Goal: Task Accomplishment & Management: Complete application form

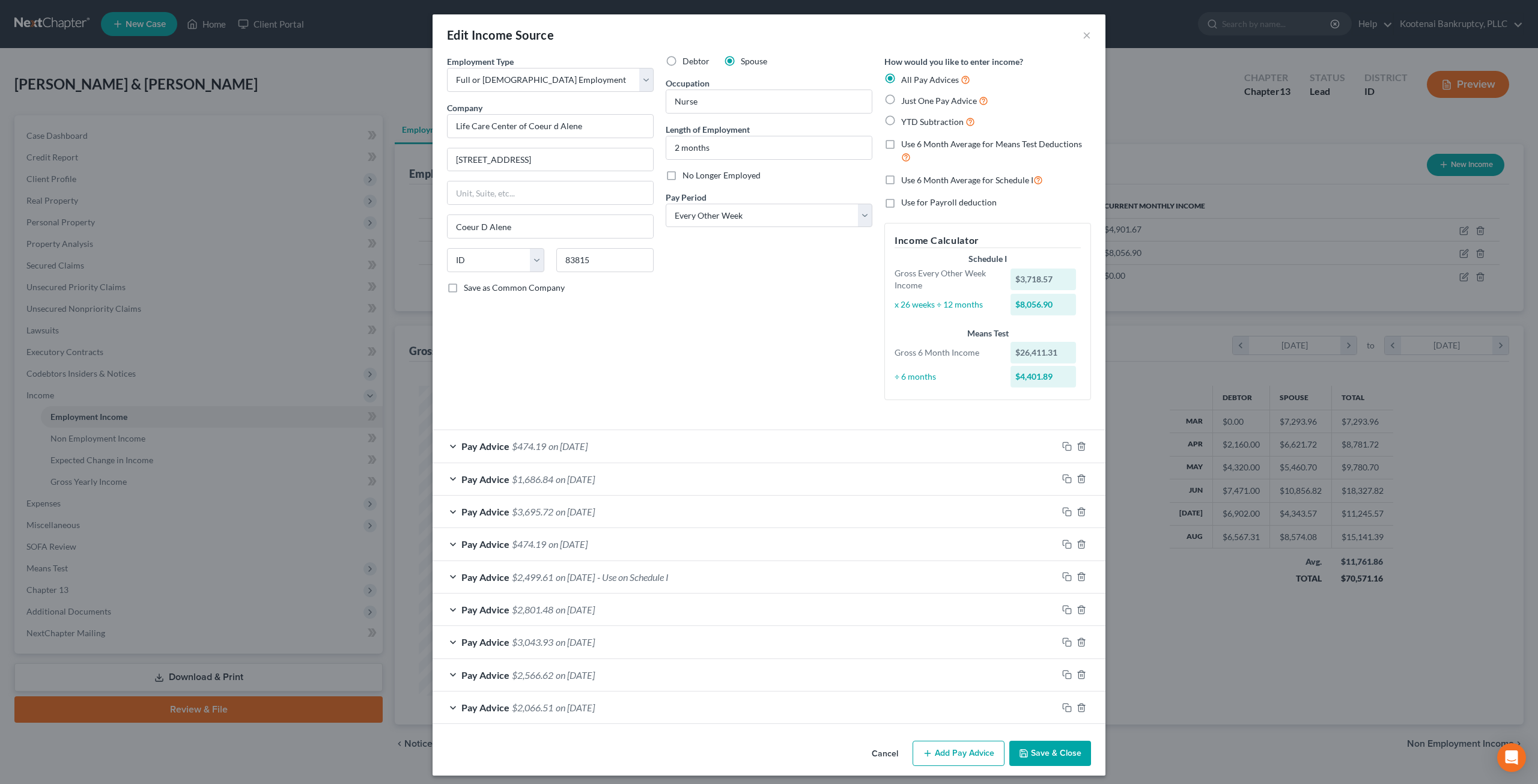
select select "0"
select select "13"
select select "2"
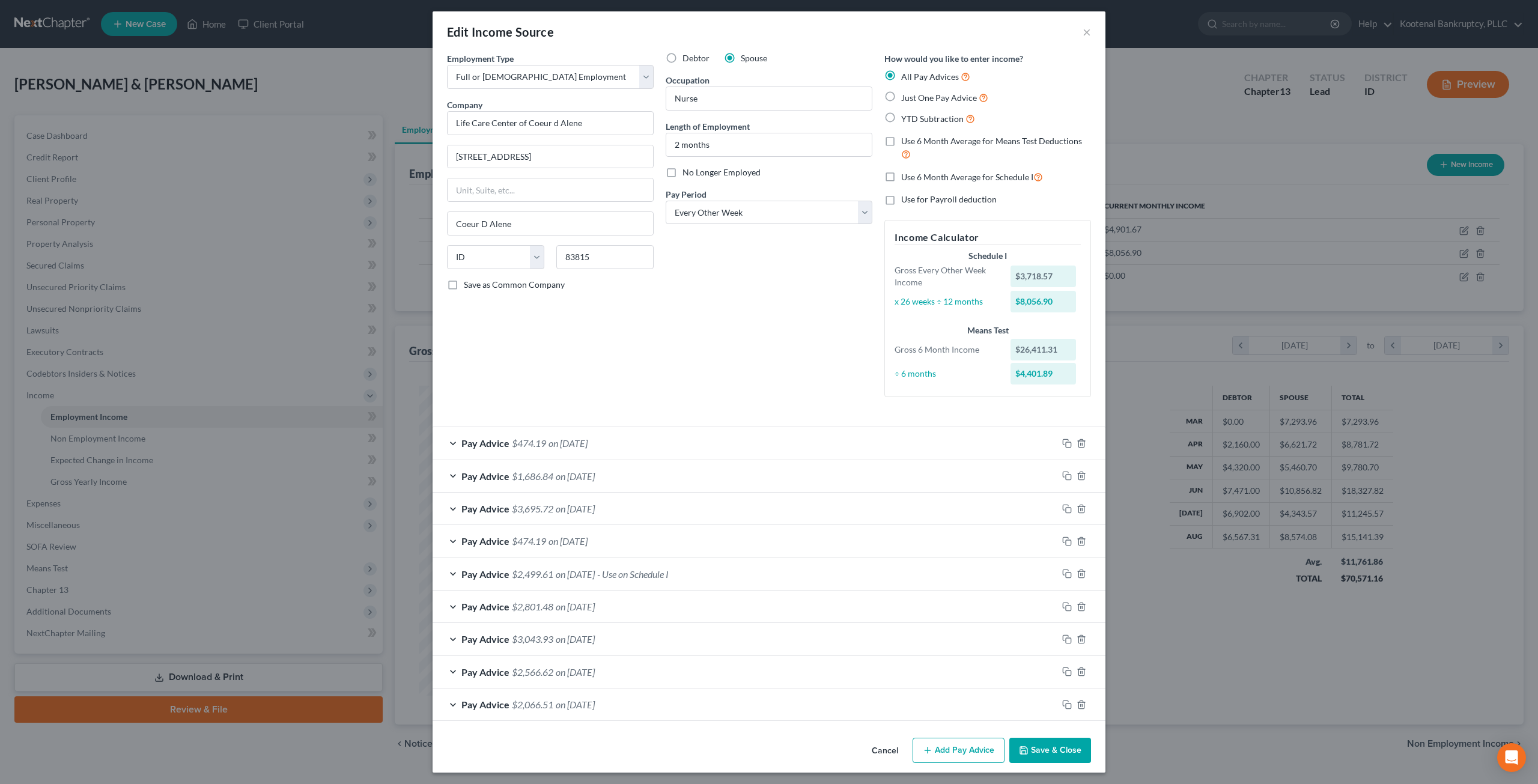
drag, startPoint x: 669, startPoint y: 470, endPoint x: 686, endPoint y: 458, distance: 20.8
click at [669, 470] on div "Pay Advice $1,686.84 on 08/25/2025" at bounding box center [745, 476] width 625 height 32
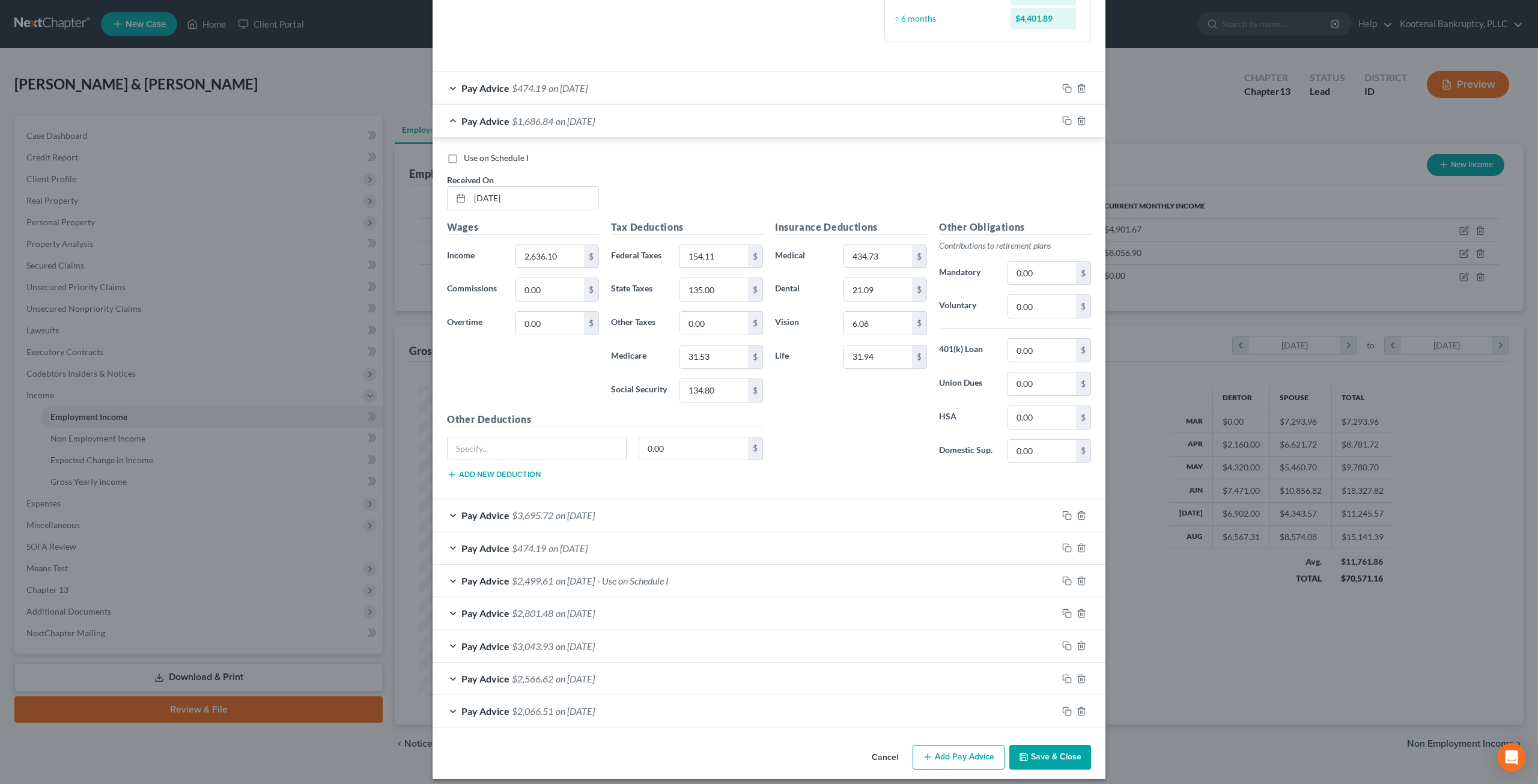
scroll to position [362, 0]
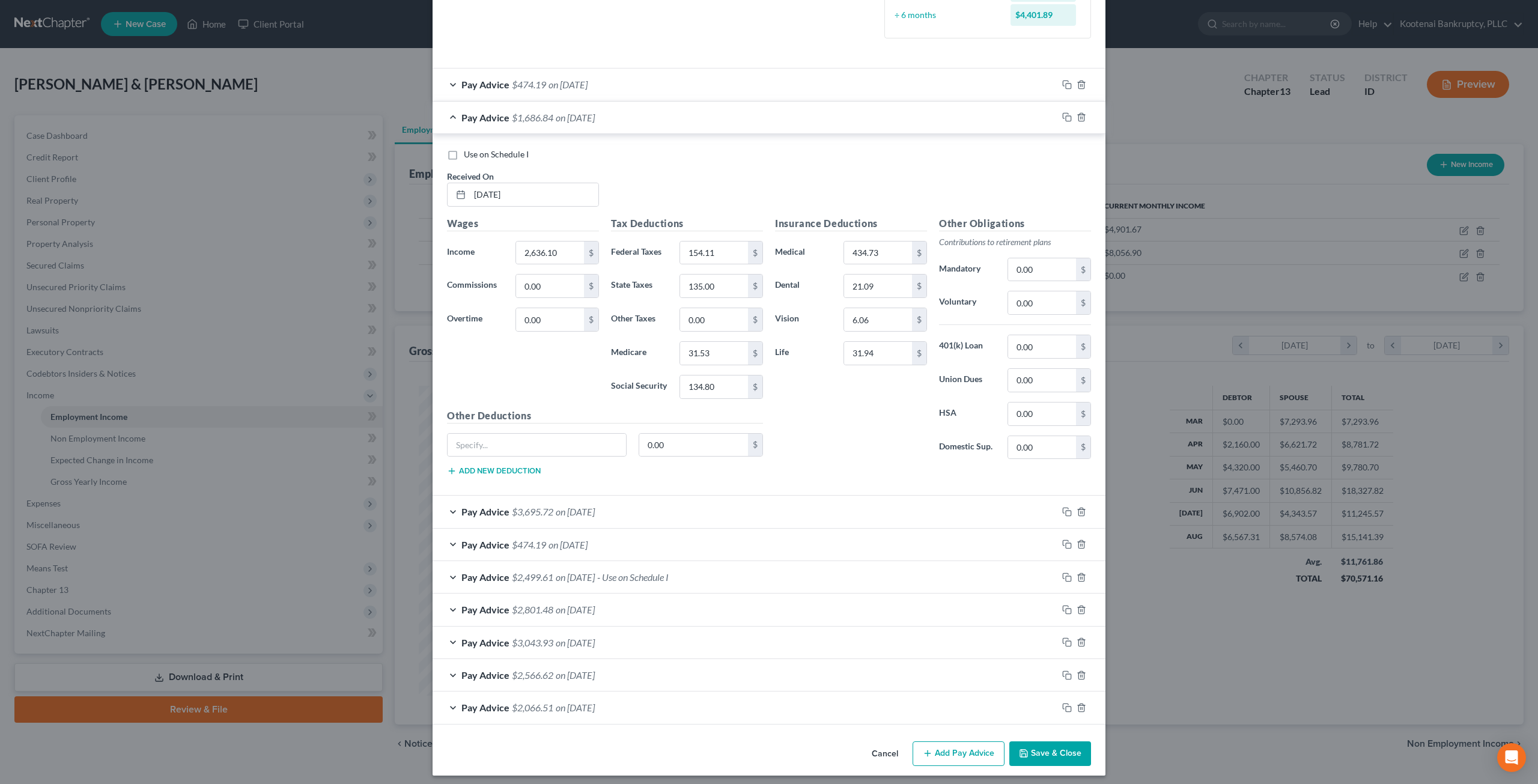
click at [609, 92] on div "Pay Advice $474.19 on 08/25/2025" at bounding box center [745, 84] width 625 height 32
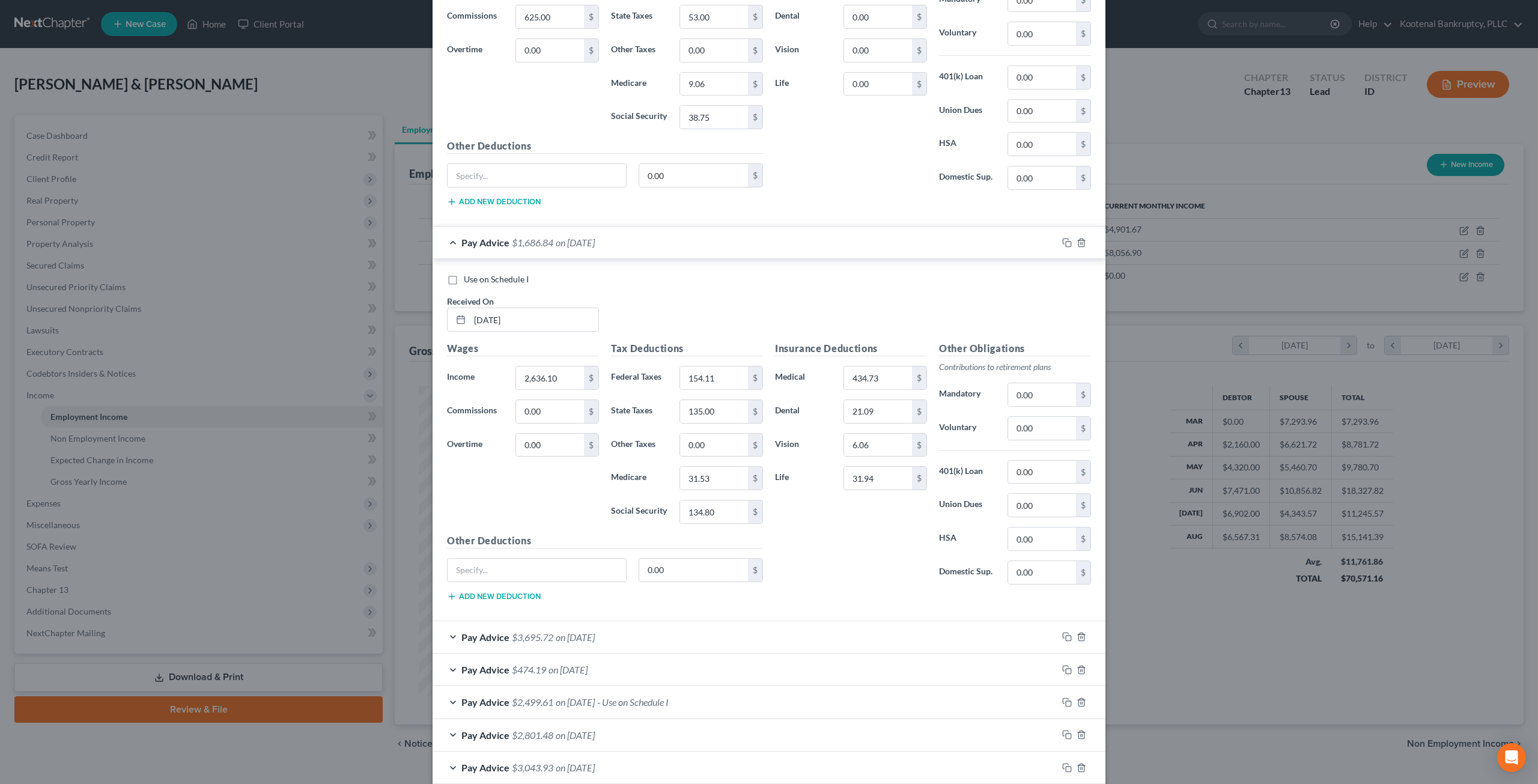
scroll to position [719, 0]
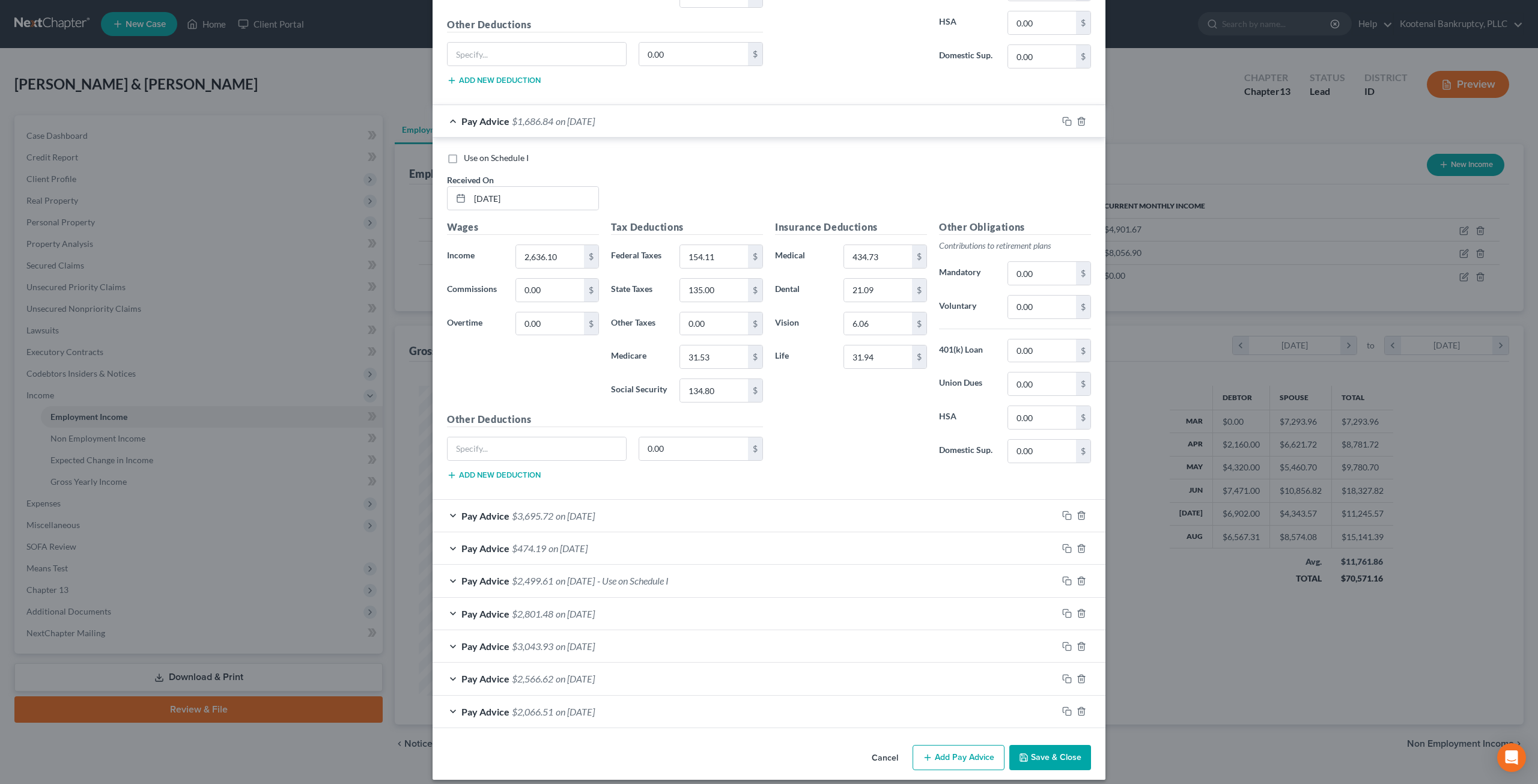
click at [679, 506] on div "Pay Advice $3,695.72 on 08/11/2025" at bounding box center [745, 515] width 625 height 32
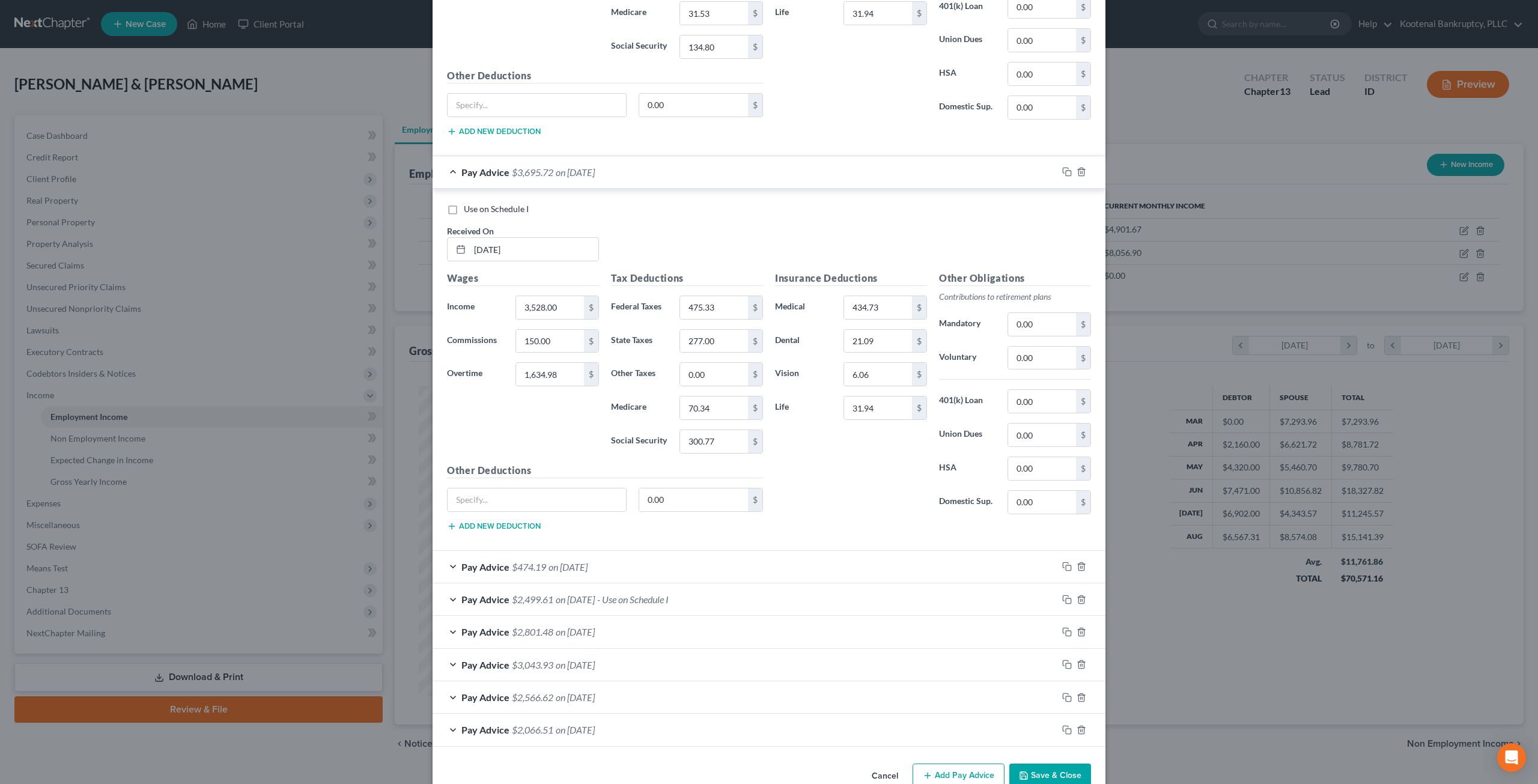
scroll to position [1079, 0]
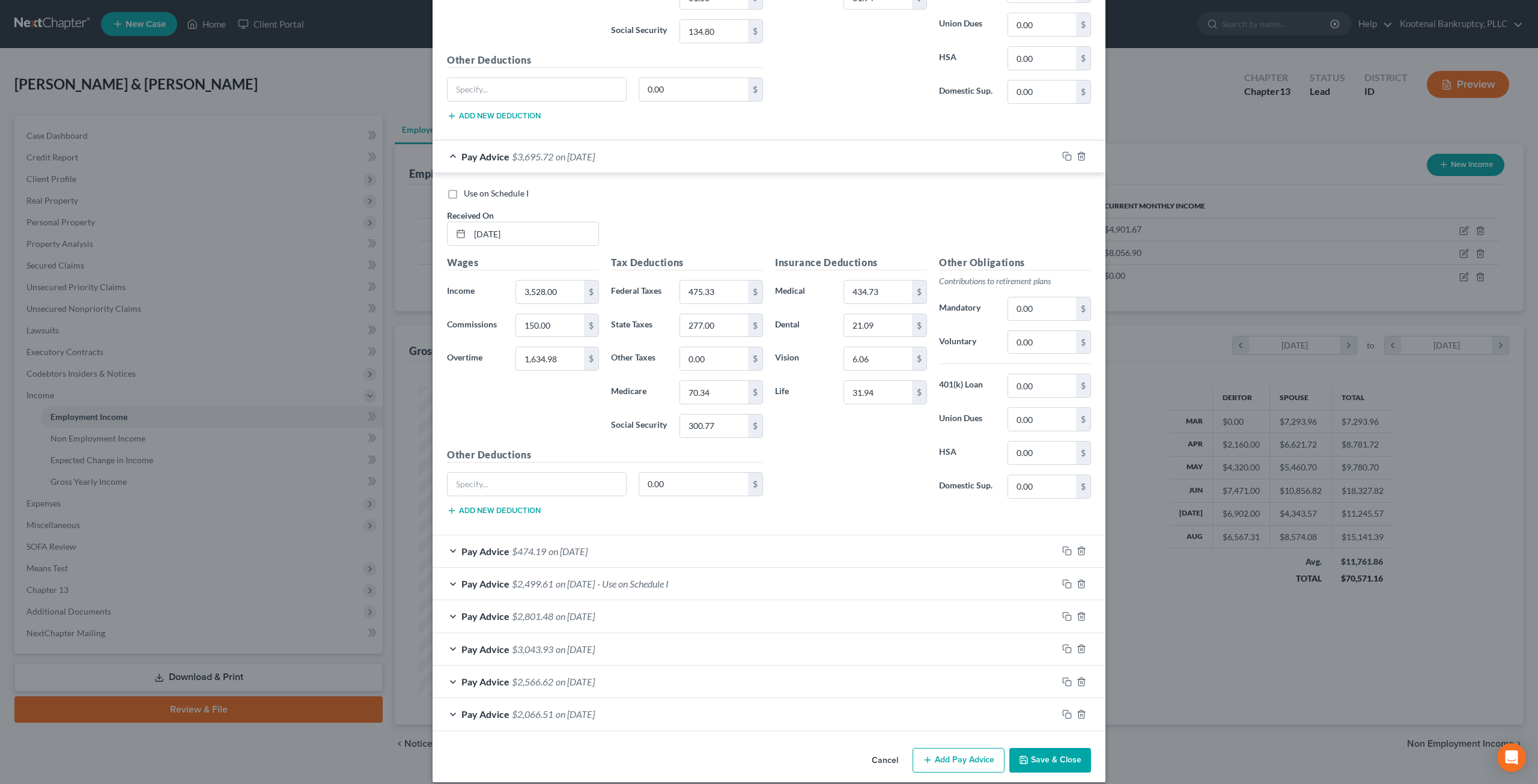
click at [669, 543] on div "Pay Advice $474.19 on 07/28/2025" at bounding box center [745, 551] width 625 height 32
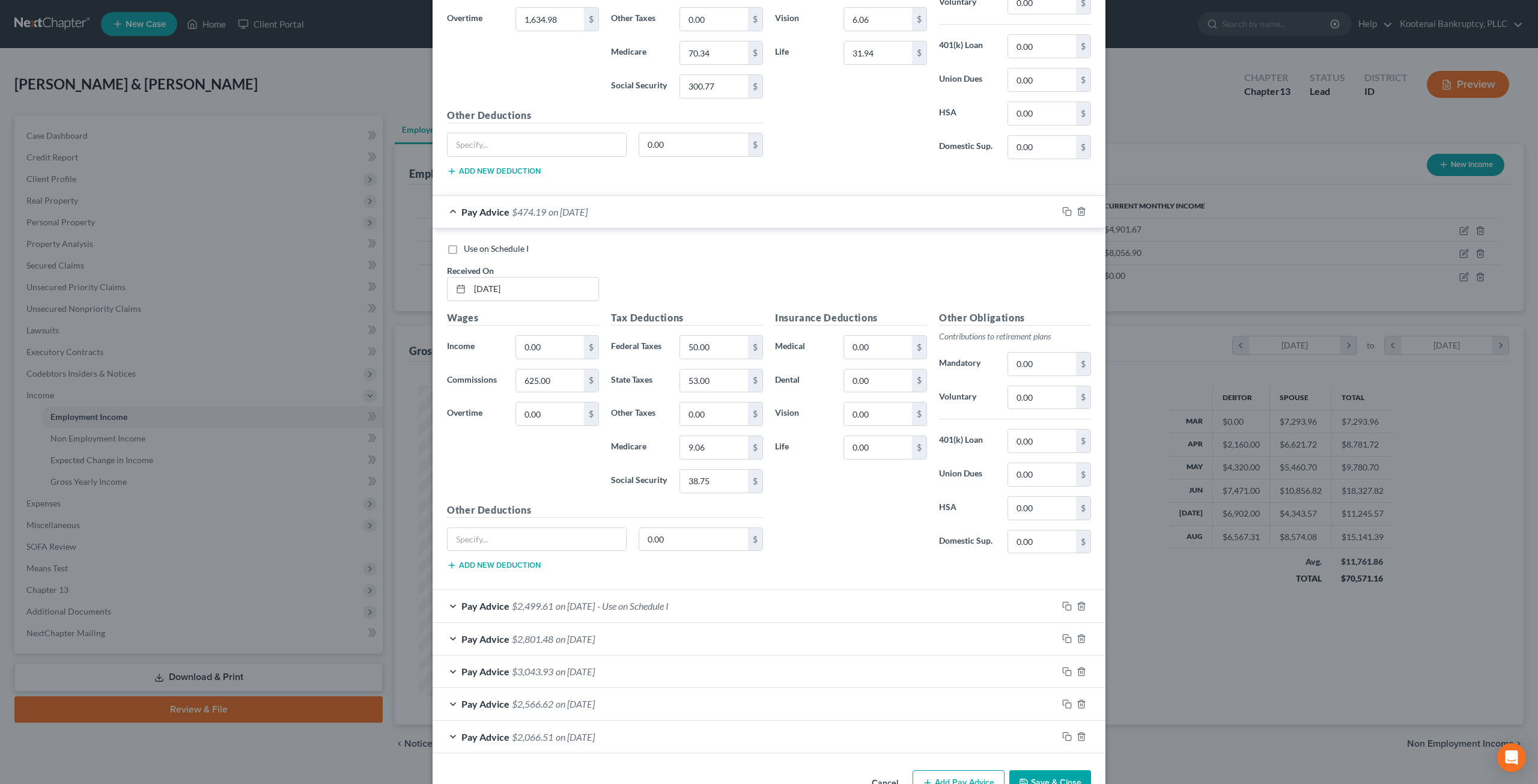
scroll to position [1437, 0]
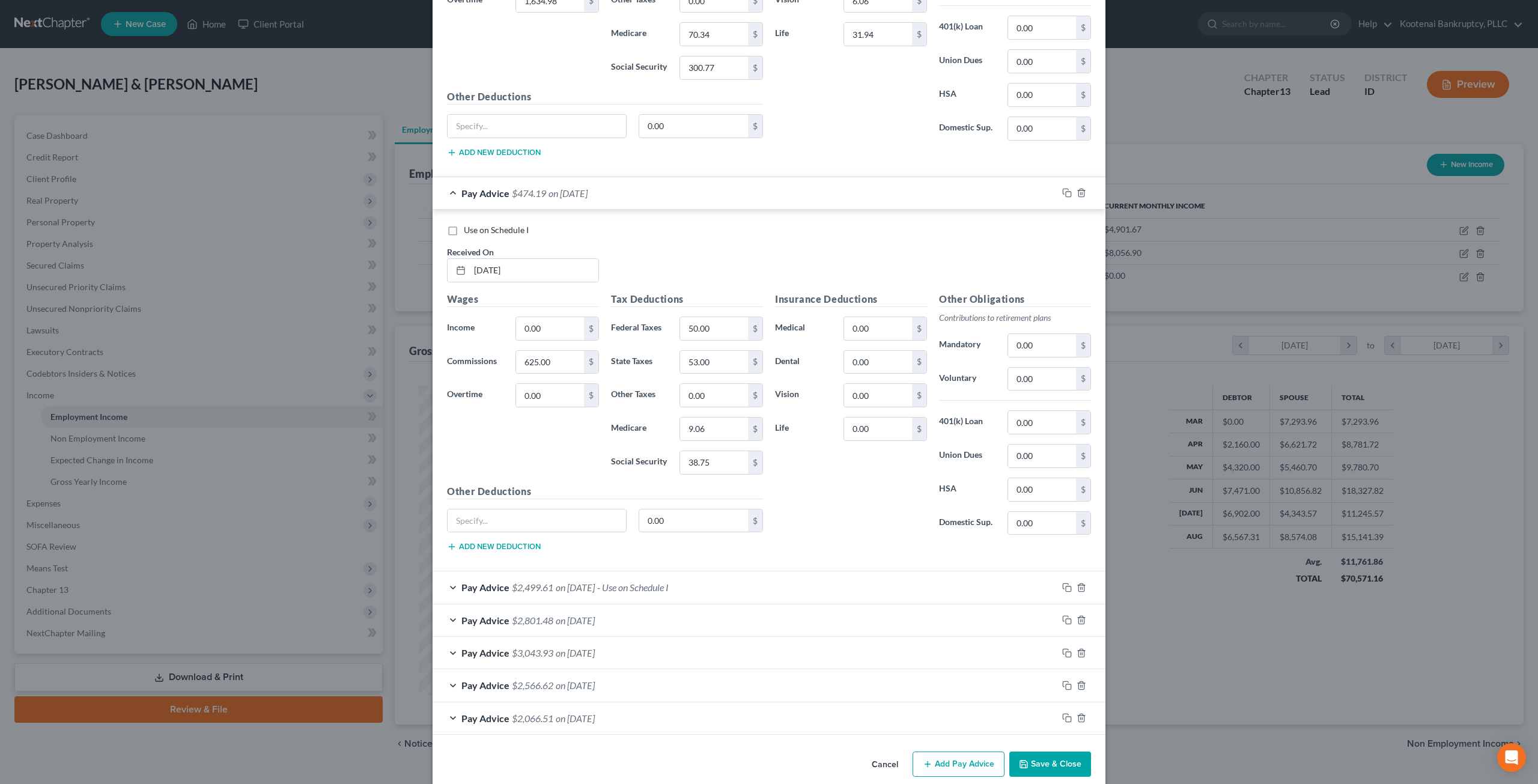
click at [669, 581] on span "- Use on Schedule I" at bounding box center [633, 587] width 71 height 11
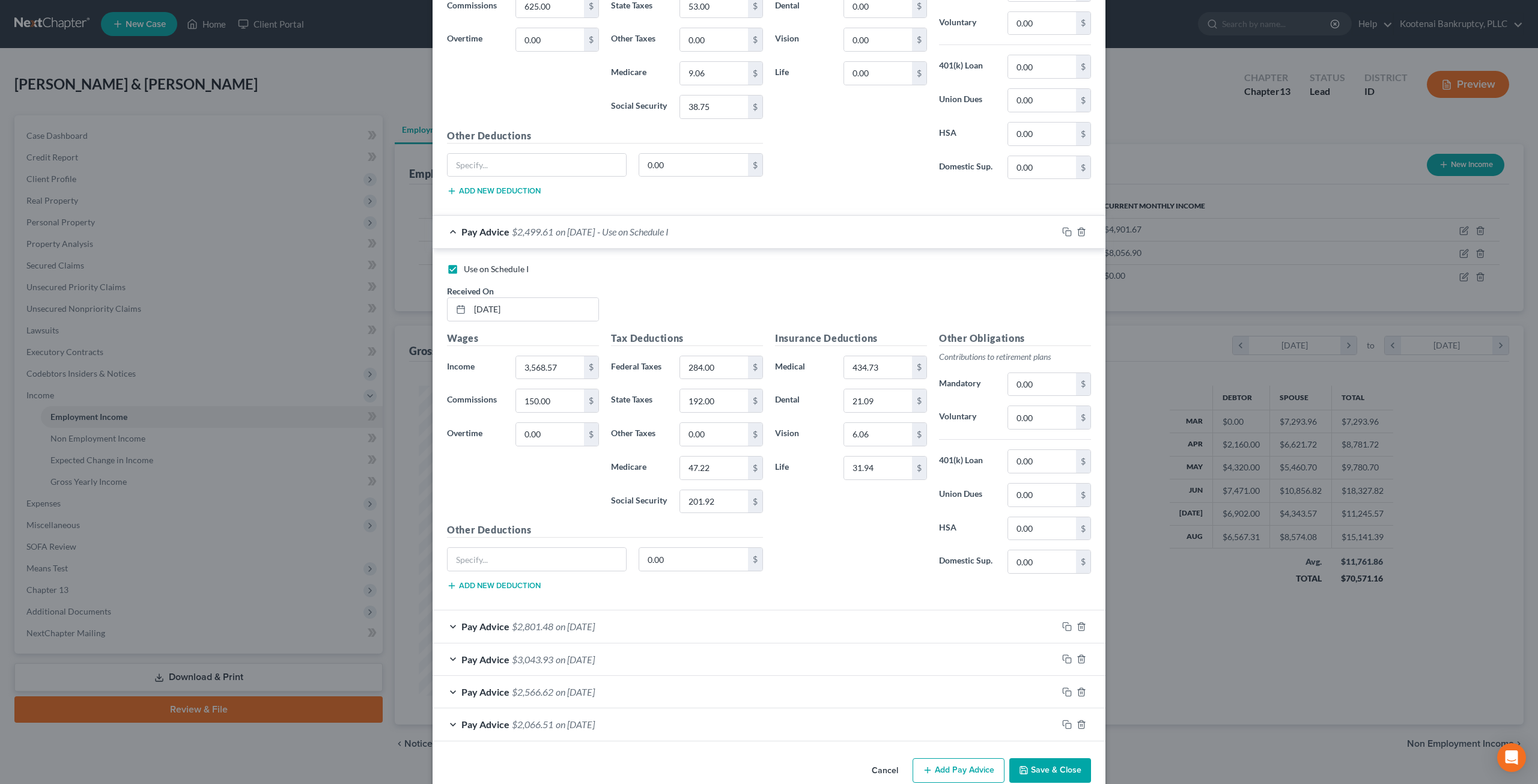
scroll to position [1795, 0]
click at [665, 607] on div "Pay Advice $2,801.48 on 06/30/2025" at bounding box center [745, 623] width 625 height 32
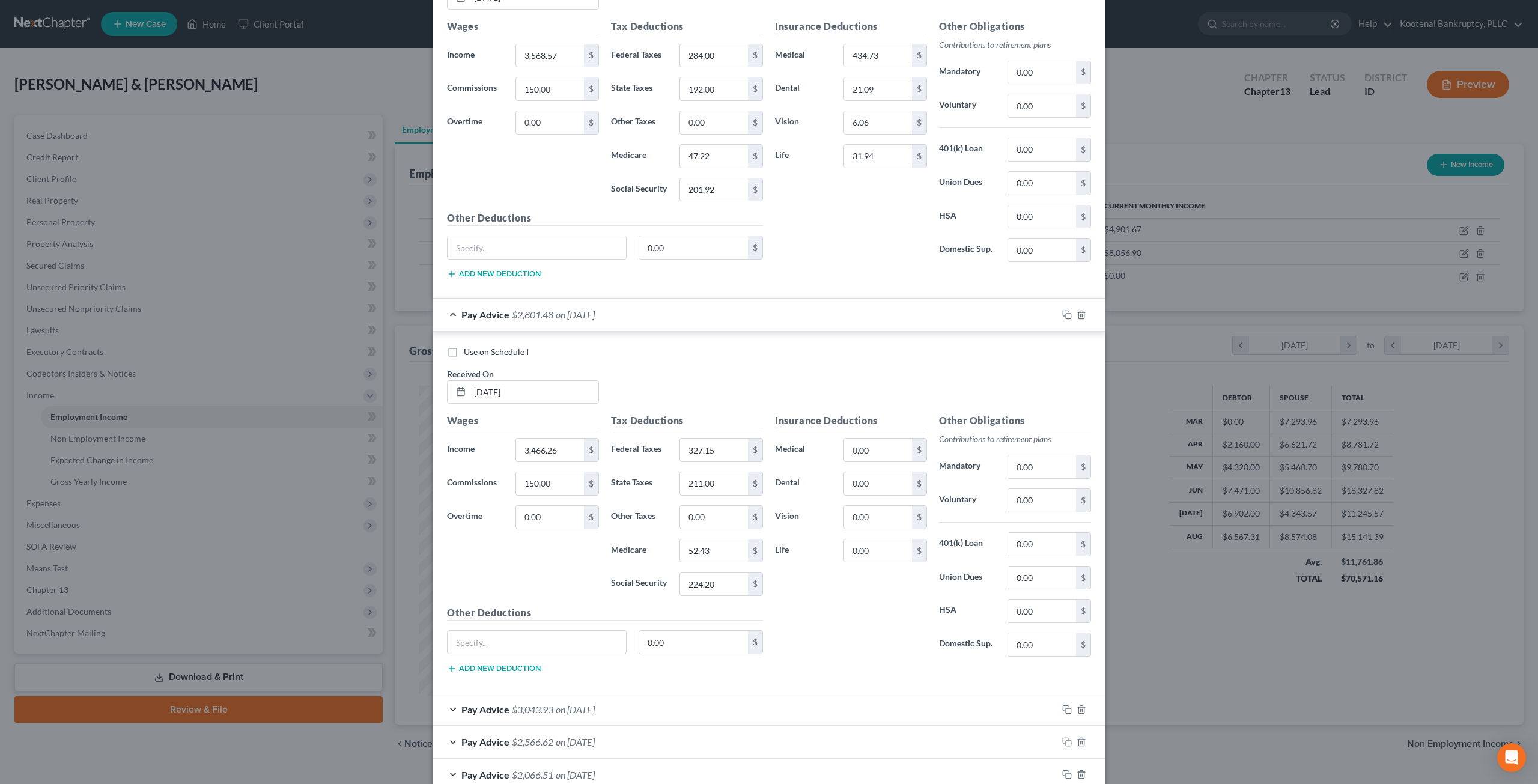
scroll to position [2154, 0]
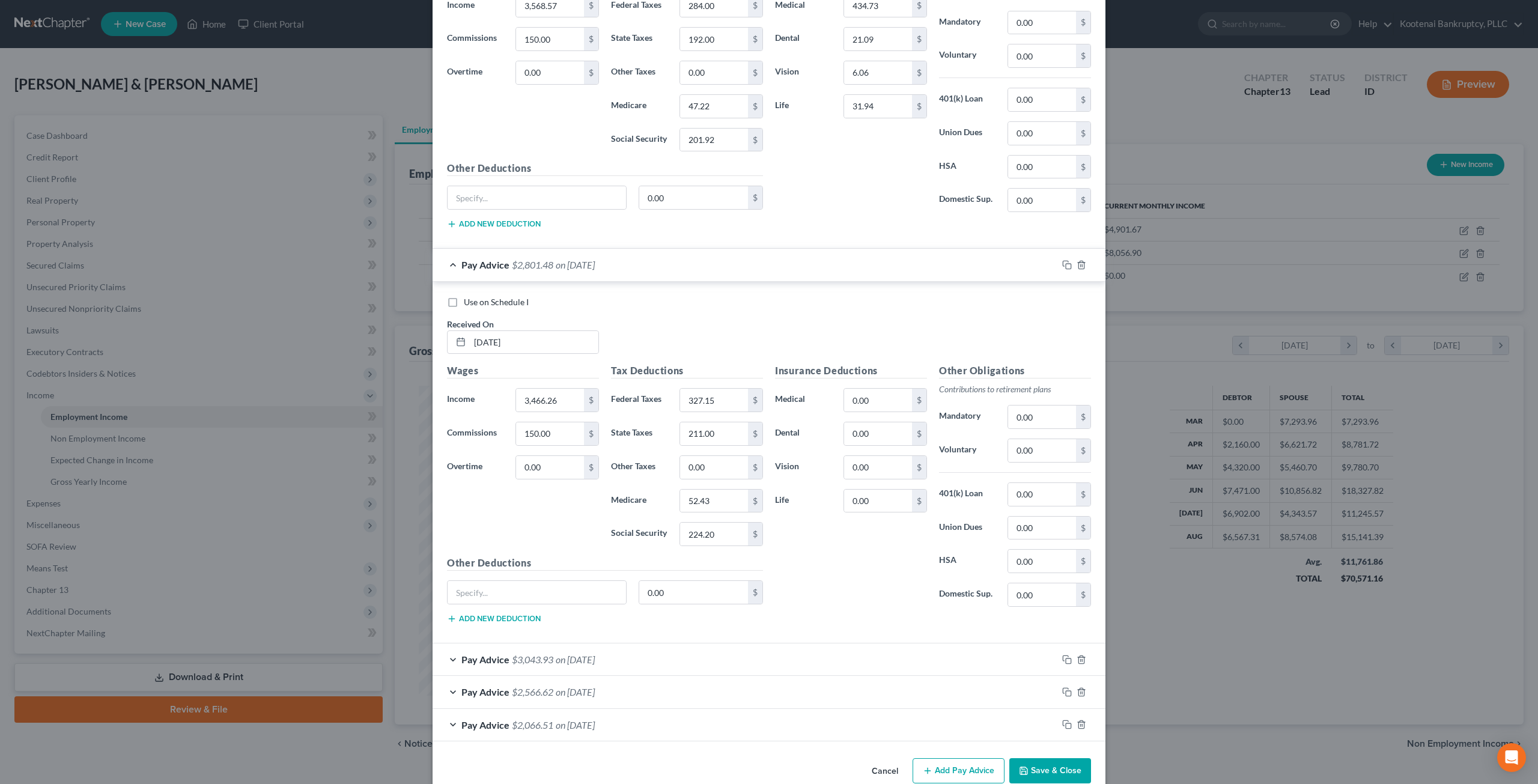
click at [661, 643] on div "Pay Advice $3,043.93 on 06/16/2025" at bounding box center [745, 659] width 625 height 32
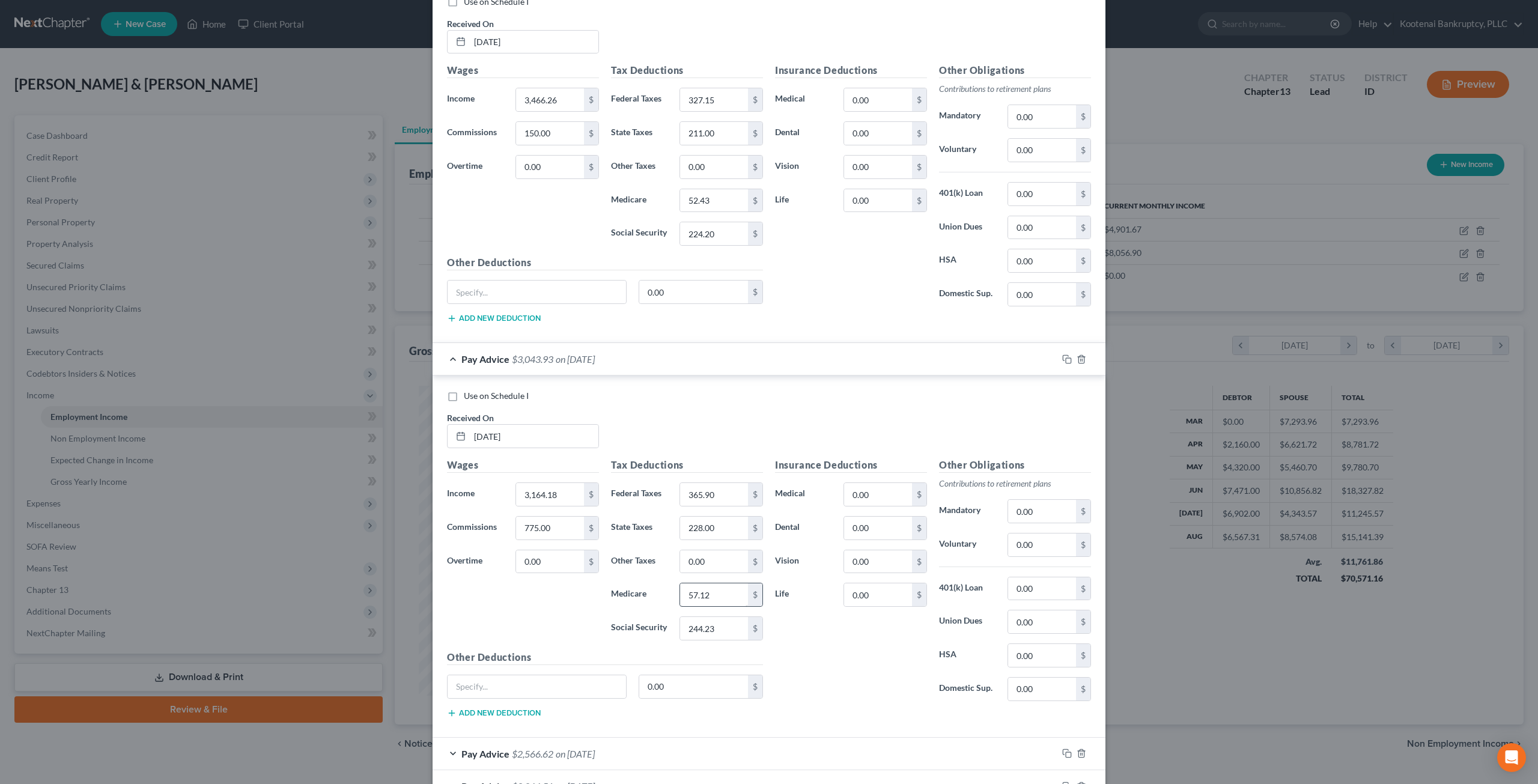
scroll to position [2512, 0]
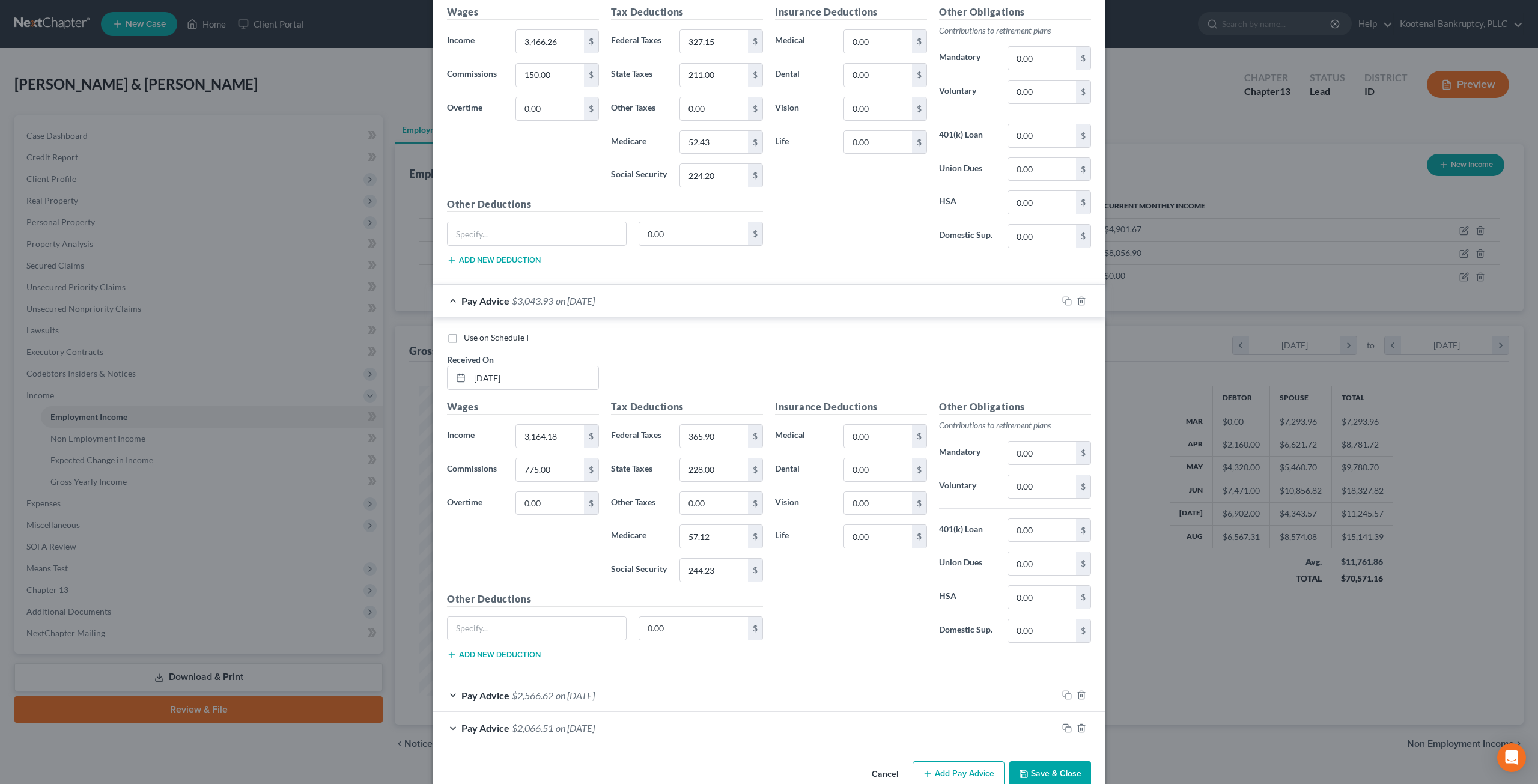
click at [673, 679] on div "Pay Advice $2,566.62 on 06/02/2025" at bounding box center [745, 695] width 625 height 32
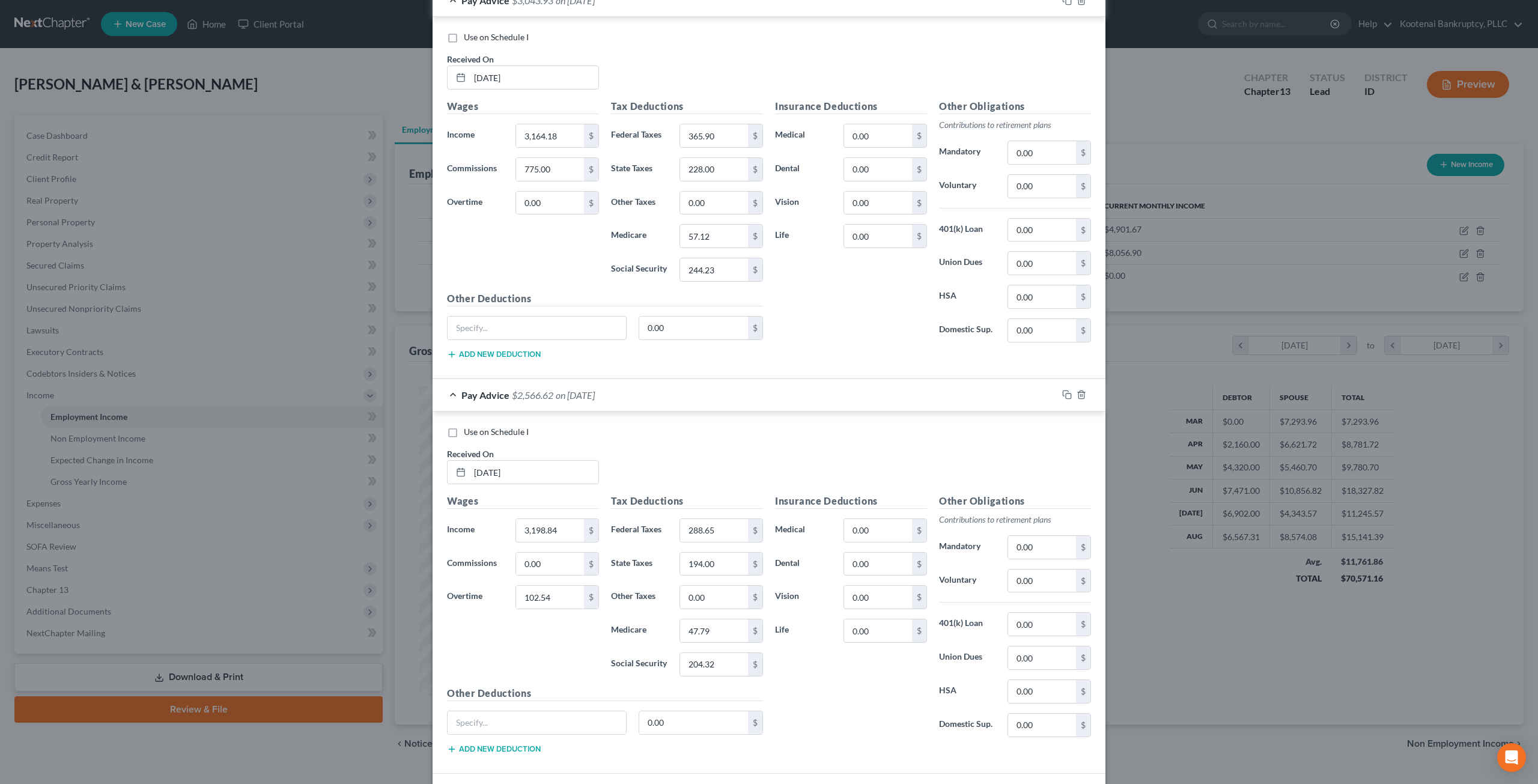
scroll to position [2871, 0]
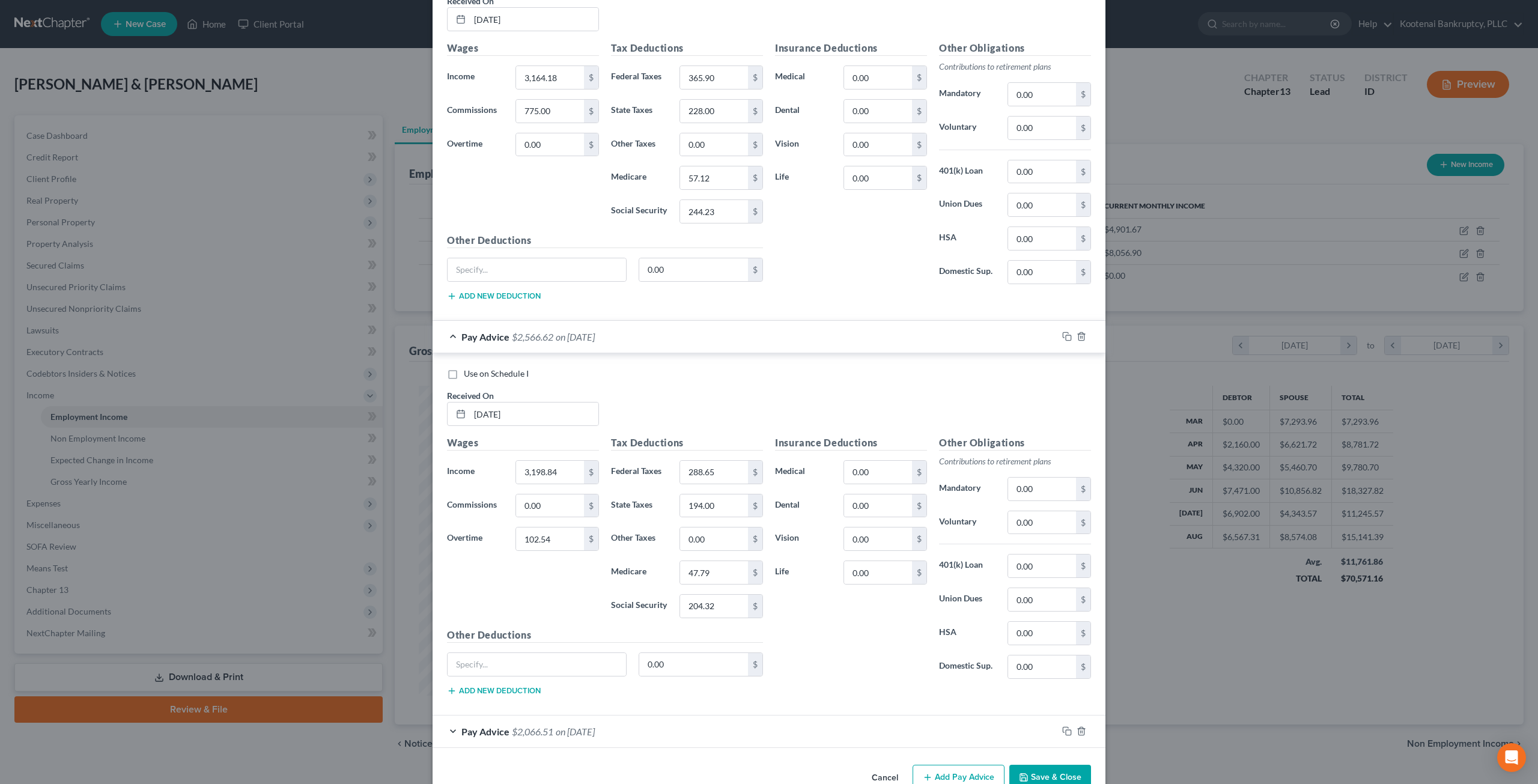
click at [669, 715] on div "Pay Advice $2,066.51 on 05/19/2025" at bounding box center [745, 731] width 625 height 32
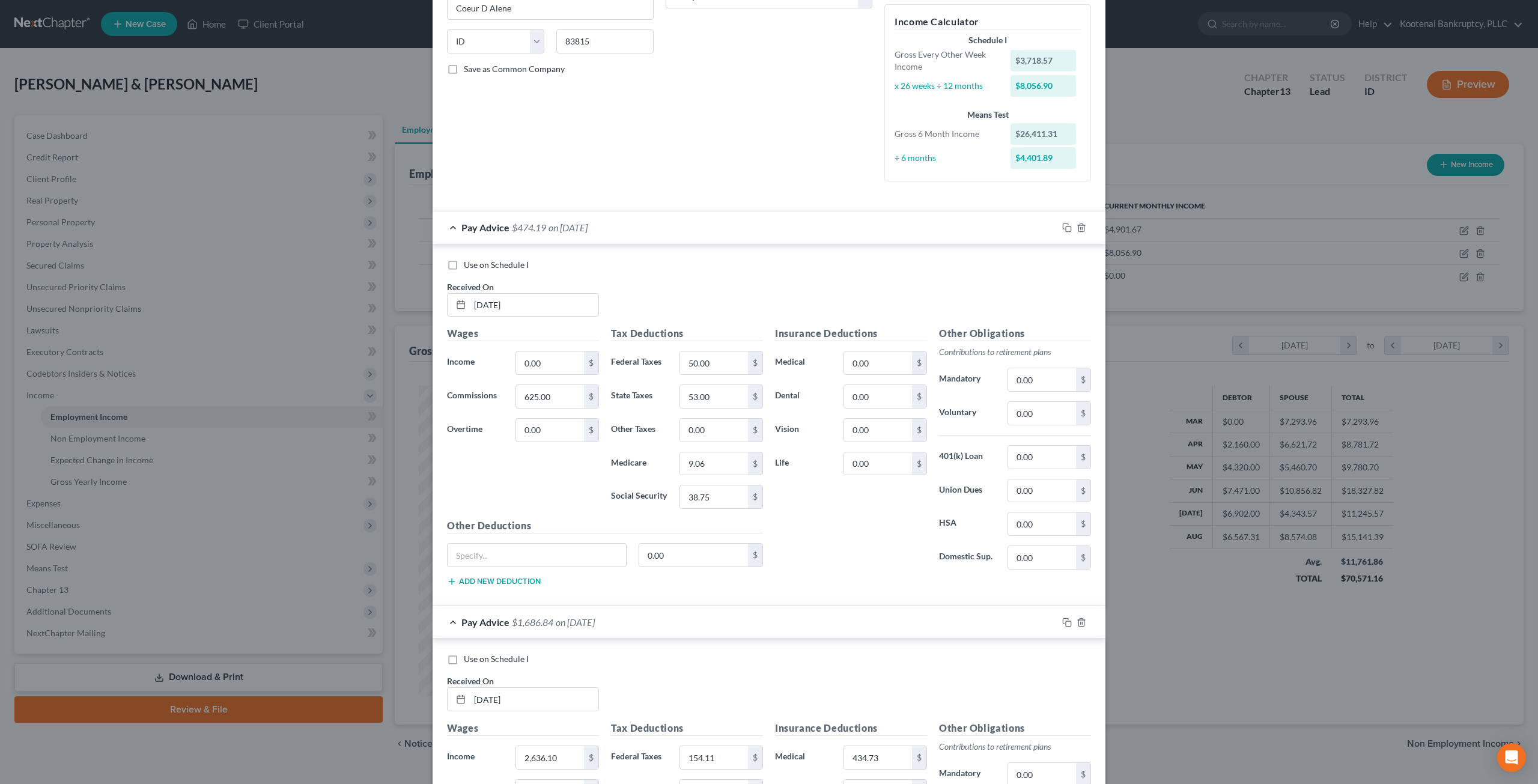
scroll to position [420, 0]
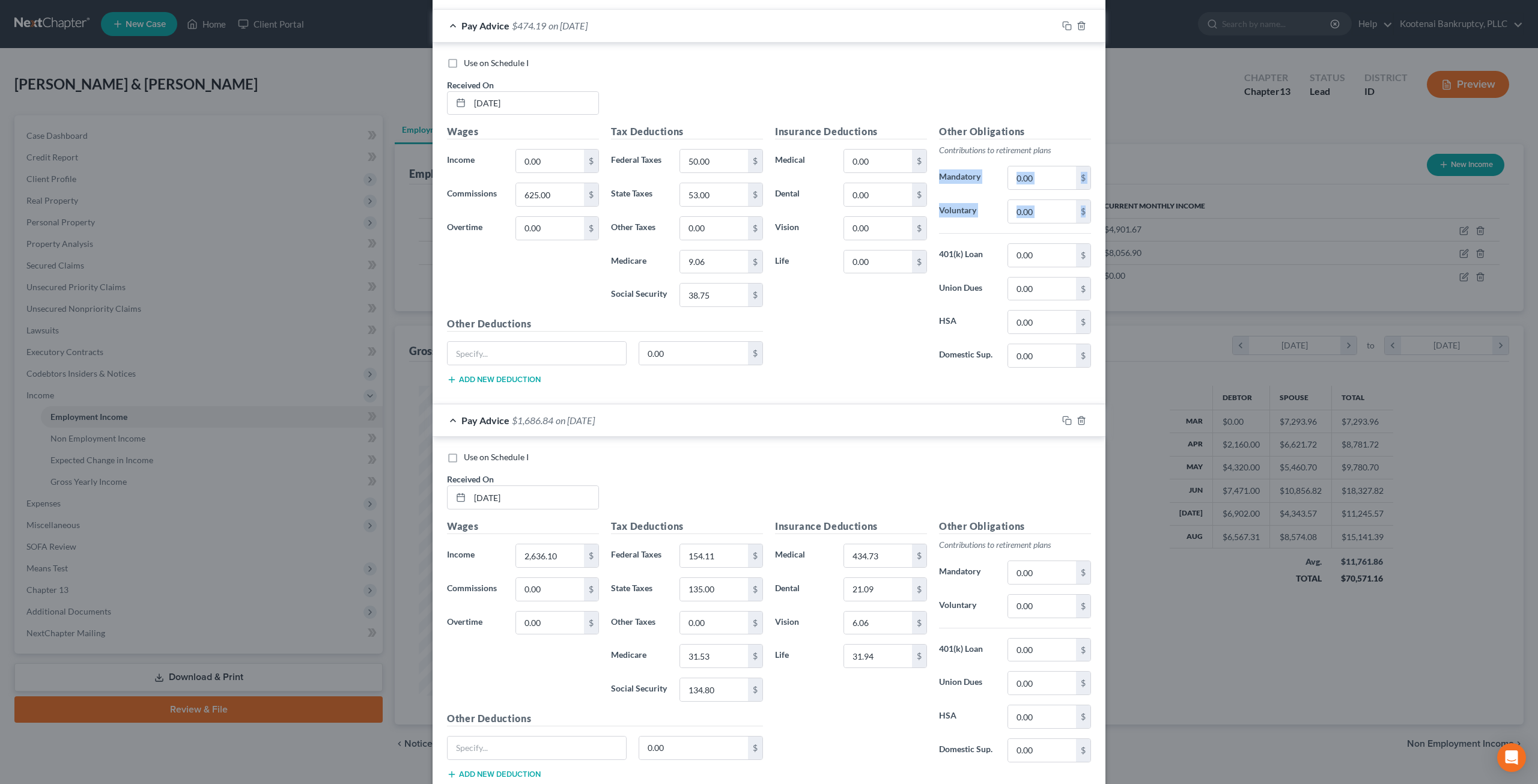
drag, startPoint x: 1527, startPoint y: 201, endPoint x: 1537, endPoint y: 147, distance: 54.9
click at [1537, 147] on div "Edit Income Source × Employment Type * Select Full or Part Time Employment Self…" at bounding box center [769, 392] width 1538 height 784
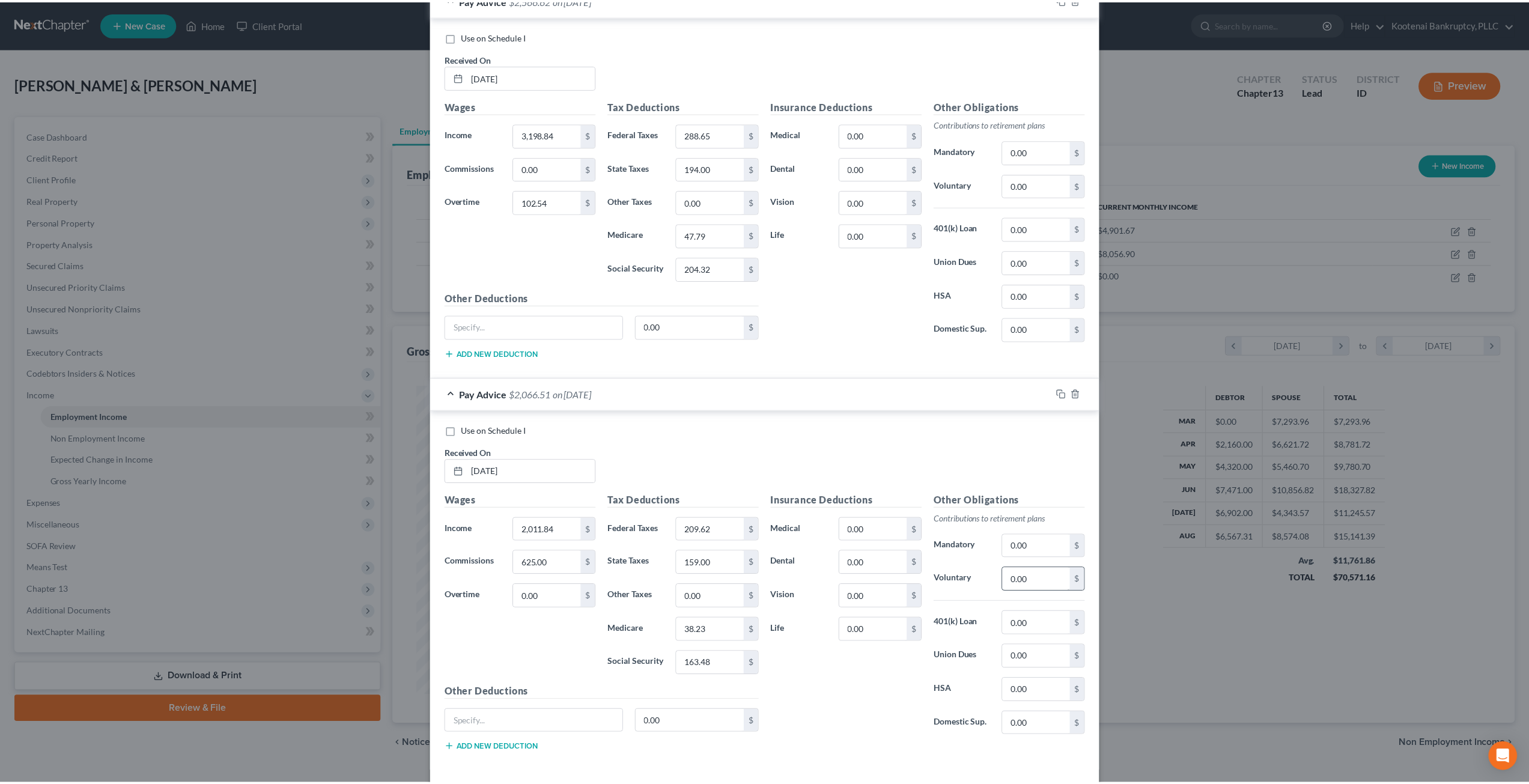
scroll to position [3229, 0]
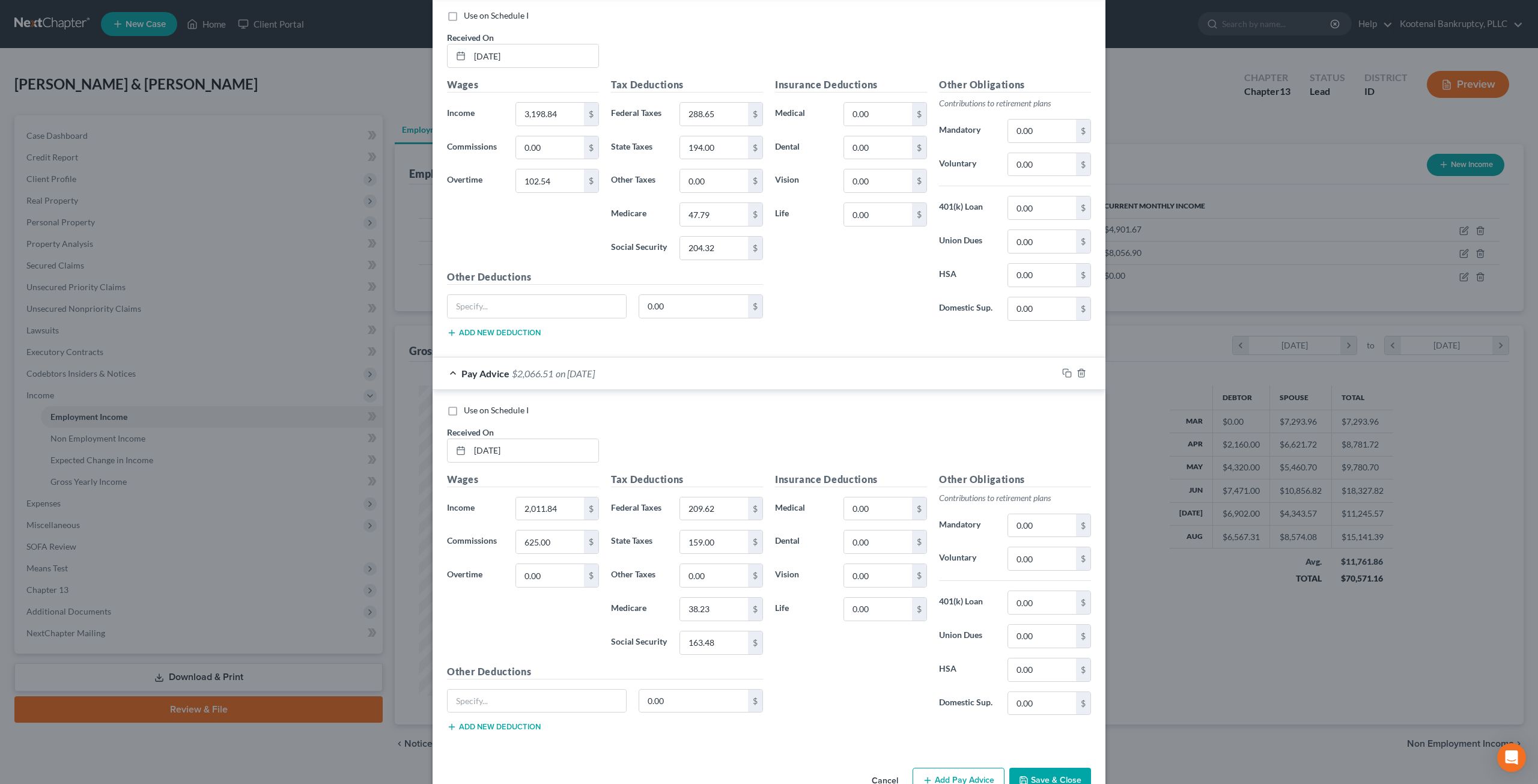
click at [1074, 768] on button "Save & Close" at bounding box center [1050, 780] width 82 height 25
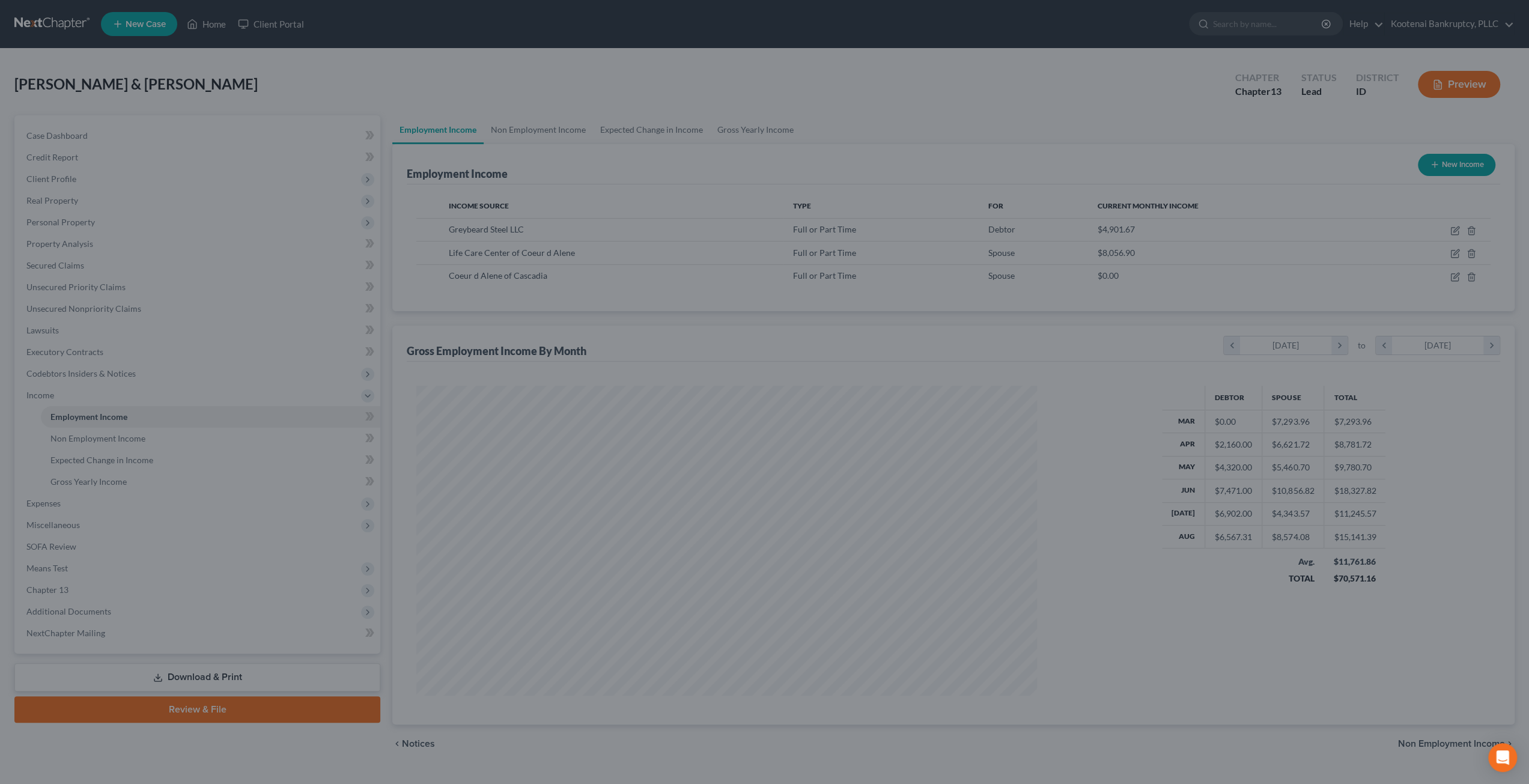
scroll to position [600295, 600197]
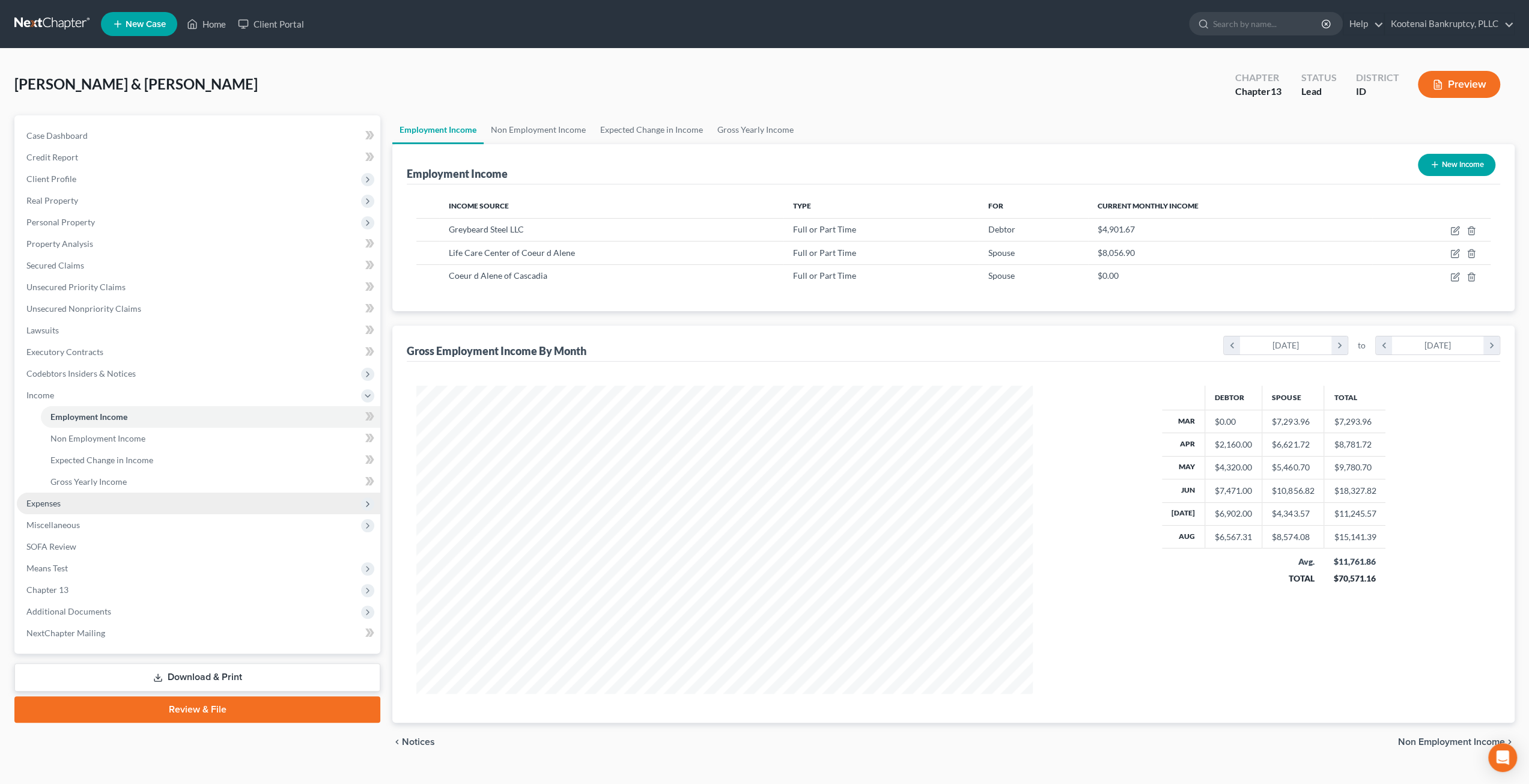
drag, startPoint x: 75, startPoint y: 500, endPoint x: 84, endPoint y: 509, distance: 12.7
click at [75, 500] on span "Expenses" at bounding box center [198, 503] width 364 height 22
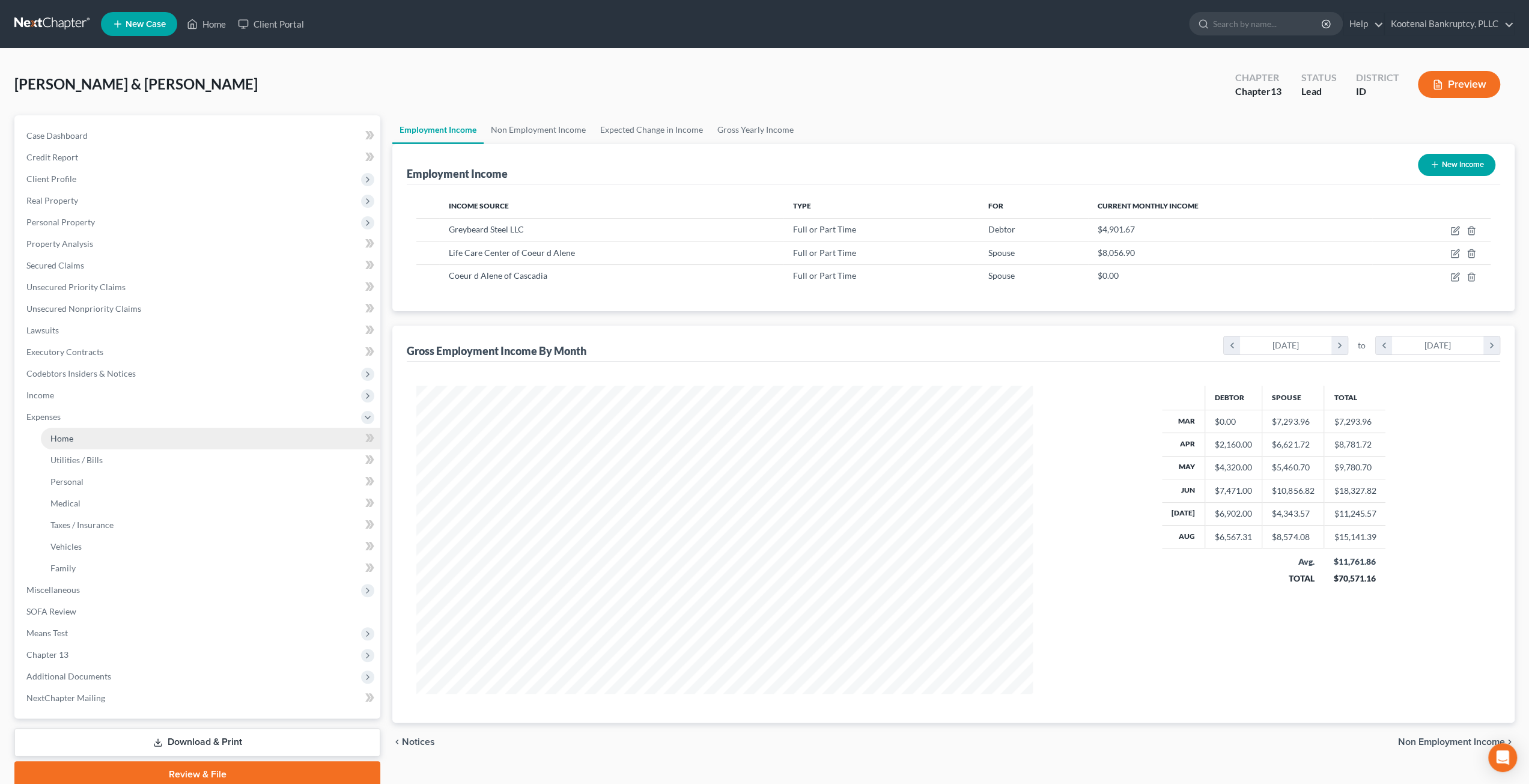
click at [89, 438] on link "Home" at bounding box center [211, 438] width 339 height 22
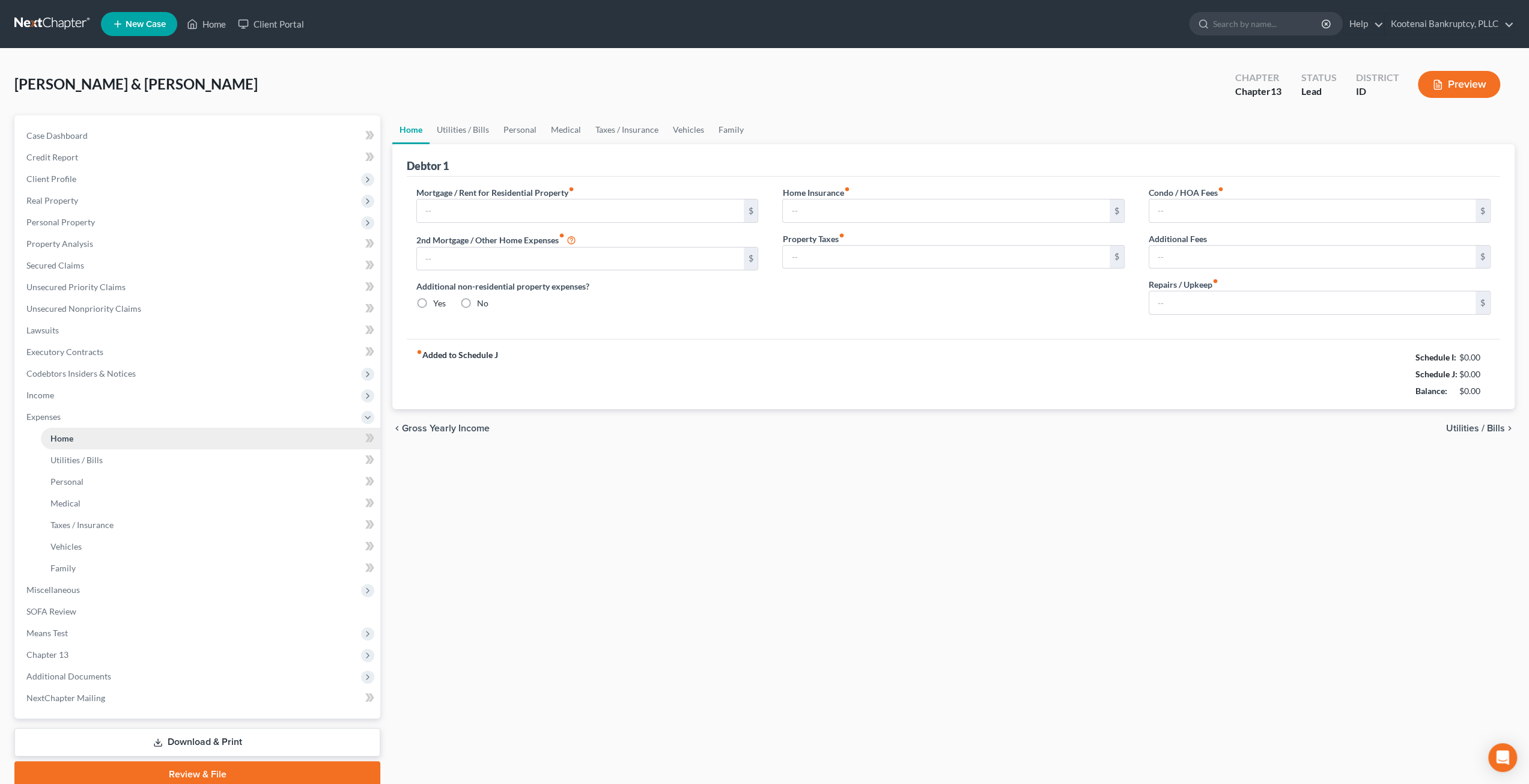
type input "2,500.00"
type input "0.00"
radio input "true"
type input "50.00"
type input "0.00"
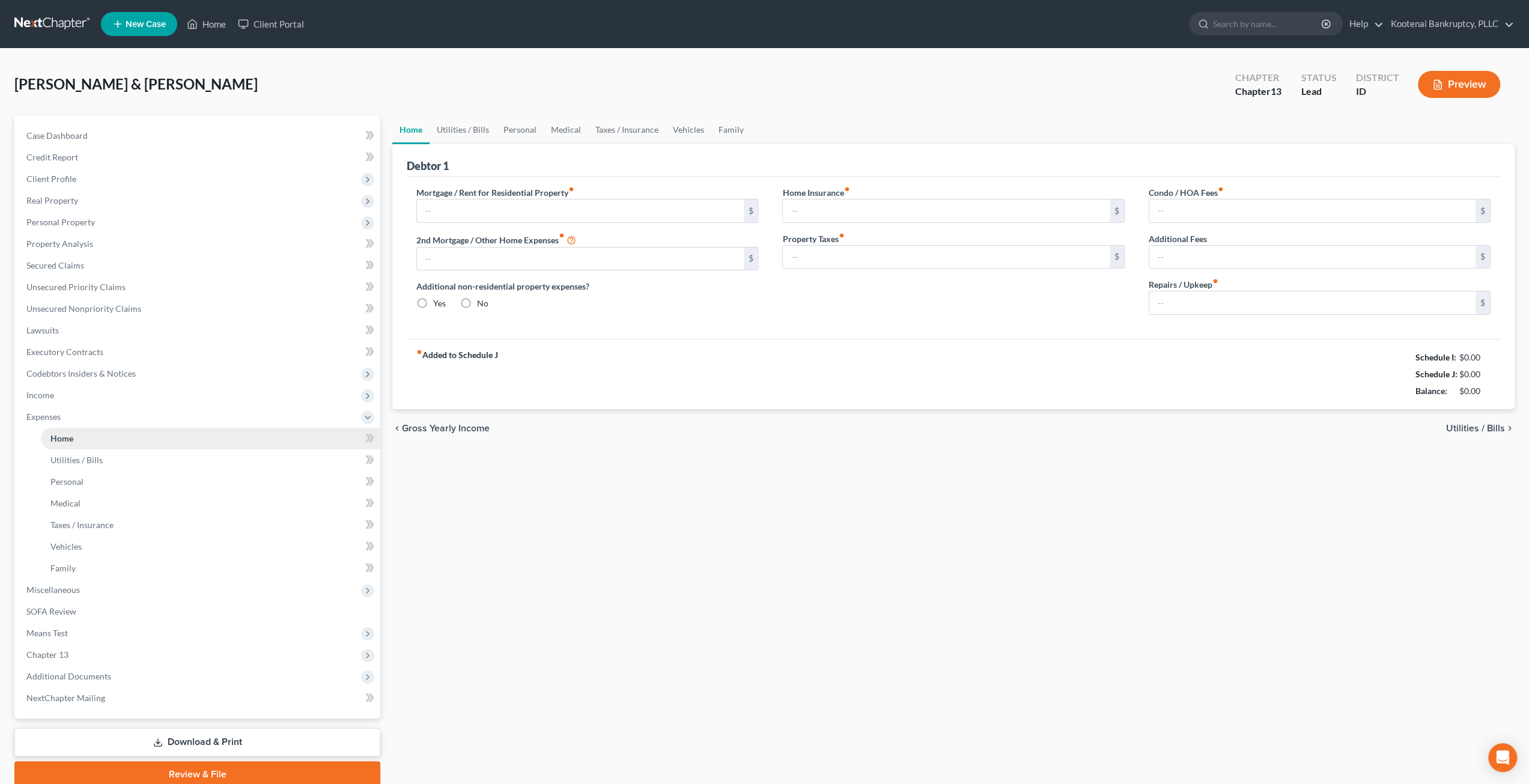
type input "0.00"
type input "125.00"
click at [79, 392] on span "Income" at bounding box center [198, 395] width 364 height 22
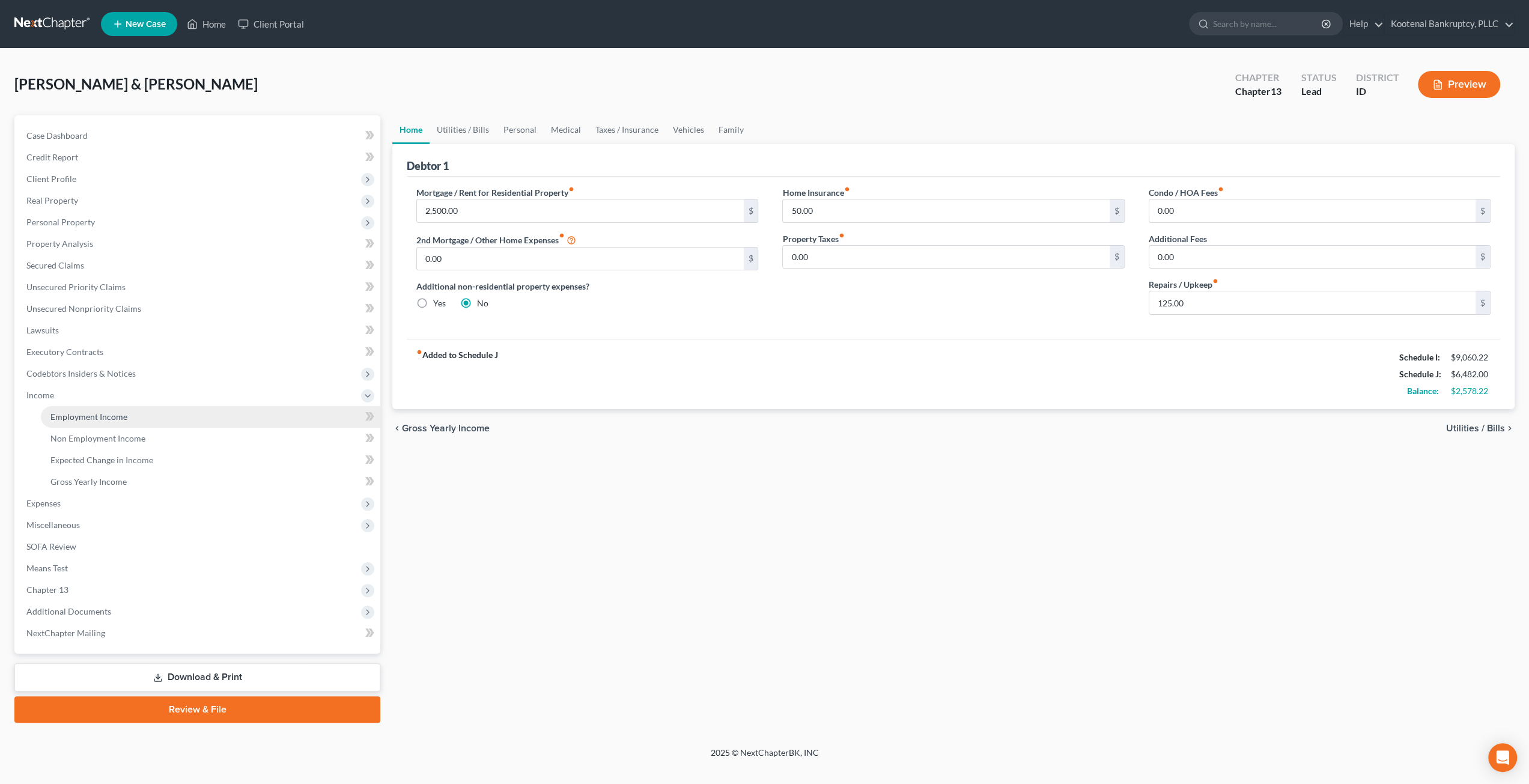
click at [79, 407] on link "Employment Income" at bounding box center [211, 416] width 339 height 22
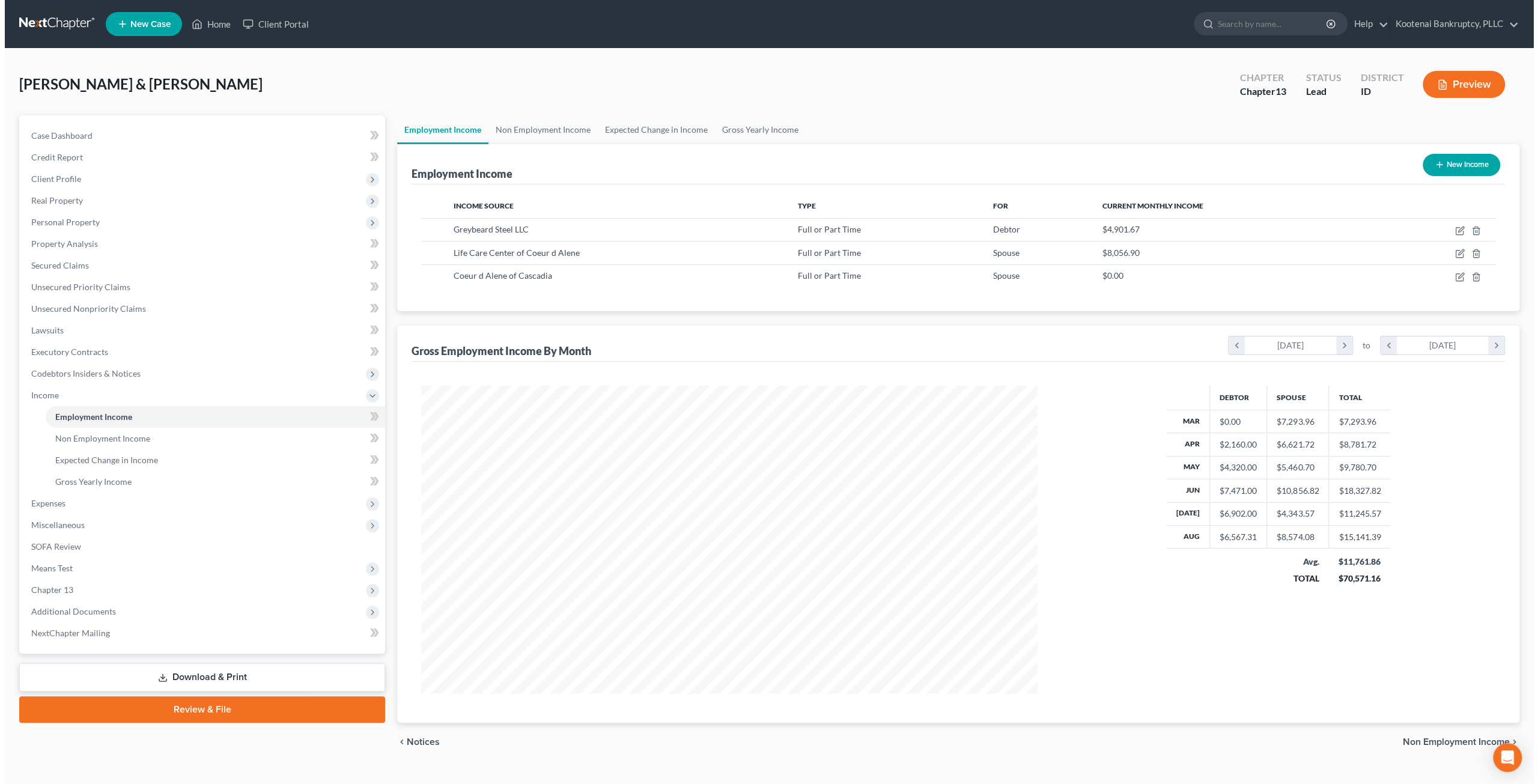
scroll to position [600295, 600102]
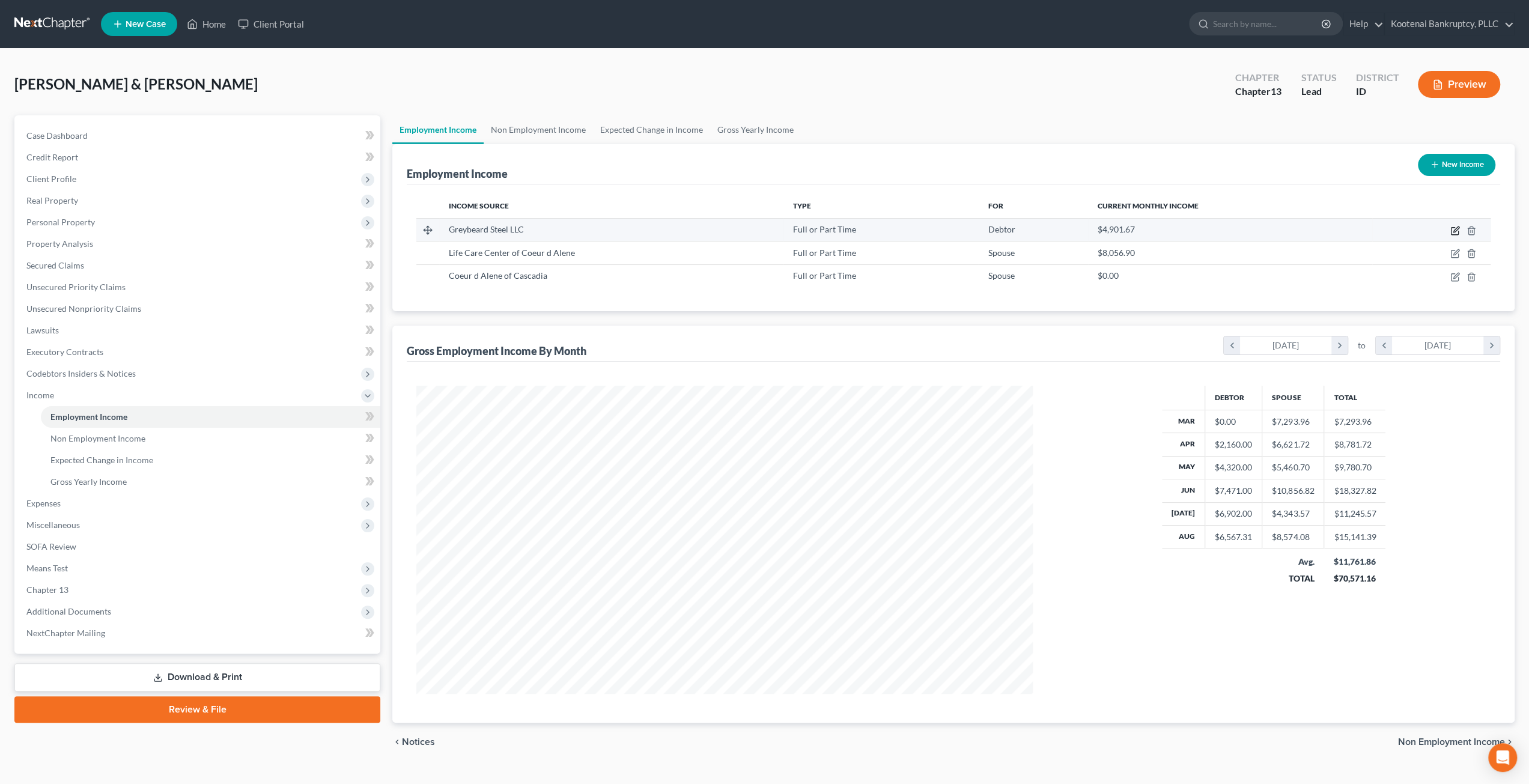
click at [1453, 228] on icon "button" at bounding box center [1455, 230] width 10 height 10
select select "0"
select select "13"
select select "2"
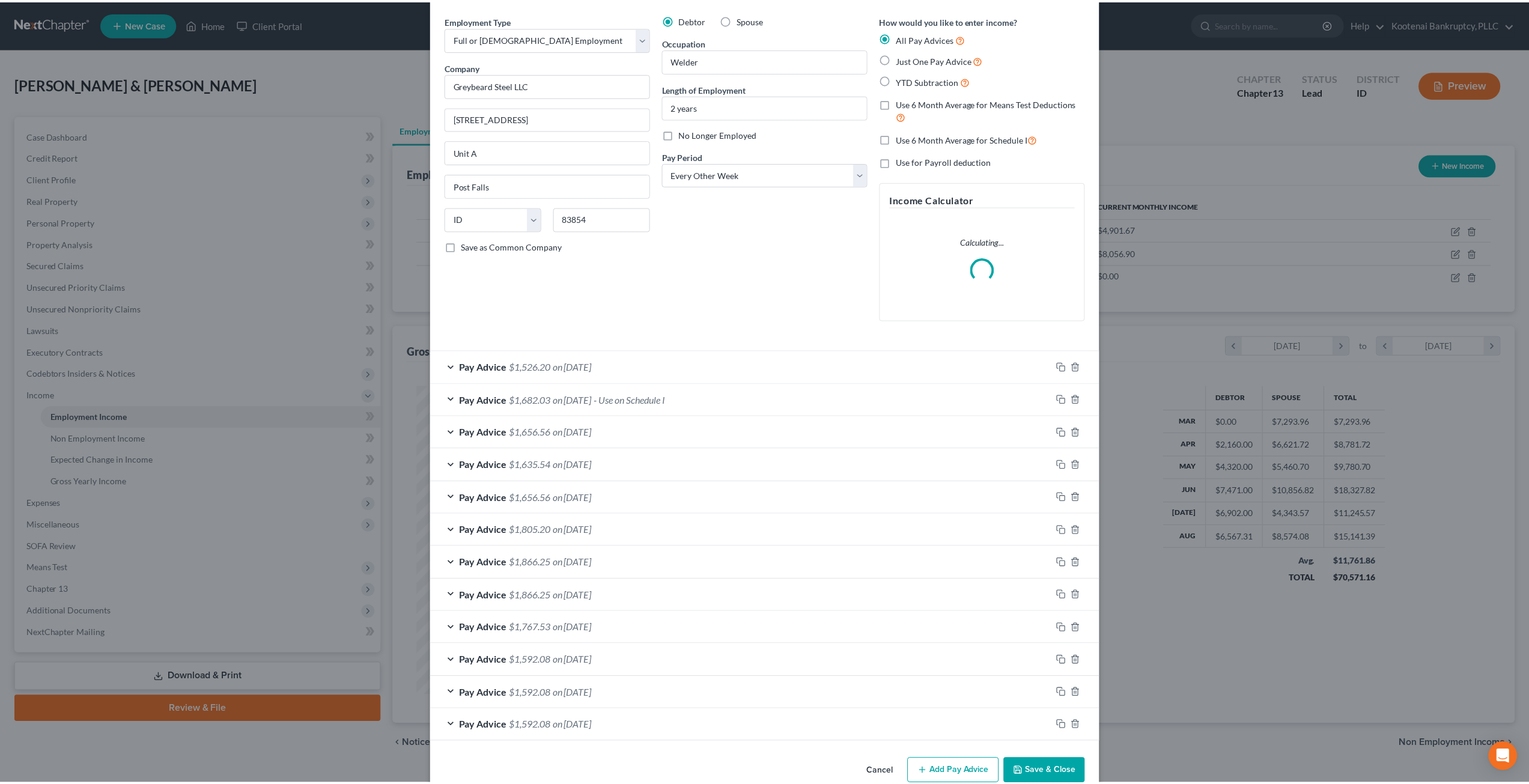
scroll to position [62, 0]
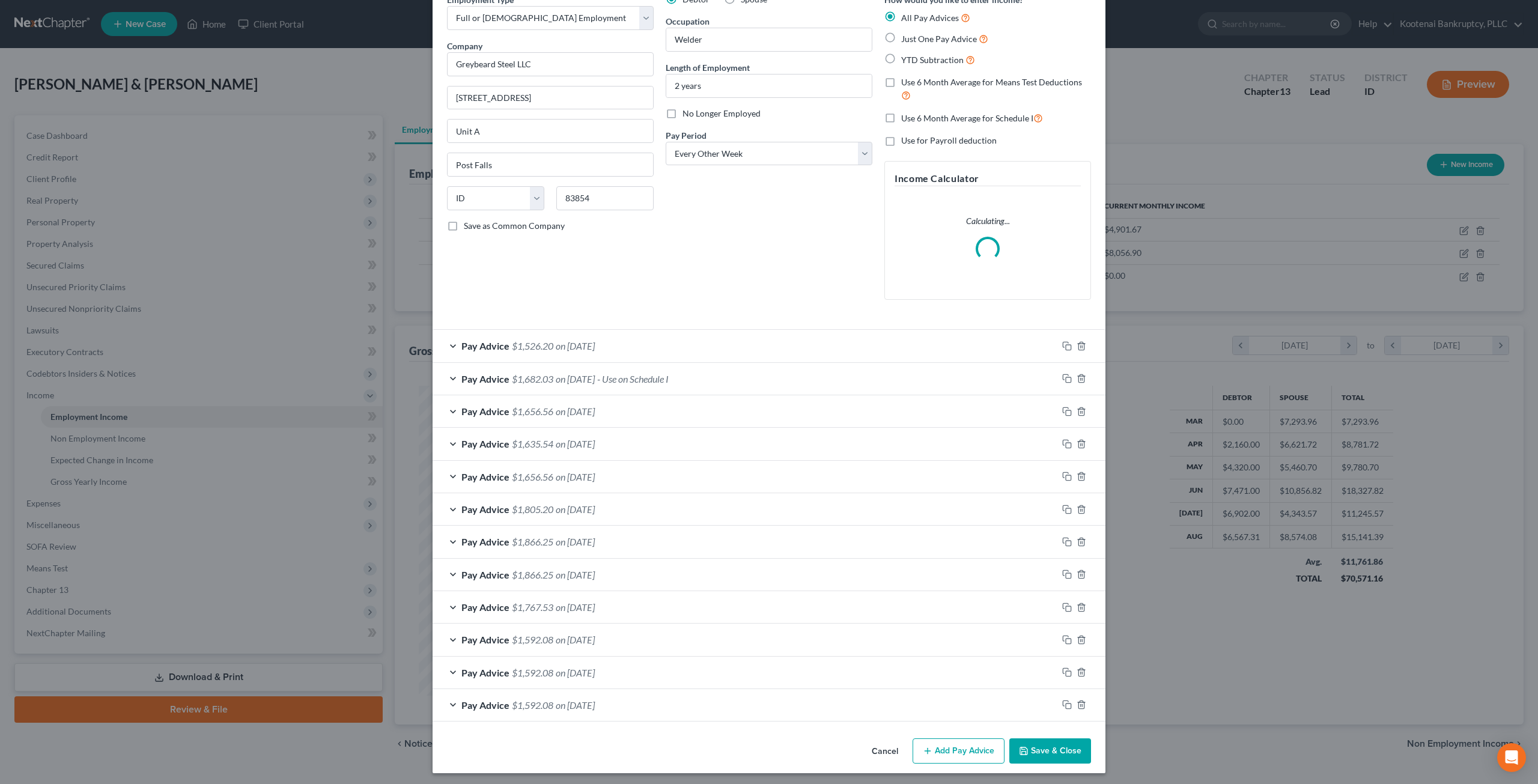
click at [1044, 746] on button "Save & Close" at bounding box center [1050, 751] width 82 height 25
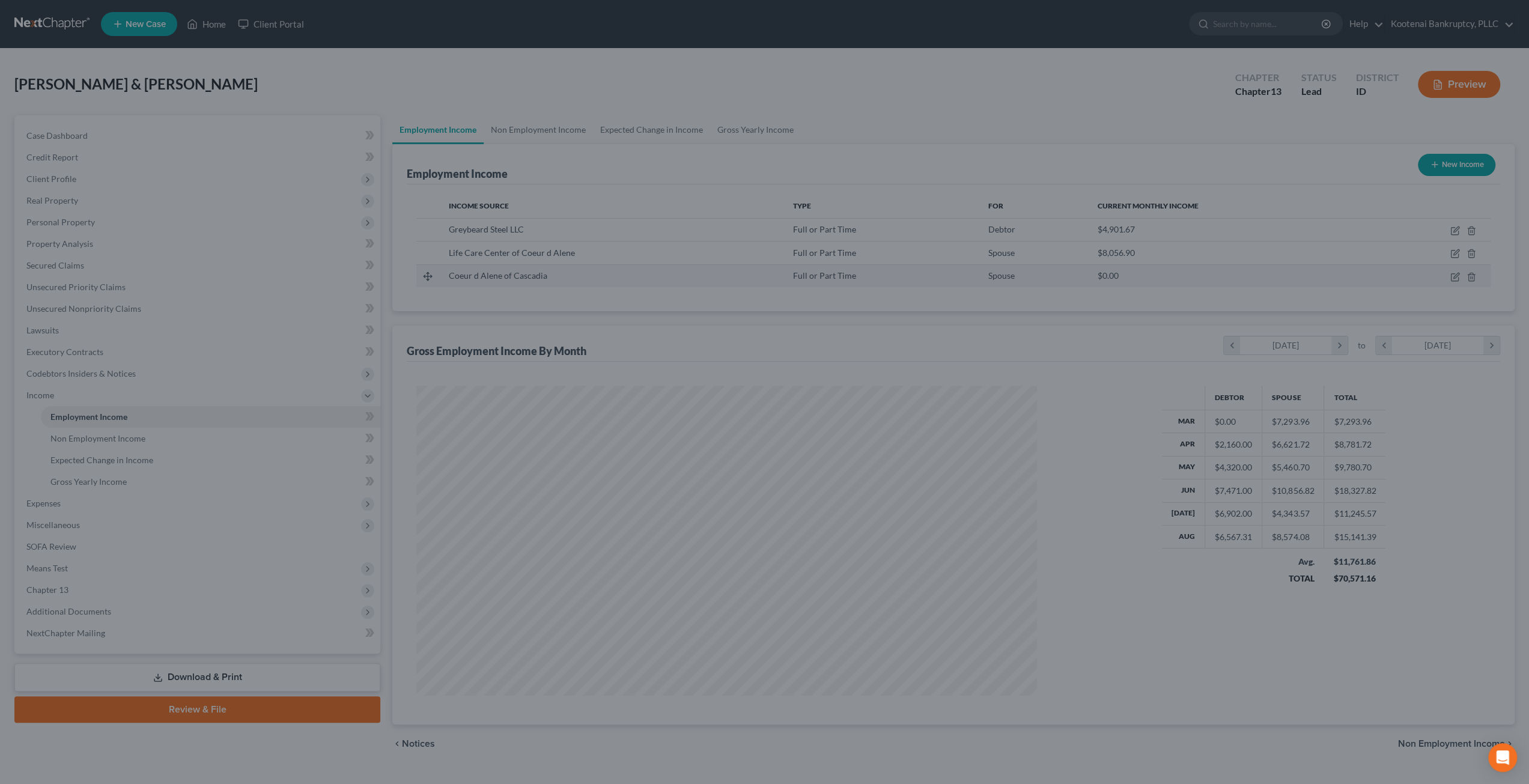
scroll to position [308, 640]
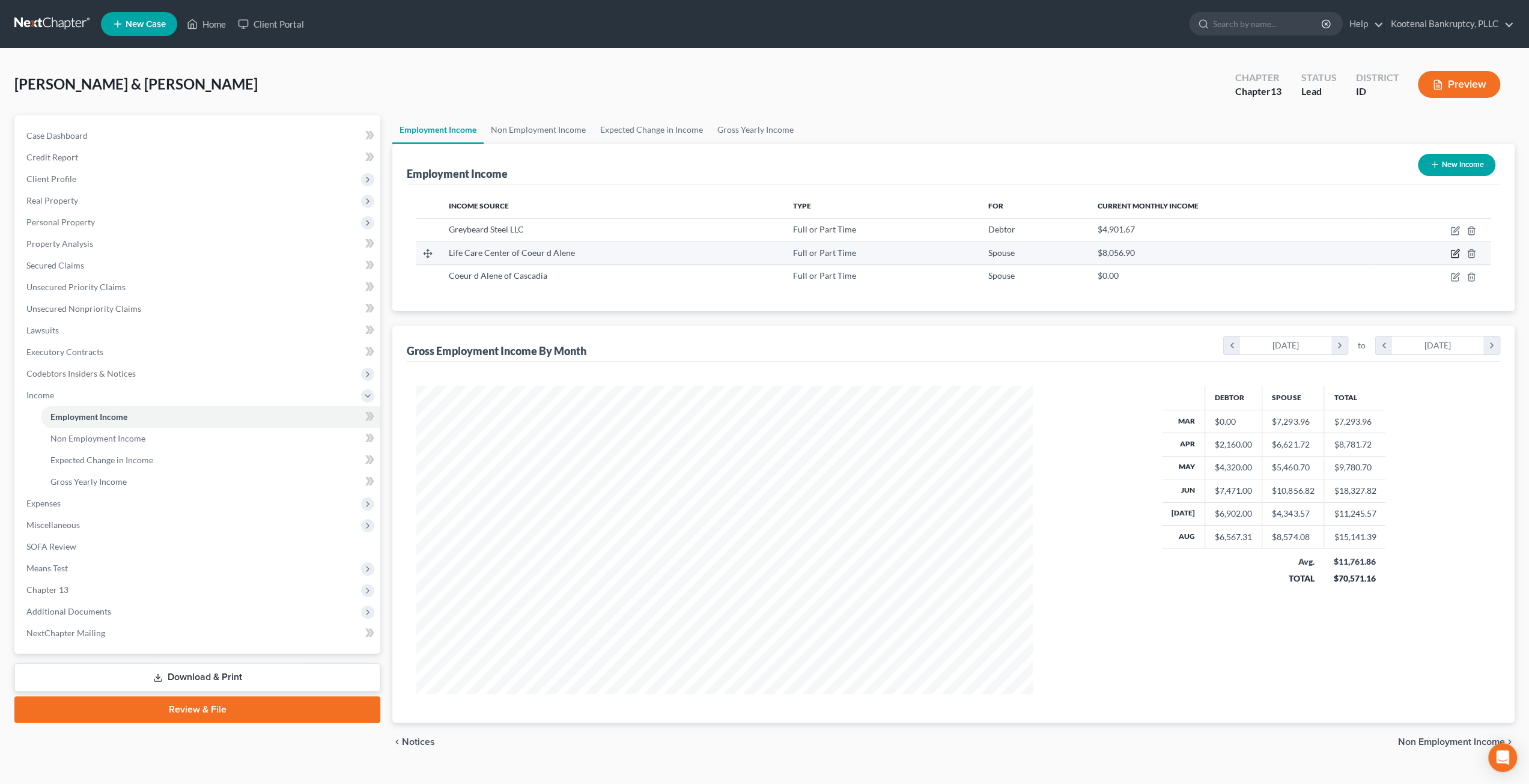
click at [1451, 251] on icon "button" at bounding box center [1454, 254] width 7 height 7
select select "0"
select select "13"
select select "2"
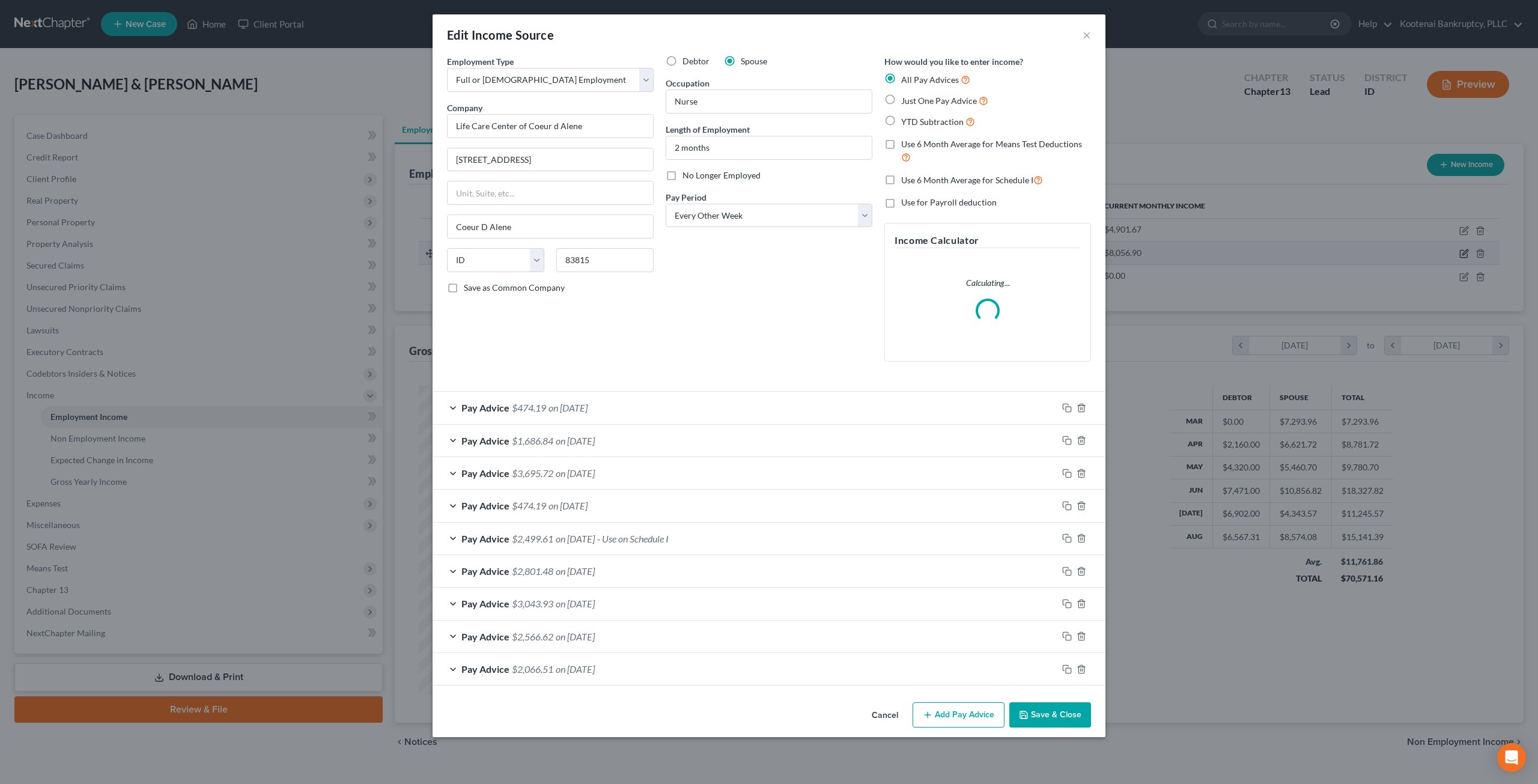
scroll to position [310, 644]
click at [978, 708] on button "Add Pay Advice" at bounding box center [958, 715] width 92 height 25
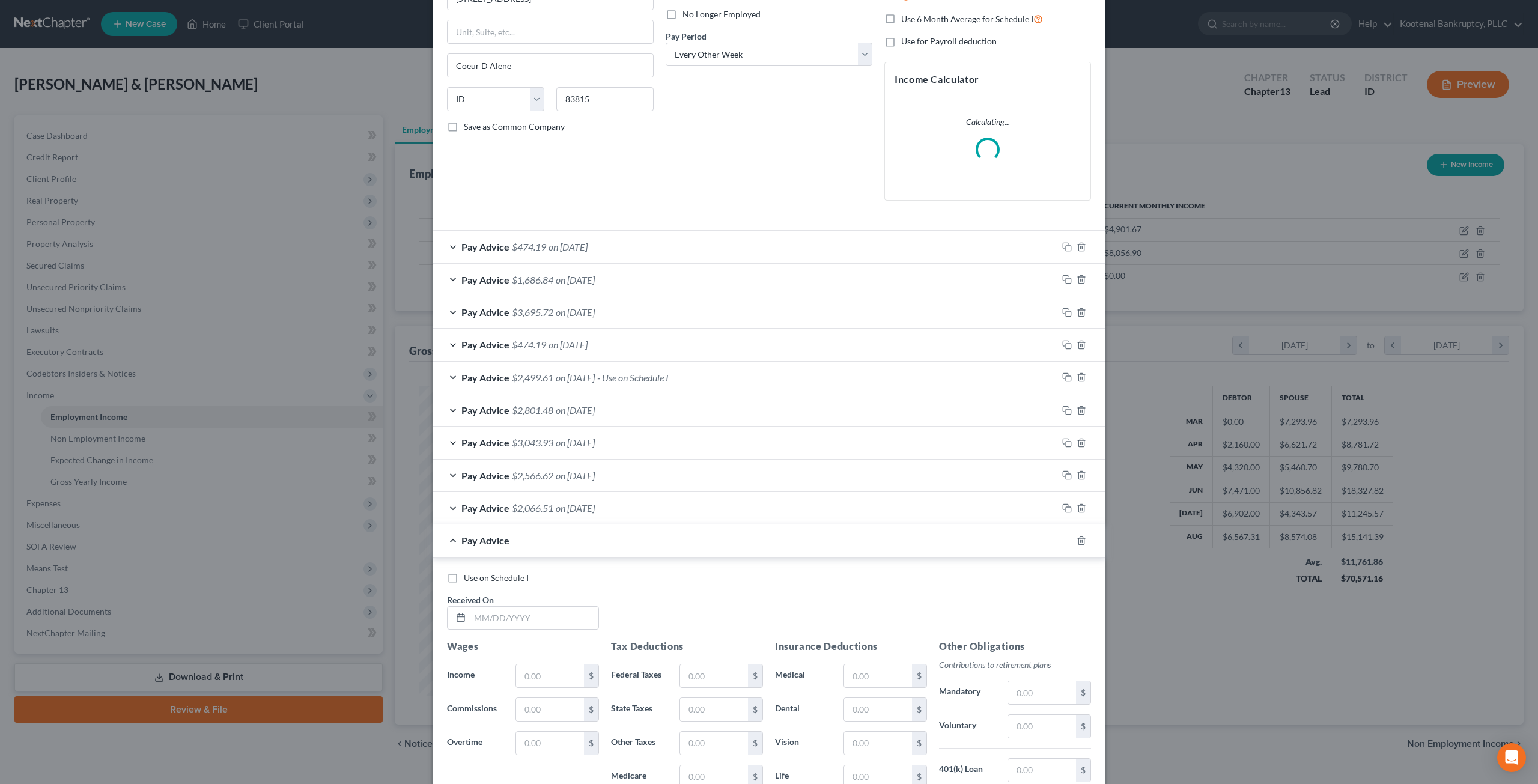
scroll to position [355, 0]
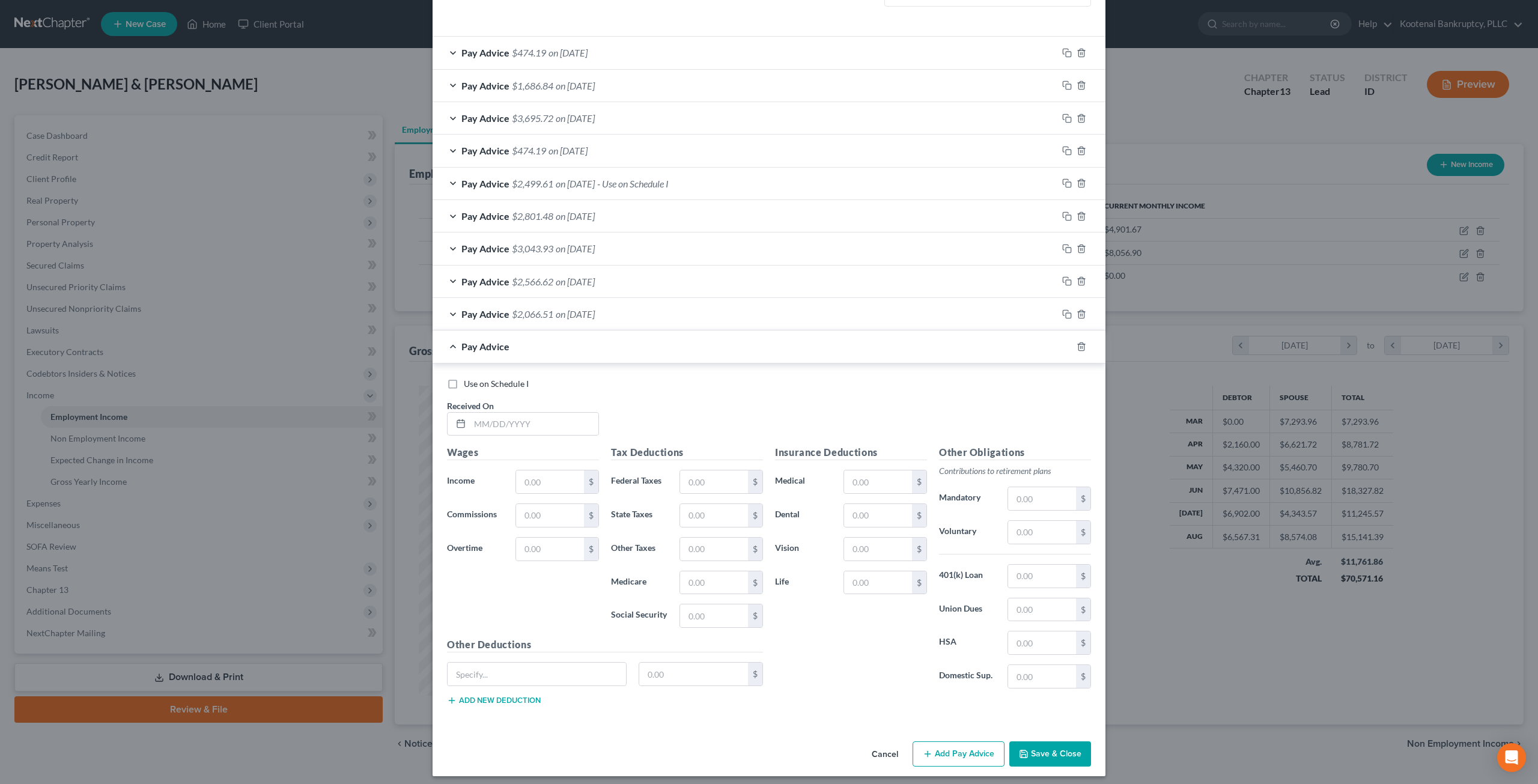
click at [464, 377] on label "Use on Schedule I" at bounding box center [496, 383] width 65 height 12
click at [469, 377] on input "Use on Schedule I" at bounding box center [473, 381] width 8 height 8
checkbox input "true"
click at [504, 418] on input "text" at bounding box center [534, 424] width 129 height 23
type input "[DATE]"
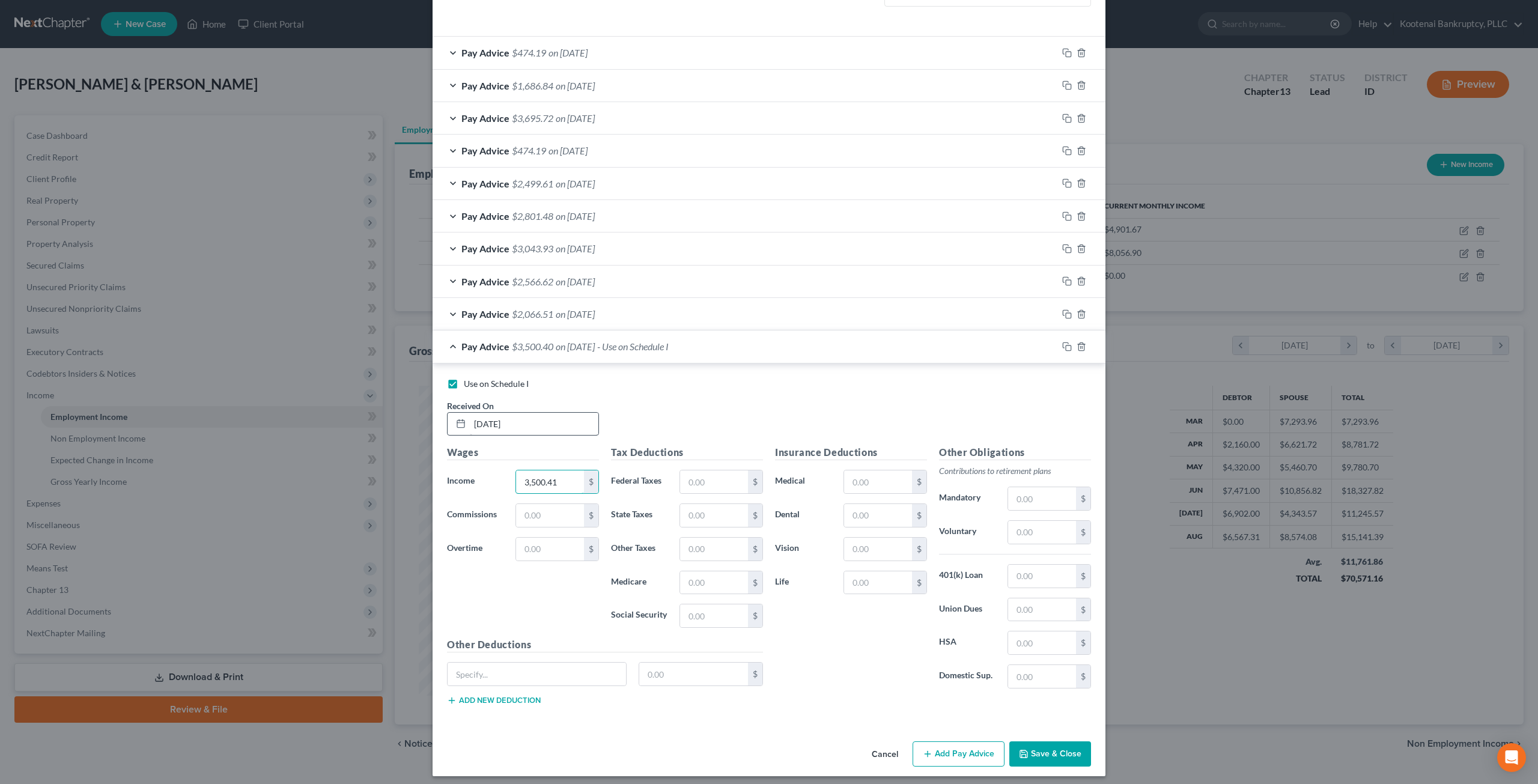
type input "3,500.41"
type input "475"
type input "413.12"
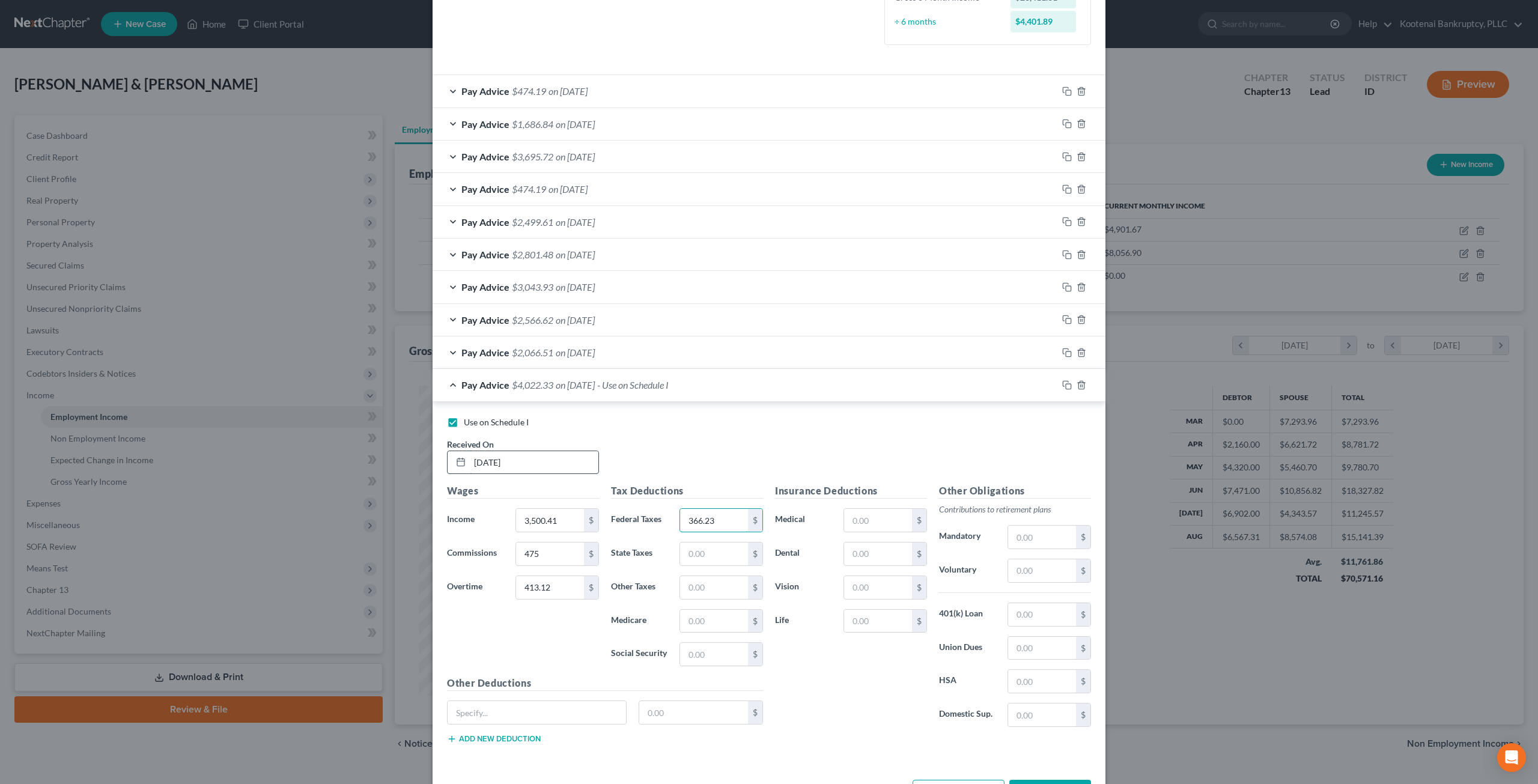
type input "366.23"
type input "246.71"
click at [729, 588] on input "text" at bounding box center [714, 587] width 68 height 23
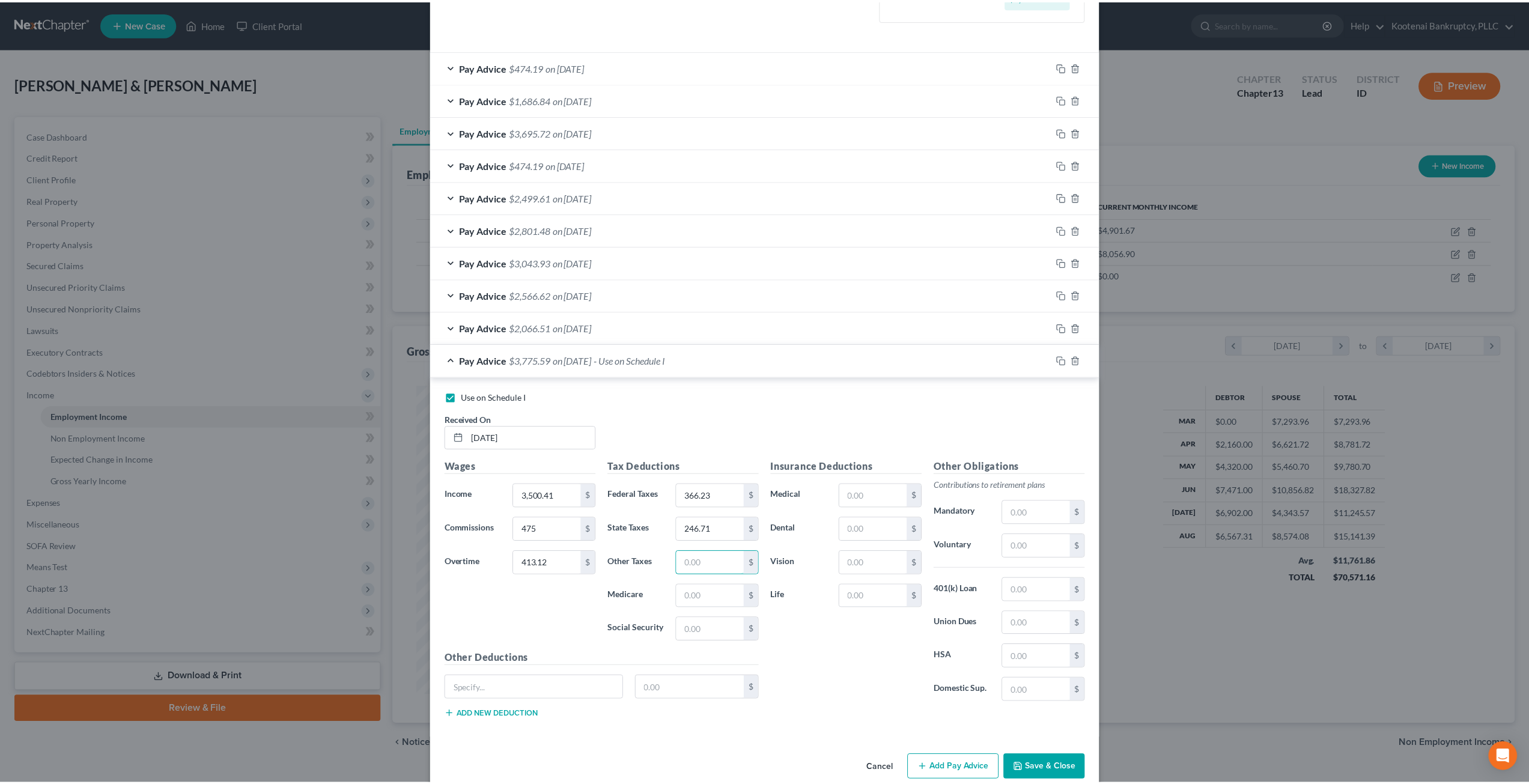
scroll to position [393, 0]
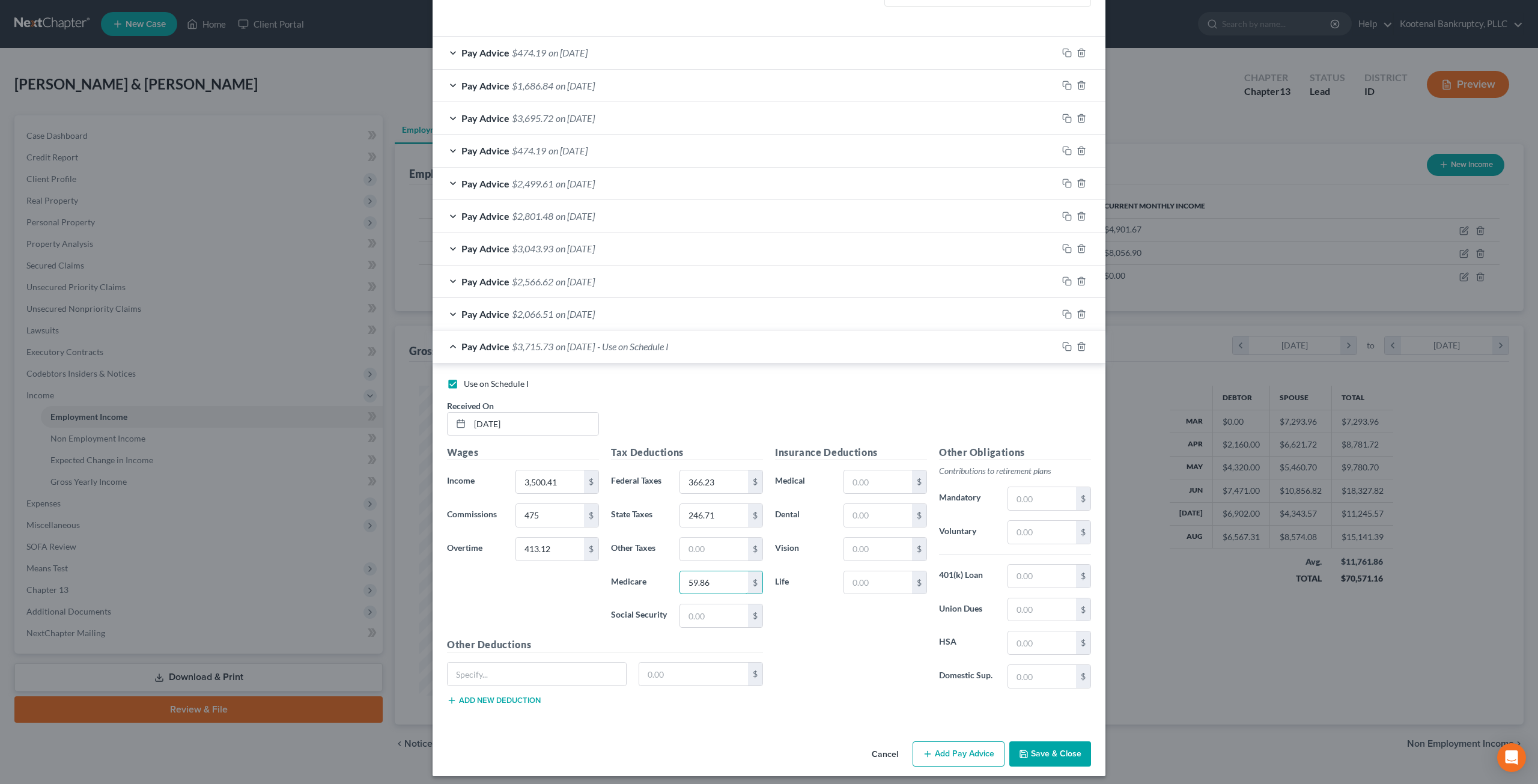
type input "59.86"
type input "255.97"
type input "248.42"
type input "12.05"
type input "3.46"
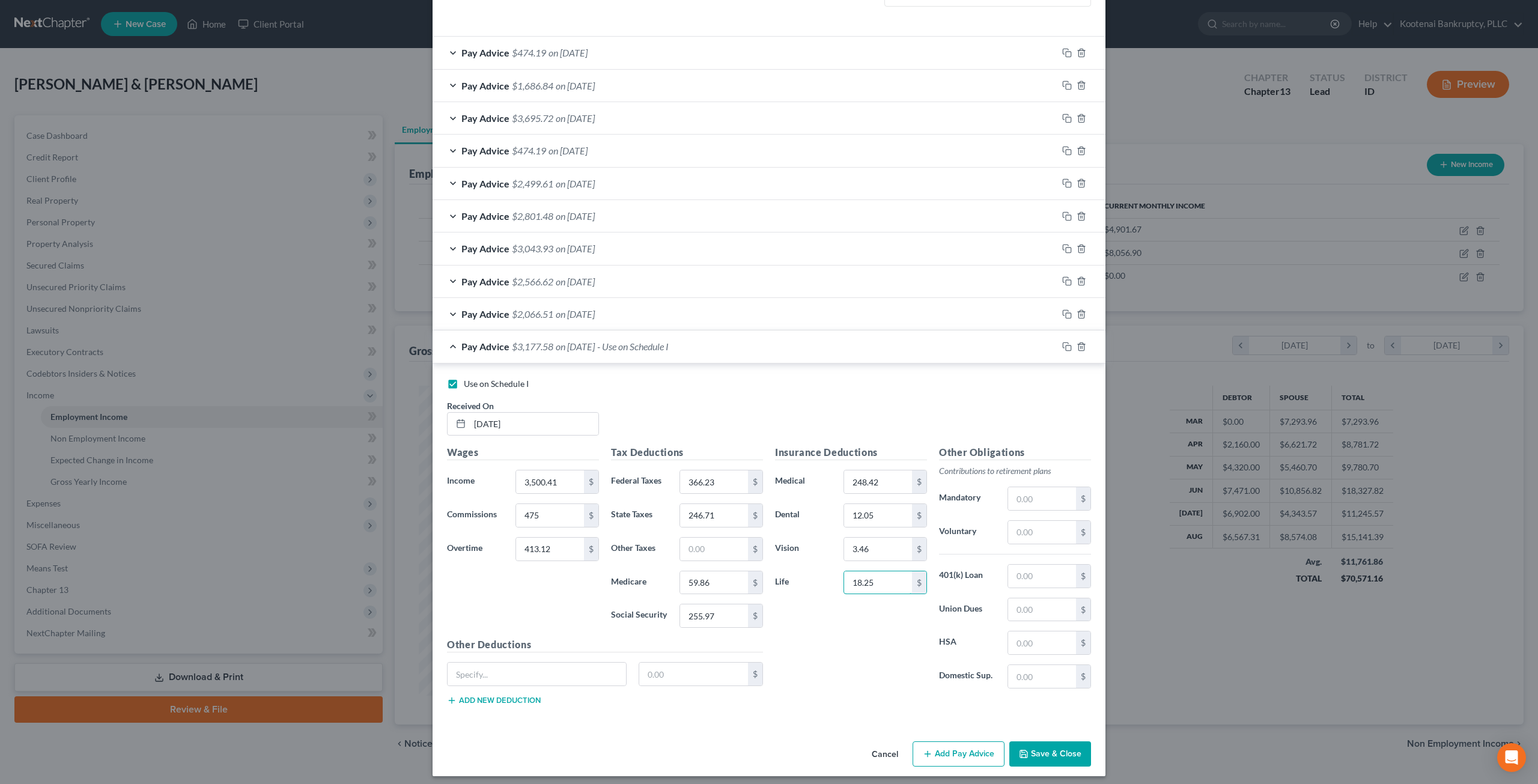
type input "18.25"
click at [838, 682] on div "Insurance Deductions Medical 248.42 $ Dental 12.05 $ Vision 3.46 $ Life 18.25 $" at bounding box center [851, 571] width 164 height 253
click at [1047, 750] on button "Save & Close" at bounding box center [1050, 754] width 82 height 25
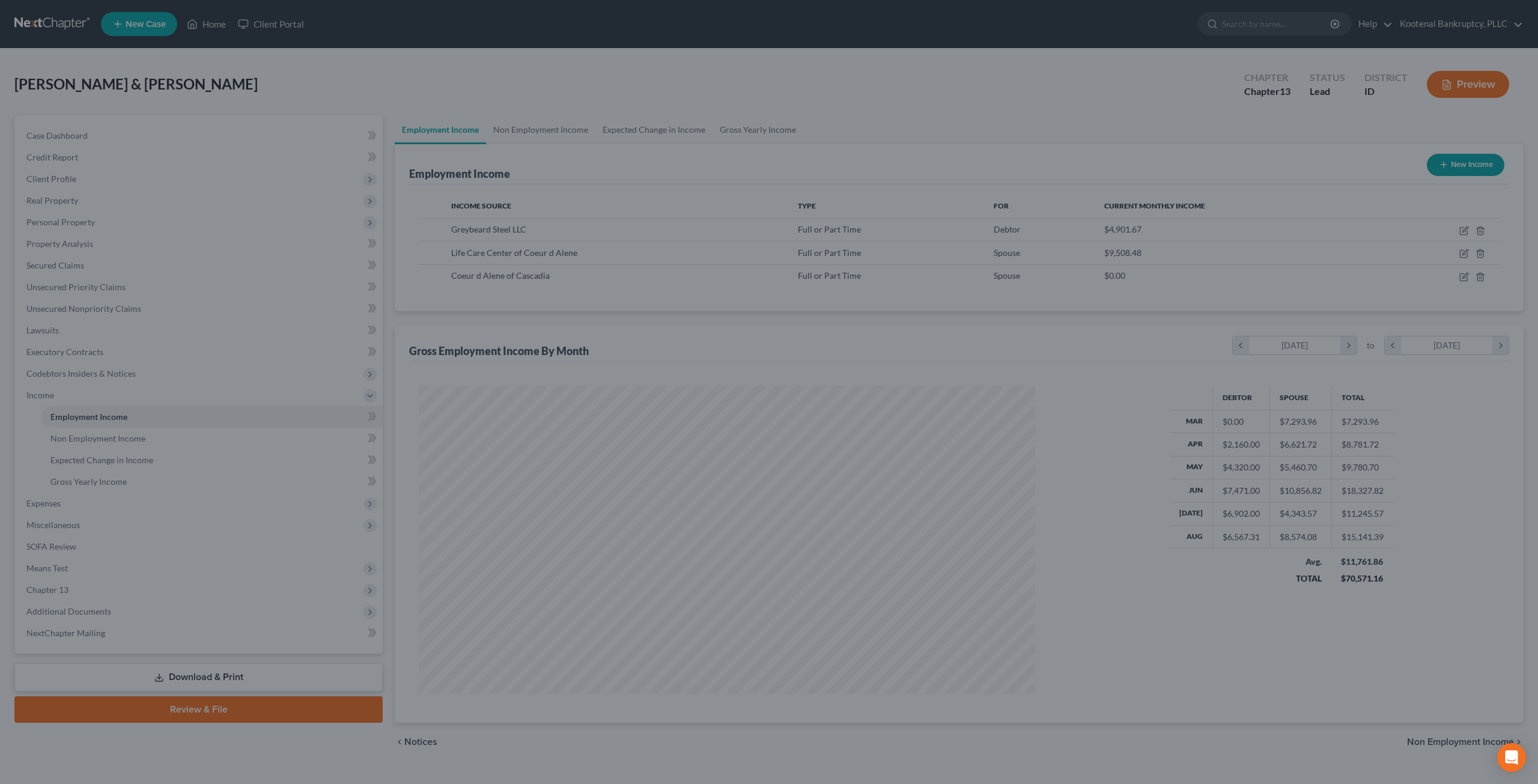
scroll to position [600295, 600102]
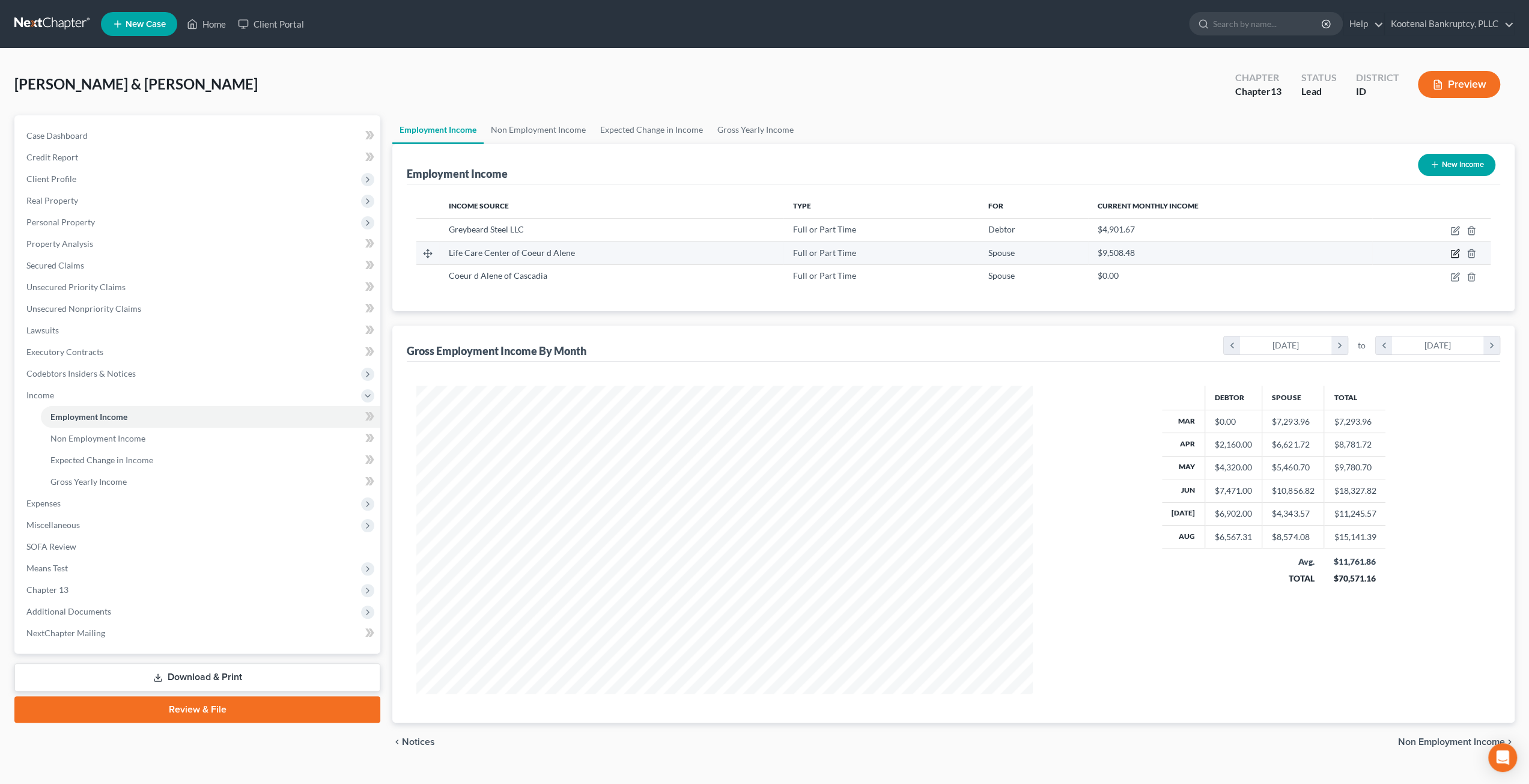
click at [1453, 251] on icon "button" at bounding box center [1455, 253] width 10 height 10
select select "0"
select select "13"
select select "2"
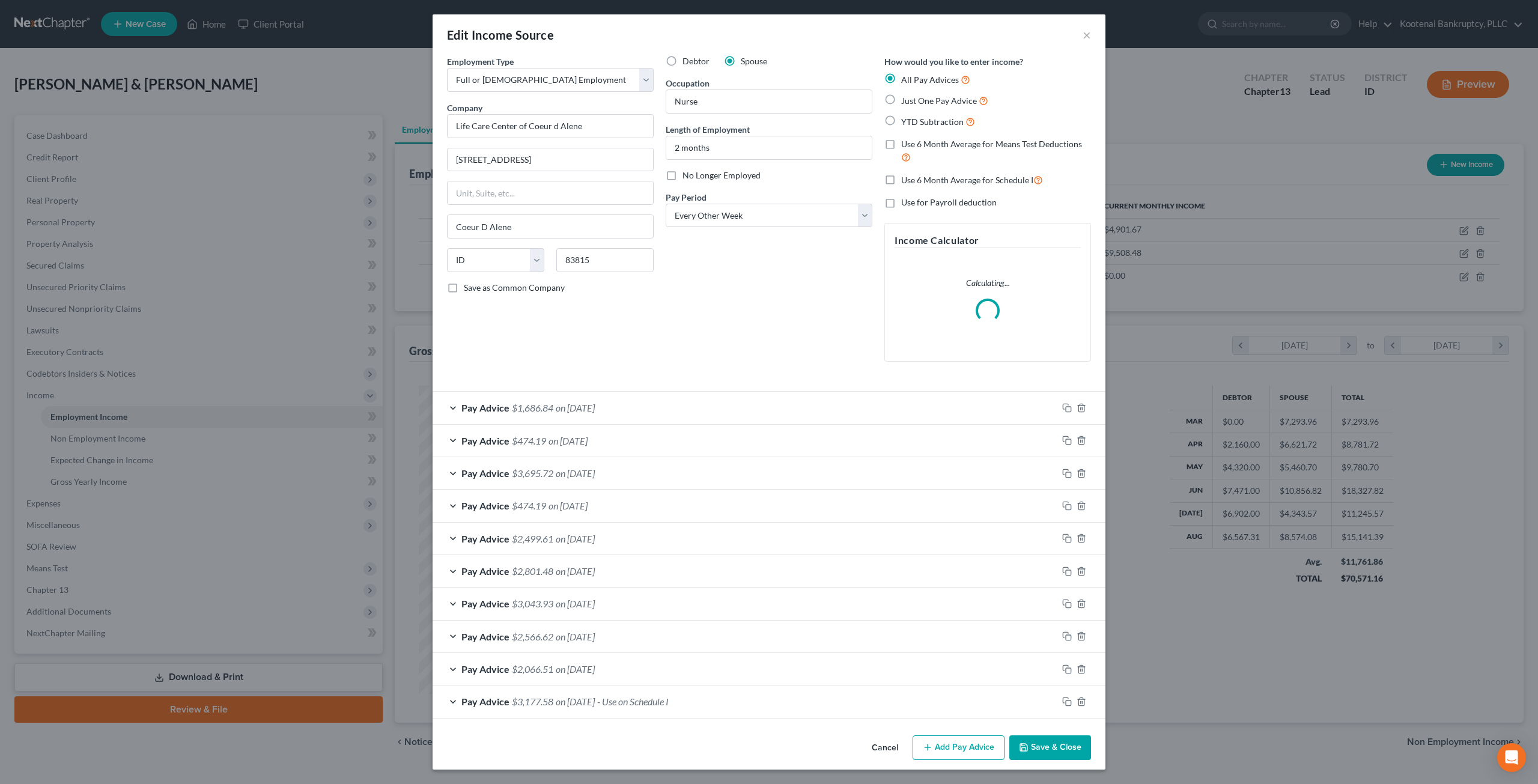
scroll to position [310, 644]
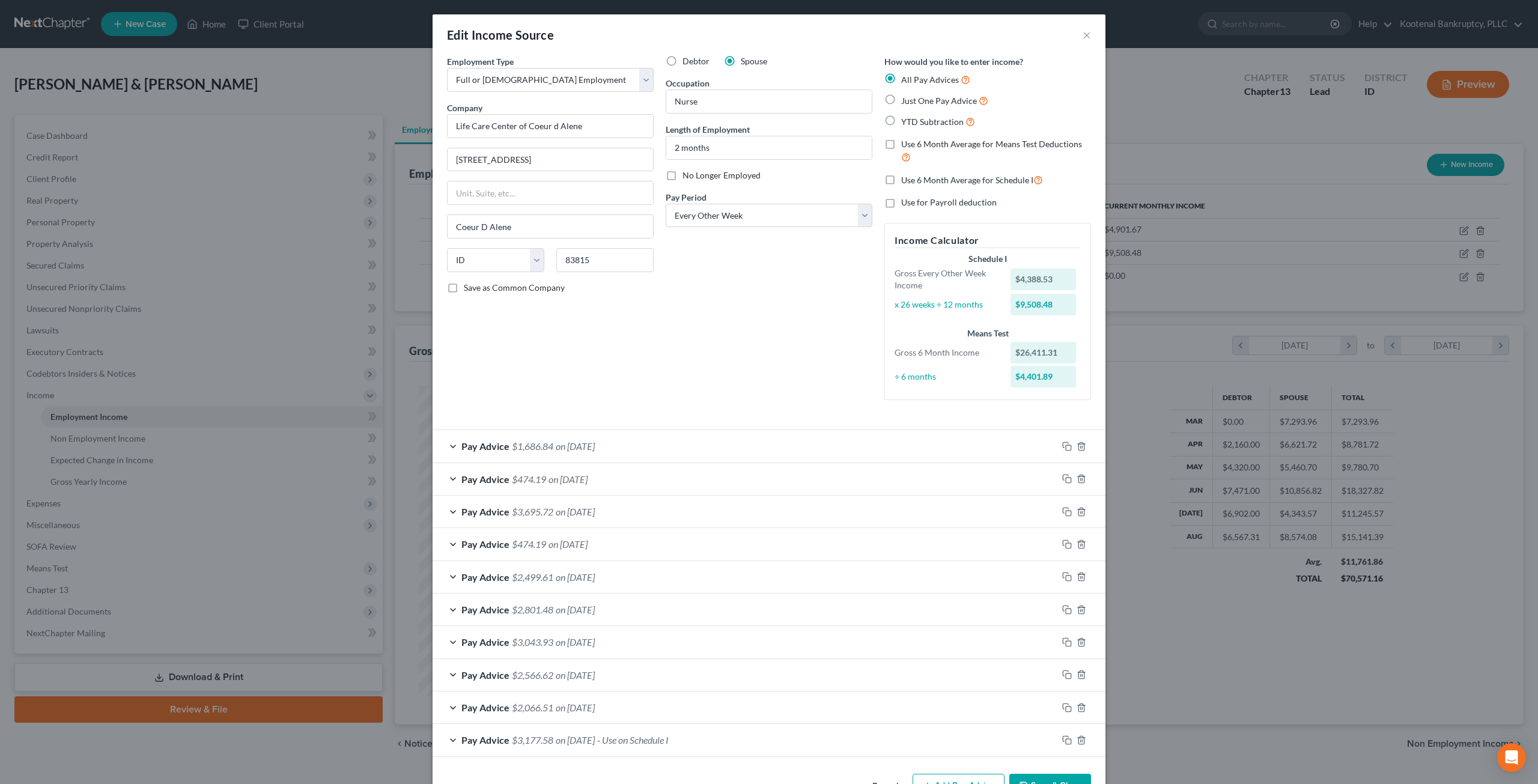
click at [639, 752] on div "Pay Advice $3,177.58 on 01/01/2000 - Use on Schedule I" at bounding box center [745, 740] width 625 height 32
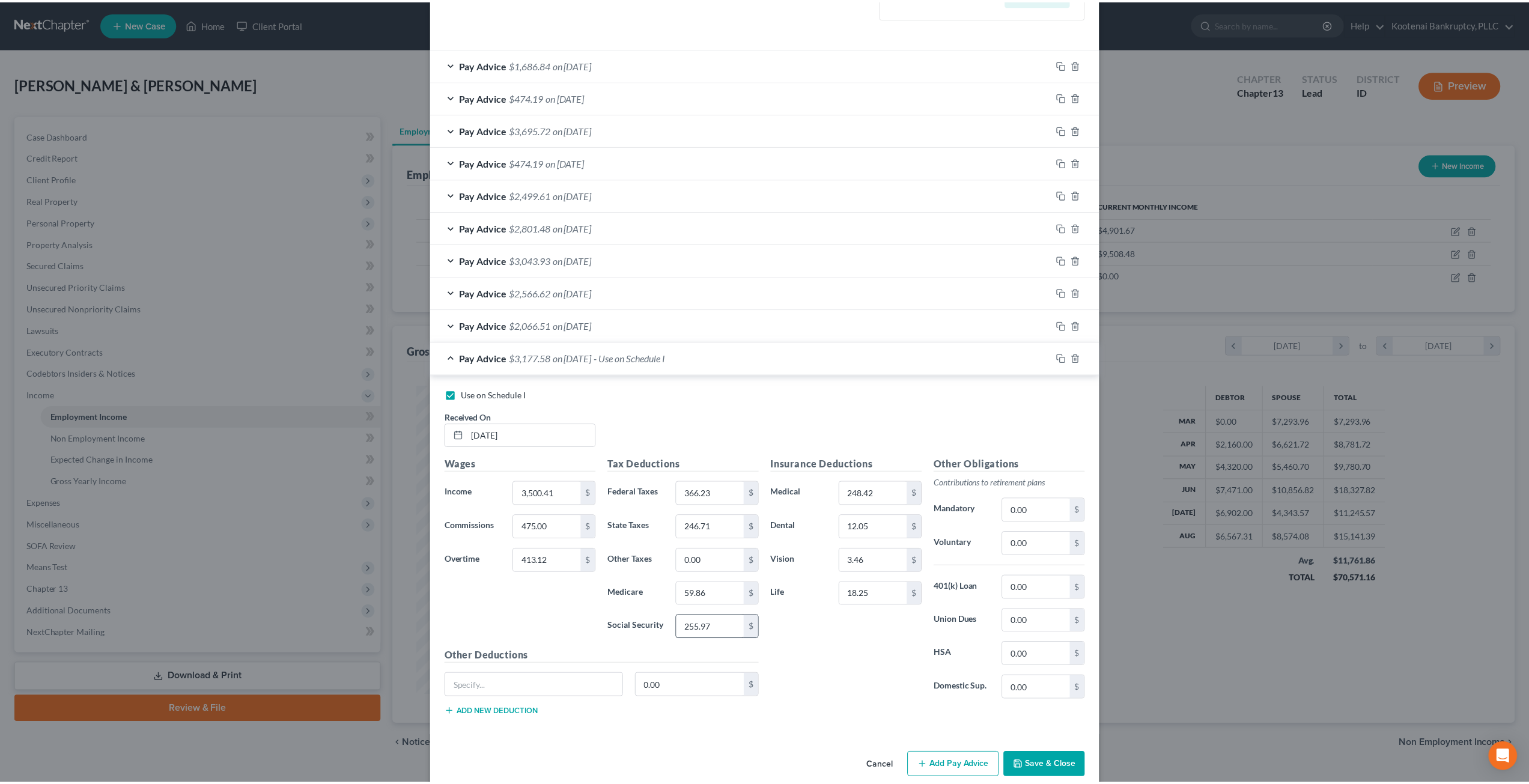
scroll to position [393, 0]
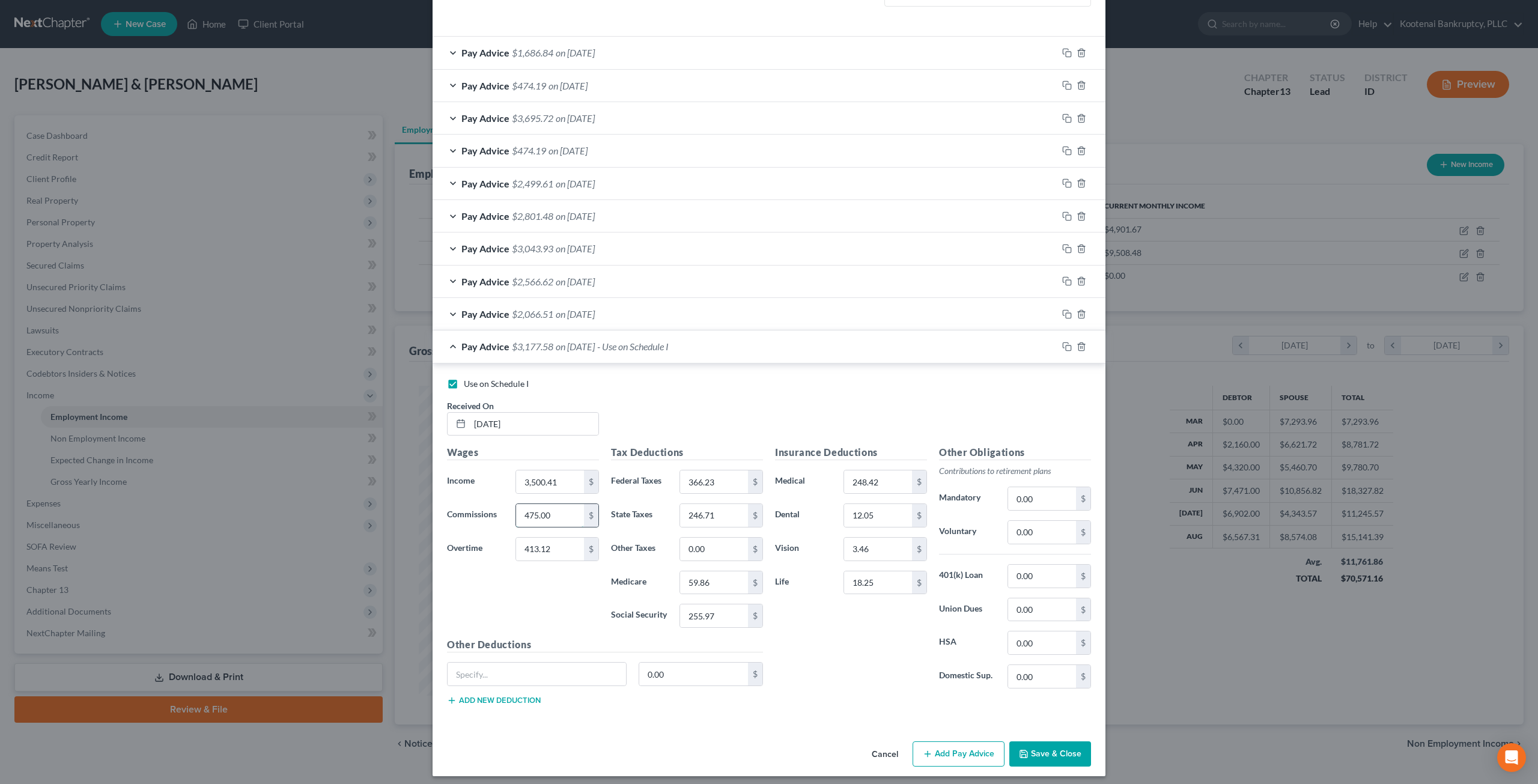
click at [558, 515] on input "475.00" at bounding box center [550, 515] width 68 height 23
type input "0"
click at [780, 415] on div "Use on Schedule I Received On * 01/01/2000" at bounding box center [769, 411] width 656 height 68
click at [1035, 744] on button "Save & Close" at bounding box center [1050, 754] width 82 height 25
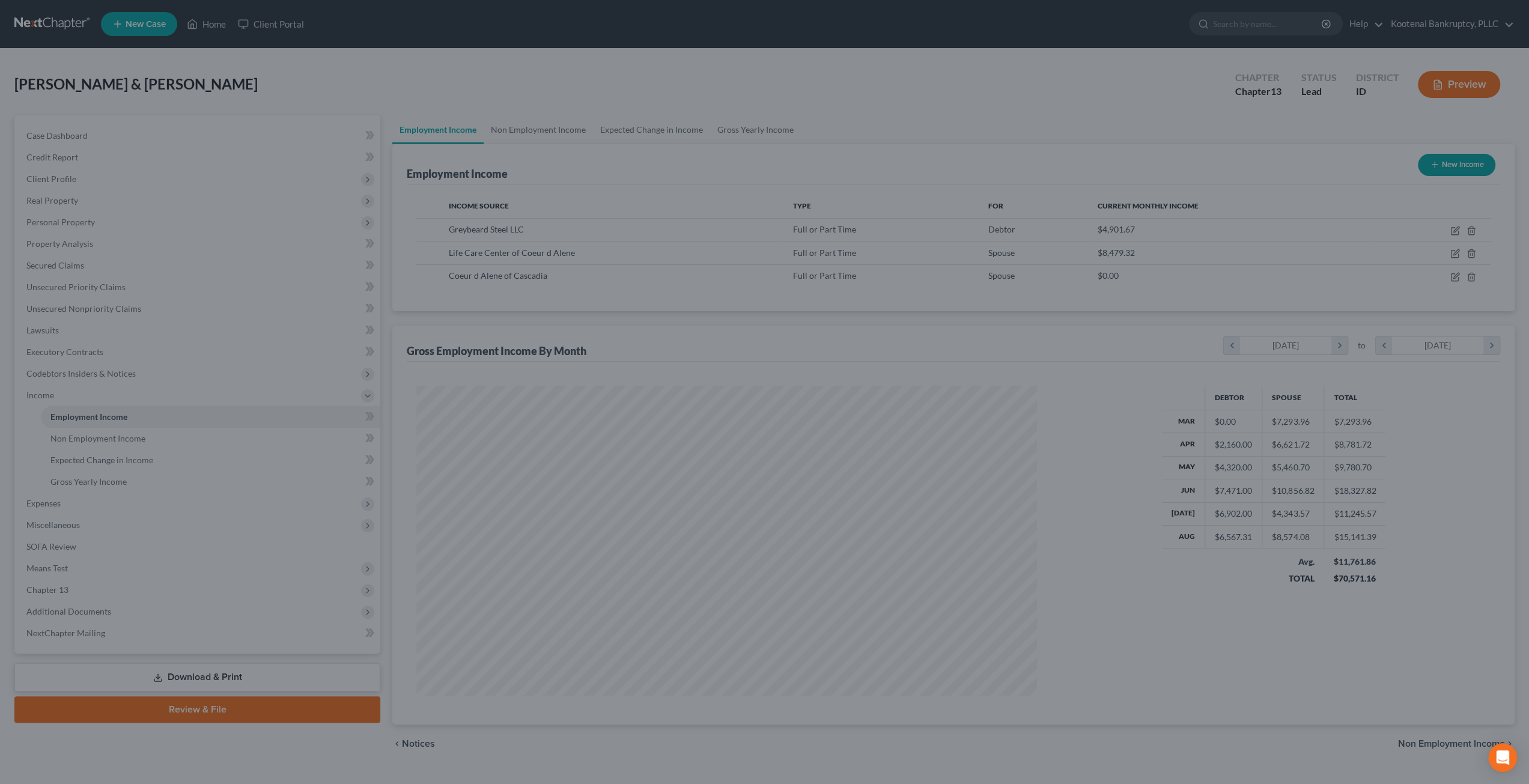
scroll to position [600295, 600197]
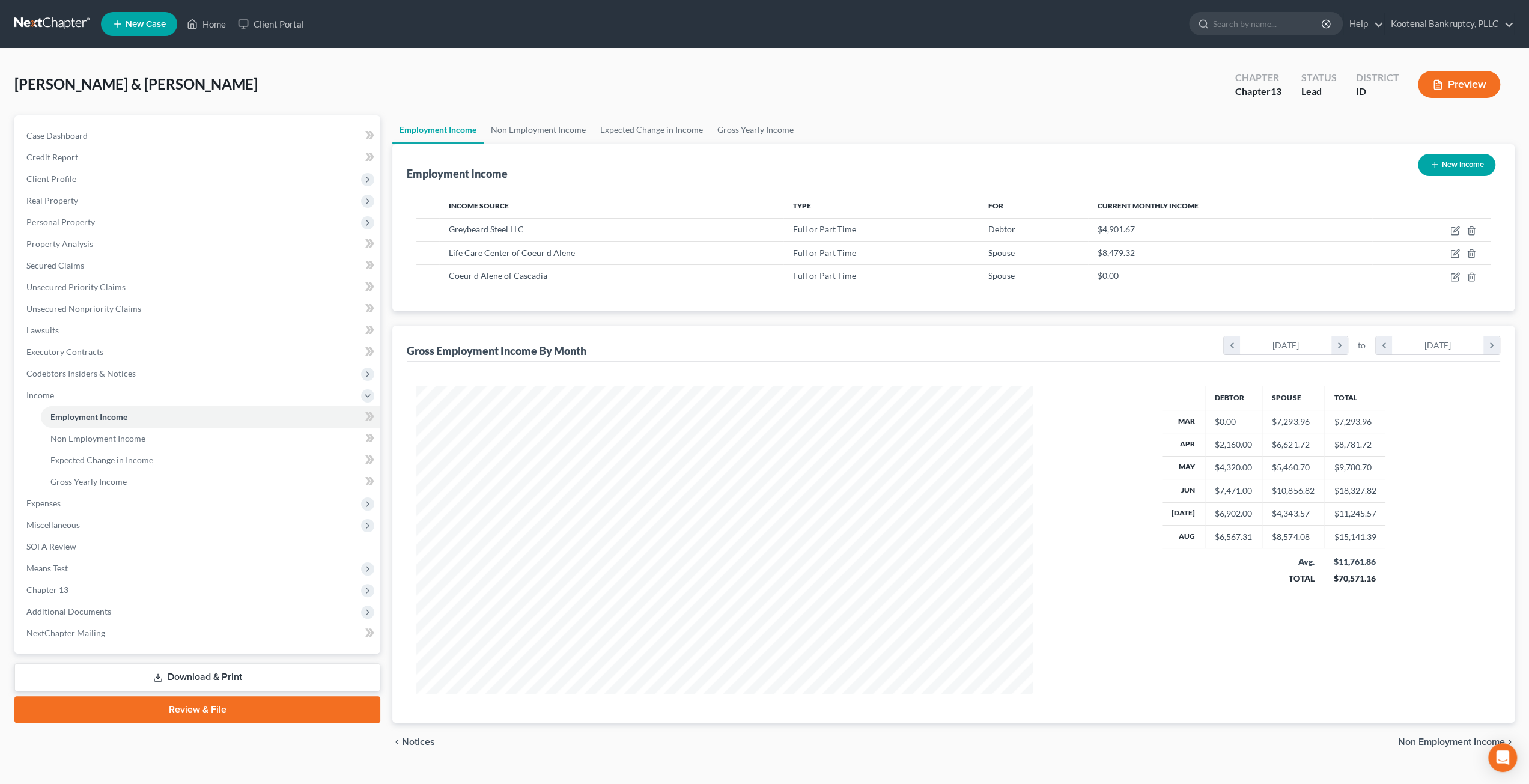
click at [1169, 512] on th "Jul" at bounding box center [1184, 513] width 44 height 23
click at [125, 503] on span "Expenses" at bounding box center [198, 503] width 364 height 22
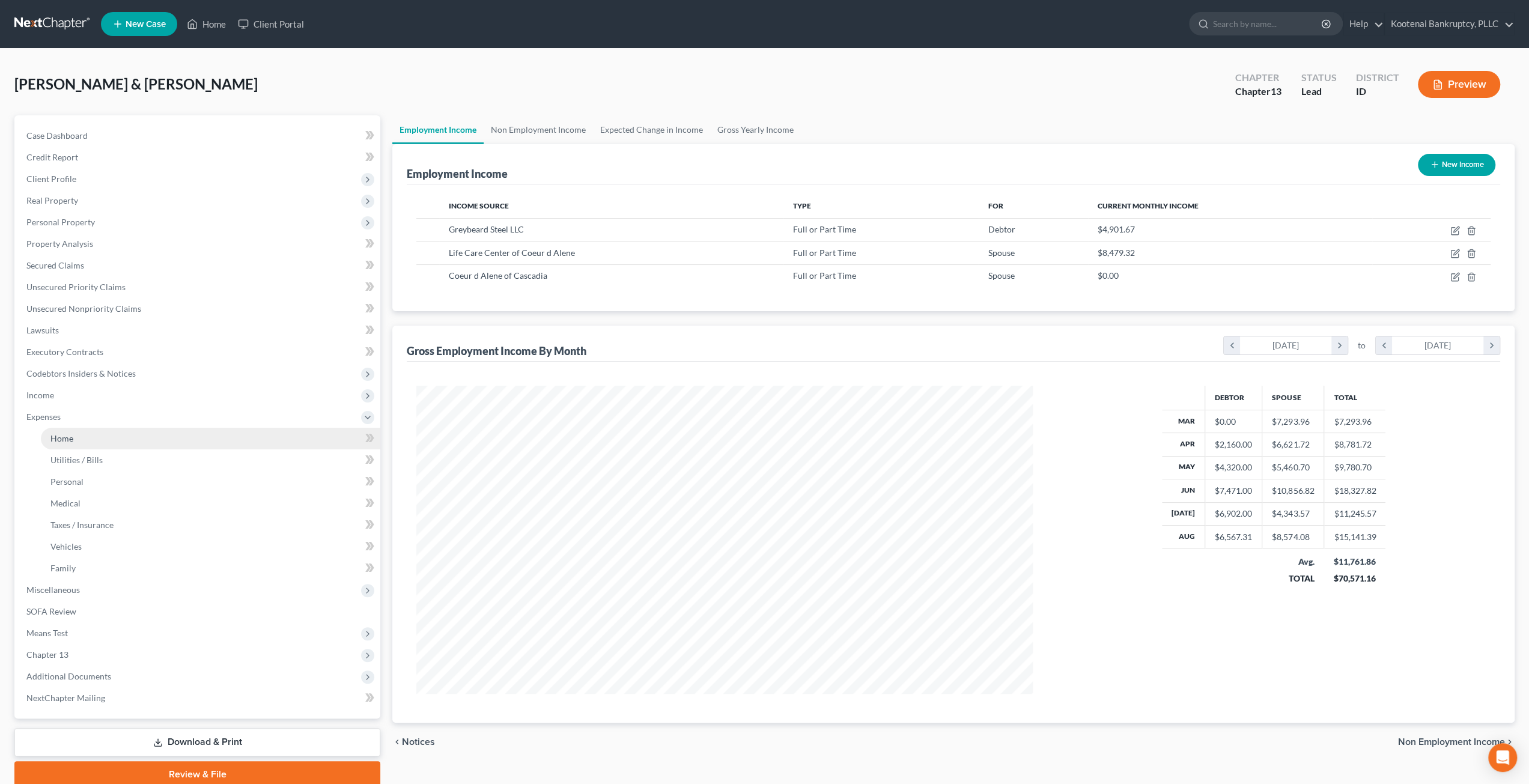
click at [115, 434] on link "Home" at bounding box center [211, 438] width 339 height 22
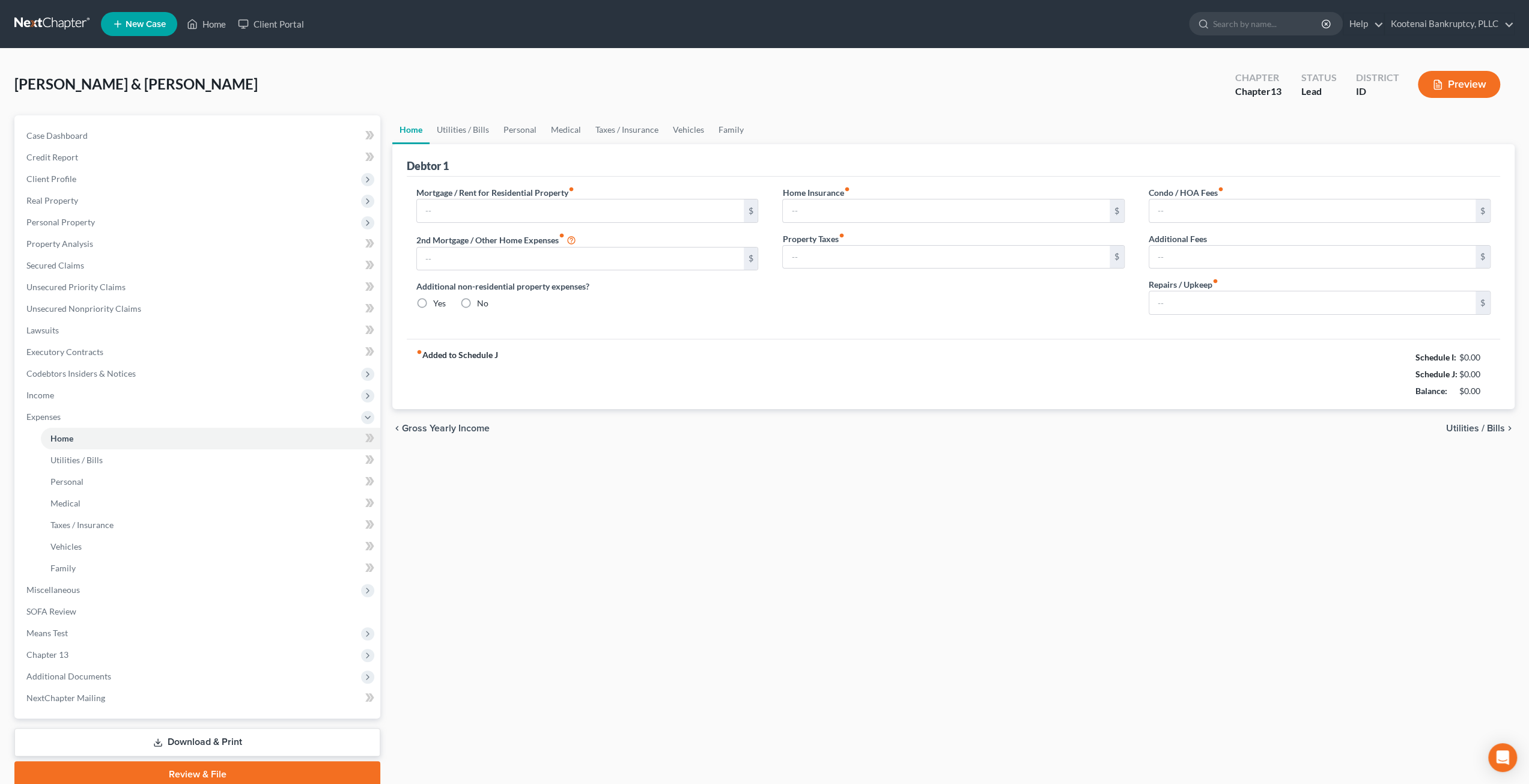
type input "2,500.00"
type input "0.00"
radio input "true"
type input "50.00"
type input "0.00"
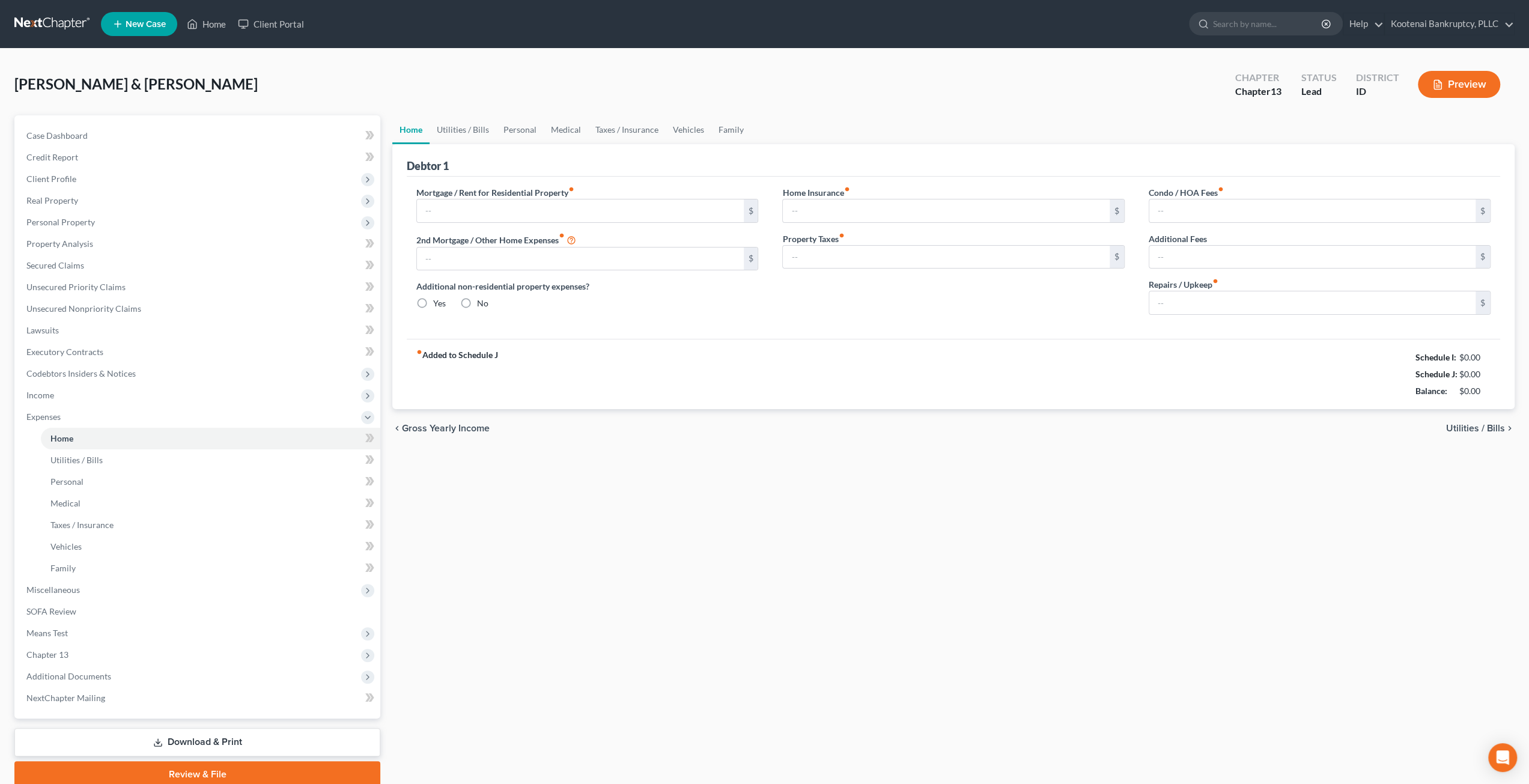
type input "0.00"
type input "125.00"
click at [935, 544] on div "Home Utilities / Bills Personal Medical Taxes / Insurance Vehicles Family Debto…" at bounding box center [953, 451] width 1134 height 672
click at [456, 127] on link "Utilities / Bills" at bounding box center [463, 130] width 67 height 29
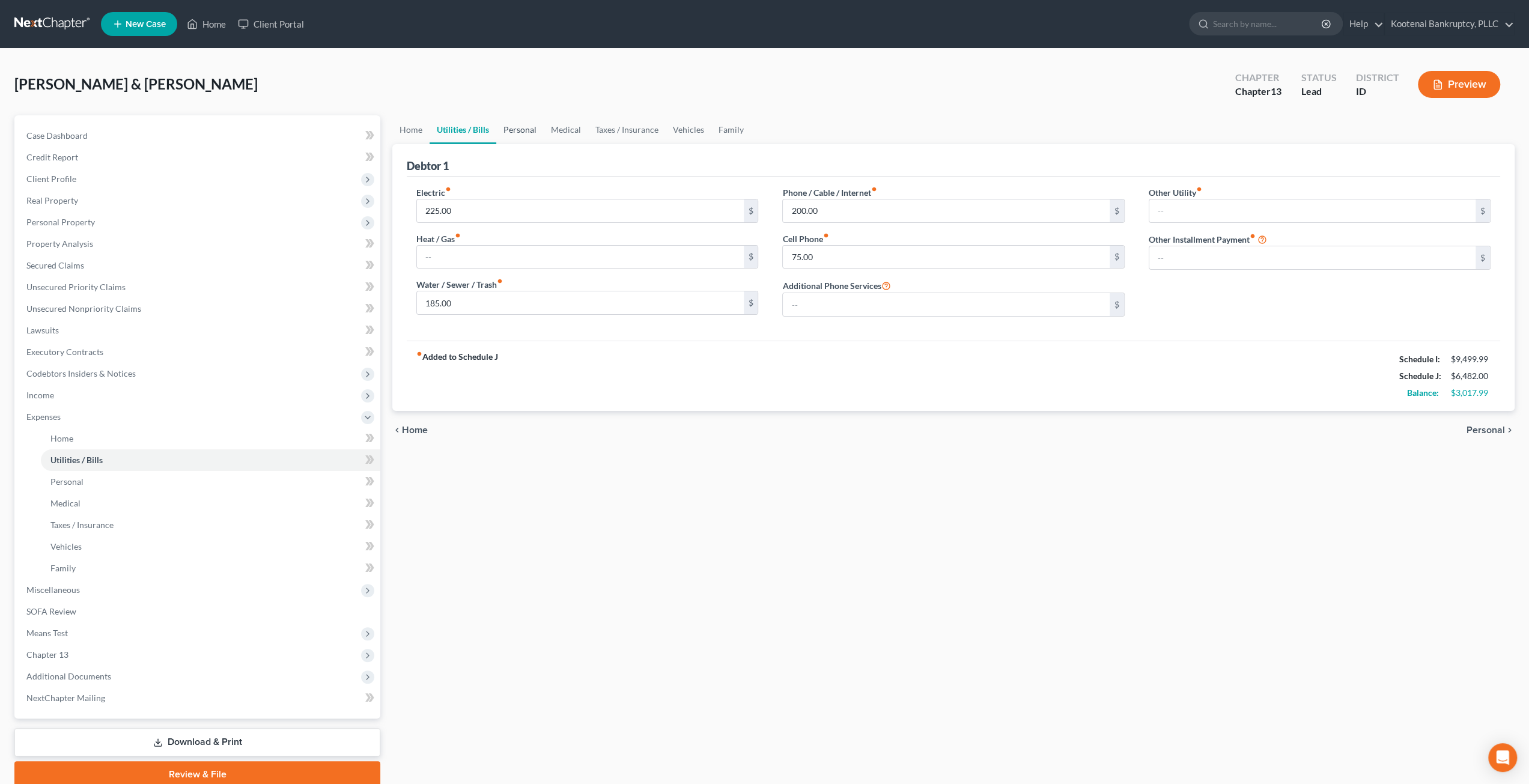
click at [523, 135] on link "Personal" at bounding box center [520, 130] width 48 height 29
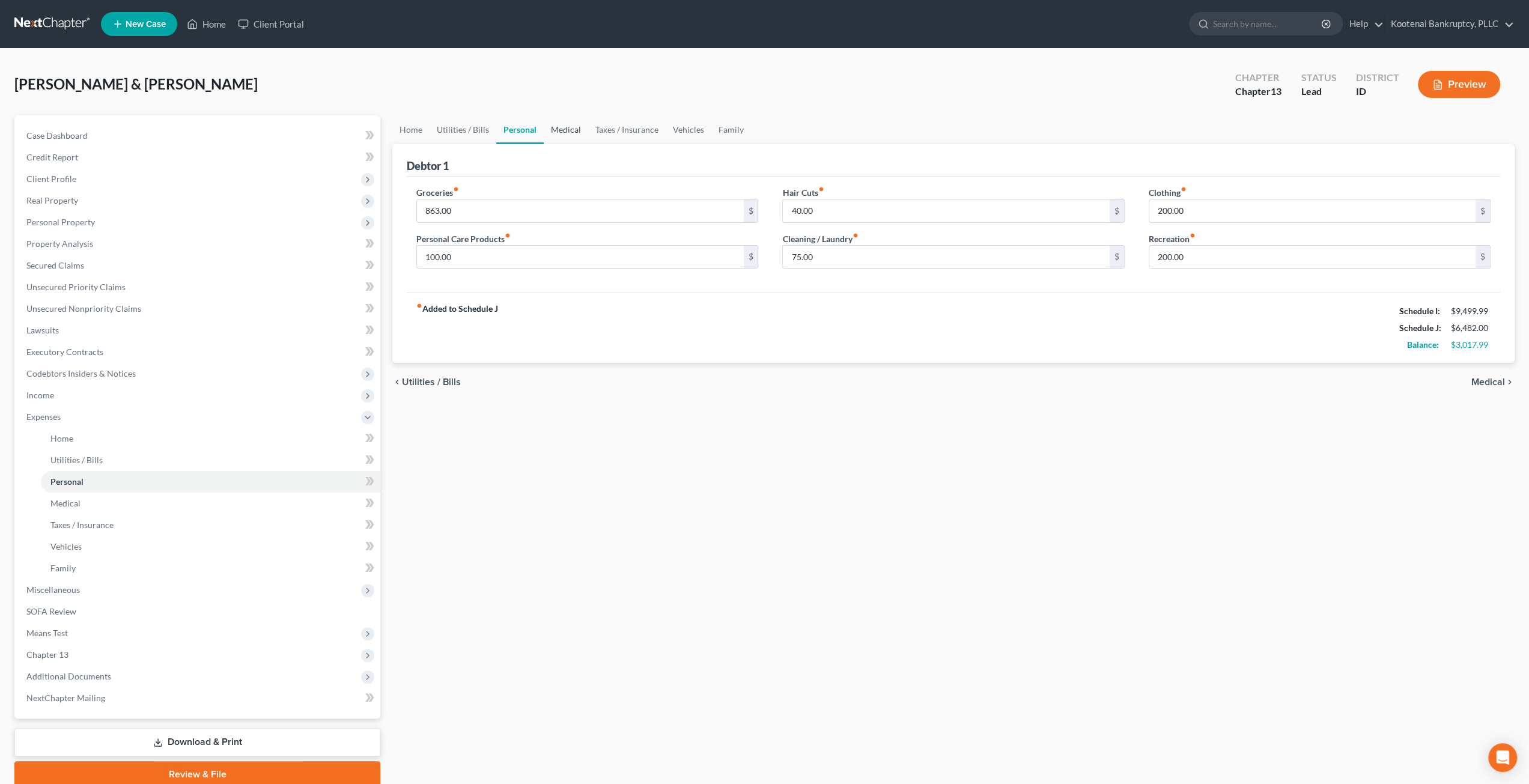
click at [564, 127] on link "Medical" at bounding box center [566, 130] width 44 height 29
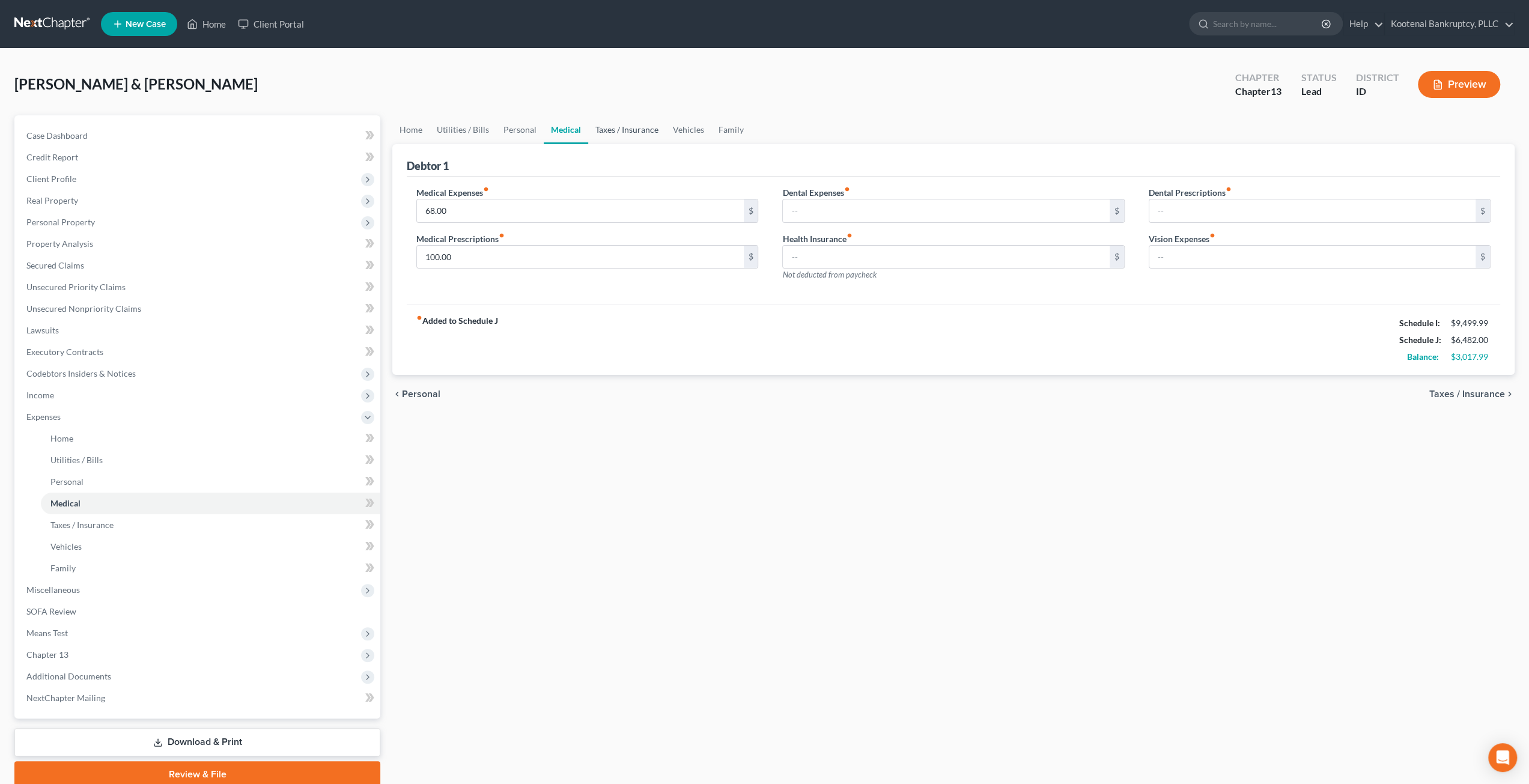
click at [622, 128] on link "Taxes / Insurance" at bounding box center [627, 130] width 77 height 29
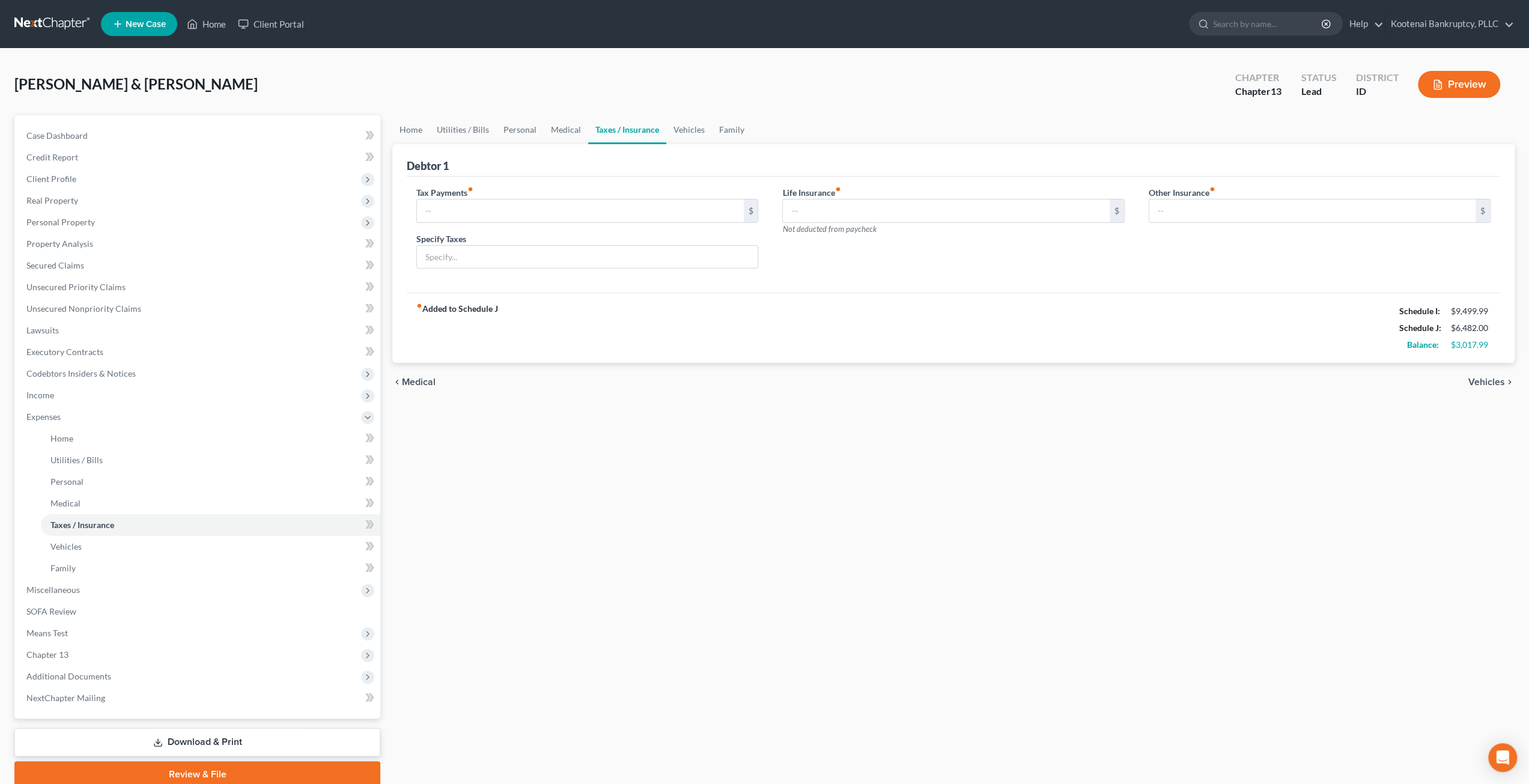
click at [781, 516] on div "Home Utilities / Bills Personal Medical Taxes / Insurance Vehicles Family Debto…" at bounding box center [953, 451] width 1134 height 672
click at [411, 129] on link "Home" at bounding box center [411, 130] width 37 height 29
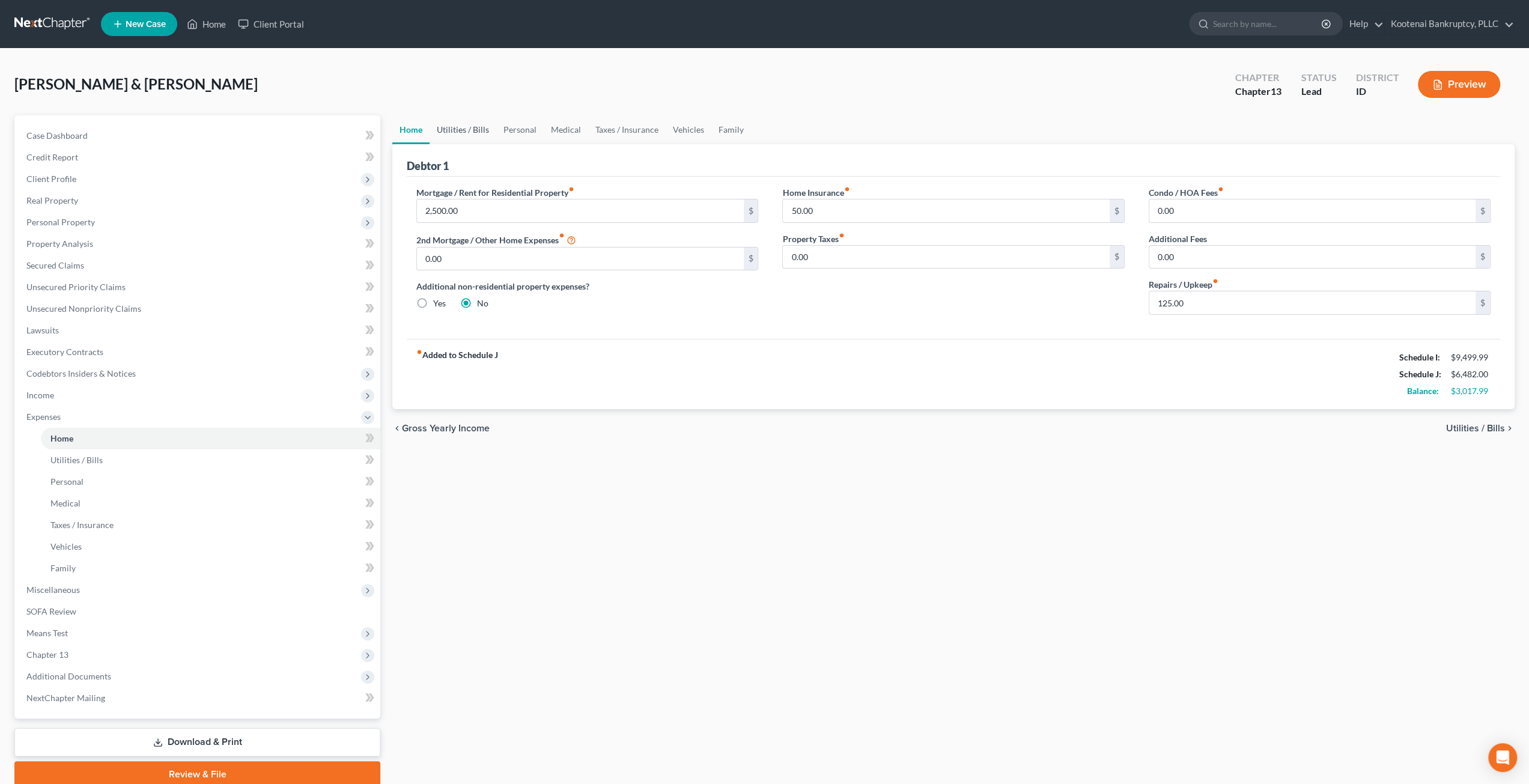
click at [456, 130] on link "Utilities / Bills" at bounding box center [463, 130] width 67 height 29
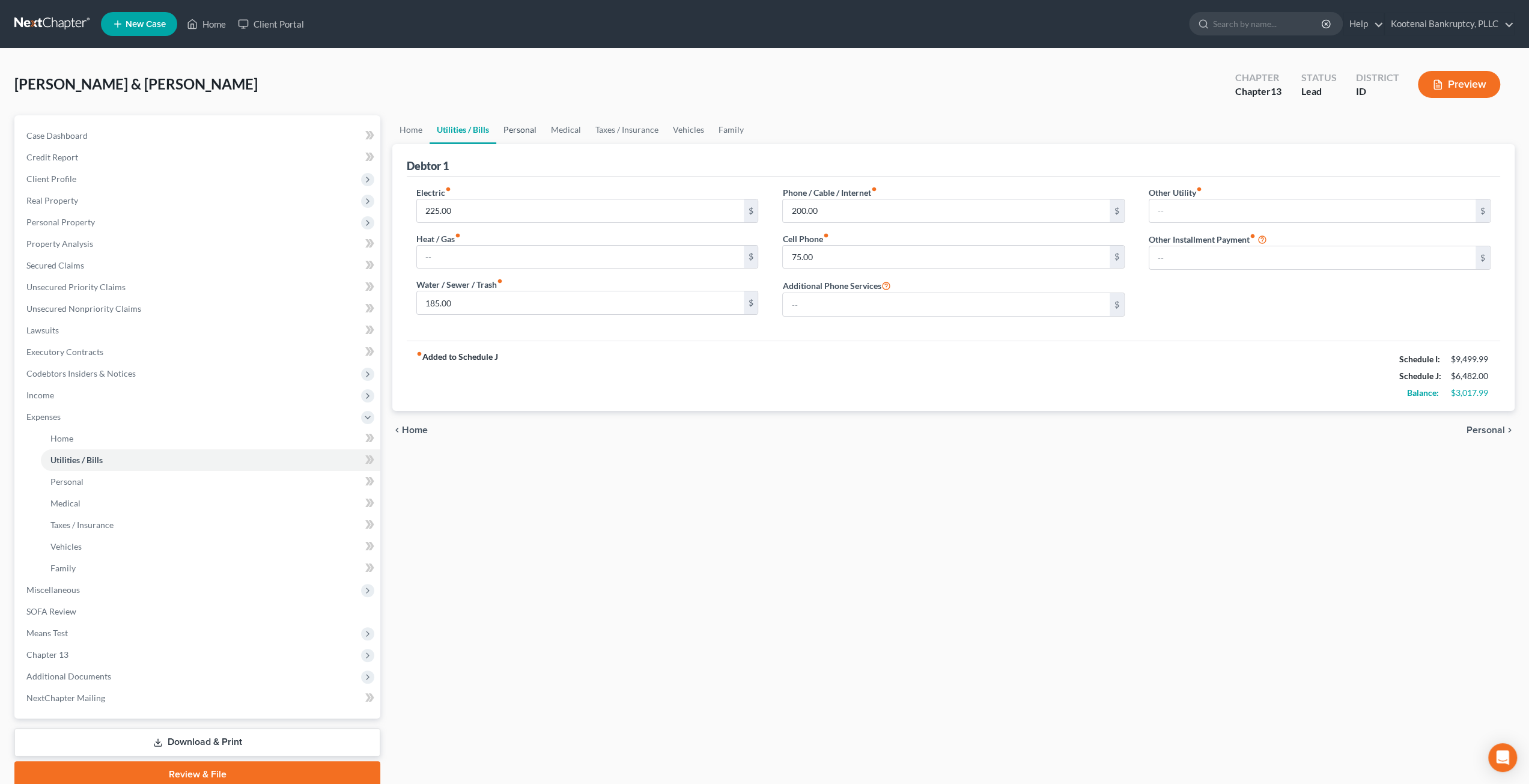
click at [529, 130] on link "Personal" at bounding box center [520, 130] width 48 height 29
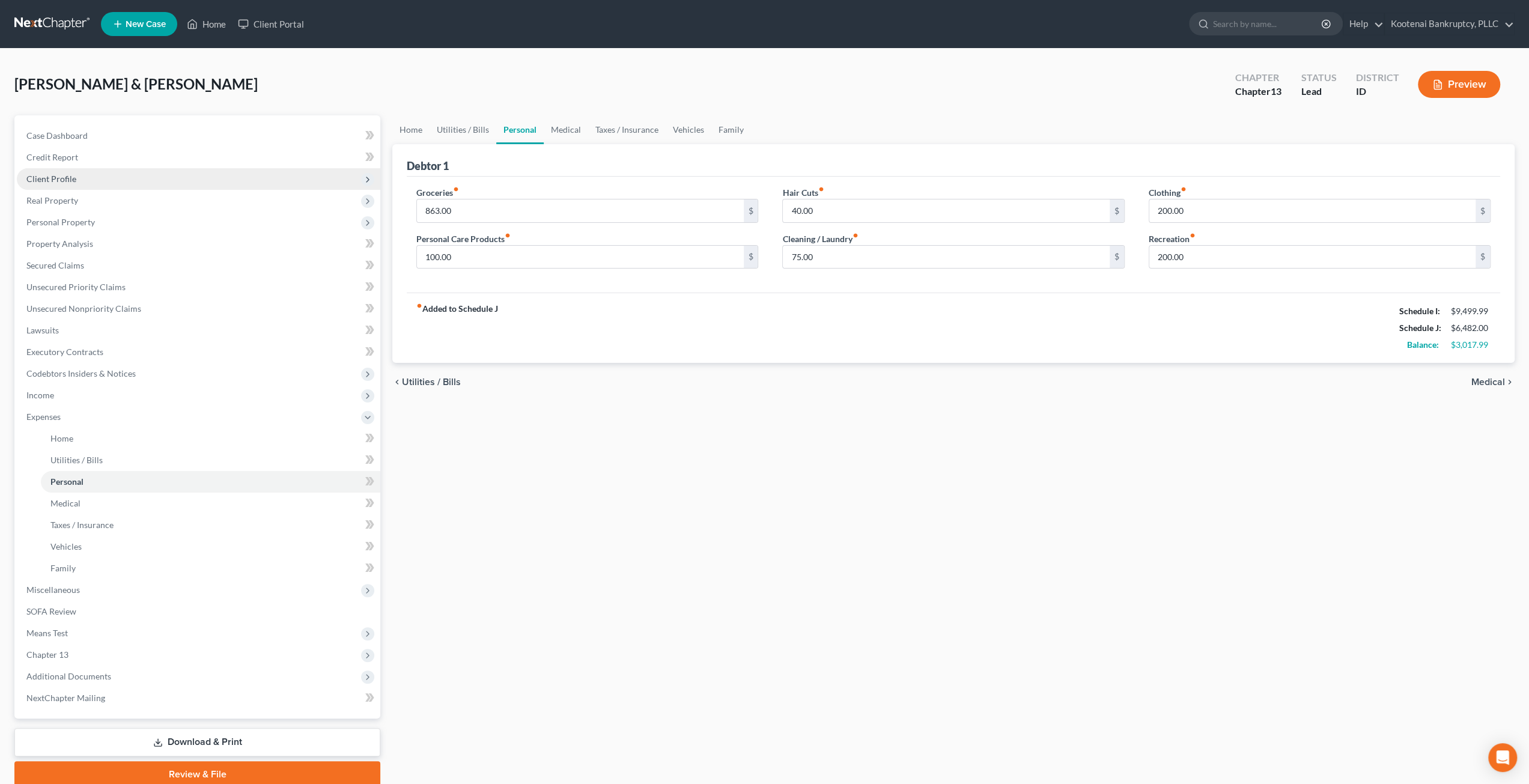
click at [63, 175] on span "Client Profile" at bounding box center [51, 178] width 50 height 10
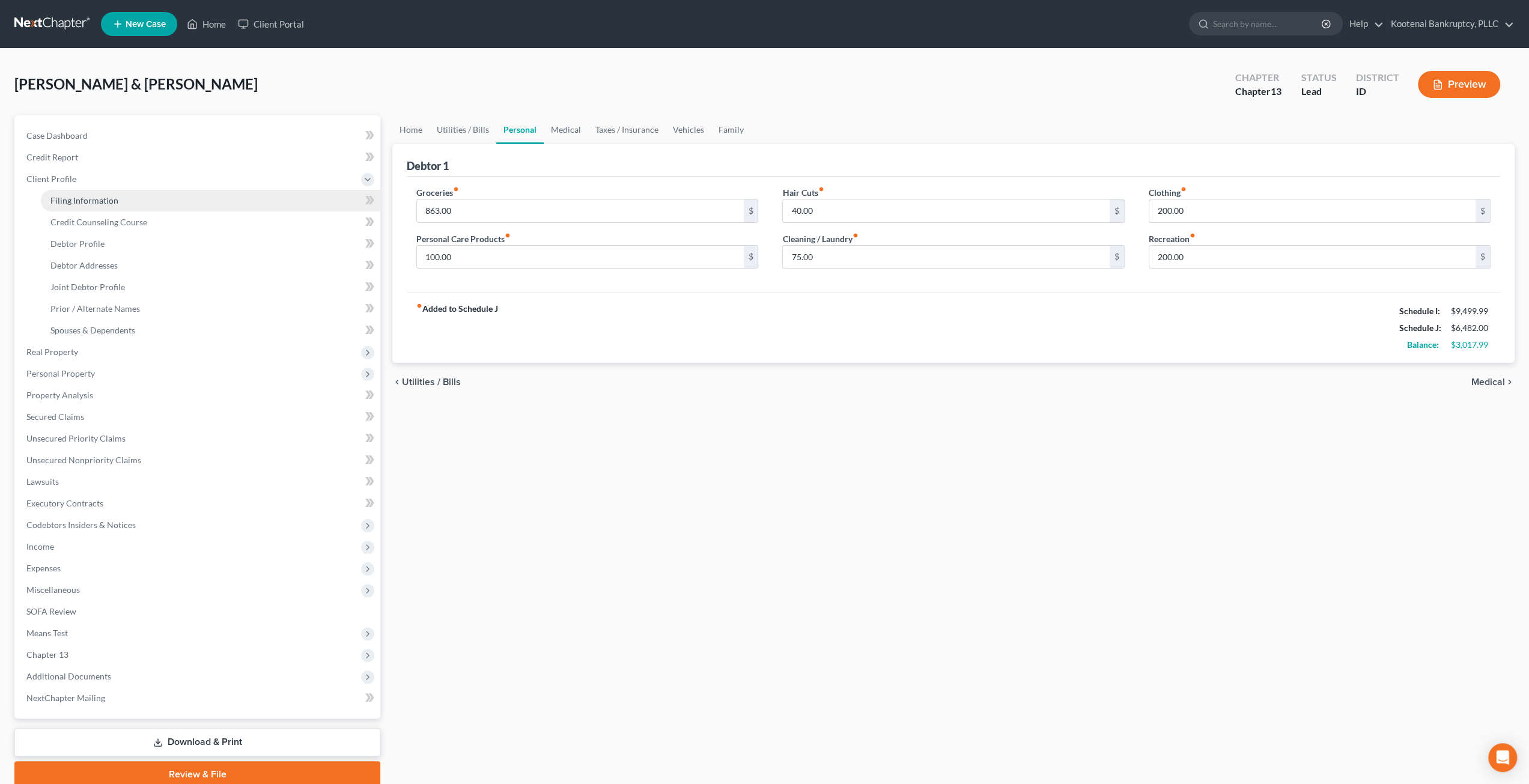
click at [79, 203] on span "Filing Information" at bounding box center [84, 200] width 68 height 10
select select "1"
select select "3"
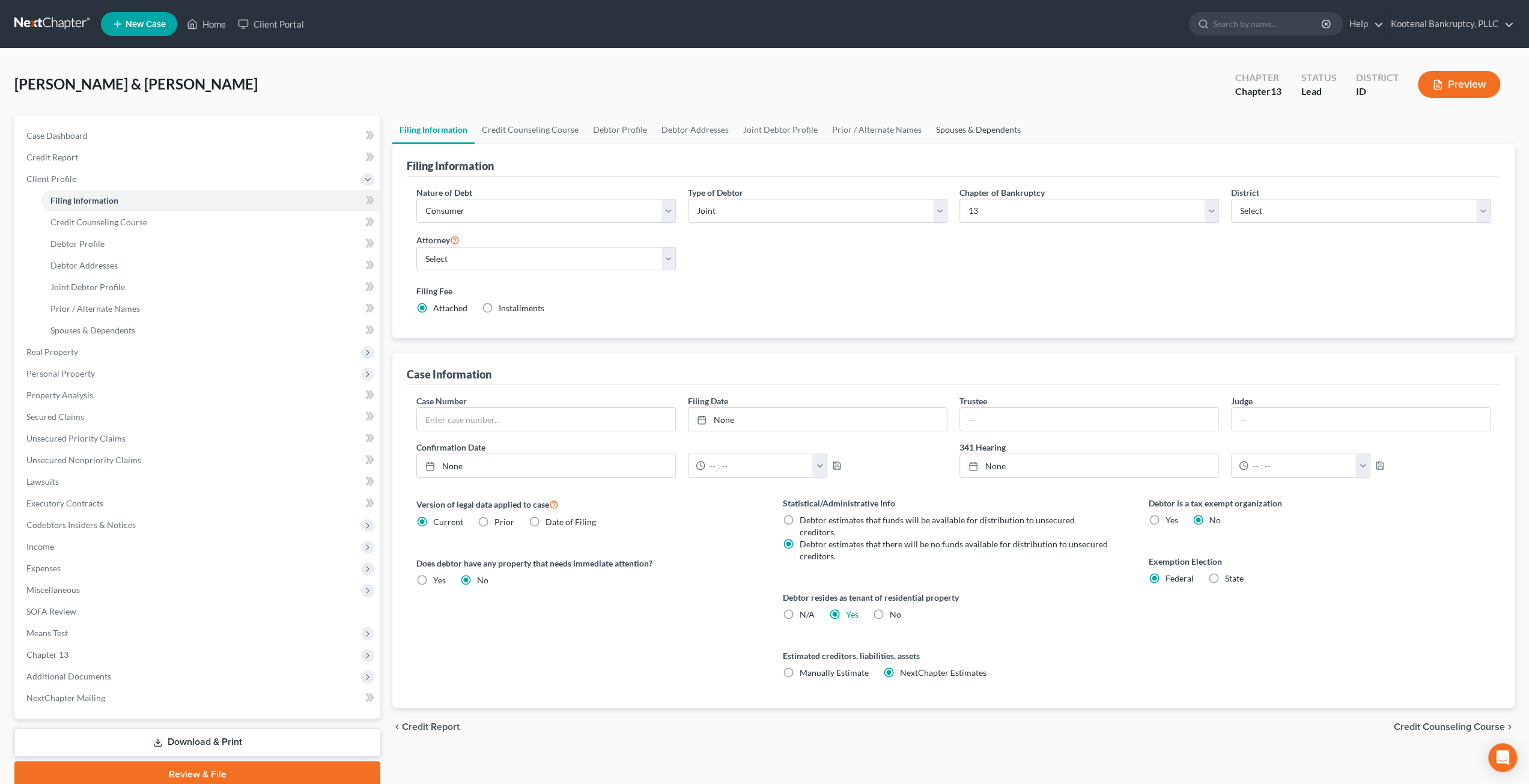
click at [929, 134] on link "Spouses & Dependents" at bounding box center [978, 130] width 99 height 29
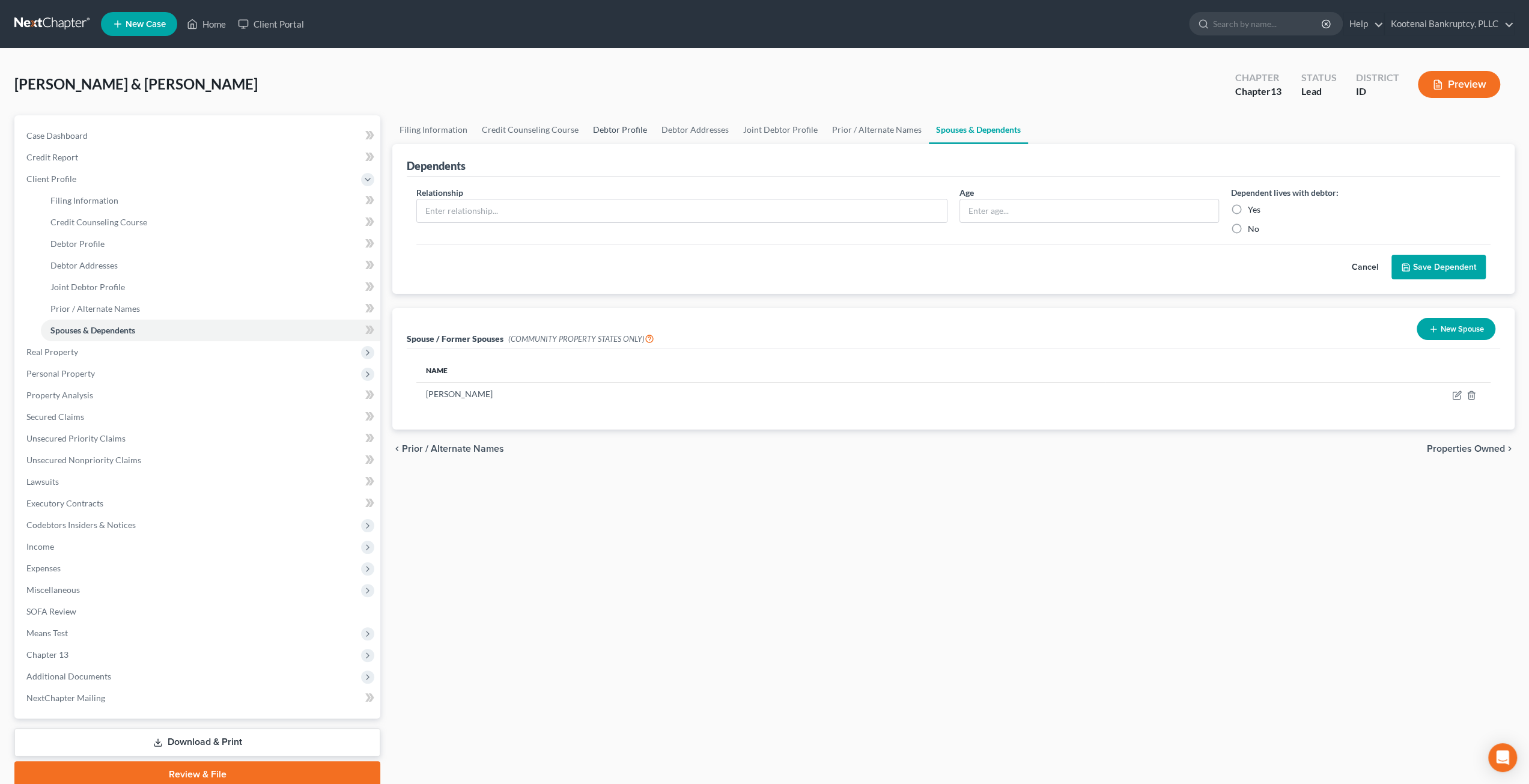
click at [597, 128] on link "Debtor Profile" at bounding box center [620, 130] width 69 height 29
select select "1"
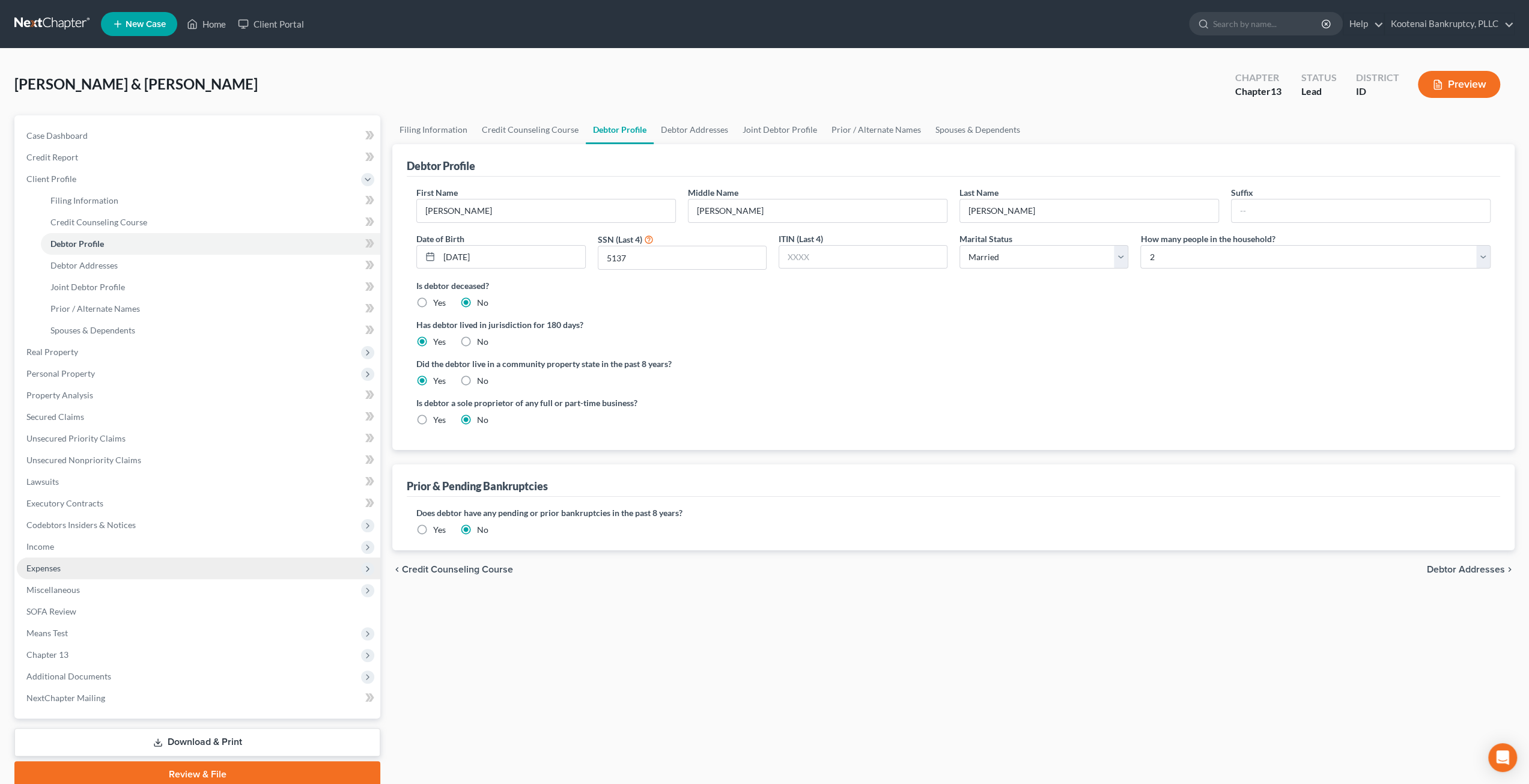
click at [98, 563] on span "Expenses" at bounding box center [198, 568] width 364 height 22
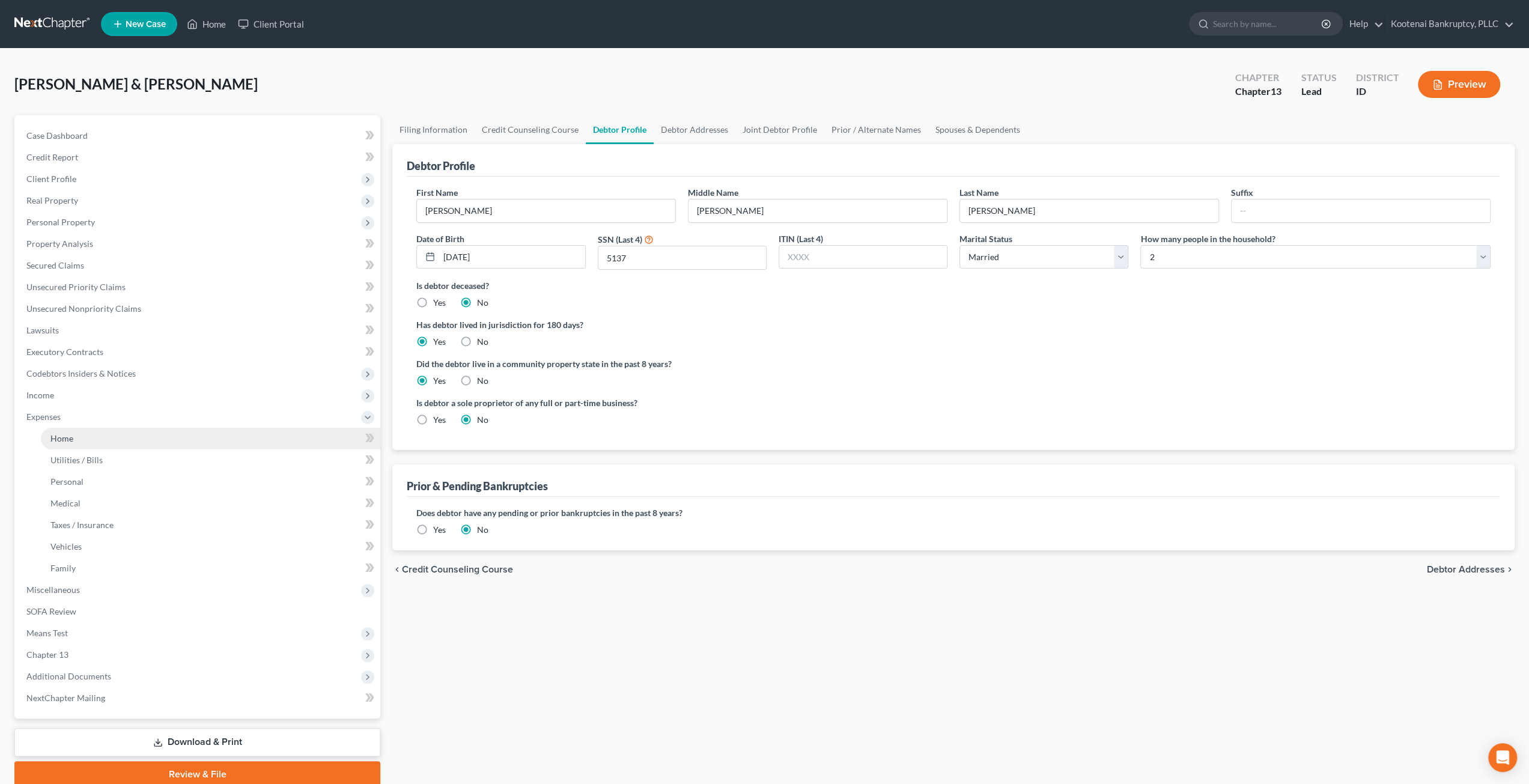
click at [111, 440] on link "Home" at bounding box center [211, 438] width 339 height 22
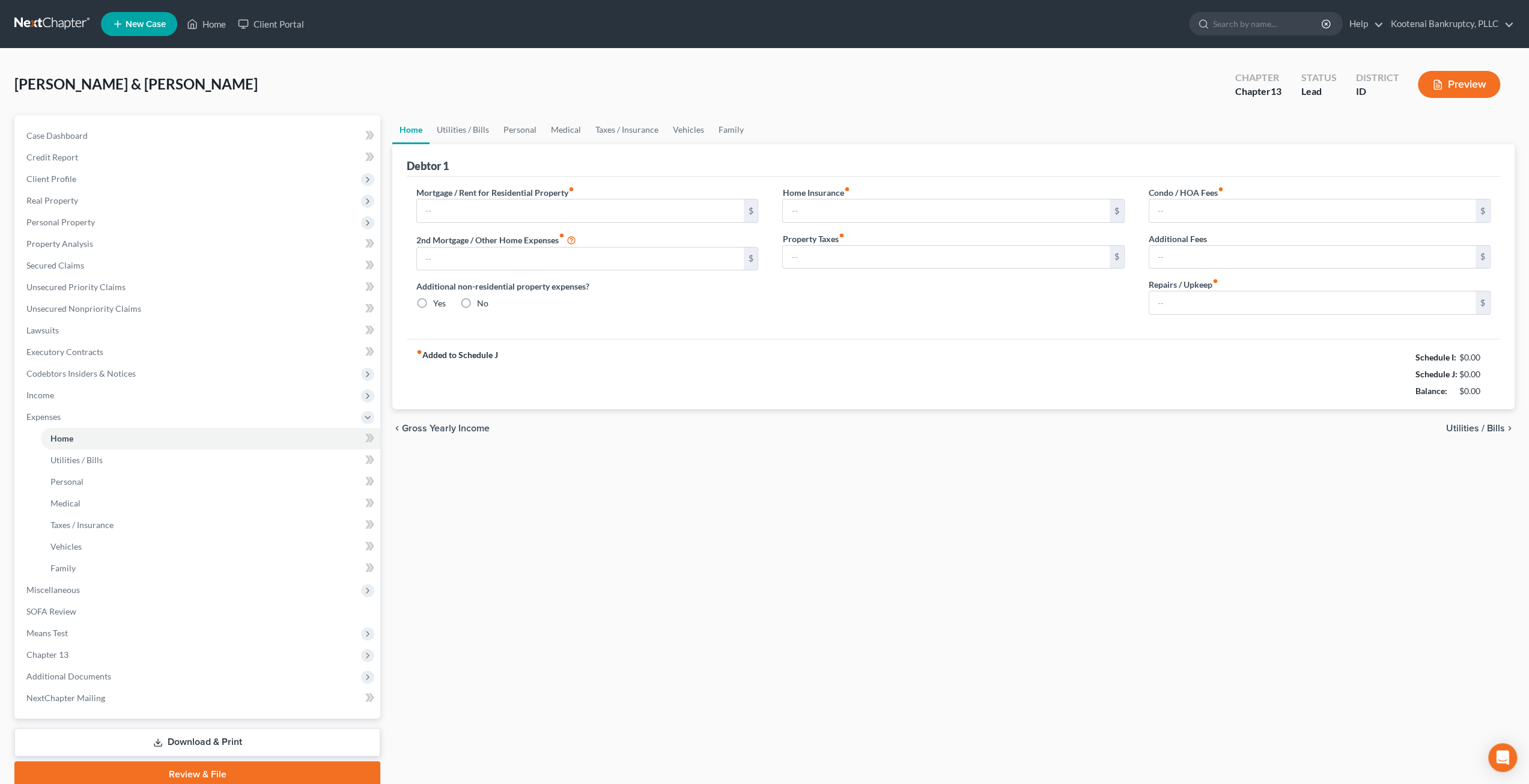
type input "2,500.00"
type input "0.00"
radio input "true"
type input "50.00"
type input "0.00"
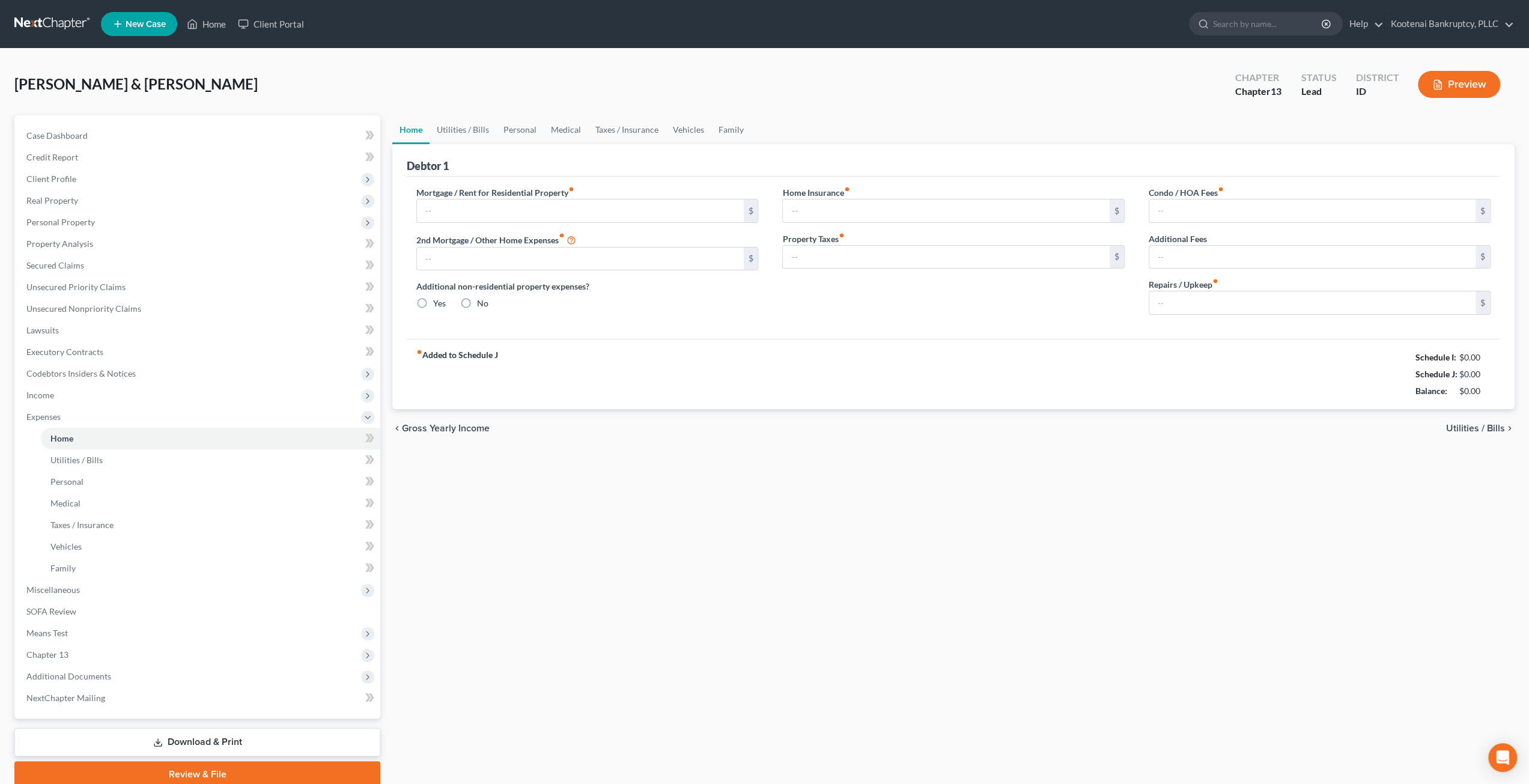
type input "0.00"
type input "125.00"
click at [508, 125] on link "Personal" at bounding box center [520, 130] width 48 height 29
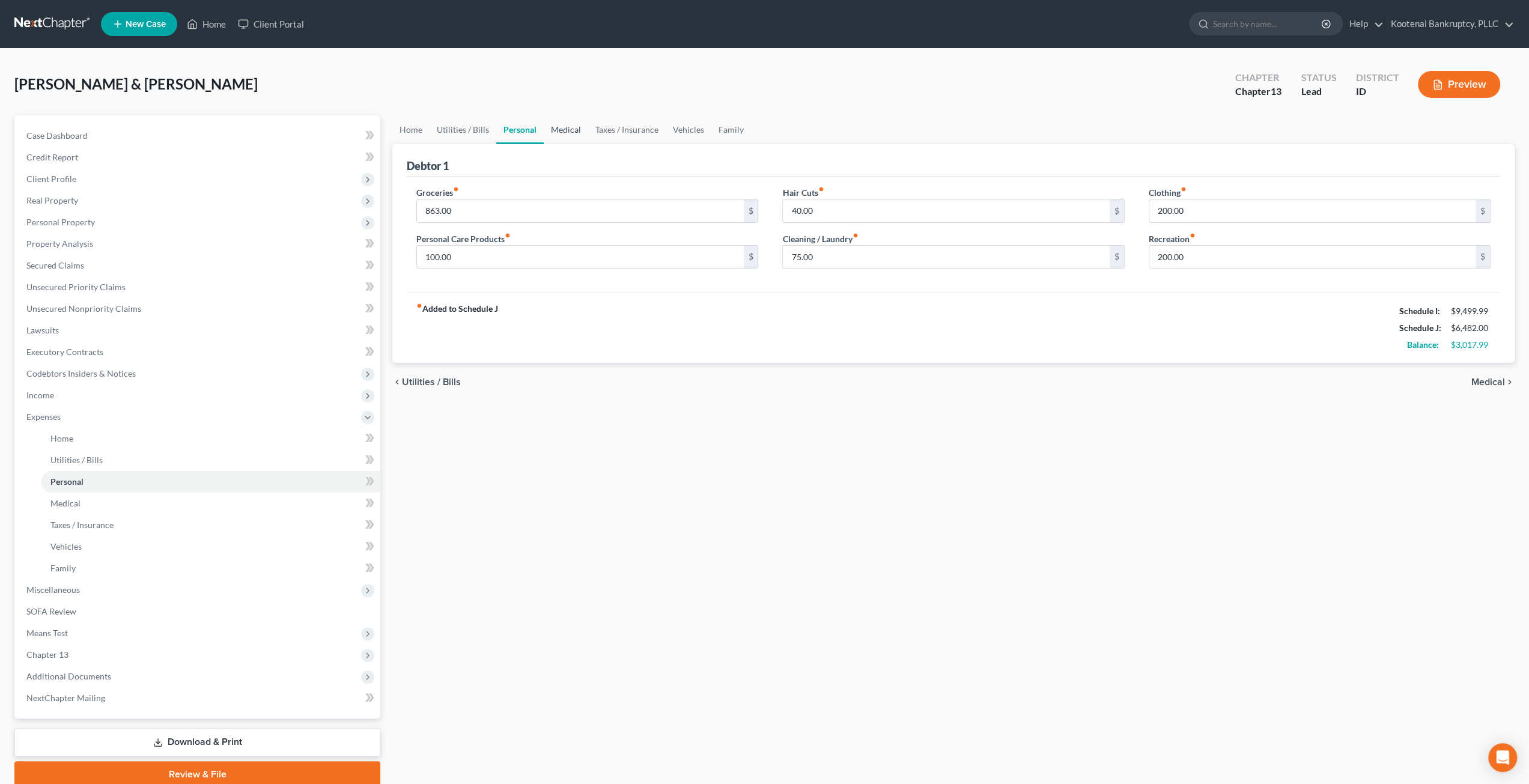
click at [578, 135] on link "Medical" at bounding box center [566, 130] width 44 height 29
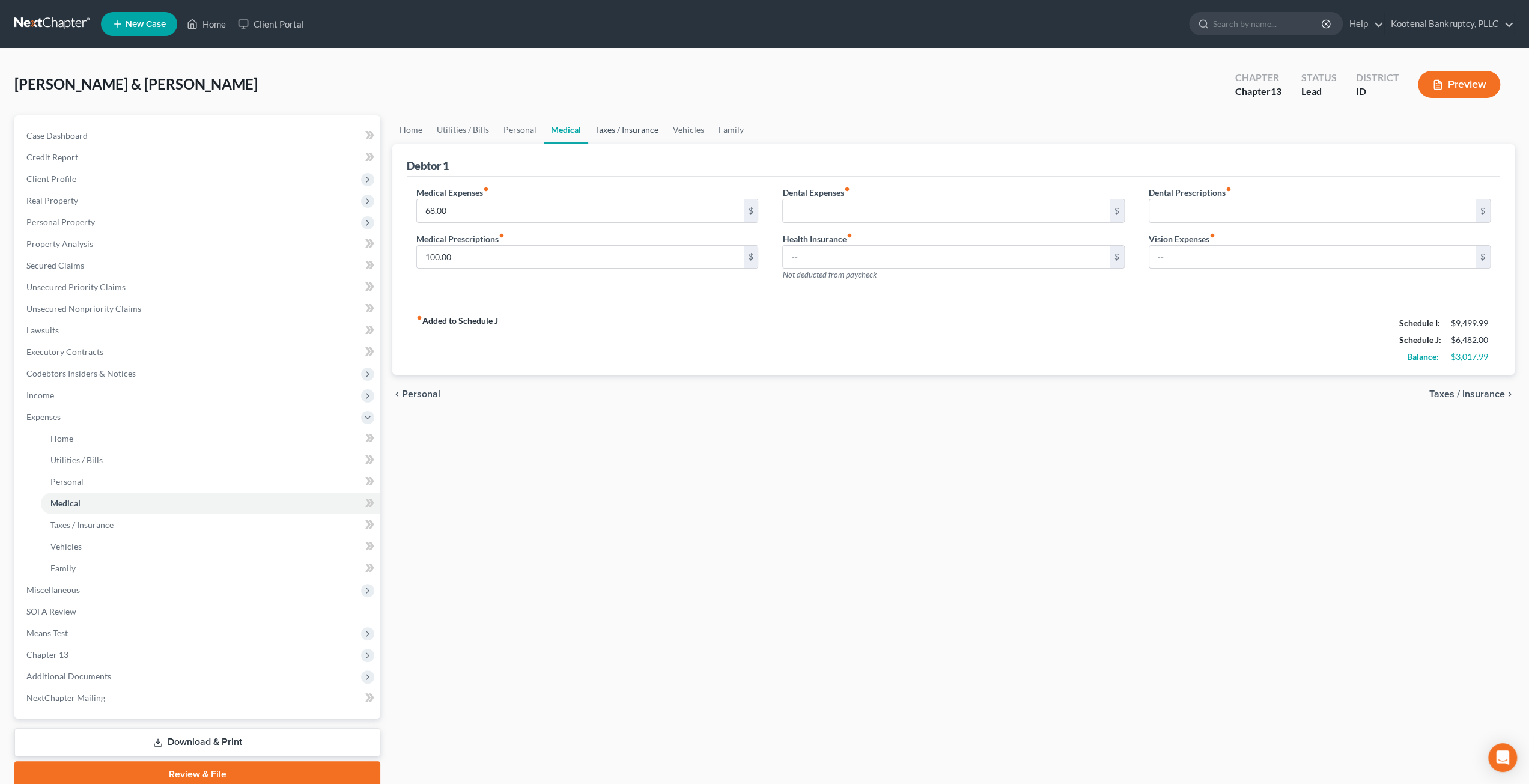
click at [607, 136] on link "Taxes / Insurance" at bounding box center [627, 130] width 77 height 29
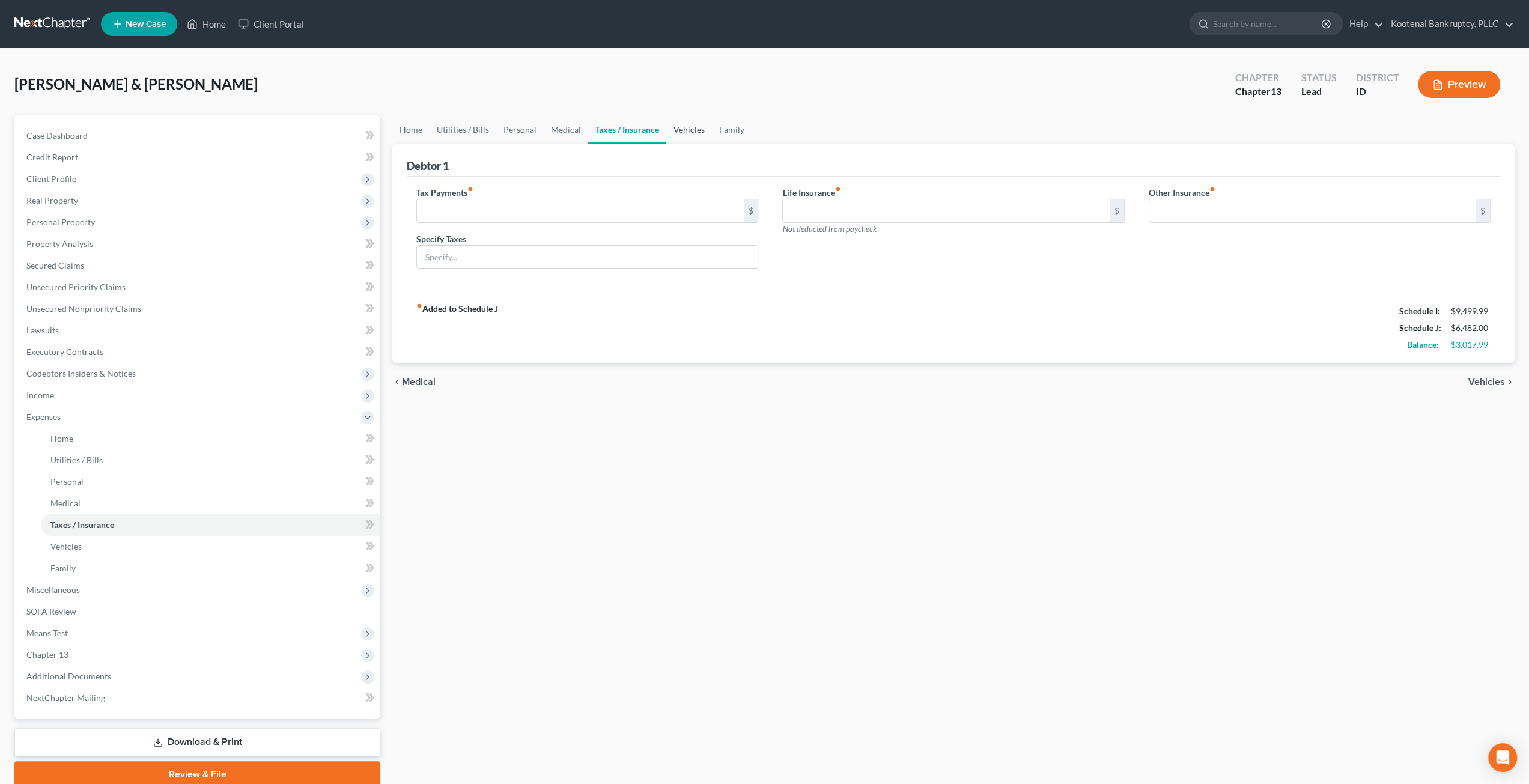
click at [692, 121] on link "Vehicles" at bounding box center [689, 130] width 46 height 29
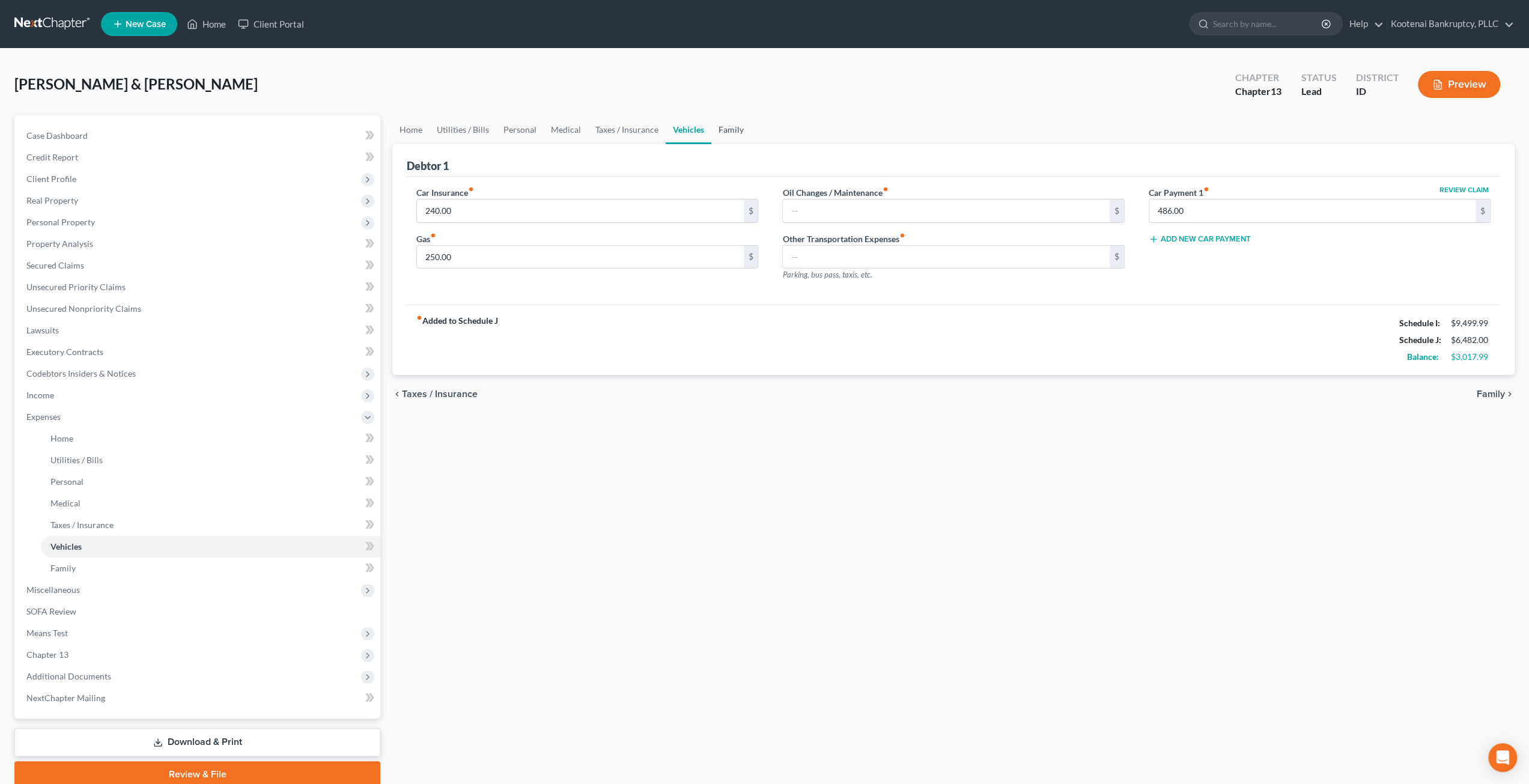
click at [741, 131] on link "Family" at bounding box center [731, 130] width 40 height 29
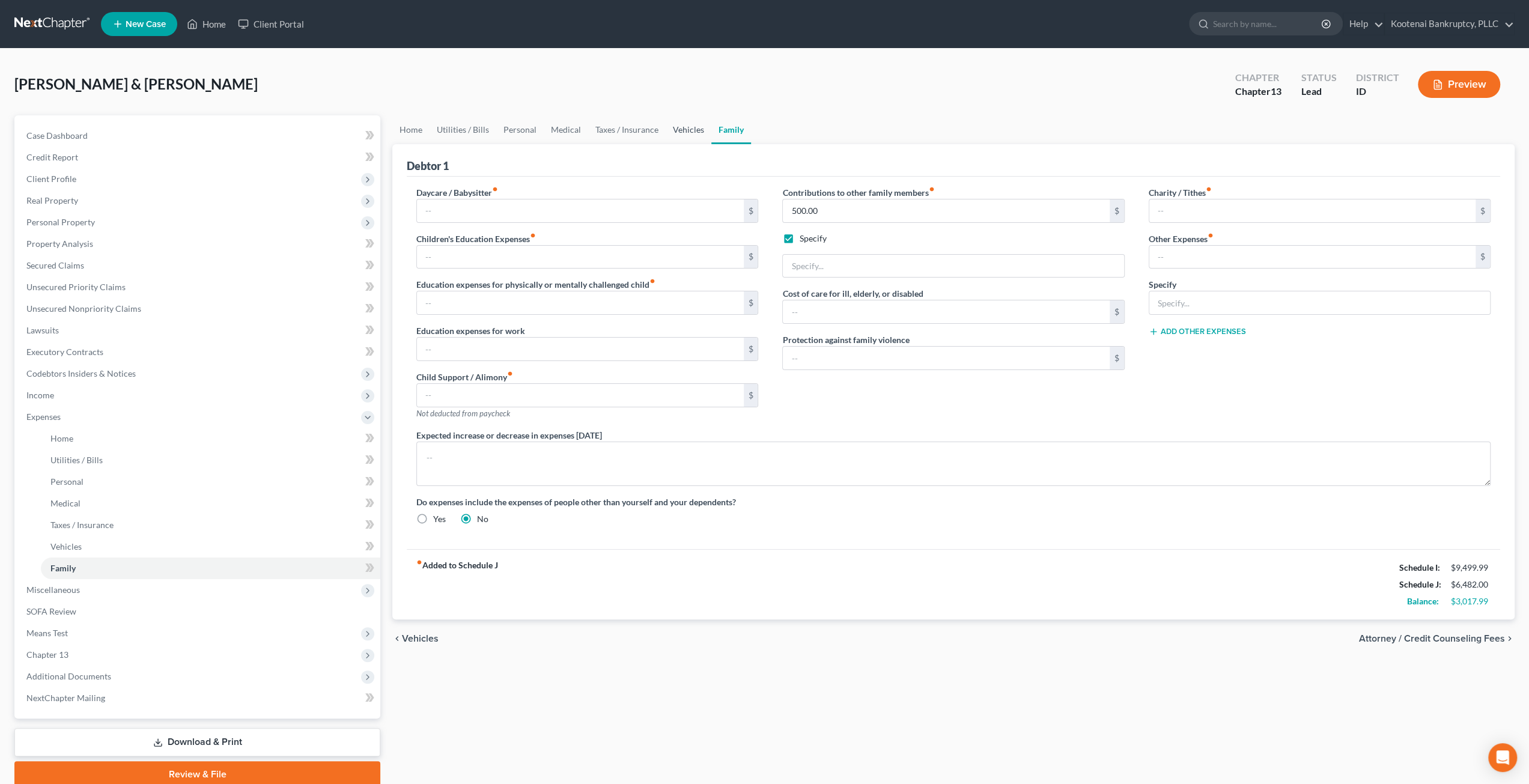
click at [693, 134] on link "Vehicles" at bounding box center [688, 130] width 46 height 29
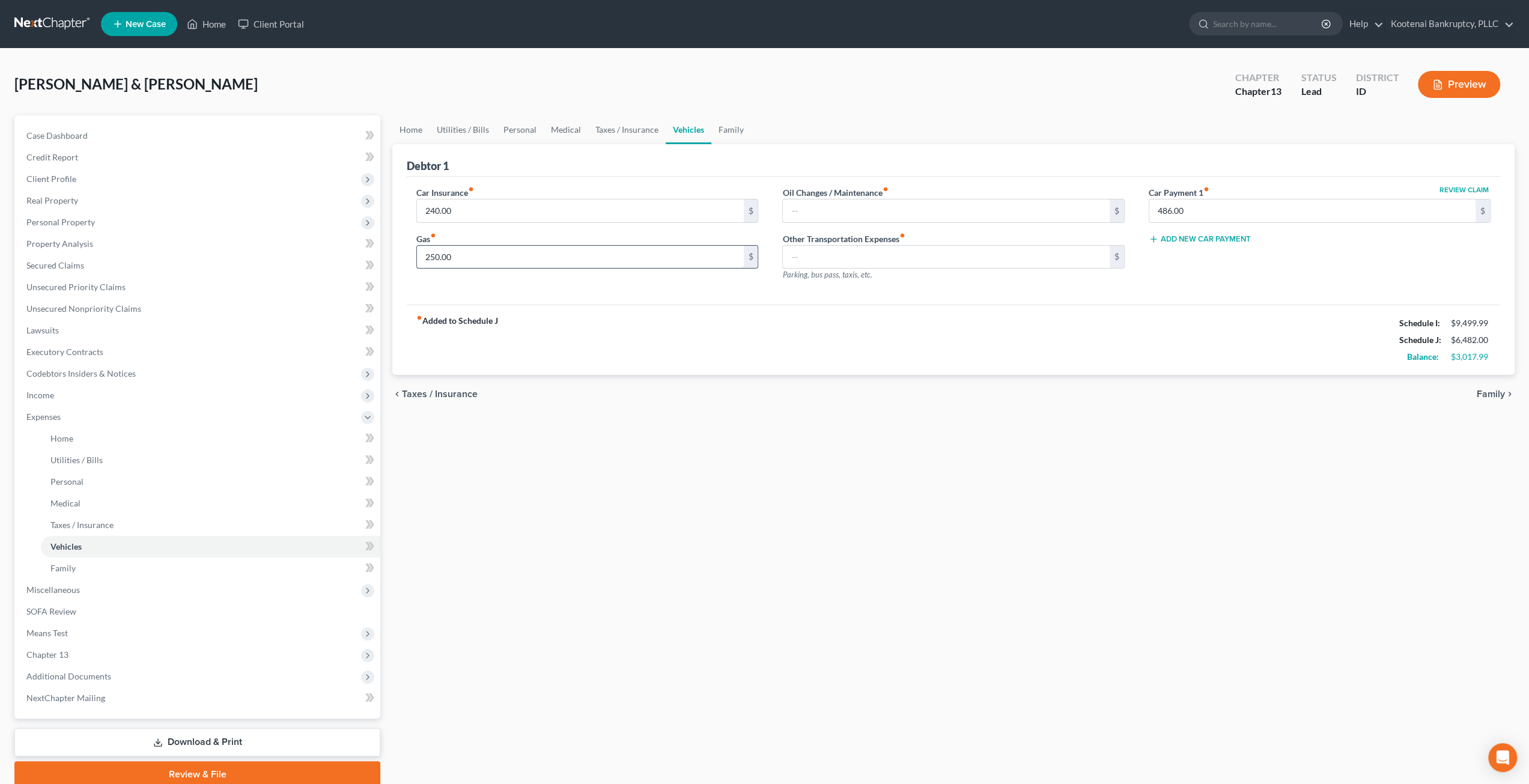
click at [510, 254] on input "250.00" at bounding box center [580, 257] width 326 height 23
click at [498, 255] on input "250.00" at bounding box center [580, 257] width 326 height 23
drag, startPoint x: 516, startPoint y: 257, endPoint x: 399, endPoint y: 254, distance: 117.0
click at [399, 254] on div "Debtor 1 Car Insurance fiber_manual_record 240.00 $ Gas fiber_manual_record 250…" at bounding box center [953, 259] width 1122 height 231
type input "354"
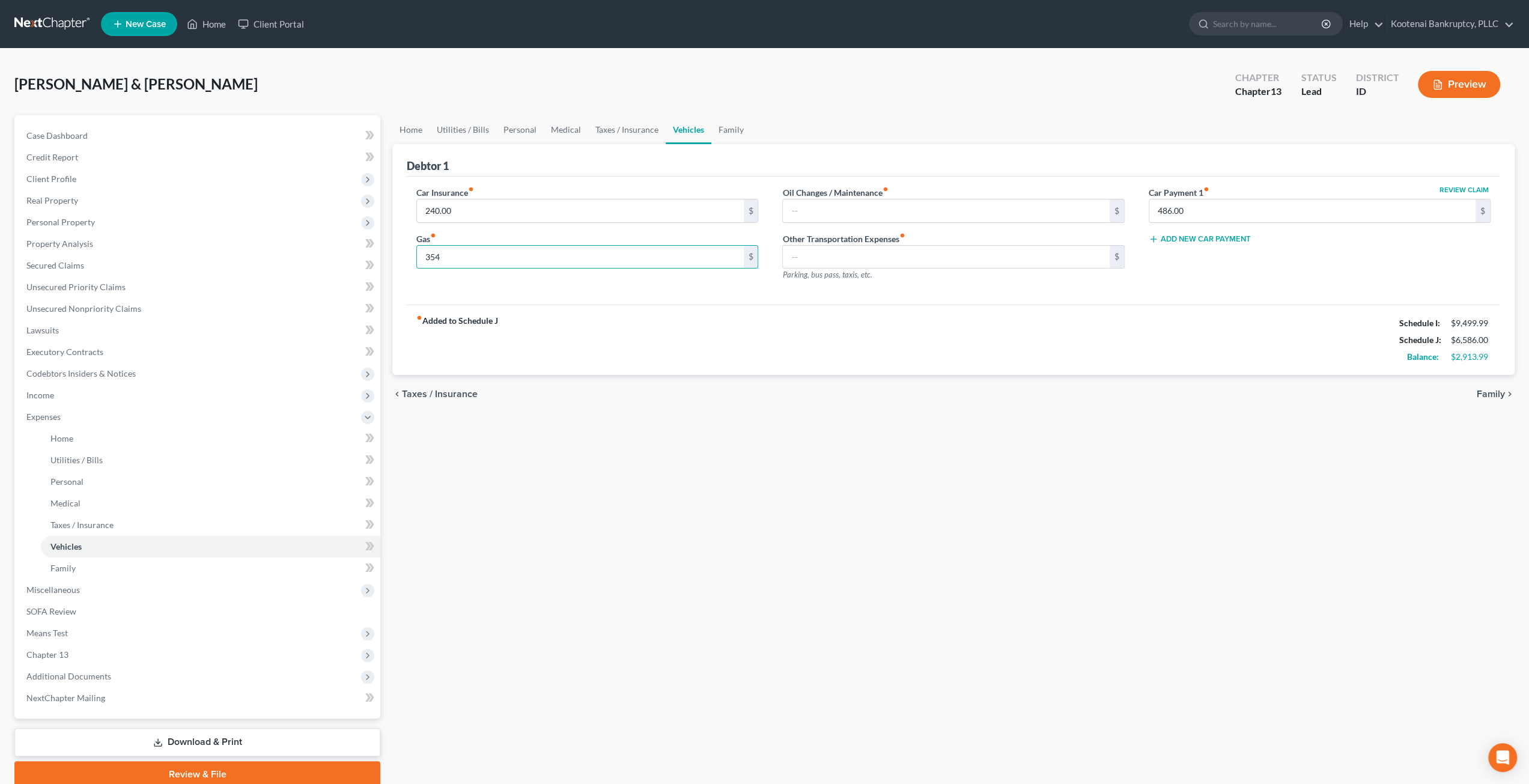
click at [709, 394] on div "chevron_left Taxes / Insurance Family chevron_right" at bounding box center [953, 394] width 1122 height 38
click at [1235, 209] on input "486.00" at bounding box center [1312, 211] width 326 height 23
click at [1056, 144] on div "Debtor 1" at bounding box center [953, 160] width 1093 height 32
click at [724, 120] on link "Family" at bounding box center [731, 130] width 40 height 29
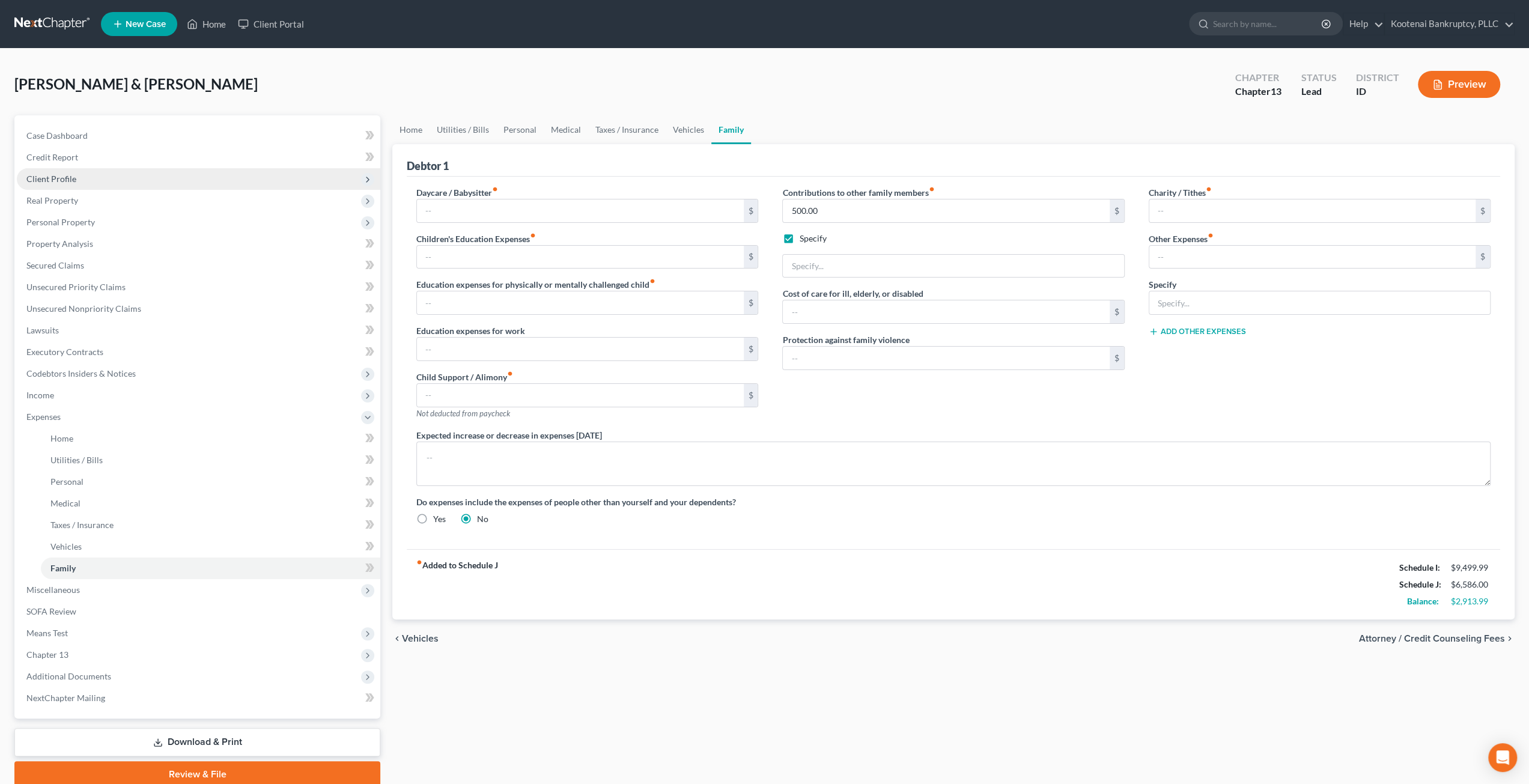
click at [87, 182] on span "Client Profile" at bounding box center [198, 179] width 364 height 22
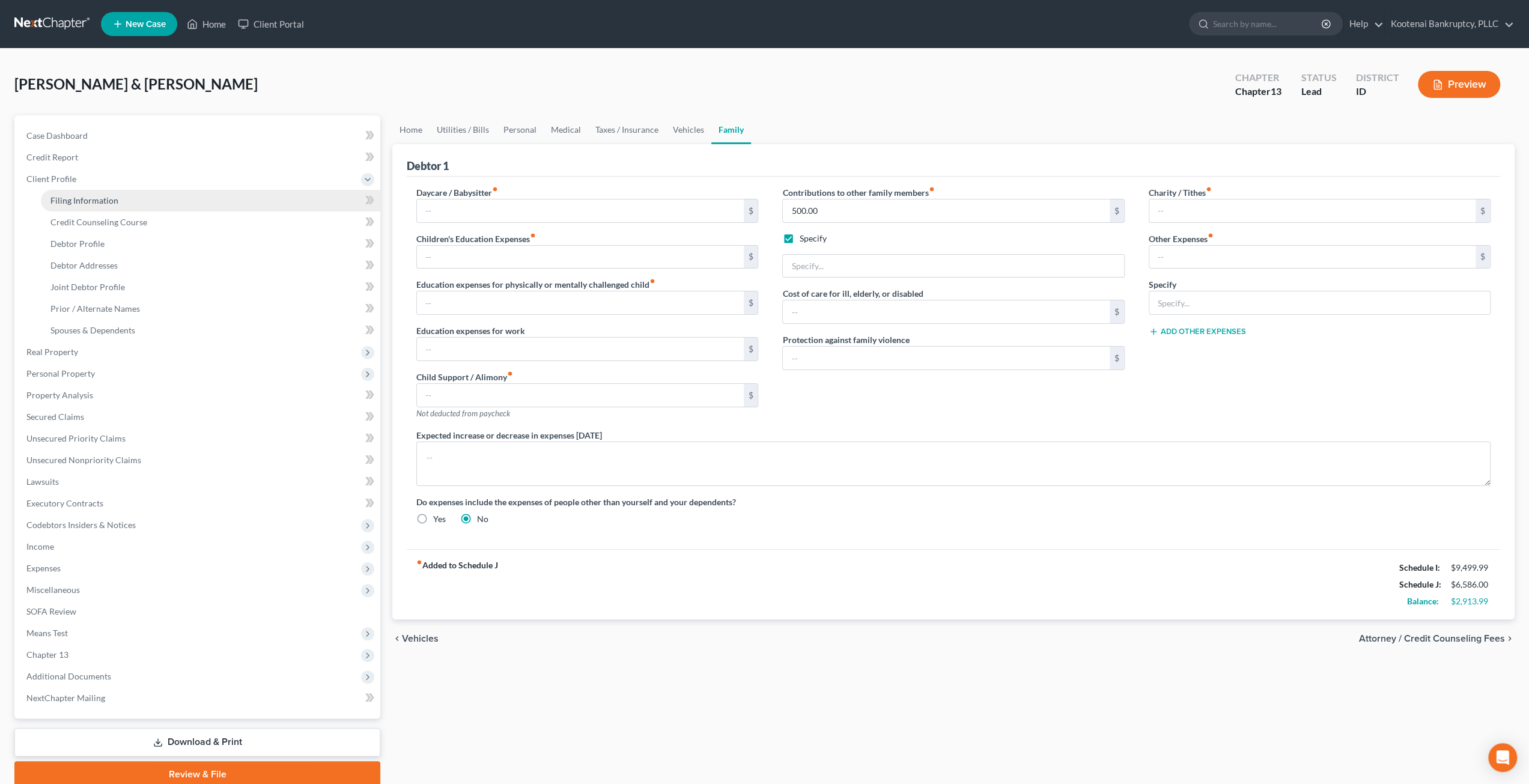
click at [94, 197] on span "Filing Information" at bounding box center [84, 200] width 68 height 10
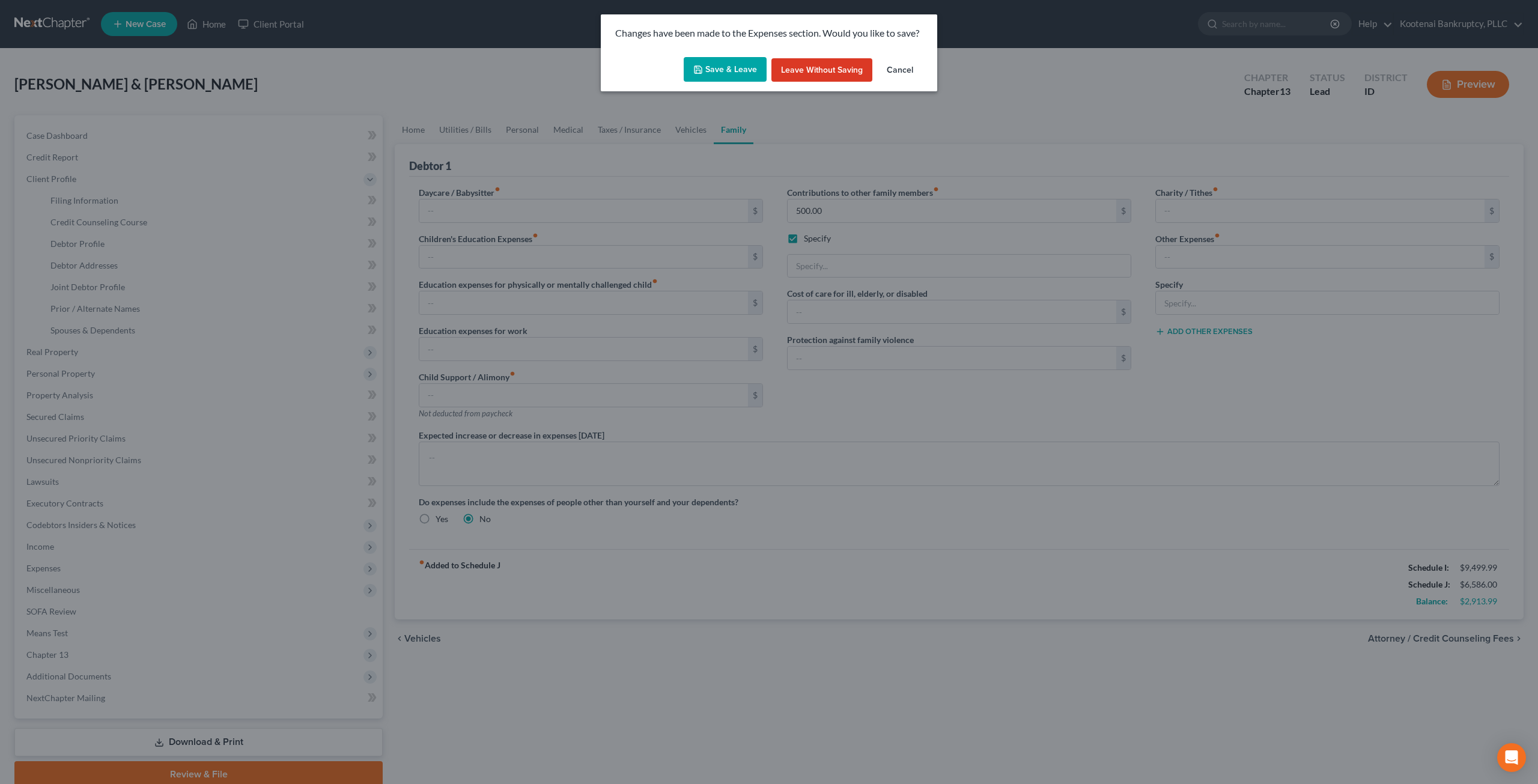
click at [741, 67] on button "Save & Leave" at bounding box center [725, 69] width 83 height 25
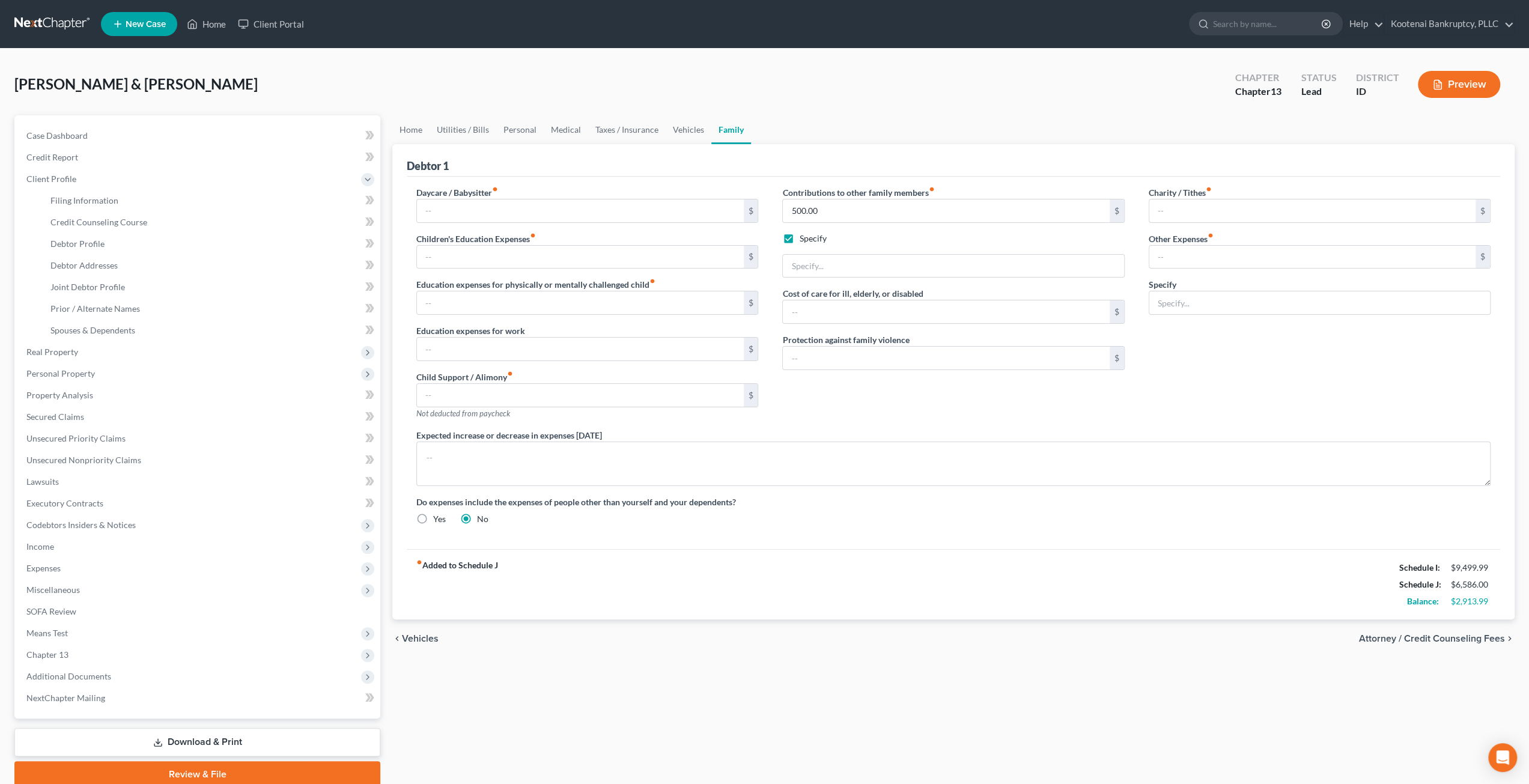
select select "1"
select select "3"
select select "23"
select select "0"
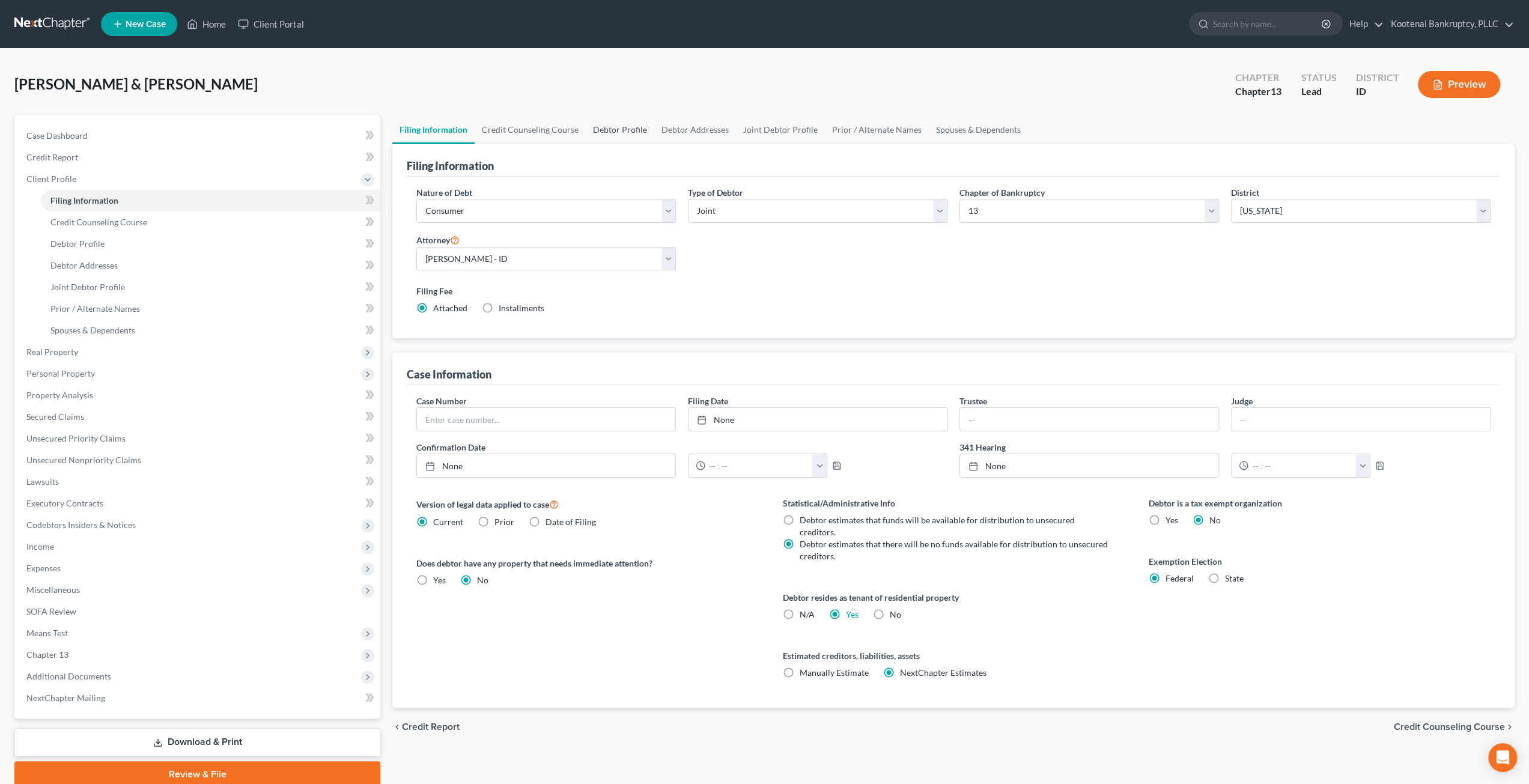
click at [605, 132] on link "Debtor Profile" at bounding box center [620, 130] width 69 height 29
select select "1"
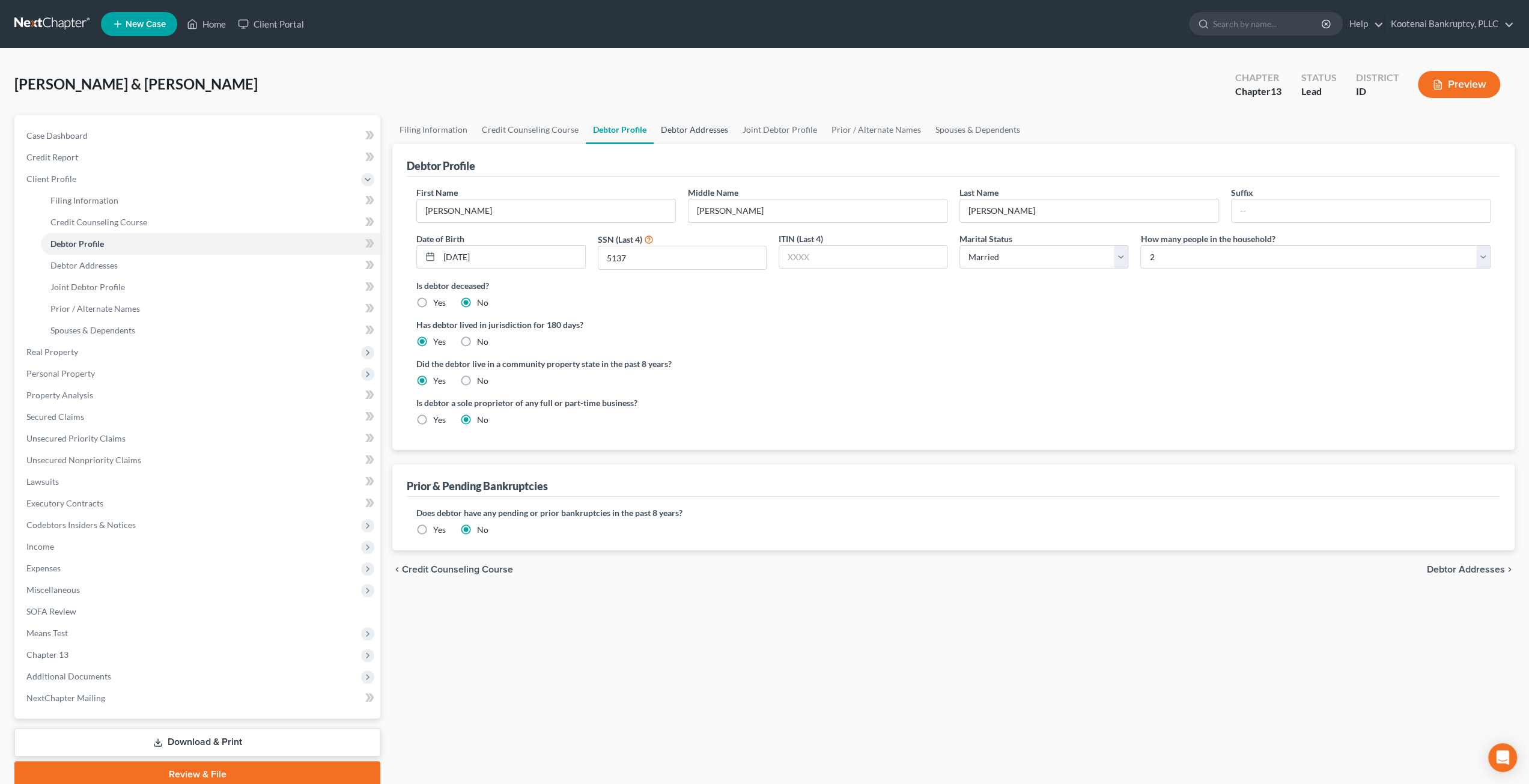
click at [677, 134] on link "Debtor Addresses" at bounding box center [695, 130] width 82 height 29
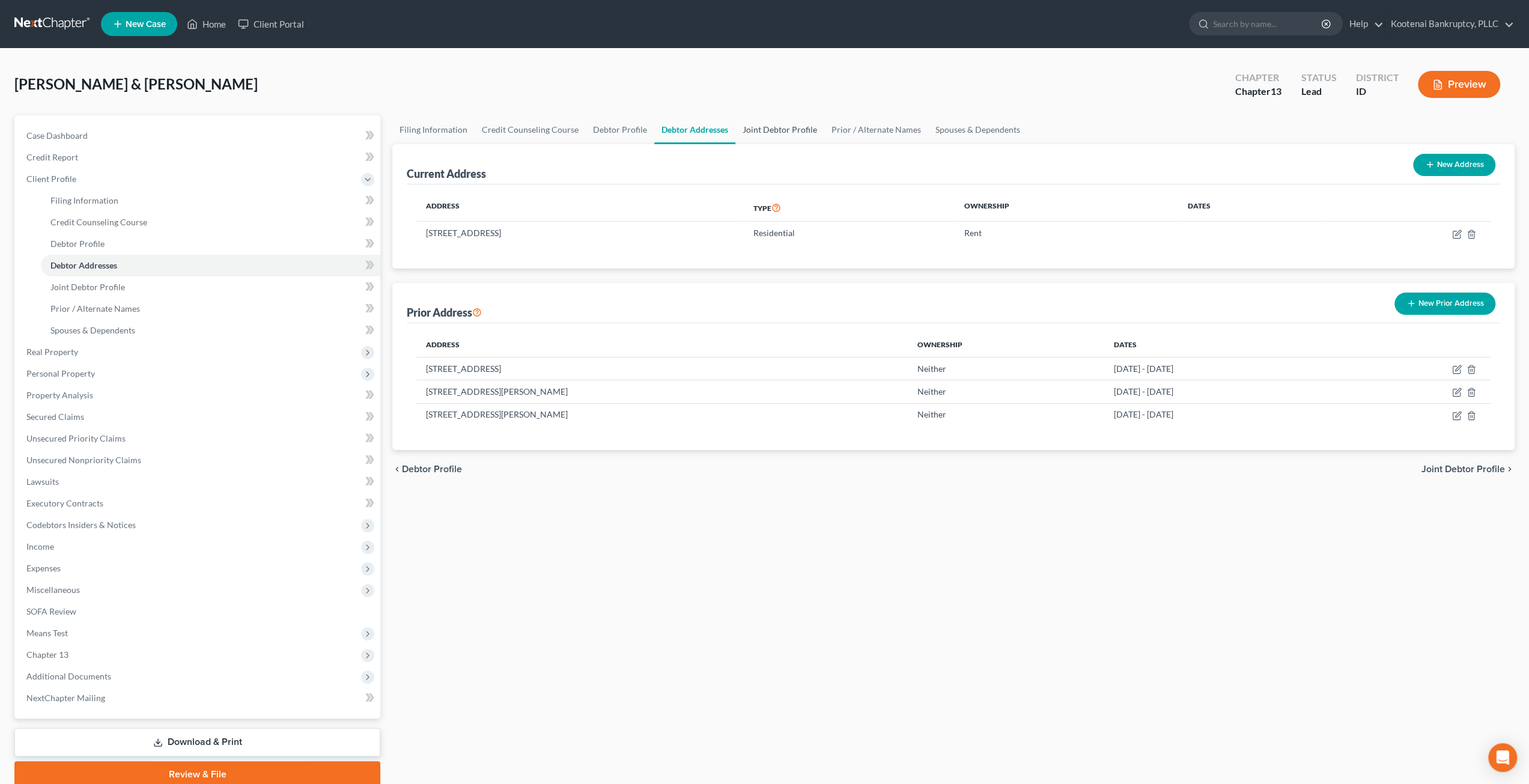
click at [765, 129] on link "Joint Debtor Profile" at bounding box center [780, 130] width 89 height 29
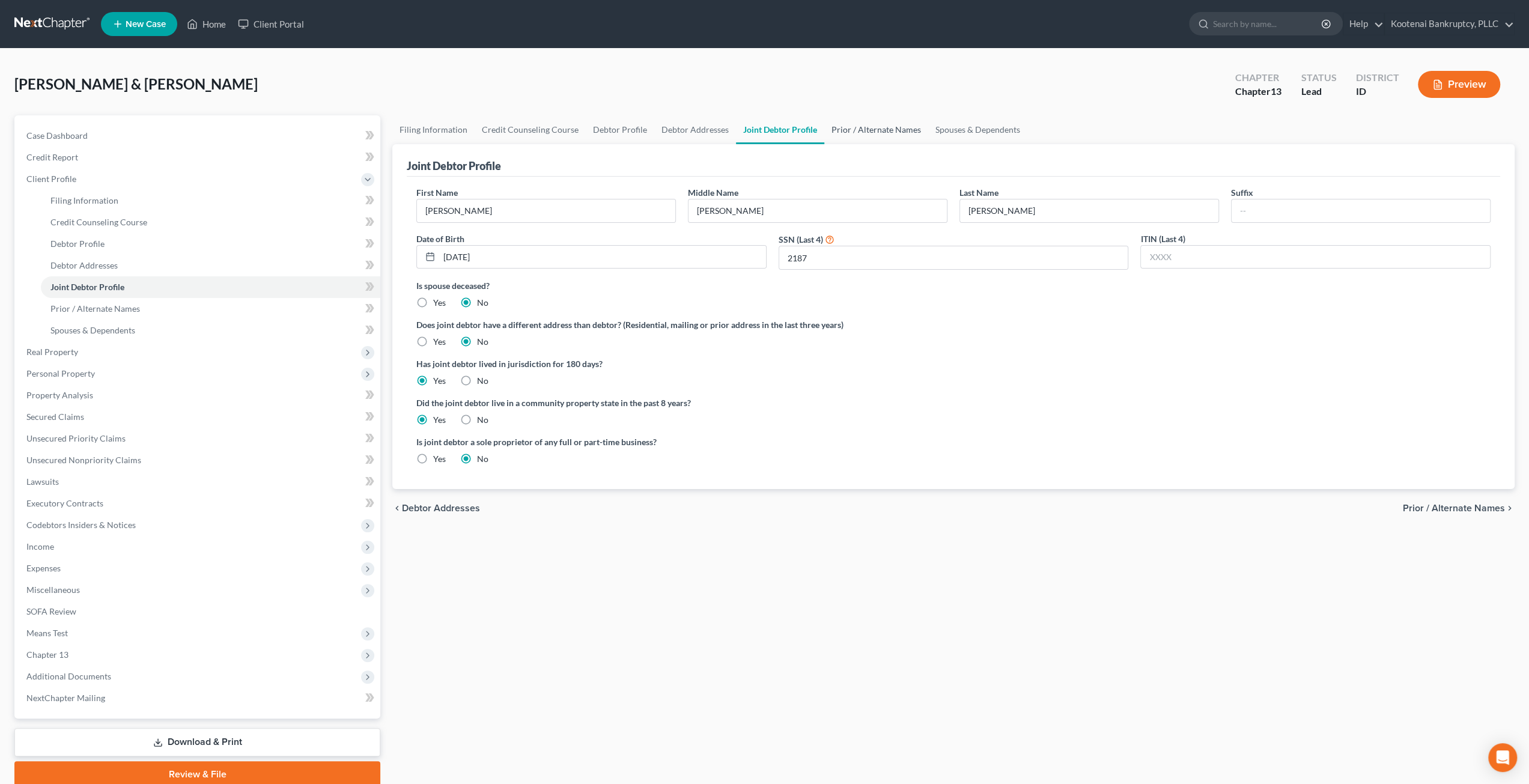
click at [875, 127] on link "Prior / Alternate Names" at bounding box center [876, 130] width 104 height 29
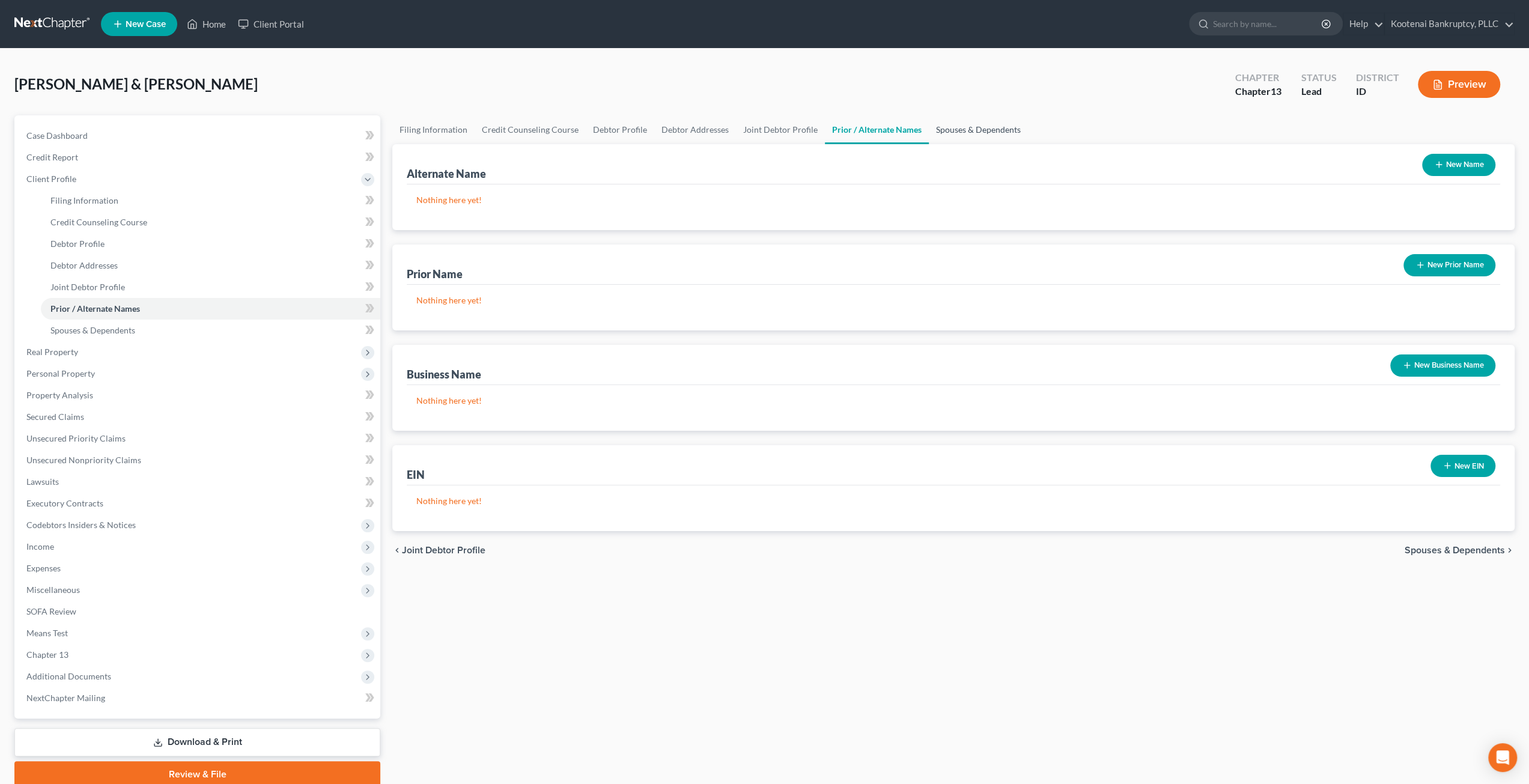
click at [965, 127] on link "Spouses & Dependents" at bounding box center [978, 130] width 99 height 29
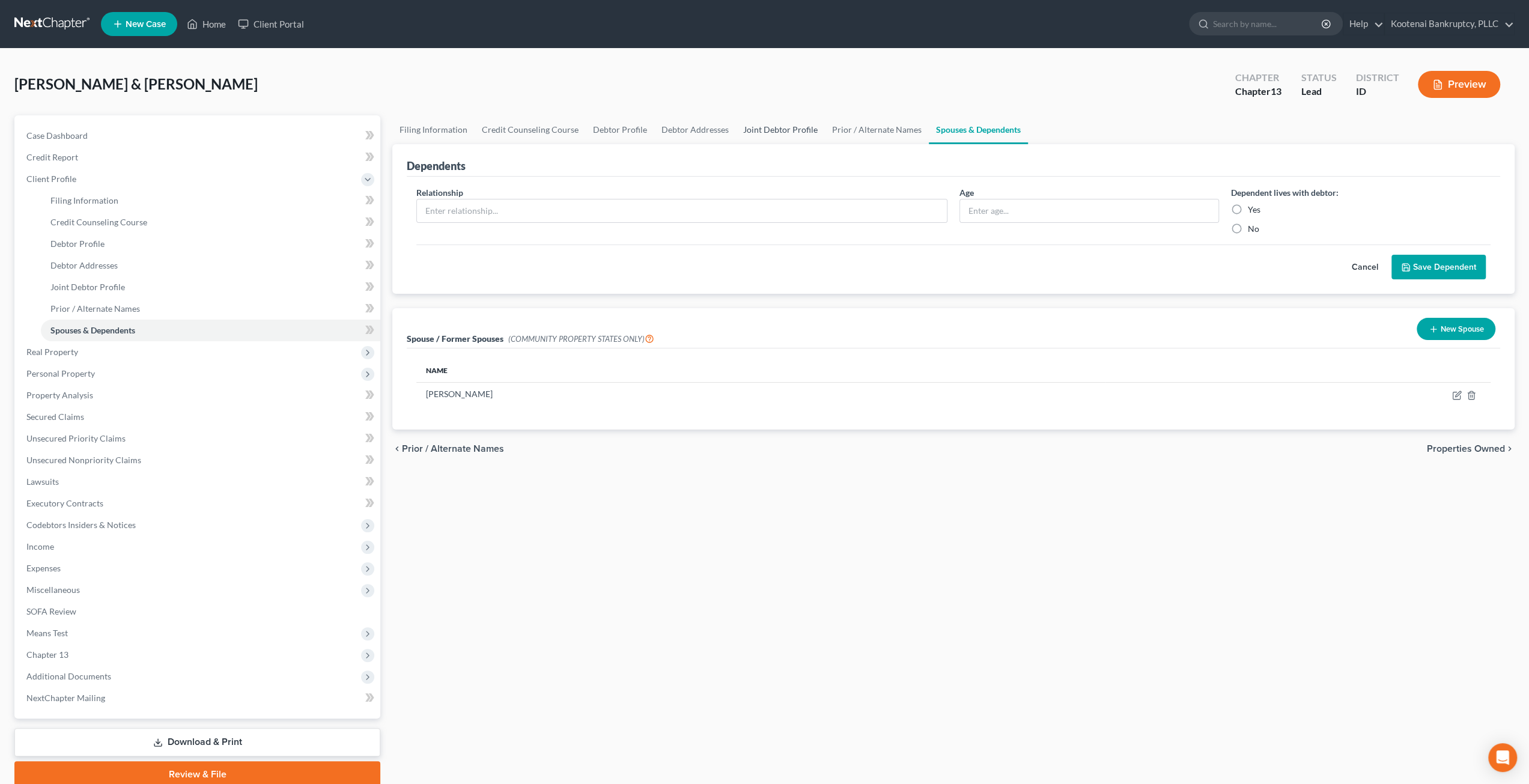
click at [770, 123] on link "Joint Debtor Profile" at bounding box center [780, 130] width 89 height 29
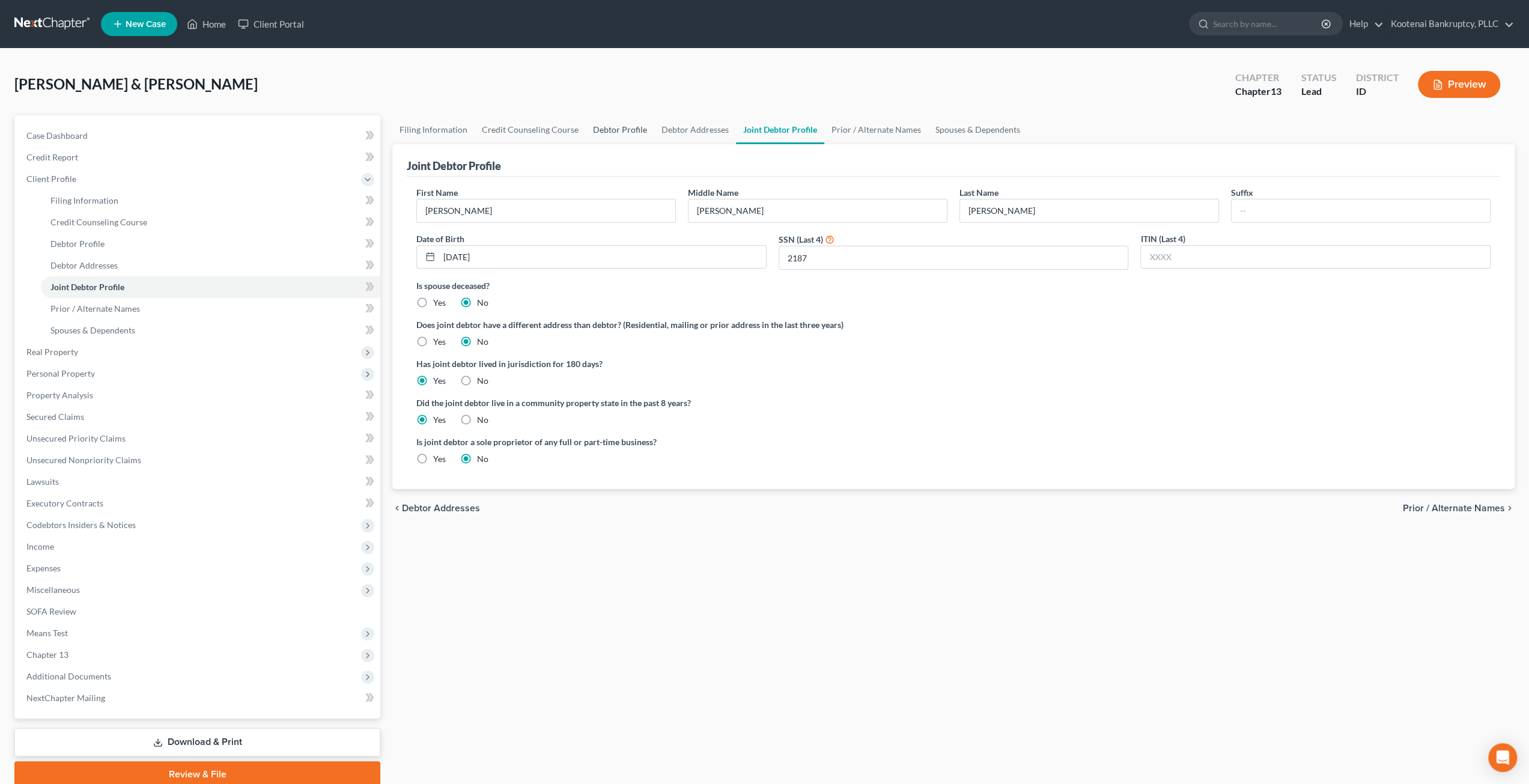
click at [608, 123] on link "Debtor Profile" at bounding box center [620, 130] width 69 height 29
select select "1"
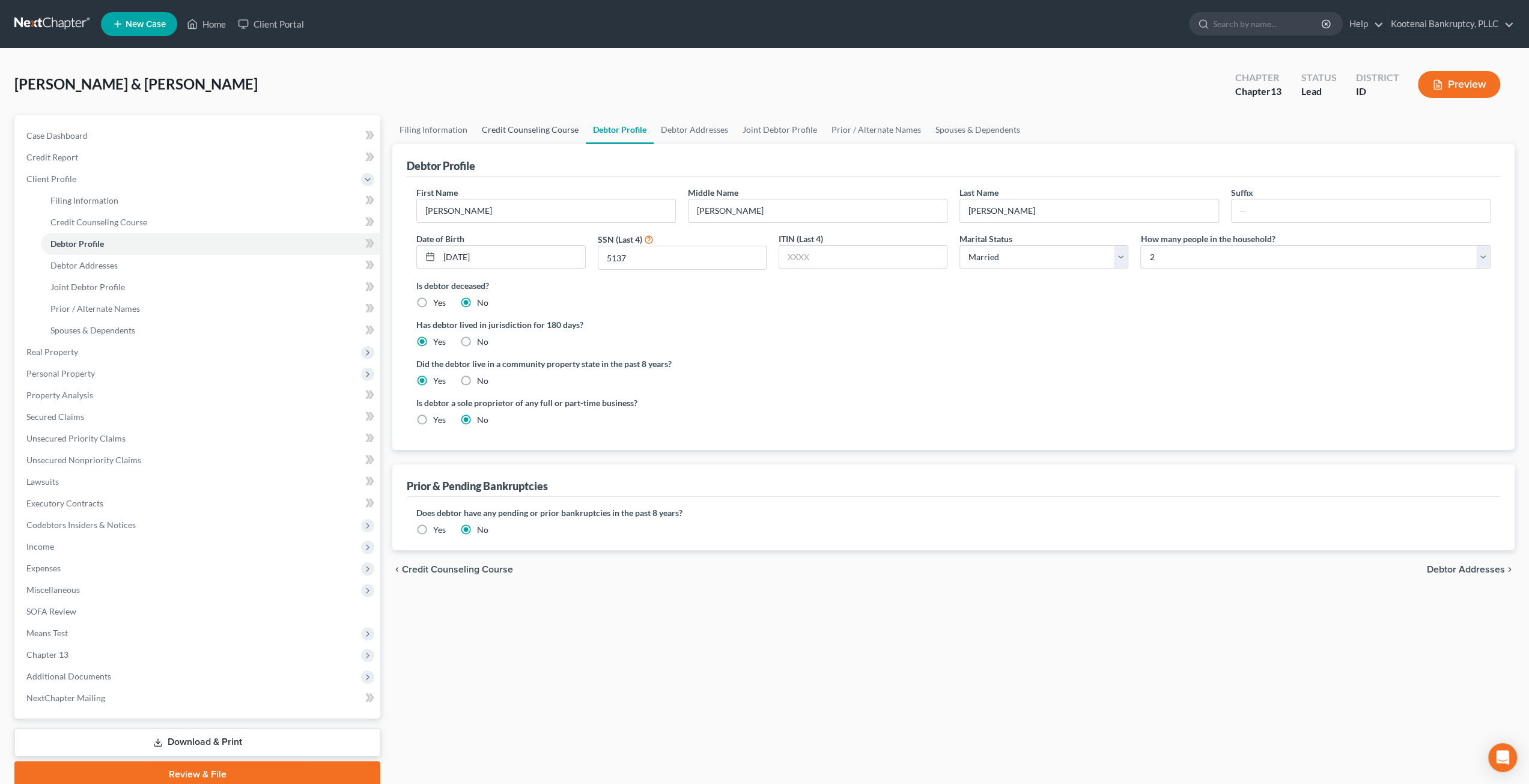
click at [524, 130] on link "Credit Counseling Course" at bounding box center [530, 130] width 111 height 29
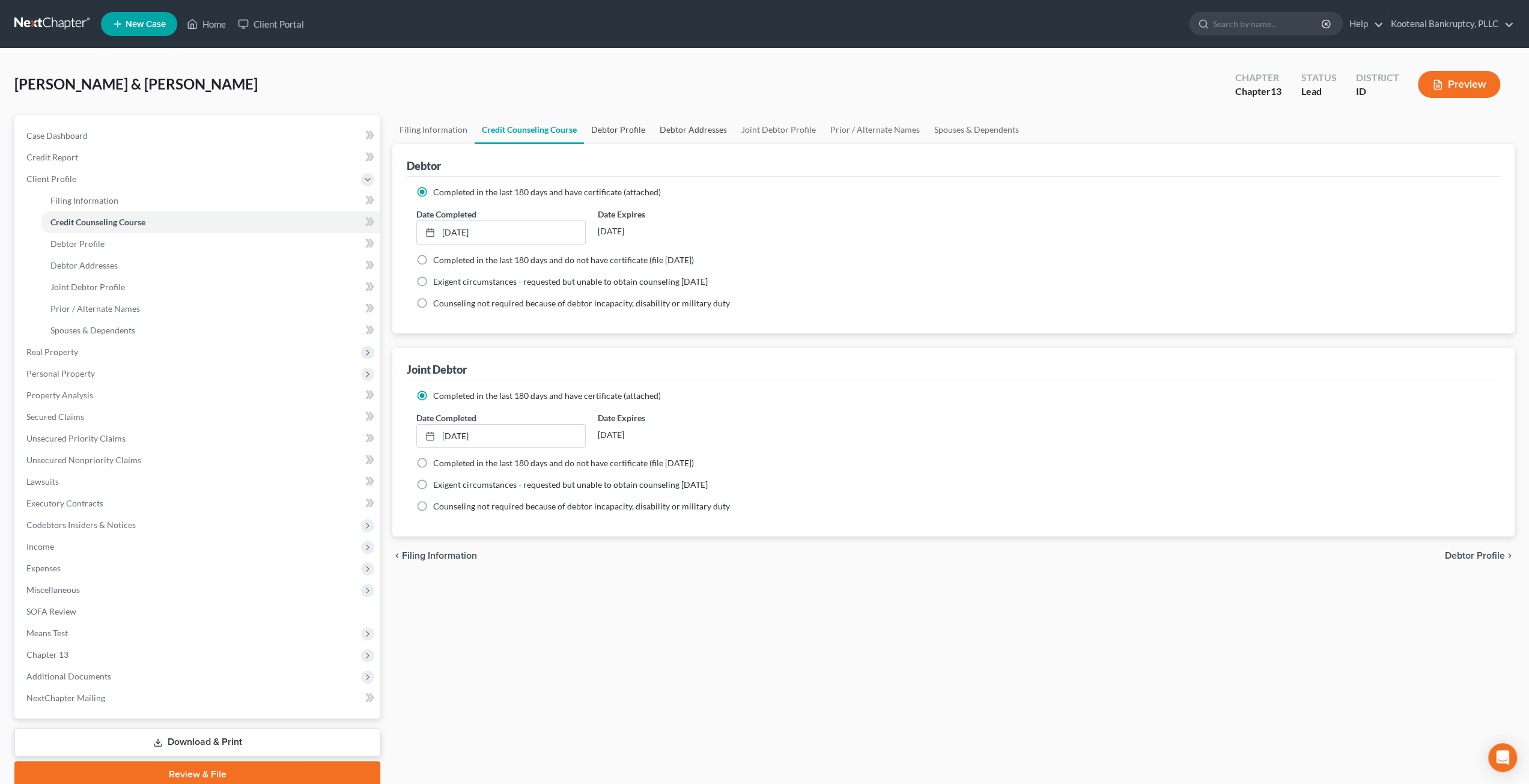
drag, startPoint x: 632, startPoint y: 123, endPoint x: 681, endPoint y: 124, distance: 49.0
click at [632, 123] on link "Debtor Profile" at bounding box center [619, 130] width 69 height 29
select select "1"
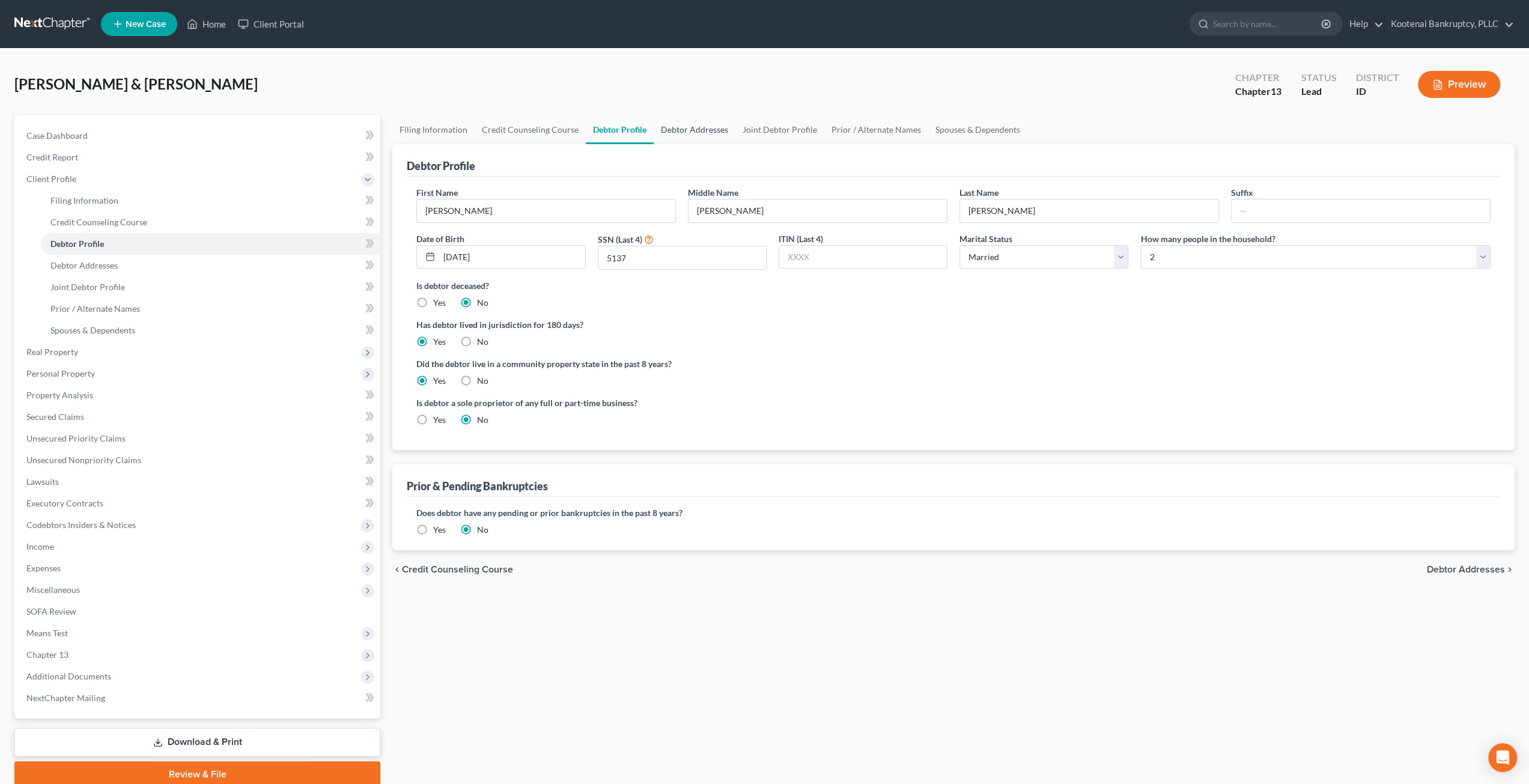
click at [687, 124] on link "Debtor Addresses" at bounding box center [695, 130] width 82 height 29
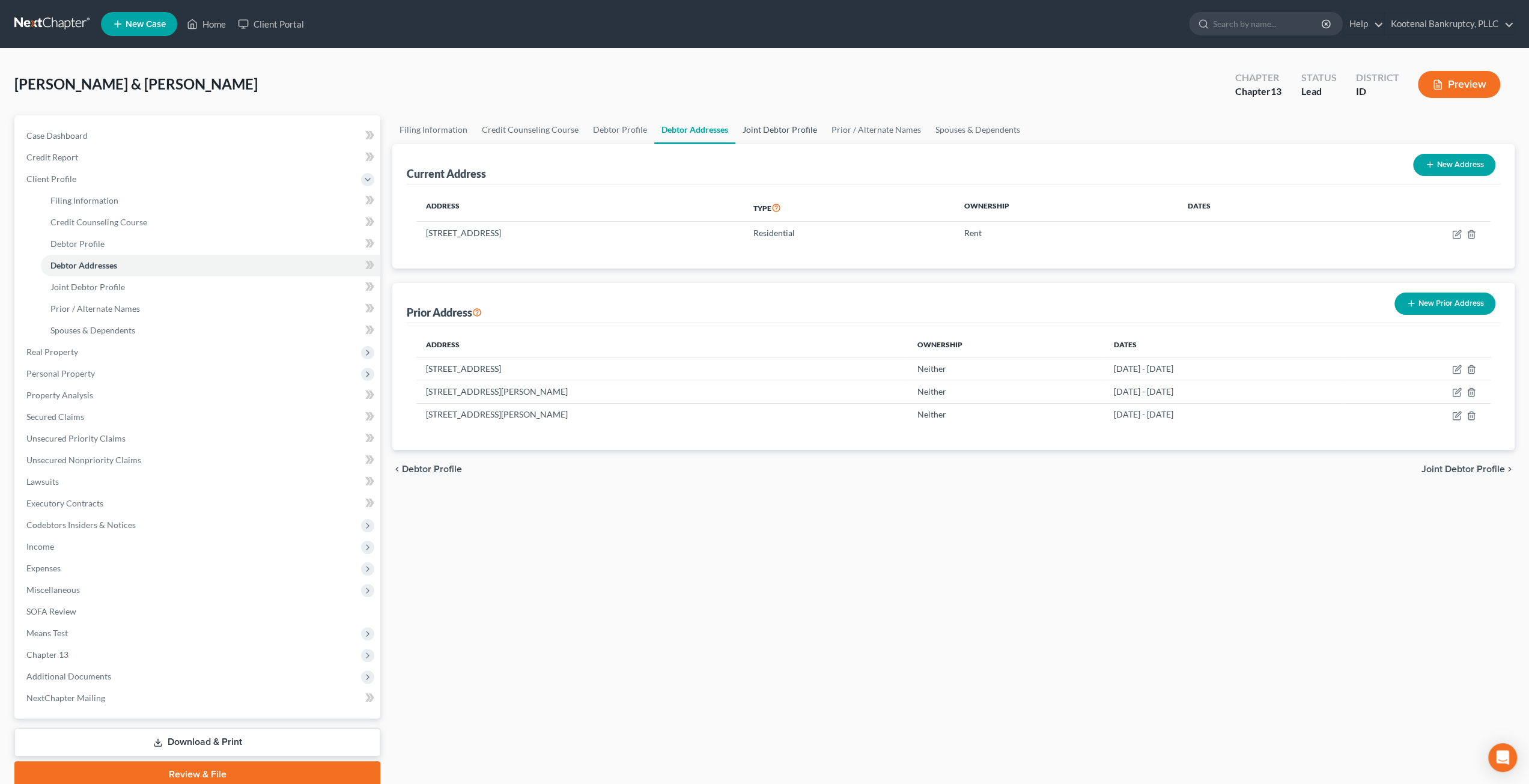
click at [777, 129] on link "Joint Debtor Profile" at bounding box center [780, 130] width 89 height 29
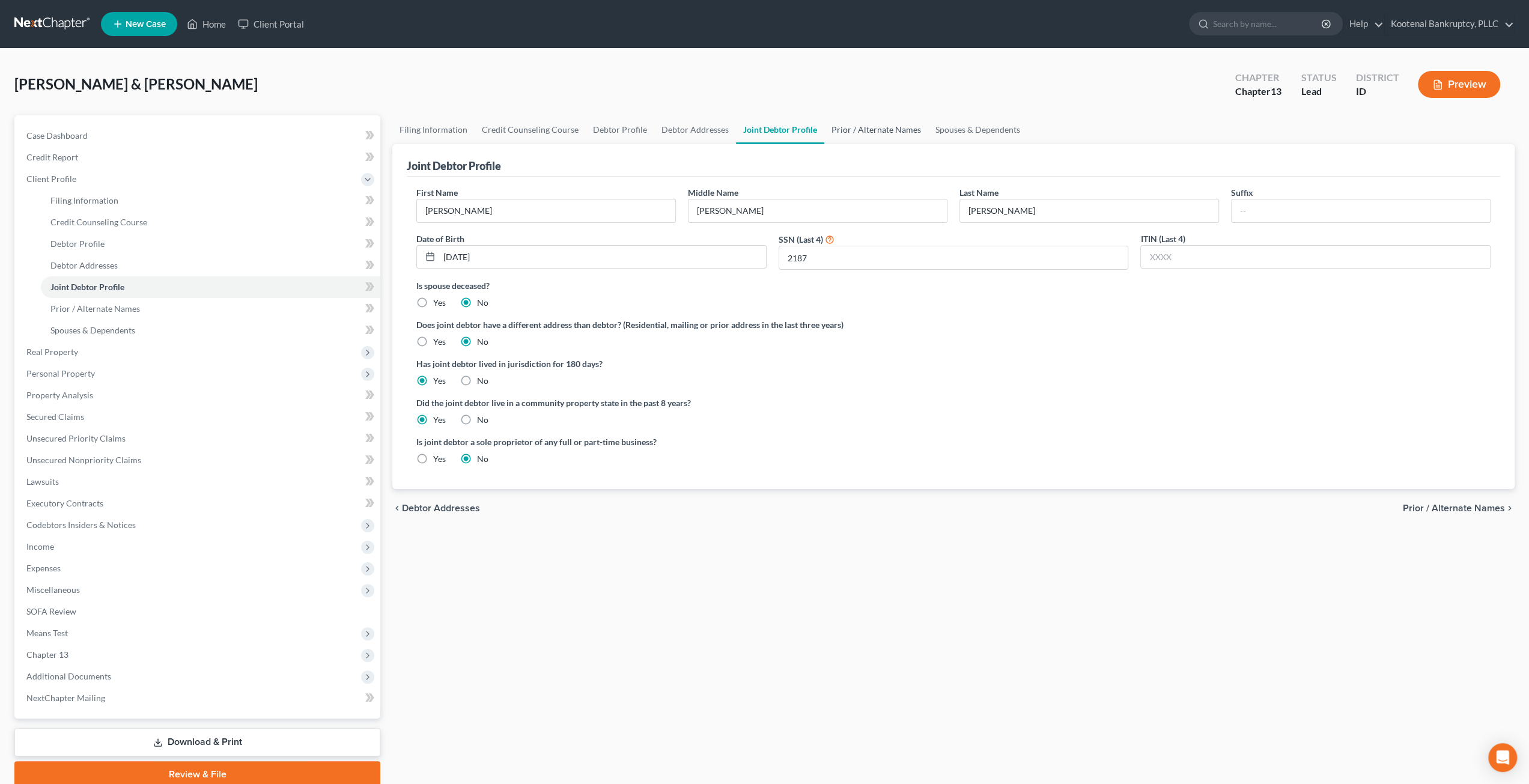
click at [860, 131] on link "Prior / Alternate Names" at bounding box center [876, 130] width 104 height 29
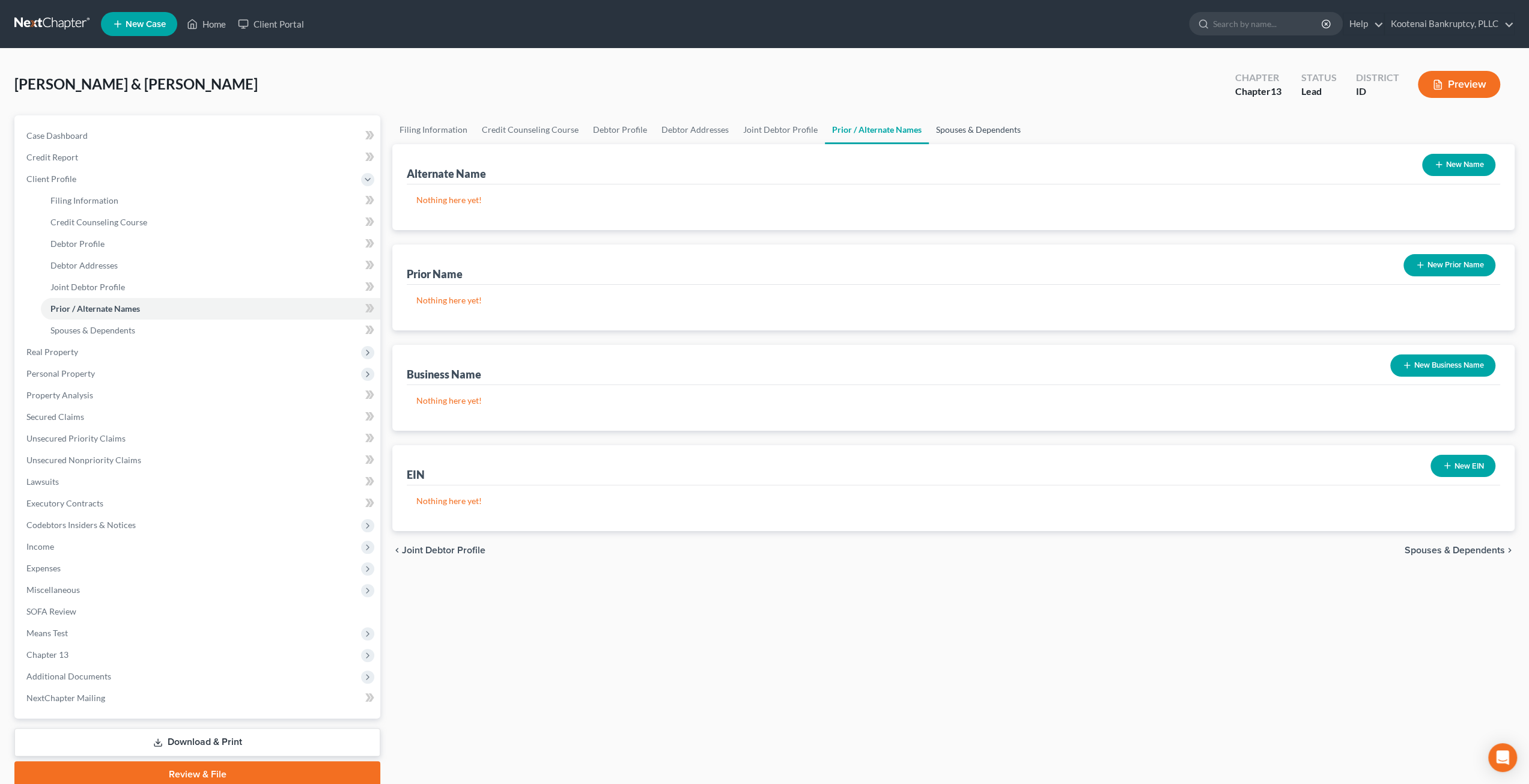
click at [974, 133] on link "Spouses & Dependents" at bounding box center [978, 130] width 99 height 29
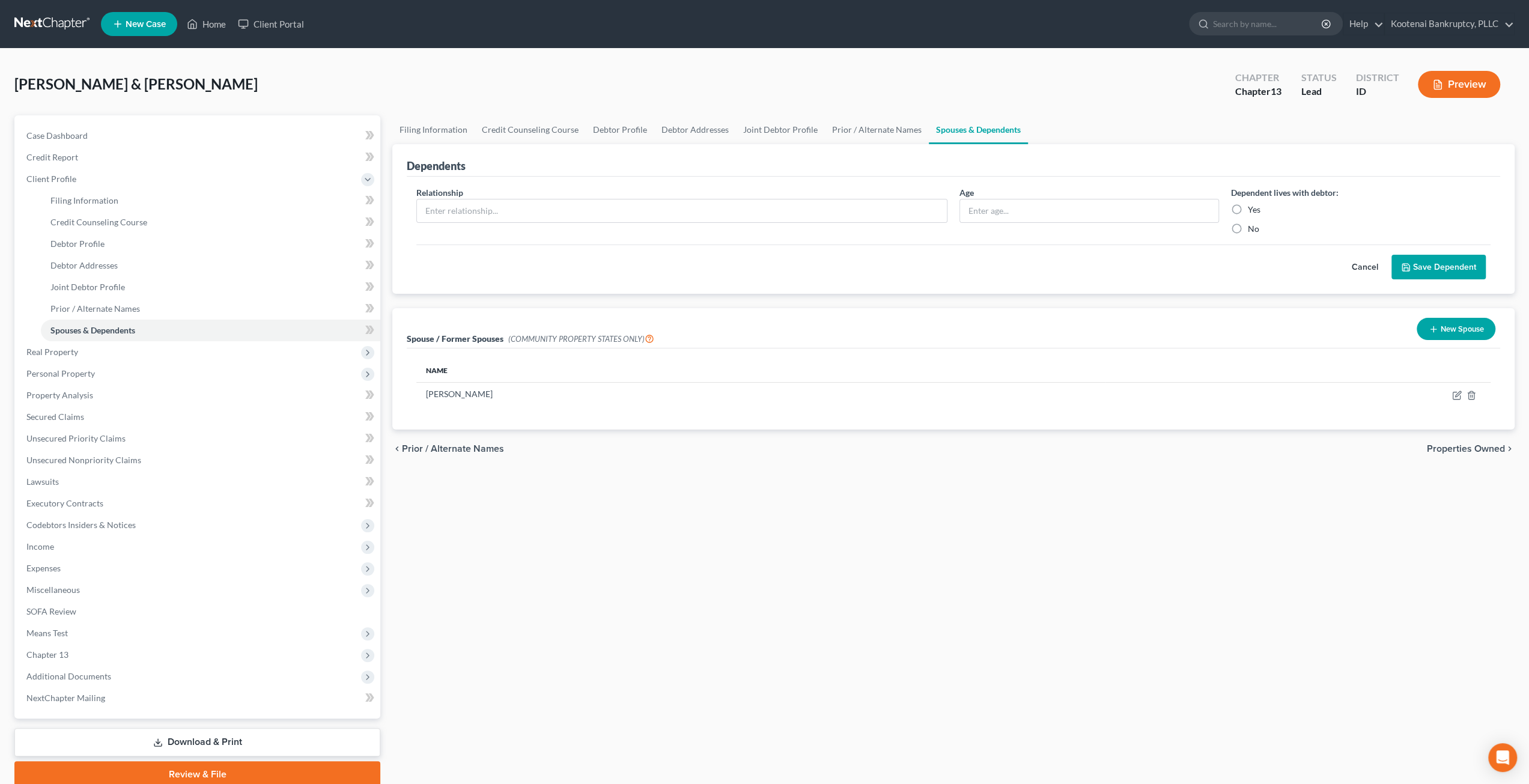
click at [635, 548] on div "Filing Information Credit Counseling Course Debtor Profile Debtor Addresses Joi…" at bounding box center [953, 451] width 1134 height 672
click at [163, 420] on link "Secured Claims" at bounding box center [198, 416] width 364 height 22
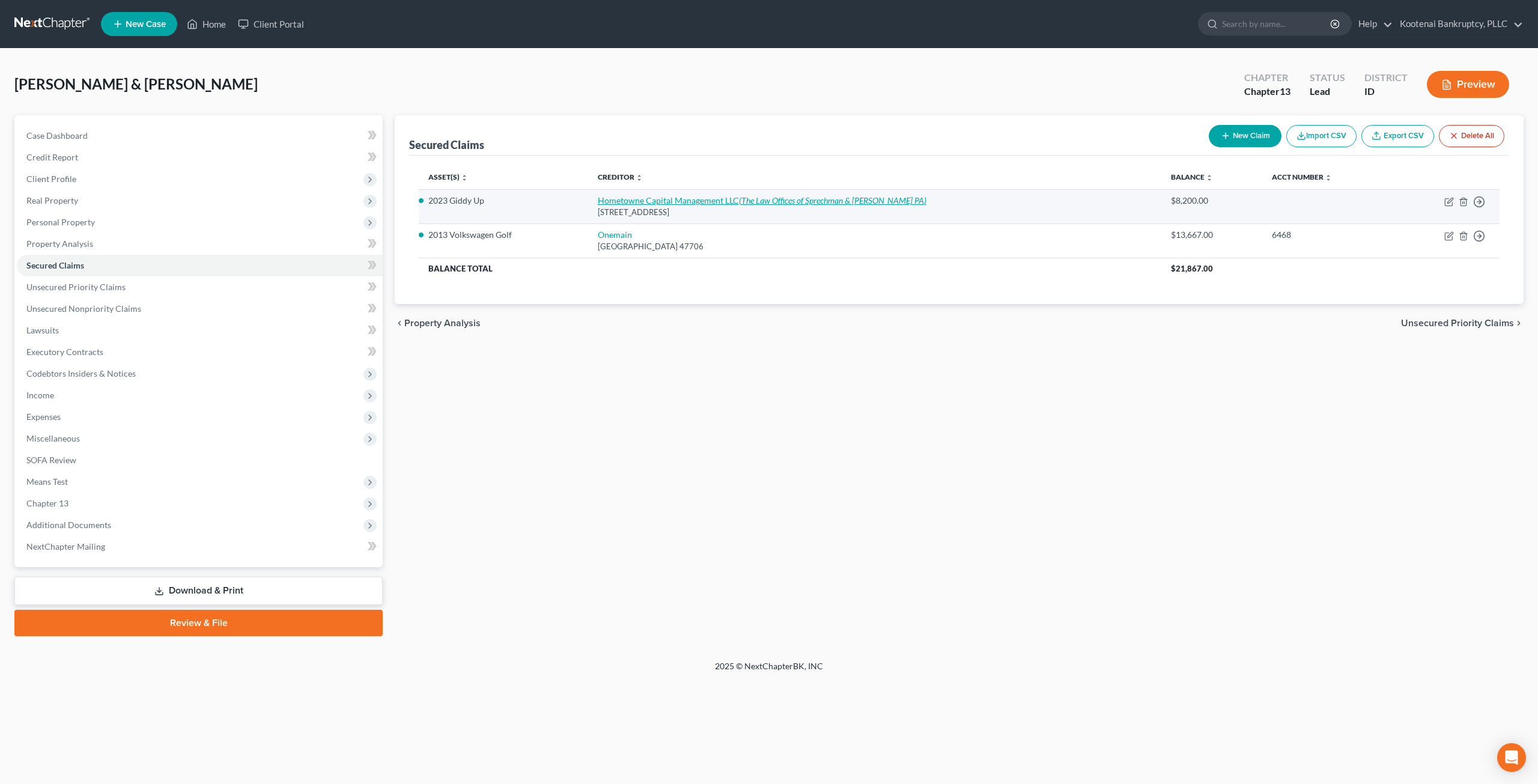
click at [651, 197] on link "Hometowne Capital Management LLC (The Law Offices of Sprechman & Fisher PA)" at bounding box center [762, 200] width 329 height 10
select select "44"
select select "0"
select select "4"
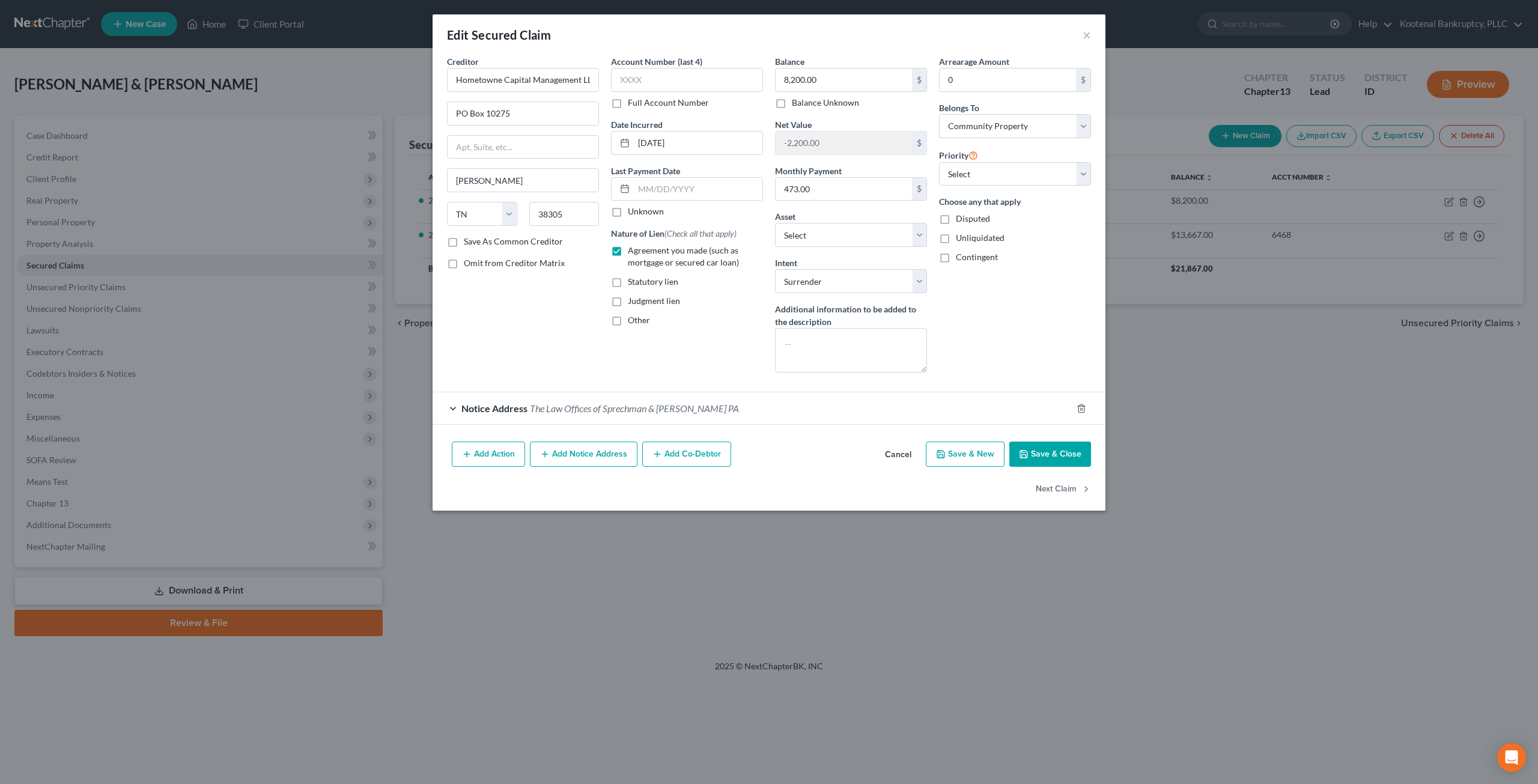
click at [896, 456] on button "Cancel" at bounding box center [898, 455] width 46 height 24
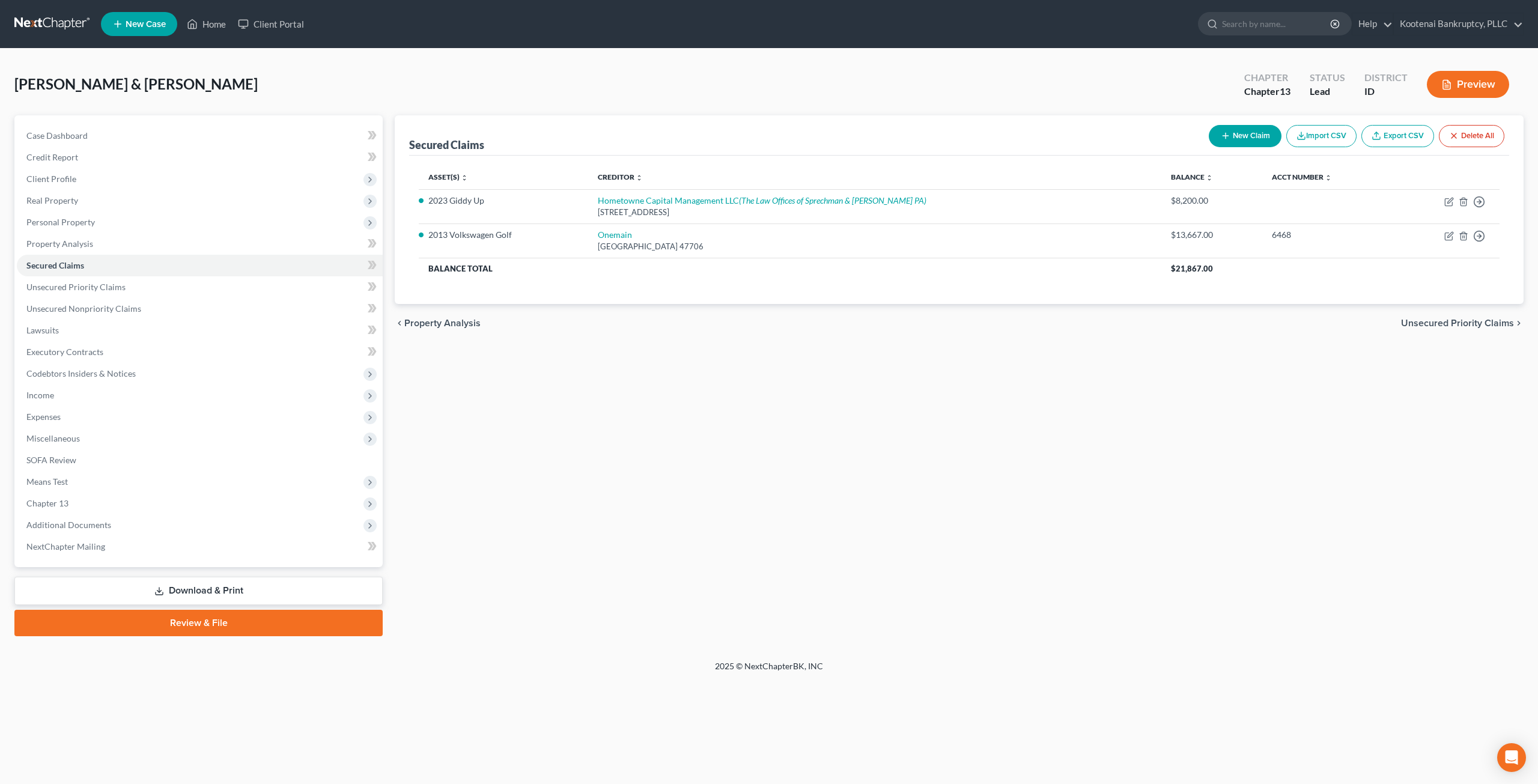
click at [718, 430] on div "Secured Claims New Claim Import CSV Export CSV Delete All Asset(s) expand_more …" at bounding box center [959, 376] width 1141 height 521
click at [632, 441] on div "Secured Claims New Claim Import CSV Export CSV Delete All Asset(s) expand_more …" at bounding box center [959, 376] width 1141 height 521
click at [124, 410] on span "Expenses" at bounding box center [199, 416] width 366 height 22
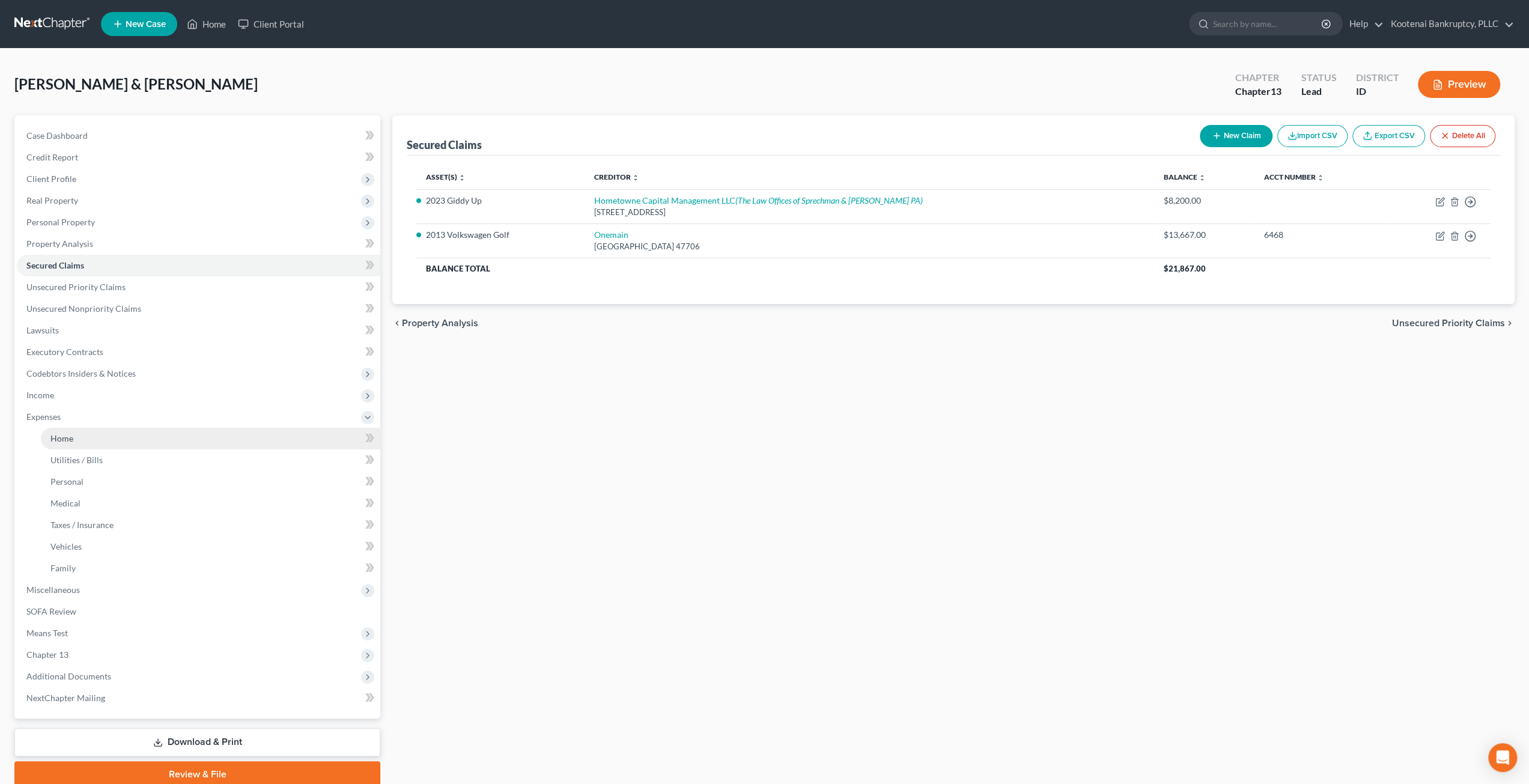
click at [170, 434] on link "Home" at bounding box center [211, 438] width 339 height 22
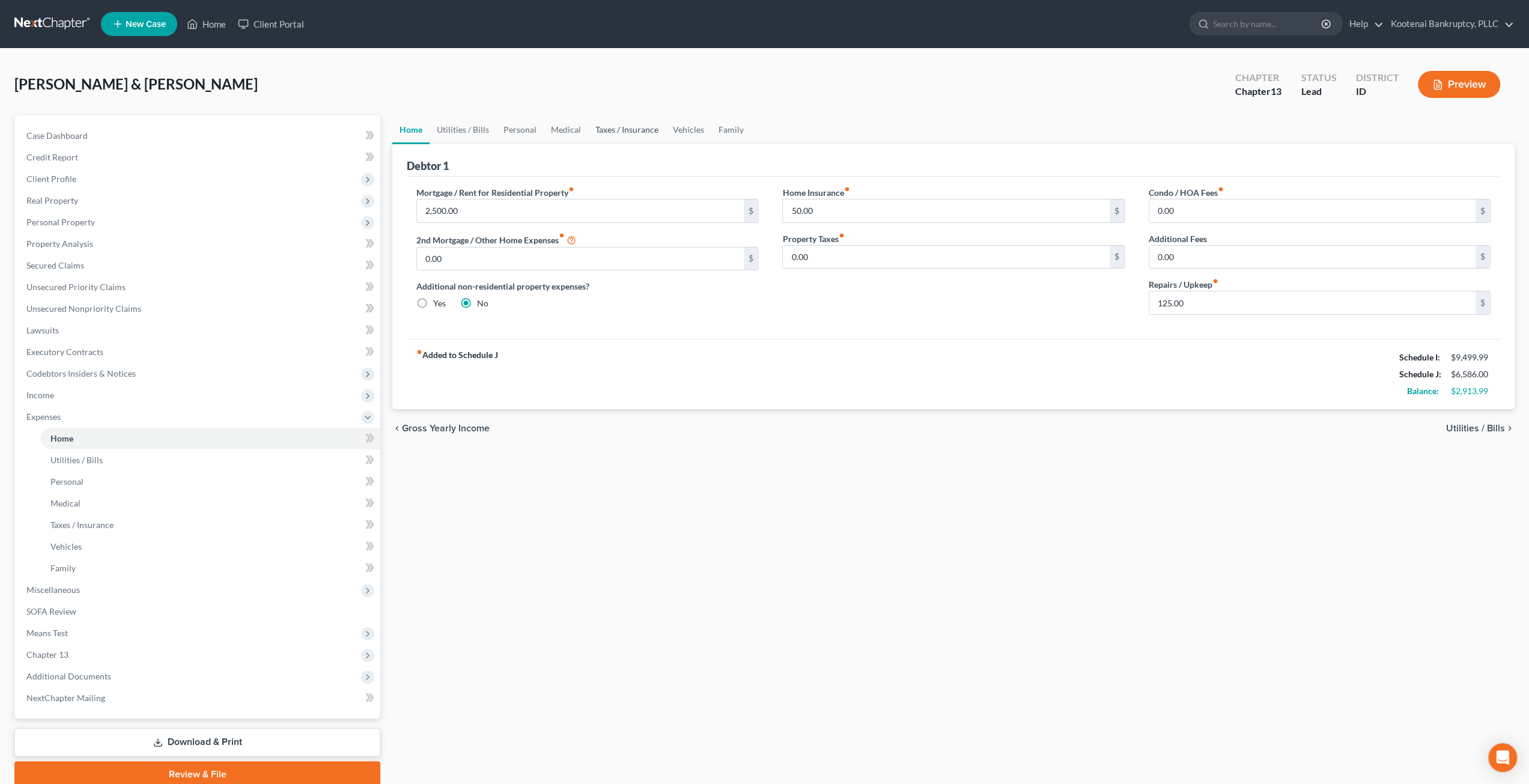
click at [618, 130] on link "Taxes / Insurance" at bounding box center [627, 130] width 77 height 29
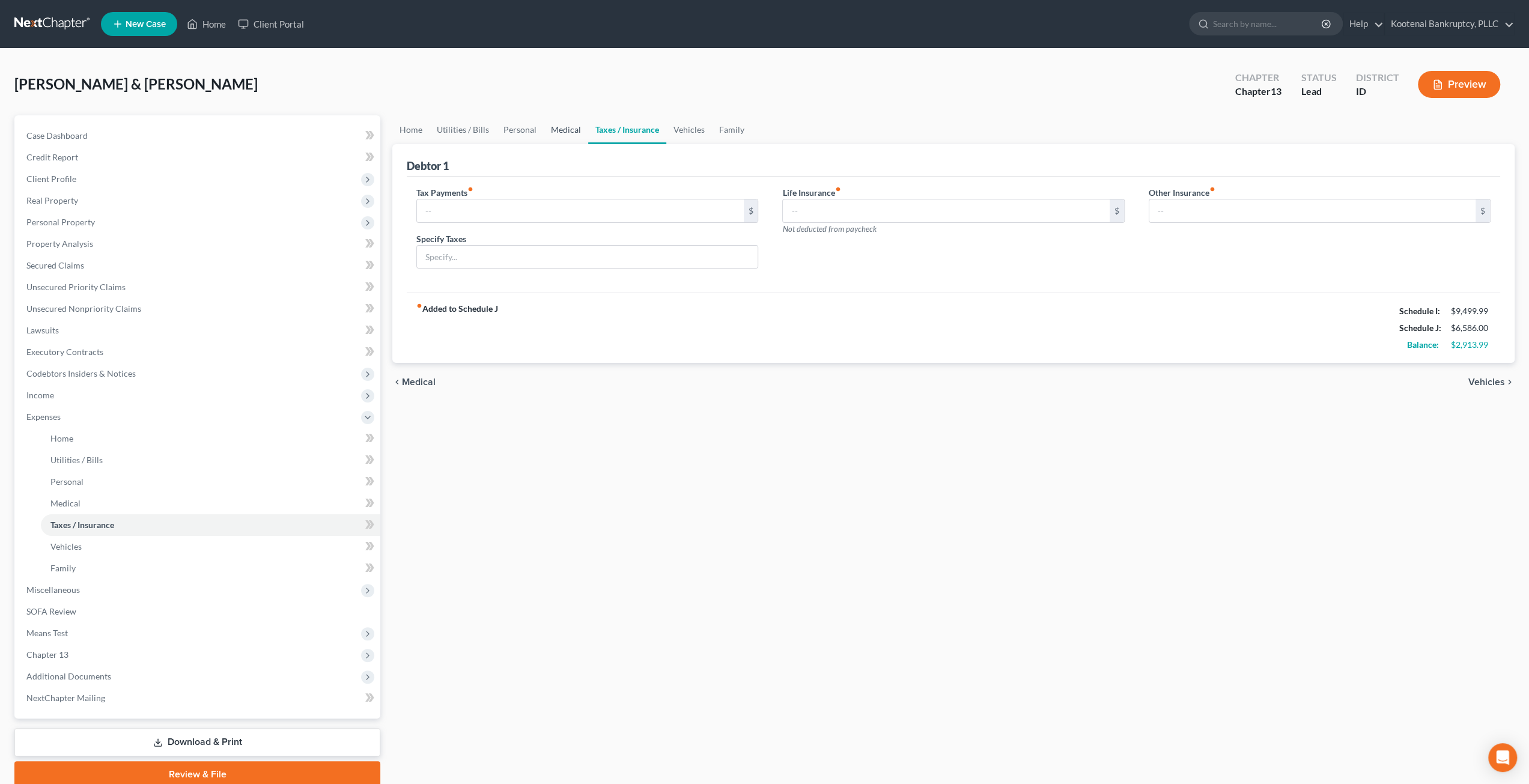
click at [558, 126] on link "Medical" at bounding box center [566, 130] width 44 height 29
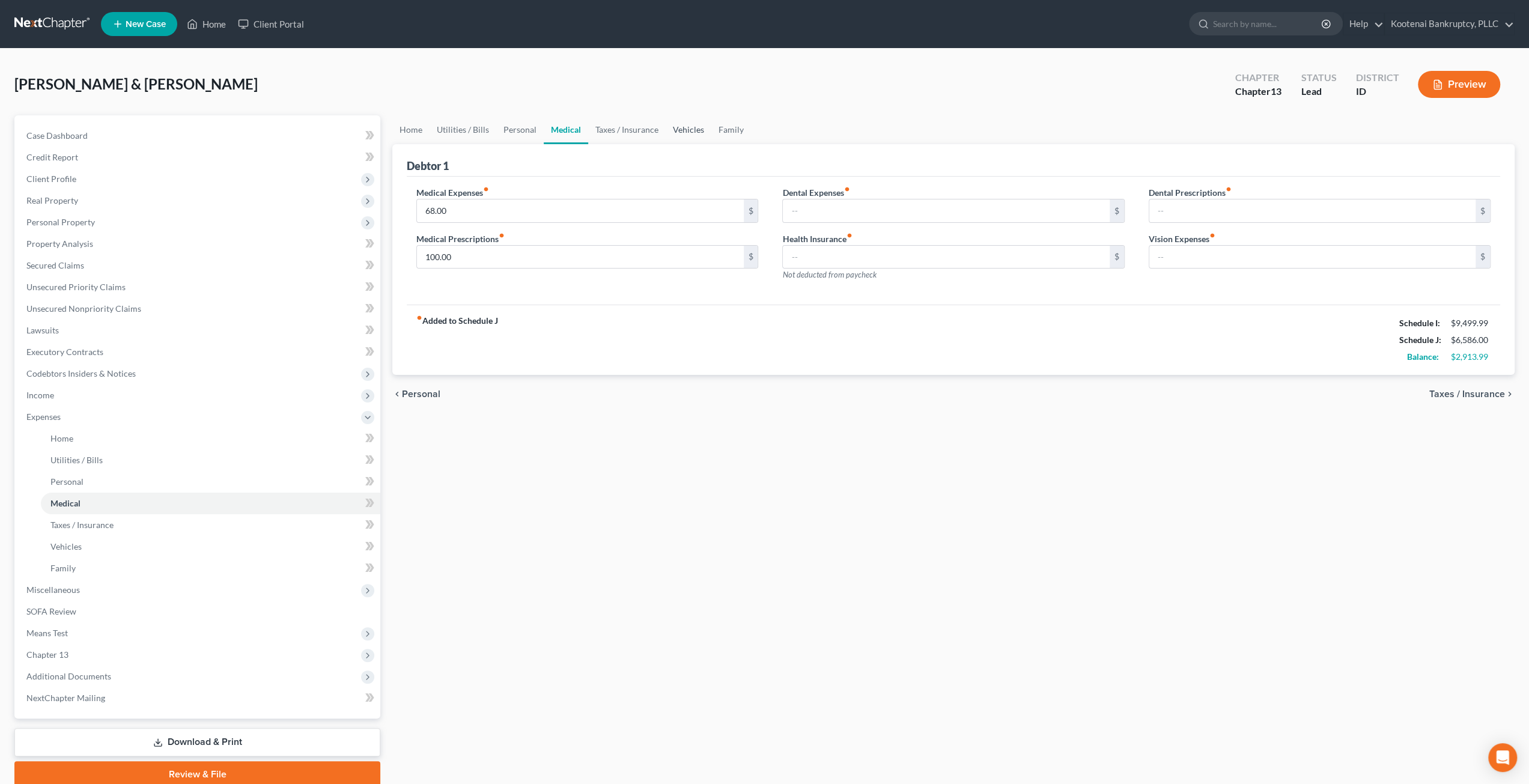
click at [676, 128] on link "Vehicles" at bounding box center [688, 130] width 46 height 29
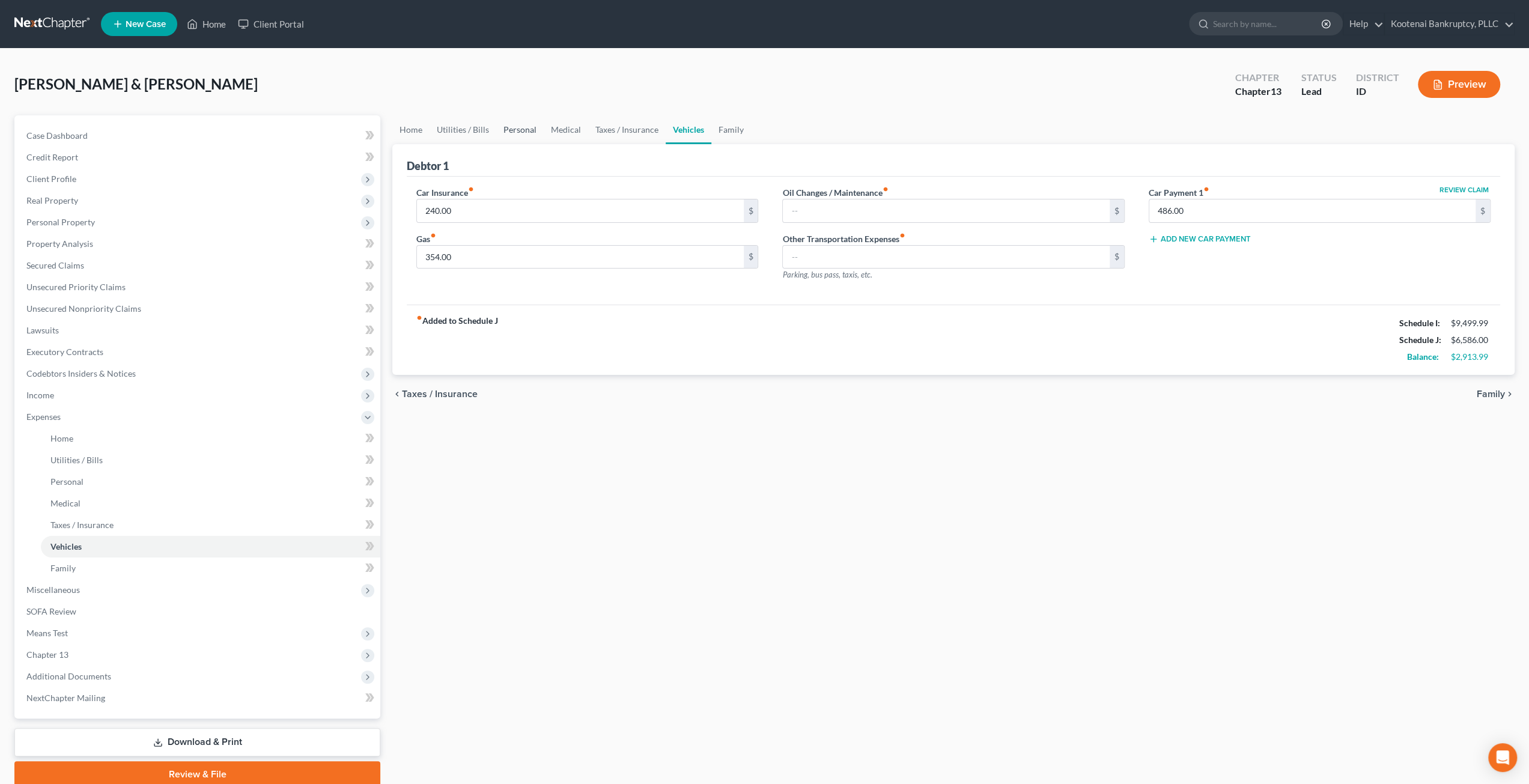
click at [508, 122] on link "Personal" at bounding box center [520, 130] width 48 height 29
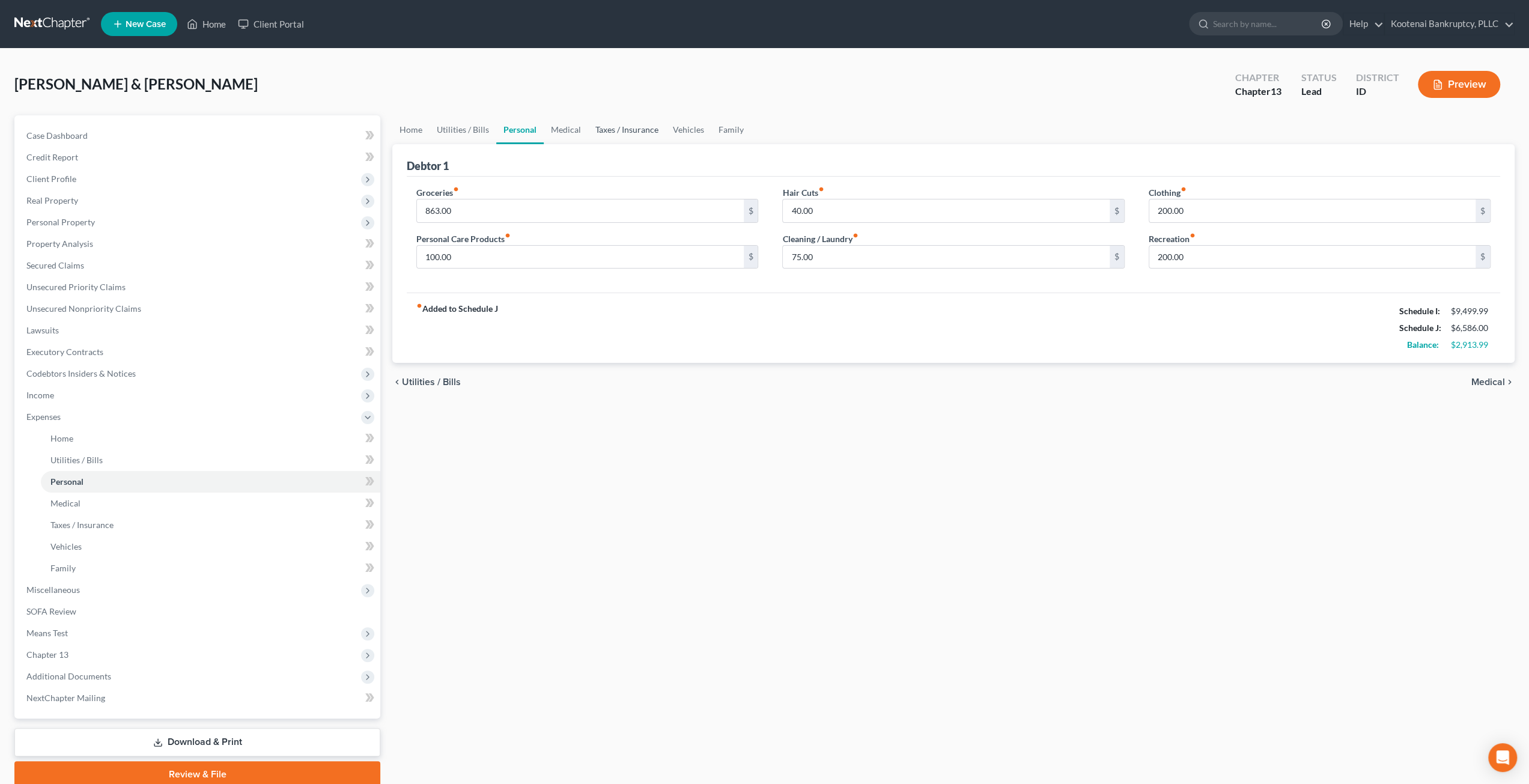
click at [620, 127] on link "Taxes / Insurance" at bounding box center [627, 130] width 77 height 29
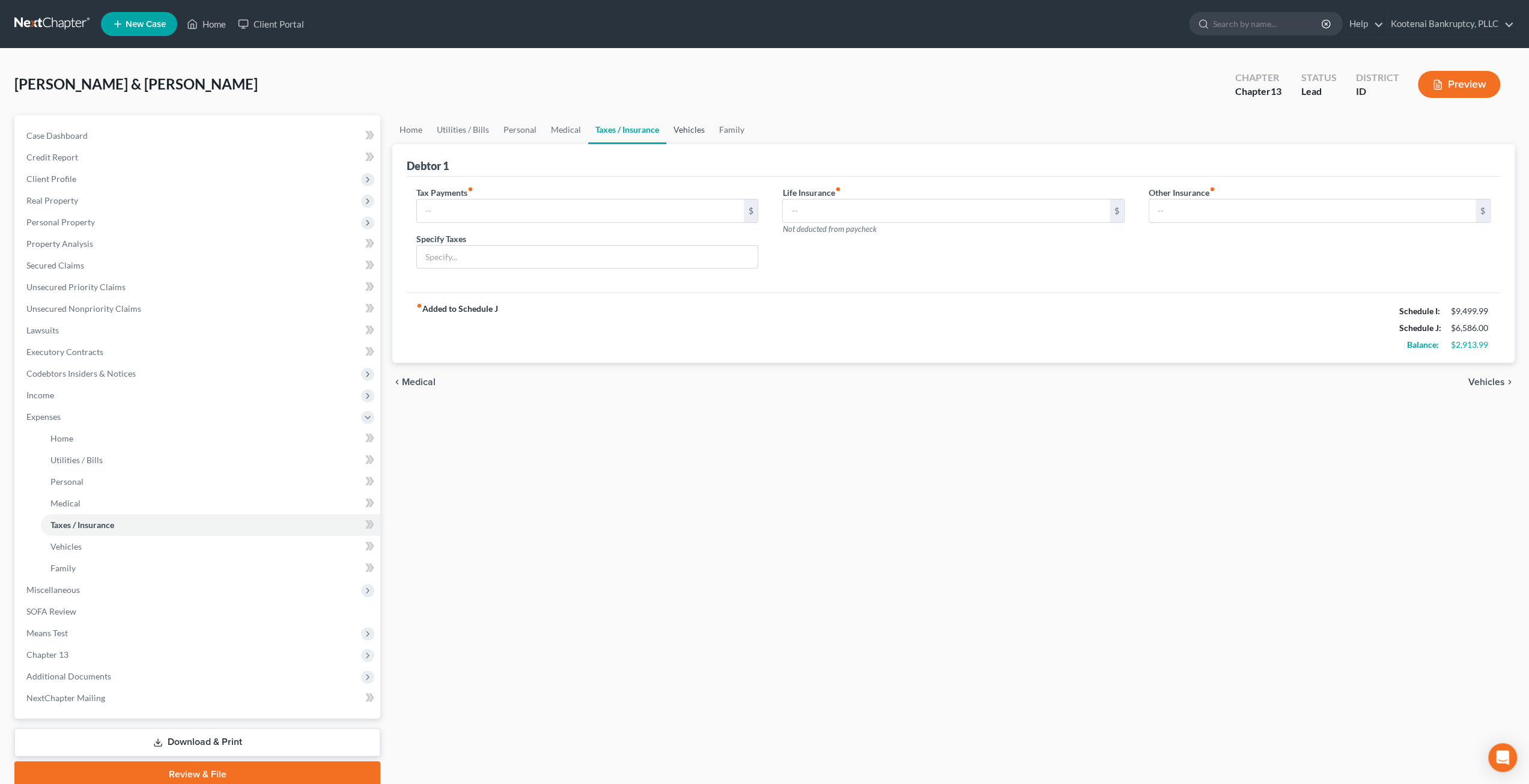
click at [685, 135] on link "Vehicles" at bounding box center [689, 130] width 46 height 29
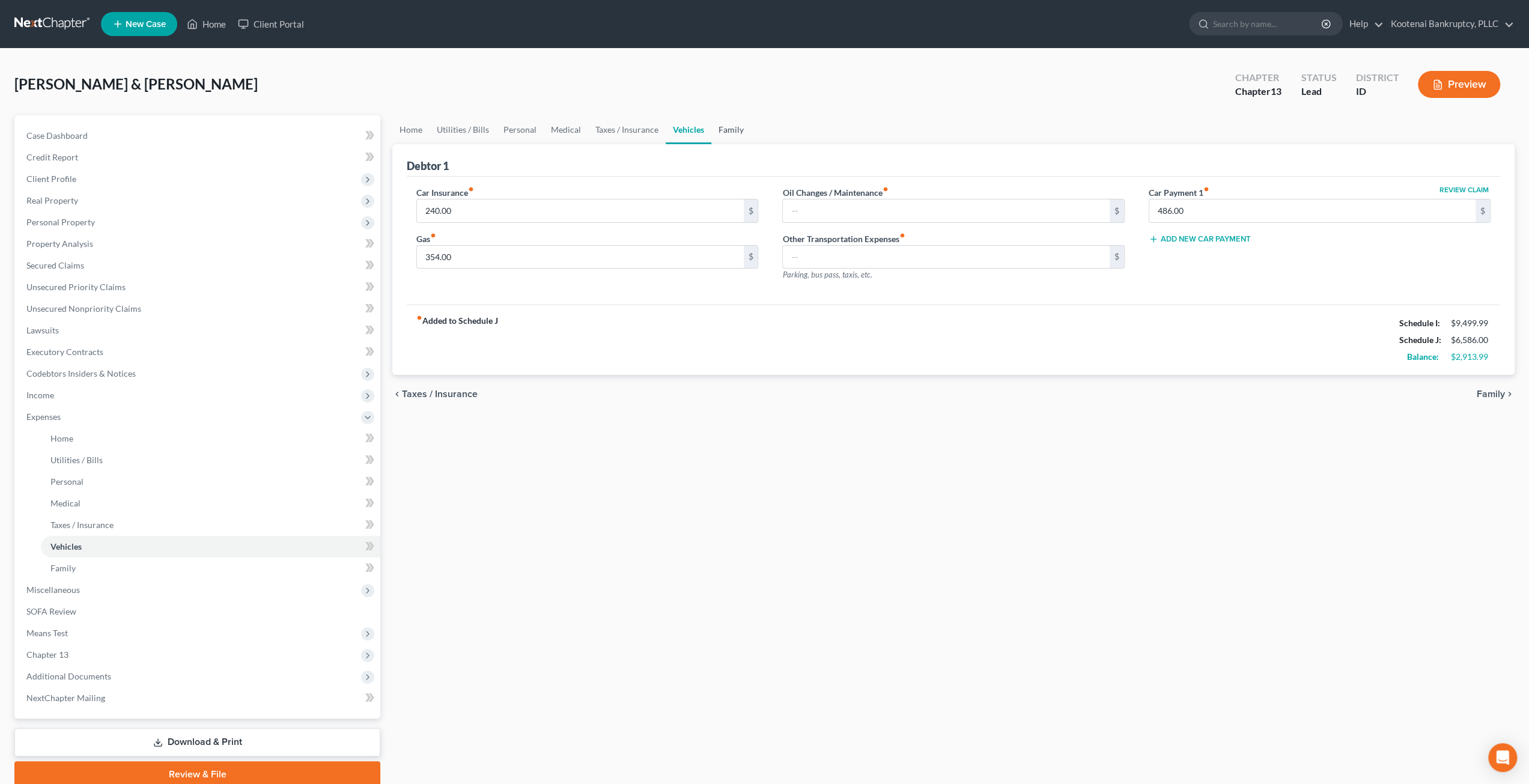
click at [731, 130] on link "Family" at bounding box center [731, 130] width 40 height 29
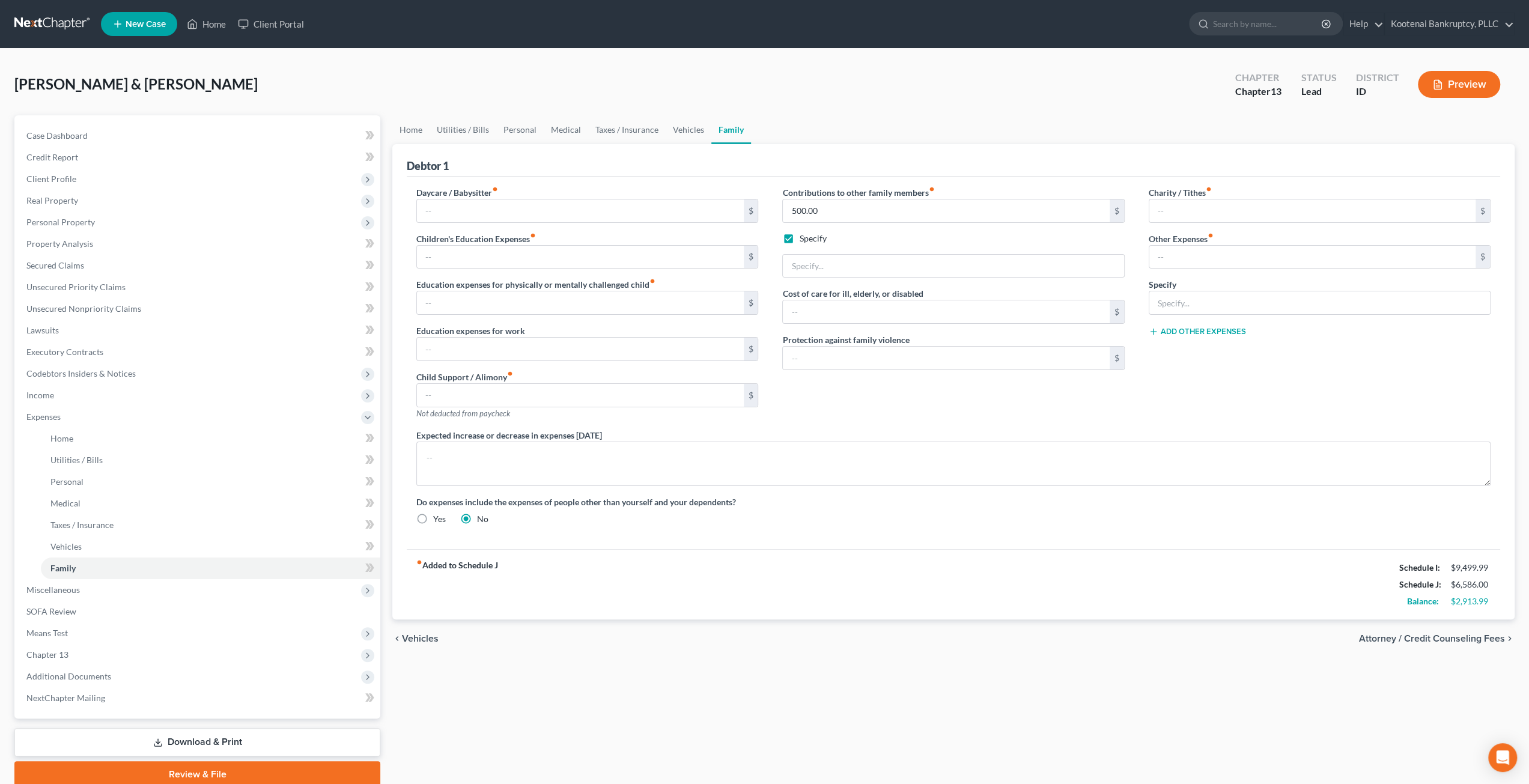
click at [799, 237] on label "Specify" at bounding box center [812, 238] width 27 height 12
click at [804, 237] on input "Specify" at bounding box center [808, 236] width 8 height 8
checkbox input "false"
click at [854, 207] on input "500.00" at bounding box center [946, 211] width 326 height 23
click at [875, 169] on div "Debtor 1" at bounding box center [953, 160] width 1093 height 32
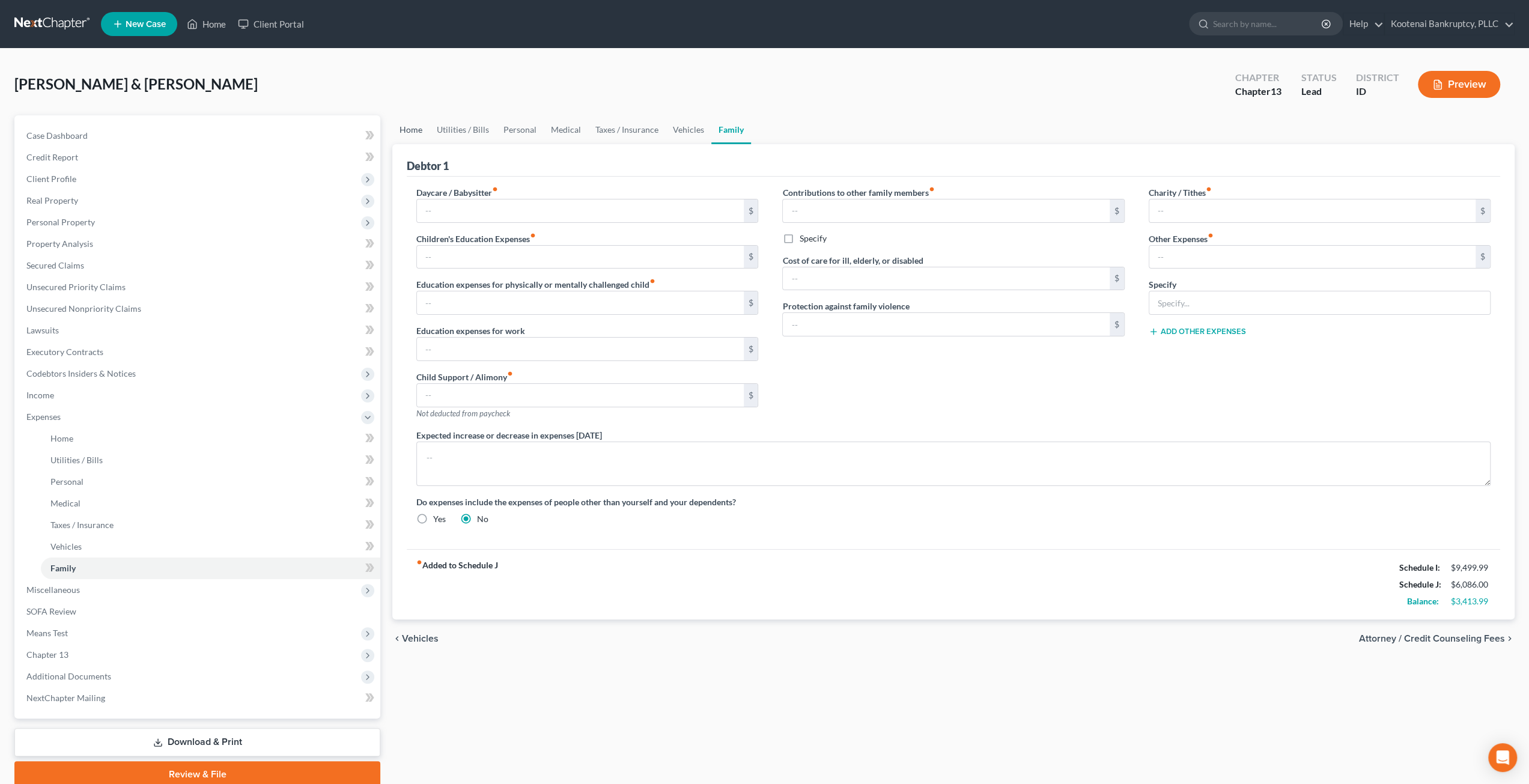
click at [409, 124] on link "Home" at bounding box center [411, 130] width 37 height 29
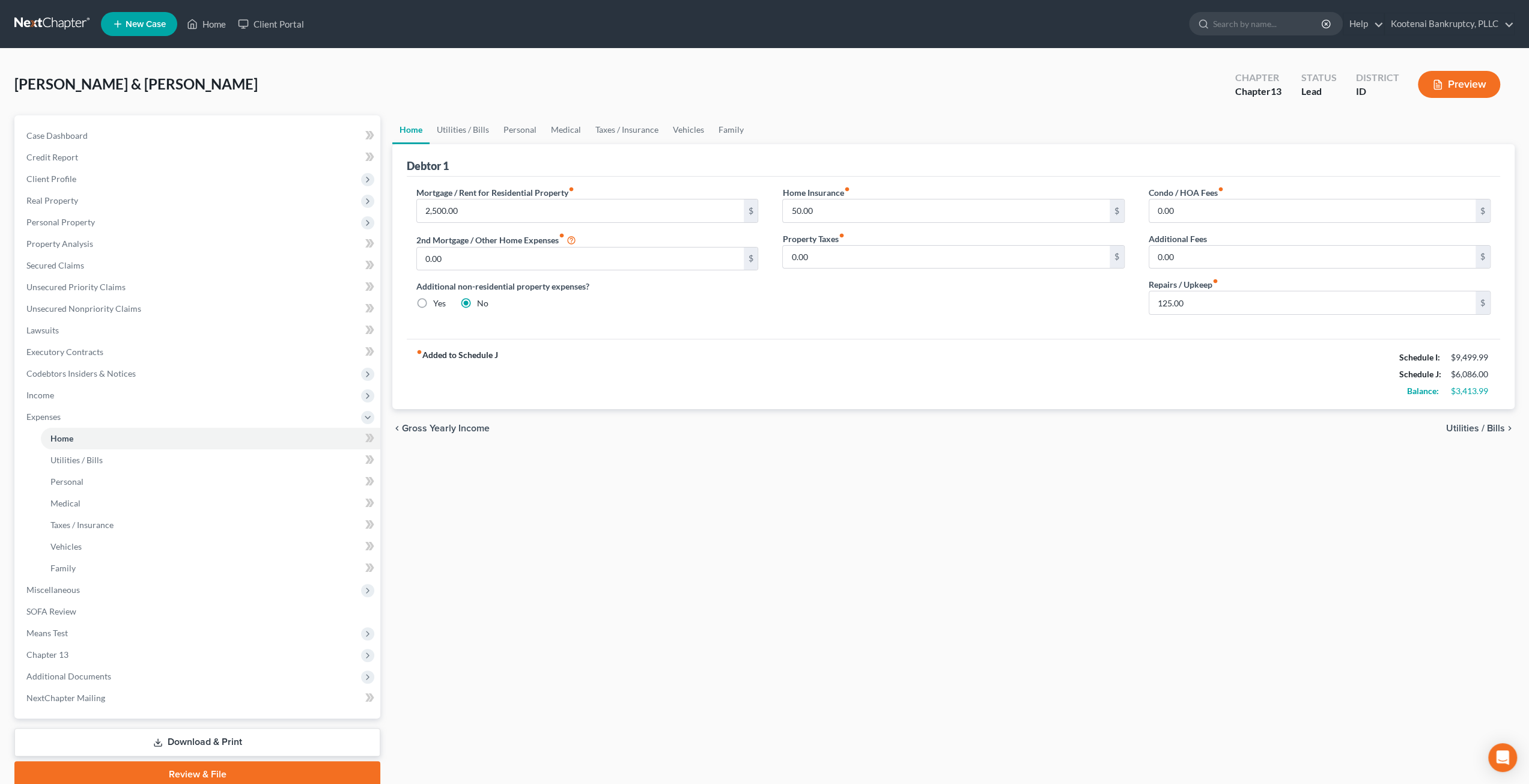
click at [539, 71] on div "Lantz, Richard & Anita Upgraded Chapter Chapter 13 Status Lead District ID Prev…" at bounding box center [765, 89] width 1501 height 52
click at [76, 267] on span "Secured Claims" at bounding box center [55, 265] width 57 height 10
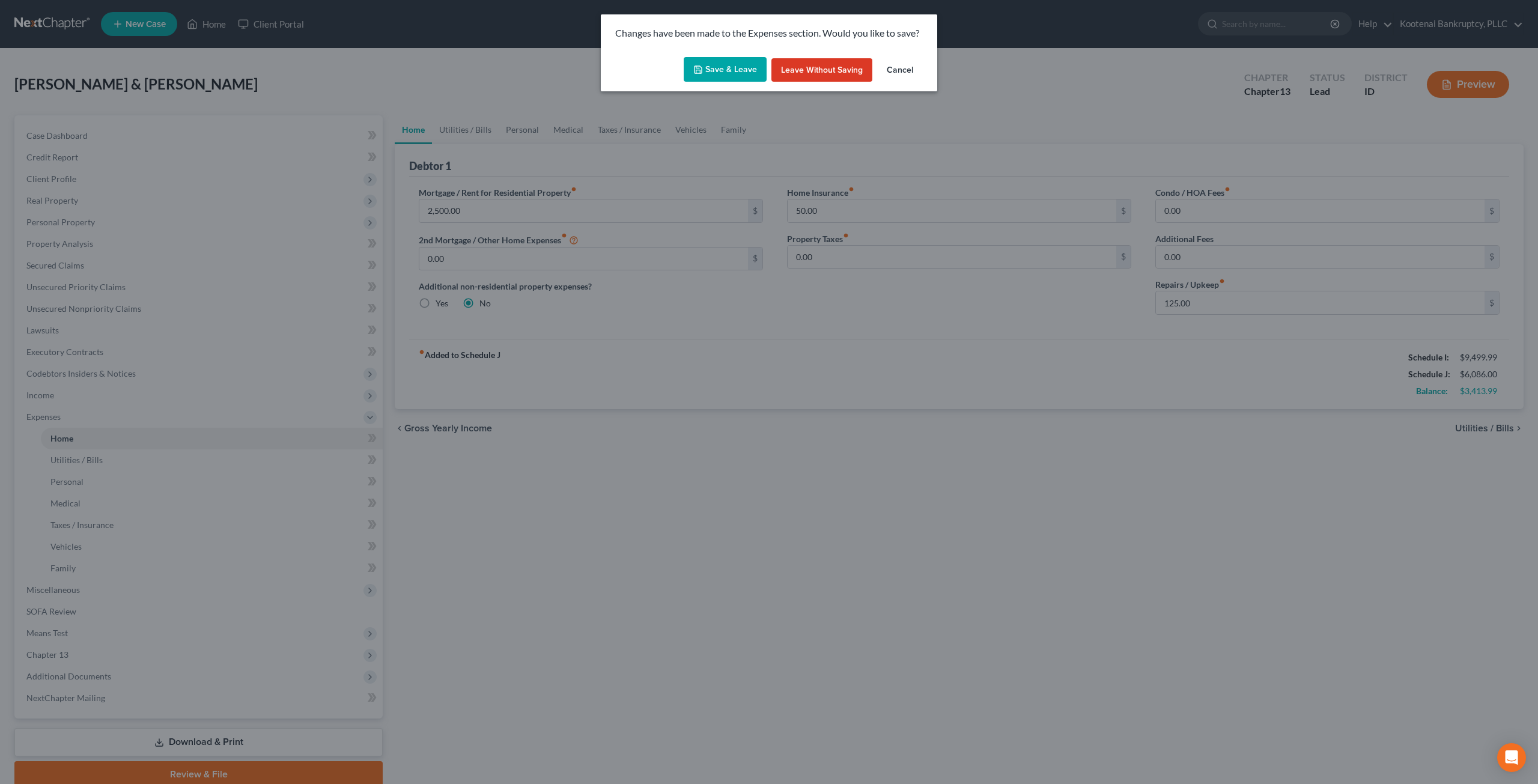
click at [730, 75] on button "Save & Leave" at bounding box center [725, 69] width 83 height 25
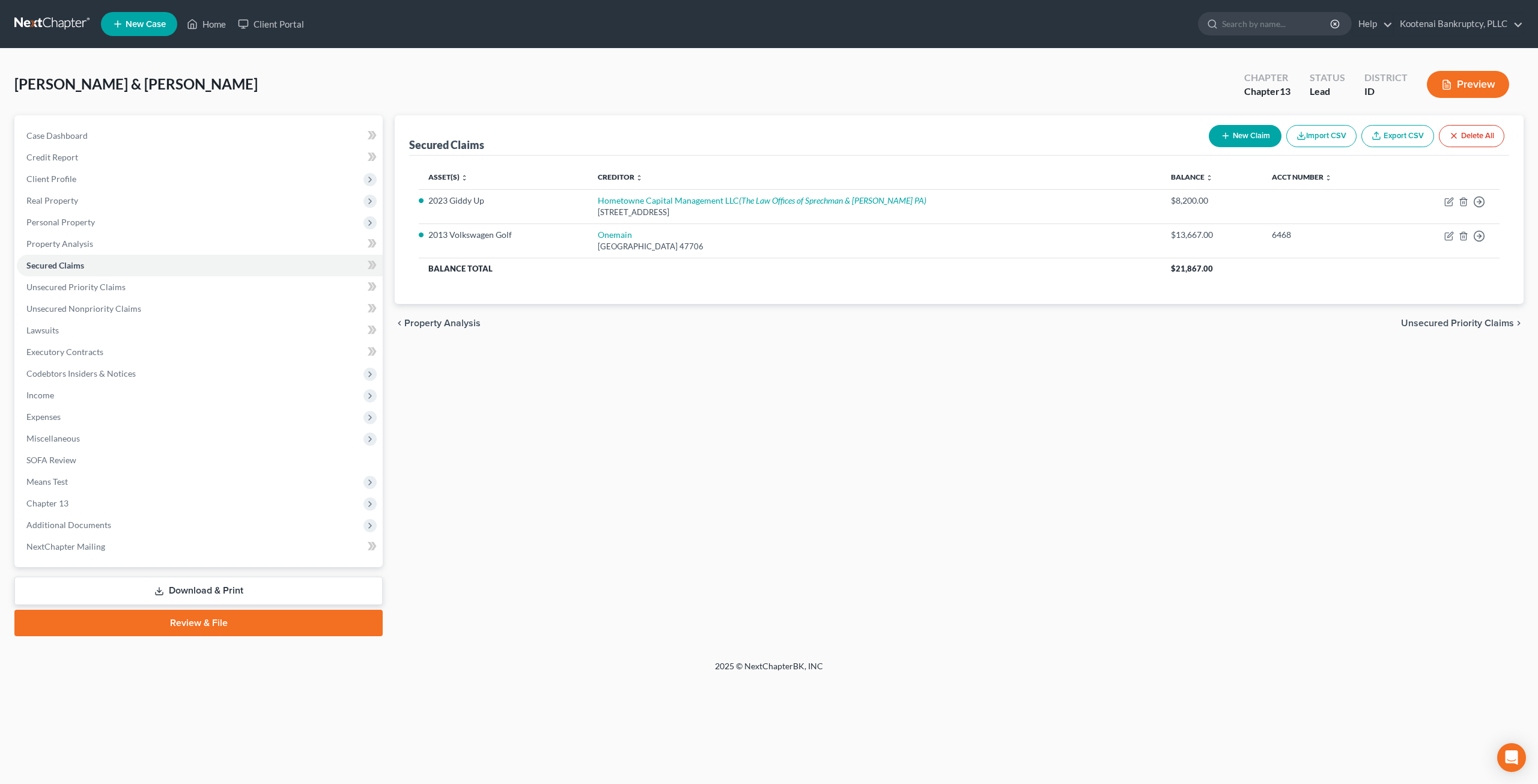
click at [802, 365] on div "Secured Claims New Claim Import CSV Export CSV Delete All Asset(s) expand_more …" at bounding box center [959, 376] width 1141 height 521
click at [856, 453] on div "Secured Claims New Claim Import CSV Export CSV Delete All Asset(s) expand_more …" at bounding box center [959, 376] width 1141 height 521
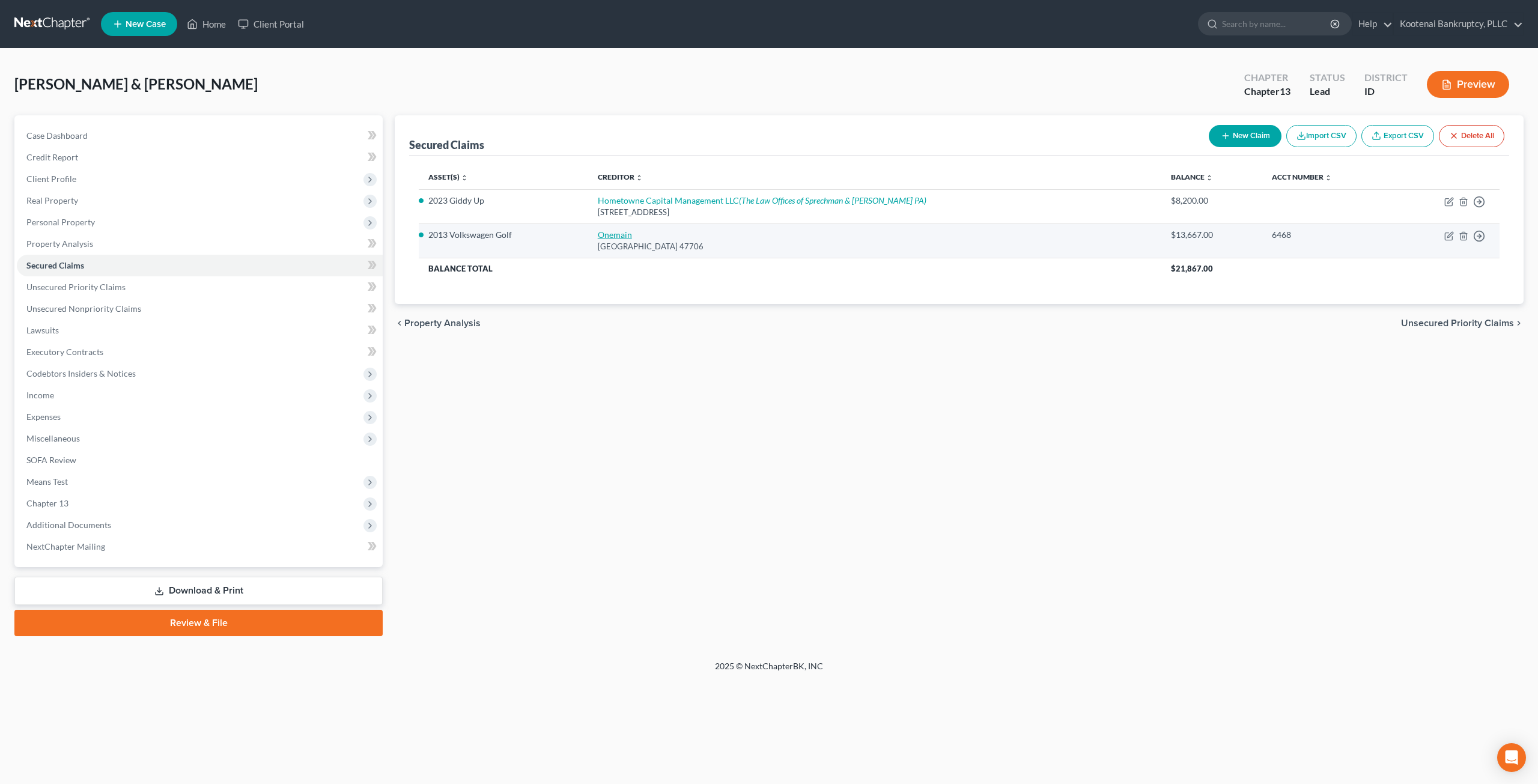
click at [615, 236] on link "Onemain" at bounding box center [615, 234] width 34 height 10
select select "15"
select select "3"
select select "4"
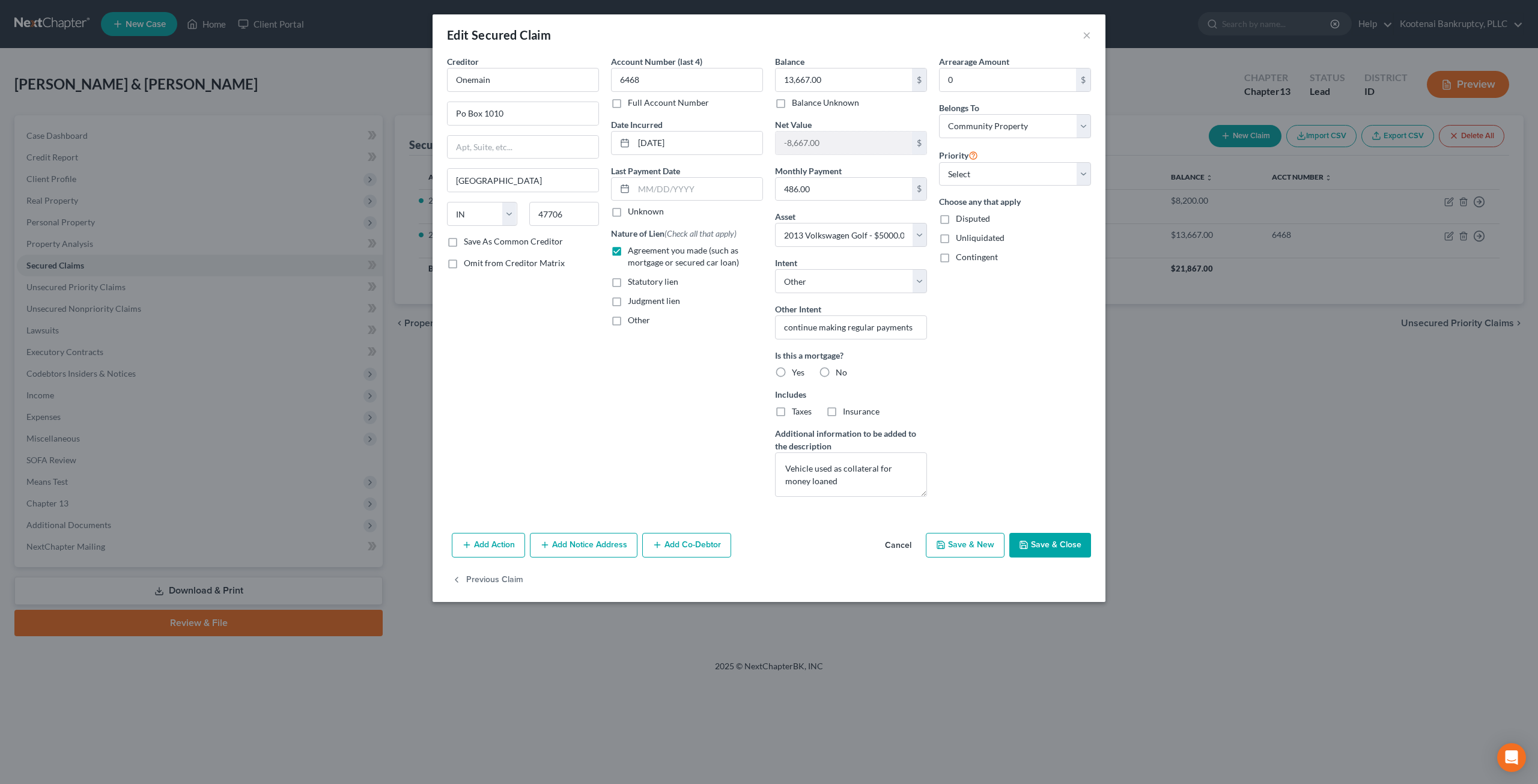
click at [1024, 384] on div "Arrearage Amount 0 $ Belongs To * Select Debtor 1 Only Debtor 2 Only Debtor 1 A…" at bounding box center [1015, 280] width 164 height 451
click at [1059, 546] on button "Save & Close" at bounding box center [1050, 545] width 82 height 25
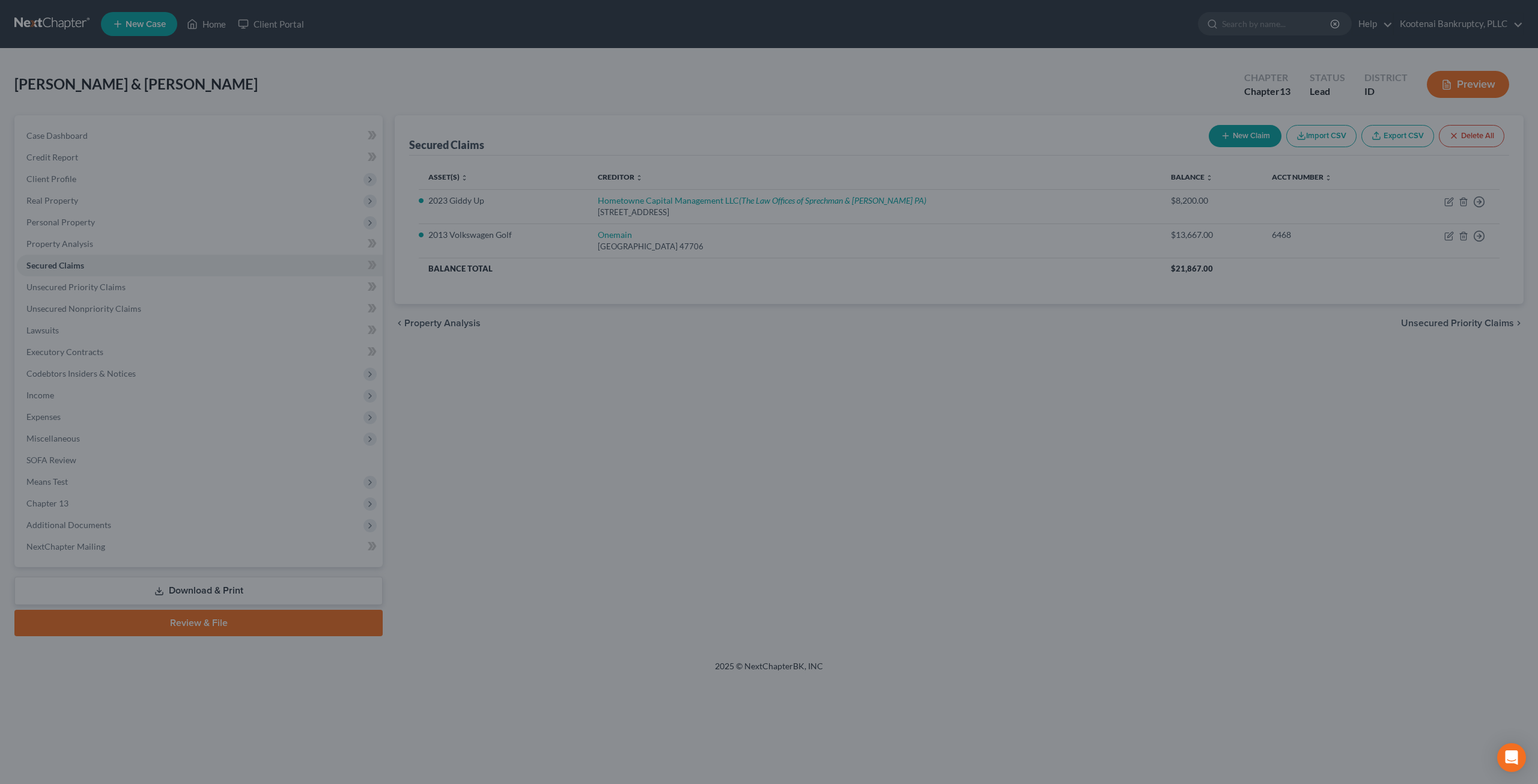
select select "3"
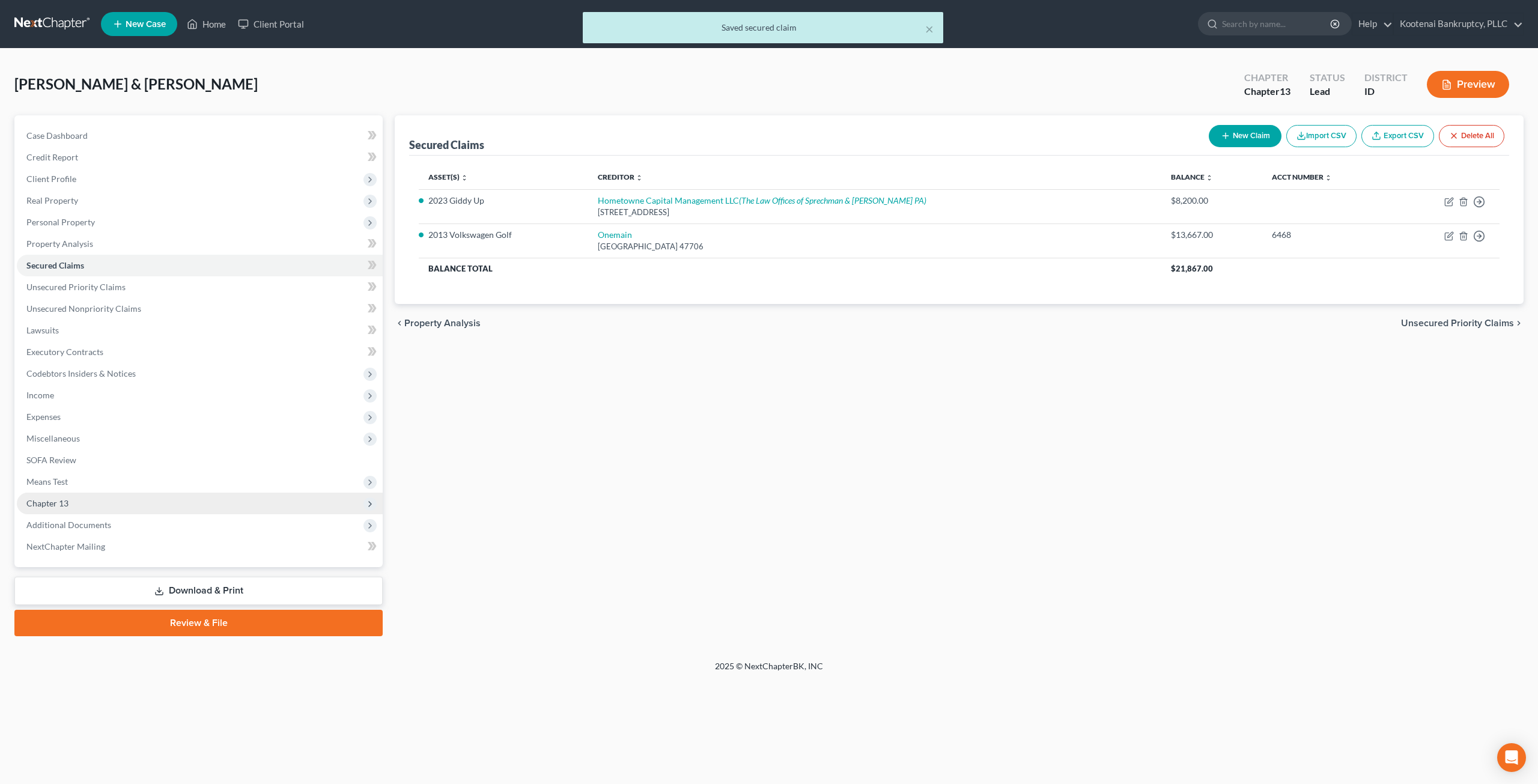
click at [75, 502] on span "Chapter 13" at bounding box center [199, 503] width 366 height 22
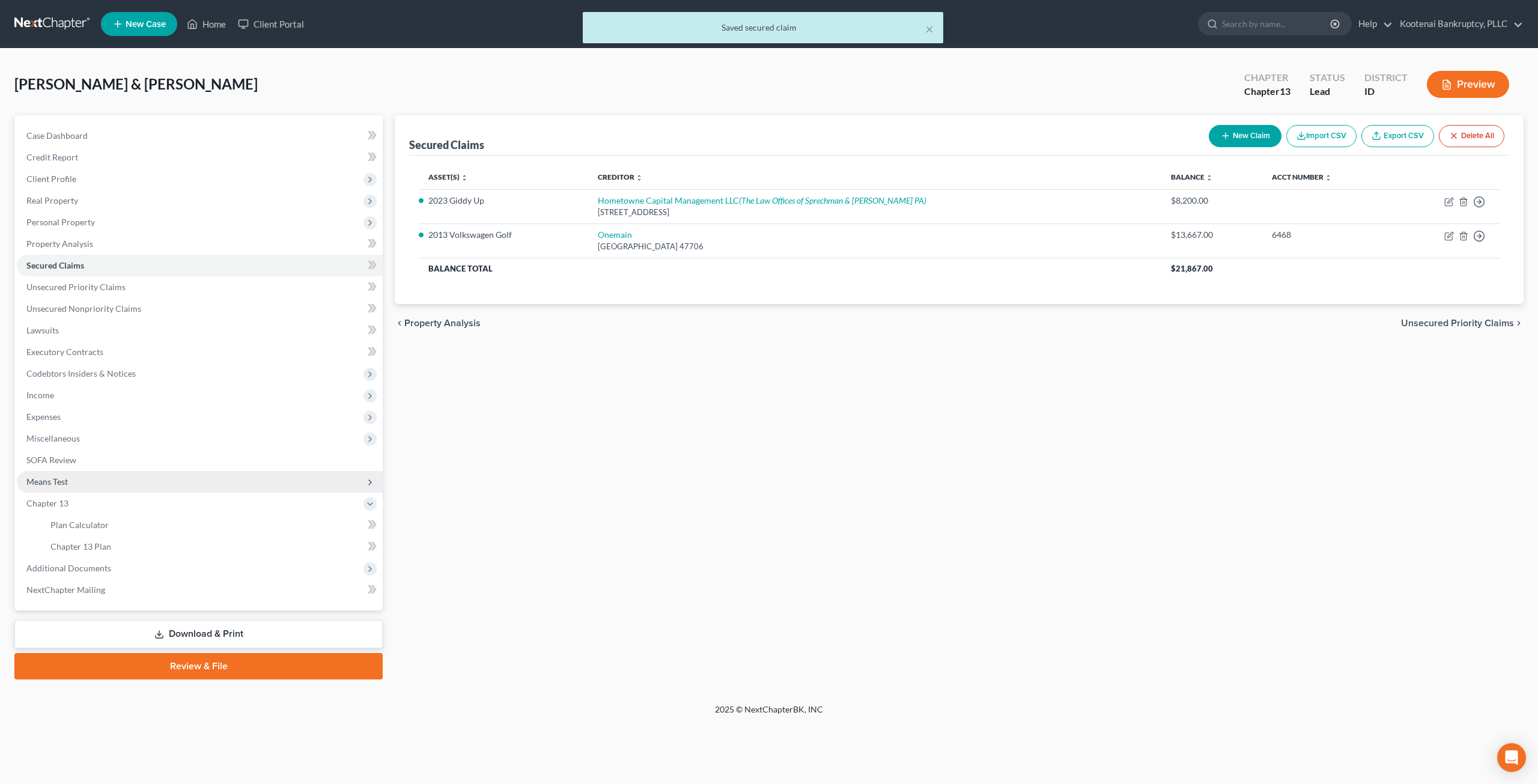
click at [93, 476] on span "Means Test" at bounding box center [199, 482] width 366 height 22
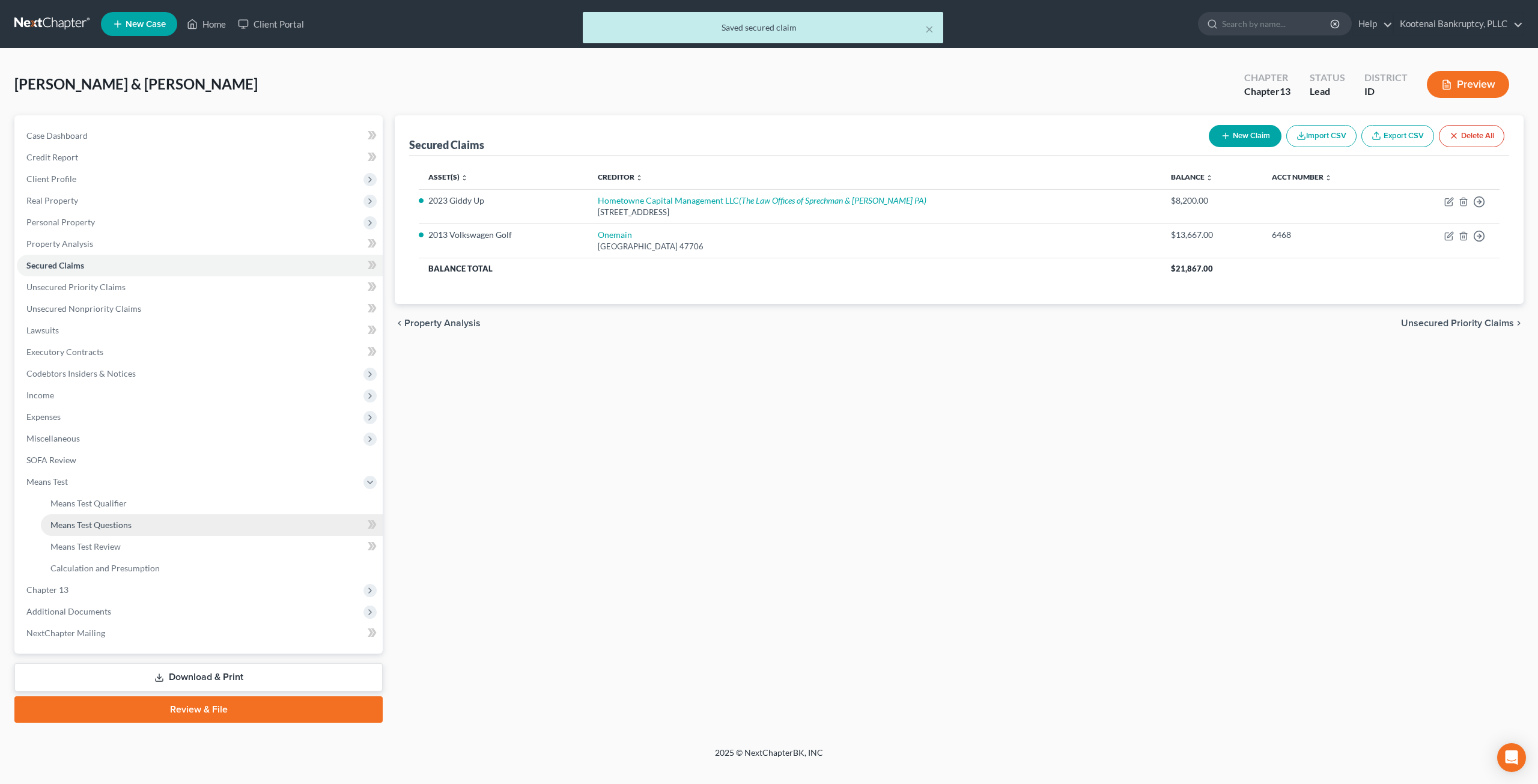
click at [96, 521] on span "Means Test Questions" at bounding box center [90, 524] width 81 height 10
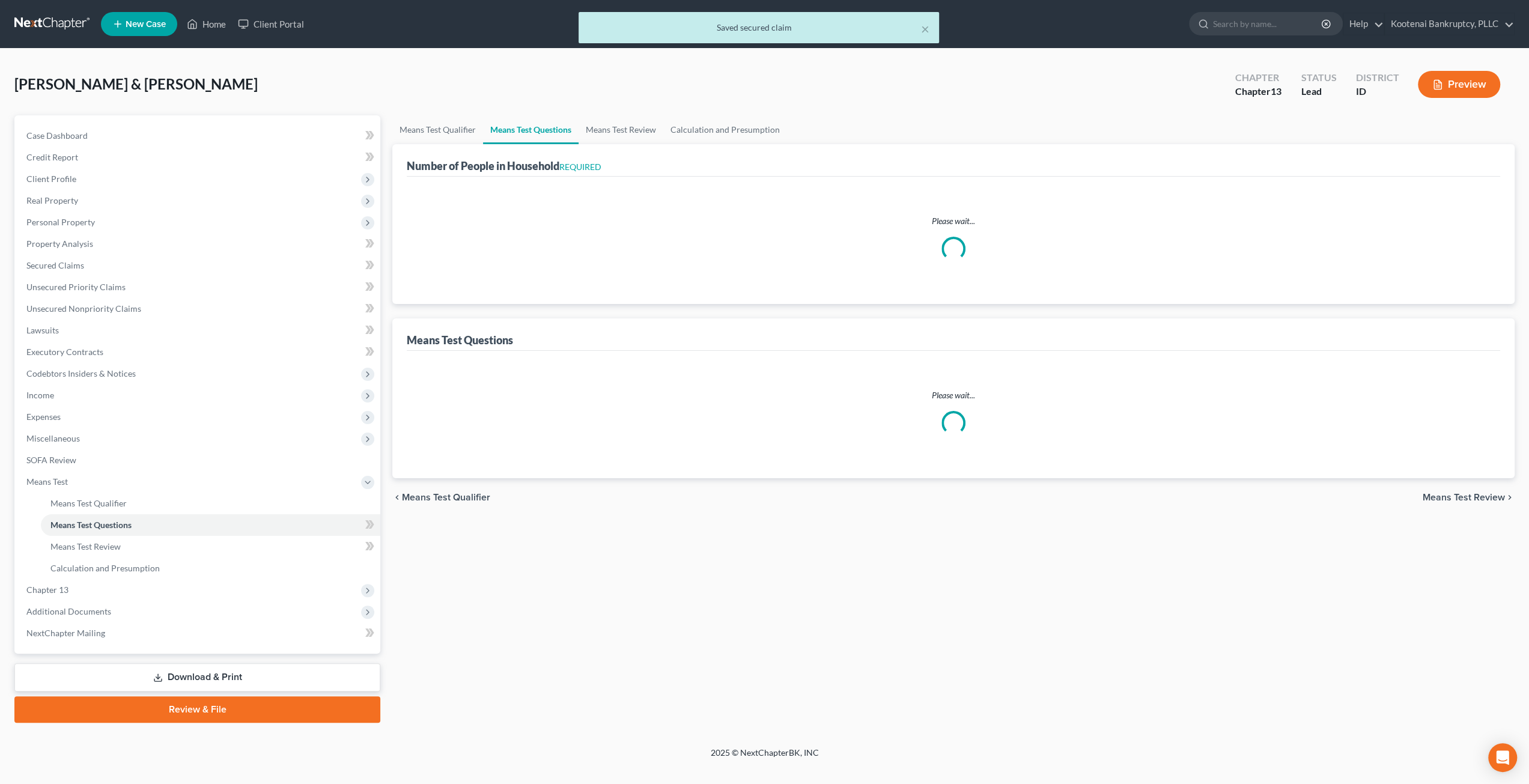
select select "1"
select select "60"
select select "5"
select select "2"
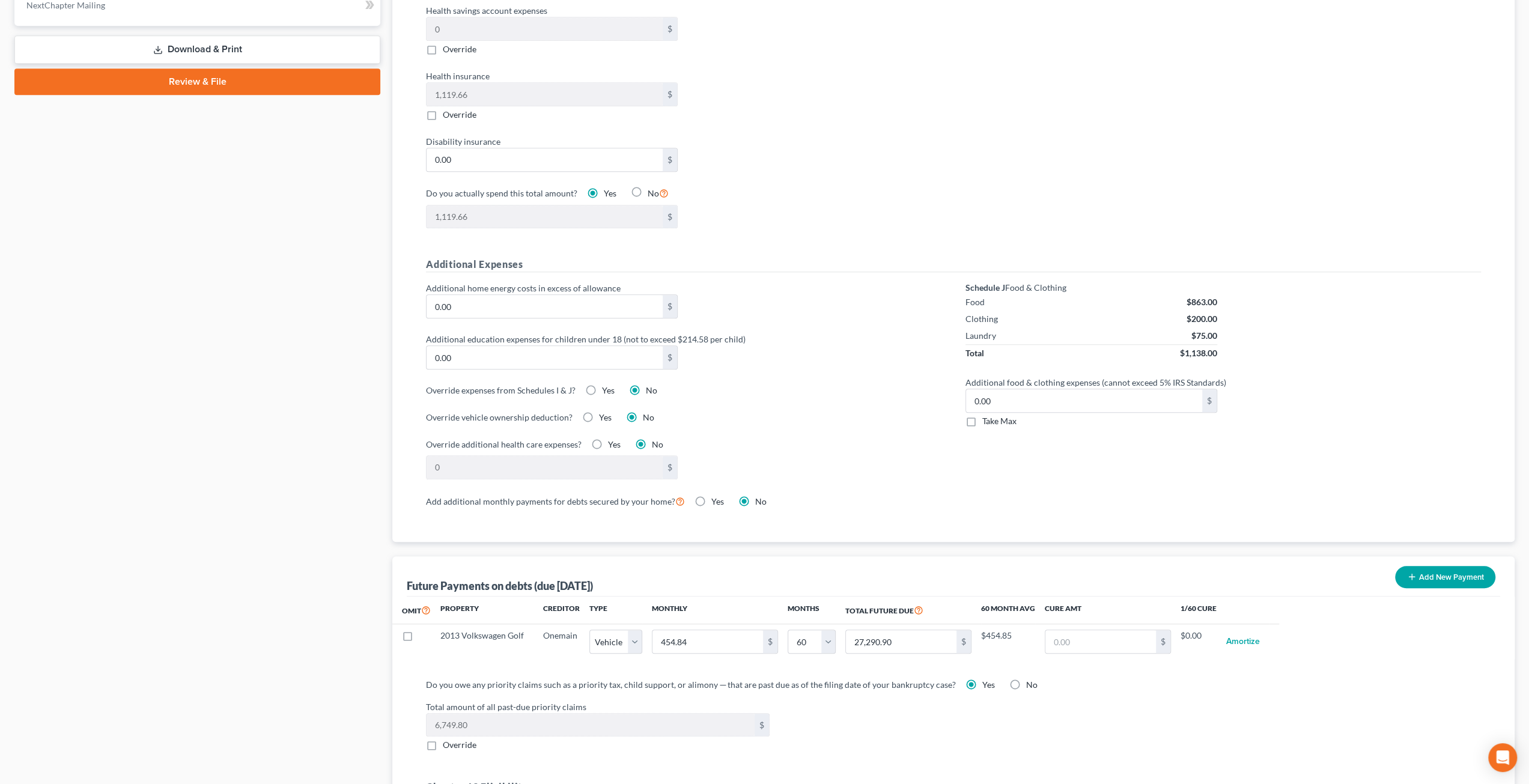
scroll to position [721, 0]
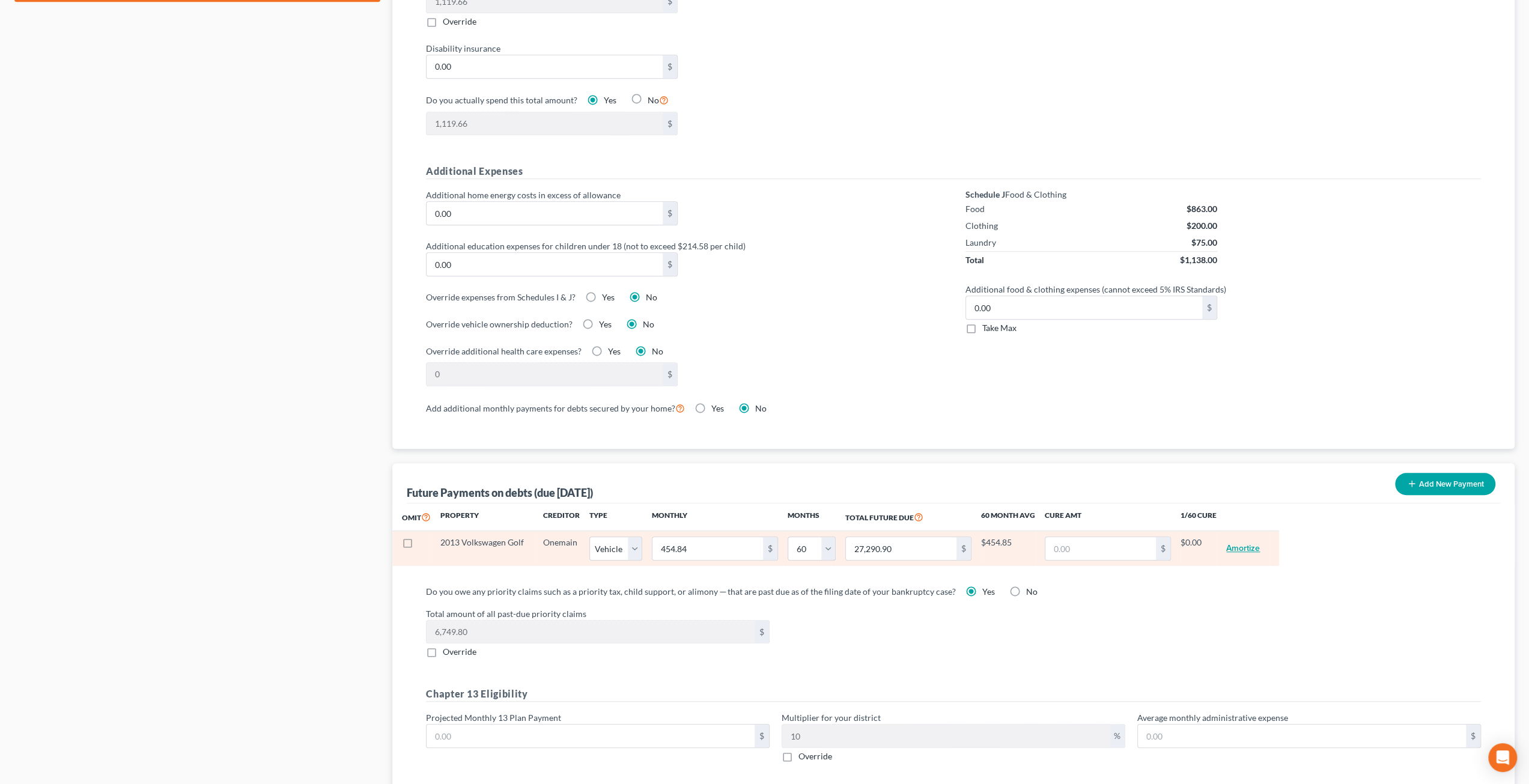
click at [1235, 539] on button "Amortize" at bounding box center [1243, 548] width 34 height 24
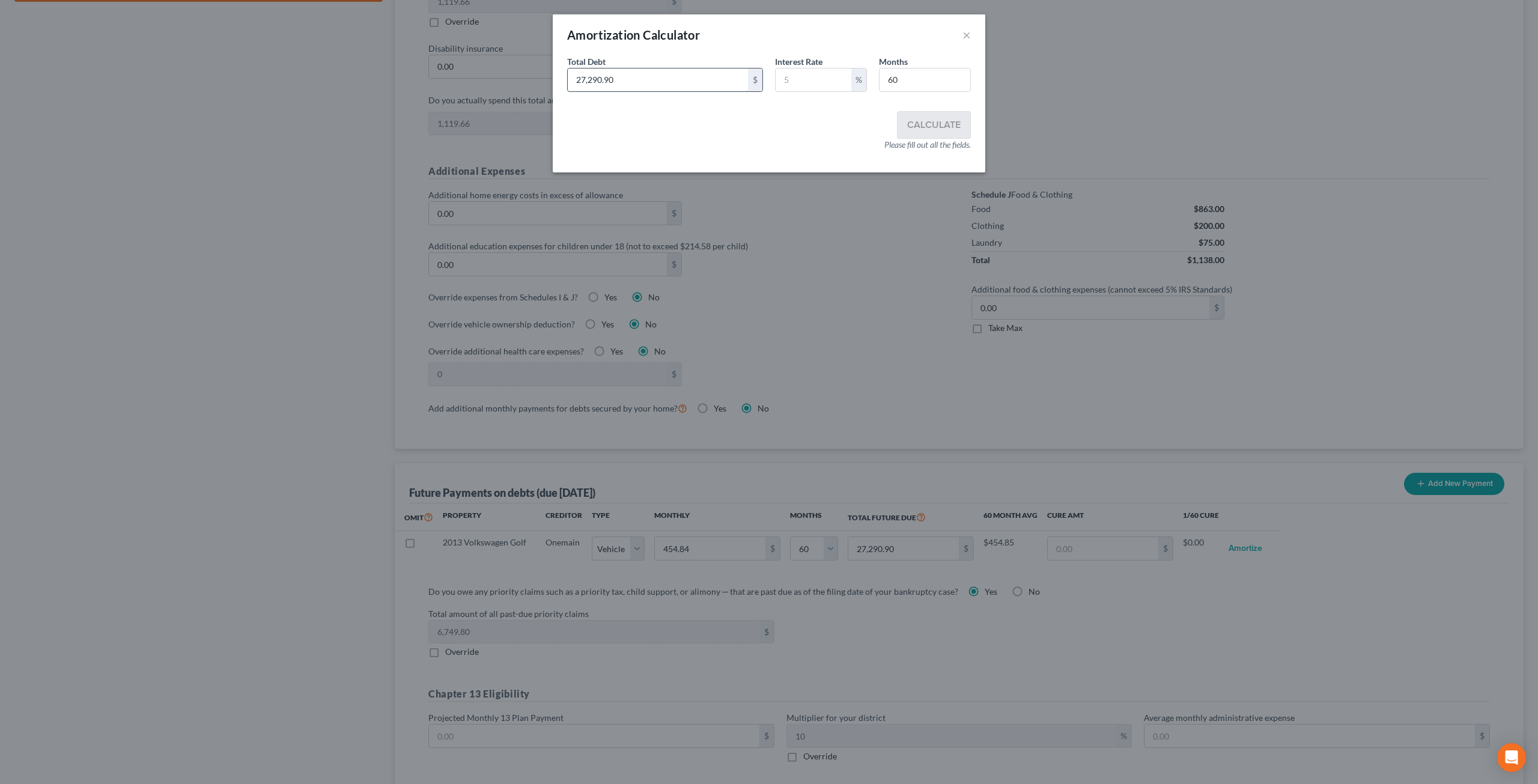
click at [710, 81] on input "27,290.90" at bounding box center [657, 80] width 180 height 23
click at [970, 34] on button "×" at bounding box center [966, 35] width 9 height 15
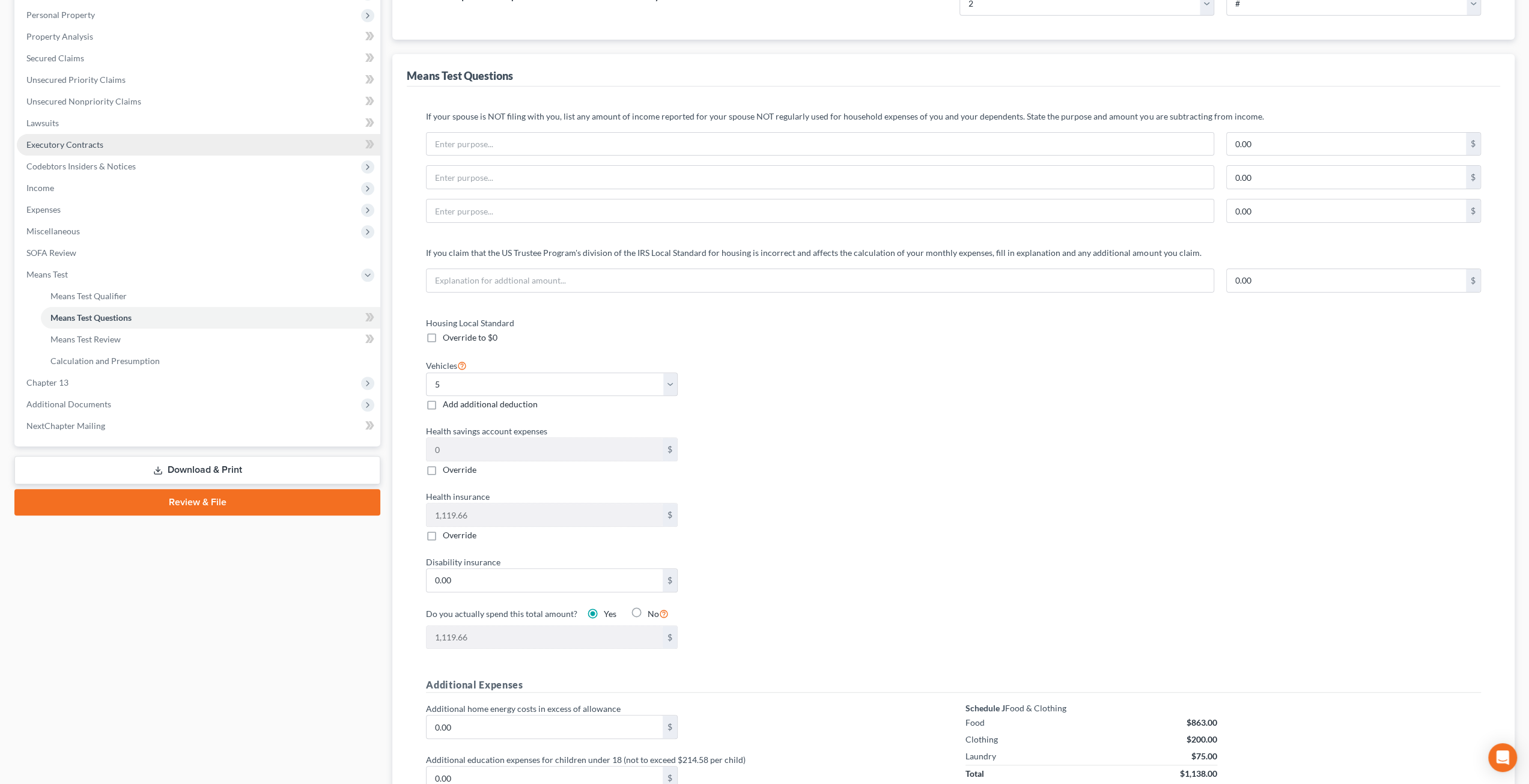
scroll to position [180, 0]
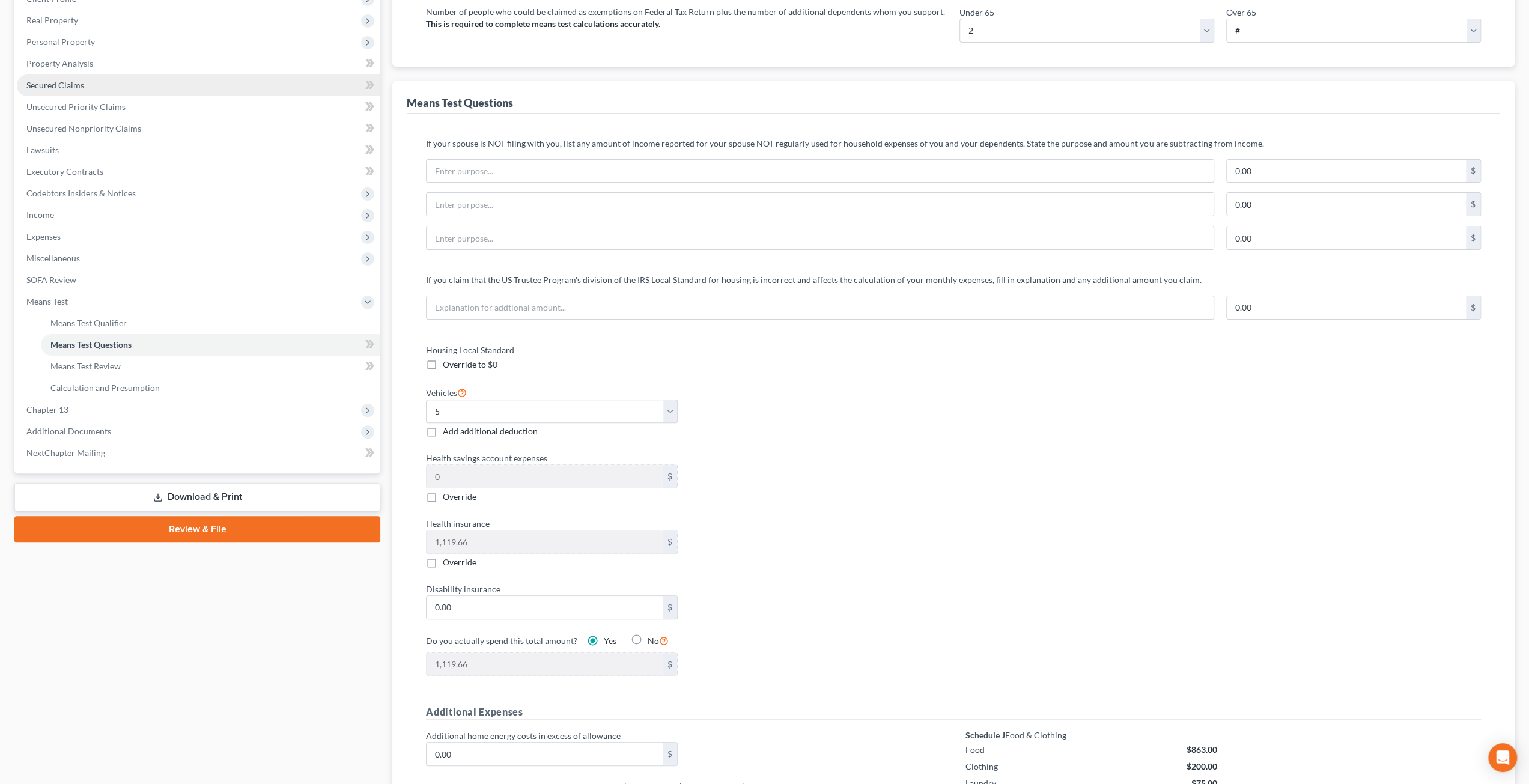
click at [86, 87] on link "Secured Claims" at bounding box center [198, 85] width 364 height 22
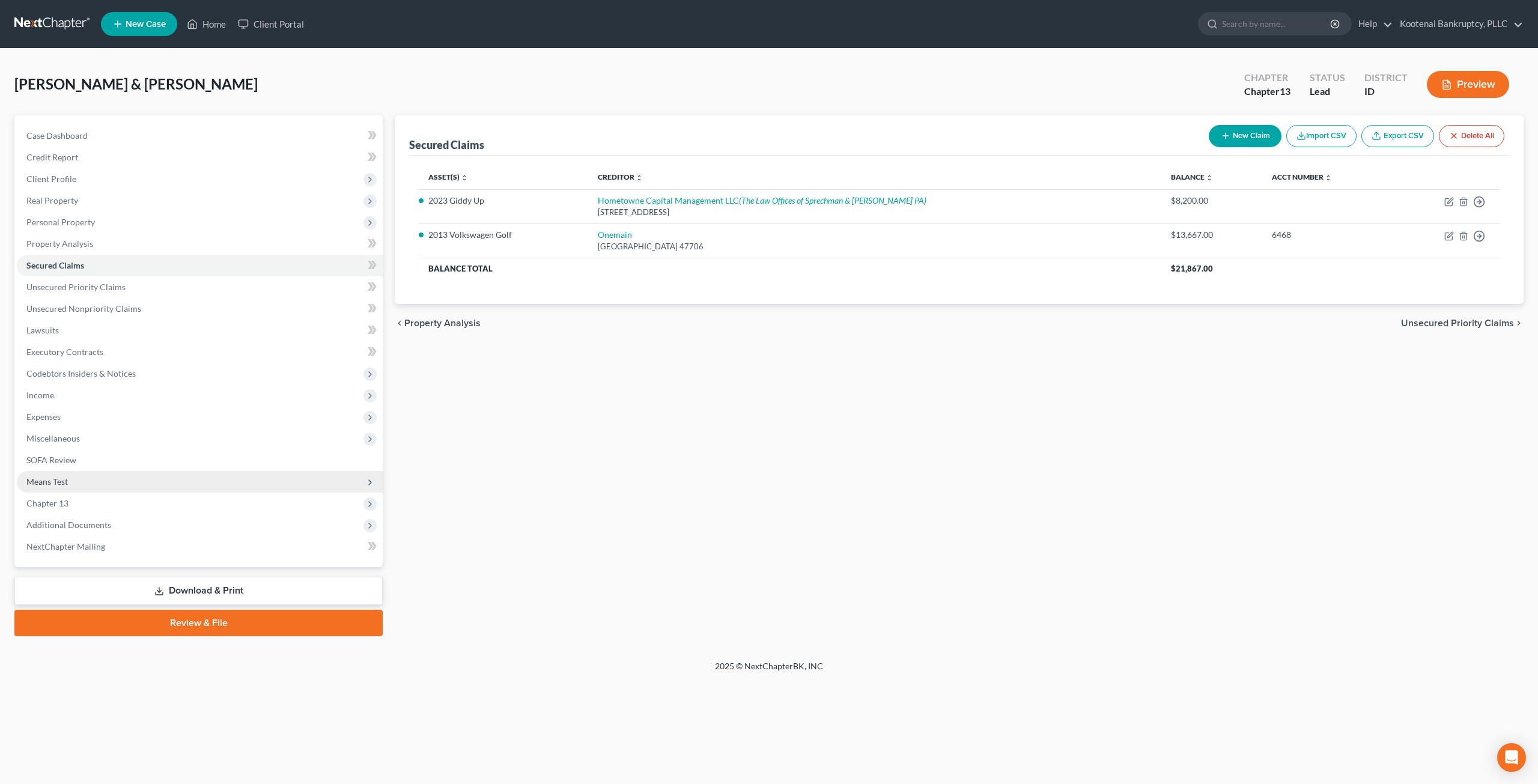
click at [125, 478] on span "Means Test" at bounding box center [199, 482] width 366 height 22
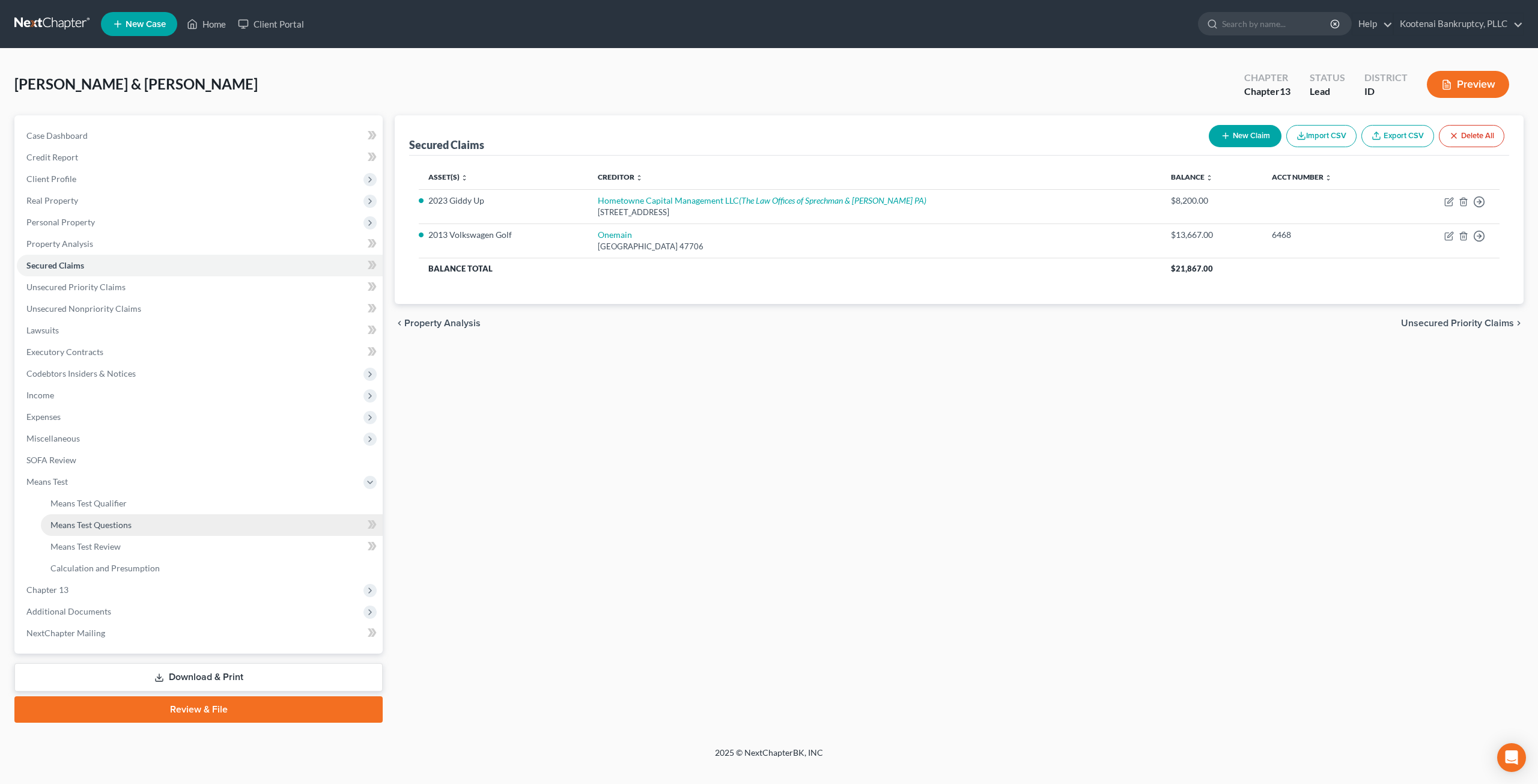
click at [157, 531] on link "Means Test Questions" at bounding box center [212, 525] width 342 height 22
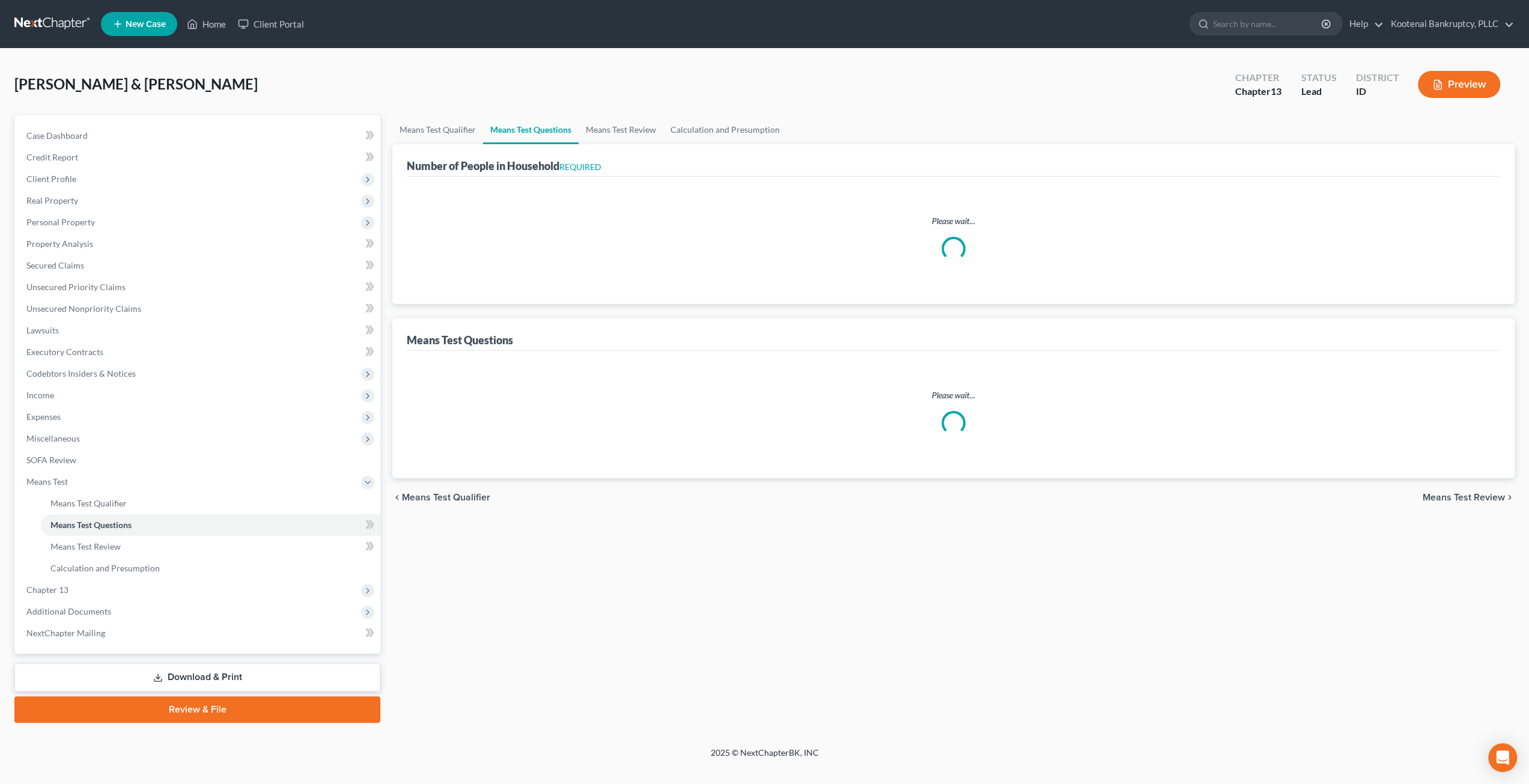
select select "1"
select select "60"
select select "5"
select select "2"
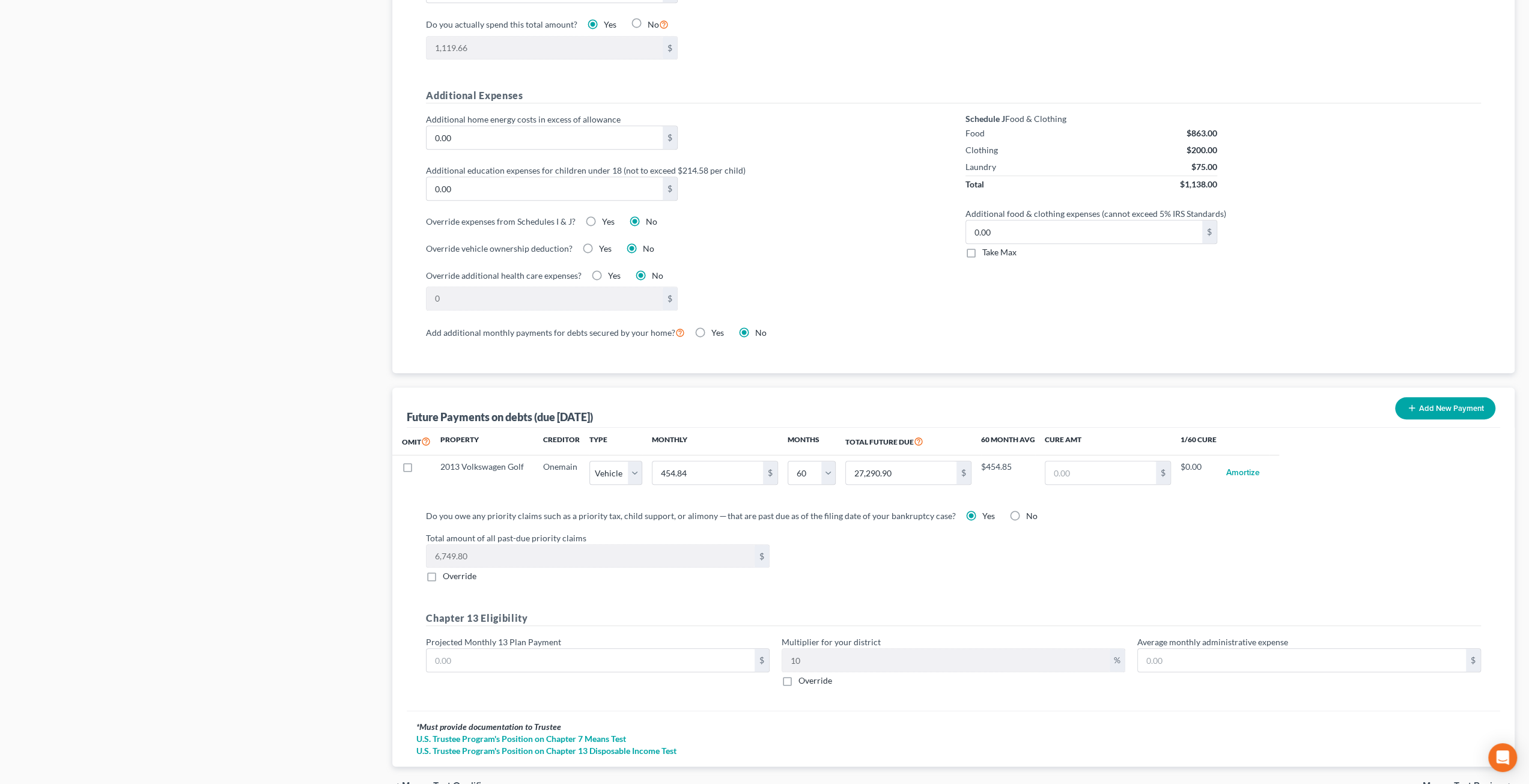
scroll to position [855, 0]
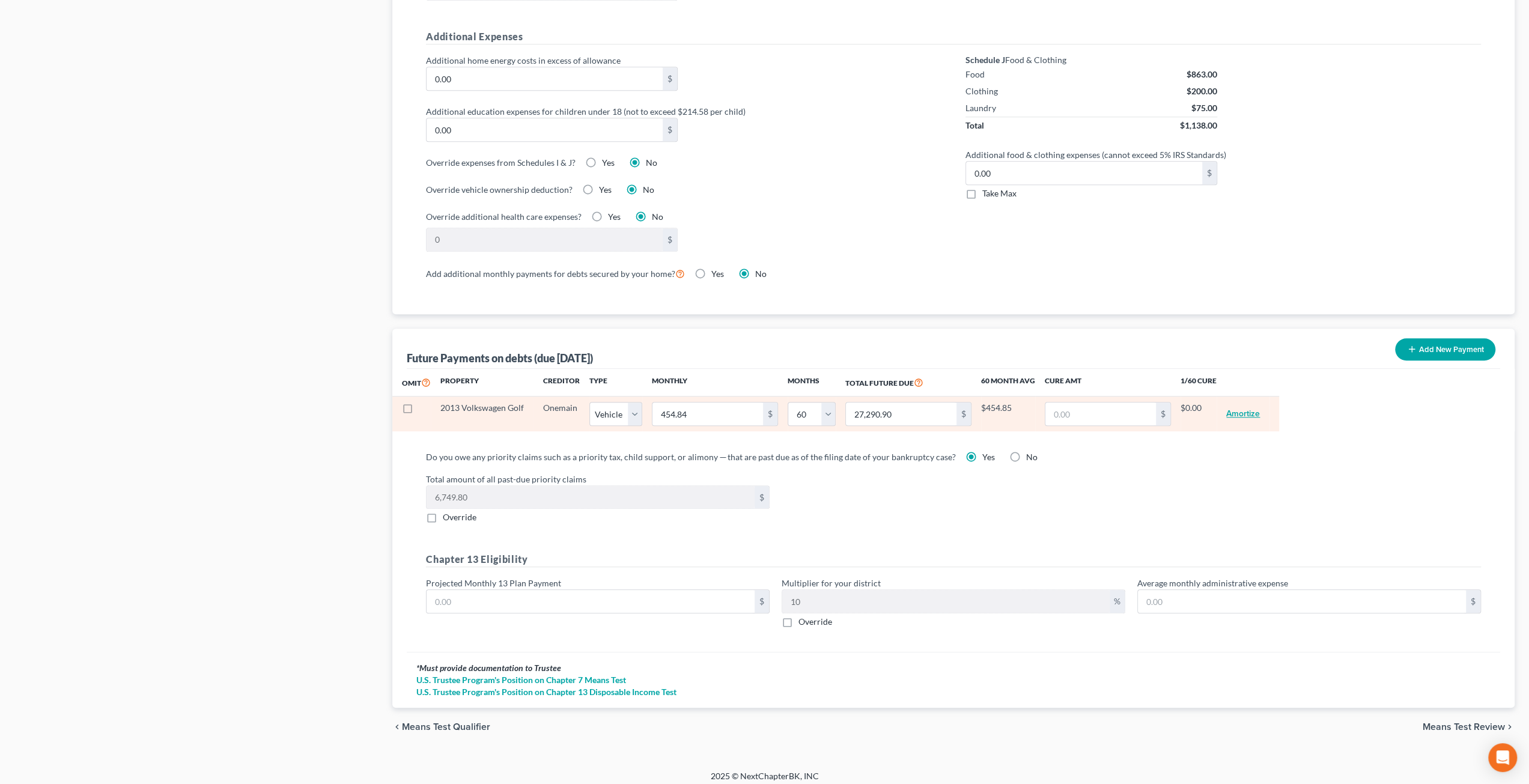
click at [1239, 408] on button "Amortize" at bounding box center [1243, 414] width 34 height 24
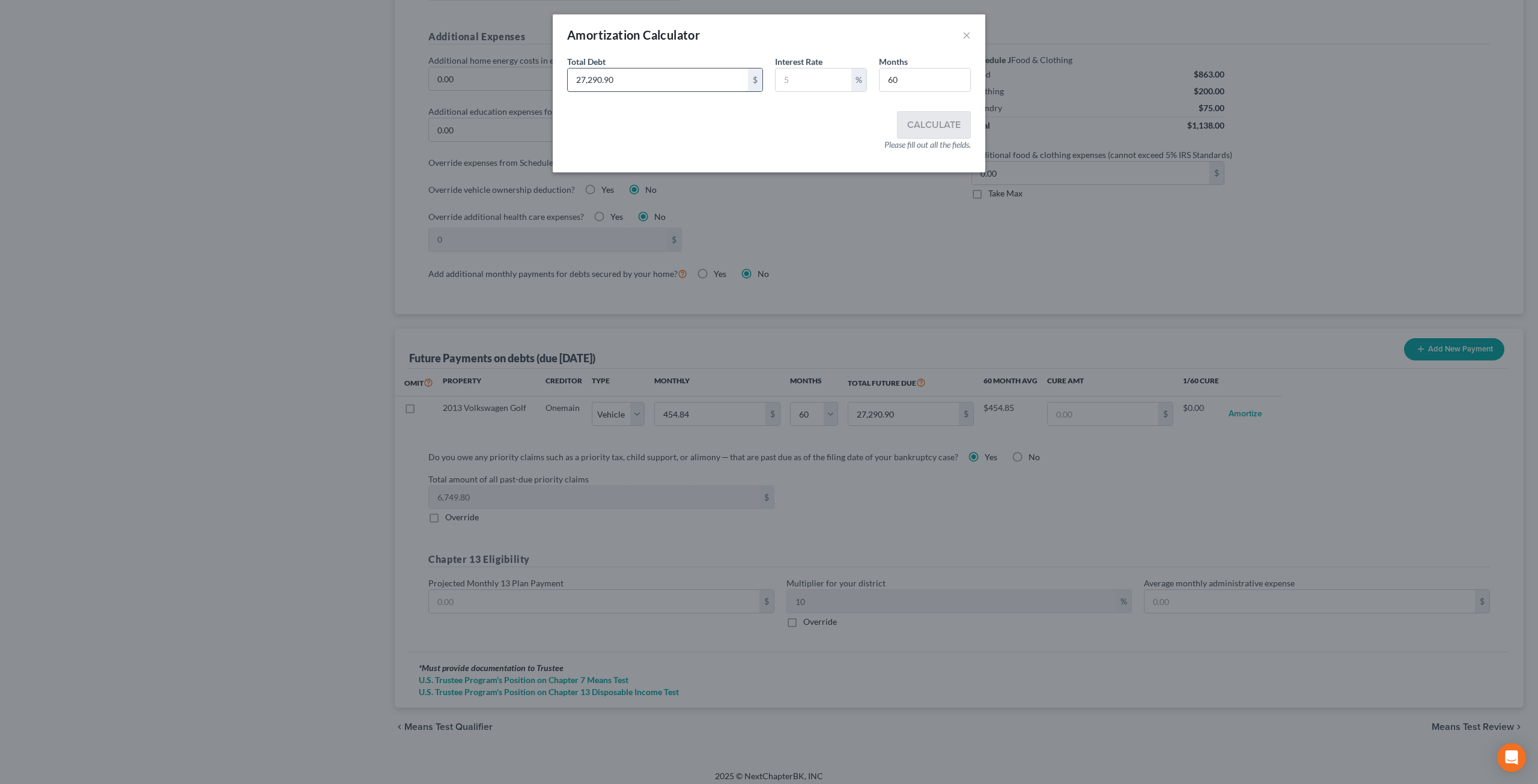
click at [655, 75] on input "27,290.90" at bounding box center [657, 80] width 180 height 23
type input "13,667"
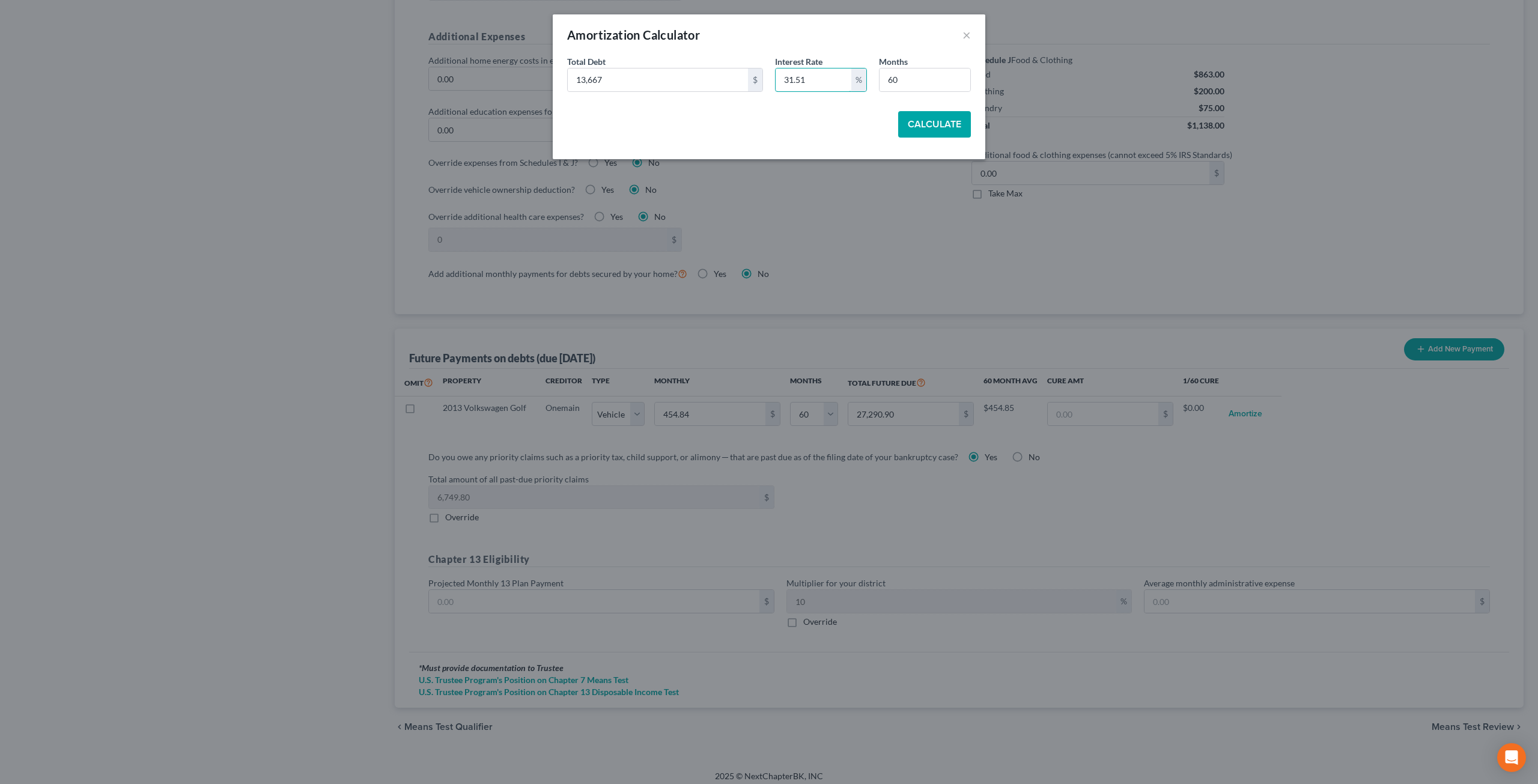
type input "31.51"
click at [930, 127] on button "Calculate" at bounding box center [935, 124] width 73 height 26
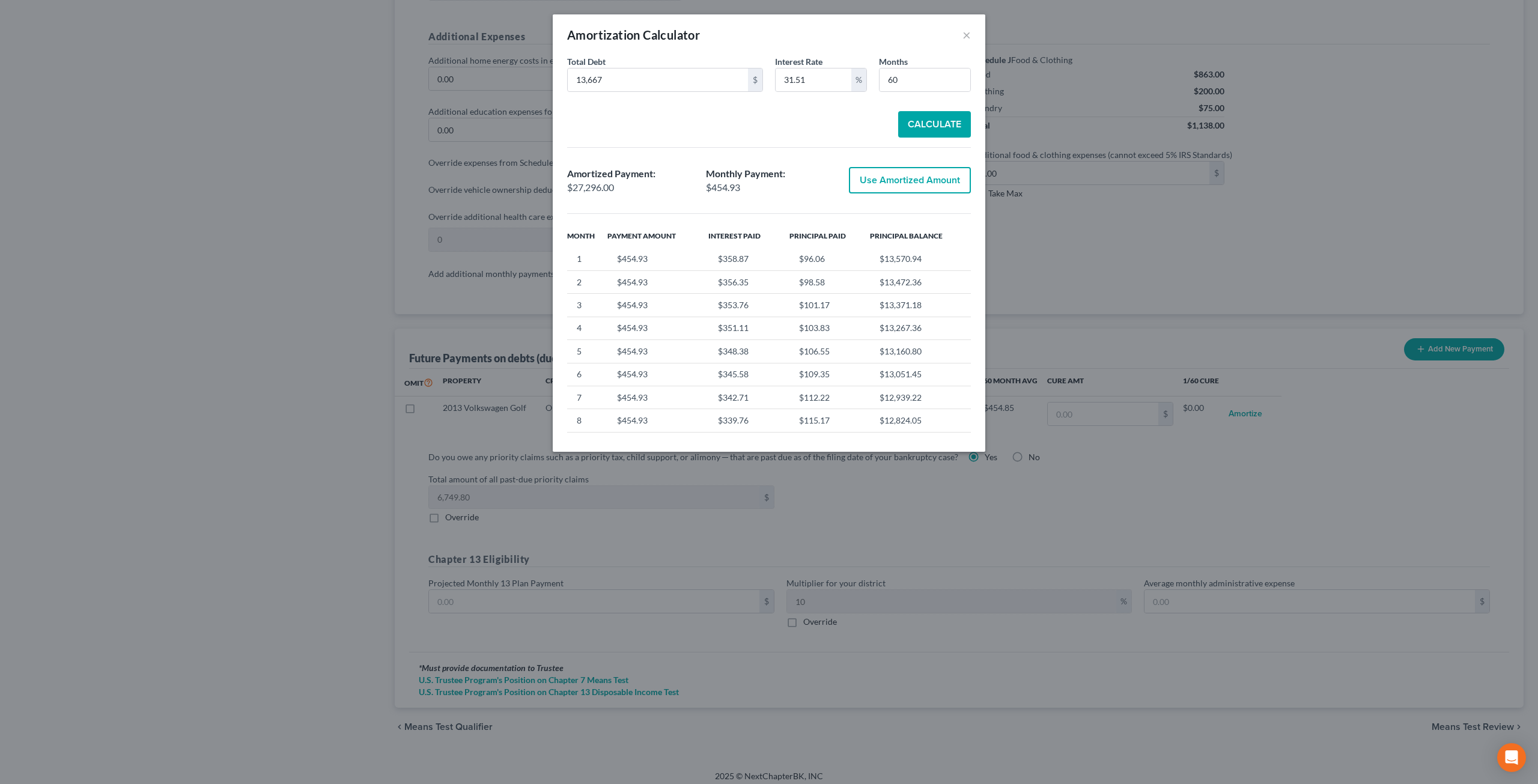
click at [839, 129] on div "Calculate" at bounding box center [769, 124] width 404 height 26
click at [948, 177] on button "Use Amortized Amount" at bounding box center [910, 180] width 122 height 26
type input "454.93"
type input "27,296.00"
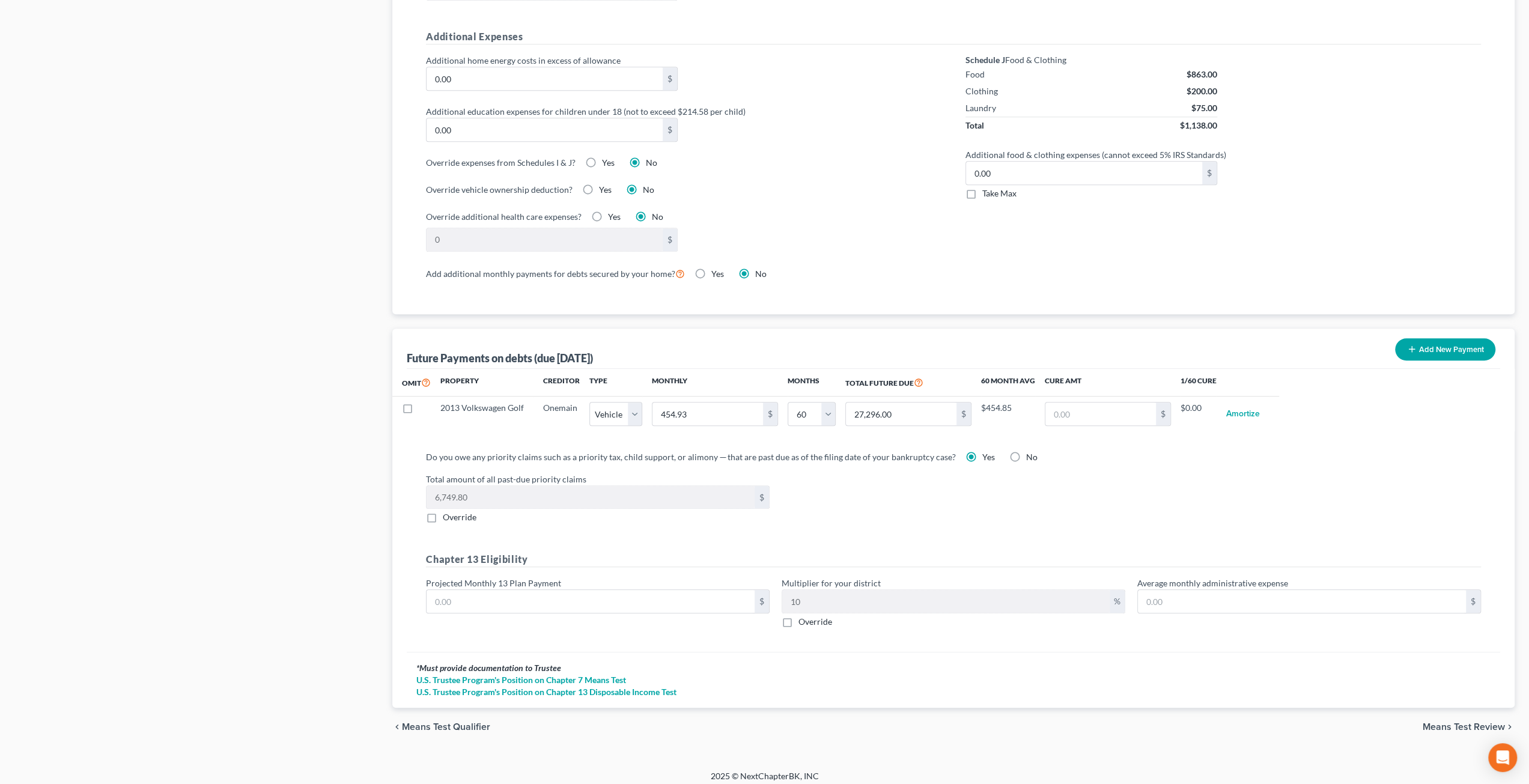
click at [1394, 496] on div "Total amount of all past-due priority claims 6,749.80 $ Override" at bounding box center [953, 498] width 1067 height 51
select select "1"
select select "60"
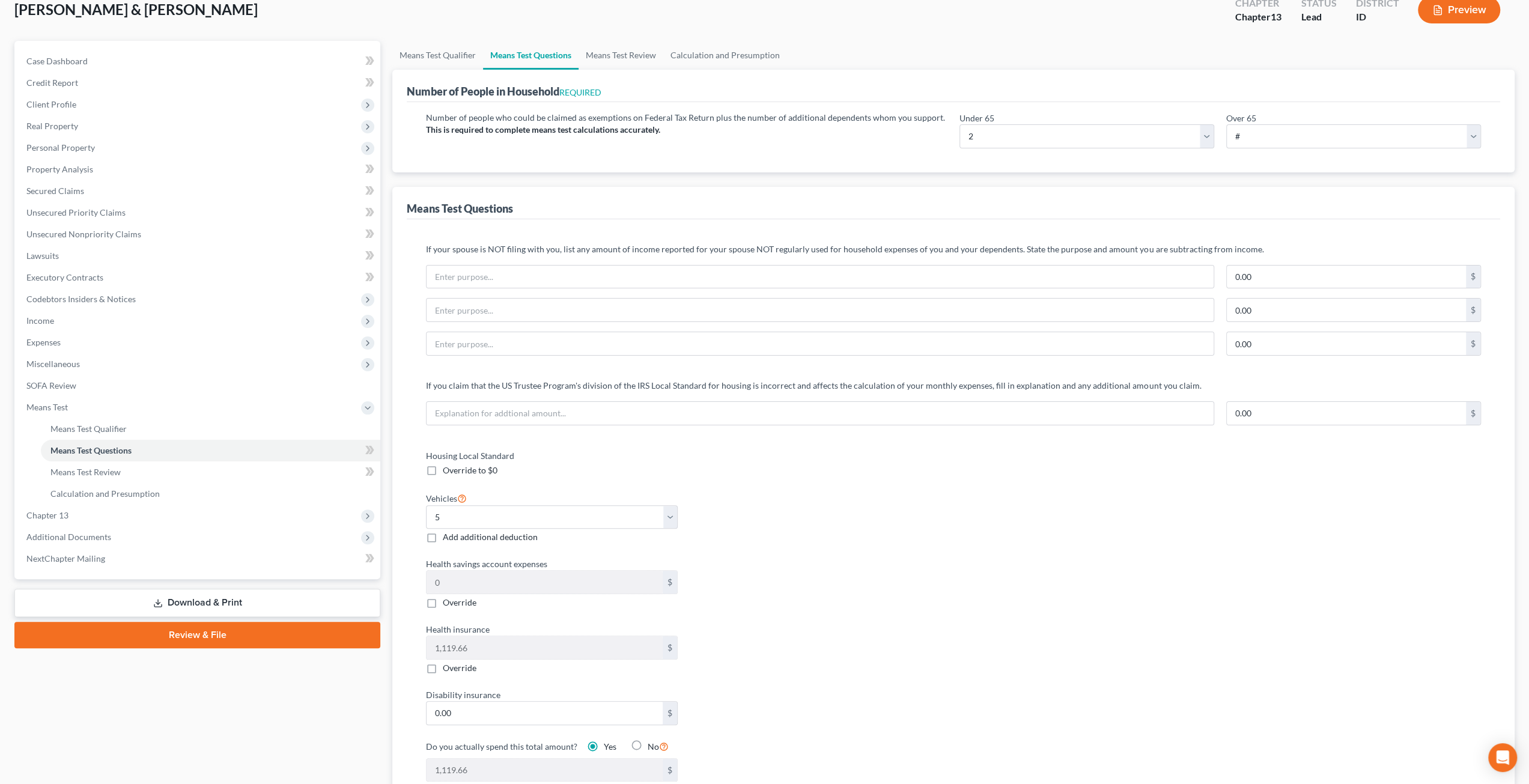
scroll to position [0, 0]
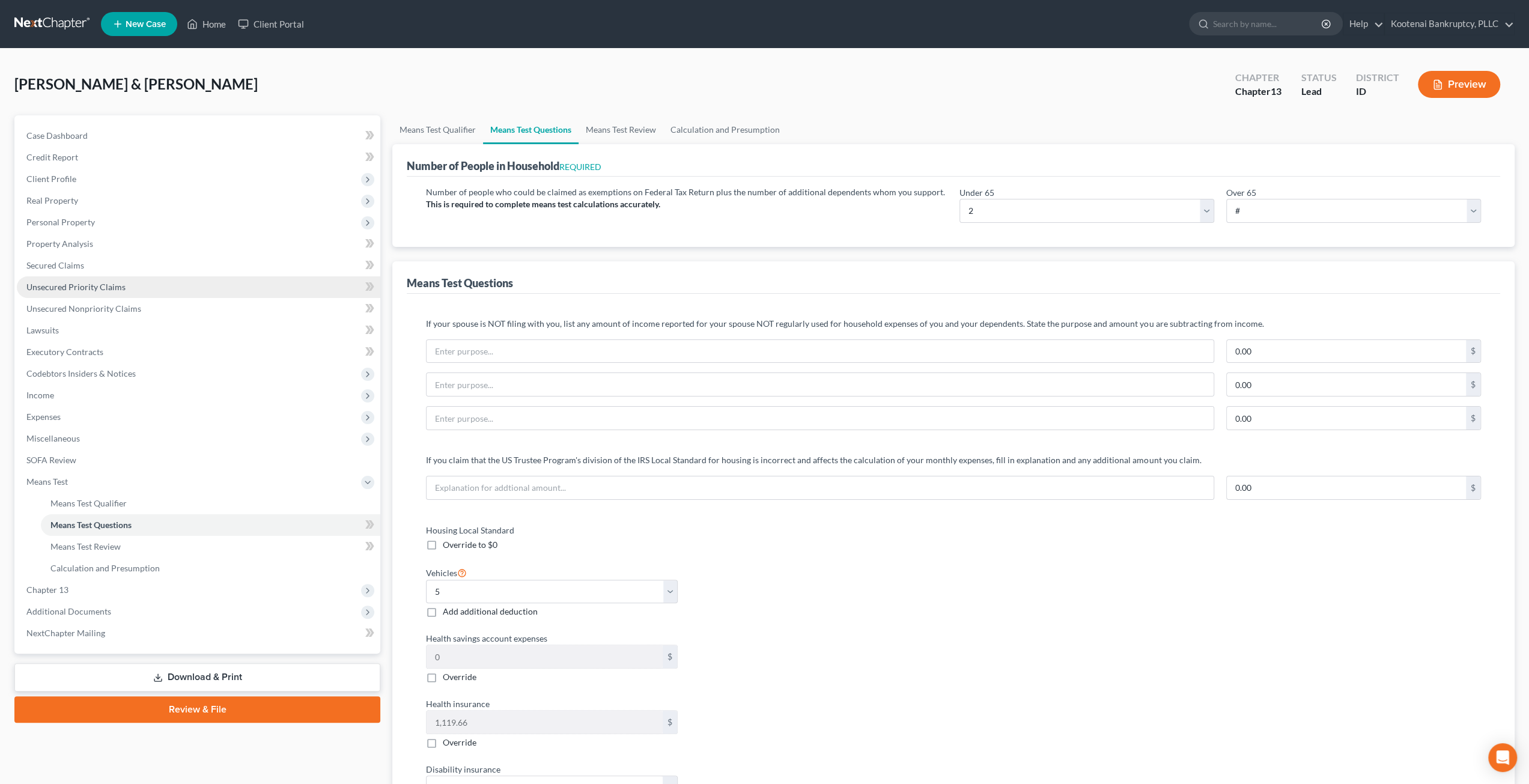
click at [112, 292] on link "Unsecured Priority Claims" at bounding box center [198, 287] width 364 height 22
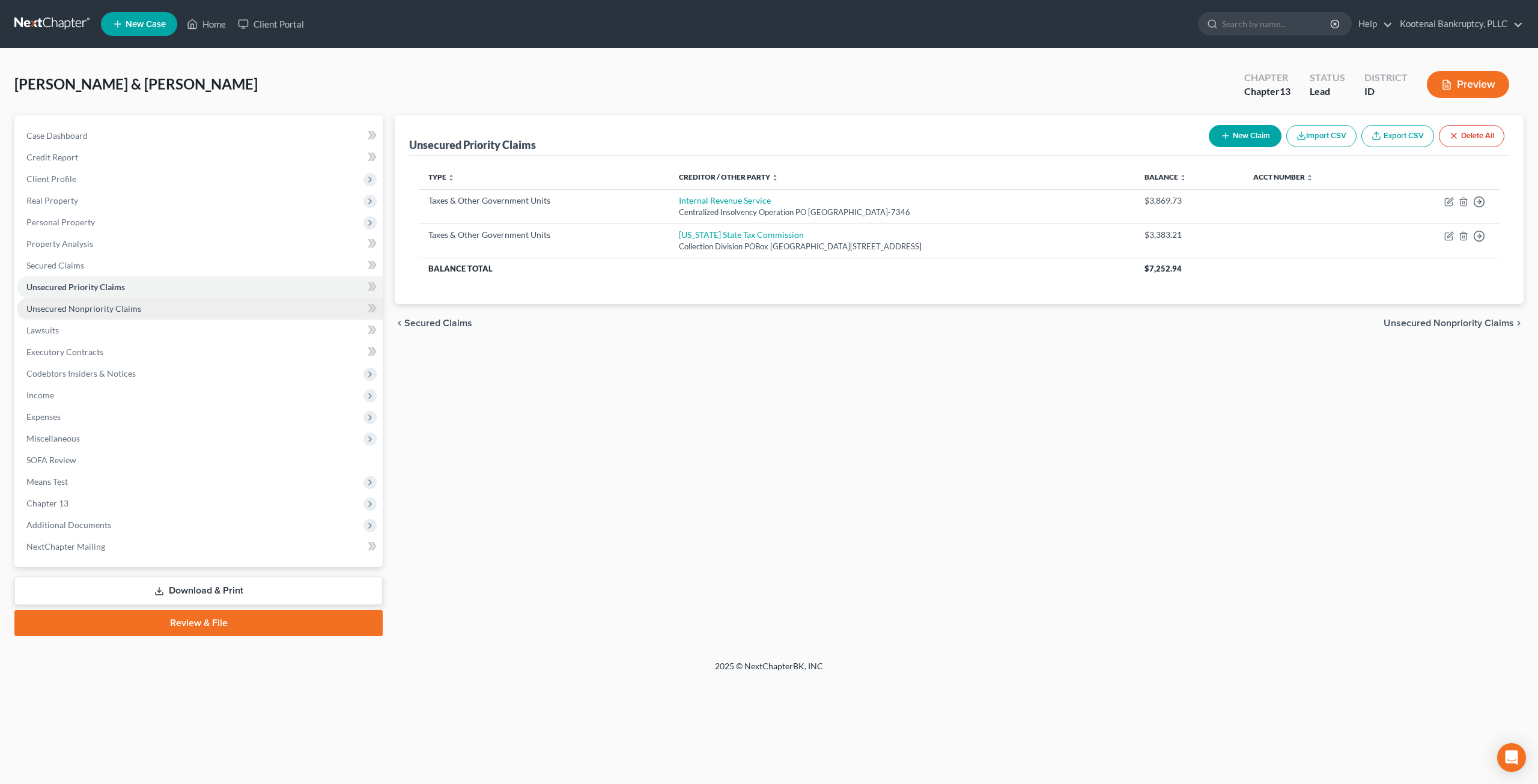
click at [127, 306] on span "Unsecured Nonpriority Claims" at bounding box center [84, 308] width 115 height 10
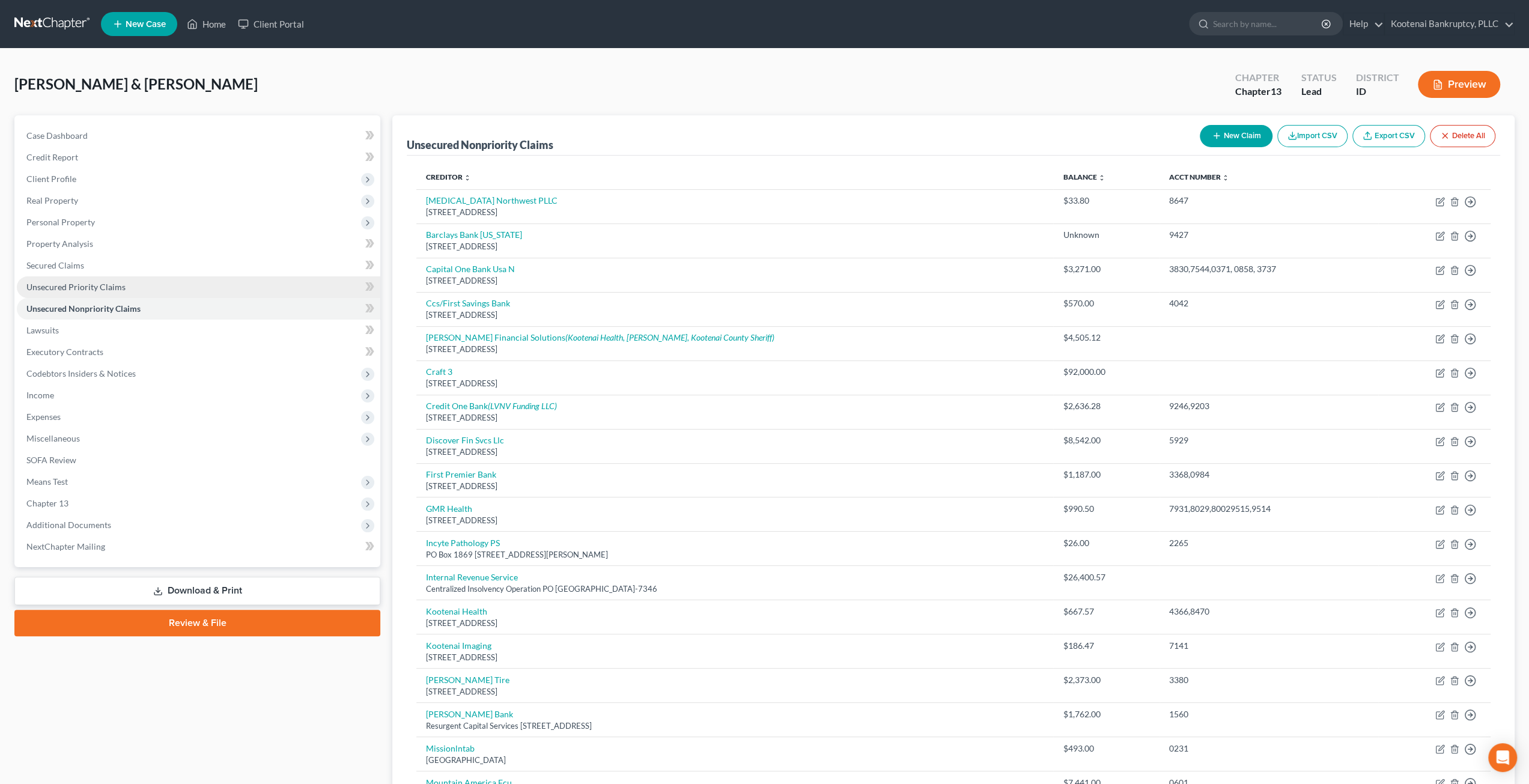
click at [233, 292] on link "Unsecured Priority Claims" at bounding box center [198, 287] width 364 height 22
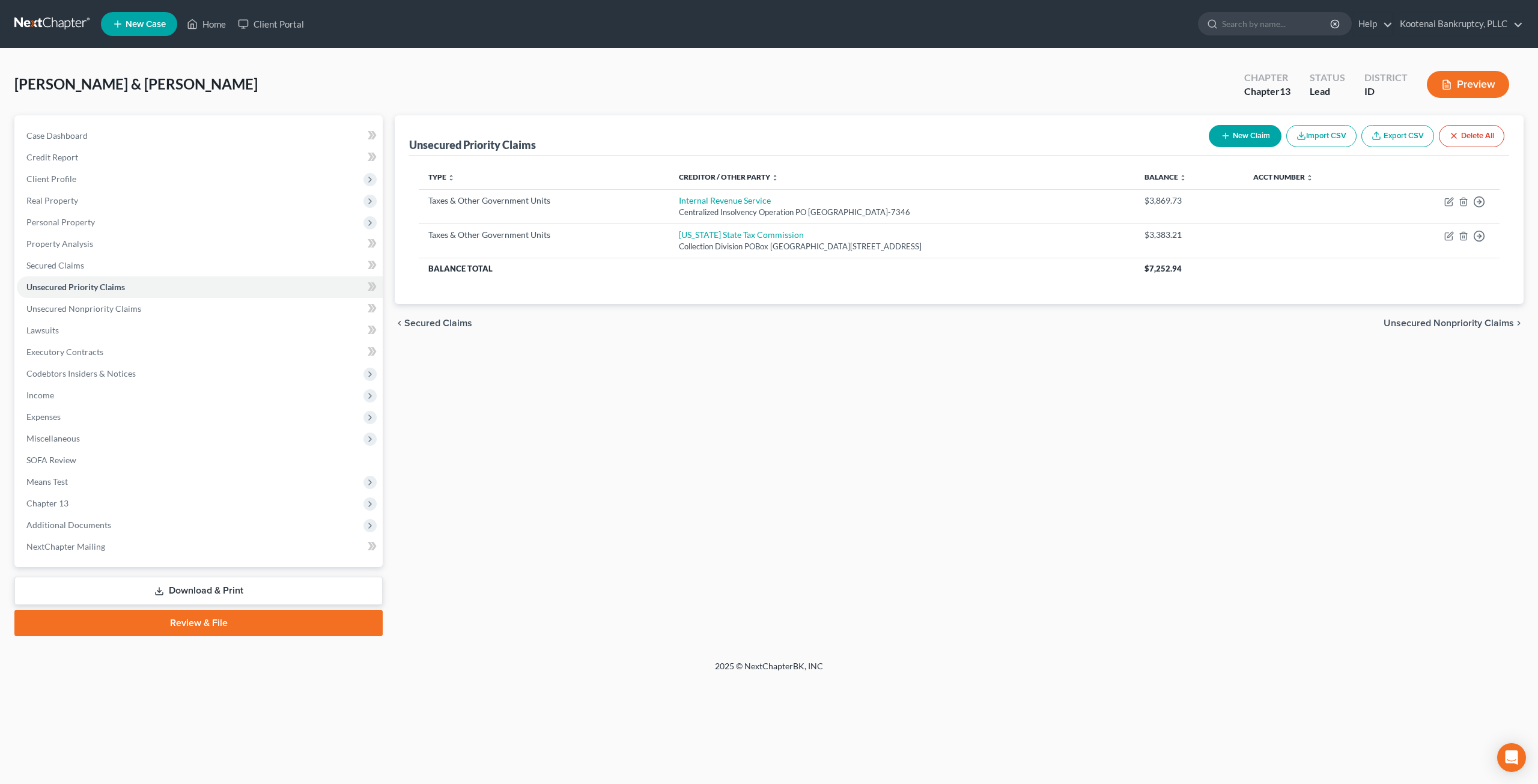
drag, startPoint x: 880, startPoint y: 352, endPoint x: 824, endPoint y: 337, distance: 58.0
click at [880, 352] on div "Unsecured Priority Claims New Claim Import CSV Export CSV Delete All Type expan…" at bounding box center [959, 376] width 1141 height 521
click at [142, 267] on link "Secured Claims" at bounding box center [199, 265] width 366 height 22
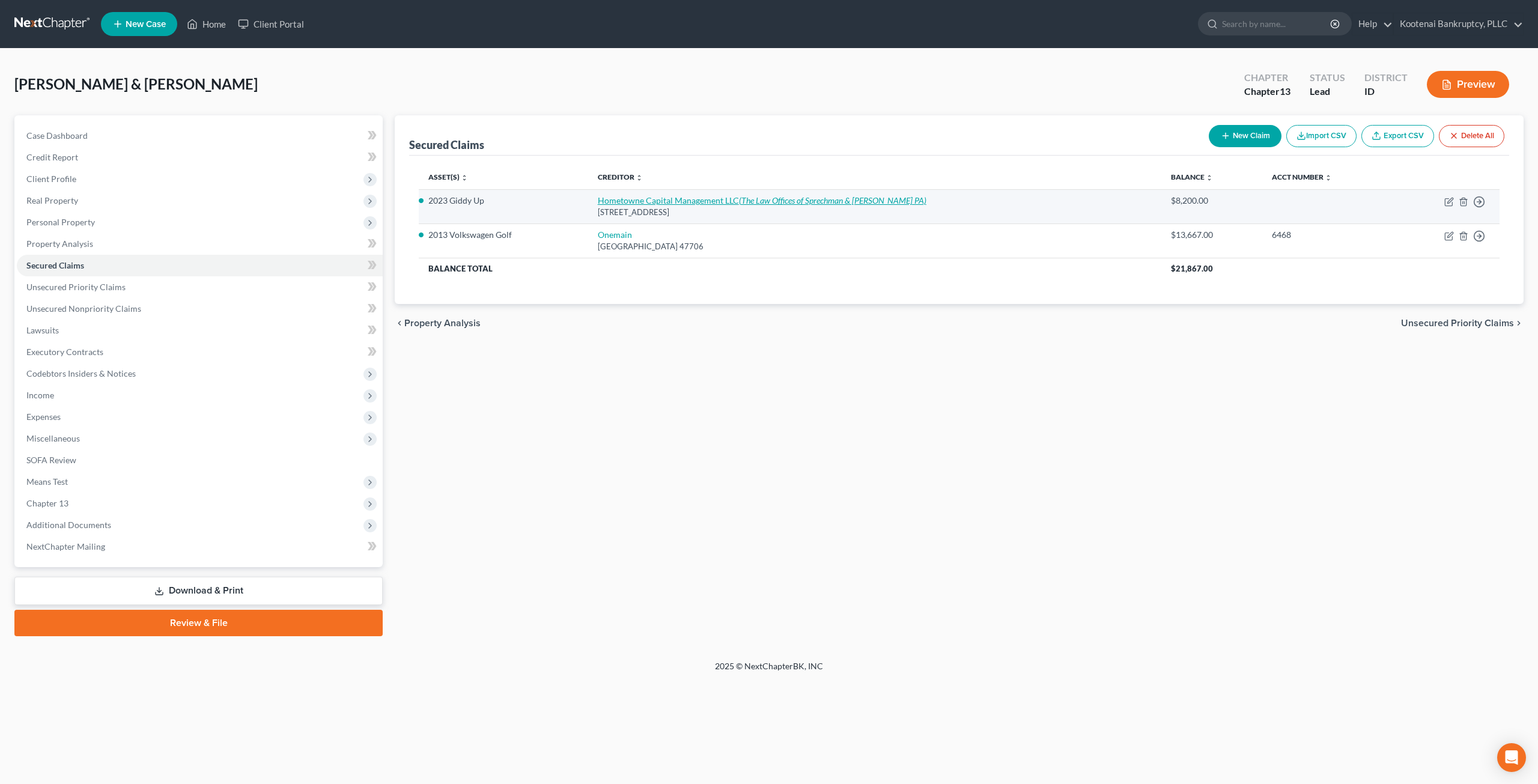
click at [852, 197] on icon "(The Law Offices of Sprechman & Fisher PA)" at bounding box center [832, 200] width 187 height 10
select select "44"
select select "0"
select select "4"
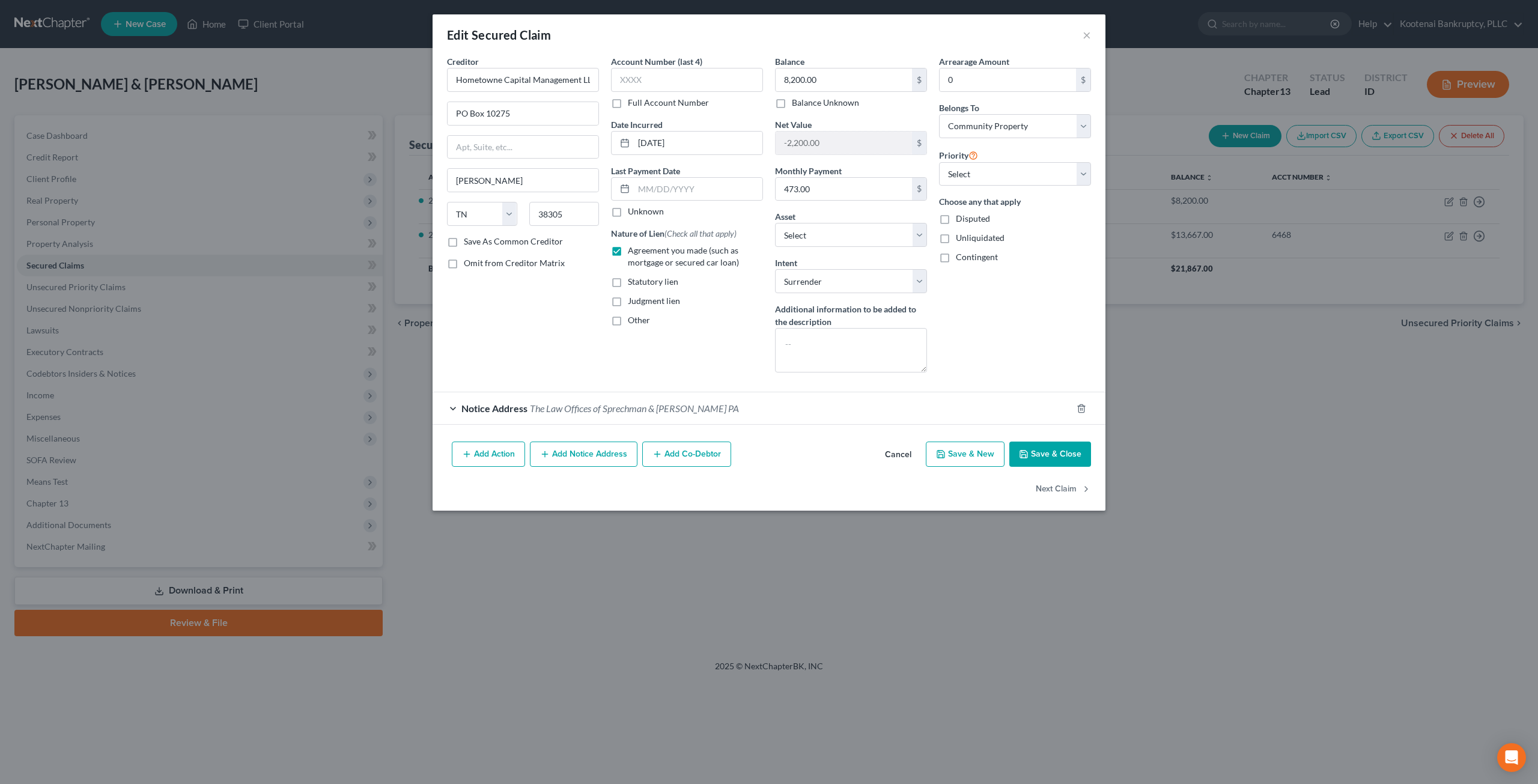
click at [1047, 437] on div "Add Action Add Notice Address Add Co-Debtor Cancel Save & New Save & Close" at bounding box center [768, 457] width 673 height 40
click at [1052, 451] on button "Save & Close" at bounding box center [1050, 454] width 82 height 25
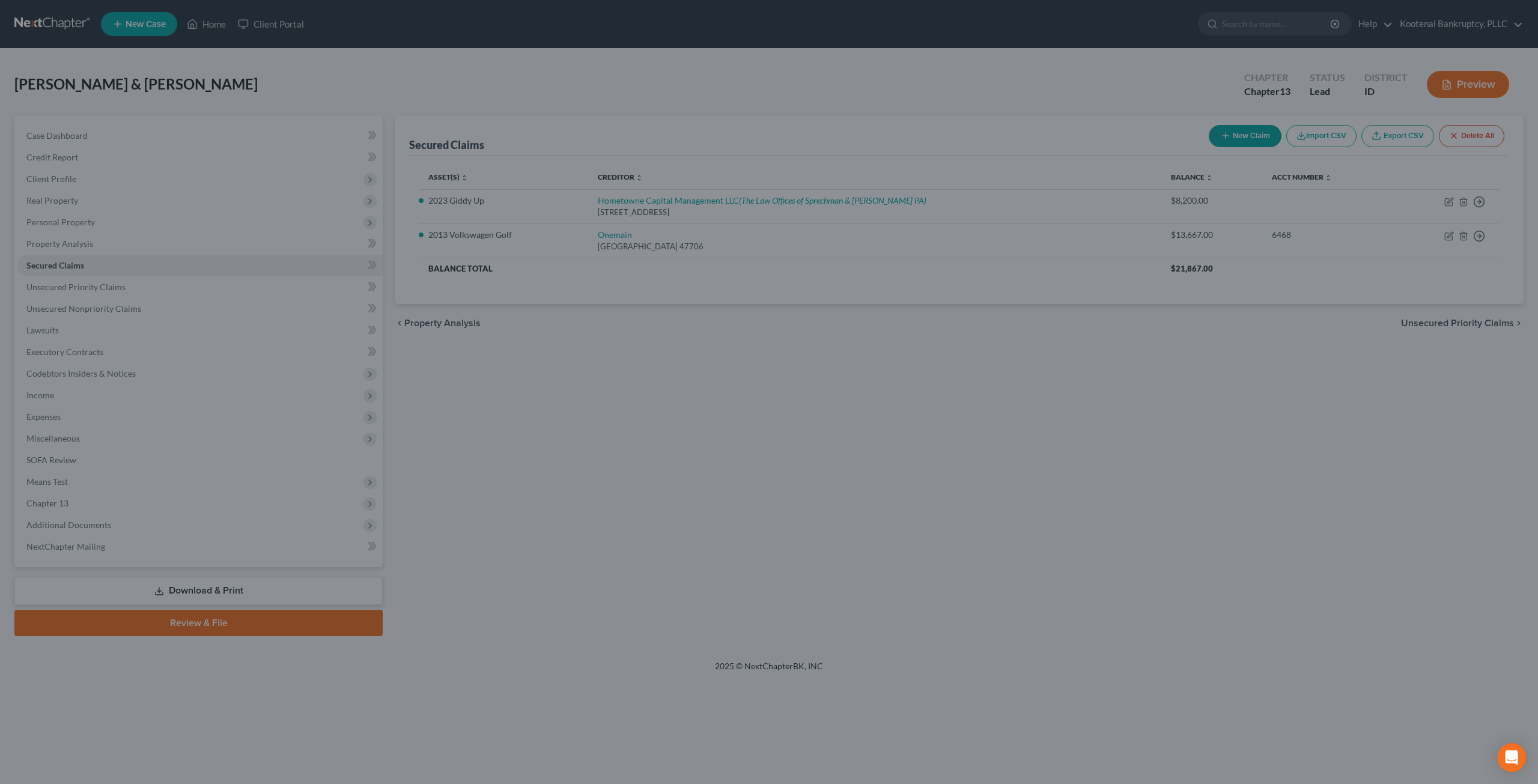
select select "18"
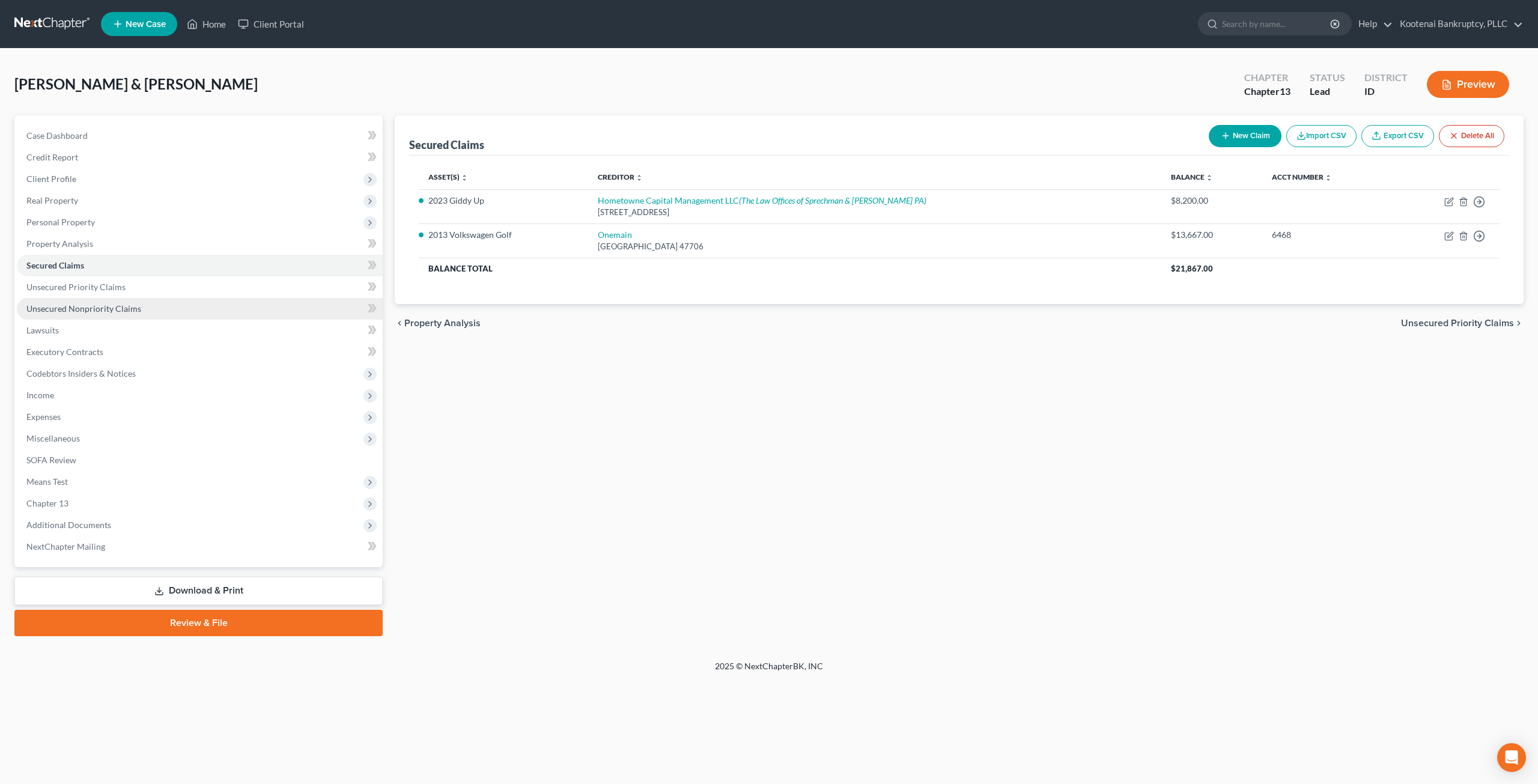
click at [134, 308] on span "Unsecured Nonpriority Claims" at bounding box center [84, 308] width 115 height 10
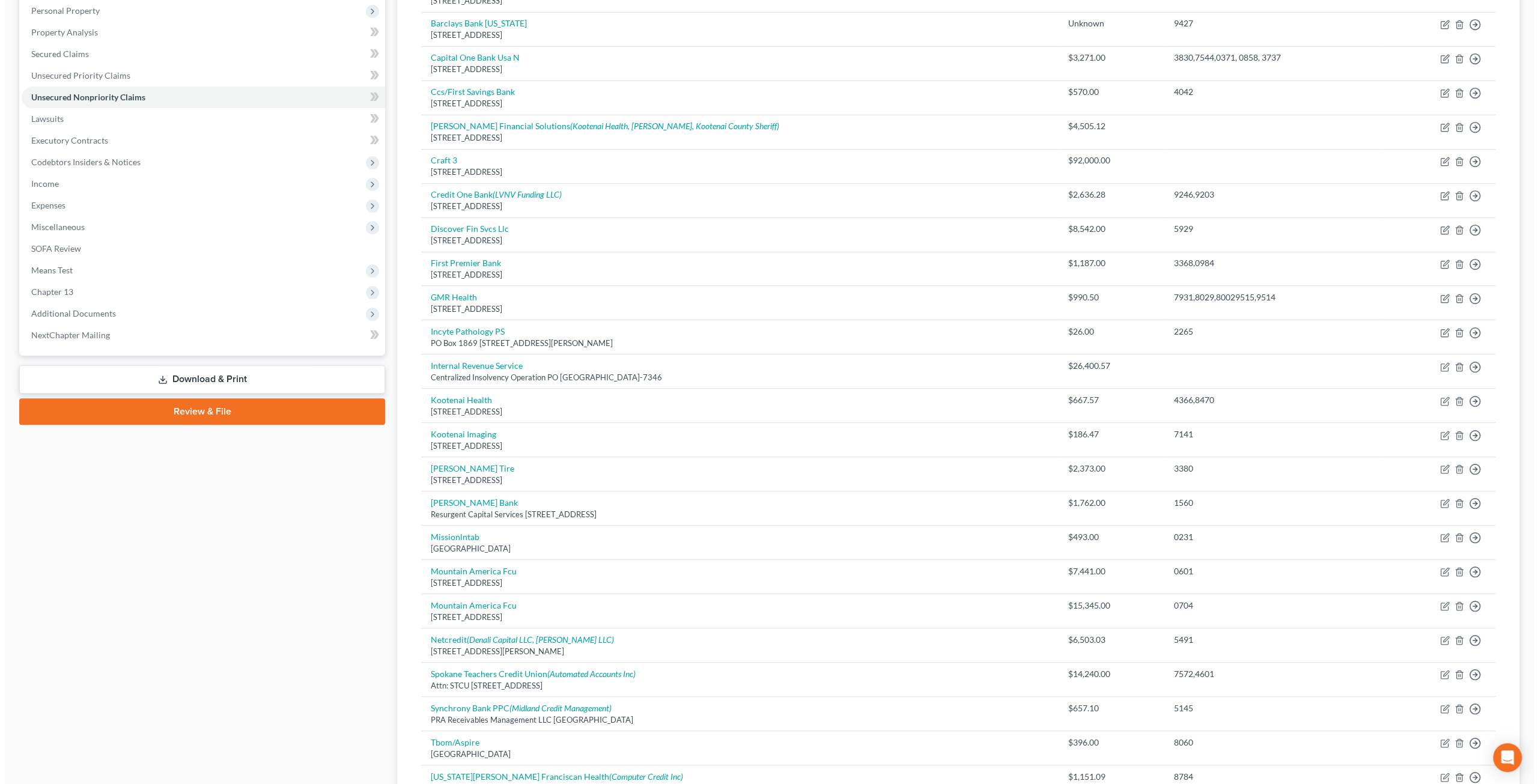
scroll to position [230, 0]
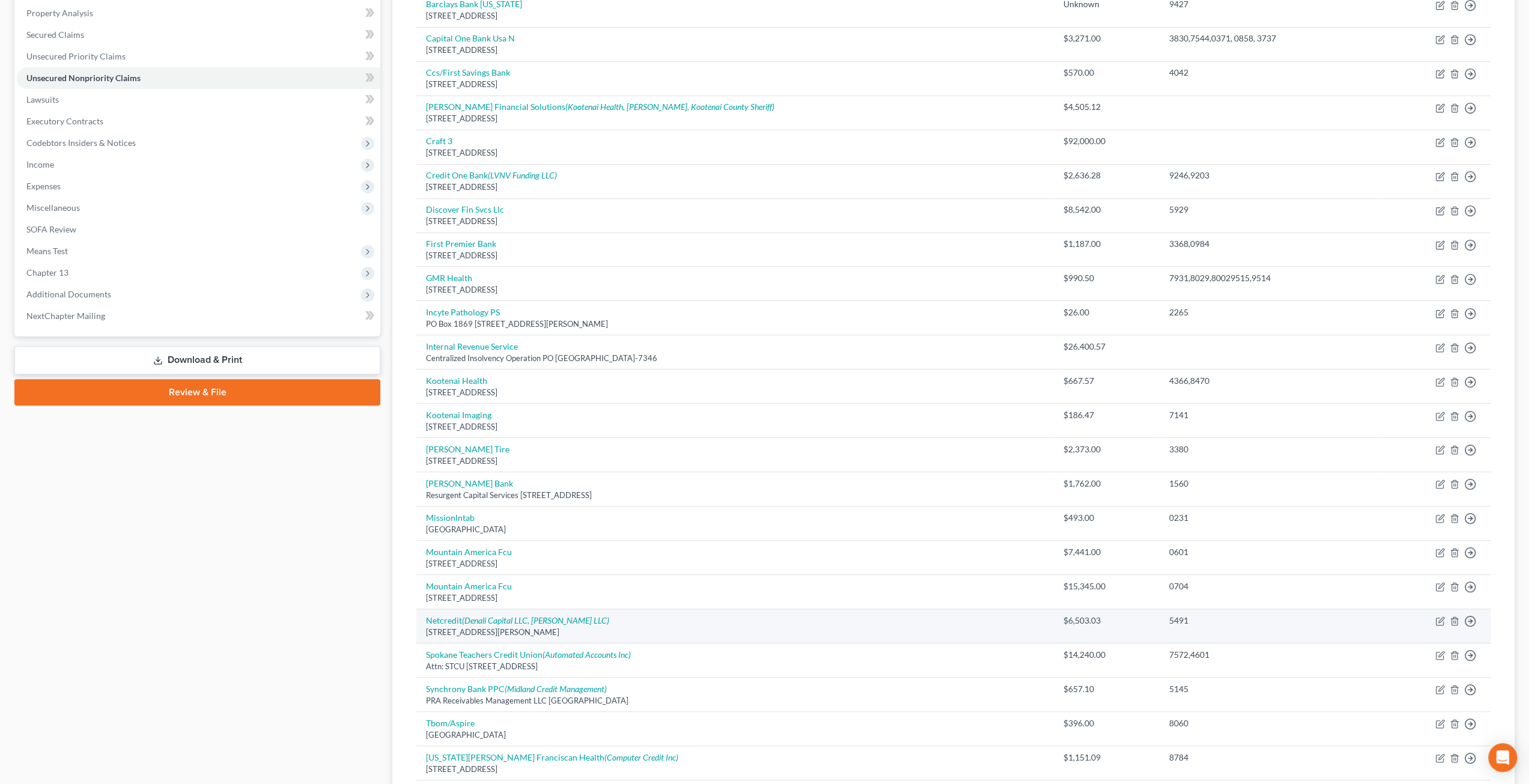
click at [545, 620] on td "Netcredit (Denali Capital LLC, Johnson Mark LLC) 200 W Jackson, Chicago, IL 606…" at bounding box center [735, 626] width 637 height 34
click at [542, 615] on icon "(Denali Capital LLC, Johnson Mark LLC)" at bounding box center [535, 620] width 147 height 10
select select "14"
select select "10"
select select "4"
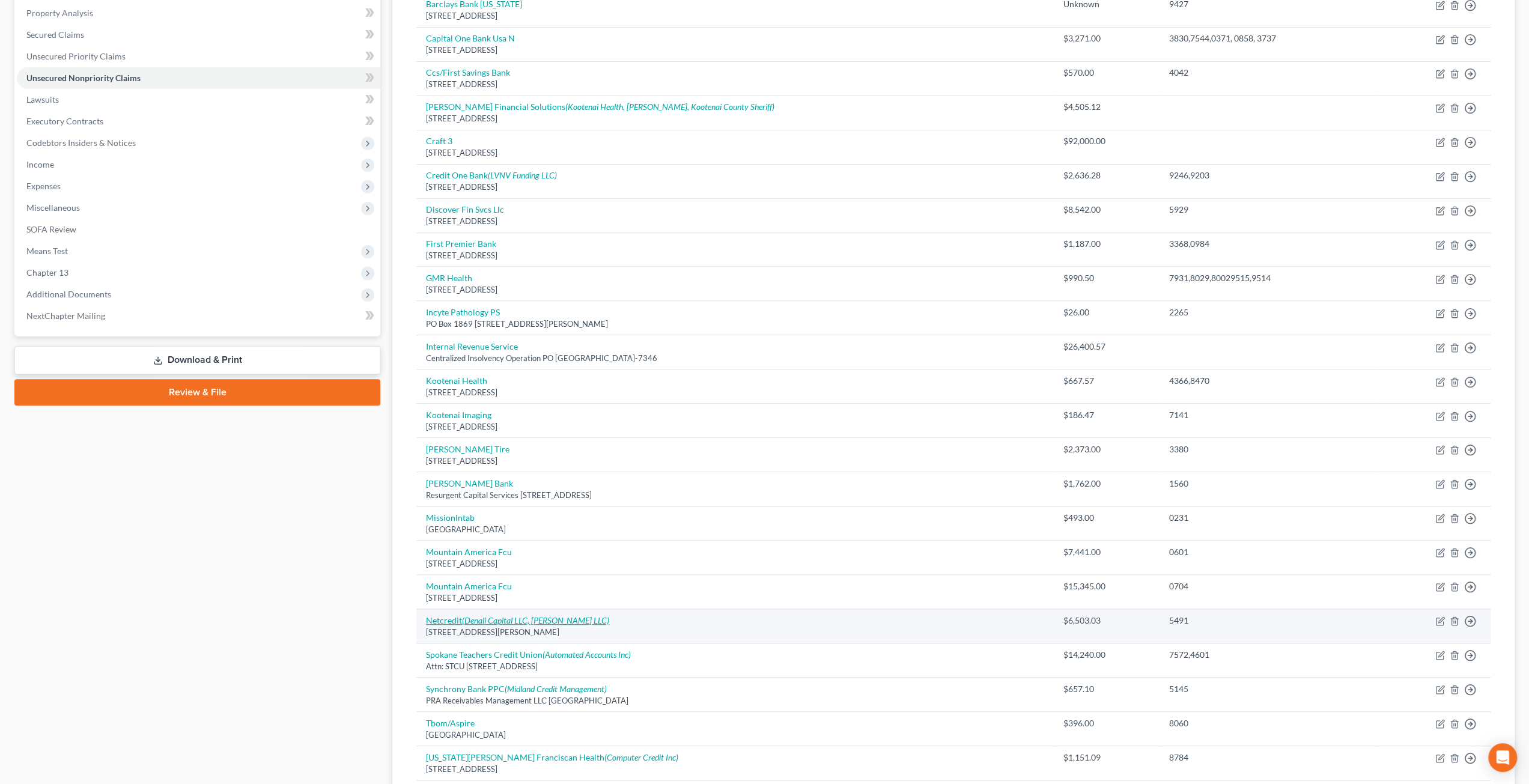
select select "0"
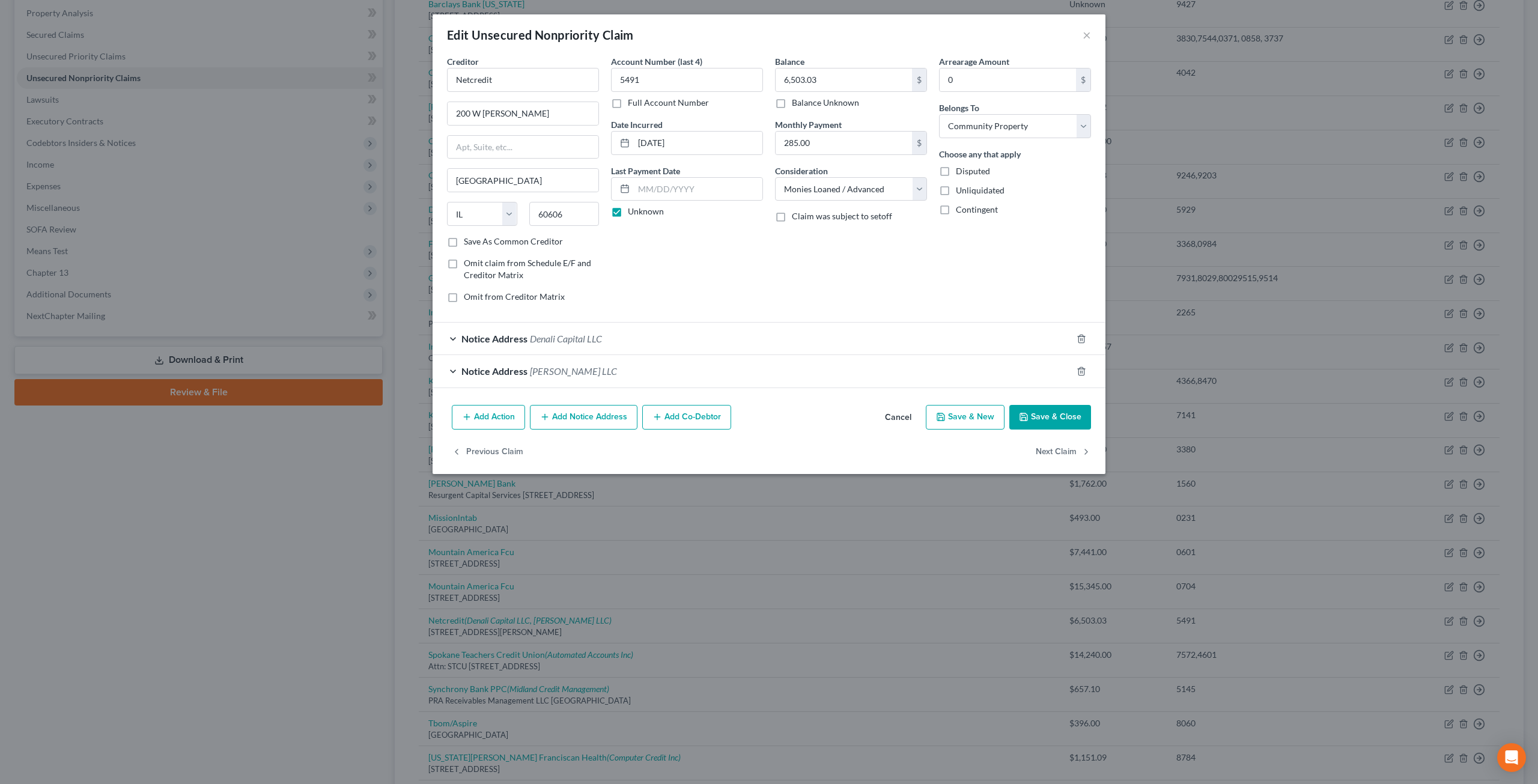
click at [618, 336] on div "Notice Address Denali Capital LLC" at bounding box center [752, 339] width 639 height 32
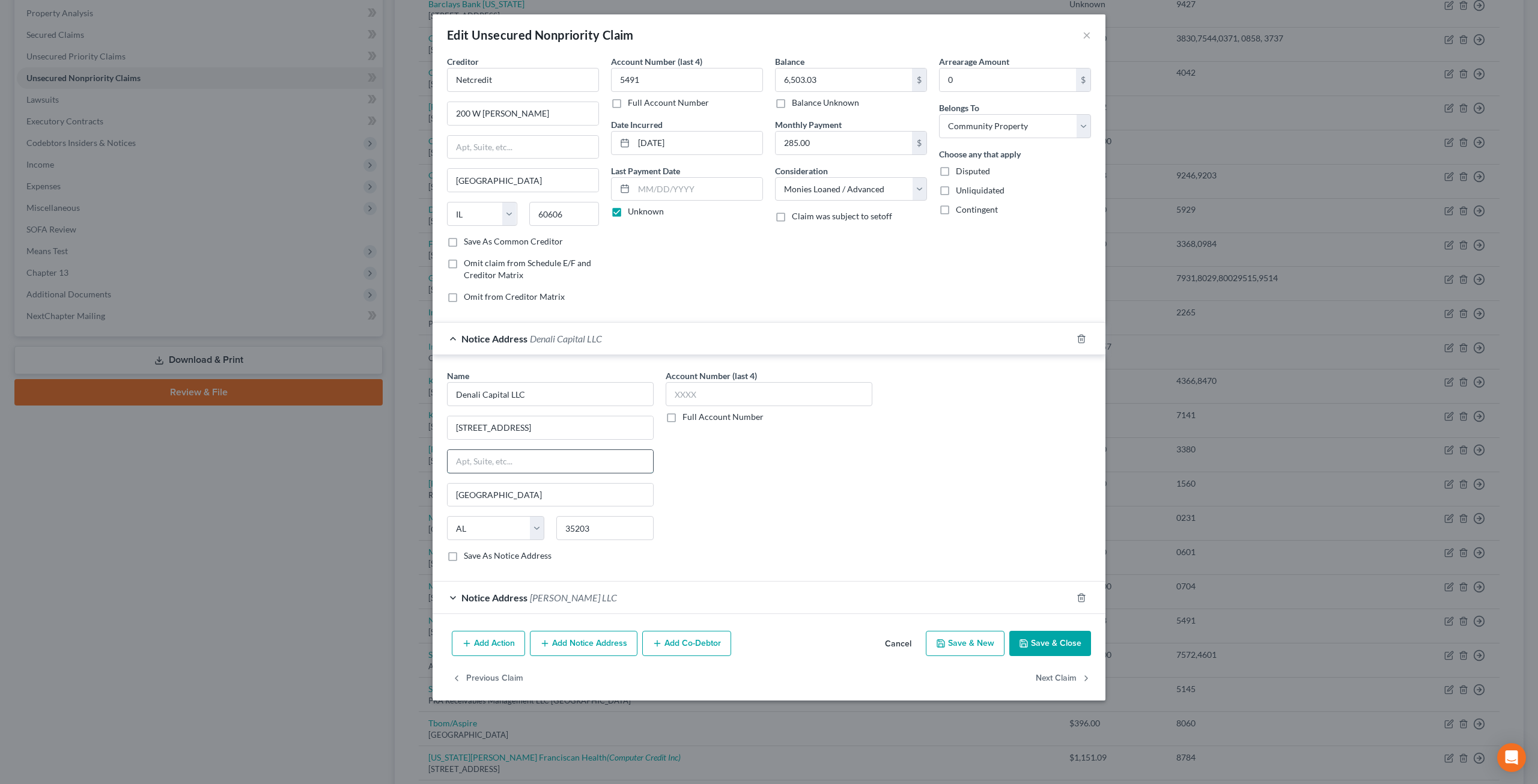
click at [527, 457] on input "text" at bounding box center [550, 461] width 205 height 23
drag, startPoint x: 534, startPoint y: 418, endPoint x: 560, endPoint y: 398, distance: 32.8
click at [534, 418] on input "2207 2nd Ave N" at bounding box center [550, 428] width 205 height 23
click at [568, 391] on input "Denali Capital LLC" at bounding box center [550, 394] width 207 height 24
type input "Denali Capital LLC ATTN Bankruptcy Notice"
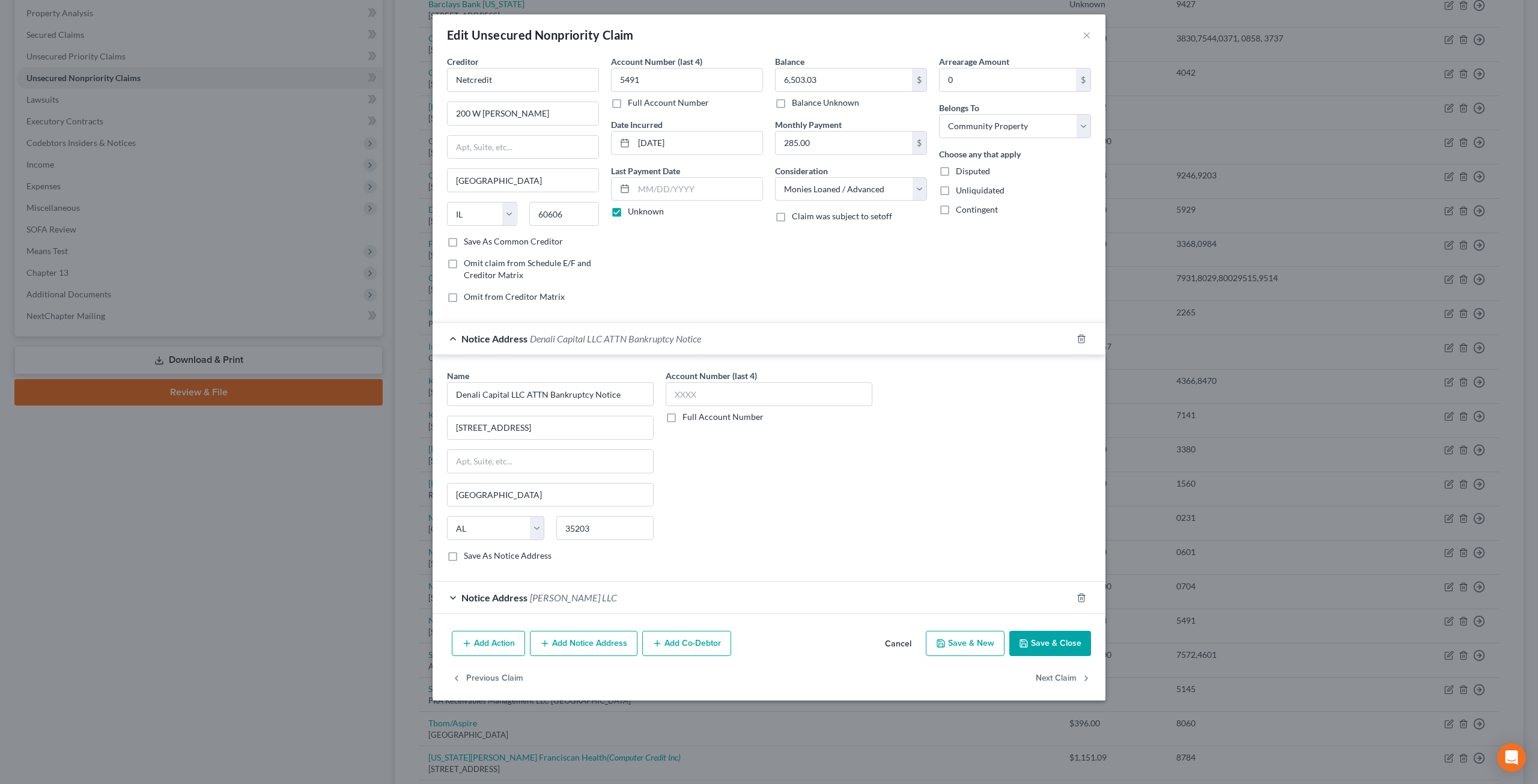
click at [833, 581] on div "Notice Address Johnson Mark LLC" at bounding box center [752, 597] width 639 height 32
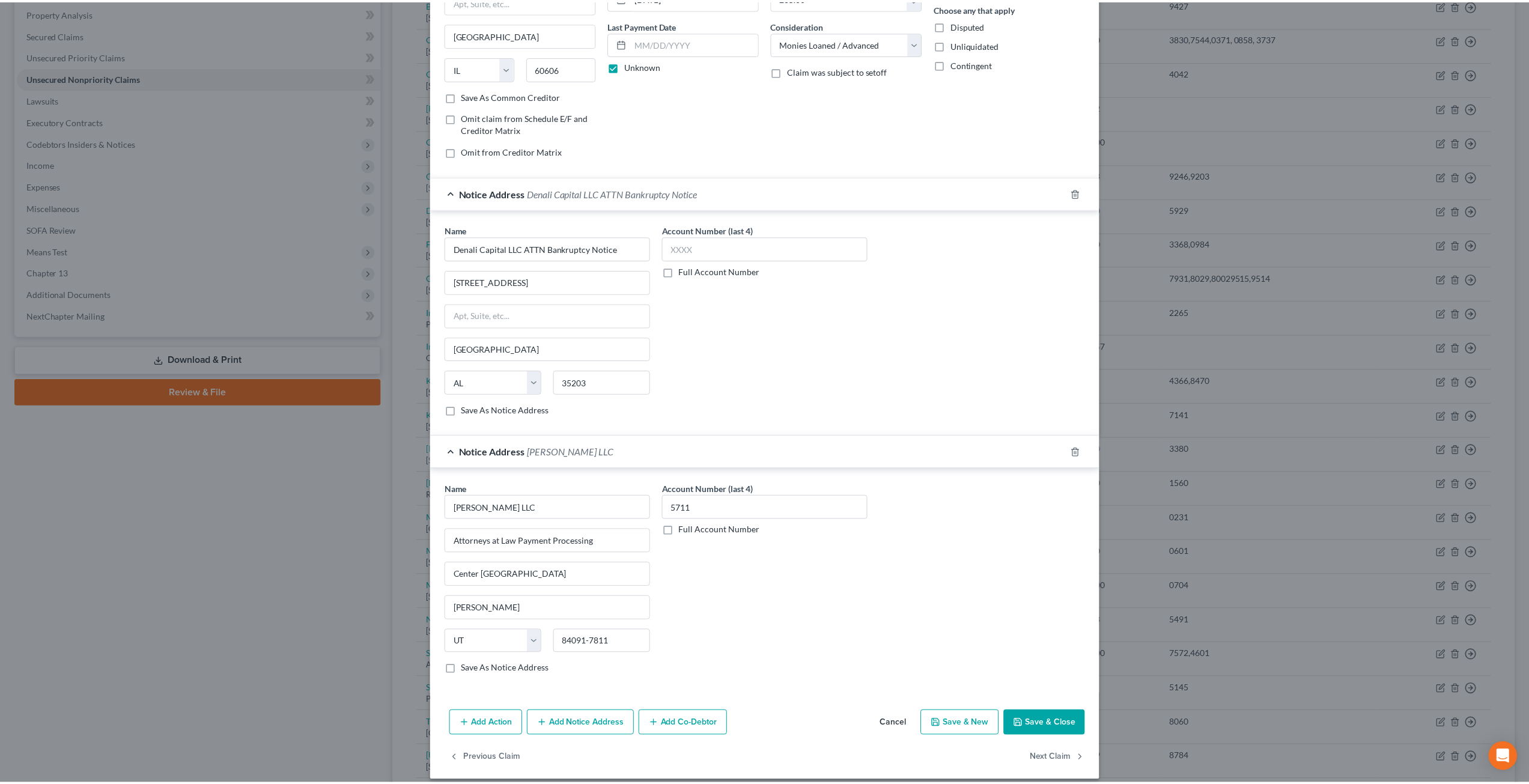
scroll to position [150, 0]
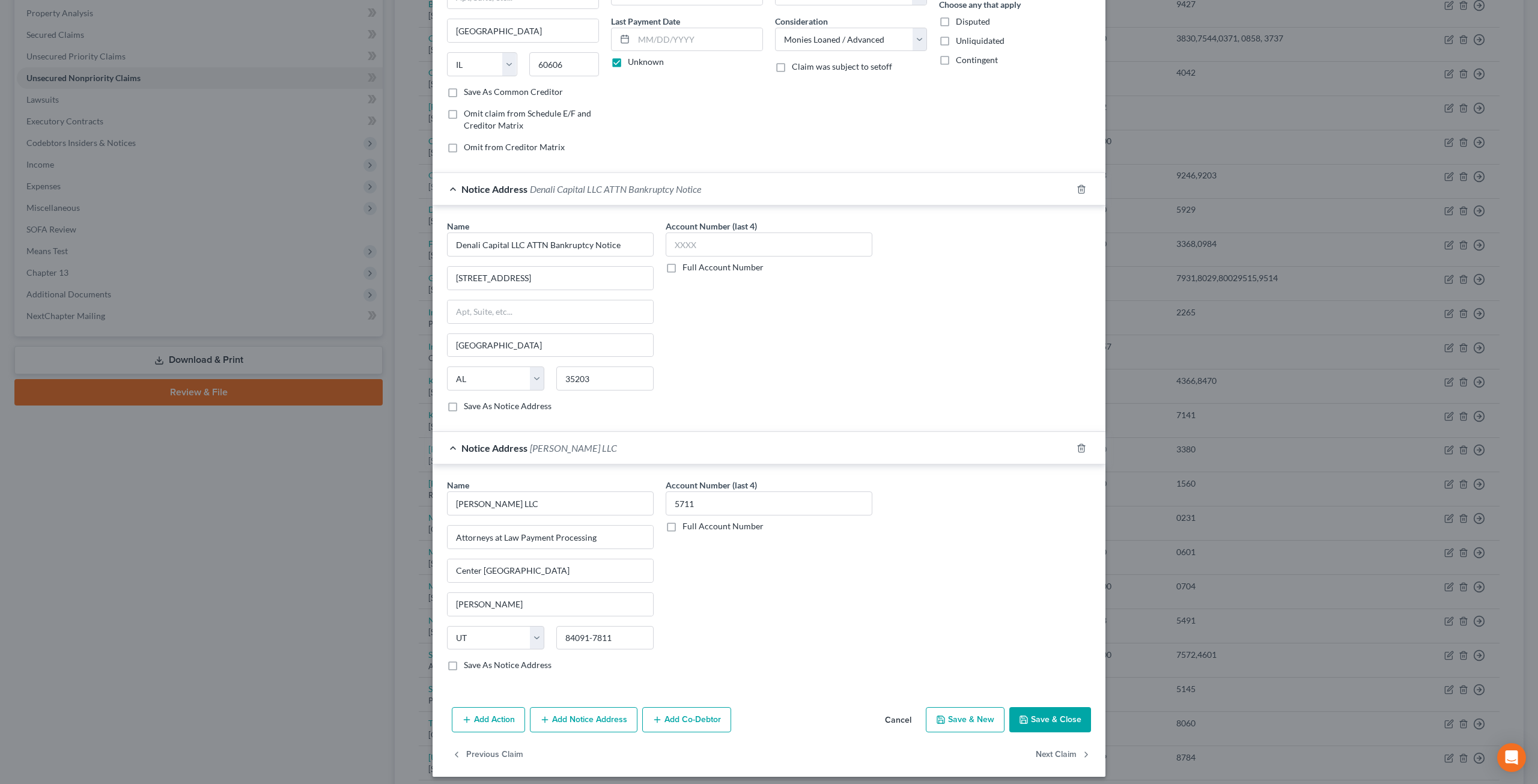
click at [1058, 718] on button "Save & Close" at bounding box center [1050, 719] width 82 height 25
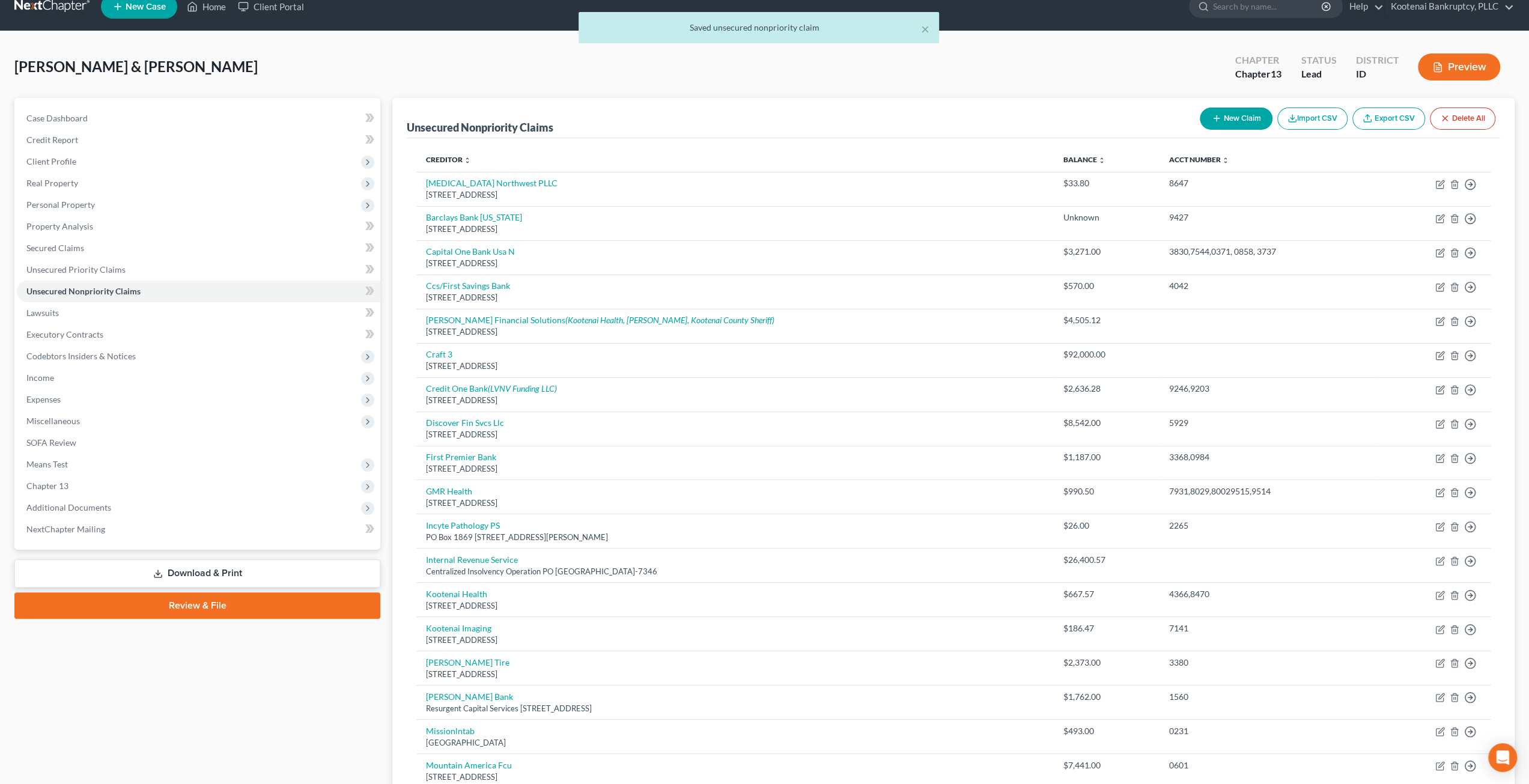
scroll to position [0, 0]
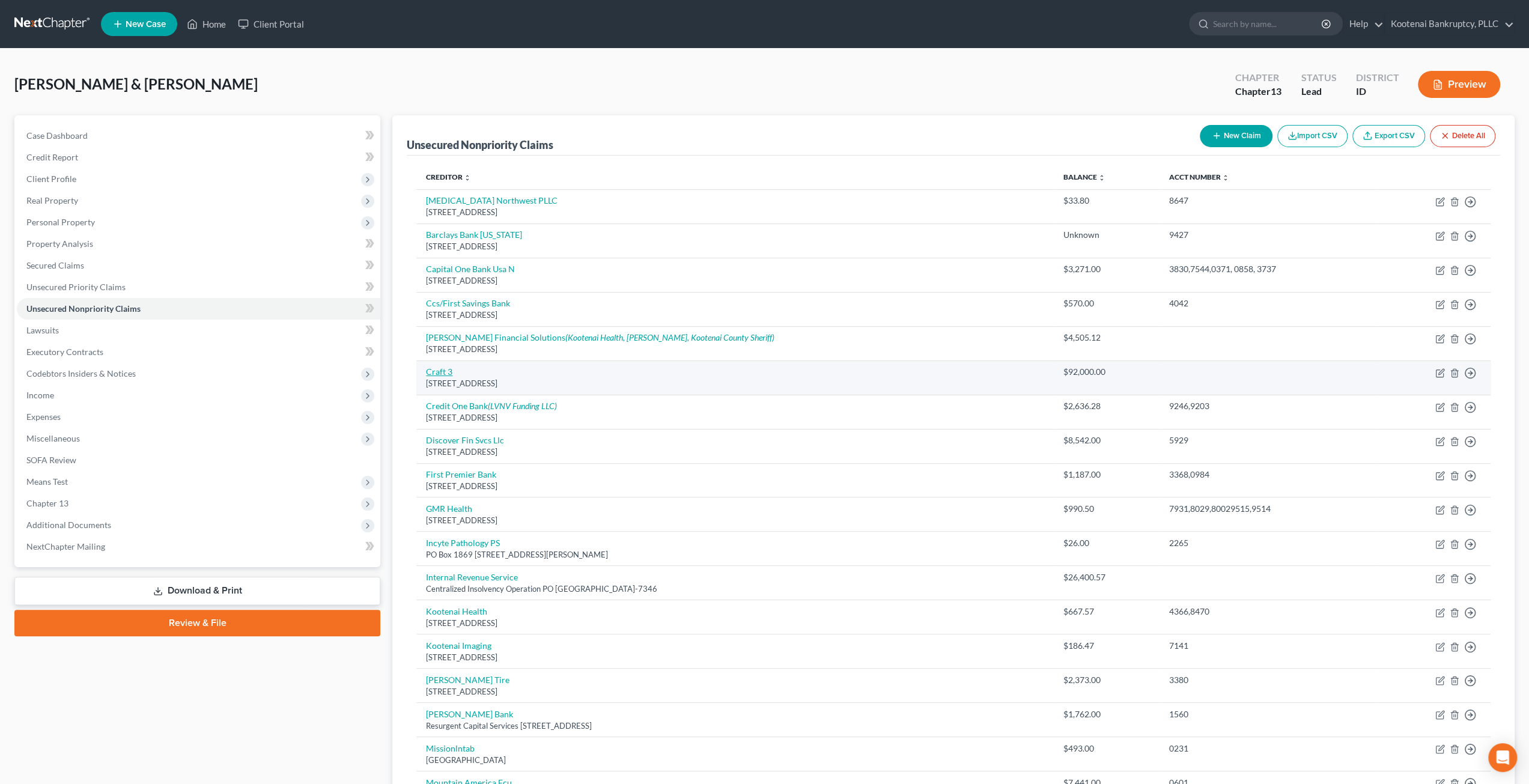
click at [434, 371] on link "Craft 3" at bounding box center [439, 371] width 26 height 10
select select "38"
select select "14"
select select "4"
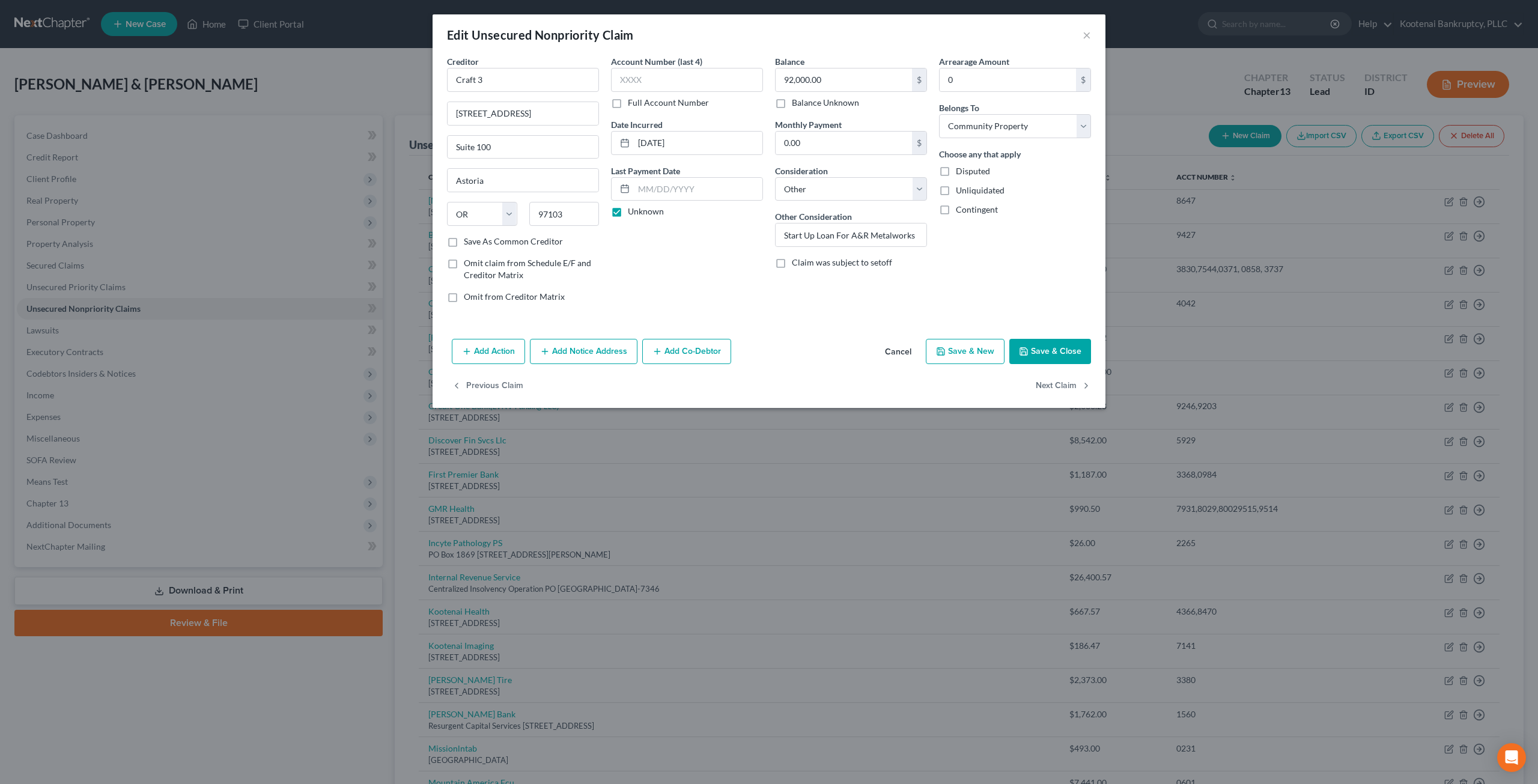
click at [900, 348] on button "Cancel" at bounding box center [898, 352] width 46 height 24
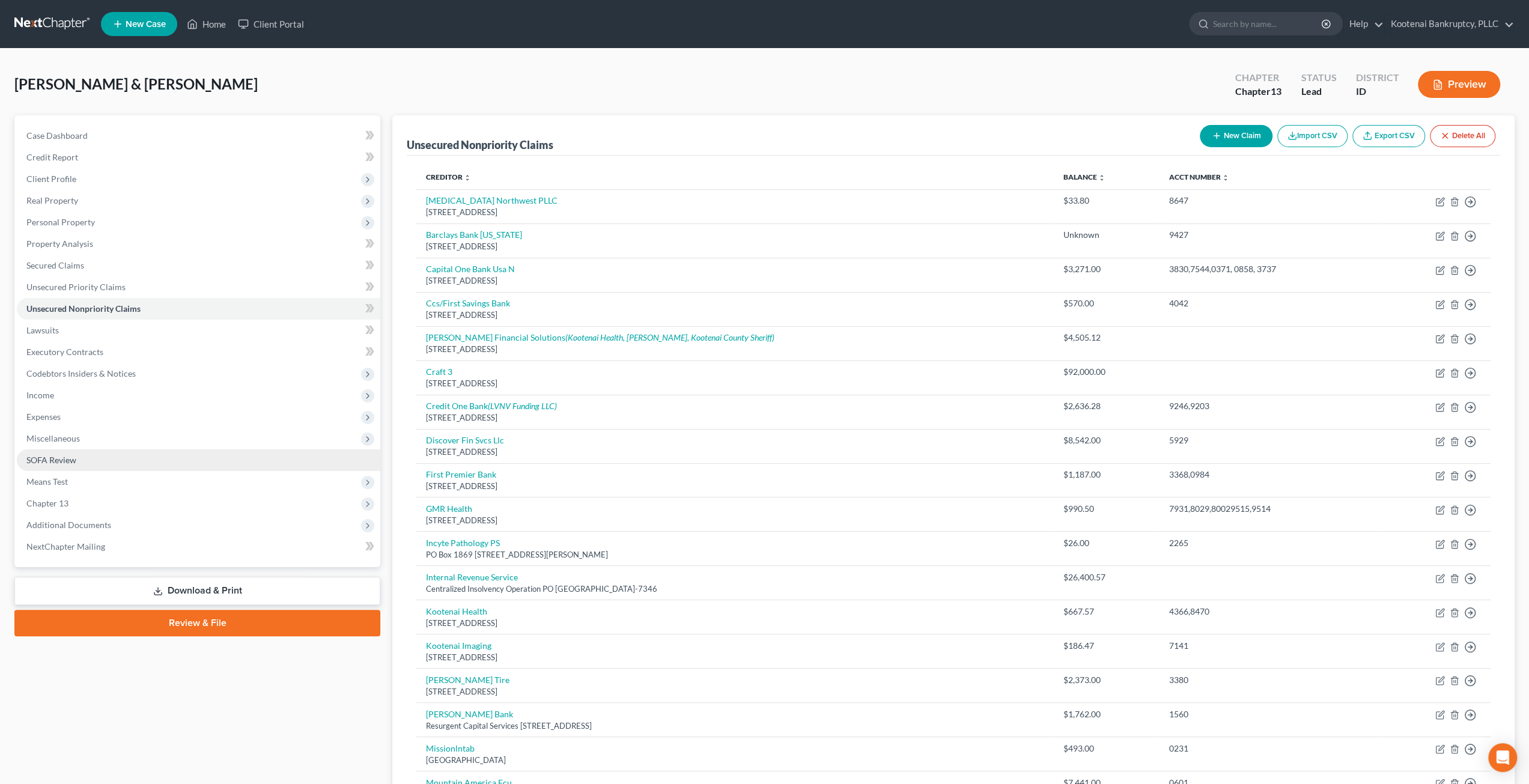
click at [124, 465] on link "SOFA Review" at bounding box center [198, 460] width 364 height 22
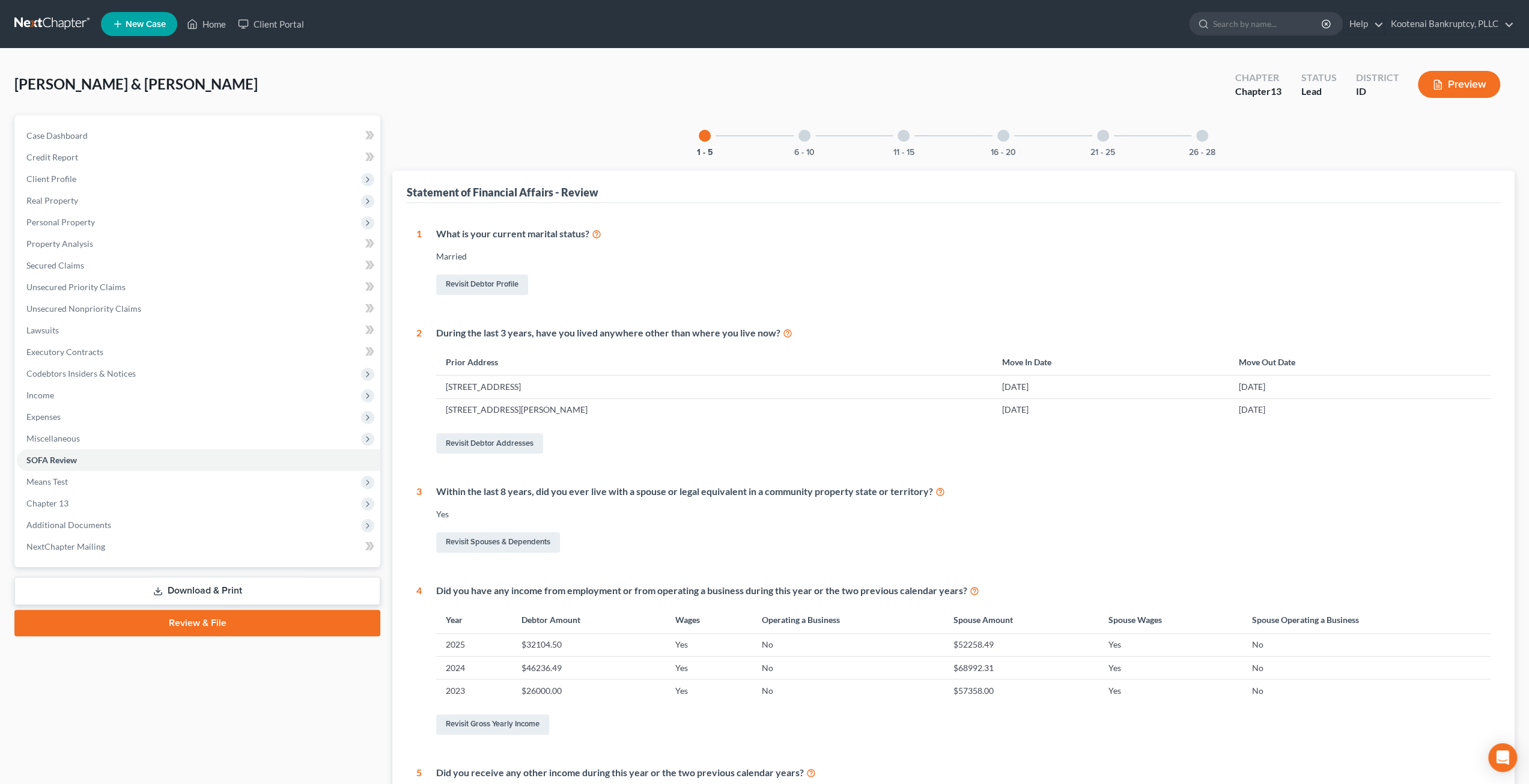
click at [1209, 143] on div "26 - 28" at bounding box center [1202, 136] width 41 height 41
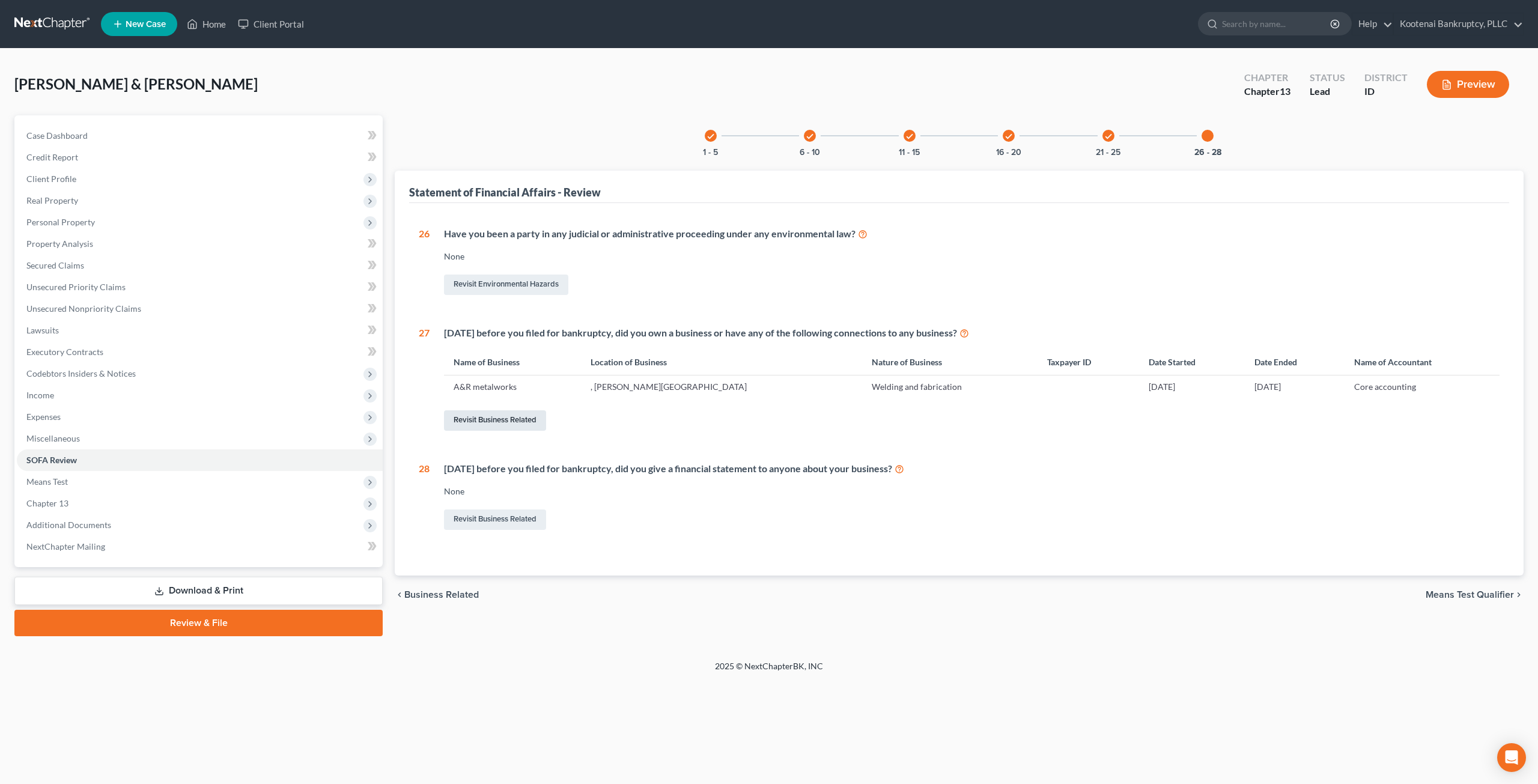
click at [514, 415] on link "Revisit Business Related" at bounding box center [495, 420] width 102 height 20
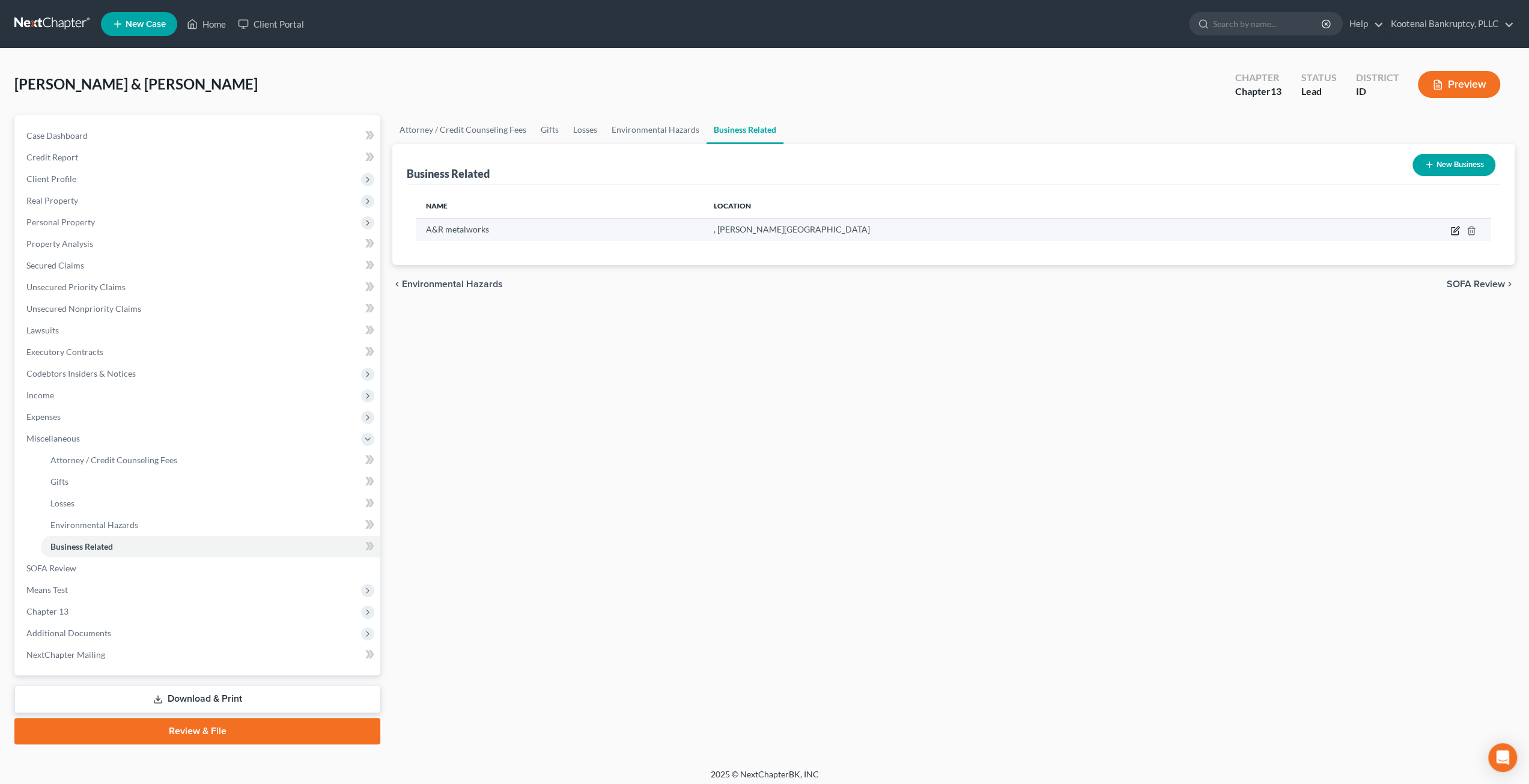
click at [1453, 226] on icon "button" at bounding box center [1455, 230] width 10 height 10
select select "member"
select select "13"
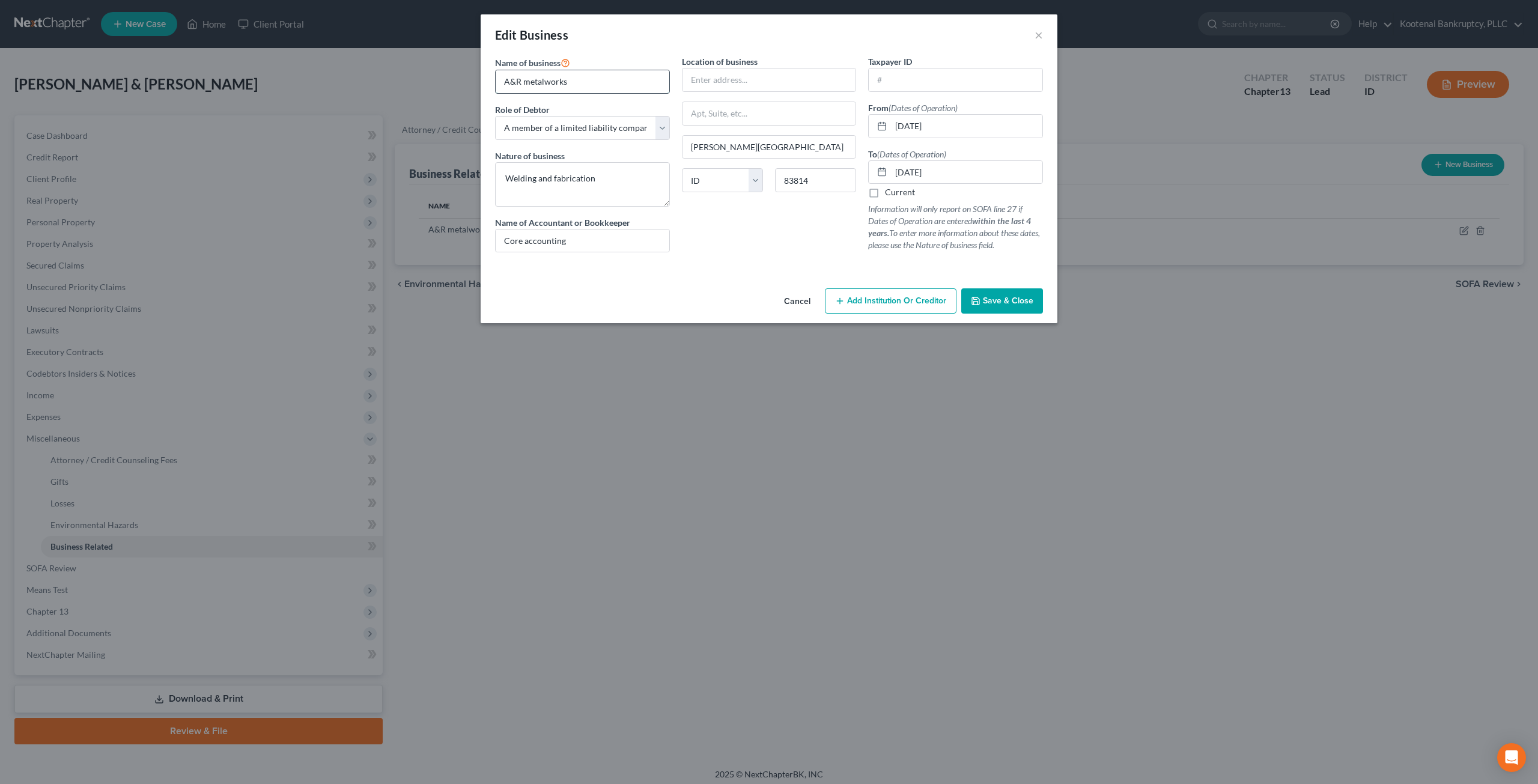
click at [529, 80] on input "A&R metalworks" at bounding box center [582, 81] width 174 height 23
type input "A&R Metalworks"
click at [1011, 307] on button "Save & Close" at bounding box center [1002, 301] width 82 height 25
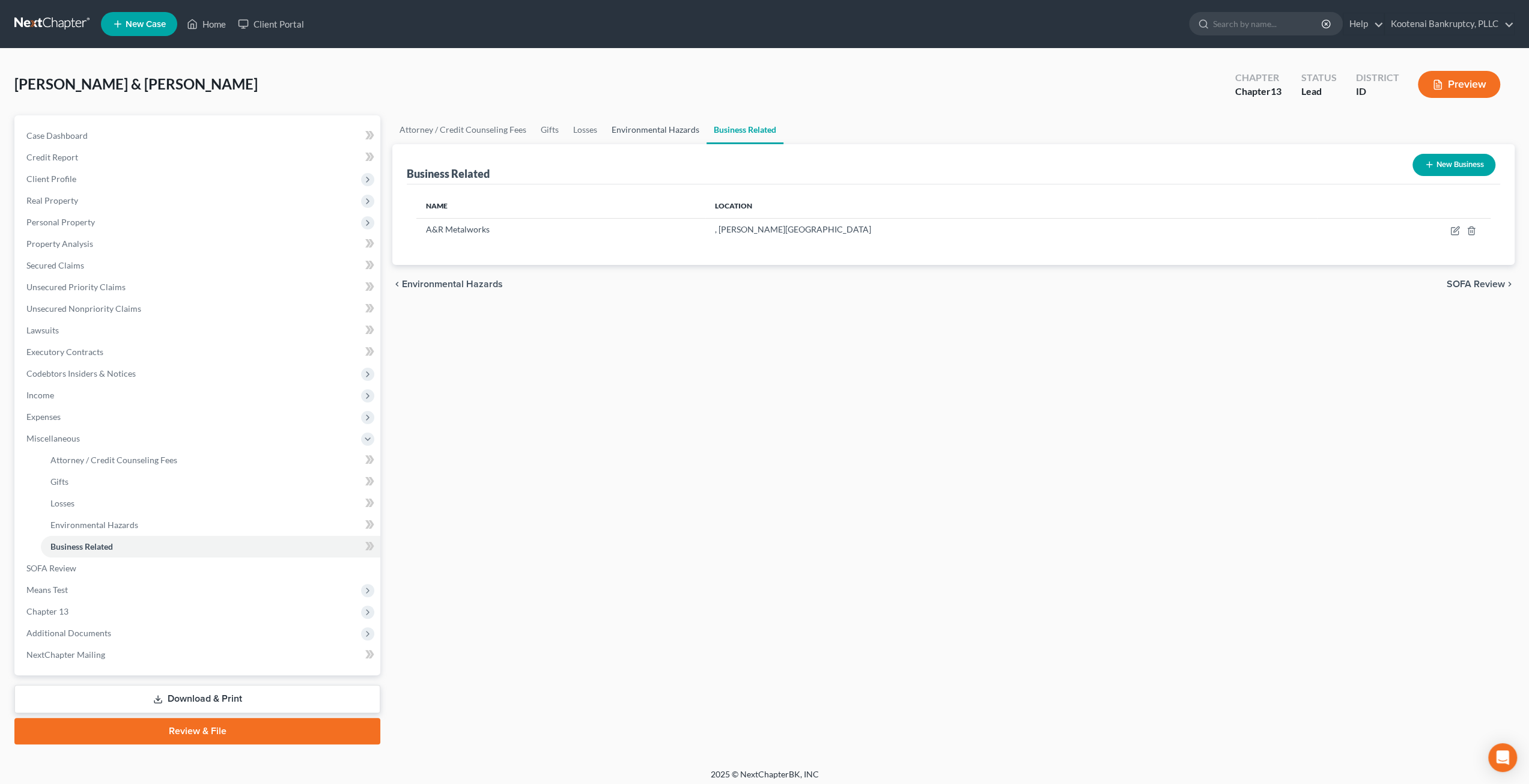
click at [643, 133] on link "Environmental Hazards" at bounding box center [656, 130] width 102 height 29
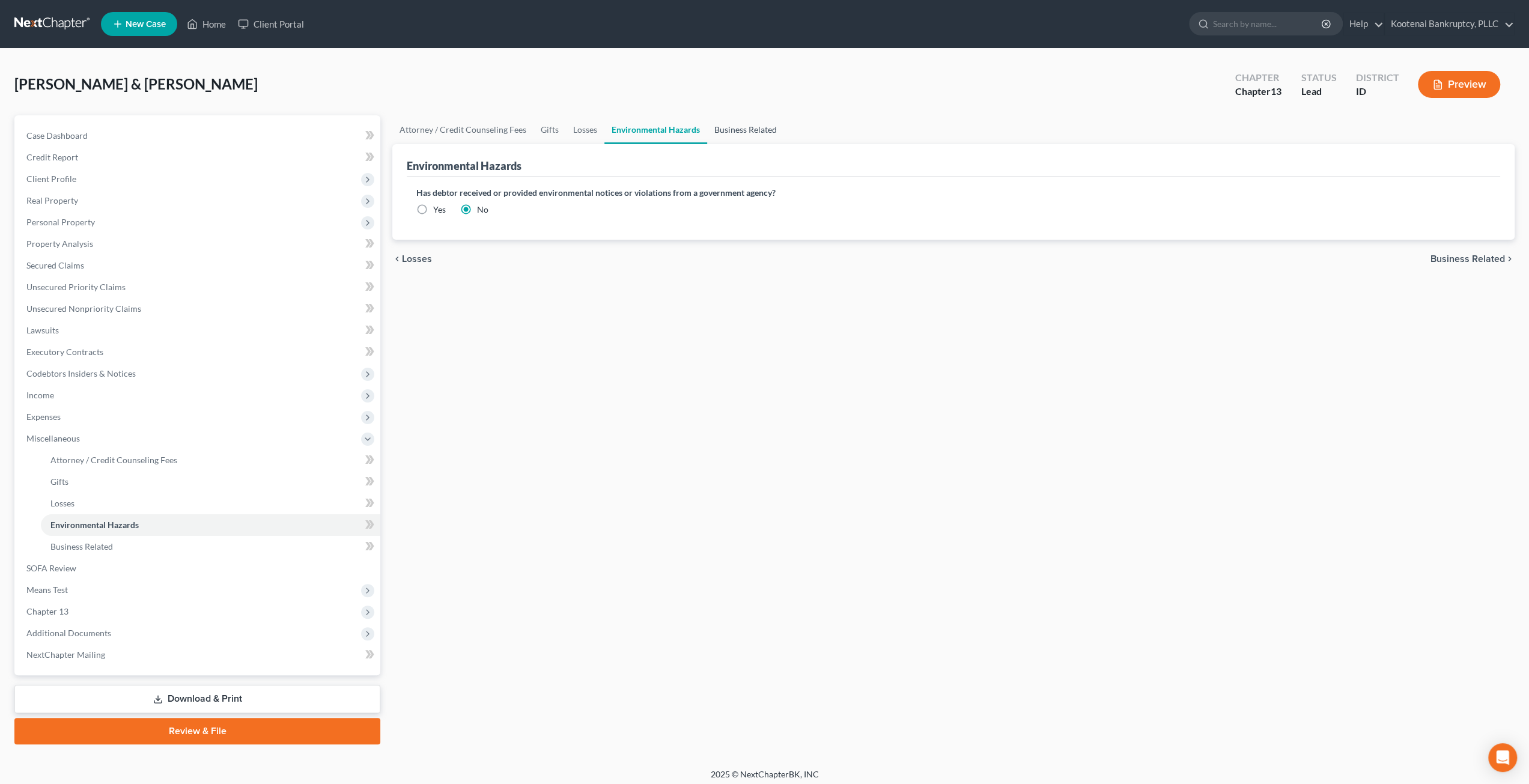
click at [759, 130] on link "Business Related" at bounding box center [745, 130] width 77 height 29
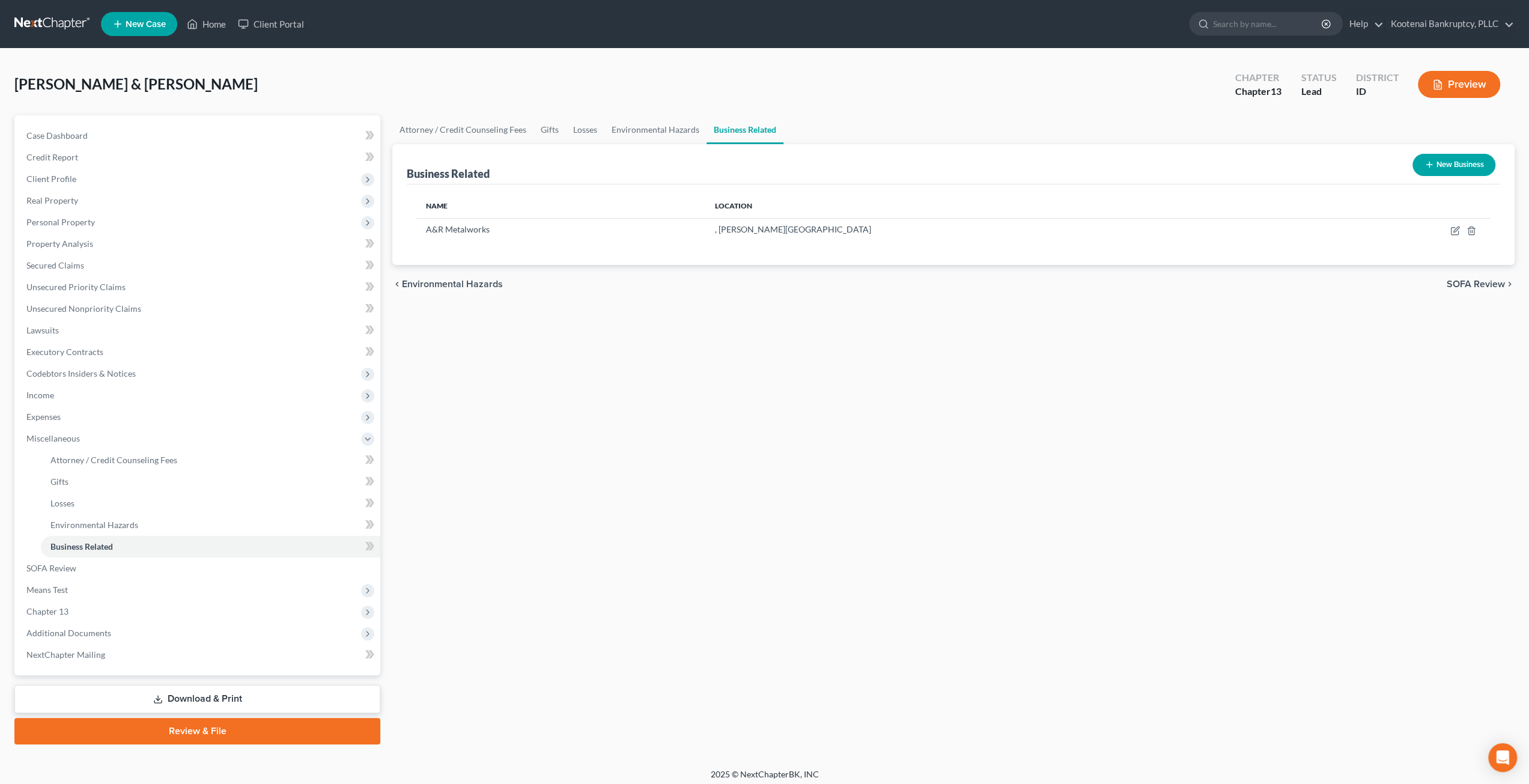
click at [595, 411] on div "Attorney / Credit Counseling Fees Gifts Losses Environmental Hazards Business R…" at bounding box center [953, 430] width 1134 height 629
click at [639, 137] on link "Environmental Hazards" at bounding box center [656, 130] width 102 height 29
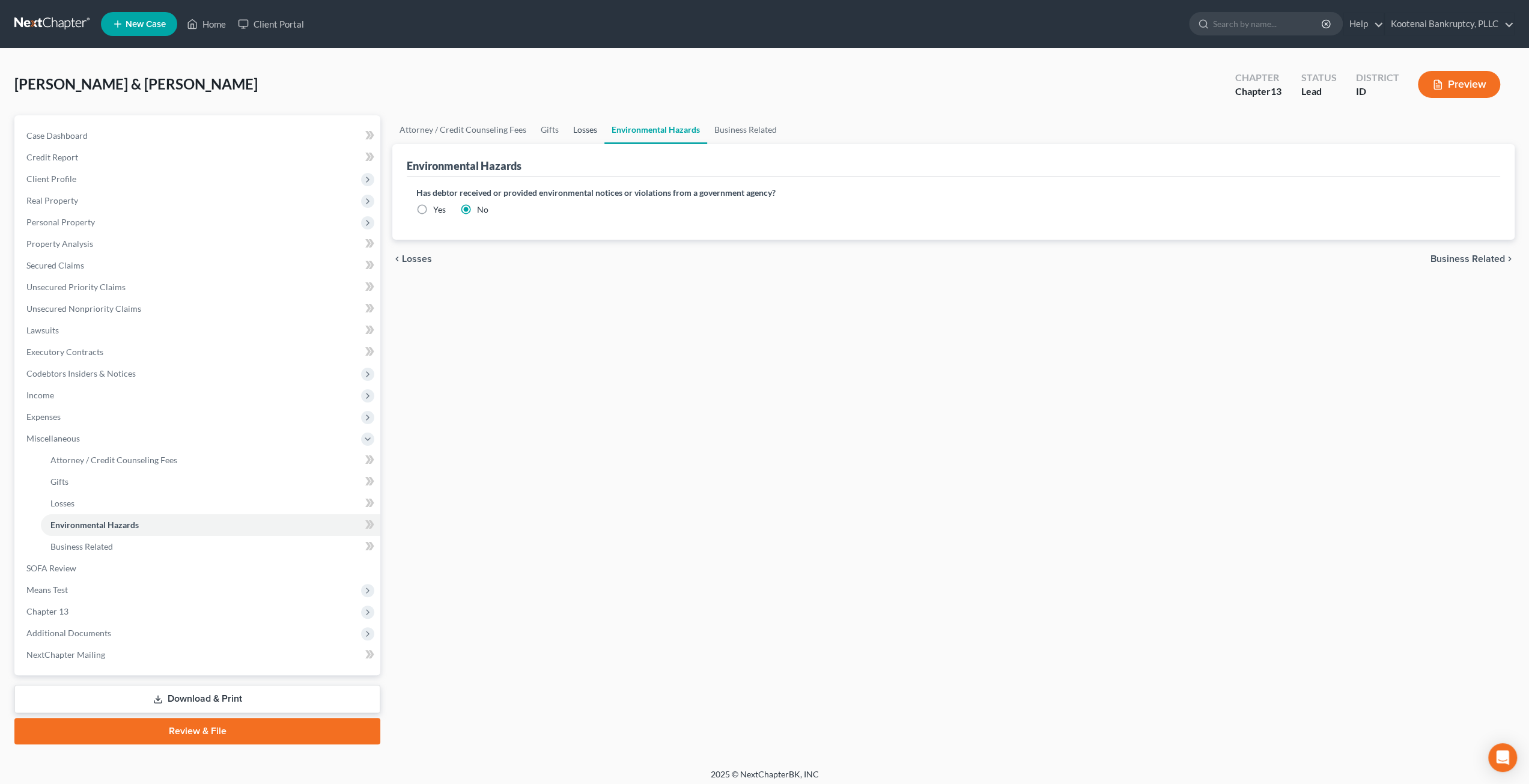
click at [568, 123] on link "Losses" at bounding box center [585, 130] width 38 height 29
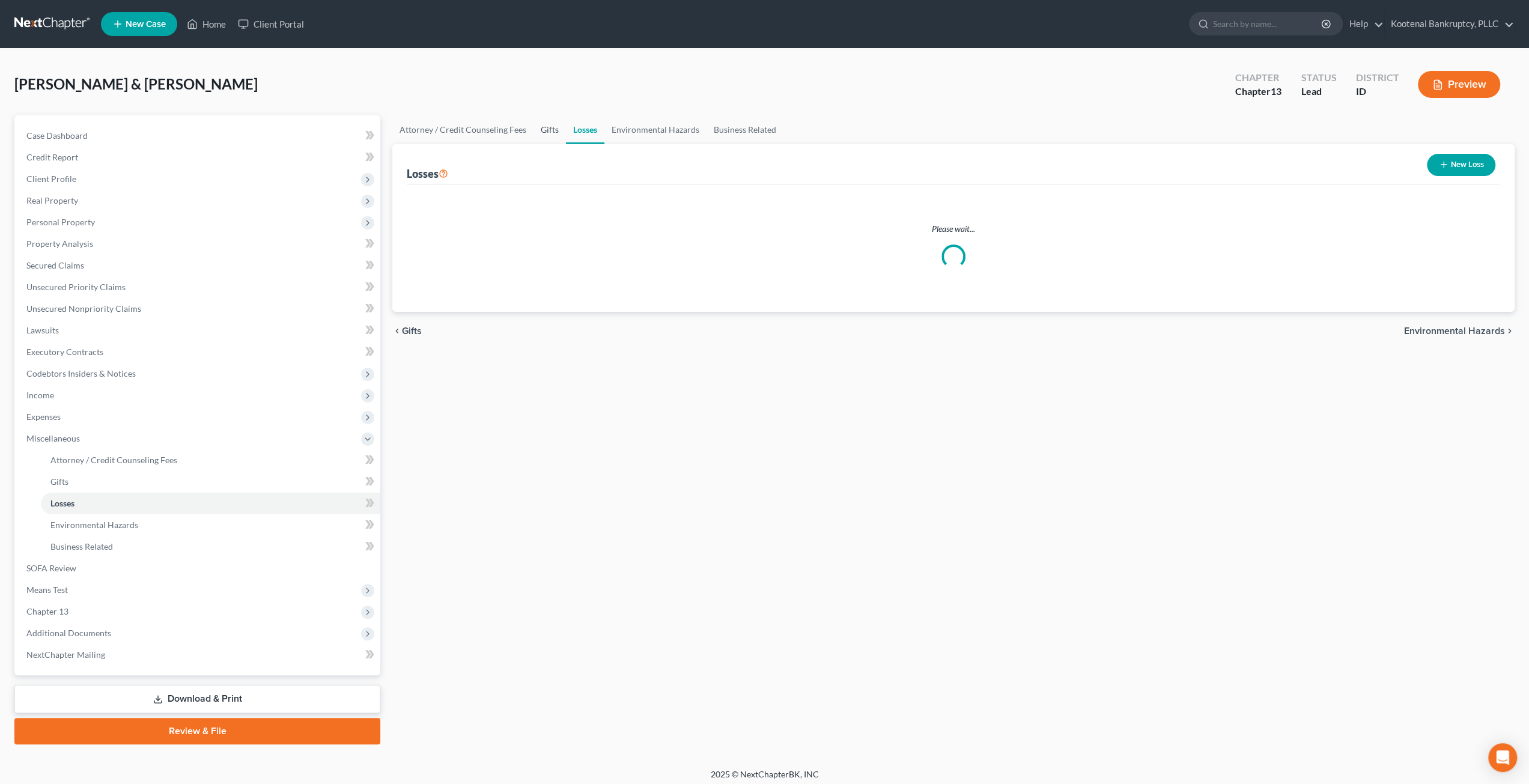
click at [547, 129] on link "Gifts" at bounding box center [549, 130] width 32 height 29
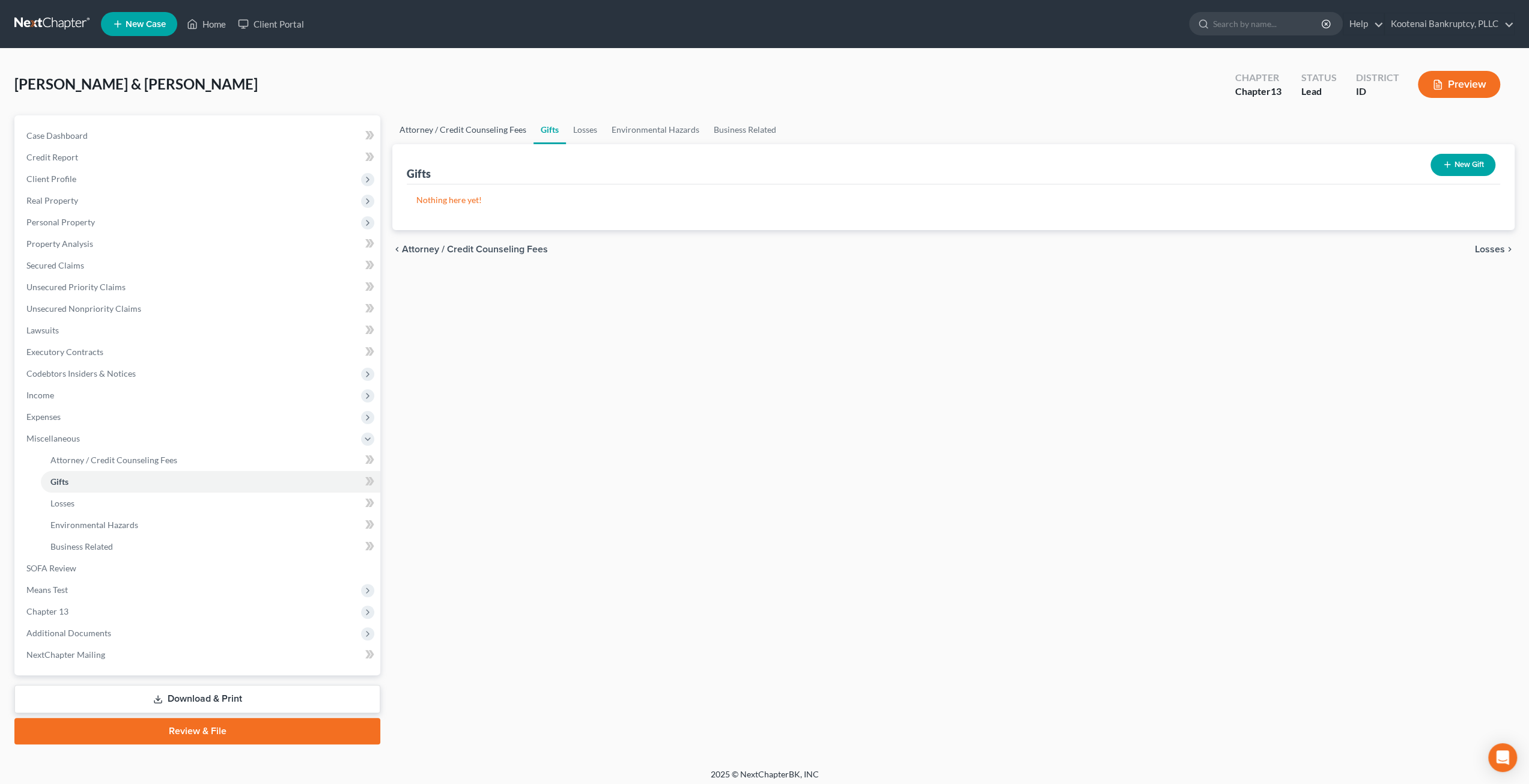
click at [508, 128] on link "Attorney / Credit Counseling Fees" at bounding box center [463, 130] width 141 height 29
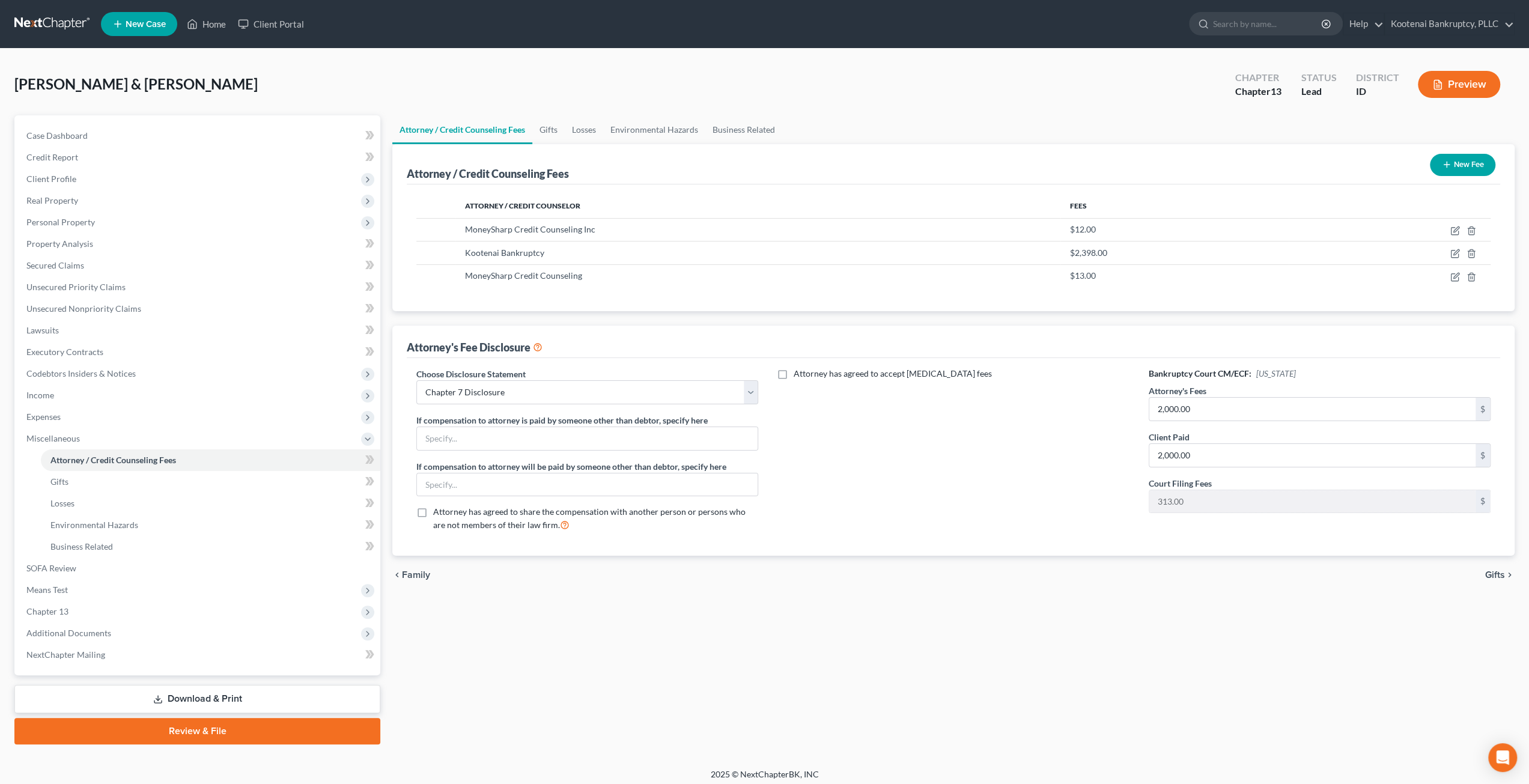
click at [720, 377] on div "Choose Disclosure Statement Select Conversion from Chapter 13 to 7 Ch 13 Hourly…" at bounding box center [588, 386] width 342 height 37
click at [722, 386] on select "Select Conversion from Chapter 13 to 7 Ch 13 Hourly Rate Disclosure Ch 13 Flat …" at bounding box center [588, 392] width 342 height 24
select select "2"
click at [417, 380] on select "Select Conversion from Chapter 13 to 7 Ch 13 Hourly Rate Disclosure Ch 13 Flat …" at bounding box center [588, 392] width 342 height 24
click at [1211, 415] on input "2,000.00" at bounding box center [1312, 408] width 326 height 23
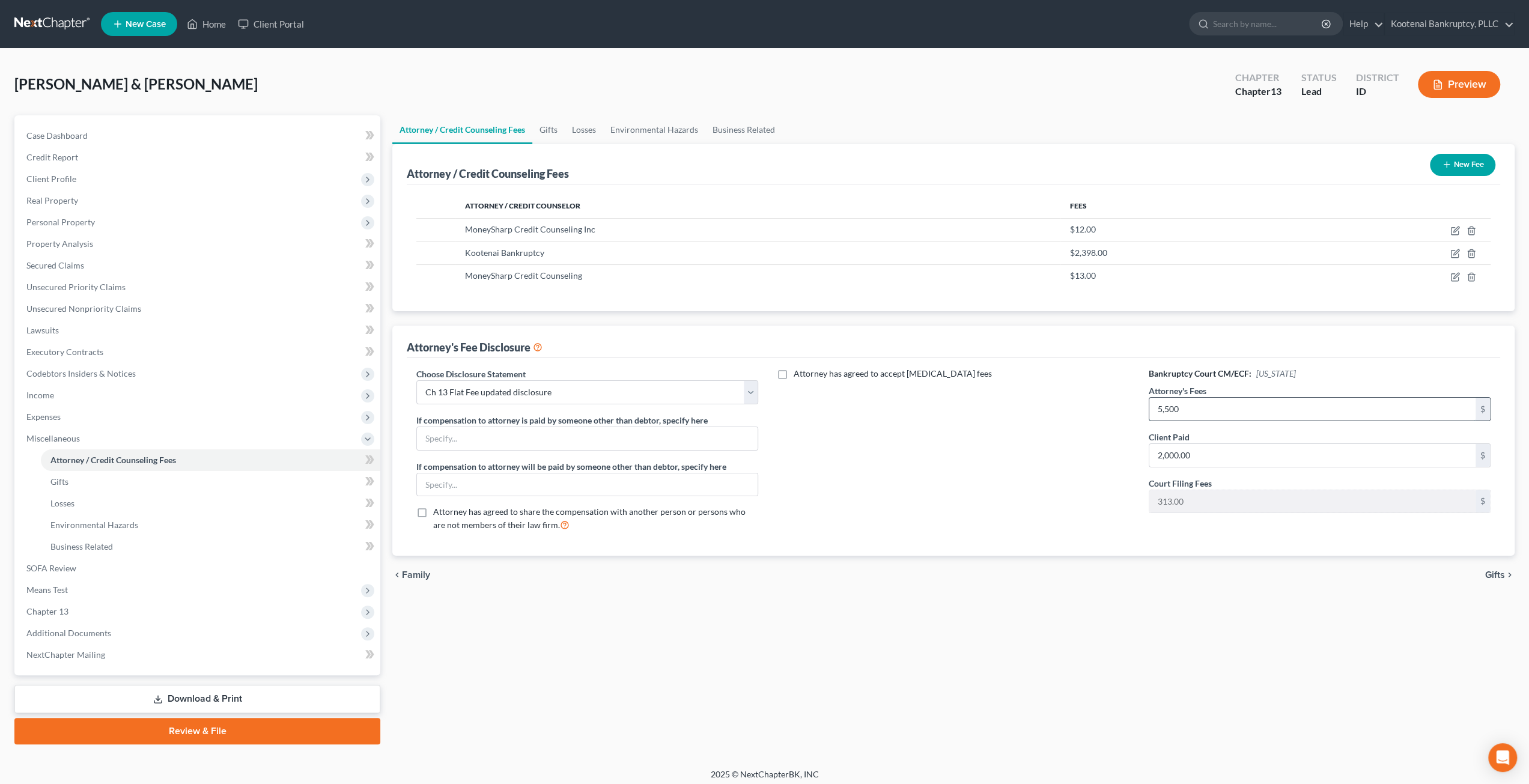
type input "5,500"
click at [1225, 448] on input "2,000.00" at bounding box center [1312, 455] width 326 height 23
drag, startPoint x: 1231, startPoint y: 453, endPoint x: 1135, endPoint y: 445, distance: 96.3
click at [1135, 445] on div "Choose Disclosure Statement Select Conversion from Chapter 13 to 7 Ch 13 Hourly…" at bounding box center [953, 454] width 1099 height 174
type input "2,025"
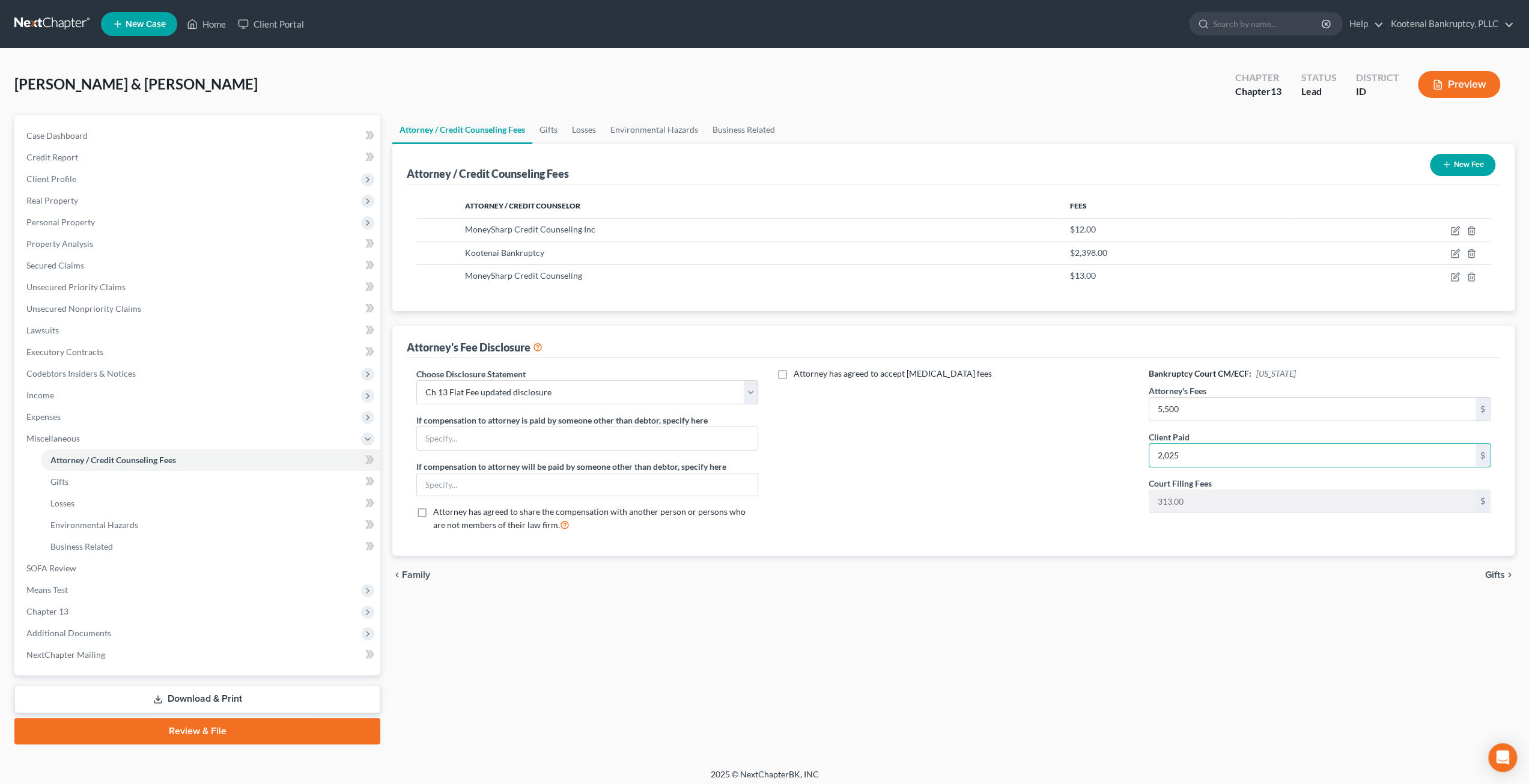
click at [1060, 617] on div "Attorney / Credit Counseling Fees Gifts Losses Environmental Hazards Business R…" at bounding box center [953, 430] width 1134 height 629
click at [1456, 251] on icon "button" at bounding box center [1455, 253] width 10 height 10
select select "13"
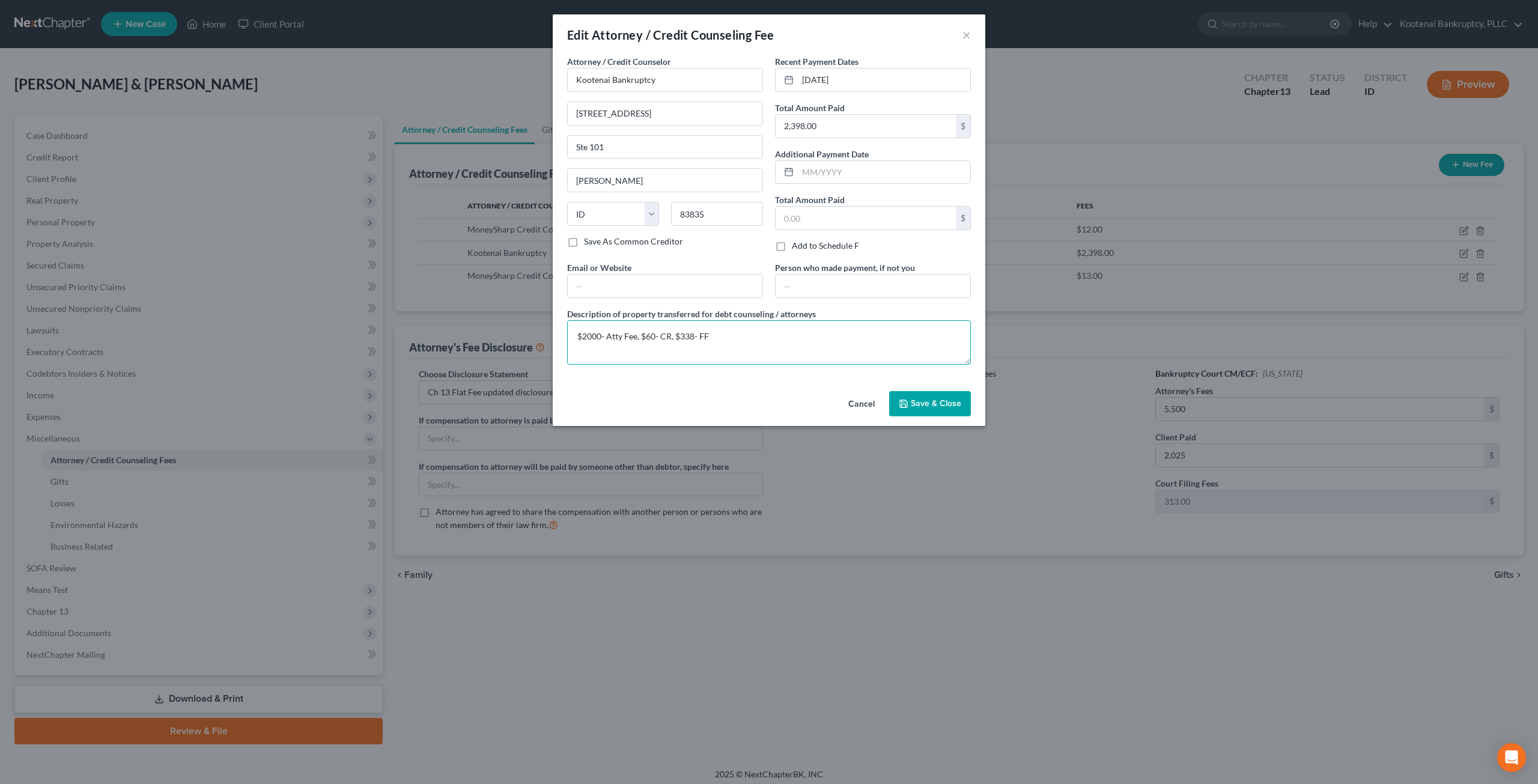
click at [691, 331] on textarea "$2000- Atty Fee, $60- CR, $338- FF" at bounding box center [769, 342] width 404 height 44
click at [599, 329] on textarea "$2000- Atty Fee, $60- CR, $313- FF" at bounding box center [769, 342] width 404 height 44
type textarea "$2,025- Atty Fee, $60- CR, $313- FF"
click at [933, 403] on span "Save & Close" at bounding box center [936, 403] width 50 height 10
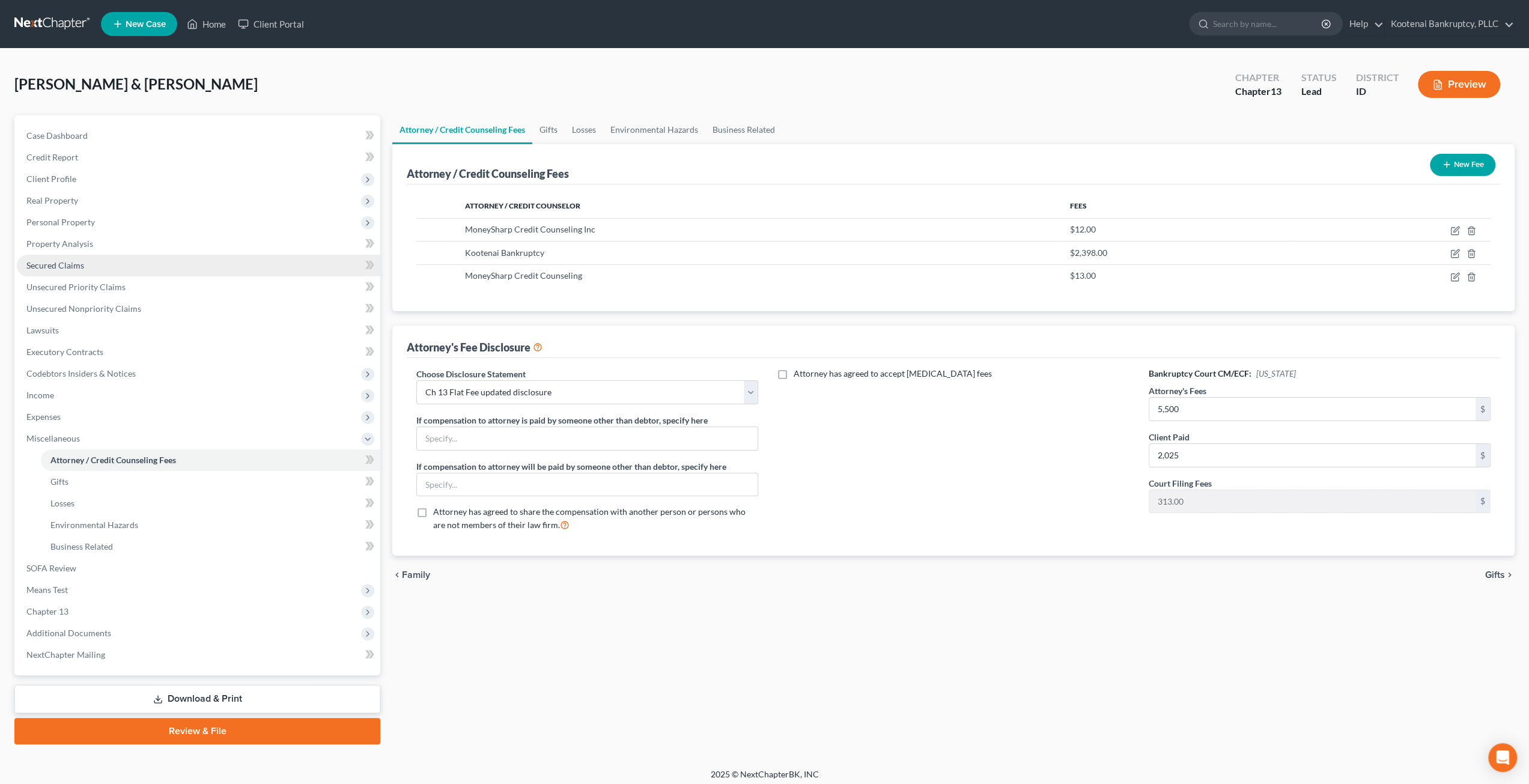
click at [84, 265] on link "Secured Claims" at bounding box center [198, 265] width 364 height 22
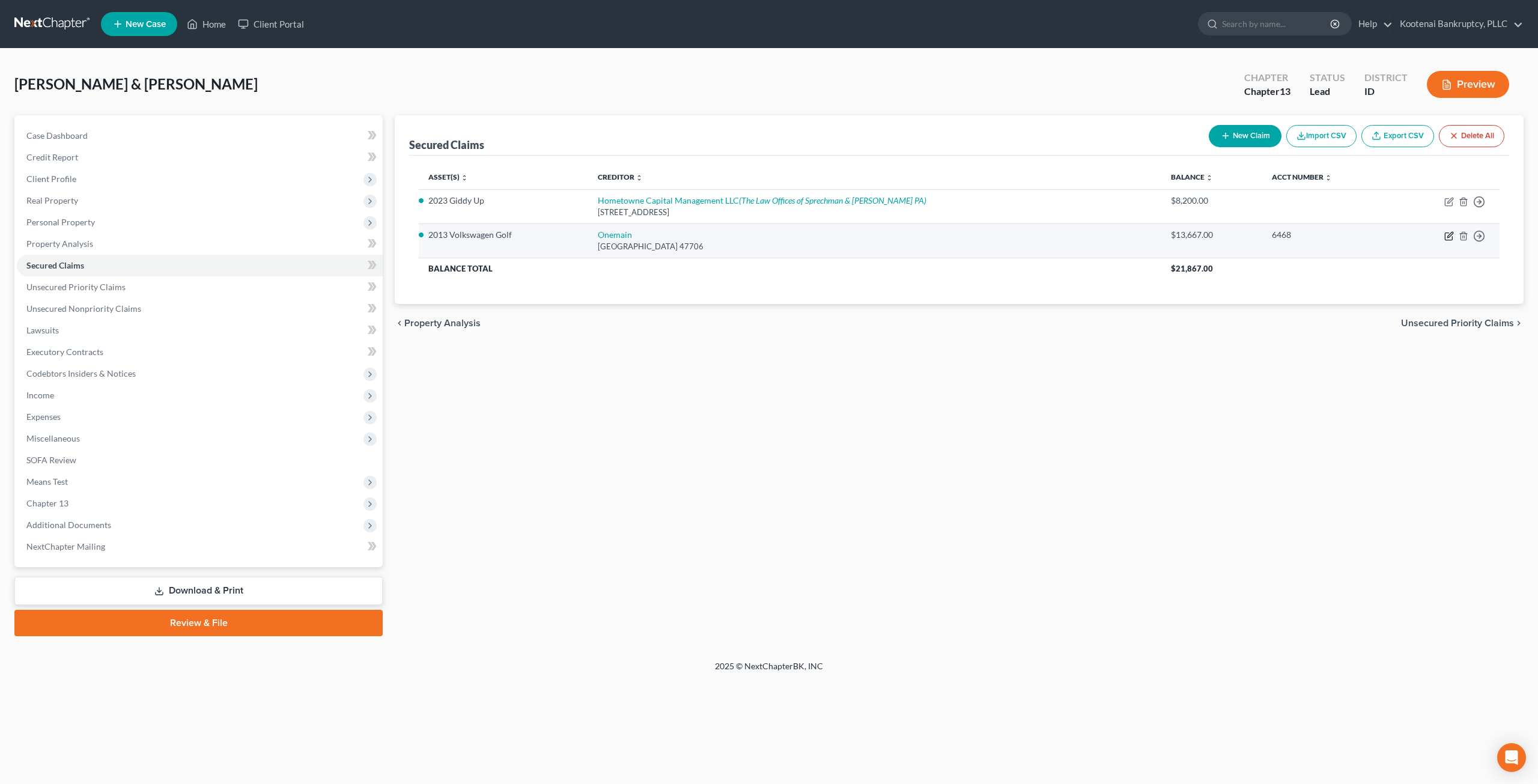
click at [1453, 234] on icon "button" at bounding box center [1449, 236] width 10 height 10
select select "15"
select select "4"
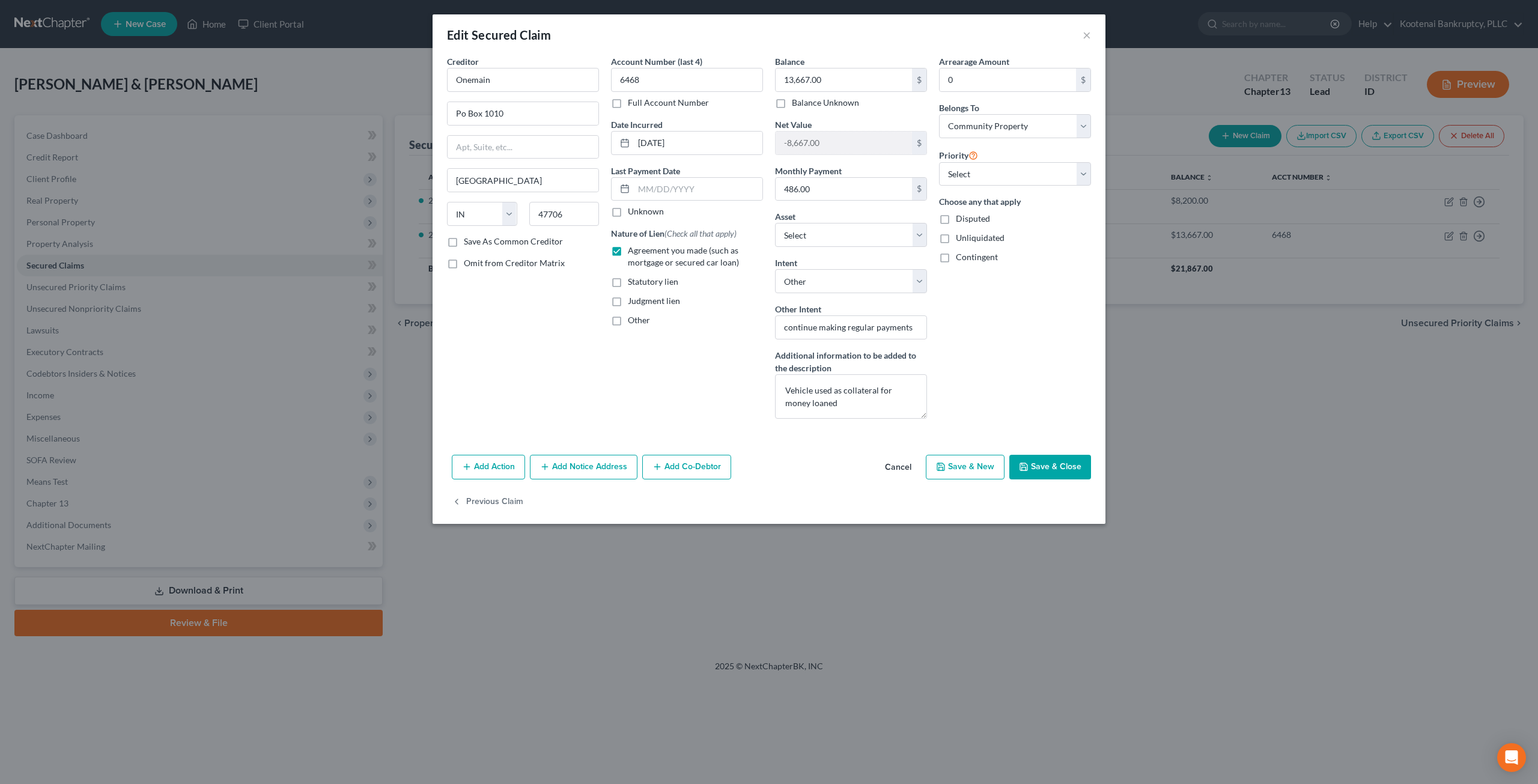
click at [1052, 467] on button "Save & Close" at bounding box center [1050, 467] width 82 height 25
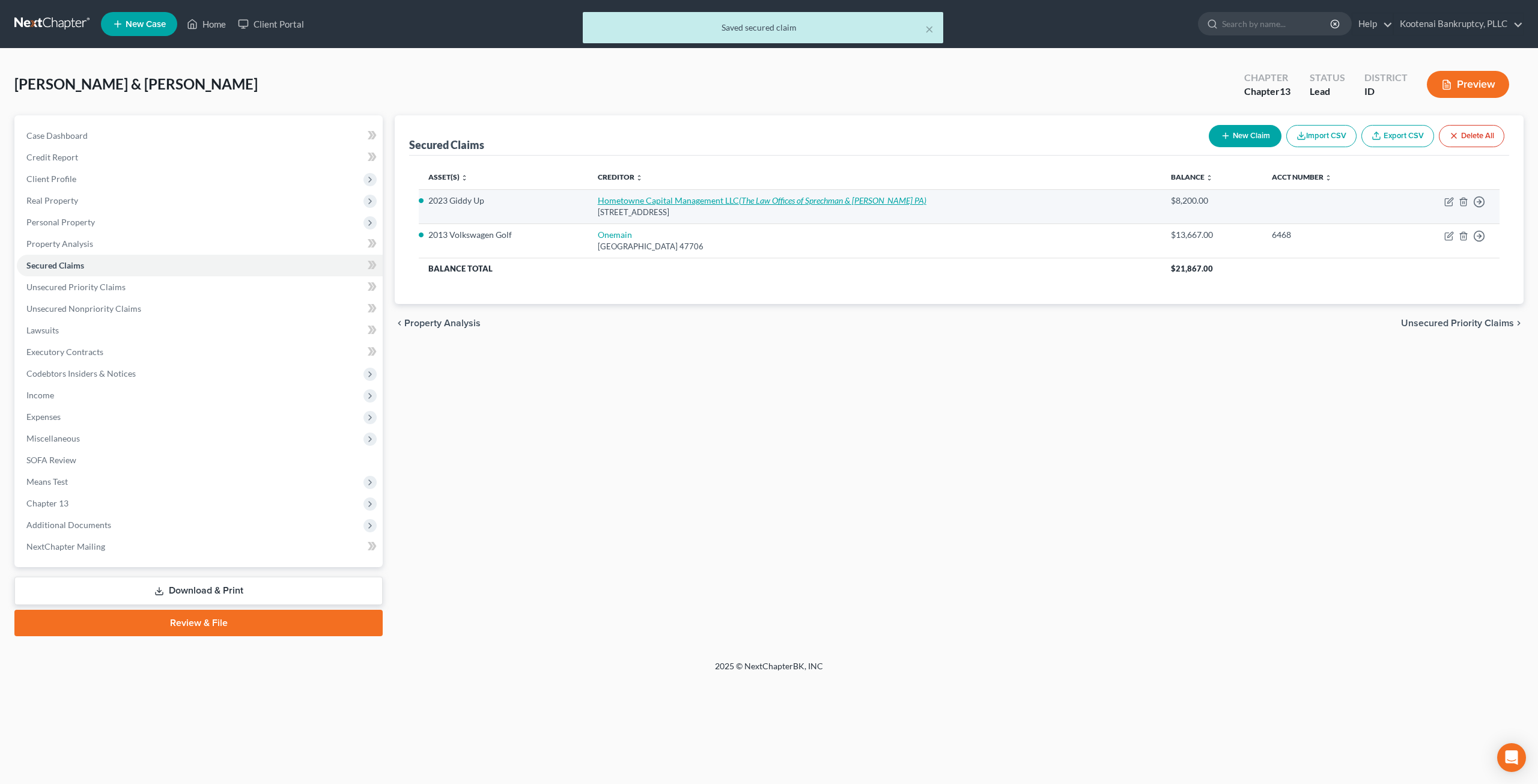
click at [642, 195] on link "Hometowne Capital Management LLC (The Law Offices of Sprechman & Fisher PA)" at bounding box center [762, 200] width 329 height 10
select select "44"
select select "0"
select select "4"
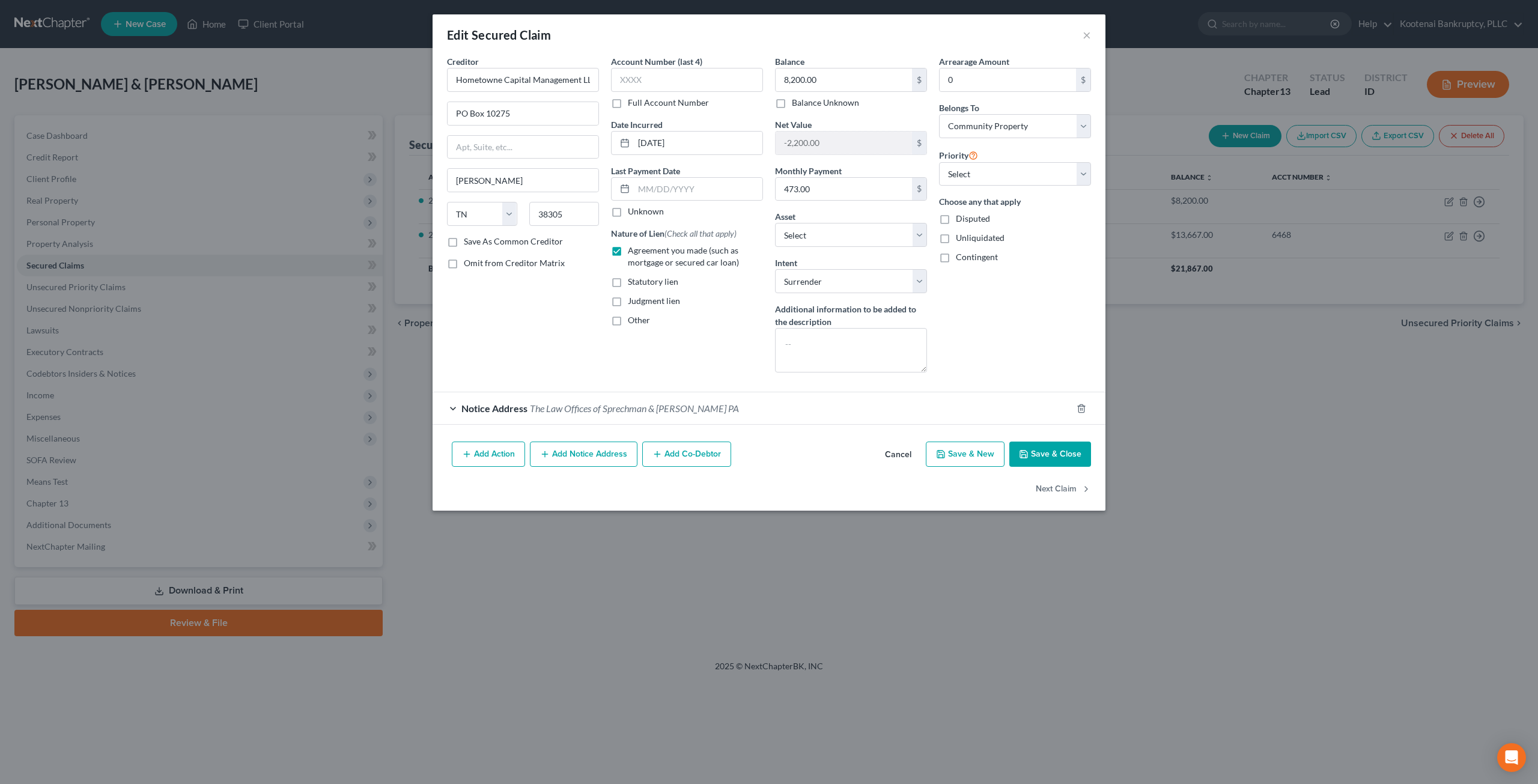
click at [1050, 443] on button "Save & Close" at bounding box center [1050, 454] width 82 height 25
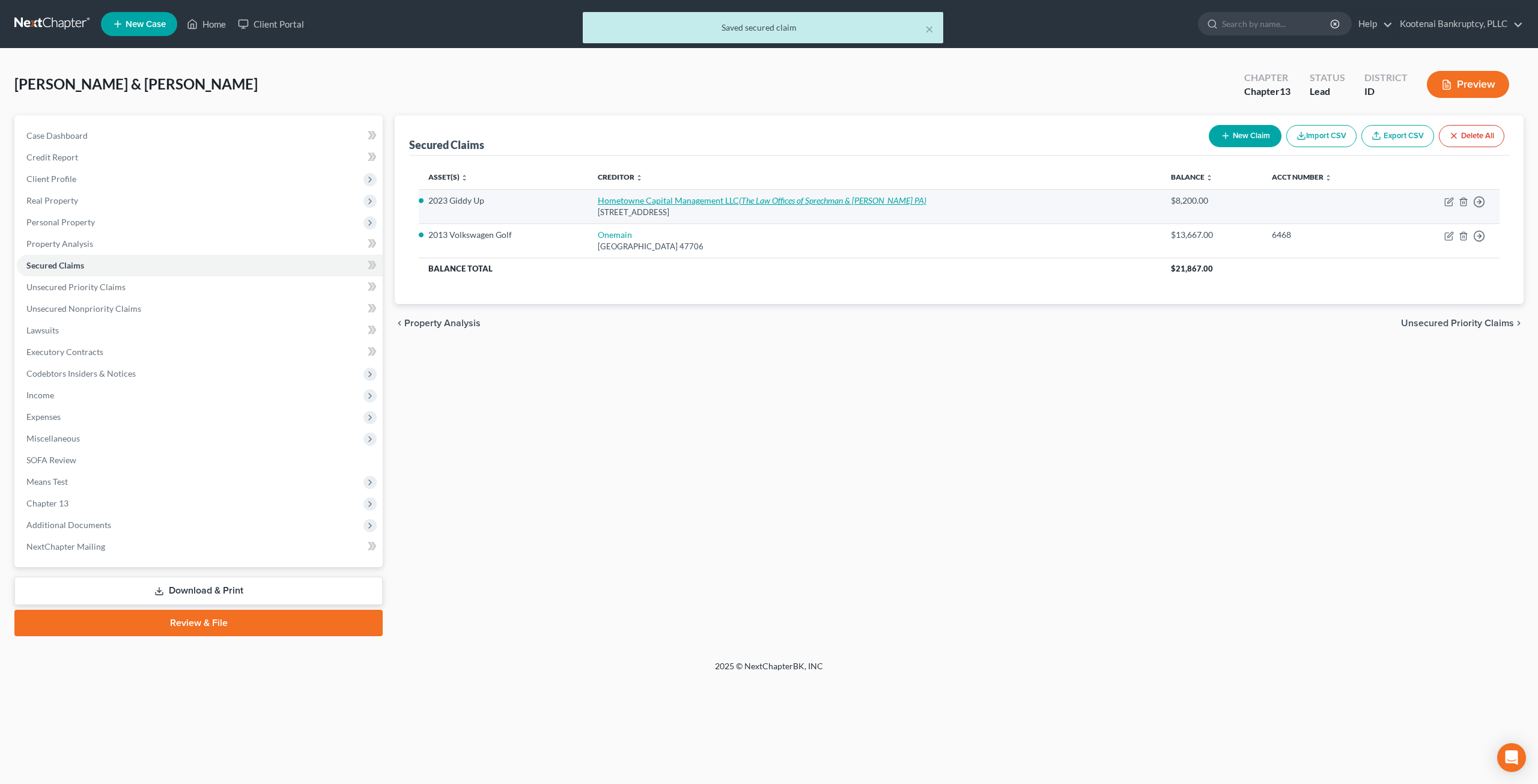
click at [663, 197] on link "Hometowne Capital Management LLC (The Law Offices of Sprechman & Fisher PA)" at bounding box center [762, 200] width 329 height 10
select select "44"
select select "0"
select select "4"
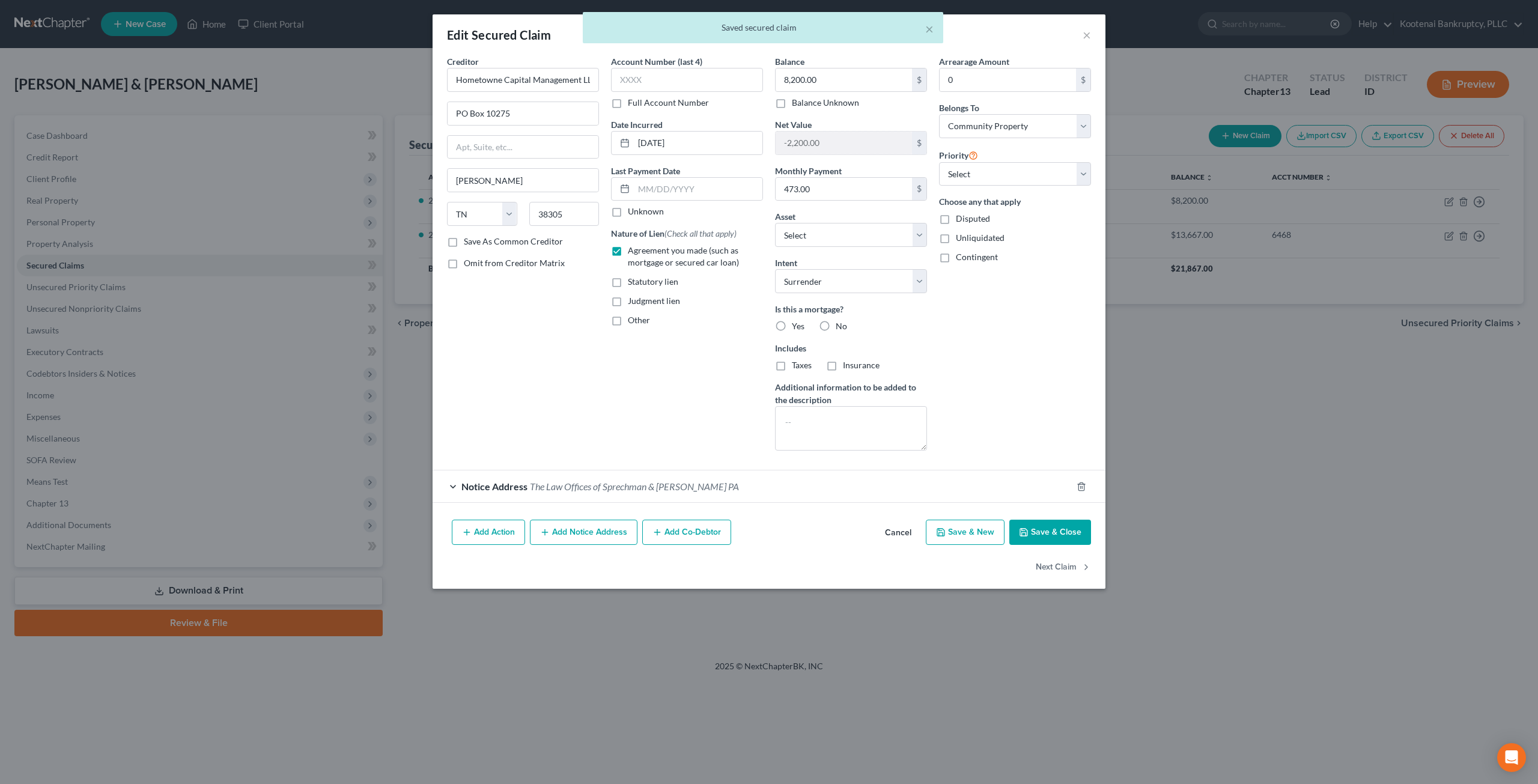
click at [1027, 529] on icon "button" at bounding box center [1023, 532] width 7 height 7
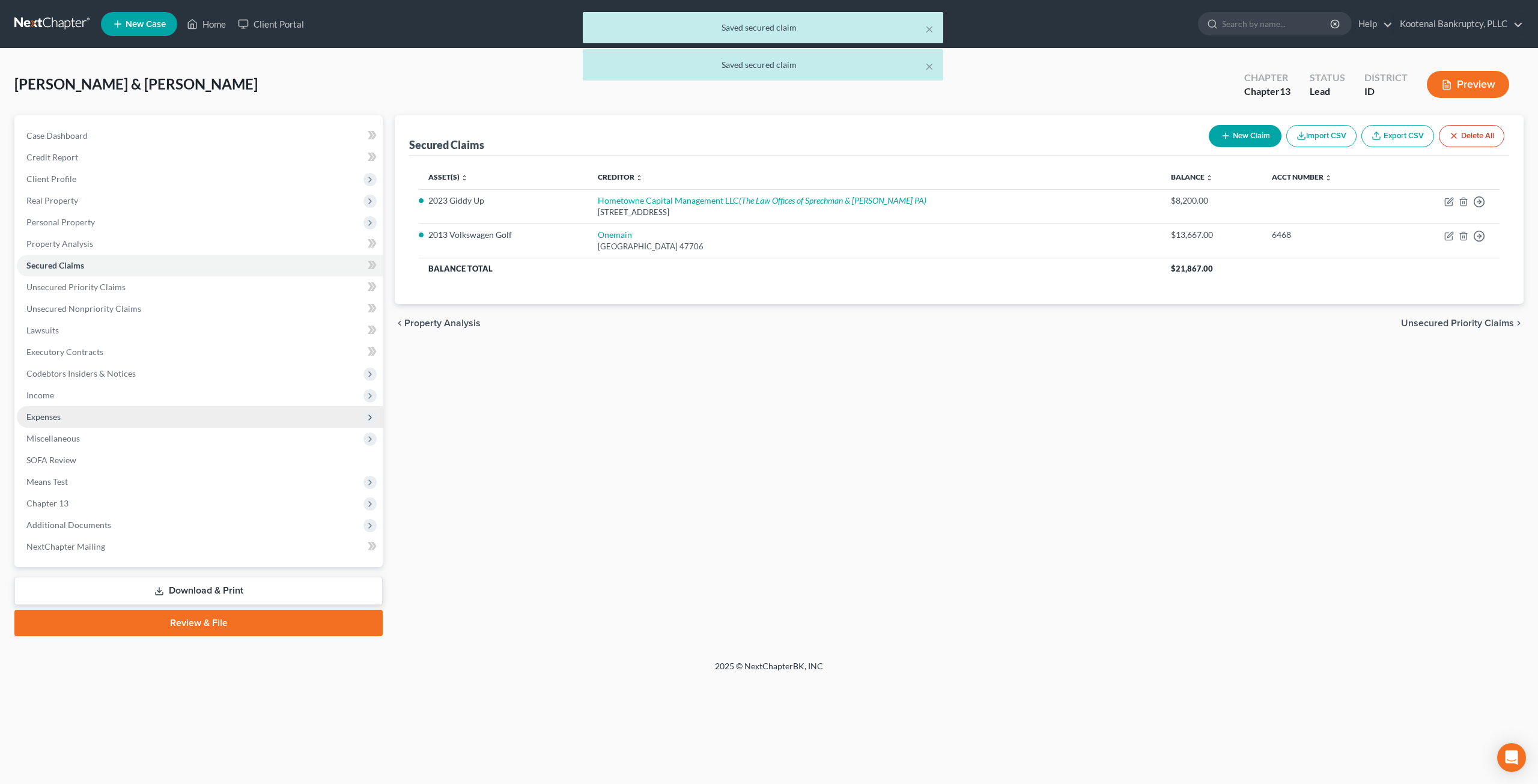
click at [143, 421] on span "Expenses" at bounding box center [199, 416] width 366 height 22
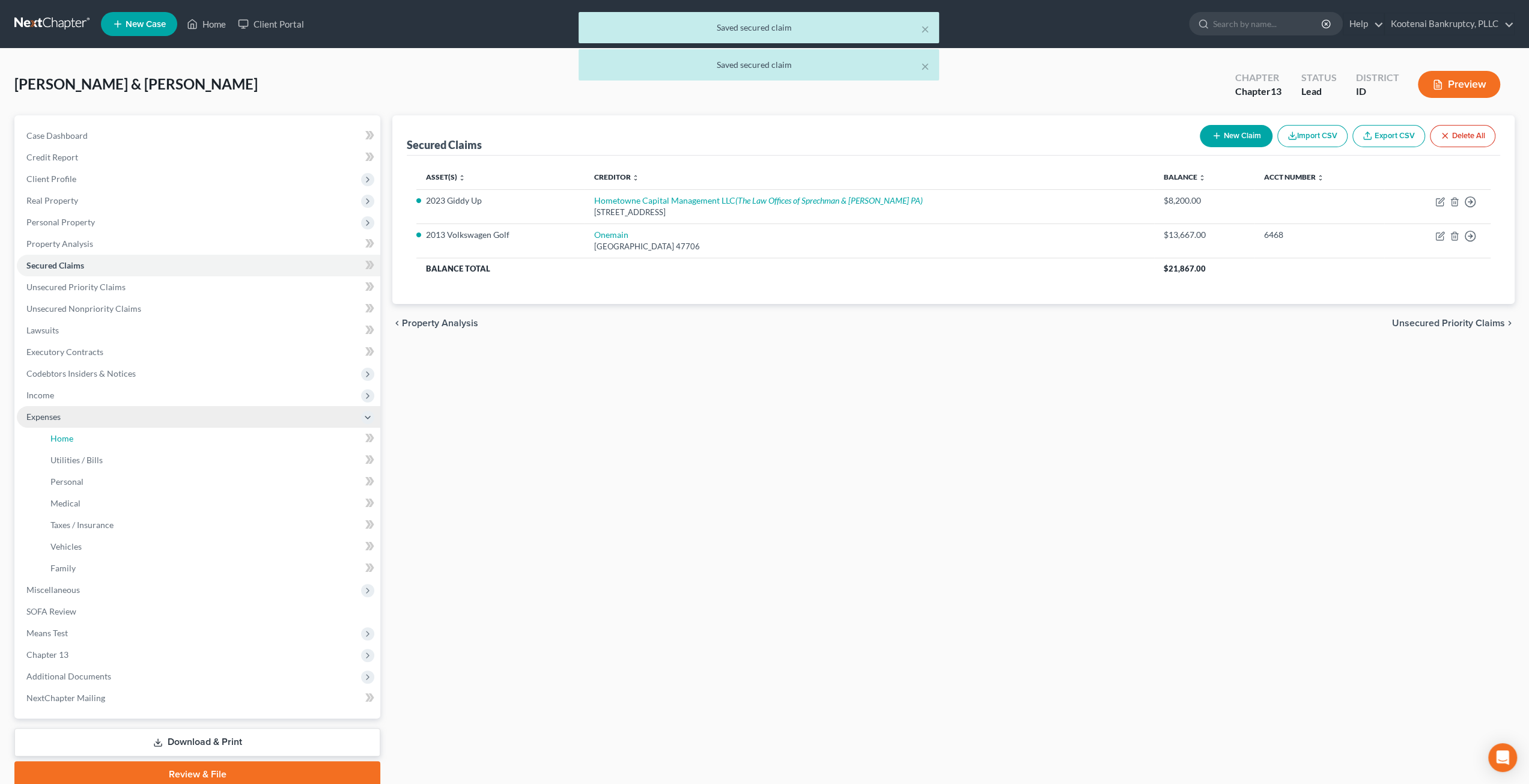
click at [154, 426] on li "Expenses Home Utilities / Bills Personal Medical" at bounding box center [198, 492] width 364 height 173
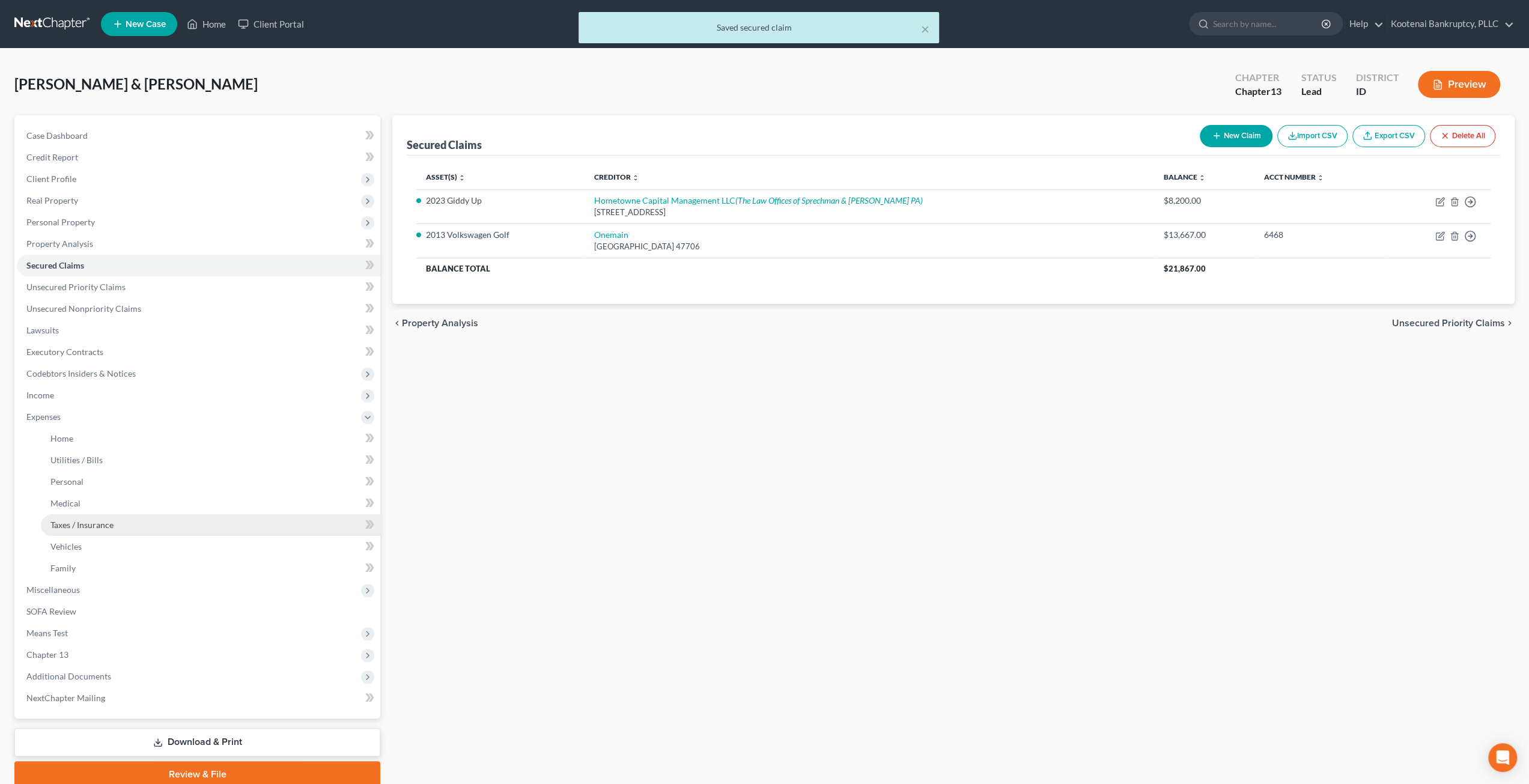
click at [166, 521] on link "Taxes / Insurance" at bounding box center [211, 525] width 339 height 22
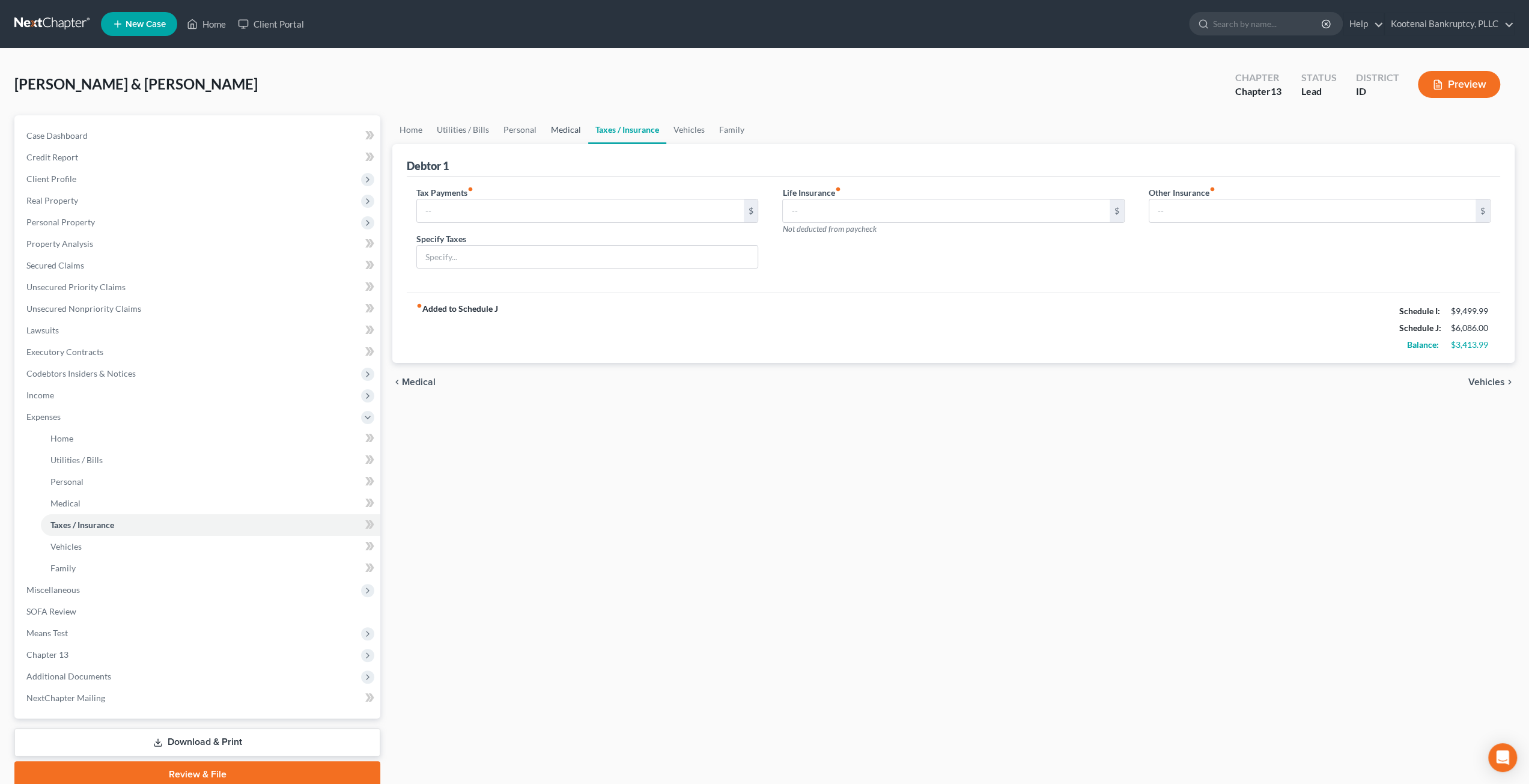
click at [566, 119] on link "Medical" at bounding box center [566, 130] width 44 height 29
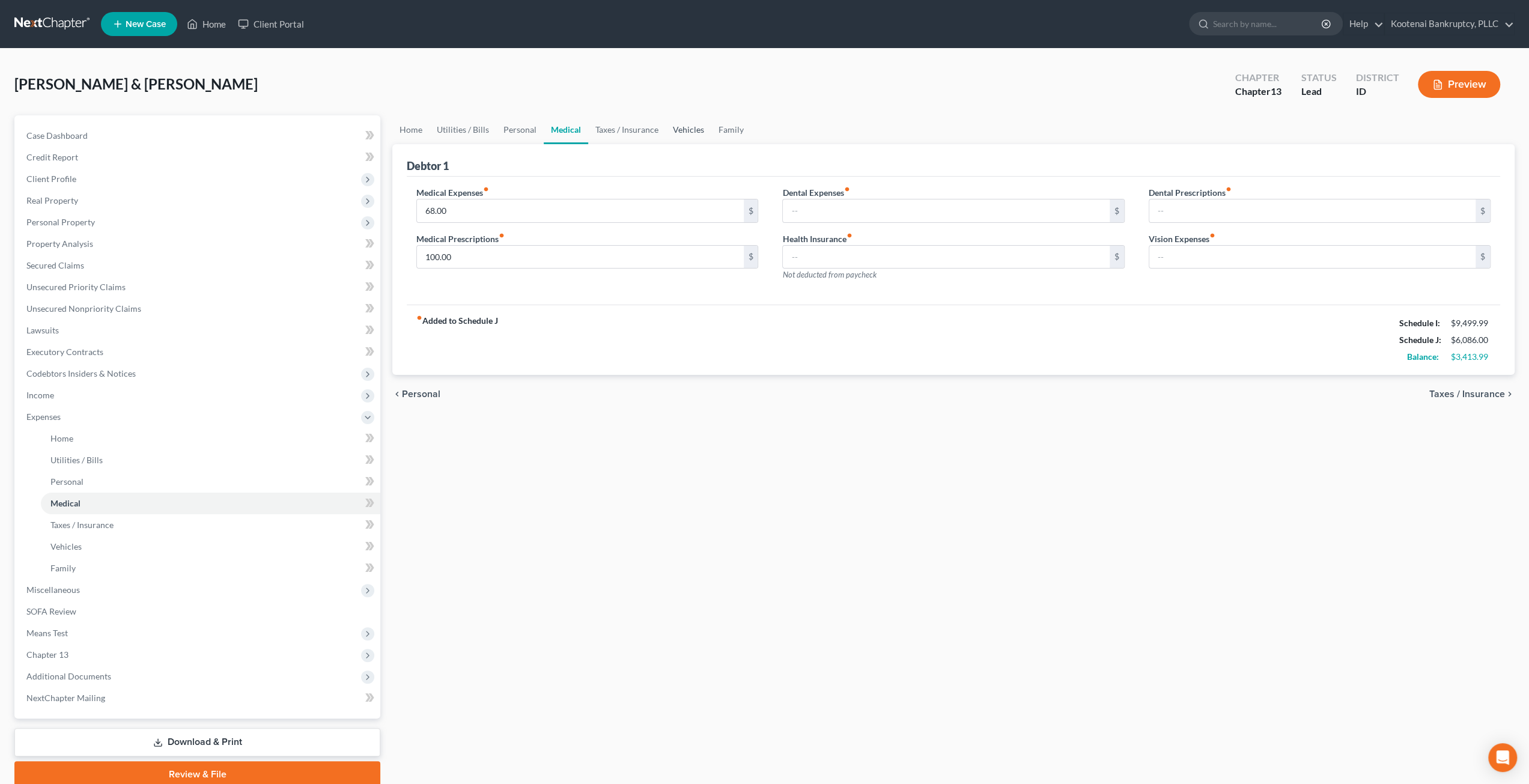
click at [668, 121] on link "Vehicles" at bounding box center [688, 130] width 46 height 29
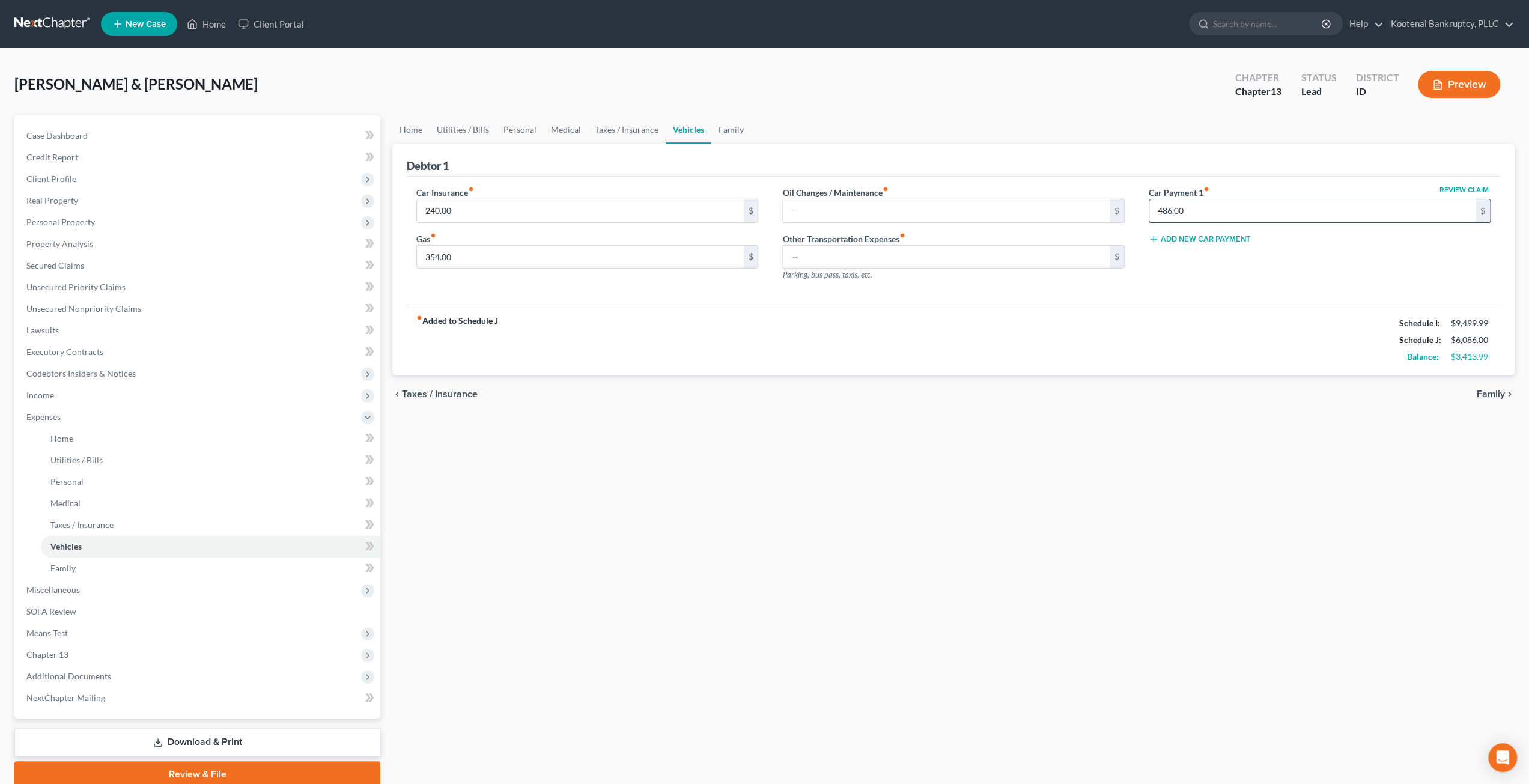
click at [1233, 215] on input "486.00" at bounding box center [1312, 211] width 326 height 23
click at [1150, 439] on div "Home Utilities / Bills Personal Medical Taxes / Insurance Vehicles Family Debto…" at bounding box center [953, 451] width 1134 height 672
click at [716, 127] on link "Family" at bounding box center [731, 130] width 40 height 29
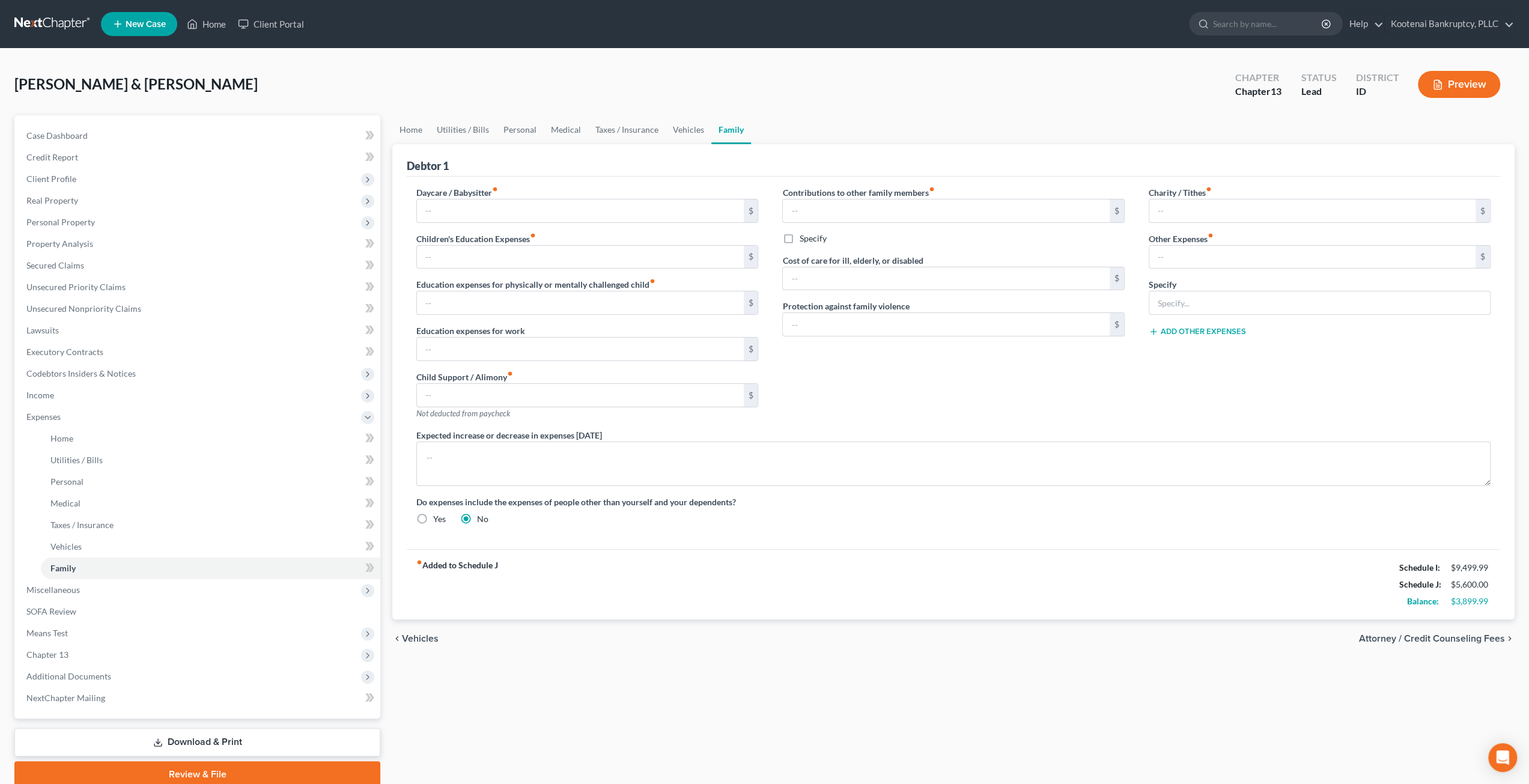
click at [856, 118] on ul "Home Utilities / Bills Personal Medical Taxes / Insurance Vehicles Family" at bounding box center [953, 130] width 1122 height 29
click at [412, 127] on link "Home" at bounding box center [411, 130] width 37 height 29
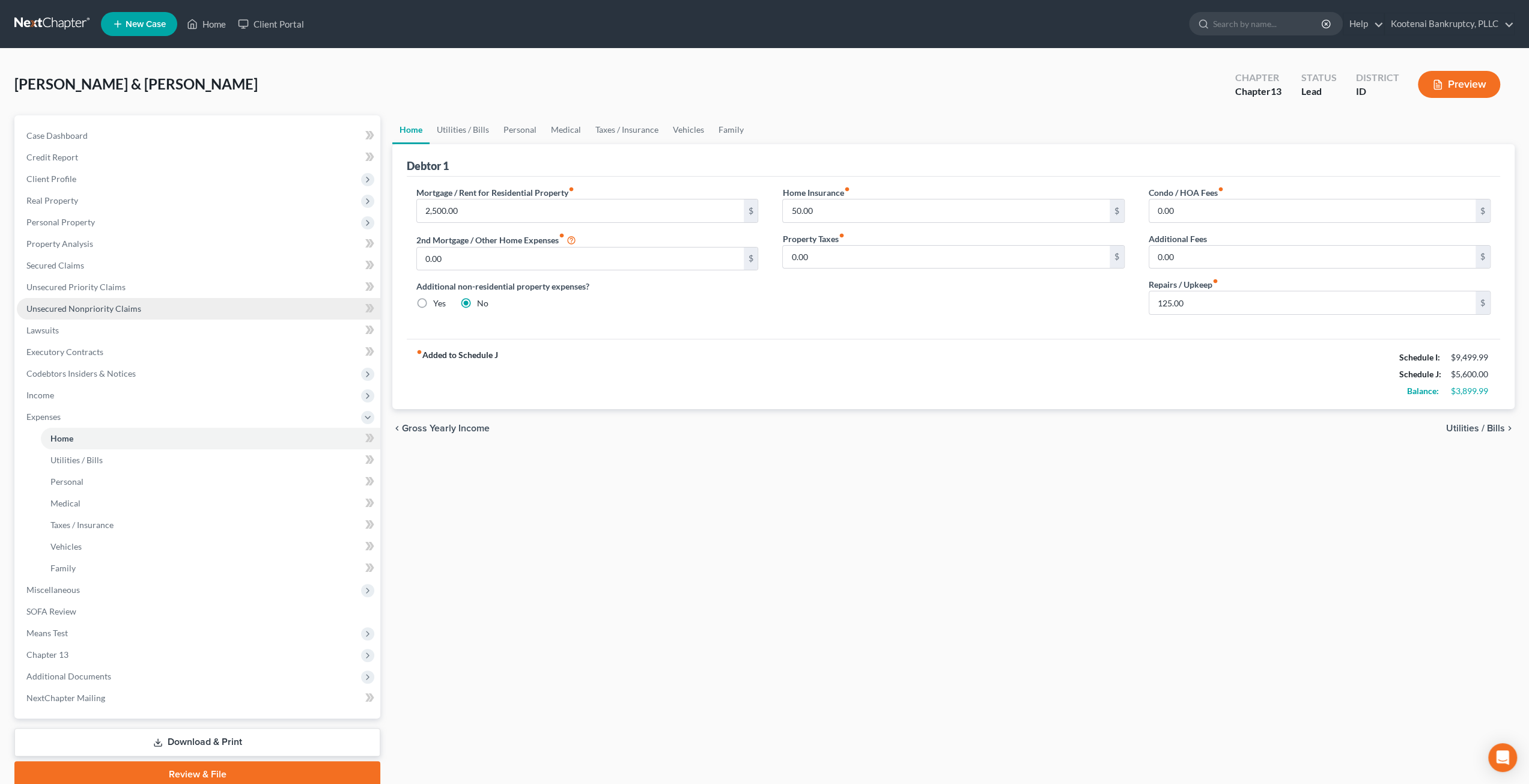
click at [116, 307] on span "Unsecured Nonpriority Claims" at bounding box center [84, 308] width 115 height 10
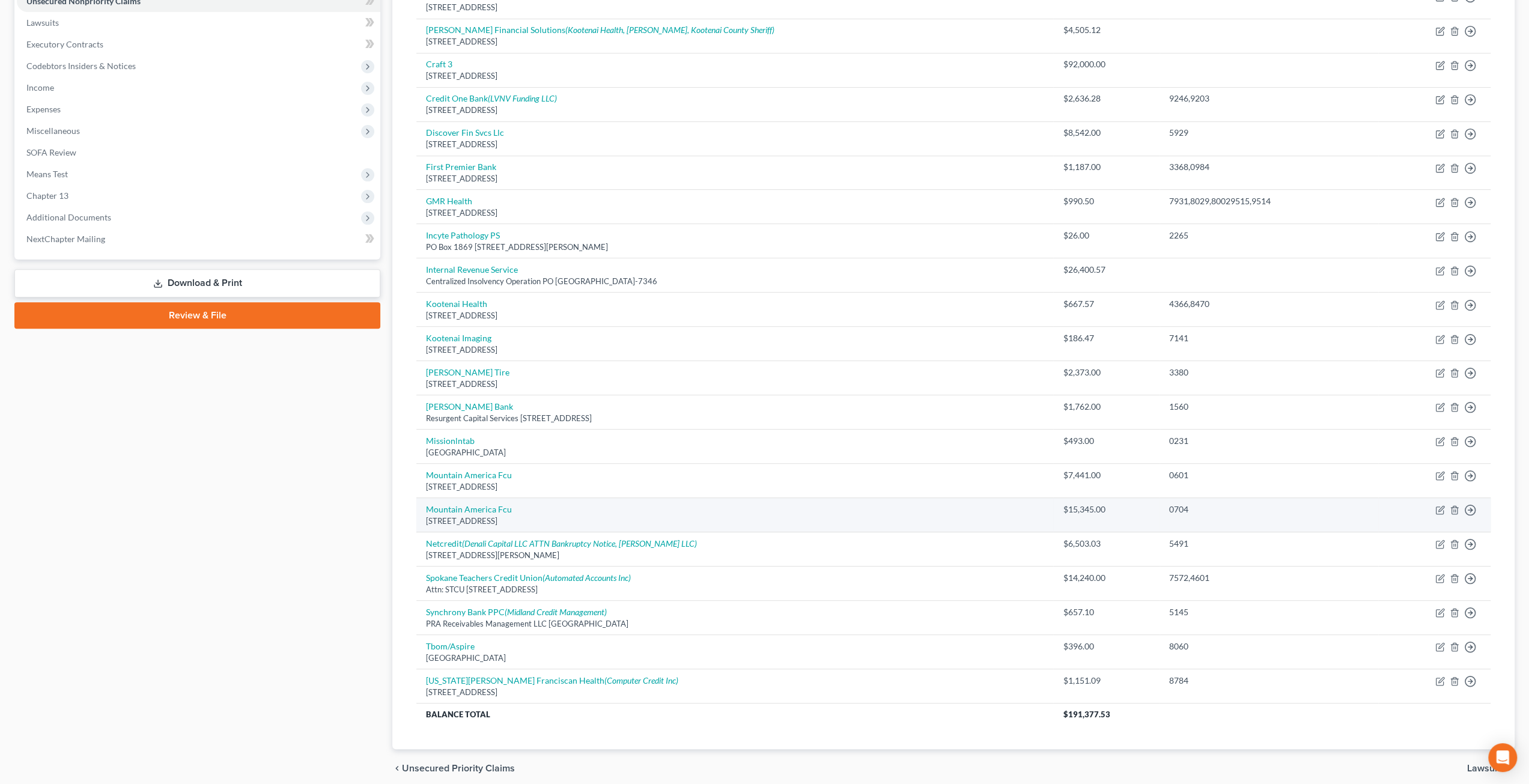
scroll to position [350, 0]
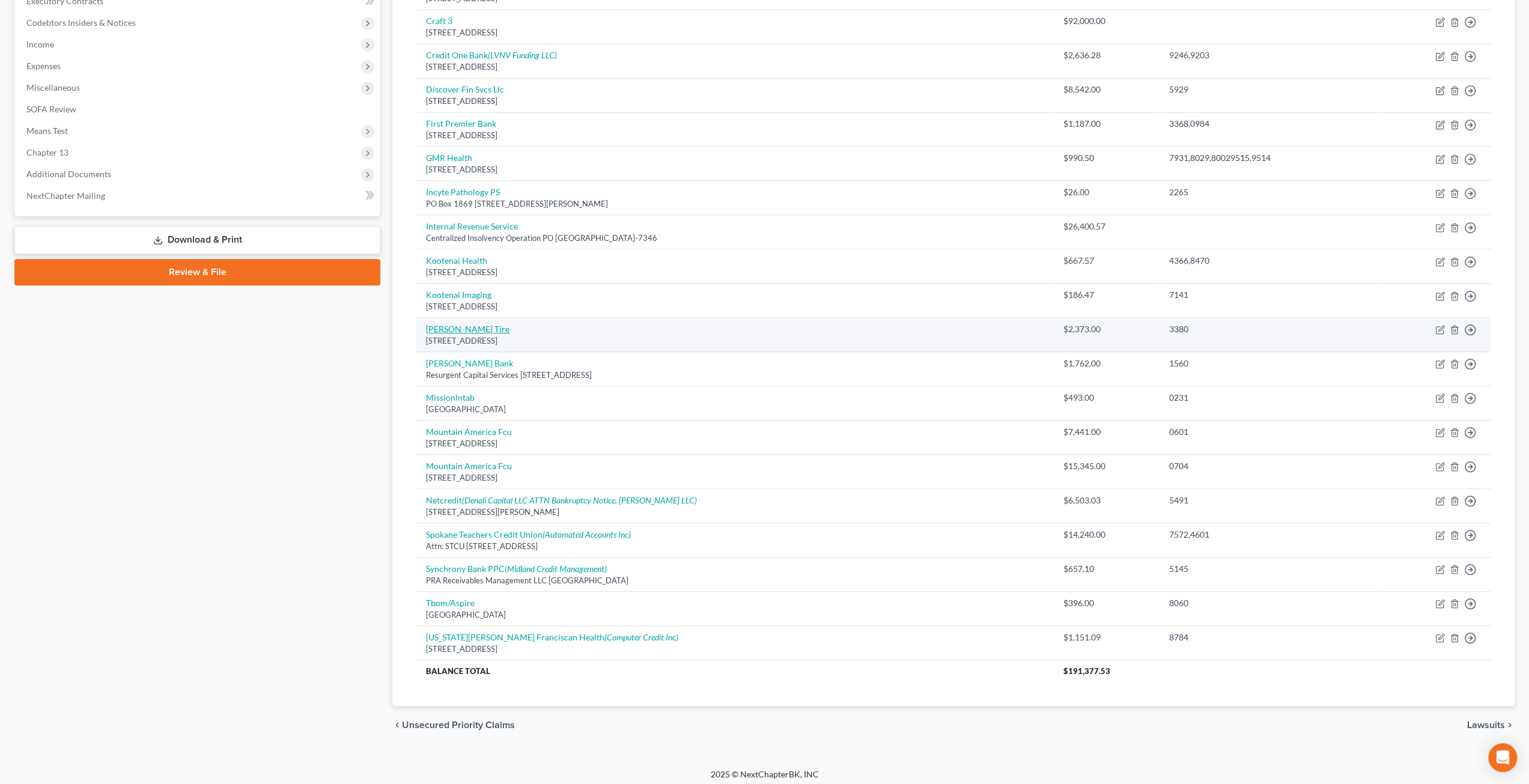
click at [465, 324] on link "Les Schwab Tire" at bounding box center [467, 329] width 84 height 10
select select "38"
select select "2"
select select "4"
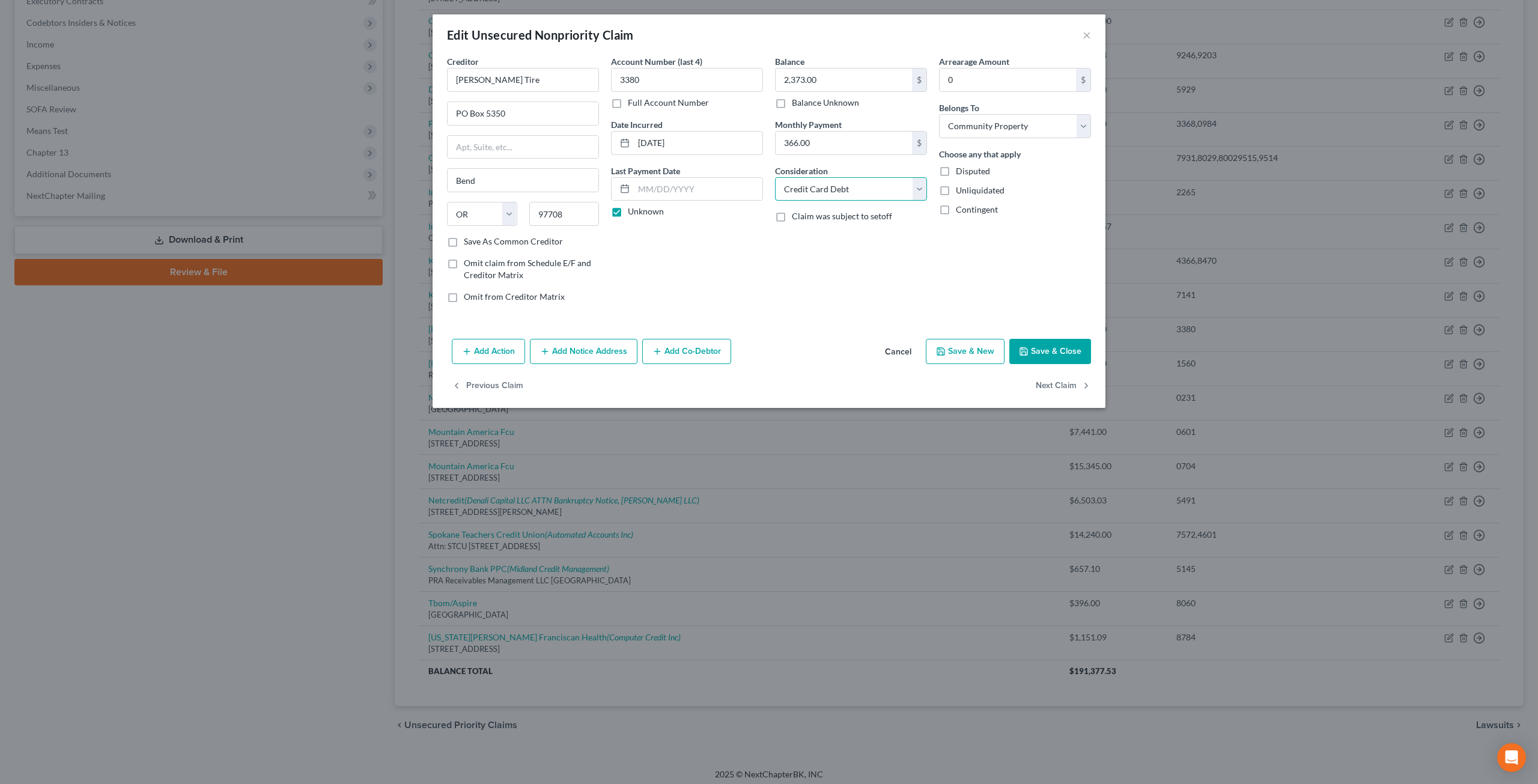
click at [868, 181] on select "Select Cable / Satellite Services Collection Agency Credit Card Debt Debt Couns…" at bounding box center [851, 189] width 152 height 24
select select "14"
click at [775, 177] on select "Select Cable / Satellite Services Collection Agency Credit Card Debt Debt Couns…" at bounding box center [851, 189] width 152 height 24
click at [816, 229] on input "text" at bounding box center [851, 235] width 150 height 23
type input "V"
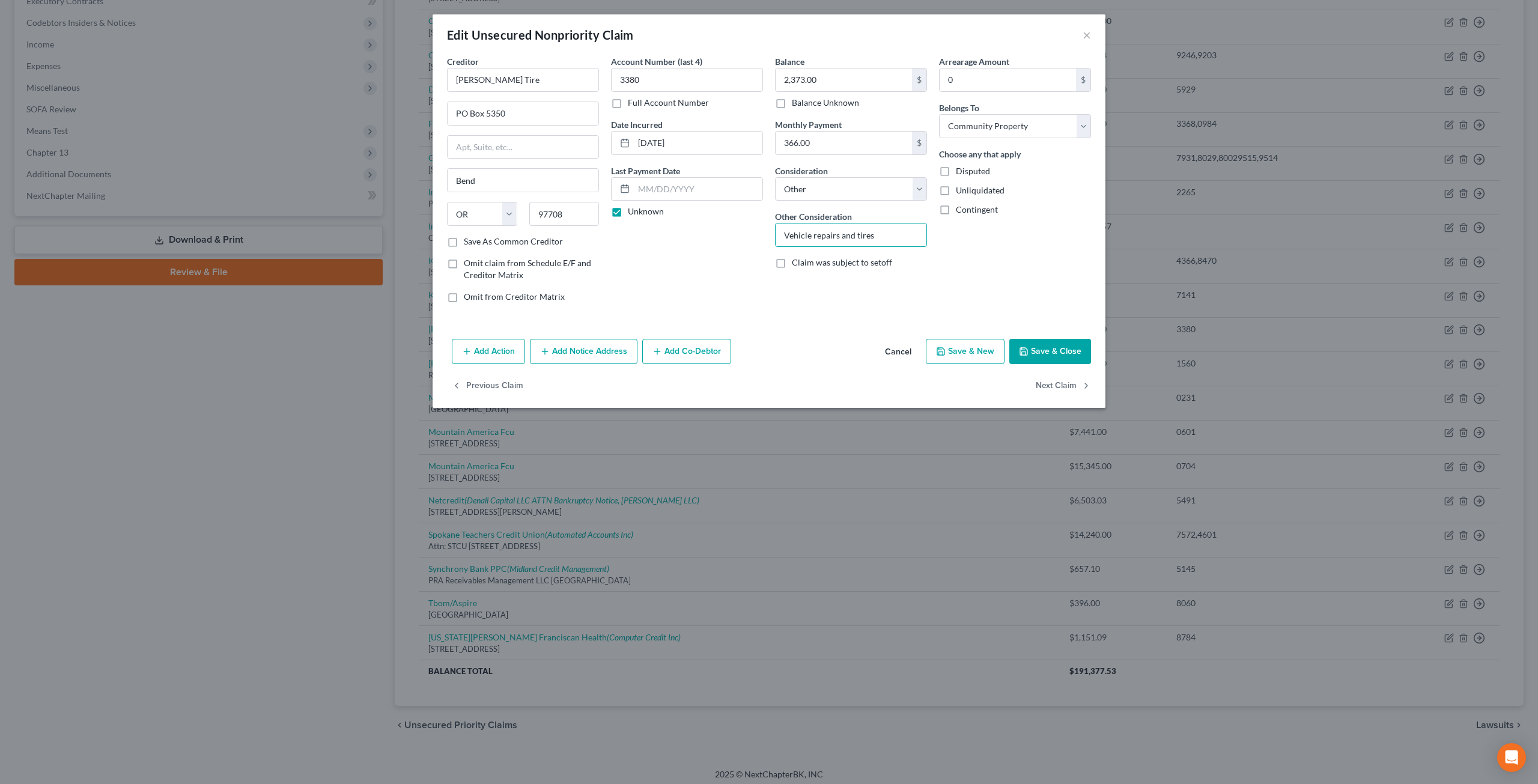
type input "Vehicle repairs and tires"
click at [1071, 340] on button "Save & Close" at bounding box center [1050, 351] width 82 height 25
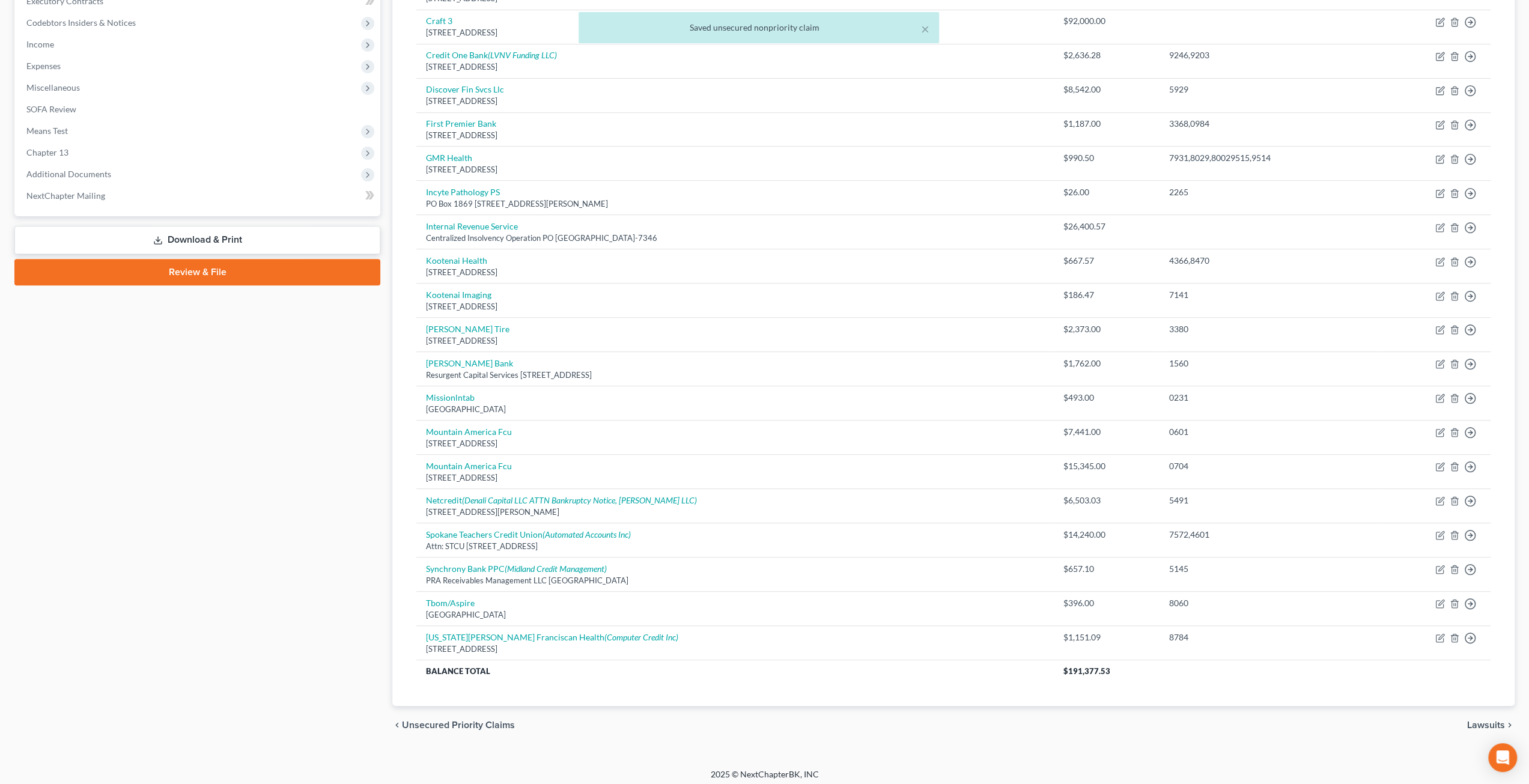
click at [329, 438] on div "Case Dashboard Payments Invoices Payments Payments Credit Report Client Profile" at bounding box center [197, 254] width 378 height 979
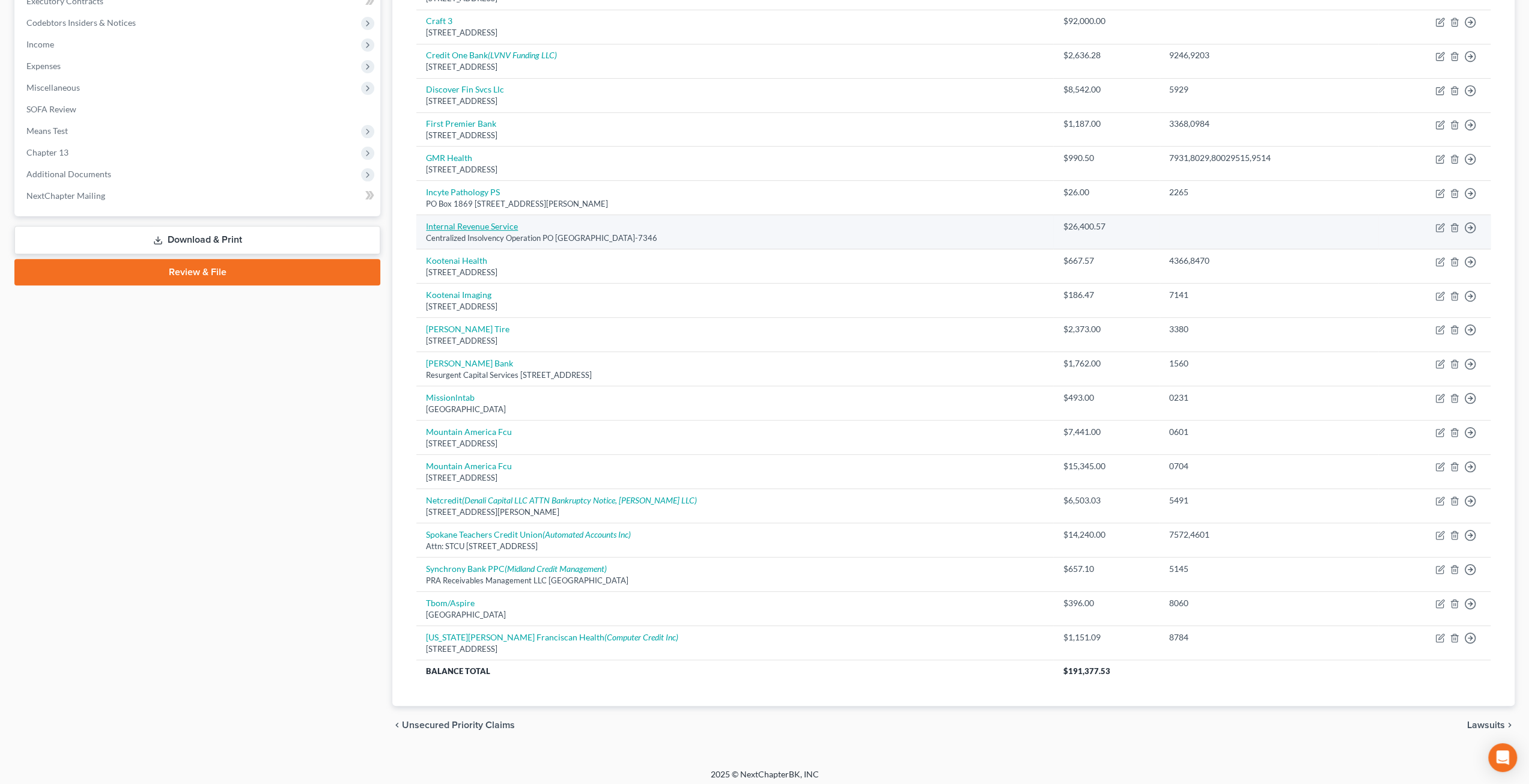
click at [502, 222] on link "Internal Revenue Service" at bounding box center [471, 226] width 92 height 10
select select "39"
select select "14"
select select "4"
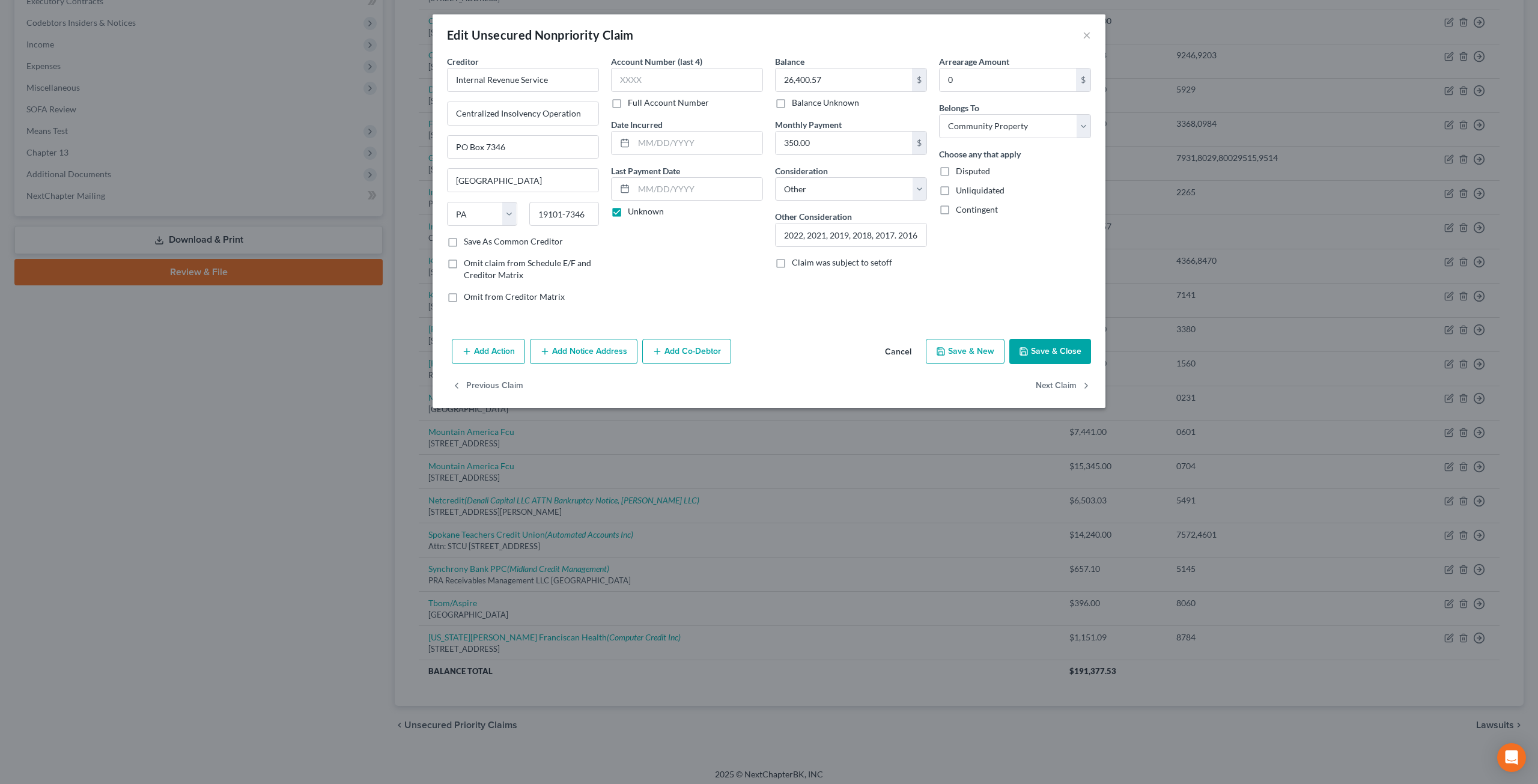
click at [903, 341] on button "Cancel" at bounding box center [898, 352] width 46 height 24
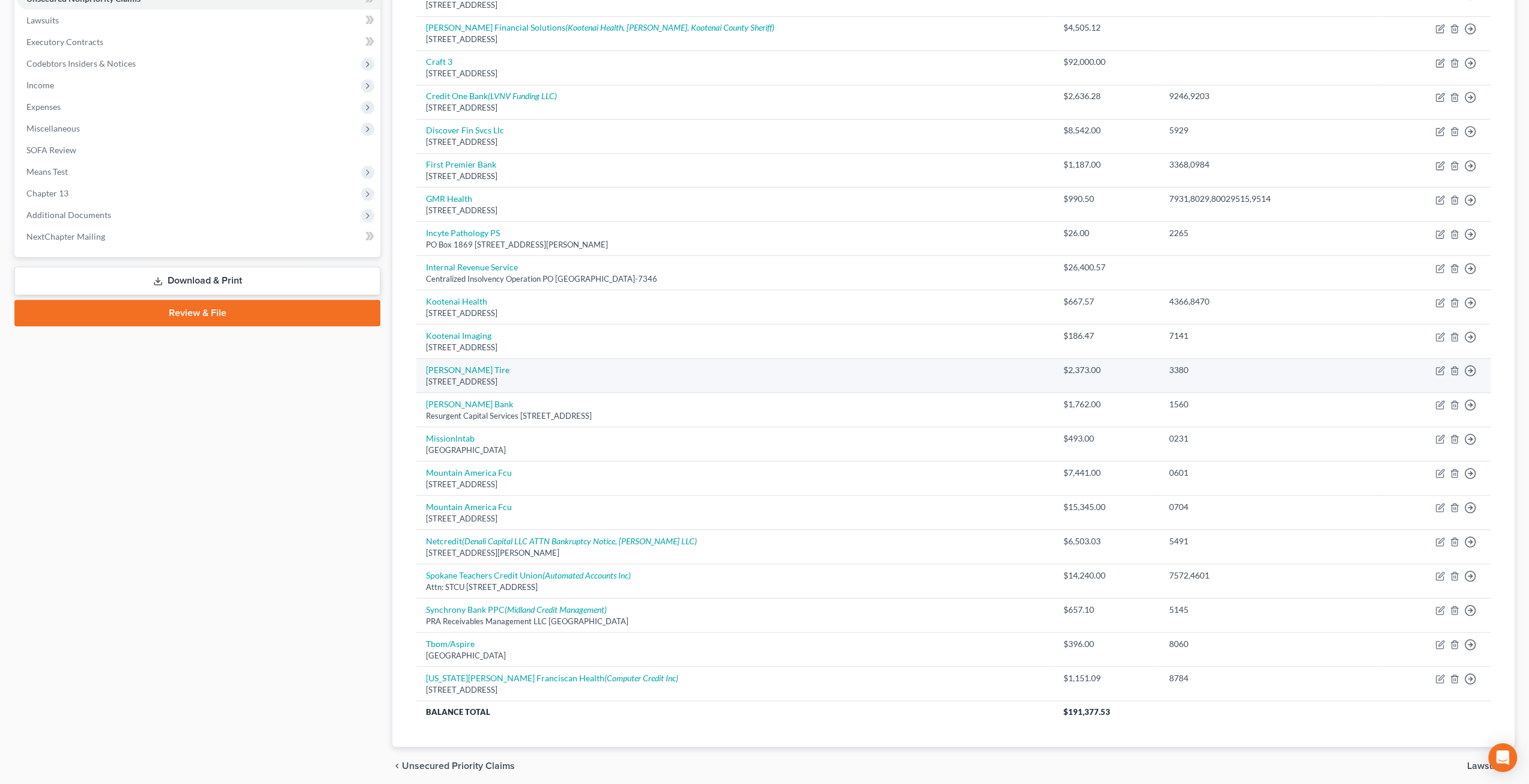
scroll to position [290, 0]
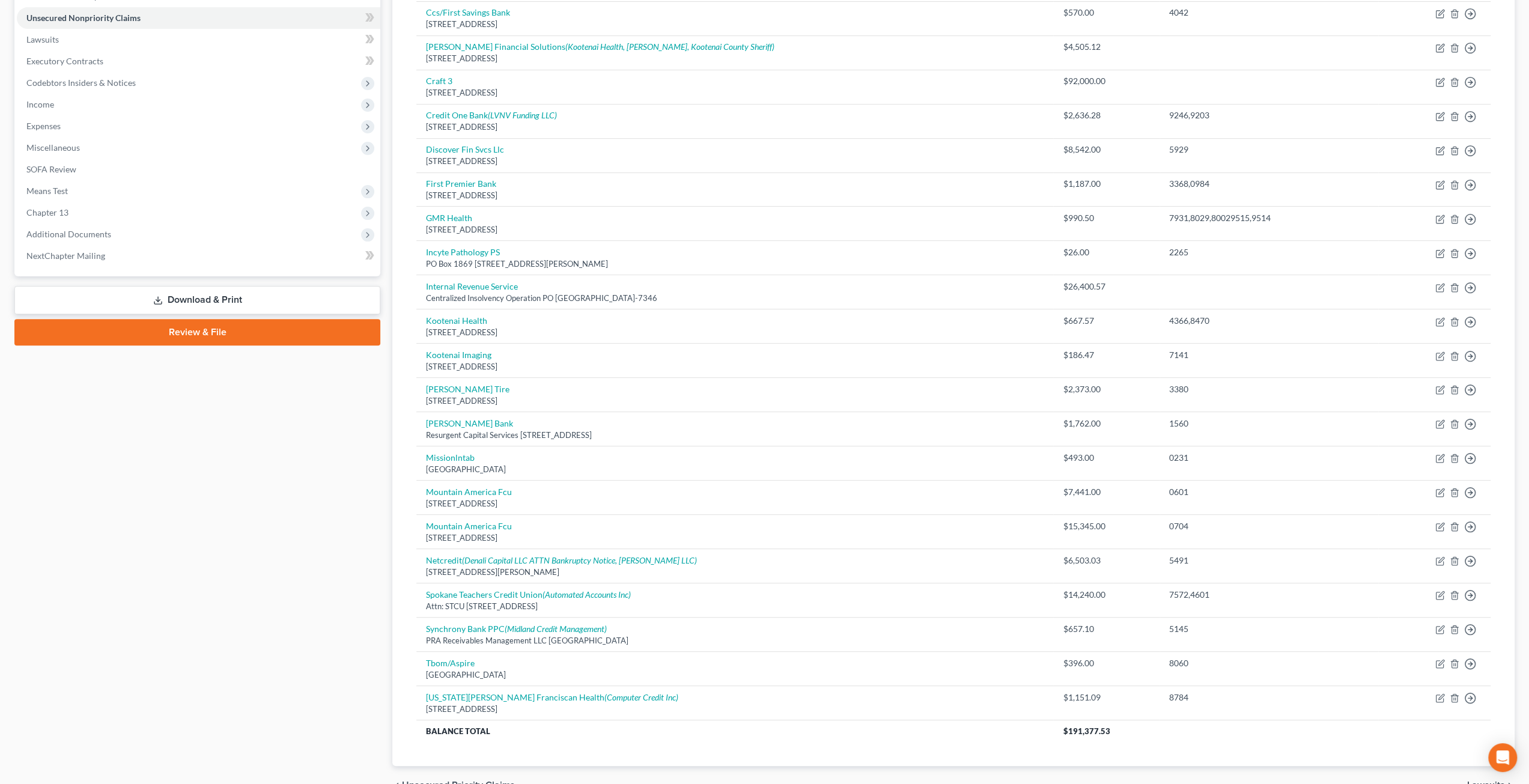
drag, startPoint x: 277, startPoint y: 484, endPoint x: 269, endPoint y: 478, distance: 10.0
click at [277, 484] on div "Case Dashboard Payments Invoices Payments Payments Credit Report Client Profile" at bounding box center [197, 314] width 378 height 979
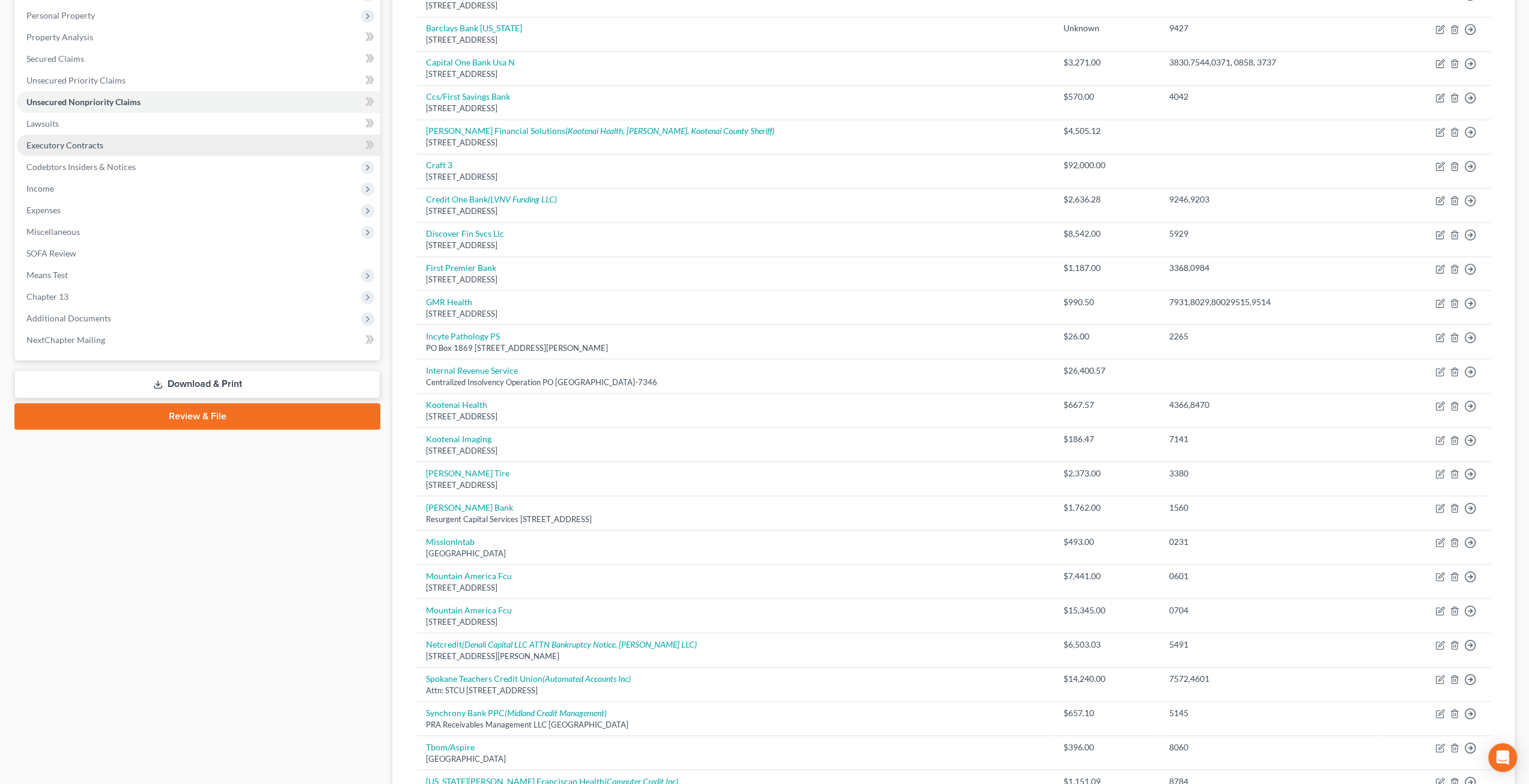
scroll to position [110, 0]
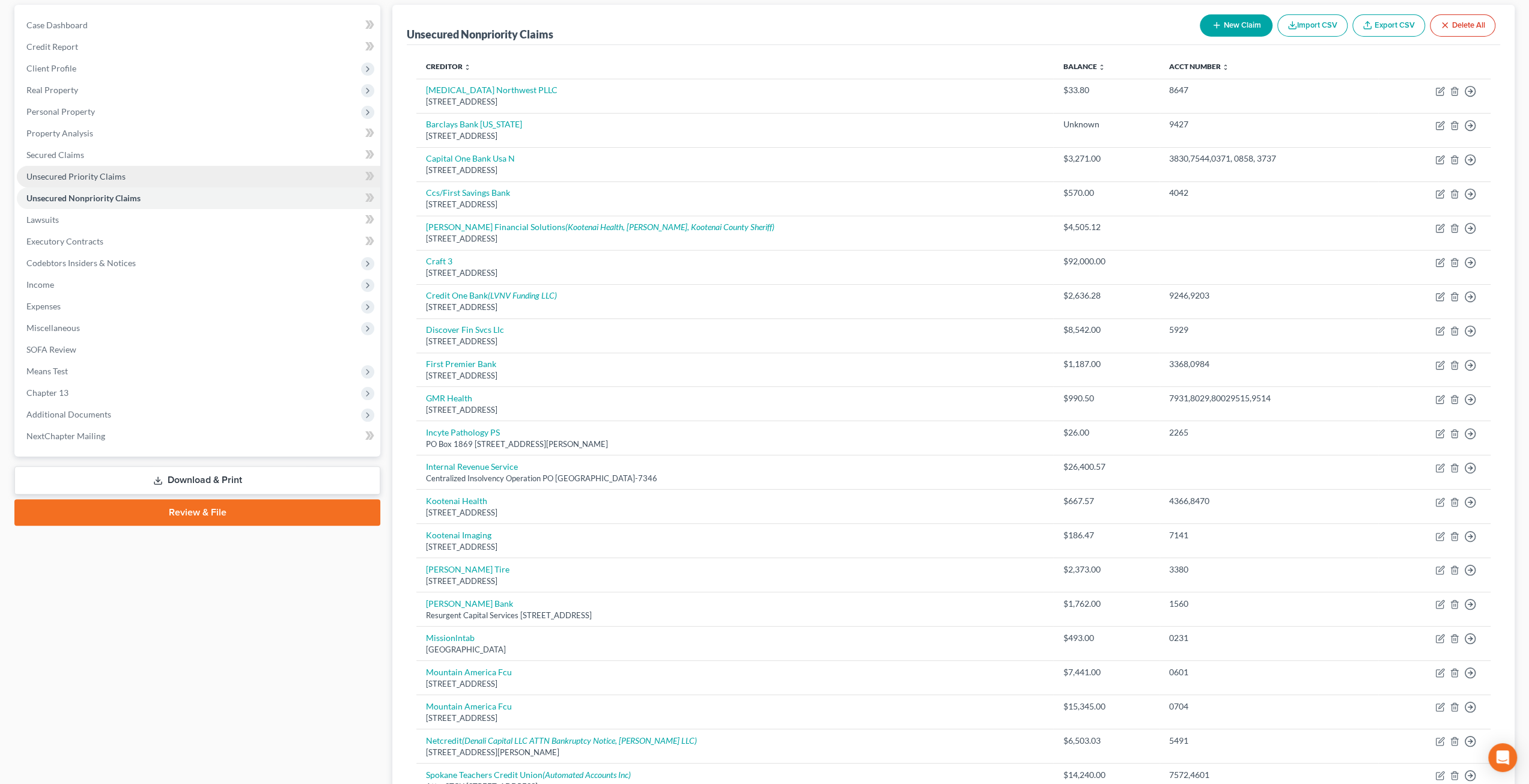
click at [180, 177] on link "Unsecured Priority Claims" at bounding box center [198, 176] width 364 height 22
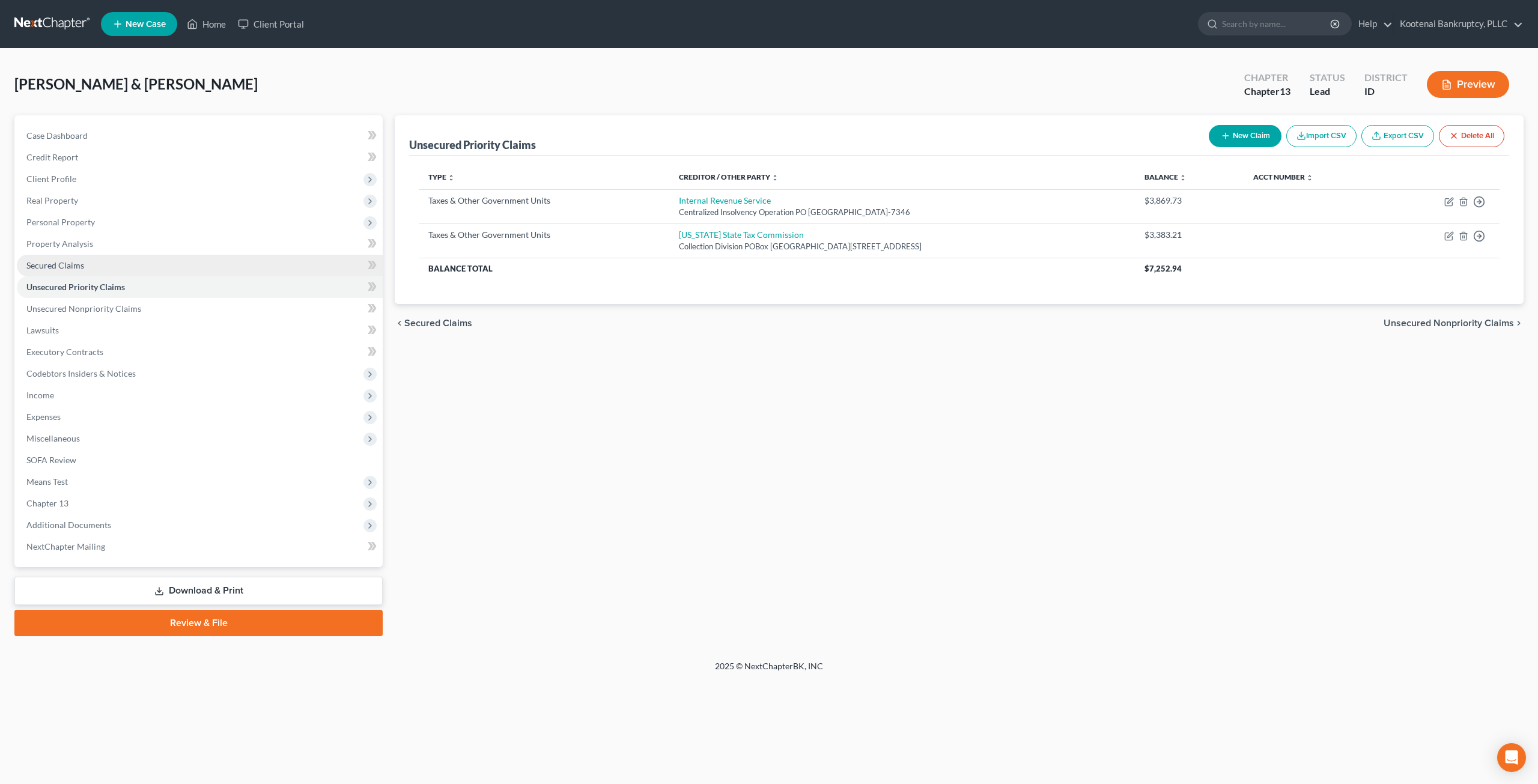
click at [148, 270] on link "Secured Claims" at bounding box center [199, 265] width 366 height 22
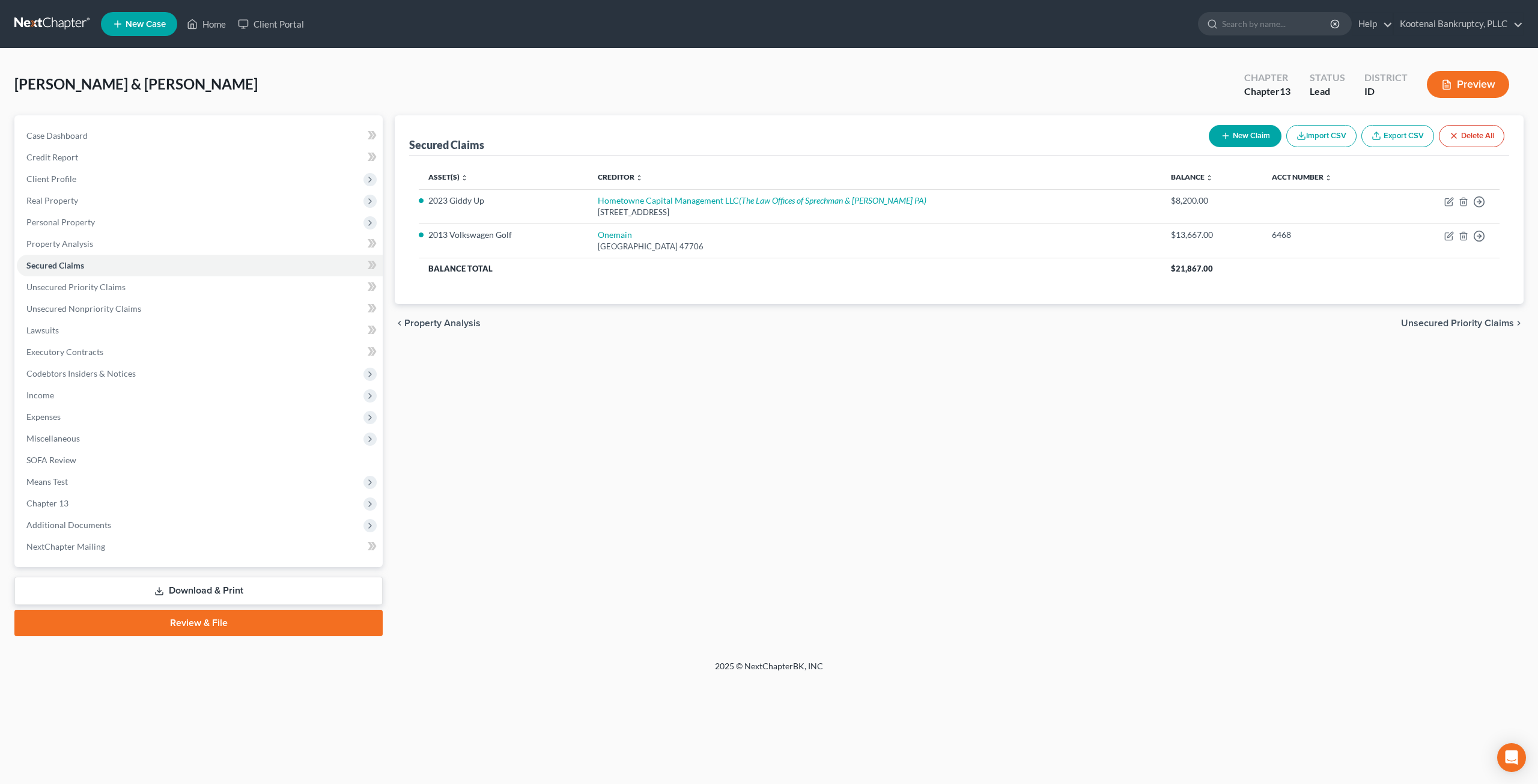
click at [644, 511] on div "Secured Claims New Claim Import CSV Export CSV Delete All Asset(s) expand_more …" at bounding box center [959, 376] width 1141 height 521
drag, startPoint x: 125, startPoint y: 409, endPoint x: 142, endPoint y: 430, distance: 27.0
click at [125, 409] on span "Expenses" at bounding box center [199, 416] width 366 height 22
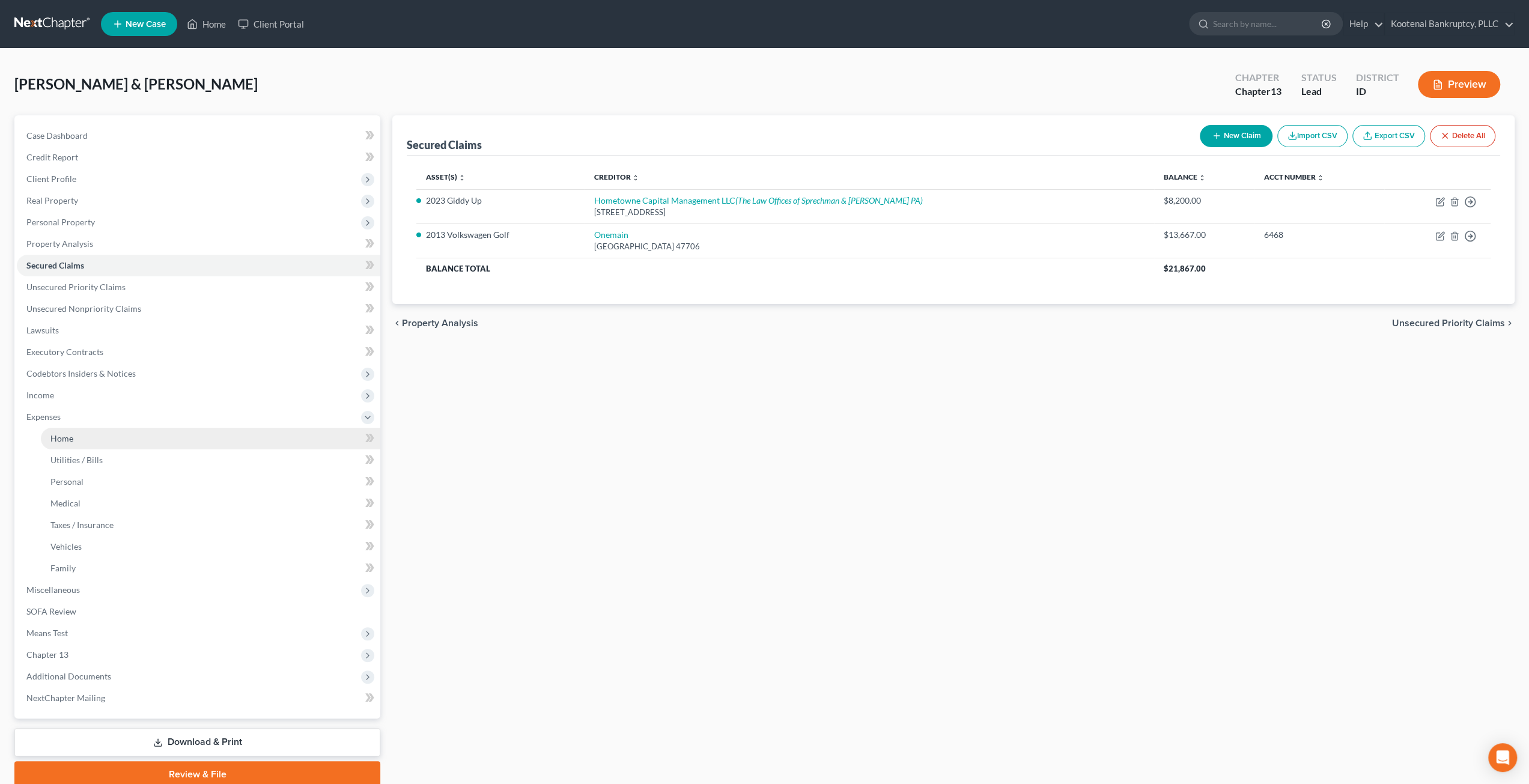
click at [143, 430] on link "Home" at bounding box center [211, 438] width 339 height 22
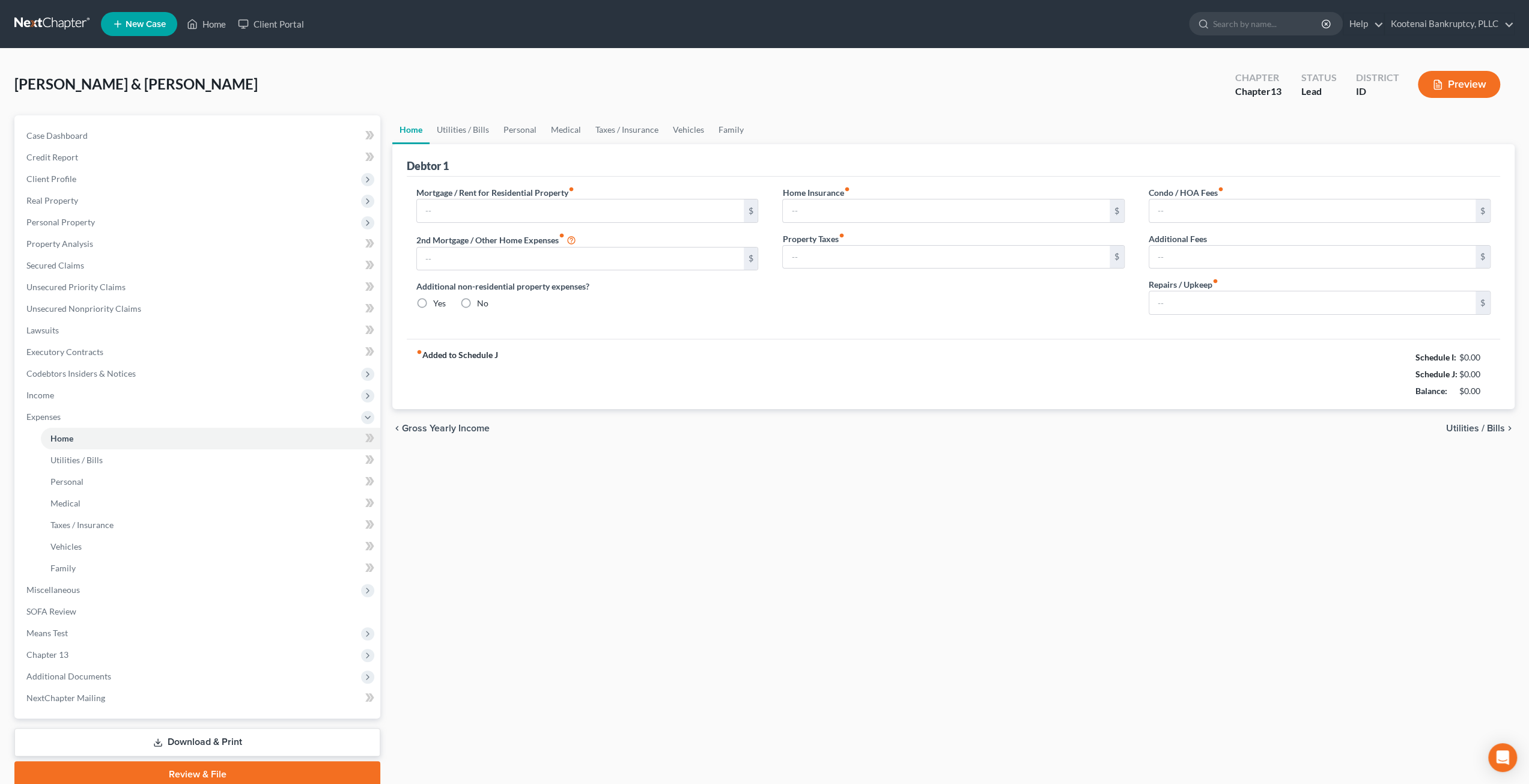
type input "2,500.00"
type input "0.00"
radio input "true"
type input "50.00"
type input "0.00"
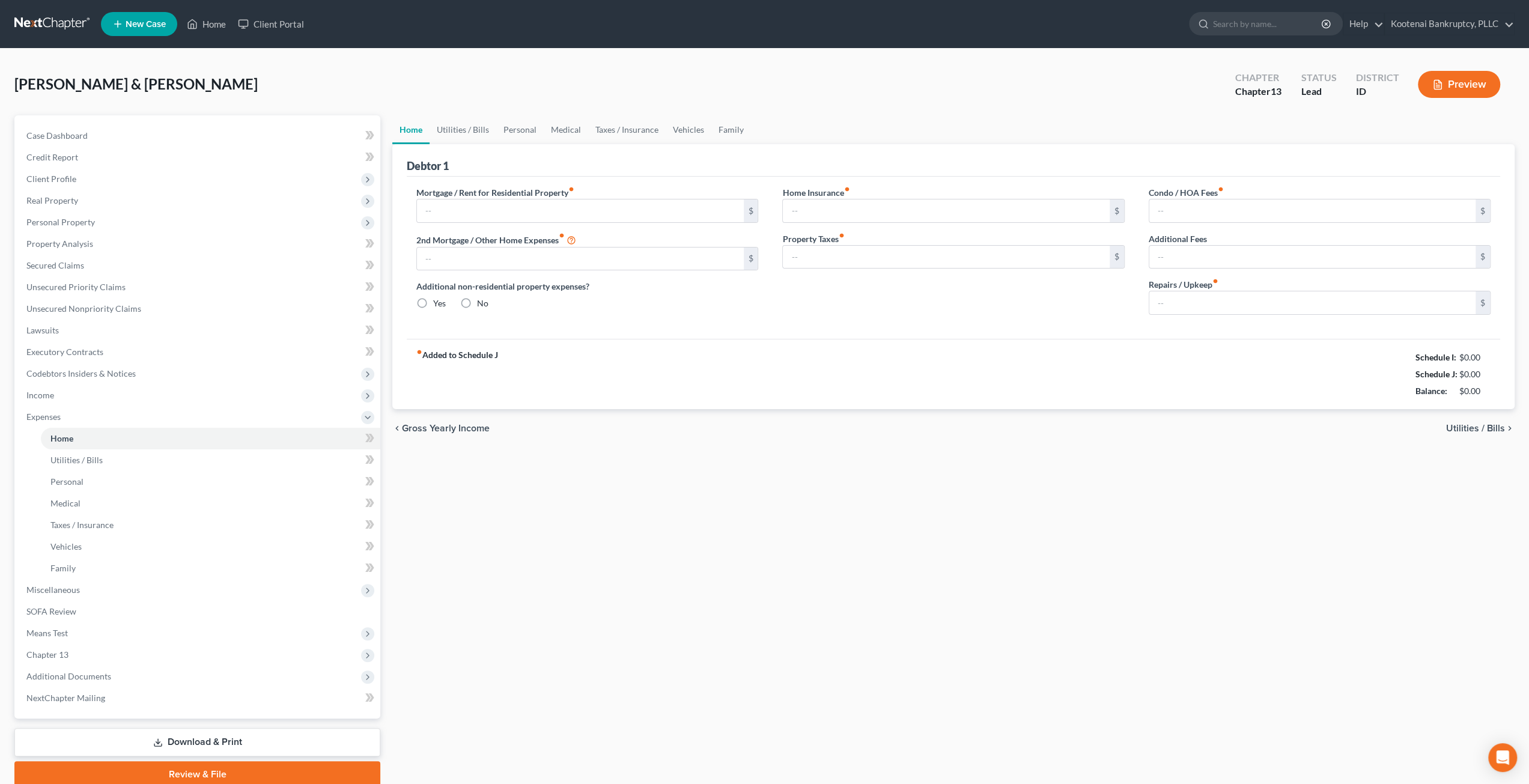
type input "0.00"
type input "125.00"
click at [61, 401] on span "Income" at bounding box center [198, 395] width 364 height 22
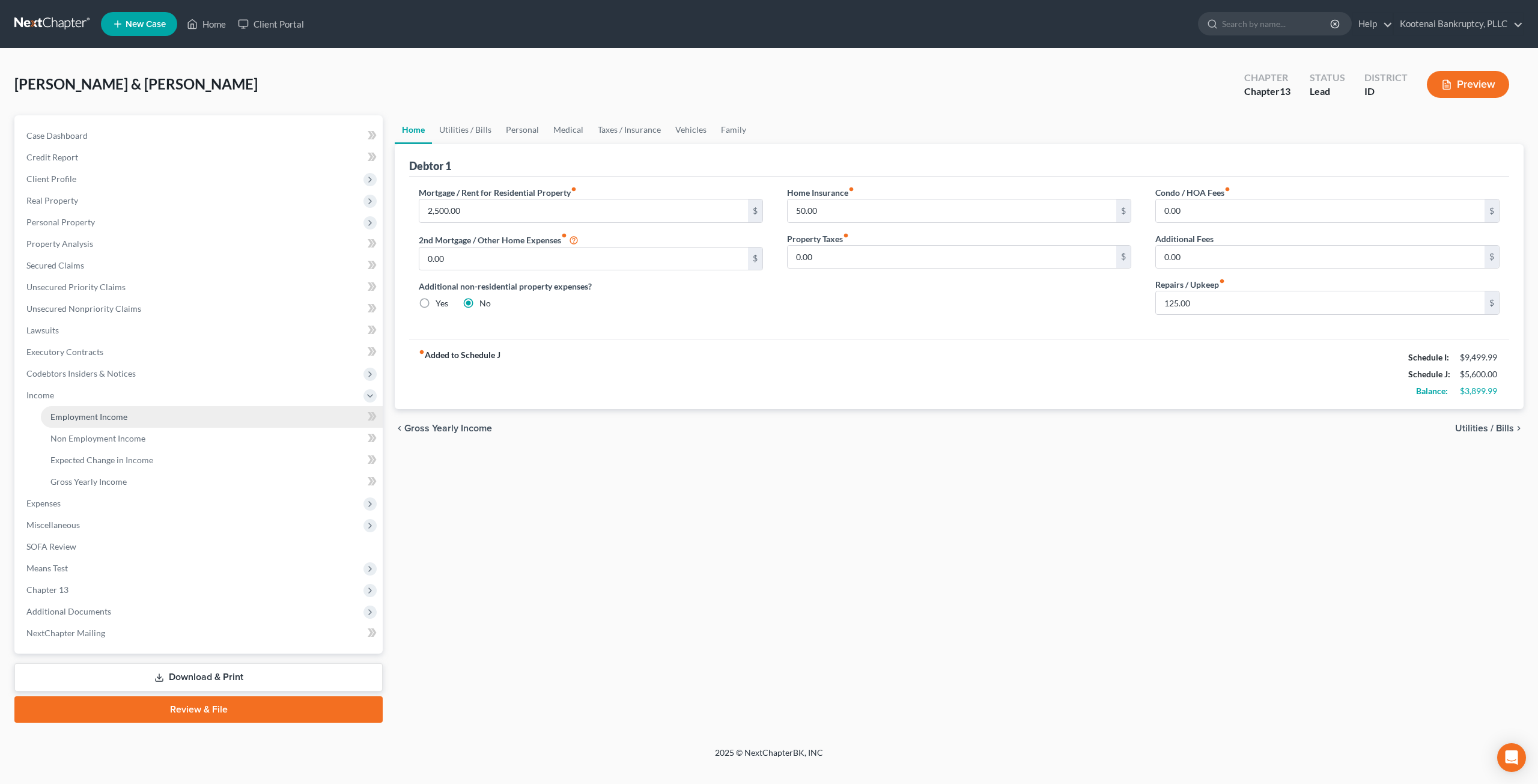
click at [74, 412] on span "Employment Income" at bounding box center [88, 416] width 77 height 10
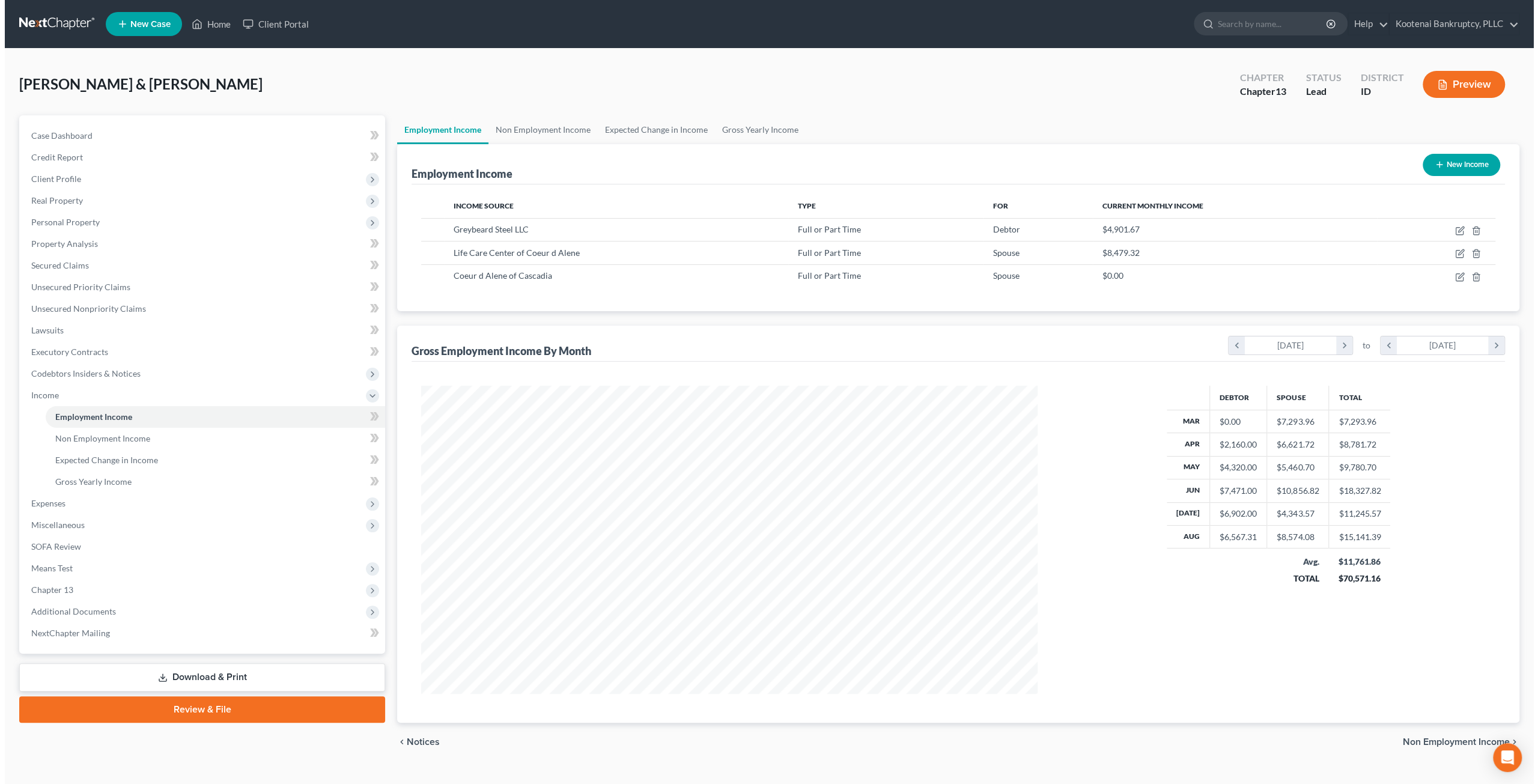
scroll to position [308, 640]
click at [1455, 255] on icon "button" at bounding box center [1455, 253] width 10 height 10
select select "0"
select select "13"
select select "2"
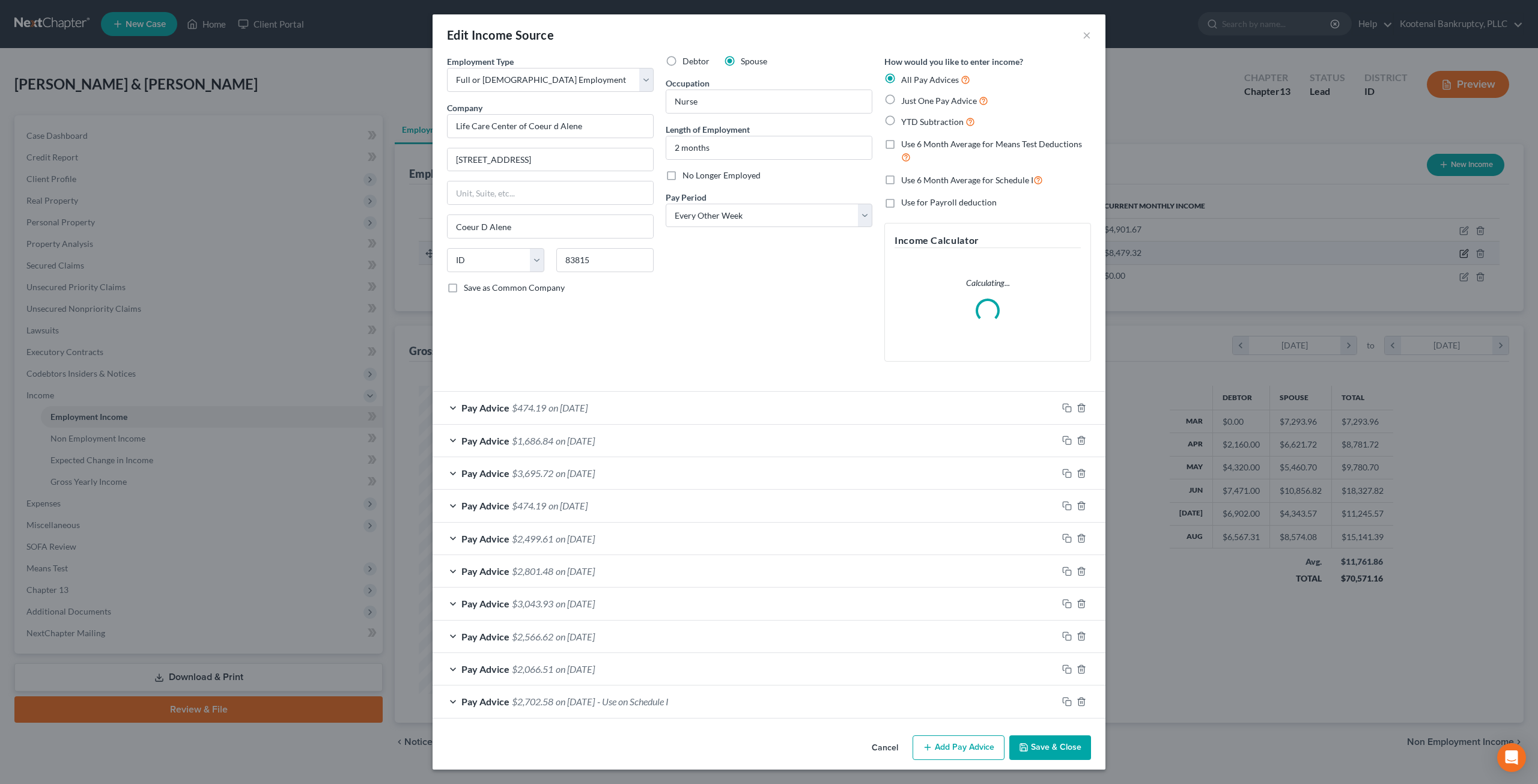
scroll to position [310, 644]
click at [696, 438] on div "Pay Advice $1,686.84 on 08/25/2025" at bounding box center [745, 440] width 625 height 32
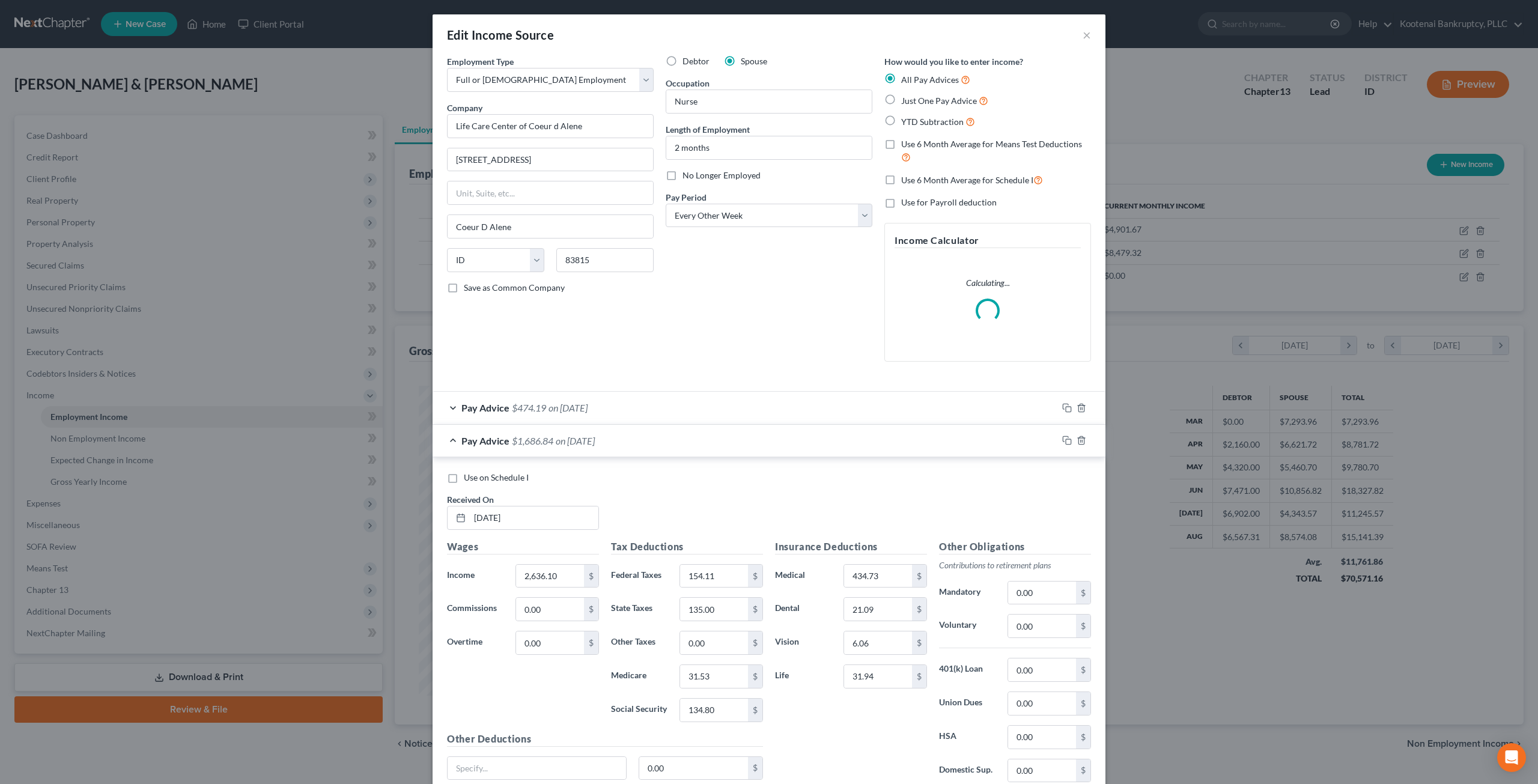
click at [735, 444] on div "Pay Advice $1,686.84 on 08/25/2025" at bounding box center [745, 440] width 625 height 32
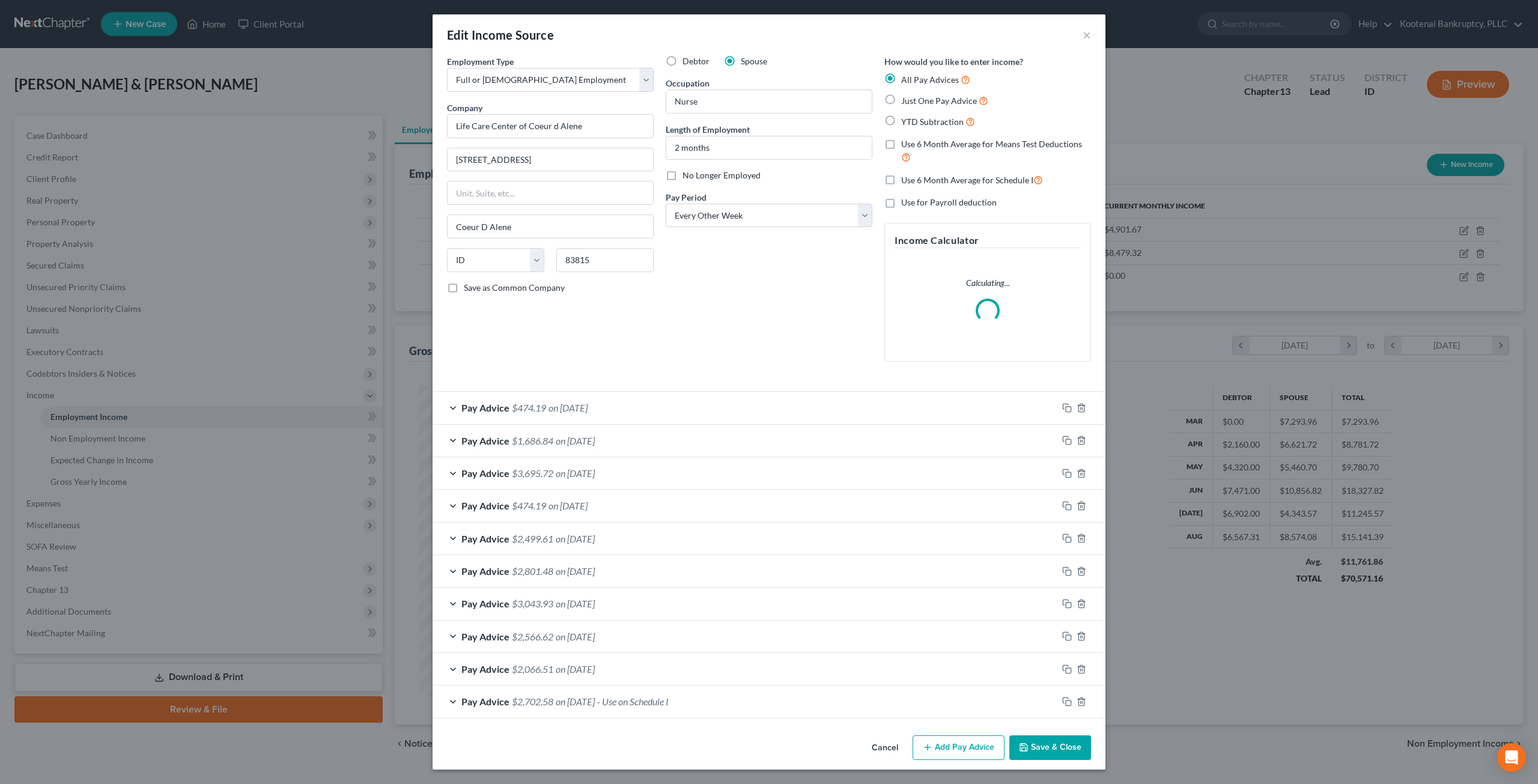
click at [724, 409] on div "Pay Advice $474.19 on 08/25/2025" at bounding box center [745, 407] width 625 height 32
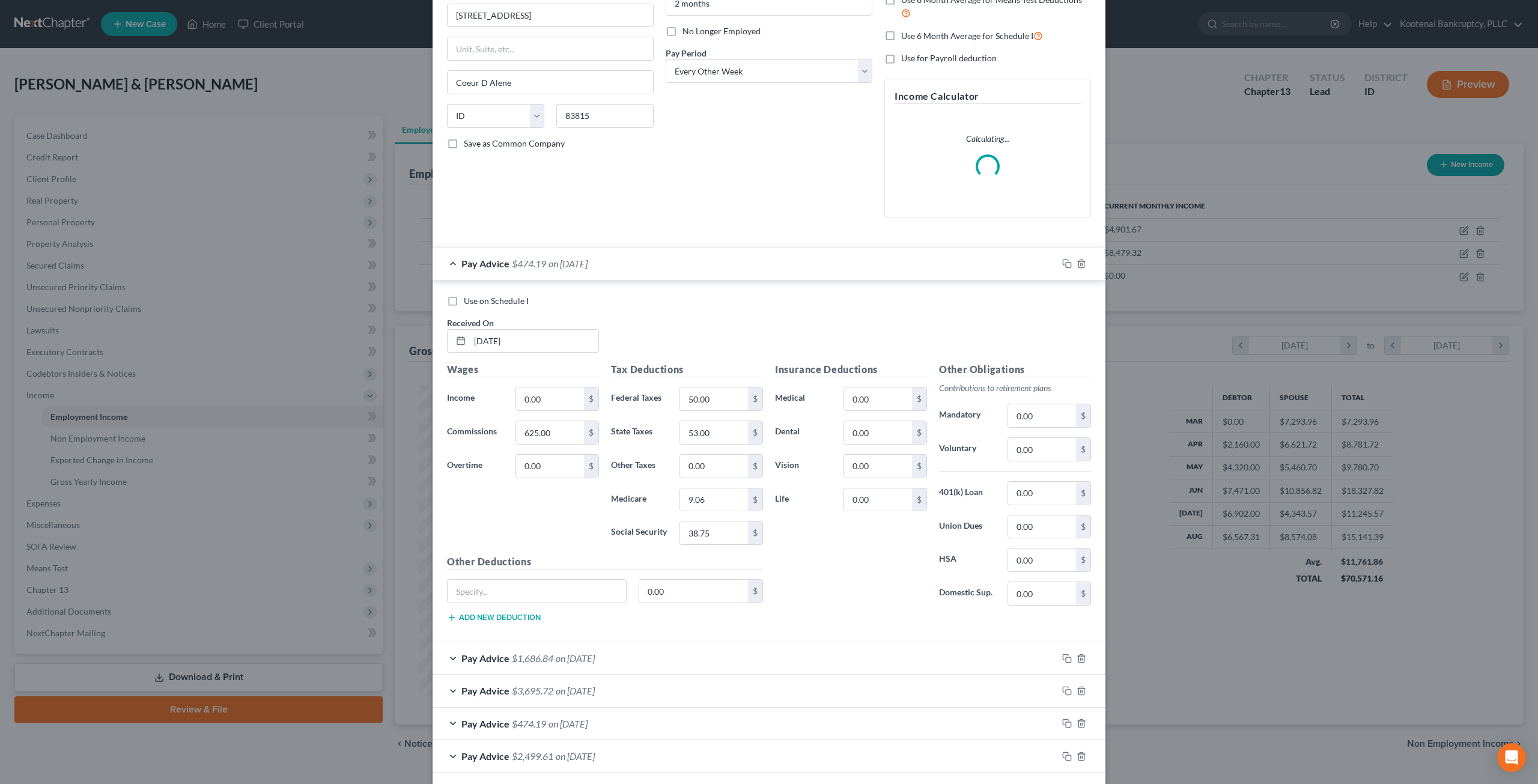
scroll to position [60, 0]
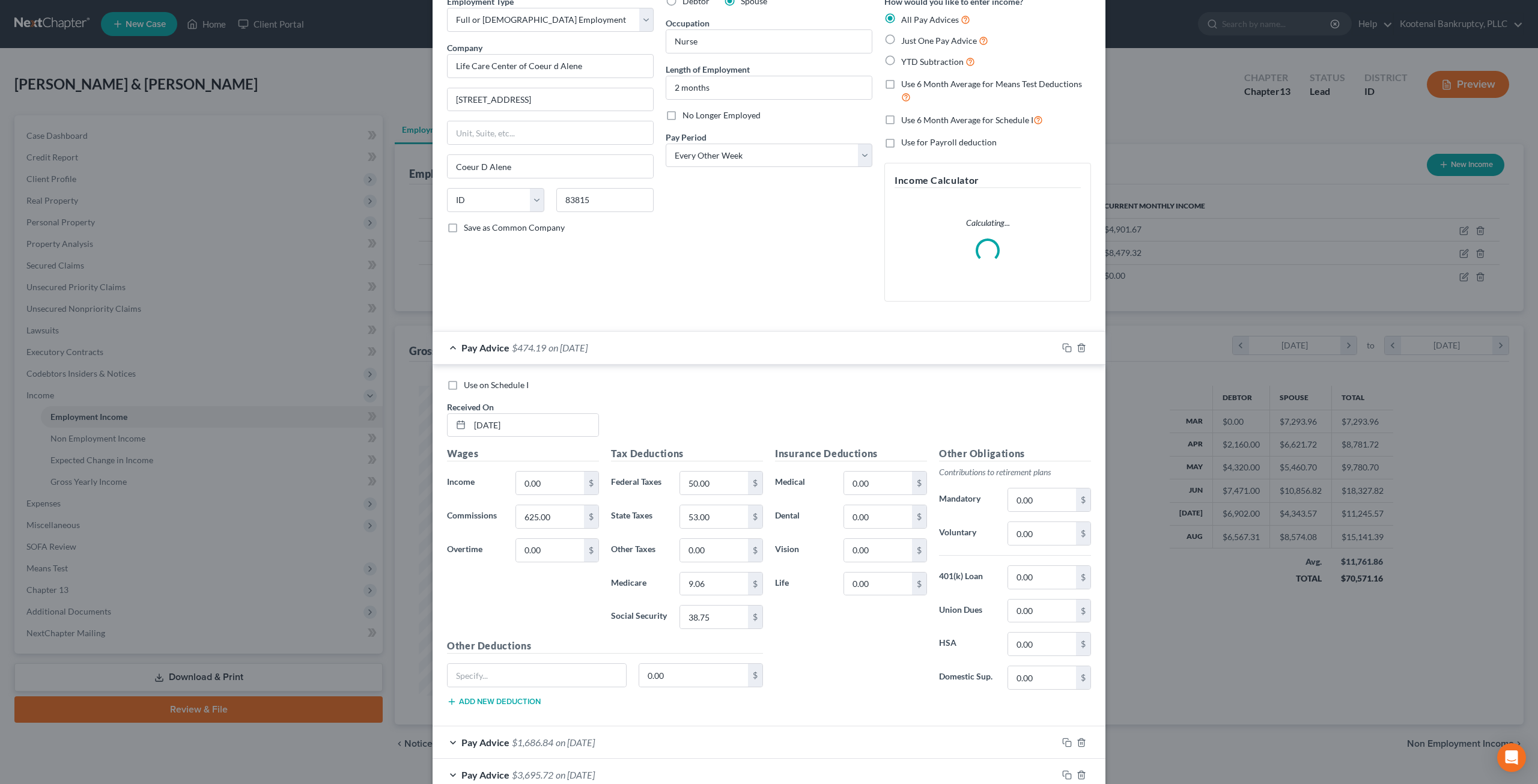
click at [696, 350] on div "Pay Advice $474.19 on 08/25/2025" at bounding box center [745, 347] width 625 height 32
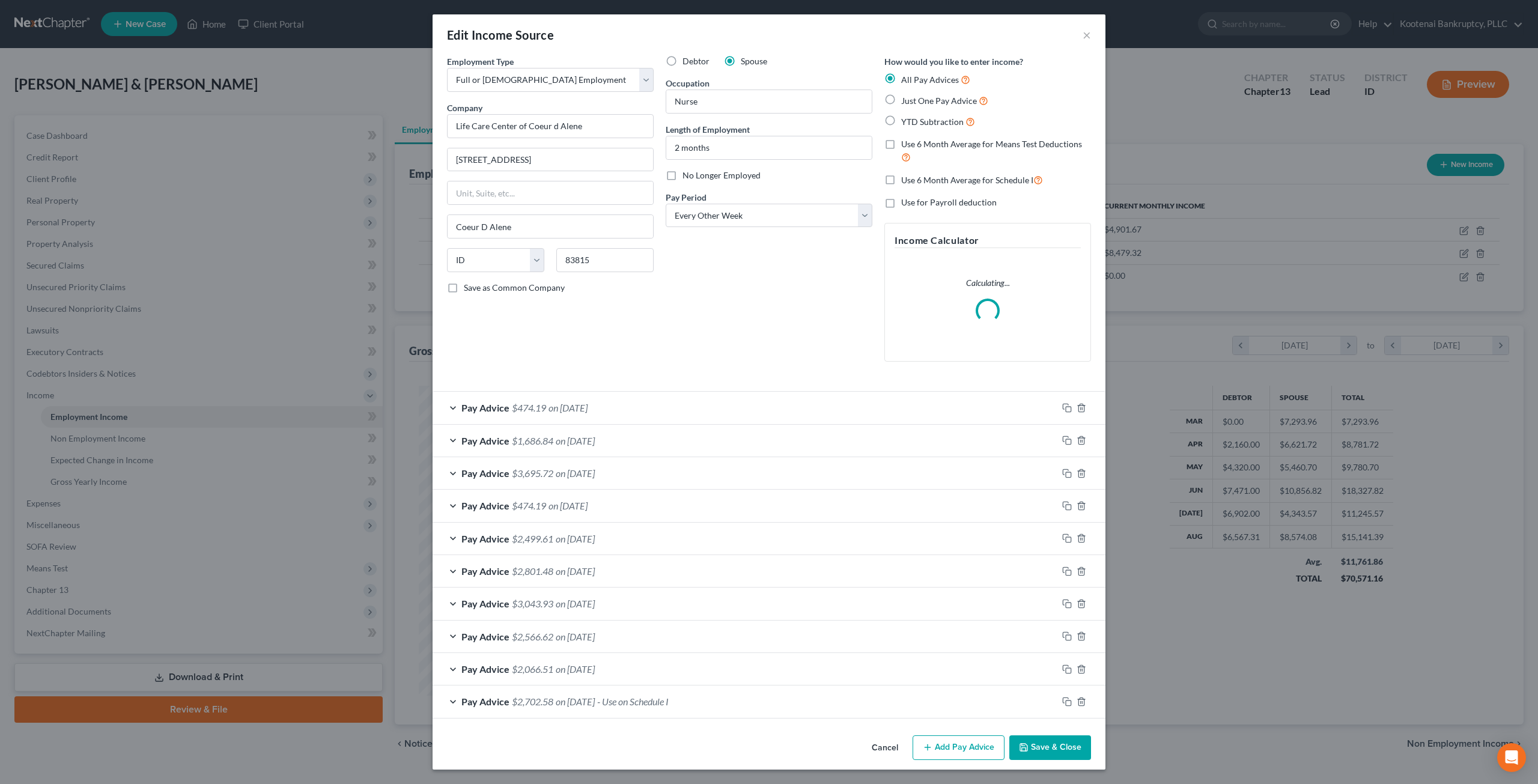
scroll to position [0, 0]
click at [665, 696] on span "- Use on Schedule I" at bounding box center [633, 701] width 71 height 11
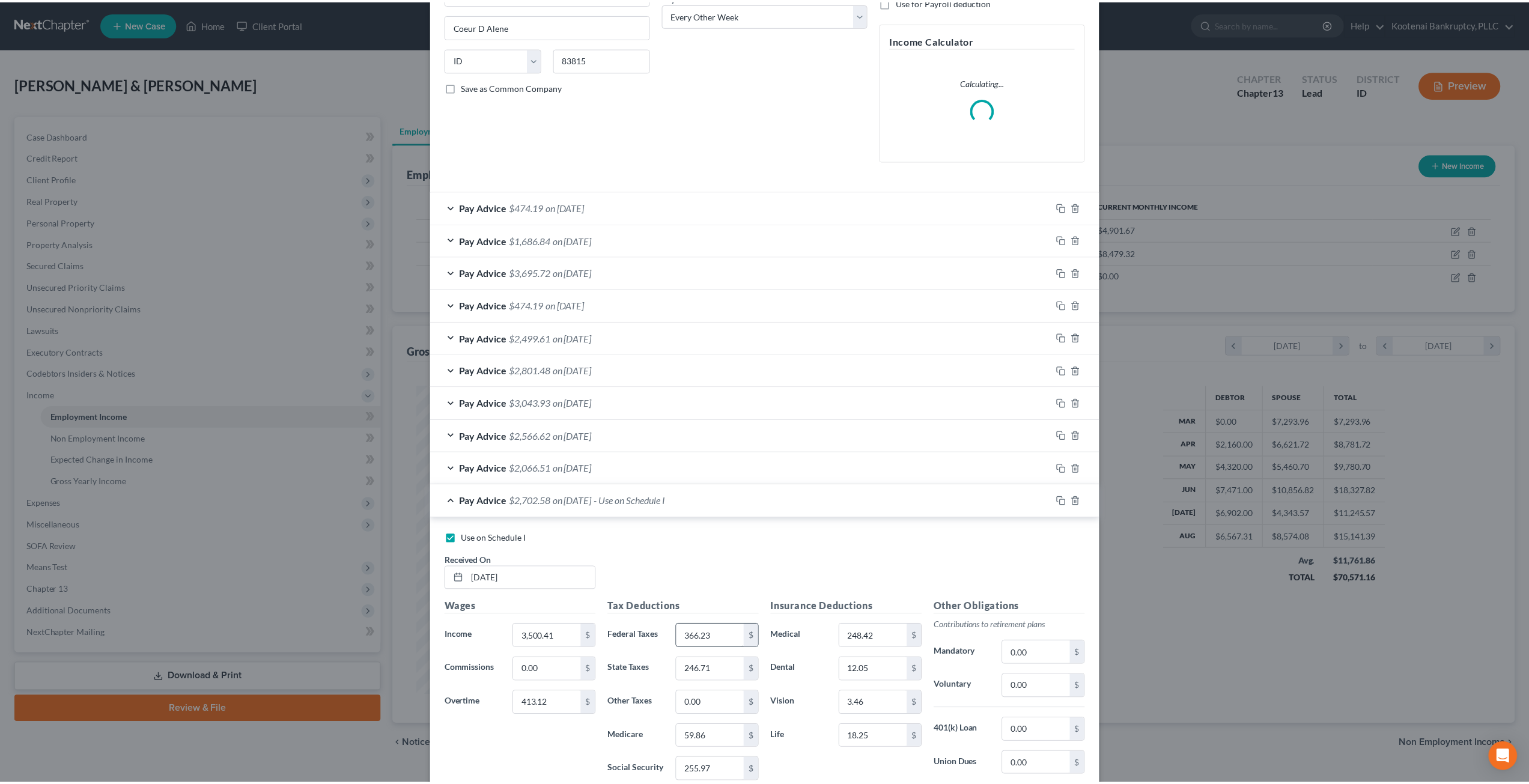
scroll to position [355, 0]
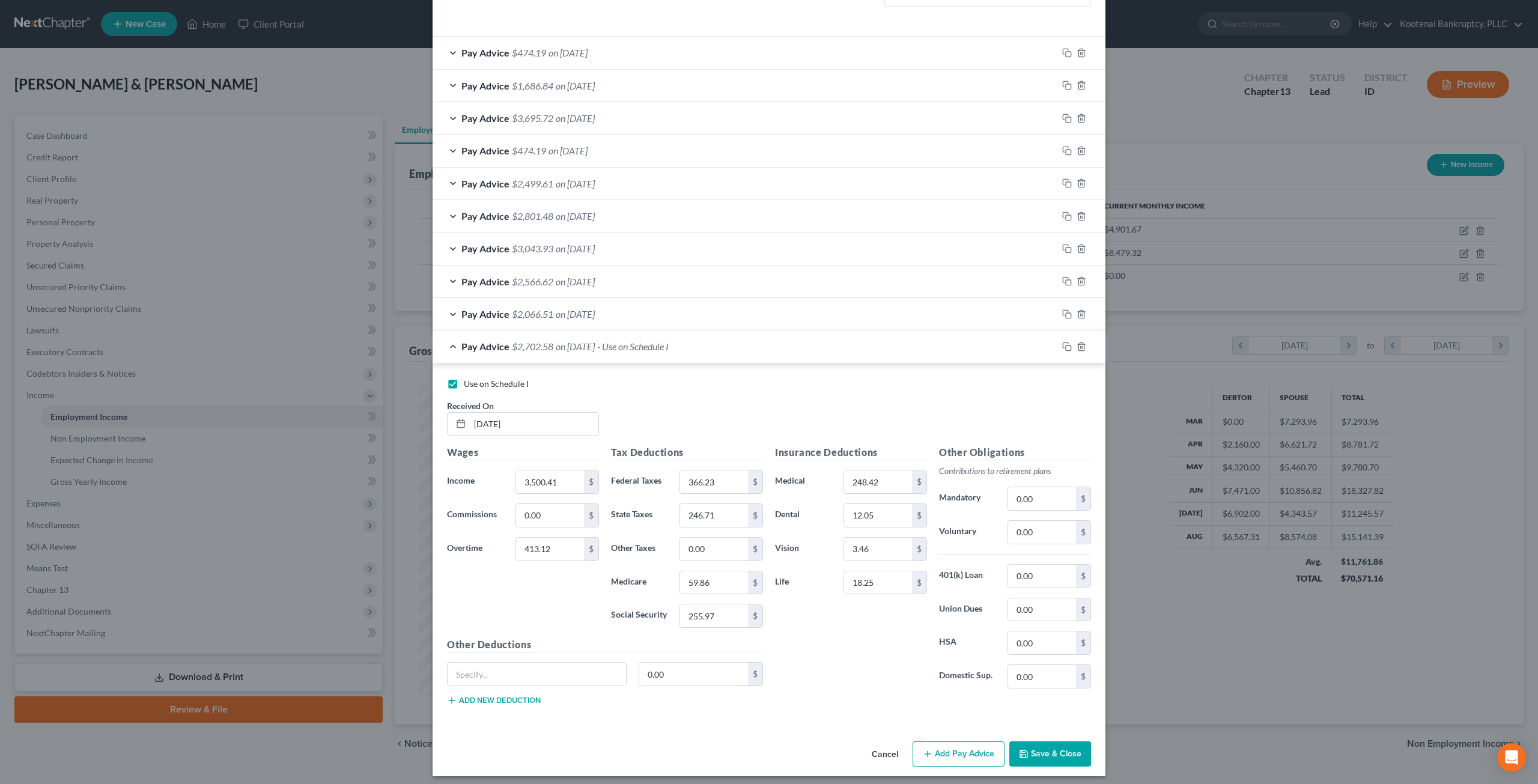
drag, startPoint x: 1065, startPoint y: 746, endPoint x: 1173, endPoint y: 655, distance: 141.2
click at [1065, 747] on button "Save & Close" at bounding box center [1050, 754] width 82 height 25
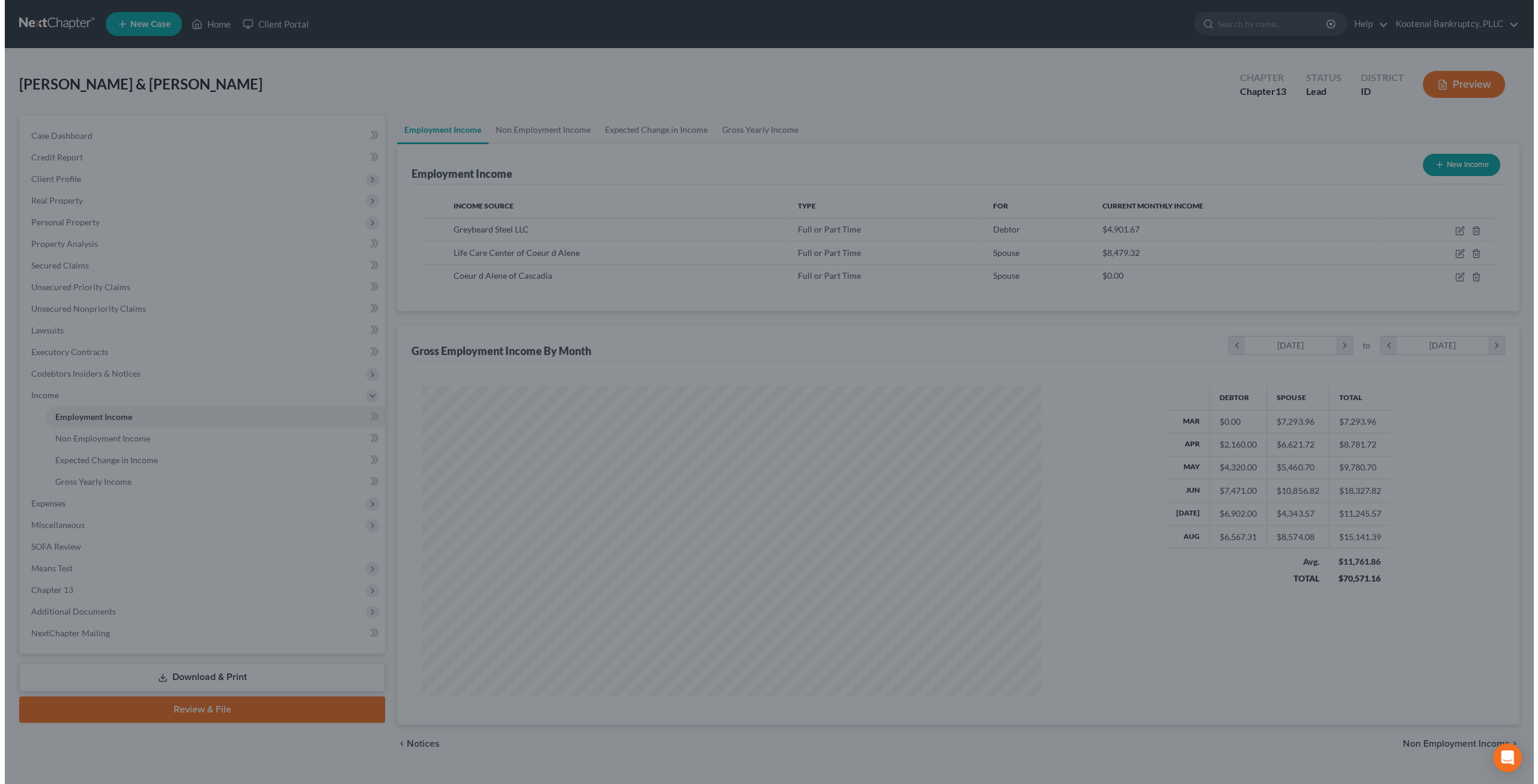
scroll to position [600295, 600102]
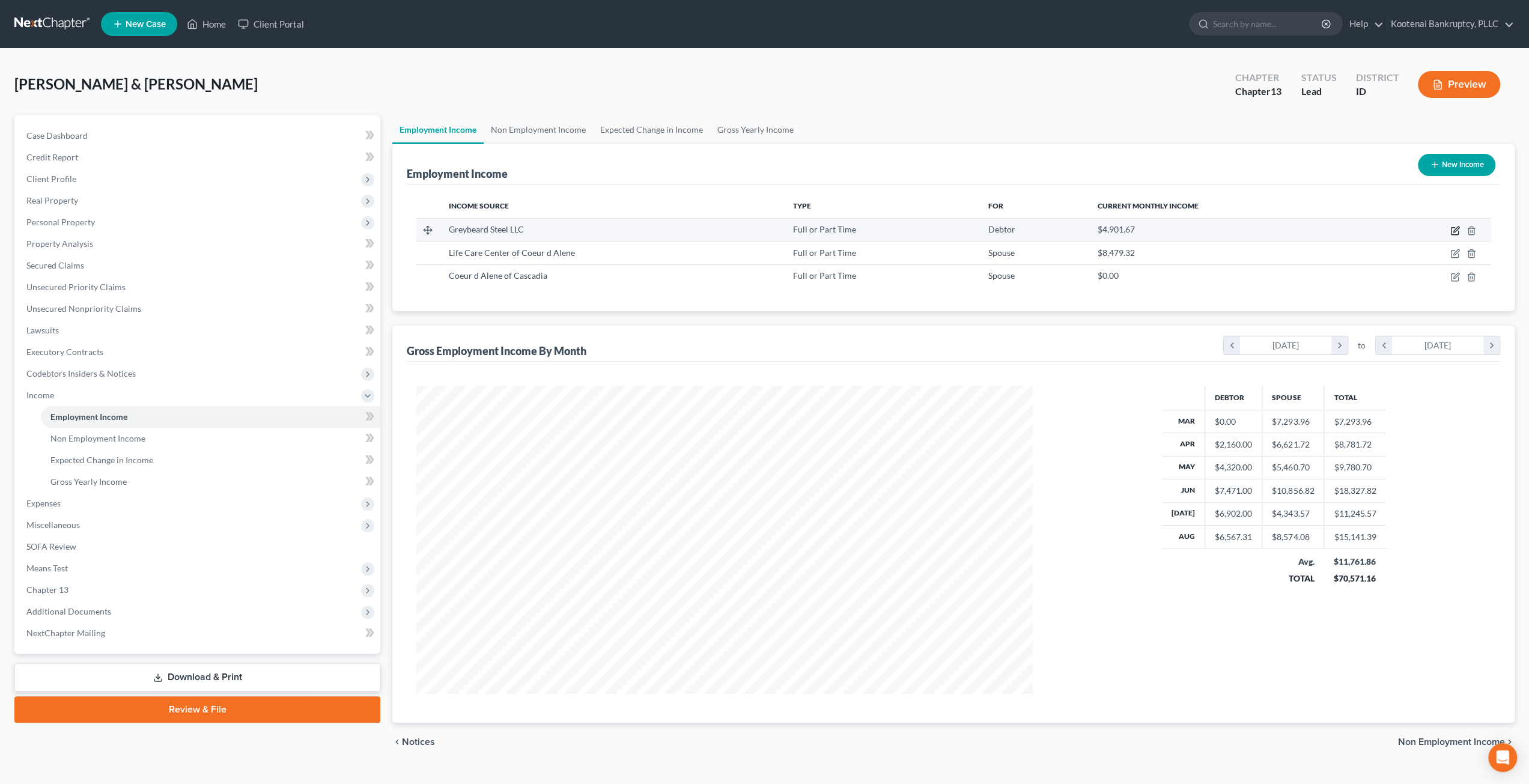
click at [1453, 230] on icon "button" at bounding box center [1455, 230] width 10 height 10
select select "0"
select select "13"
select select "2"
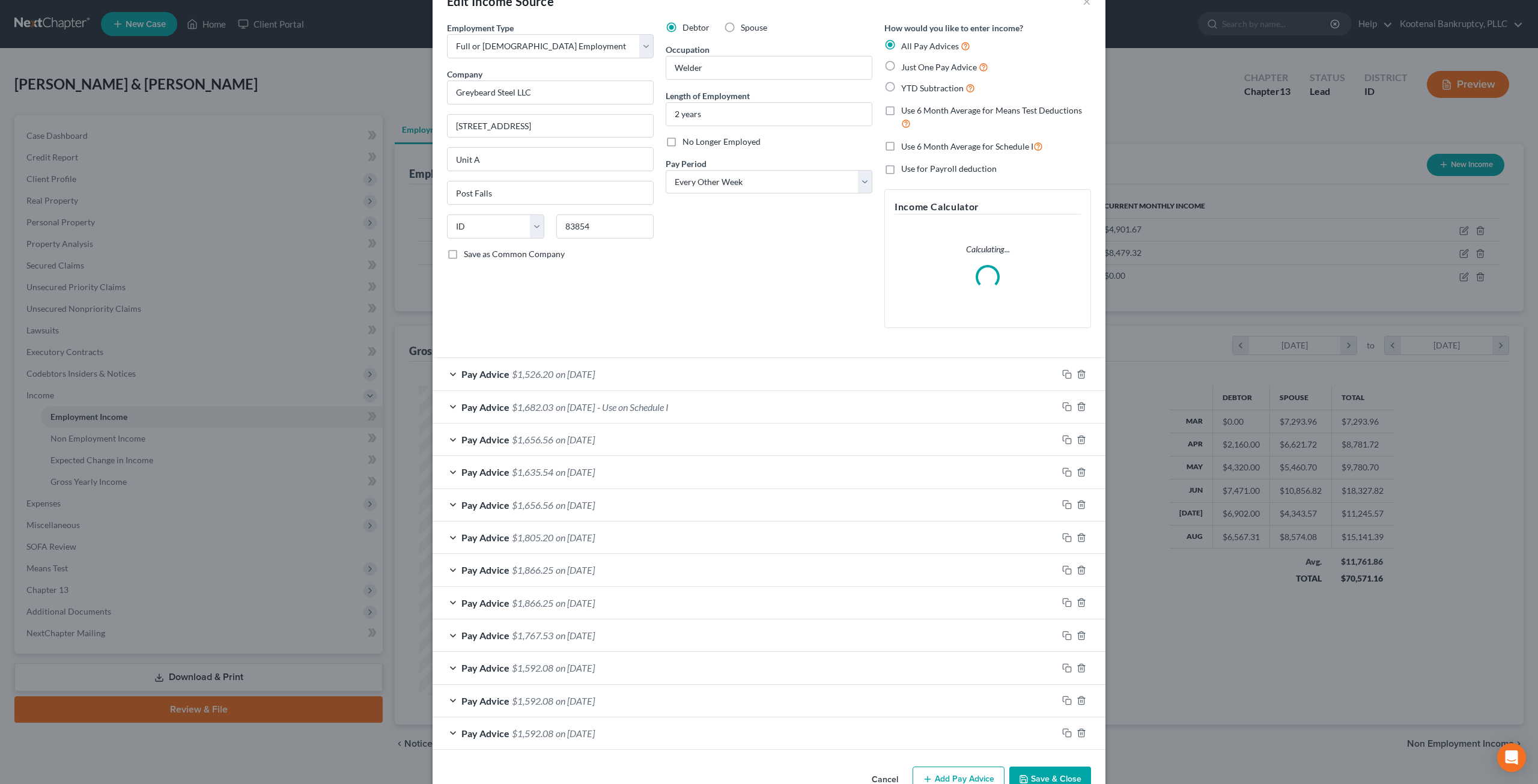
scroll to position [62, 0]
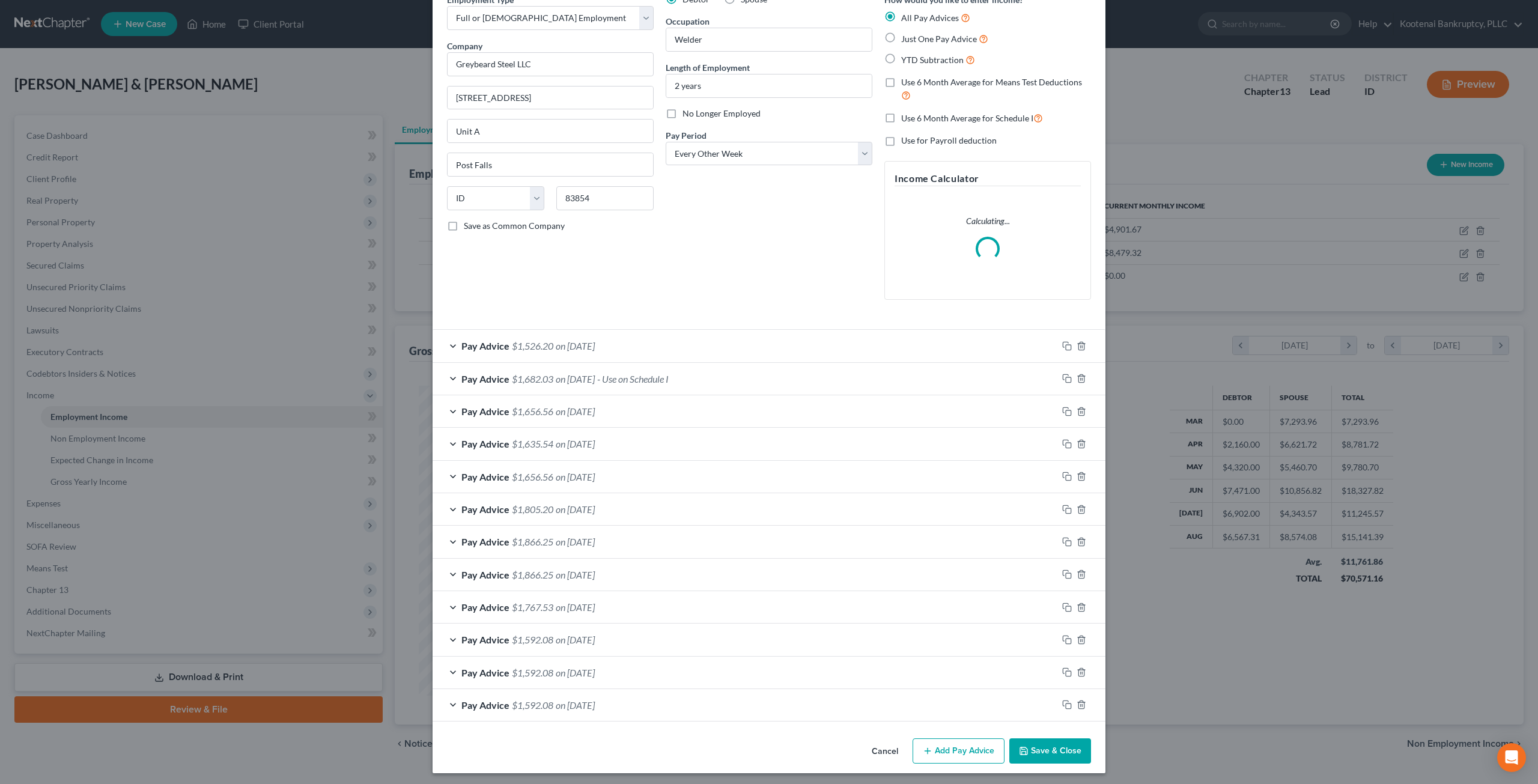
click at [632, 380] on span "- Use on Schedule I" at bounding box center [633, 378] width 71 height 11
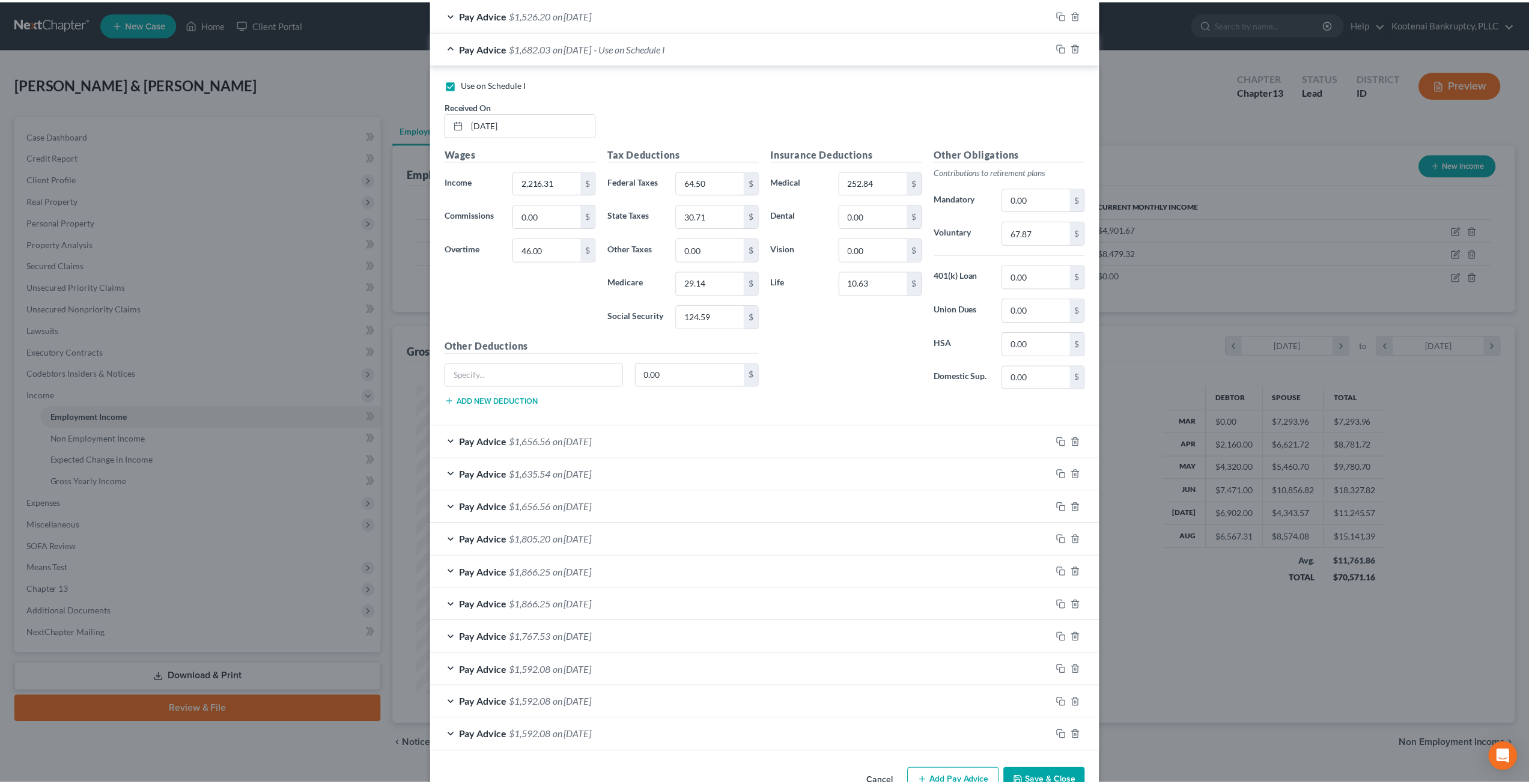
scroll to position [420, 0]
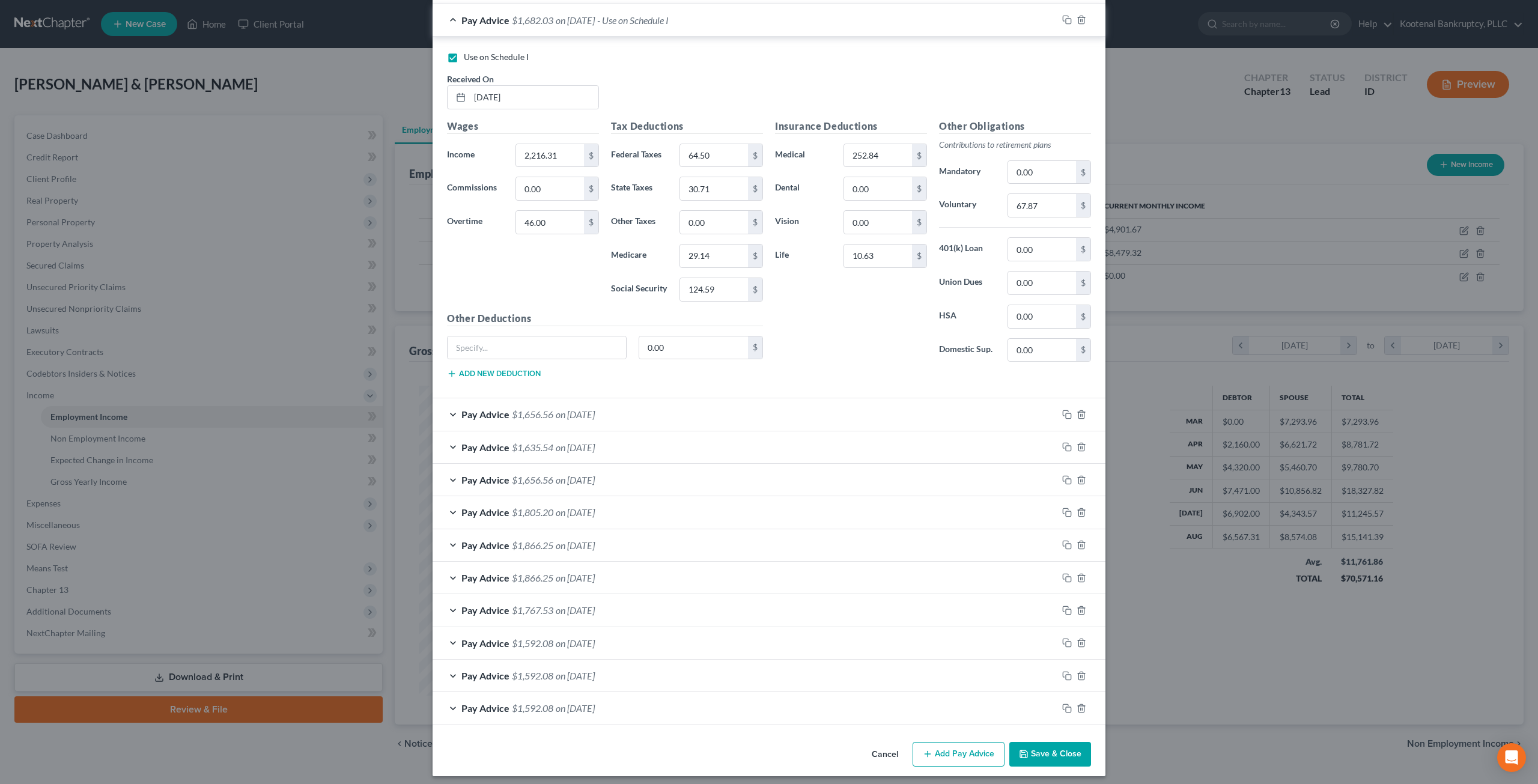
click at [1061, 745] on button "Save & Close" at bounding box center [1050, 754] width 82 height 25
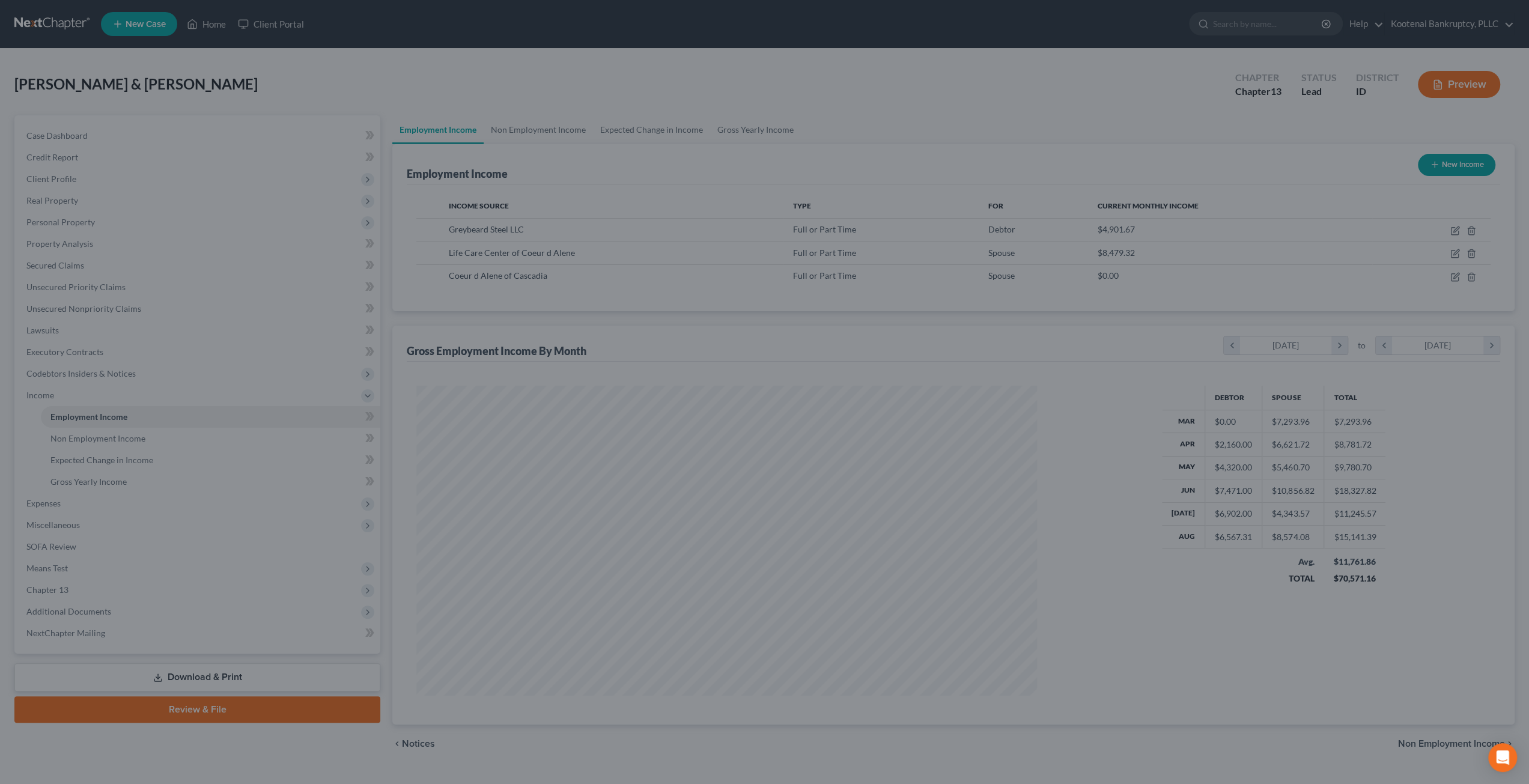
scroll to position [600295, 600197]
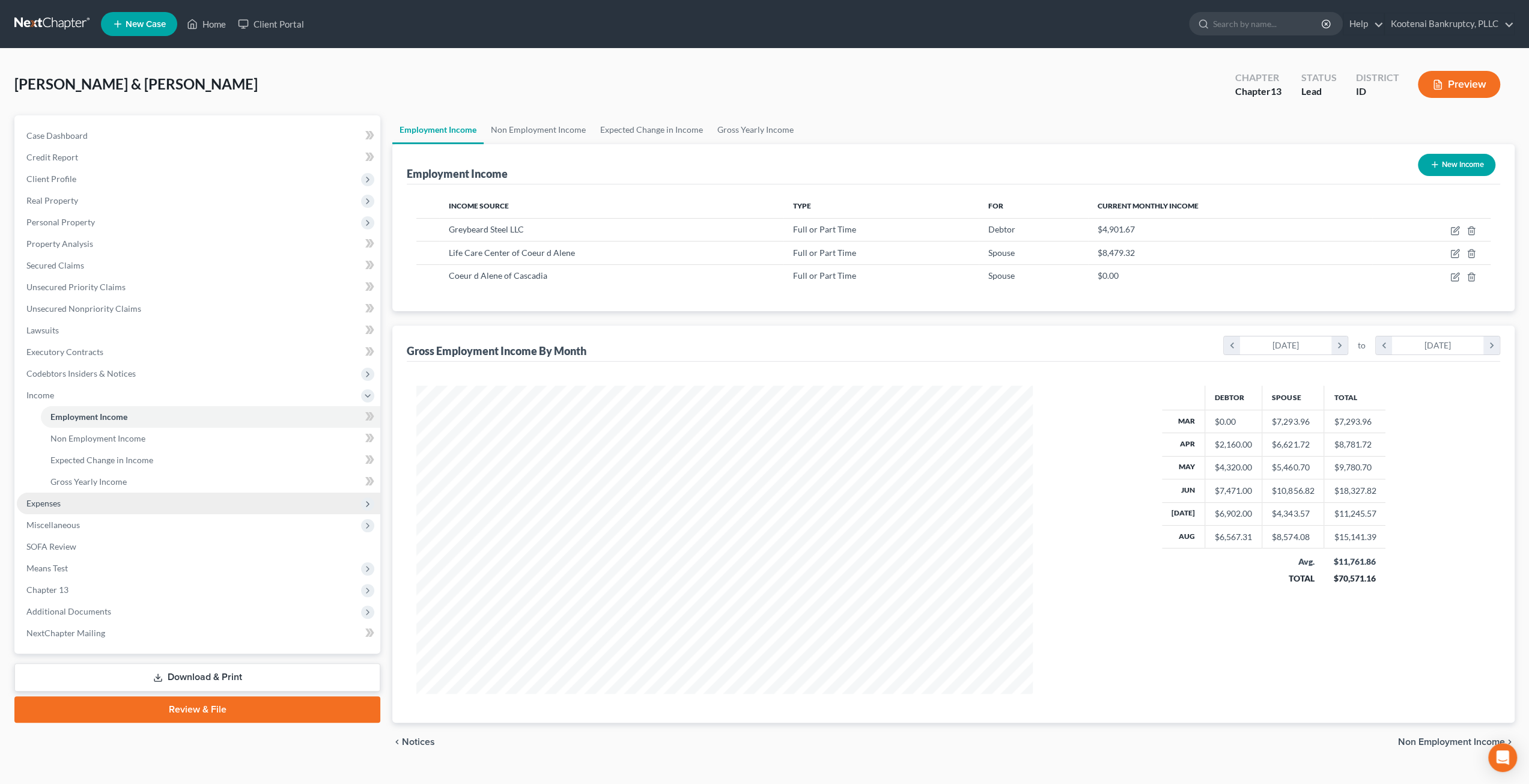
click at [168, 504] on span "Expenses" at bounding box center [198, 503] width 364 height 22
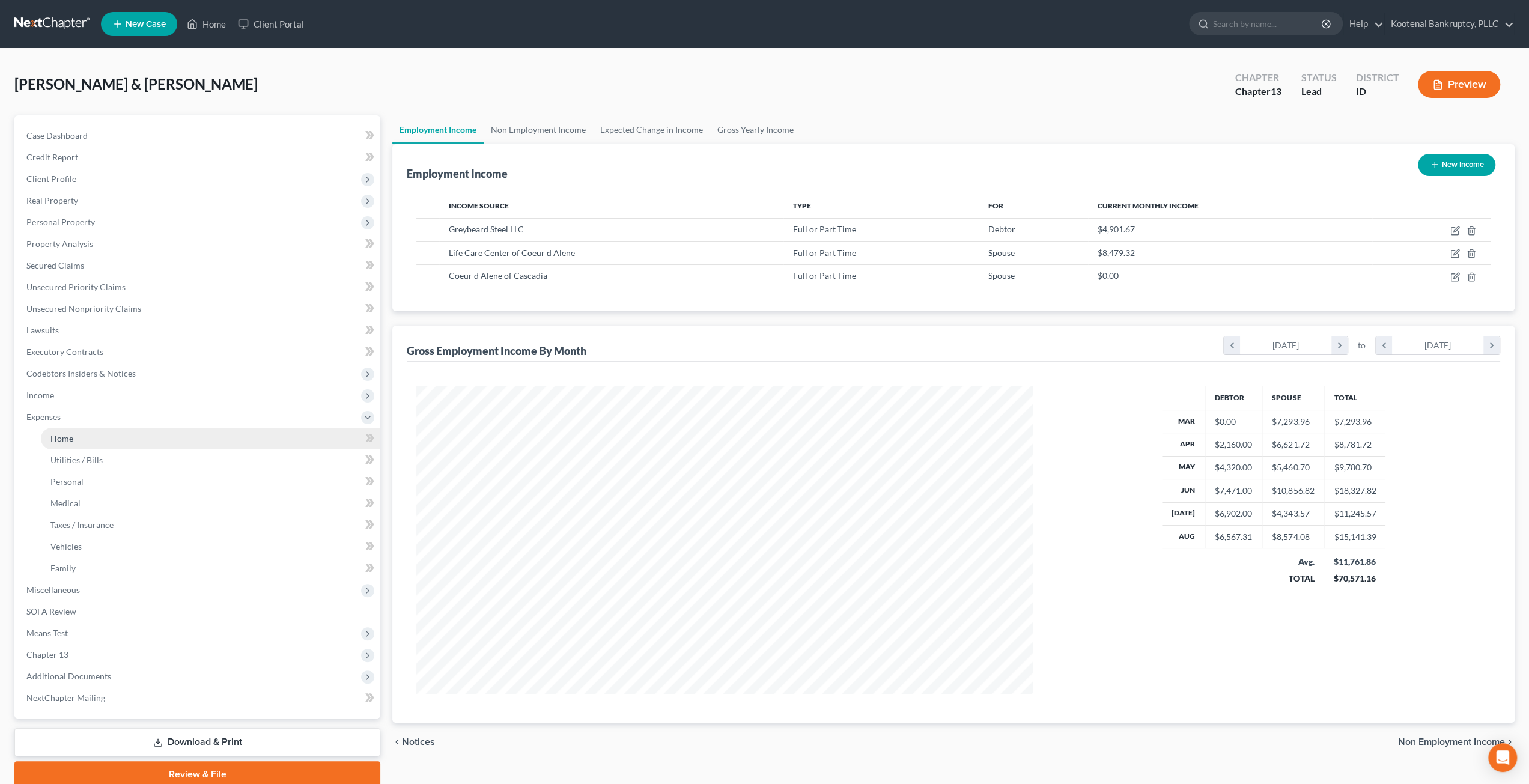
click at [140, 446] on link "Home" at bounding box center [211, 438] width 339 height 22
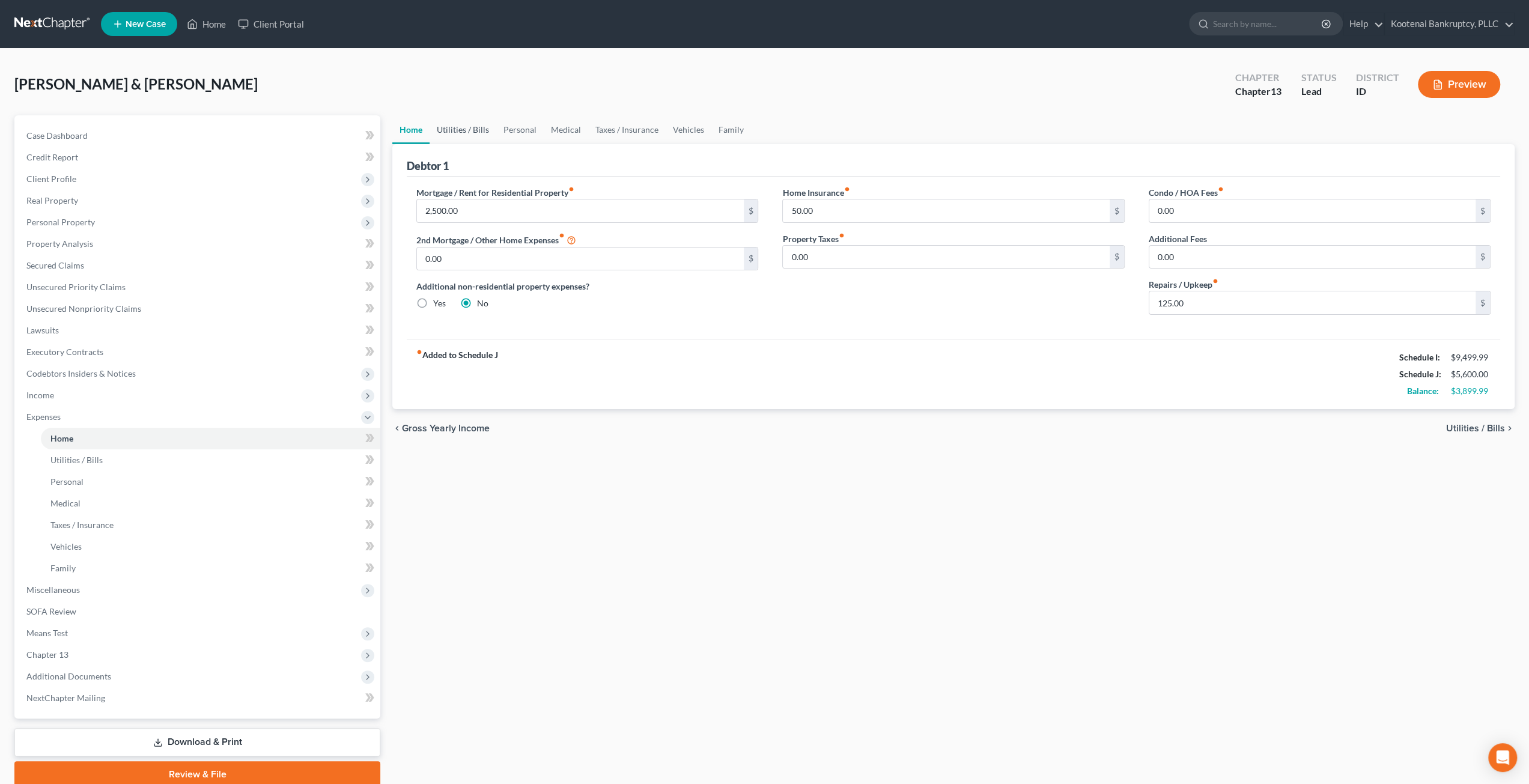
click at [483, 129] on link "Utilities / Bills" at bounding box center [463, 130] width 67 height 29
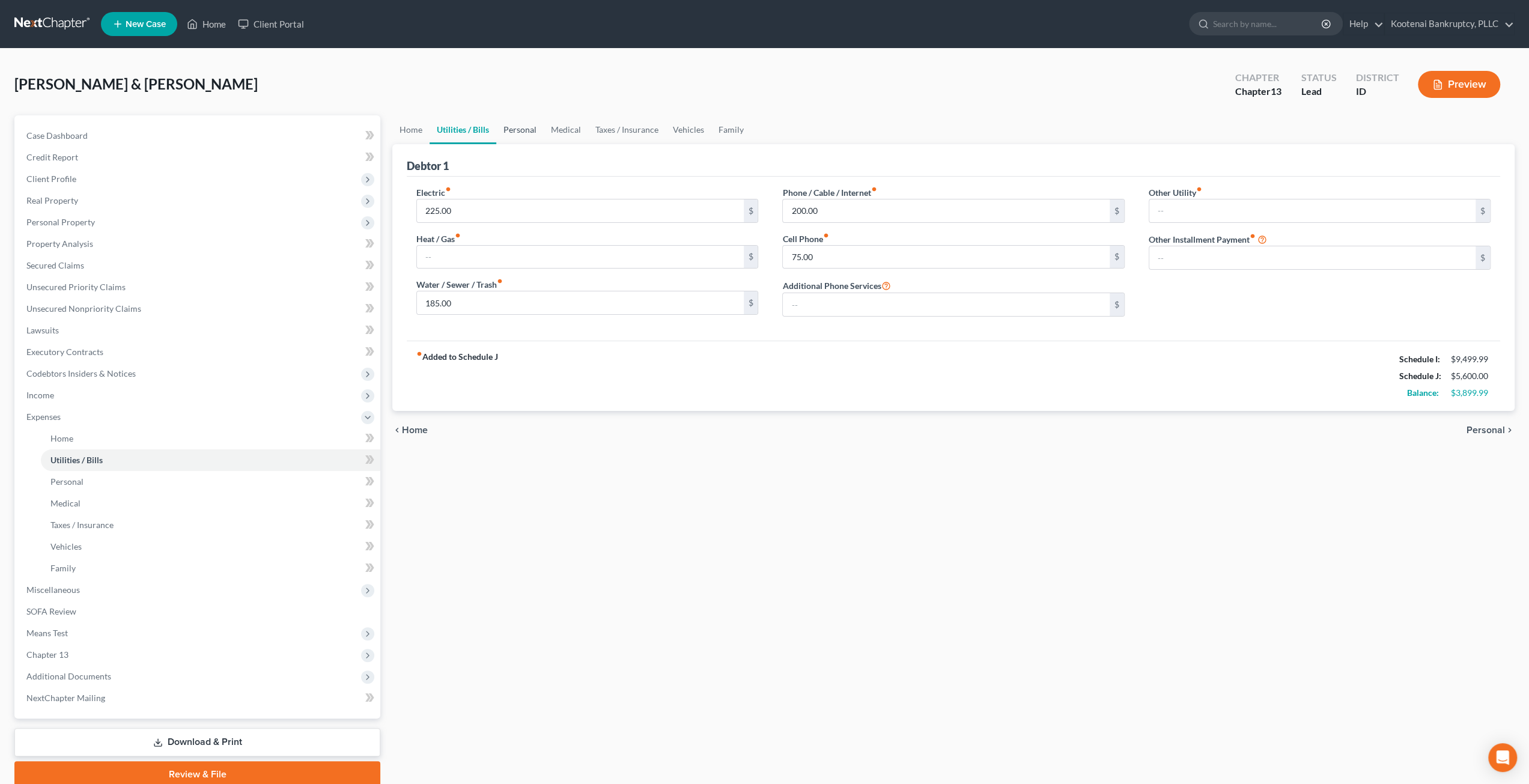
click at [518, 123] on link "Personal" at bounding box center [520, 130] width 48 height 29
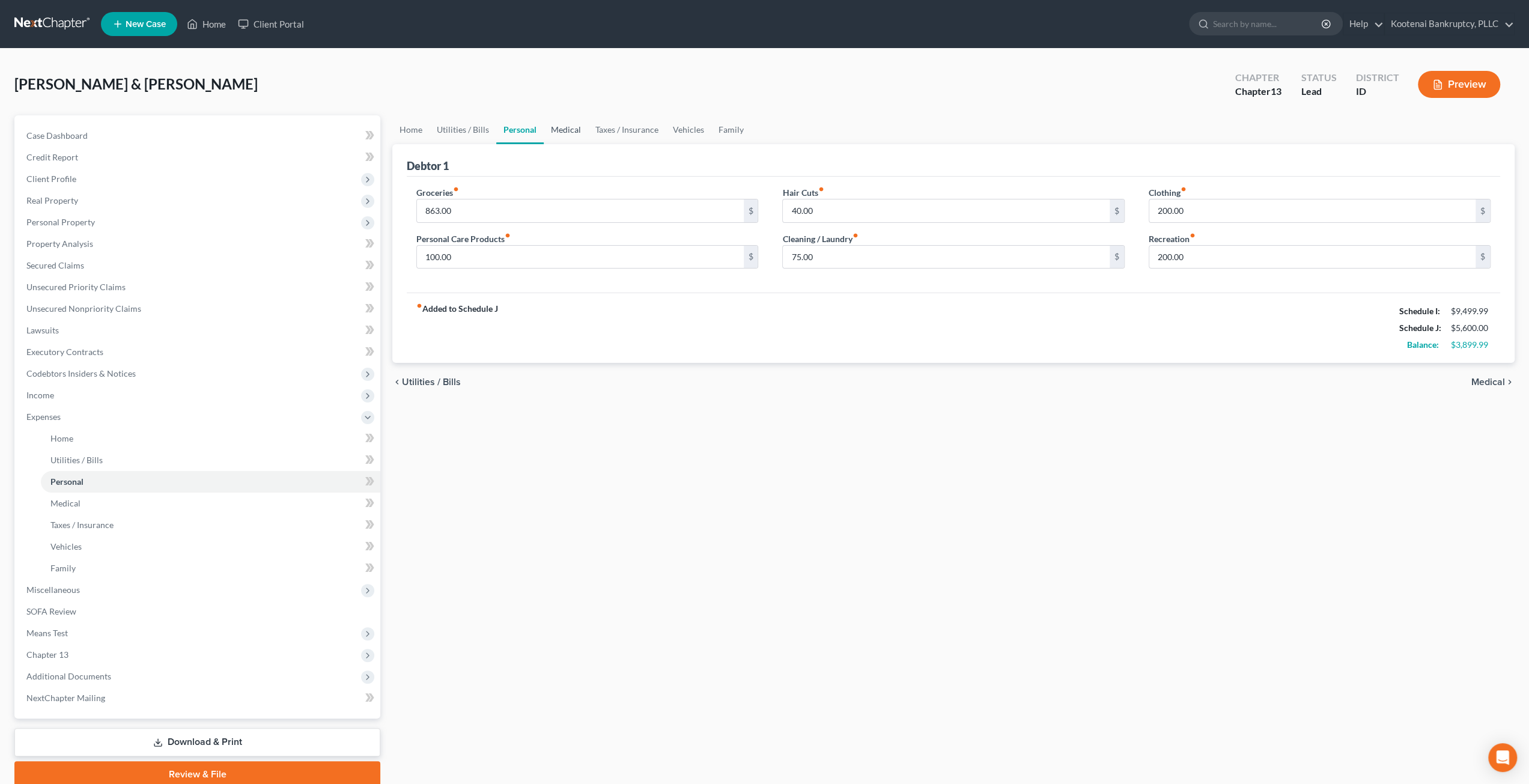
click at [564, 123] on link "Medical" at bounding box center [566, 130] width 44 height 29
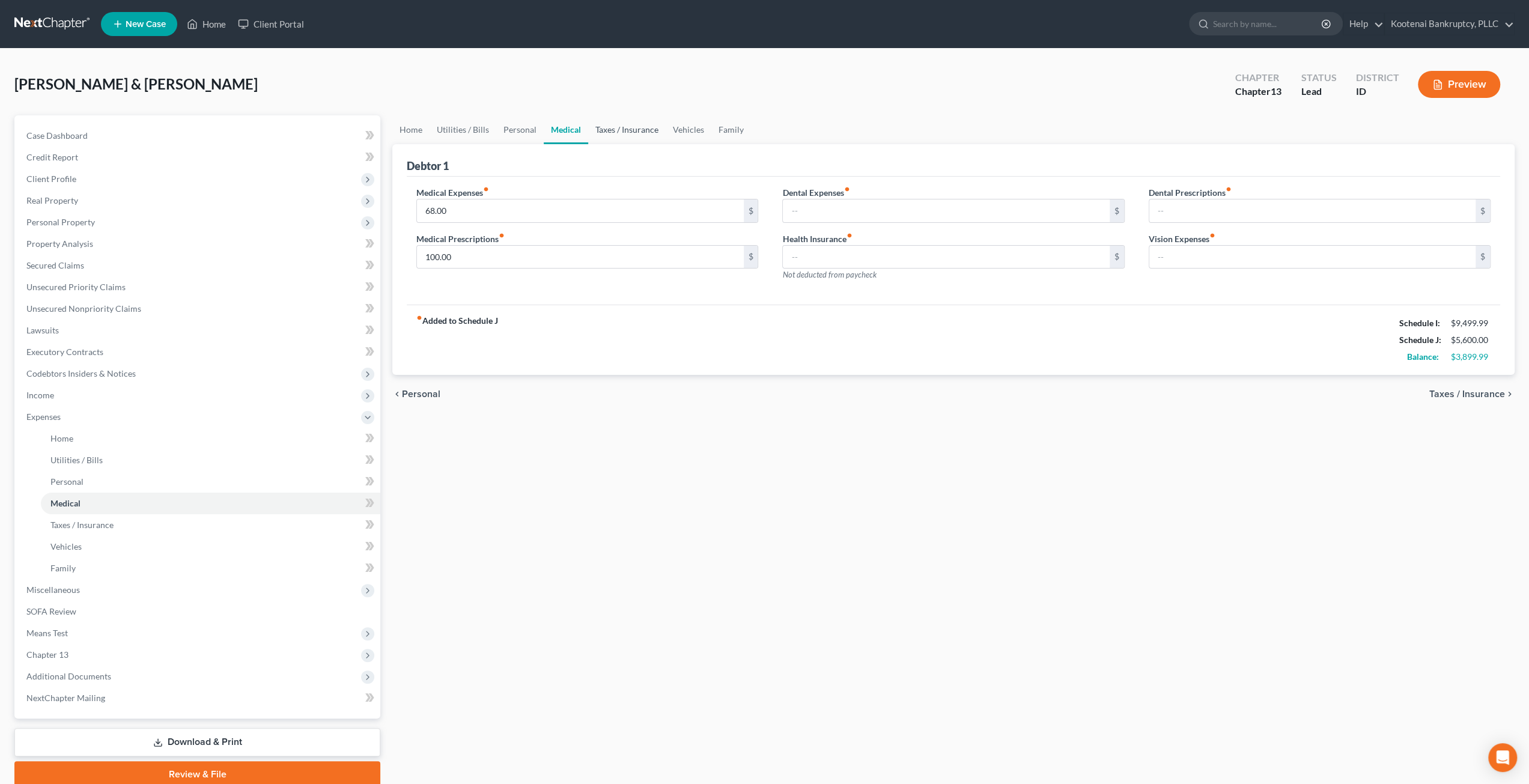
click at [647, 129] on link "Taxes / Insurance" at bounding box center [627, 130] width 77 height 29
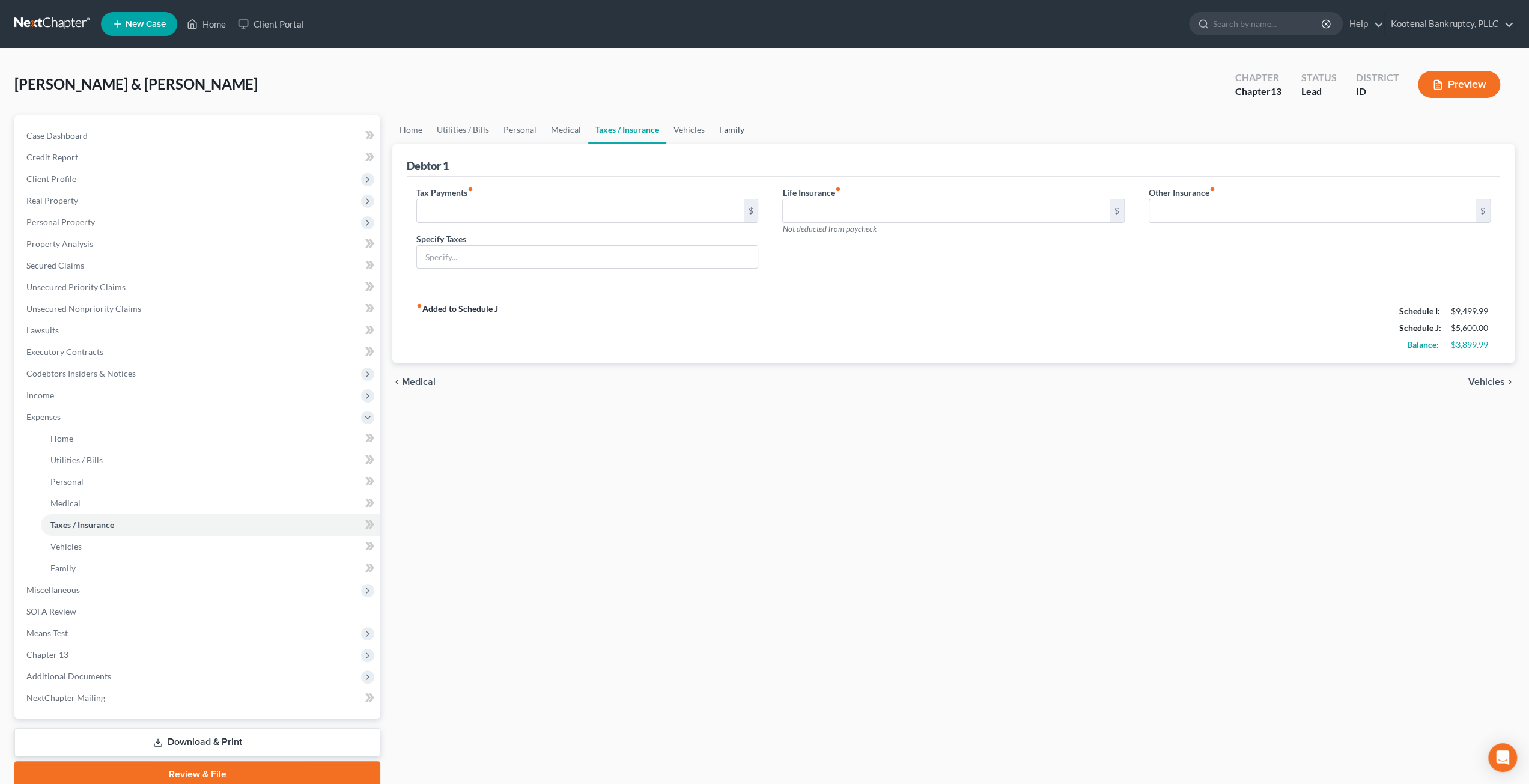
click at [712, 133] on link "Family" at bounding box center [731, 130] width 40 height 29
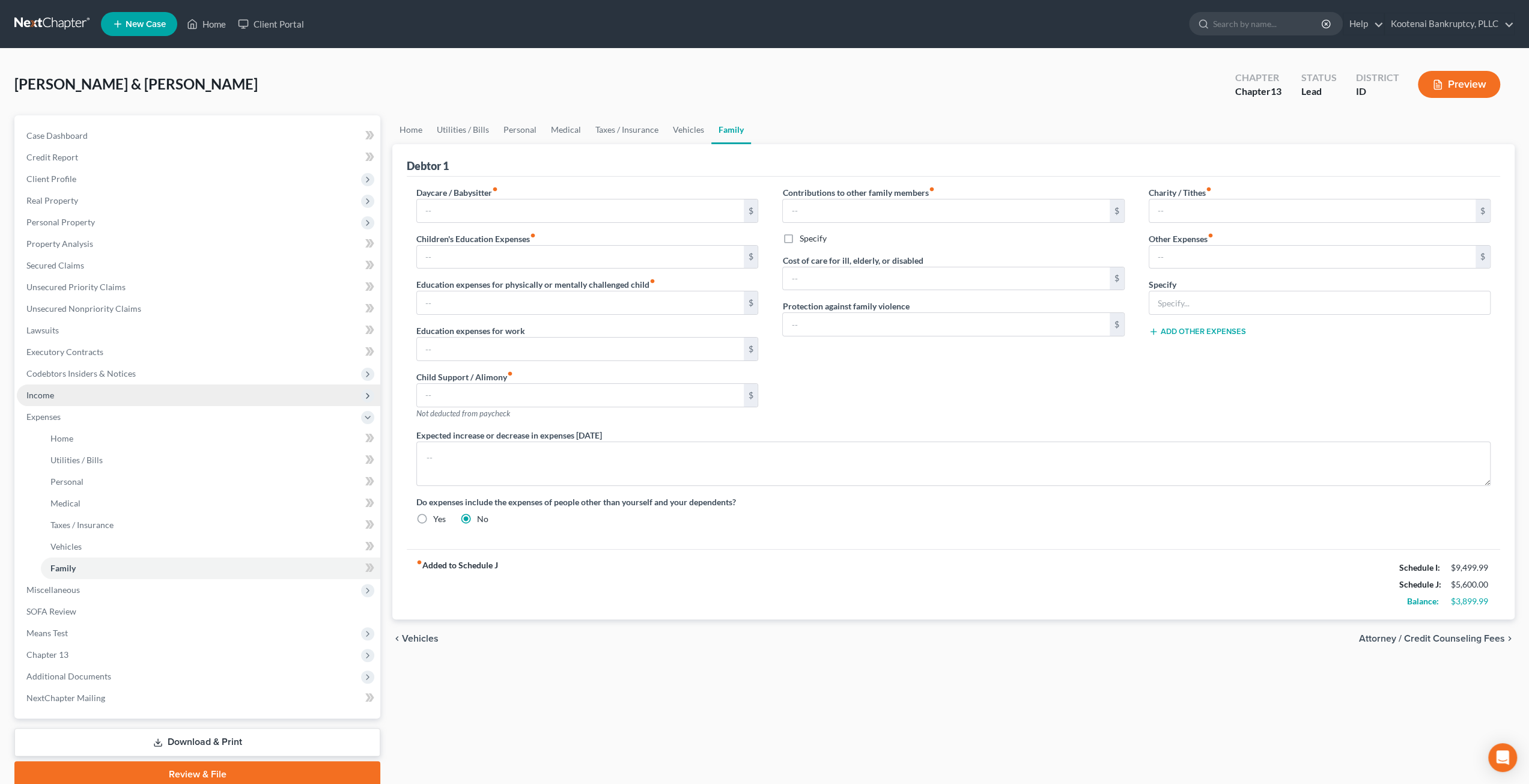
click at [79, 404] on span "Income" at bounding box center [198, 395] width 364 height 22
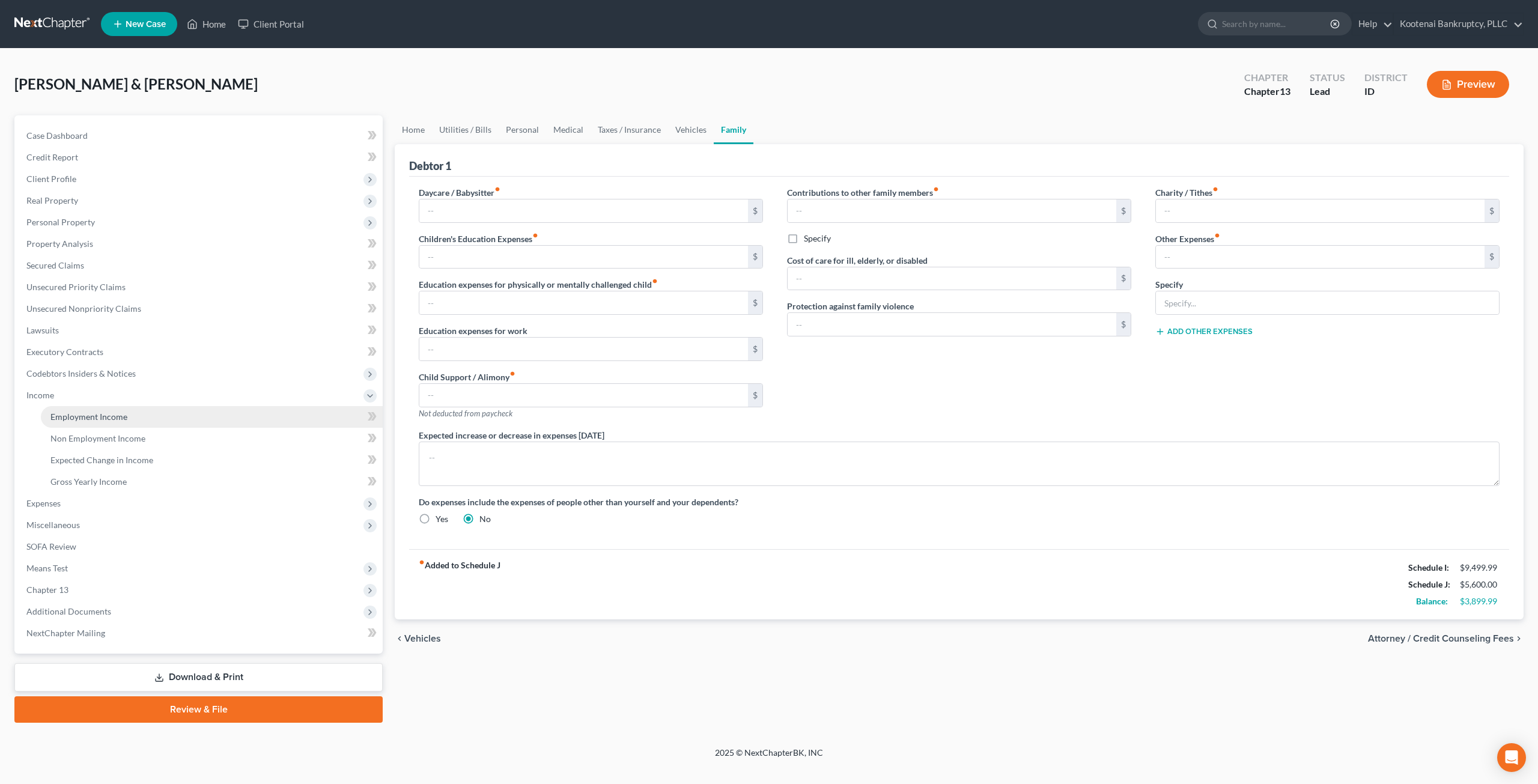
click at [79, 411] on span "Employment Income" at bounding box center [88, 416] width 77 height 10
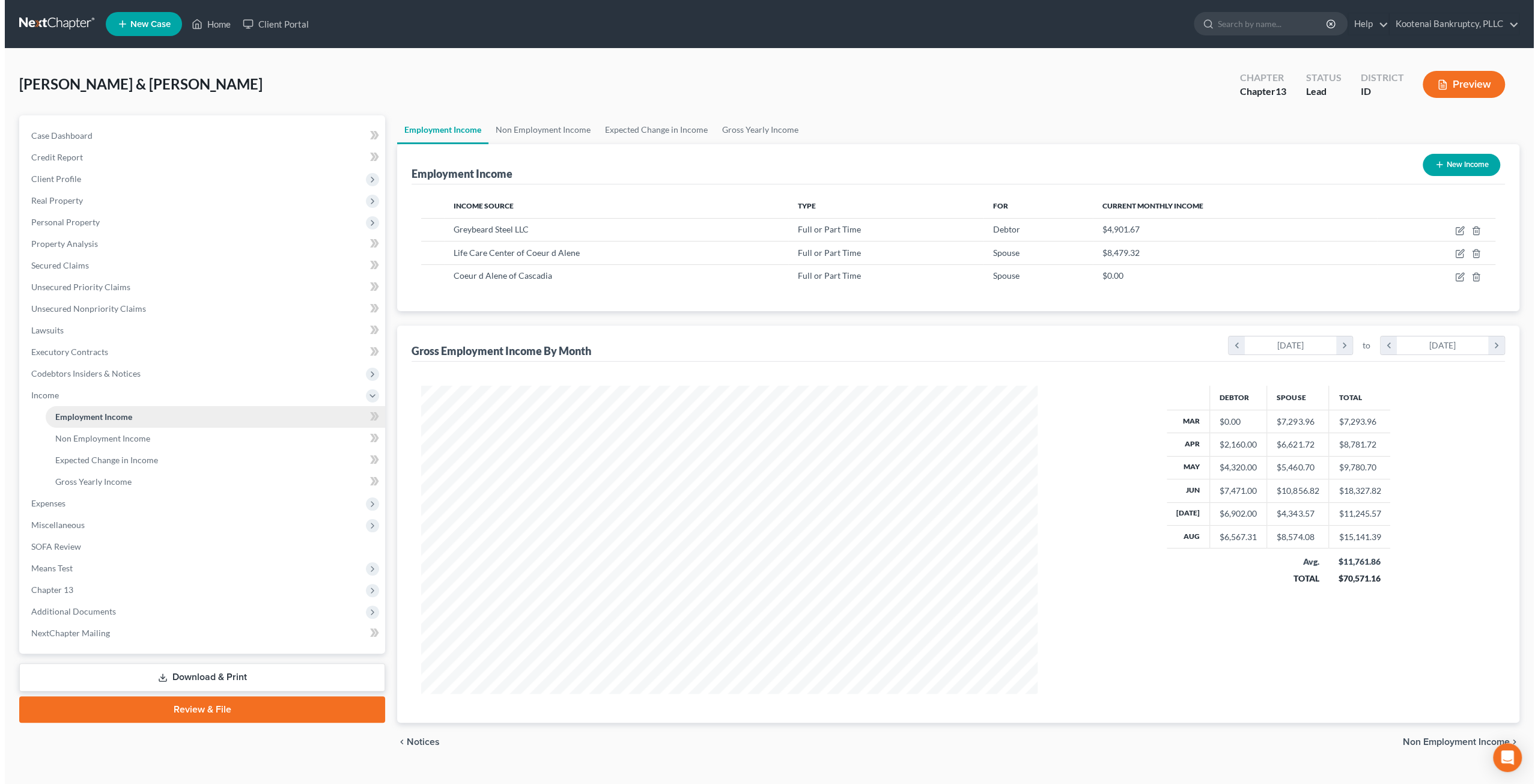
scroll to position [308, 640]
click at [1473, 85] on button "Preview" at bounding box center [1459, 84] width 83 height 27
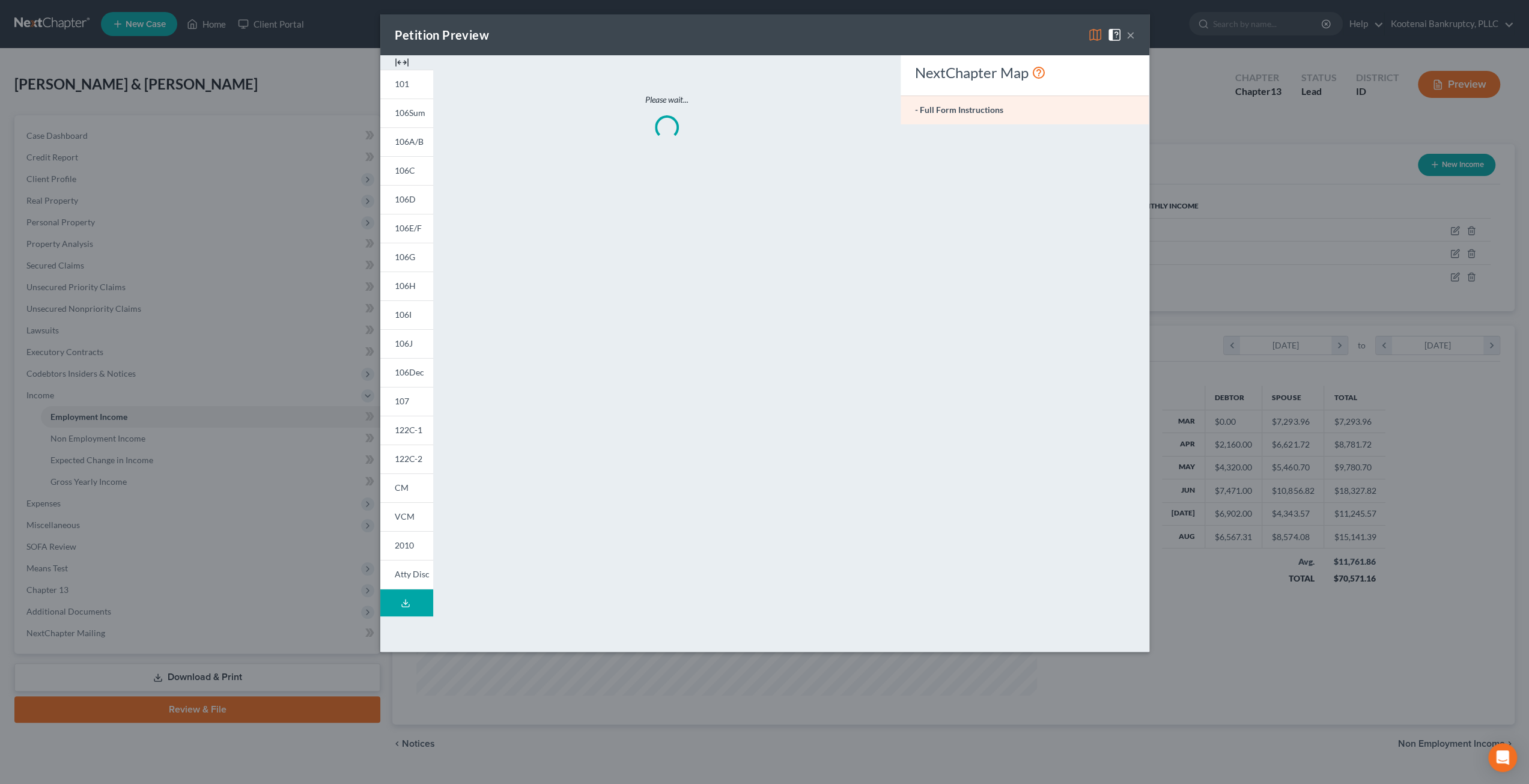
scroll to position [310, 644]
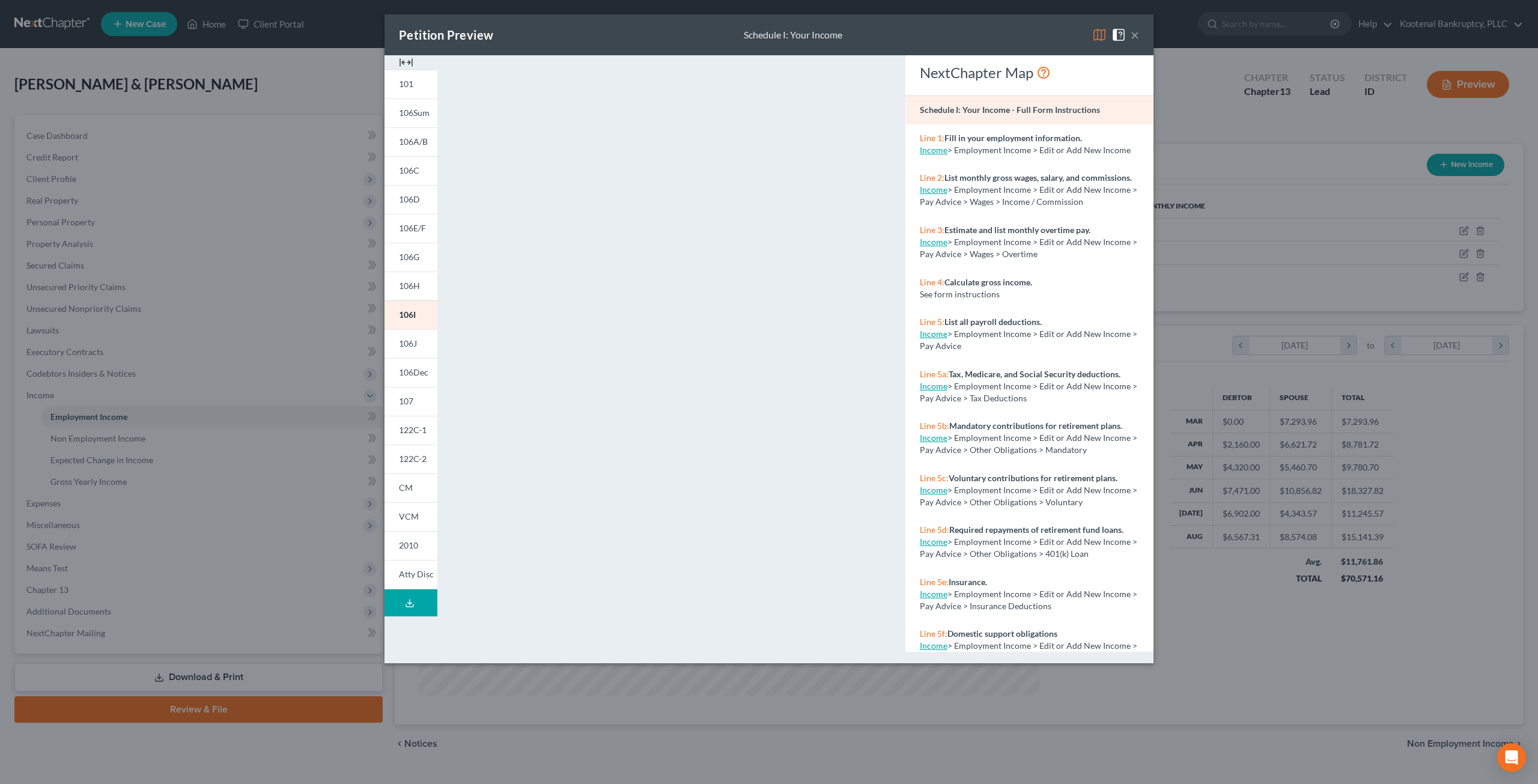
click at [1137, 34] on button "×" at bounding box center [1135, 35] width 9 height 15
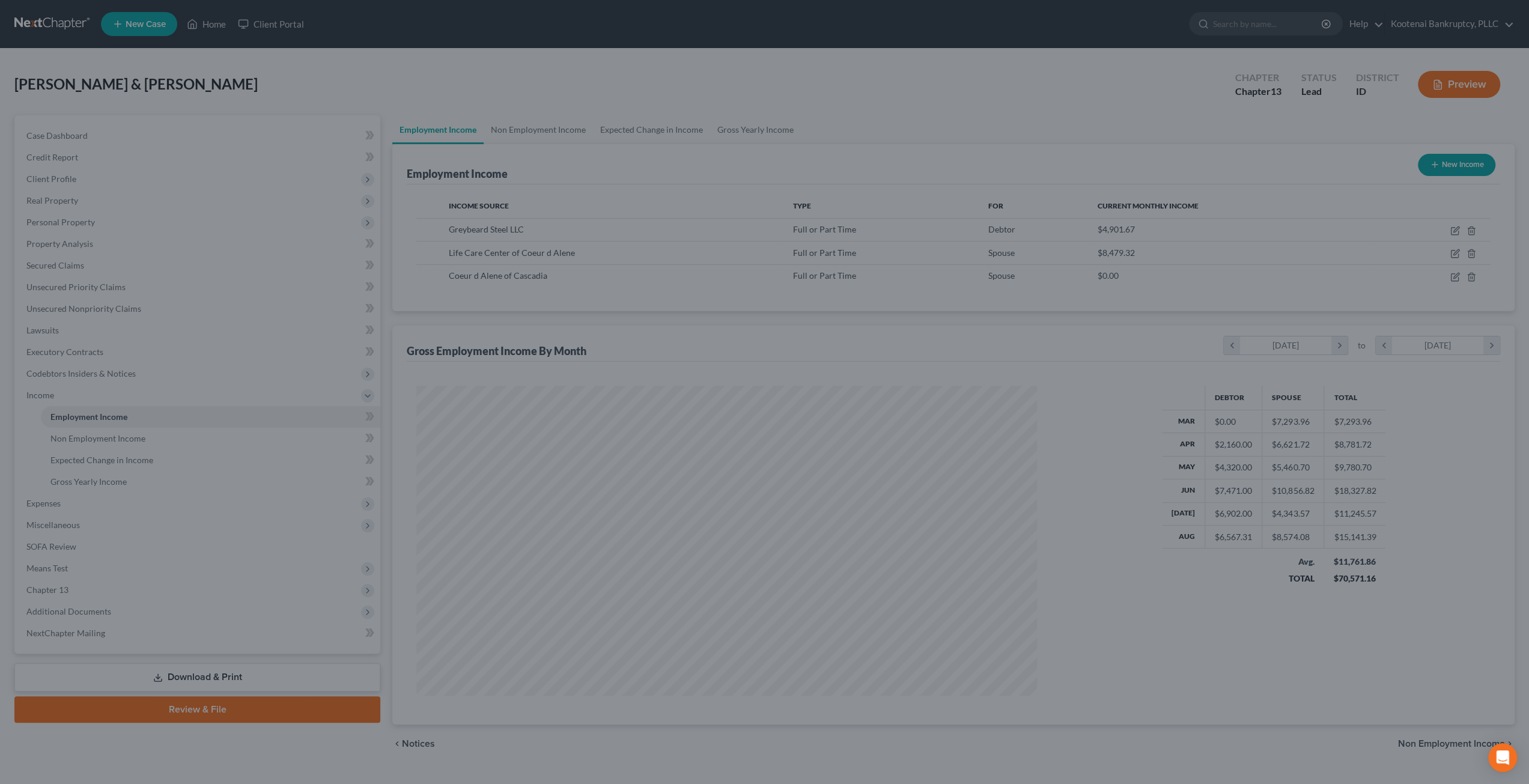
scroll to position [600295, 600197]
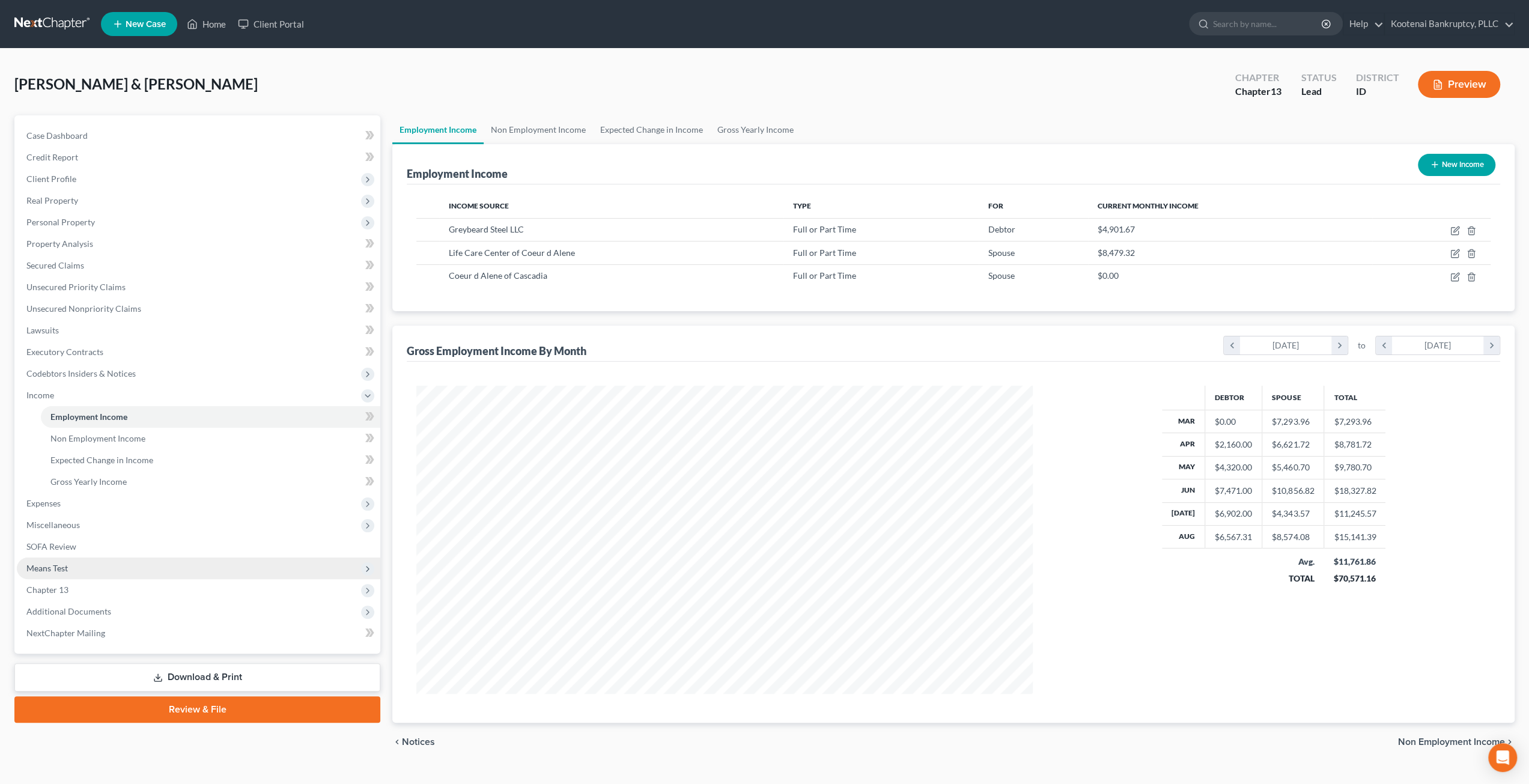
click at [135, 570] on span "Means Test" at bounding box center [198, 568] width 364 height 22
click at [136, 575] on ul "Exemption from Presumption Means Test Qualifier Means Test Questions Means Test…" at bounding box center [198, 535] width 364 height 86
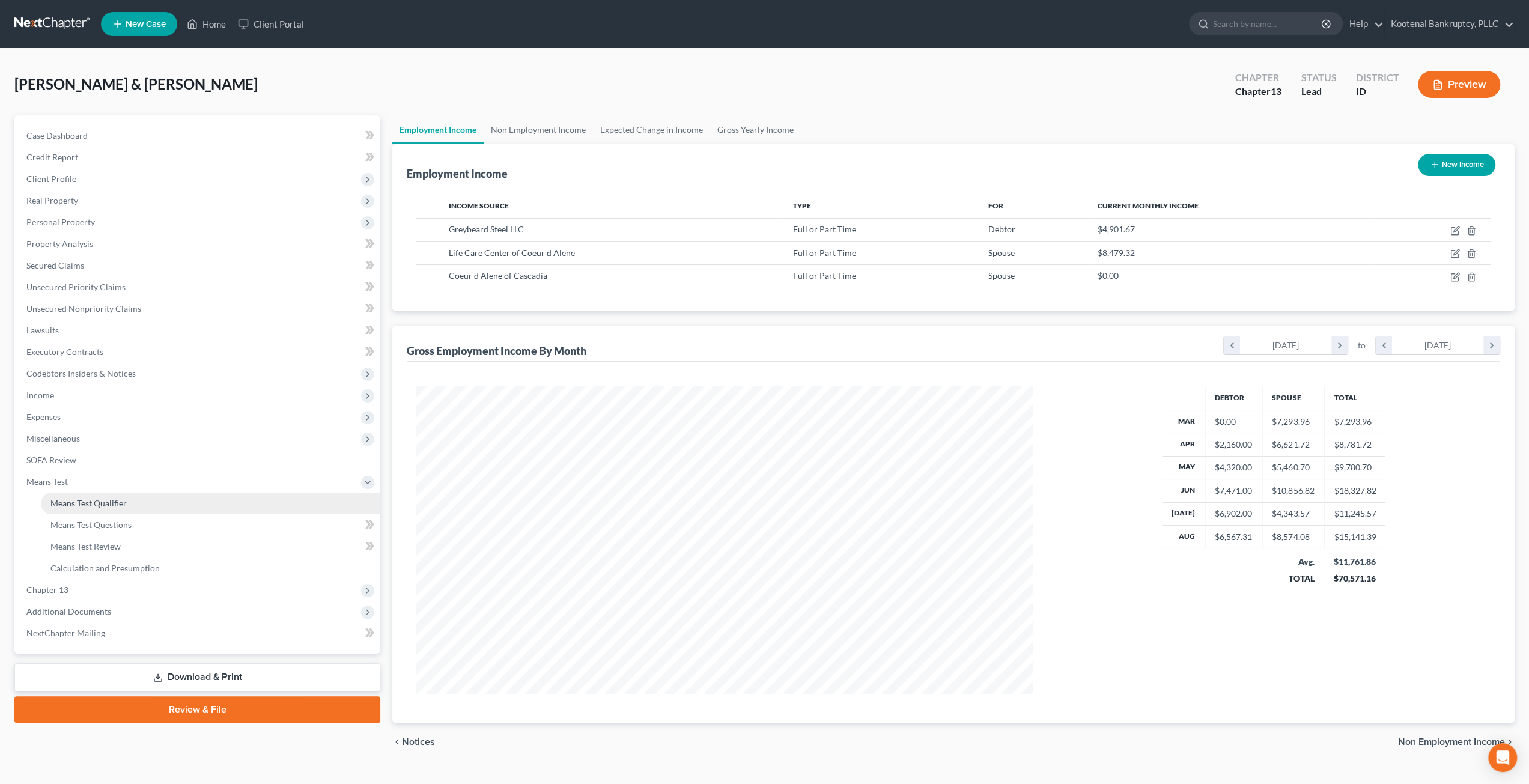
click at [143, 502] on link "Means Test Qualifier" at bounding box center [211, 503] width 339 height 22
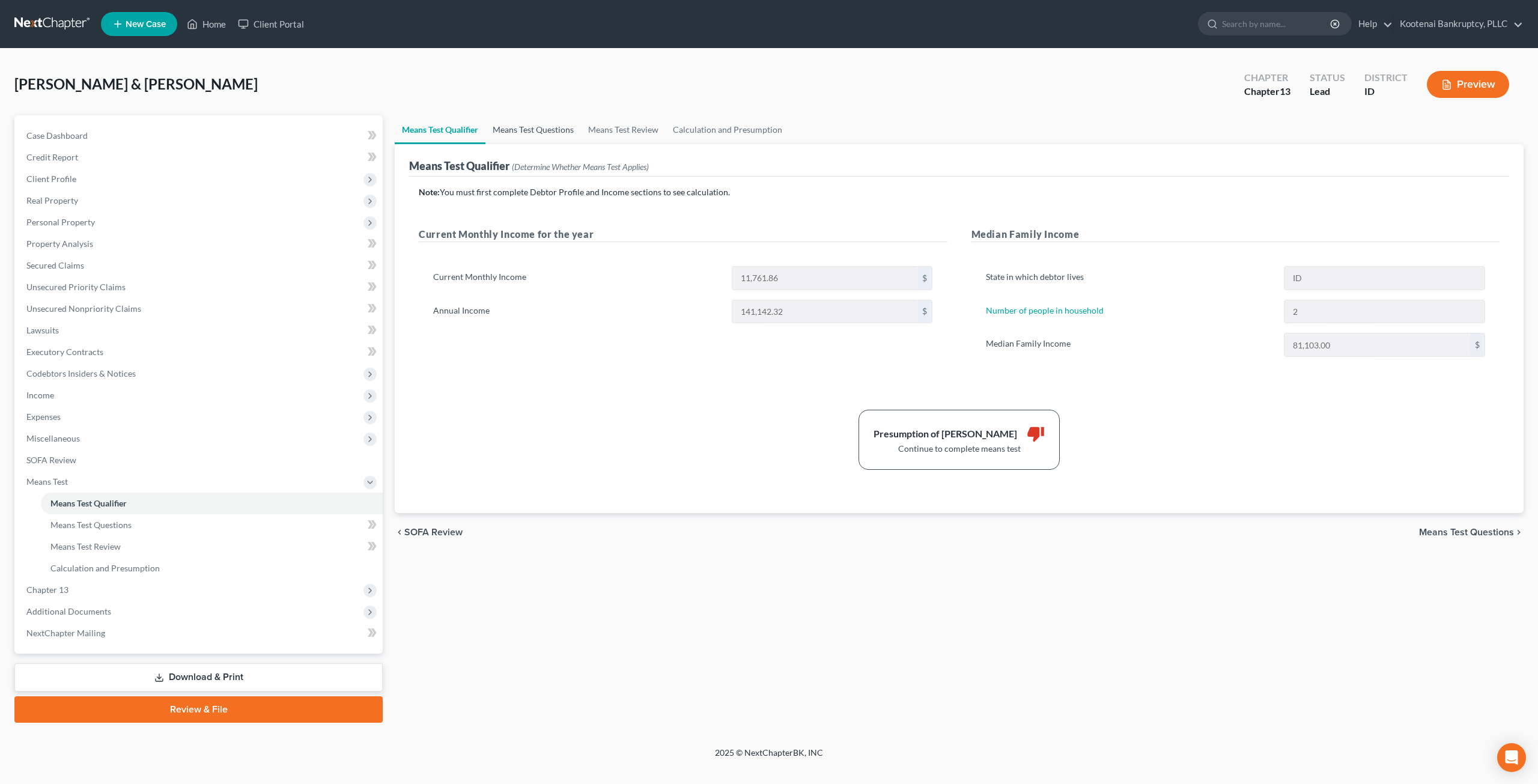
click at [550, 127] on link "Means Test Questions" at bounding box center [533, 130] width 96 height 29
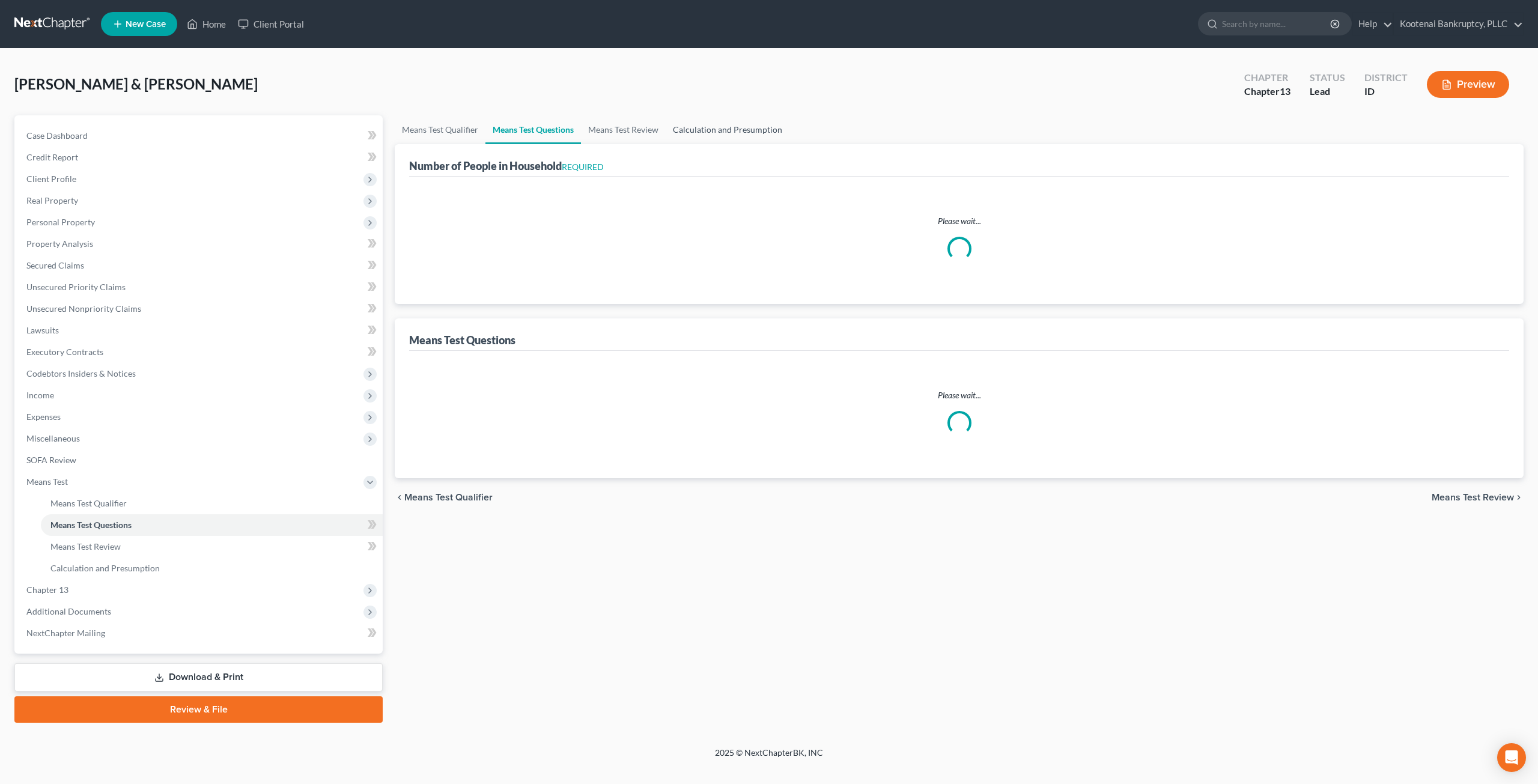
select select "1"
select select "60"
select select "2"
select select "5"
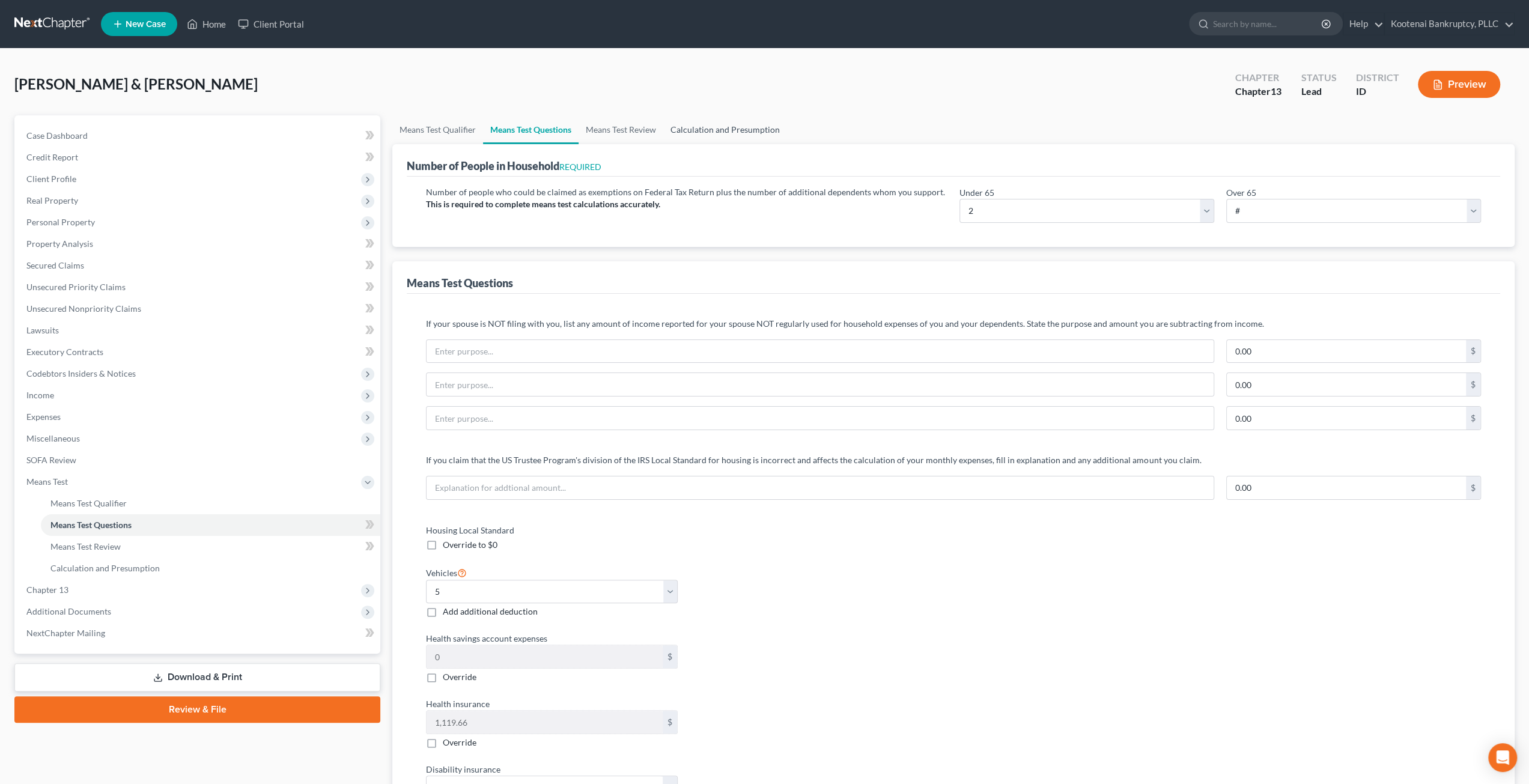
click at [768, 129] on link "Calculation and Presumption" at bounding box center [725, 130] width 123 height 29
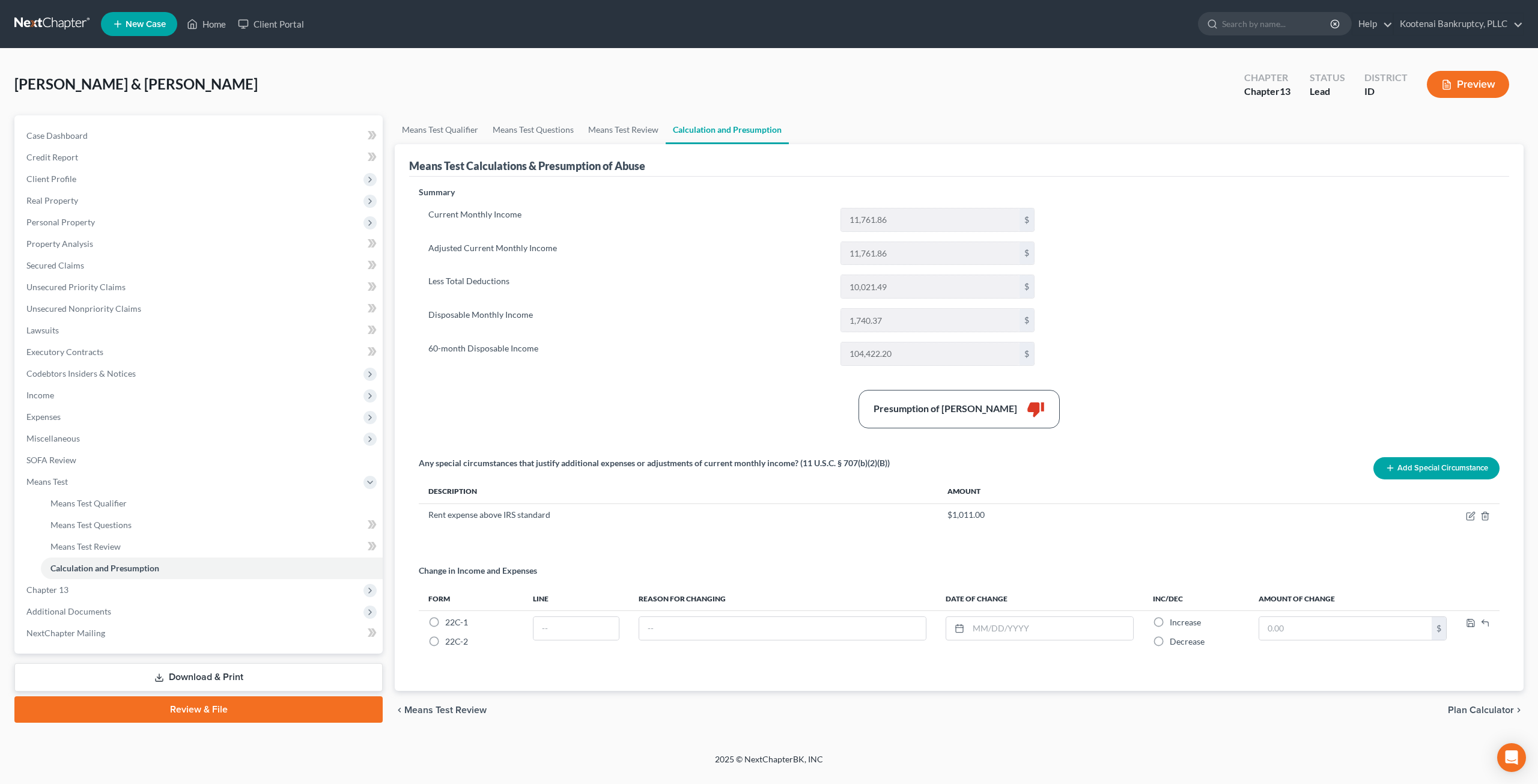
click at [675, 77] on div "Lantz, Richard & Anita Upgraded Chapter Chapter 13 Status Lead District ID Prev…" at bounding box center [769, 89] width 1509 height 52
click at [517, 135] on link "Means Test Questions" at bounding box center [533, 130] width 96 height 29
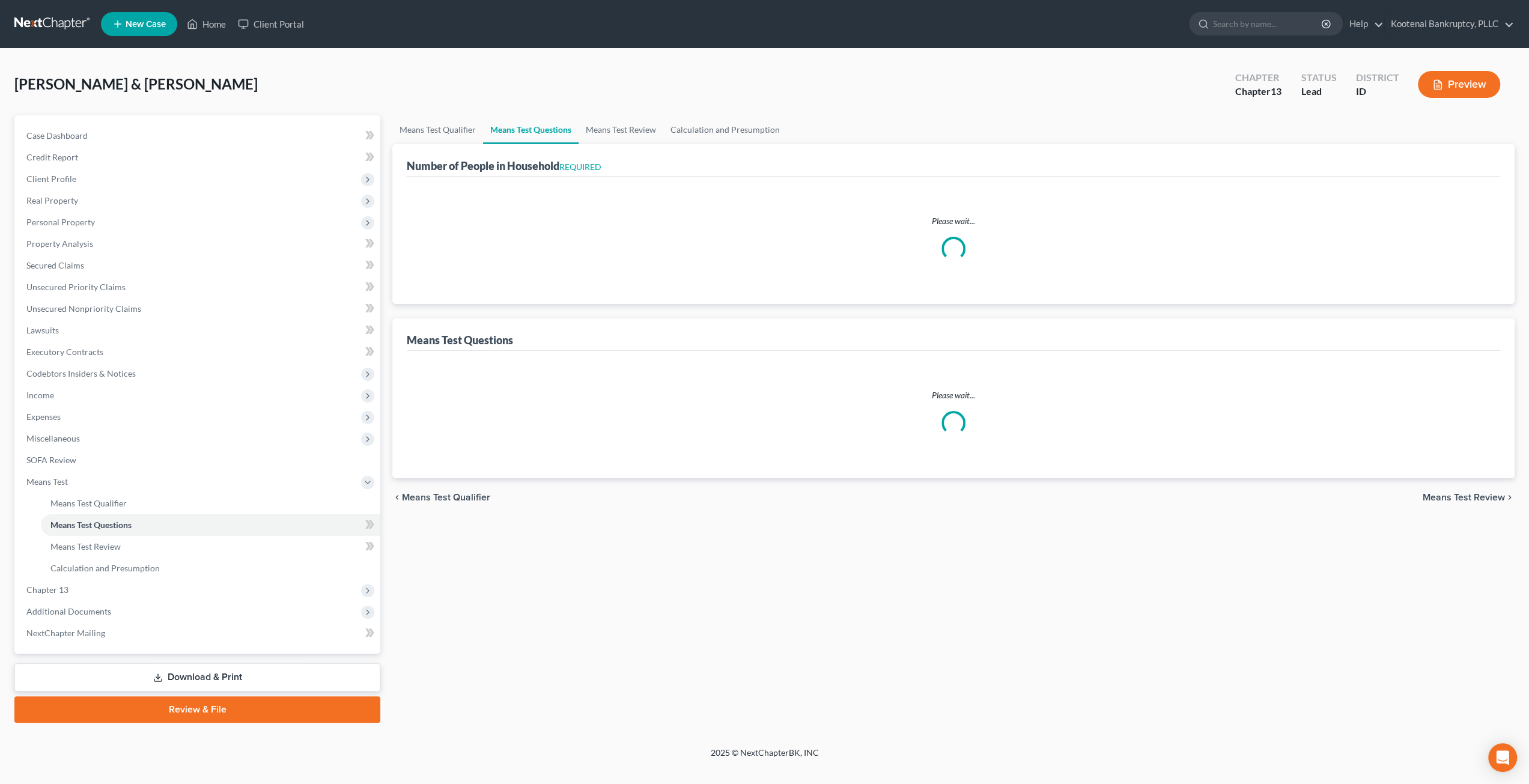
select select "1"
select select "60"
select select "2"
select select "5"
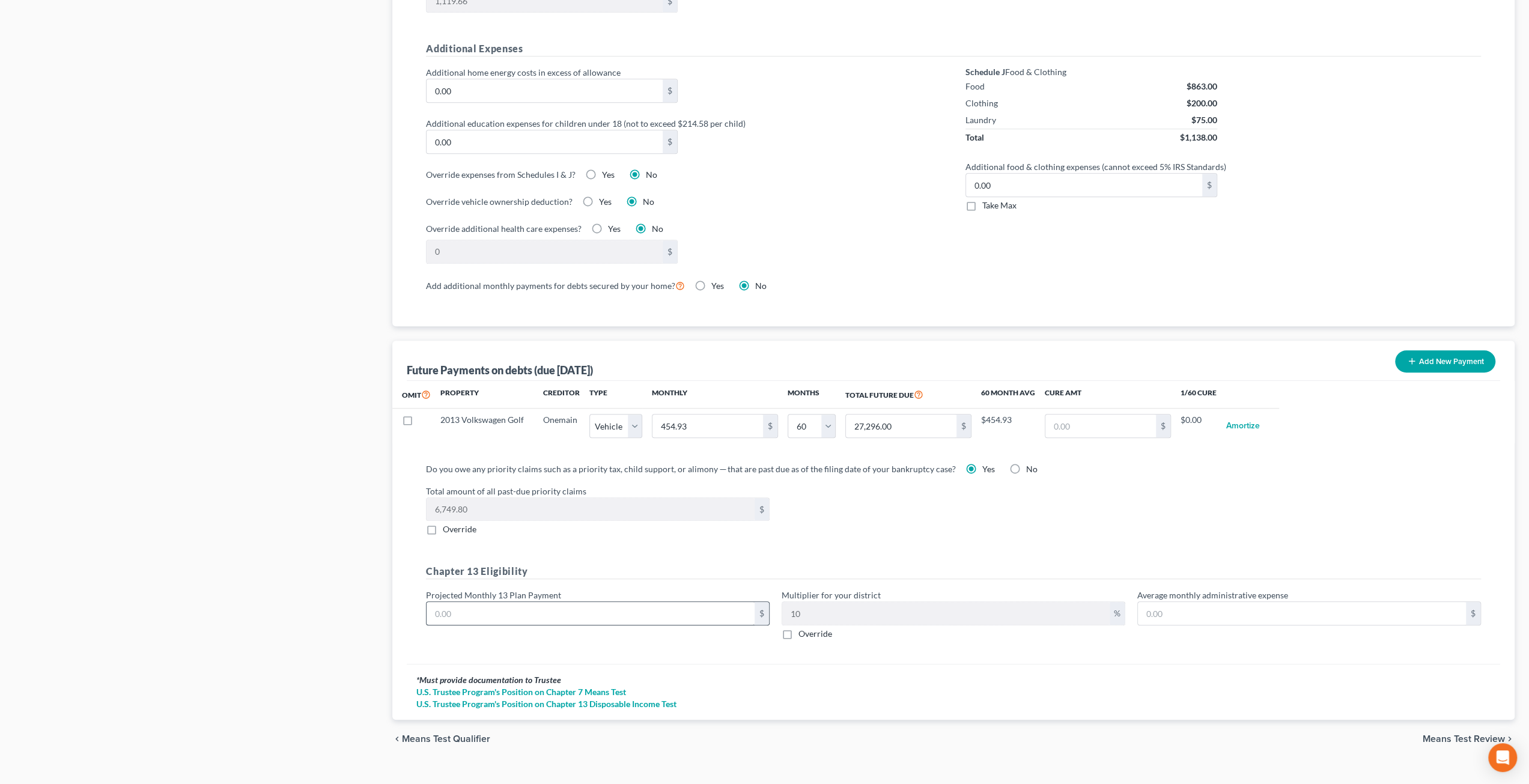
scroll to position [855, 0]
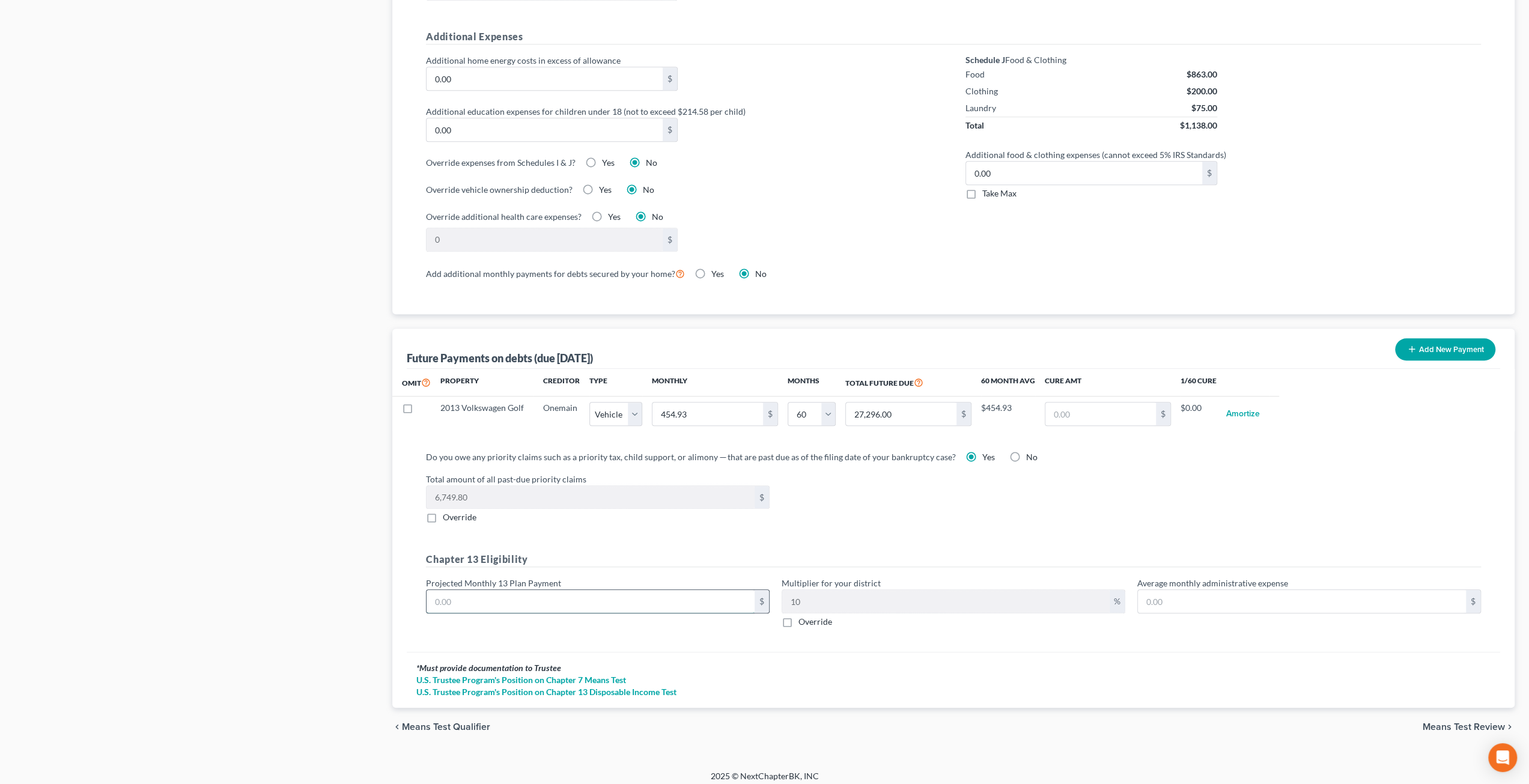
click at [499, 600] on input "text" at bounding box center [590, 601] width 328 height 23
type input "3"
type input "0.30"
type input "38"
type input "3.80"
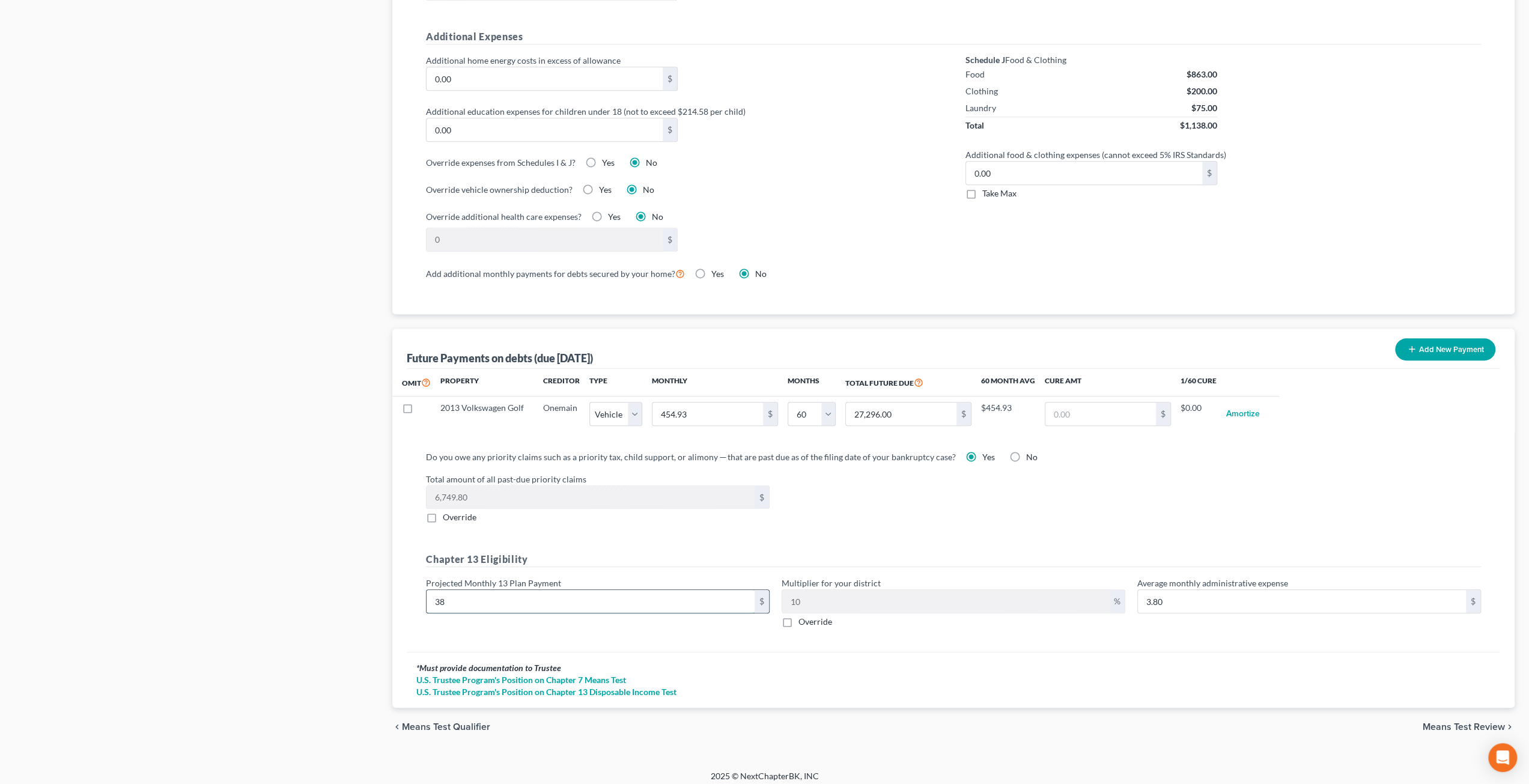
type input "389"
type input "38.90"
type input "3899"
type input "389.90"
type input "3,899"
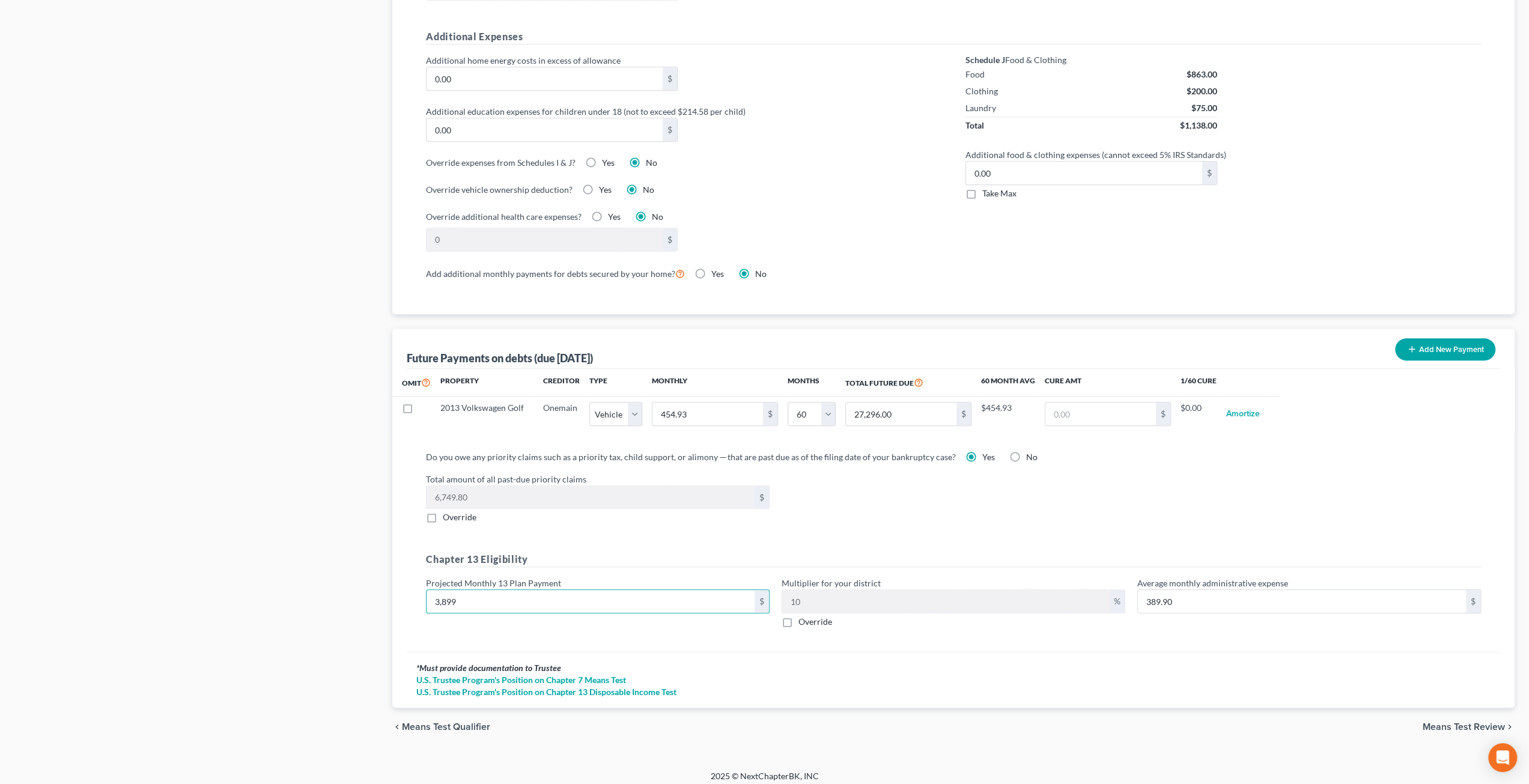
click at [277, 570] on div "Case Dashboard Payments Invoices Payments Payments Credit Report Client Profile" at bounding box center [197, 3] width 378 height 1486
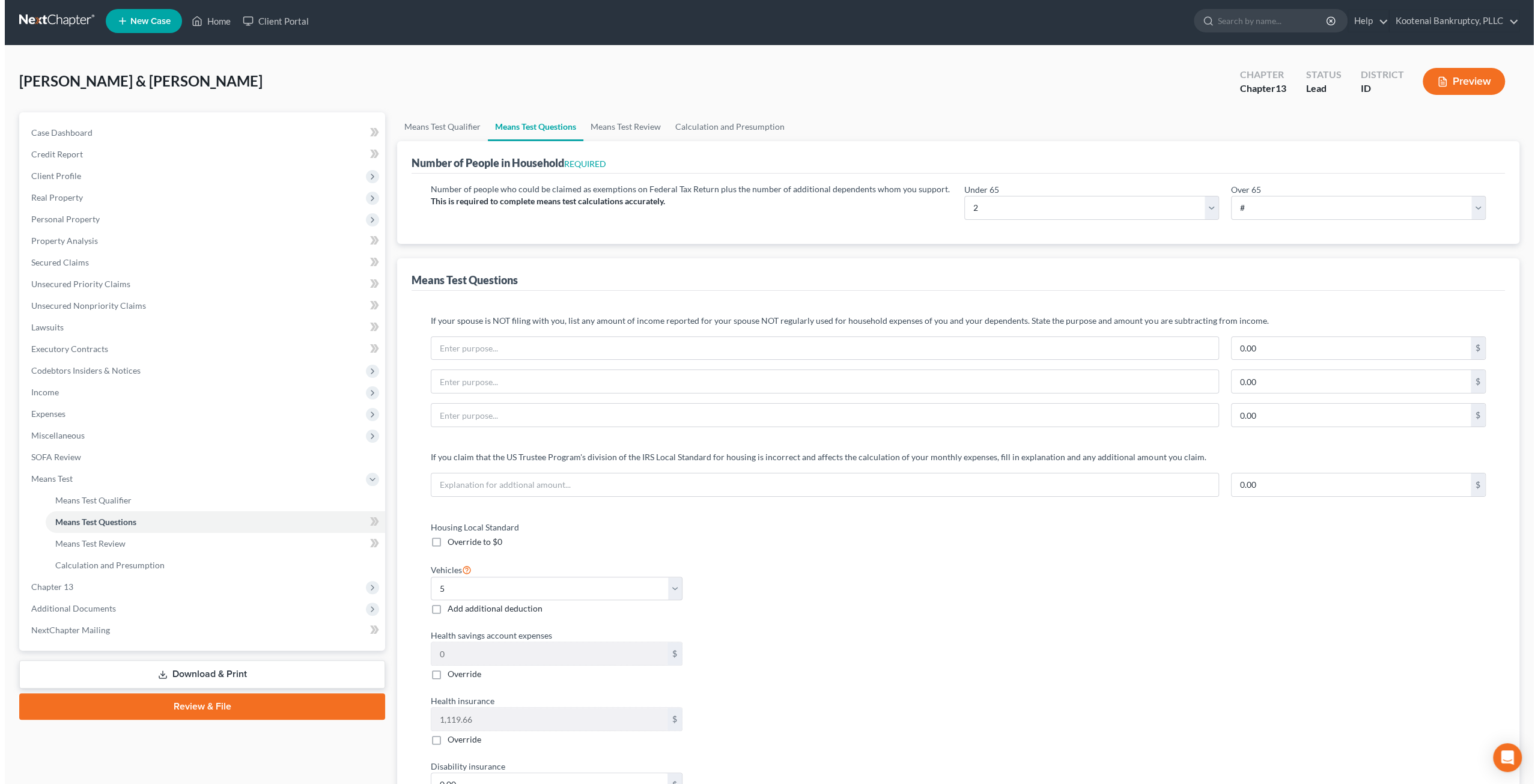
scroll to position [0, 0]
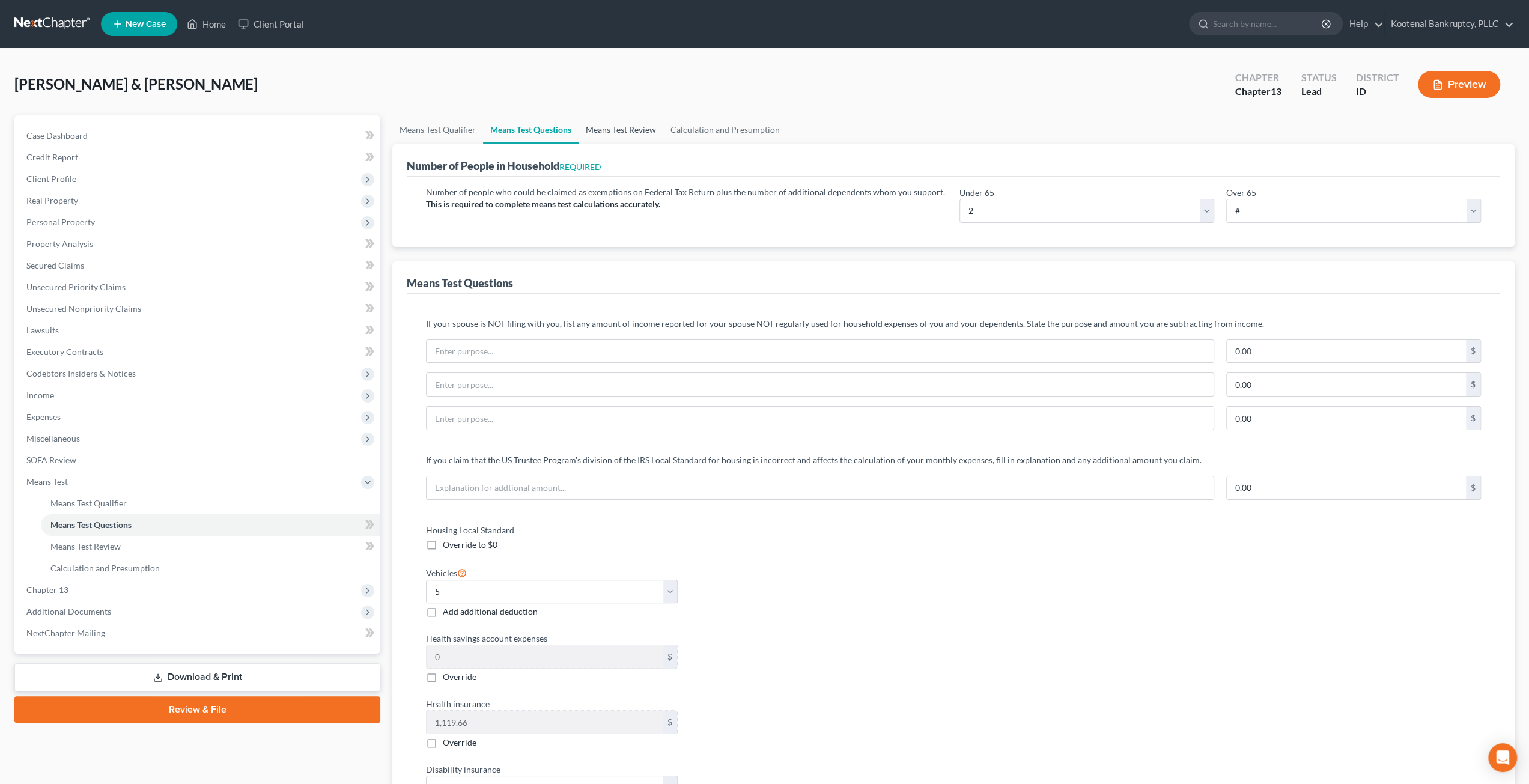
click at [633, 123] on link "Means Test Review" at bounding box center [621, 130] width 85 height 29
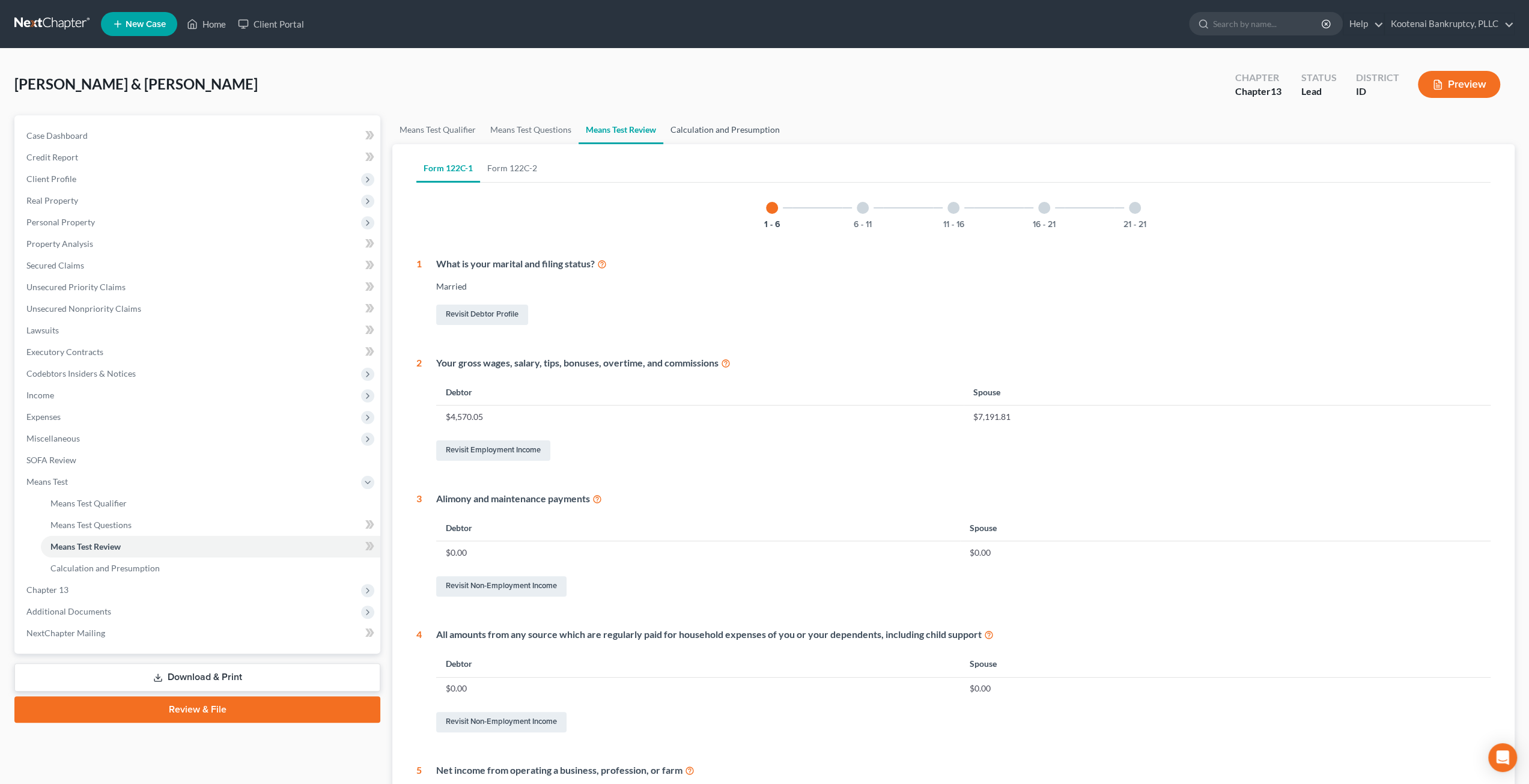
click at [727, 127] on link "Calculation and Presumption" at bounding box center [725, 130] width 123 height 29
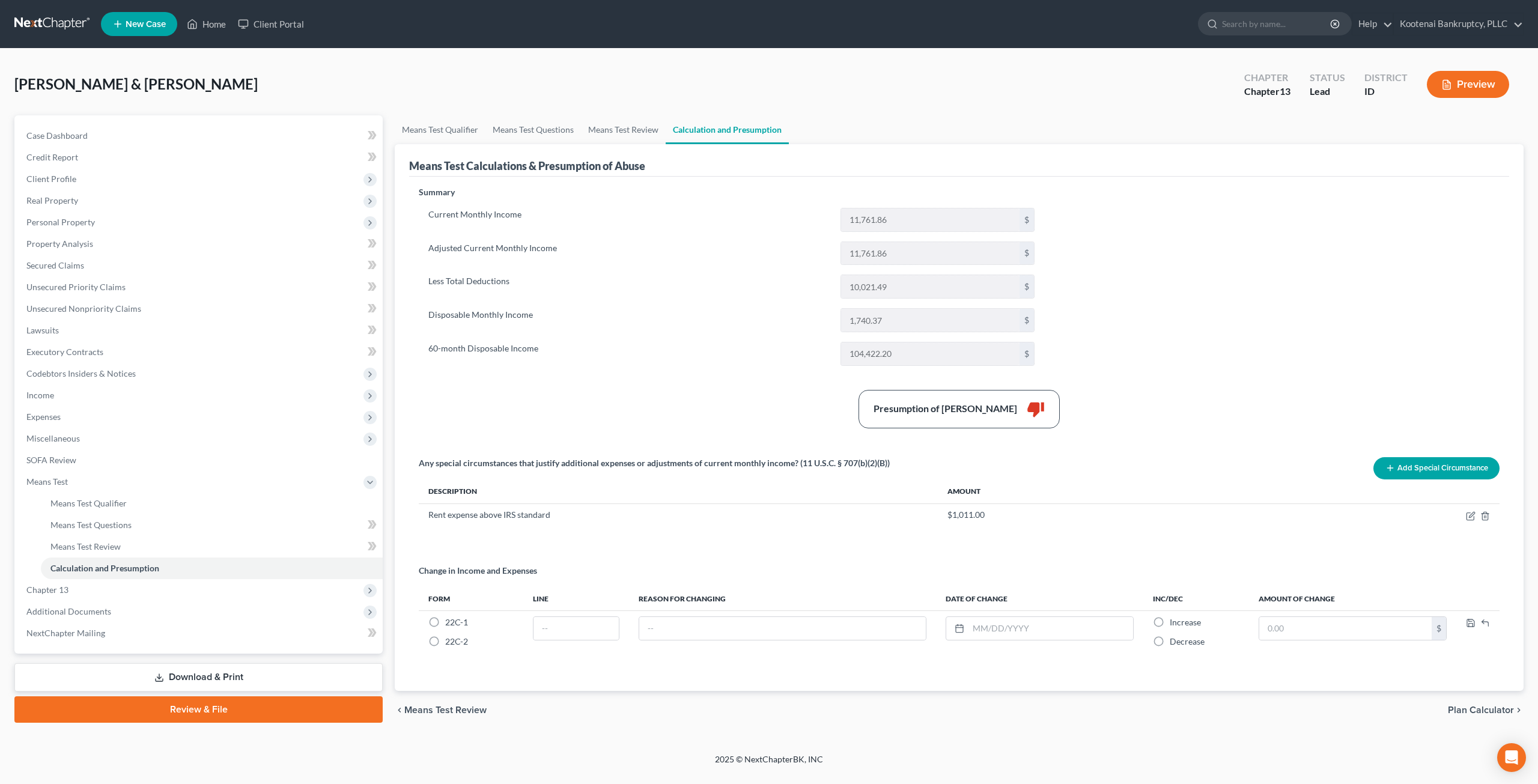
click at [894, 112] on div "Lantz, Richard & Anita Upgraded Chapter Chapter 13 Status Lead District ID Prev…" at bounding box center [769, 89] width 1509 height 52
click at [1475, 77] on button "Preview" at bounding box center [1467, 84] width 83 height 27
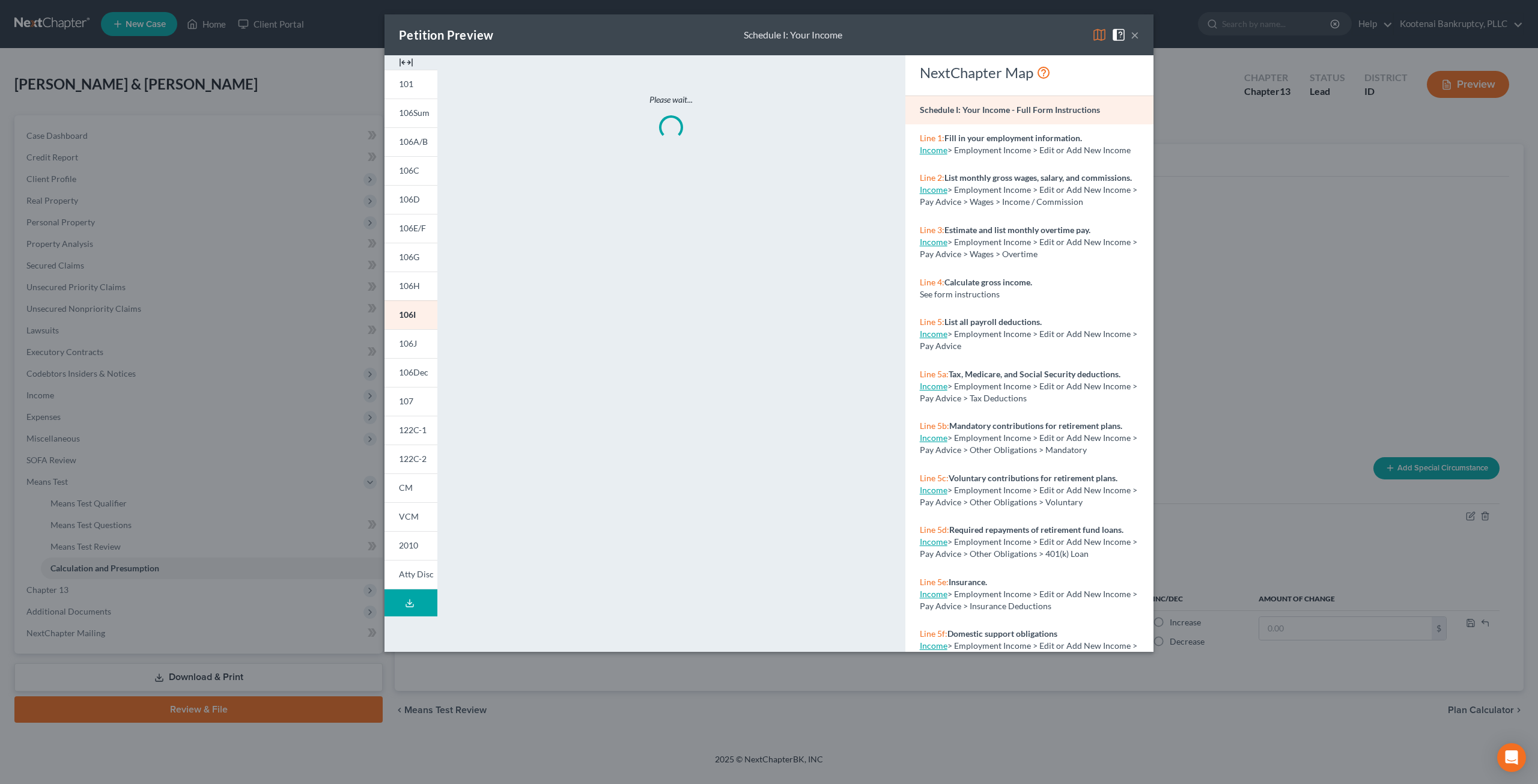
click at [1135, 33] on button "×" at bounding box center [1135, 35] width 9 height 15
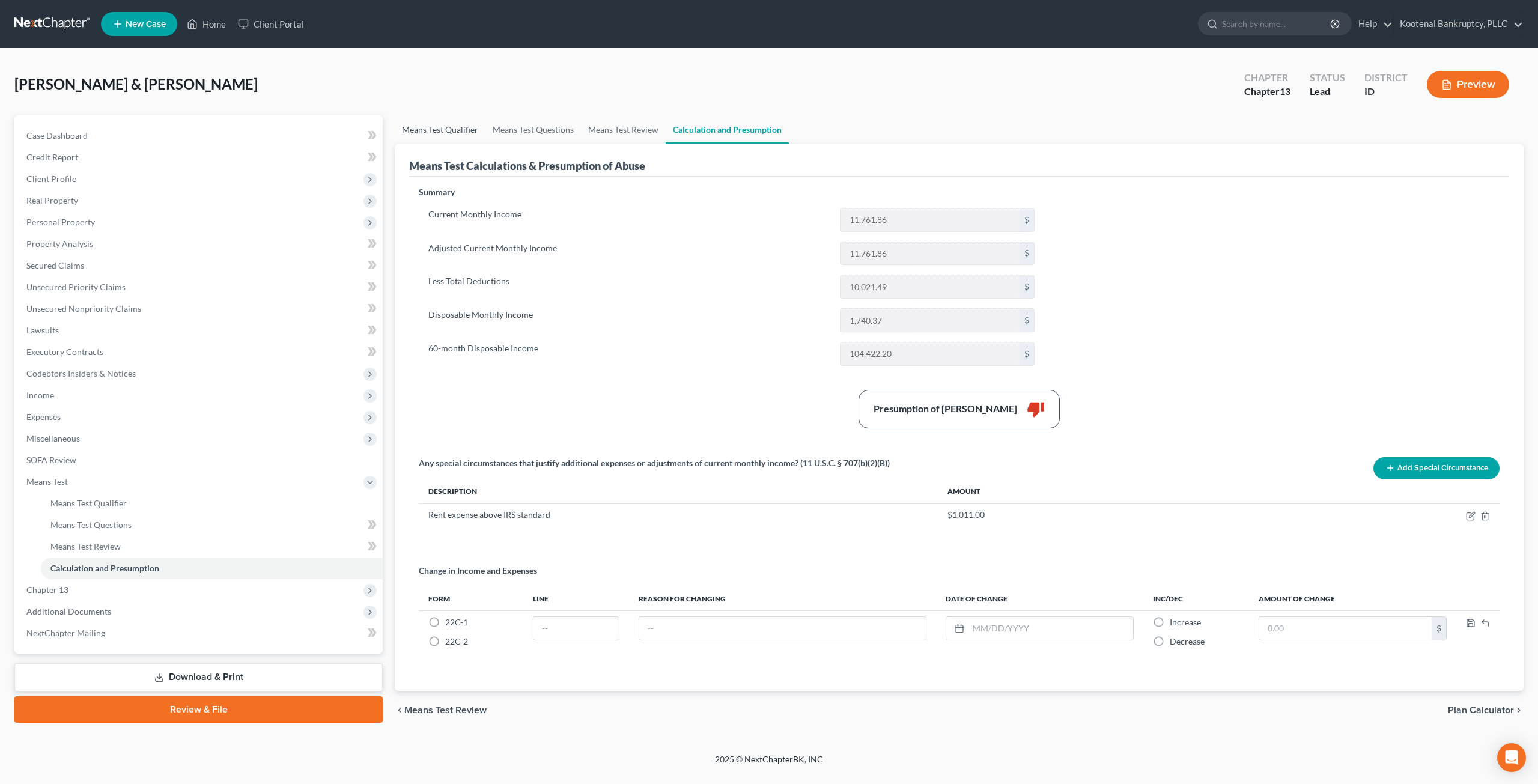
drag, startPoint x: 440, startPoint y: 125, endPoint x: 451, endPoint y: 127, distance: 11.2
click at [440, 124] on link "Means Test Qualifier" at bounding box center [440, 130] width 90 height 29
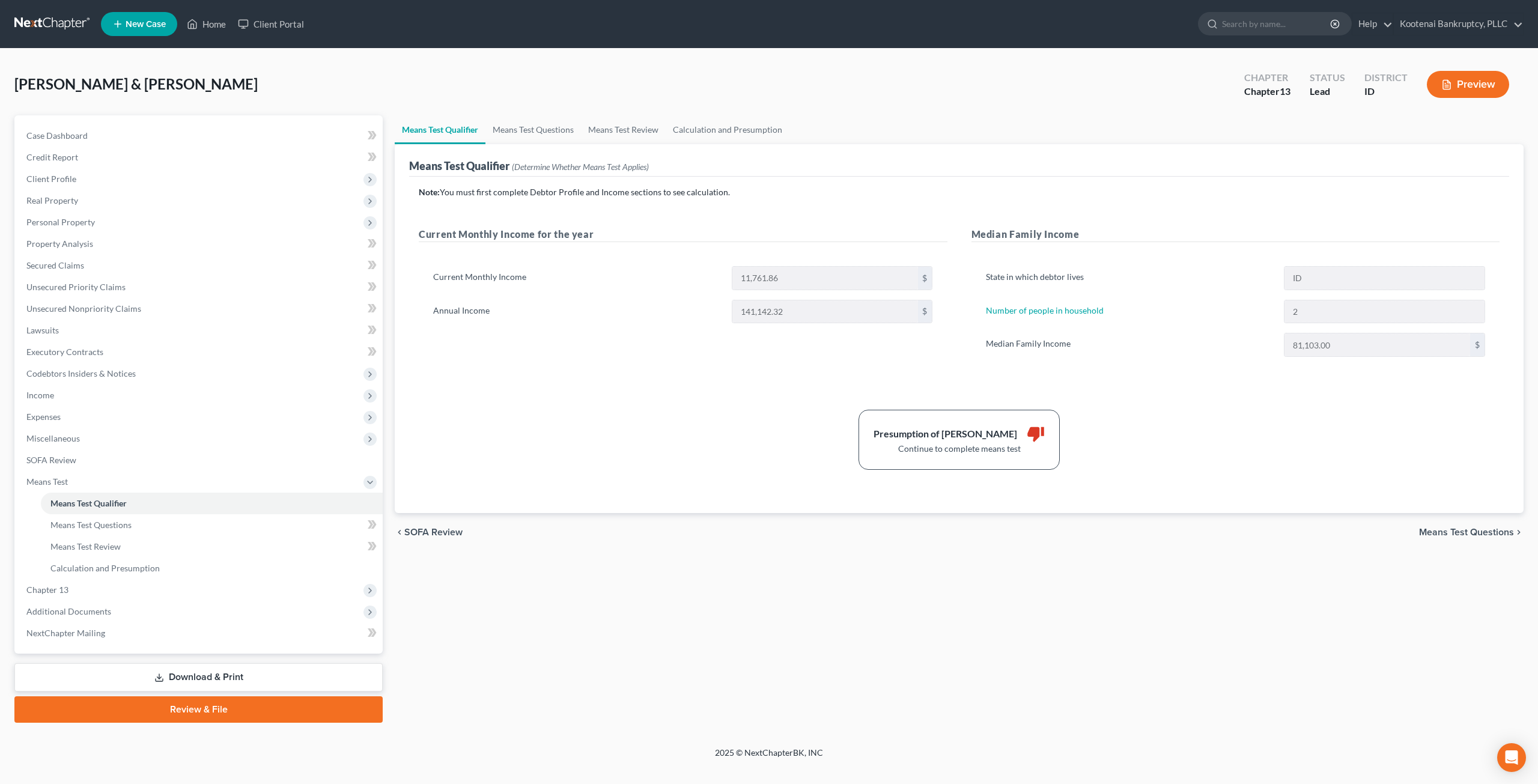
click at [772, 438] on div "Presumption of Abuse Arises thumb_down Continue to complete means test" at bounding box center [958, 440] width 1092 height 60
click at [88, 395] on span "Income" at bounding box center [199, 395] width 366 height 22
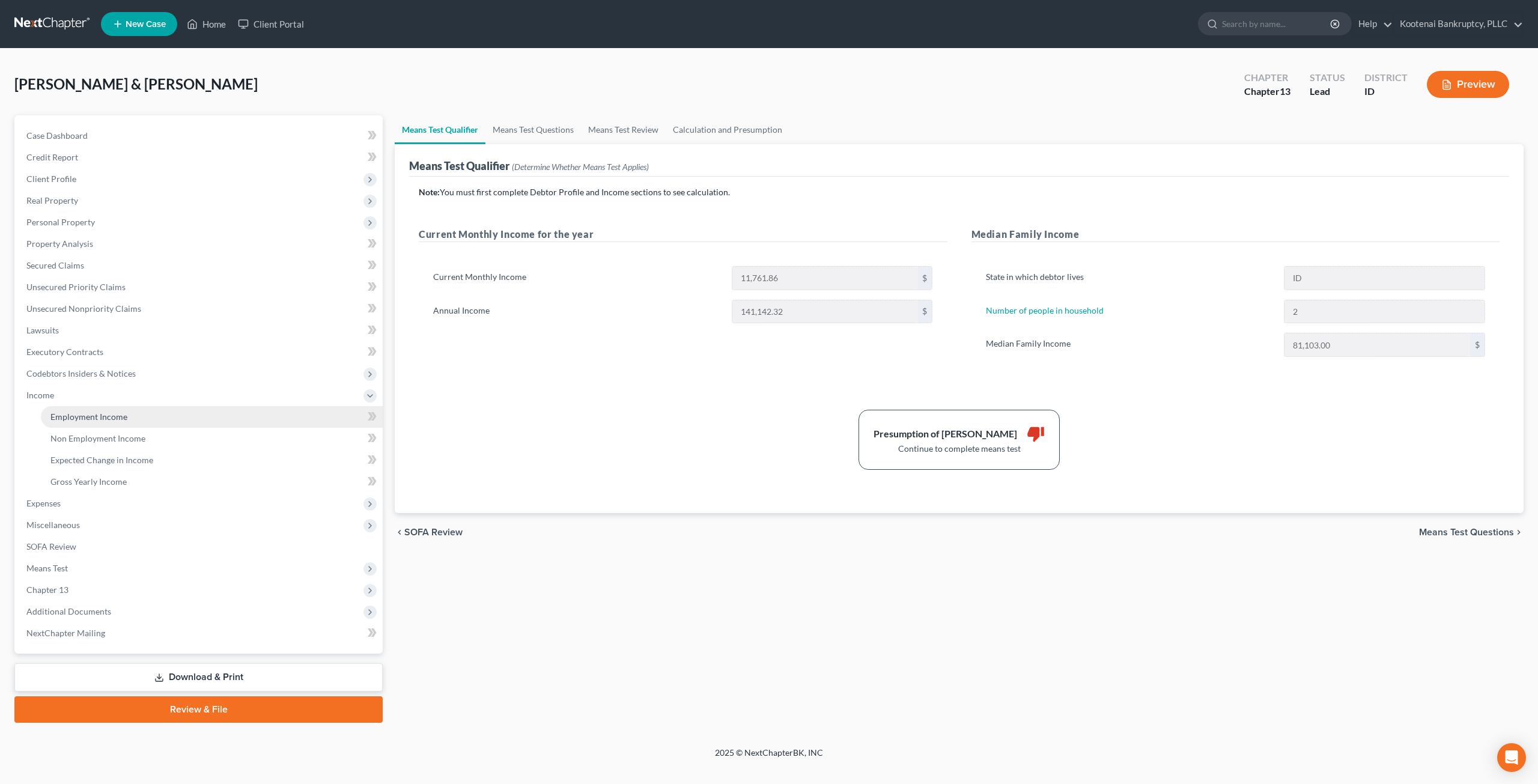
click at [84, 412] on span "Employment Income" at bounding box center [88, 416] width 77 height 10
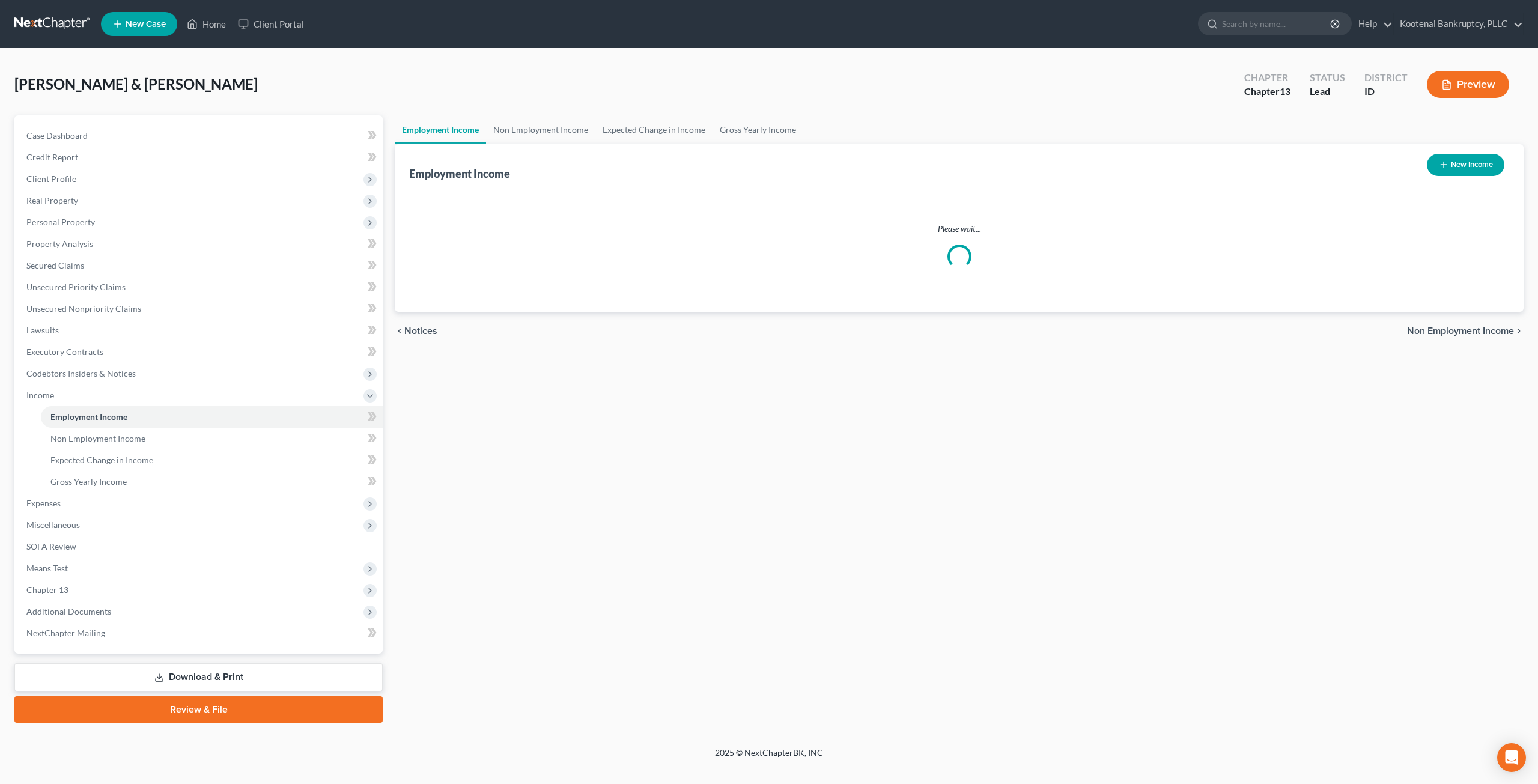
click at [1490, 81] on button "Preview" at bounding box center [1467, 84] width 83 height 27
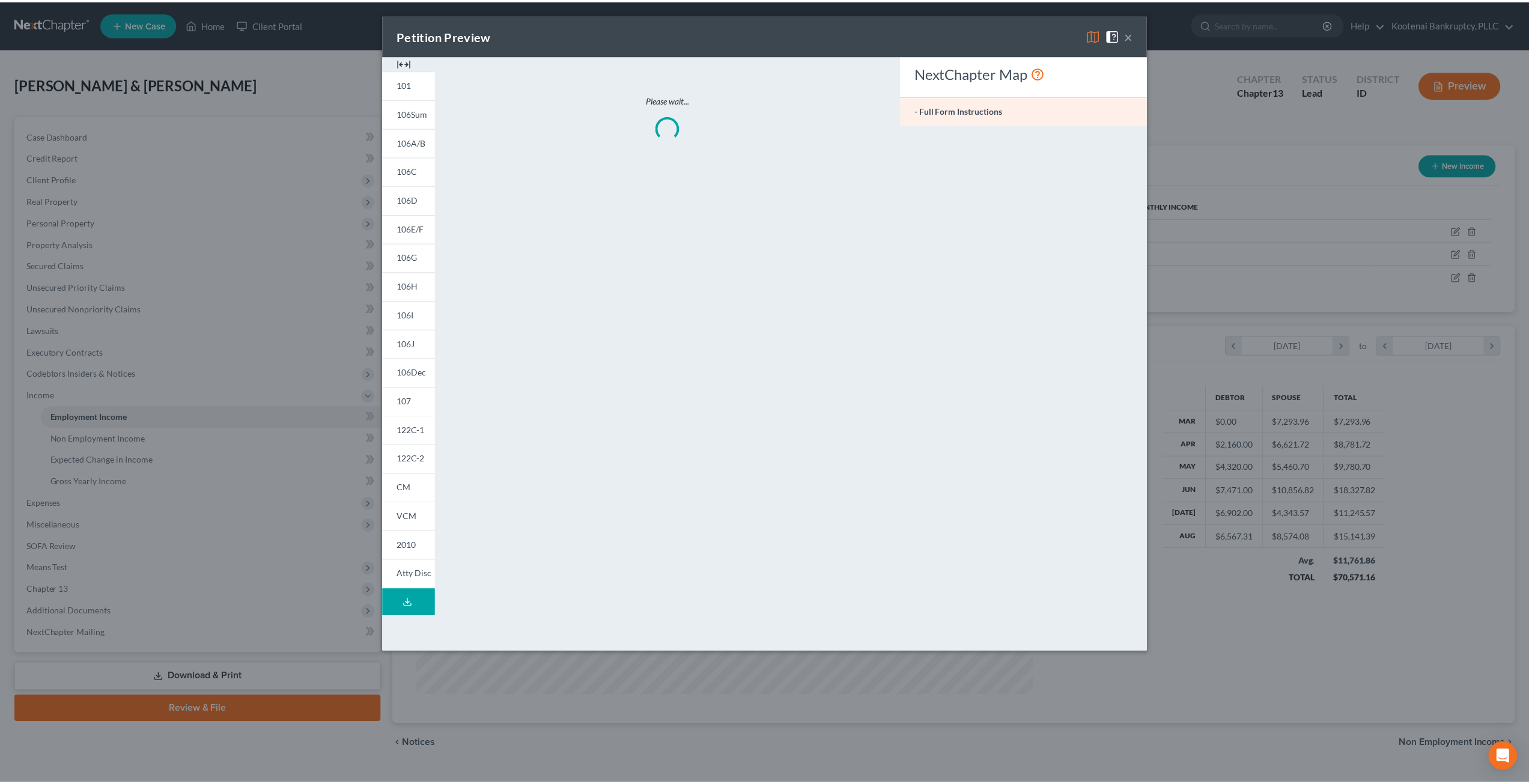
scroll to position [310, 644]
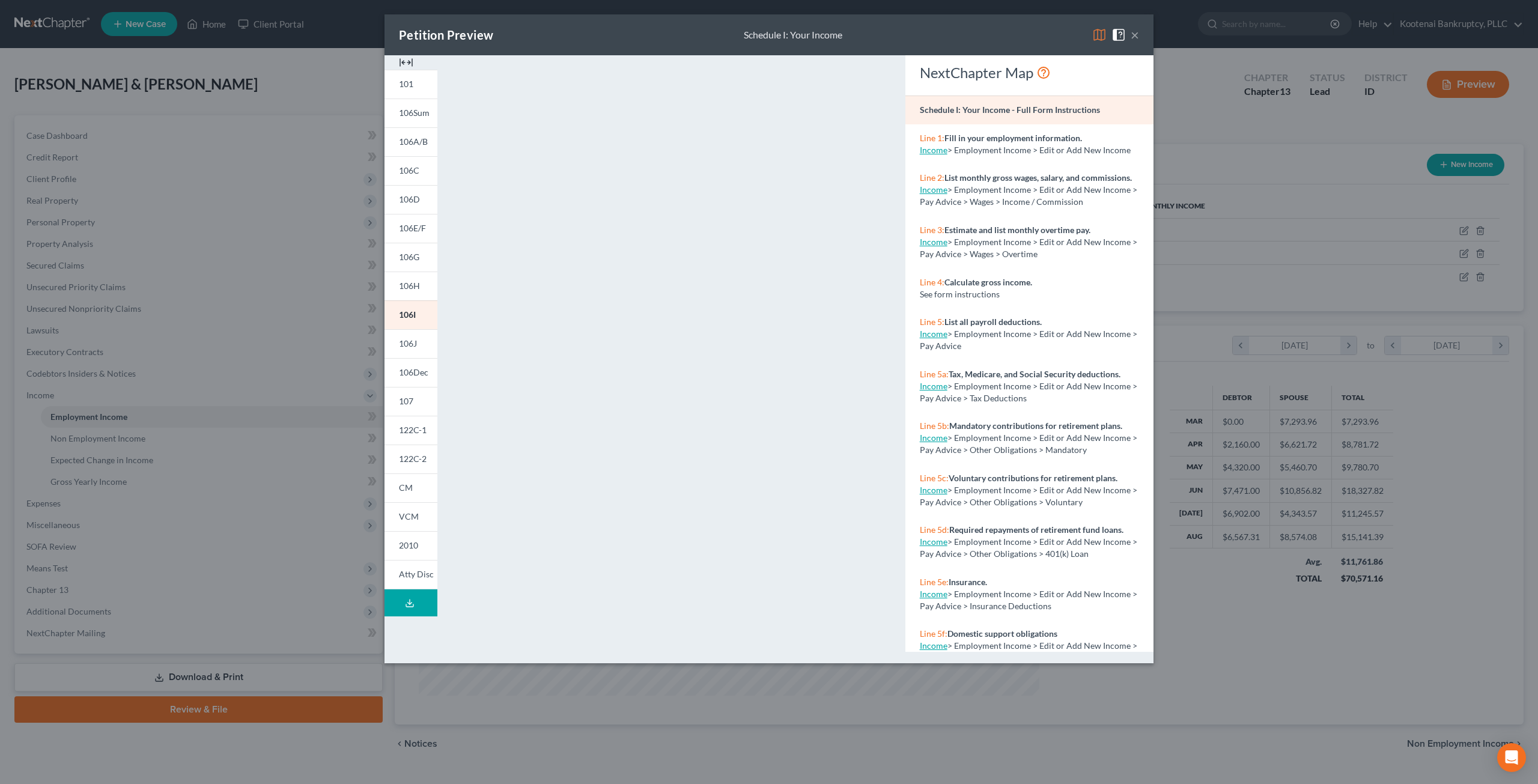
drag, startPoint x: 1133, startPoint y: 34, endPoint x: 1042, endPoint y: 100, distance: 112.4
click at [1133, 34] on button "×" at bounding box center [1135, 35] width 9 height 15
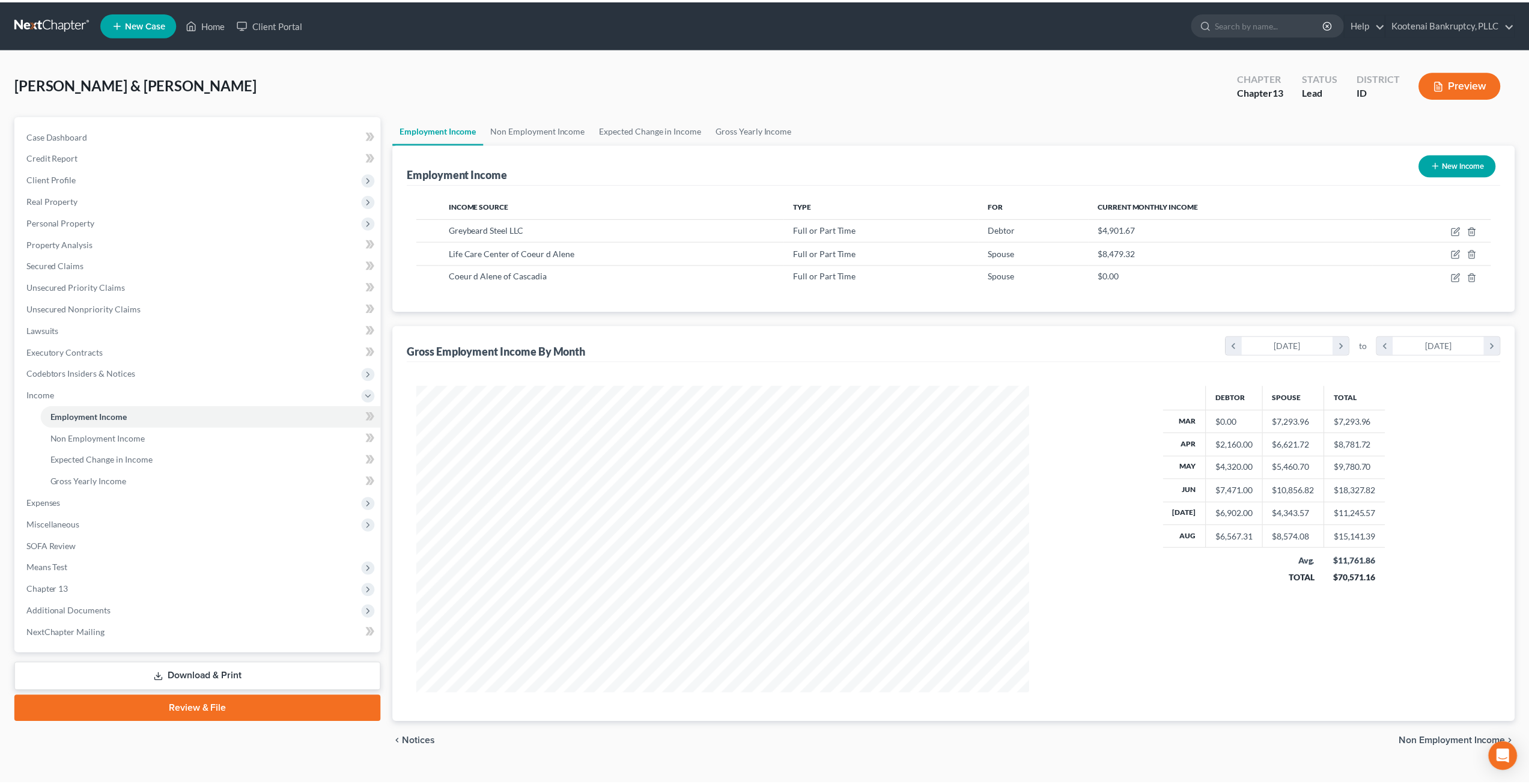
scroll to position [600295, 600197]
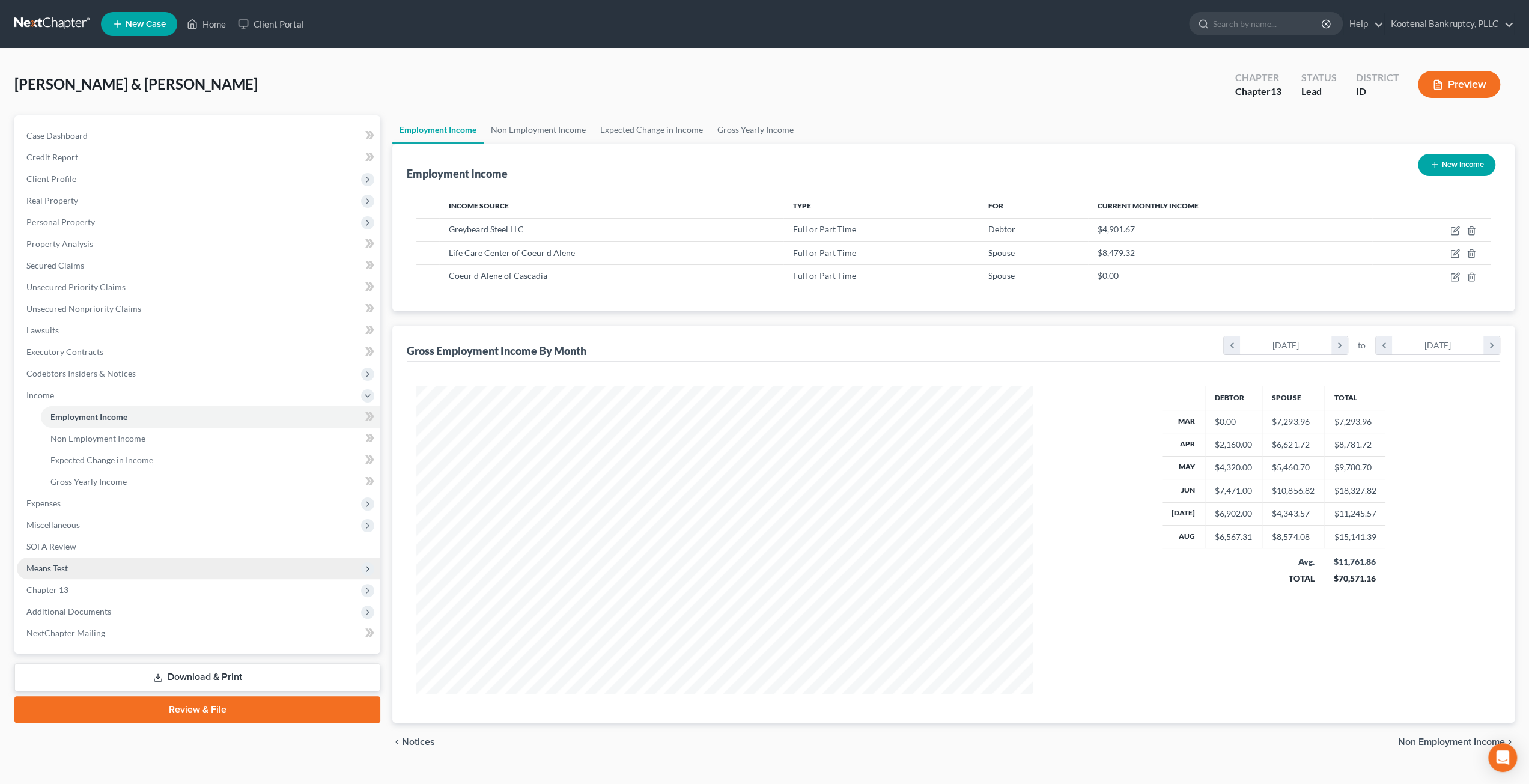
click at [158, 572] on span "Means Test" at bounding box center [198, 568] width 364 height 22
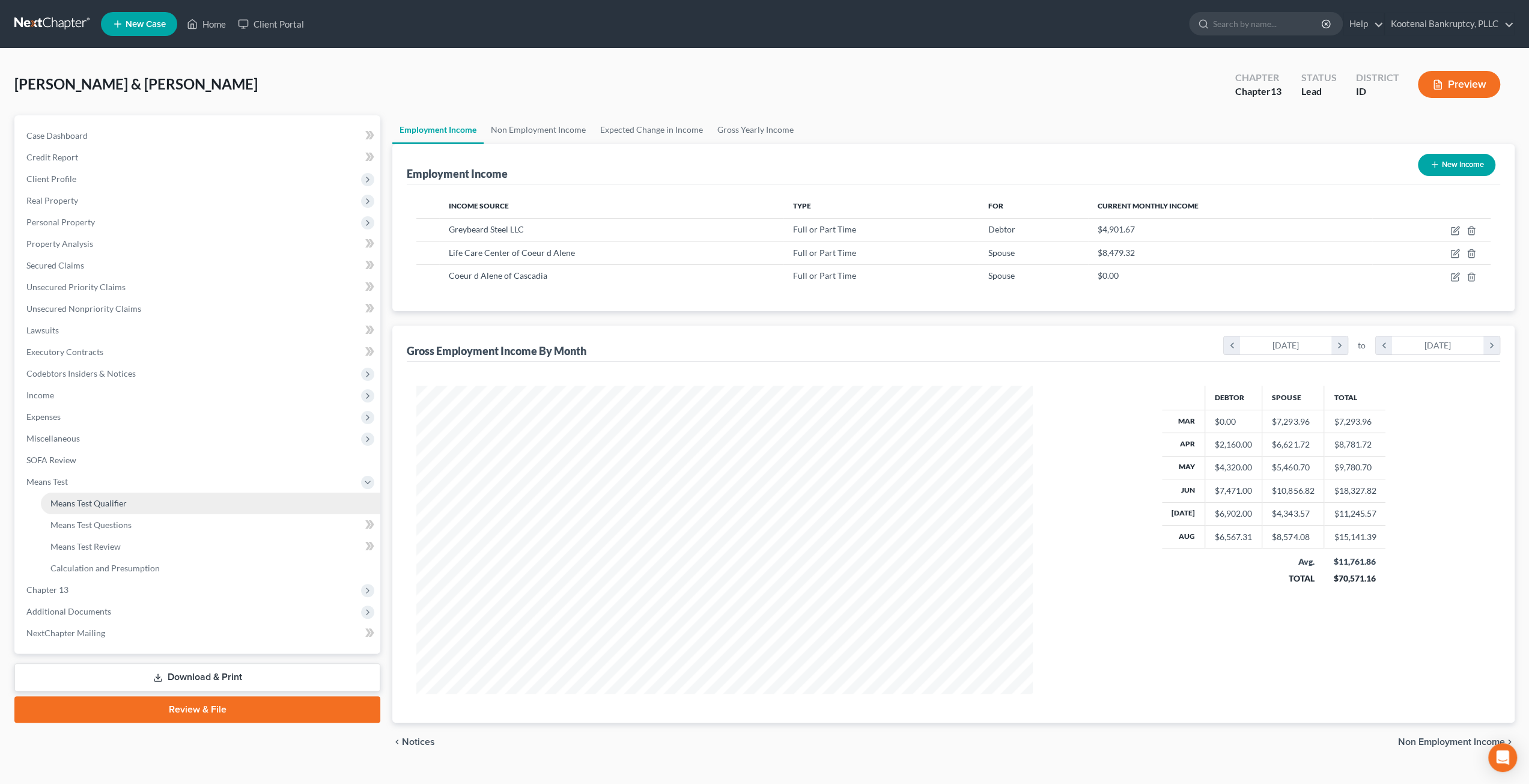
click at [150, 504] on link "Means Test Qualifier" at bounding box center [211, 503] width 339 height 22
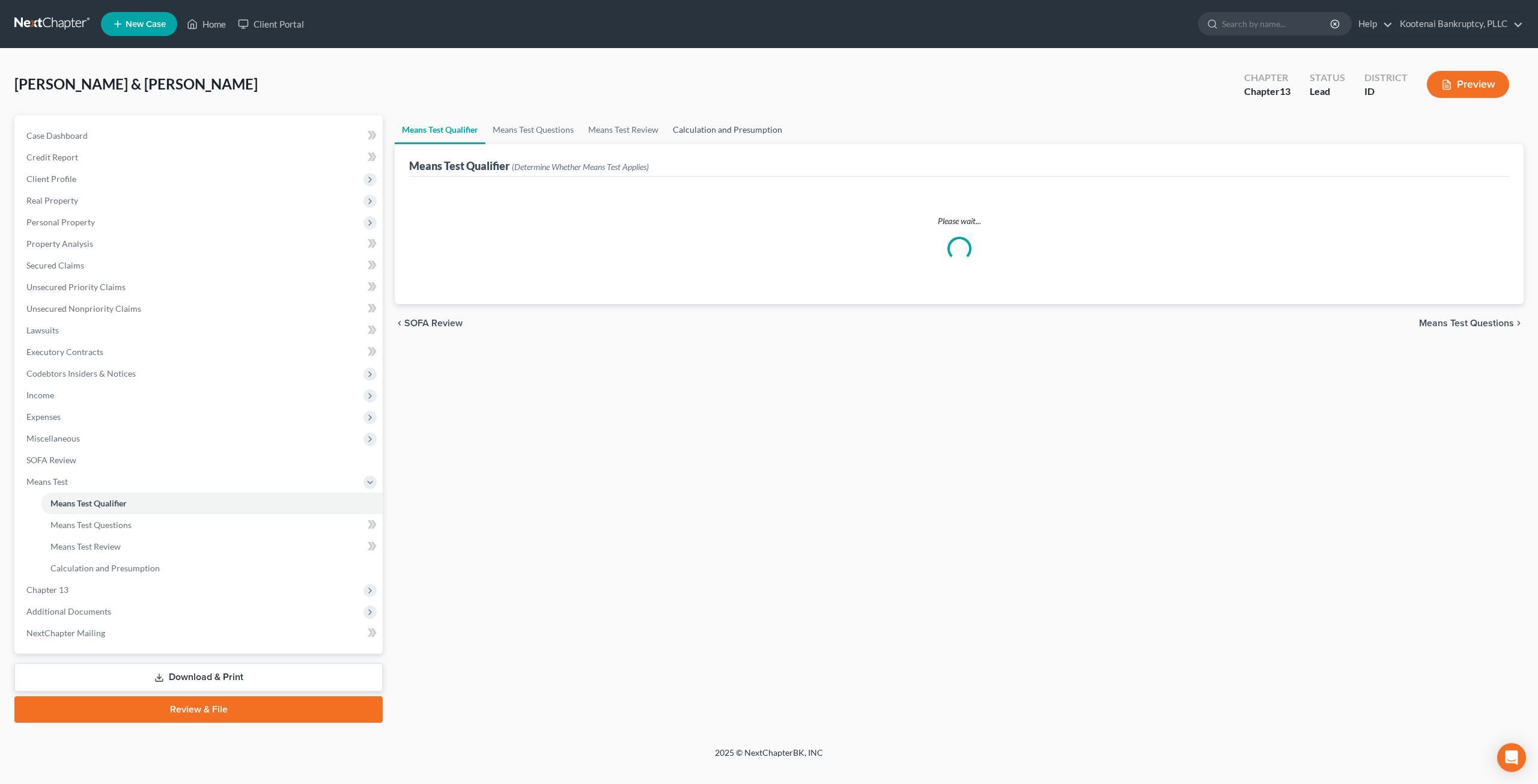
click at [680, 122] on link "Calculation and Presumption" at bounding box center [727, 130] width 123 height 29
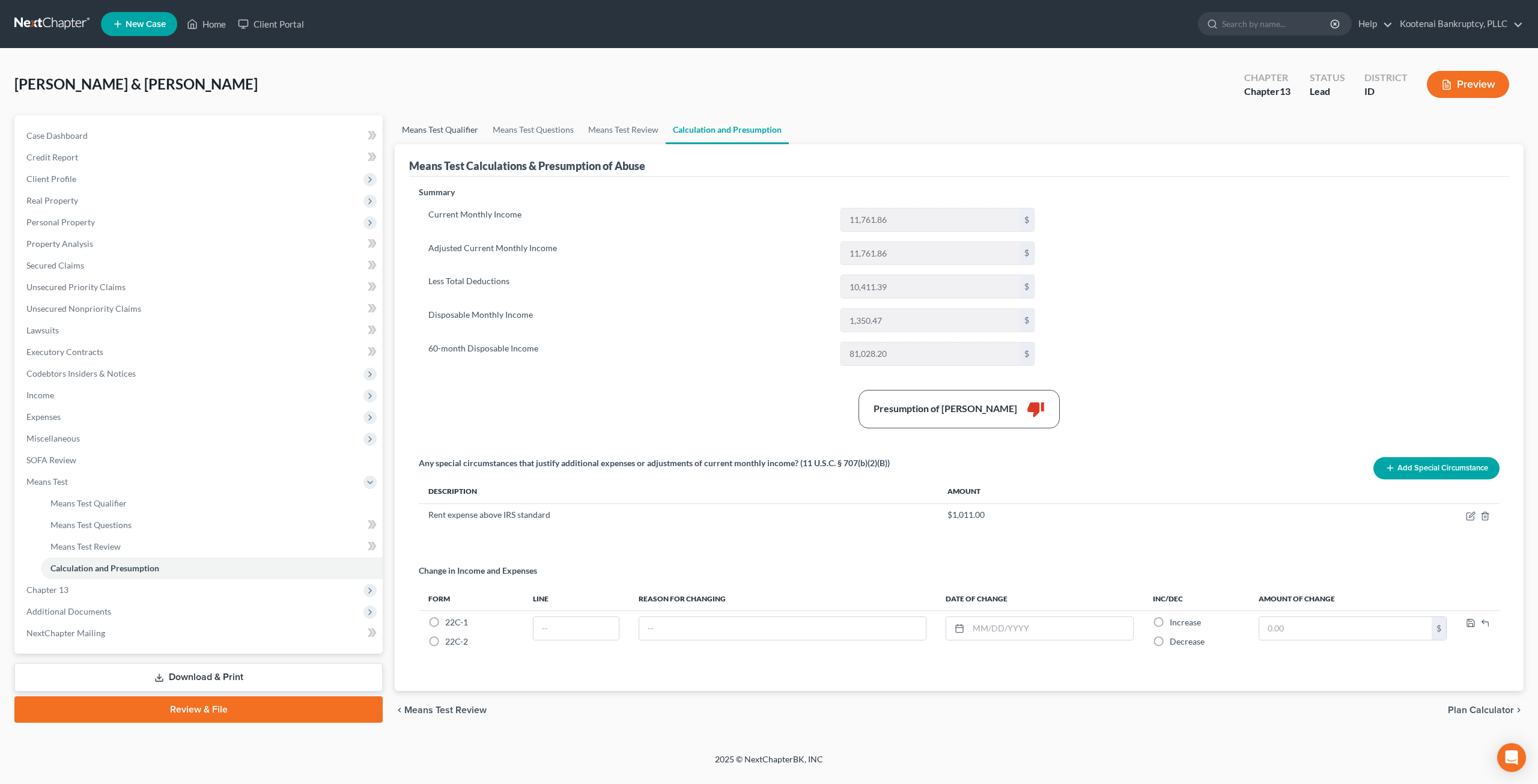
click at [431, 129] on link "Means Test Qualifier" at bounding box center [440, 130] width 90 height 29
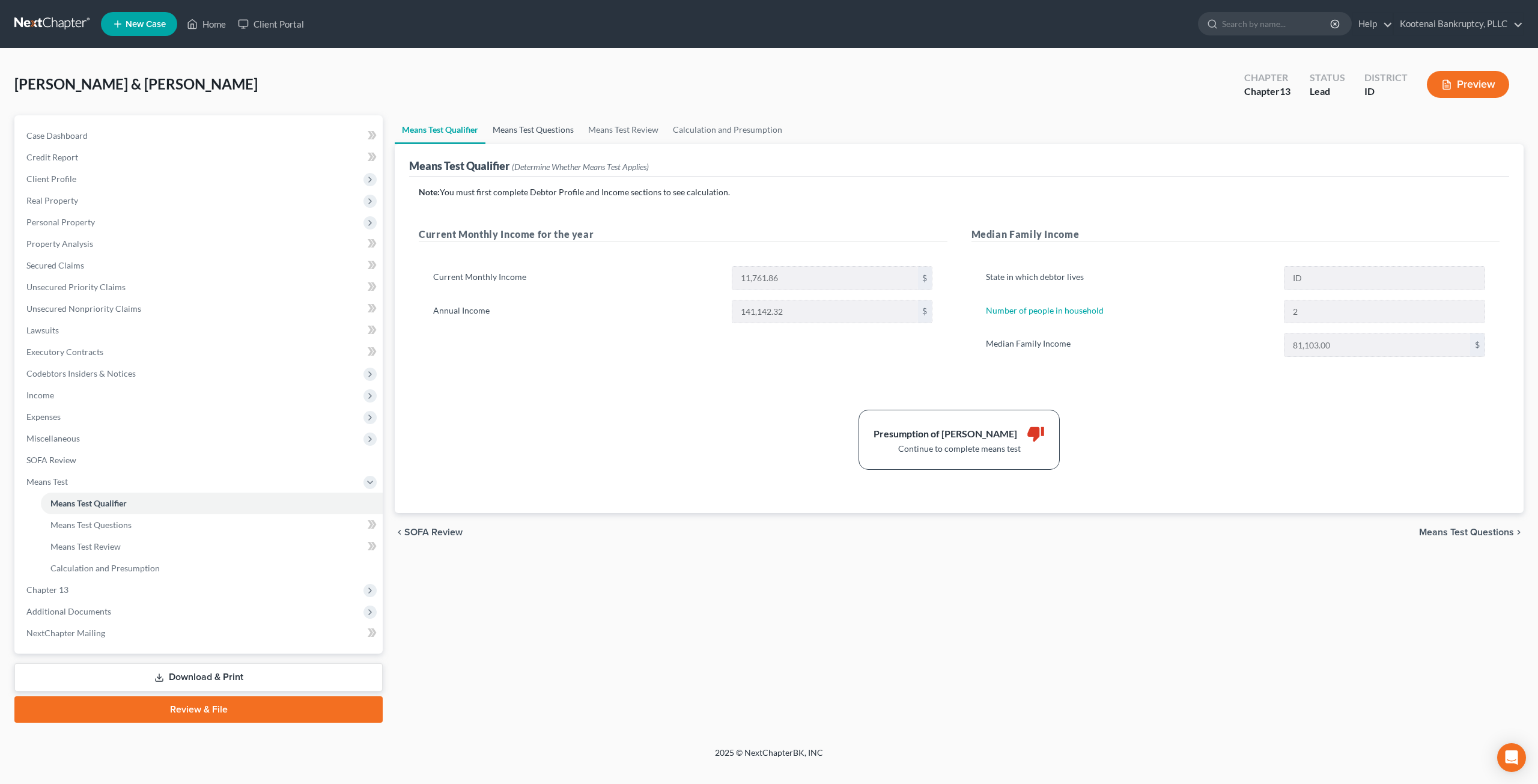
click at [556, 124] on link "Means Test Questions" at bounding box center [533, 130] width 96 height 29
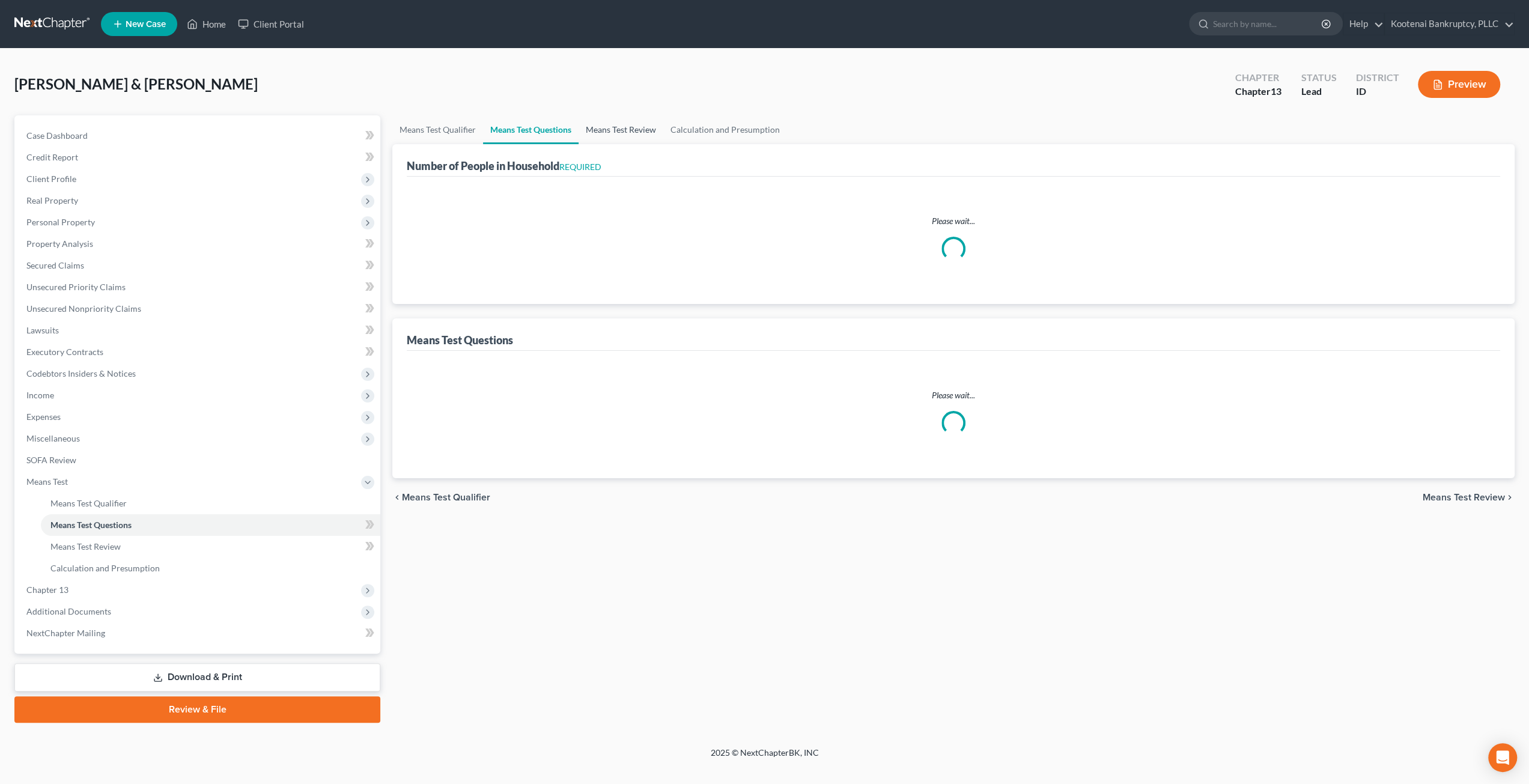
select select "1"
select select "60"
select select "2"
select select "5"
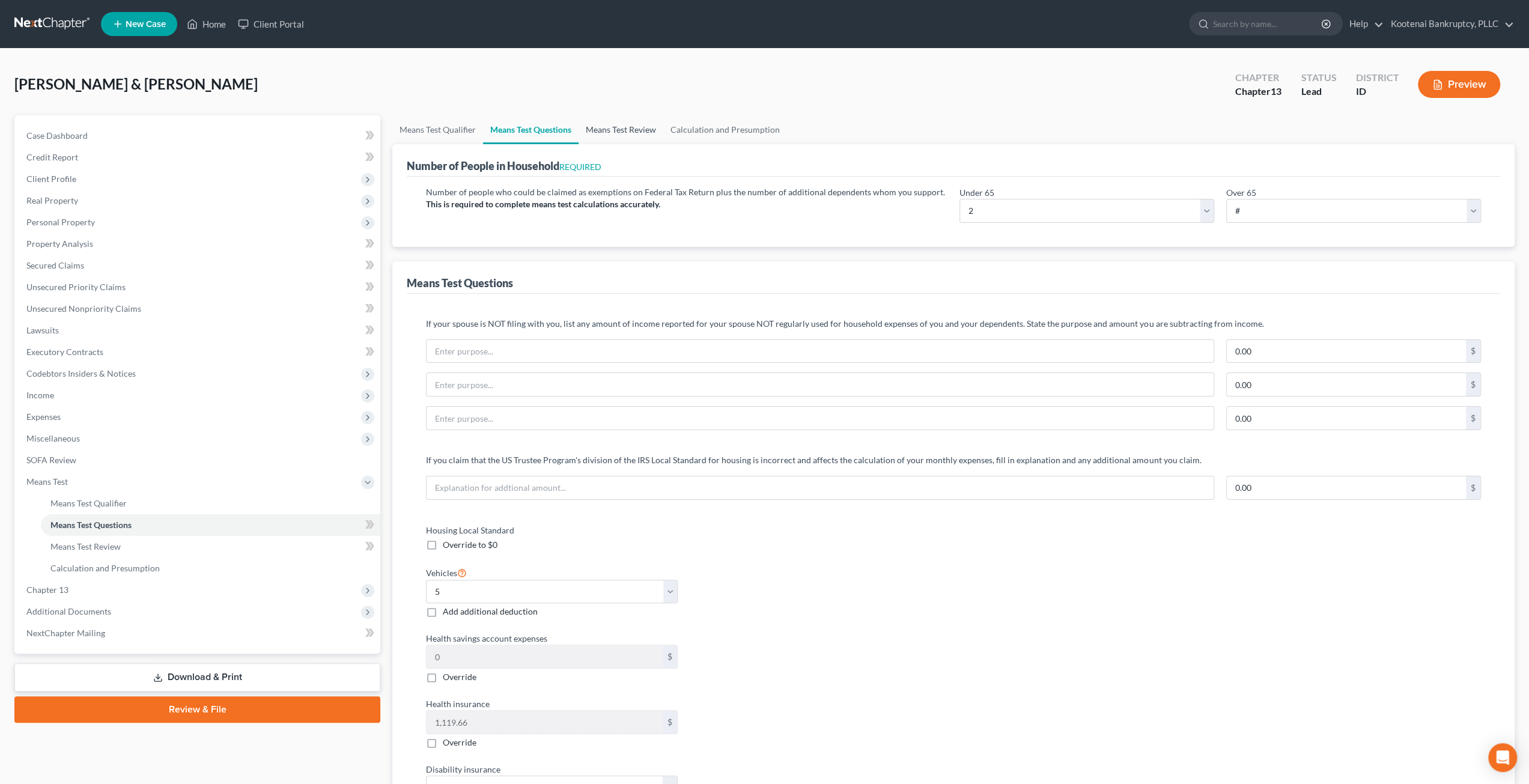
click at [628, 127] on link "Means Test Review" at bounding box center [621, 130] width 85 height 29
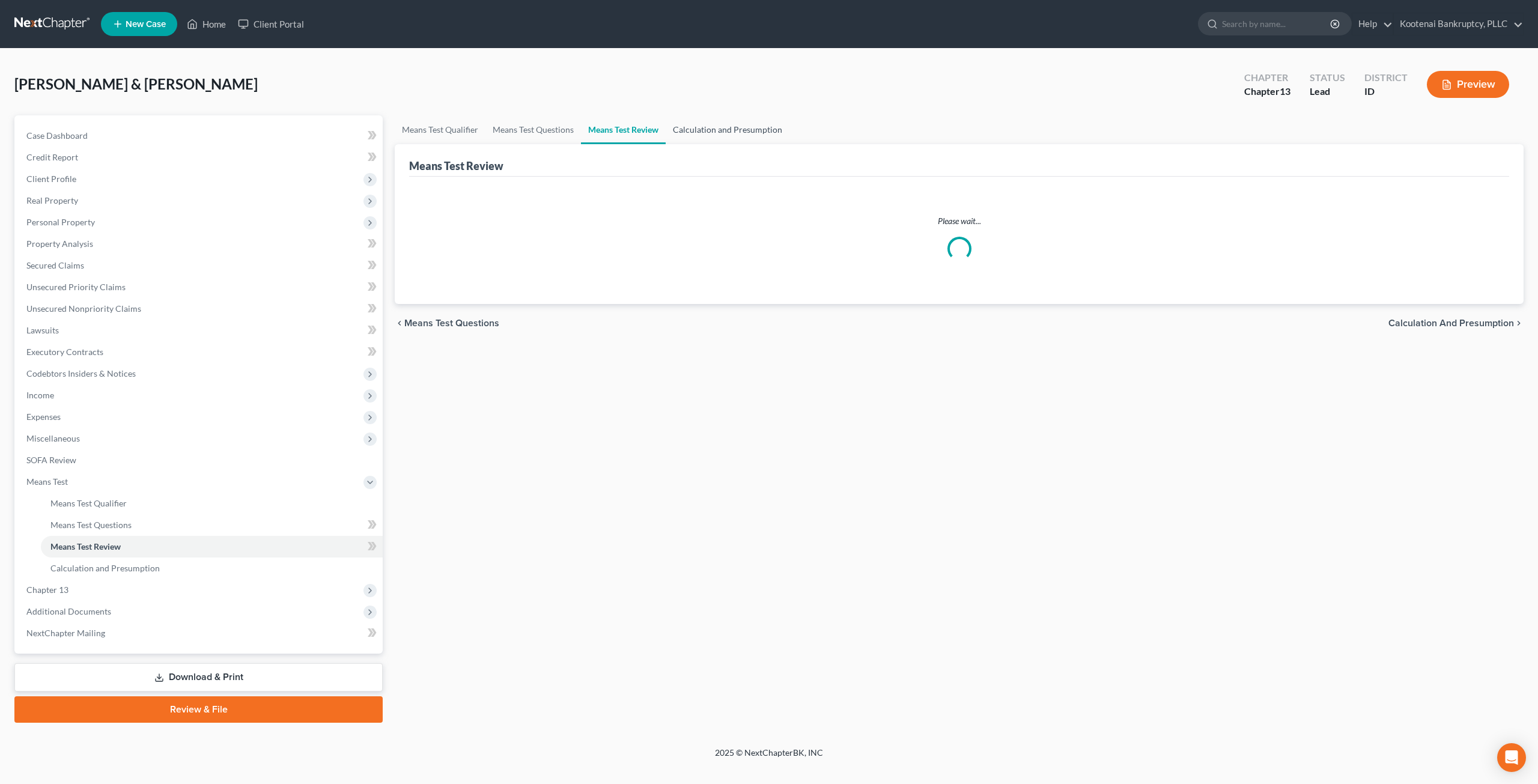
click at [738, 129] on link "Calculation and Presumption" at bounding box center [727, 130] width 123 height 29
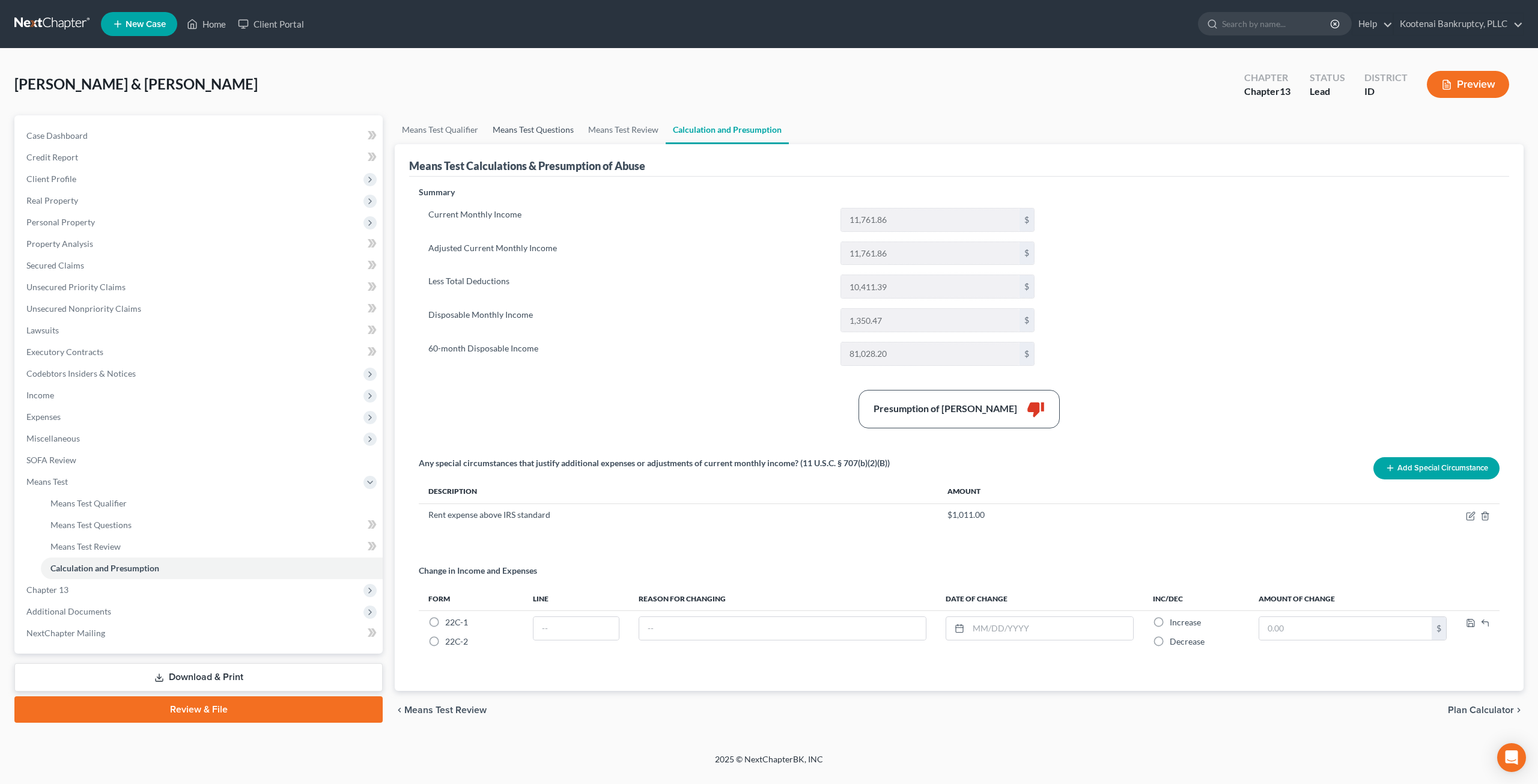
click at [549, 122] on link "Means Test Questions" at bounding box center [533, 130] width 96 height 29
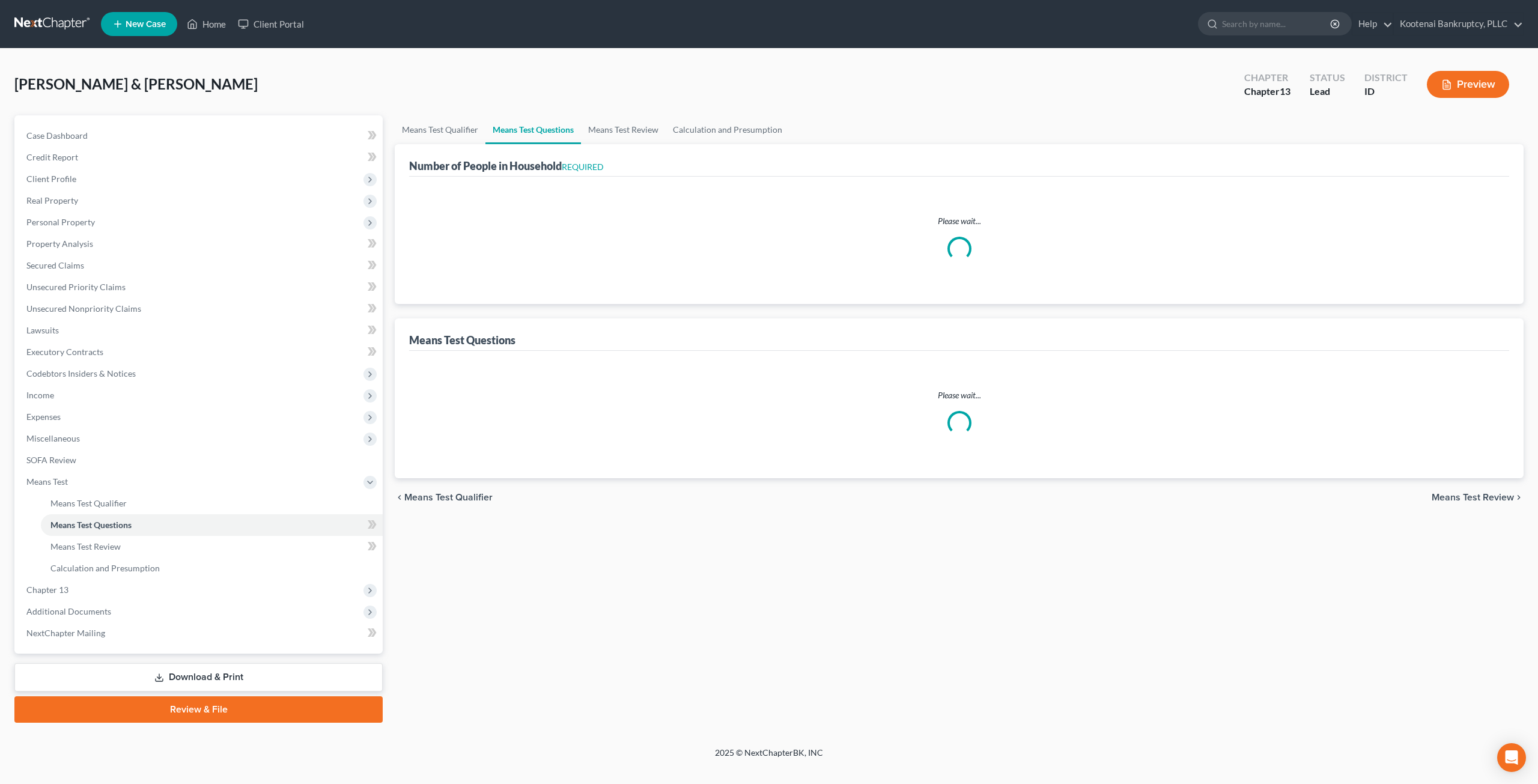
select select "1"
select select "60"
select select "2"
select select "5"
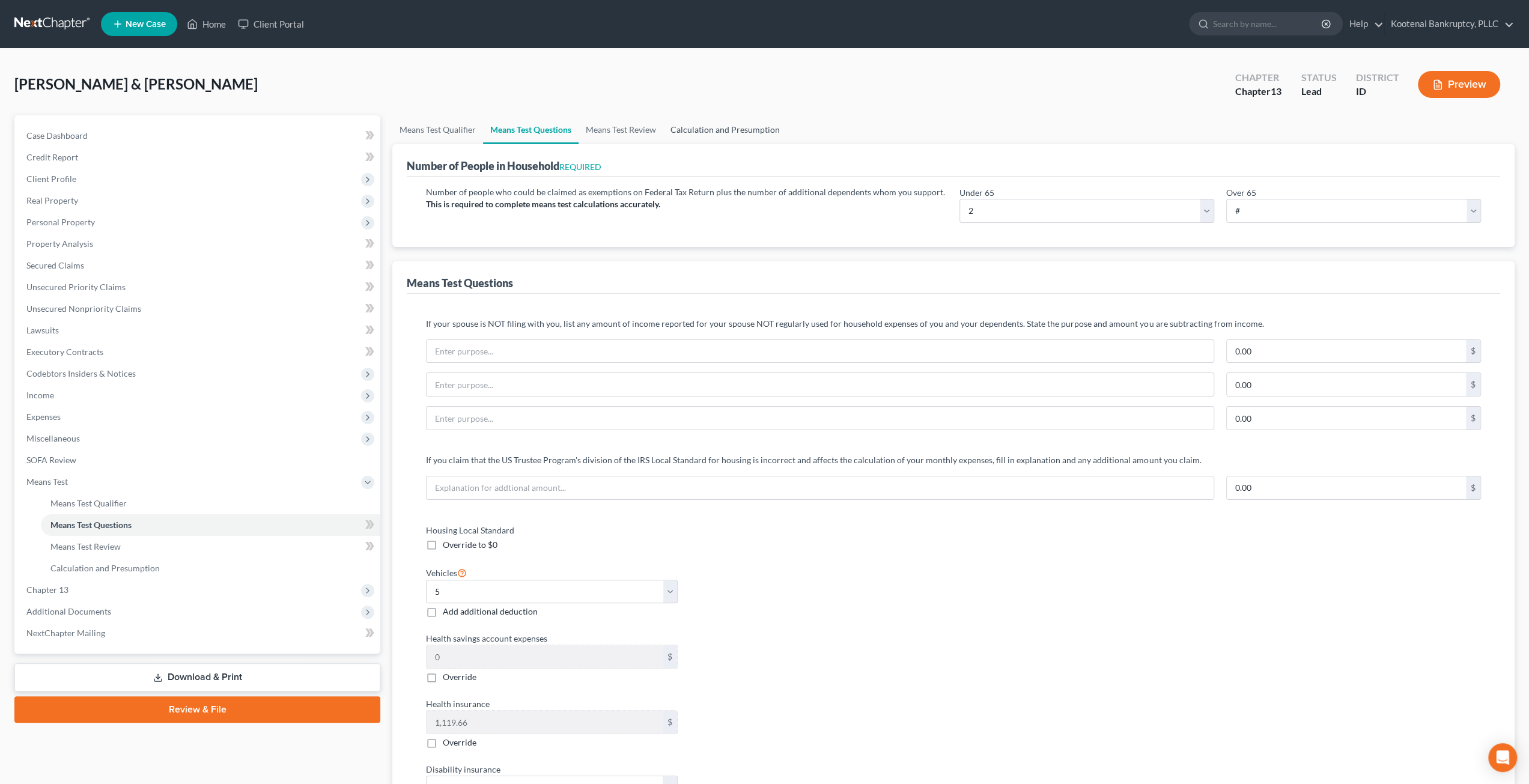
click at [767, 121] on link "Calculation and Presumption" at bounding box center [725, 130] width 123 height 29
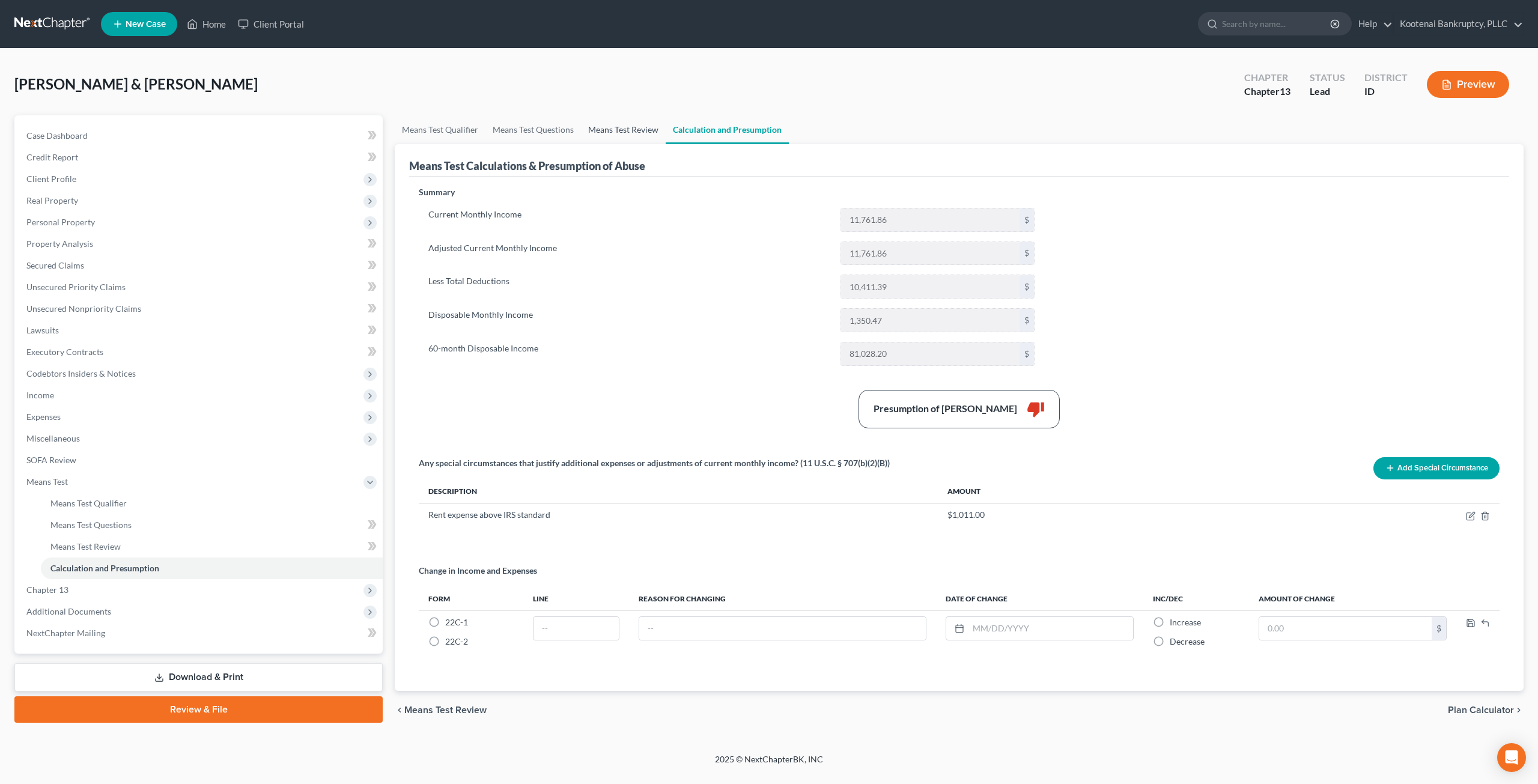
click at [624, 124] on link "Means Test Review" at bounding box center [623, 130] width 84 height 29
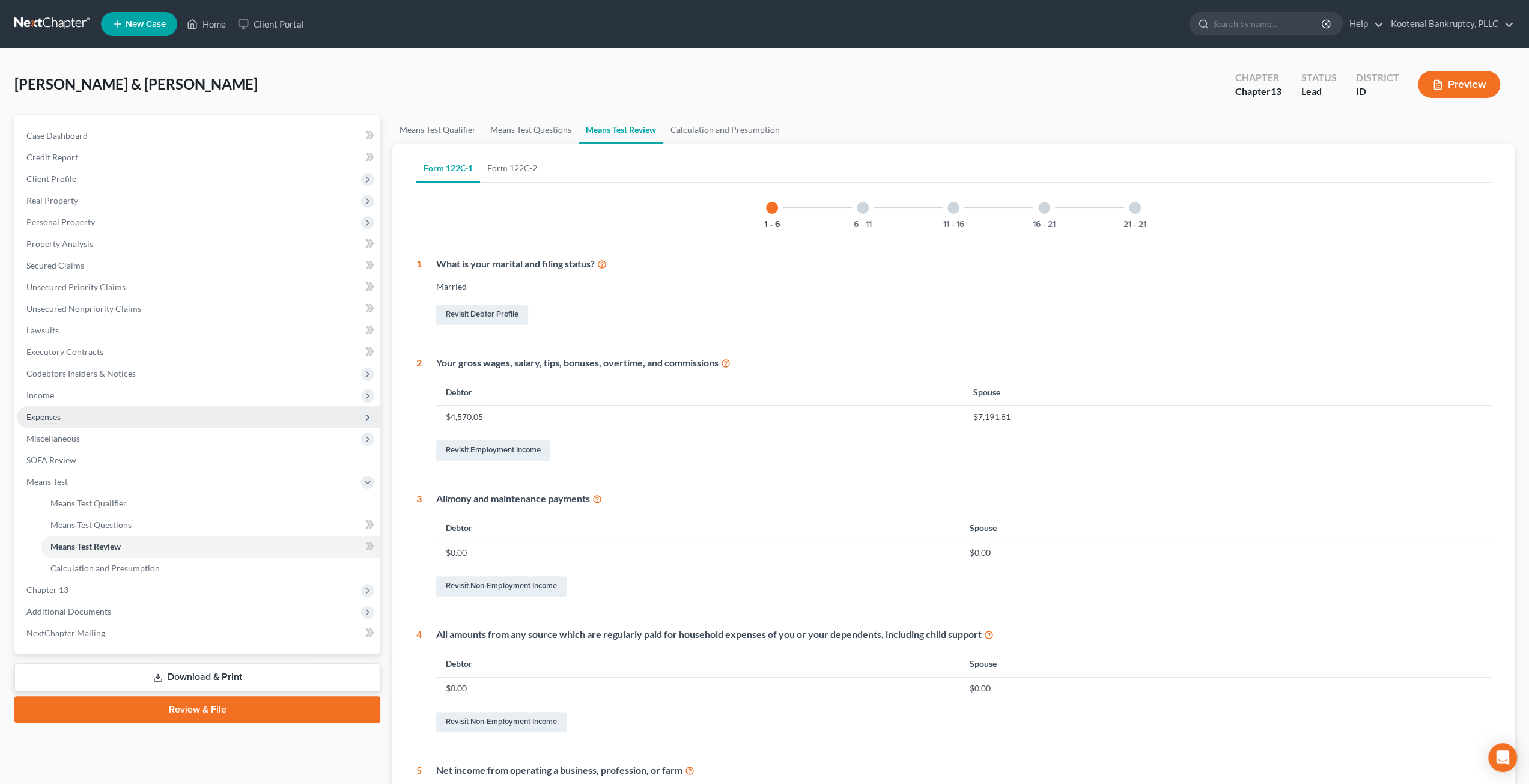
click at [72, 412] on span "Expenses" at bounding box center [198, 416] width 364 height 22
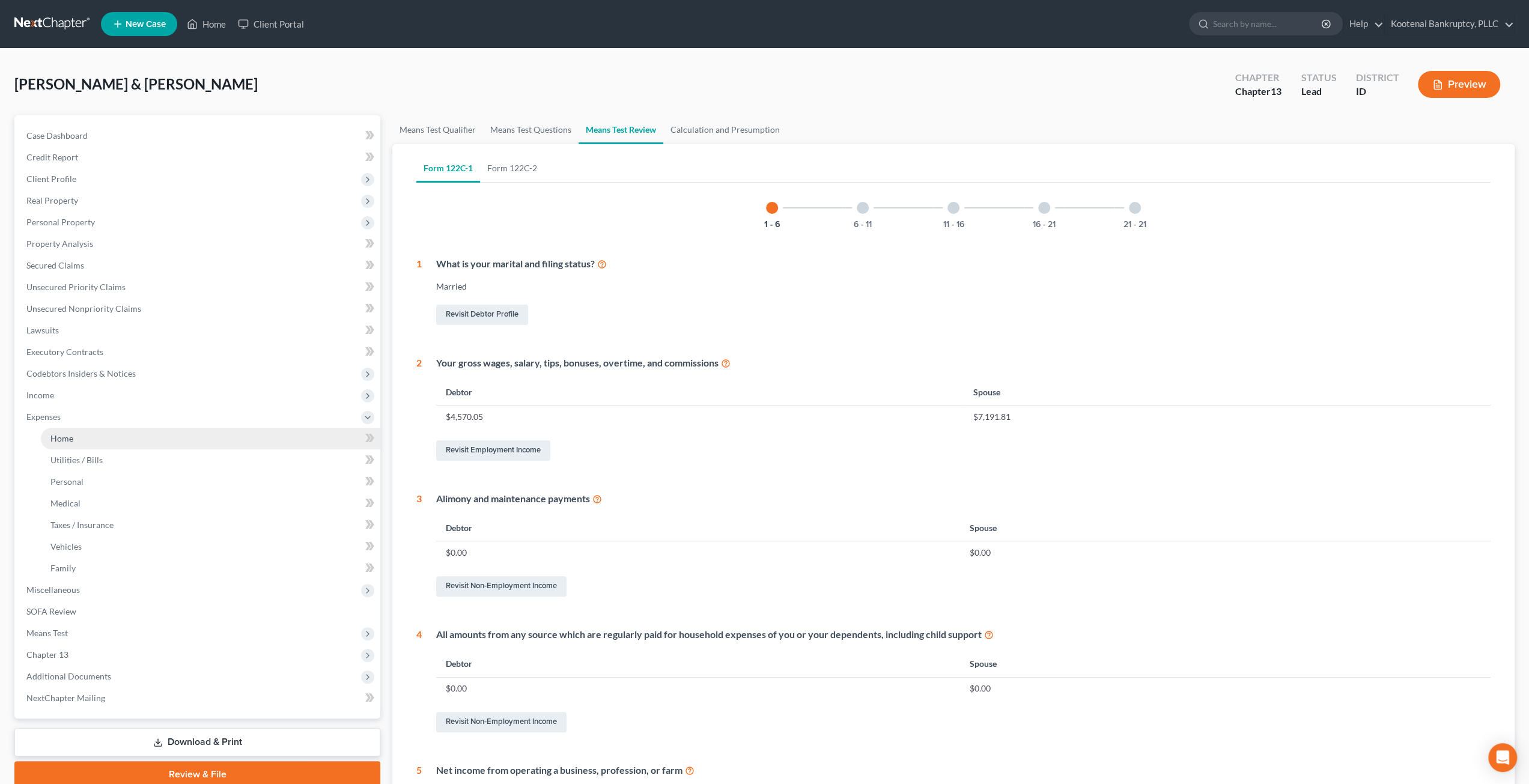
click at [83, 441] on link "Home" at bounding box center [211, 438] width 339 height 22
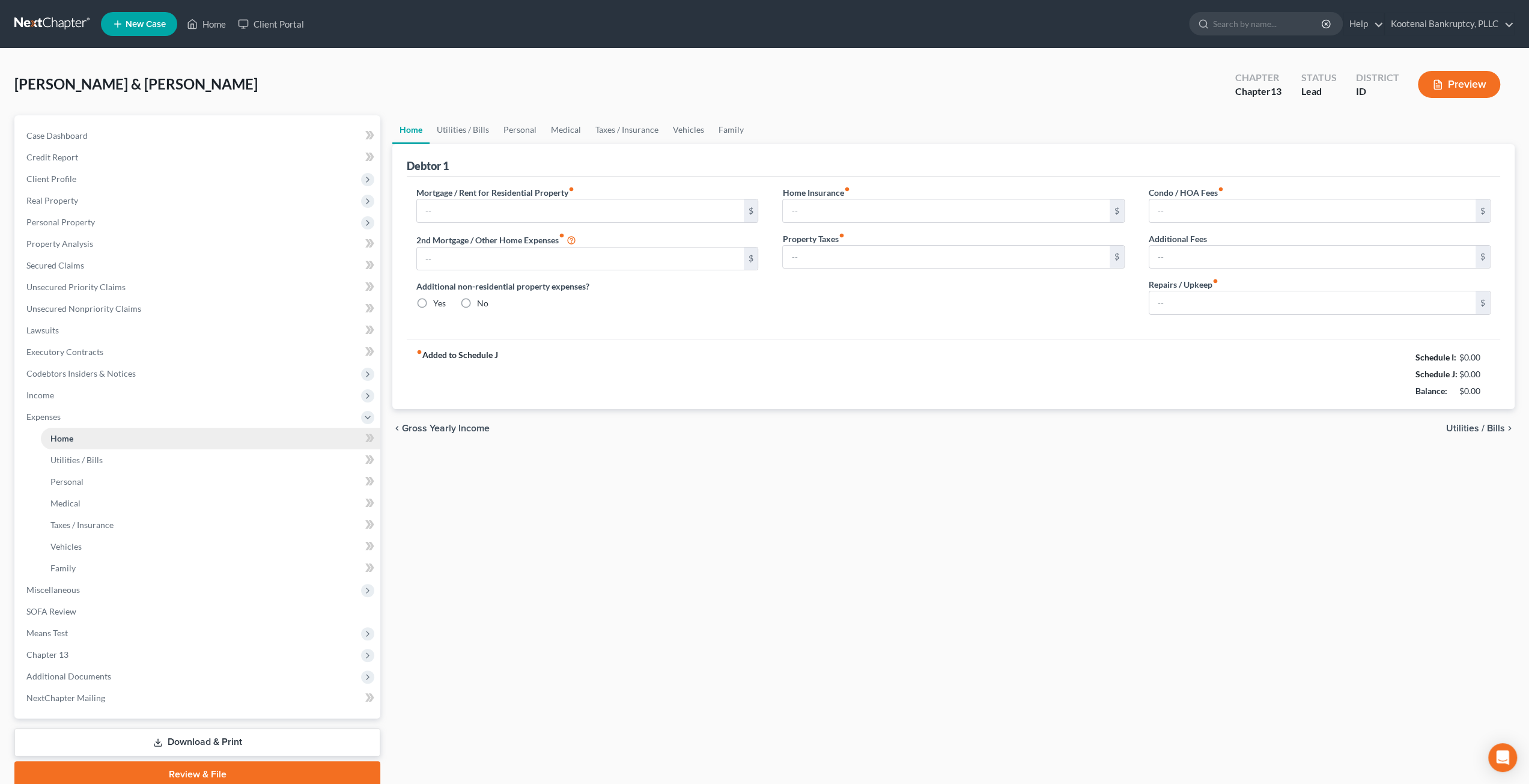
type input "2,500.00"
type input "0.00"
radio input "true"
type input "50.00"
type input "0.00"
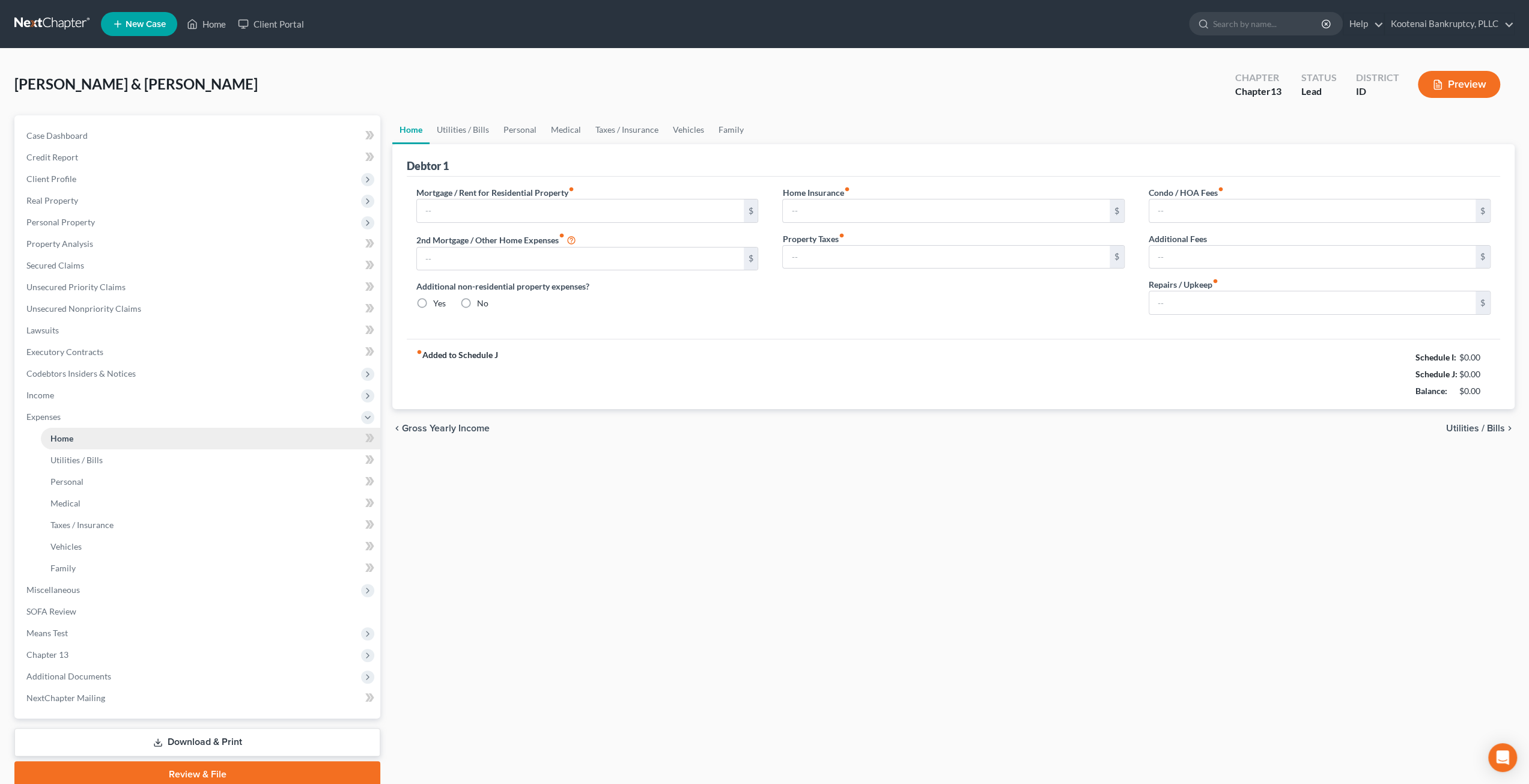
type input "0.00"
type input "125.00"
click at [457, 129] on link "Utilities / Bills" at bounding box center [463, 130] width 67 height 29
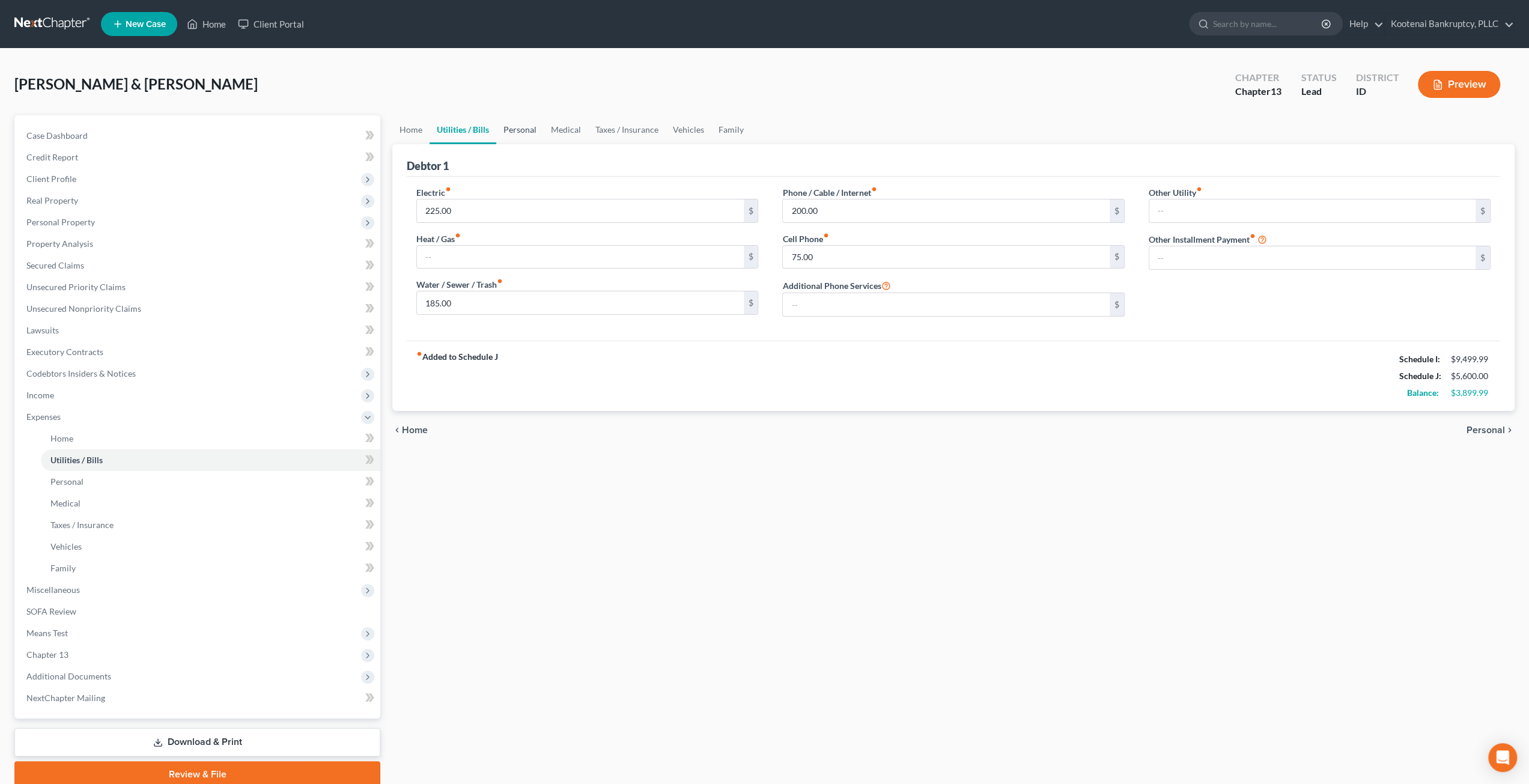
click at [525, 125] on link "Personal" at bounding box center [520, 130] width 48 height 29
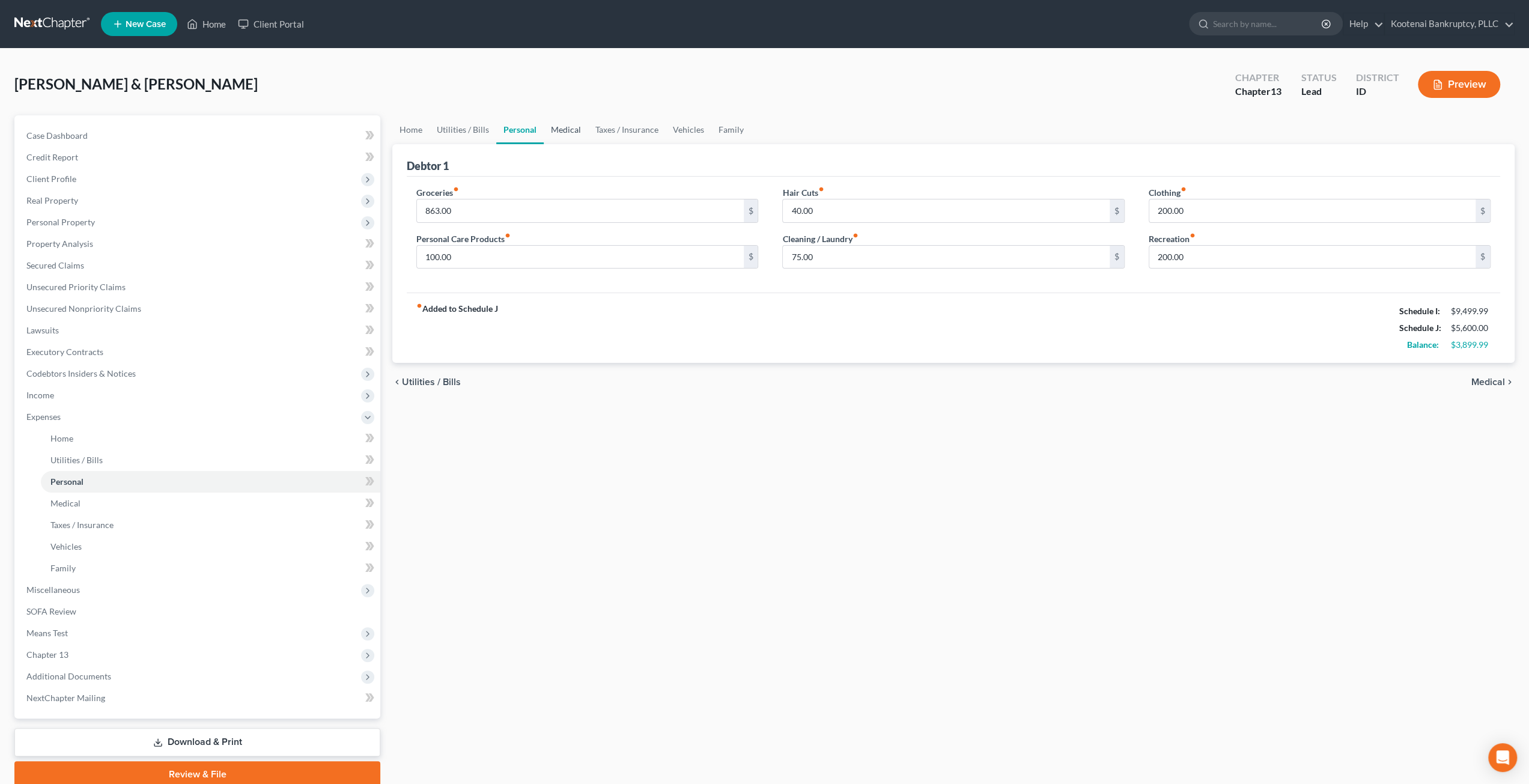
click at [556, 135] on link "Medical" at bounding box center [566, 130] width 44 height 29
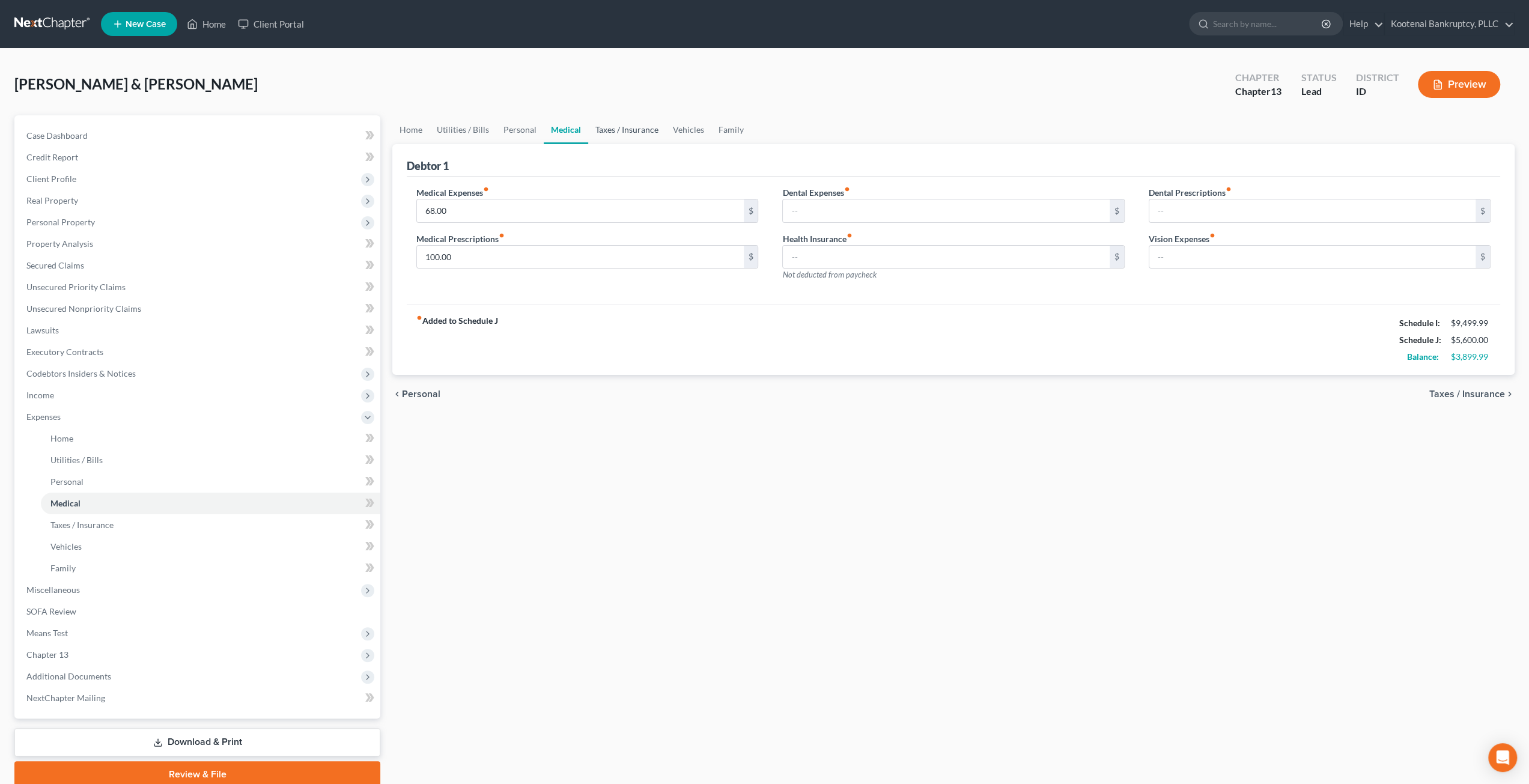
click at [625, 129] on link "Taxes / Insurance" at bounding box center [627, 130] width 77 height 29
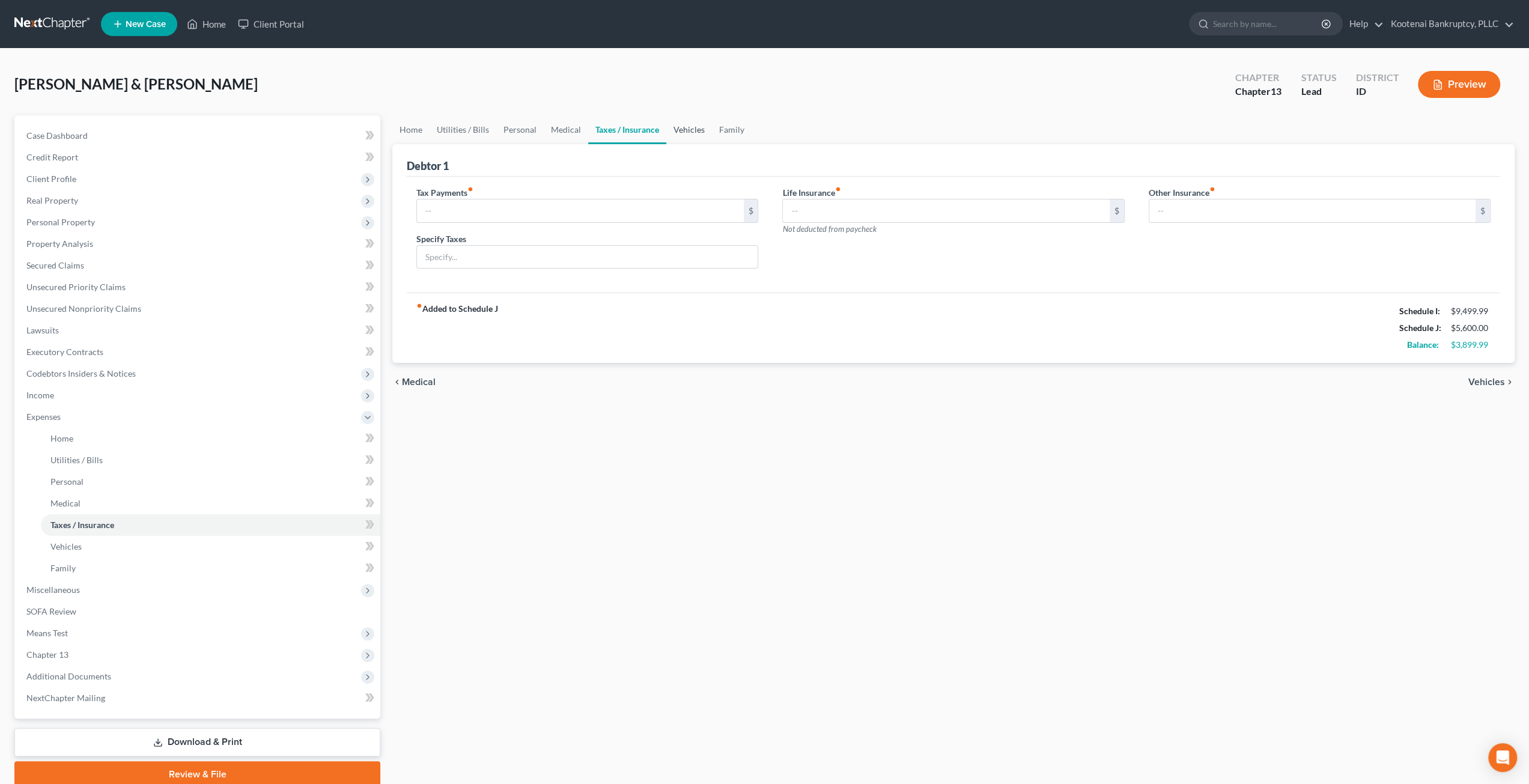
click at [680, 131] on link "Vehicles" at bounding box center [689, 130] width 46 height 29
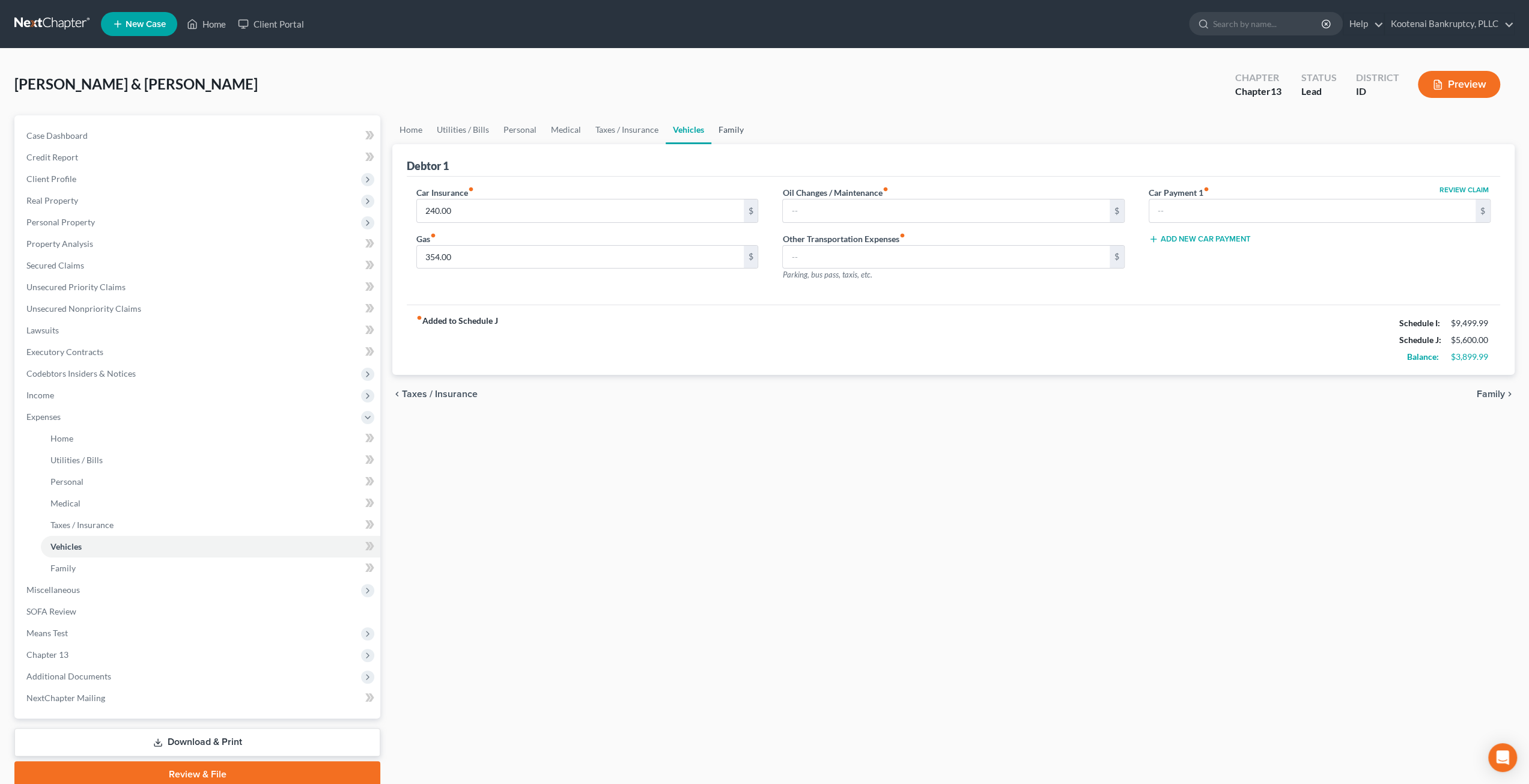
click at [731, 130] on link "Family" at bounding box center [731, 130] width 40 height 29
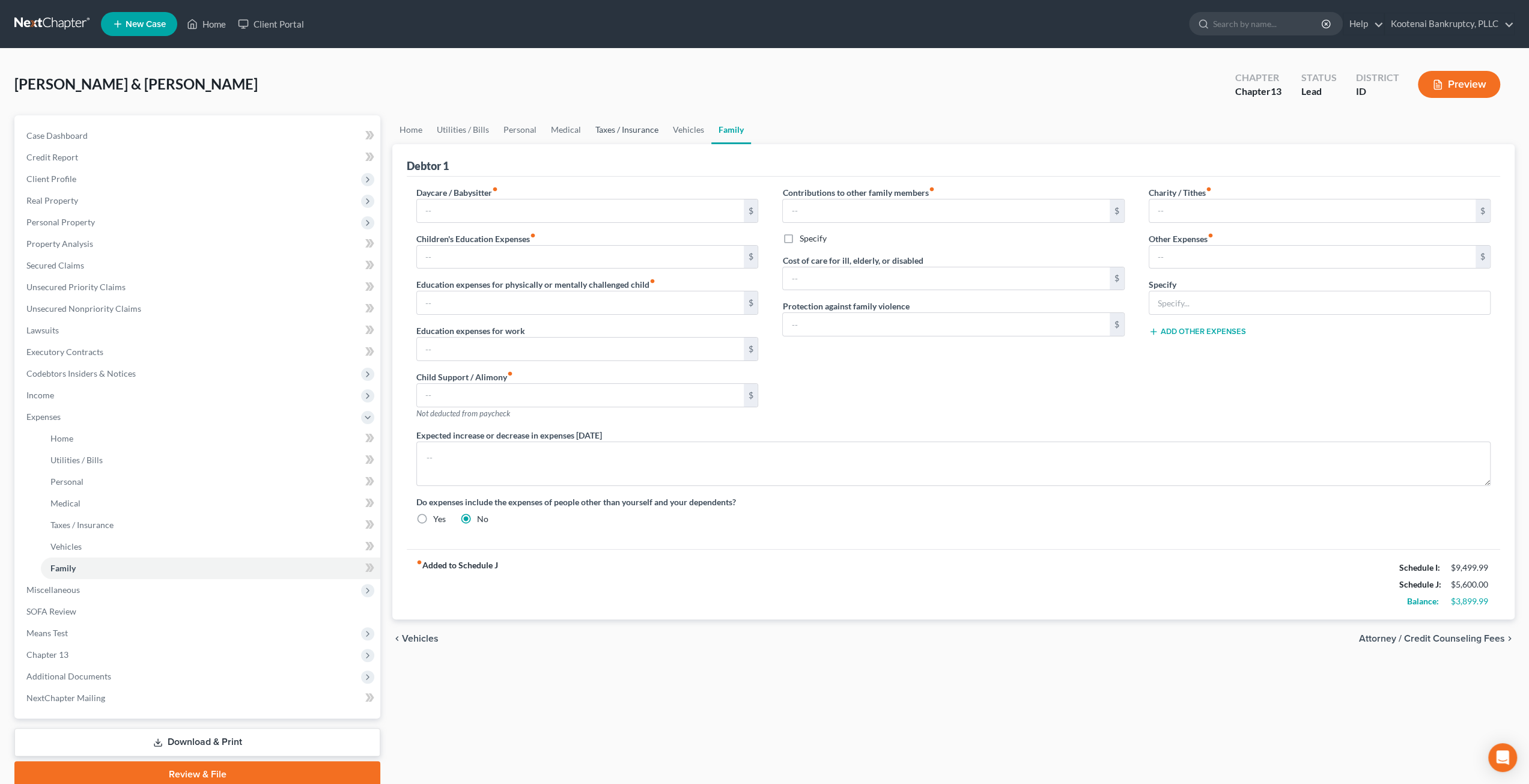
click at [636, 141] on link "Taxes / Insurance" at bounding box center [627, 130] width 77 height 29
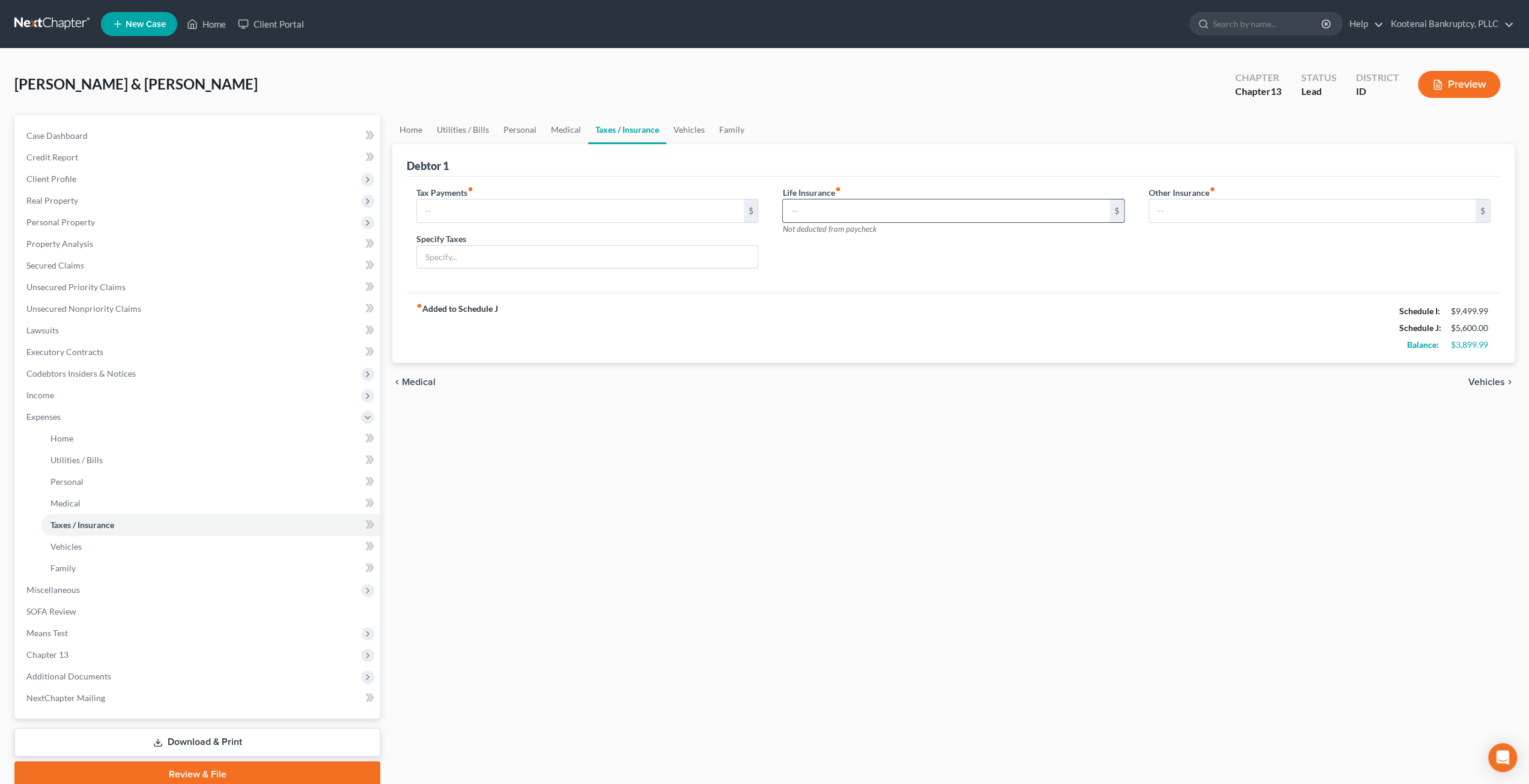
click at [826, 214] on input "text" at bounding box center [946, 211] width 326 height 23
click at [525, 201] on input "text" at bounding box center [580, 211] width 326 height 23
type input "310"
type input "Amount for annual tax obligation"
click at [597, 439] on div "Home Utilities / Bills Personal Medical Taxes / Insurance Vehicles Family Debto…" at bounding box center [953, 451] width 1134 height 672
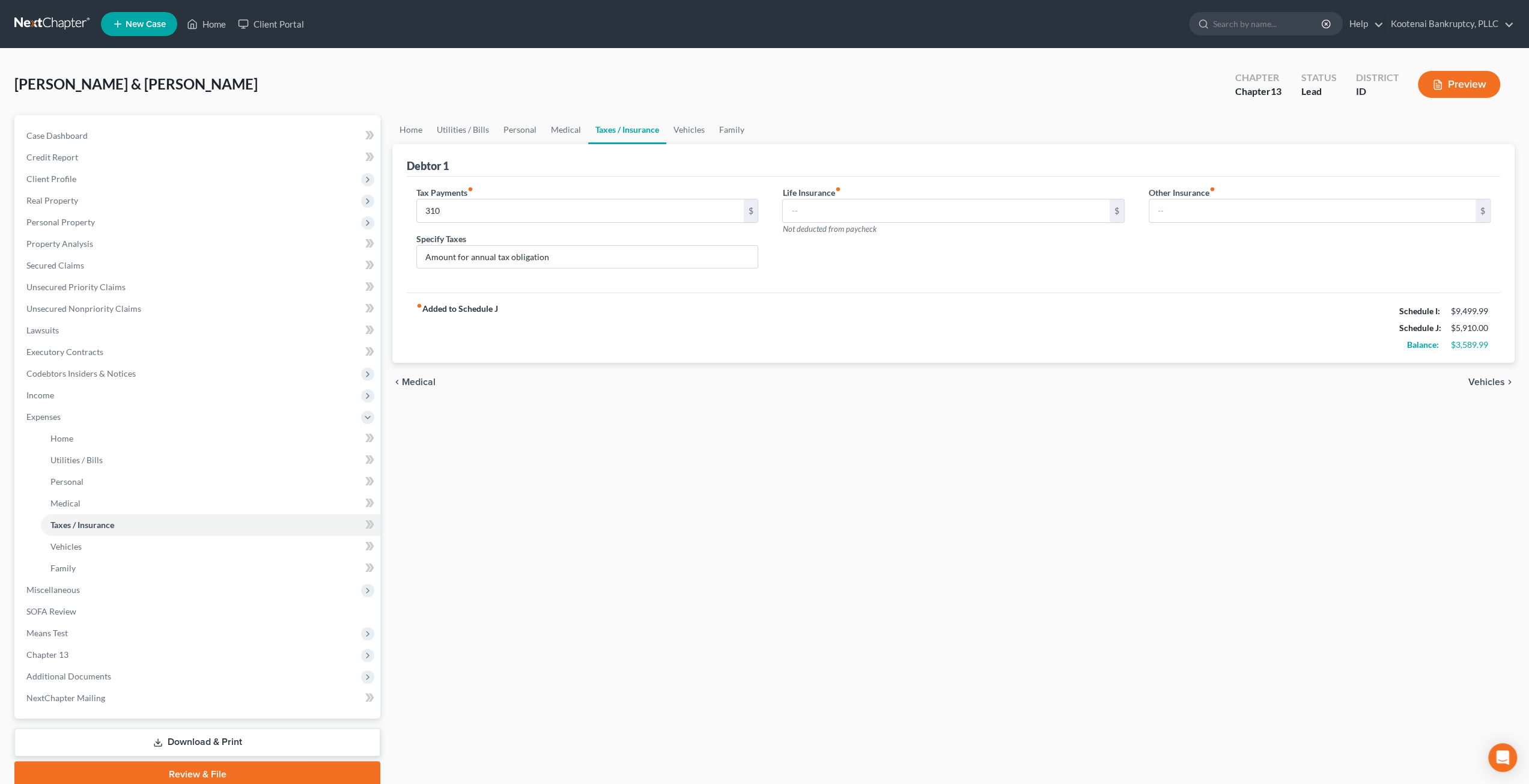
drag, startPoint x: 918, startPoint y: 473, endPoint x: 843, endPoint y: 445, distance: 80.1
click at [918, 473] on div "Home Utilities / Bills Personal Medical Taxes / Insurance Vehicles Family Debto…" at bounding box center [953, 451] width 1134 height 672
click at [106, 268] on link "Secured Claims" at bounding box center [198, 265] width 364 height 22
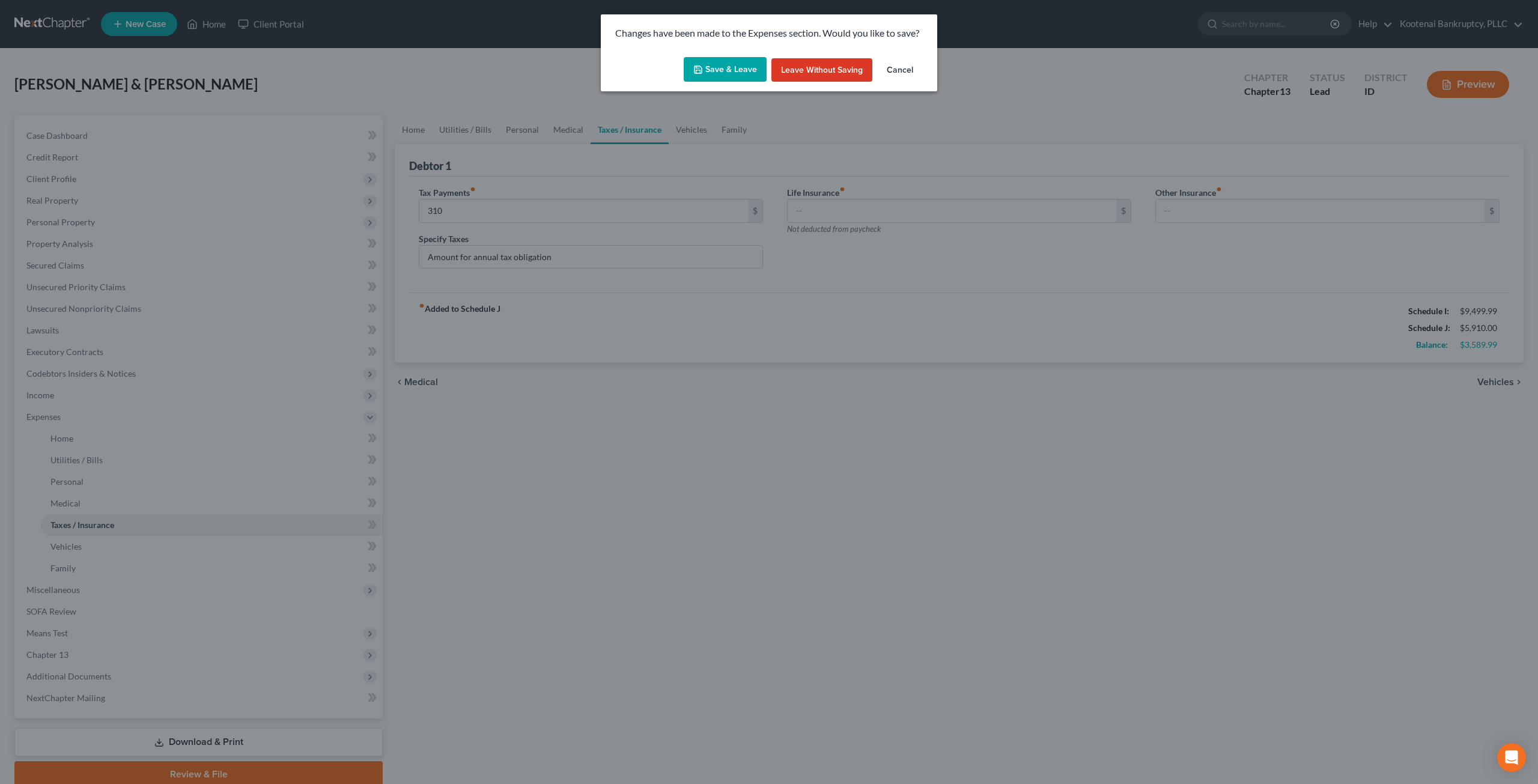
click at [720, 79] on button "Save & Leave" at bounding box center [725, 69] width 83 height 25
type input "310.00"
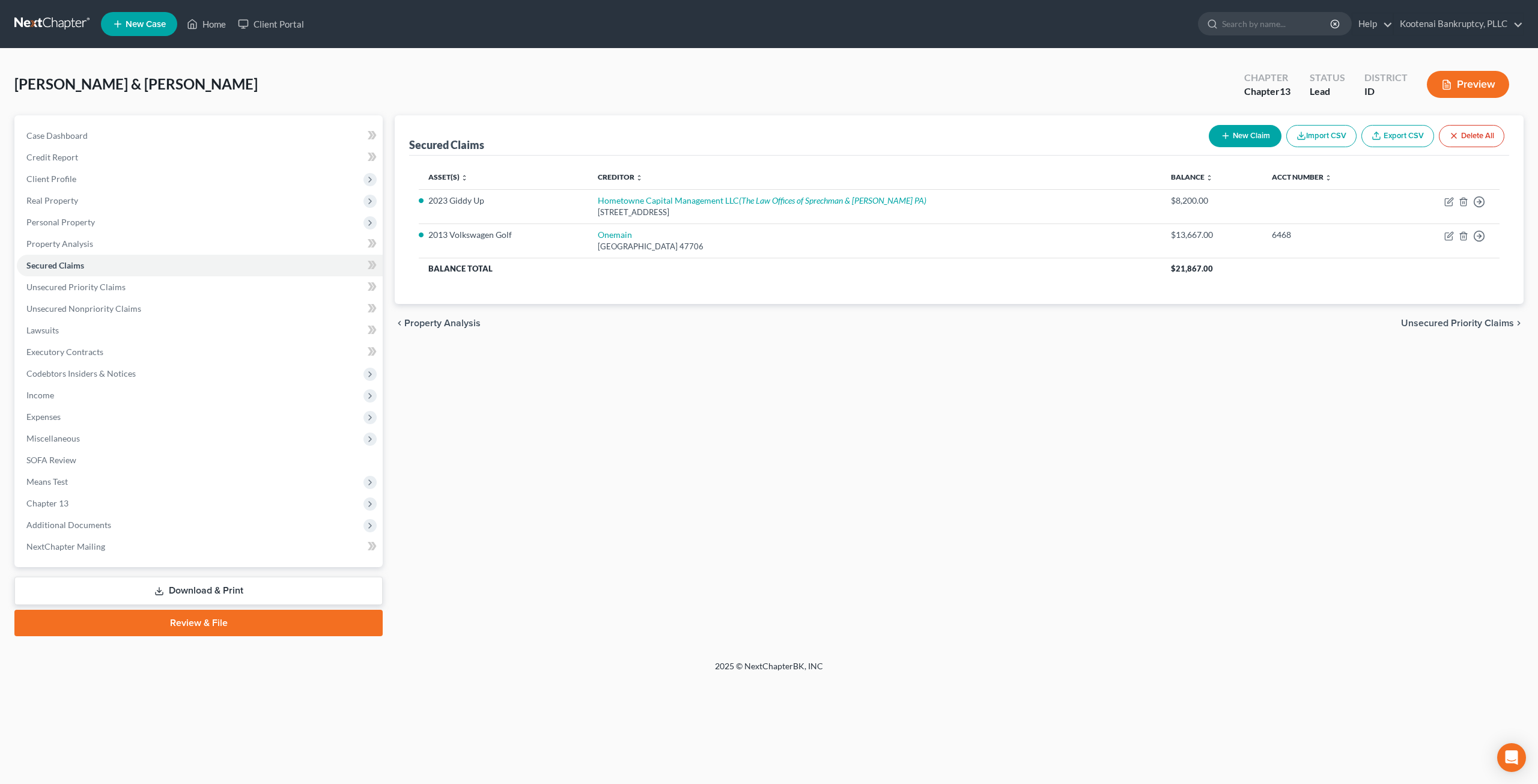
click at [1011, 551] on div "Secured Claims New Claim Import CSV Export CSV Delete All Asset(s) expand_more …" at bounding box center [959, 376] width 1141 height 521
click at [611, 507] on div "Secured Claims New Claim Import CSV Export CSV Delete All Asset(s) expand_more …" at bounding box center [959, 376] width 1141 height 521
click at [84, 288] on span "Unsecured Priority Claims" at bounding box center [76, 286] width 99 height 10
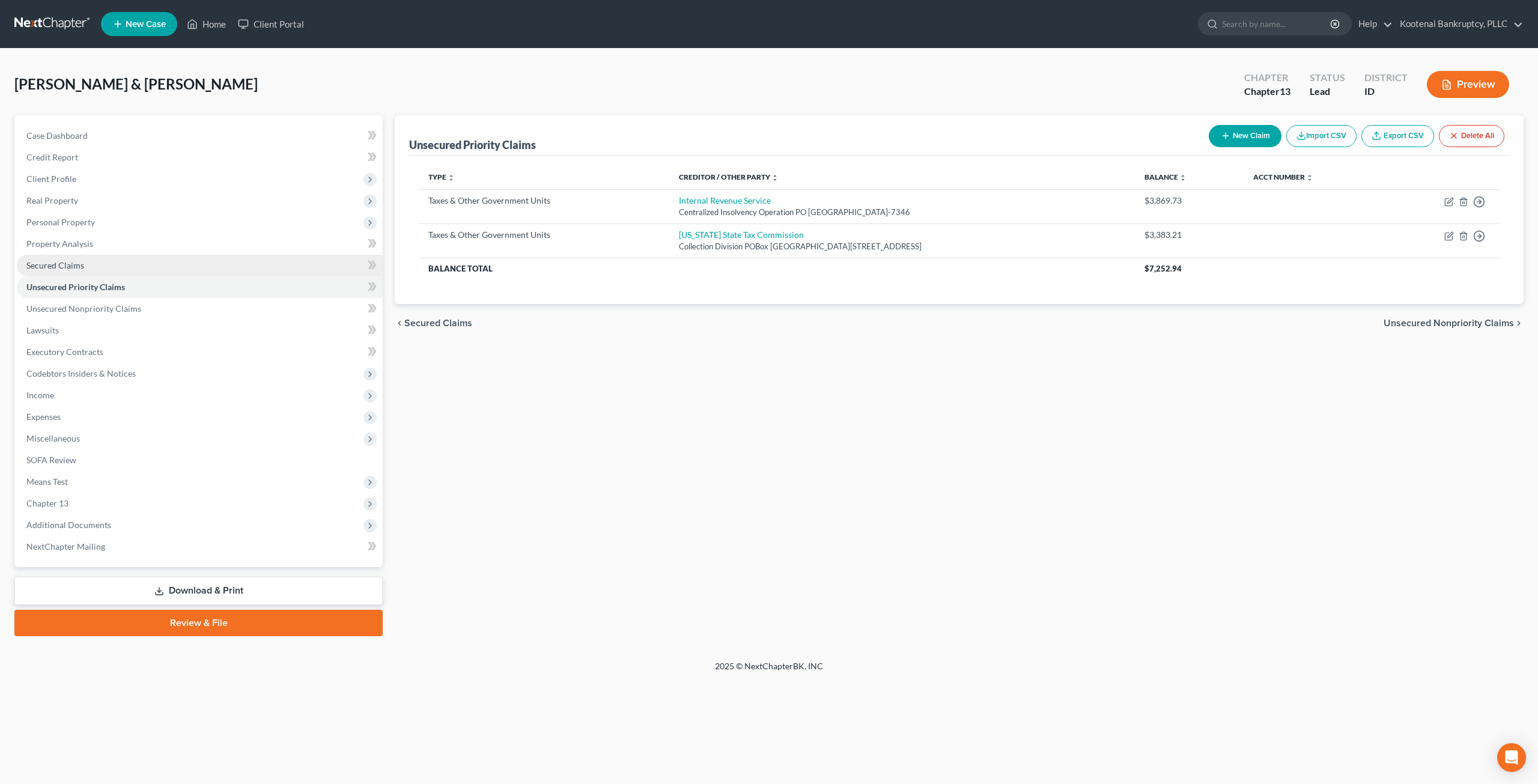
click at [130, 267] on link "Secured Claims" at bounding box center [199, 265] width 366 height 22
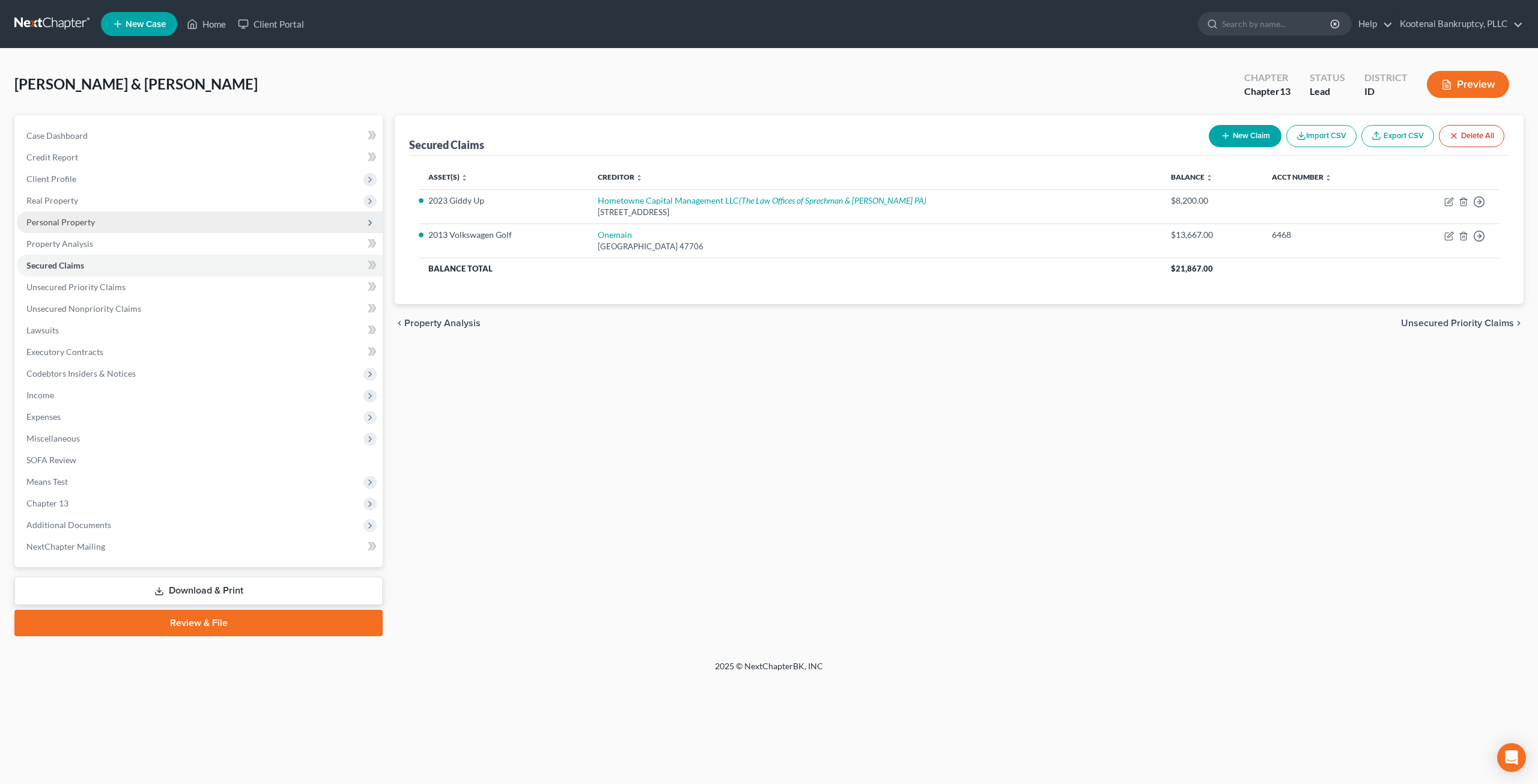
click at [110, 218] on span "Personal Property" at bounding box center [199, 222] width 366 height 22
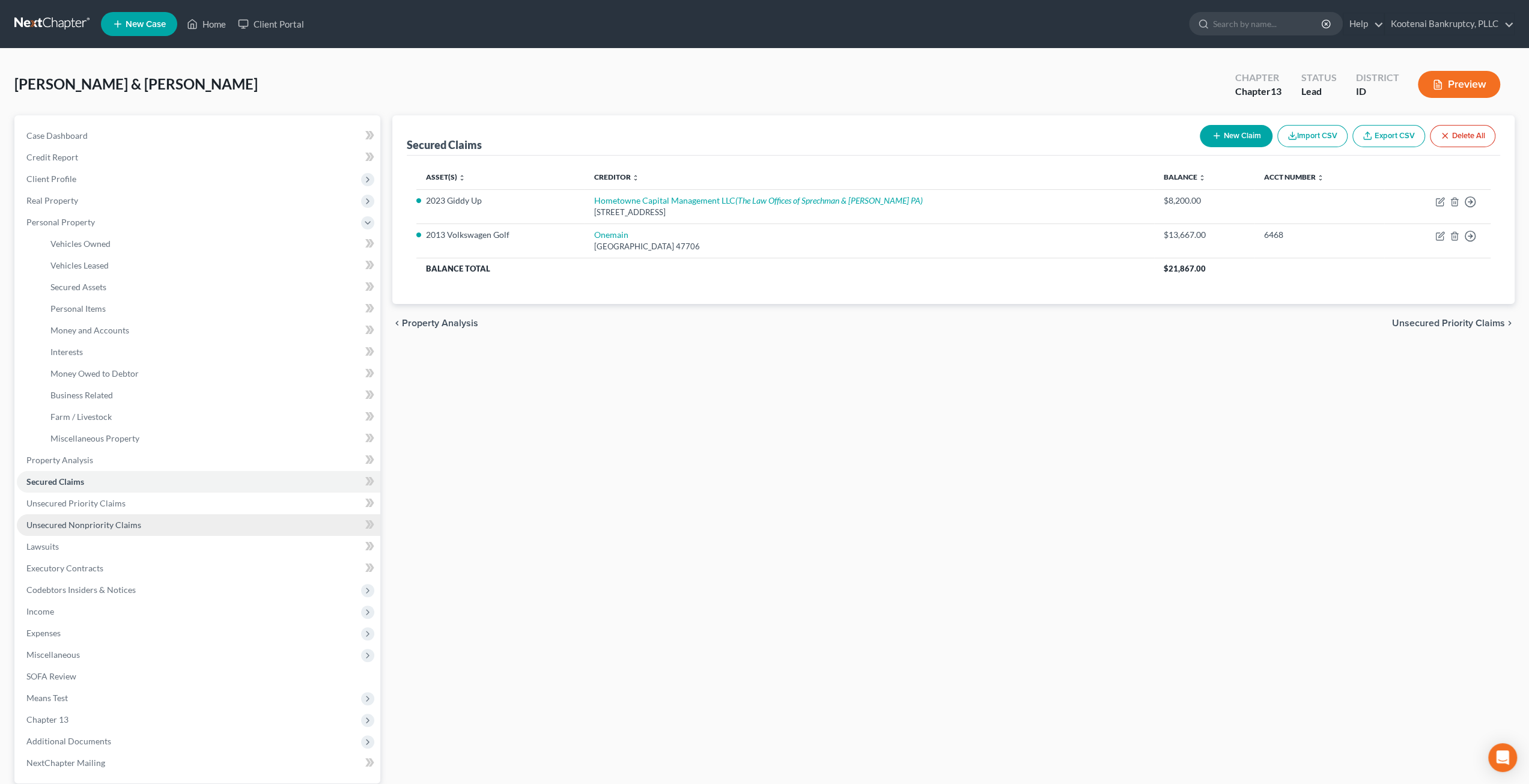
click at [141, 527] on link "Unsecured Nonpriority Claims" at bounding box center [198, 525] width 364 height 22
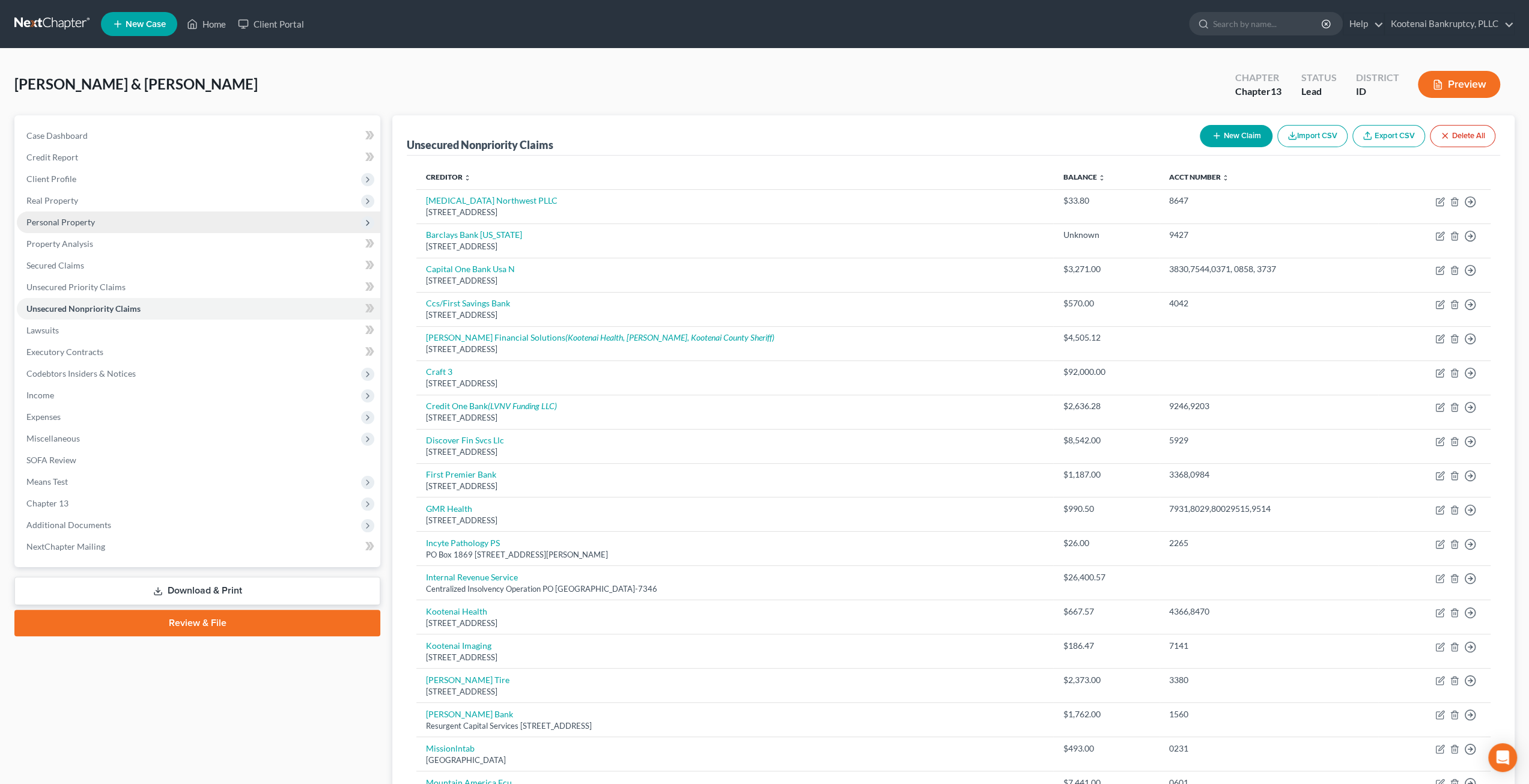
click at [139, 229] on span "Personal Property" at bounding box center [198, 222] width 364 height 22
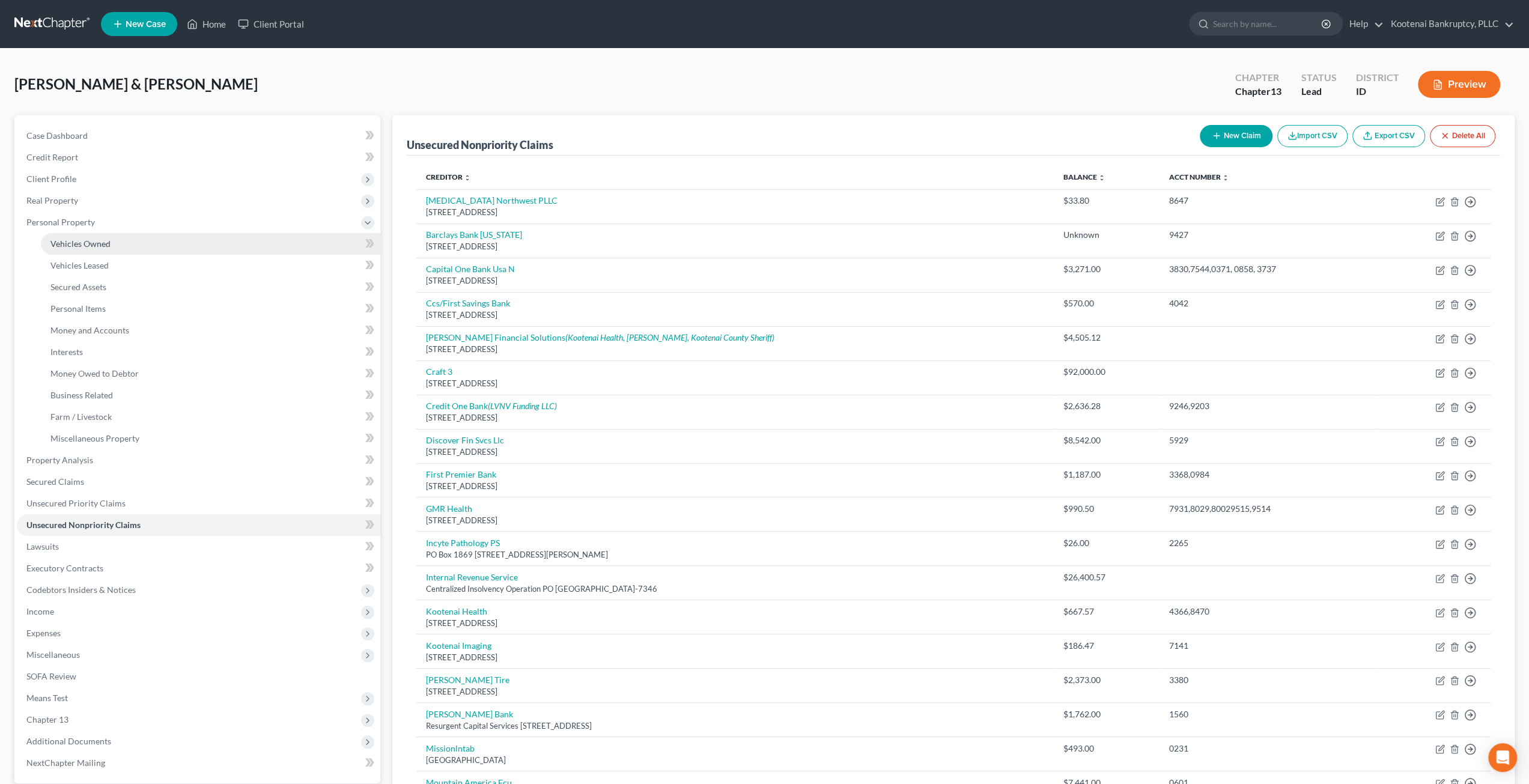
click at [139, 243] on link "Vehicles Owned" at bounding box center [211, 244] width 339 height 22
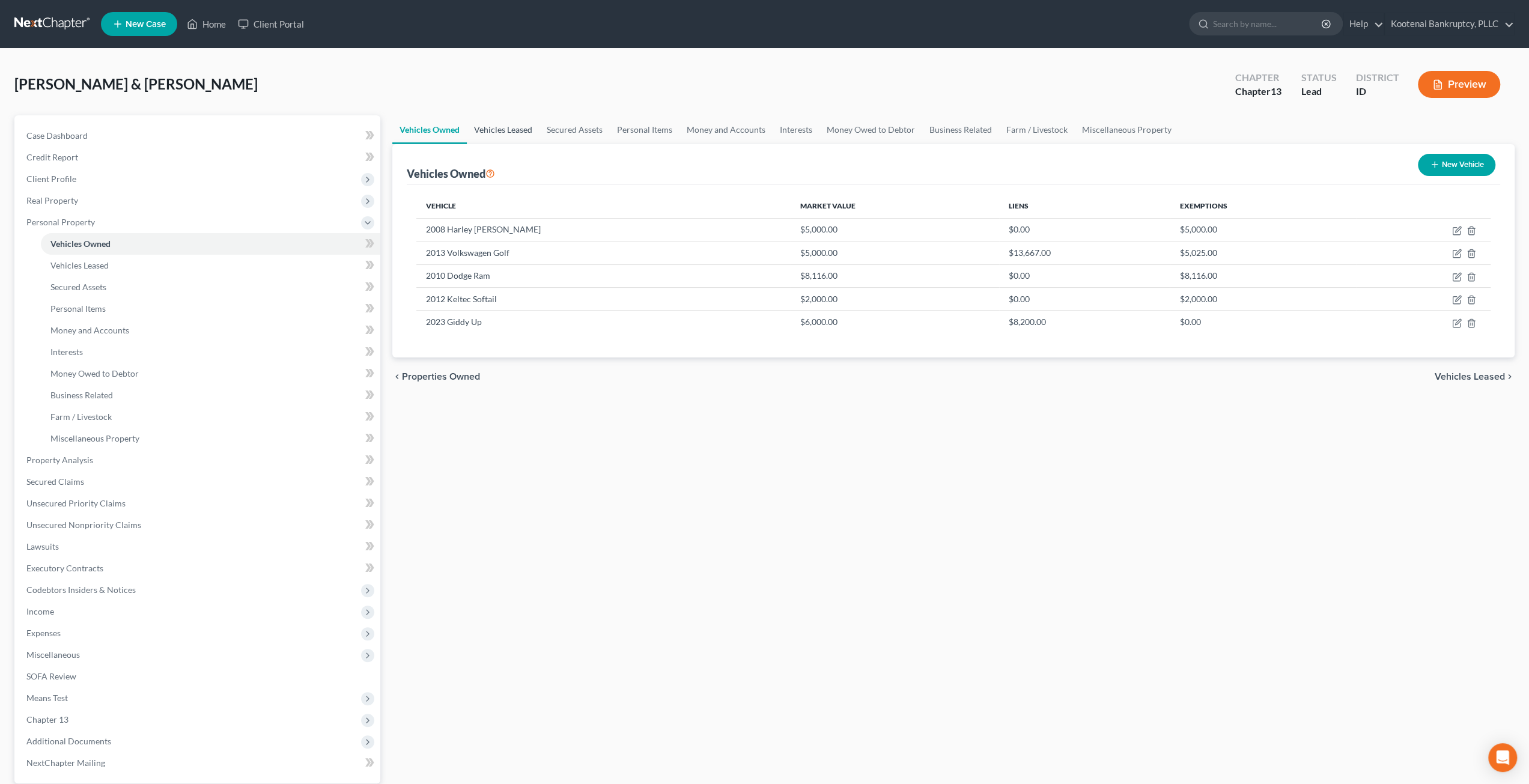
click at [531, 121] on link "Vehicles Leased" at bounding box center [503, 130] width 73 height 29
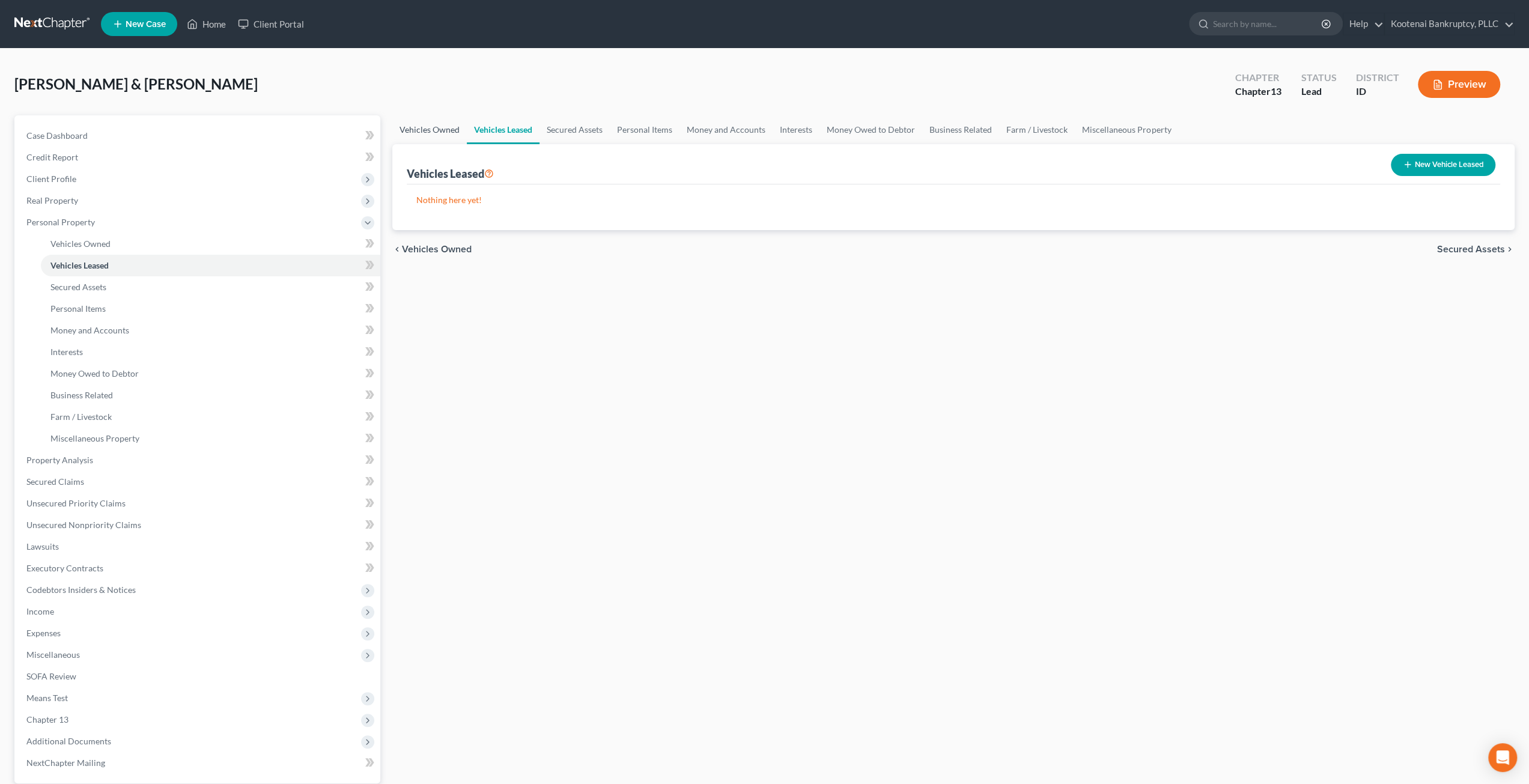
click at [442, 119] on link "Vehicles Owned" at bounding box center [429, 130] width 75 height 29
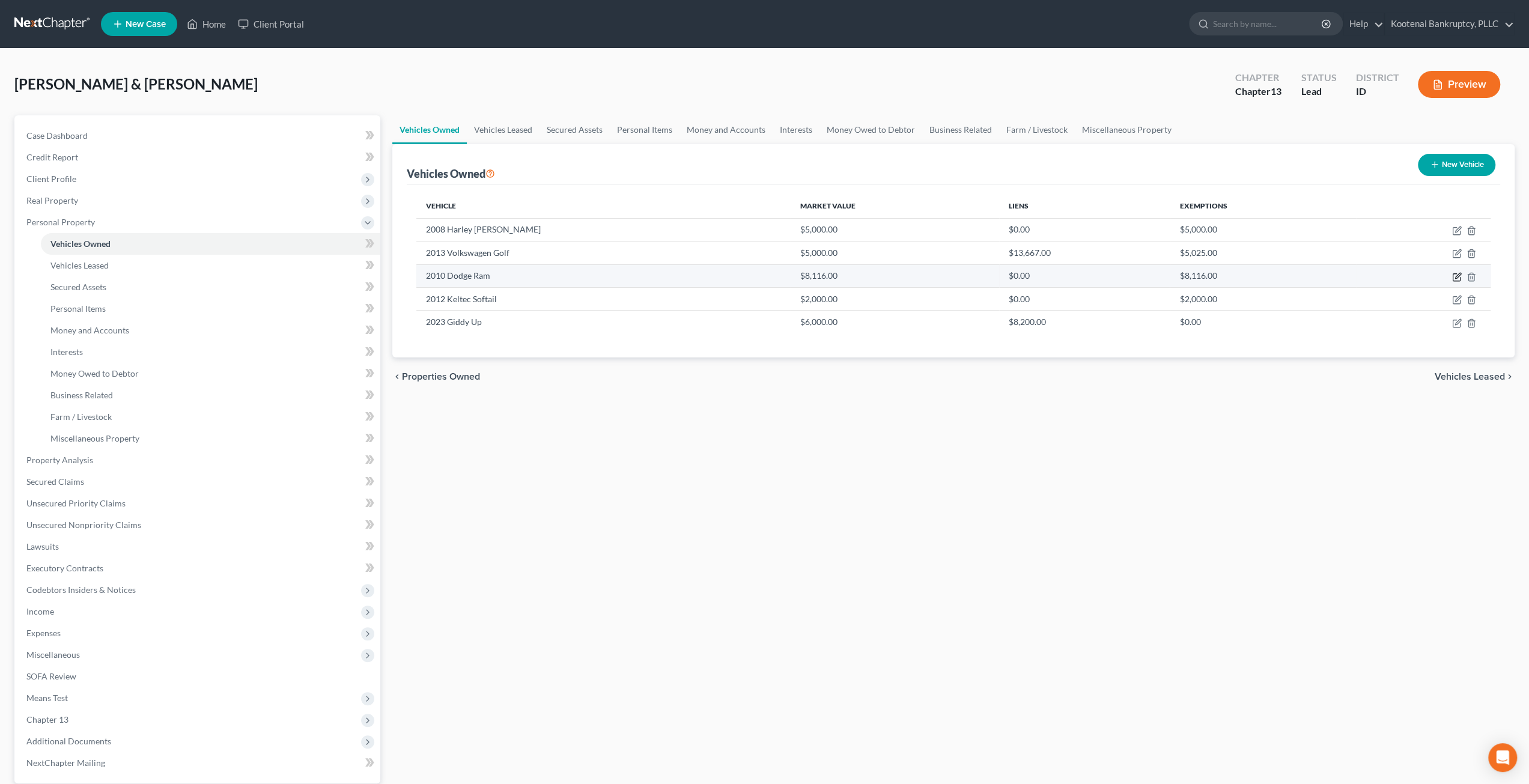
click at [1454, 273] on icon "button" at bounding box center [1457, 277] width 10 height 10
select select "0"
select select "16"
select select "3"
select select "0"
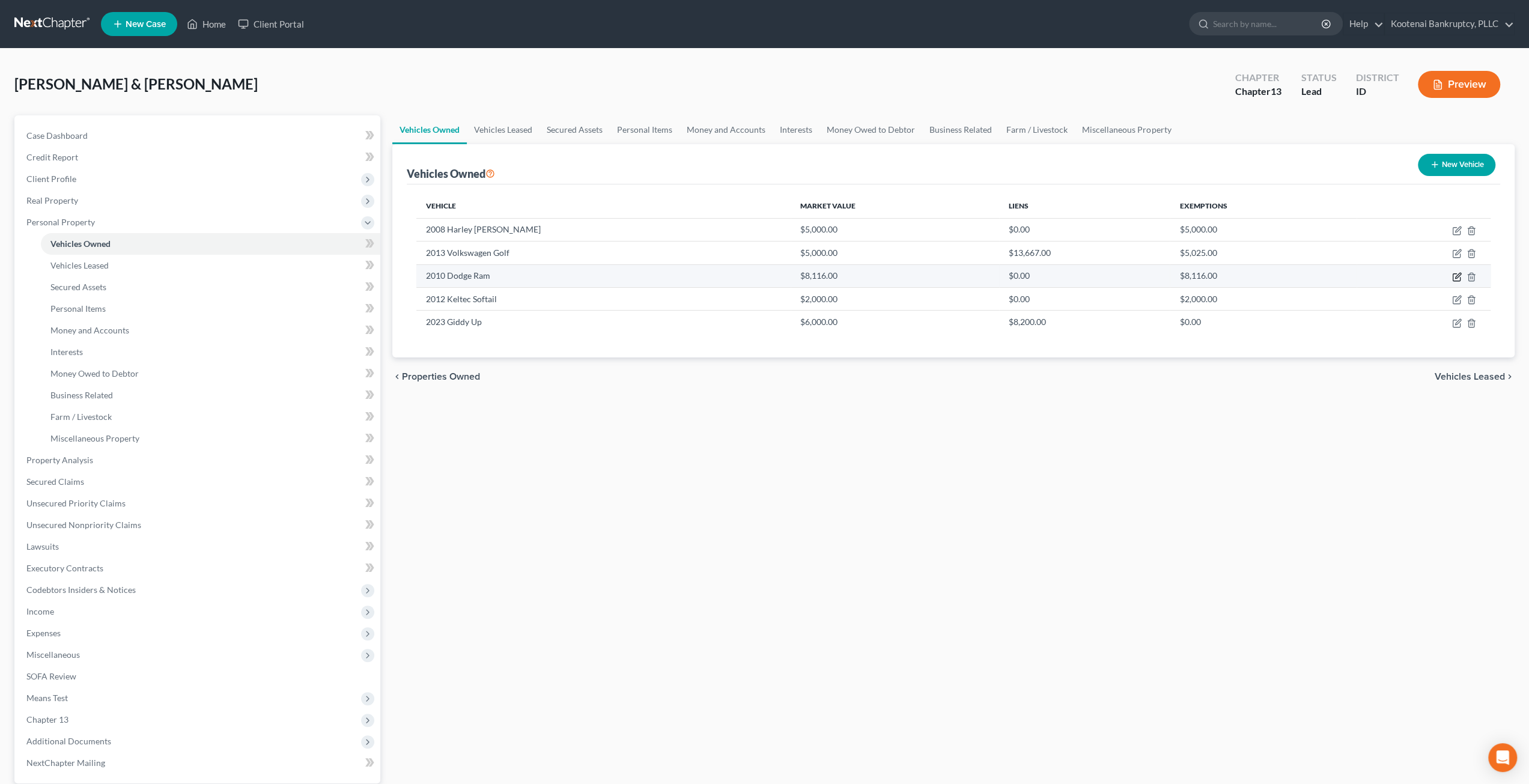
select select "2"
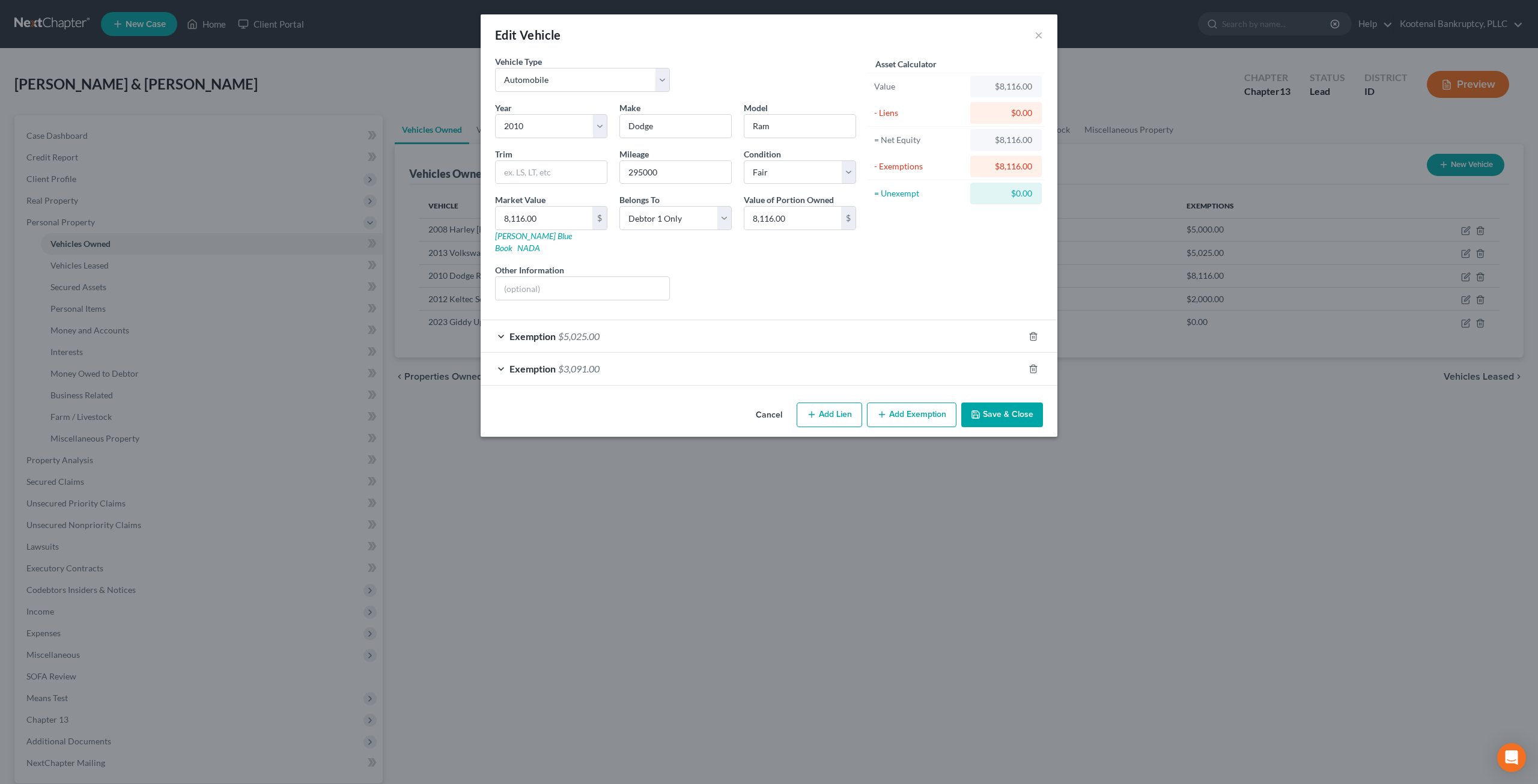
click at [679, 366] on div "Exemption $3,091.00" at bounding box center [752, 368] width 543 height 32
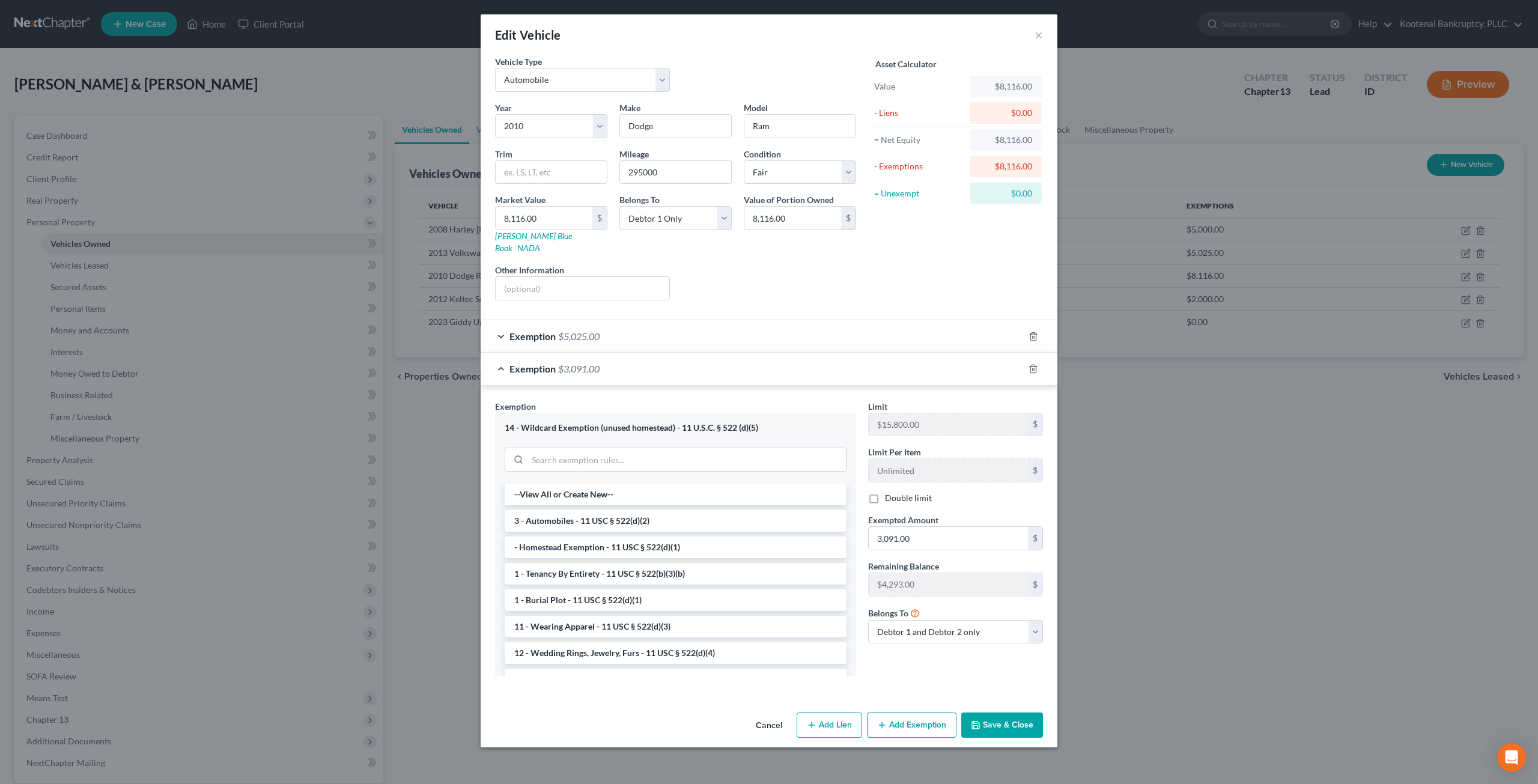
click at [691, 330] on div "Exemption $5,025.00" at bounding box center [752, 336] width 543 height 32
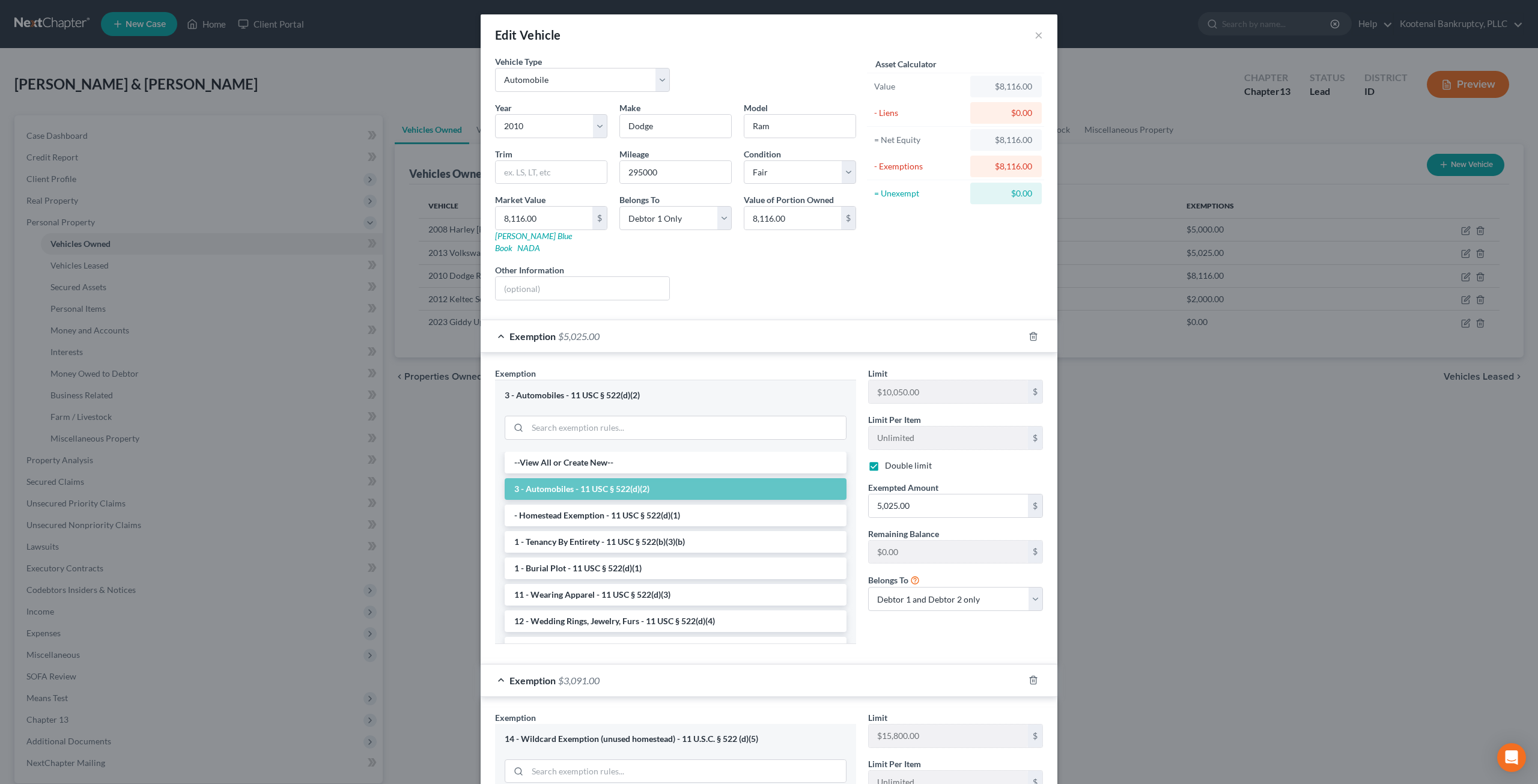
click at [1027, 32] on div "Edit Vehicle ×" at bounding box center [769, 35] width 577 height 41
click at [1034, 34] on button "×" at bounding box center [1038, 35] width 9 height 15
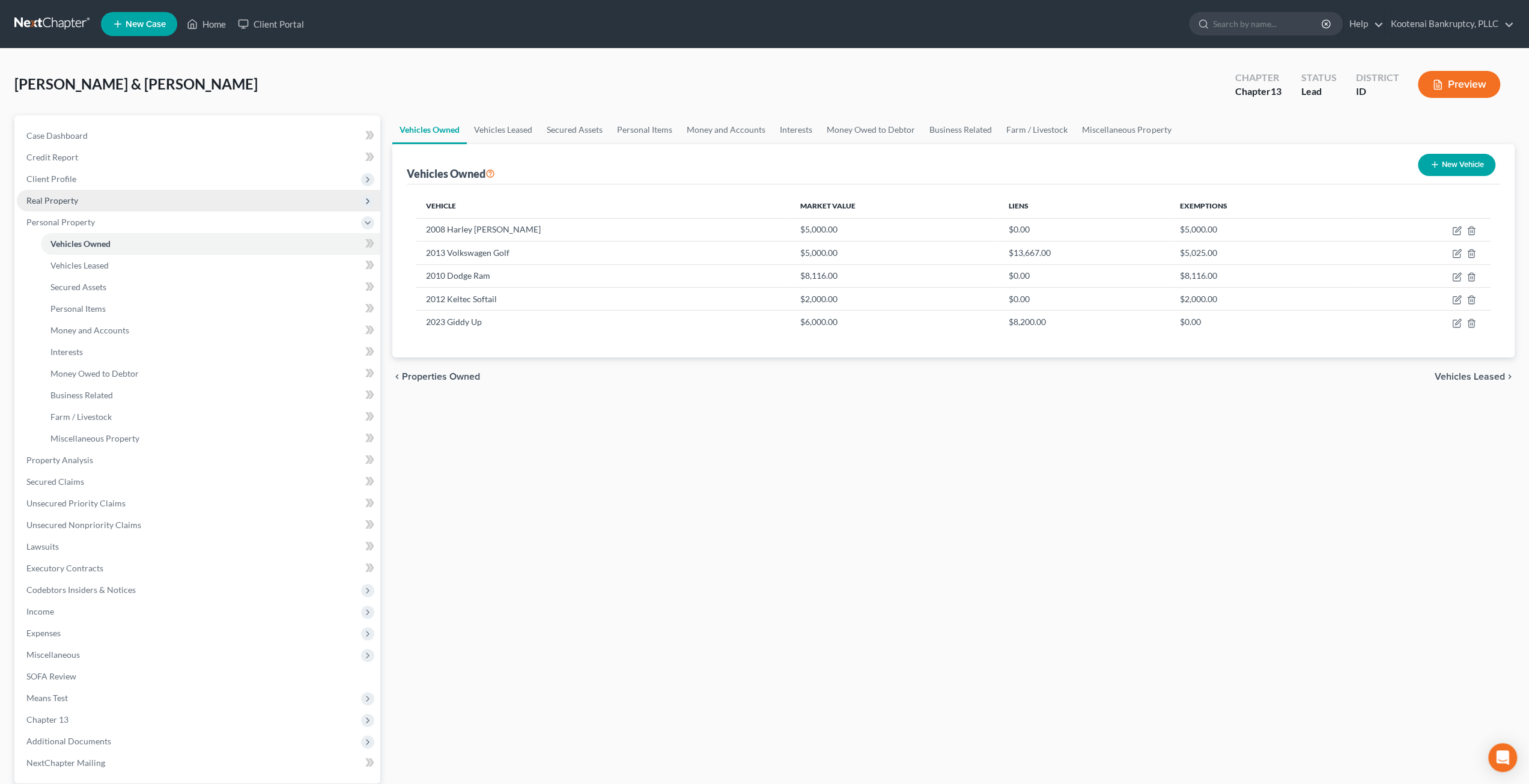
drag, startPoint x: 131, startPoint y: 172, endPoint x: 123, endPoint y: 194, distance: 23.4
click at [130, 172] on span "Client Profile" at bounding box center [198, 179] width 364 height 22
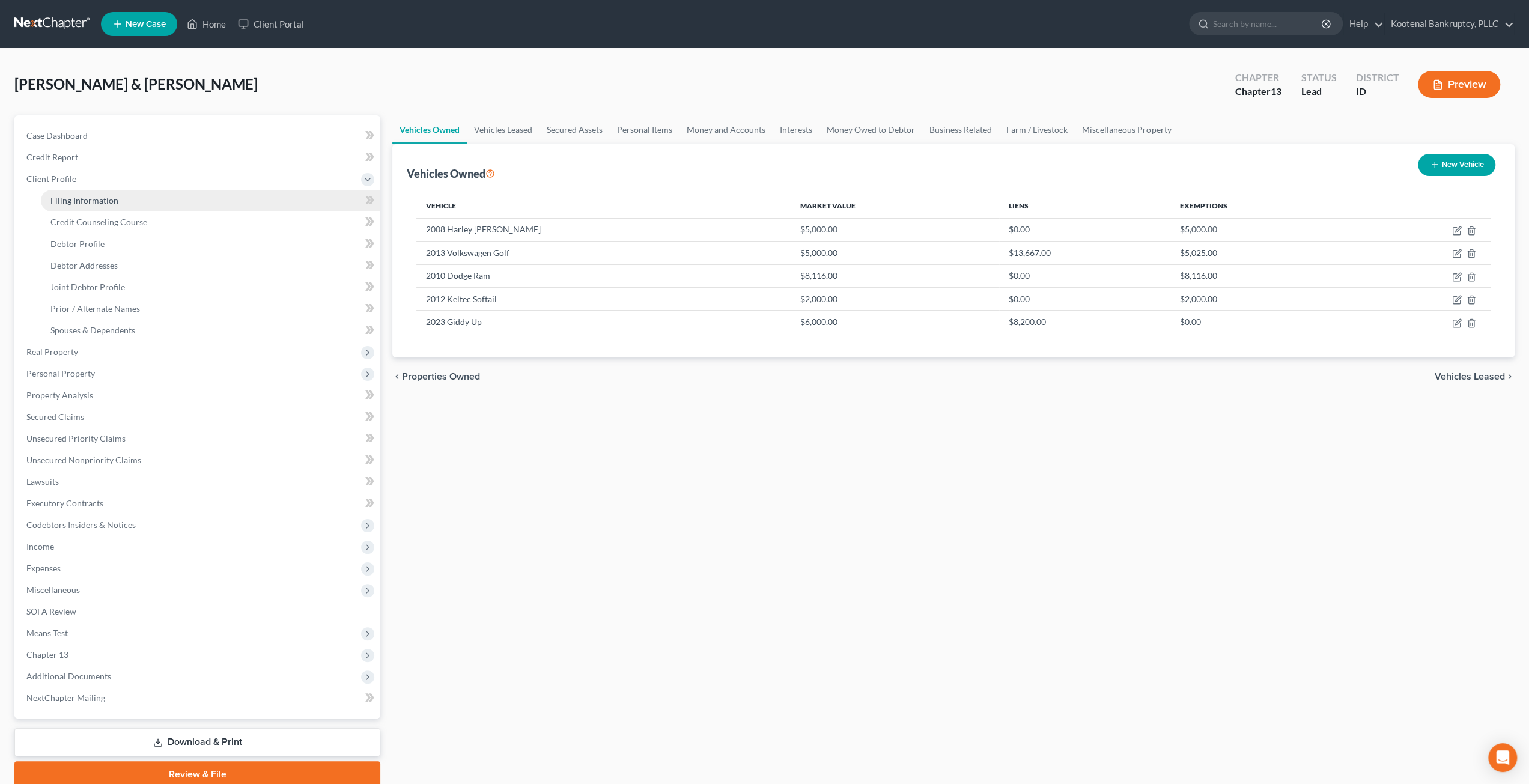
click at [123, 199] on link "Filing Information" at bounding box center [211, 201] width 339 height 22
select select "1"
select select "3"
select select "23"
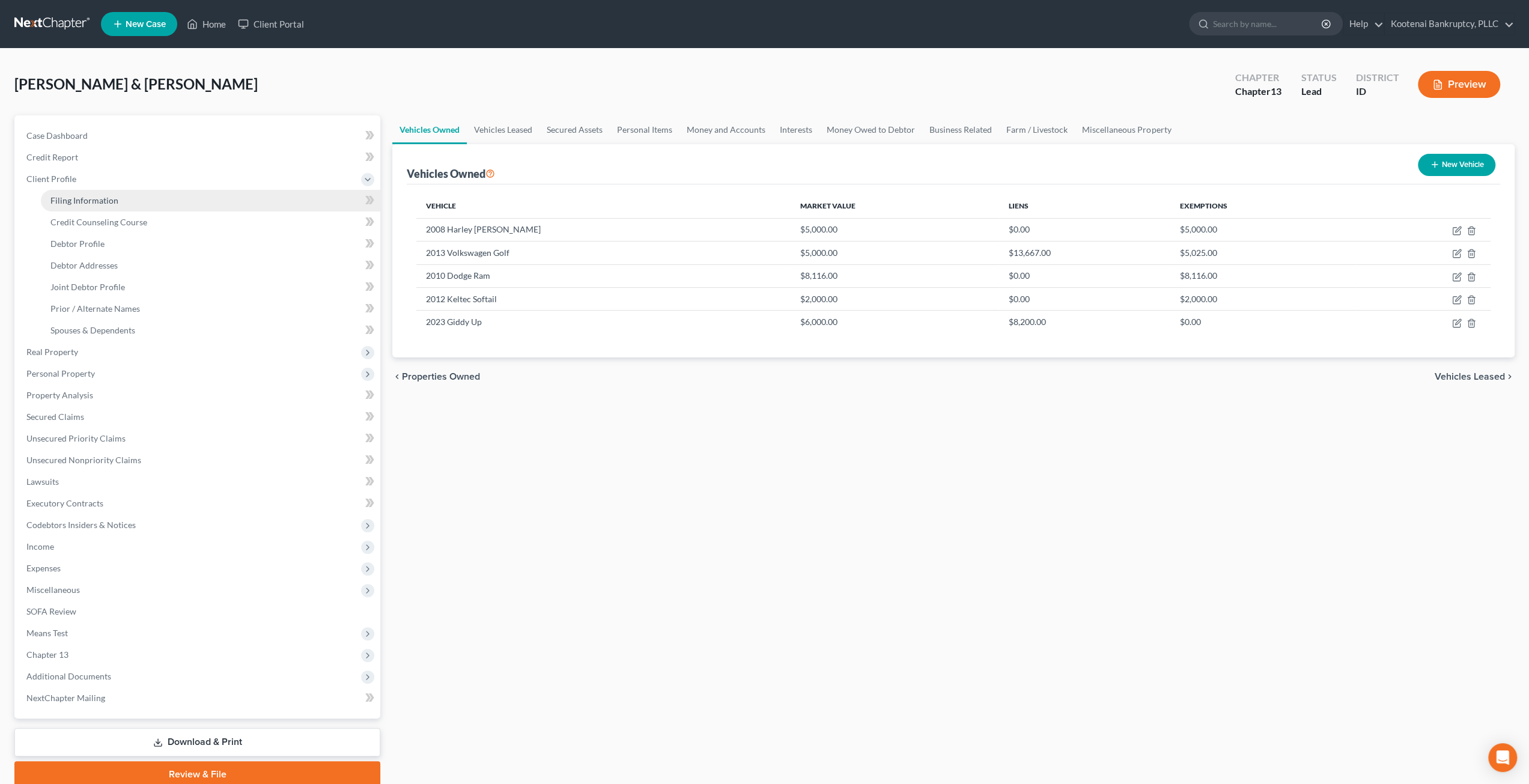
select select "0"
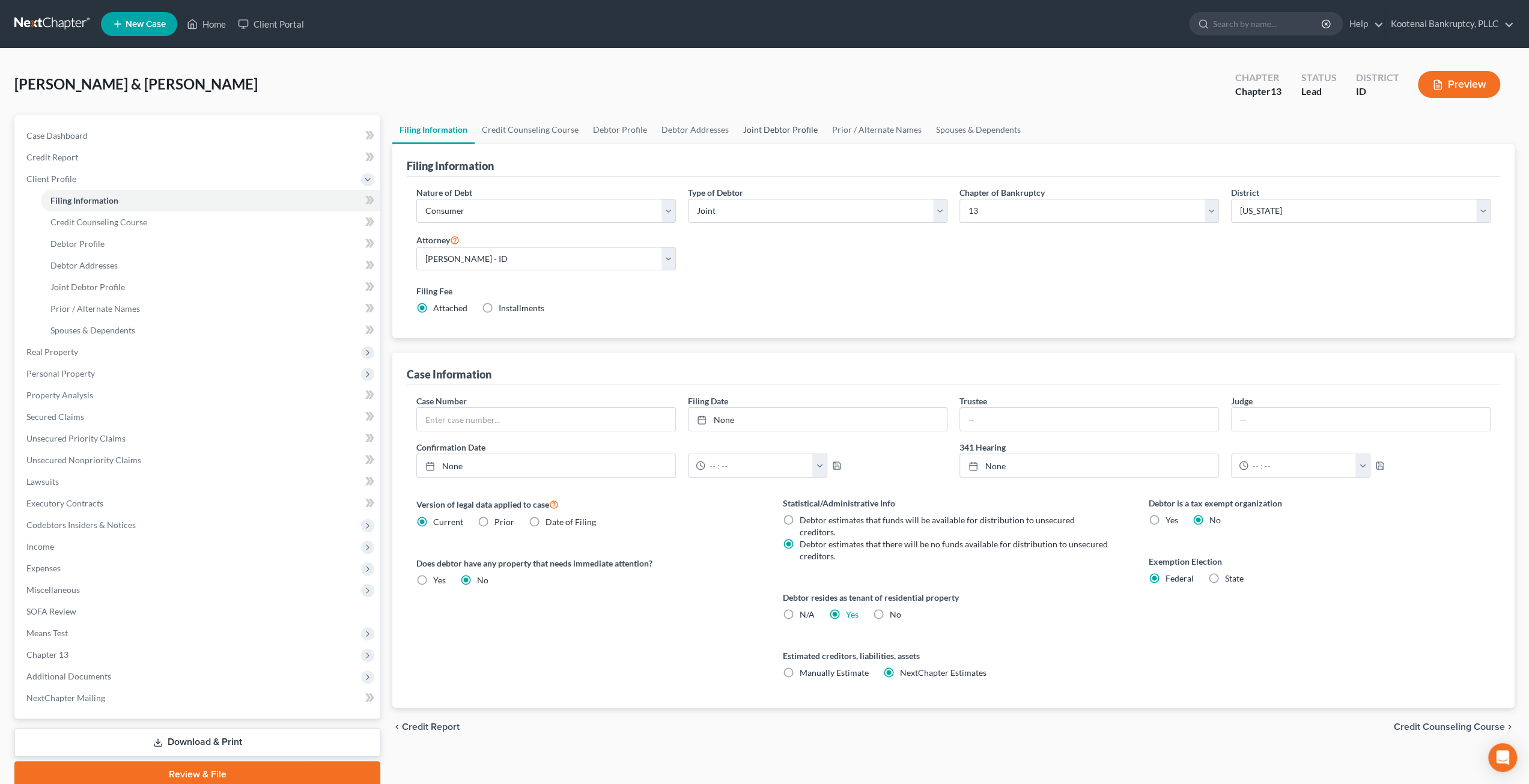
click at [800, 125] on link "Joint Debtor Profile" at bounding box center [780, 130] width 89 height 29
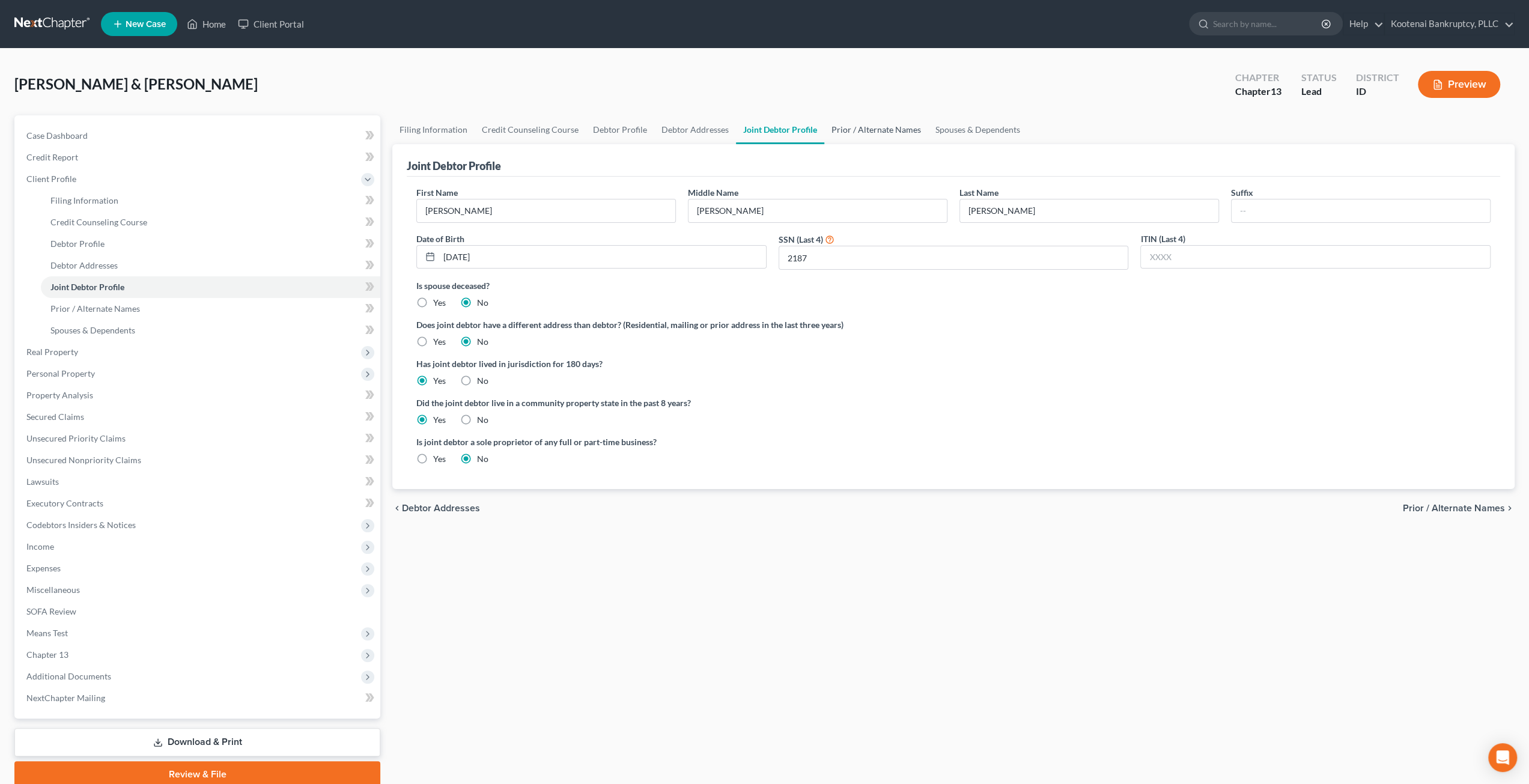
click at [844, 125] on link "Prior / Alternate Names" at bounding box center [876, 130] width 104 height 29
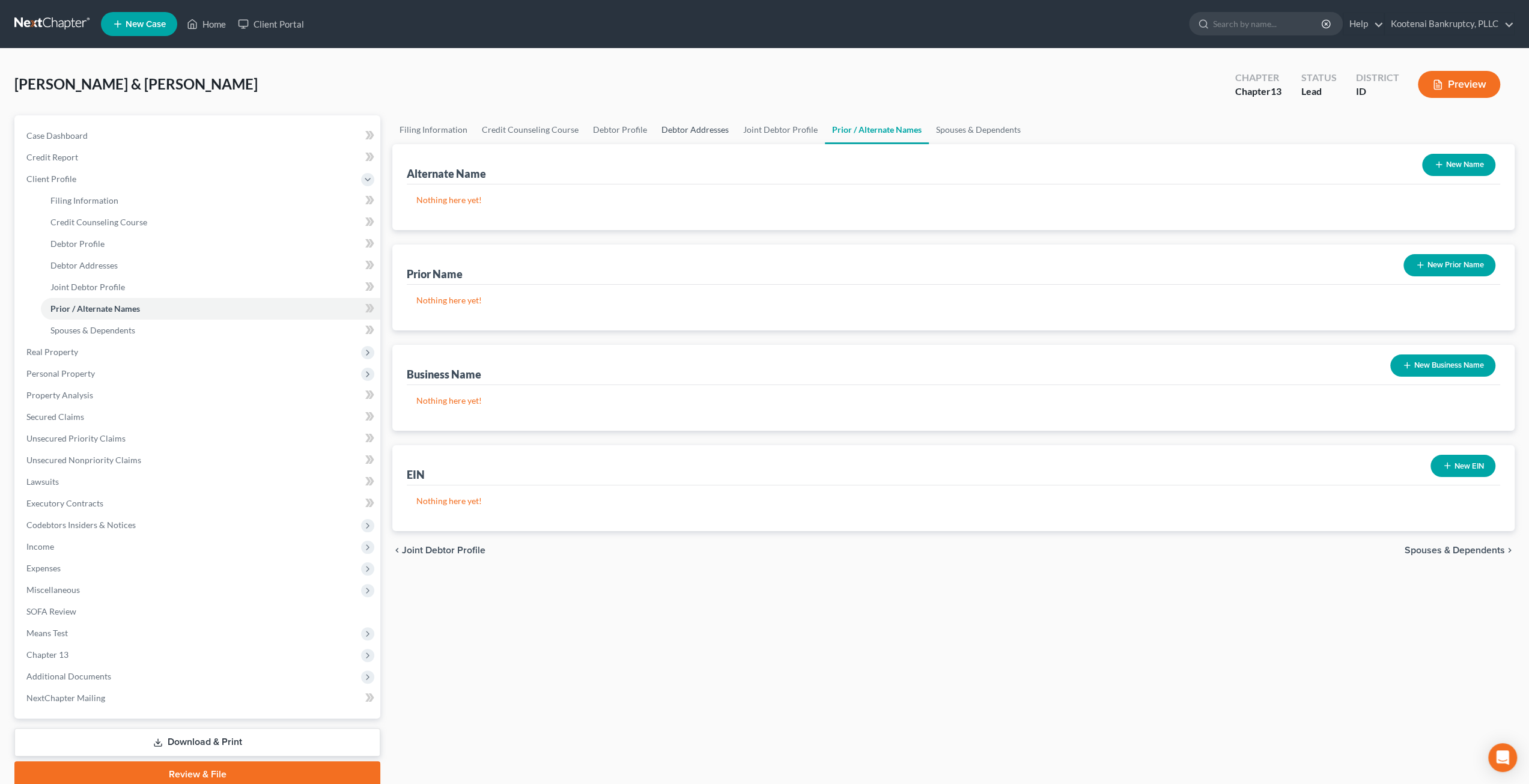
click at [683, 137] on link "Debtor Addresses" at bounding box center [695, 130] width 82 height 29
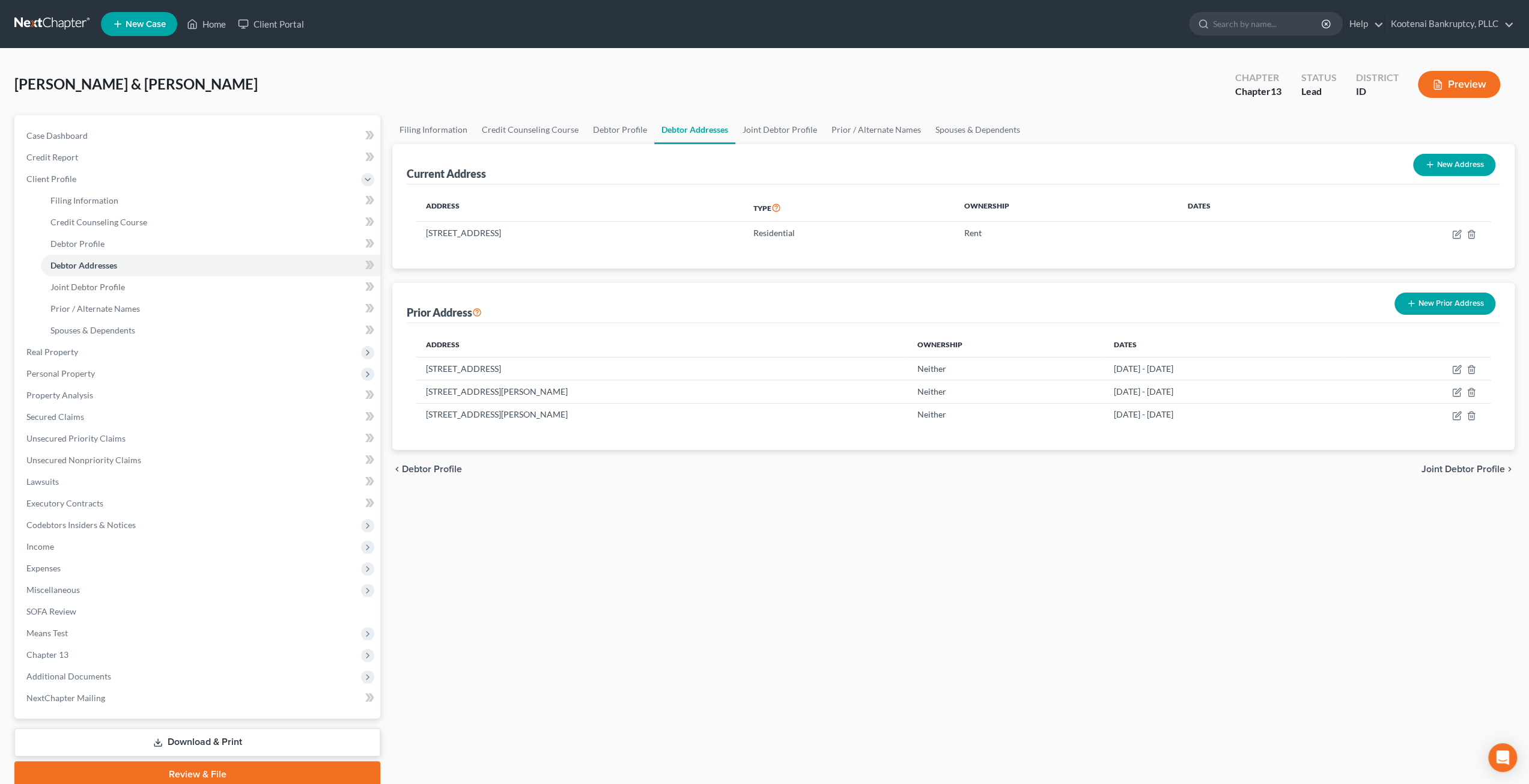
click at [838, 90] on div "Lantz, Richard & Anita Upgraded Chapter Chapter 13 Status Lead District ID Prev…" at bounding box center [765, 89] width 1501 height 52
click at [197, 291] on link "Joint Debtor Profile" at bounding box center [211, 287] width 339 height 22
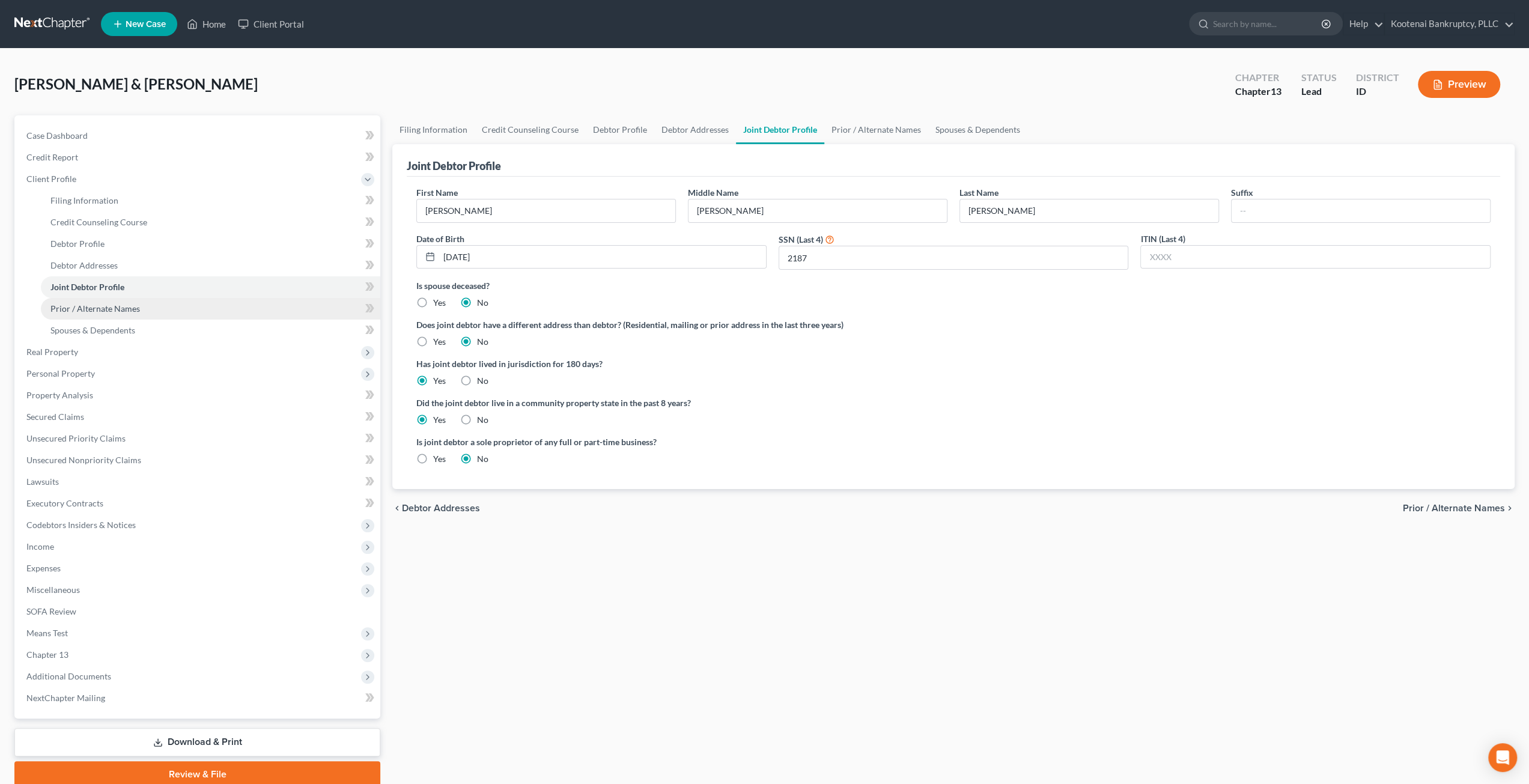
click at [196, 311] on link "Prior / Alternate Names" at bounding box center [211, 308] width 339 height 22
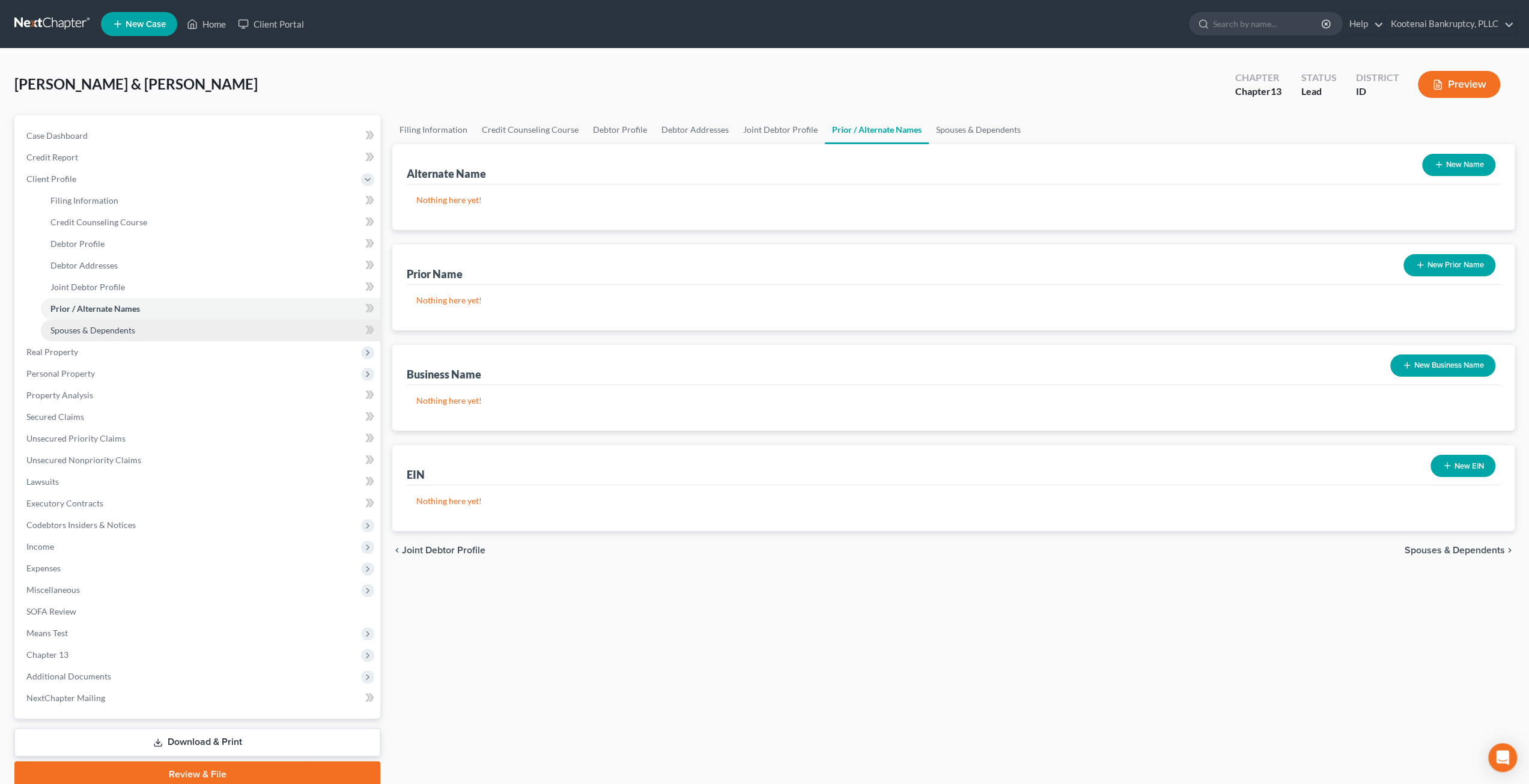
click at [193, 325] on link "Spouses & Dependents" at bounding box center [211, 330] width 339 height 22
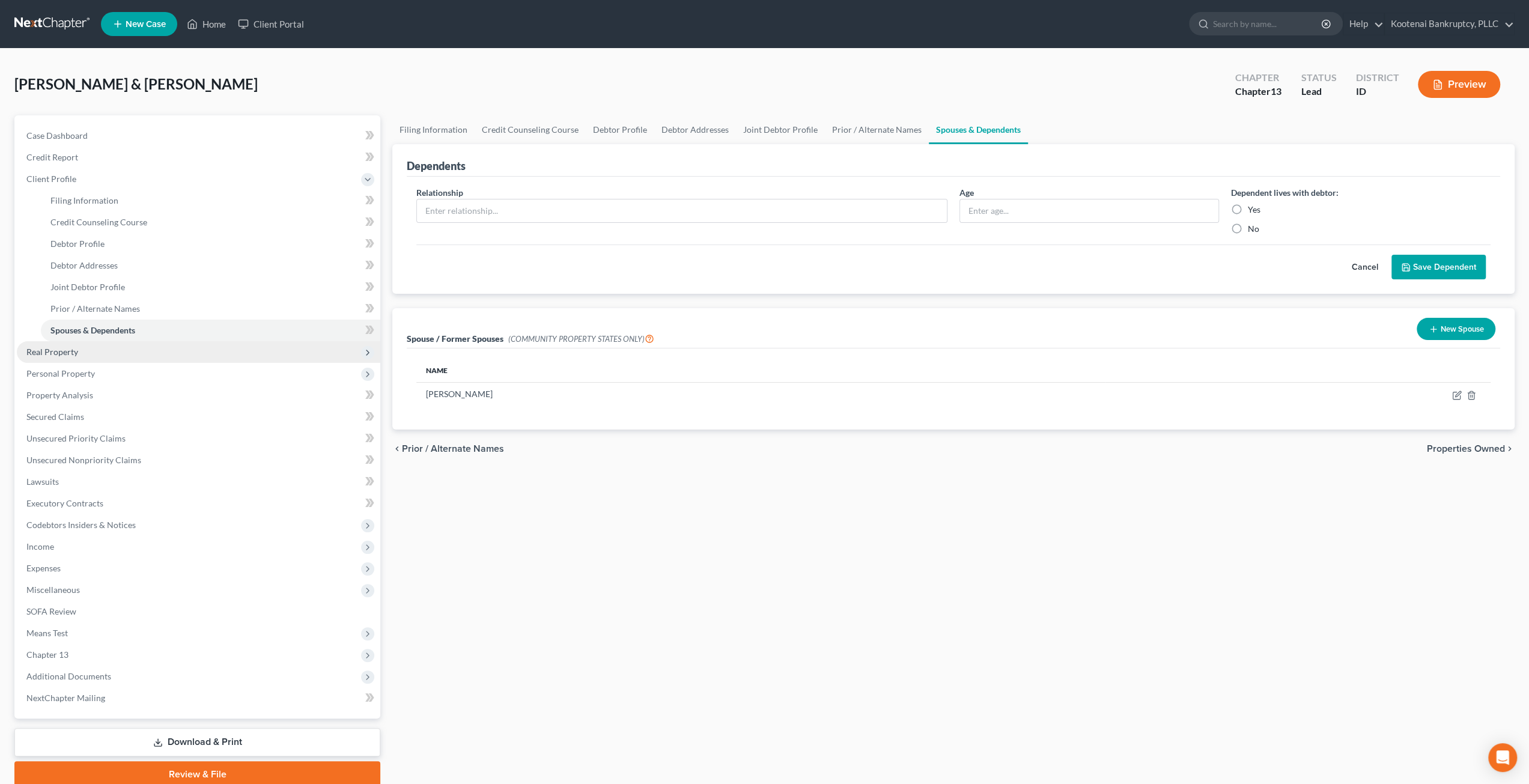
click at [104, 348] on span "Real Property" at bounding box center [198, 352] width 364 height 22
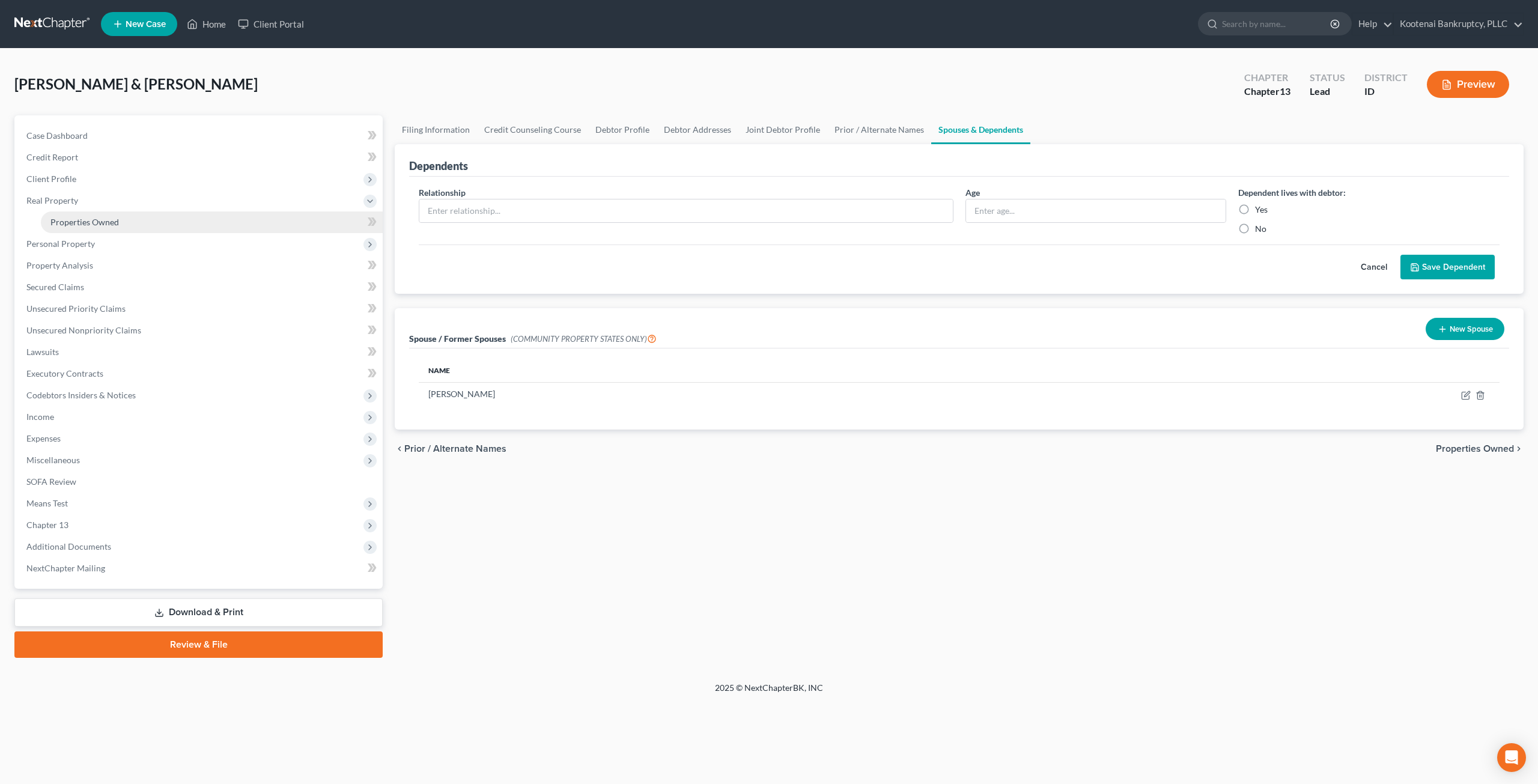
click at [168, 211] on link "Properties Owned" at bounding box center [212, 222] width 342 height 22
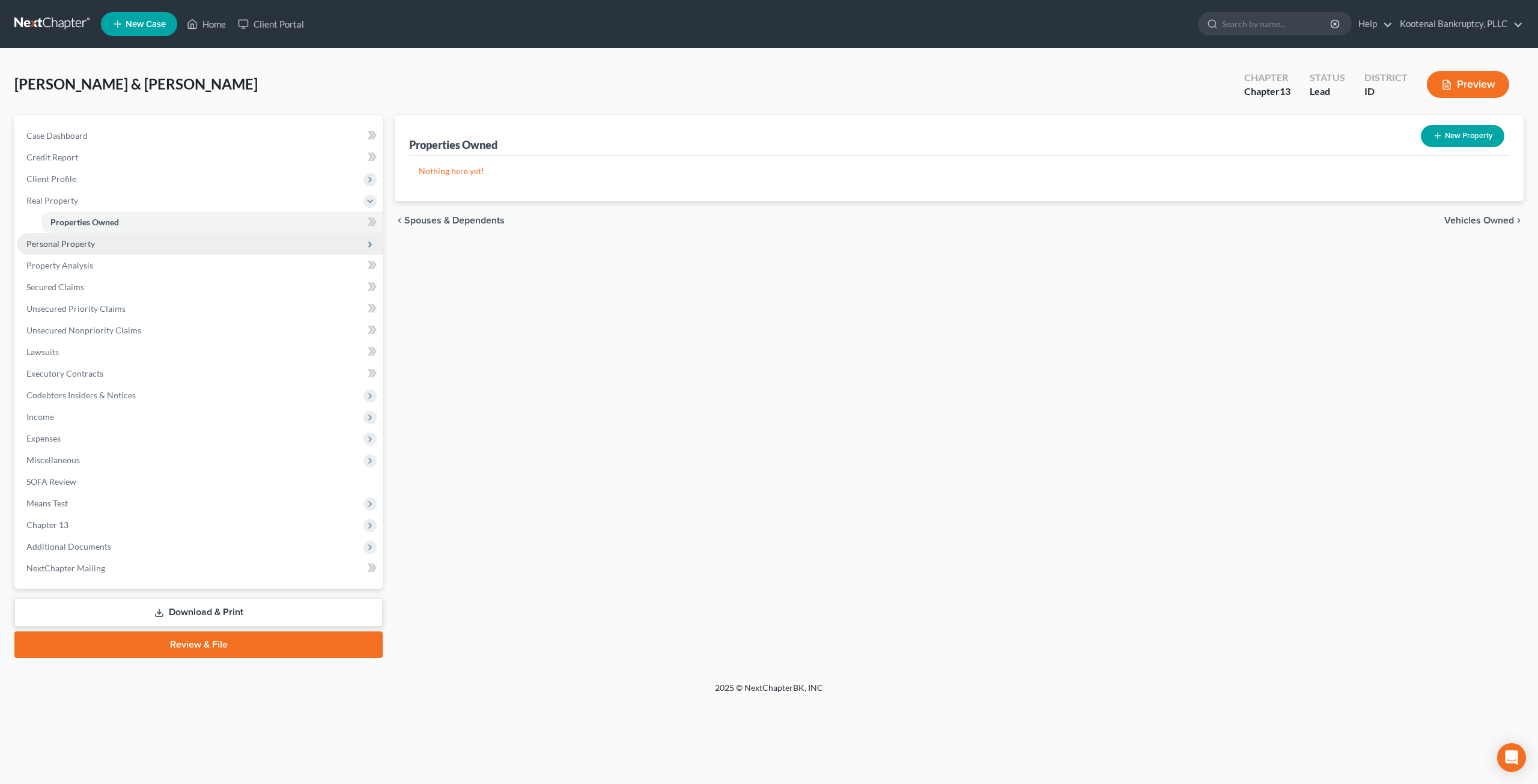
click at [147, 244] on span "Personal Property" at bounding box center [199, 244] width 366 height 22
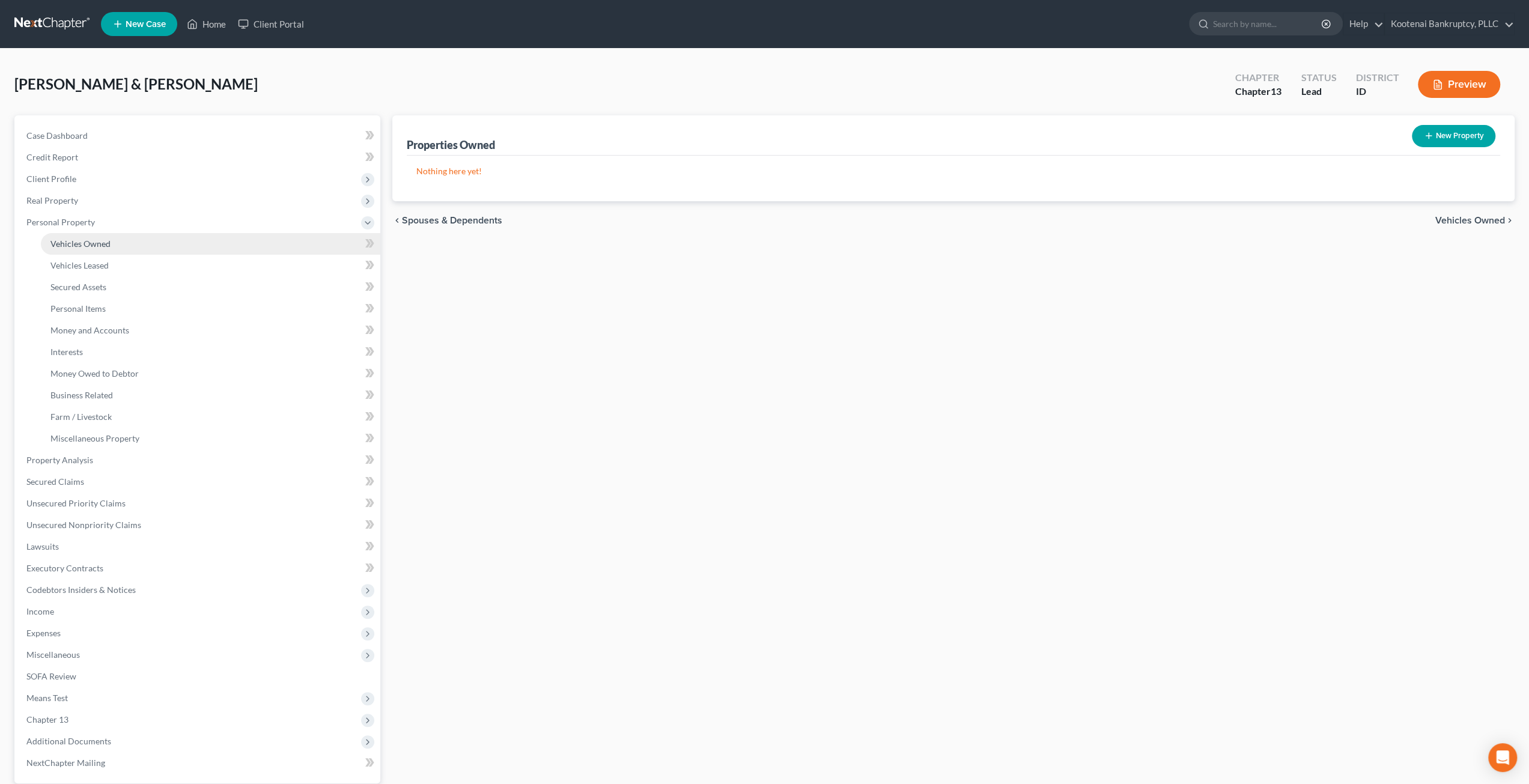
click at [146, 244] on link "Vehicles Owned" at bounding box center [211, 244] width 339 height 22
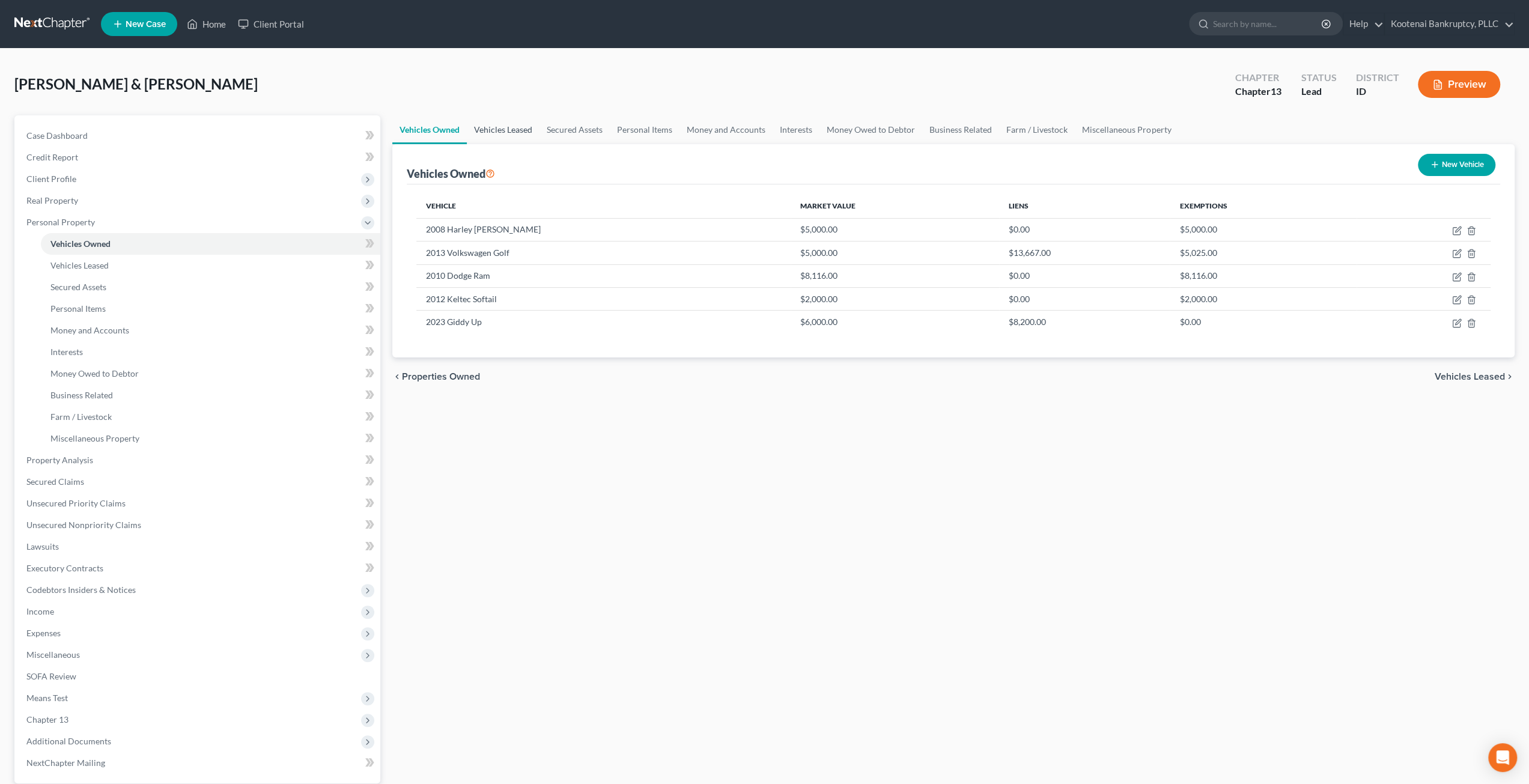
click at [514, 136] on link "Vehicles Leased" at bounding box center [503, 130] width 73 height 29
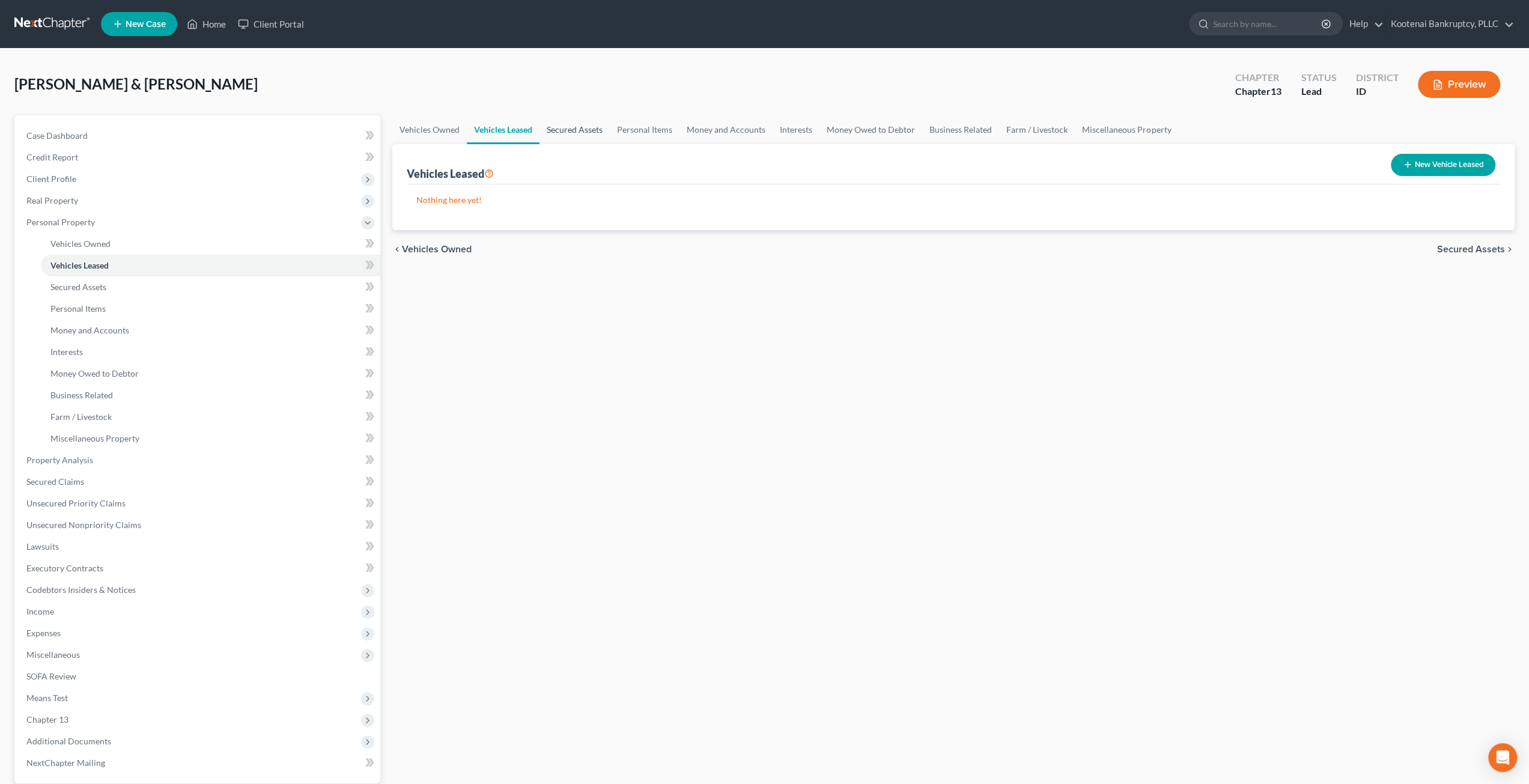
click at [576, 129] on link "Secured Assets" at bounding box center [574, 130] width 70 height 29
click at [633, 131] on link "Personal Items" at bounding box center [646, 130] width 70 height 29
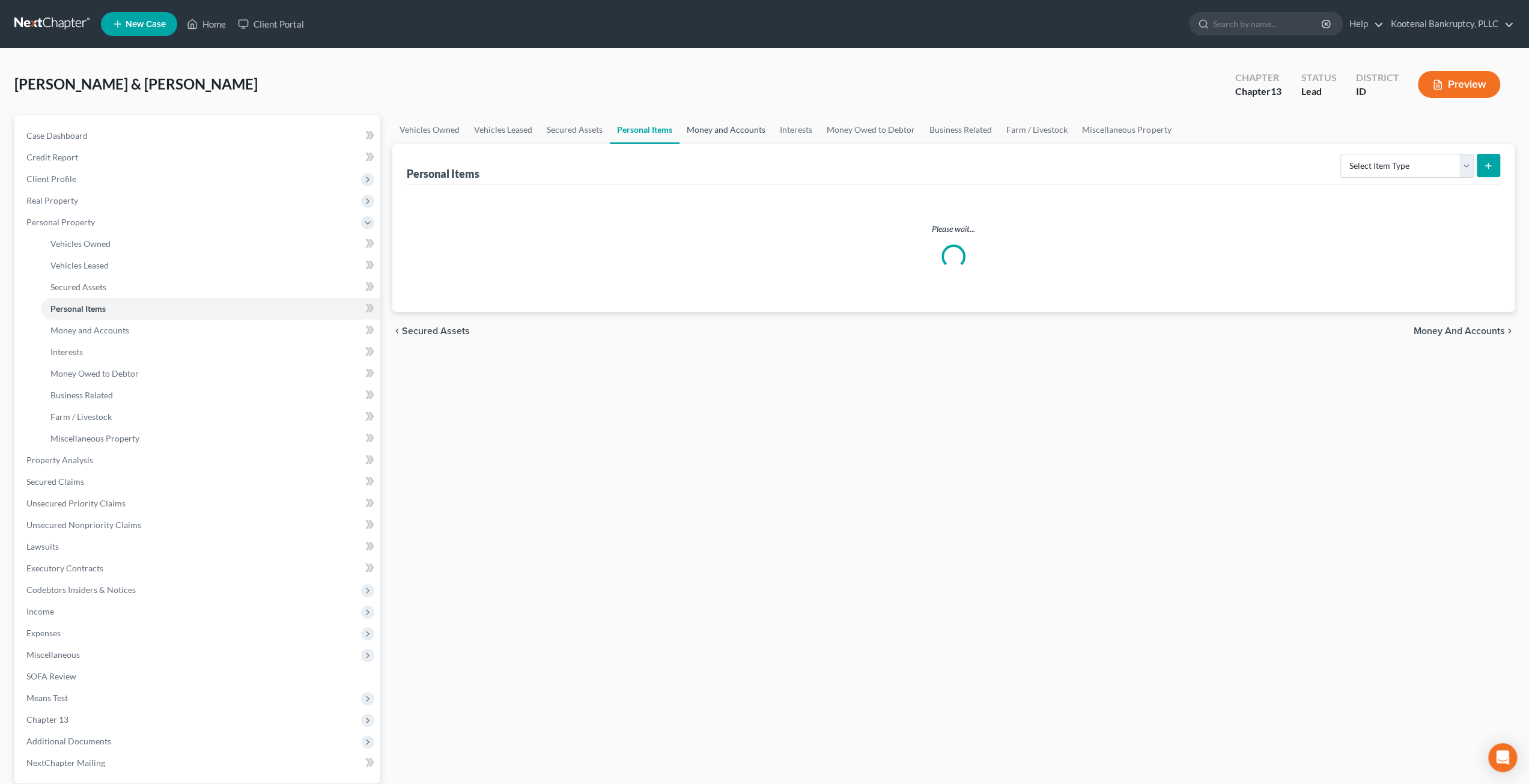
click at [693, 131] on link "Money and Accounts" at bounding box center [726, 130] width 93 height 29
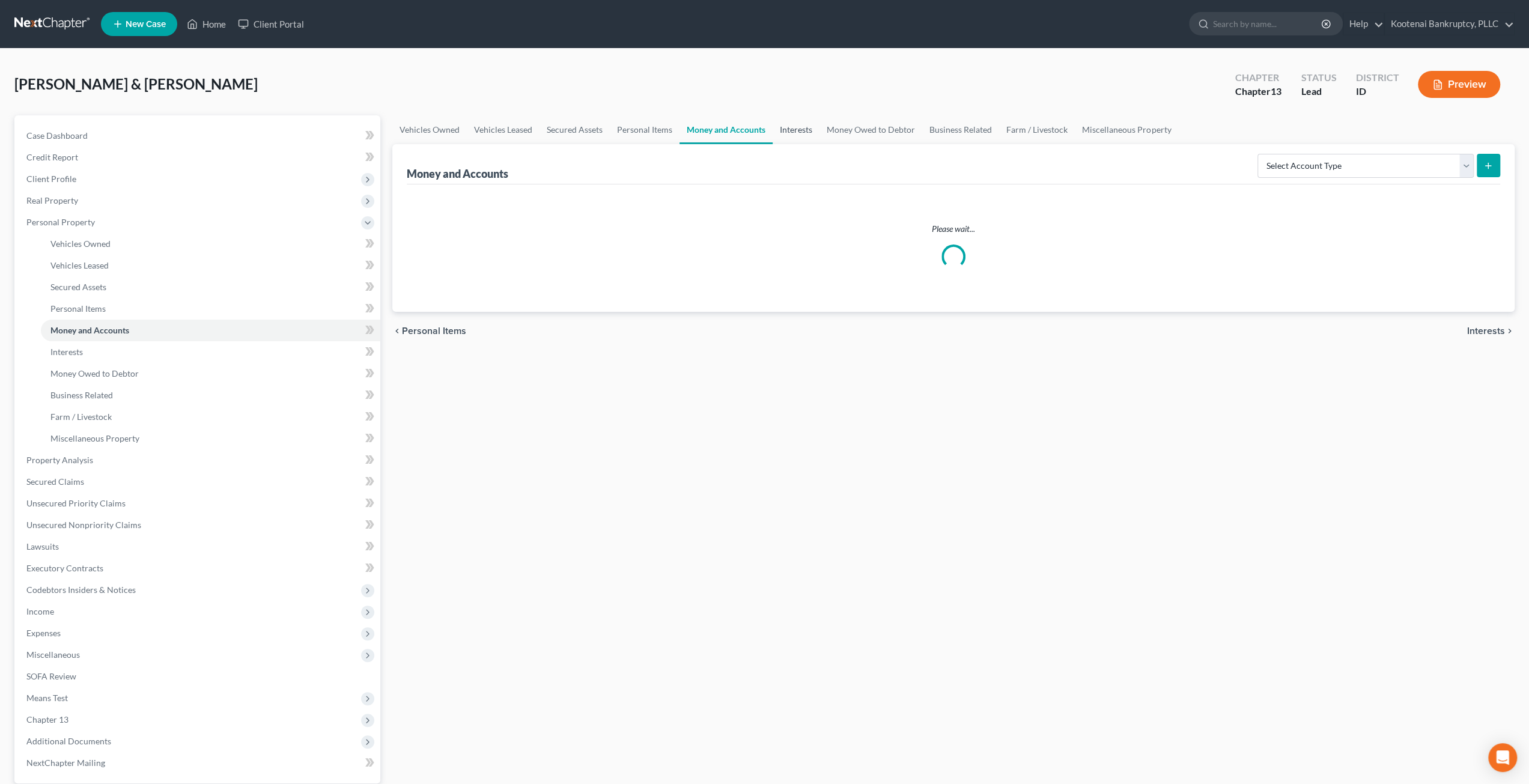
click at [802, 132] on link "Interests" at bounding box center [796, 130] width 47 height 29
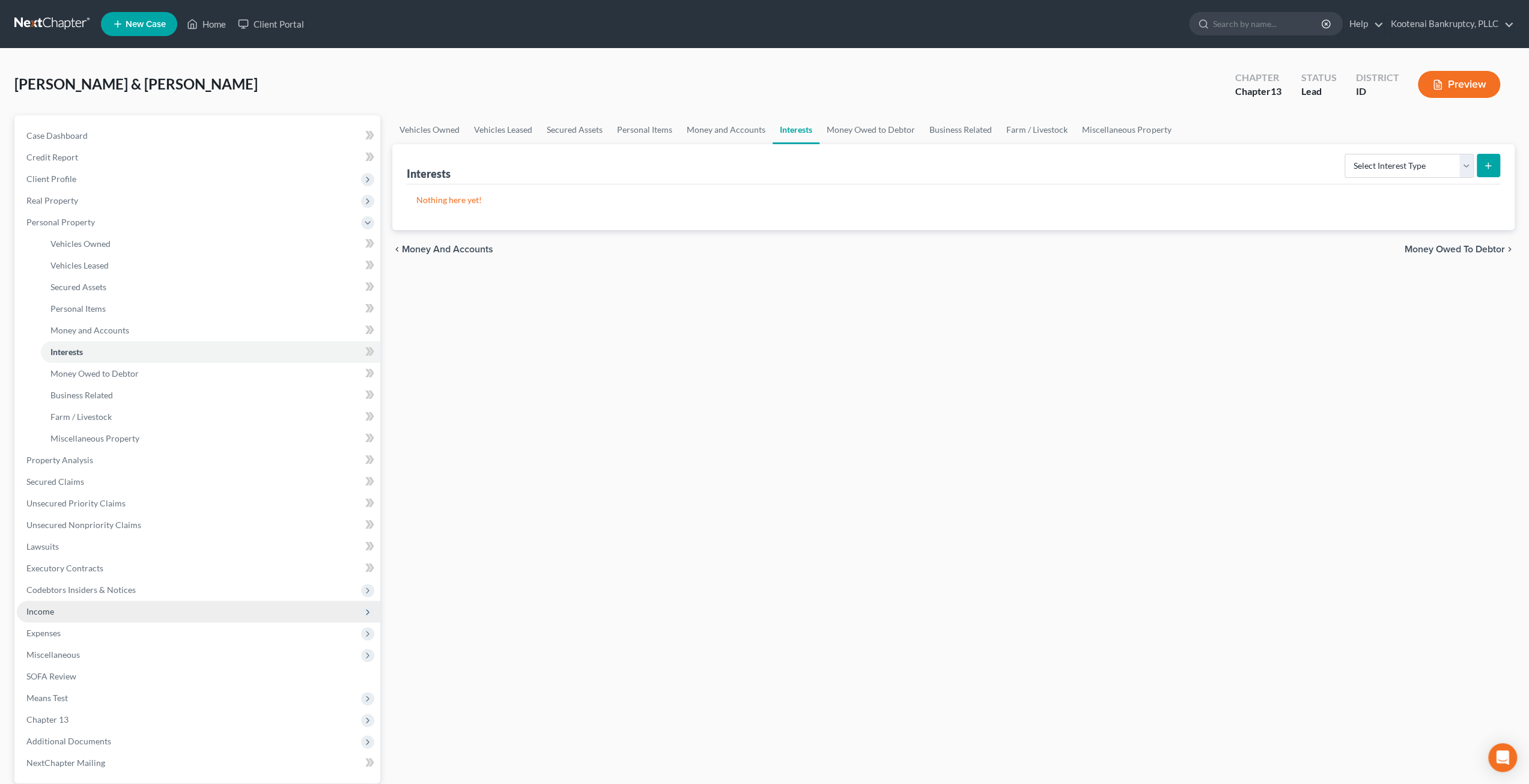
click at [84, 606] on span "Income" at bounding box center [198, 611] width 364 height 22
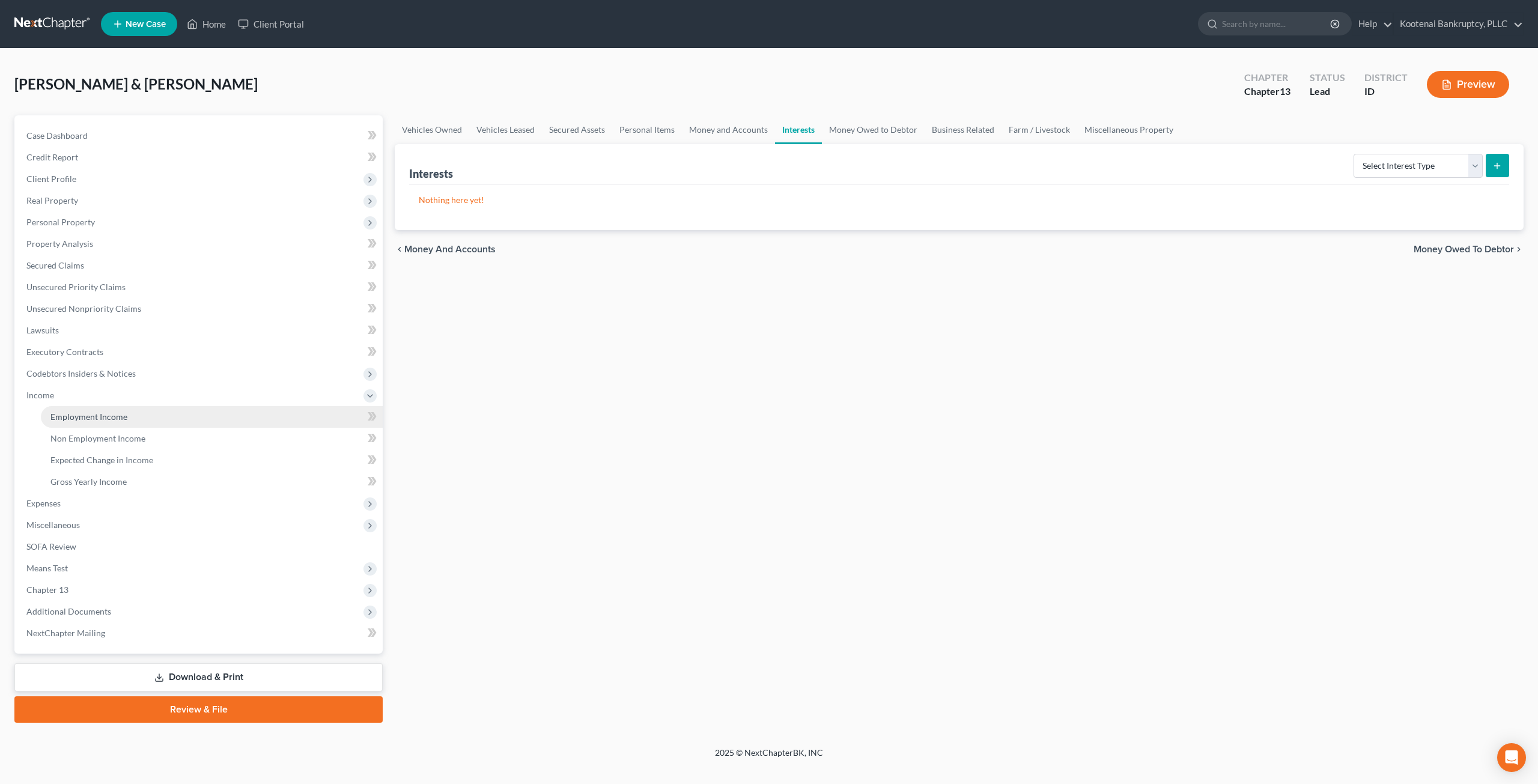
click at [94, 415] on span "Employment Income" at bounding box center [88, 416] width 77 height 10
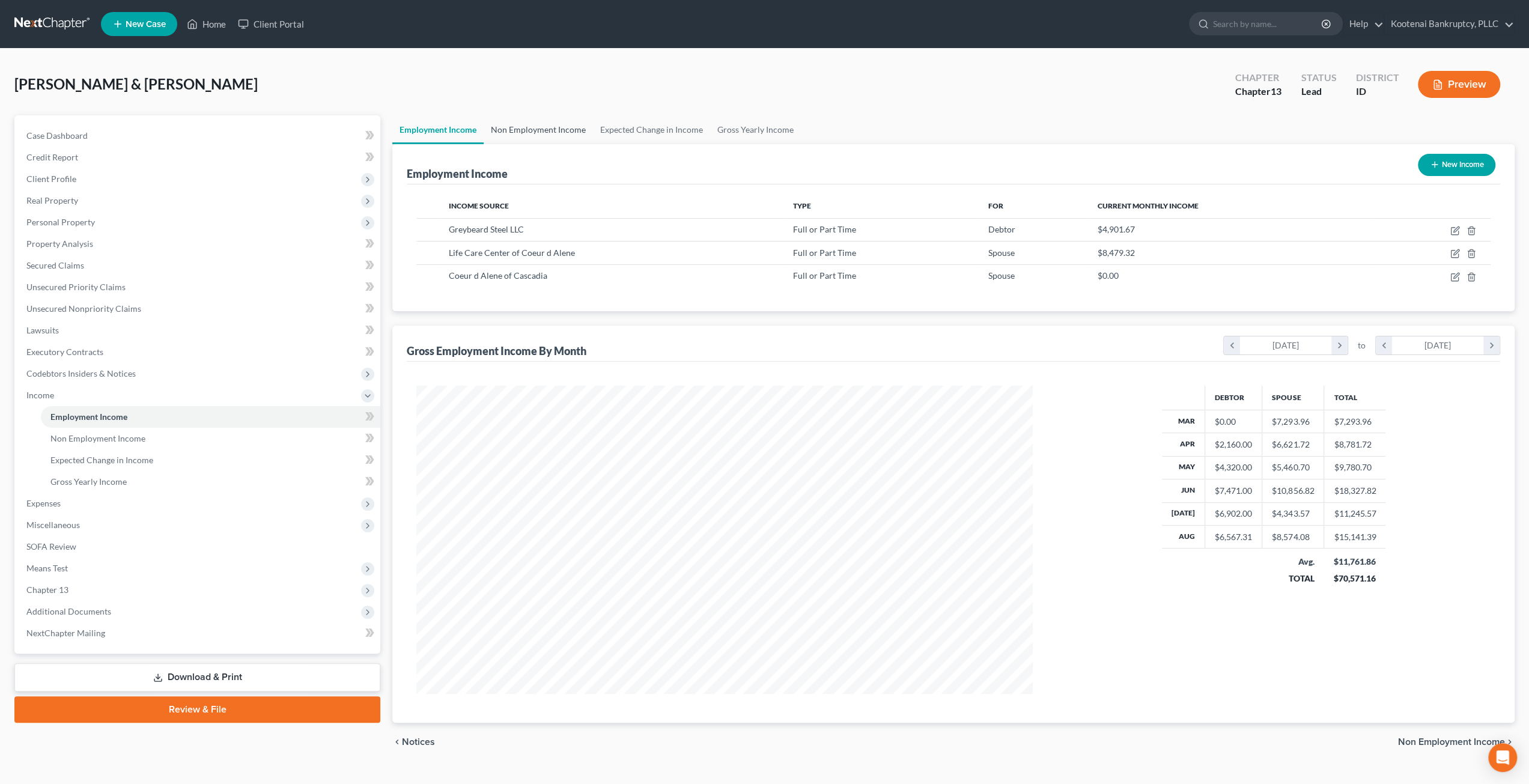
scroll to position [308, 640]
click at [525, 128] on link "Non Employment Income" at bounding box center [539, 130] width 110 height 29
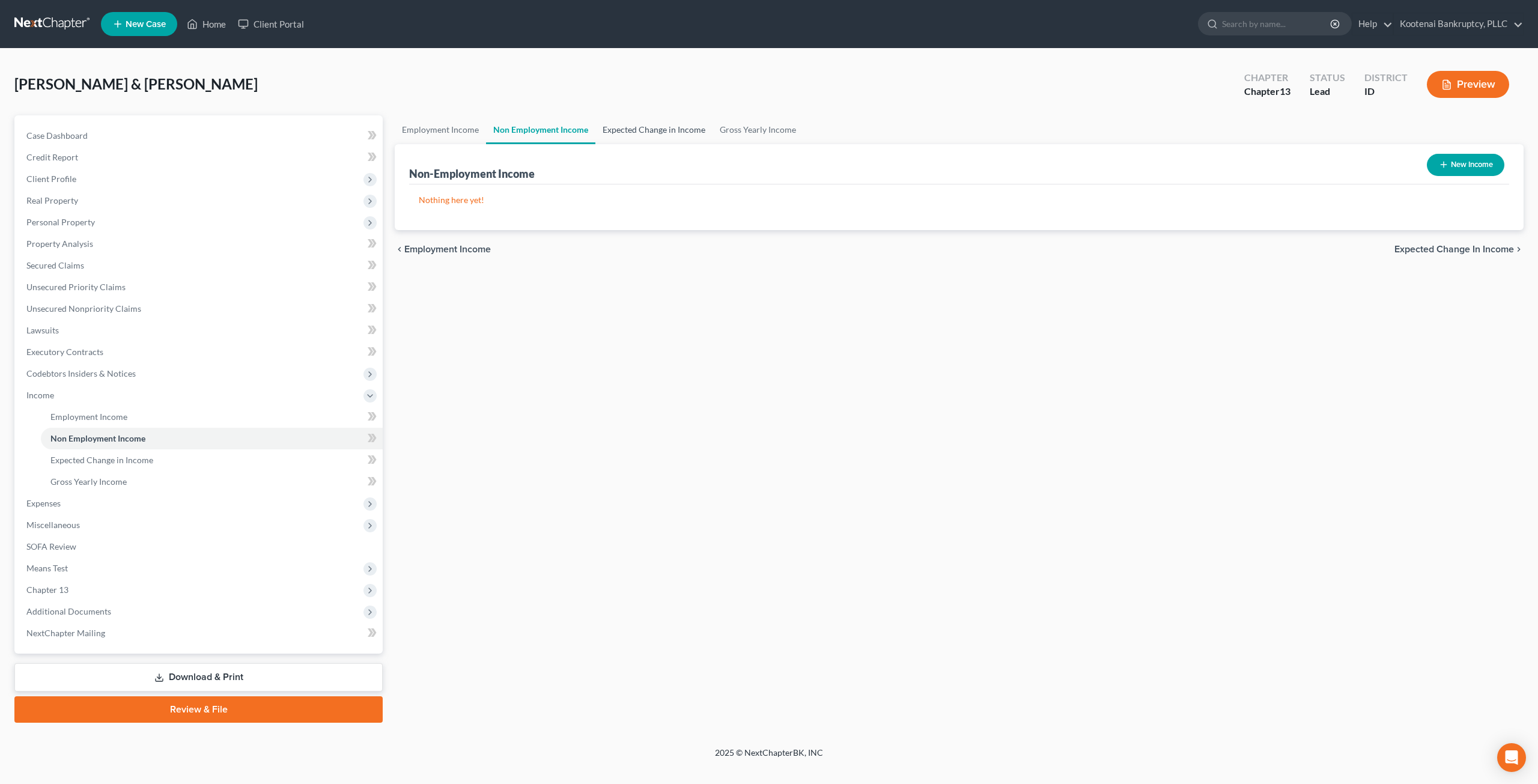
click at [650, 127] on link "Expected Change in Income" at bounding box center [653, 130] width 117 height 29
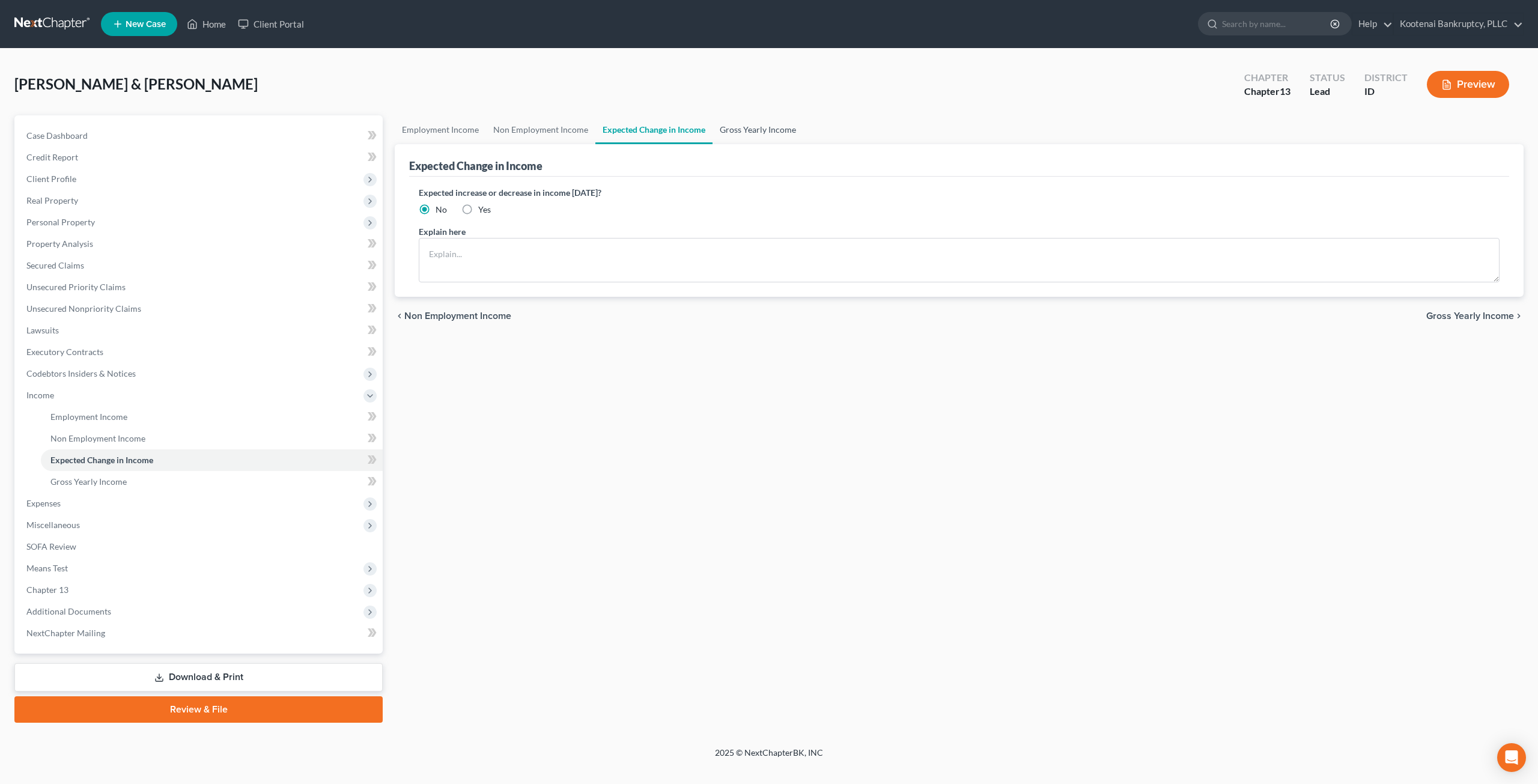
click at [745, 131] on link "Gross Yearly Income" at bounding box center [757, 130] width 90 height 29
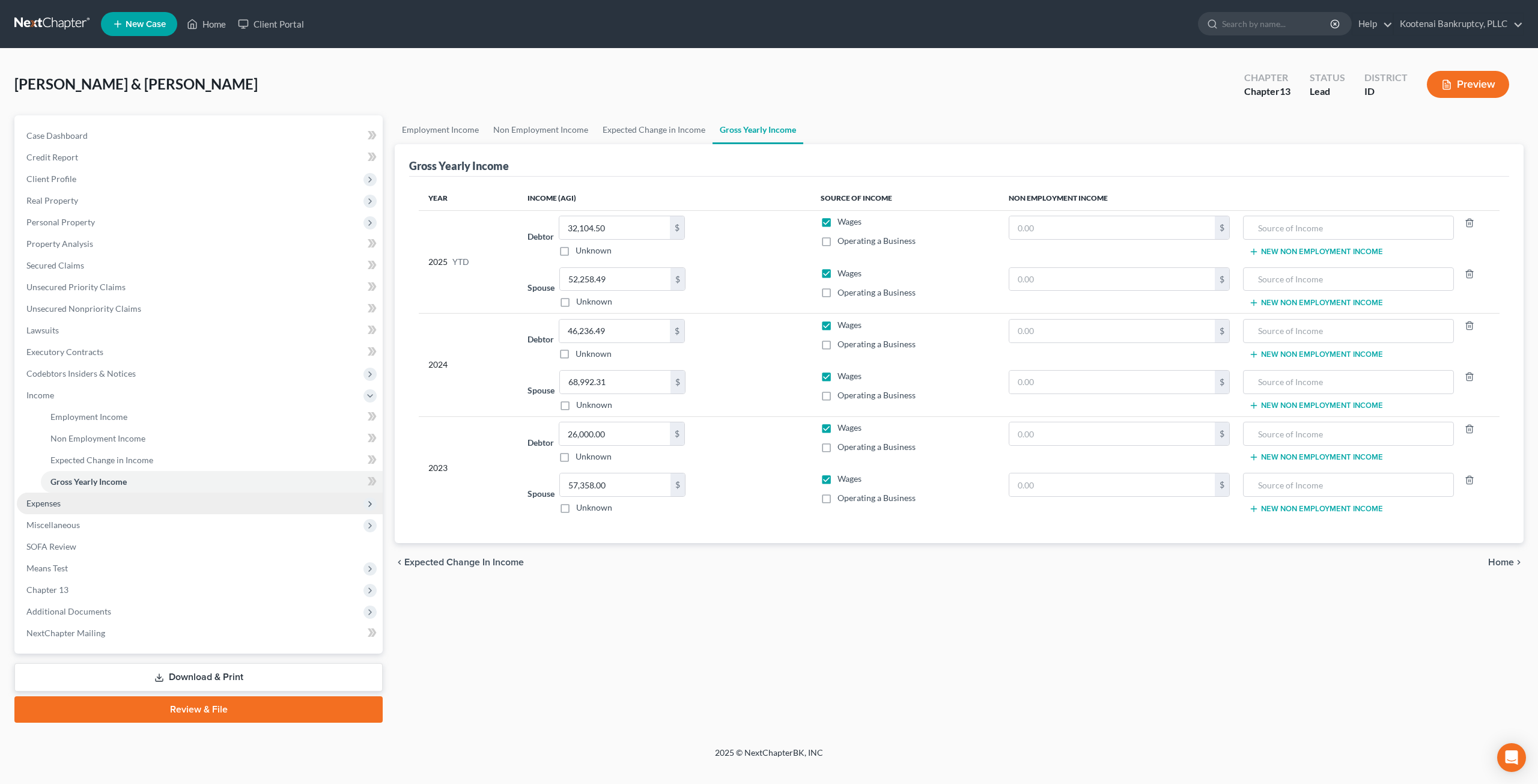
click at [123, 505] on span "Expenses" at bounding box center [199, 503] width 366 height 22
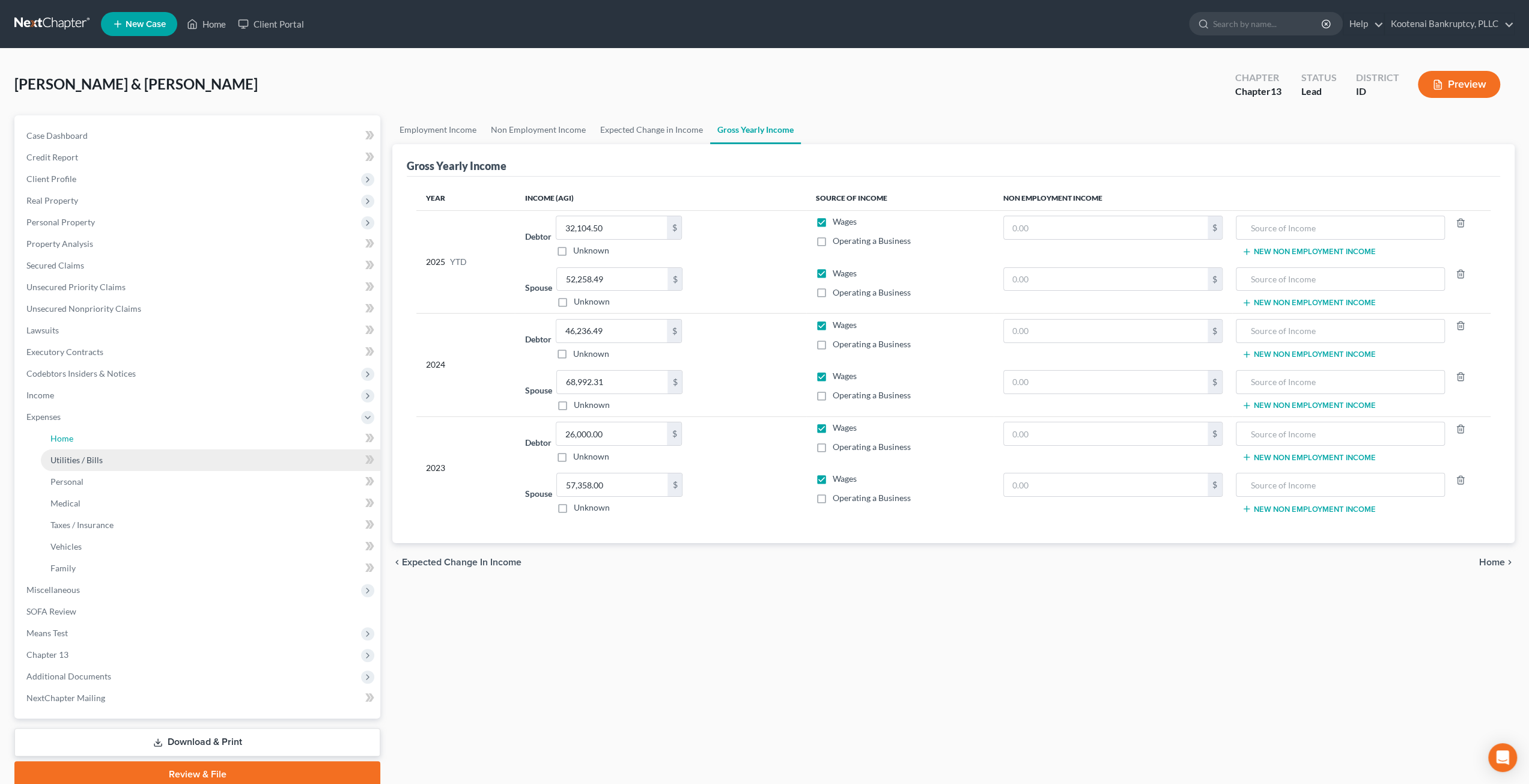
drag, startPoint x: 110, startPoint y: 437, endPoint x: 285, endPoint y: 451, distance: 175.6
click at [110, 436] on link "Home" at bounding box center [211, 438] width 339 height 22
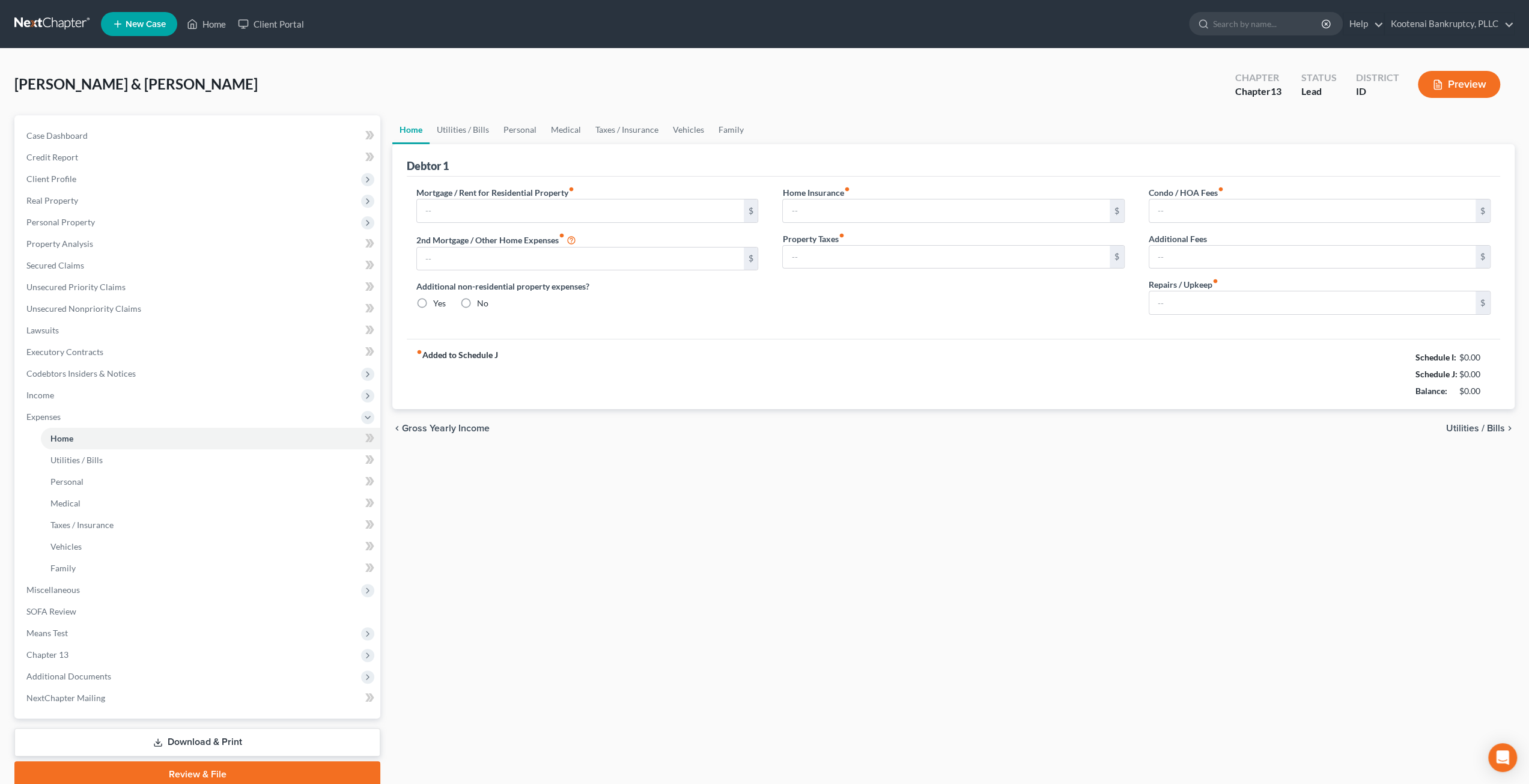
type input "2,500.00"
type input "0.00"
radio input "true"
type input "50.00"
type input "0.00"
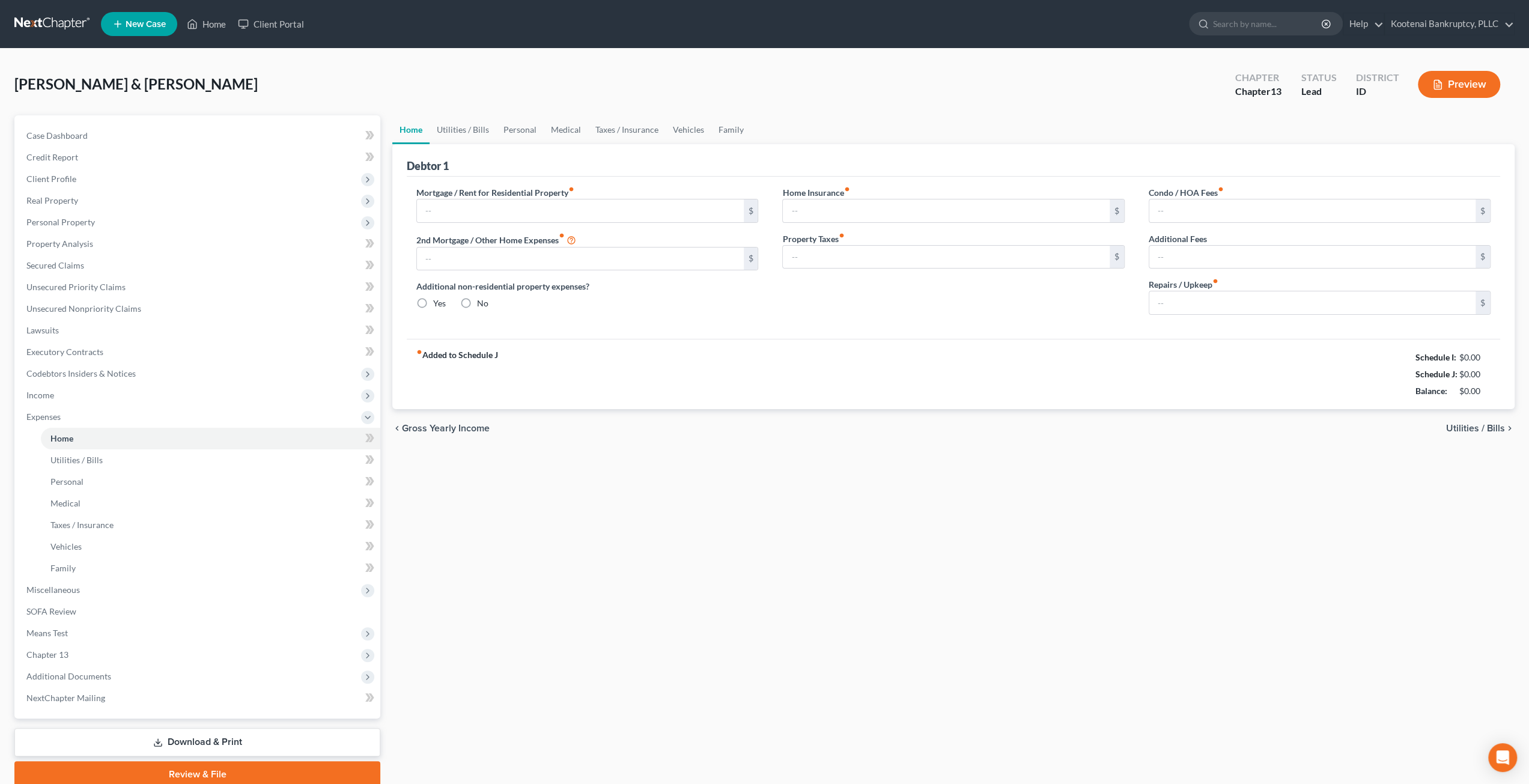
type input "0.00"
type input "125.00"
click at [485, 130] on link "Utilities / Bills" at bounding box center [463, 130] width 67 height 29
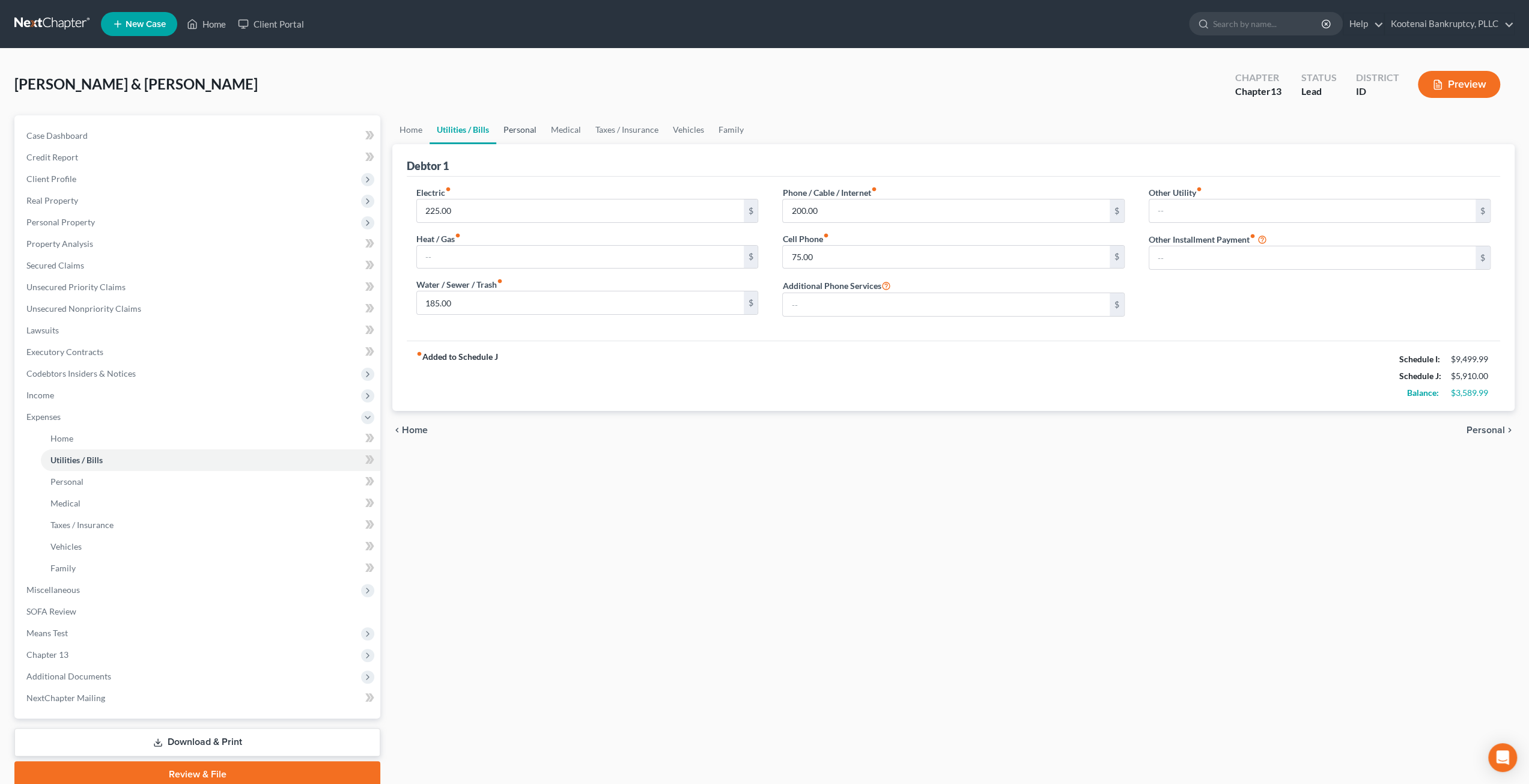
click at [526, 128] on link "Personal" at bounding box center [520, 130] width 48 height 29
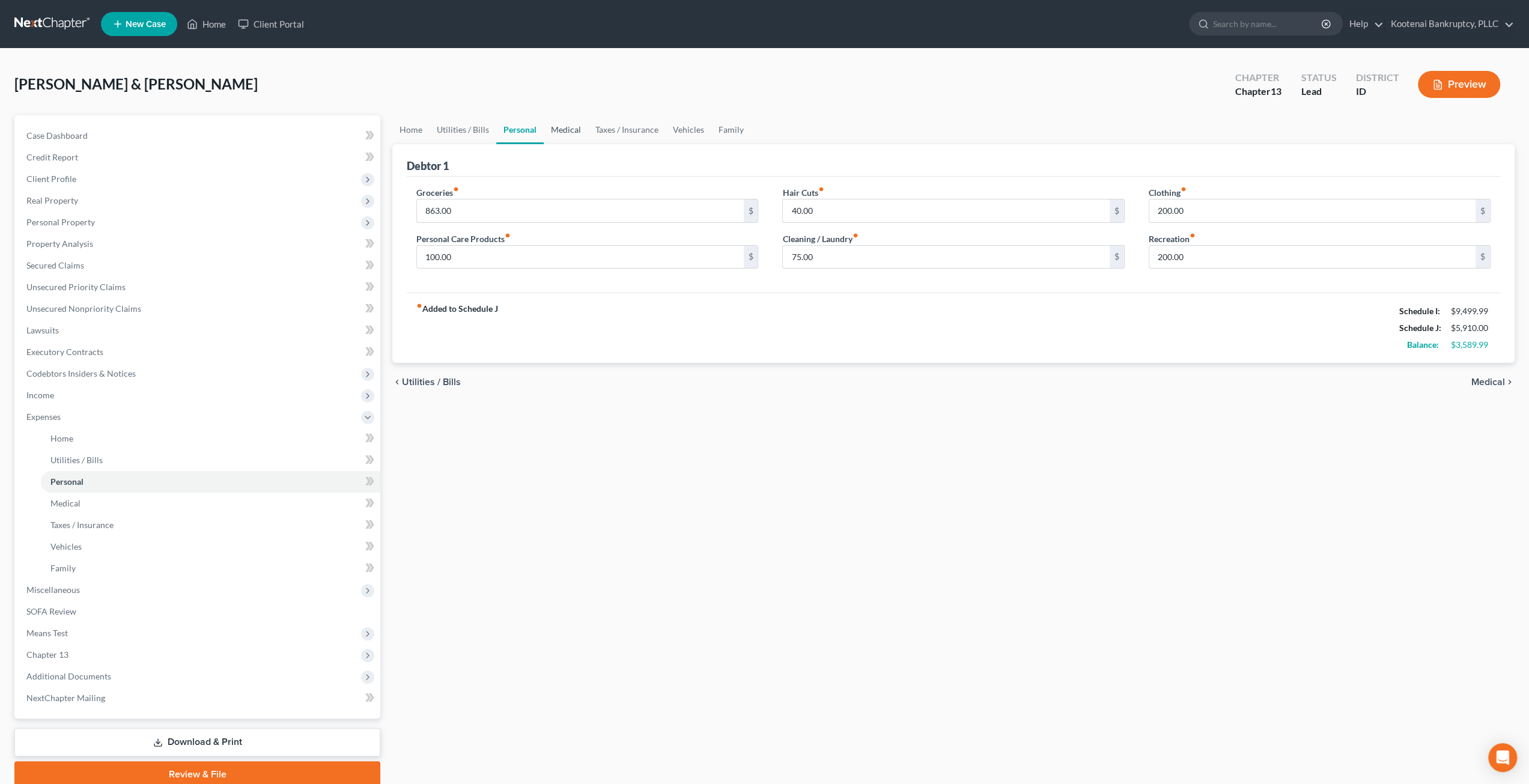
click at [573, 125] on link "Medical" at bounding box center [566, 130] width 44 height 29
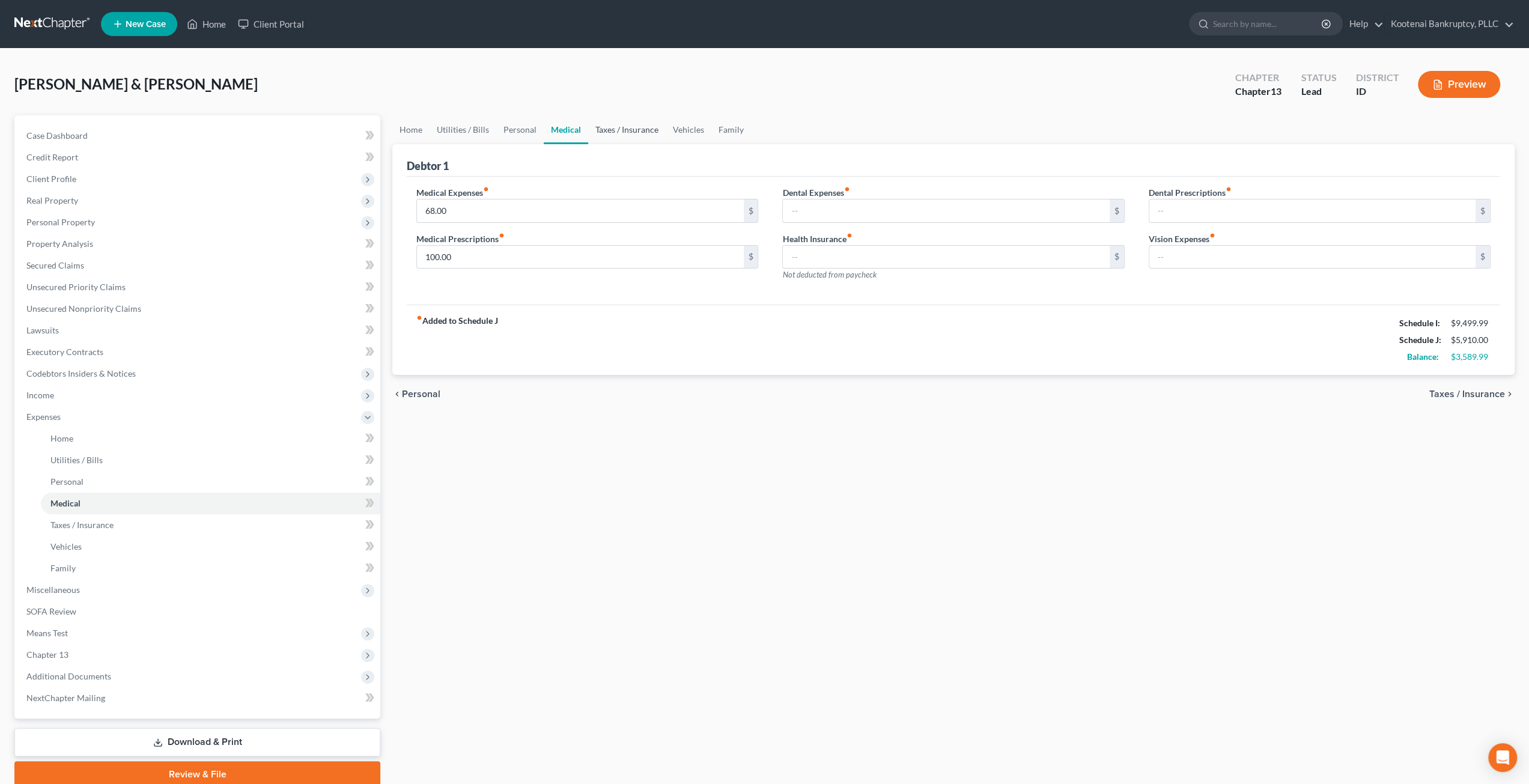
click at [601, 130] on link "Taxes / Insurance" at bounding box center [627, 130] width 77 height 29
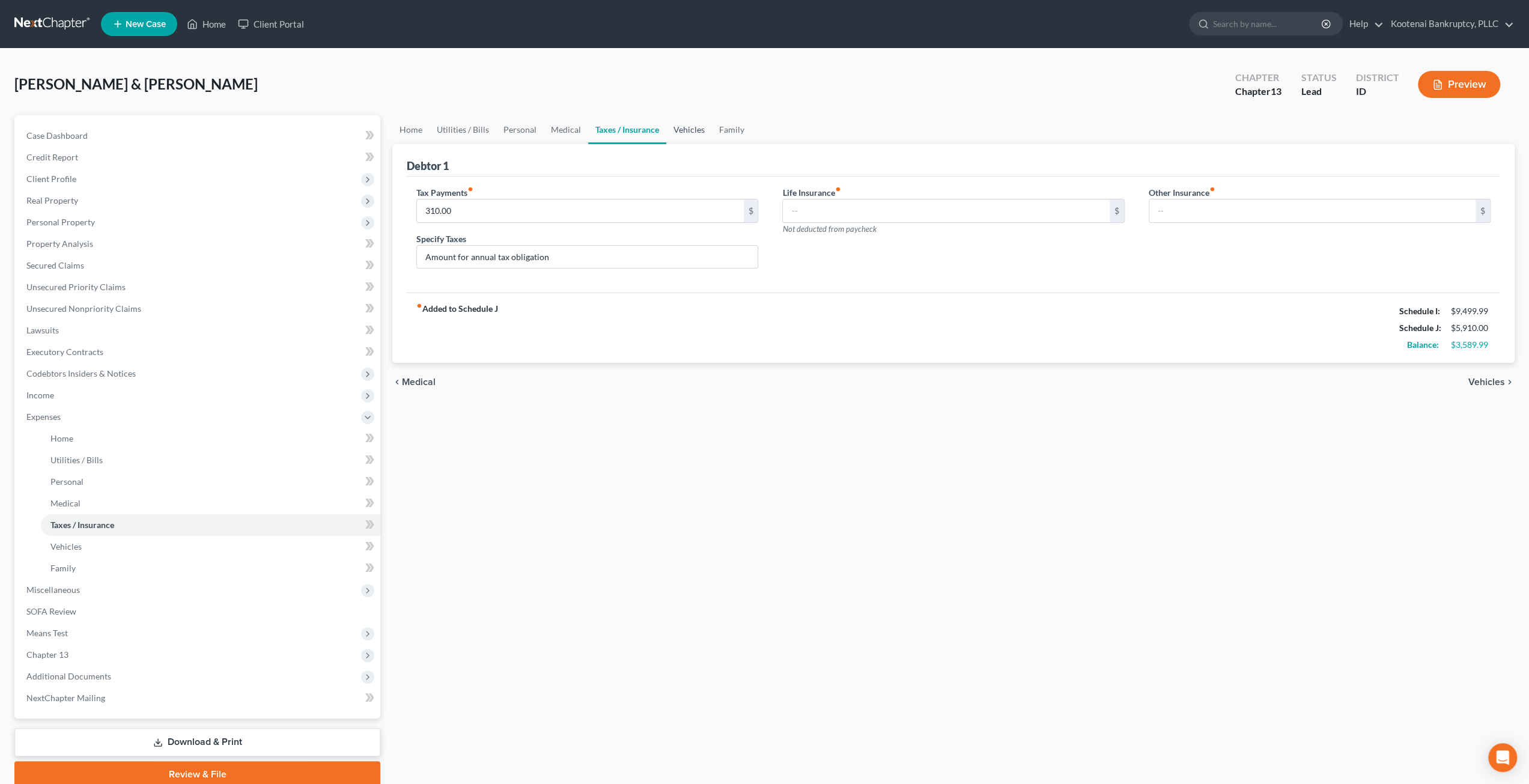
click at [683, 129] on link "Vehicles" at bounding box center [689, 130] width 46 height 29
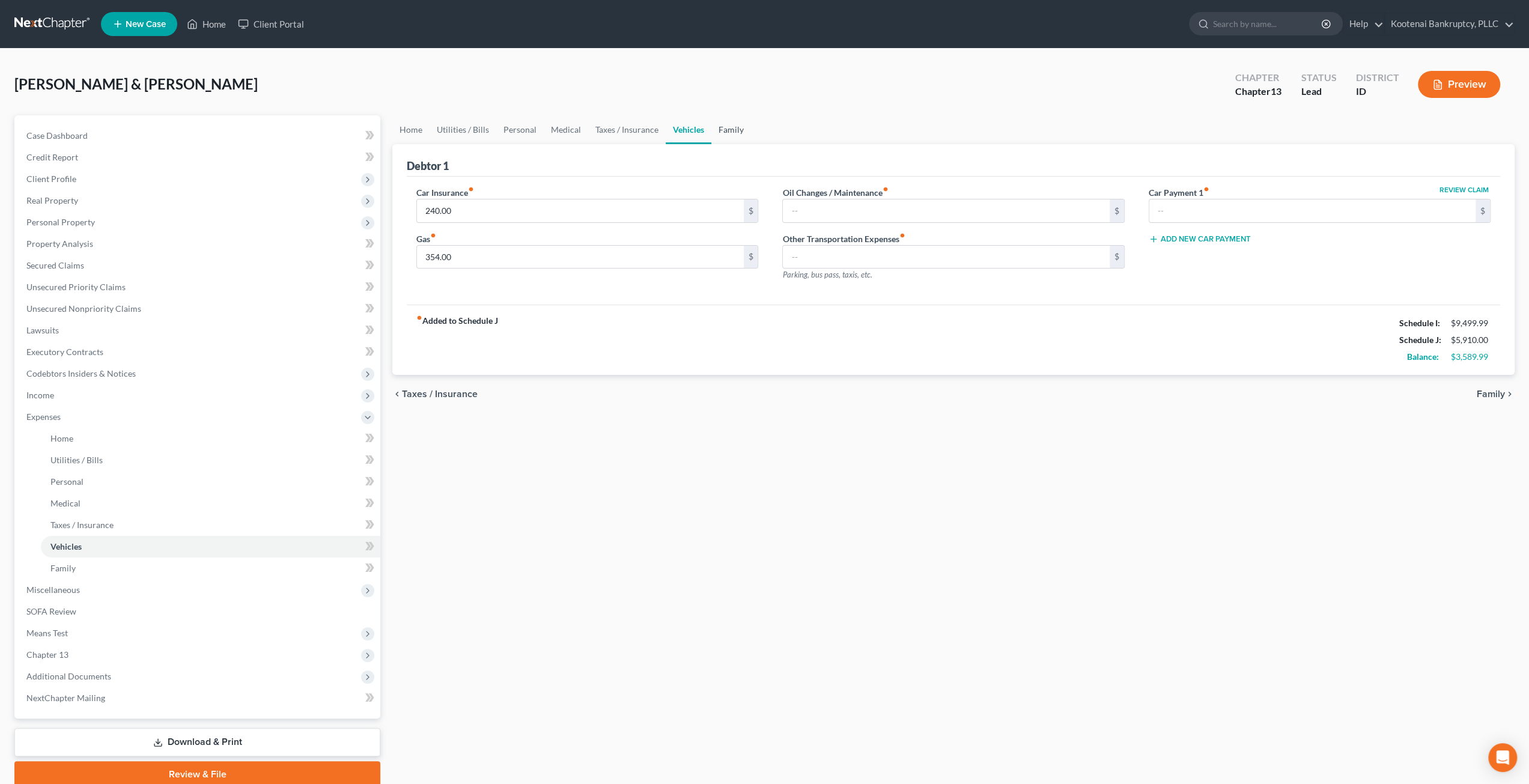
click at [733, 128] on link "Family" at bounding box center [731, 130] width 40 height 29
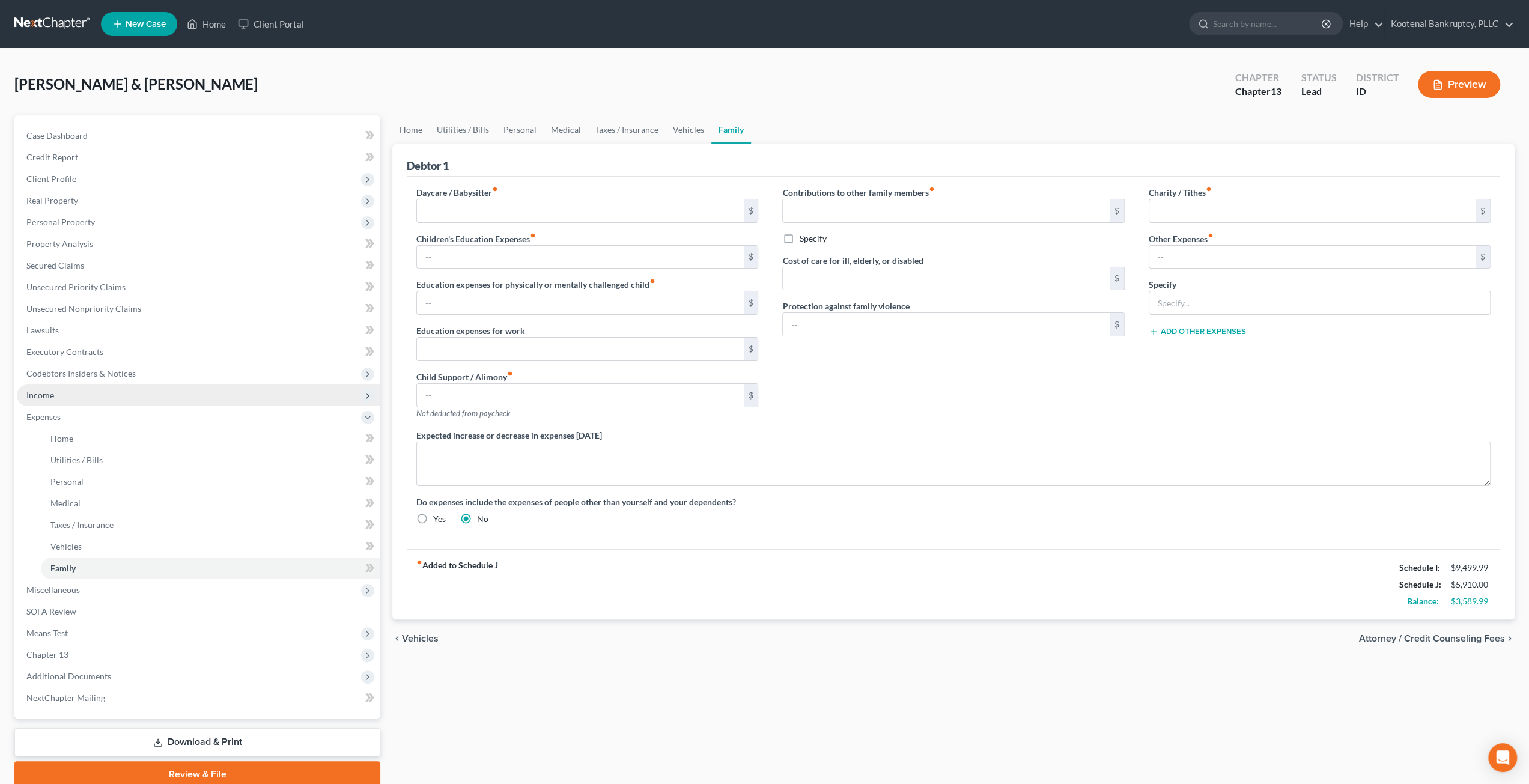
click at [73, 399] on span "Income" at bounding box center [198, 395] width 364 height 22
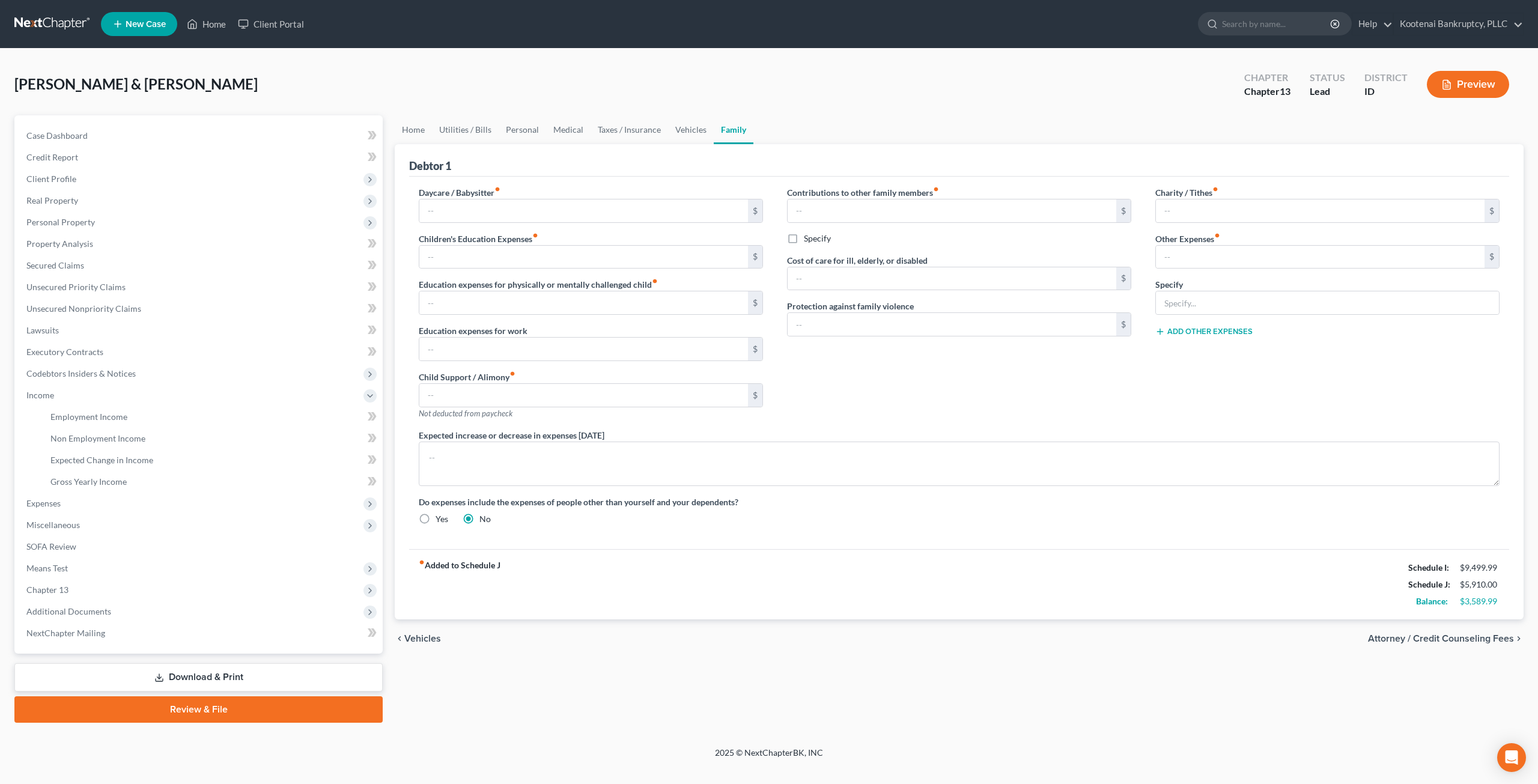
click at [963, 406] on div "Contributions to other family members fiber_manual_record $ Specify Cost of car…" at bounding box center [959, 308] width 368 height 243
drag, startPoint x: 72, startPoint y: 255, endPoint x: 72, endPoint y: 268, distance: 13.0
click at [72, 255] on link "Secured Claims" at bounding box center [199, 265] width 366 height 22
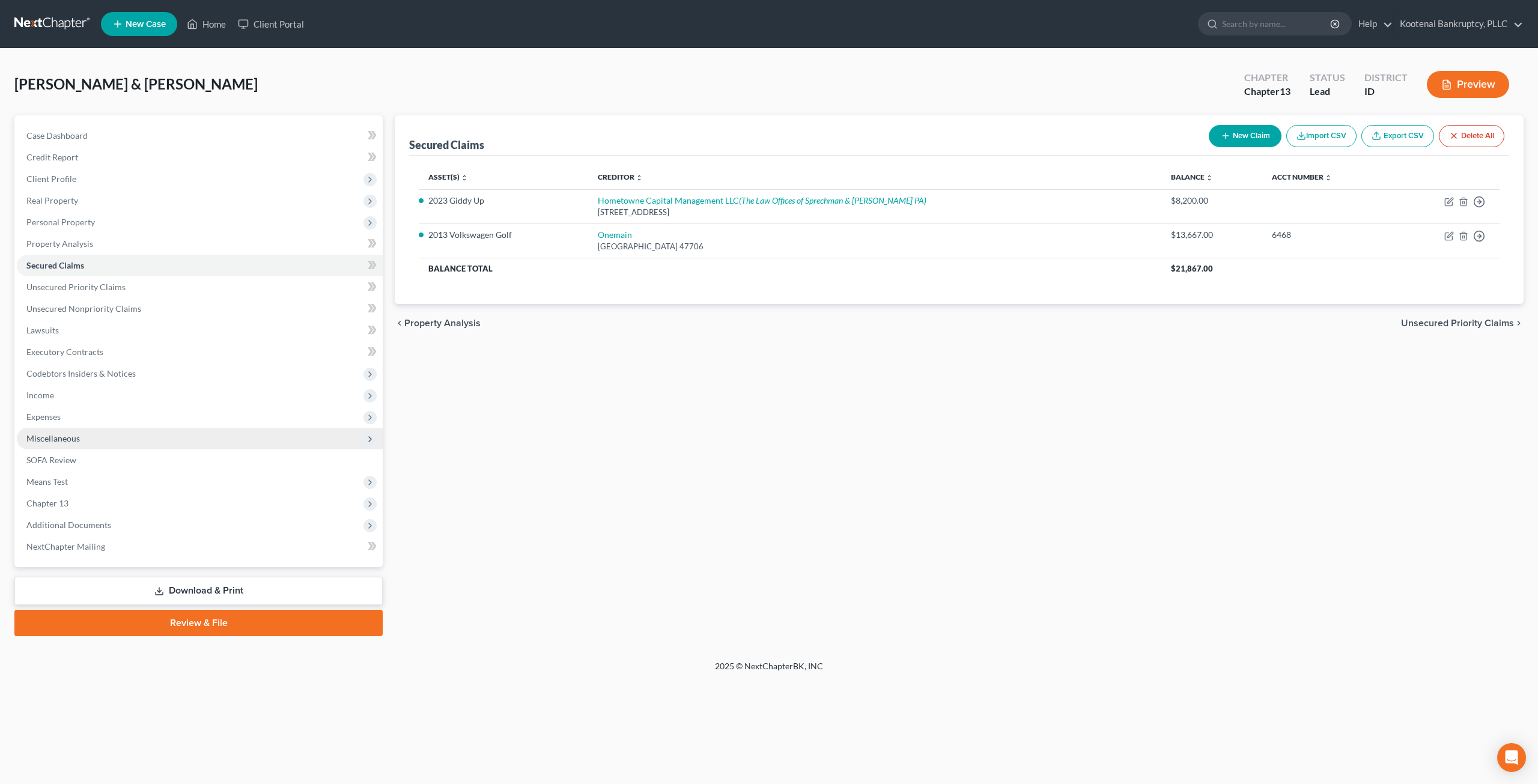
drag, startPoint x: 102, startPoint y: 418, endPoint x: 110, endPoint y: 433, distance: 17.0
click at [102, 418] on span "Expenses" at bounding box center [199, 416] width 366 height 22
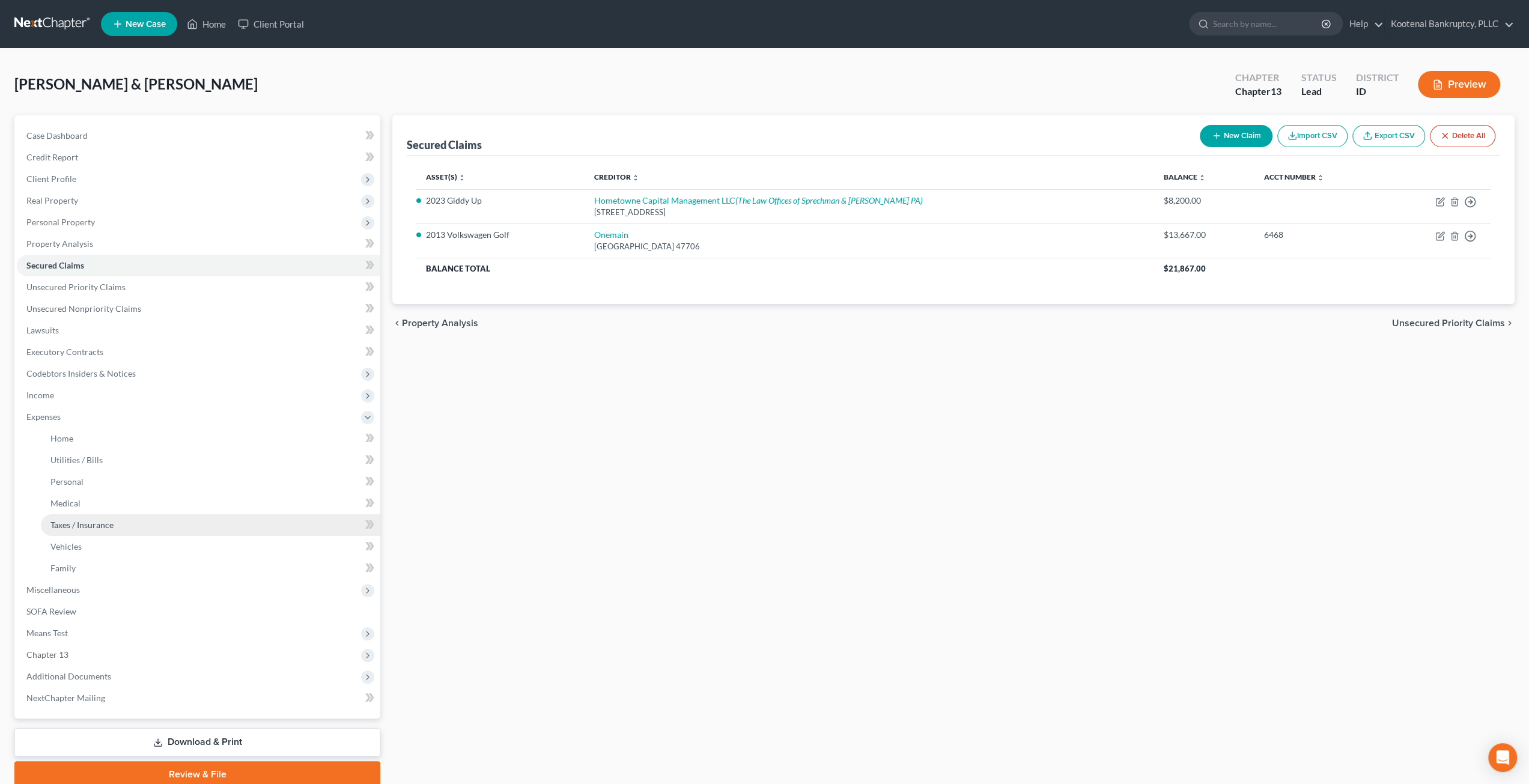
click at [111, 529] on link "Taxes / Insurance" at bounding box center [211, 525] width 339 height 22
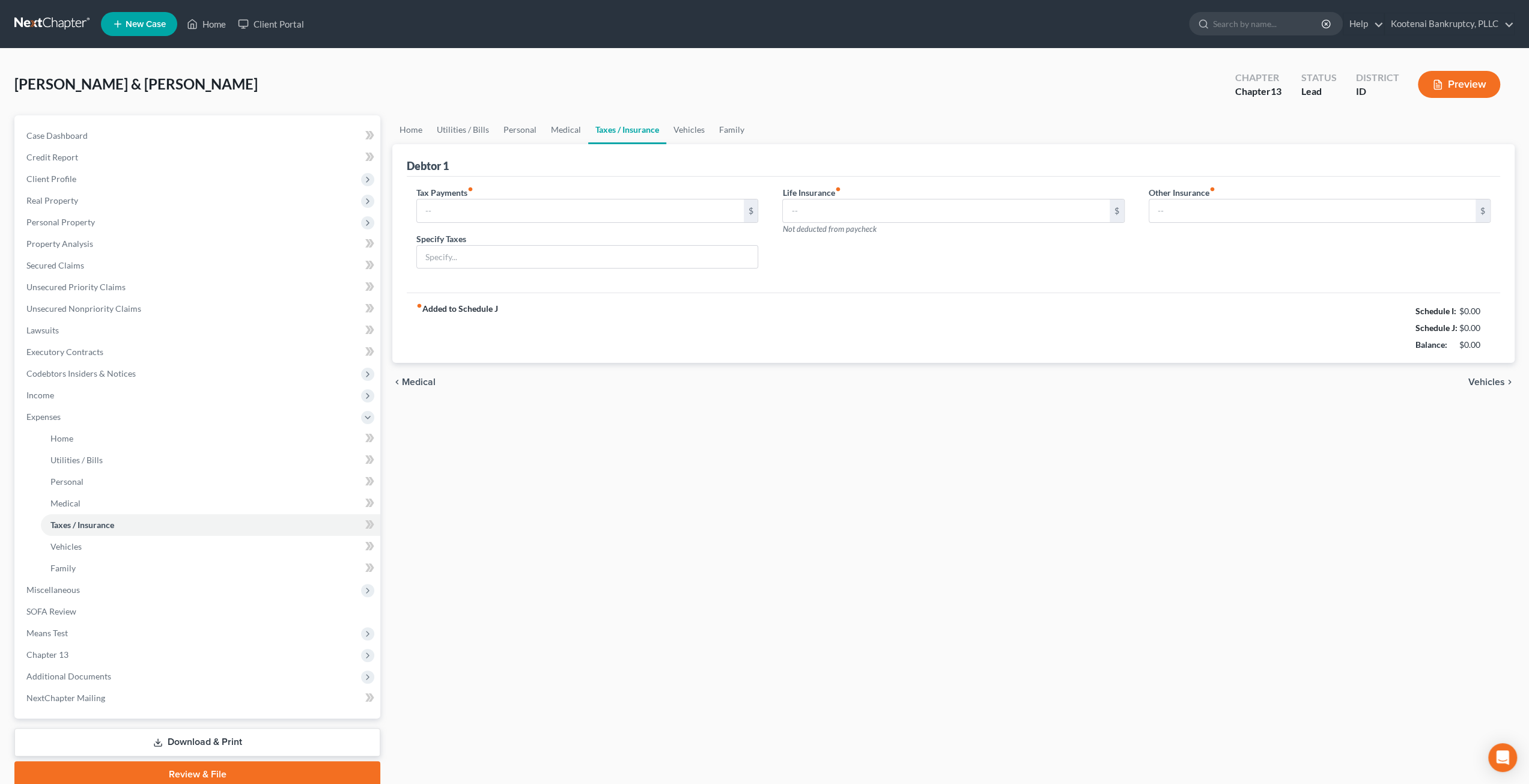
type input "310.00"
click at [519, 211] on input "310.00" at bounding box center [580, 211] width 326 height 23
click at [761, 460] on div "Home Utilities / Bills Personal Medical Taxes / Insurance Vehicles Family Debto…" at bounding box center [953, 451] width 1134 height 672
click at [551, 130] on link "Medical" at bounding box center [566, 130] width 44 height 29
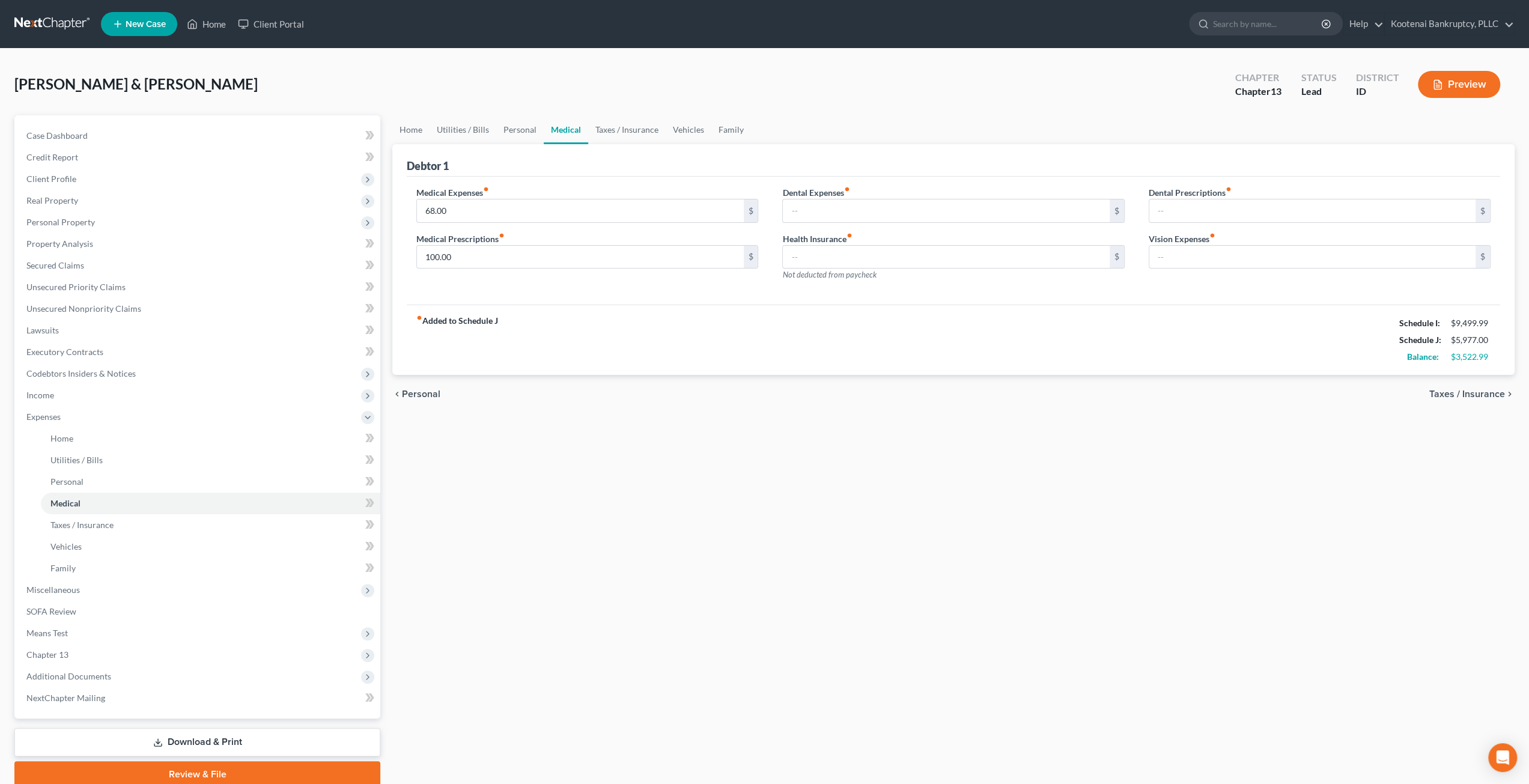
click at [1453, 71] on button "Preview" at bounding box center [1459, 84] width 83 height 27
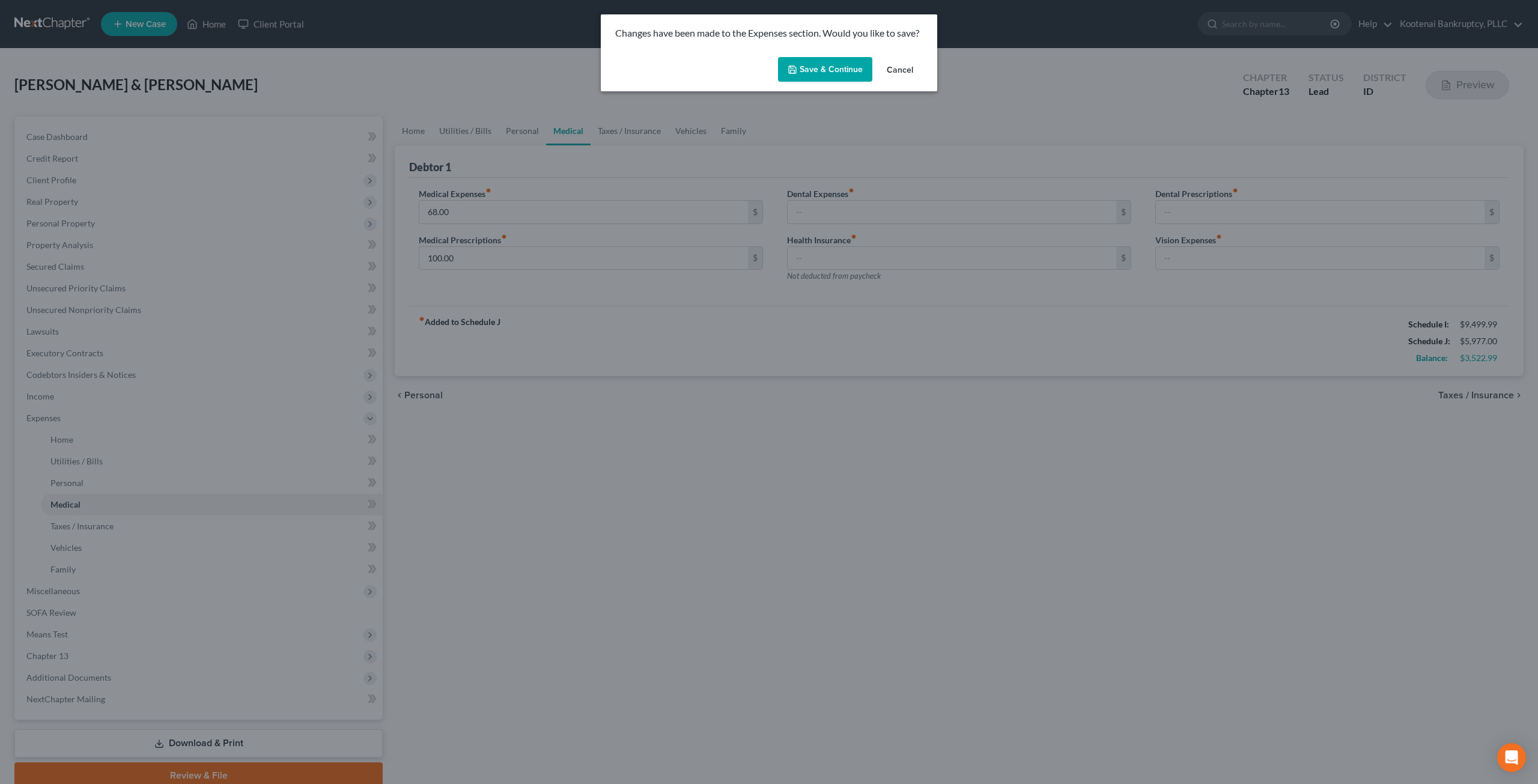
click at [826, 77] on button "Save & Continue" at bounding box center [825, 69] width 94 height 25
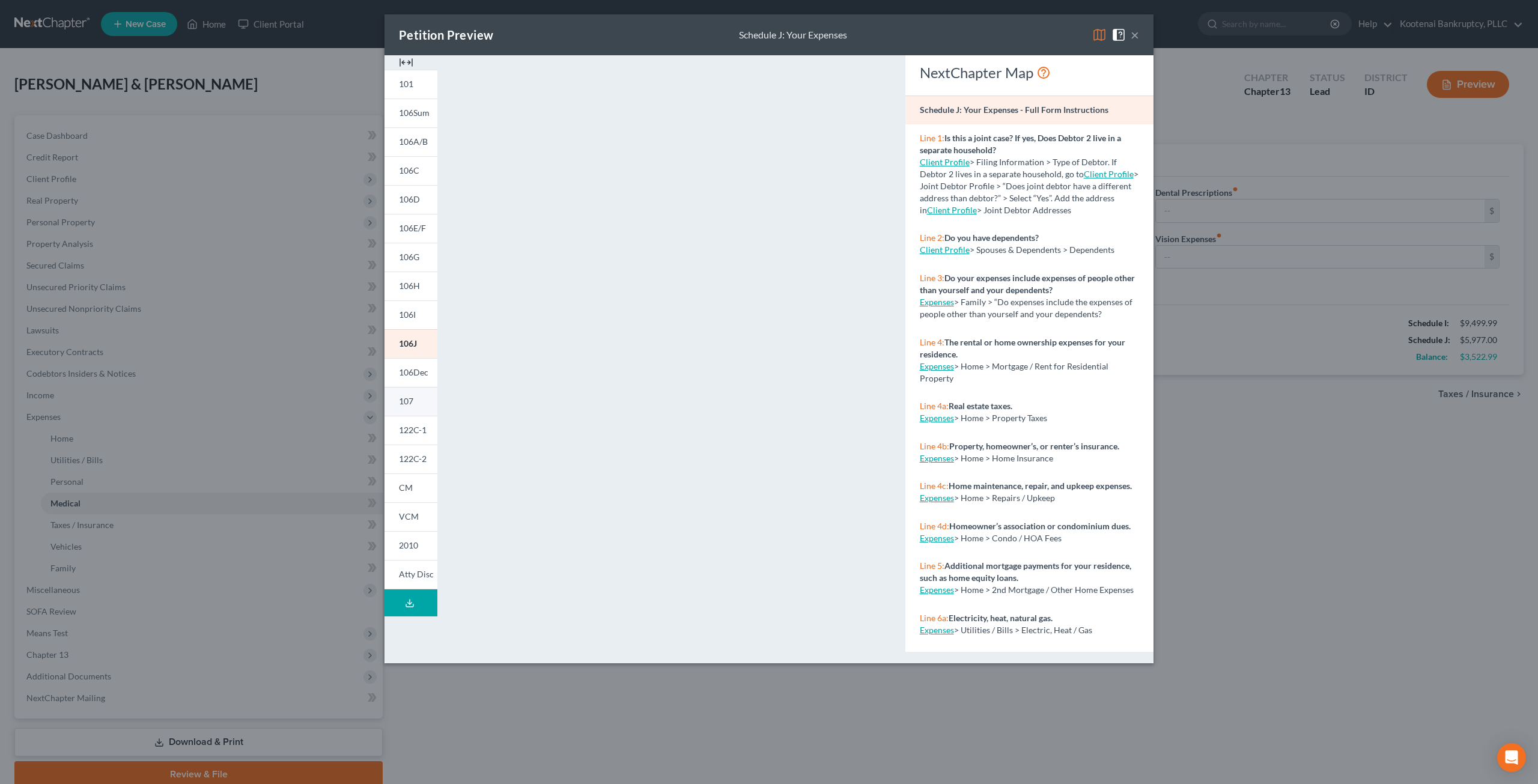
click at [399, 403] on span "107" at bounding box center [406, 401] width 15 height 10
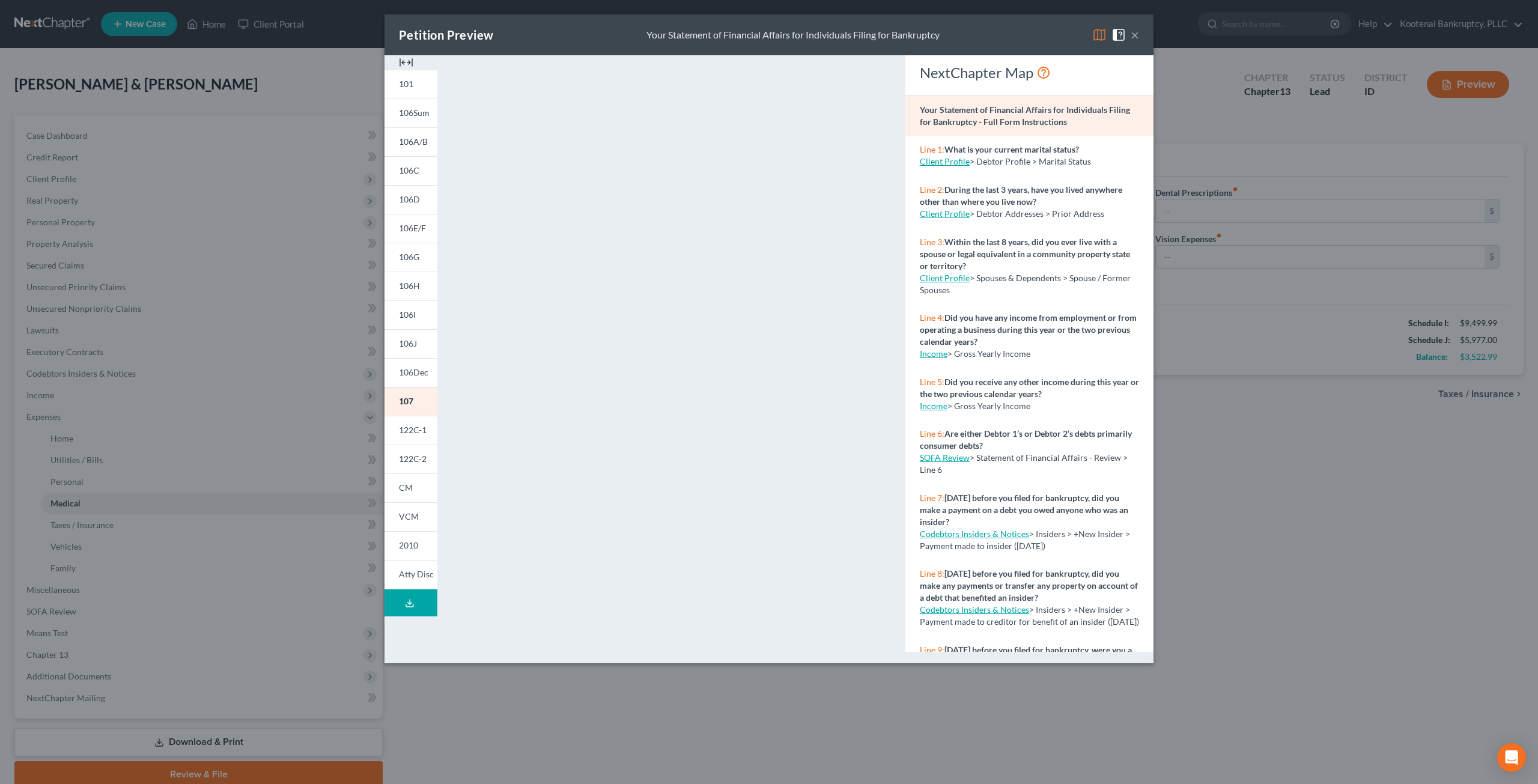
click at [1137, 34] on button "×" at bounding box center [1135, 35] width 9 height 15
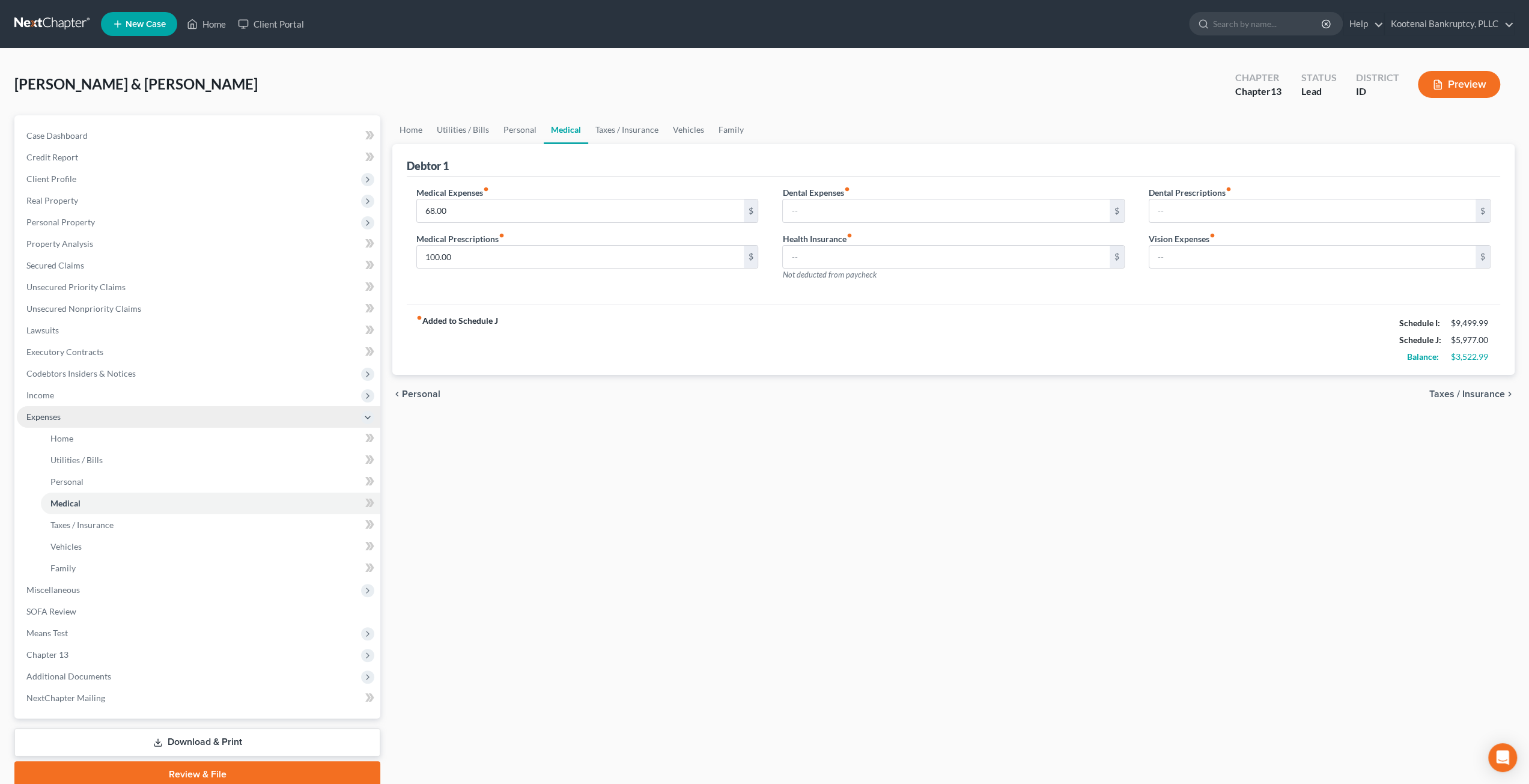
drag, startPoint x: 91, startPoint y: 401, endPoint x: 91, endPoint y: 408, distance: 7.0
click at [91, 401] on span "Income" at bounding box center [198, 395] width 364 height 22
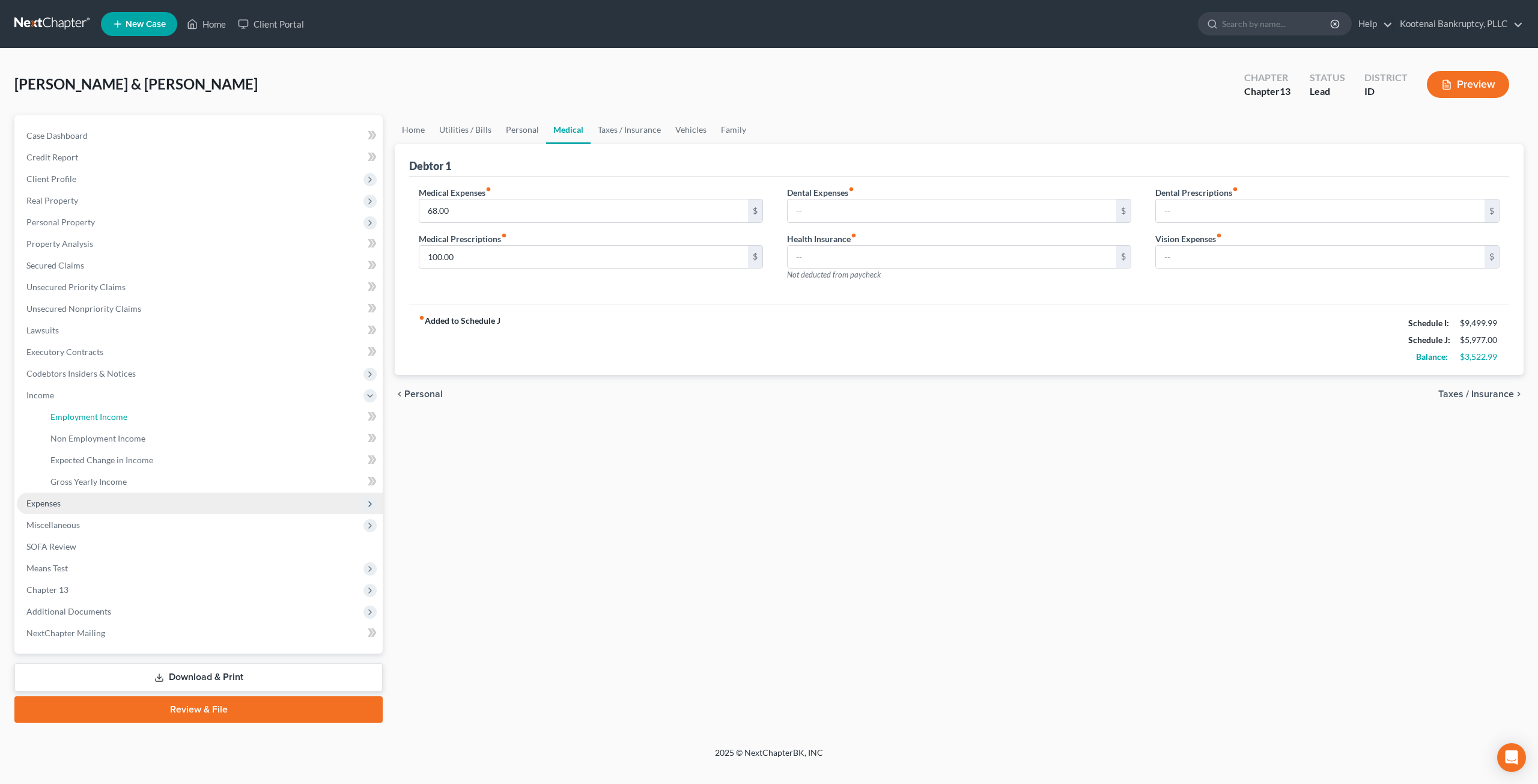
click at [91, 408] on link "Employment Income" at bounding box center [212, 416] width 342 height 22
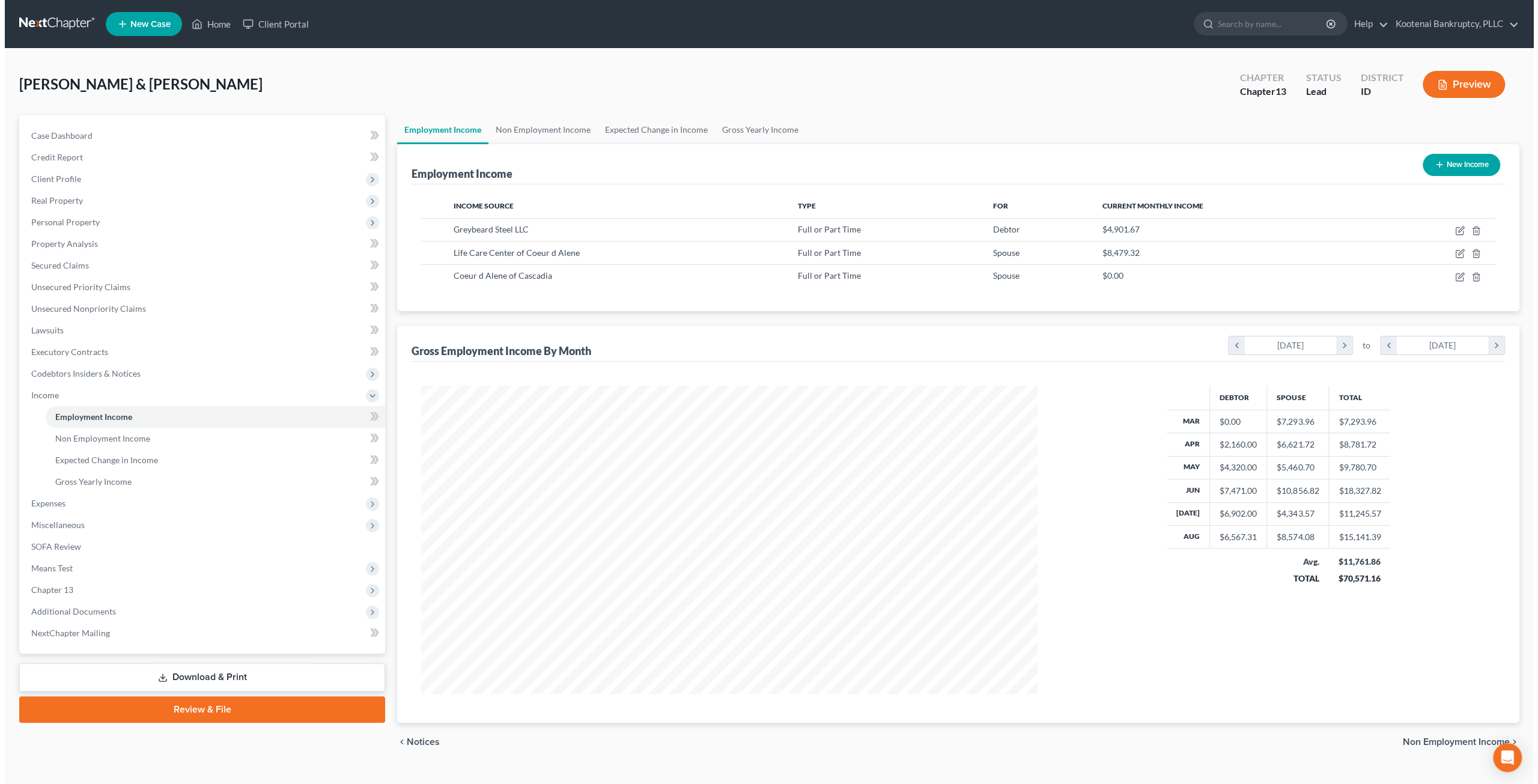
scroll to position [308, 640]
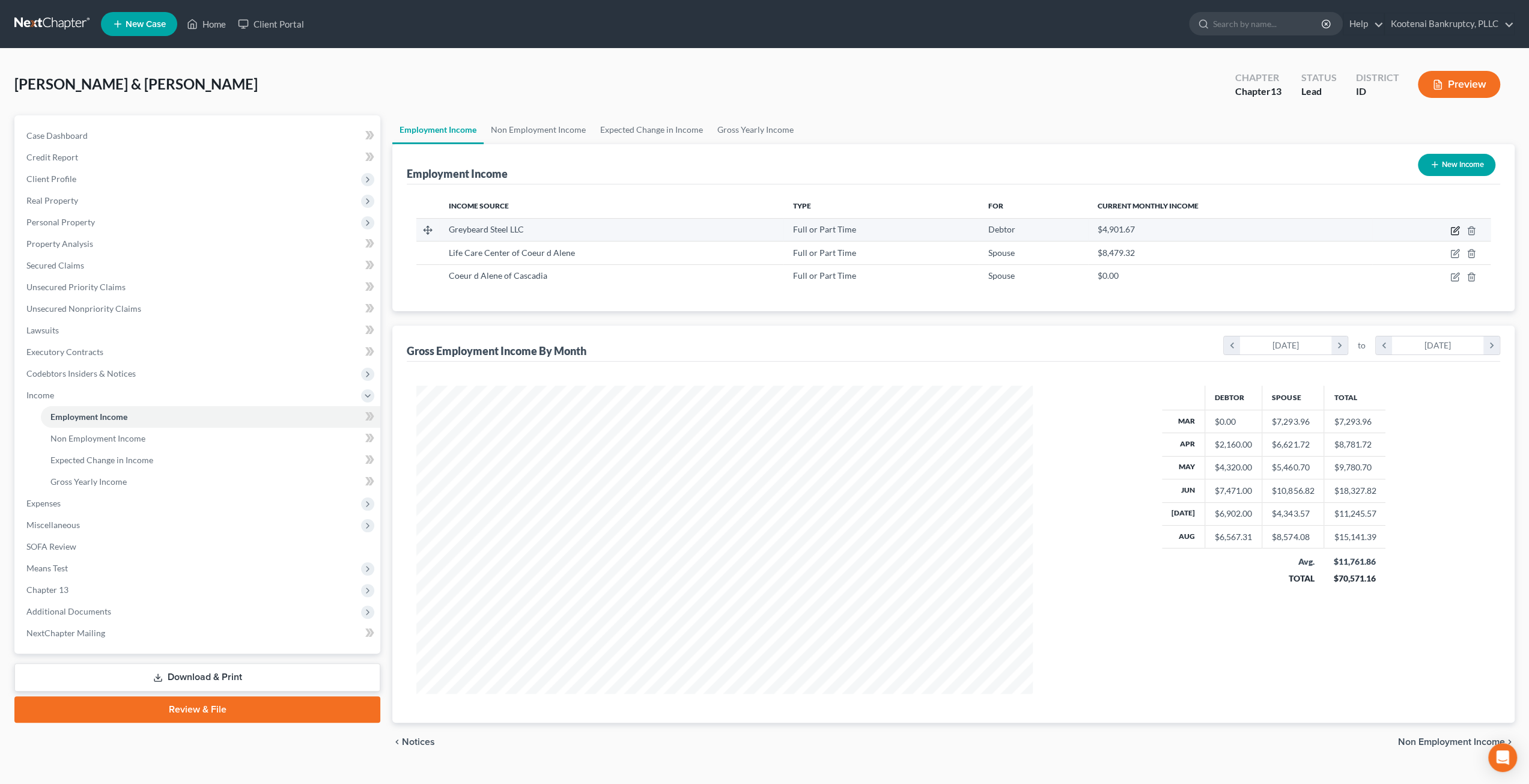
click at [1451, 230] on icon "button" at bounding box center [1454, 231] width 7 height 7
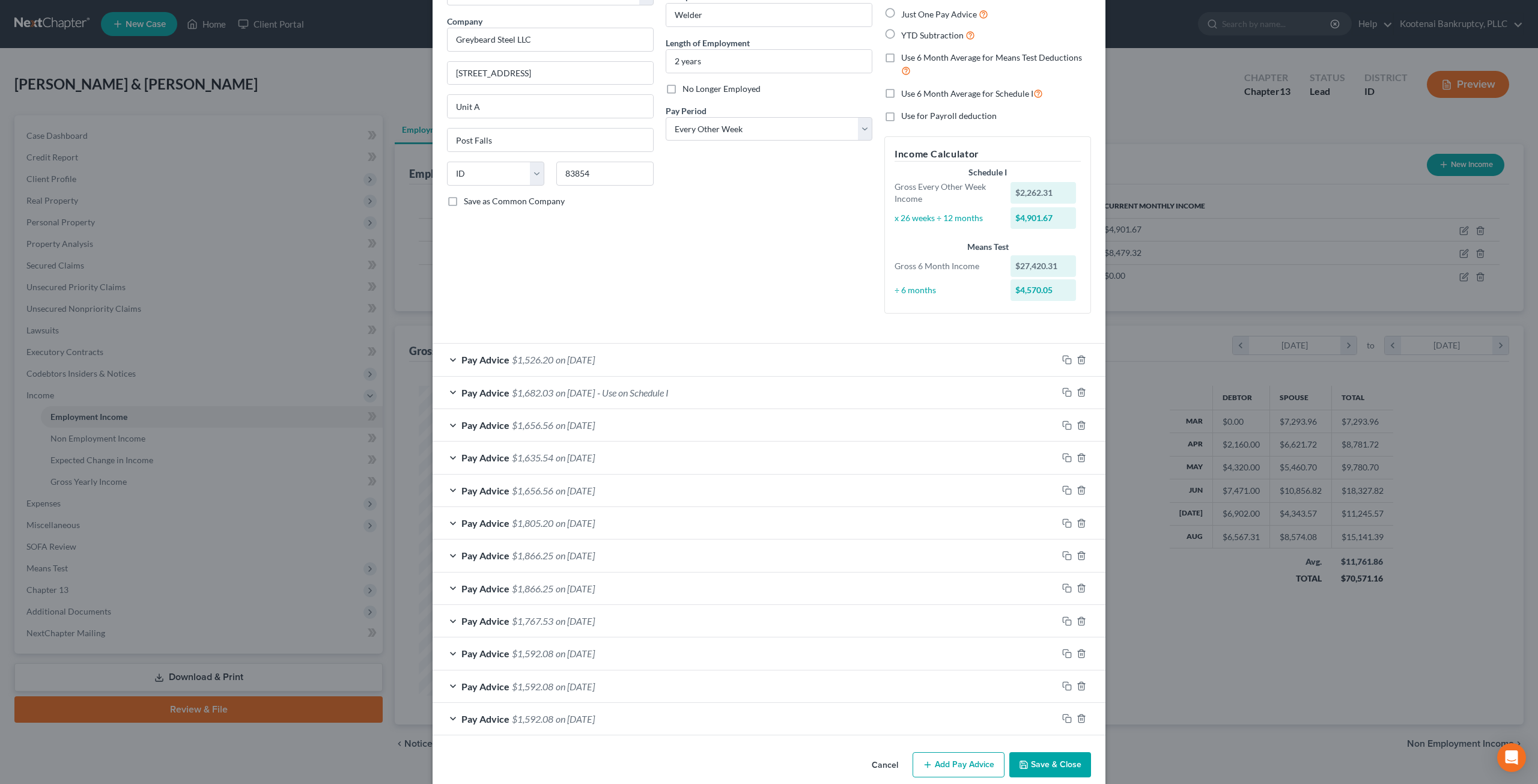
scroll to position [100, 0]
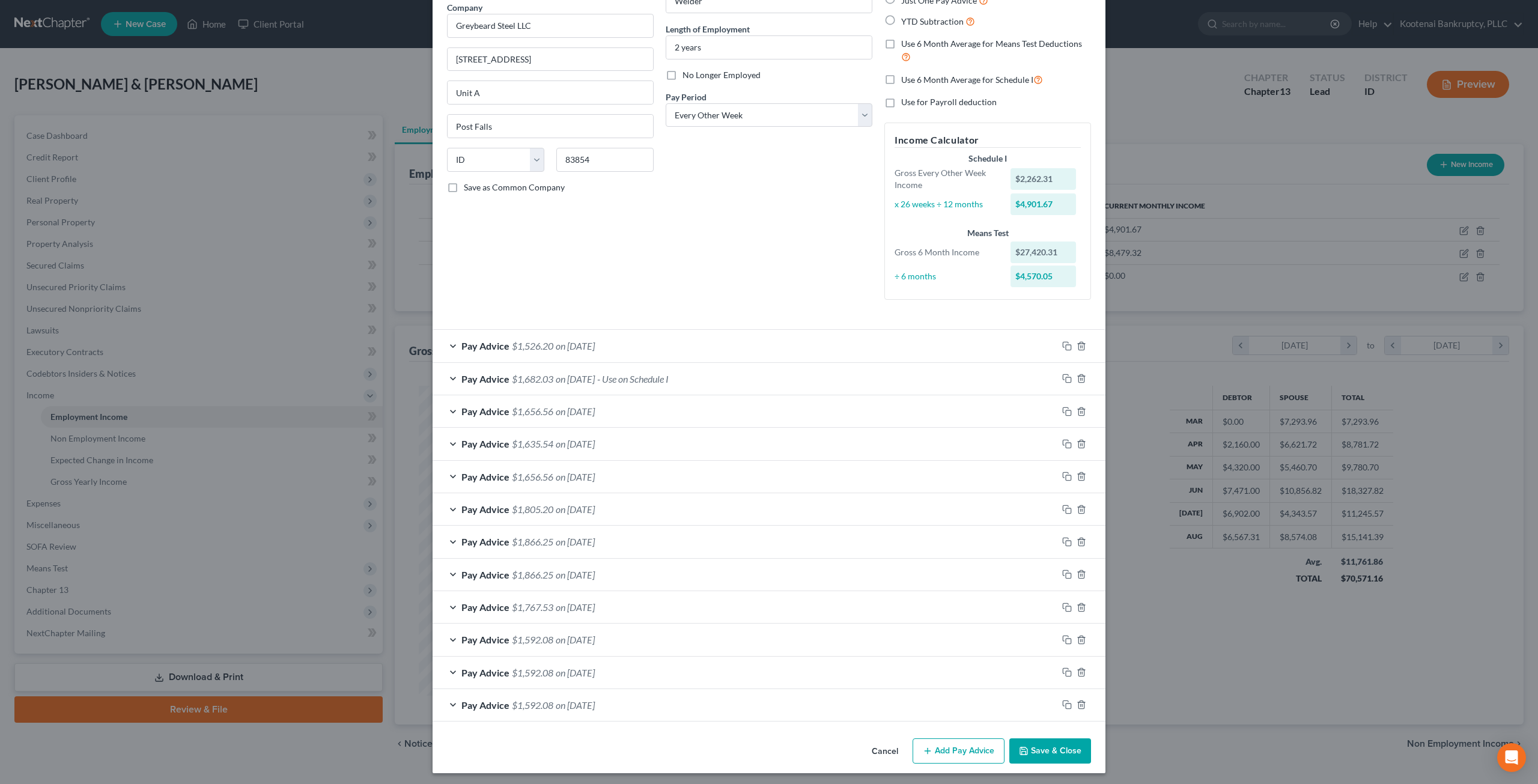
click at [710, 380] on div "Pay Advice $1,682.03 on 08/18/2025 - Use on Schedule I" at bounding box center [745, 379] width 625 height 32
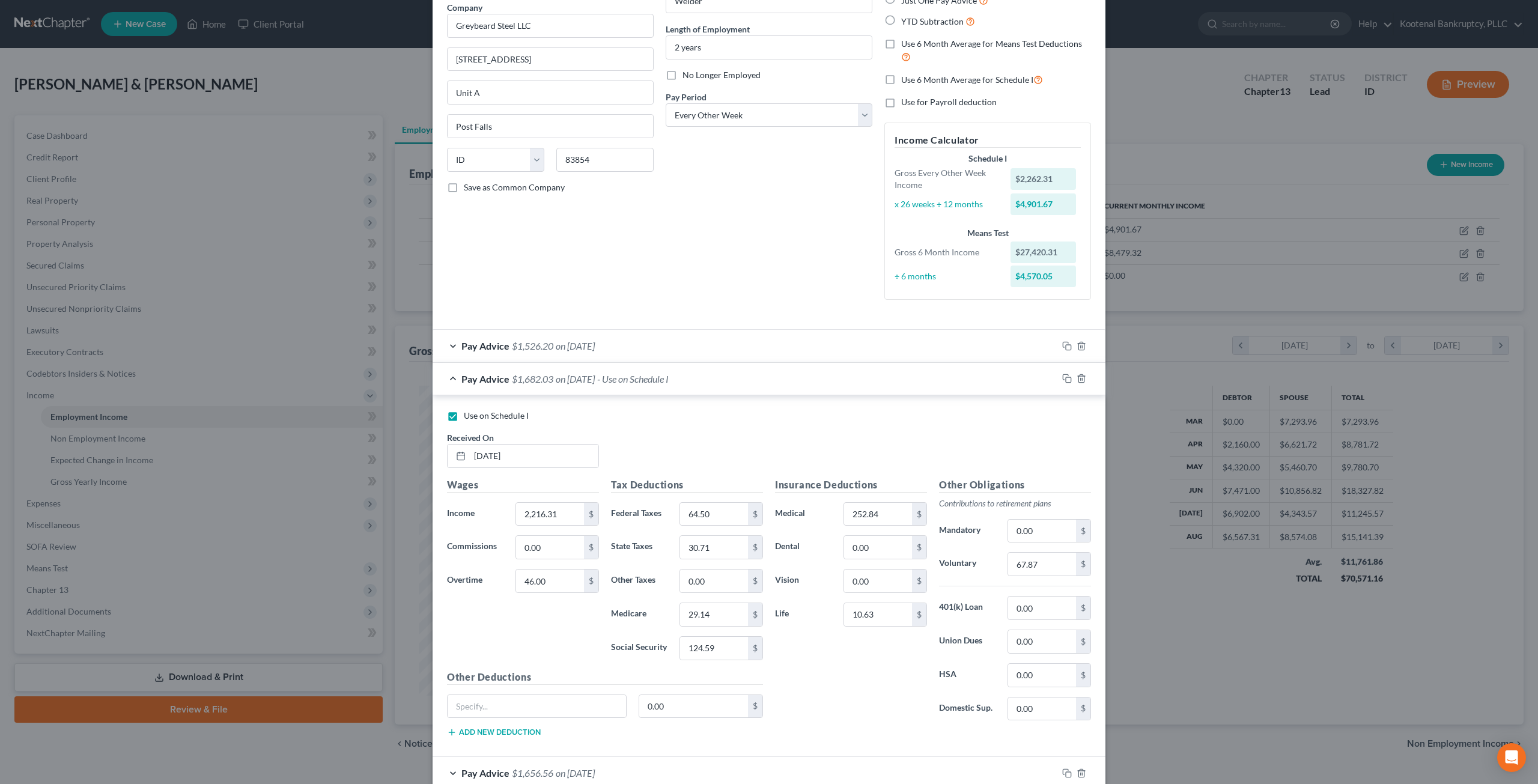
click at [778, 264] on div "Debtor Spouse Occupation Welder Length of Employment 2 years No Longer Employed…" at bounding box center [768, 132] width 218 height 354
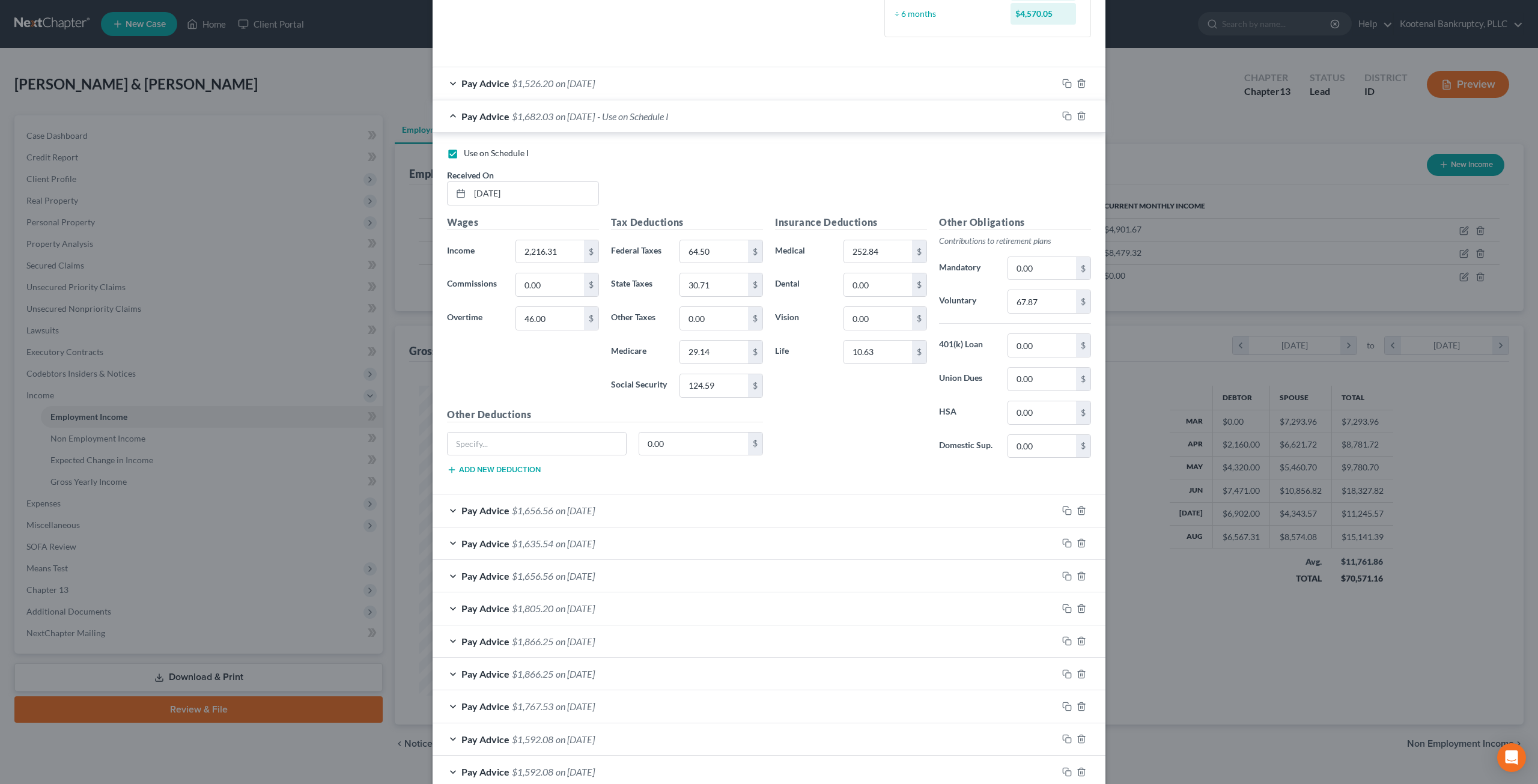
scroll to position [278, 0]
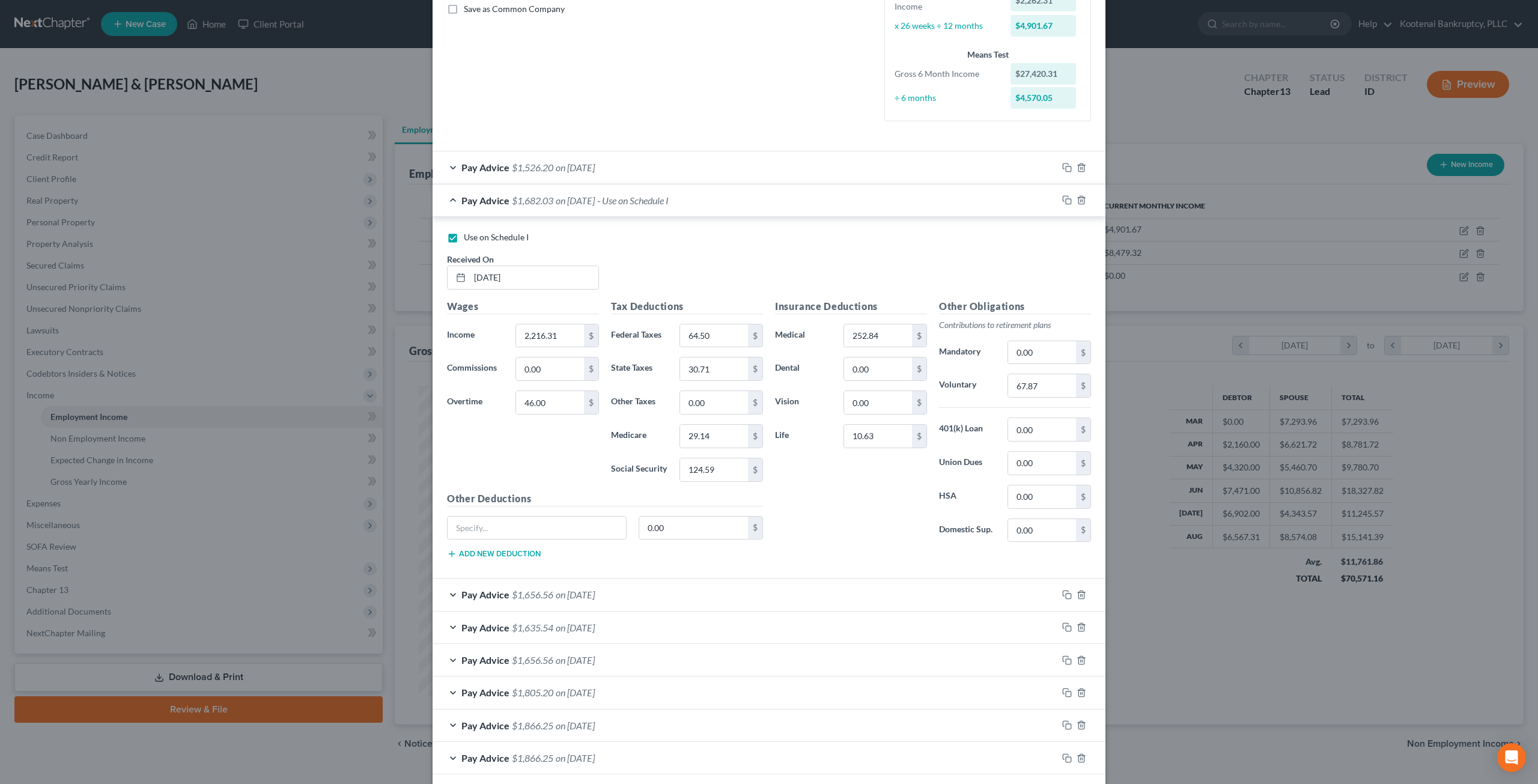
click at [591, 164] on span "on 08/28/2025" at bounding box center [575, 167] width 39 height 11
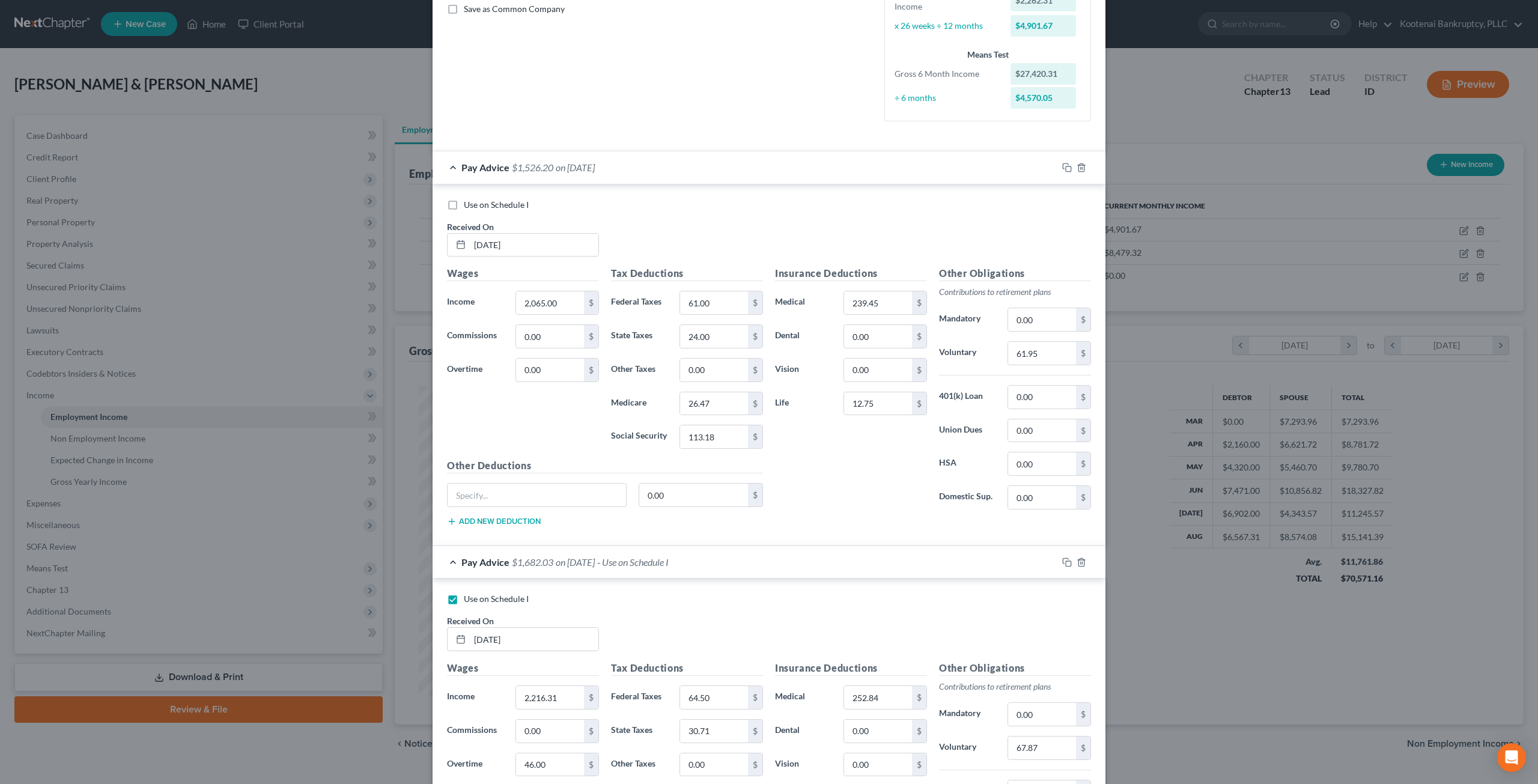
click at [591, 164] on span "on 08/28/2025" at bounding box center [575, 167] width 39 height 11
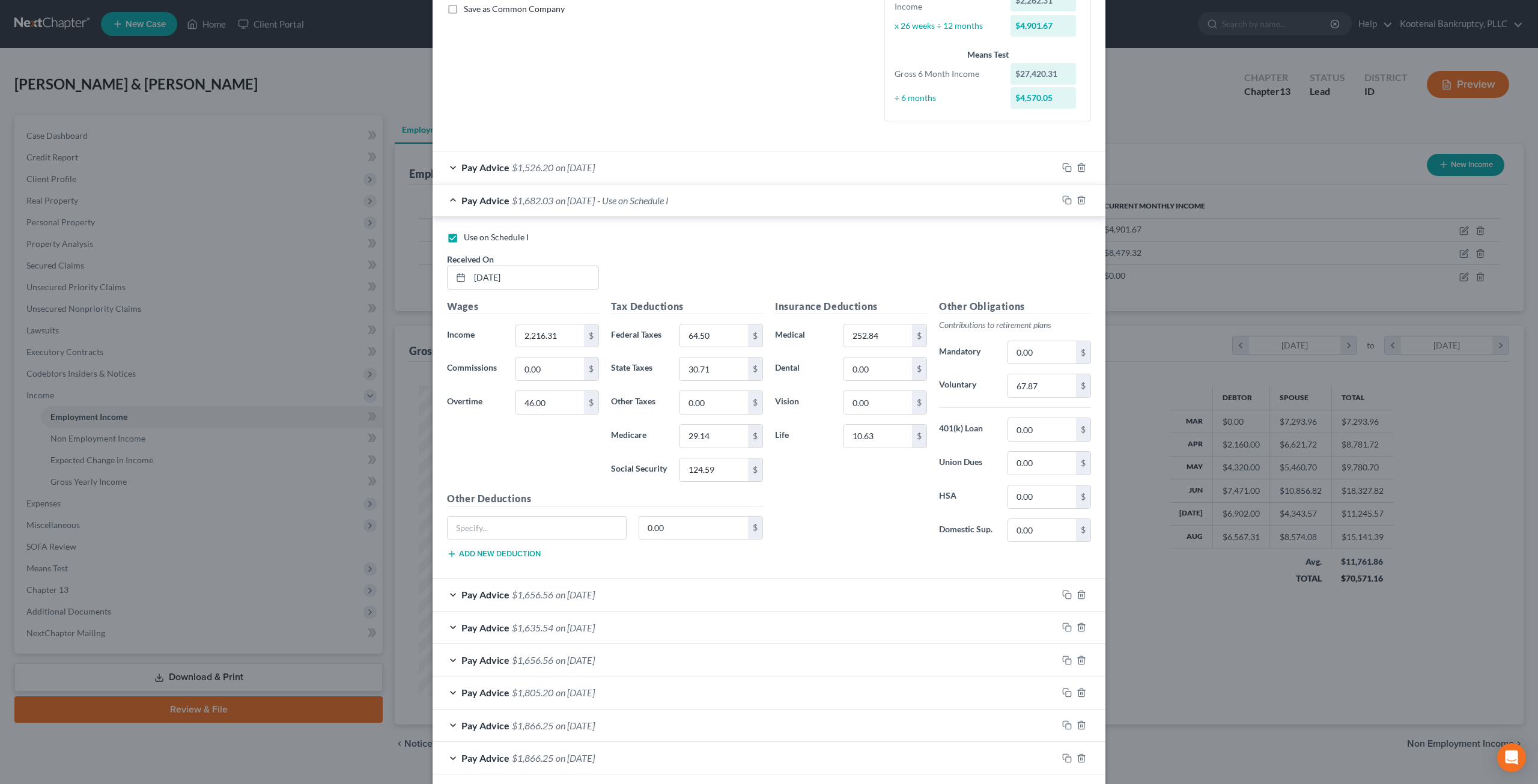
click at [585, 590] on span "on 08/14/2025" at bounding box center [575, 594] width 39 height 11
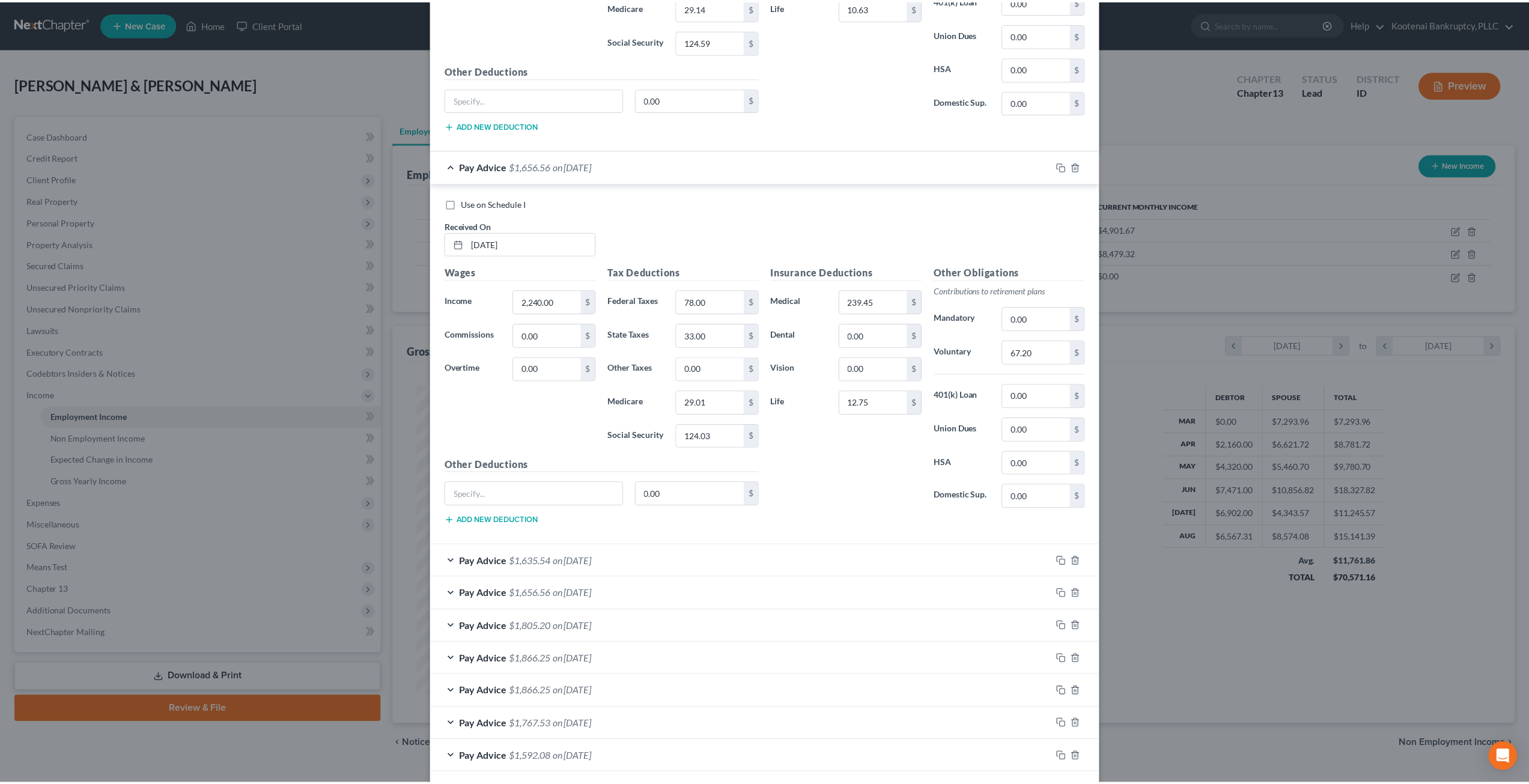
scroll to position [817, 0]
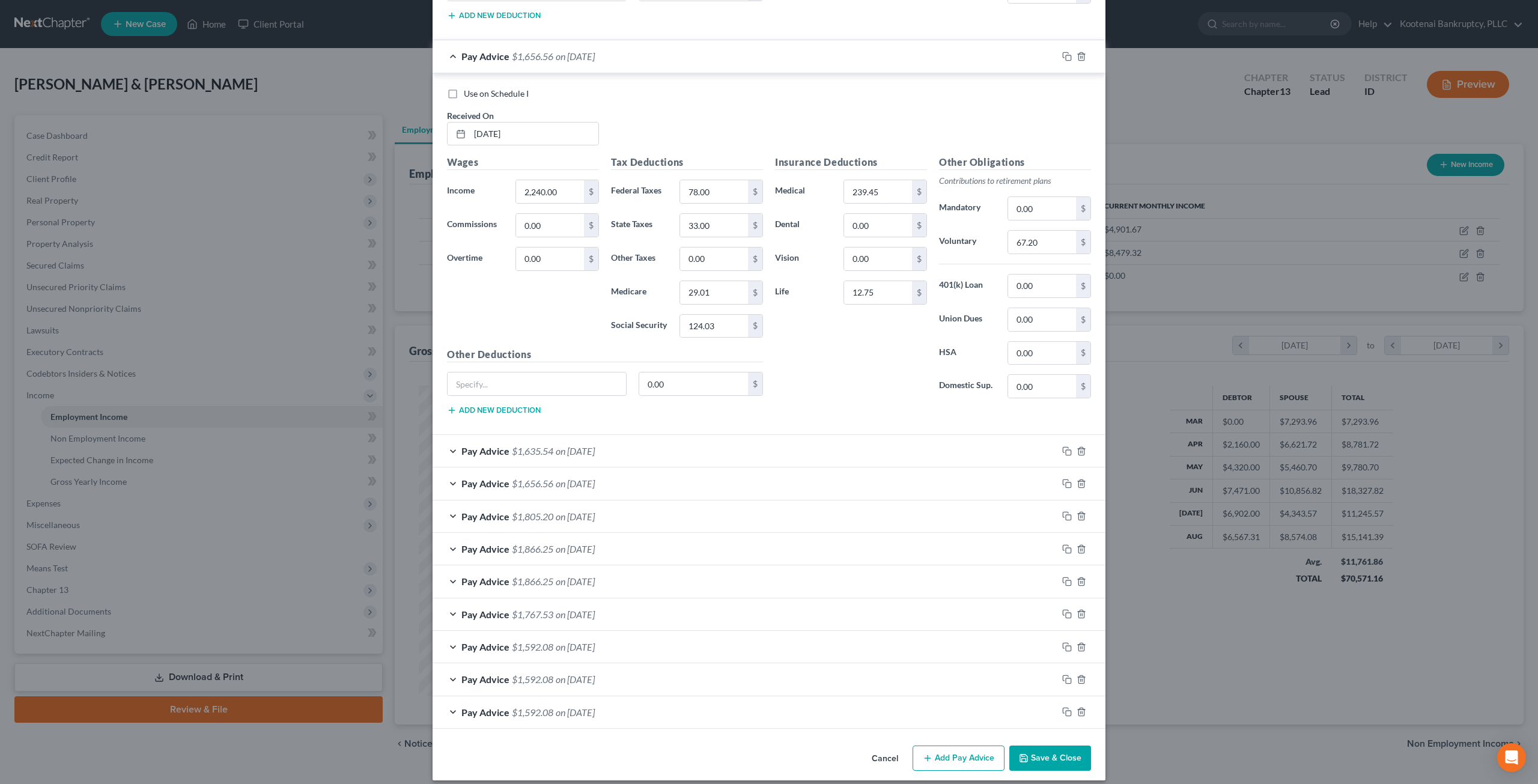
click at [1068, 745] on button "Save & Close" at bounding box center [1050, 758] width 82 height 25
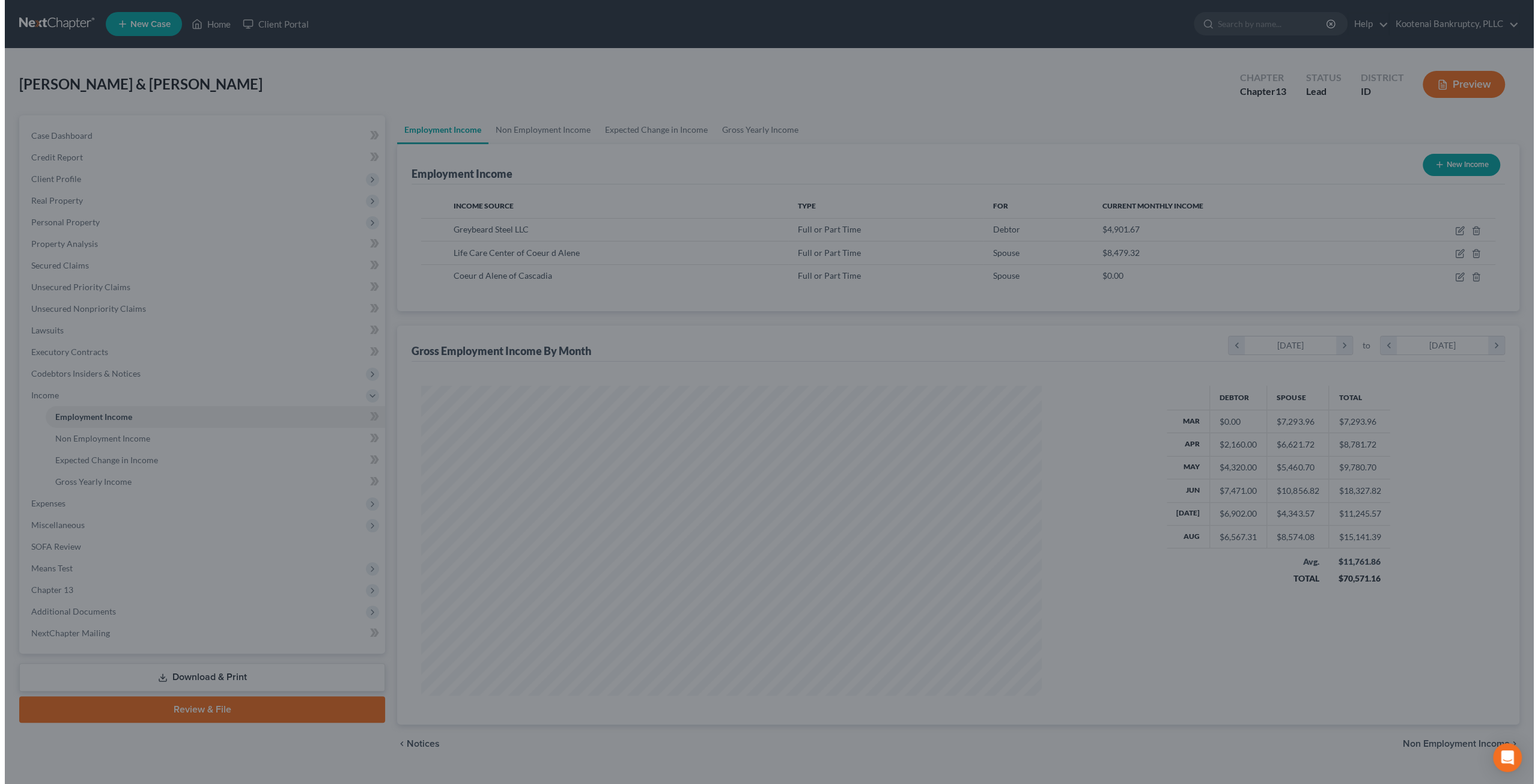
scroll to position [600295, 600102]
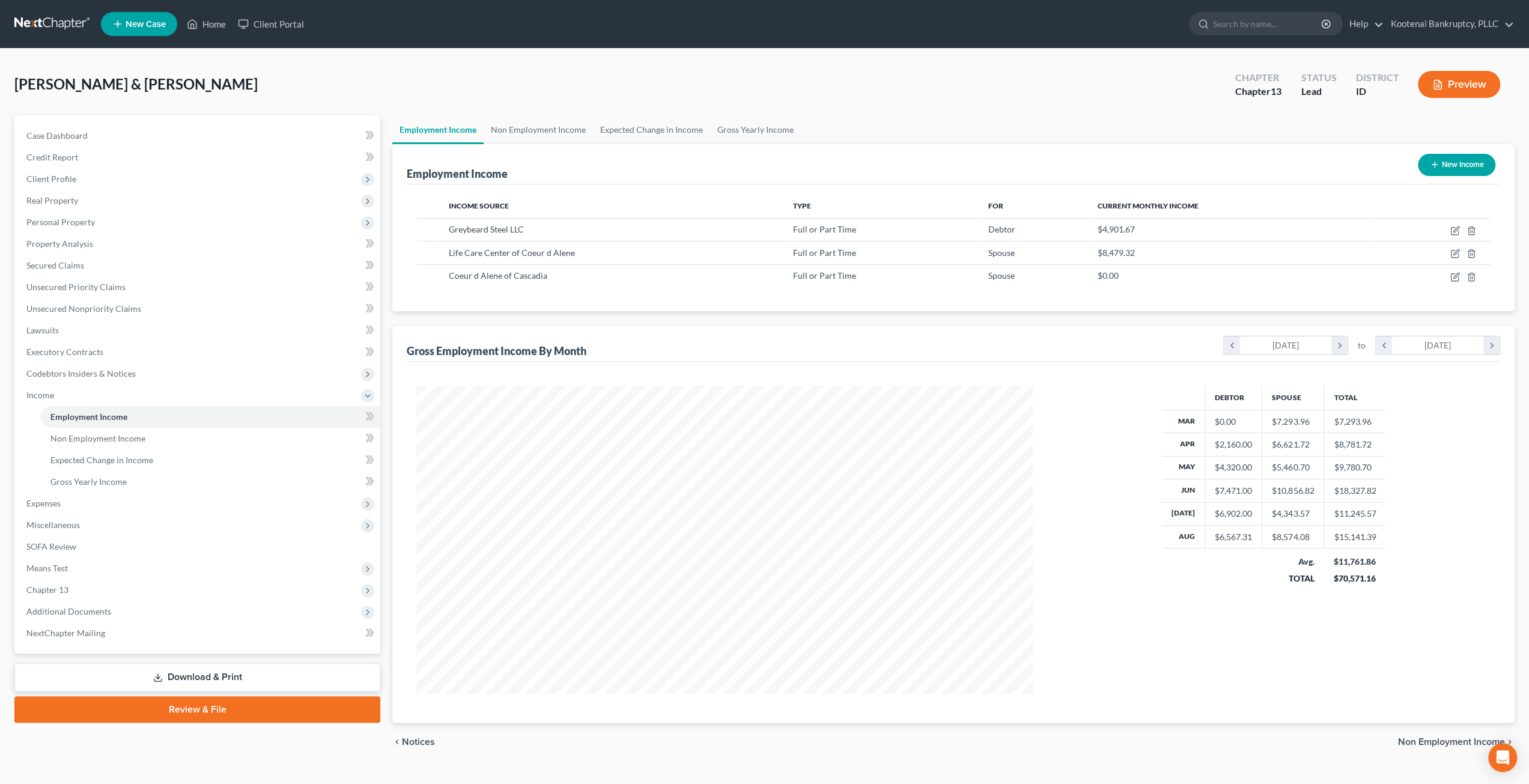
click at [1264, 651] on div "Debtor Spouse Total Mar $0.00 $7,293.96 $7,293.96 Apr $2,160.00 $6,621.72 $8,78…" at bounding box center [1274, 539] width 224 height 308
click at [511, 50] on div "Lantz, Richard & Anita Upgraded Chapter Chapter 13 Status Lead District ID Prev…" at bounding box center [765, 417] width 1529 height 736
click at [240, 680] on link "Download & Print" at bounding box center [197, 677] width 366 height 28
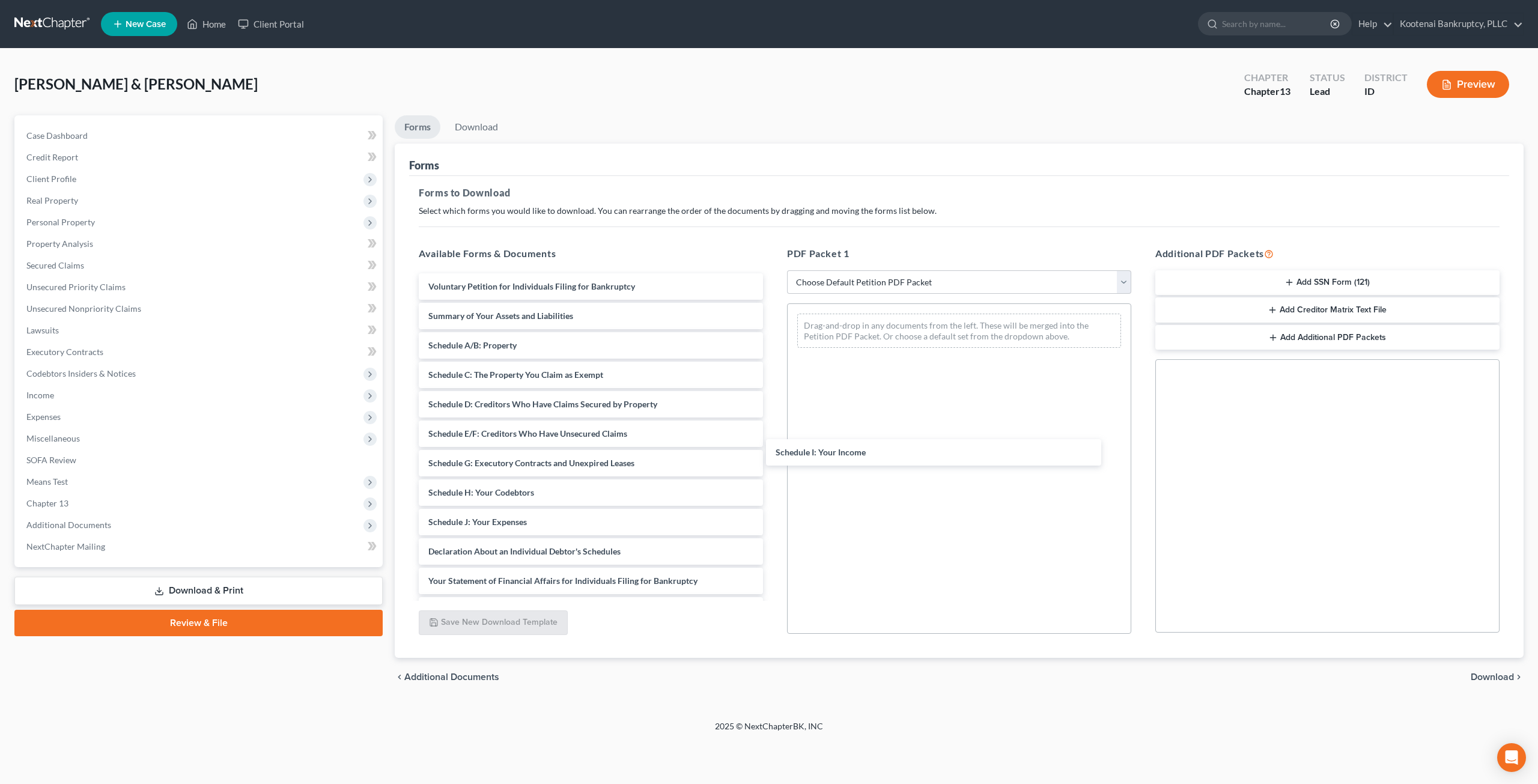
drag, startPoint x: 511, startPoint y: 522, endPoint x: 772, endPoint y: 493, distance: 262.6
click at [772, 440] on div "Schedule I: Your Income Voluntary Petition for Individuals Filing for Bankruptc…" at bounding box center [591, 522] width 364 height 498
drag, startPoint x: 547, startPoint y: 517, endPoint x: 885, endPoint y: 418, distance: 352.2
click at [772, 469] on div "Schedule J: Your Expenses Voluntary Petition for Individuals Filing for Bankrup…" at bounding box center [591, 522] width 364 height 498
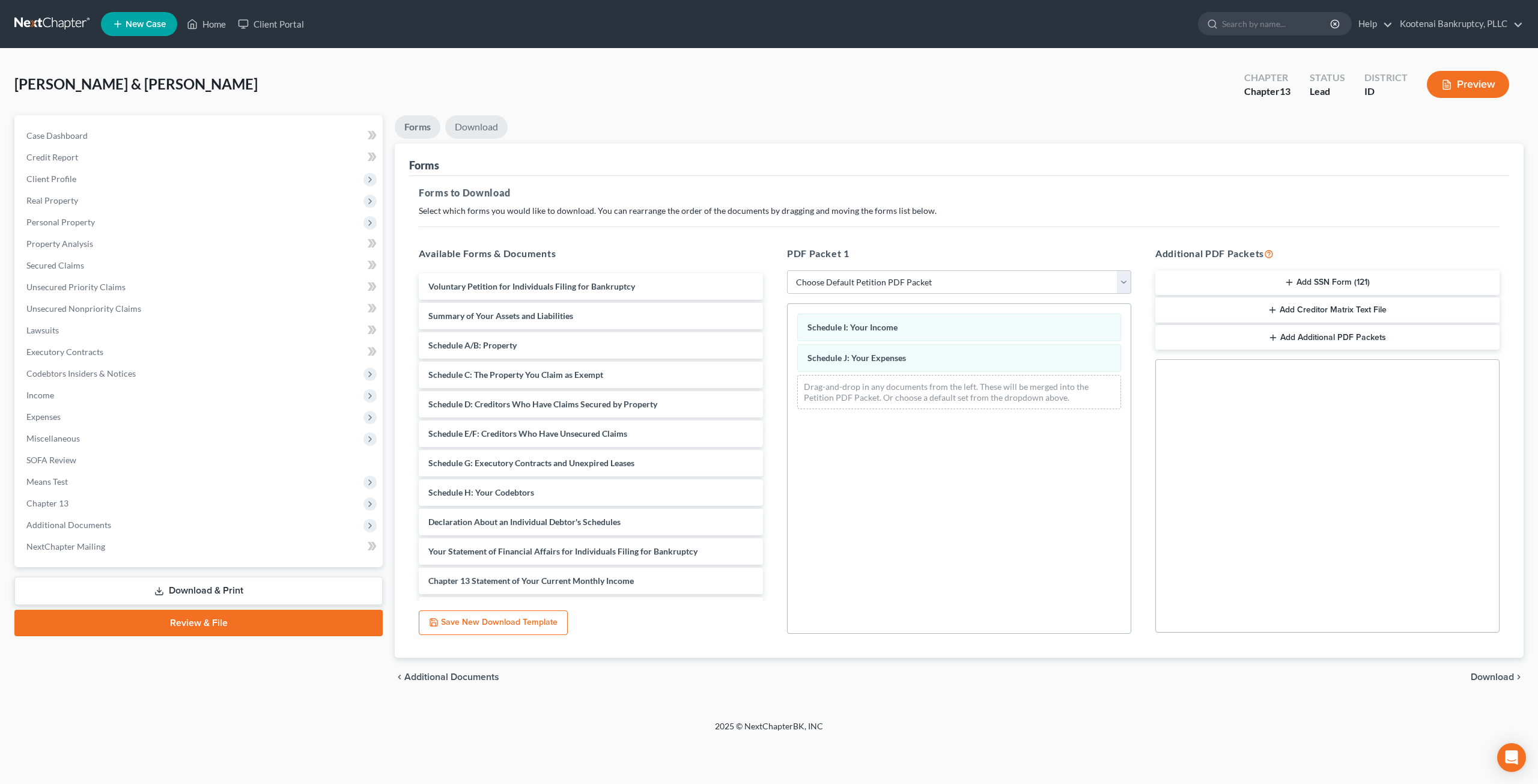
click at [494, 130] on link "Download" at bounding box center [476, 127] width 63 height 23
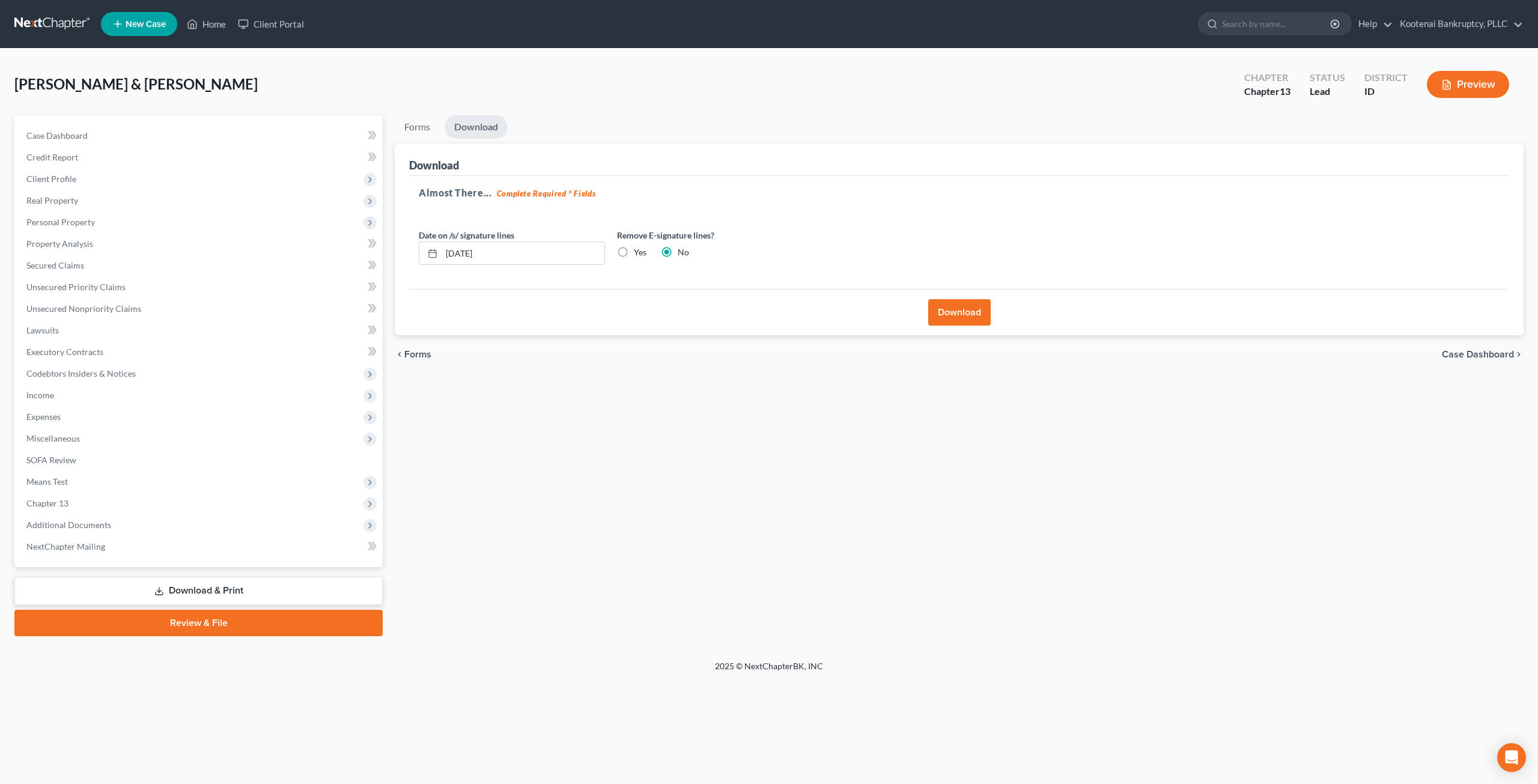
click at [634, 249] on label "Yes" at bounding box center [640, 252] width 13 height 12
click at [638, 249] on input "Yes" at bounding box center [642, 250] width 8 height 8
click at [551, 253] on input "09/17/2025" at bounding box center [523, 253] width 163 height 23
drag, startPoint x: 543, startPoint y: 253, endPoint x: 412, endPoint y: 254, distance: 131.0
click at [413, 253] on div "Date on /s/ signature lines 09/17/2025" at bounding box center [512, 247] width 198 height 37
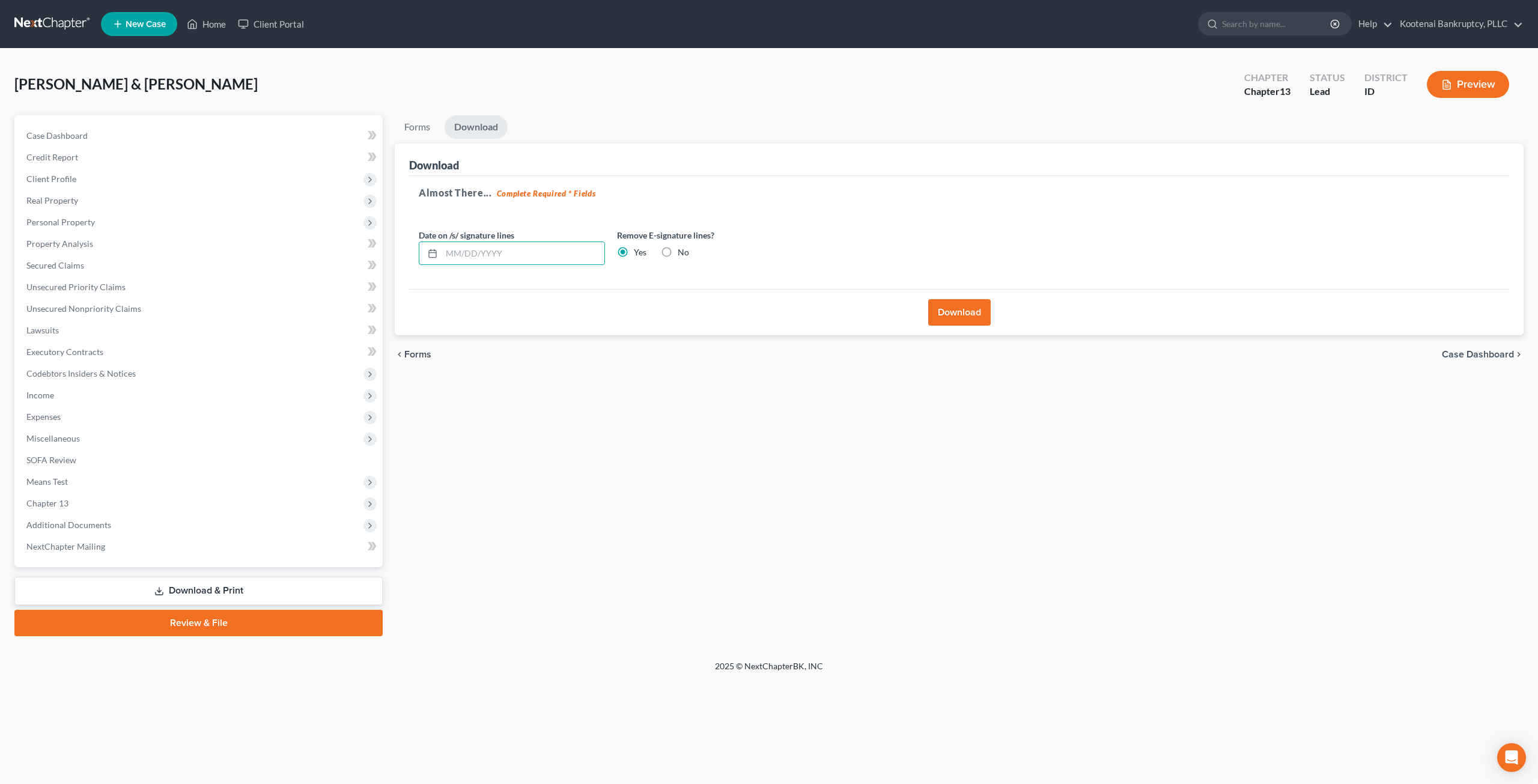
click at [947, 308] on button "Download" at bounding box center [959, 312] width 63 height 26
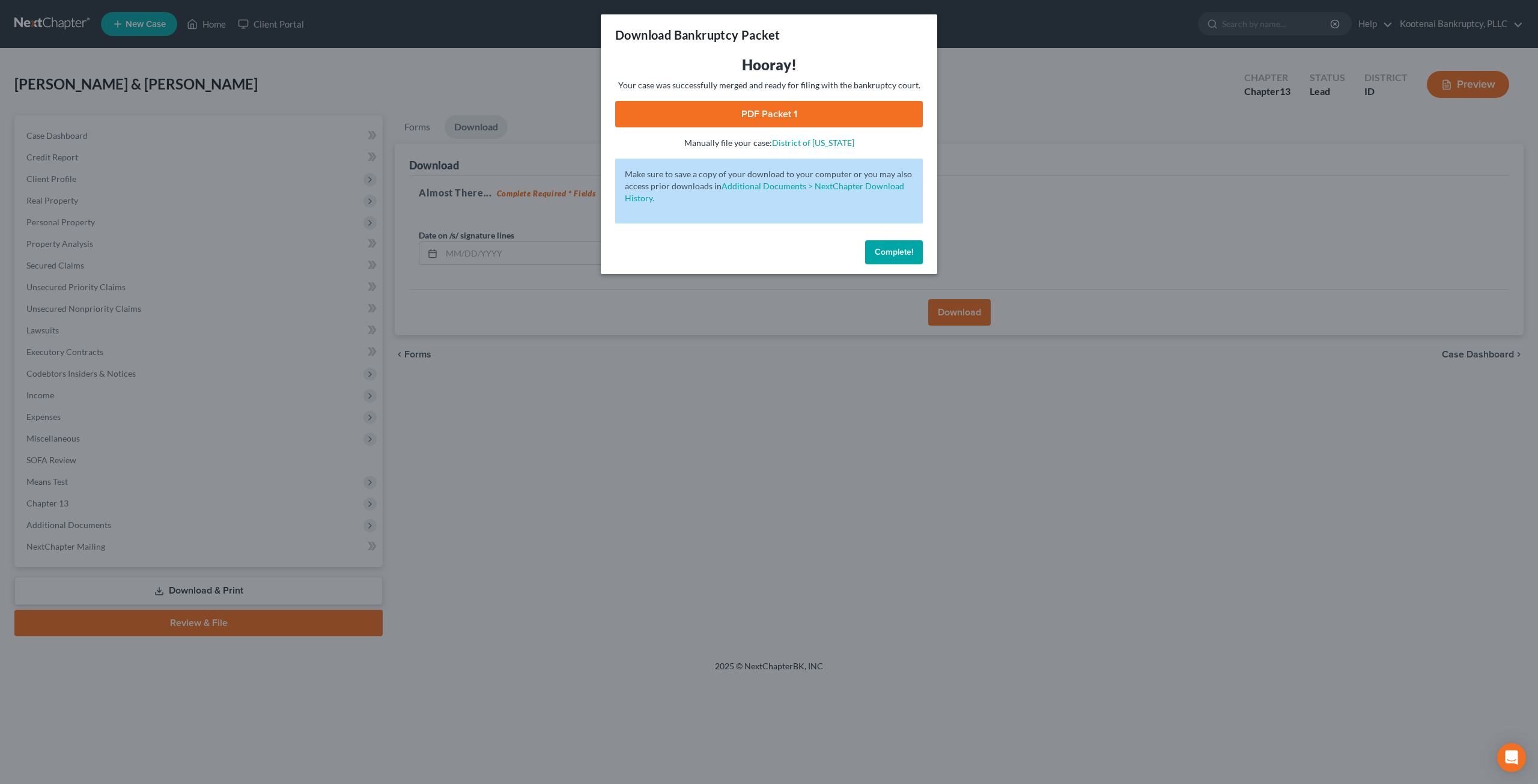
click at [797, 106] on link "PDF Packet 1" at bounding box center [769, 114] width 308 height 26
drag, startPoint x: 918, startPoint y: 249, endPoint x: 496, endPoint y: 3, distance: 488.5
click at [918, 249] on button "Complete!" at bounding box center [894, 252] width 57 height 24
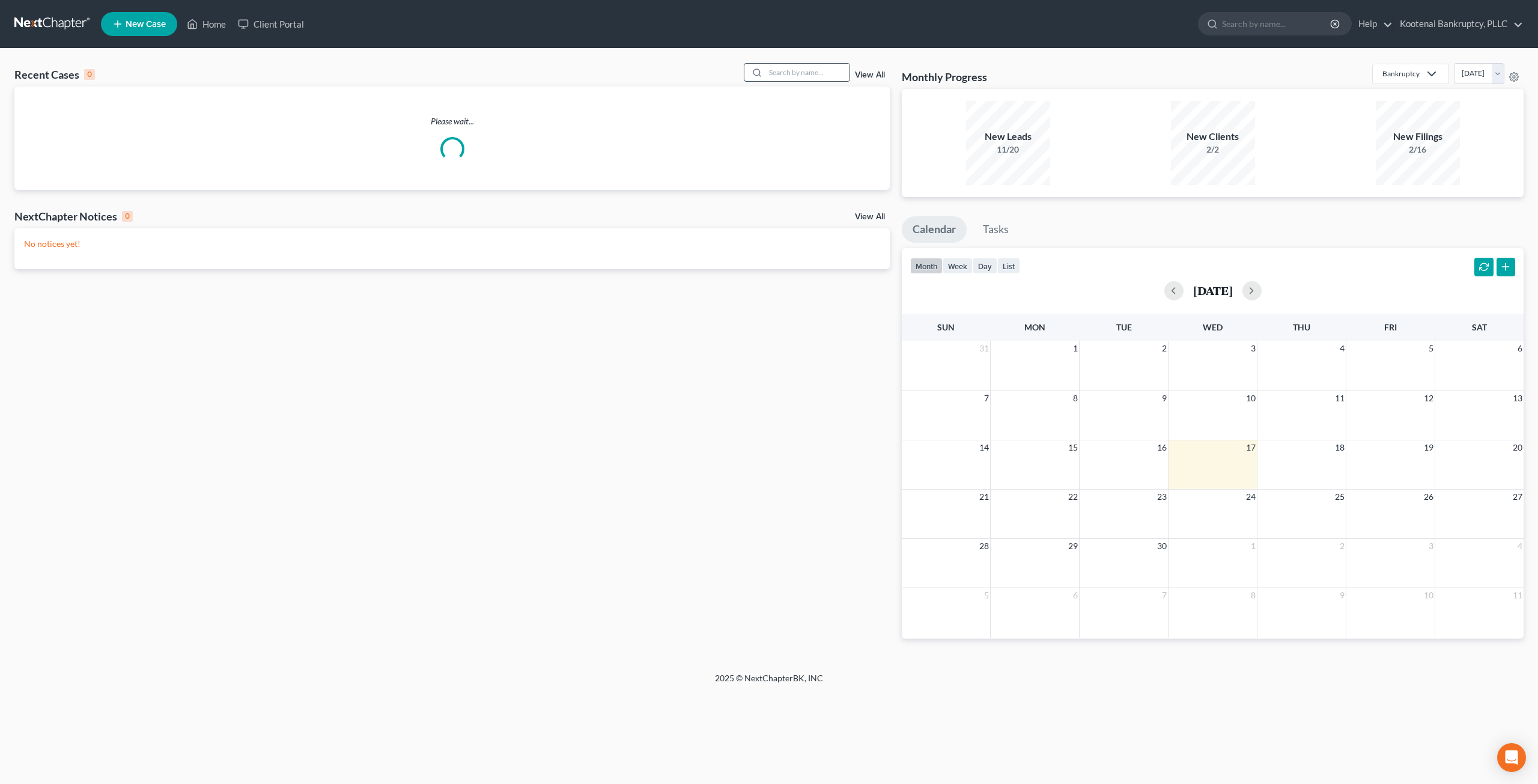
click at [816, 71] on input "search" at bounding box center [807, 72] width 84 height 17
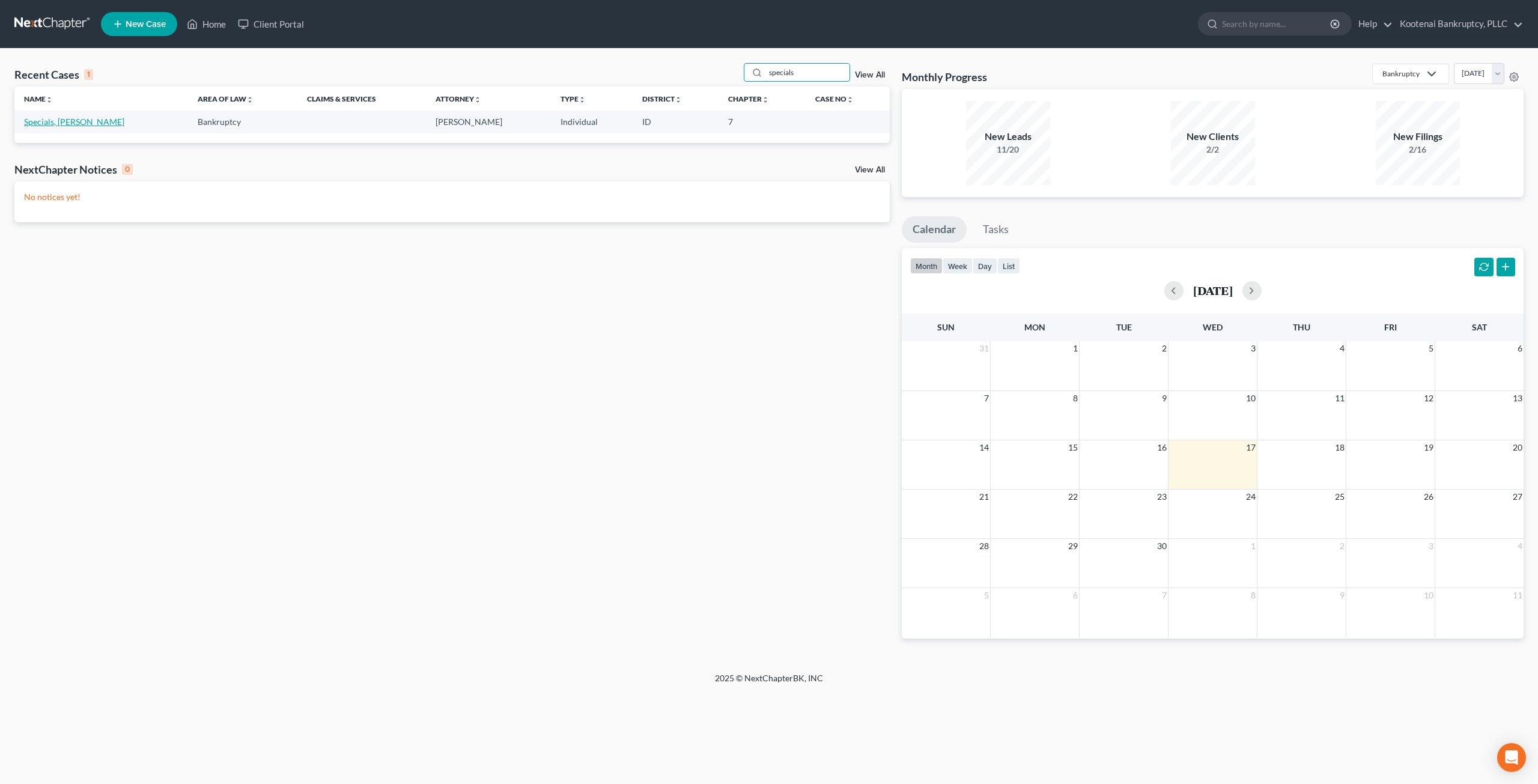
type input "specials"
click at [70, 125] on link "Specials, Heather" at bounding box center [74, 121] width 100 height 10
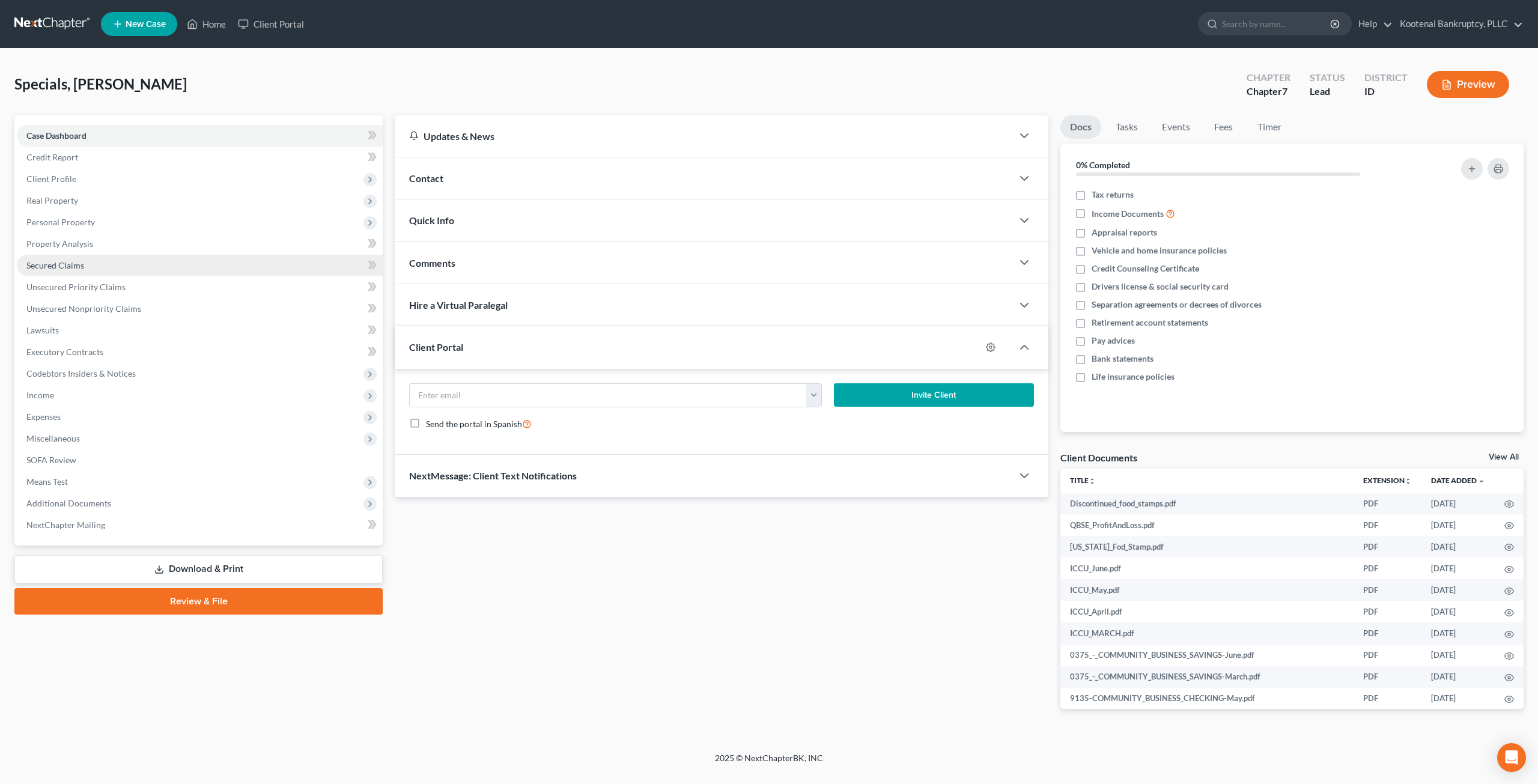
click at [75, 259] on link "Secured Claims" at bounding box center [199, 265] width 366 height 22
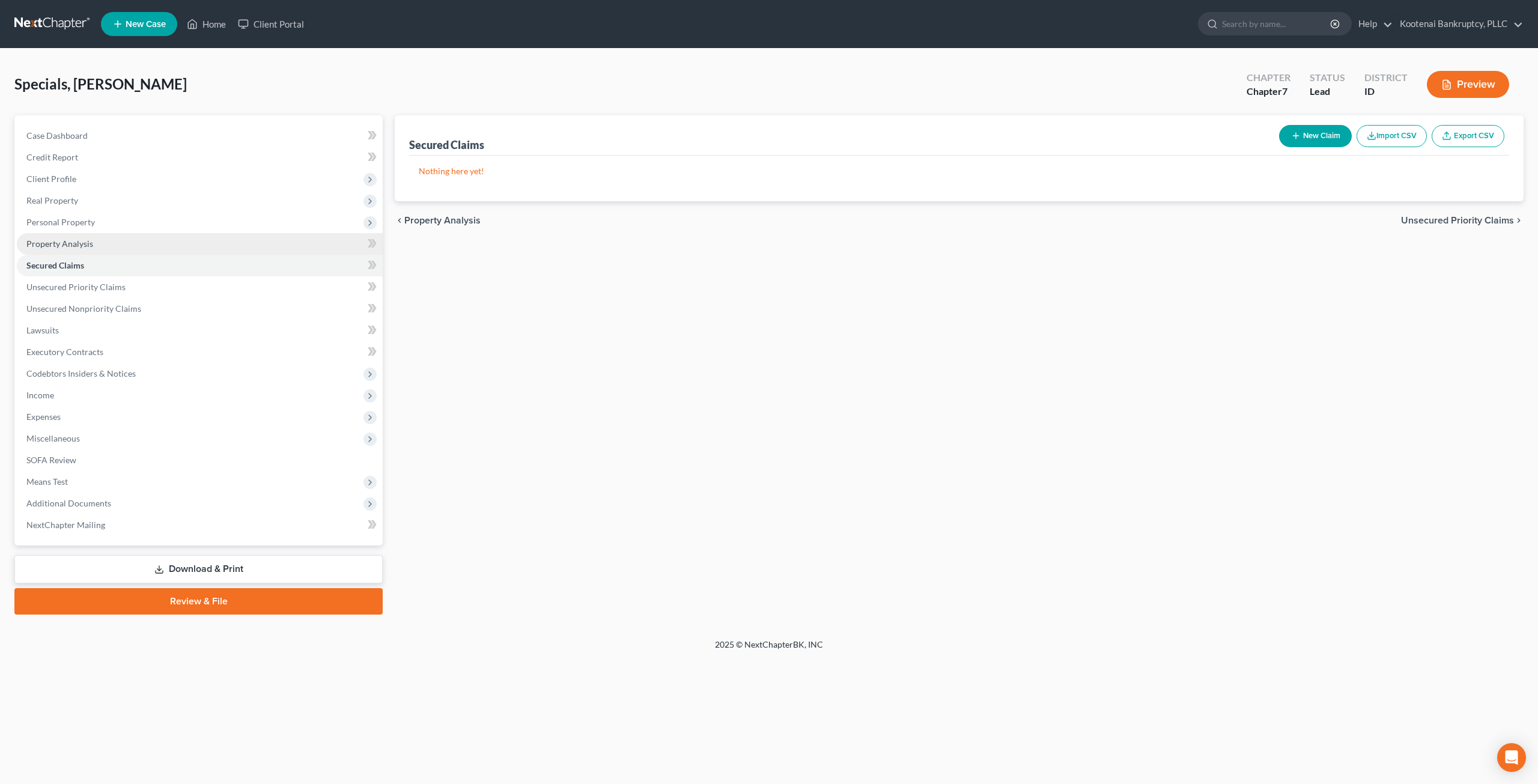
click at [77, 244] on span "Property Analysis" at bounding box center [59, 243] width 67 height 10
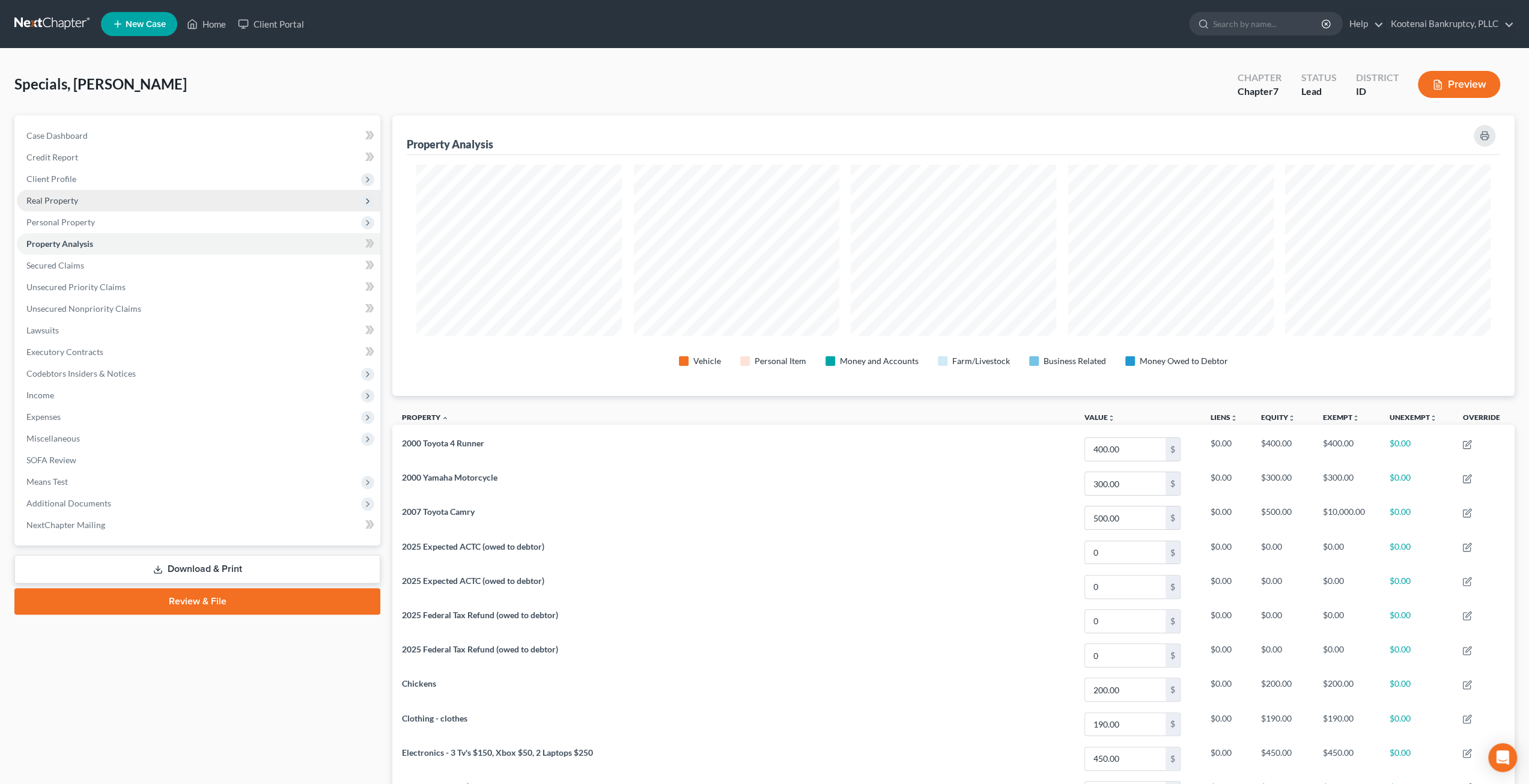
drag, startPoint x: 89, startPoint y: 201, endPoint x: 90, endPoint y: 209, distance: 8.1
click at [89, 201] on span "Real Property" at bounding box center [198, 201] width 364 height 22
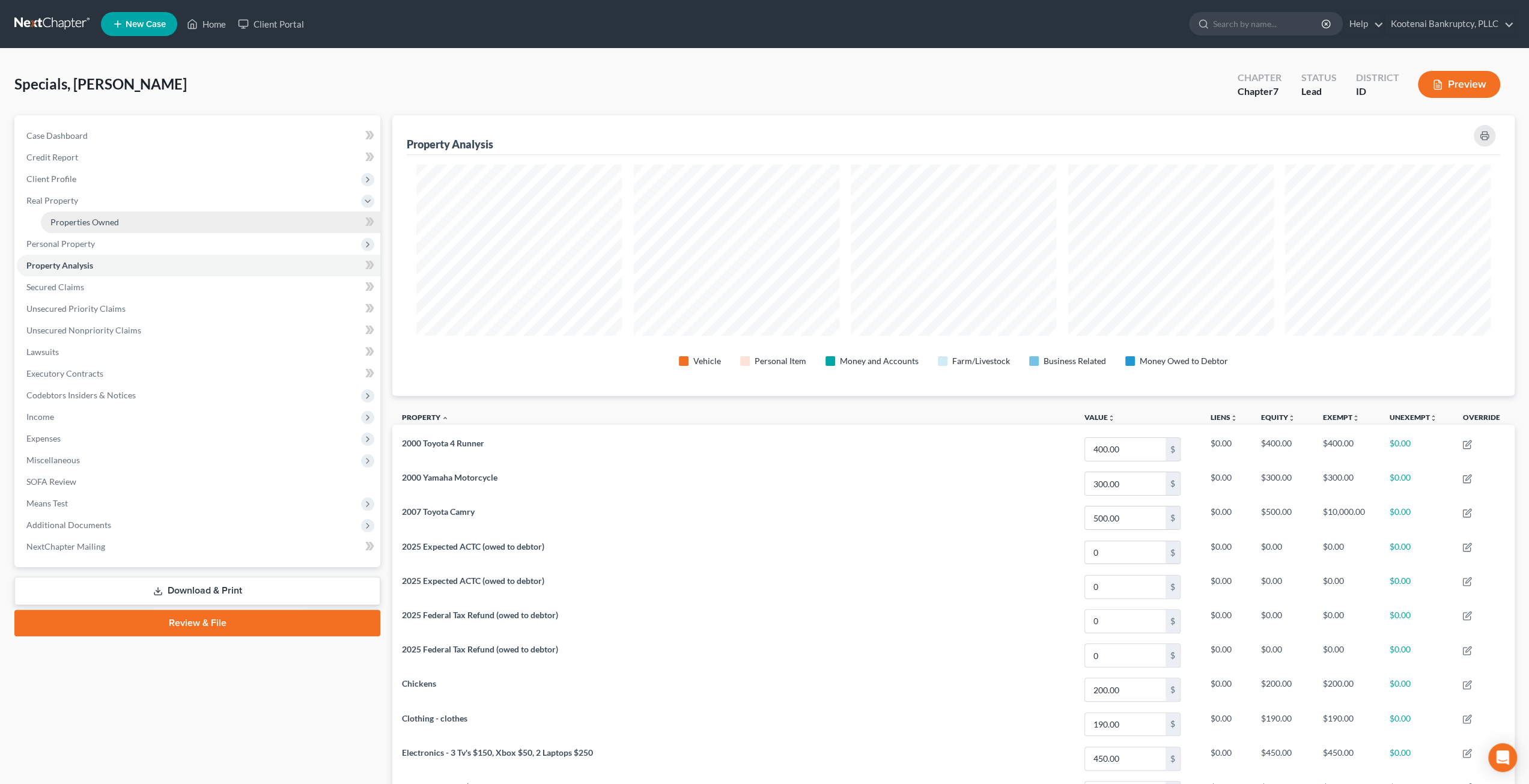
click at [91, 214] on link "Properties Owned" at bounding box center [211, 222] width 339 height 22
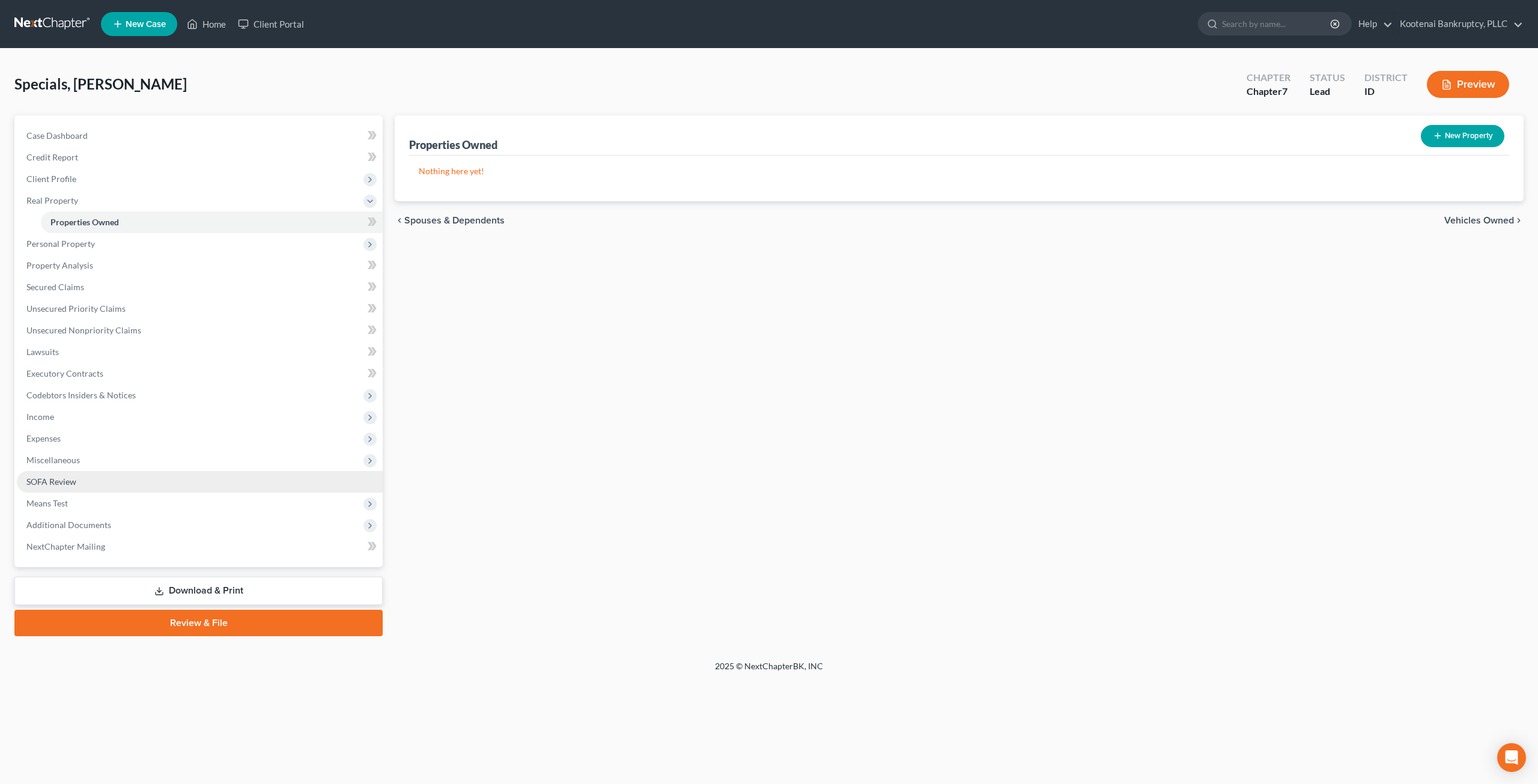
click at [133, 475] on link "SOFA Review" at bounding box center [199, 482] width 366 height 22
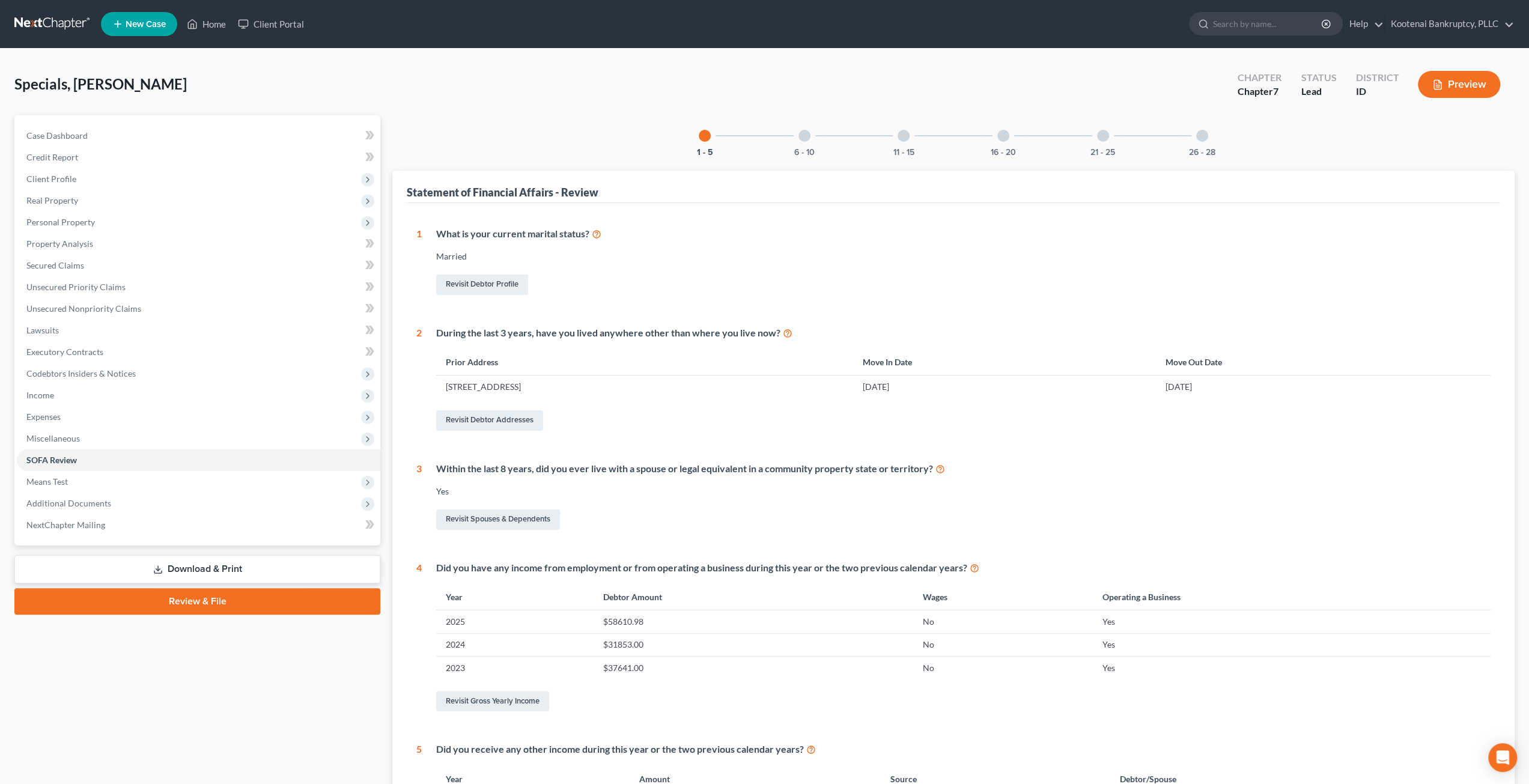
click at [1182, 114] on div "Specials, Heather Upgraded Chapter Chapter 7 Status Lead District ID Preview" at bounding box center [765, 89] width 1501 height 52
click at [1193, 139] on div "26 - 28" at bounding box center [1202, 136] width 41 height 41
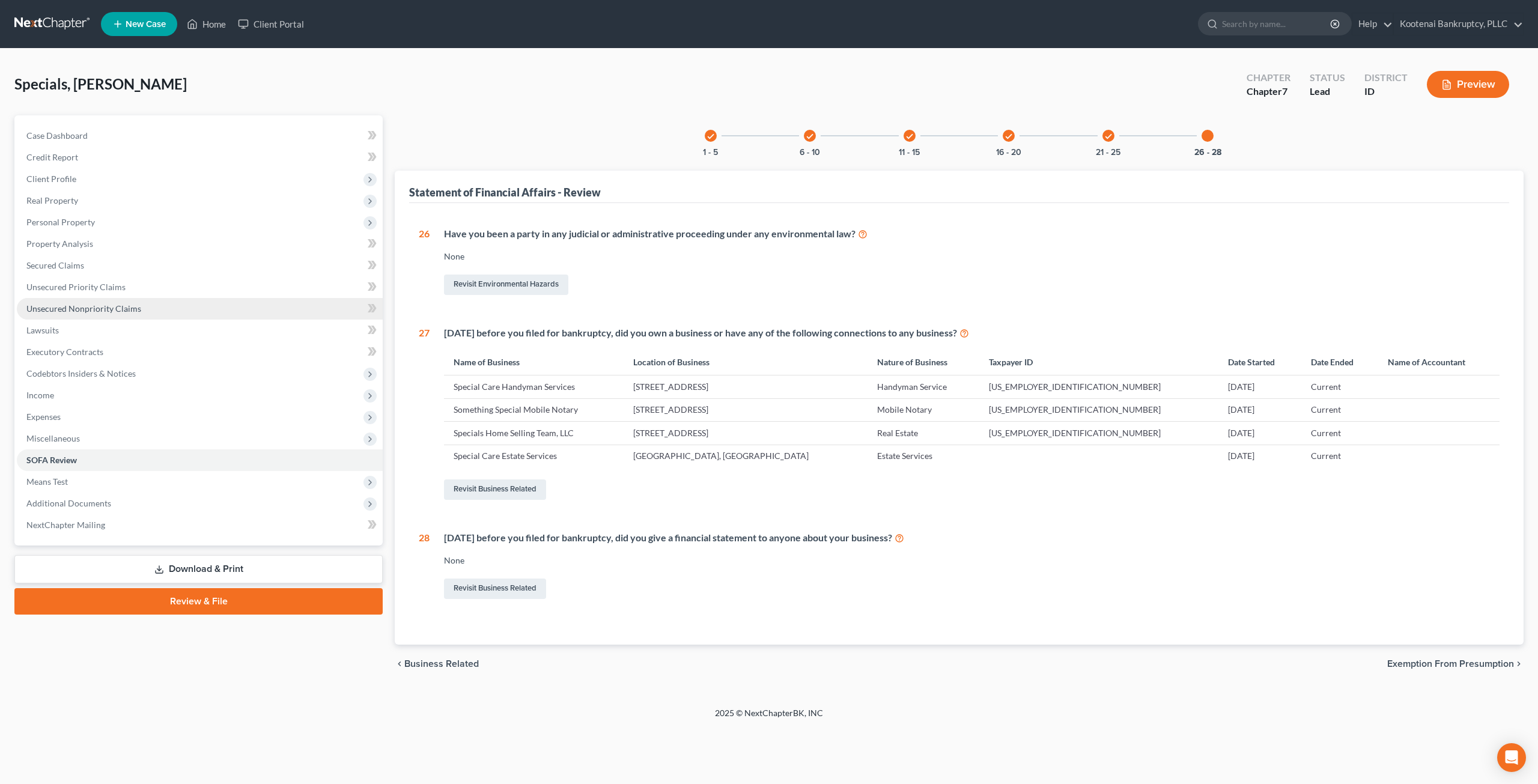
click at [152, 304] on link "Unsecured Nonpriority Claims" at bounding box center [199, 308] width 366 height 22
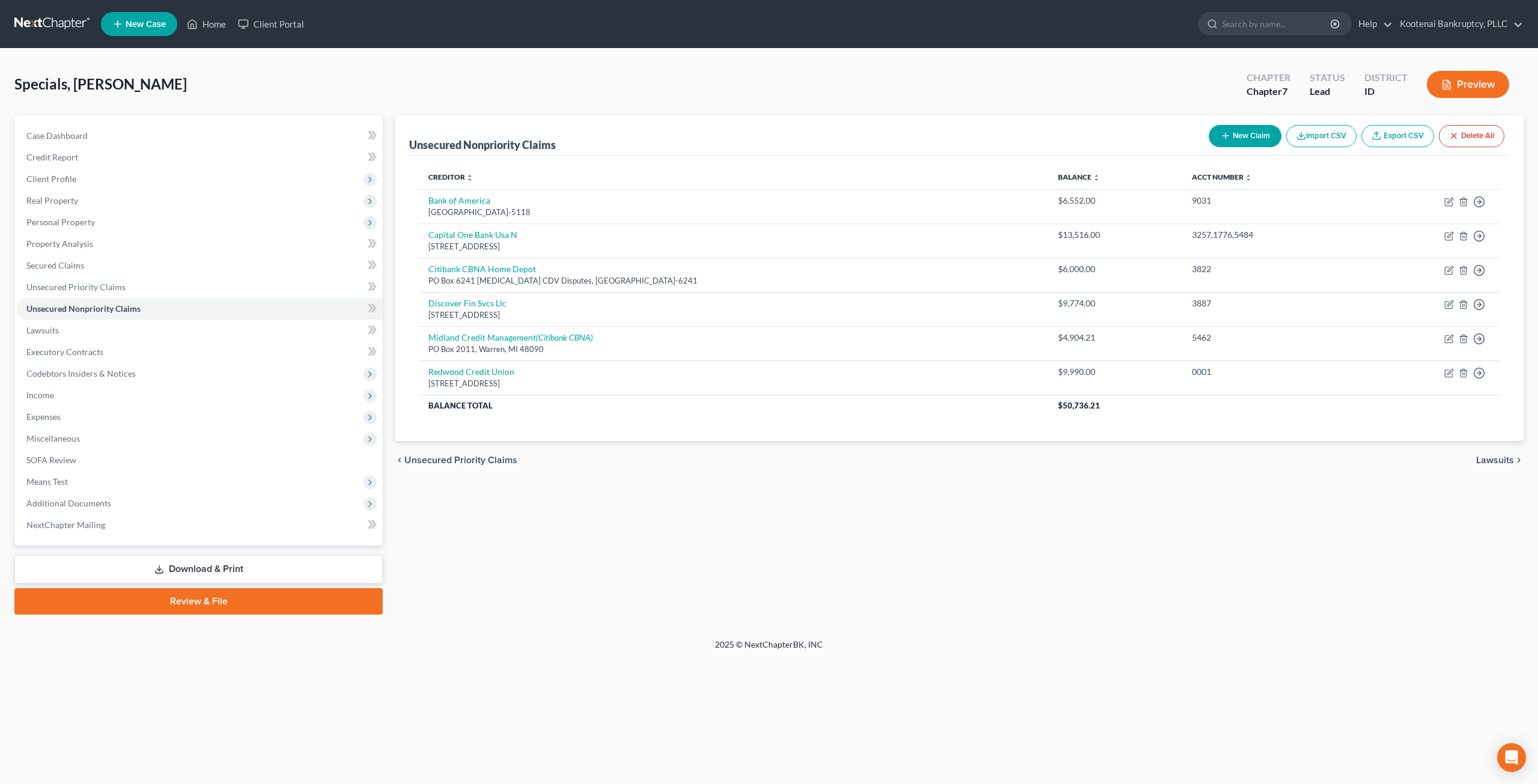
click at [888, 507] on div "Unsecured Nonpriority Claims New Claim Import CSV Export CSV Delete All Credito…" at bounding box center [959, 365] width 1141 height 499
click at [137, 458] on link "SOFA Review" at bounding box center [199, 460] width 366 height 22
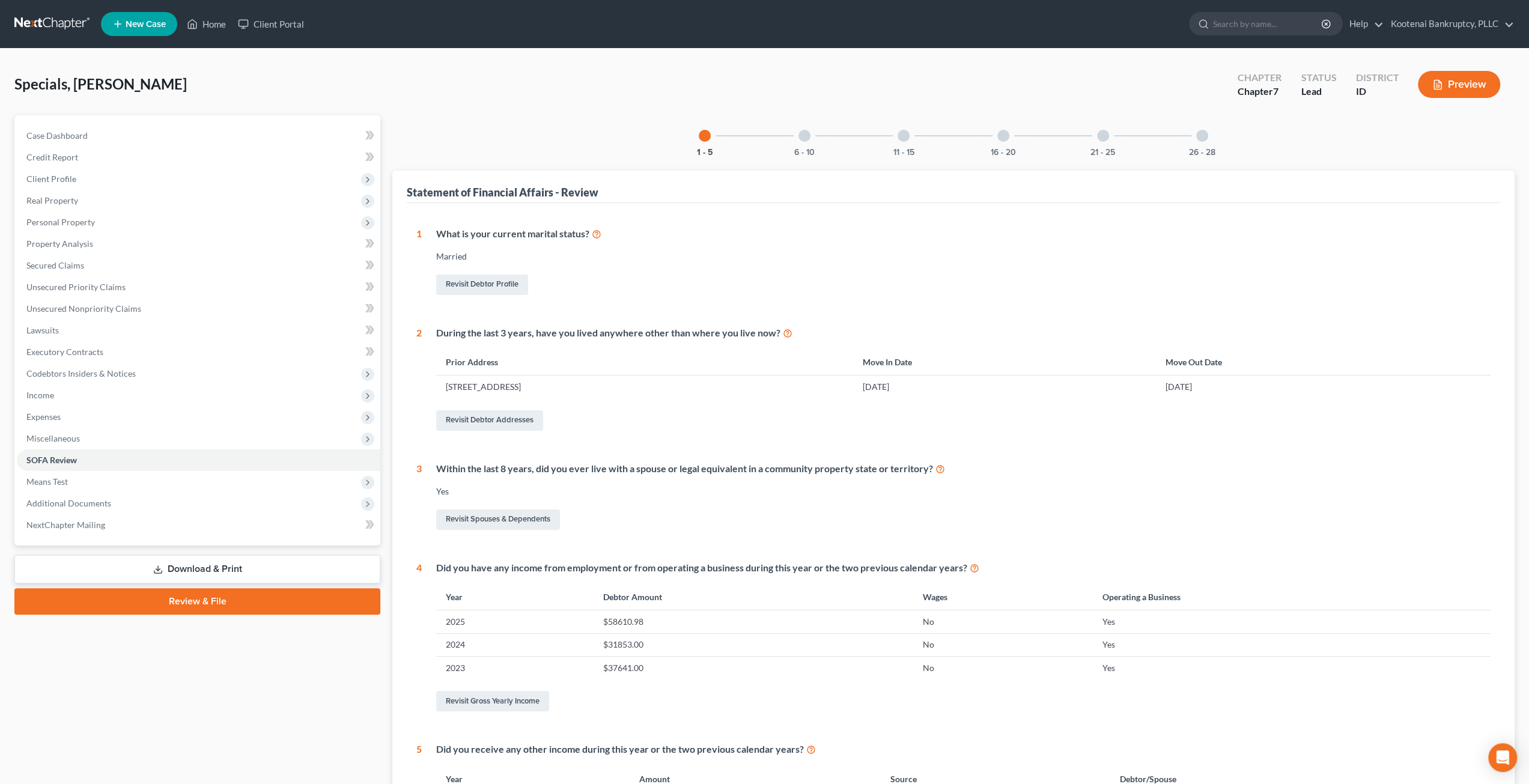
click at [1200, 140] on div at bounding box center [1202, 136] width 12 height 12
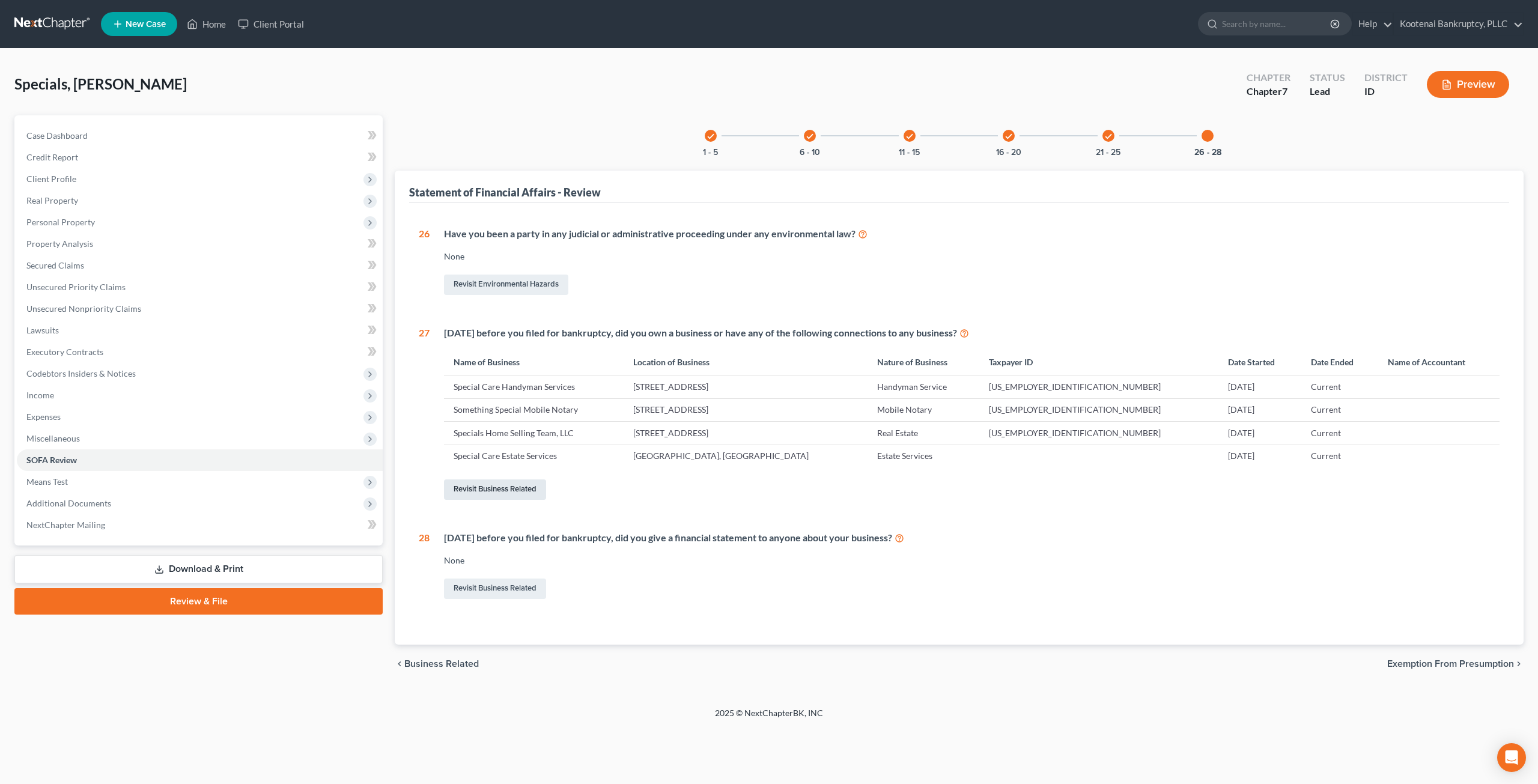
click at [538, 488] on link "Revisit Business Related" at bounding box center [495, 489] width 102 height 20
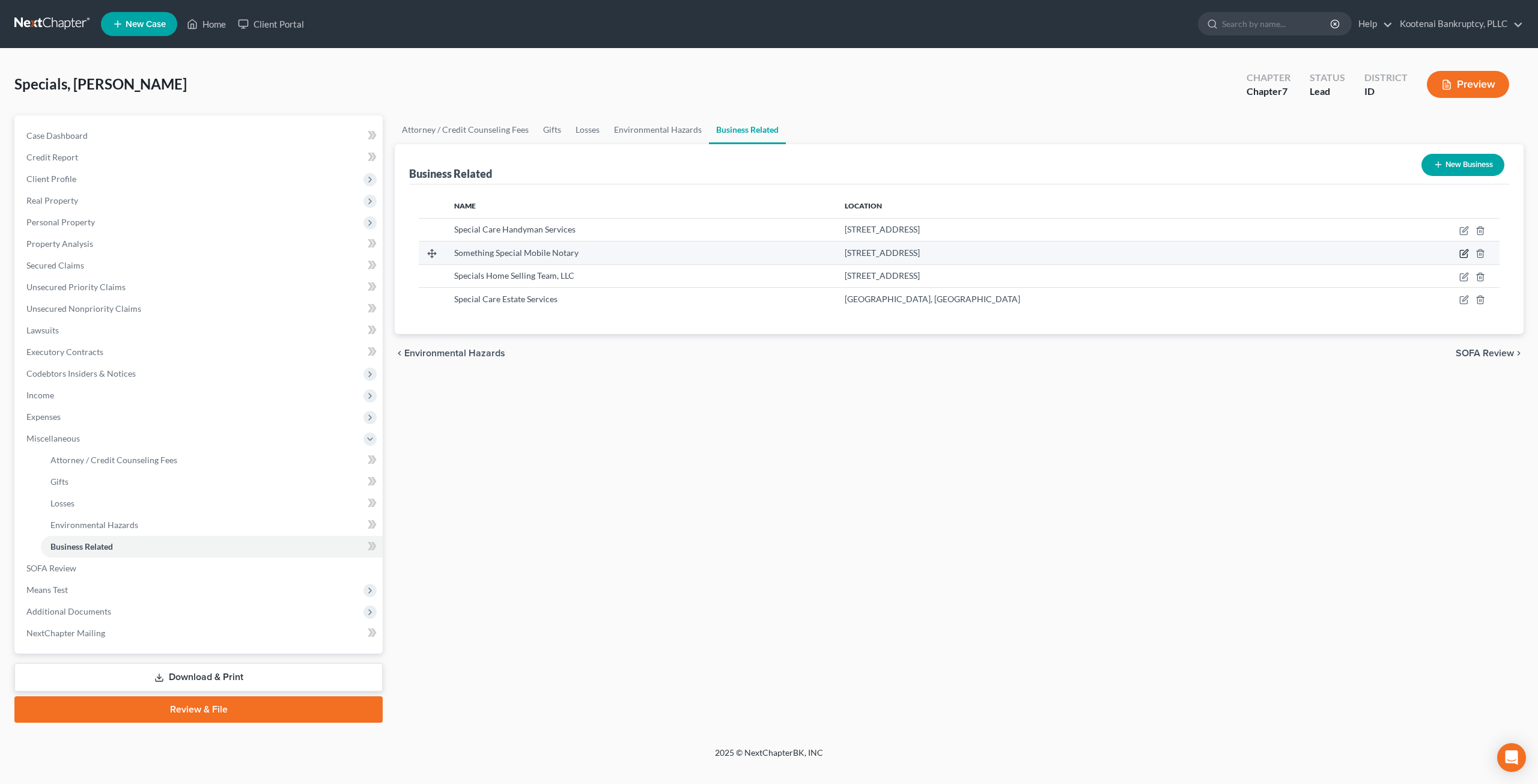
click at [1460, 251] on icon "button" at bounding box center [1463, 254] width 7 height 7
select select "sole_proprietor"
select select "13"
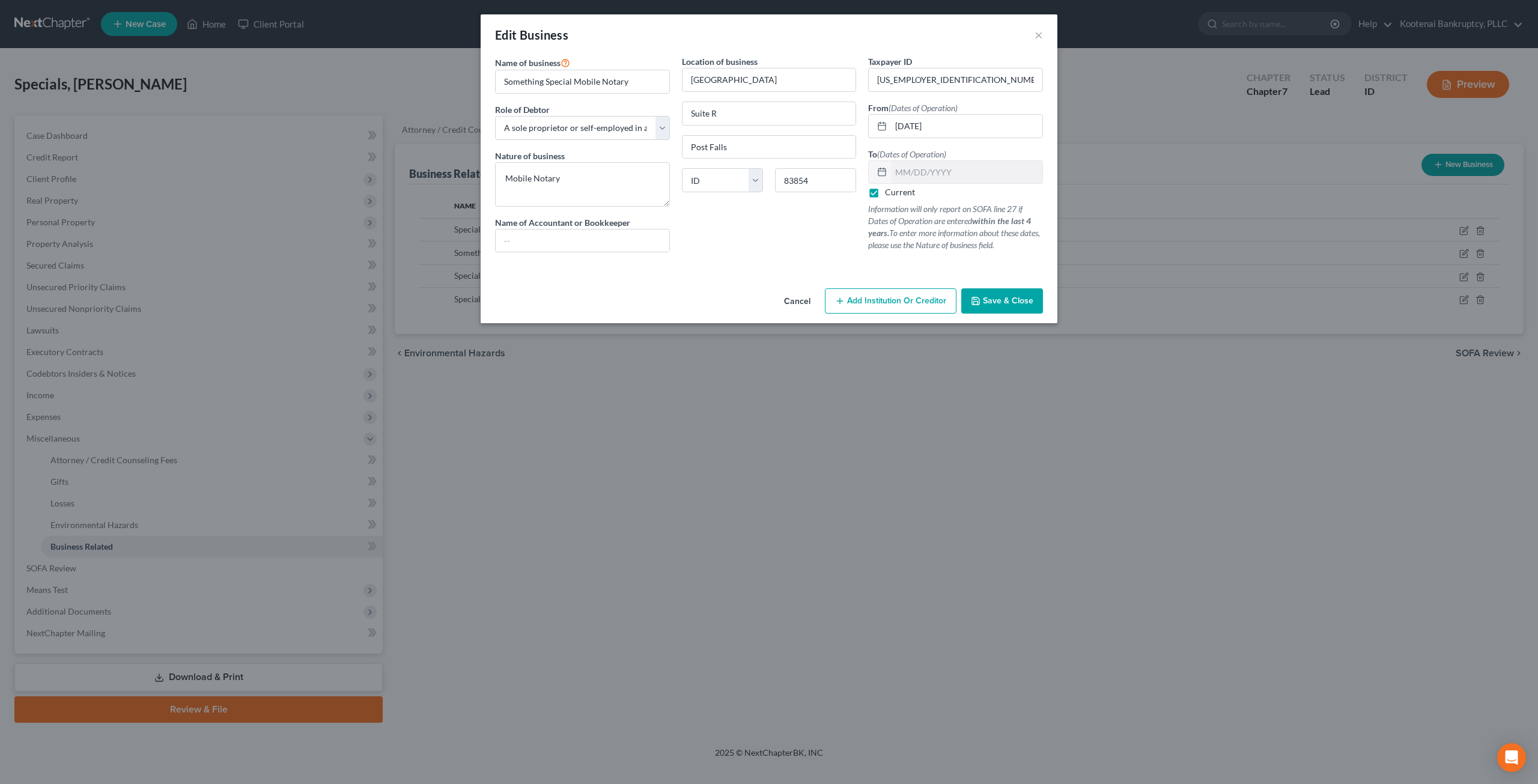
click at [789, 301] on button "Cancel" at bounding box center [797, 302] width 46 height 24
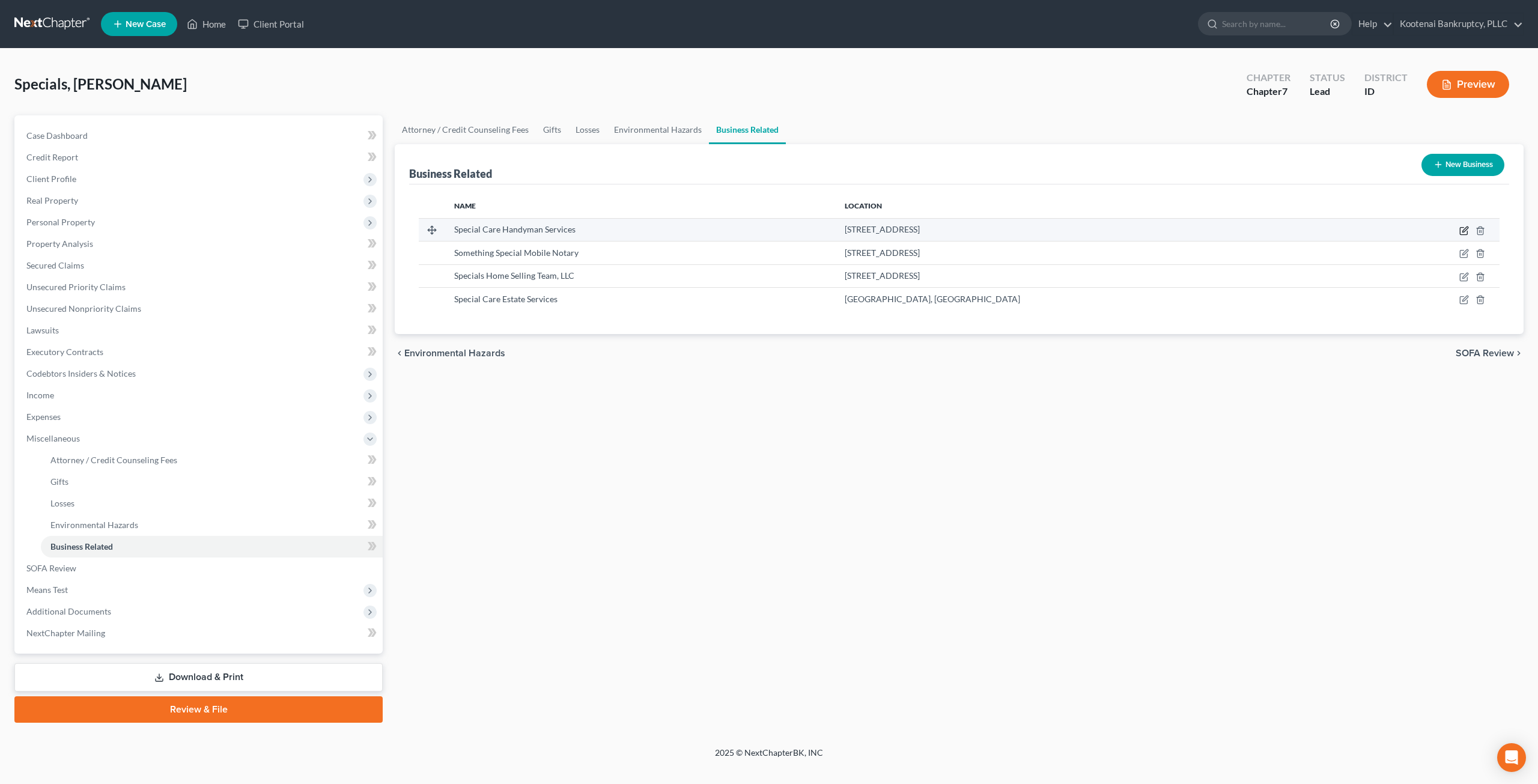
click at [1460, 231] on icon "button" at bounding box center [1464, 230] width 10 height 10
select select "sole_proprietor"
select select "13"
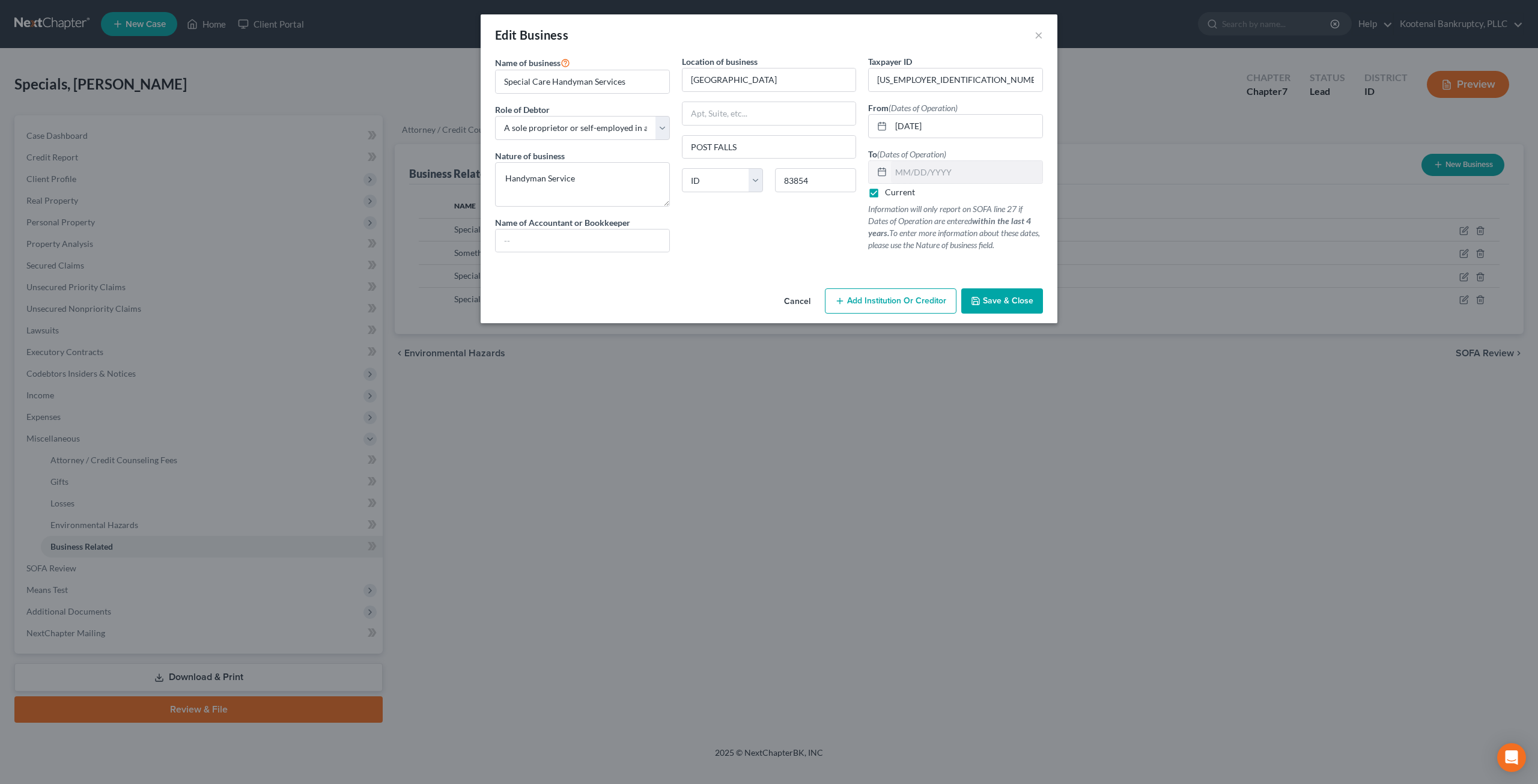
drag, startPoint x: 797, startPoint y: 304, endPoint x: 941, endPoint y: 291, distance: 144.6
click at [797, 304] on button "Cancel" at bounding box center [797, 302] width 46 height 24
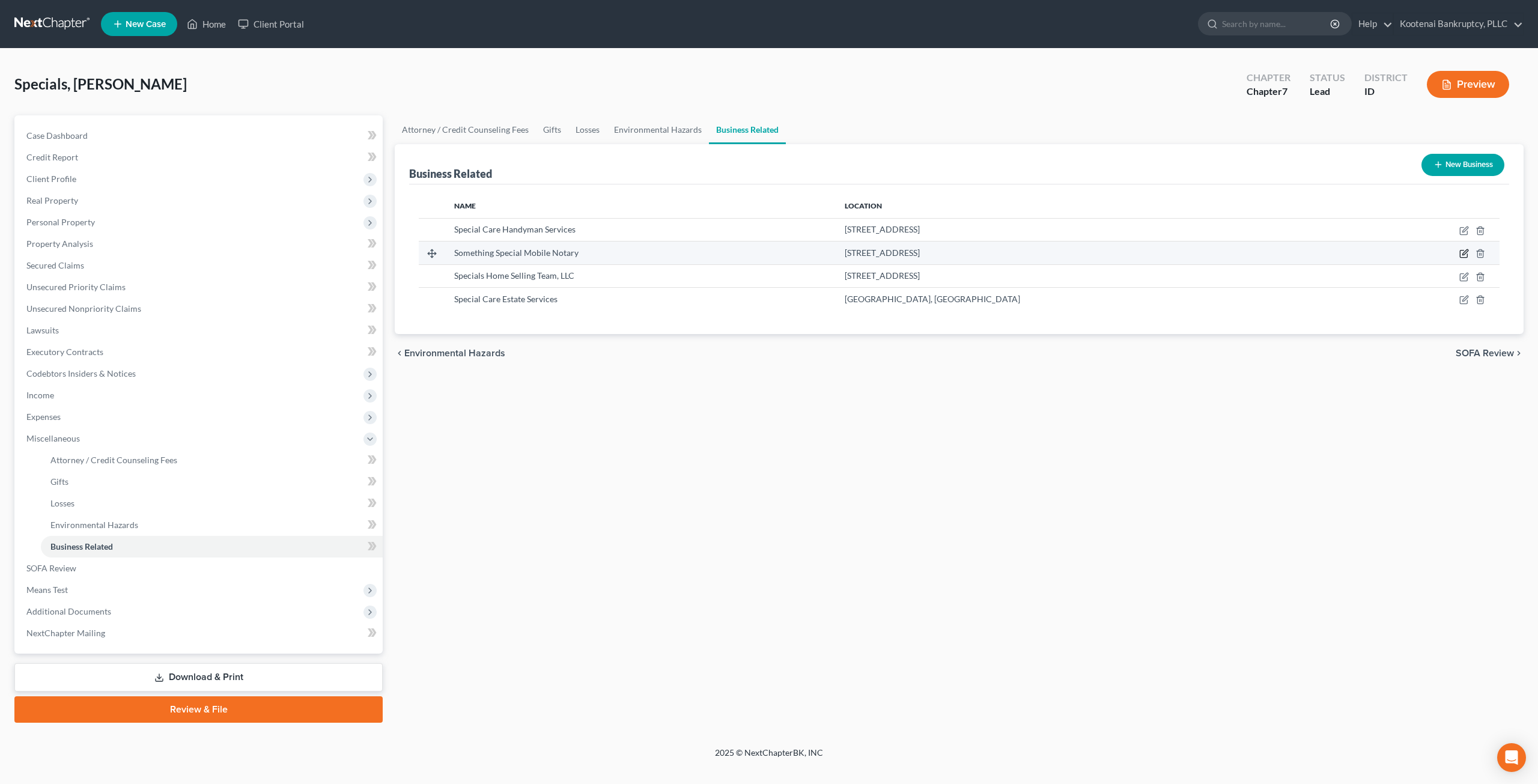
click at [1465, 251] on icon "button" at bounding box center [1464, 253] width 10 height 10
select select "sole_proprietor"
select select "13"
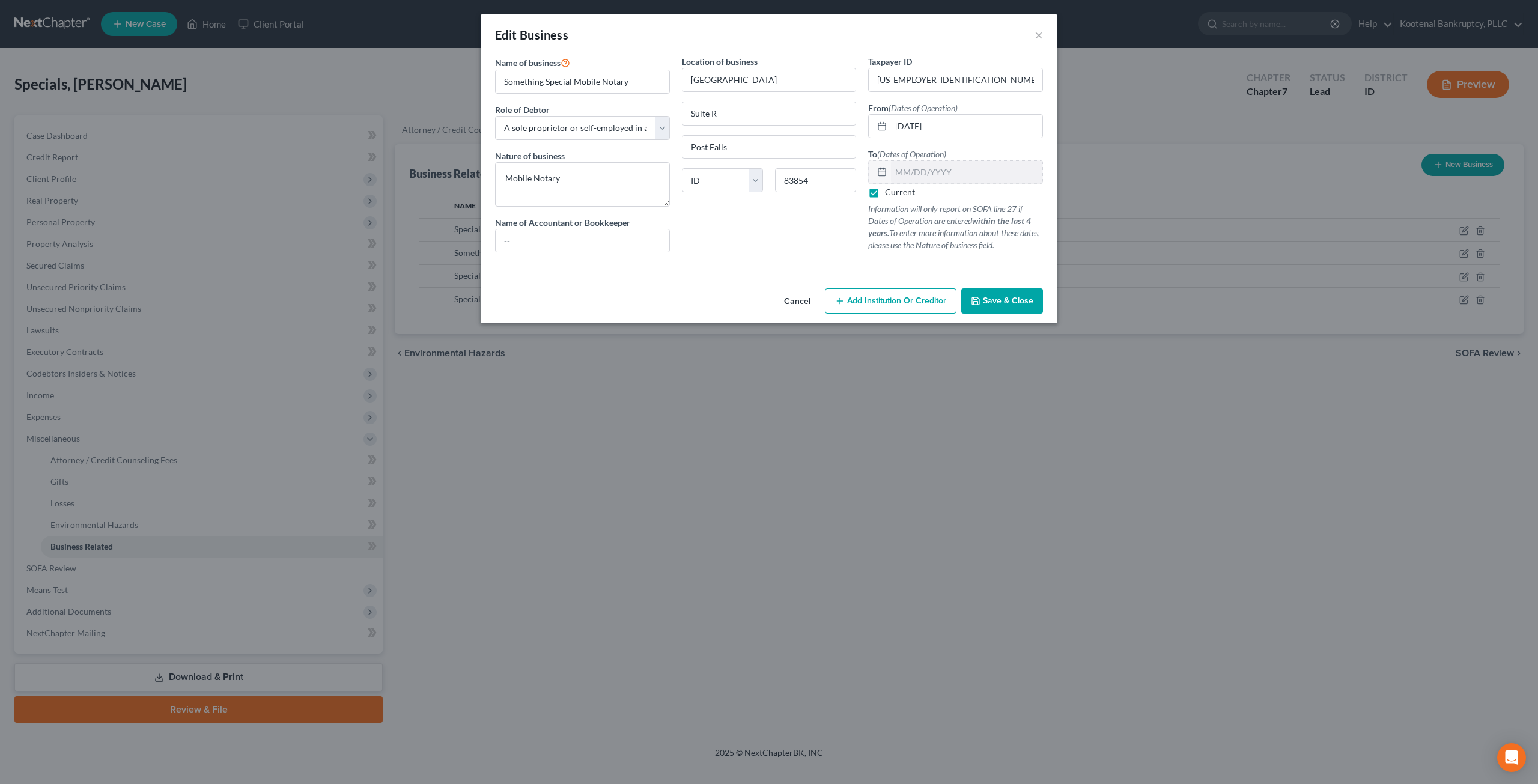
click at [789, 298] on button "Cancel" at bounding box center [797, 302] width 46 height 24
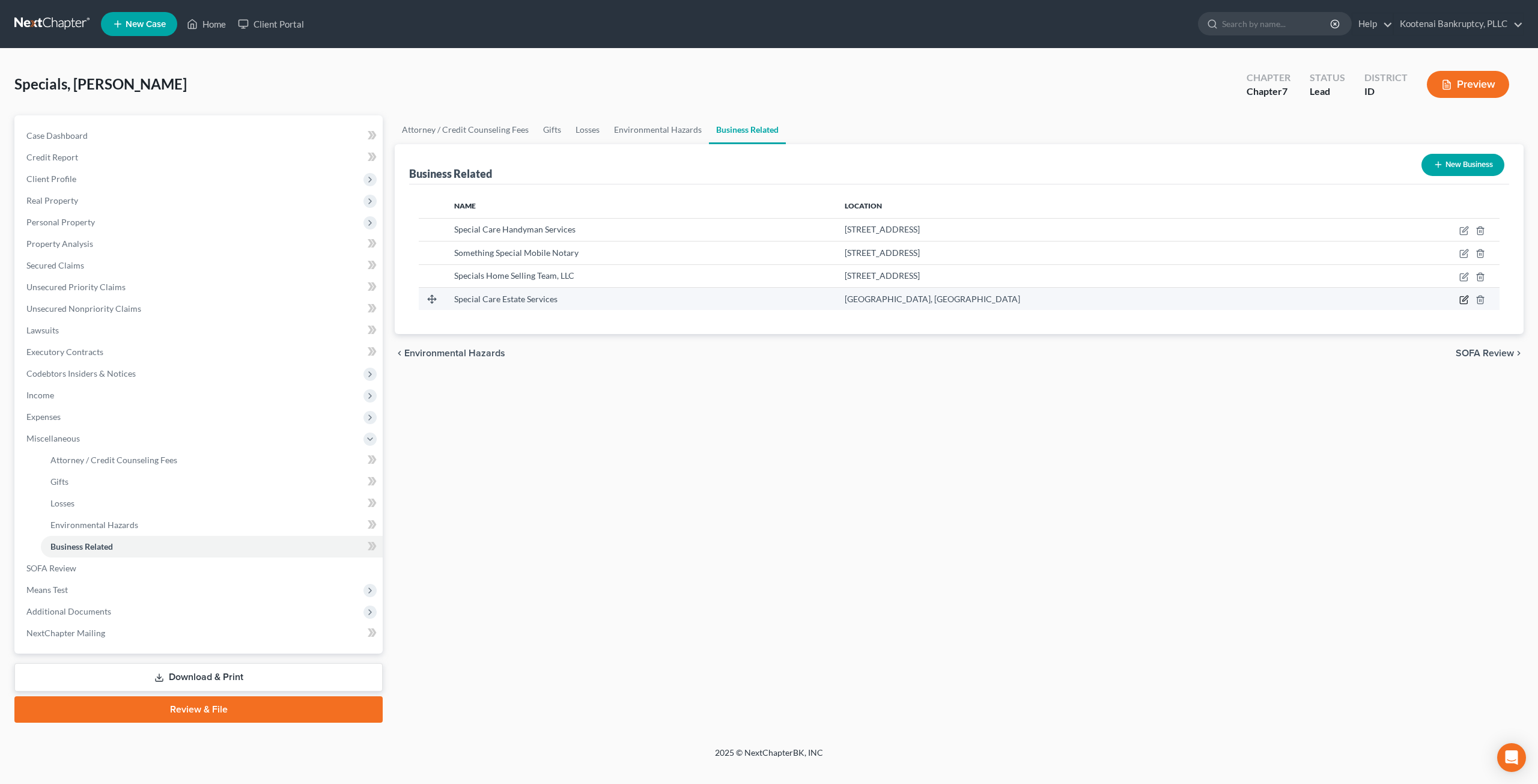
click at [1461, 300] on icon "button" at bounding box center [1464, 300] width 10 height 10
select select "sole_proprietor"
select select "13"
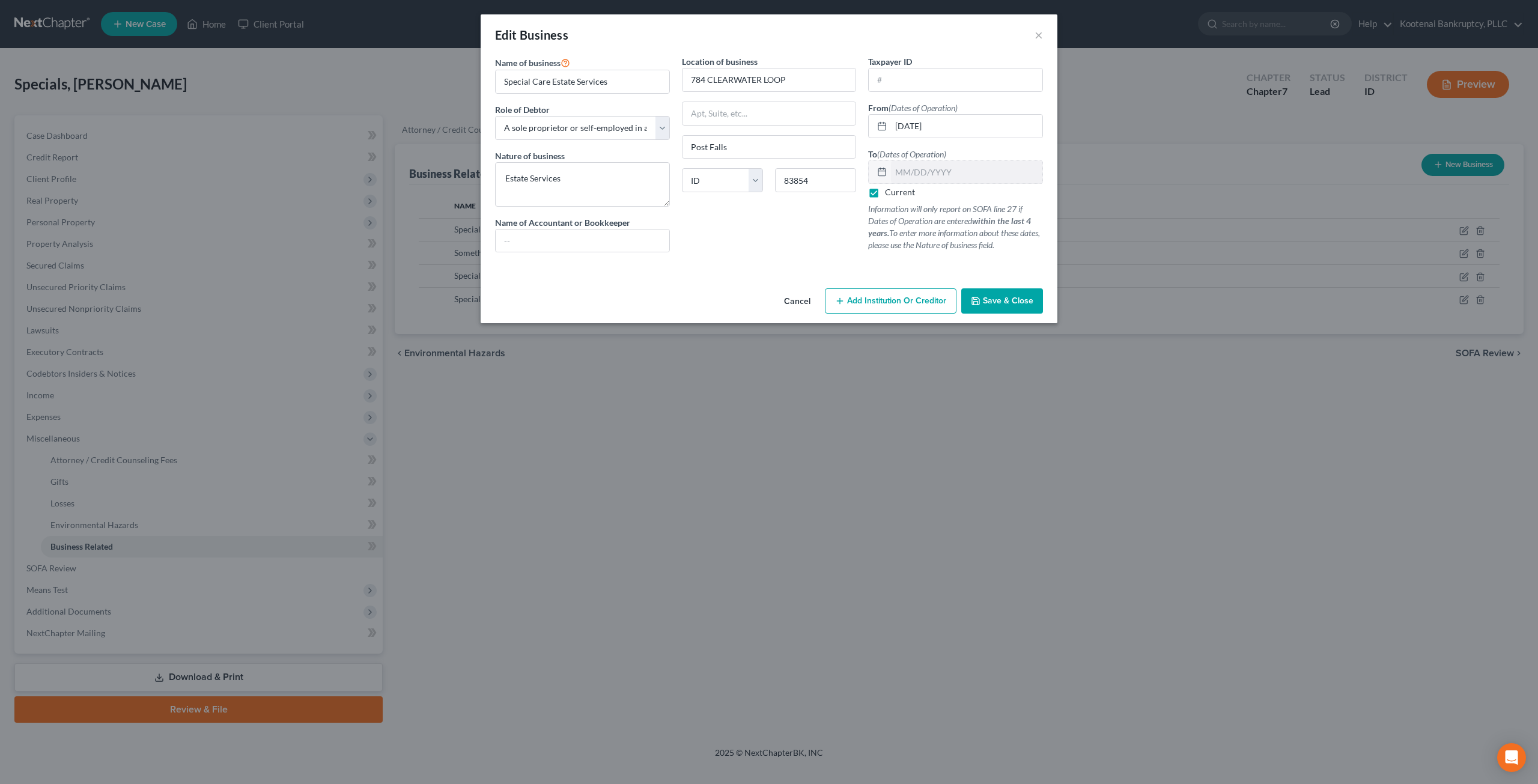
click at [998, 297] on span "Save & Close" at bounding box center [1008, 300] width 50 height 10
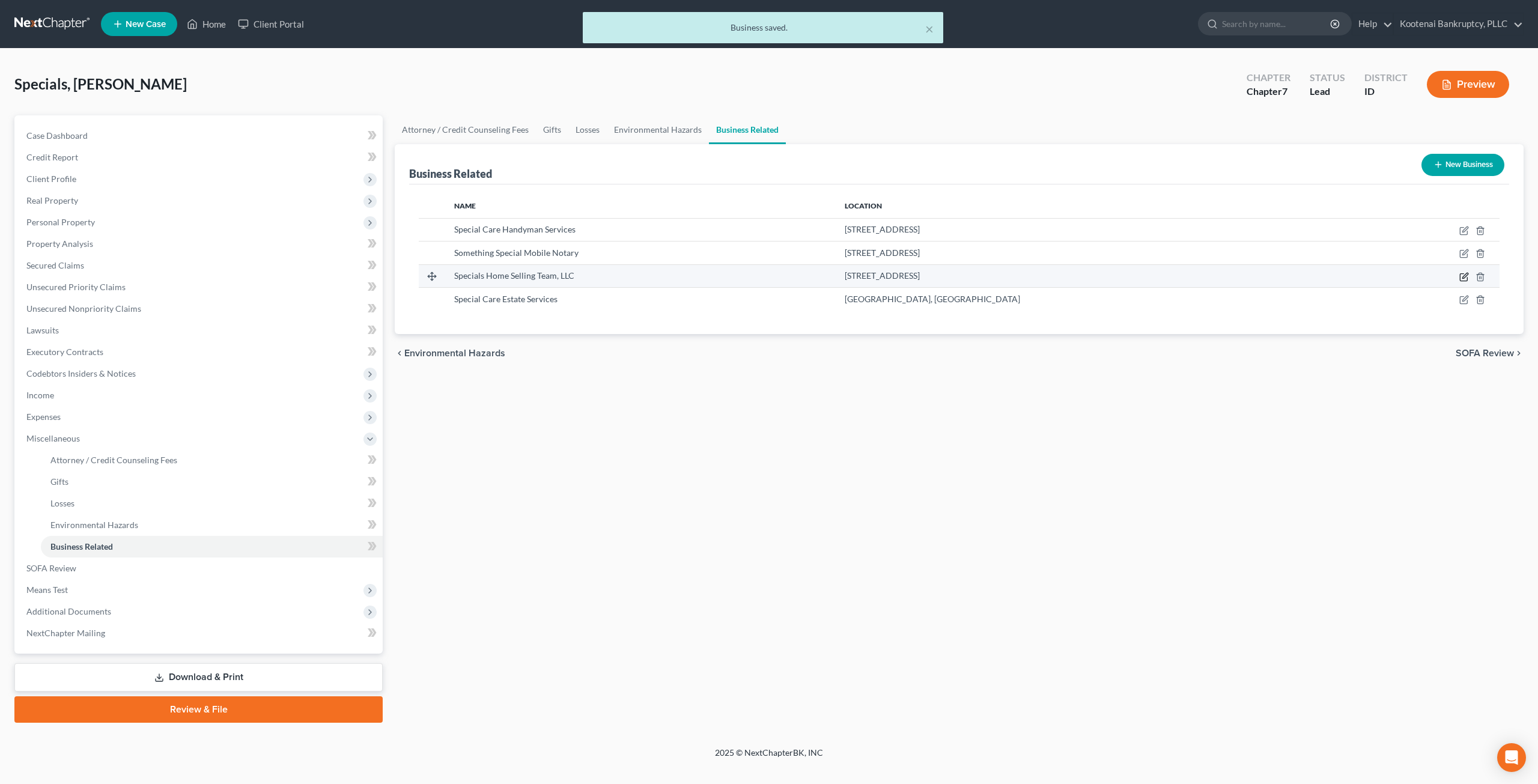
click at [1463, 275] on icon "button" at bounding box center [1465, 275] width 5 height 5
select select "sole_proprietor"
select select "13"
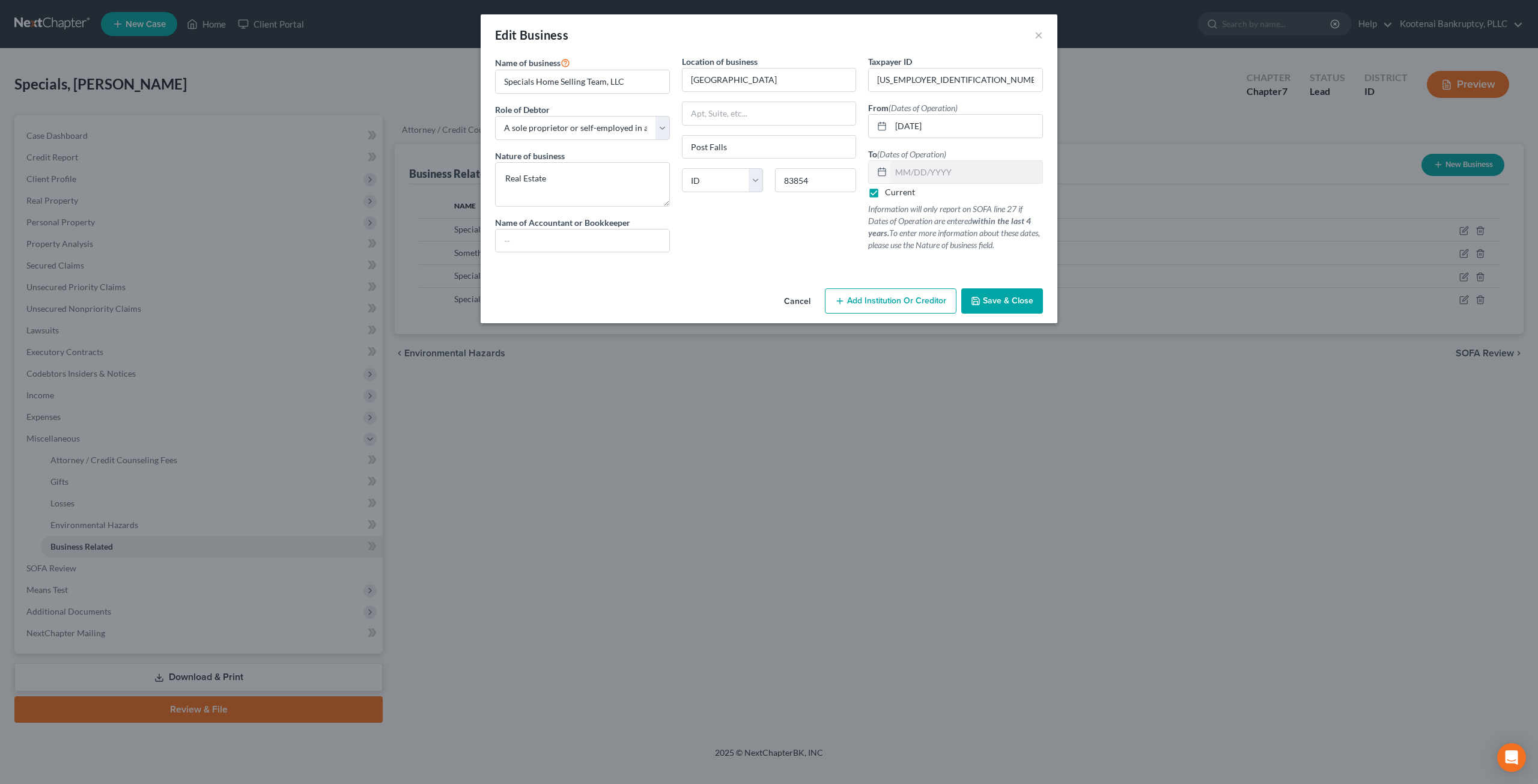
click at [801, 294] on button "Cancel" at bounding box center [797, 302] width 46 height 24
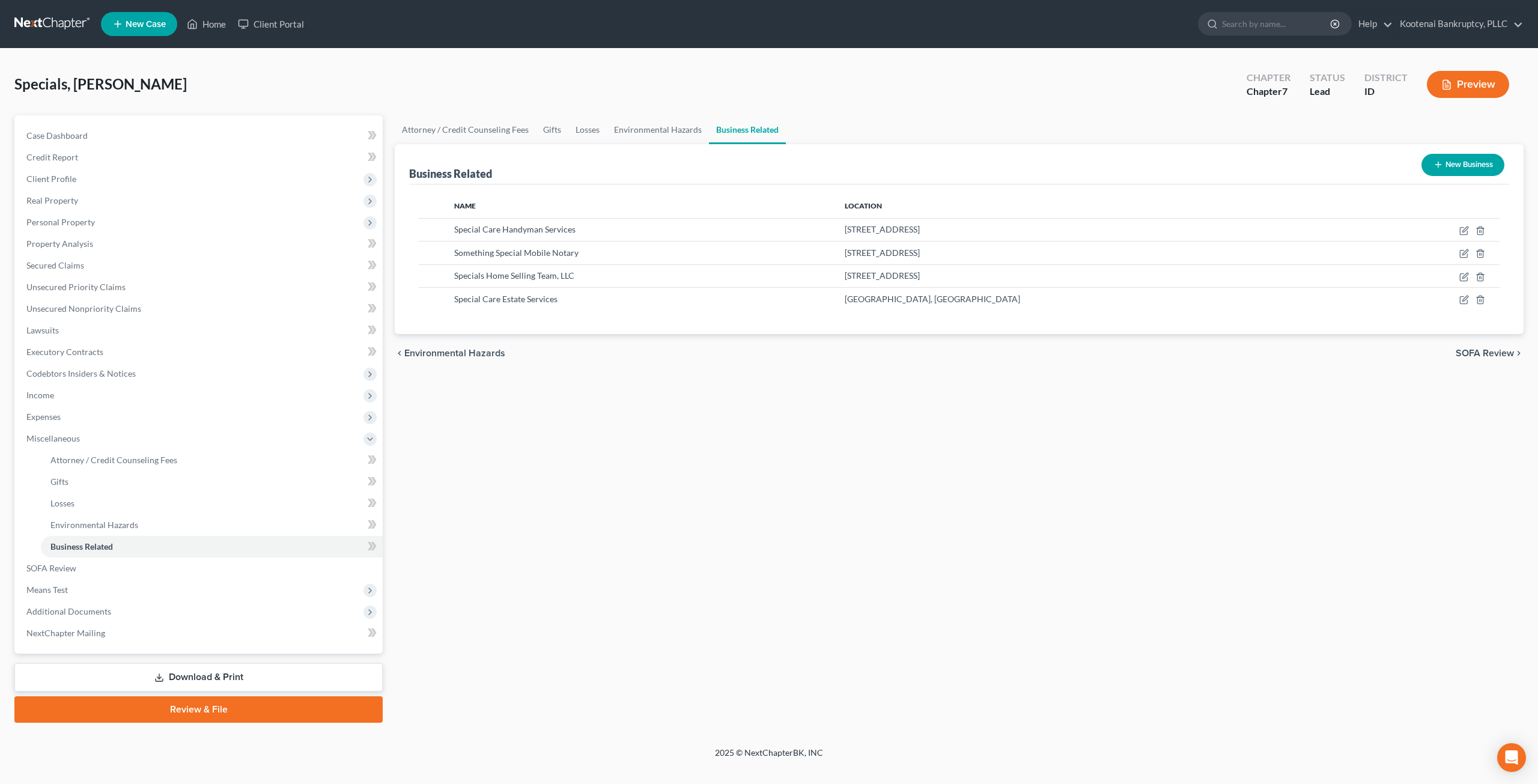
click at [646, 450] on div "Attorney / Credit Counseling Fees Gifts Losses Environmental Hazards Business R…" at bounding box center [959, 419] width 1141 height 607
click at [66, 398] on span "Income" at bounding box center [199, 395] width 366 height 22
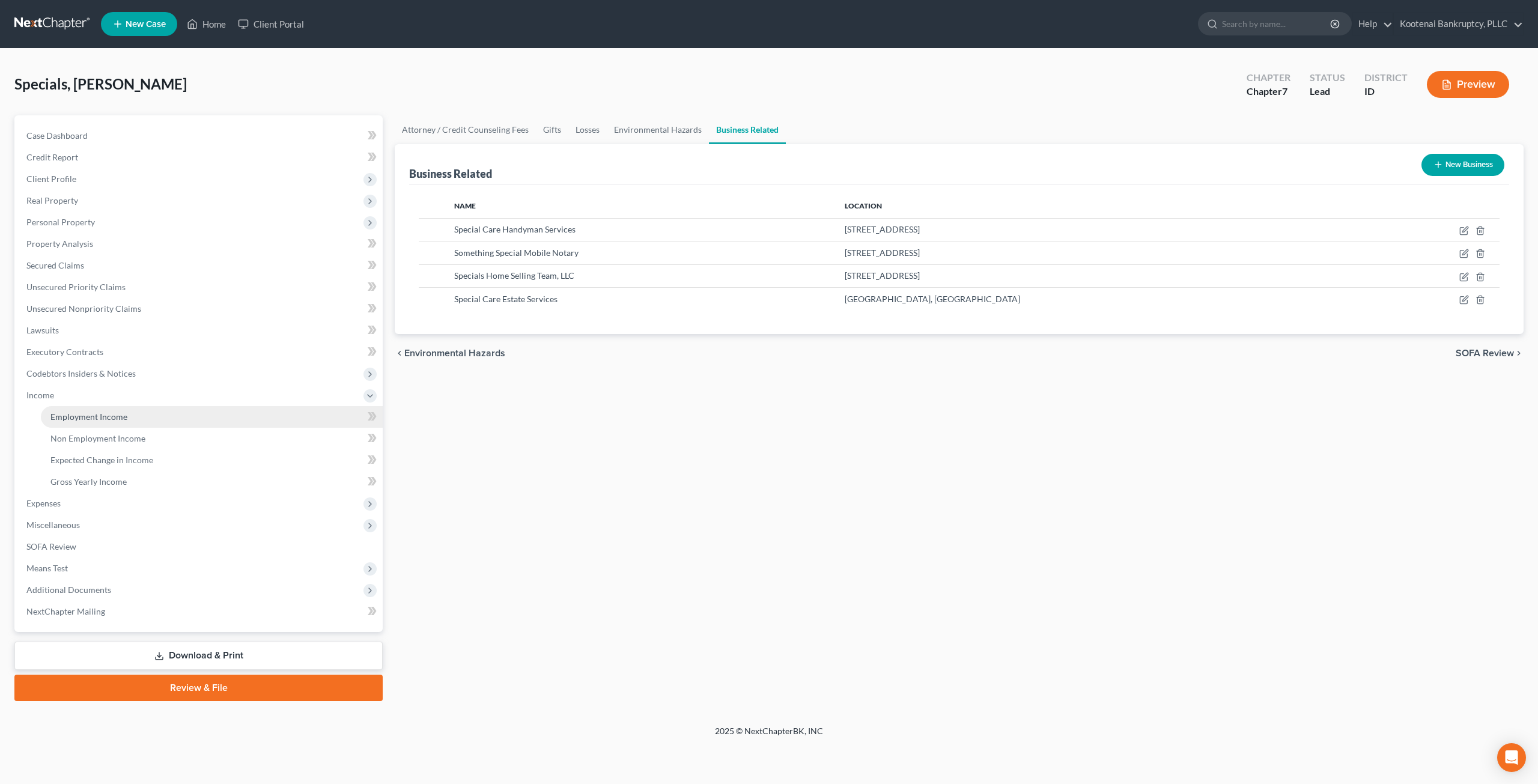
click at [90, 414] on span "Employment Income" at bounding box center [88, 416] width 77 height 10
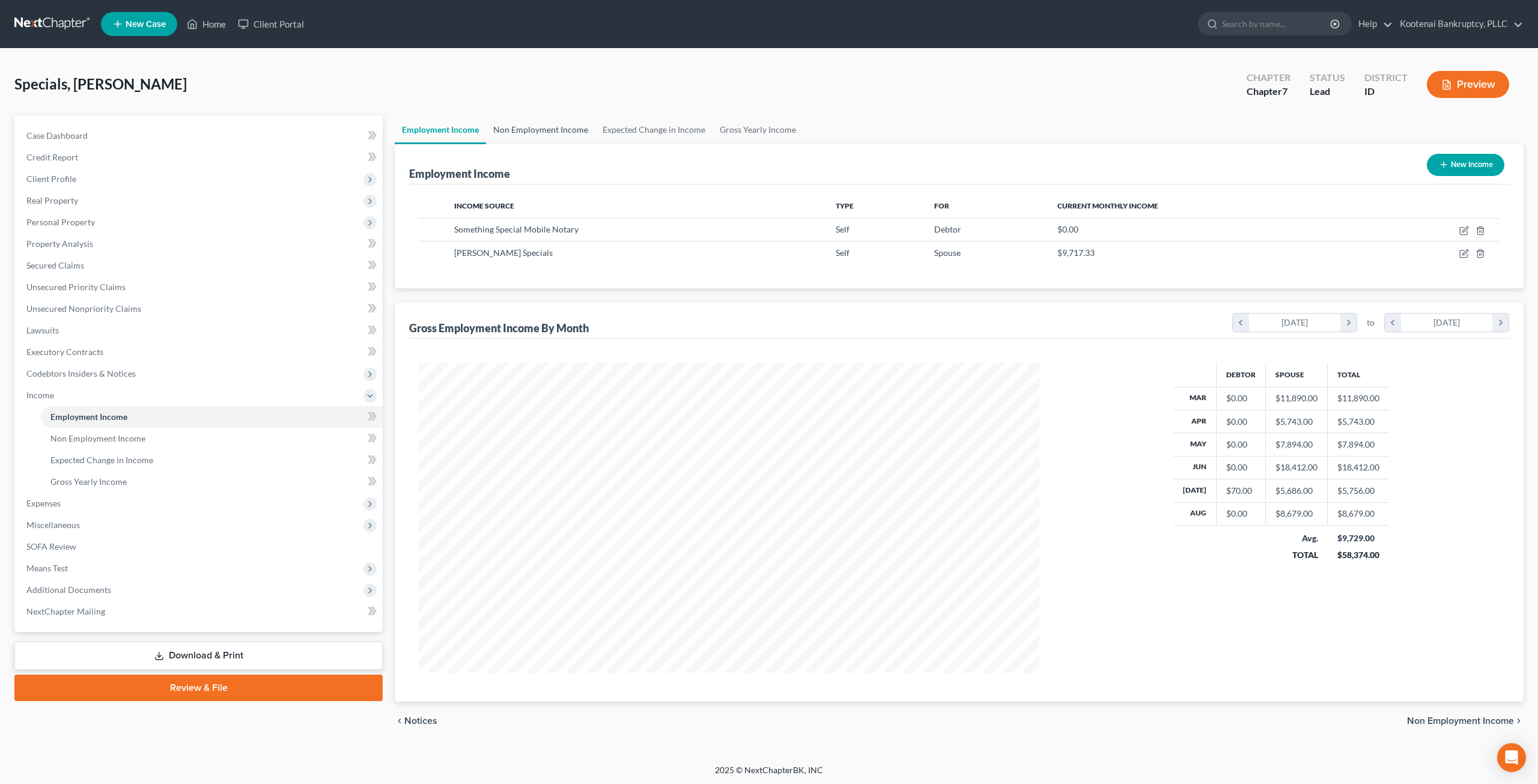
scroll to position [310, 644]
click at [558, 125] on link "Non Employment Income" at bounding box center [541, 130] width 110 height 29
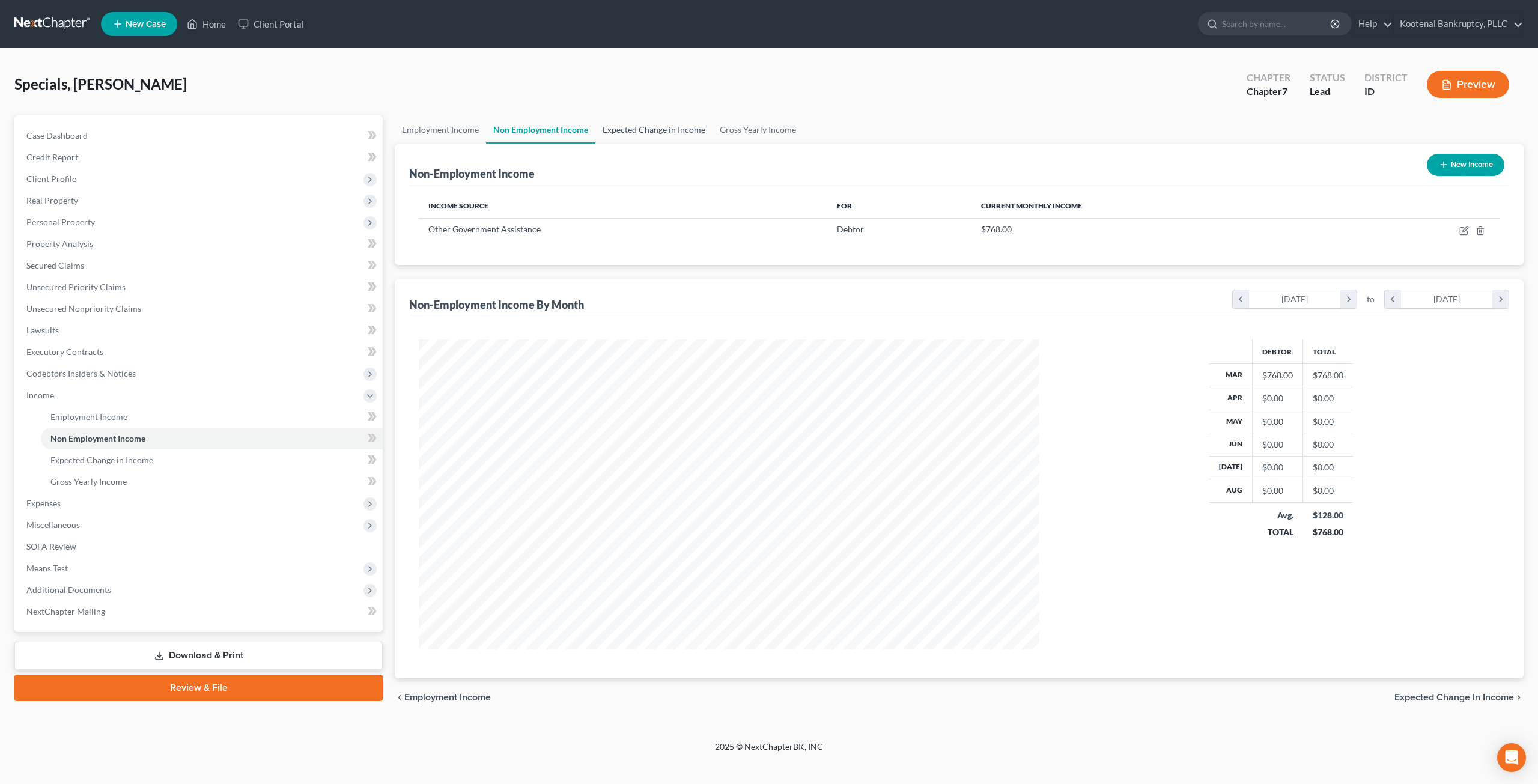
scroll to position [310, 644]
click at [659, 123] on link "Expected Change in Income" at bounding box center [653, 130] width 117 height 29
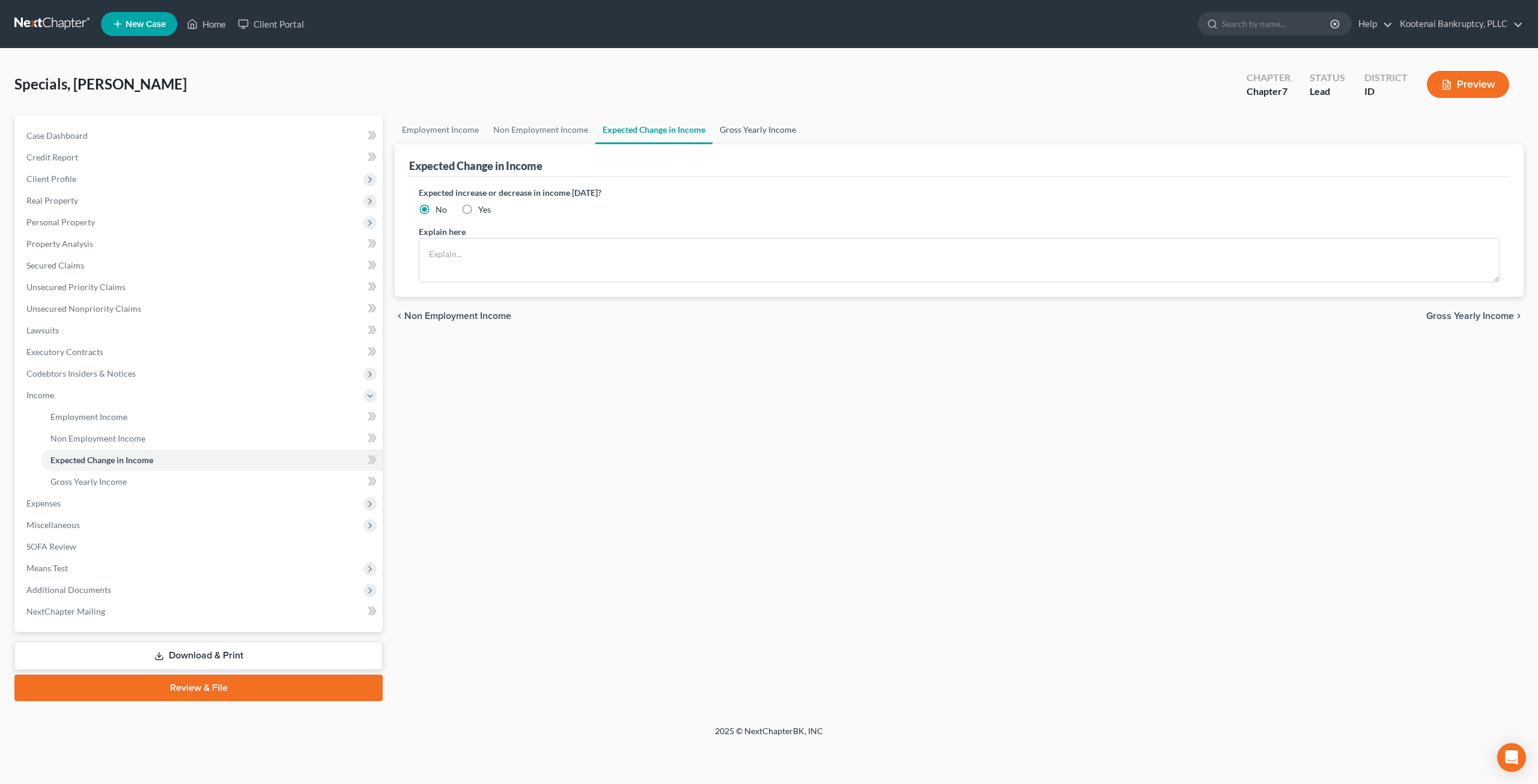
click at [757, 124] on link "Gross Yearly Income" at bounding box center [757, 130] width 90 height 29
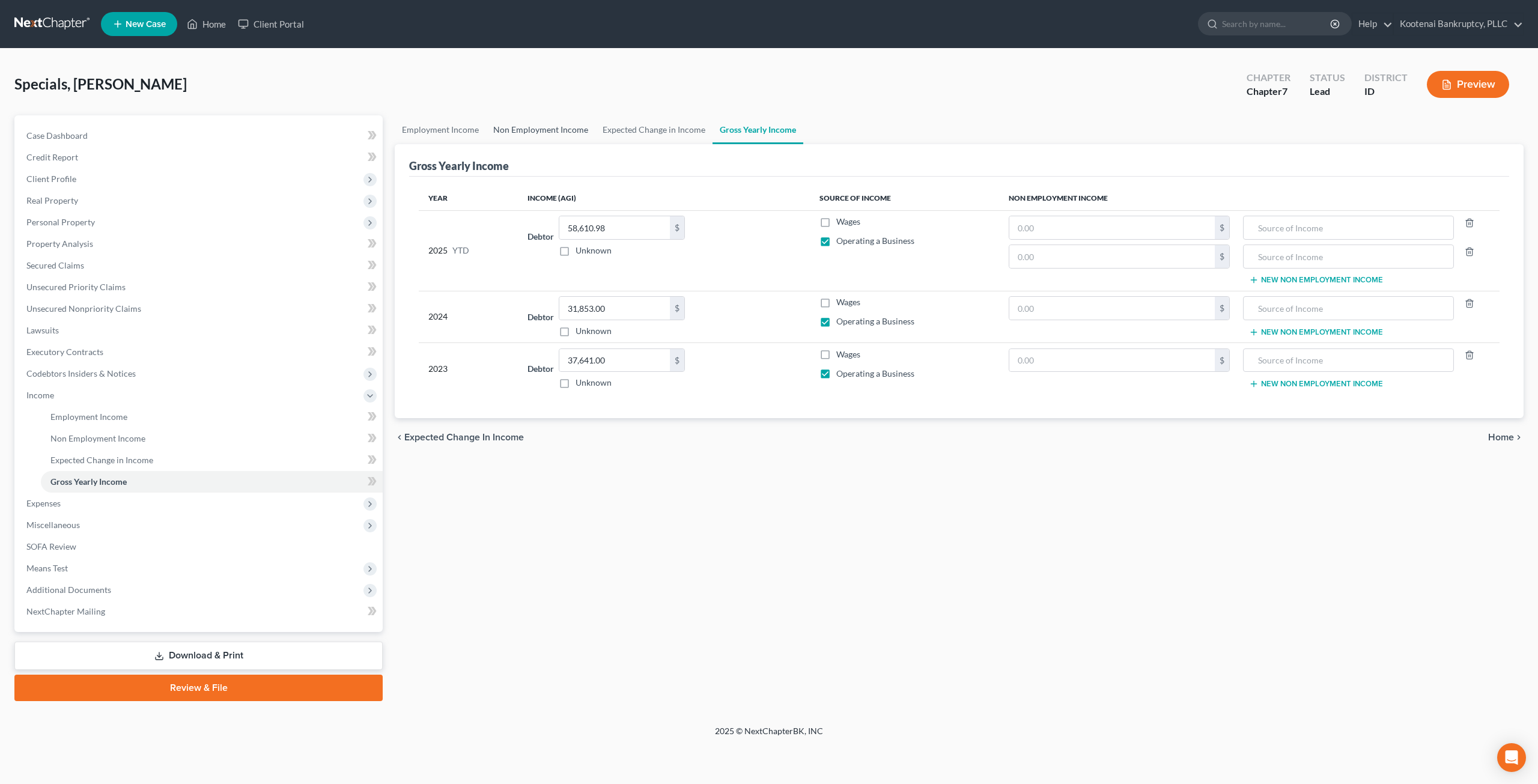
click at [549, 125] on link "Non Employment Income" at bounding box center [541, 130] width 110 height 29
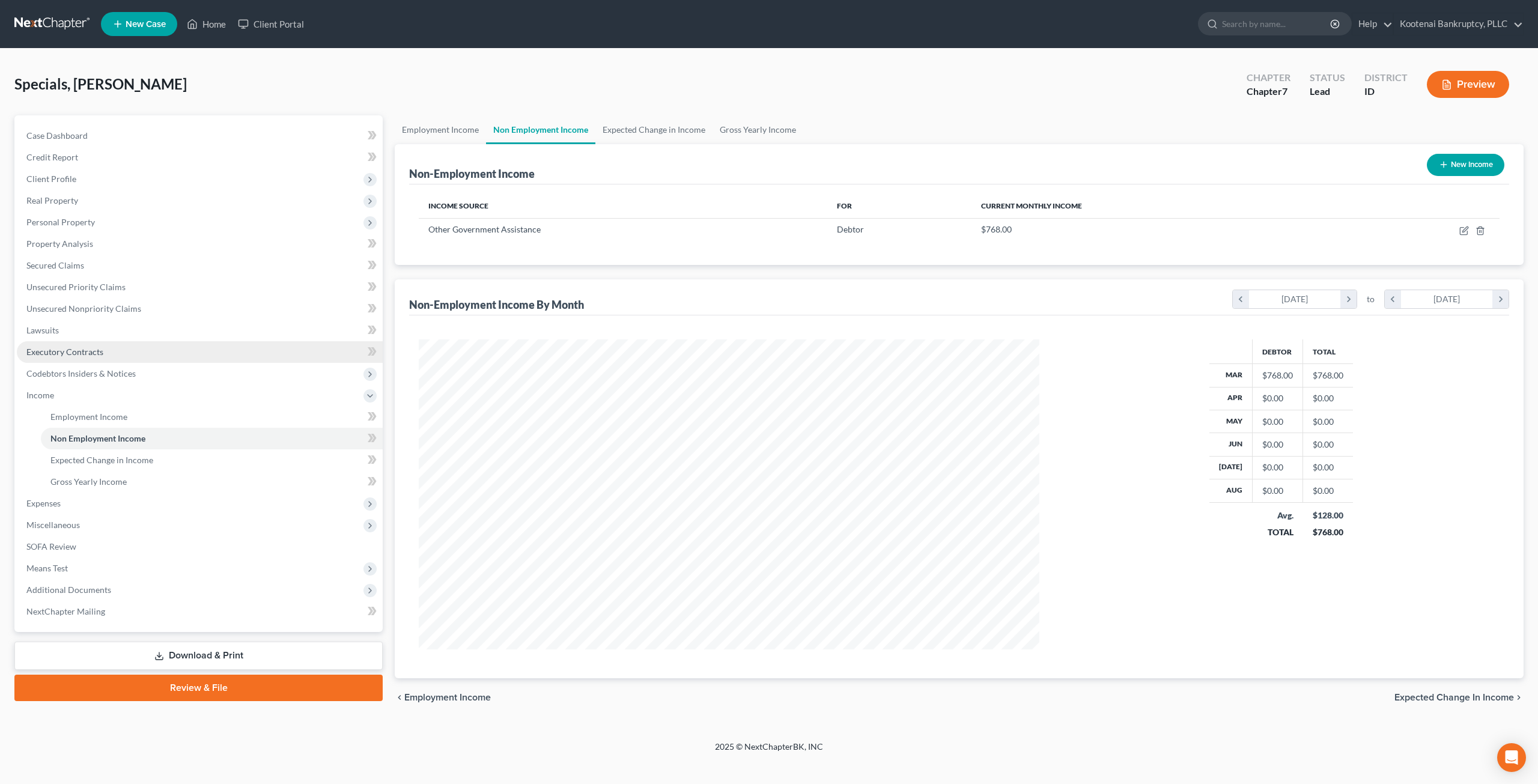
scroll to position [310, 644]
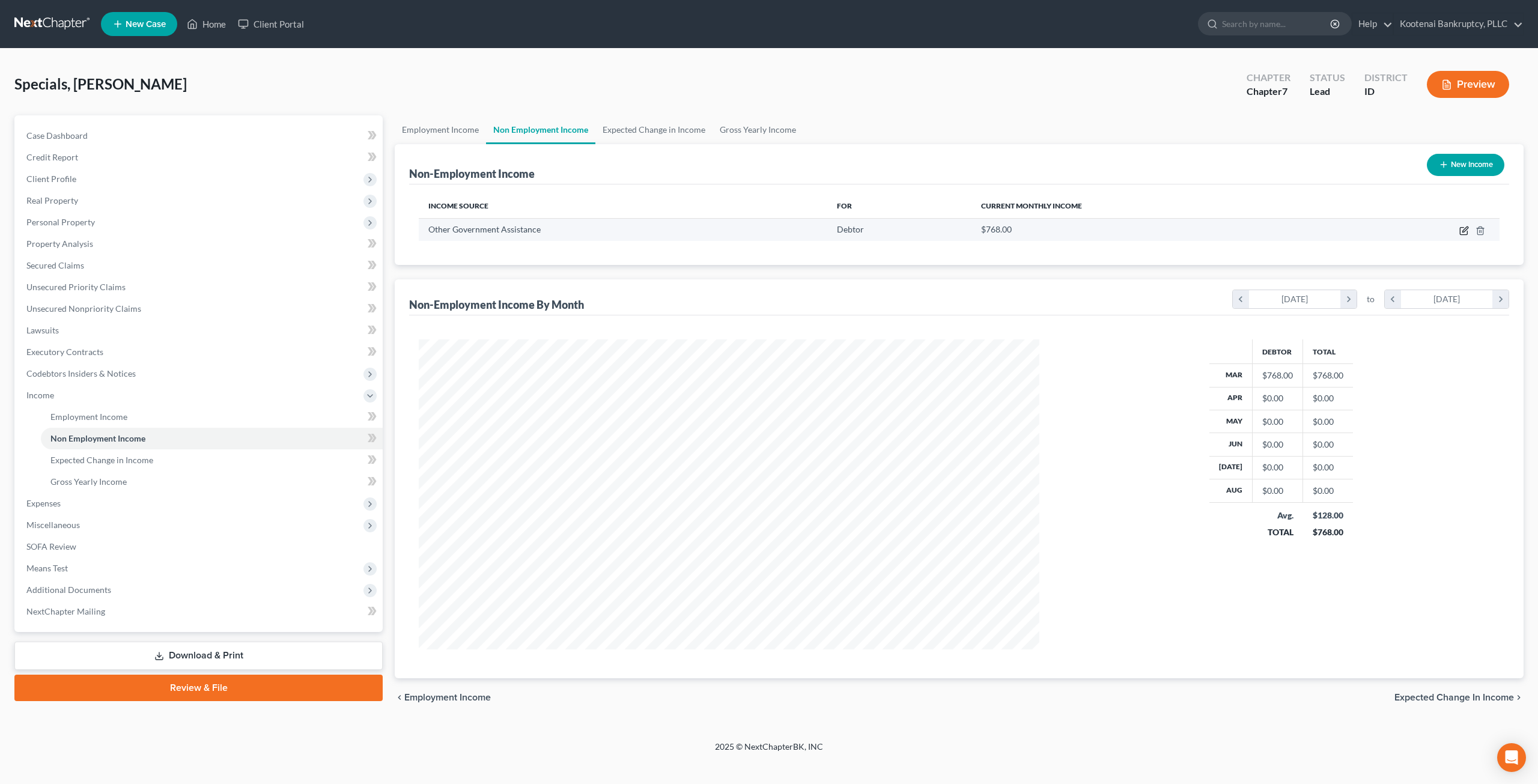
click at [1459, 230] on icon "button" at bounding box center [1464, 230] width 10 height 10
select select "5"
select select "0"
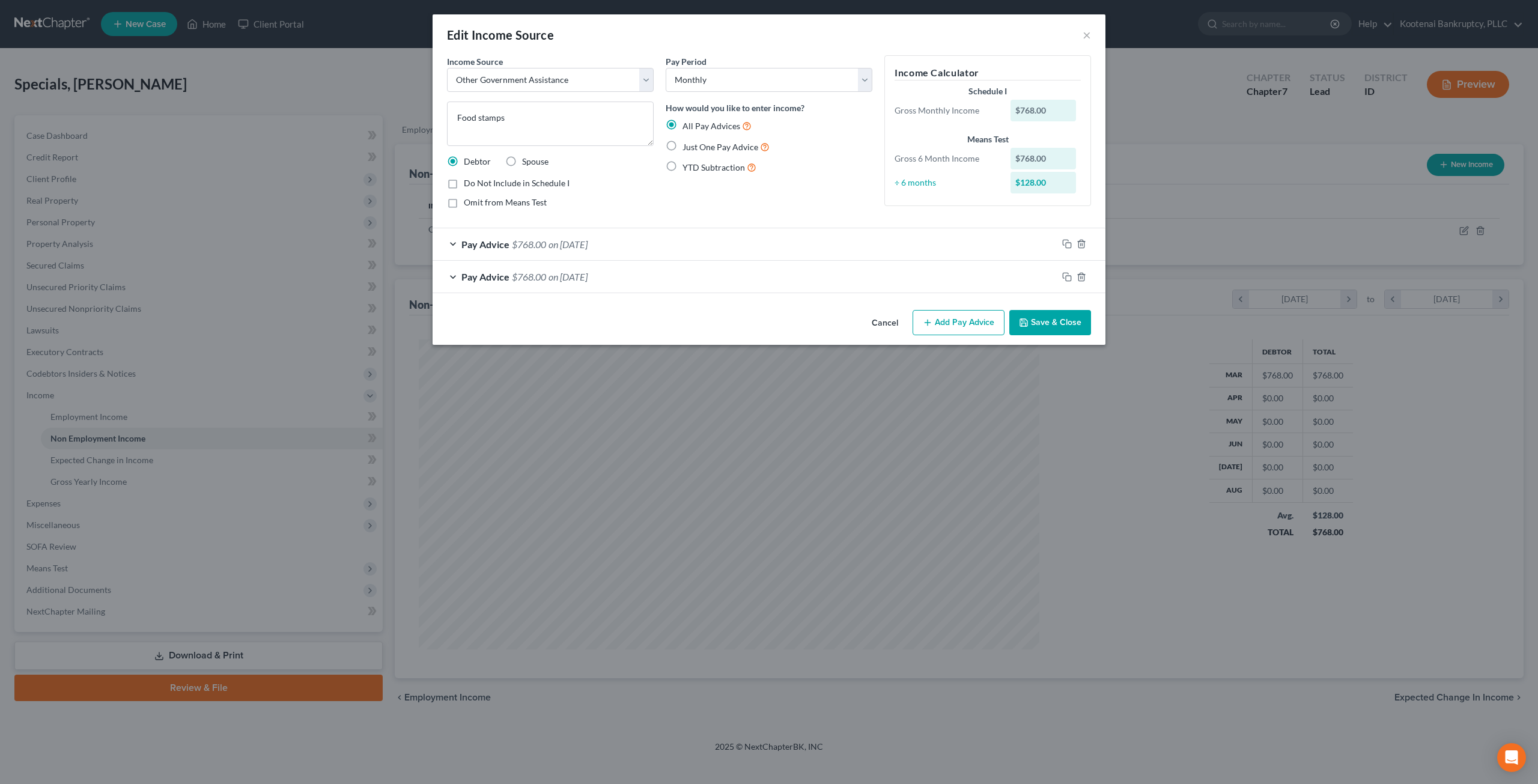
click at [1052, 324] on button "Save & Close" at bounding box center [1050, 323] width 82 height 25
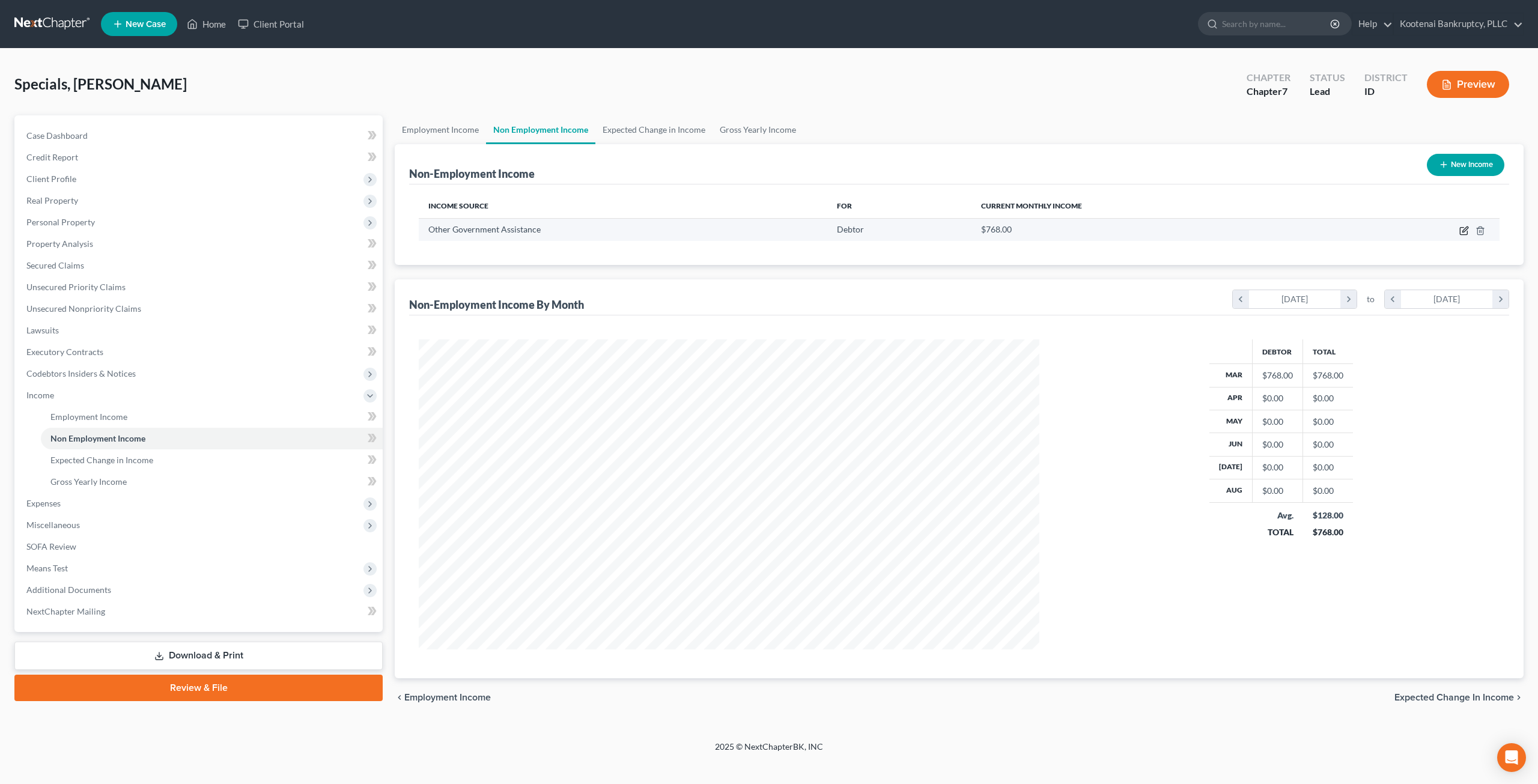
click at [1463, 230] on icon "button" at bounding box center [1465, 229] width 5 height 5
select select "5"
select select "0"
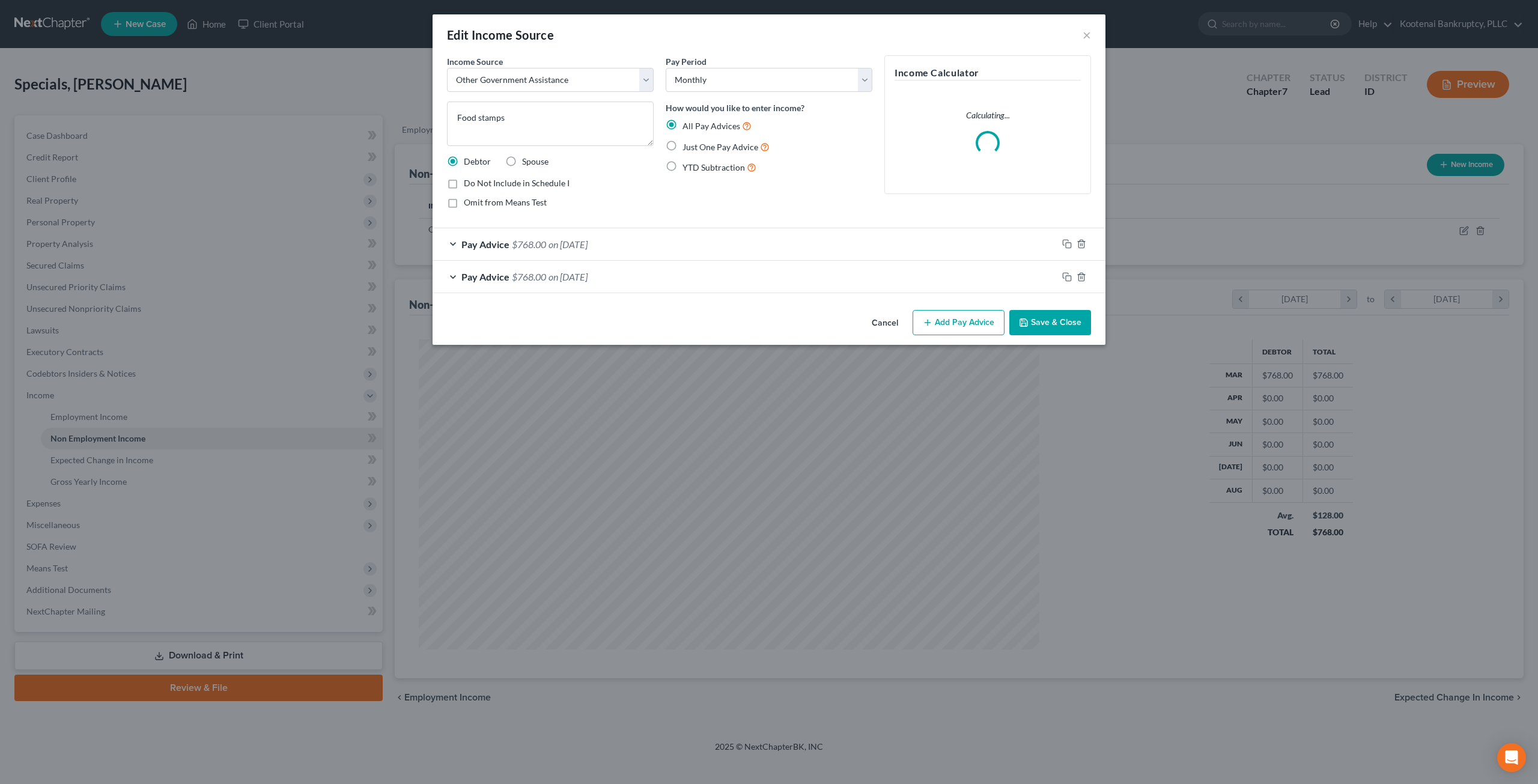
click at [464, 183] on label "Do Not Include in Schedule I" at bounding box center [517, 183] width 106 height 12
click at [469, 183] on input "Do Not Include in Schedule I" at bounding box center [473, 181] width 8 height 8
checkbox input "true"
click at [1078, 316] on button "Save & Close" at bounding box center [1050, 323] width 82 height 25
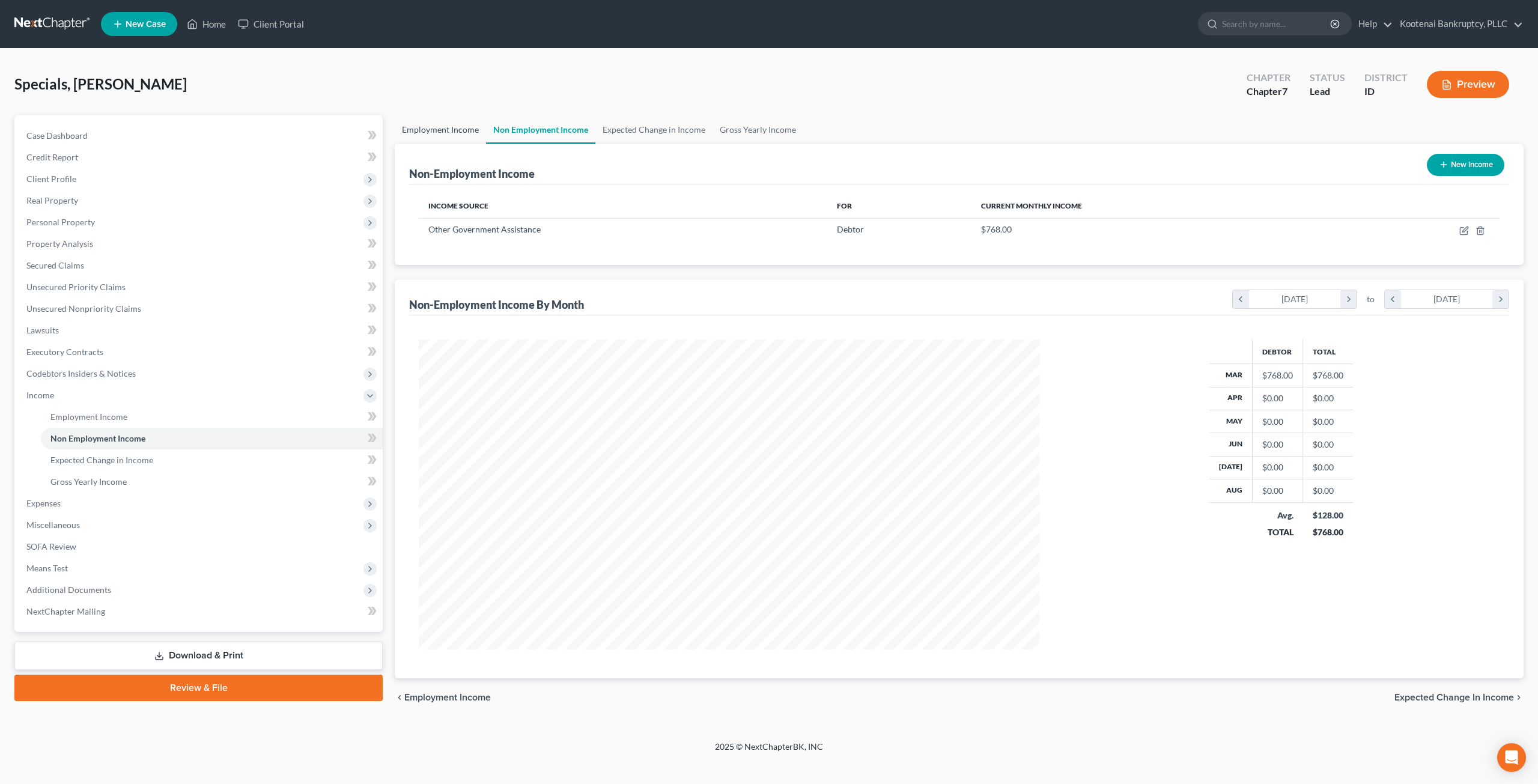
click at [436, 120] on link "Employment Income" at bounding box center [440, 130] width 91 height 29
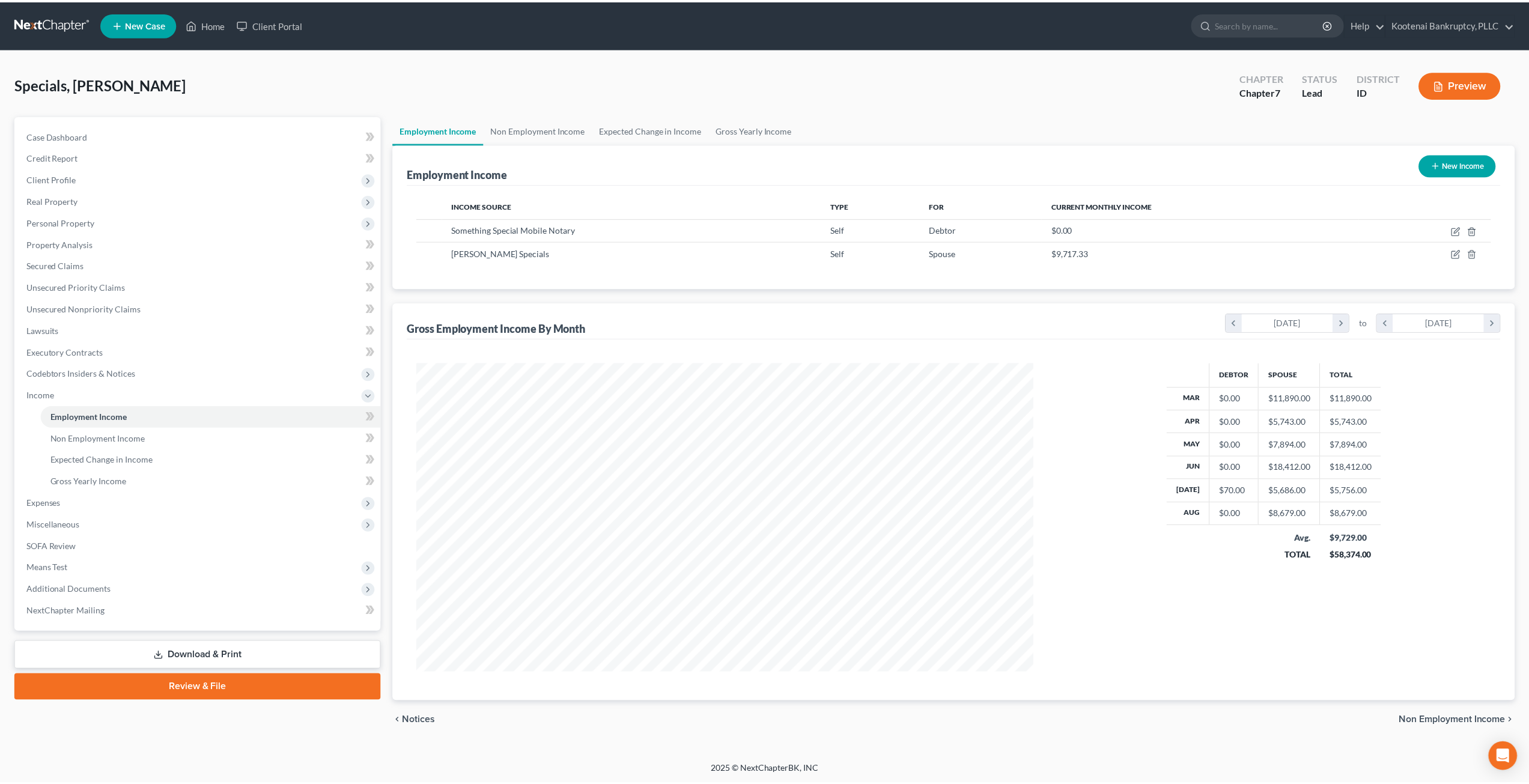
scroll to position [310, 644]
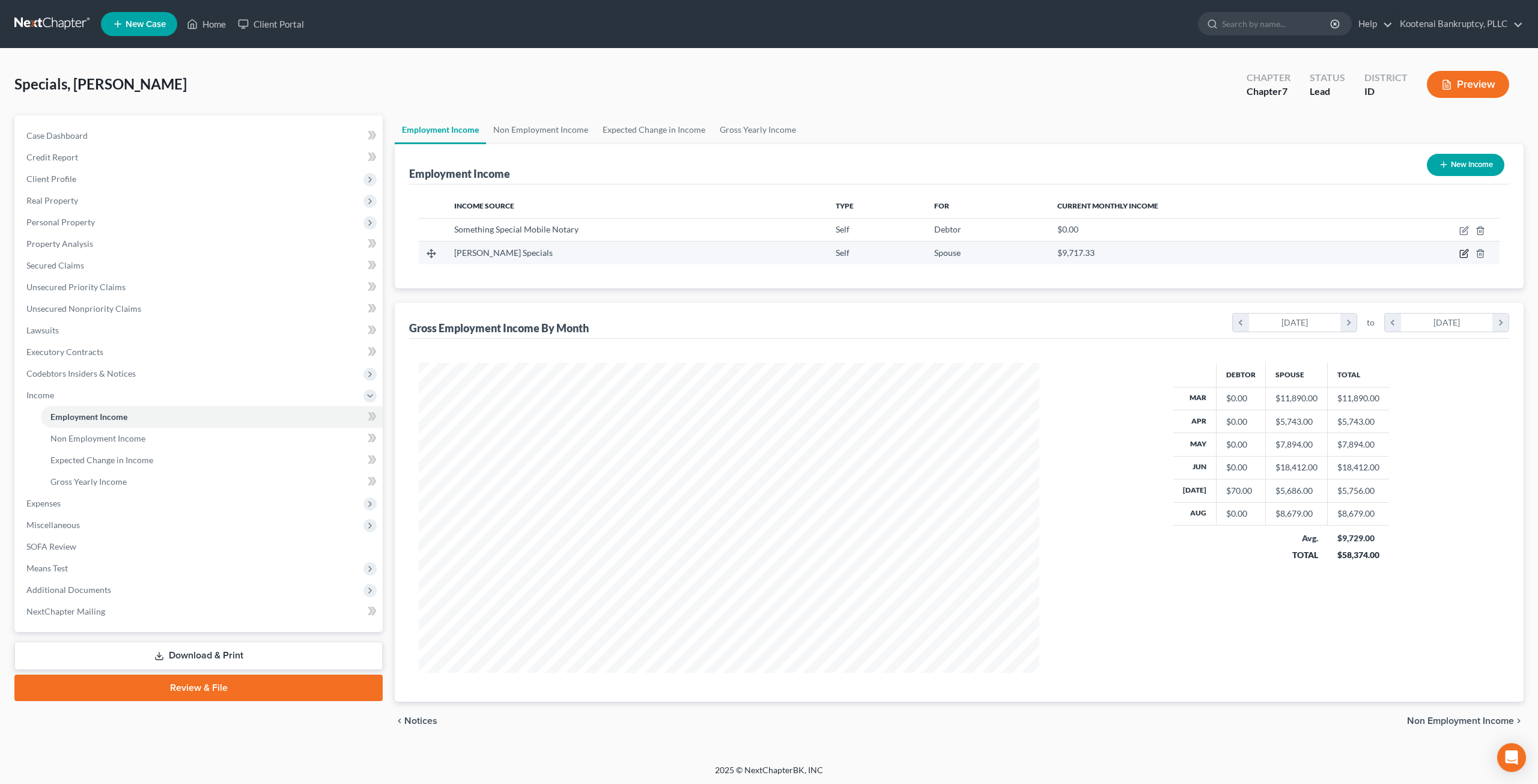
click at [1460, 253] on icon "button" at bounding box center [1463, 254] width 7 height 7
select select "1"
select select "0"
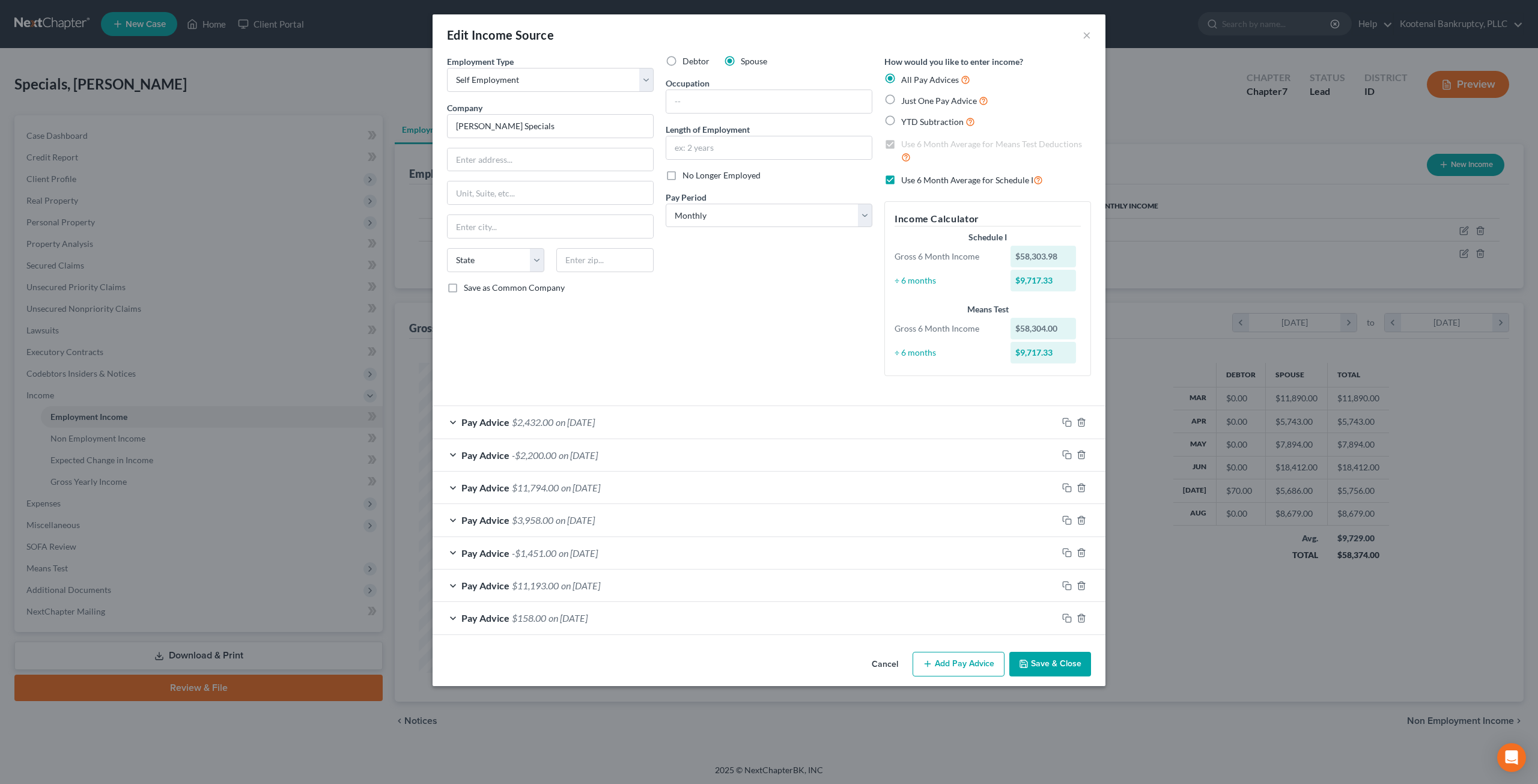
click at [1059, 661] on button "Save & Close" at bounding box center [1050, 664] width 82 height 25
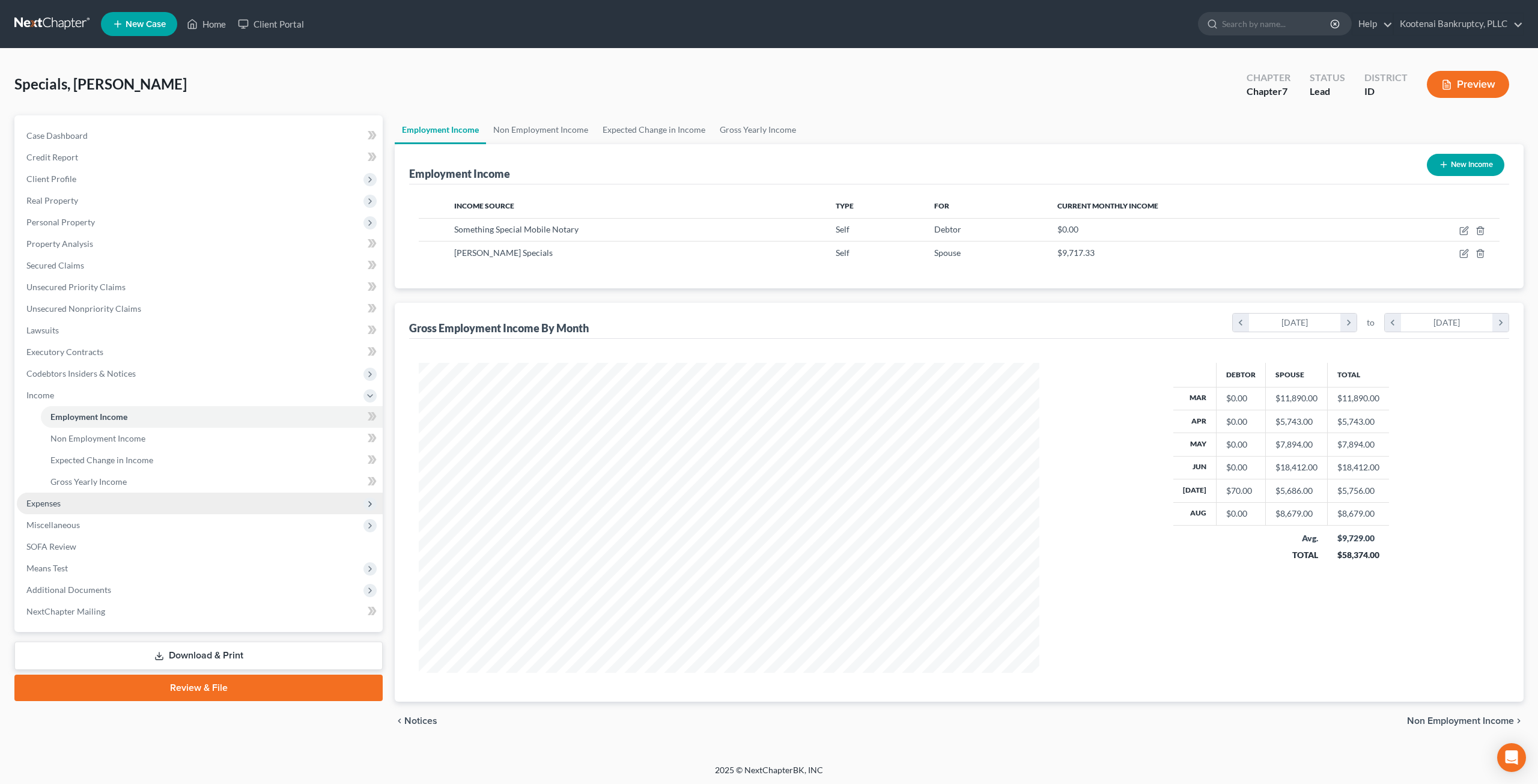
click at [101, 504] on span "Expenses" at bounding box center [199, 503] width 366 height 22
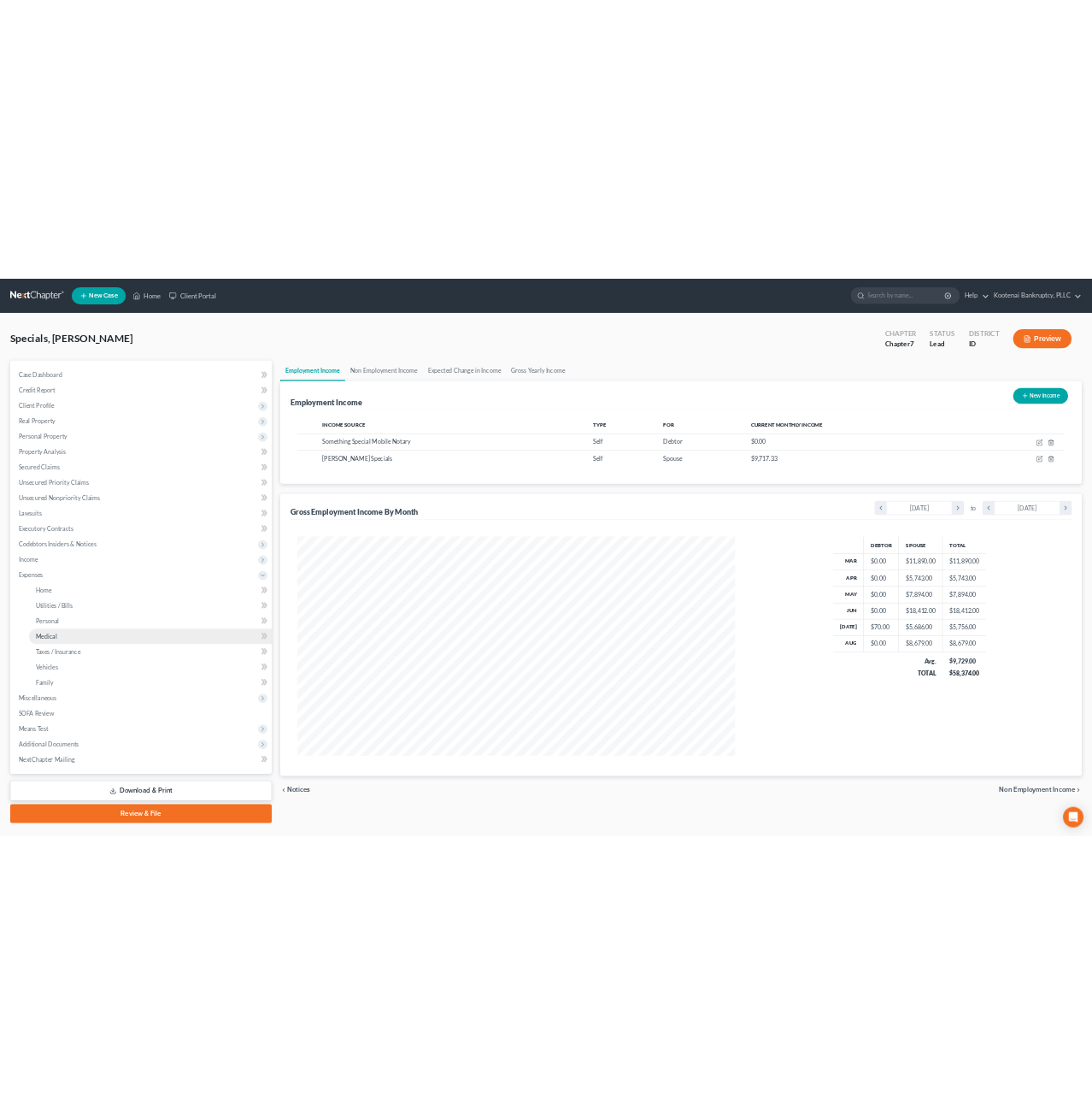
scroll to position [854454, 853626]
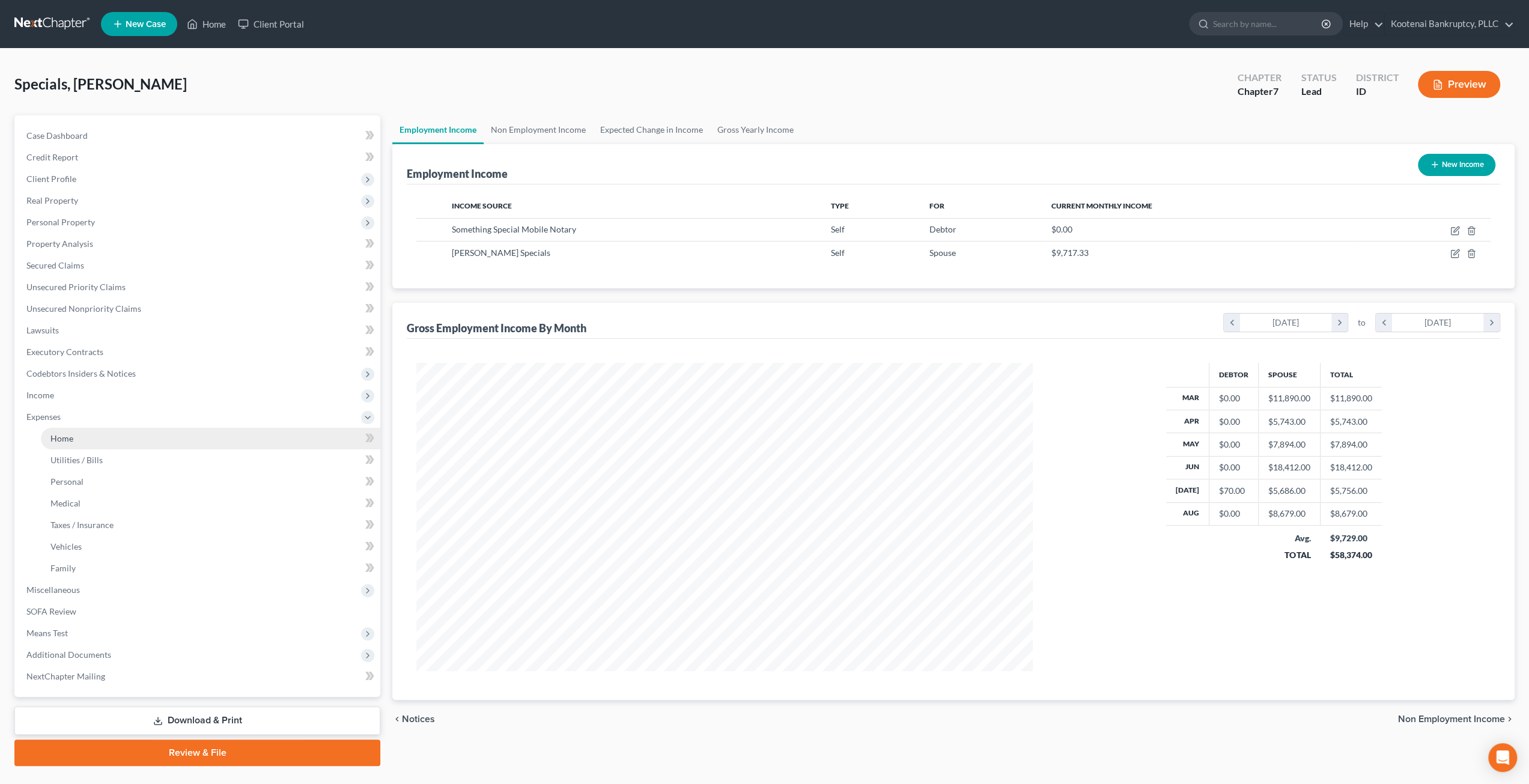
click at [126, 438] on link "Home" at bounding box center [211, 438] width 339 height 22
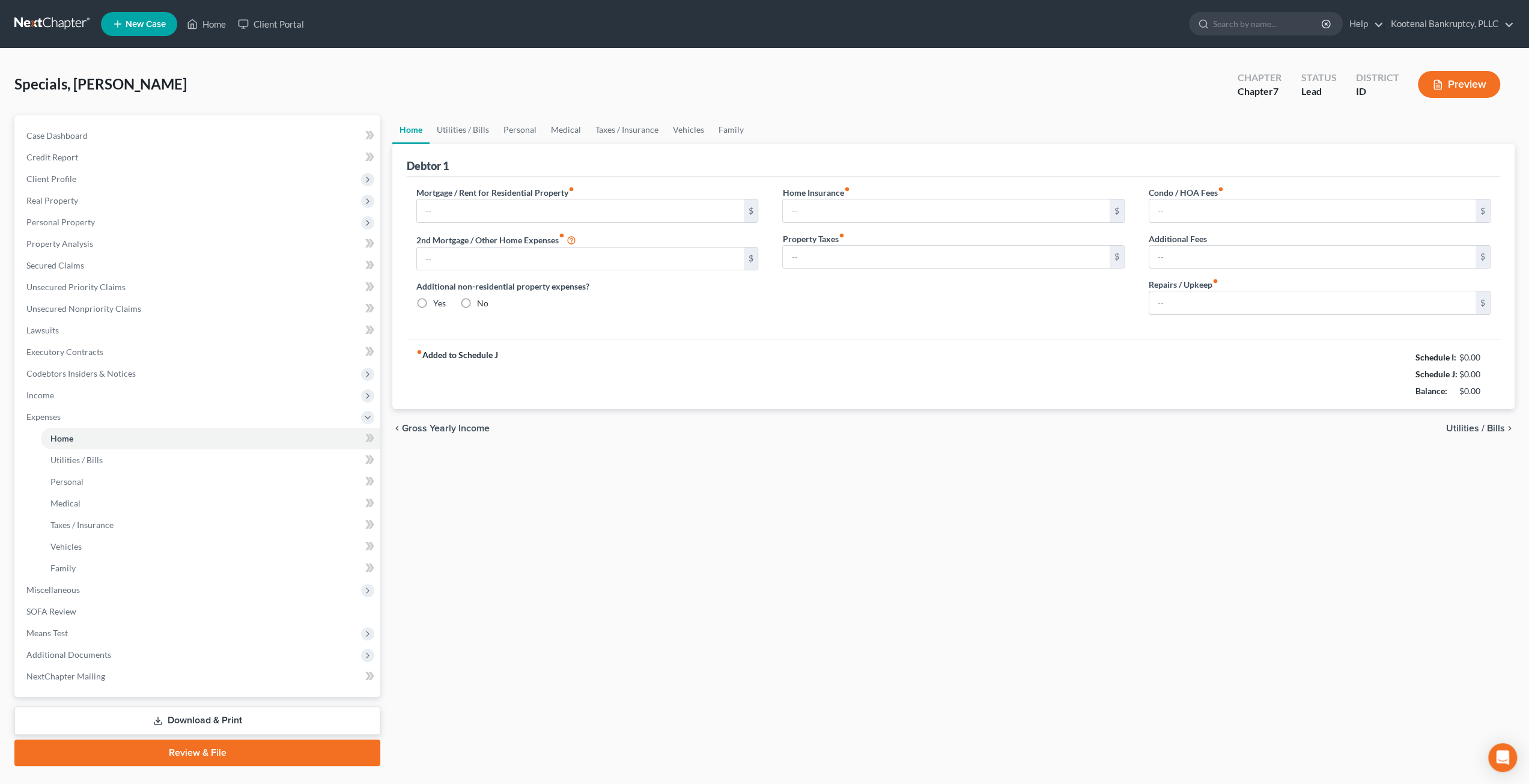
type input "1,750.00"
type input "0.00"
radio input "true"
type input "0.00"
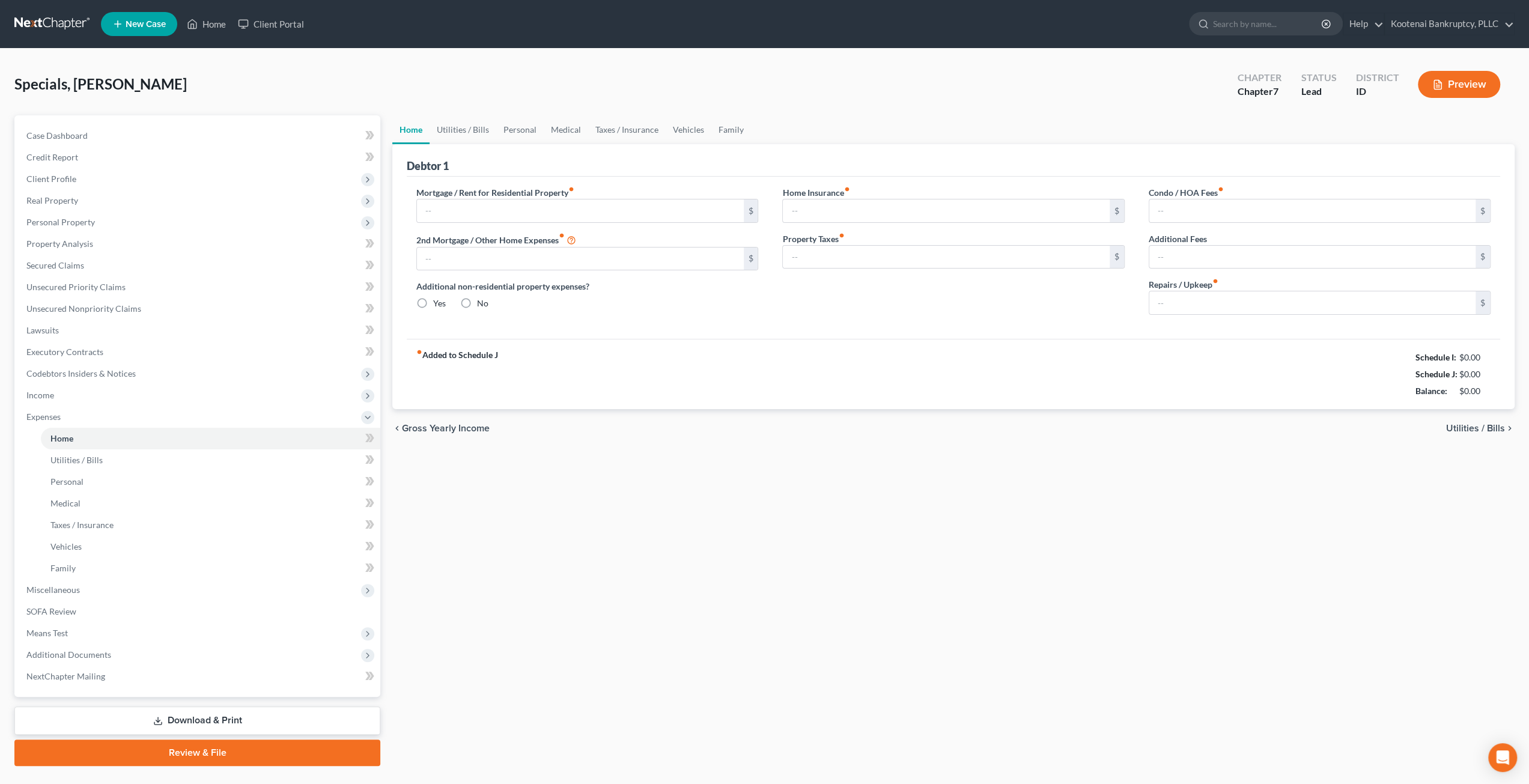
type input "0.00"
click at [458, 136] on link "Utilities / Bills" at bounding box center [463, 130] width 67 height 29
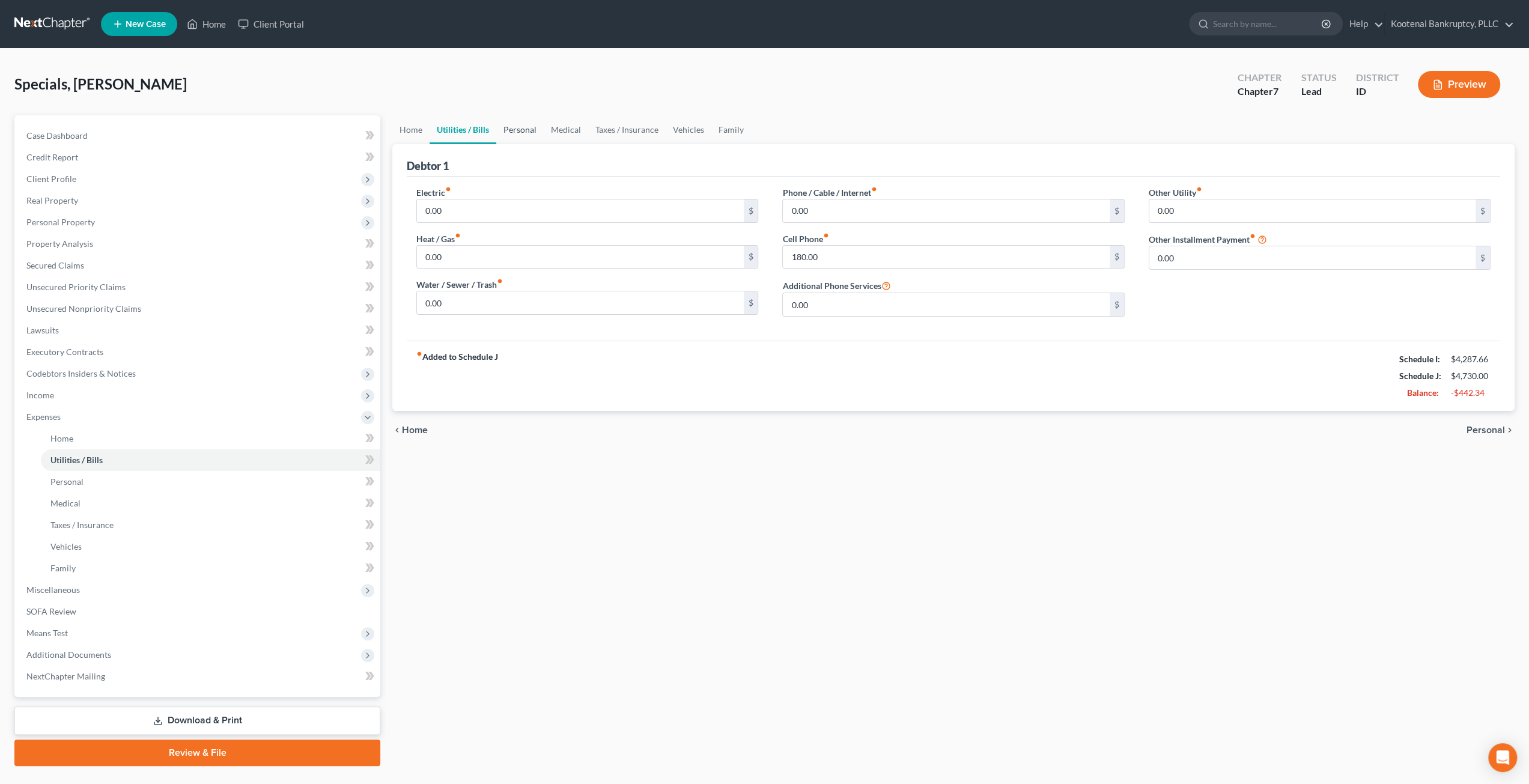
click at [511, 126] on link "Personal" at bounding box center [520, 130] width 48 height 29
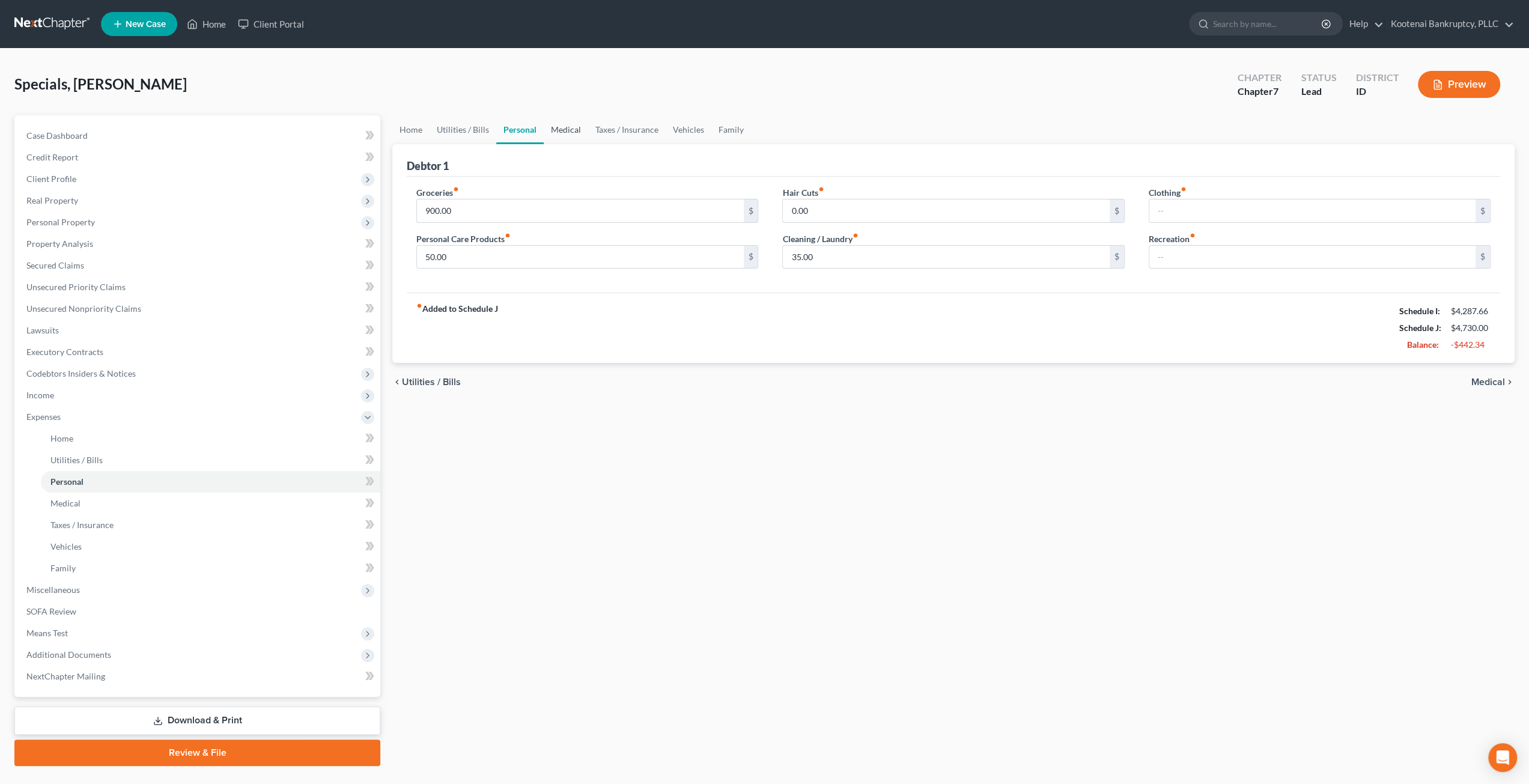
click at [557, 126] on link "Medical" at bounding box center [566, 130] width 44 height 29
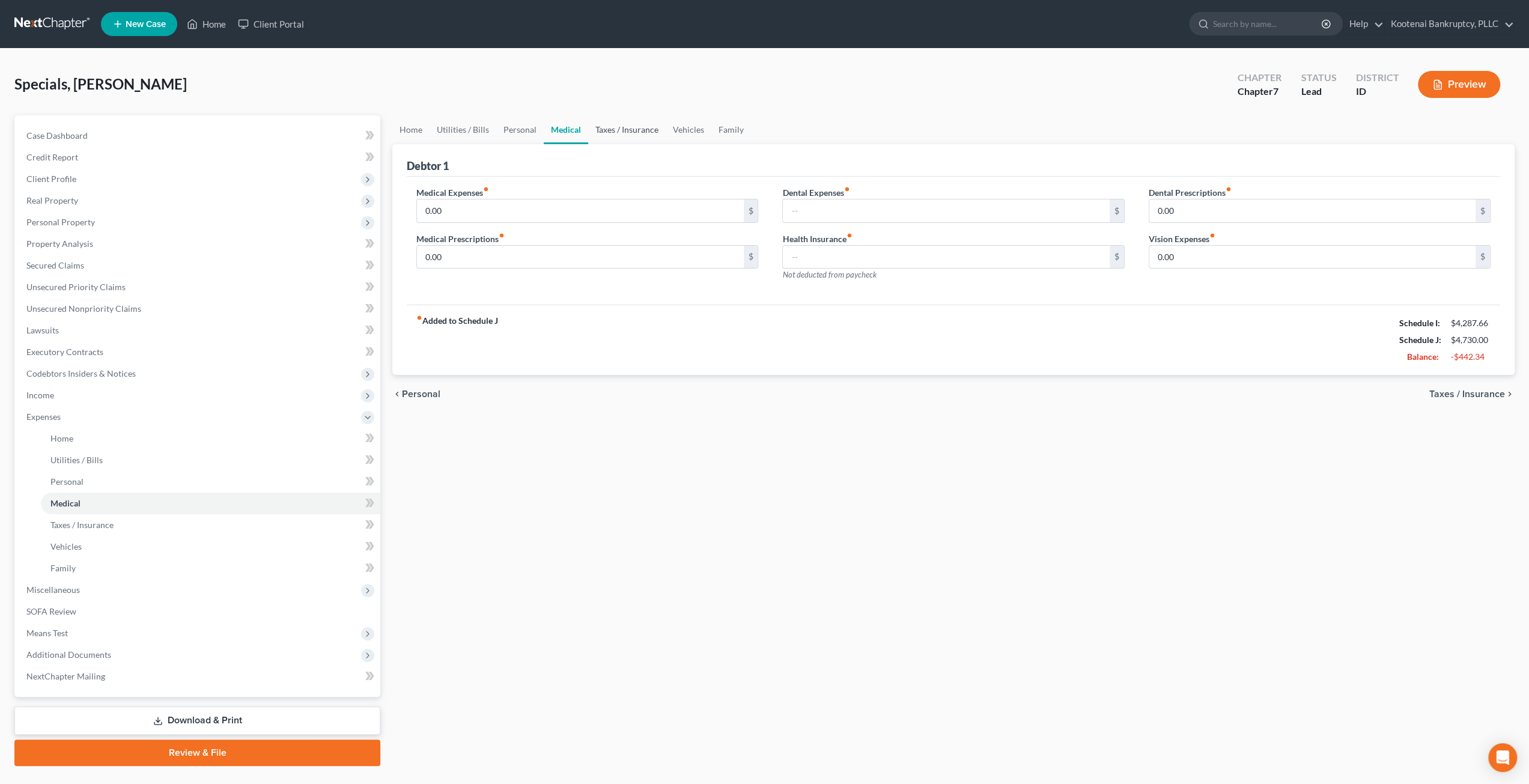
click at [623, 127] on link "Taxes / Insurance" at bounding box center [627, 130] width 77 height 29
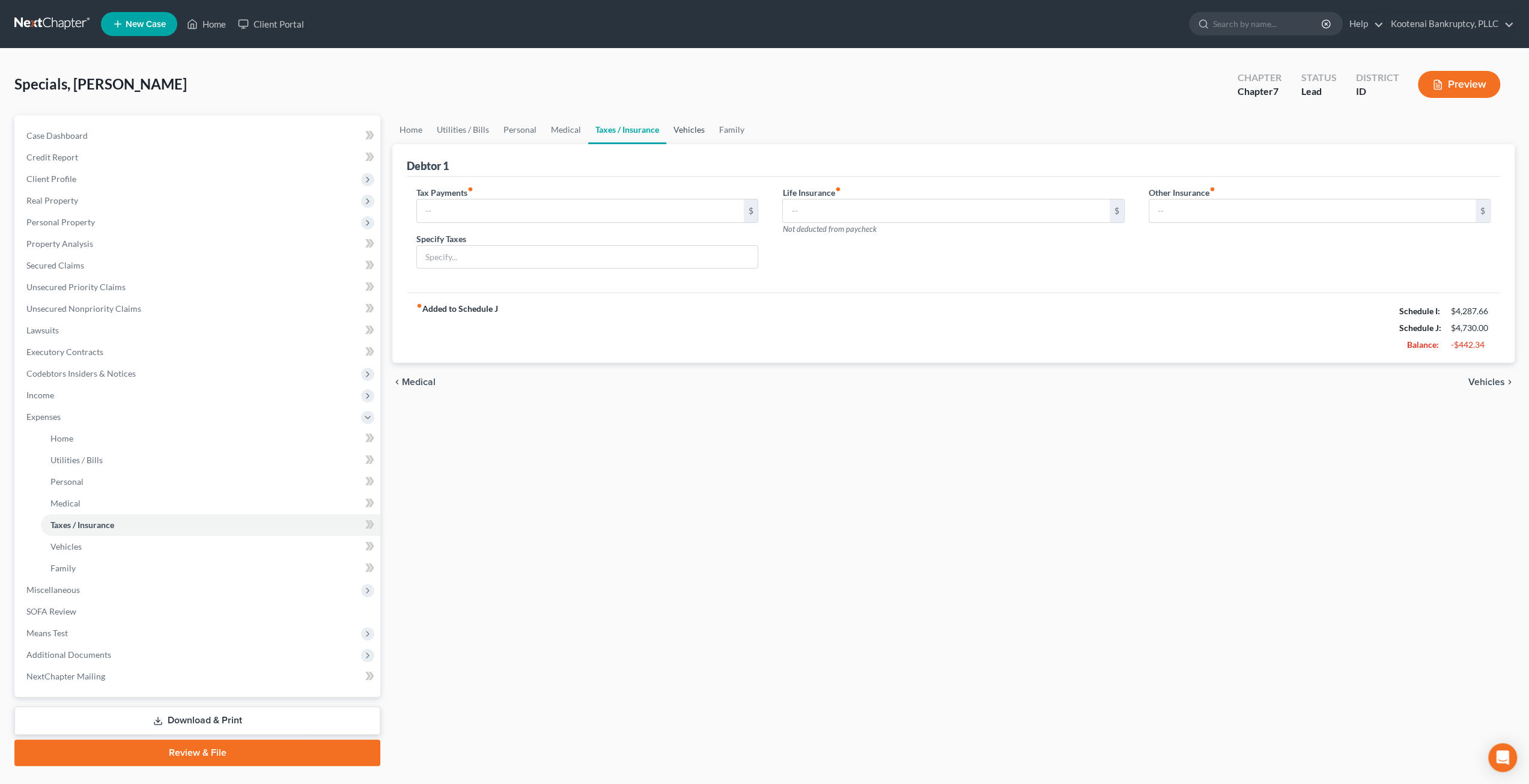
click at [668, 127] on link "Vehicles" at bounding box center [689, 130] width 46 height 29
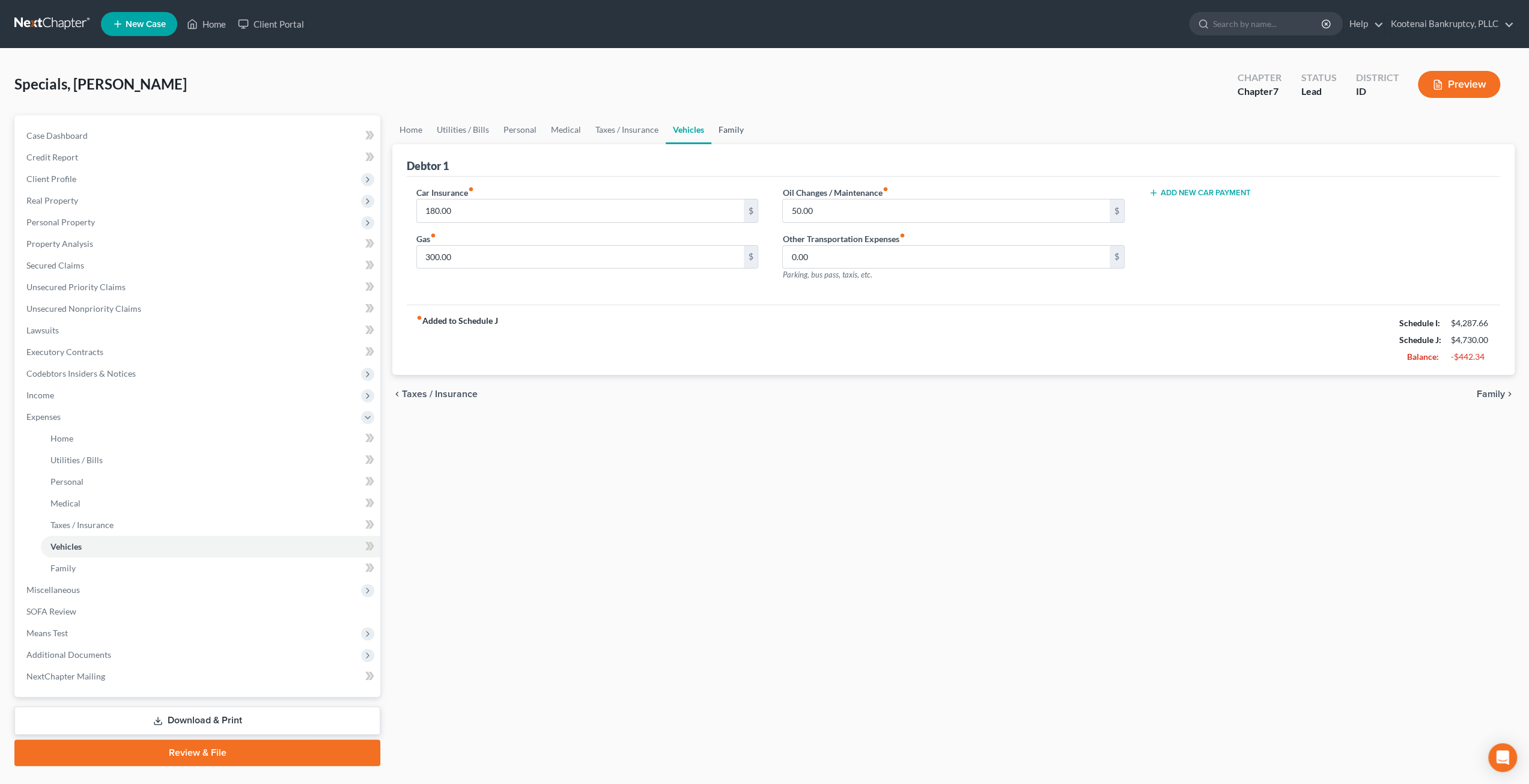
click at [727, 129] on link "Family" at bounding box center [731, 130] width 40 height 29
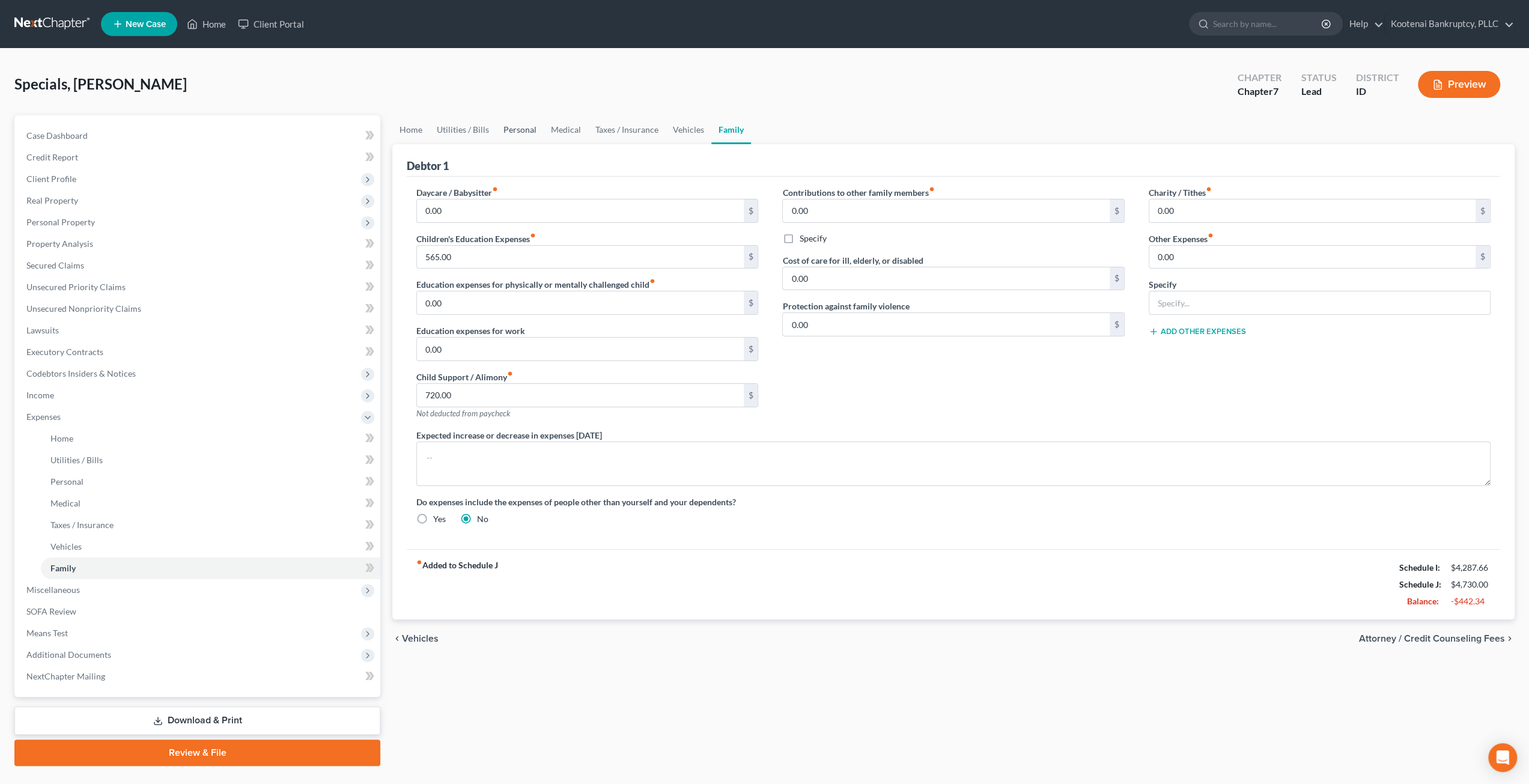
click at [500, 121] on link "Personal" at bounding box center [520, 130] width 48 height 29
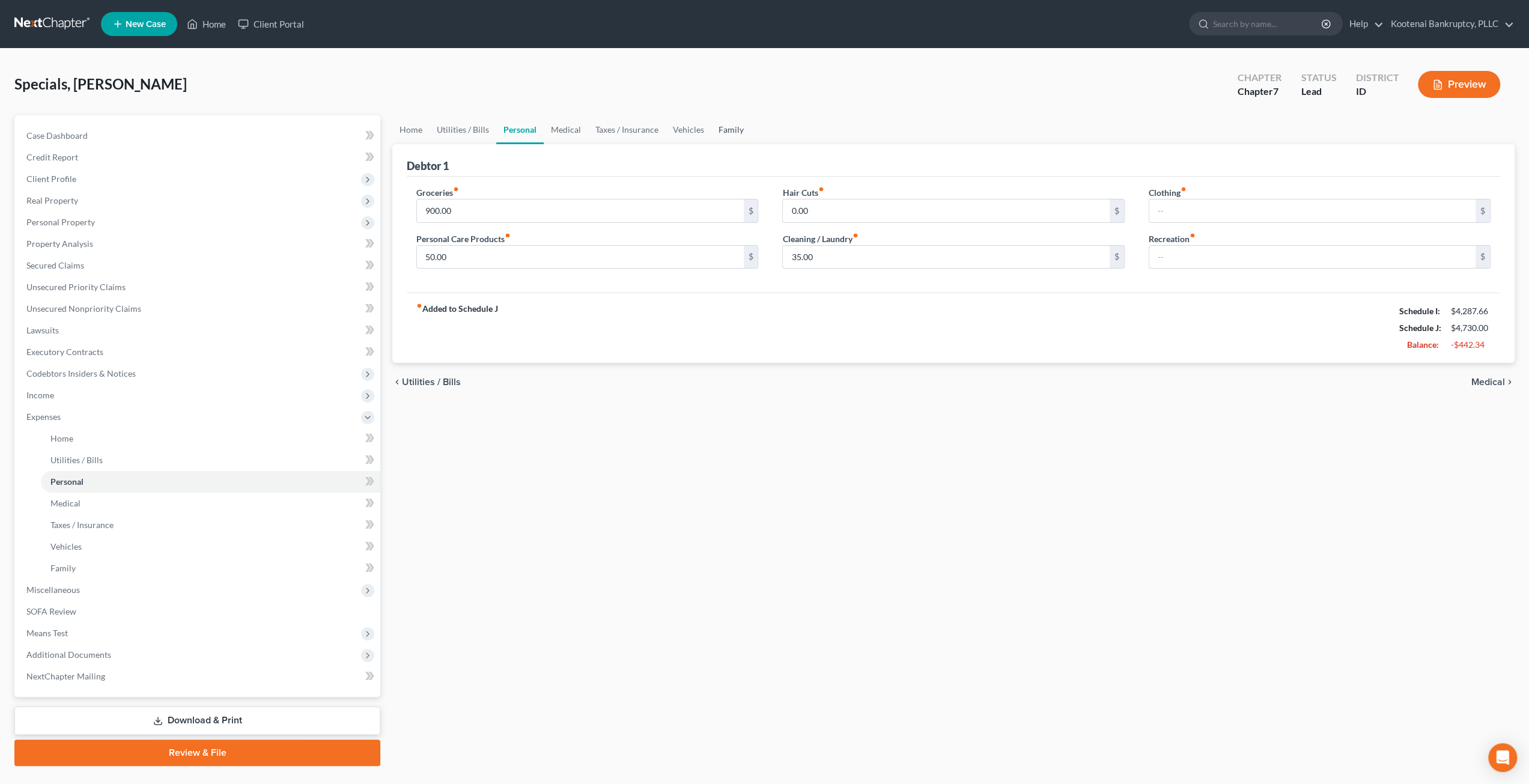
click at [734, 133] on link "Family" at bounding box center [731, 130] width 40 height 29
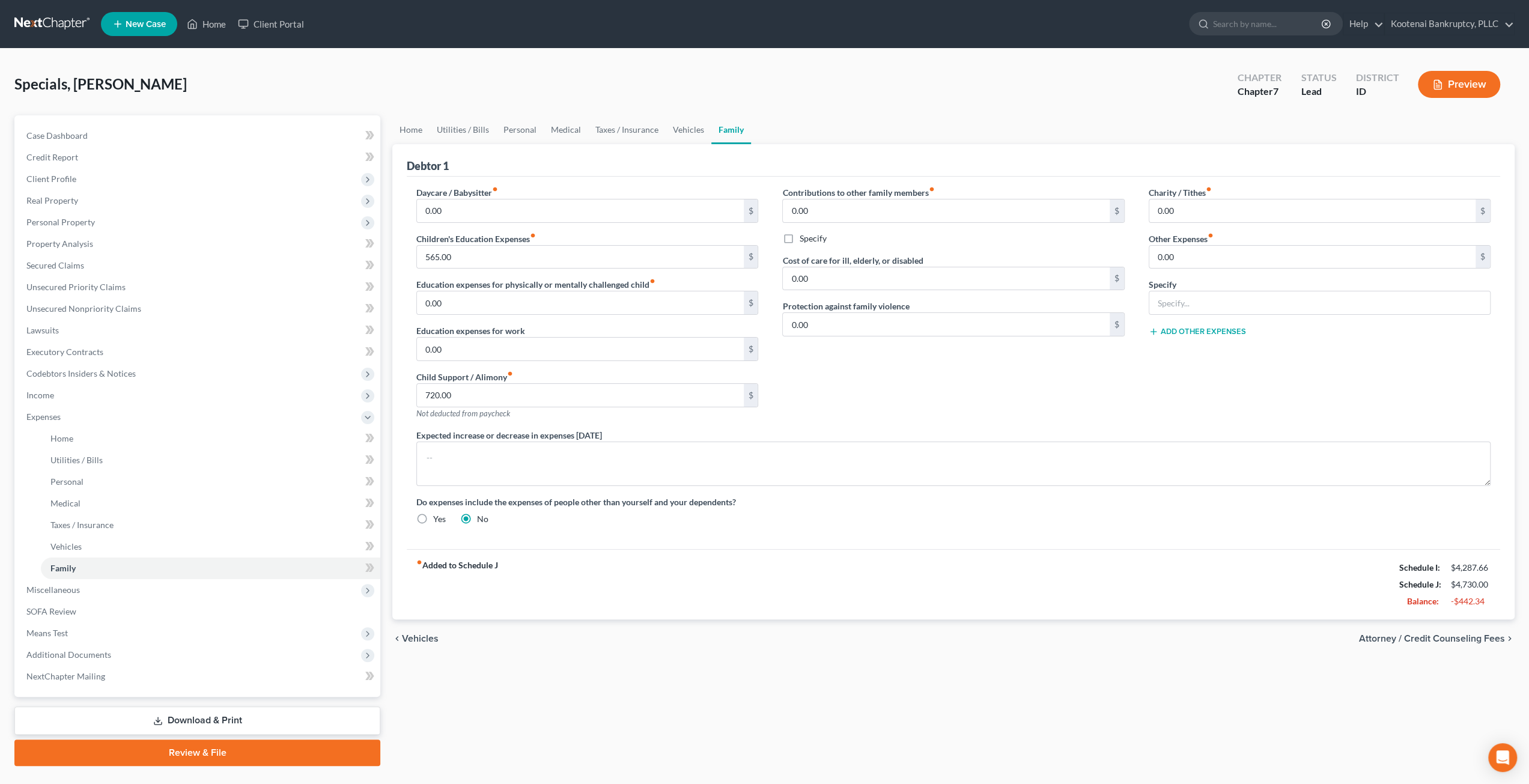
click at [958, 112] on div "Specials, Heather Upgraded Chapter Chapter 7 Status Lead District ID Preview" at bounding box center [765, 89] width 1501 height 52
click at [885, 205] on input "0.00" at bounding box center [946, 211] width 326 height 23
type input "720"
click at [799, 241] on label "Specify" at bounding box center [812, 238] width 27 height 12
click at [804, 240] on input "Specify" at bounding box center [808, 236] width 8 height 8
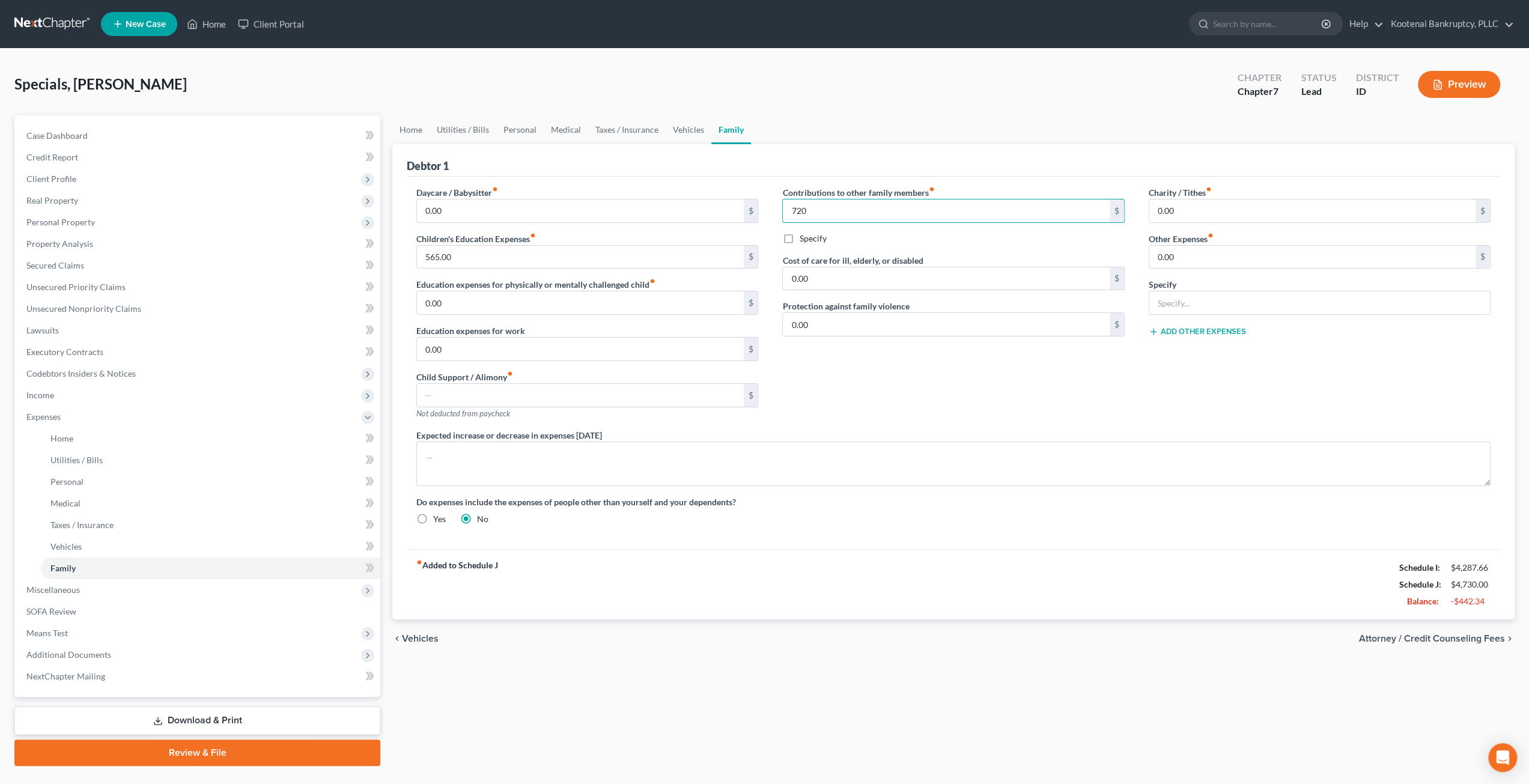
checkbox input "true"
click at [899, 269] on input "text" at bounding box center [953, 266] width 341 height 23
type input "Monthly support for children living with spouse's ex-wife."
click at [982, 394] on div "Contributions to other family members fiber_manual_record 720 $ Specify Monthly…" at bounding box center [953, 308] width 366 height 243
click at [695, 131] on link "Vehicles" at bounding box center [688, 130] width 46 height 29
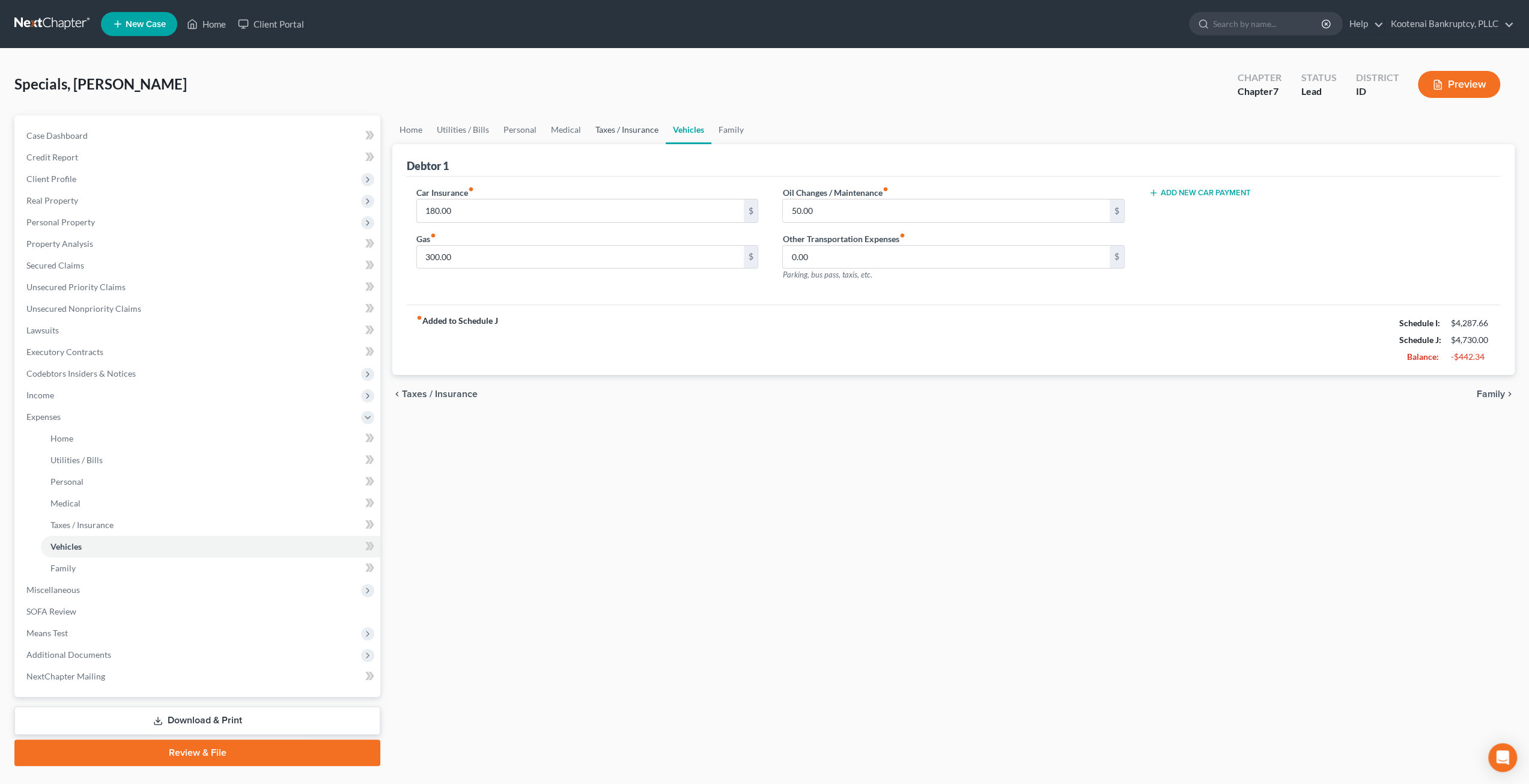
click at [604, 131] on link "Taxes / Insurance" at bounding box center [627, 130] width 77 height 29
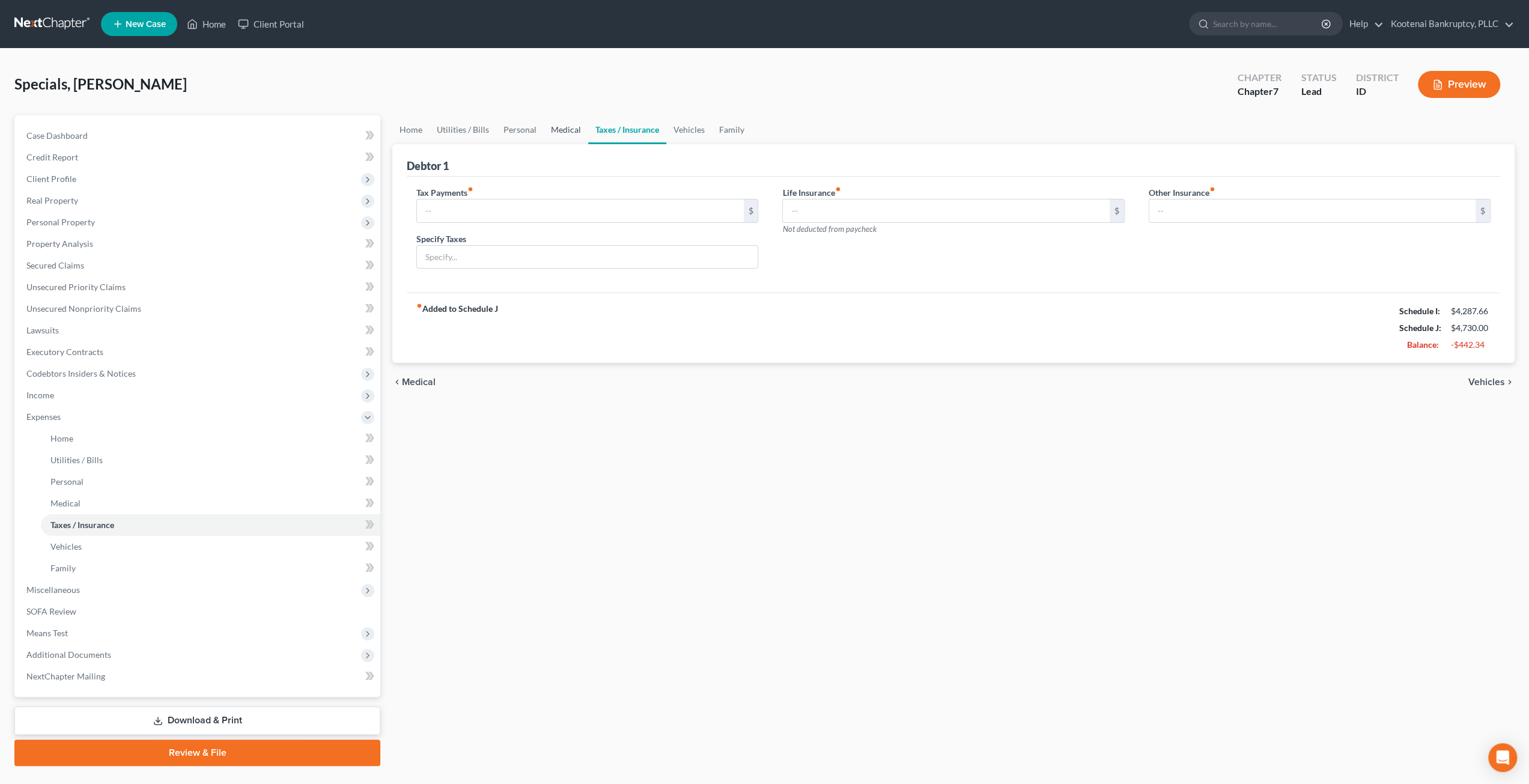
click at [547, 130] on link "Medical" at bounding box center [566, 130] width 44 height 29
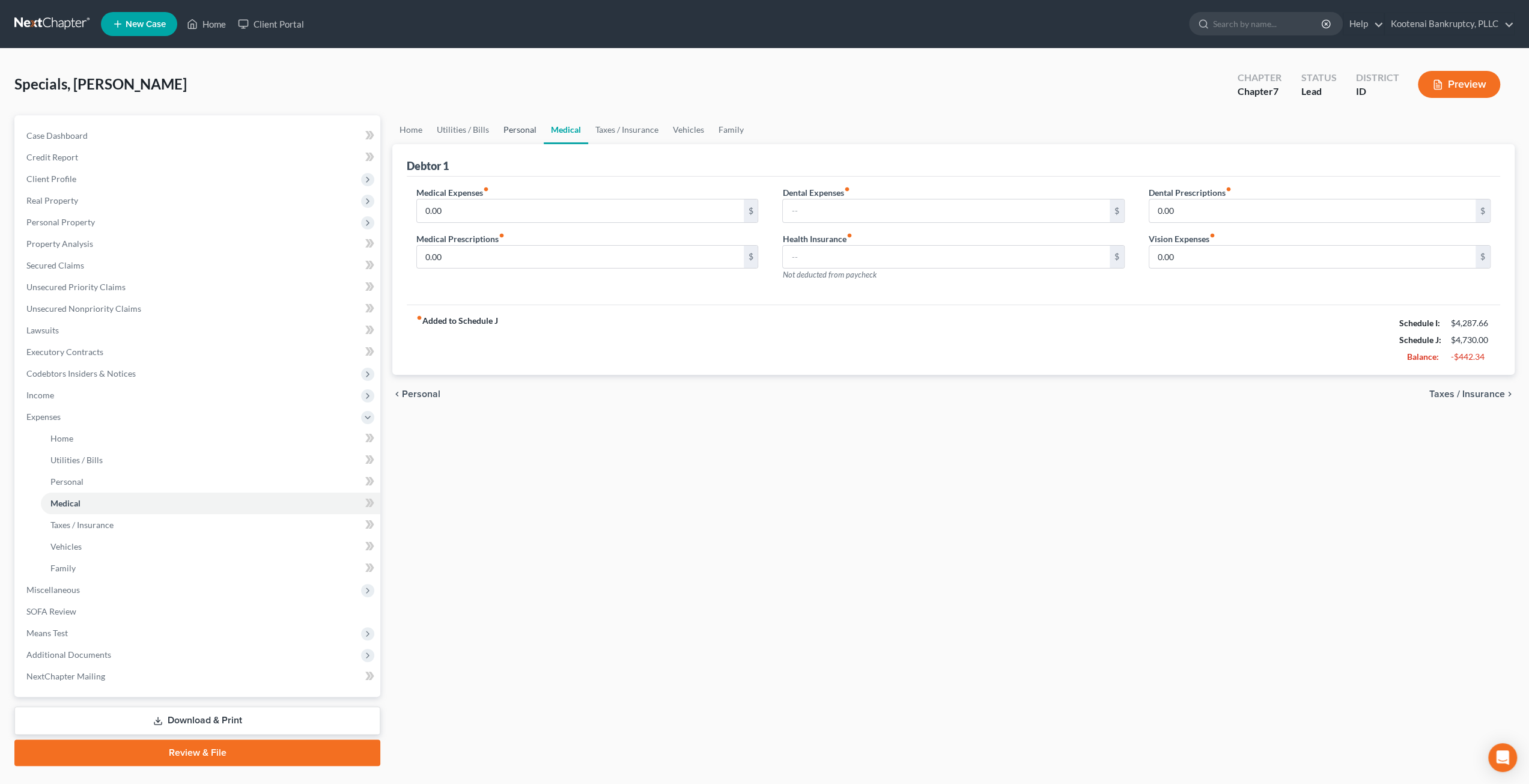
click at [506, 128] on link "Personal" at bounding box center [520, 130] width 48 height 29
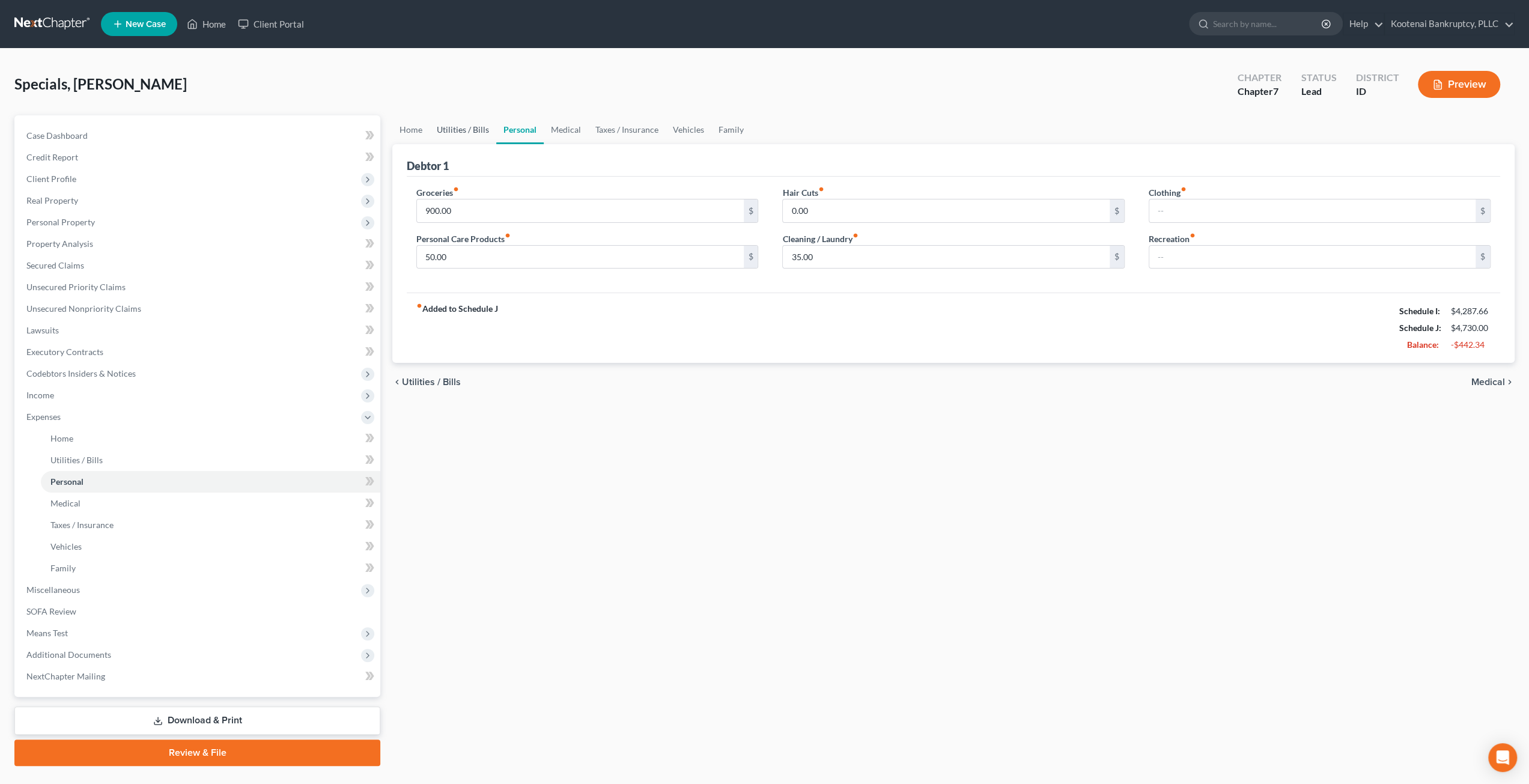
click at [472, 128] on link "Utilities / Bills" at bounding box center [463, 130] width 67 height 29
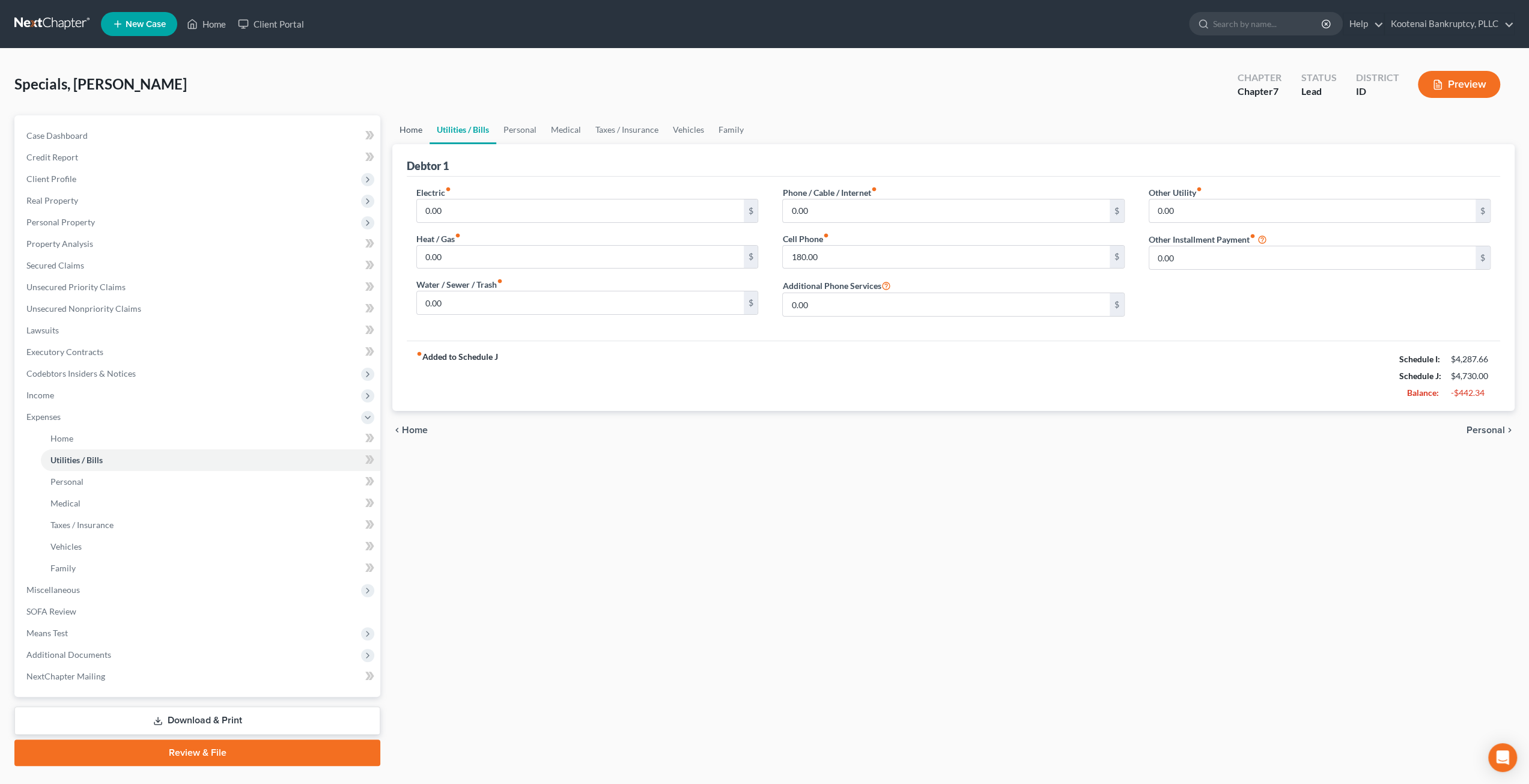
click at [412, 127] on link "Home" at bounding box center [411, 130] width 37 height 29
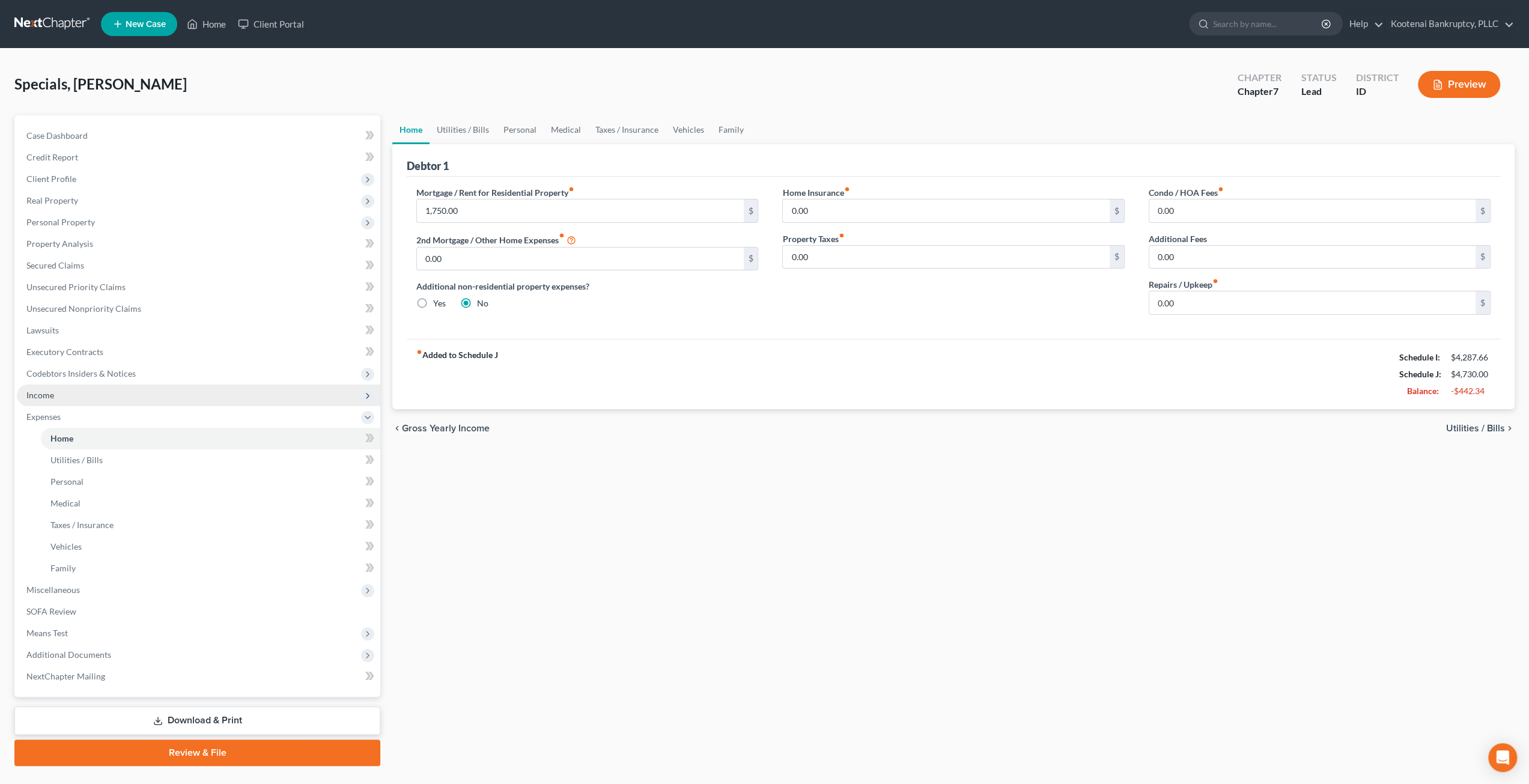
click at [125, 388] on span "Income" at bounding box center [198, 395] width 364 height 22
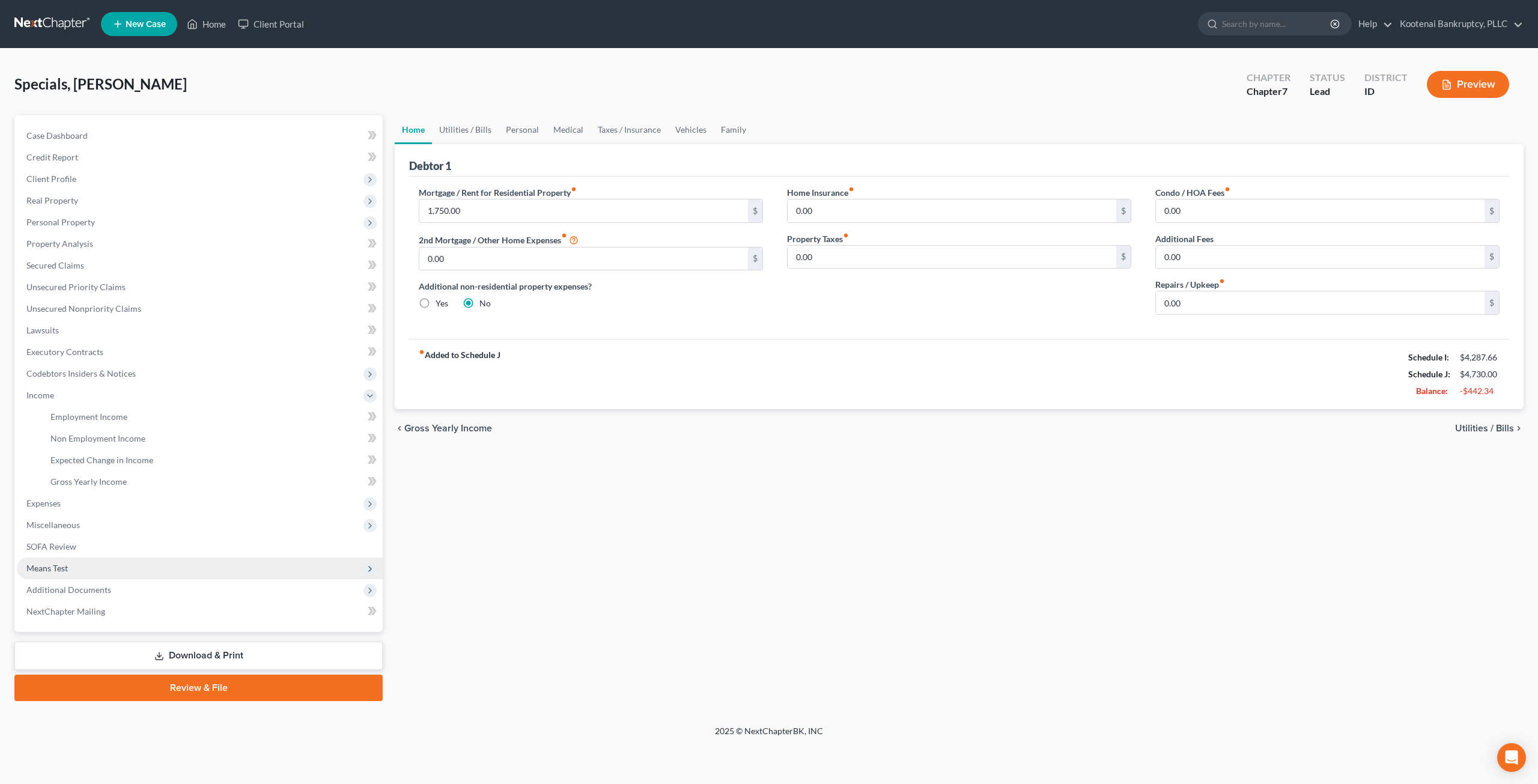
click at [112, 570] on span "Means Test" at bounding box center [199, 568] width 366 height 22
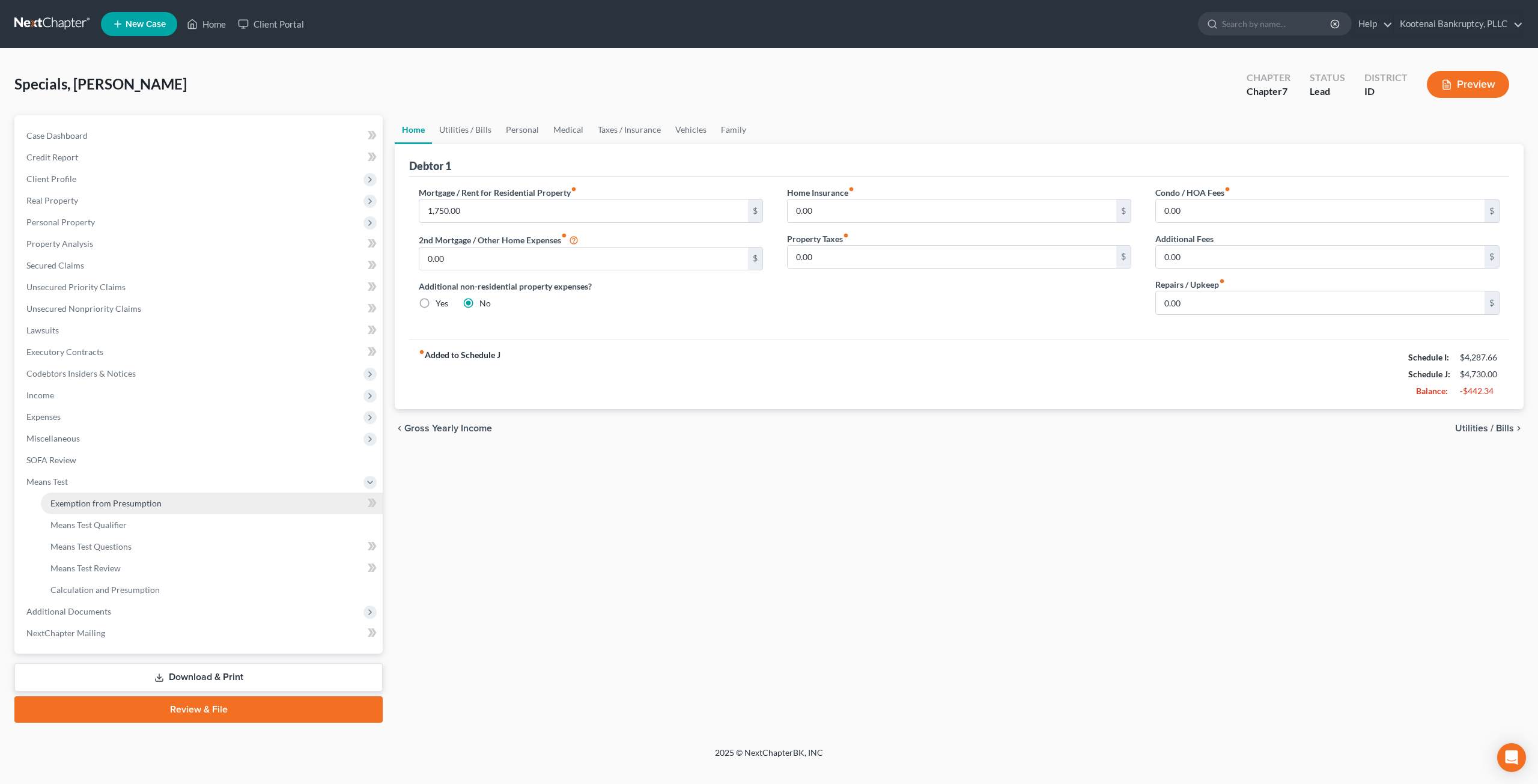
click at [147, 506] on span "Exemption from Presumption" at bounding box center [106, 502] width 111 height 10
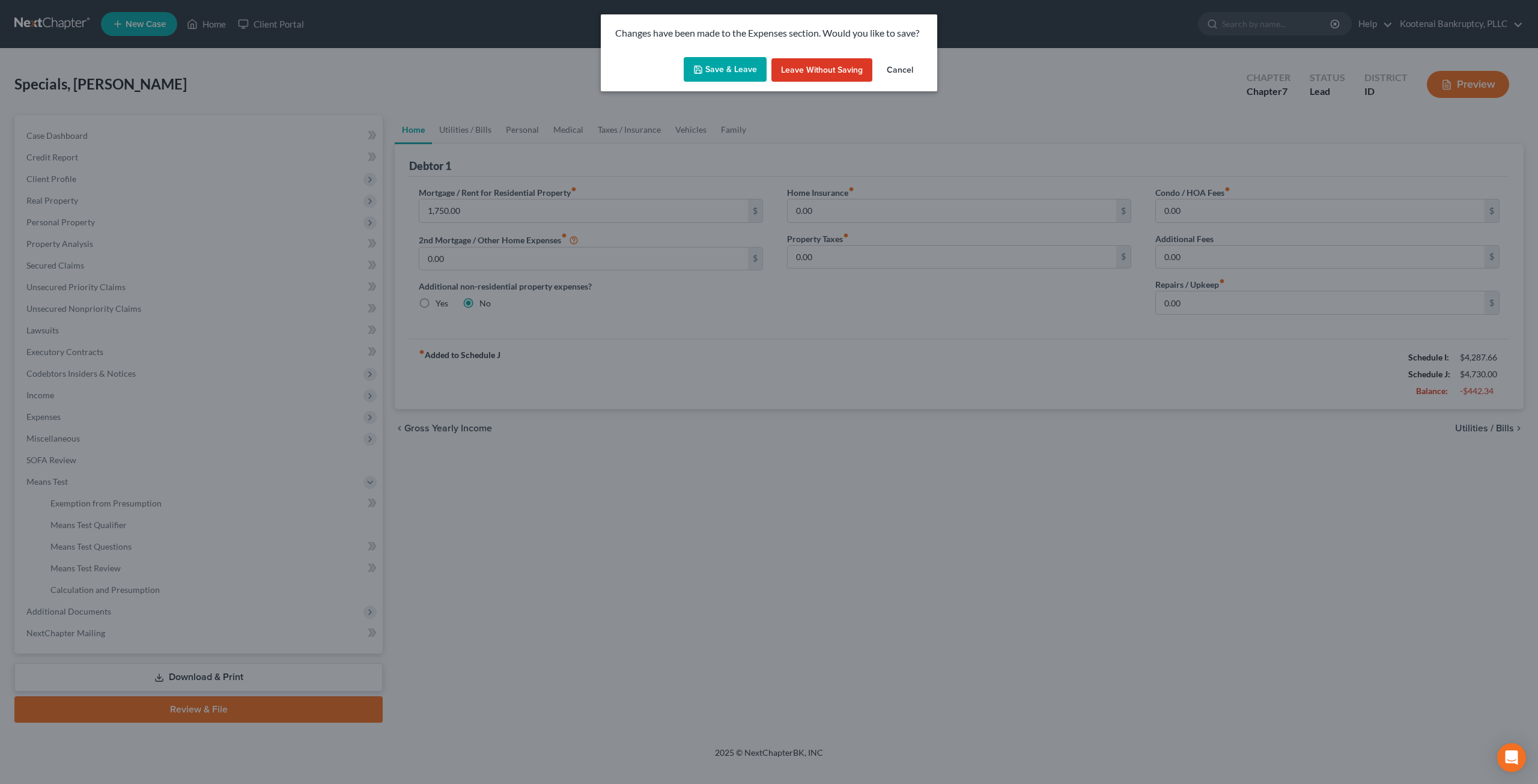
click at [747, 77] on button "Save & Leave" at bounding box center [725, 69] width 83 height 25
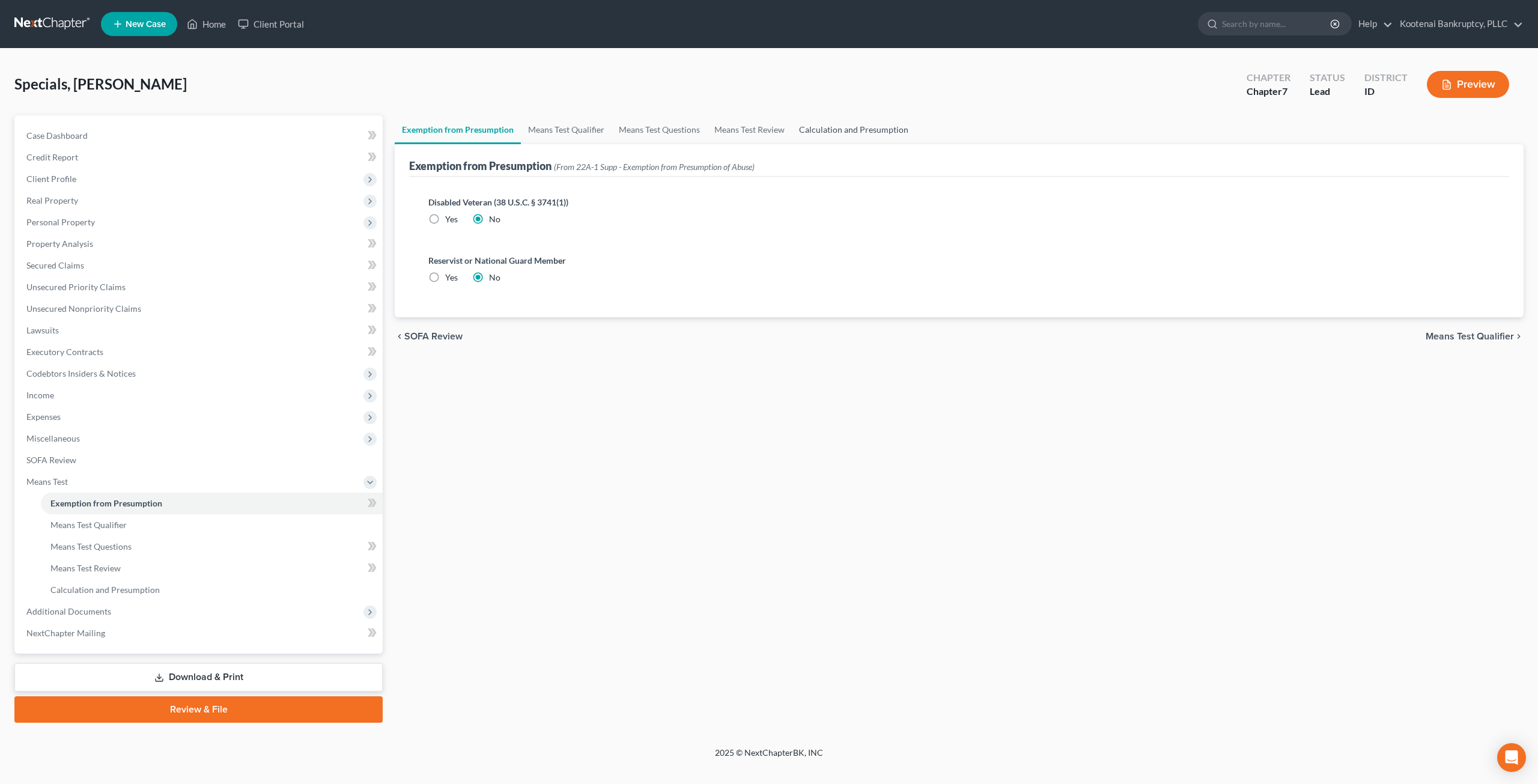
click at [855, 123] on link "Calculation and Presumption" at bounding box center [853, 130] width 123 height 29
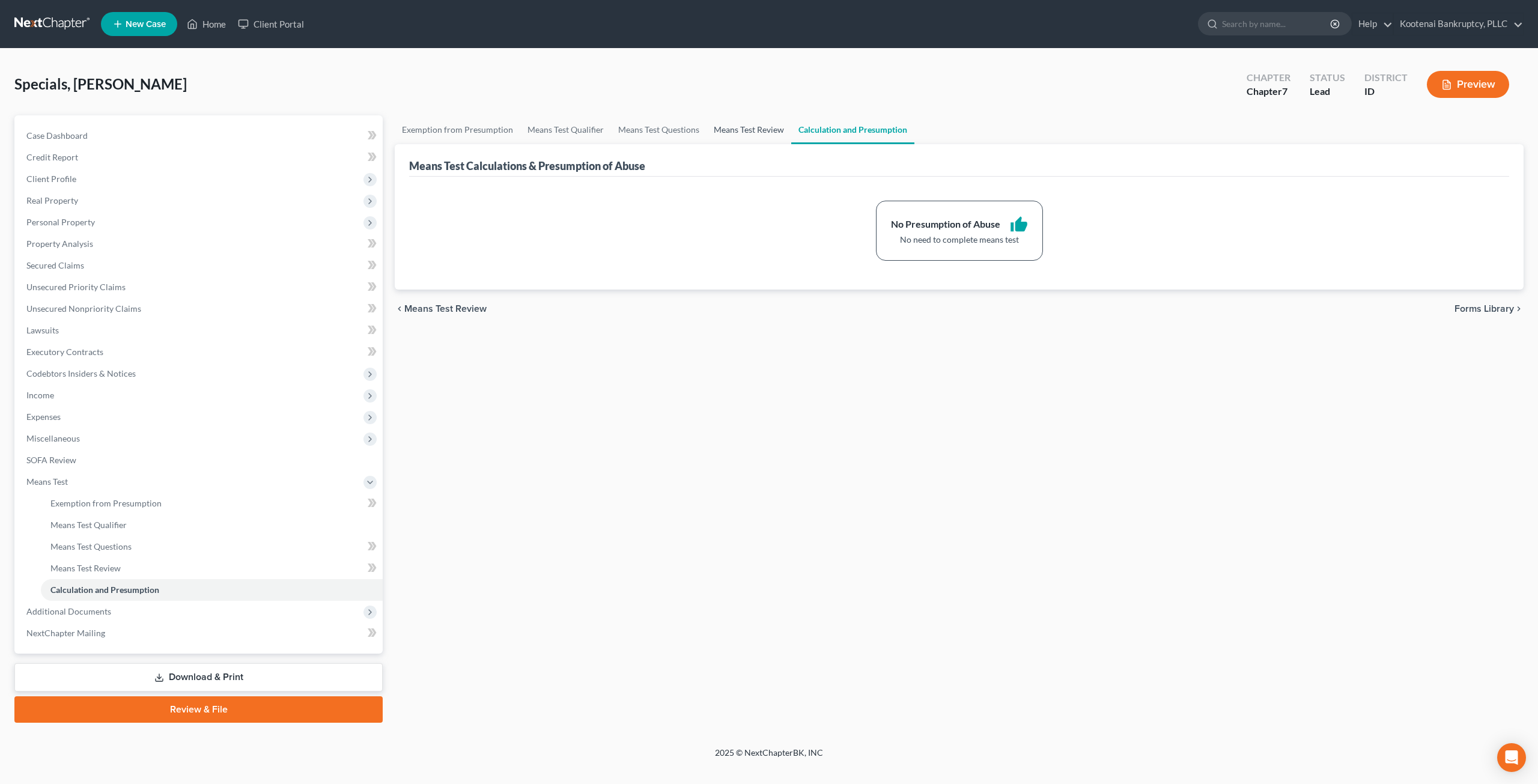
click at [758, 123] on link "Means Test Review" at bounding box center [749, 130] width 84 height 29
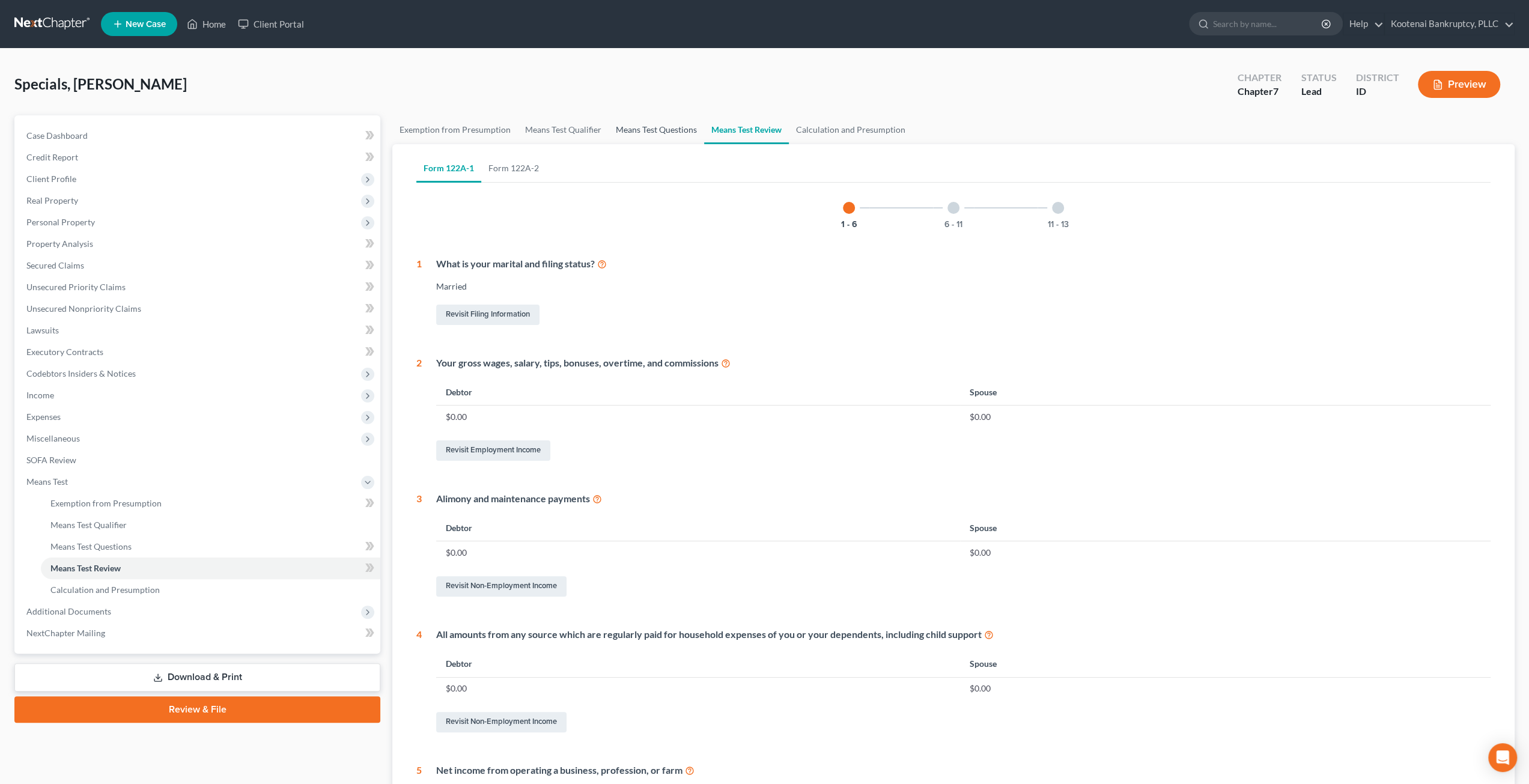
click at [679, 129] on link "Means Test Questions" at bounding box center [656, 130] width 96 height 29
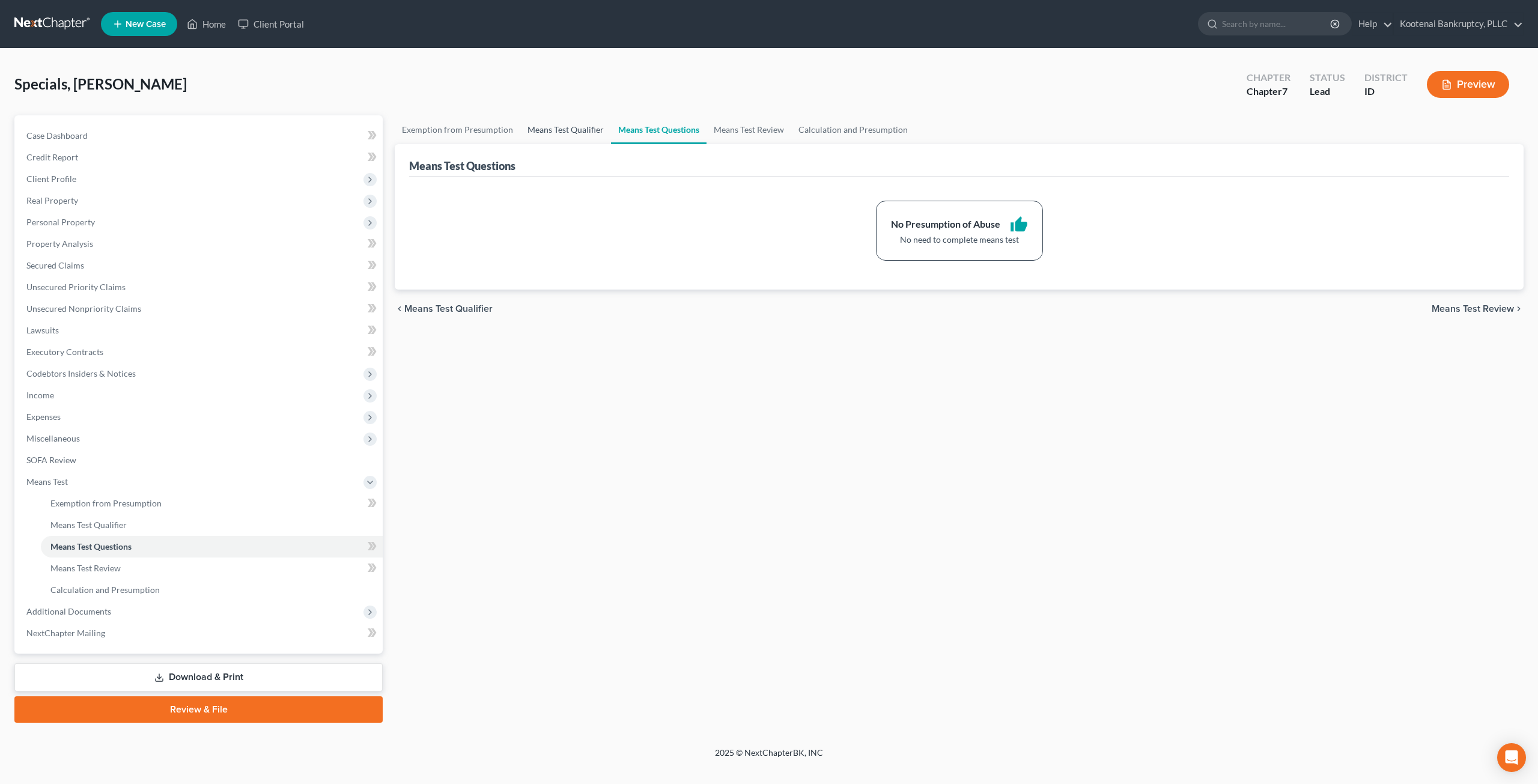
click at [565, 125] on link "Means Test Qualifier" at bounding box center [565, 130] width 90 height 29
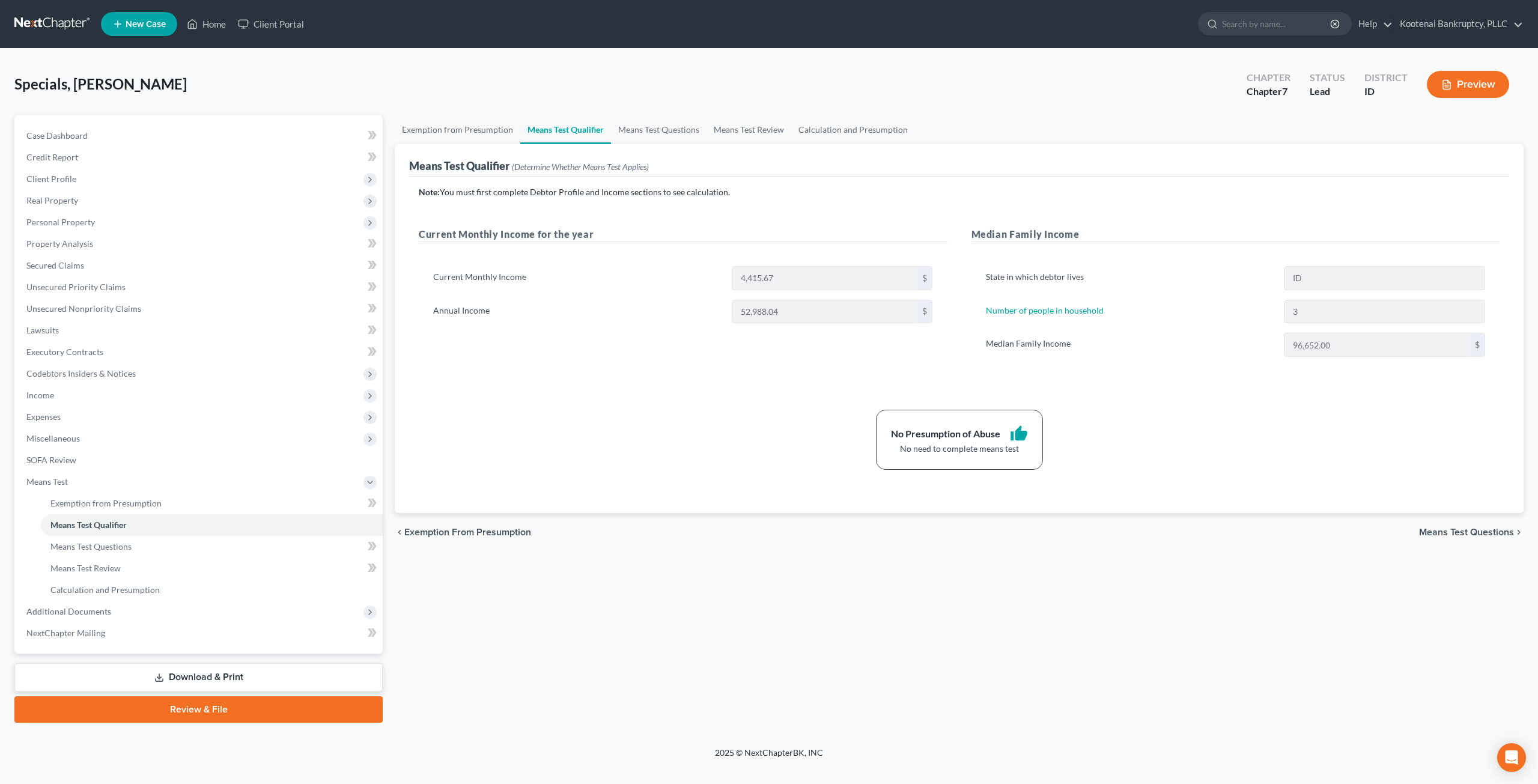
click at [636, 55] on div "Specials, Heather Upgraded Chapter Chapter 7 Status Lead District ID Preview Pe…" at bounding box center [769, 398] width 1538 height 698
click at [129, 181] on span "Client Profile" at bounding box center [199, 179] width 366 height 22
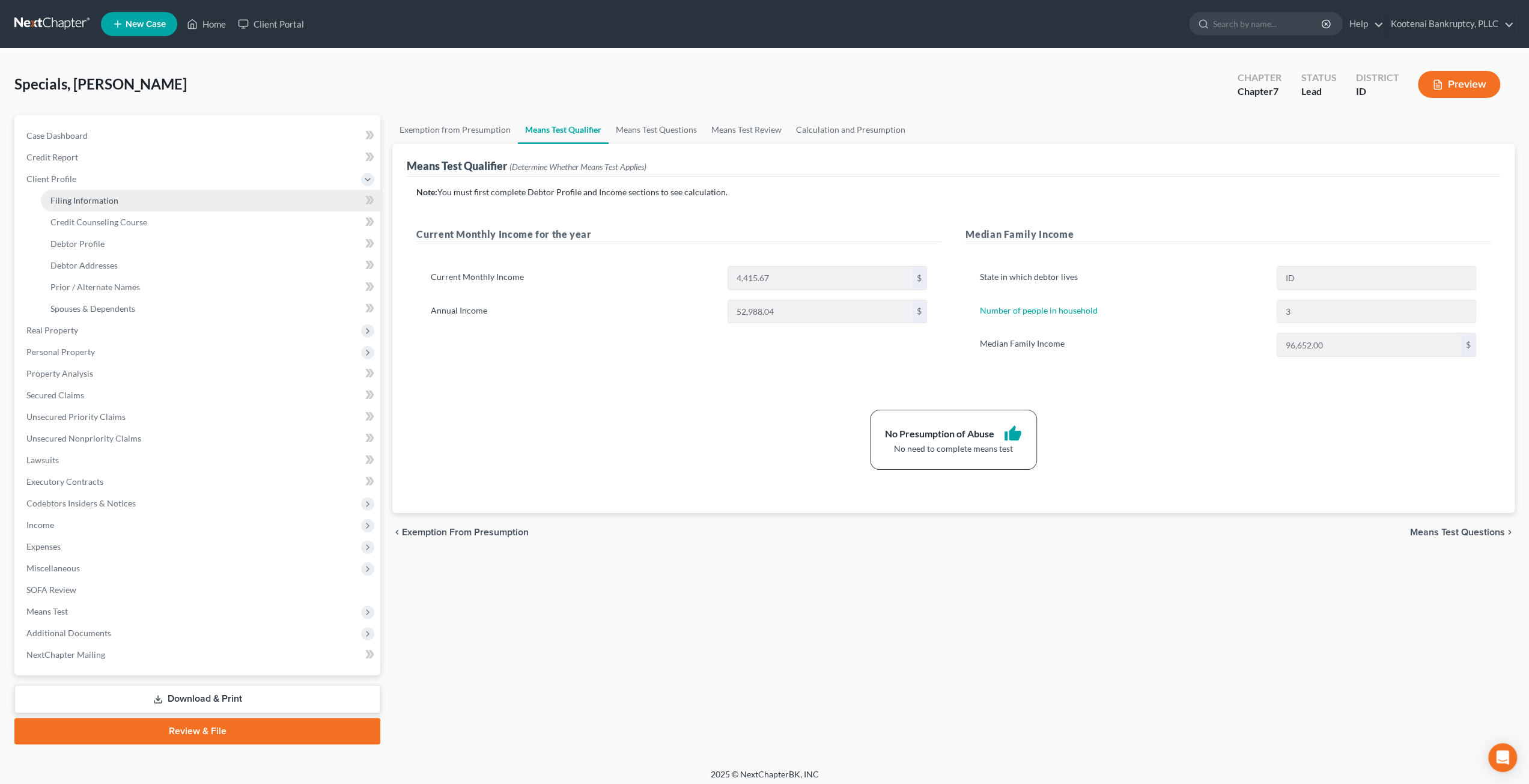
click at [129, 195] on link "Filing Information" at bounding box center [211, 201] width 339 height 22
select select "1"
select select "0"
select select "13"
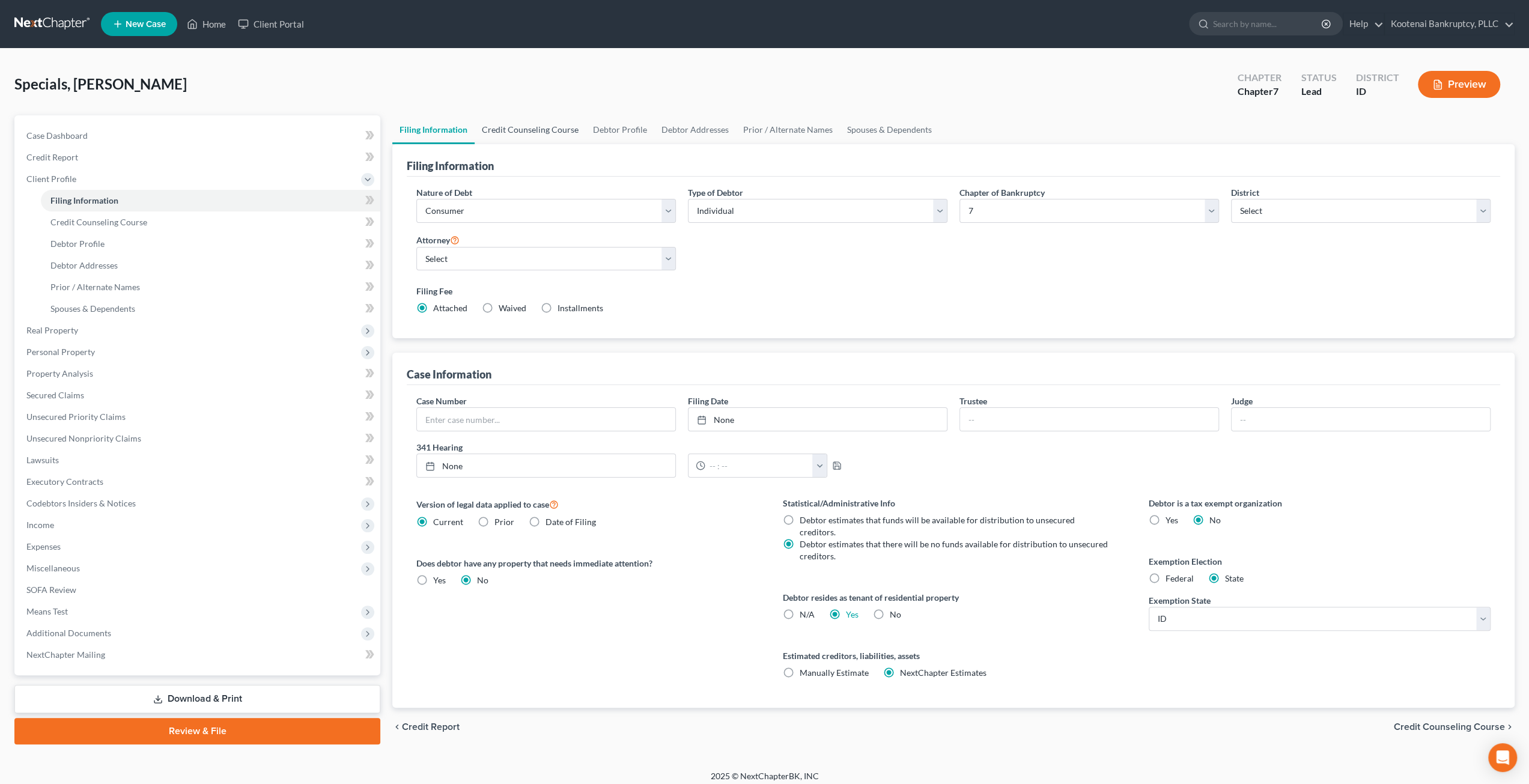
click at [521, 121] on link "Credit Counseling Course" at bounding box center [530, 130] width 111 height 29
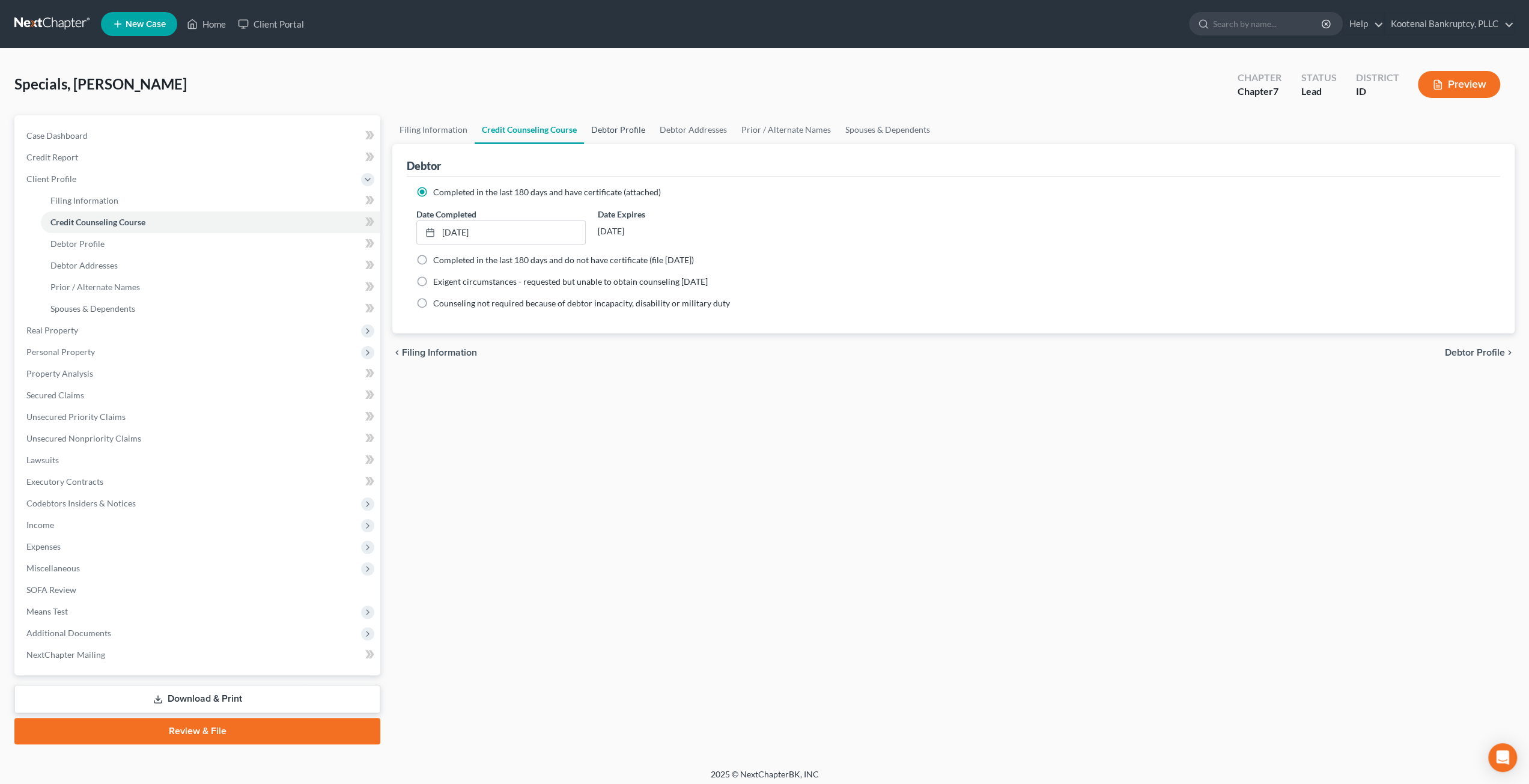
click at [605, 124] on link "Debtor Profile" at bounding box center [619, 130] width 69 height 29
select select "1"
select select "2"
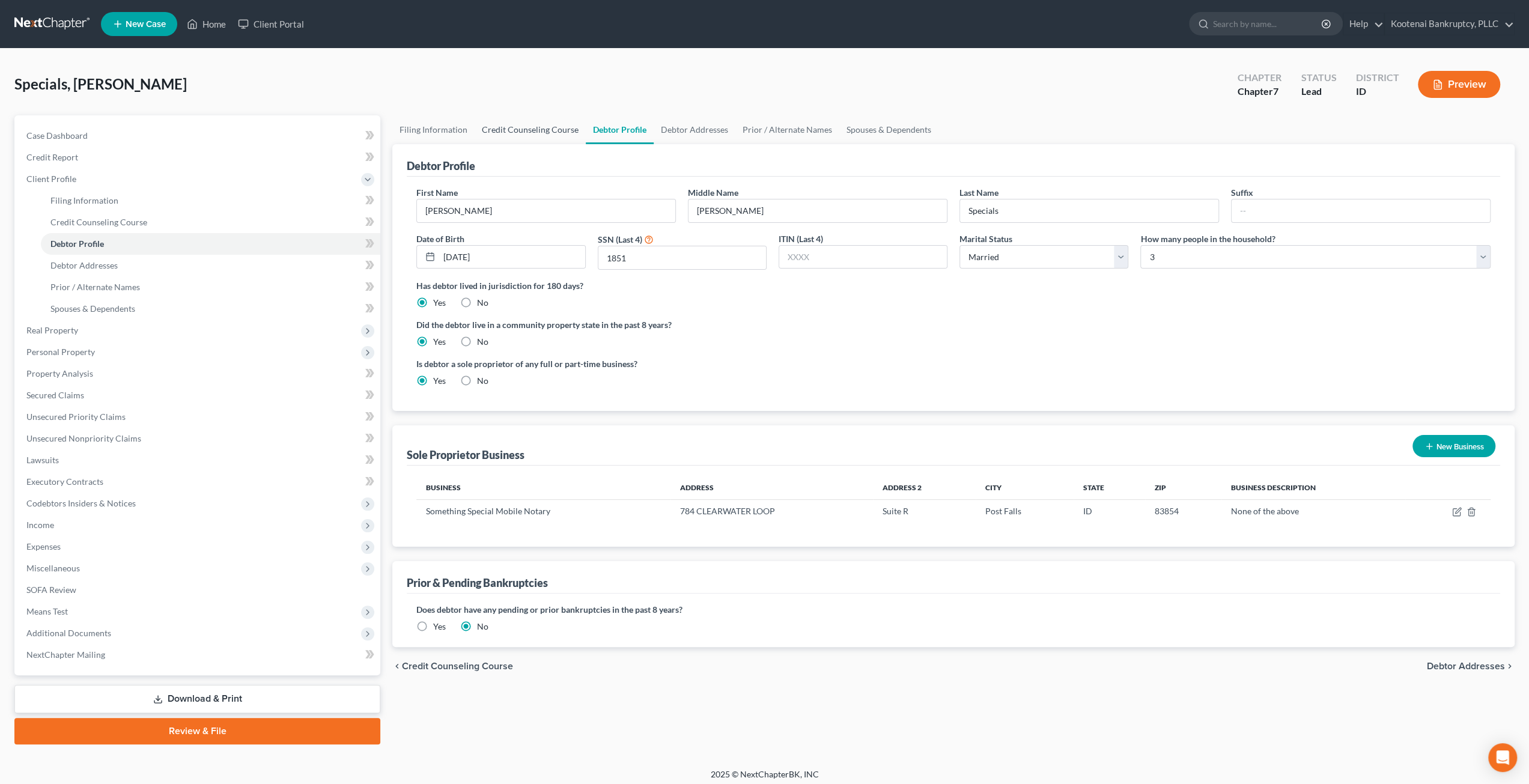
click at [491, 125] on link "Credit Counseling Course" at bounding box center [530, 130] width 111 height 29
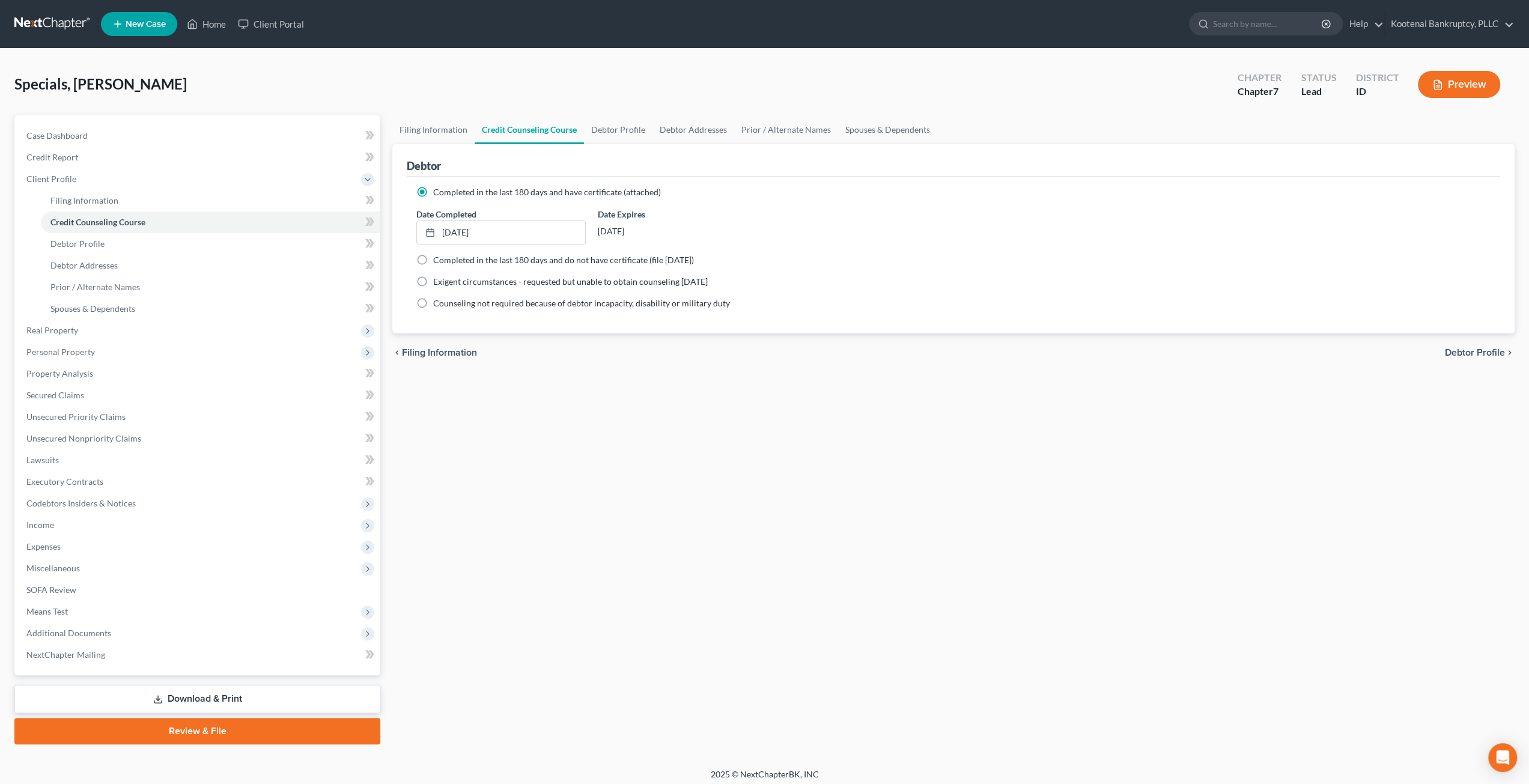
click at [654, 84] on div "Specials, Heather Upgraded Chapter Chapter 7 Status Lead District ID Preview" at bounding box center [765, 89] width 1501 height 52
click at [621, 123] on link "Debtor Profile" at bounding box center [619, 130] width 69 height 29
select select "1"
select select "2"
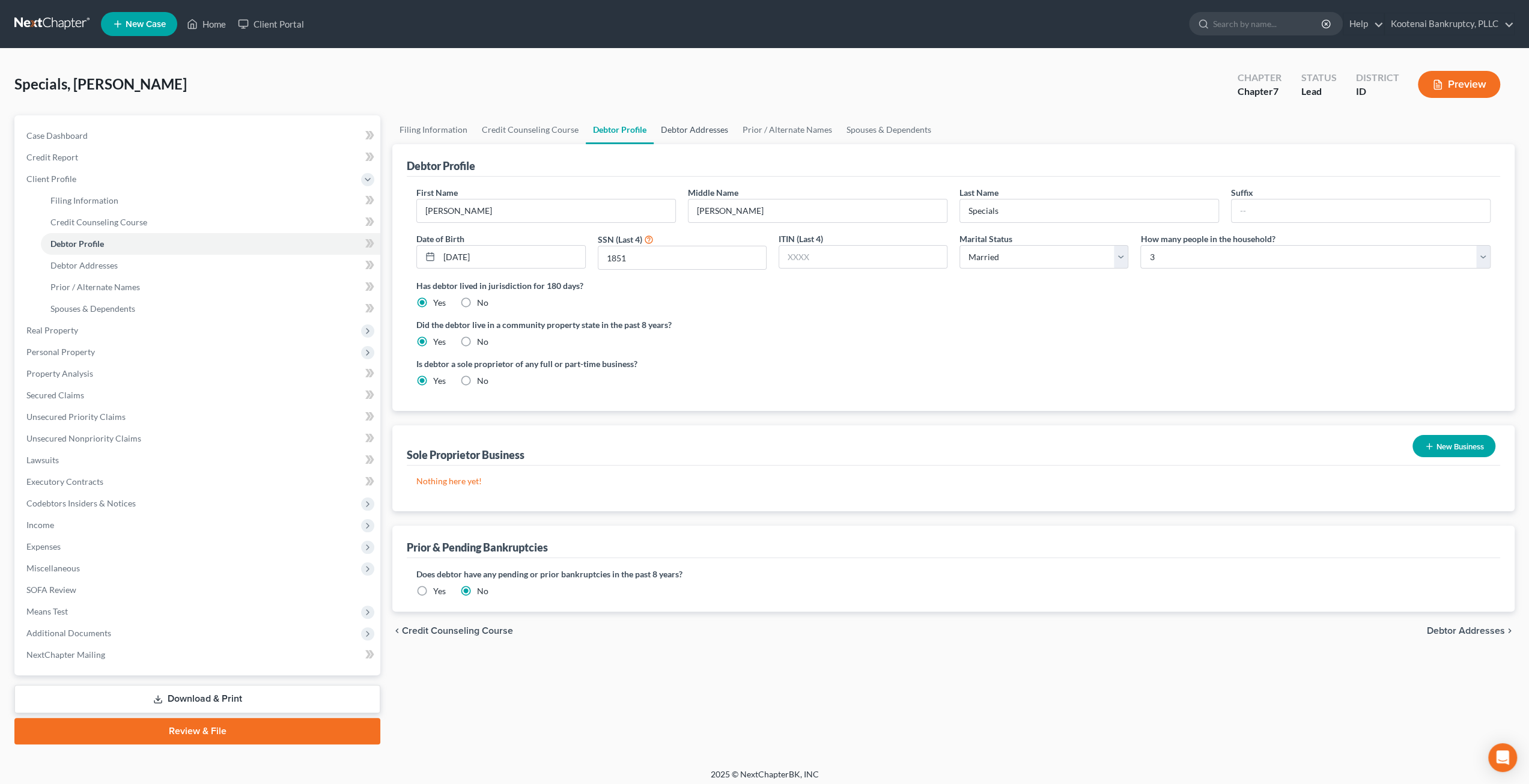
click at [695, 129] on link "Debtor Addresses" at bounding box center [695, 130] width 82 height 29
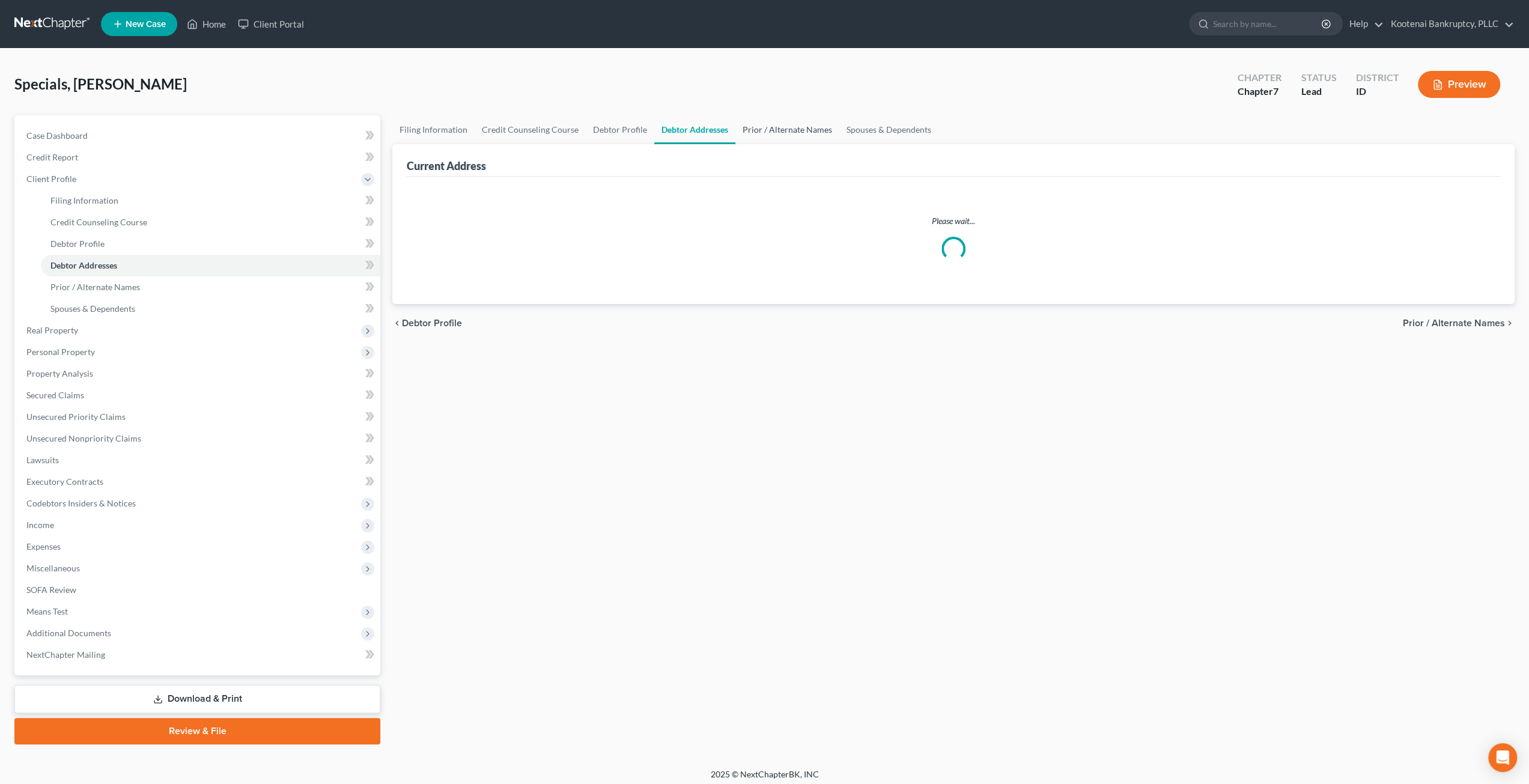
click at [774, 125] on link "Prior / Alternate Names" at bounding box center [787, 130] width 104 height 29
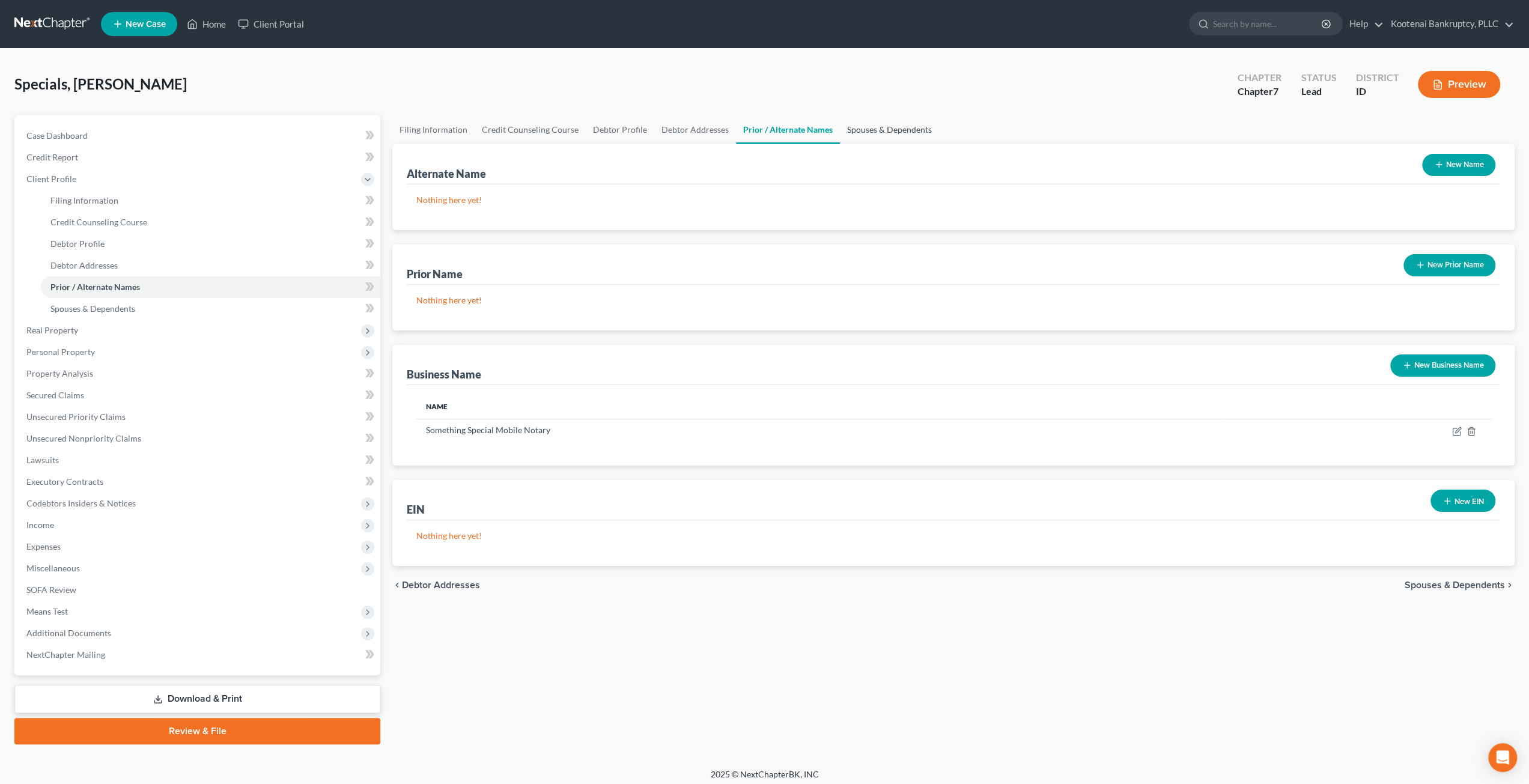
click at [871, 121] on link "Spouses & Dependents" at bounding box center [889, 130] width 99 height 29
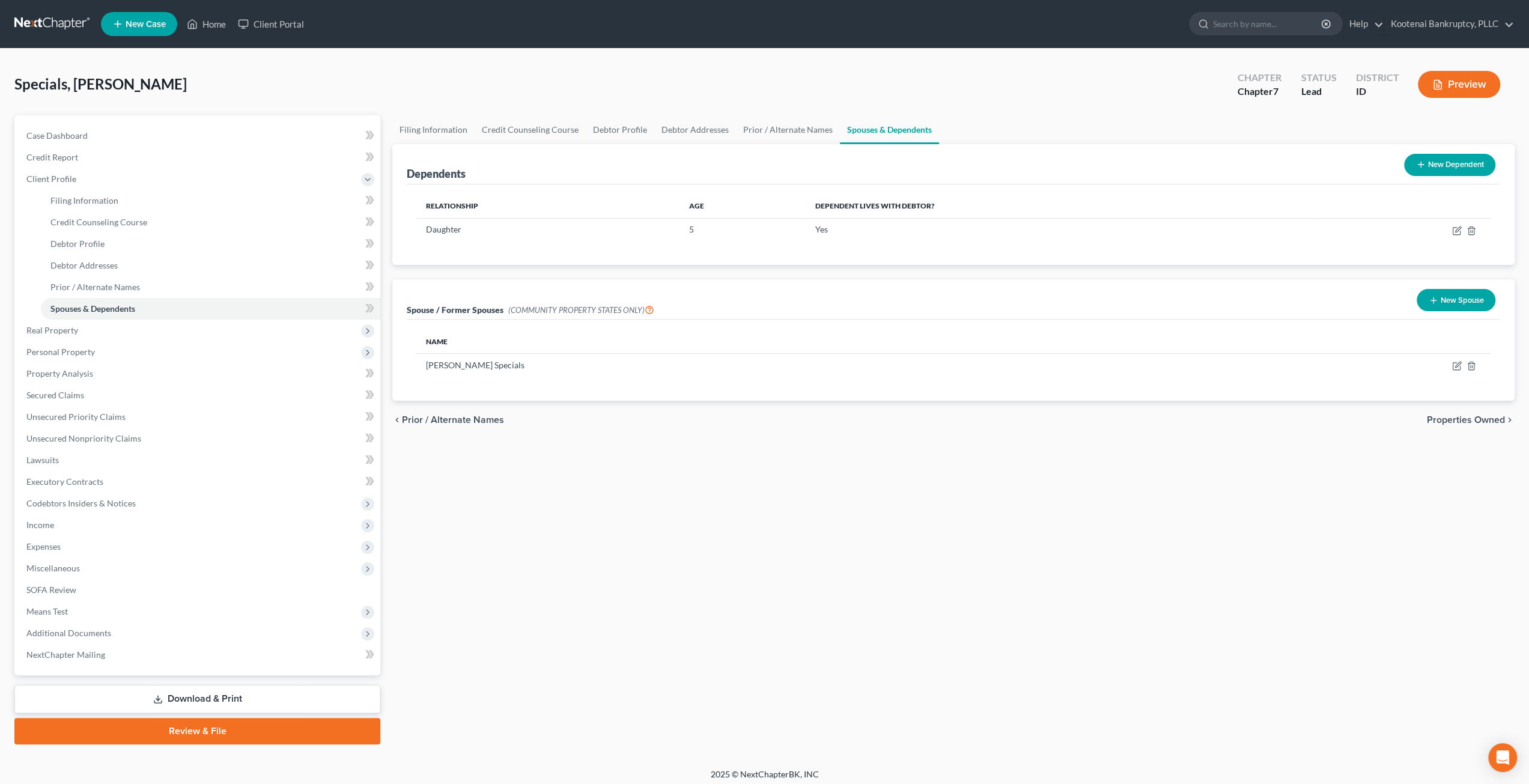
click at [542, 79] on div "Specials, Heather Upgraded Chapter Chapter 7 Status Lead District ID Preview" at bounding box center [765, 89] width 1501 height 52
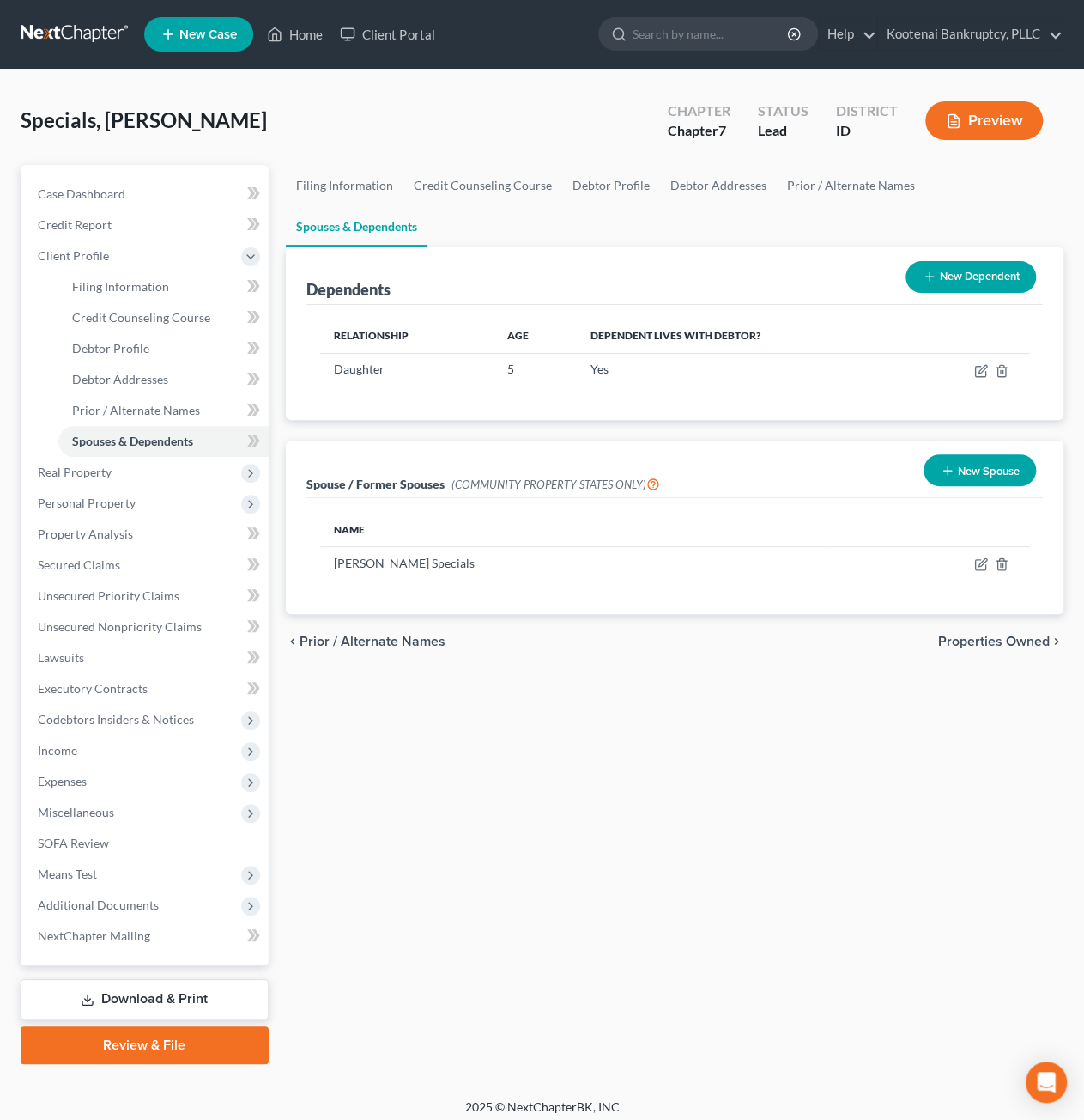
drag, startPoint x: 599, startPoint y: 702, endPoint x: 473, endPoint y: 662, distance: 132.2
click at [586, 702] on div "Filing Information Credit Counseling Course Debtor Profile Debtor Addresses Pri…" at bounding box center [675, 614] width 795 height 899
click at [109, 627] on span "Unsecured Nonpriority Claims" at bounding box center [120, 626] width 164 height 14
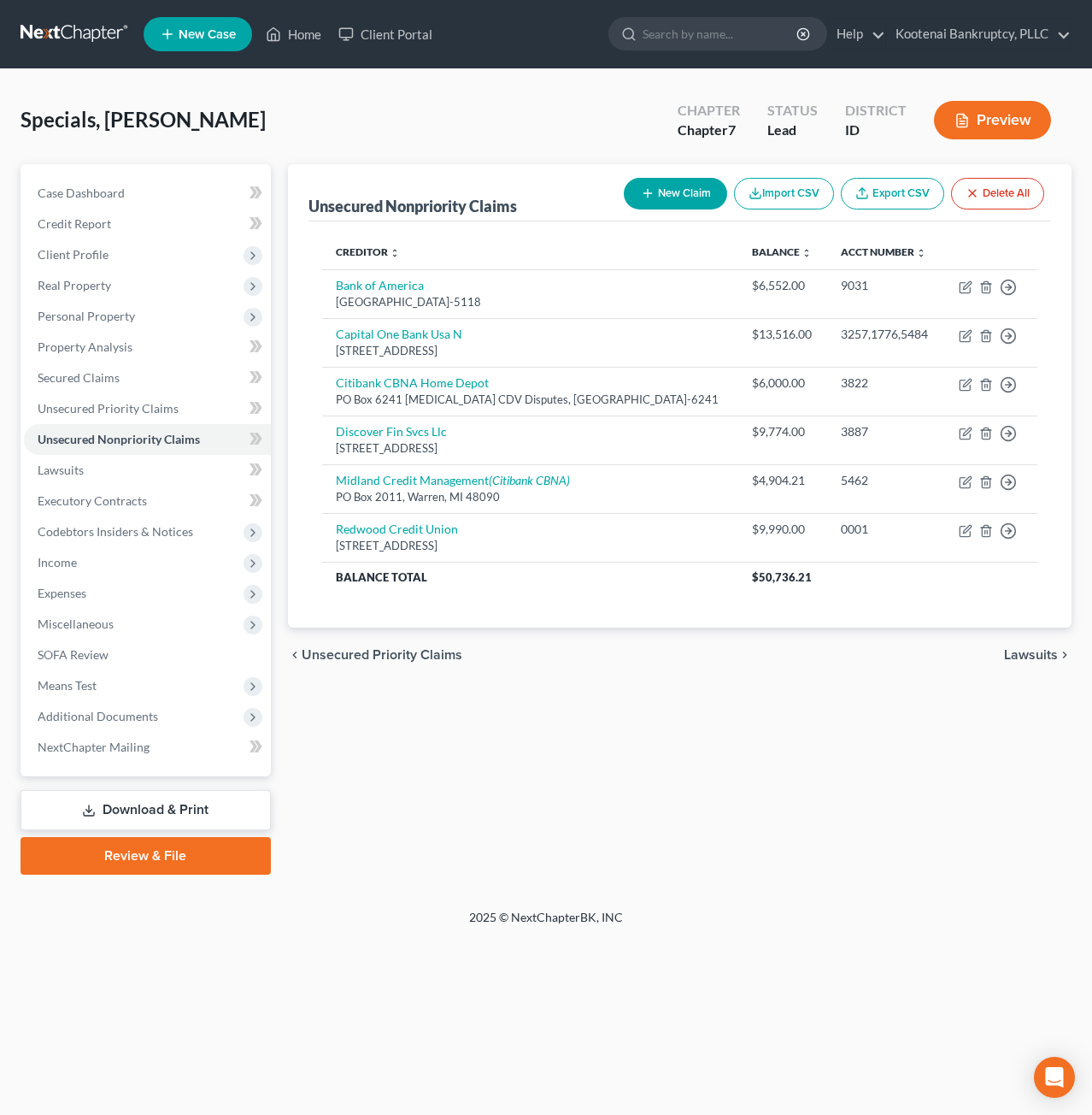
click at [652, 176] on div "New Claim Import CSV Export CSV Delete All" at bounding box center [834, 194] width 434 height 45
click at [661, 189] on button "New Claim" at bounding box center [675, 194] width 103 height 32
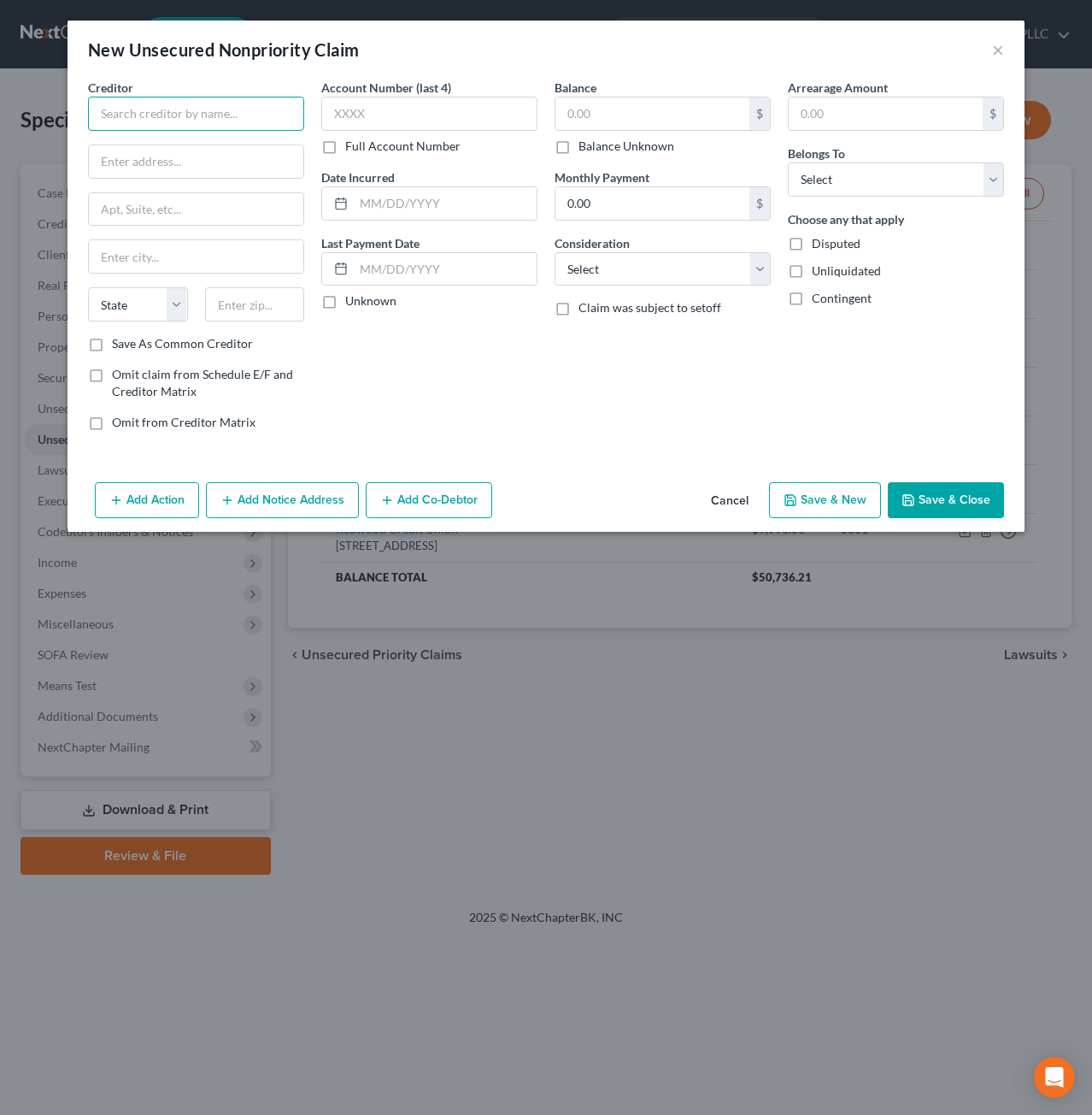
click at [215, 122] on input "text" at bounding box center [196, 114] width 216 height 34
click at [185, 158] on div "Po Box 965015, Orlando, FL 32896" at bounding box center [190, 159] width 177 height 14
type input "Syncb/Venmo"
type input "Po Box 965015"
type input "Orlando"
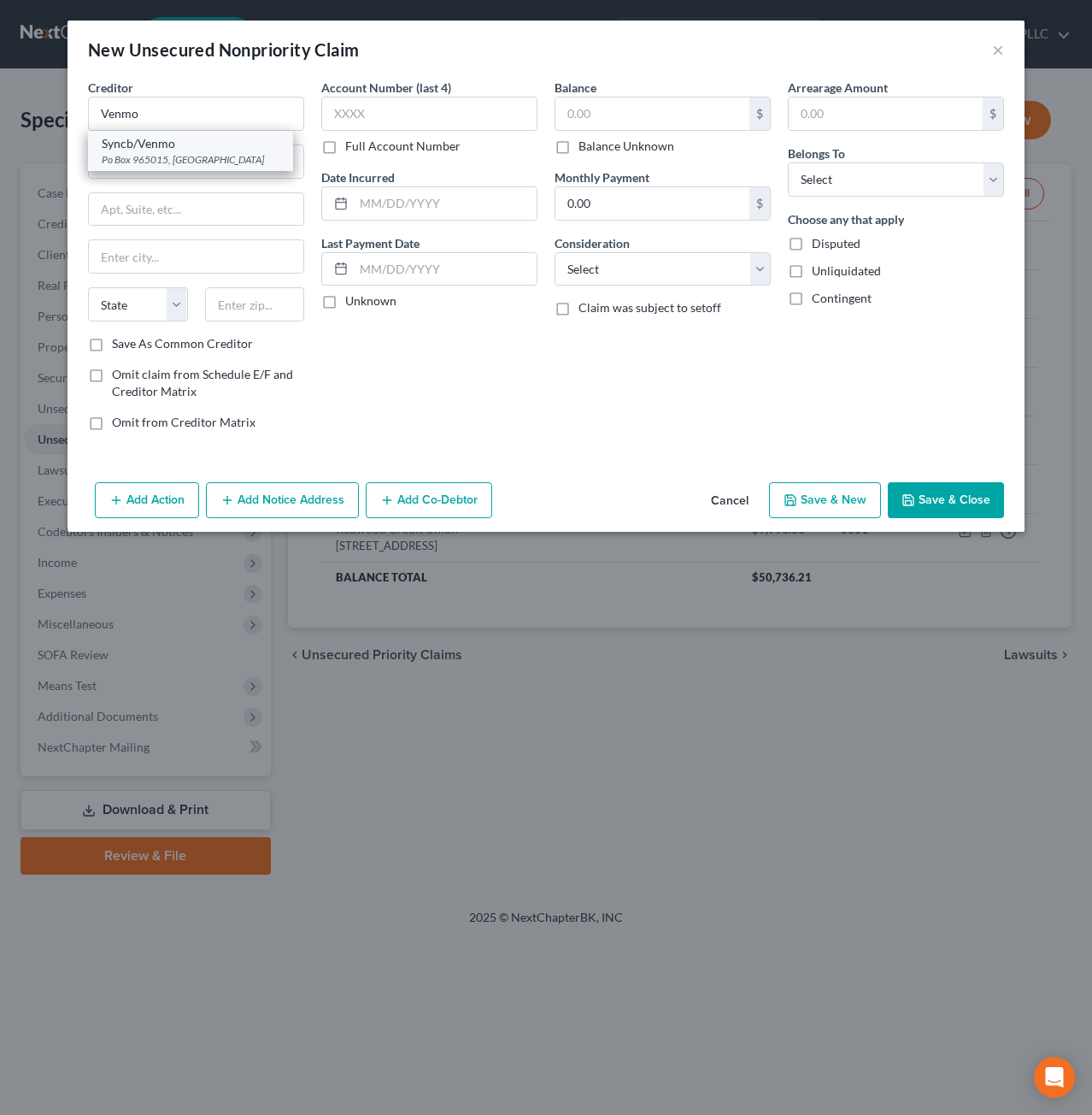
select select "9"
type input "32896"
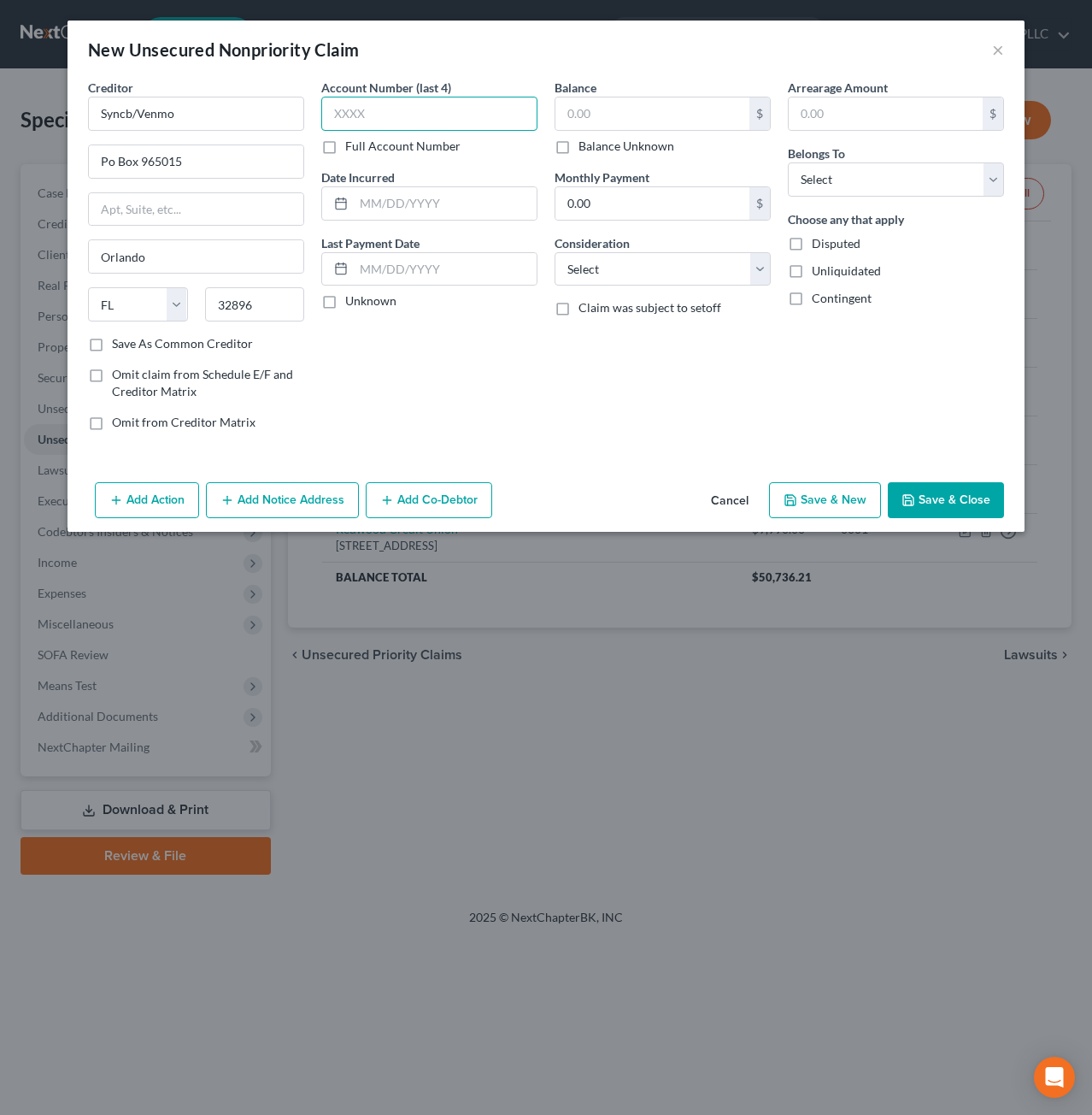
click at [395, 110] on input "text" at bounding box center [429, 114] width 216 height 34
click at [623, 122] on input "text" at bounding box center [653, 114] width 194 height 33
type input "2"
type input "2,459.30"
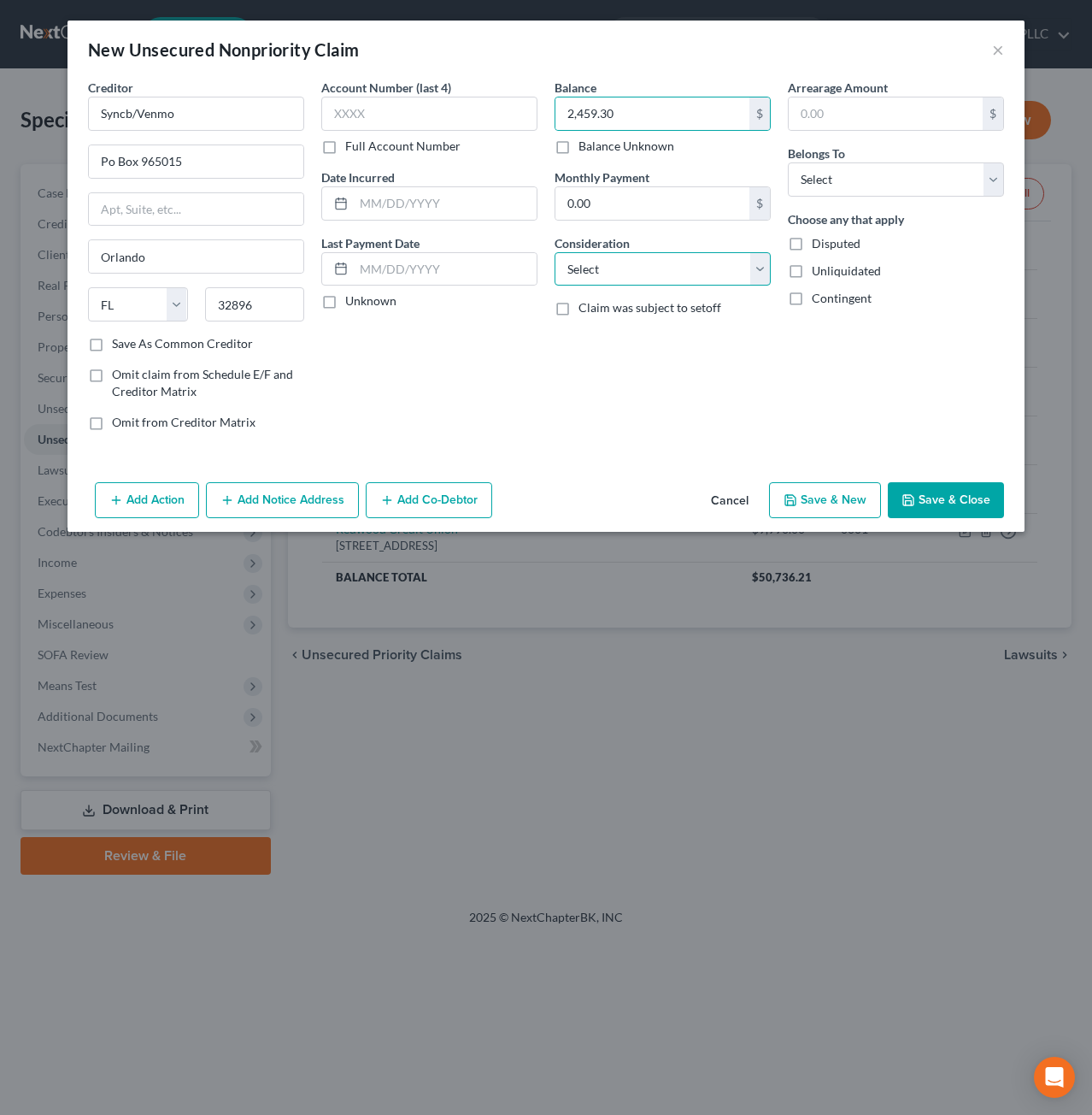
drag, startPoint x: 651, startPoint y: 252, endPoint x: 652, endPoint y: 261, distance: 9.1
click at [652, 259] on select "Select Cable / Satellite Services Collection Agency Credit Card Debt Debt Couns…" at bounding box center [663, 269] width 216 height 34
click at [555, 252] on select "Select Cable / Satellite Services Collection Agency Credit Card Debt Debt Couns…" at bounding box center [663, 269] width 216 height 34
click at [708, 435] on div "Balance 2,459.30 $ Balance Unknown Balance Undetermined 2,459.30 $ Balance Unkn…" at bounding box center [663, 262] width 233 height 366
drag, startPoint x: 692, startPoint y: 269, endPoint x: 688, endPoint y: 283, distance: 14.6
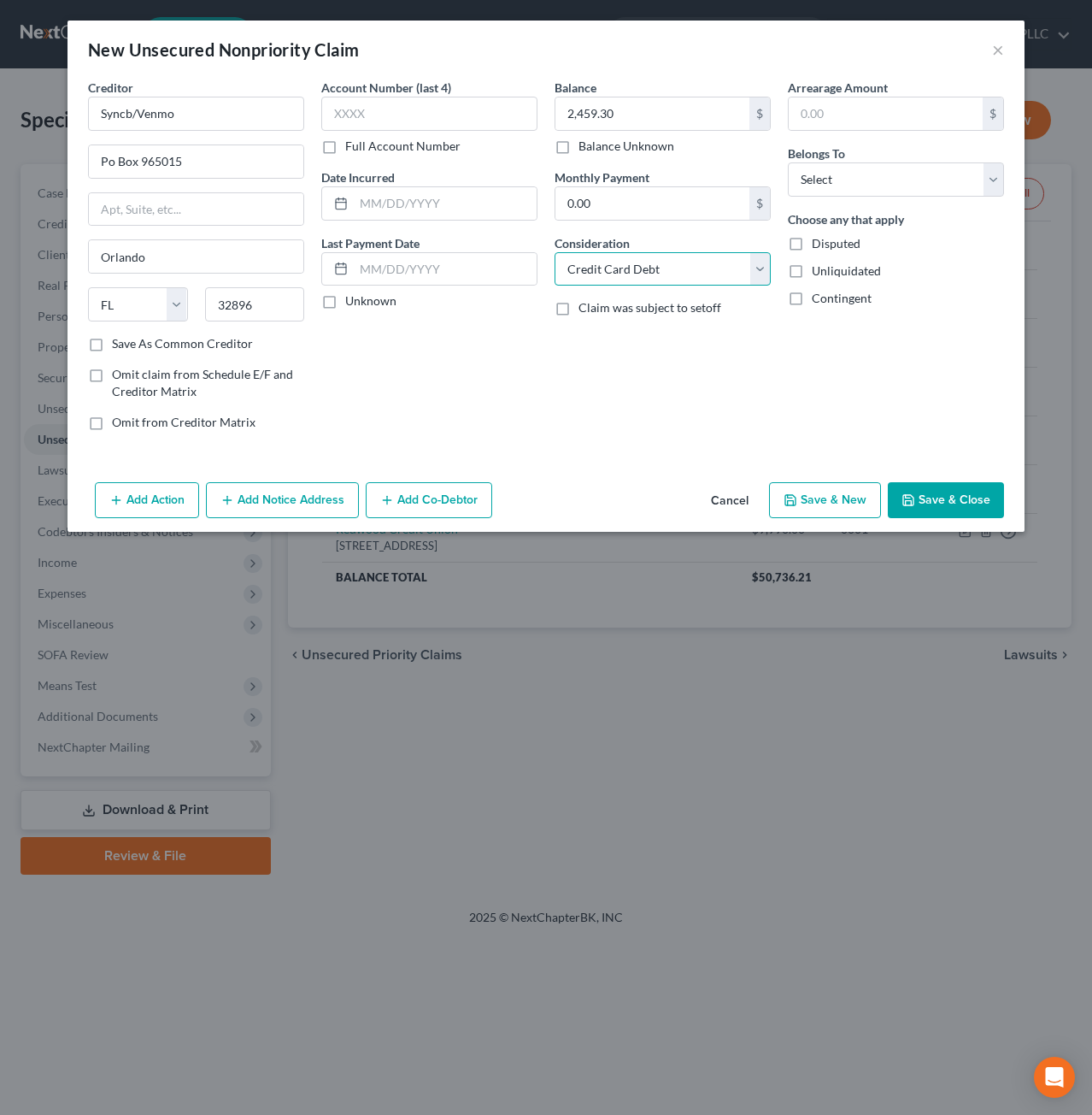
click at [692, 269] on select "Select Cable / Satellite Services Collection Agency Credit Card Debt Debt Couns…" at bounding box center [663, 269] width 216 height 34
select select "14"
click at [555, 252] on select "Select Cable / Satellite Services Collection Agency Credit Card Debt Debt Couns…" at bounding box center [663, 269] width 216 height 34
click at [661, 322] on input "text" at bounding box center [663, 334] width 214 height 33
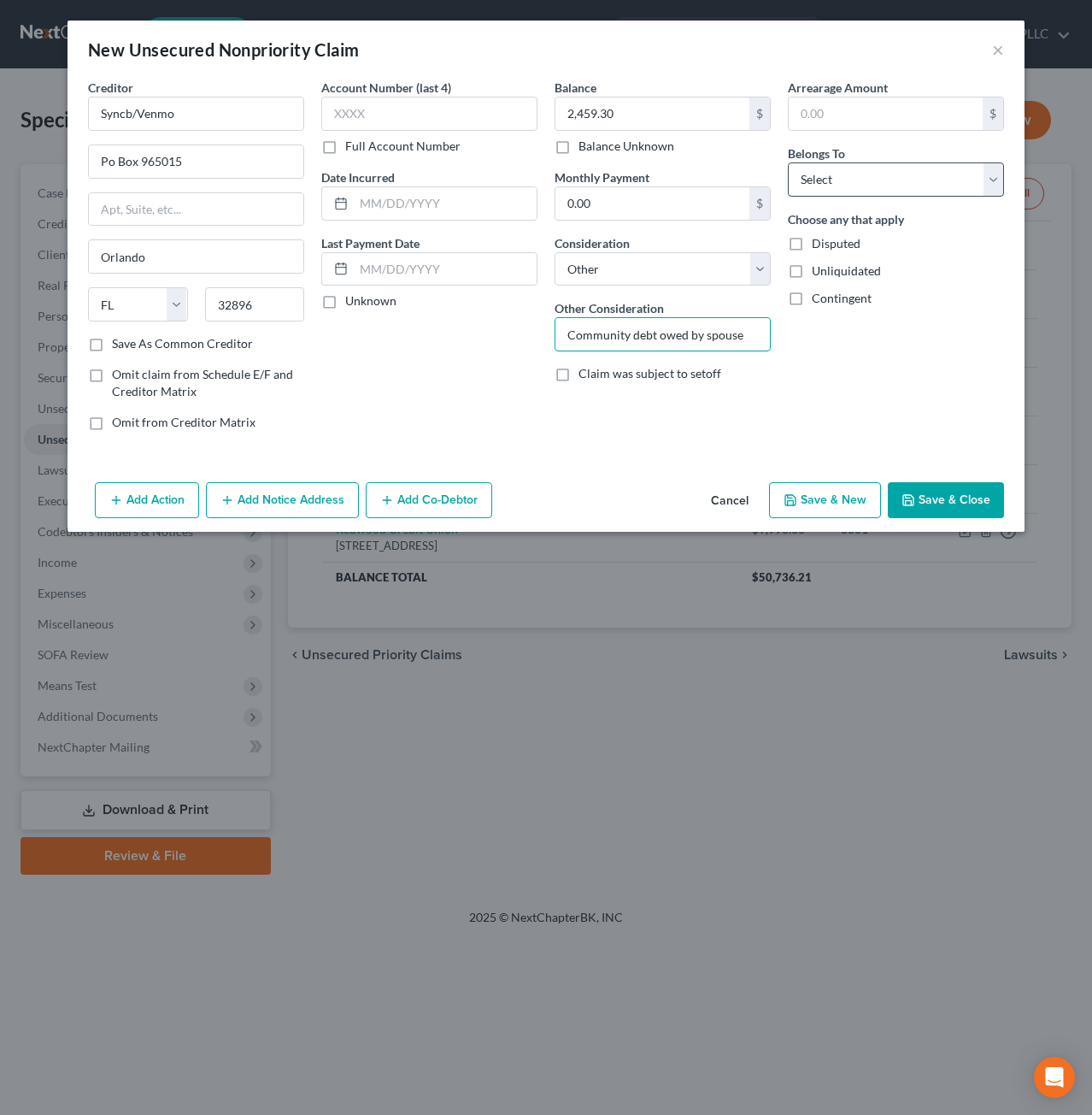
type input "Community debt owed by spouse"
click at [878, 177] on select "Select Debtor 1 Only Debtor 2 Only Debtor 1 And Debtor 2 Only At Least One Of T…" at bounding box center [896, 179] width 216 height 34
select select "4"
click at [788, 163] on select "Select Debtor 1 Only Debtor 2 Only Debtor 1 And Debtor 2 Only At Least One Of T…" at bounding box center [896, 179] width 216 height 34
click at [887, 416] on div "Arrearage Amount $ Belongs To * Select Debtor 1 Only Debtor 2 Only Debtor 1 And…" at bounding box center [896, 262] width 233 height 366
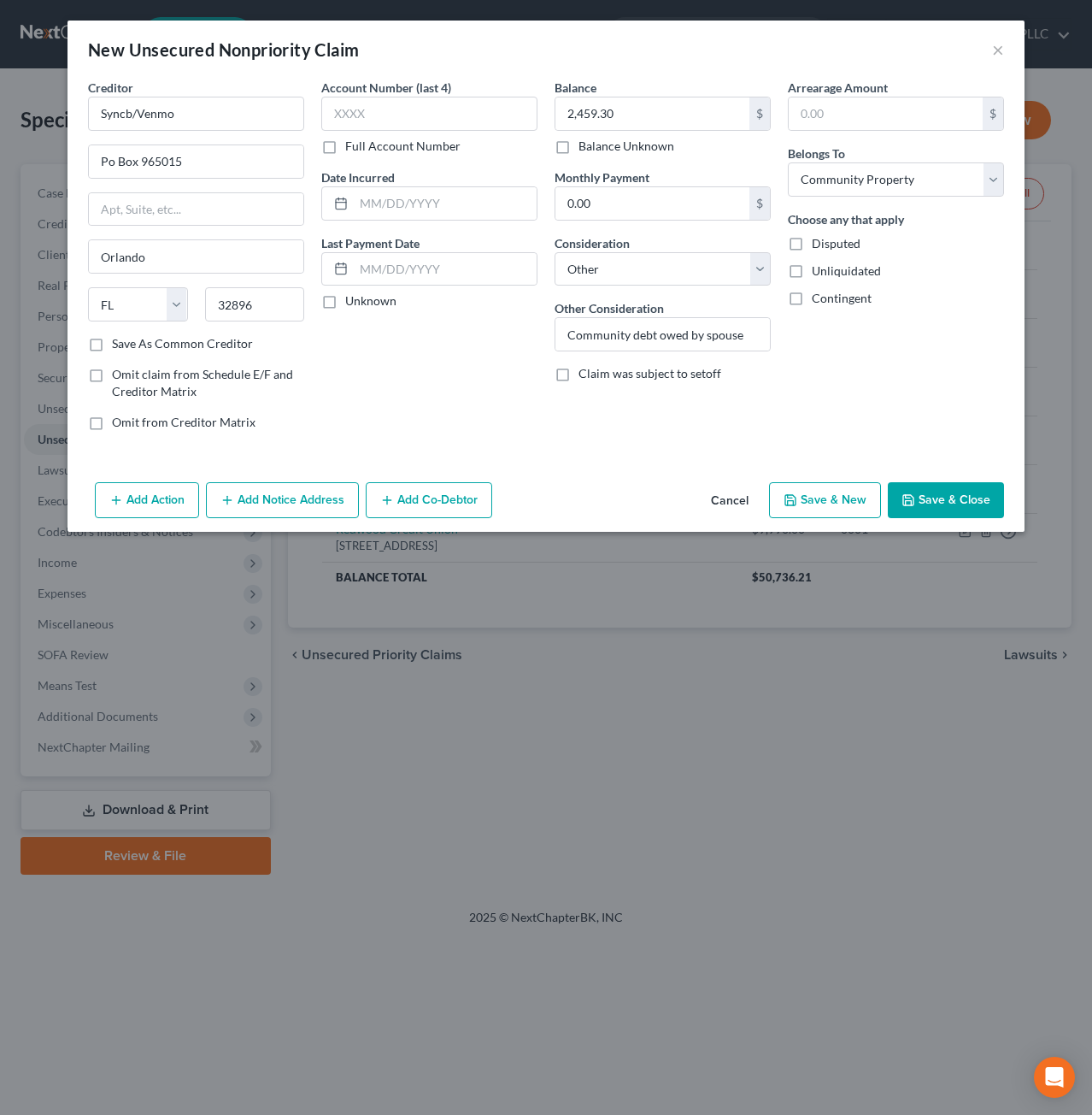
click at [949, 509] on button "Save & Close" at bounding box center [946, 500] width 116 height 36
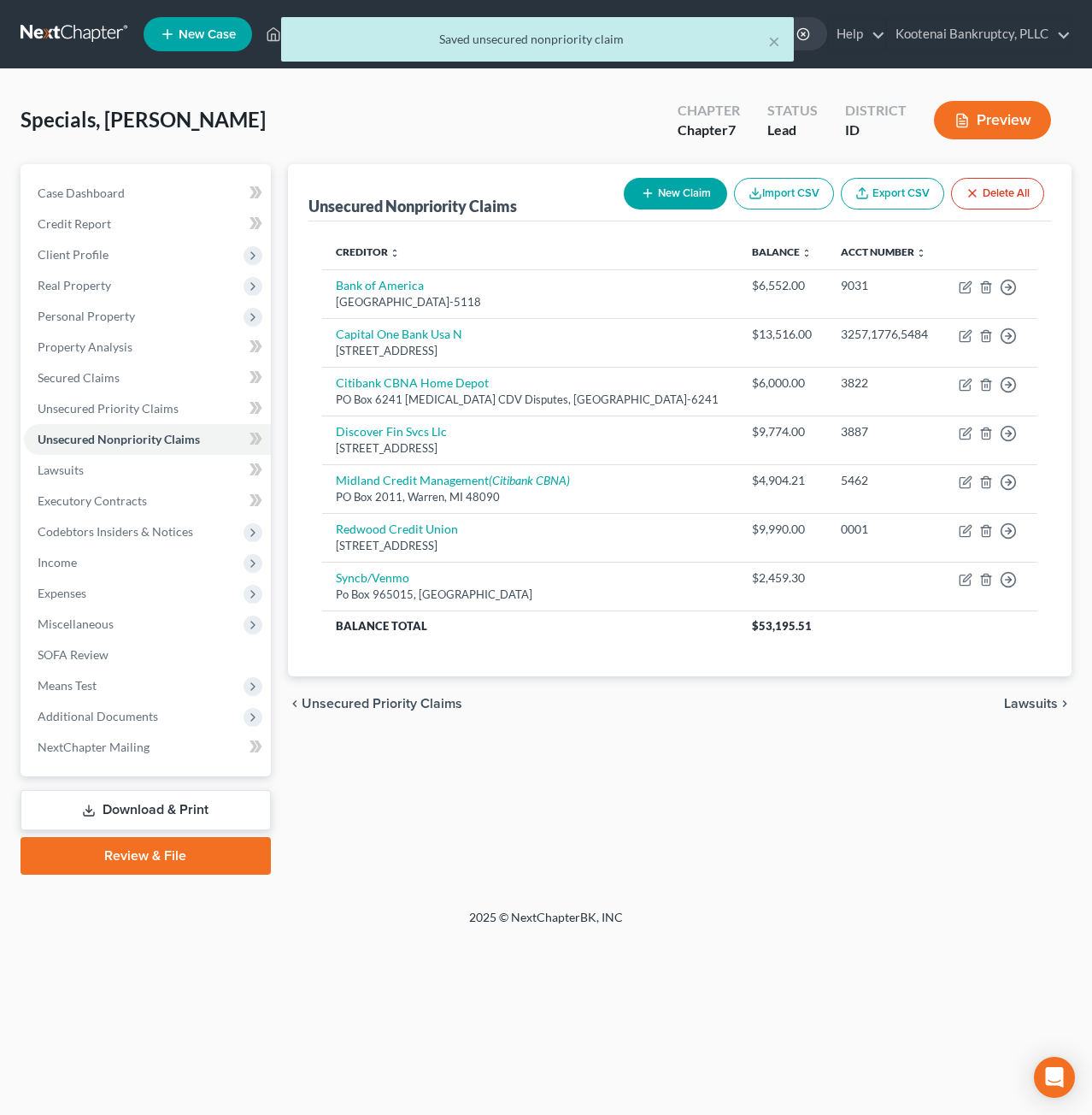
click at [700, 185] on button "New Claim" at bounding box center [675, 194] width 103 height 32
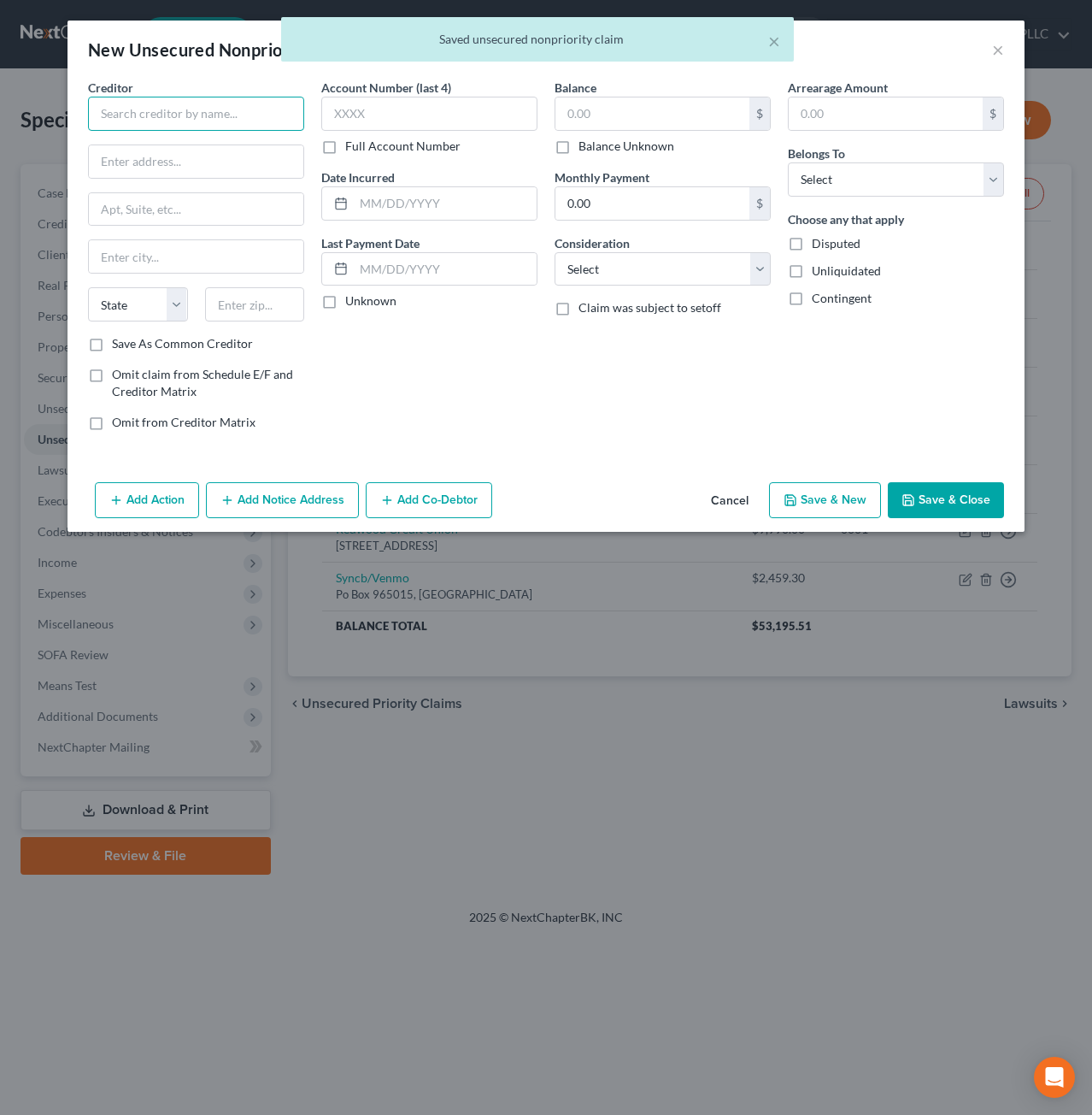
click at [149, 107] on input "text" at bounding box center [196, 114] width 216 height 34
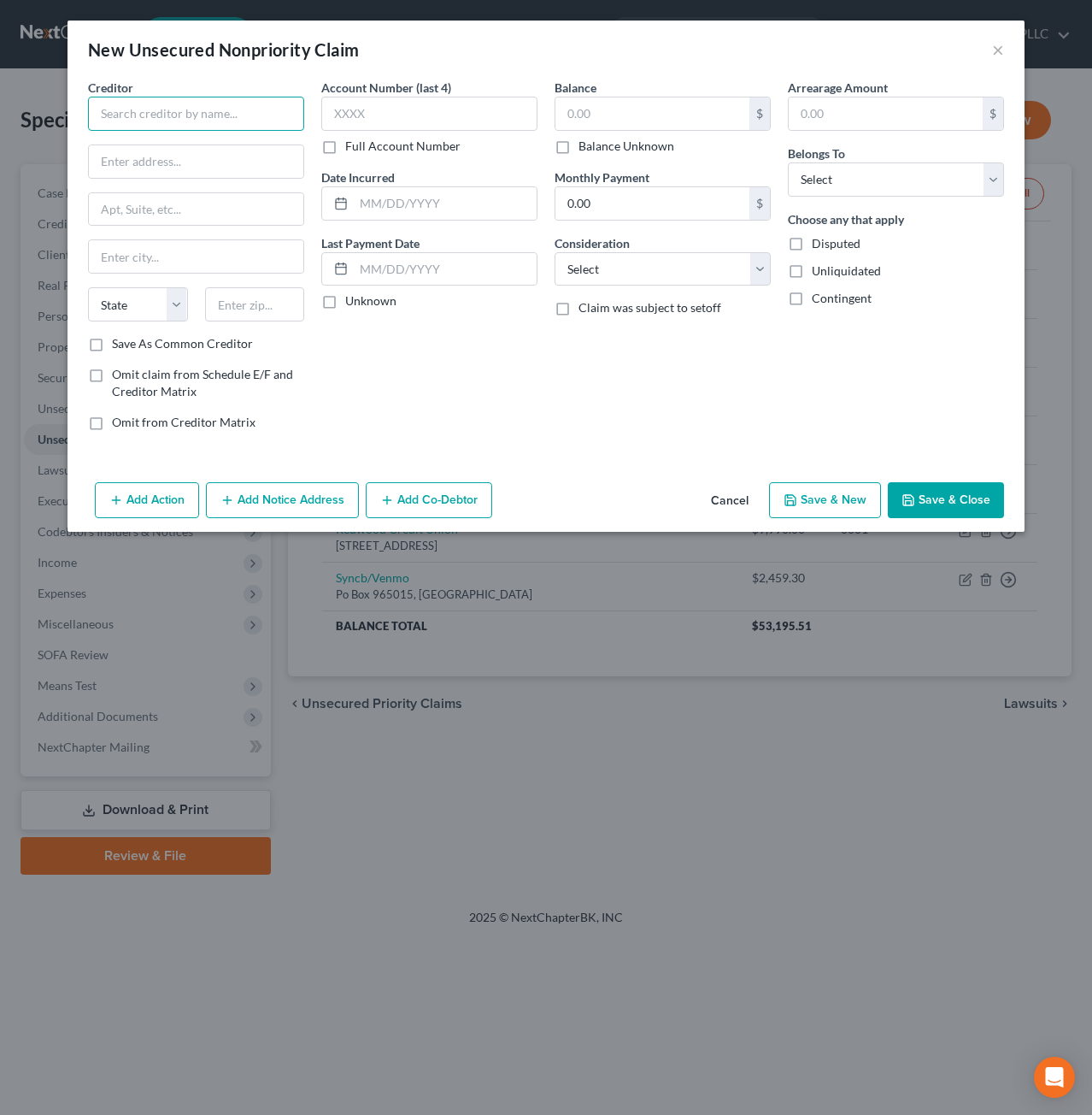
type input "v"
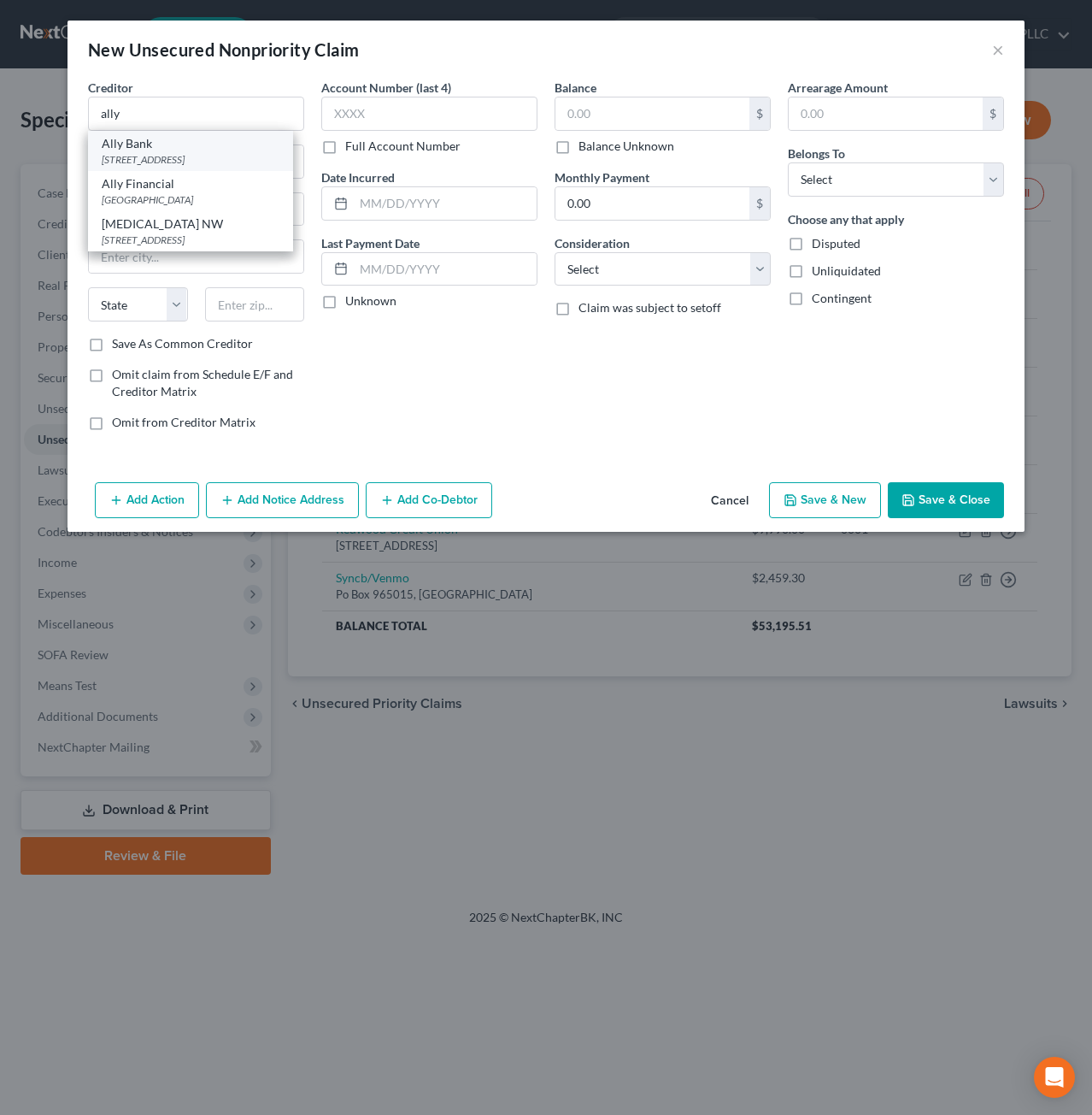
click at [174, 147] on div "Ally Bank" at bounding box center [190, 144] width 177 height 17
type input "Ally Bank"
type input "PO Box 380901"
type input "Bloomington"
select select "24"
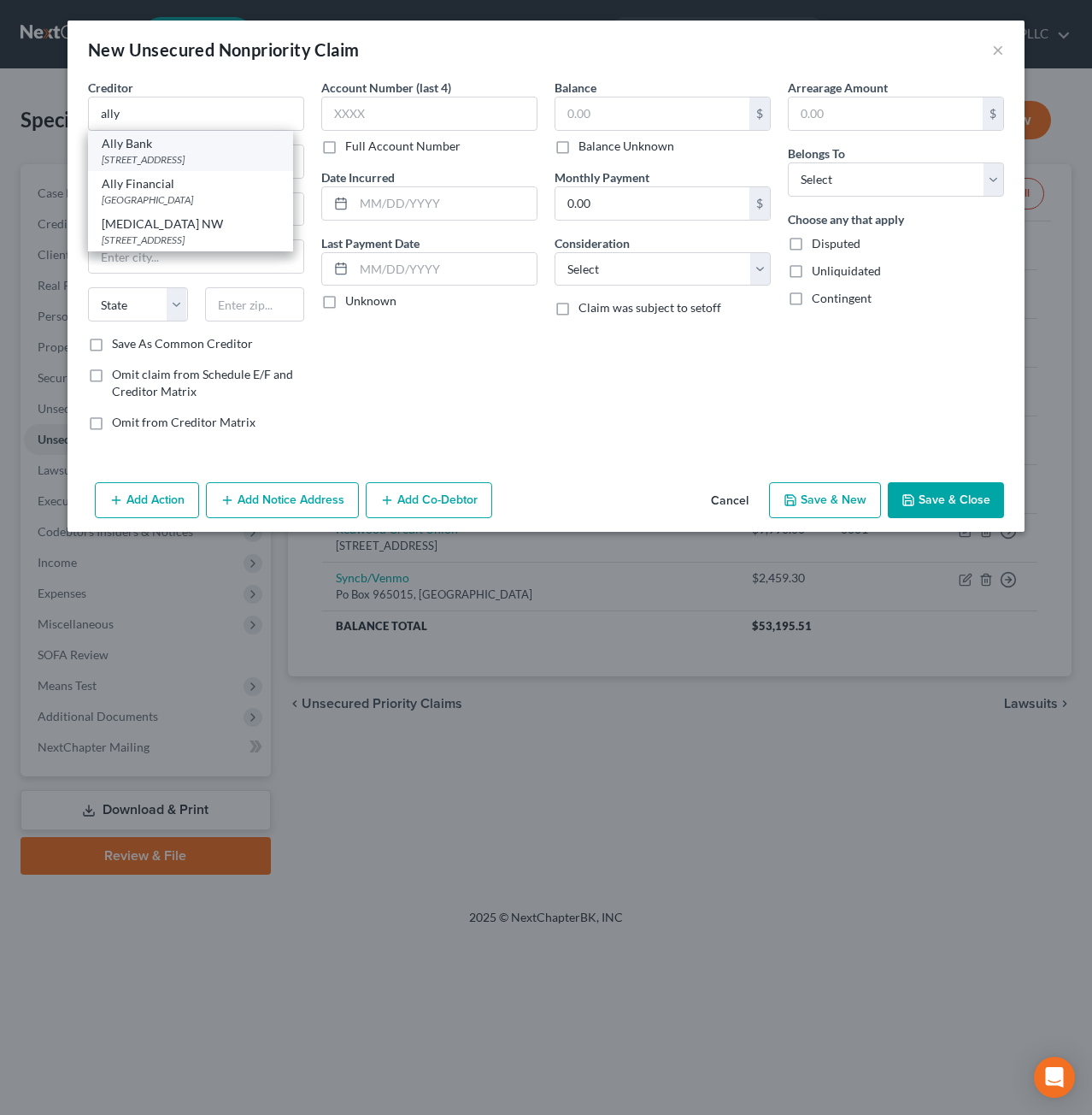
type input "55438"
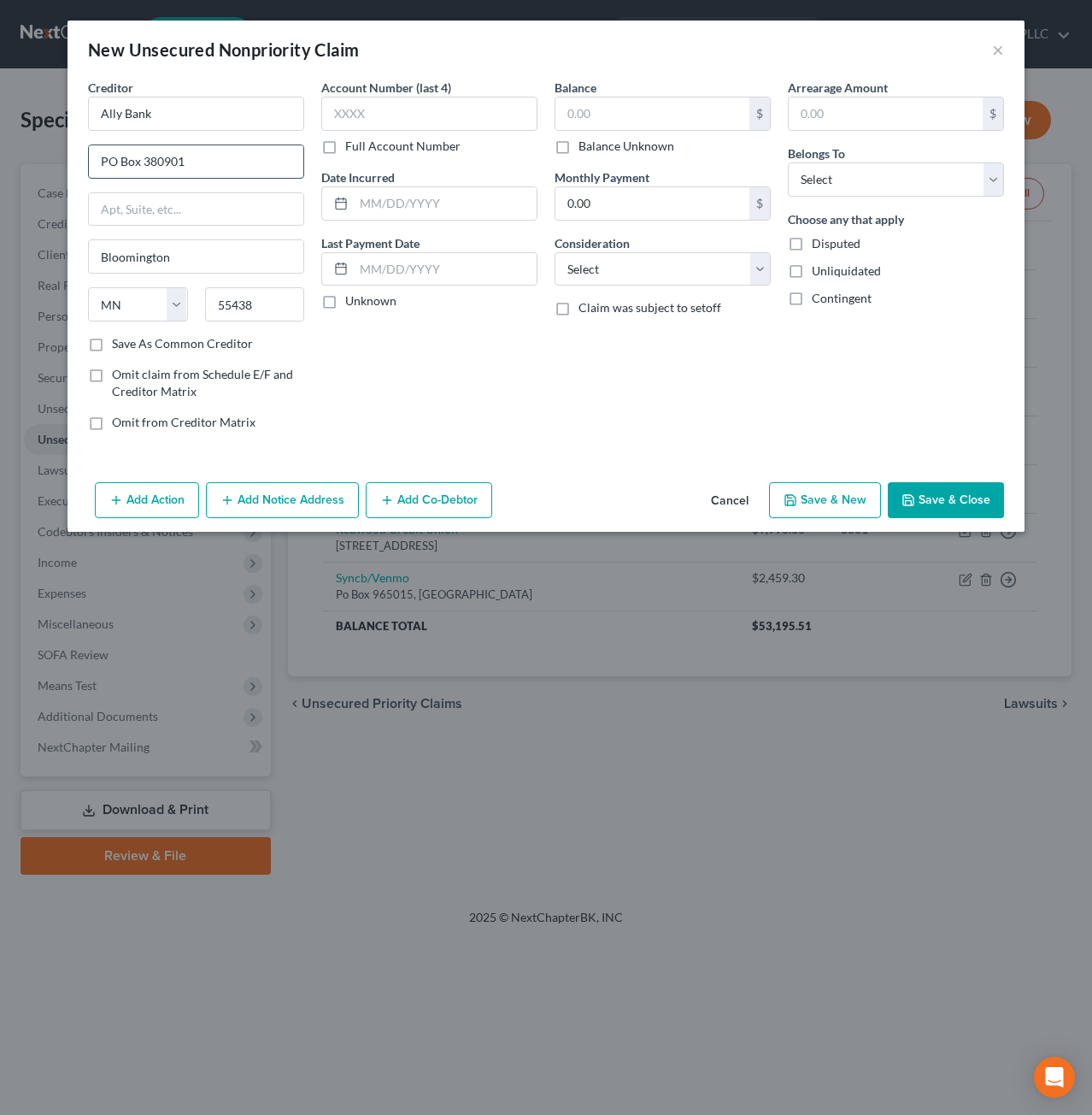
click at [204, 166] on input "PO Box 380901" at bounding box center [196, 162] width 214 height 33
click at [632, 114] on input "text" at bounding box center [653, 114] width 194 height 33
type input "3,087.32"
click at [658, 253] on select "Select Cable / Satellite Services Collection Agency Credit Card Debt Debt Couns…" at bounding box center [663, 269] width 216 height 34
select select "14"
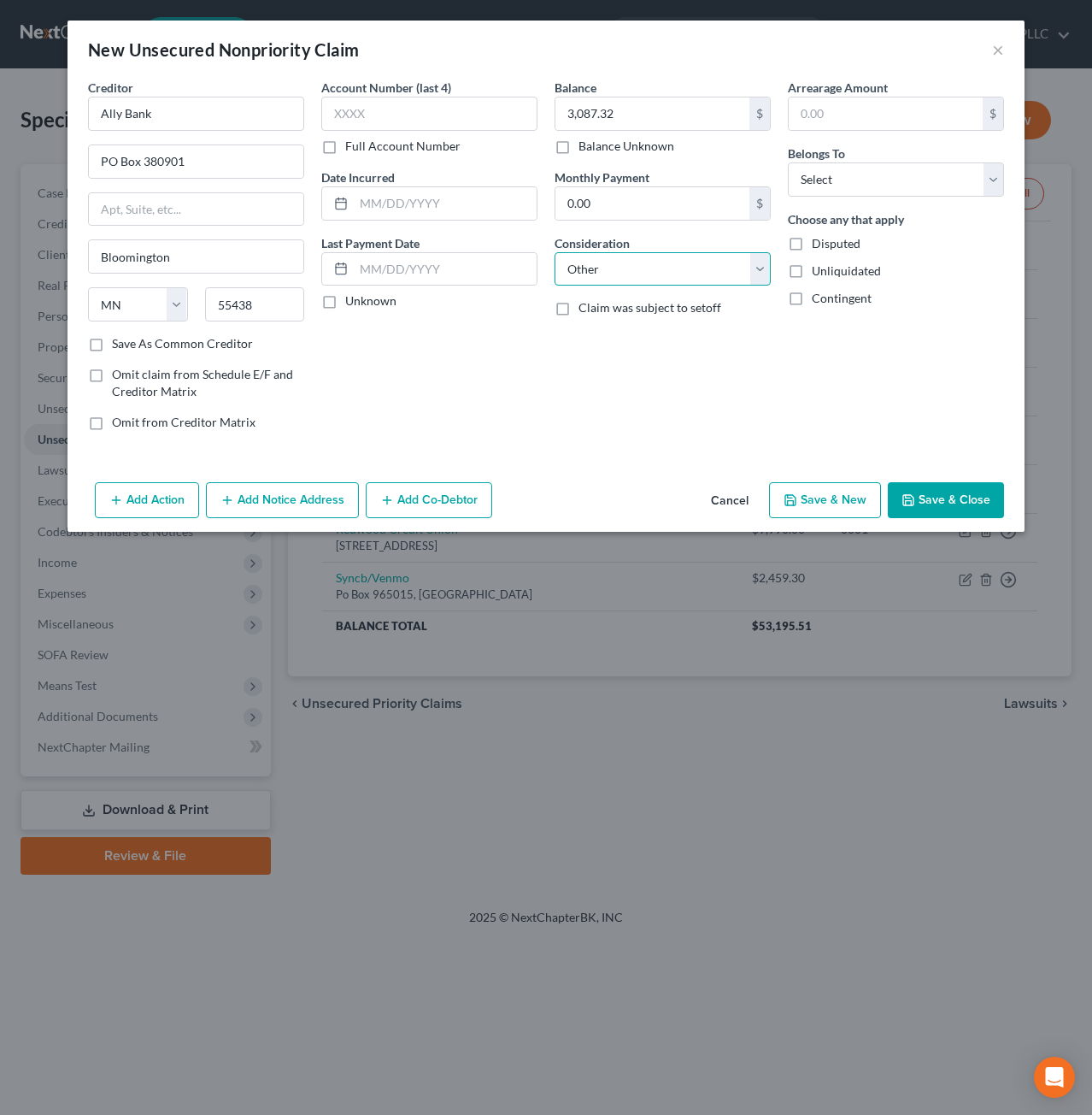
click at [555, 252] on select "Select Cable / Satellite Services Collection Agency Credit Card Debt Debt Couns…" at bounding box center [663, 269] width 216 height 34
click at [667, 324] on input "text" at bounding box center [663, 334] width 214 height 33
type input "c"
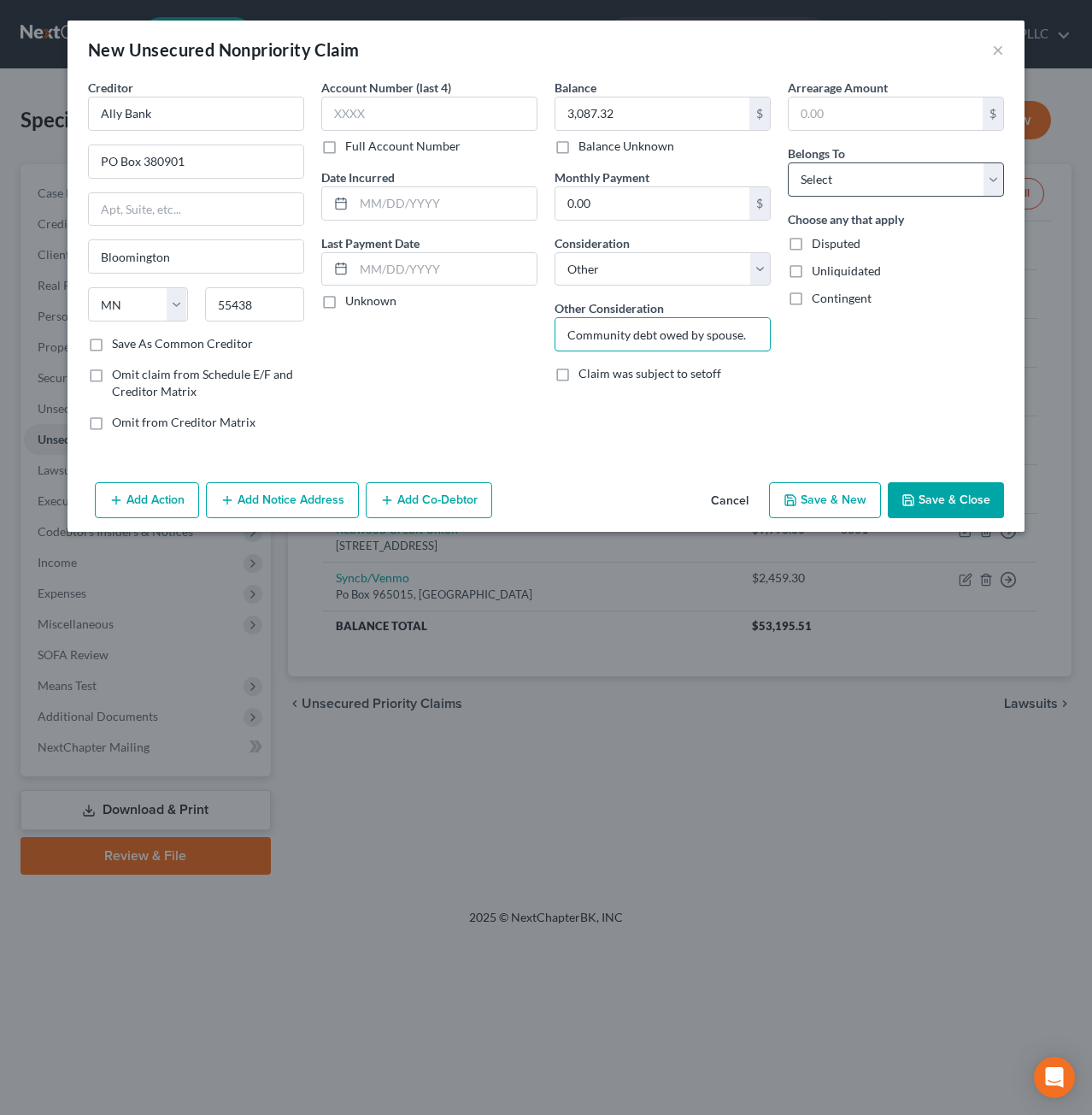
type input "Community debt owed by spouse."
click at [873, 180] on select "Select Debtor 1 Only Debtor 2 Only Debtor 1 And Debtor 2 Only At Least One Of T…" at bounding box center [896, 179] width 216 height 34
select select "4"
click at [788, 163] on select "Select Debtor 1 Only Debtor 2 Only Debtor 1 And Debtor 2 Only At Least One Of T…" at bounding box center [896, 179] width 216 height 34
click at [934, 499] on button "Save & Close" at bounding box center [946, 500] width 116 height 36
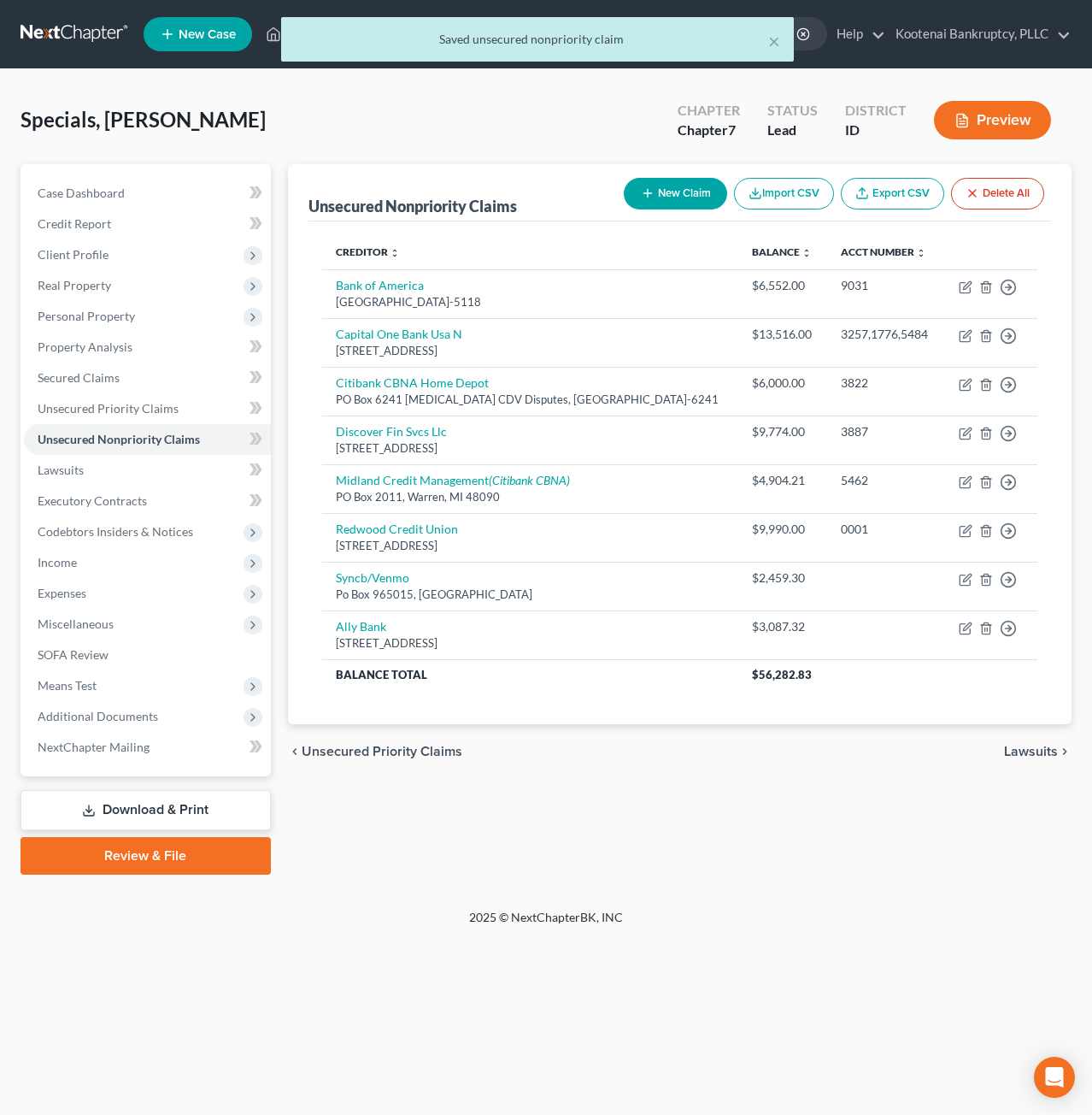
click at [684, 194] on button "New Claim" at bounding box center [675, 194] width 103 height 32
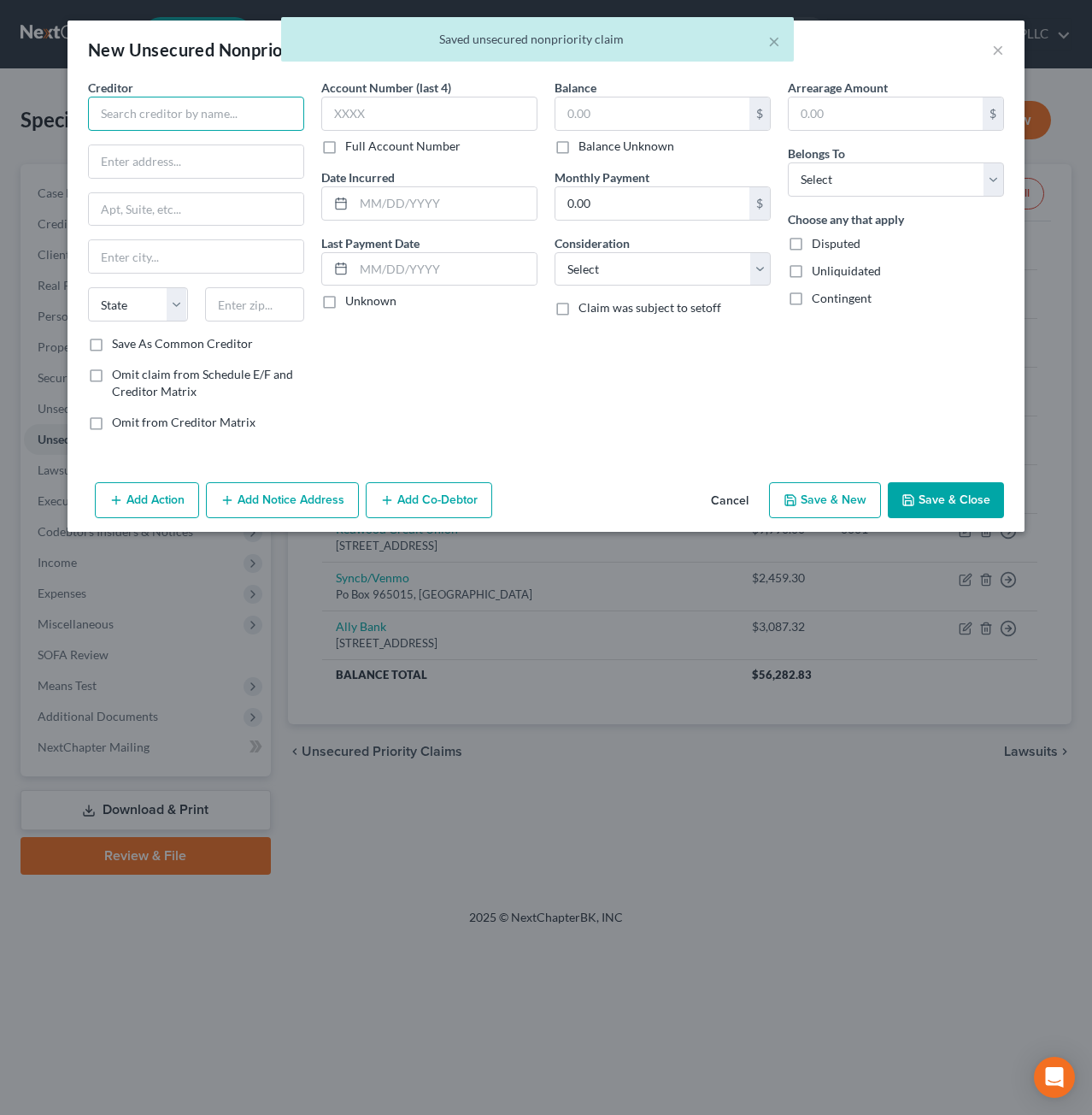
click at [238, 116] on input "text" at bounding box center [196, 114] width 216 height 34
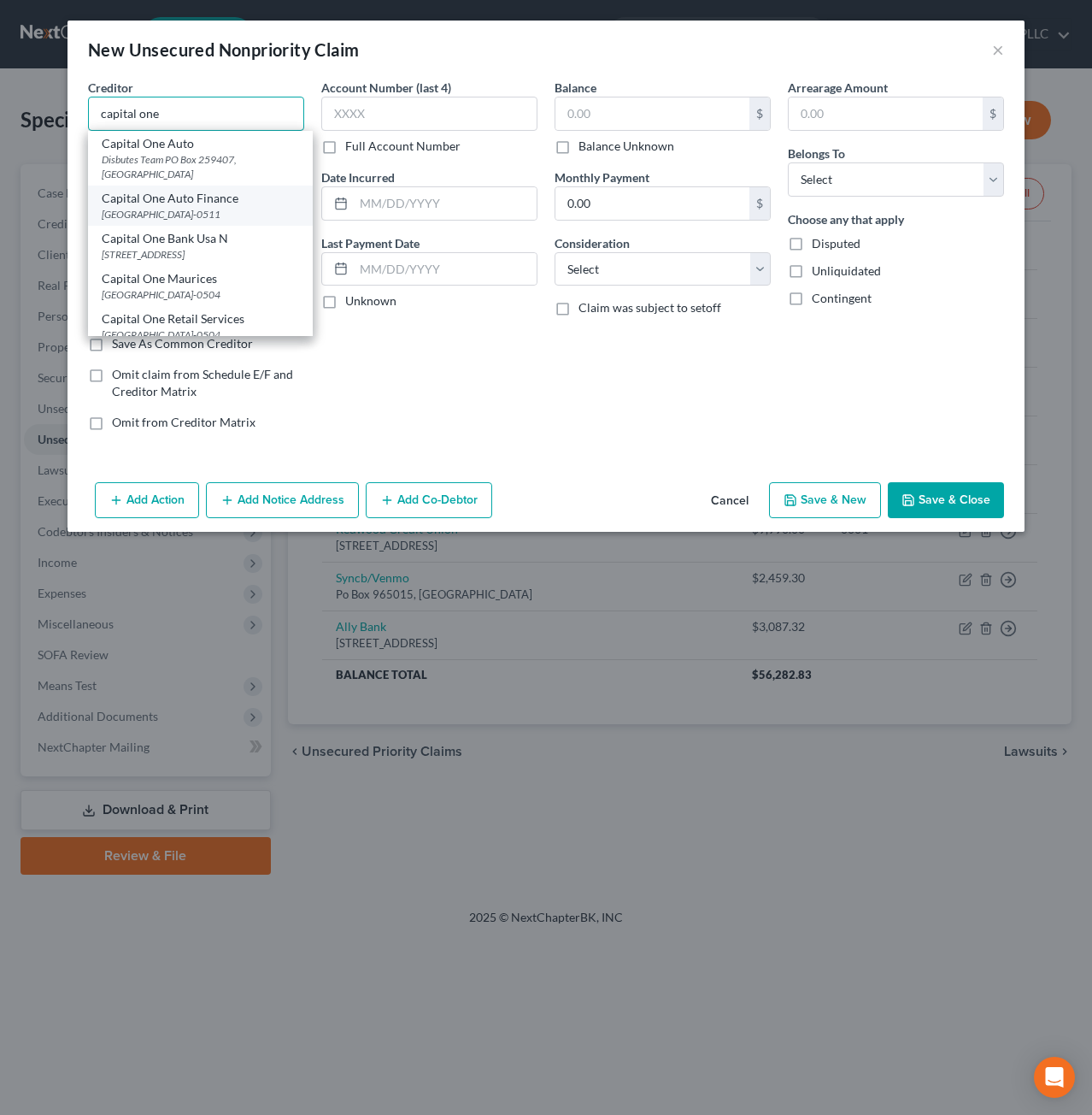
scroll to position [70, 0]
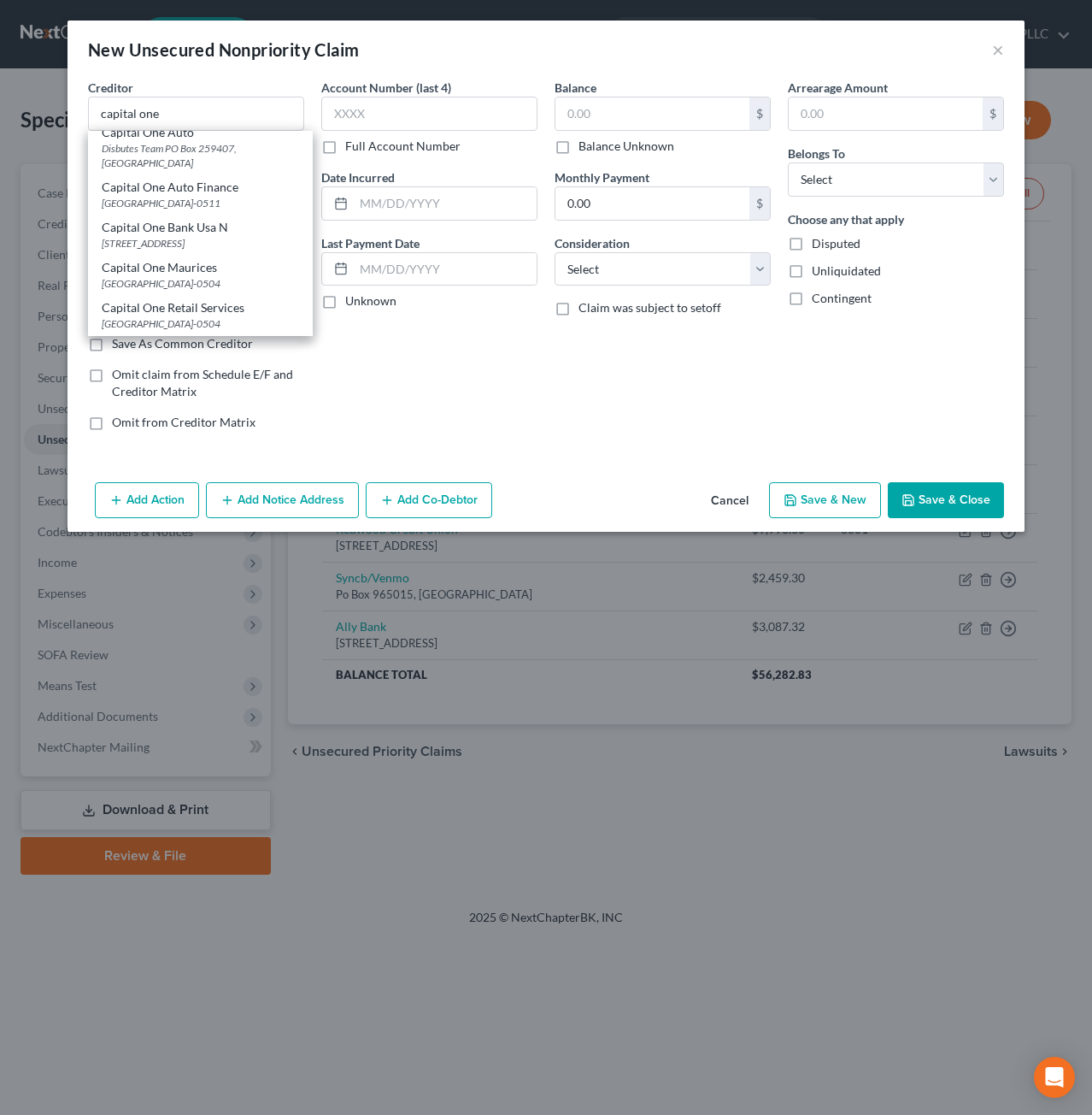
click at [202, 236] on div "[STREET_ADDRESS]" at bounding box center [200, 242] width 197 height 14
type input "Capital One Bank Usa N"
type input "PO Box 30285"
type input "Salt Lake City"
select select "46"
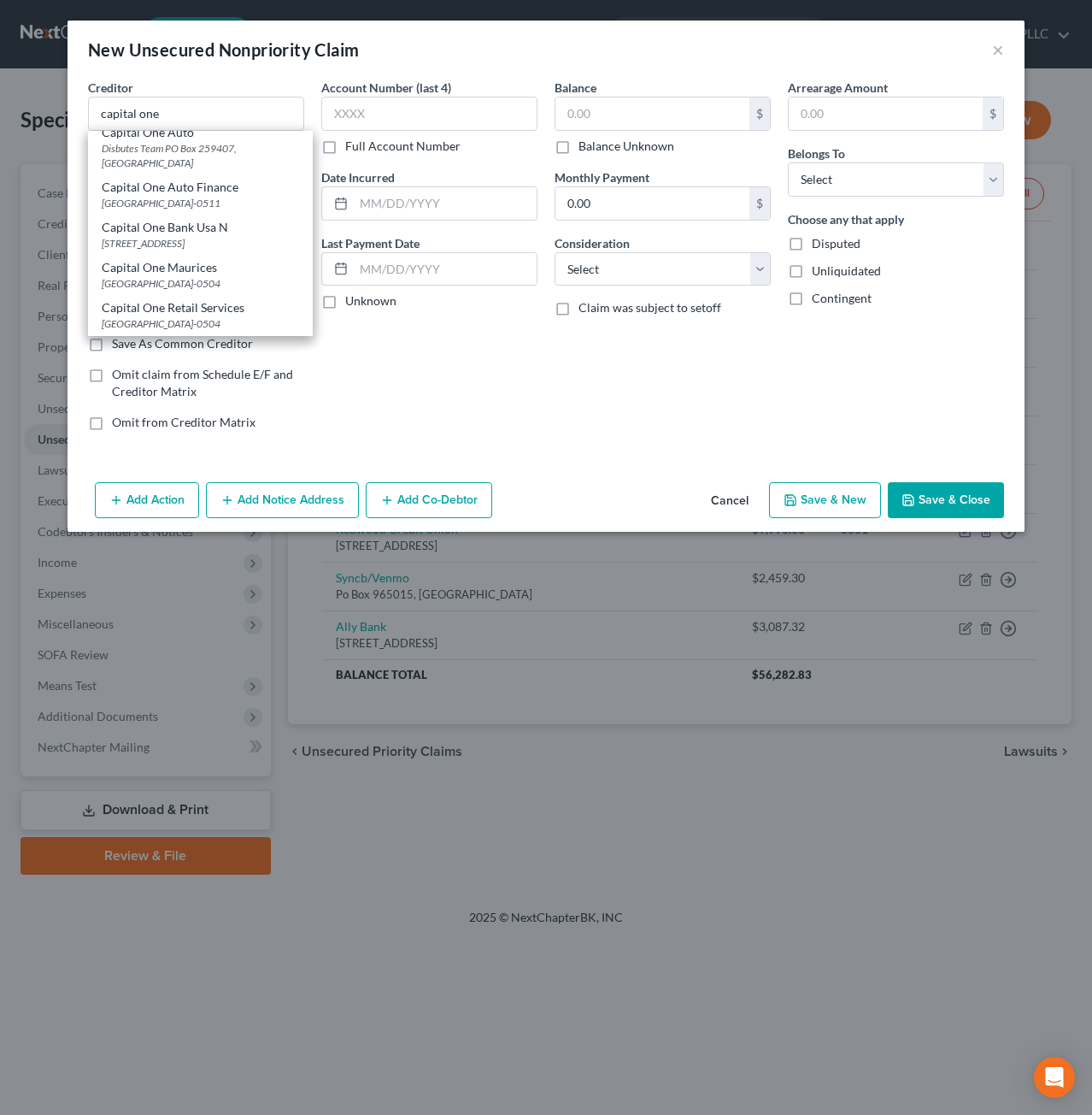
type input "84130-0285"
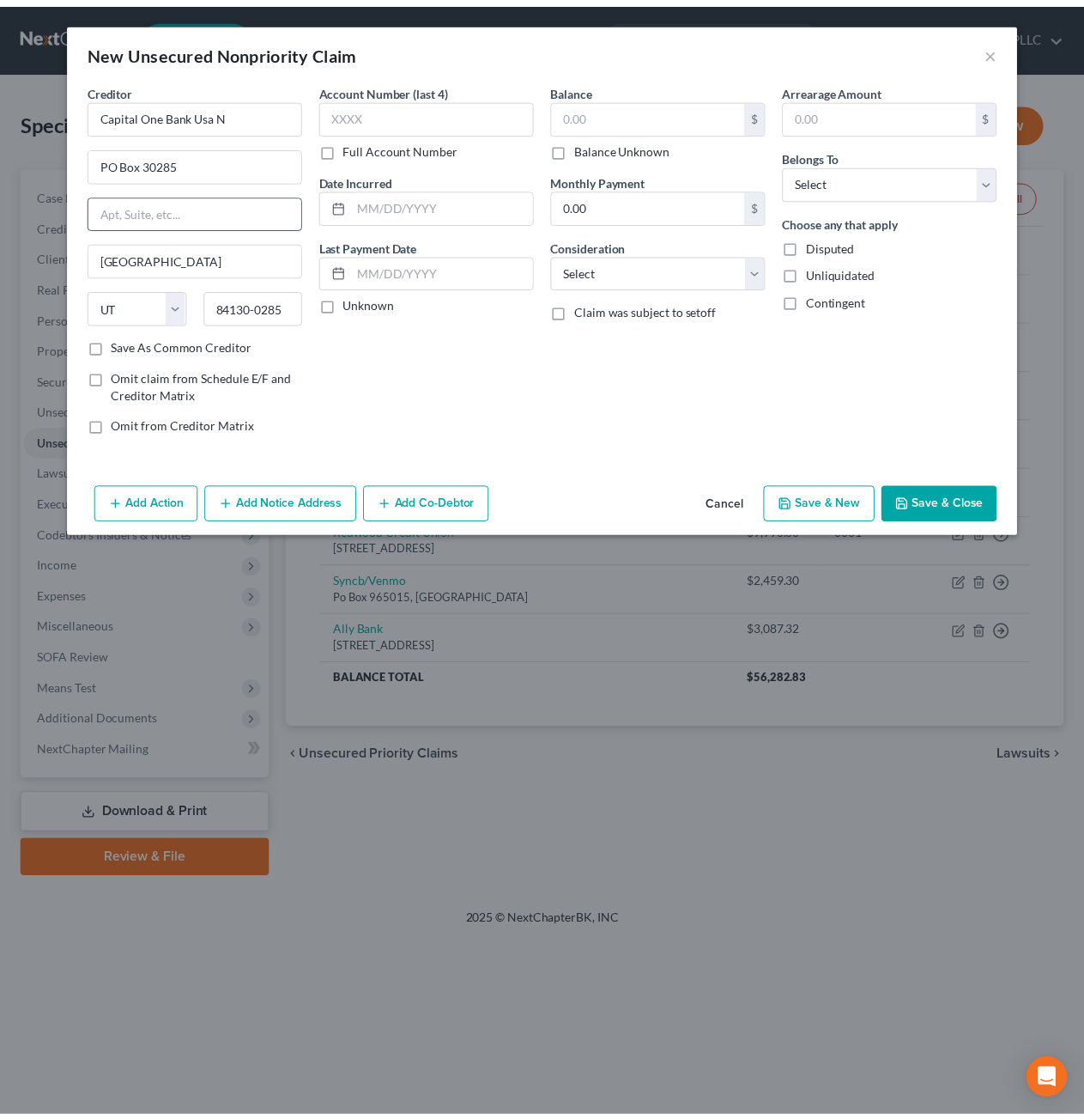
scroll to position [0, 0]
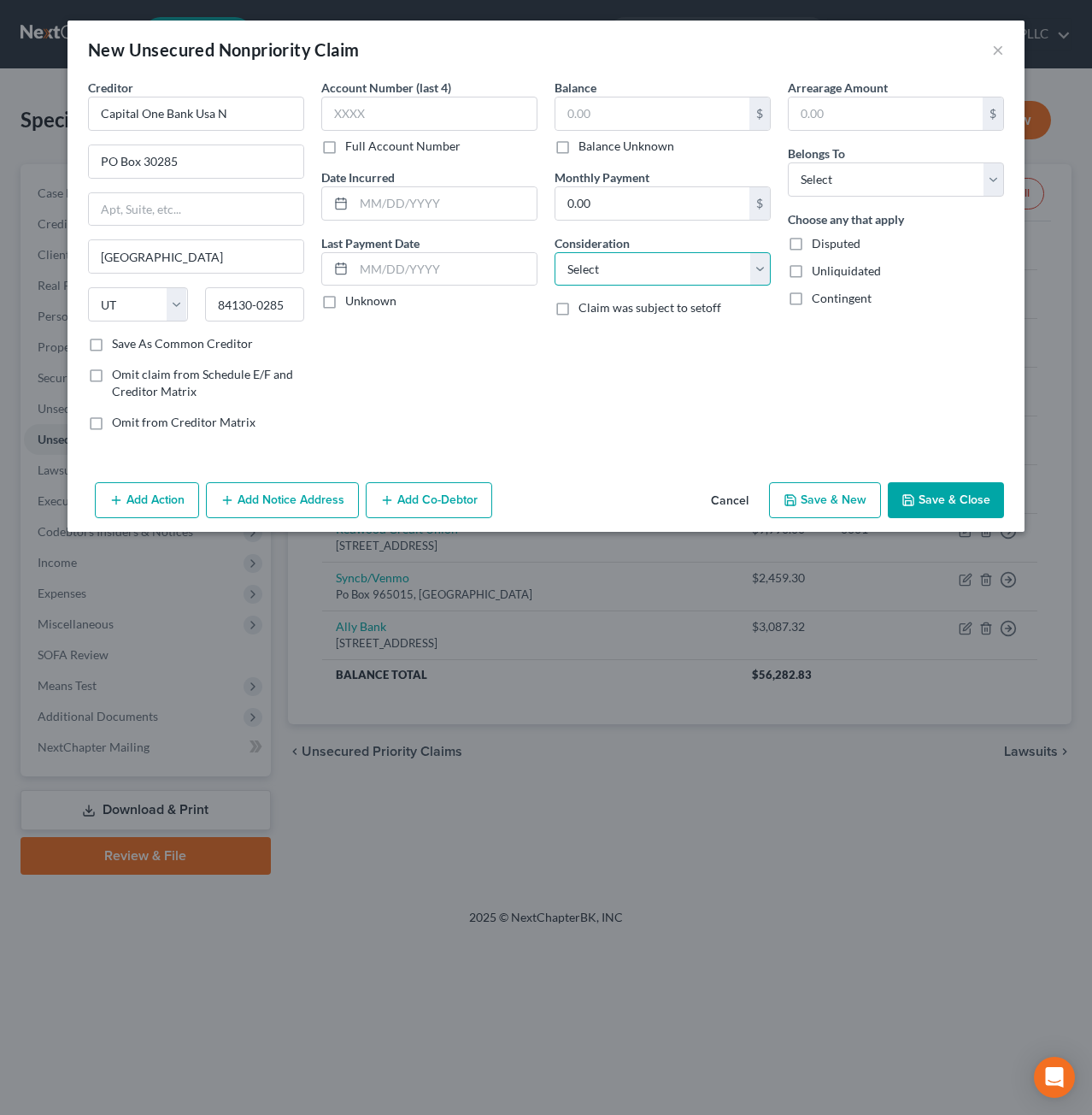
click at [635, 257] on select "Select Cable / Satellite Services Collection Agency Credit Card Debt Debt Couns…" at bounding box center [663, 269] width 216 height 34
select select "14"
click at [555, 252] on select "Select Cable / Satellite Services Collection Agency Credit Card Debt Debt Couns…" at bounding box center [663, 269] width 216 height 34
click at [619, 320] on input "text" at bounding box center [663, 334] width 214 height 33
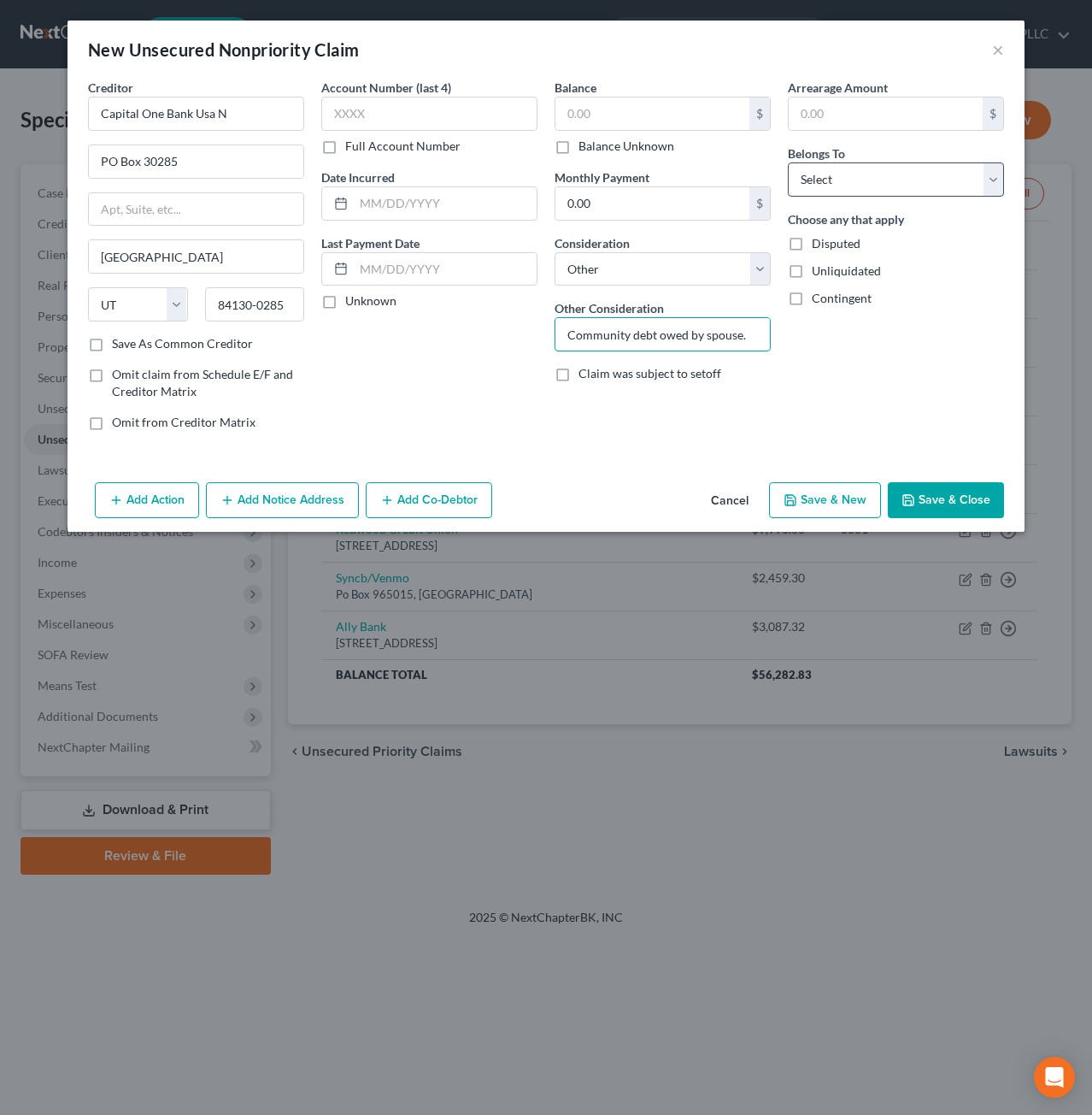
type input "Community debt owed by spouse."
click at [897, 187] on select "Select Debtor 1 Only Debtor 2 Only Debtor 1 And Debtor 2 Only At Least One Of T…" at bounding box center [896, 179] width 216 height 34
select select "4"
click at [788, 163] on select "Select Debtor 1 Only Debtor 2 Only Debtor 1 And Debtor 2 Only At Least One Of T…" at bounding box center [896, 179] width 216 height 34
click at [961, 497] on button "Save & Close" at bounding box center [946, 500] width 116 height 36
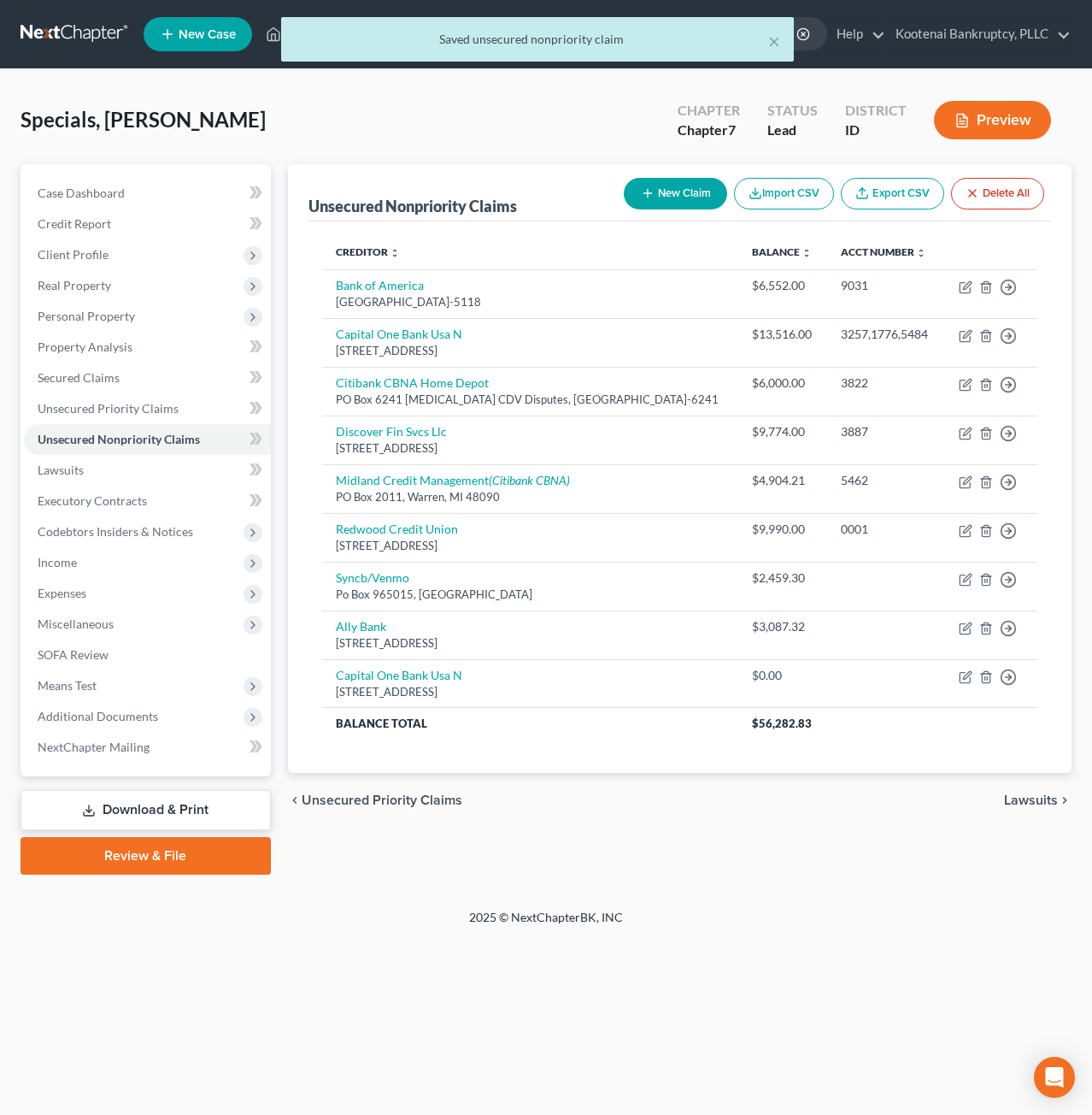
click at [675, 174] on div "New Claim Import CSV Export CSV Delete All" at bounding box center [834, 194] width 434 height 45
click at [674, 191] on button "New Claim" at bounding box center [675, 194] width 103 height 32
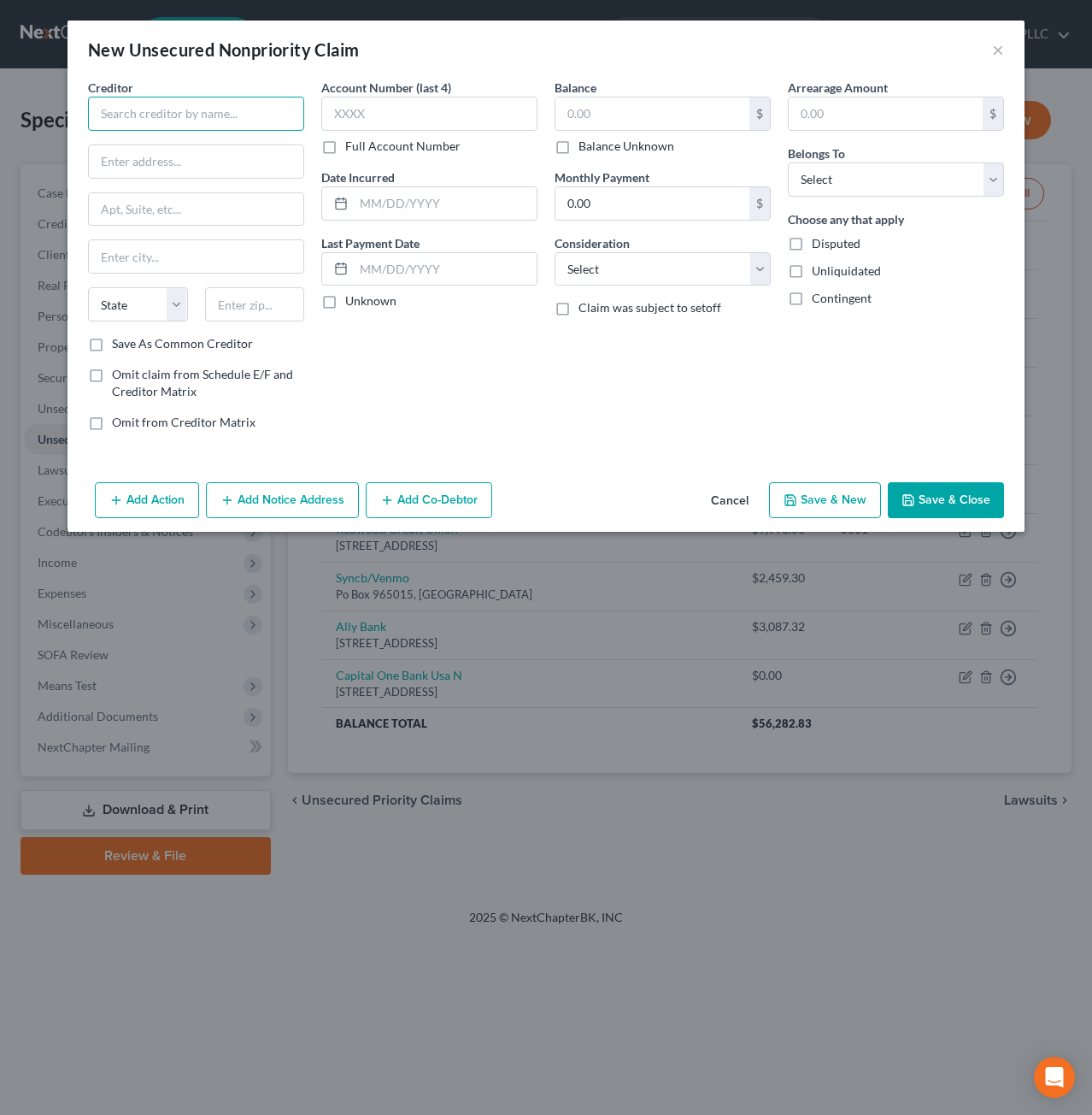
click at [135, 105] on input "text" at bounding box center [196, 114] width 216 height 34
click at [203, 141] on div "Credit One Bank" at bounding box center [190, 144] width 177 height 17
type input "Credit One Bank"
type input "PO Box 98872"
type input "Las Vegas"
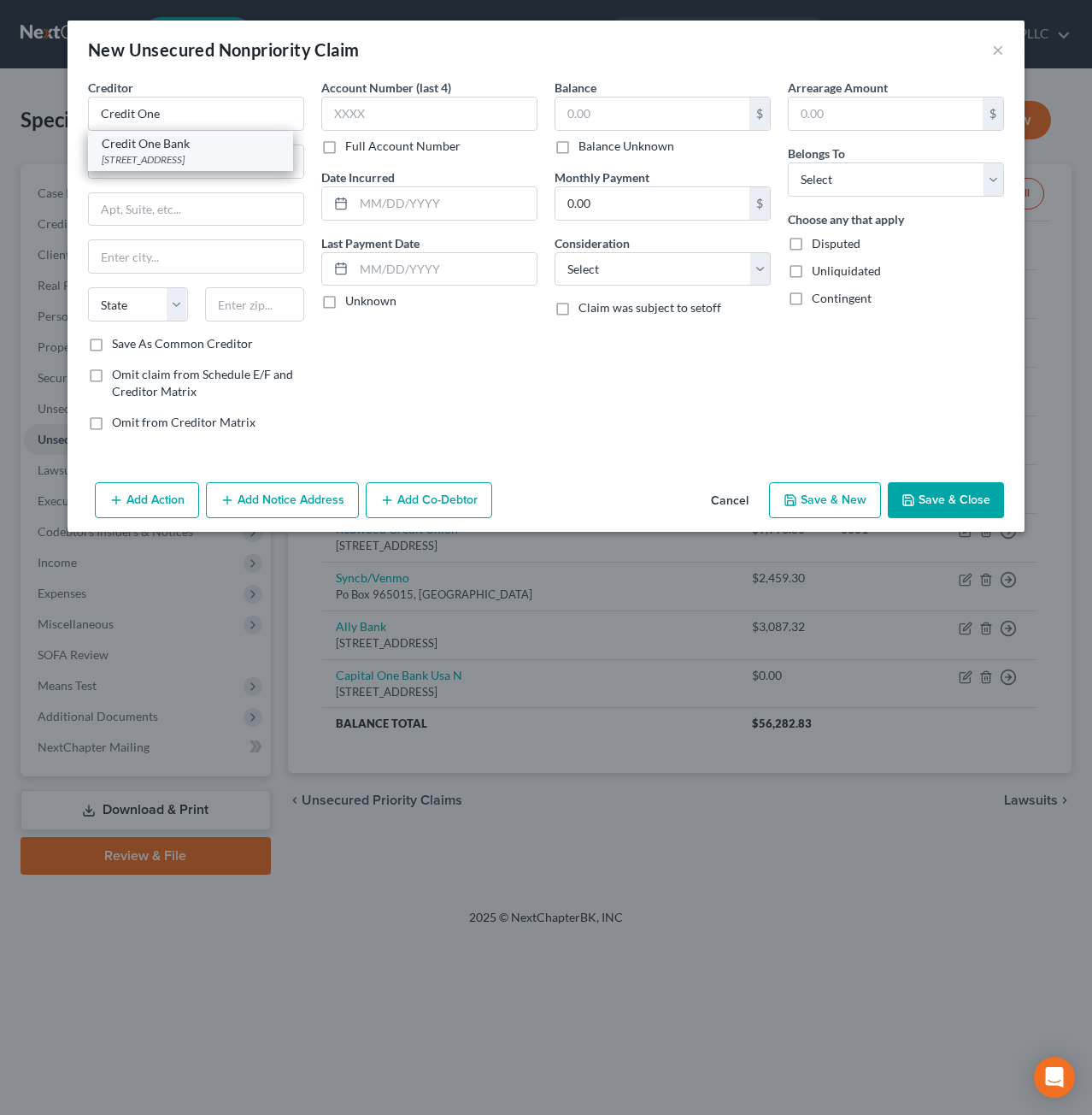
select select "31"
type input "89193"
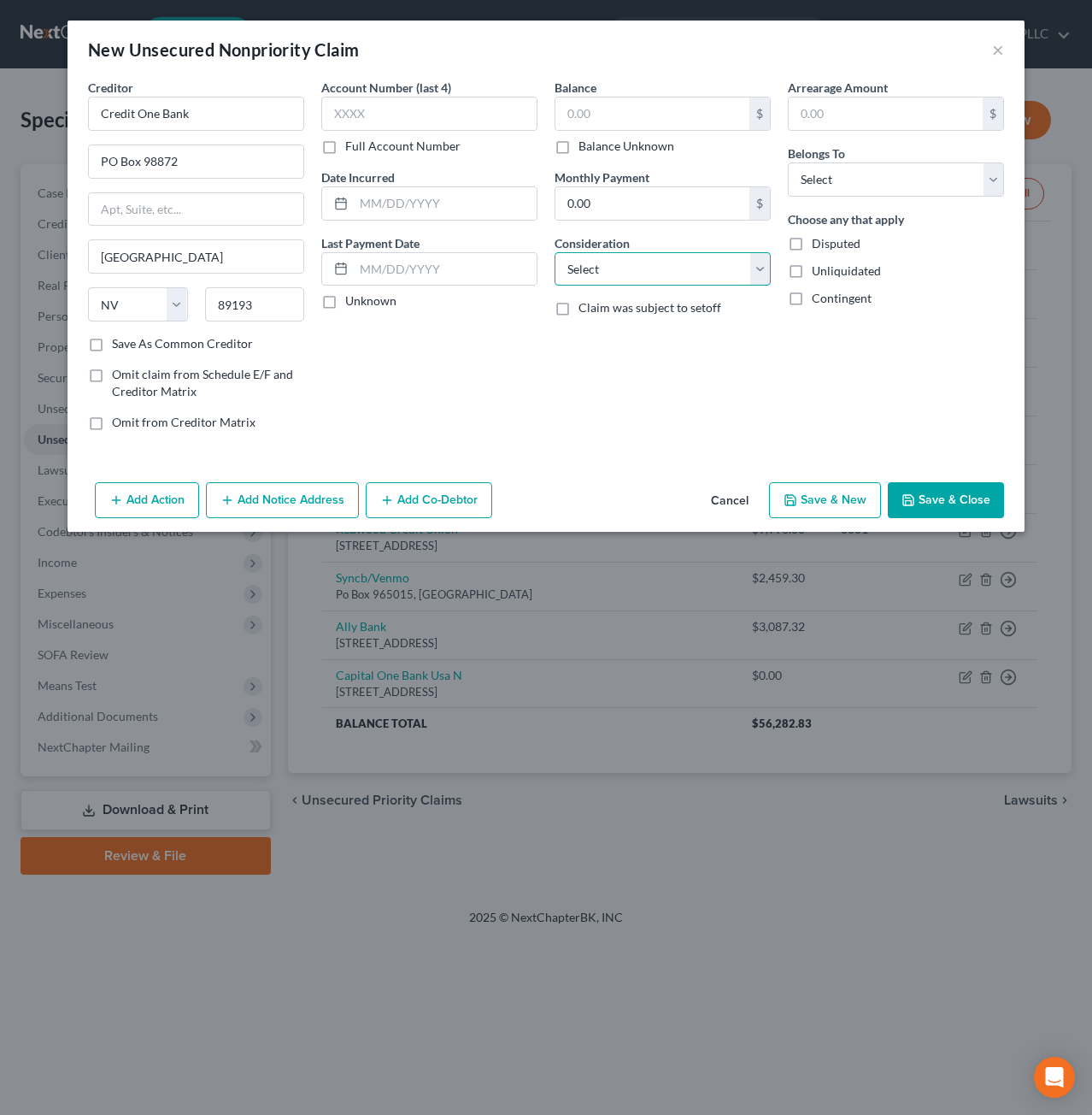
click at [655, 259] on select "Select Cable / Satellite Services Collection Agency Credit Card Debt Debt Couns…" at bounding box center [663, 269] width 216 height 34
select select "14"
click at [555, 252] on select "Select Cable / Satellite Services Collection Agency Credit Card Debt Debt Couns…" at bounding box center [663, 269] width 216 height 34
click at [638, 322] on input "text" at bounding box center [663, 334] width 214 height 33
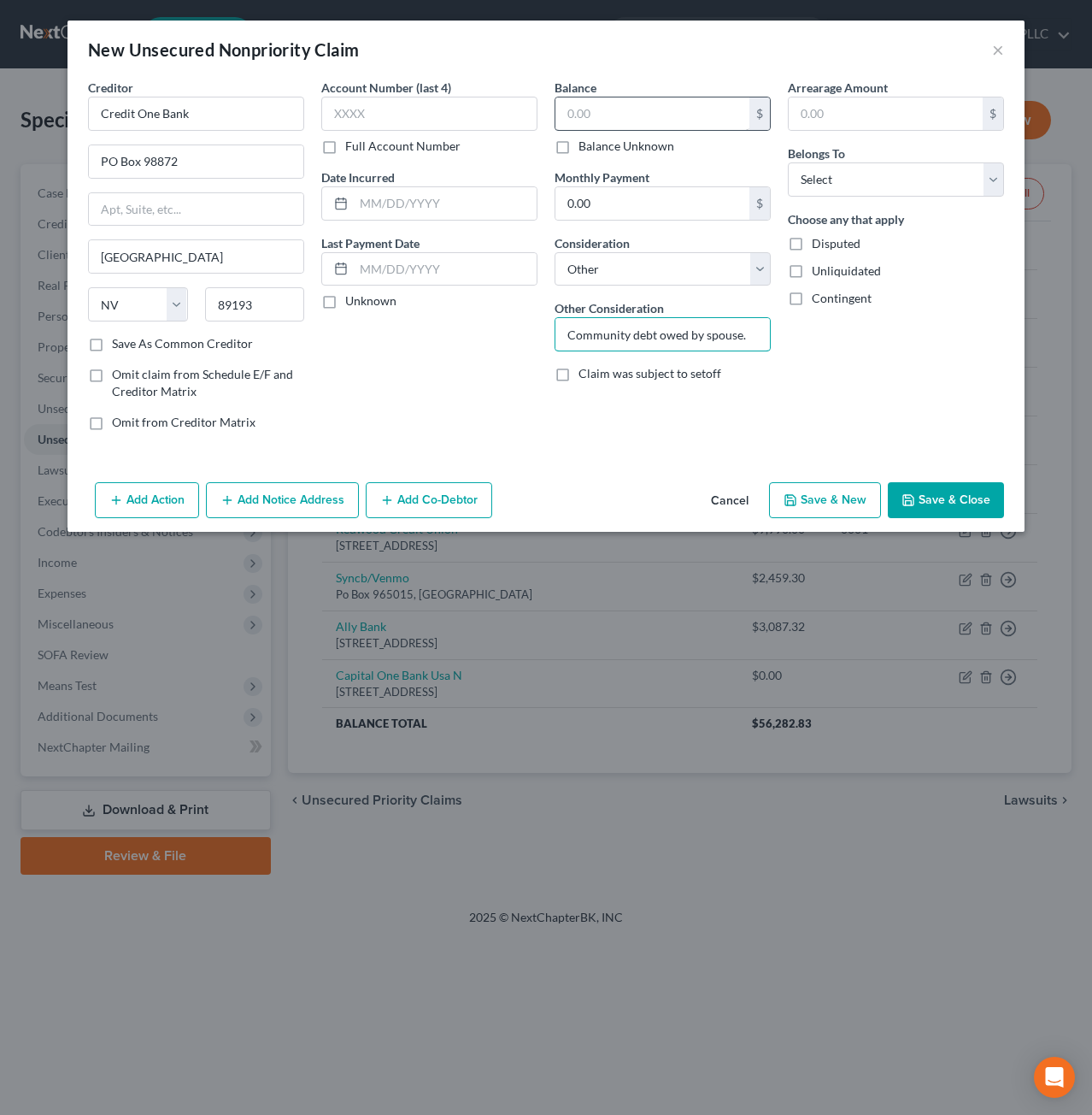
type input "Community debt owed by spouse."
click at [662, 99] on input "text" at bounding box center [653, 114] width 194 height 33
type input "59.82"
click at [938, 172] on select "Select Debtor 1 Only Debtor 2 Only Debtor 1 And Debtor 2 Only At Least One Of T…" at bounding box center [896, 179] width 216 height 34
select select "4"
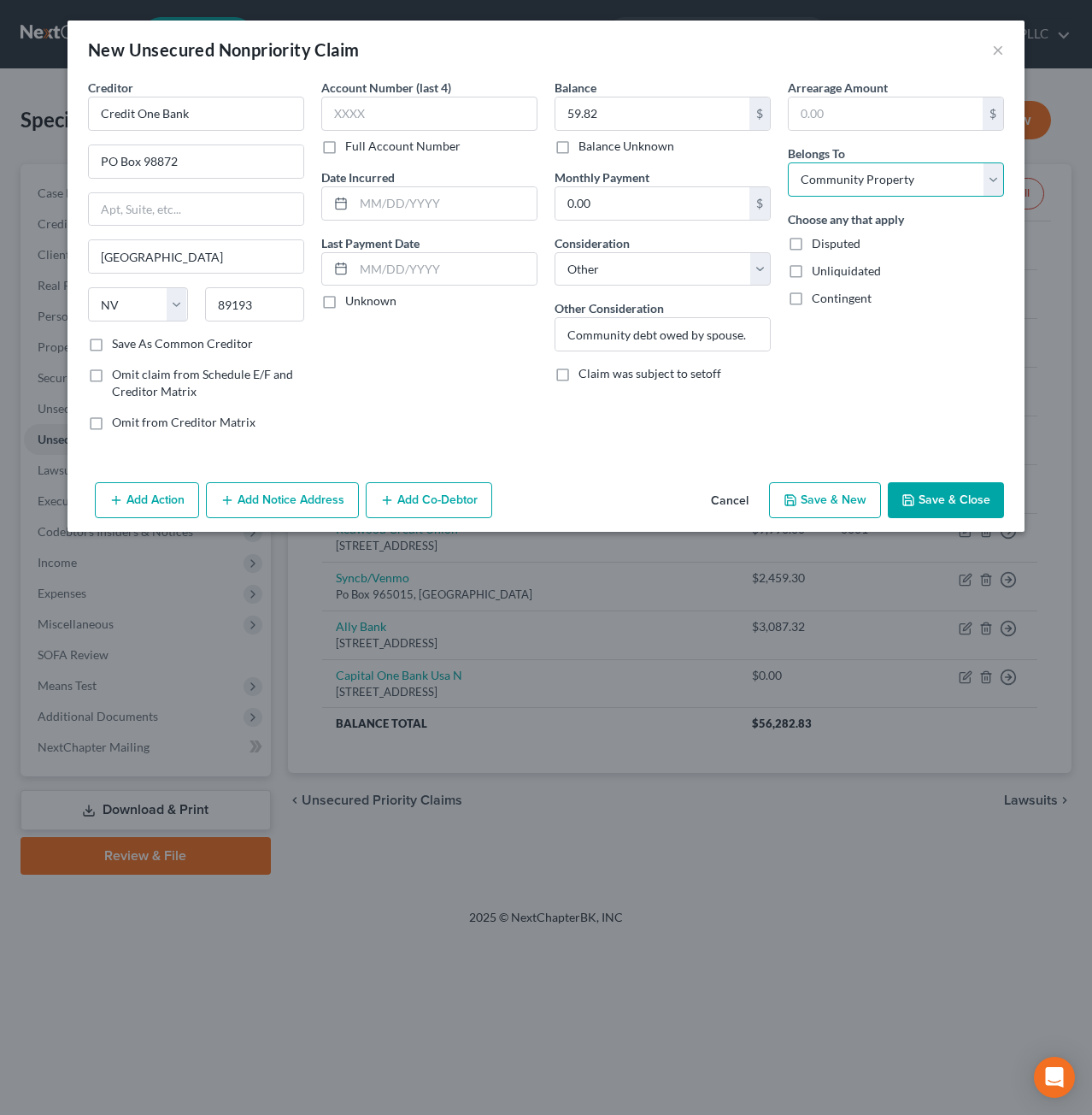
click at [788, 163] on select "Select Debtor 1 Only Debtor 2 Only Debtor 1 And Debtor 2 Only At Least One Of T…" at bounding box center [896, 179] width 216 height 34
click at [934, 500] on button "Save & Close" at bounding box center [946, 500] width 116 height 36
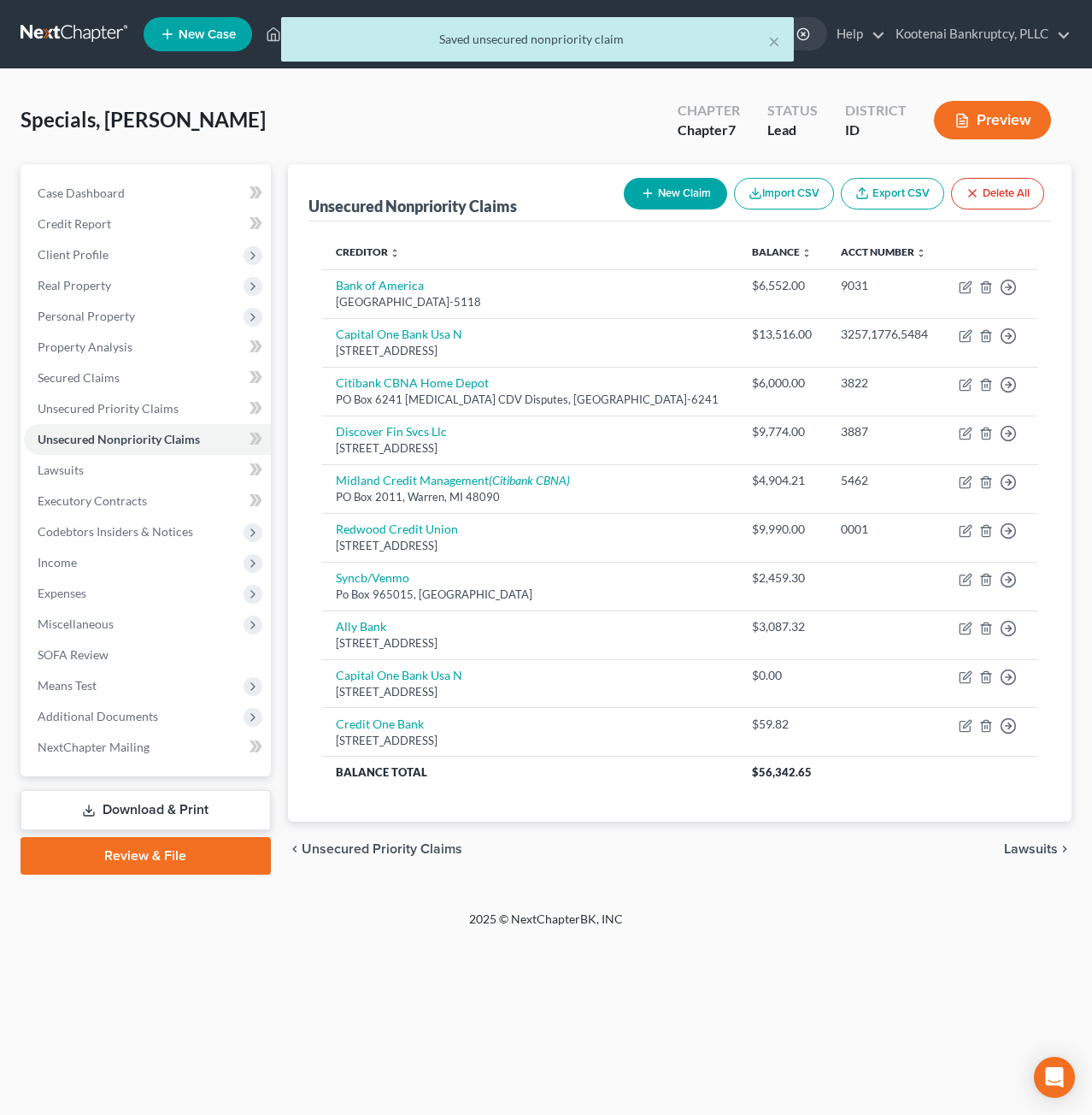
click at [932, 894] on div "× Saved unsecured nonpriority claim Specials, Heather Upgraded Chapter Chapter …" at bounding box center [546, 490] width 1092 height 842
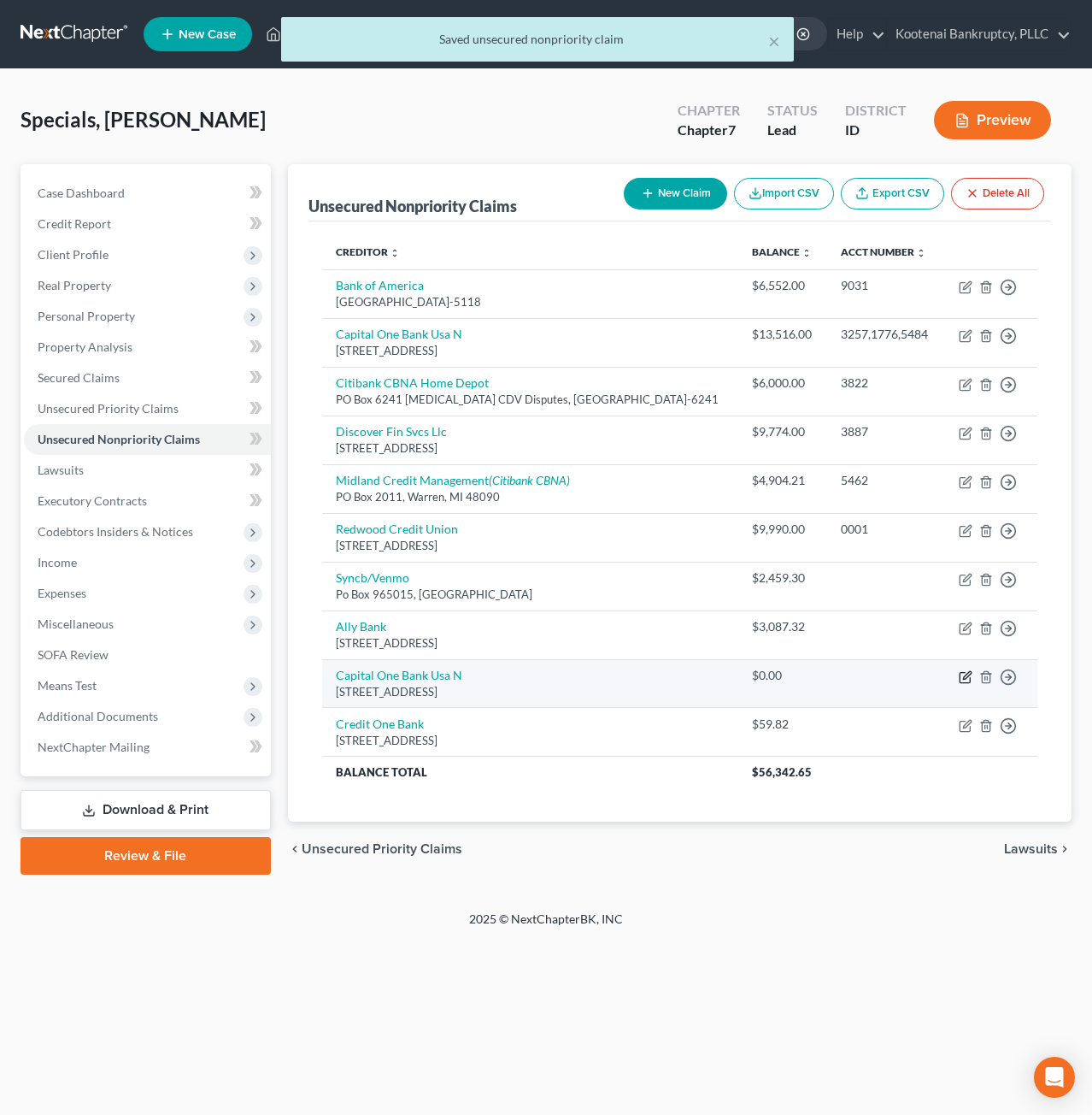
click at [961, 675] on icon "button" at bounding box center [965, 677] width 14 height 14
select select "46"
select select "14"
select select "4"
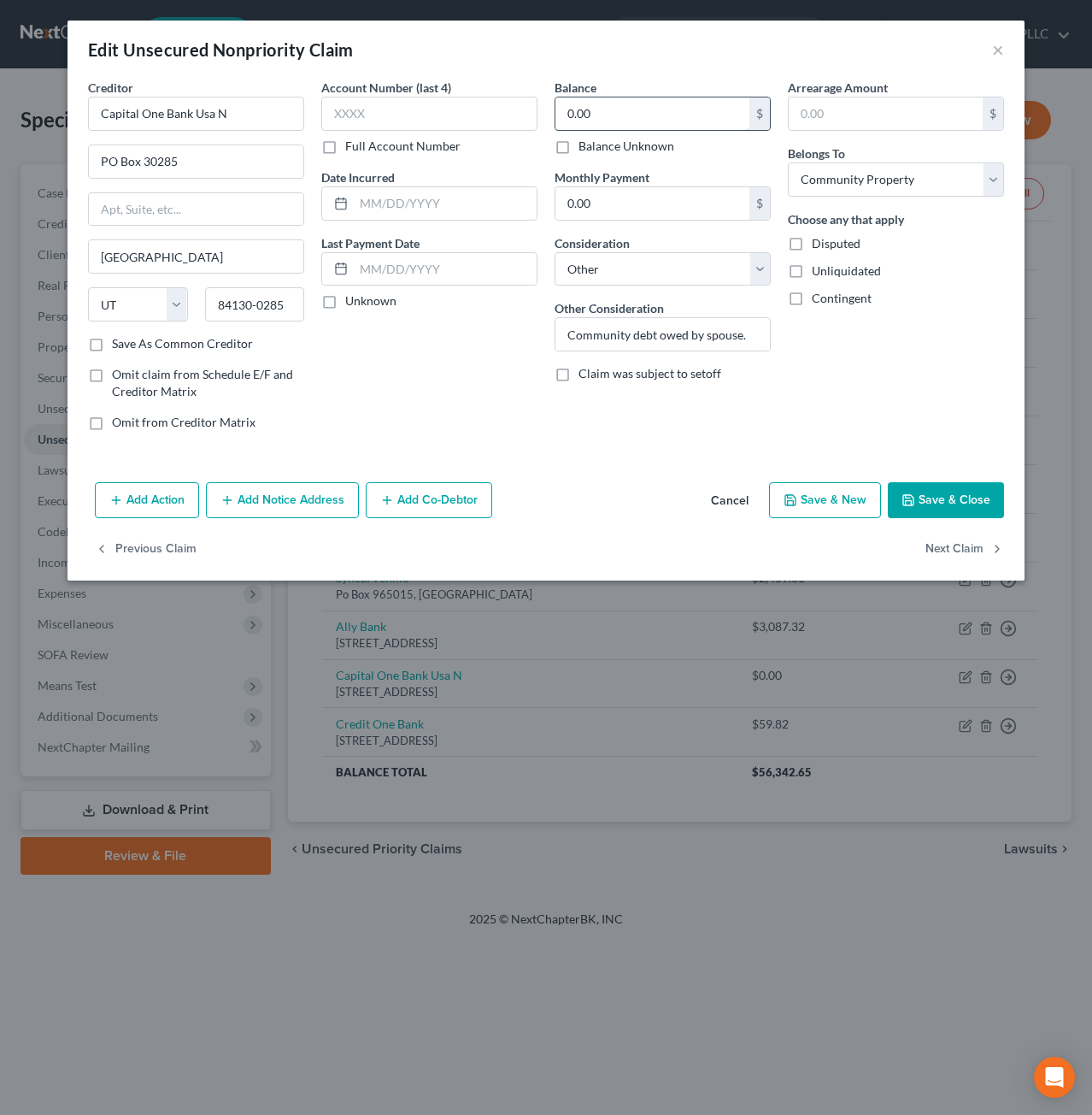
click at [641, 101] on input "0.00" at bounding box center [653, 114] width 194 height 33
type input "4,733.47"
click at [951, 506] on button "Save & Close" at bounding box center [946, 500] width 116 height 36
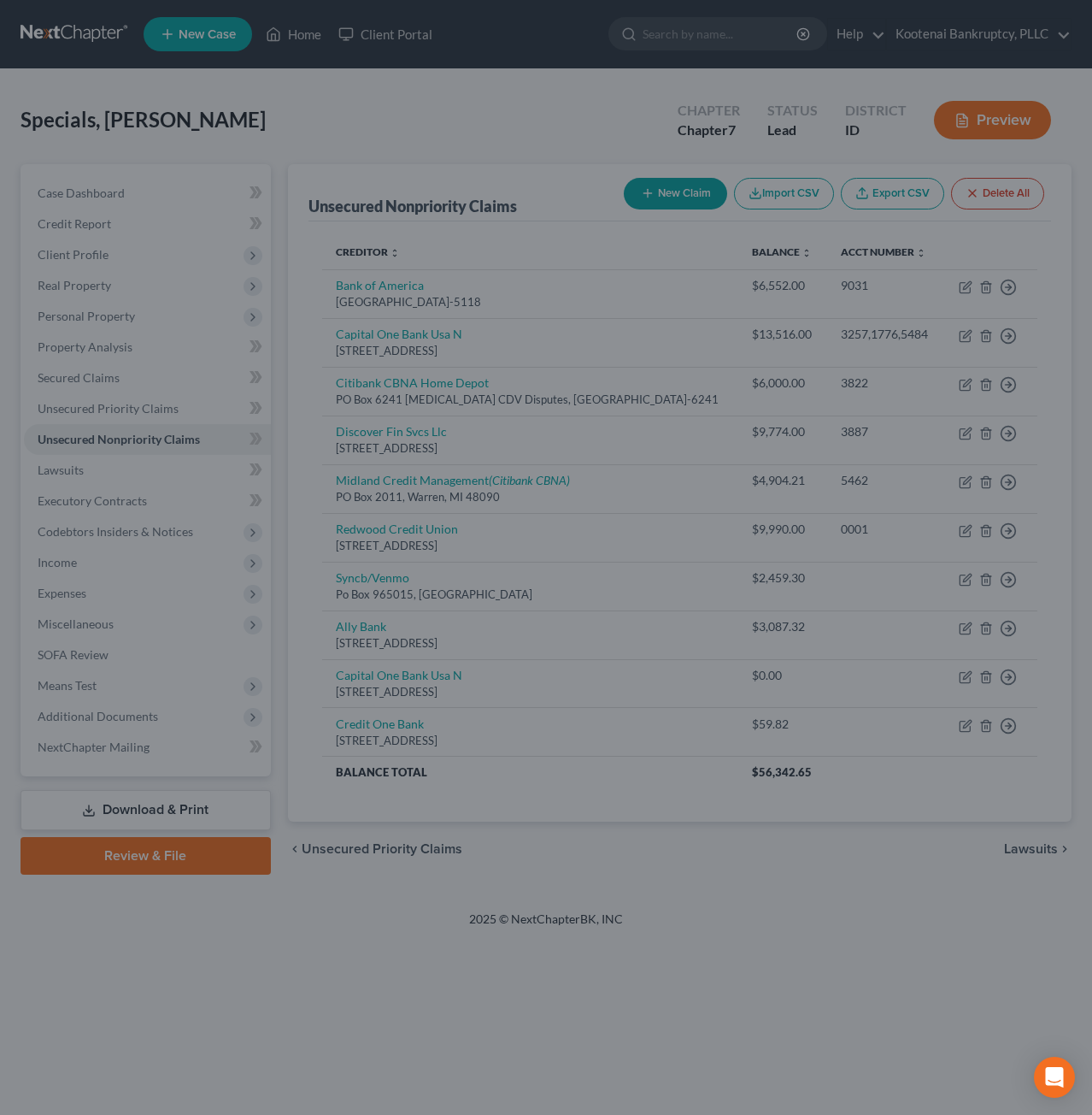
type input "0"
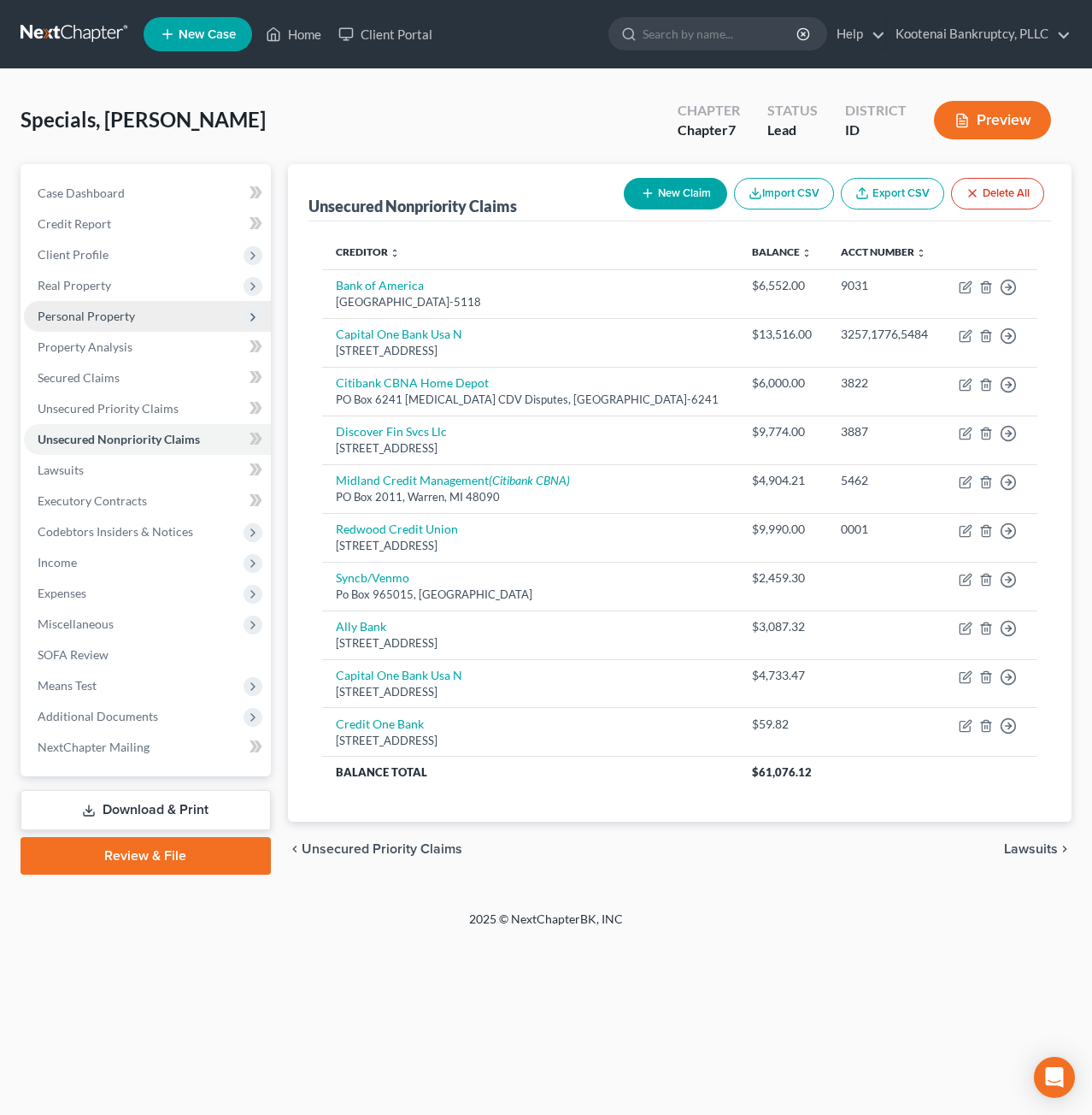
click at [111, 317] on span "Personal Property" at bounding box center [86, 316] width 98 height 14
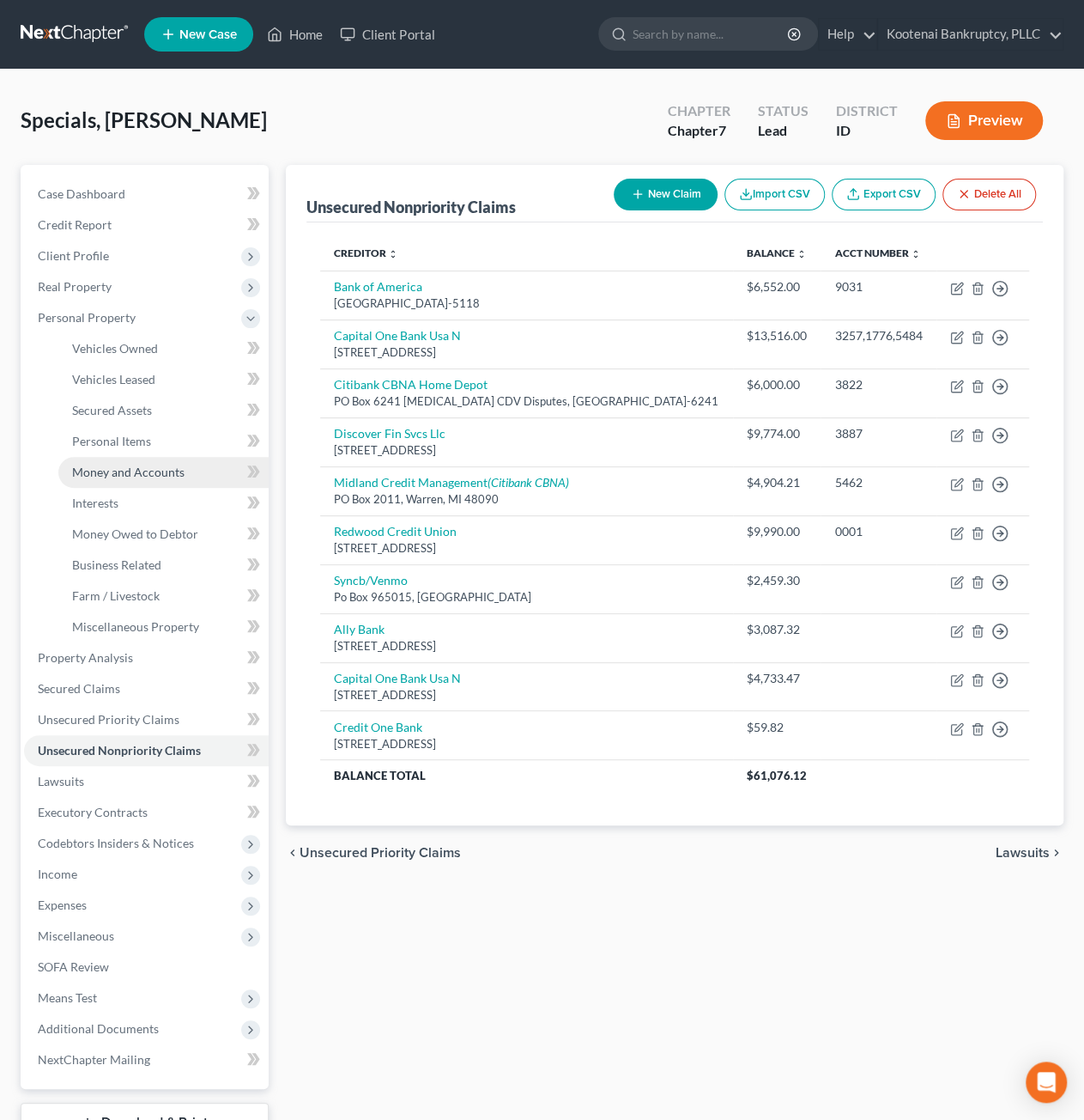
click at [156, 473] on span "Money and Accounts" at bounding box center [127, 471] width 112 height 14
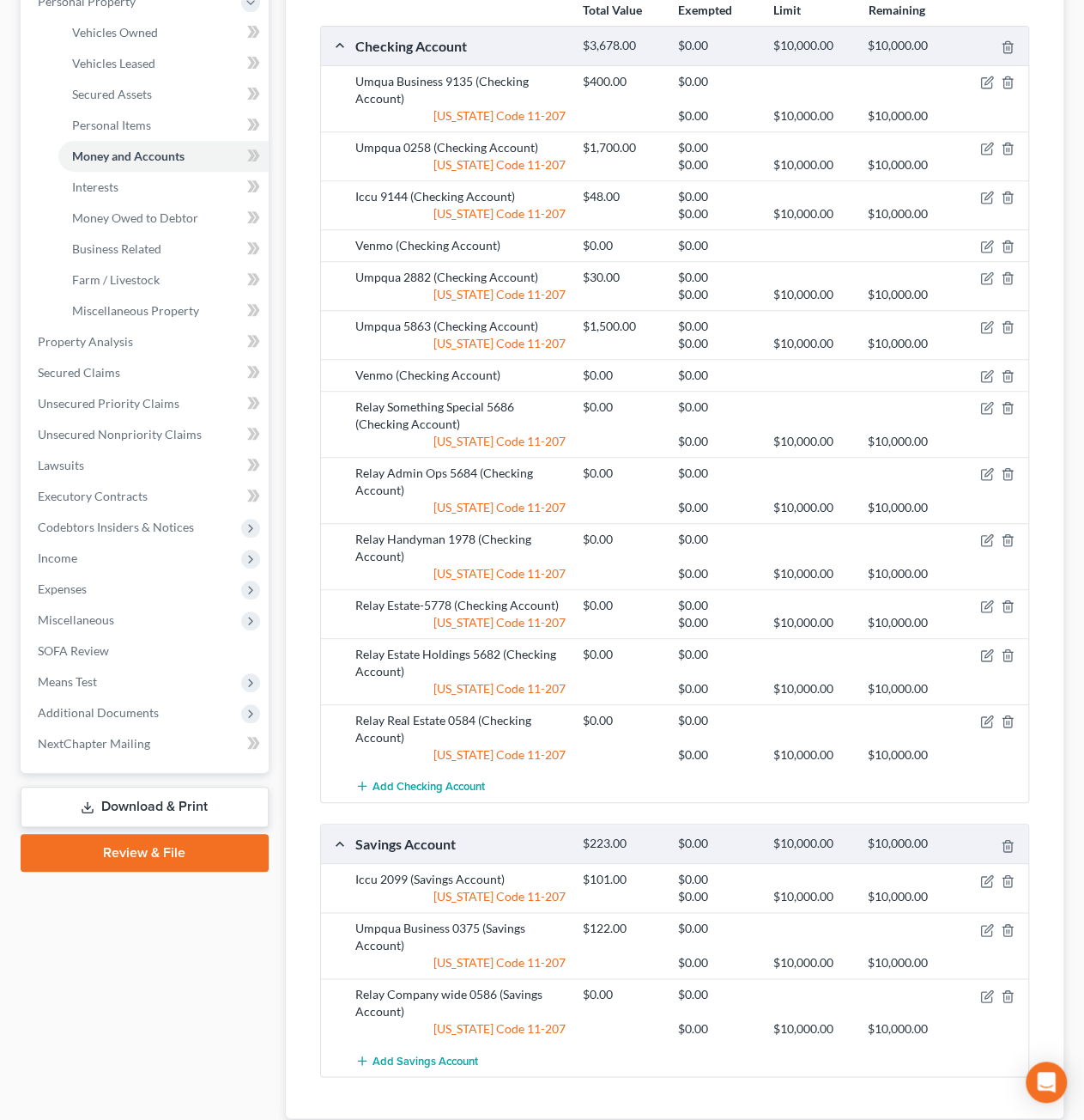
scroll to position [343, 0]
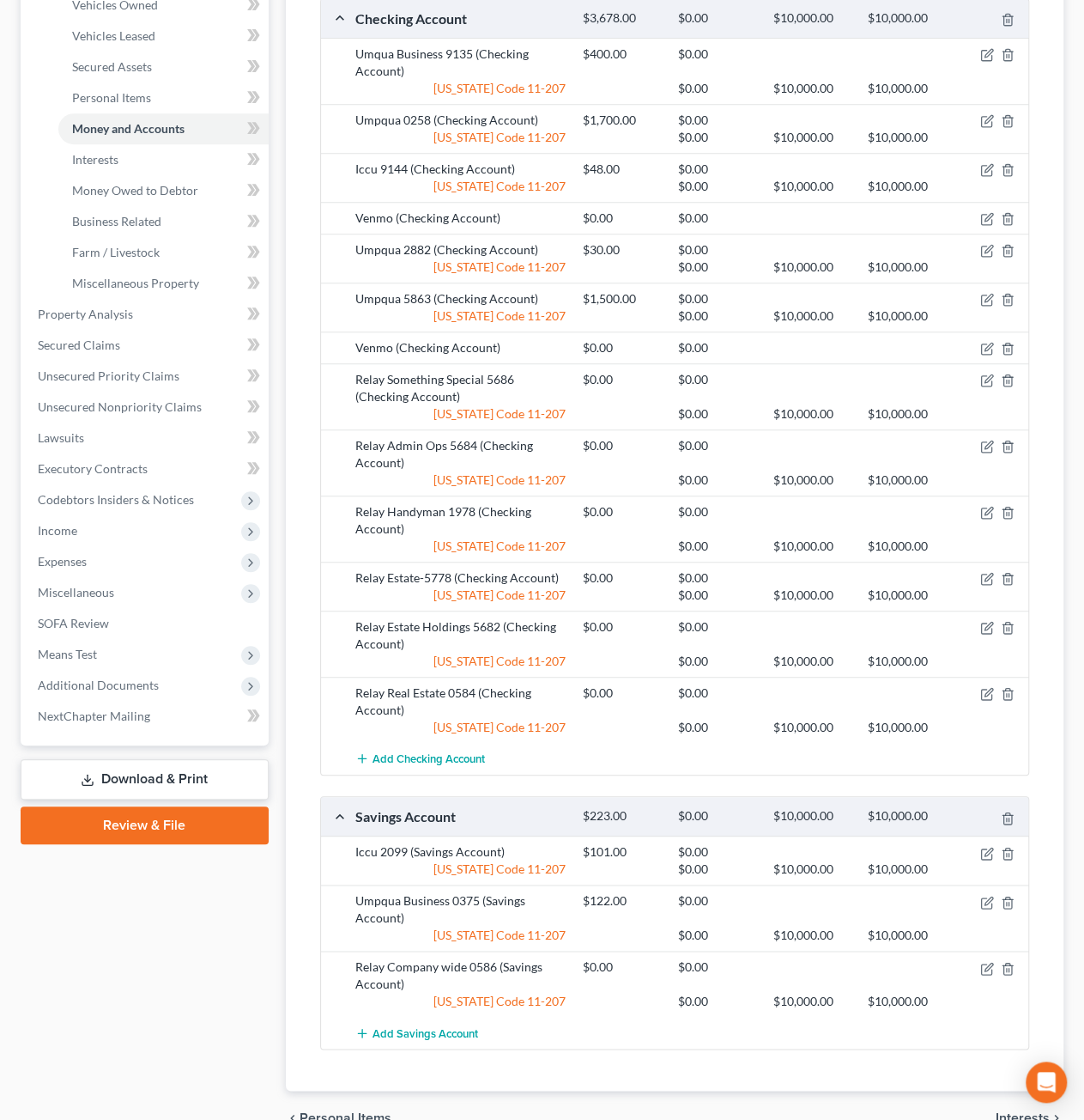
click at [792, 497] on div "Relay Handyman 1978 (Checking Account) $0.00 $0.00 Idaho Code 11-207 $0.00 $10,…" at bounding box center [675, 528] width 708 height 66
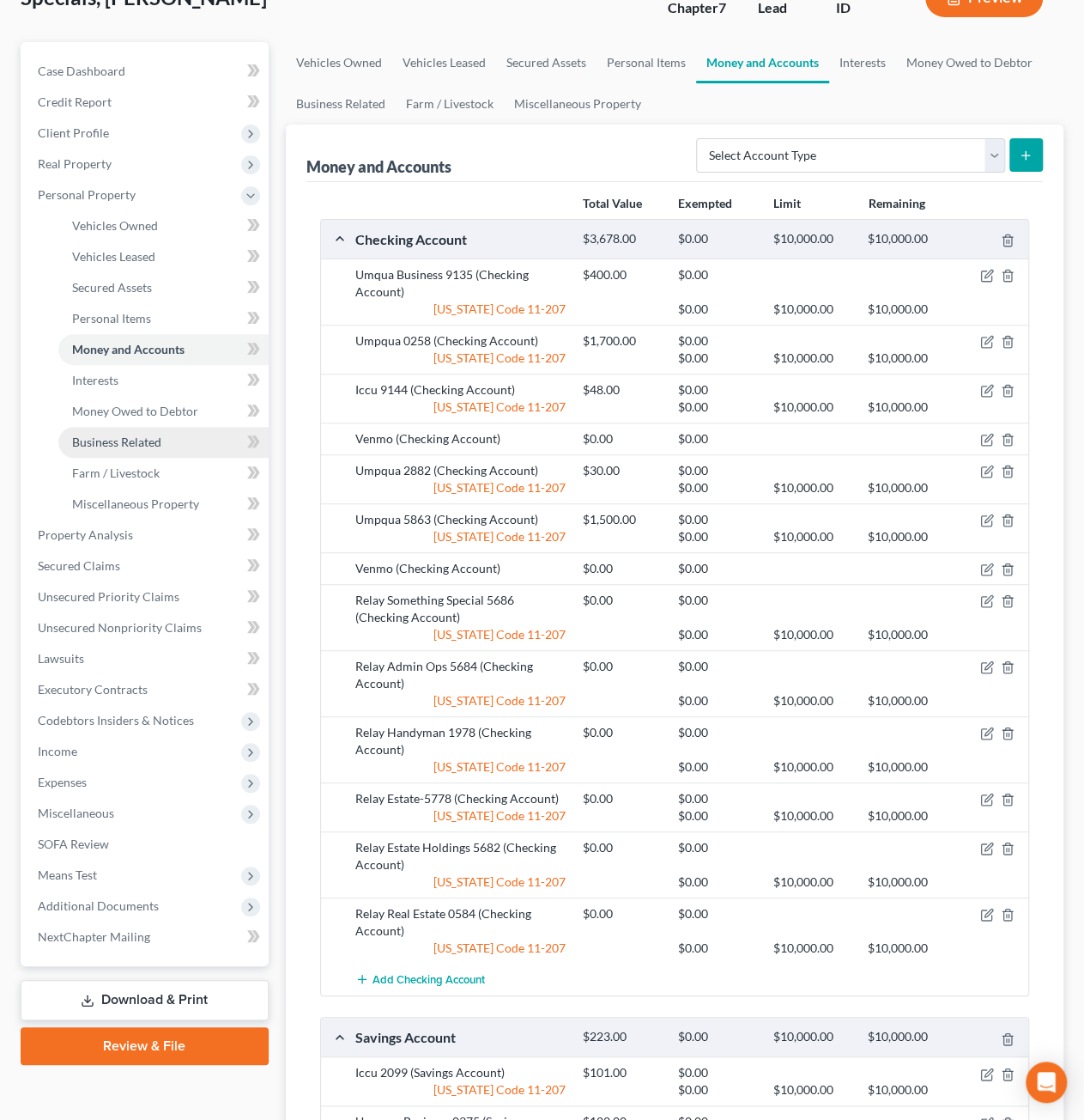
scroll to position [86, 0]
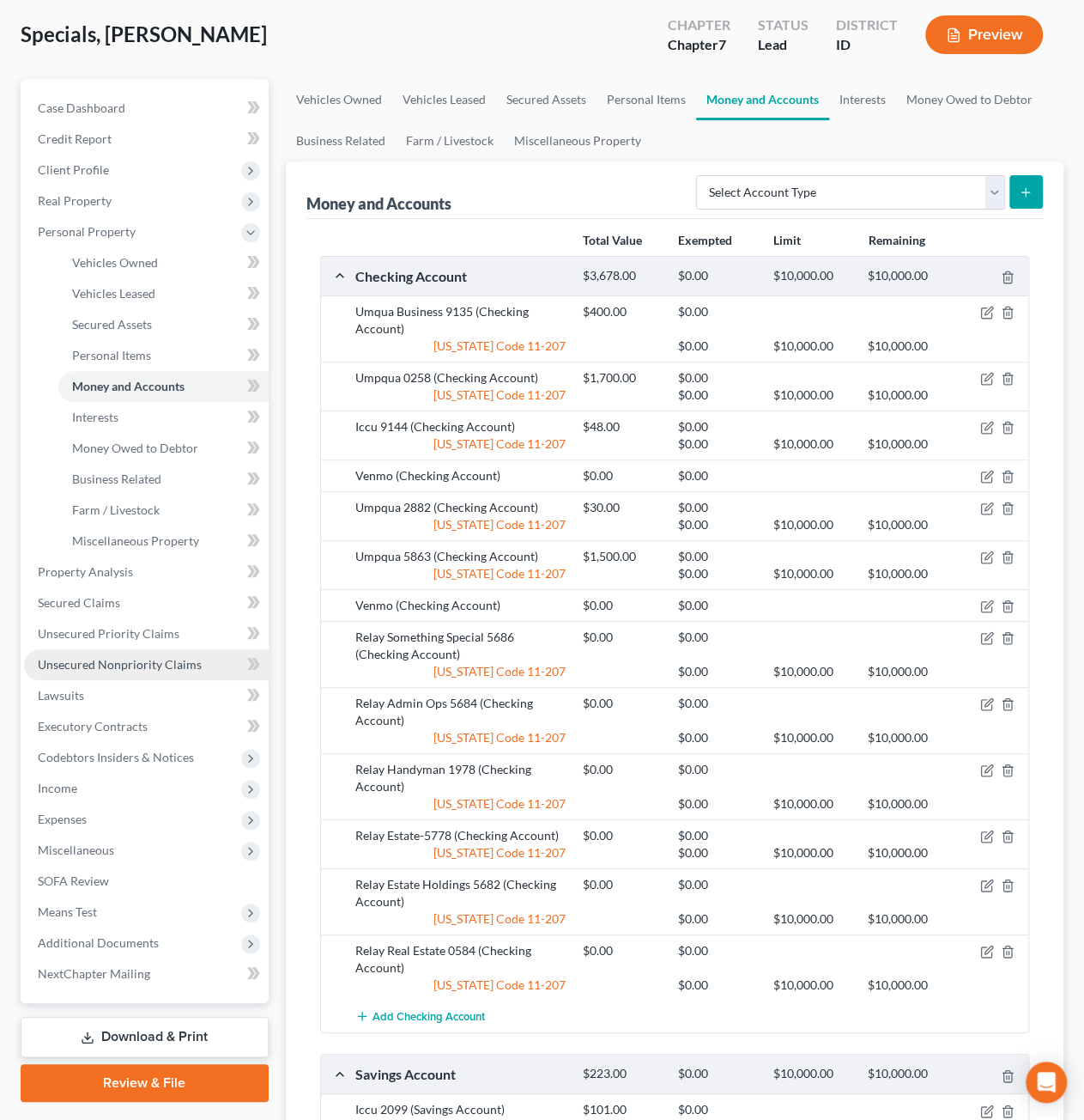
click at [159, 669] on span "Unsecured Nonpriority Claims" at bounding box center [120, 663] width 164 height 14
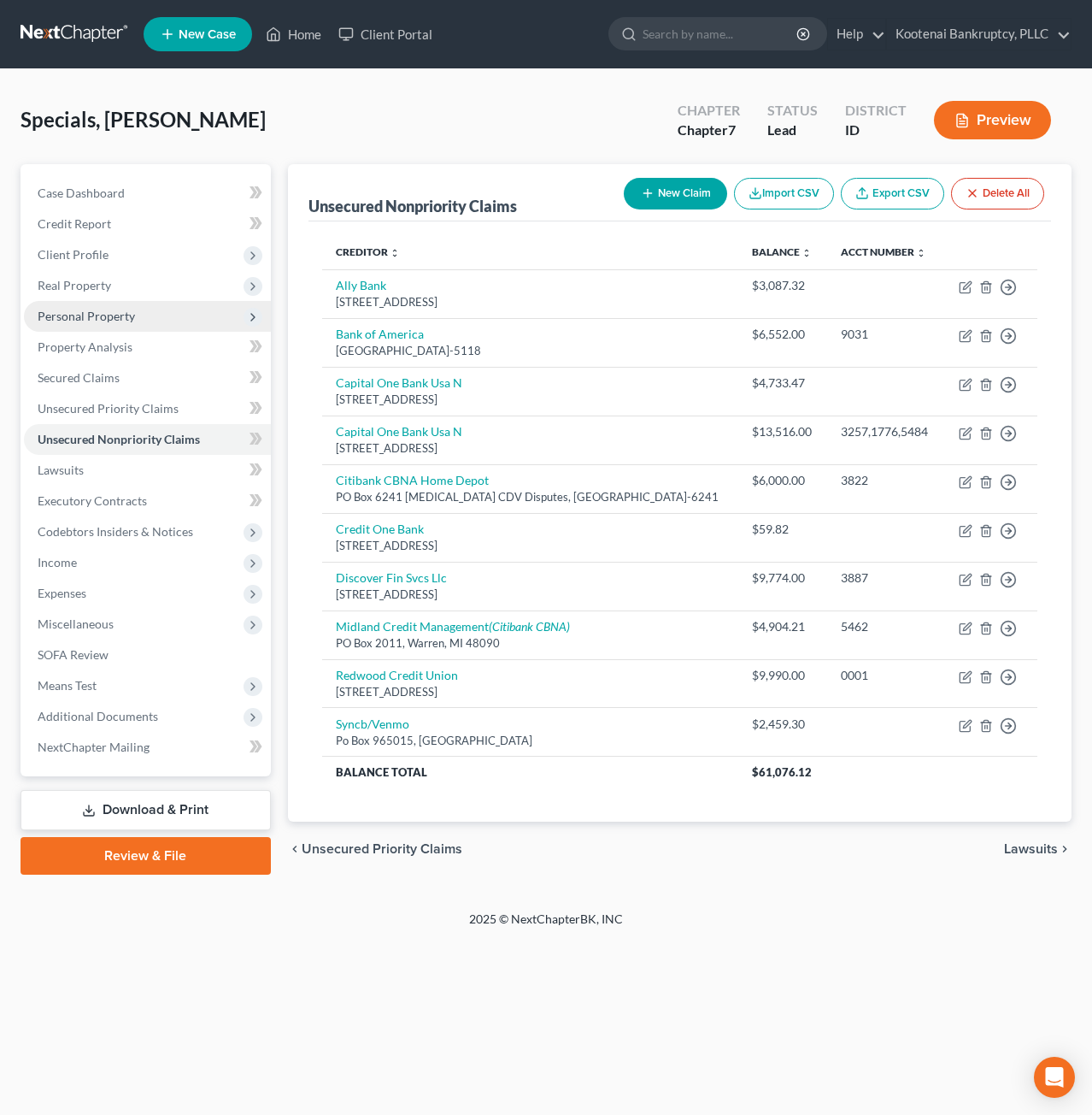
click at [148, 314] on span "Personal Property" at bounding box center [146, 316] width 247 height 31
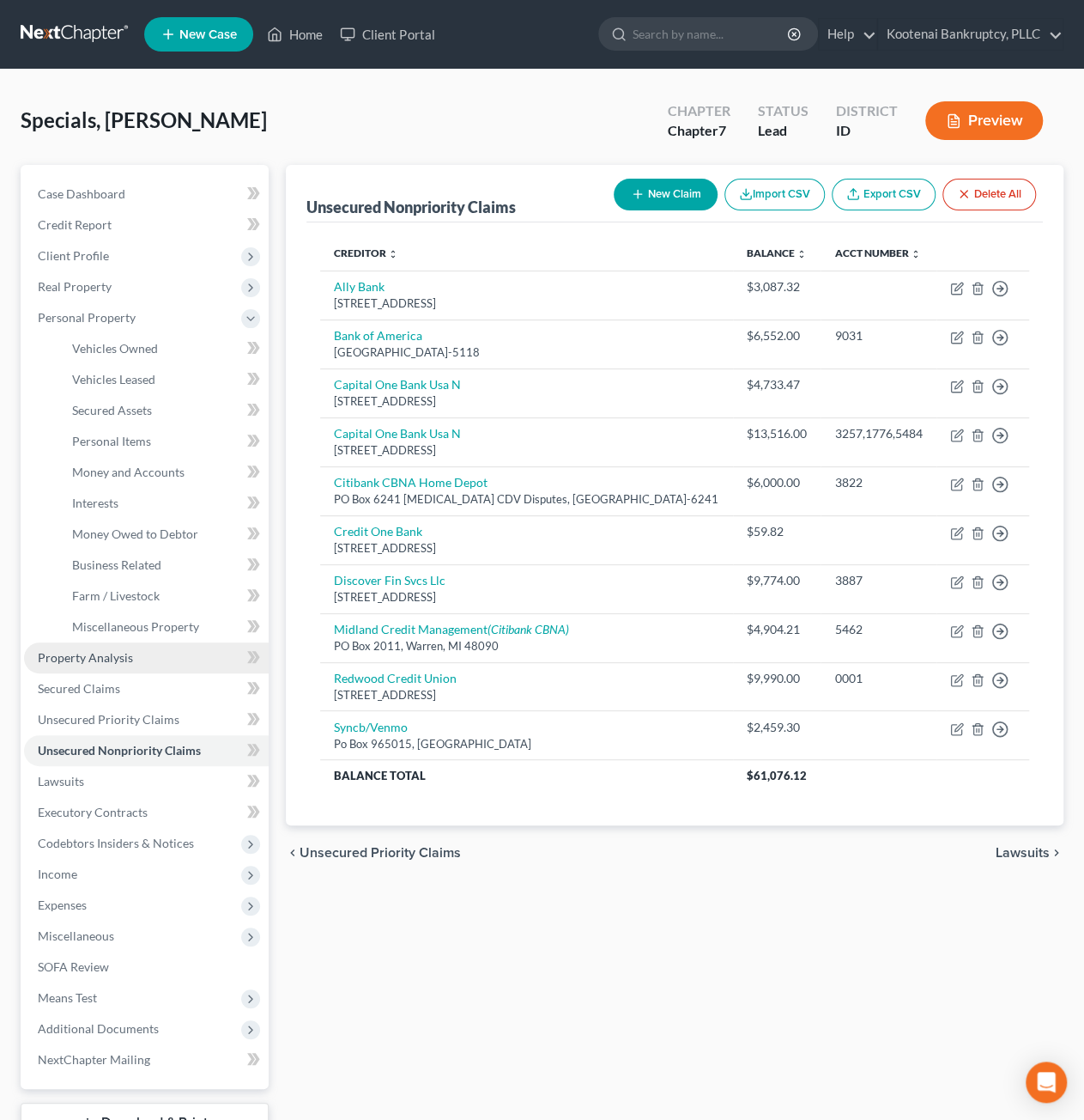
click at [144, 655] on link "Property Analysis" at bounding box center [145, 658] width 244 height 31
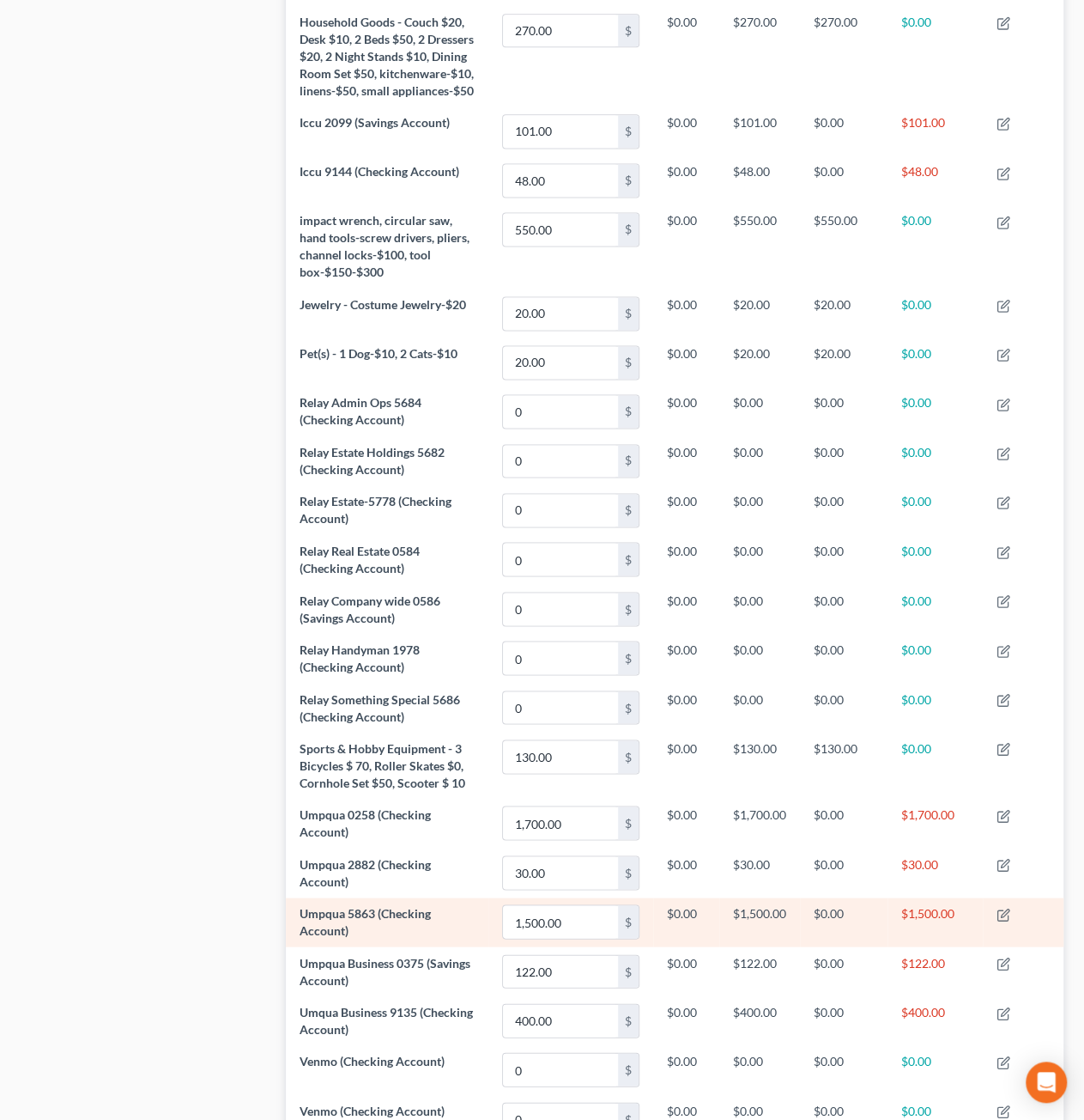
scroll to position [1296, 0]
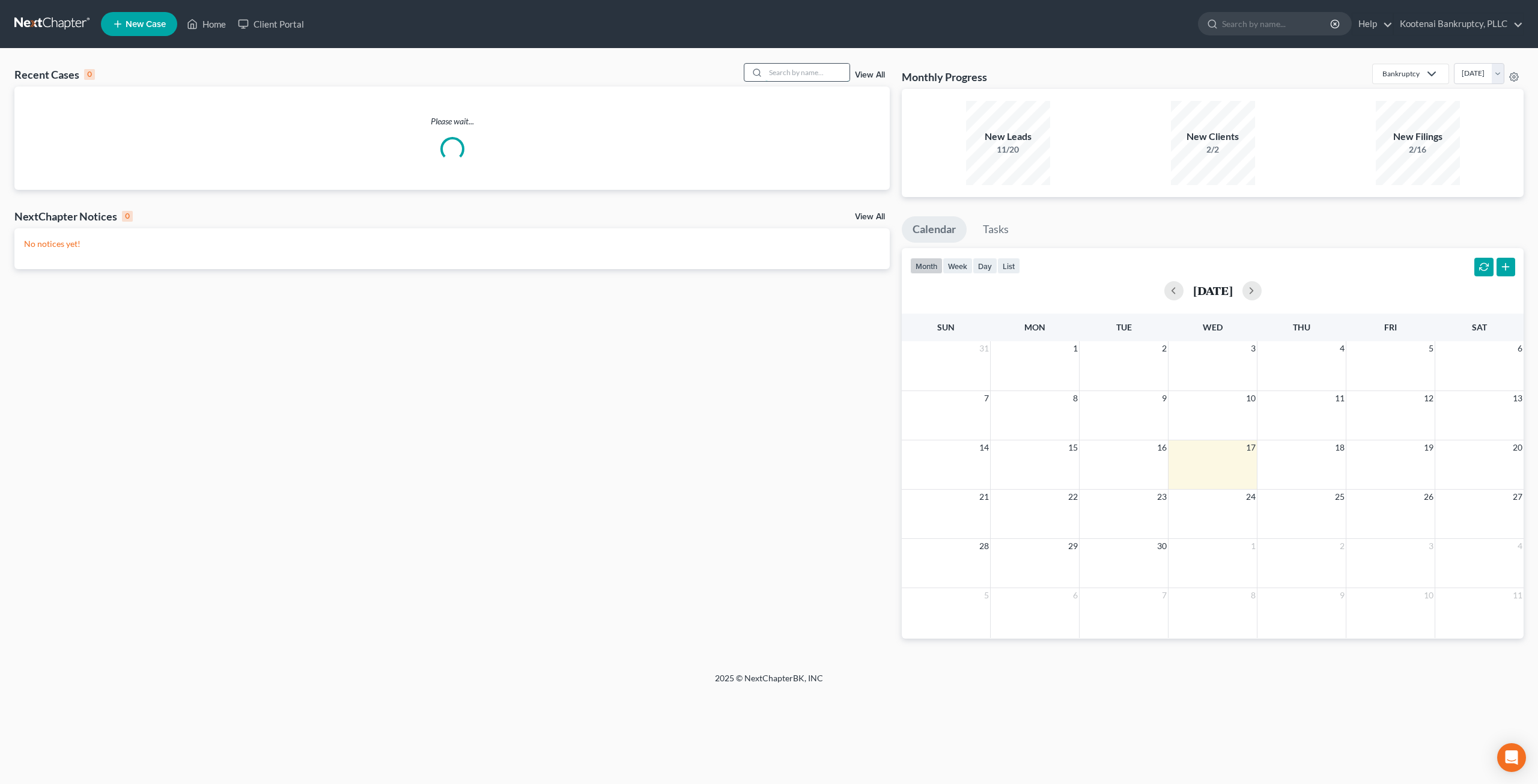
click at [829, 71] on input "search" at bounding box center [807, 72] width 84 height 17
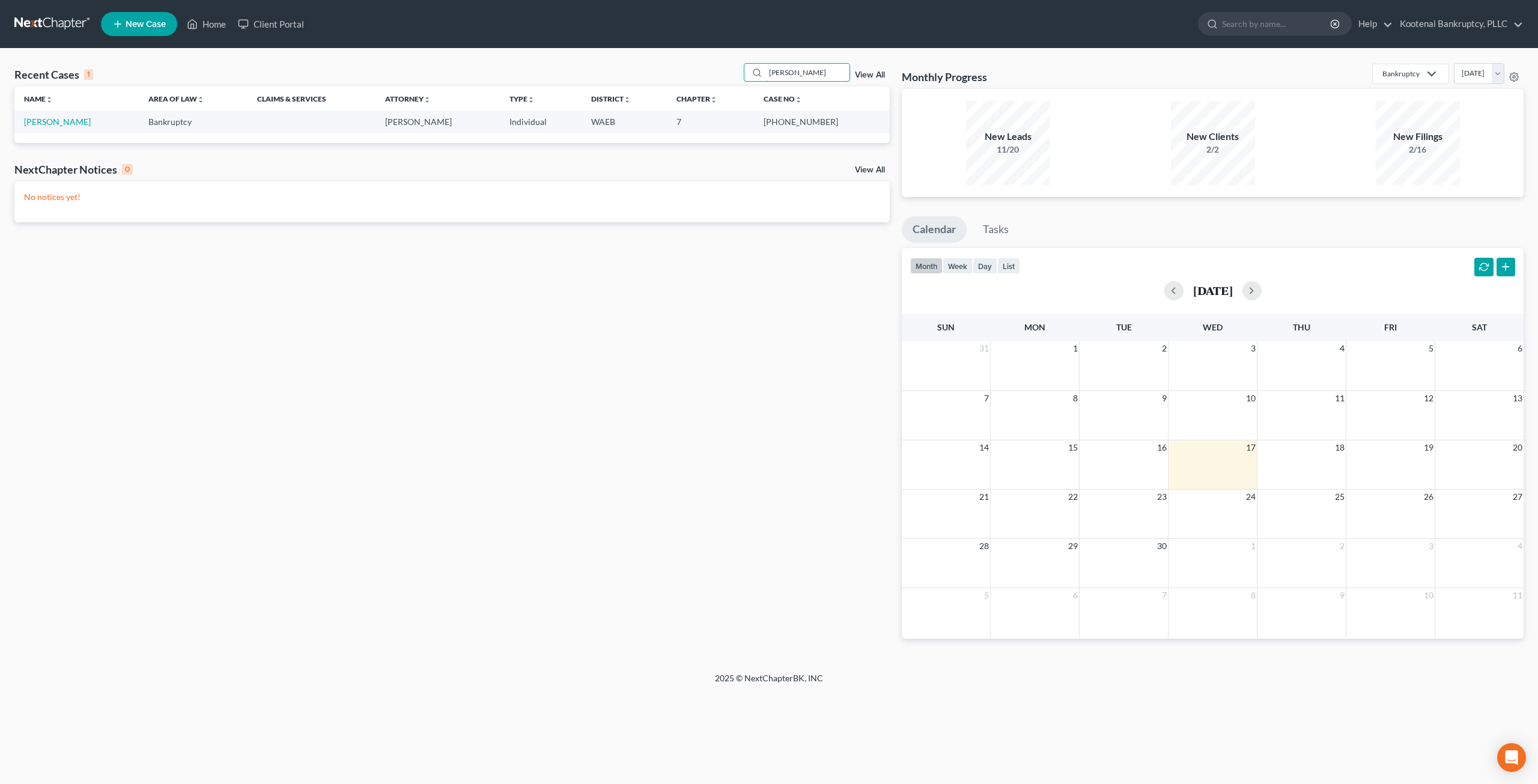
type input "hutton"
click at [70, 119] on link "Hutton, Eleanor" at bounding box center [57, 121] width 67 height 10
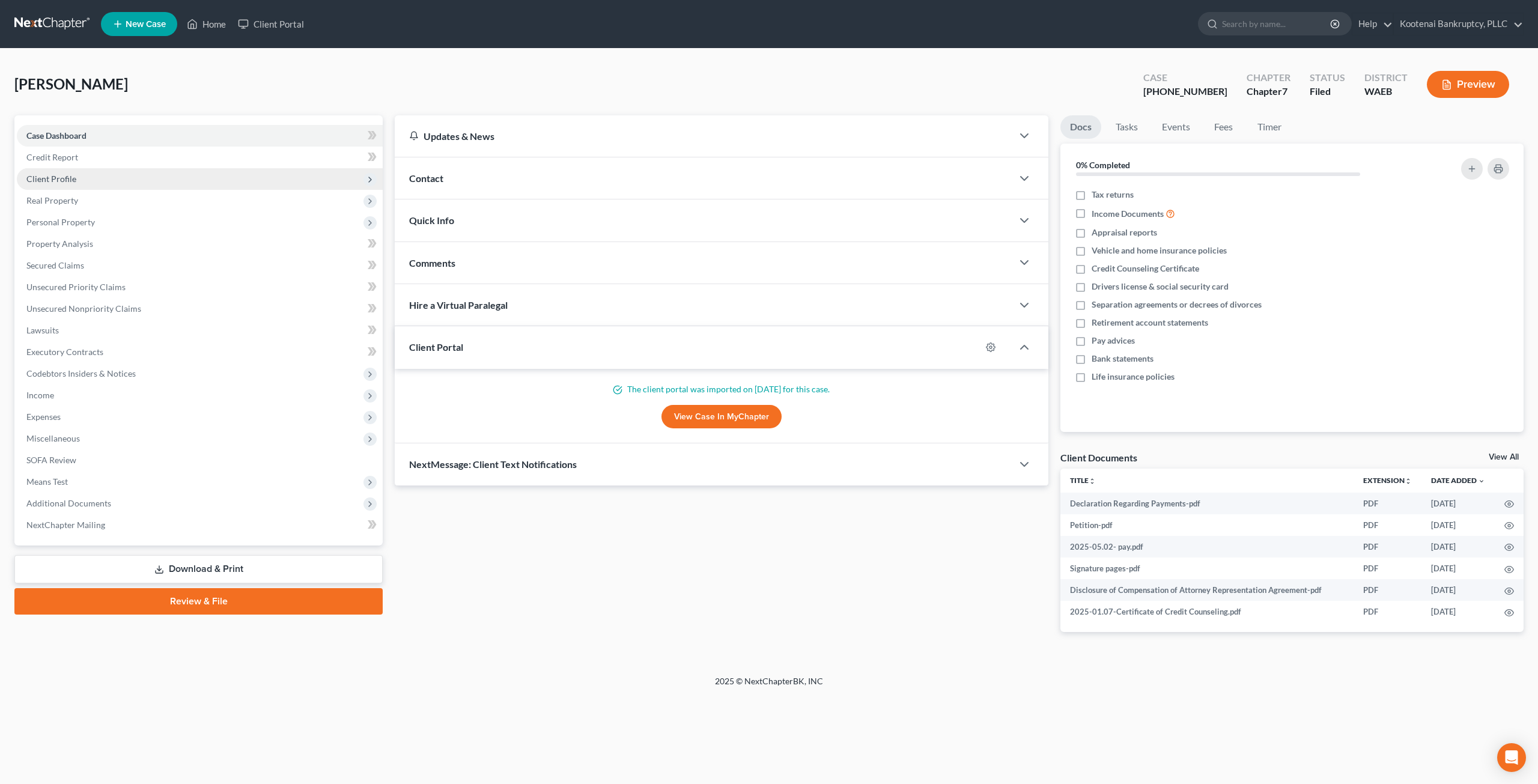
click at [124, 177] on span "Client Profile" at bounding box center [199, 179] width 366 height 22
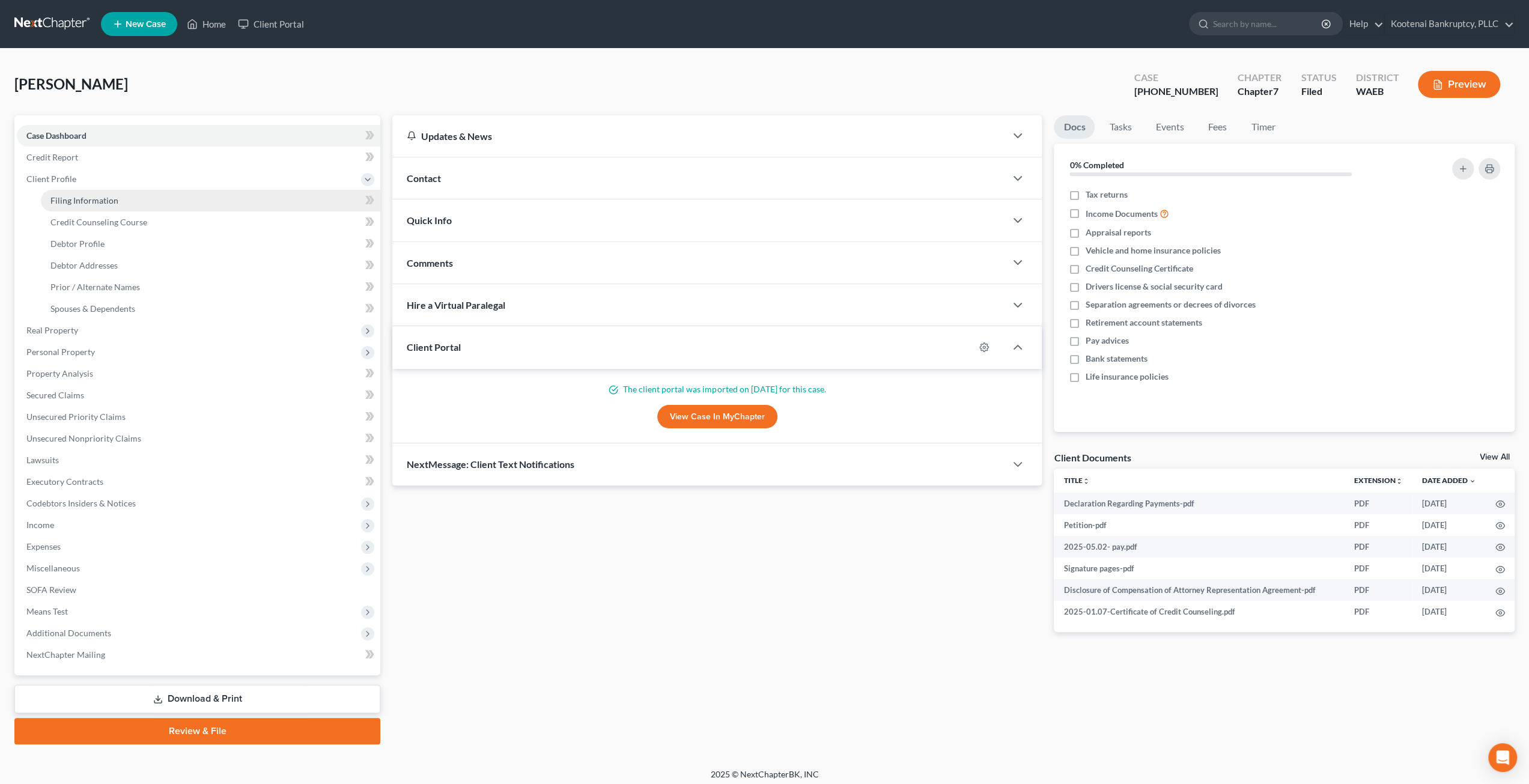
click at [126, 194] on link "Filing Information" at bounding box center [211, 201] width 339 height 22
select select "1"
select select "0"
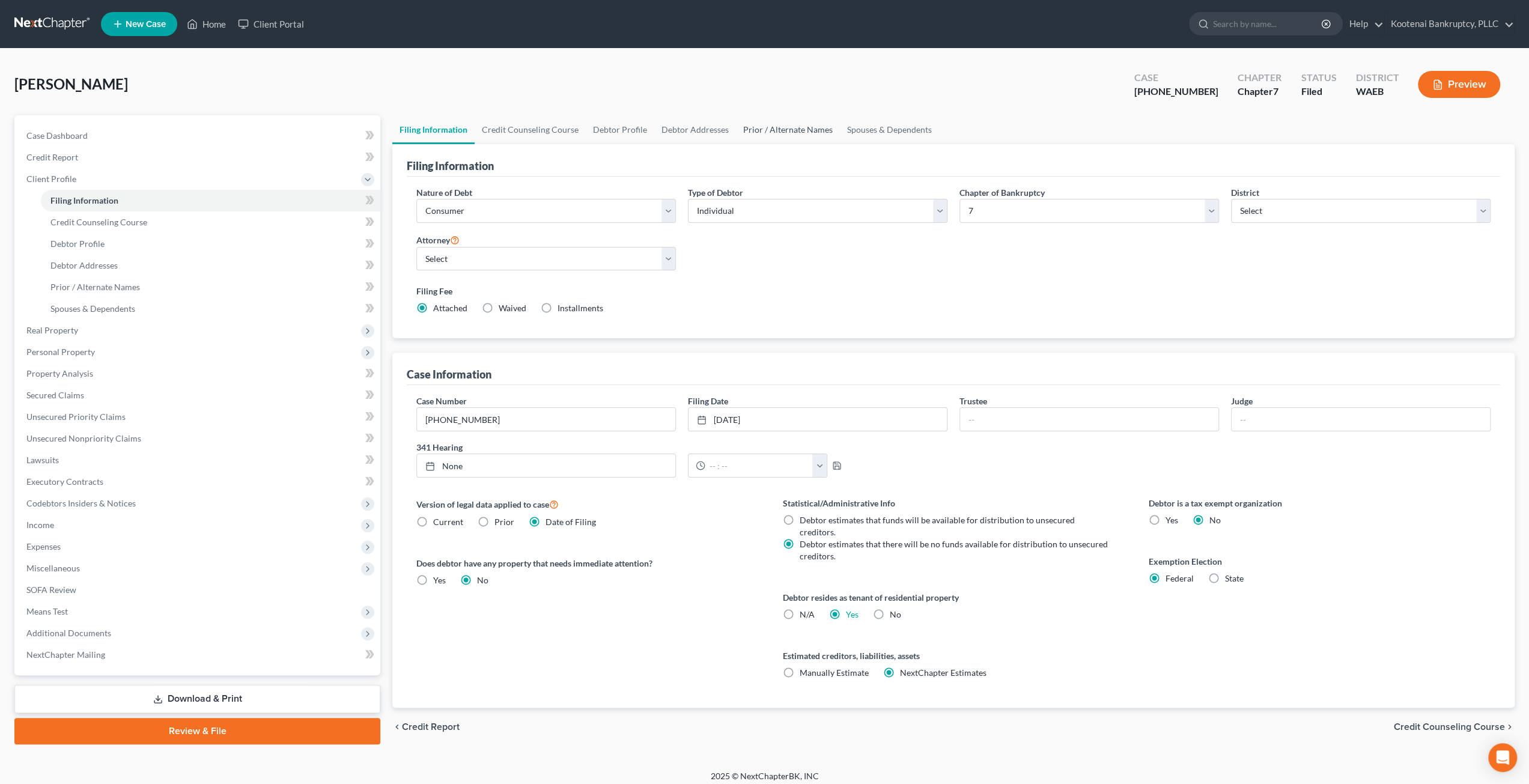
click at [786, 124] on link "Prior / Alternate Names" at bounding box center [788, 130] width 104 height 29
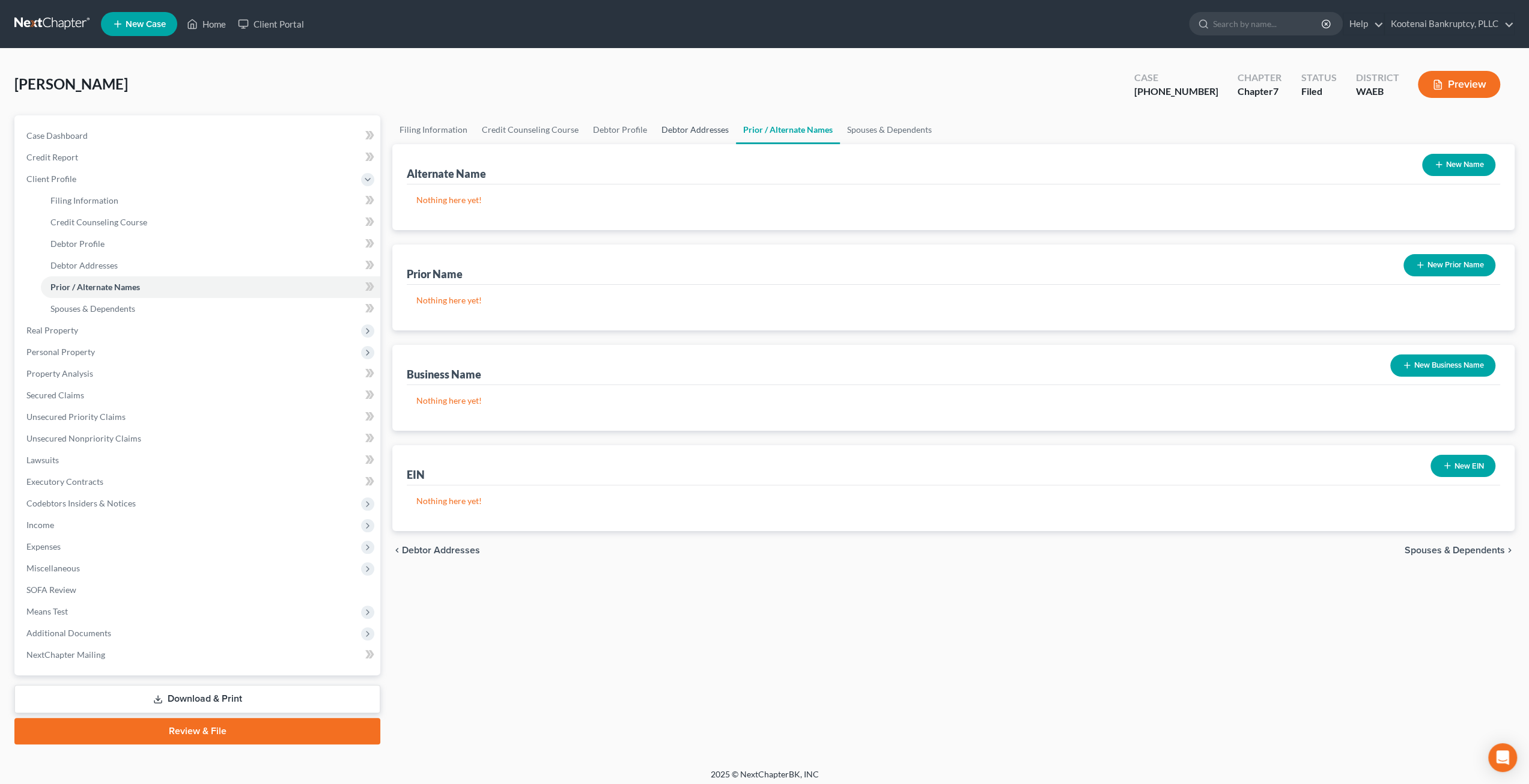
click at [701, 119] on link "Debtor Addresses" at bounding box center [695, 130] width 82 height 29
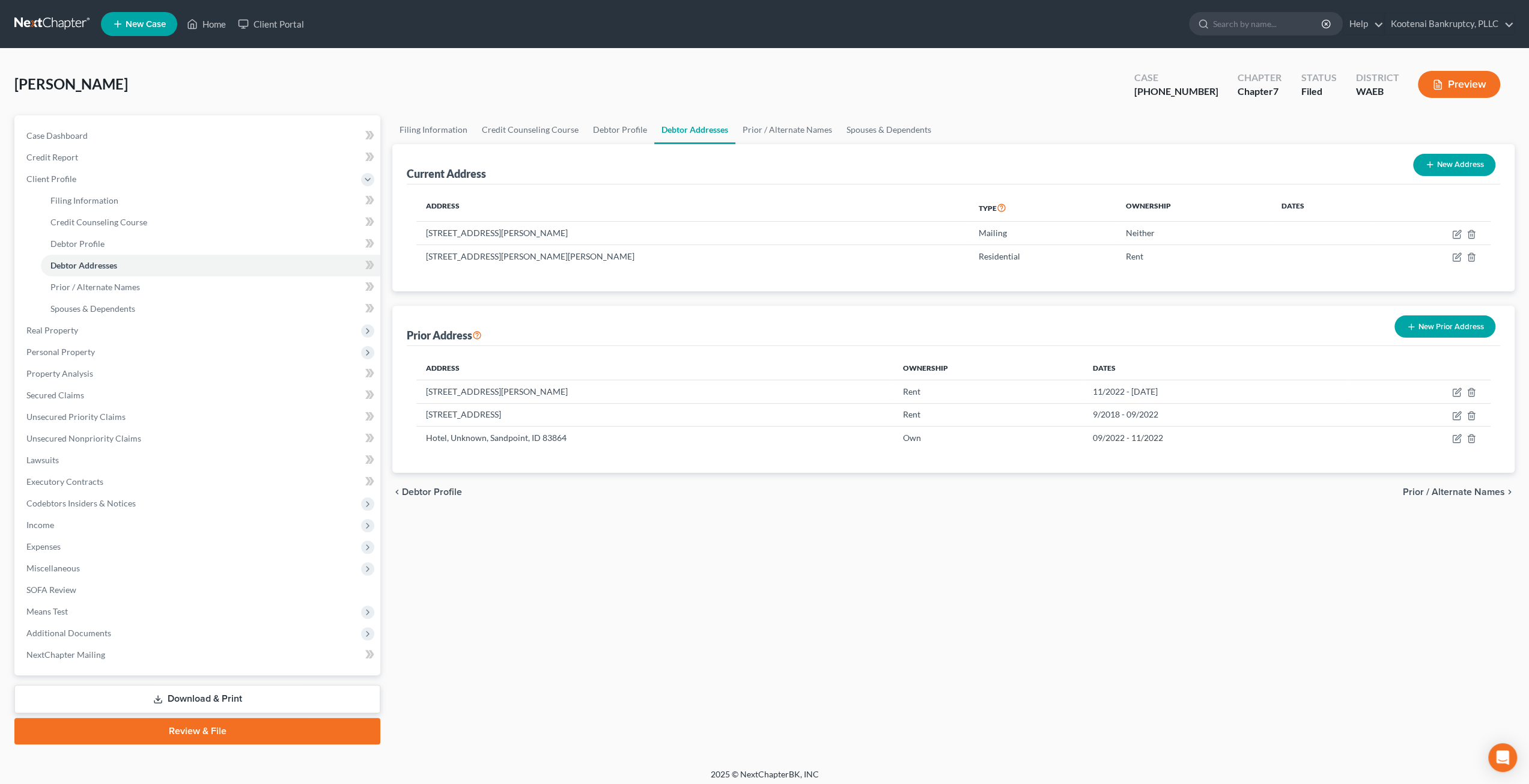
click at [825, 86] on div "Hutton, Eleanor Upgraded Case 25-01521-7 Chapter Chapter 7 Status Filed Distric…" at bounding box center [765, 89] width 1501 height 52
click at [794, 608] on div "Filing Information Credit Counseling Course Debtor Profile Debtor Addresses Pri…" at bounding box center [953, 430] width 1134 height 629
click at [83, 349] on span "Personal Property" at bounding box center [61, 351] width 69 height 10
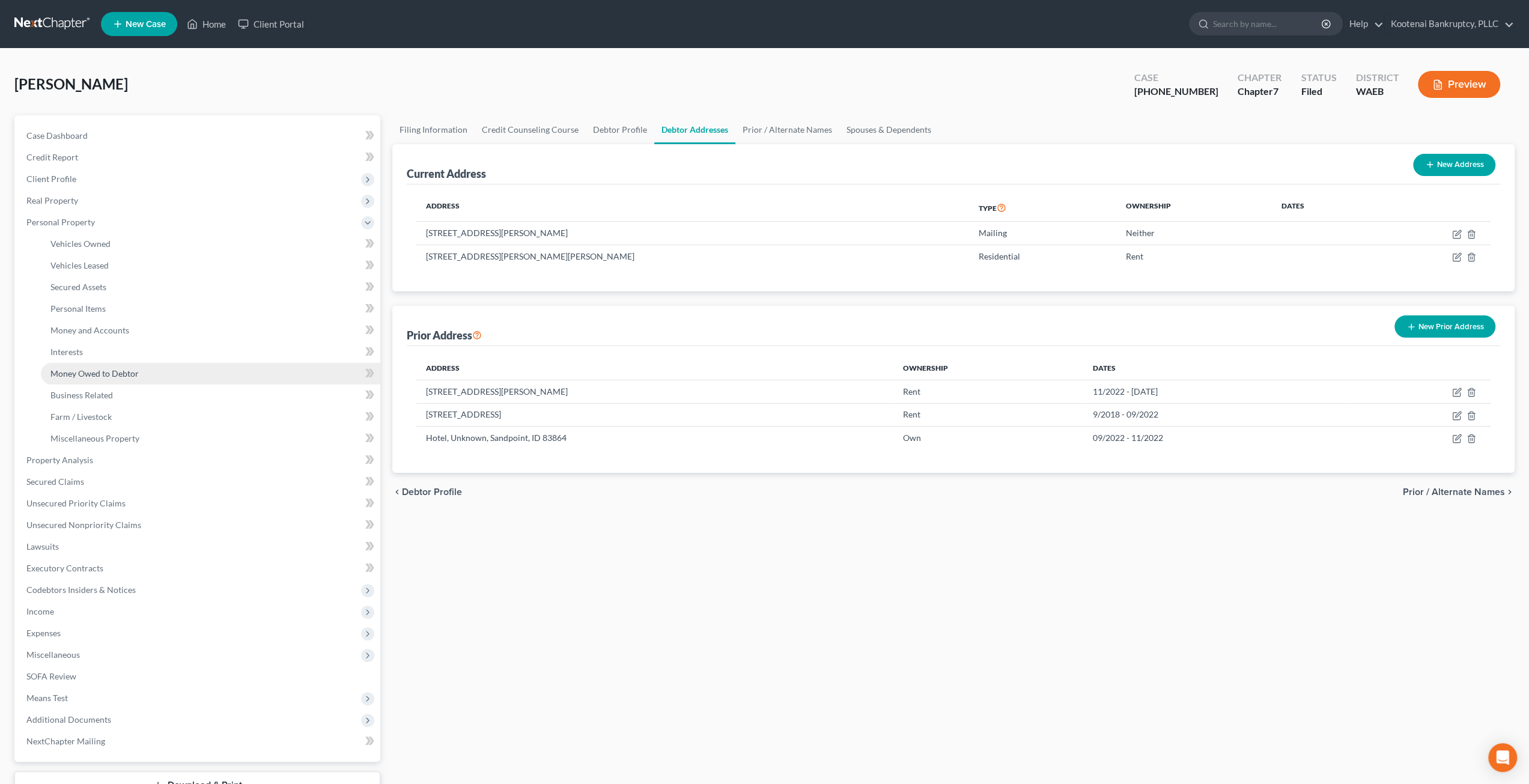
click at [85, 373] on link "Money Owed to Debtor" at bounding box center [211, 374] width 339 height 22
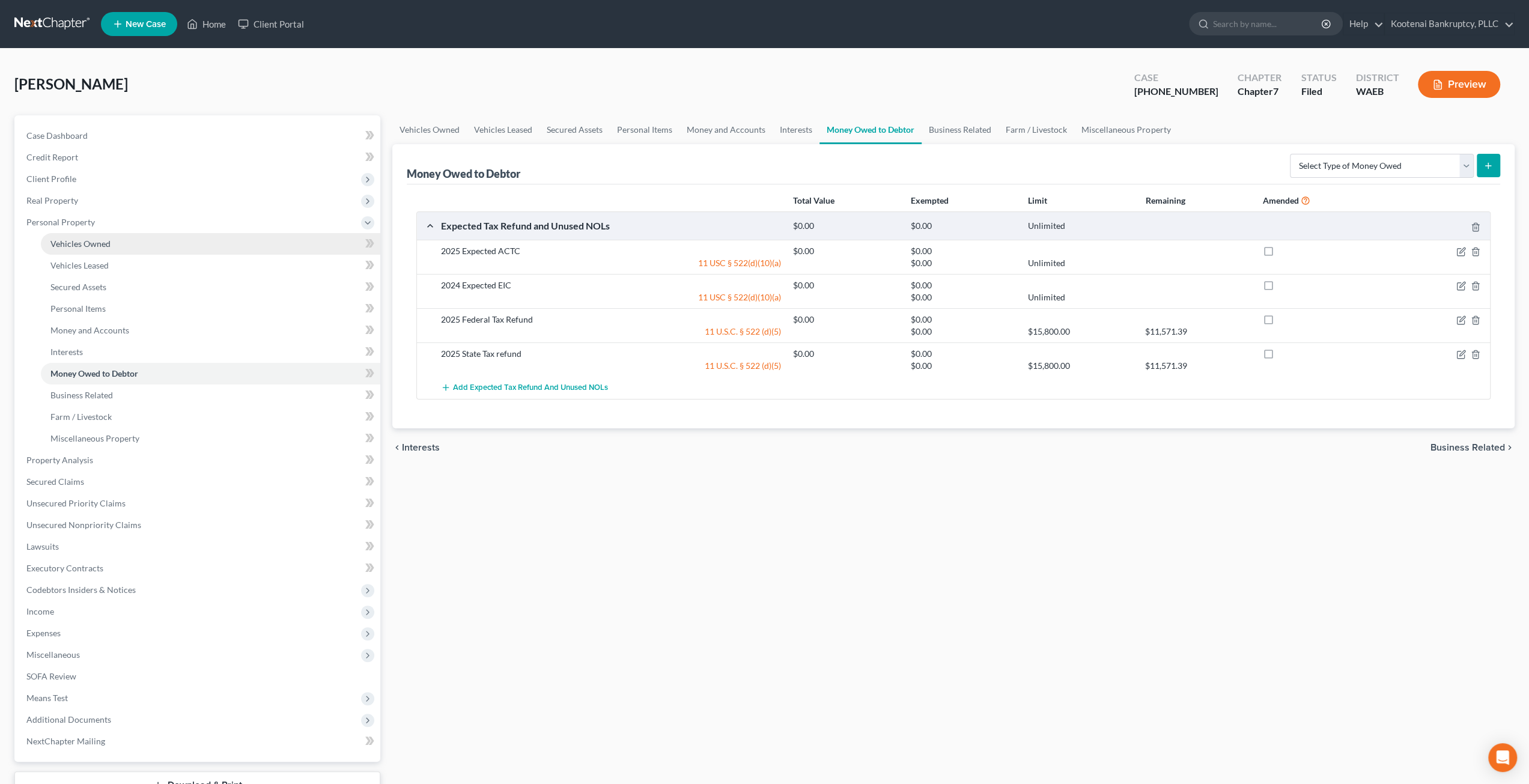
click at [144, 249] on link "Vehicles Owned" at bounding box center [211, 244] width 339 height 22
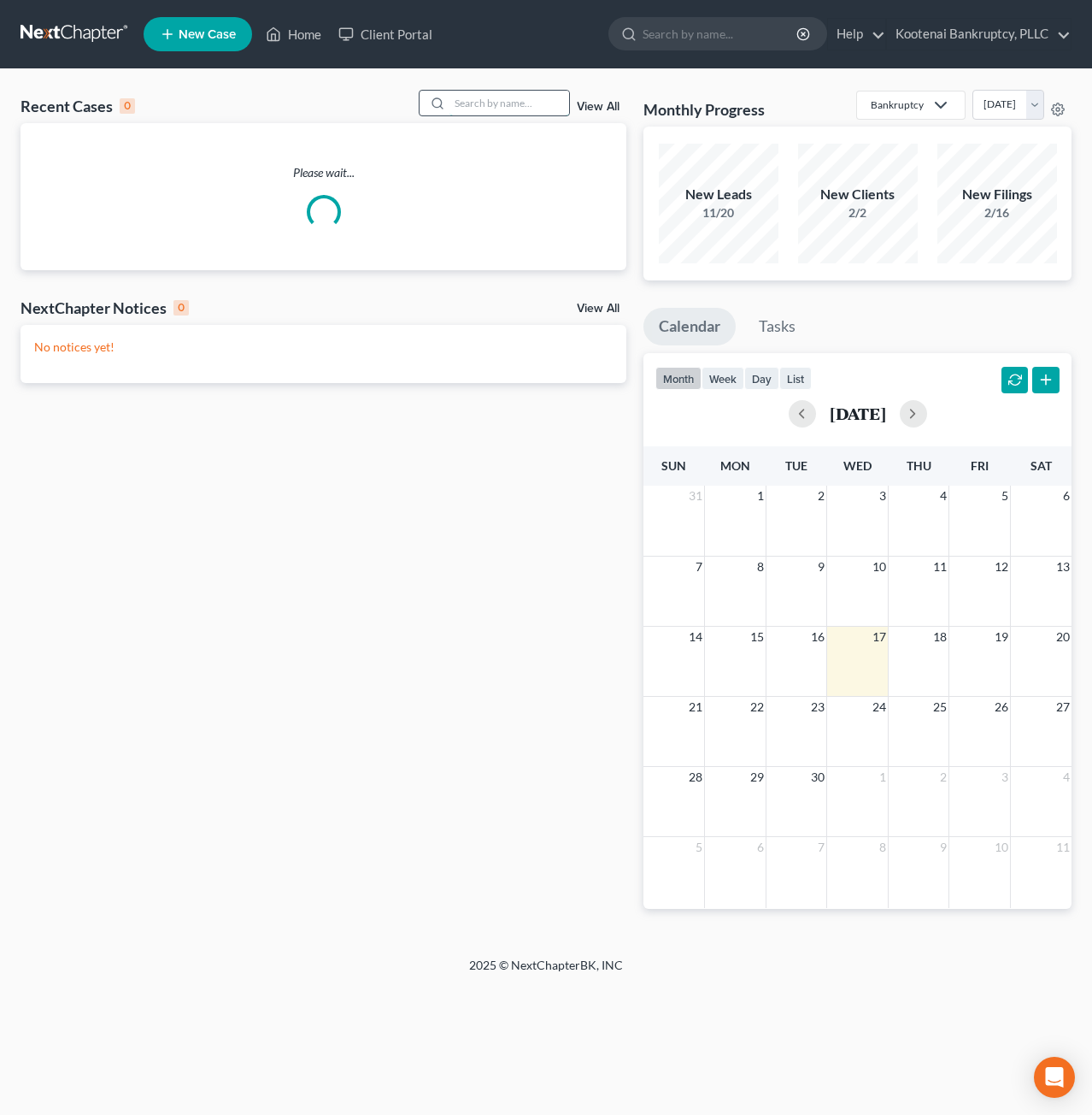
click at [515, 97] on input "search" at bounding box center [509, 102] width 119 height 24
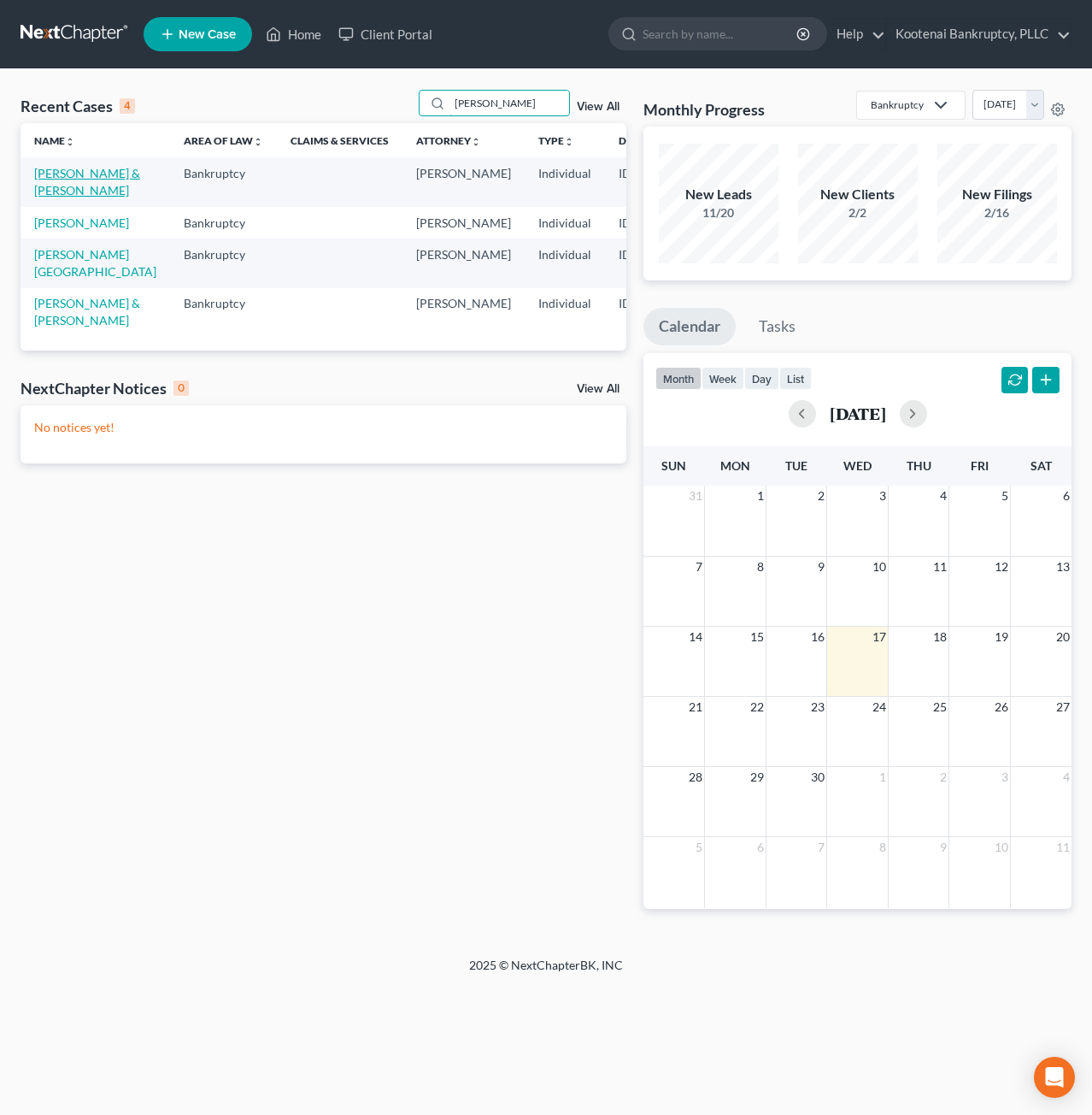
type input "foster"
click at [53, 193] on link "Foster, Gabriel & Tracy" at bounding box center [86, 182] width 106 height 32
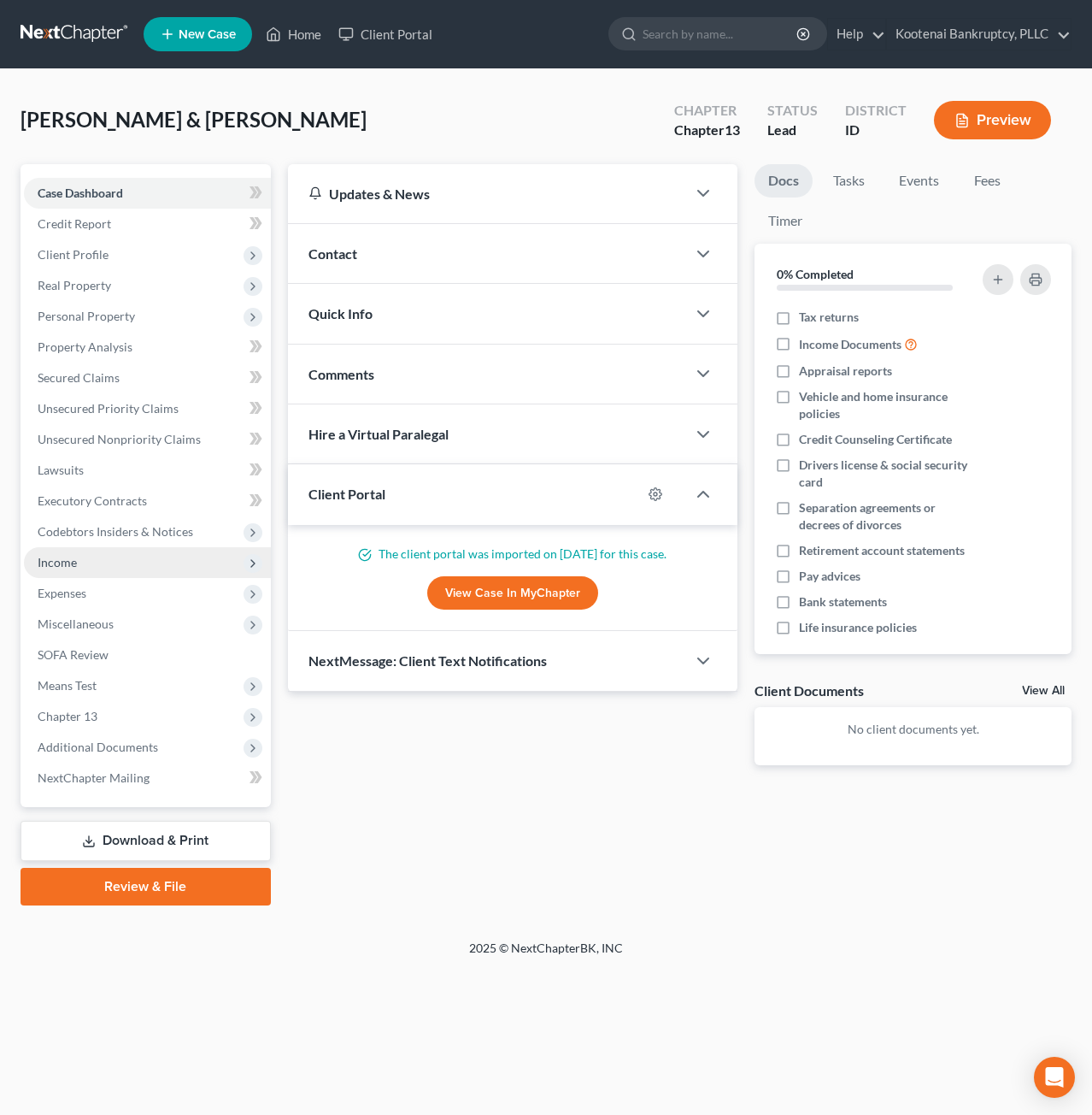
click at [70, 565] on span "Income" at bounding box center [57, 562] width 39 height 14
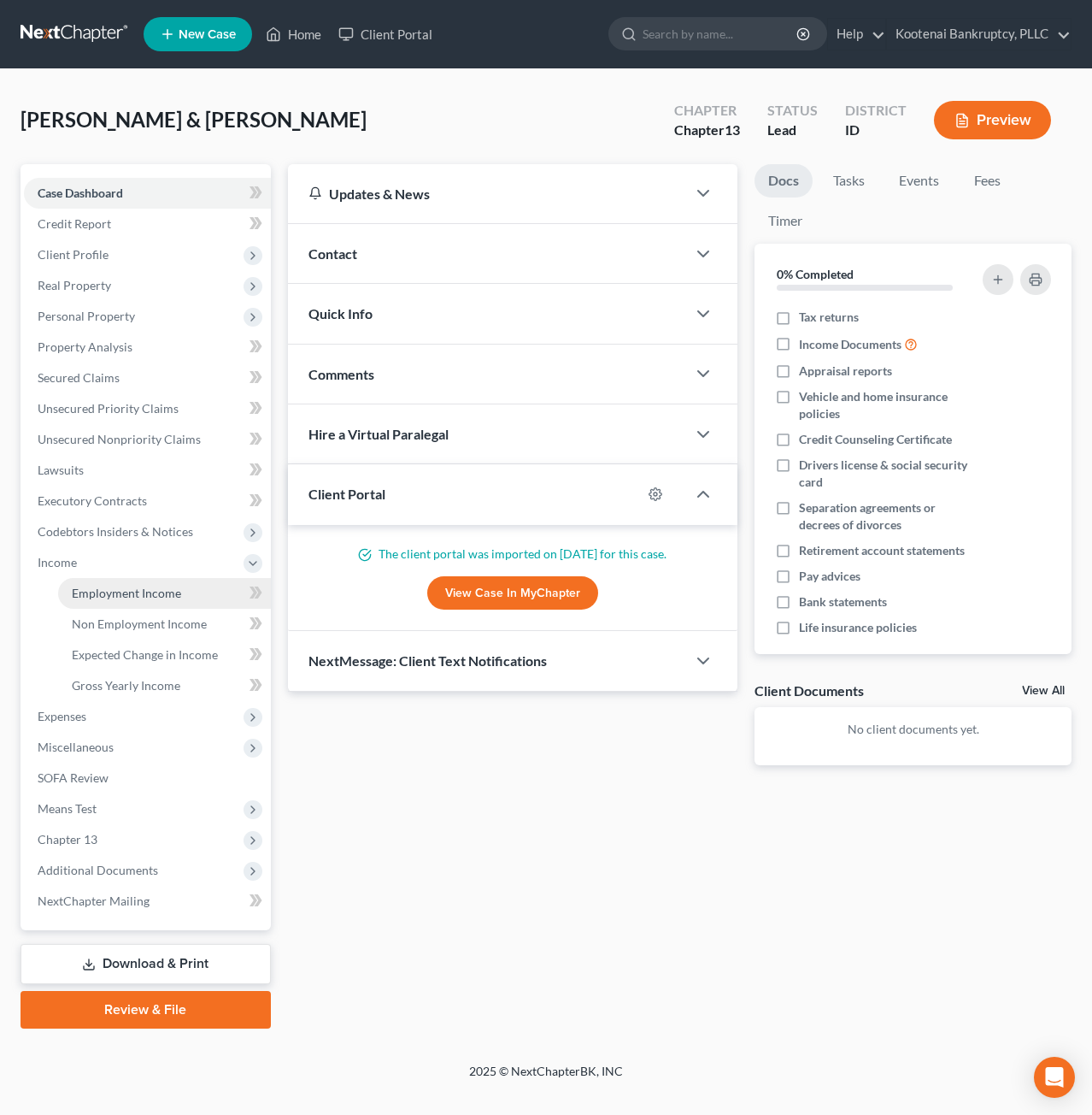
click at [69, 593] on link "Employment Income" at bounding box center [164, 593] width 213 height 31
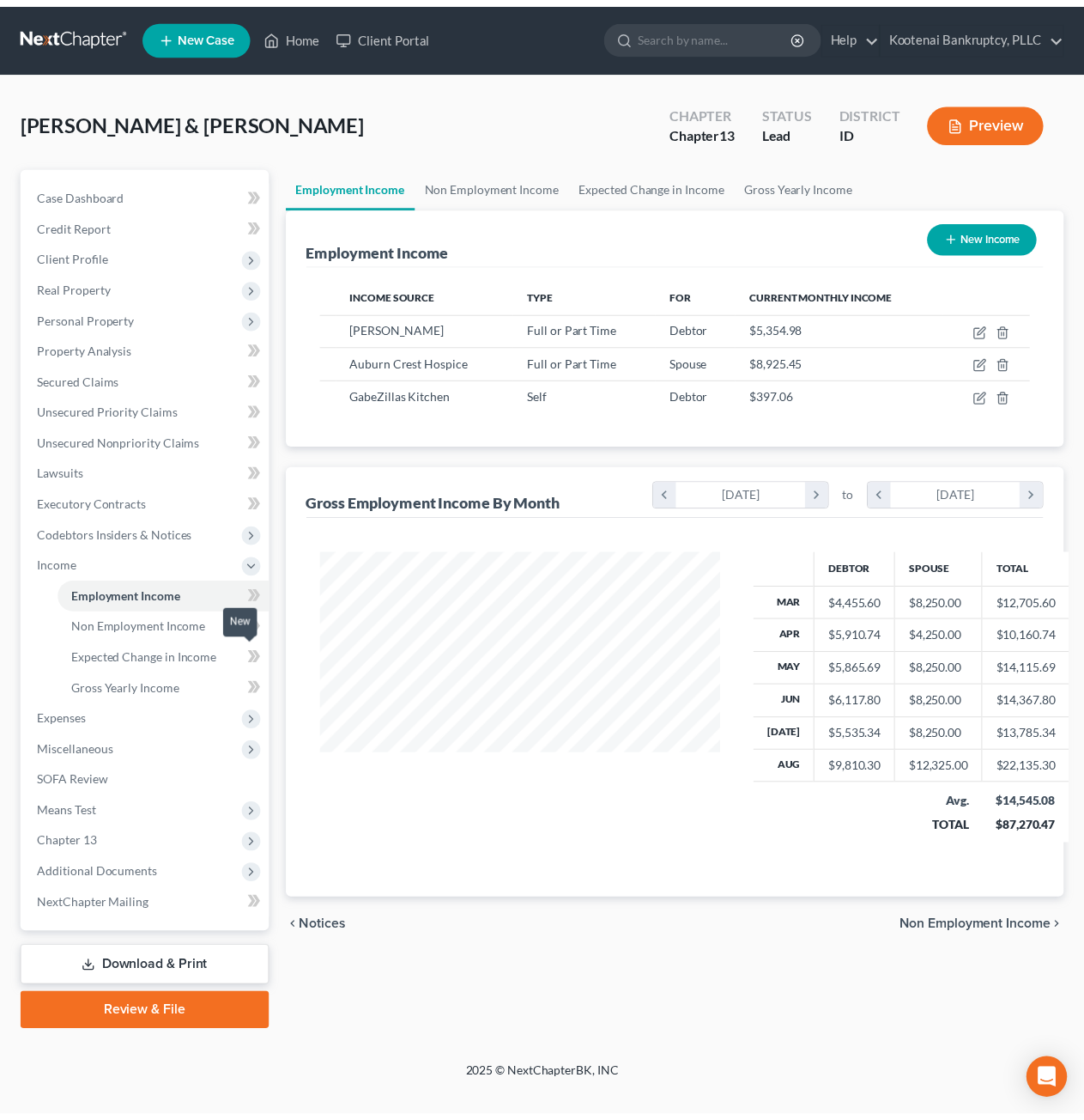
scroll to position [306, 440]
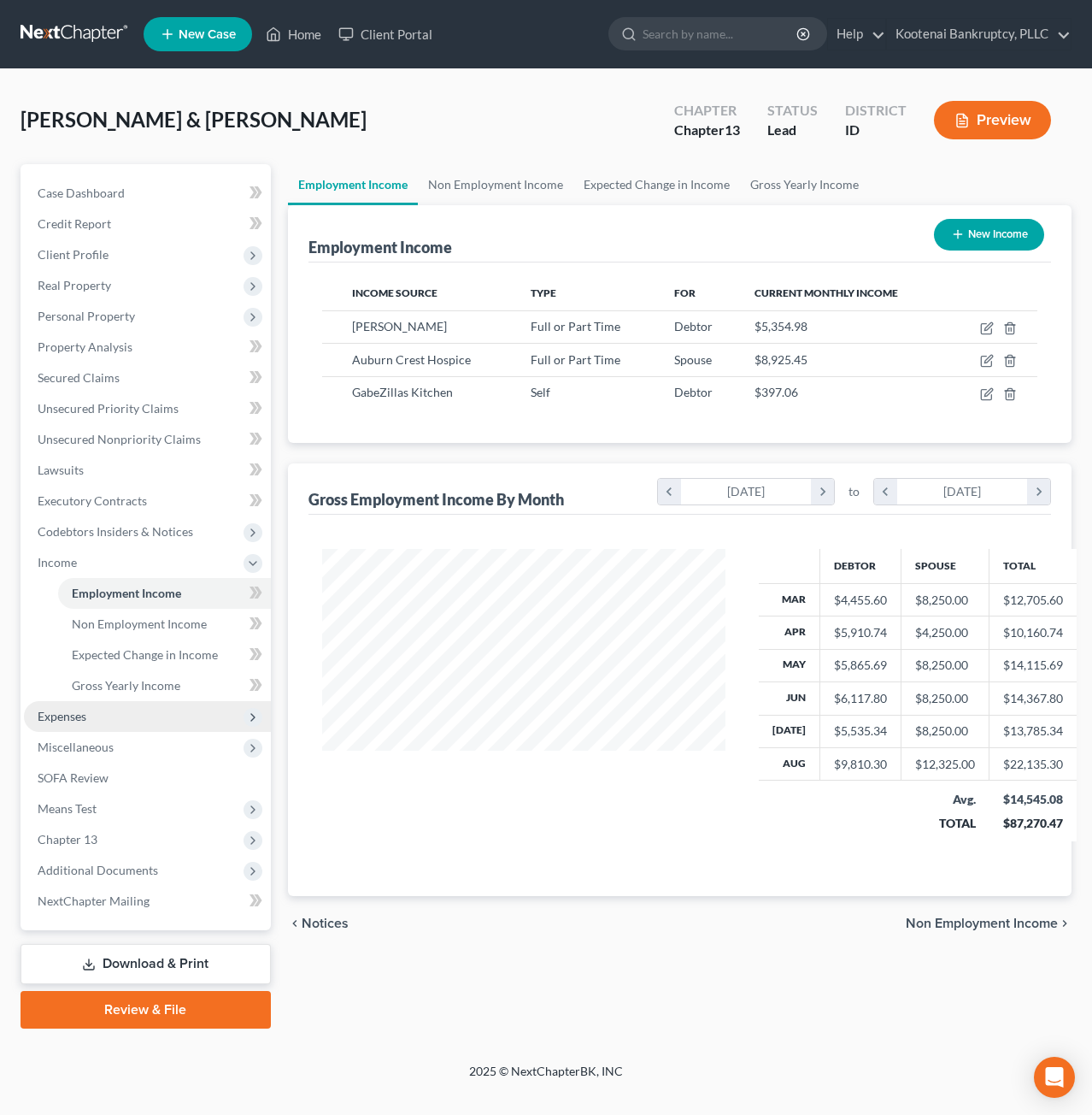
click at [144, 719] on span "Expenses" at bounding box center [146, 716] width 247 height 31
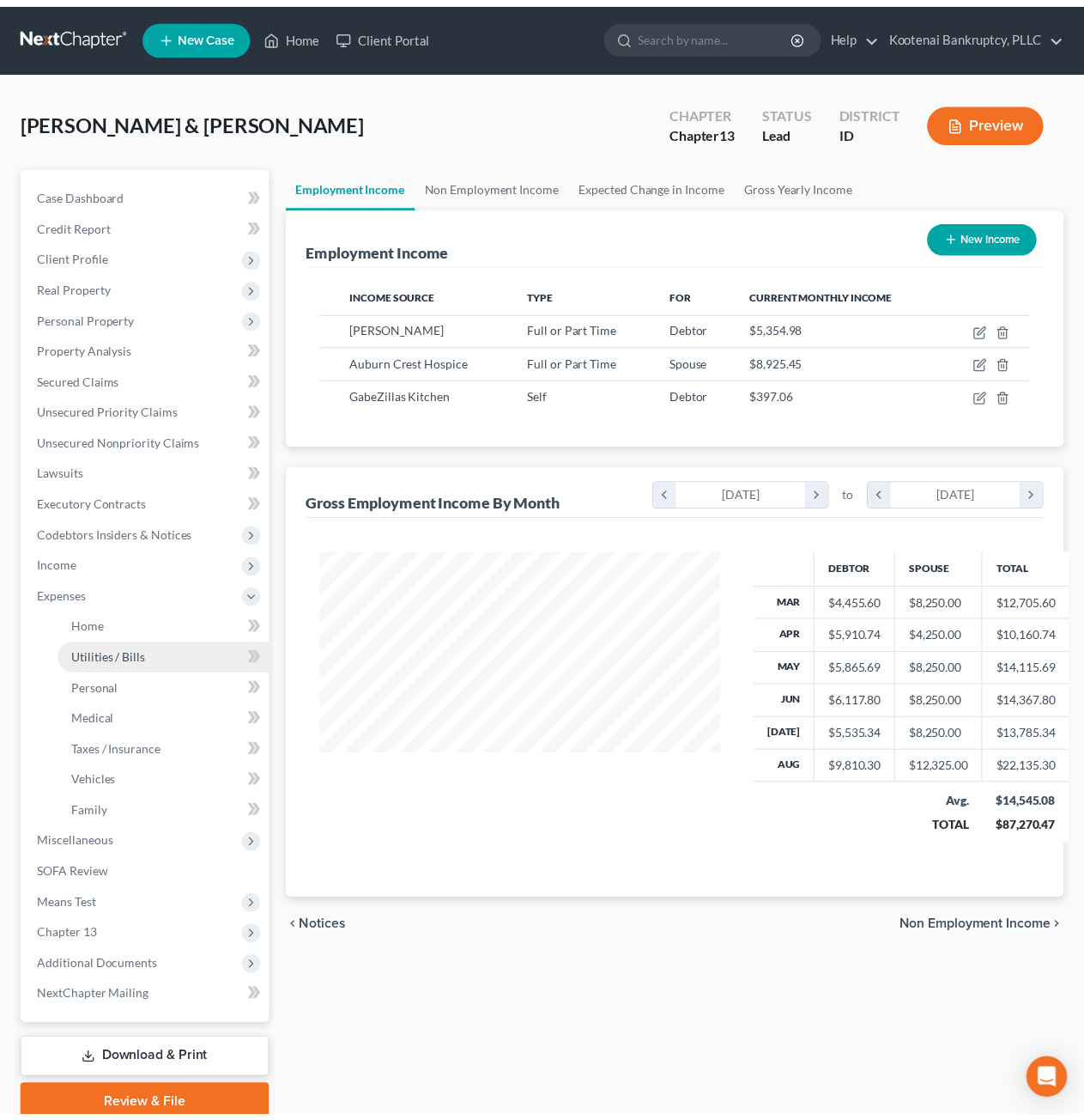
scroll to position [858421, 858178]
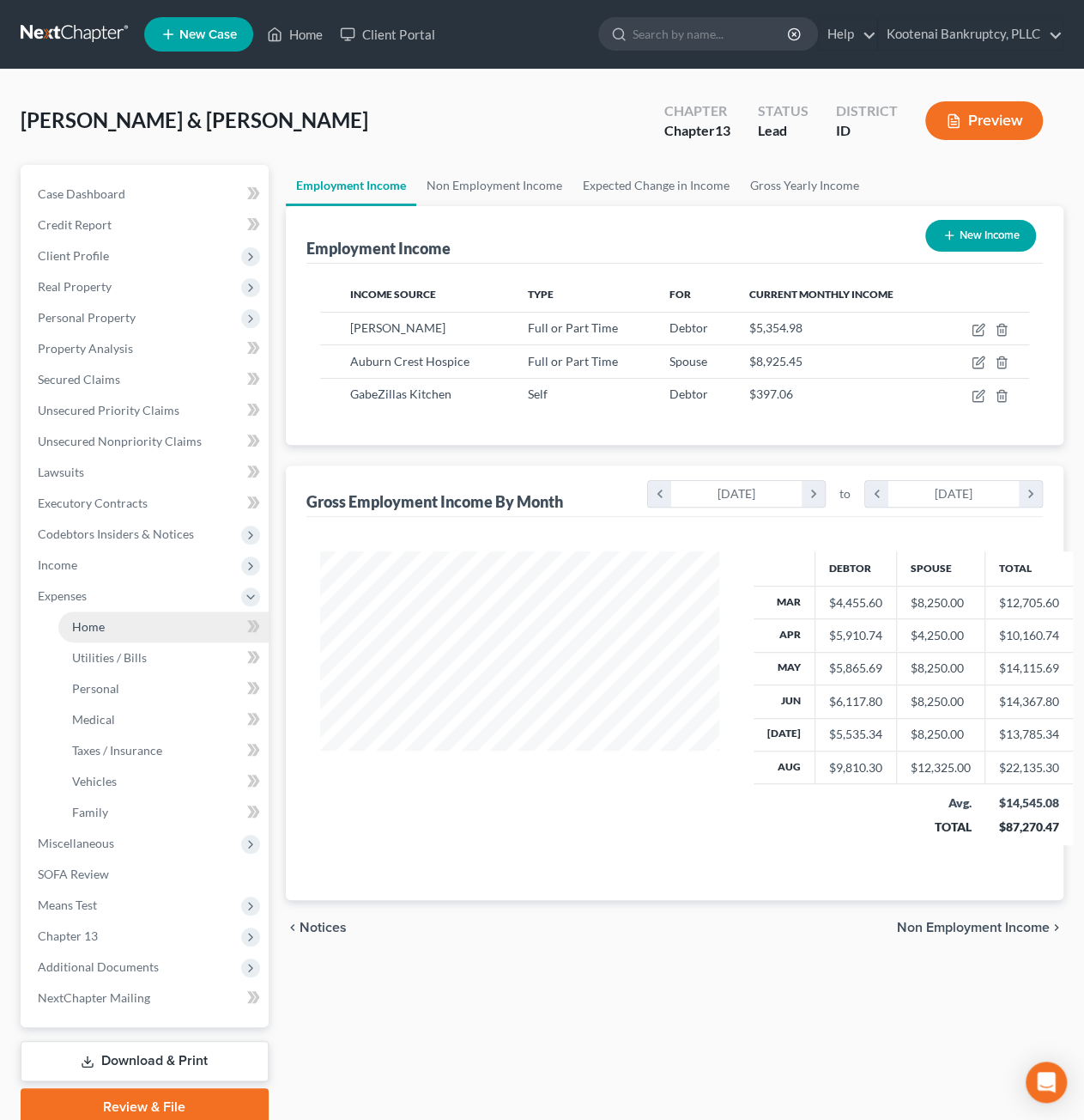
click at [132, 631] on link "Home" at bounding box center [163, 627] width 210 height 31
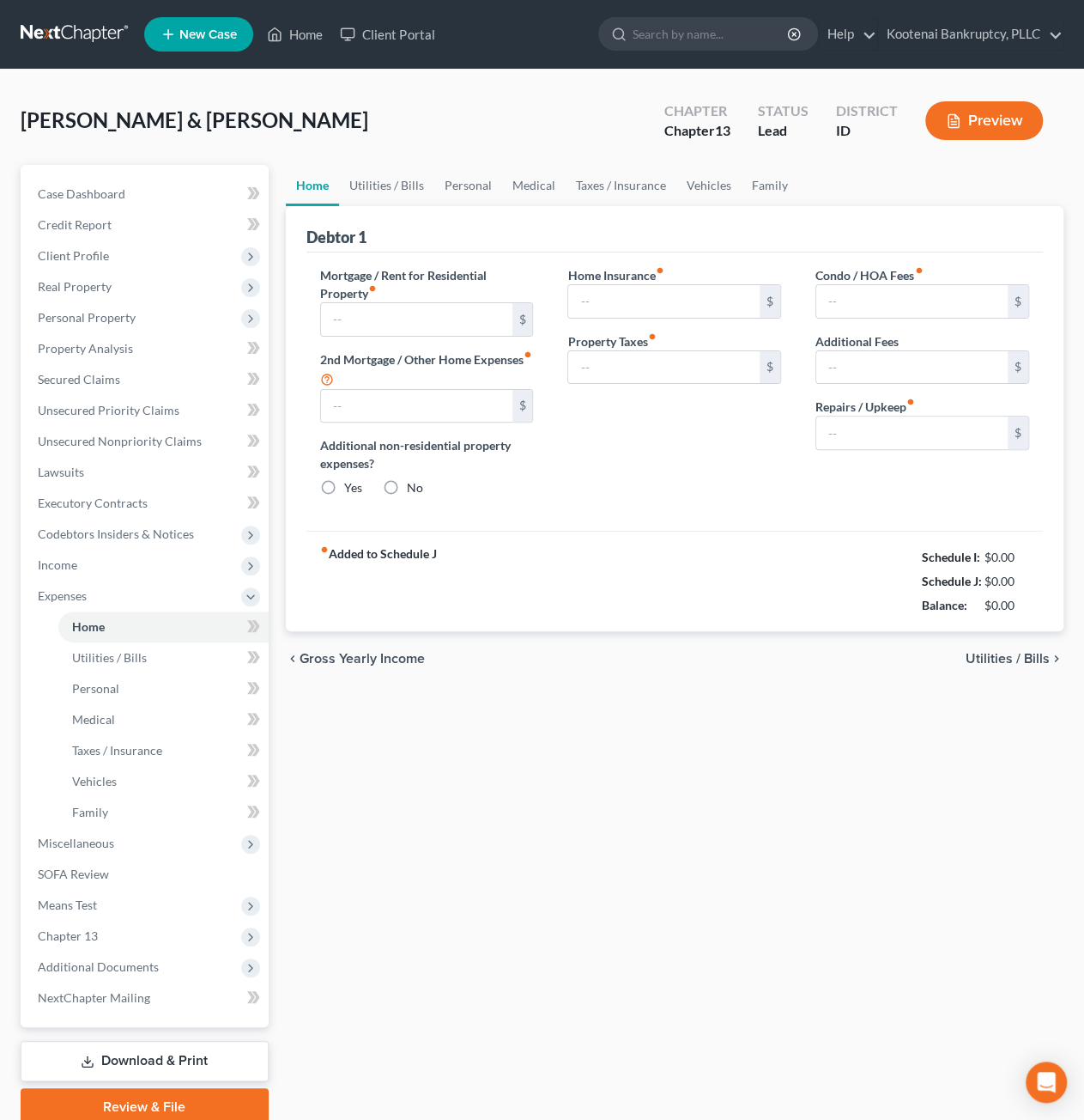
type input "2,886.00"
type input "418.00"
radio input "true"
type input "0.00"
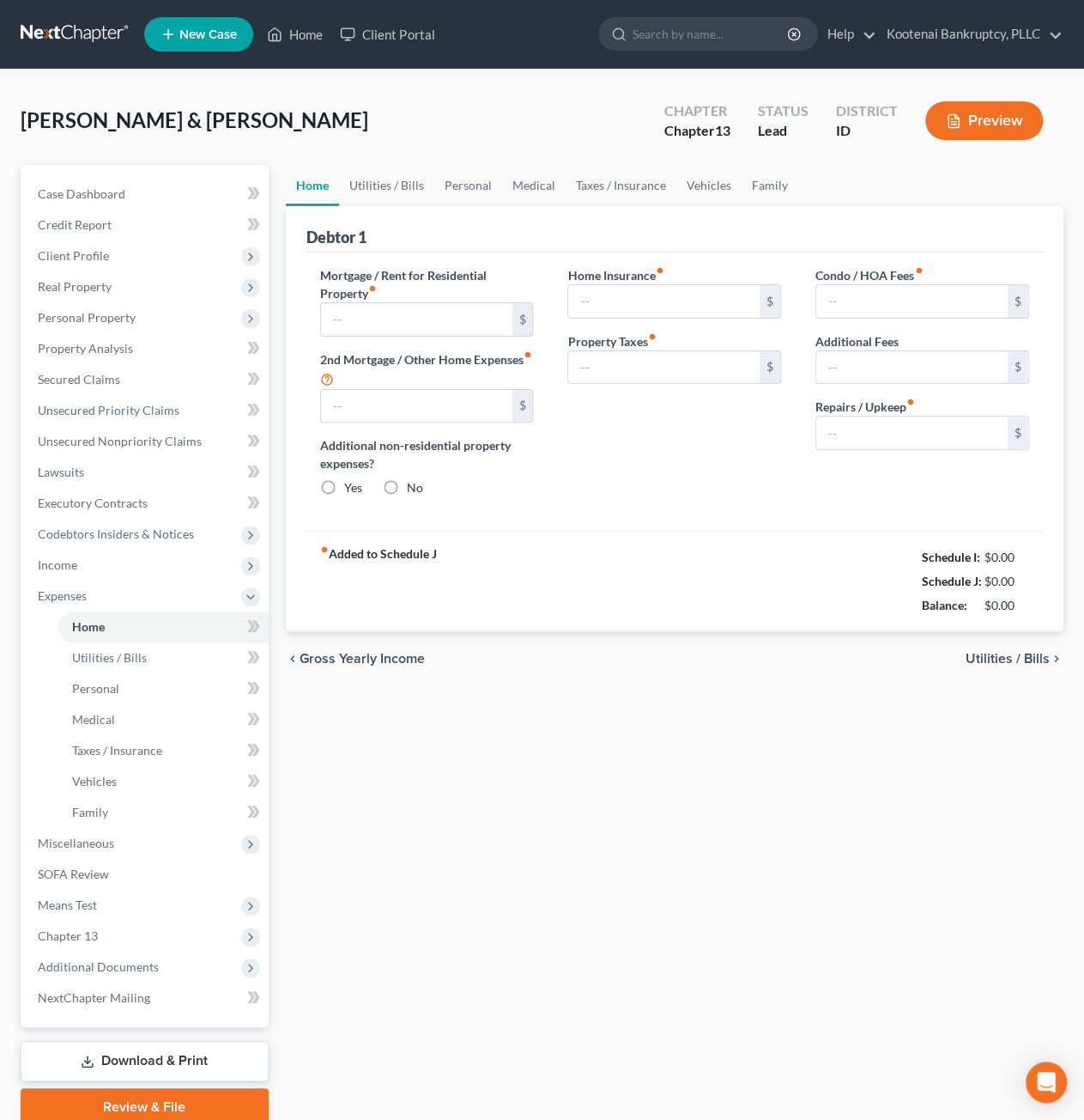
type input "32.00"
type input "0.00"
type input "334.00"
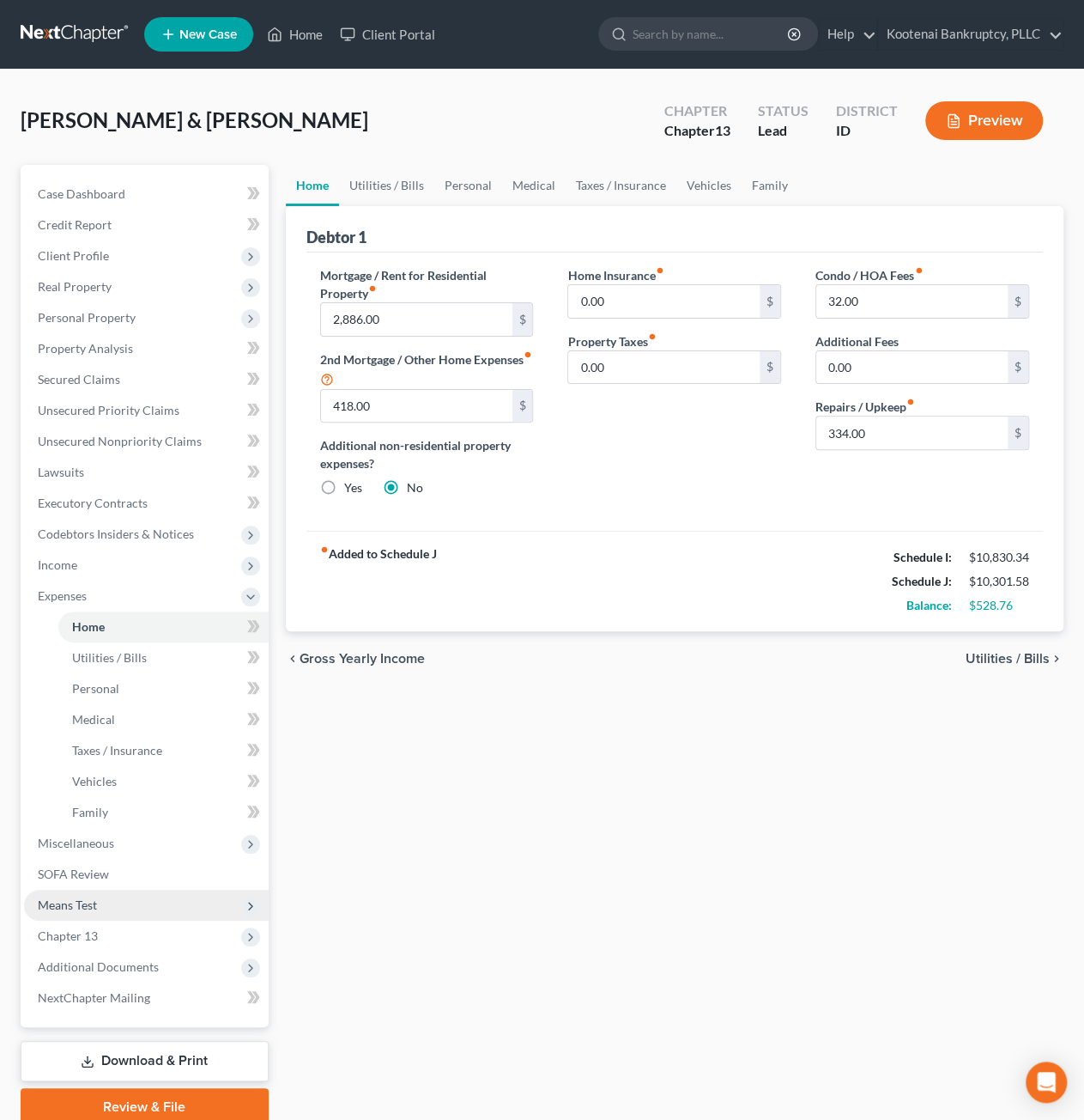
click at [88, 905] on span "Means Test" at bounding box center [67, 904] width 59 height 14
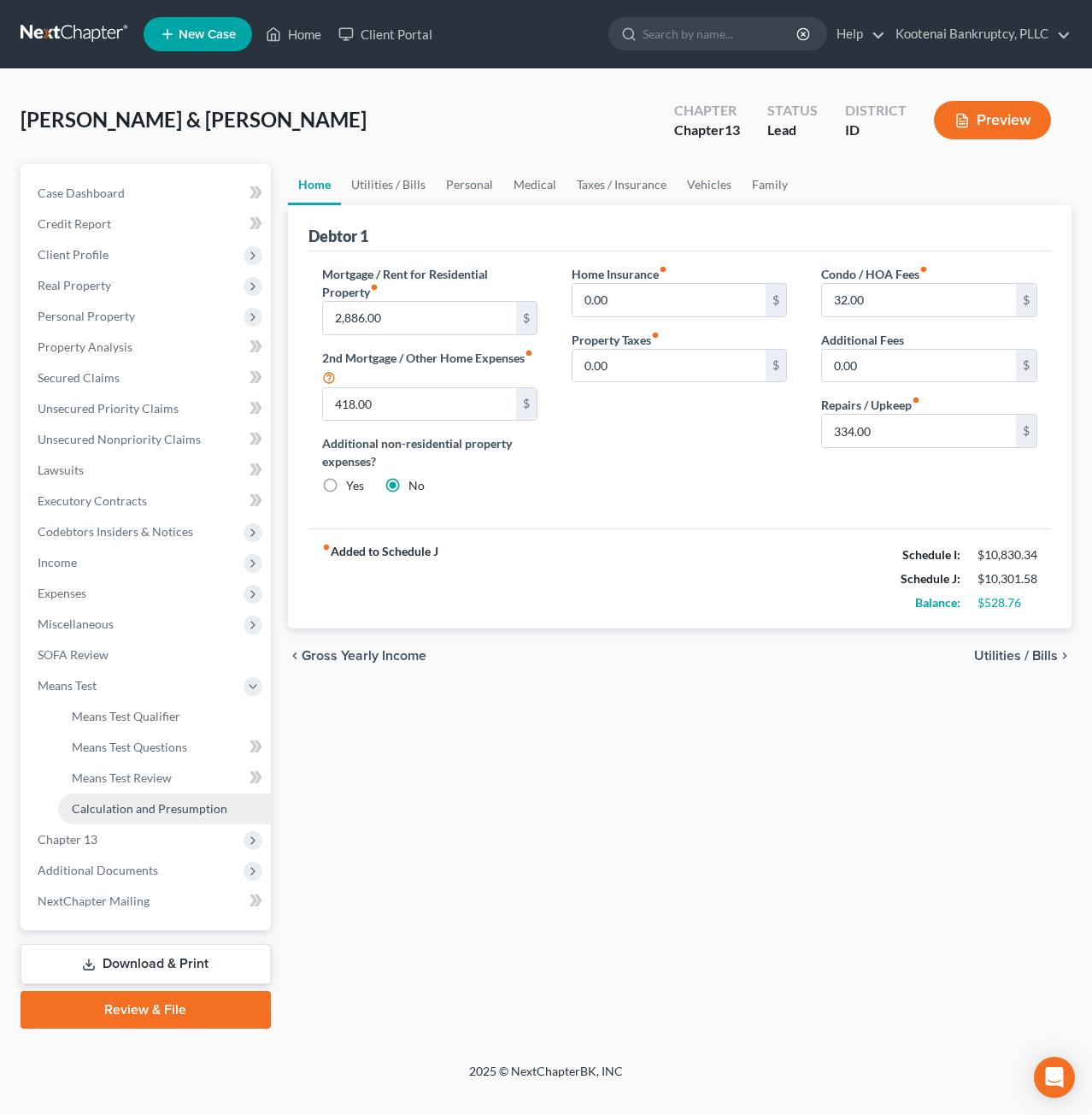
click at [147, 809] on span "Calculation and Presumption" at bounding box center [149, 808] width 156 height 14
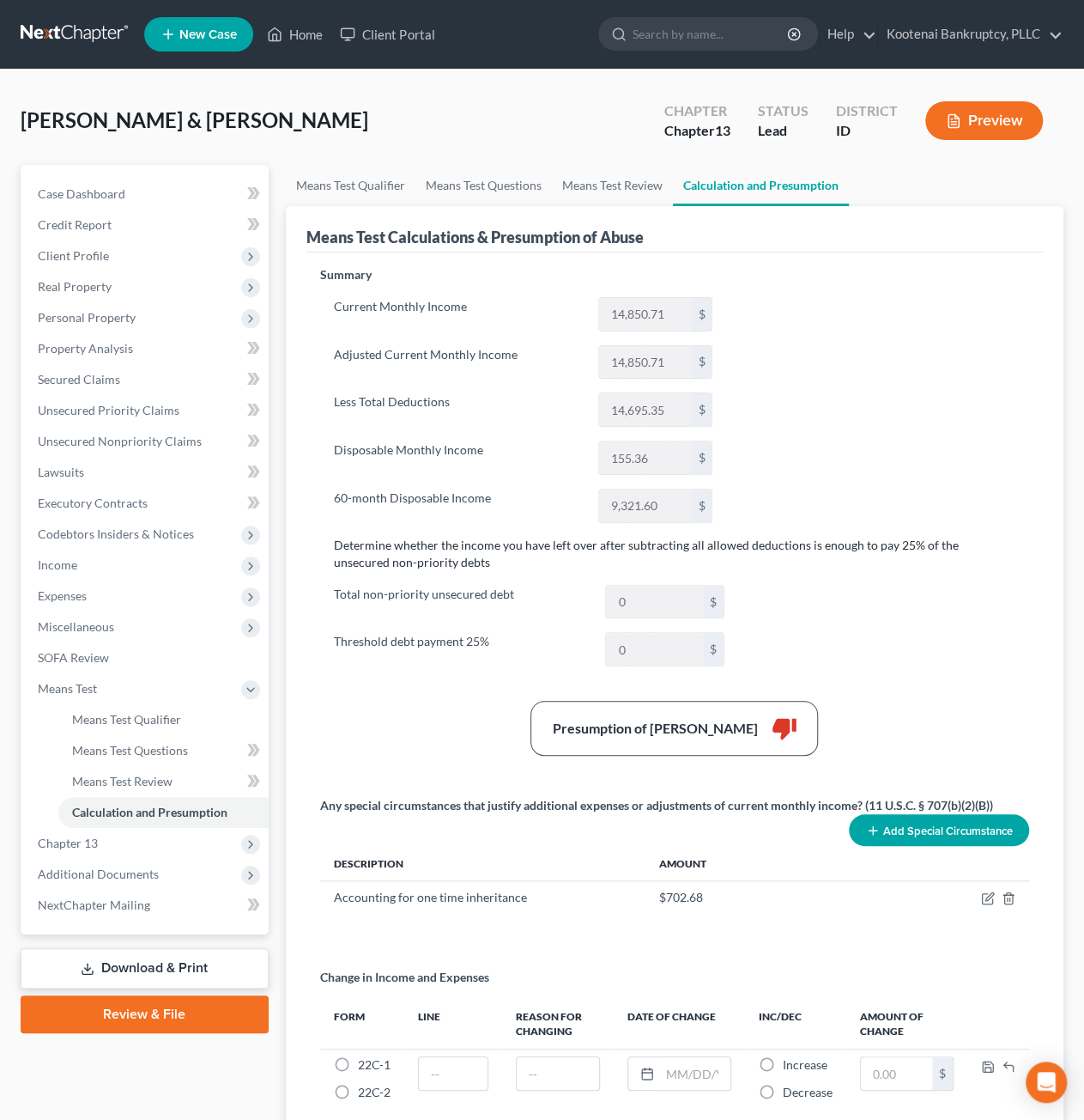
click at [894, 449] on div "Summary Current Monthly Income 14,850.71 $ Adjusted Current Monthly Income 14,8…" at bounding box center [675, 704] width 726 height 877
click at [624, 199] on link "Means Test Review" at bounding box center [612, 186] width 121 height 42
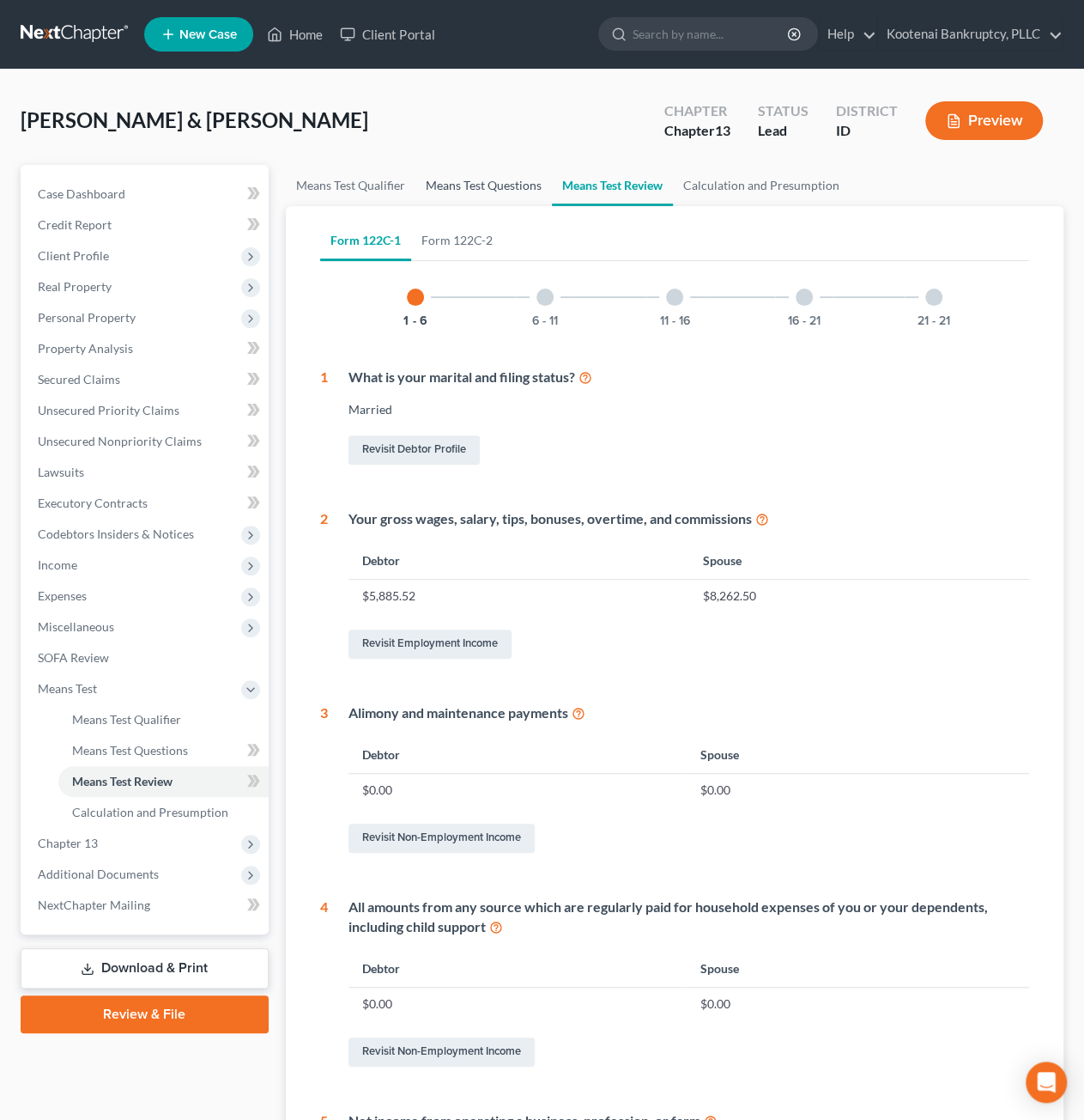
click at [462, 177] on link "Means Test Questions" at bounding box center [483, 186] width 137 height 42
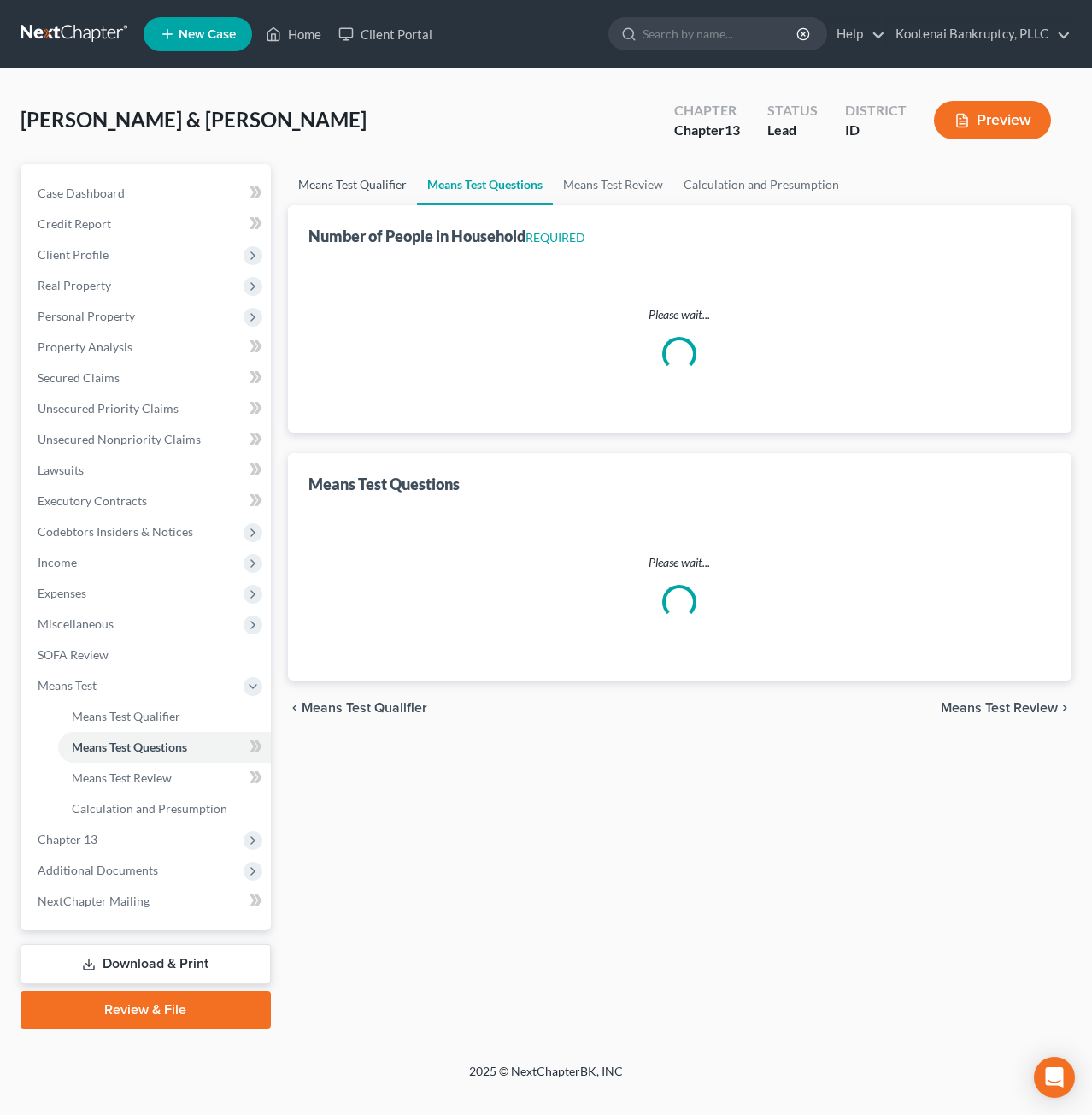
select select "0"
select select "60"
select select "0"
select select "60"
select select "1"
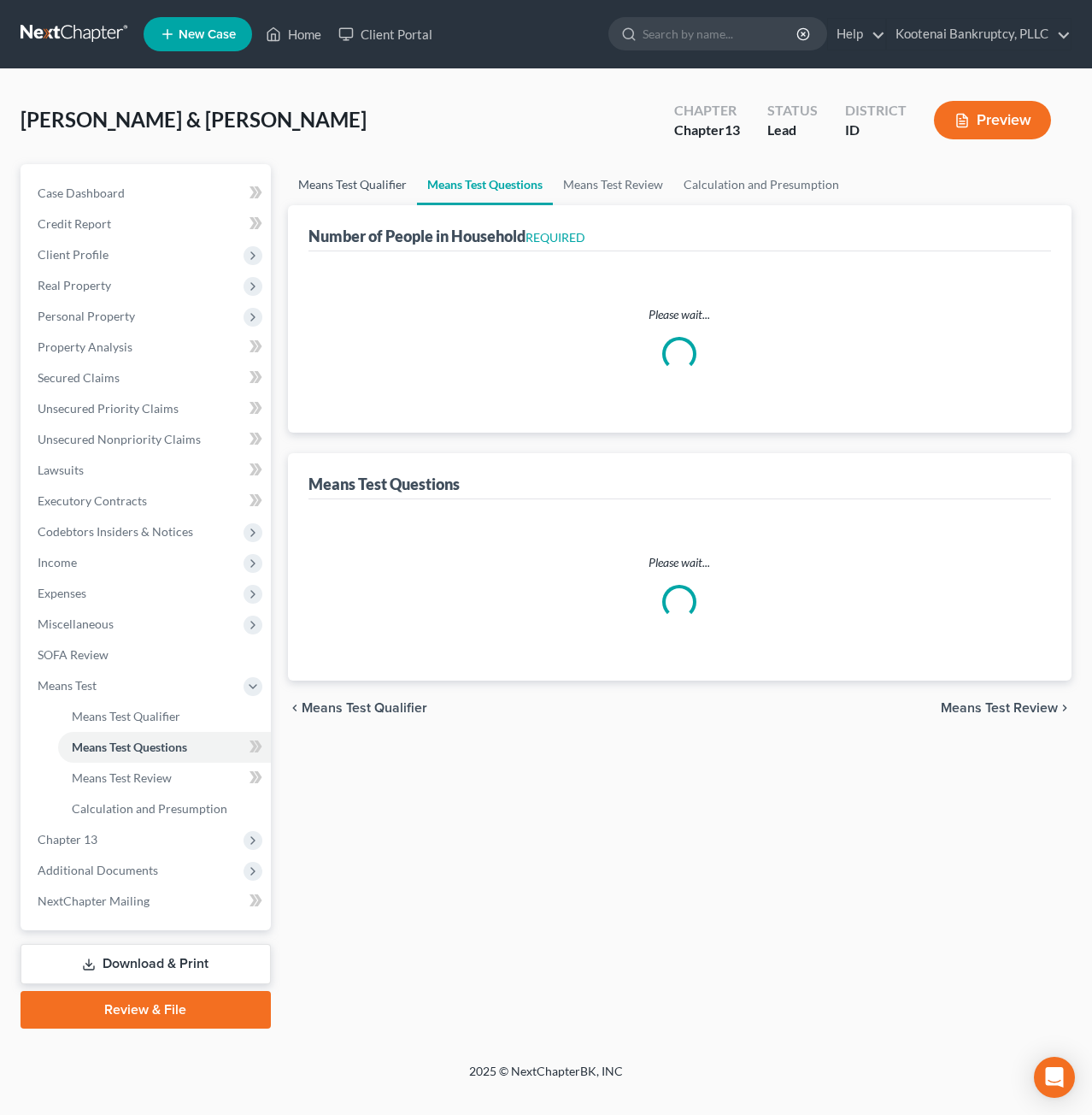
select select "60"
select select "1"
select select "60"
select select "4"
select select "2"
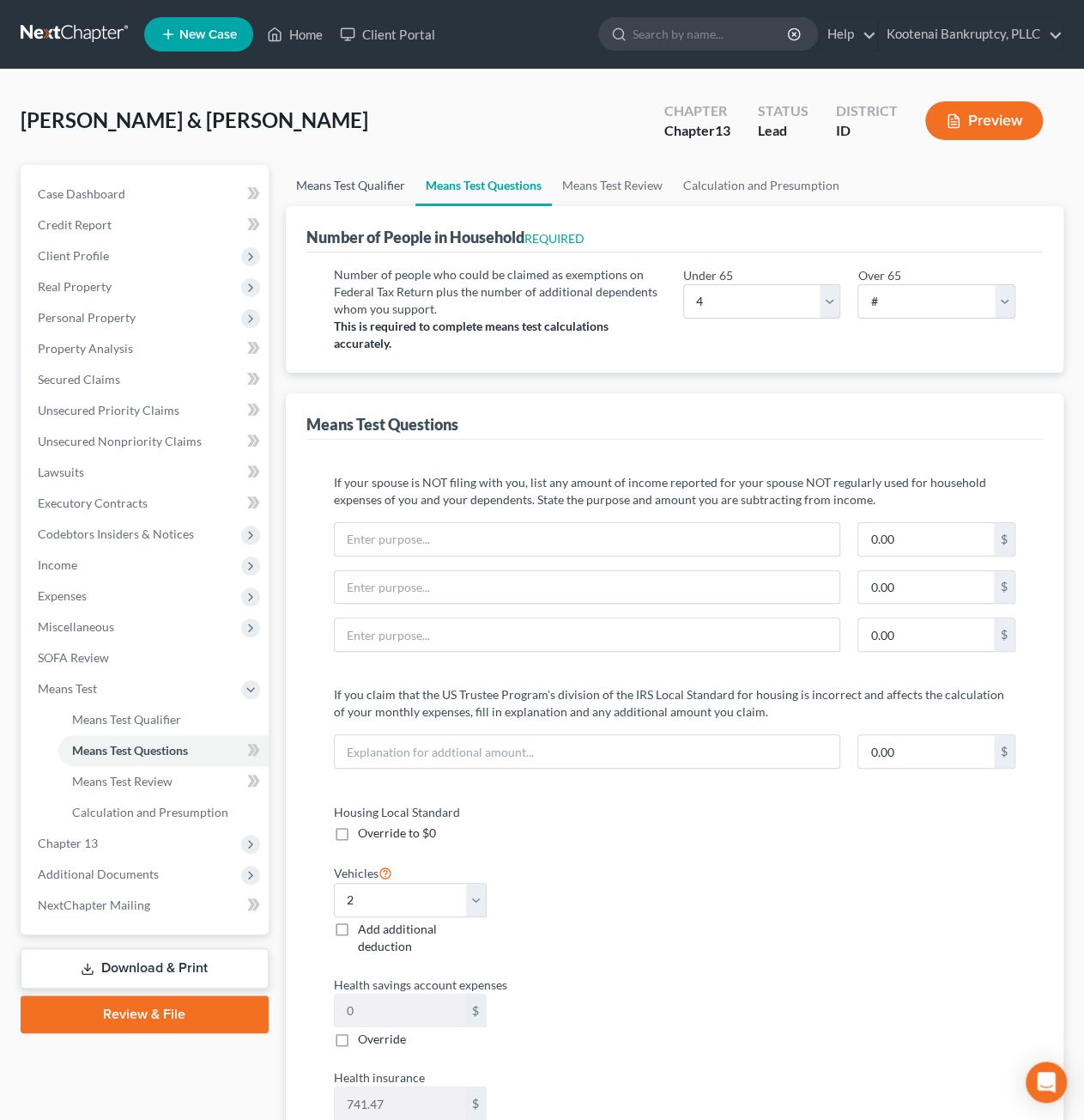
click at [352, 182] on link "Means Test Qualifier" at bounding box center [350, 186] width 129 height 42
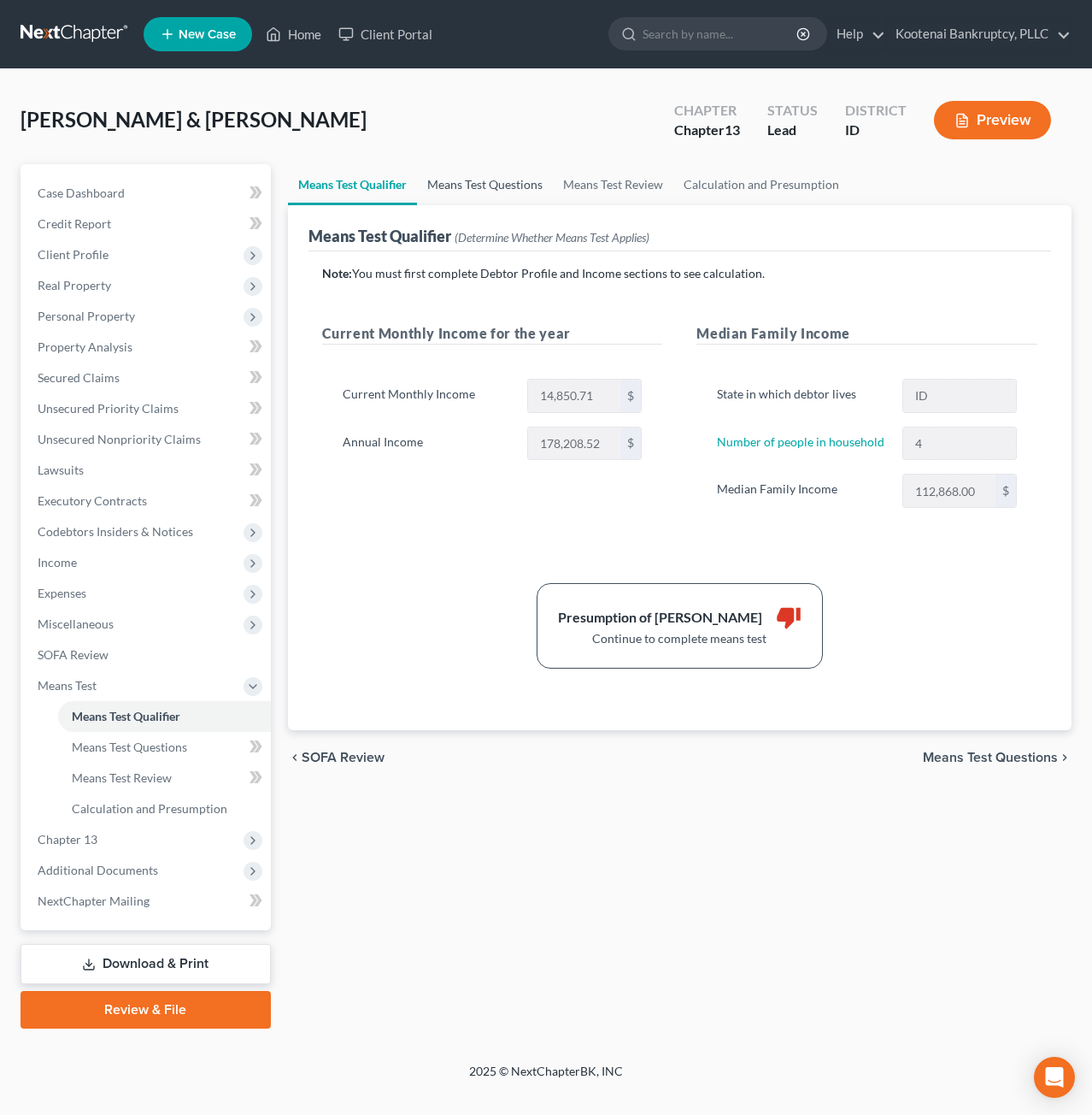
click at [460, 187] on link "Means Test Questions" at bounding box center [484, 185] width 136 height 41
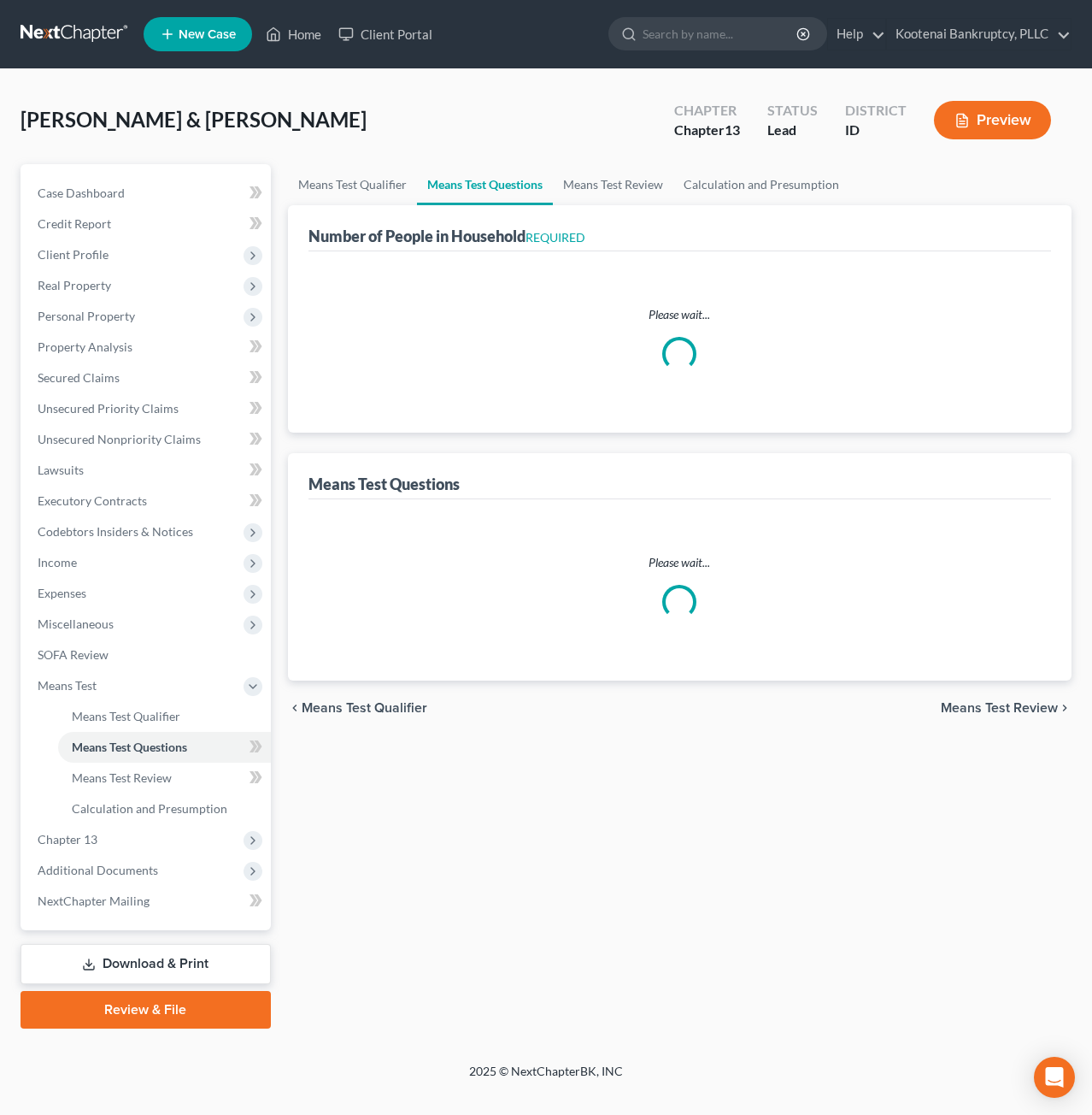
select select "0"
select select "60"
select select "0"
select select "60"
select select "1"
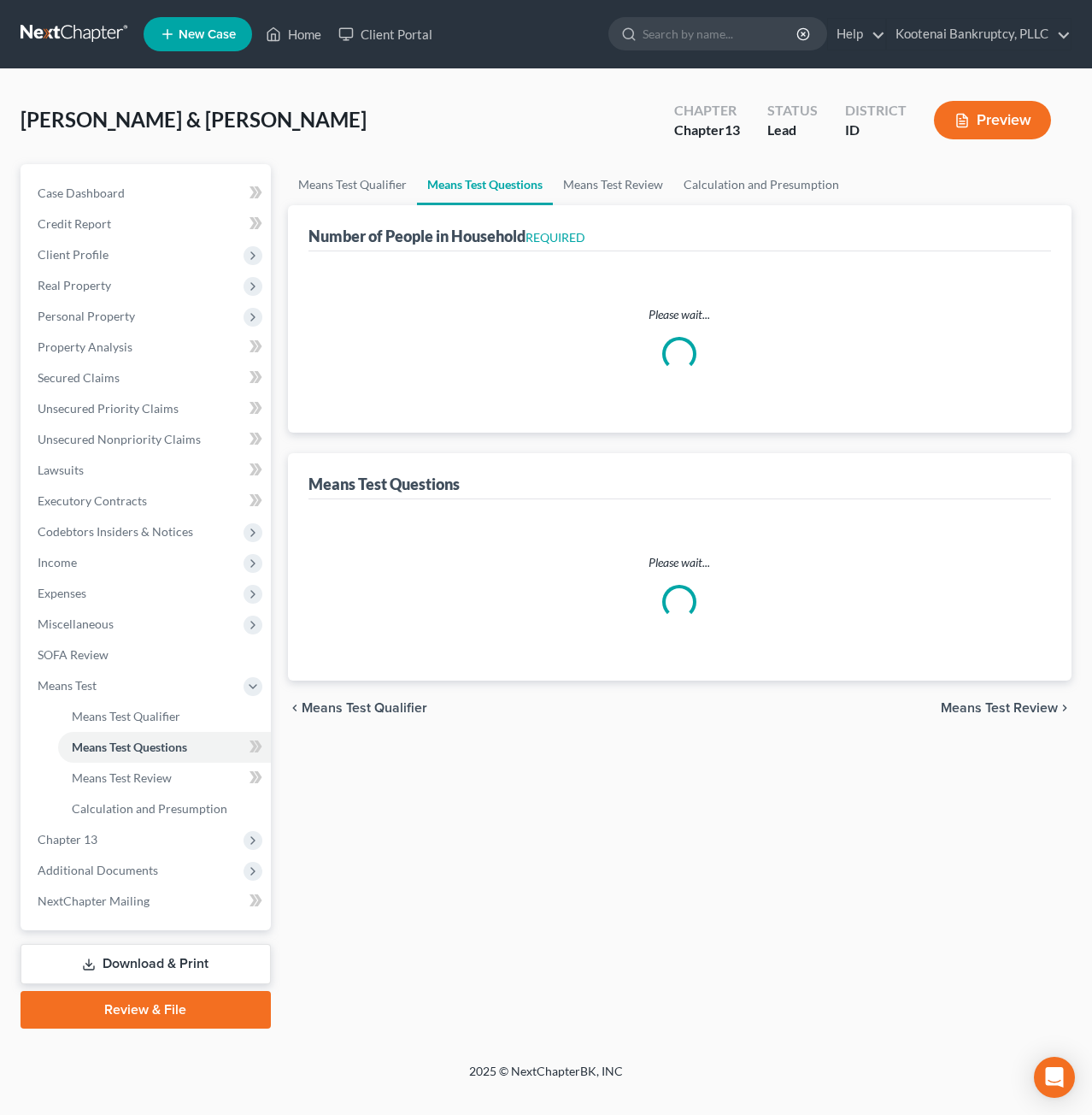
select select "60"
select select "1"
select select "60"
select select "4"
select select "2"
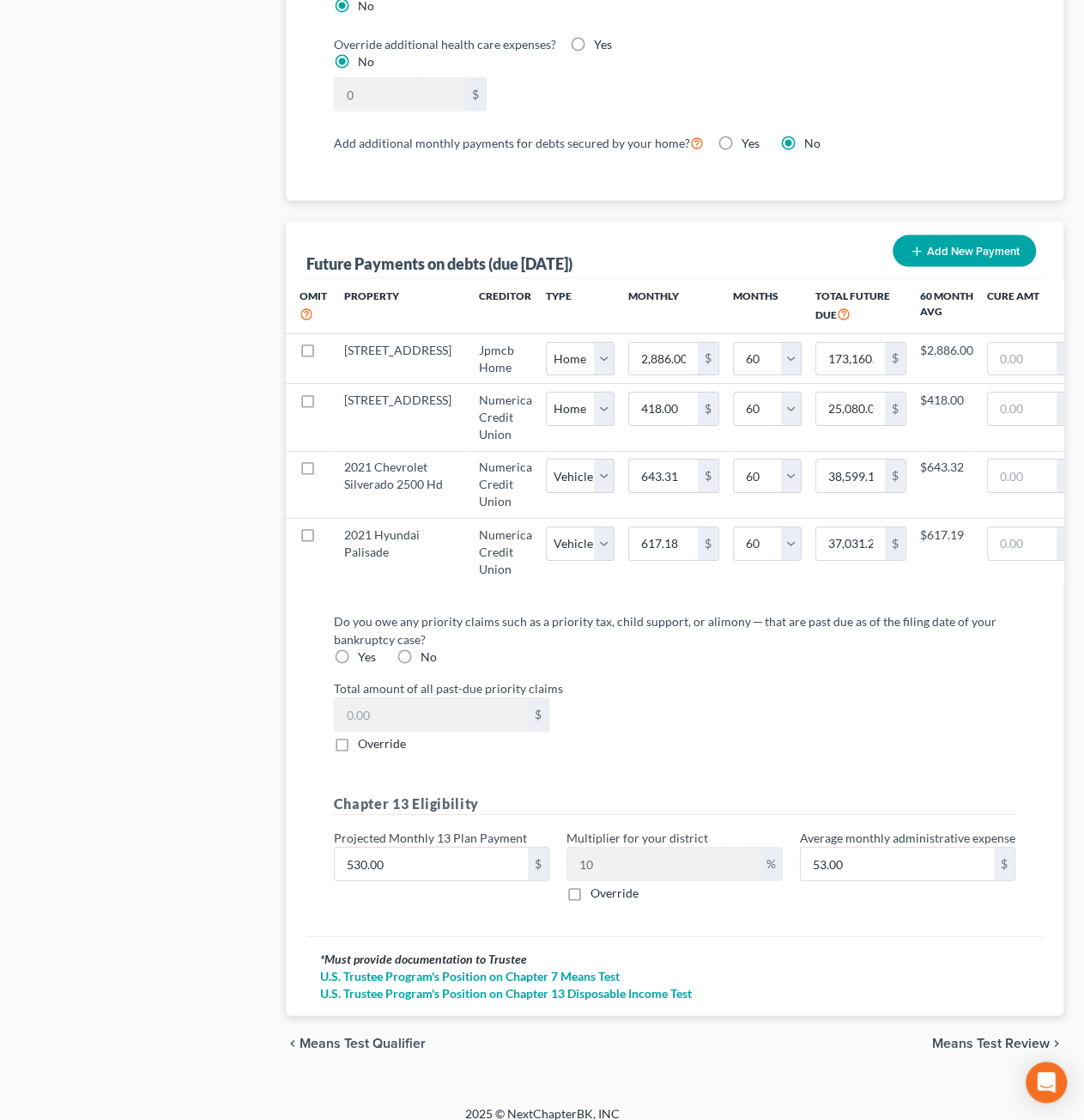
scroll to position [1631, 0]
click at [421, 664] on label "No" at bounding box center [428, 655] width 16 height 17
click at [427, 658] on input "No" at bounding box center [433, 652] width 11 height 11
radio input "true"
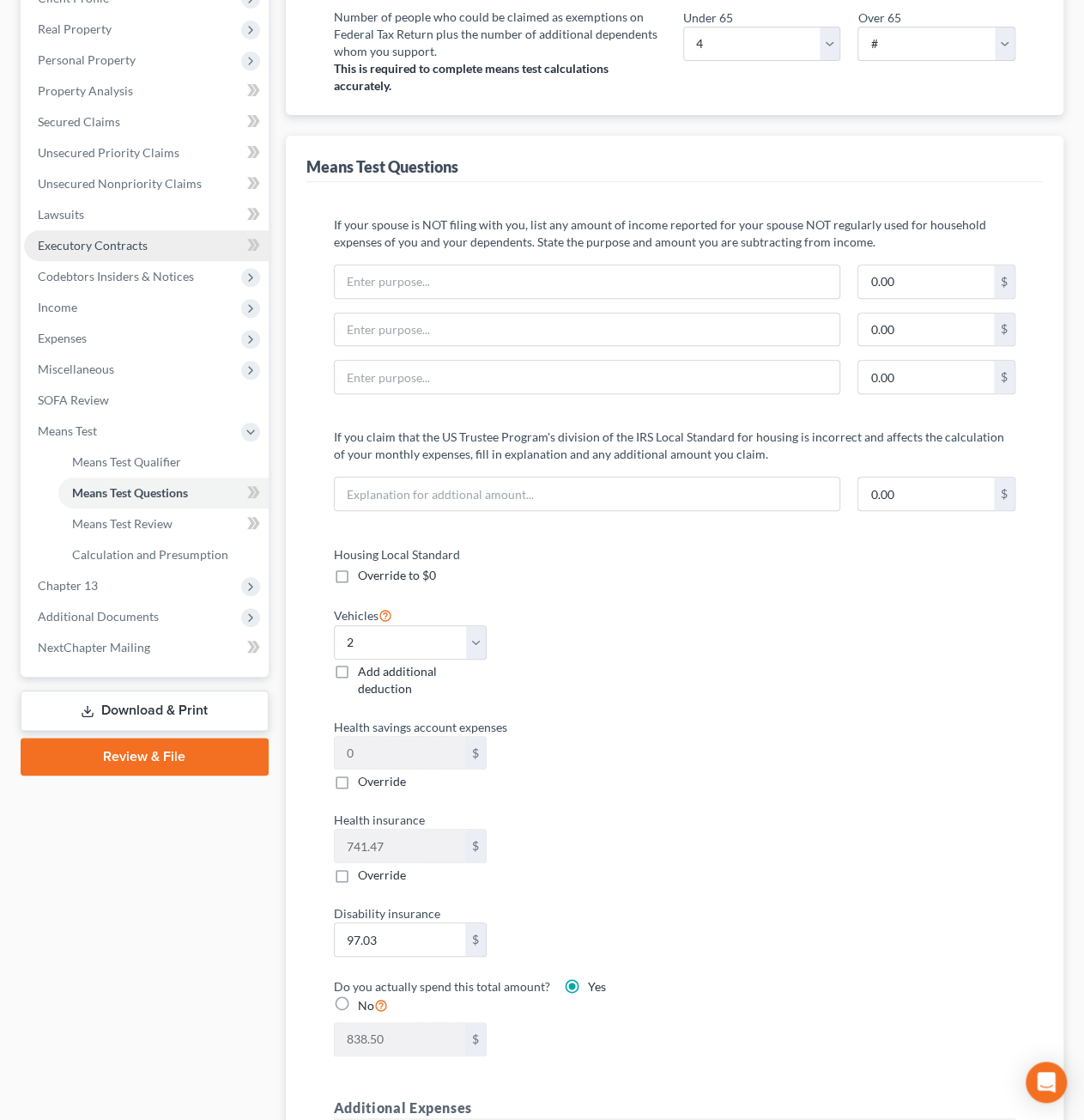
scroll to position [86, 0]
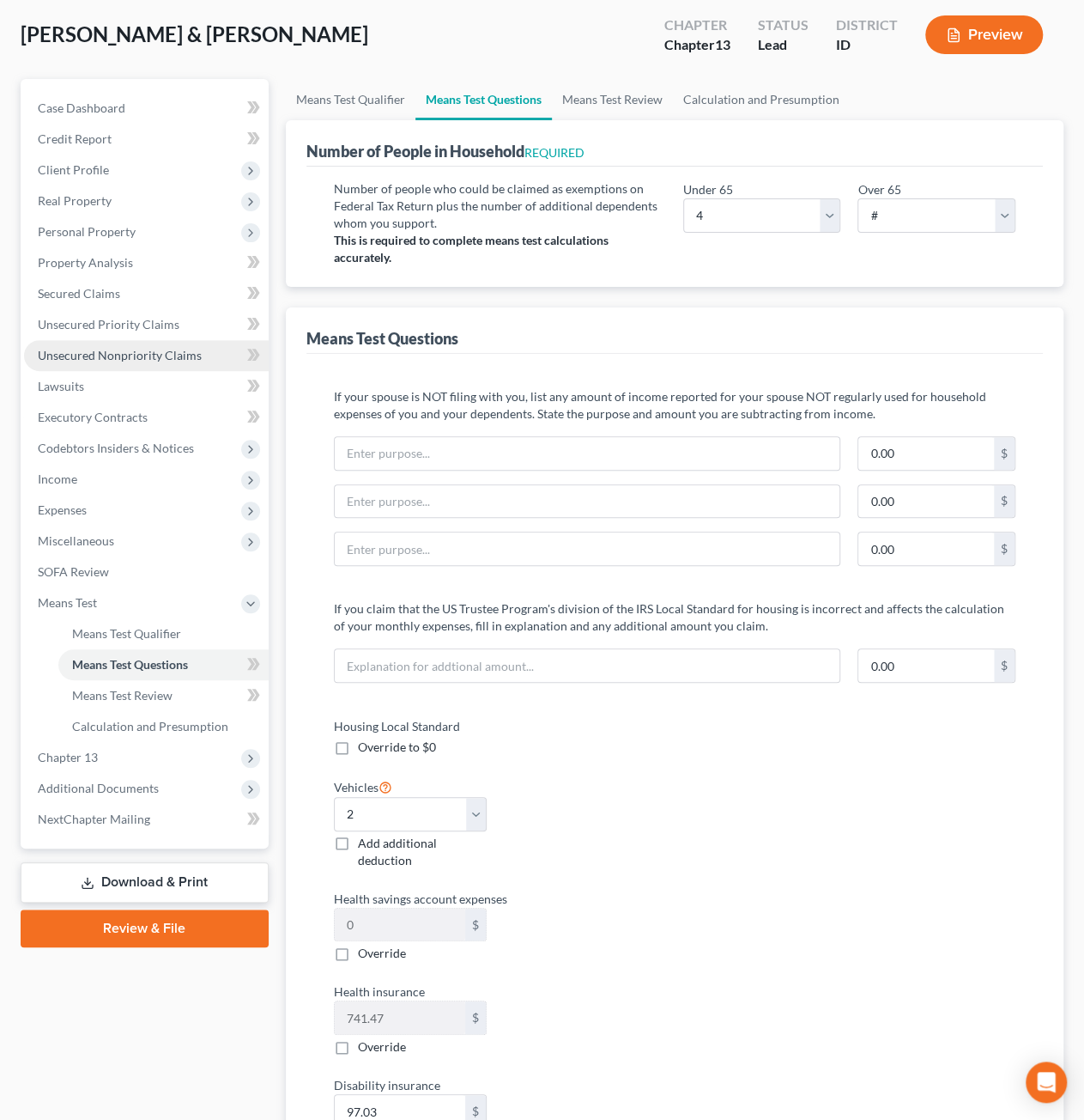
click at [110, 355] on span "Unsecured Nonpriority Claims" at bounding box center [120, 355] width 164 height 14
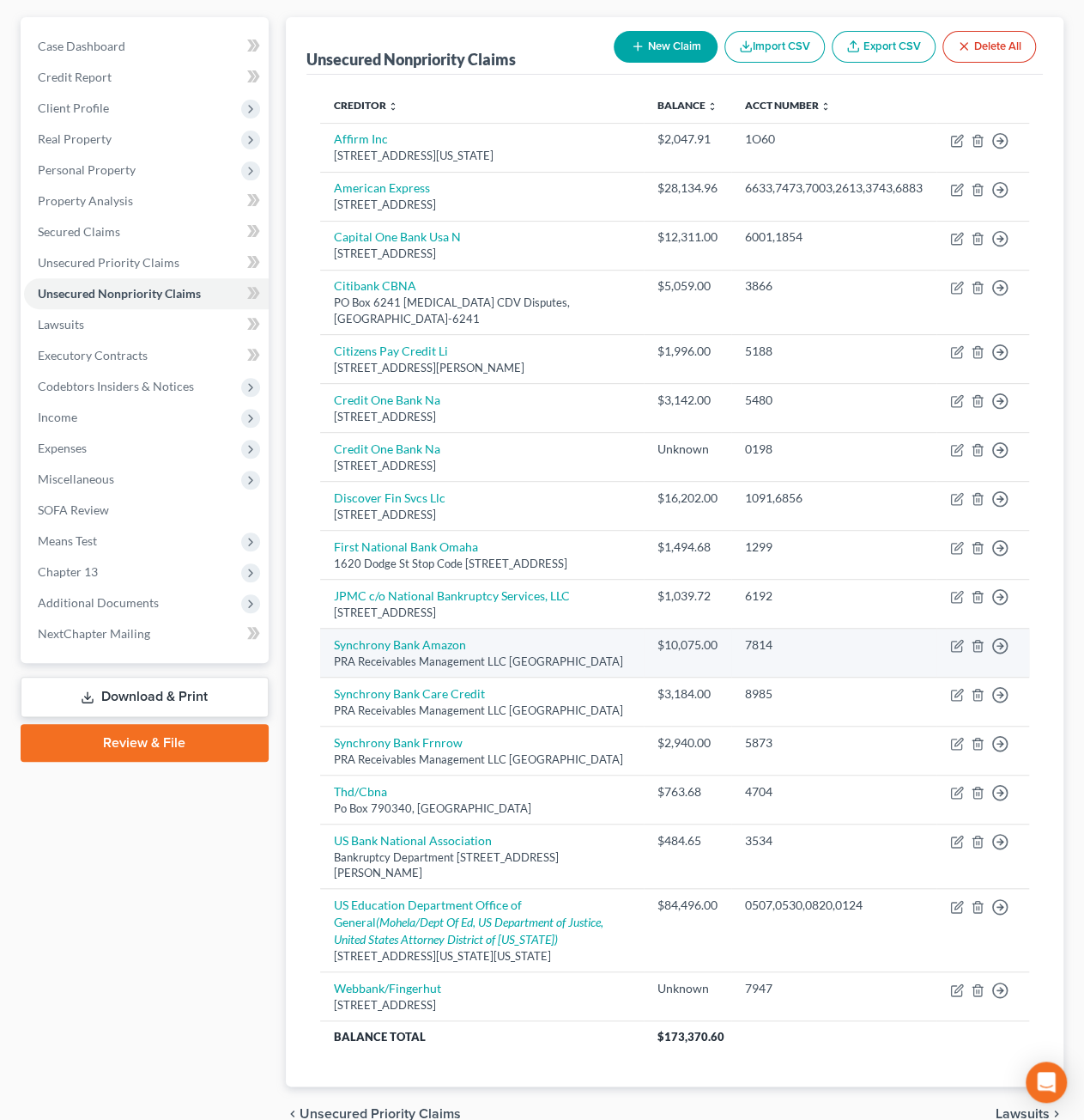
scroll to position [120, 0]
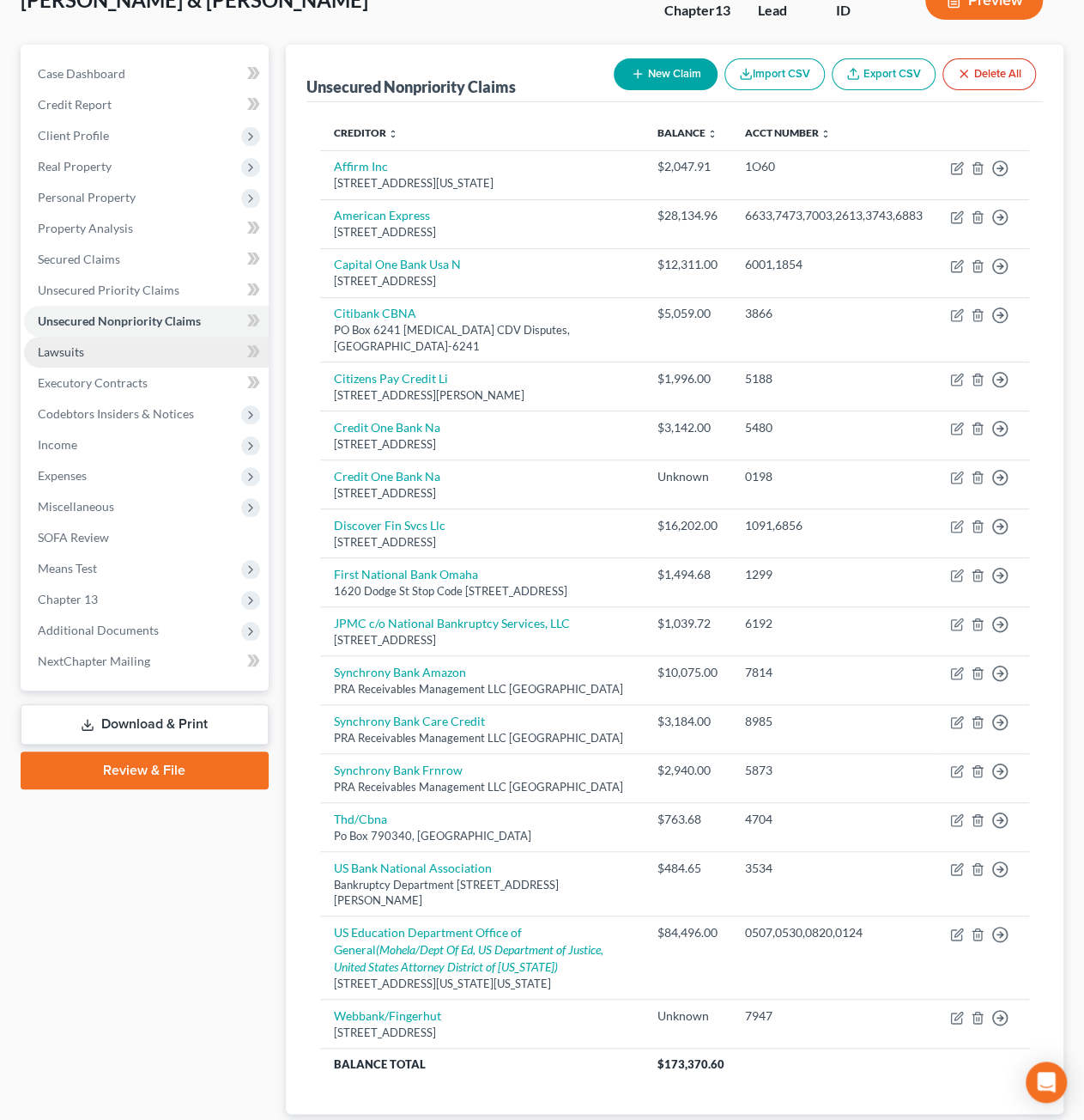
click at [111, 353] on link "Lawsuits" at bounding box center [145, 352] width 244 height 31
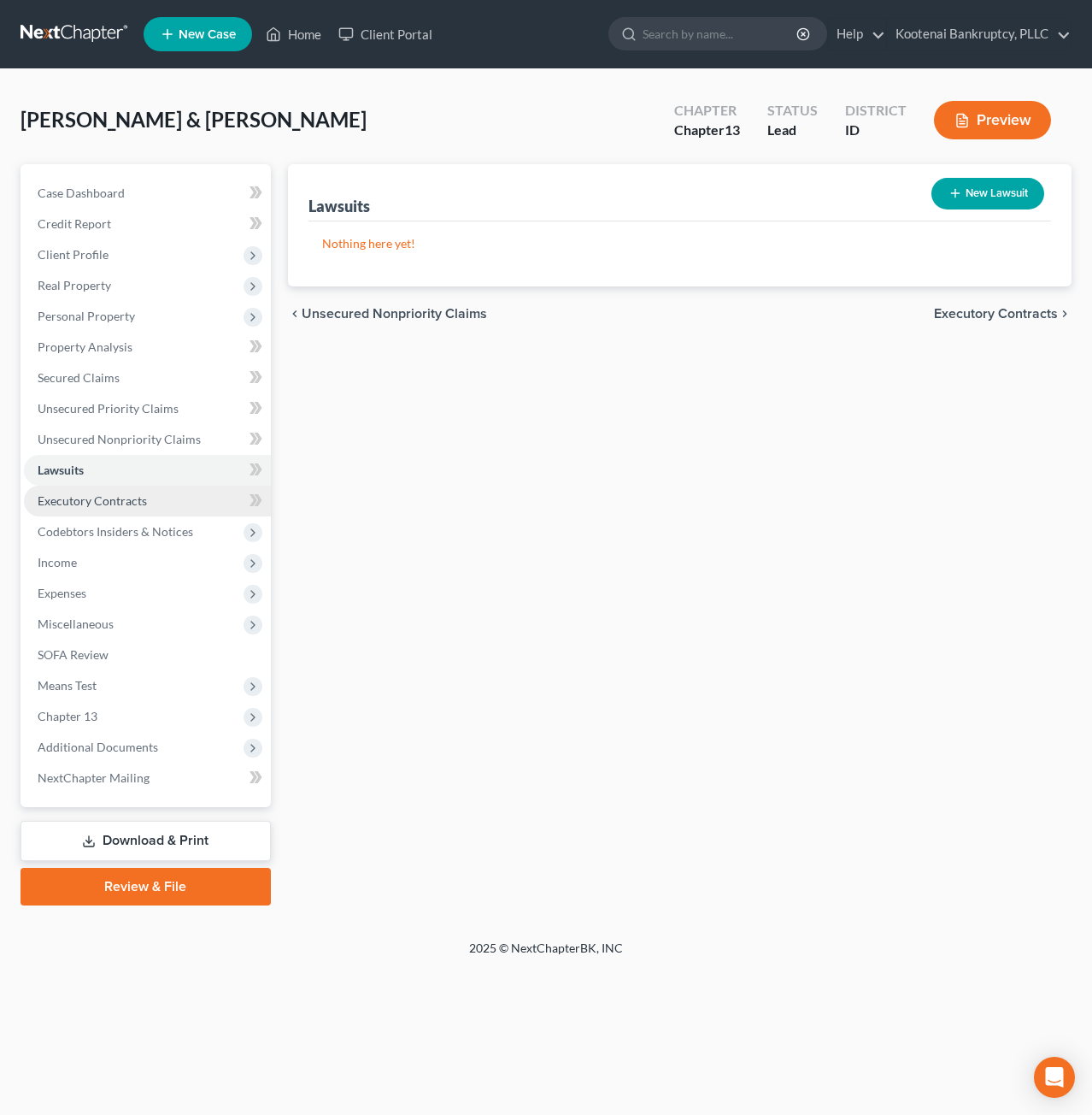
click at [154, 504] on link "Executory Contracts" at bounding box center [146, 501] width 247 height 31
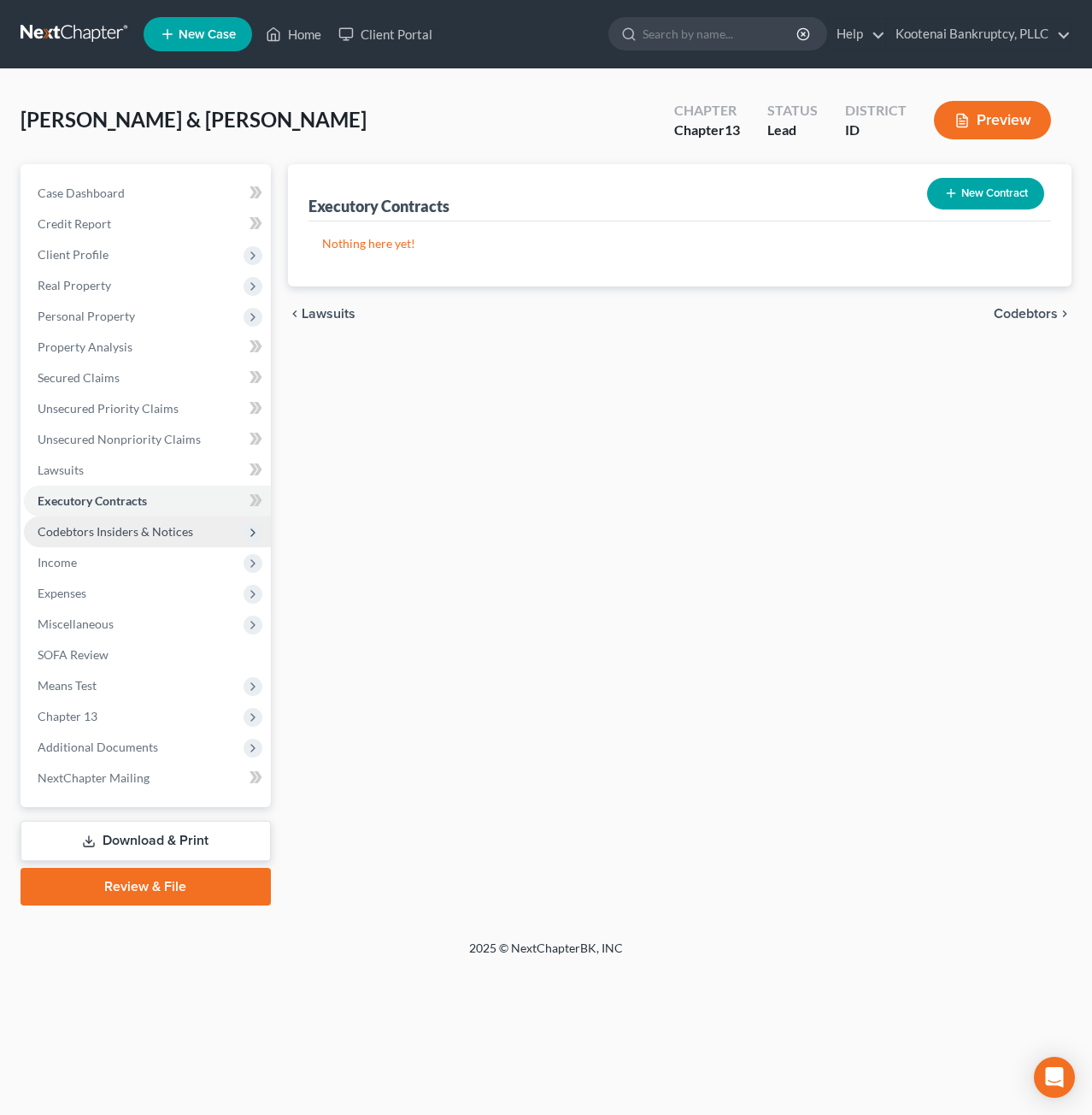
click at [157, 534] on span "Codebtors Insiders & Notices" at bounding box center [115, 531] width 156 height 14
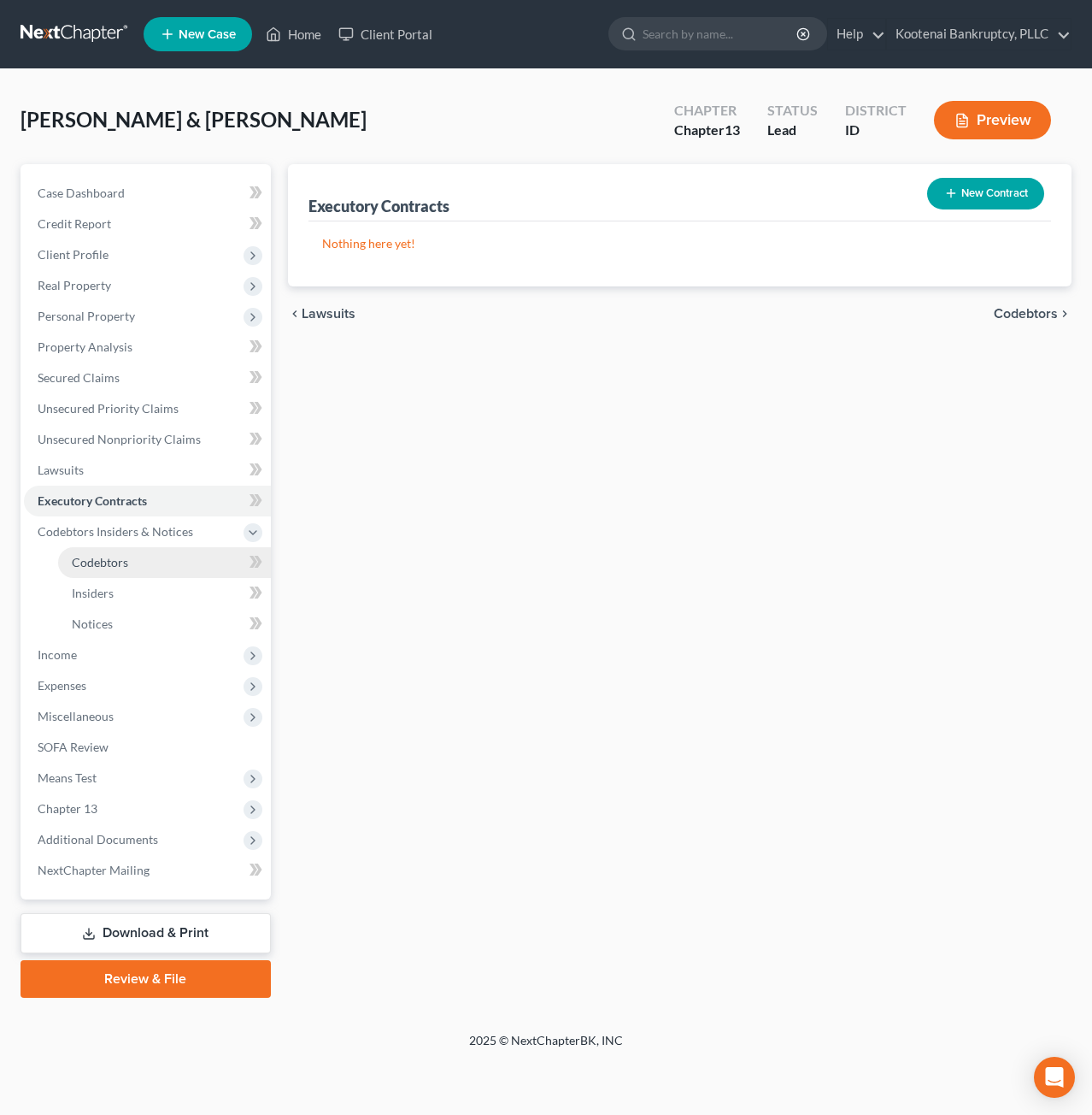
click at [153, 556] on link "Codebtors" at bounding box center [164, 562] width 213 height 31
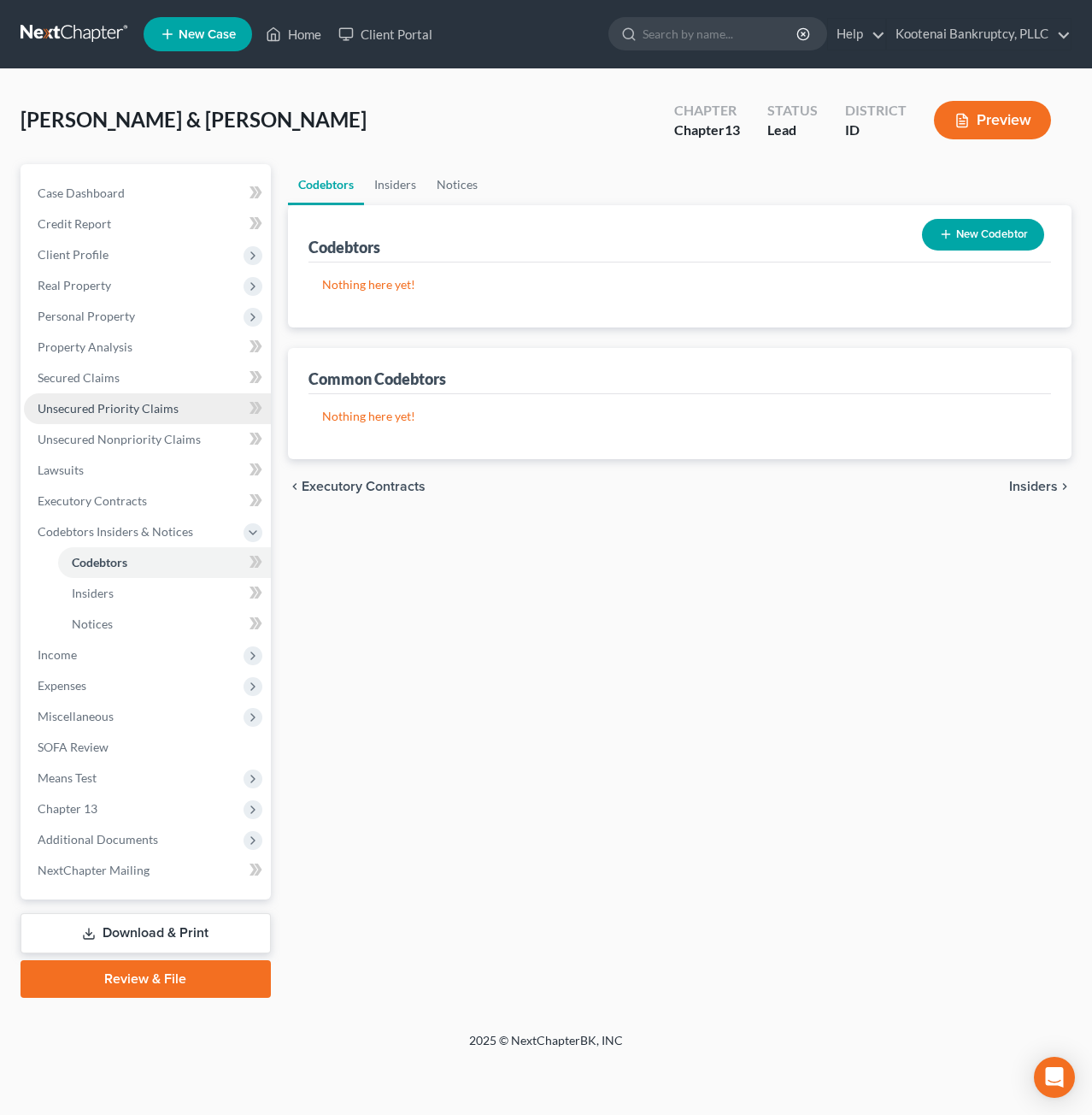
click at [125, 406] on span "Unsecured Priority Claims" at bounding box center [108, 408] width 141 height 14
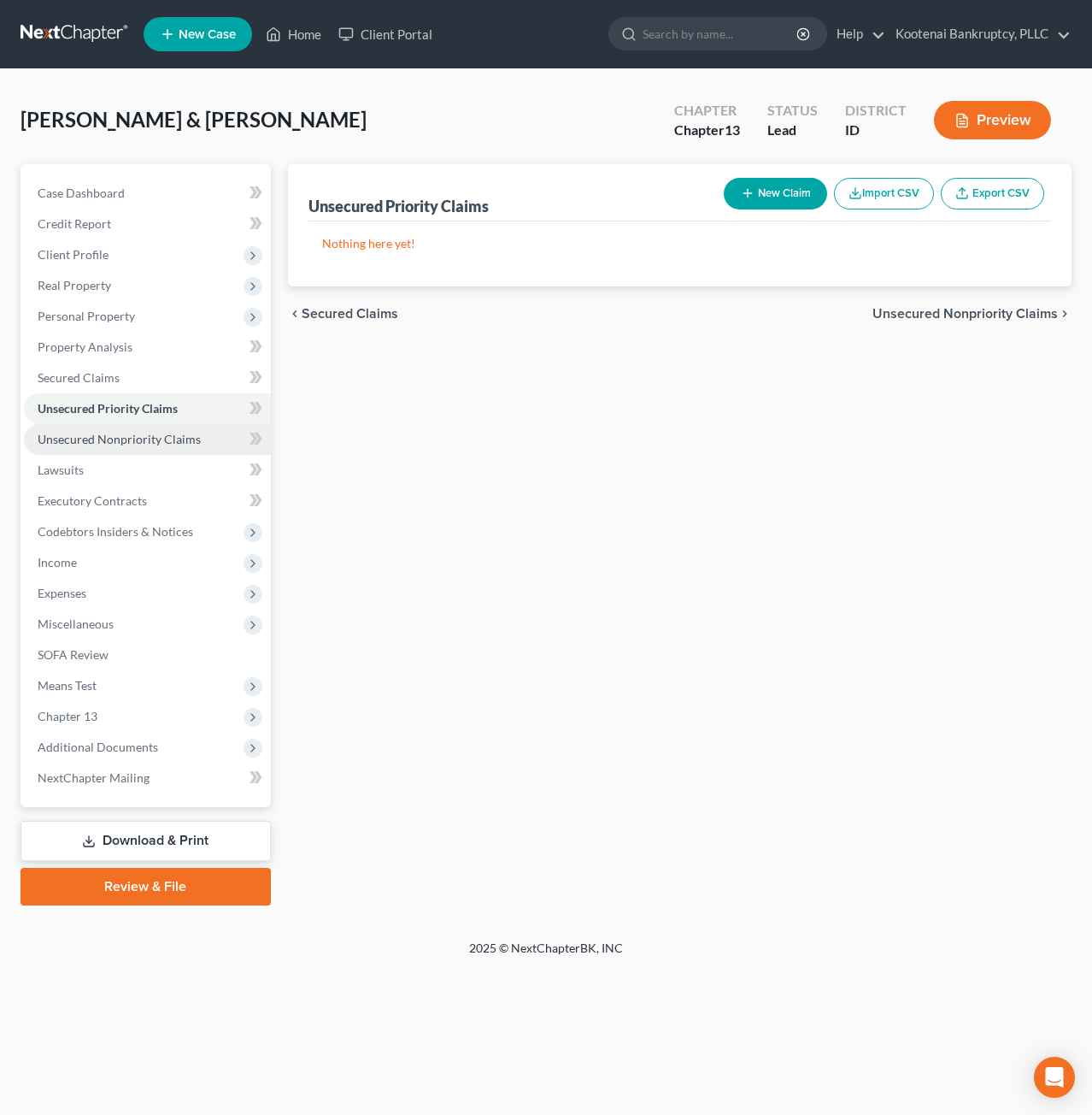
click at [142, 433] on span "Unsecured Nonpriority Claims" at bounding box center [119, 439] width 163 height 14
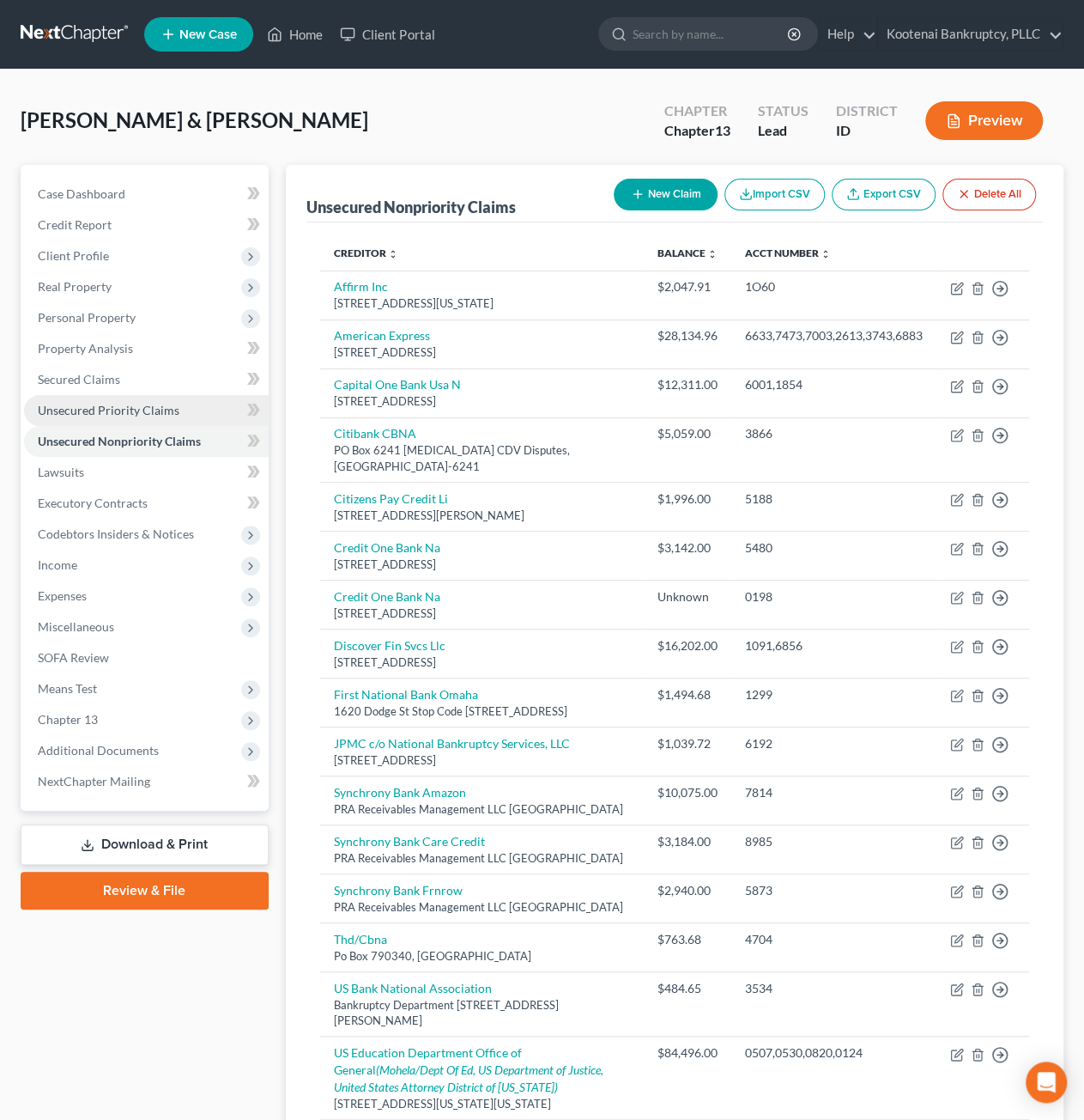
click at [113, 401] on link "Unsecured Priority Claims" at bounding box center [145, 410] width 244 height 31
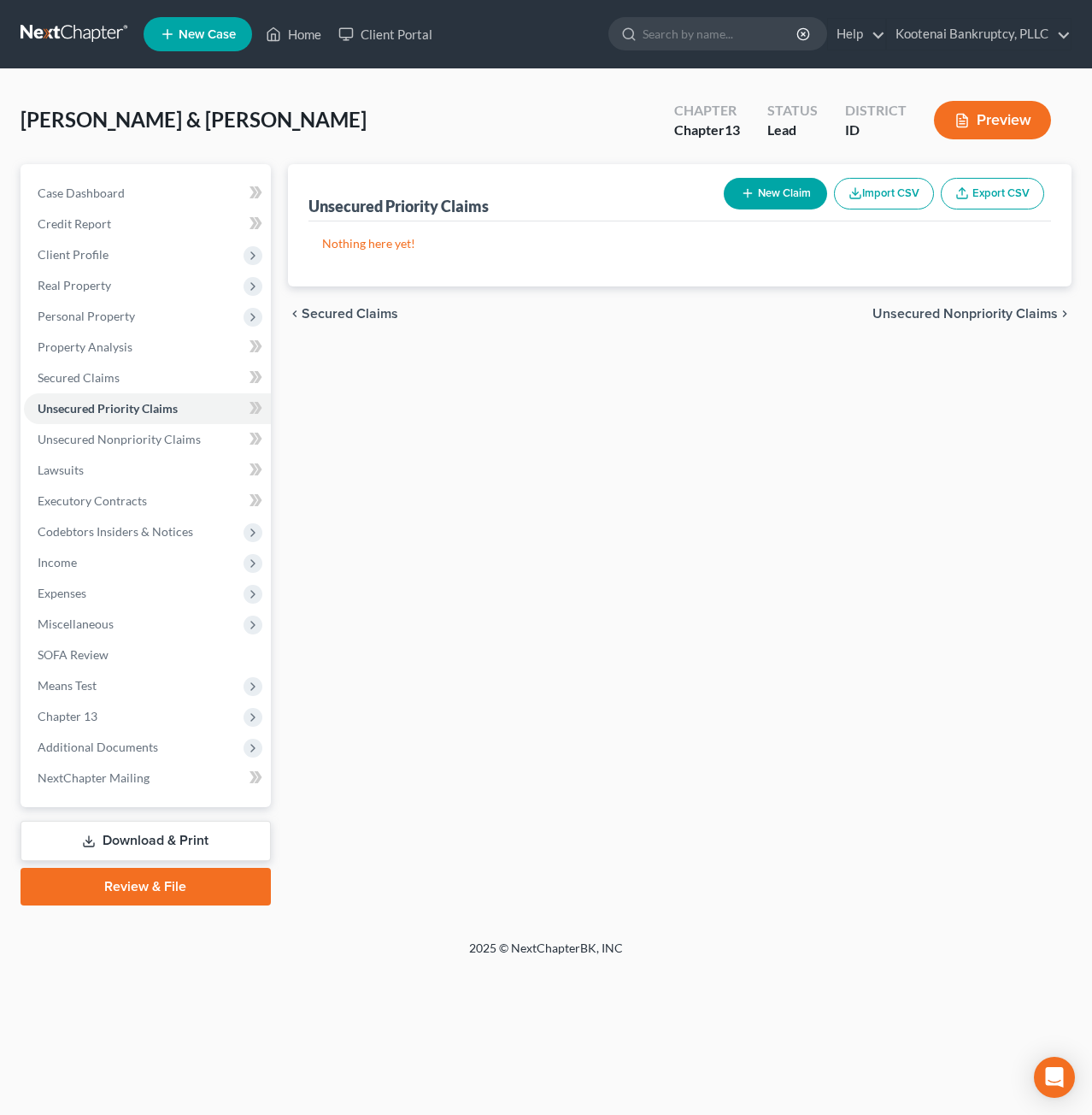
click at [803, 197] on button "New Claim" at bounding box center [776, 194] width 103 height 32
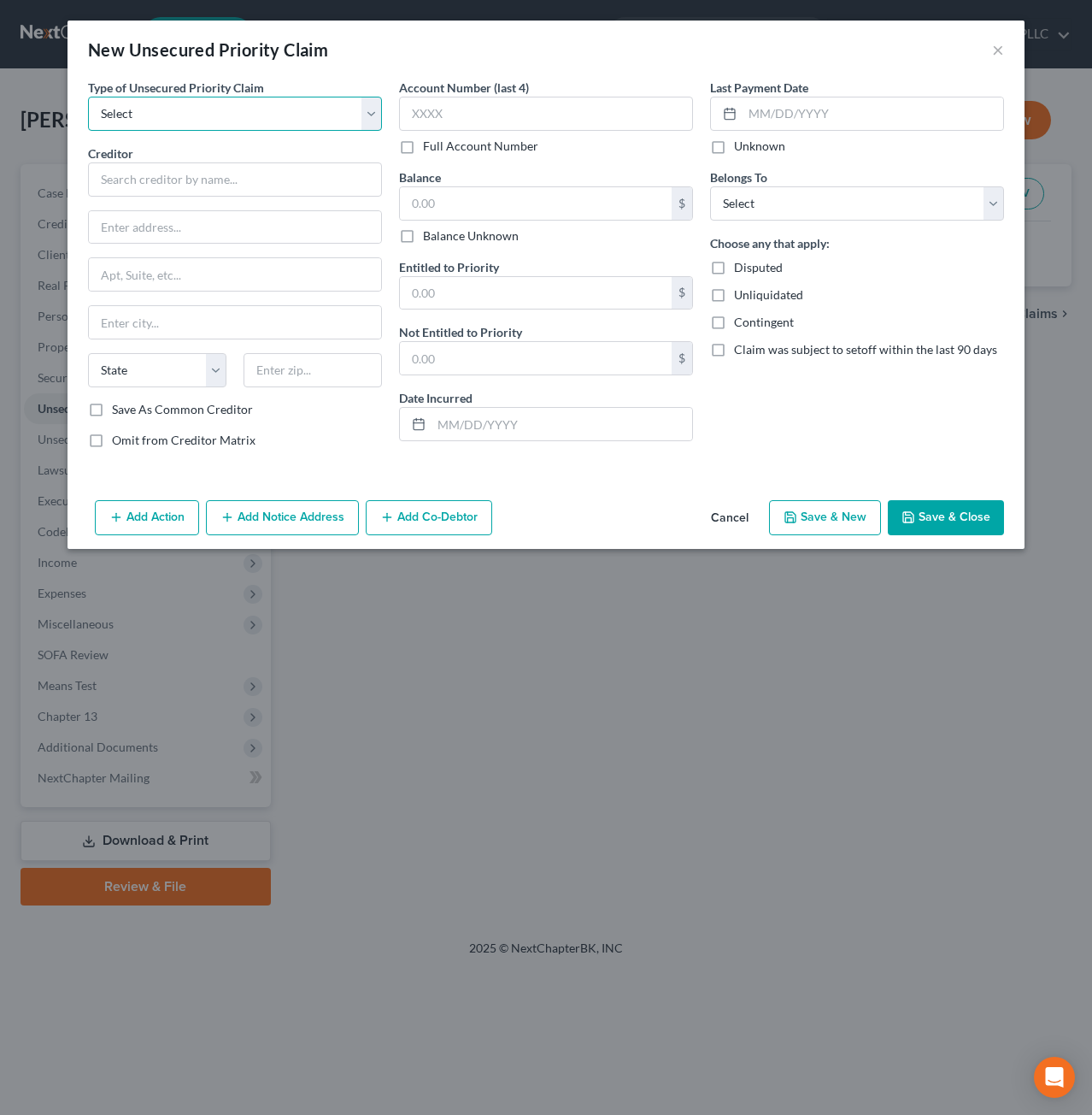
click at [279, 111] on select "Select Taxes & Other Government Units Domestic Support Obligations Extensions o…" at bounding box center [235, 114] width 294 height 34
select select "0"
click at [88, 97] on select "Select Taxes & Other Government Units Domestic Support Obligations Extensions o…" at bounding box center [235, 114] width 294 height 34
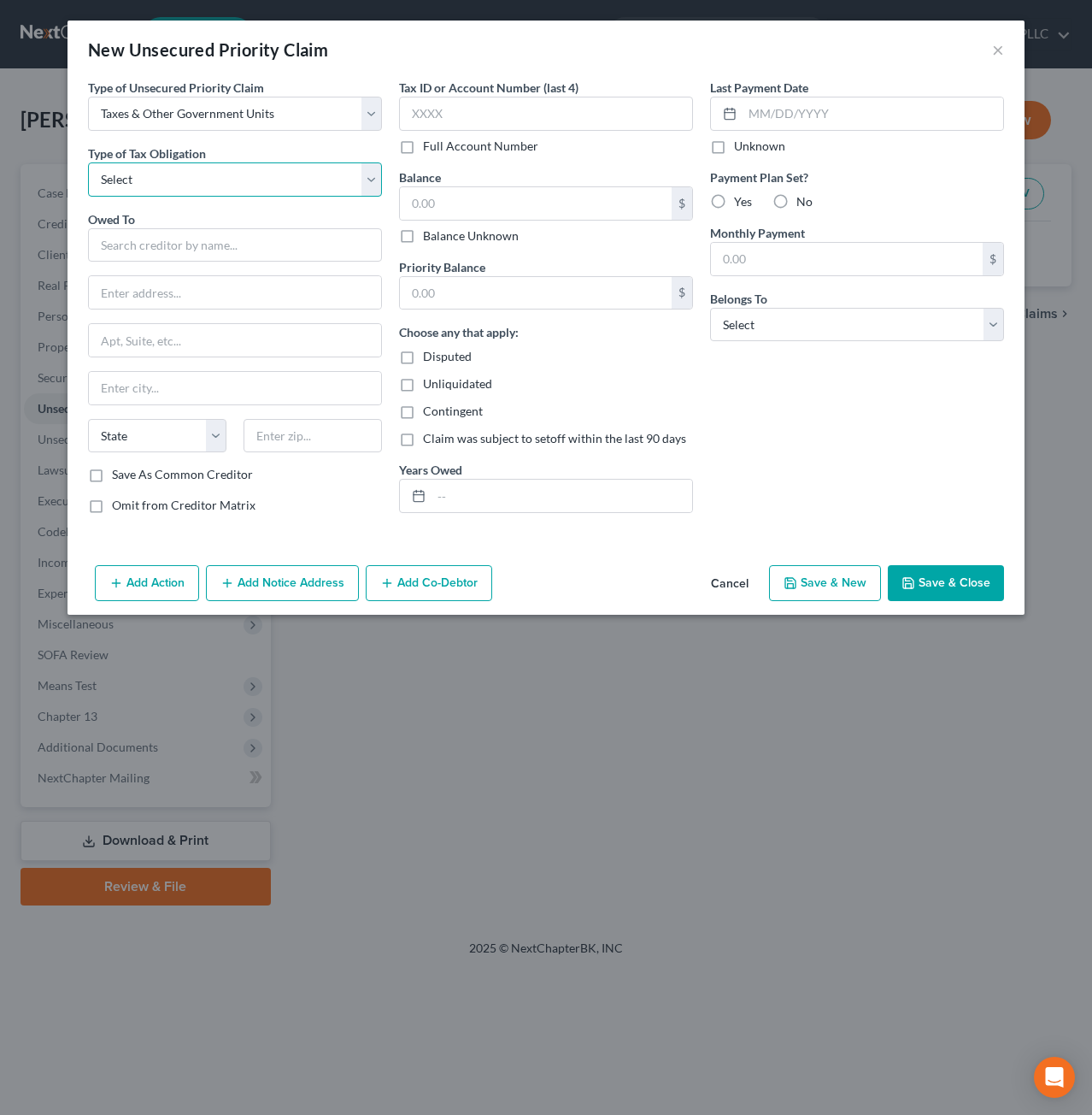
click at [197, 183] on select "Select Federal City State Franchise Tax Board Other" at bounding box center [235, 179] width 294 height 34
select select "0"
click at [88, 163] on select "Select Federal City State Franchise Tax Board Other" at bounding box center [235, 179] width 294 height 34
click at [200, 234] on input "text" at bounding box center [235, 245] width 294 height 34
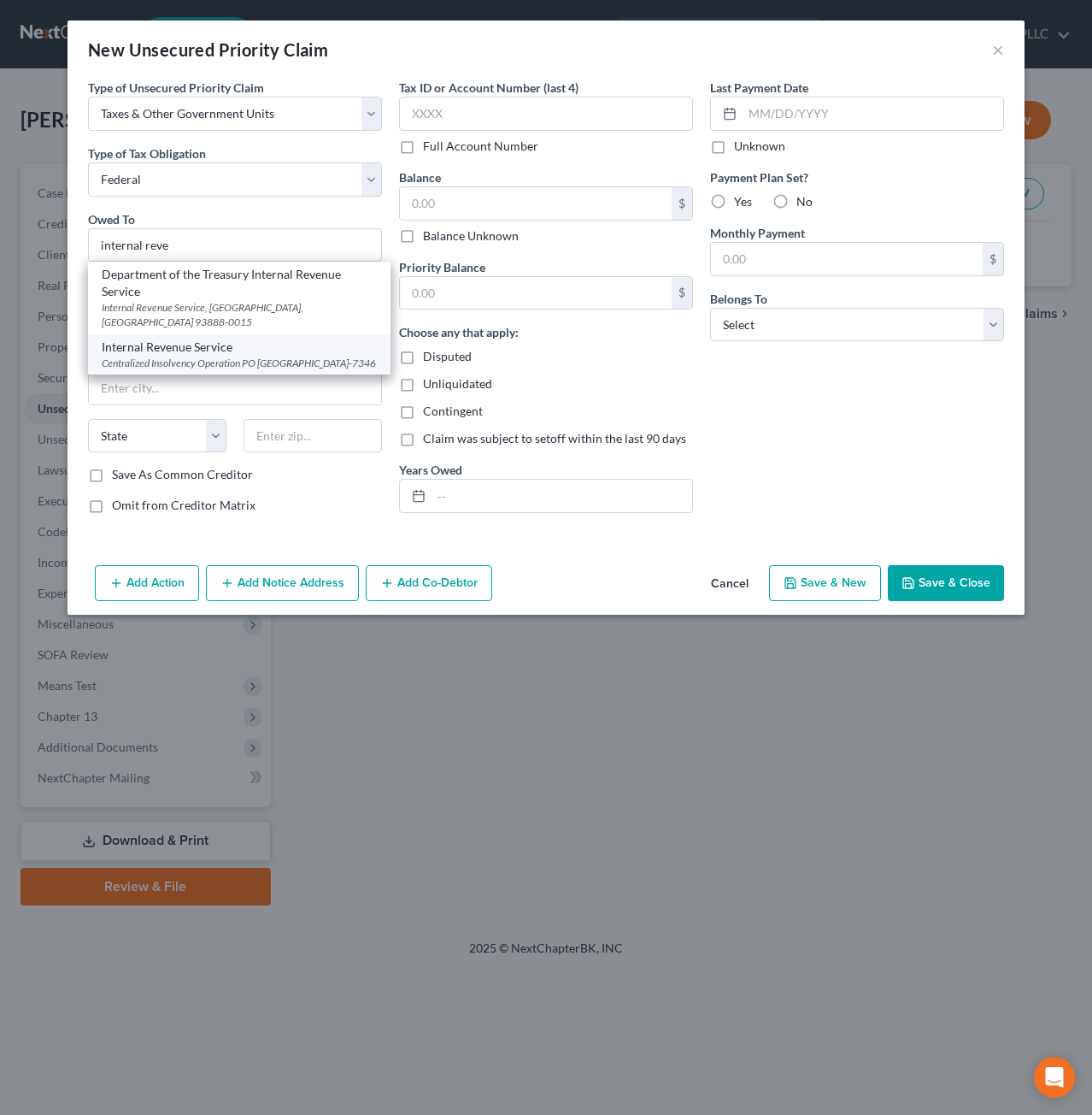
click at [275, 338] on div "Internal Revenue Service" at bounding box center [238, 347] width 275 height 17
type input "Internal Revenue Service"
type input "Centralized Insolvency Operation"
type input "PO Box 7346"
type input "Philadelphia"
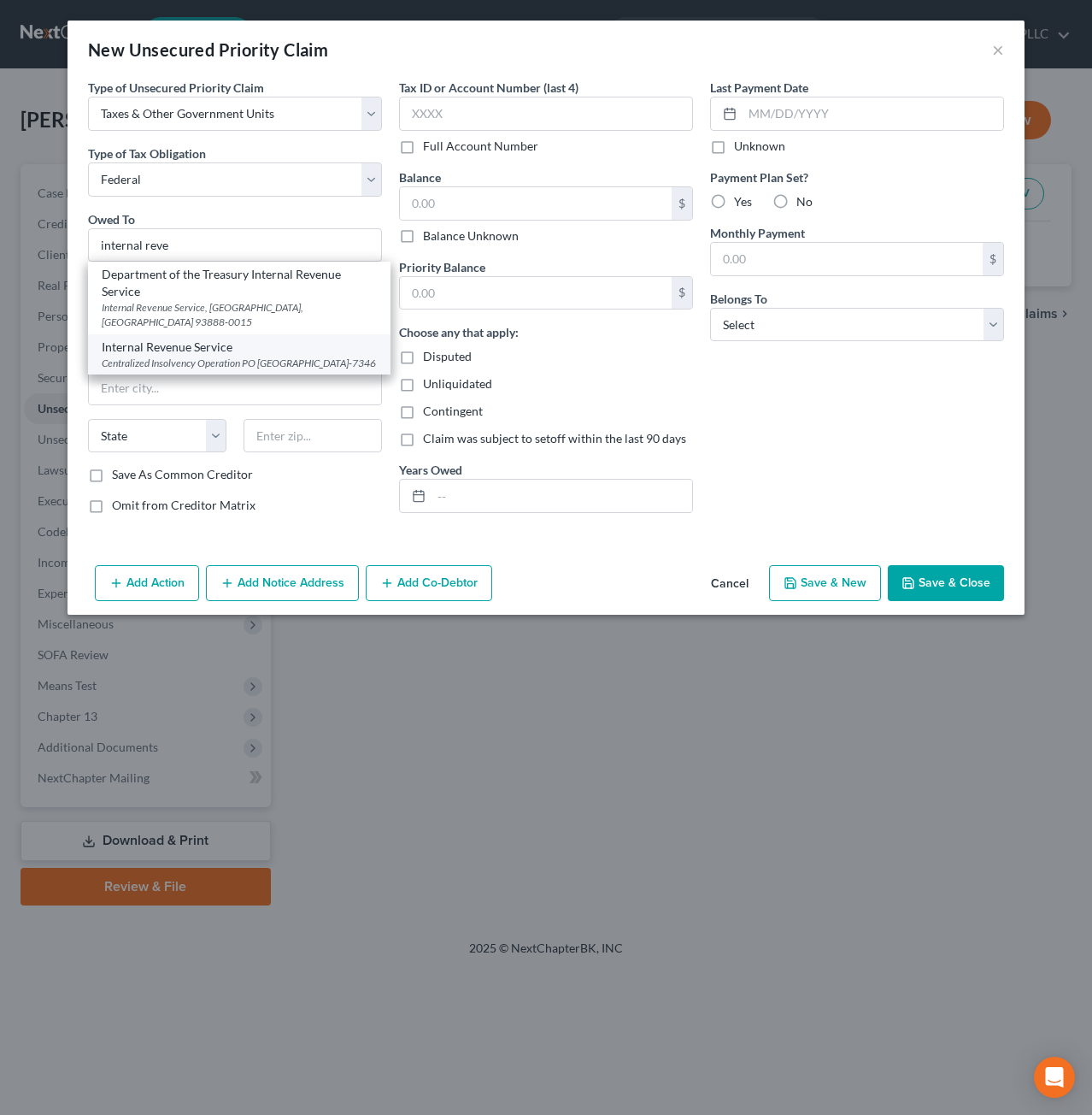
select select "39"
type input "19101-7346"
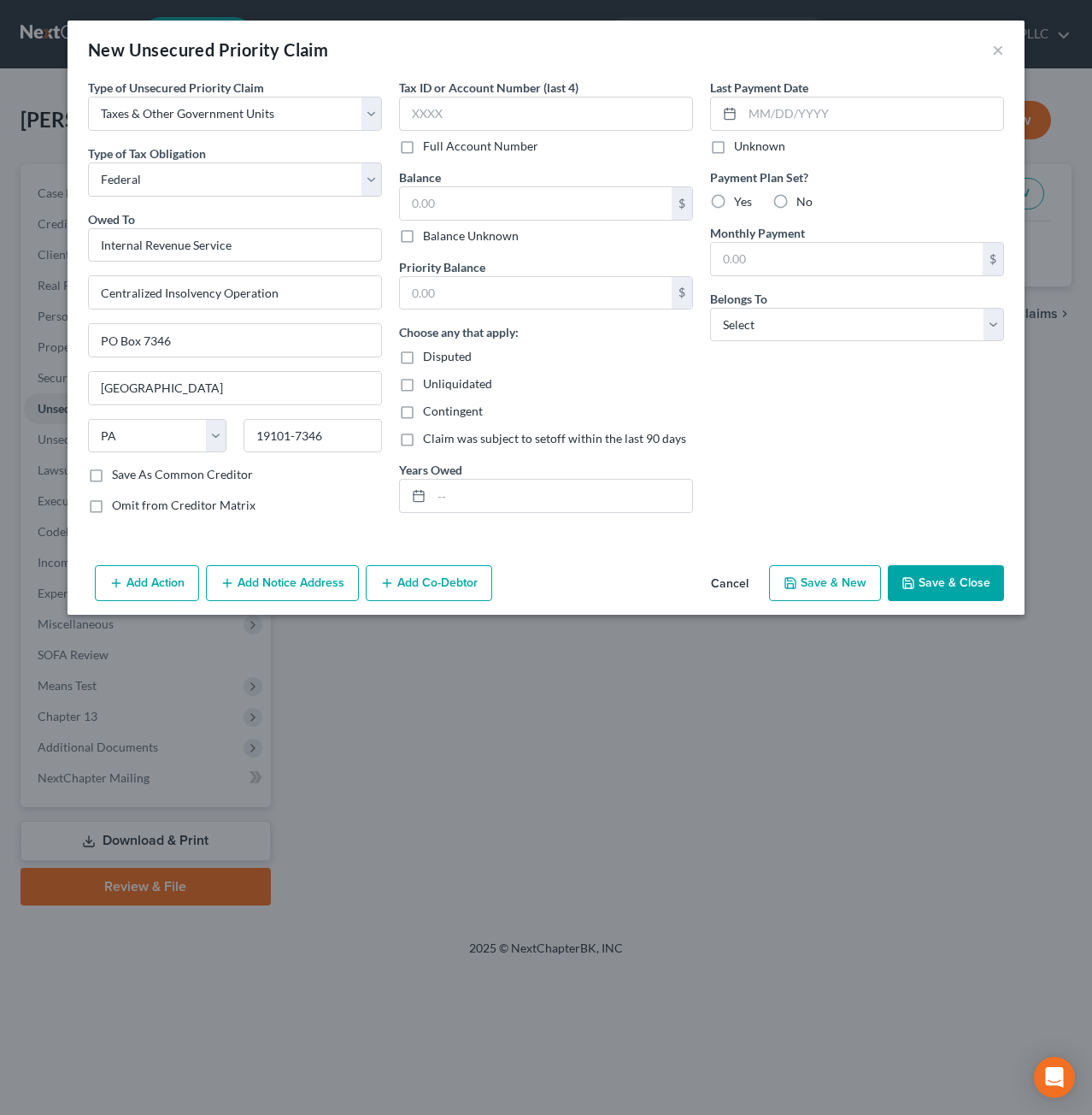
click at [281, 584] on button "Add Notice Address" at bounding box center [282, 583] width 153 height 36
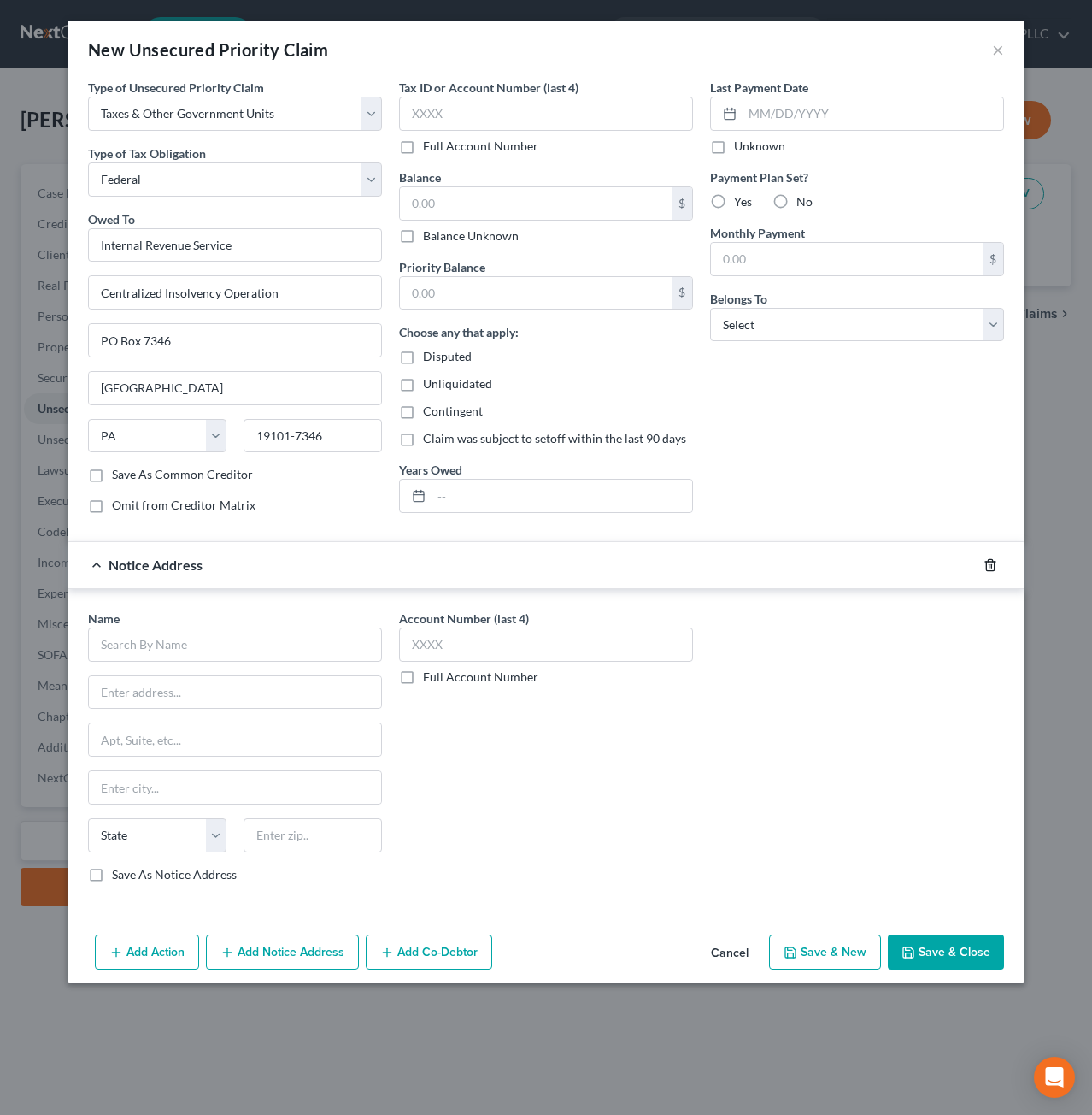
click at [992, 562] on icon "button" at bounding box center [991, 565] width 14 height 14
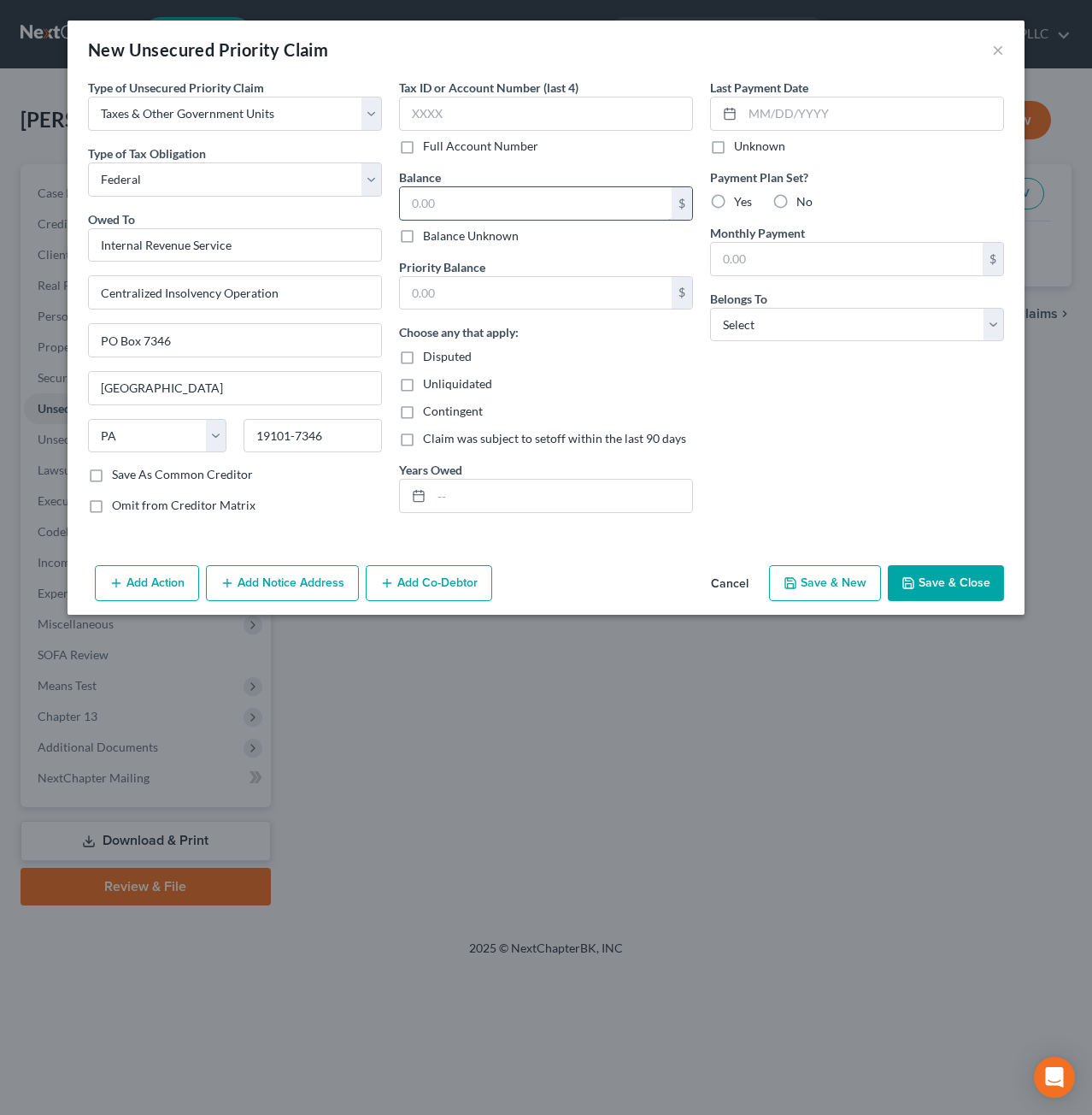
click at [554, 205] on input "text" at bounding box center [535, 203] width 271 height 33
type input "8,278.96"
click at [490, 489] on input "text" at bounding box center [562, 496] width 261 height 33
type input "2024"
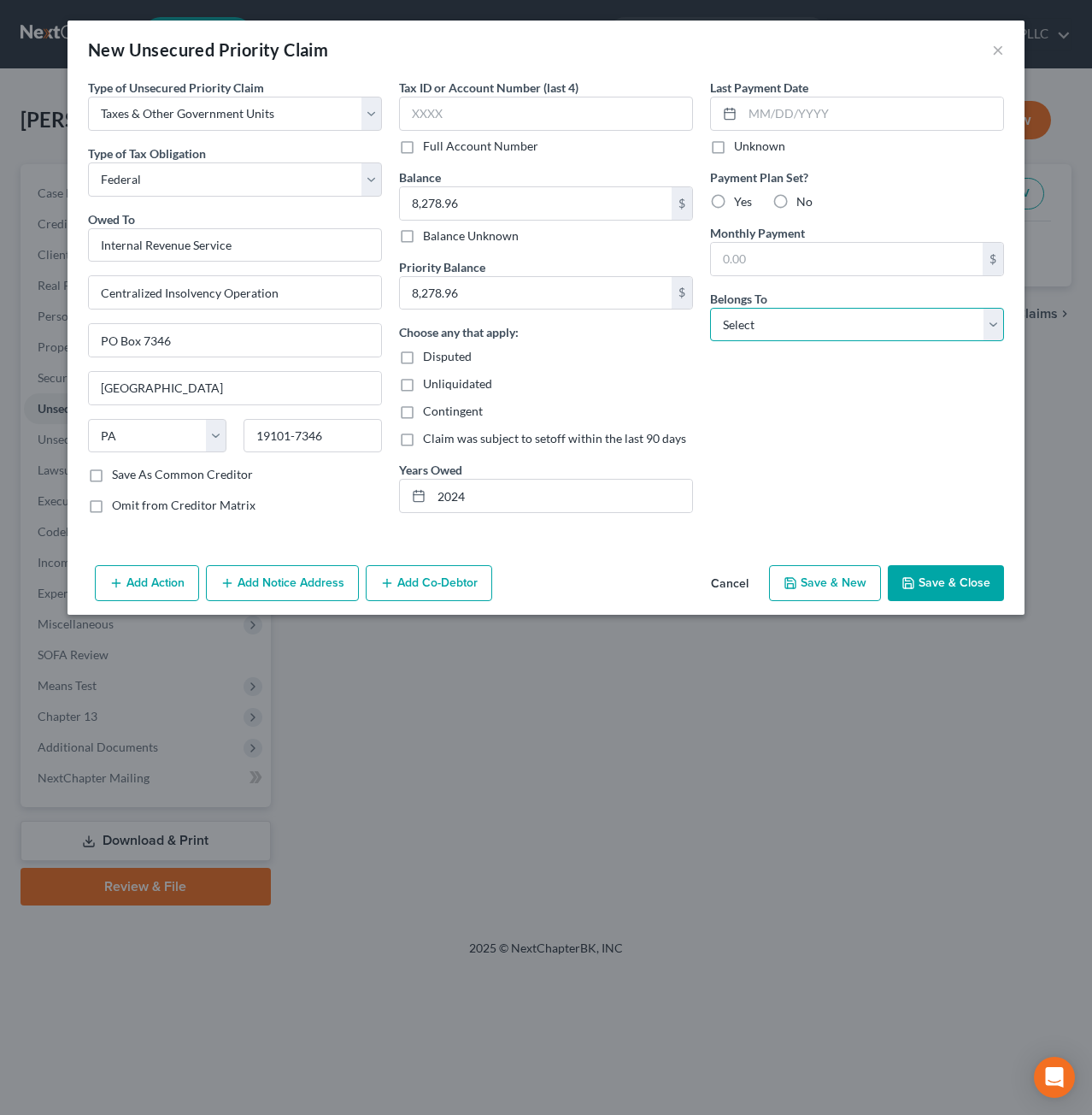
click at [865, 324] on select "Select Debtor 1 Only Debtor 2 Only Debtor 1 And Debtor 2 Only At Least One Of T…" at bounding box center [856, 325] width 294 height 34
select select "2"
click at [710, 308] on select "Select Debtor 1 Only Debtor 2 Only Debtor 1 And Debtor 2 Only At Least One Of T…" at bounding box center [856, 325] width 294 height 34
click at [946, 584] on button "Save & Close" at bounding box center [946, 583] width 116 height 36
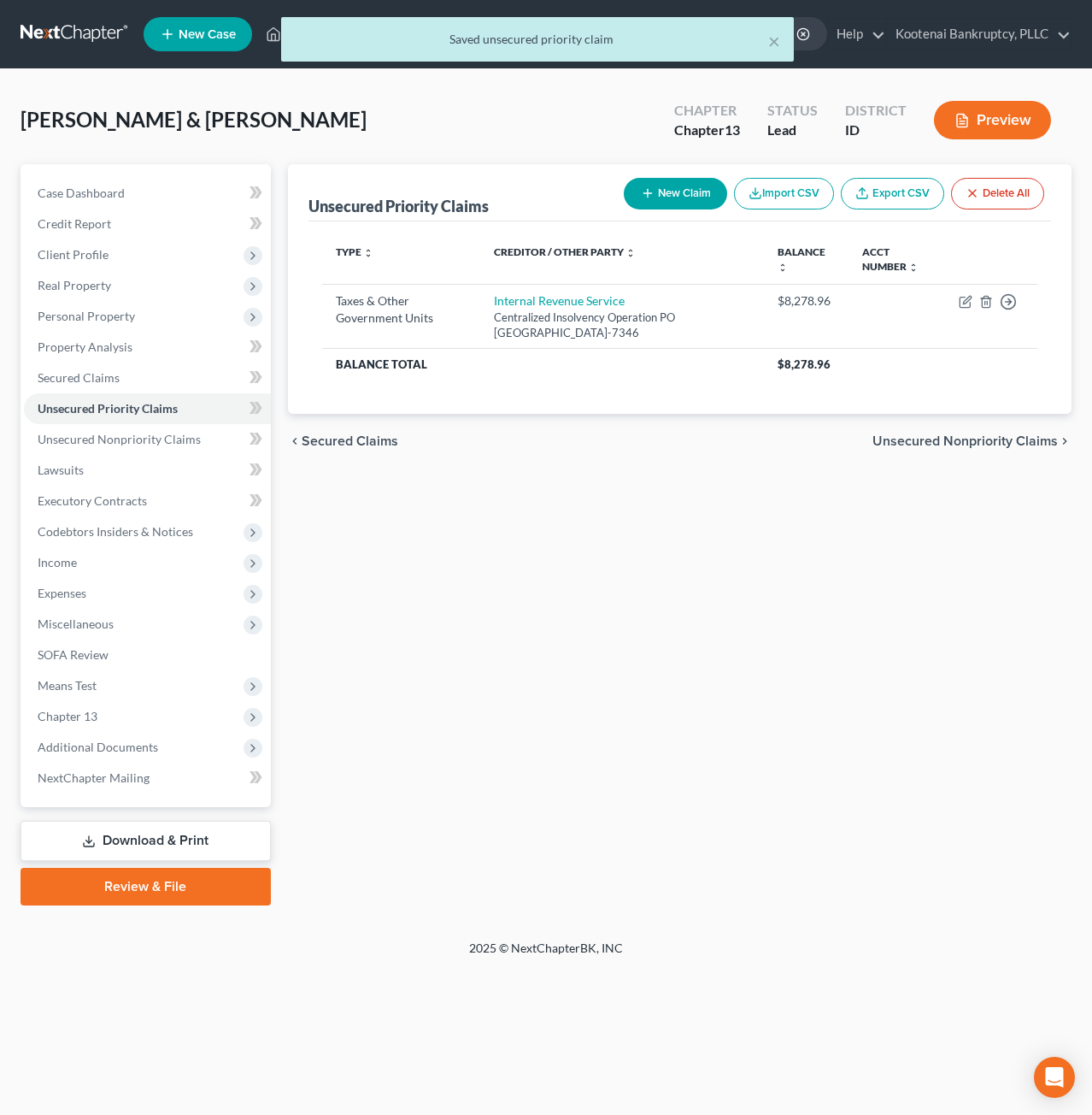
click at [817, 633] on div "Unsecured Priority Claims New Claim Import CSV Export CSV Delete All Type expan…" at bounding box center [681, 534] width 802 height 741
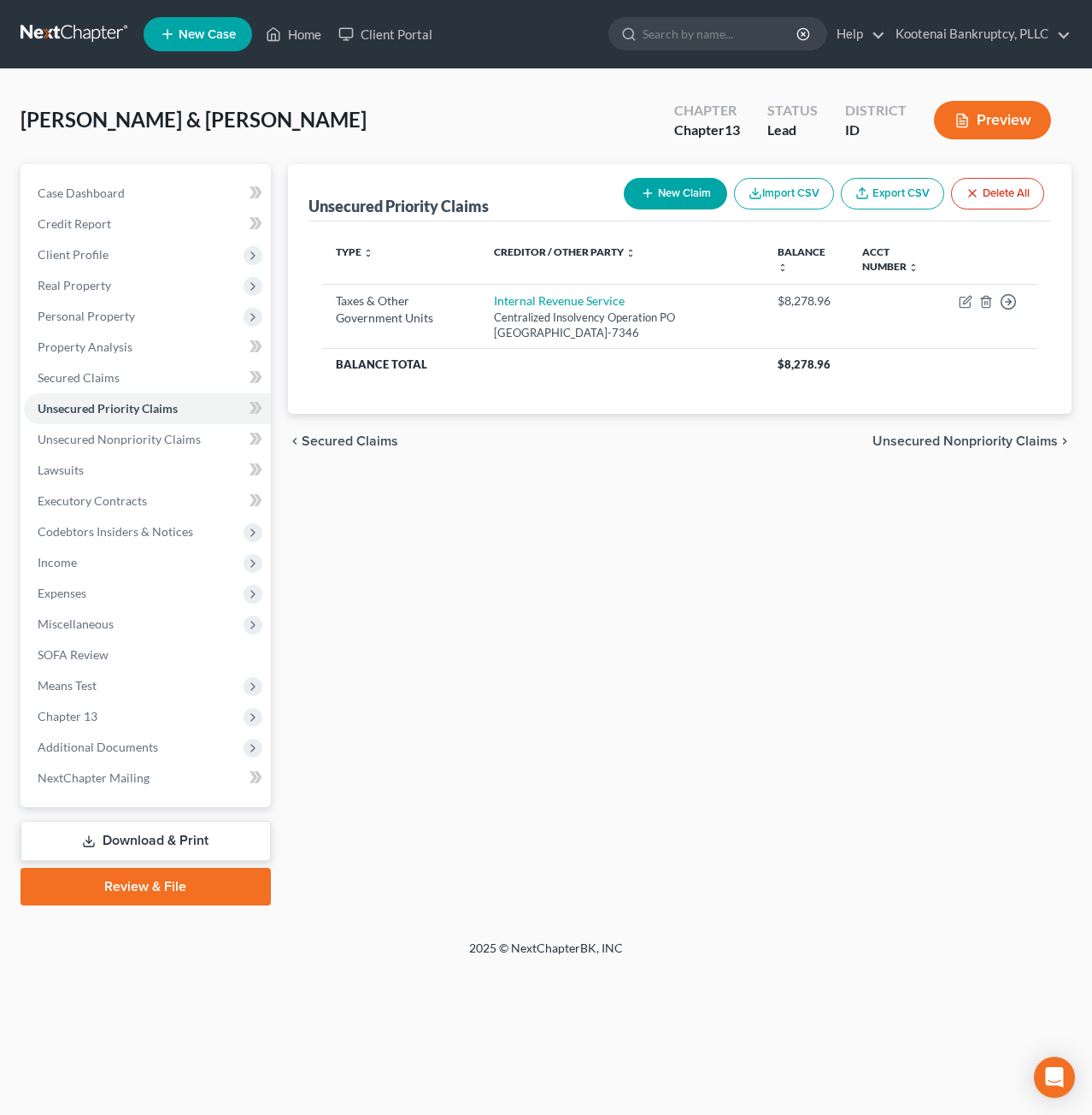
click at [798, 539] on div "Unsecured Priority Claims New Claim Import CSV Export CSV Delete All Type expan…" at bounding box center [681, 534] width 802 height 741
click at [75, 591] on span "Expenses" at bounding box center [62, 592] width 49 height 14
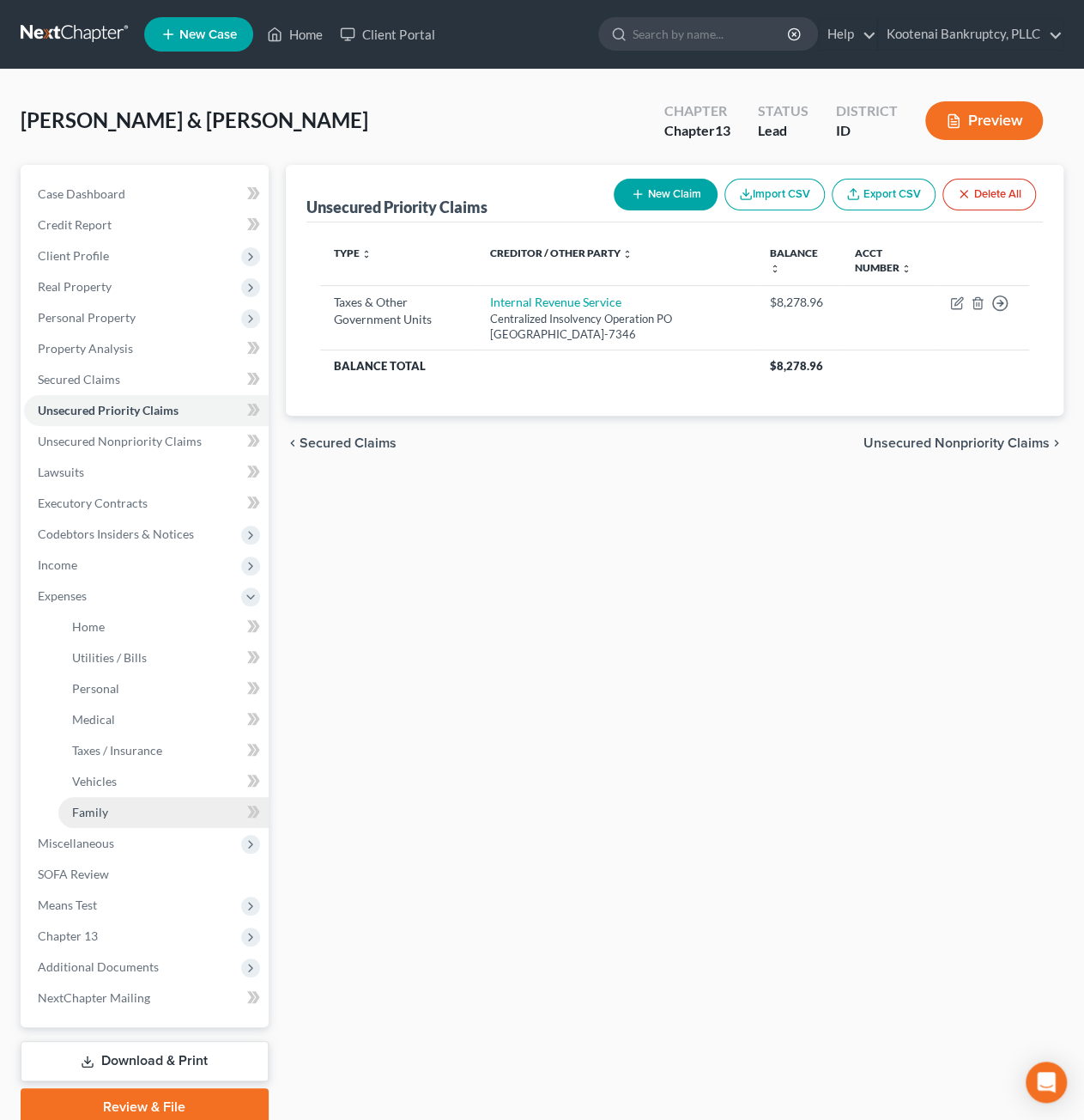
click at [159, 801] on link "Family" at bounding box center [163, 812] width 210 height 31
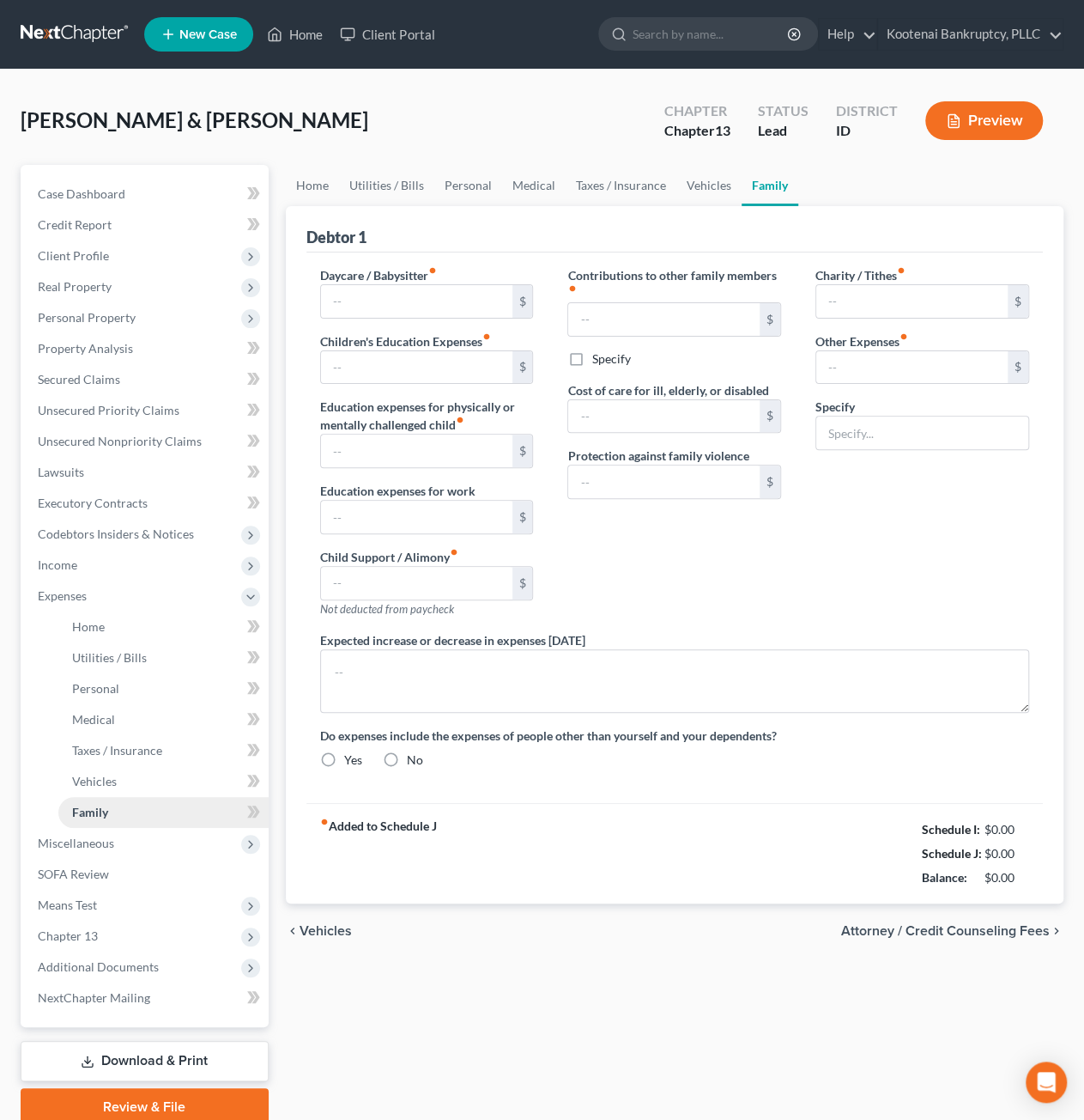
type input "606.00"
type input "50.00"
type input "0.00"
type input "40.00"
type input "0.00"
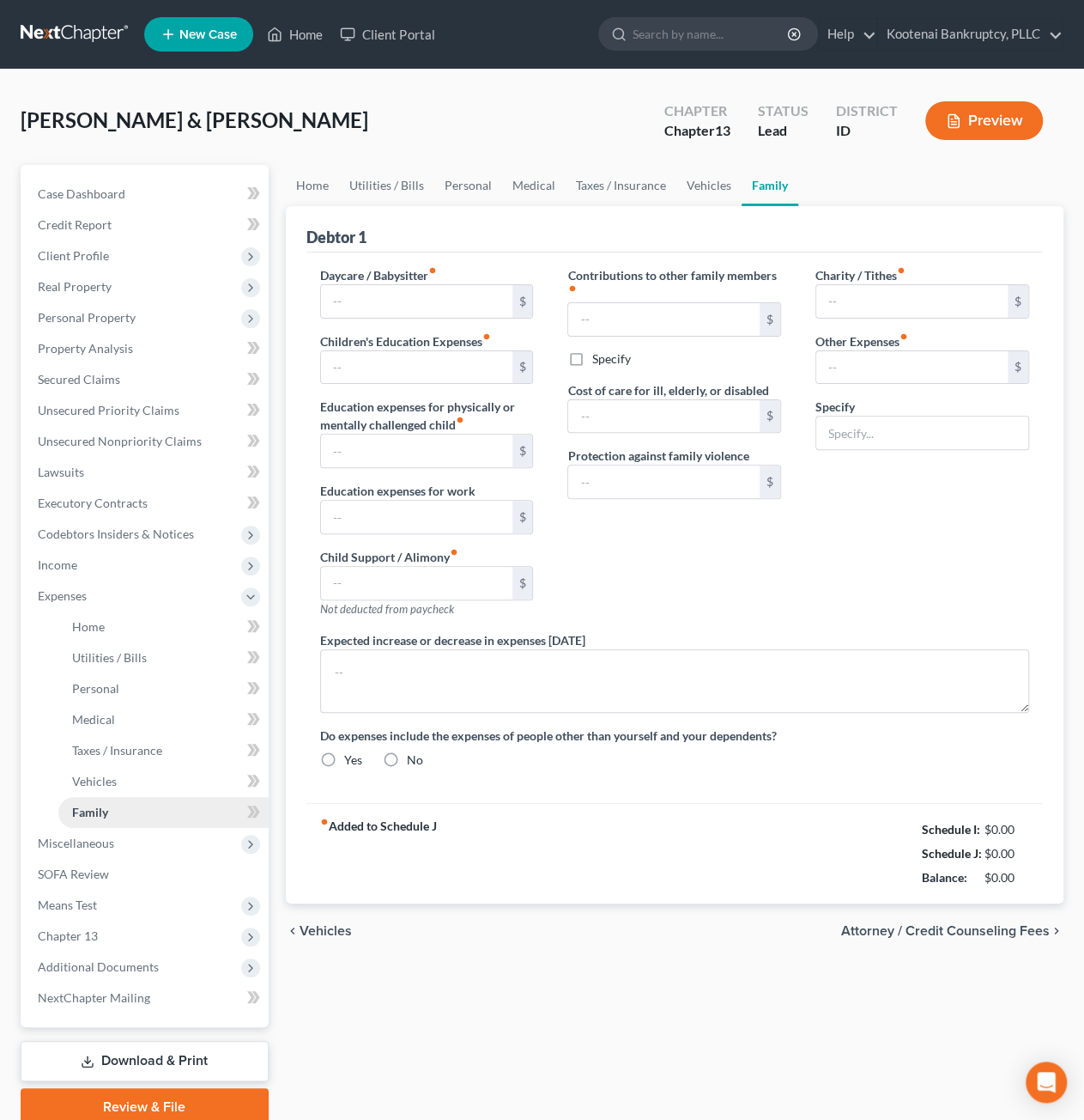
type input "0.00"
type input "100.00"
type input "228.00"
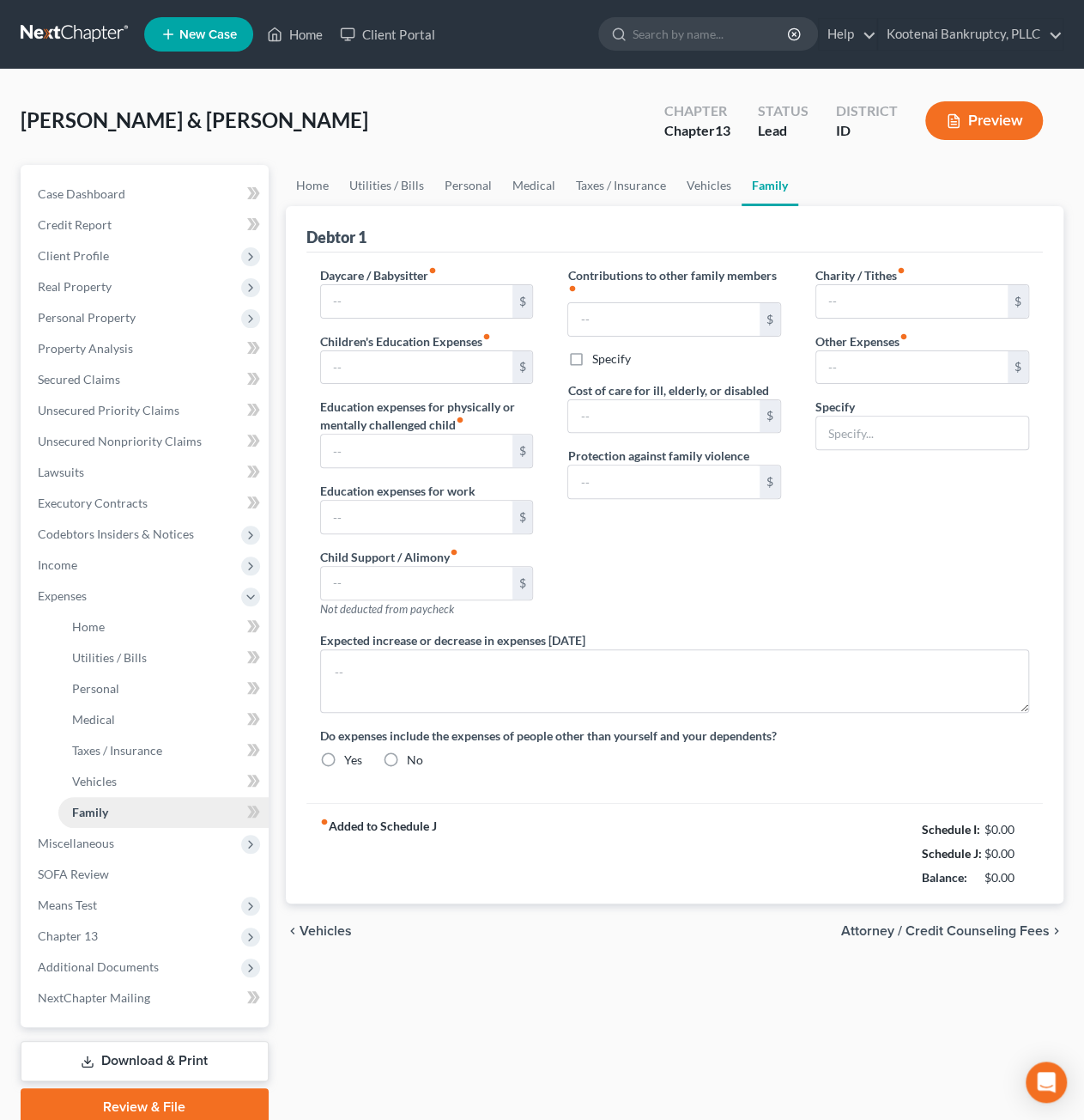
type input "Toddler diapers and wipes, and pet expenses."
radio input "true"
click at [164, 808] on link "Family" at bounding box center [163, 812] width 210 height 31
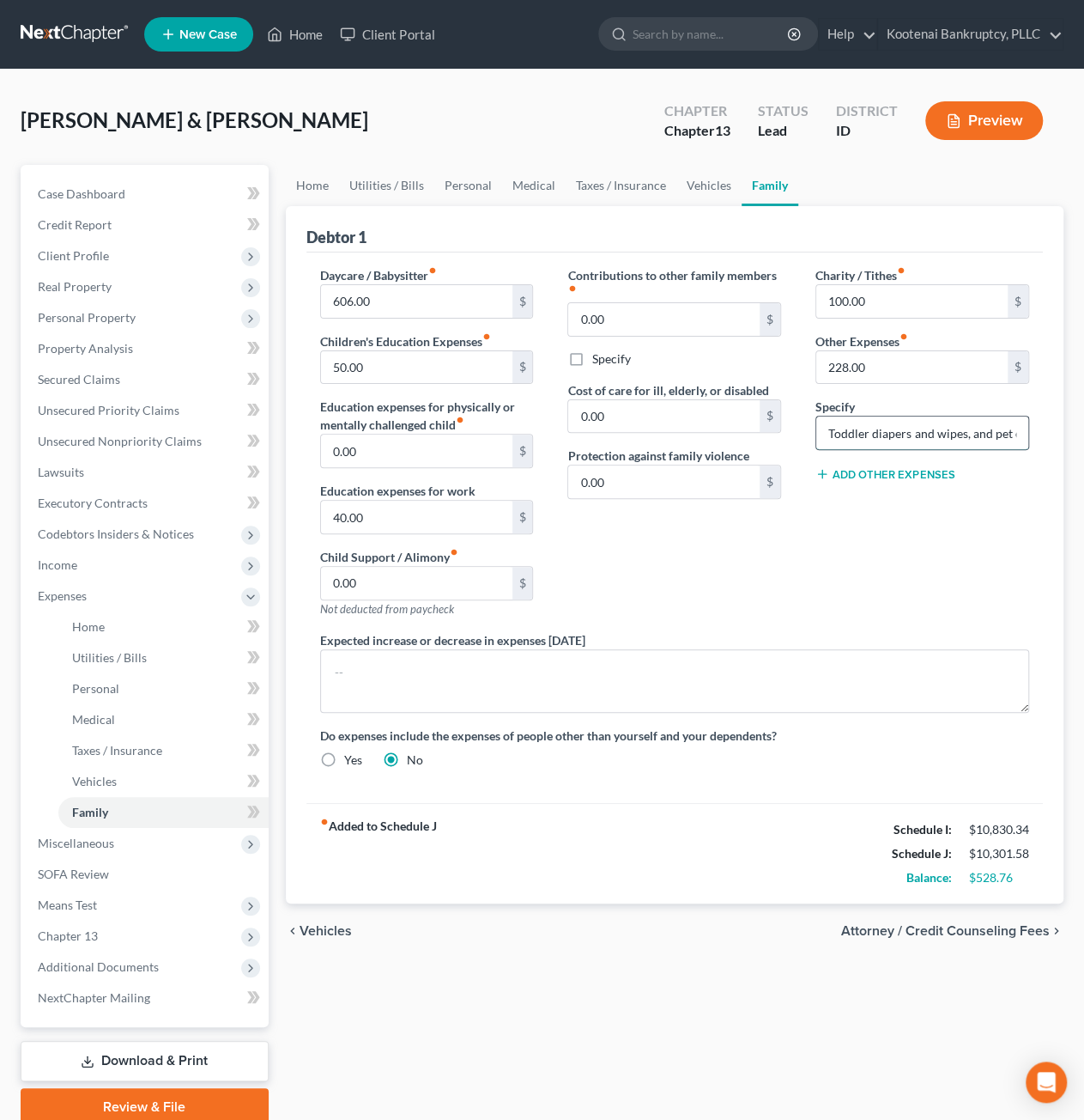
click at [953, 430] on input "Toddler diapers and wipes, and pet expenses." at bounding box center [923, 432] width 212 height 33
drag, startPoint x: 1008, startPoint y: 430, endPoint x: 1034, endPoint y: 430, distance: 26.0
click at [1034, 430] on div "Charity / Tithes fiber_manual_record 100.00 $ Other Expenses fiber_manual_recor…" at bounding box center [922, 448] width 248 height 365
click at [992, 592] on div "Charity / Tithes fiber_manual_record 100.00 $ Other Expenses fiber_manual_recor…" at bounding box center [922, 448] width 248 height 365
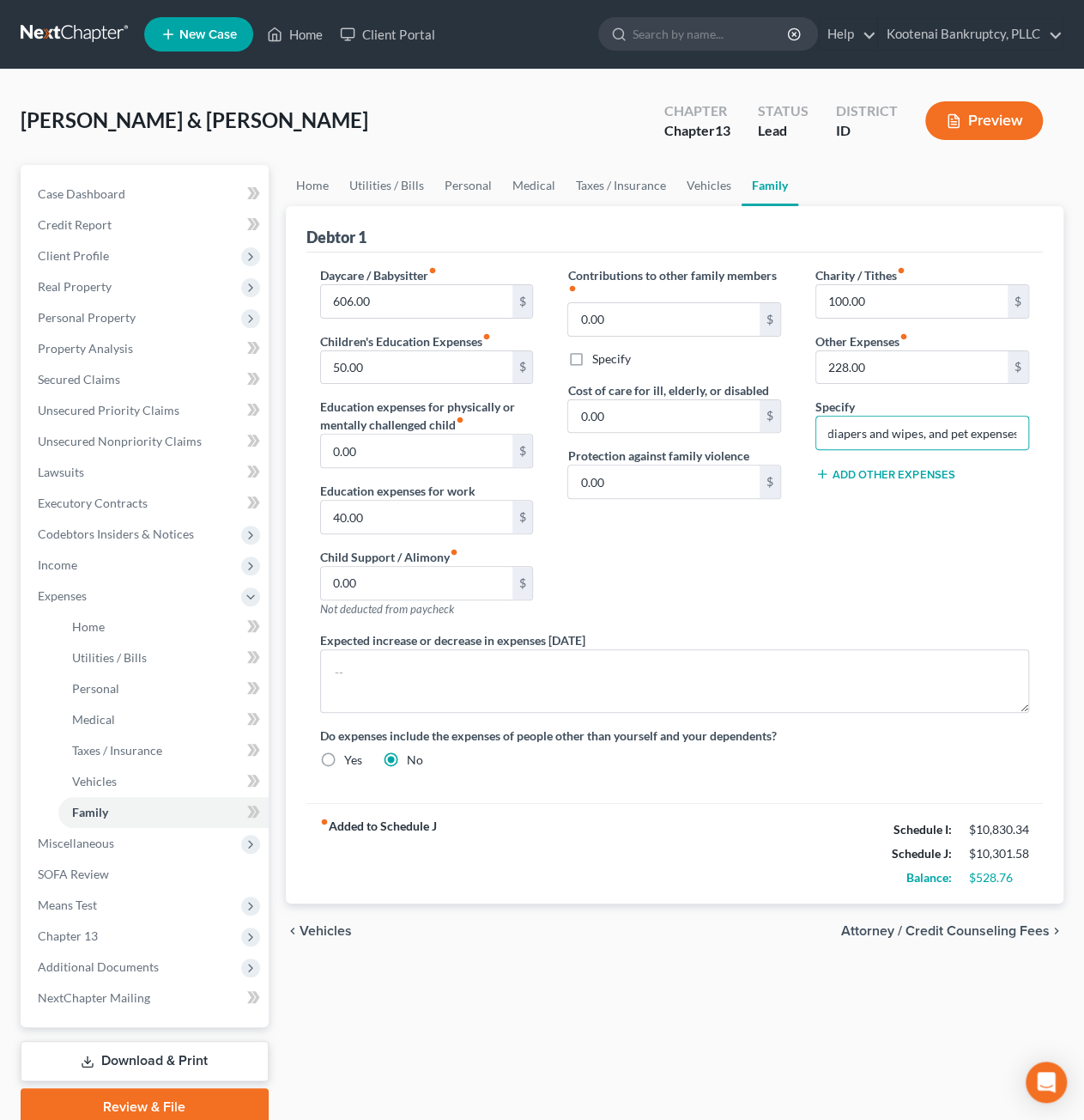
scroll to position [0, 0]
click at [695, 190] on link "Vehicles" at bounding box center [709, 186] width 65 height 42
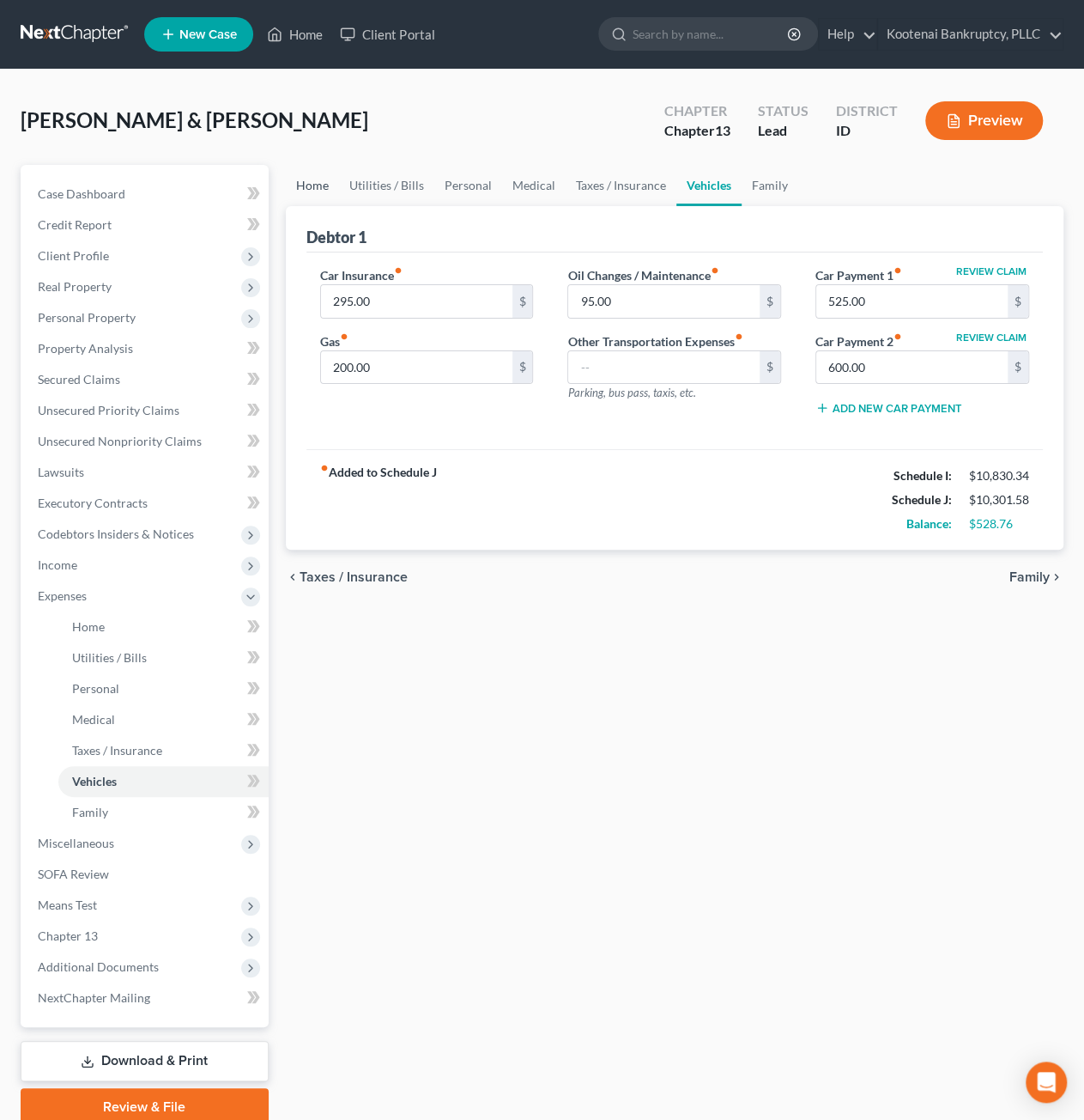
click at [301, 185] on link "Home" at bounding box center [312, 186] width 53 height 42
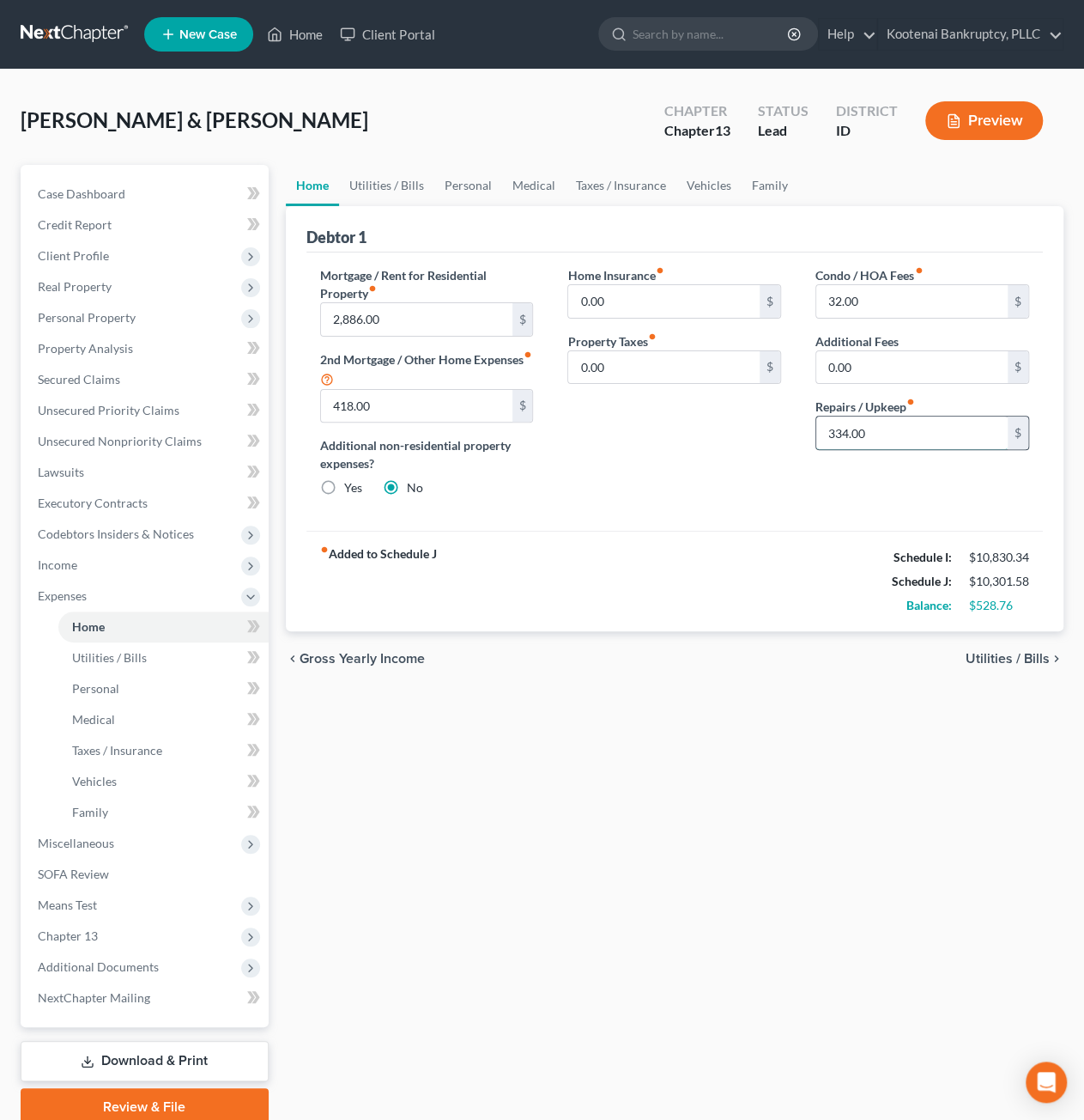
click at [904, 425] on input "334.00" at bounding box center [912, 432] width 192 height 33
type input "150"
drag, startPoint x: 668, startPoint y: 530, endPoint x: 541, endPoint y: 261, distance: 297.5
click at [664, 523] on div "Debtor 1 Mortgage / Rent for Residential Property fiber_manual_record 2,886.00 …" at bounding box center [675, 418] width 778 height 426
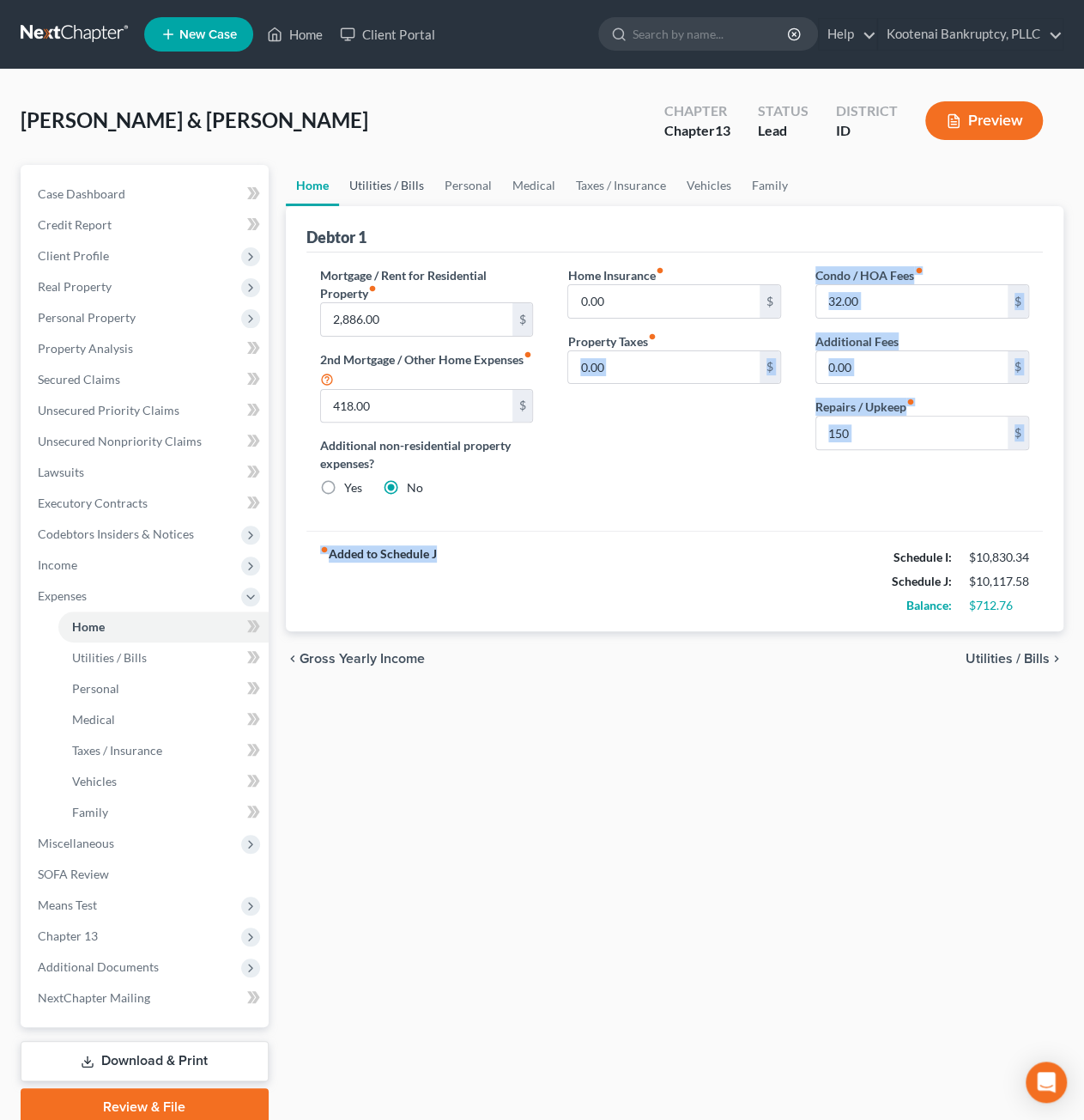
click at [400, 178] on link "Utilities / Bills" at bounding box center [386, 186] width 95 height 42
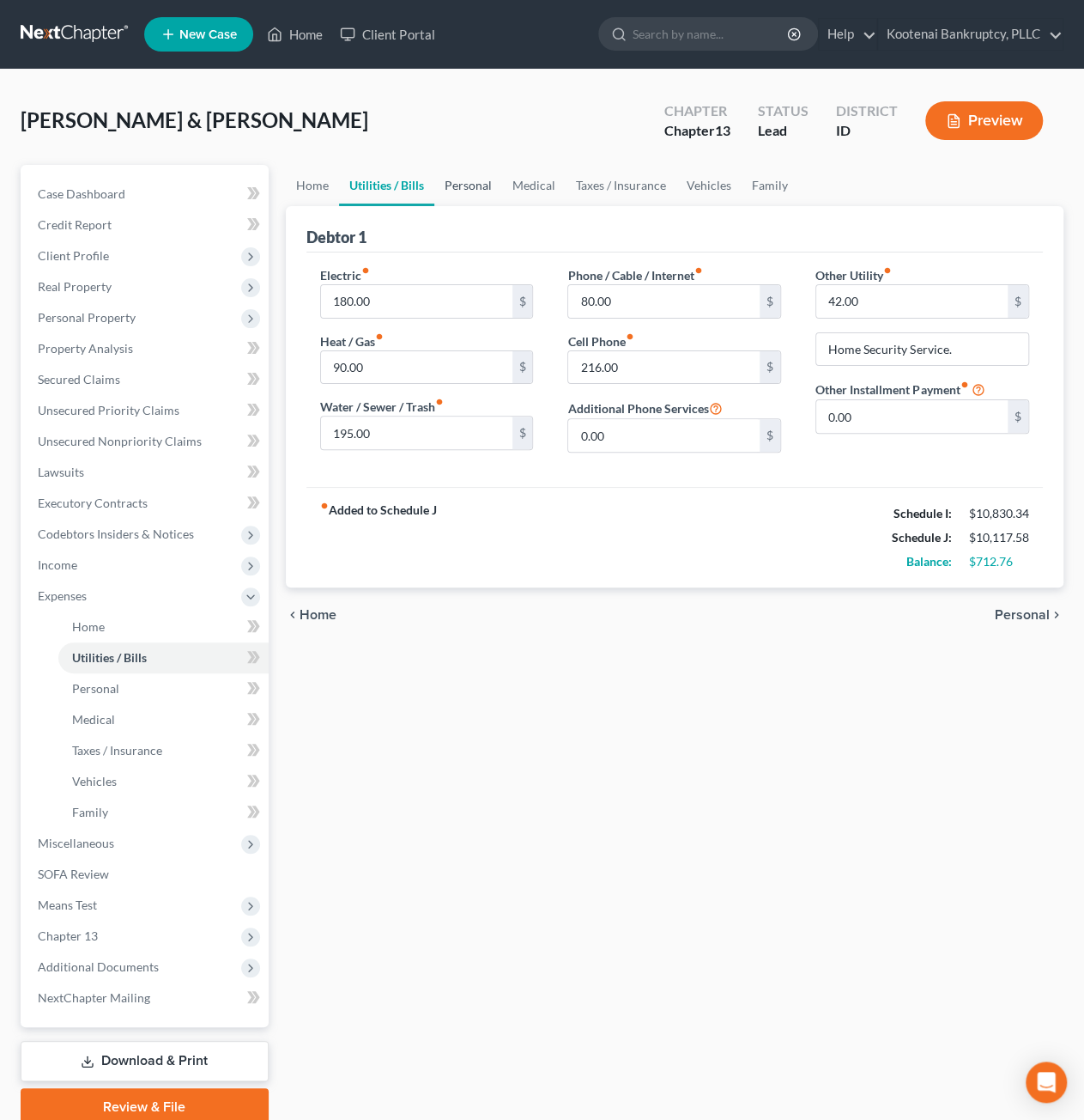
click at [461, 182] on link "Personal" at bounding box center [469, 186] width 68 height 42
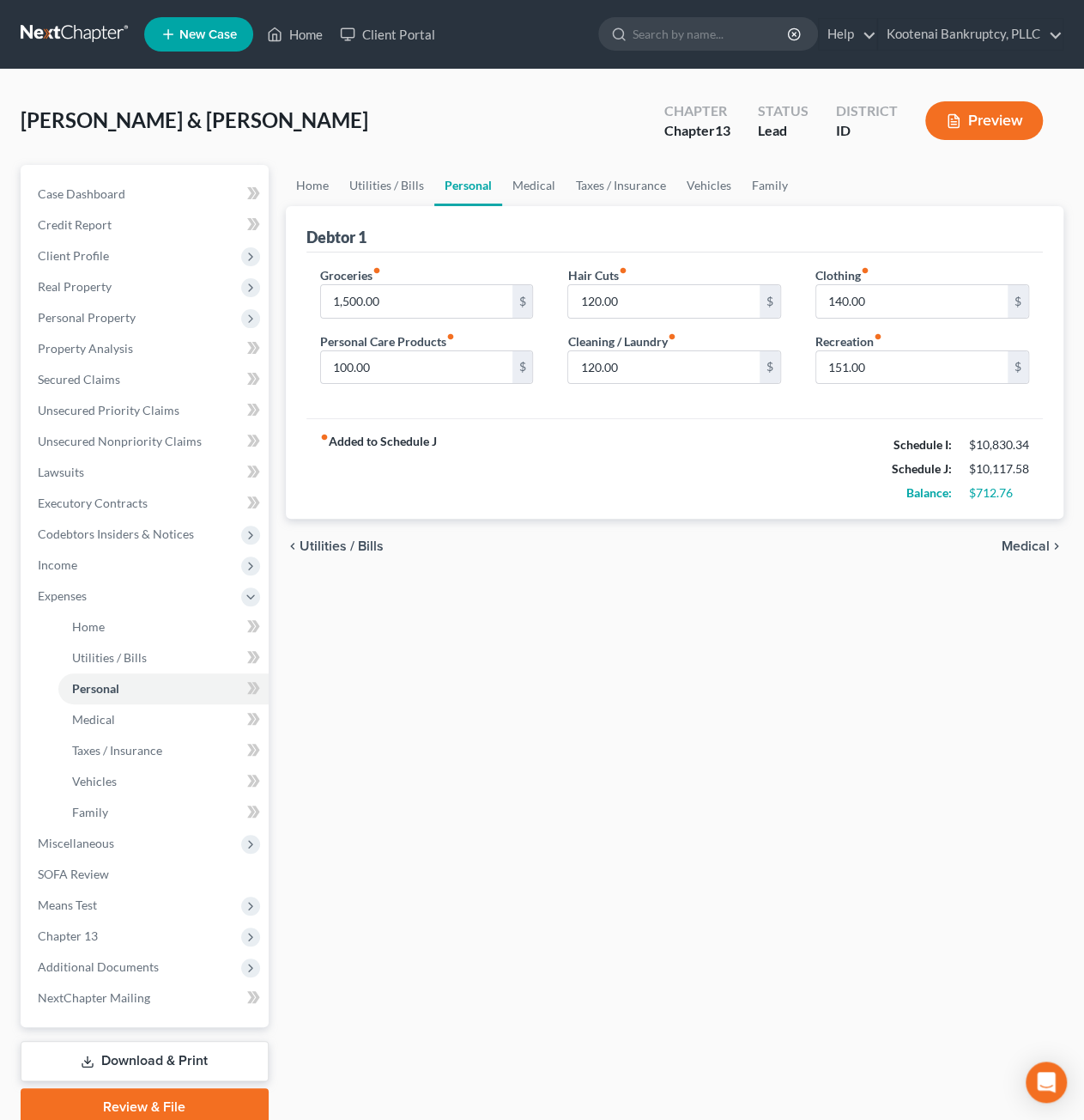
click at [646, 629] on div "Home Utilities / Bills Personal Medical Taxes / Insurance Vehicles Family Debto…" at bounding box center [675, 645] width 795 height 961
click at [632, 655] on div "Home Utilities / Bills Personal Medical Taxes / Insurance Vehicles Family Debto…" at bounding box center [675, 645] width 795 height 961
drag, startPoint x: 502, startPoint y: 192, endPoint x: 511, endPoint y: 190, distance: 9.2
click at [502, 192] on link "Medical" at bounding box center [533, 186] width 63 height 42
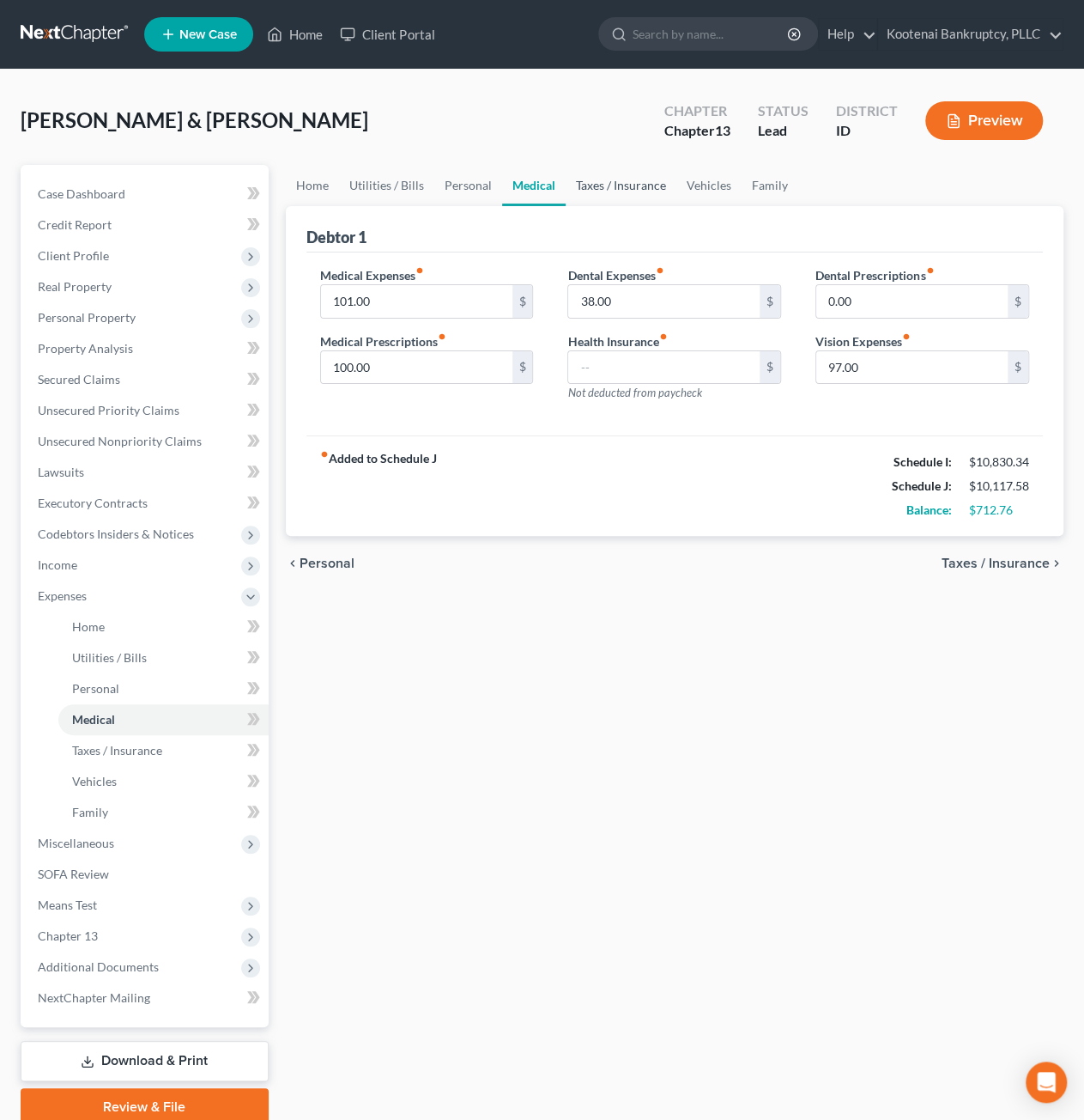
click at [609, 178] on link "Taxes / Insurance" at bounding box center [621, 186] width 110 height 42
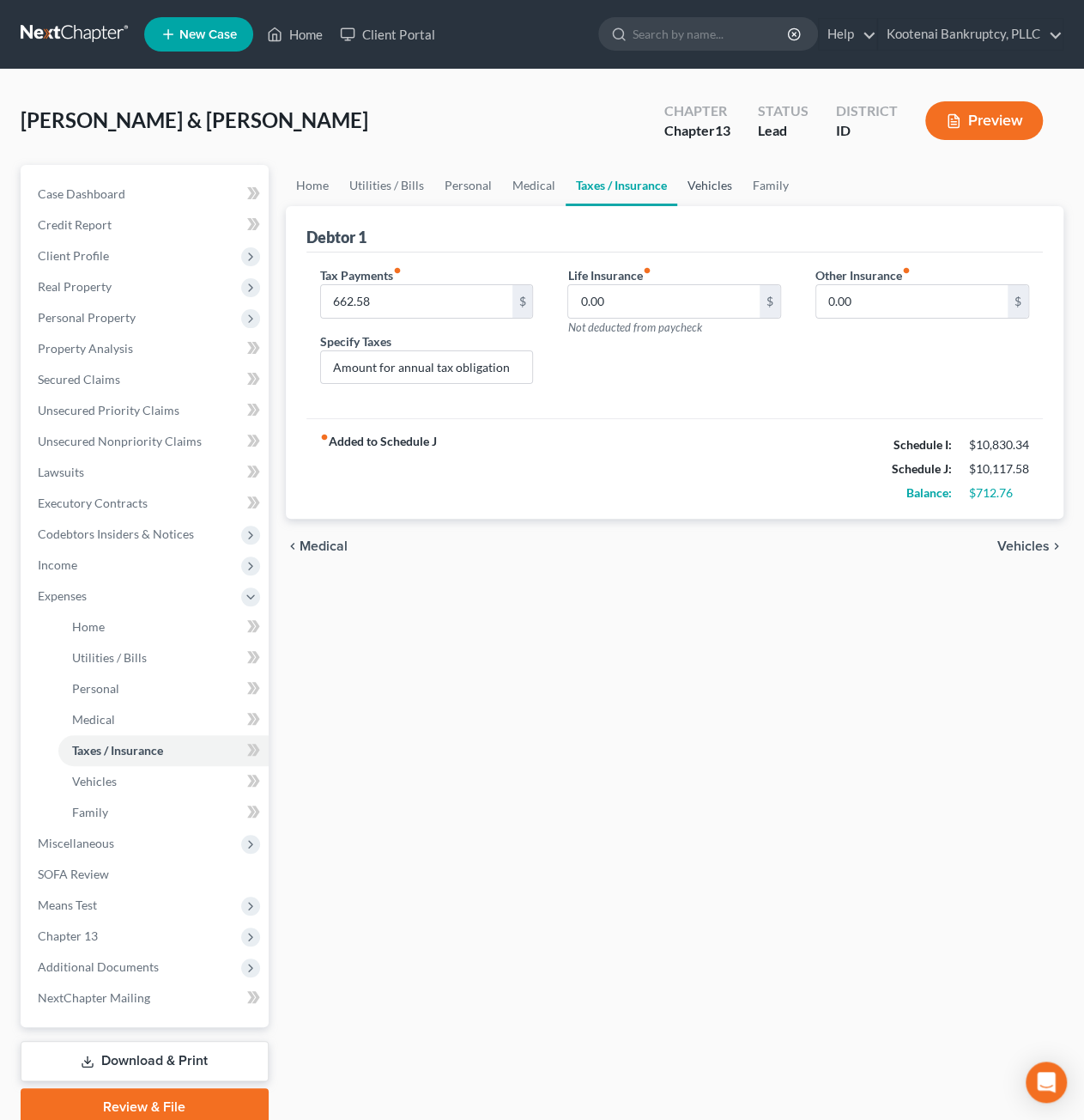
click at [695, 183] on link "Vehicles" at bounding box center [709, 186] width 65 height 42
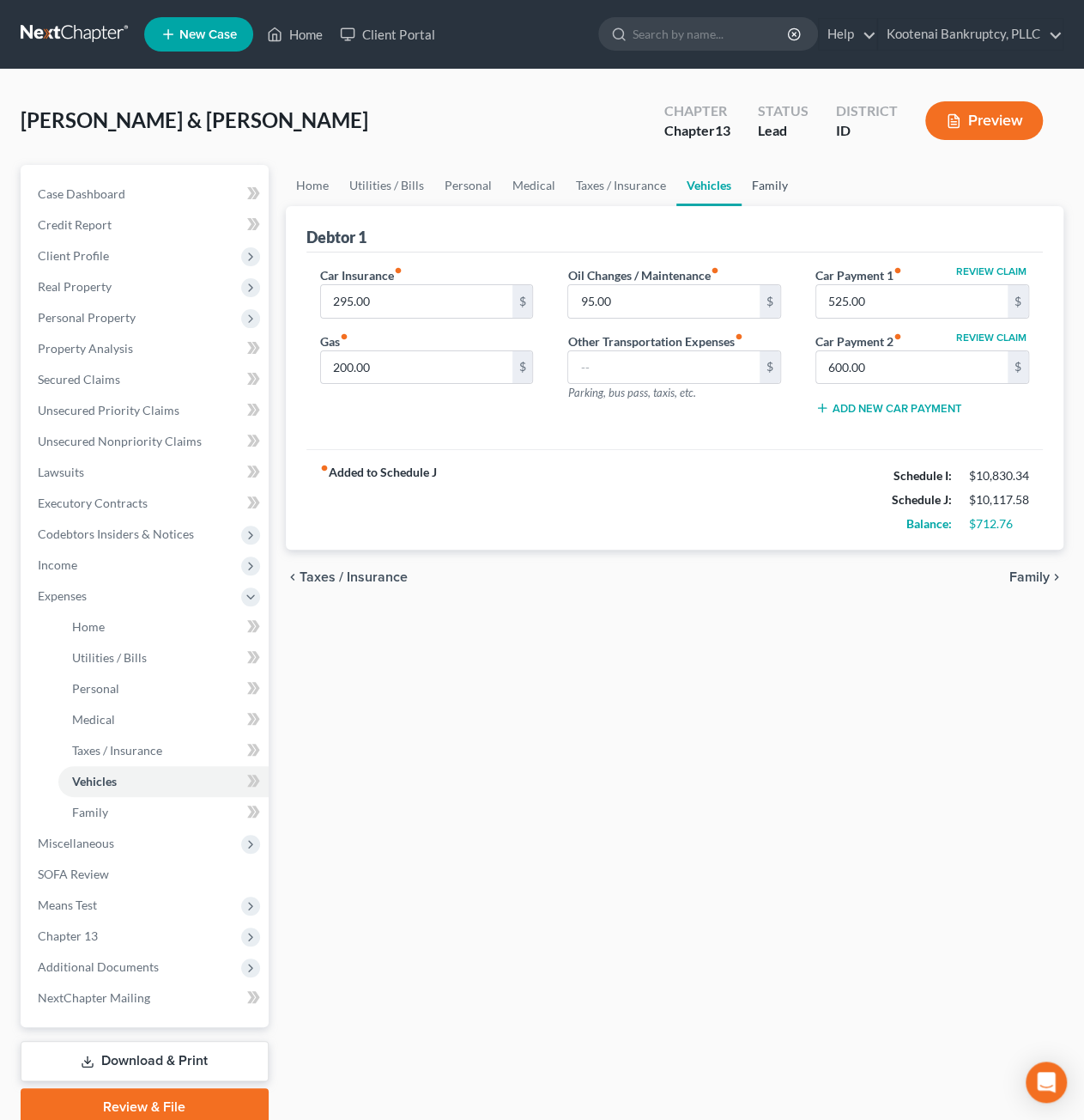
click at [766, 181] on link "Family" at bounding box center [770, 186] width 57 height 42
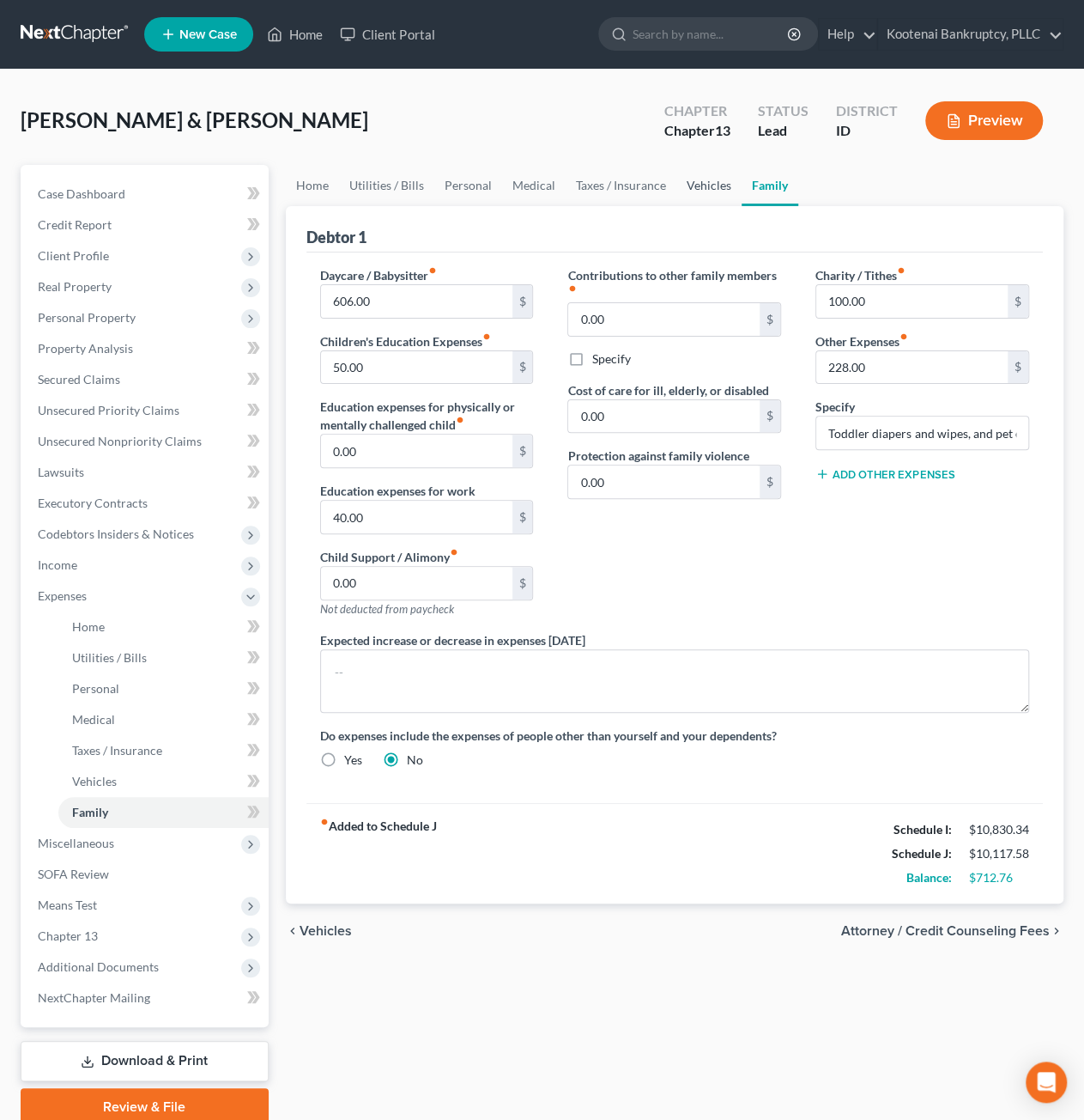
click at [699, 192] on link "Vehicles" at bounding box center [709, 186] width 65 height 42
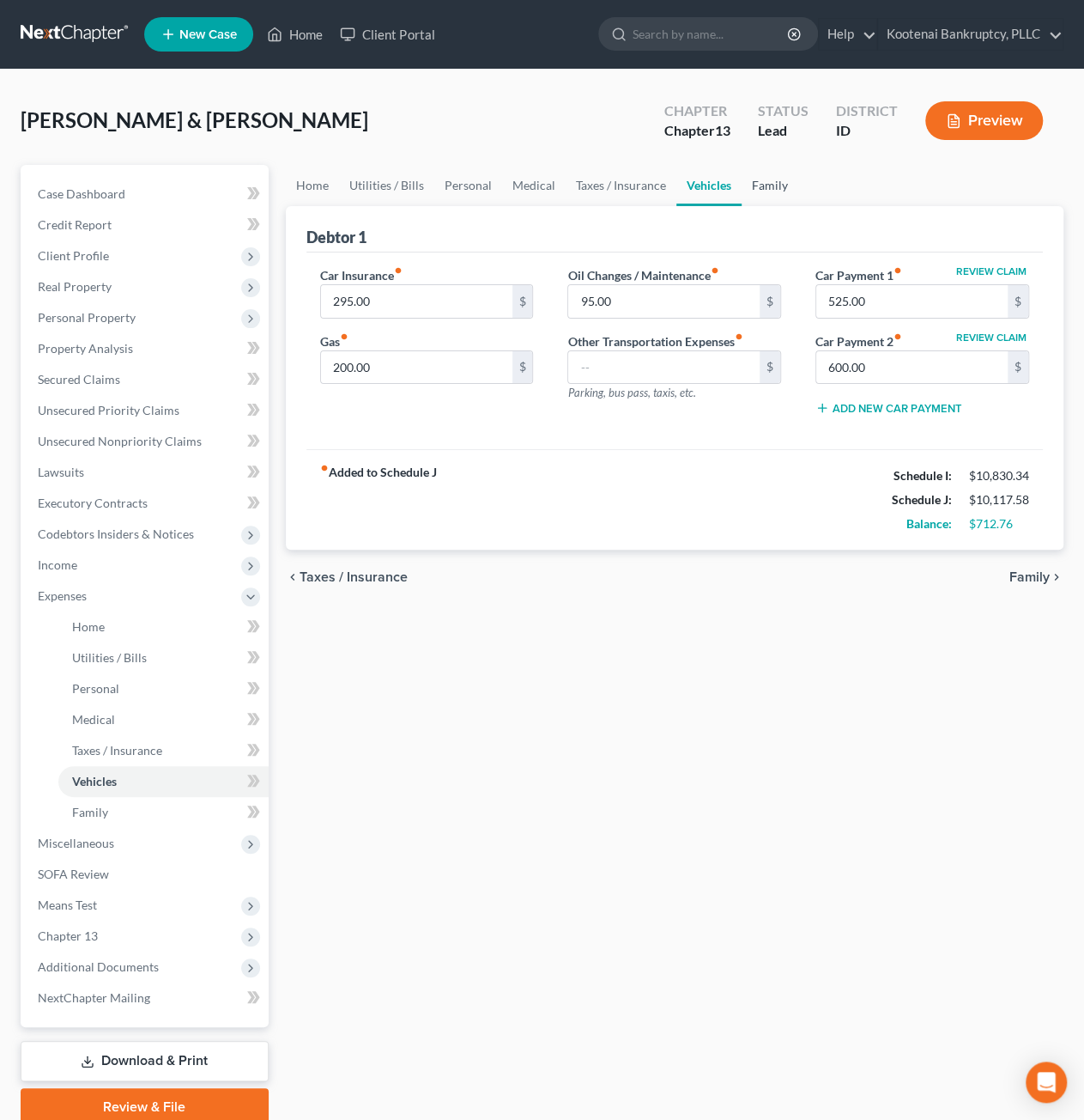
click at [749, 188] on link "Family" at bounding box center [770, 186] width 57 height 42
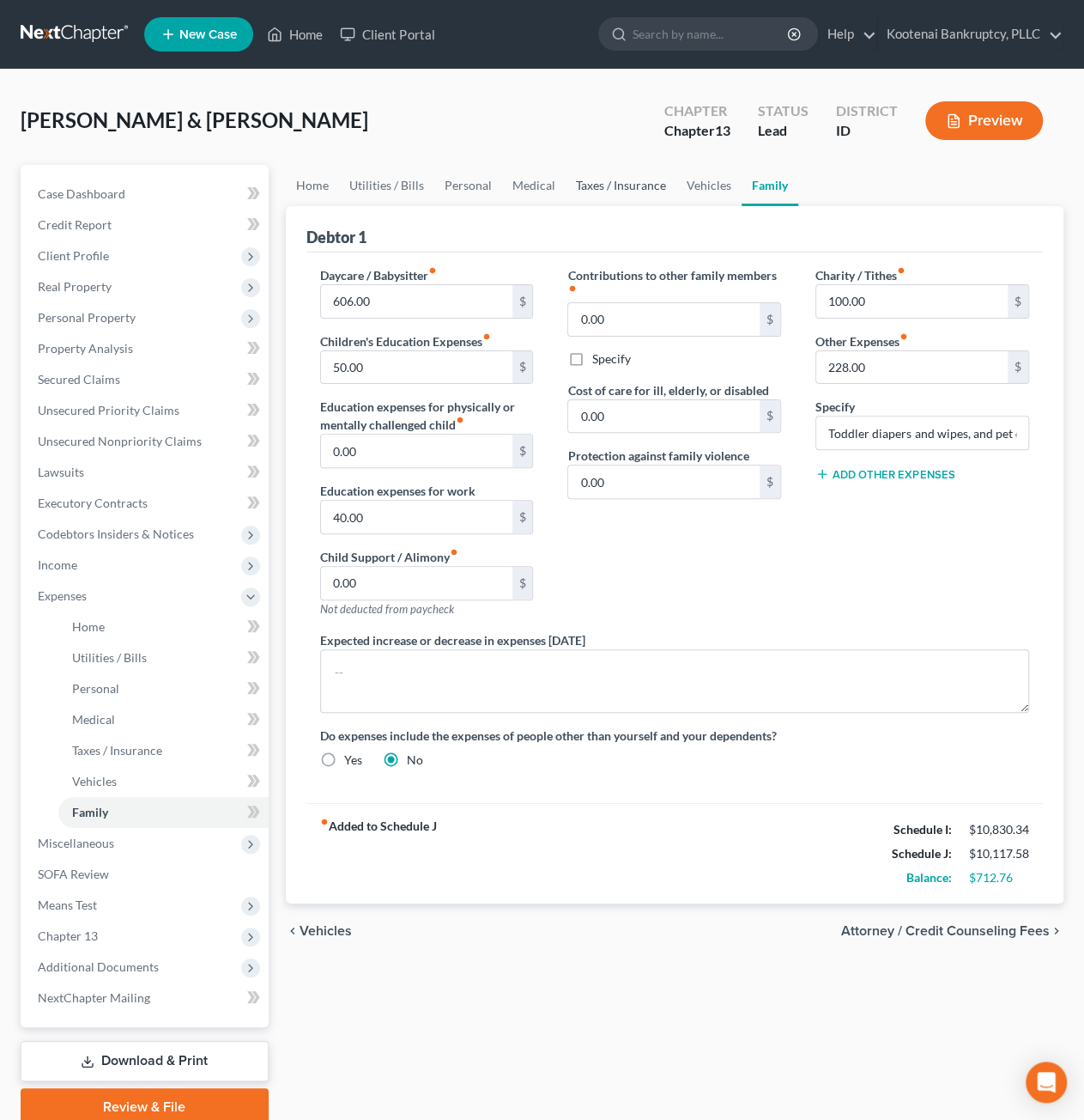
click at [632, 181] on link "Taxes / Insurance" at bounding box center [621, 186] width 110 height 42
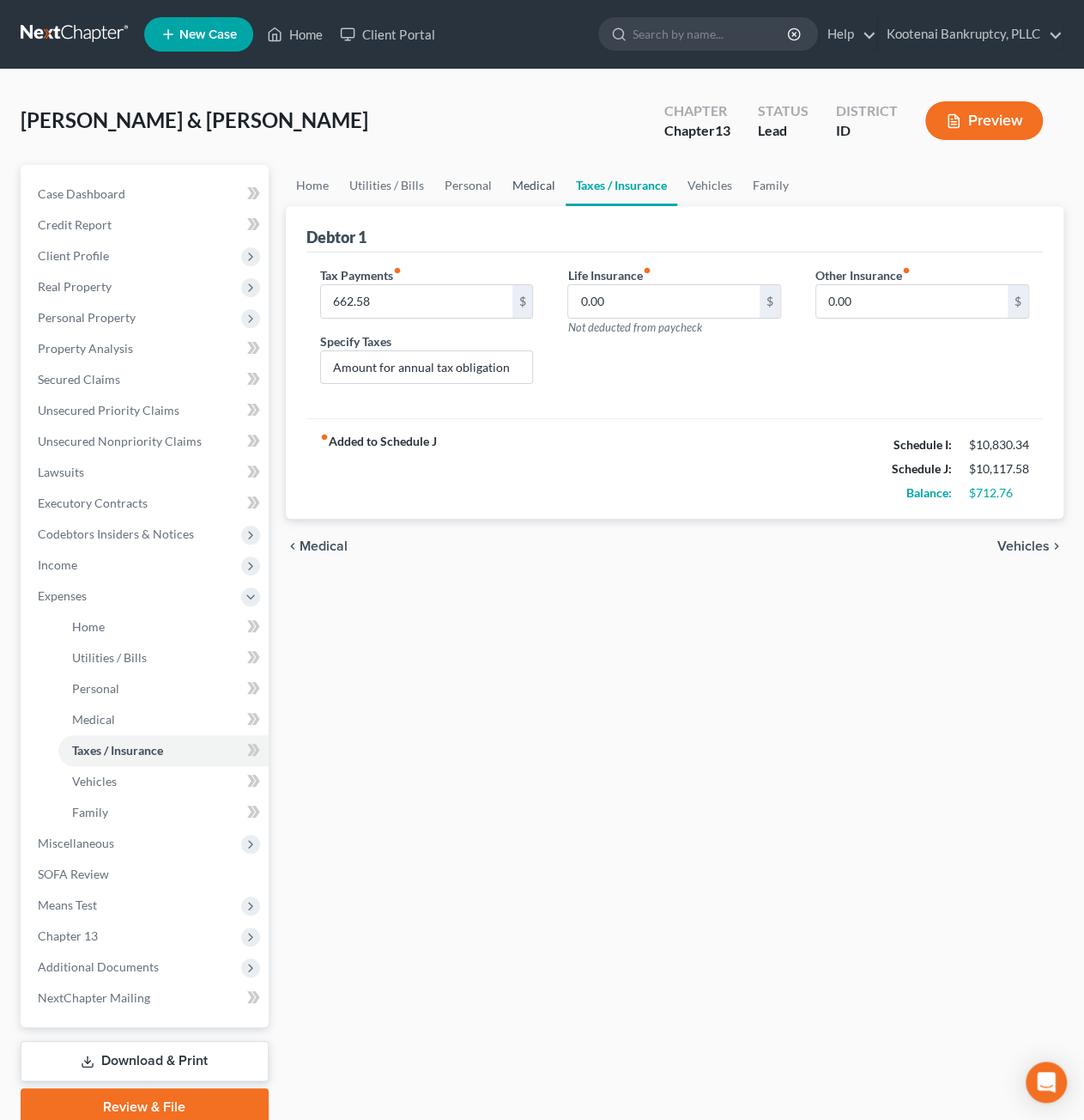
click at [540, 190] on link "Medical" at bounding box center [533, 186] width 63 height 42
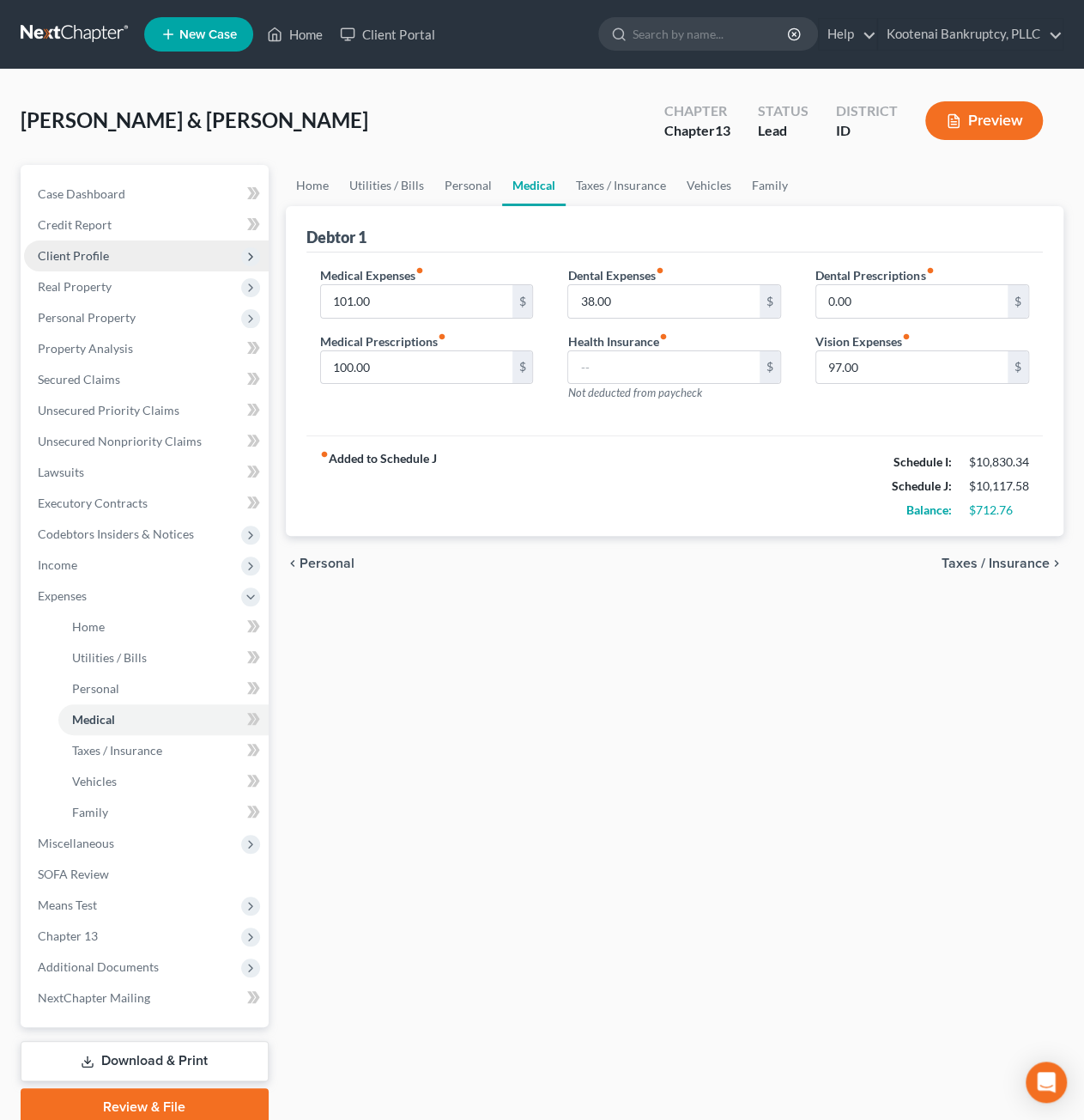
click at [164, 259] on span "Client Profile" at bounding box center [145, 256] width 244 height 31
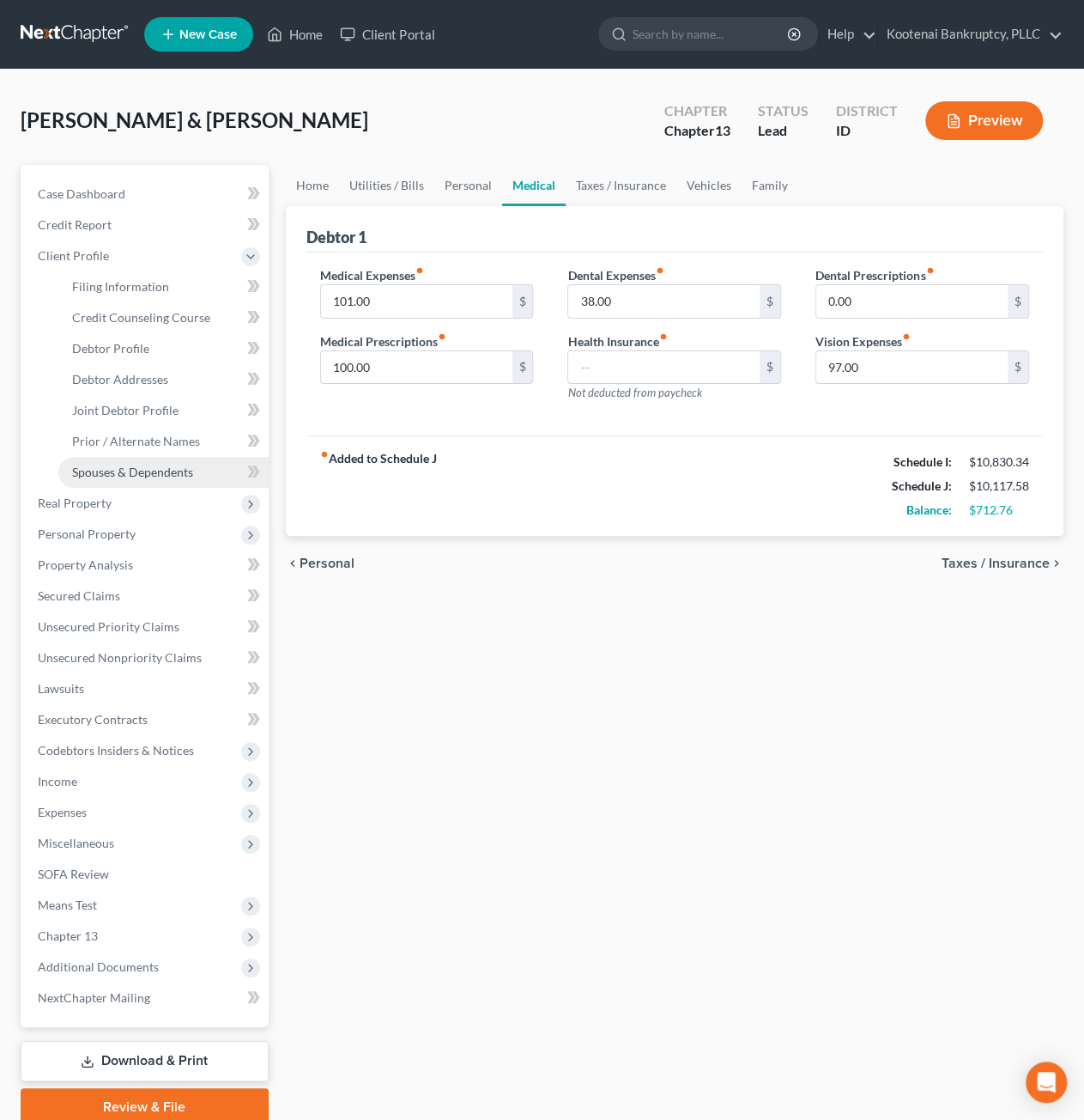
click at [153, 464] on span "Spouses & Dependents" at bounding box center [132, 471] width 121 height 14
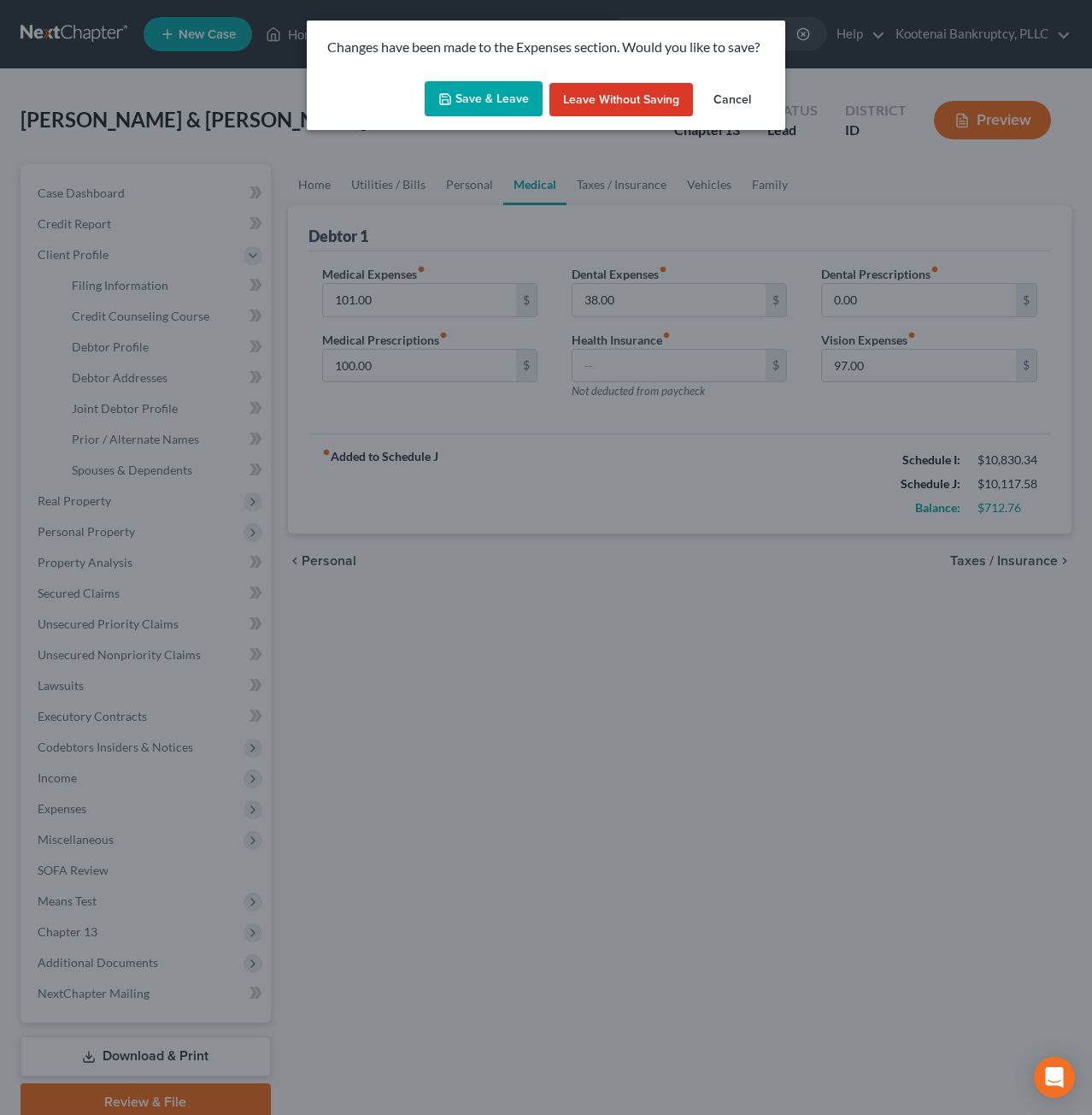
click at [467, 107] on button "Save & Leave" at bounding box center [484, 99] width 118 height 36
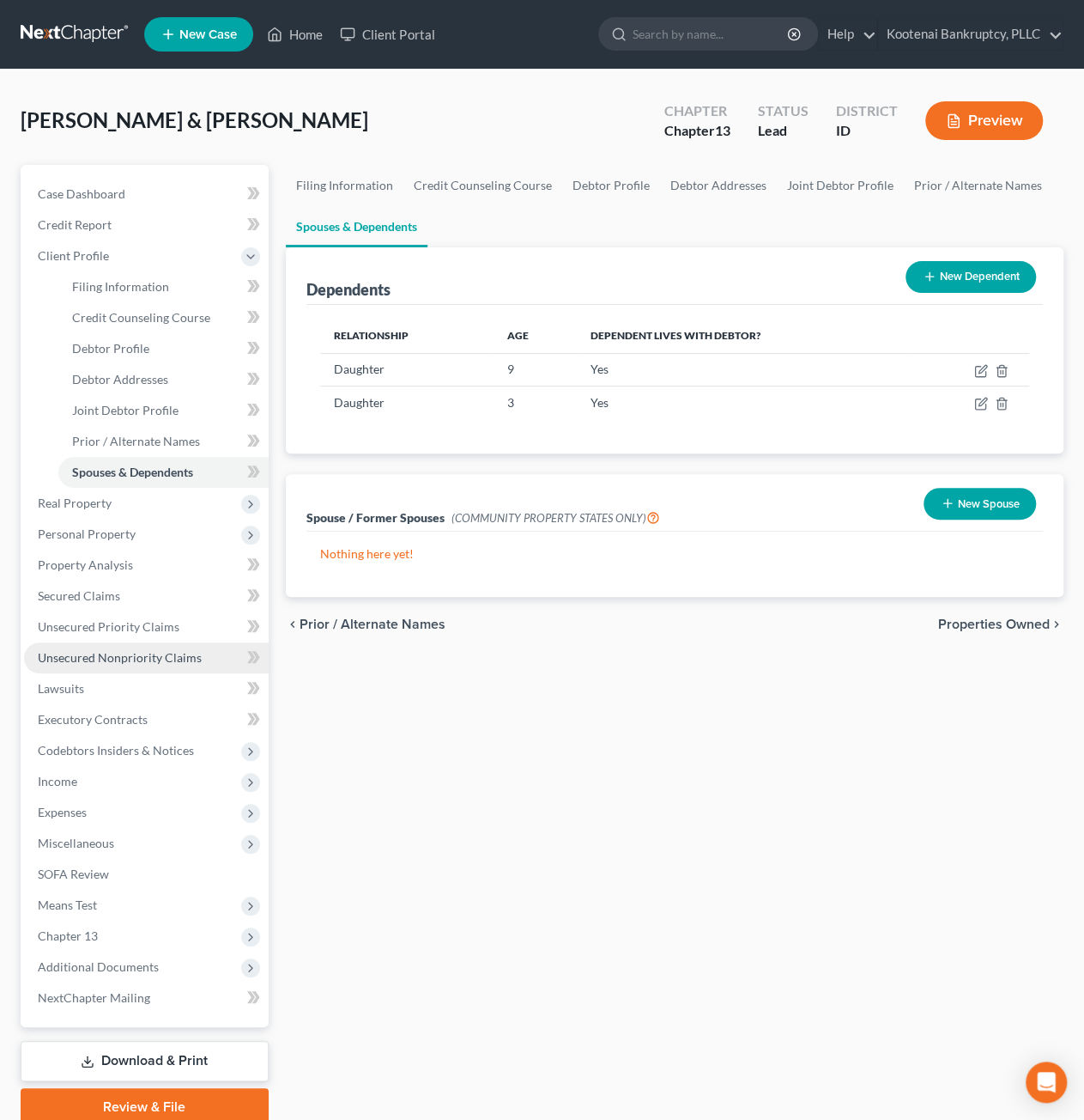
click at [108, 659] on span "Unsecured Nonpriority Claims" at bounding box center [120, 657] width 164 height 14
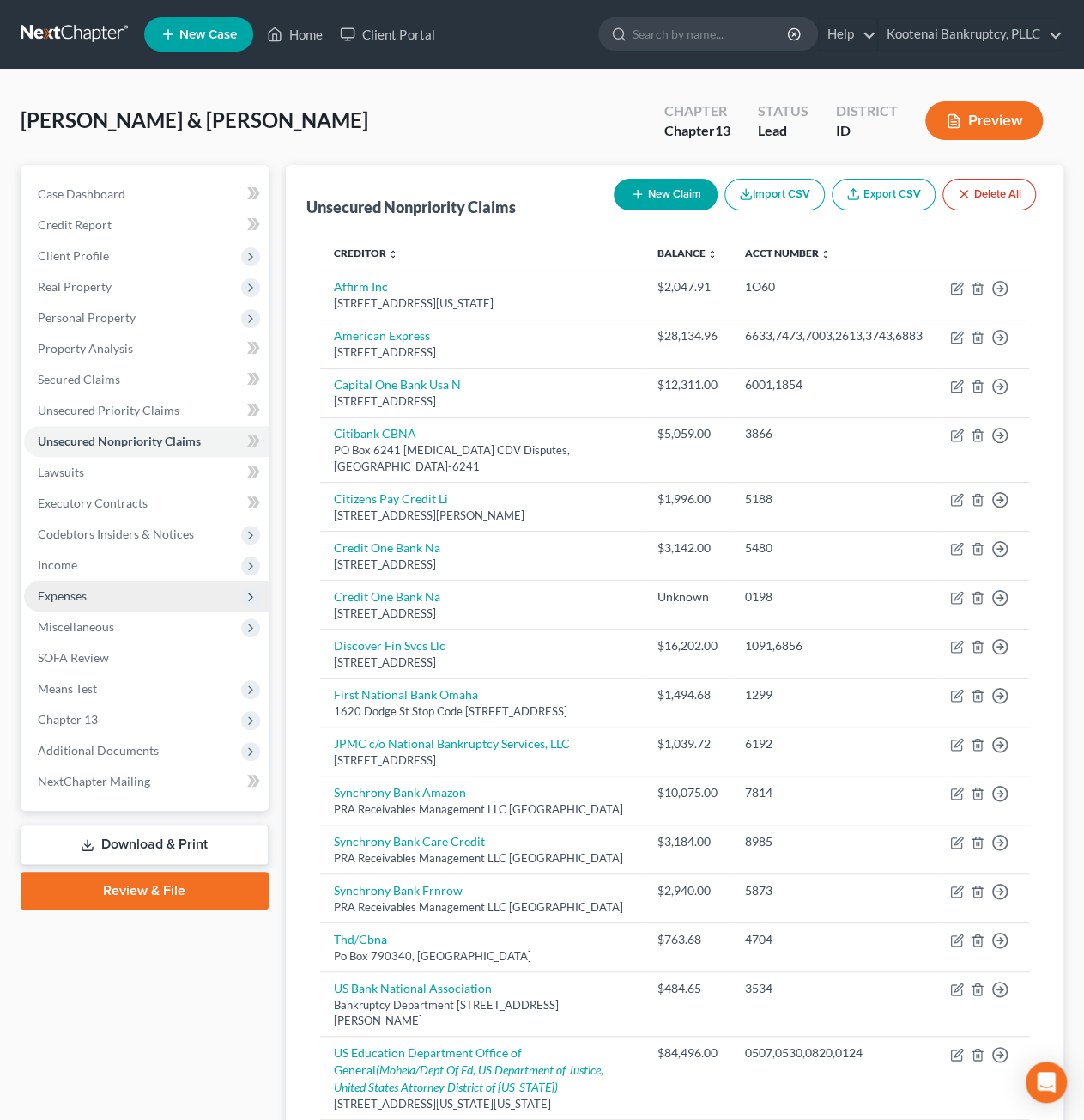
click at [111, 599] on span "Expenses" at bounding box center [145, 595] width 244 height 31
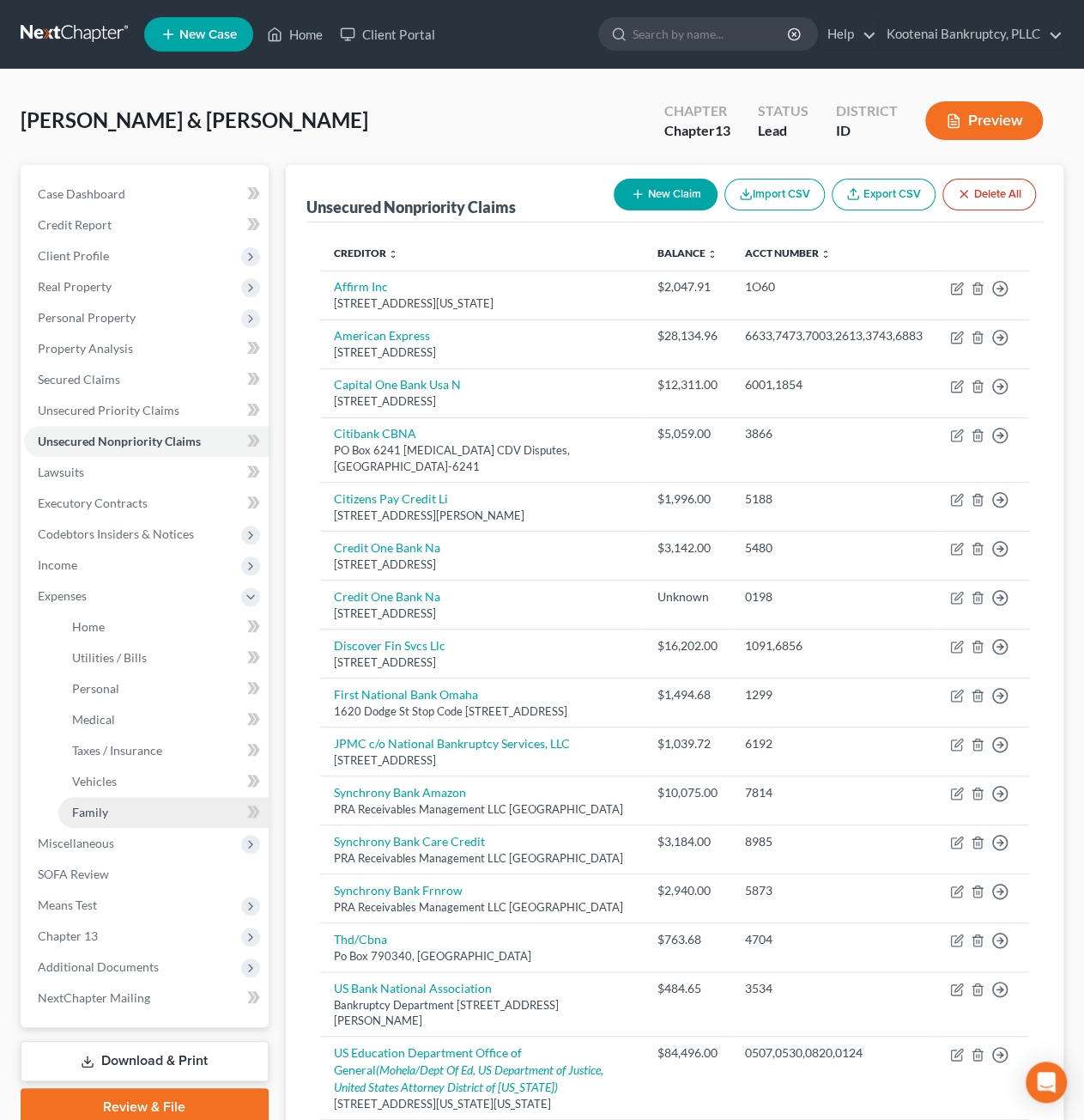
click at [130, 803] on link "Family" at bounding box center [163, 812] width 210 height 31
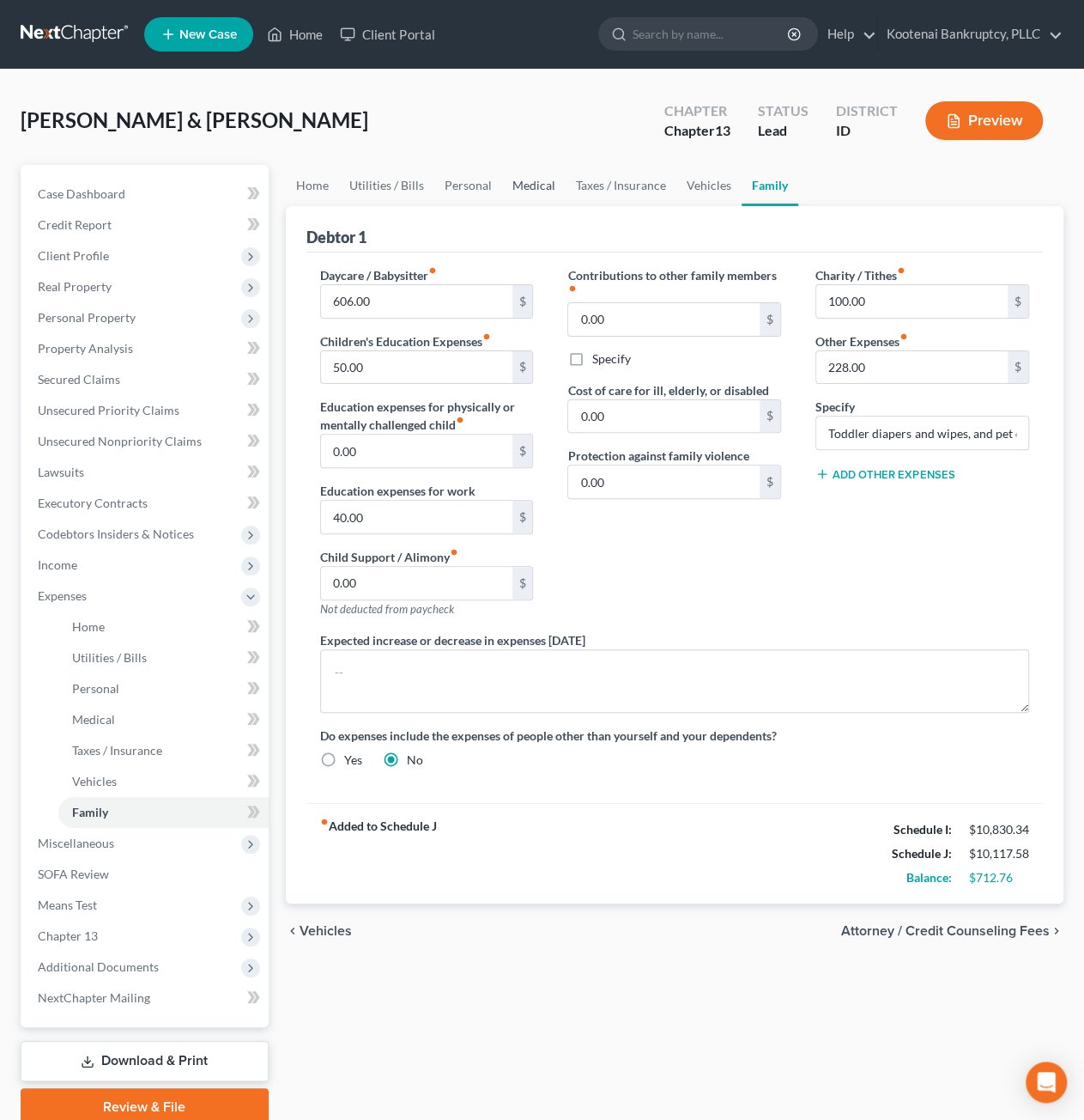
click at [534, 195] on link "Medical" at bounding box center [533, 186] width 63 height 42
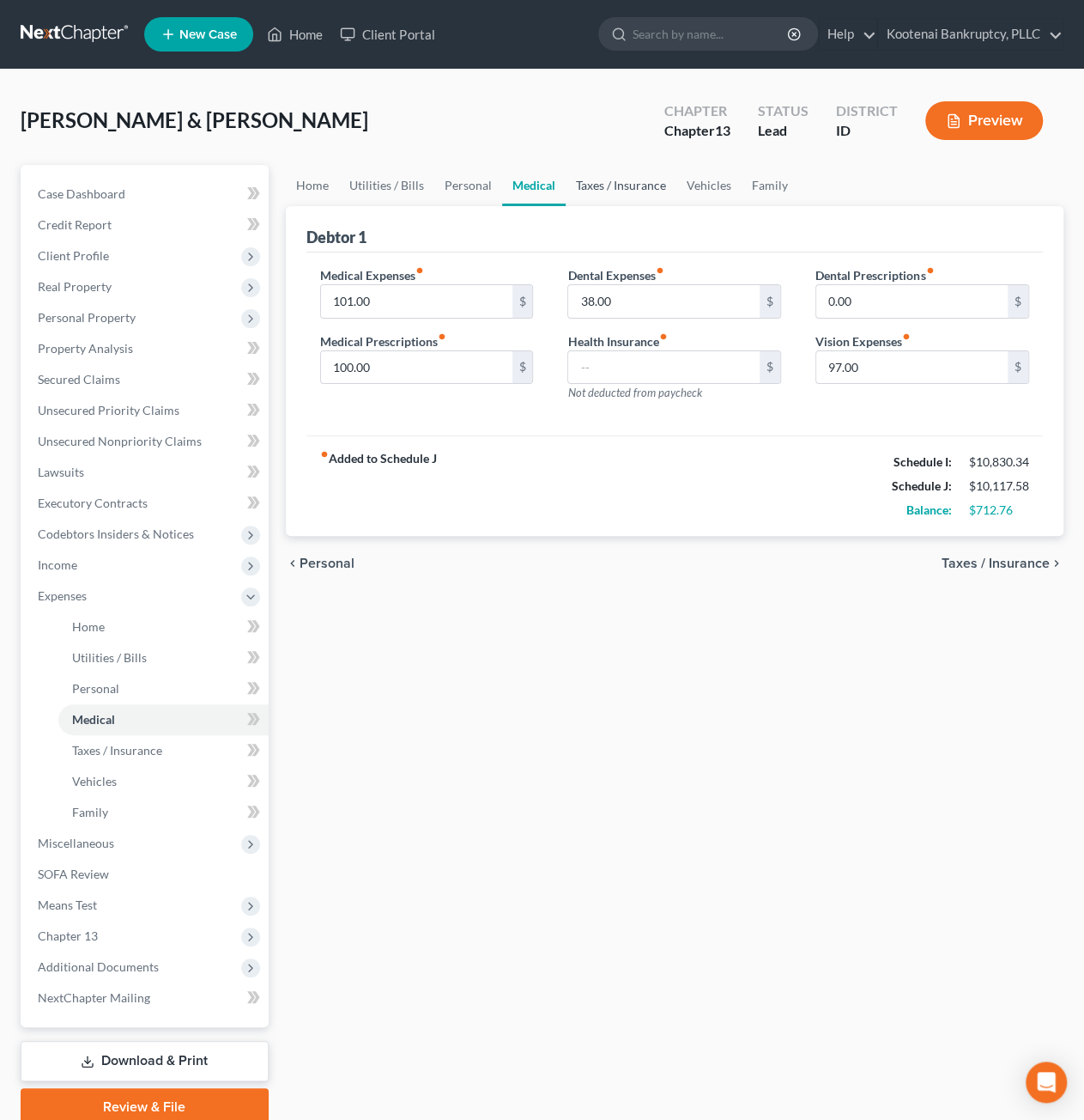
click at [586, 181] on link "Taxes / Insurance" at bounding box center [621, 186] width 110 height 42
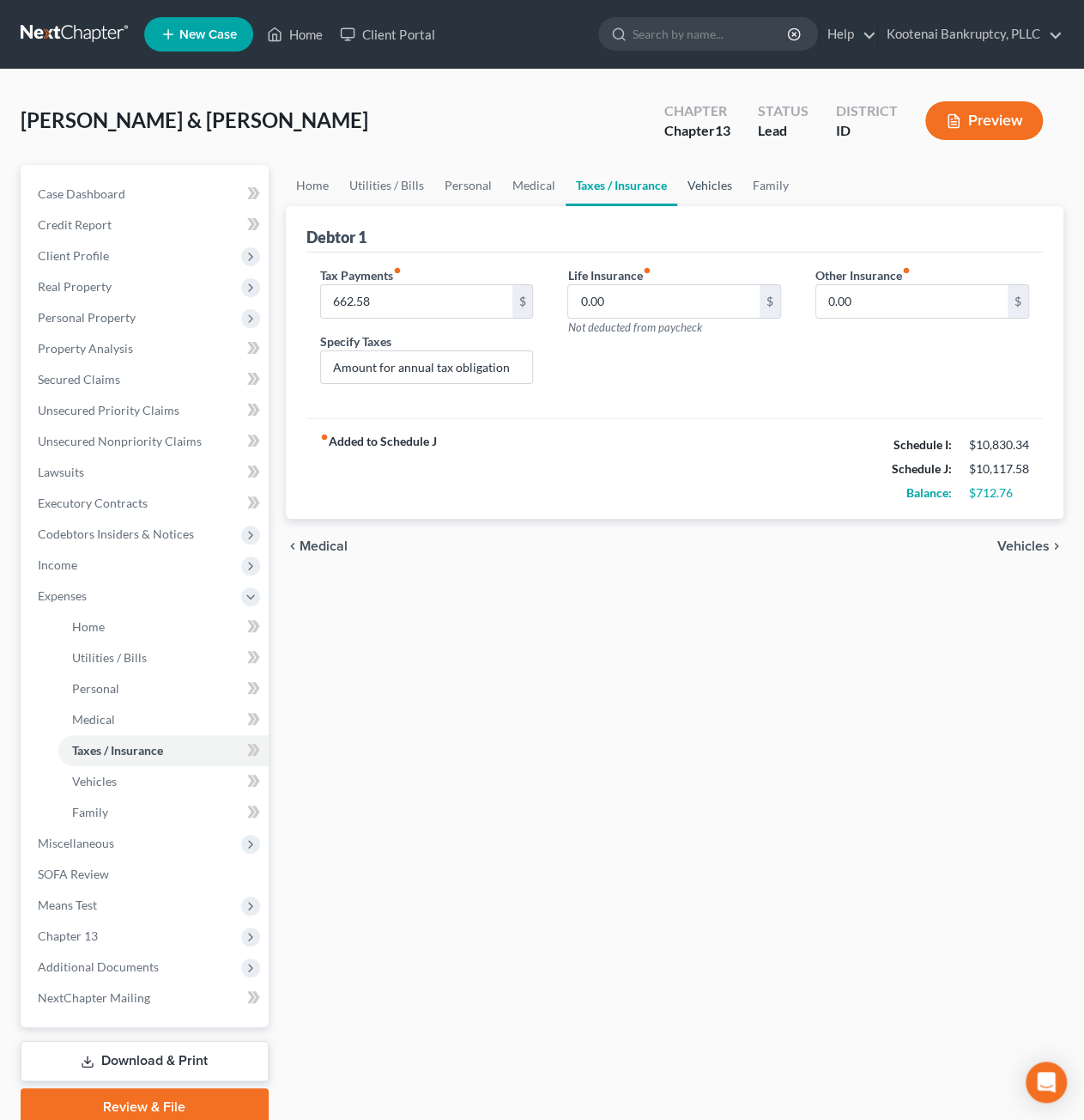
click at [695, 195] on link "Vehicles" at bounding box center [709, 186] width 65 height 42
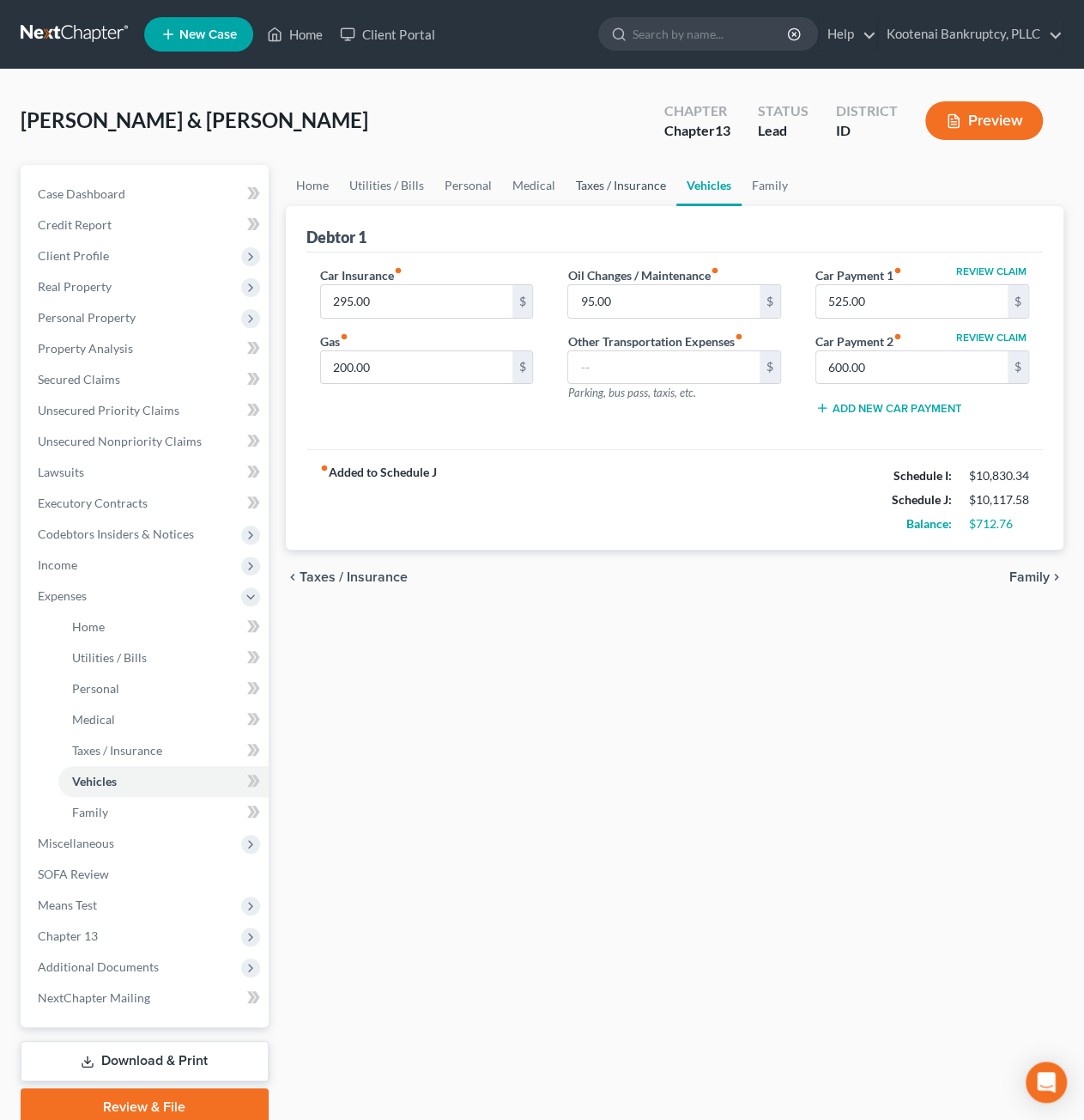
click at [608, 179] on link "Taxes / Insurance" at bounding box center [621, 186] width 110 height 42
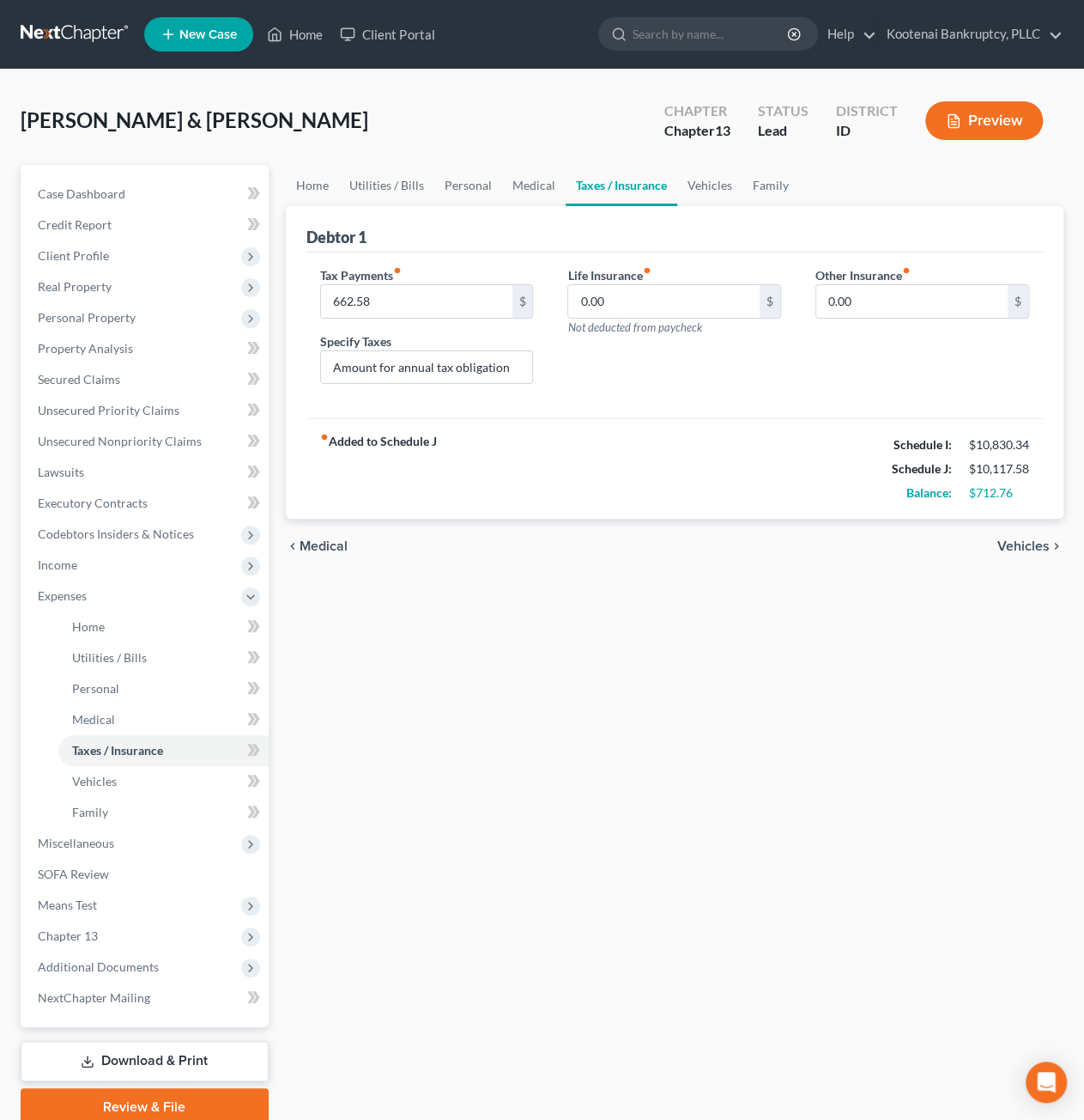
click at [814, 692] on div "Home Utilities / Bills Personal Medical Taxes / Insurance Vehicles Family Debto…" at bounding box center [675, 645] width 795 height 961
click at [769, 185] on link "Family" at bounding box center [771, 186] width 57 height 42
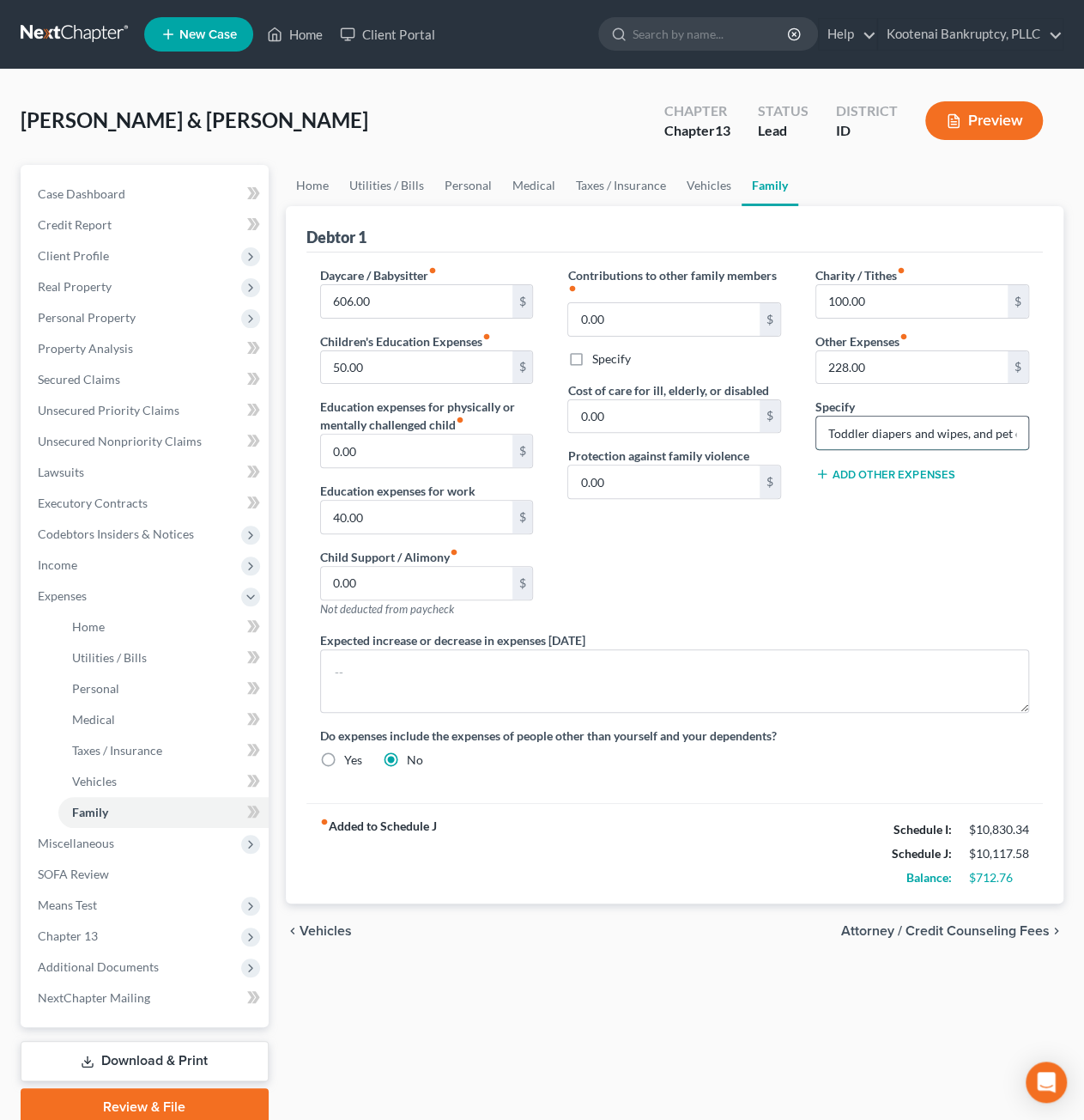
click at [981, 426] on input "Toddler diapers and wipes, and pet expenses." at bounding box center [923, 432] width 212 height 33
drag, startPoint x: 1013, startPoint y: 432, endPoint x: 1054, endPoint y: 428, distance: 41.2
click at [1054, 428] on div "Debtor 1 Daycare / Babysitter fiber_manual_record 606.00 $ Children's Education…" at bounding box center [675, 554] width 778 height 697
click at [998, 548] on div "Charity / Tithes fiber_manual_record 100.00 $ Other Expenses fiber_manual_recor…" at bounding box center [922, 448] width 248 height 365
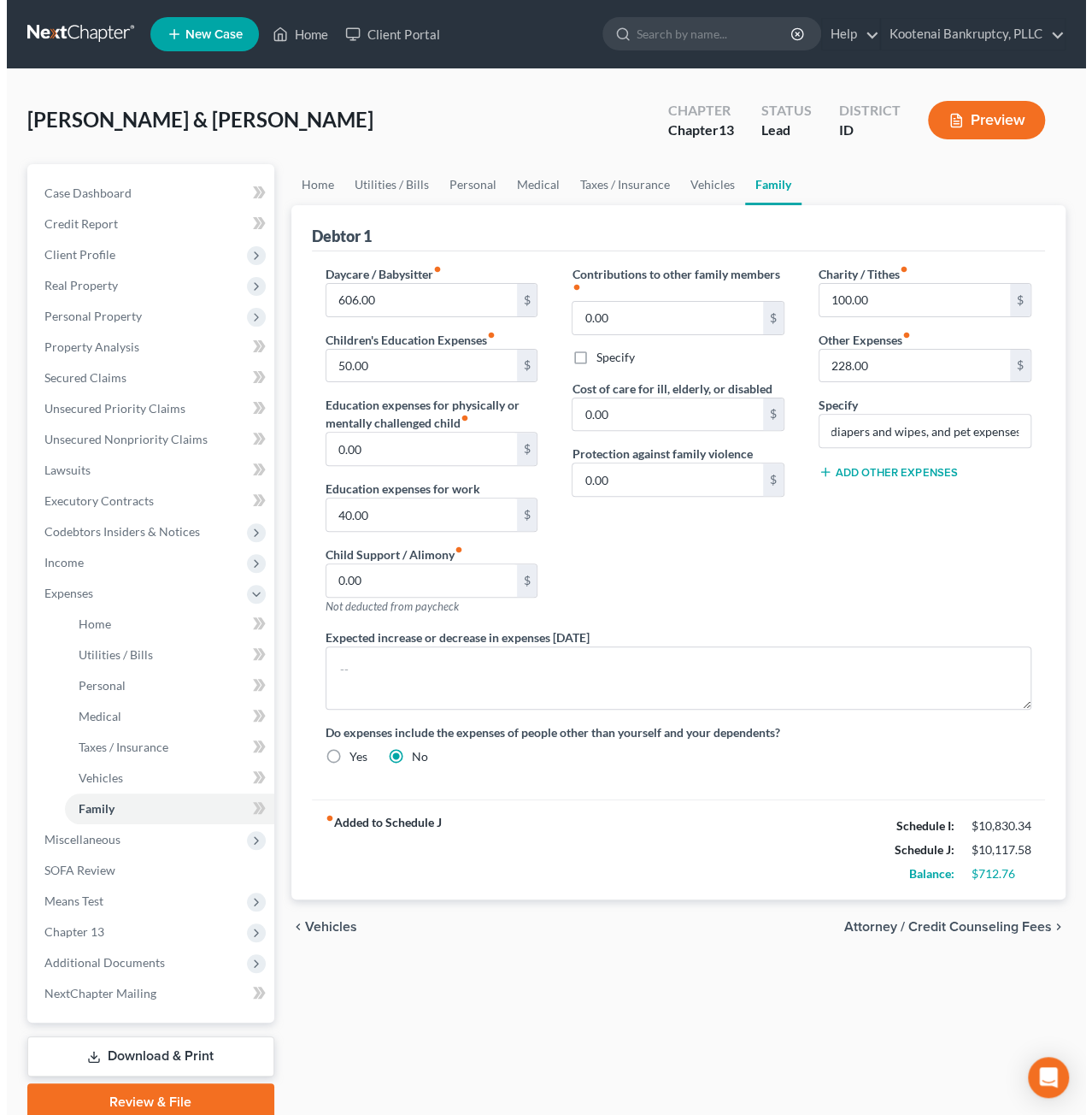
scroll to position [0, 0]
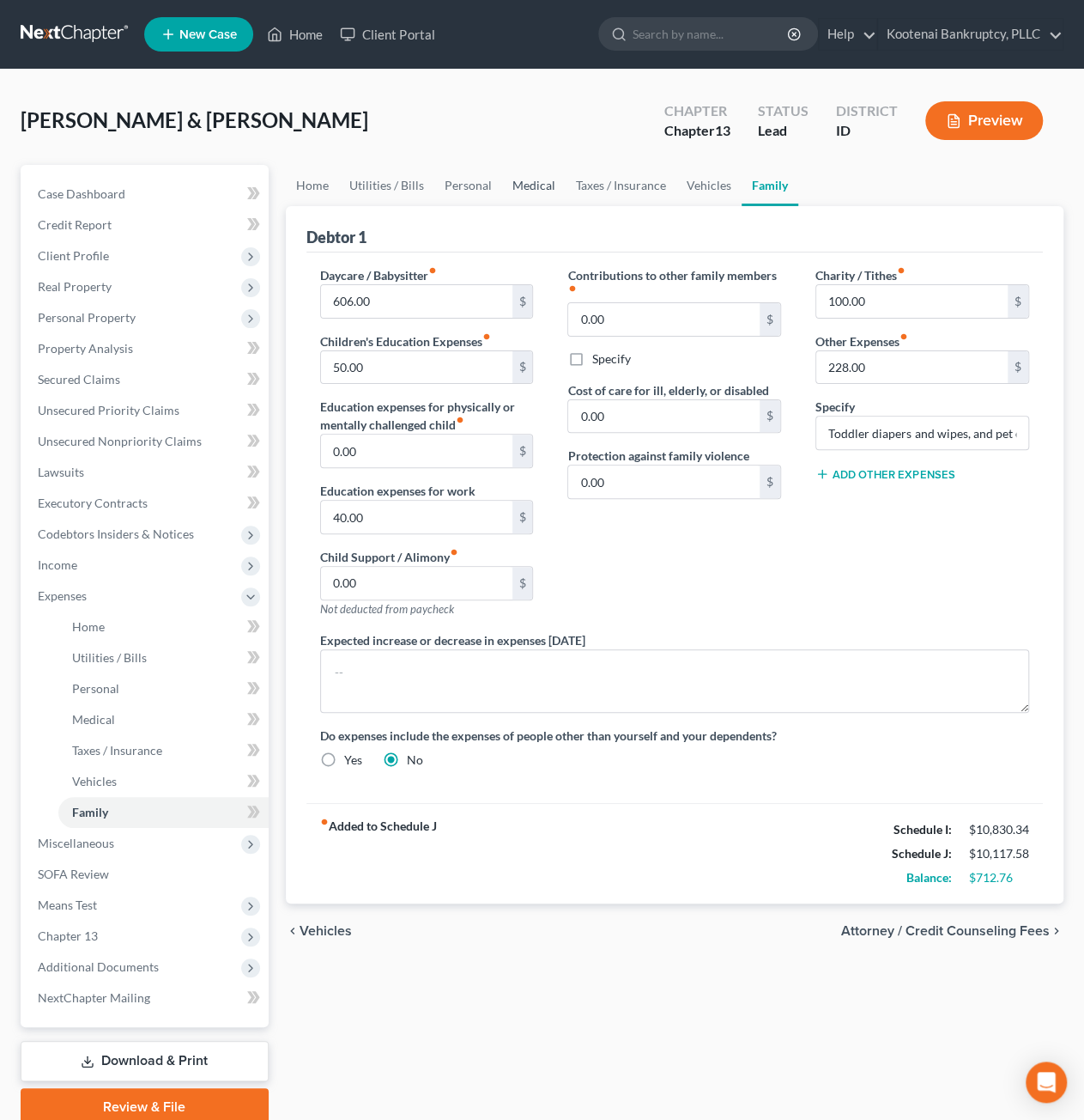
click at [518, 192] on link "Medical" at bounding box center [533, 186] width 63 height 42
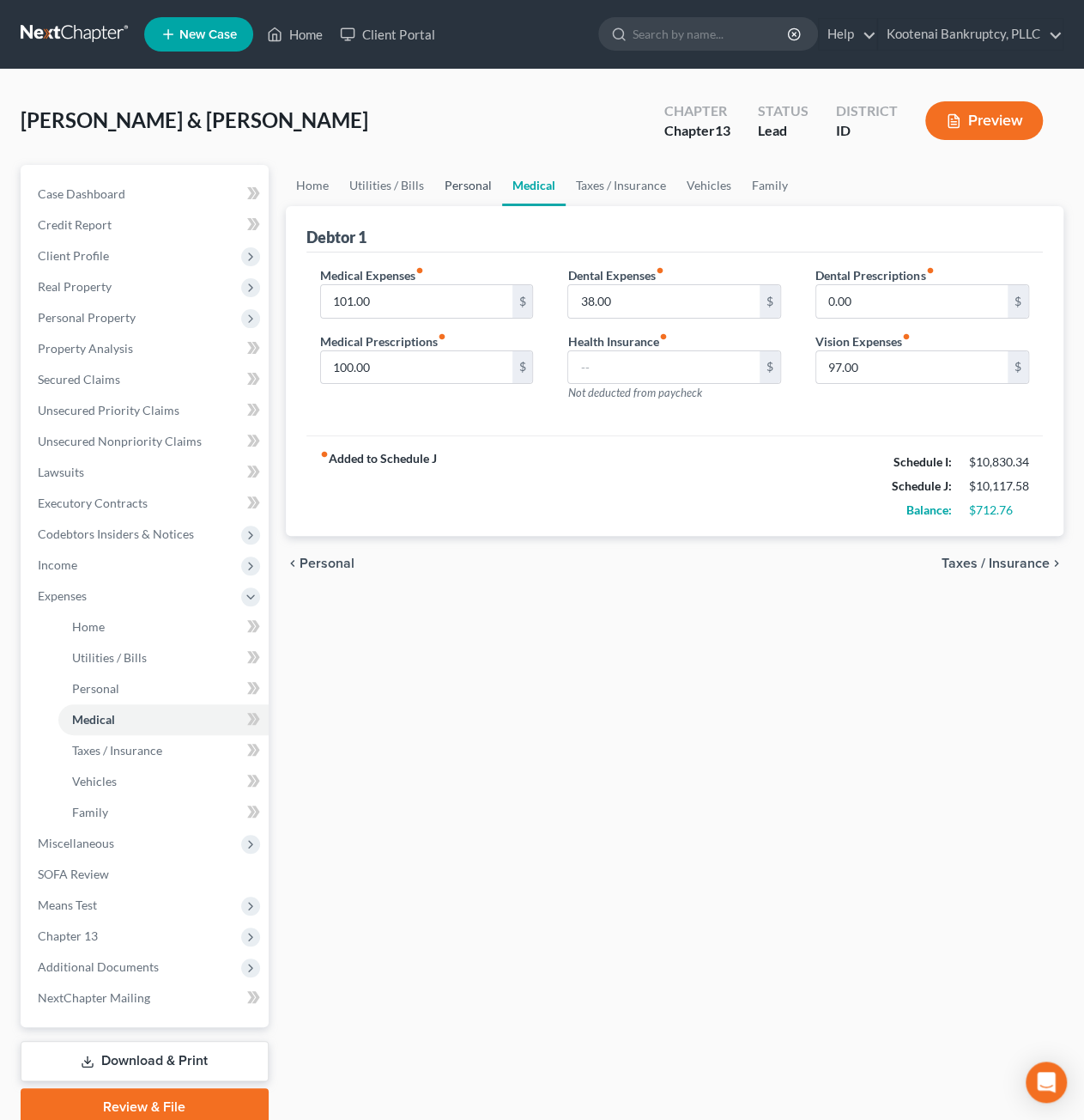
click at [468, 190] on link "Personal" at bounding box center [469, 186] width 68 height 42
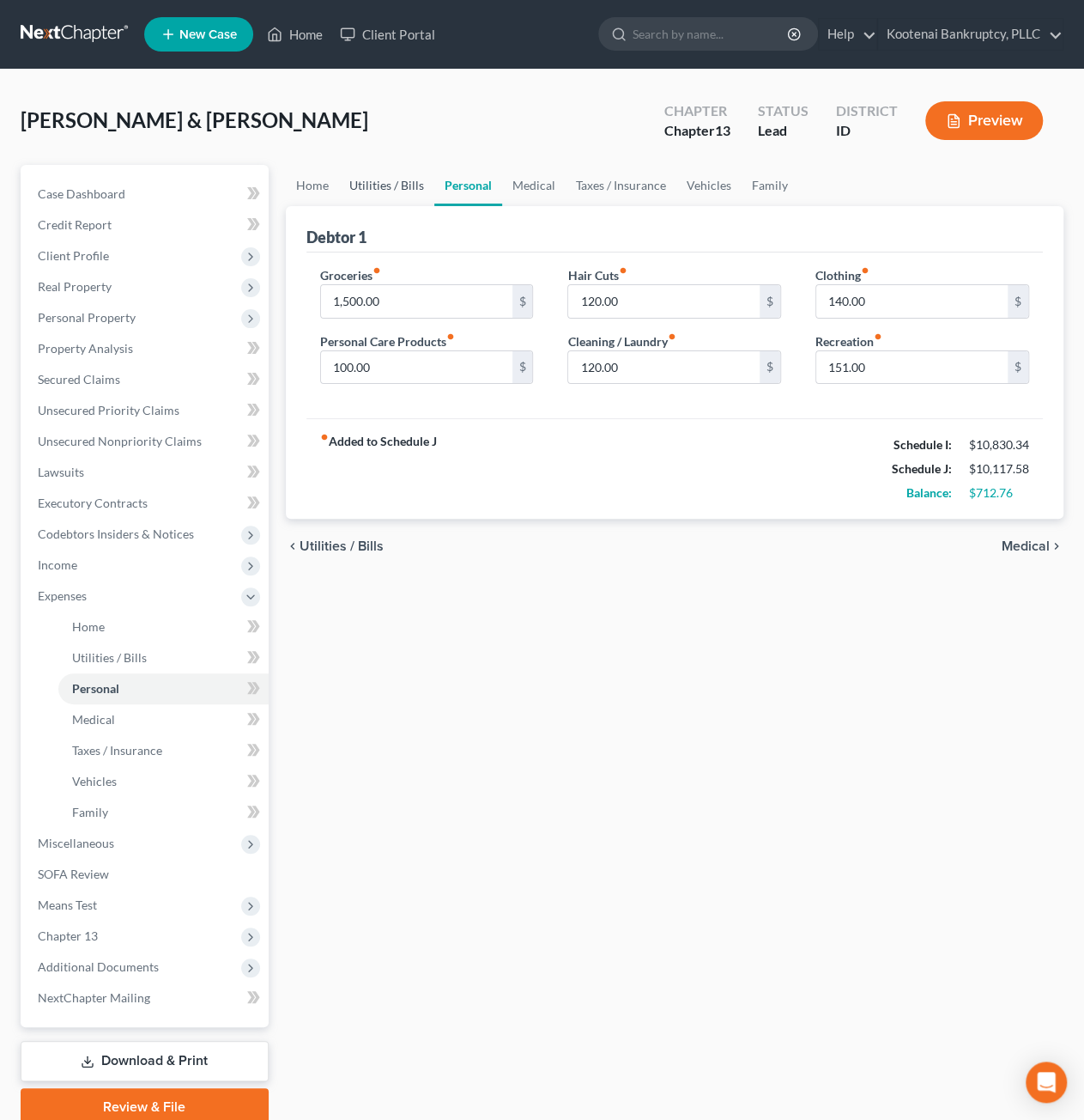
click at [404, 189] on link "Utilities / Bills" at bounding box center [386, 186] width 95 height 42
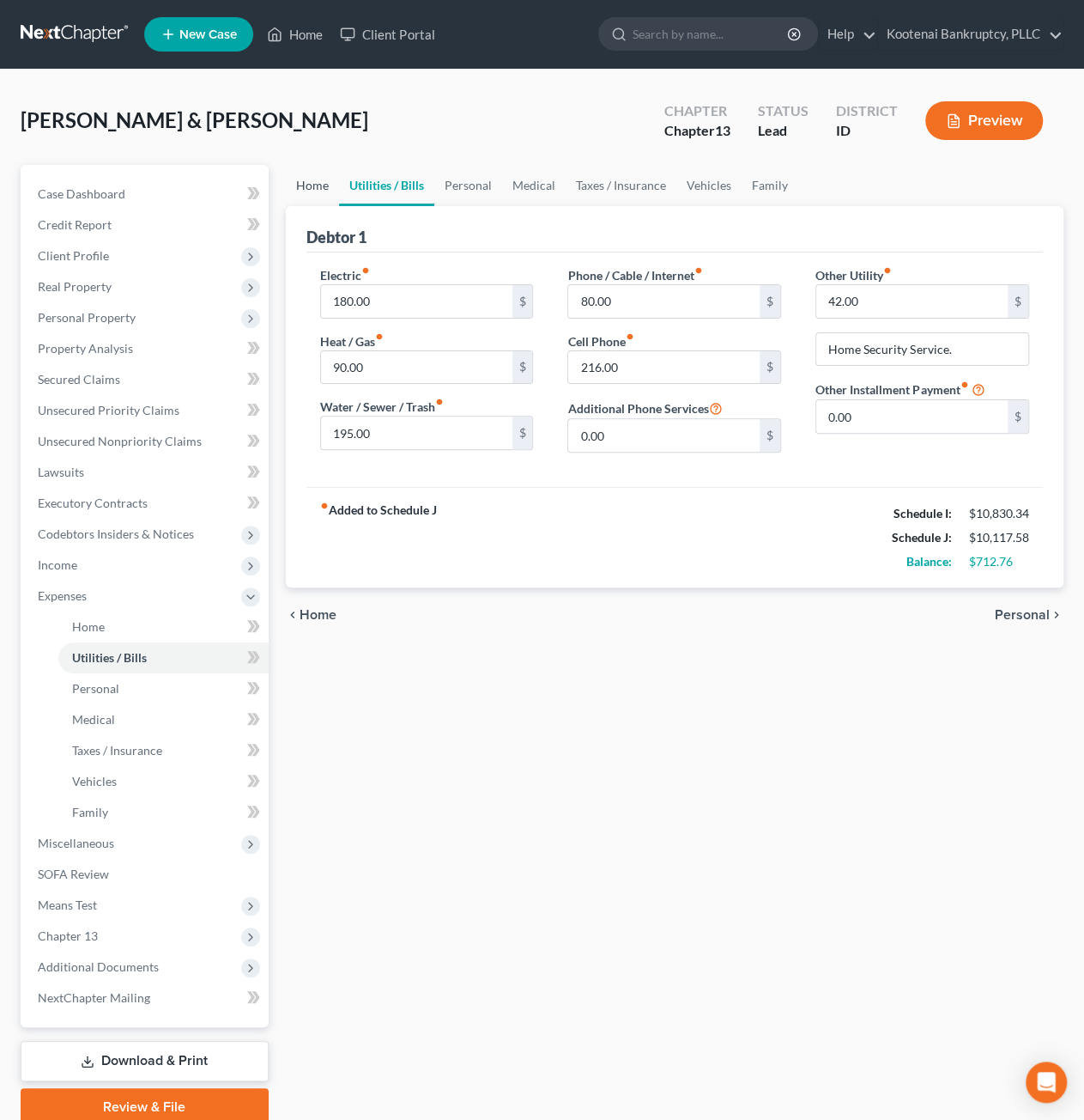
click at [309, 186] on link "Home" at bounding box center [312, 186] width 53 height 42
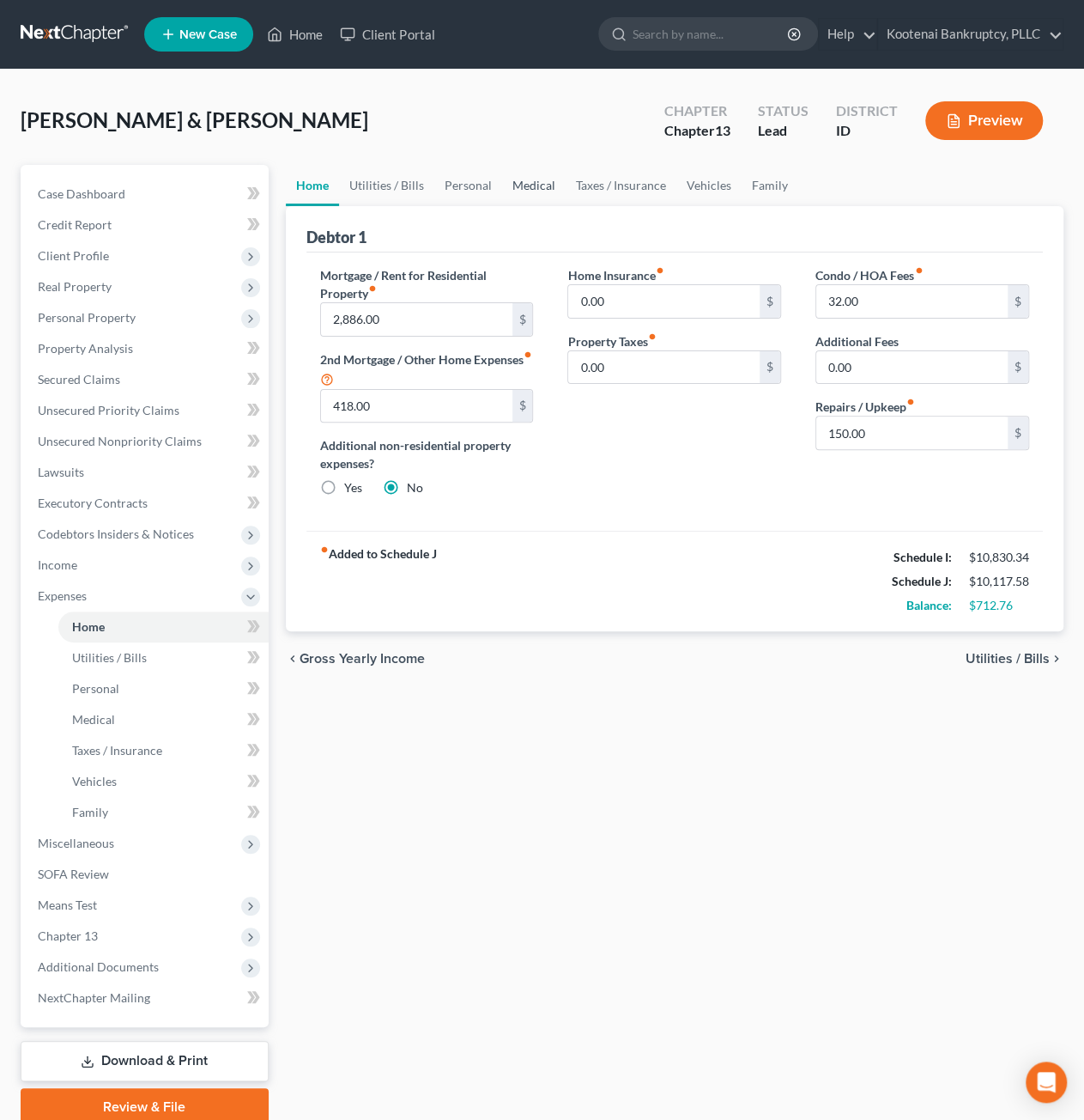
click at [525, 182] on link "Medical" at bounding box center [533, 186] width 63 height 42
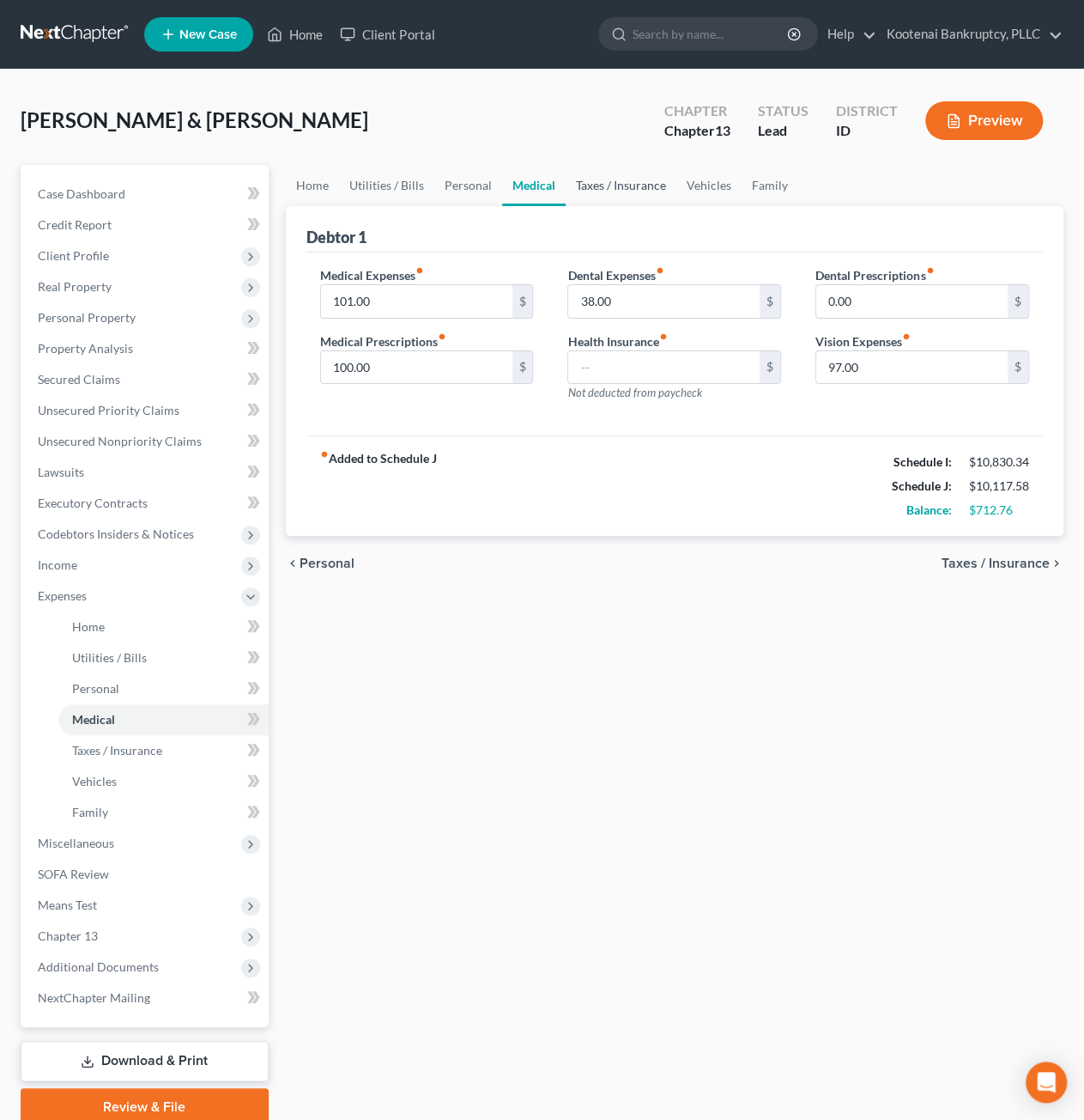
click at [603, 177] on link "Taxes / Insurance" at bounding box center [621, 186] width 110 height 42
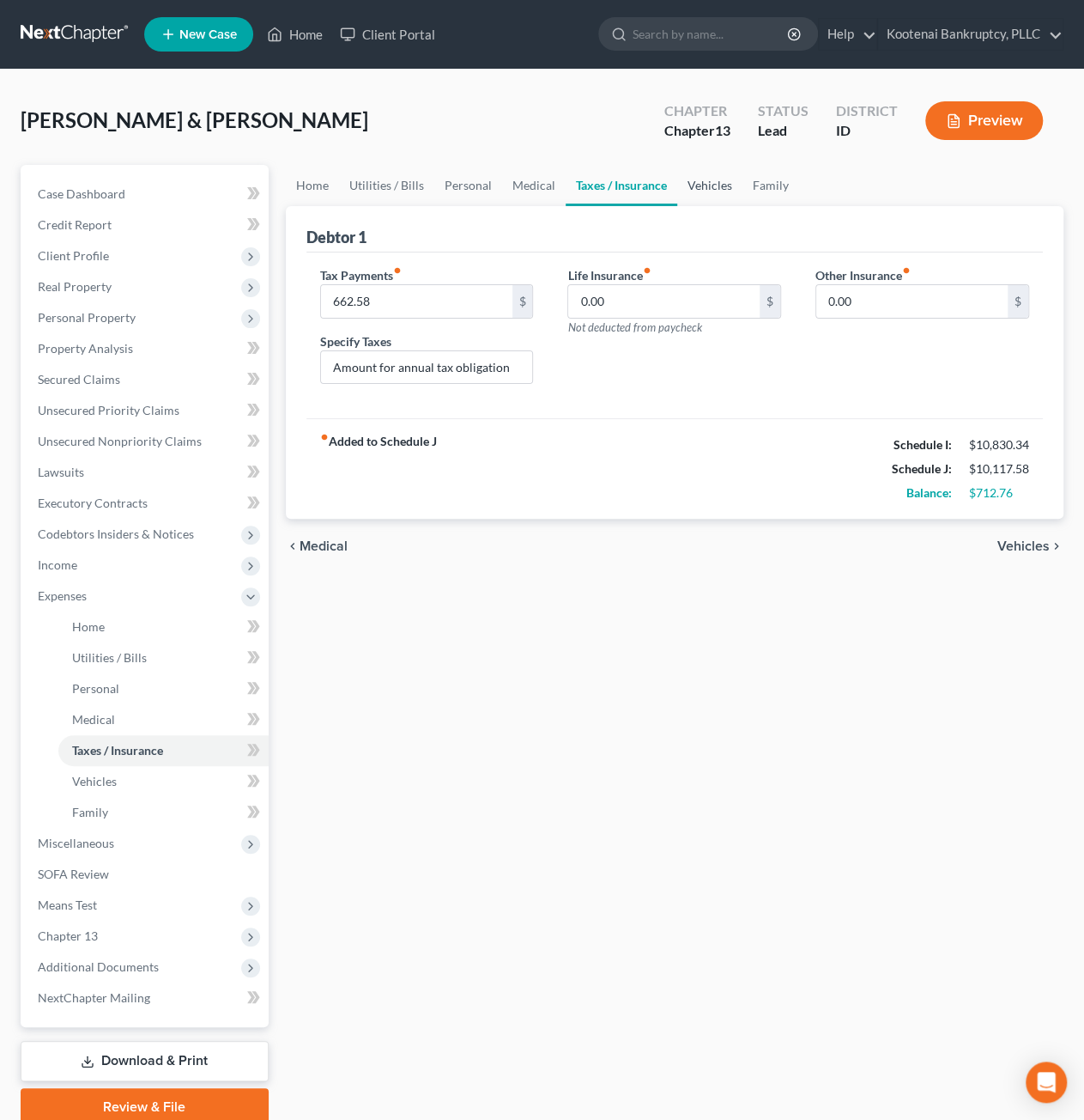
click at [689, 190] on link "Vehicles" at bounding box center [709, 186] width 65 height 42
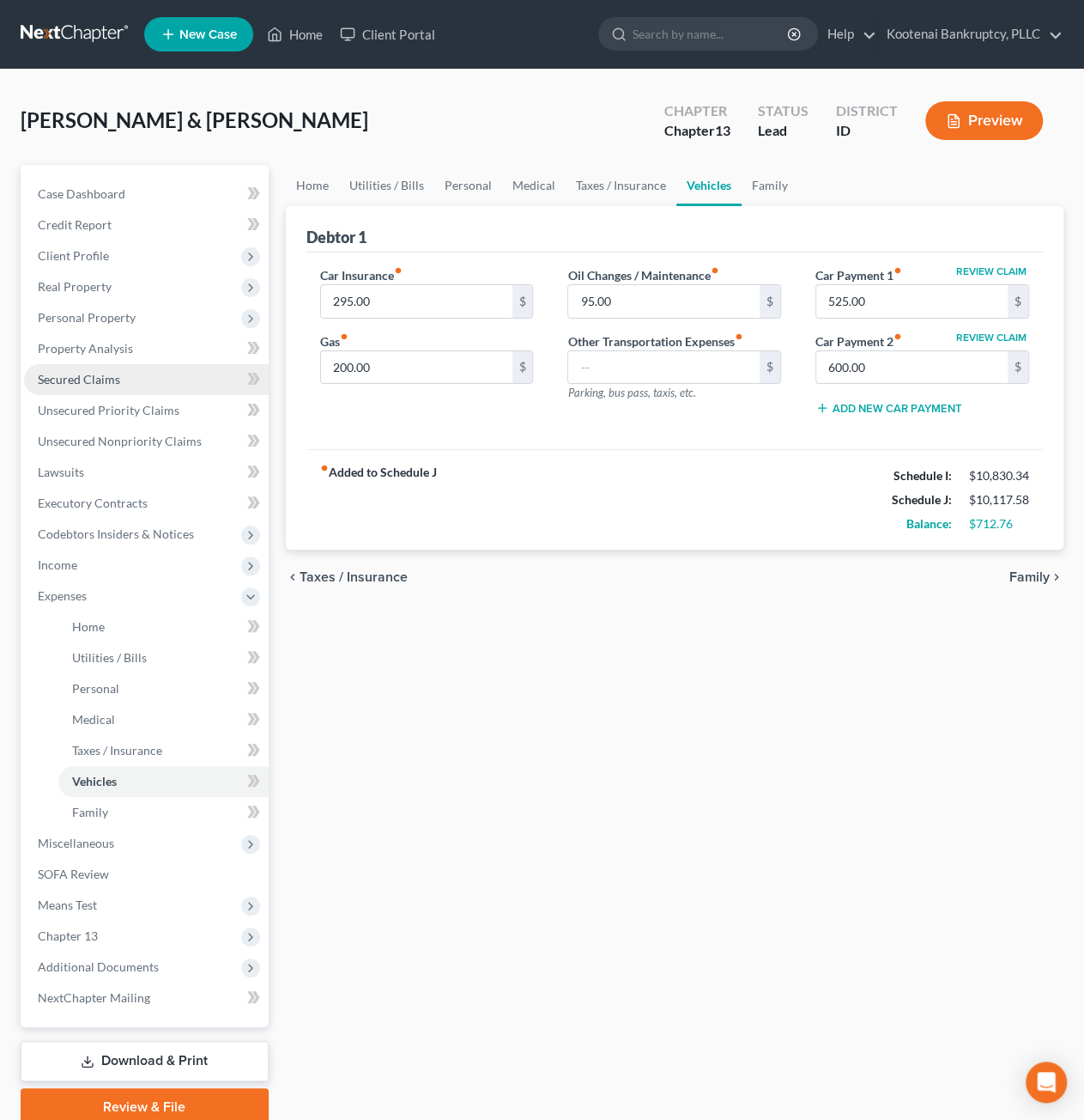
click at [100, 382] on span "Secured Claims" at bounding box center [78, 378] width 82 height 14
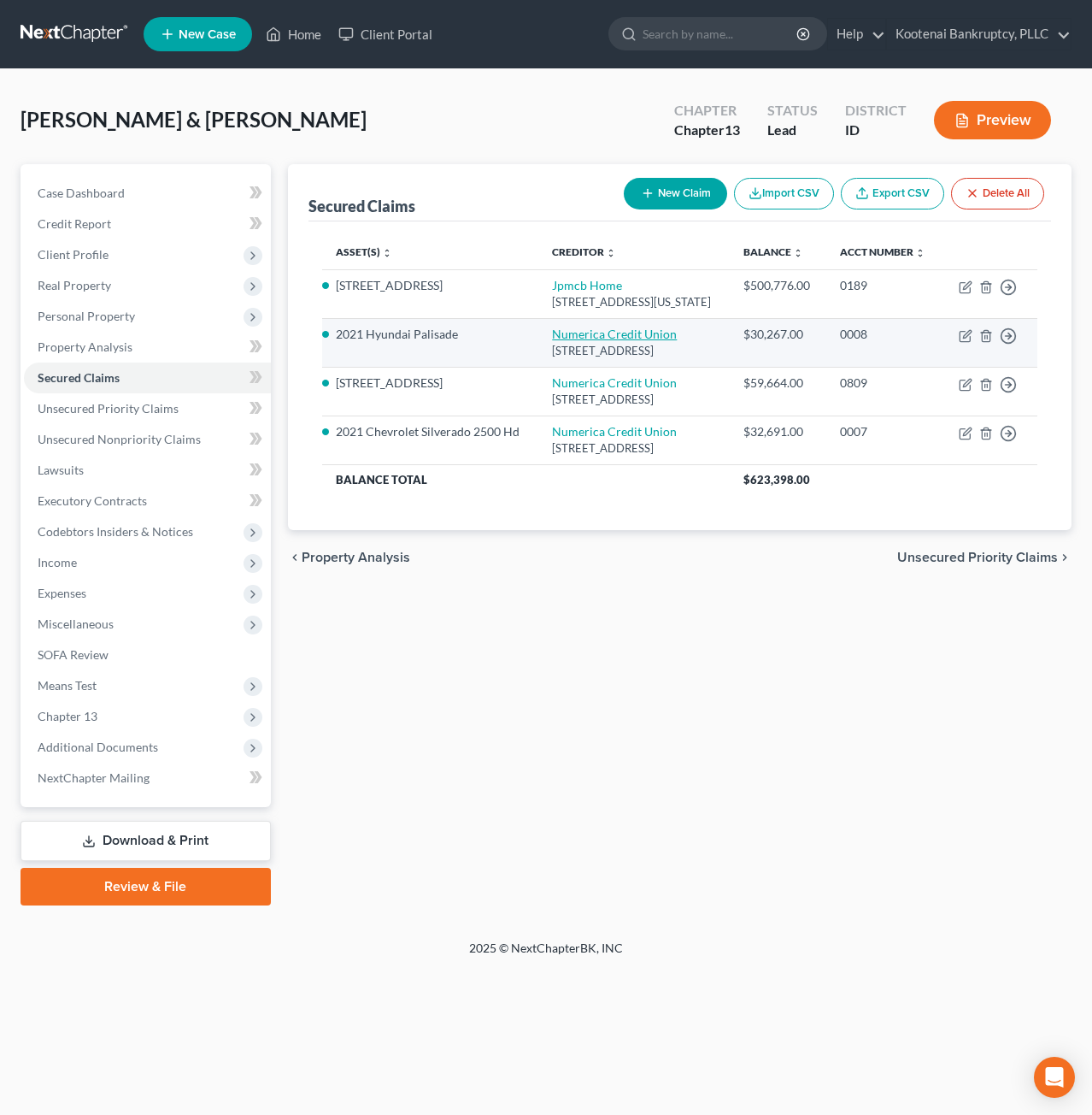
click at [574, 341] on link "Numerica Credit Union" at bounding box center [614, 333] width 125 height 14
select select "50"
select select "0"
select select "4"
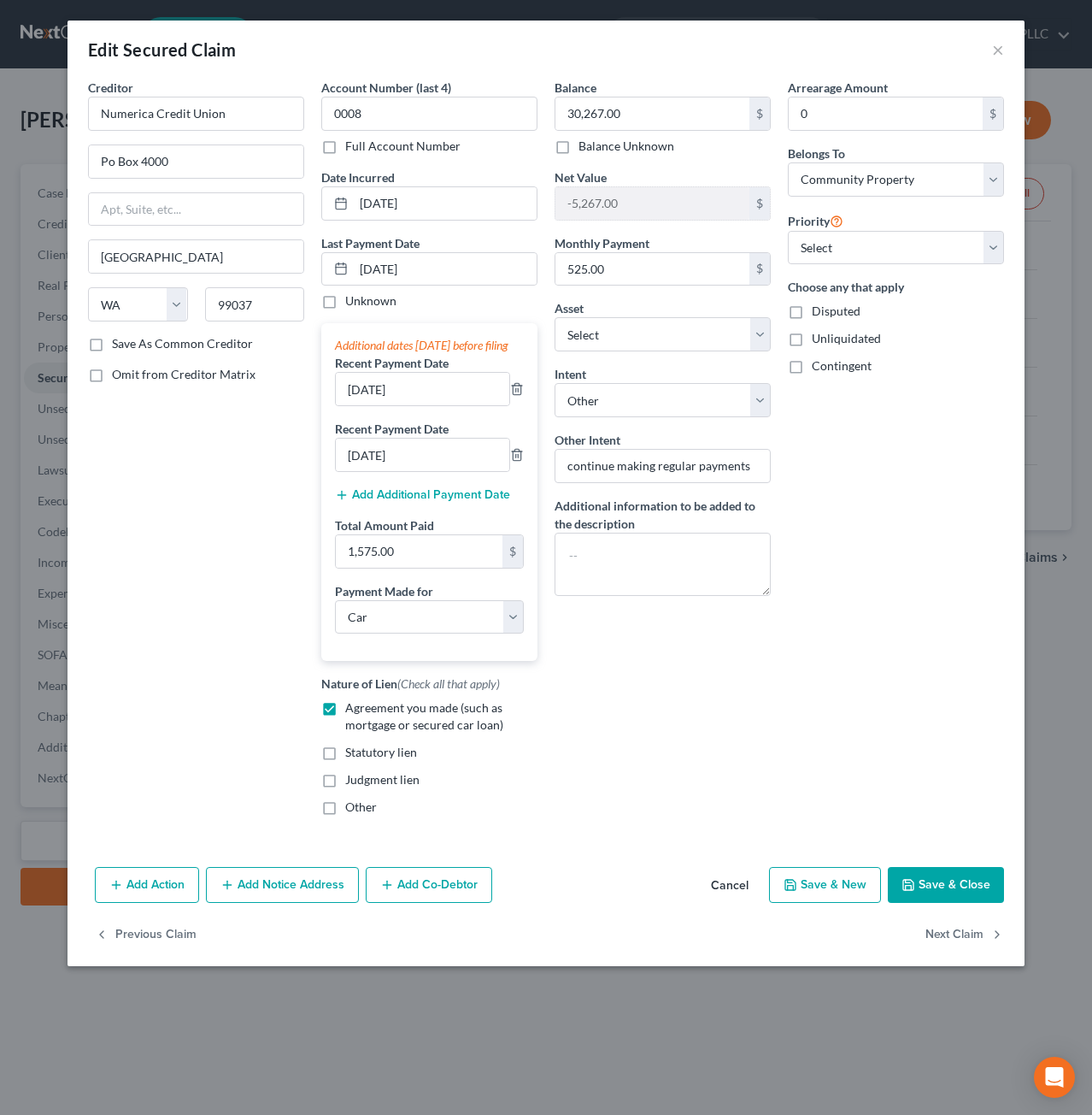
click at [731, 894] on button "Cancel" at bounding box center [730, 886] width 65 height 34
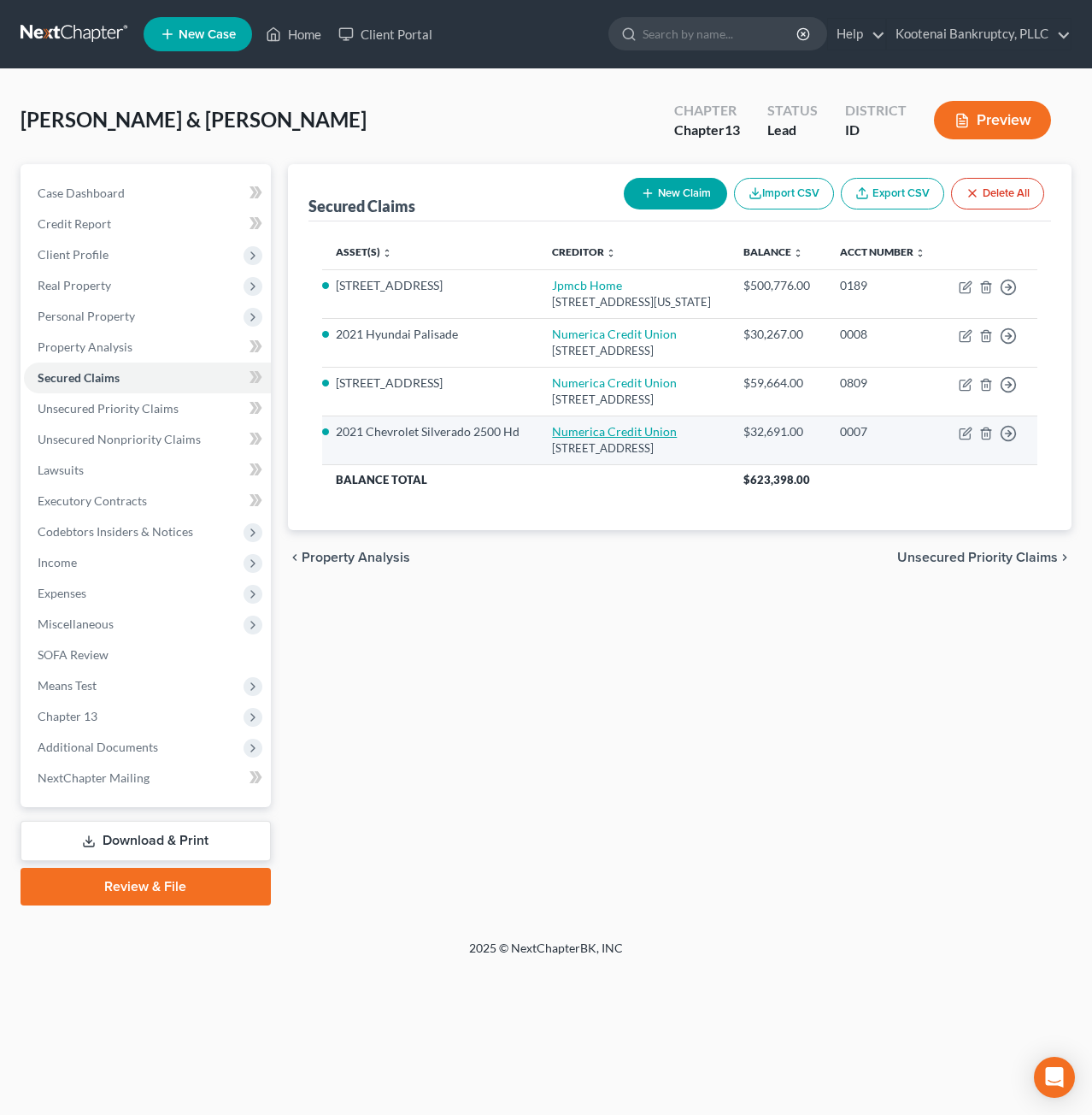
click at [630, 439] on link "Numerica Credit Union" at bounding box center [614, 430] width 125 height 14
select select "50"
select select "0"
select select "7"
select select "4"
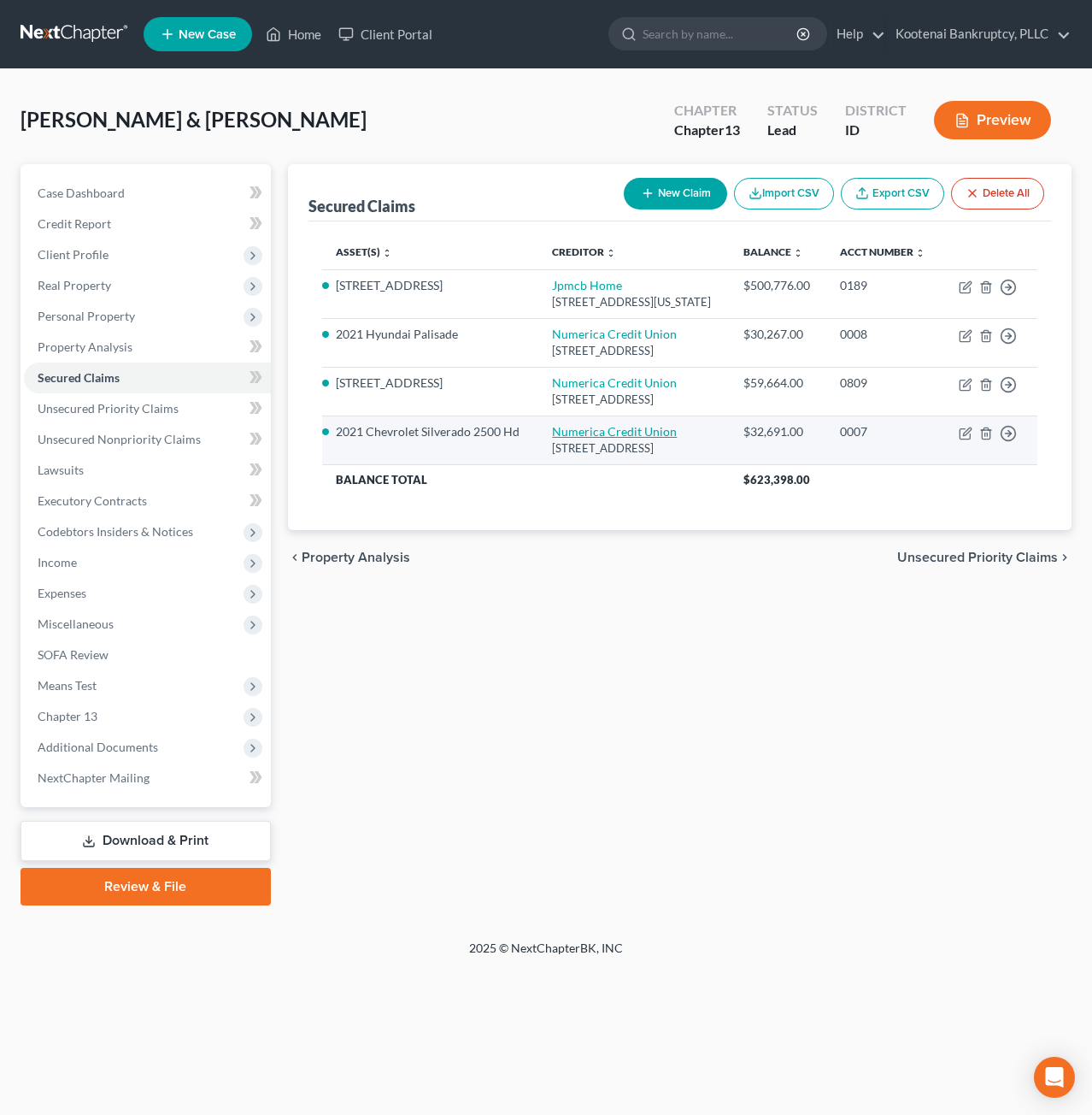
select select "4"
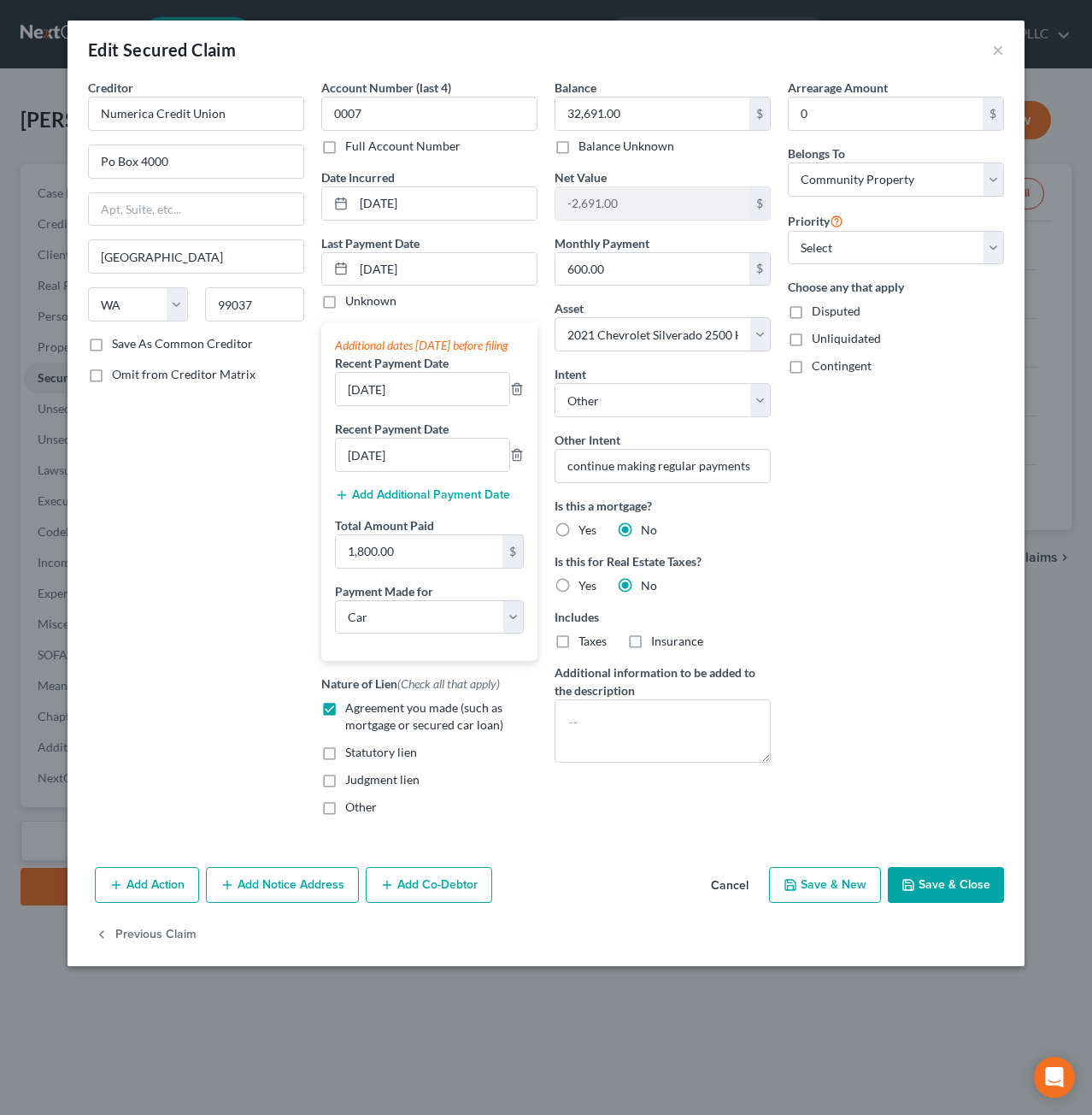
click at [735, 896] on button "Cancel" at bounding box center [730, 886] width 65 height 34
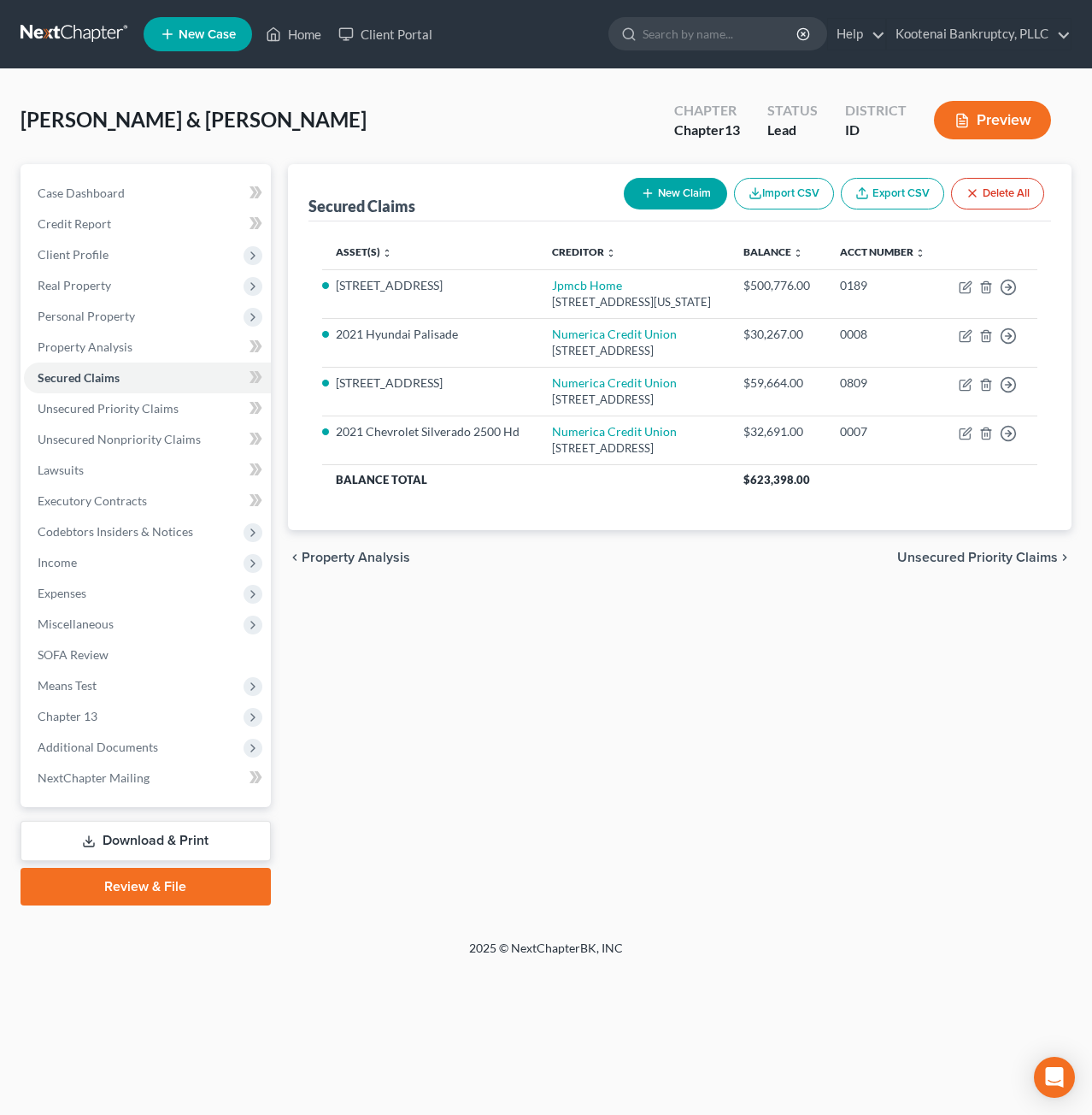
click at [641, 842] on div "Secured Claims New Claim Import CSV Export CSV Delete All Asset(s) expand_more …" at bounding box center [681, 534] width 802 height 741
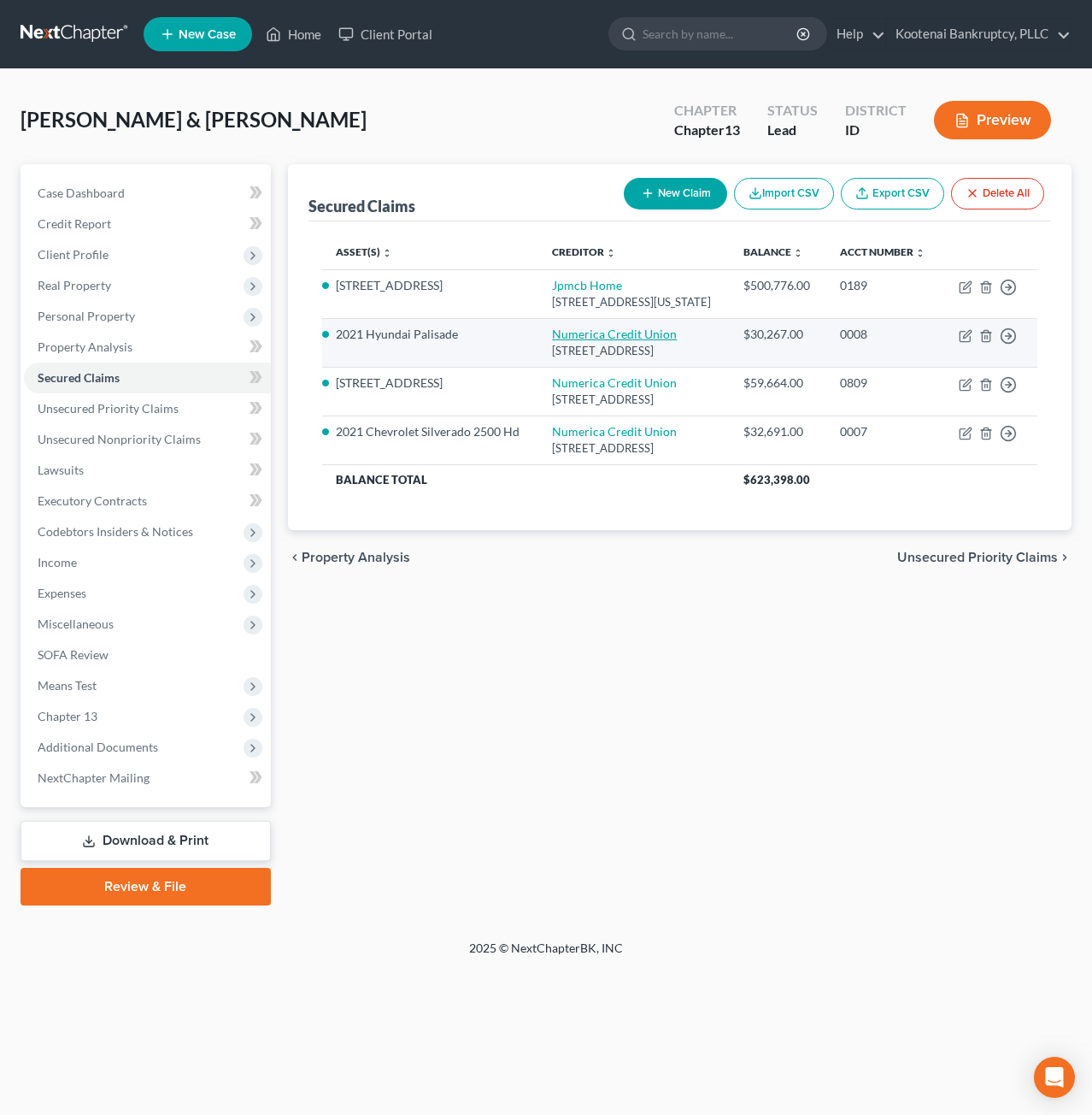
click at [594, 341] on link "Numerica Credit Union" at bounding box center [614, 333] width 125 height 14
select select "50"
select select "0"
select select "6"
select select "4"
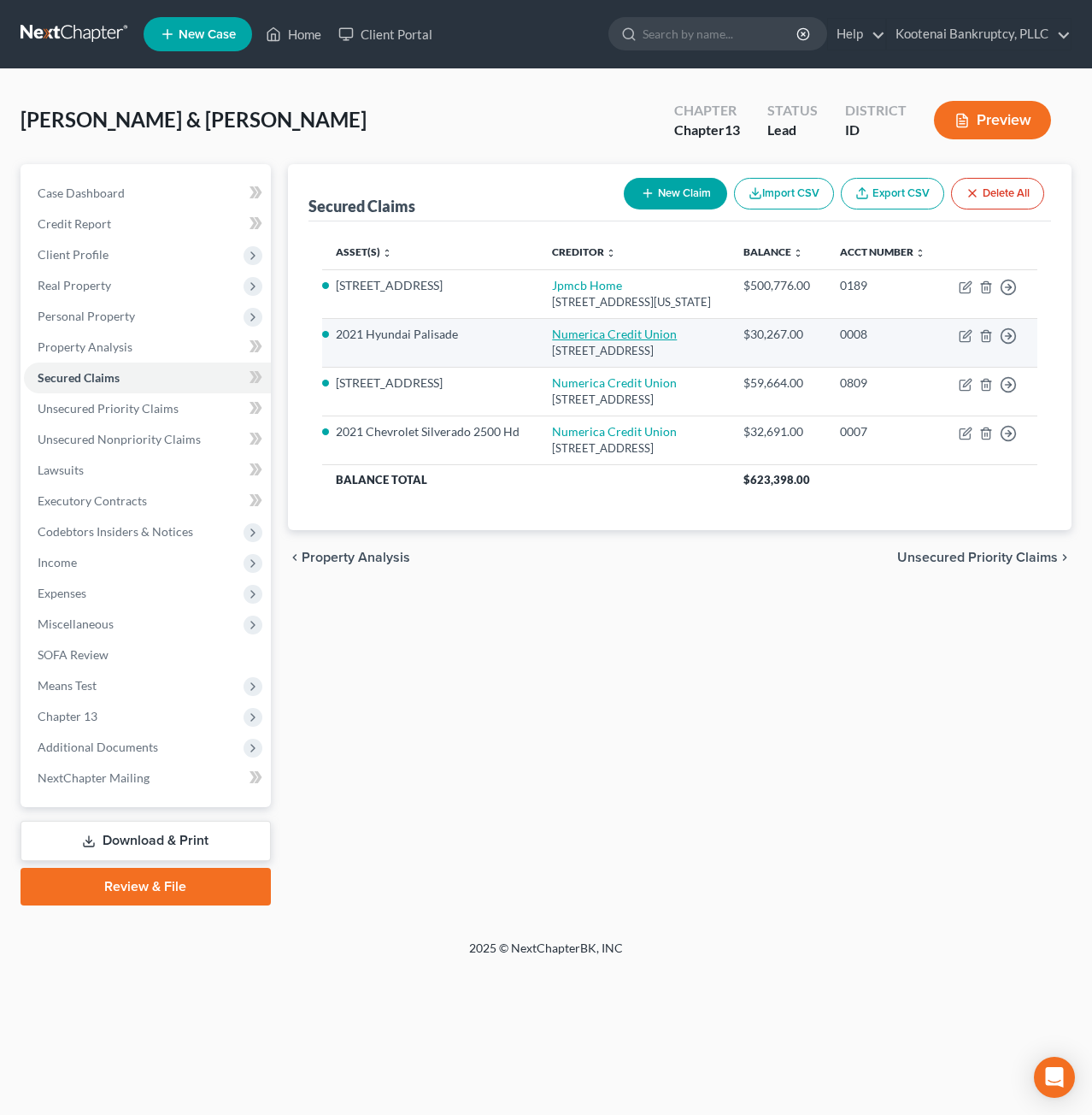
select select "4"
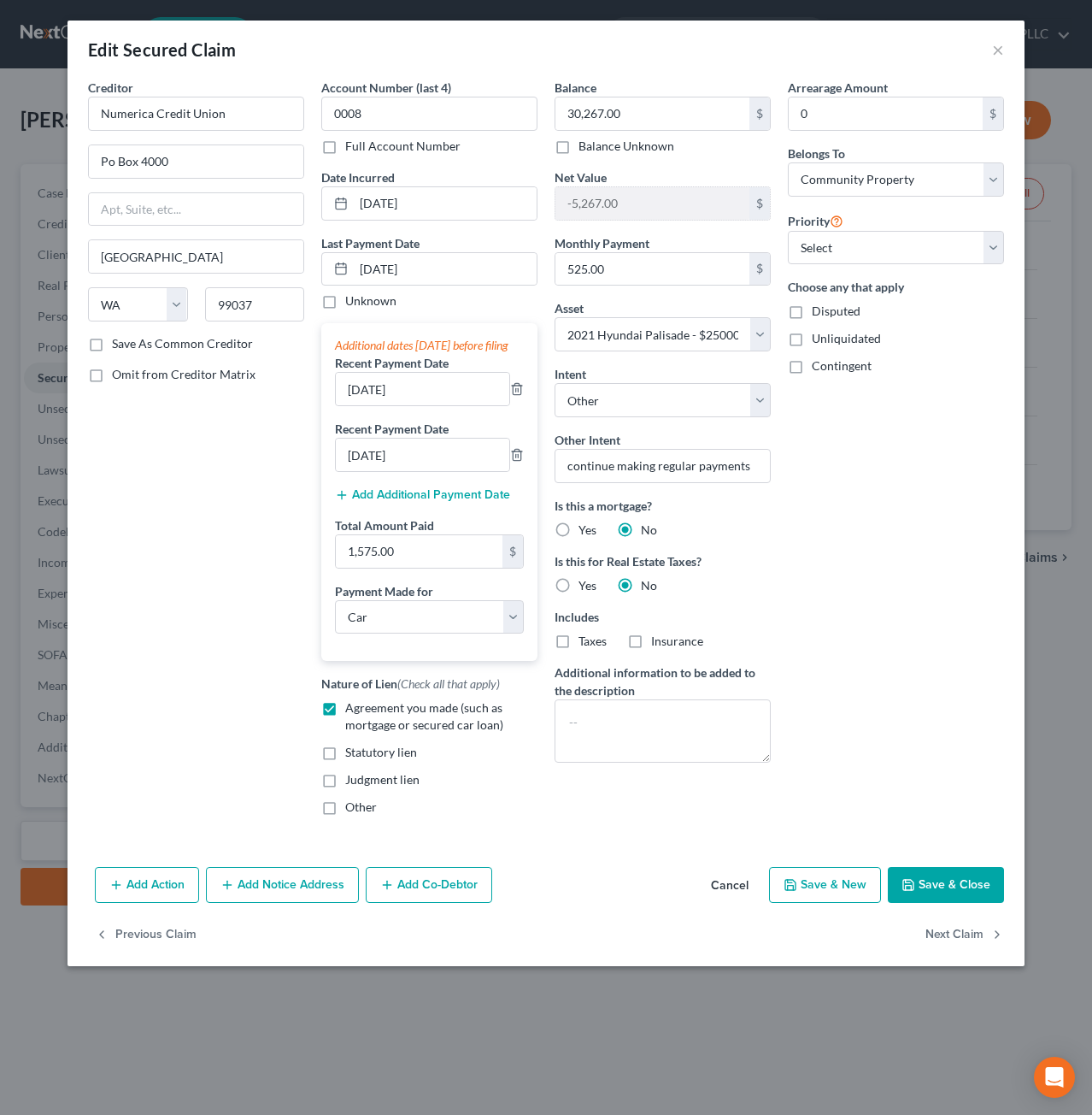
click at [728, 903] on button "Cancel" at bounding box center [730, 886] width 65 height 34
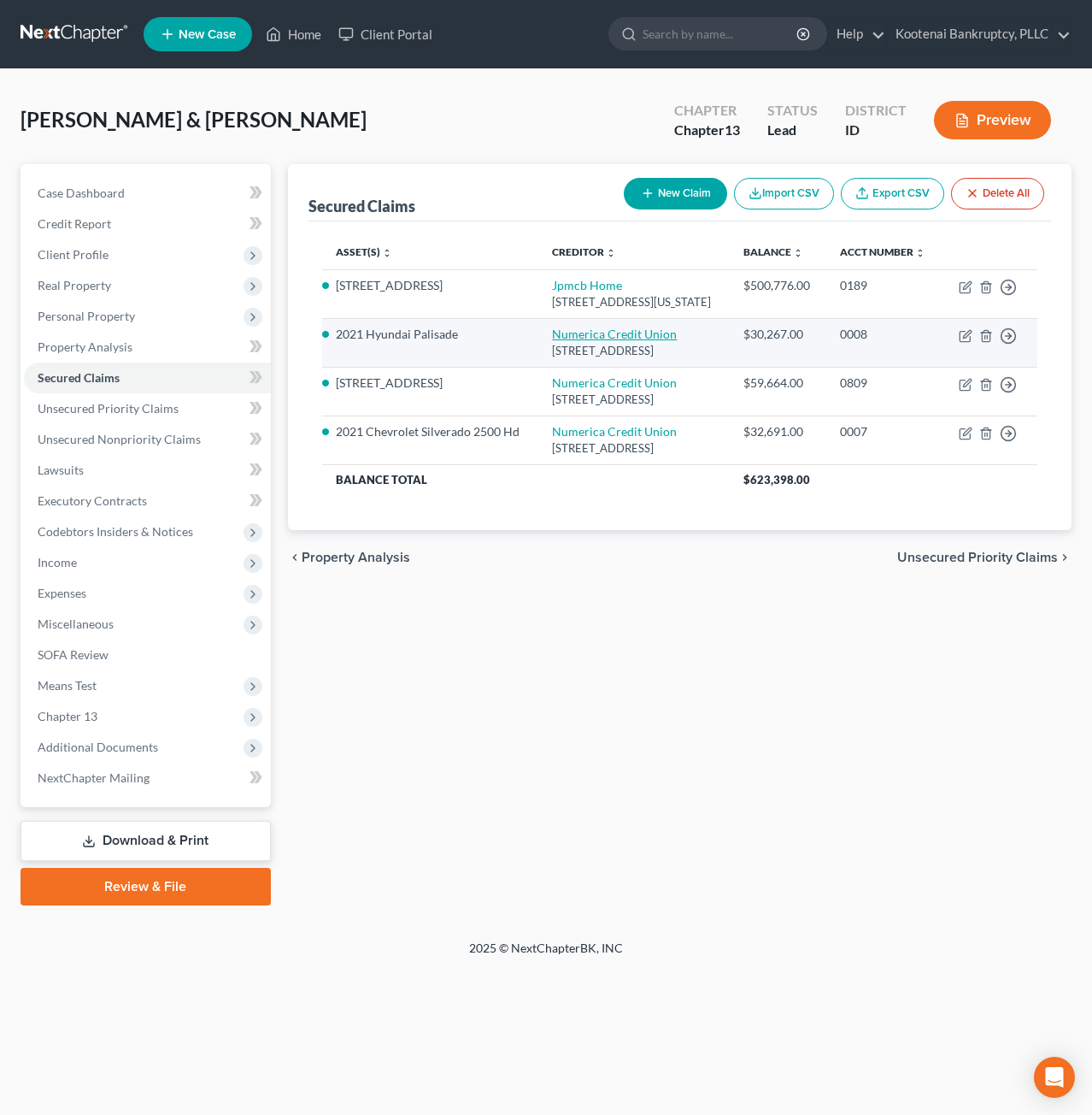
click at [607, 341] on link "Numerica Credit Union" at bounding box center [614, 333] width 125 height 14
select select "50"
select select "0"
select select "6"
select select "4"
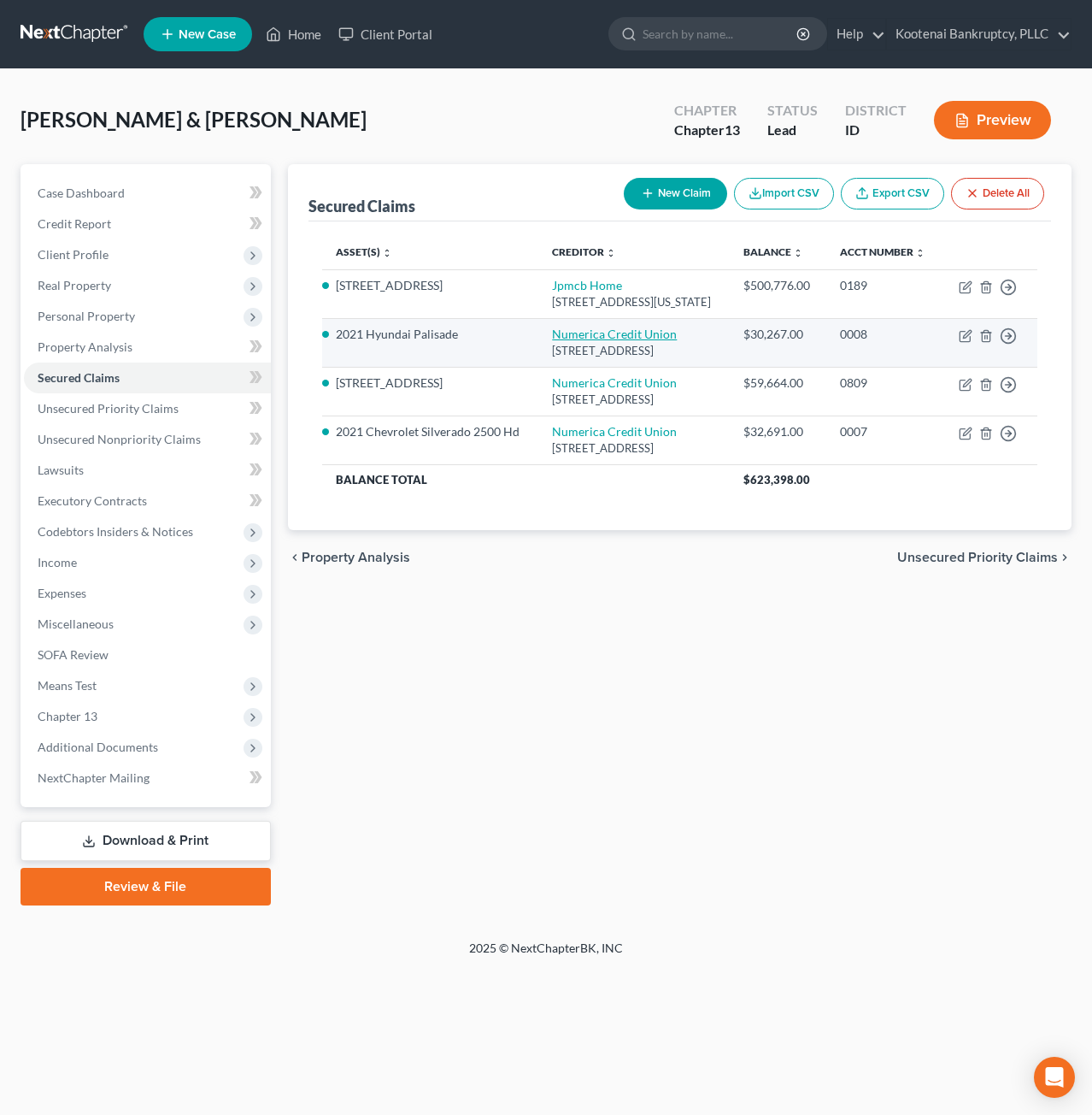
select select "4"
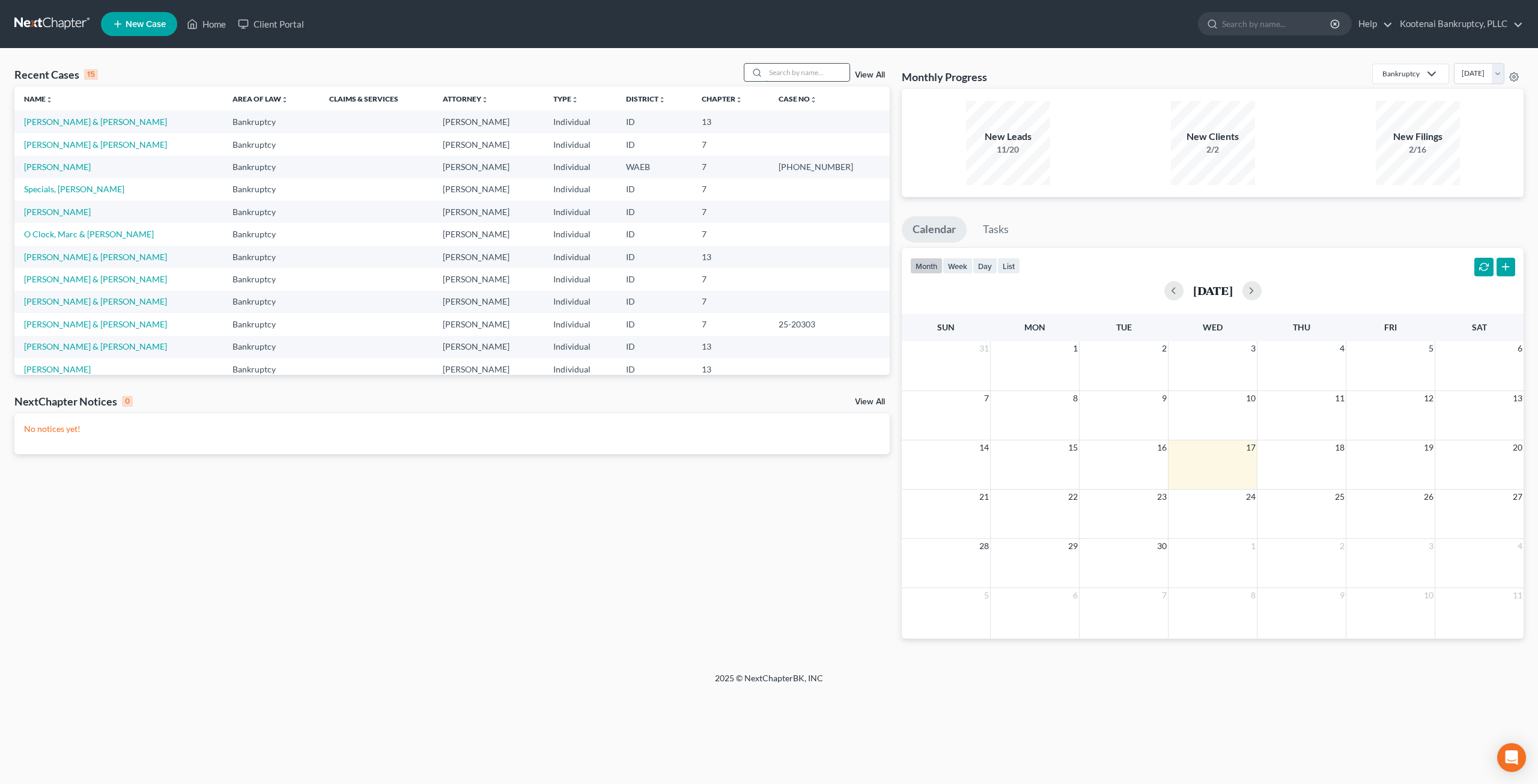
click at [787, 73] on input "search" at bounding box center [807, 72] width 84 height 17
click at [95, 125] on link "[PERSON_NAME] & [PERSON_NAME]" at bounding box center [95, 121] width 143 height 10
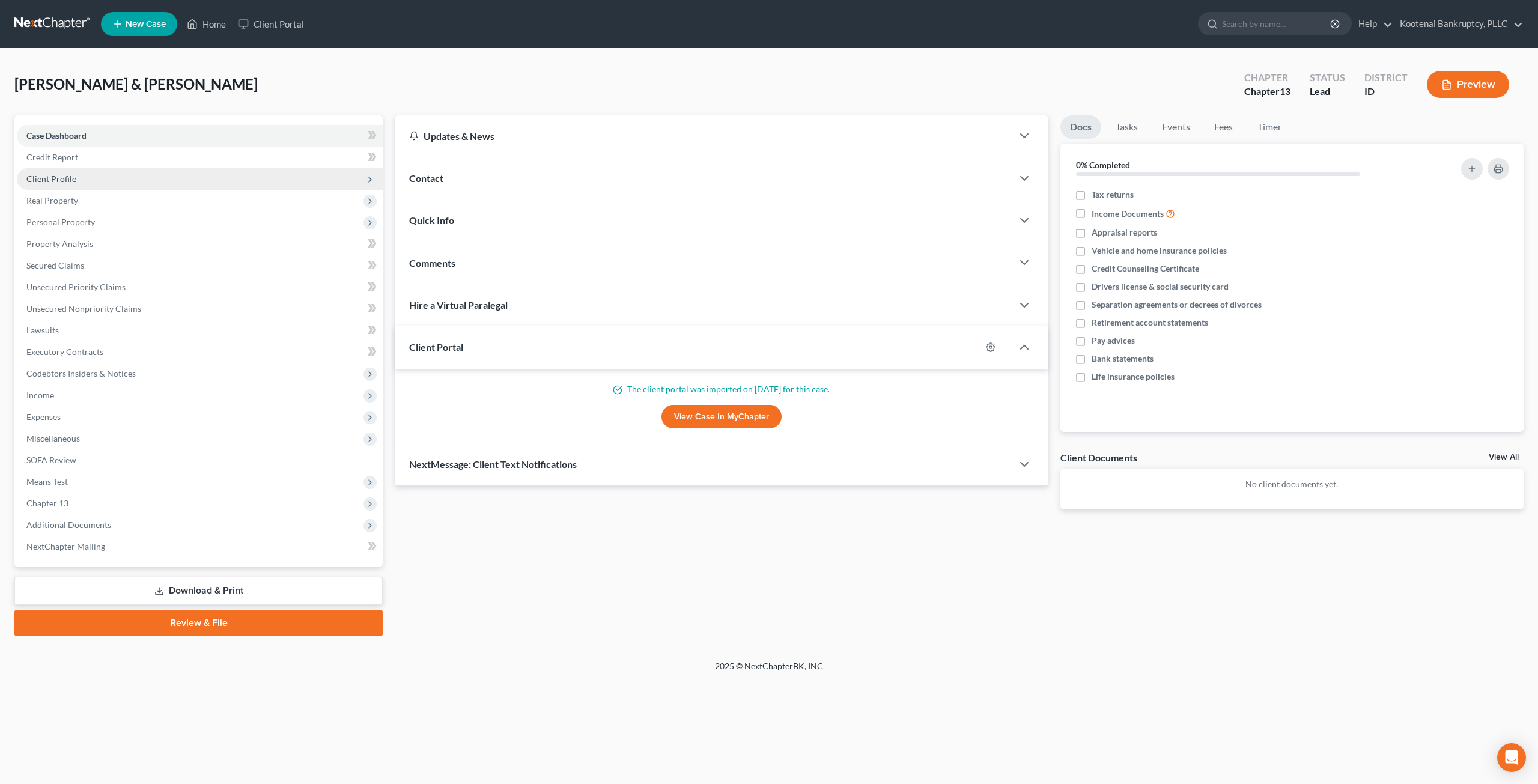
click at [117, 177] on span "Client Profile" at bounding box center [199, 179] width 366 height 22
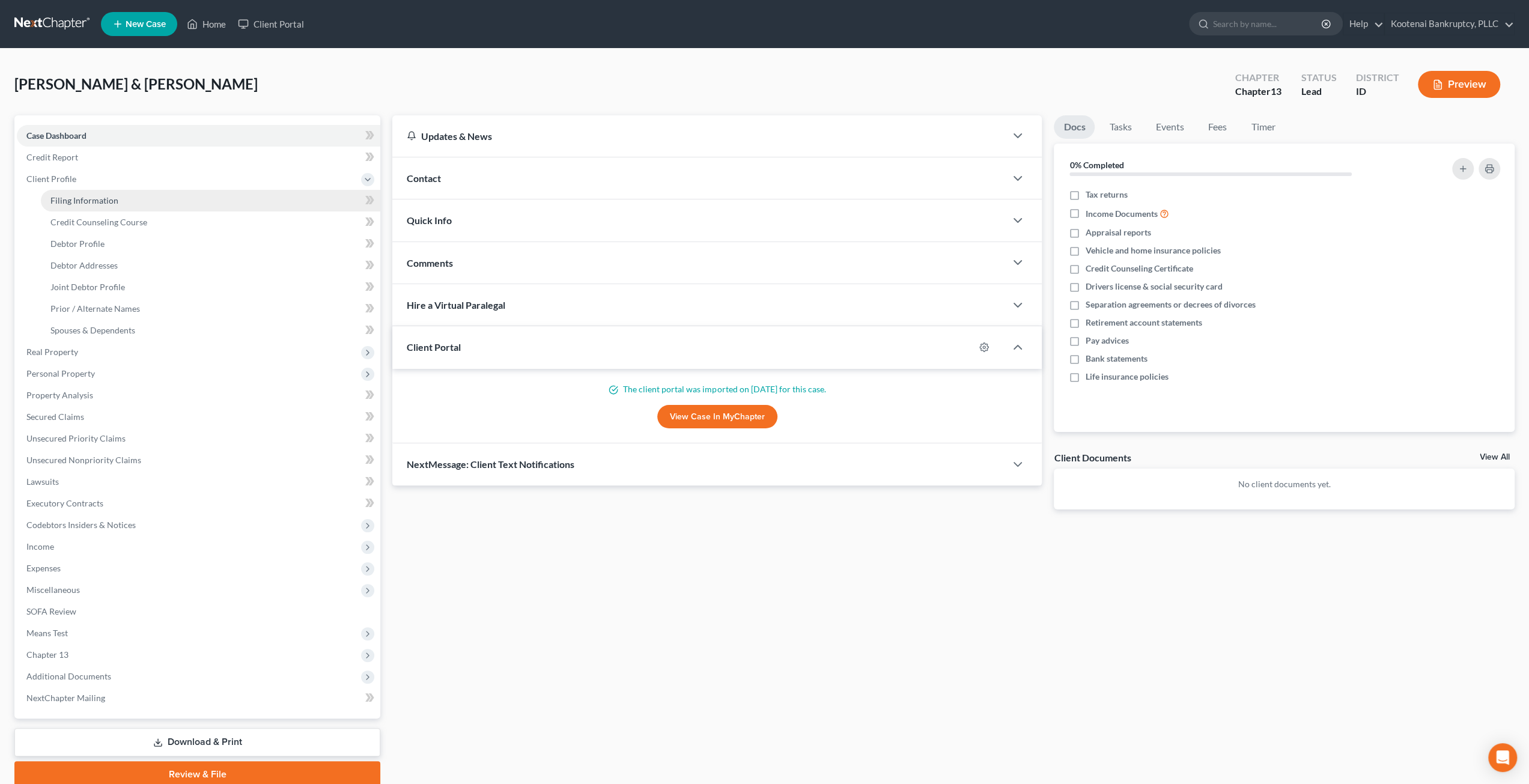
click at [114, 193] on link "Filing Information" at bounding box center [211, 201] width 339 height 22
select select "1"
select select "3"
select select "13"
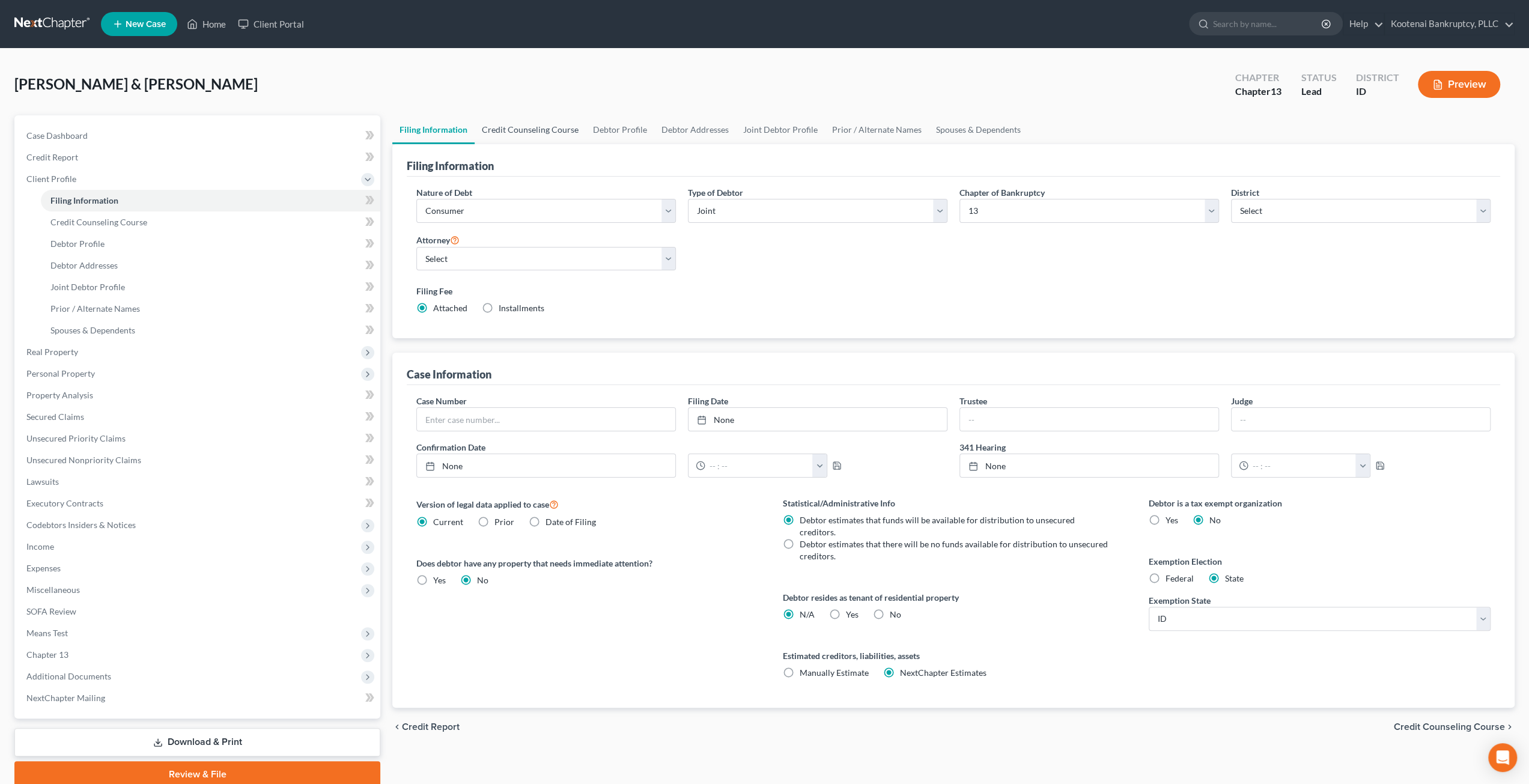
click at [541, 127] on link "Credit Counseling Course" at bounding box center [530, 130] width 111 height 29
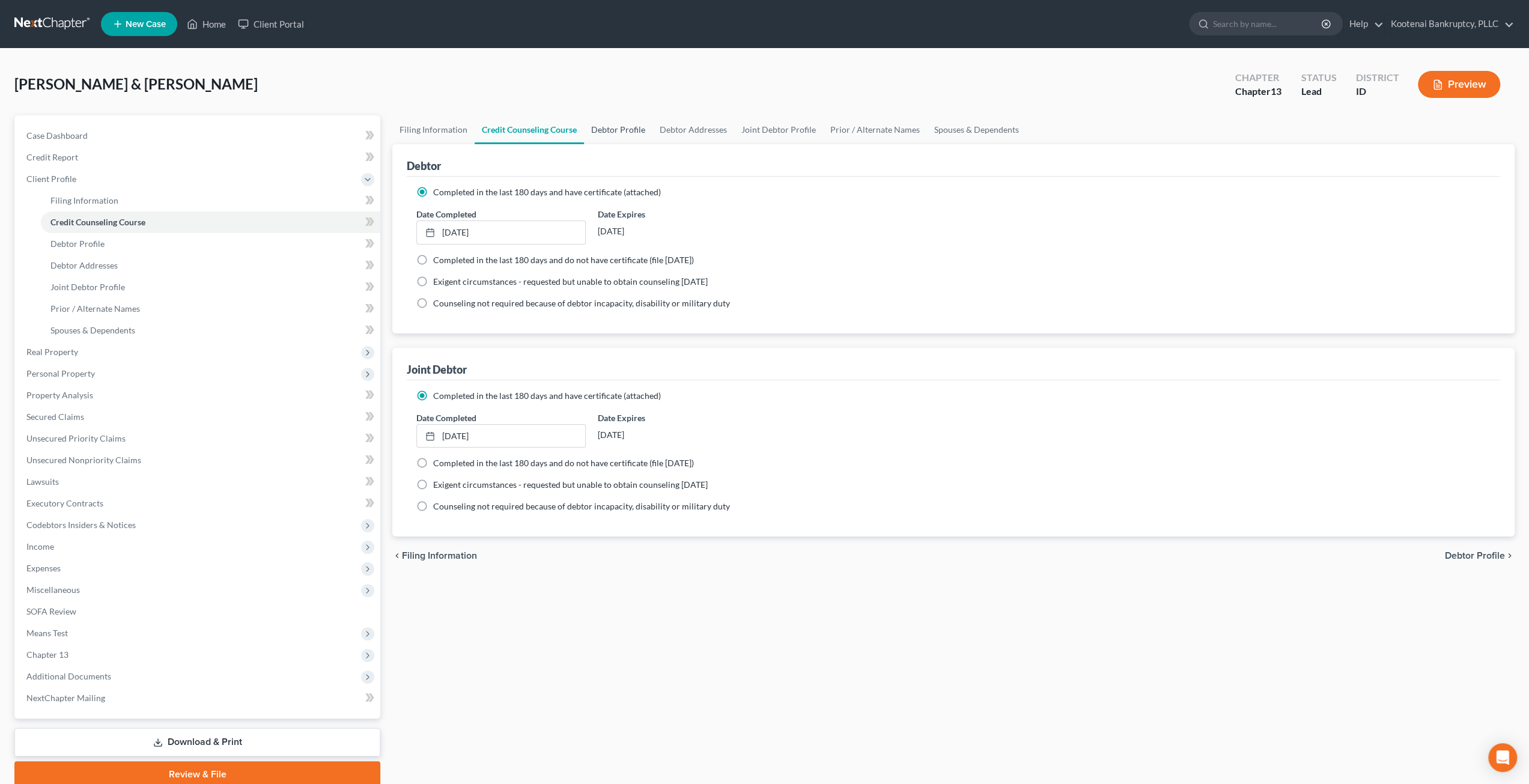
click at [599, 127] on link "Debtor Profile" at bounding box center [619, 130] width 69 height 29
select select "1"
select select "3"
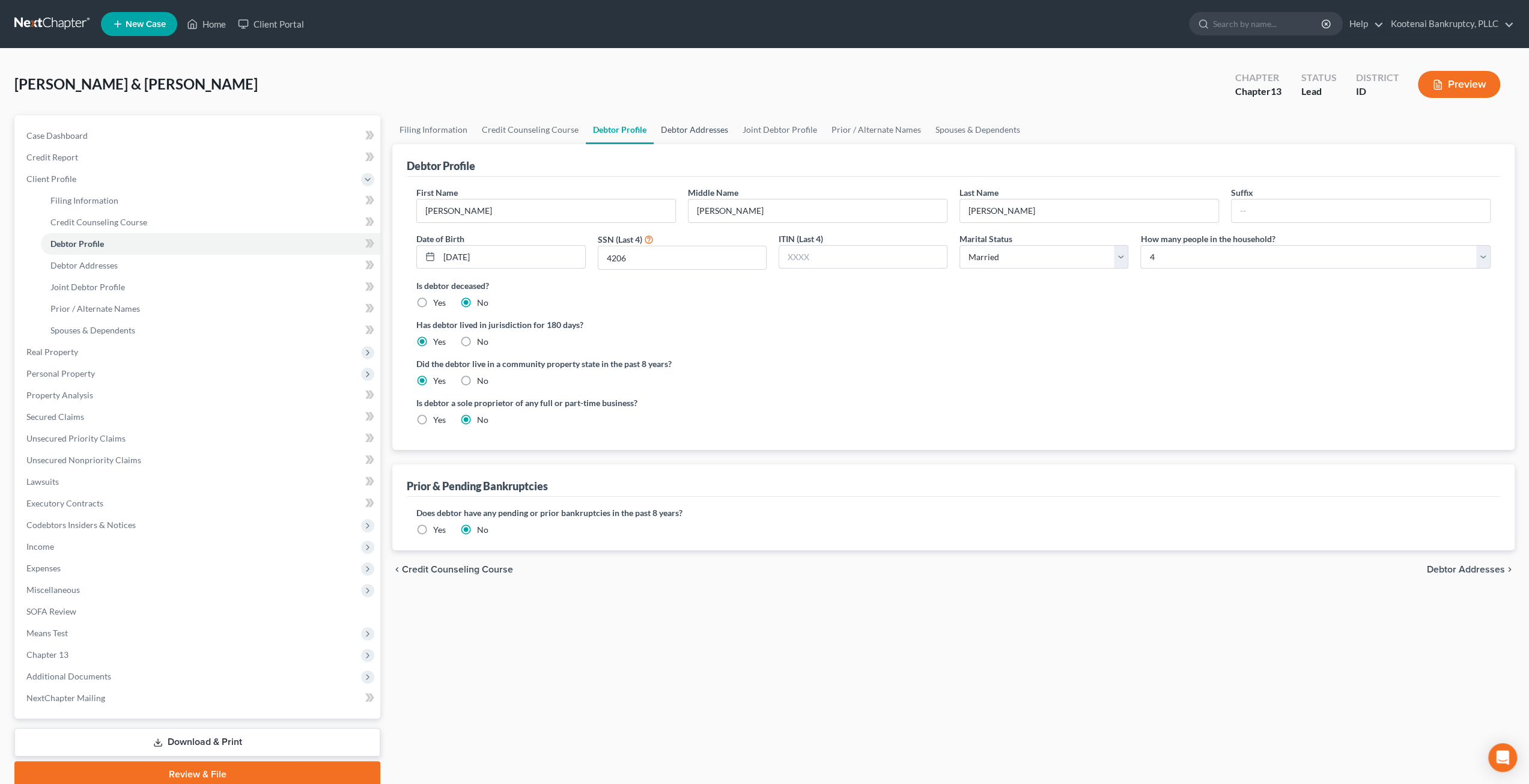
click at [709, 125] on link "Debtor Addresses" at bounding box center [695, 130] width 82 height 29
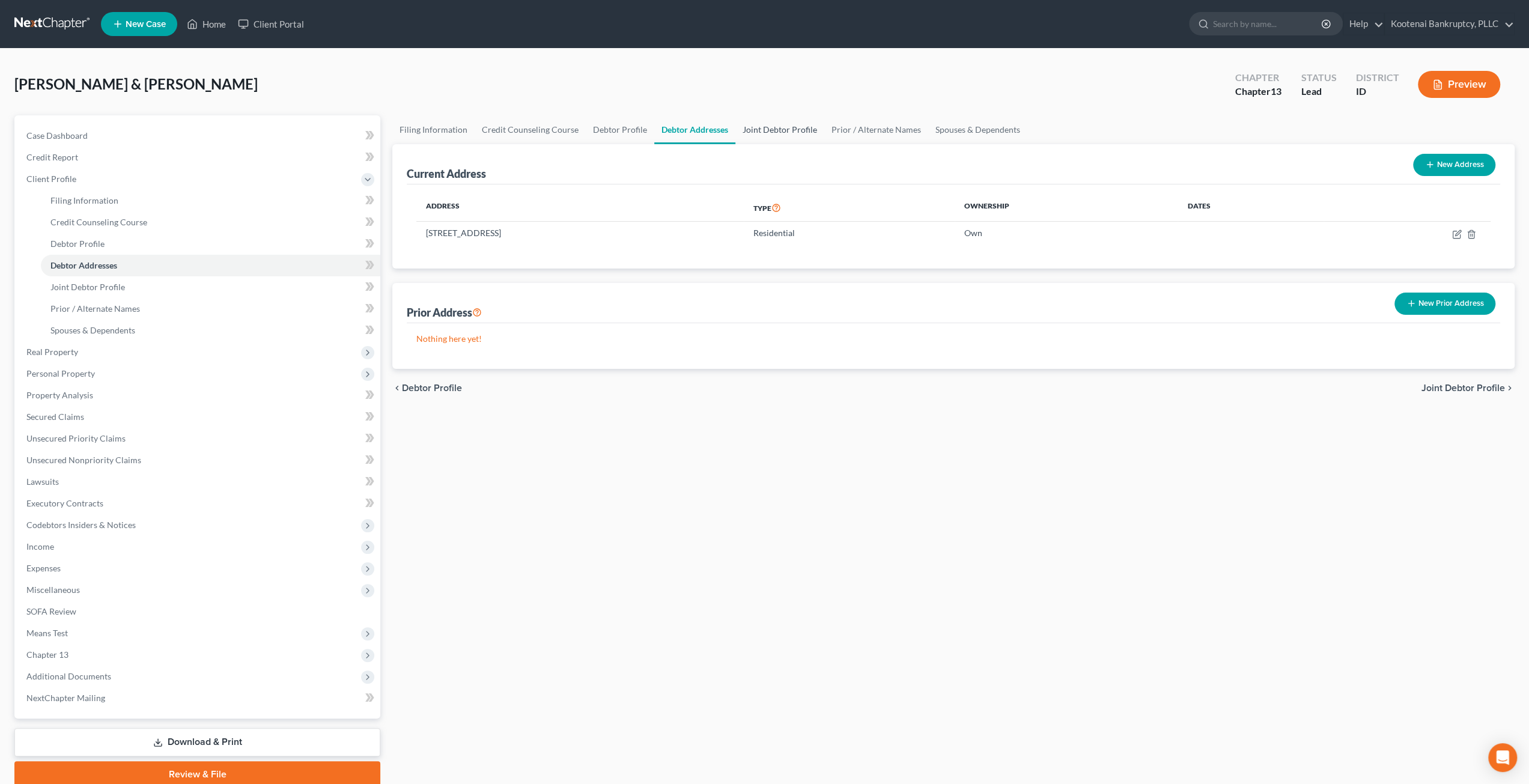
click at [775, 123] on link "Joint Debtor Profile" at bounding box center [780, 130] width 89 height 29
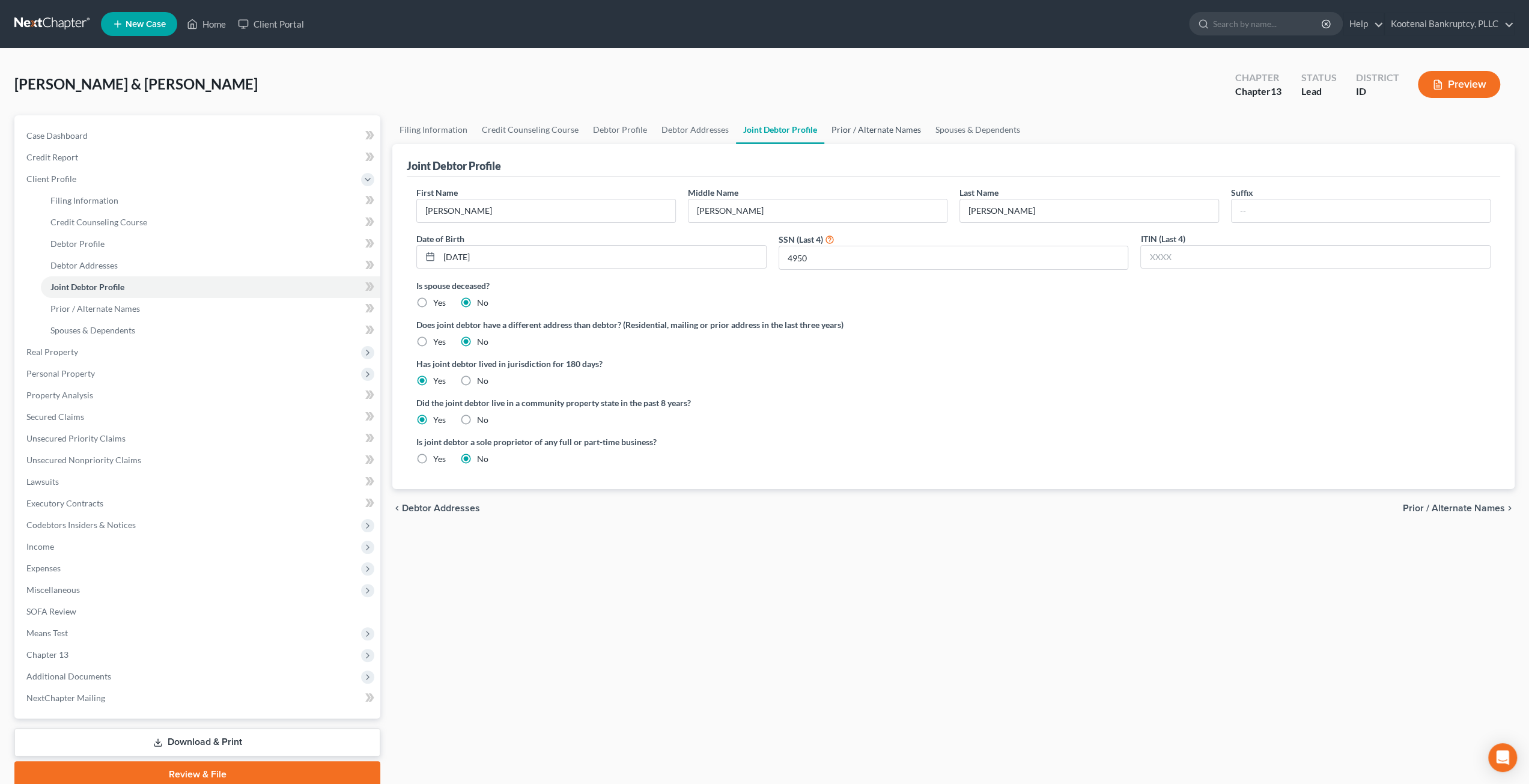
click at [860, 123] on link "Prior / Alternate Names" at bounding box center [876, 130] width 104 height 29
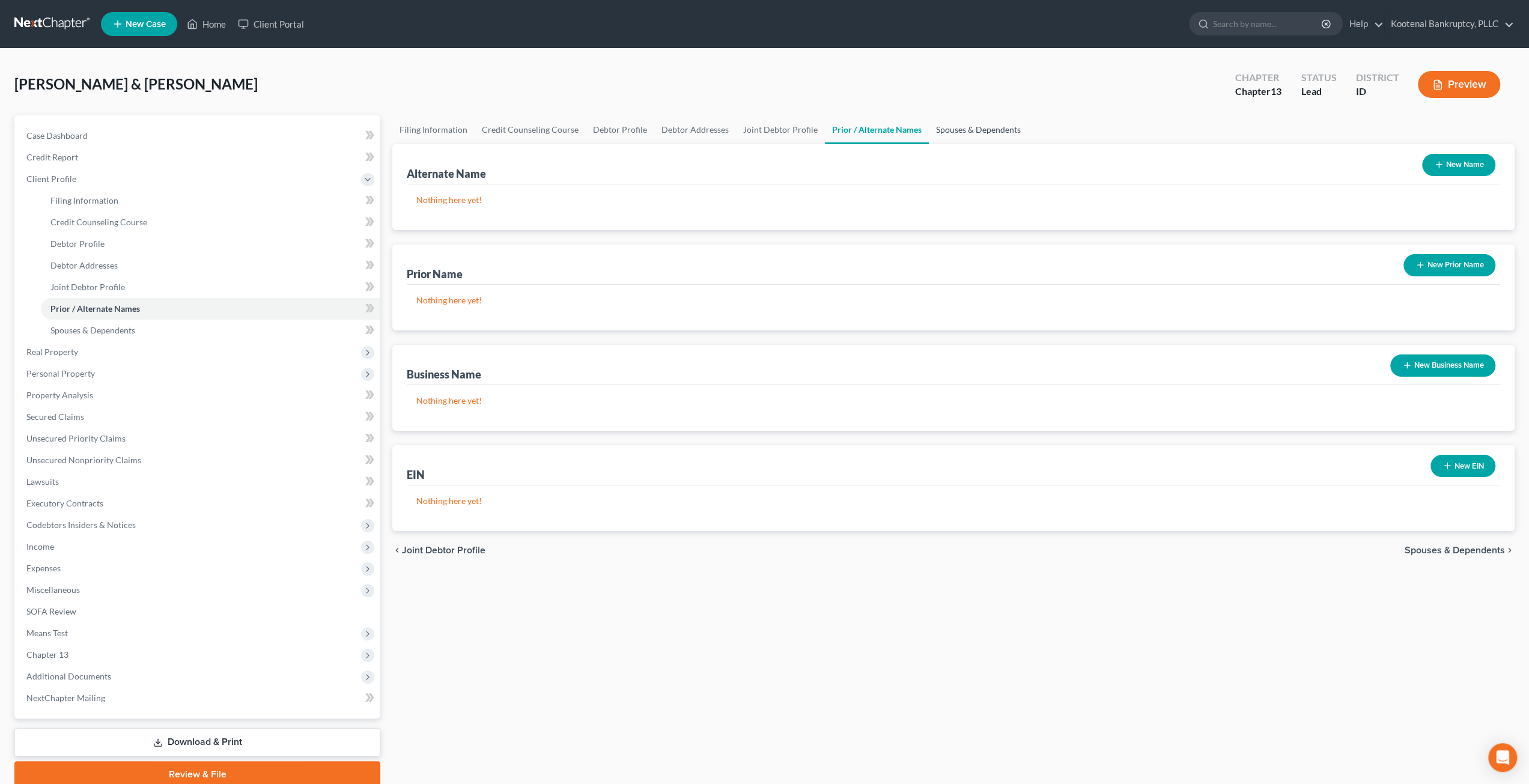
click at [955, 123] on link "Spouses & Dependents" at bounding box center [978, 130] width 99 height 29
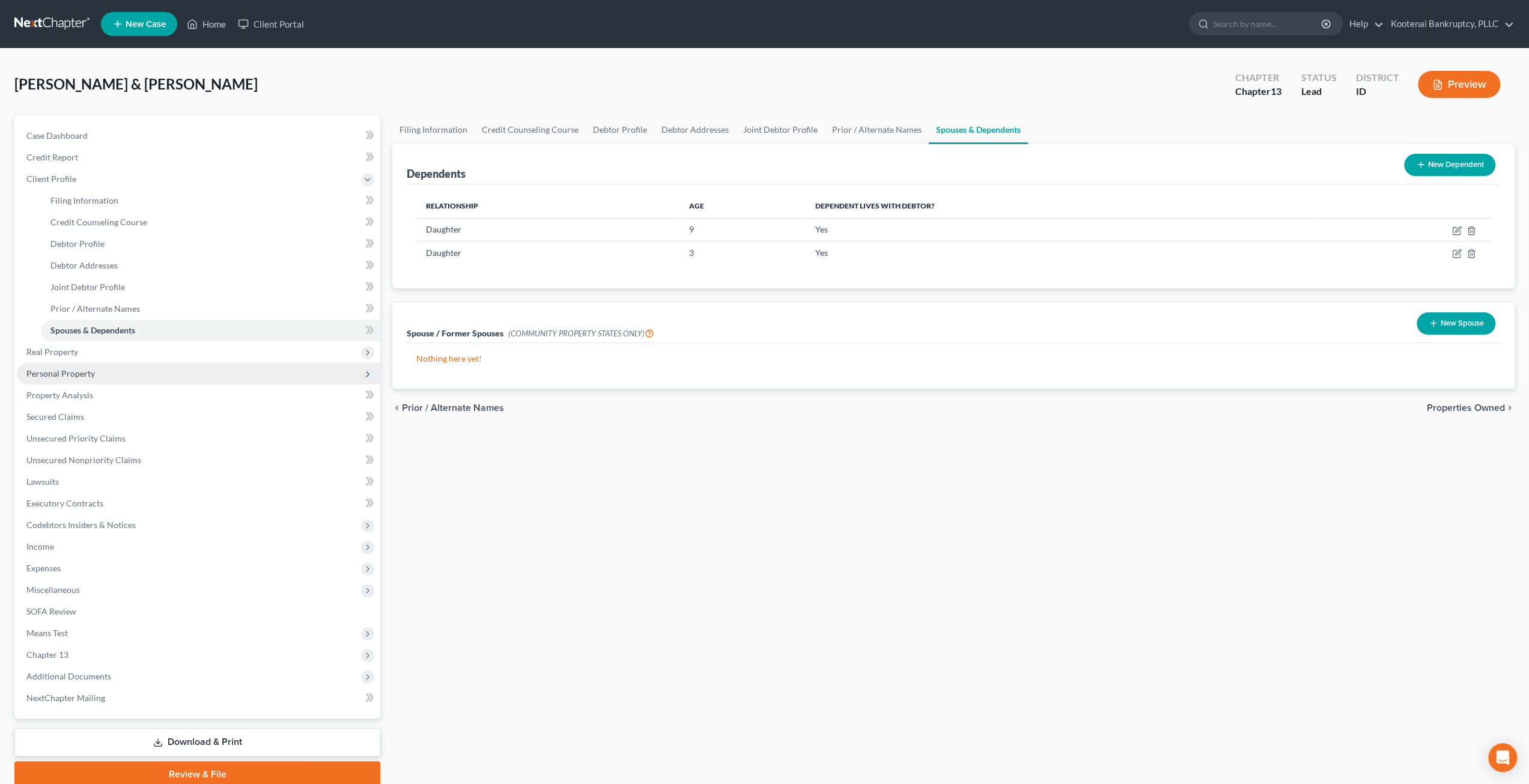
click at [136, 376] on span "Personal Property" at bounding box center [198, 374] width 364 height 22
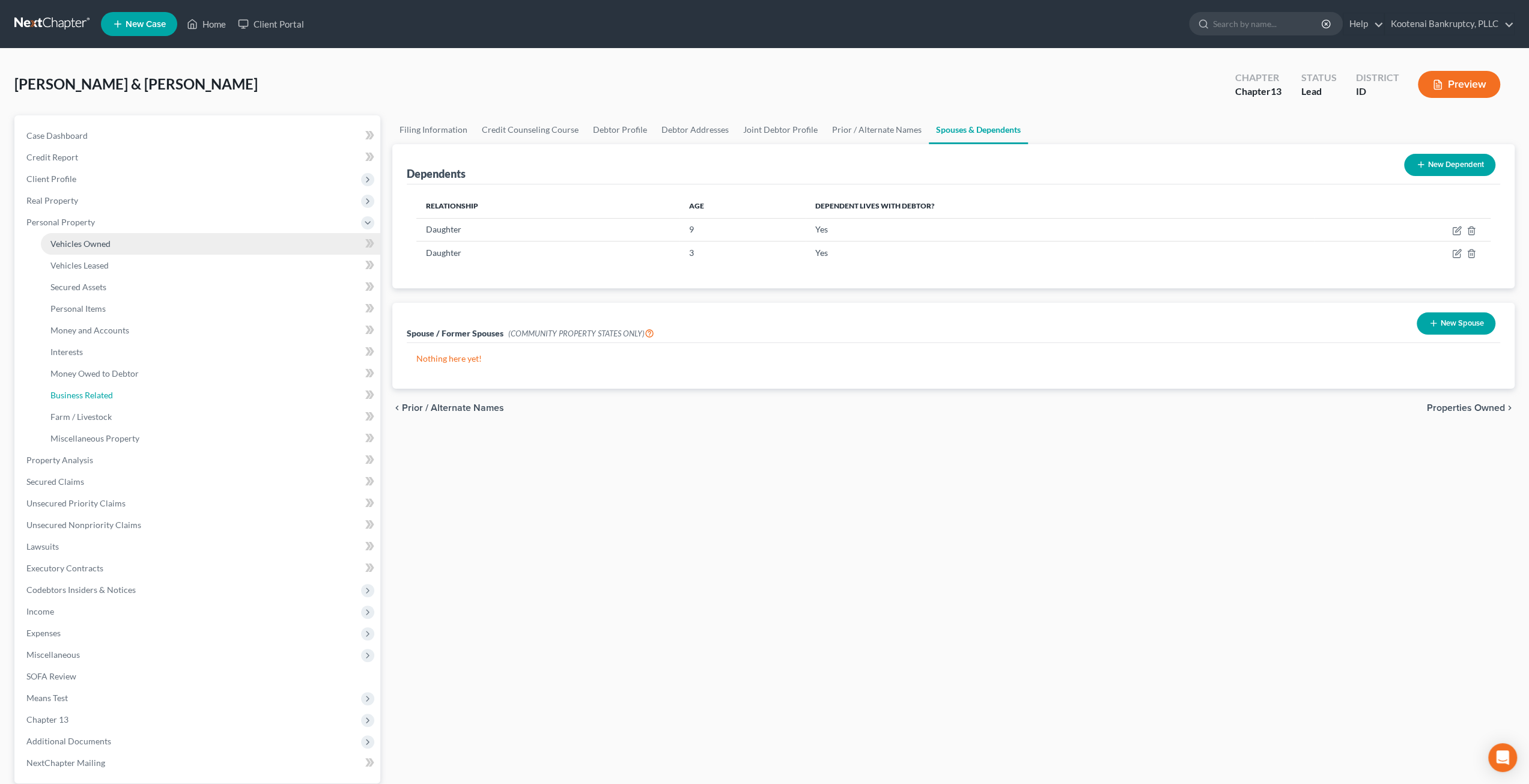
click at [132, 389] on link "Business Related" at bounding box center [211, 395] width 339 height 22
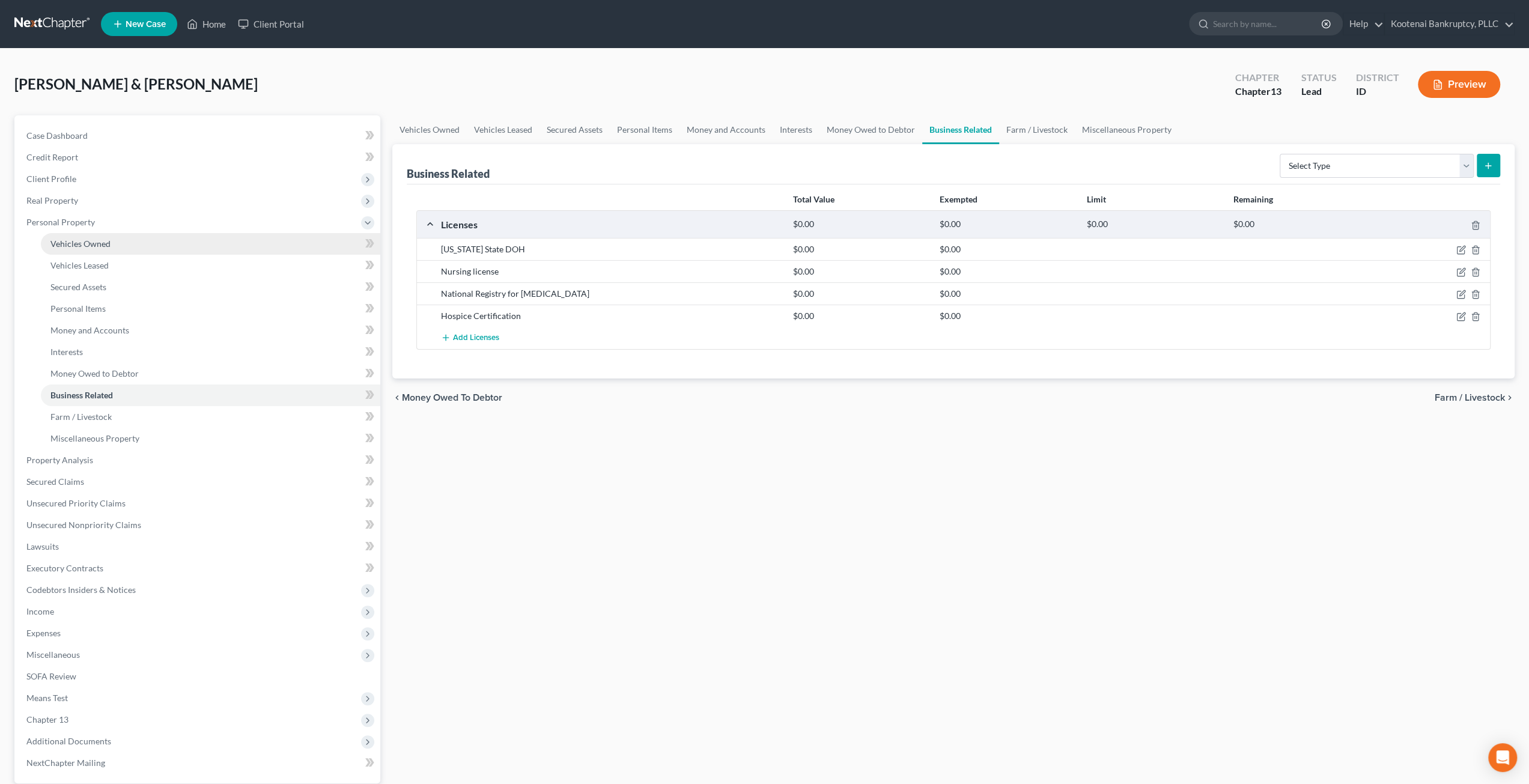
click at [176, 234] on link "Vehicles Owned" at bounding box center [211, 244] width 339 height 22
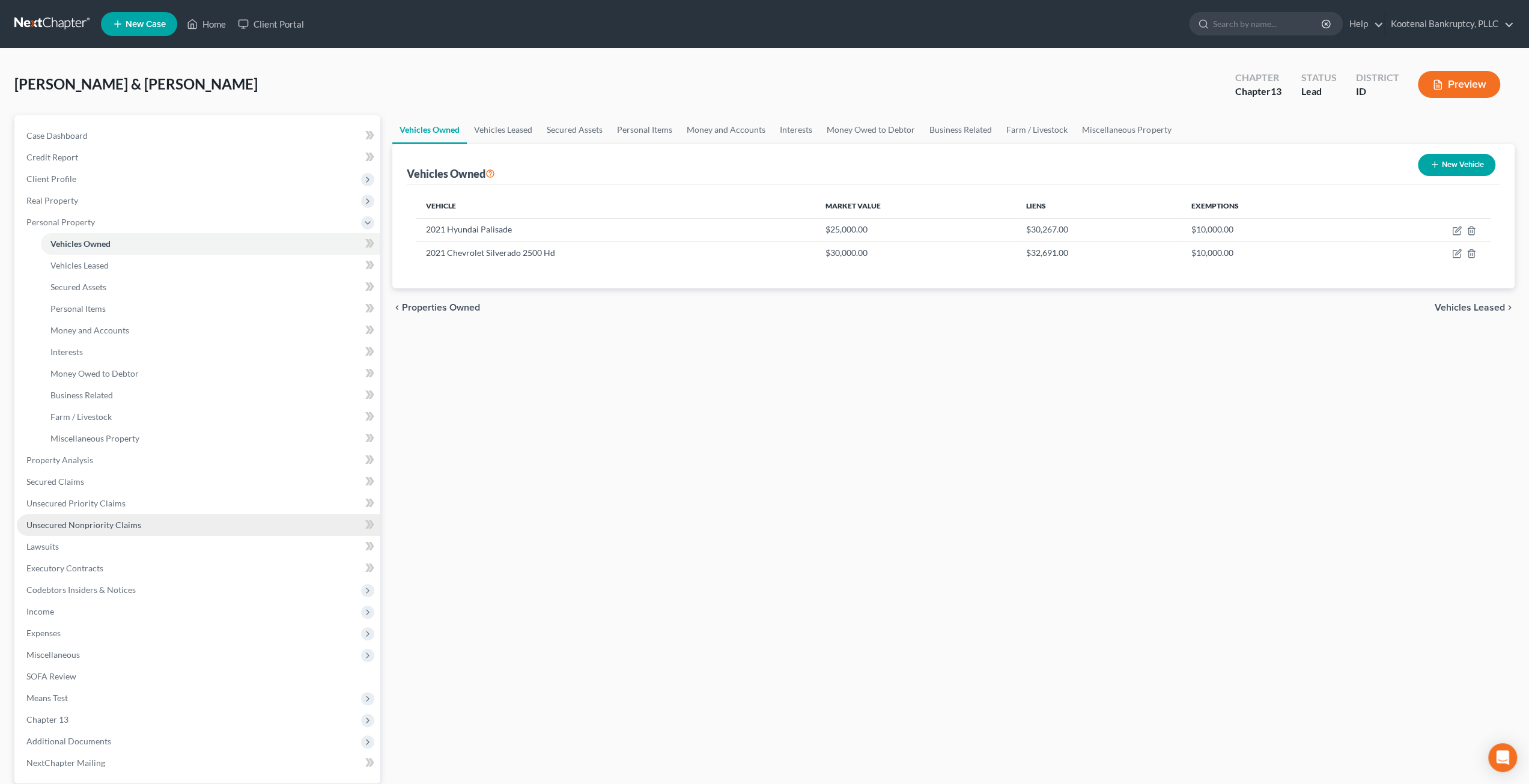
click at [135, 518] on link "Unsecured Nonpriority Claims" at bounding box center [198, 525] width 364 height 22
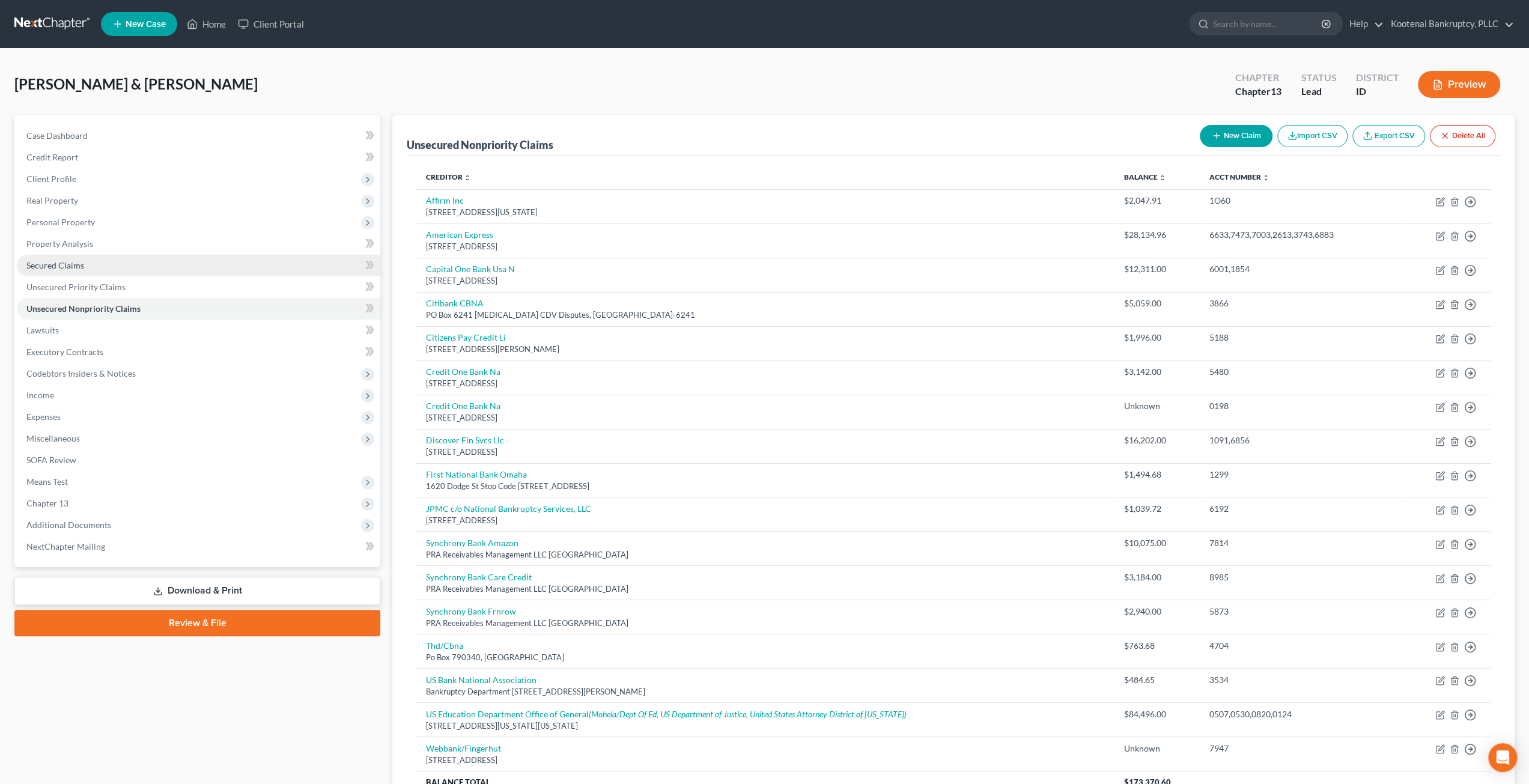
click at [102, 261] on link "Secured Claims" at bounding box center [198, 265] width 364 height 22
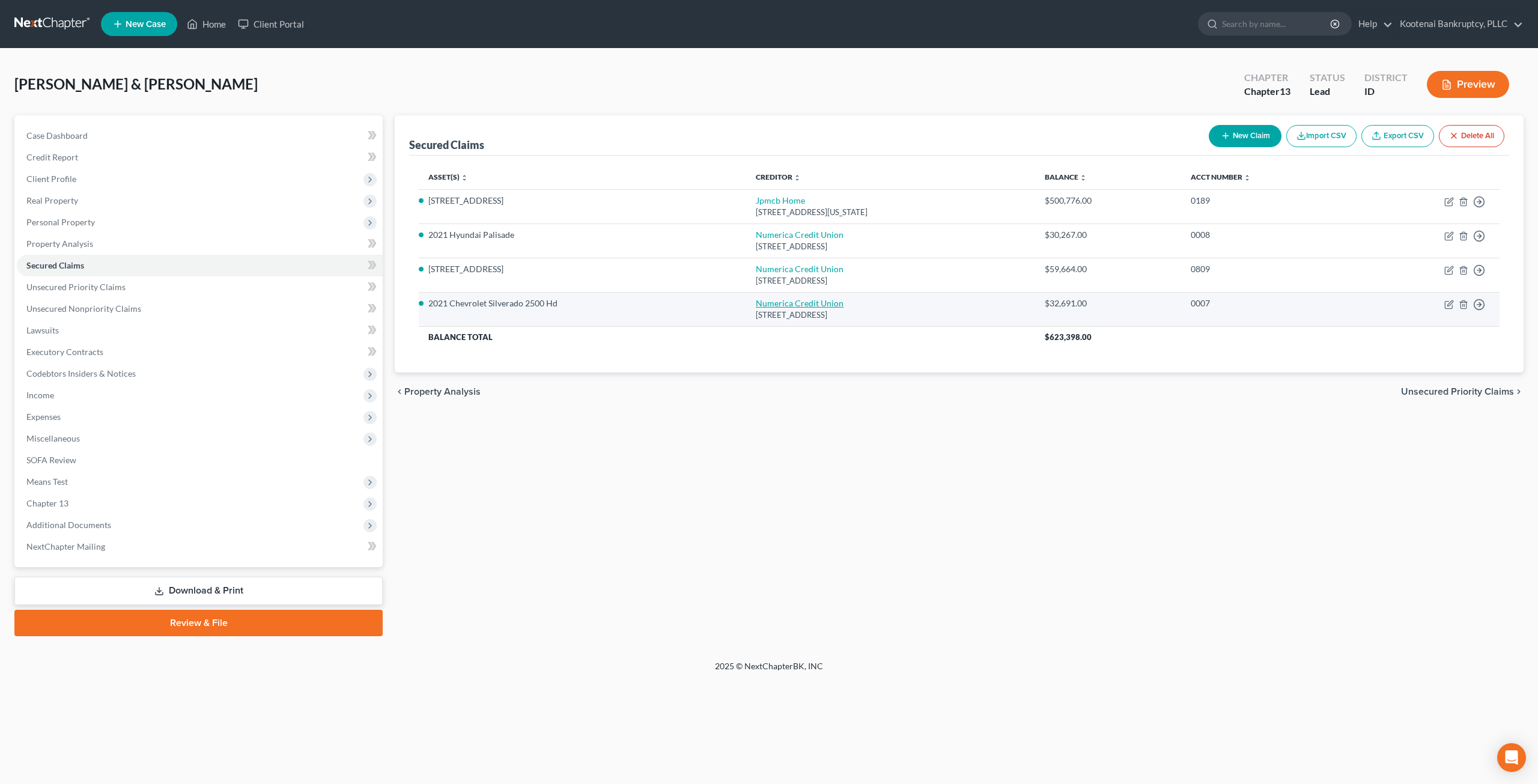
click at [794, 302] on link "Numerica Credit Union" at bounding box center [799, 302] width 88 height 10
select select "50"
select select "0"
select select "4"
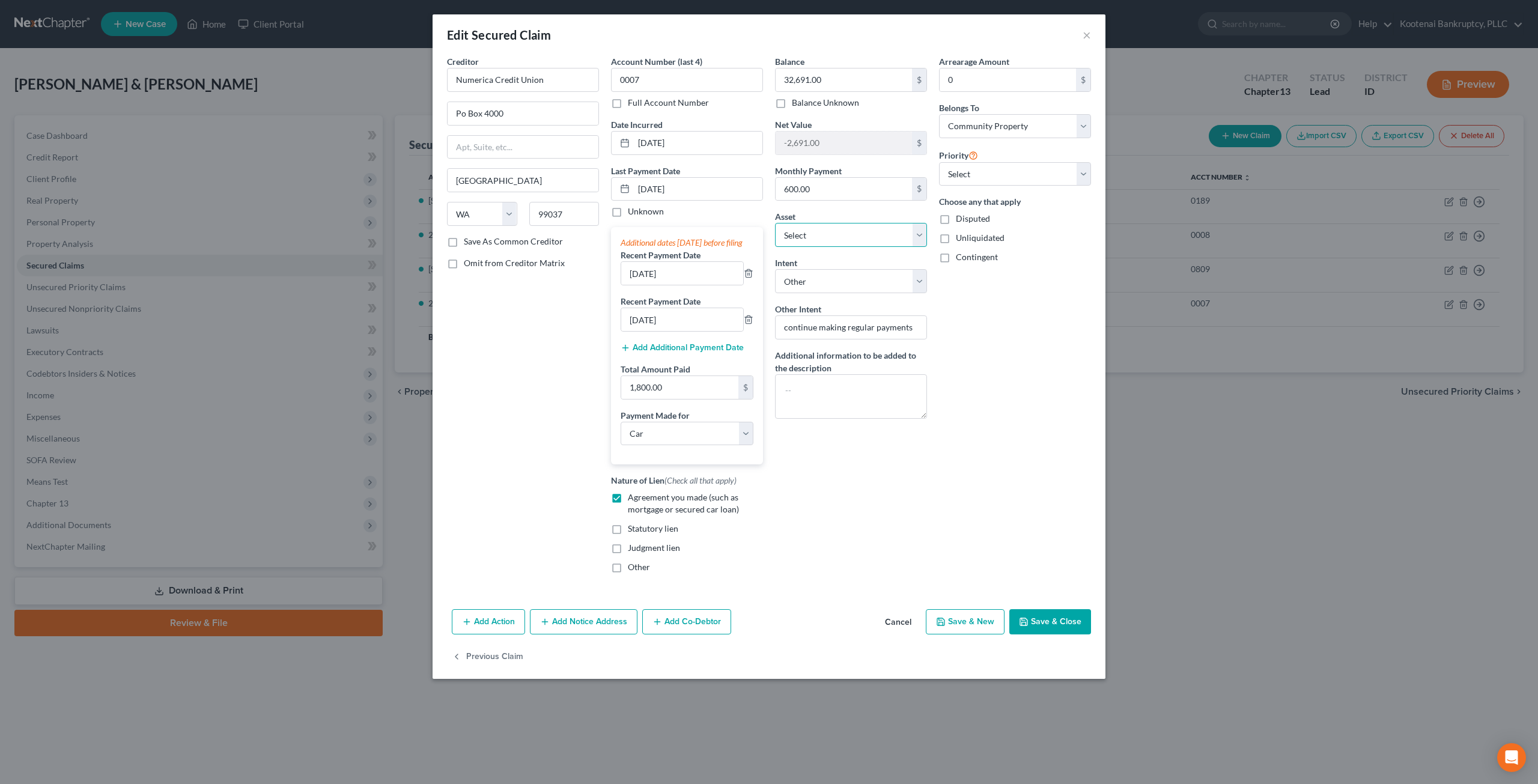
click at [877, 236] on select "Select Other Multiple Assets [STREET_ADDRESS] - $631146.0 Numerica Credit Union…" at bounding box center [851, 235] width 152 height 24
drag, startPoint x: 887, startPoint y: 234, endPoint x: 863, endPoint y: 234, distance: 24.0
click at [887, 234] on select "Select Other Multiple Assets [STREET_ADDRESS] - $631146.0 Numerica Credit Union…" at bounding box center [851, 235] width 152 height 24
click at [1068, 629] on button "Save & Close" at bounding box center [1050, 622] width 82 height 25
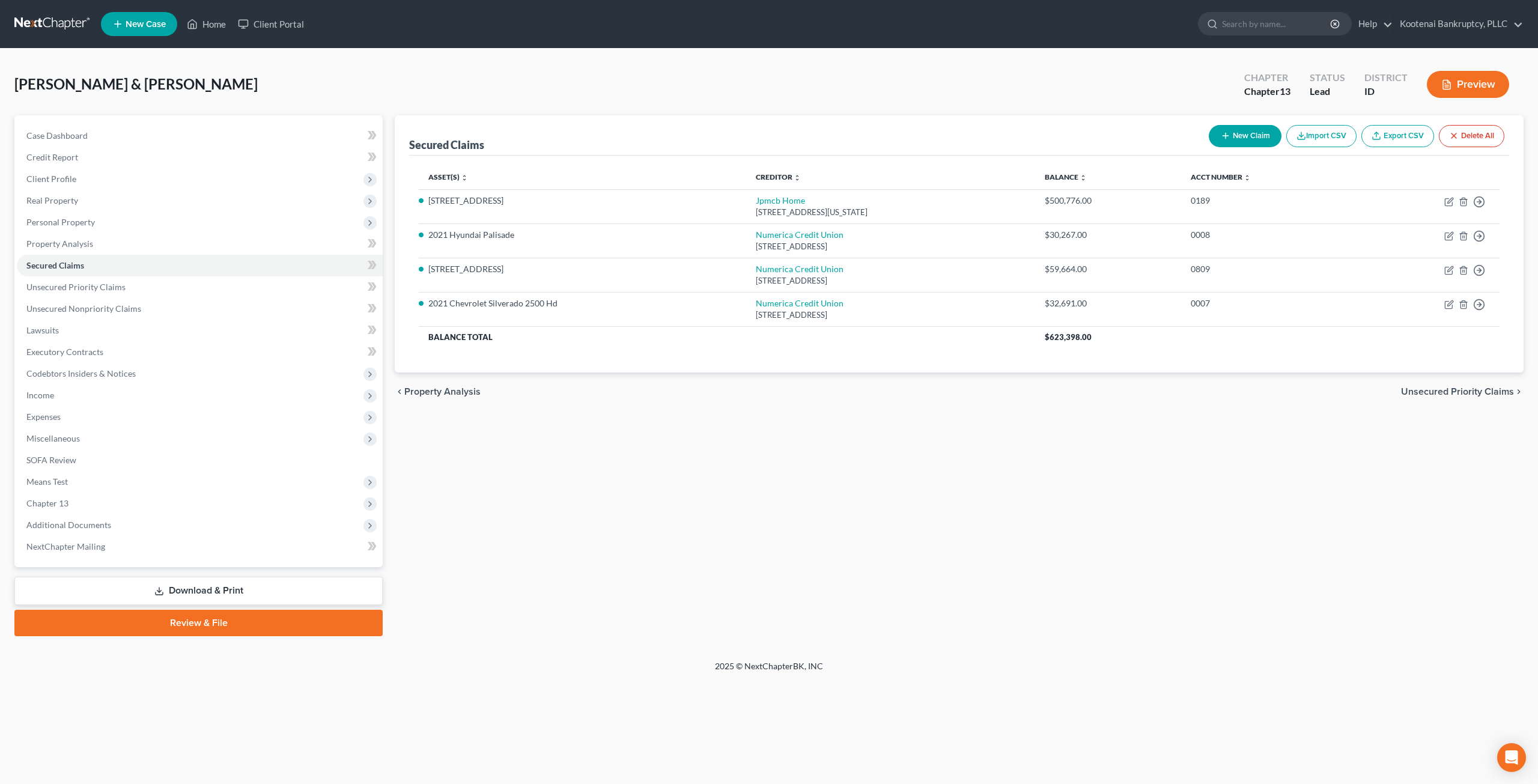
click at [739, 474] on div "Secured Claims New Claim Import CSV Export CSV Delete All Asset(s) expand_more …" at bounding box center [959, 376] width 1141 height 521
click at [117, 416] on span "Expenses" at bounding box center [199, 416] width 366 height 22
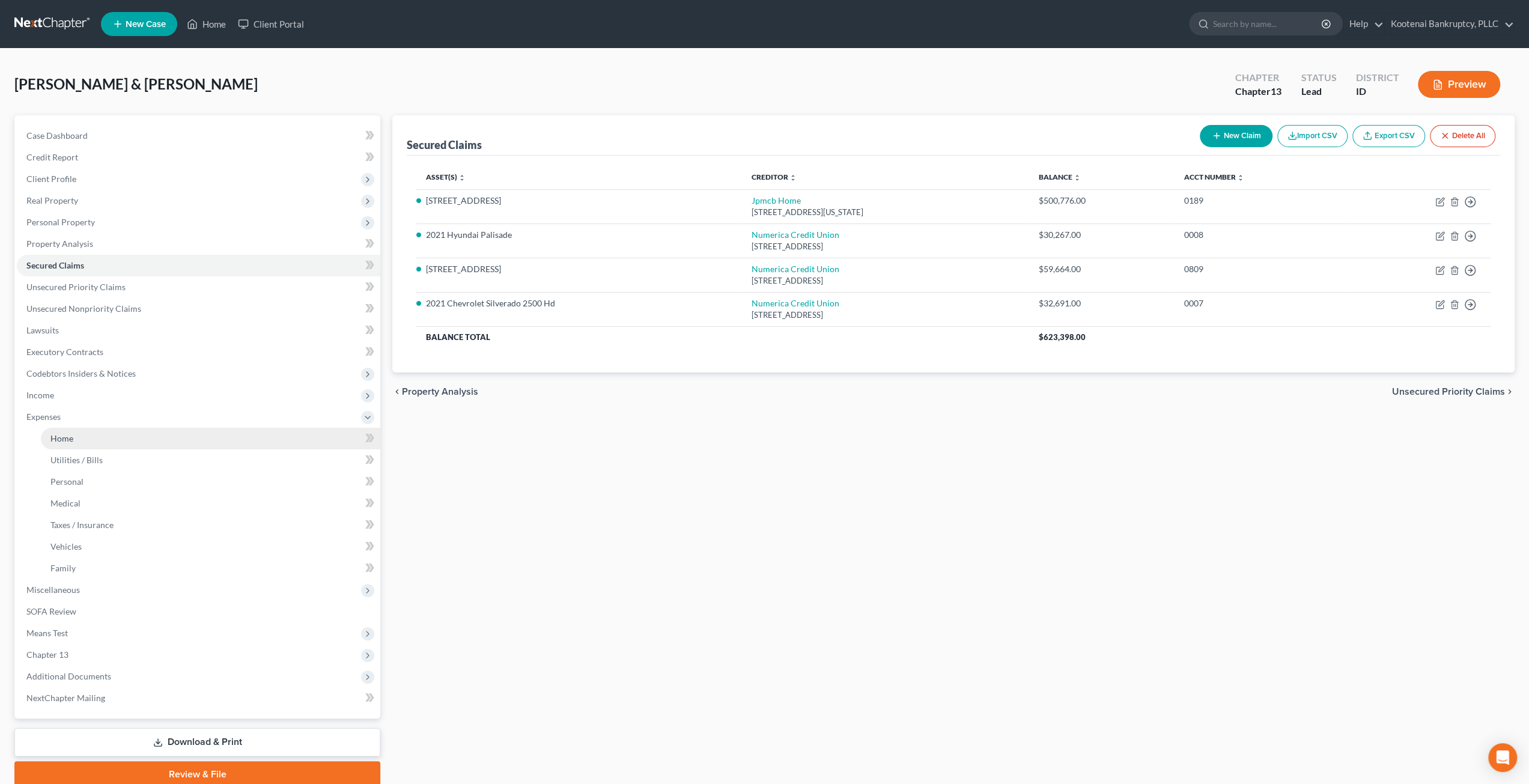
click at [132, 438] on link "Home" at bounding box center [211, 438] width 339 height 22
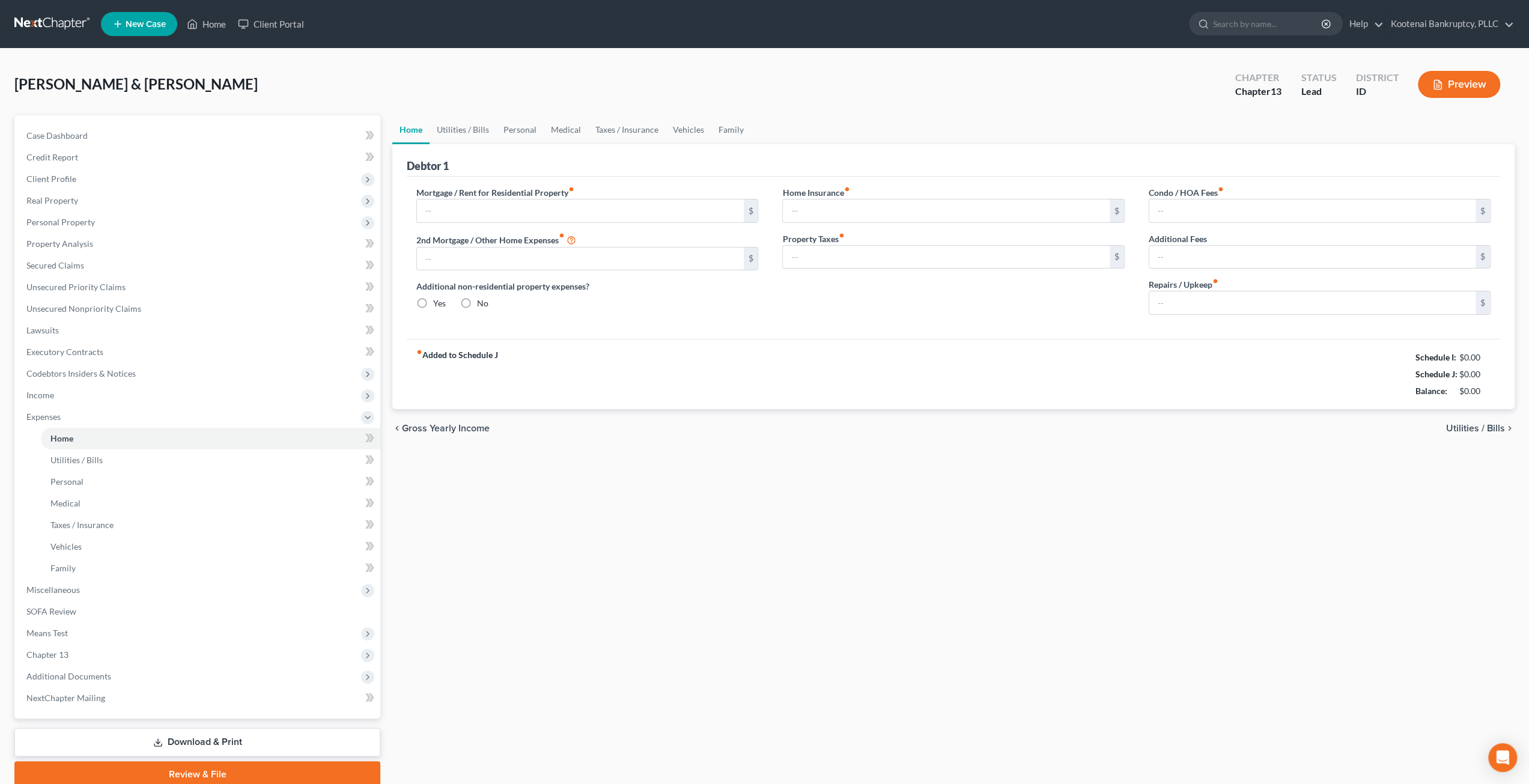
type input "2,886.00"
type input "418.00"
radio input "true"
type input "0.00"
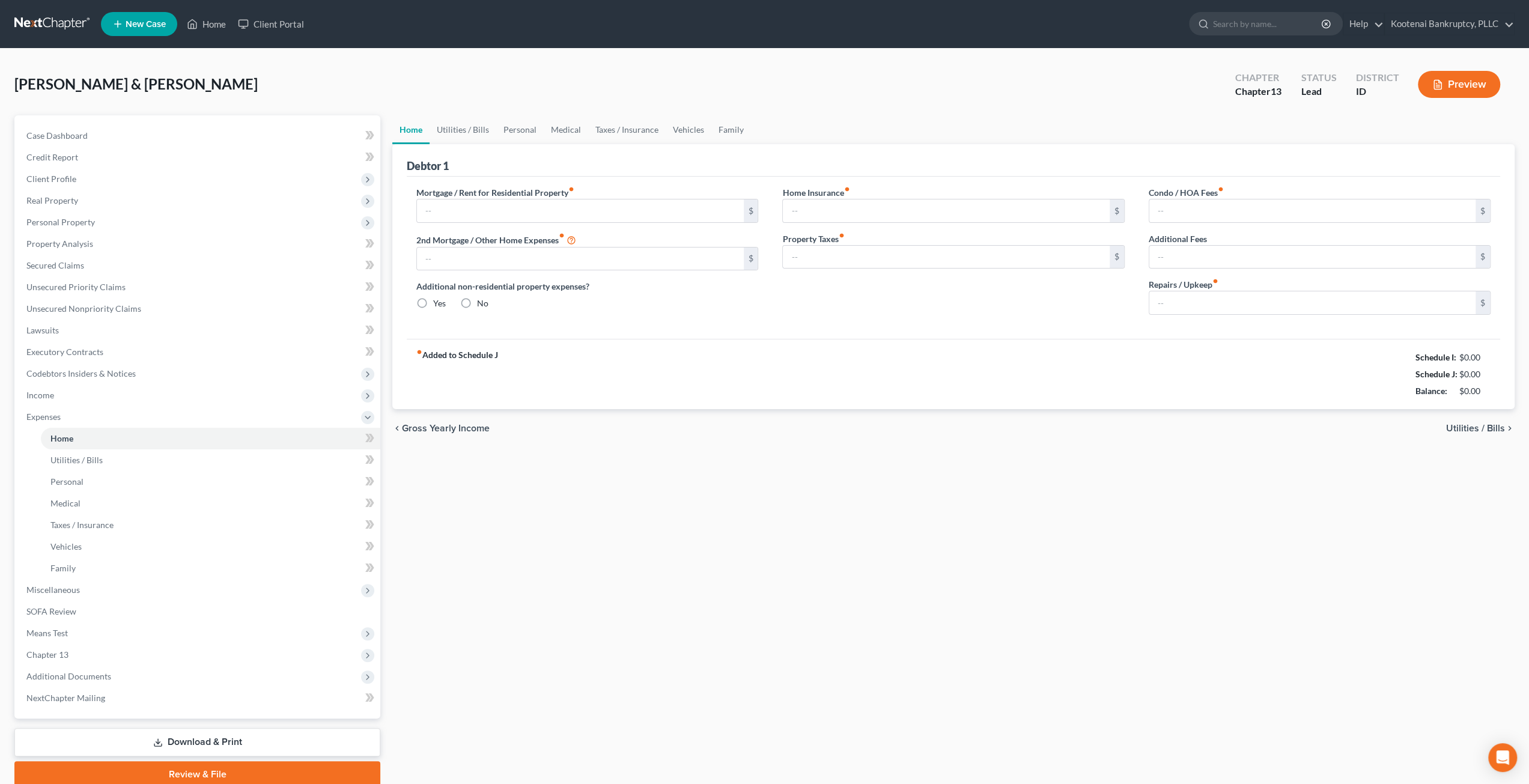
type input "32.00"
type input "0.00"
type input "150.00"
click at [698, 129] on link "Vehicles" at bounding box center [688, 130] width 46 height 29
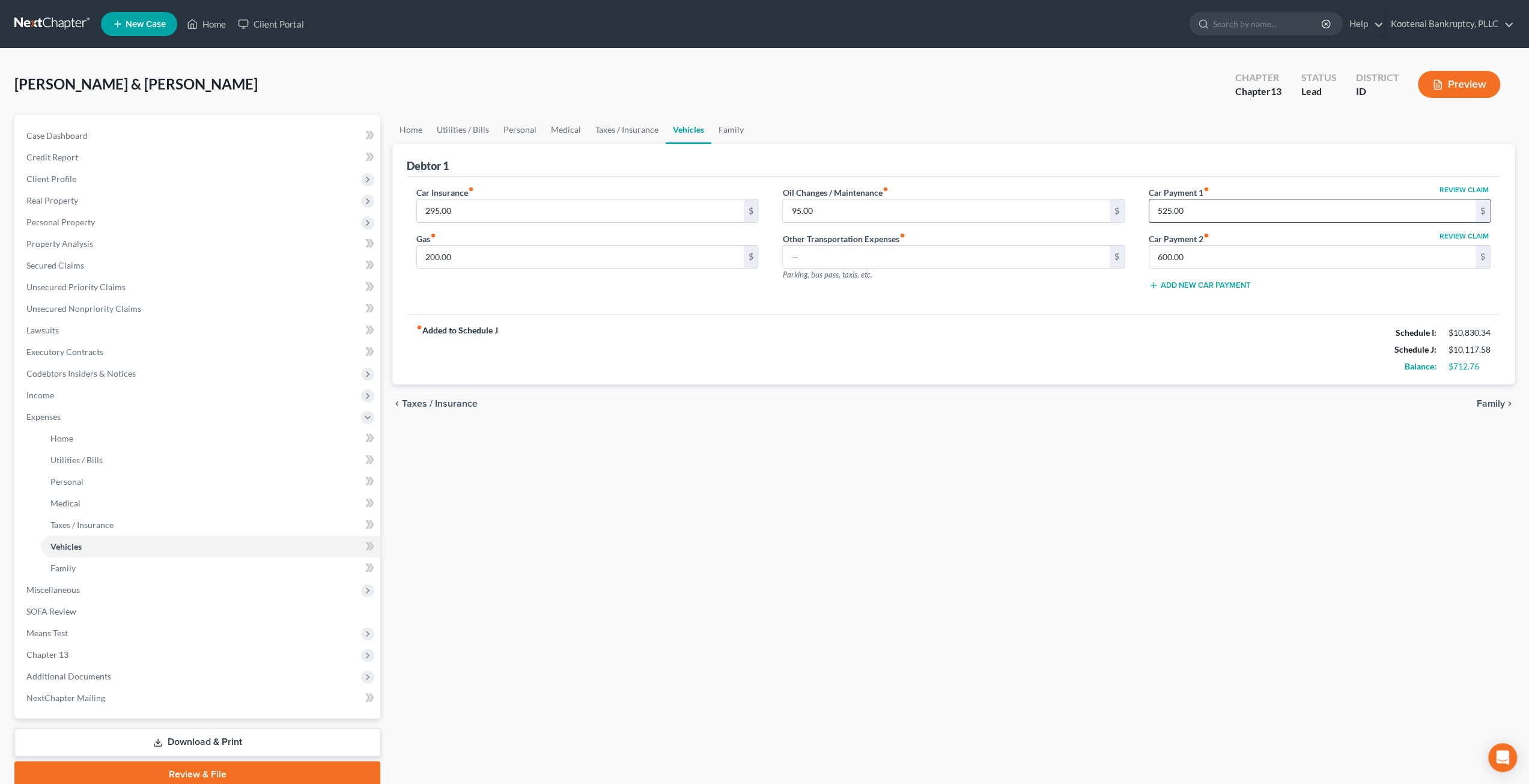
click at [1276, 204] on input "525.00" at bounding box center [1312, 211] width 326 height 23
click at [1206, 257] on input "600.00" at bounding box center [1312, 257] width 326 height 23
click at [1155, 467] on div "Home Utilities / Bills Personal Medical Taxes / Insurance Vehicles Family Debto…" at bounding box center [953, 451] width 1134 height 672
click at [594, 129] on link "Taxes / Insurance" at bounding box center [627, 130] width 77 height 29
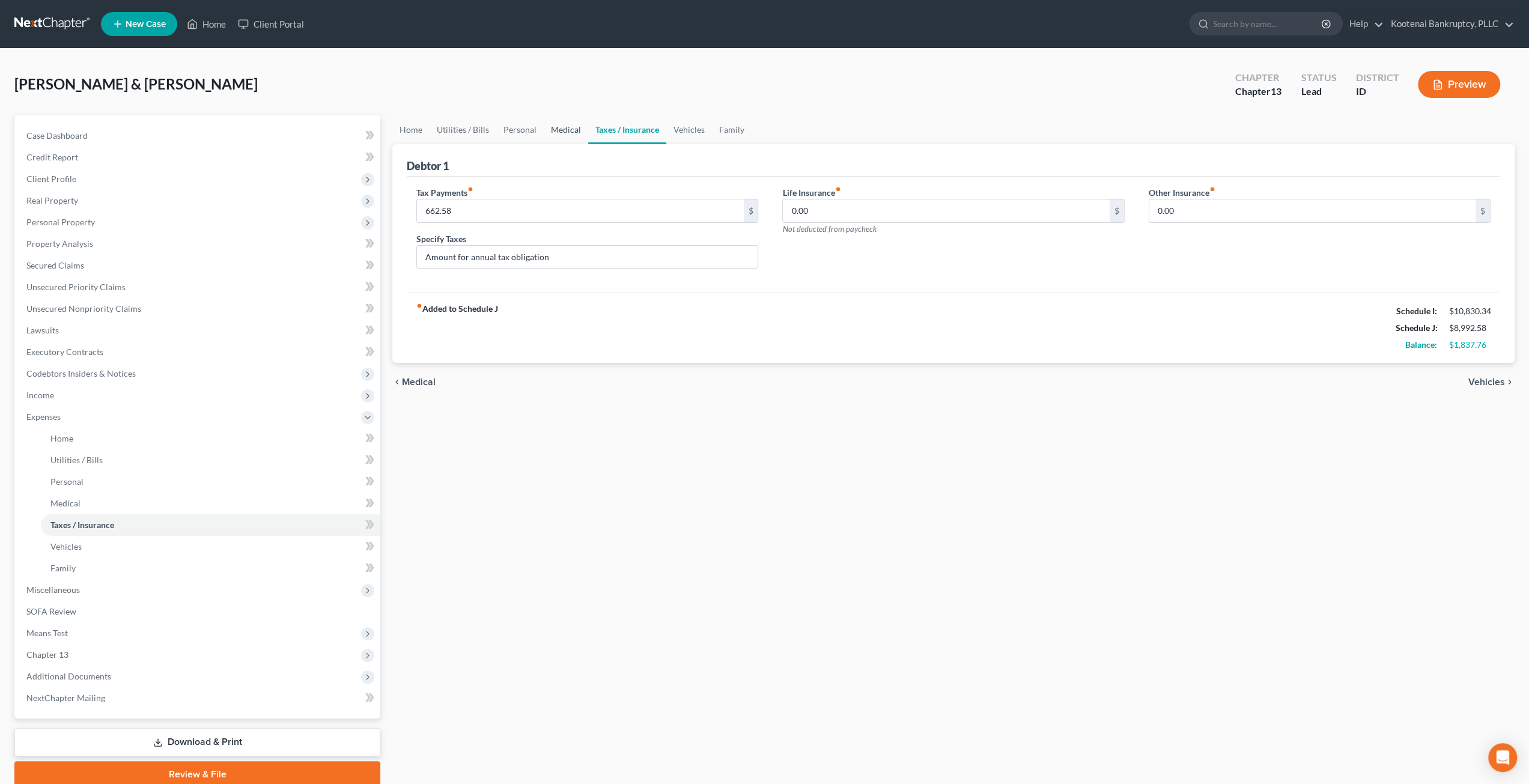
click at [549, 127] on link "Medical" at bounding box center [566, 130] width 44 height 29
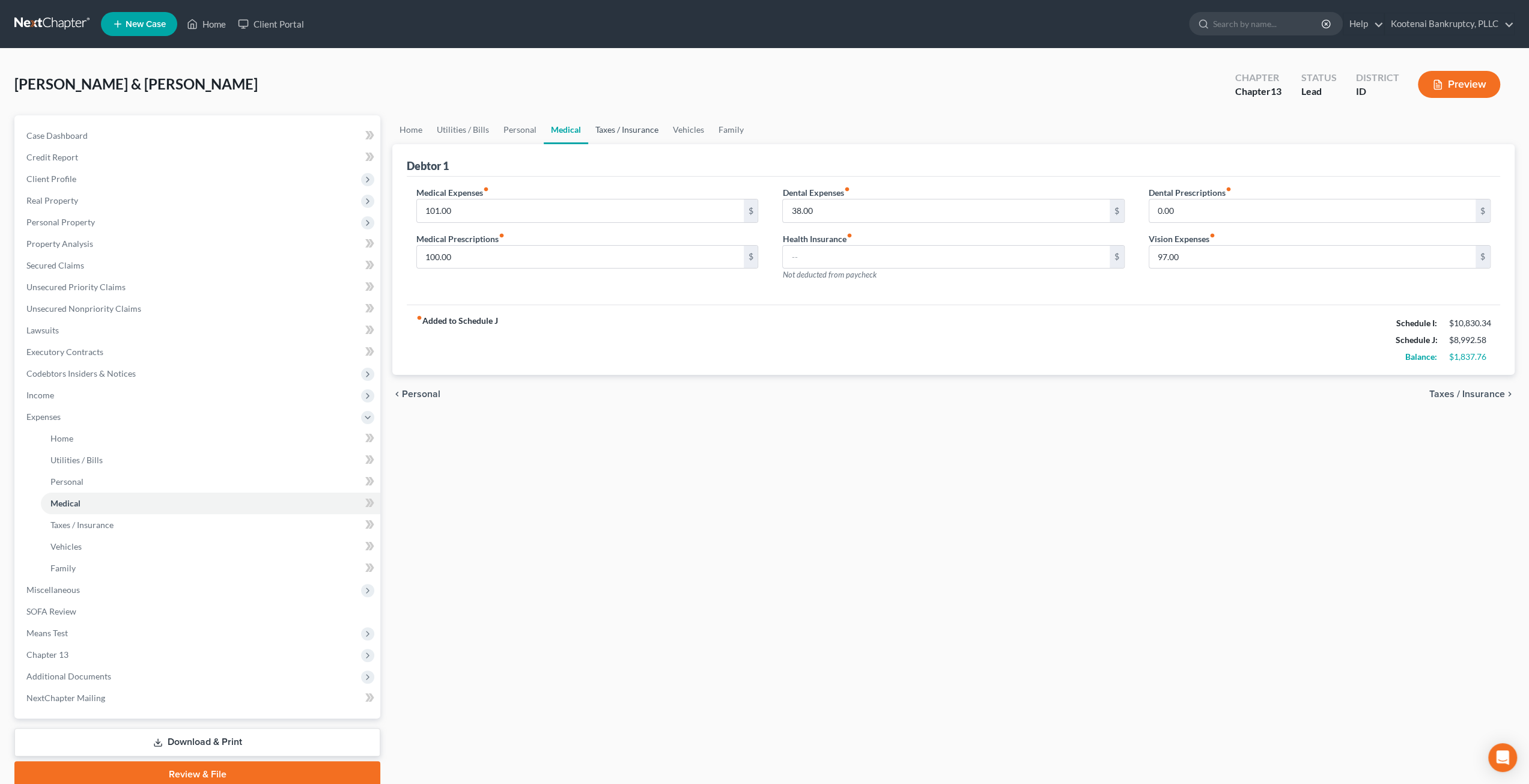
click at [628, 135] on link "Taxes / Insurance" at bounding box center [627, 130] width 77 height 29
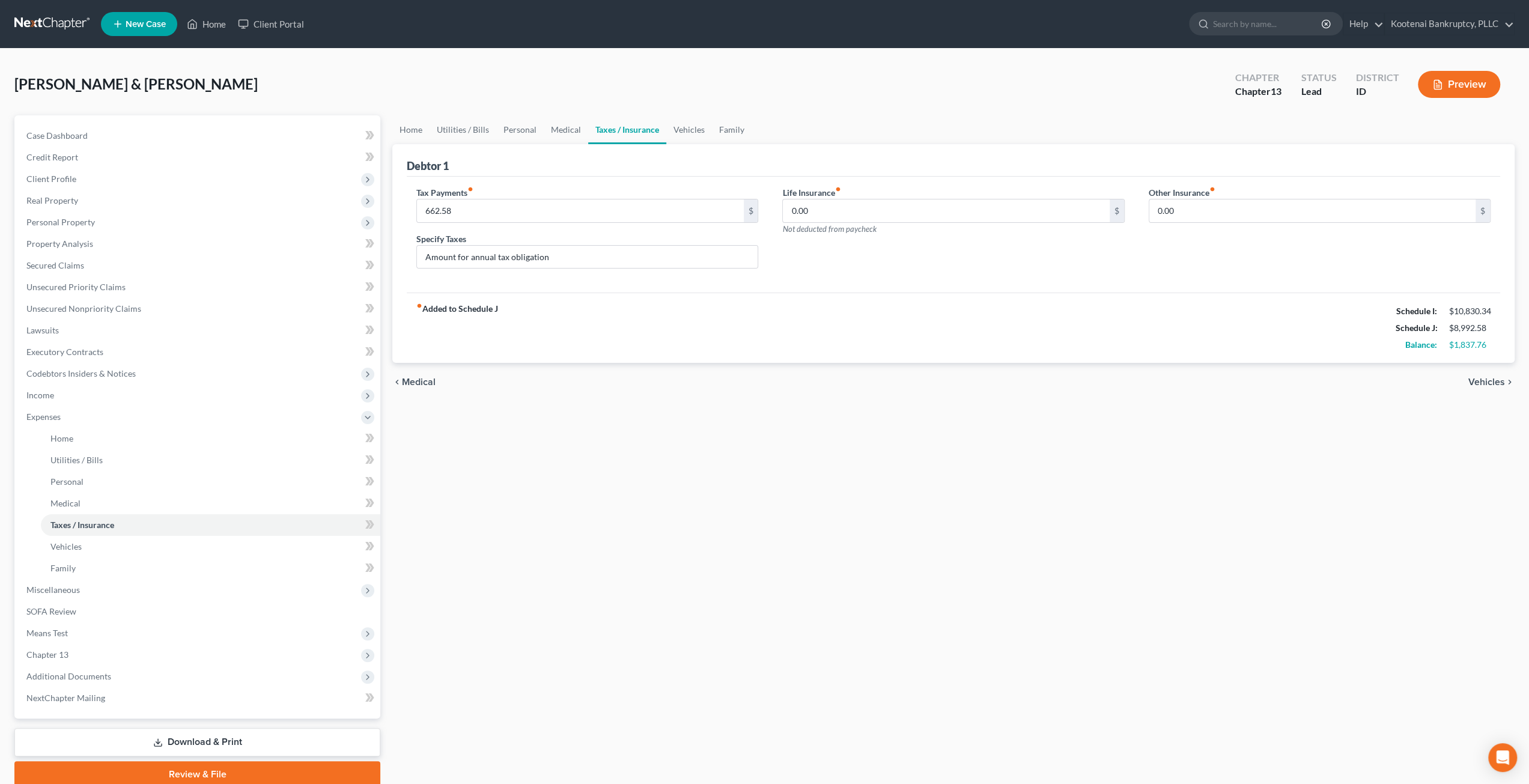
drag, startPoint x: 718, startPoint y: 474, endPoint x: 695, endPoint y: 468, distance: 23.8
click at [716, 474] on div "Home Utilities / Bills Personal Medical Taxes / Insurance Vehicles Family Debto…" at bounding box center [953, 451] width 1134 height 672
click at [106, 261] on link "Secured Claims" at bounding box center [198, 265] width 364 height 22
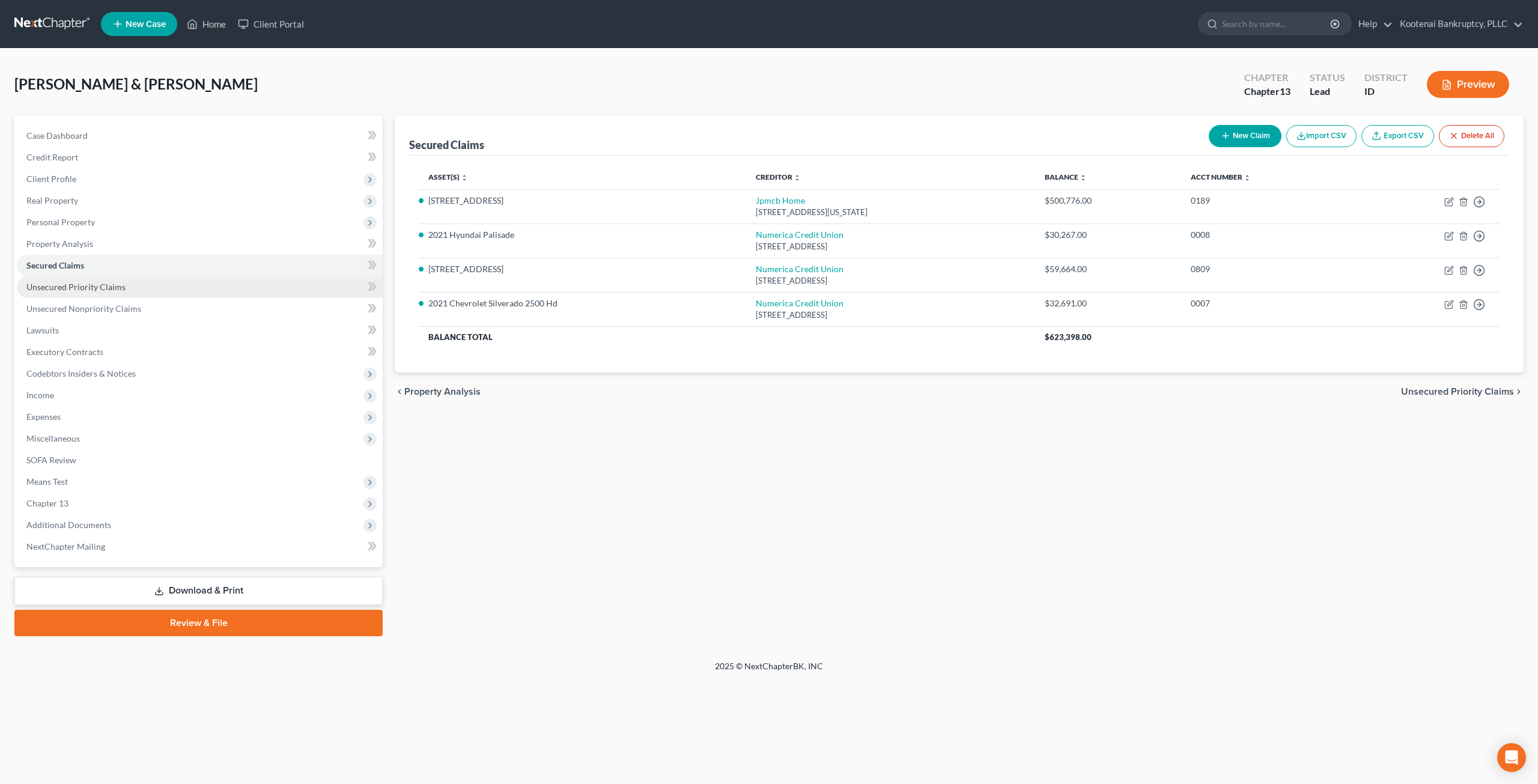
click at [107, 287] on span "Unsecured Priority Claims" at bounding box center [76, 286] width 99 height 10
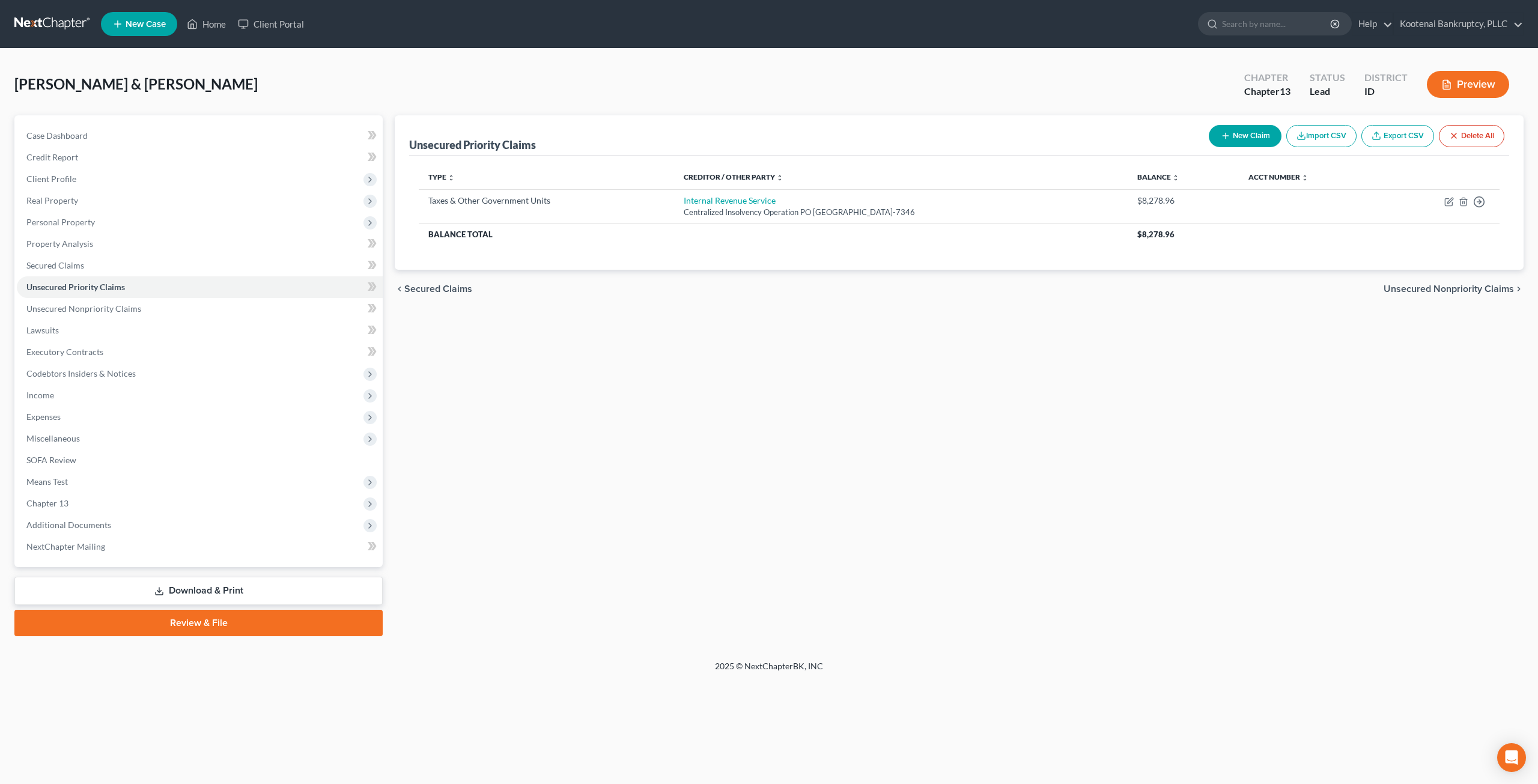
drag, startPoint x: 740, startPoint y: 342, endPoint x: 735, endPoint y: 337, distance: 7.1
click at [740, 342] on div "Unsecured Priority Claims New Claim Import CSV Export CSV Delete All Type expan…" at bounding box center [959, 376] width 1141 height 521
click at [214, 311] on link "Unsecured Nonpriority Claims" at bounding box center [199, 308] width 366 height 22
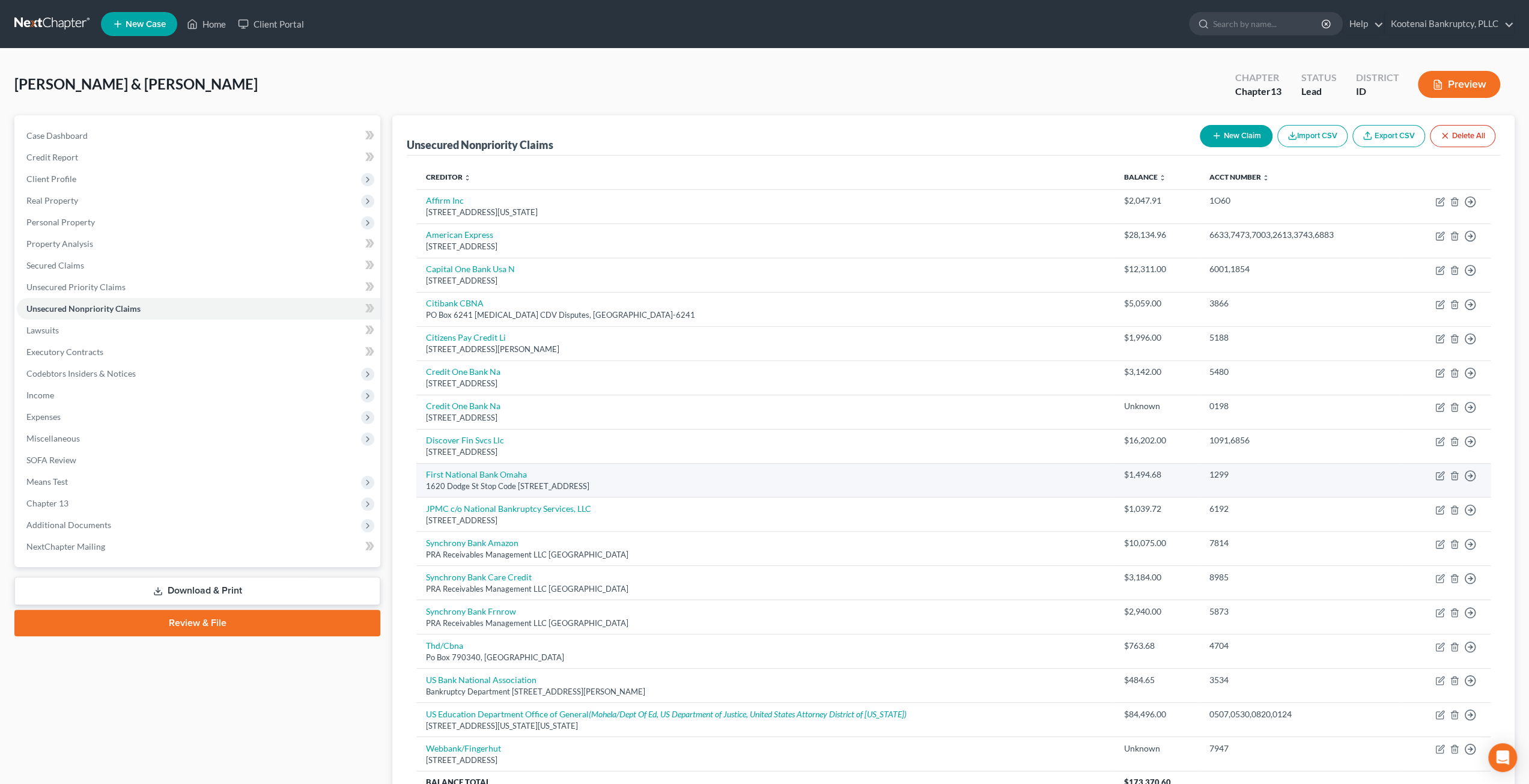
scroll to position [113, 0]
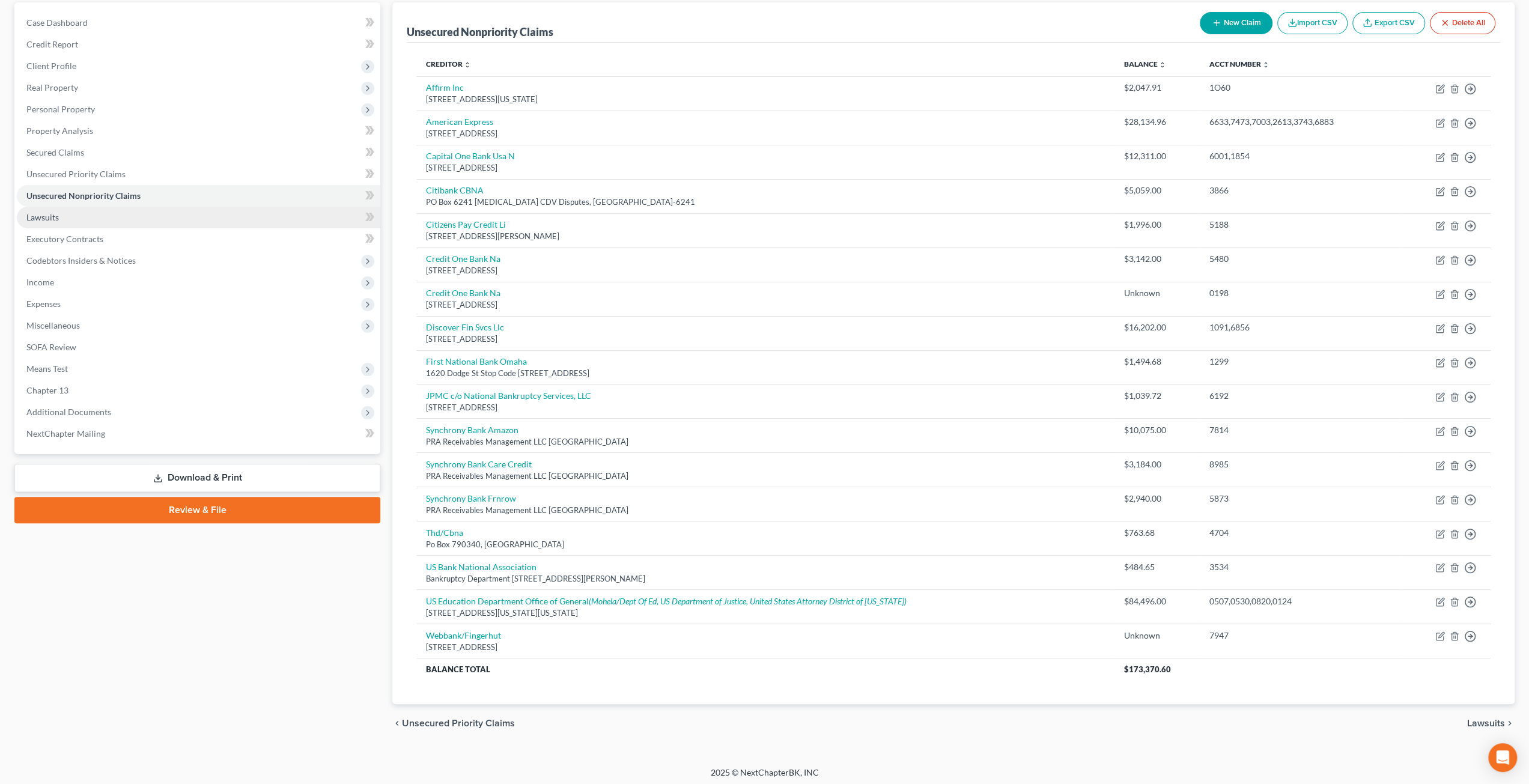
click at [195, 220] on link "Lawsuits" at bounding box center [198, 217] width 364 height 22
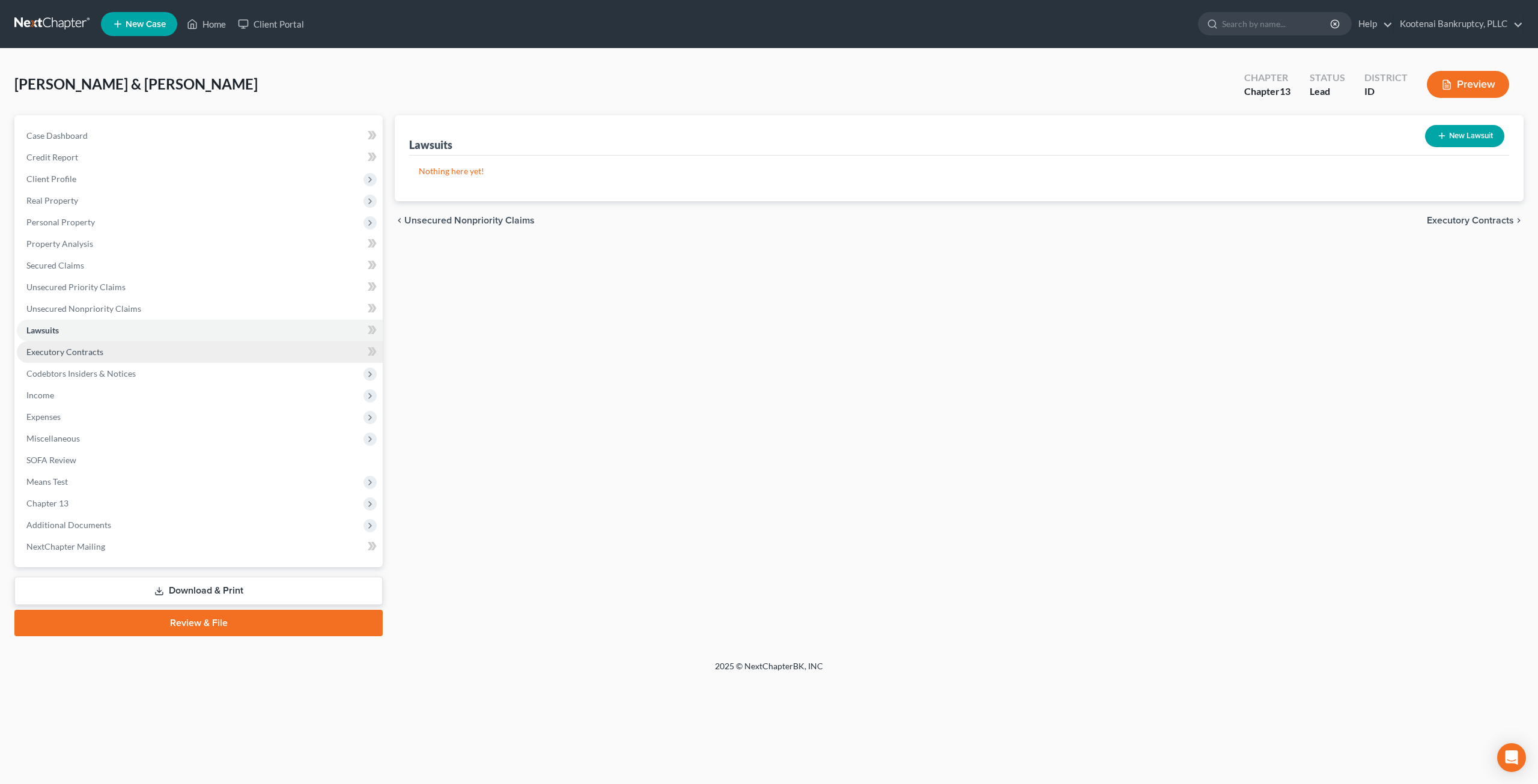
click at [196, 343] on link "Executory Contracts" at bounding box center [199, 352] width 366 height 22
click at [213, 366] on span "Codebtors Insiders & Notices" at bounding box center [199, 374] width 366 height 22
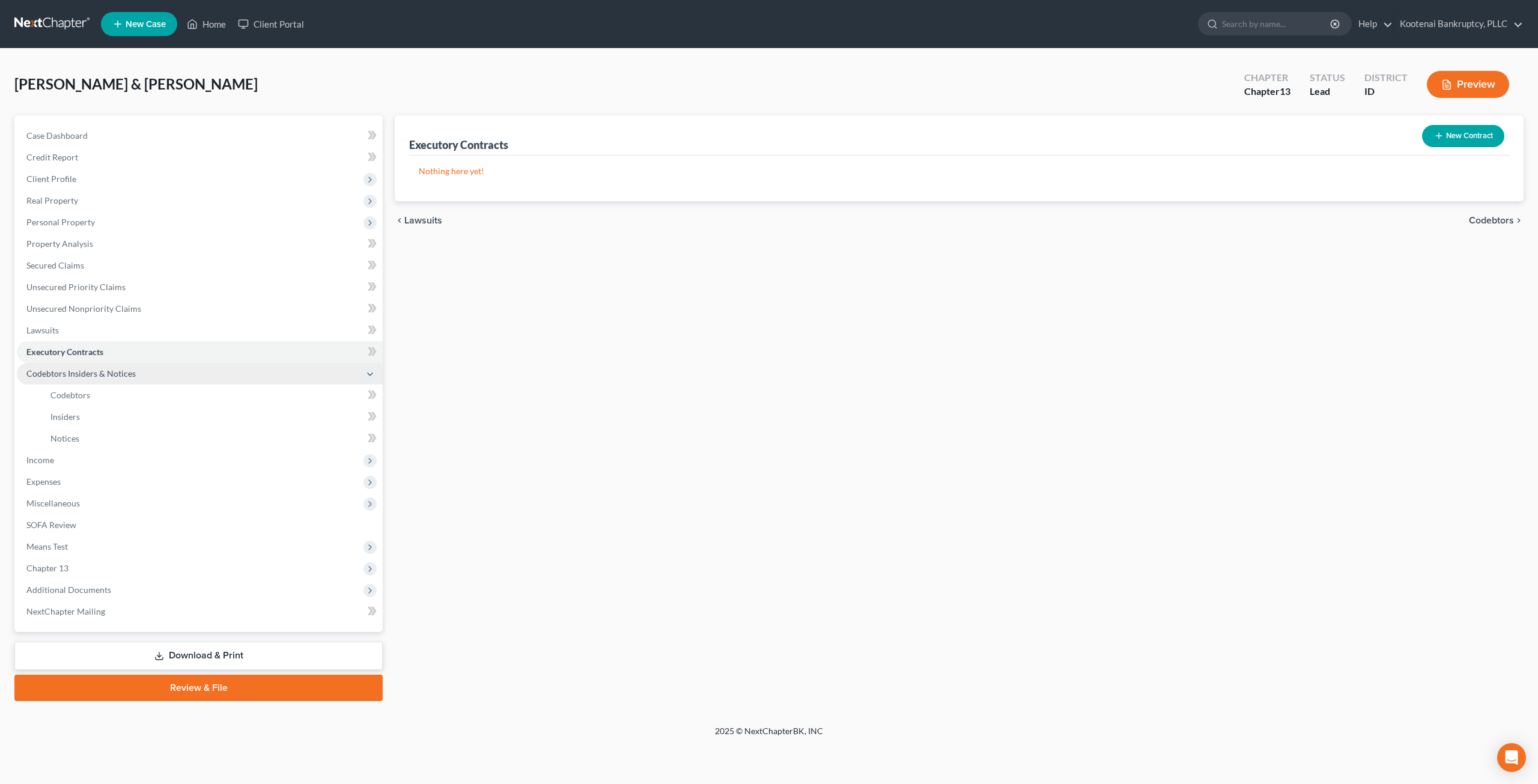
click at [207, 383] on span "Codebtors Insiders & Notices" at bounding box center [199, 374] width 366 height 22
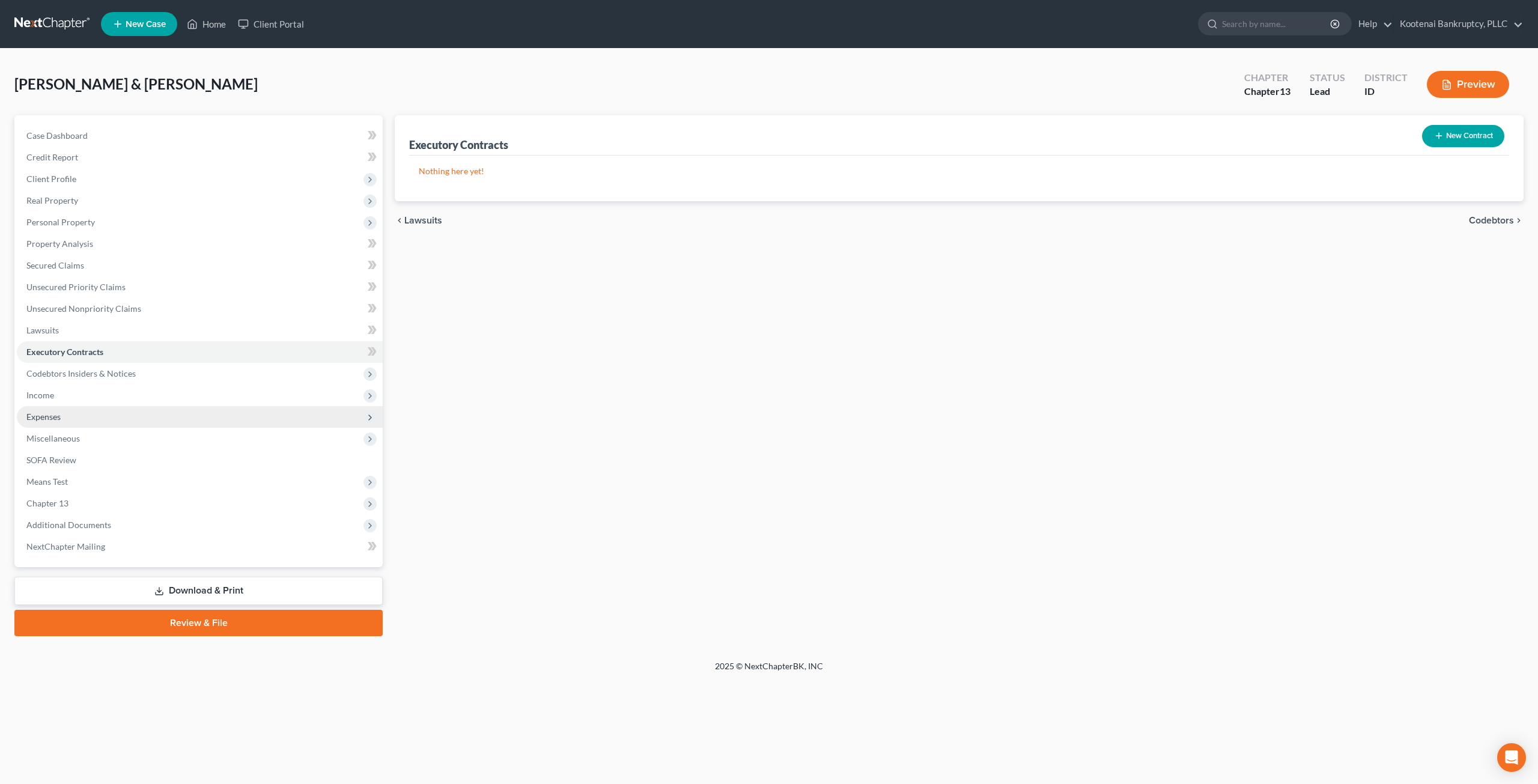
click at [182, 408] on span "Expenses" at bounding box center [199, 416] width 366 height 22
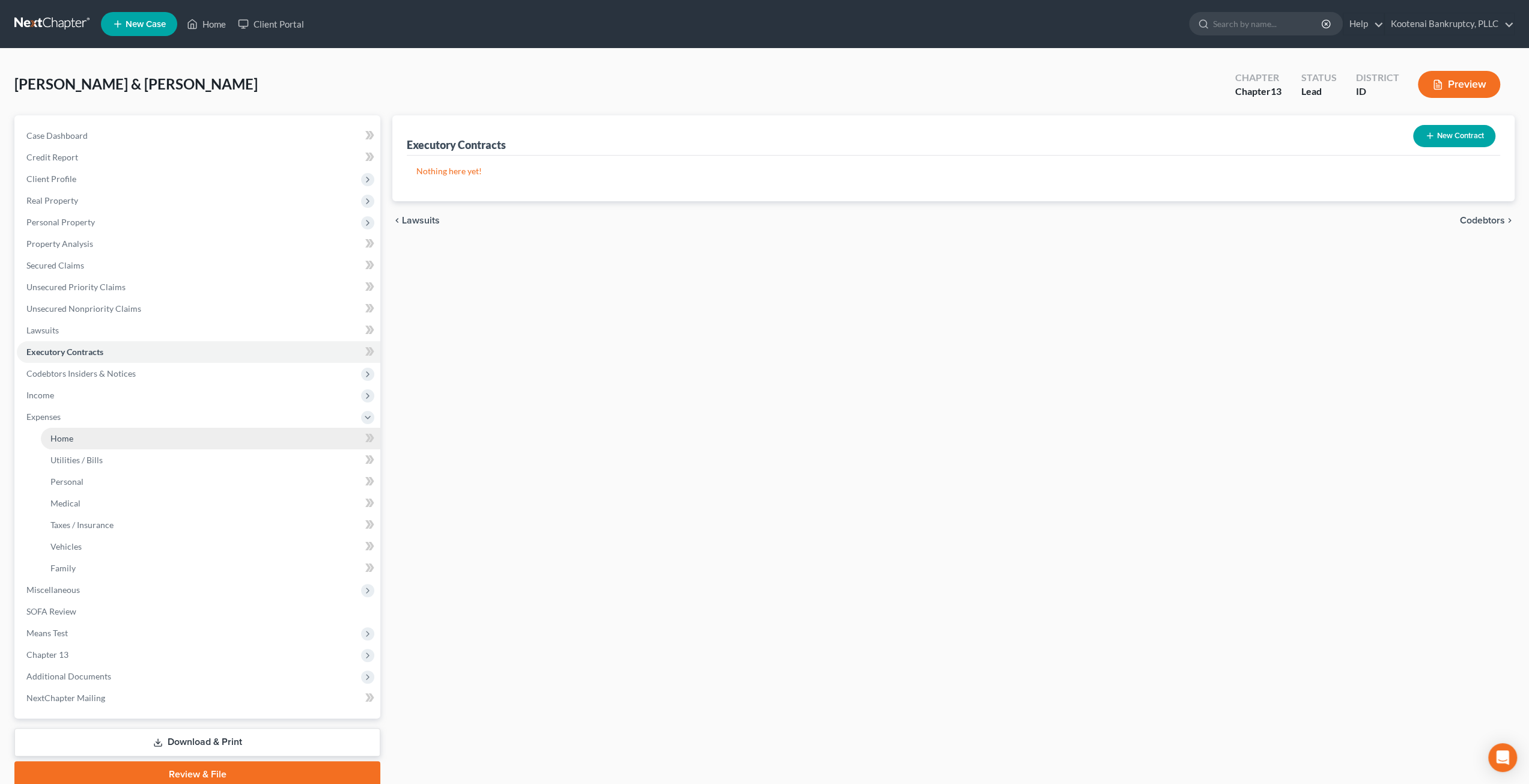
click at [166, 445] on link "Home" at bounding box center [211, 438] width 339 height 22
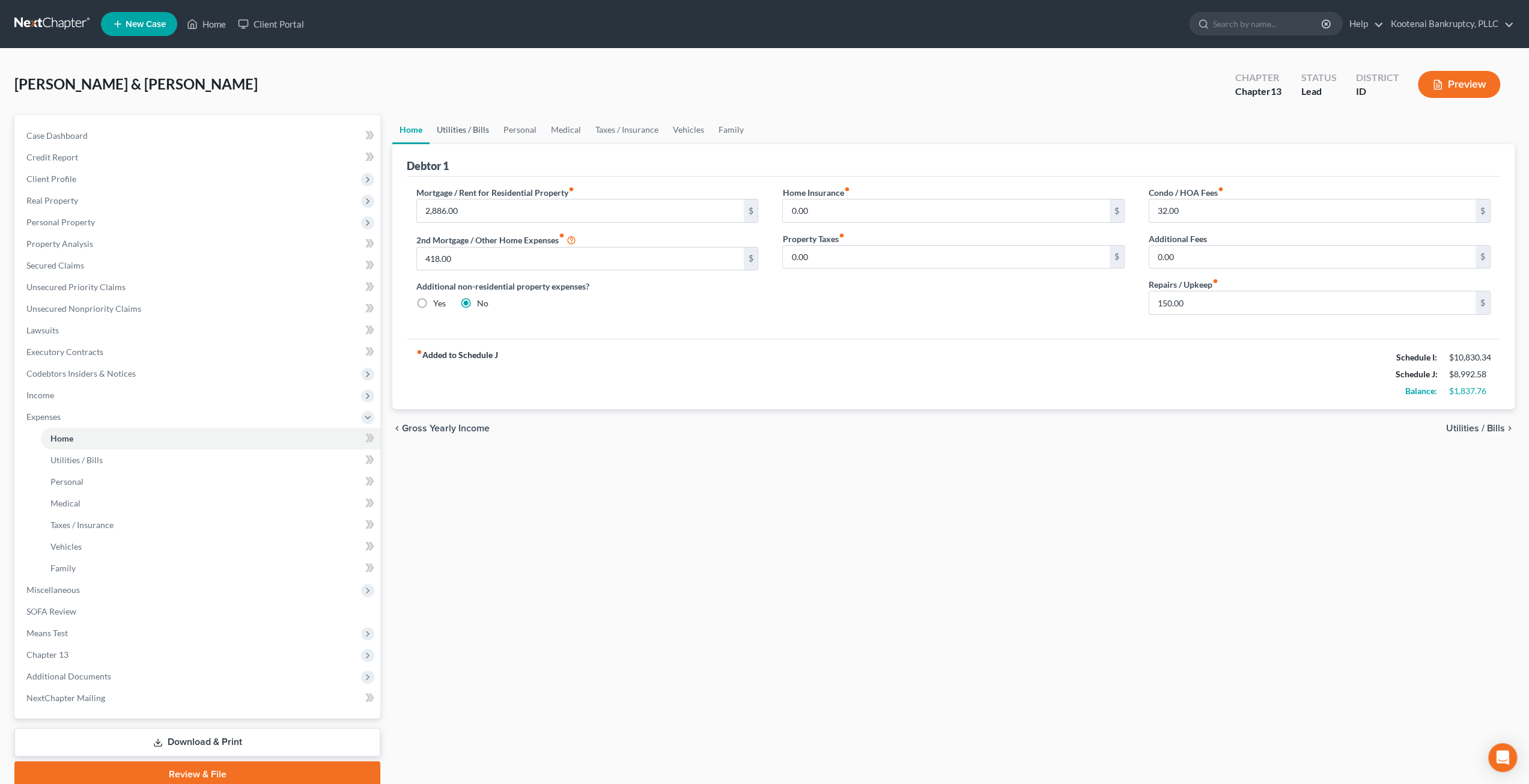
click at [466, 129] on link "Utilities / Bills" at bounding box center [463, 130] width 67 height 29
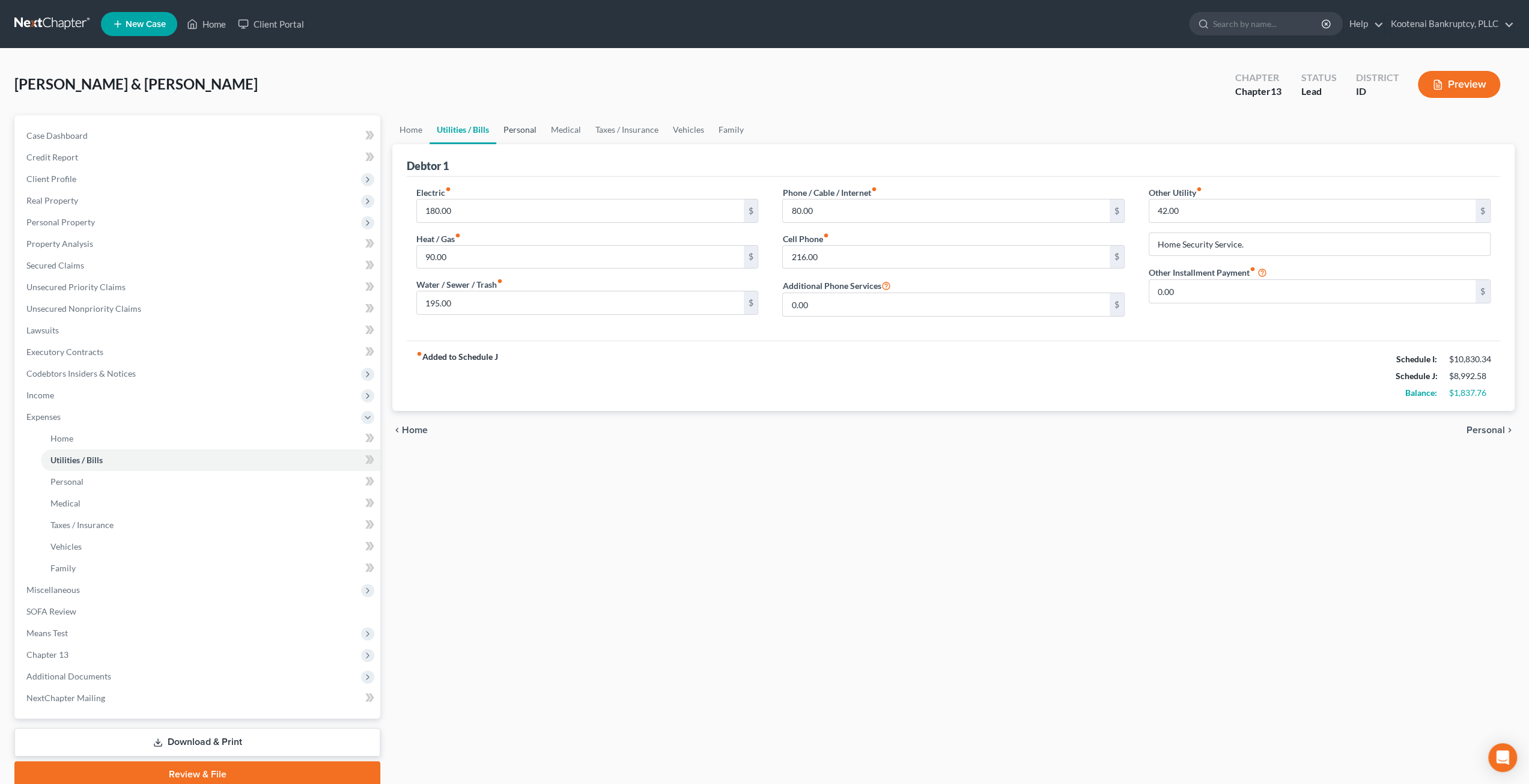
click at [527, 131] on link "Personal" at bounding box center [520, 130] width 48 height 29
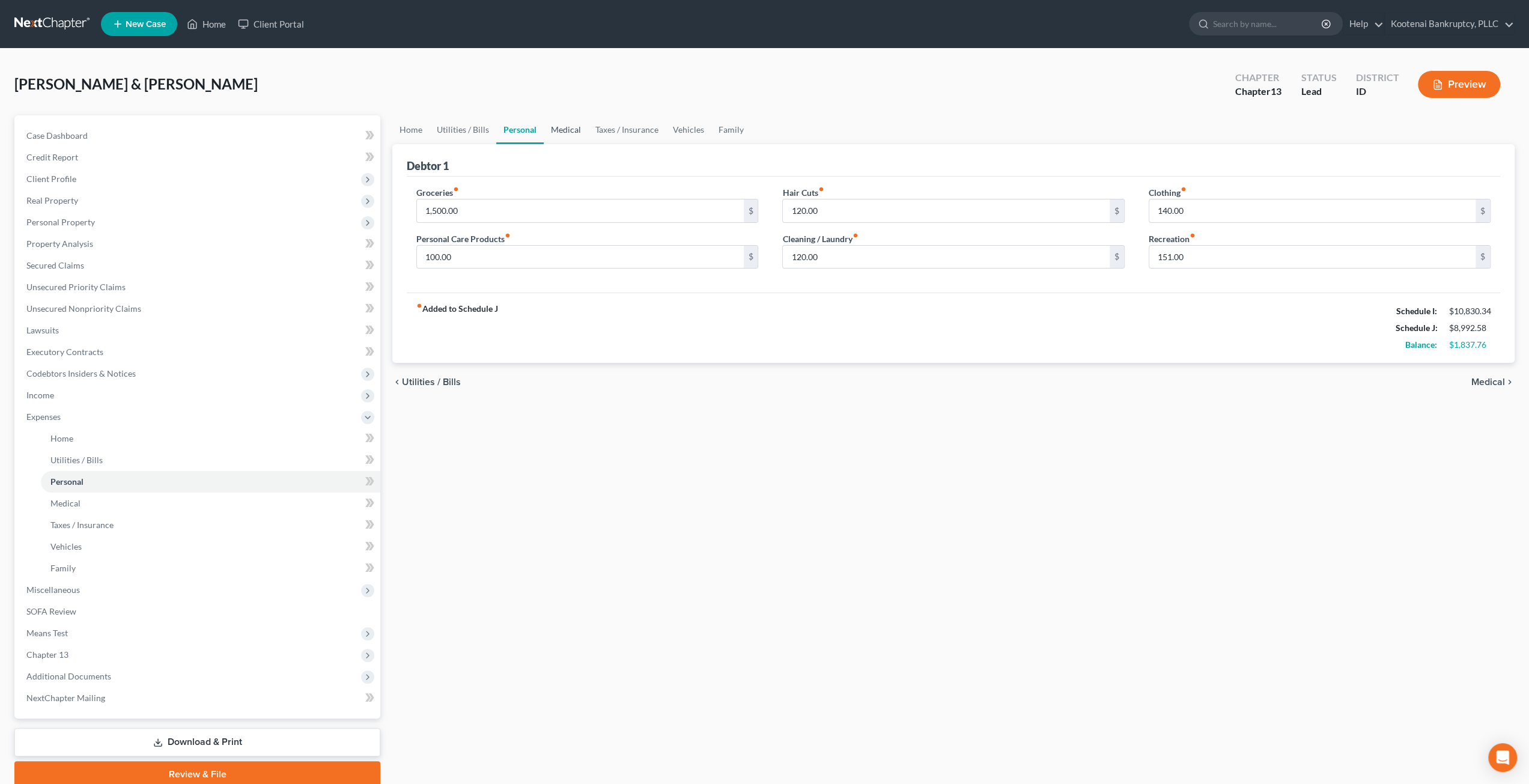
click at [553, 129] on link "Medical" at bounding box center [566, 130] width 44 height 29
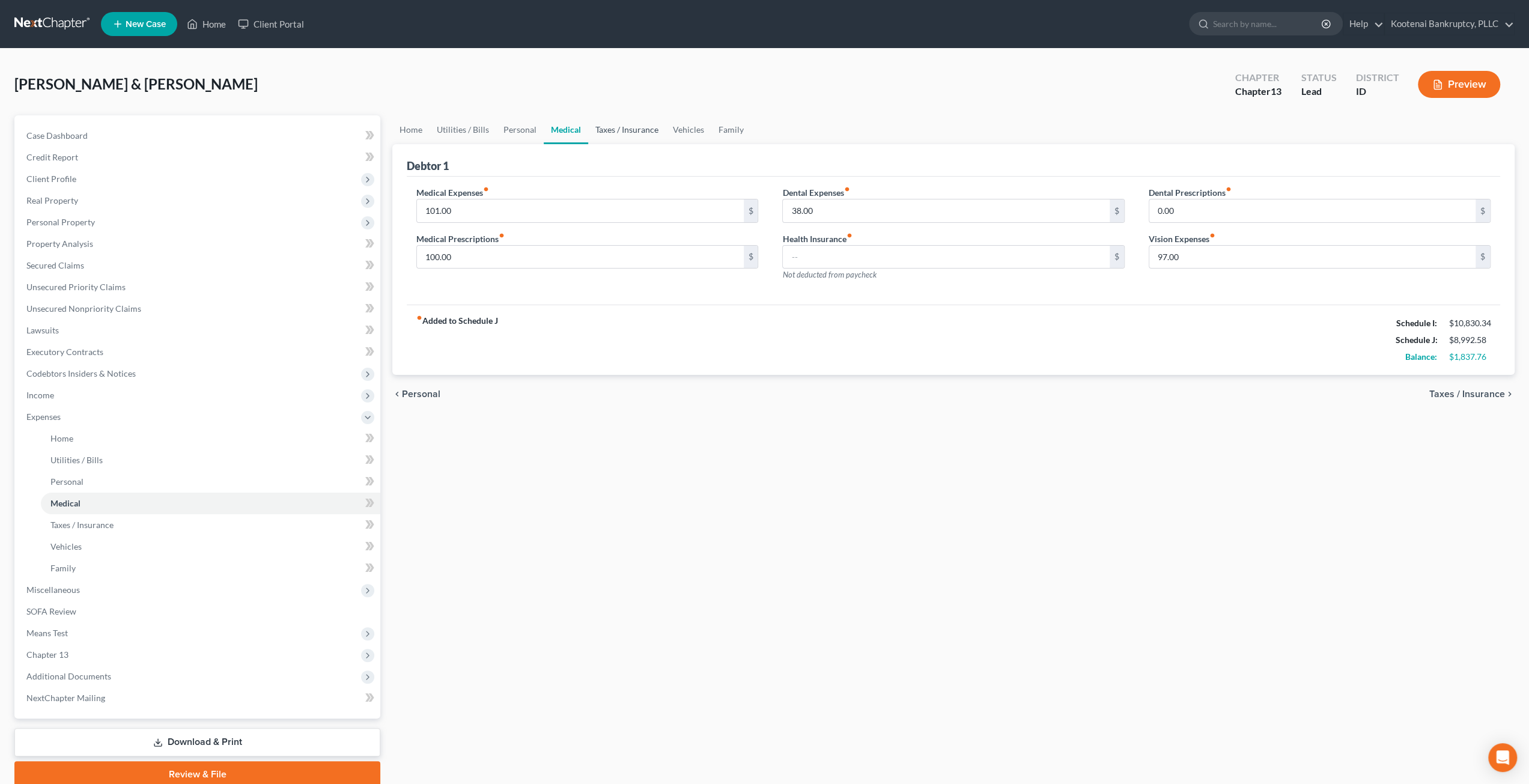
click at [613, 128] on link "Taxes / Insurance" at bounding box center [627, 130] width 77 height 29
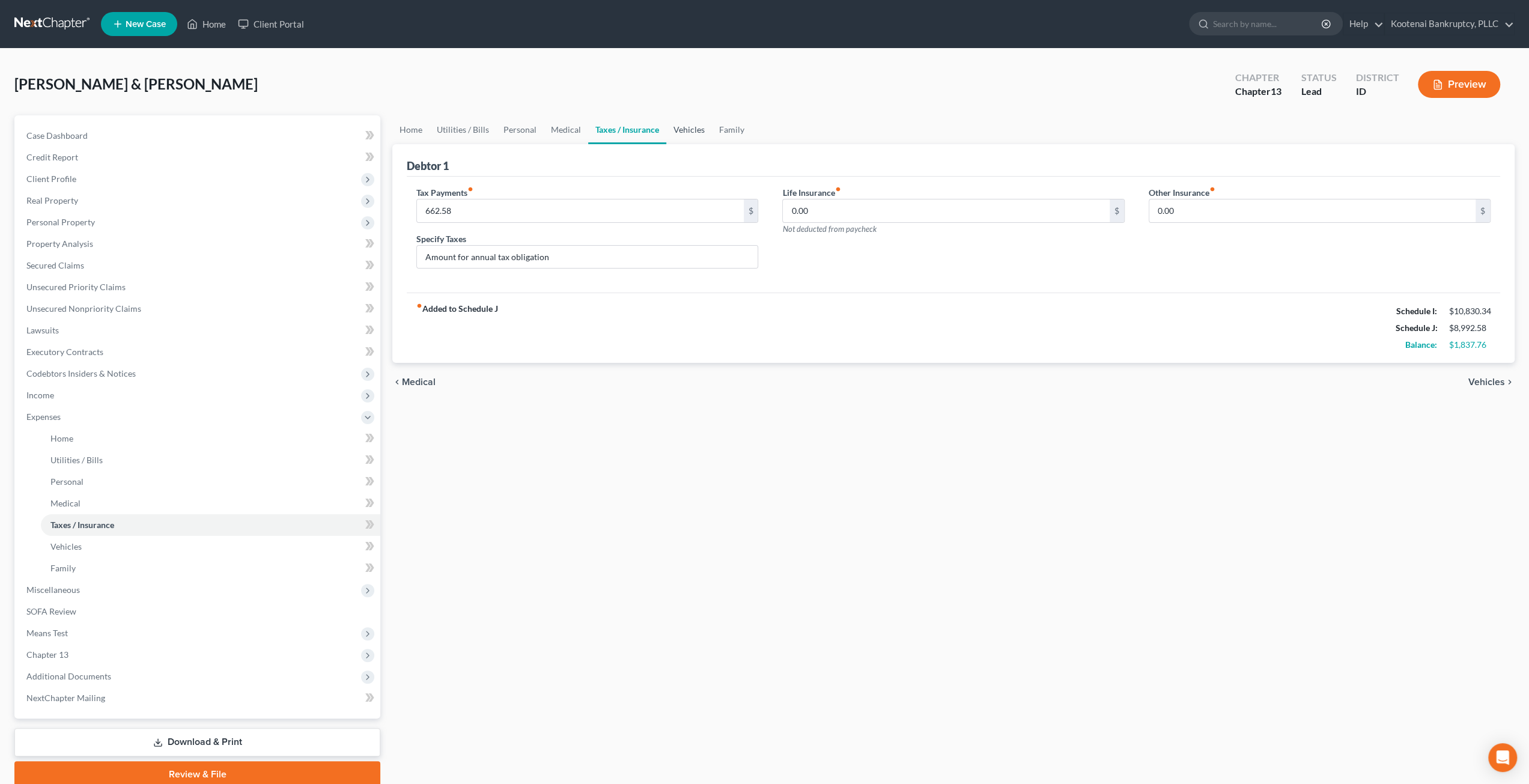
click at [677, 131] on link "Vehicles" at bounding box center [689, 130] width 46 height 29
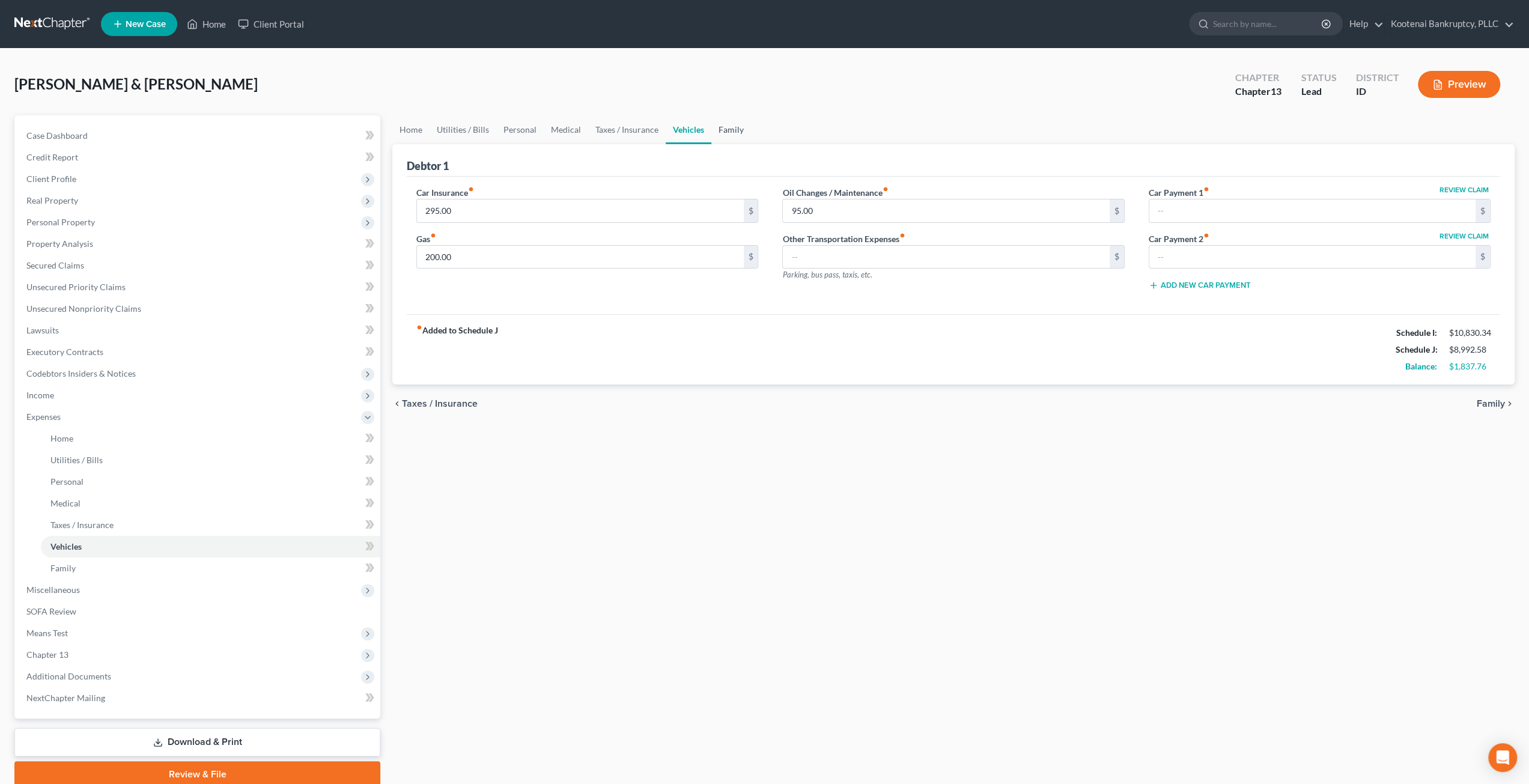
click at [740, 130] on link "Family" at bounding box center [731, 130] width 40 height 29
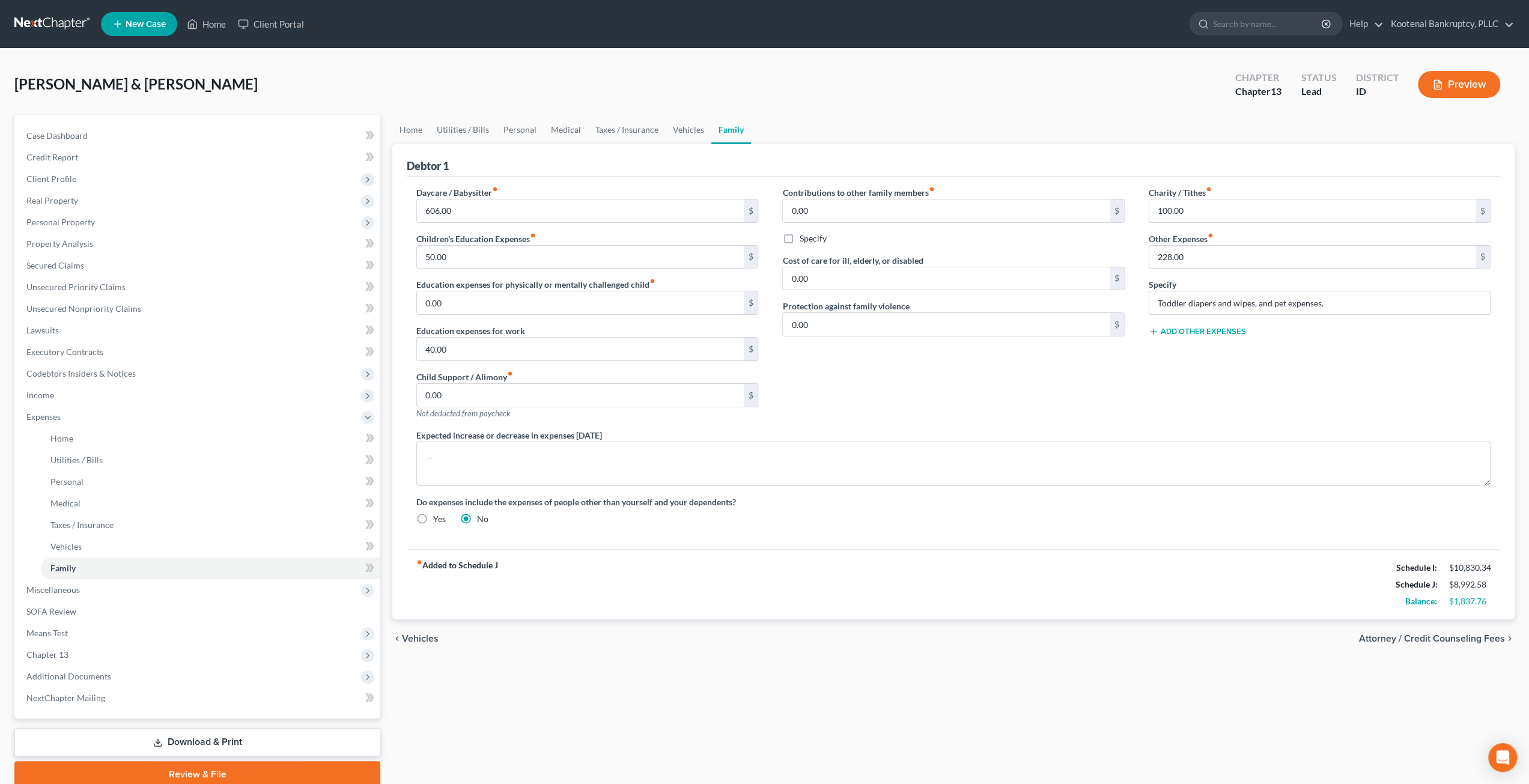
click at [1035, 666] on div "Home Utilities / Bills Personal Medical Taxes / Insurance Vehicles Family Debto…" at bounding box center [953, 451] width 1134 height 672
click at [127, 589] on span "Miscellaneous" at bounding box center [198, 589] width 364 height 22
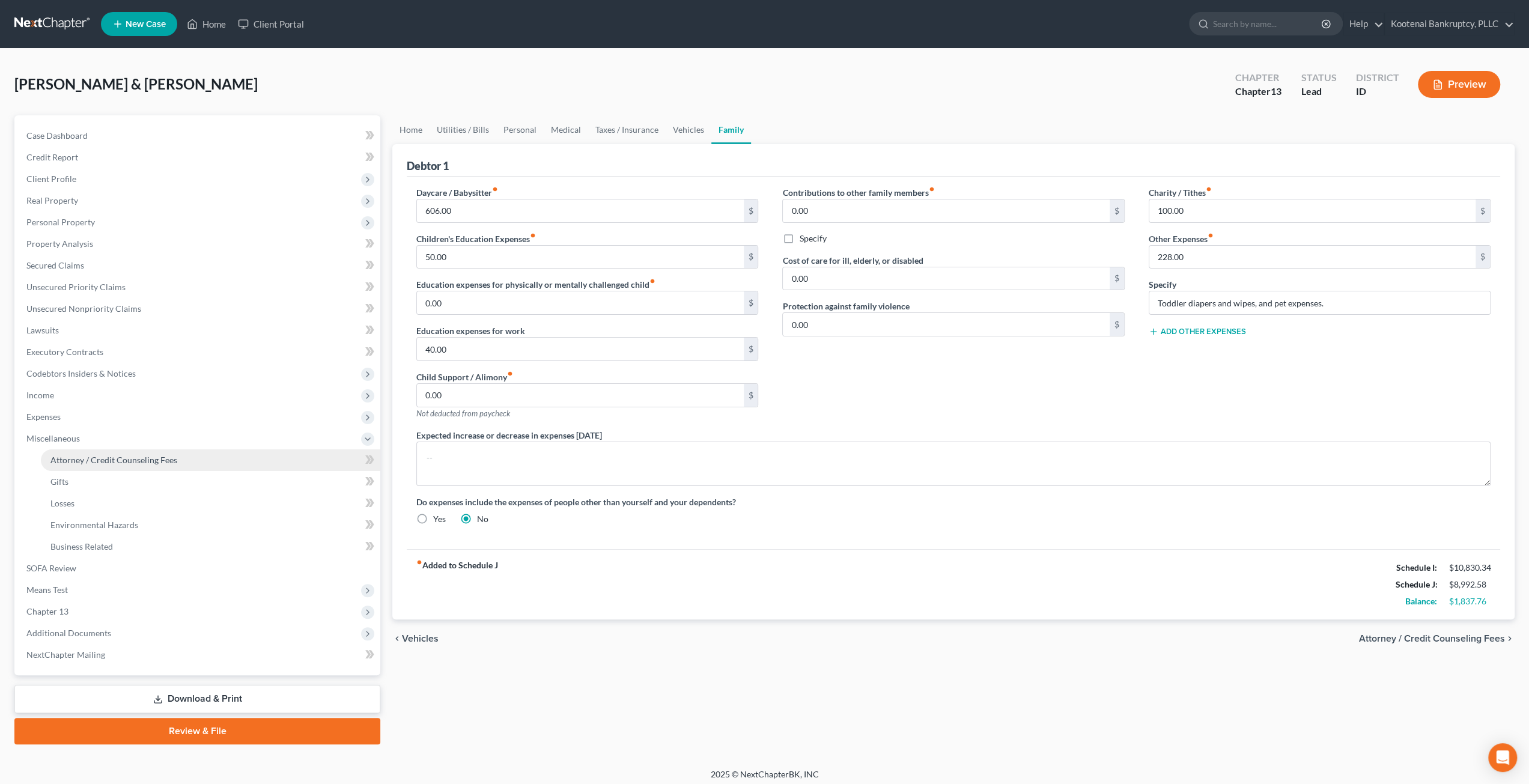
click at [137, 465] on link "Attorney / Credit Counseling Fees" at bounding box center [211, 460] width 339 height 22
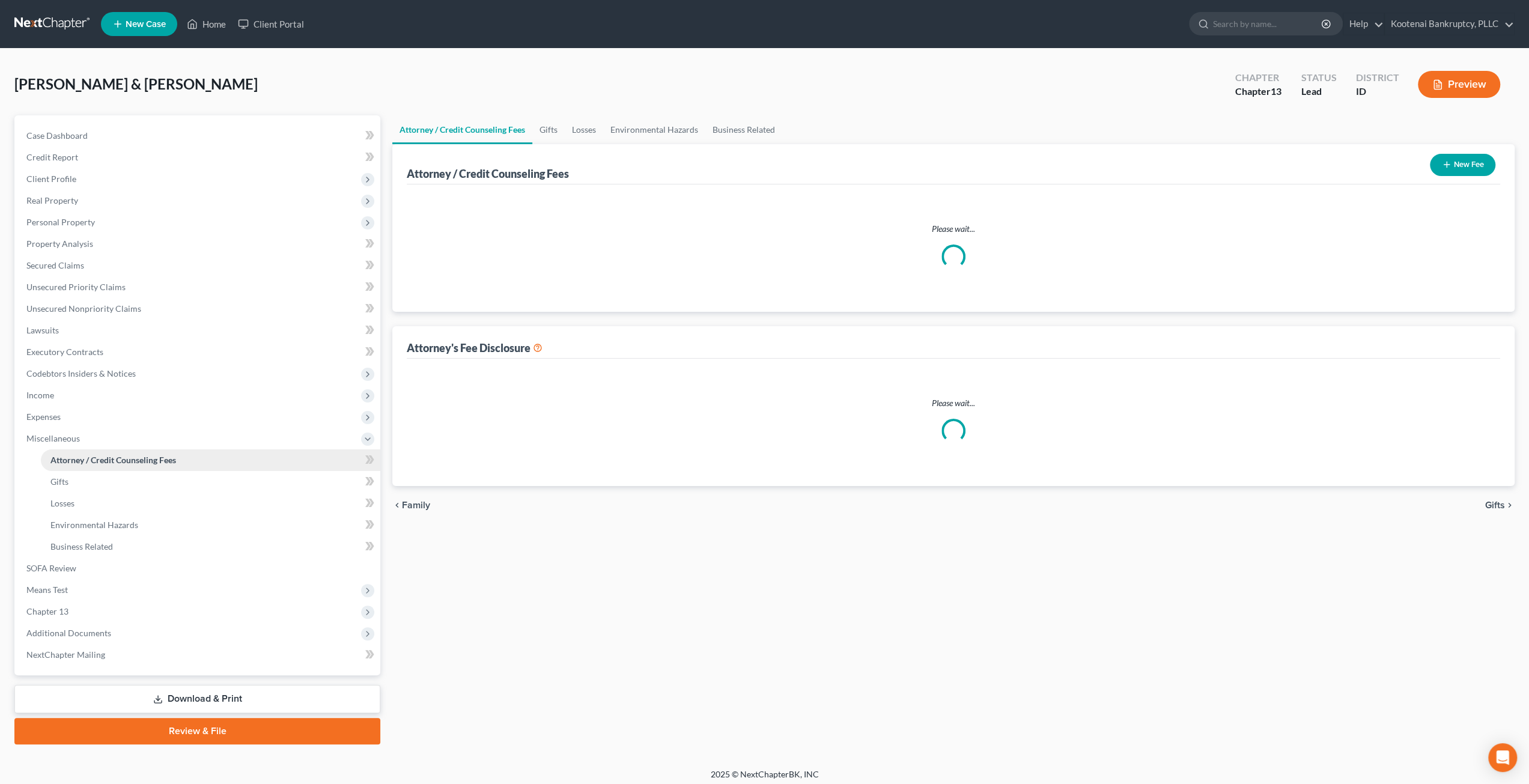
select select "1"
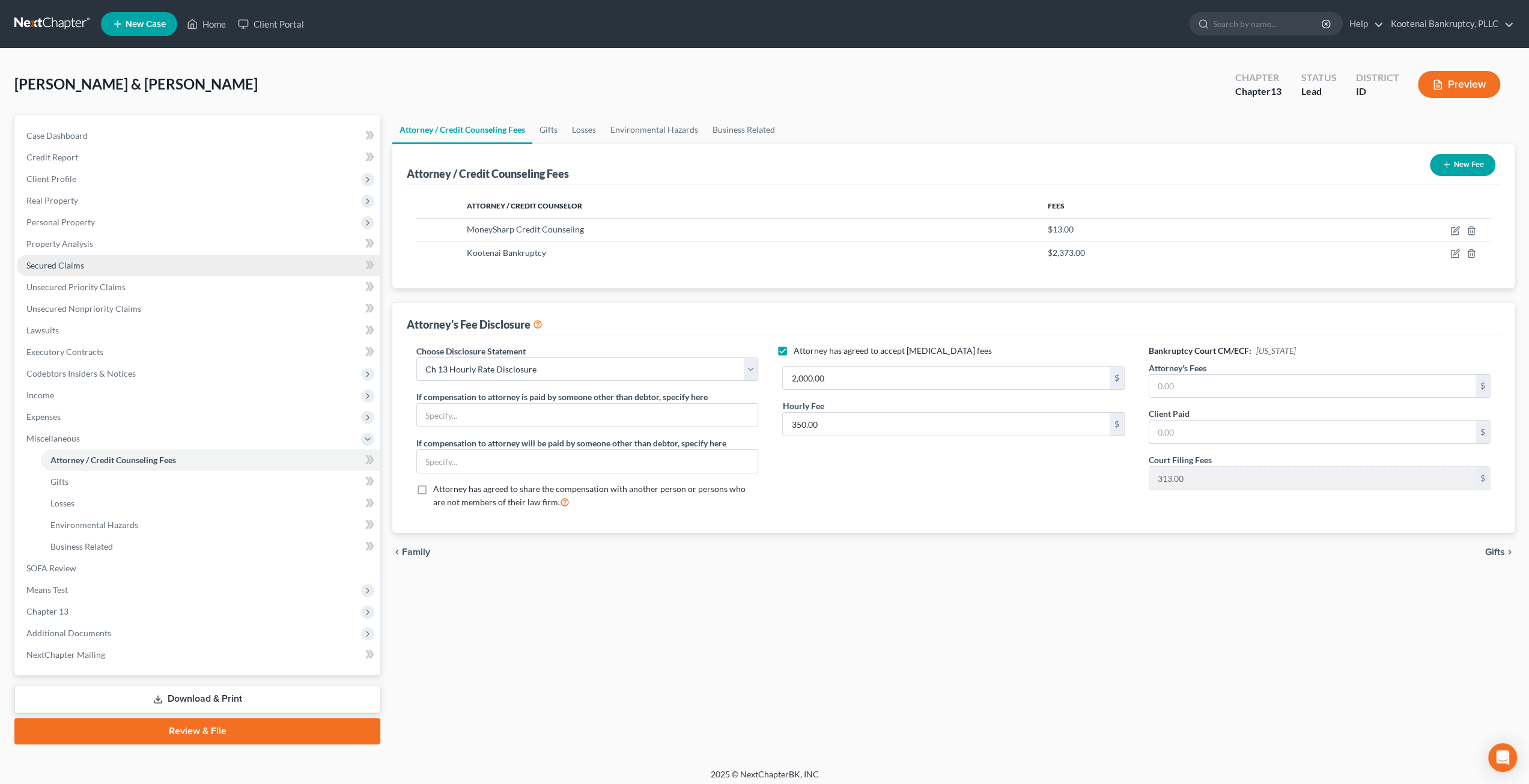
click at [135, 264] on link "Secured Claims" at bounding box center [198, 265] width 364 height 22
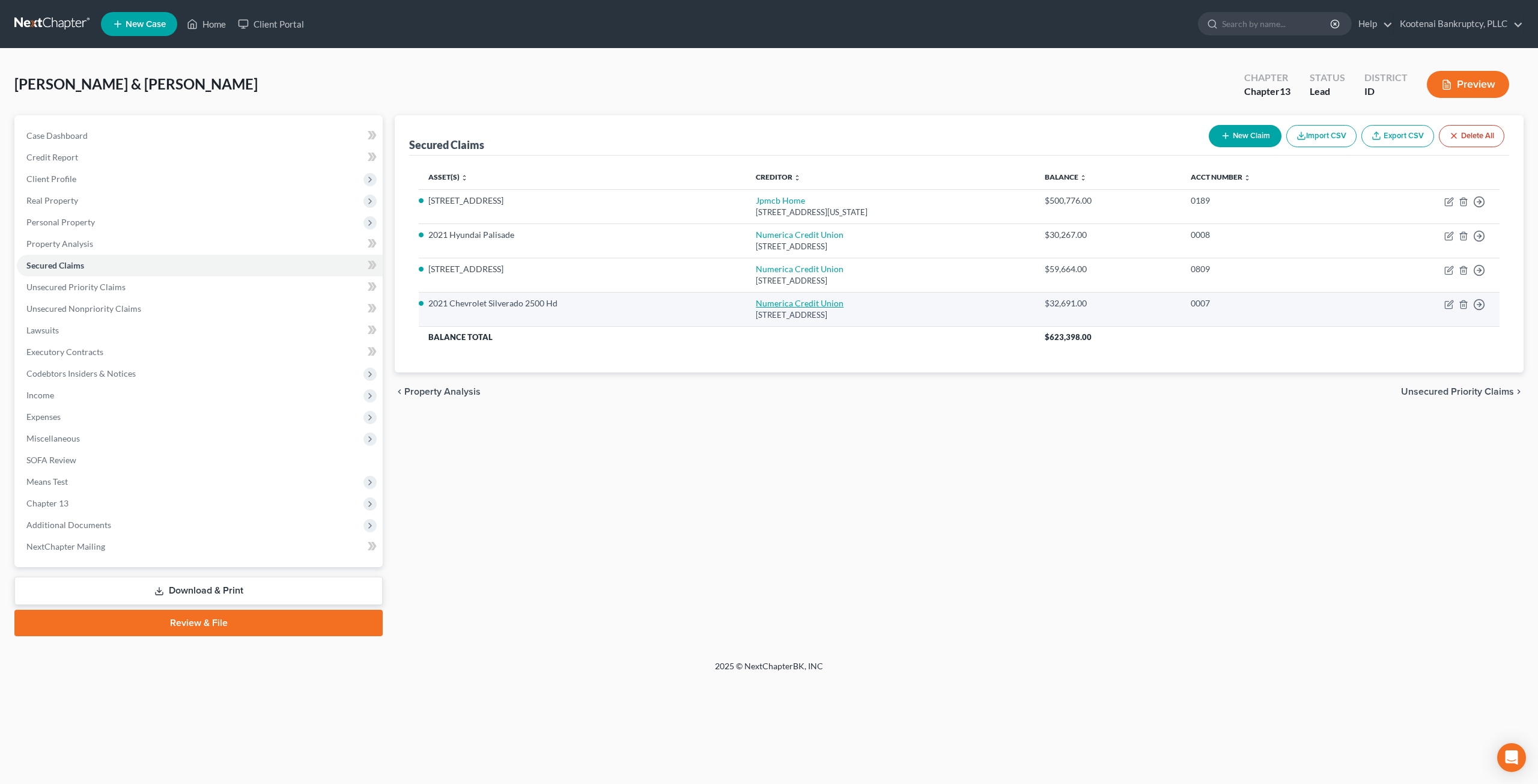
click at [787, 302] on link "Numerica Credit Union" at bounding box center [799, 302] width 88 height 10
select select "50"
select select "0"
select select "4"
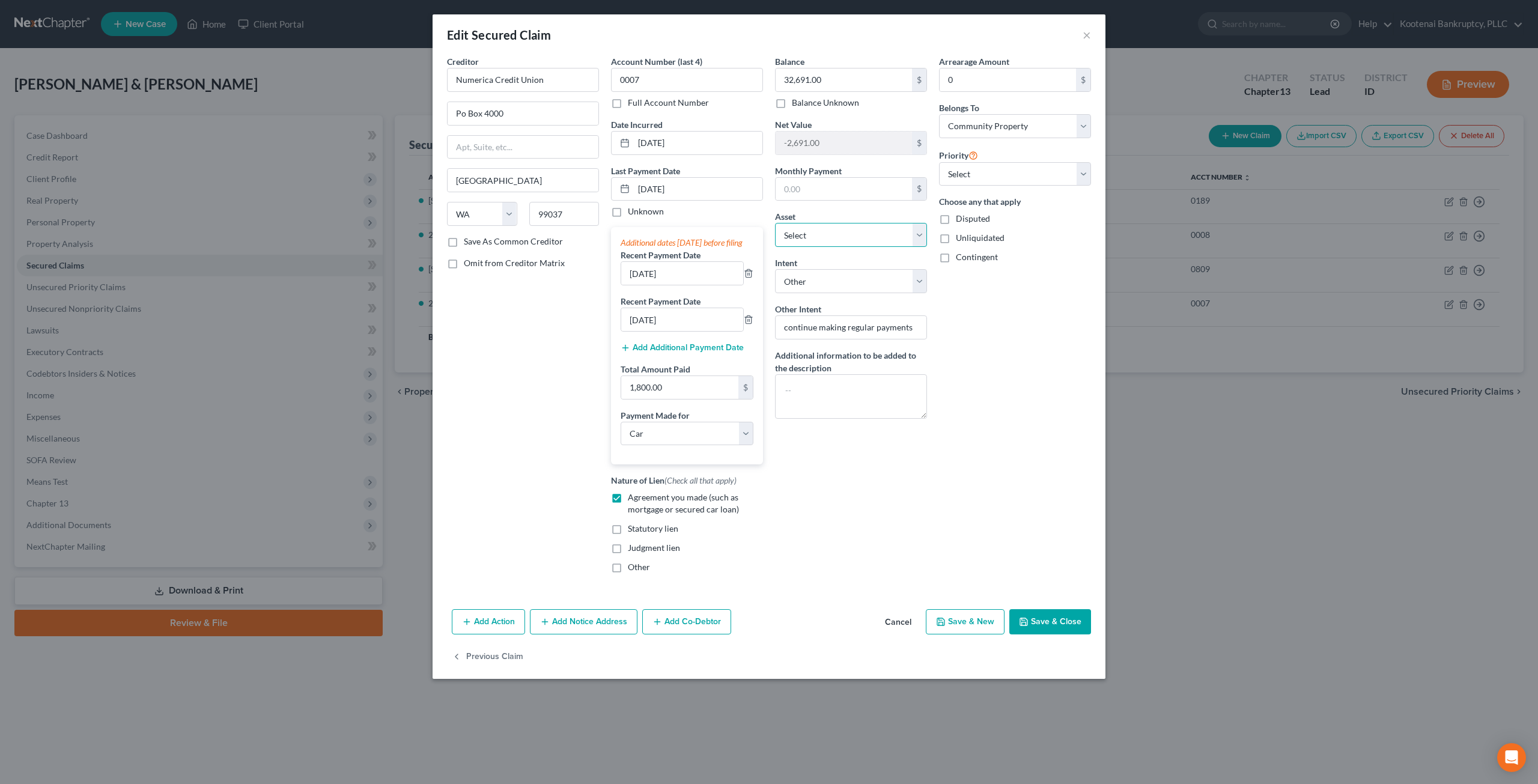
click at [867, 230] on select "Select Other Multiple Assets [STREET_ADDRESS] - $631146.0 Numerica Credit Union…" at bounding box center [851, 235] width 152 height 24
click at [867, 230] on select "Select Other Multiple Assets 3126 W Pascal Drive - $631146.0 Numerica Credit Un…" at bounding box center [851, 235] width 152 height 24
click at [1040, 632] on button "Save & Close" at bounding box center [1050, 622] width 82 height 25
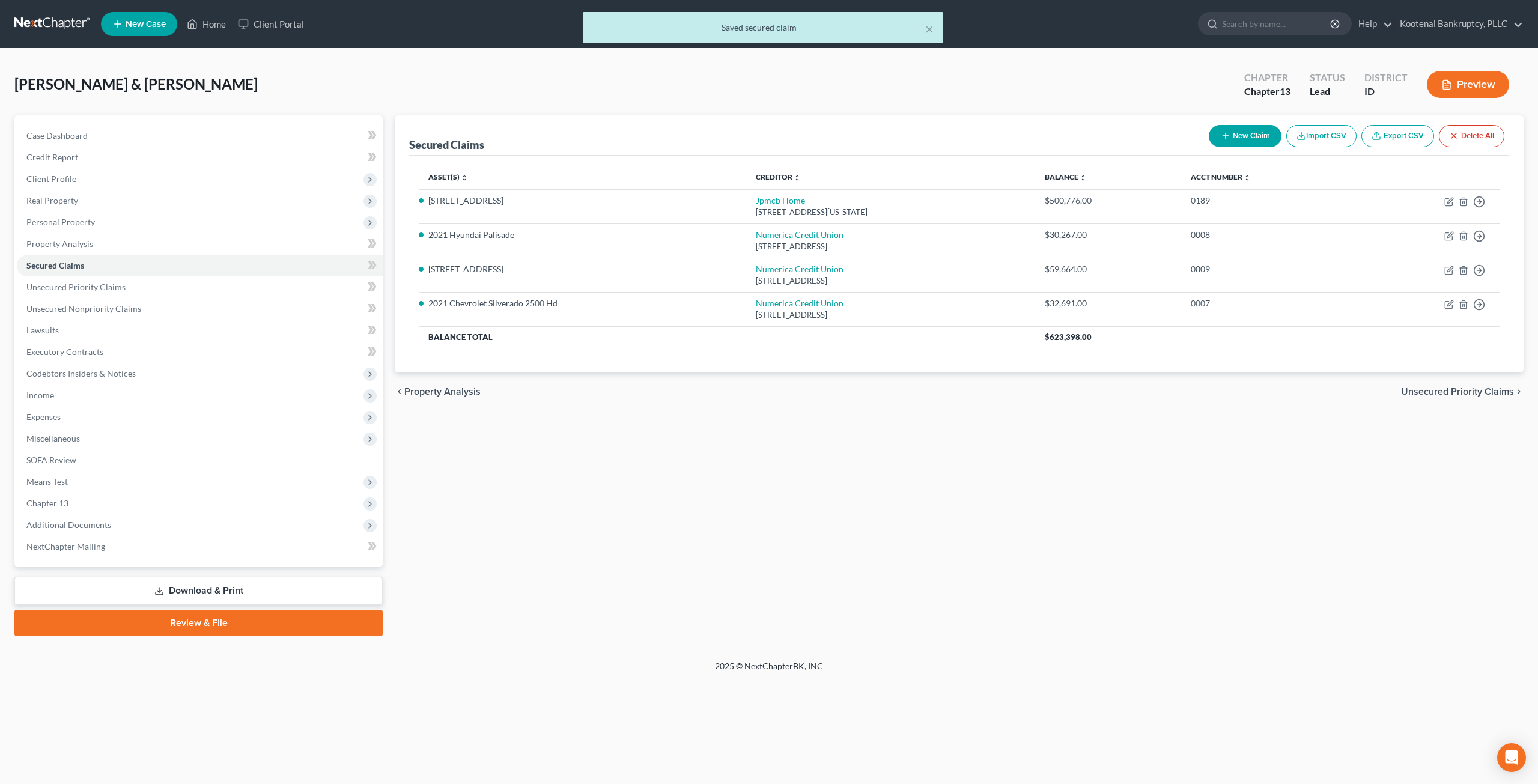
click at [1042, 626] on div "Secured Claims New Claim Import CSV Export CSV Delete All Asset(s) expand_more …" at bounding box center [959, 376] width 1141 height 521
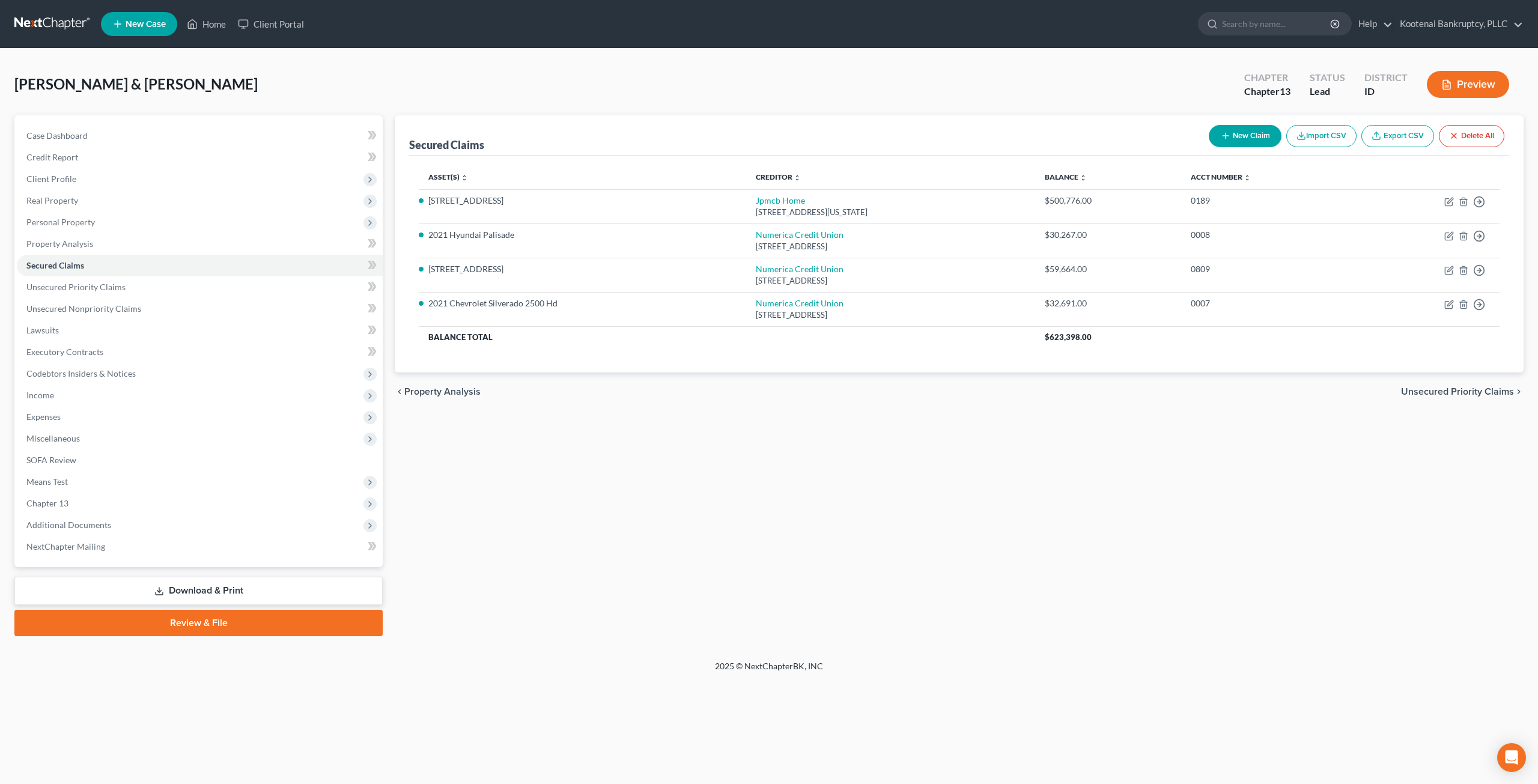
click at [836, 526] on div "Secured Claims New Claim Import CSV Export CSV Delete All Asset(s) expand_more …" at bounding box center [959, 376] width 1141 height 521
click at [819, 518] on div "Secured Claims New Claim Import CSV Export CSV Delete All Asset(s) expand_more …" at bounding box center [959, 376] width 1141 height 521
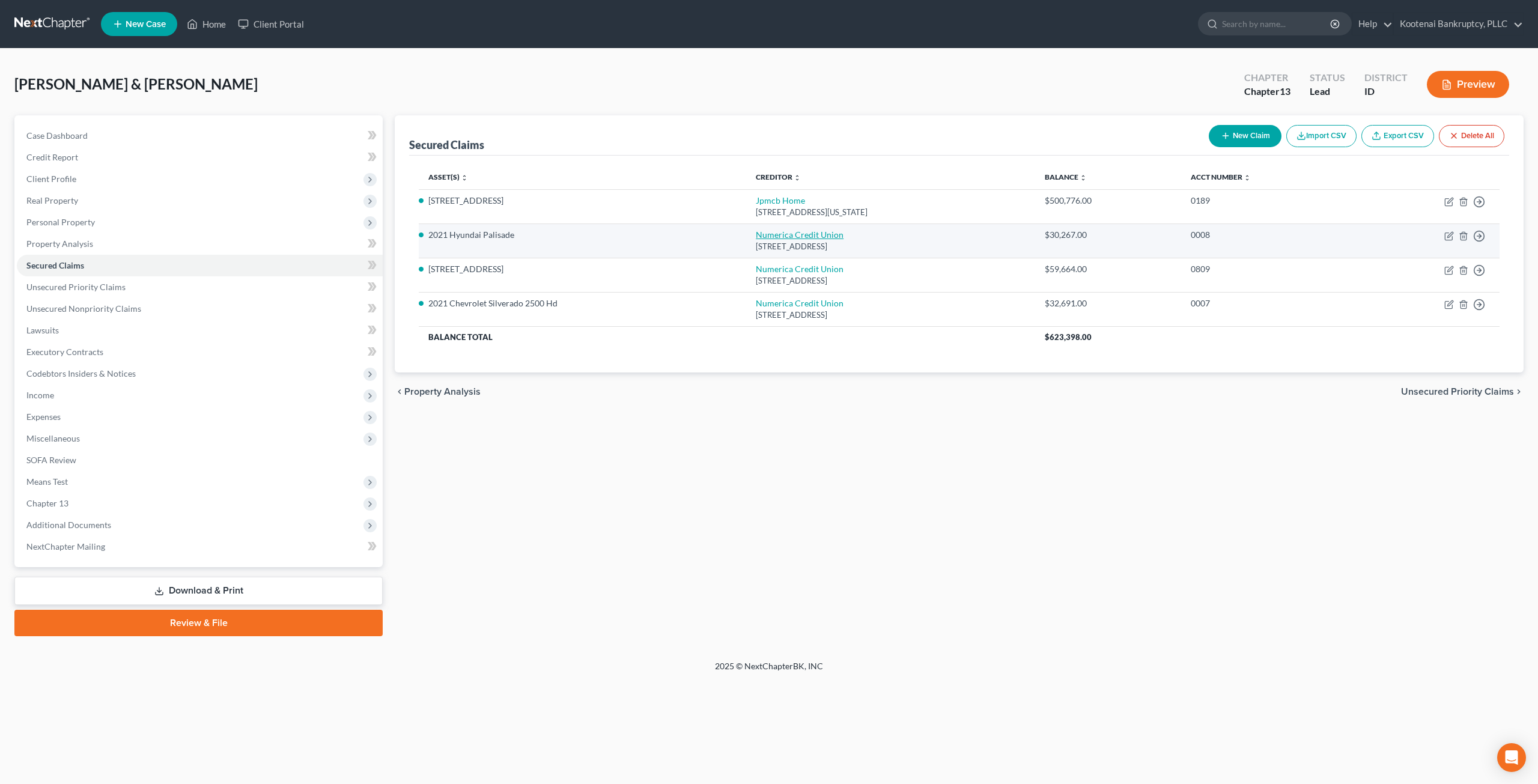
click at [780, 237] on link "Numerica Credit Union" at bounding box center [799, 234] width 88 height 10
select select "50"
select select "0"
select select "4"
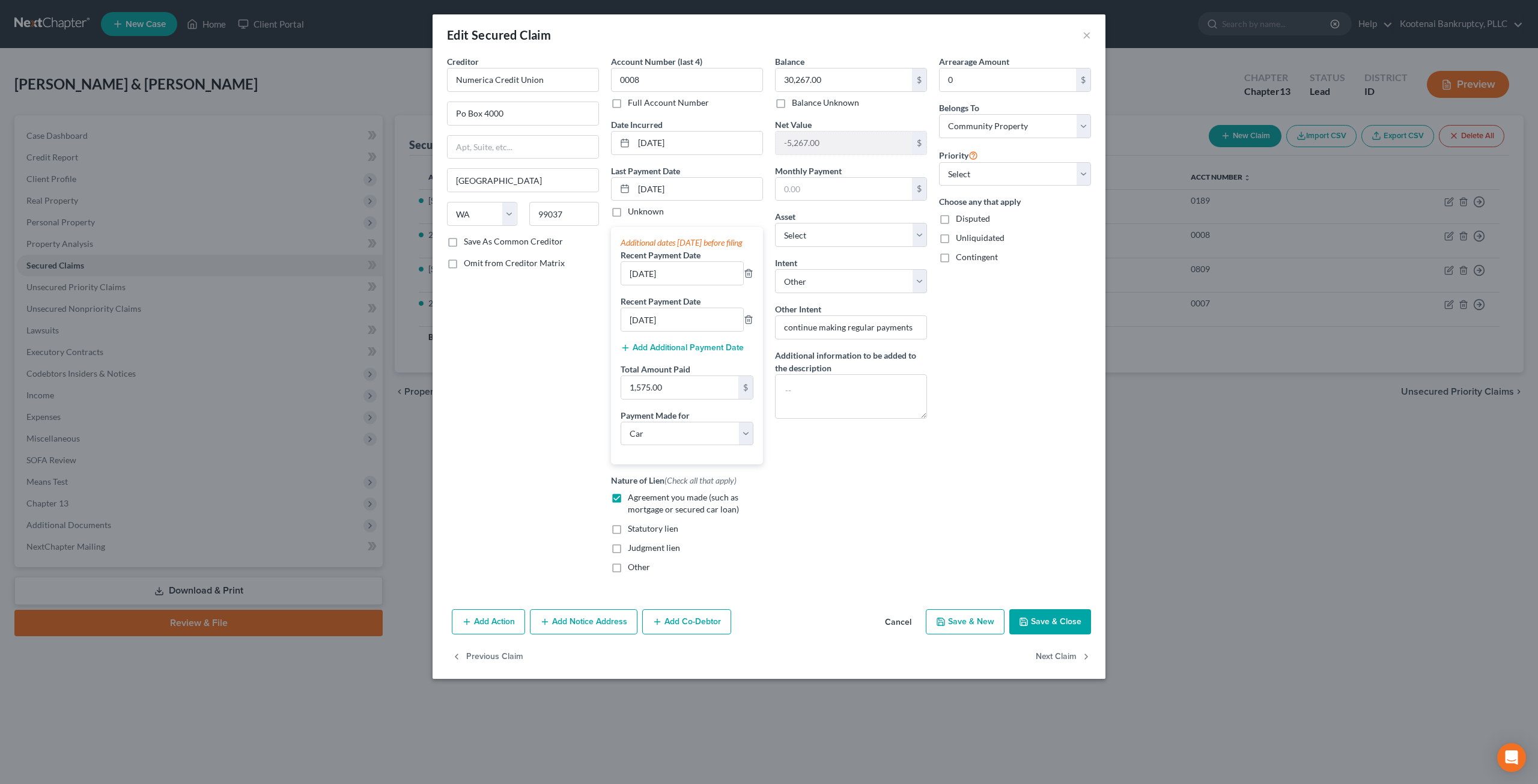
click at [1063, 624] on button "Save & Close" at bounding box center [1050, 622] width 82 height 25
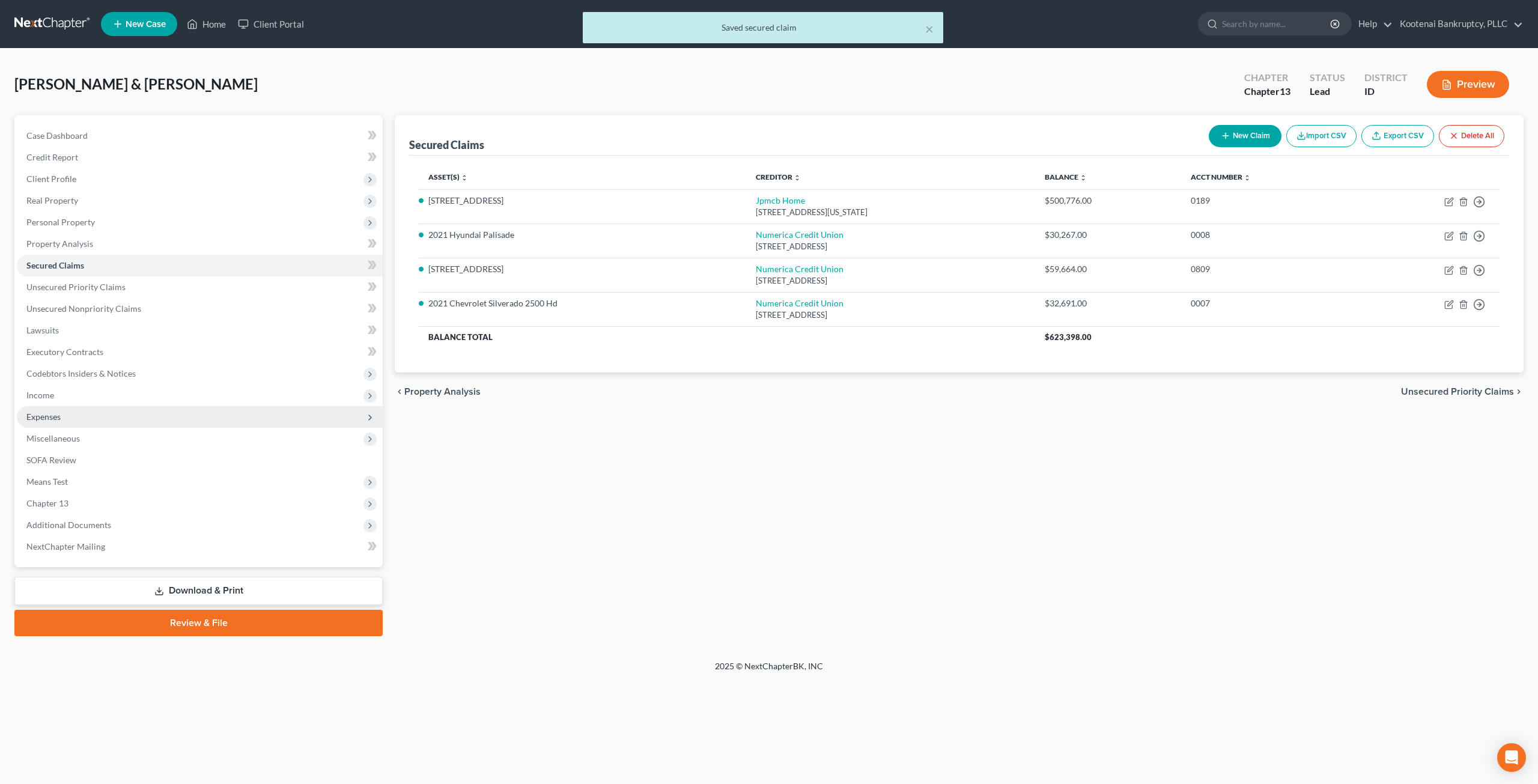
click at [149, 418] on span "Expenses" at bounding box center [199, 416] width 366 height 22
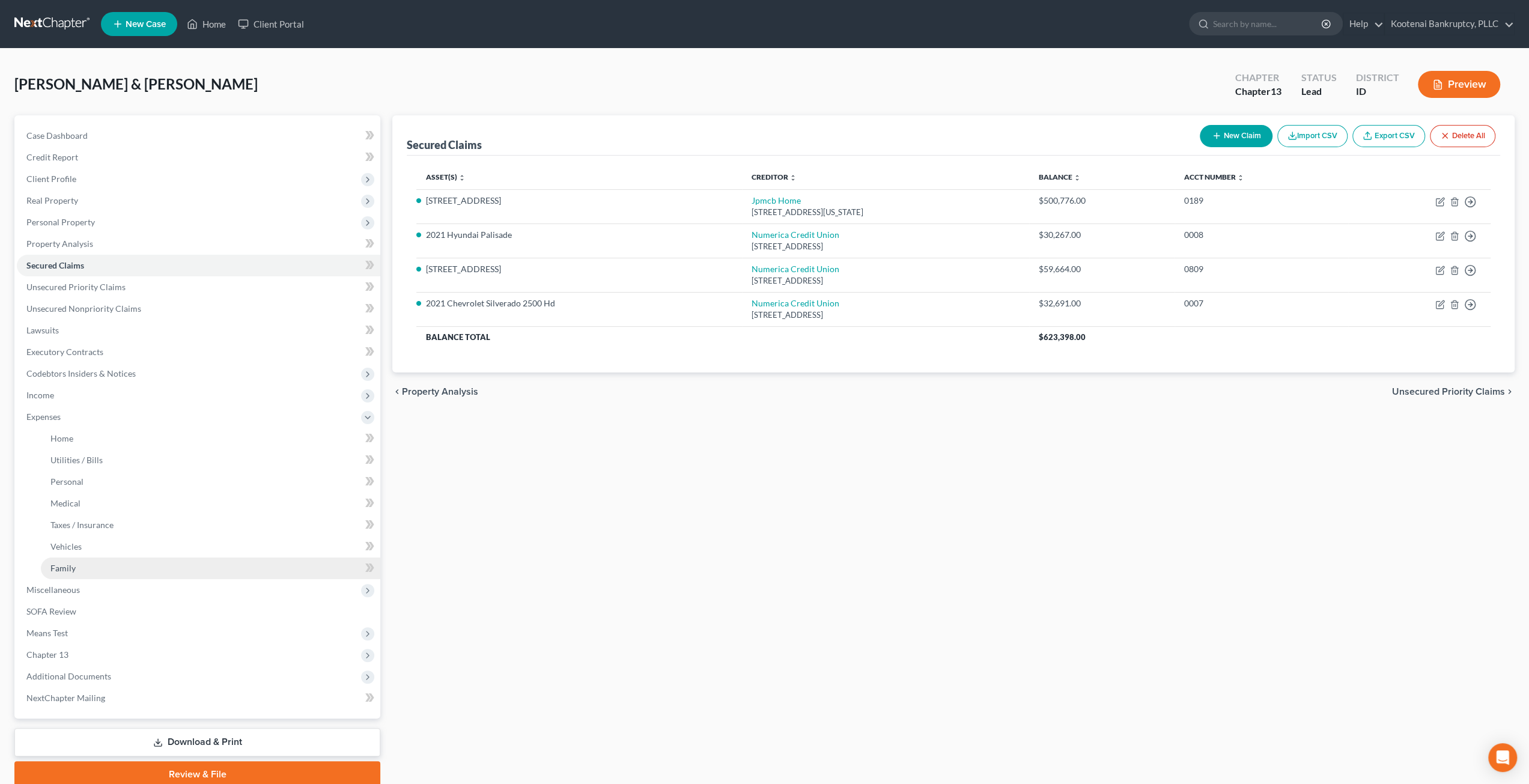
click at [150, 565] on link "Family" at bounding box center [211, 568] width 339 height 22
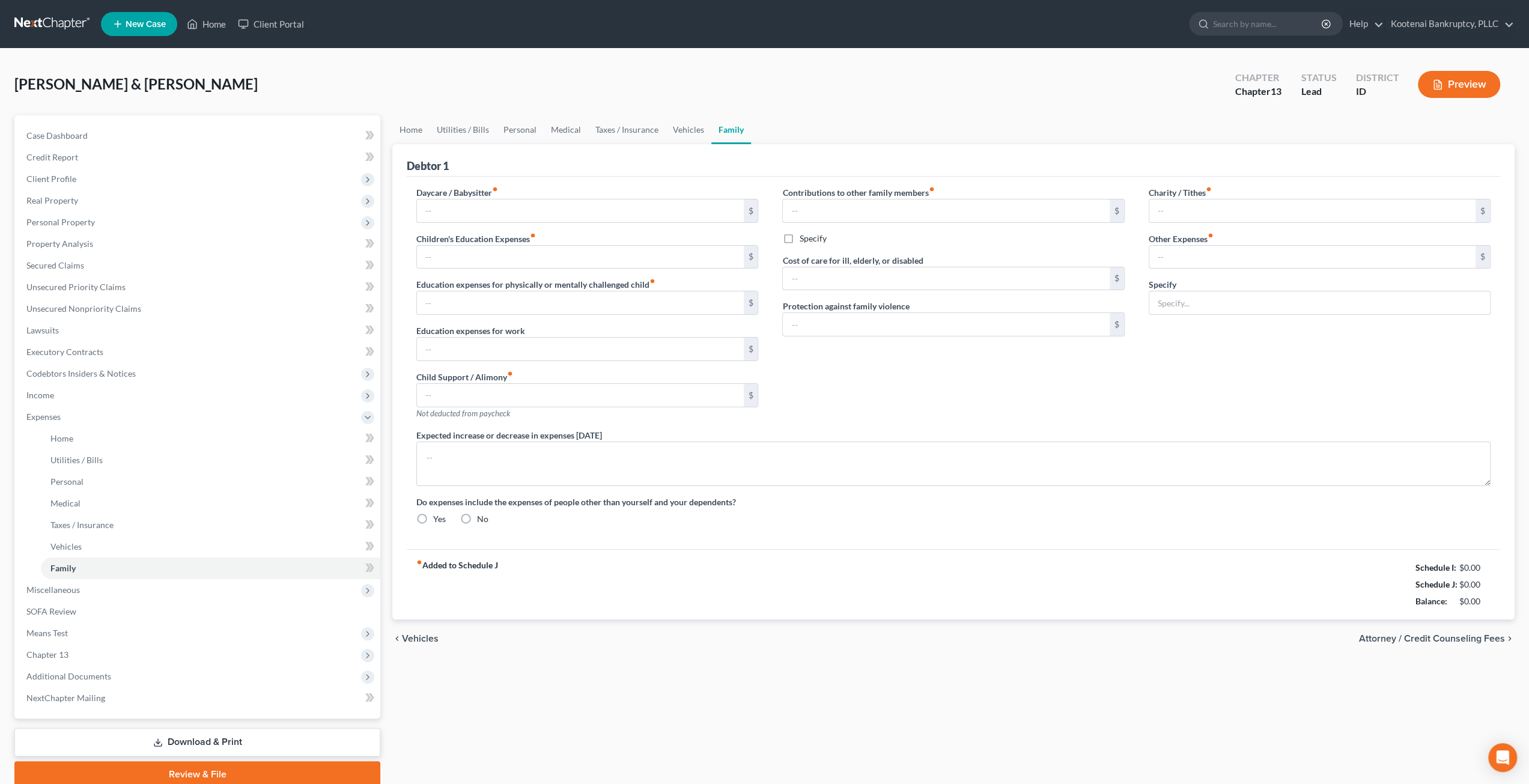
type input "606.00"
type input "50.00"
type input "0.00"
type input "40.00"
type input "0.00"
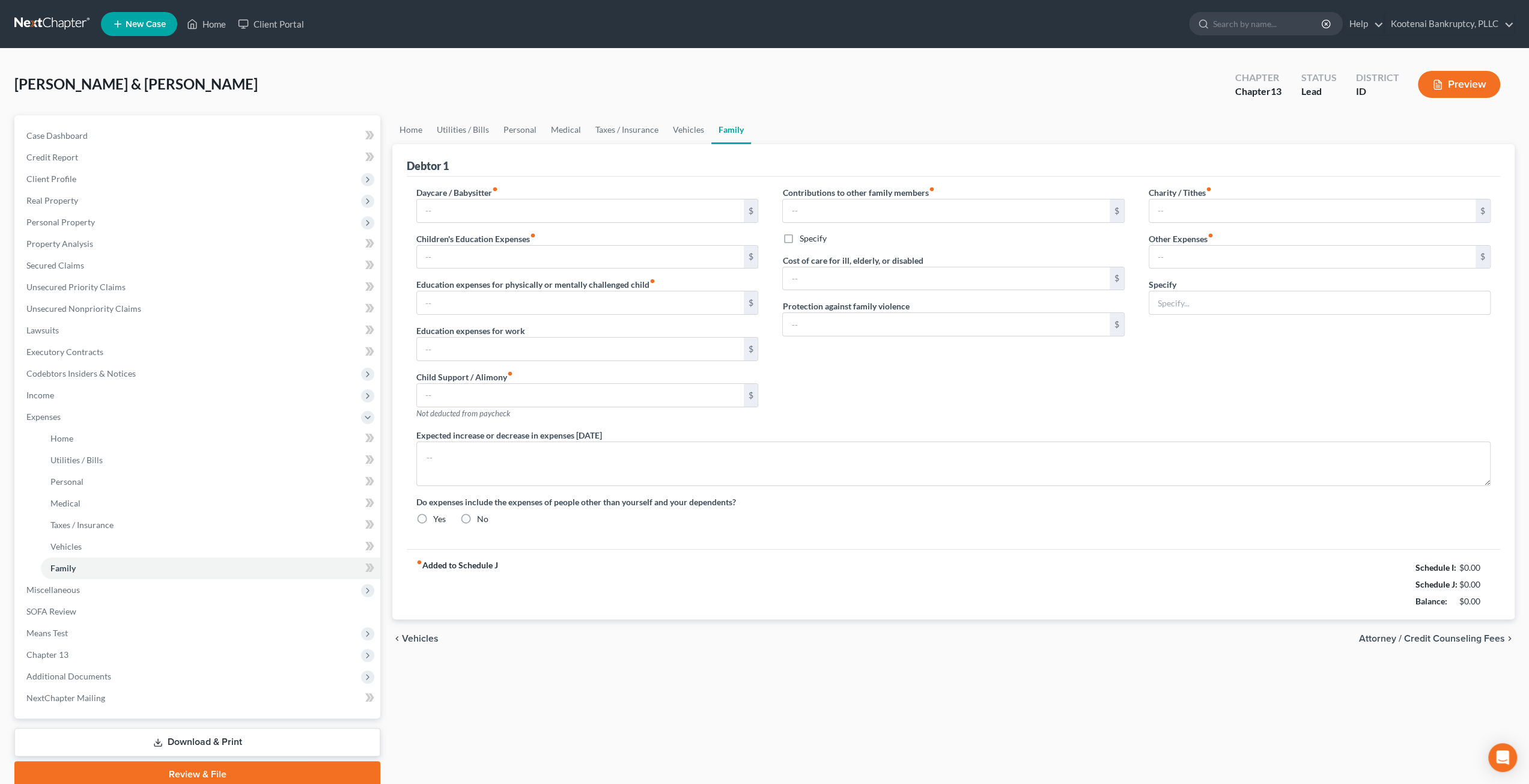
type input "0.00"
type input "100.00"
type input "228.00"
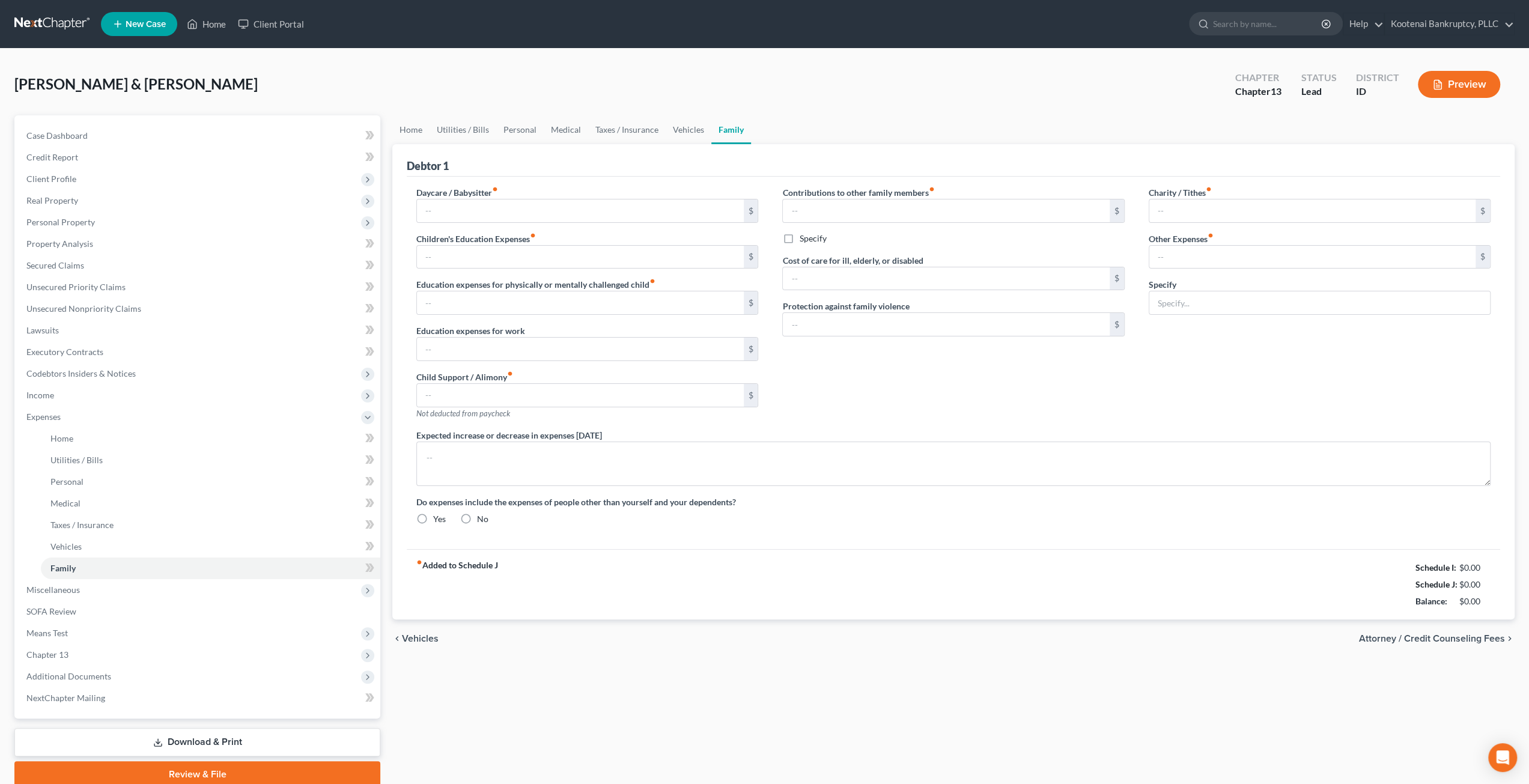
type input "Toddler diapers and wipes, and pet expenses."
radio input "true"
click at [604, 117] on link "Taxes / Insurance" at bounding box center [627, 130] width 77 height 29
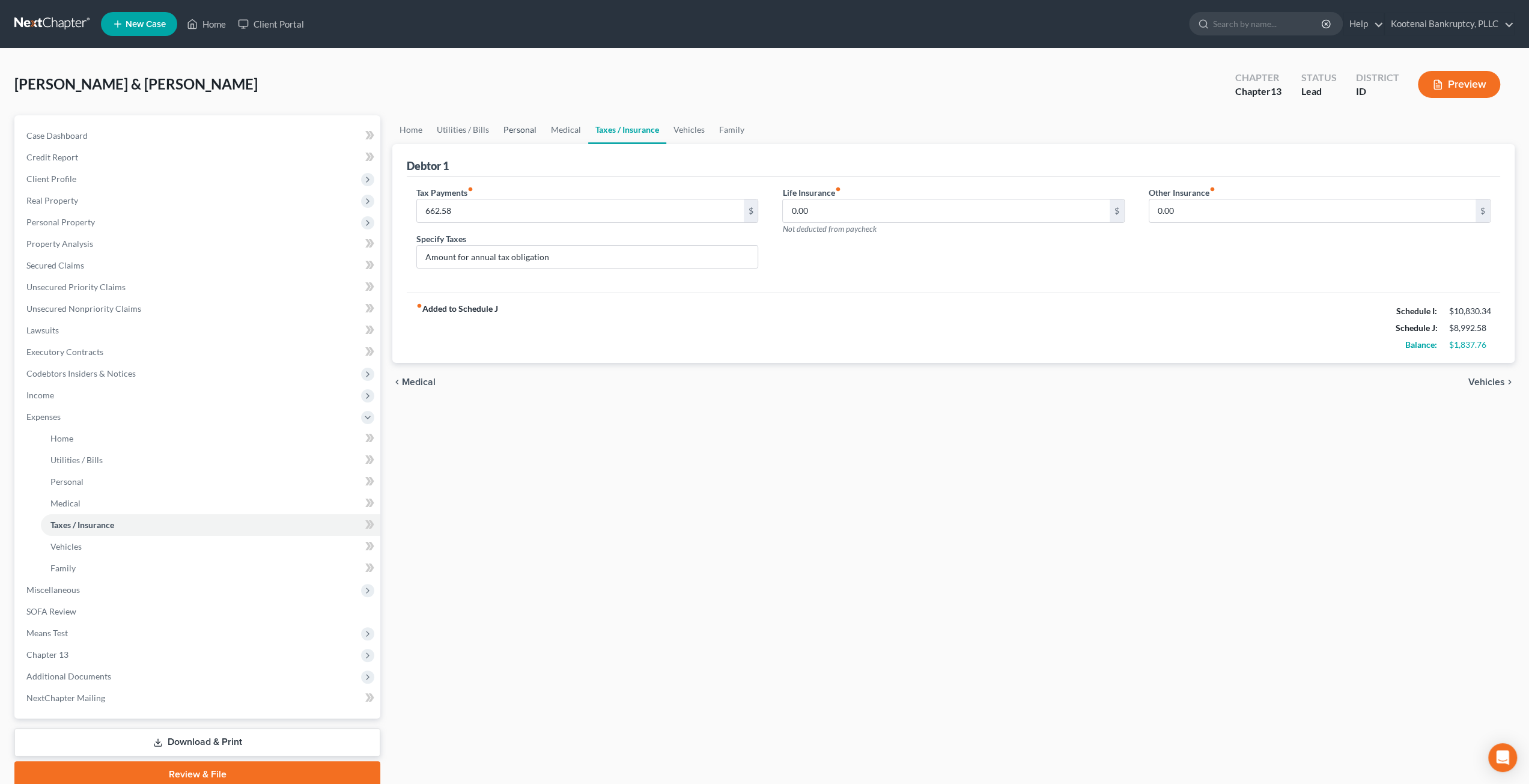
click at [531, 119] on link "Personal" at bounding box center [520, 130] width 48 height 29
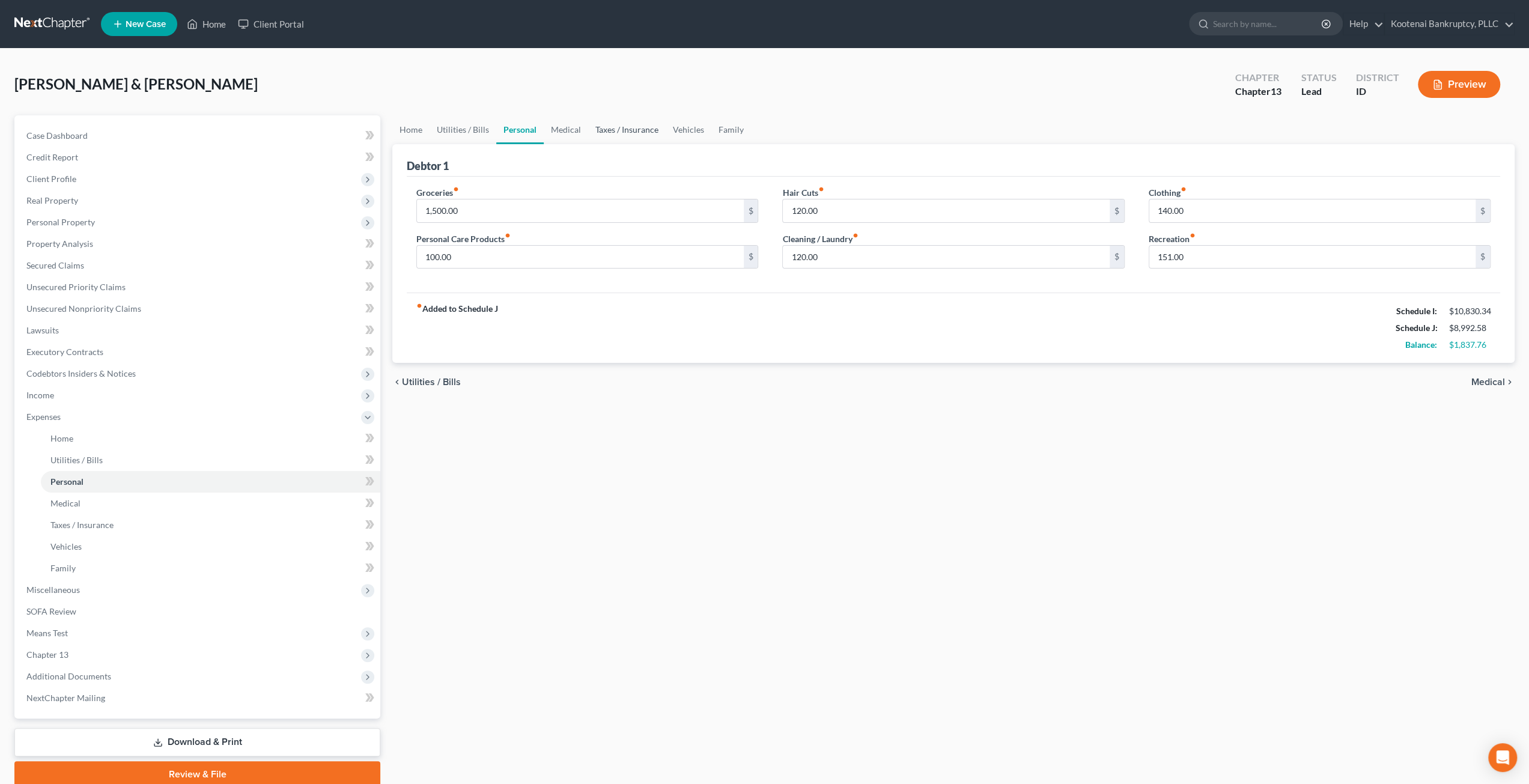
click at [605, 121] on link "Taxes / Insurance" at bounding box center [627, 130] width 77 height 29
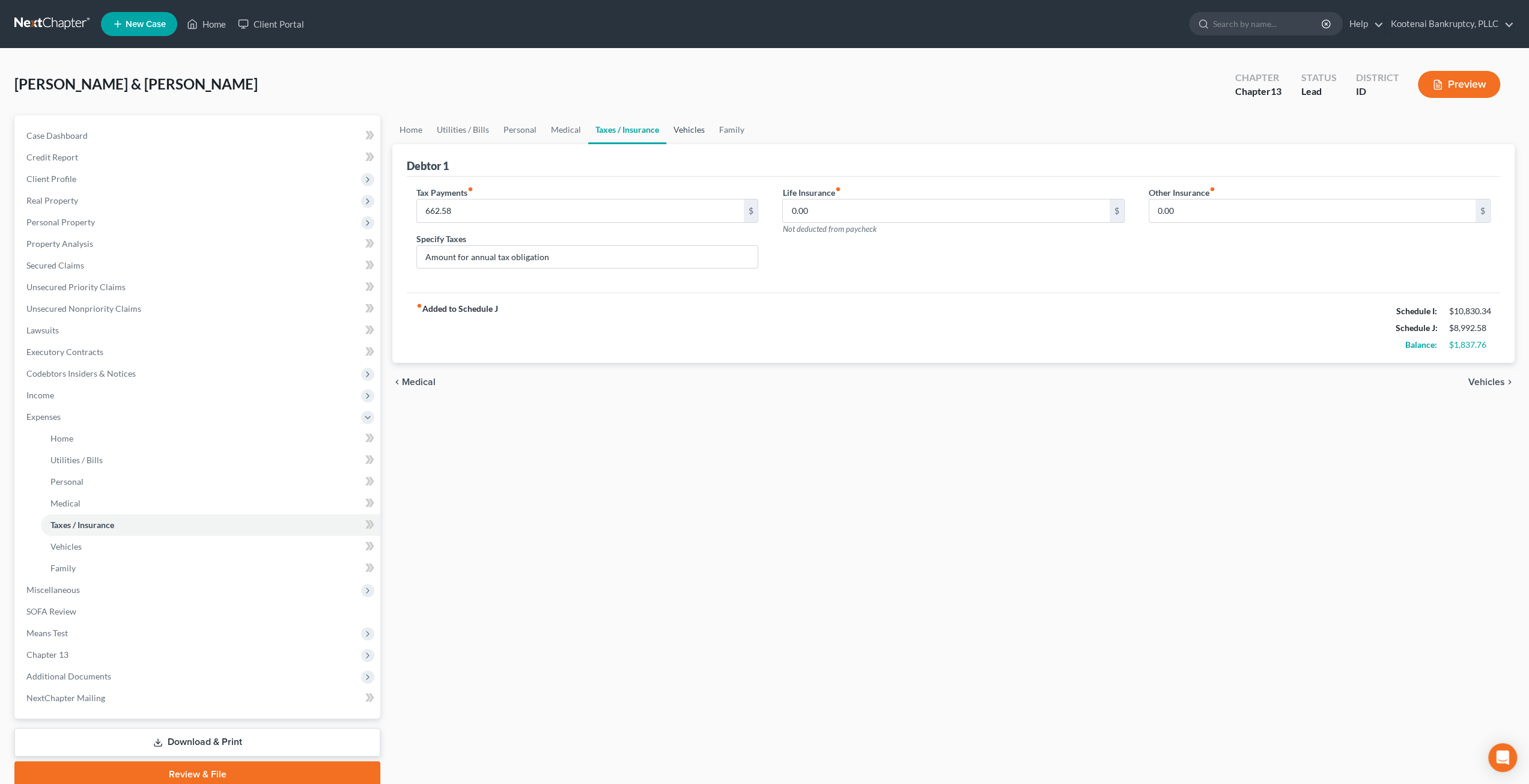
click at [687, 123] on link "Vehicles" at bounding box center [689, 130] width 46 height 29
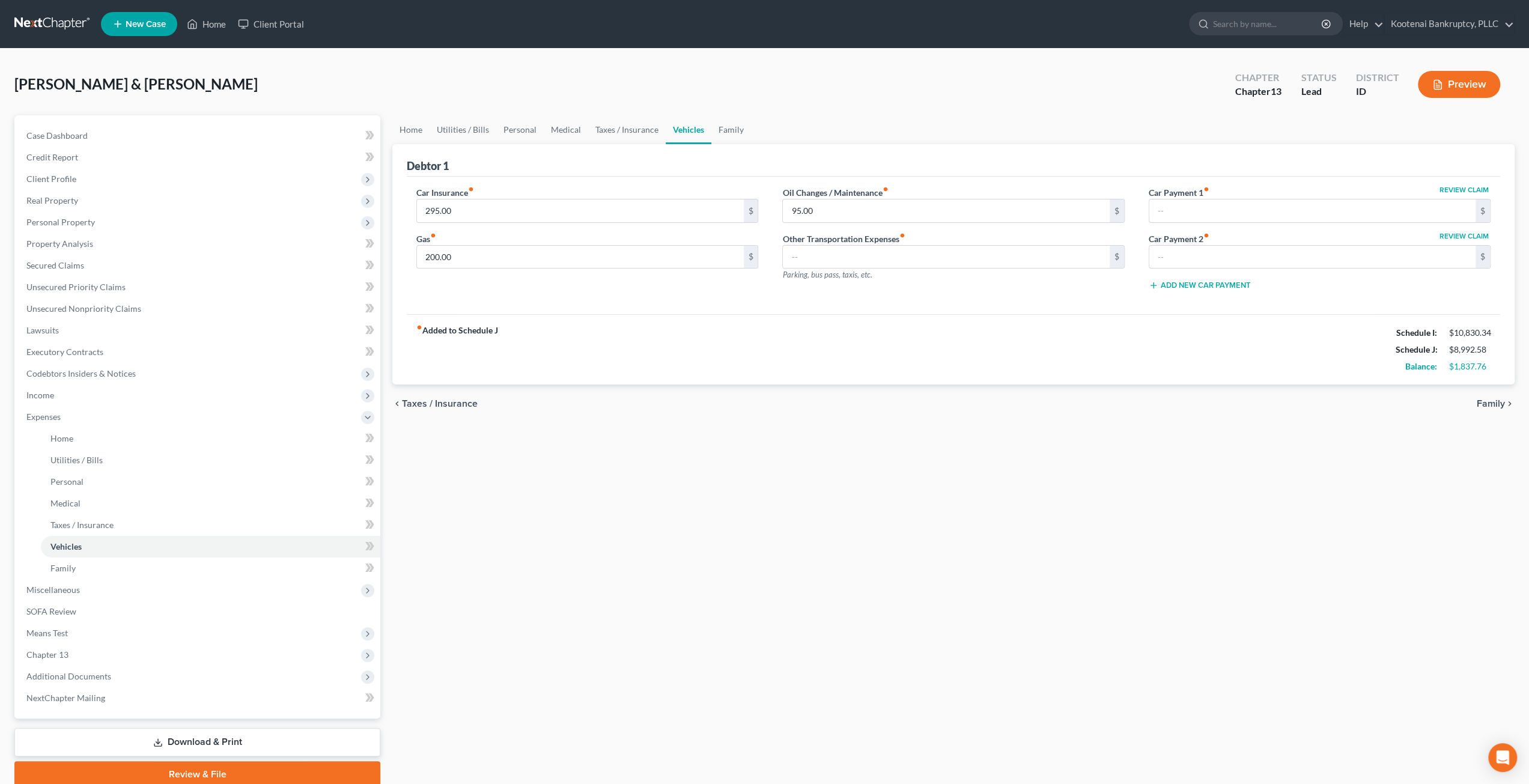
click at [594, 77] on div "[PERSON_NAME] & [PERSON_NAME] Upgraded Chapter Chapter 13 Status Lead District …" at bounding box center [765, 89] width 1501 height 52
click at [85, 266] on link "Secured Claims" at bounding box center [198, 265] width 364 height 22
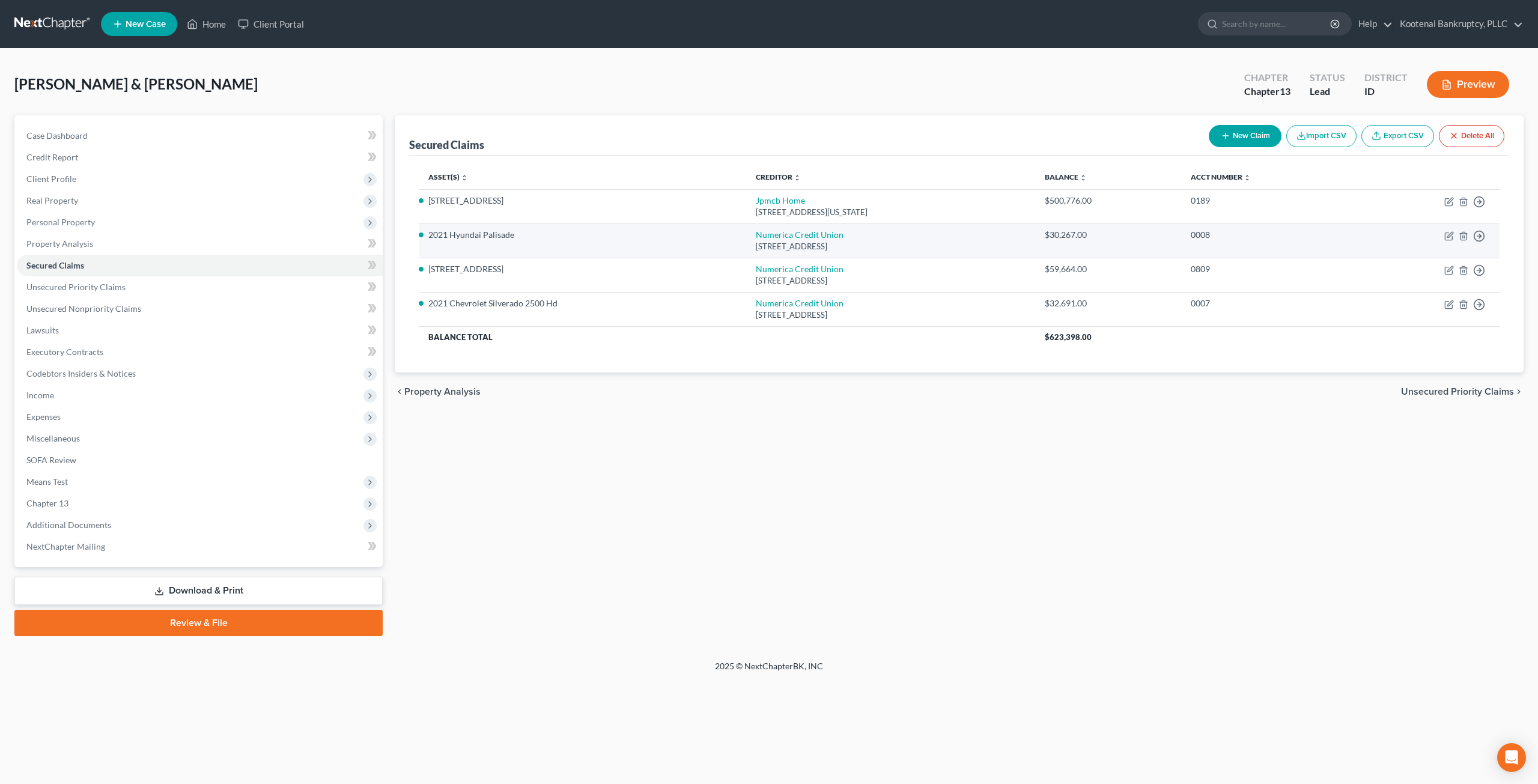
click at [801, 228] on td "Numerica Credit Union Po Box 4000, Spokane Valley, WA 99037" at bounding box center [890, 241] width 289 height 34
click at [800, 233] on link "Numerica Credit Union" at bounding box center [799, 234] width 88 height 10
select select "50"
select select "0"
select select "4"
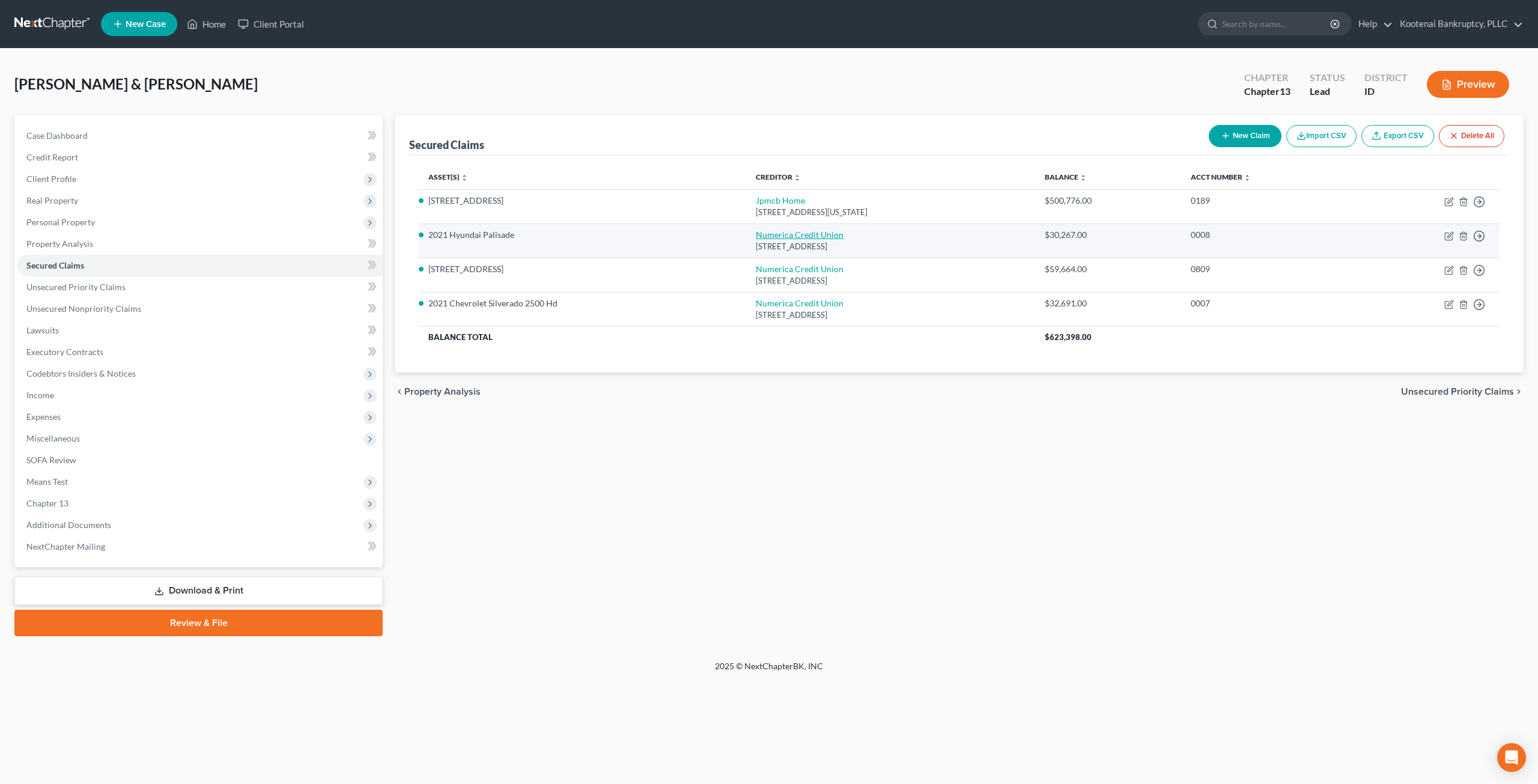
select select "4"
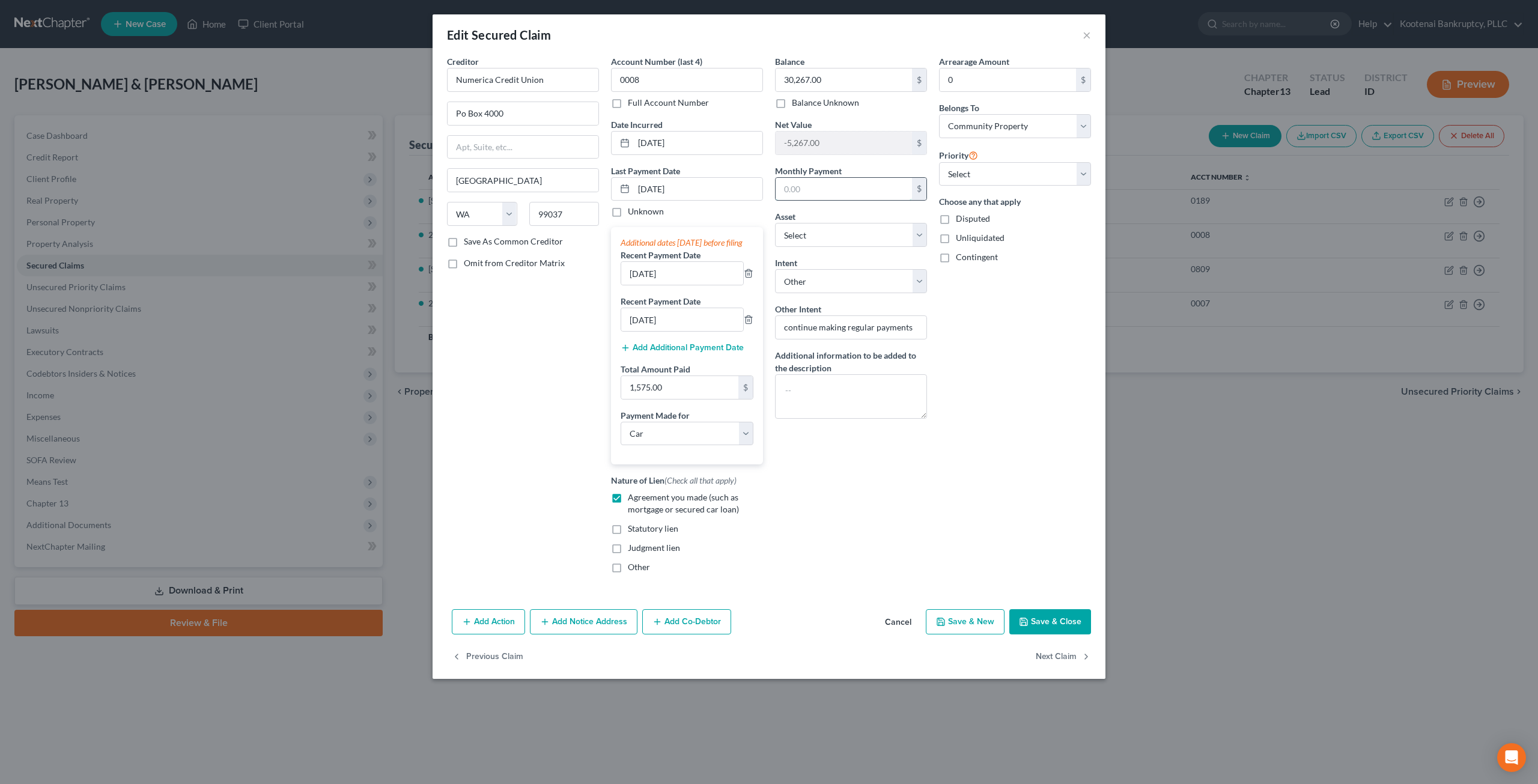
click at [819, 191] on input "text" at bounding box center [844, 189] width 137 height 23
type input "525"
click at [1043, 624] on button "Save & Close" at bounding box center [1050, 622] width 82 height 25
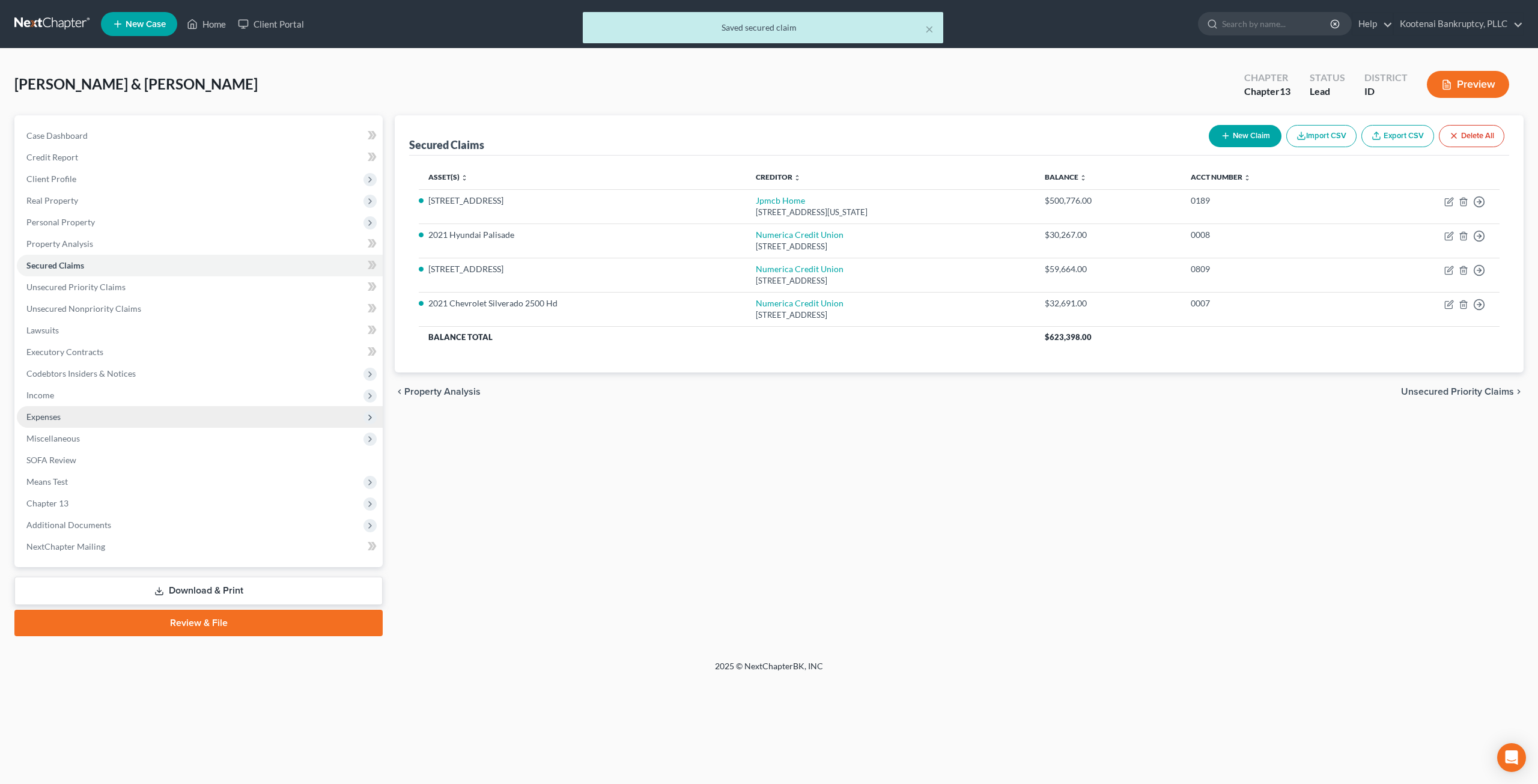
click at [84, 424] on span "Expenses" at bounding box center [199, 416] width 366 height 22
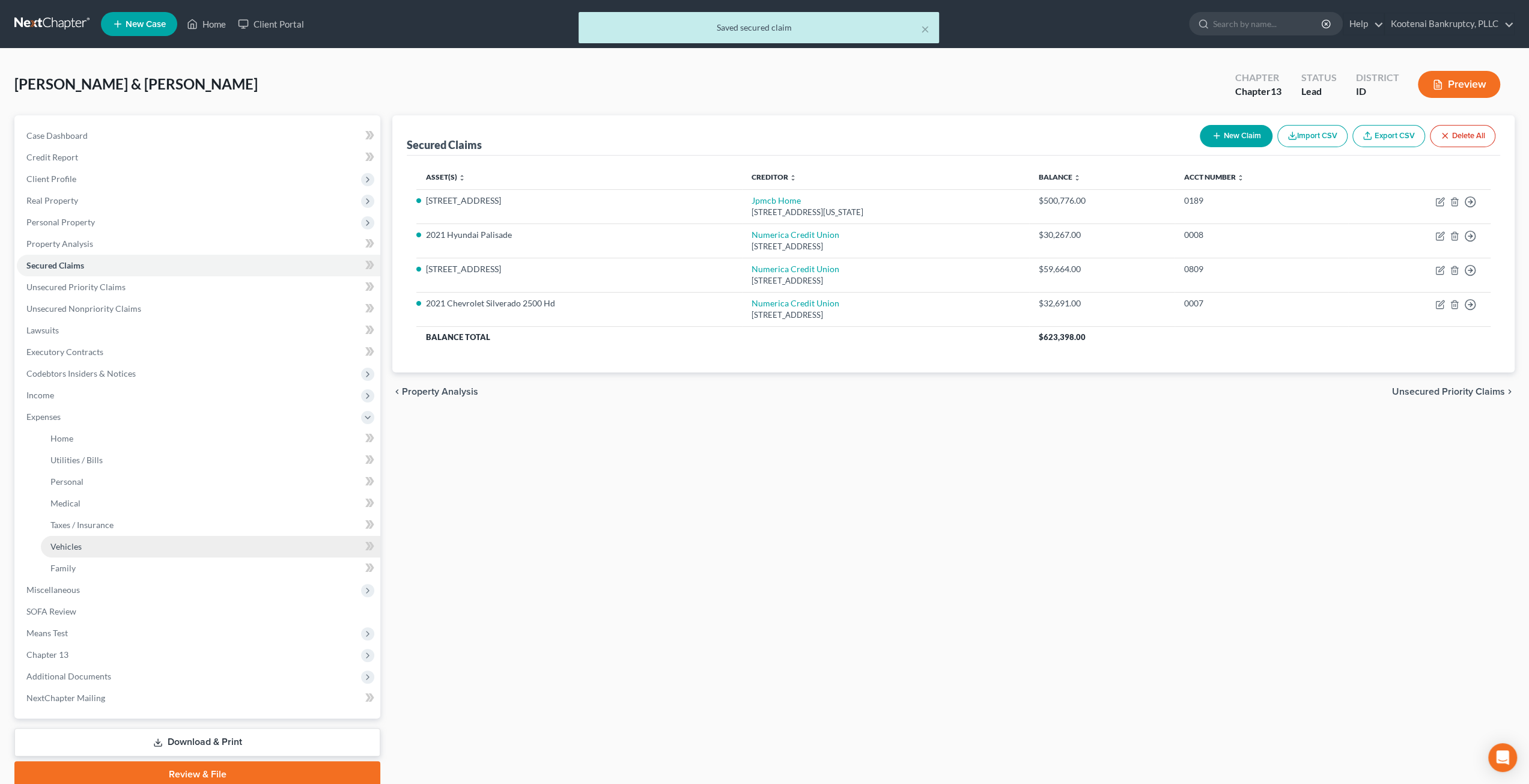
click at [128, 546] on link "Vehicles" at bounding box center [211, 546] width 339 height 22
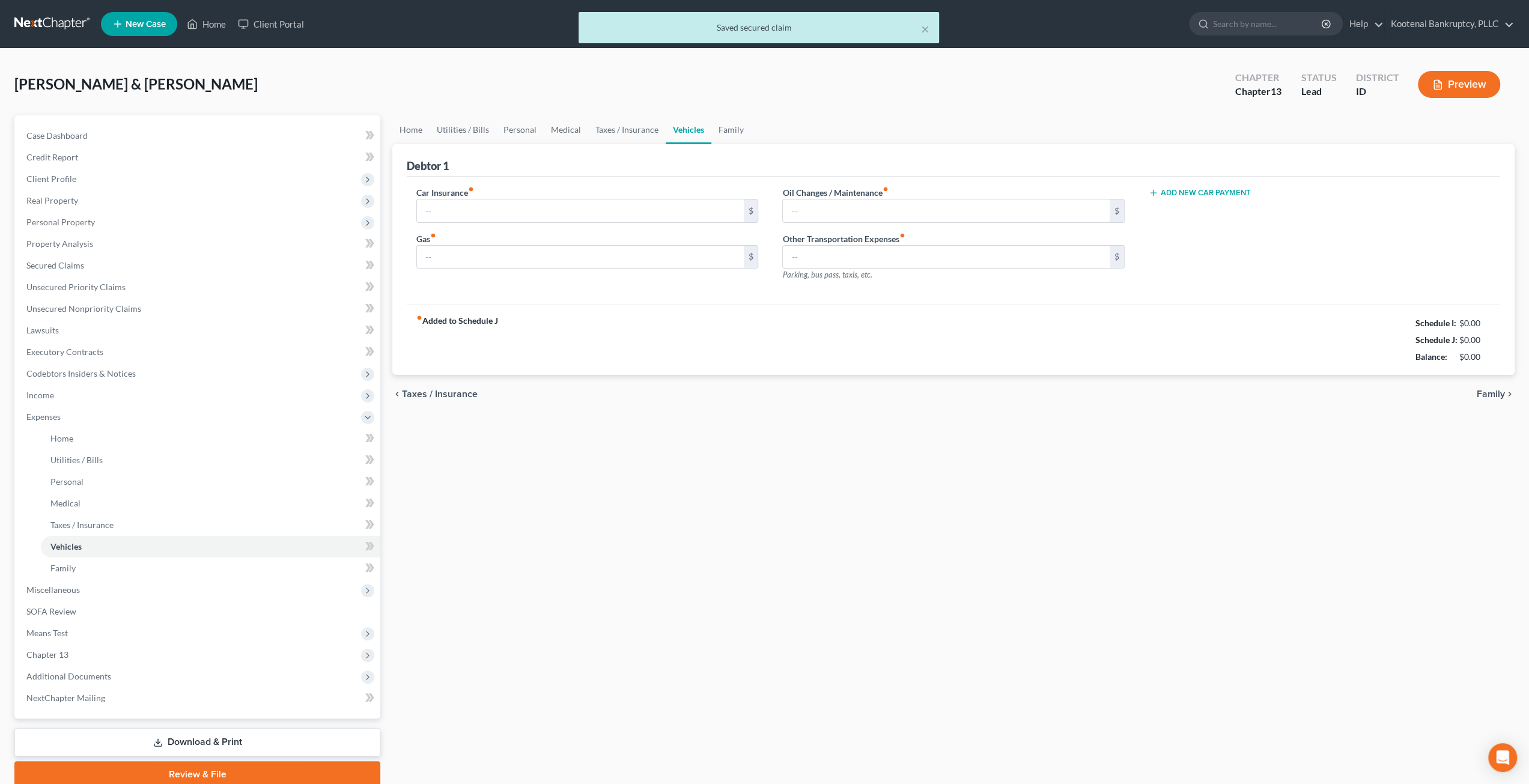
type input "295.00"
type input "200.00"
type input "95.00"
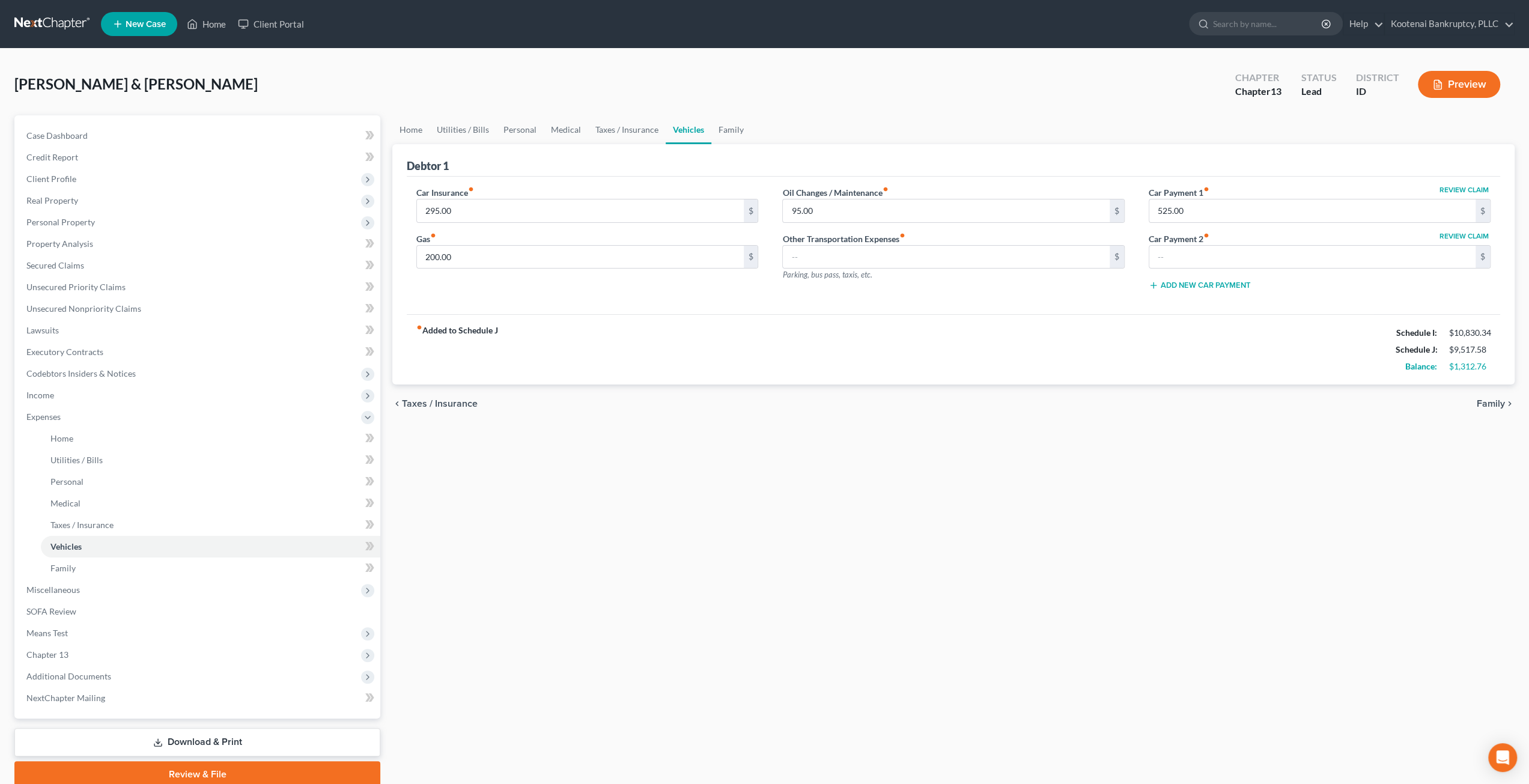
click at [468, 71] on div "[PERSON_NAME] & [PERSON_NAME] Upgraded Chapter Chapter 13 Status Lead District …" at bounding box center [765, 89] width 1501 height 52
click at [60, 181] on span "Client Profile" at bounding box center [51, 178] width 50 height 10
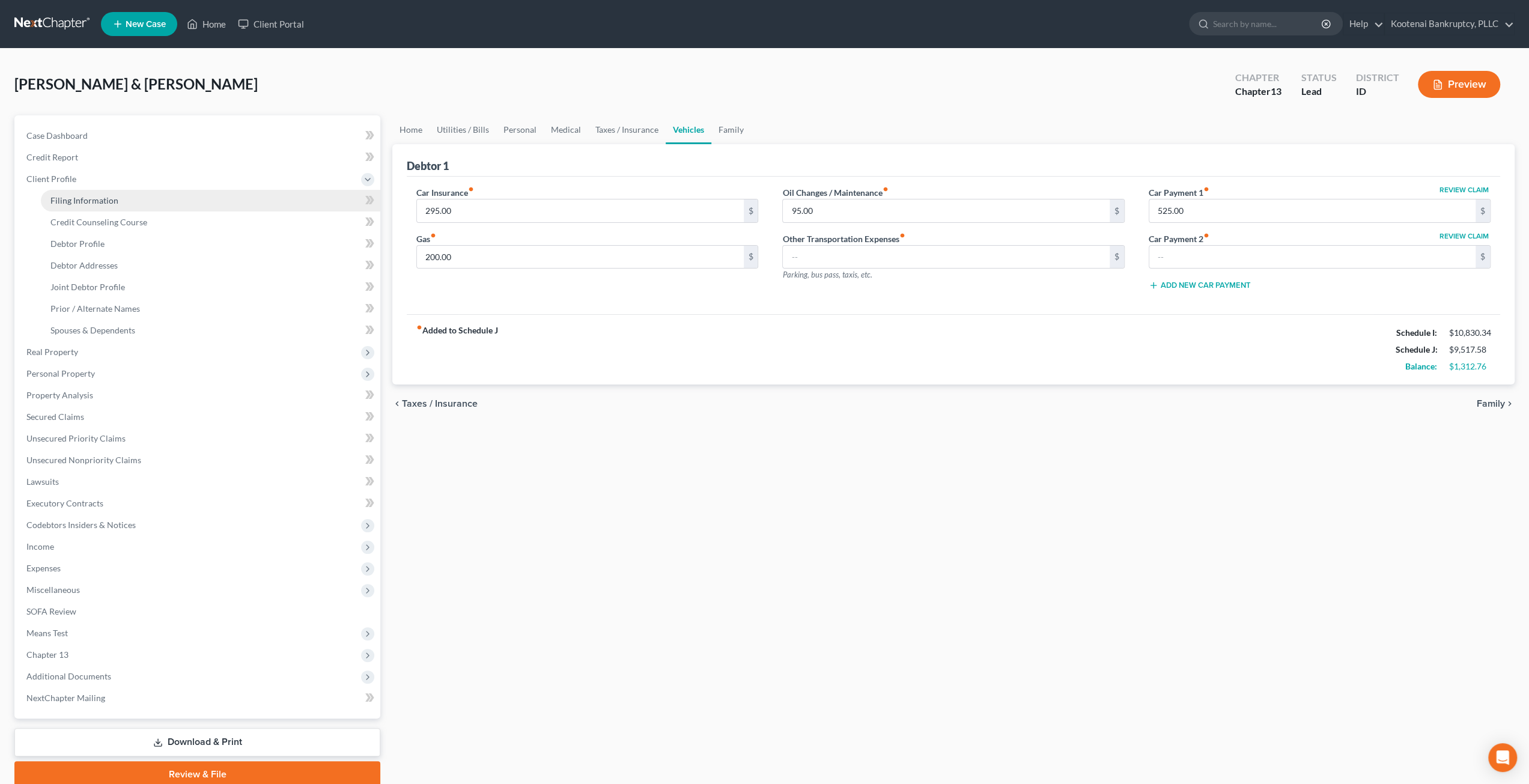
click at [76, 204] on span "Filing Information" at bounding box center [84, 200] width 68 height 10
select select "1"
select select "3"
select select "23"
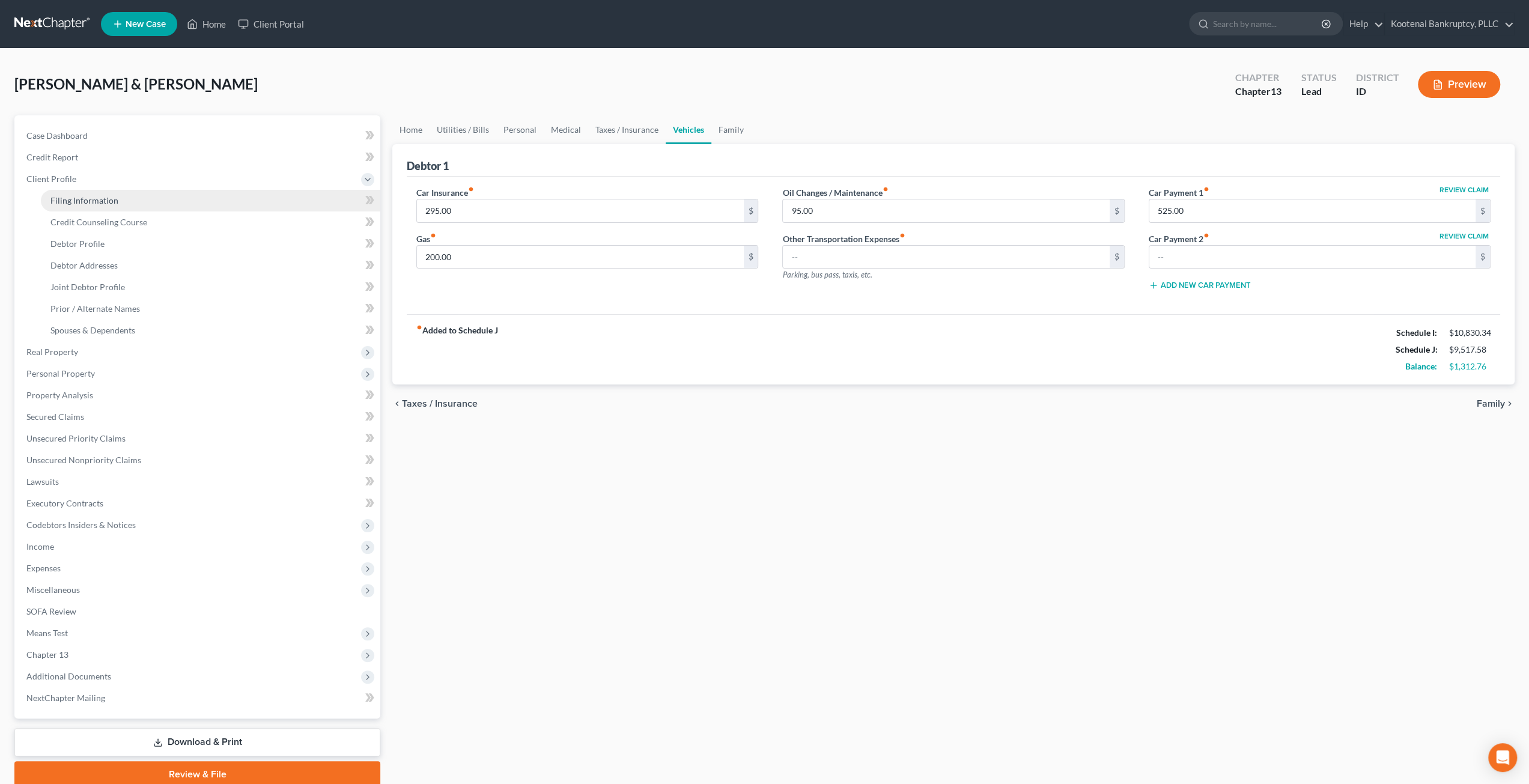
select select "0"
select select "13"
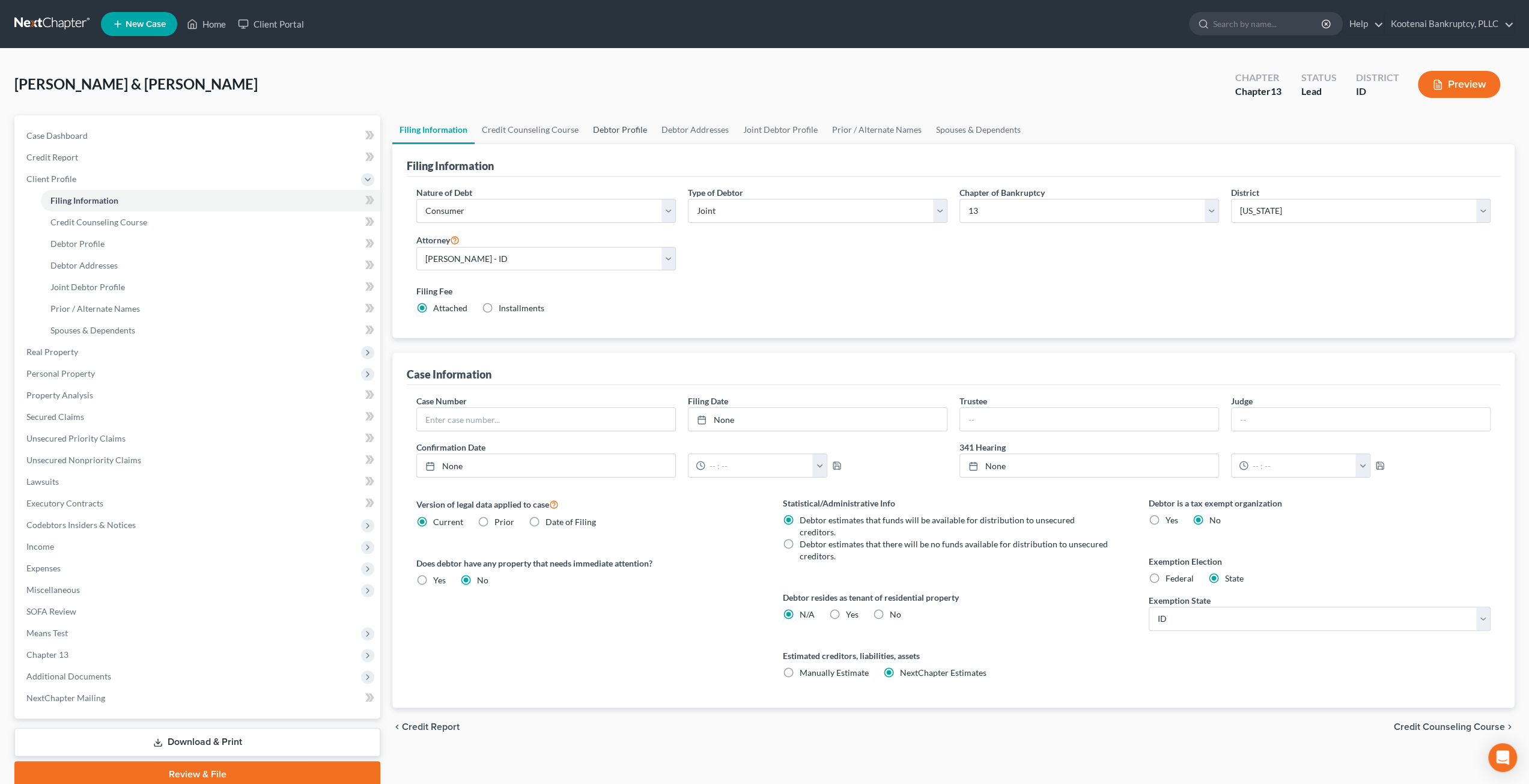
click at [621, 133] on link "Debtor Profile" at bounding box center [620, 130] width 69 height 29
select select "1"
select select "3"
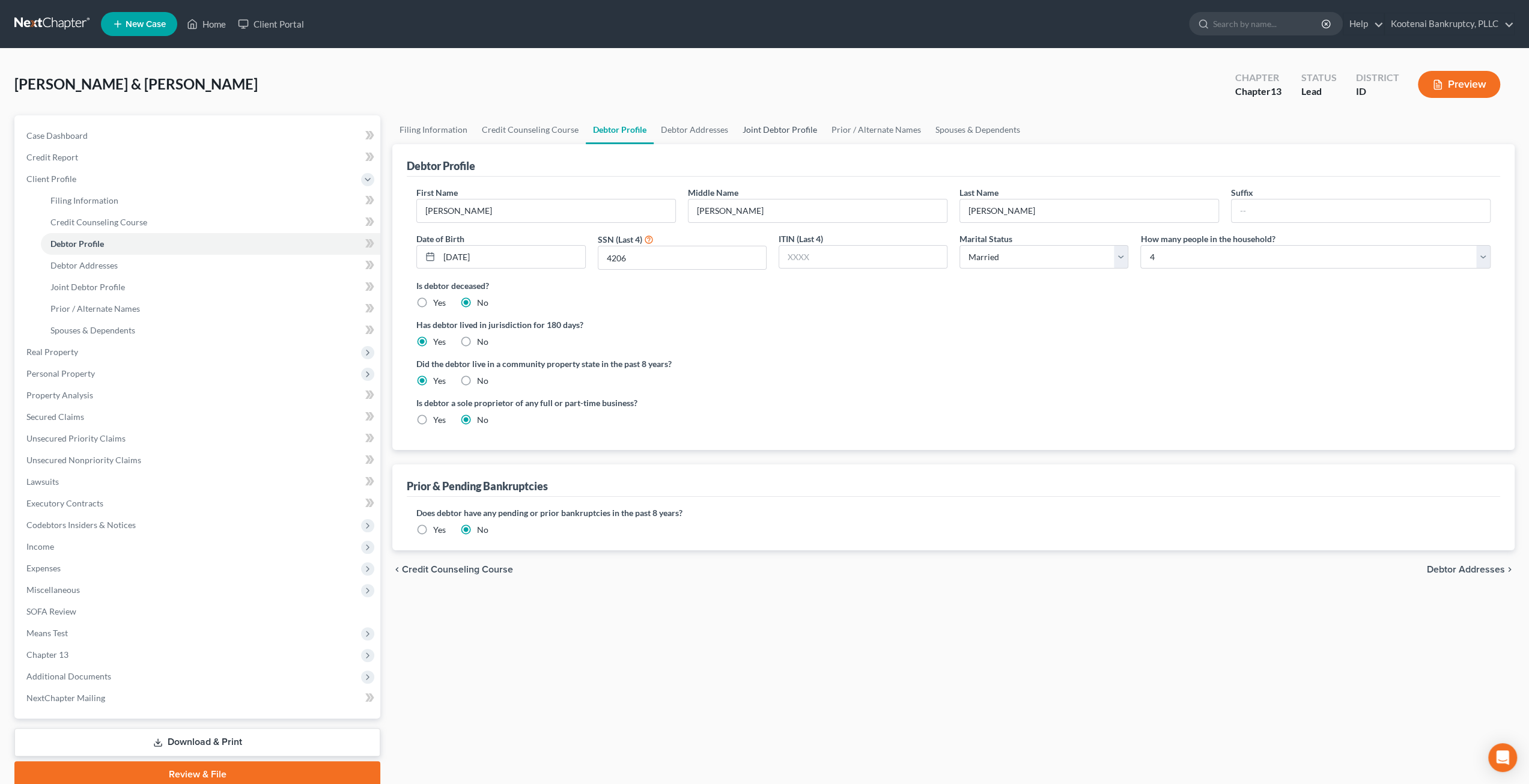
click at [743, 138] on link "Joint Debtor Profile" at bounding box center [780, 130] width 89 height 29
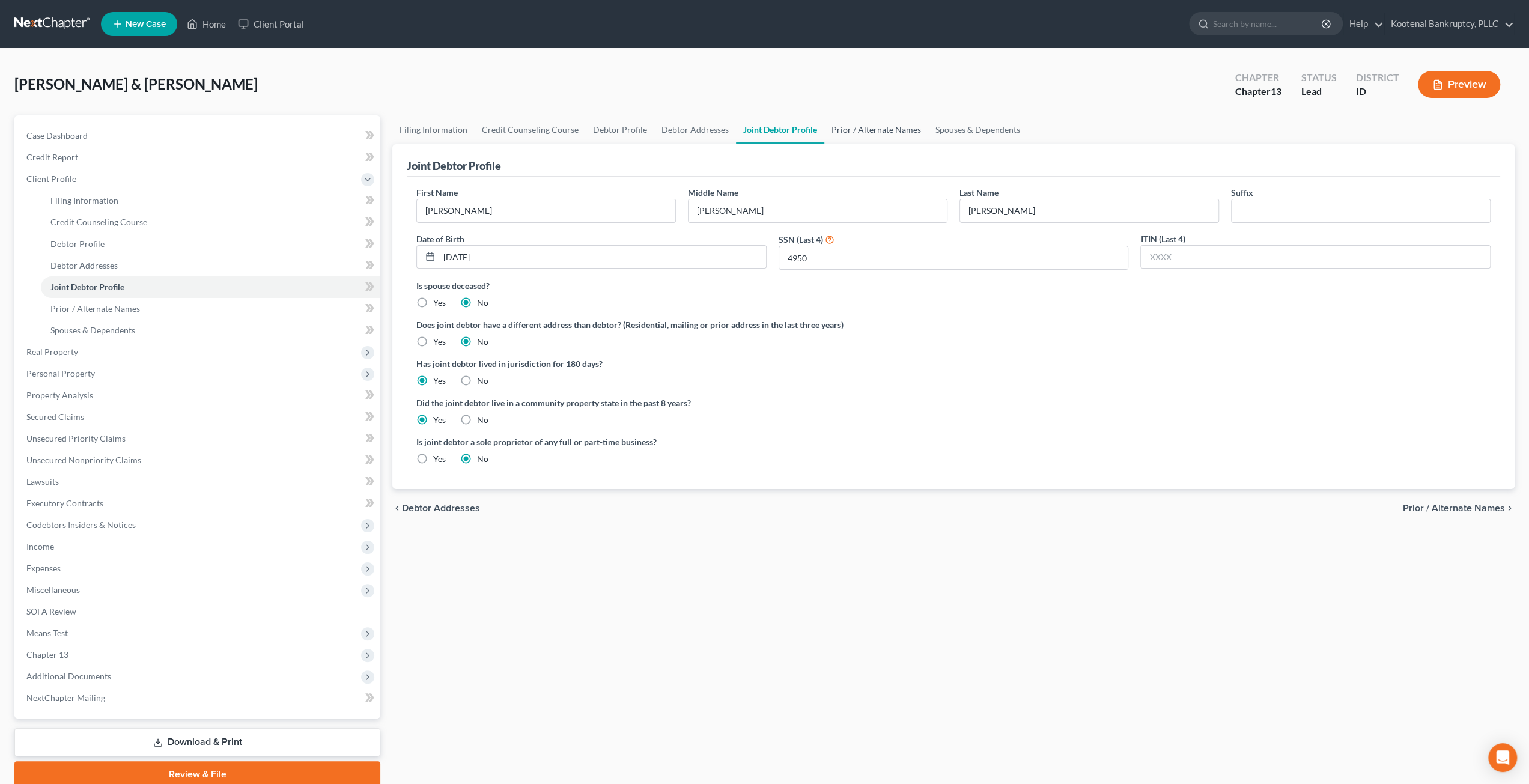
click at [891, 119] on link "Prior / Alternate Names" at bounding box center [876, 130] width 104 height 29
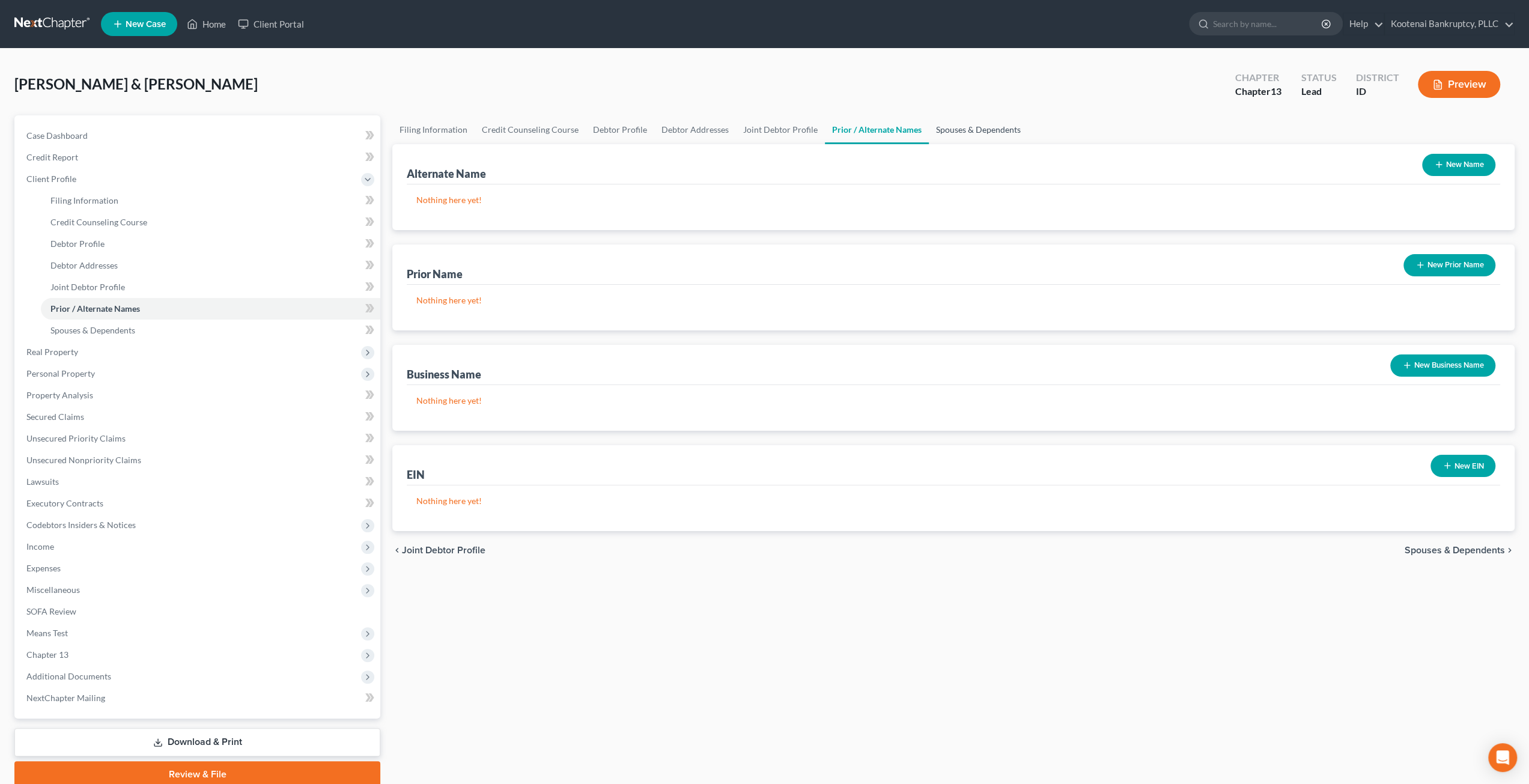
click at [968, 132] on link "Spouses & Dependents" at bounding box center [978, 130] width 99 height 29
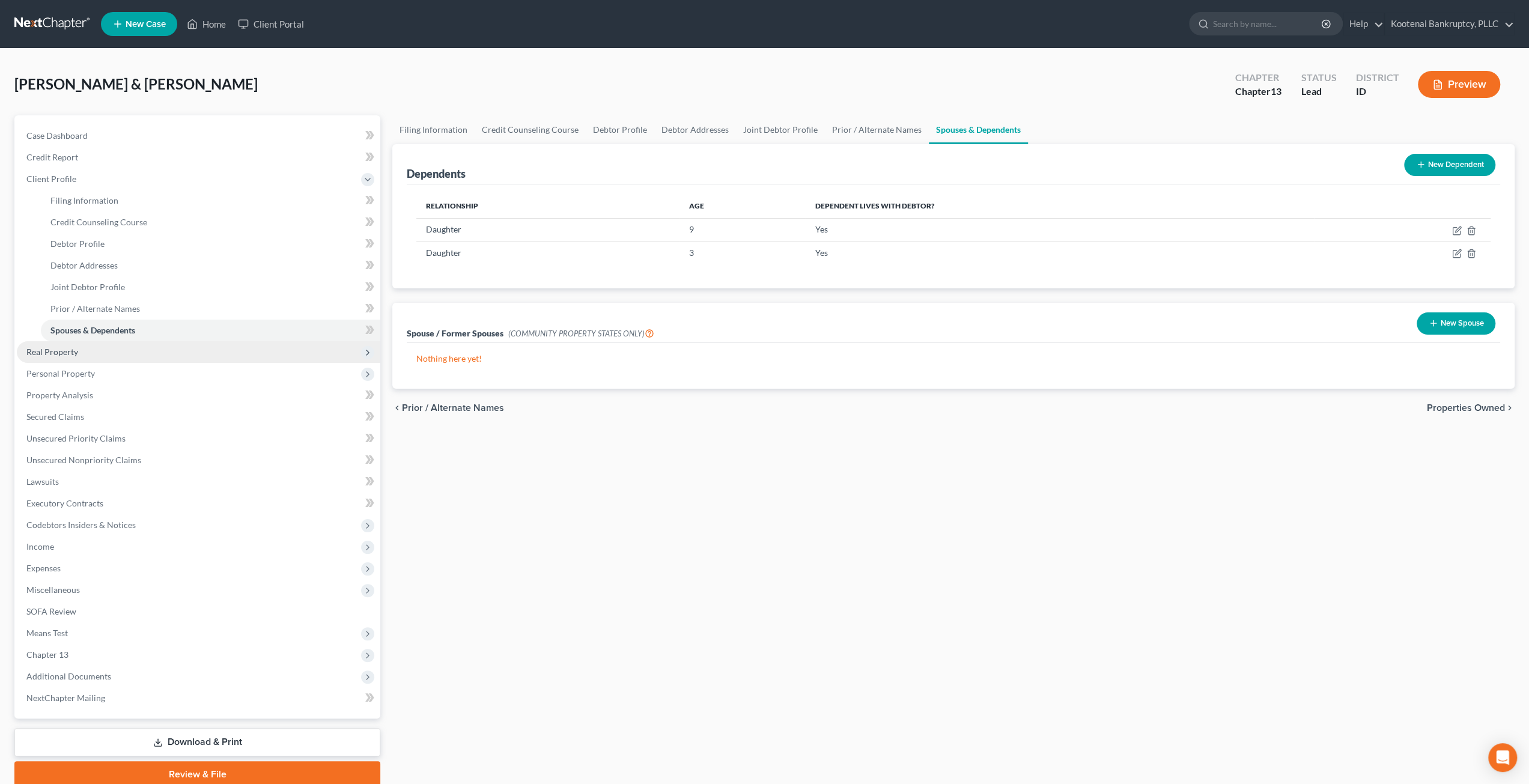
click at [116, 358] on span "Real Property" at bounding box center [198, 352] width 364 height 22
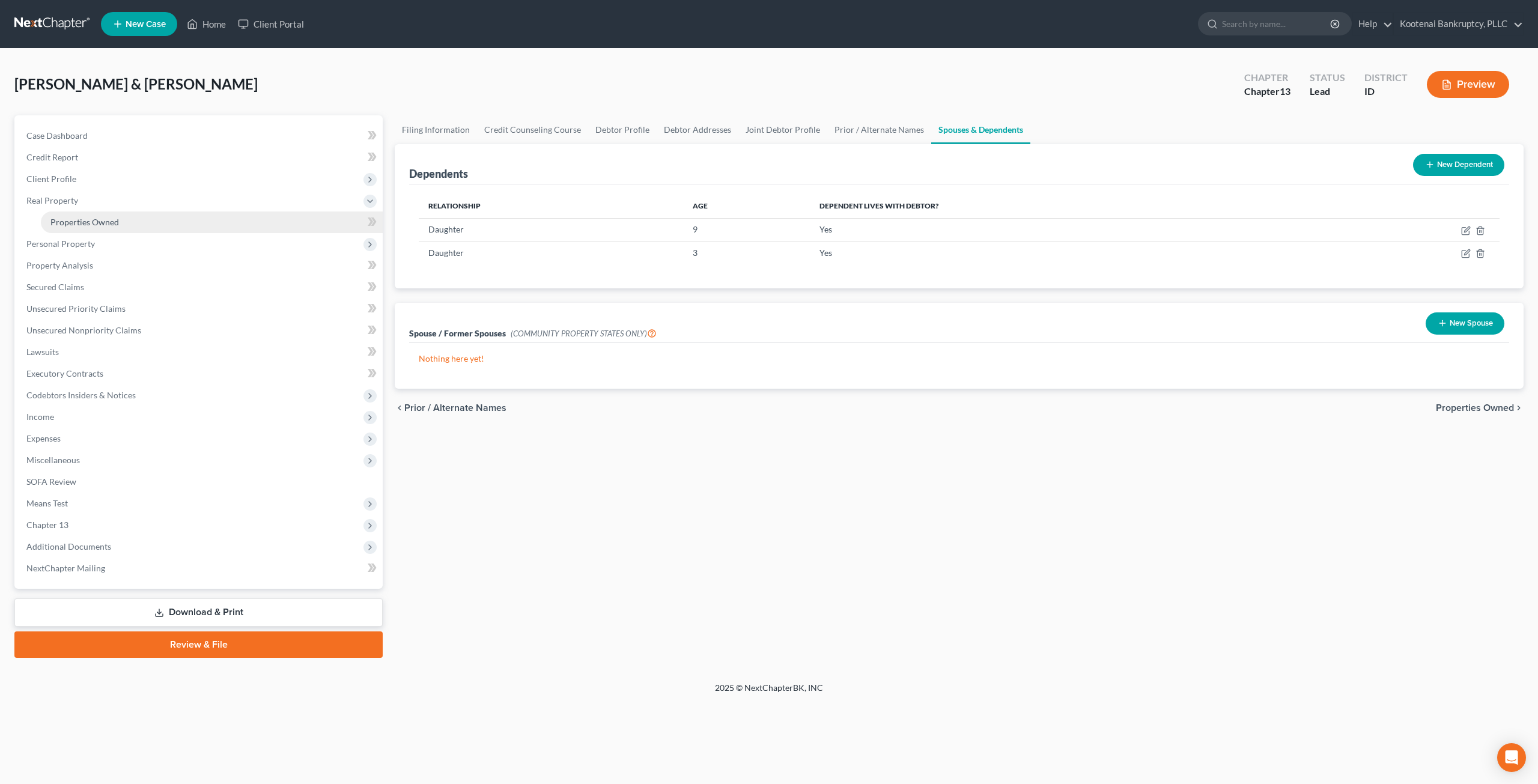
click at [113, 222] on span "Properties Owned" at bounding box center [84, 222] width 69 height 10
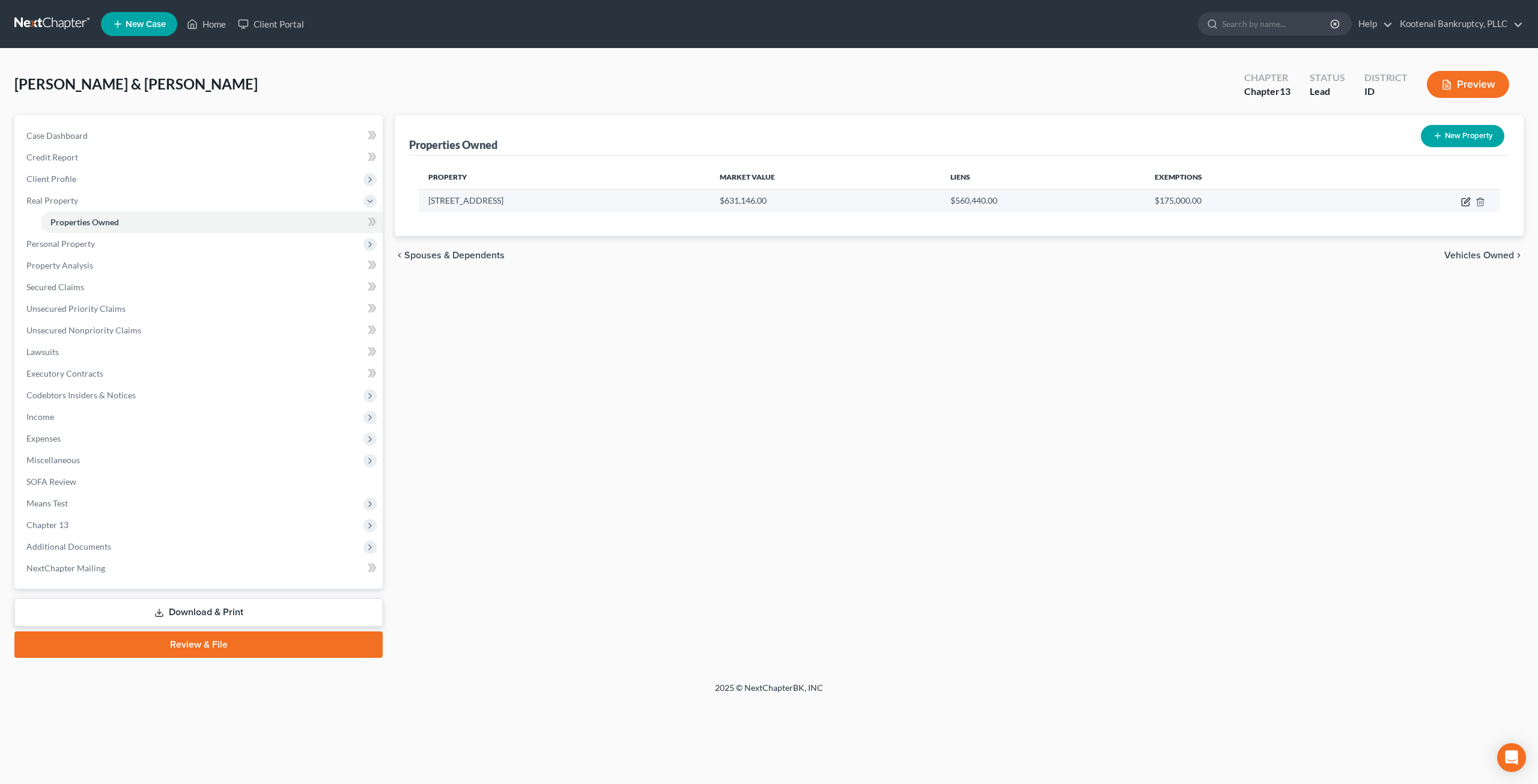
click at [1467, 201] on icon "button" at bounding box center [1467, 200] width 5 height 5
select select "13"
select select "4"
select select "0"
select select "2"
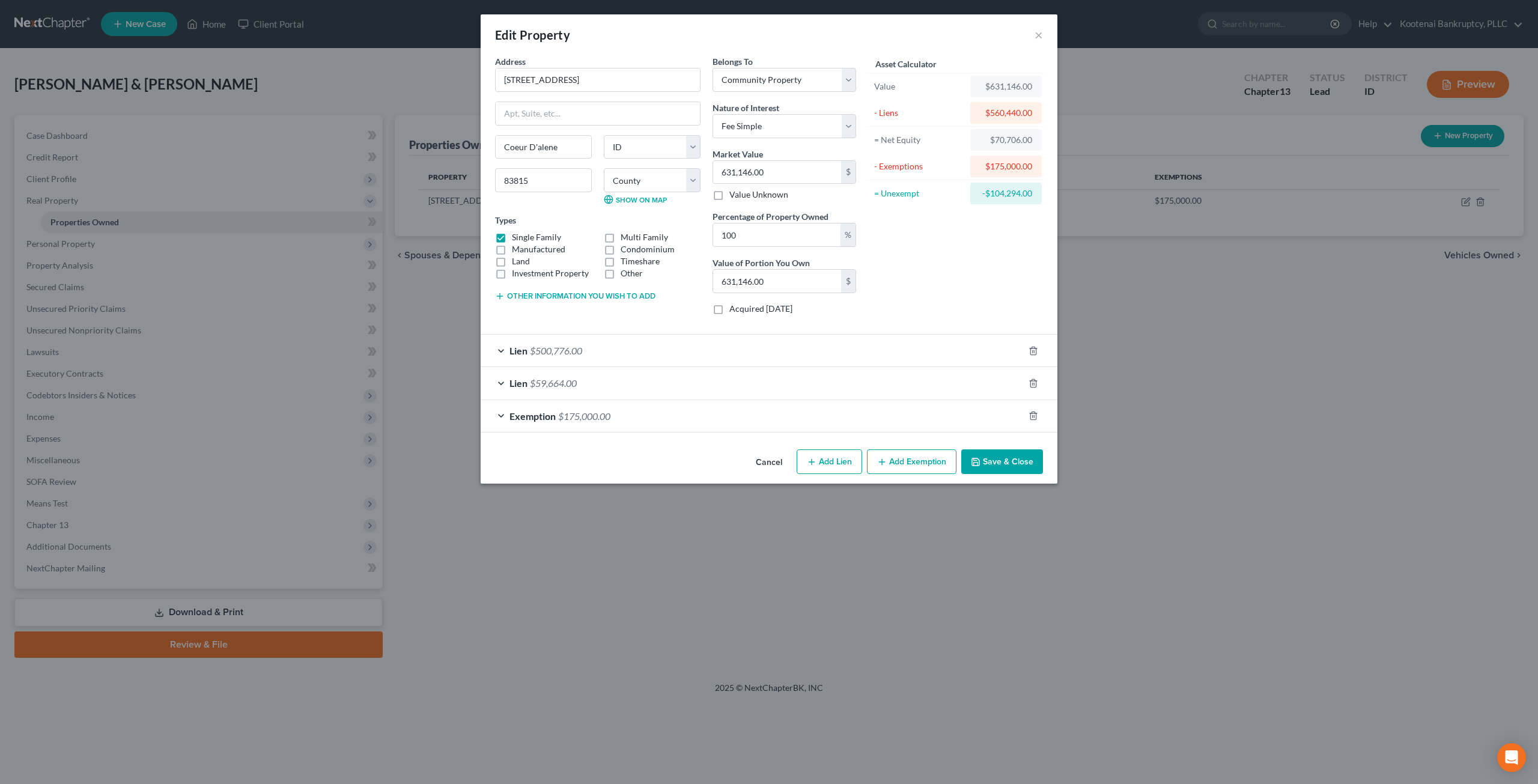
click at [672, 410] on div "Exemption $175,000.00" at bounding box center [752, 416] width 543 height 32
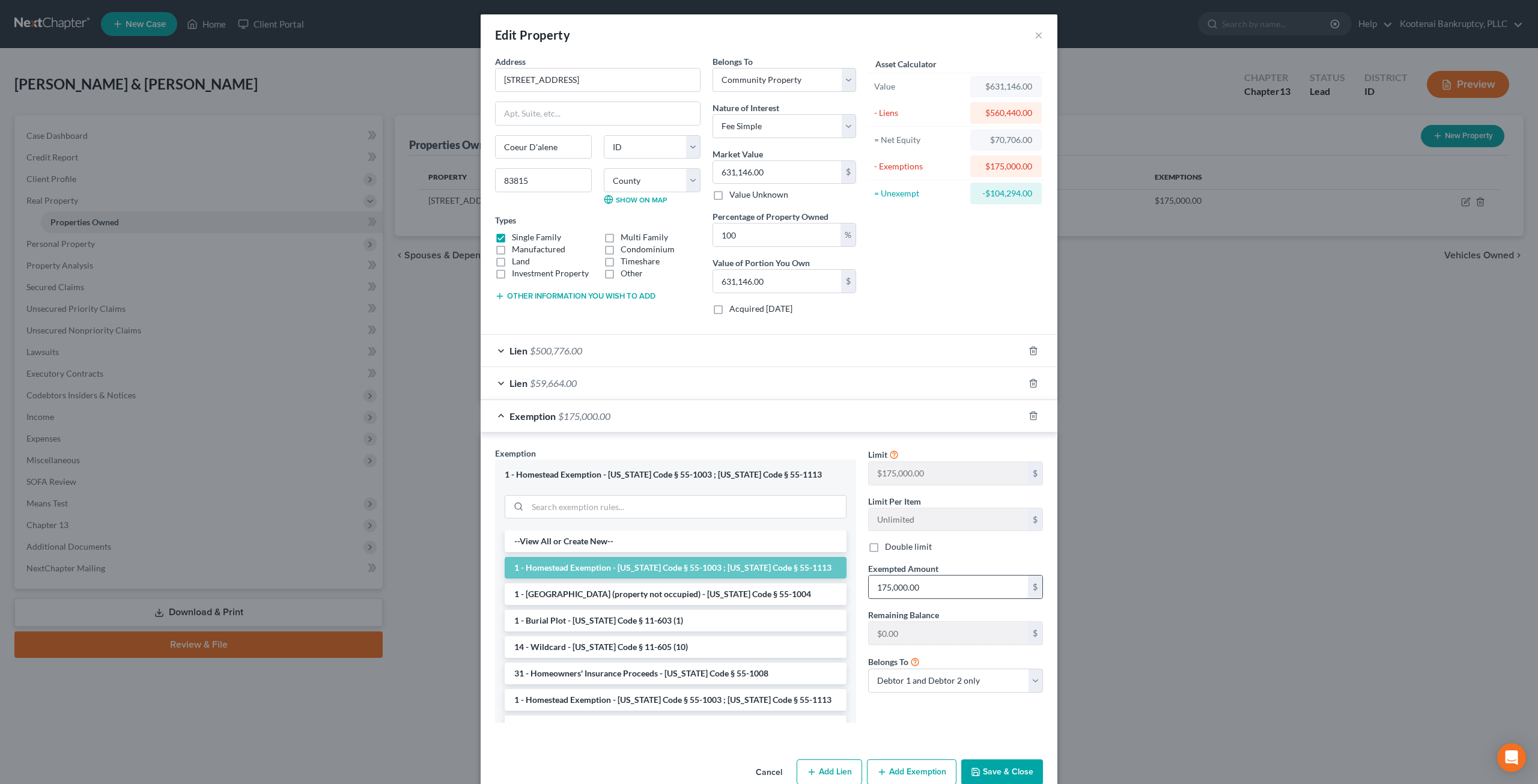
click at [960, 579] on input "175,000.00" at bounding box center [948, 587] width 159 height 23
type input "350,000"
drag, startPoint x: 869, startPoint y: 544, endPoint x: 881, endPoint y: 536, distance: 14.4
click at [885, 544] on label "Double limit" at bounding box center [908, 546] width 47 height 12
click at [890, 544] on input "Double limit" at bounding box center [894, 544] width 8 height 8
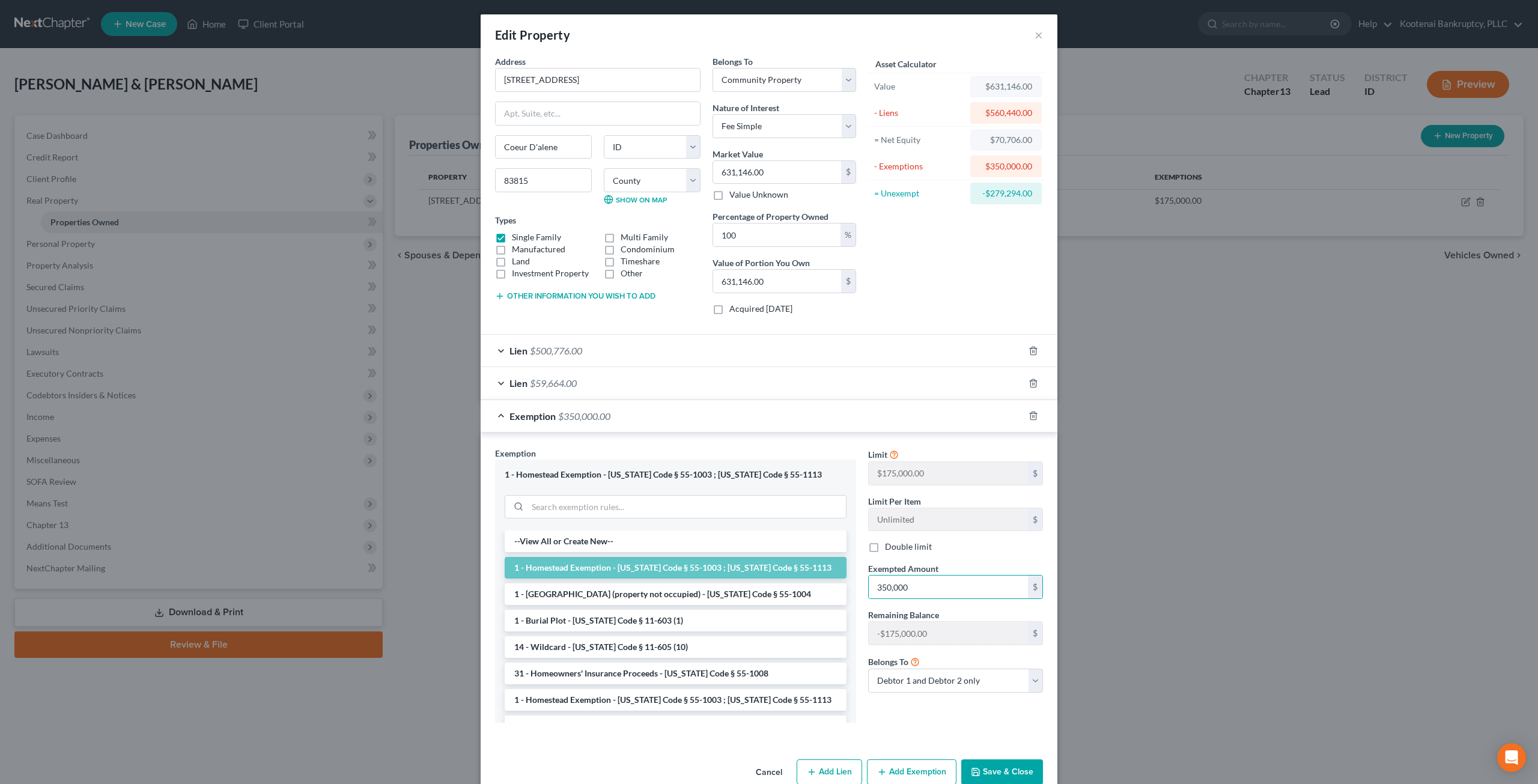
checkbox input "true"
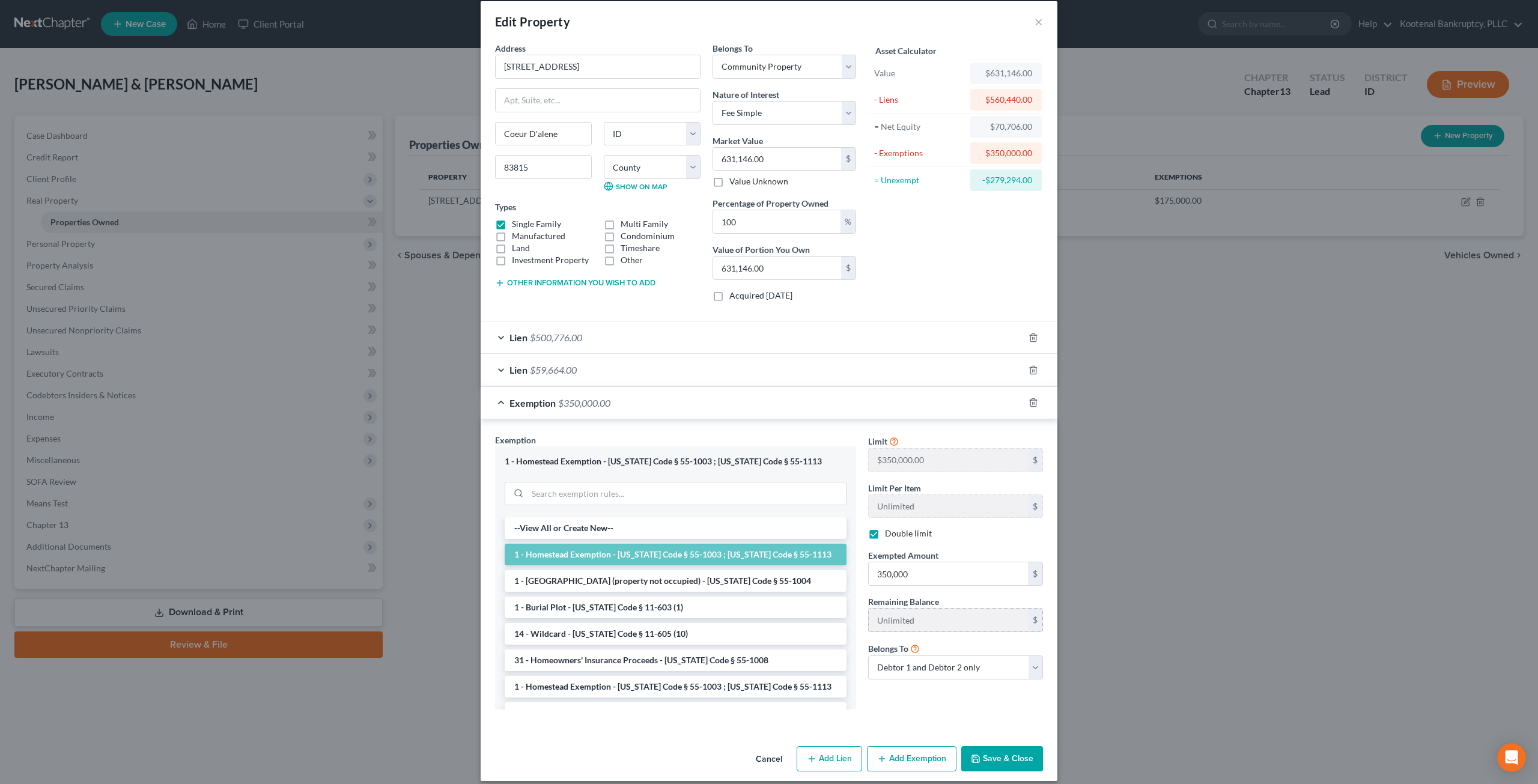
scroll to position [21, 0]
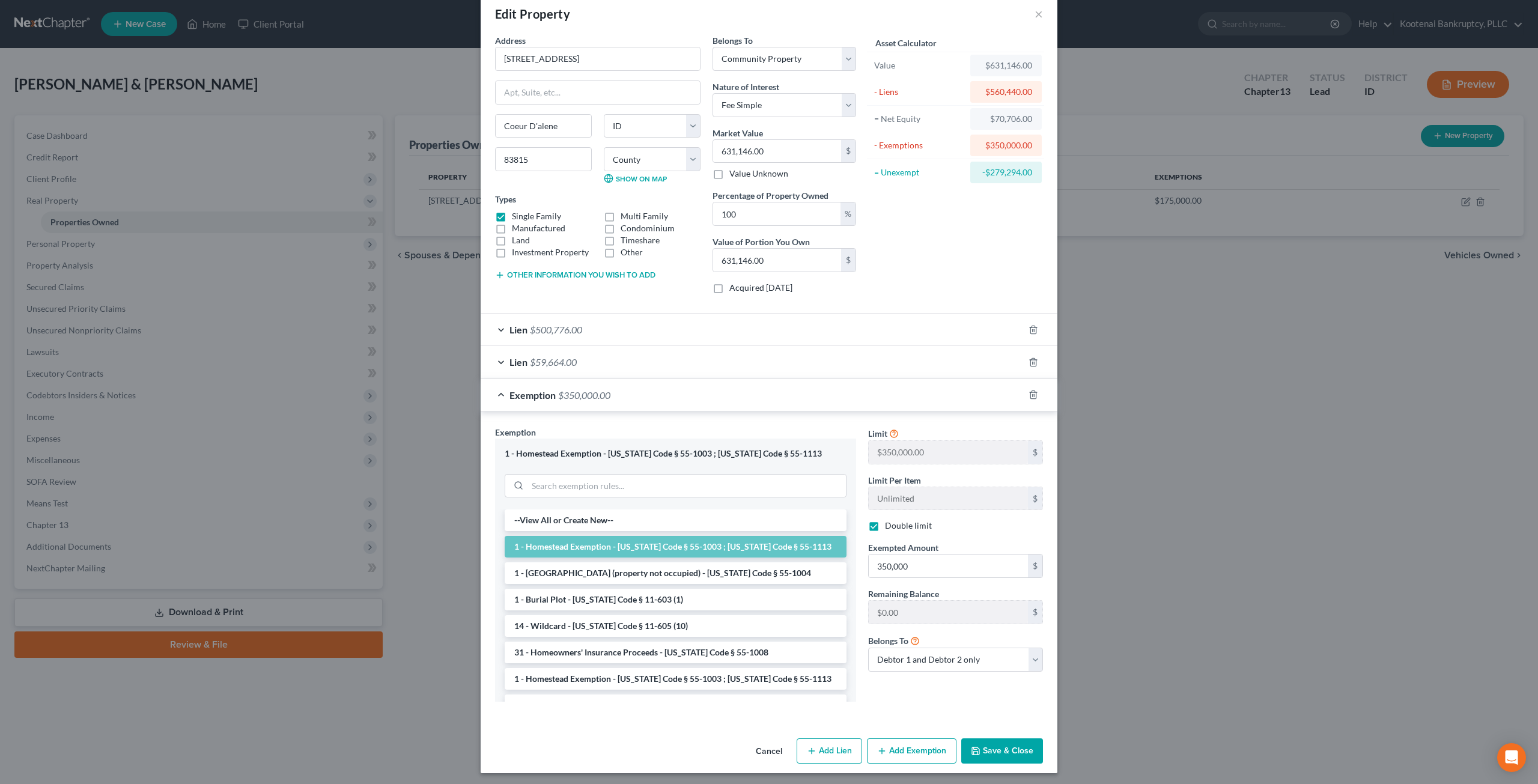
click at [1002, 746] on button "Save & Close" at bounding box center [1002, 751] width 82 height 25
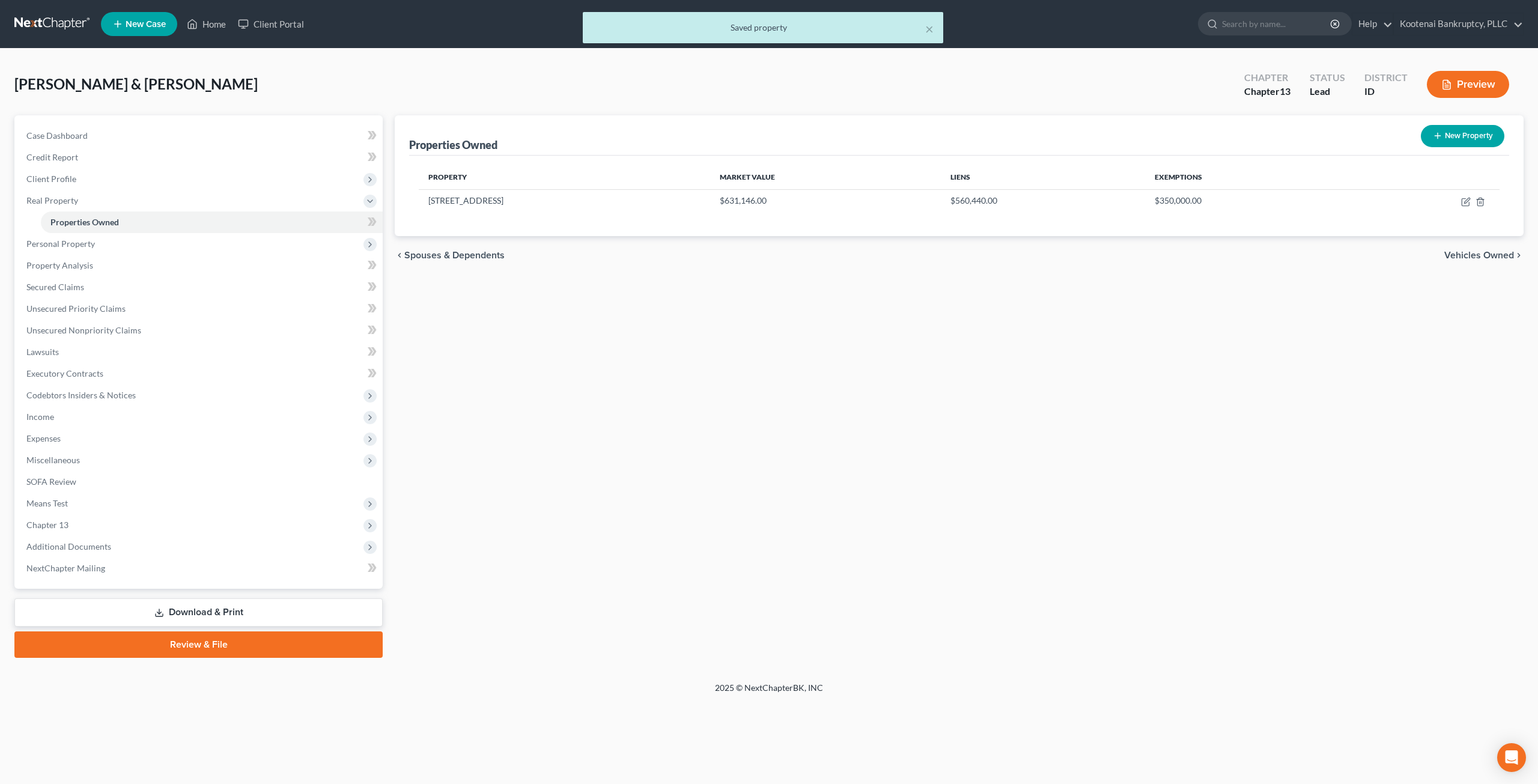
click at [1013, 572] on div "Properties Owned New Property Property Market Value Liens Exemptions 3126 W Pas…" at bounding box center [959, 387] width 1141 height 542
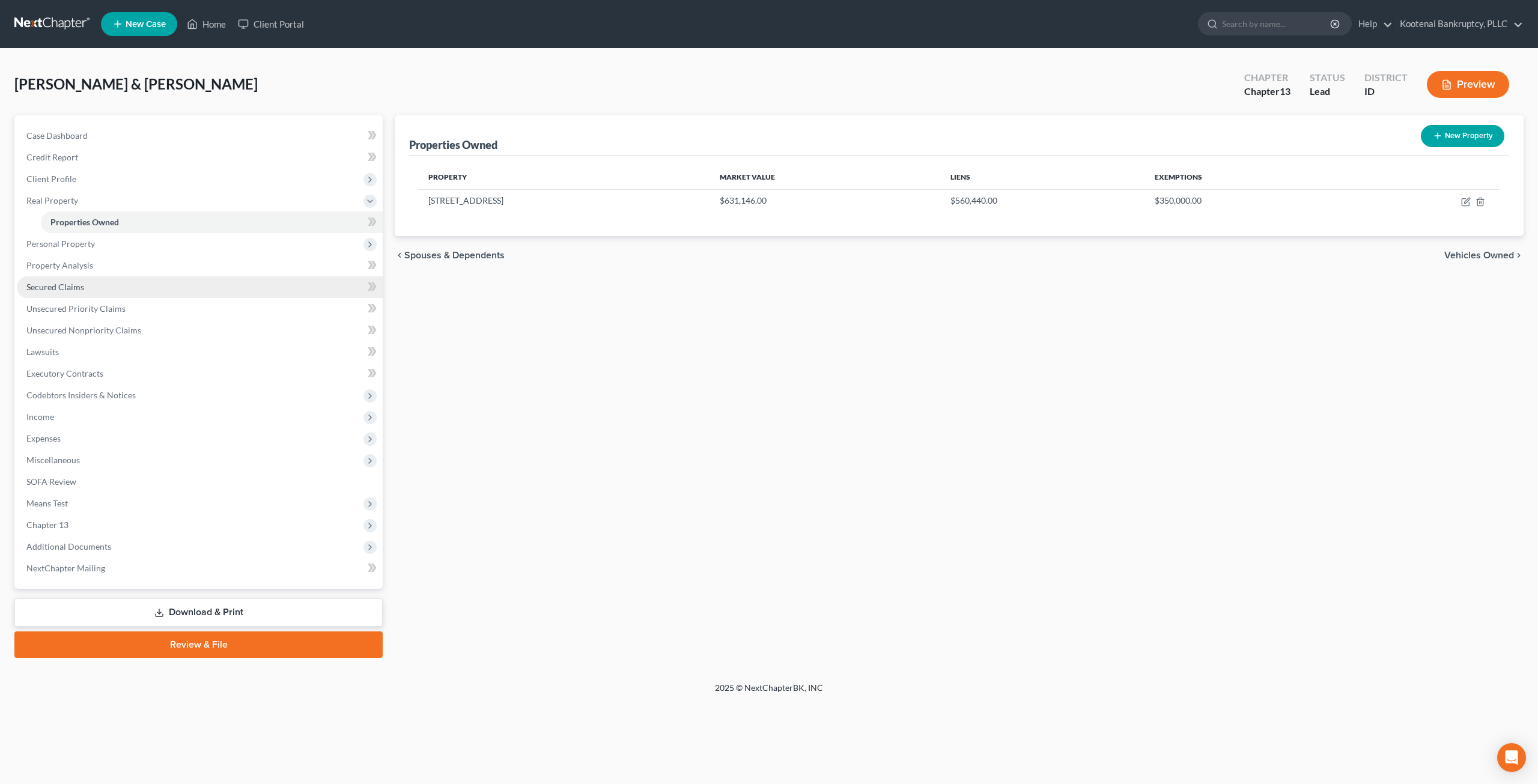
click at [132, 289] on link "Secured Claims" at bounding box center [199, 287] width 366 height 22
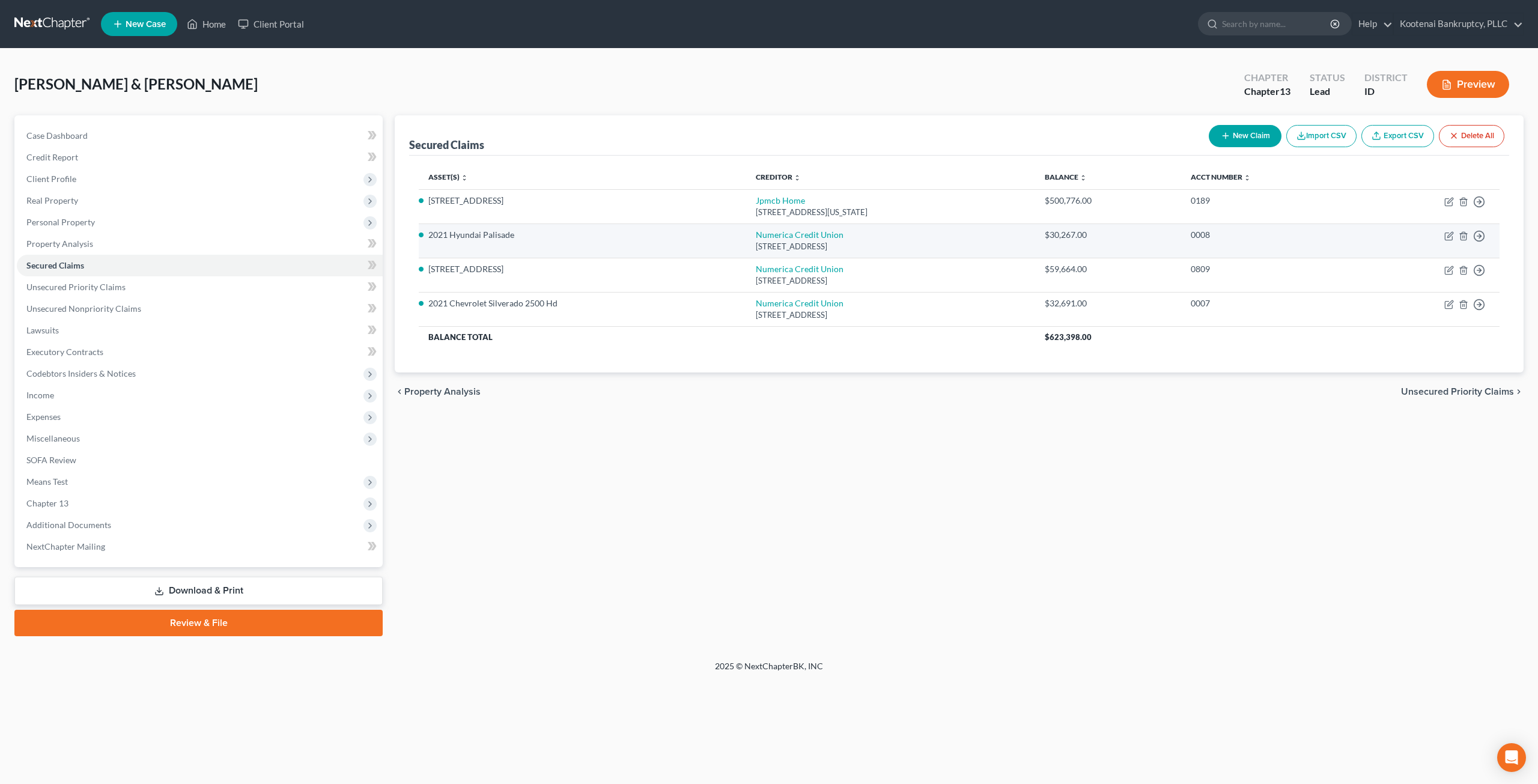
click at [810, 241] on div "[STREET_ADDRESS]" at bounding box center [890, 246] width 270 height 11
click at [805, 238] on link "Numerica Credit Union" at bounding box center [799, 234] width 88 height 10
select select "50"
select select "0"
select select "4"
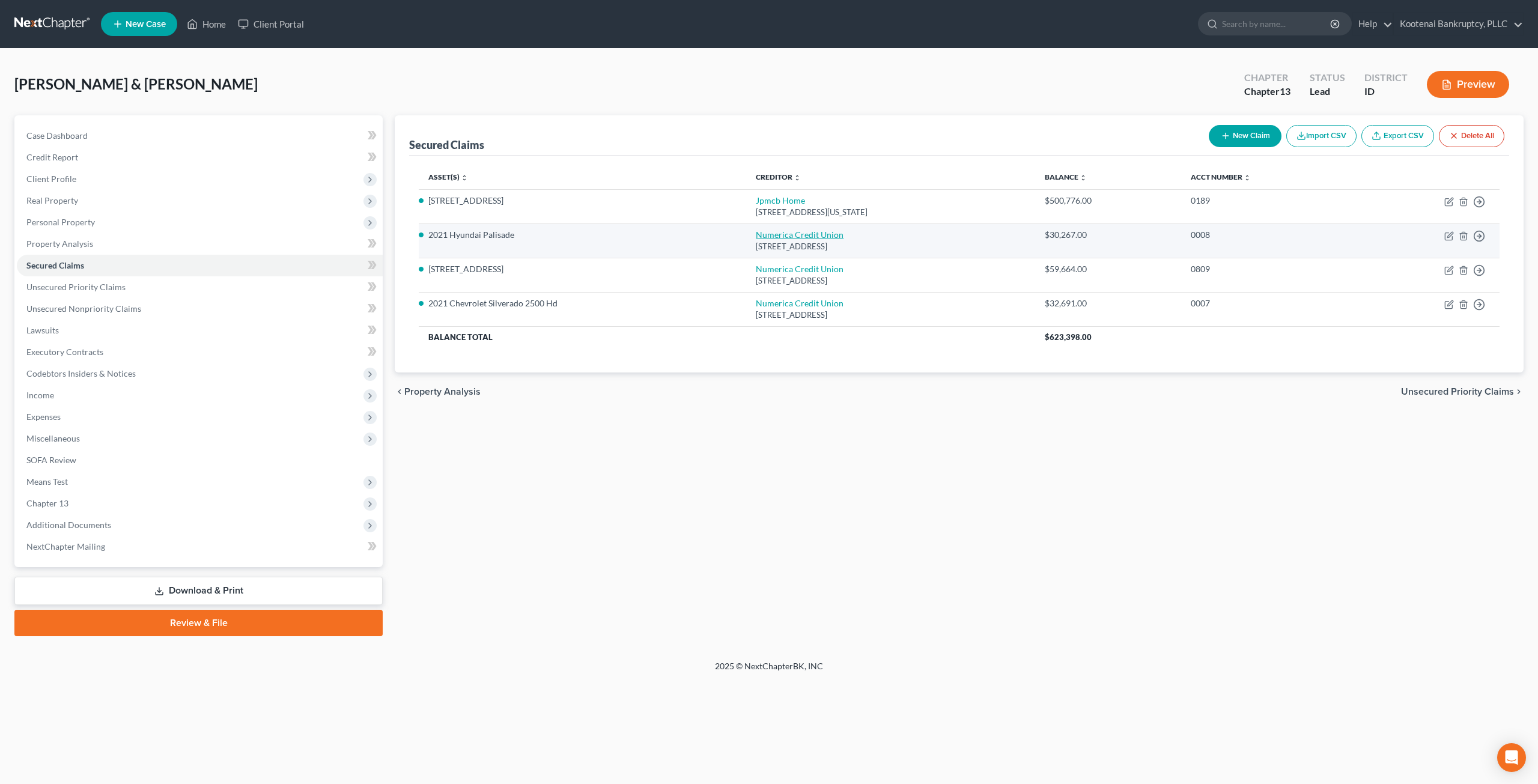
select select "4"
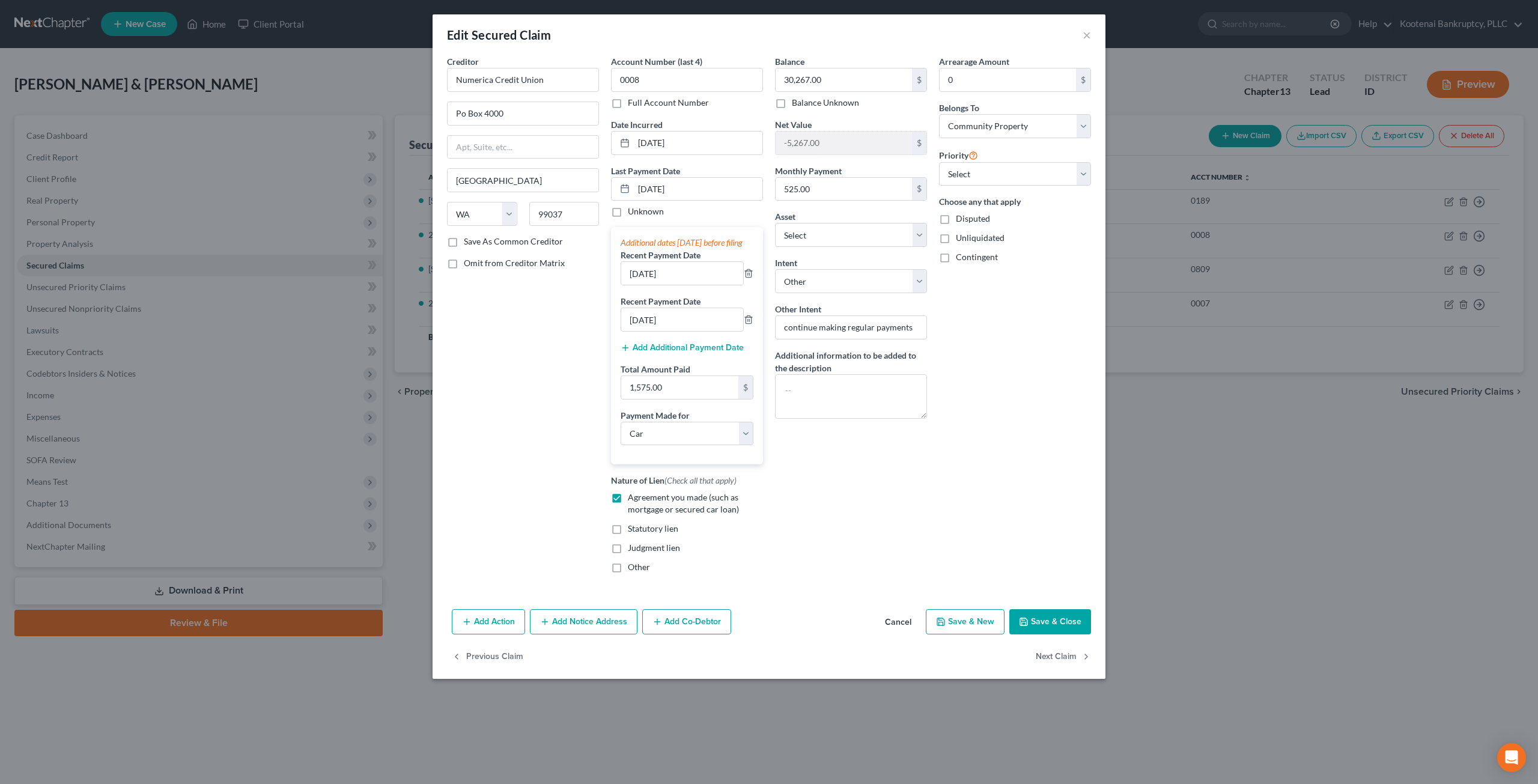
drag, startPoint x: 1073, startPoint y: 637, endPoint x: 996, endPoint y: 575, distance: 98.9
click at [1073, 634] on button "Save & Close" at bounding box center [1050, 622] width 82 height 25
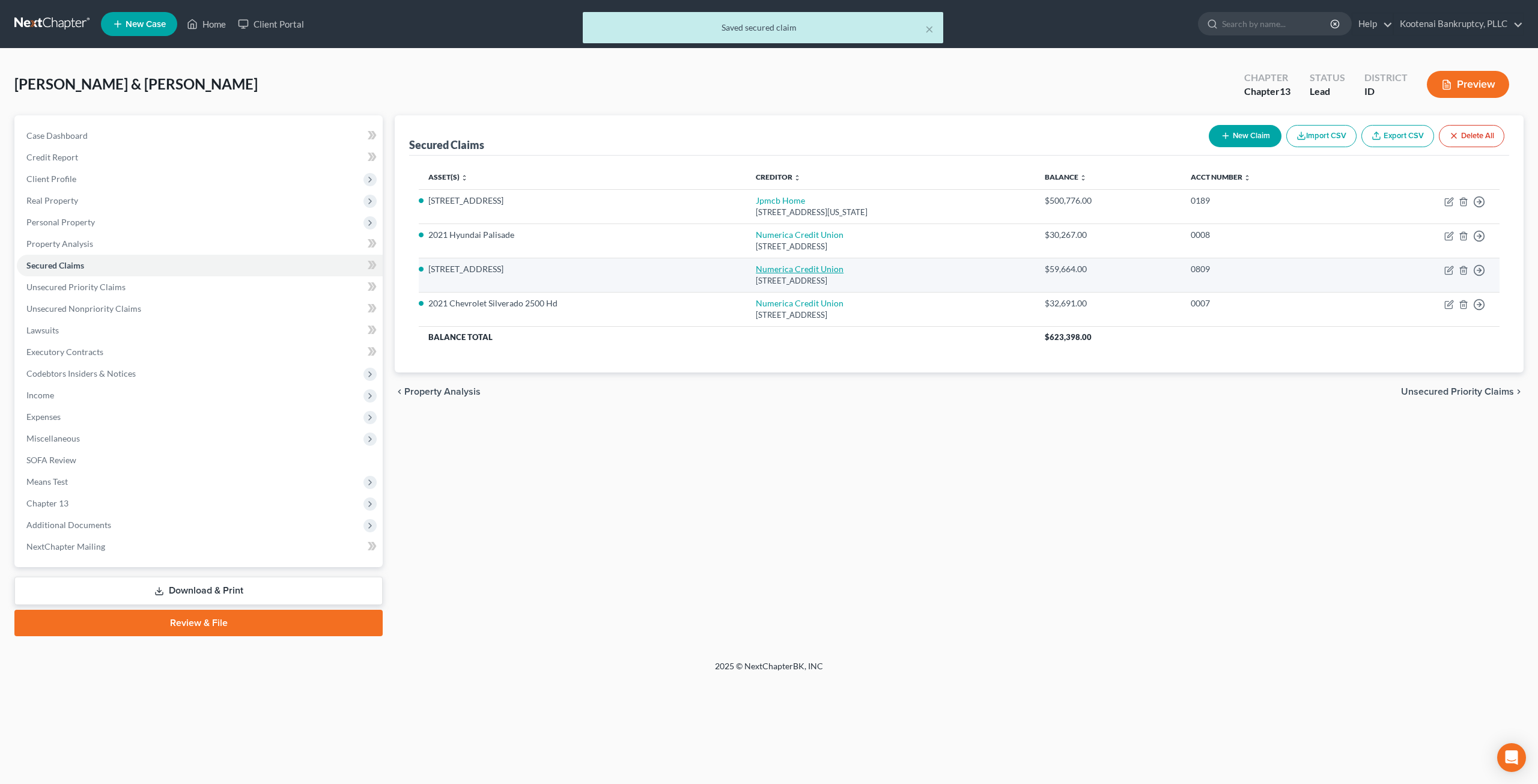
click at [760, 267] on link "Numerica Credit Union" at bounding box center [799, 269] width 88 height 10
select select "50"
select select "4"
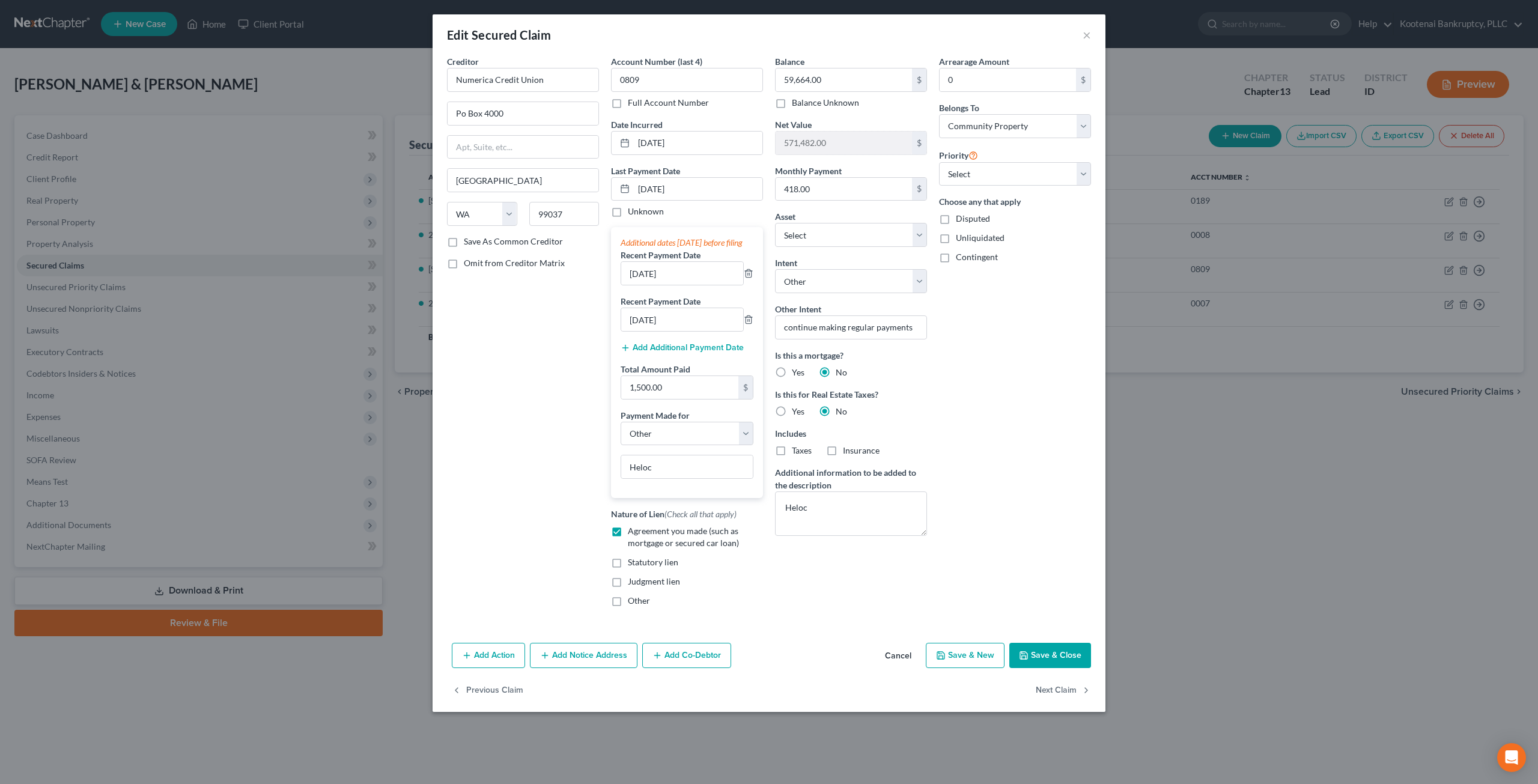
drag, startPoint x: 1052, startPoint y: 664, endPoint x: 939, endPoint y: 532, distance: 173.8
click at [1052, 664] on button "Save & Close" at bounding box center [1050, 655] width 82 height 25
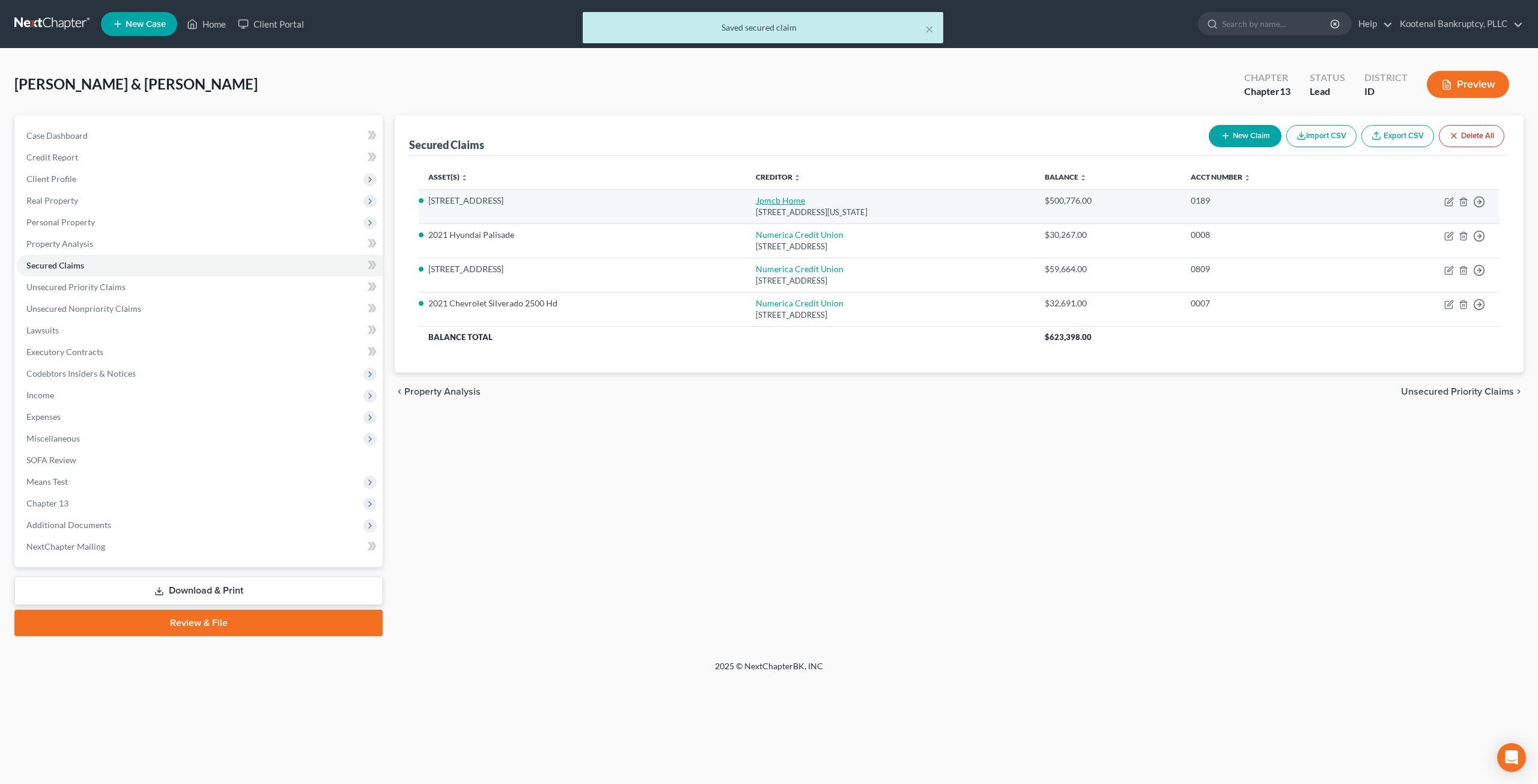
click at [764, 197] on link "Jpmcb Home" at bounding box center [780, 200] width 50 height 10
select select "19"
select select "3"
select select "4"
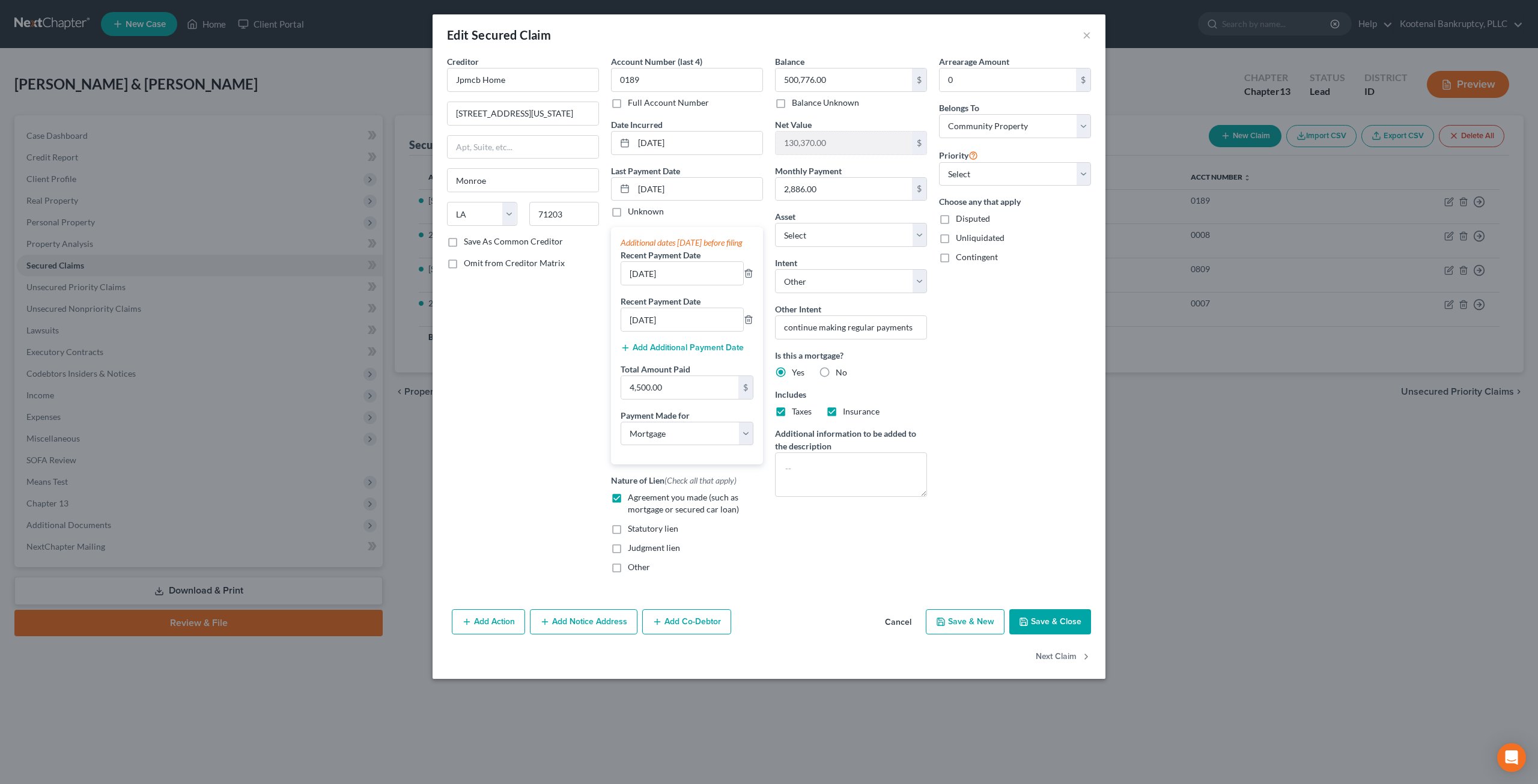
click at [1072, 632] on button "Save & Close" at bounding box center [1050, 622] width 82 height 25
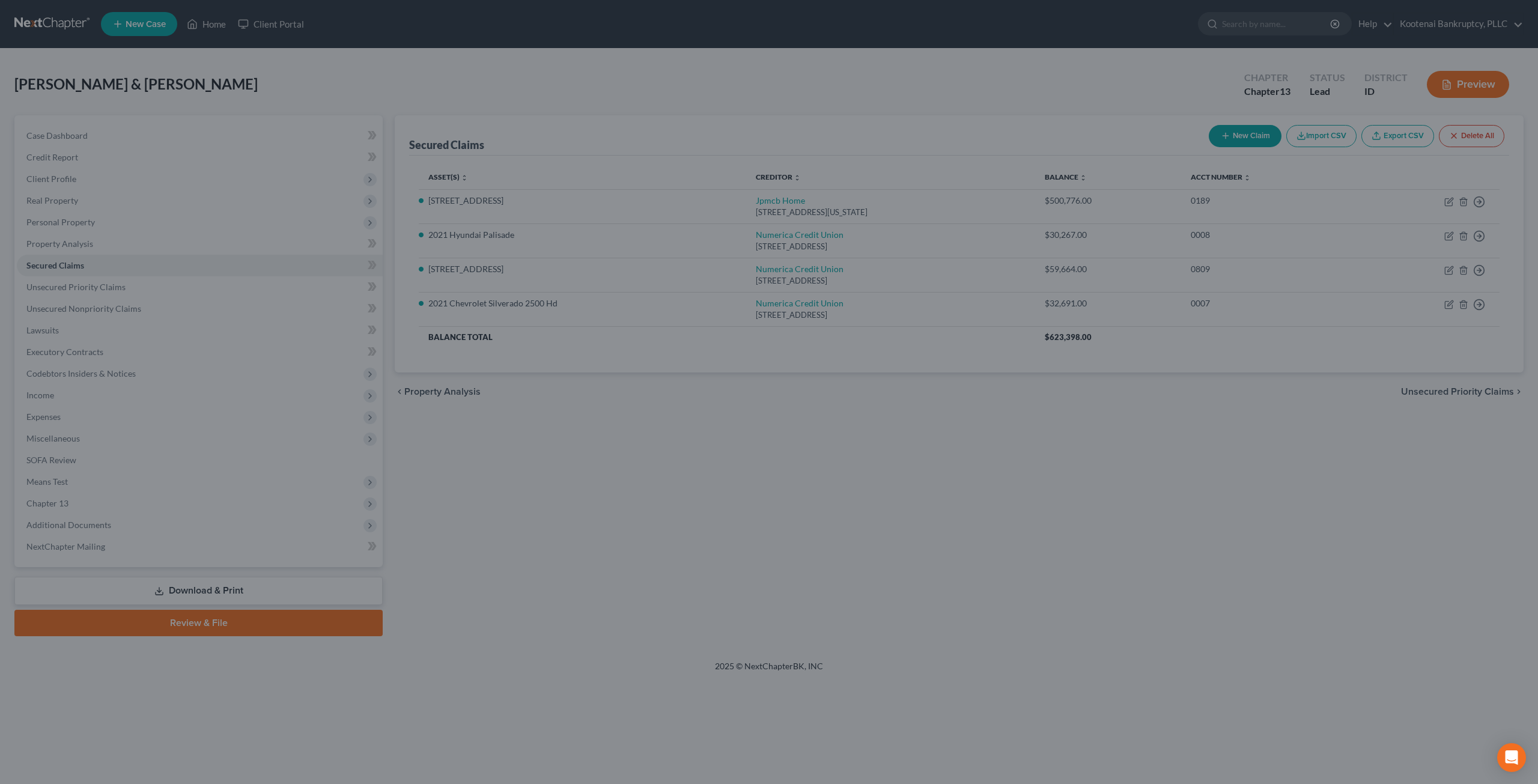
select select "2"
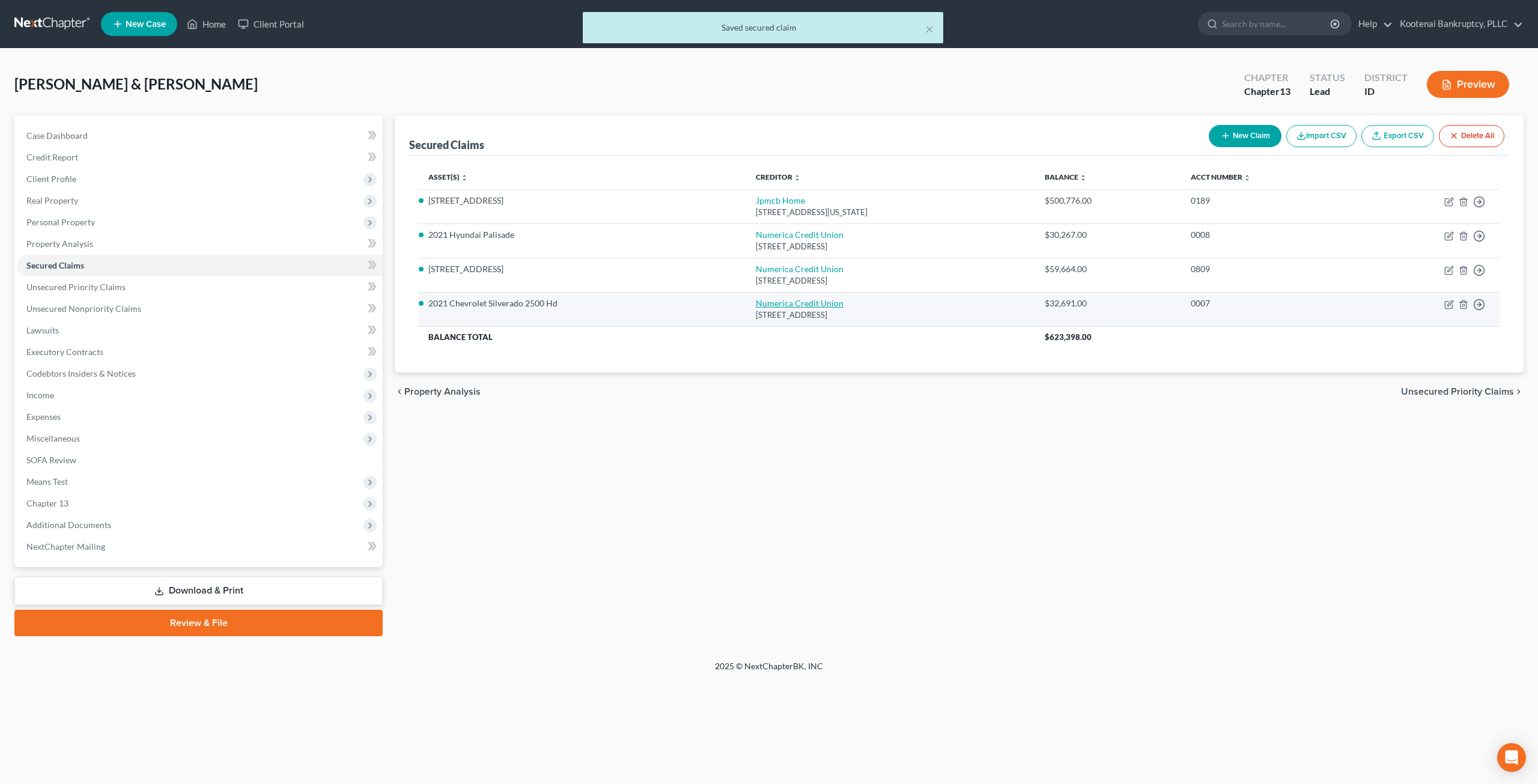
click at [806, 304] on link "Numerica Credit Union" at bounding box center [799, 302] width 88 height 10
select select "50"
select select "0"
select select "4"
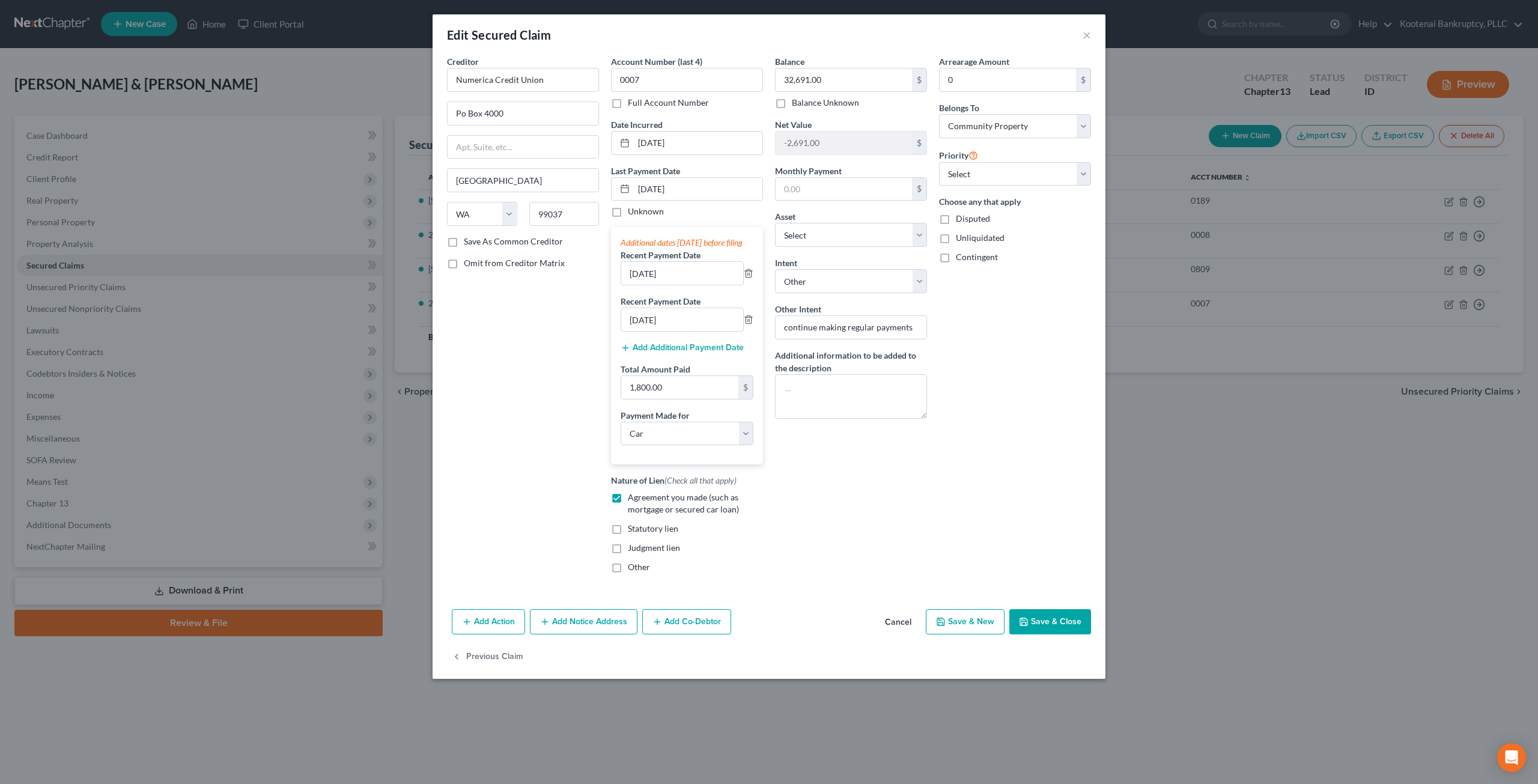
drag, startPoint x: 1063, startPoint y: 632, endPoint x: 904, endPoint y: 573, distance: 169.6
click at [1063, 631] on button "Save & Close" at bounding box center [1050, 622] width 82 height 25
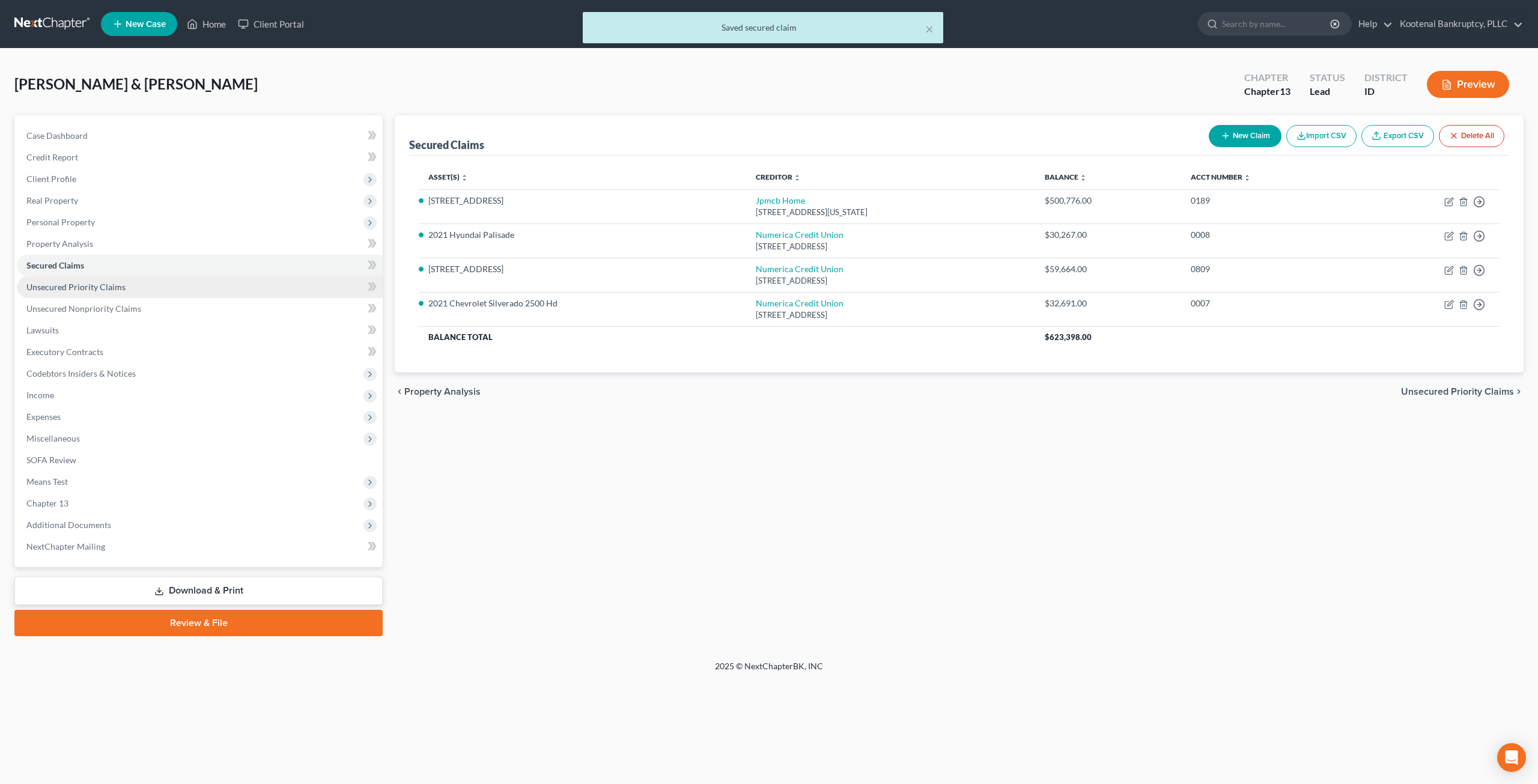
click at [166, 283] on link "Unsecured Priority Claims" at bounding box center [199, 287] width 366 height 22
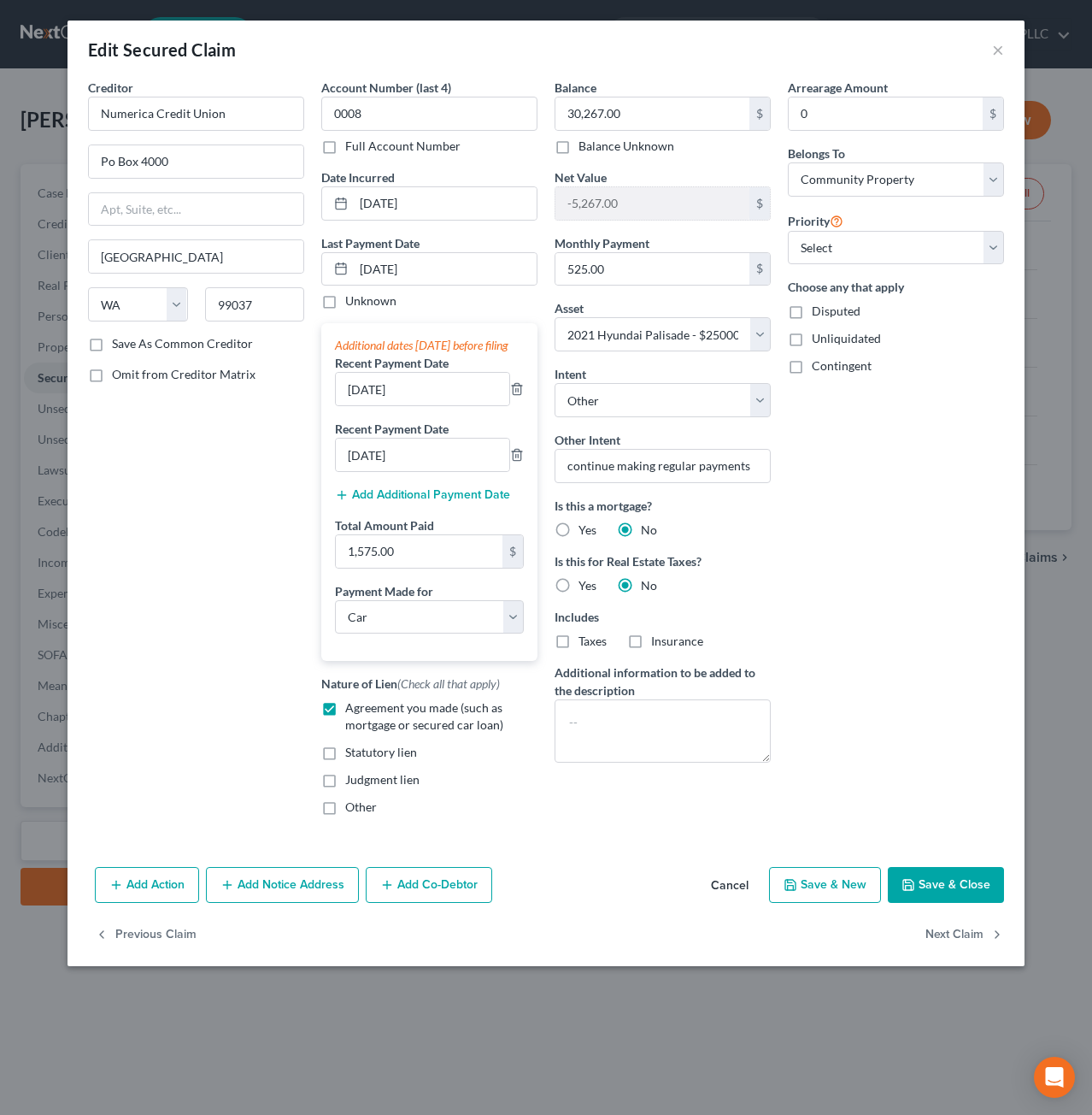
select select "50"
select select "0"
select select "6"
select select "4"
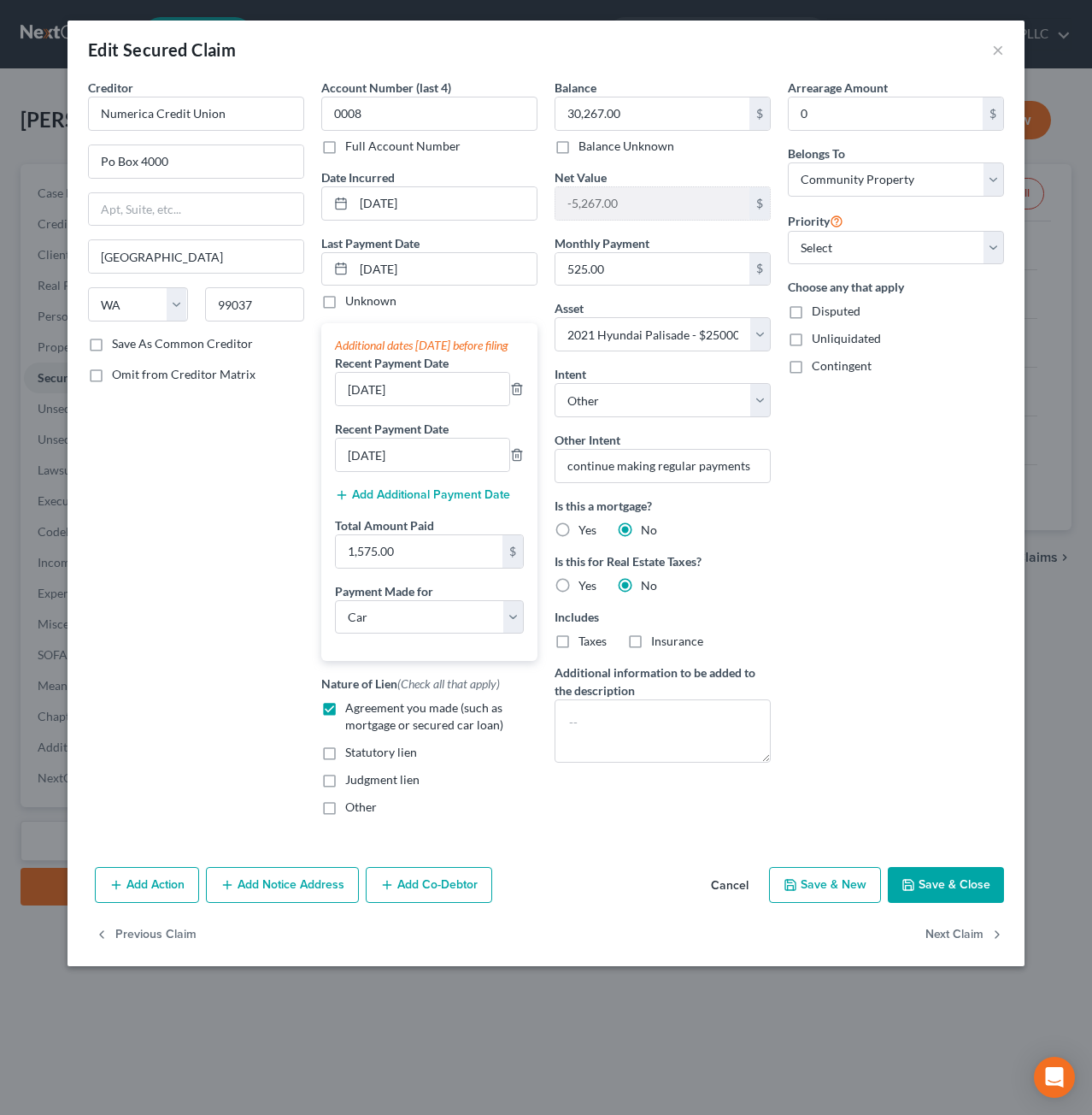
click at [927, 881] on button "Save & Close" at bounding box center [946, 885] width 116 height 36
select select
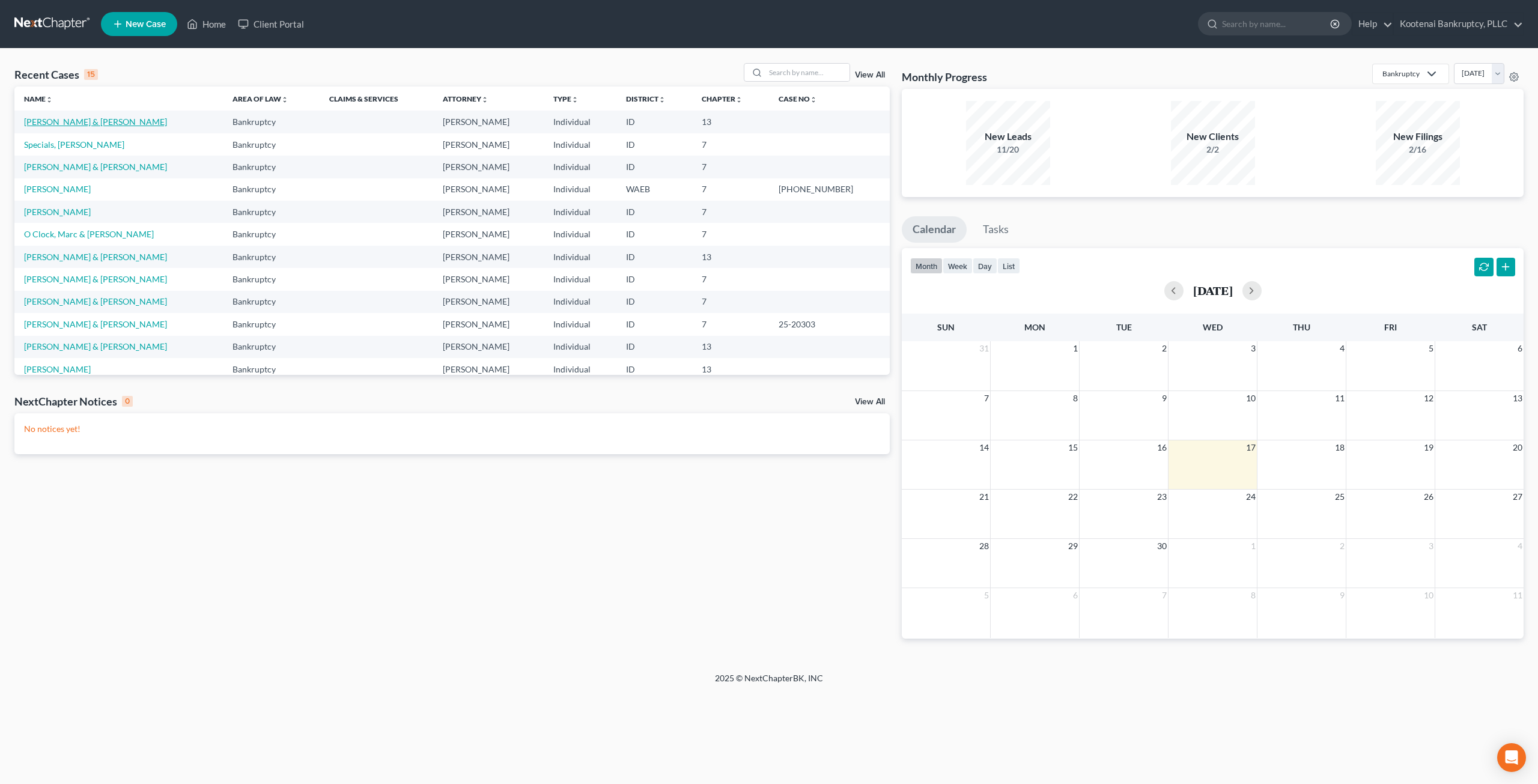
click at [82, 124] on link "[PERSON_NAME] & [PERSON_NAME]" at bounding box center [95, 121] width 143 height 10
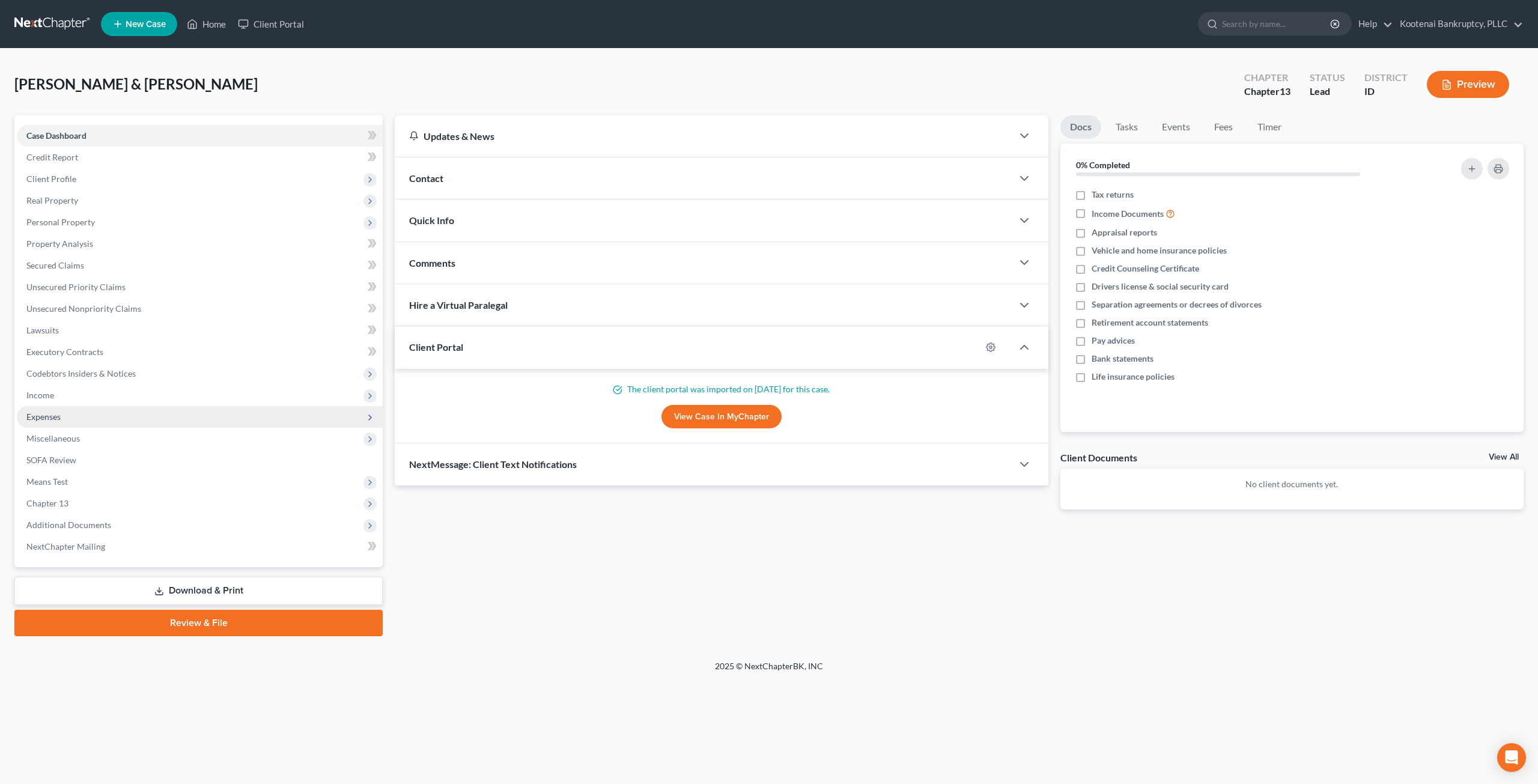
click at [83, 409] on span "Expenses" at bounding box center [199, 416] width 366 height 22
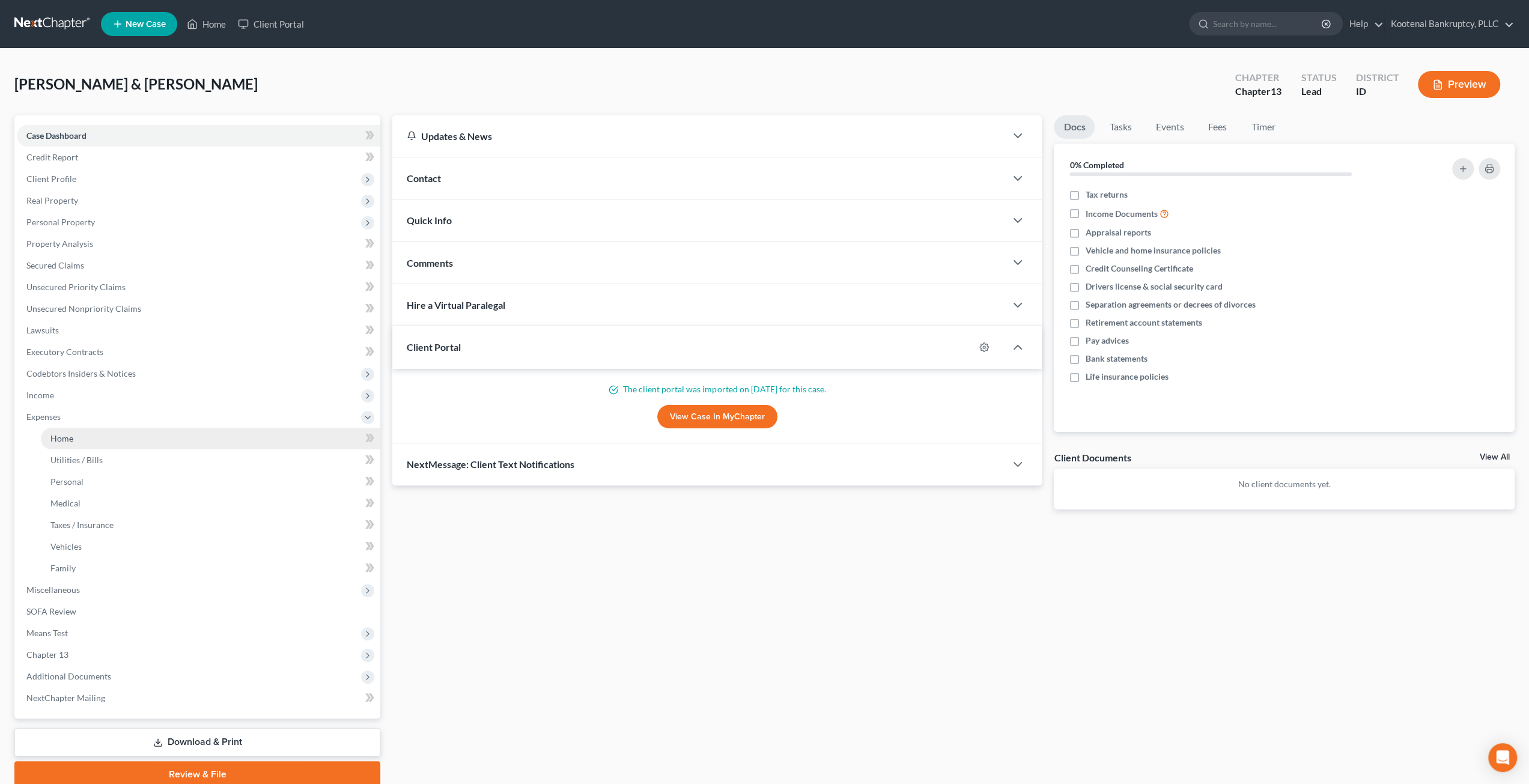
click at [100, 436] on link "Home" at bounding box center [211, 438] width 339 height 22
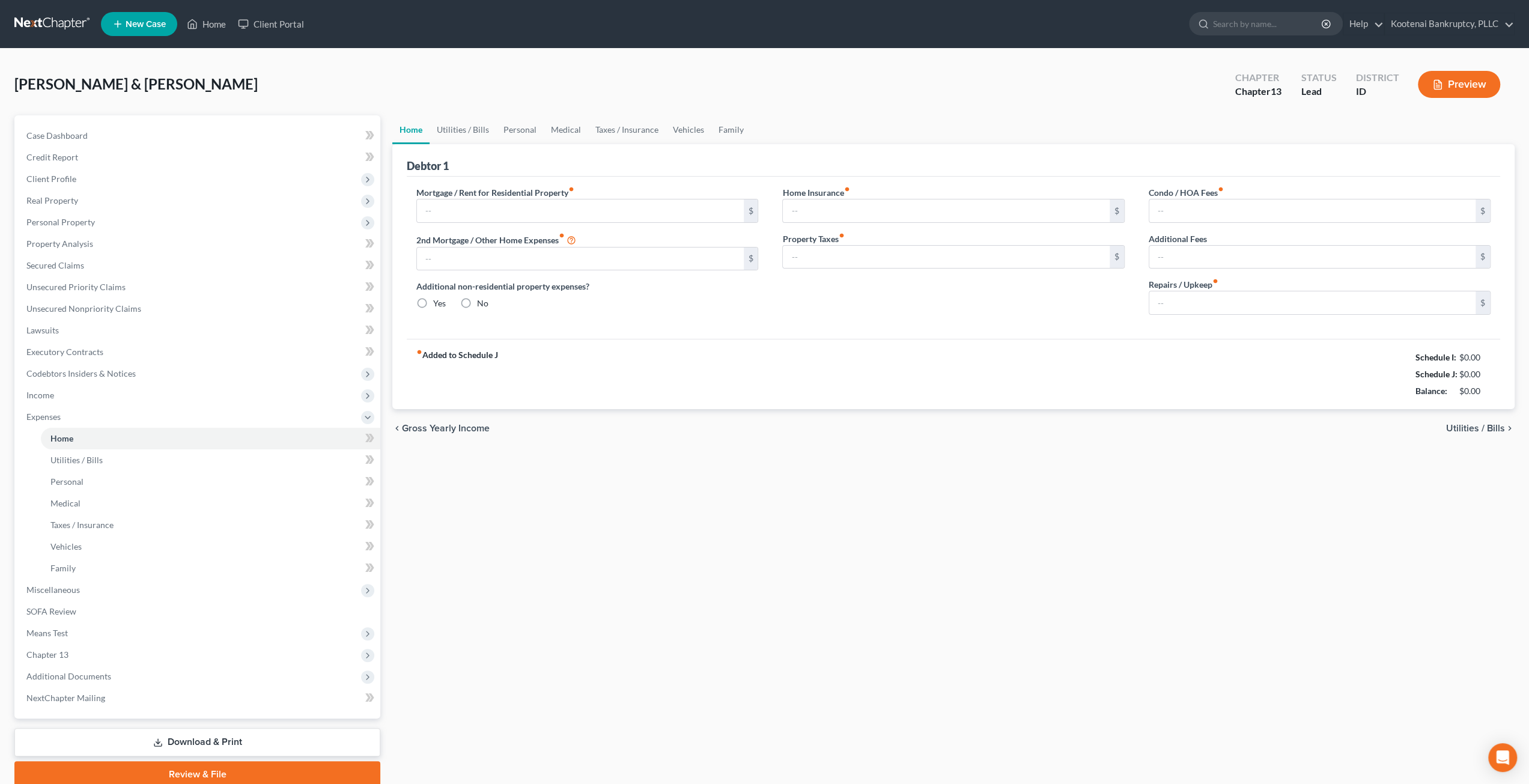
type input "2,886.00"
type input "418.00"
radio input "true"
type input "0.00"
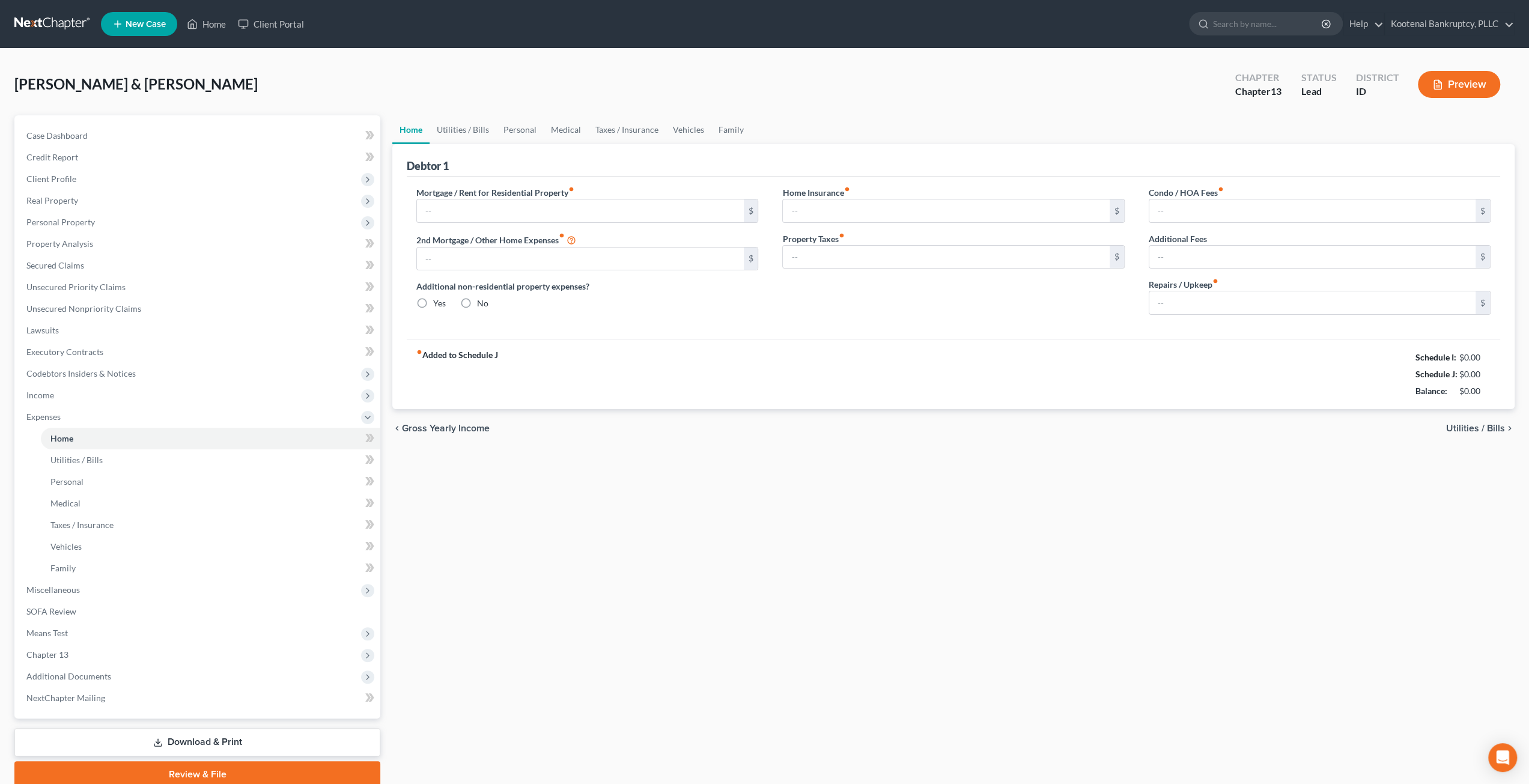
type input "32.00"
type input "0.00"
type input "150.00"
click at [119, 641] on span "Means Test" at bounding box center [198, 633] width 364 height 22
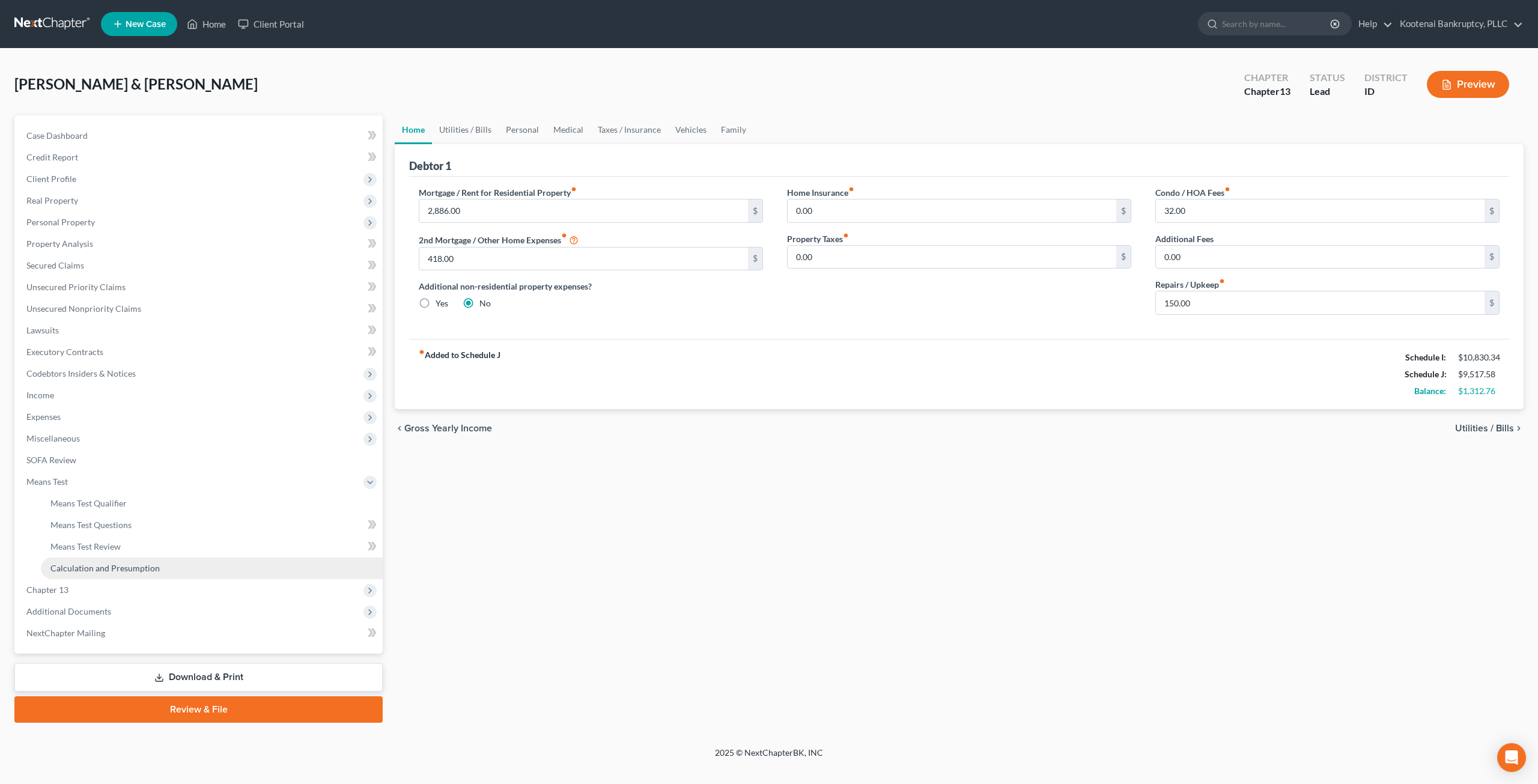
click at [143, 572] on span "Calculation and Presumption" at bounding box center [105, 568] width 110 height 10
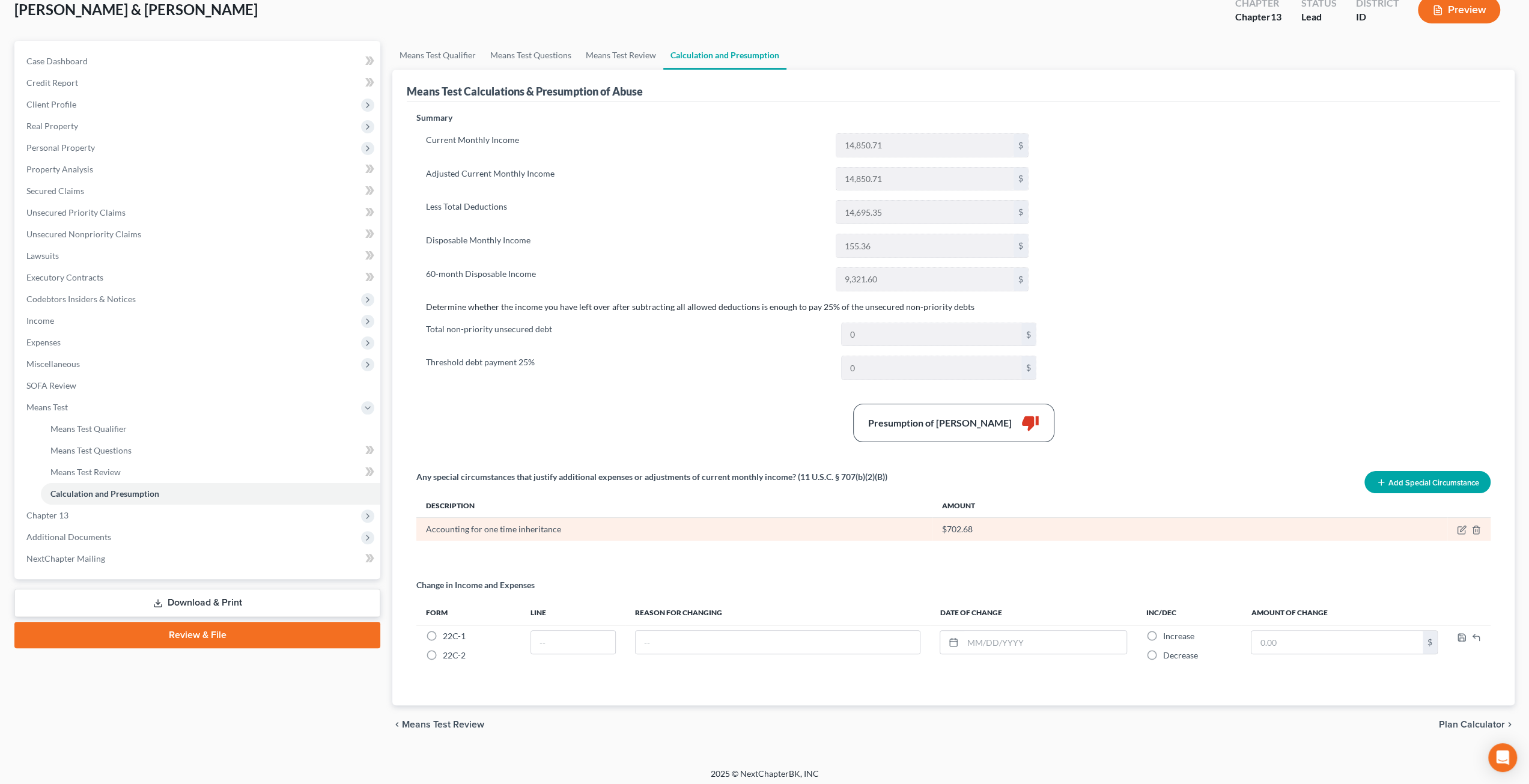
scroll to position [76, 0]
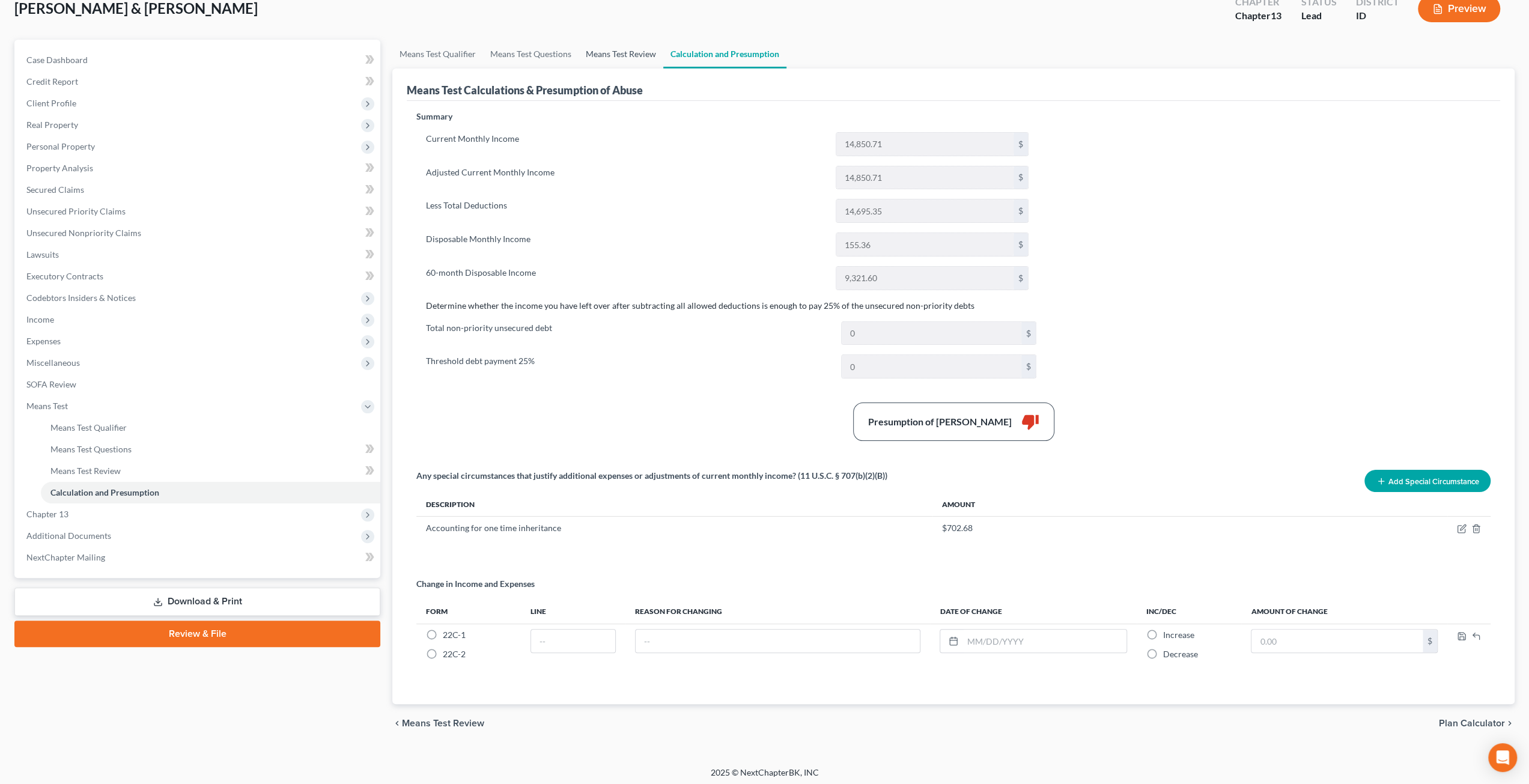
click at [591, 49] on link "Means Test Review" at bounding box center [621, 54] width 85 height 29
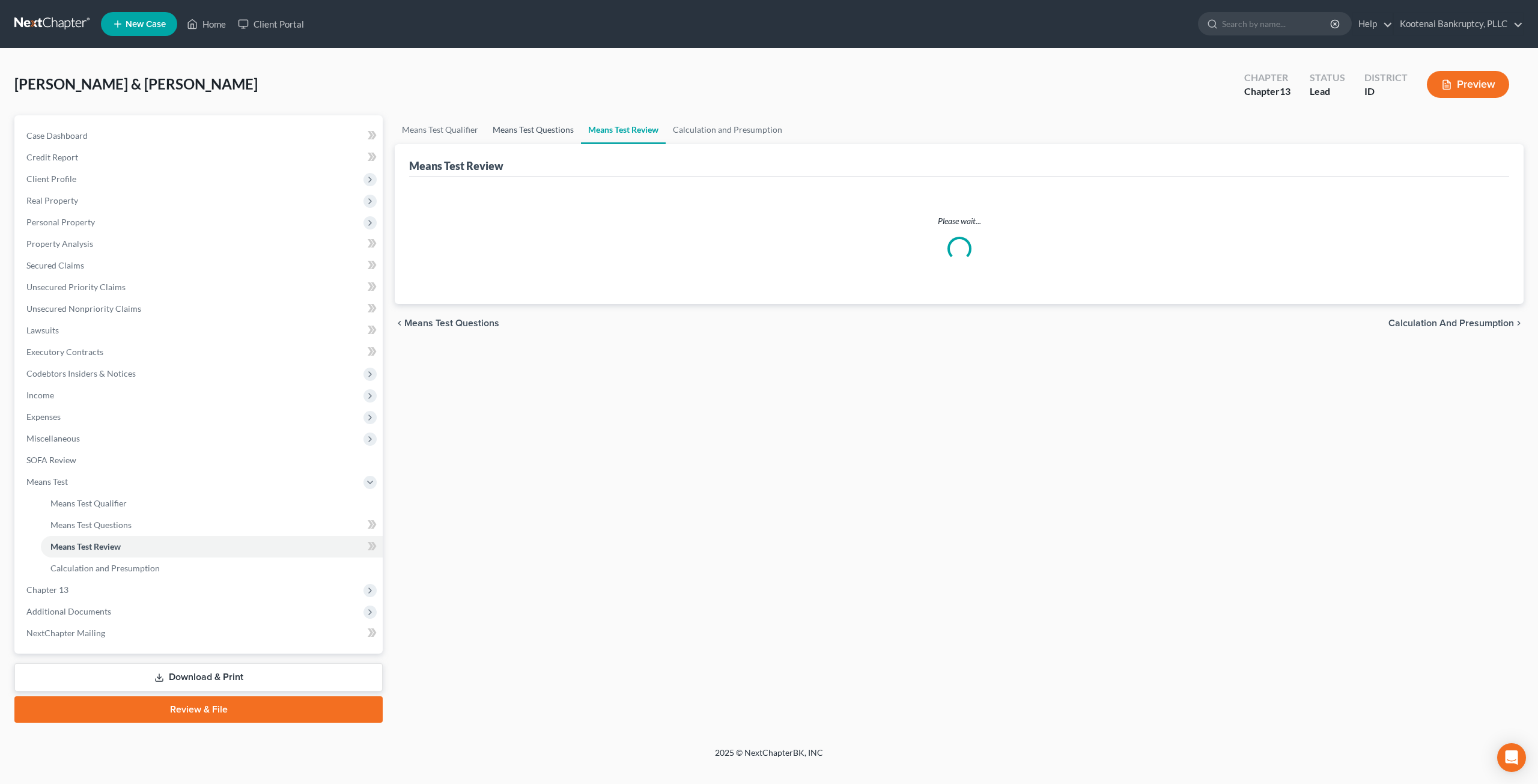
click at [536, 117] on link "Means Test Questions" at bounding box center [533, 130] width 96 height 29
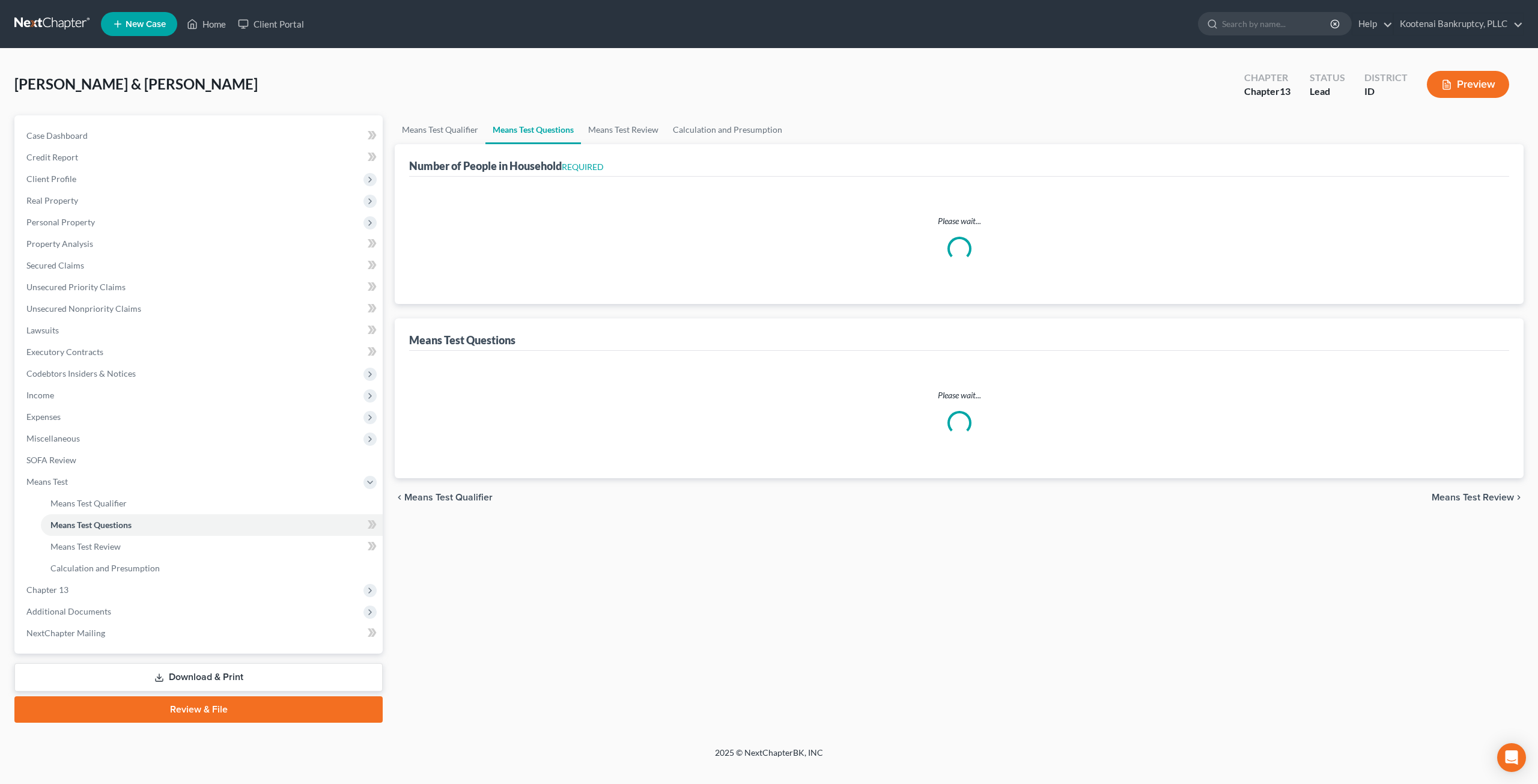
select select "0"
select select "60"
select select "0"
select select "60"
select select "1"
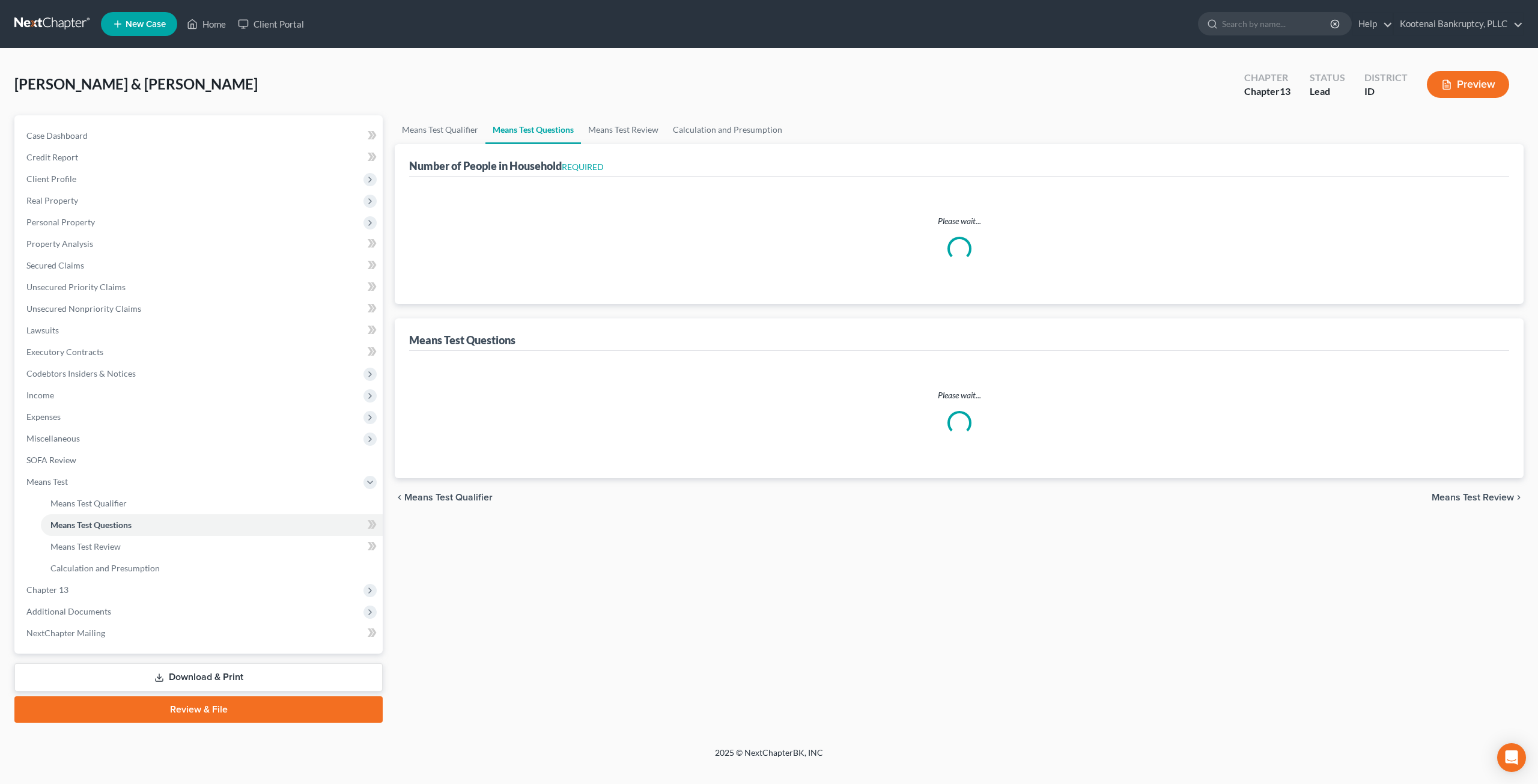
select select "60"
select select "1"
select select "60"
select select "4"
select select "2"
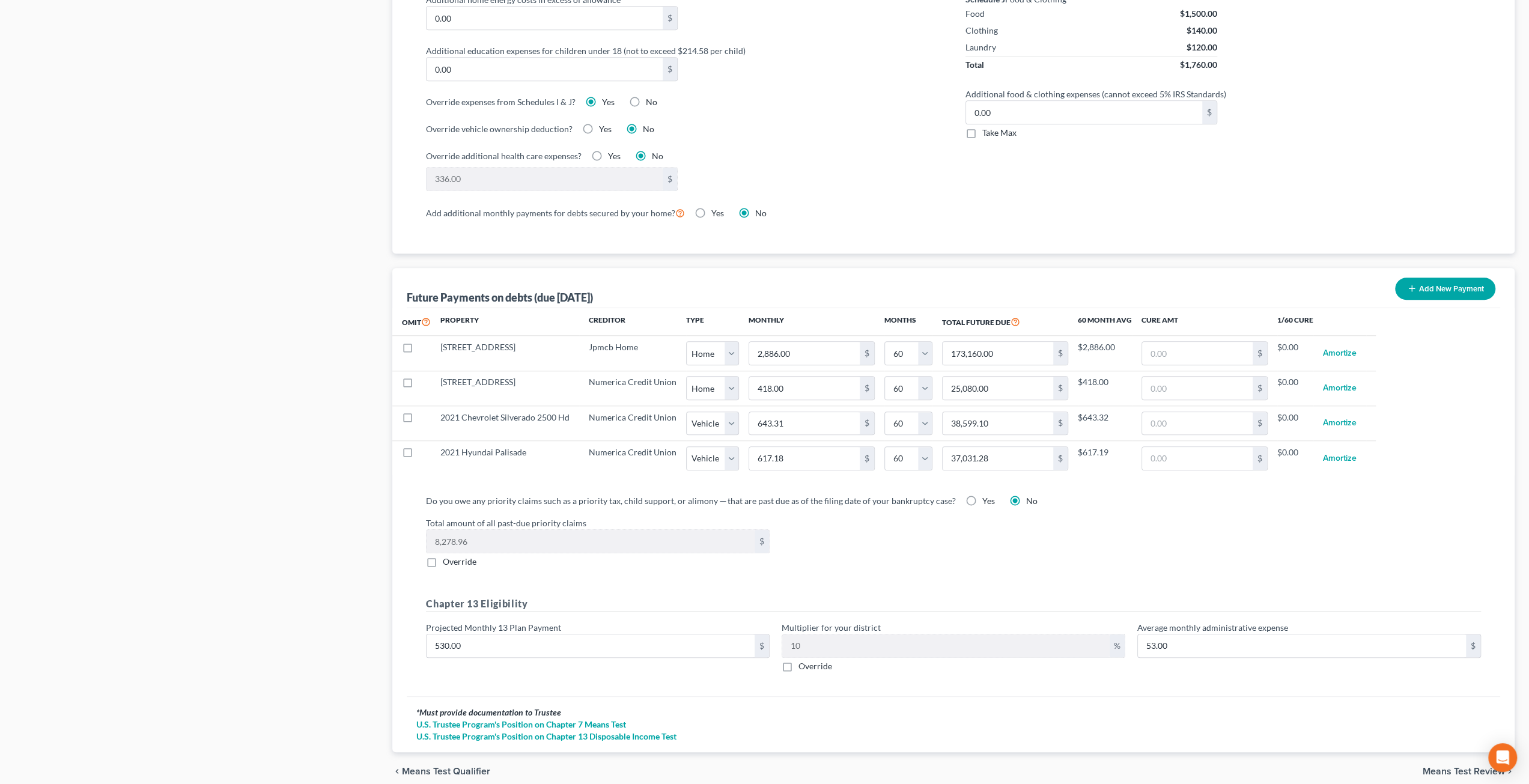
scroll to position [959, 0]
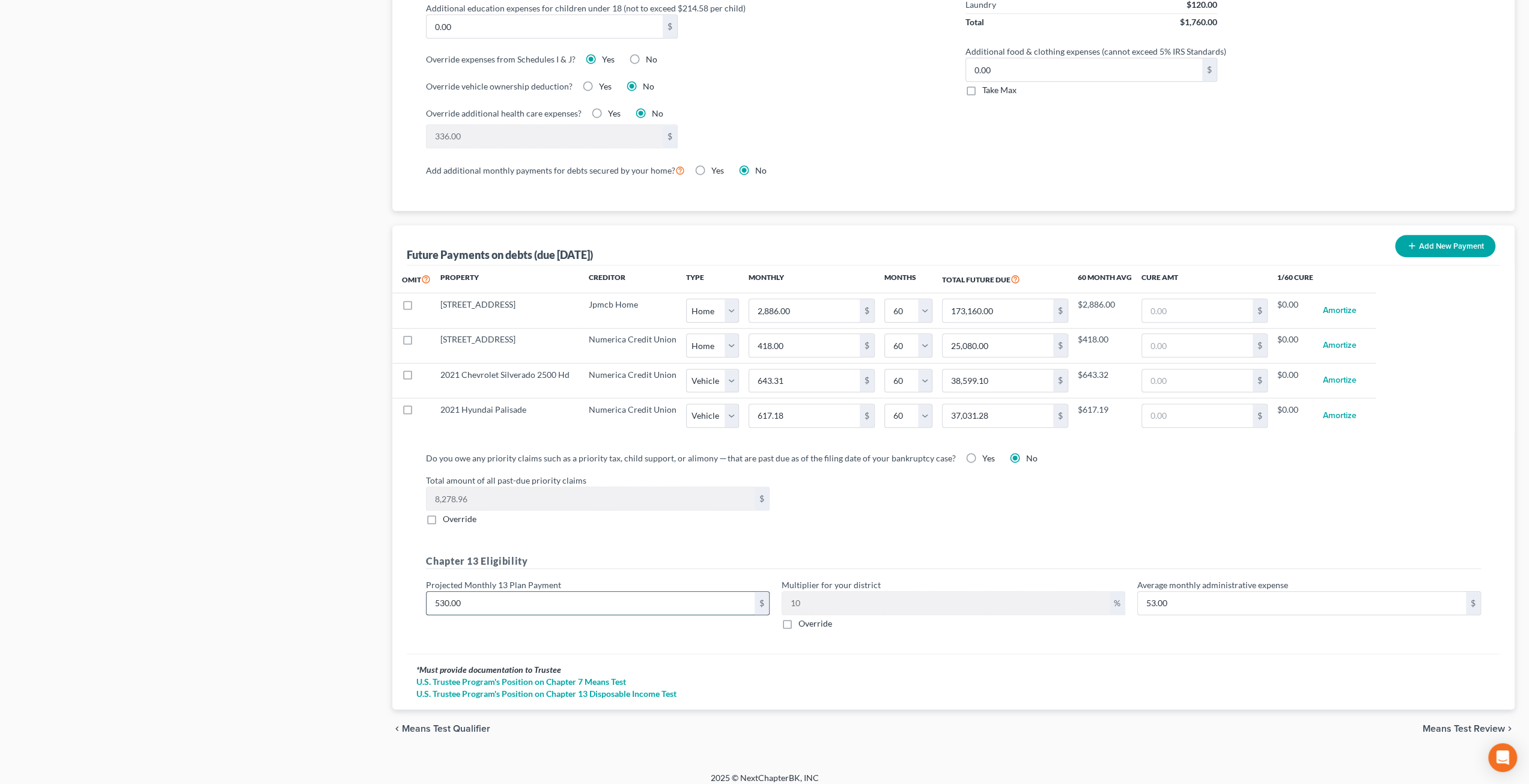
click at [498, 597] on input "530.00" at bounding box center [590, 603] width 328 height 23
type input "1"
type input "0.10"
type input "13"
type input "1.30"
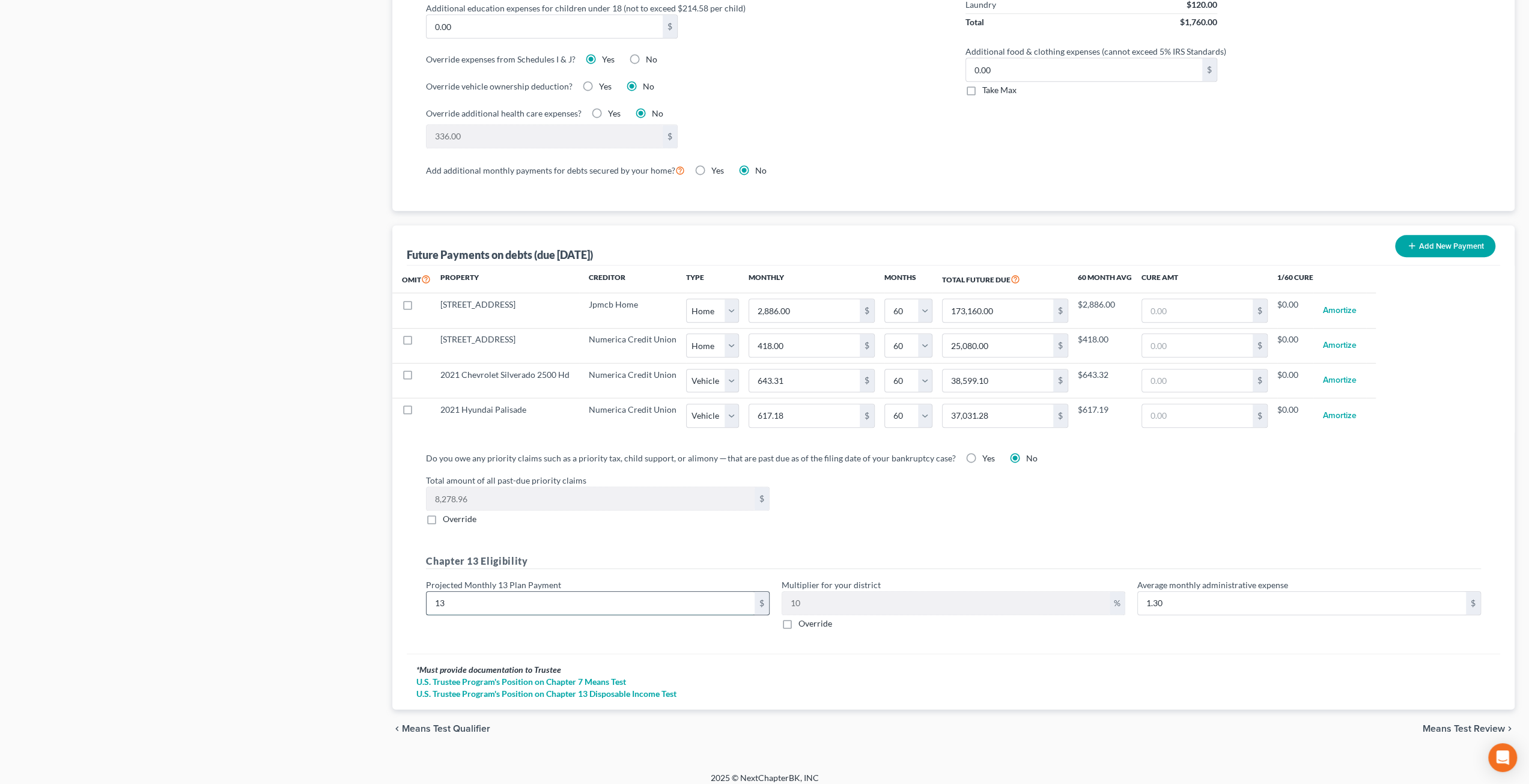
type input "131"
type input "13.10"
type input "1,315"
type input "131.50"
type input "1,315"
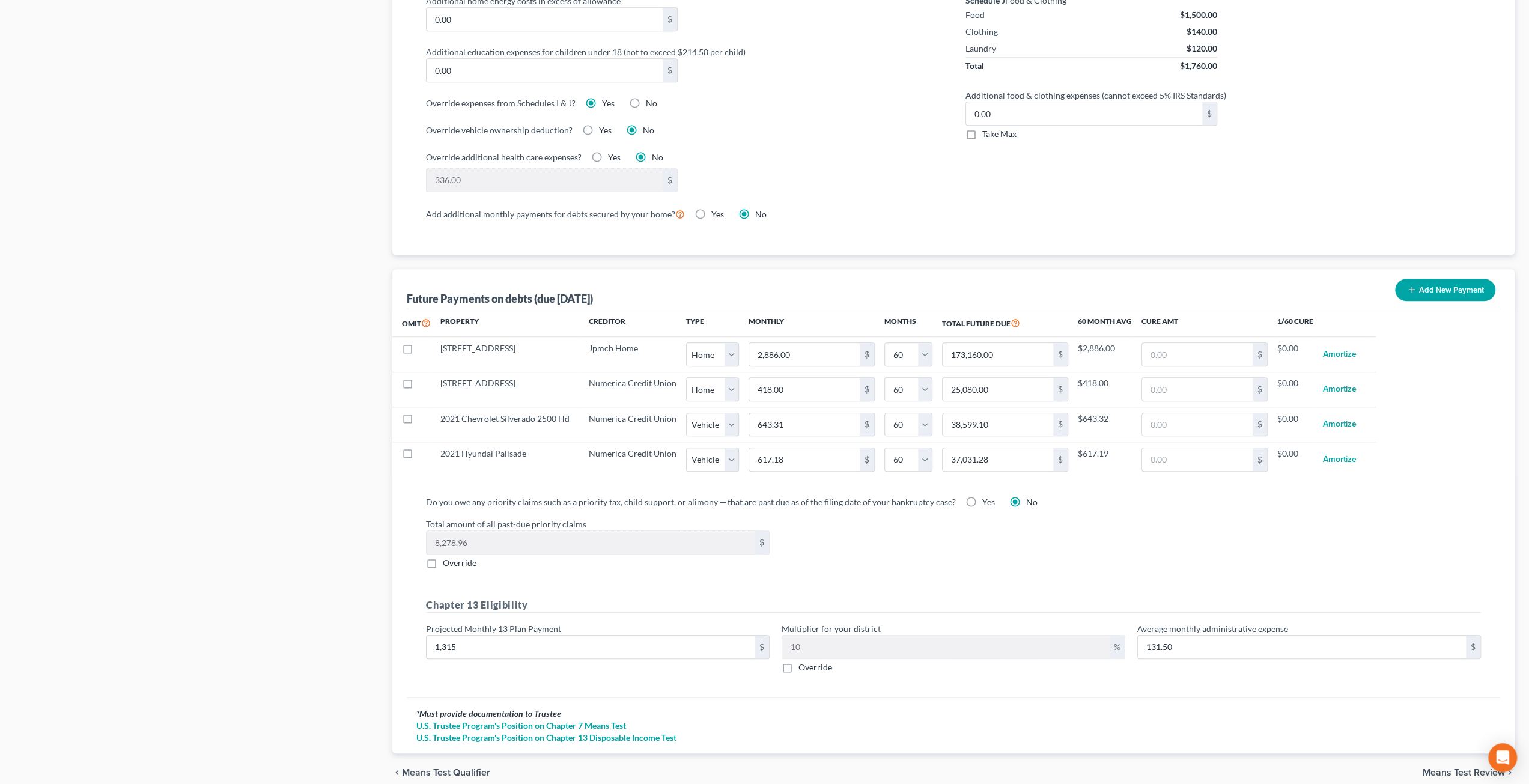
scroll to position [838, 0]
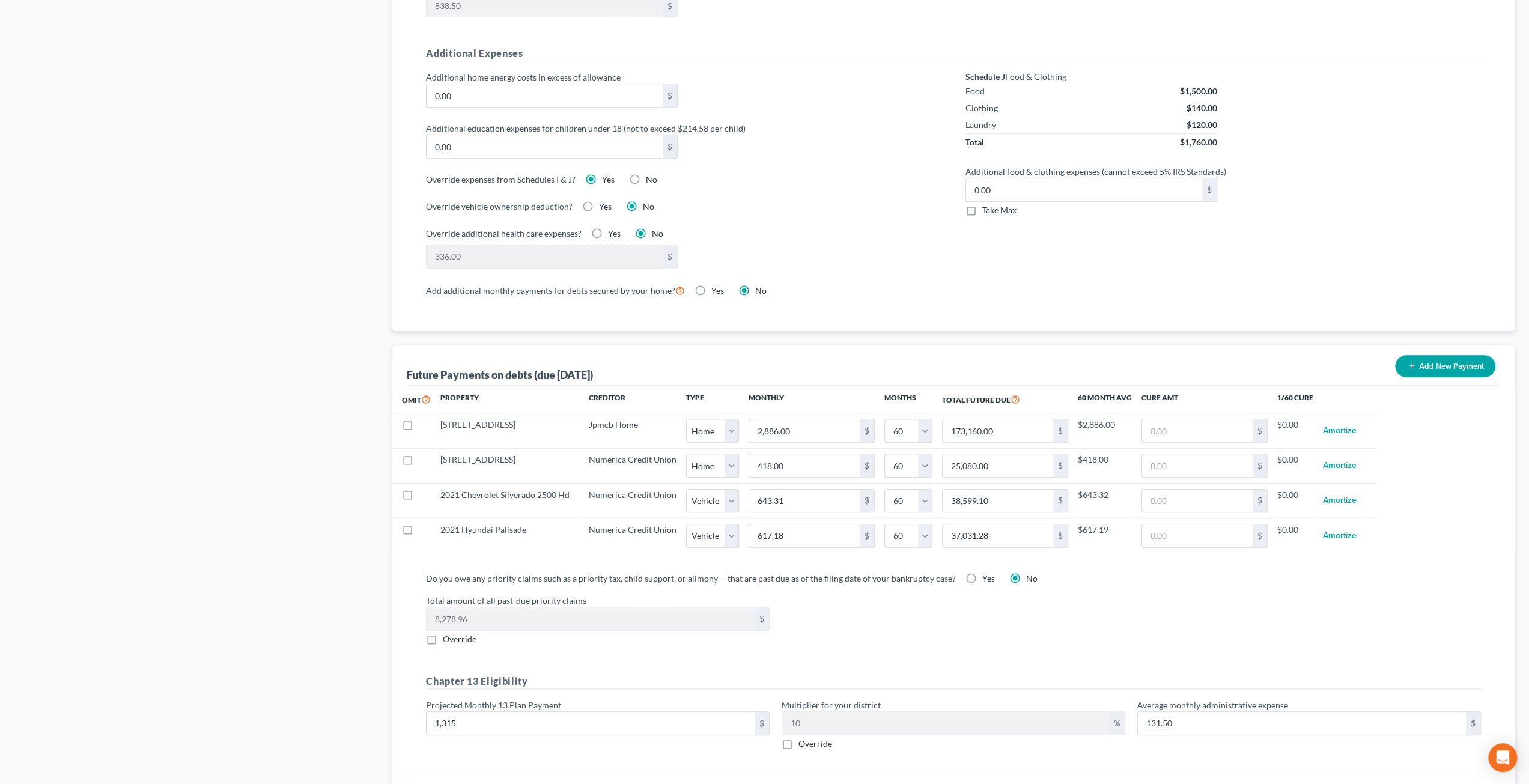
click at [982, 572] on label "Yes" at bounding box center [988, 578] width 13 height 12
click at [987, 572] on input "Yes" at bounding box center [991, 576] width 8 height 8
radio input "true"
click at [277, 597] on div "Case Dashboard Payments Invoices Payments Payments Credit Report Client Profile" at bounding box center [197, 72] width 378 height 1591
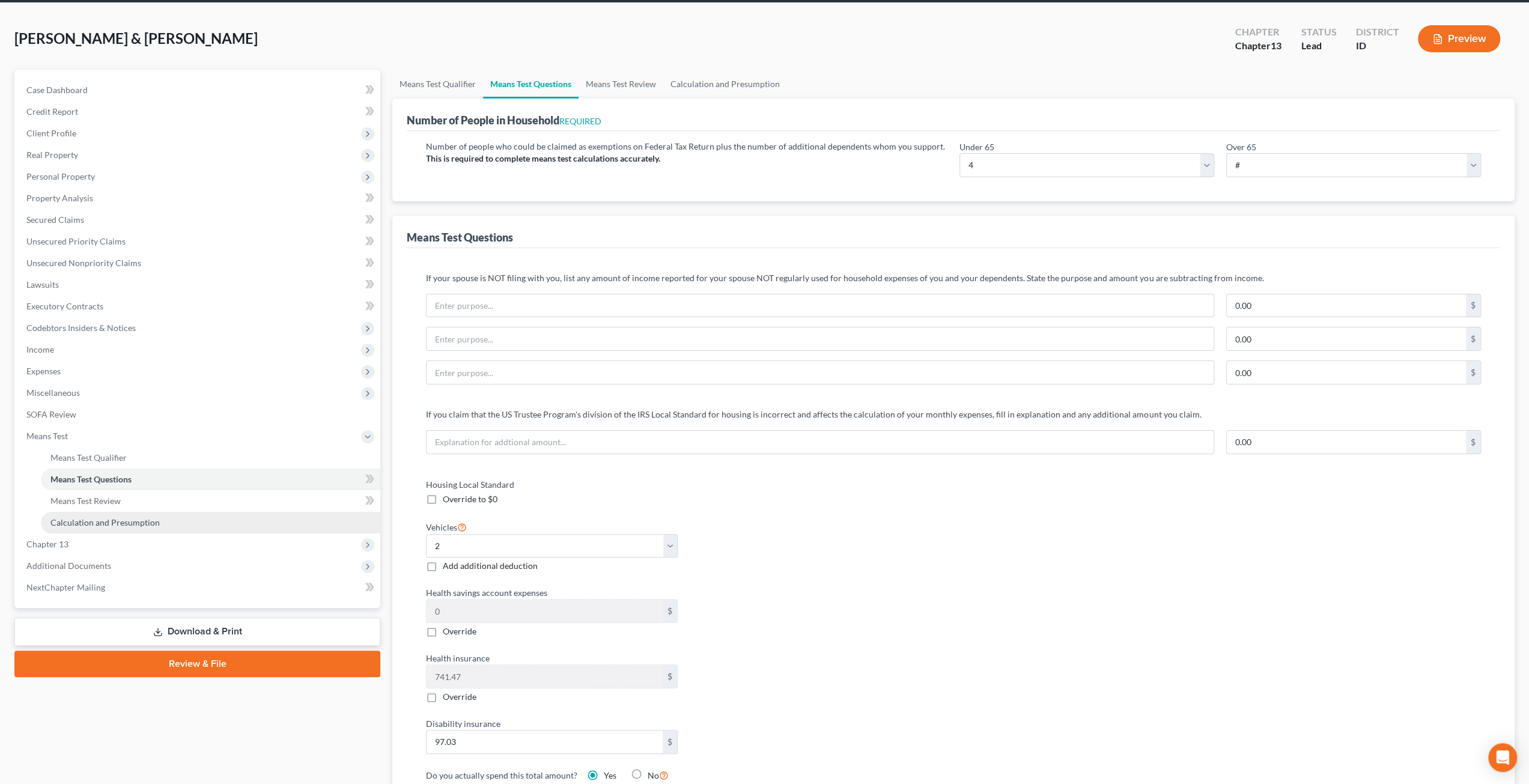
scroll to position [0, 0]
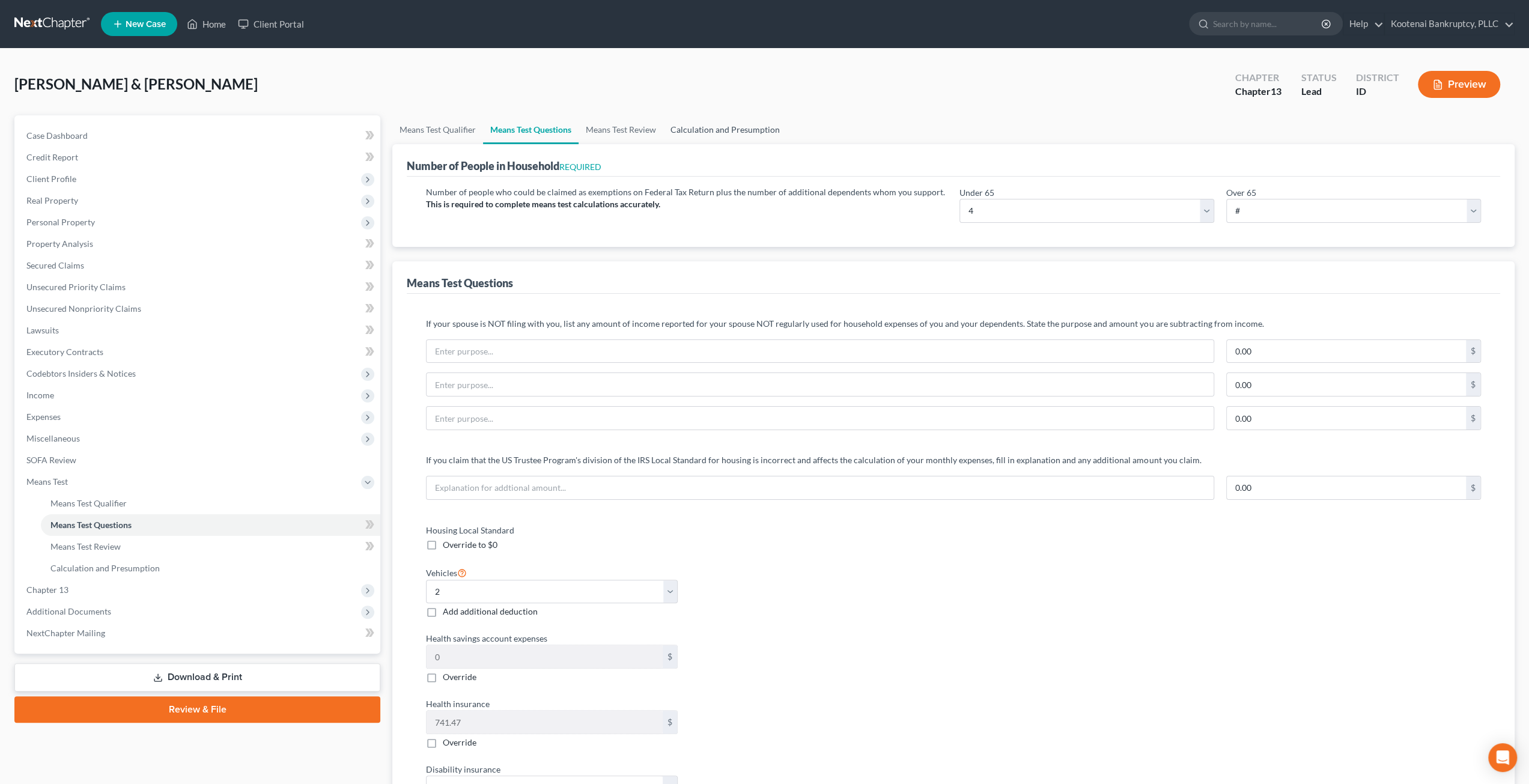
click at [772, 125] on link "Calculation and Presumption" at bounding box center [725, 130] width 123 height 29
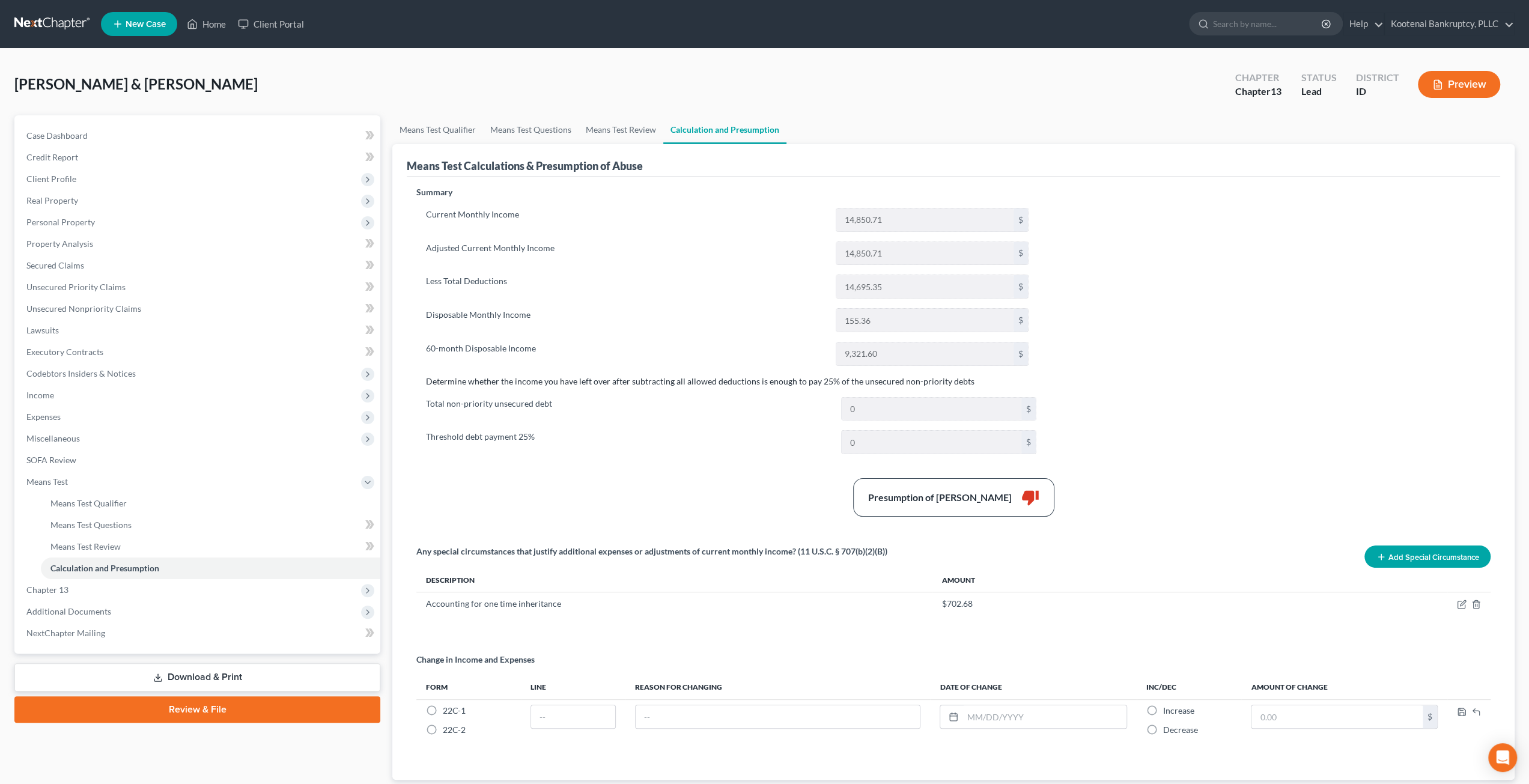
click at [1178, 376] on p "Determine whether the income you have left over after subtracting all allowed d…" at bounding box center [953, 381] width 1055 height 12
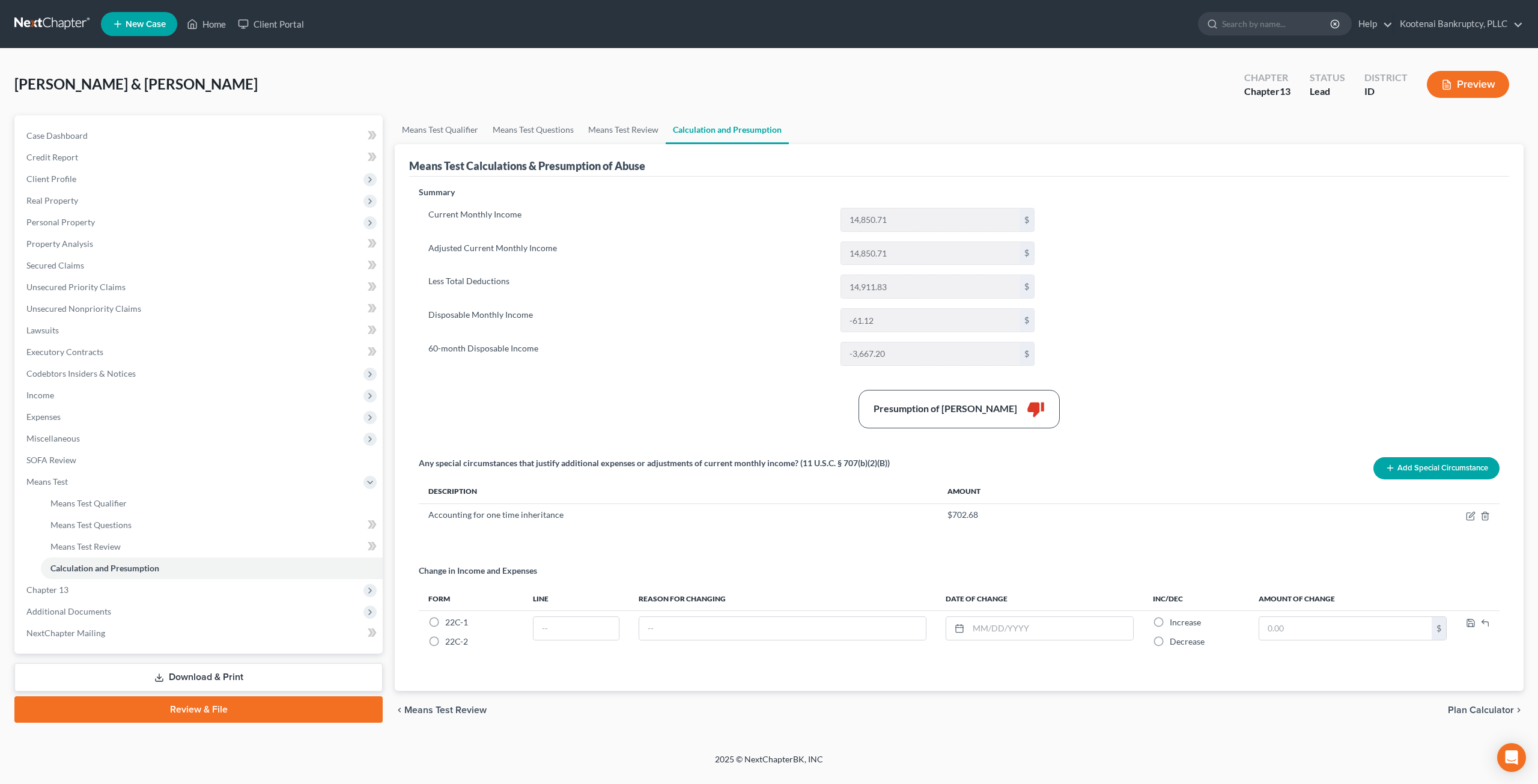
click at [1268, 377] on div "Summary Current Monthly Income 14,850.71 $ Adjusted Current Monthly Income 14,8…" at bounding box center [958, 432] width 1092 height 491
click at [86, 392] on span "Income" at bounding box center [199, 395] width 366 height 22
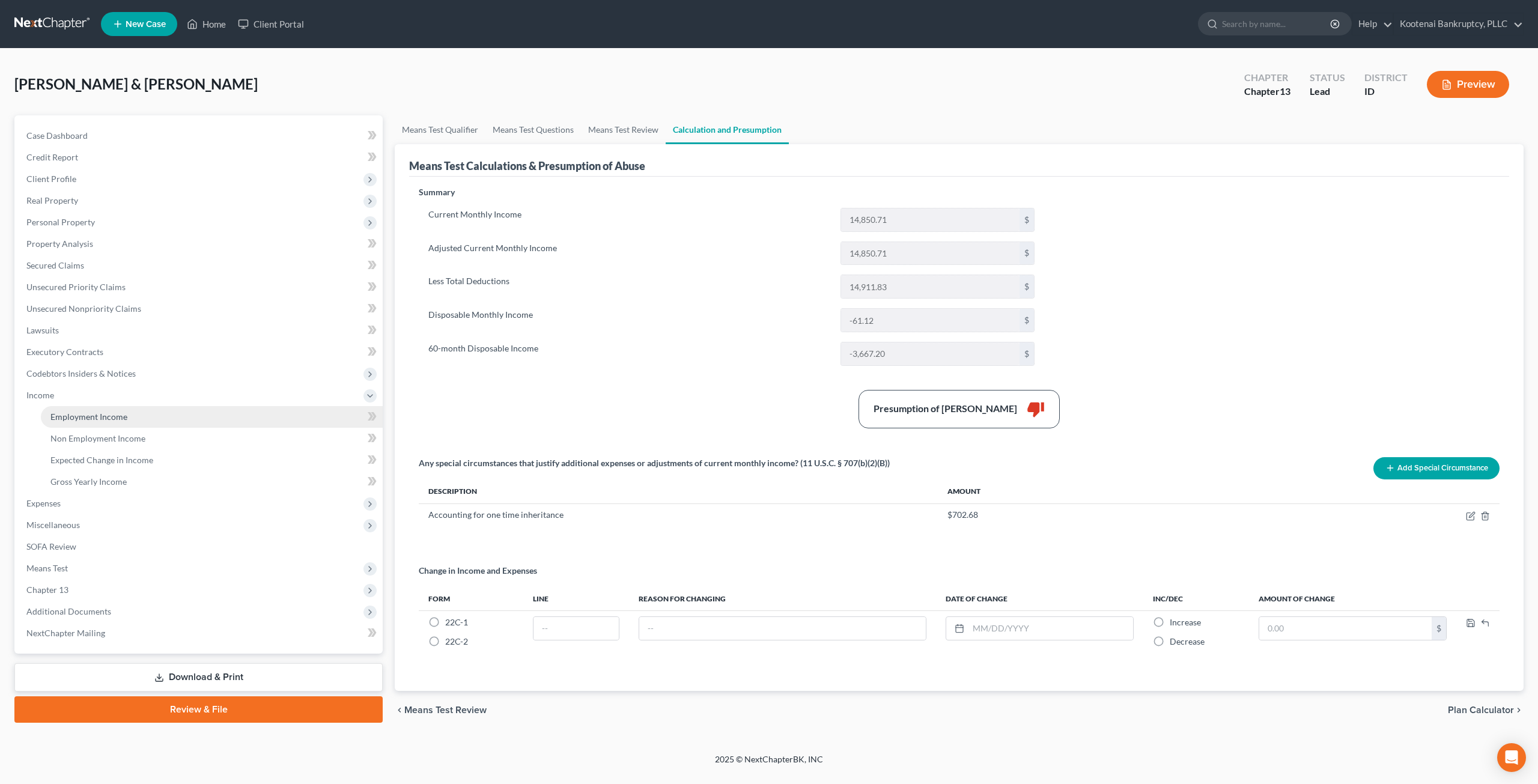
click at [92, 406] on link "Employment Income" at bounding box center [212, 416] width 342 height 22
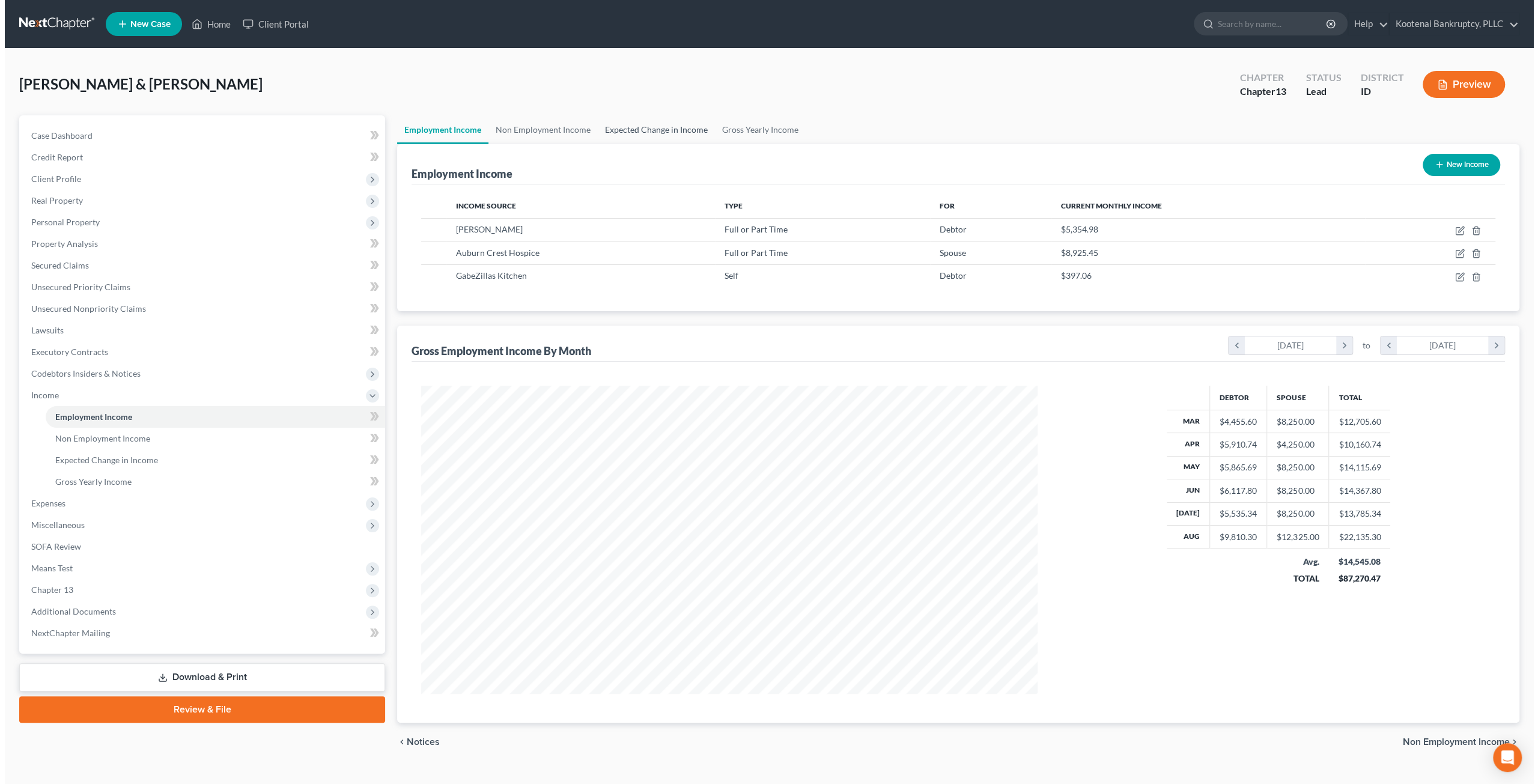
scroll to position [308, 640]
click at [533, 132] on link "Non Employment Income" at bounding box center [539, 130] width 110 height 29
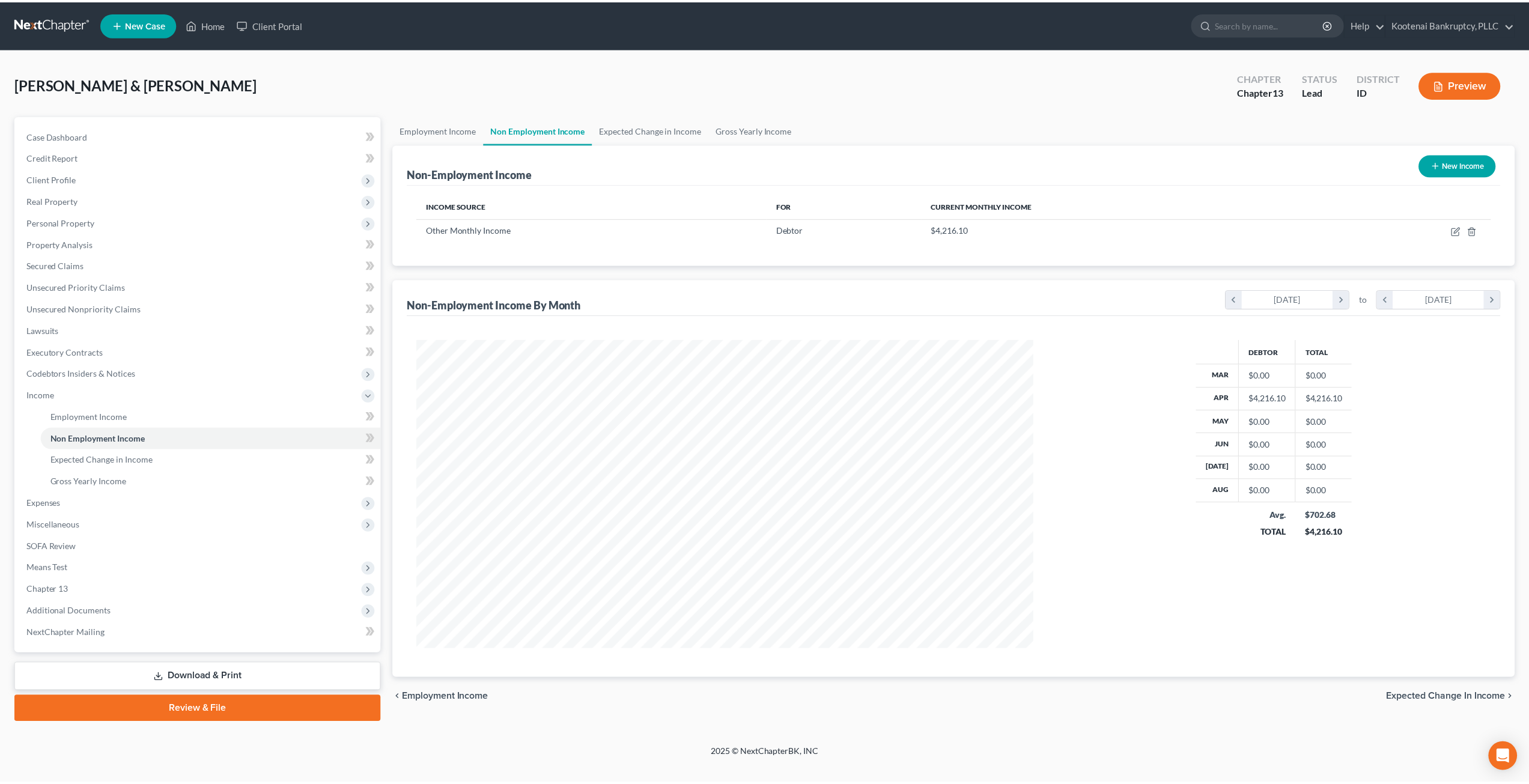
scroll to position [310, 644]
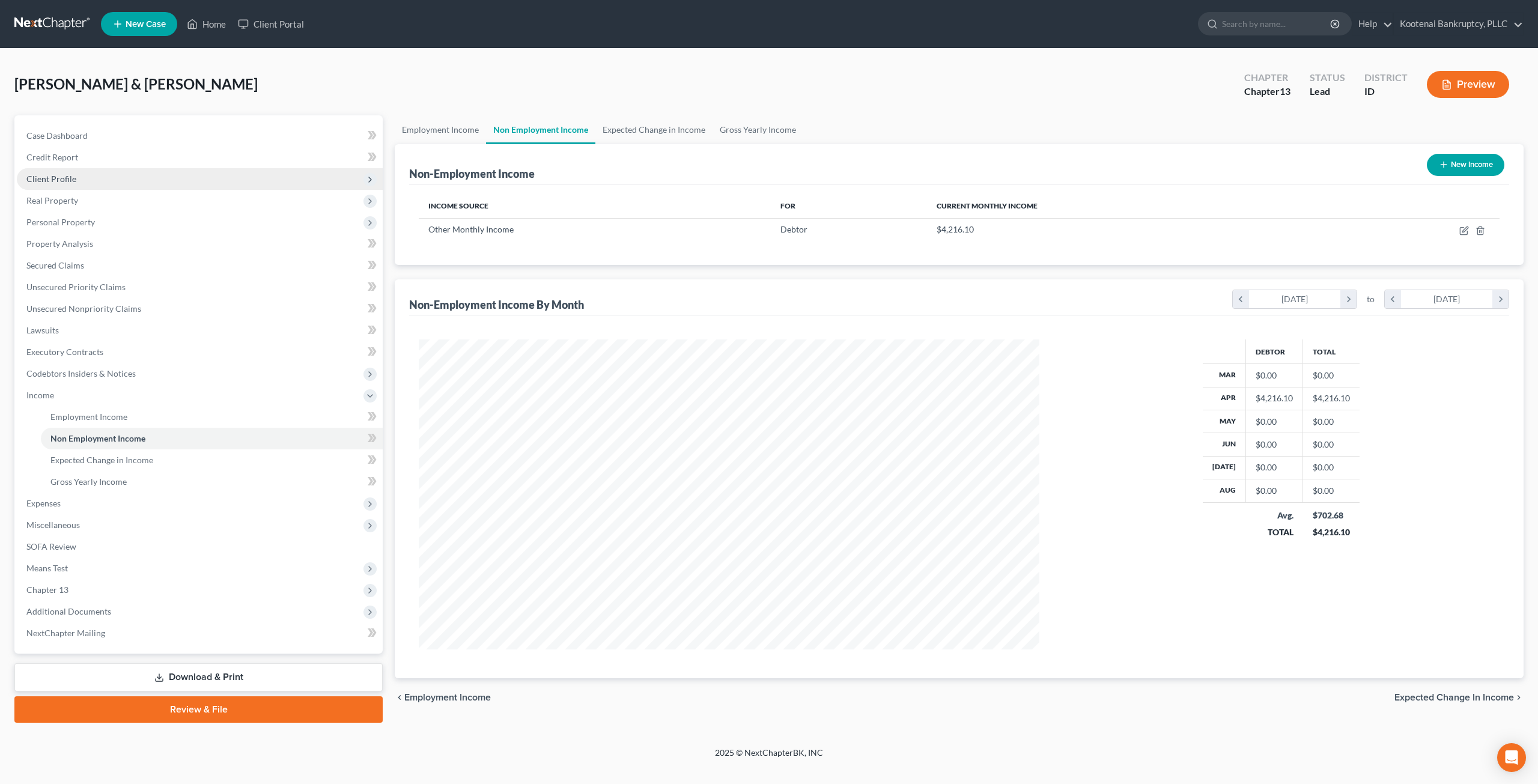
click at [154, 174] on span "Client Profile" at bounding box center [199, 179] width 366 height 22
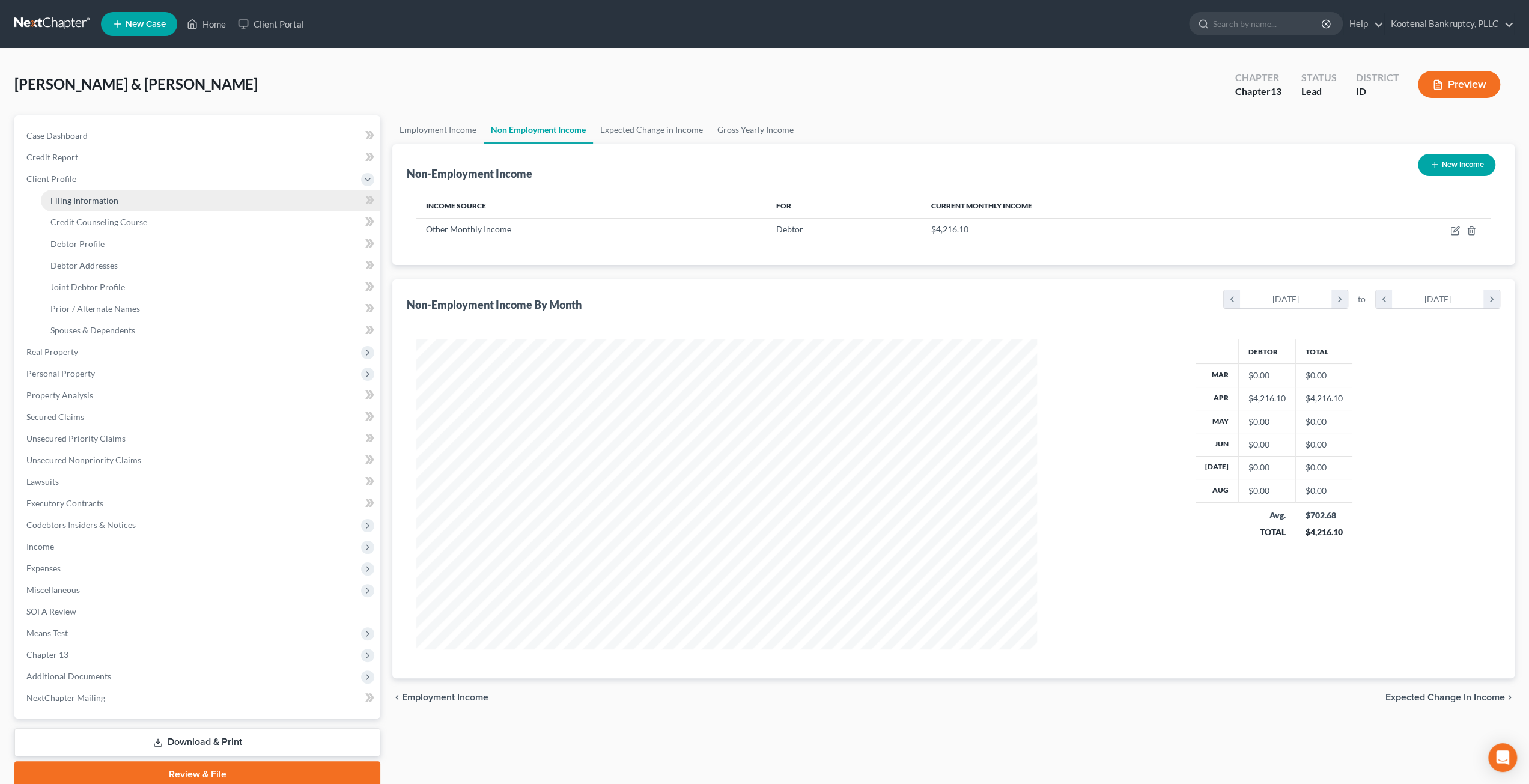
scroll to position [600295, 600197]
click at [138, 200] on link "Filing Information" at bounding box center [211, 201] width 339 height 22
select select "1"
select select "3"
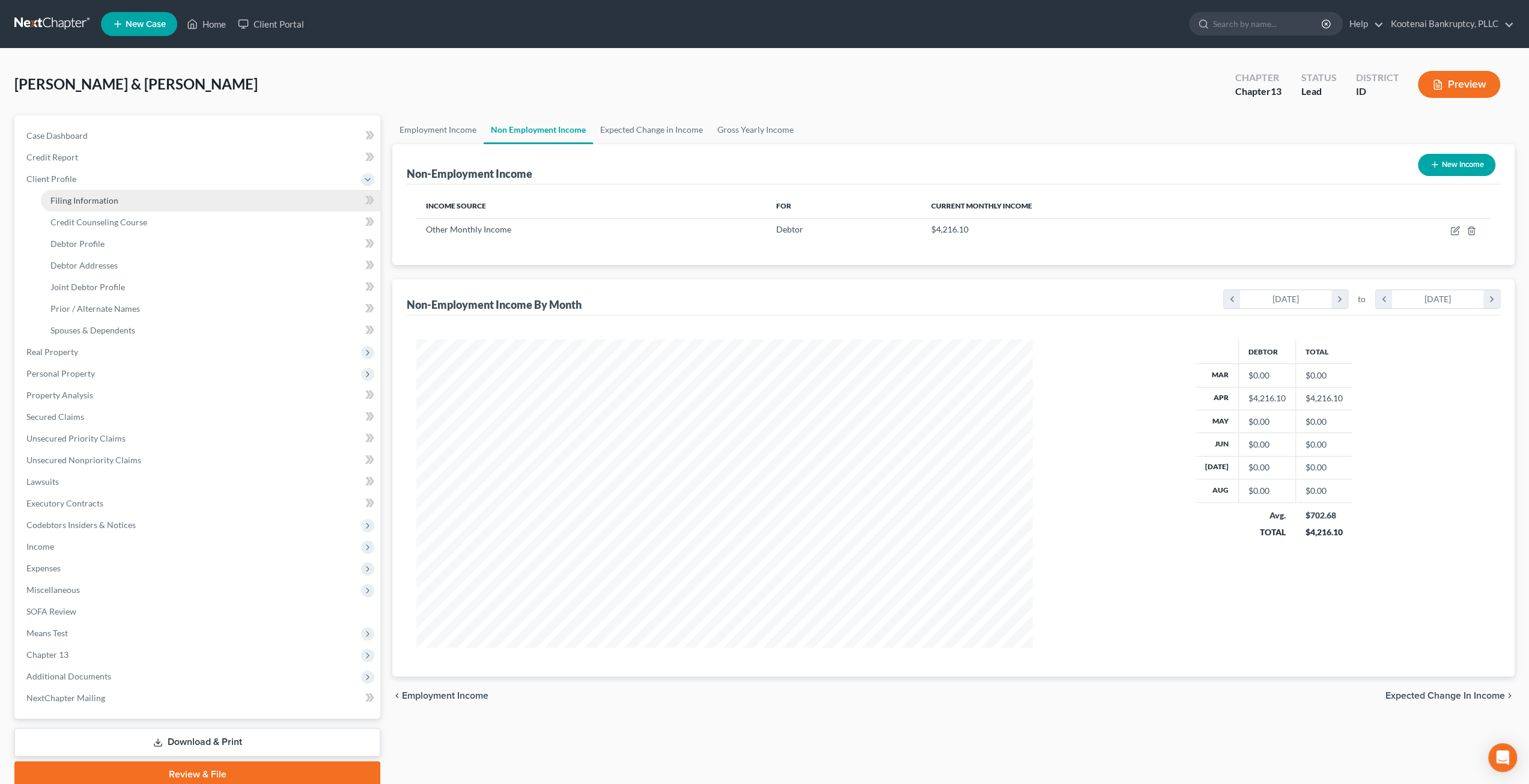
select select "13"
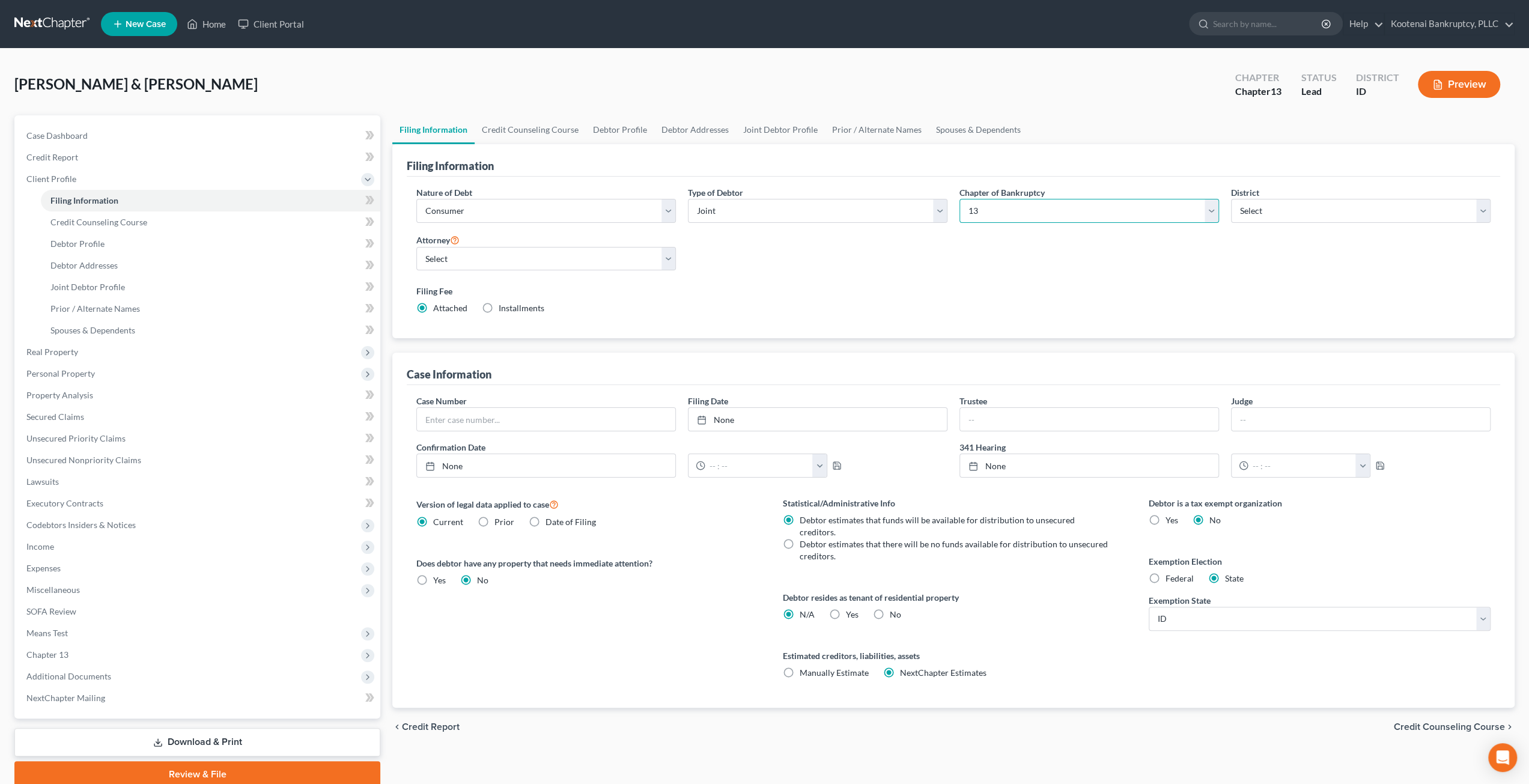
click at [1073, 214] on select "Select 7 11 12 13" at bounding box center [1089, 211] width 259 height 24
select select "0"
click at [959, 199] on select "Select 7 11 12 13" at bounding box center [1089, 211] width 259 height 24
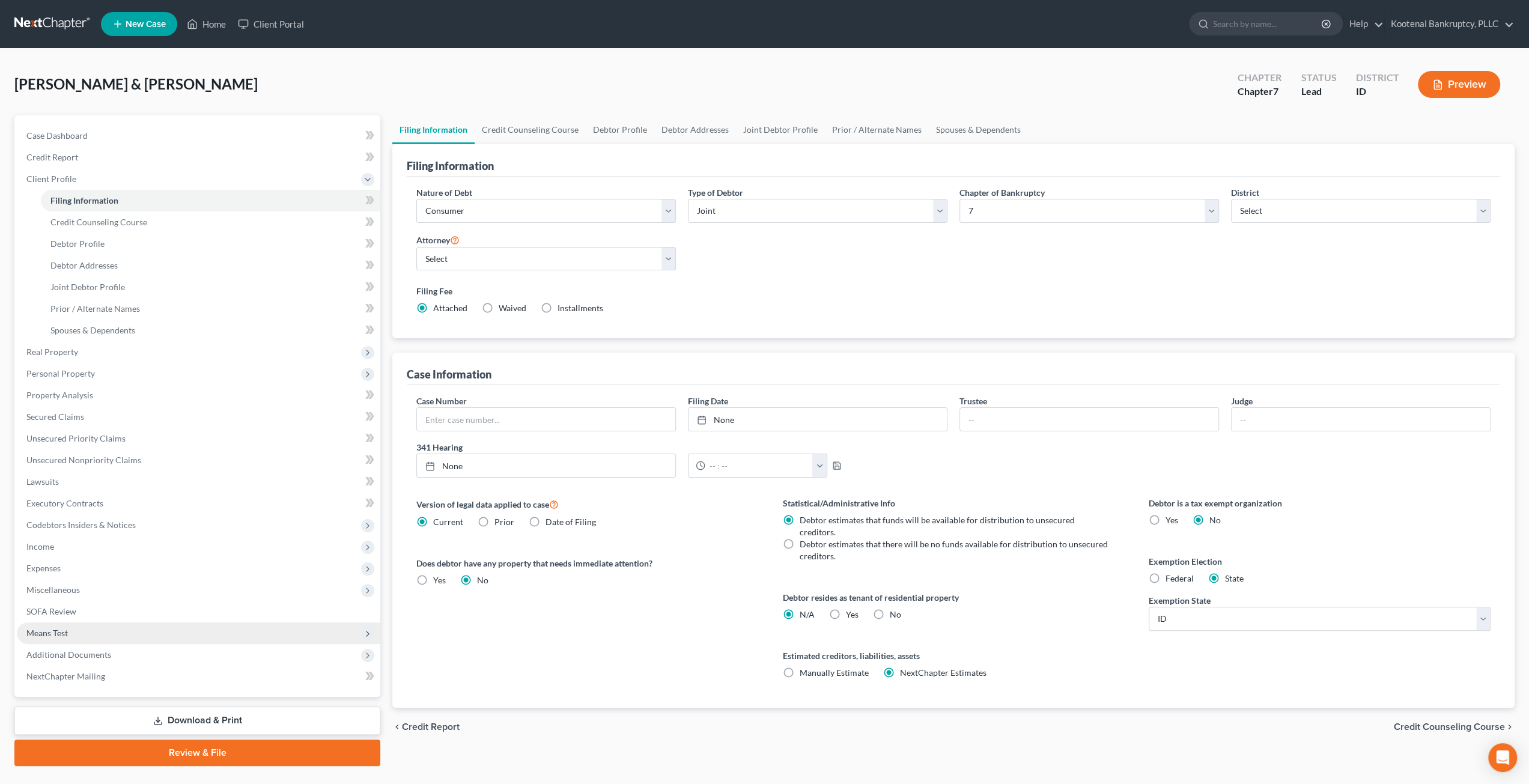
click at [104, 625] on span "Means Test" at bounding box center [198, 633] width 364 height 22
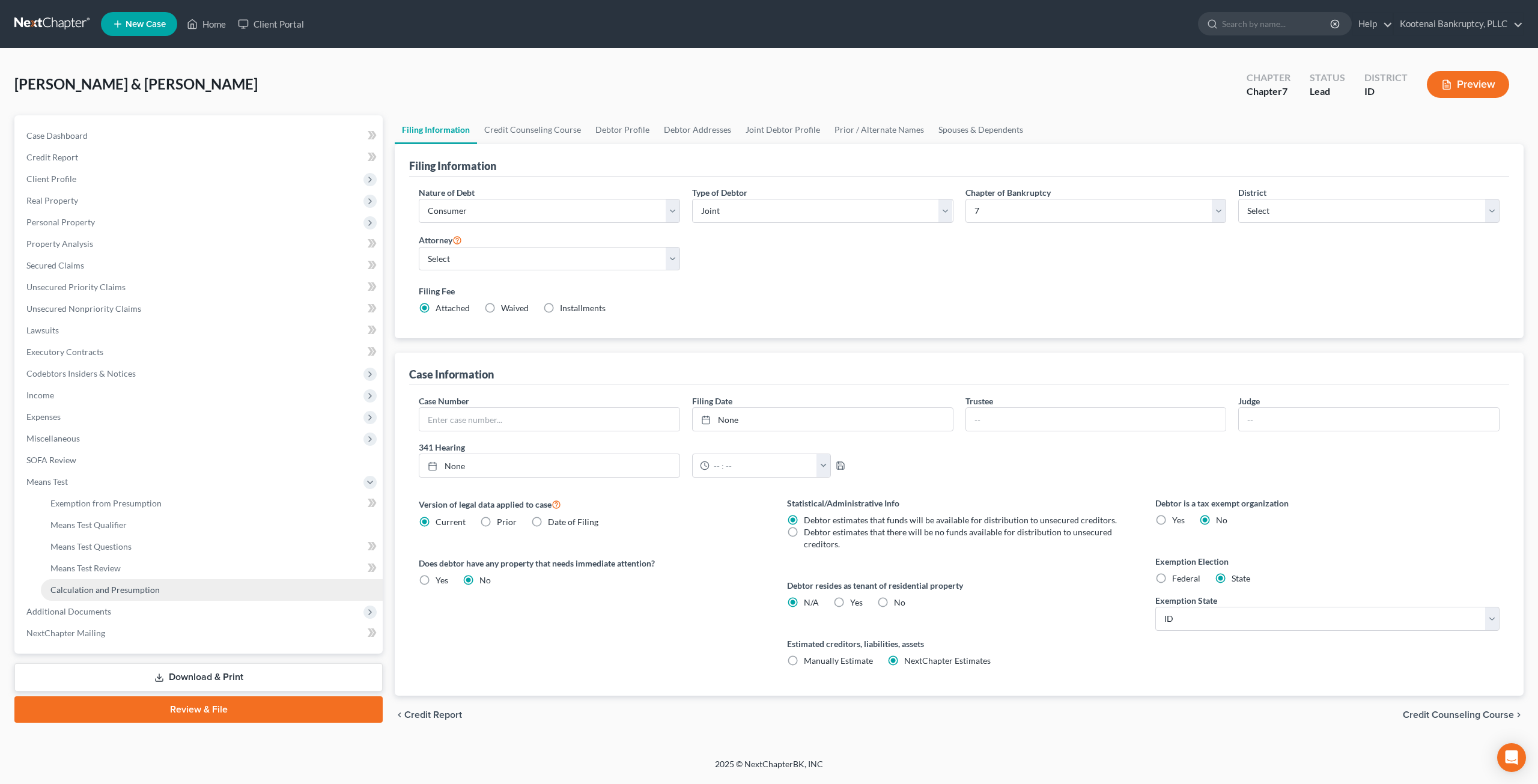
click at [125, 589] on span "Calculation and Presumption" at bounding box center [105, 589] width 110 height 10
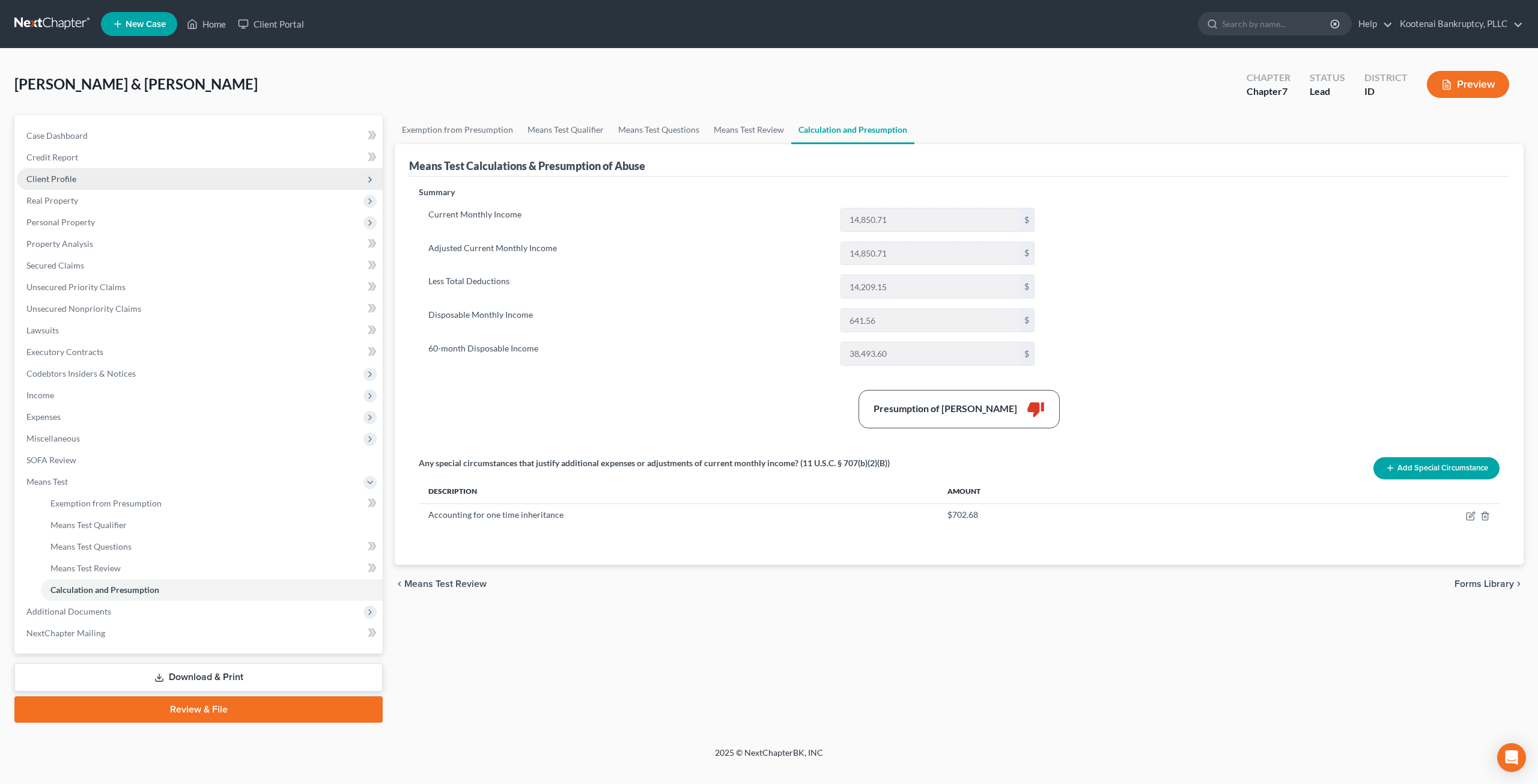
click at [101, 183] on span "Client Profile" at bounding box center [199, 179] width 366 height 22
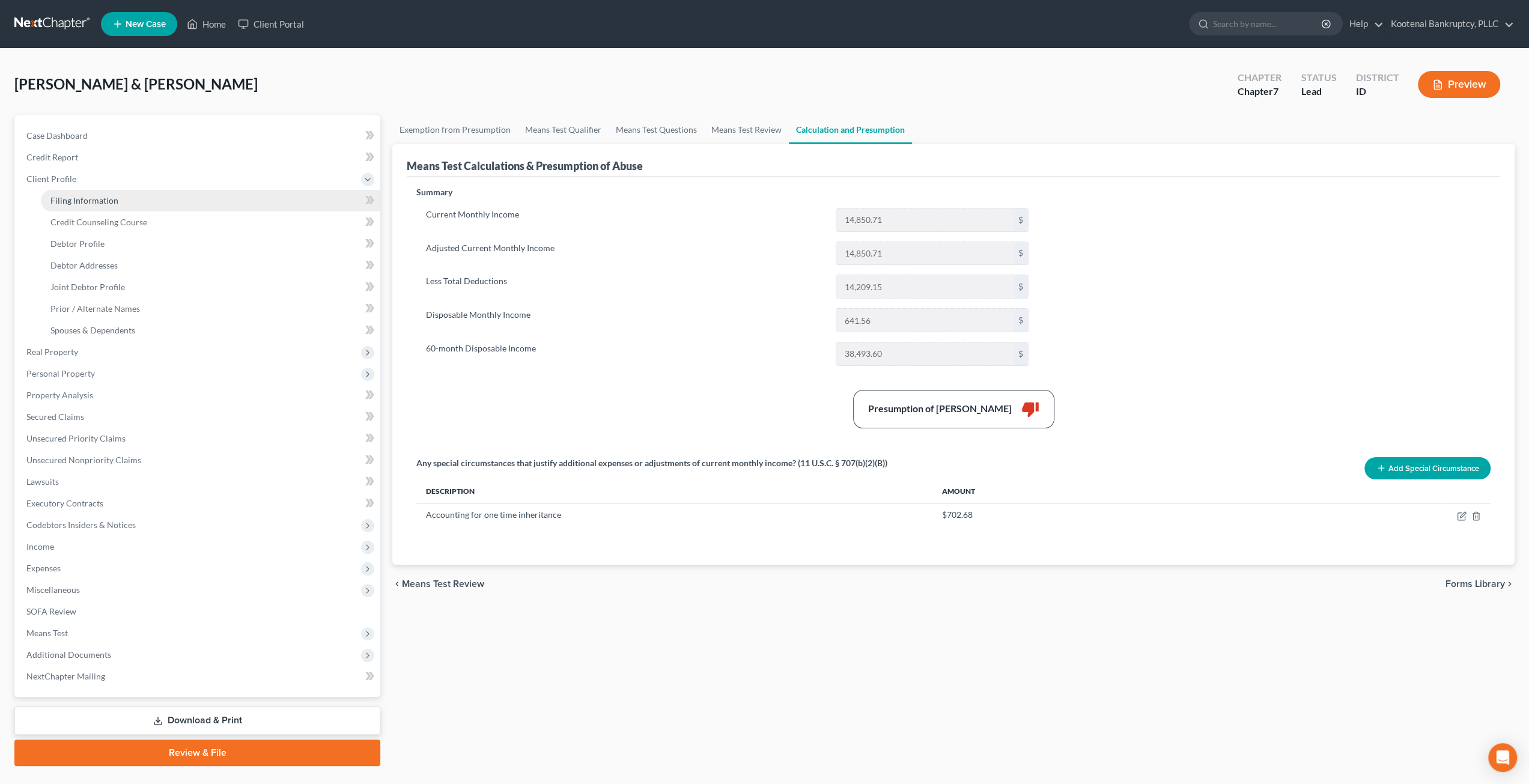
click at [98, 203] on span "Filing Information" at bounding box center [84, 200] width 68 height 10
select select "1"
select select "0"
select select "23"
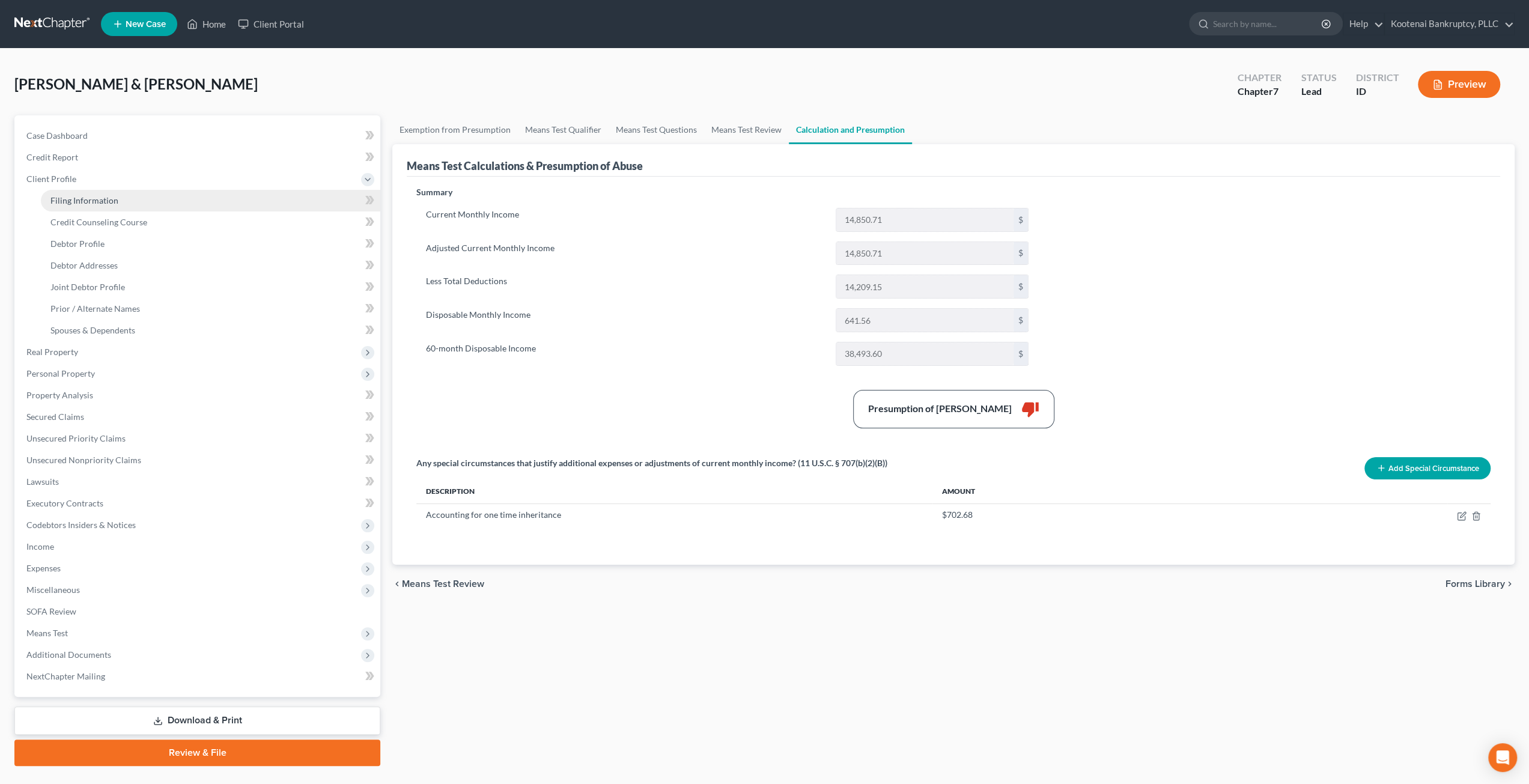
select select "0"
select select "13"
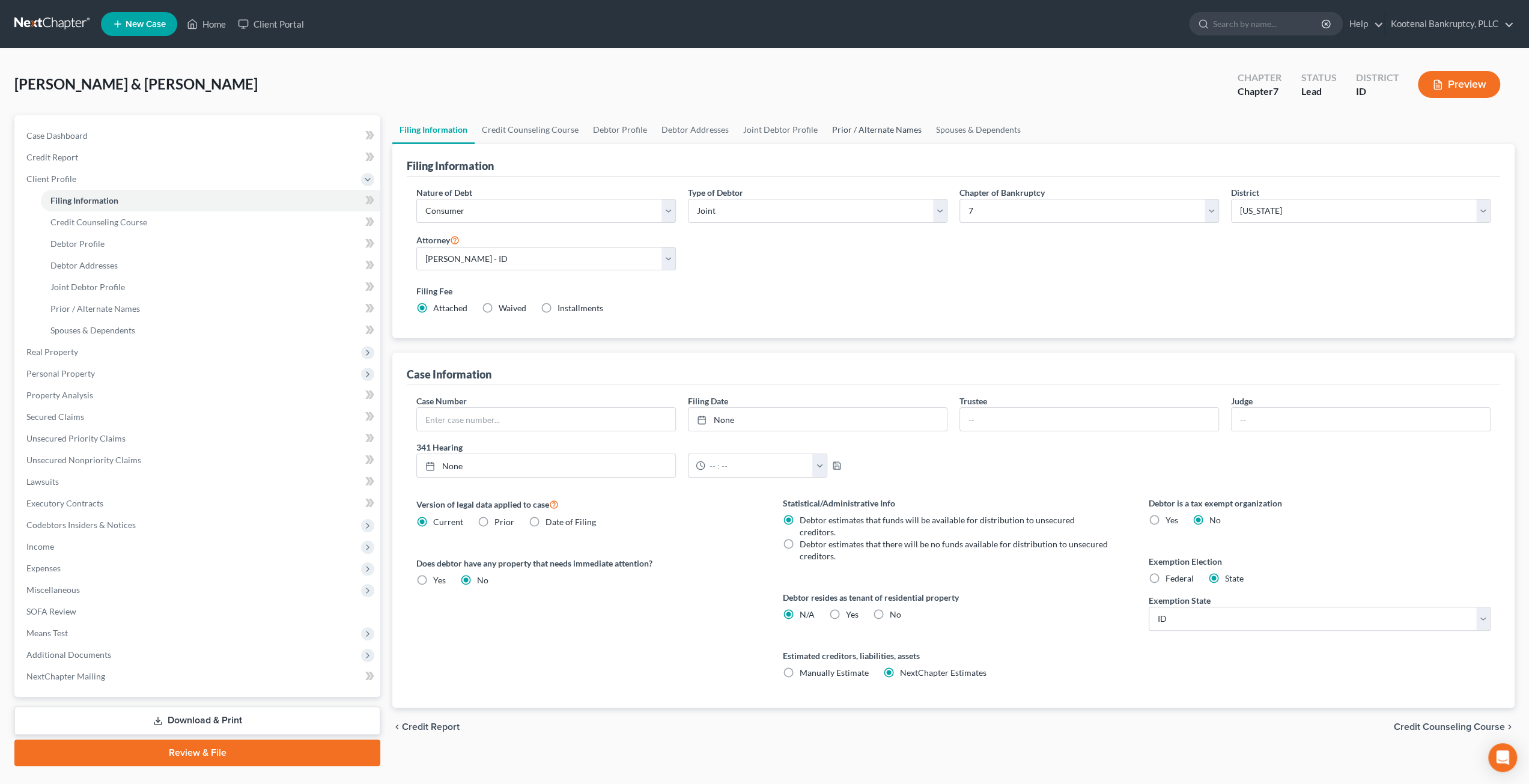
click at [866, 121] on link "Prior / Alternate Names" at bounding box center [877, 130] width 104 height 29
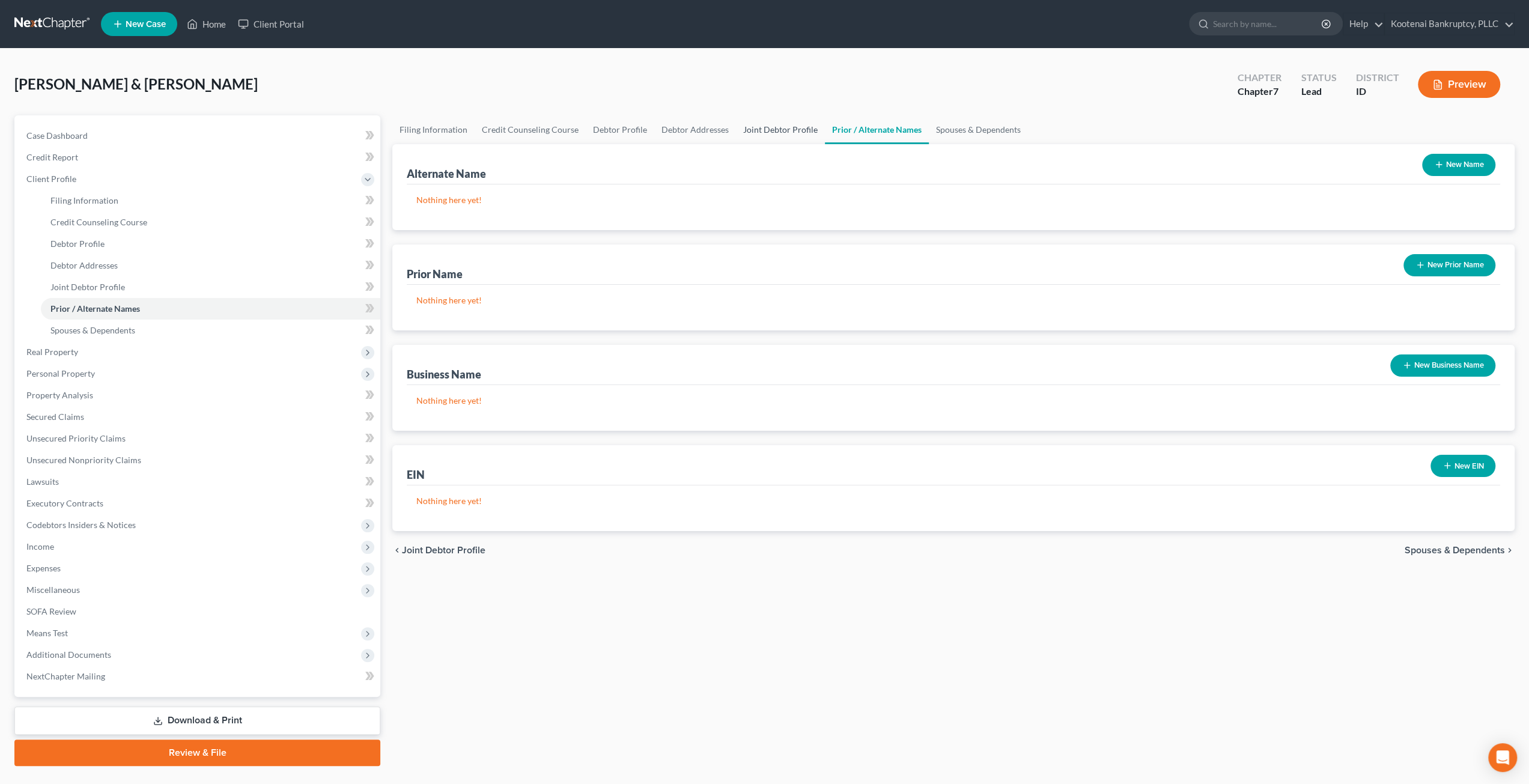
click at [761, 124] on link "Joint Debtor Profile" at bounding box center [780, 130] width 89 height 29
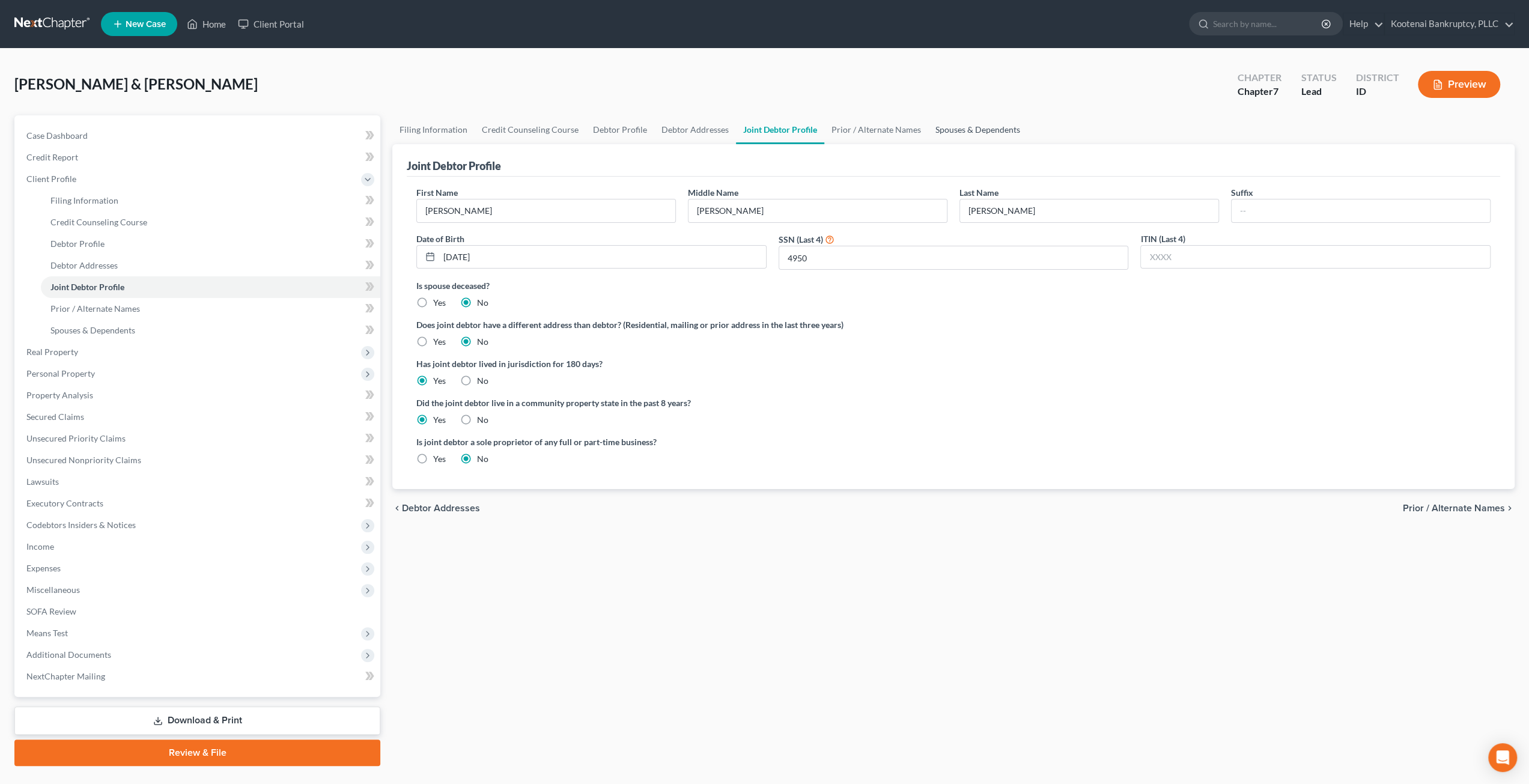
click at [986, 134] on link "Spouses & Dependents" at bounding box center [978, 130] width 99 height 29
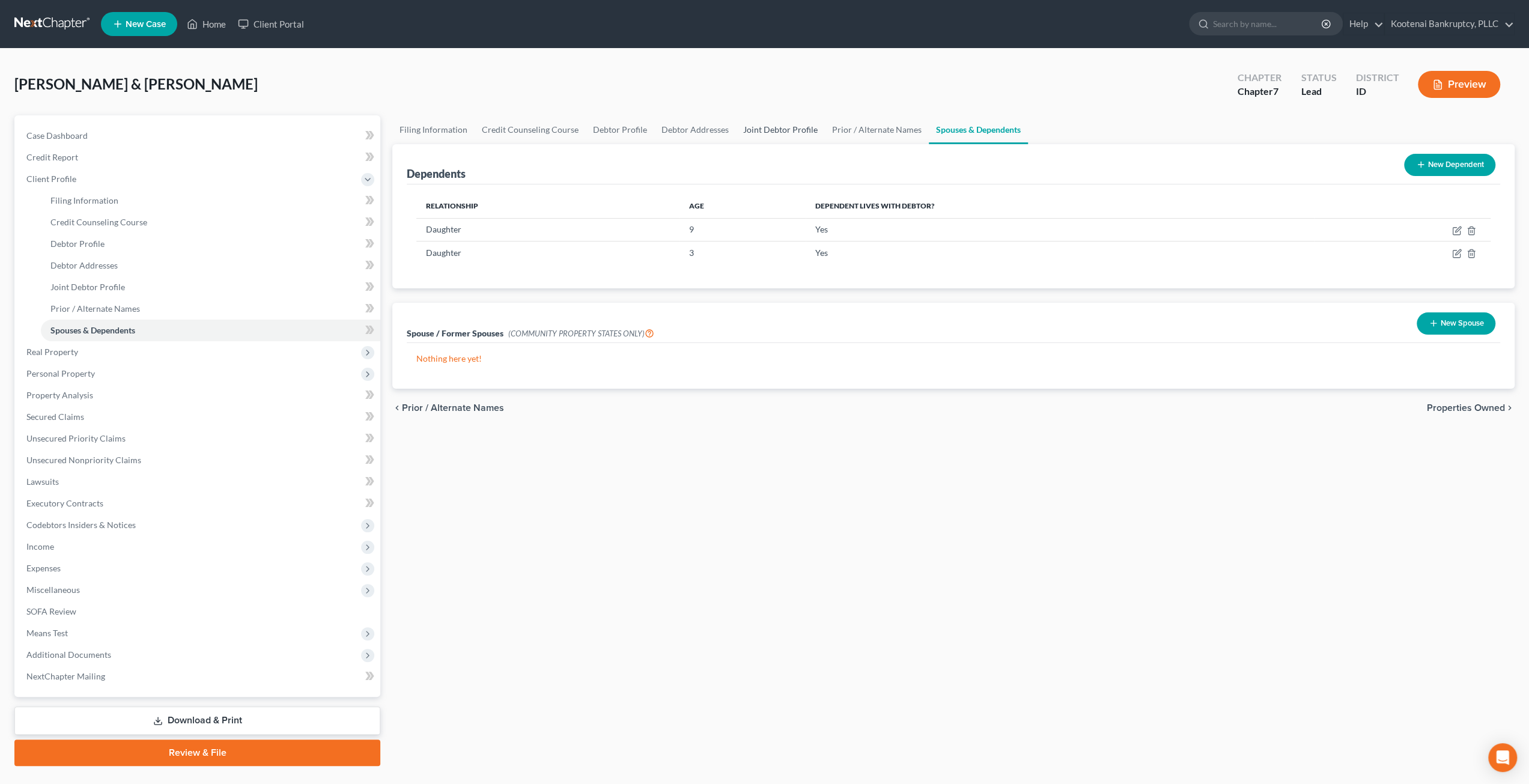
click at [765, 127] on link "Joint Debtor Profile" at bounding box center [780, 130] width 89 height 29
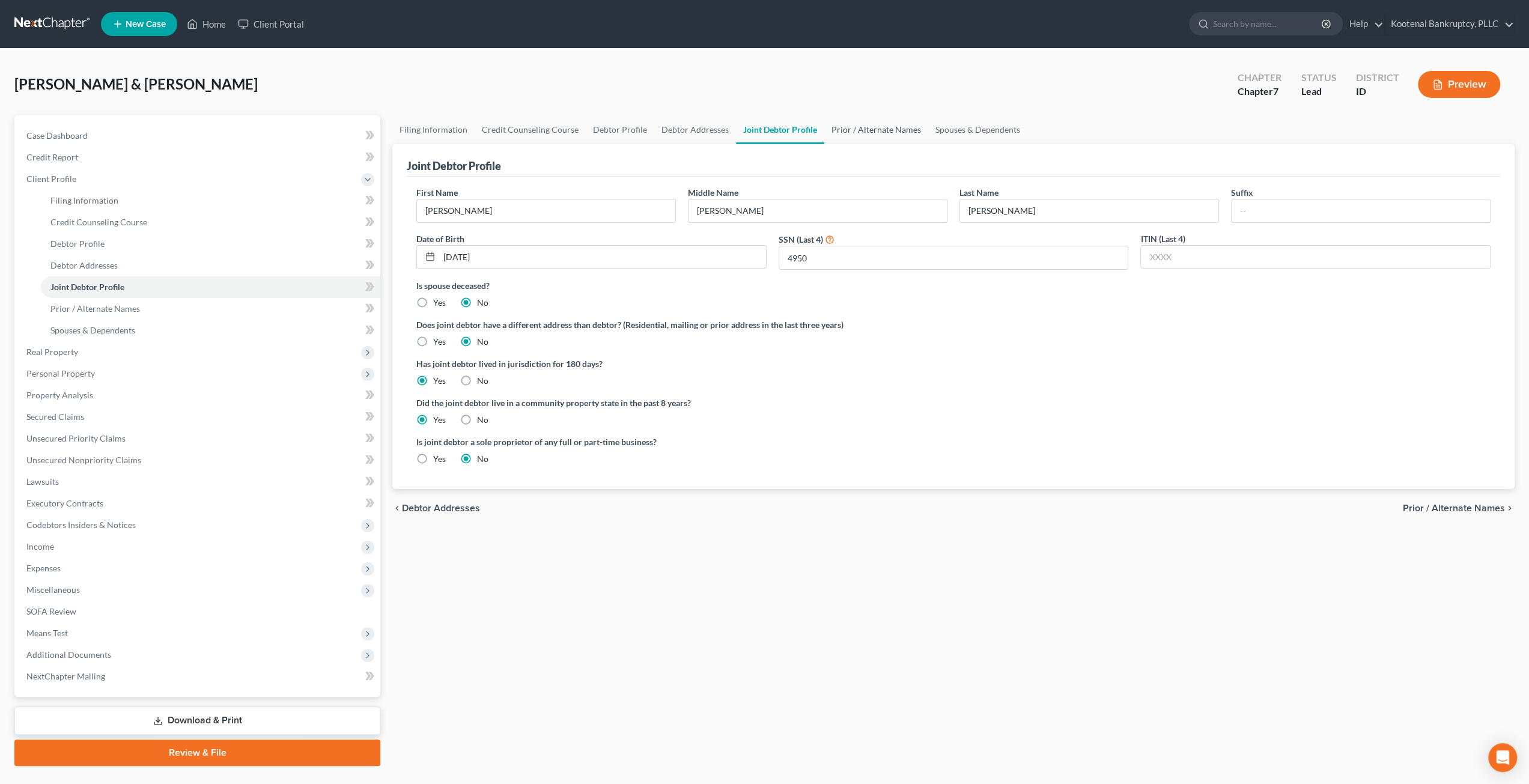
click at [838, 131] on link "Prior / Alternate Names" at bounding box center [876, 130] width 104 height 29
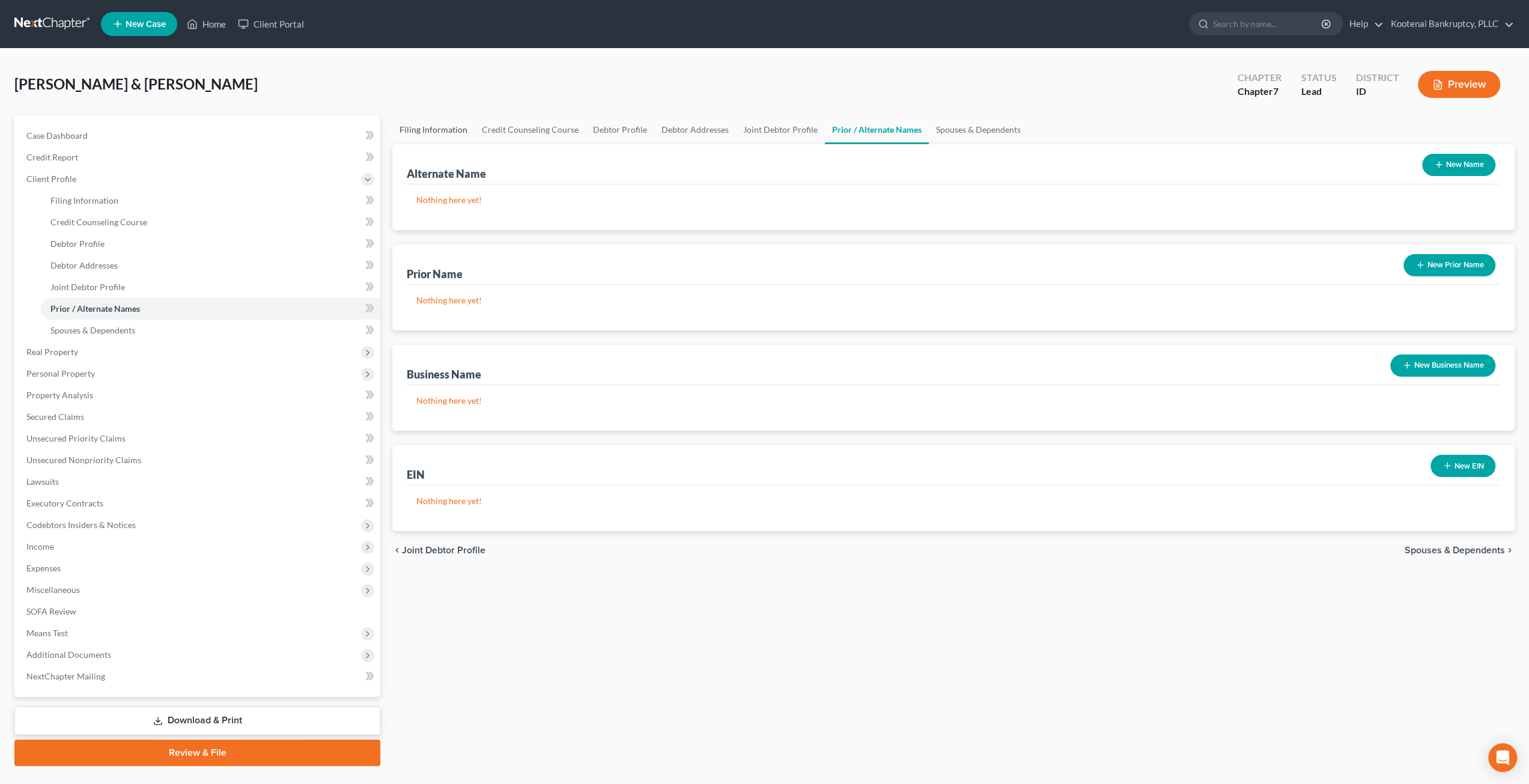
click at [459, 124] on link "Filing Information" at bounding box center [433, 130] width 83 height 29
select select "1"
select select "0"
select select "23"
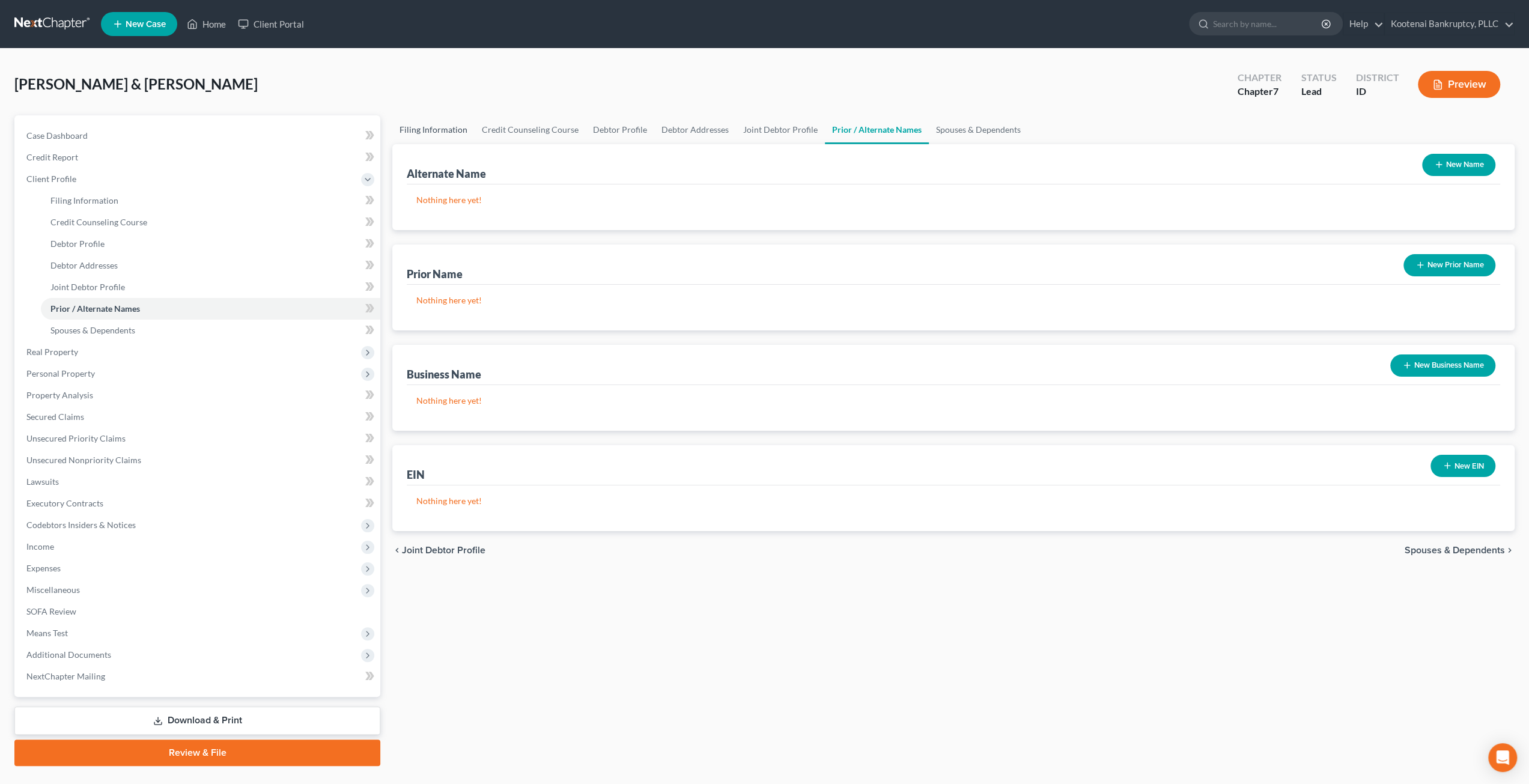
select select "0"
select select "13"
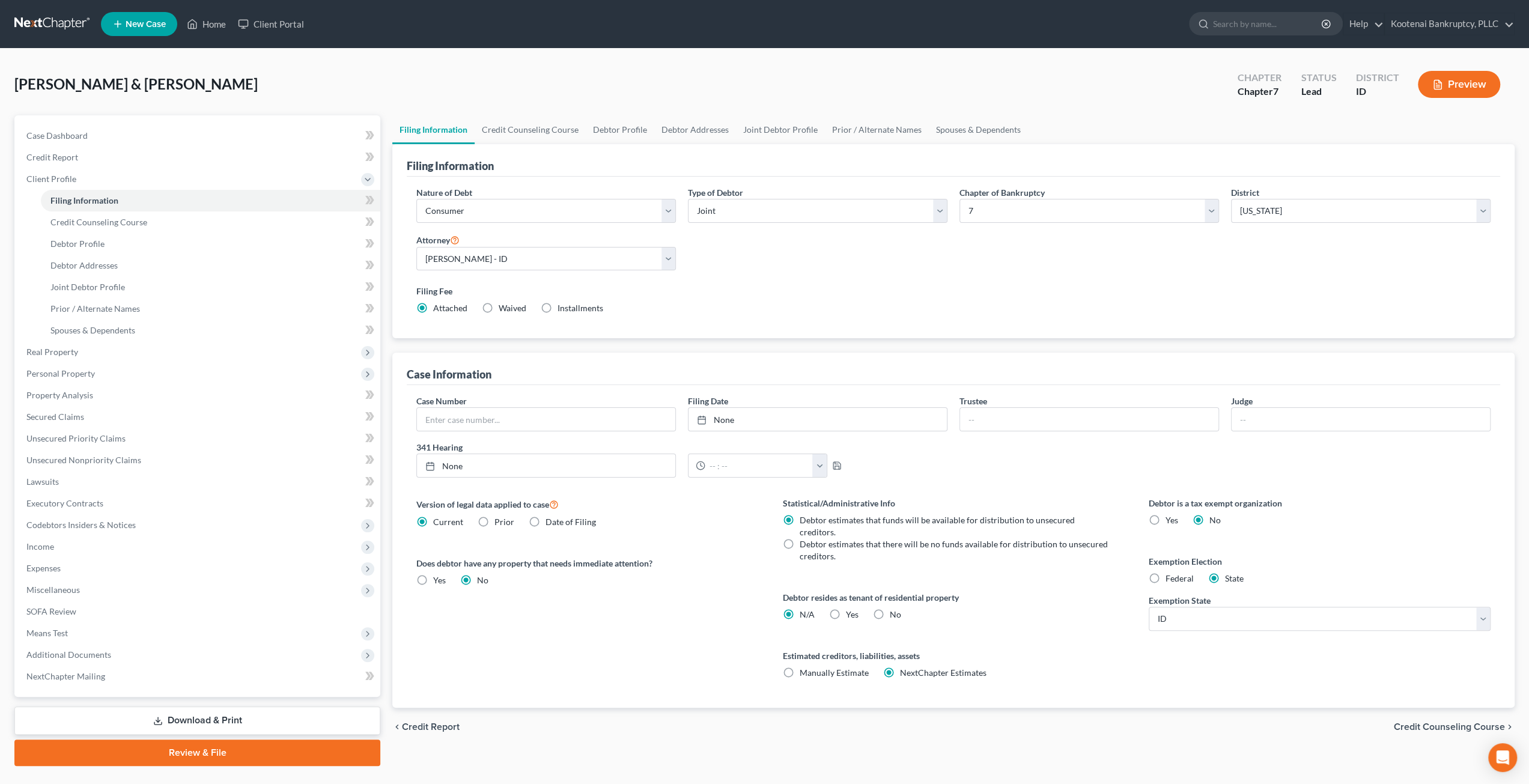
click at [1028, 197] on label "Chapter of Bankruptcy" at bounding box center [1002, 192] width 85 height 13
click at [1021, 213] on select "Select 7 11 12 13" at bounding box center [1089, 211] width 259 height 24
select select "3"
click at [959, 199] on select "Select 7 11 12 13" at bounding box center [1089, 211] width 259 height 24
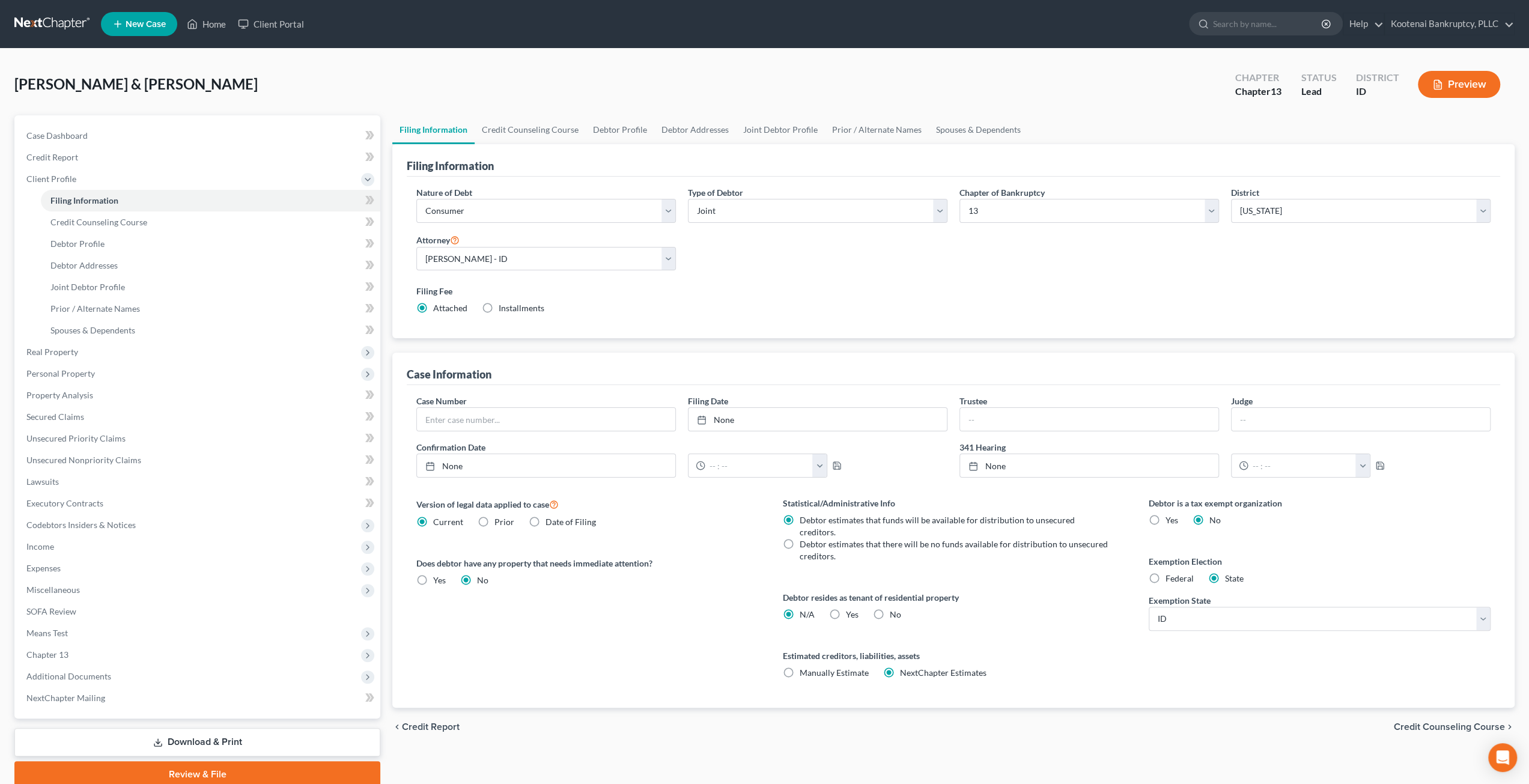
click at [853, 304] on div "Filing Fee Attached Installments Installments" at bounding box center [953, 299] width 1074 height 30
click at [130, 635] on span "Means Test" at bounding box center [198, 633] width 364 height 22
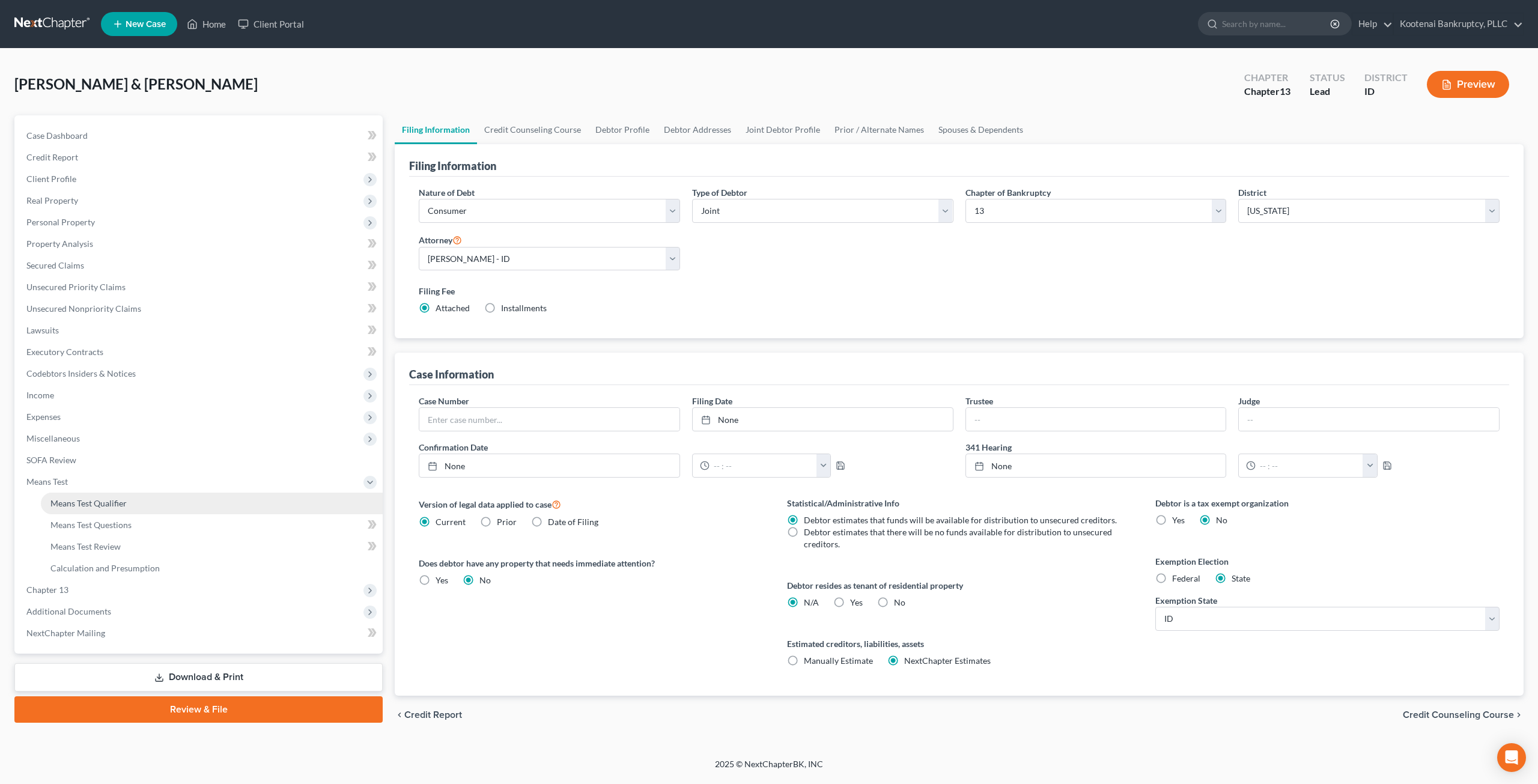
click at [134, 503] on link "Means Test Qualifier" at bounding box center [212, 503] width 342 height 22
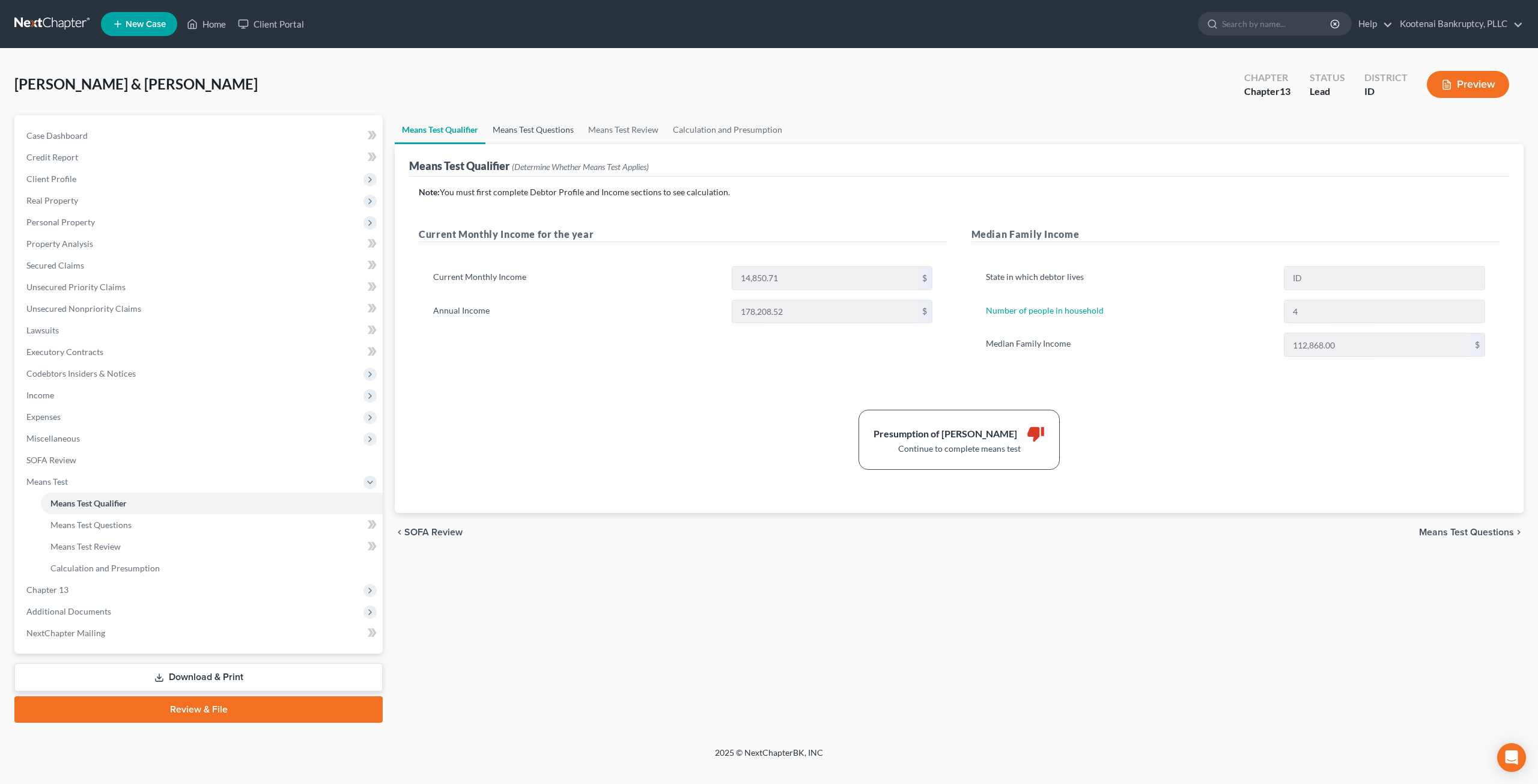
click at [513, 128] on link "Means Test Questions" at bounding box center [533, 130] width 96 height 29
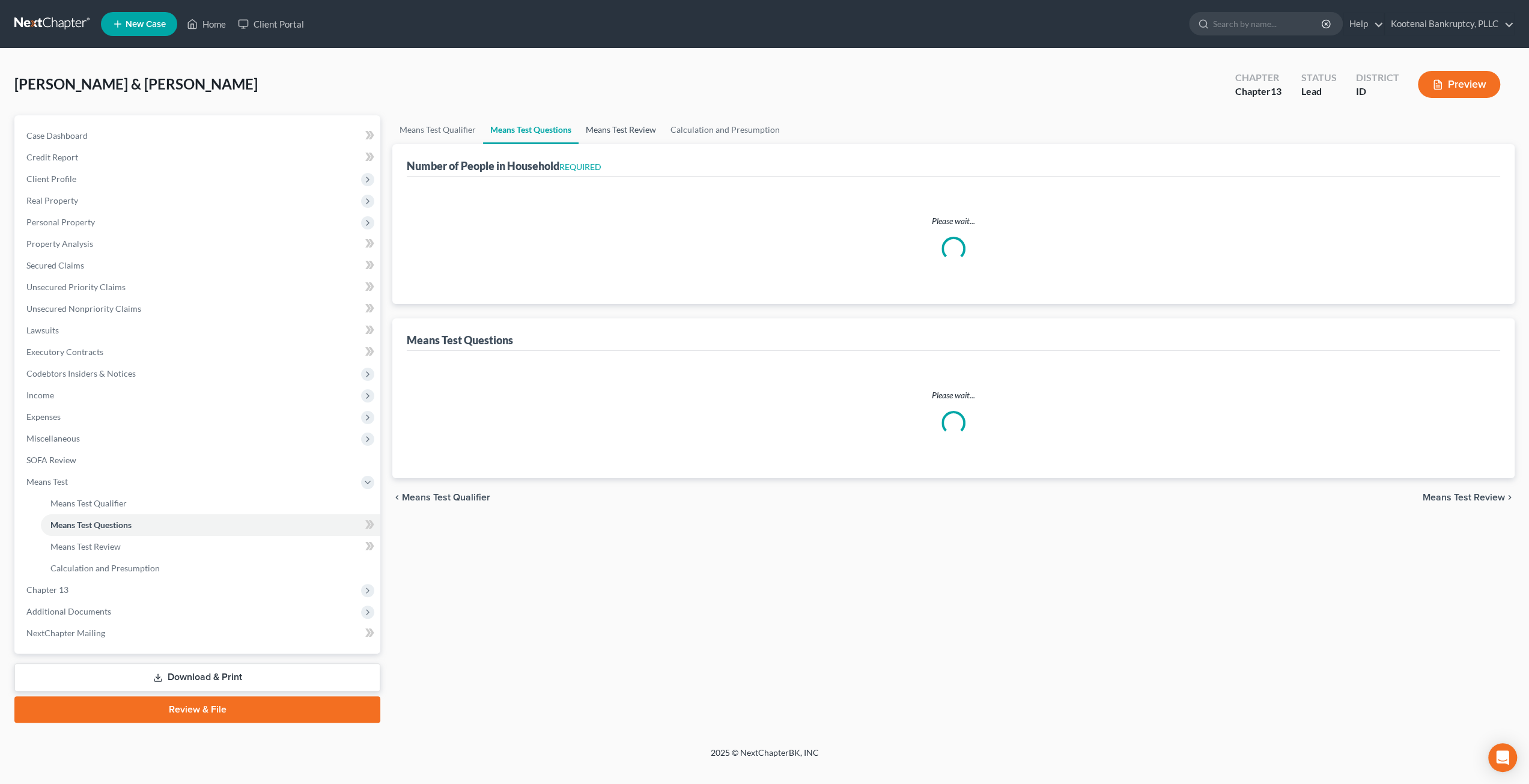
select select "0"
select select "60"
select select "0"
select select "60"
select select "1"
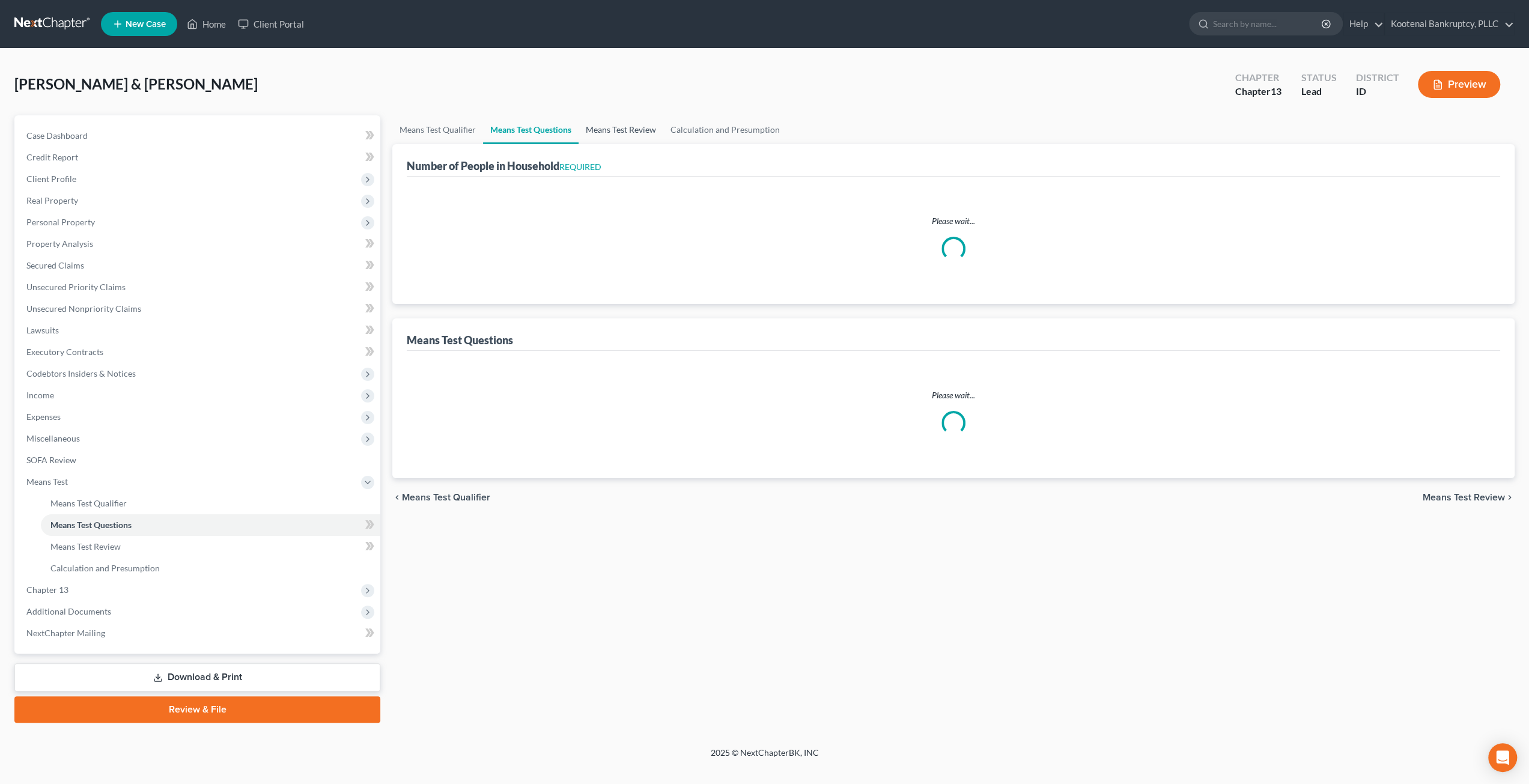
select select "60"
select select "1"
select select "60"
select select "4"
select select "2"
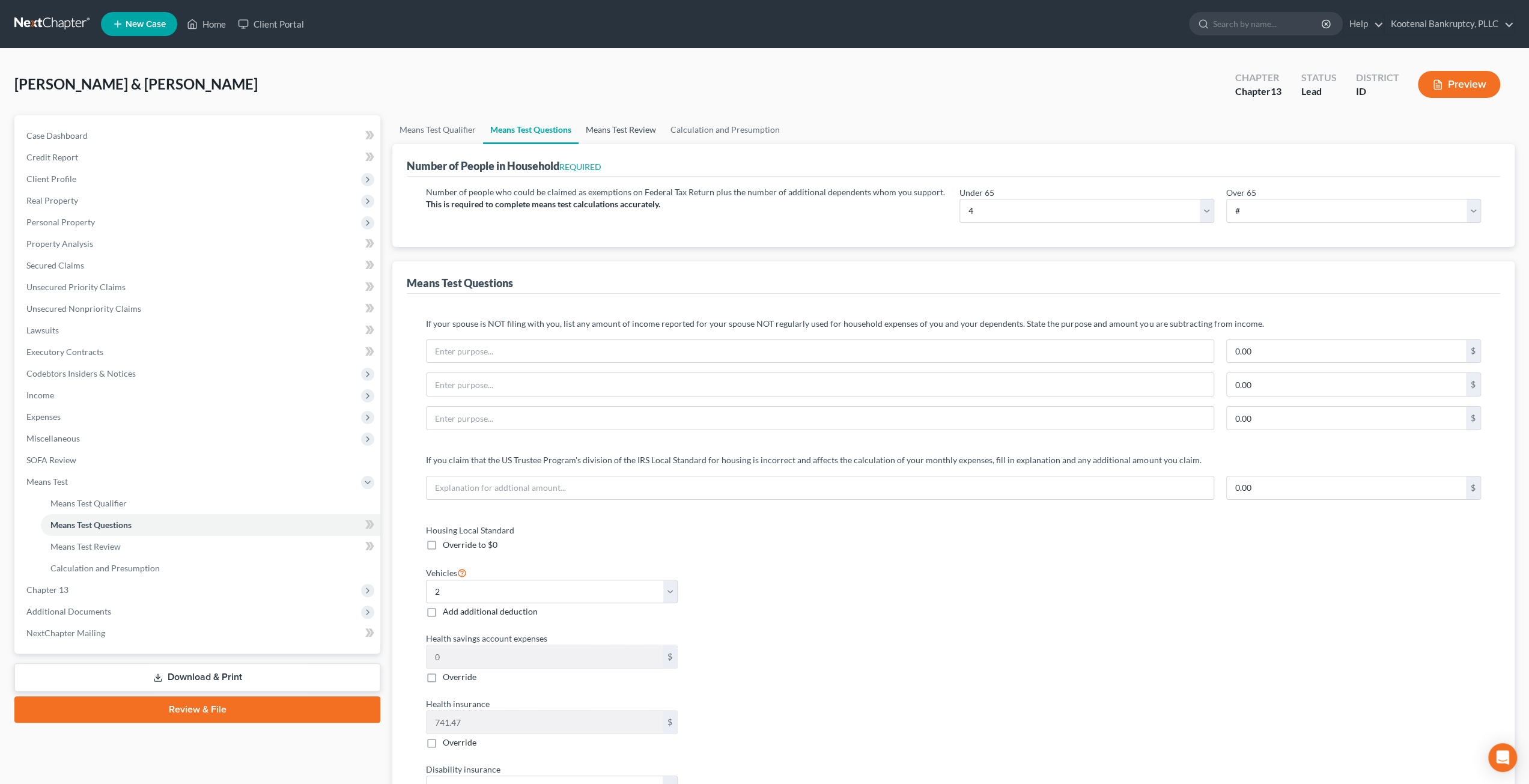
click at [617, 125] on link "Means Test Review" at bounding box center [621, 130] width 85 height 29
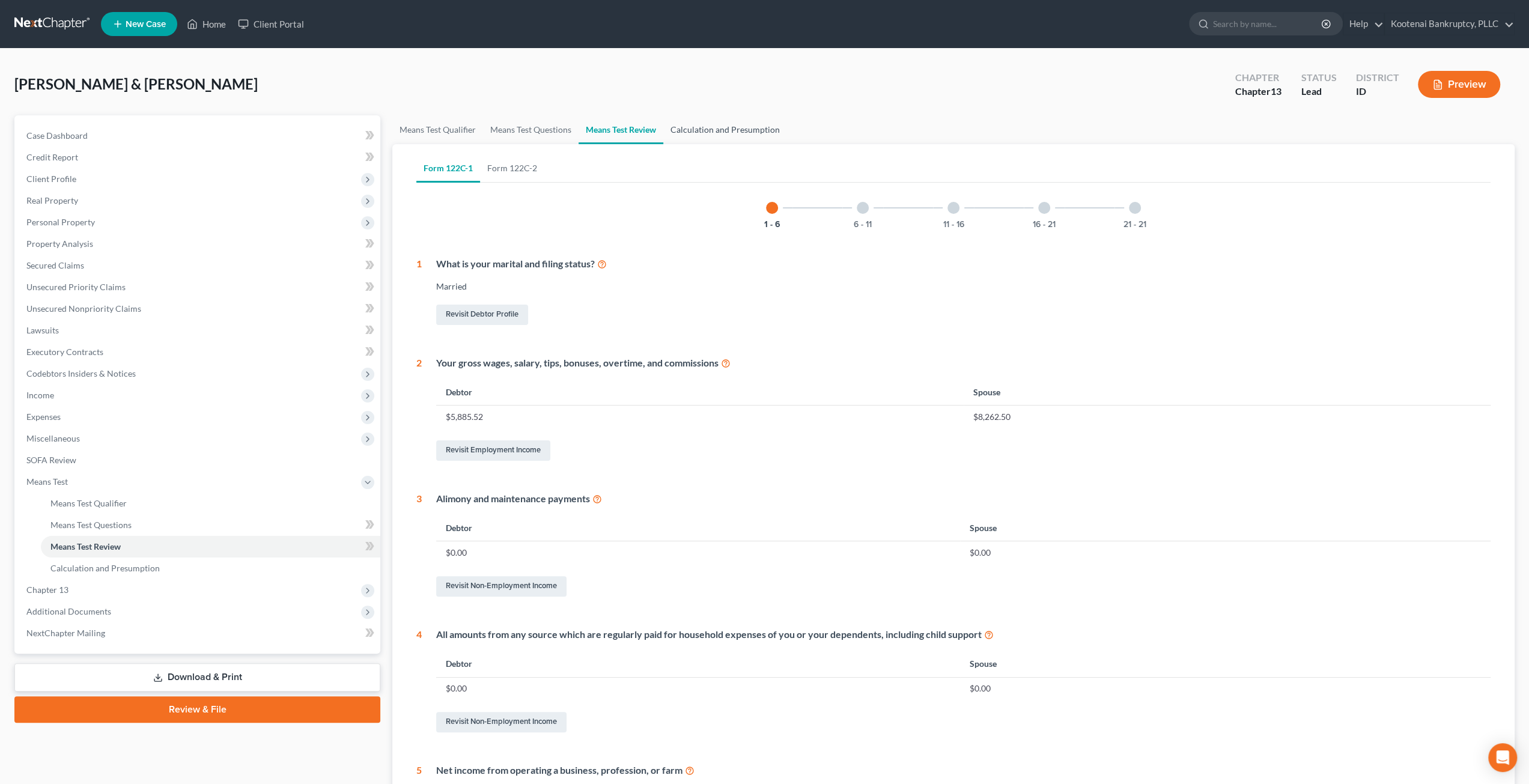
click at [744, 131] on link "Calculation and Presumption" at bounding box center [725, 130] width 123 height 29
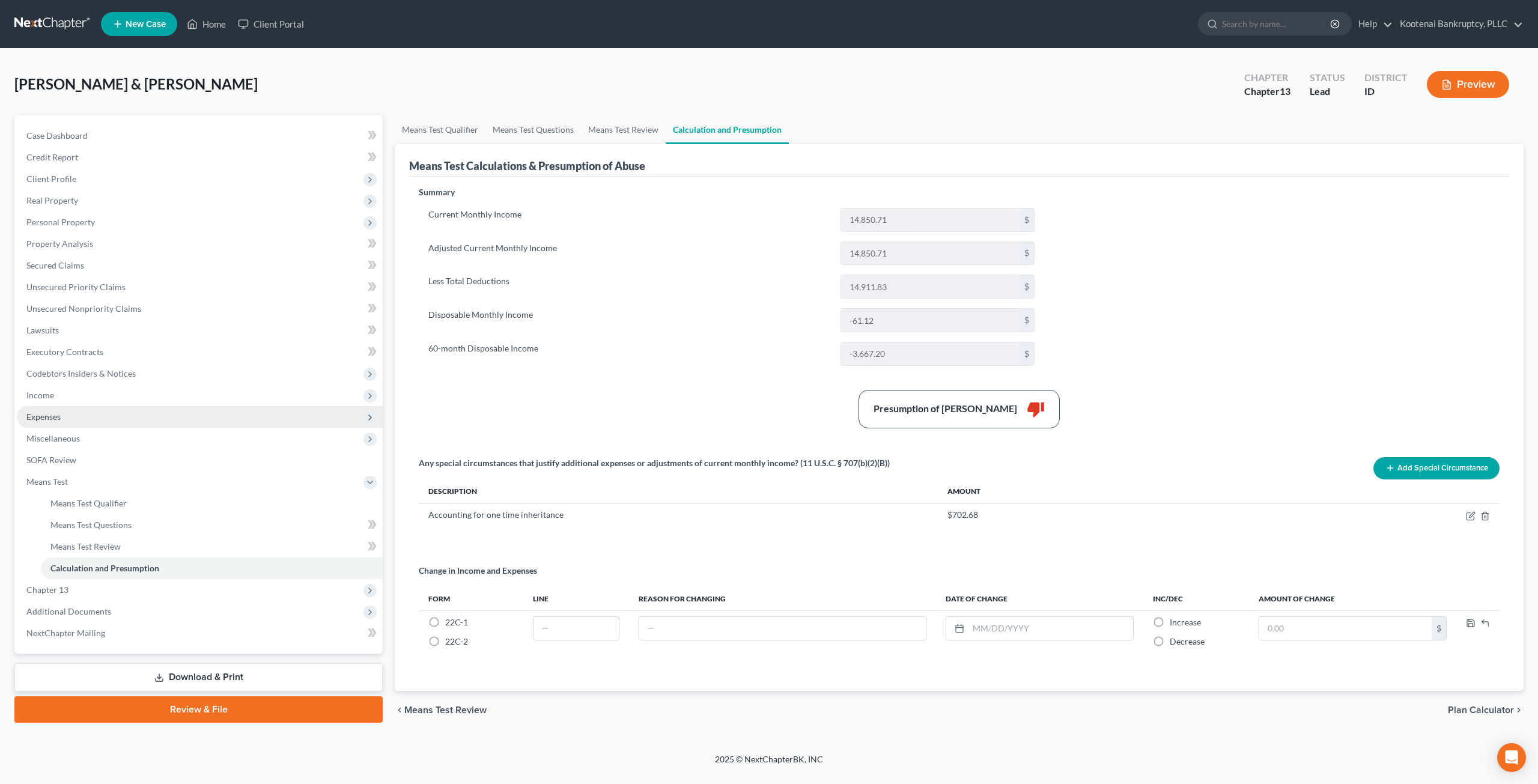
click at [161, 415] on span "Expenses" at bounding box center [199, 416] width 366 height 22
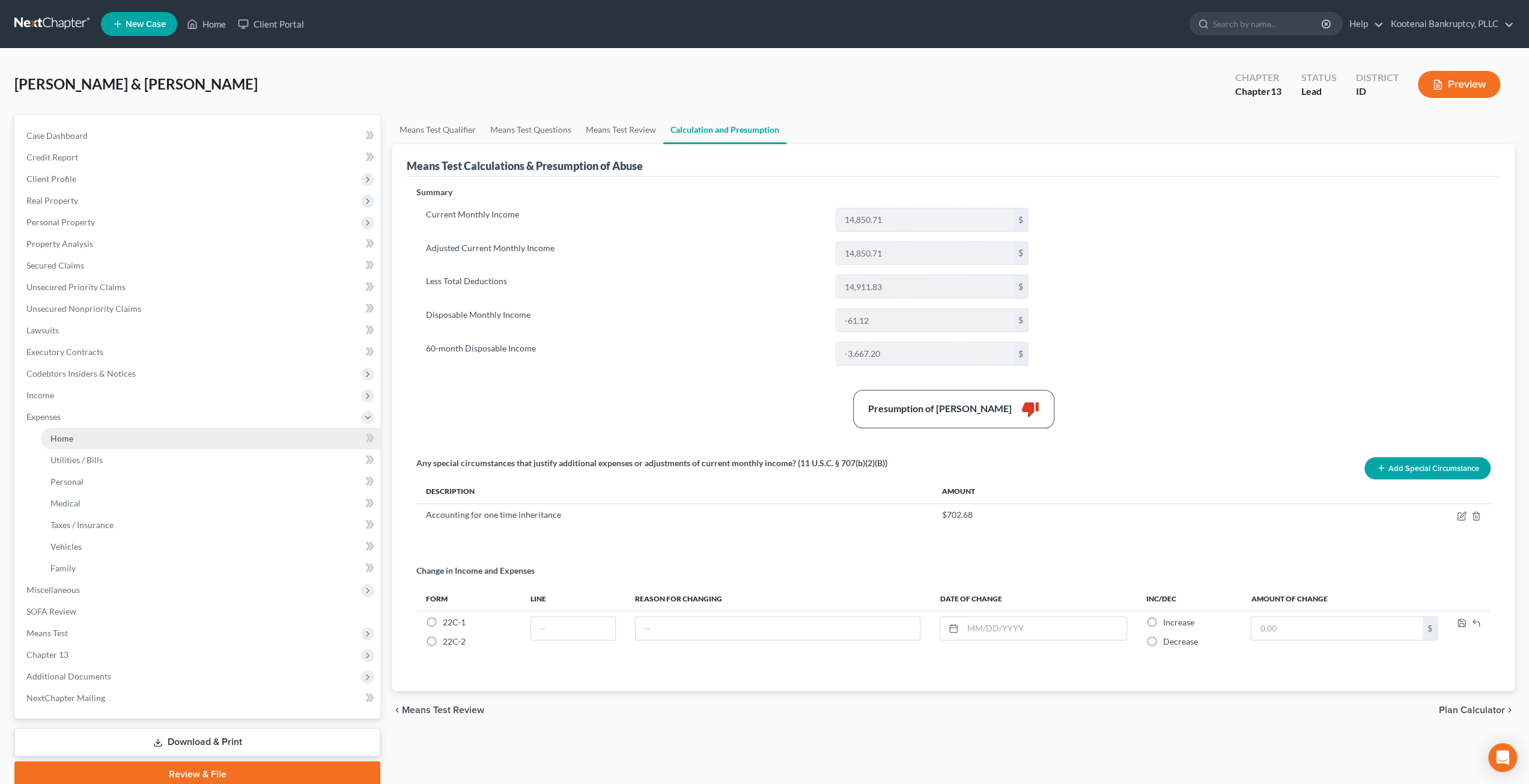
click at [179, 438] on link "Home" at bounding box center [211, 438] width 339 height 22
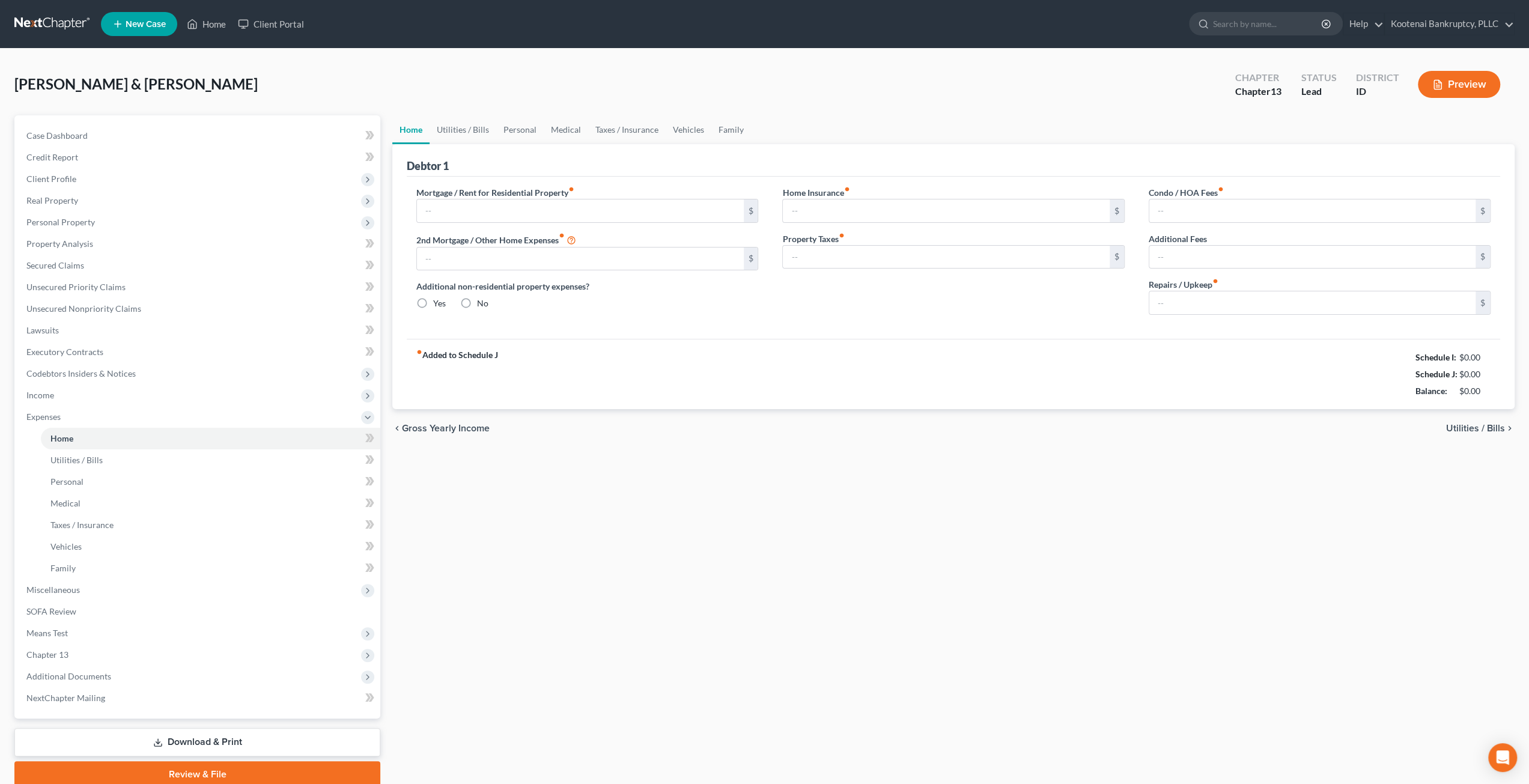
type input "2,886.00"
type input "418.00"
radio input "true"
type input "0.00"
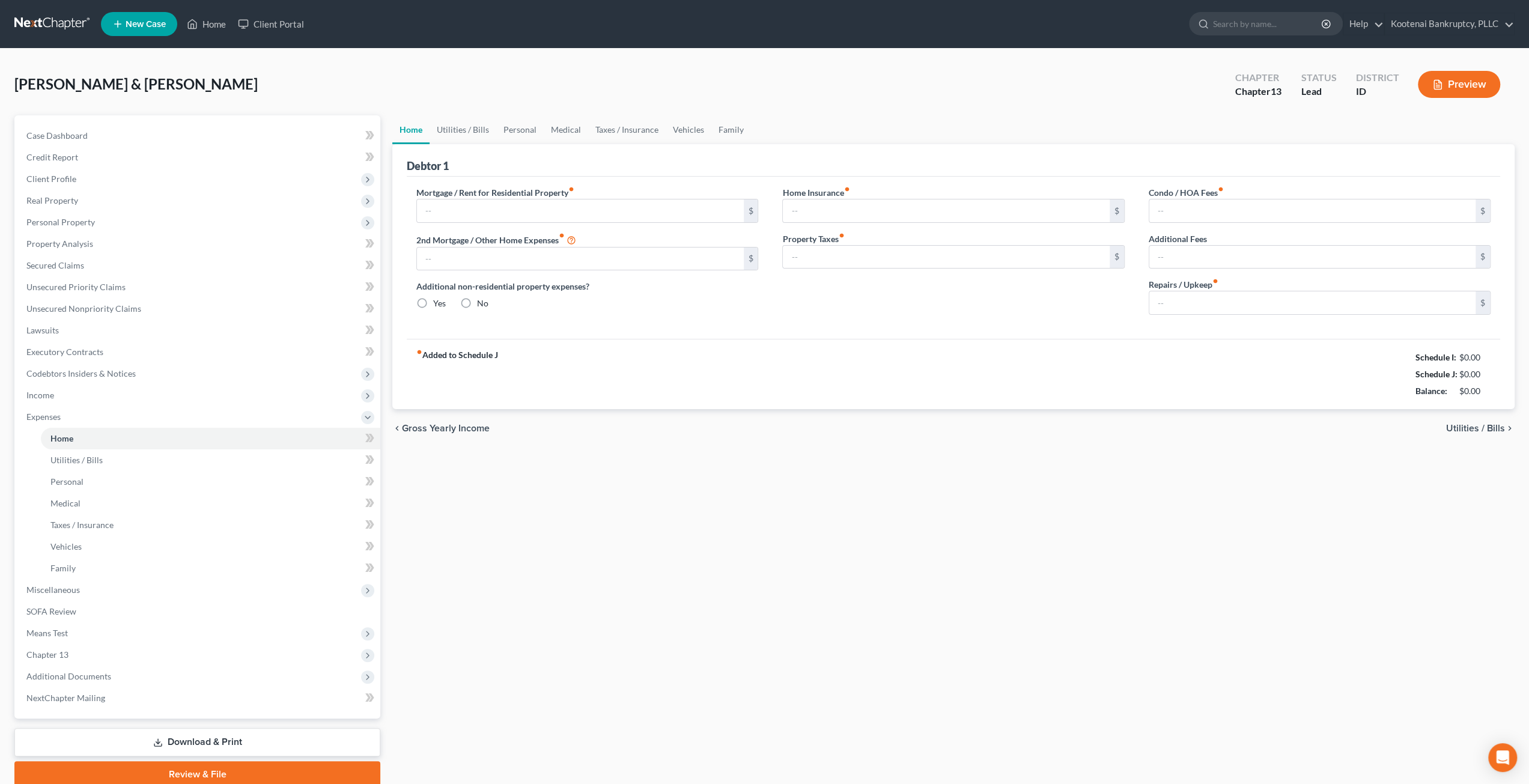
type input "32.00"
type input "0.00"
type input "150.00"
click at [479, 129] on link "Utilities / Bills" at bounding box center [463, 130] width 67 height 29
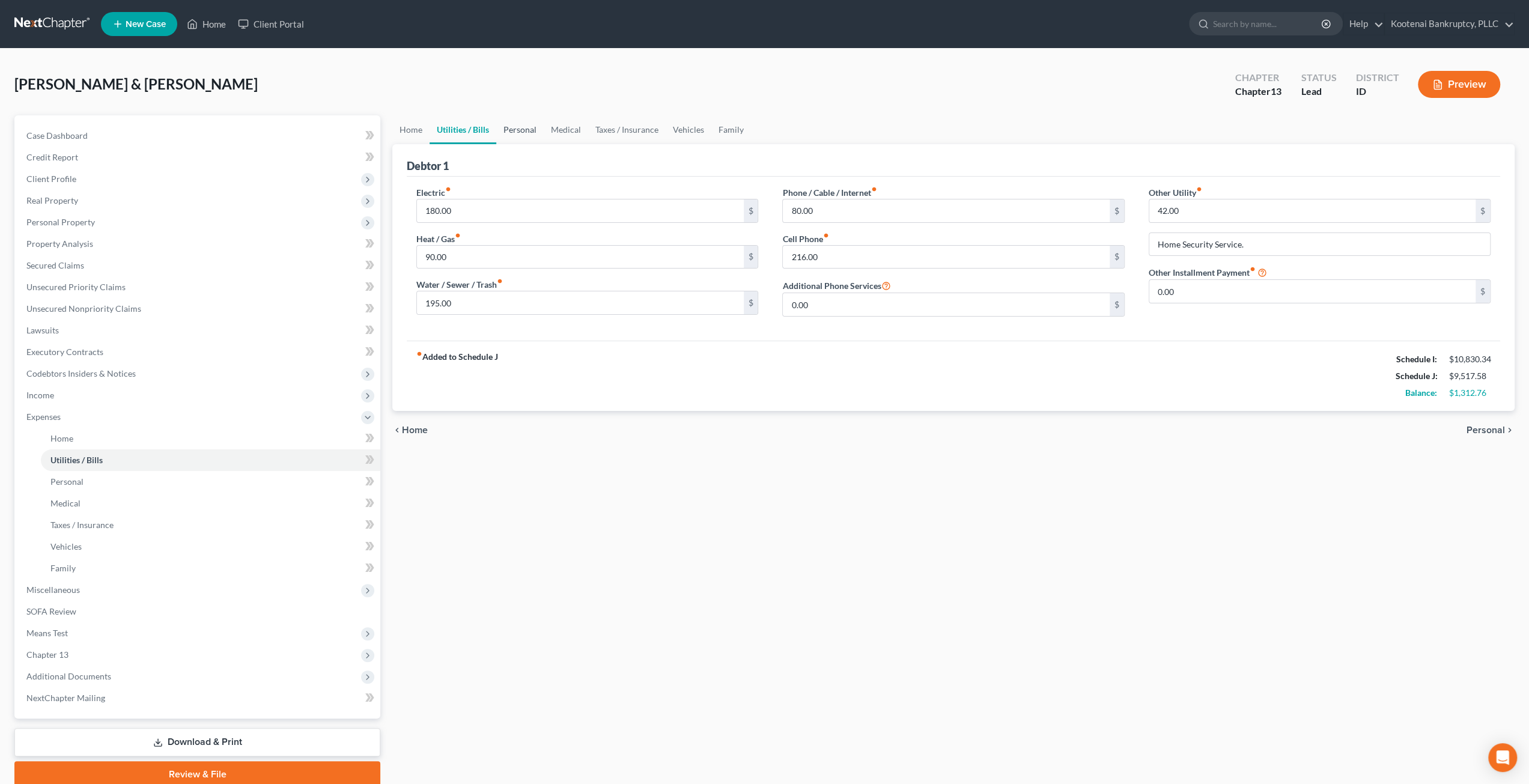
click at [533, 129] on link "Personal" at bounding box center [520, 130] width 48 height 29
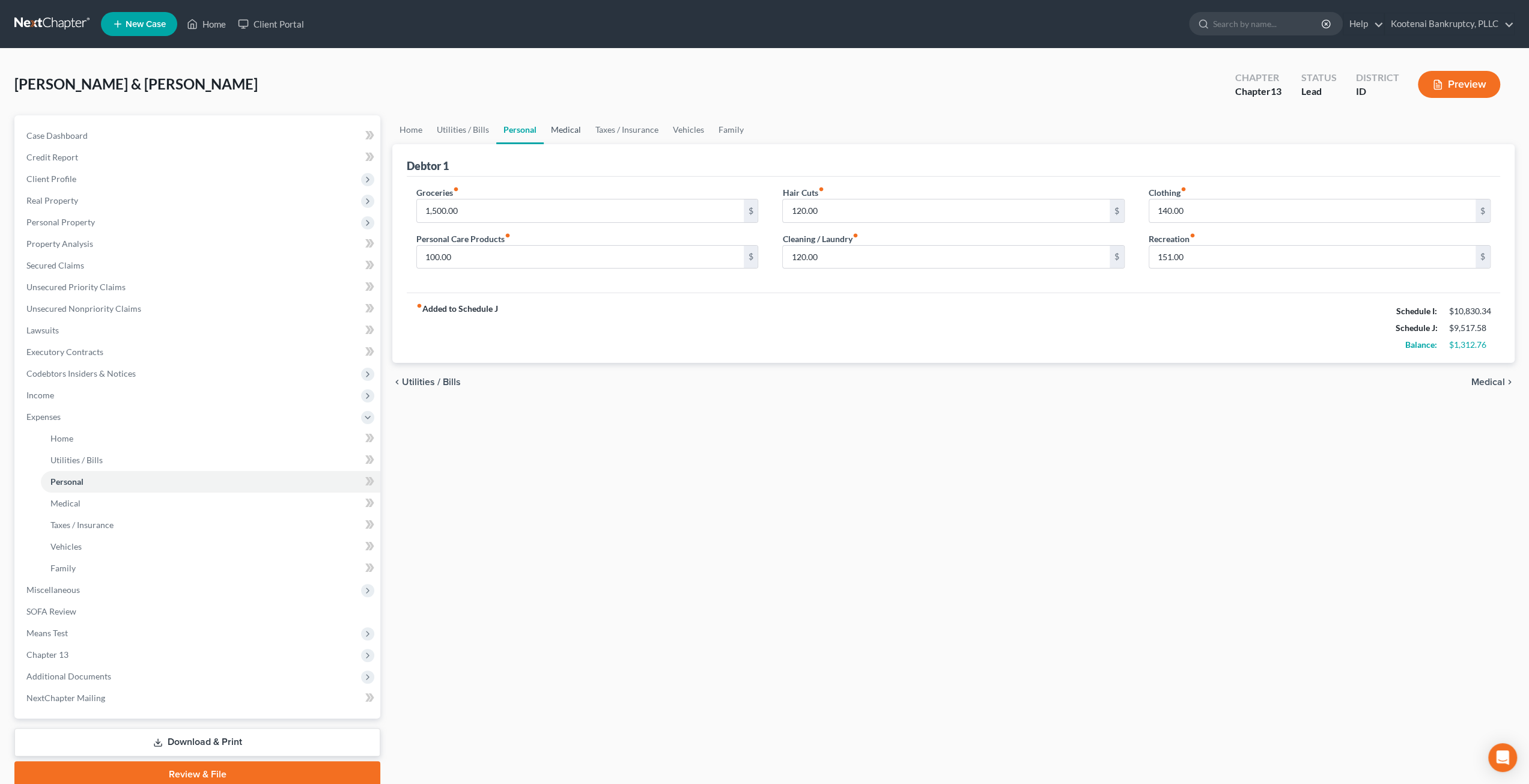
click at [565, 129] on link "Medical" at bounding box center [566, 130] width 44 height 29
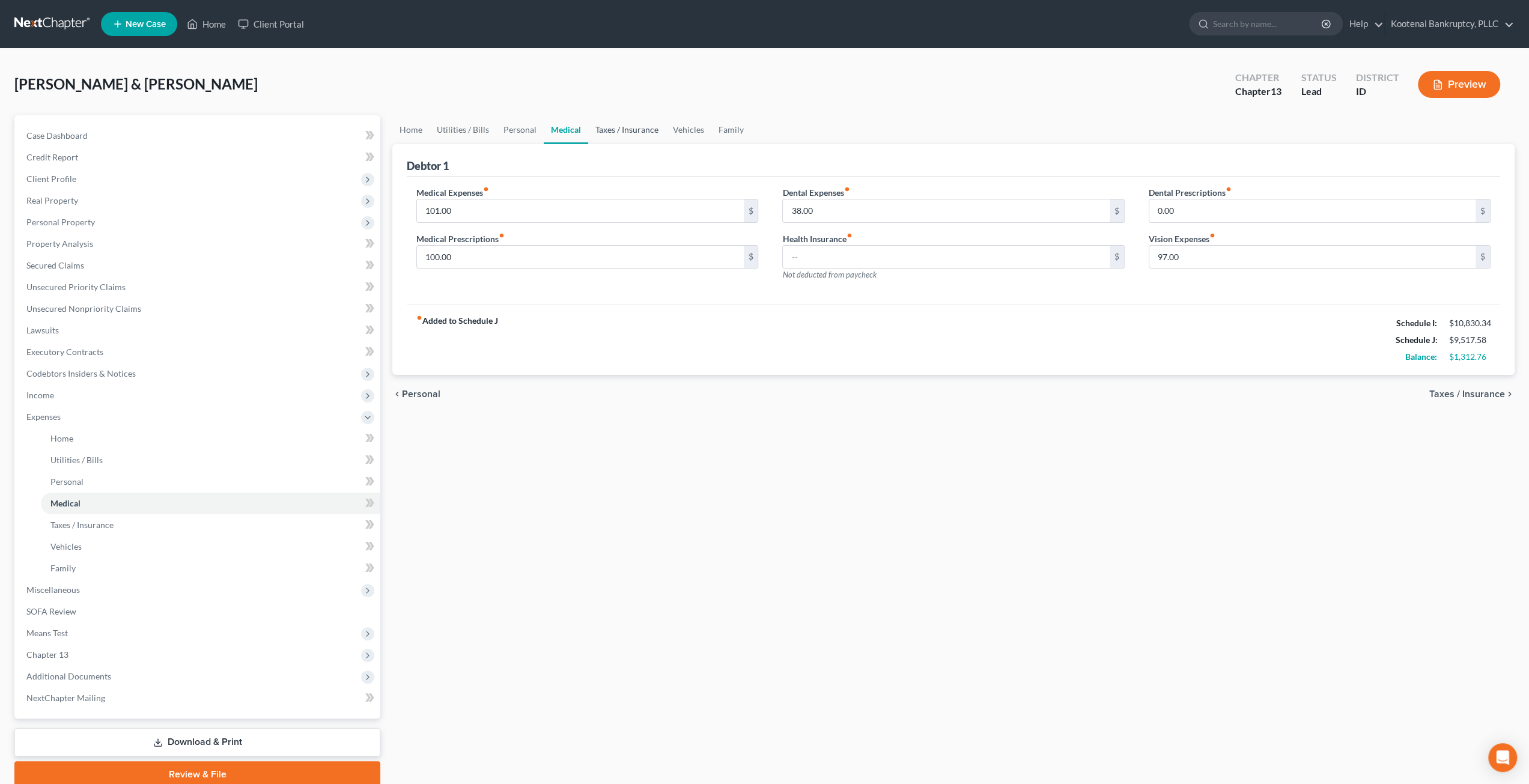
click at [630, 130] on link "Taxes / Insurance" at bounding box center [627, 130] width 77 height 29
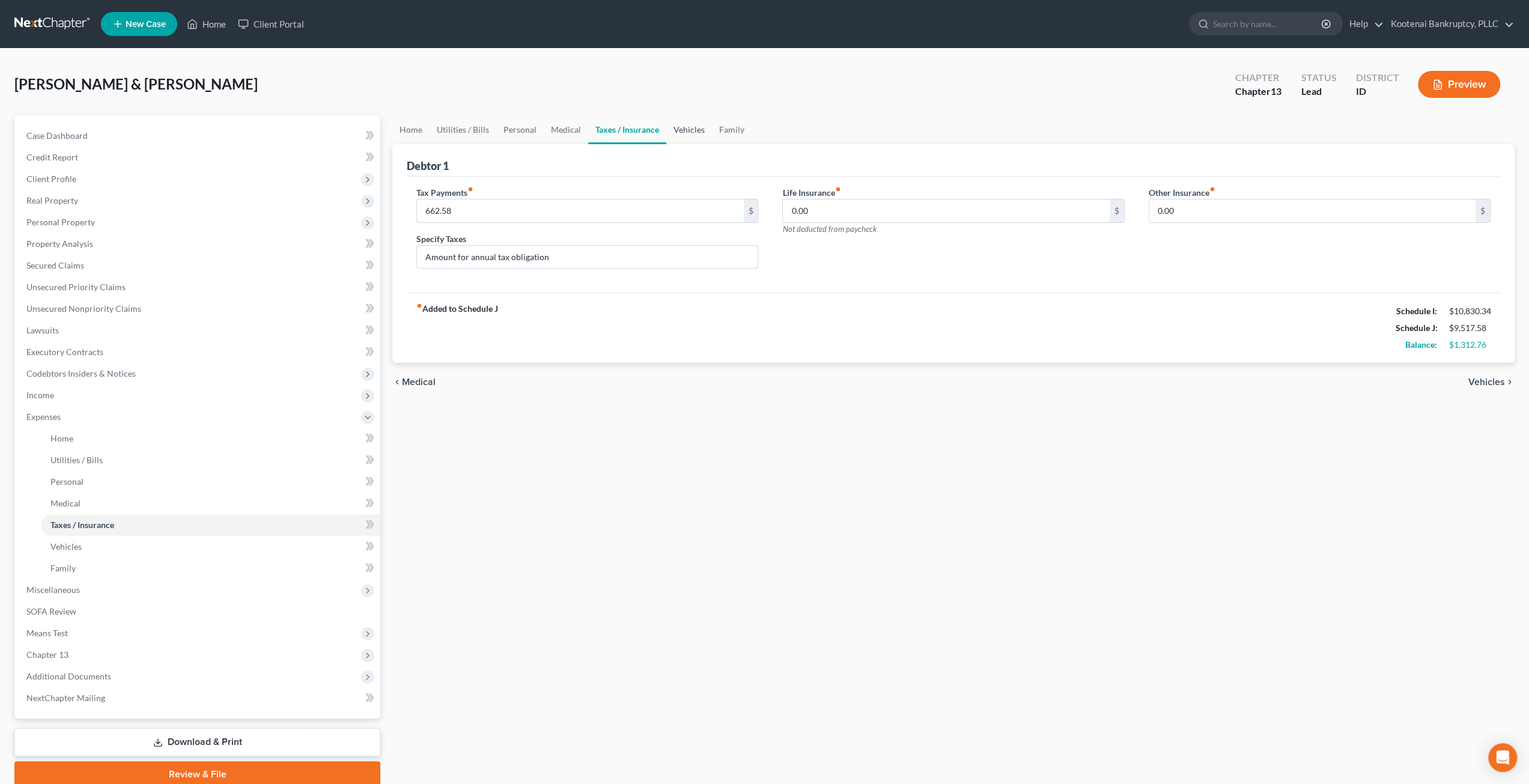
click at [685, 129] on link "Vehicles" at bounding box center [689, 130] width 46 height 29
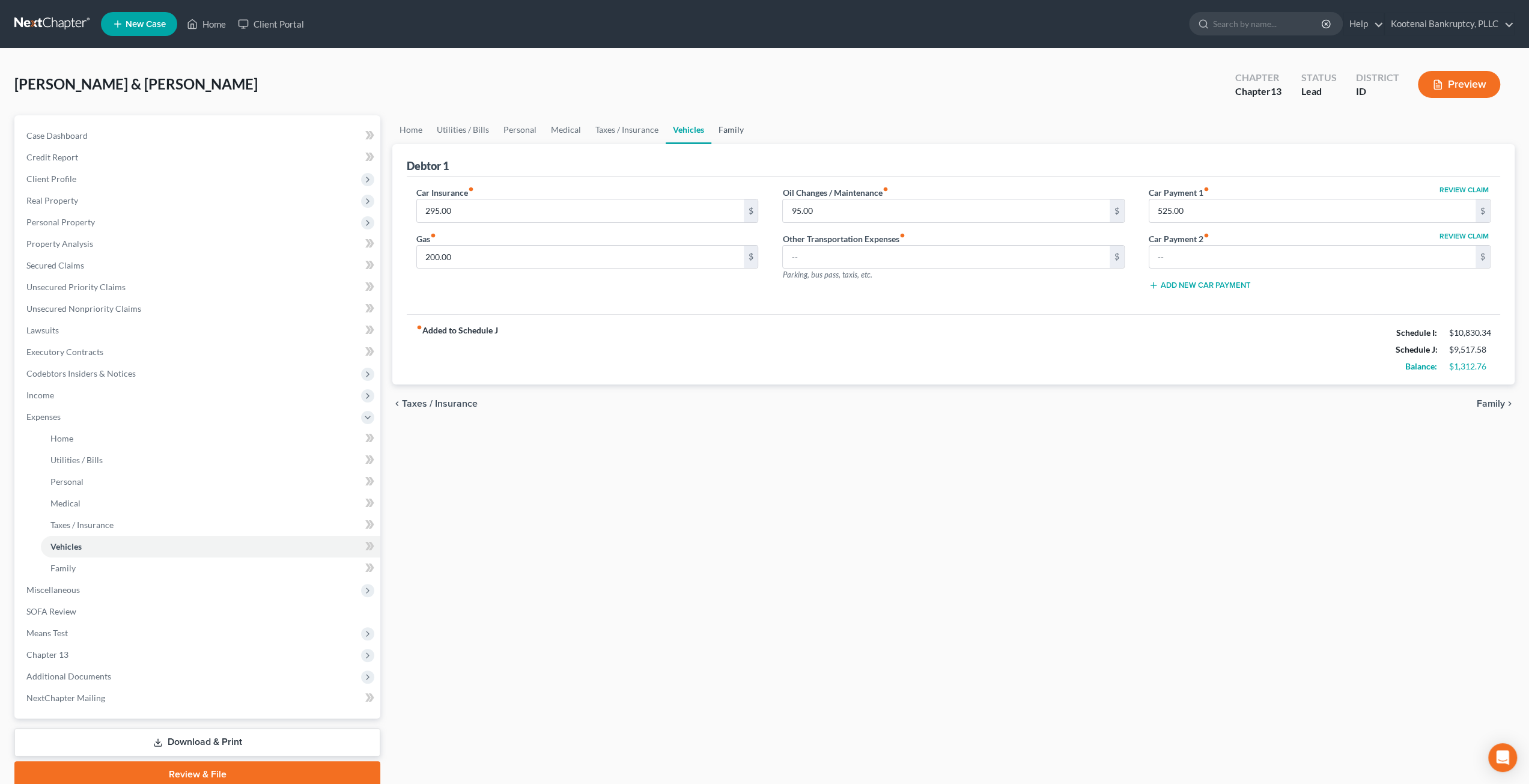
click at [725, 129] on link "Family" at bounding box center [731, 130] width 40 height 29
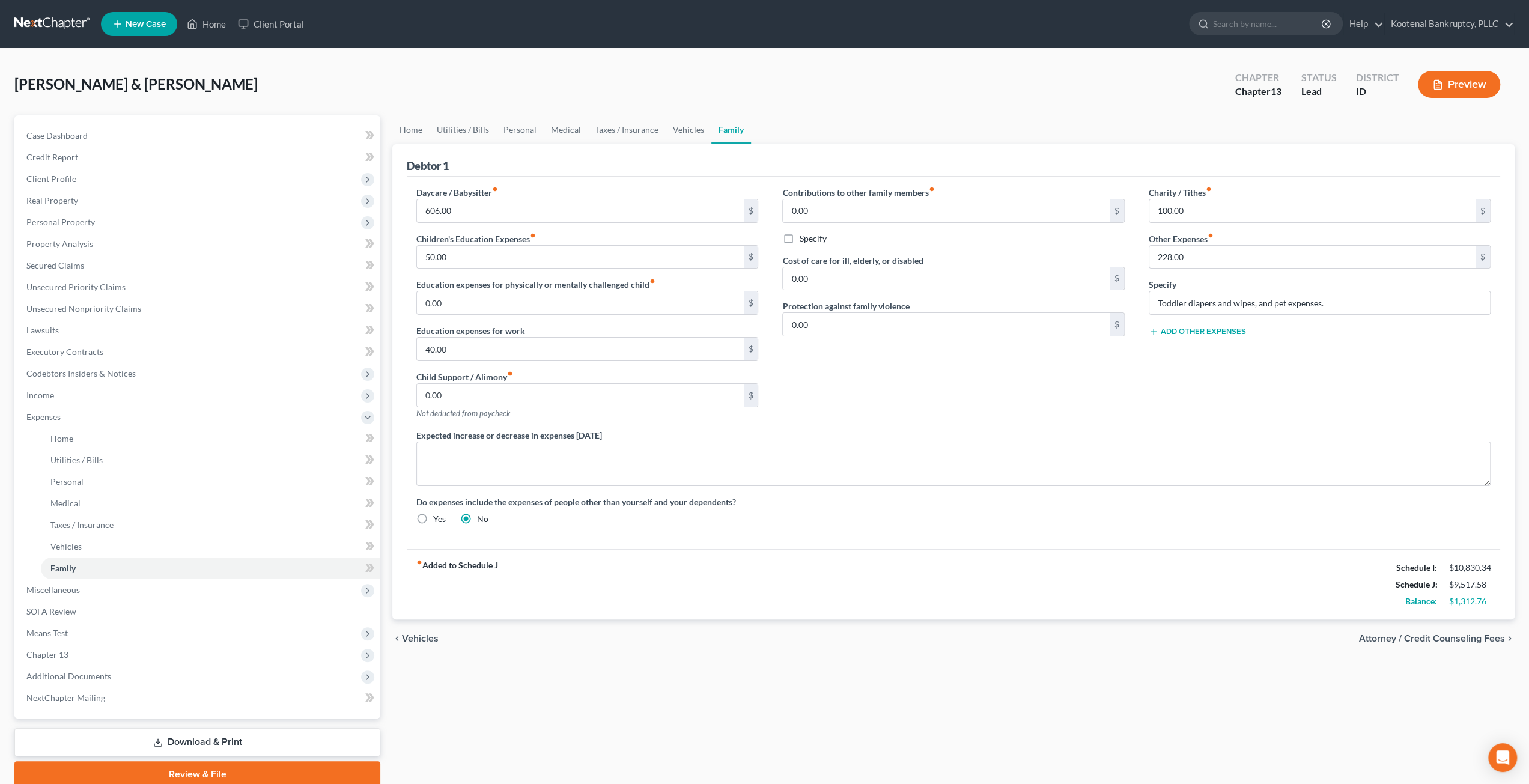
click at [930, 121] on ul "Home Utilities / Bills Personal Medical Taxes / Insurance Vehicles Family" at bounding box center [953, 130] width 1122 height 29
click at [137, 176] on span "Client Profile" at bounding box center [198, 179] width 364 height 22
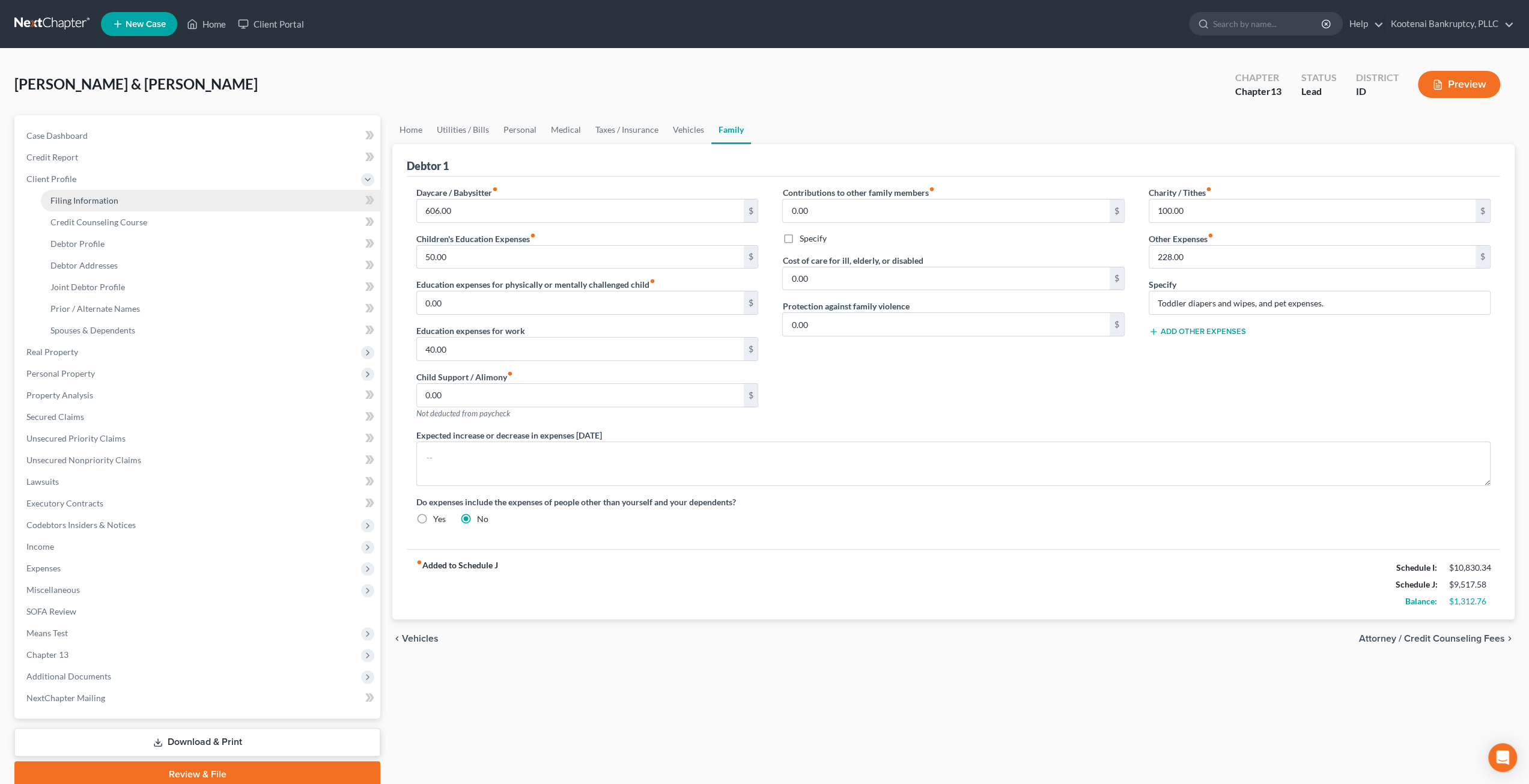
click at [141, 196] on link "Filing Information" at bounding box center [211, 201] width 339 height 22
select select "1"
select select "3"
select select "23"
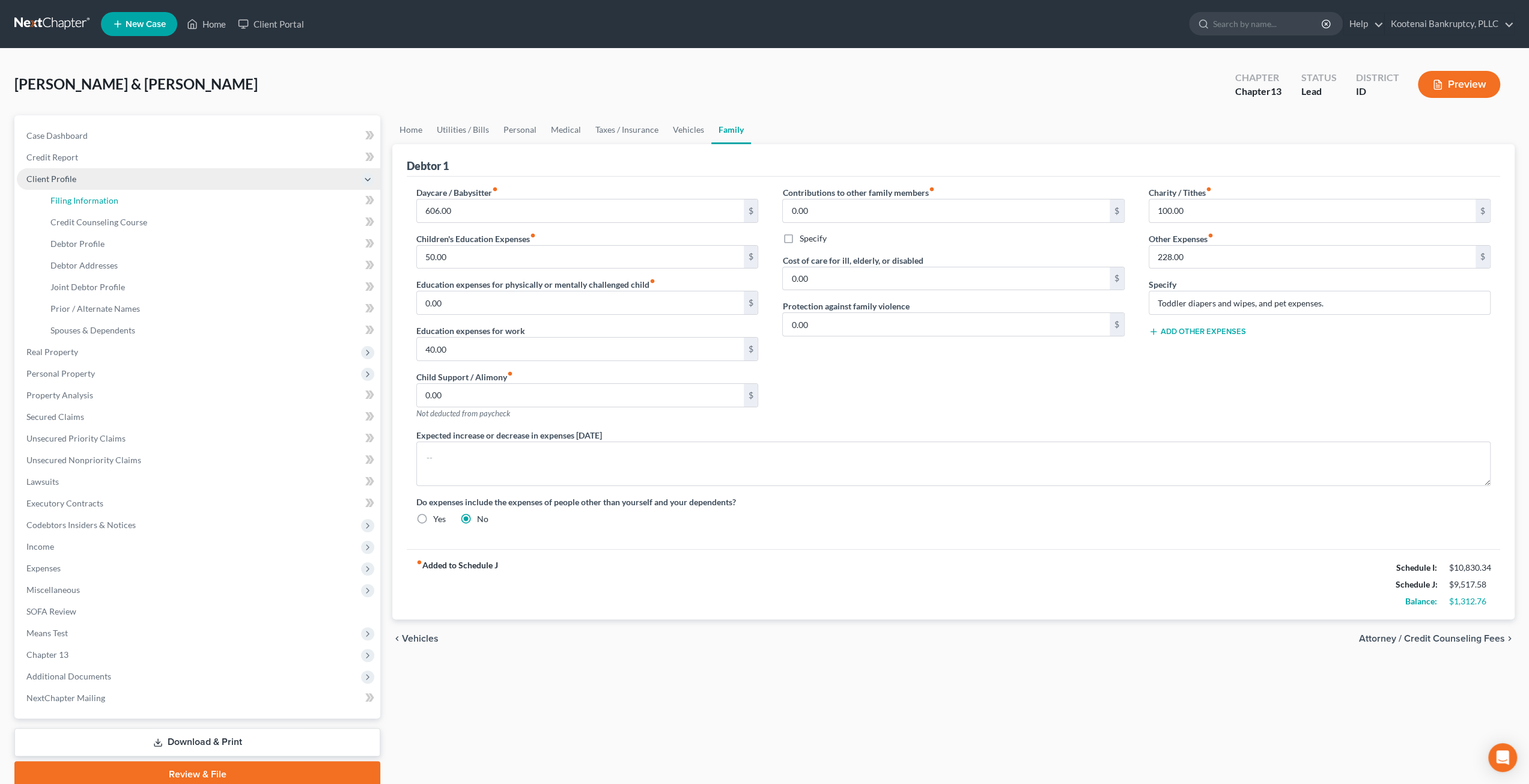
select select "0"
select select "13"
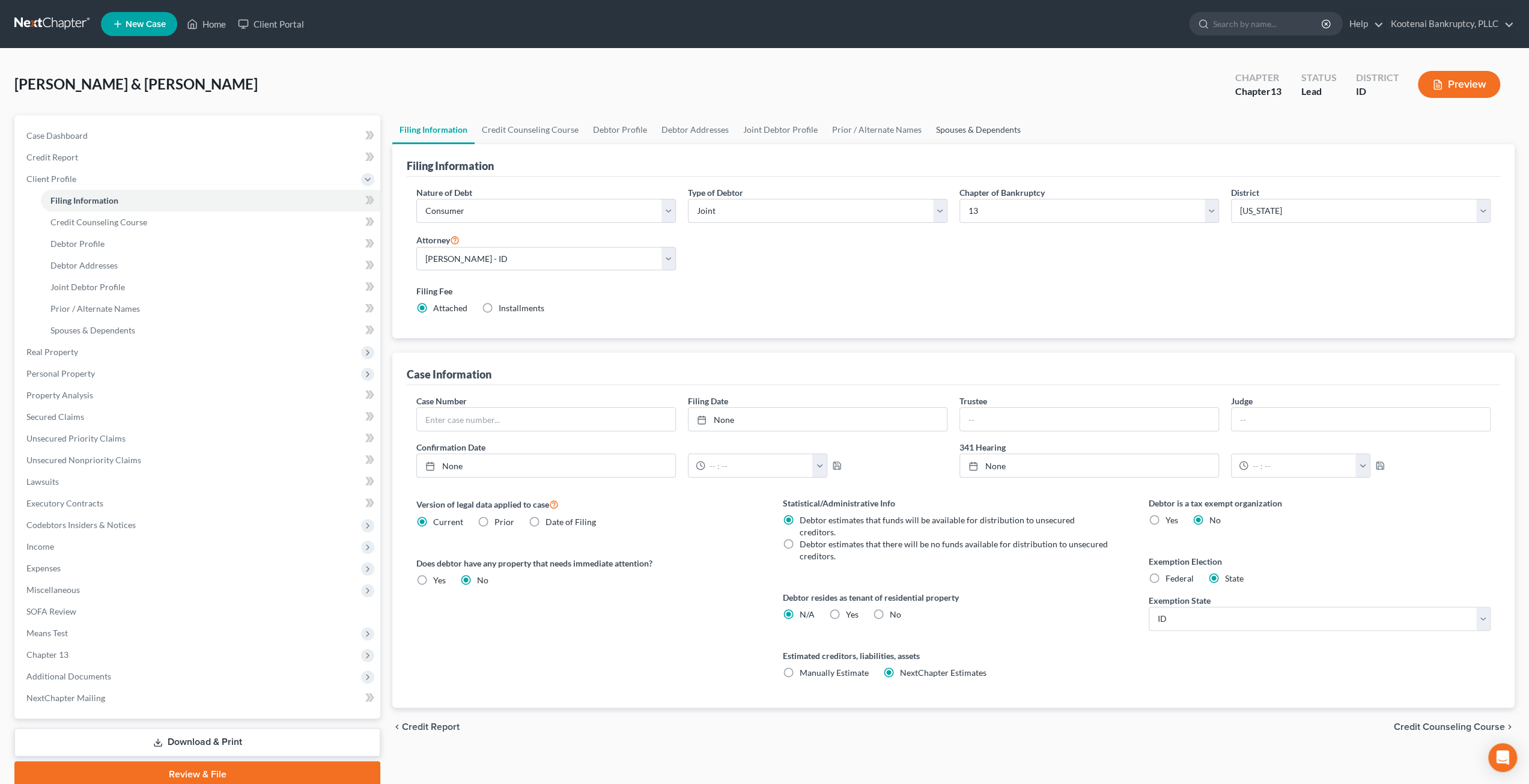
click at [966, 131] on link "Spouses & Dependents" at bounding box center [978, 130] width 99 height 29
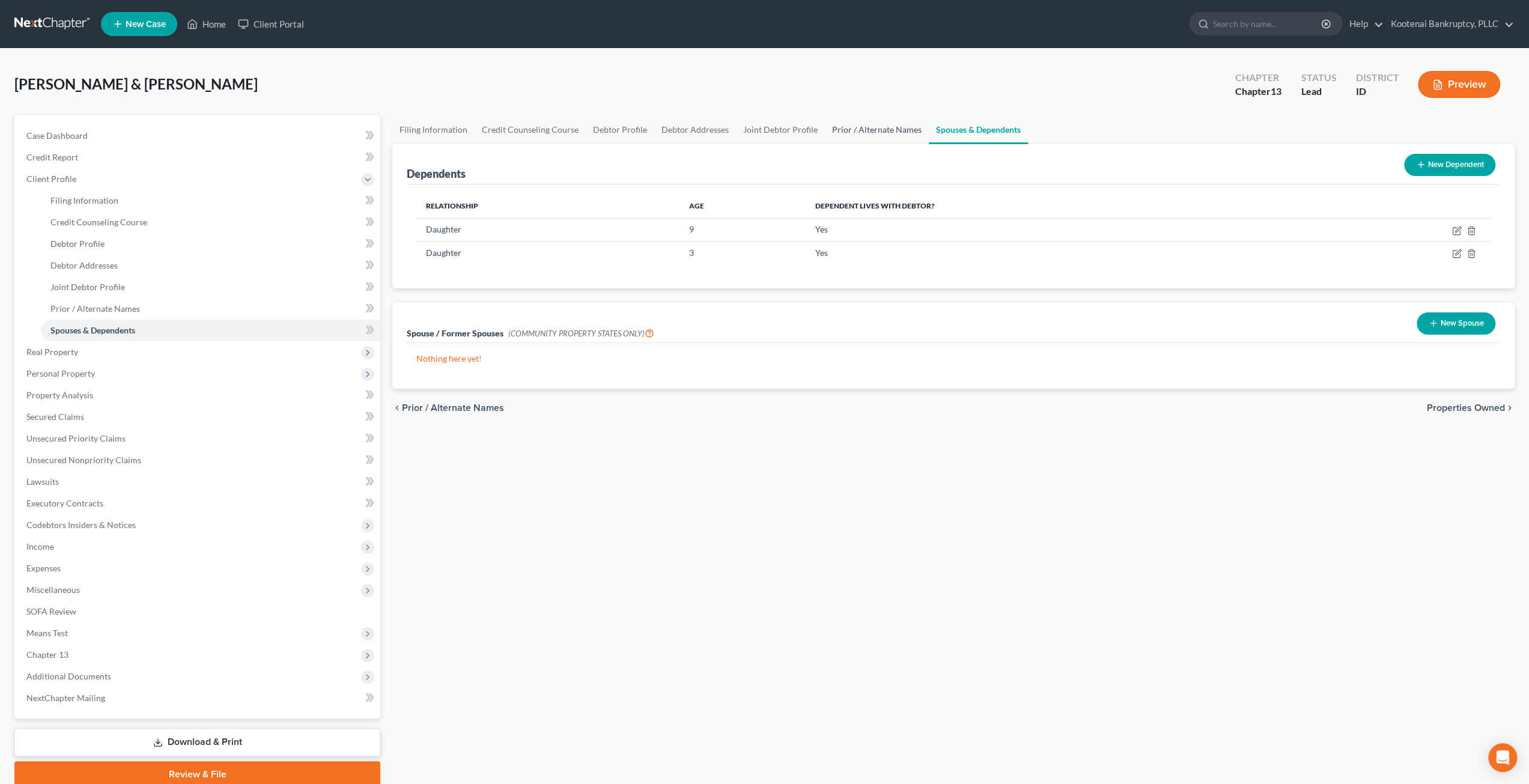
click at [860, 129] on link "Prior / Alternate Names" at bounding box center [877, 130] width 104 height 29
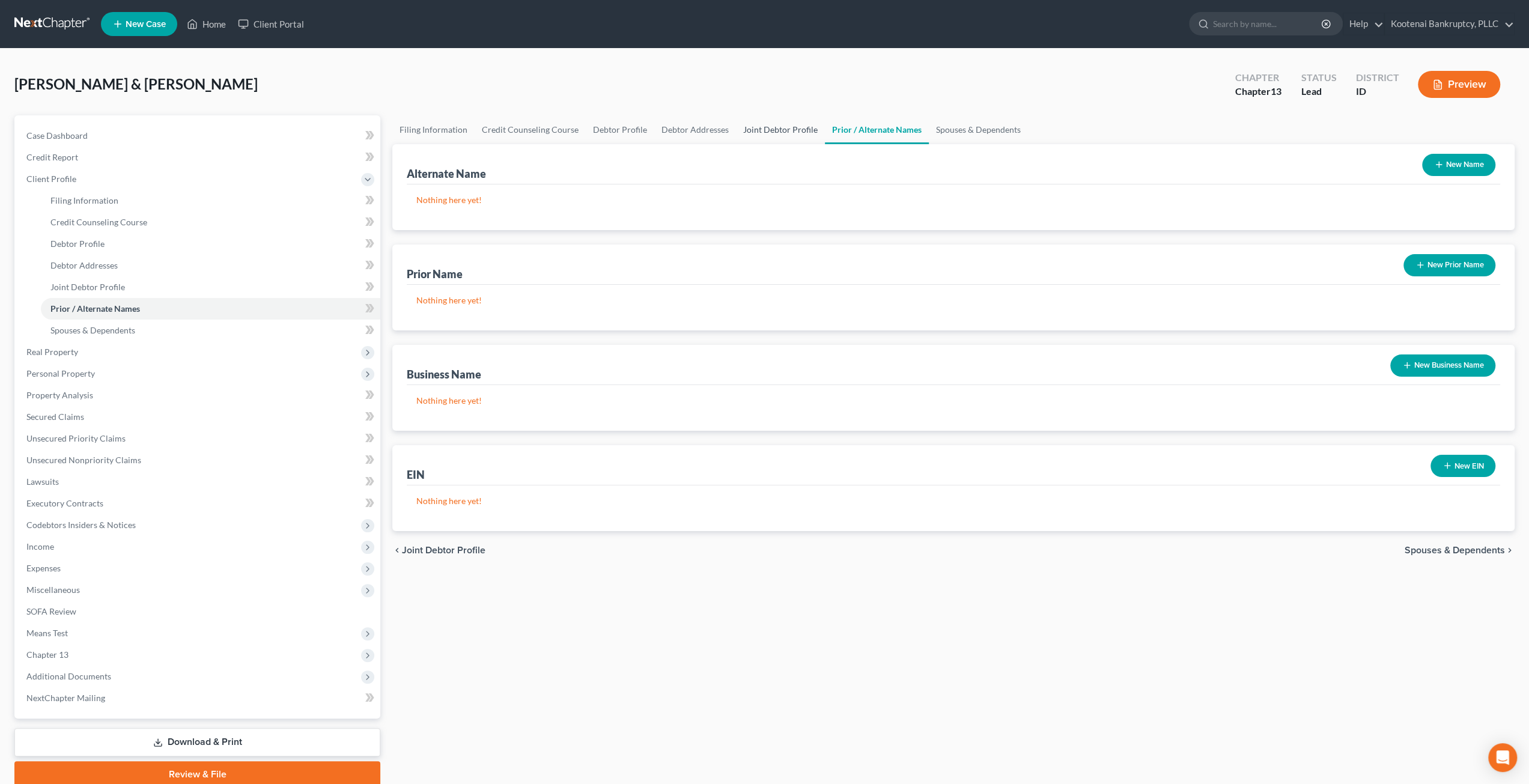
click at [775, 123] on link "Joint Debtor Profile" at bounding box center [780, 130] width 89 height 29
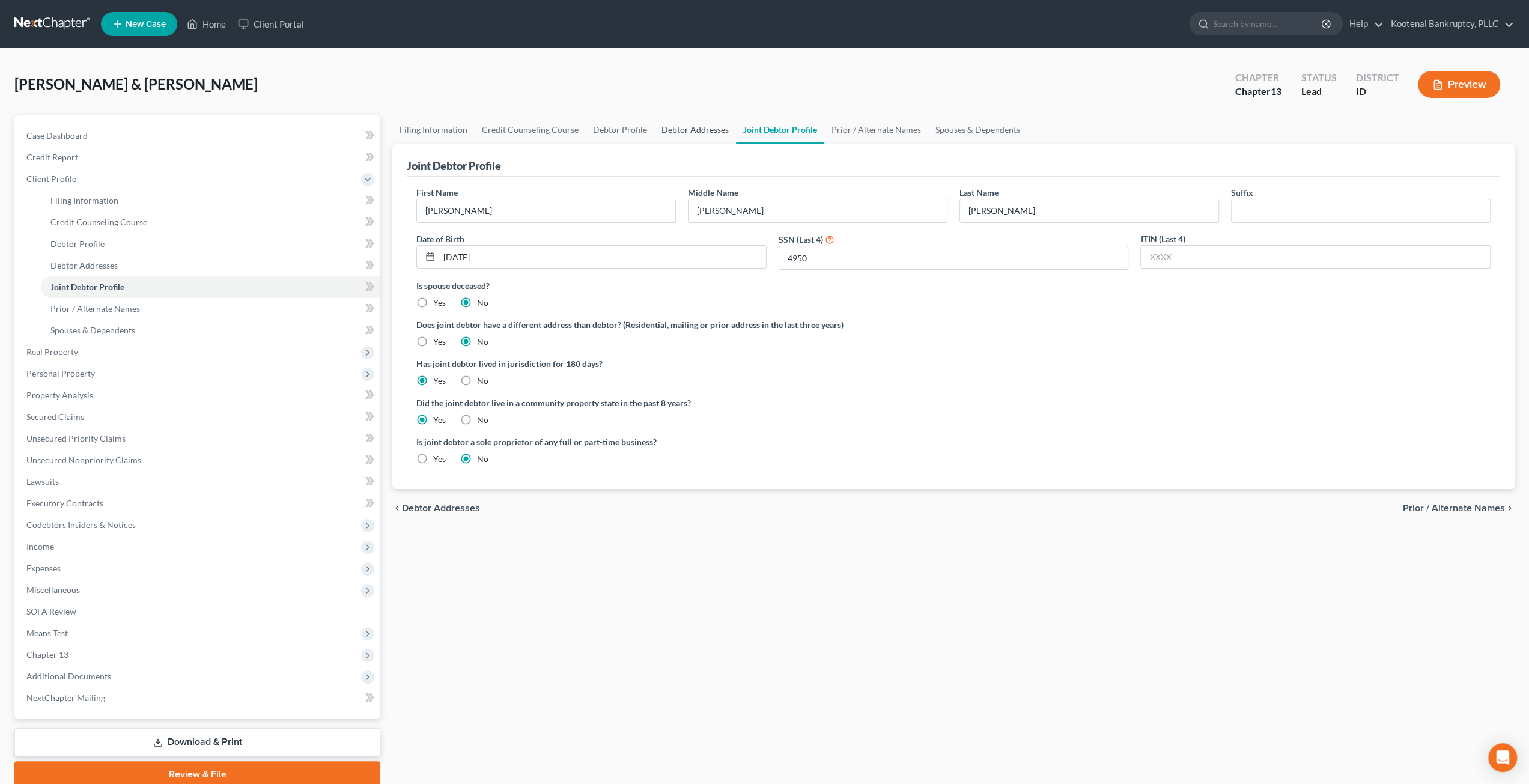
click at [687, 124] on link "Debtor Addresses" at bounding box center [695, 130] width 82 height 29
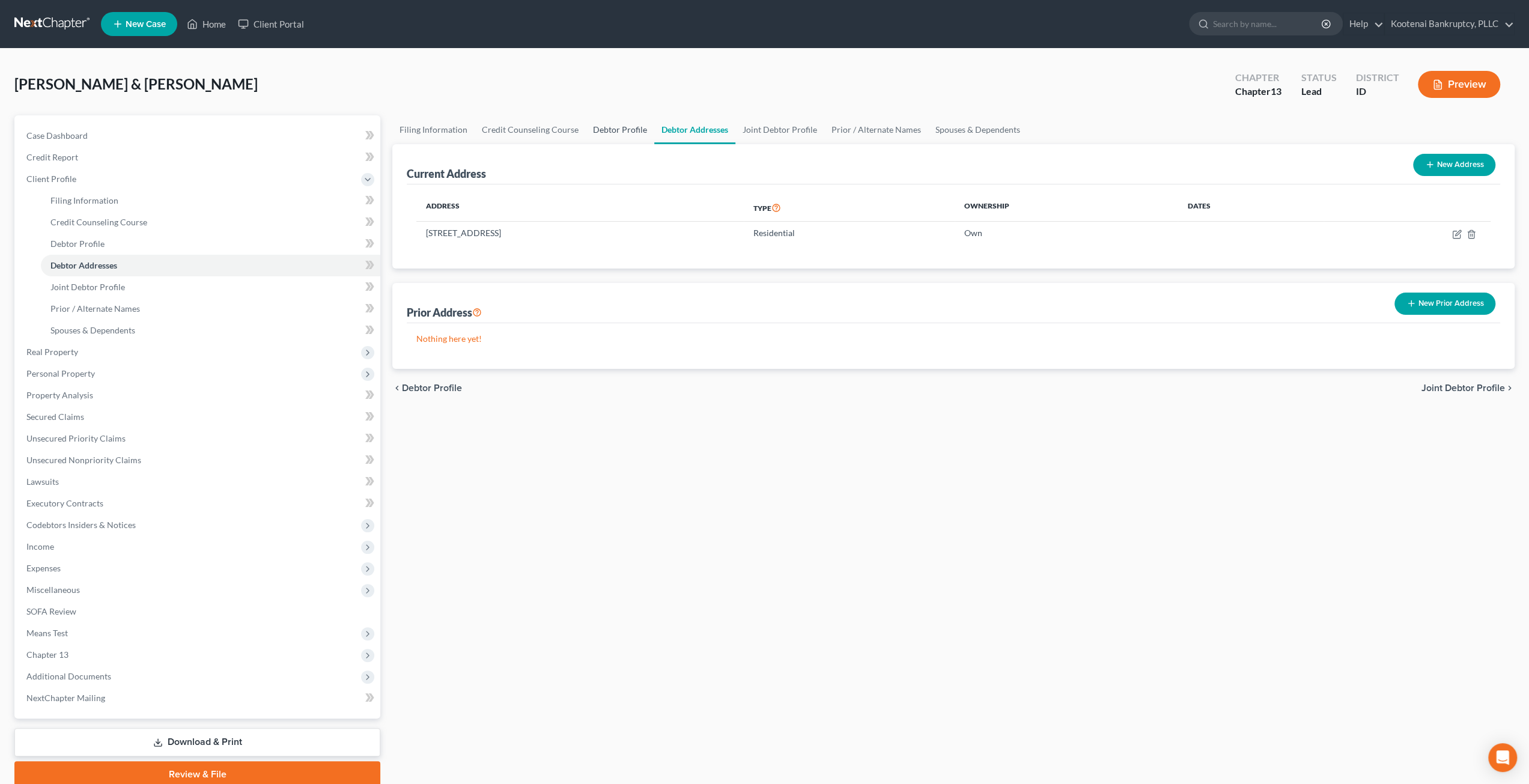
click at [625, 124] on link "Debtor Profile" at bounding box center [620, 130] width 69 height 29
select select "1"
select select "3"
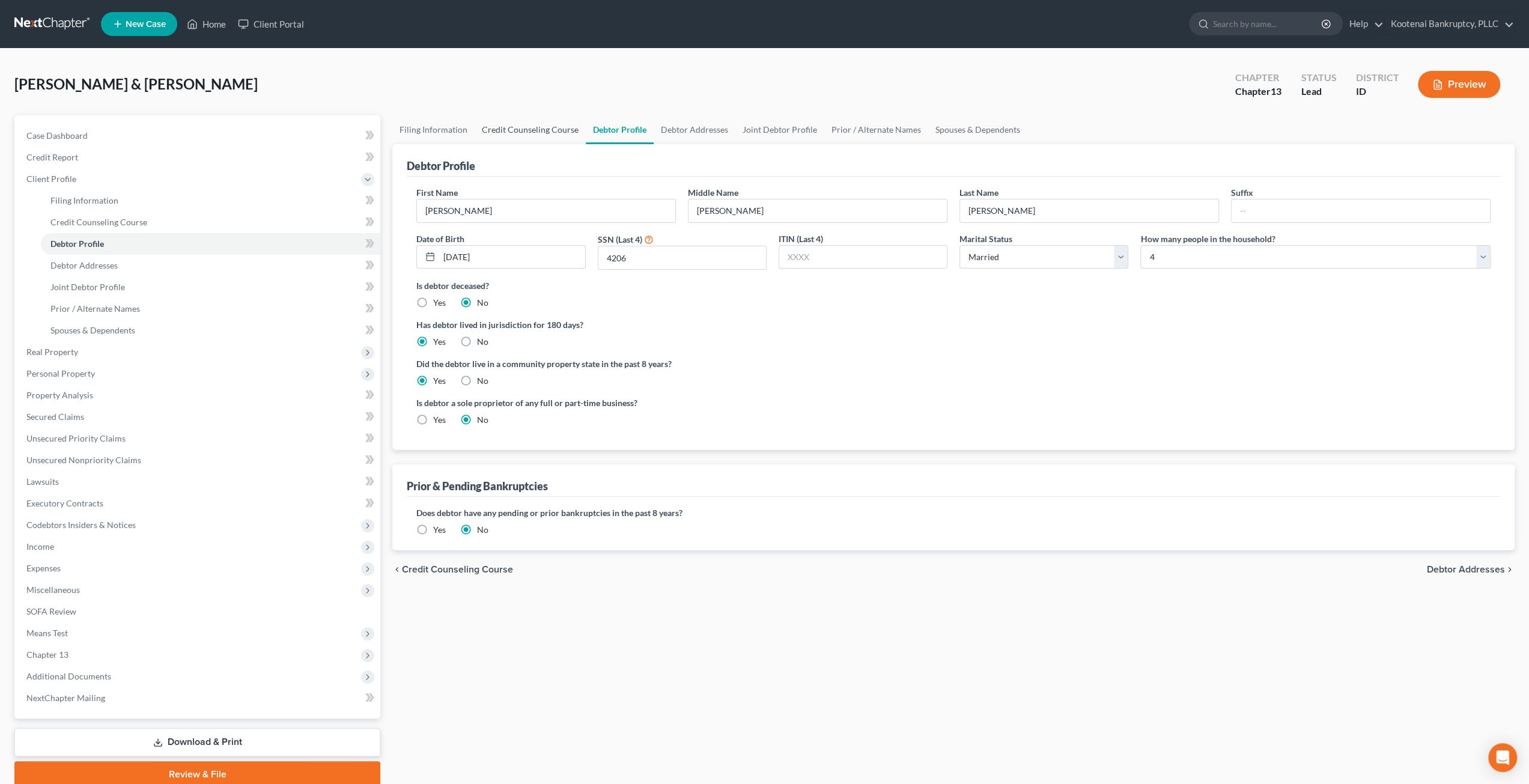
click at [545, 123] on link "Credit Counseling Course" at bounding box center [530, 130] width 111 height 29
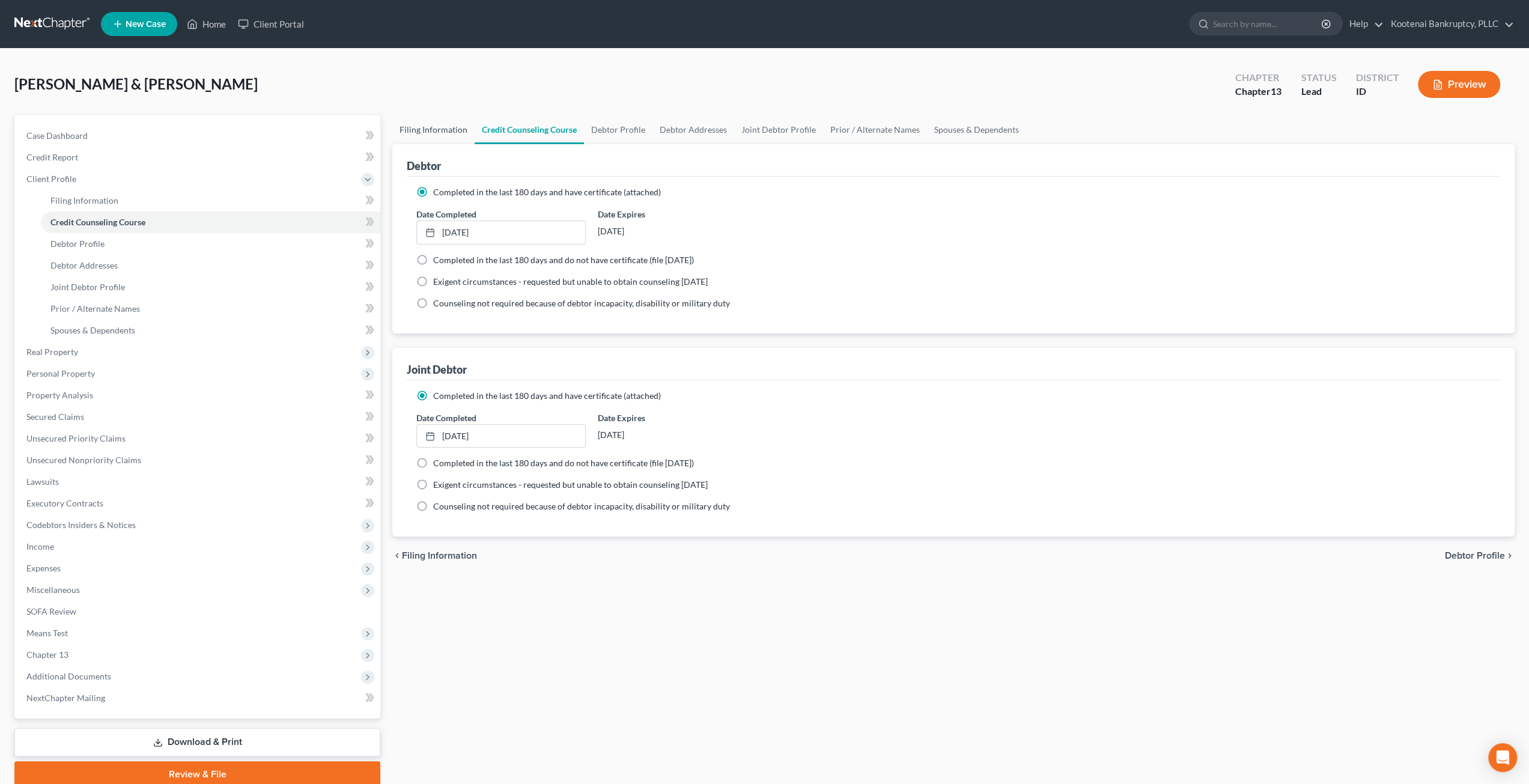
click at [417, 130] on link "Filing Information" at bounding box center [433, 130] width 83 height 29
select select "1"
select select "3"
select select "23"
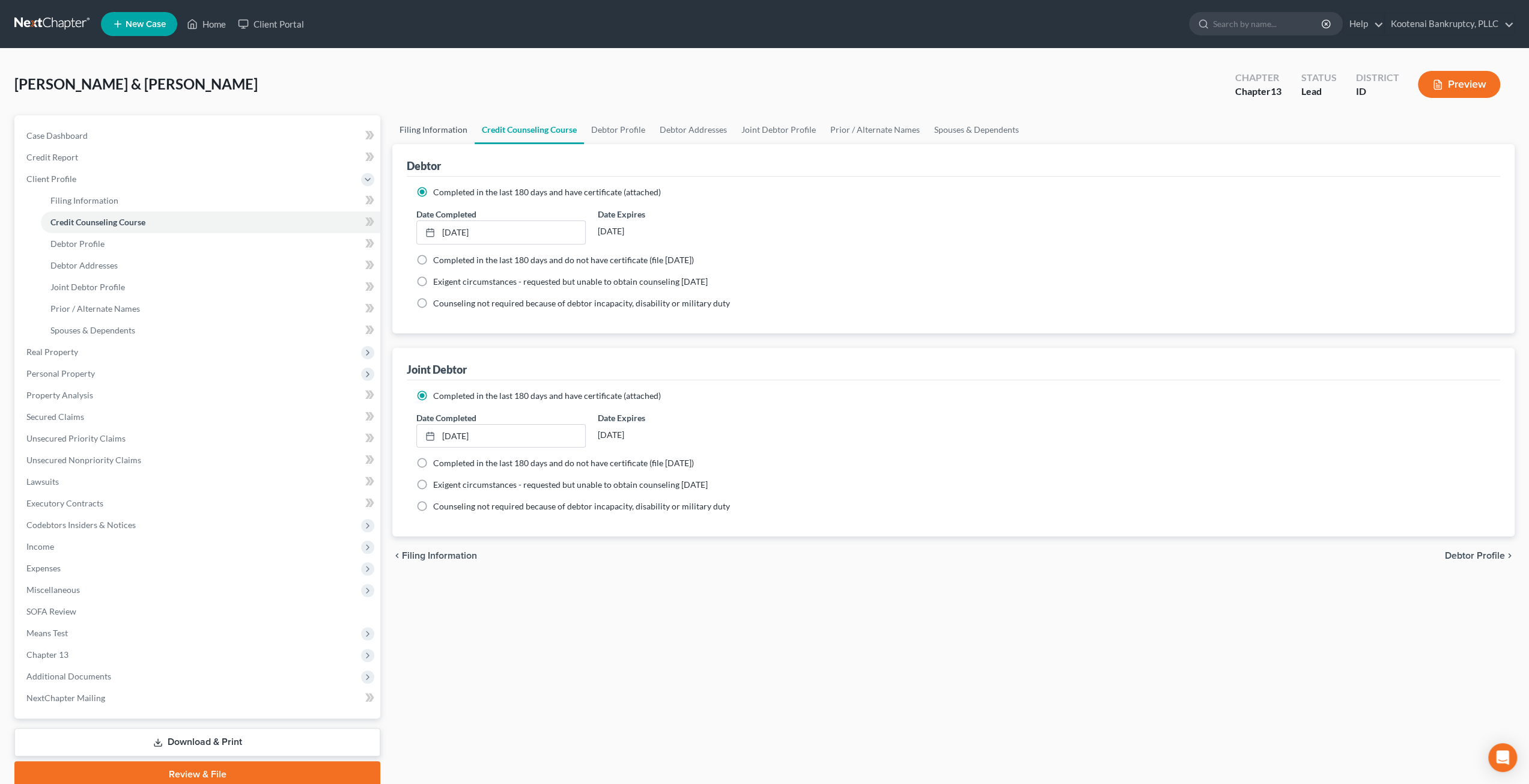
select select "0"
select select "13"
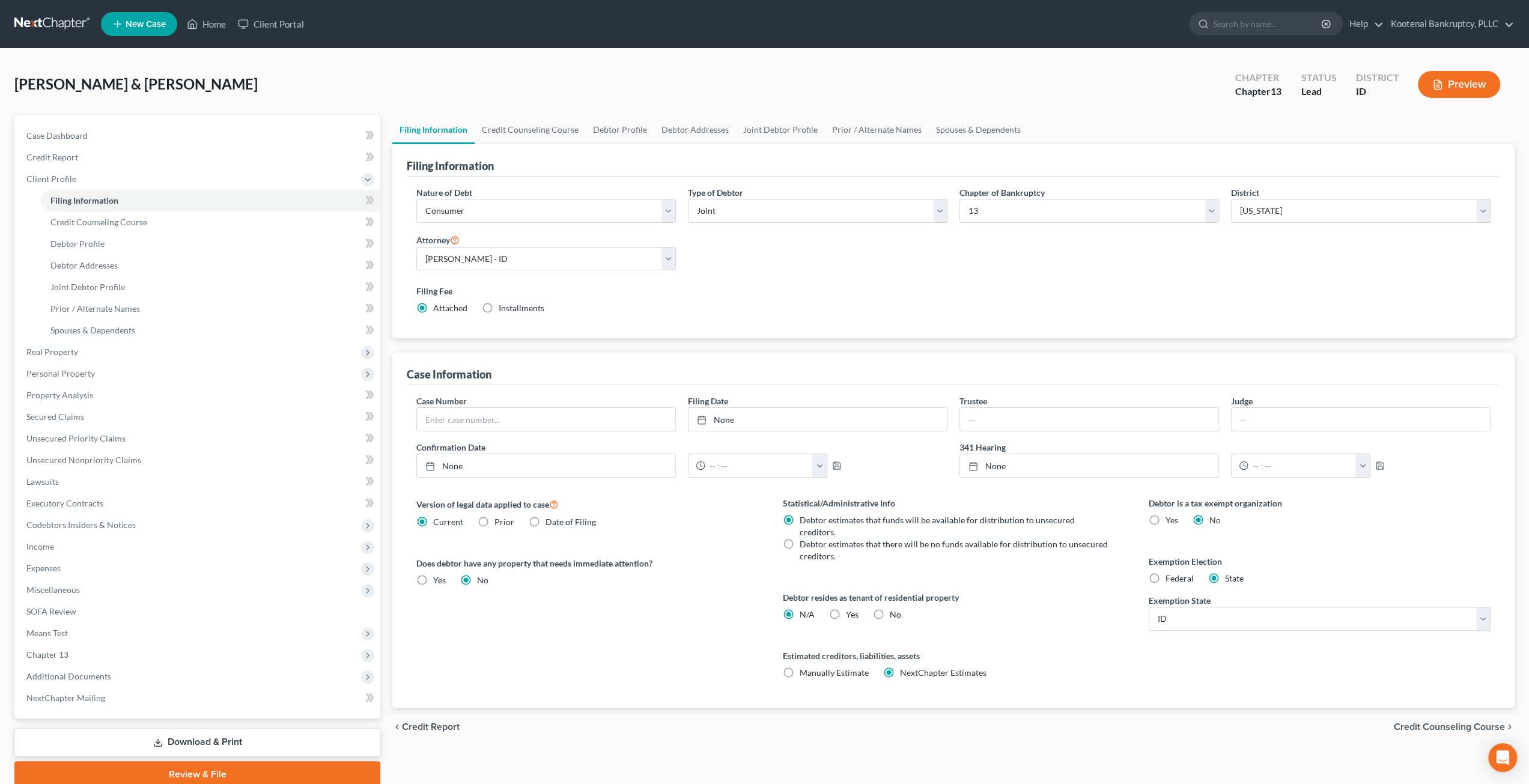
click at [570, 96] on div "[PERSON_NAME] & [PERSON_NAME] Upgraded Chapter Chapter 13 Status Lead District …" at bounding box center [765, 89] width 1501 height 52
drag, startPoint x: 104, startPoint y: 414, endPoint x: 137, endPoint y: 411, distance: 33.1
click at [104, 414] on link "Secured Claims" at bounding box center [198, 416] width 364 height 22
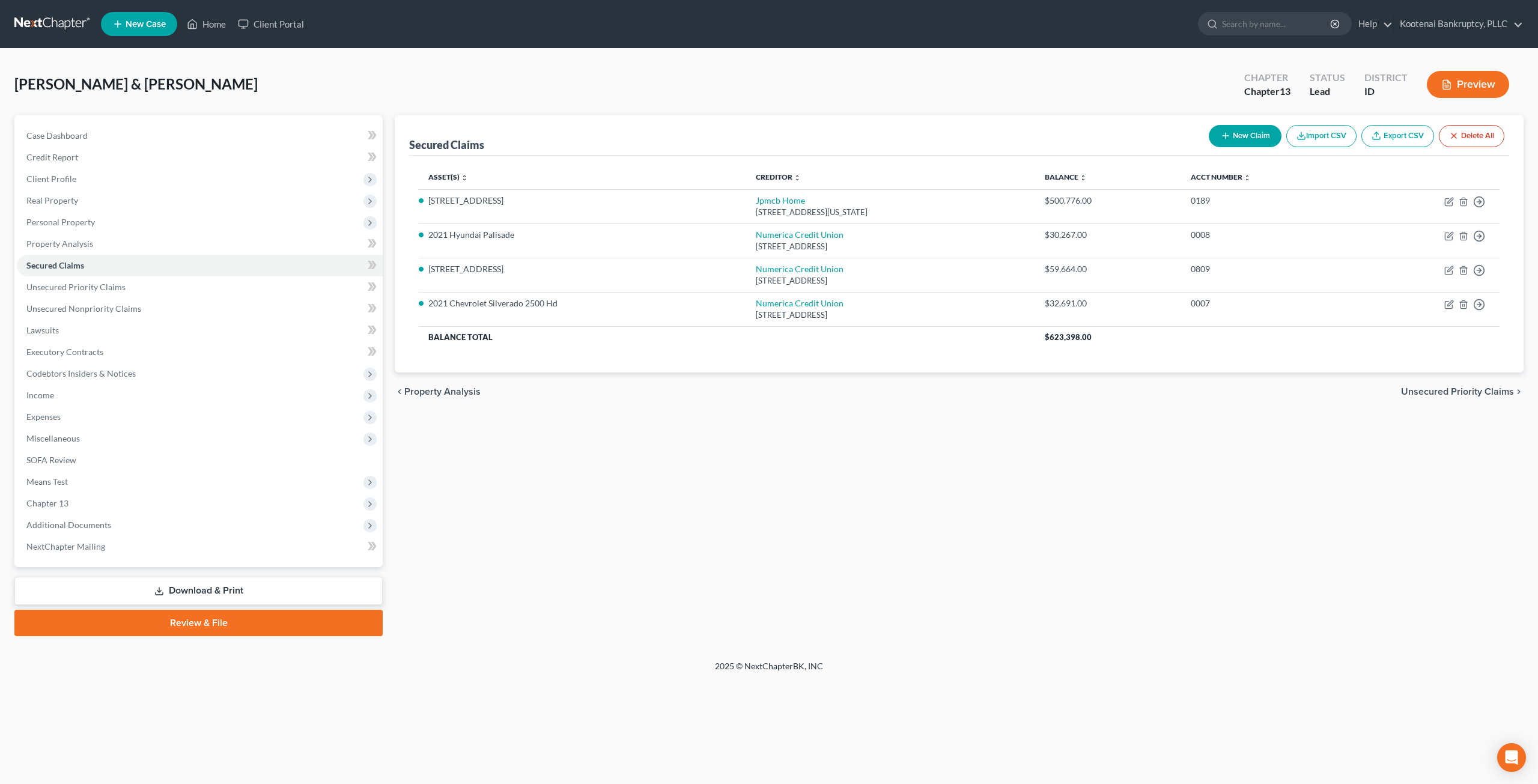
click at [656, 93] on div "[PERSON_NAME] & [PERSON_NAME] Upgraded Chapter Chapter 13 Status Lead District …" at bounding box center [769, 89] width 1509 height 52
drag, startPoint x: 130, startPoint y: 416, endPoint x: 133, endPoint y: 424, distance: 8.5
click at [130, 416] on span "Expenses" at bounding box center [199, 416] width 366 height 22
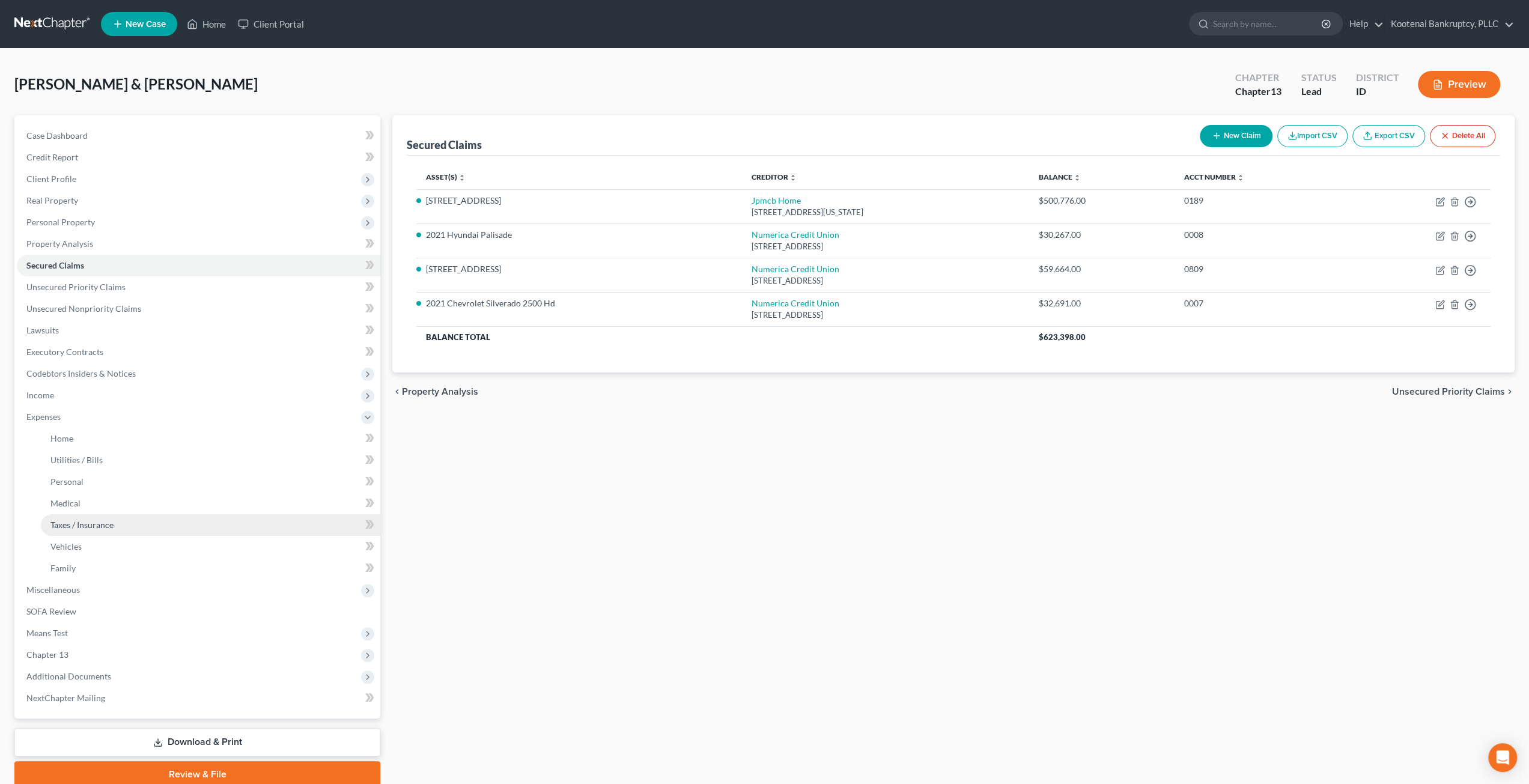
click at [138, 529] on link "Taxes / Insurance" at bounding box center [211, 525] width 339 height 22
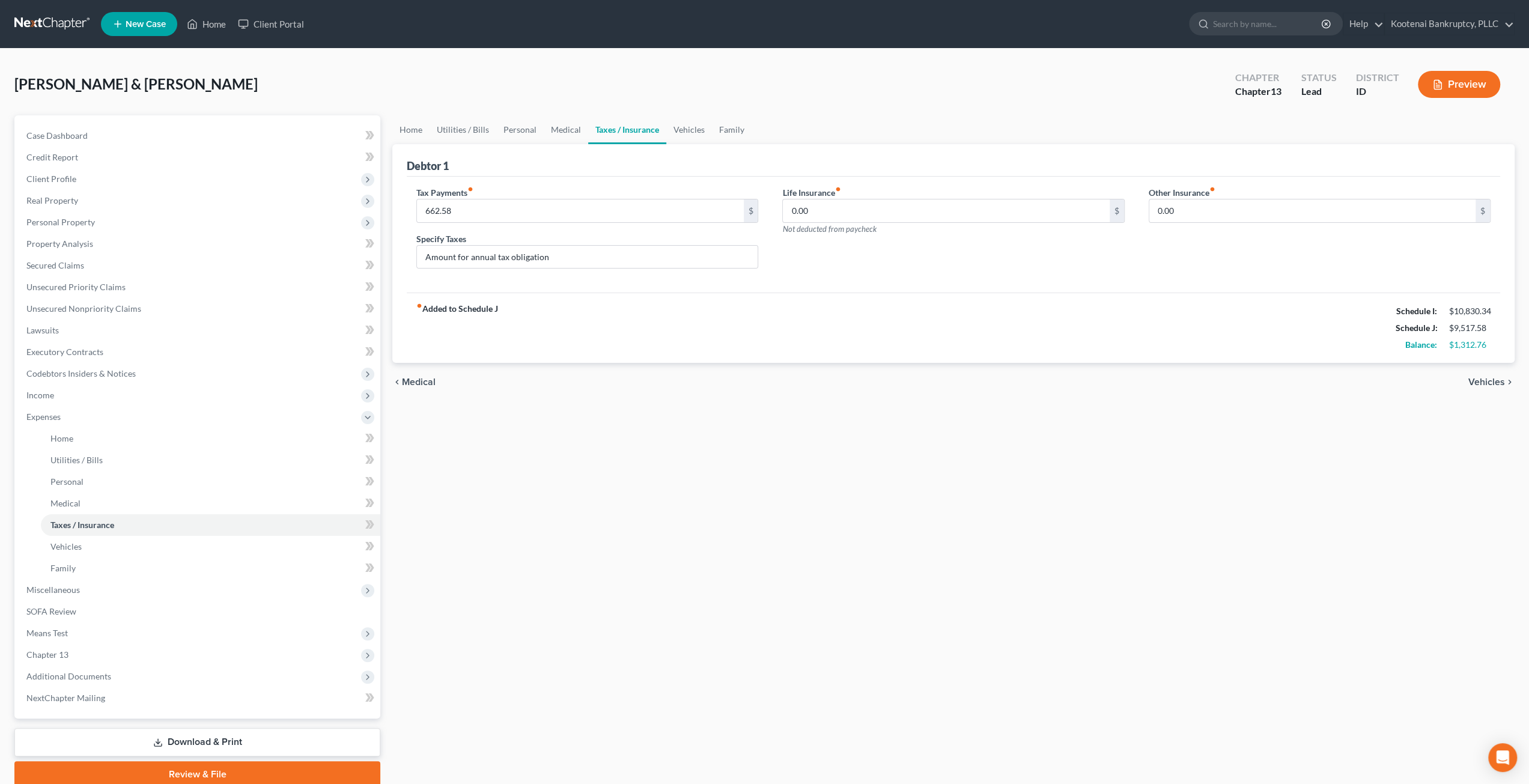
click at [715, 110] on div "[PERSON_NAME] & [PERSON_NAME] Upgraded Chapter Chapter 13 Status Lead District …" at bounding box center [765, 89] width 1501 height 52
click at [728, 130] on link "Family" at bounding box center [731, 130] width 40 height 29
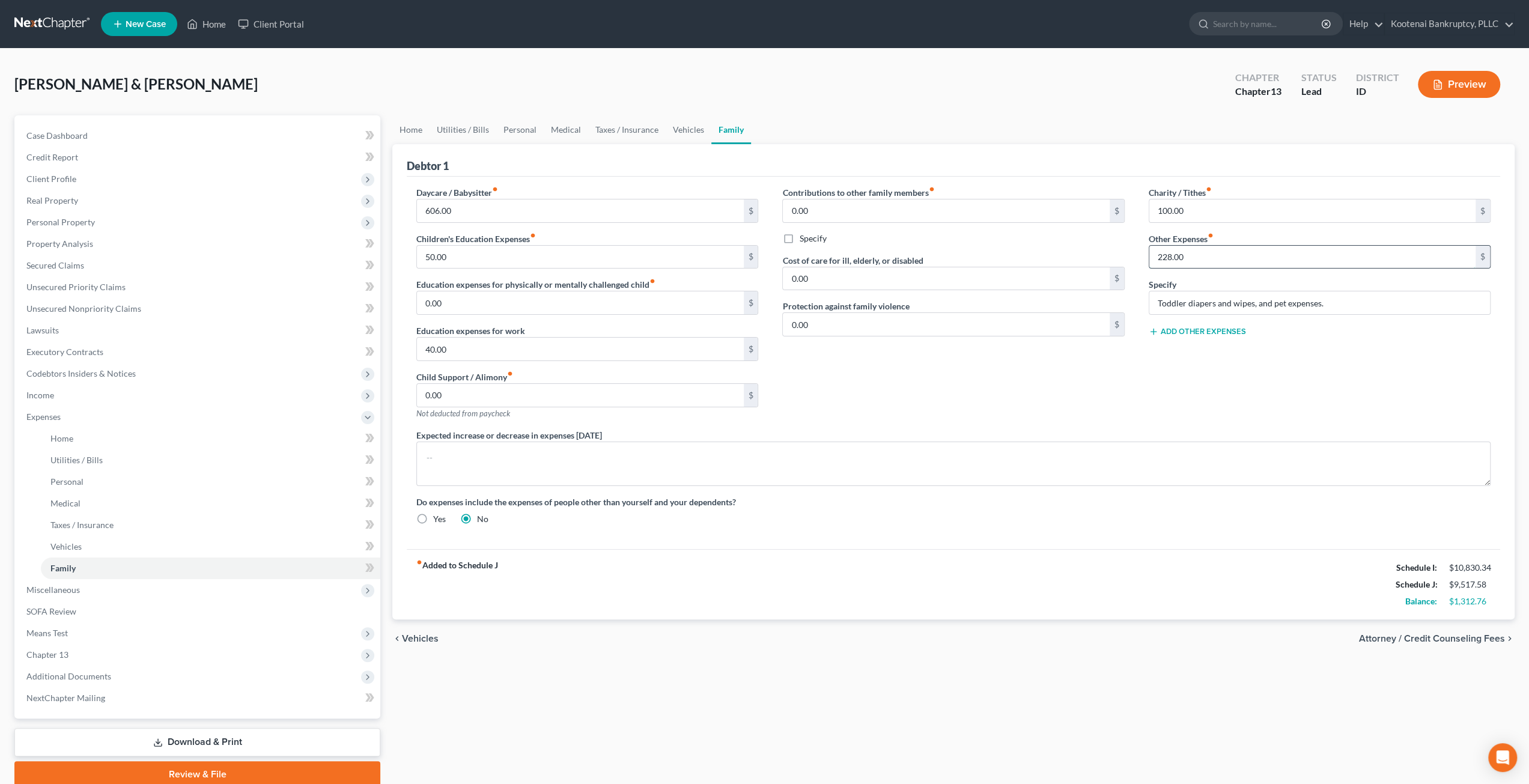
click at [1215, 255] on input "228.00" at bounding box center [1312, 257] width 326 height 23
click at [1149, 109] on div "[PERSON_NAME] & [PERSON_NAME] Upgraded Chapter Chapter 13 Status Lead District …" at bounding box center [765, 89] width 1501 height 52
drag, startPoint x: 117, startPoint y: 307, endPoint x: 137, endPoint y: 289, distance: 26.9
click at [117, 307] on span "Unsecured Nonpriority Claims" at bounding box center [84, 308] width 115 height 10
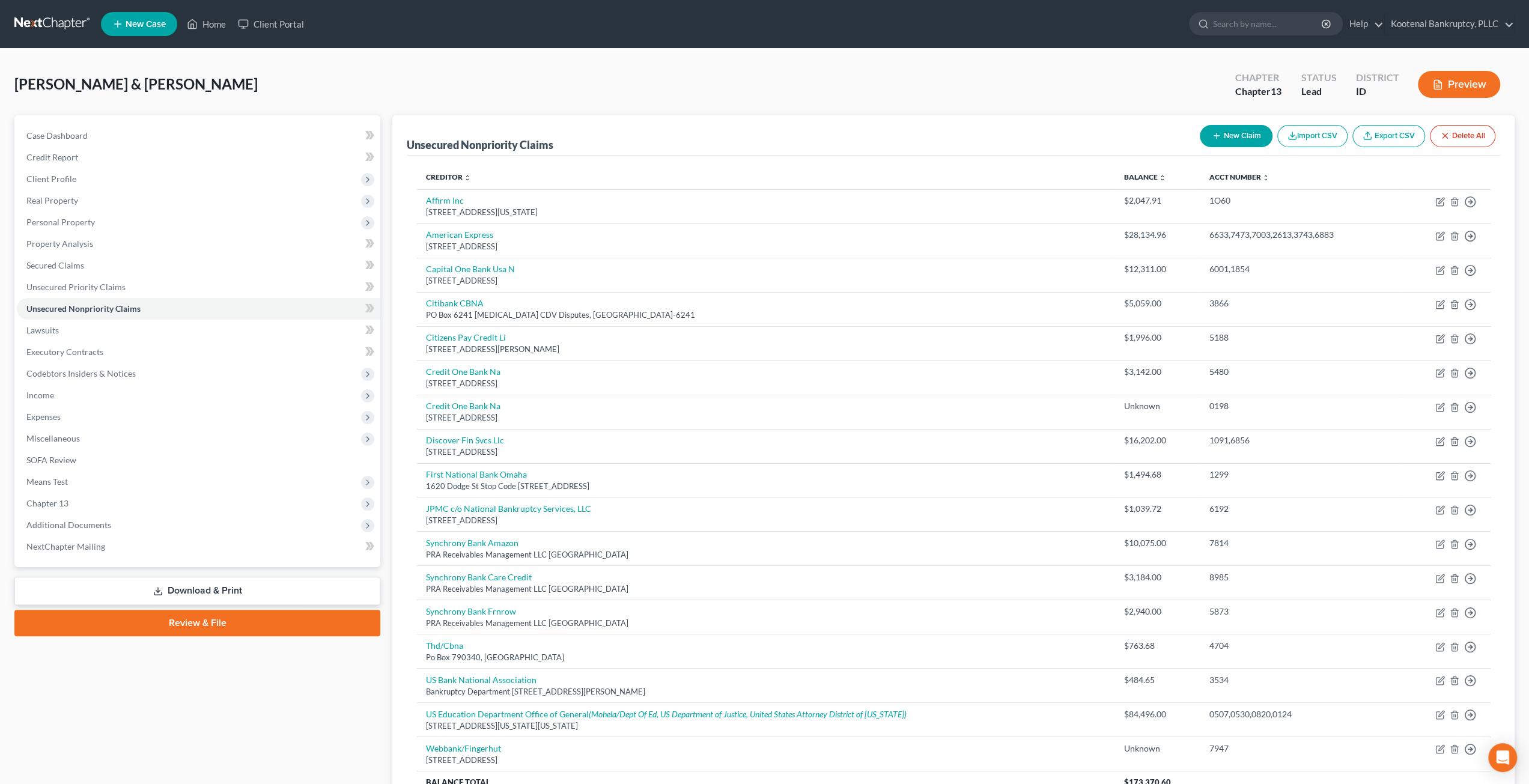
click at [633, 79] on div "[PERSON_NAME] & [PERSON_NAME] Upgraded Chapter Chapter 13 Status Lead District …" at bounding box center [765, 89] width 1501 height 52
click at [790, 80] on div "[PERSON_NAME] & [PERSON_NAME] Upgraded Chapter Chapter 13 Status Lead District …" at bounding box center [765, 89] width 1501 height 52
click at [97, 397] on span "Income" at bounding box center [198, 395] width 364 height 22
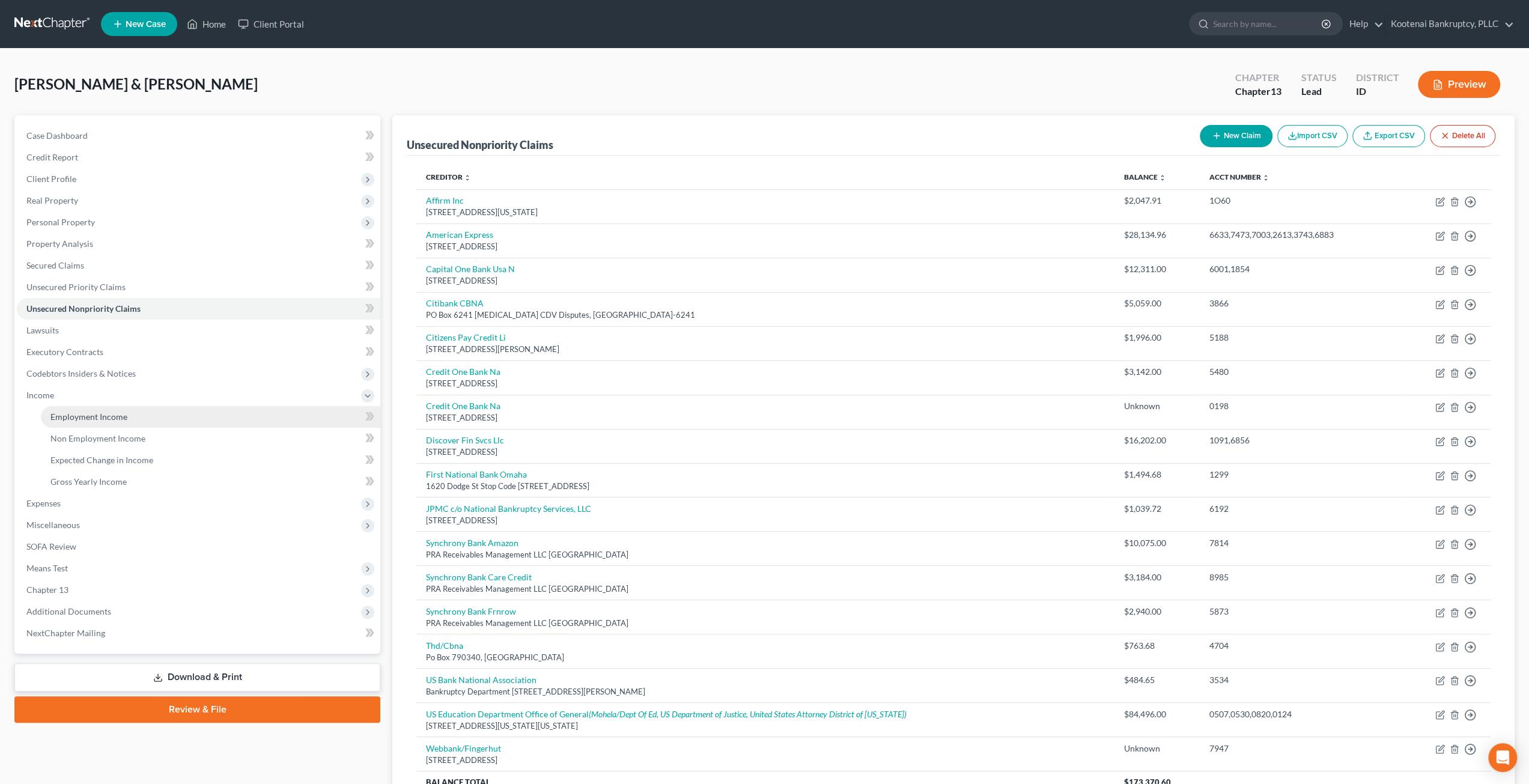
click at [123, 412] on span "Employment Income" at bounding box center [88, 416] width 77 height 10
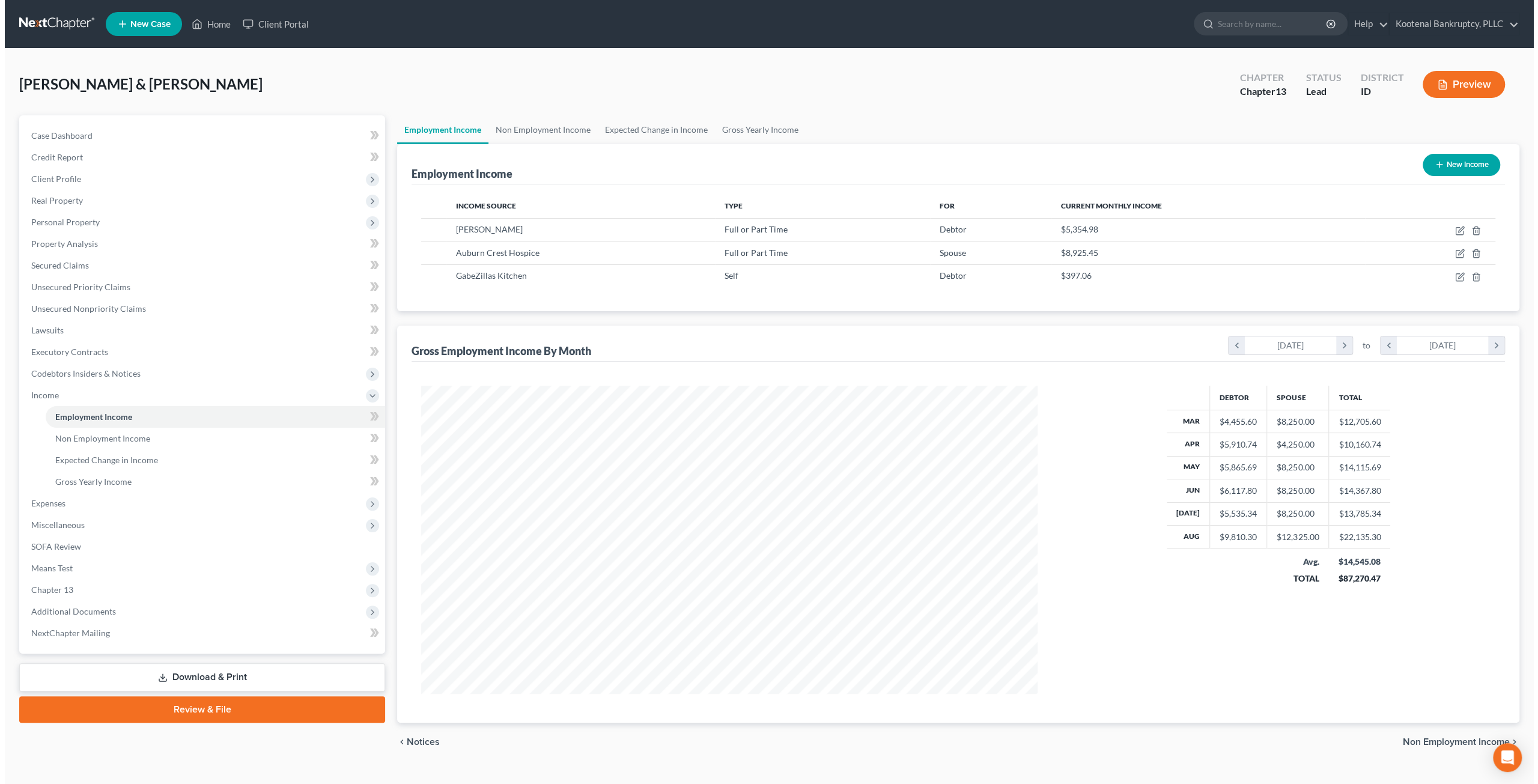
scroll to position [308, 640]
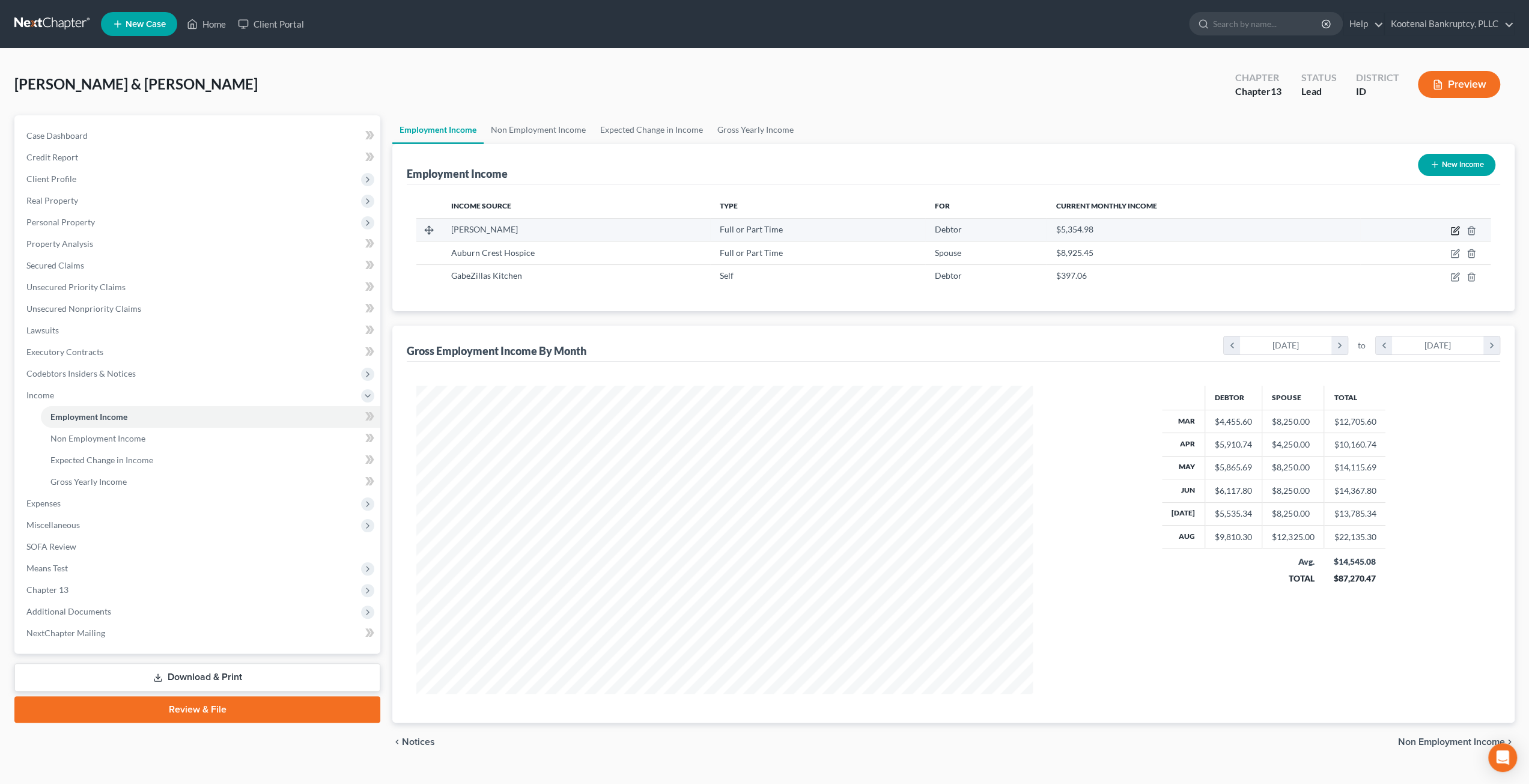
click at [1452, 229] on icon "button" at bounding box center [1455, 230] width 10 height 10
select select "0"
select select "50"
select select "2"
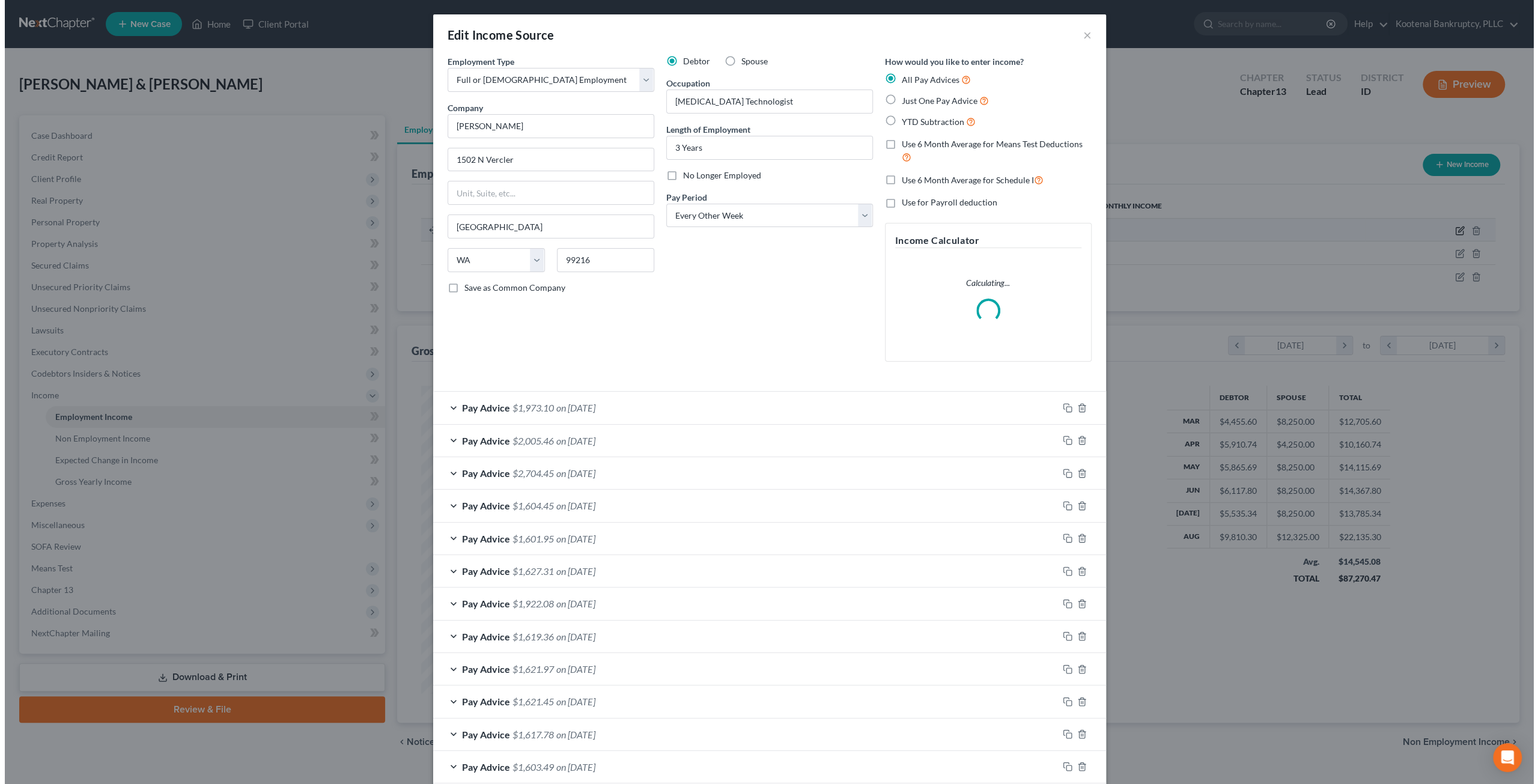
scroll to position [310, 644]
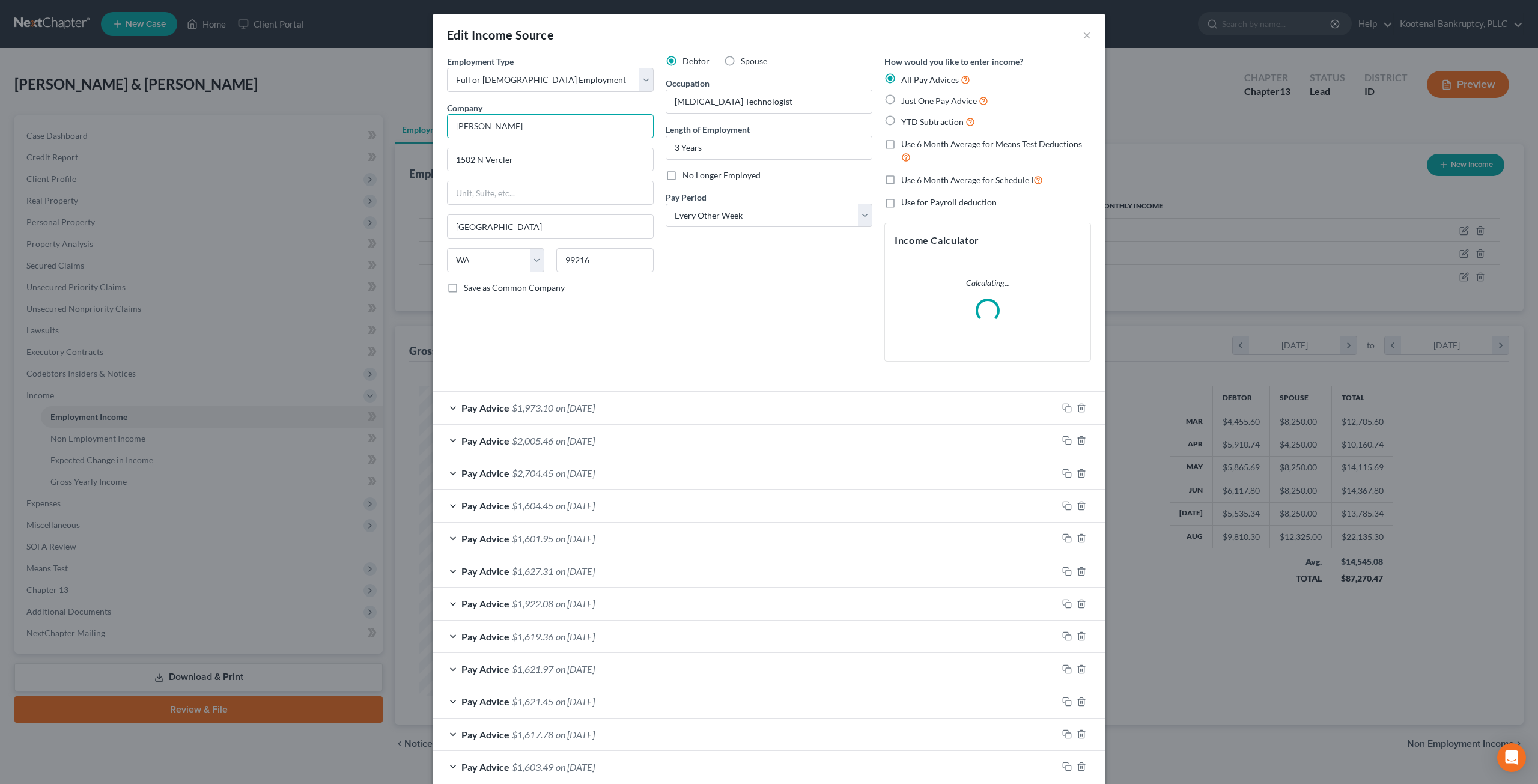
click at [513, 123] on input "[PERSON_NAME]" at bounding box center [550, 126] width 207 height 24
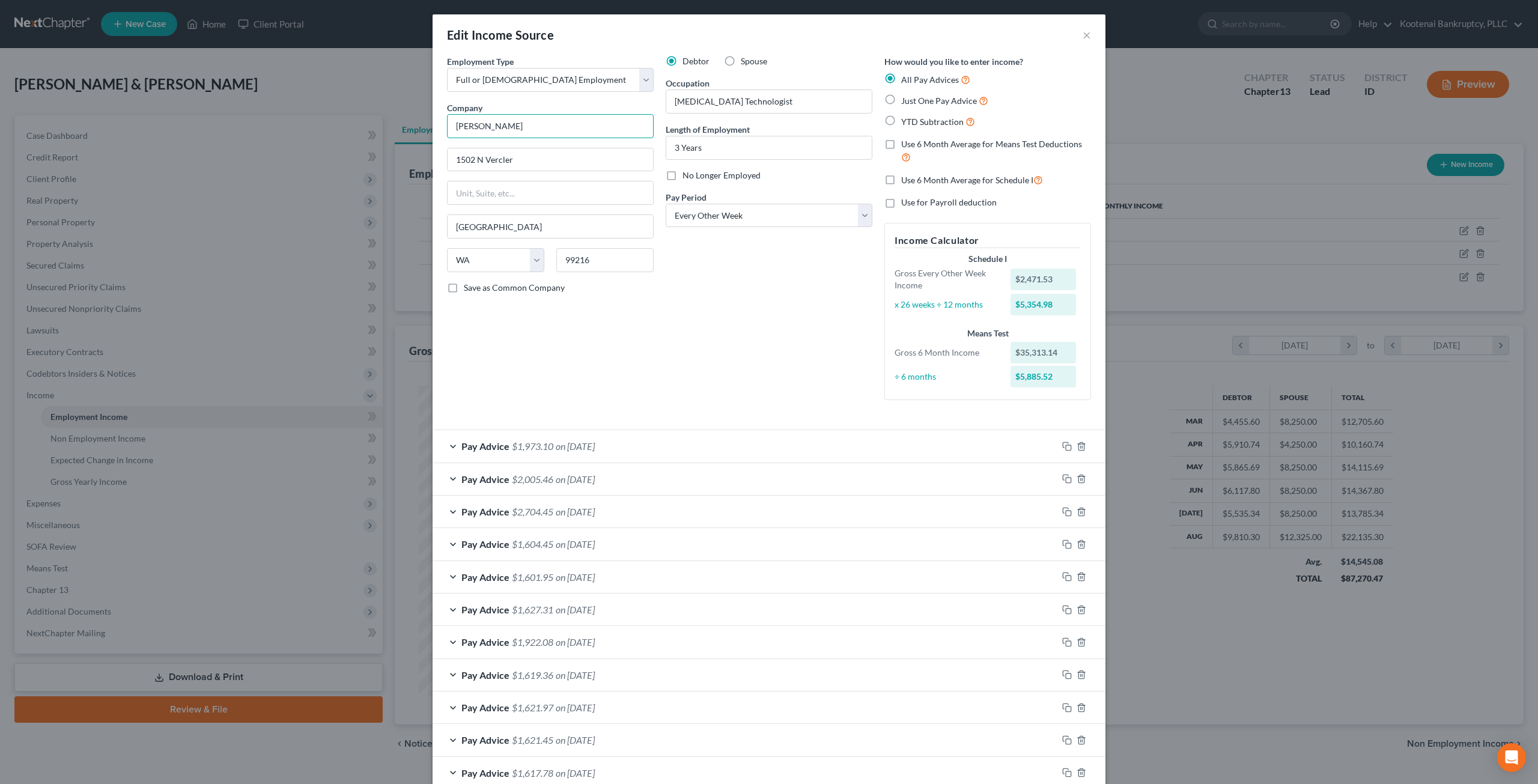
drag, startPoint x: 513, startPoint y: 123, endPoint x: 432, endPoint y: 110, distance: 82.0
click at [432, 110] on div "Employment Type * Select Full or [DEMOGRAPHIC_DATA] Employment Self Employment …" at bounding box center [768, 477] width 673 height 844
click at [830, 374] on div "Debtor Spouse Occupation [MEDICAL_DATA] Technologist Length of Employment 3 Yea…" at bounding box center [768, 232] width 218 height 354
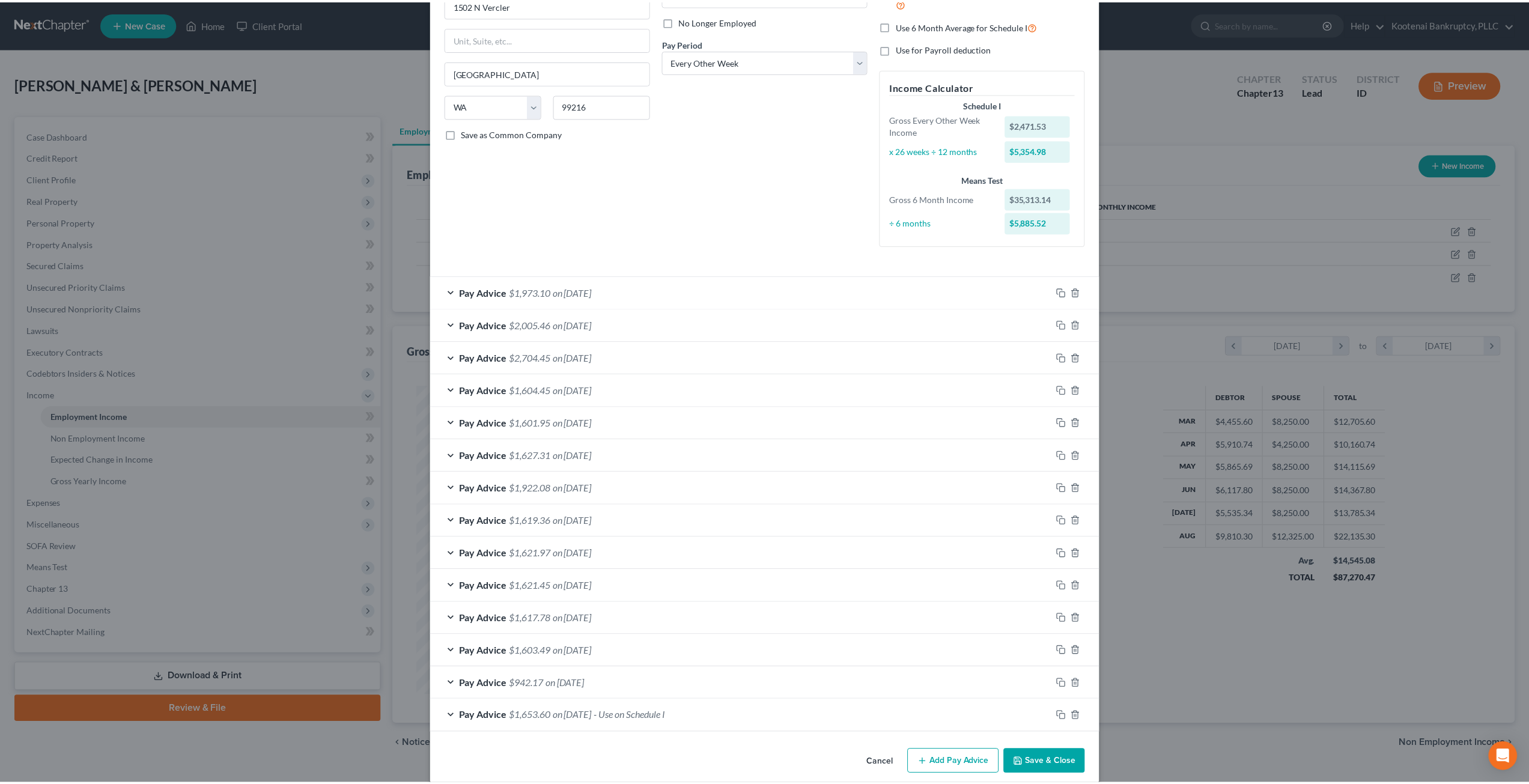
scroll to position [165, 0]
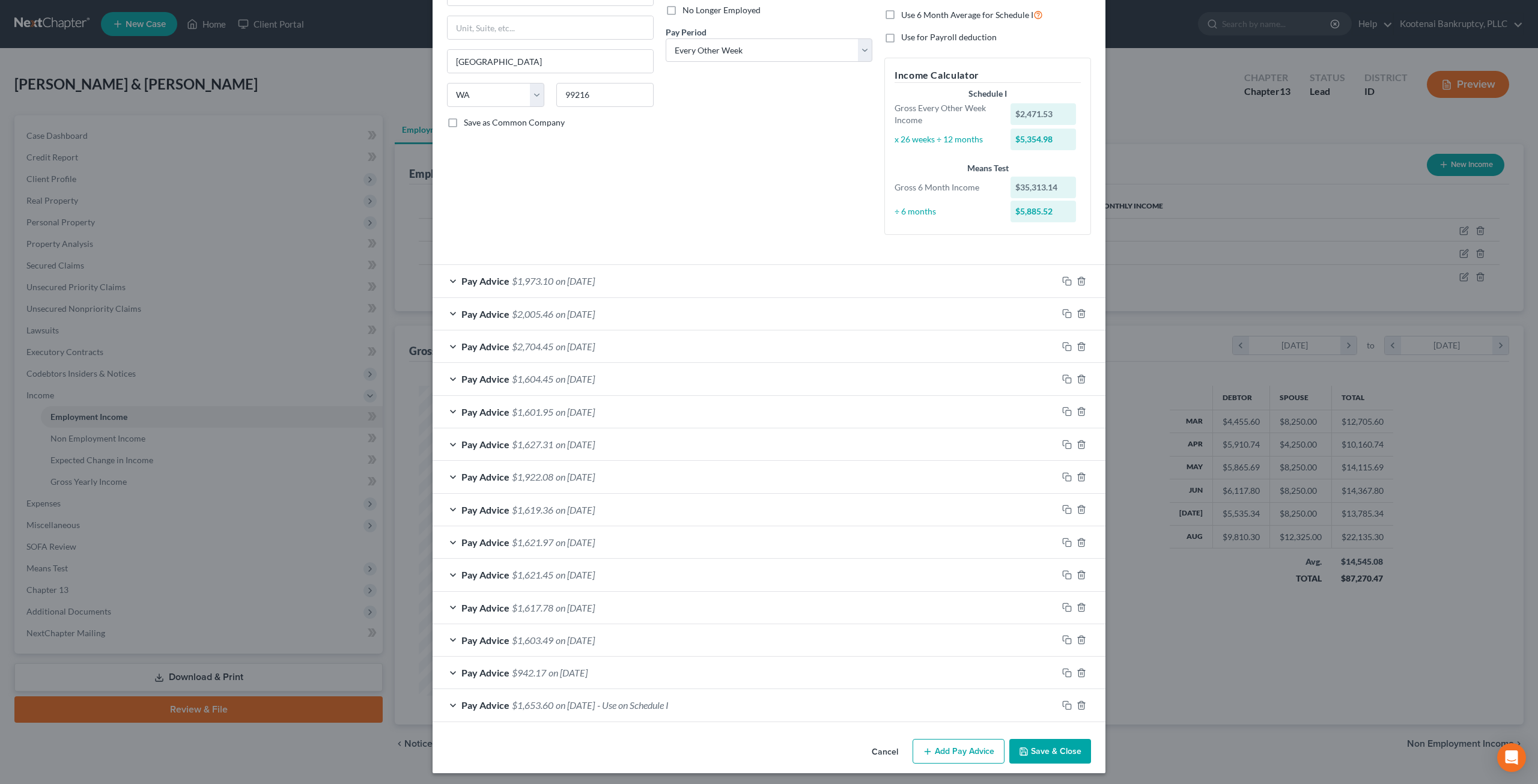
click at [1045, 752] on button "Save & Close" at bounding box center [1050, 751] width 82 height 25
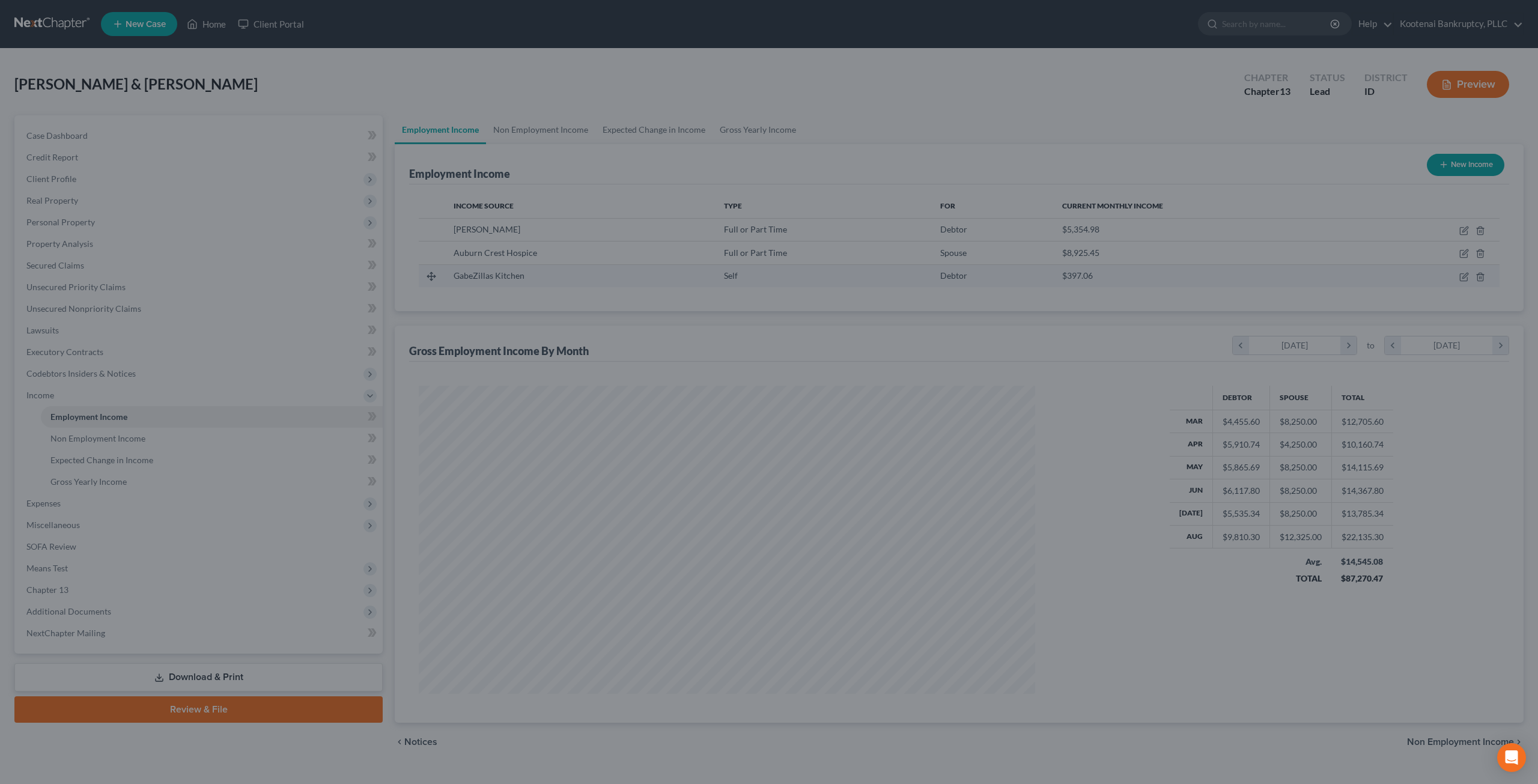
scroll to position [600295, 600102]
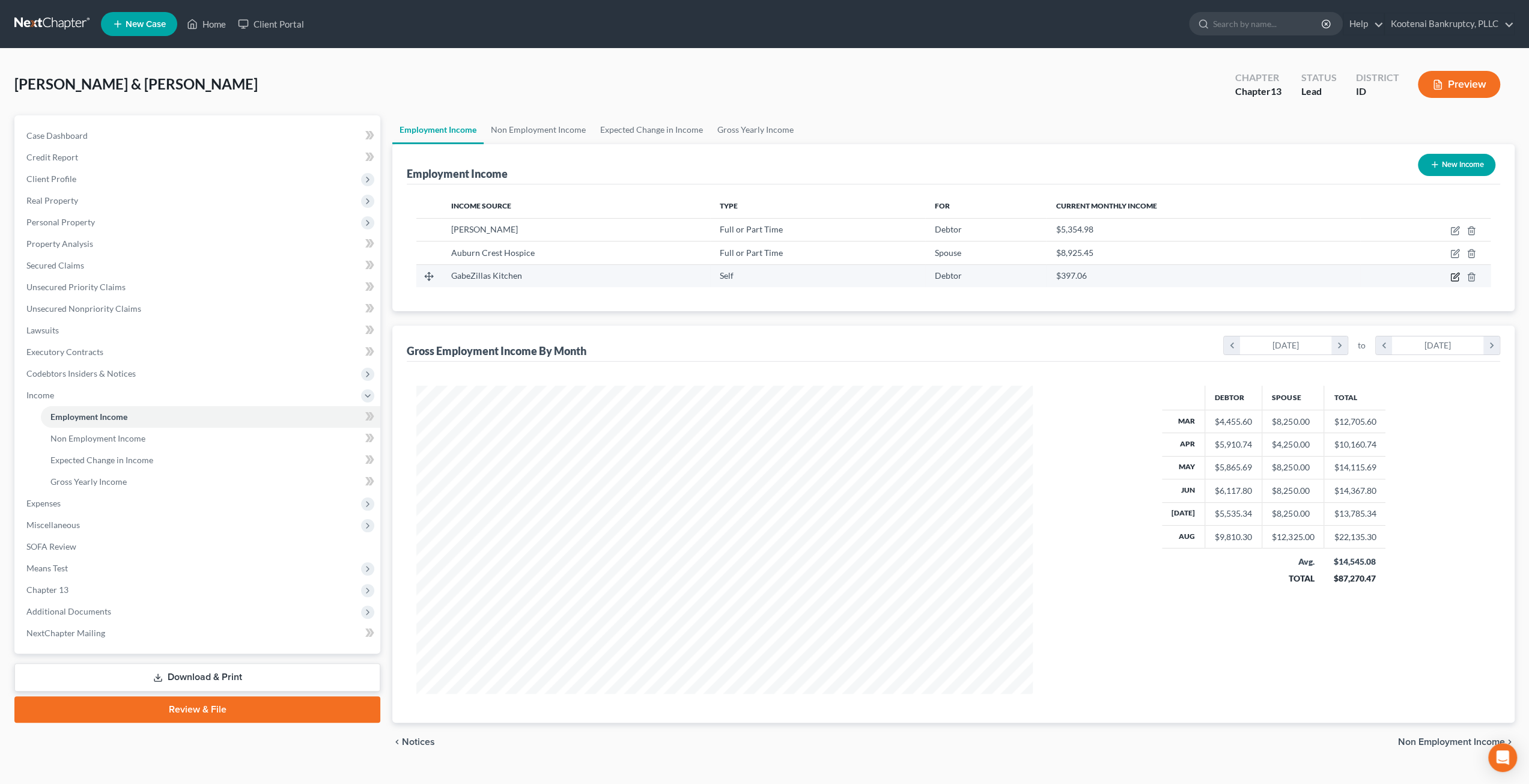
click at [1454, 277] on icon "button" at bounding box center [1456, 275] width 5 height 5
select select "1"
select select "0"
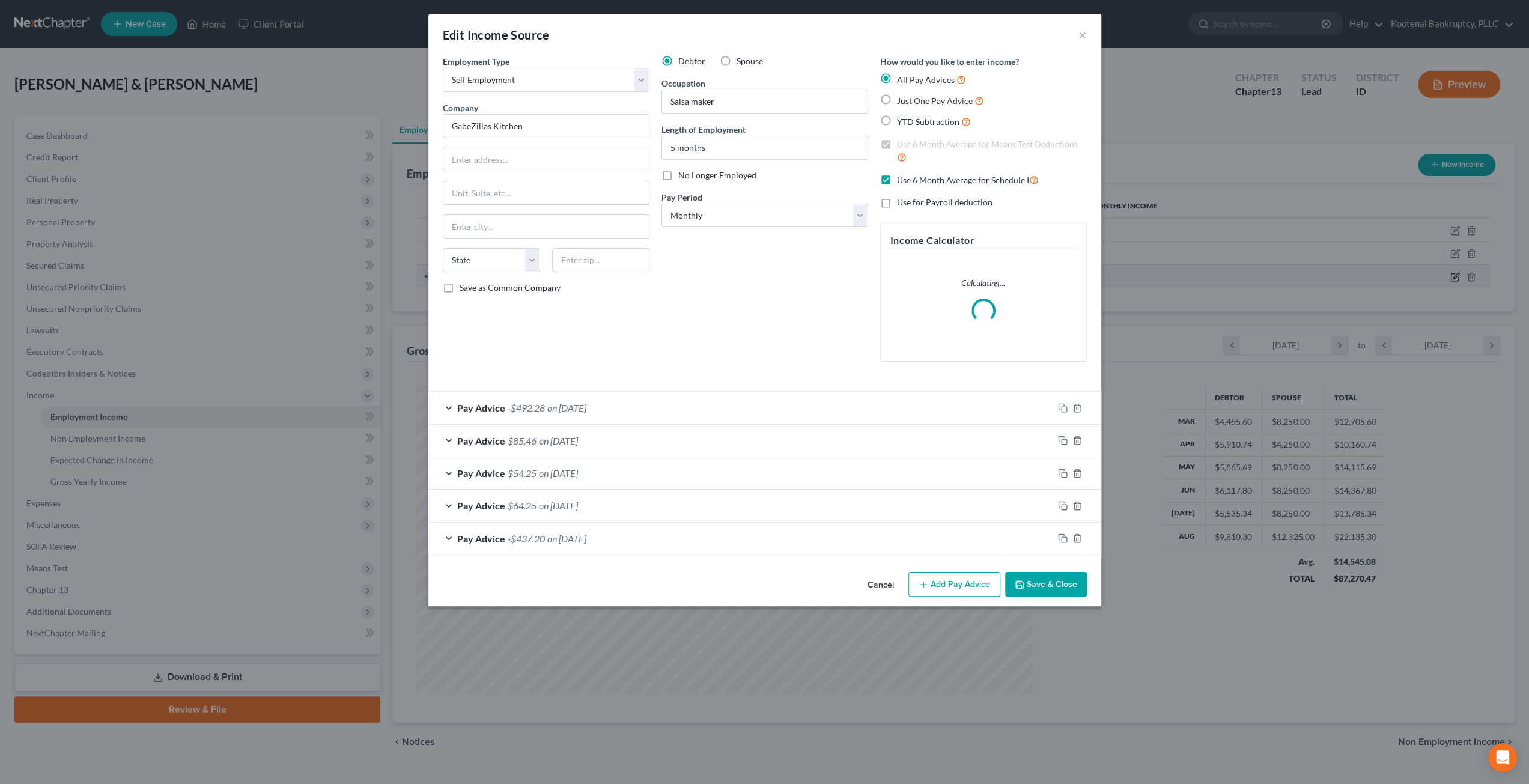
scroll to position [310, 644]
click at [762, 337] on div "Debtor Spouse Occupation Salsa maker Length of Employment 5 months No Longer Em…" at bounding box center [768, 213] width 219 height 316
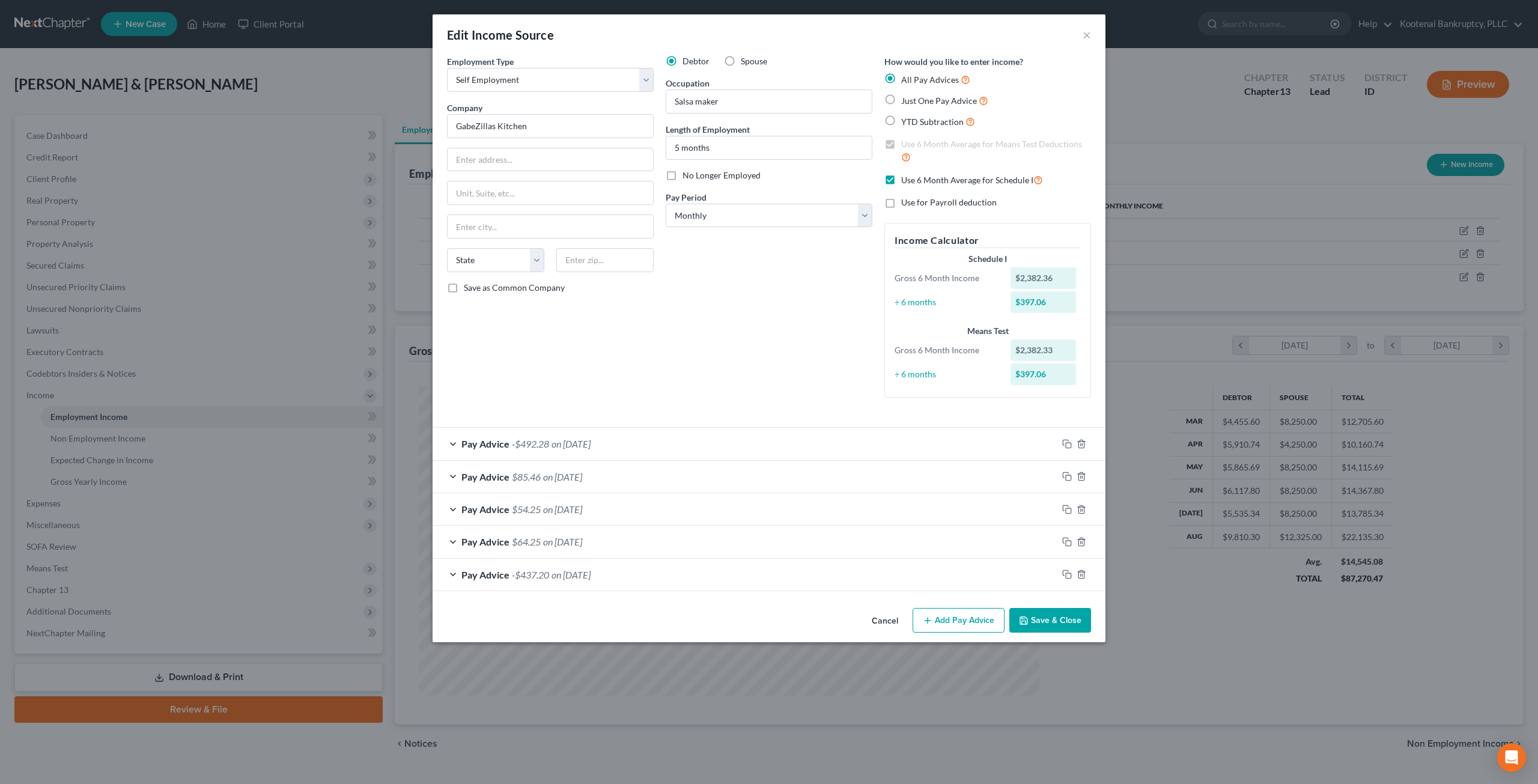
click at [1069, 620] on button "Save & Close" at bounding box center [1050, 620] width 82 height 25
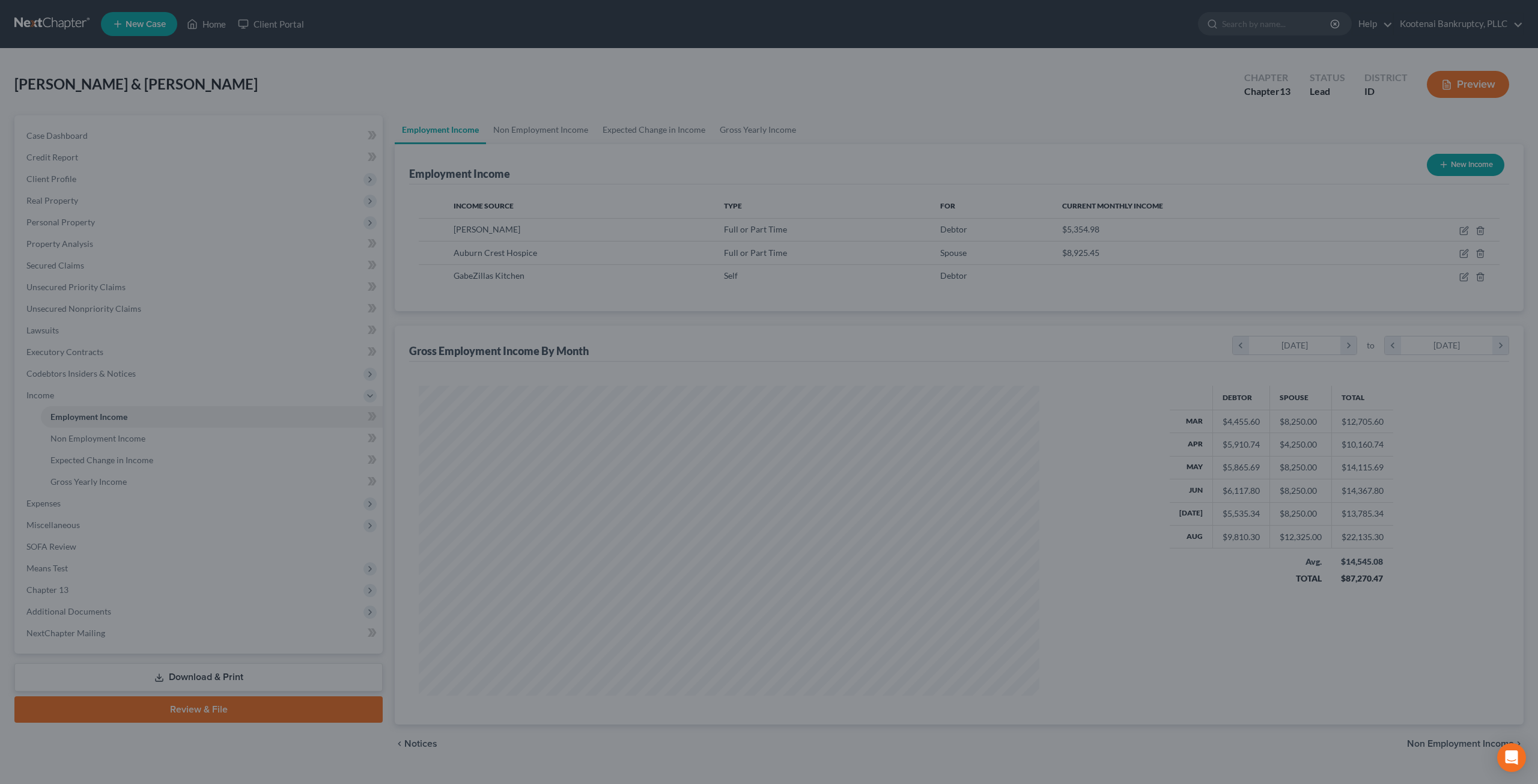
scroll to position [600295, 600102]
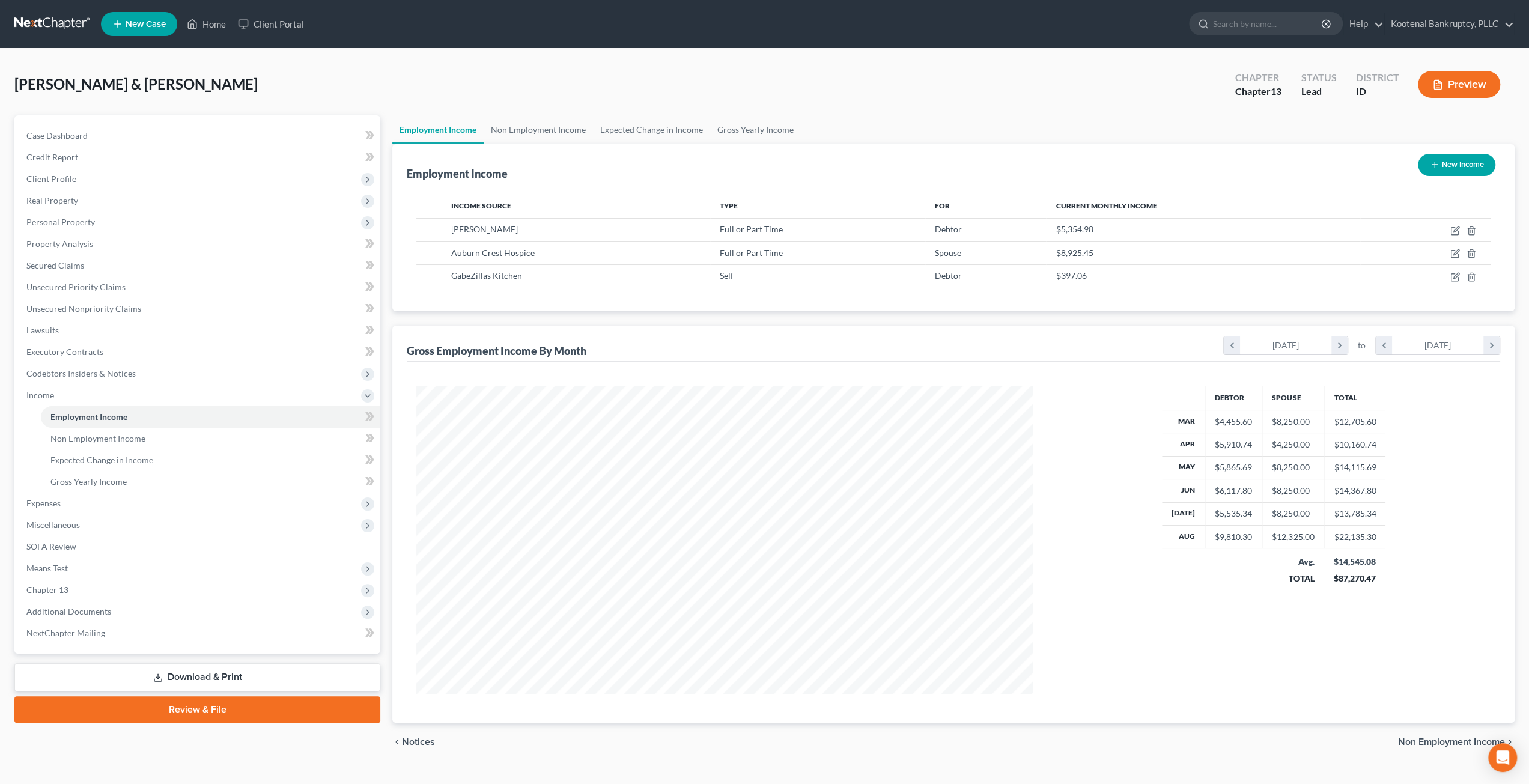
click at [801, 316] on div "Employment Income New Income Income Source Type For Current Monthly Income [PER…" at bounding box center [953, 433] width 1122 height 578
click at [1450, 251] on icon "button" at bounding box center [1455, 253] width 10 height 10
select select "0"
select select "13"
select select "2"
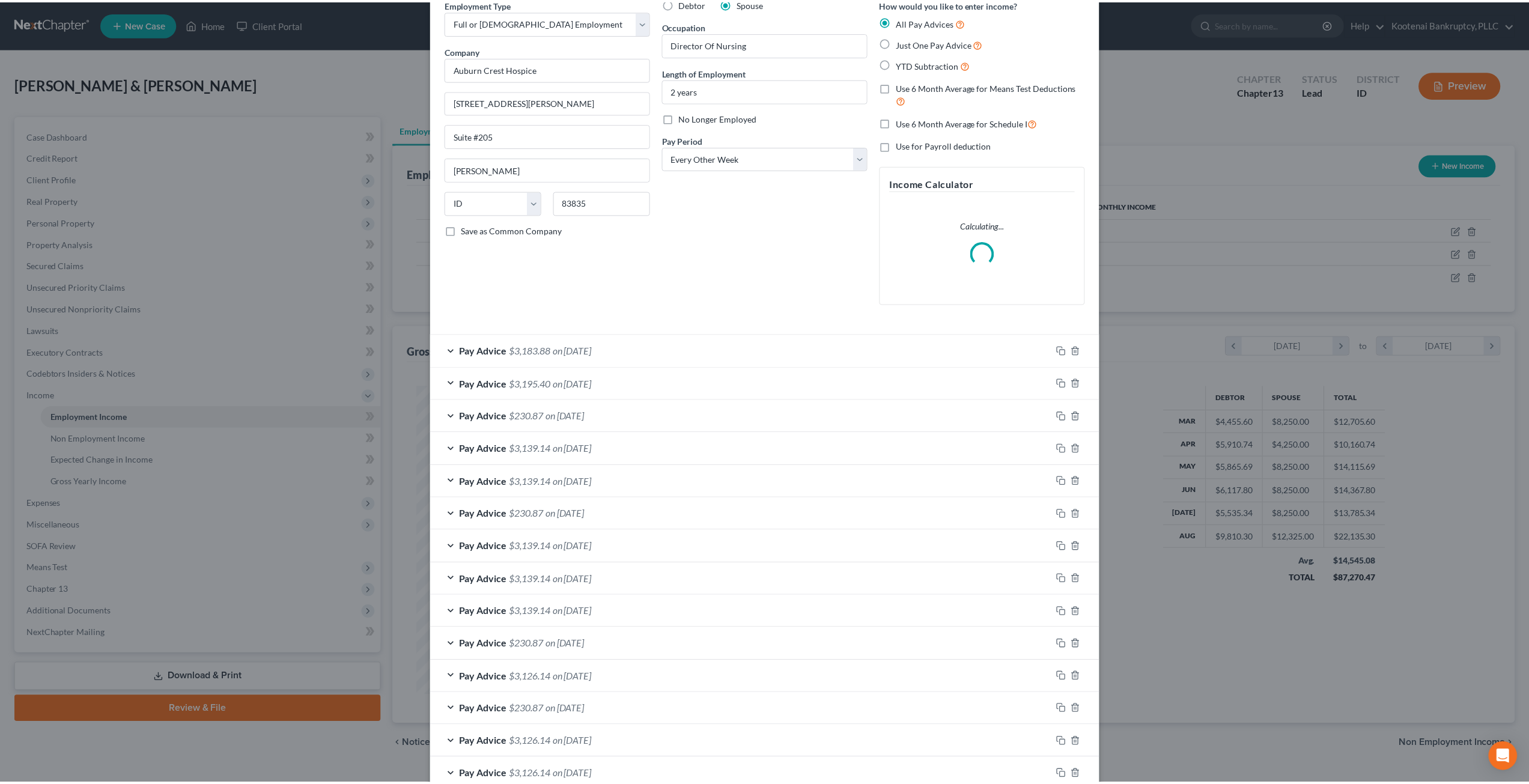
scroll to position [0, 0]
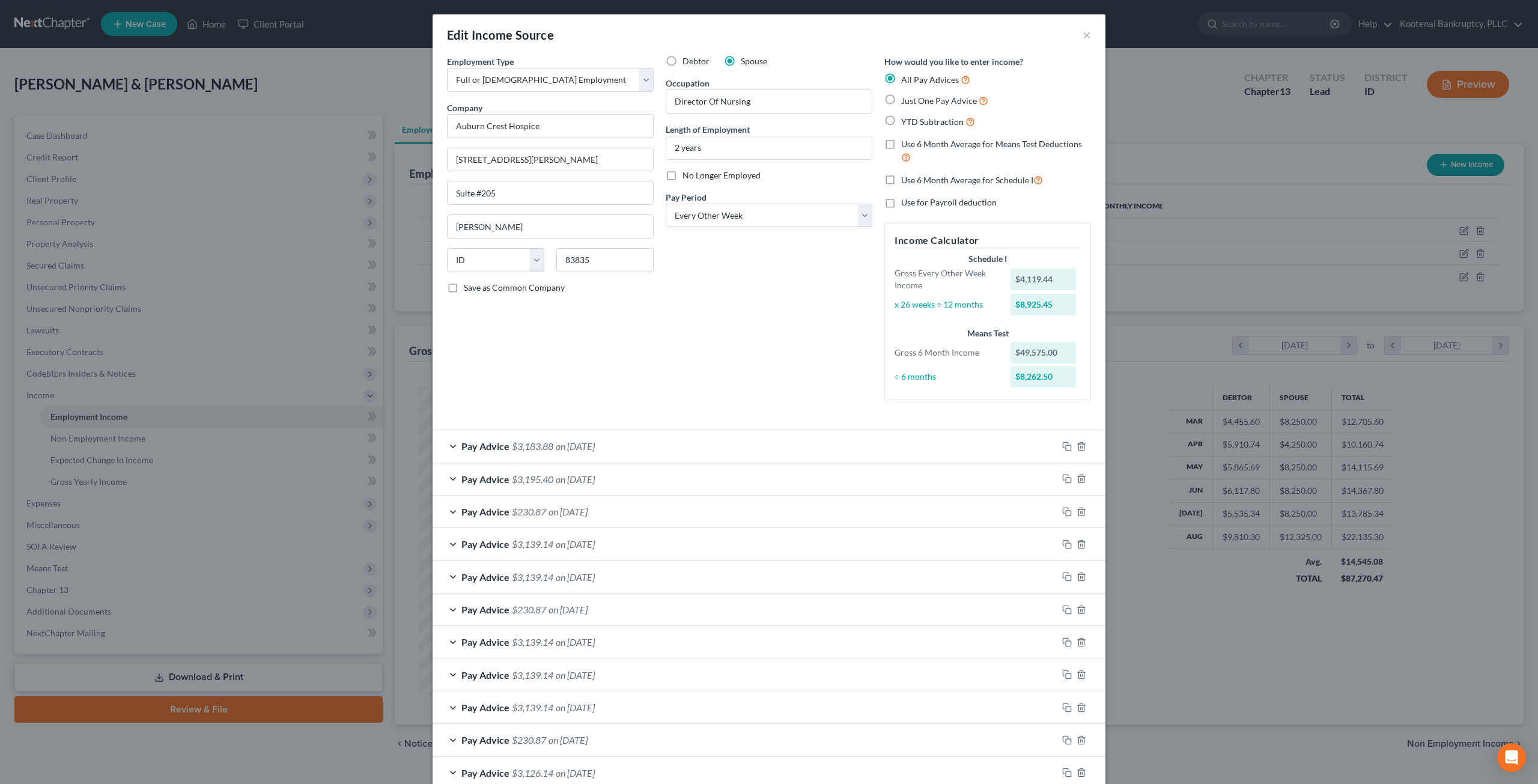
click at [1086, 36] on div "Edit Income Source ×" at bounding box center [768, 35] width 673 height 41
click at [1083, 35] on button "×" at bounding box center [1087, 35] width 9 height 15
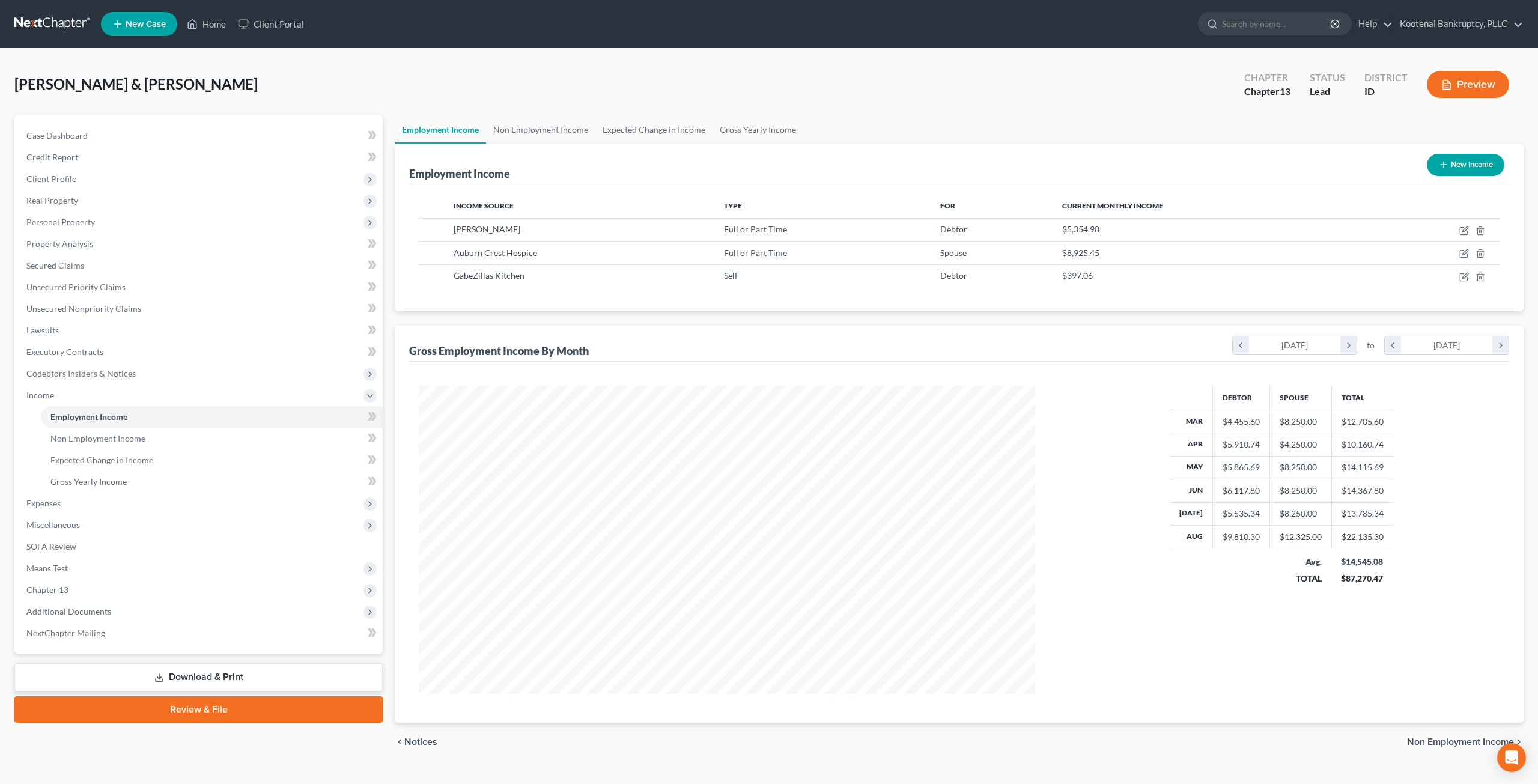
scroll to position [600295, 600102]
click at [1450, 226] on icon "button" at bounding box center [1455, 230] width 10 height 10
select select "0"
select select "50"
select select "2"
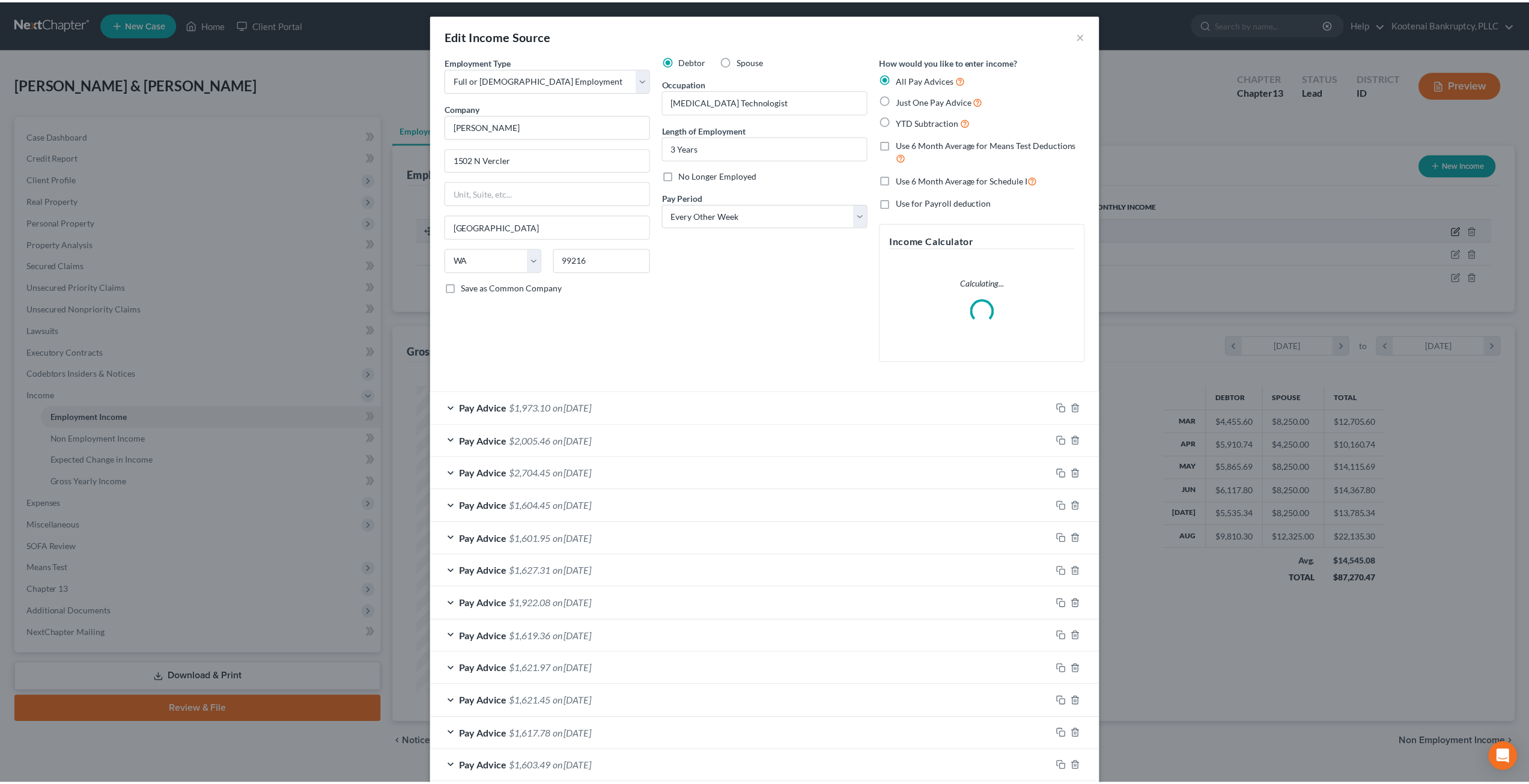
scroll to position [310, 644]
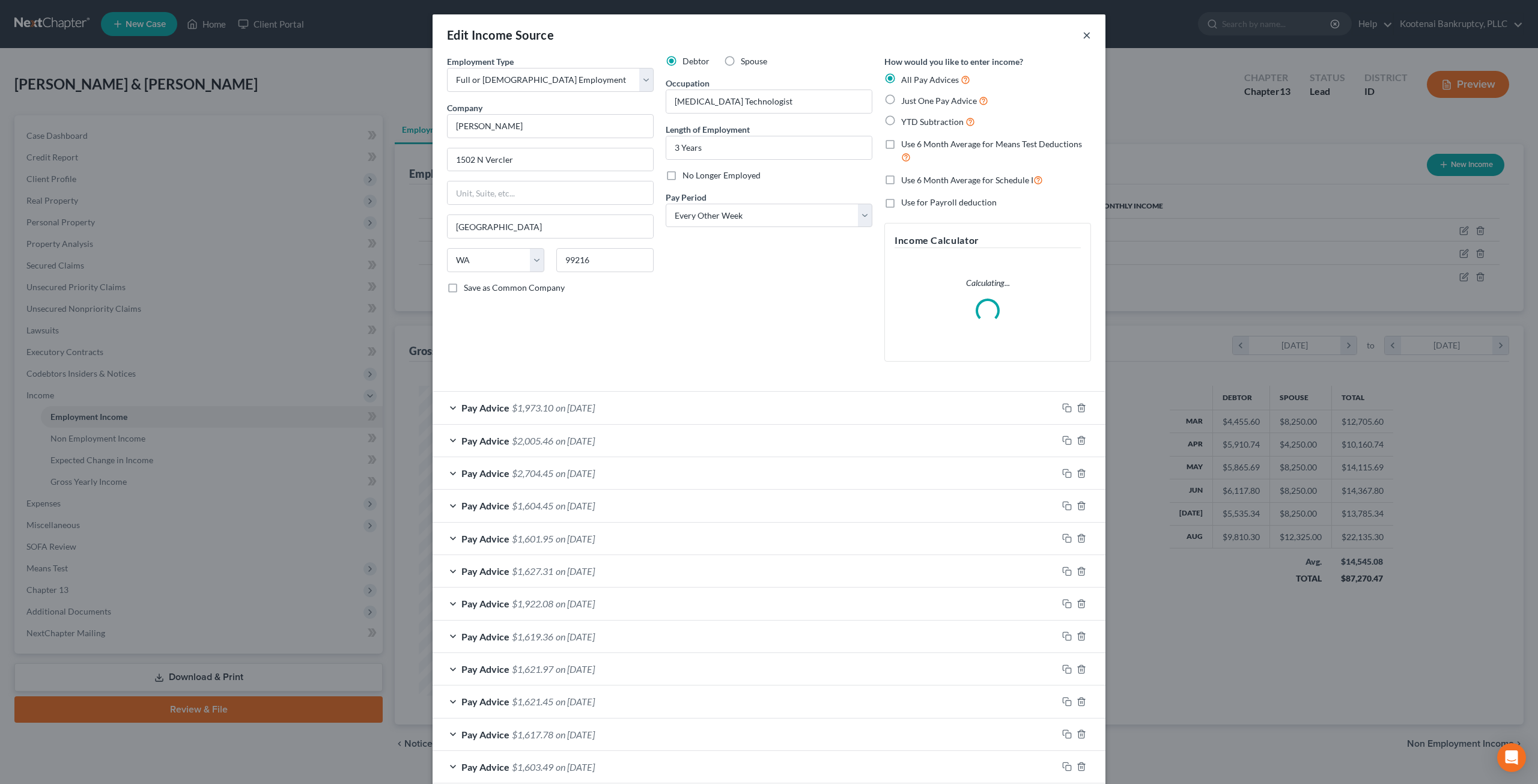
click at [1083, 35] on button "×" at bounding box center [1087, 35] width 9 height 15
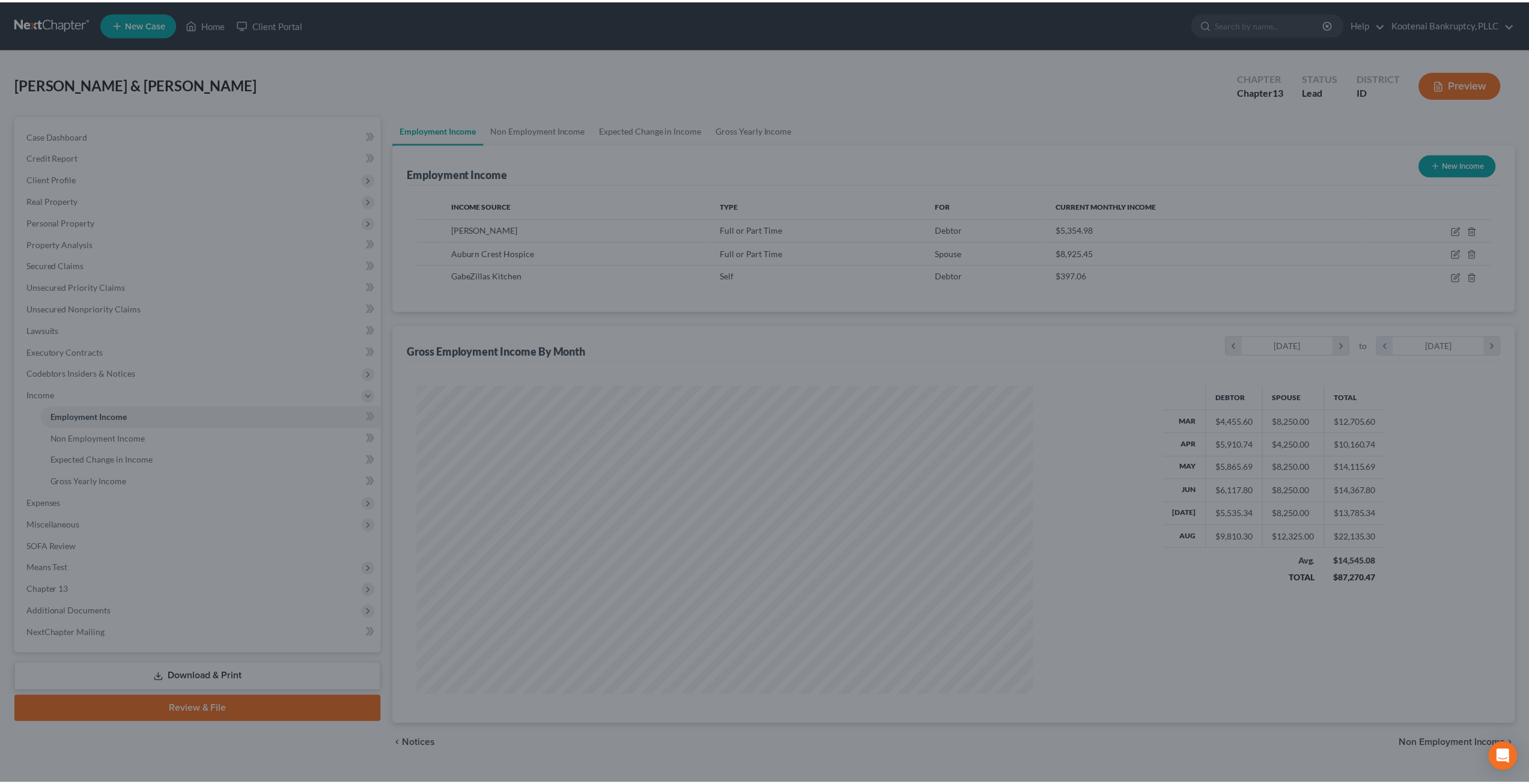
scroll to position [600295, 600197]
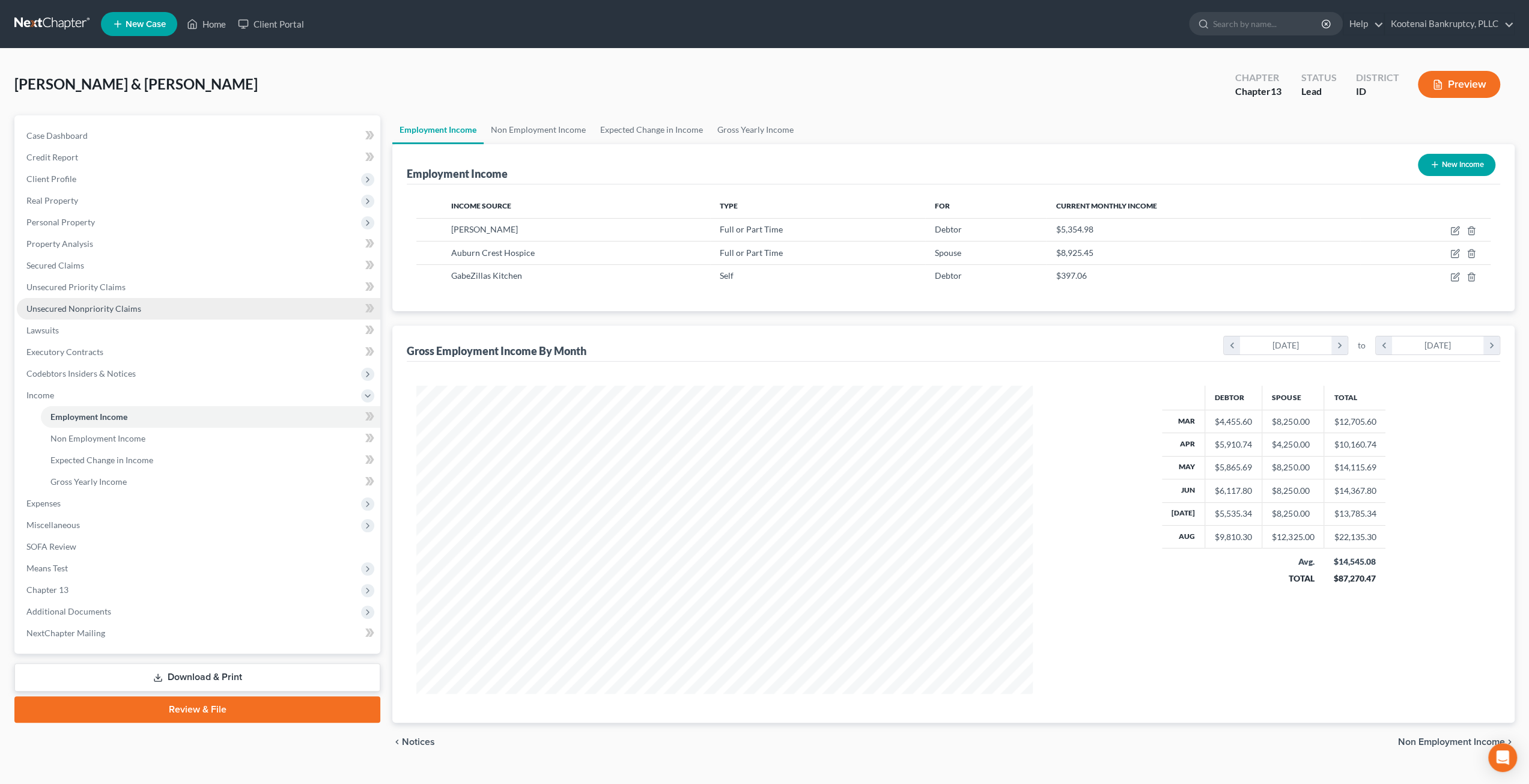
click at [173, 306] on link "Unsecured Nonpriority Claims" at bounding box center [198, 308] width 364 height 22
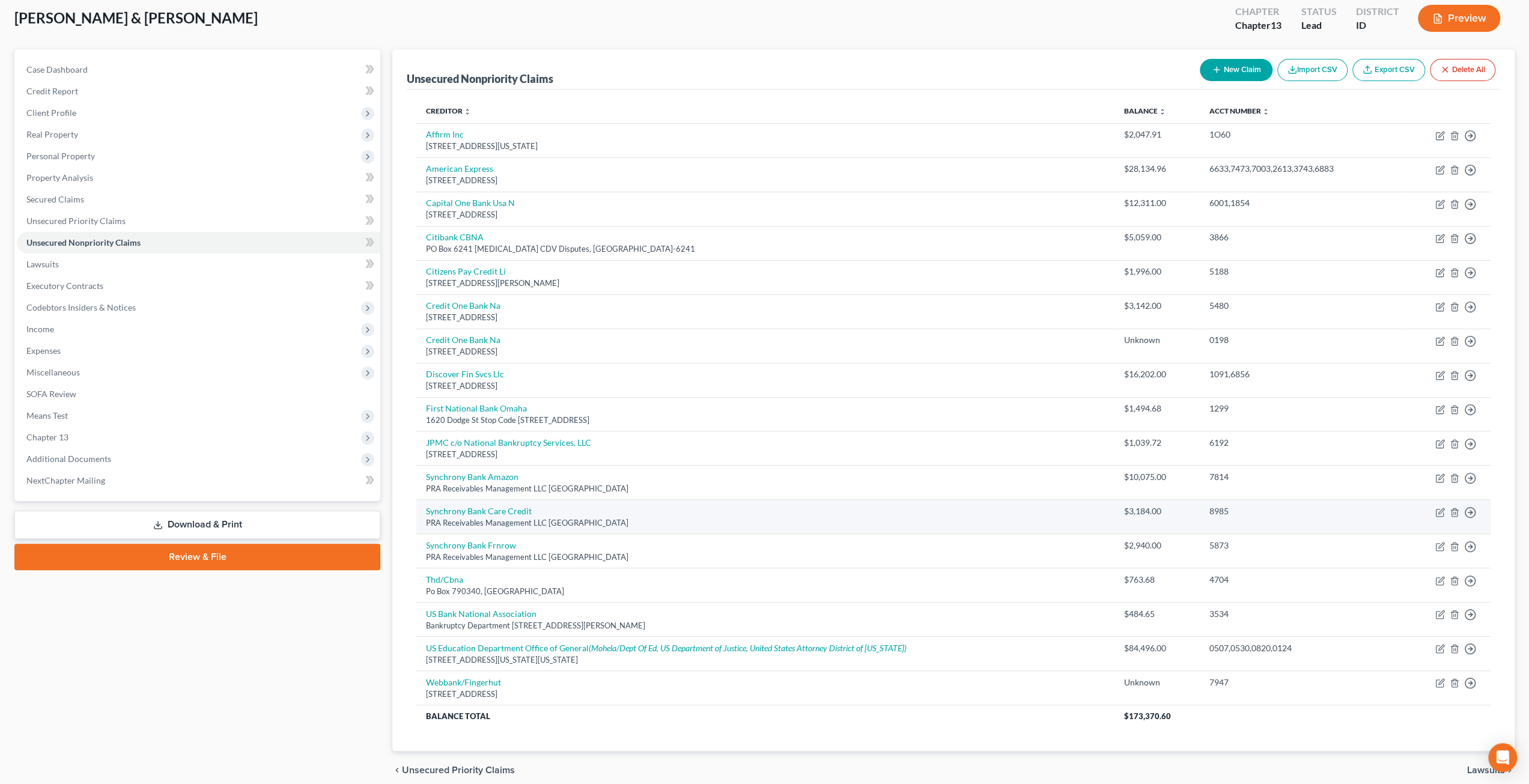
scroll to position [113, 0]
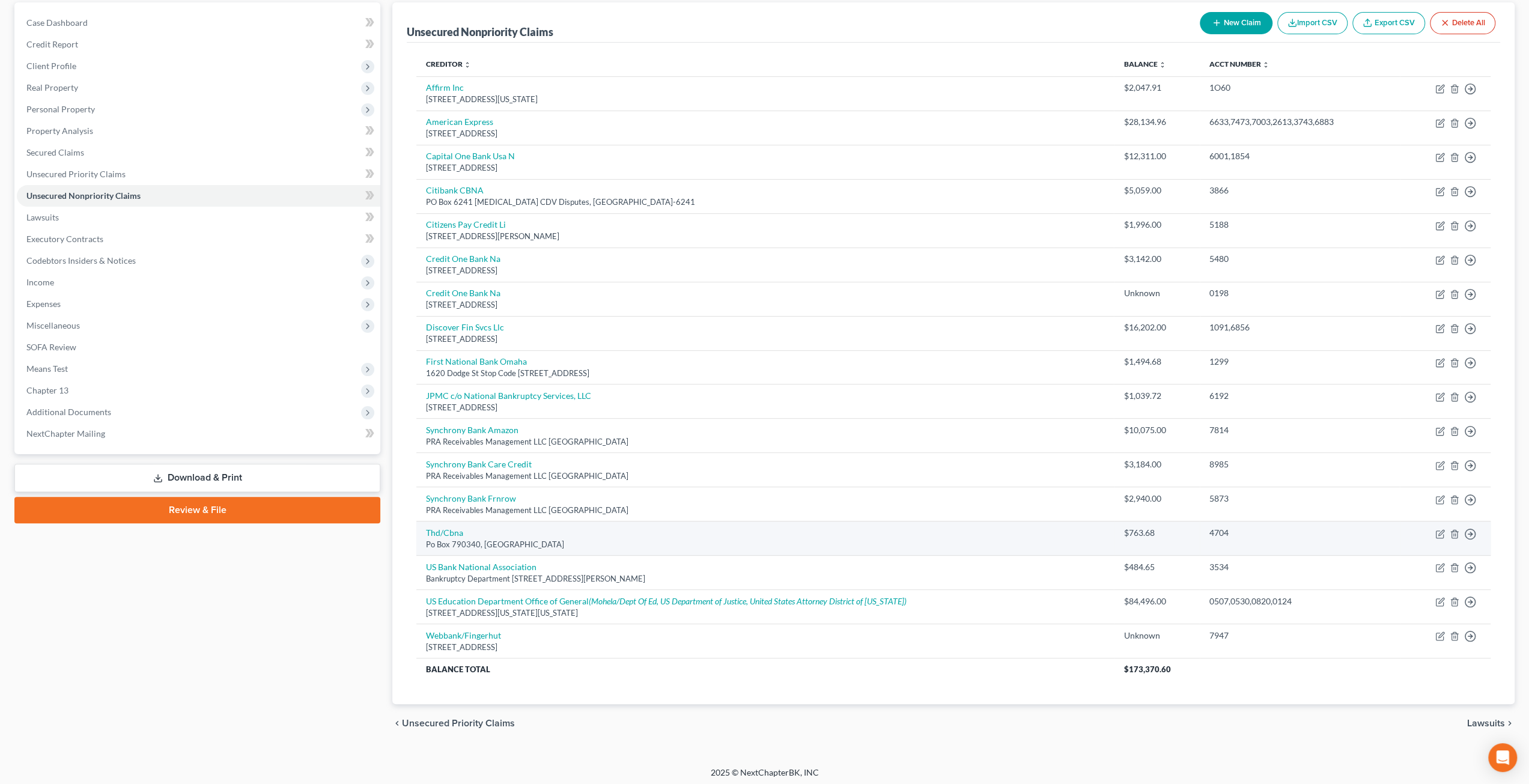
click at [887, 539] on div "Po Box 790340, [GEOGRAPHIC_DATA]" at bounding box center [765, 544] width 679 height 11
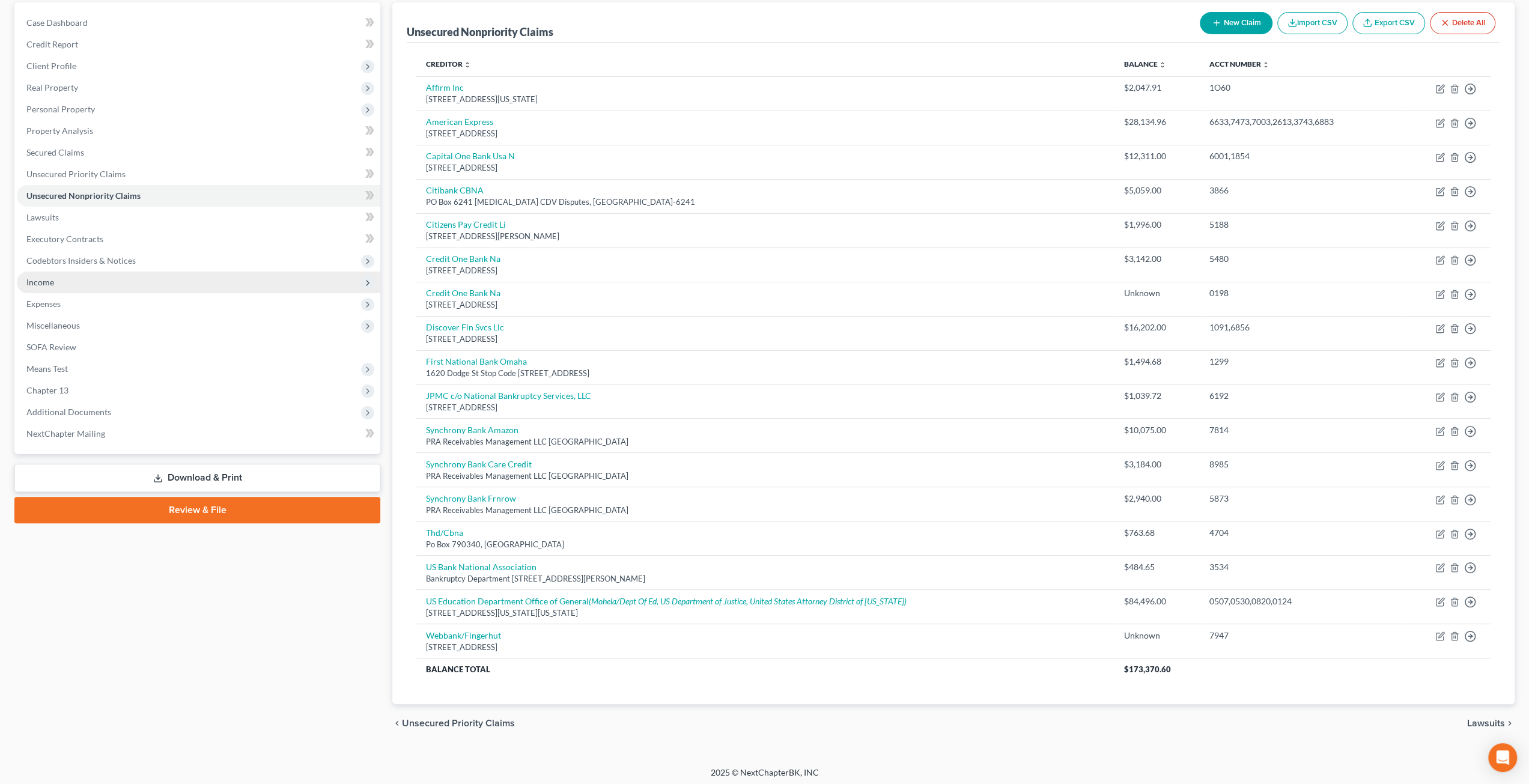
click at [159, 283] on span "Income" at bounding box center [198, 282] width 364 height 22
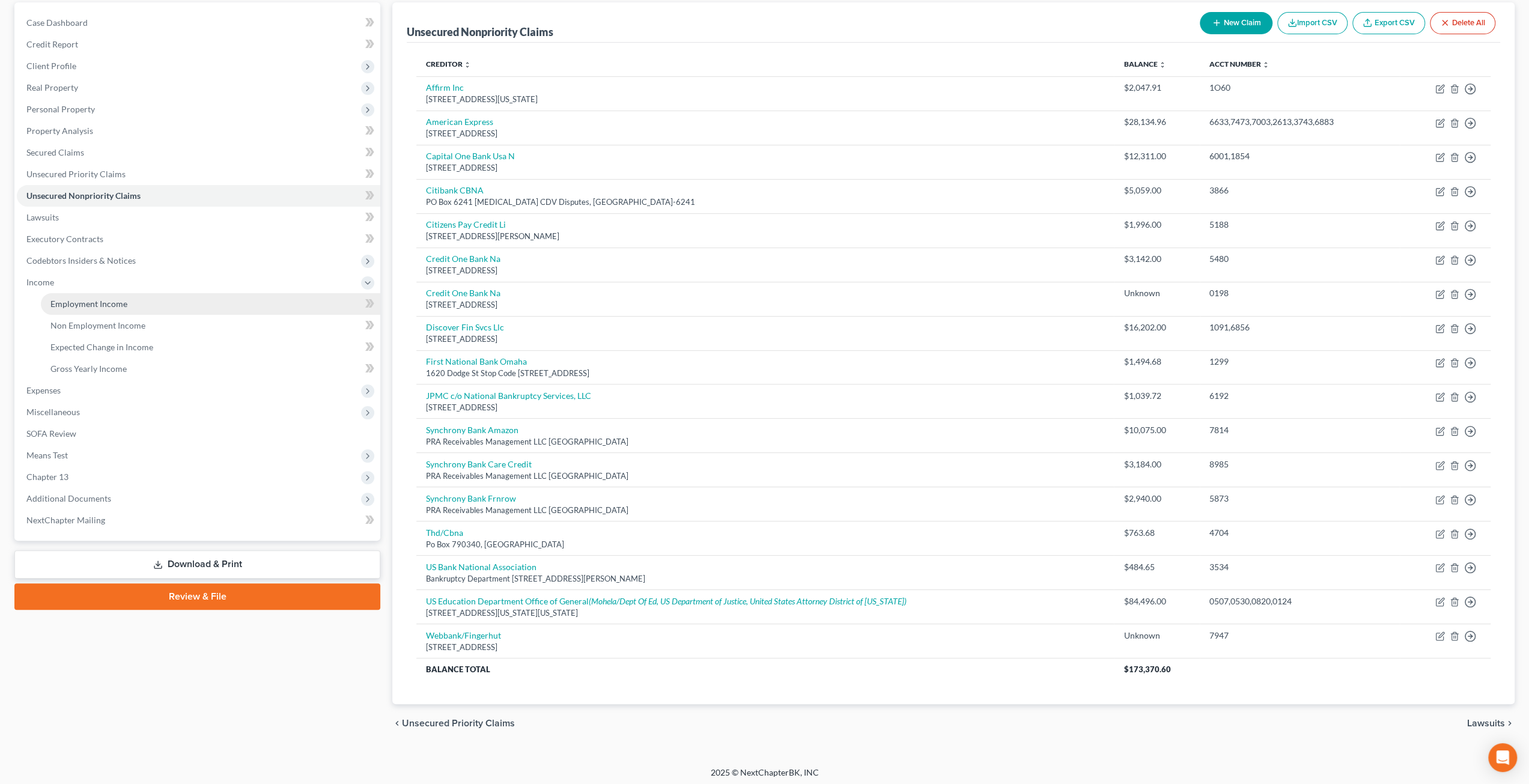
click at [162, 298] on link "Employment Income" at bounding box center [211, 304] width 339 height 22
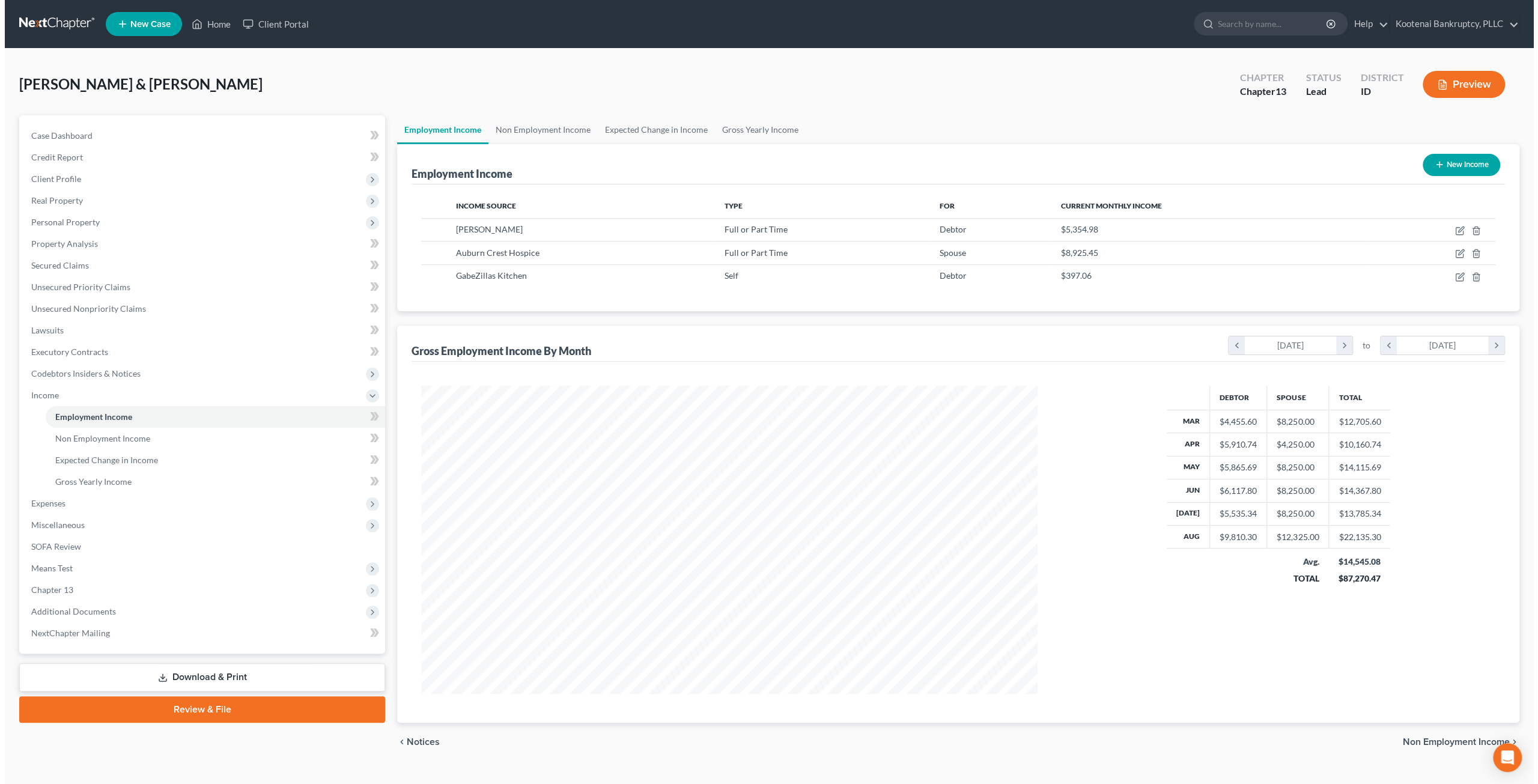
scroll to position [308, 640]
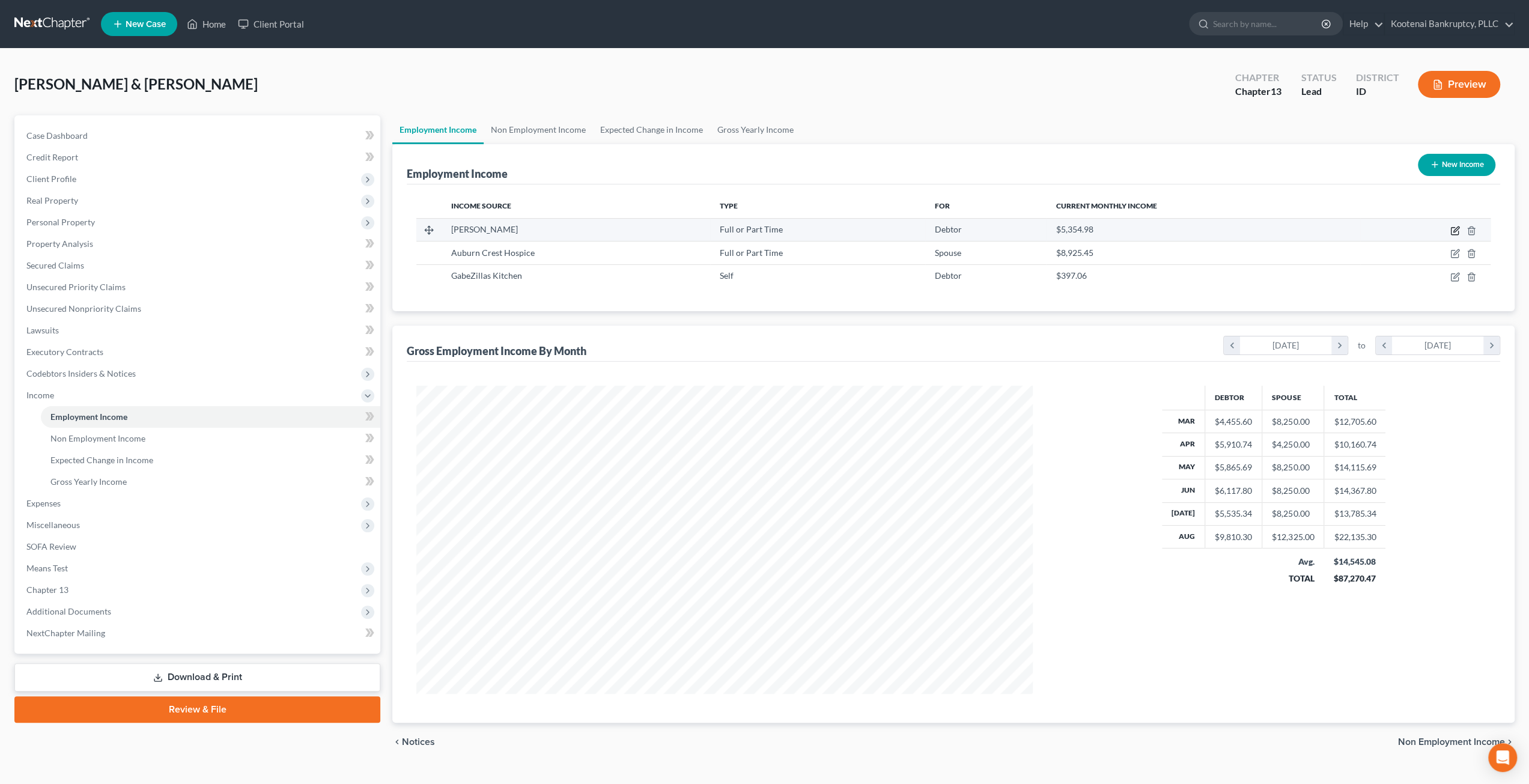
click at [1454, 234] on icon "button" at bounding box center [1454, 231] width 7 height 7
select select "0"
select select "50"
select select "2"
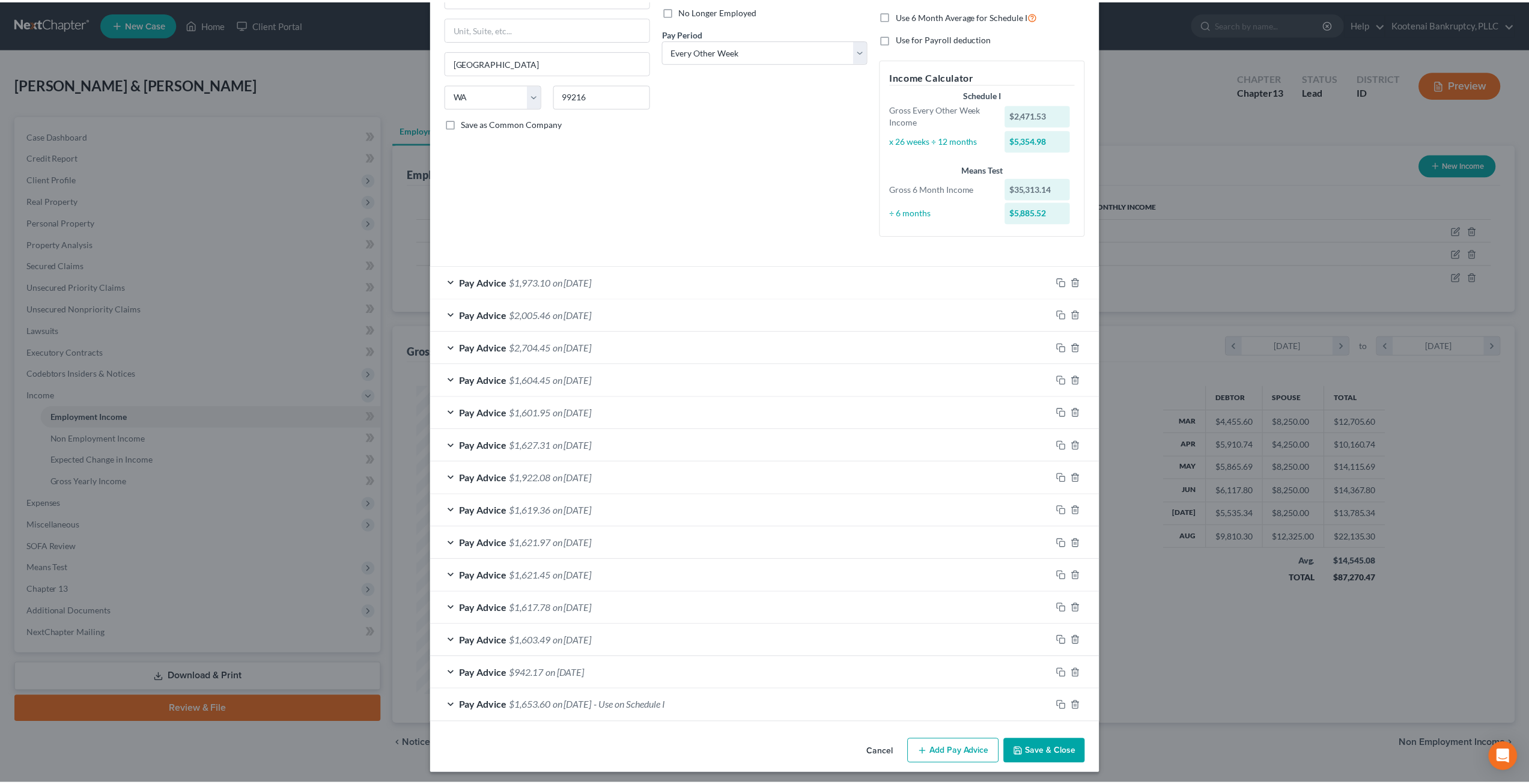
scroll to position [165, 0]
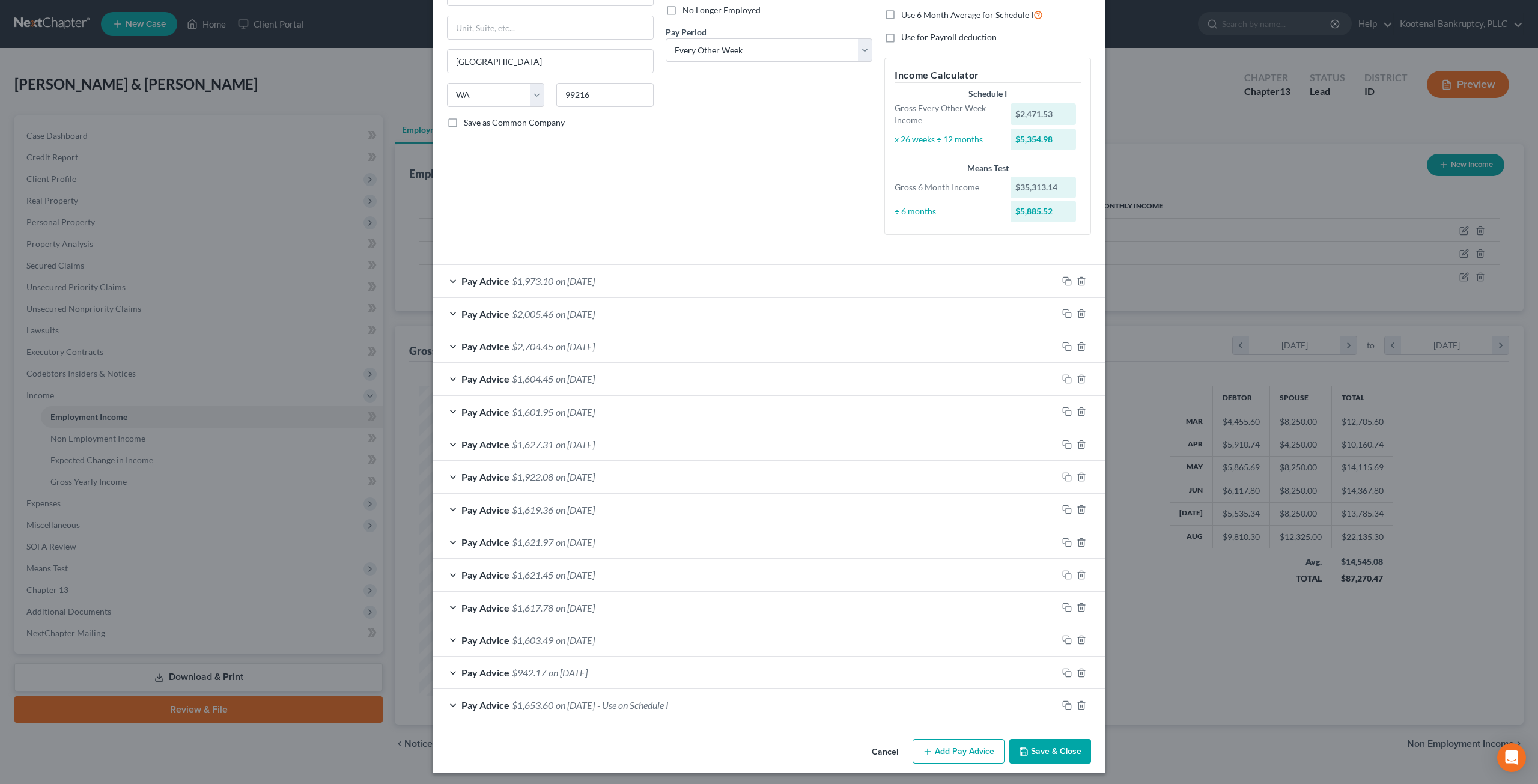
click at [872, 751] on button "Cancel" at bounding box center [885, 752] width 46 height 24
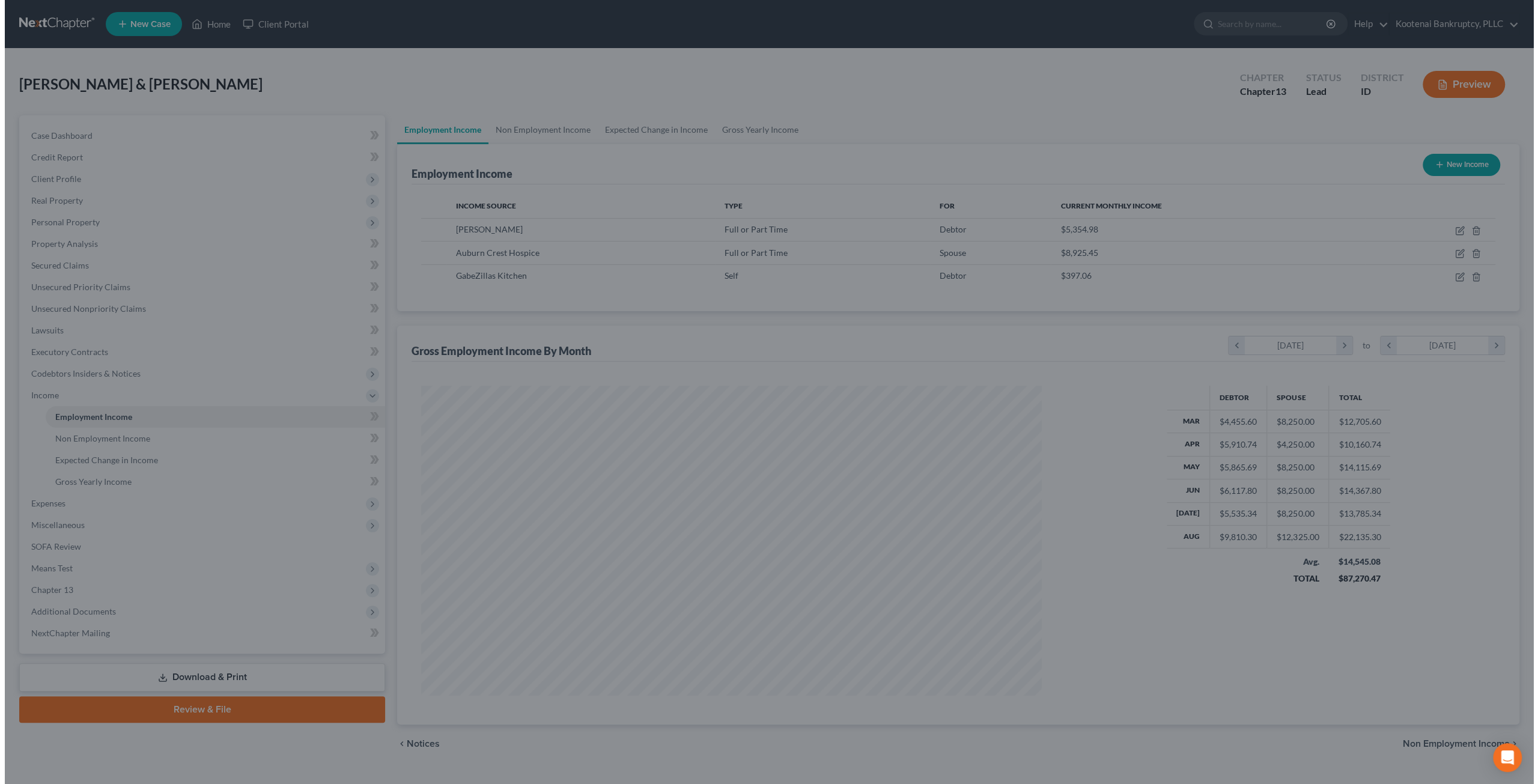
scroll to position [600295, 600102]
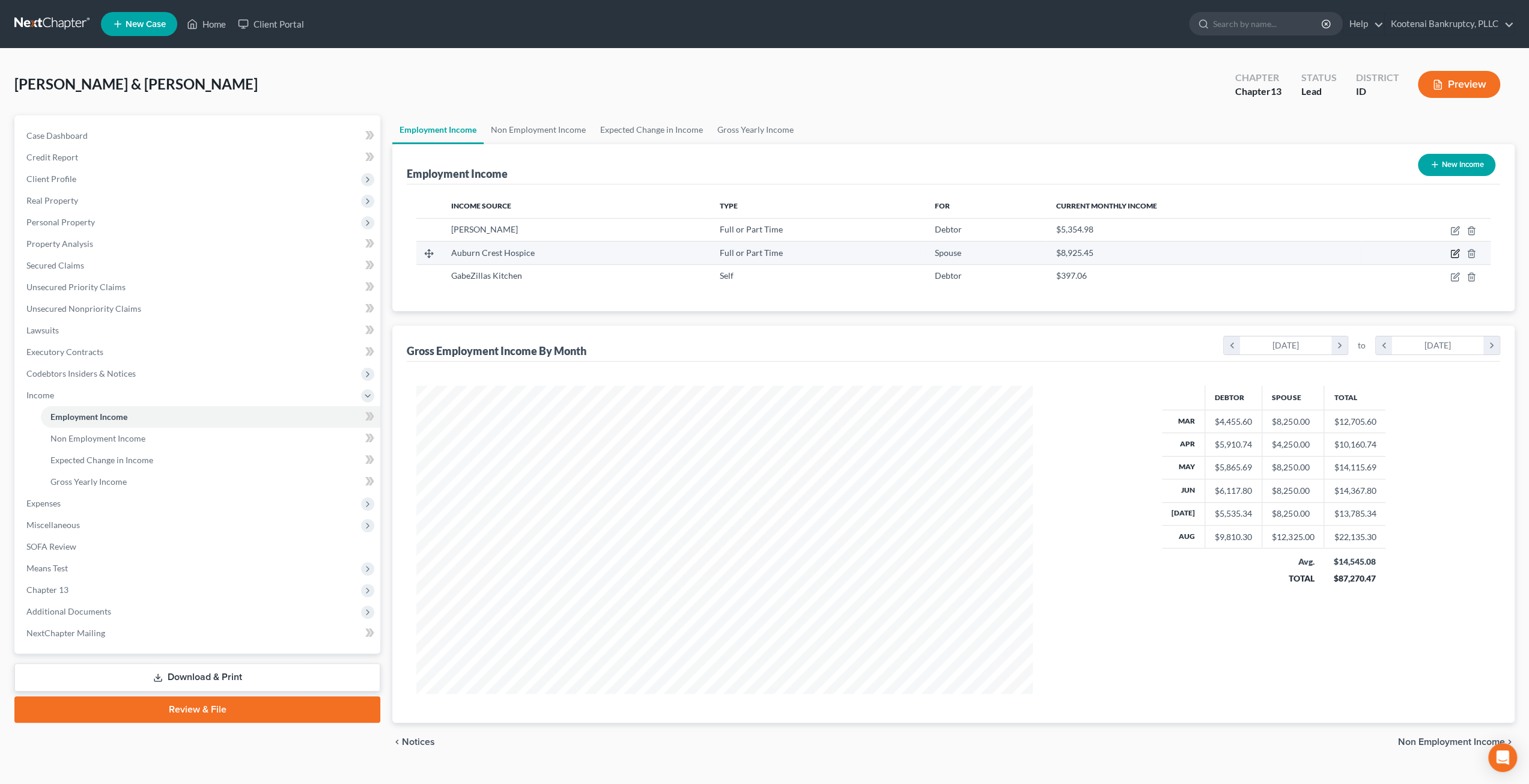
click at [1454, 251] on icon "button" at bounding box center [1455, 253] width 10 height 10
select select "0"
select select "13"
select select "2"
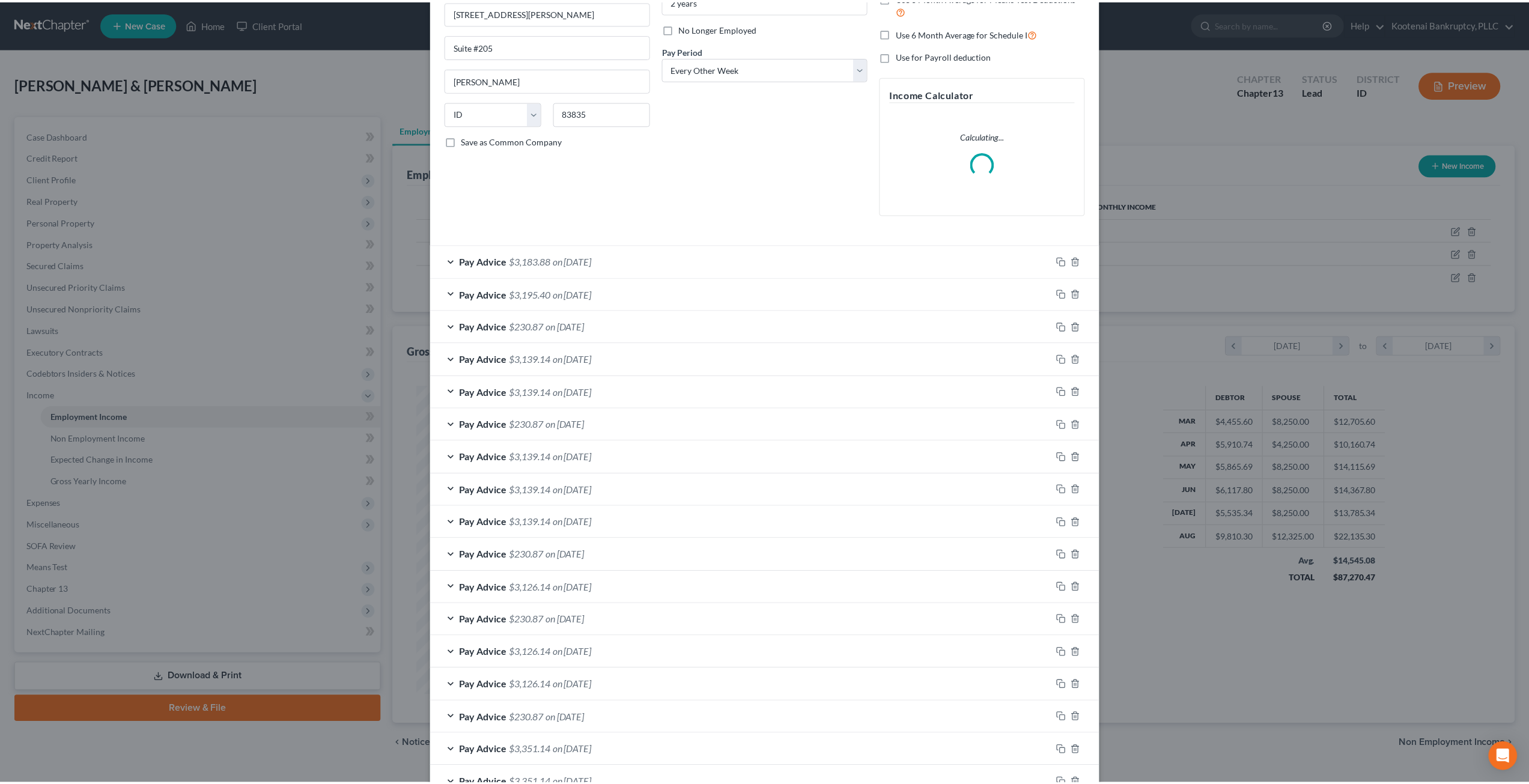
scroll to position [289, 0]
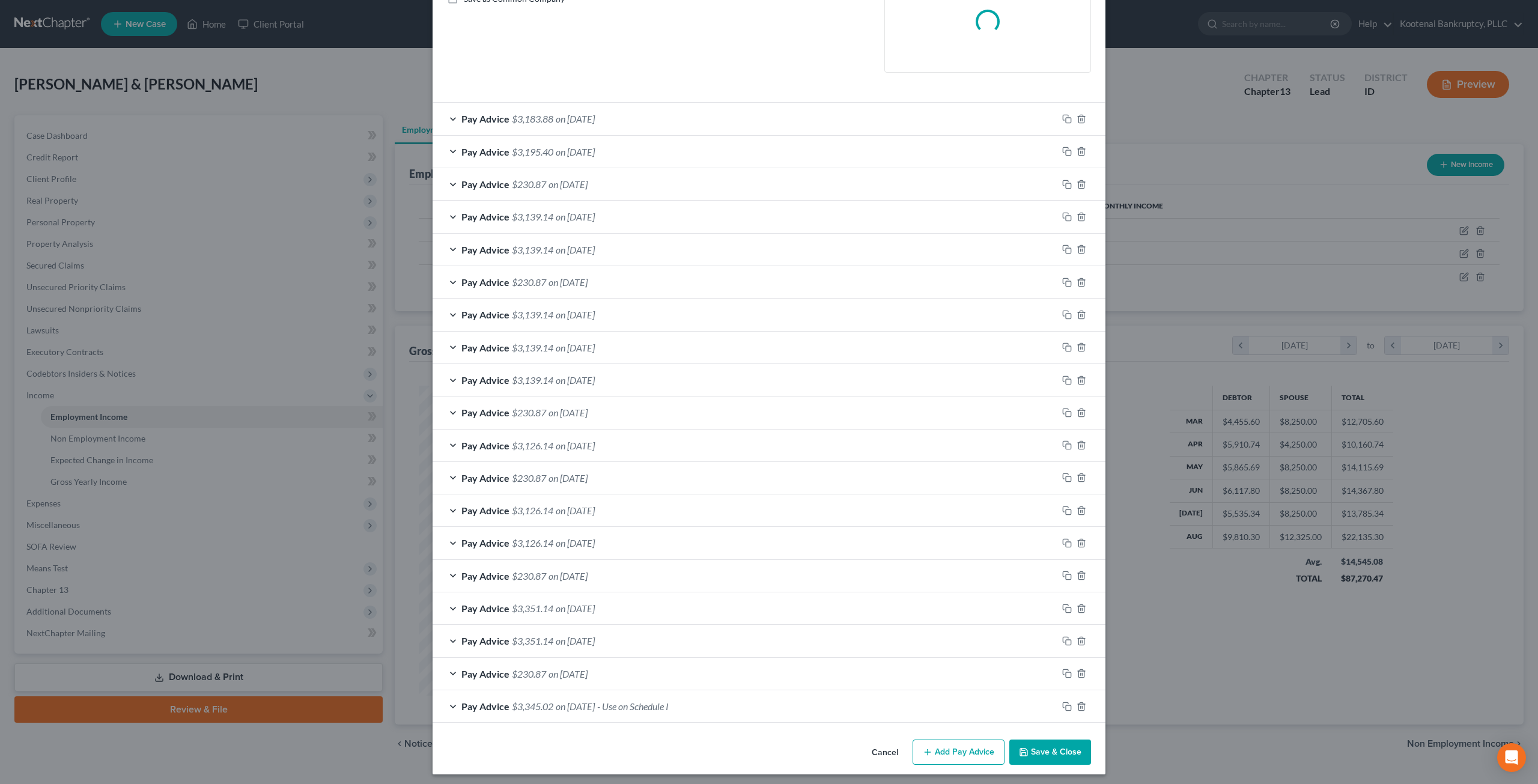
click at [877, 746] on button "Cancel" at bounding box center [885, 752] width 46 height 24
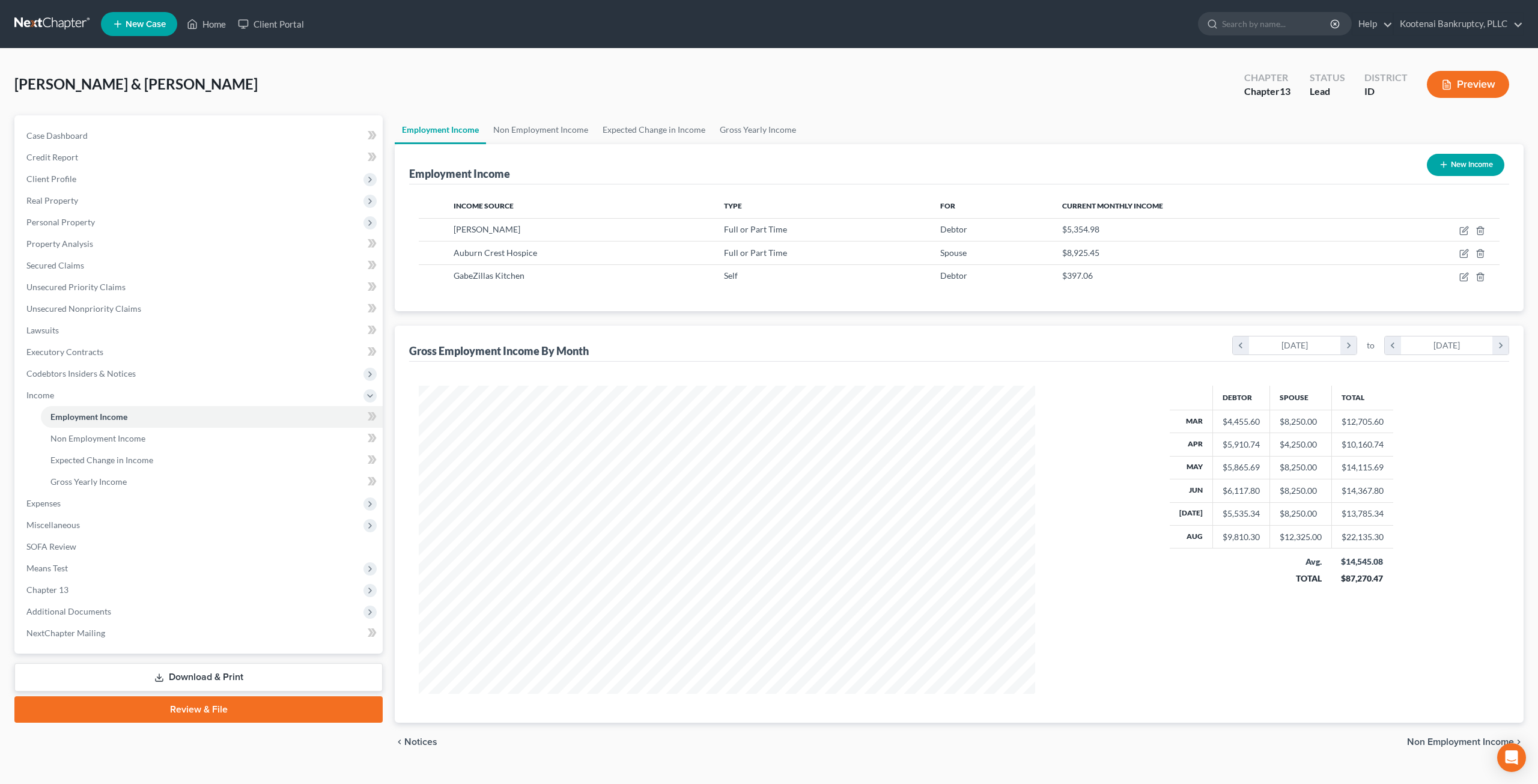
scroll to position [600295, 600102]
click at [144, 507] on span "Expenses" at bounding box center [198, 503] width 364 height 22
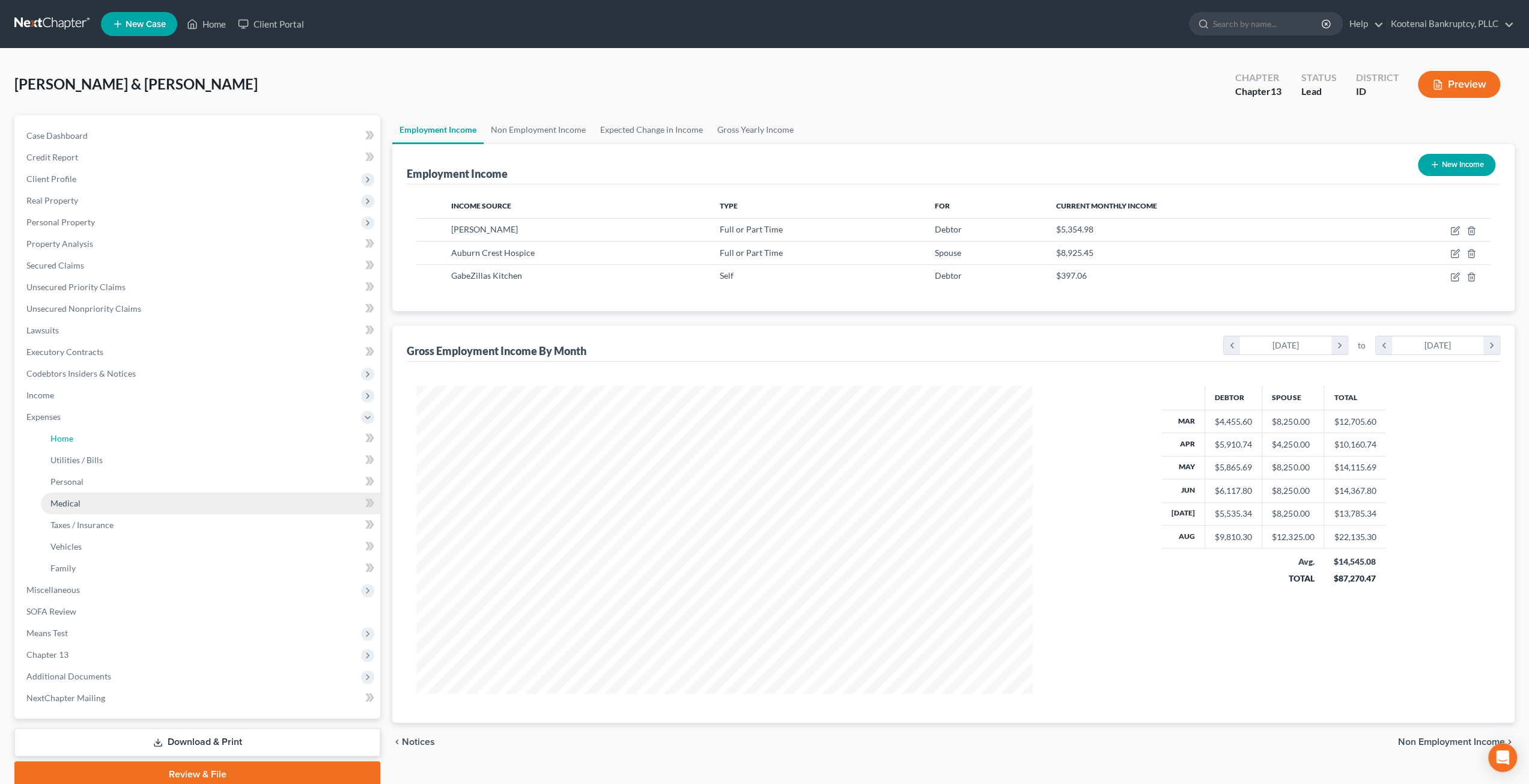
click at [143, 516] on ul "Home Utilities / Bills Personal Medical" at bounding box center [198, 503] width 364 height 151
click at [190, 441] on link "Home" at bounding box center [211, 438] width 339 height 22
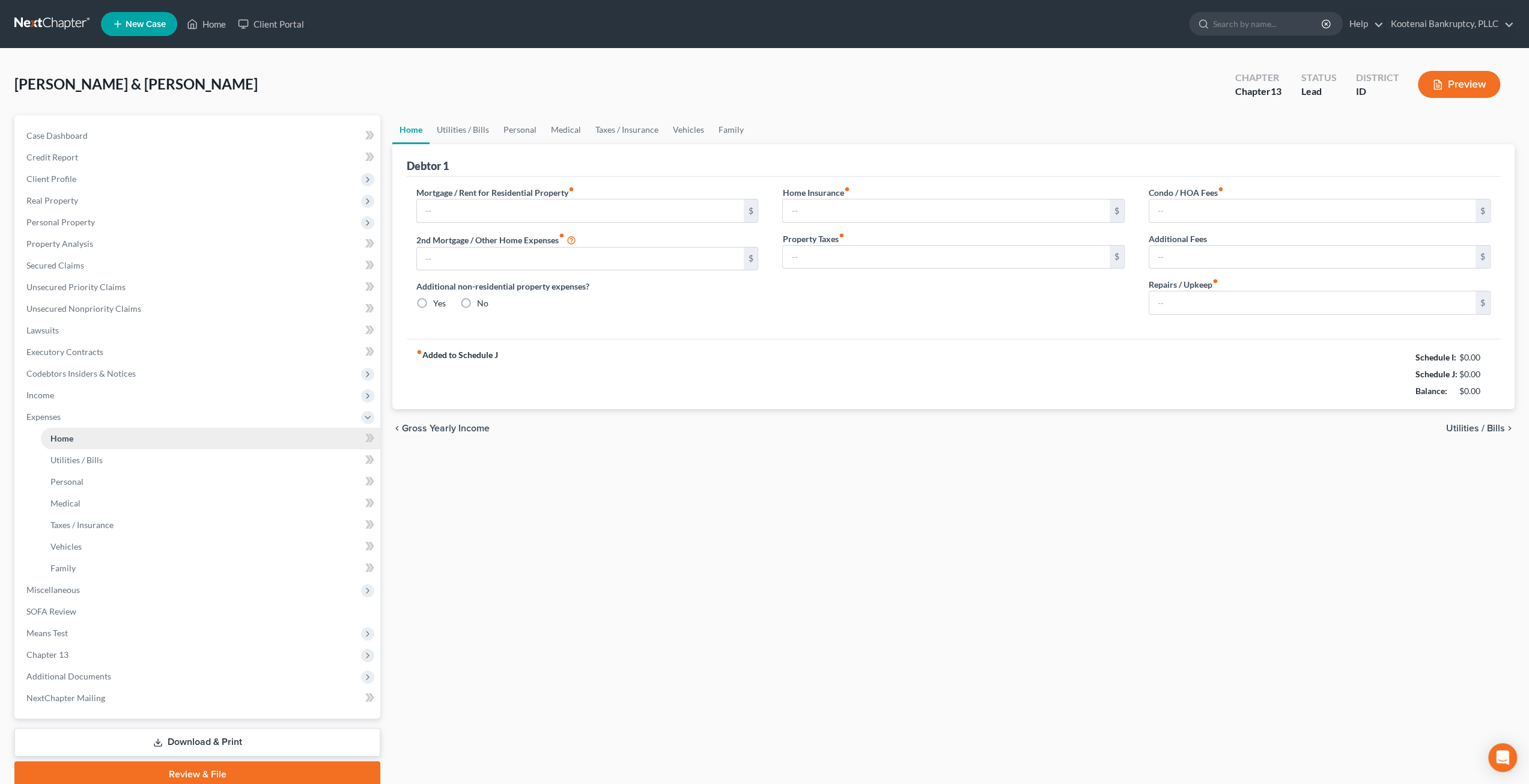
type input "2,886.00"
type input "418.00"
radio input "true"
type input "0.00"
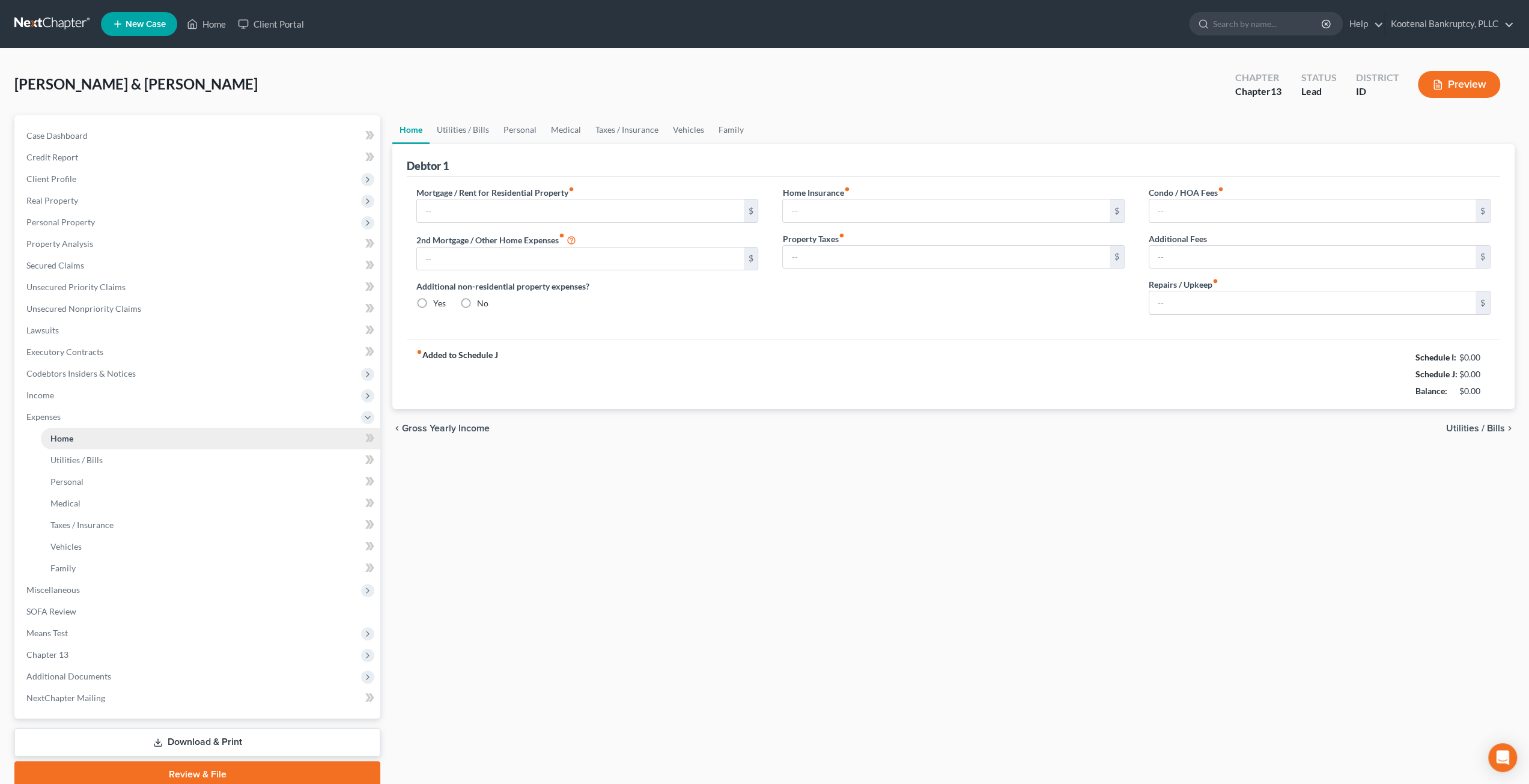
type input "32.00"
type input "0.00"
type input "150.00"
click at [143, 736] on link "Download & Print" at bounding box center [197, 742] width 366 height 28
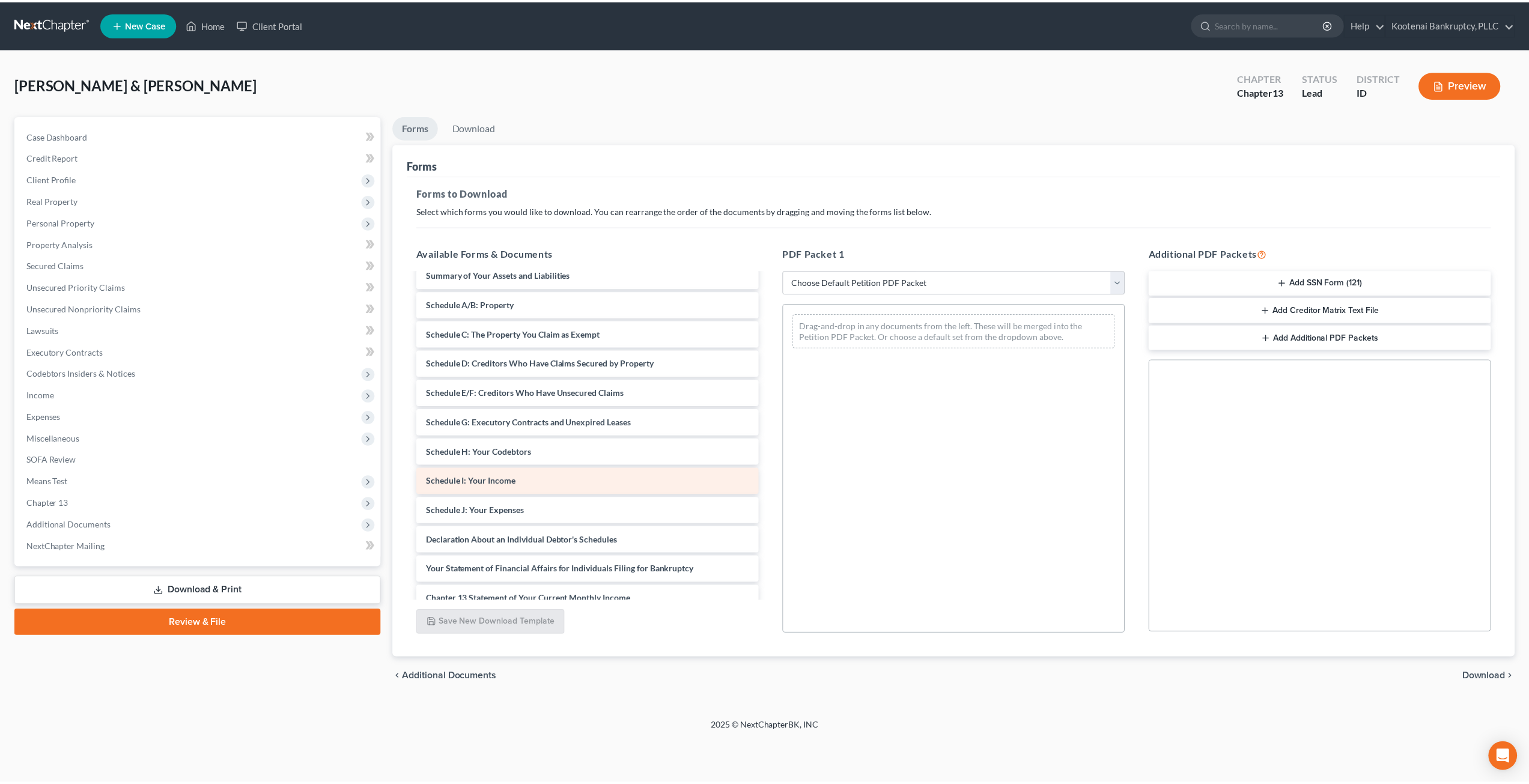
scroll to position [60, 0]
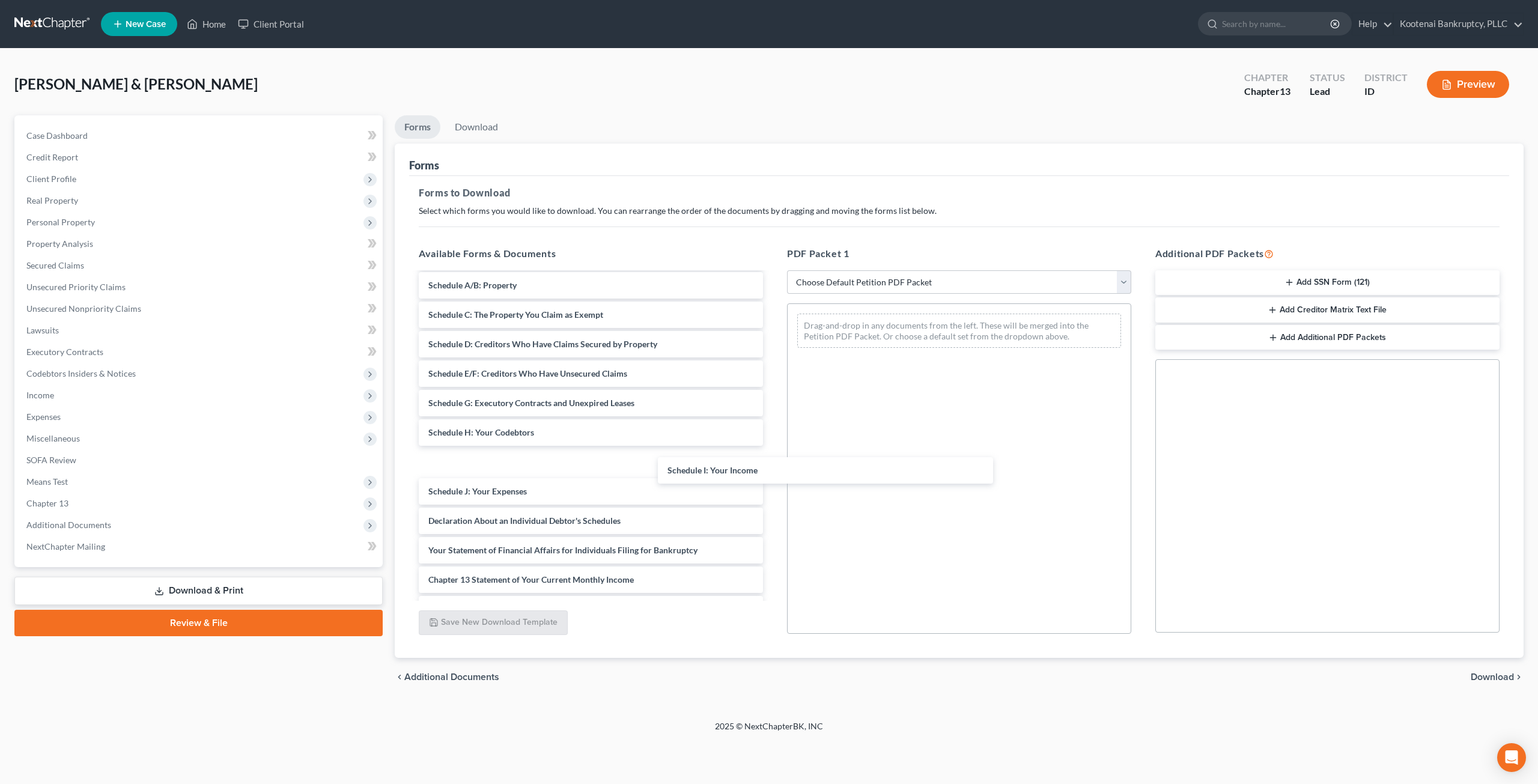
drag, startPoint x: 542, startPoint y: 456, endPoint x: 812, endPoint y: 462, distance: 270.1
click at [772, 463] on div "Schedule I: Your Income Voluntary Petition for Individuals Filing for Bankruptc…" at bounding box center [591, 476] width 364 height 527
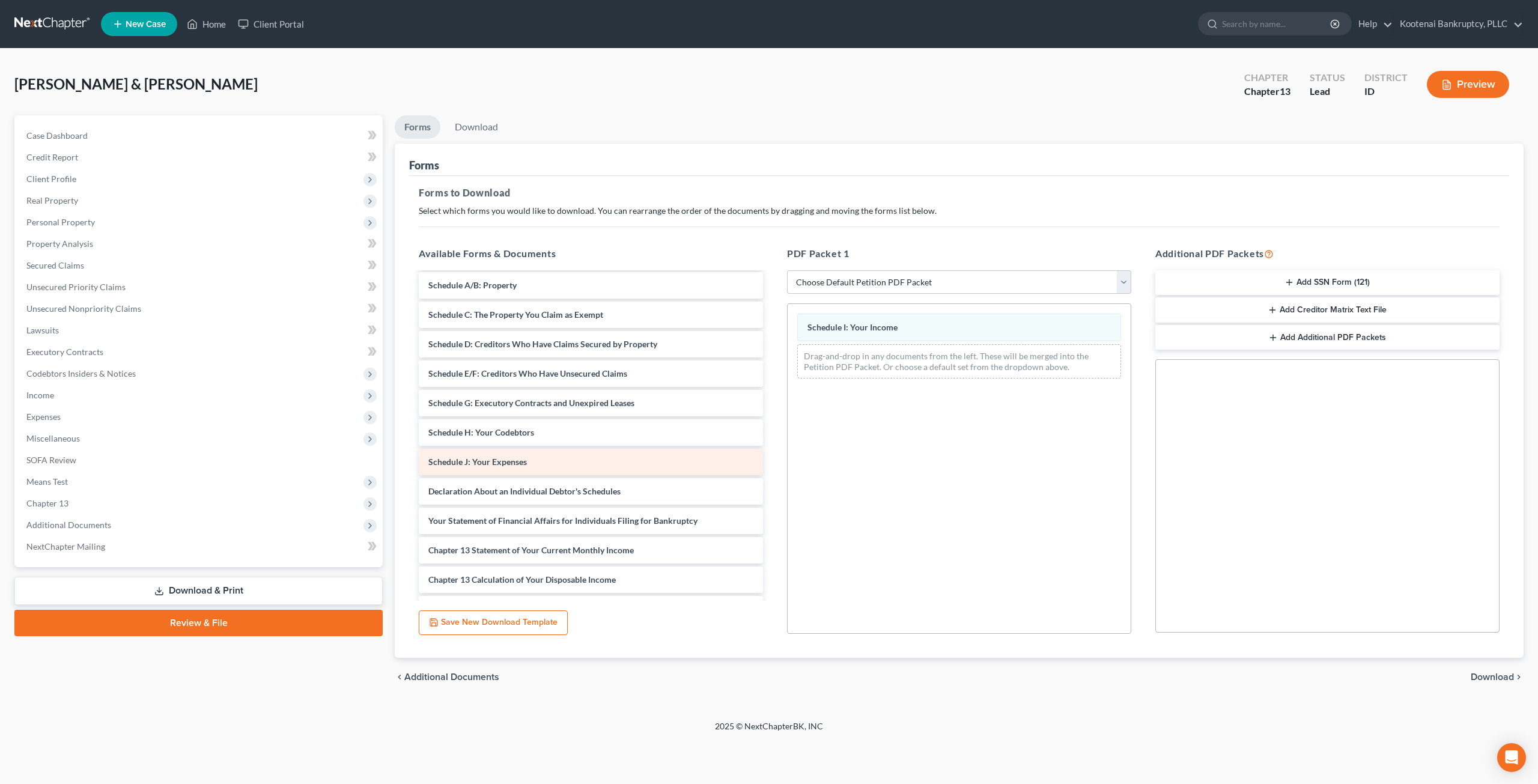
click at [766, 471] on div "Voluntary Petition for Individuals Filing for Bankruptcy Summary of Your Assets…" at bounding box center [591, 462] width 364 height 498
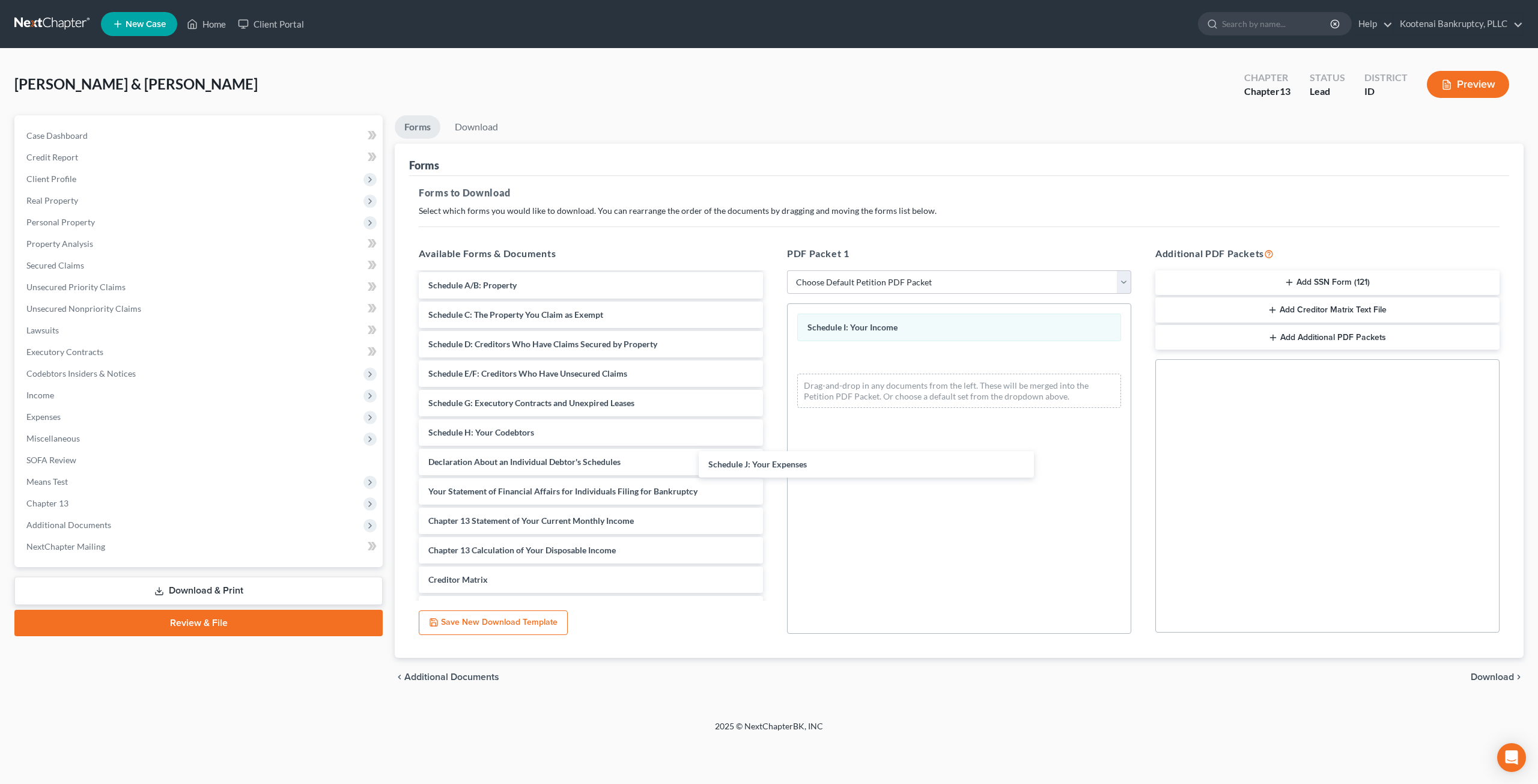
drag, startPoint x: 609, startPoint y: 459, endPoint x: 912, endPoint y: 440, distance: 303.6
click at [772, 465] on div "Schedule J: Your Expenses Voluntary Petition for Individuals Filing for Bankrup…" at bounding box center [591, 447] width 364 height 468
click at [486, 132] on link "Download" at bounding box center [476, 127] width 63 height 23
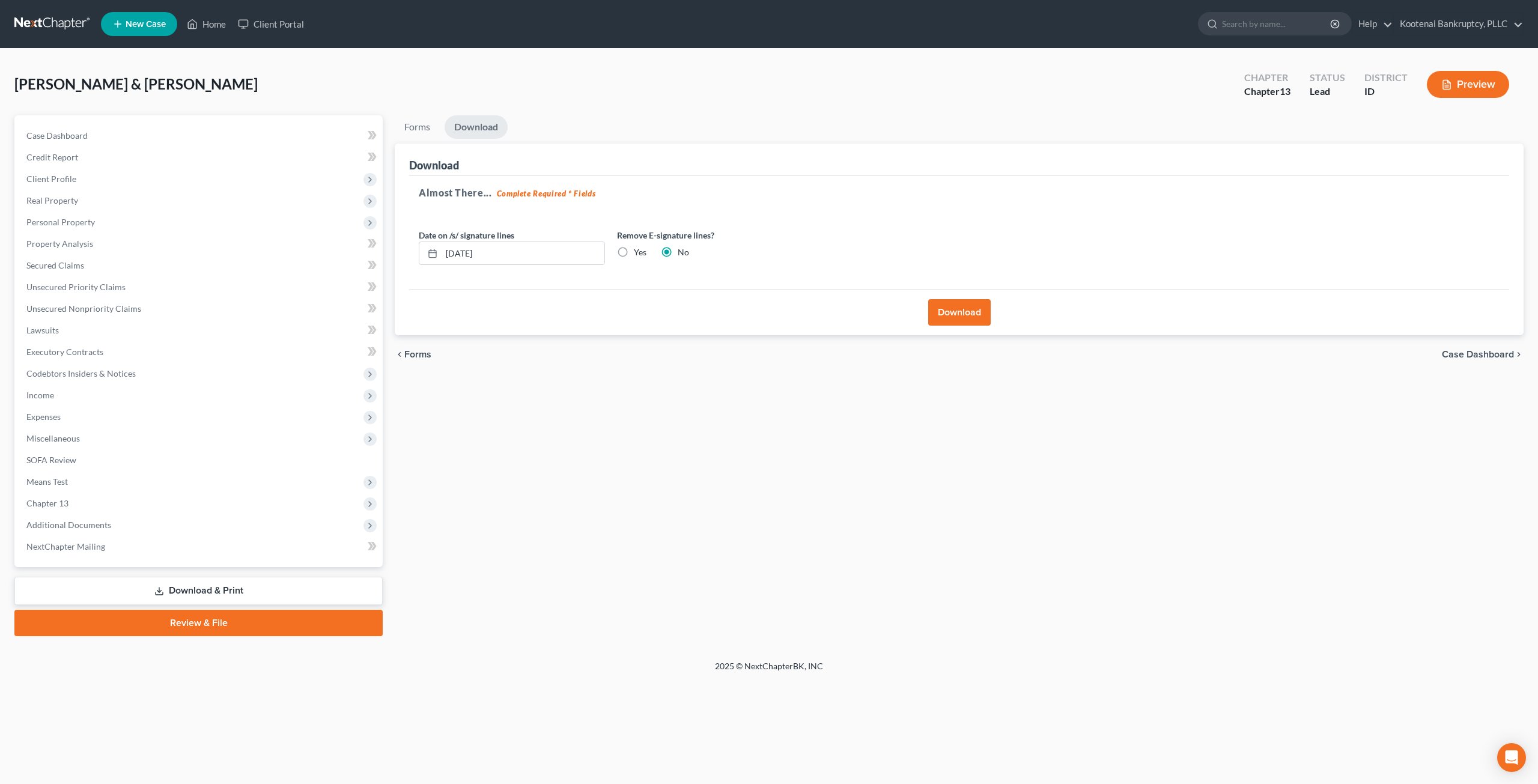
click at [634, 257] on label "Yes" at bounding box center [640, 252] width 13 height 12
click at [638, 254] on input "Yes" at bounding box center [642, 250] width 8 height 8
radio input "true"
radio input "false"
drag, startPoint x: 540, startPoint y: 254, endPoint x: 382, endPoint y: 270, distance: 158.8
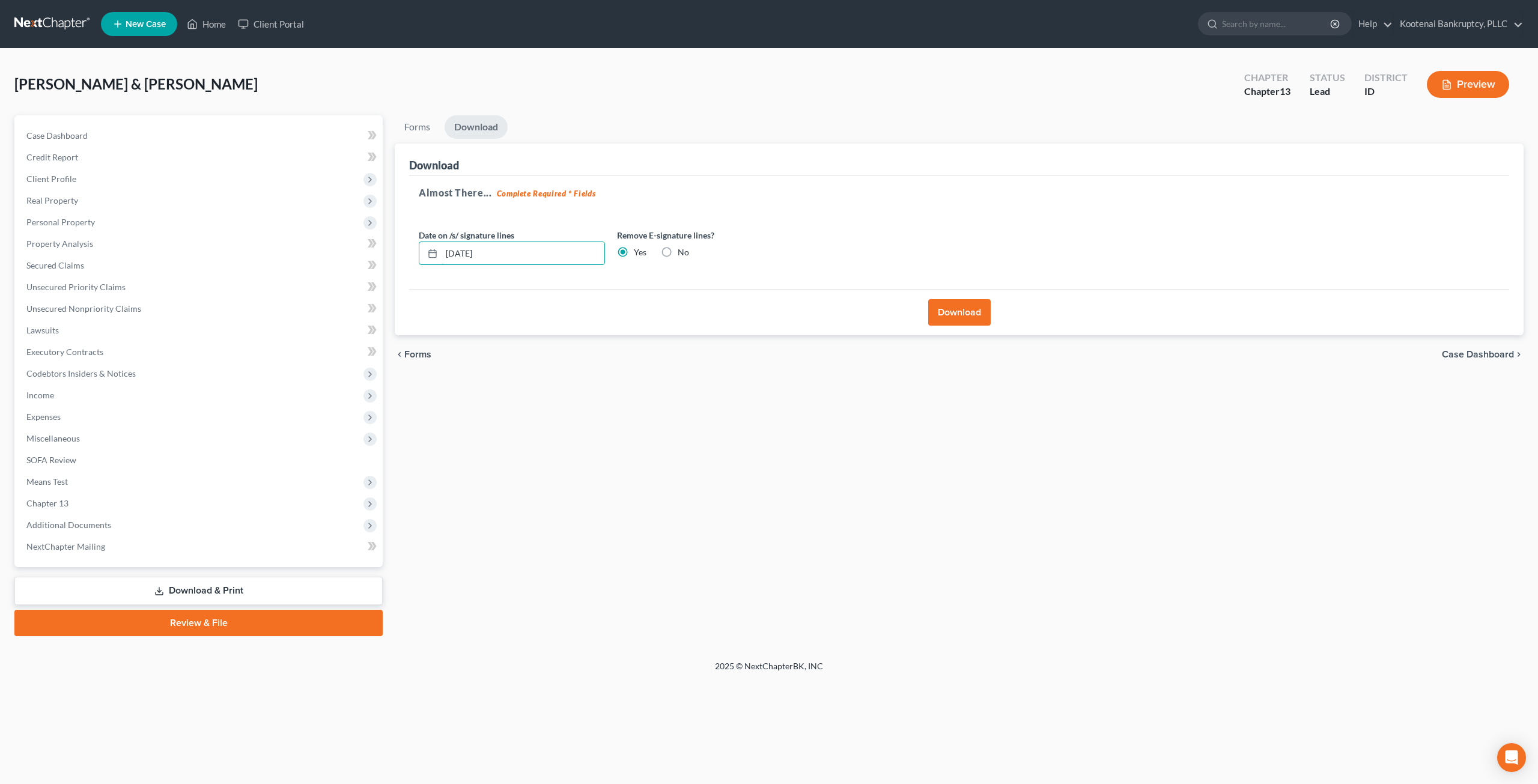
click at [382, 271] on div "Petition Navigation Case Dashboard Payments Invoices Payments Payments Credit R…" at bounding box center [769, 376] width 1521 height 521
click at [944, 306] on button "Download" at bounding box center [959, 312] width 63 height 26
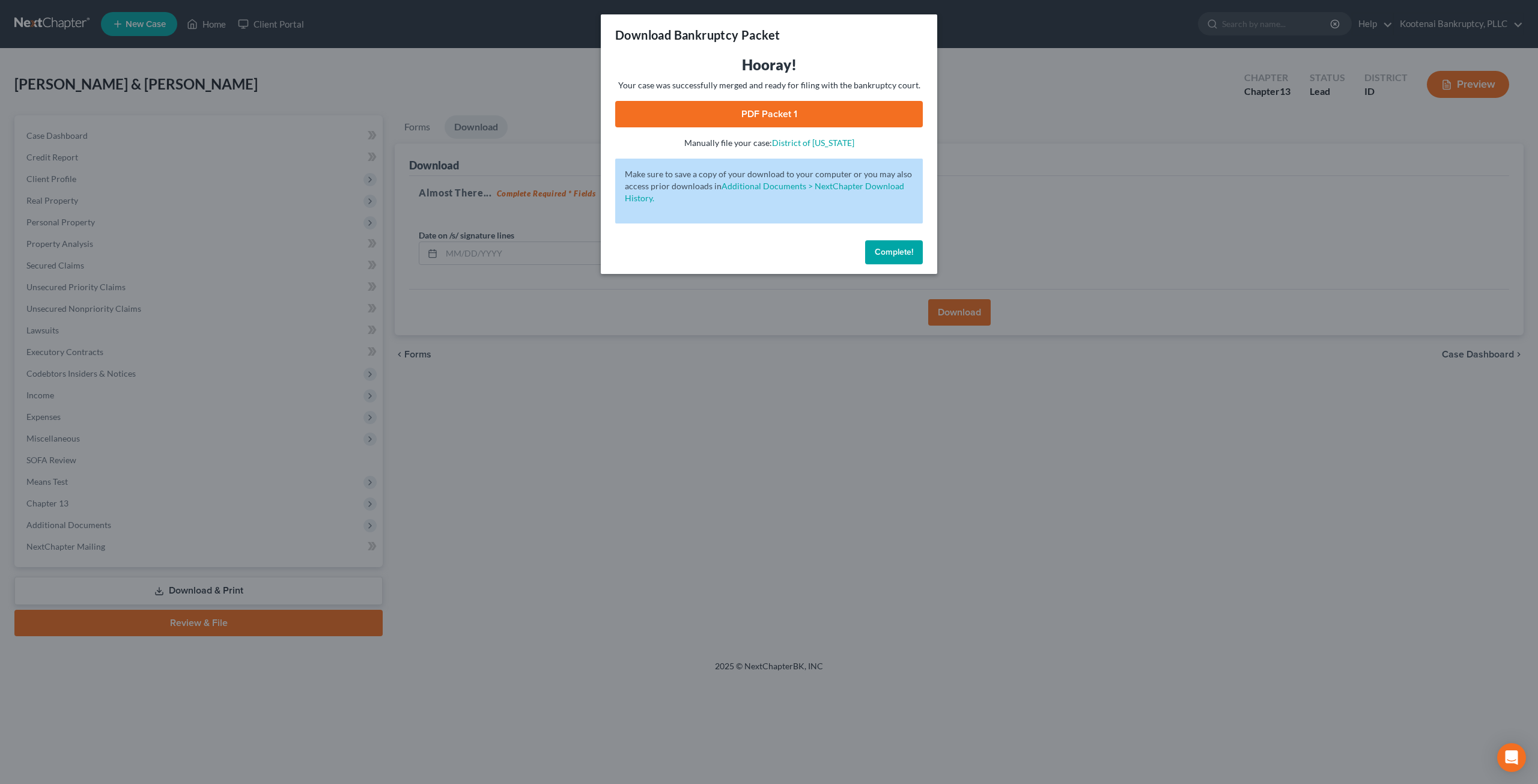
click at [860, 106] on link "PDF Packet 1" at bounding box center [769, 114] width 308 height 26
click at [876, 252] on span "Complete!" at bounding box center [894, 251] width 38 height 10
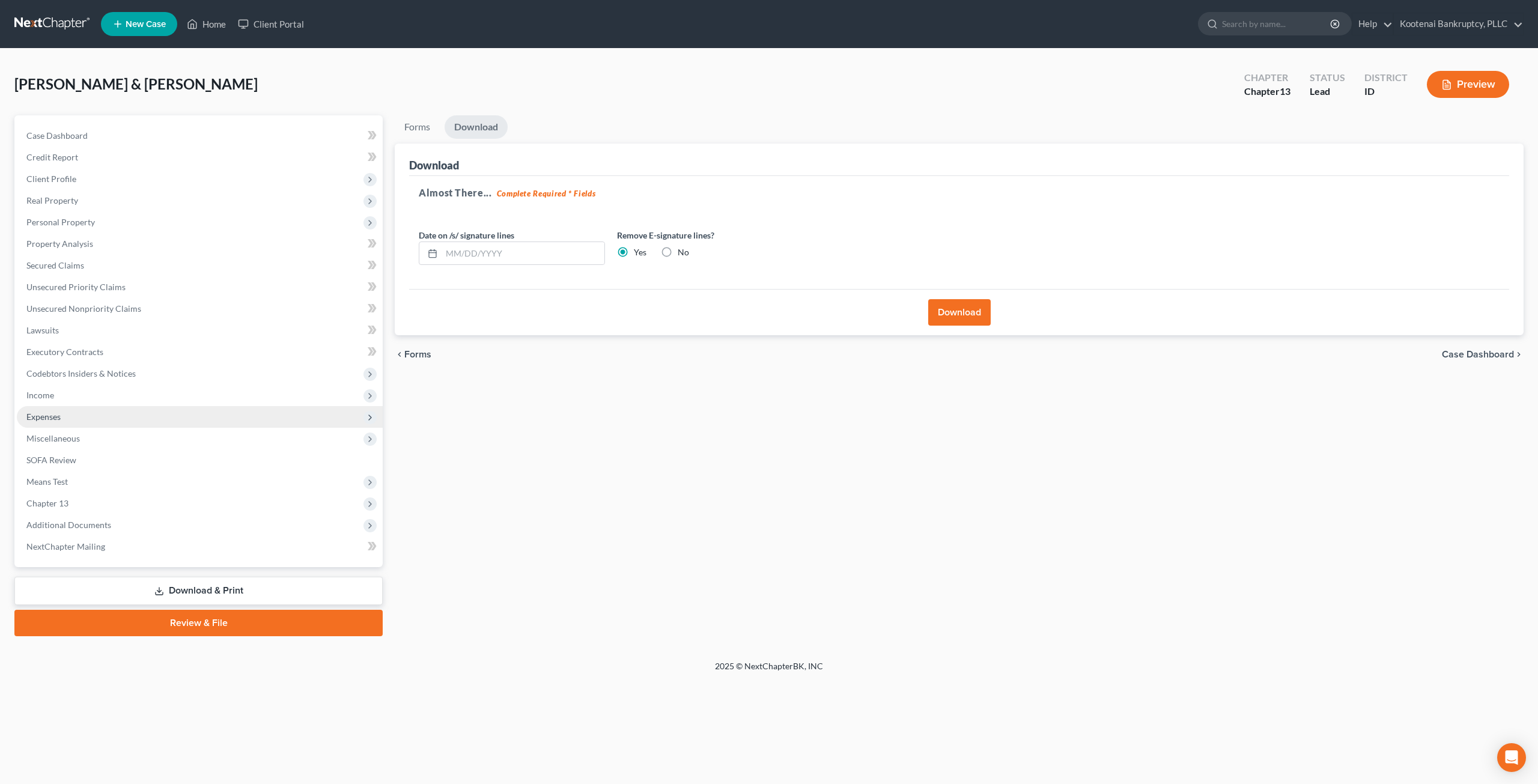
click at [135, 411] on span "Expenses" at bounding box center [199, 416] width 366 height 22
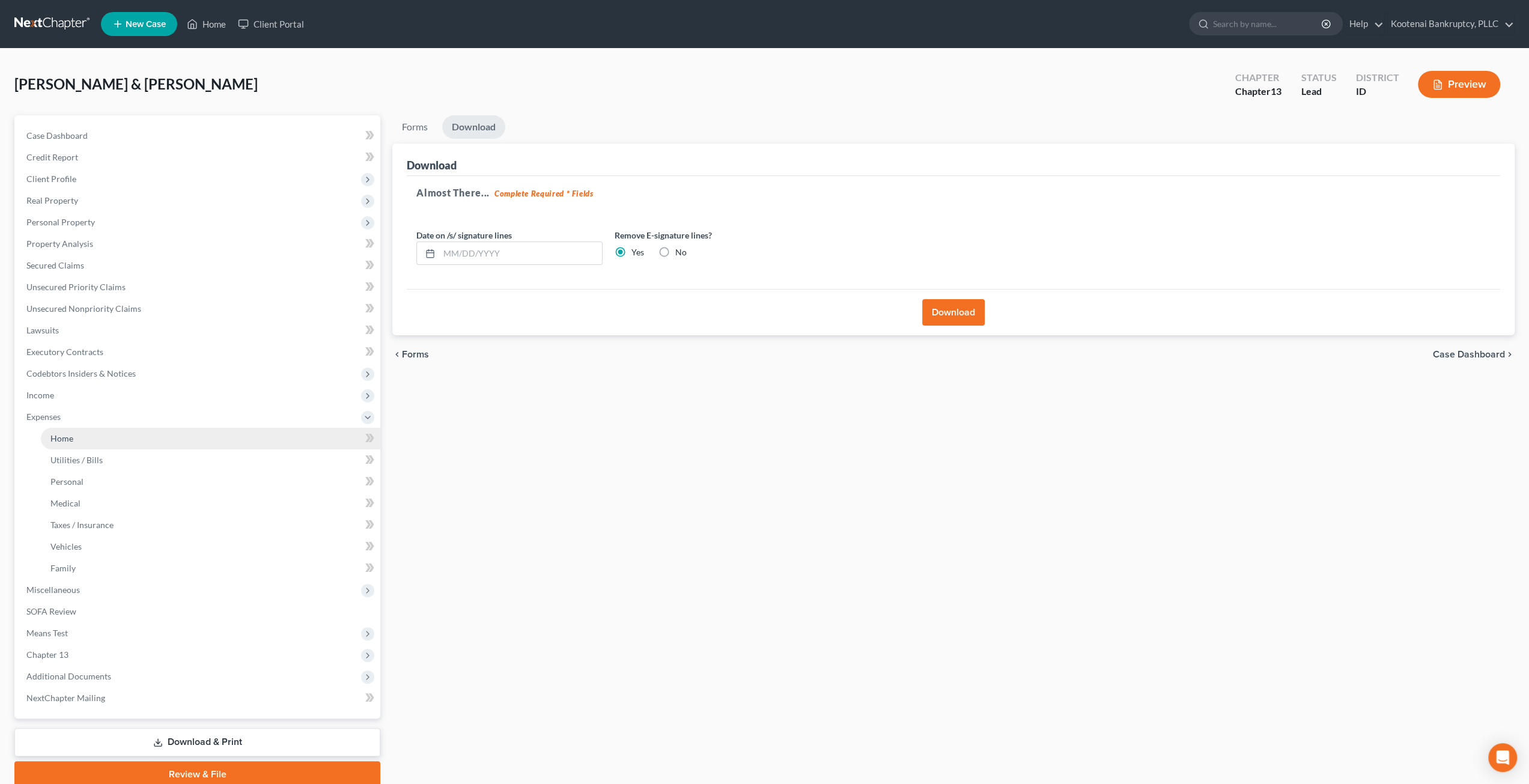
drag, startPoint x: 158, startPoint y: 439, endPoint x: 186, endPoint y: 436, distance: 28.2
click at [158, 439] on link "Home" at bounding box center [211, 438] width 339 height 22
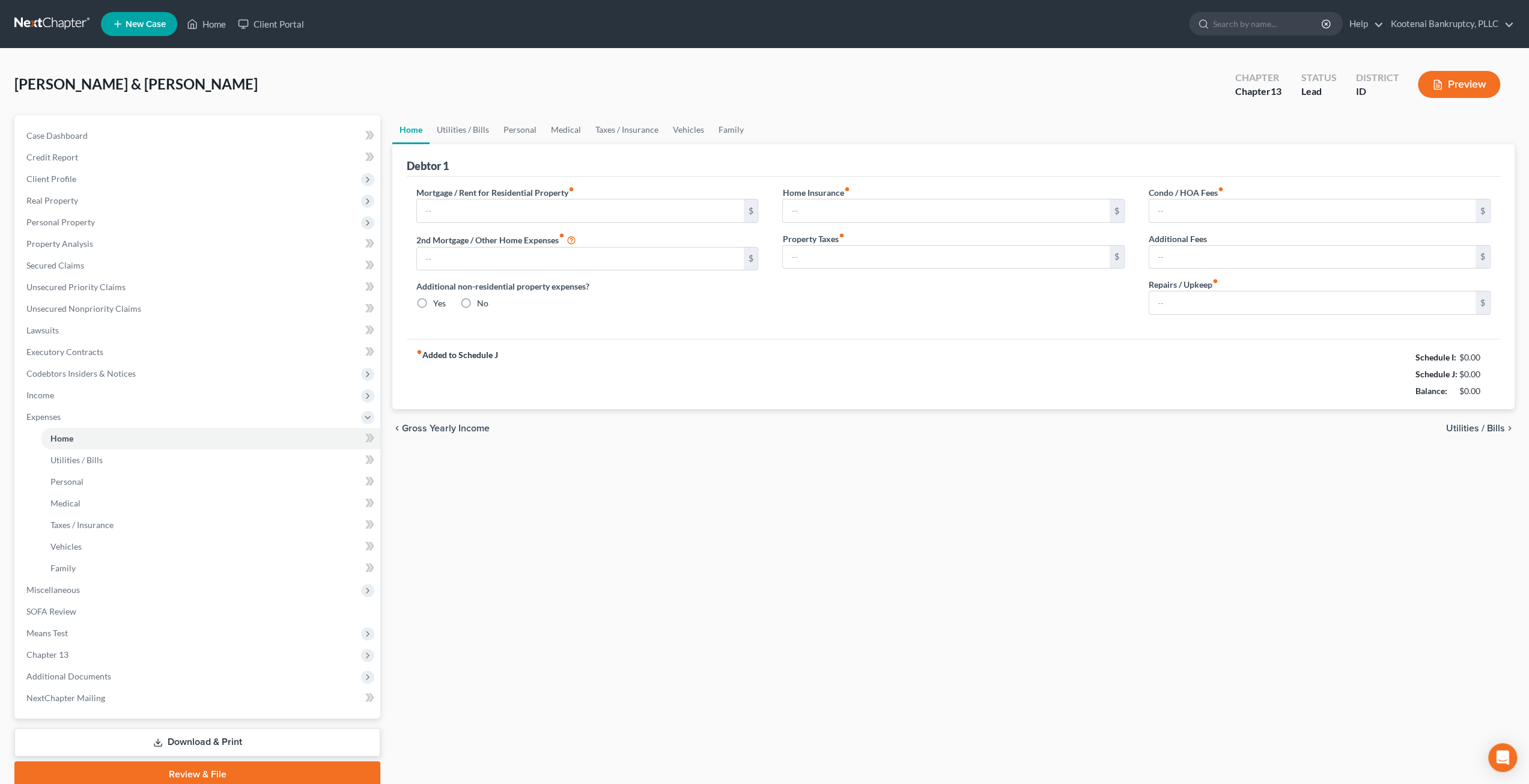
type input "2,886.00"
type input "418.00"
radio input "true"
type input "0.00"
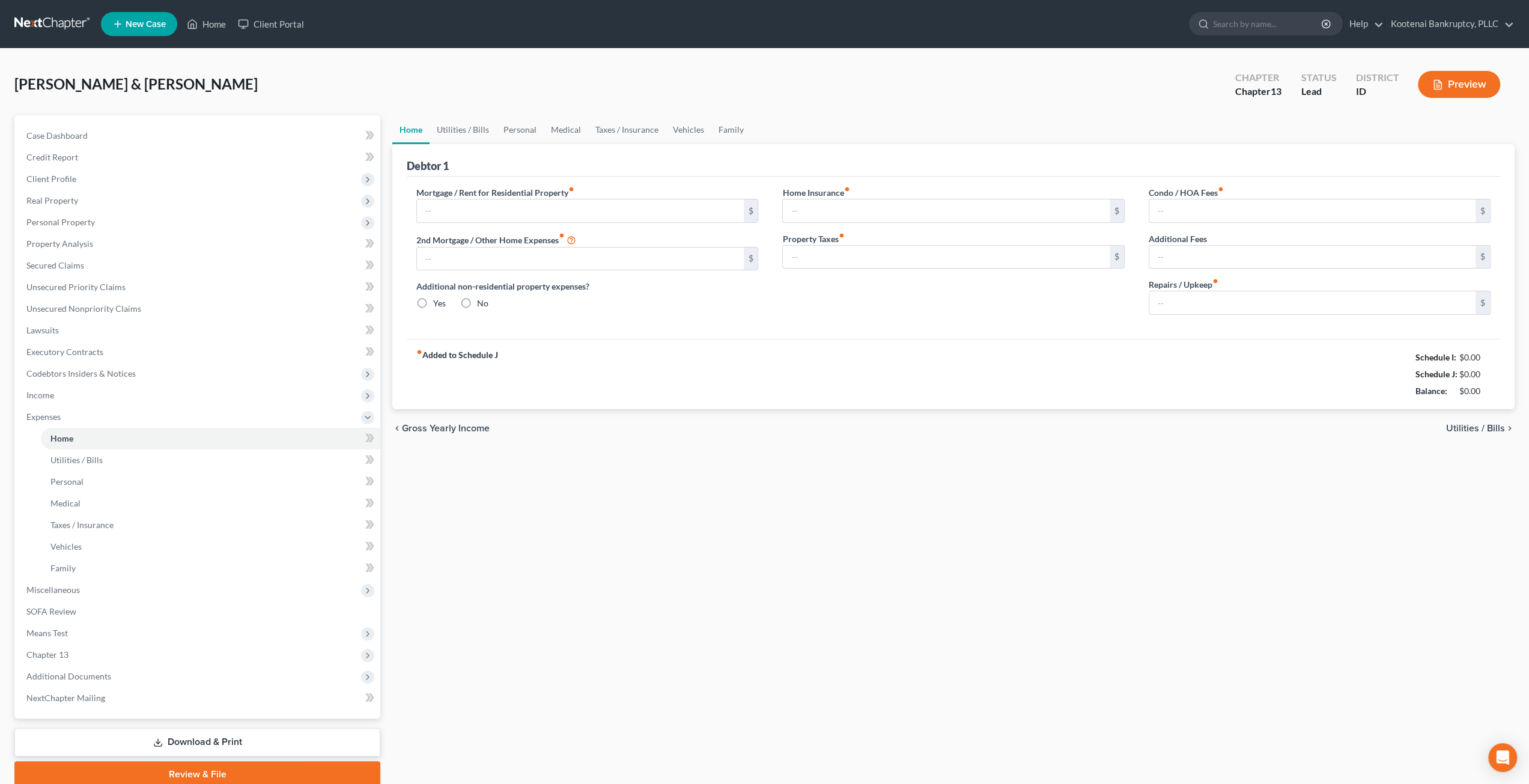
type input "32.00"
type input "0.00"
type input "150.00"
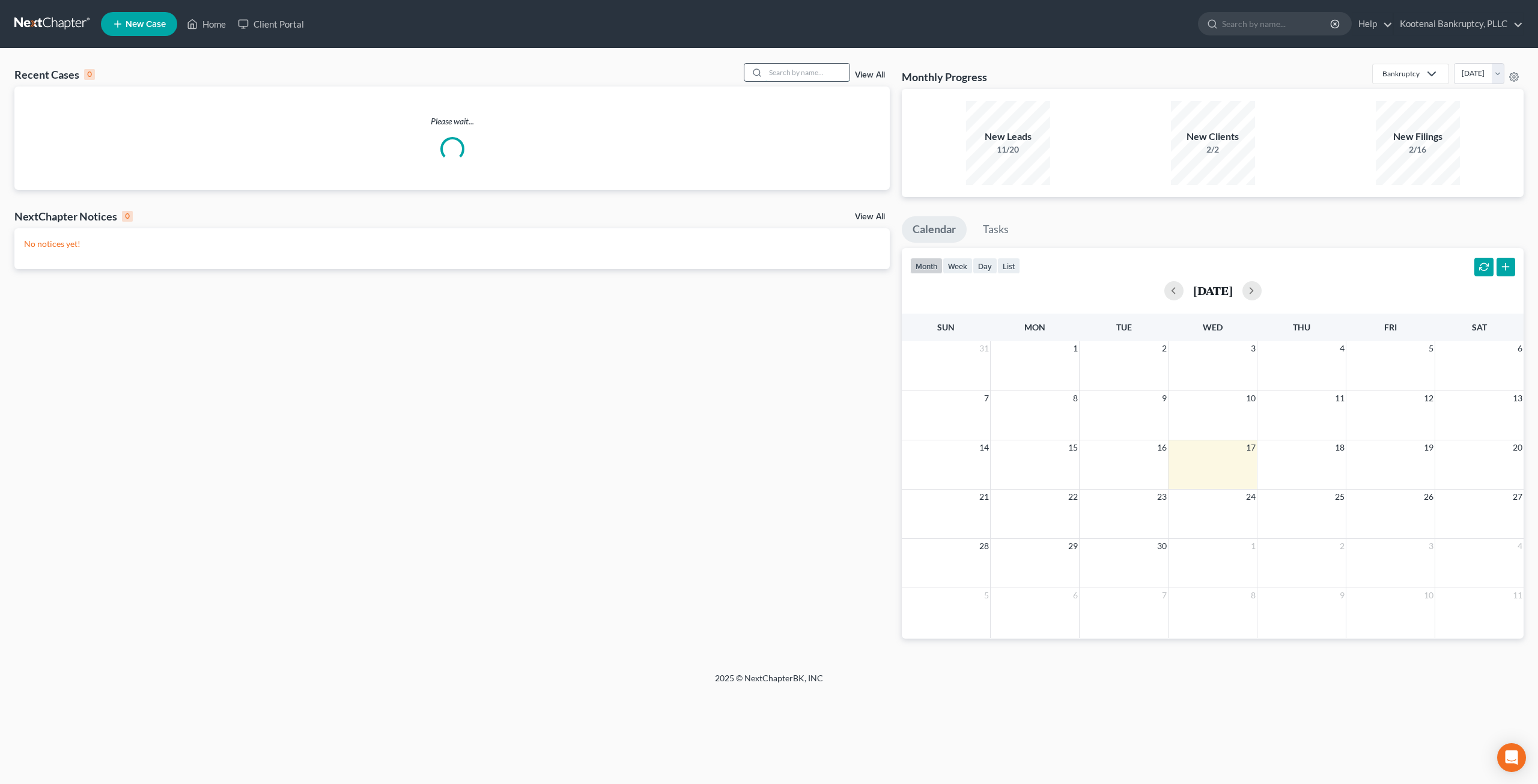
click at [784, 72] on input "search" at bounding box center [807, 72] width 84 height 17
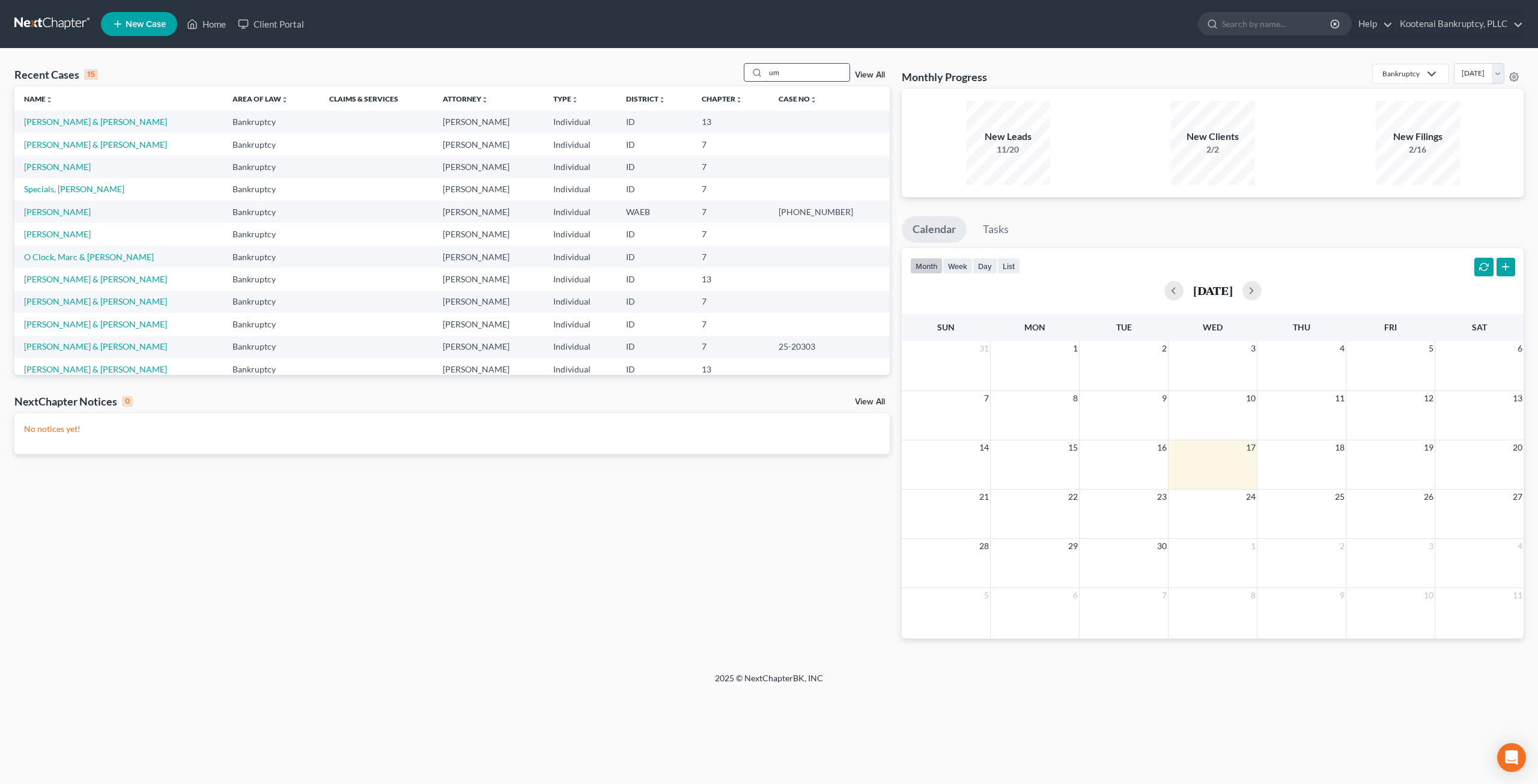
type input "u"
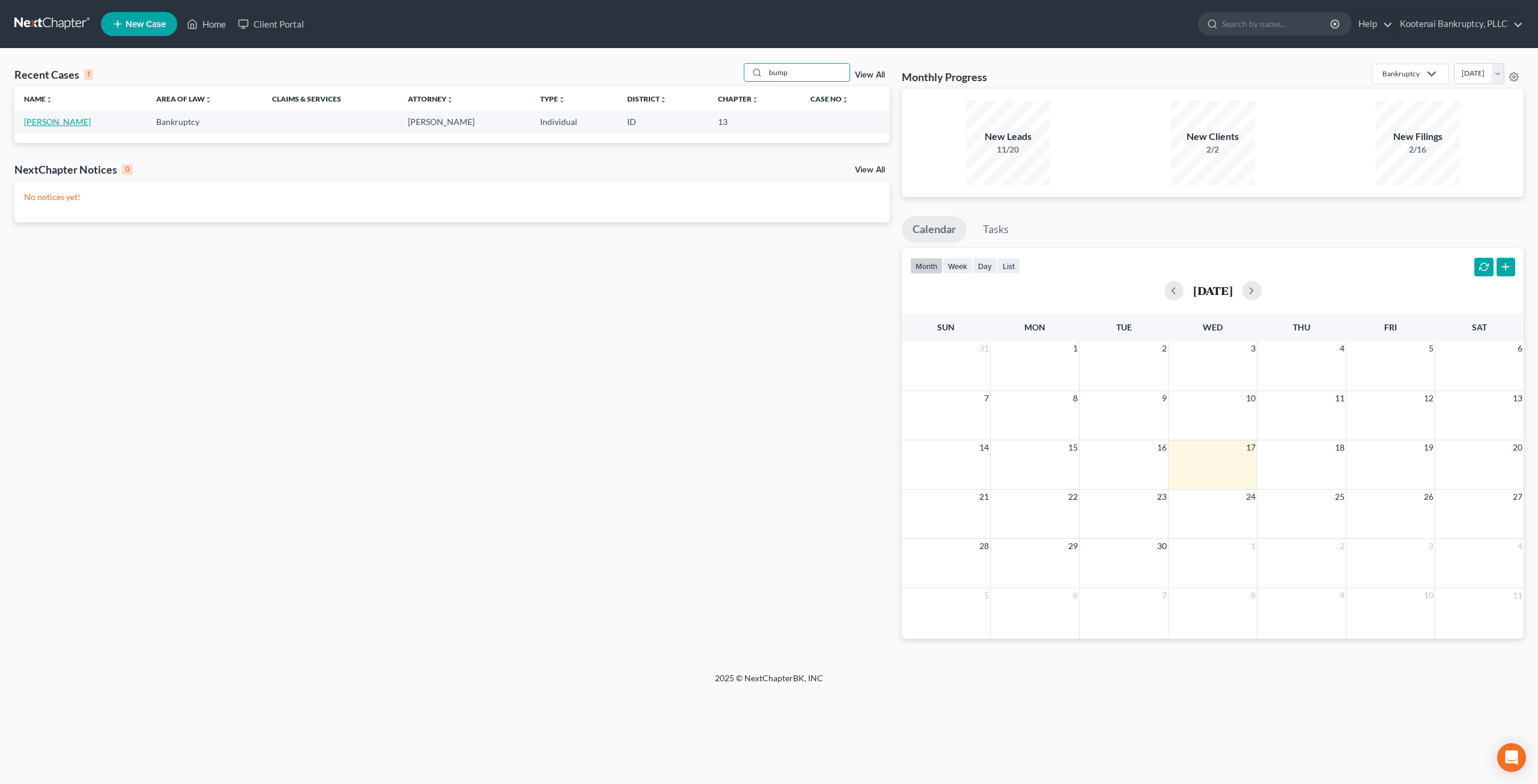
type input "bump"
click at [67, 123] on link "[PERSON_NAME]" at bounding box center [57, 121] width 67 height 10
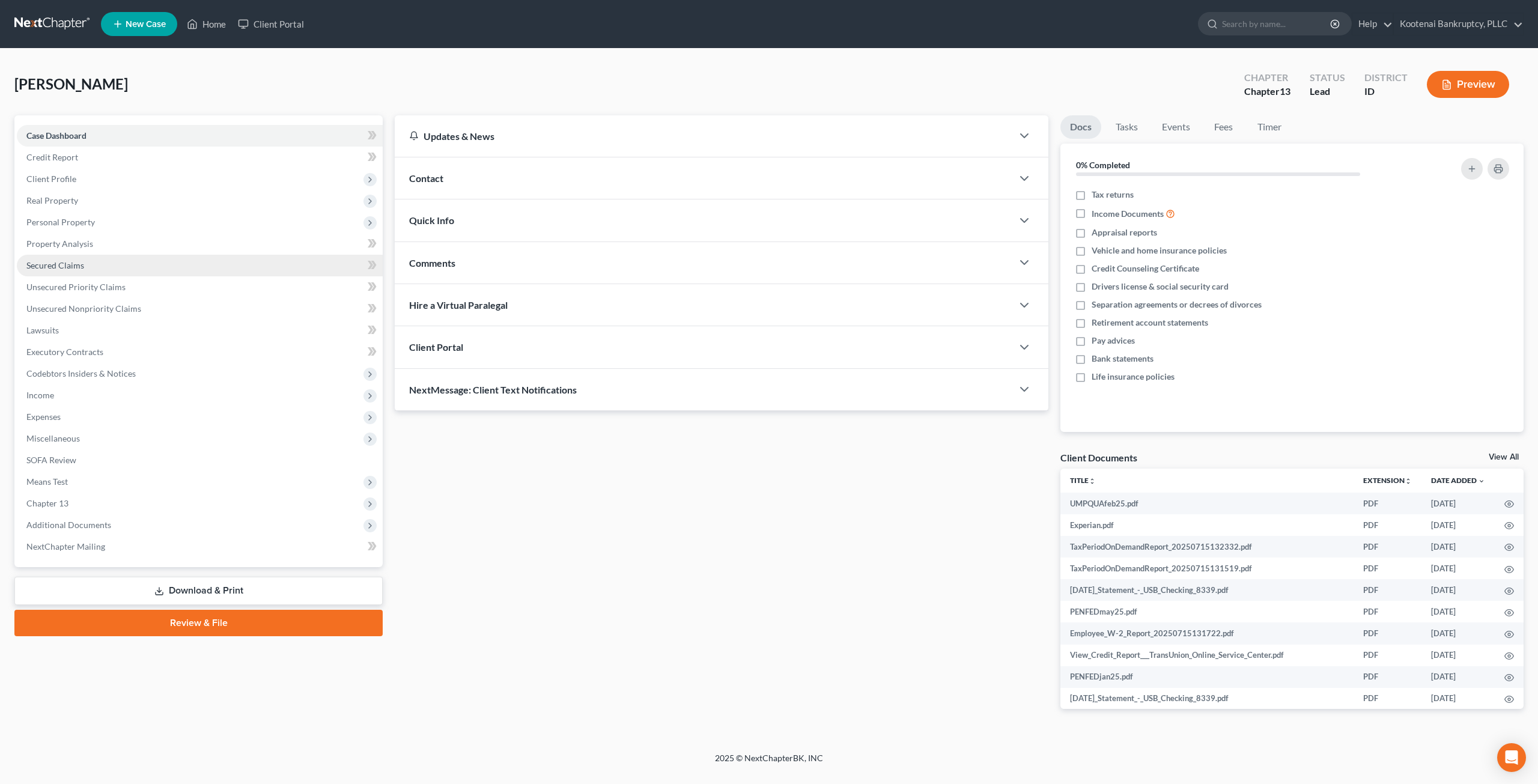
click at [96, 262] on link "Secured Claims" at bounding box center [199, 265] width 366 height 22
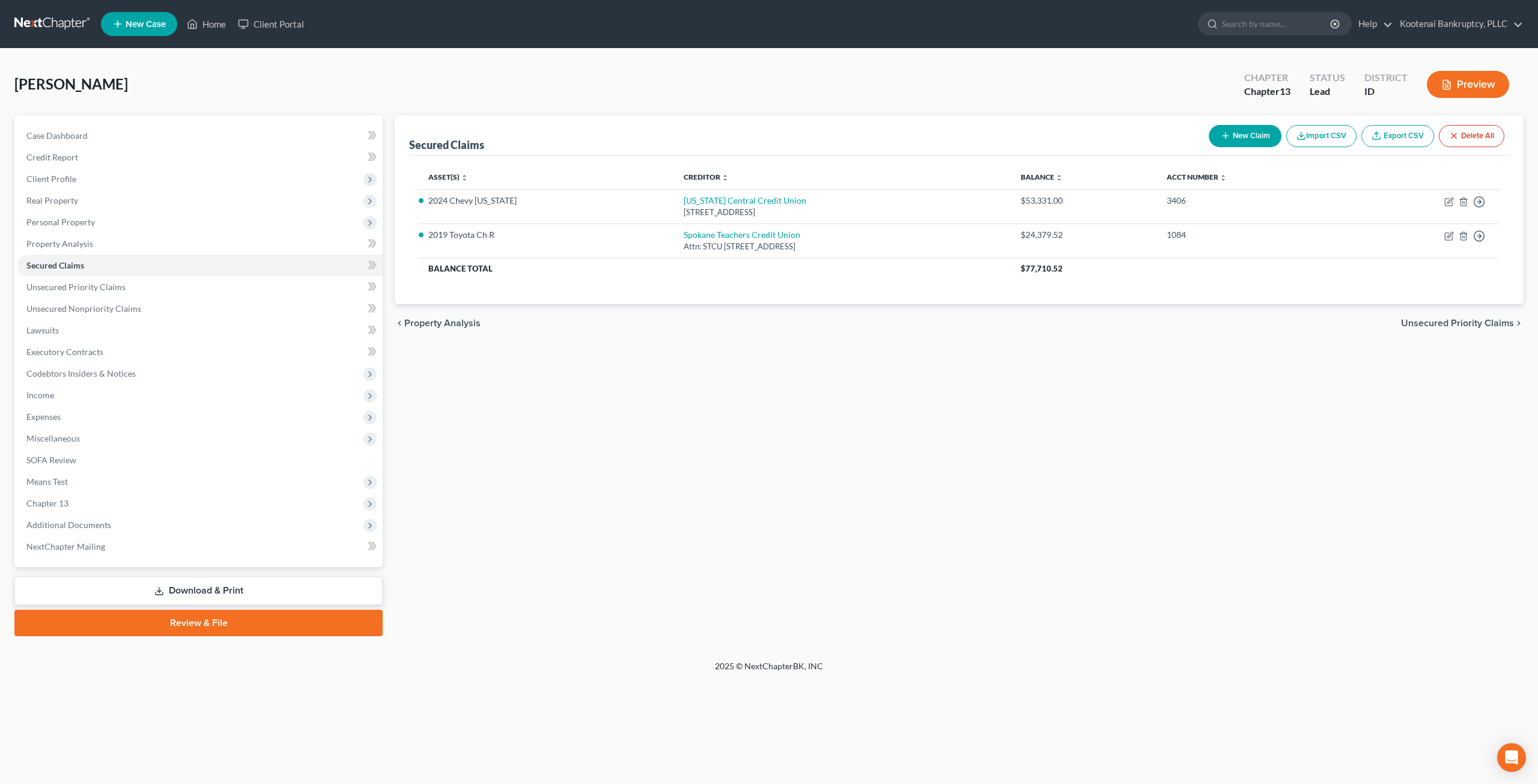
click at [723, 418] on div "Secured Claims New Claim Import CSV Export CSV Delete All Asset(s) expand_more …" at bounding box center [959, 376] width 1141 height 521
drag, startPoint x: 75, startPoint y: 173, endPoint x: 105, endPoint y: 184, distance: 32.0
click at [75, 173] on span "Client Profile" at bounding box center [199, 179] width 366 height 22
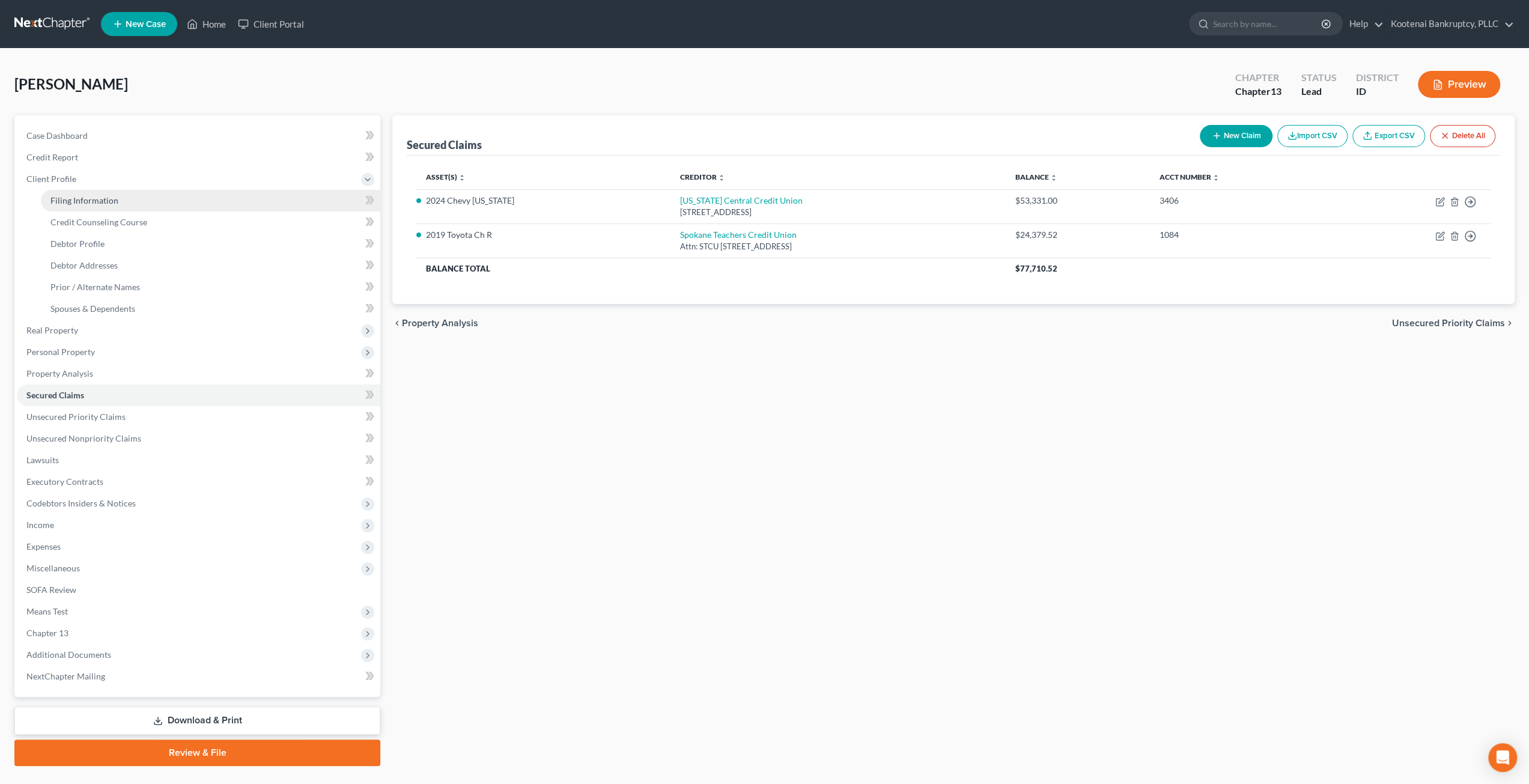
click at [123, 193] on link "Filing Information" at bounding box center [211, 201] width 339 height 22
select select "1"
select select "0"
select select "3"
select select "13"
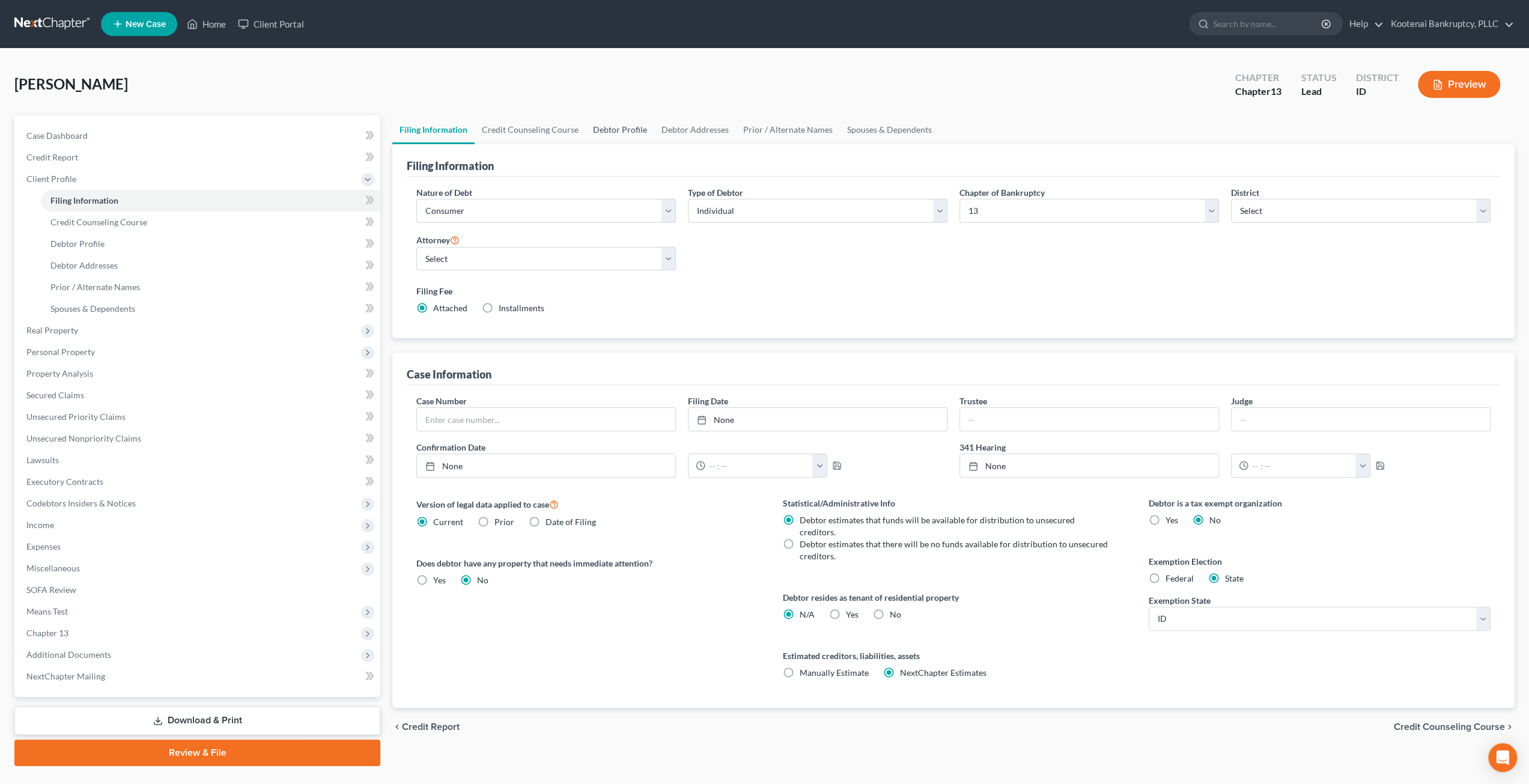
click at [622, 119] on link "Debtor Profile" at bounding box center [620, 130] width 69 height 29
select select "1"
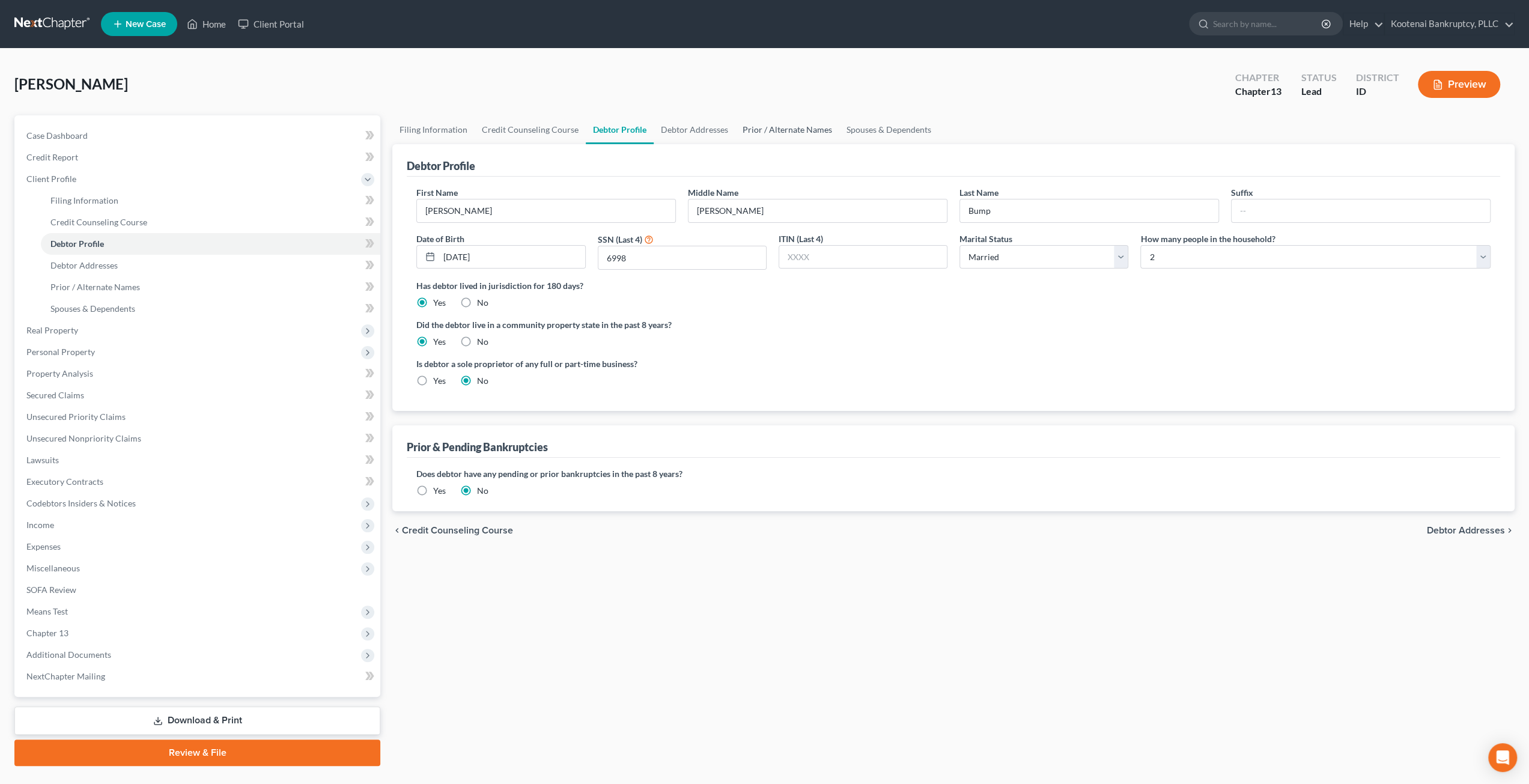
click at [766, 127] on link "Prior / Alternate Names" at bounding box center [787, 130] width 104 height 29
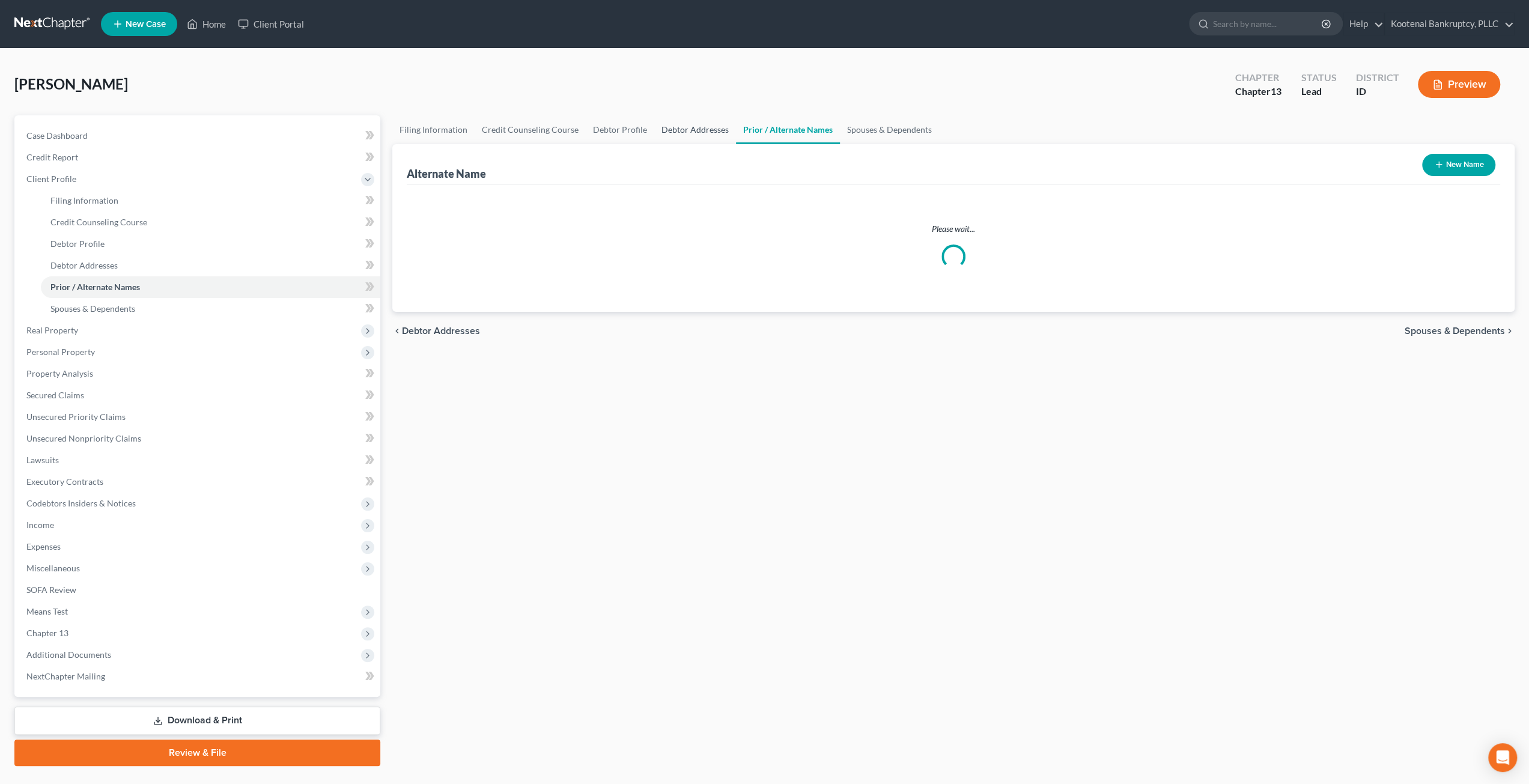
click at [705, 125] on link "Debtor Addresses" at bounding box center [695, 130] width 82 height 29
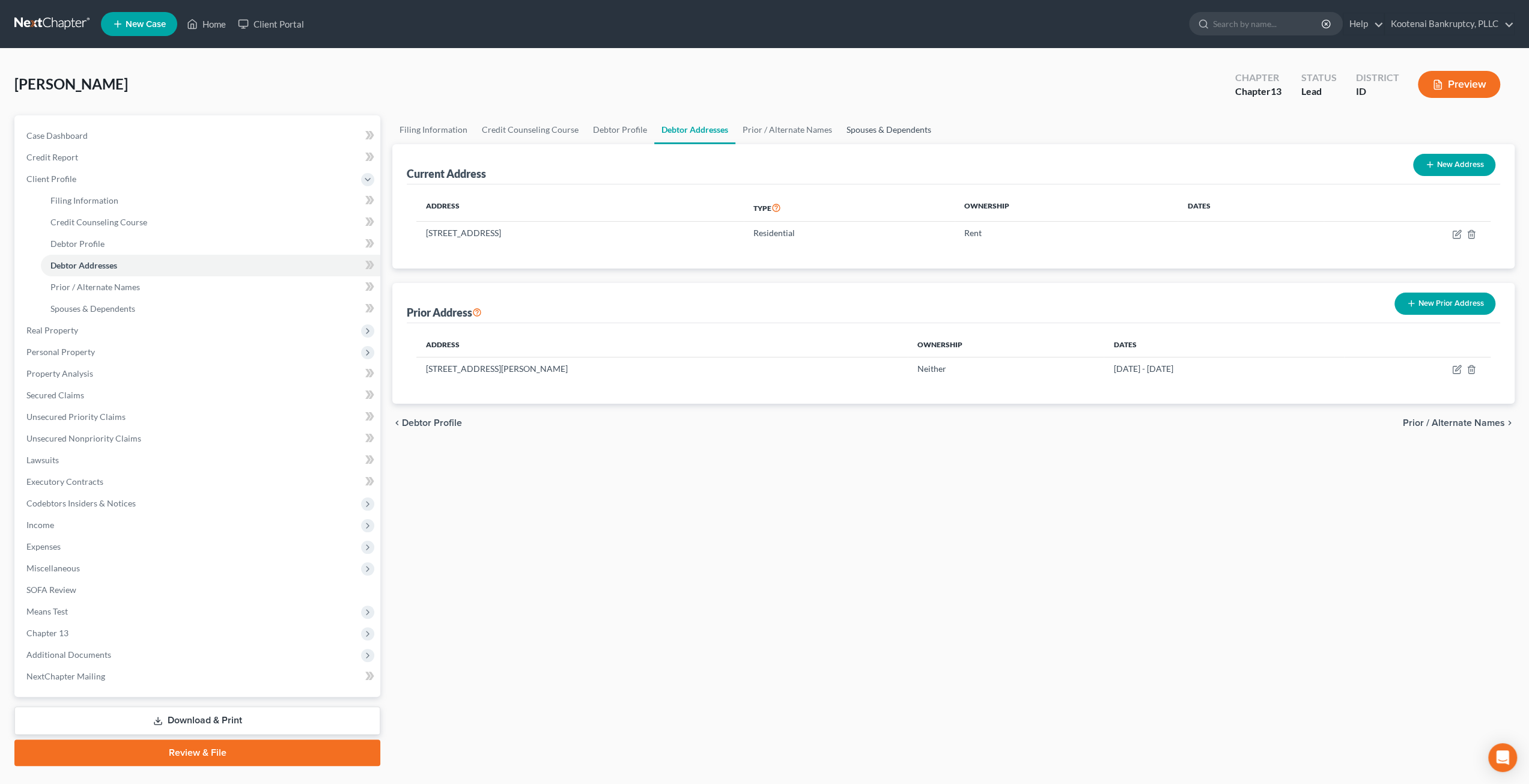
click at [914, 137] on link "Spouses & Dependents" at bounding box center [889, 130] width 99 height 29
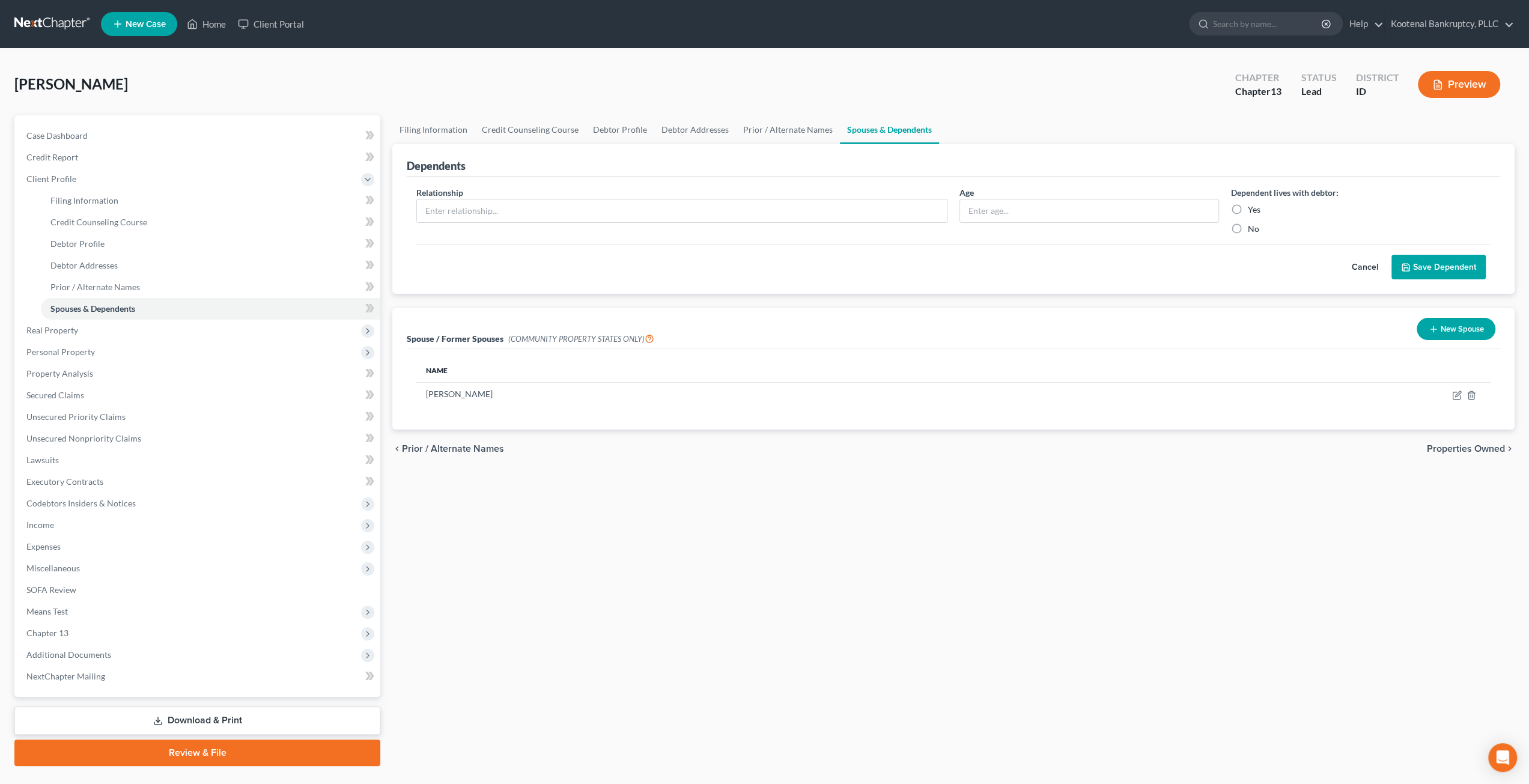
click at [697, 86] on div "Bump, [PERSON_NAME] Upgraded Chapter Chapter 13 Status Lead District ID Preview" at bounding box center [765, 89] width 1501 height 52
click at [103, 391] on link "Secured Claims" at bounding box center [198, 395] width 364 height 22
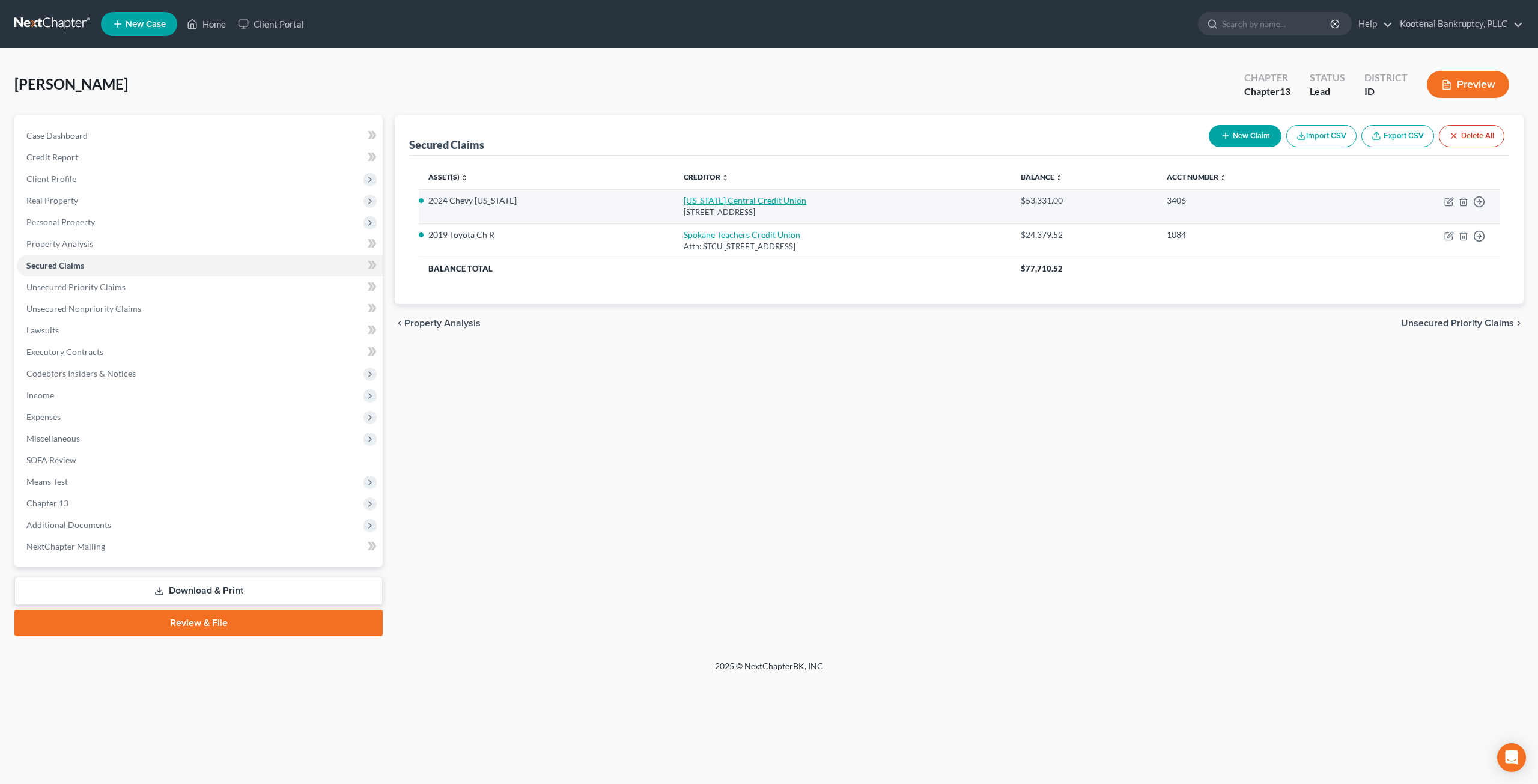
click at [692, 199] on link "[US_STATE] Central Credit Union" at bounding box center [745, 200] width 123 height 10
select select "13"
select select "0"
select select "4"
select select "0"
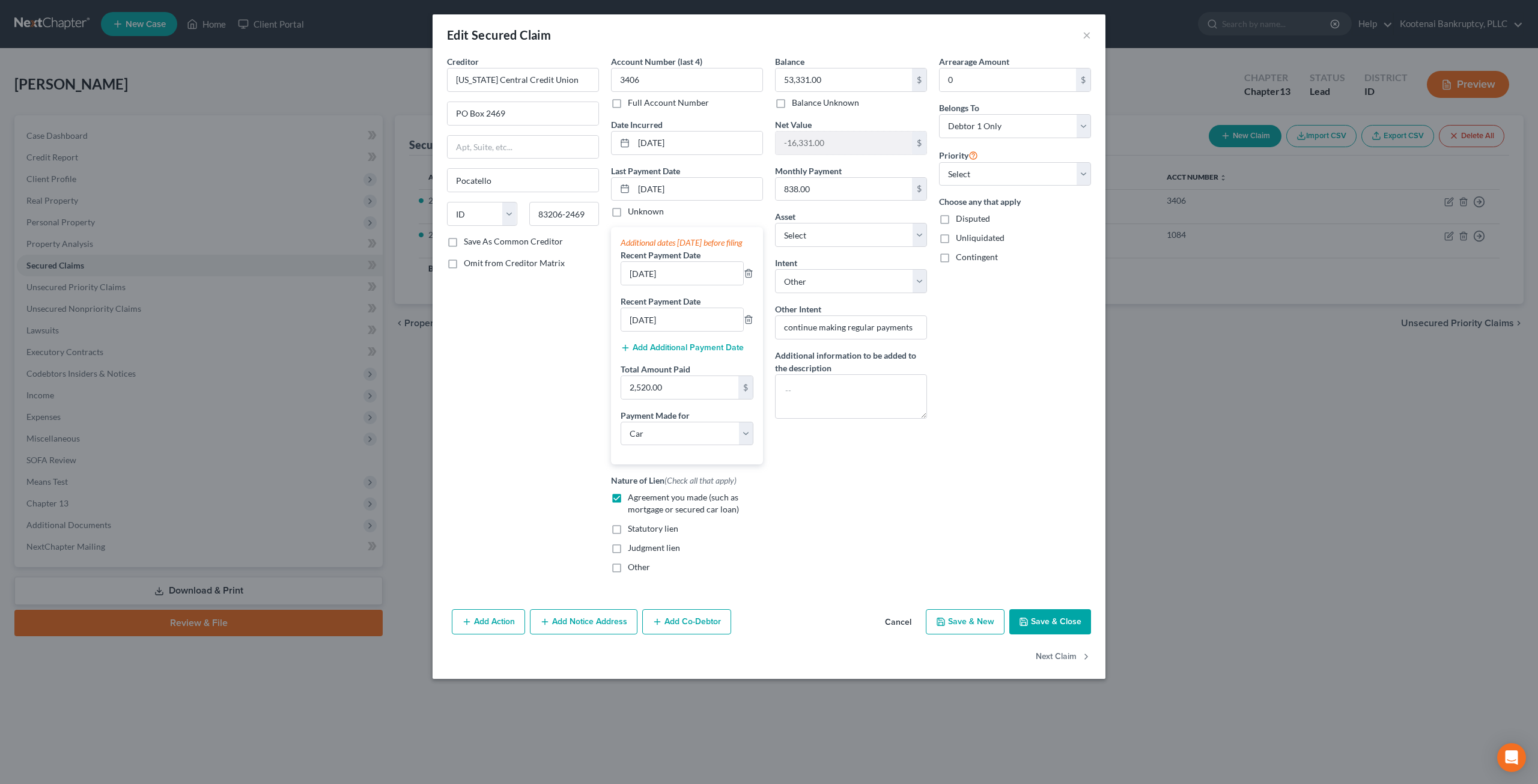
click at [905, 634] on button "Cancel" at bounding box center [898, 622] width 46 height 24
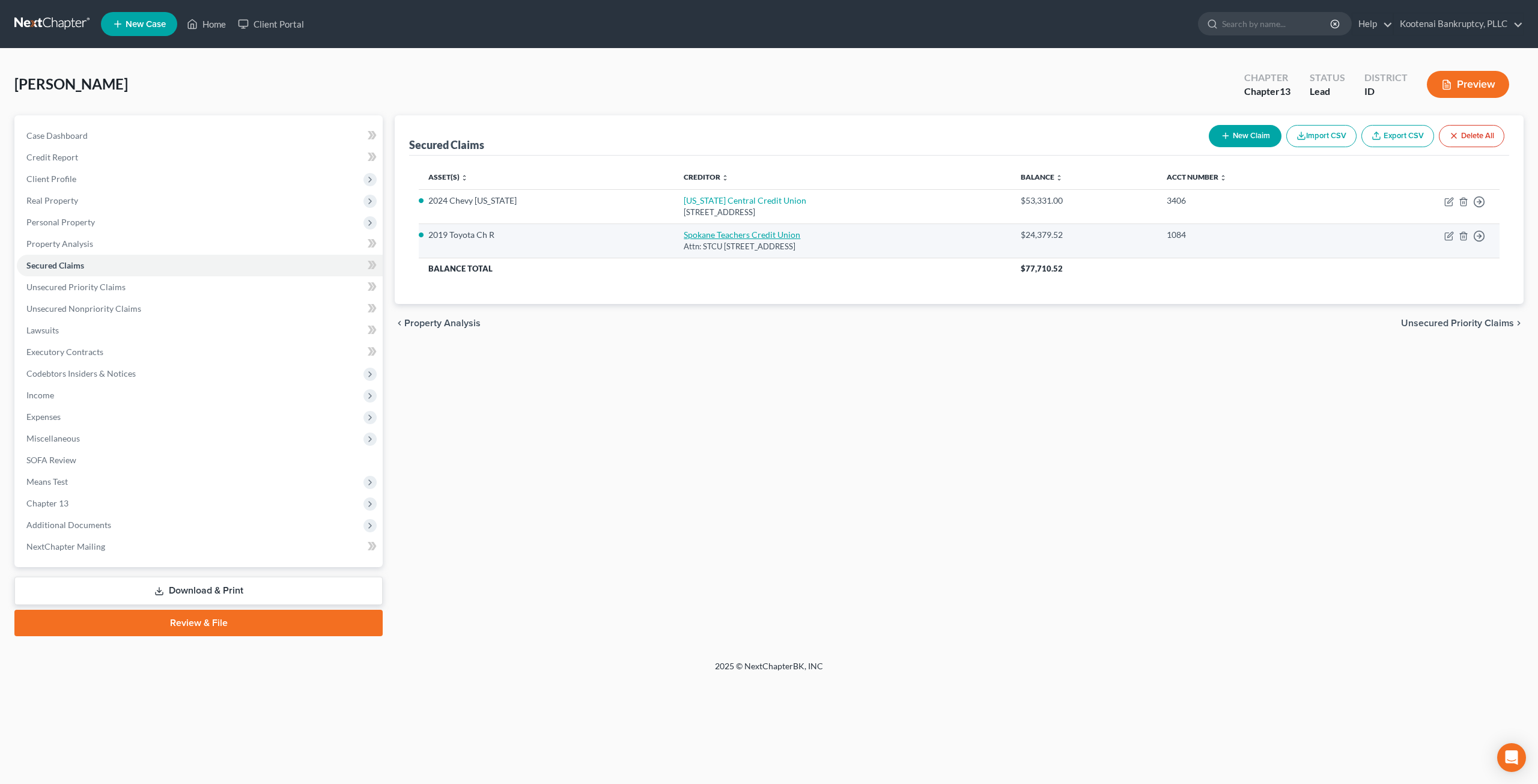
click at [684, 235] on link "Spokane Teachers Credit Union" at bounding box center [742, 234] width 117 height 10
select select "50"
select select "0"
select select "3"
select select "4"
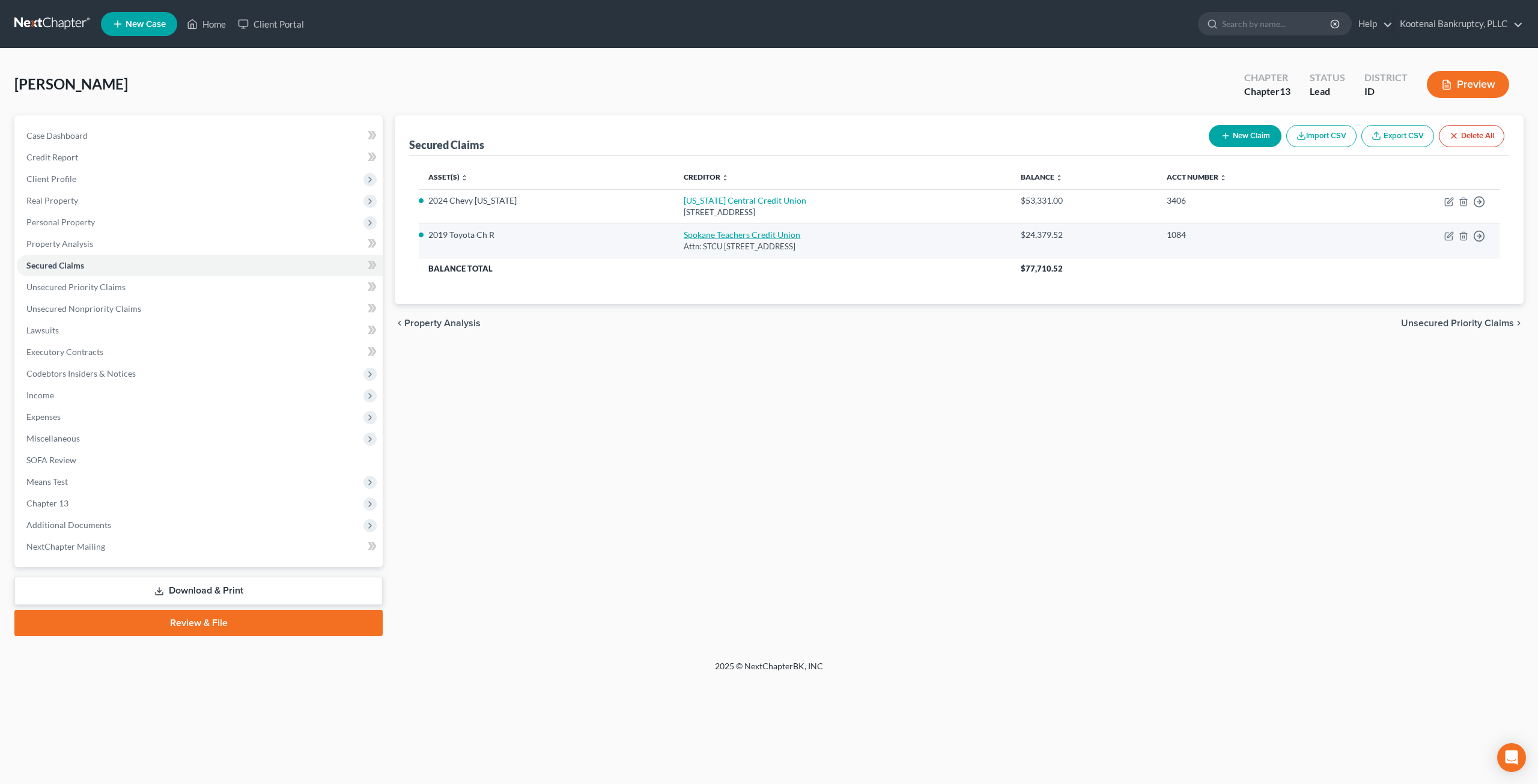
select select "3"
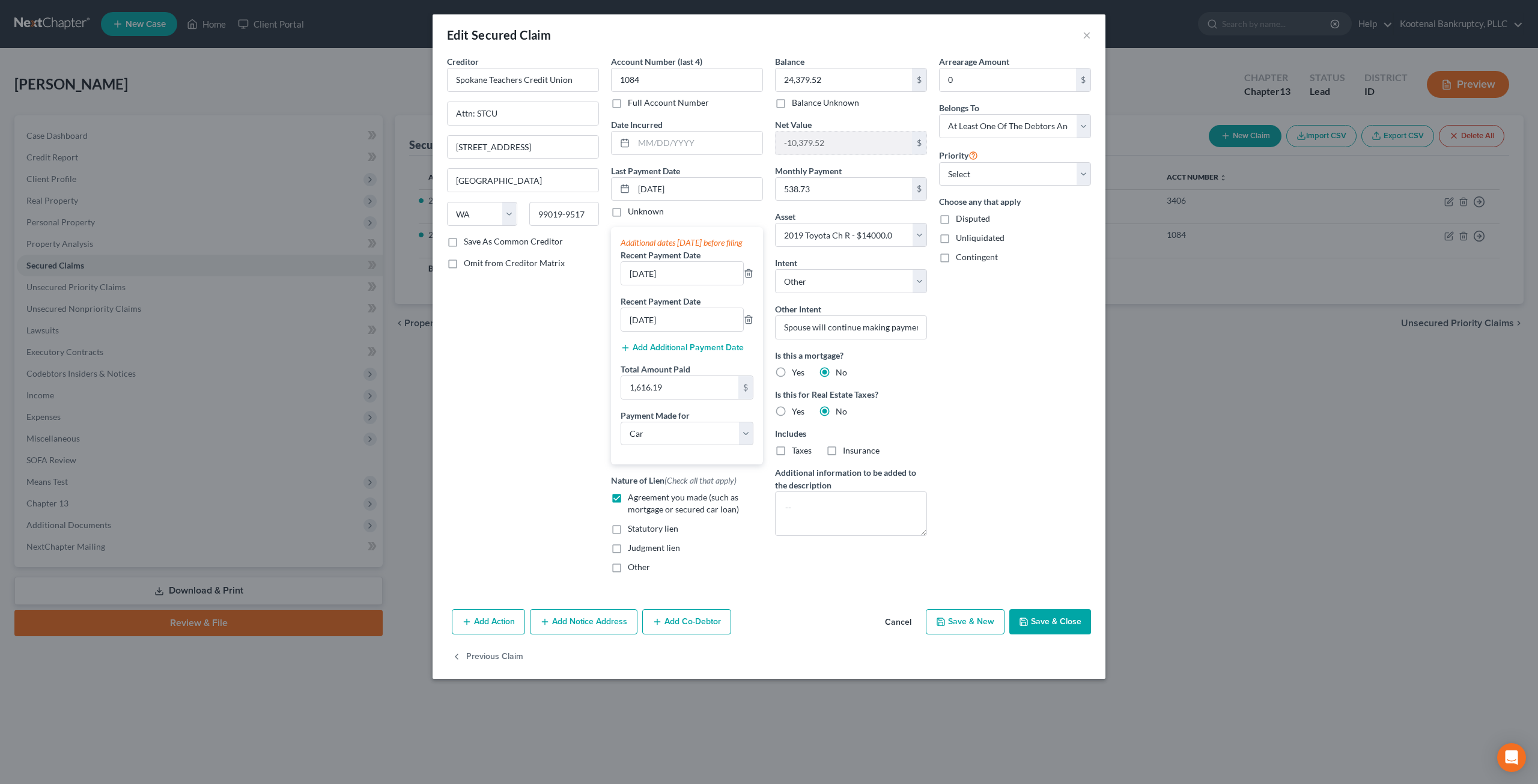
click at [1031, 625] on button "Save & Close" at bounding box center [1050, 622] width 82 height 25
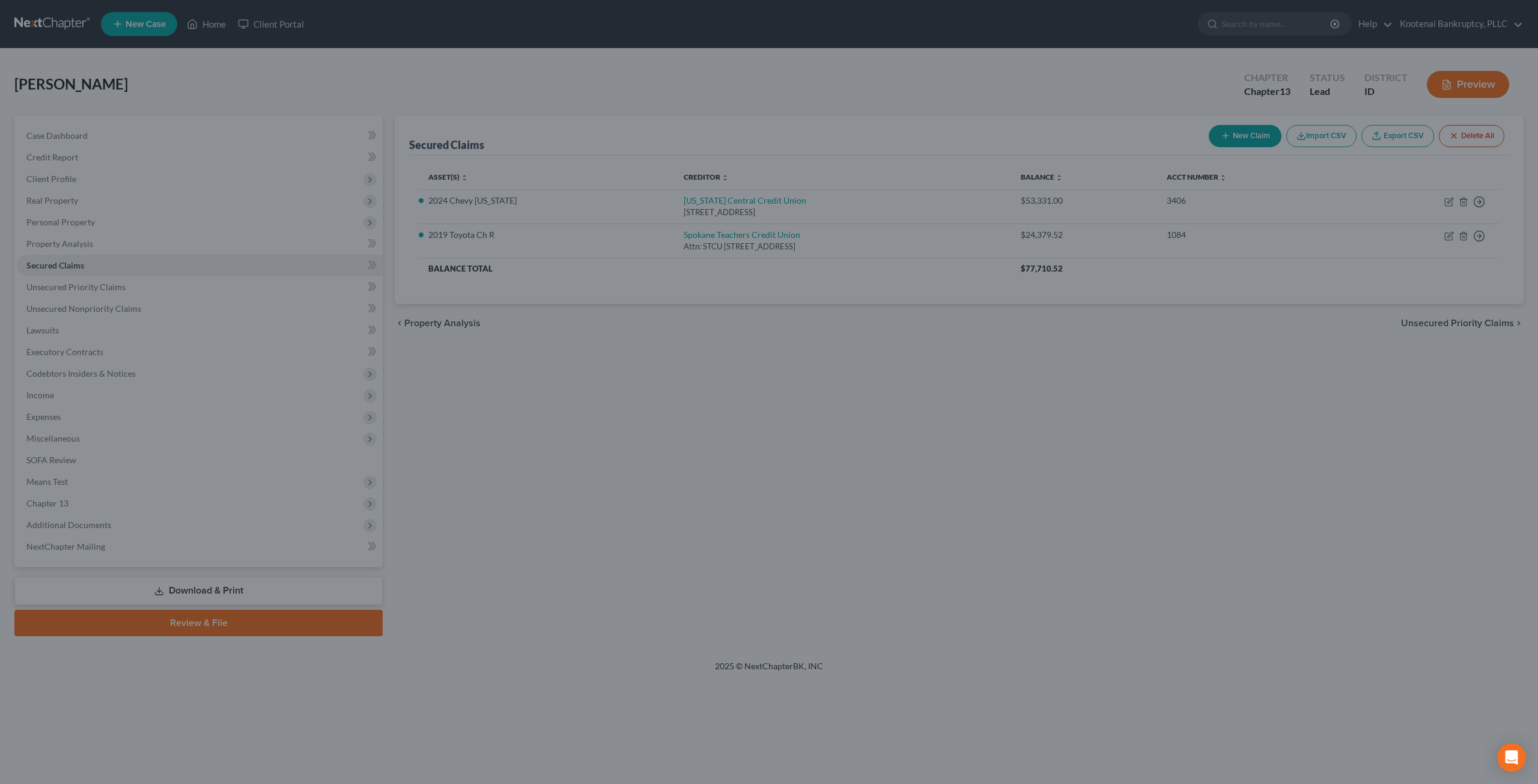
select select "3"
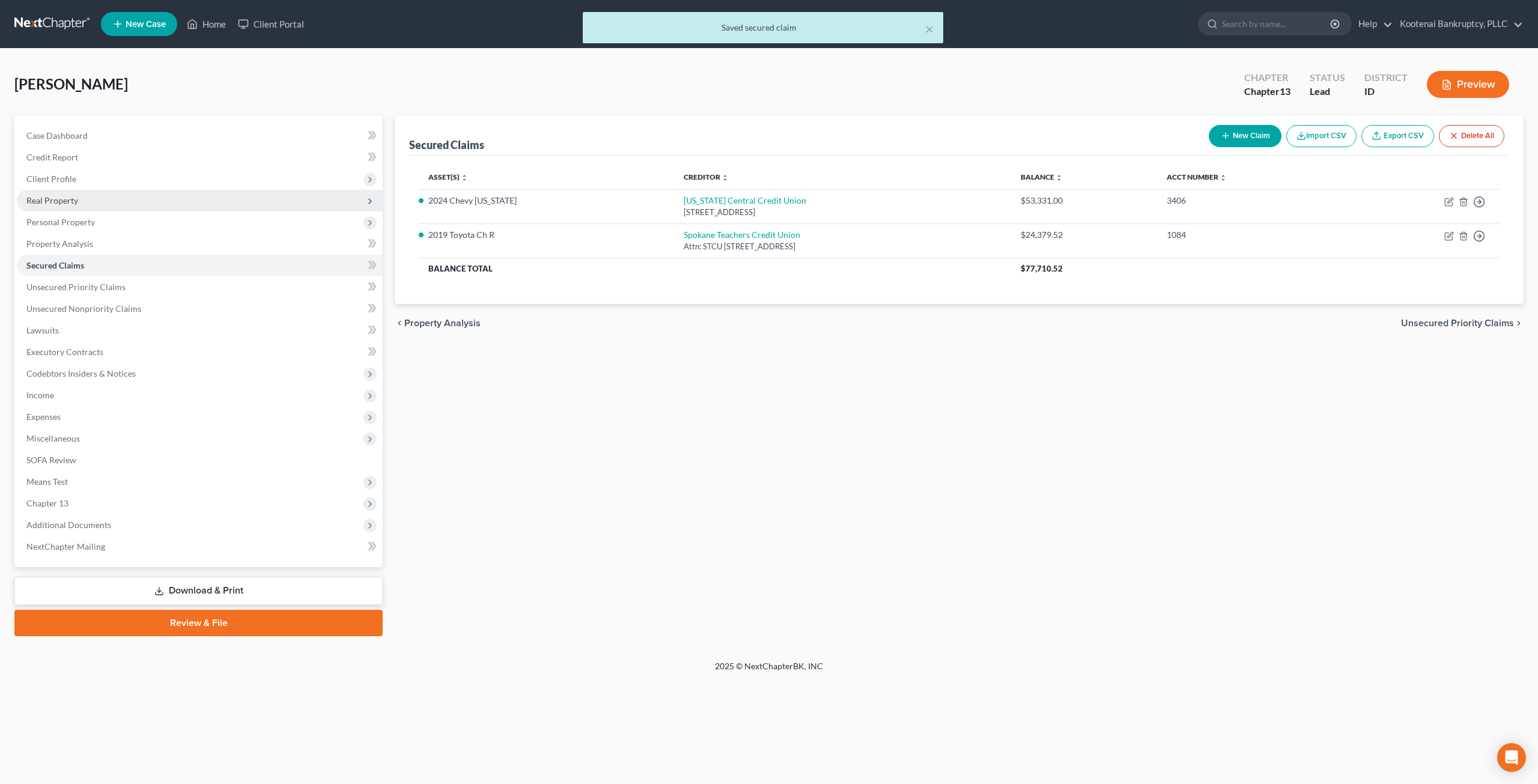
click at [124, 201] on span "Real Property" at bounding box center [199, 201] width 366 height 22
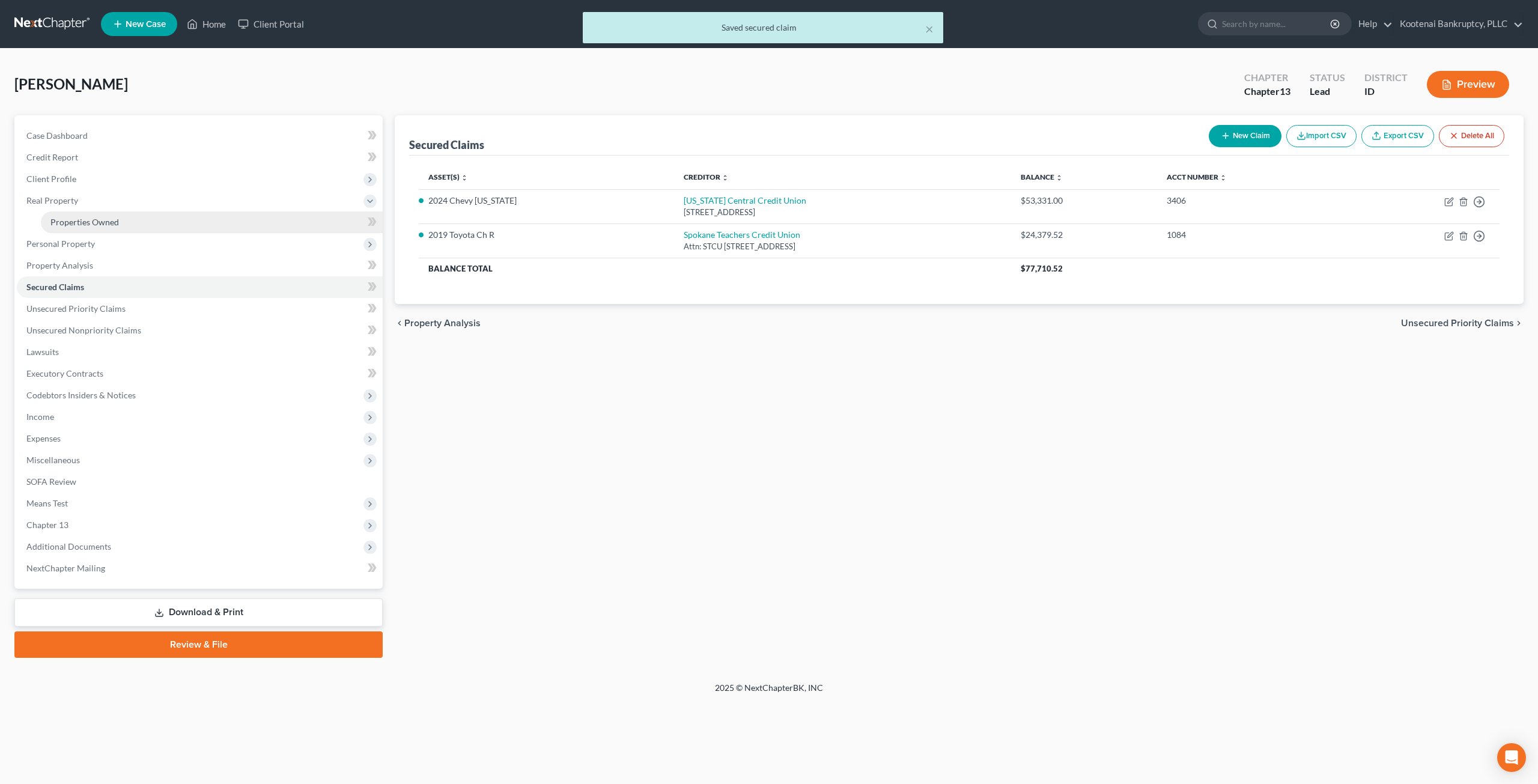
click at [119, 221] on link "Properties Owned" at bounding box center [212, 222] width 342 height 22
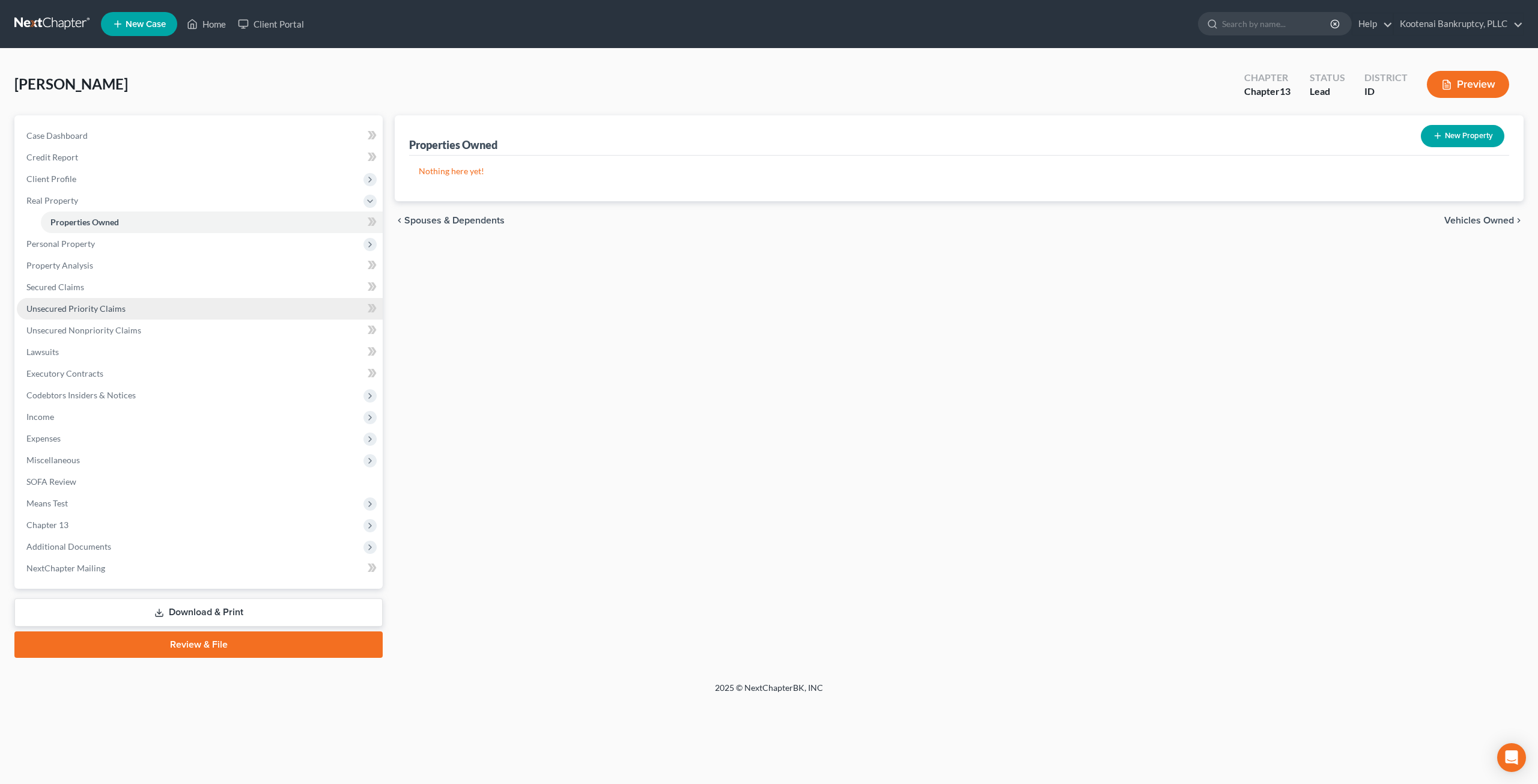
click at [119, 309] on span "Unsecured Priority Claims" at bounding box center [76, 308] width 99 height 10
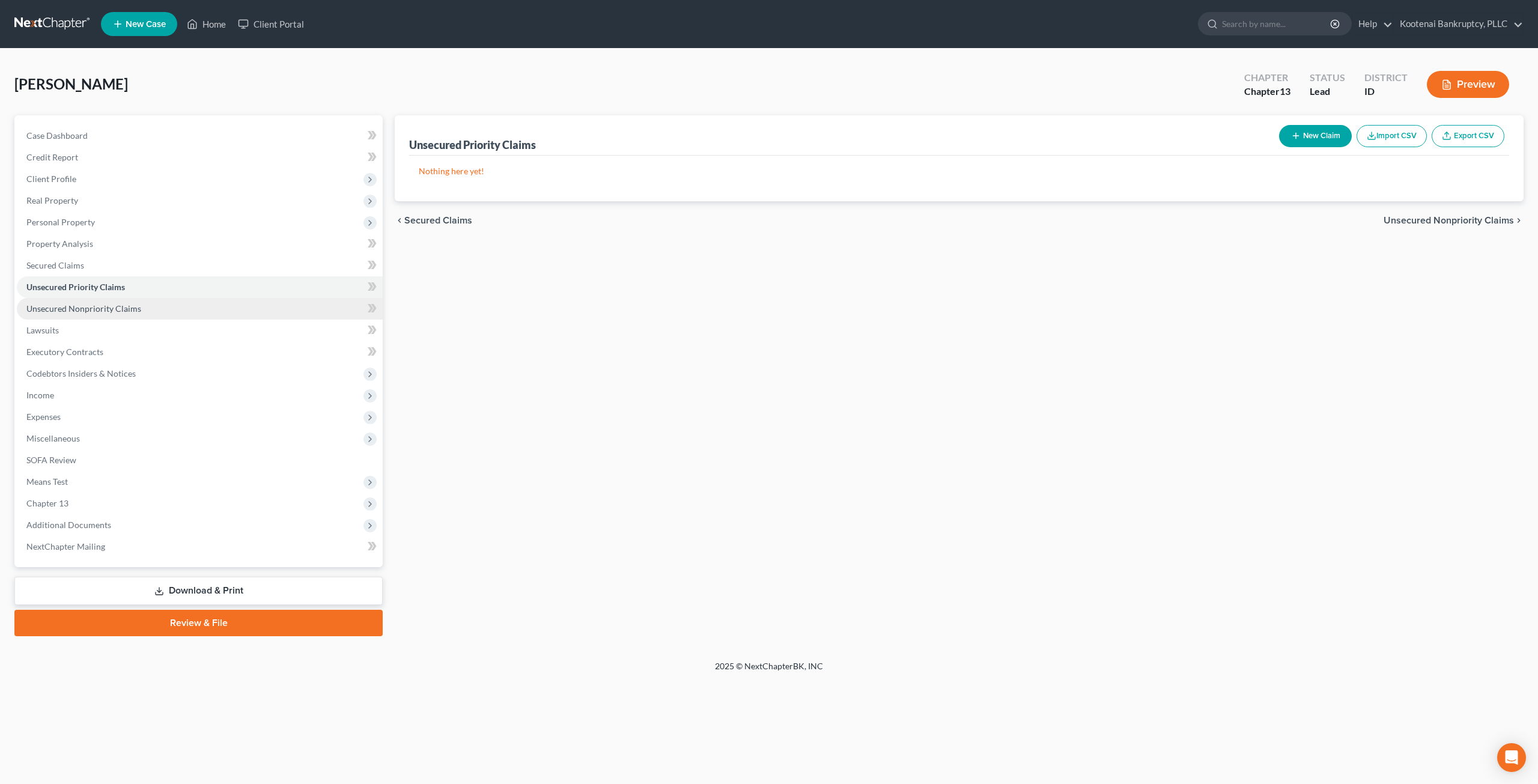
click at [162, 308] on link "Unsecured Nonpriority Claims" at bounding box center [199, 308] width 366 height 22
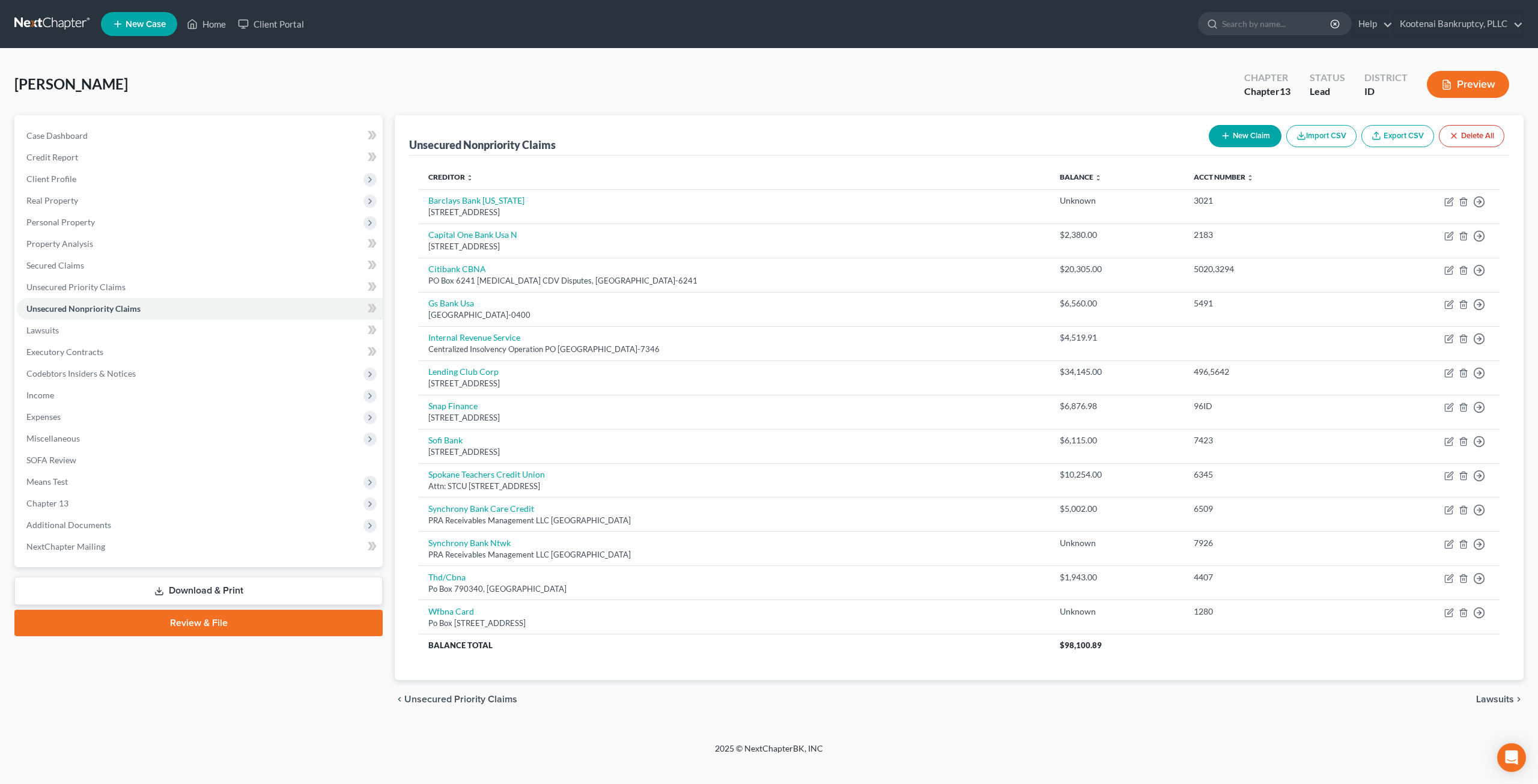
click at [479, 74] on div "Bump, [PERSON_NAME] Upgraded Chapter Chapter 13 Status Lead District ID Preview" at bounding box center [769, 89] width 1509 height 52
click at [57, 24] on link at bounding box center [53, 24] width 77 height 22
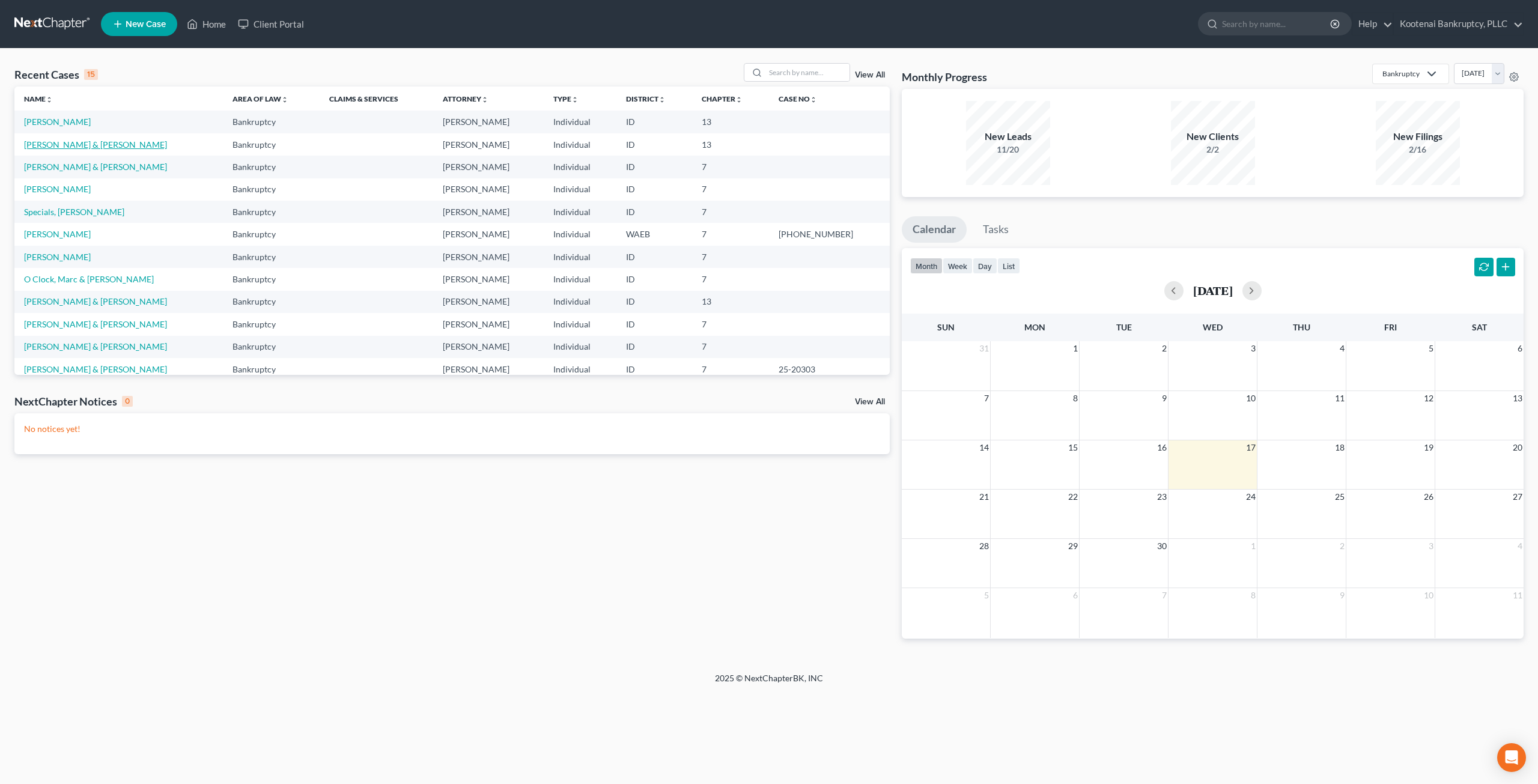
click at [57, 145] on link "[PERSON_NAME] & [PERSON_NAME]" at bounding box center [95, 144] width 143 height 10
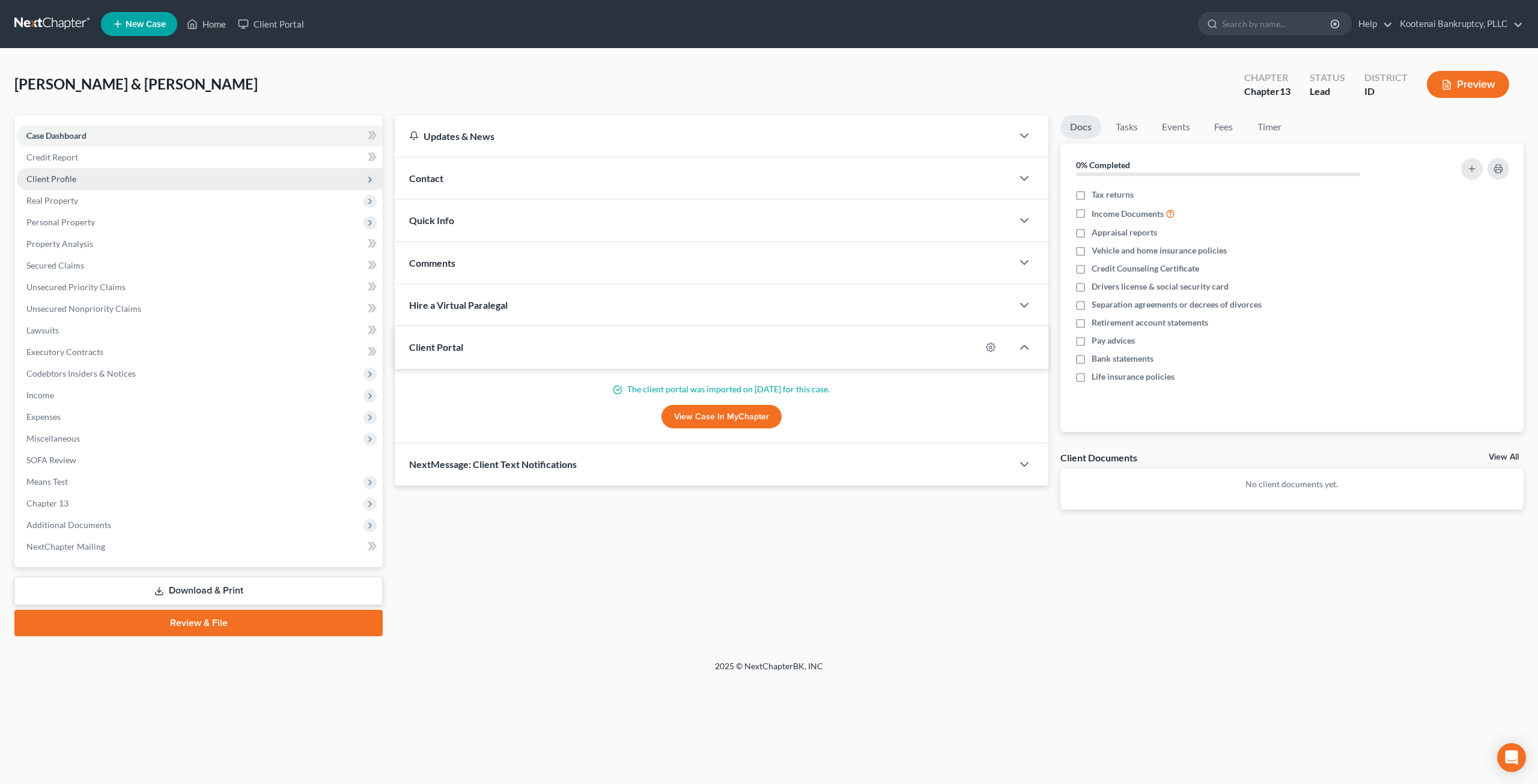
click at [150, 174] on span "Client Profile" at bounding box center [199, 179] width 366 height 22
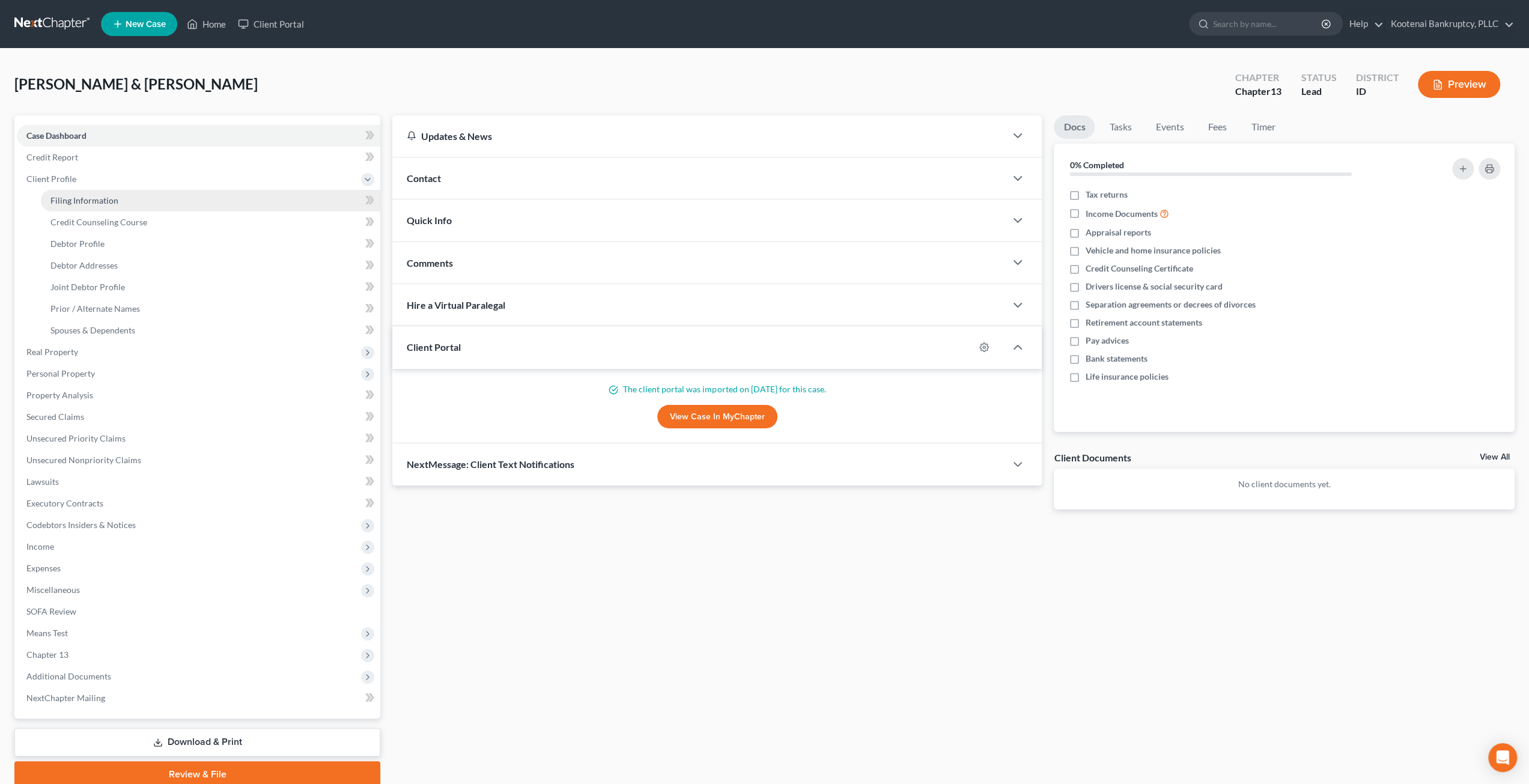
click at [144, 205] on link "Filing Information" at bounding box center [211, 201] width 339 height 22
select select "1"
select select "3"
select select "13"
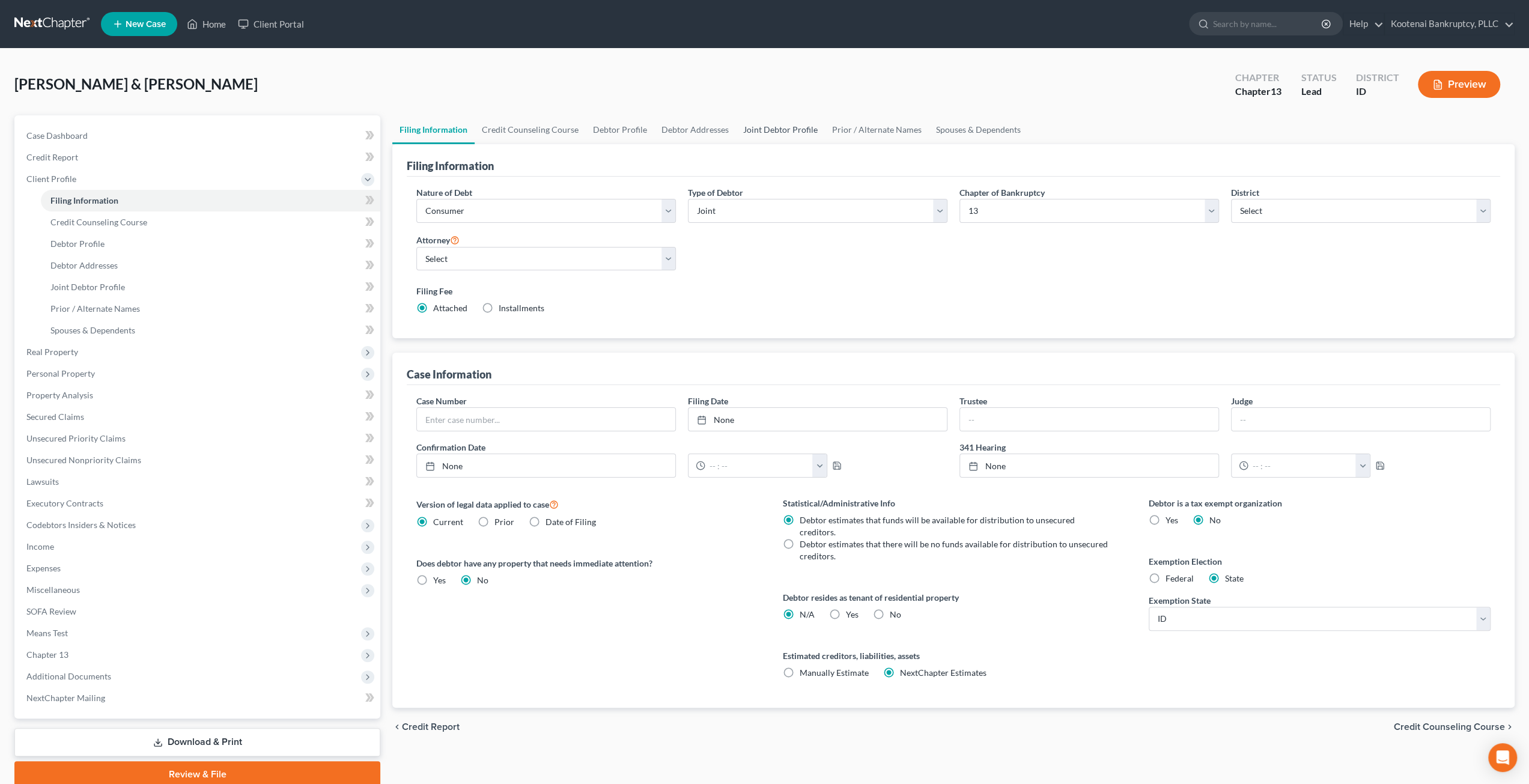
click at [736, 123] on link "Joint Debtor Profile" at bounding box center [780, 130] width 89 height 29
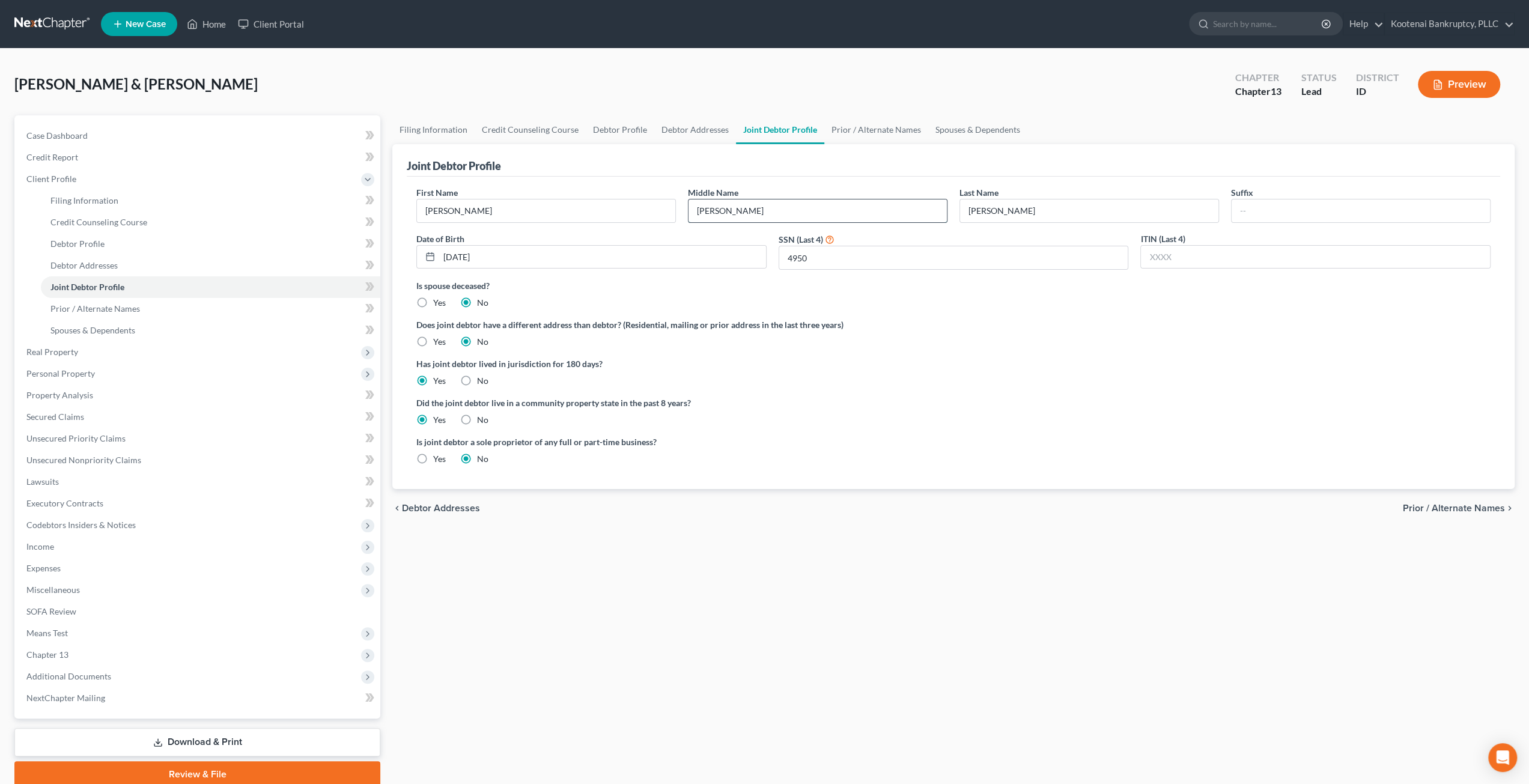
click at [711, 207] on input "[PERSON_NAME]" at bounding box center [817, 211] width 258 height 23
type input "[PERSON_NAME]"
drag, startPoint x: 941, startPoint y: 599, endPoint x: 731, endPoint y: 407, distance: 284.5
click at [941, 598] on div "Filing Information Credit Counseling Course Debtor Profile Debtor Addresses Joi…" at bounding box center [953, 451] width 1134 height 672
click at [447, 125] on link "Filing Information" at bounding box center [433, 130] width 83 height 29
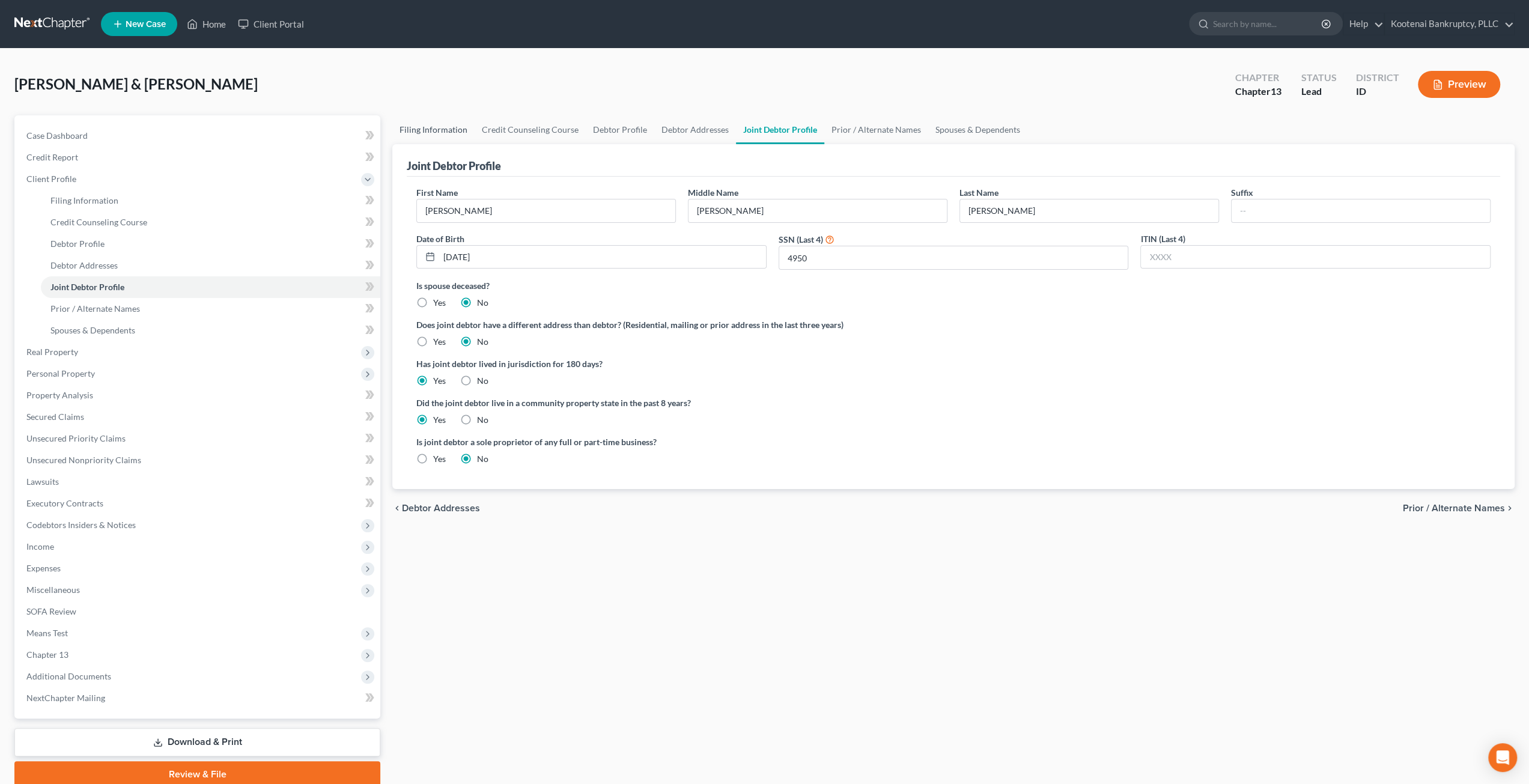
select select "1"
select select "3"
select select "23"
select select "0"
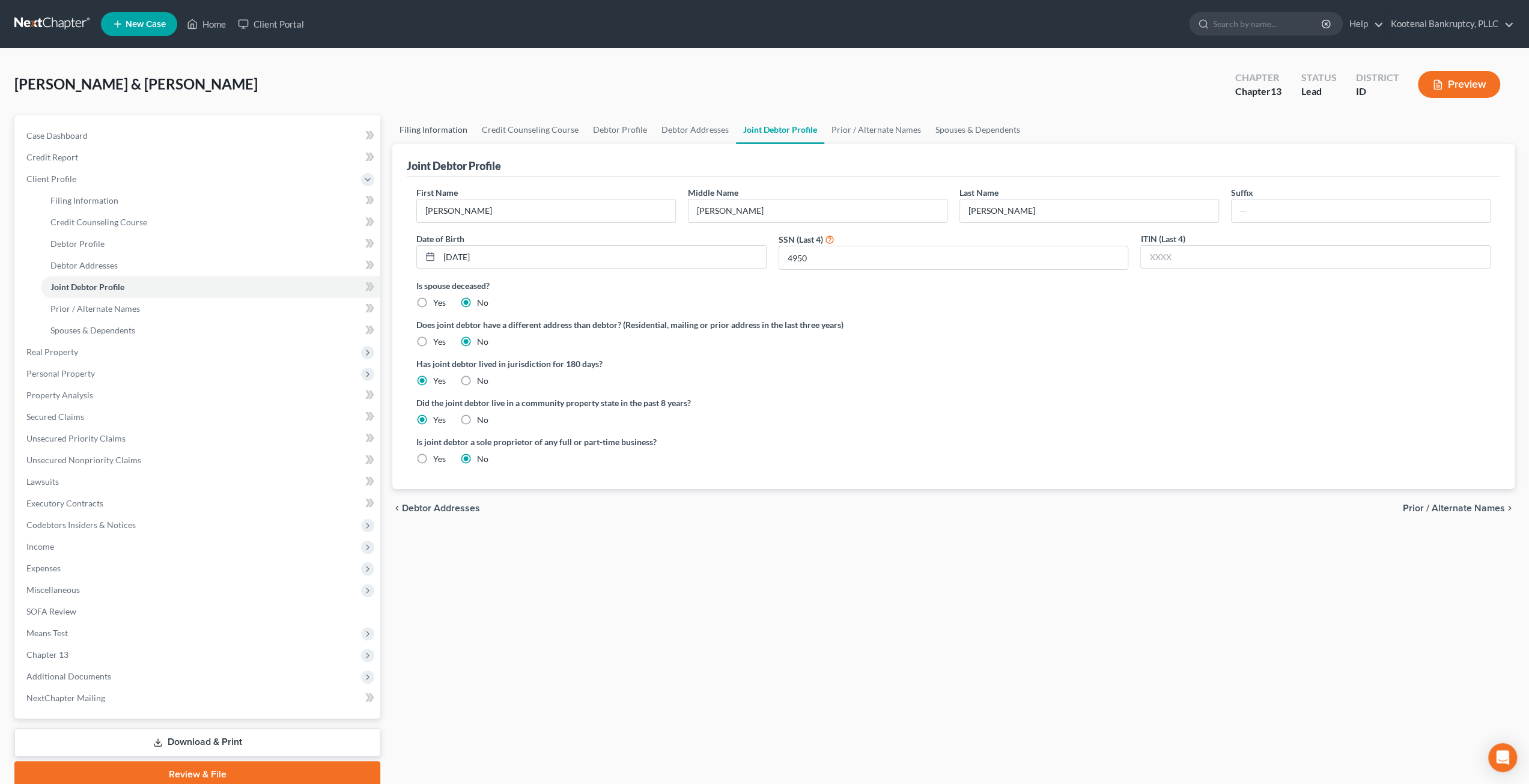
select select "13"
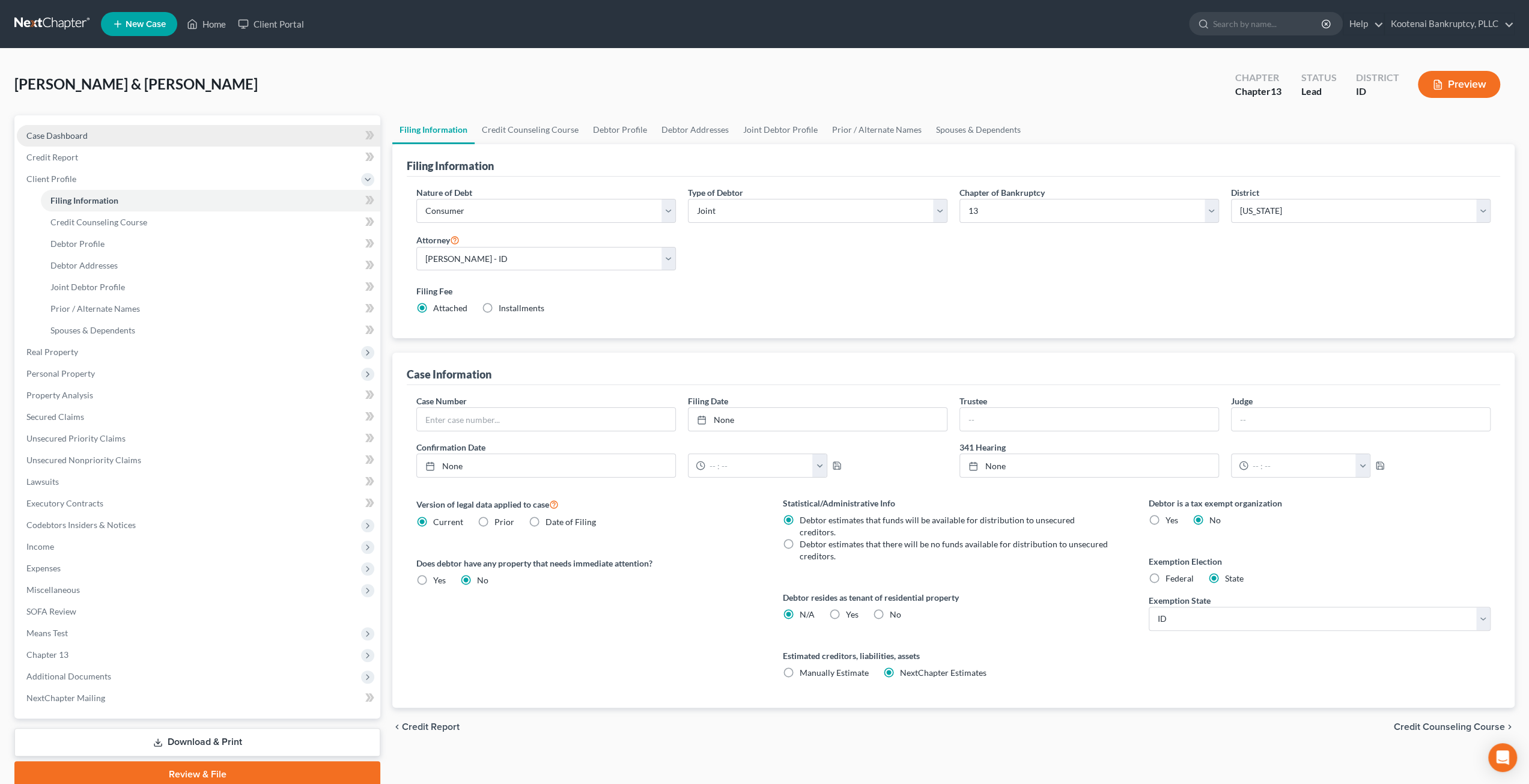
click at [117, 139] on link "Case Dashboard" at bounding box center [198, 135] width 364 height 22
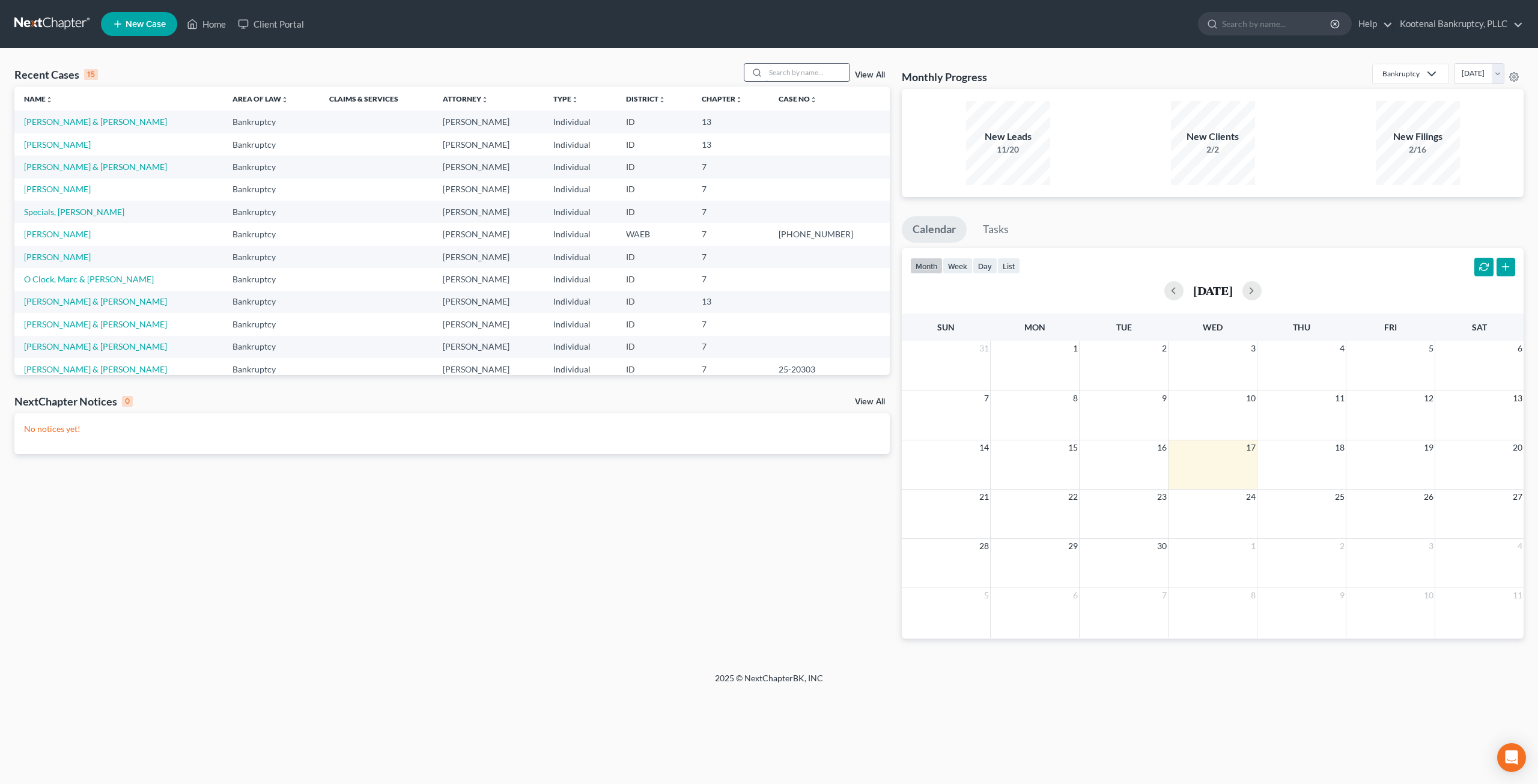
click at [795, 70] on input "search" at bounding box center [807, 72] width 84 height 17
click at [84, 258] on link "[PERSON_NAME]" at bounding box center [57, 256] width 67 height 10
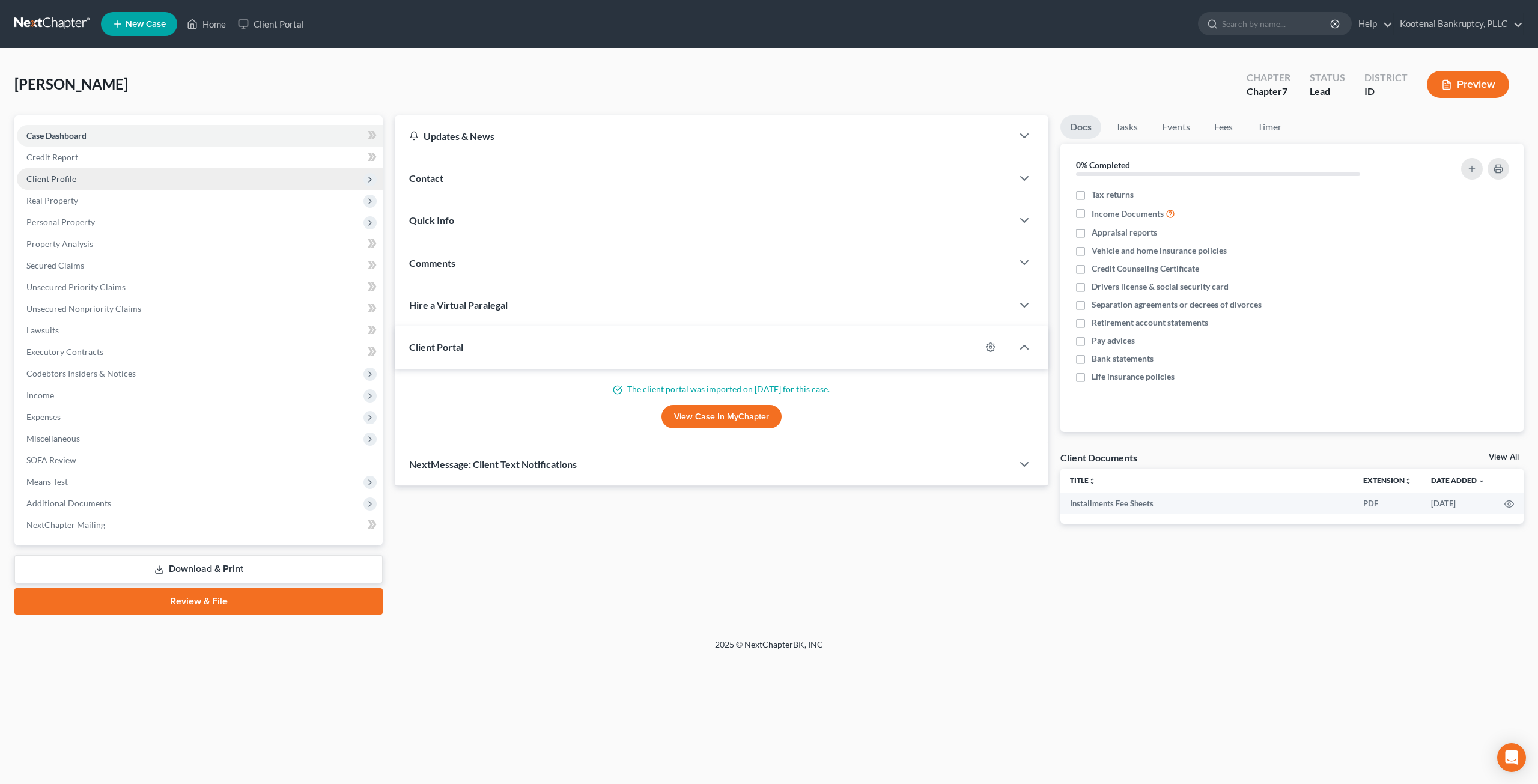
click at [133, 181] on span "Client Profile" at bounding box center [199, 179] width 366 height 22
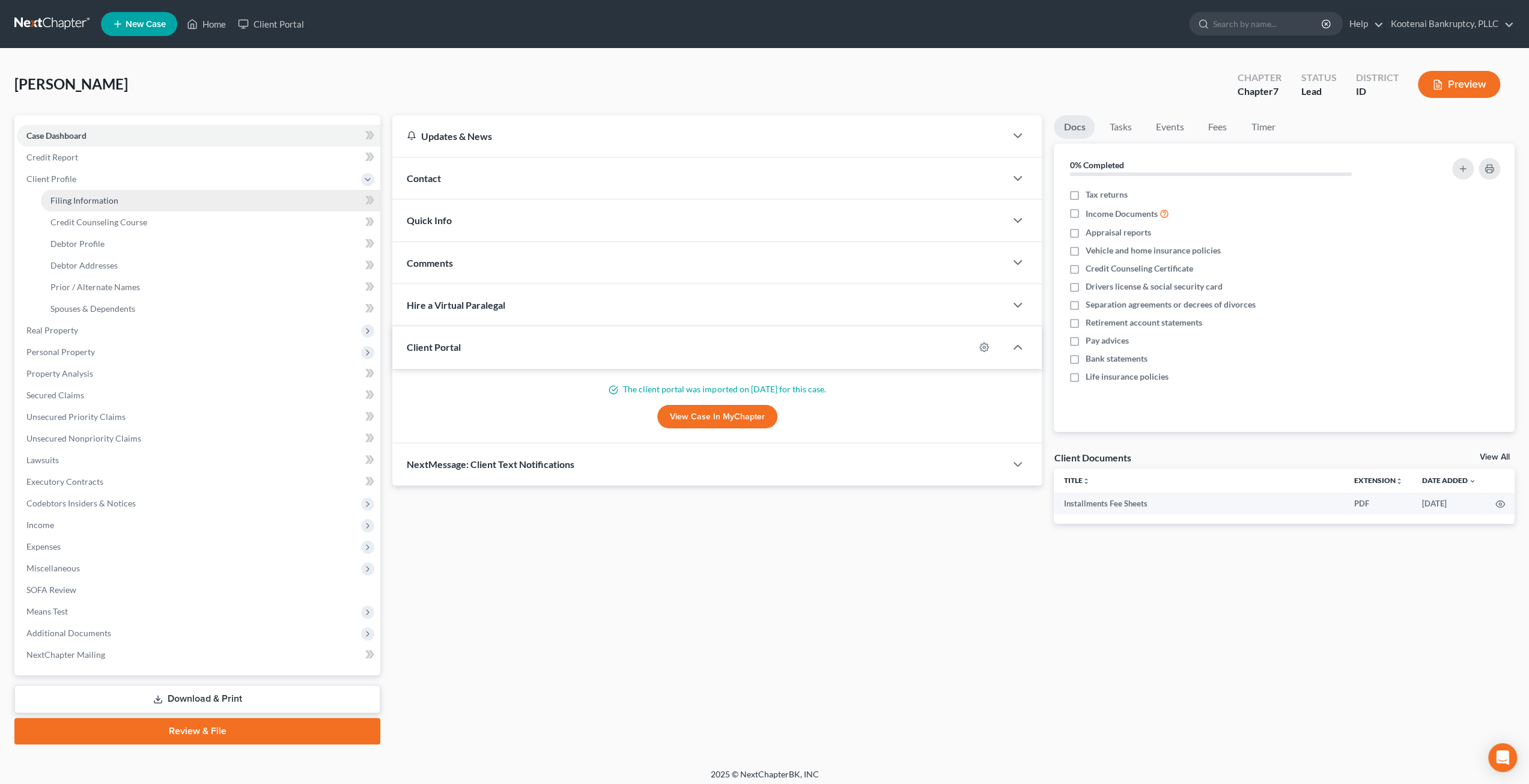
click at [133, 200] on link "Filing Information" at bounding box center [211, 201] width 339 height 22
select select "1"
select select "0"
select select "13"
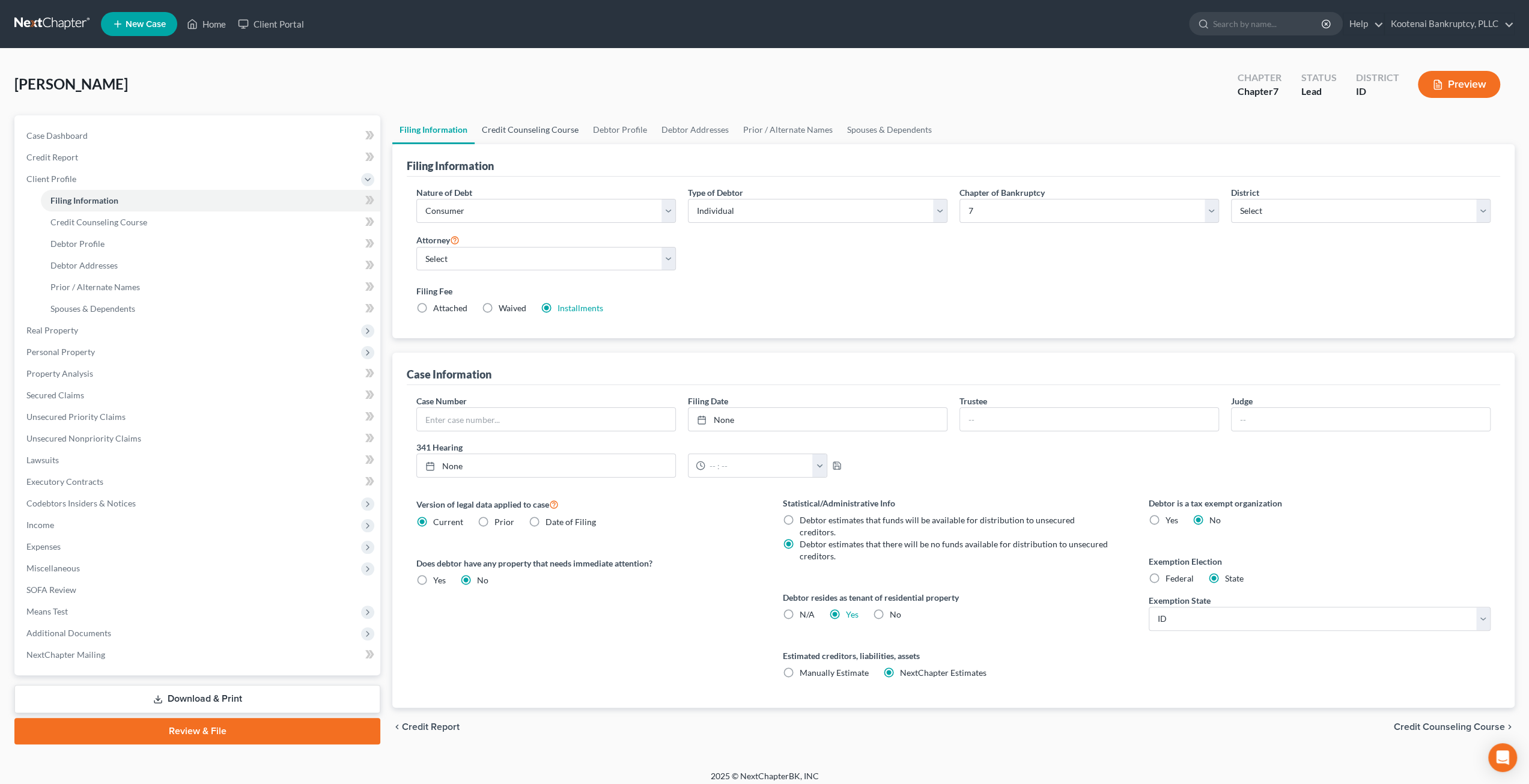
click at [520, 129] on link "Credit Counseling Course" at bounding box center [530, 130] width 111 height 29
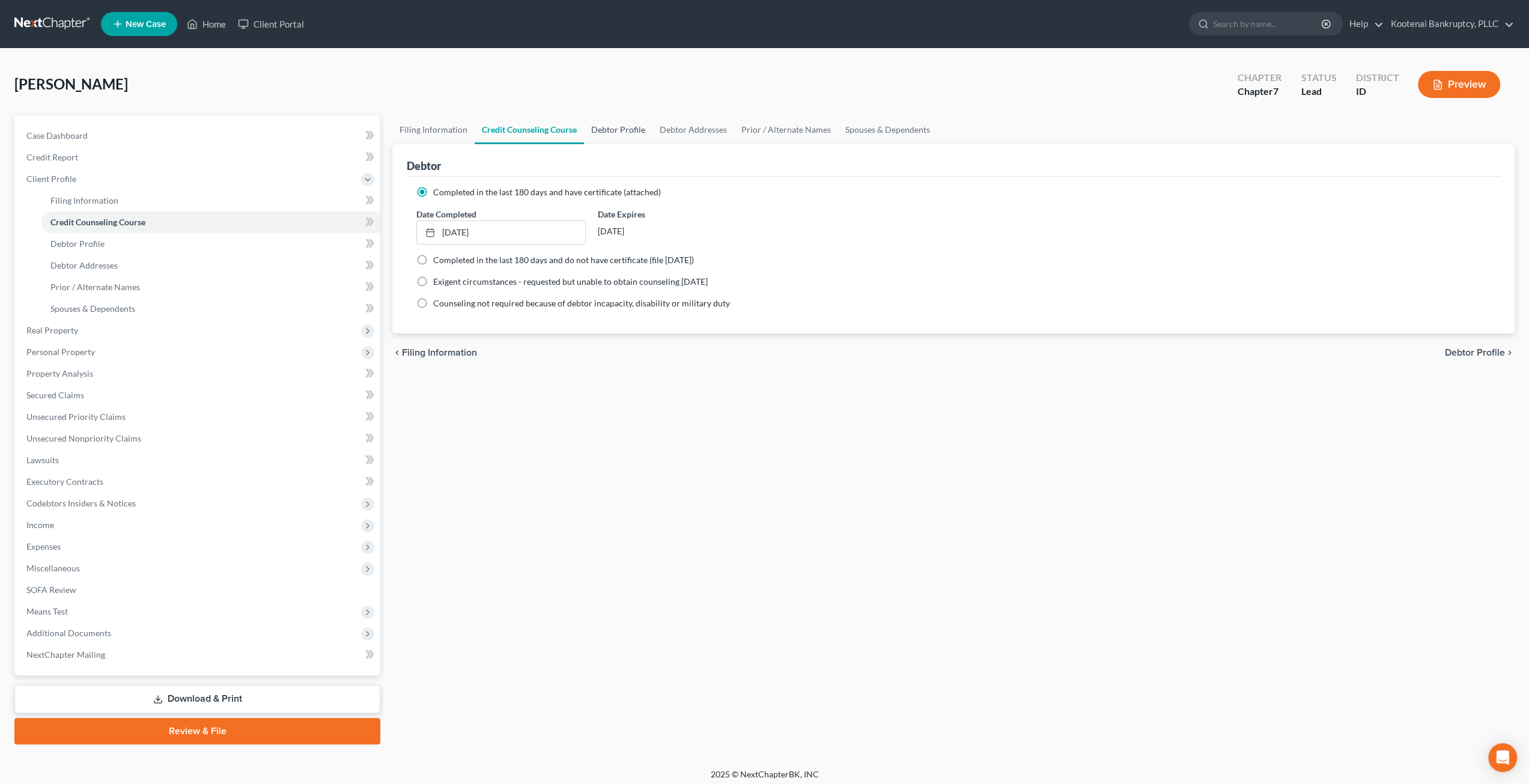
click at [615, 132] on link "Debtor Profile" at bounding box center [619, 130] width 69 height 29
select select "3"
select select "1"
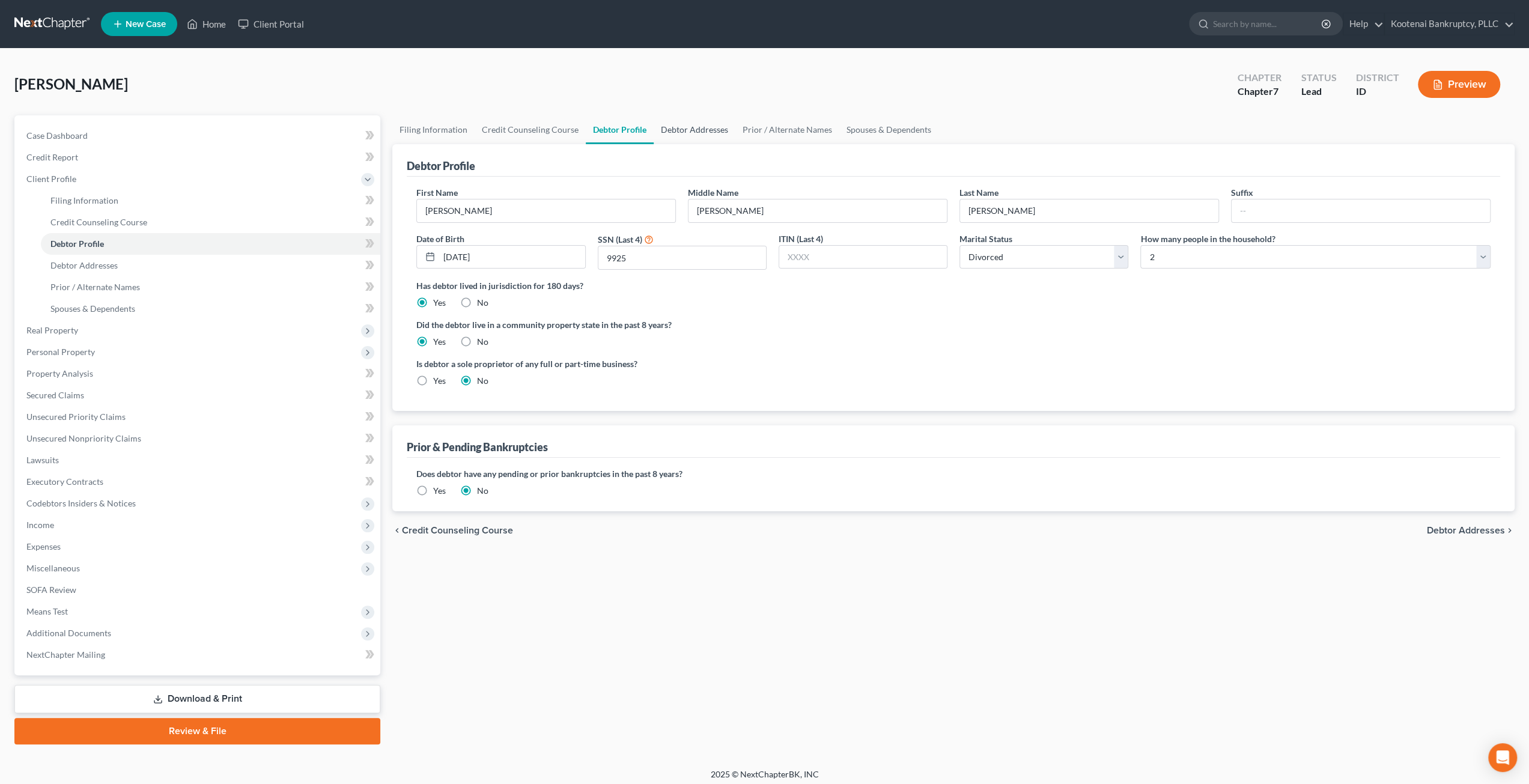
click at [685, 127] on link "Debtor Addresses" at bounding box center [695, 130] width 82 height 29
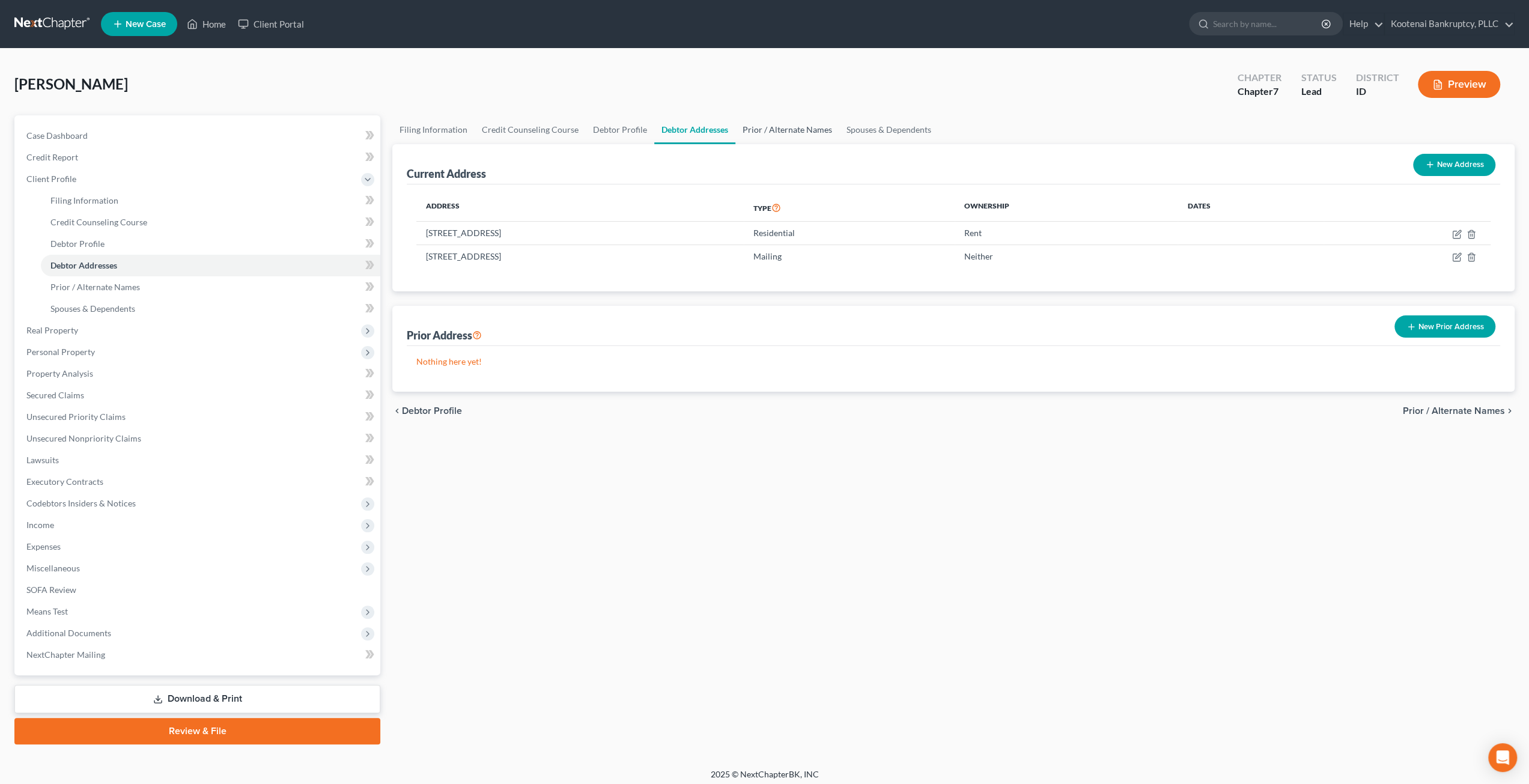
click at [758, 127] on link "Prior / Alternate Names" at bounding box center [787, 130] width 104 height 29
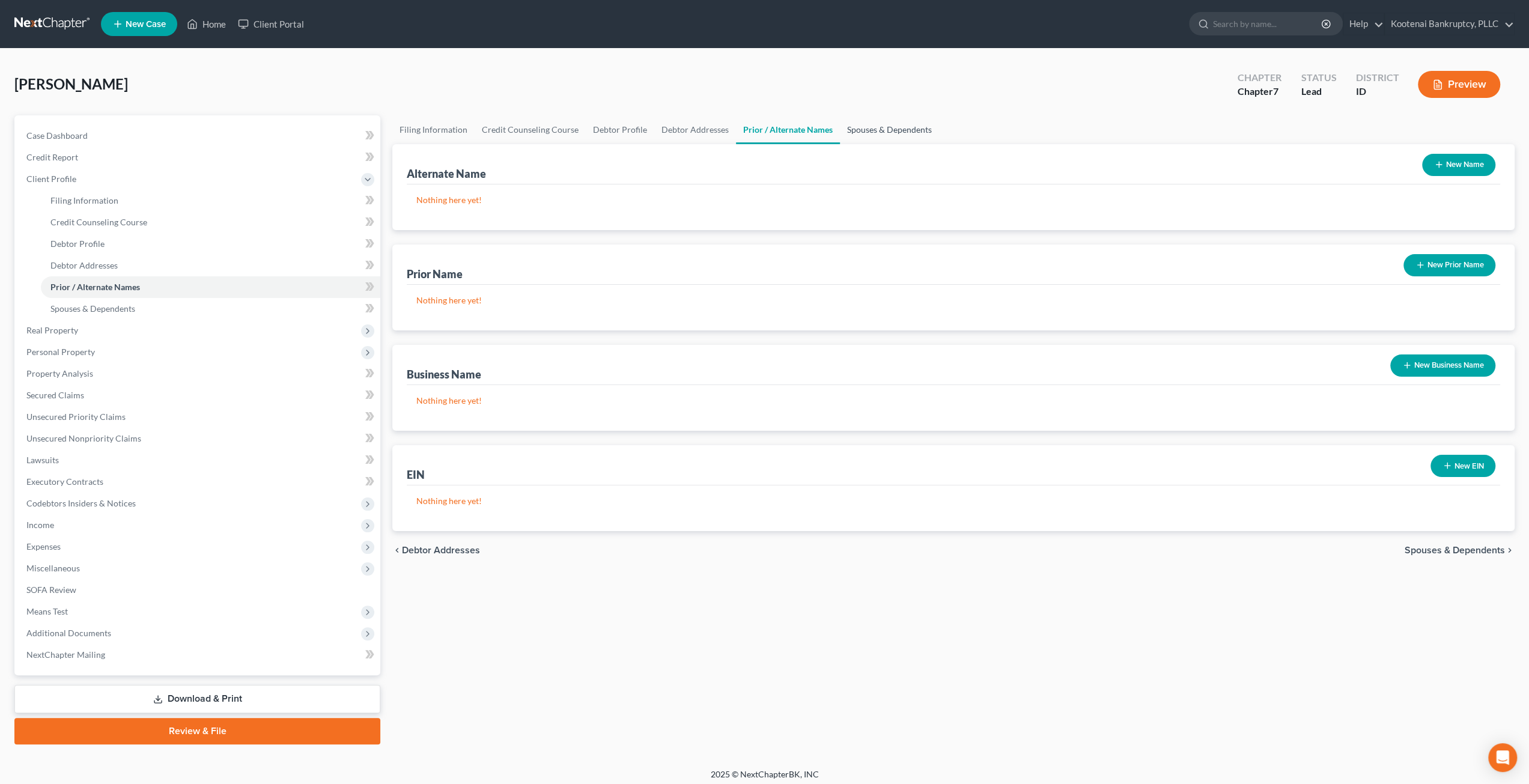
click at [869, 129] on link "Spouses & Dependents" at bounding box center [889, 130] width 99 height 29
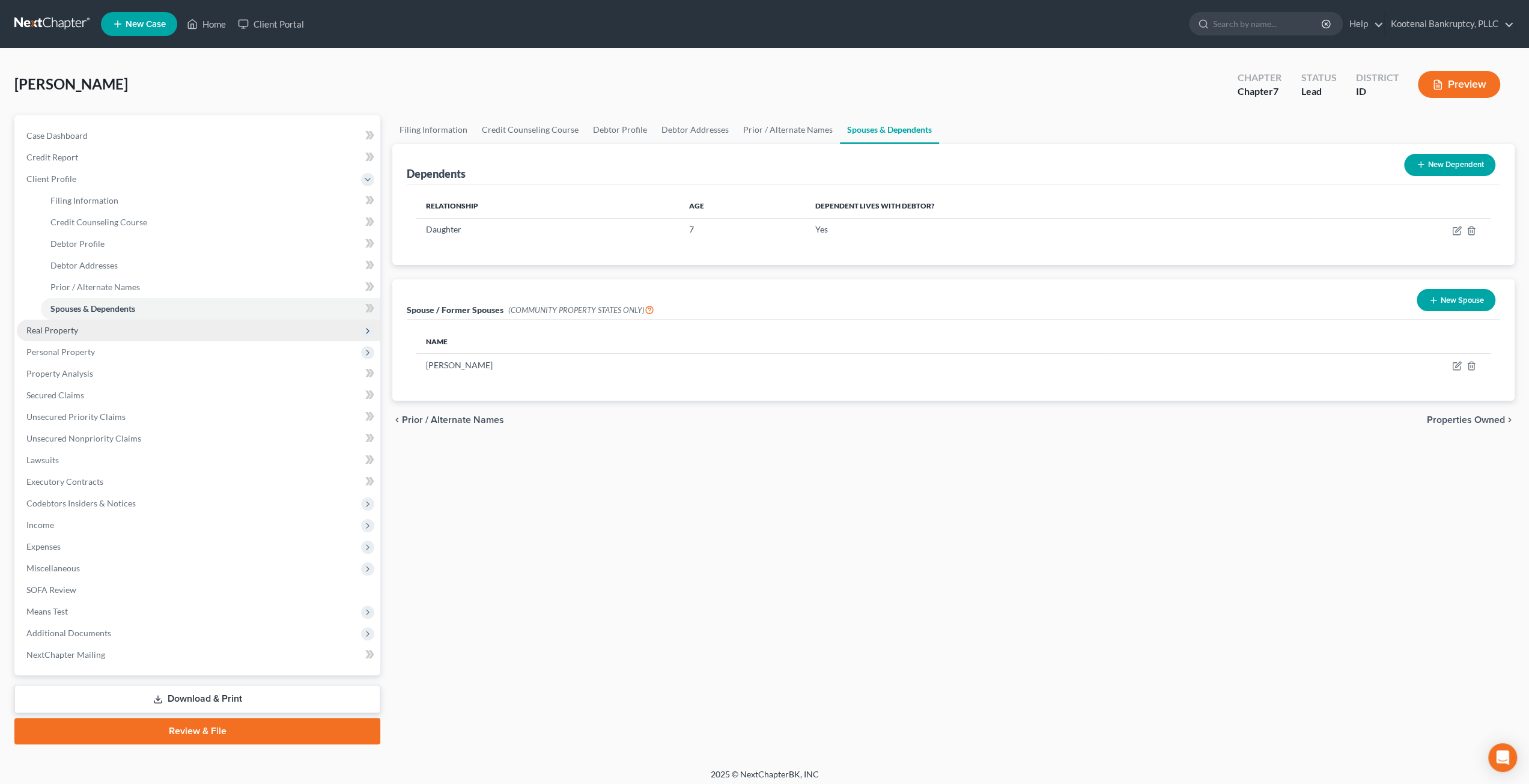
click at [128, 332] on span "Real Property" at bounding box center [198, 330] width 364 height 22
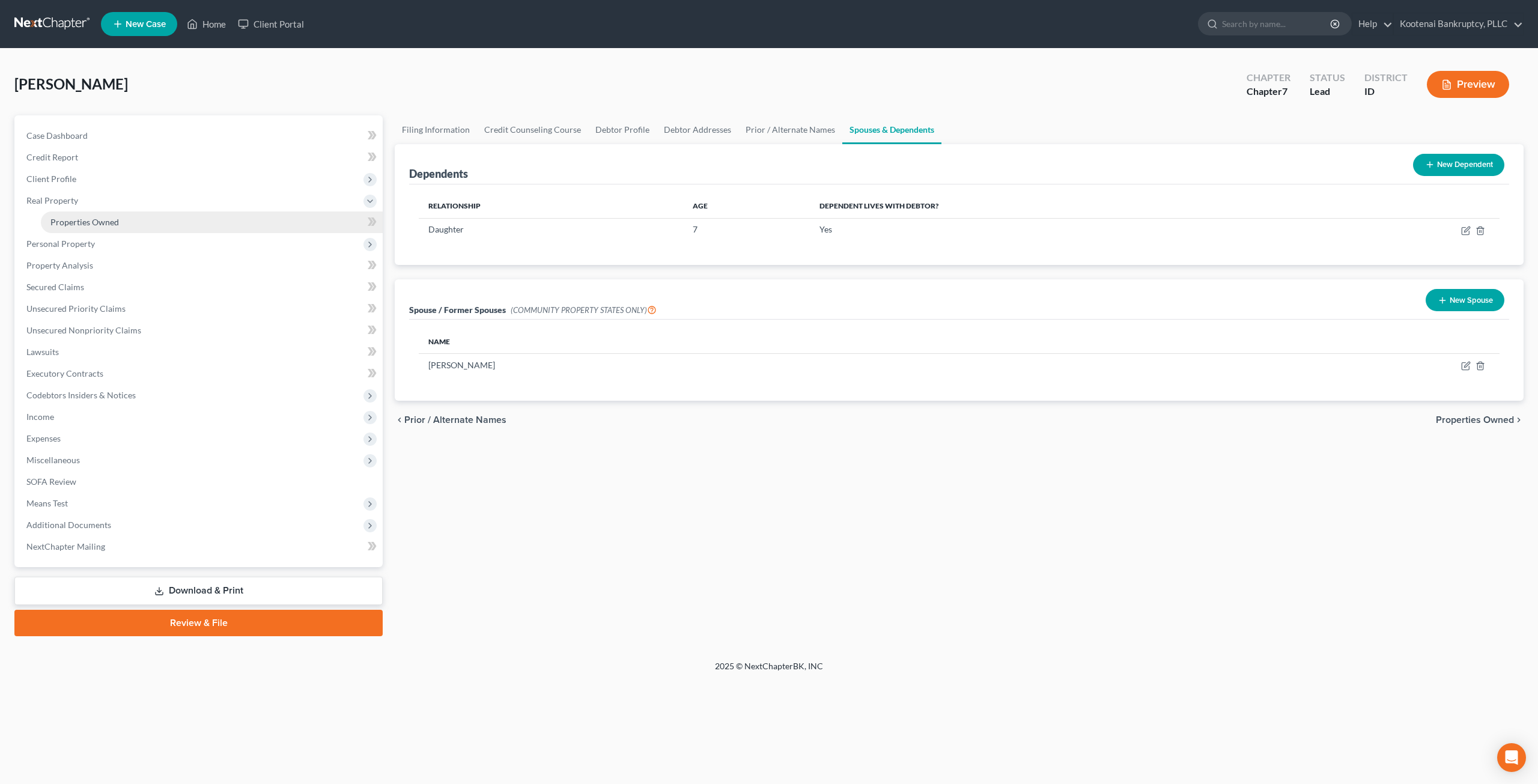
click at [148, 218] on link "Properties Owned" at bounding box center [212, 222] width 342 height 22
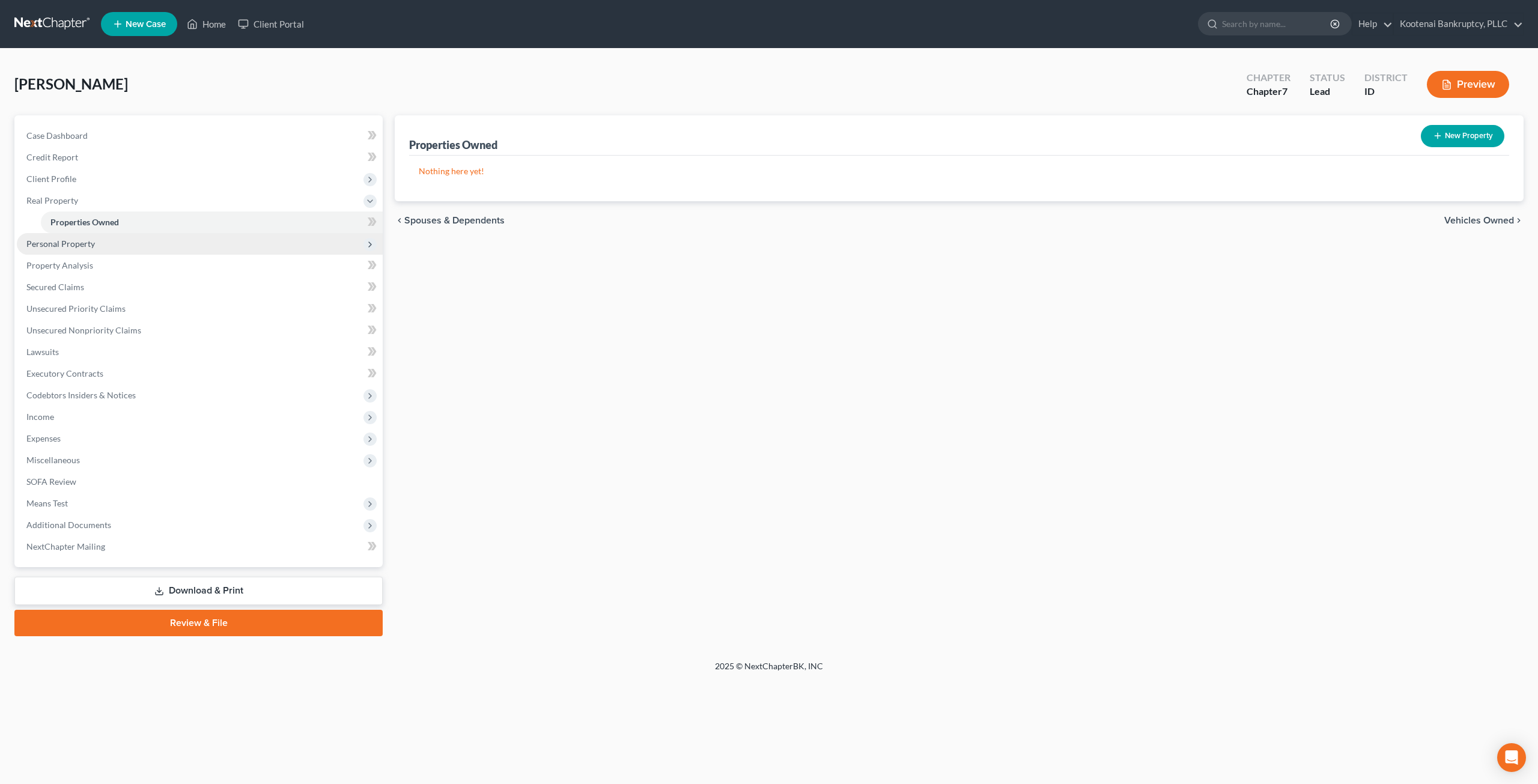
click at [175, 245] on span "Personal Property" at bounding box center [199, 244] width 366 height 22
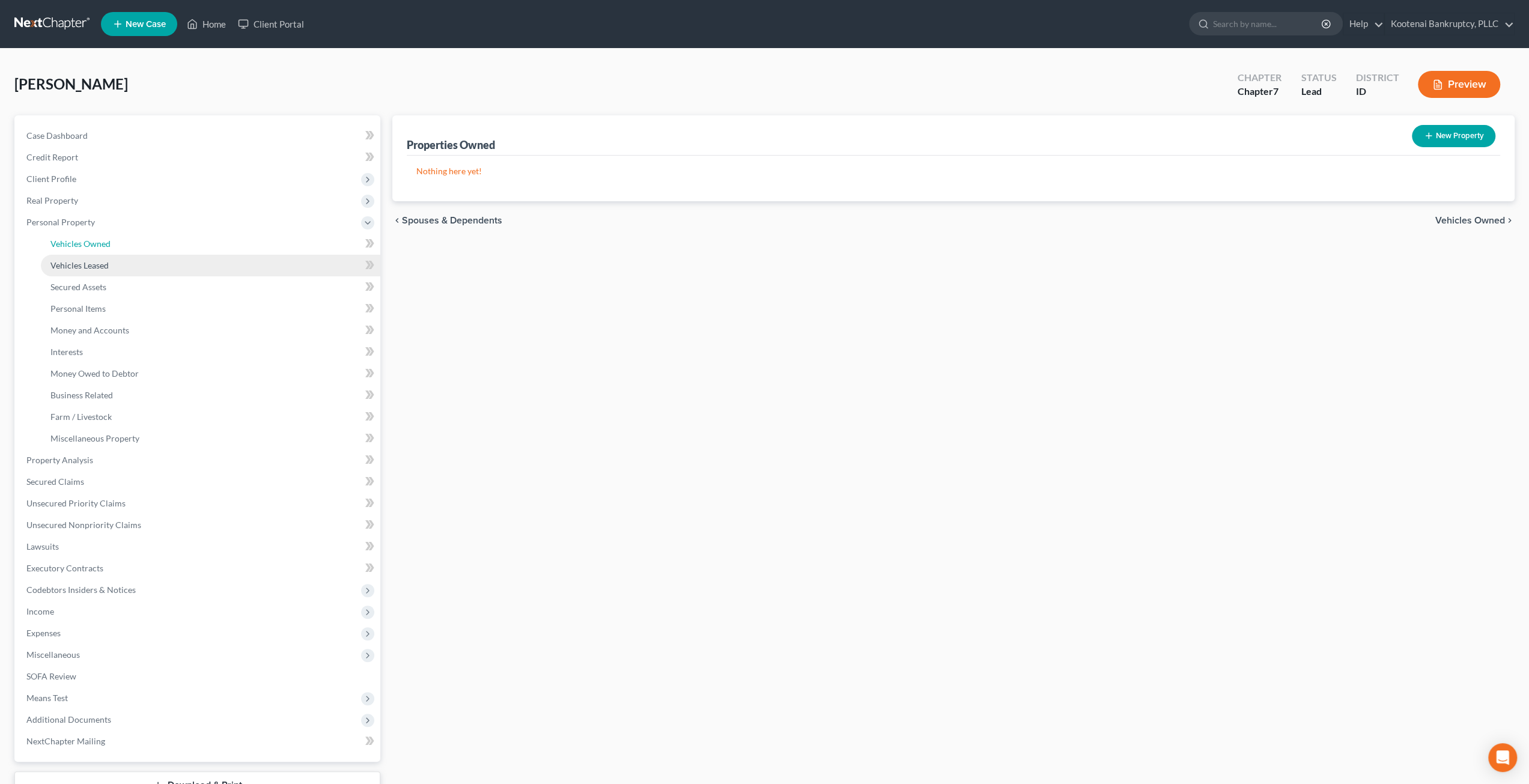
click at [177, 254] on ul "Vehicles Owned Vehicles Leased Machinery and Vehicles Office Related" at bounding box center [198, 341] width 364 height 216
click at [181, 245] on link "Vehicles Owned" at bounding box center [211, 244] width 339 height 22
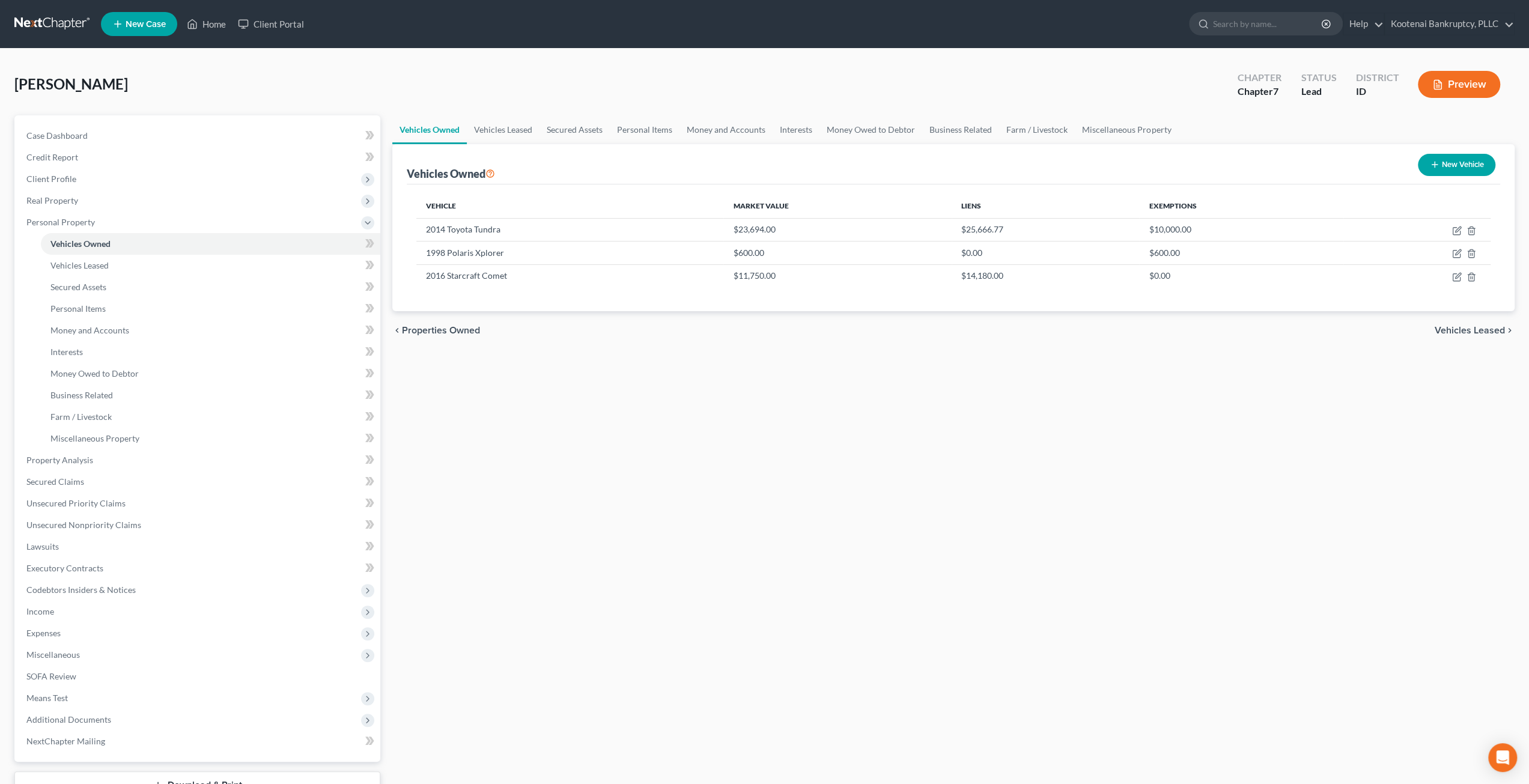
click at [43, 17] on link at bounding box center [53, 24] width 77 height 22
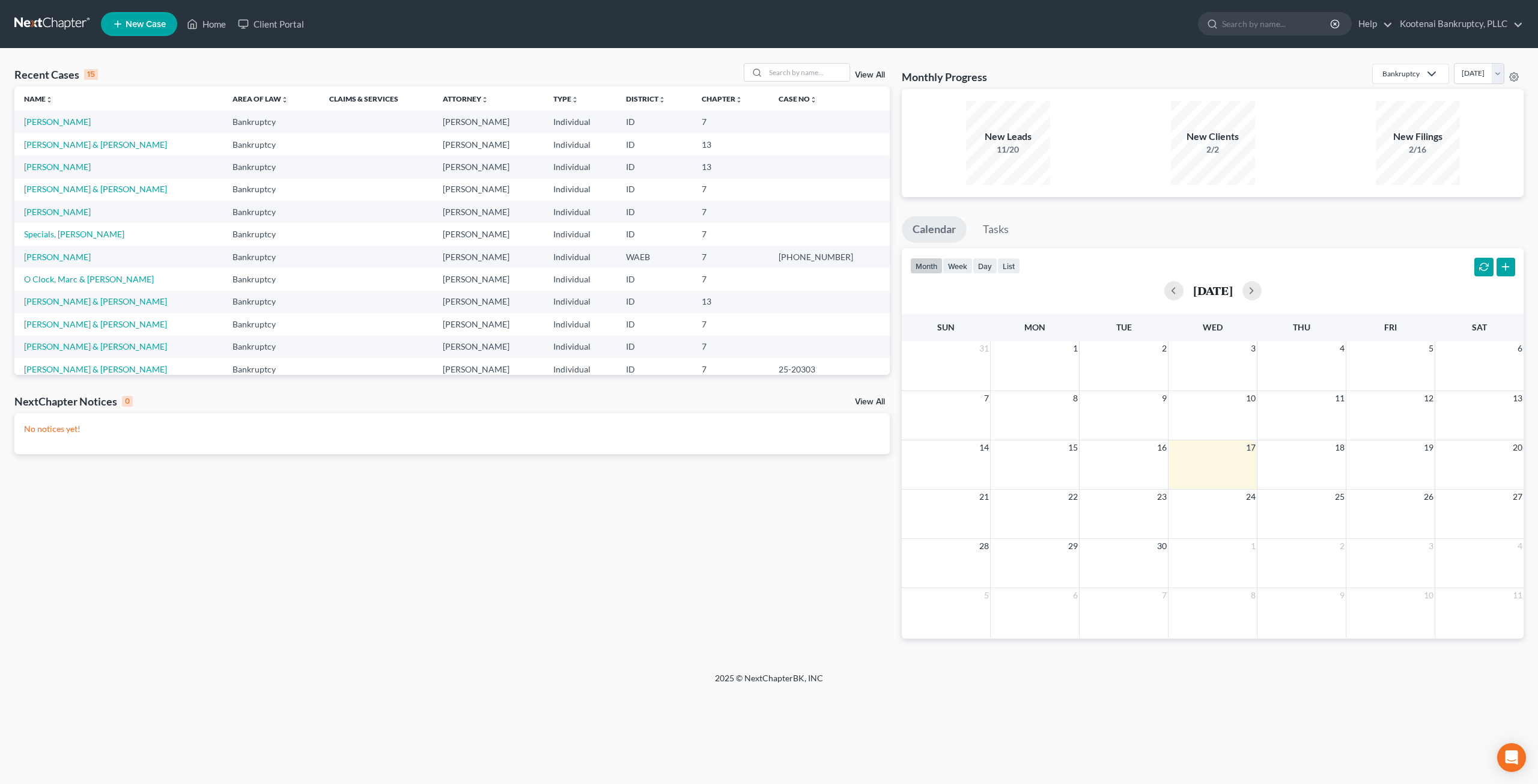
click at [197, 74] on div "Recent Cases 15 View All" at bounding box center [452, 75] width 875 height 23
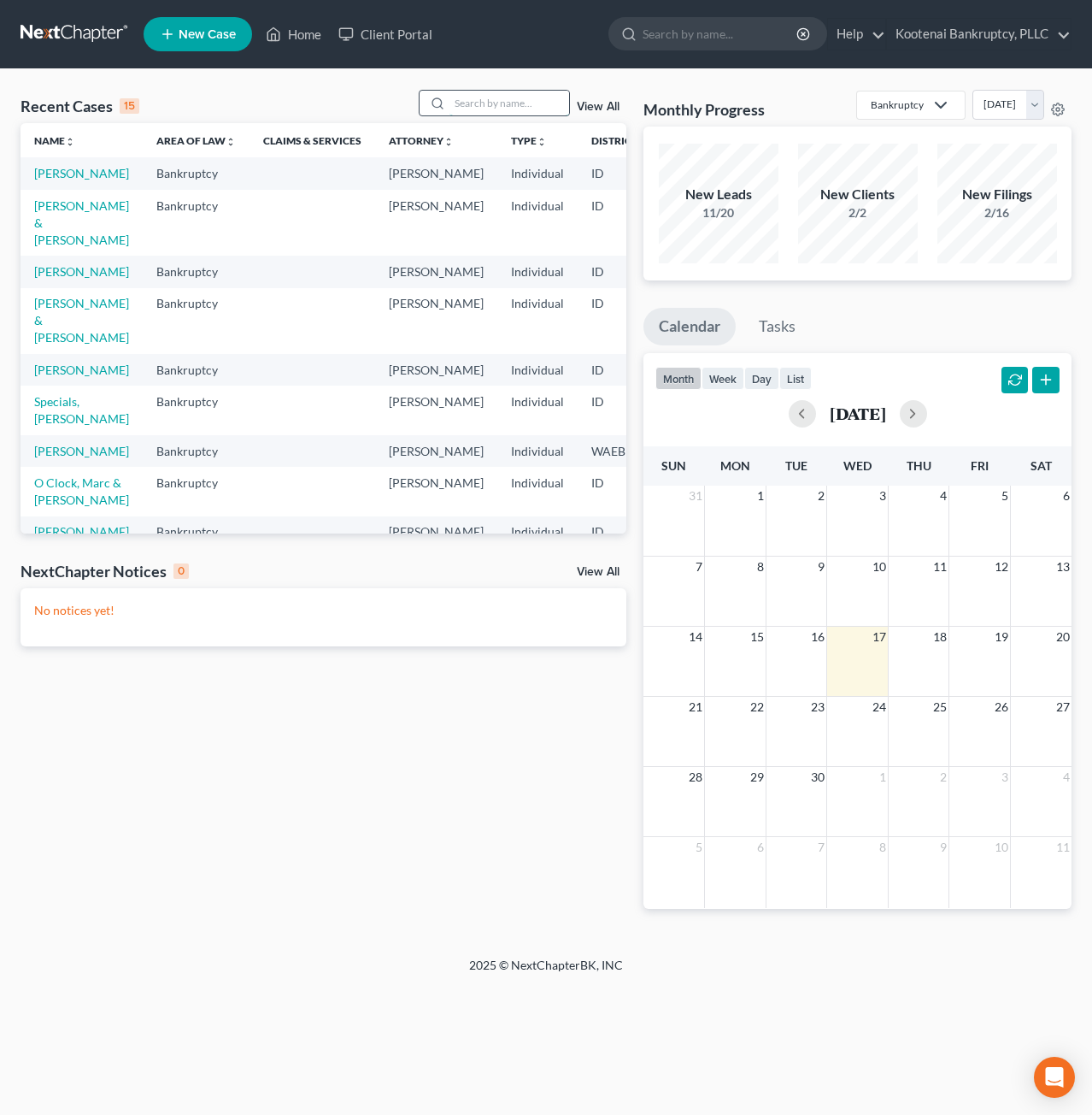
click at [509, 101] on input "search" at bounding box center [509, 102] width 119 height 24
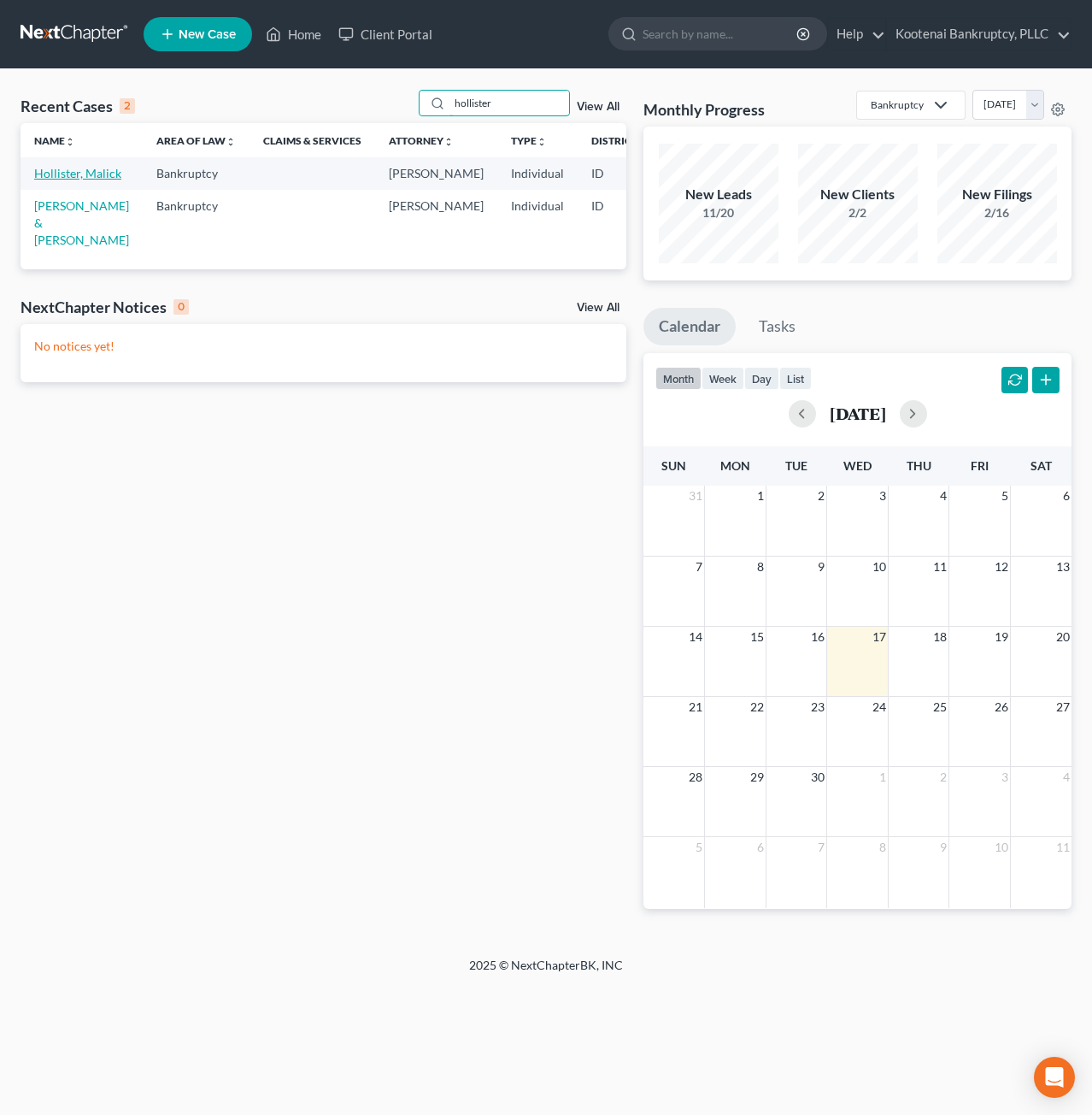
type input "hollister"
click at [46, 178] on link "Hollister, Malick" at bounding box center [77, 173] width 87 height 14
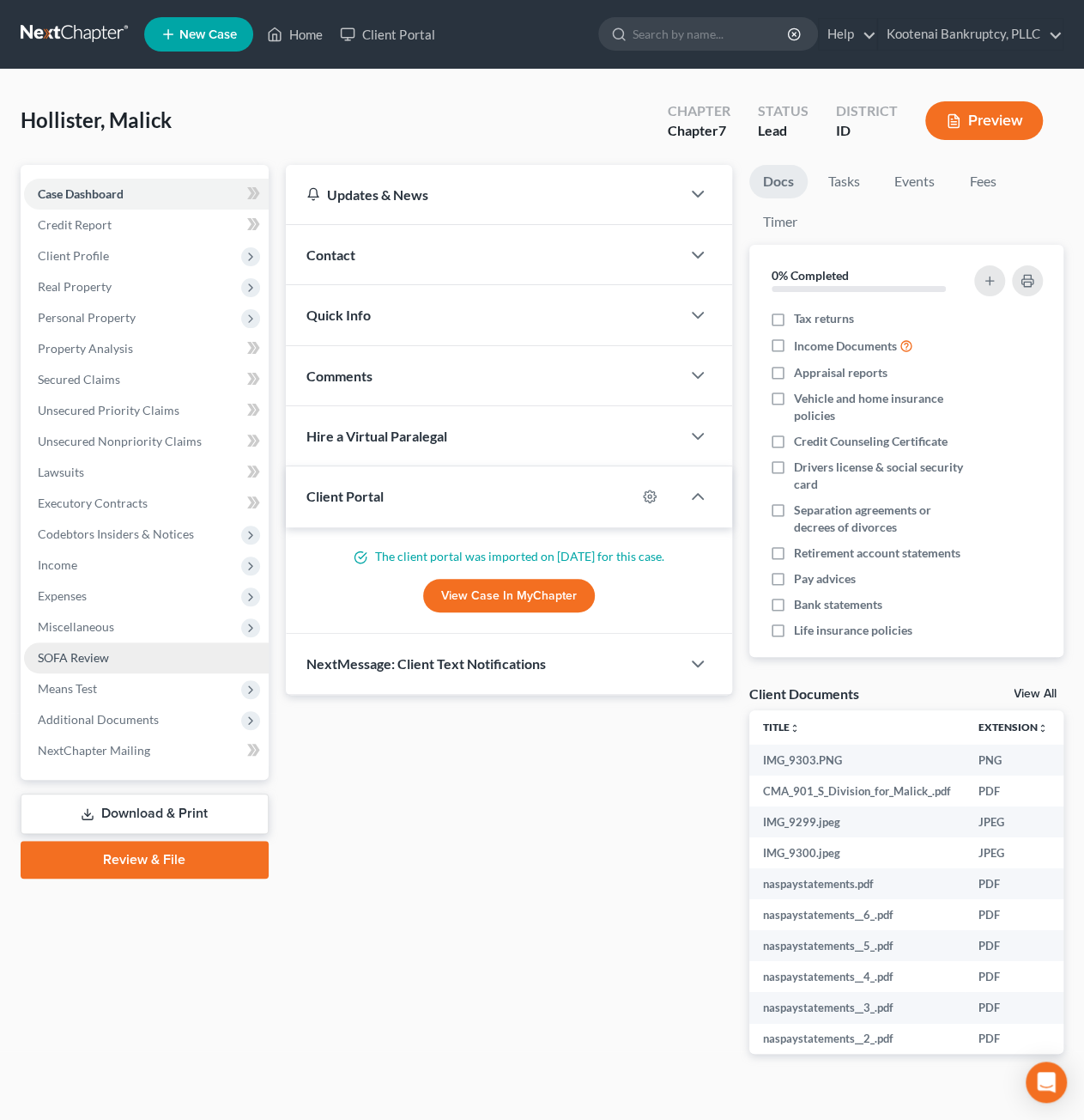
click at [101, 651] on span "SOFA Review" at bounding box center [74, 657] width 72 height 14
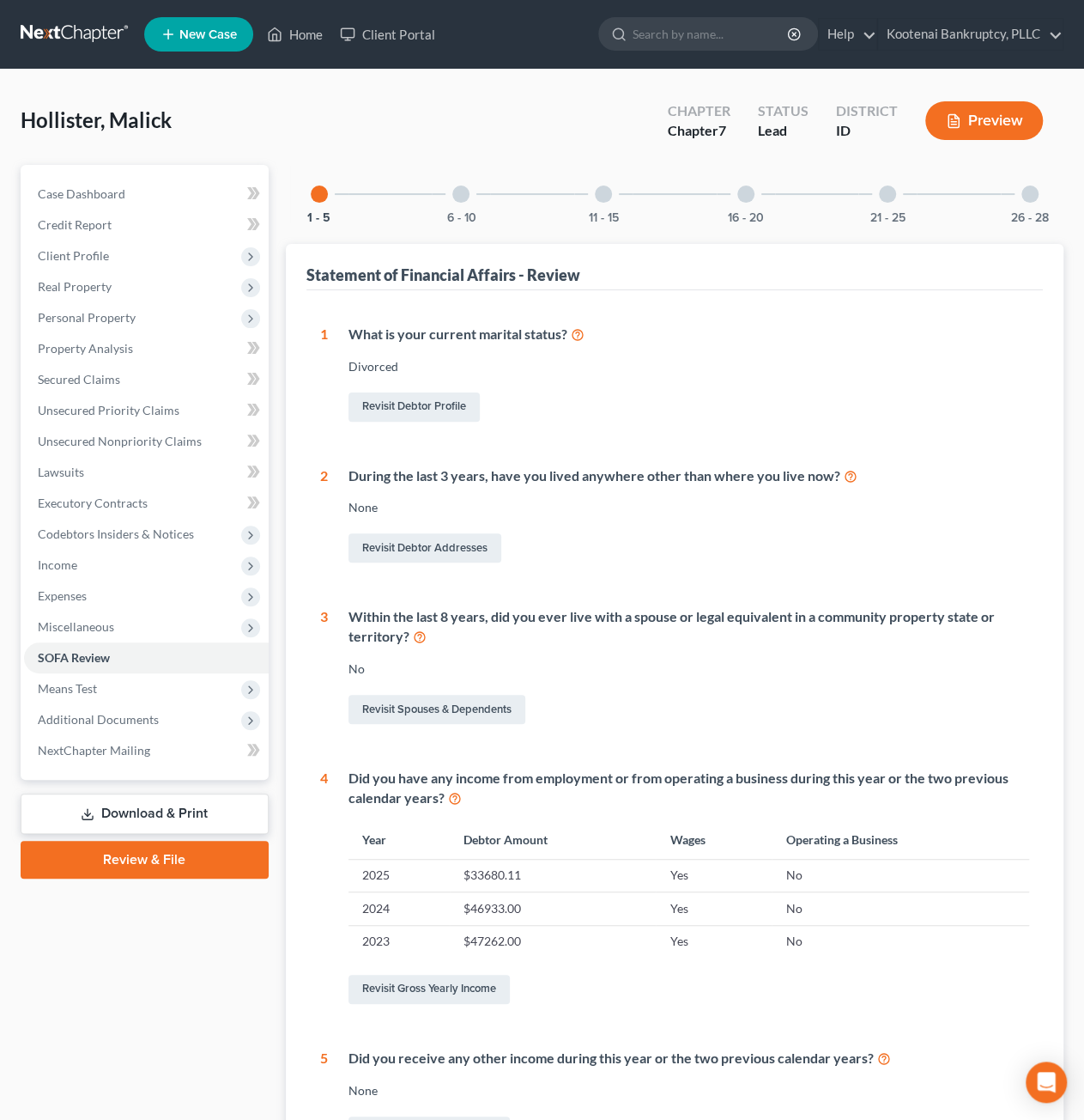
click at [467, 193] on div at bounding box center [461, 194] width 17 height 17
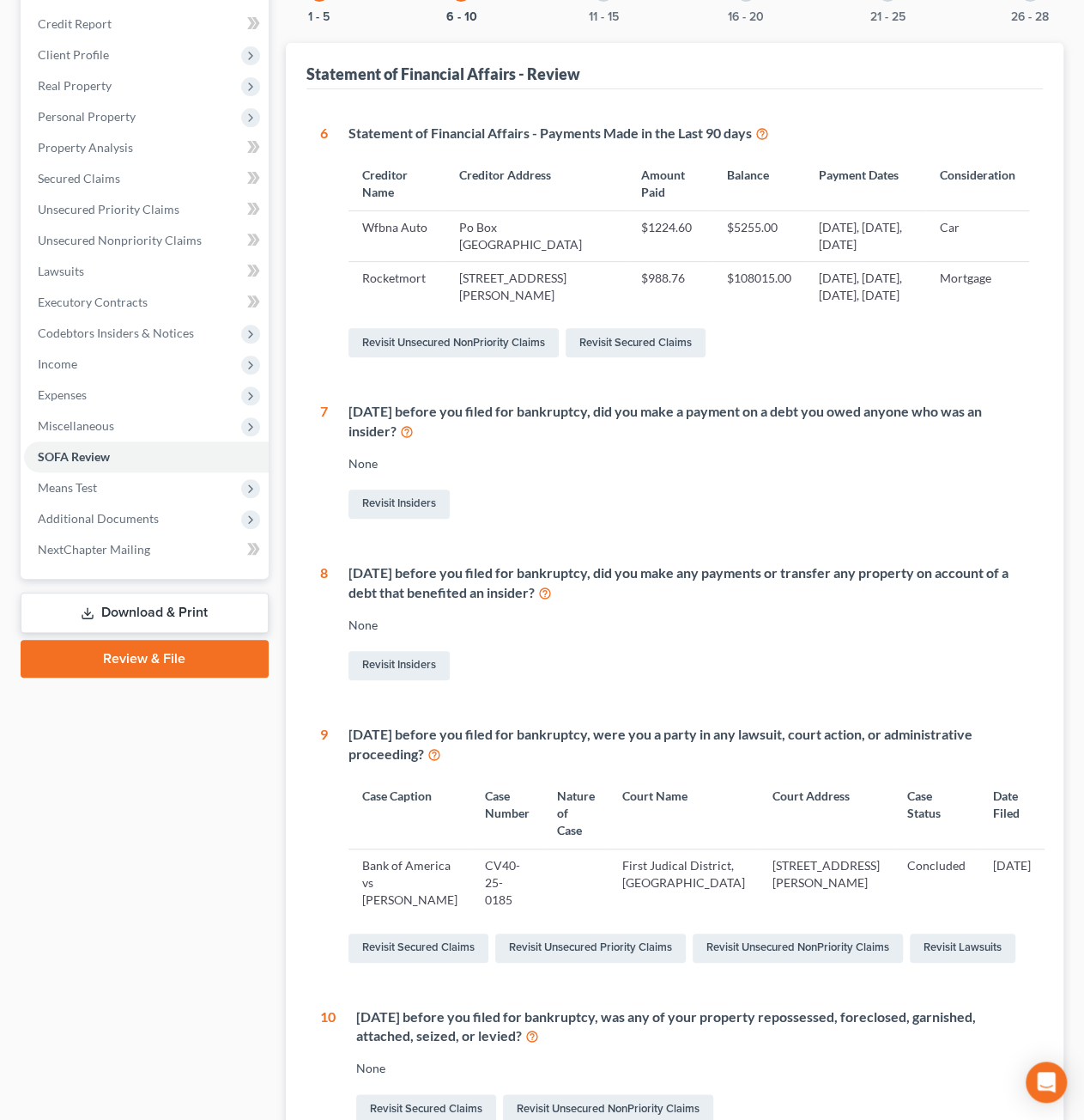
scroll to position [79, 0]
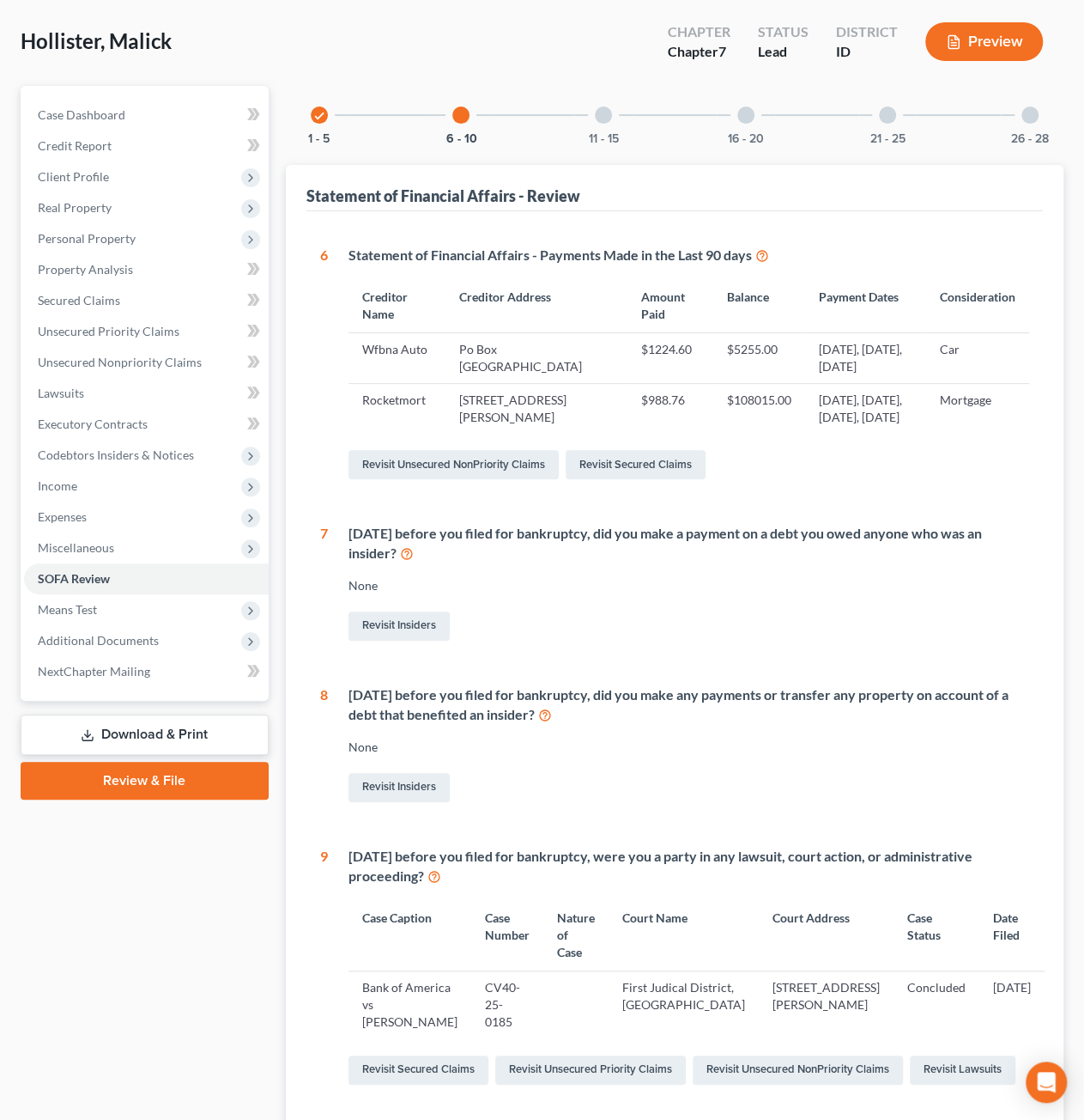
click at [596, 120] on div "11 - 15" at bounding box center [604, 115] width 58 height 59
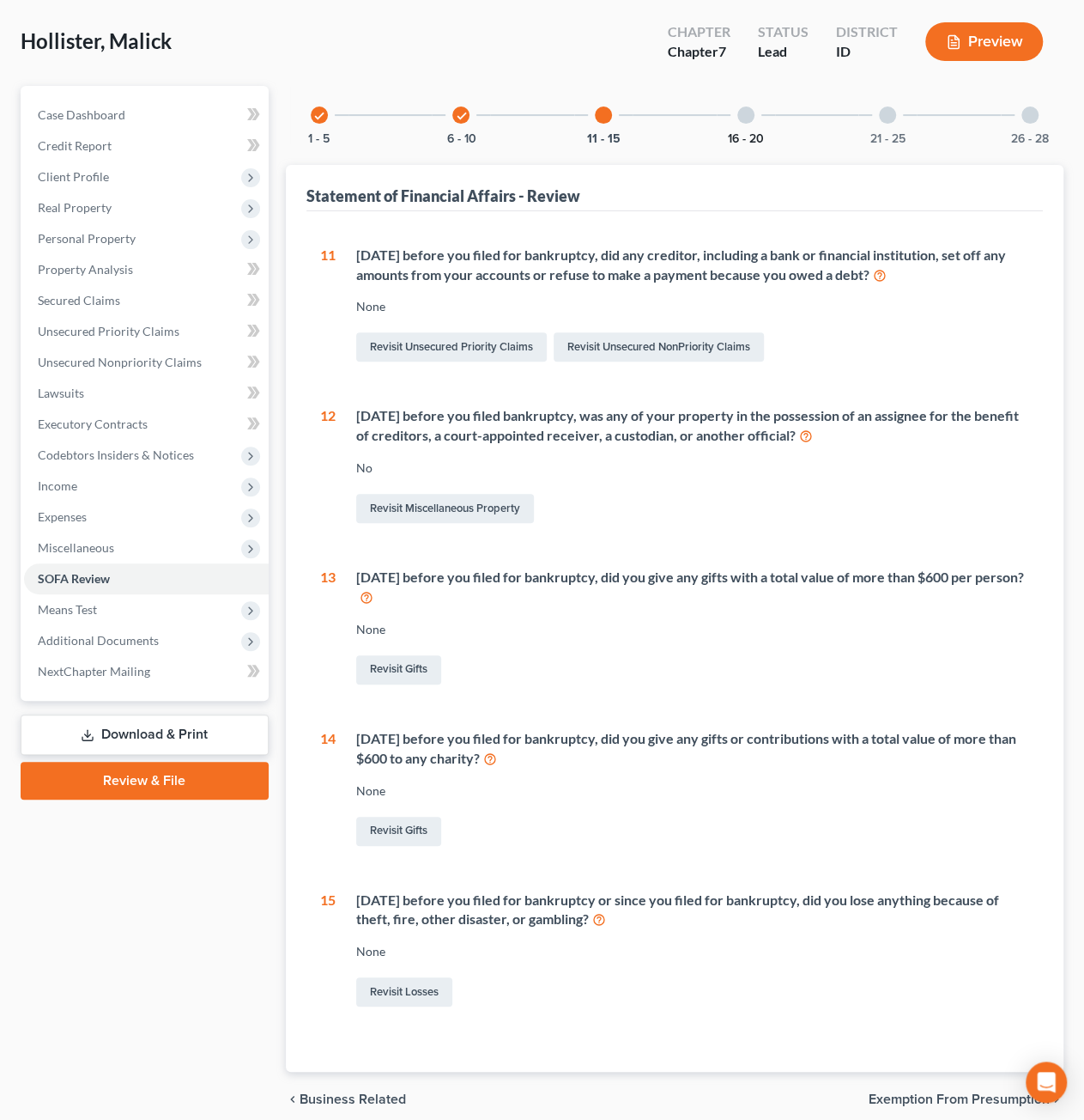
click at [750, 139] on button "16 - 20" at bounding box center [746, 139] width 36 height 12
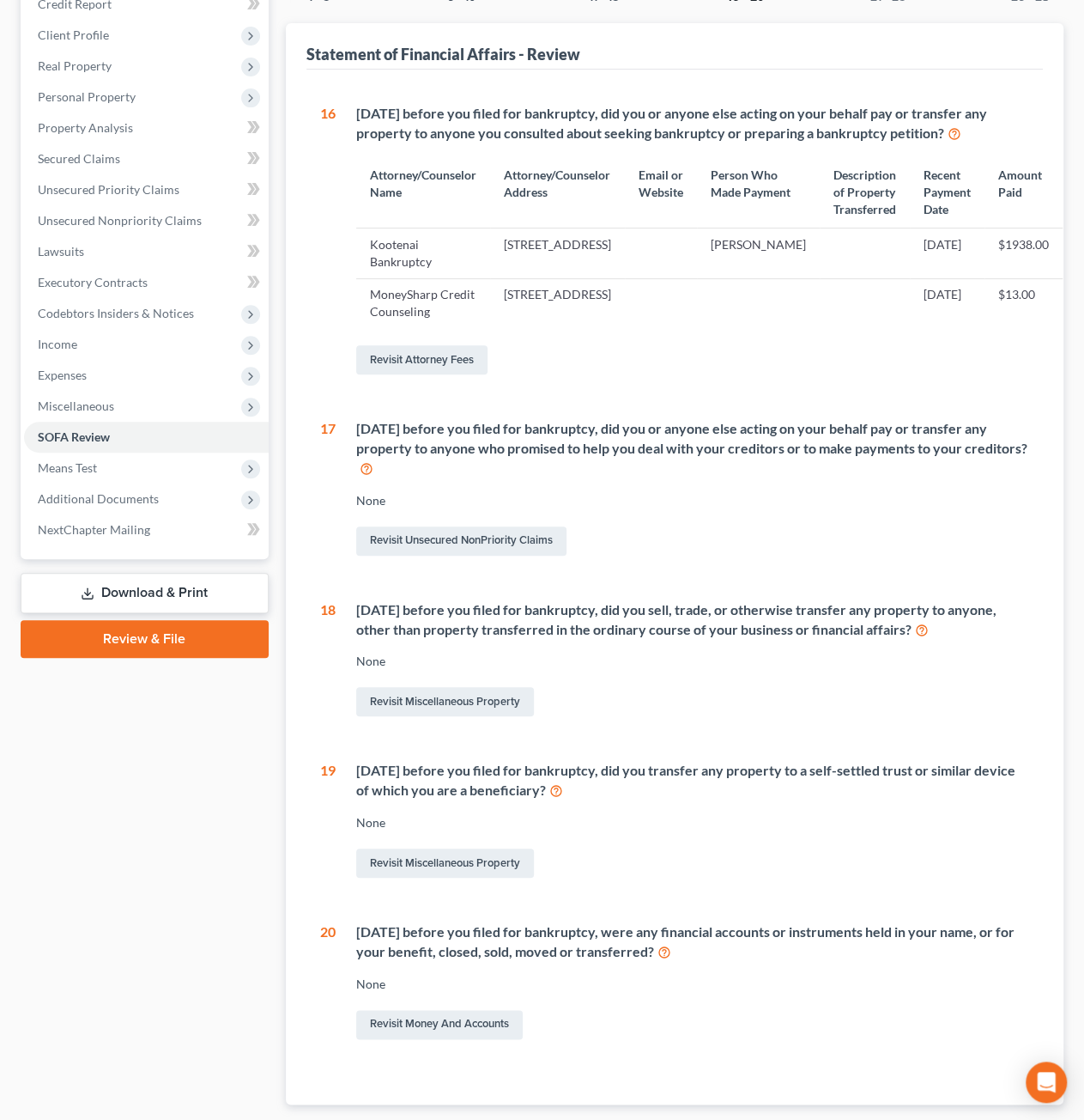
scroll to position [135, 0]
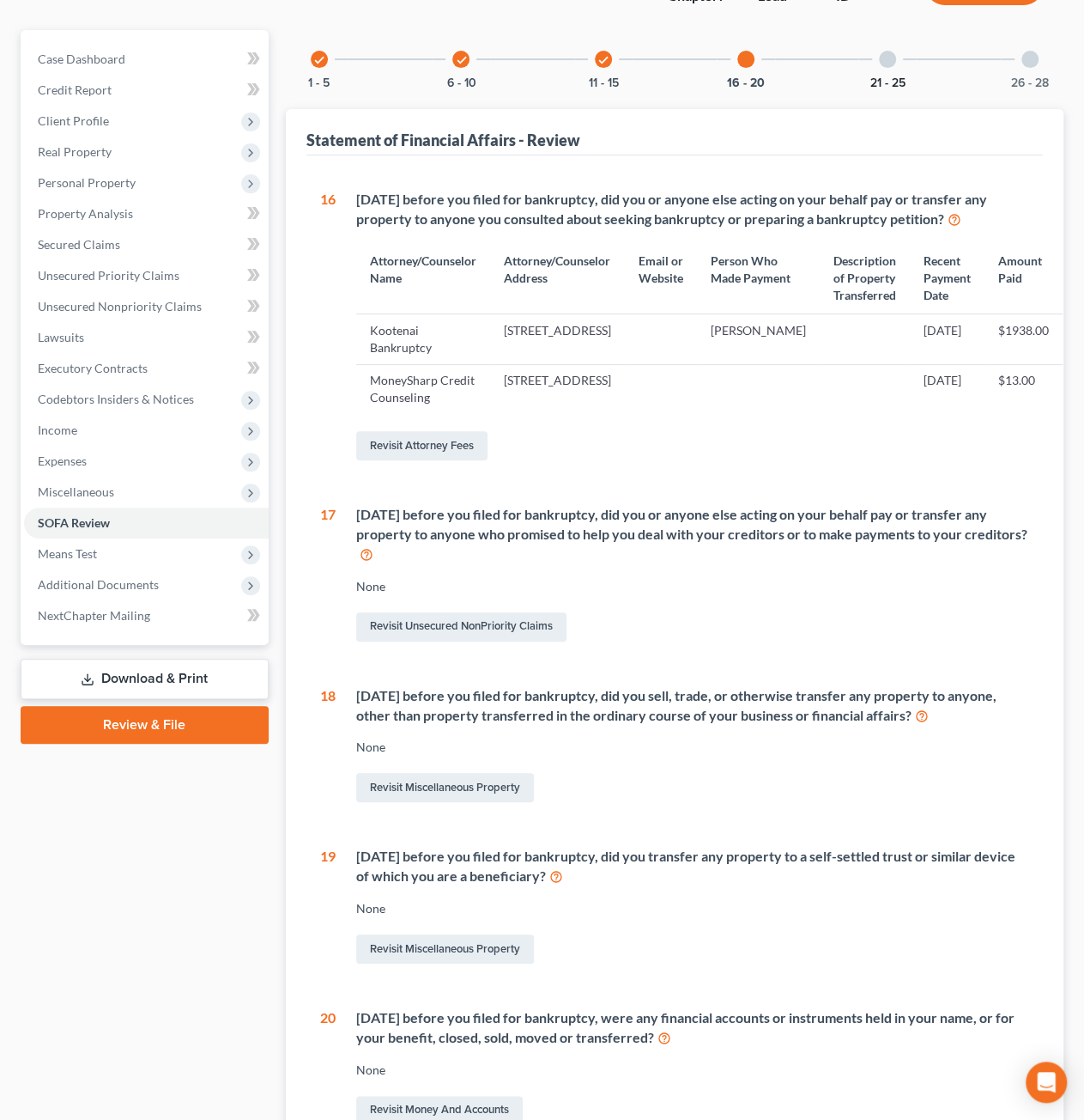
click at [877, 87] on button "21 - 25" at bounding box center [888, 83] width 35 height 12
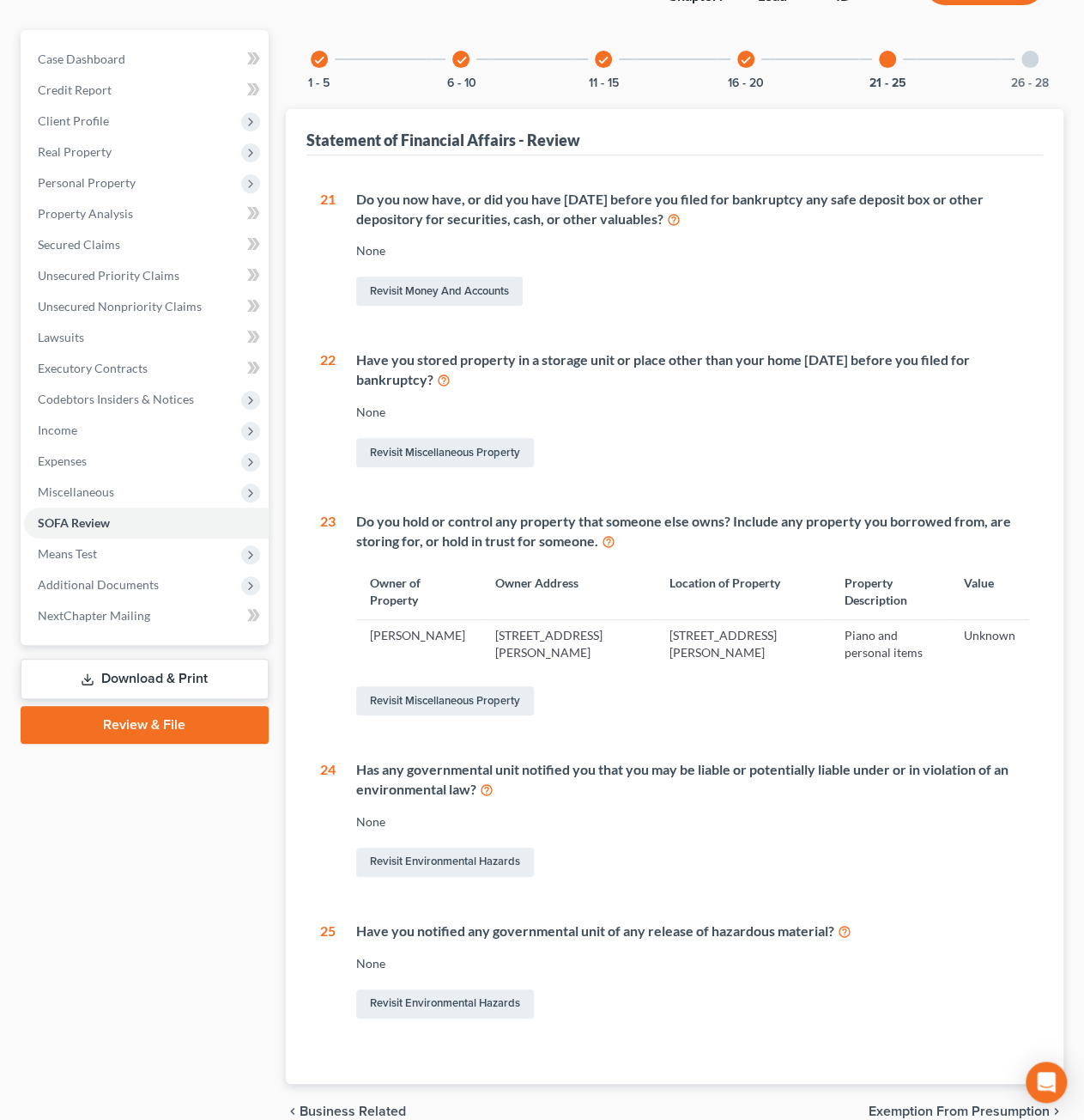
drag, startPoint x: 320, startPoint y: 58, endPoint x: 404, endPoint y: 56, distance: 84.0
click at [320, 58] on icon "check" at bounding box center [319, 59] width 12 height 12
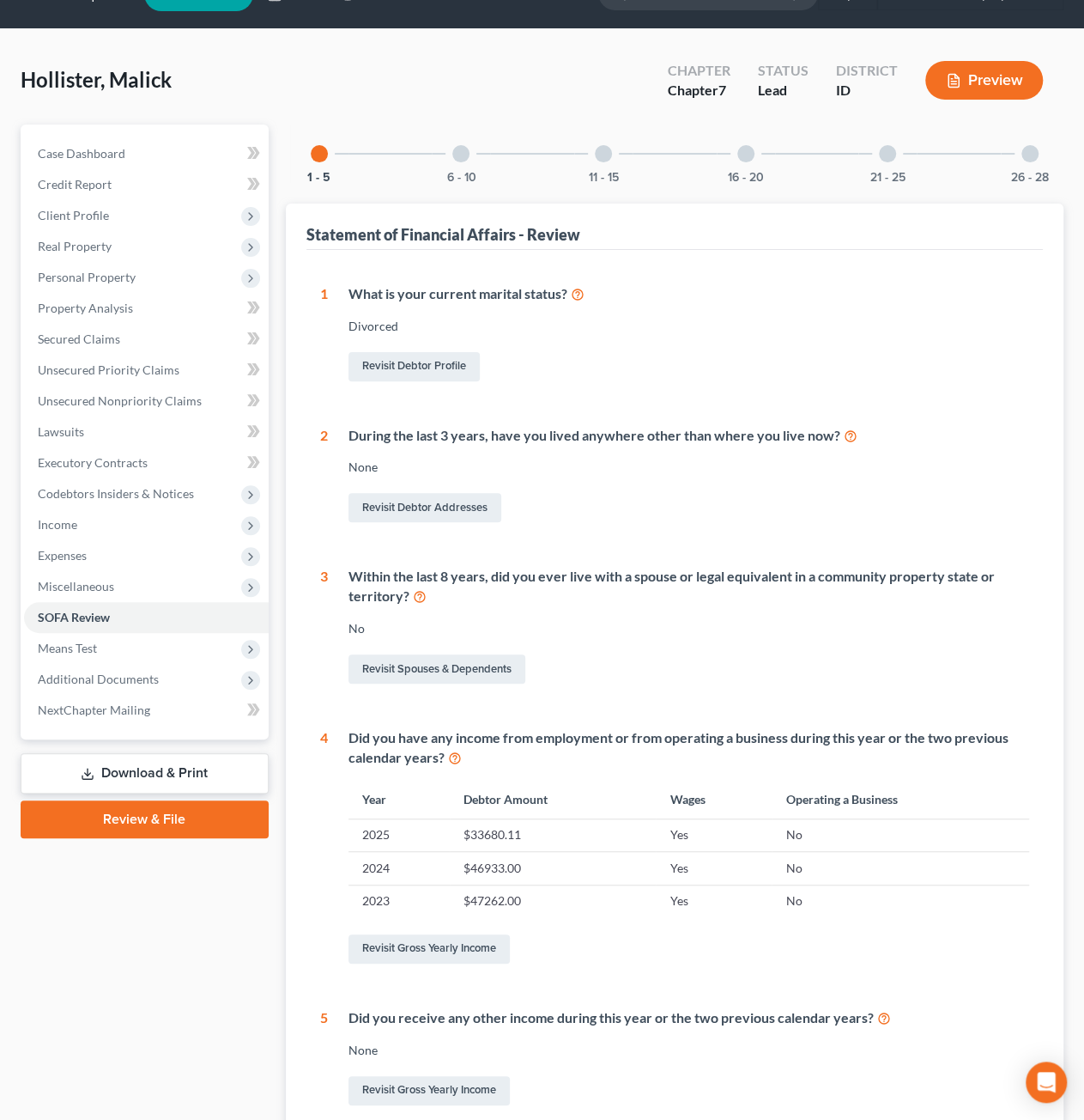
scroll to position [38, 0]
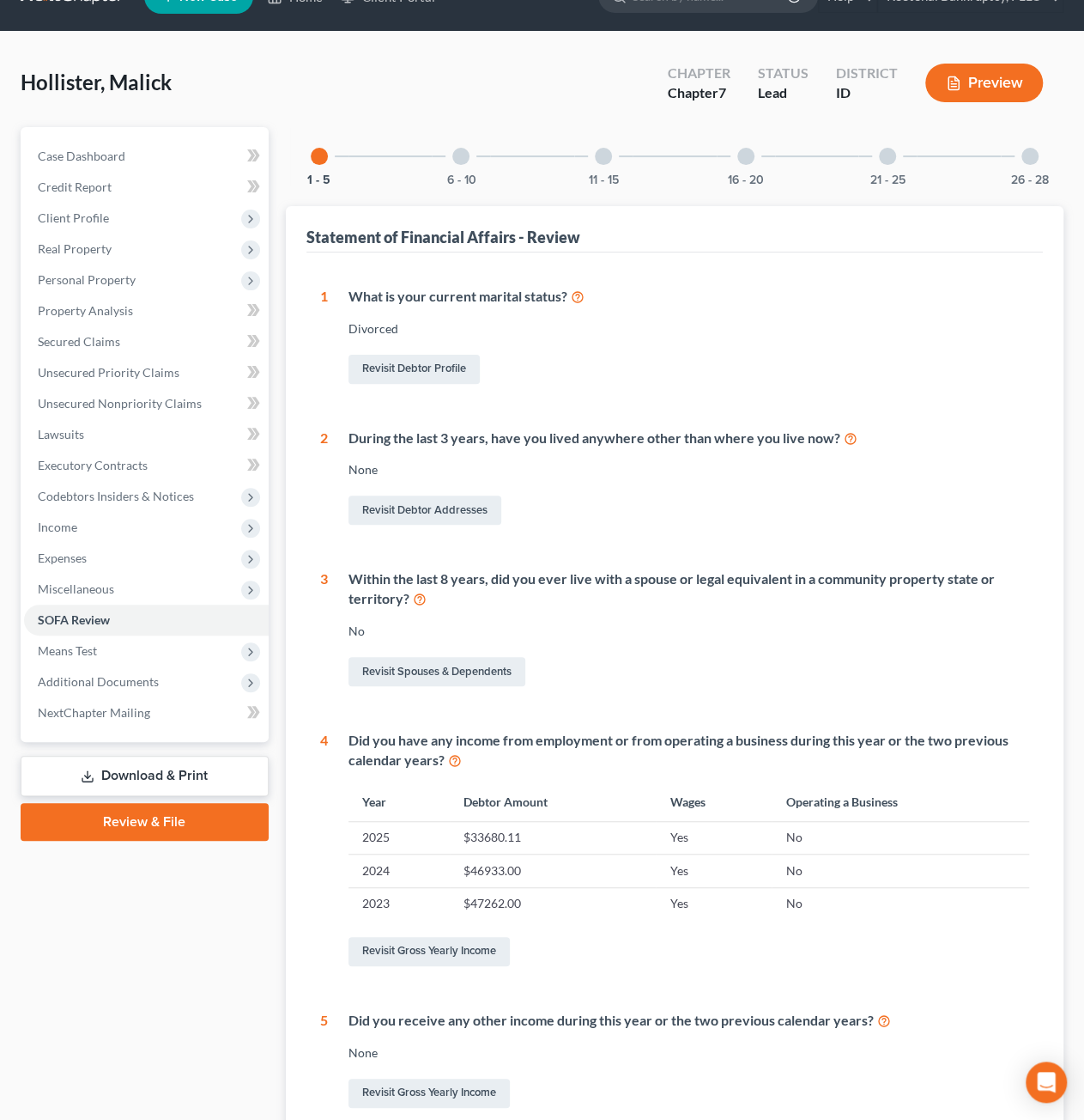
click at [455, 158] on div at bounding box center [461, 157] width 17 height 17
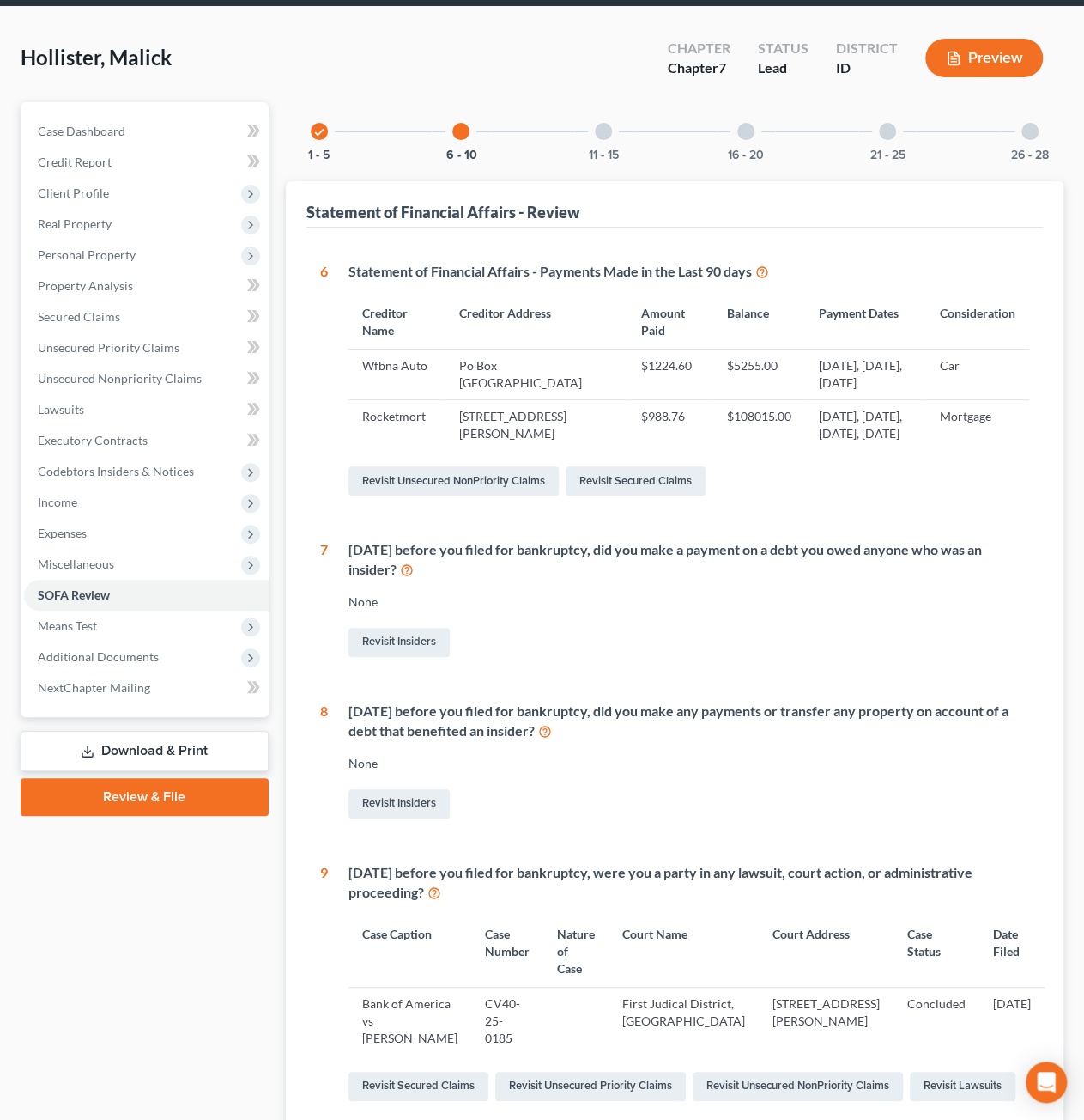
scroll to position [0, 0]
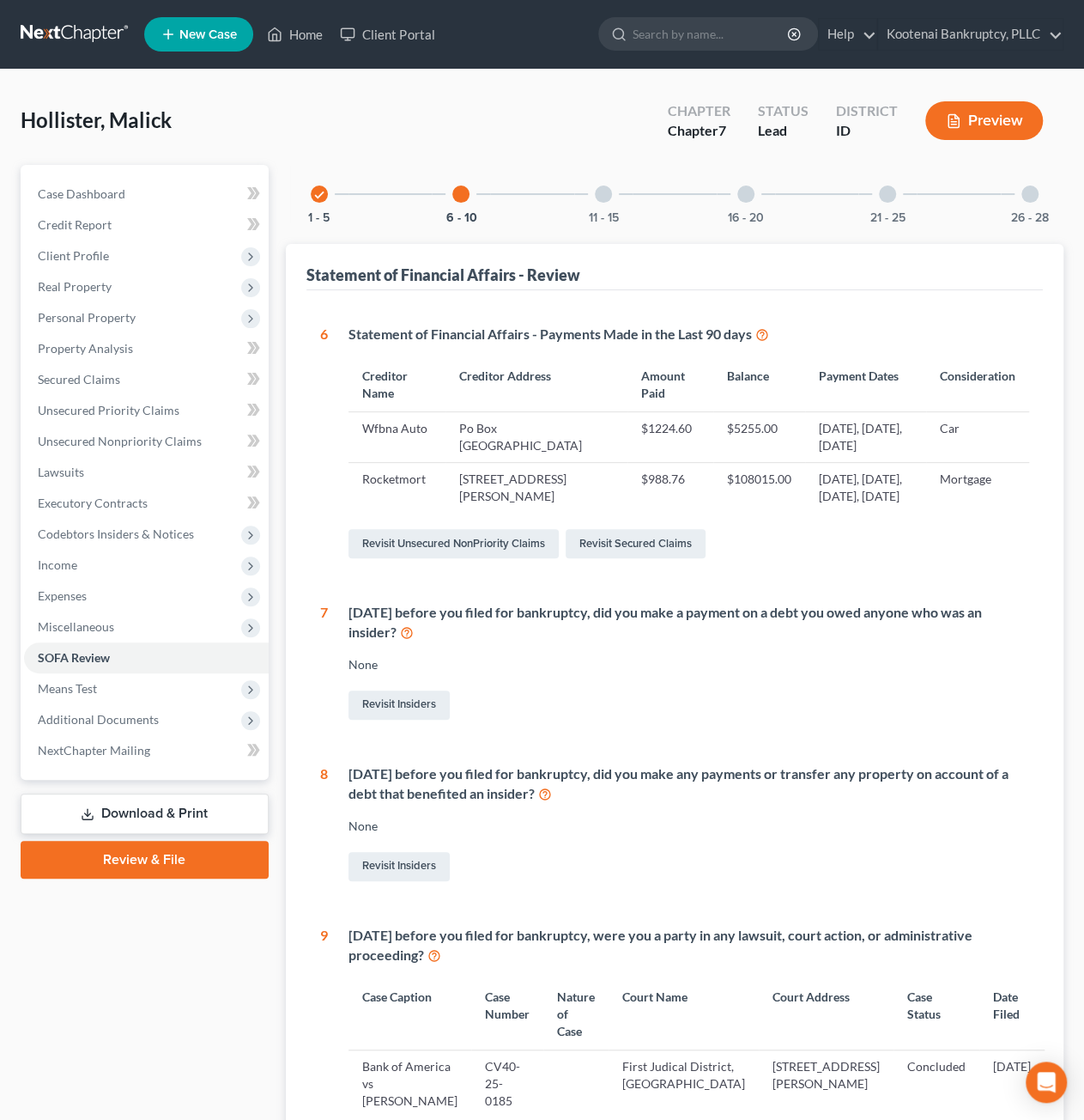
click at [620, 194] on div "11 - 15" at bounding box center [604, 194] width 58 height 59
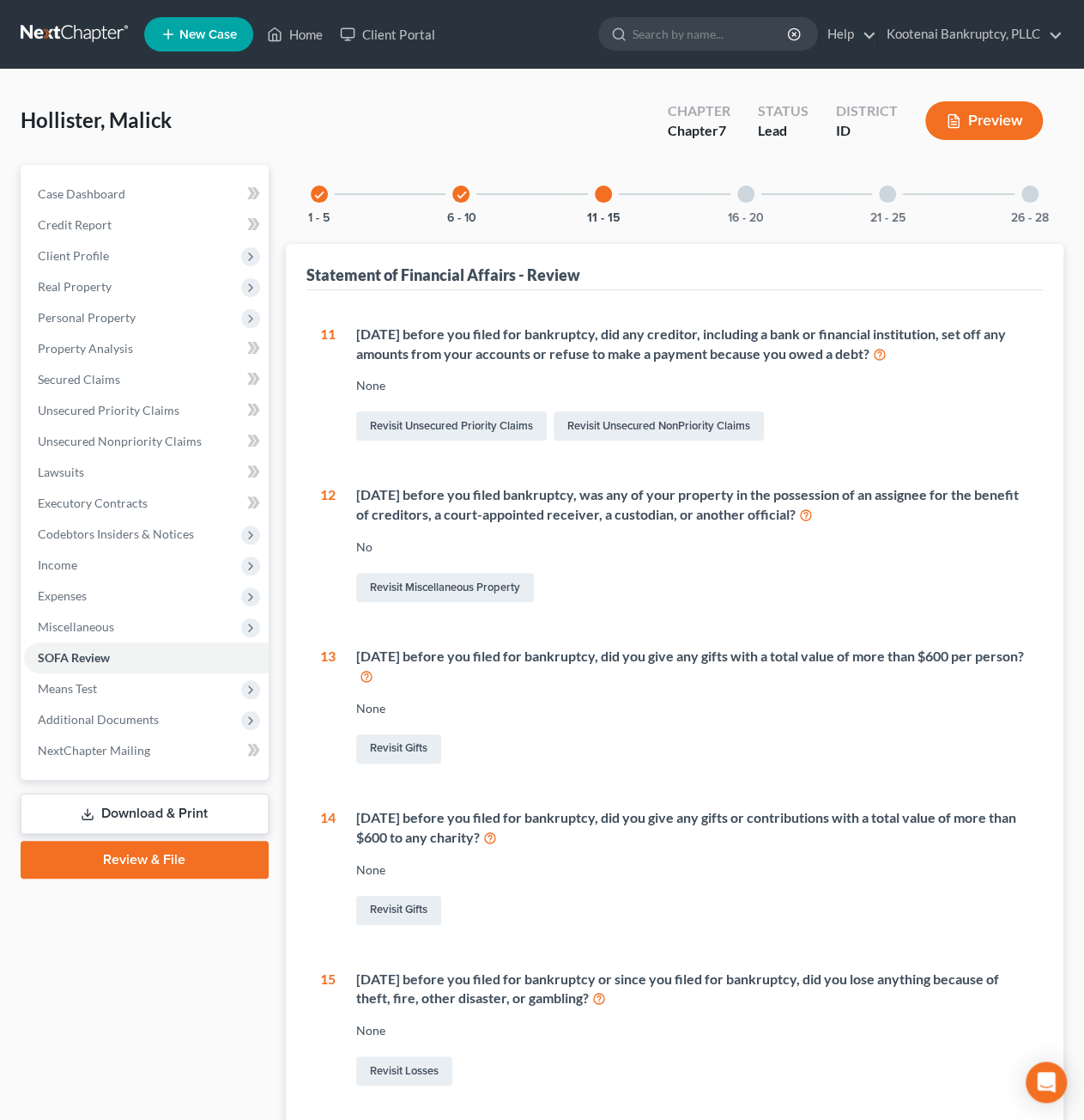
click at [750, 199] on div at bounding box center [746, 194] width 17 height 17
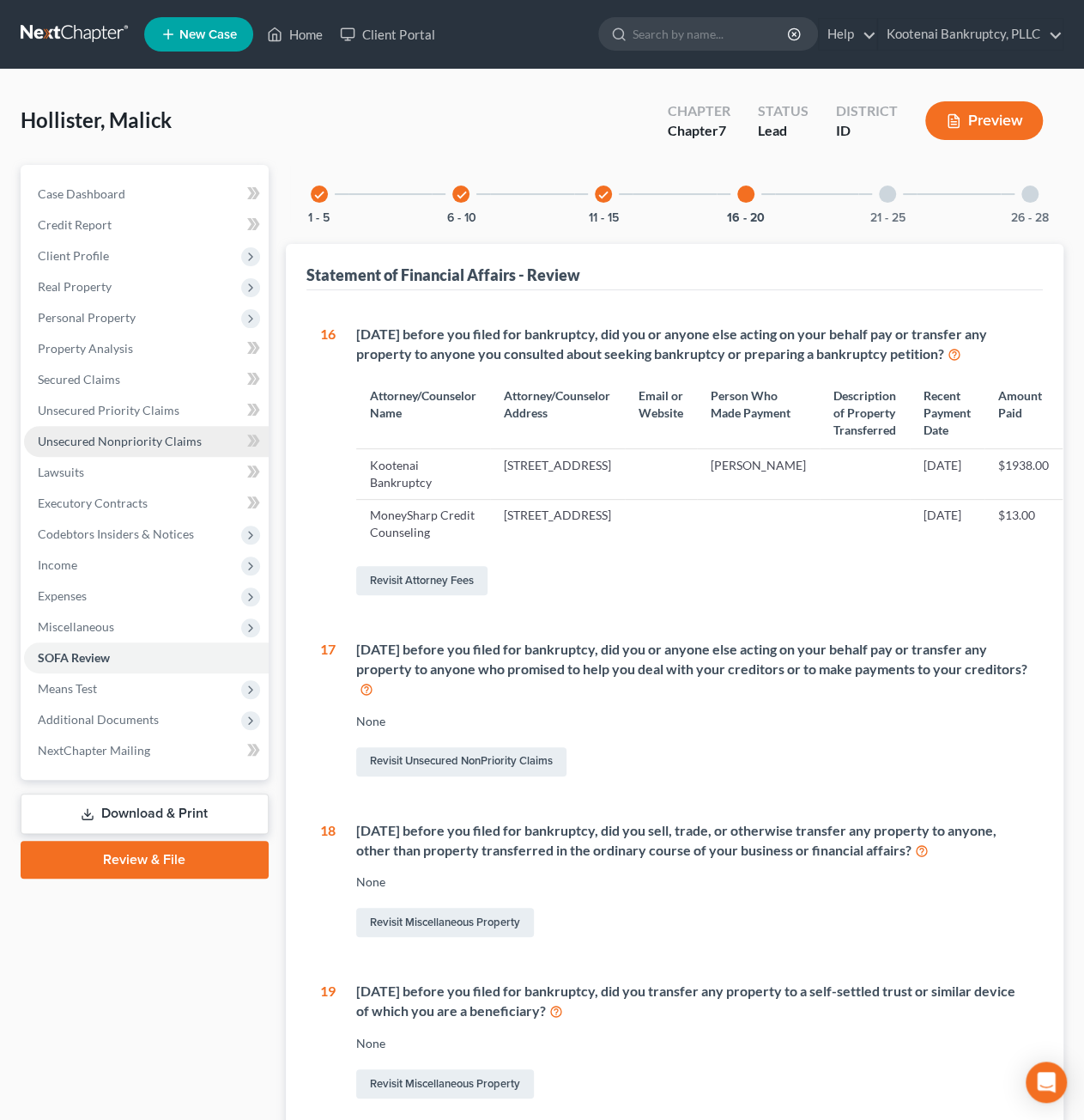
click at [134, 447] on link "Unsecured Nonpriority Claims" at bounding box center [145, 441] width 244 height 31
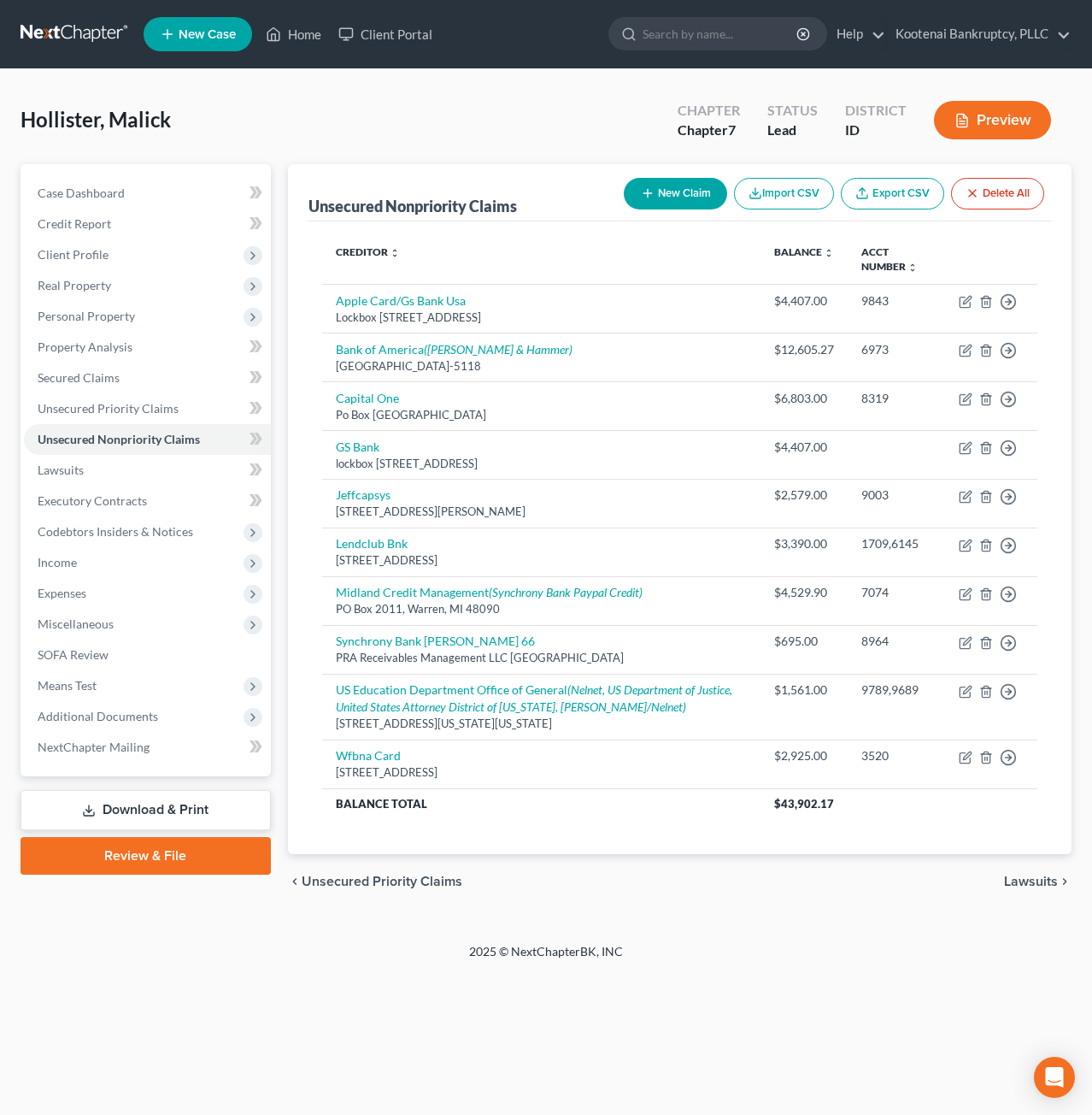
click at [684, 194] on button "New Claim" at bounding box center [675, 194] width 103 height 32
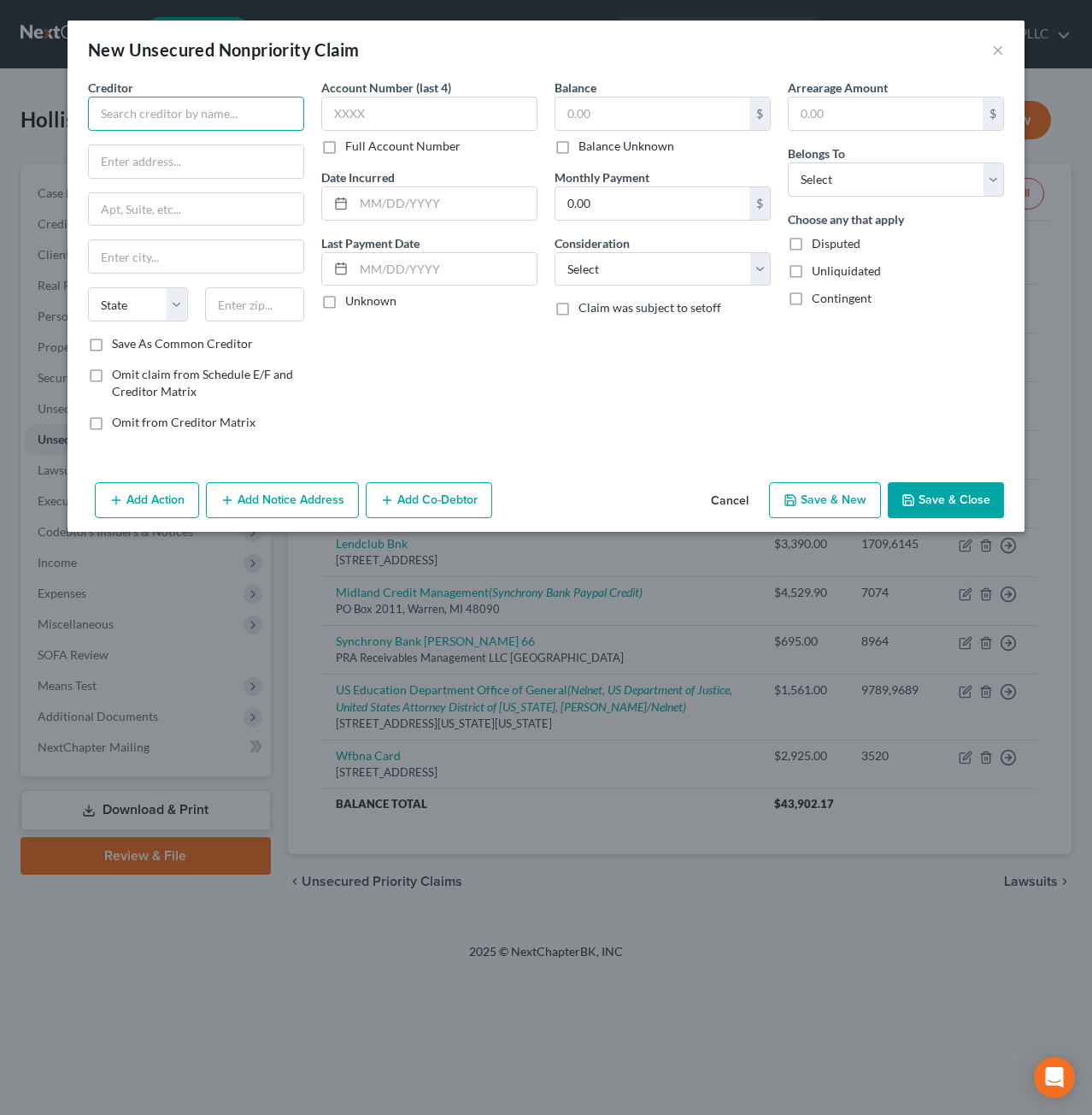
click at [226, 107] on input "text" at bounding box center [196, 114] width 216 height 34
click at [737, 485] on button "Cancel" at bounding box center [730, 501] width 65 height 34
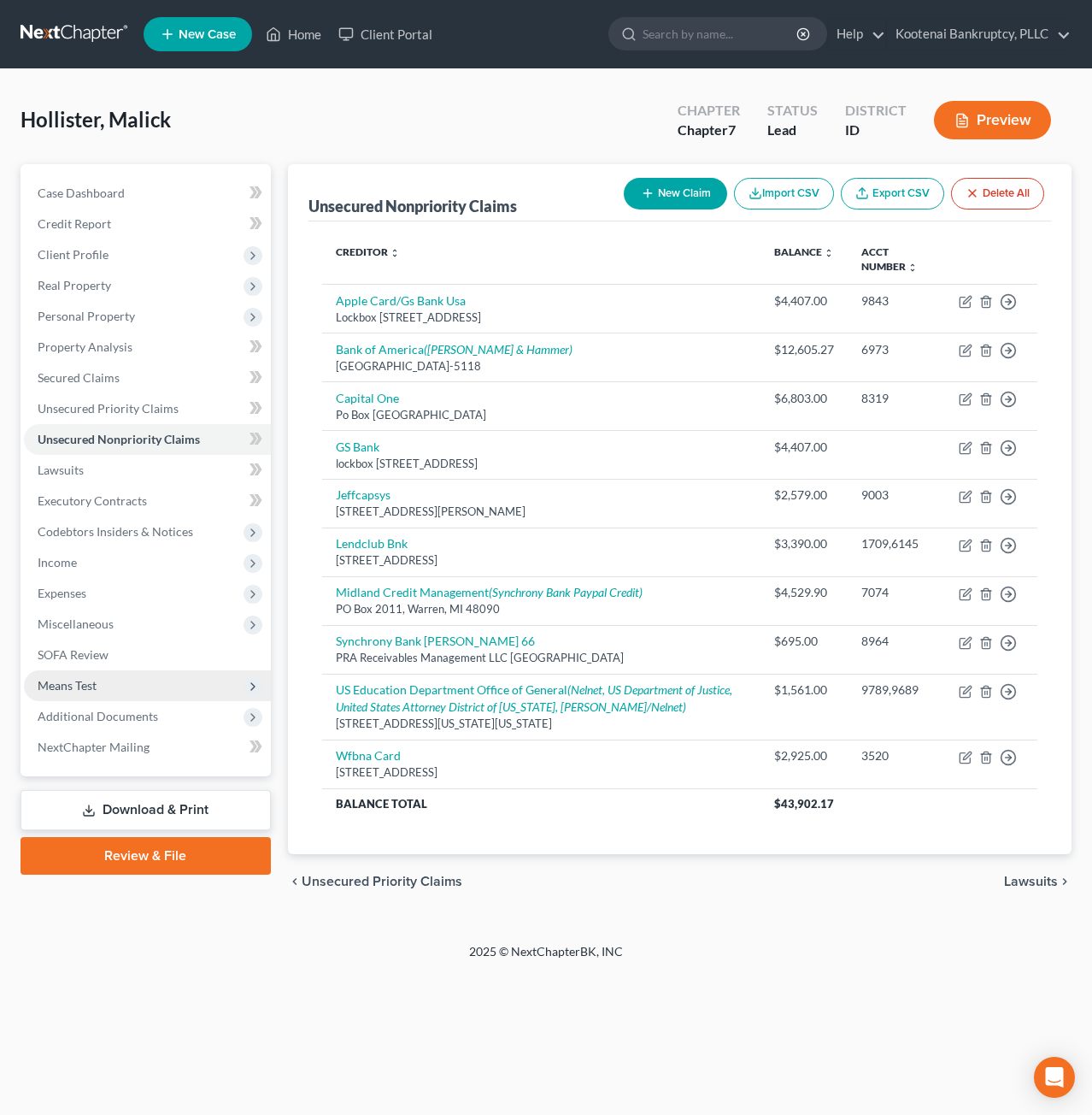
drag, startPoint x: 145, startPoint y: 676, endPoint x: 161, endPoint y: 684, distance: 17.9
click at [145, 676] on span "Means Test" at bounding box center [146, 686] width 247 height 31
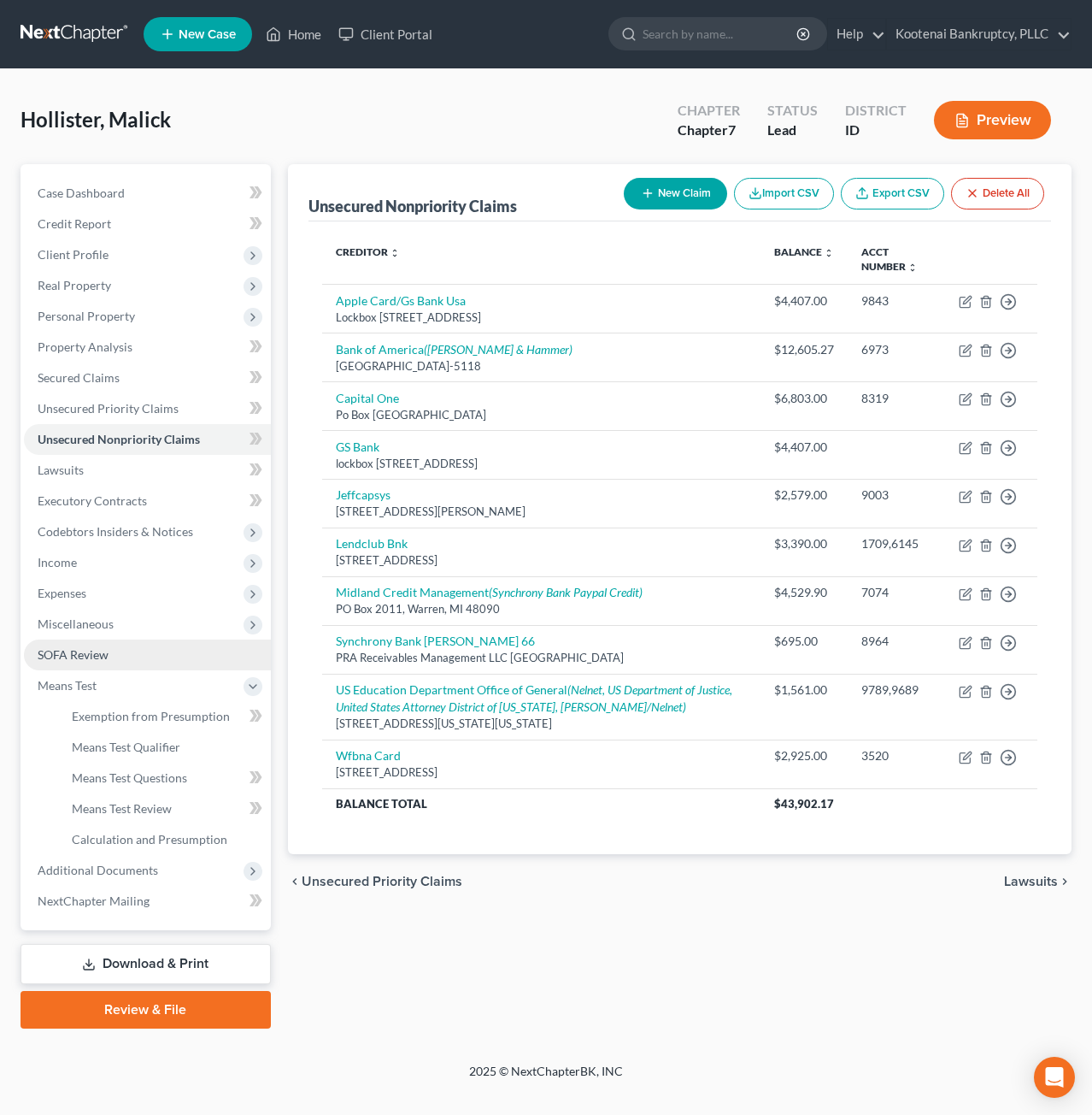
click at [161, 655] on link "SOFA Review" at bounding box center [146, 655] width 247 height 31
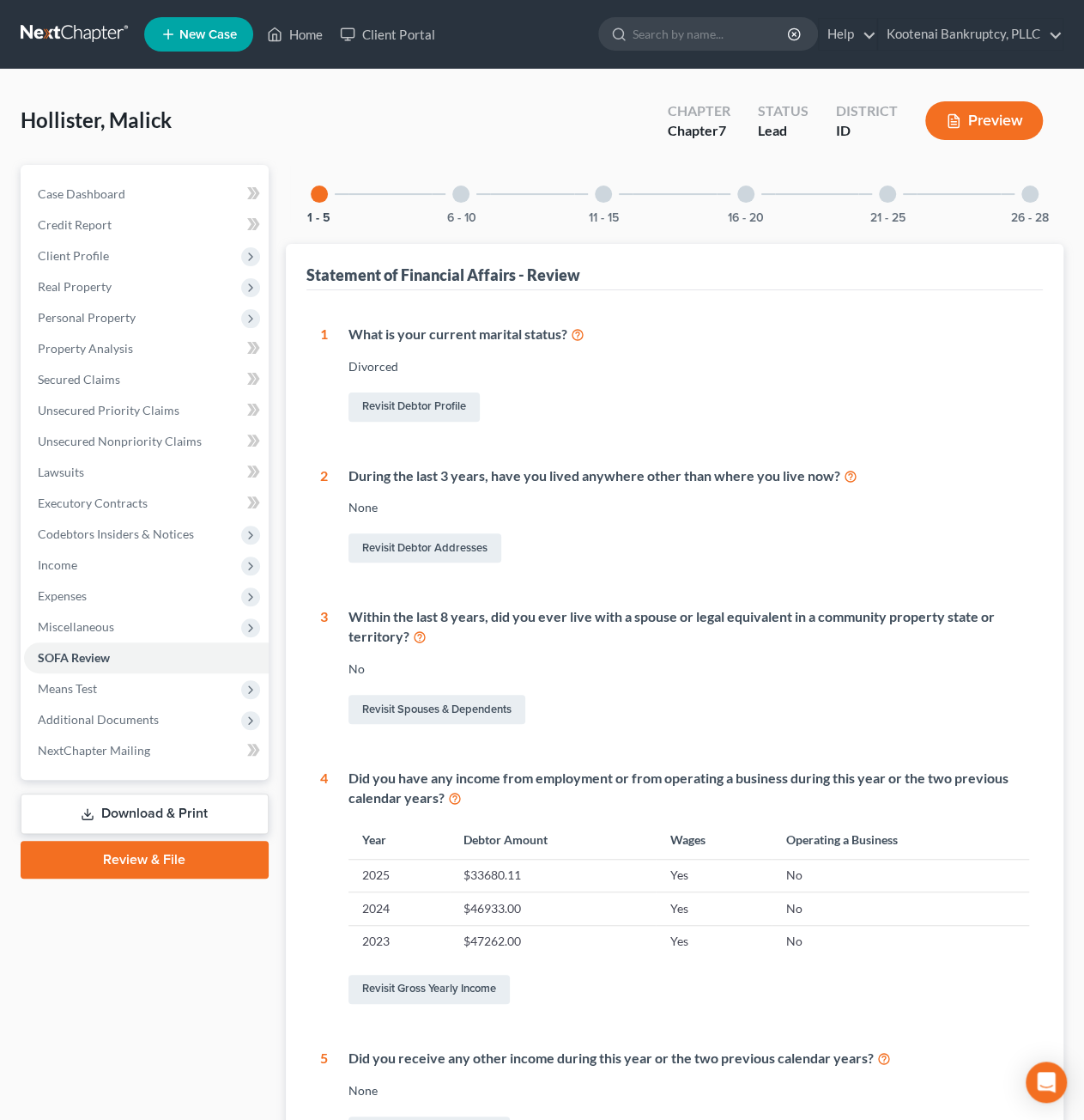
click at [758, 197] on div "16 - 20" at bounding box center [746, 194] width 58 height 59
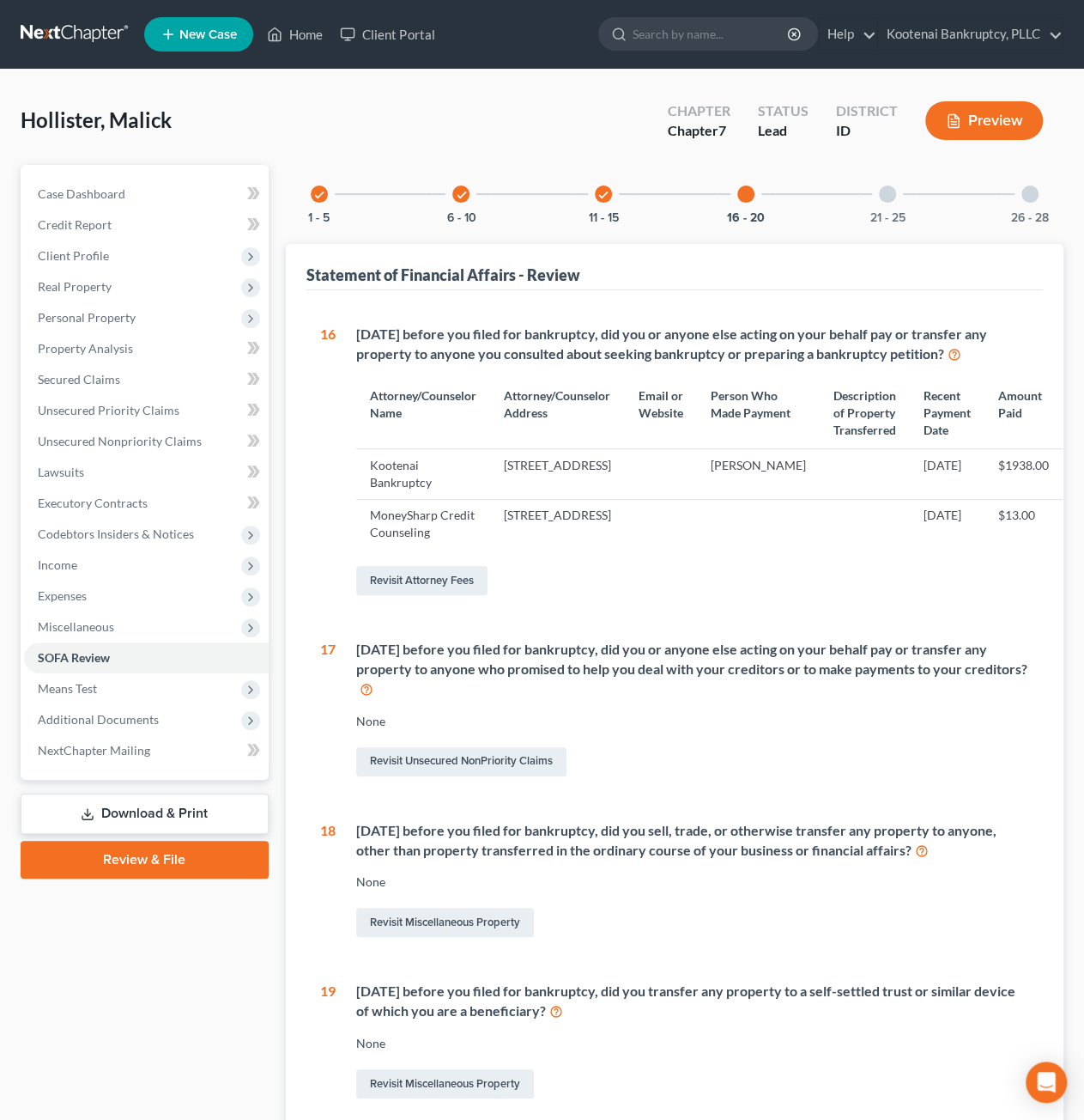
click at [875, 207] on div "21 - 25" at bounding box center [888, 194] width 58 height 59
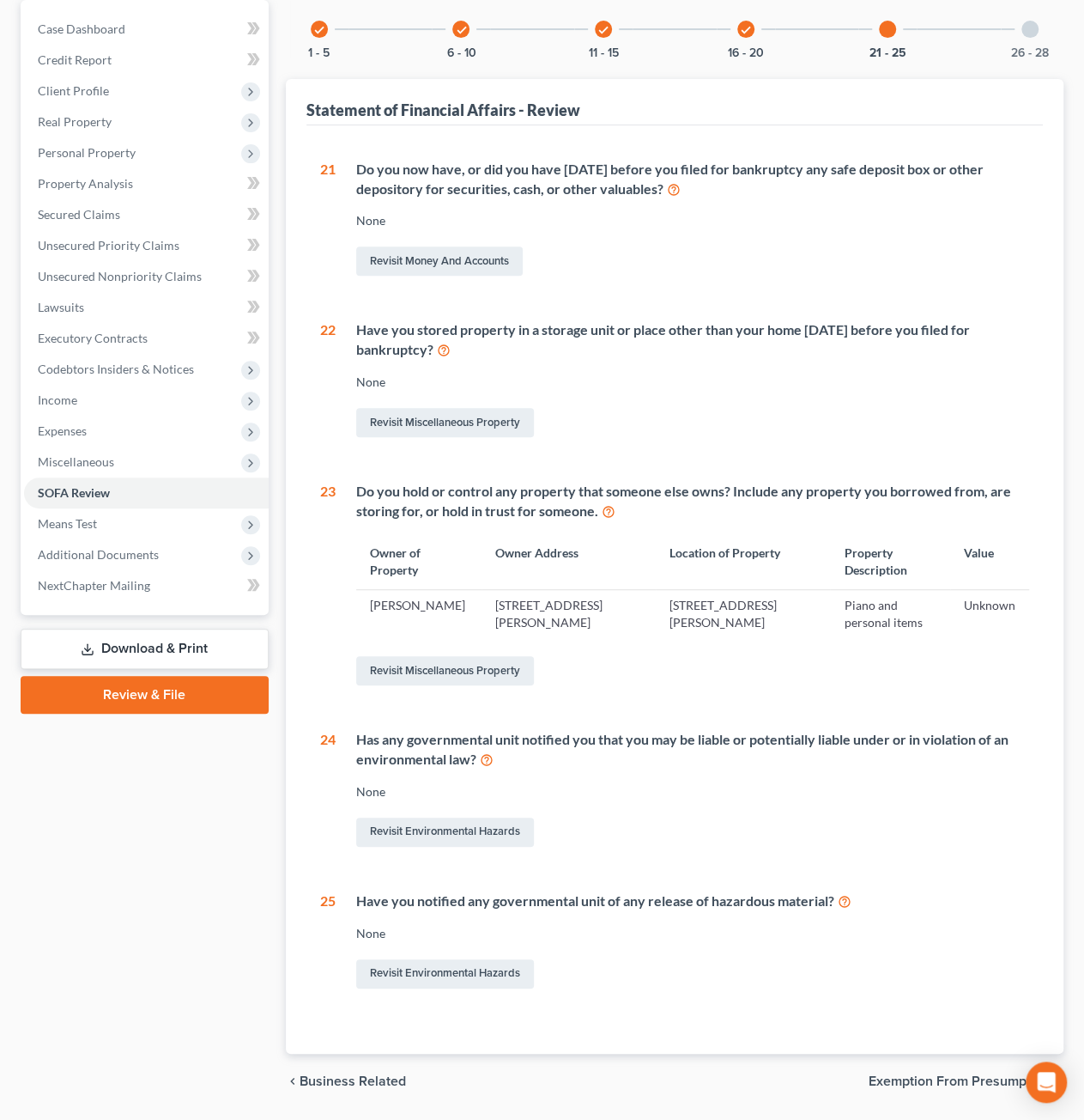
scroll to position [172, 0]
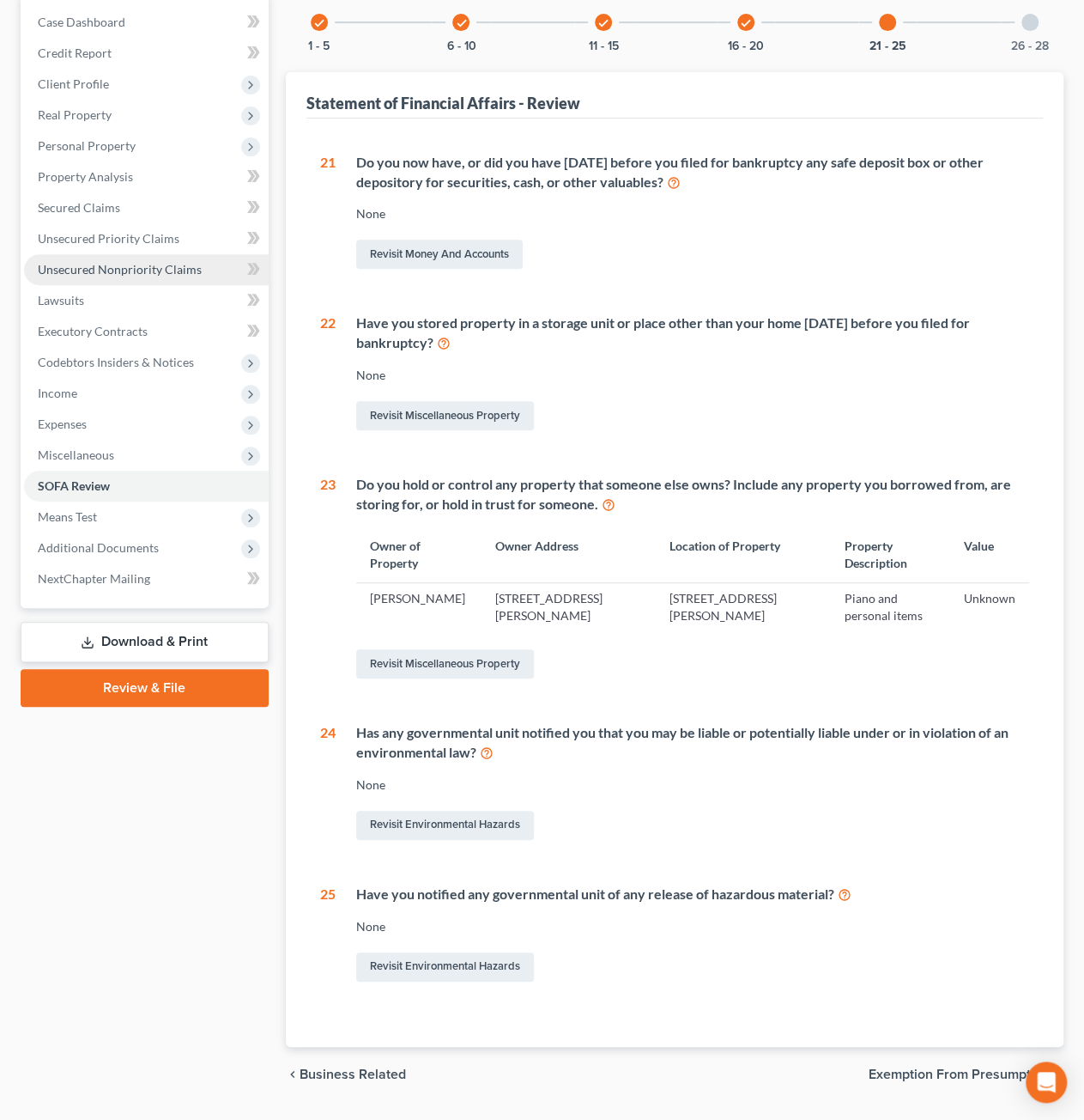
click at [92, 273] on span "Unsecured Nonpriority Claims" at bounding box center [120, 269] width 164 height 14
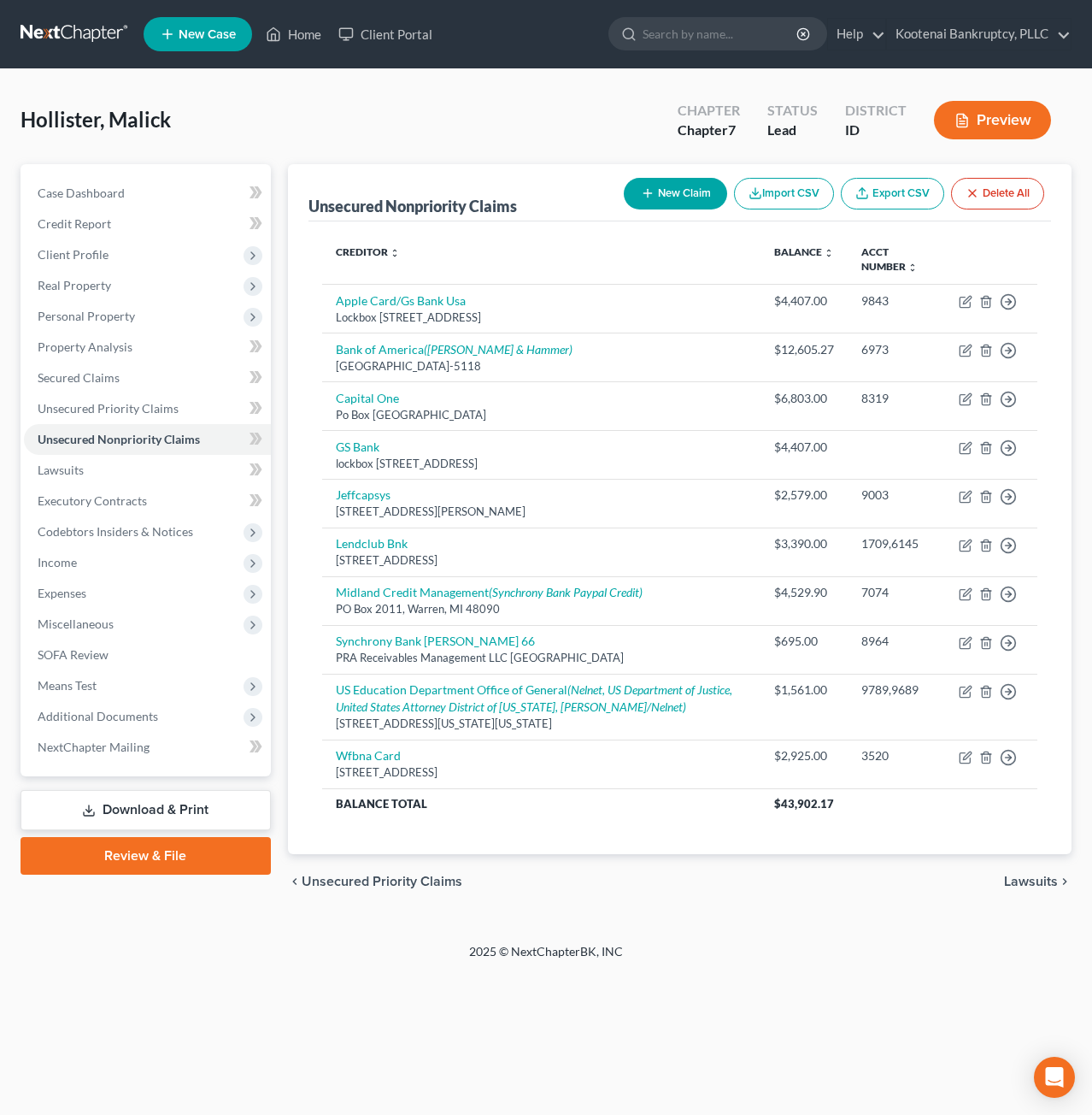
click at [670, 189] on button "New Claim" at bounding box center [675, 194] width 103 height 32
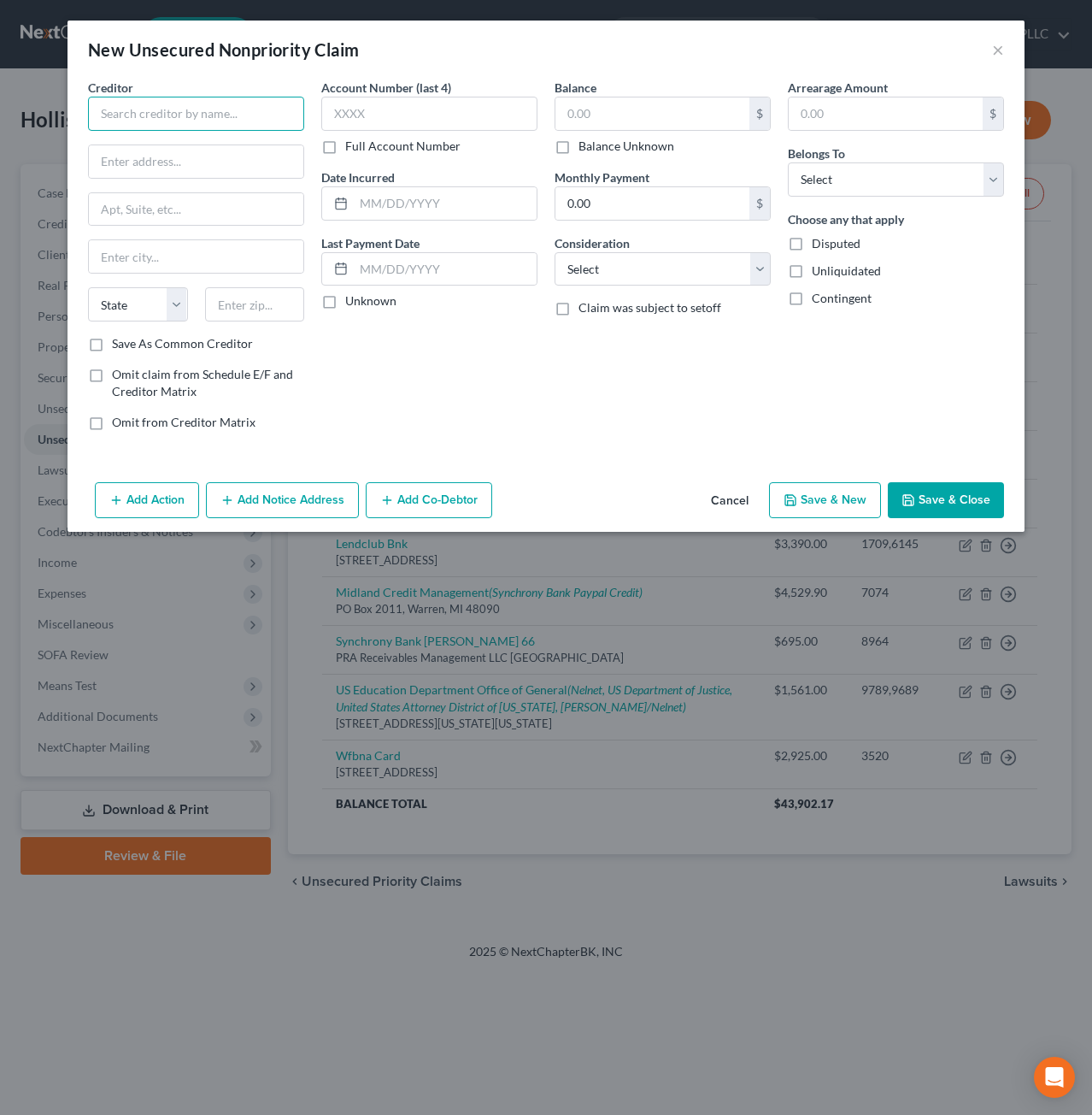
click at [121, 100] on input "text" at bounding box center [196, 114] width 216 height 34
click at [232, 129] on div "Creditor * Carrie Hollister State AL AK AR AZ CA CO CT DE DC FL GA GU HI ID IL …" at bounding box center [196, 207] width 216 height 256
drag, startPoint x: 232, startPoint y: 112, endPoint x: 79, endPoint y: 102, distance: 153.3
click at [80, 102] on div "Creditor * Carrie Hollister State AL AK AR AZ CA CO CT DE DC FL GA GU HI ID IL …" at bounding box center [196, 262] width 233 height 366
type input "Danne Hawley"
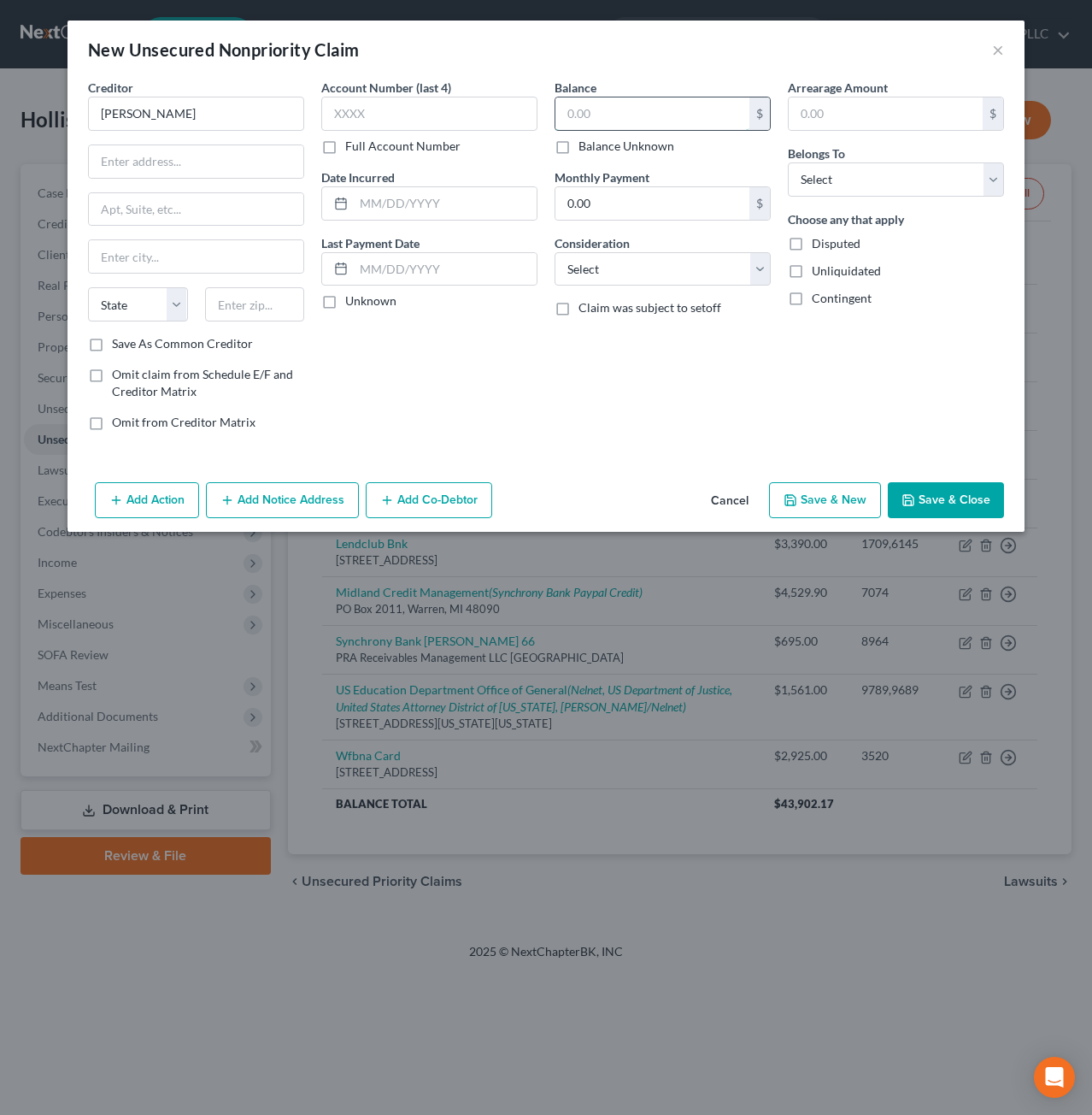
click at [619, 117] on input "text" at bounding box center [653, 114] width 194 height 33
type input "1,700"
click at [648, 271] on select "Select Cable / Satellite Services Collection Agency Credit Card Debt Debt Couns…" at bounding box center [663, 269] width 216 height 34
select select "10"
click at [555, 252] on select "Select Cable / Satellite Services Collection Agency Credit Card Debt Debt Couns…" at bounding box center [663, 269] width 216 height 34
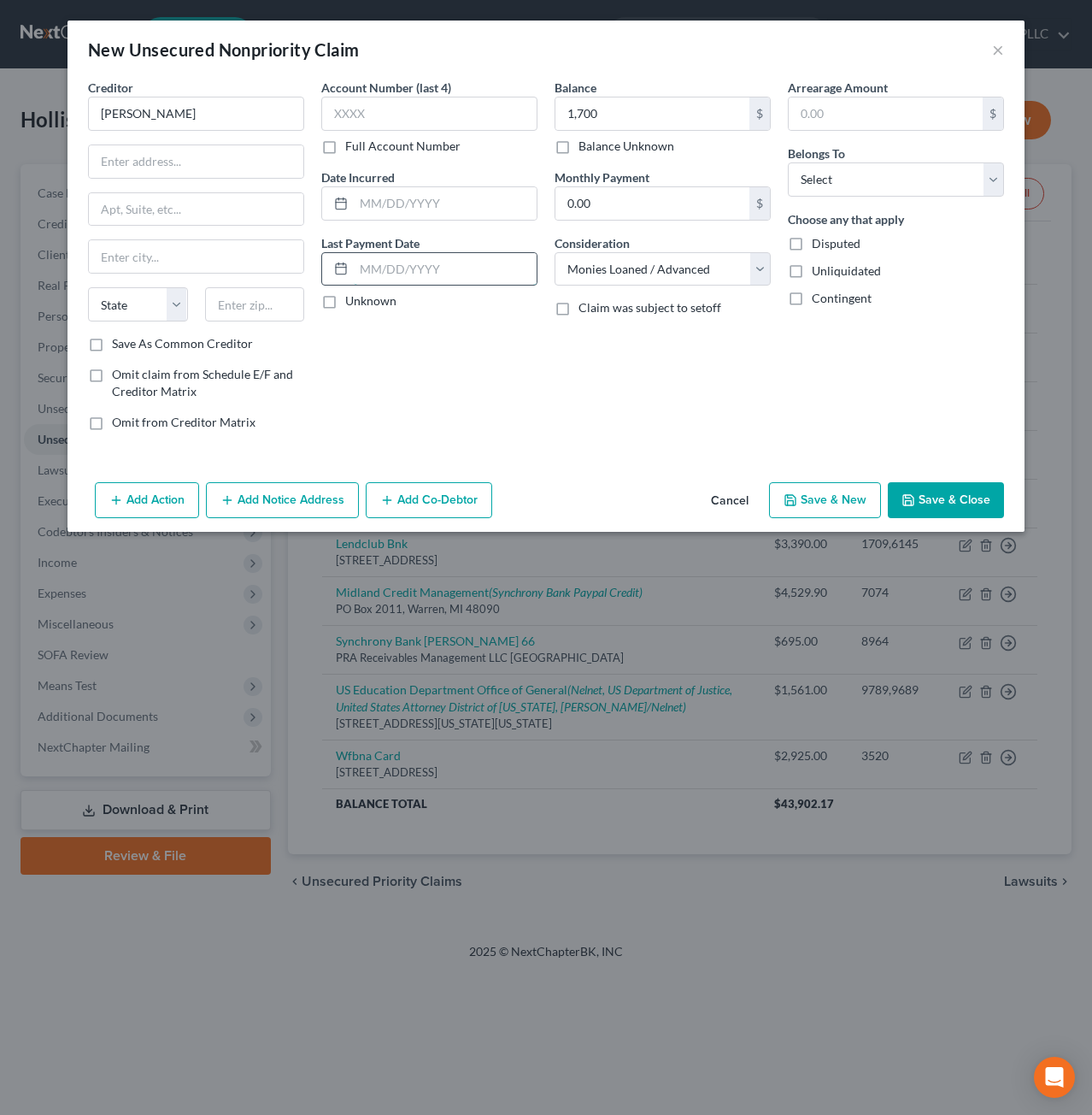
drag, startPoint x: 440, startPoint y: 274, endPoint x: 454, endPoint y: 271, distance: 14.3
click at [440, 274] on input "text" at bounding box center [445, 269] width 183 height 33
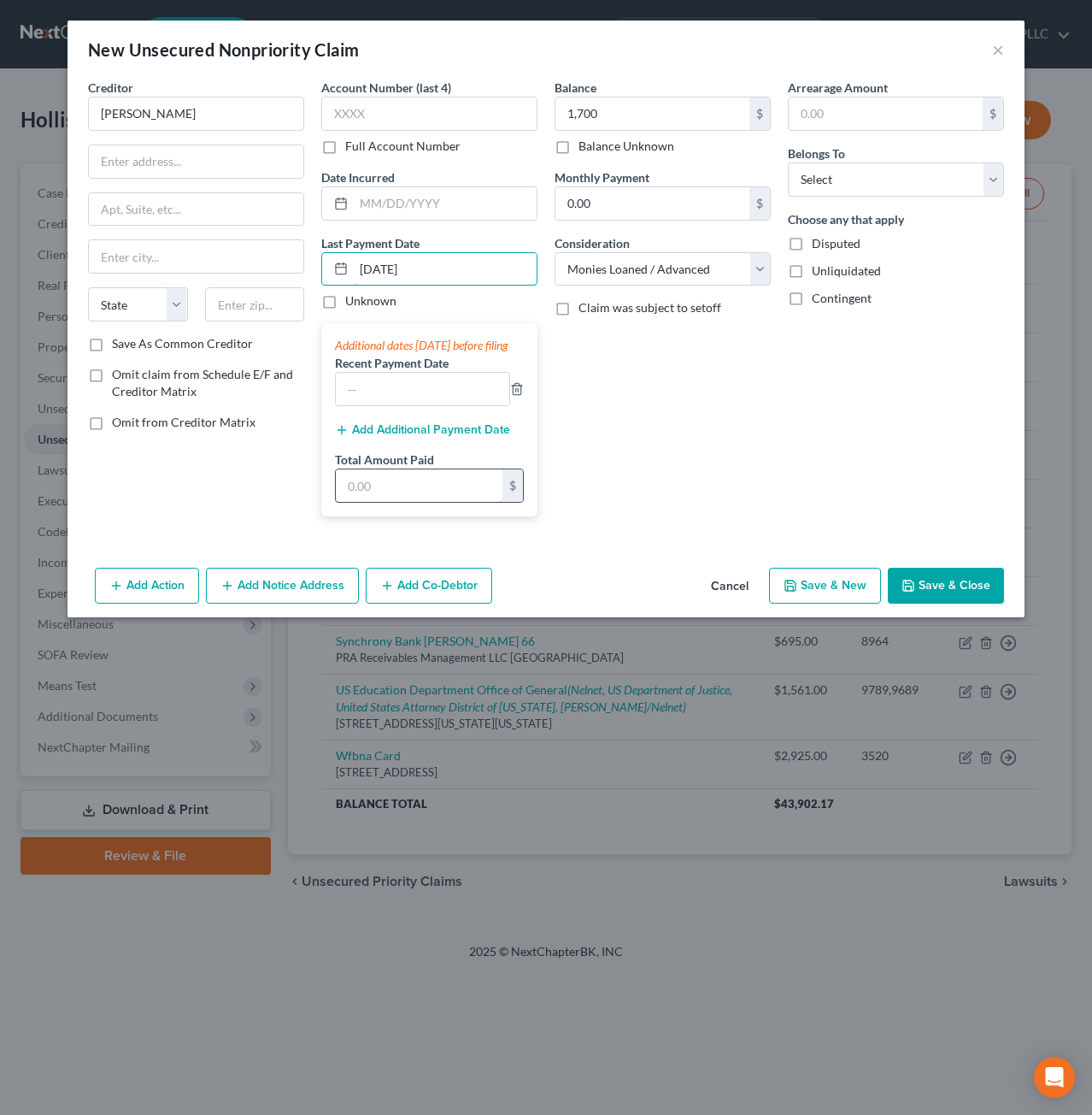
type input "08/11/2025"
click at [407, 501] on input "text" at bounding box center [419, 486] width 166 height 33
type input "800"
click at [410, 397] on input "text" at bounding box center [423, 389] width 174 height 33
type input "08/11/2025"
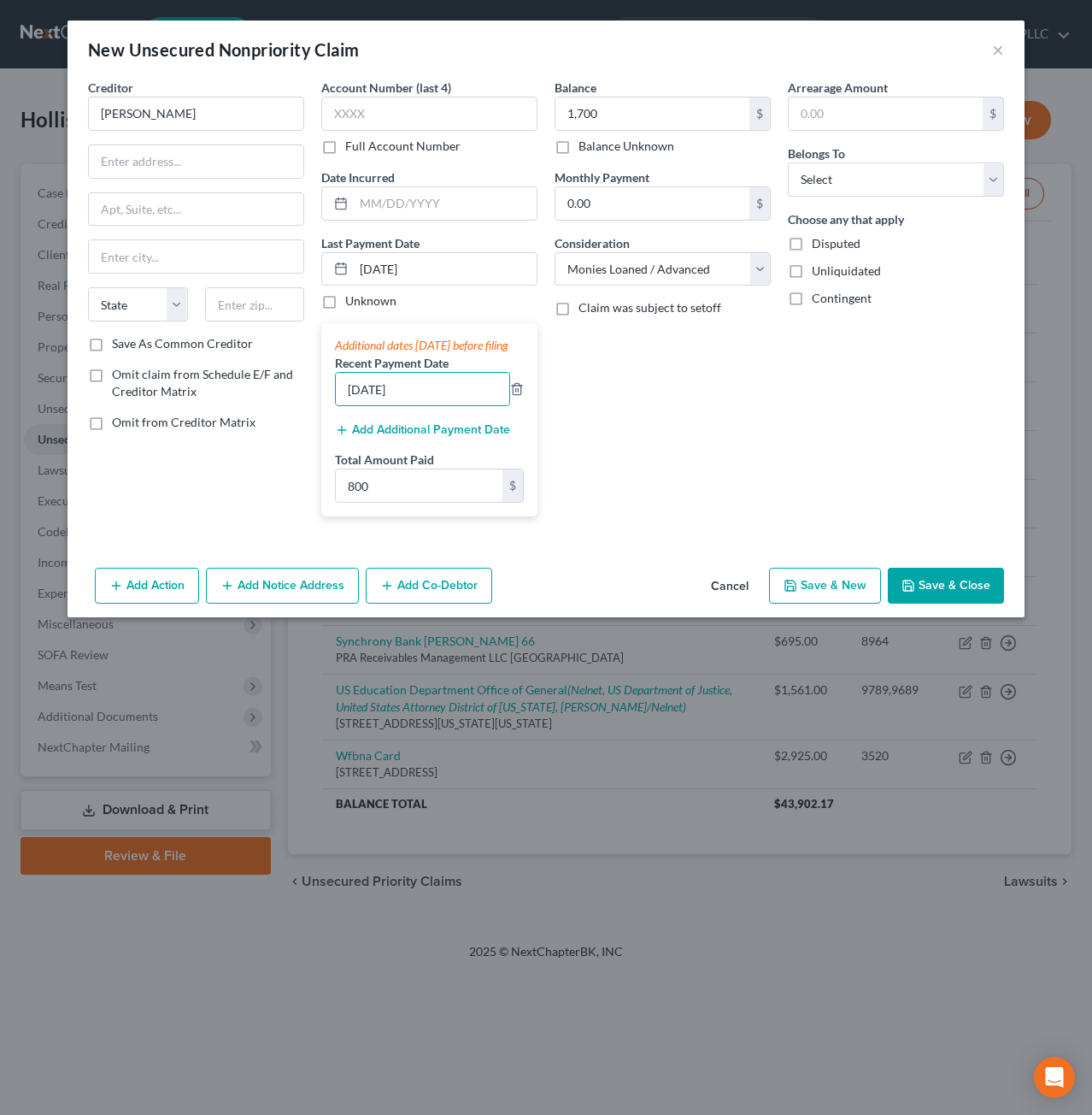
click at [790, 495] on div "Arrearage Amount $ Belongs To * Select Debtor 1 Only Debtor 2 Only Debtor 1 And…" at bounding box center [896, 304] width 233 height 452
click at [944, 597] on button "Save & Close" at bounding box center [946, 585] width 116 height 36
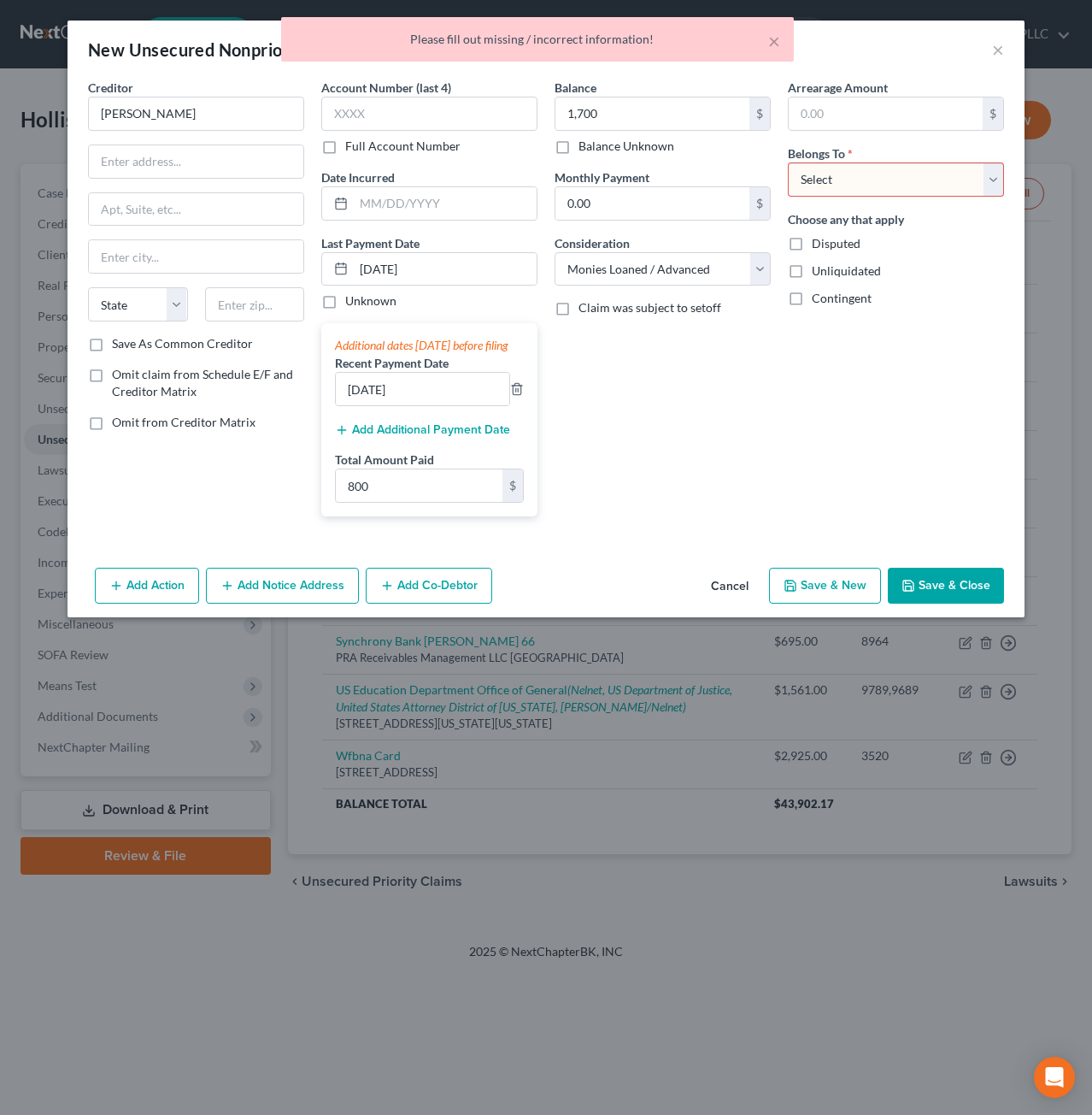
click at [825, 177] on select "Select Debtor 1 Only Debtor 2 Only Debtor 1 And Debtor 2 Only At Least One Of T…" at bounding box center [896, 179] width 216 height 34
select select "0"
click at [788, 163] on select "Select Debtor 1 Only Debtor 2 Only Debtor 1 And Debtor 2 Only At Least One Of T…" at bounding box center [896, 179] width 216 height 34
click at [969, 596] on button "Save & Close" at bounding box center [946, 585] width 116 height 36
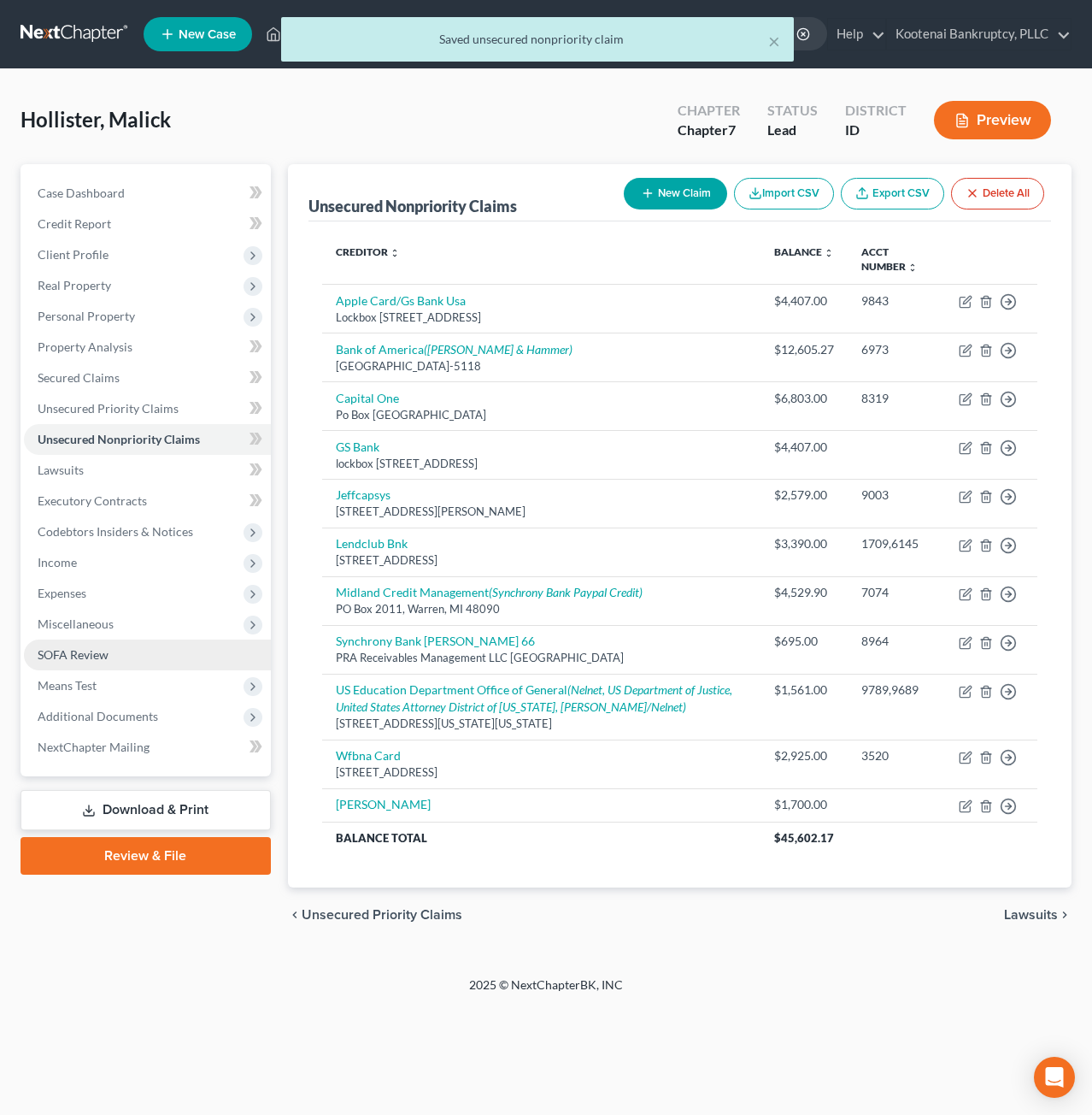
click at [155, 652] on link "SOFA Review" at bounding box center [146, 655] width 247 height 31
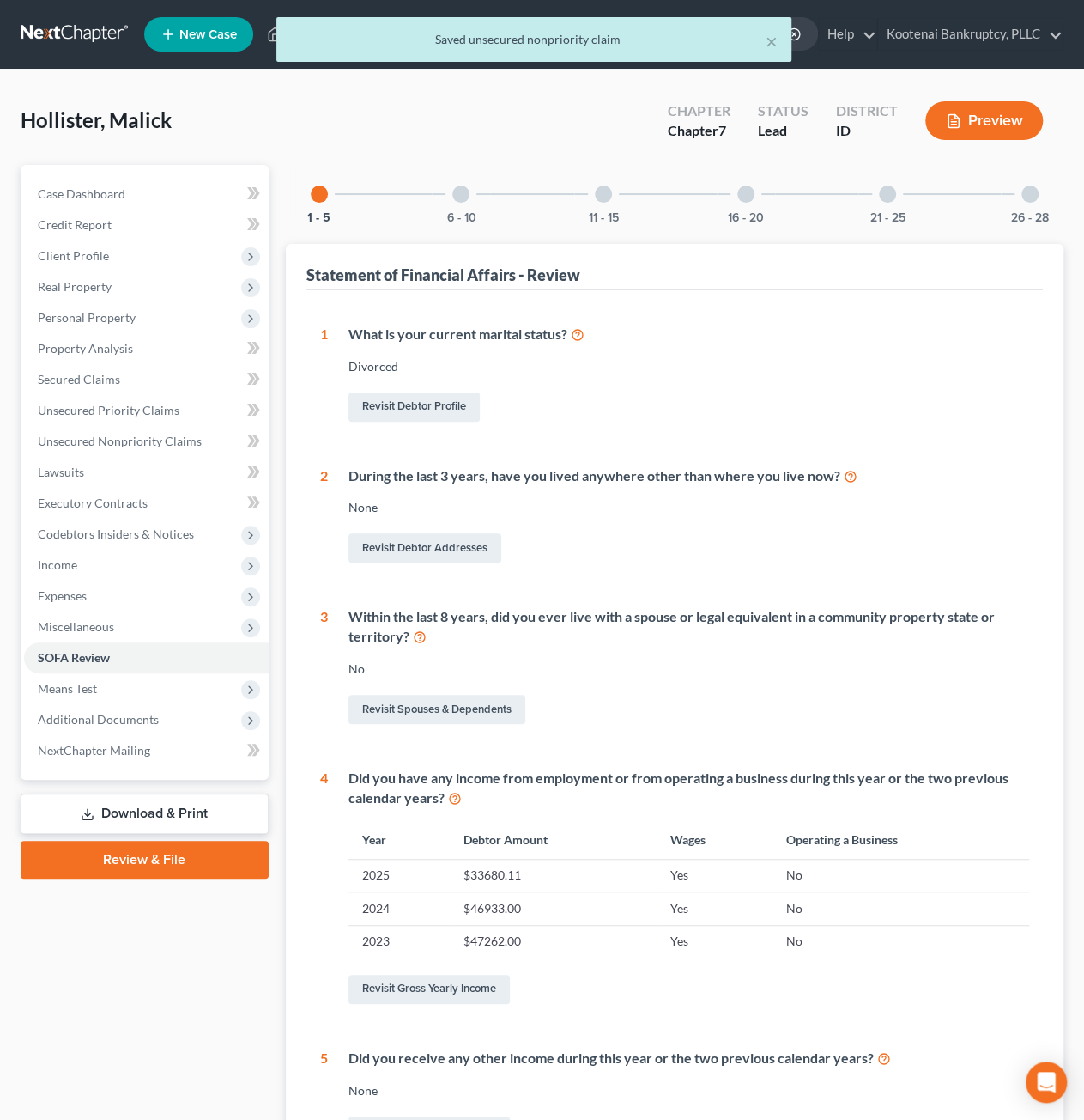
click at [442, 186] on div "6 - 10" at bounding box center [461, 194] width 58 height 59
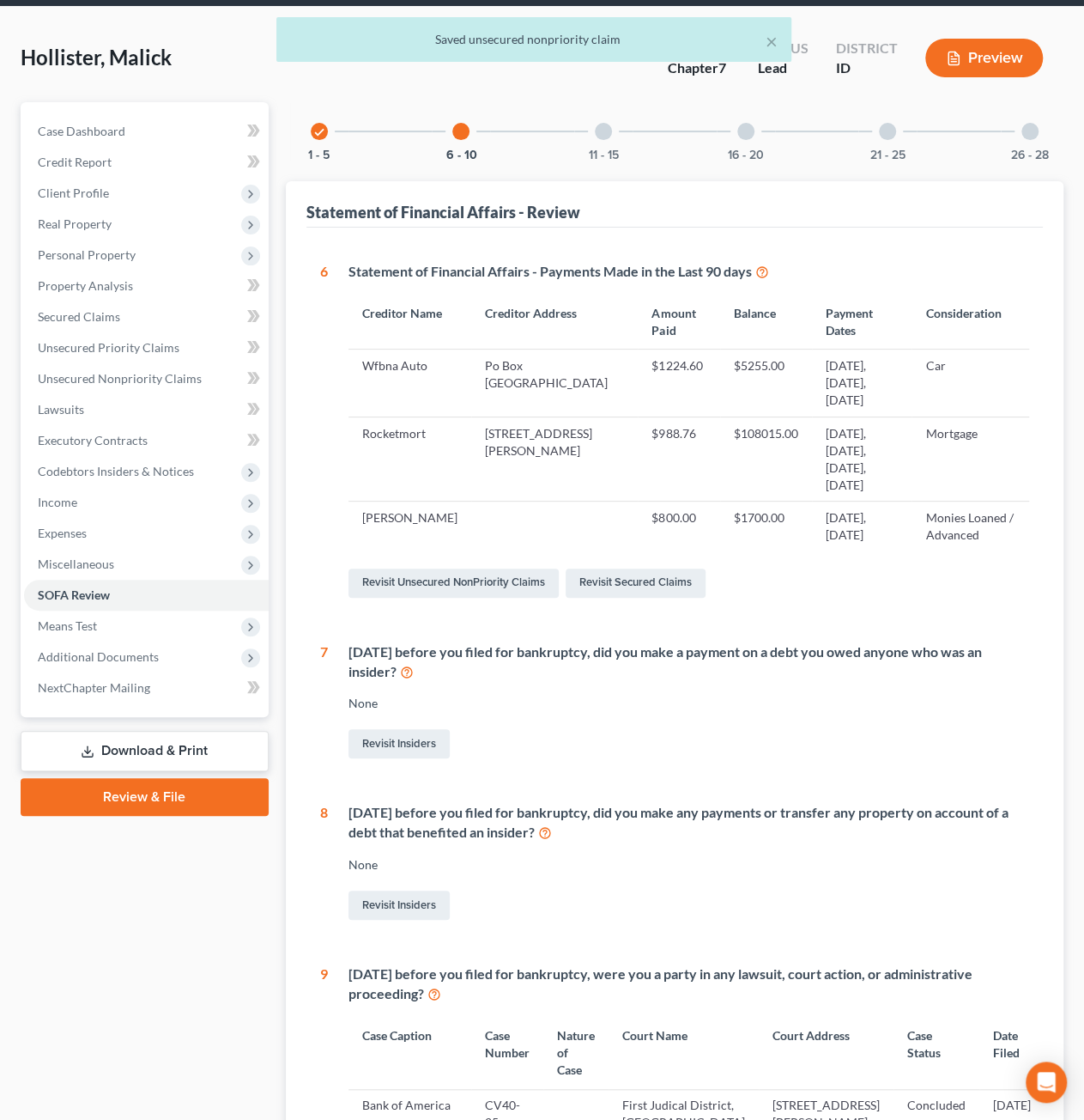
scroll to position [172, 0]
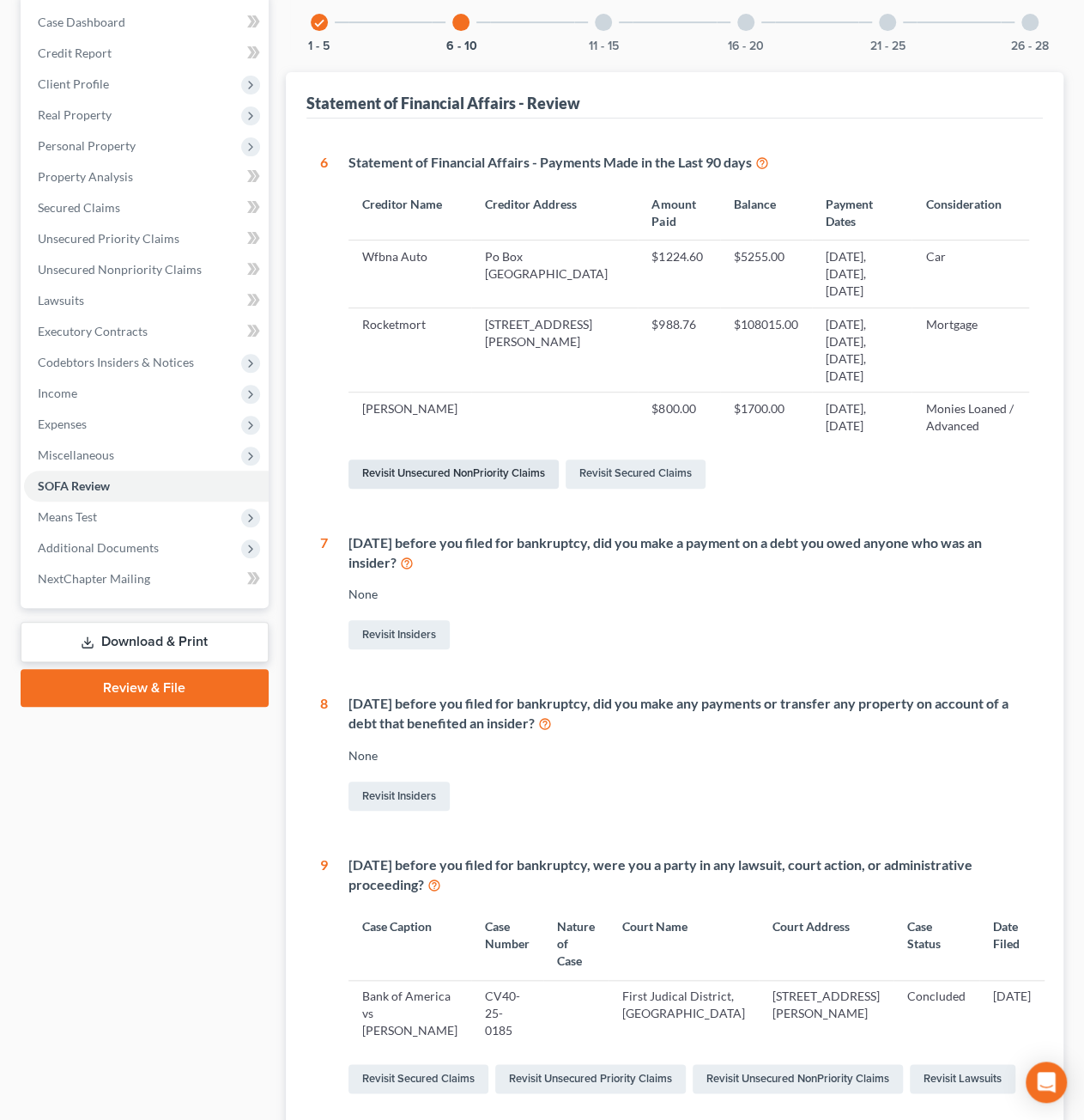
click at [510, 473] on link "Revisit Unsecured NonPriority Claims" at bounding box center [453, 474] width 210 height 29
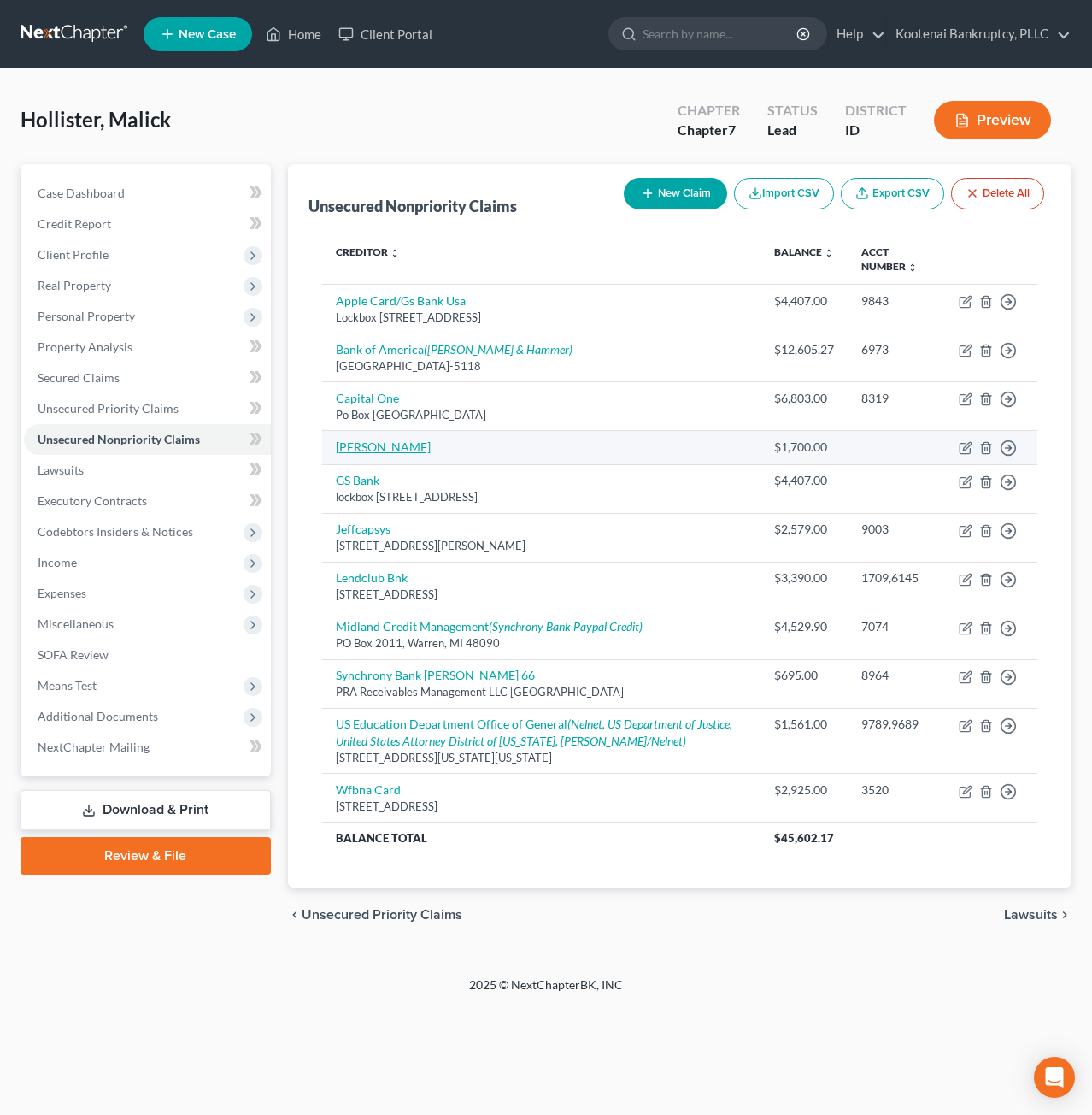
click at [380, 443] on link "Danne Hawley" at bounding box center [383, 446] width 95 height 14
select select "10"
select select "0"
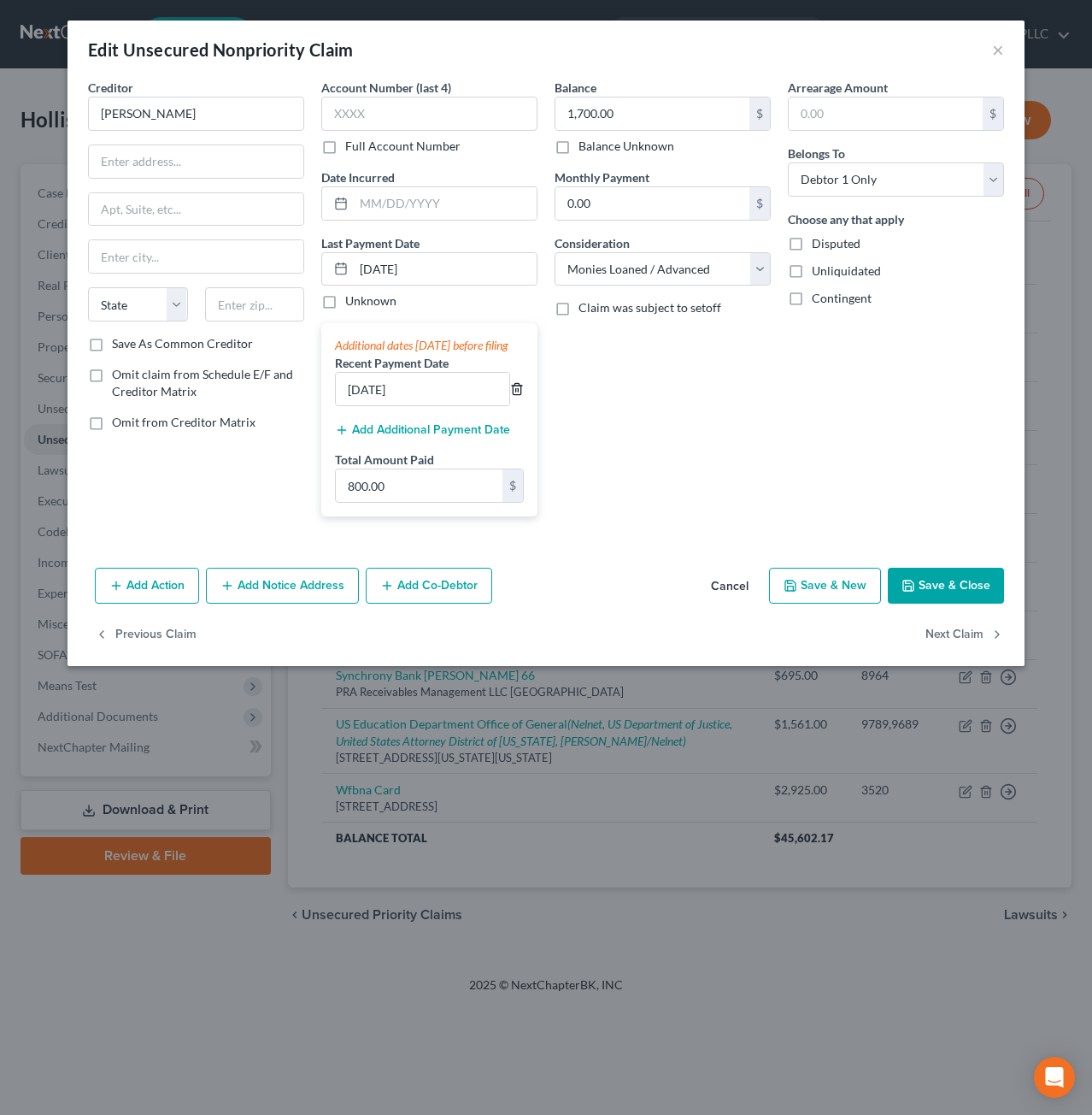
click at [517, 395] on icon "button" at bounding box center [516, 389] width 14 height 14
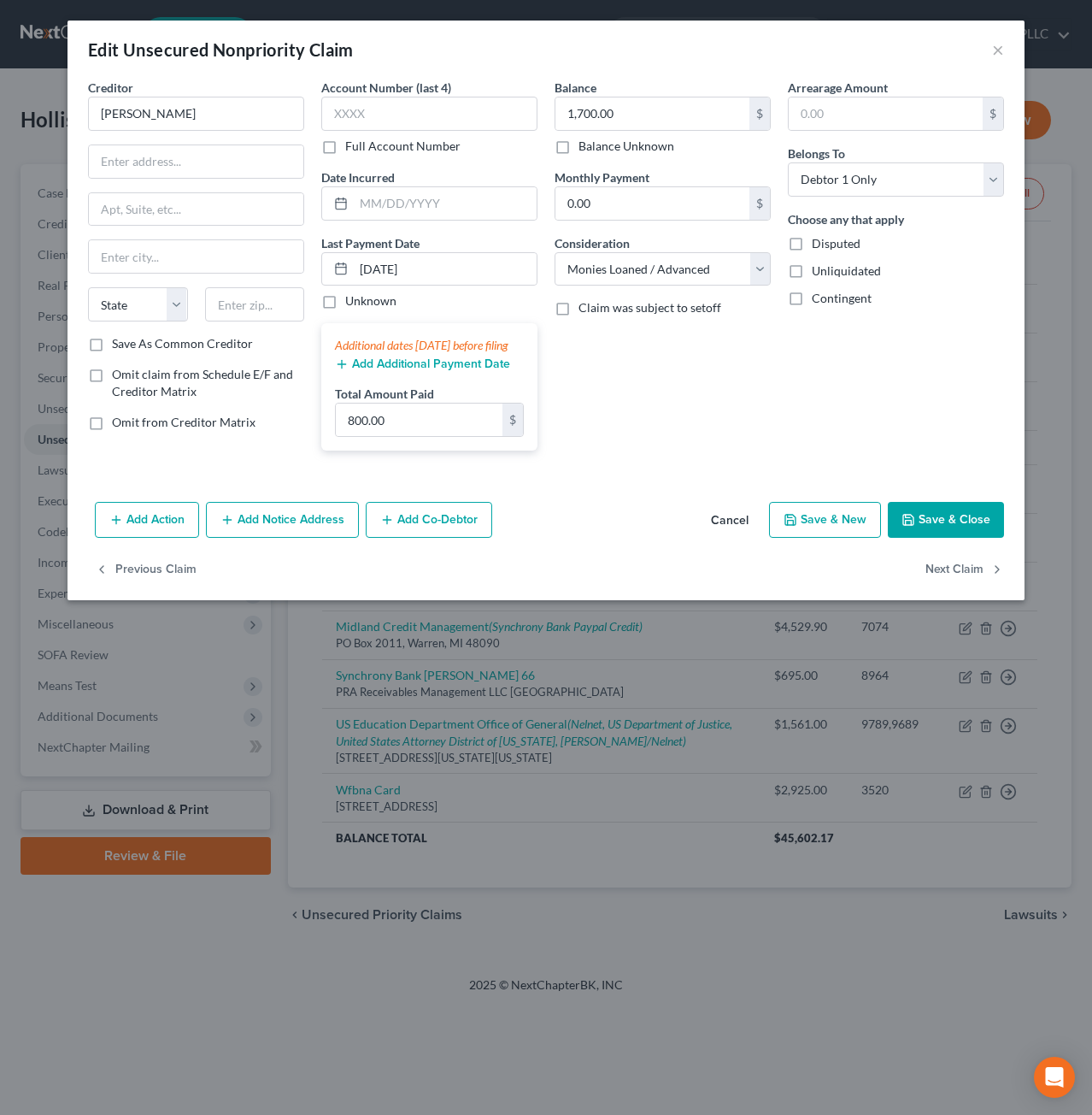
click at [737, 529] on button "Cancel" at bounding box center [730, 520] width 65 height 34
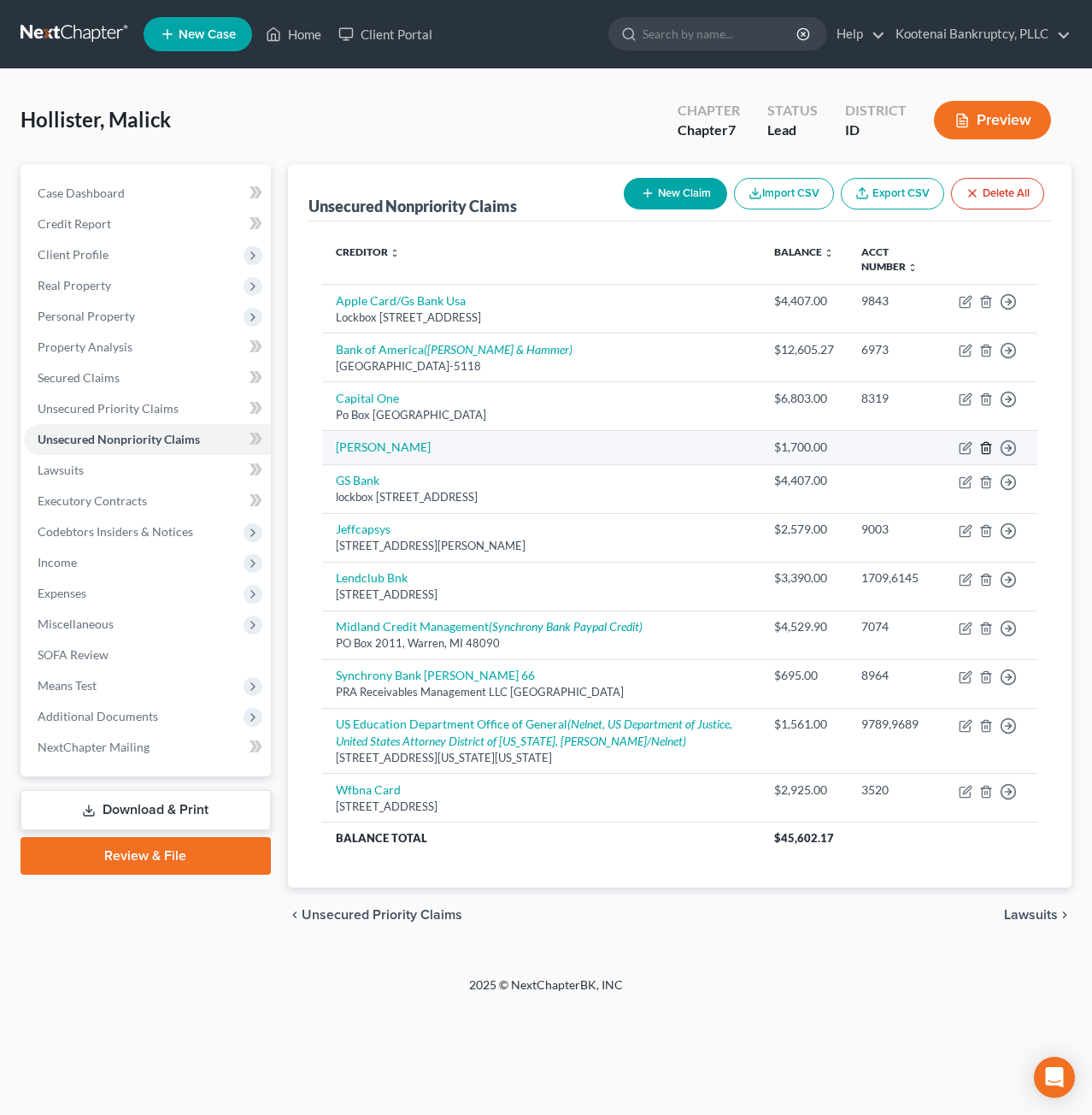
click at [979, 449] on icon "button" at bounding box center [986, 448] width 14 height 14
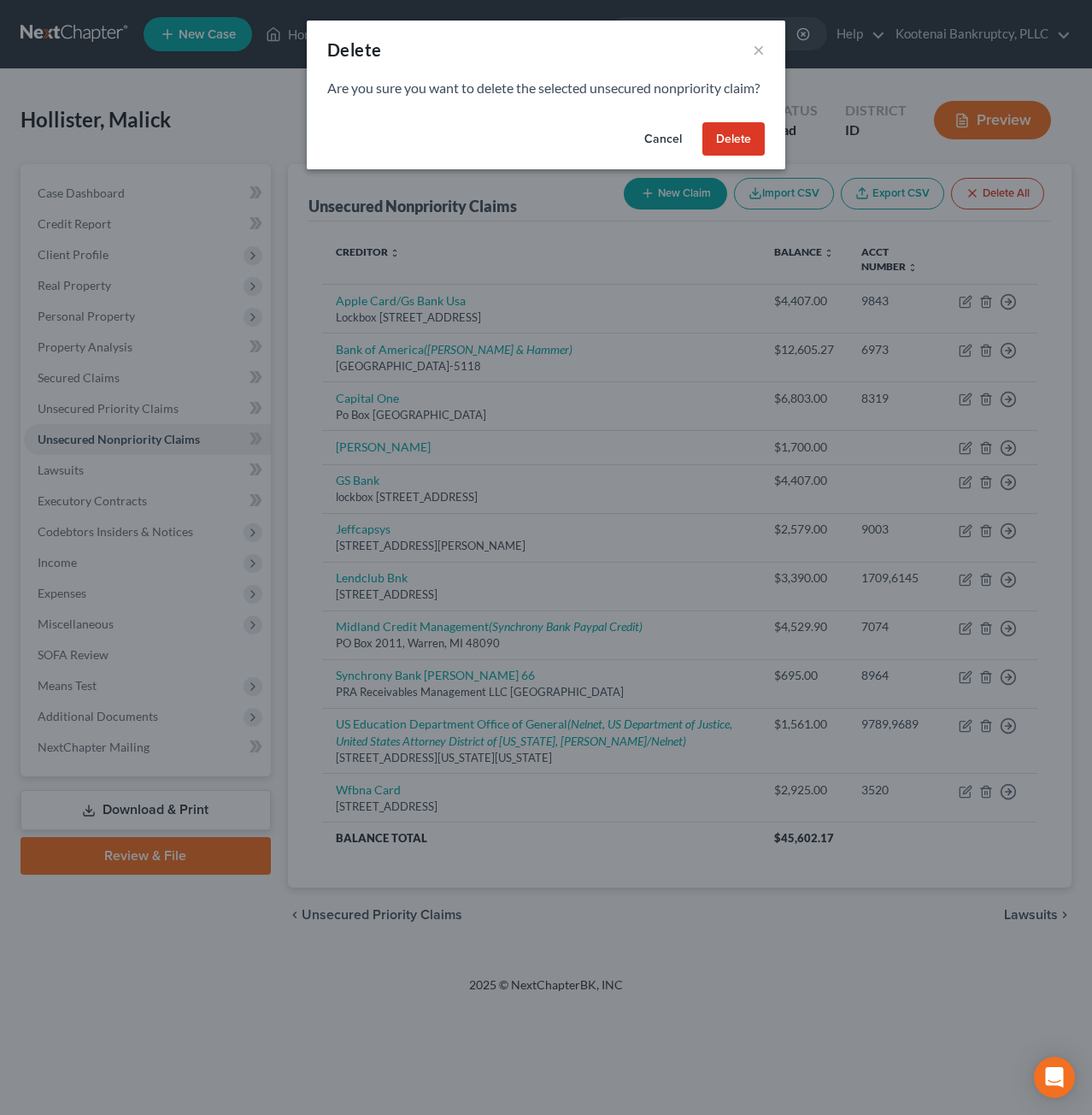
click at [723, 148] on button "Delete" at bounding box center [733, 139] width 62 height 34
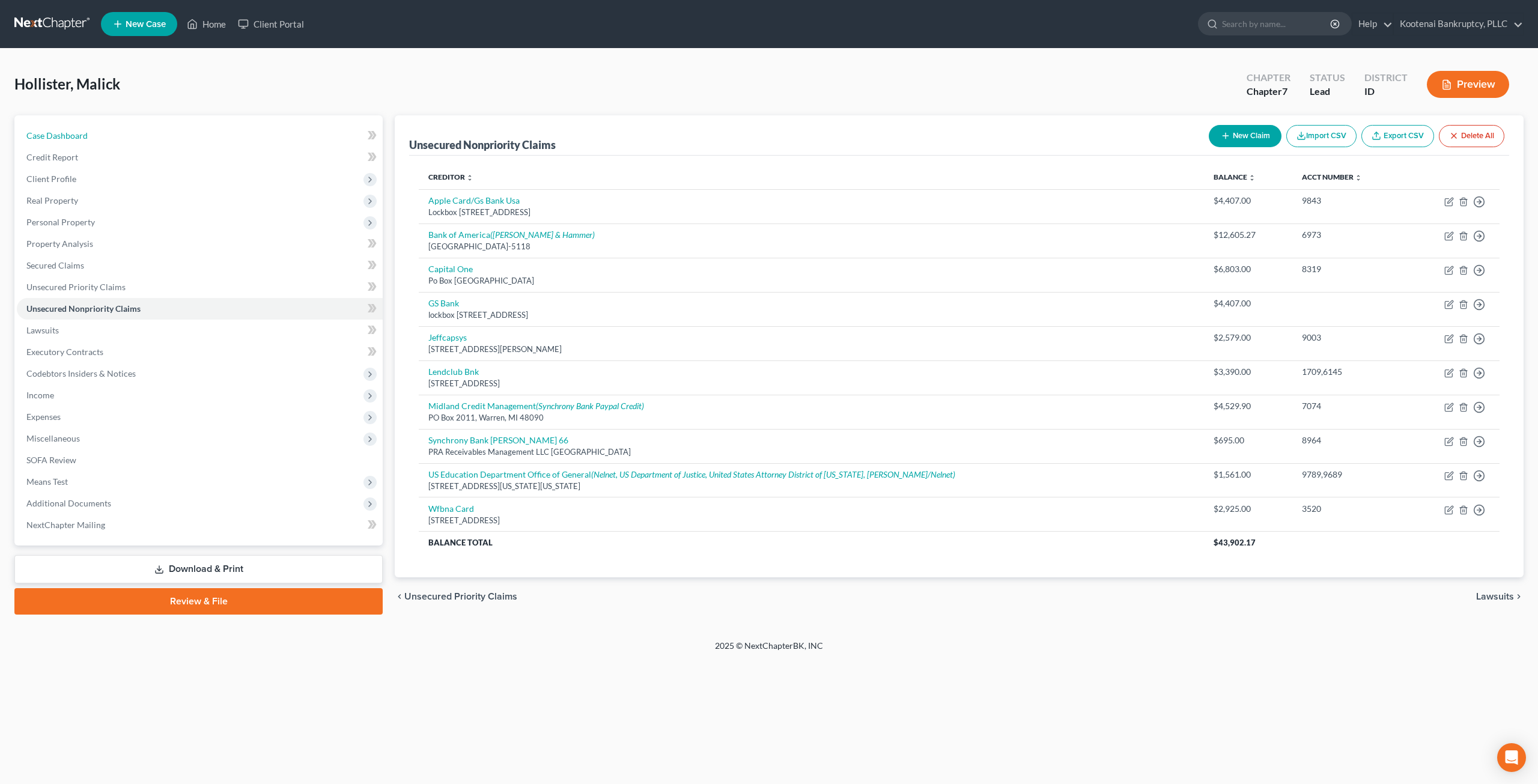
drag, startPoint x: 80, startPoint y: 129, endPoint x: 50, endPoint y: 20, distance: 113.1
click at [80, 129] on link "Case Dashboard" at bounding box center [199, 135] width 366 height 22
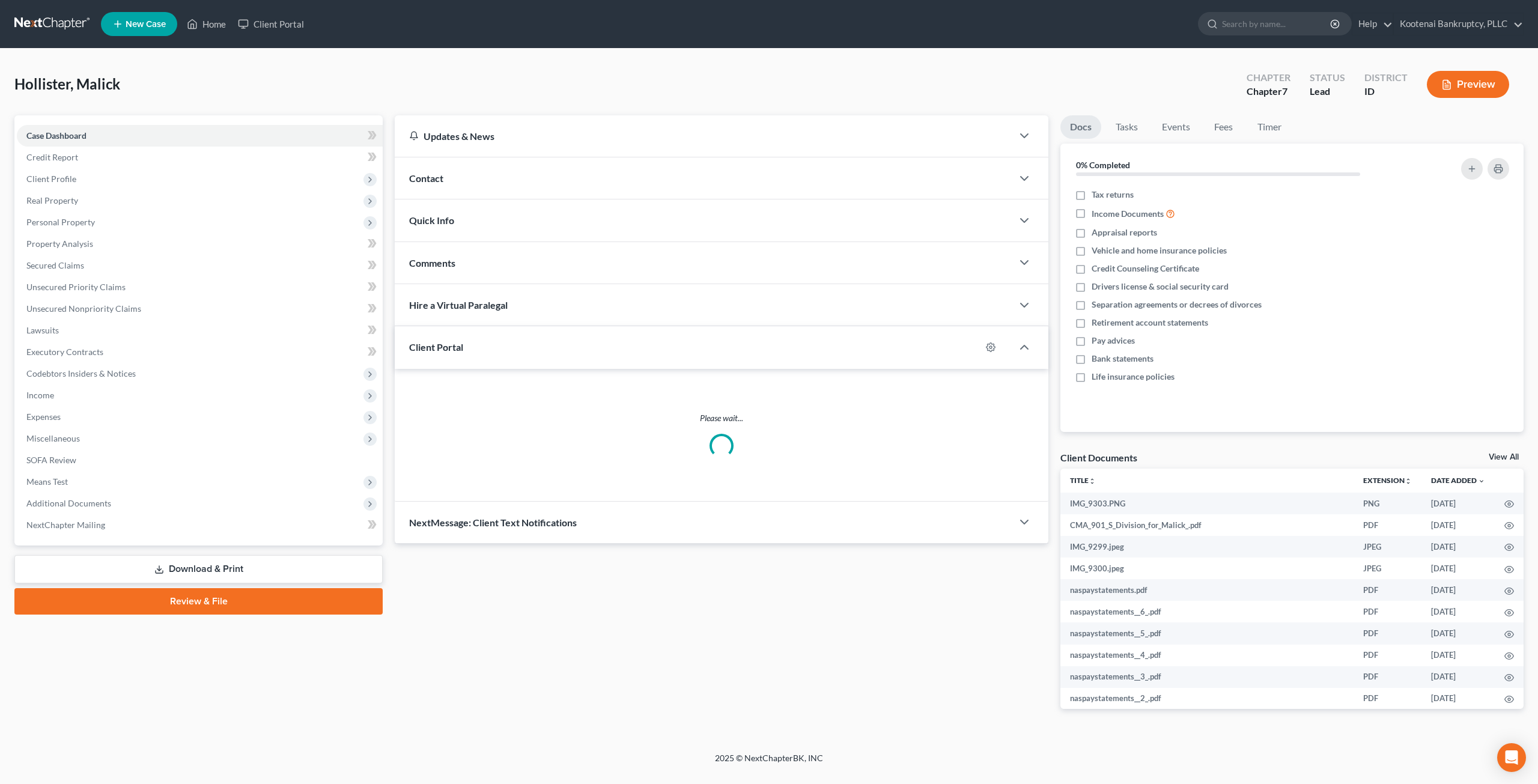
click at [57, 24] on link at bounding box center [53, 24] width 77 height 22
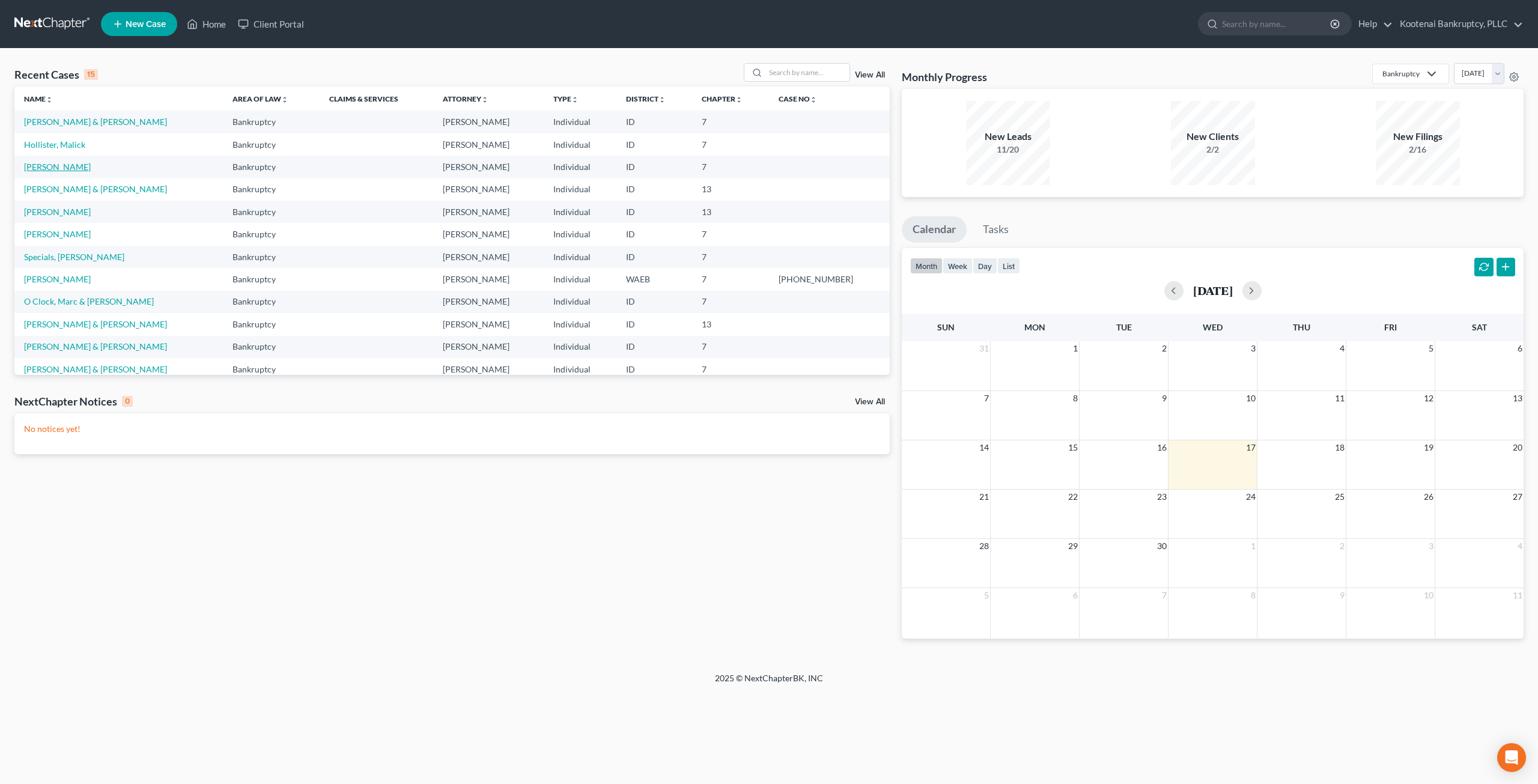
click at [84, 169] on link "[PERSON_NAME]" at bounding box center [57, 166] width 67 height 10
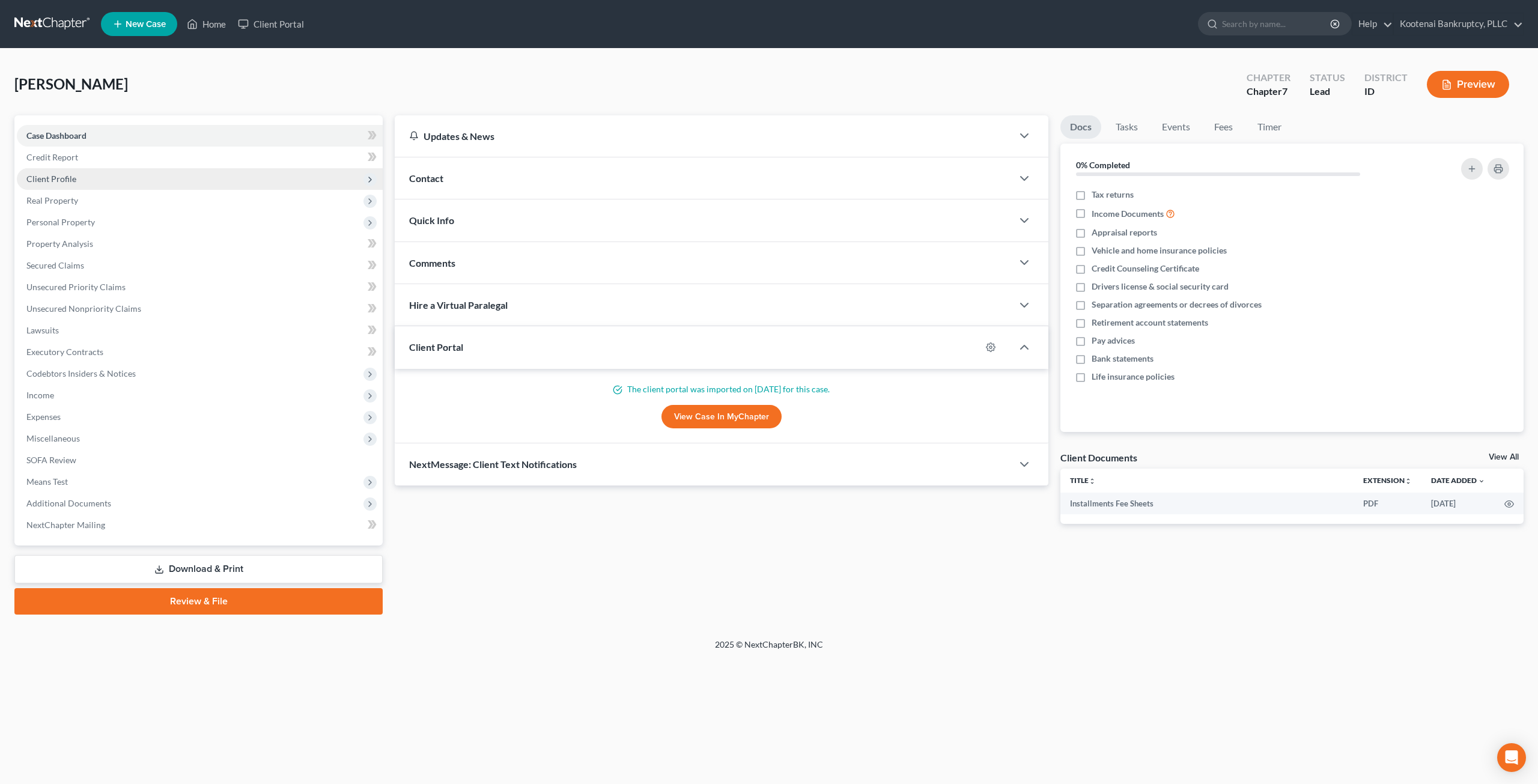
click at [178, 172] on span "Client Profile" at bounding box center [199, 179] width 366 height 22
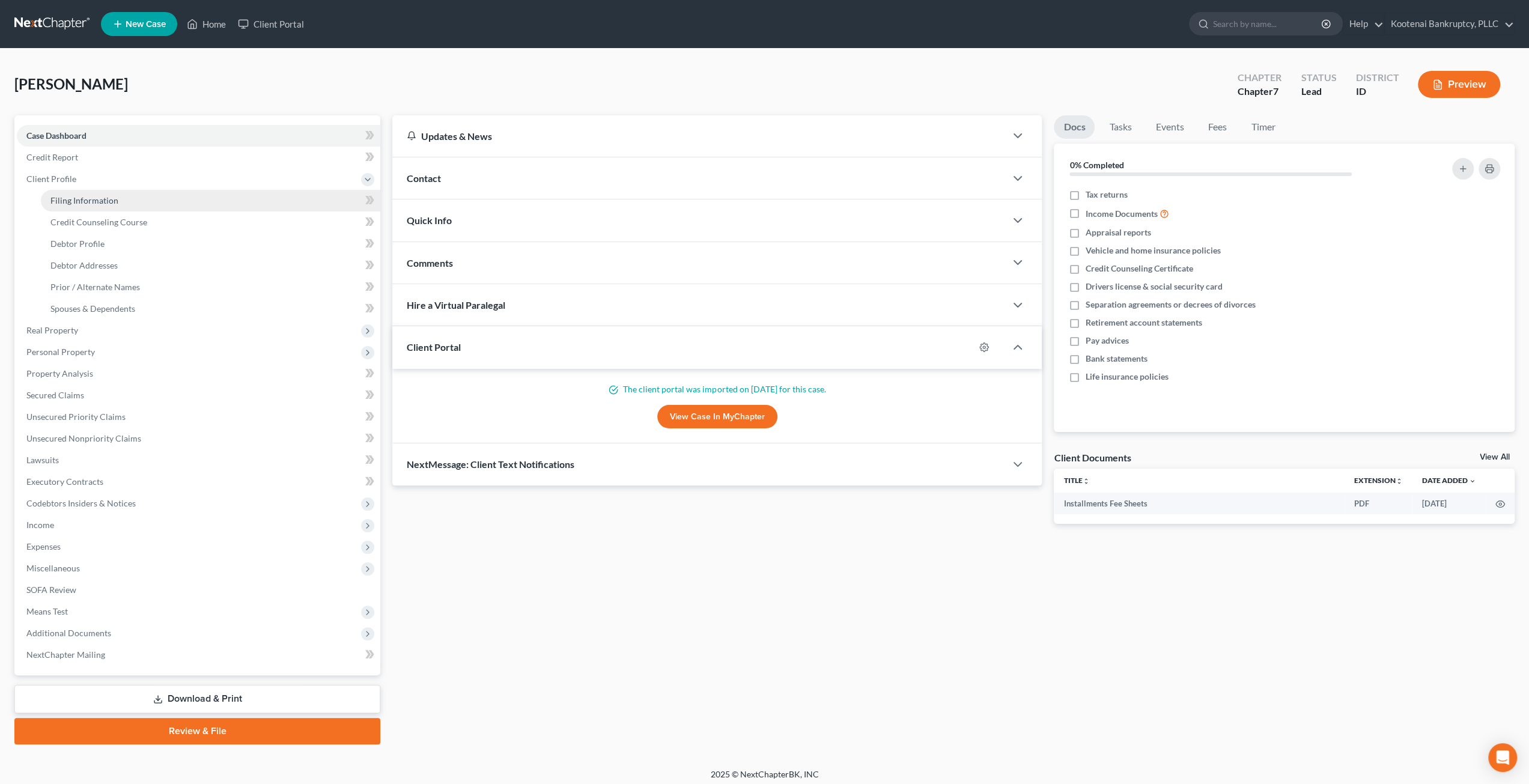
click at [179, 194] on link "Filing Information" at bounding box center [211, 201] width 339 height 22
select select "1"
select select "0"
select select "13"
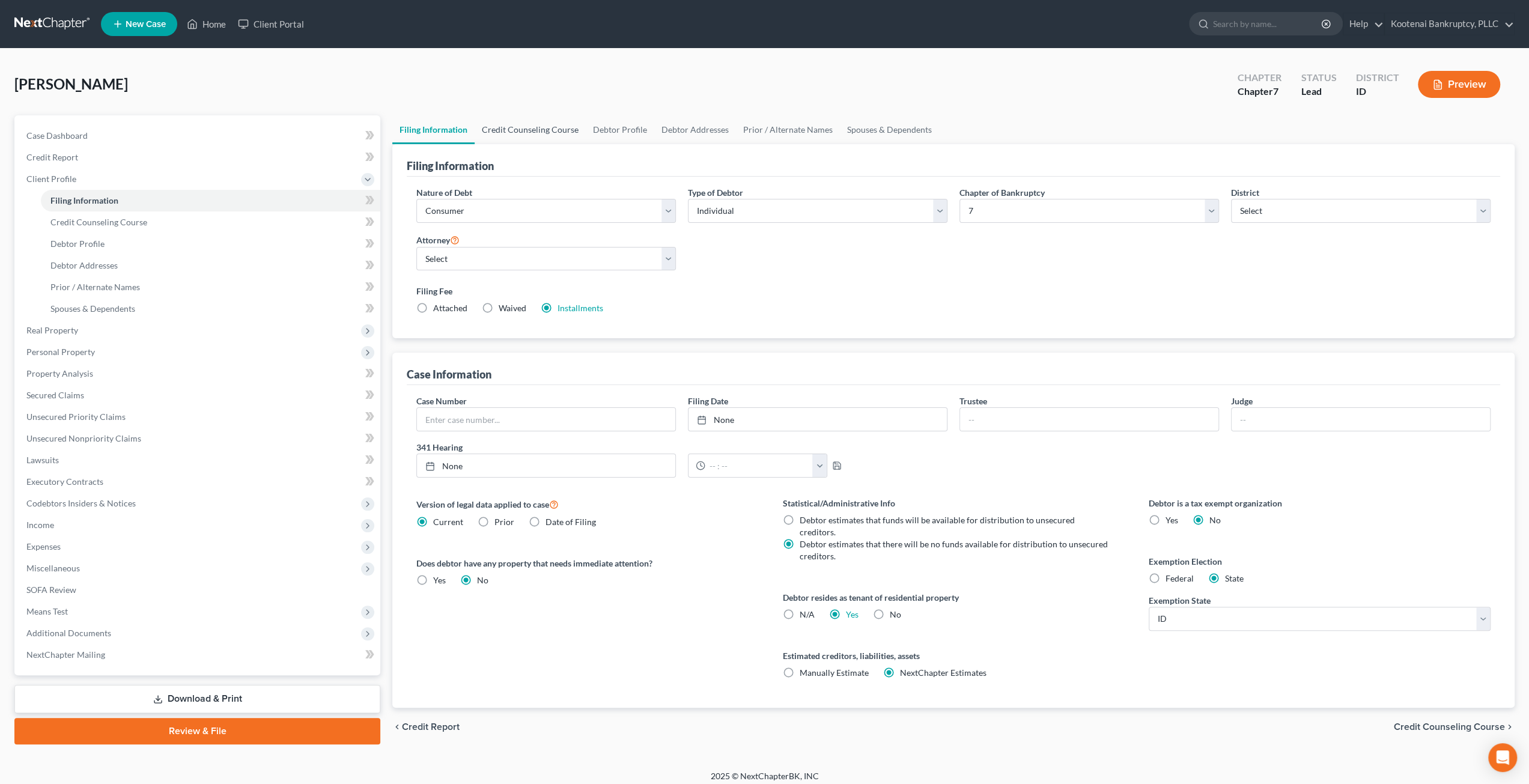
click at [514, 127] on link "Credit Counseling Course" at bounding box center [530, 130] width 111 height 29
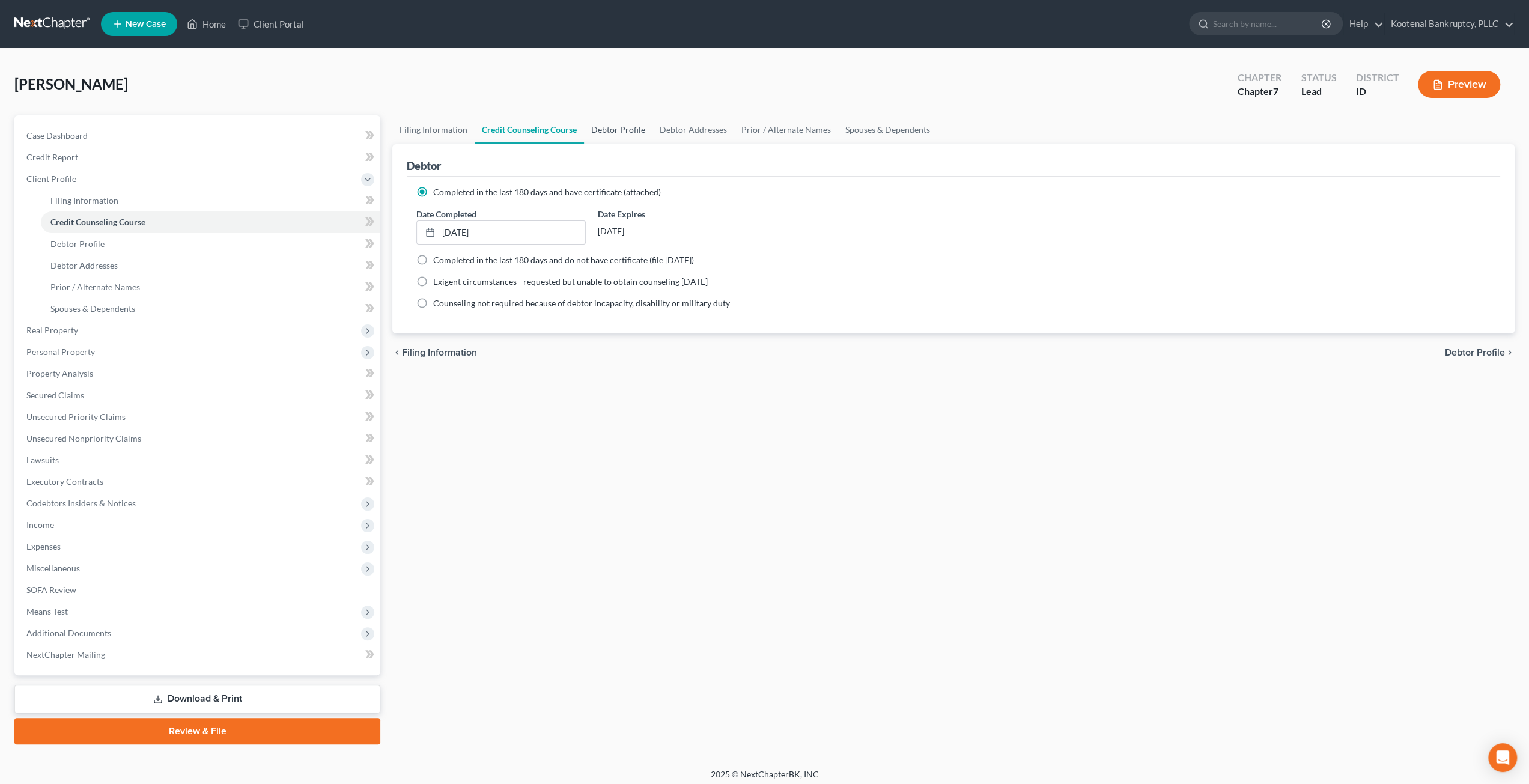
click at [632, 129] on link "Debtor Profile" at bounding box center [619, 130] width 69 height 29
select select "3"
select select "1"
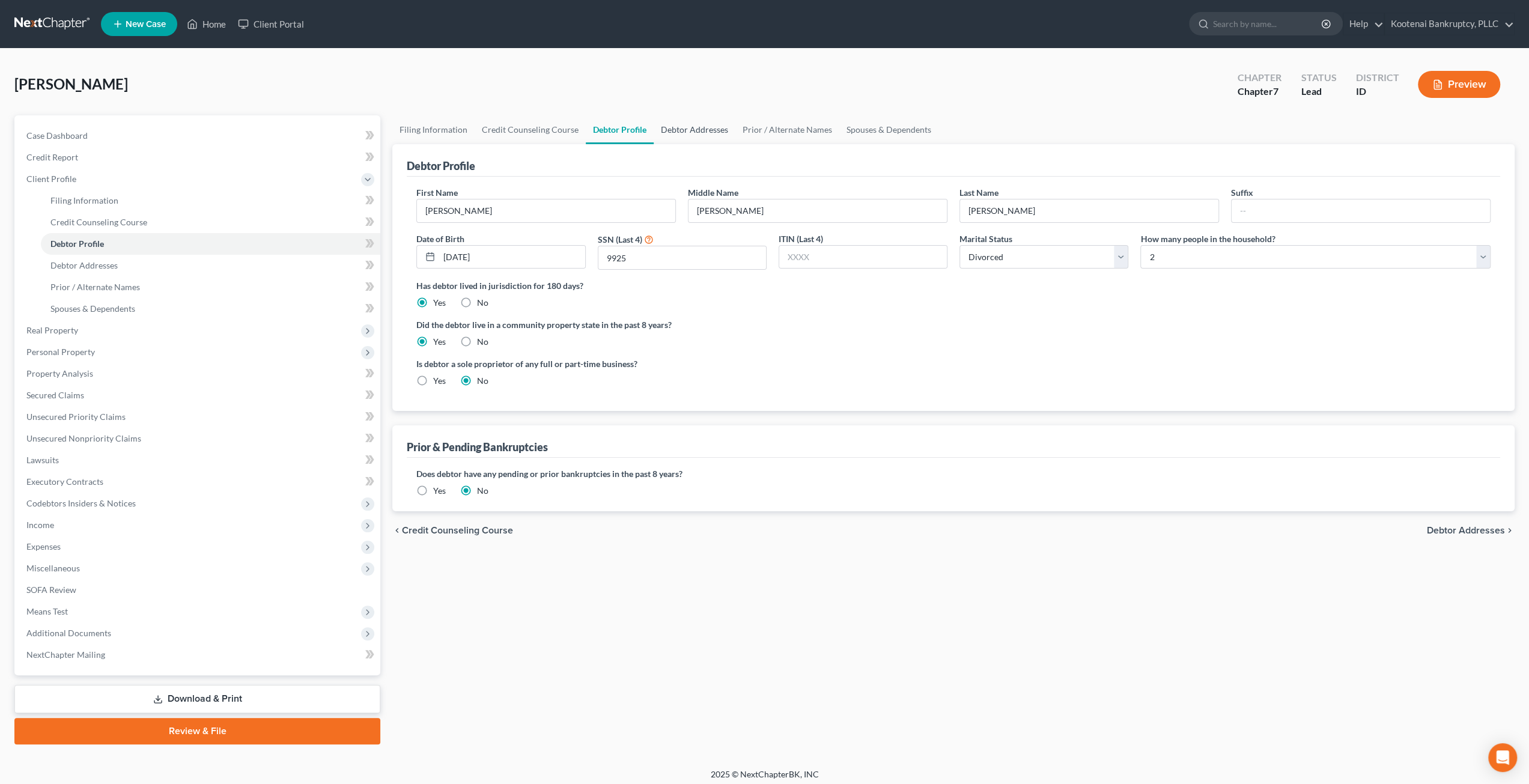
click at [697, 128] on link "Debtor Addresses" at bounding box center [695, 130] width 82 height 29
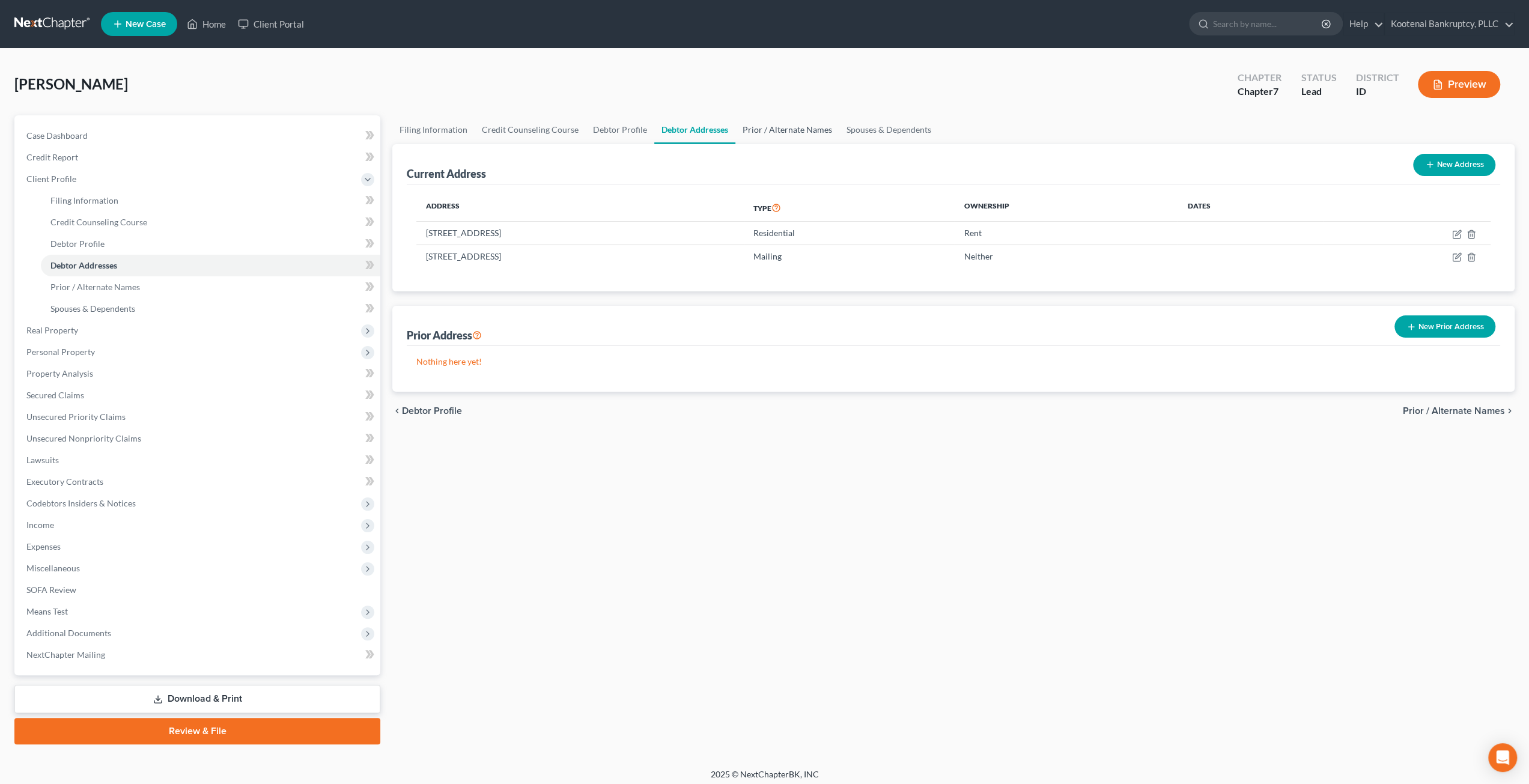
click at [808, 139] on link "Prior / Alternate Names" at bounding box center [787, 130] width 104 height 29
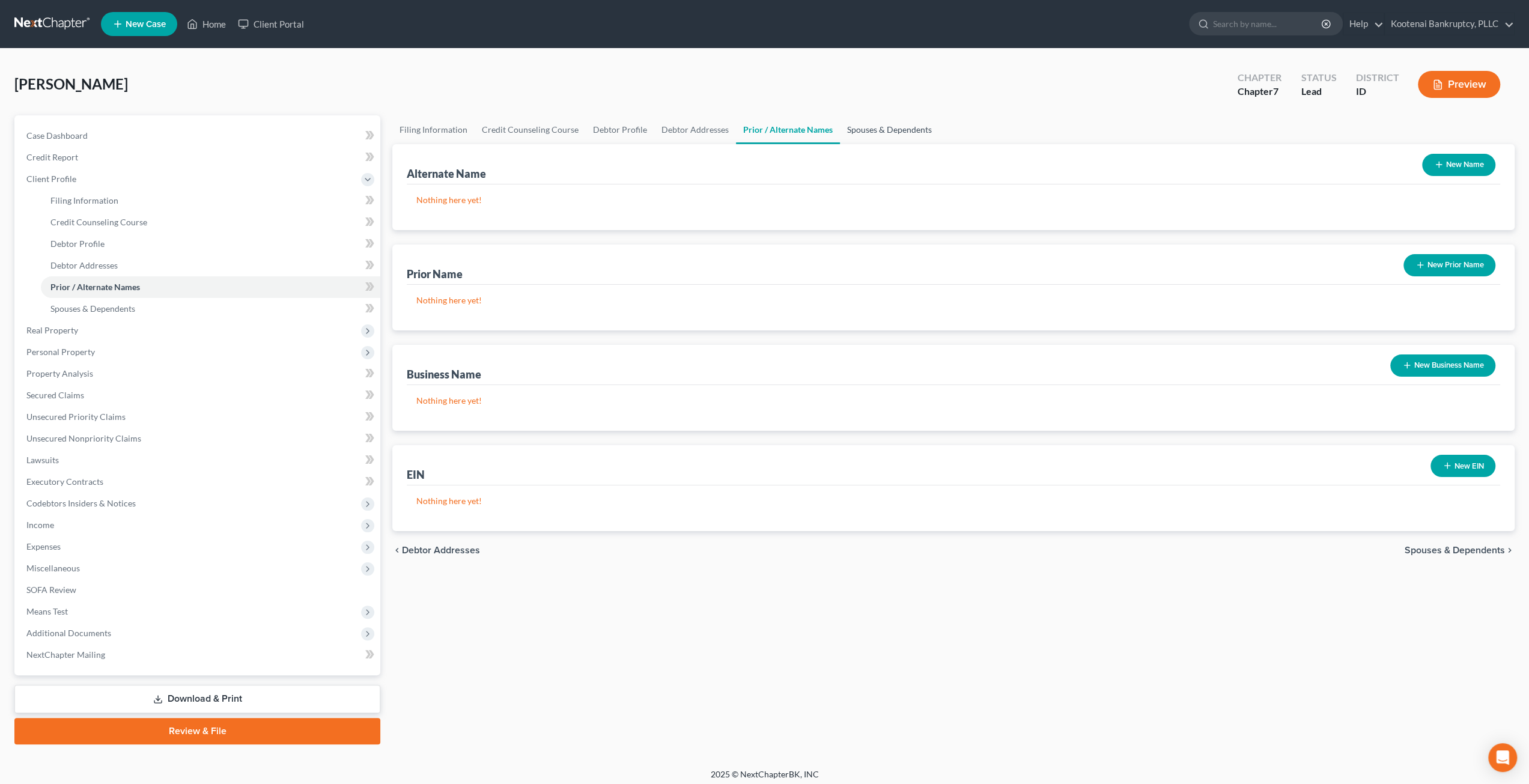
click at [872, 135] on link "Spouses & Dependents" at bounding box center [889, 130] width 99 height 29
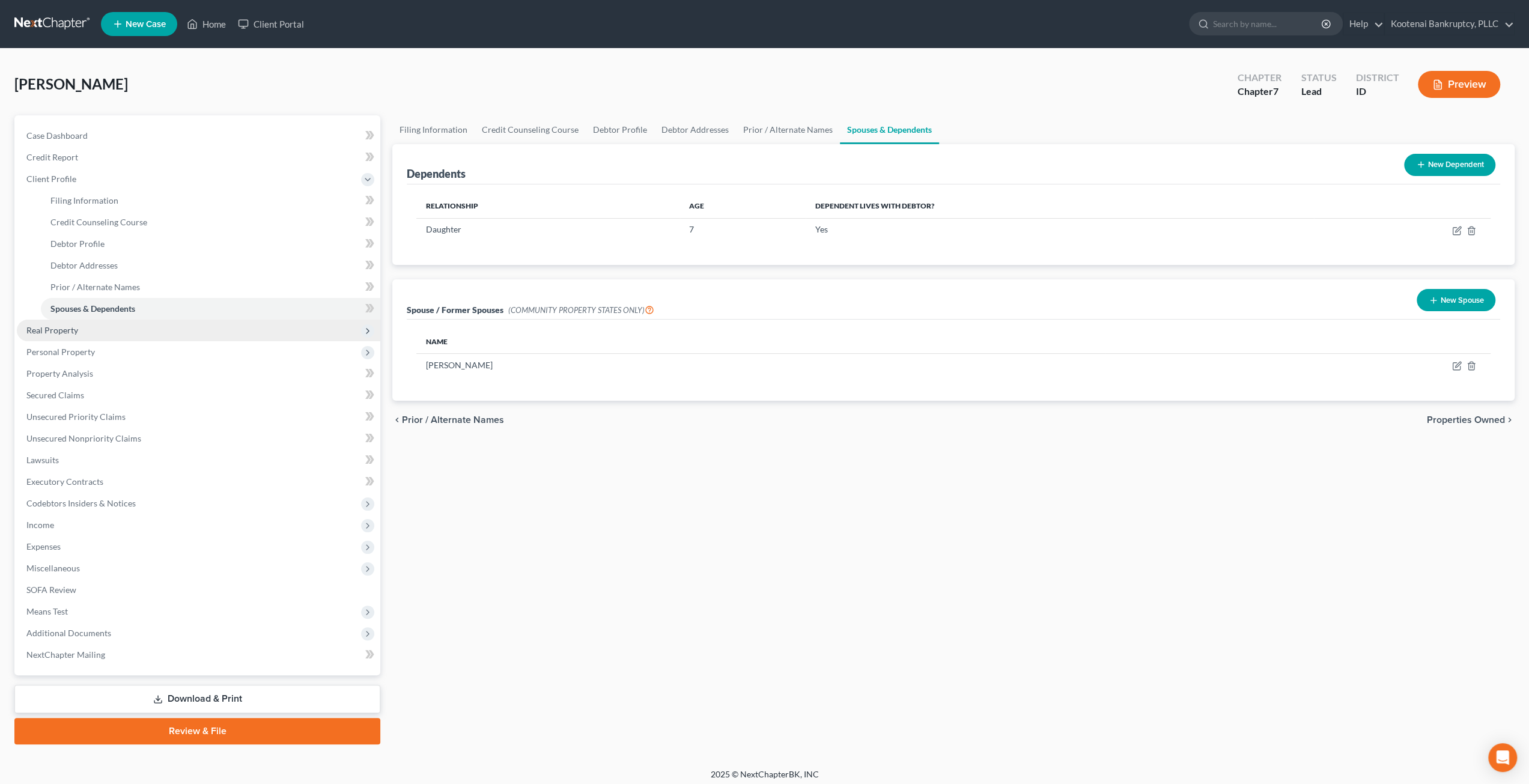
click at [157, 325] on span "Real Property" at bounding box center [198, 330] width 364 height 22
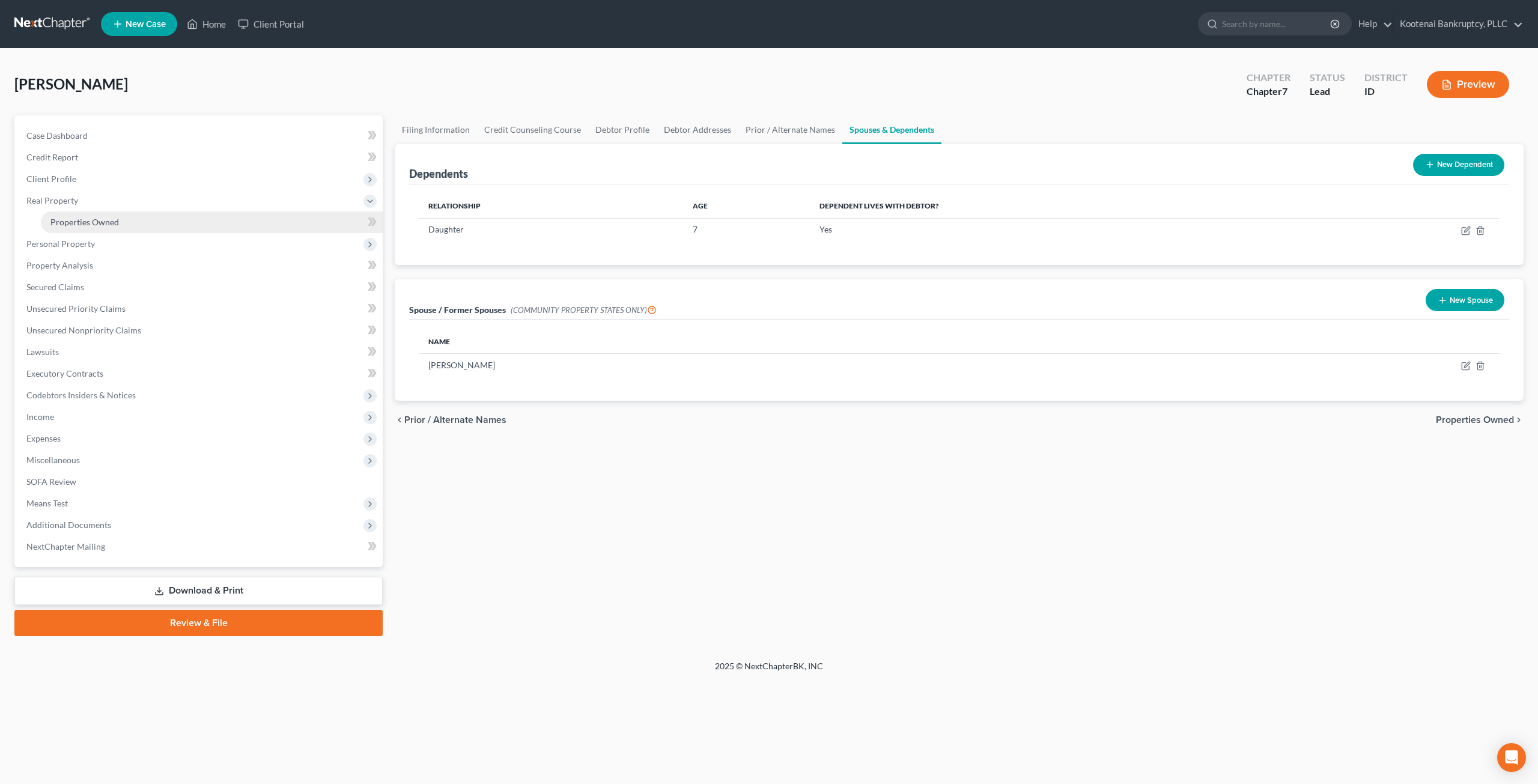
click at [162, 224] on link "Properties Owned" at bounding box center [212, 222] width 342 height 22
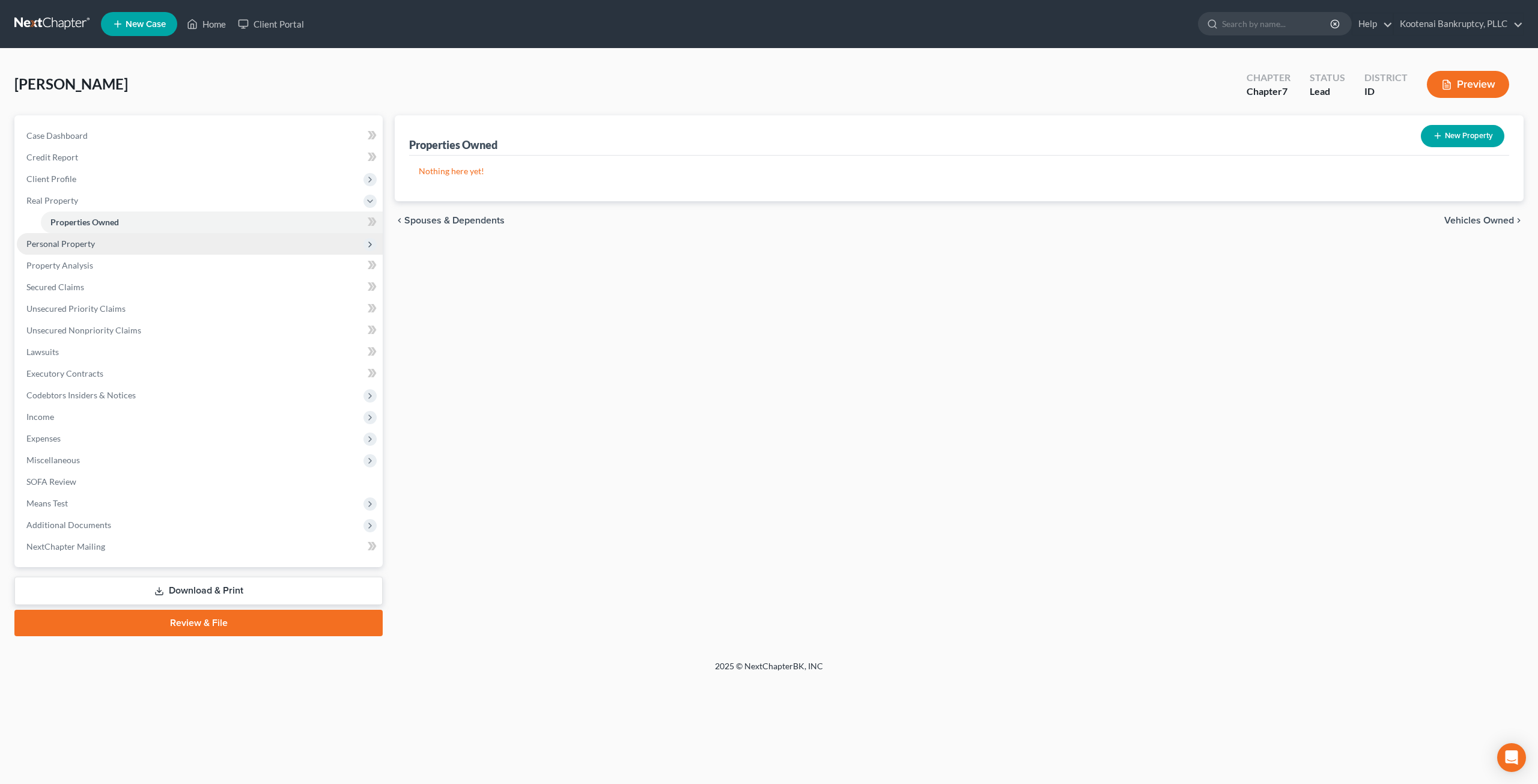
click at [173, 240] on span "Personal Property" at bounding box center [199, 244] width 366 height 22
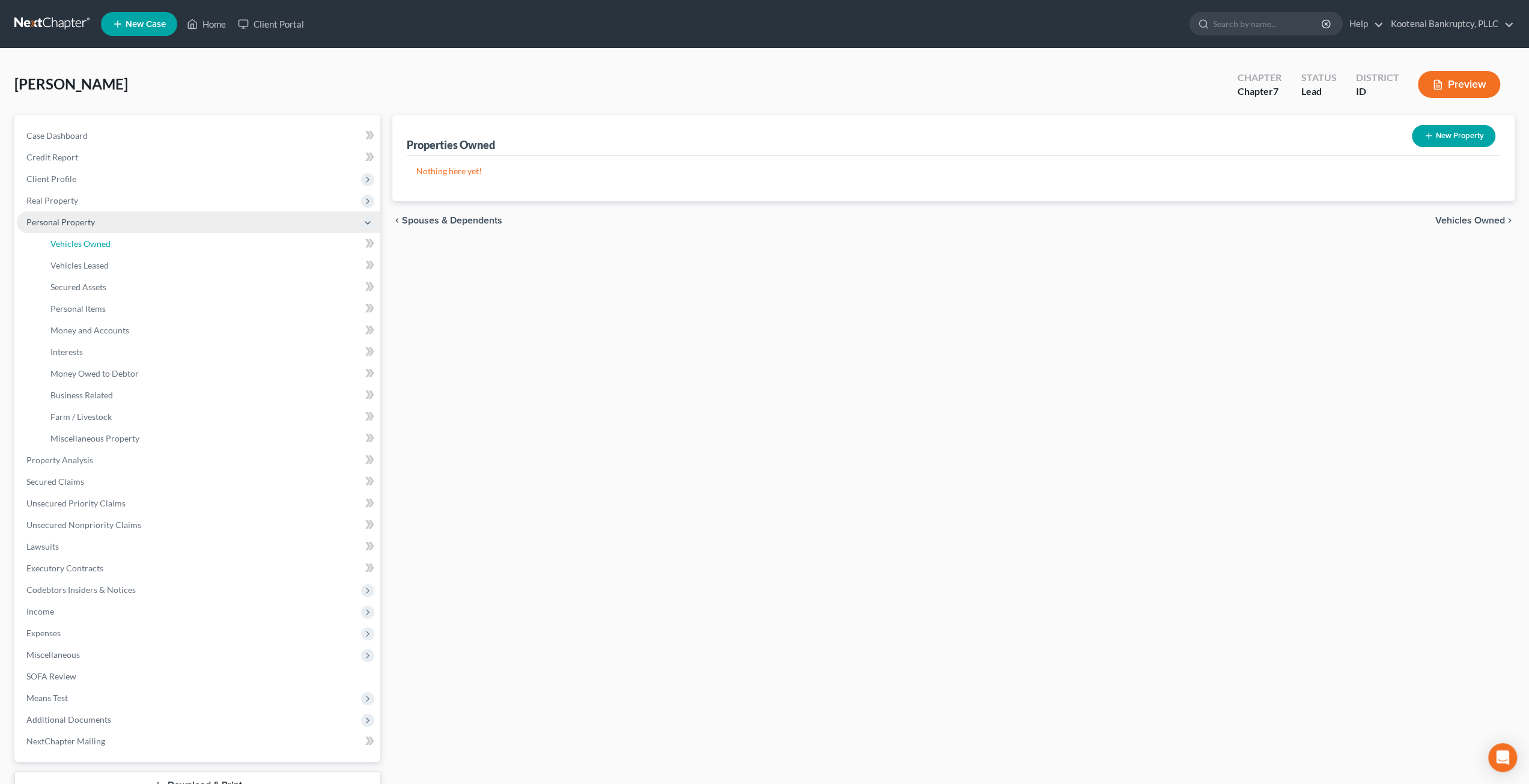
click at [168, 253] on link "Vehicles Owned" at bounding box center [211, 244] width 339 height 22
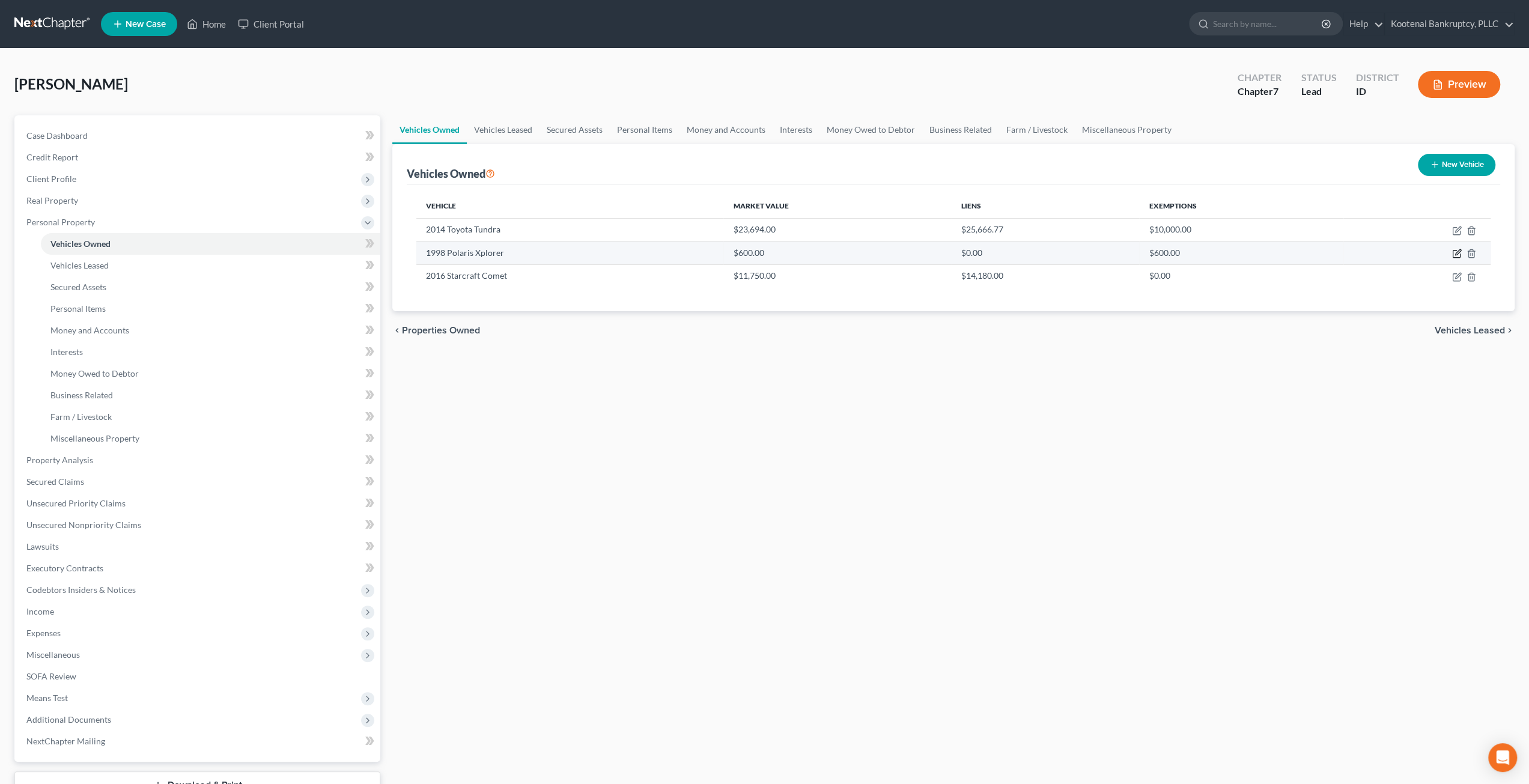
click at [1456, 251] on icon "button" at bounding box center [1456, 254] width 7 height 7
select select "6"
select select "28"
select select "3"
select select "0"
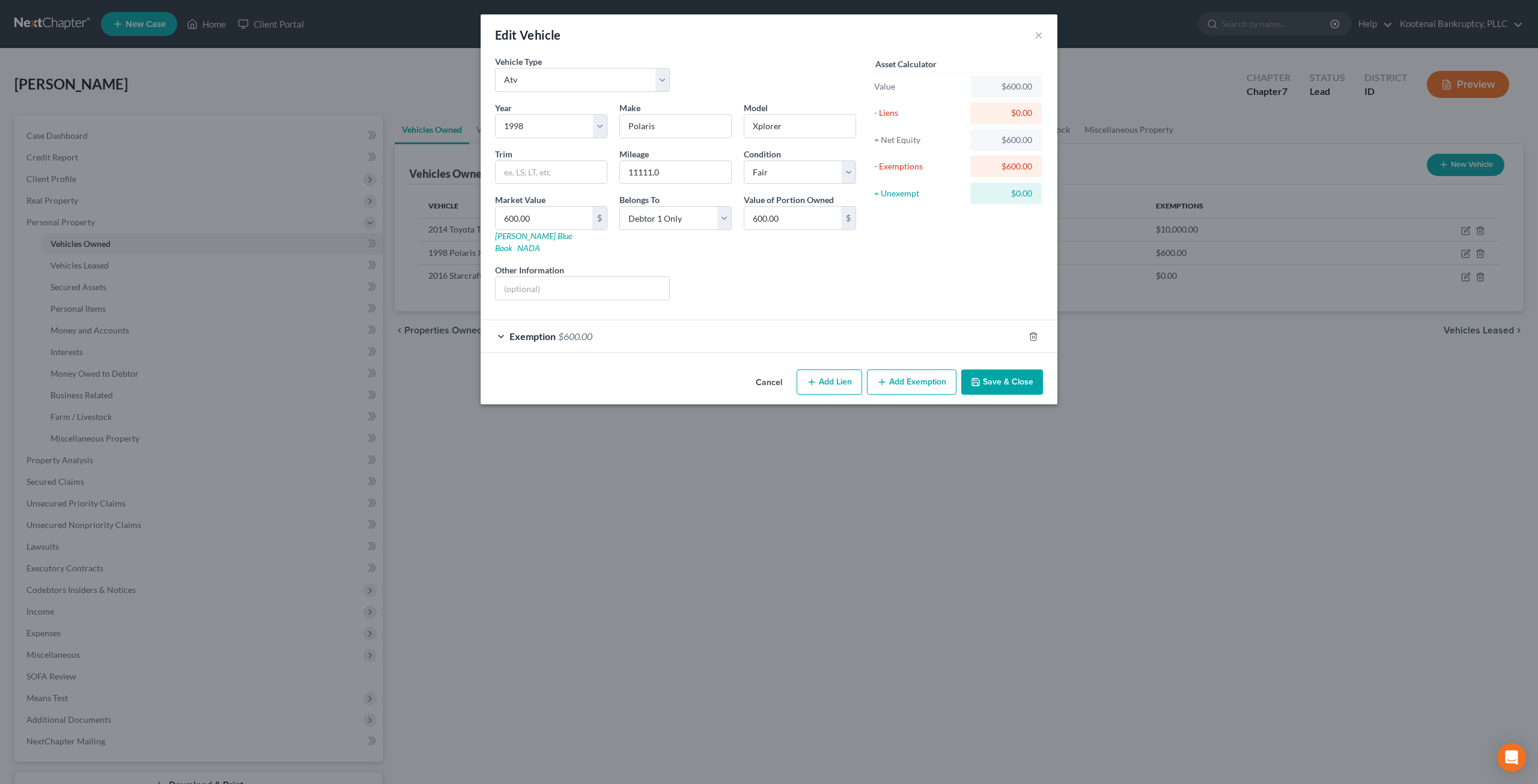
click at [681, 332] on div "Exemption $600.00" at bounding box center [752, 336] width 543 height 32
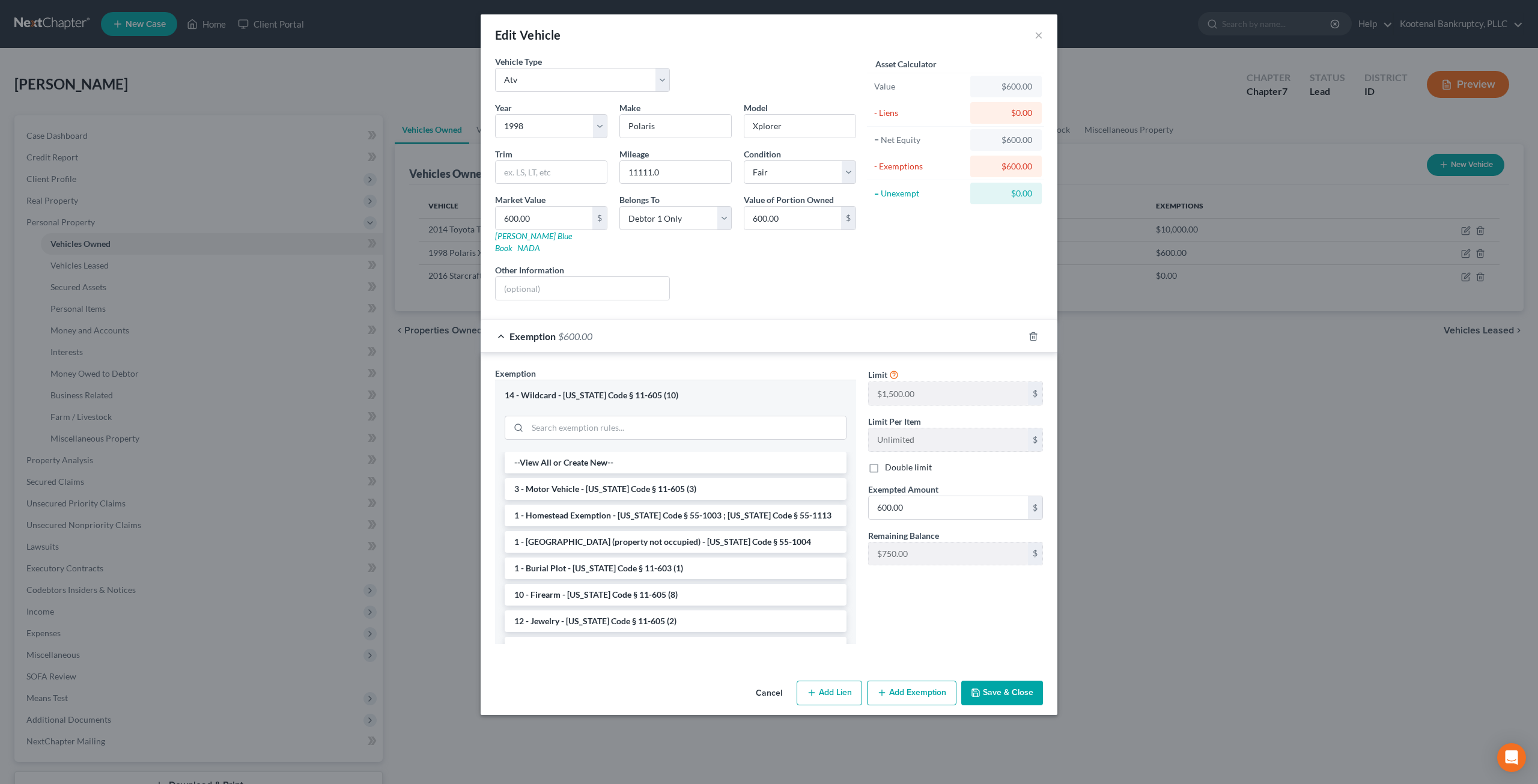
click at [1008, 680] on button "Save & Close" at bounding box center [1002, 693] width 82 height 25
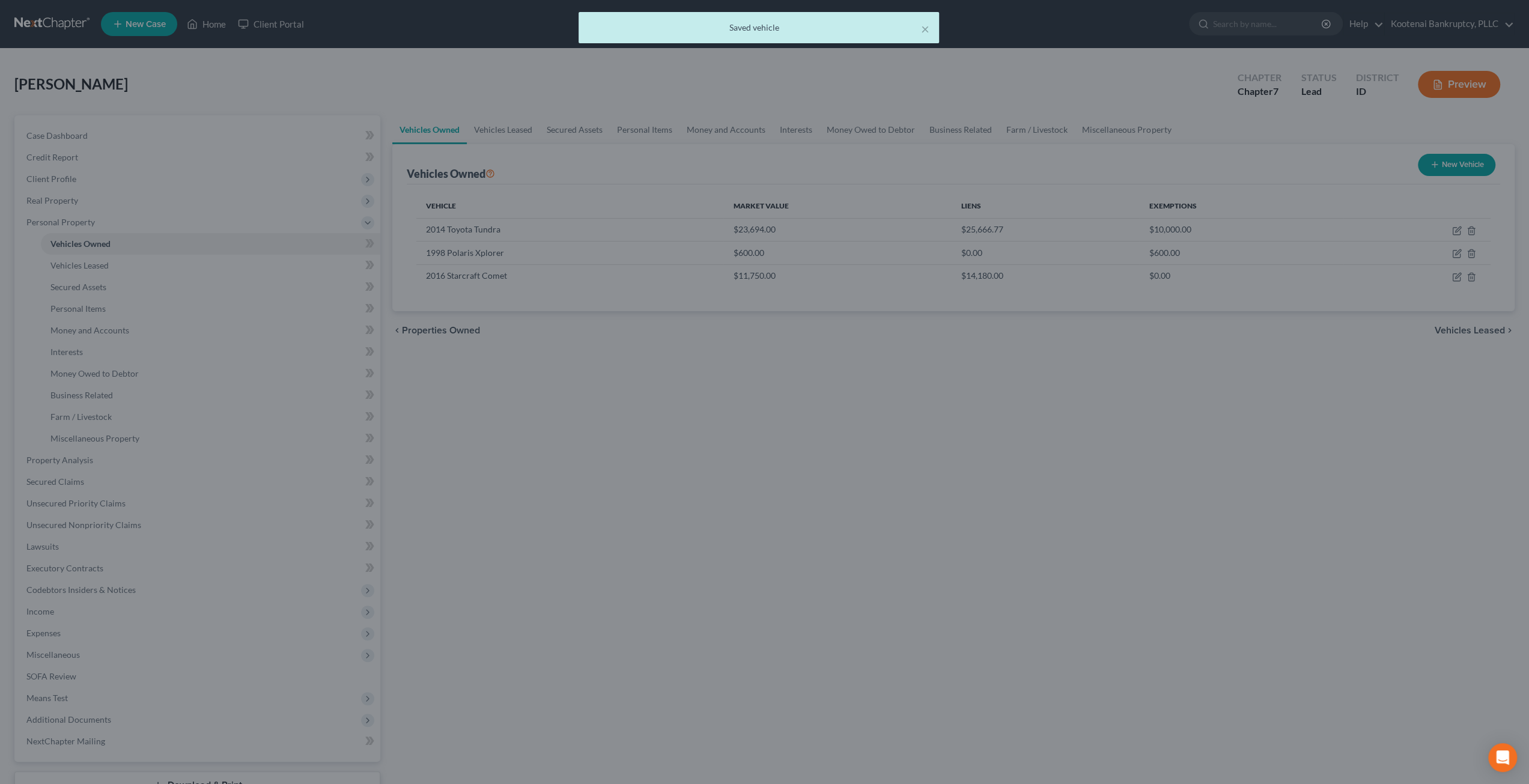
click at [1224, 452] on div "Vehicles Owned Vehicles Leased Secured Assets Personal Items Money and Accounts…" at bounding box center [953, 473] width 1134 height 715
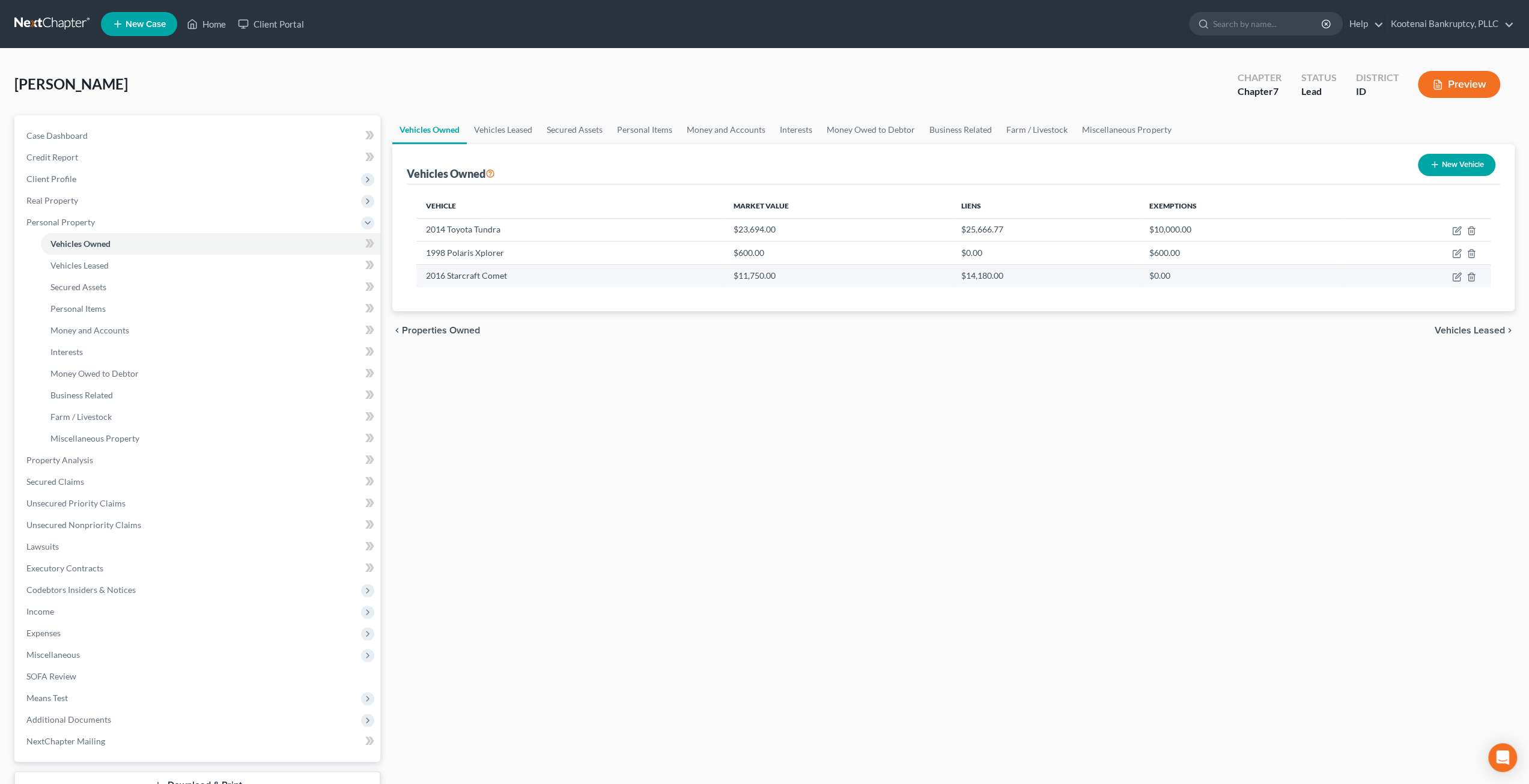
click at [503, 275] on td "2016 Starcraft Comet" at bounding box center [570, 275] width 307 height 23
drag, startPoint x: 504, startPoint y: 275, endPoint x: 424, endPoint y: 271, distance: 80.1
click at [424, 271] on td "2016 Starcraft Comet" at bounding box center [570, 275] width 307 height 23
click at [498, 277] on td "2016 Starcraft Comet" at bounding box center [570, 275] width 307 height 23
drag, startPoint x: 526, startPoint y: 275, endPoint x: 424, endPoint y: 275, distance: 102.0
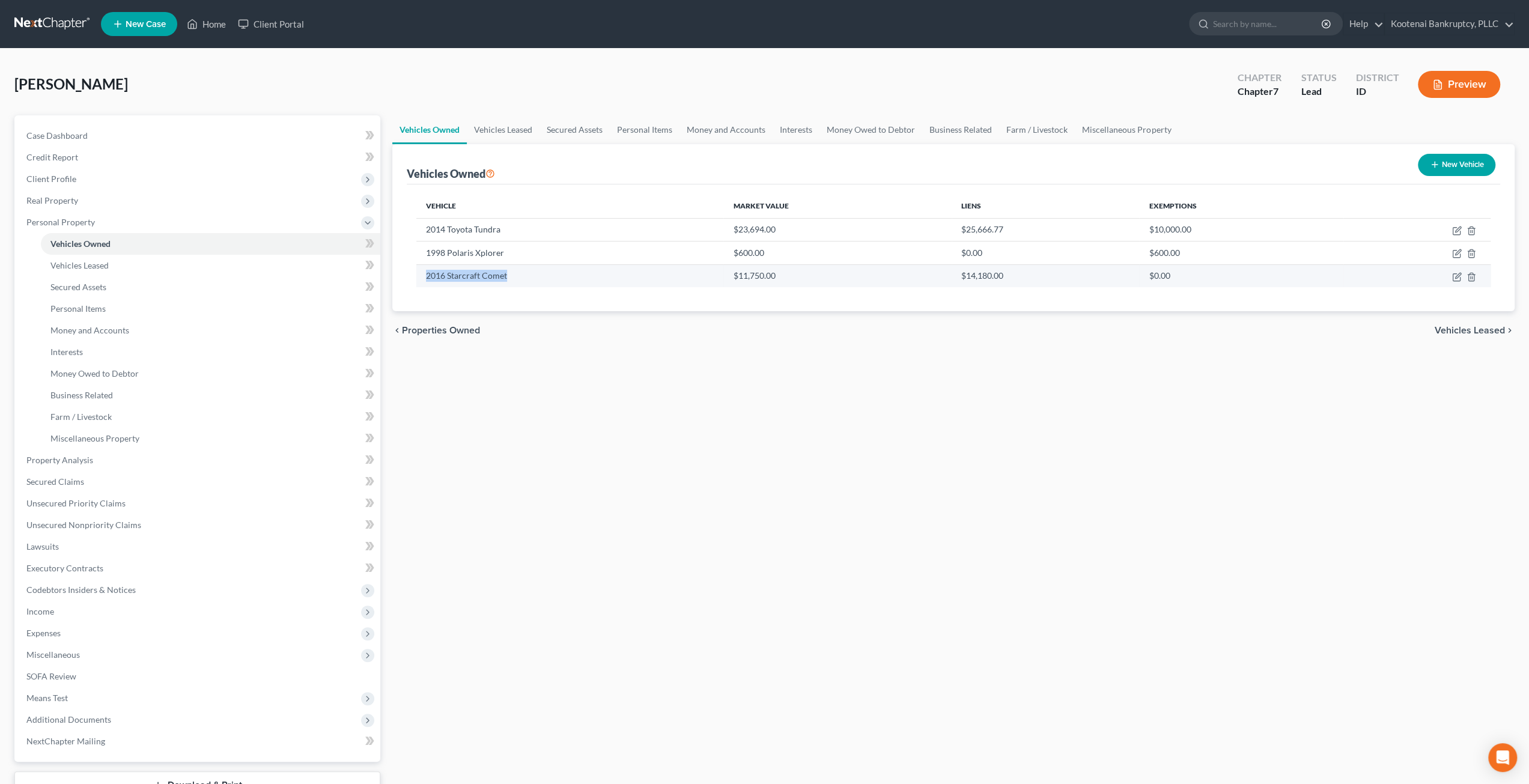
click at [424, 275] on td "2016 Starcraft Comet" at bounding box center [570, 275] width 307 height 23
copy td "2016 Starcraft Comet"
click at [1453, 273] on icon "button" at bounding box center [1456, 277] width 7 height 7
select select "0"
select select "10"
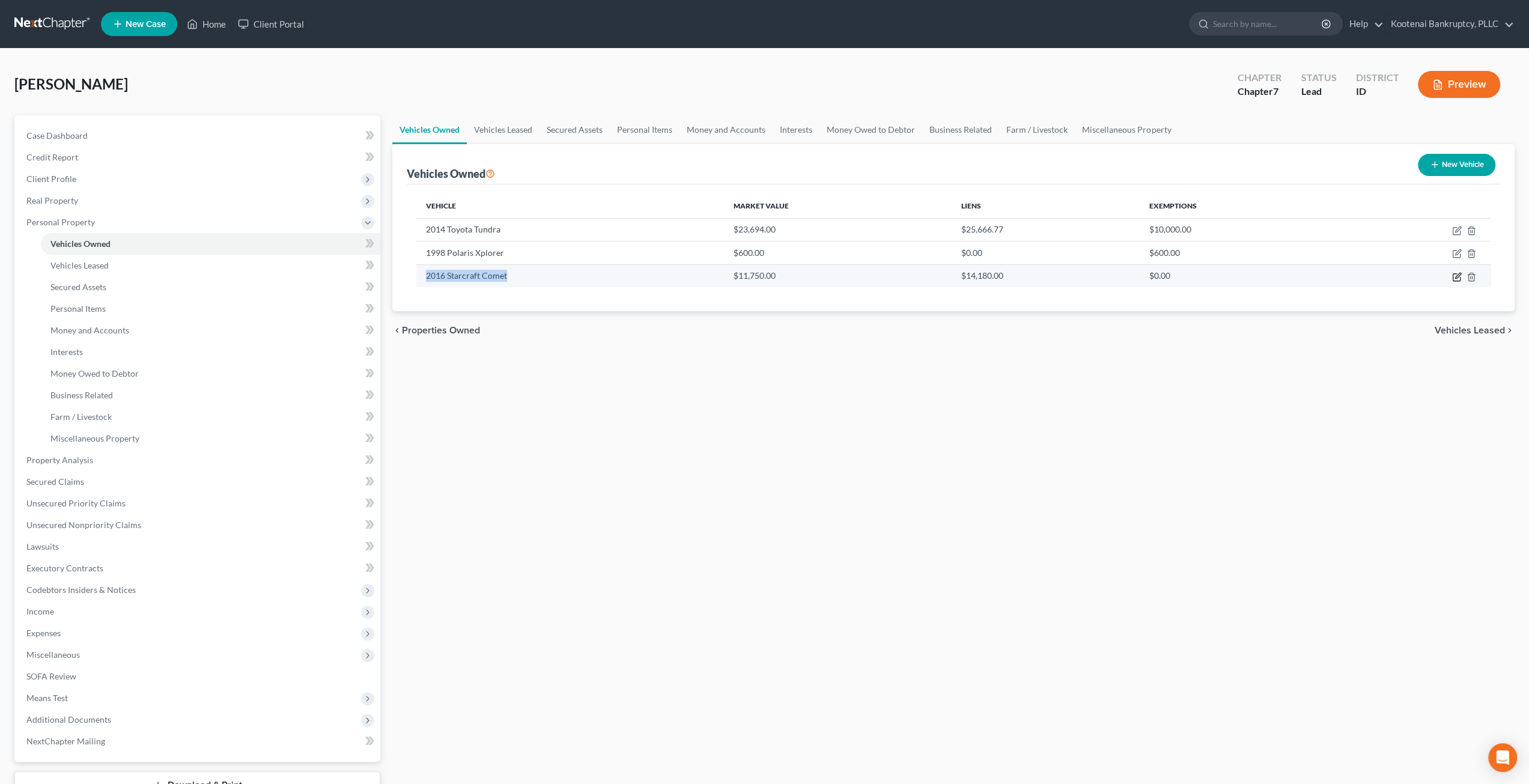
select select "3"
select select "0"
select select "50"
select select "0"
select select "4"
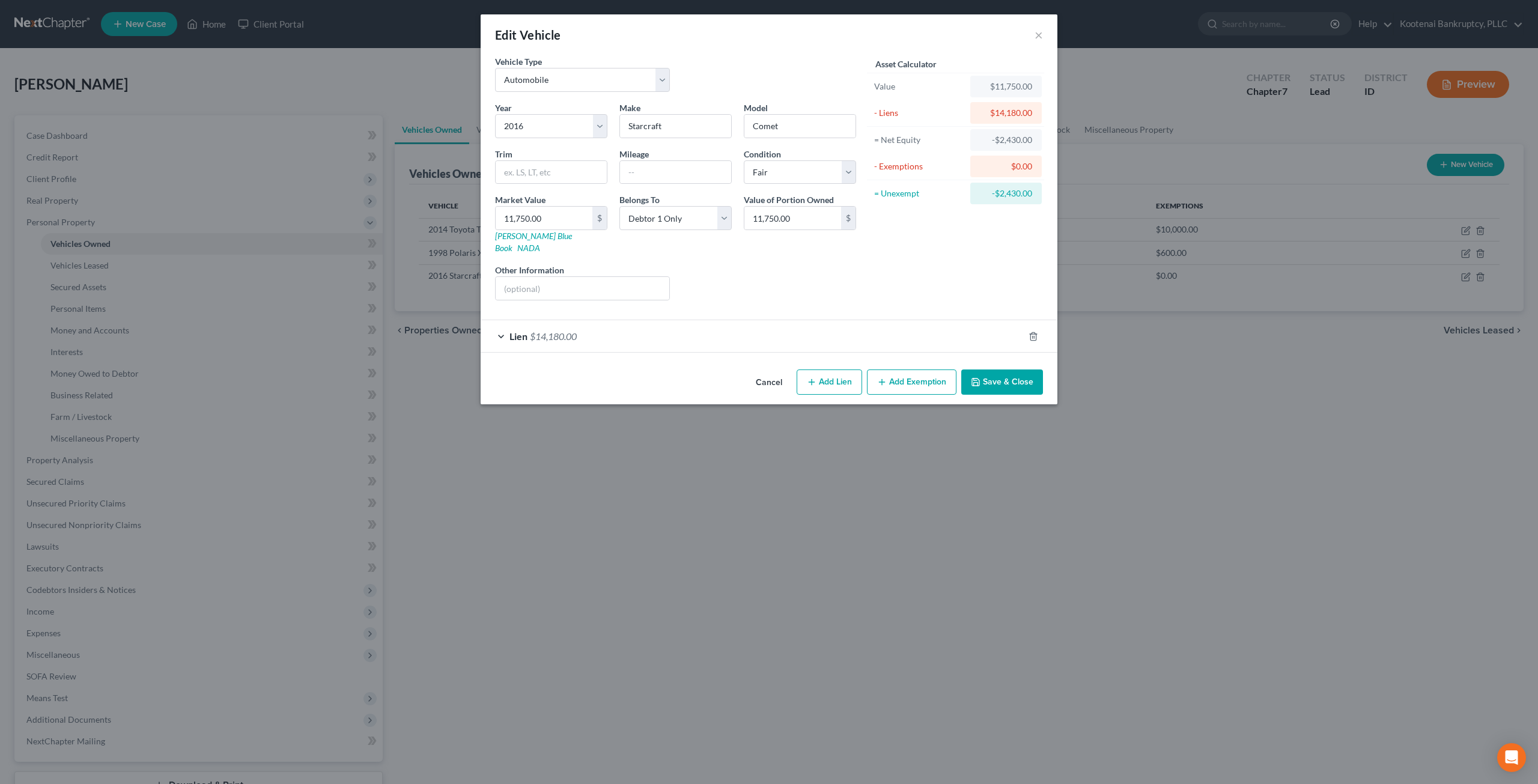
click at [704, 337] on div "Lien $14,180.00" at bounding box center [752, 336] width 543 height 32
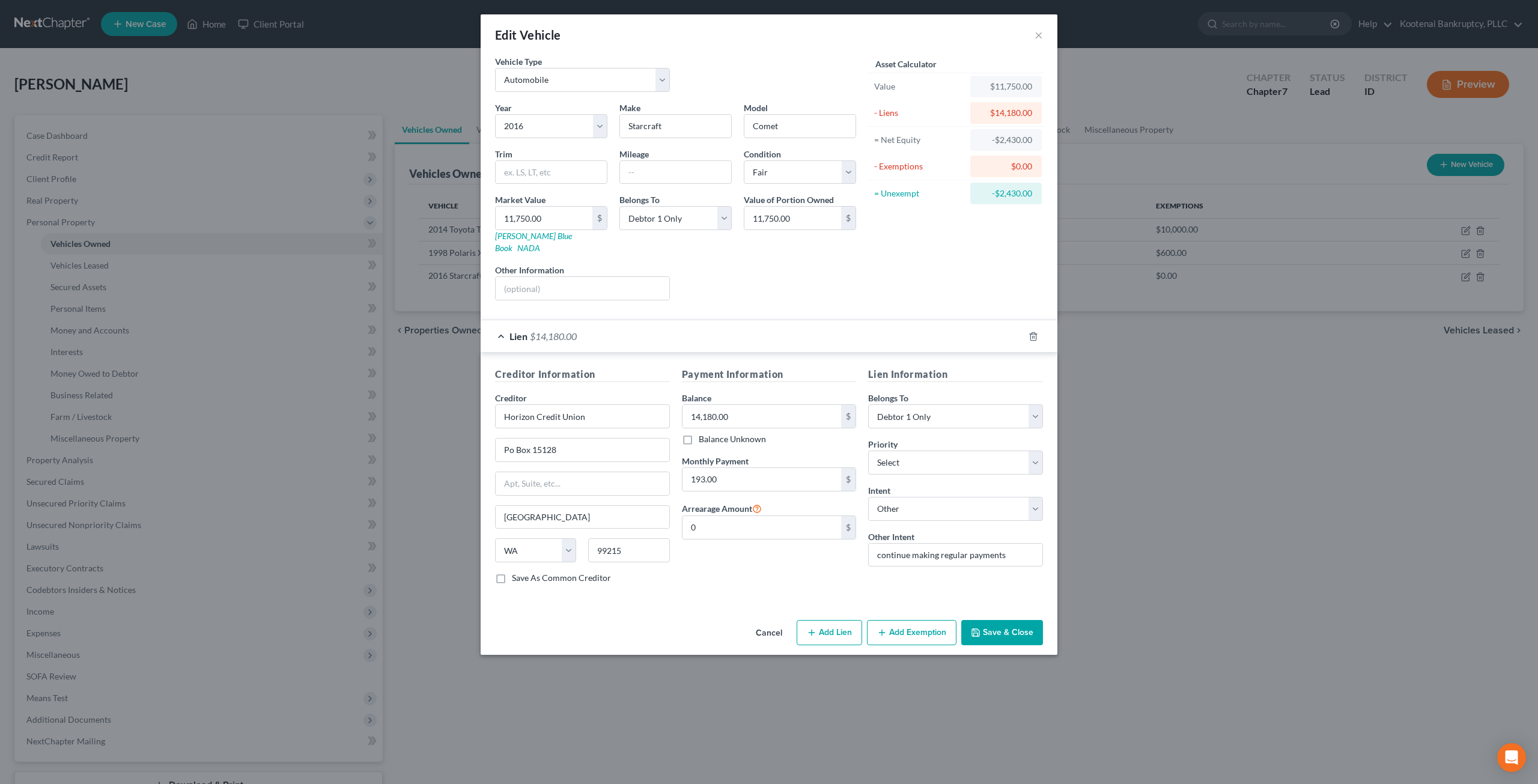
click at [784, 621] on button "Cancel" at bounding box center [768, 633] width 46 height 24
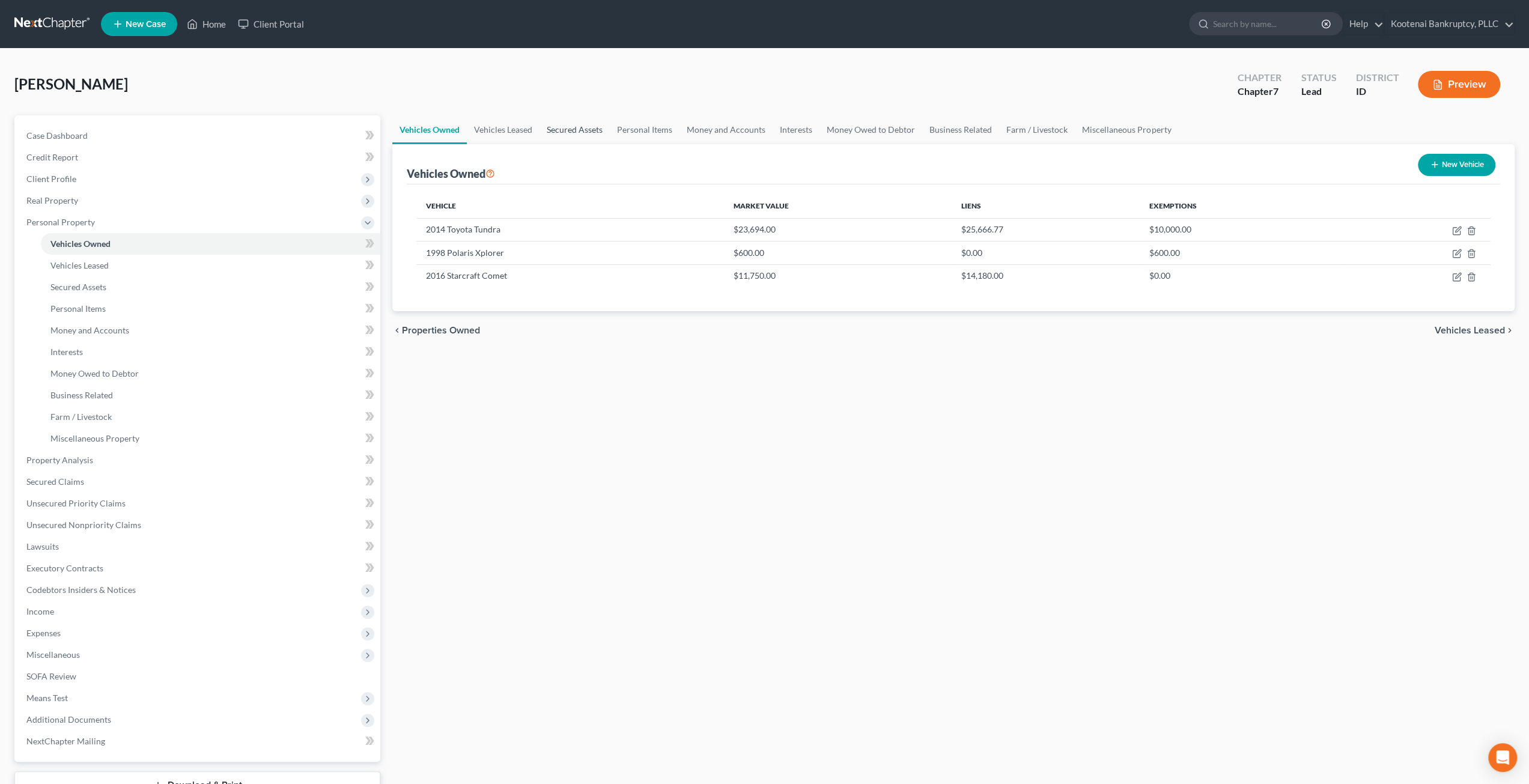
click at [577, 124] on link "Secured Assets" at bounding box center [574, 130] width 70 height 29
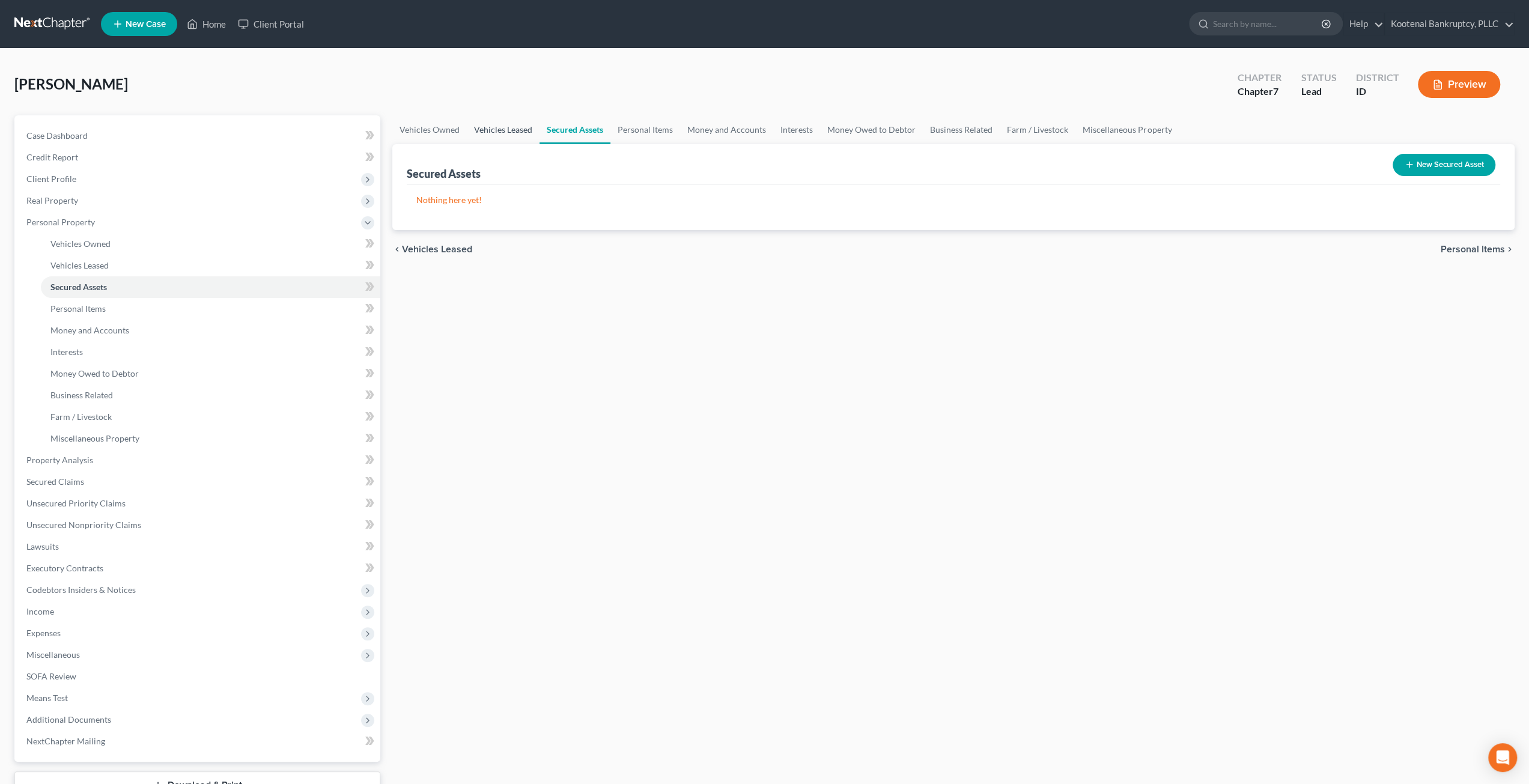
click at [510, 131] on link "Vehicles Leased" at bounding box center [503, 130] width 73 height 29
click at [658, 123] on link "Personal Items" at bounding box center [645, 130] width 70 height 29
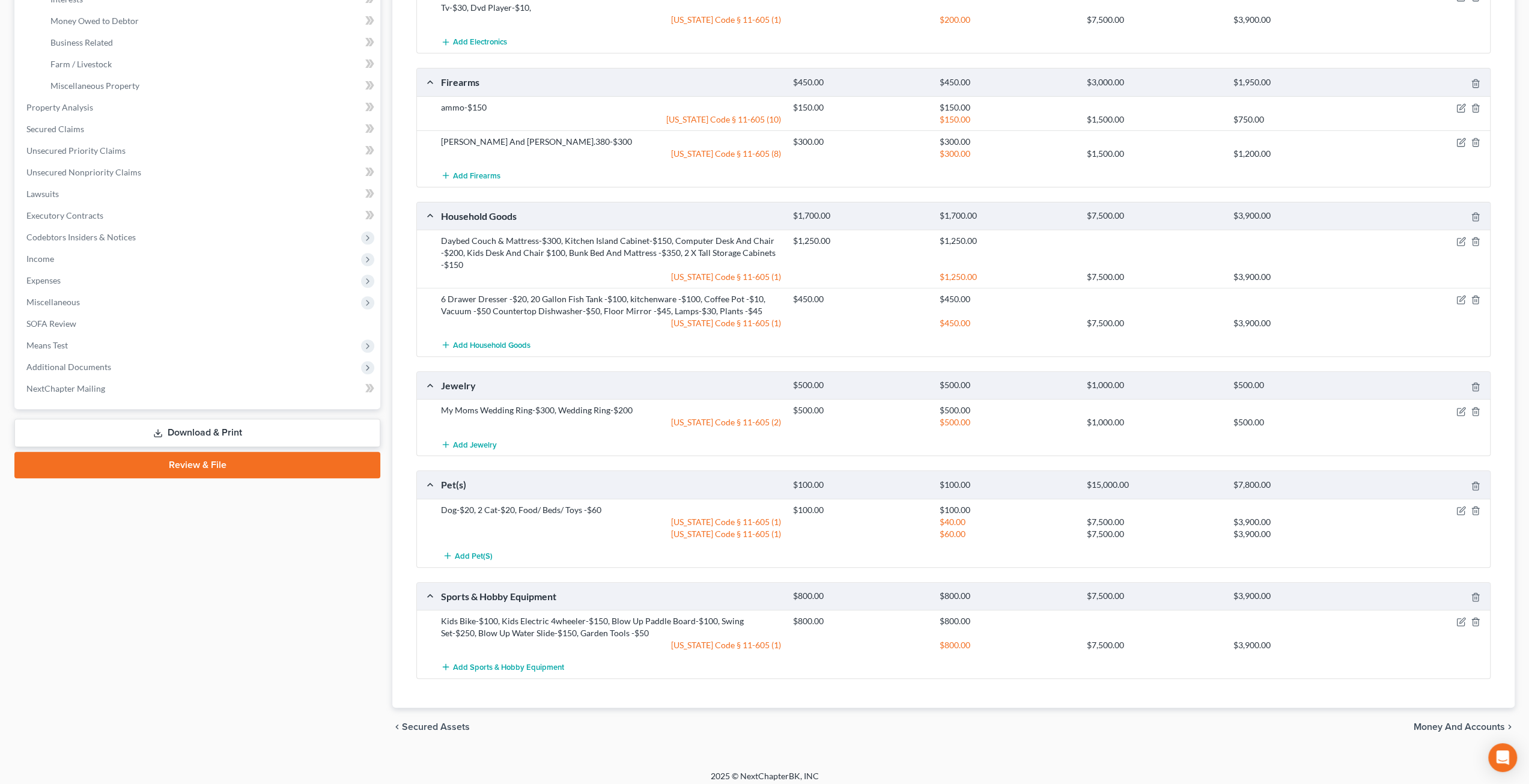
scroll to position [354, 0]
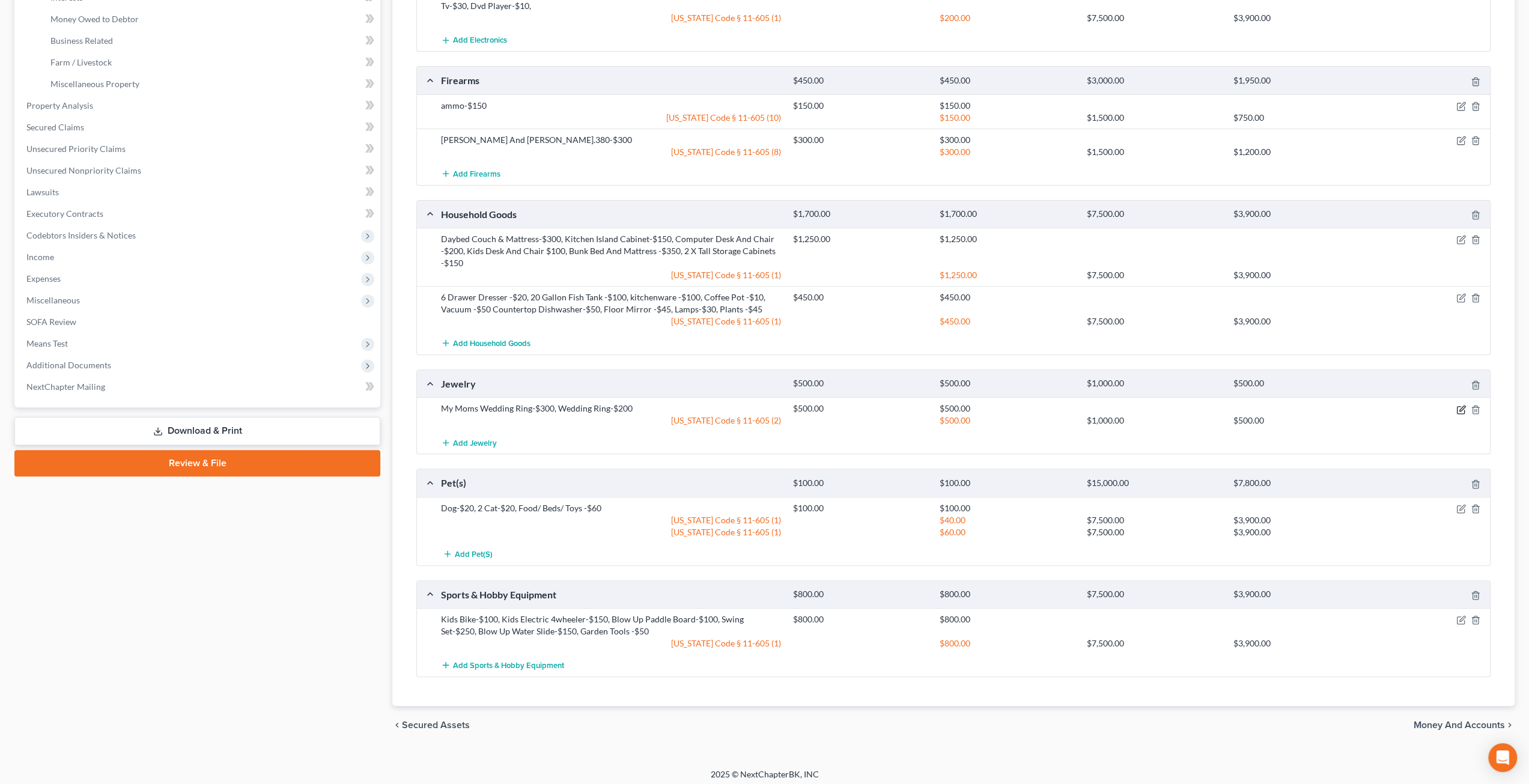
click at [1457, 408] on icon "button" at bounding box center [1460, 409] width 7 height 7
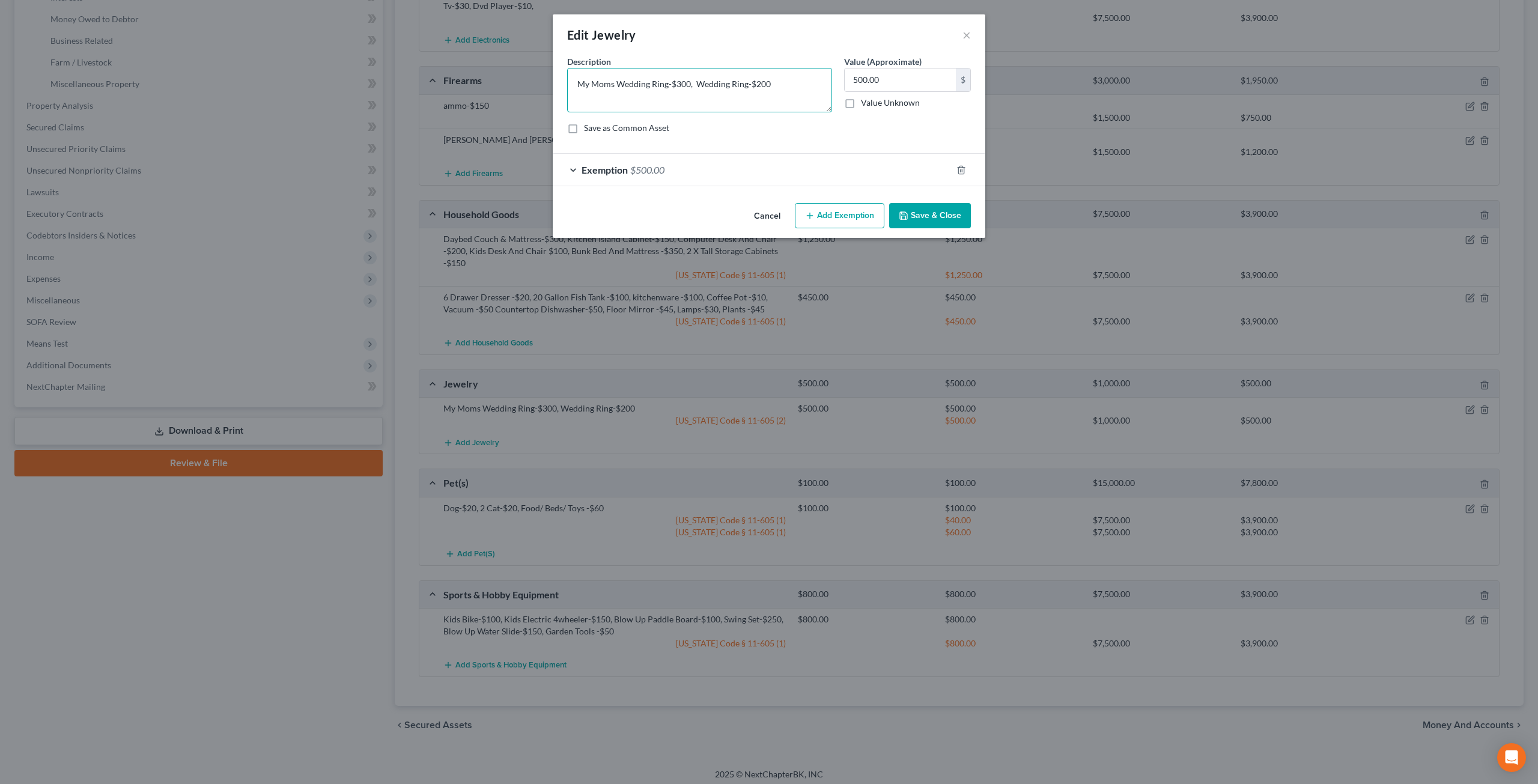
drag, startPoint x: 612, startPoint y: 82, endPoint x: 535, endPoint y: 84, distance: 77.0
click at [535, 84] on div "Edit Jewelry × An exemption set must first be selected from the Filing Informat…" at bounding box center [769, 392] width 1538 height 784
type textarea "Parent's Wedding Ring-$300, Wedding Ring-$200"
click at [939, 211] on button "Save & Close" at bounding box center [930, 216] width 82 height 25
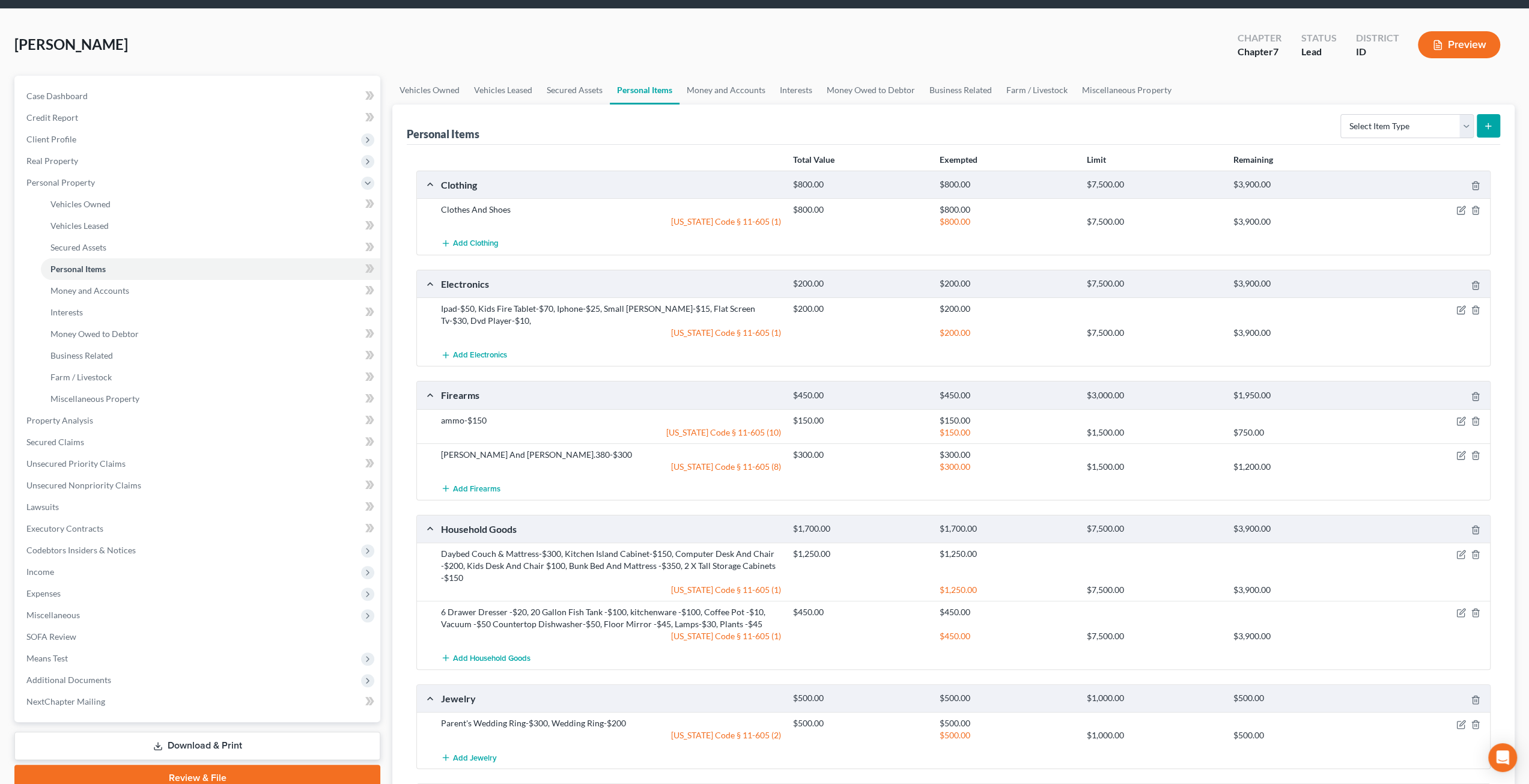
scroll to position [0, 0]
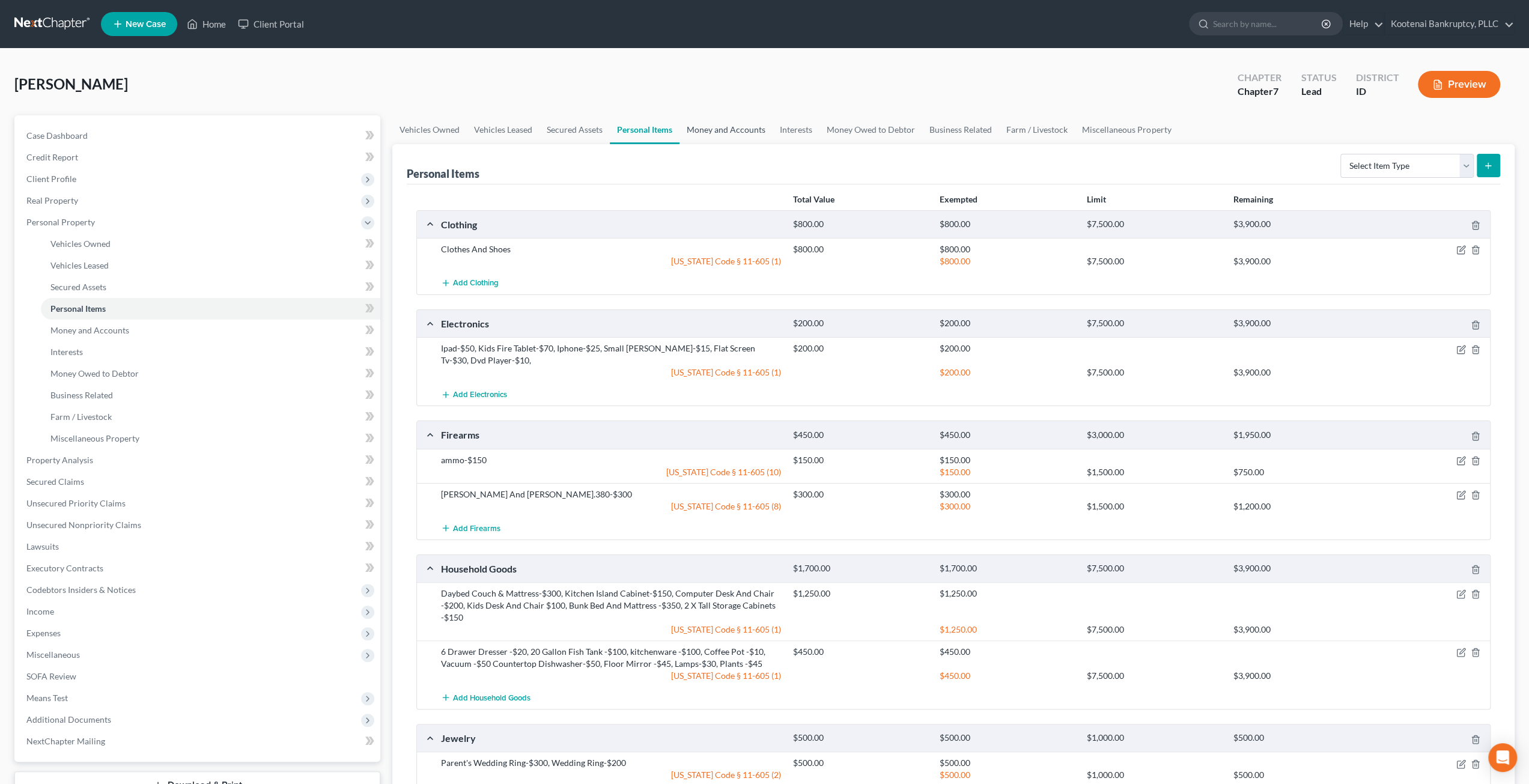
click at [710, 134] on link "Money and Accounts" at bounding box center [726, 130] width 93 height 29
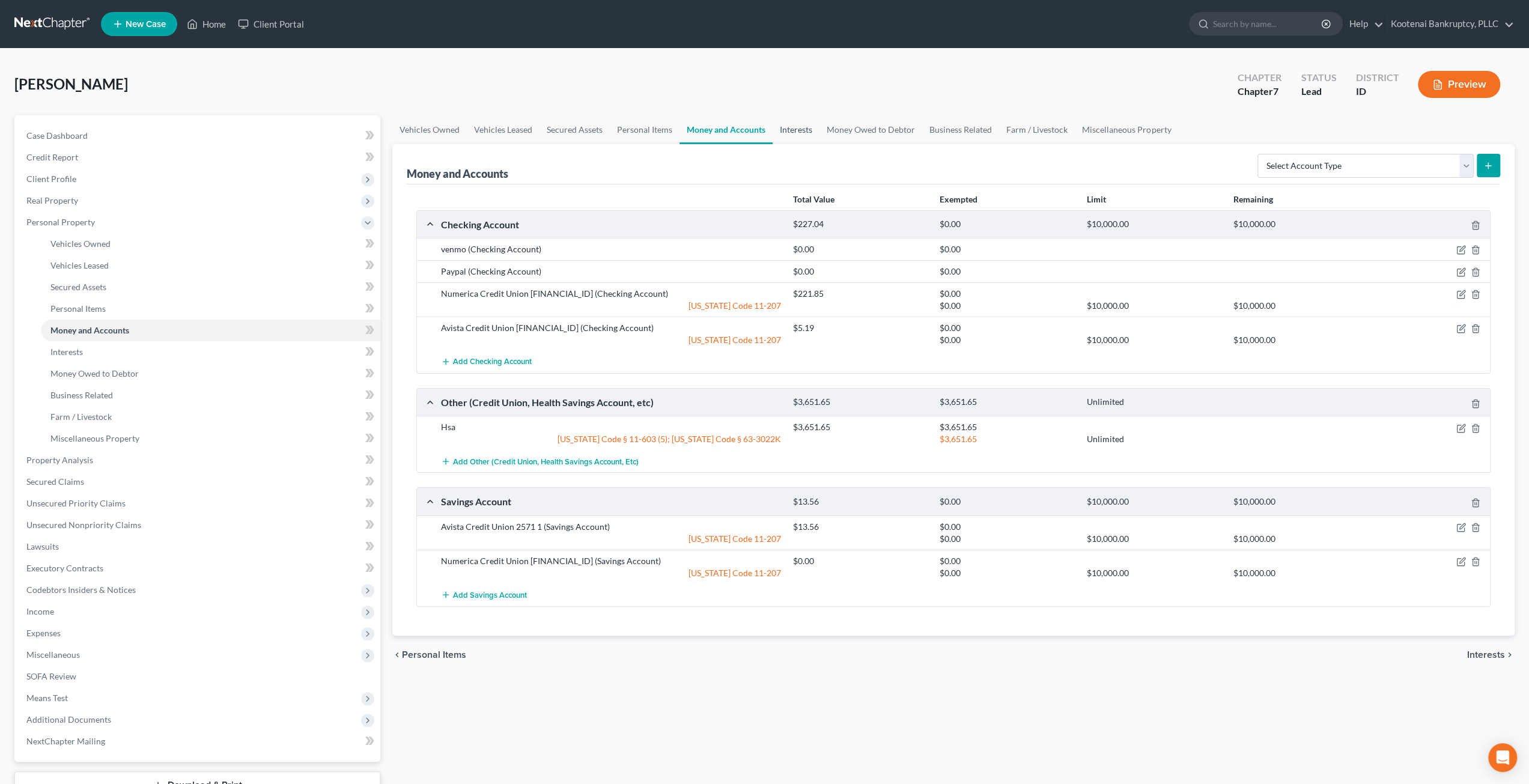
click at [794, 132] on link "Interests" at bounding box center [796, 130] width 47 height 29
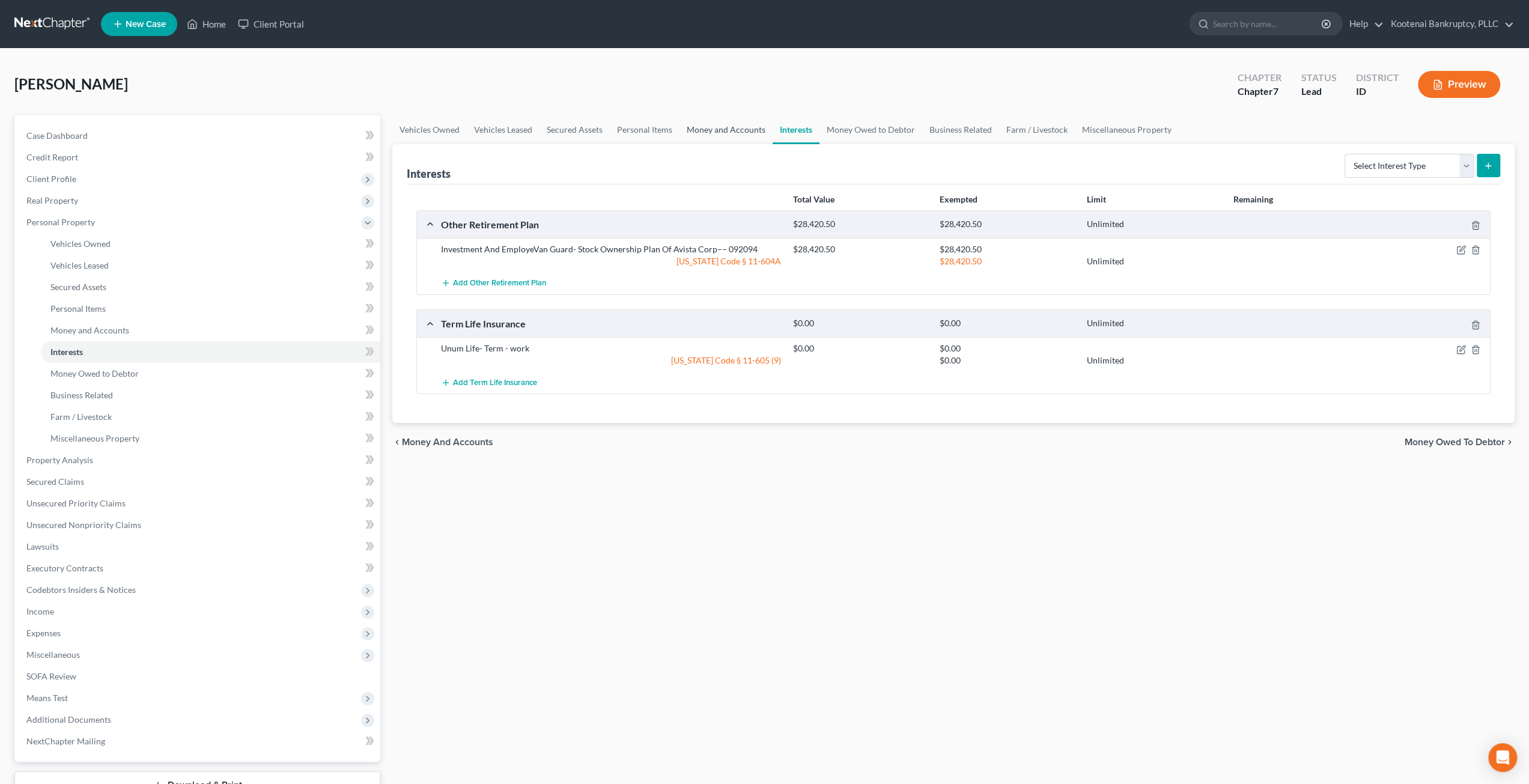
click at [760, 130] on link "Money and Accounts" at bounding box center [726, 130] width 93 height 29
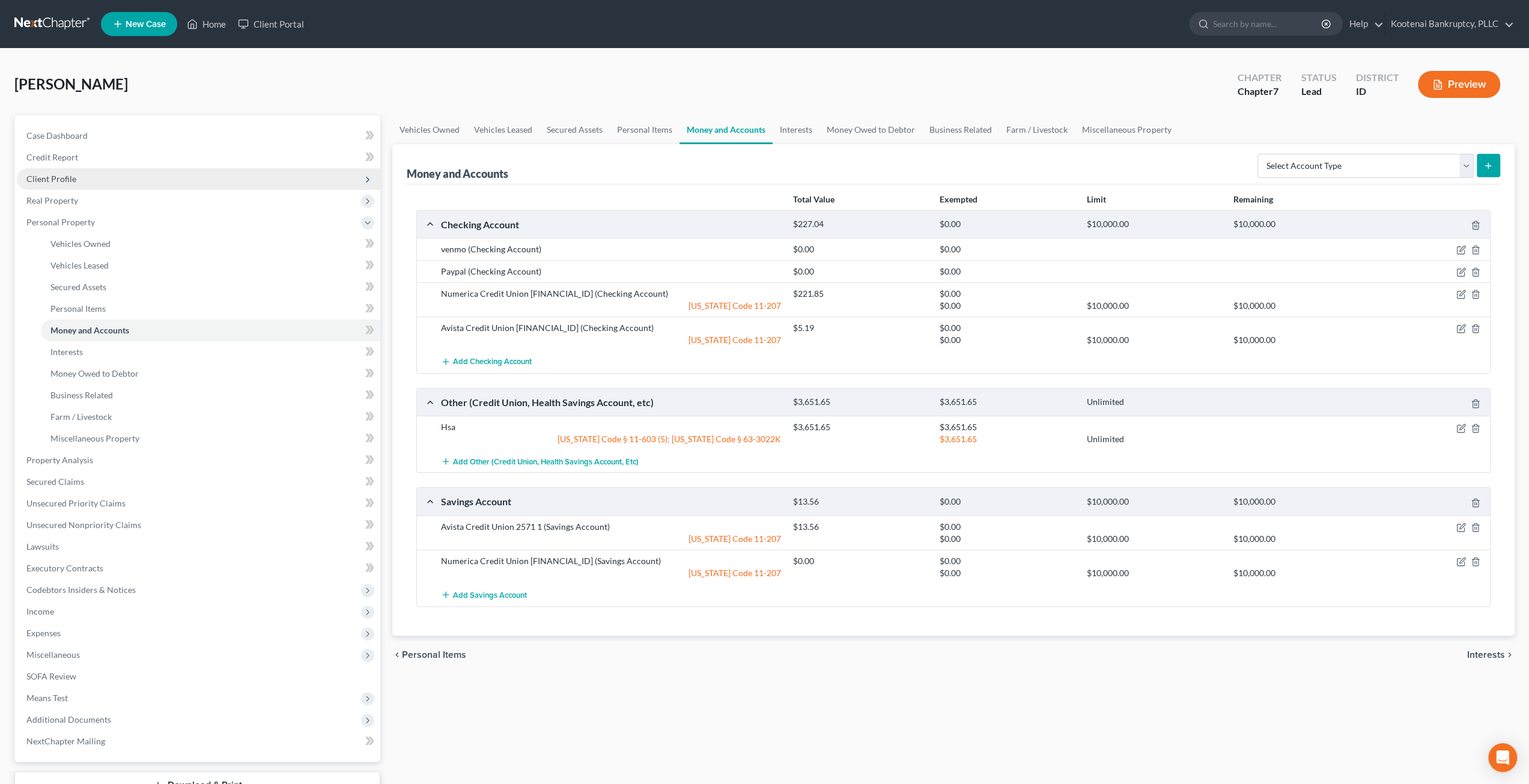
click at [66, 181] on span "Client Profile" at bounding box center [51, 178] width 50 height 10
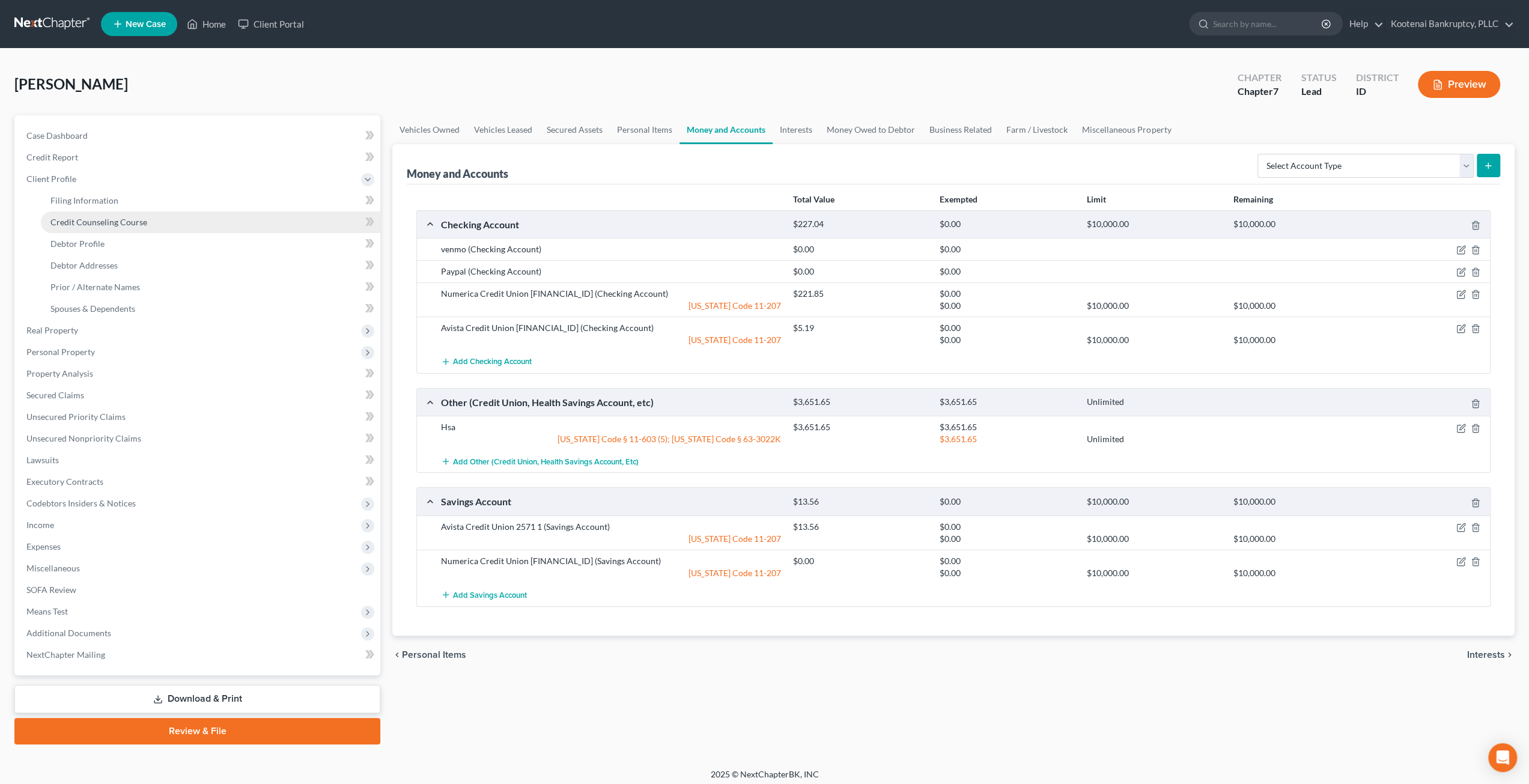
click at [109, 220] on span "Credit Counseling Course" at bounding box center [98, 222] width 97 height 10
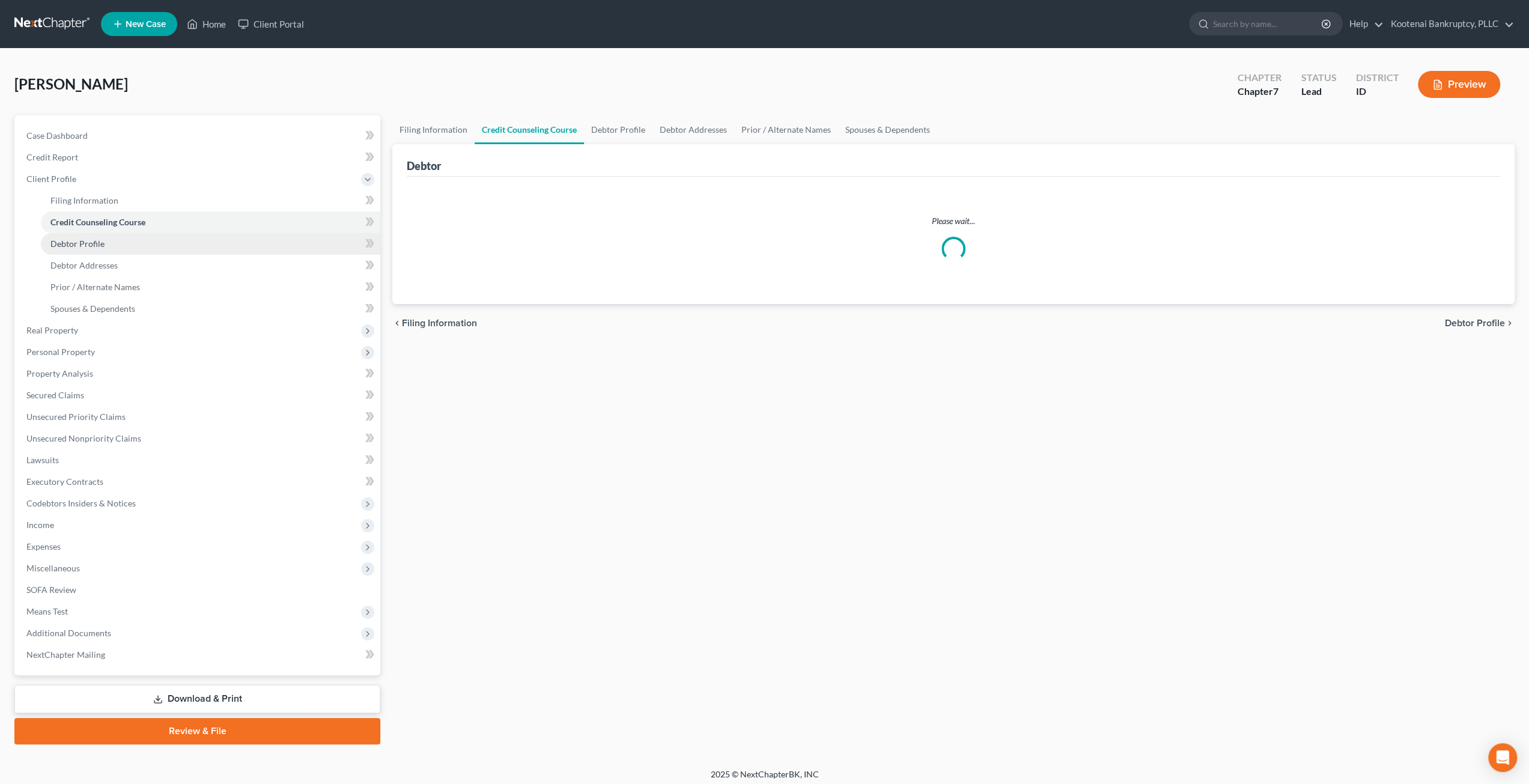
click at [113, 241] on link "Debtor Profile" at bounding box center [211, 244] width 339 height 22
select select "3"
select select "1"
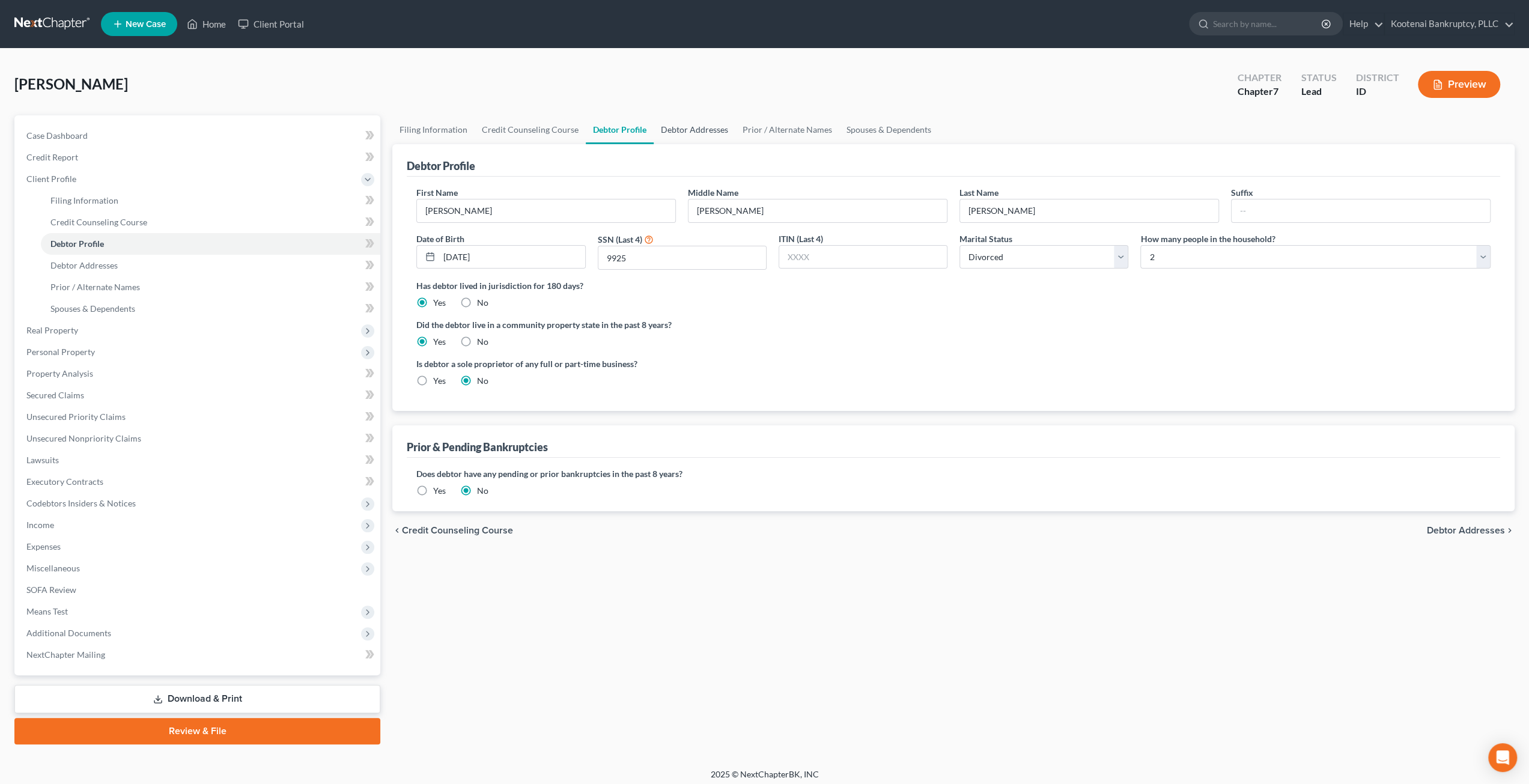
click at [696, 124] on link "Debtor Addresses" at bounding box center [695, 130] width 82 height 29
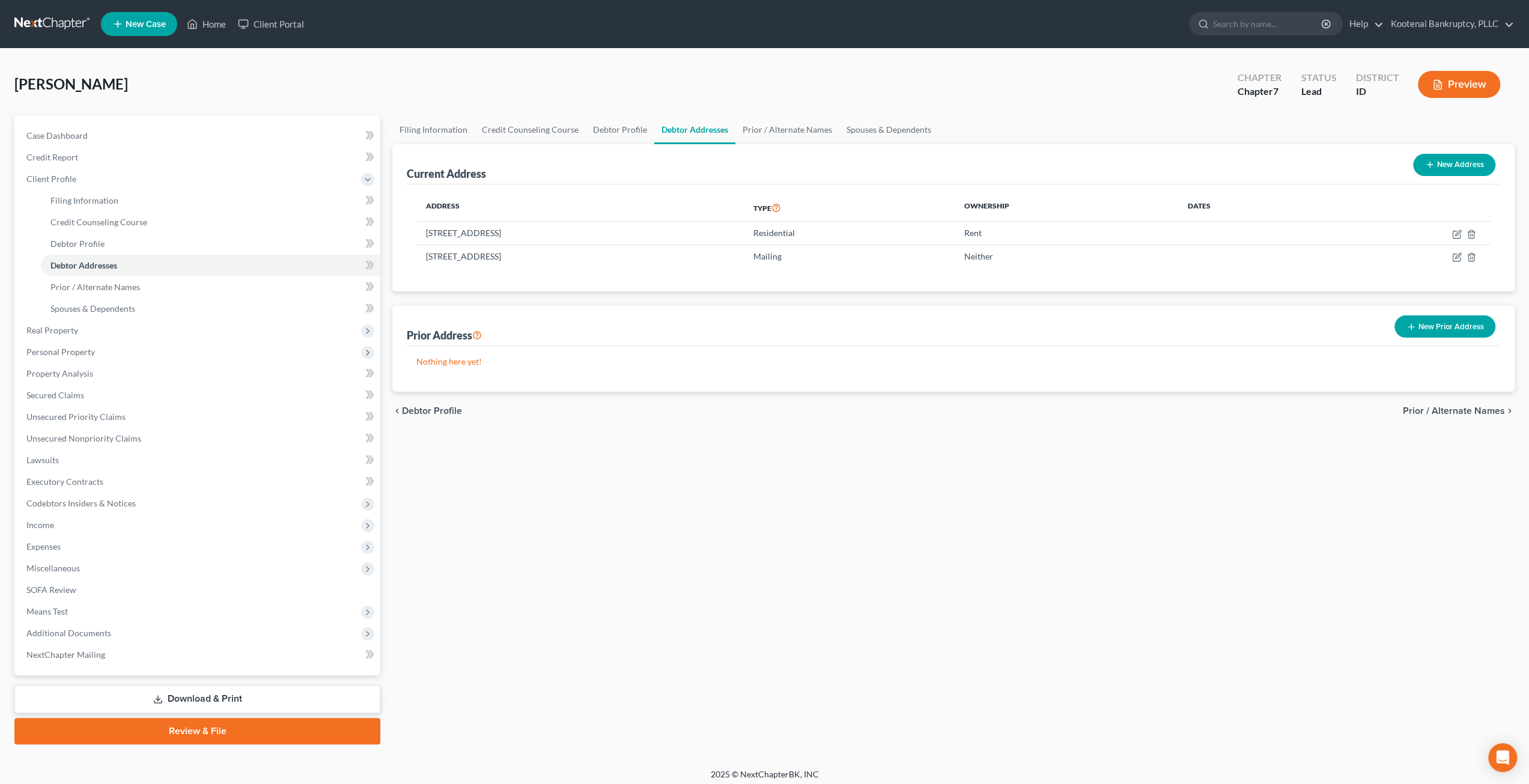
click at [230, 71] on div "[PERSON_NAME] Upgraded Chapter Chapter 7 Status Lead District ID Preview" at bounding box center [765, 89] width 1501 height 52
drag, startPoint x: 782, startPoint y: 140, endPoint x: 834, endPoint y: 137, distance: 52.1
click at [782, 140] on link "Prior / Alternate Names" at bounding box center [787, 130] width 104 height 29
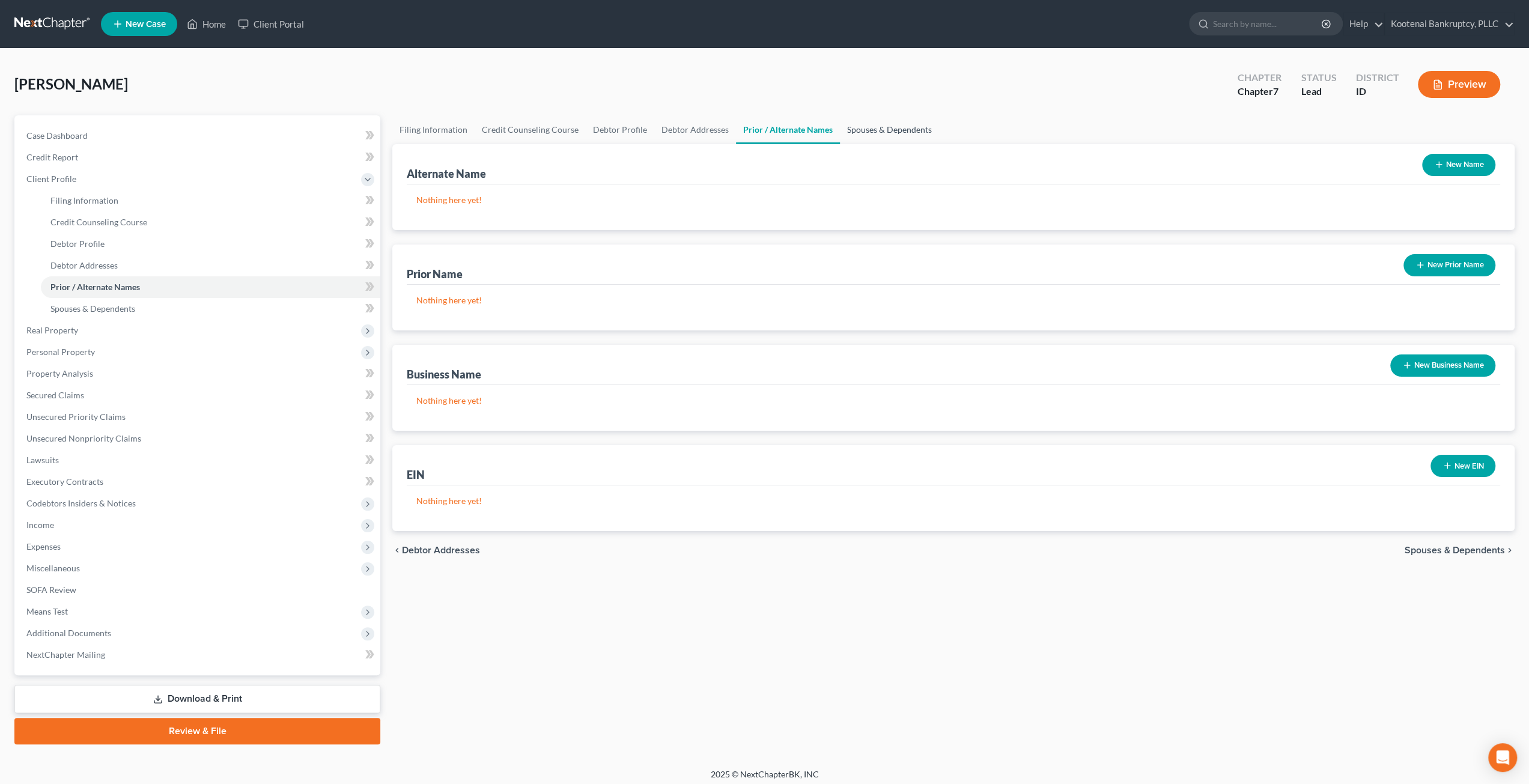
click at [879, 138] on link "Spouses & Dependents" at bounding box center [889, 130] width 99 height 29
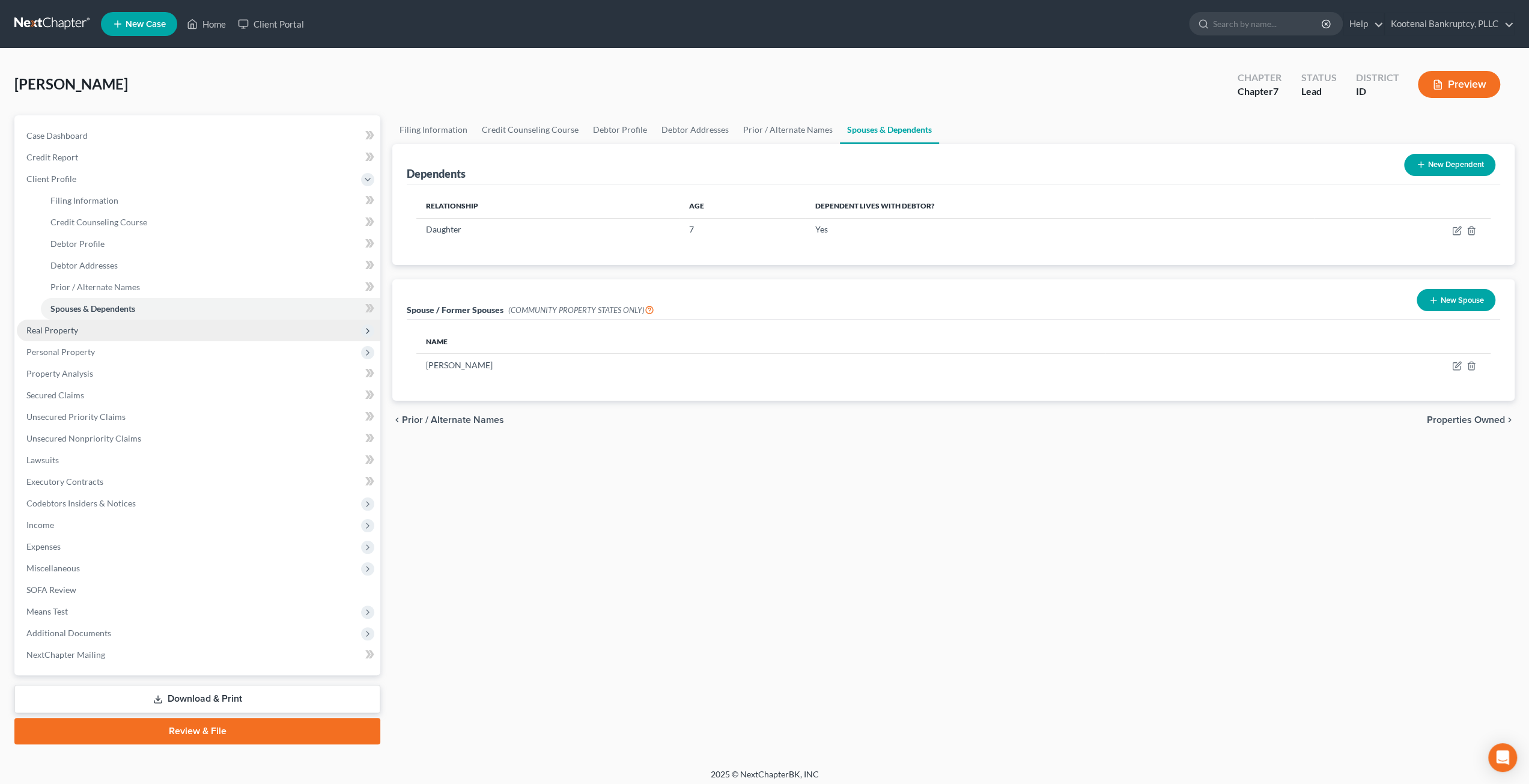
click at [117, 321] on span "Real Property" at bounding box center [198, 330] width 364 height 22
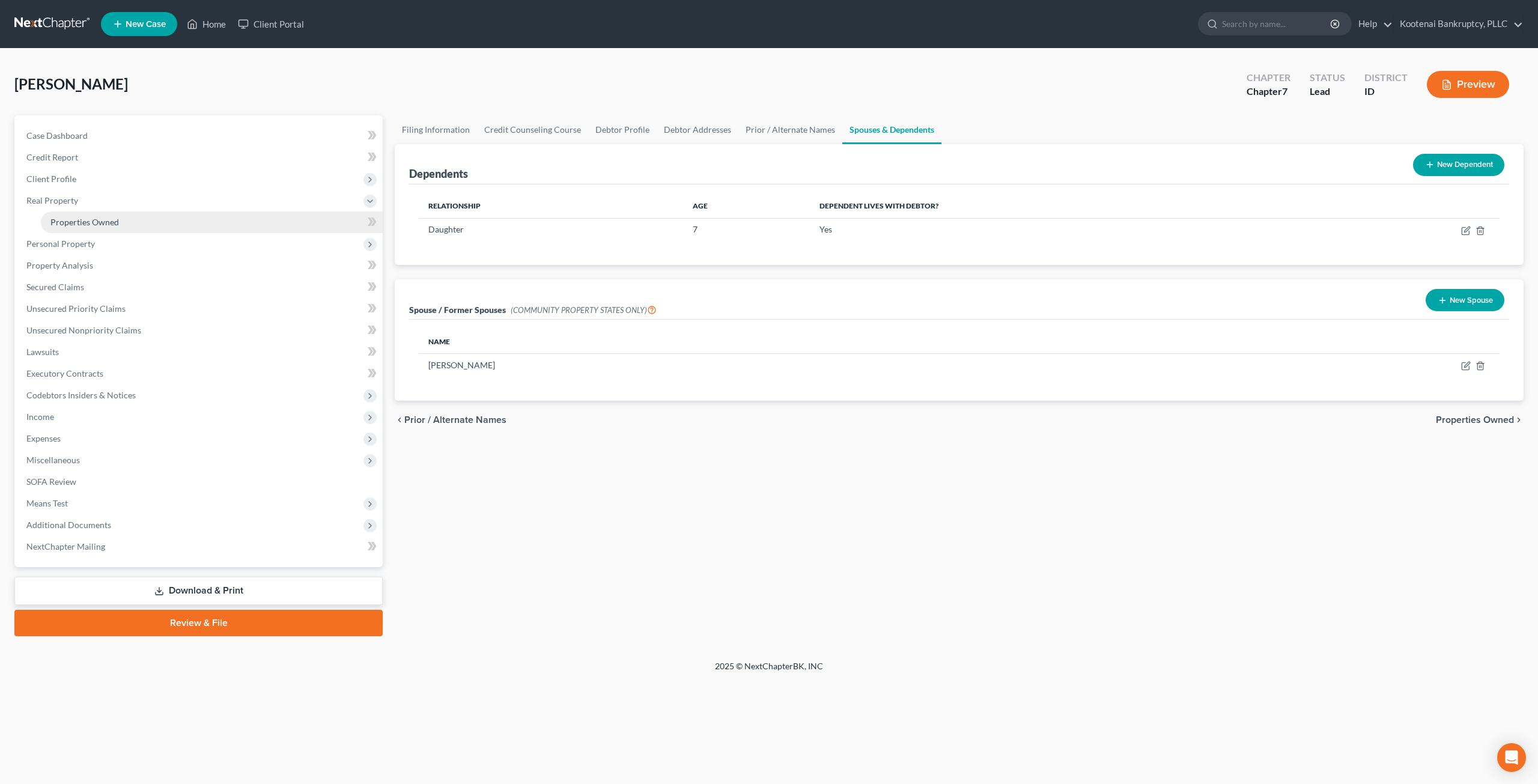
click at [138, 229] on link "Properties Owned" at bounding box center [212, 222] width 342 height 22
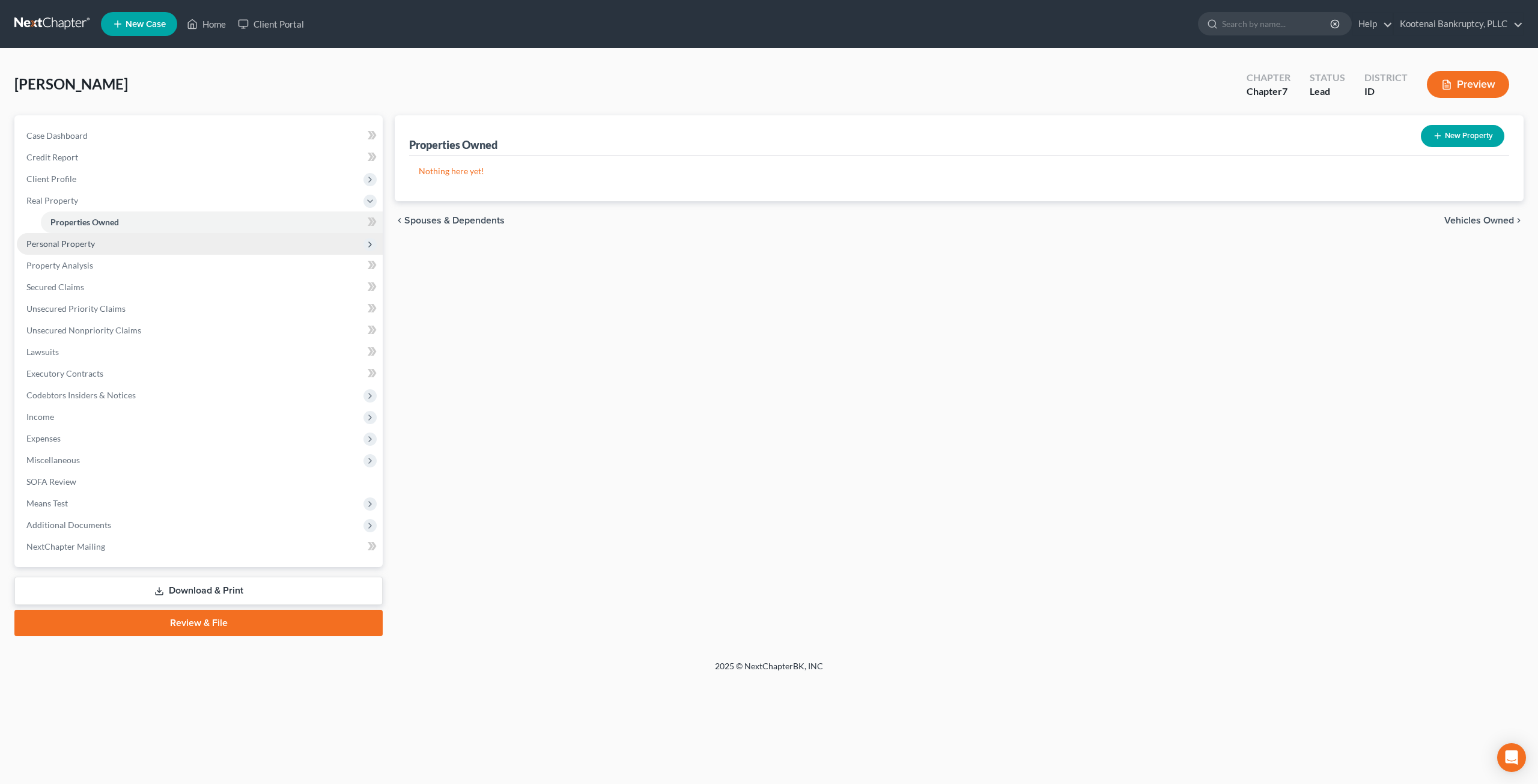
click at [147, 244] on span "Personal Property" at bounding box center [199, 244] width 366 height 22
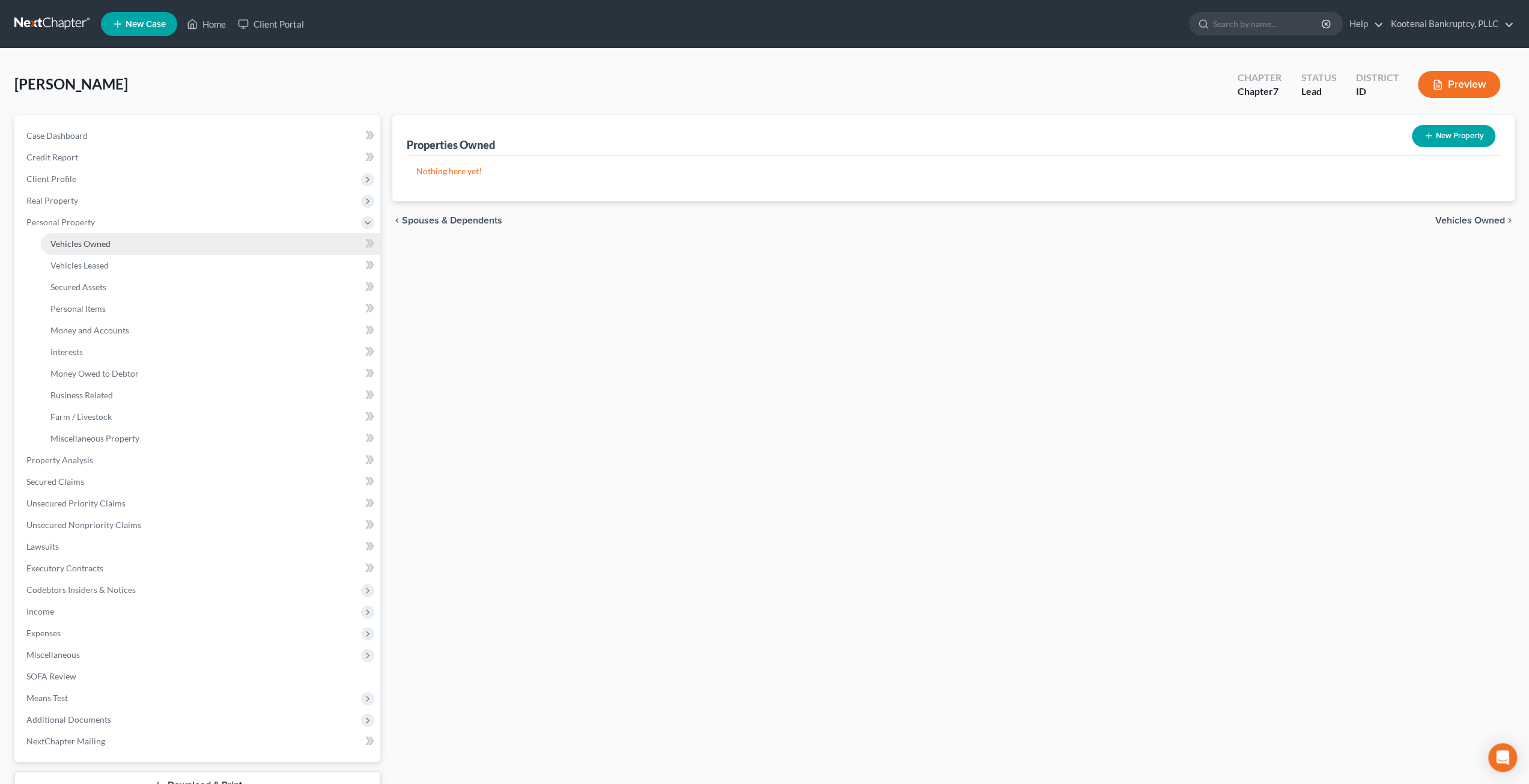
click at [155, 242] on link "Vehicles Owned" at bounding box center [211, 244] width 339 height 22
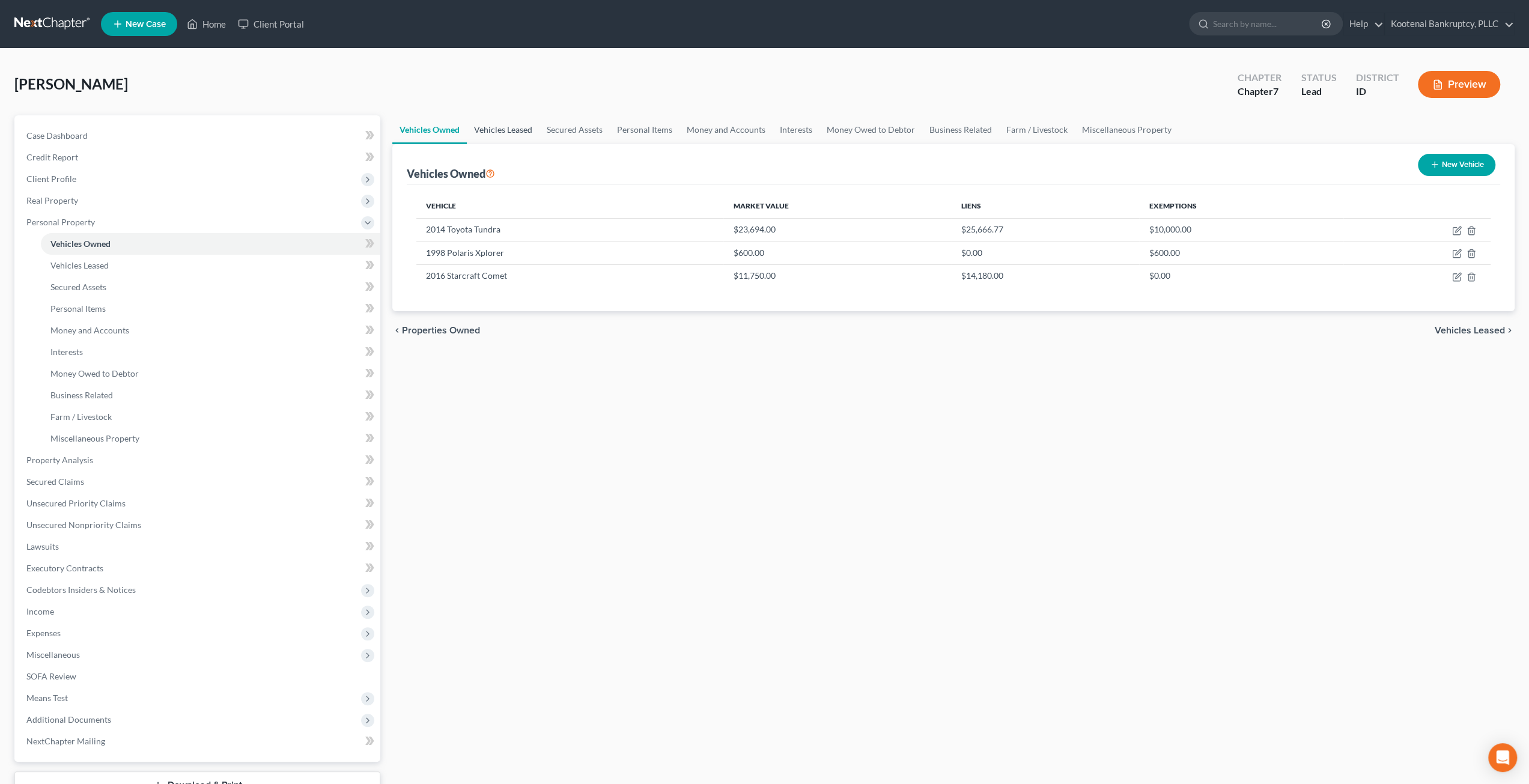
click at [508, 123] on link "Vehicles Leased" at bounding box center [503, 130] width 73 height 29
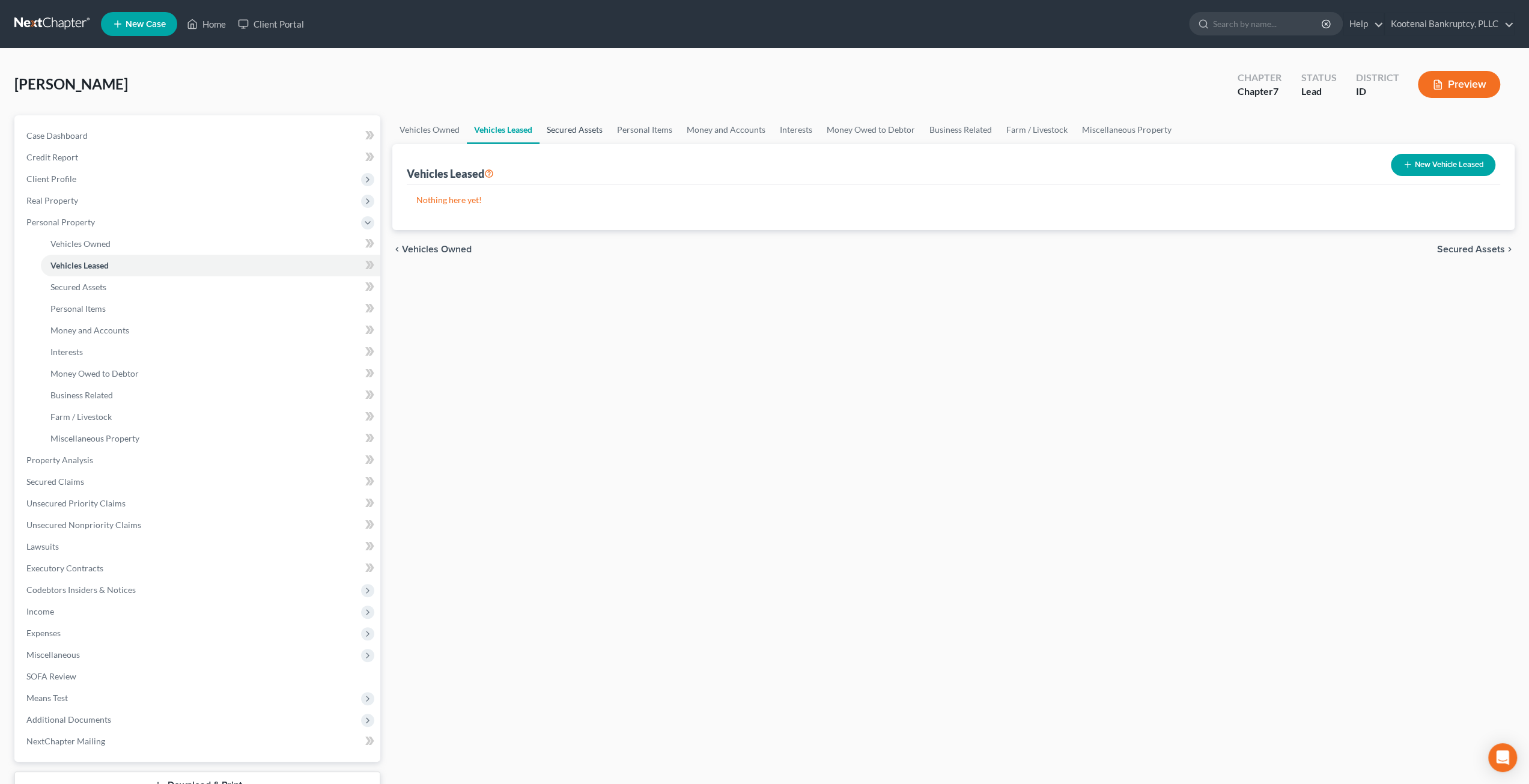
click at [592, 129] on link "Secured Assets" at bounding box center [574, 130] width 70 height 29
click at [680, 133] on link "Money and Accounts" at bounding box center [726, 130] width 93 height 29
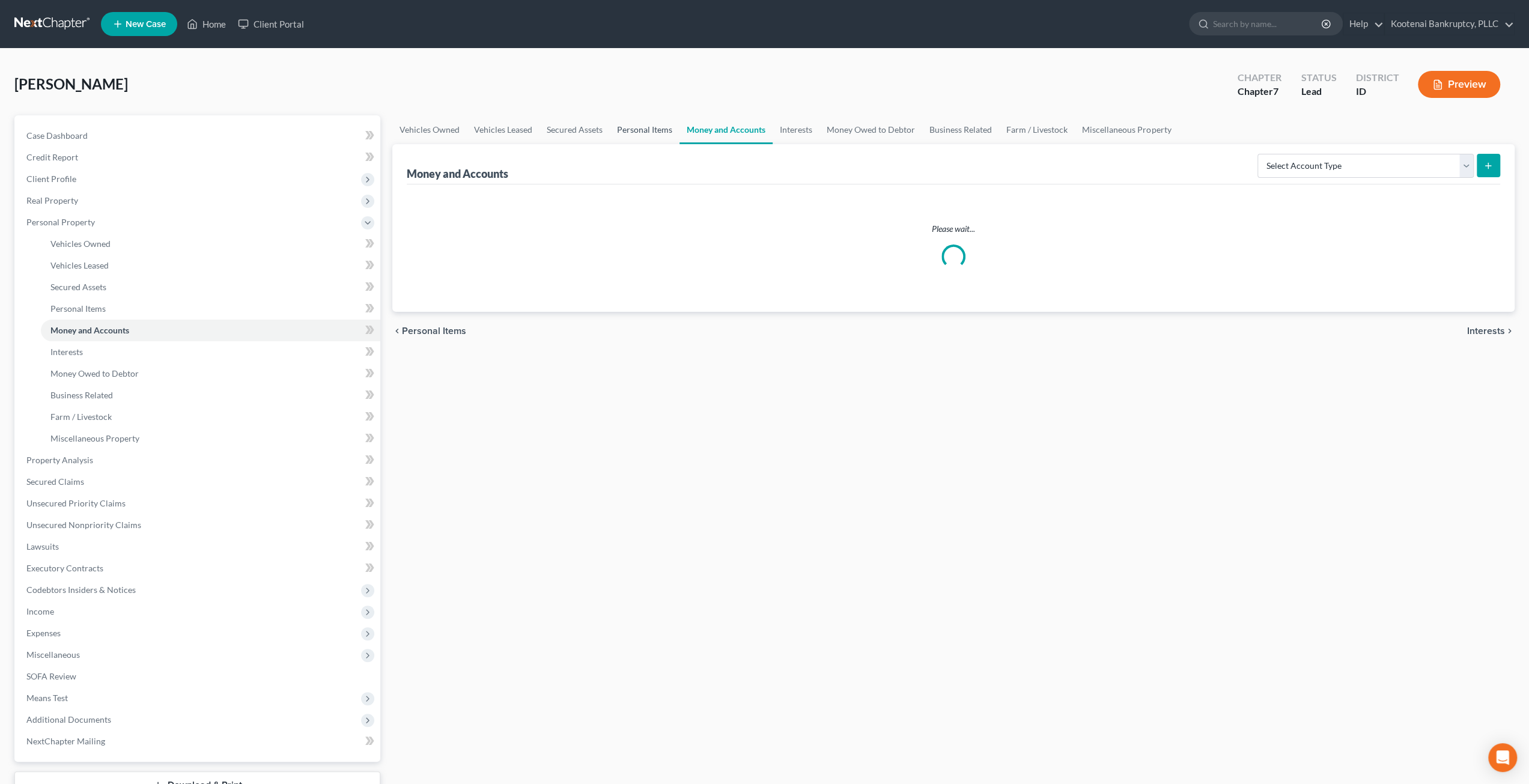
click at [658, 133] on link "Personal Items" at bounding box center [645, 130] width 70 height 29
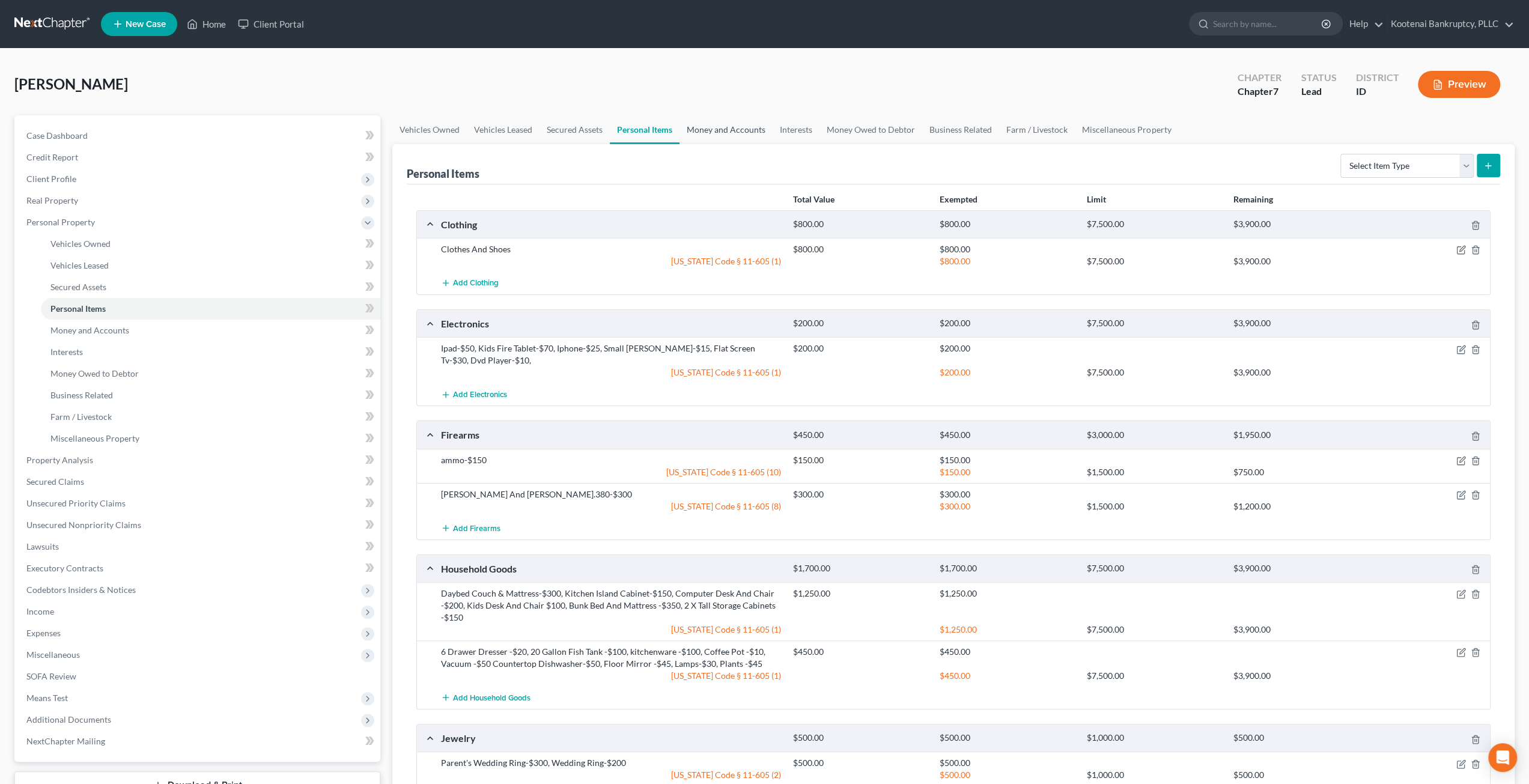
click at [730, 133] on link "Money and Accounts" at bounding box center [726, 130] width 93 height 29
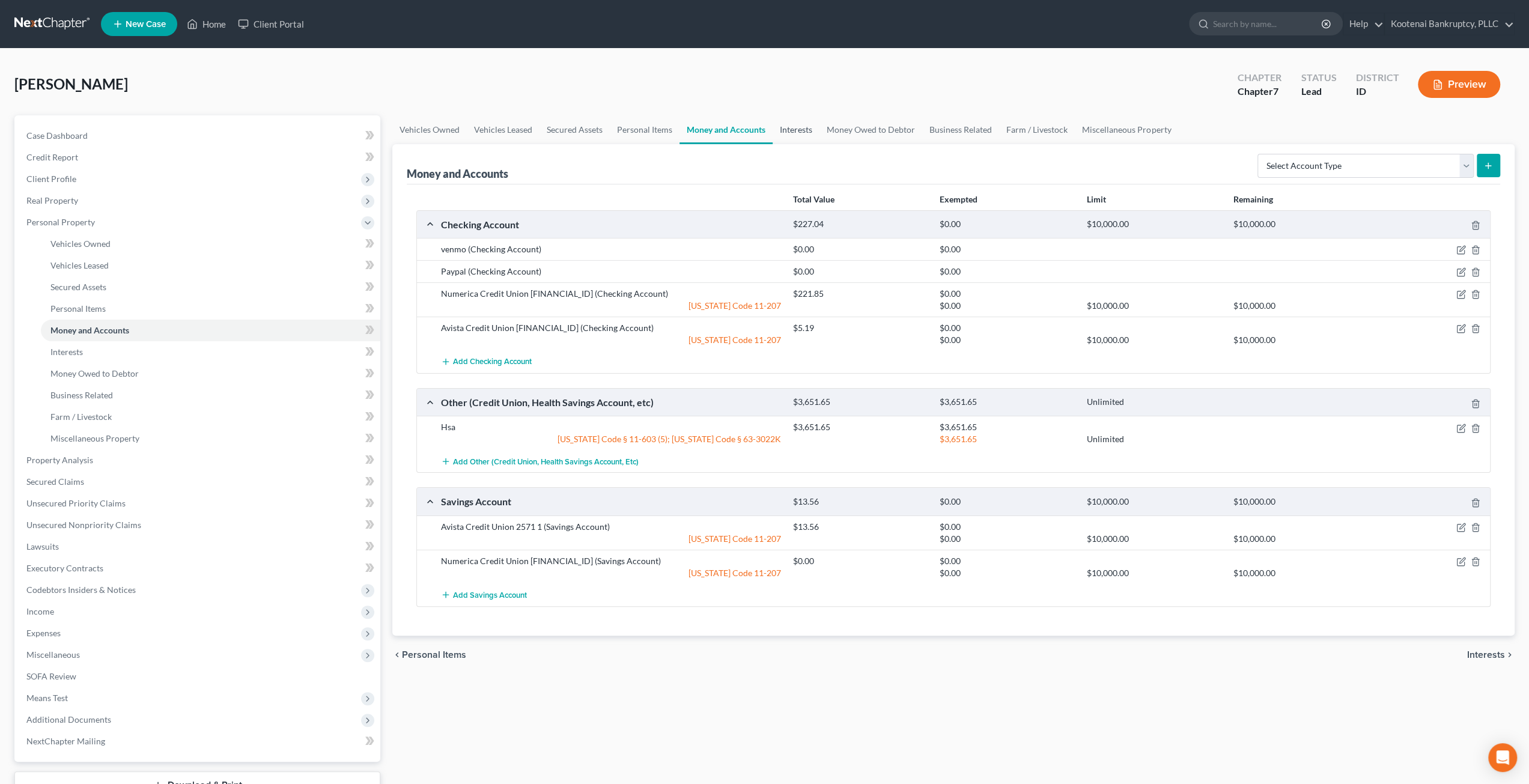
click at [801, 131] on link "Interests" at bounding box center [796, 130] width 47 height 29
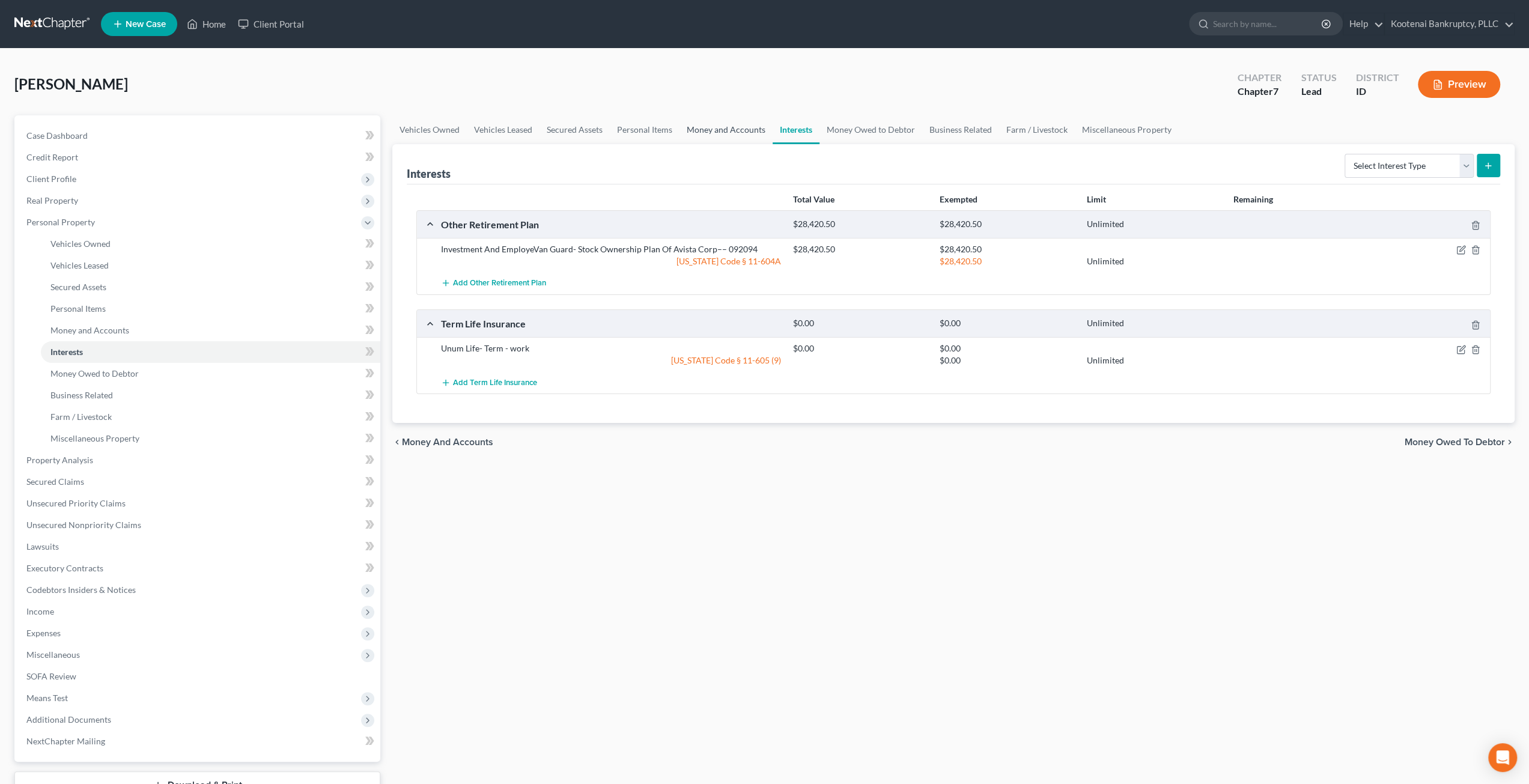
click at [756, 129] on link "Money and Accounts" at bounding box center [726, 130] width 93 height 29
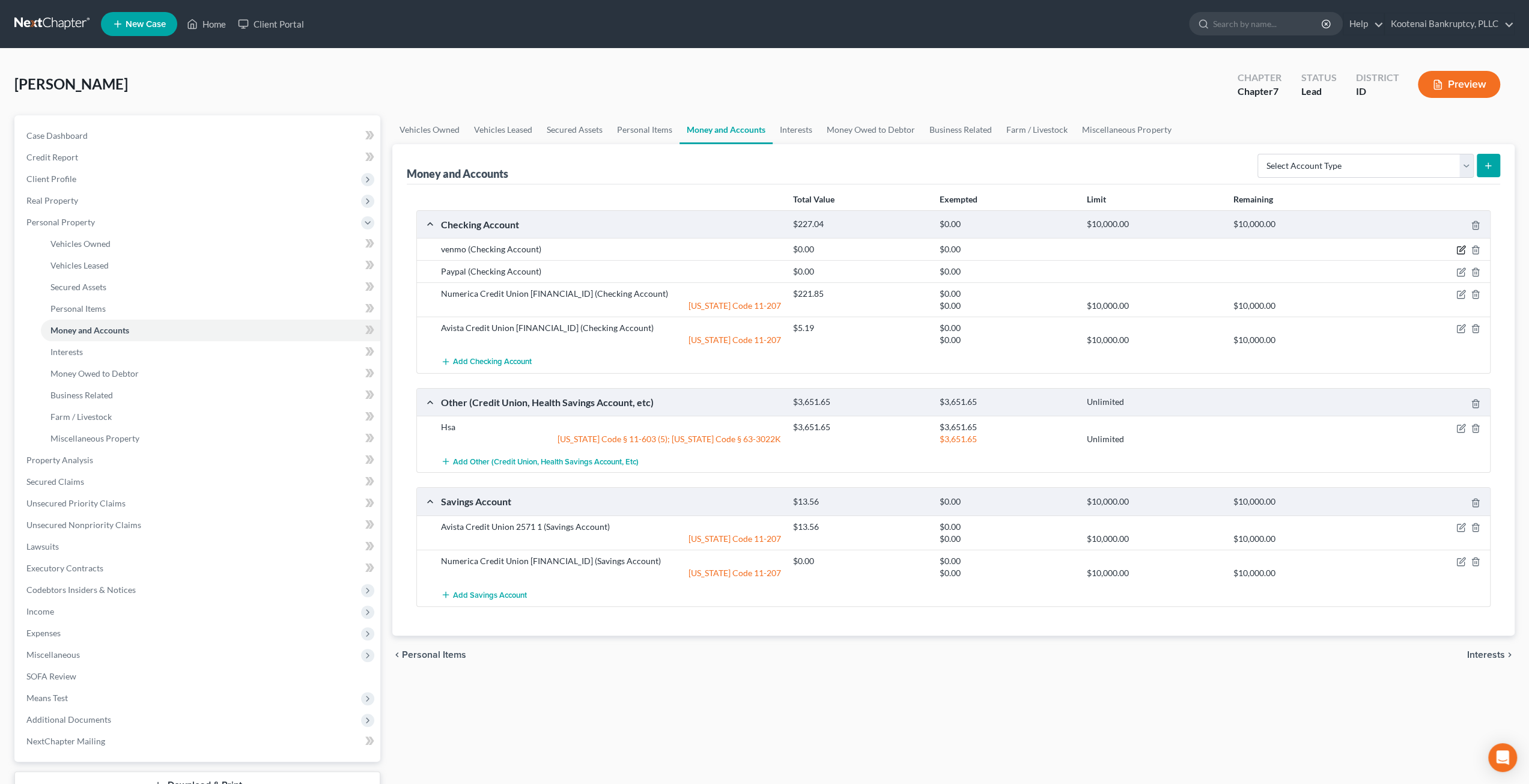
click at [1457, 249] on icon "button" at bounding box center [1460, 250] width 7 height 7
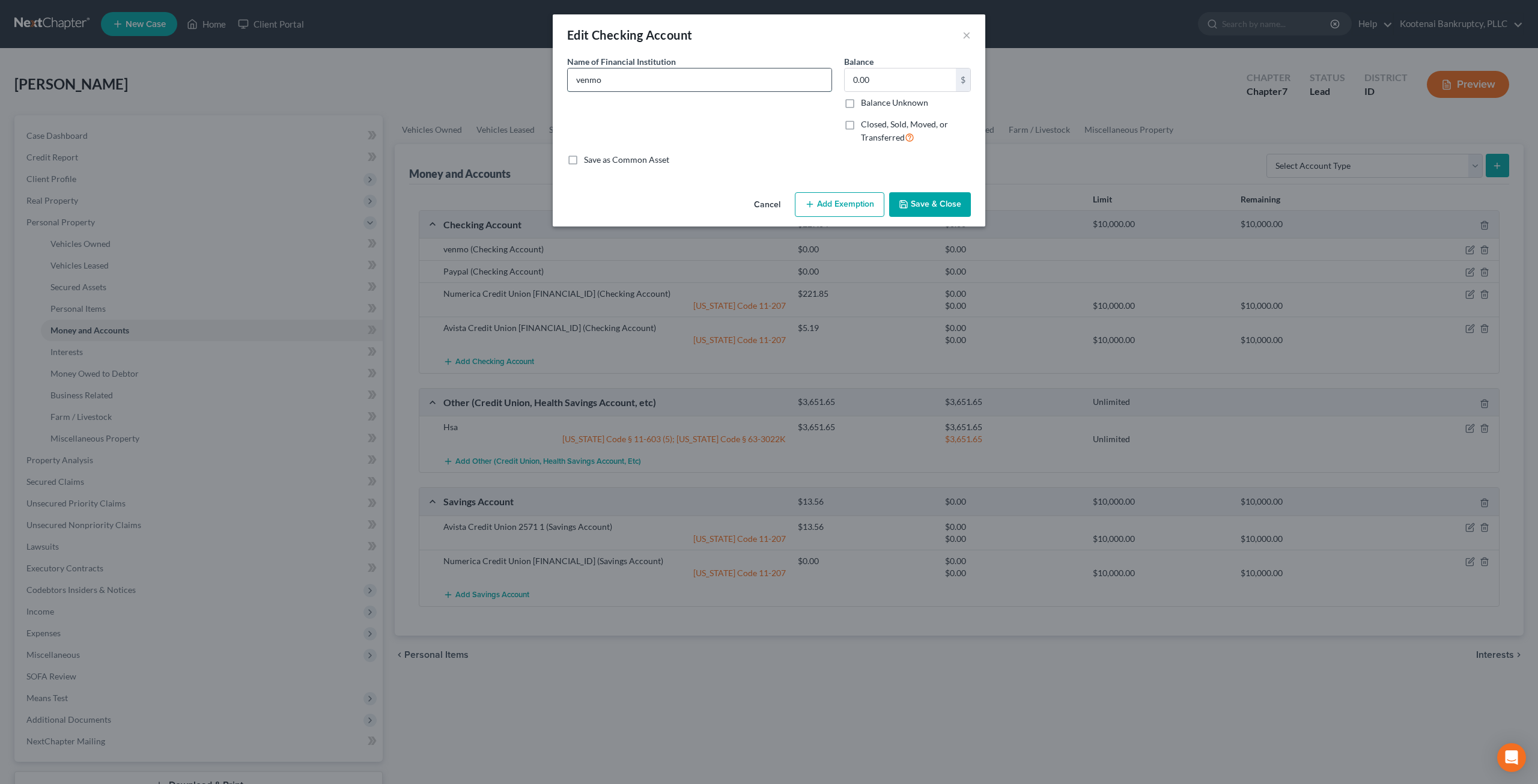
click at [582, 79] on input "venmo" at bounding box center [700, 80] width 264 height 23
type input "Venmo"
click at [925, 211] on button "Save & Close" at bounding box center [930, 205] width 82 height 25
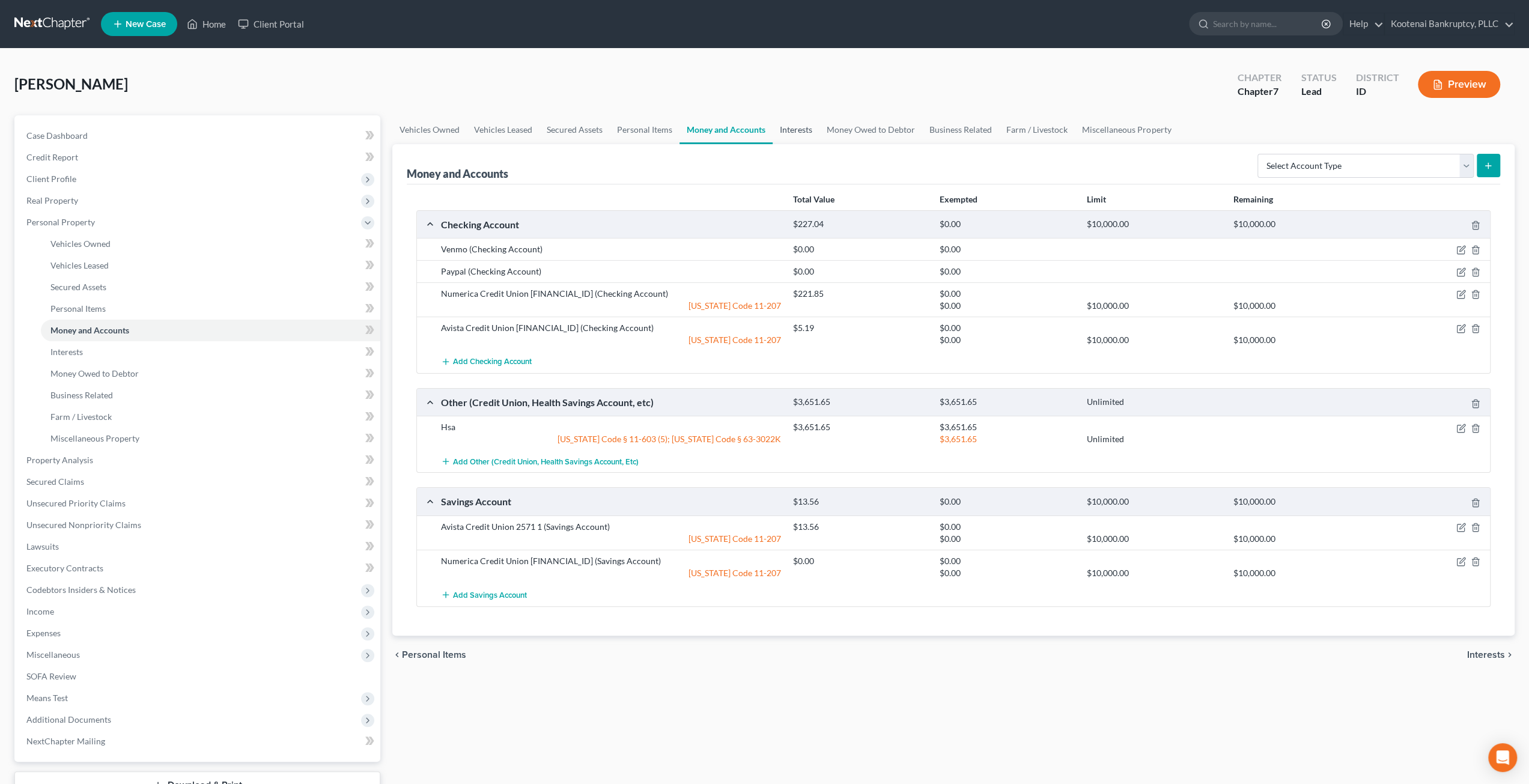
click at [785, 127] on link "Interests" at bounding box center [796, 130] width 47 height 29
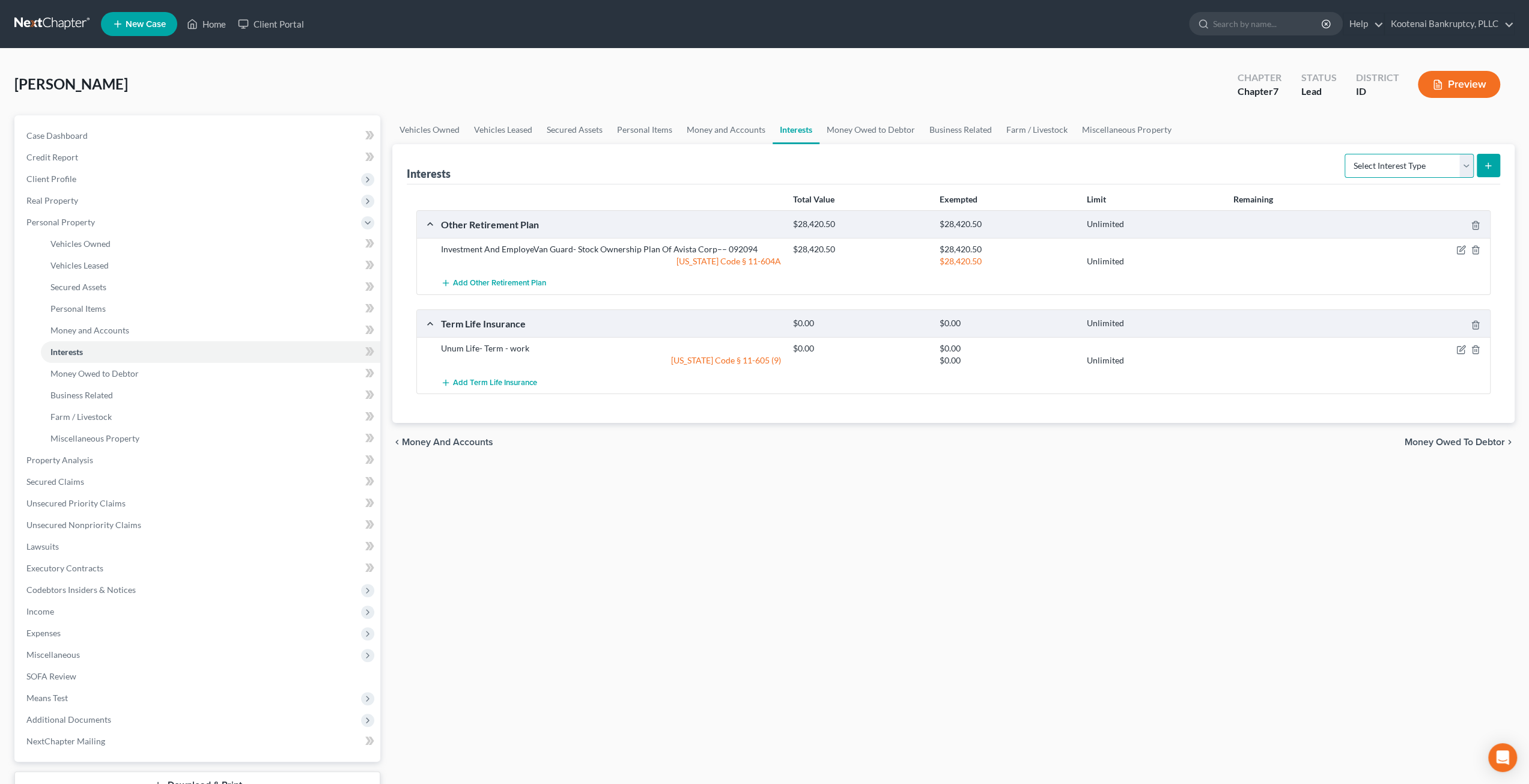
click at [1424, 169] on select "Select Interest Type 401K Annuity Bond Education IRA Government Bond Government…" at bounding box center [1410, 166] width 129 height 24
click at [1462, 245] on icon "button" at bounding box center [1461, 249] width 10 height 10
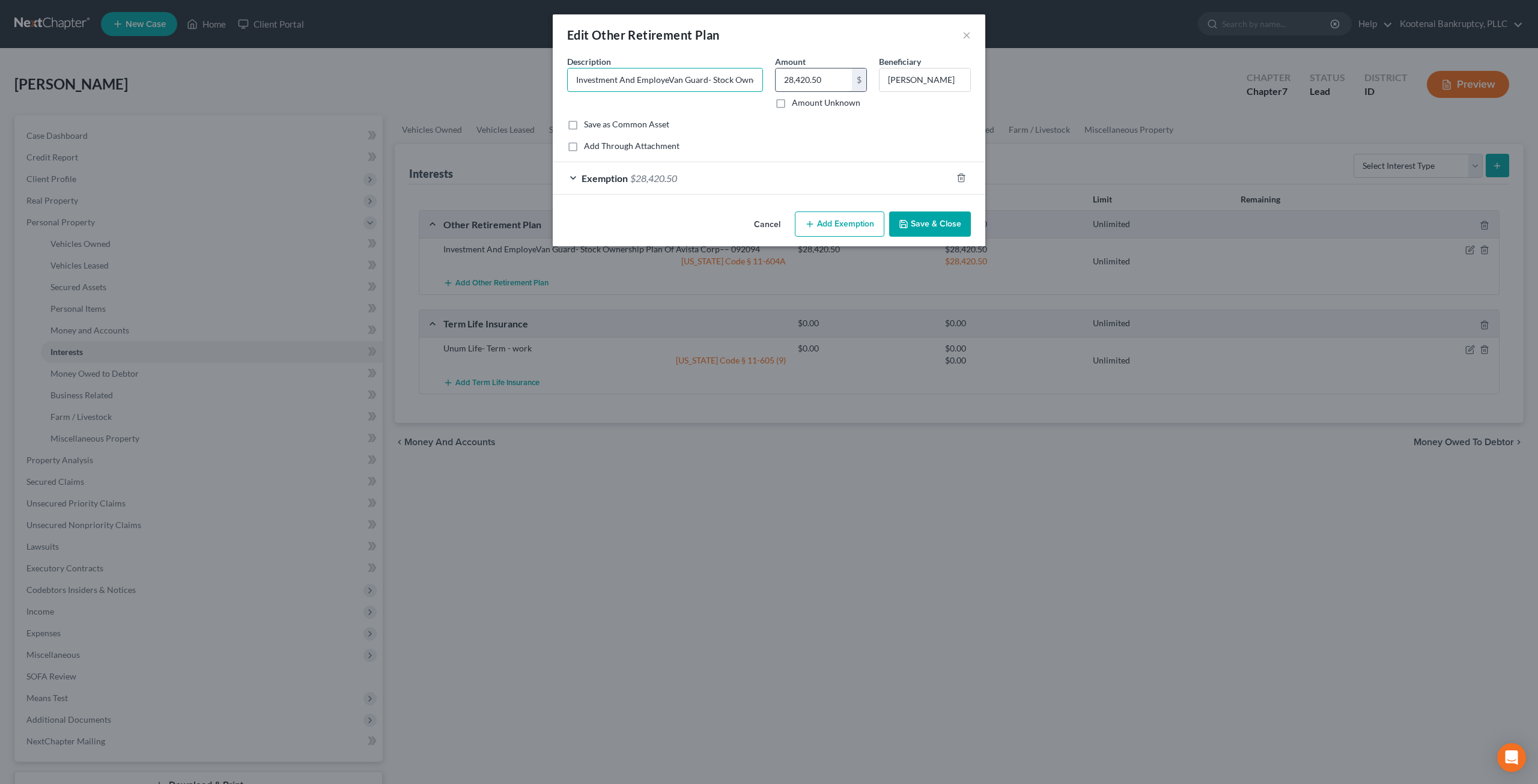
scroll to position [0, 133]
drag, startPoint x: 576, startPoint y: 77, endPoint x: 715, endPoint y: 84, distance: 139.2
click at [715, 84] on input "Investment And EmployeVan Guard- Stock Ownership Plan Of Avista Corp–– 092094" at bounding box center [665, 80] width 195 height 23
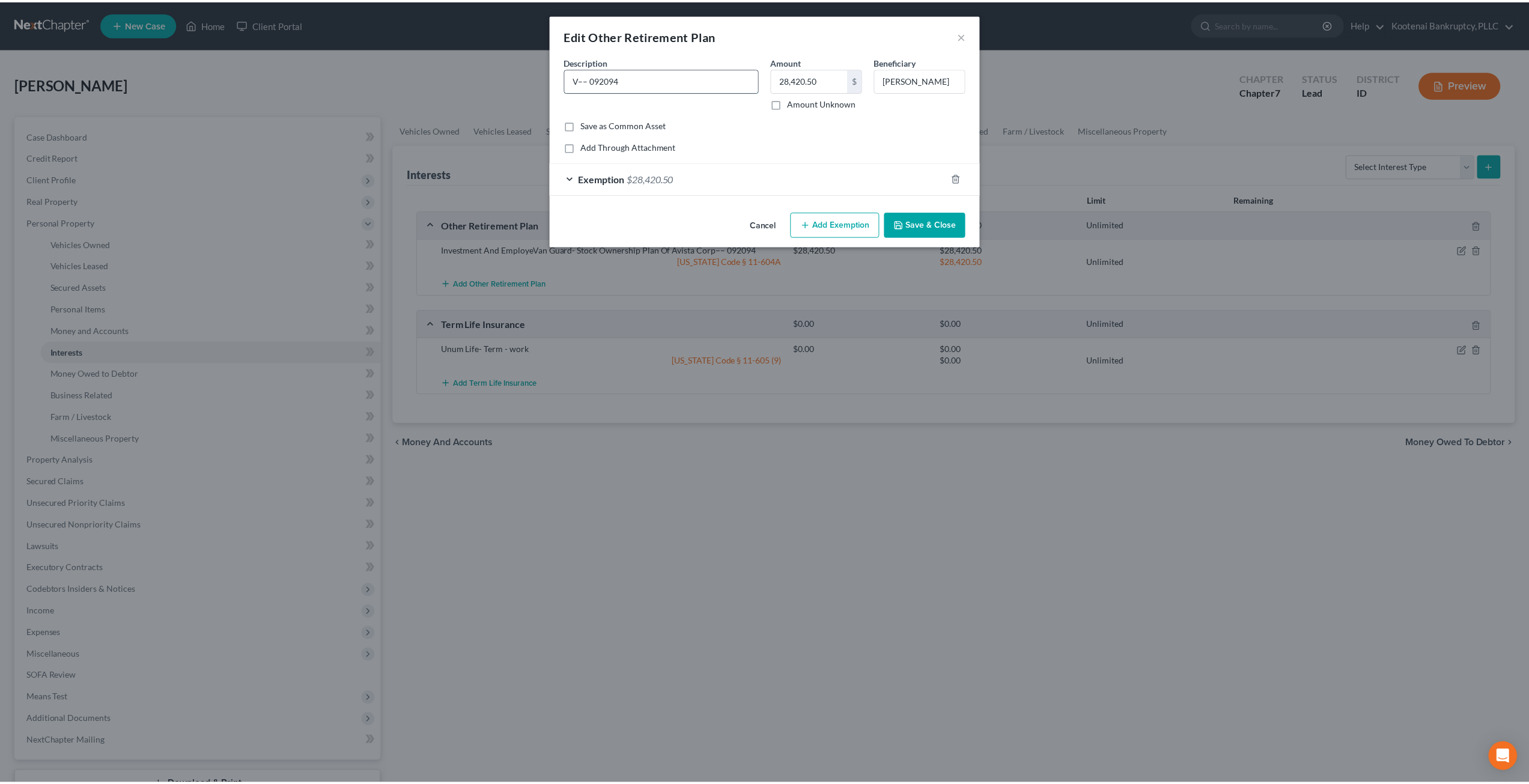
scroll to position [0, 0]
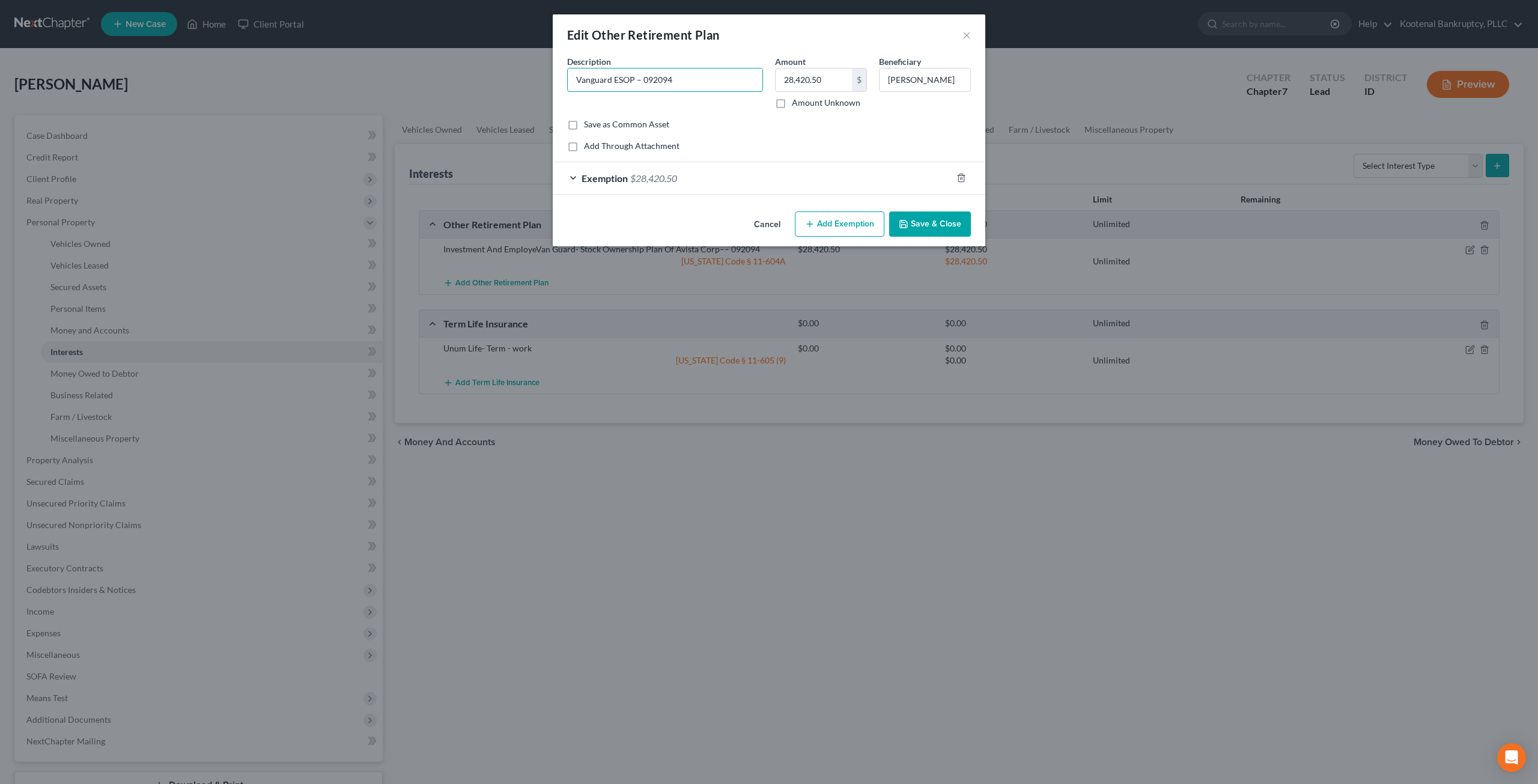
type input "Vanguard ESOP – 092094"
click at [954, 224] on button "Save & Close" at bounding box center [930, 224] width 82 height 25
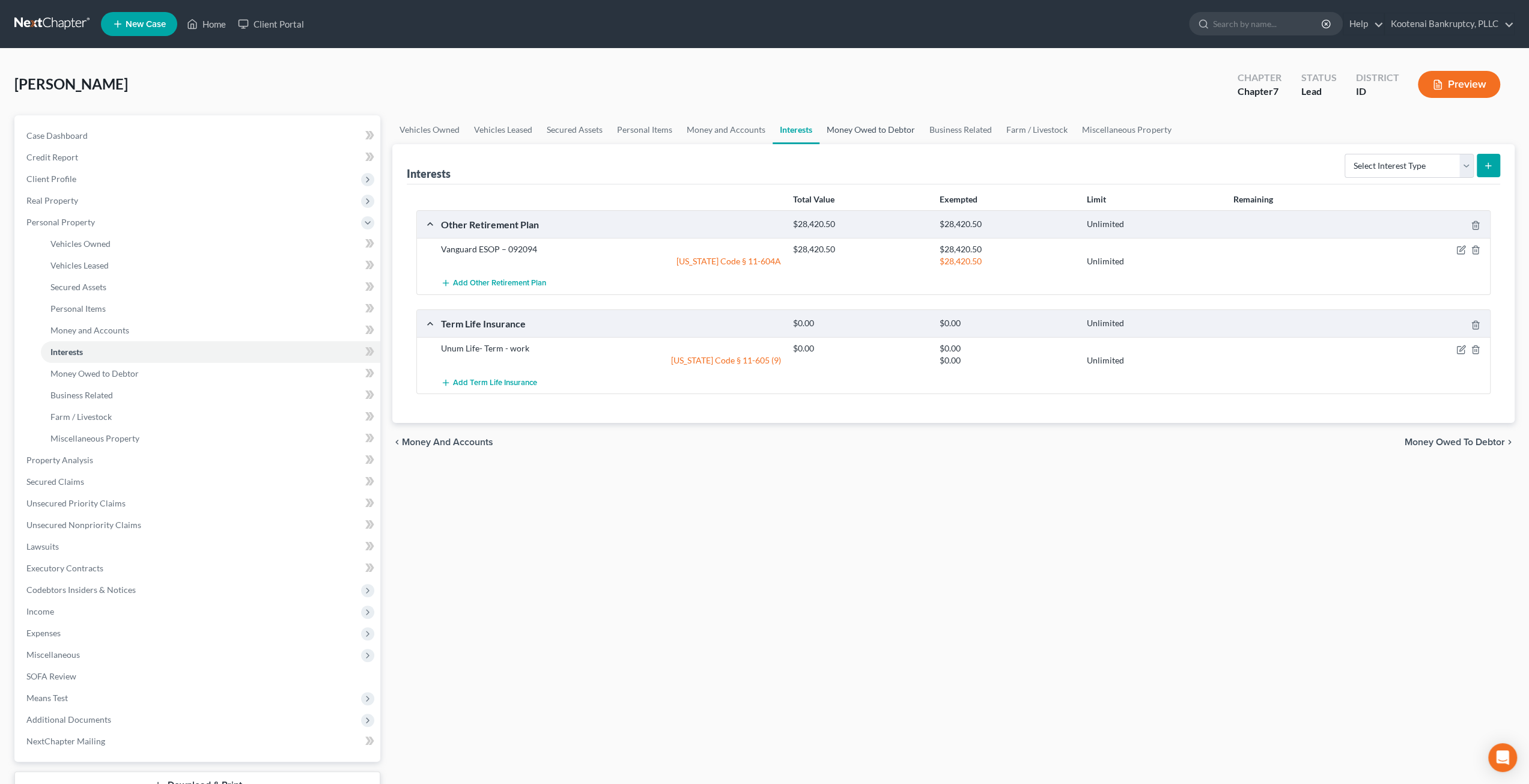
click at [832, 121] on link "Money Owed to Debtor" at bounding box center [871, 130] width 103 height 29
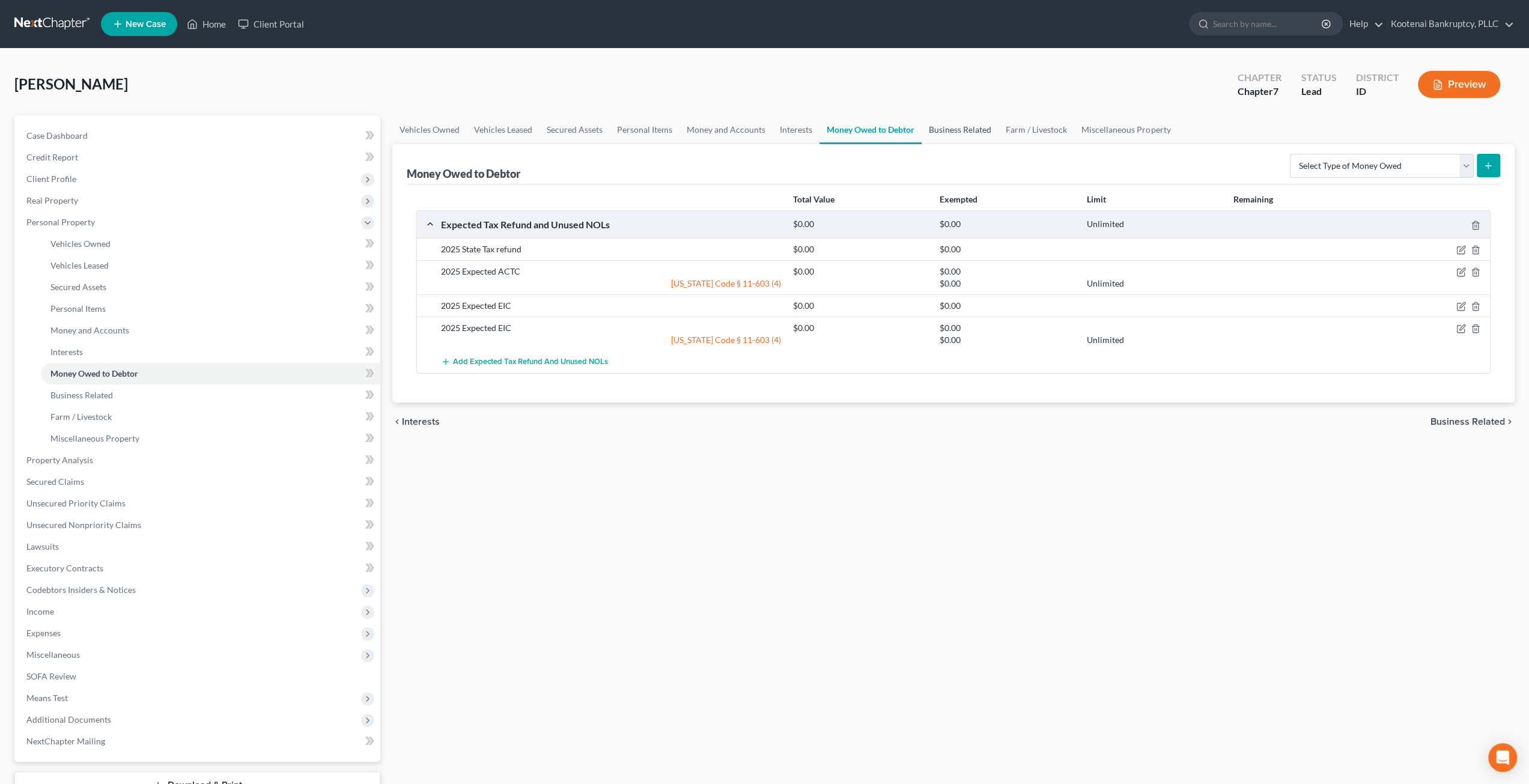
click at [954, 130] on link "Business Related" at bounding box center [960, 130] width 77 height 29
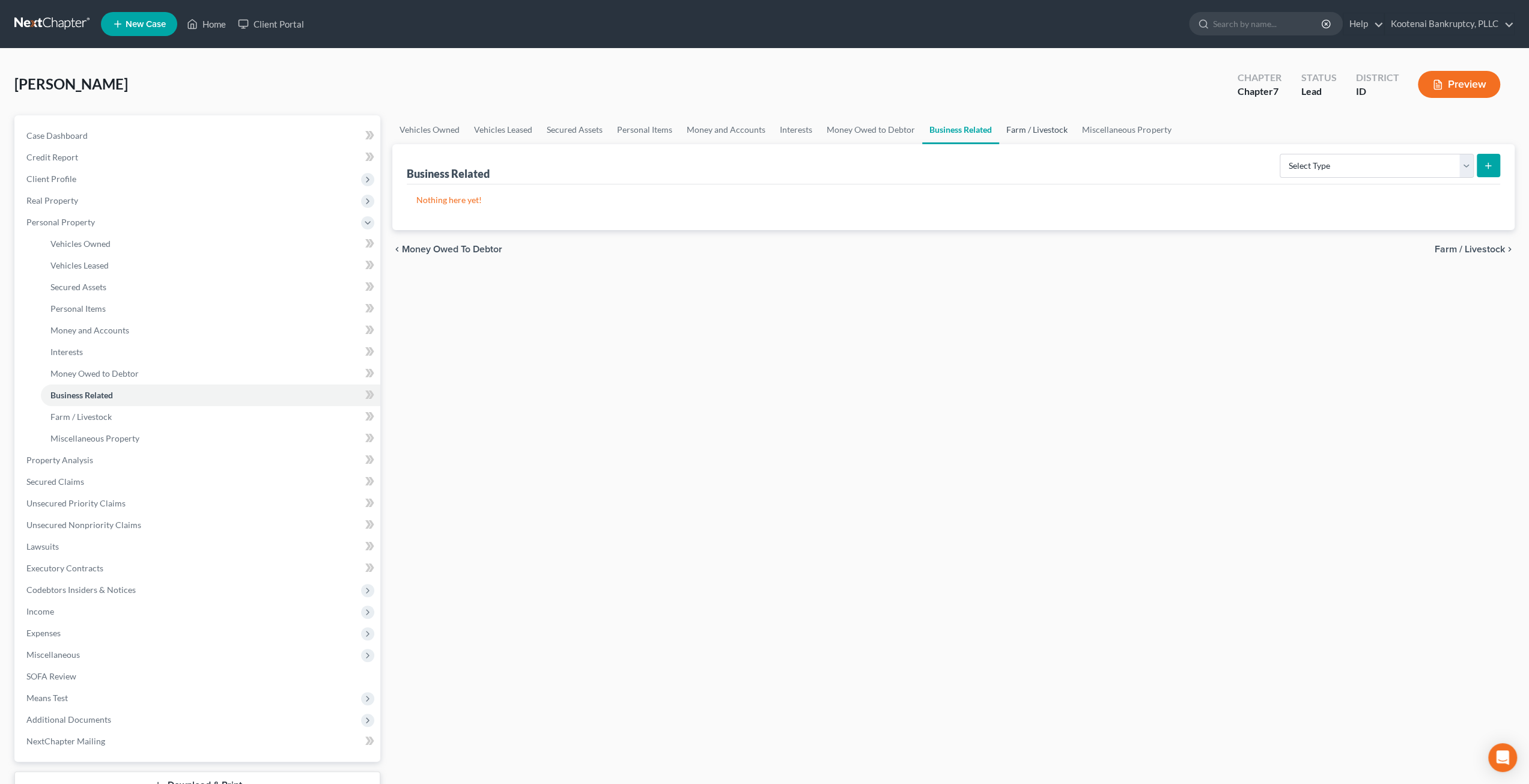
click at [1038, 130] on link "Farm / Livestock" at bounding box center [1036, 130] width 76 height 29
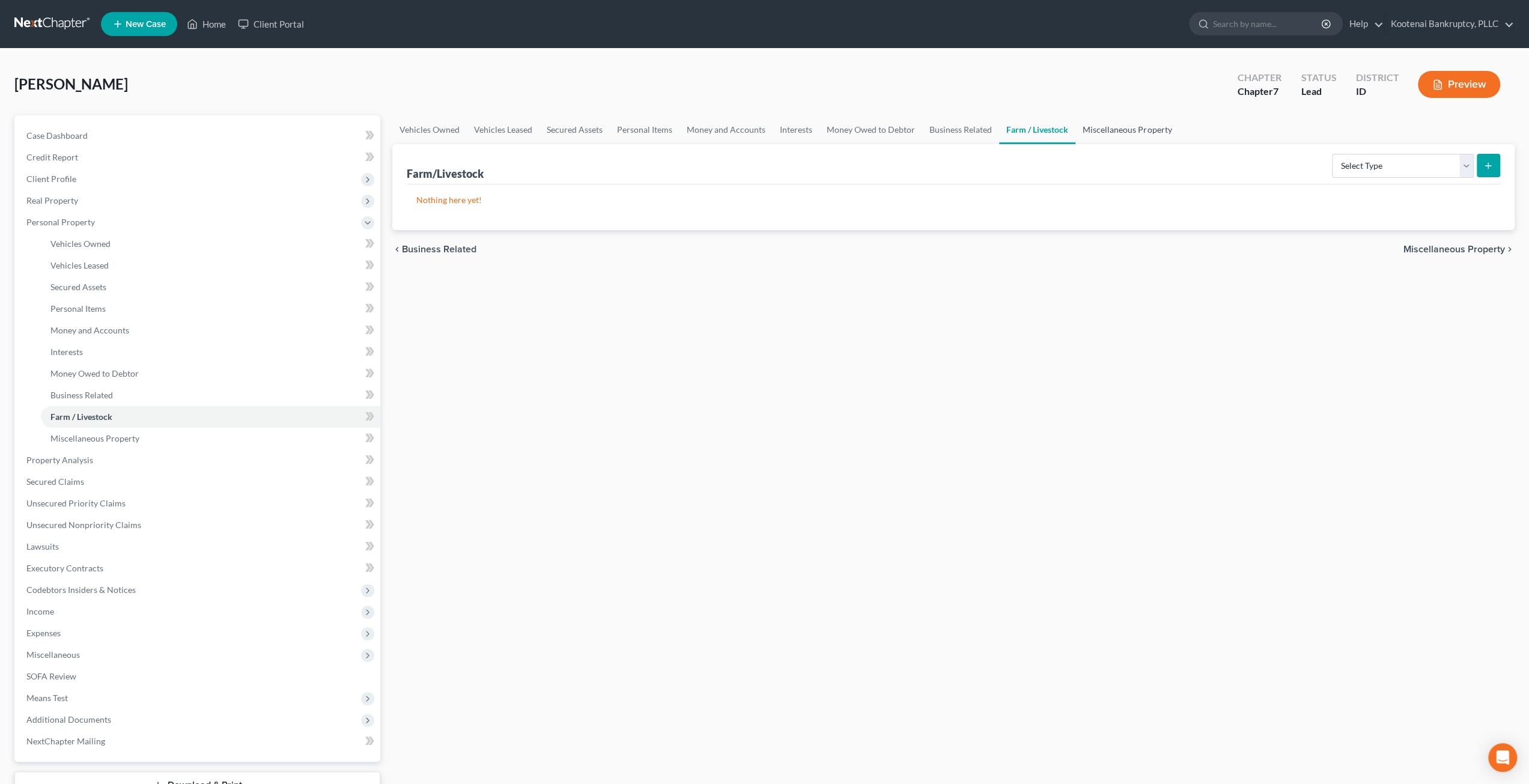
click at [1116, 130] on link "Miscellaneous Property" at bounding box center [1127, 130] width 104 height 29
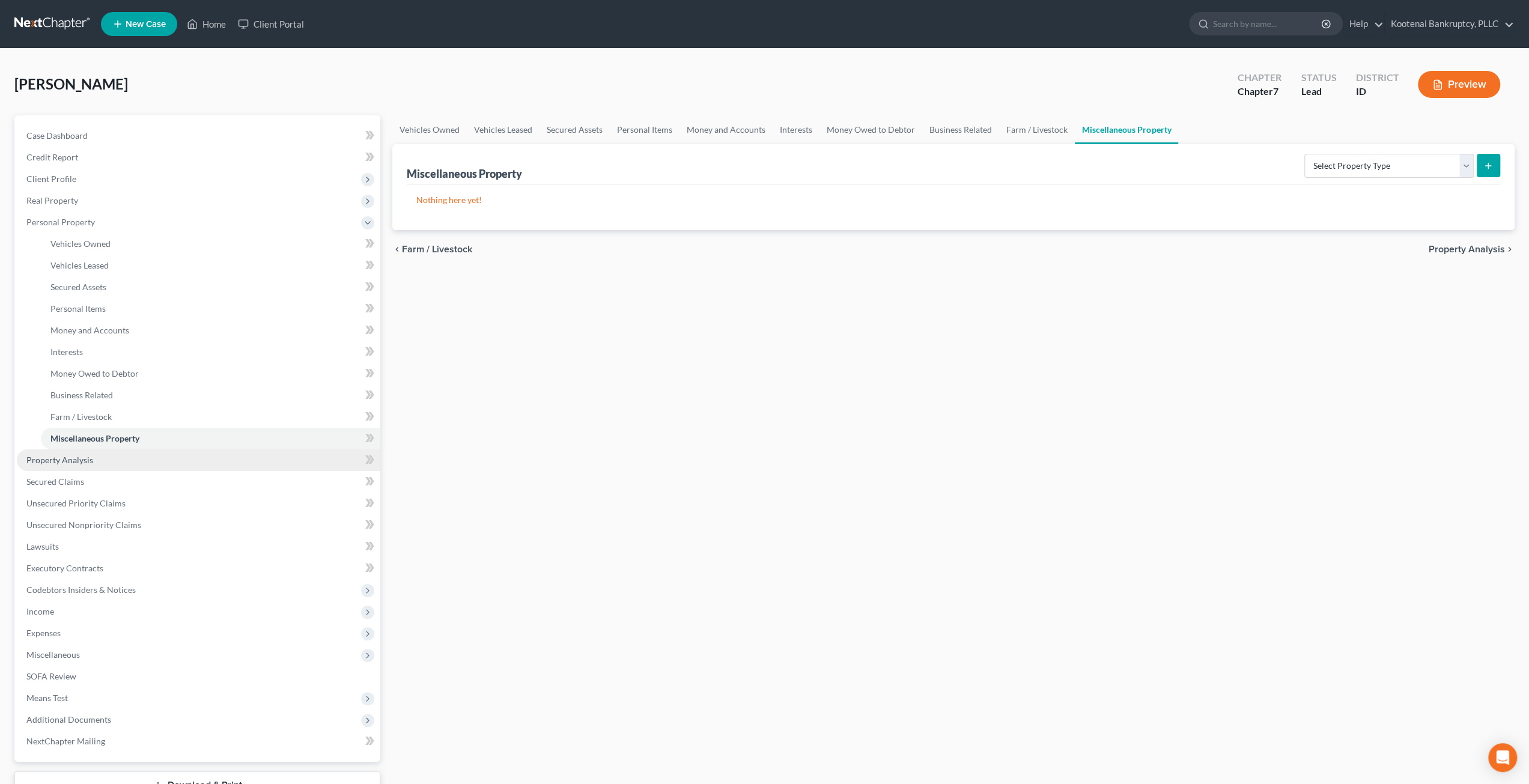
click at [148, 457] on link "Property Analysis" at bounding box center [198, 460] width 364 height 22
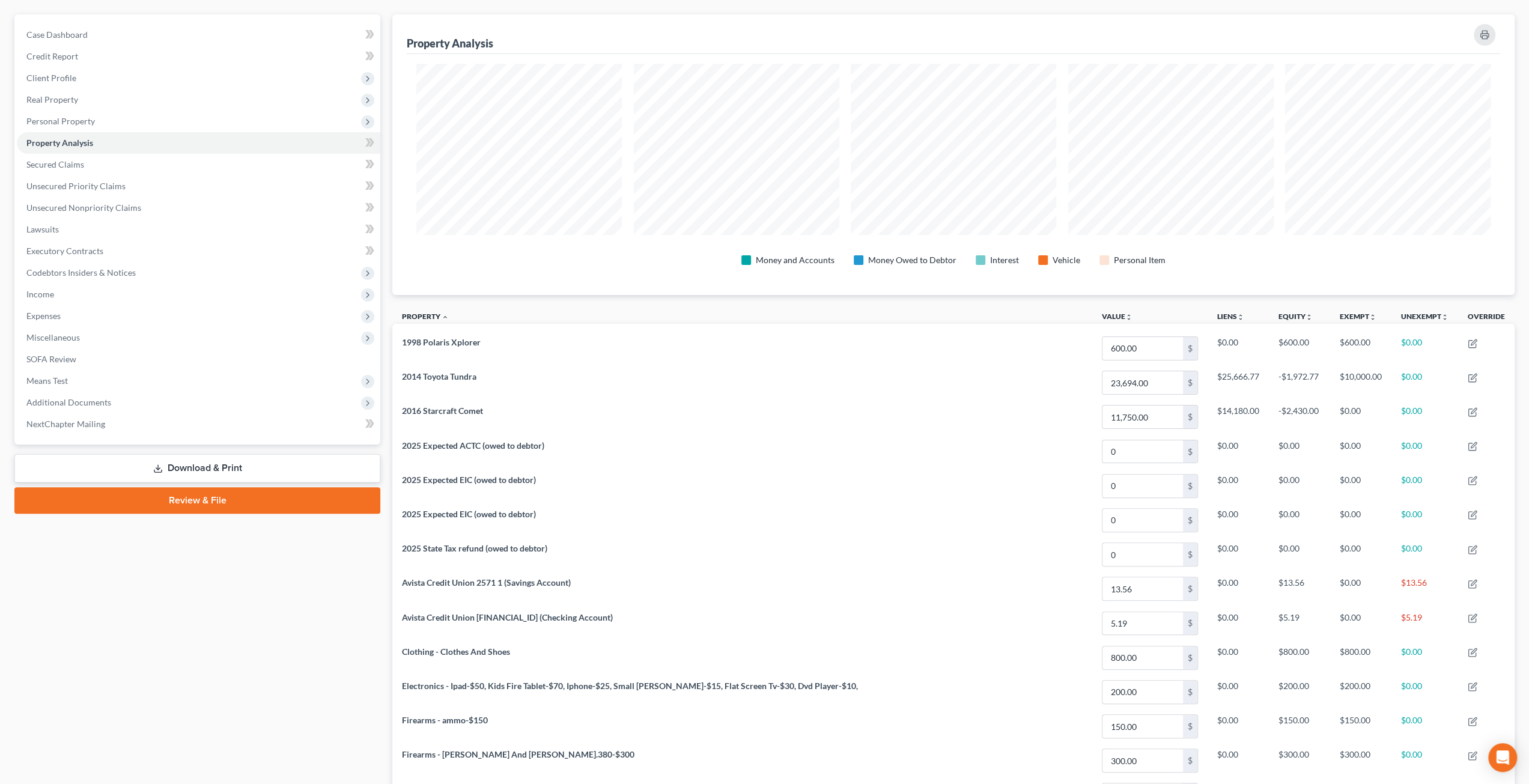
scroll to position [75, 0]
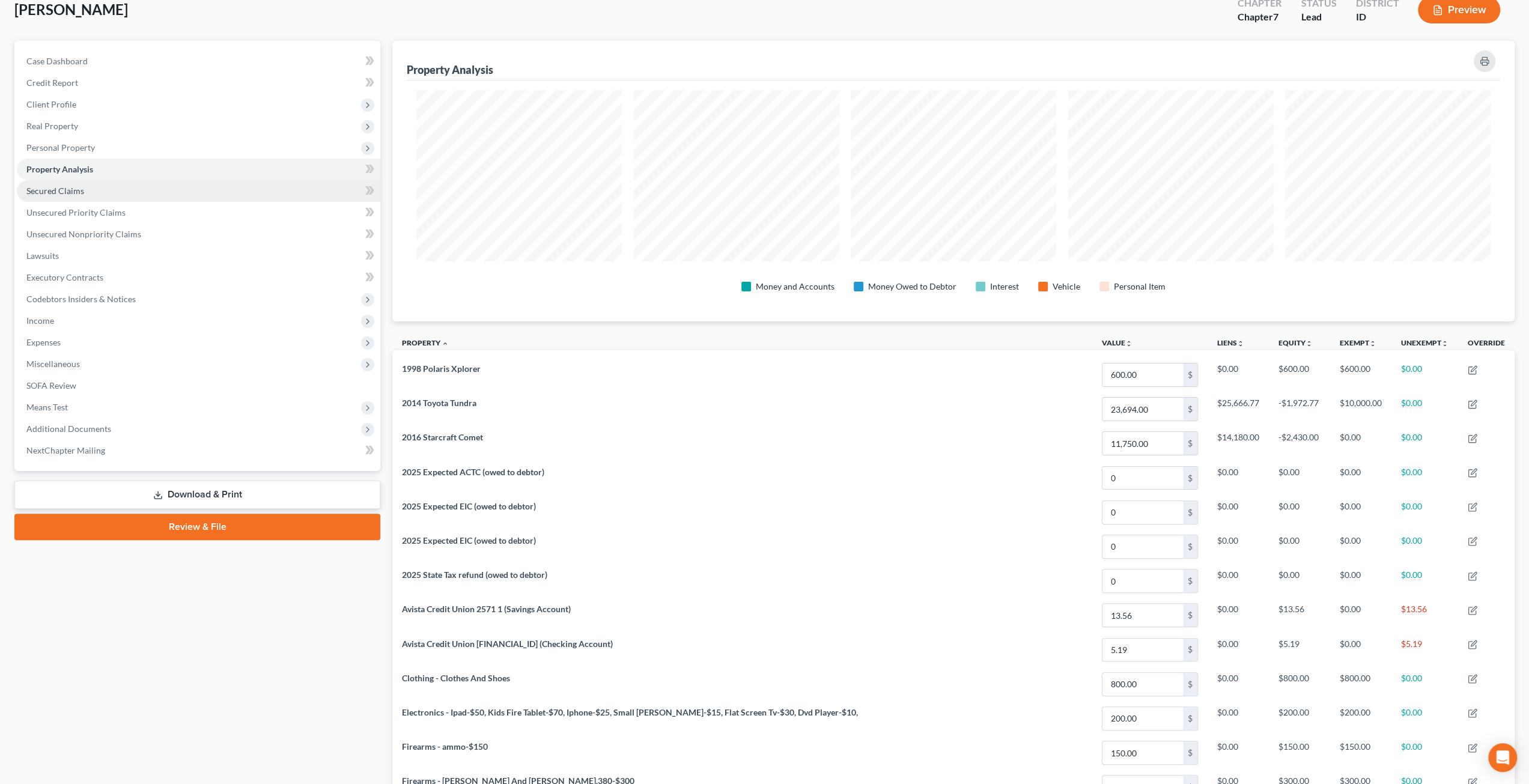
click at [170, 191] on link "Secured Claims" at bounding box center [198, 191] width 364 height 22
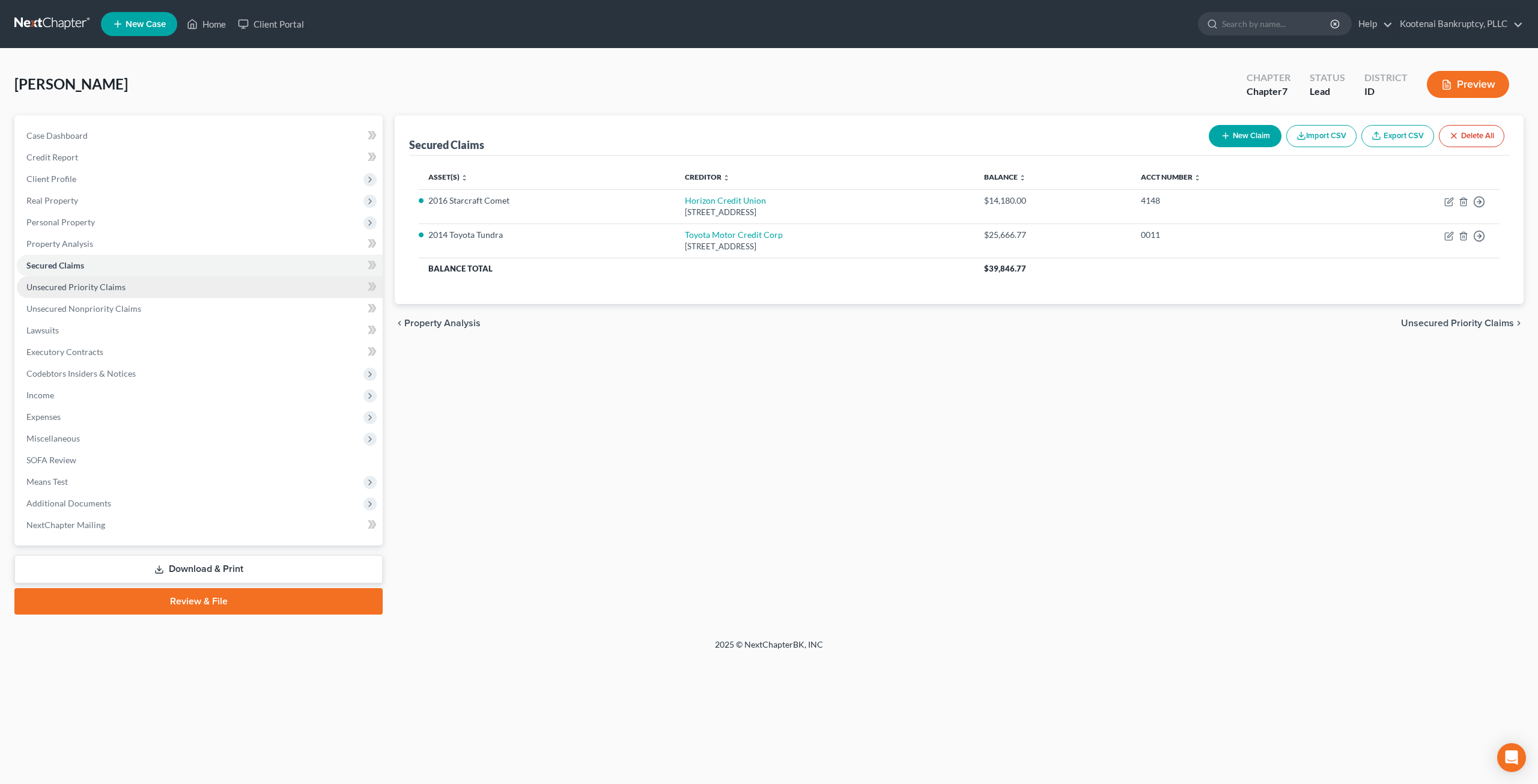
click at [185, 288] on link "Unsecured Priority Claims" at bounding box center [199, 287] width 366 height 22
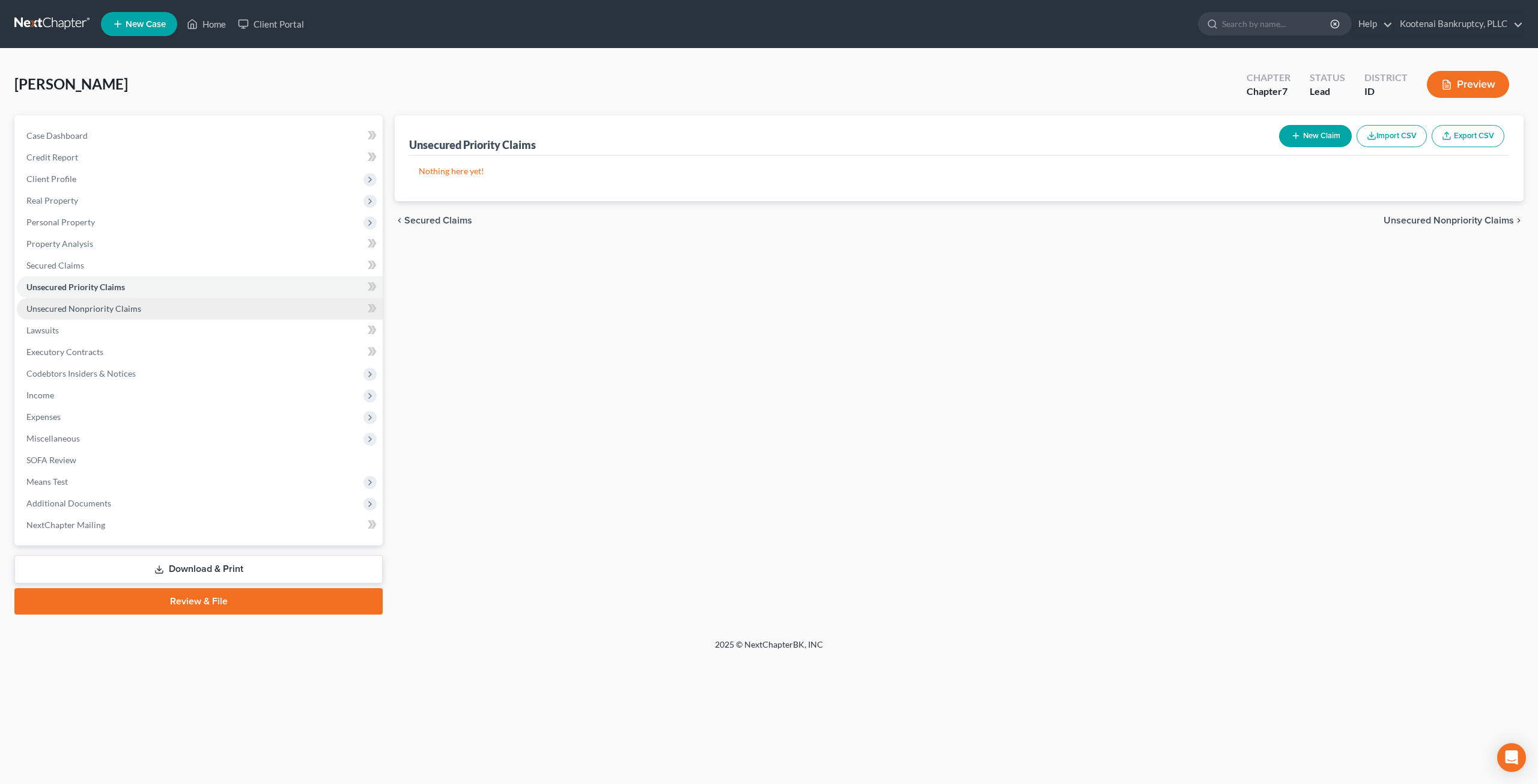
click at [185, 304] on link "Unsecured Nonpriority Claims" at bounding box center [199, 308] width 366 height 22
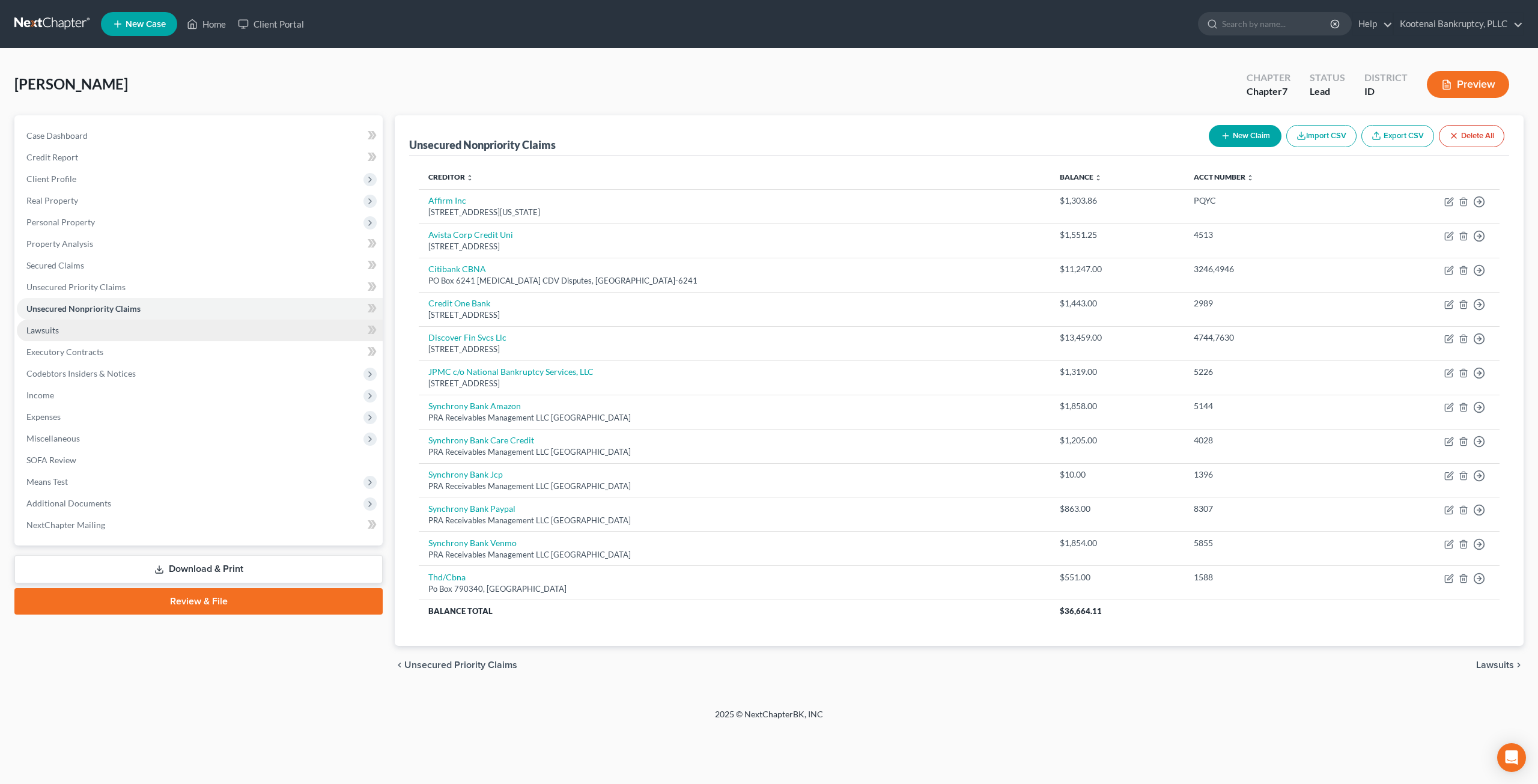
click at [176, 324] on link "Lawsuits" at bounding box center [199, 330] width 366 height 22
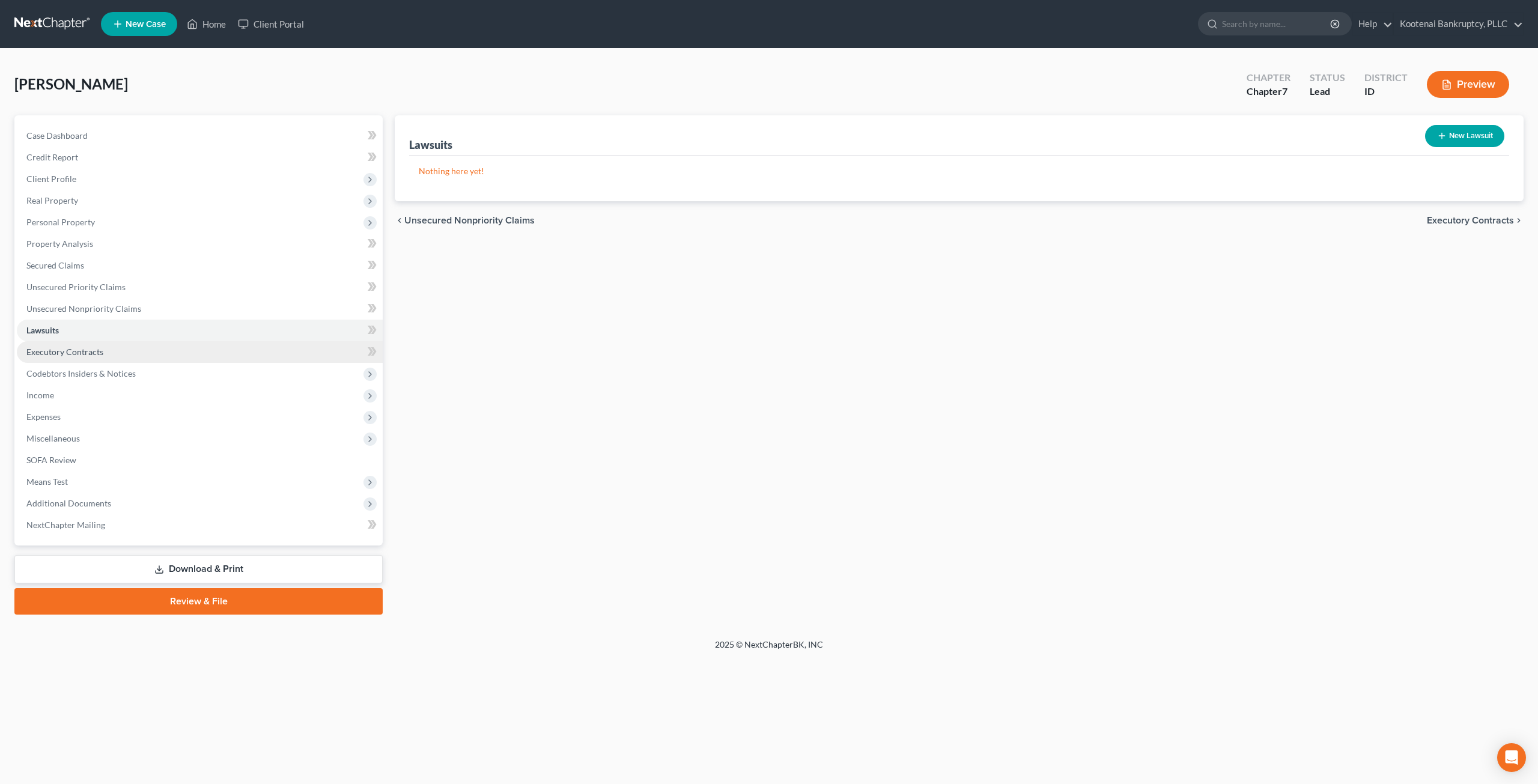
click at [178, 348] on link "Executory Contracts" at bounding box center [199, 352] width 366 height 22
click at [178, 371] on span "Codebtors Insiders & Notices" at bounding box center [199, 374] width 366 height 22
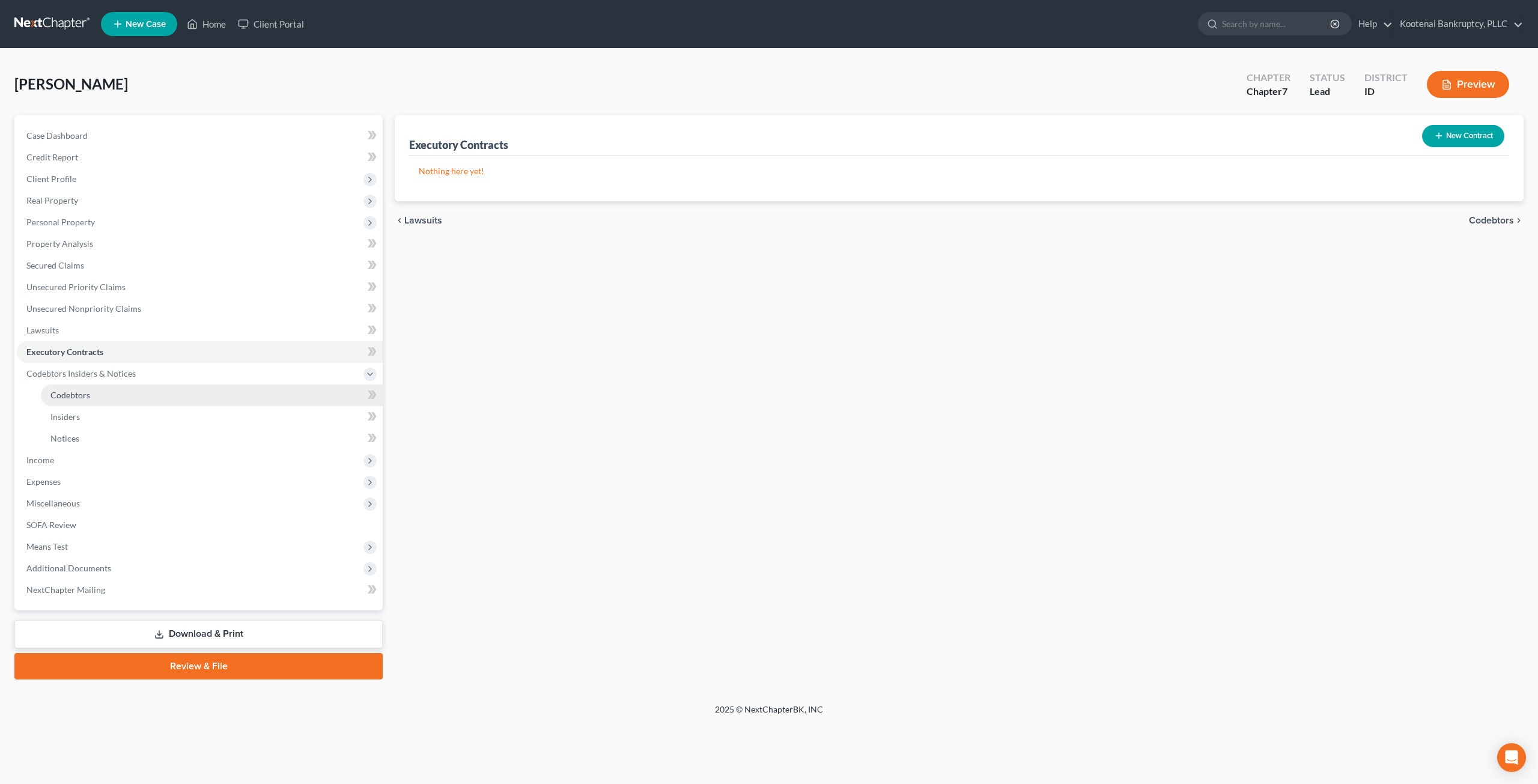
click at [172, 397] on link "Codebtors" at bounding box center [212, 395] width 342 height 22
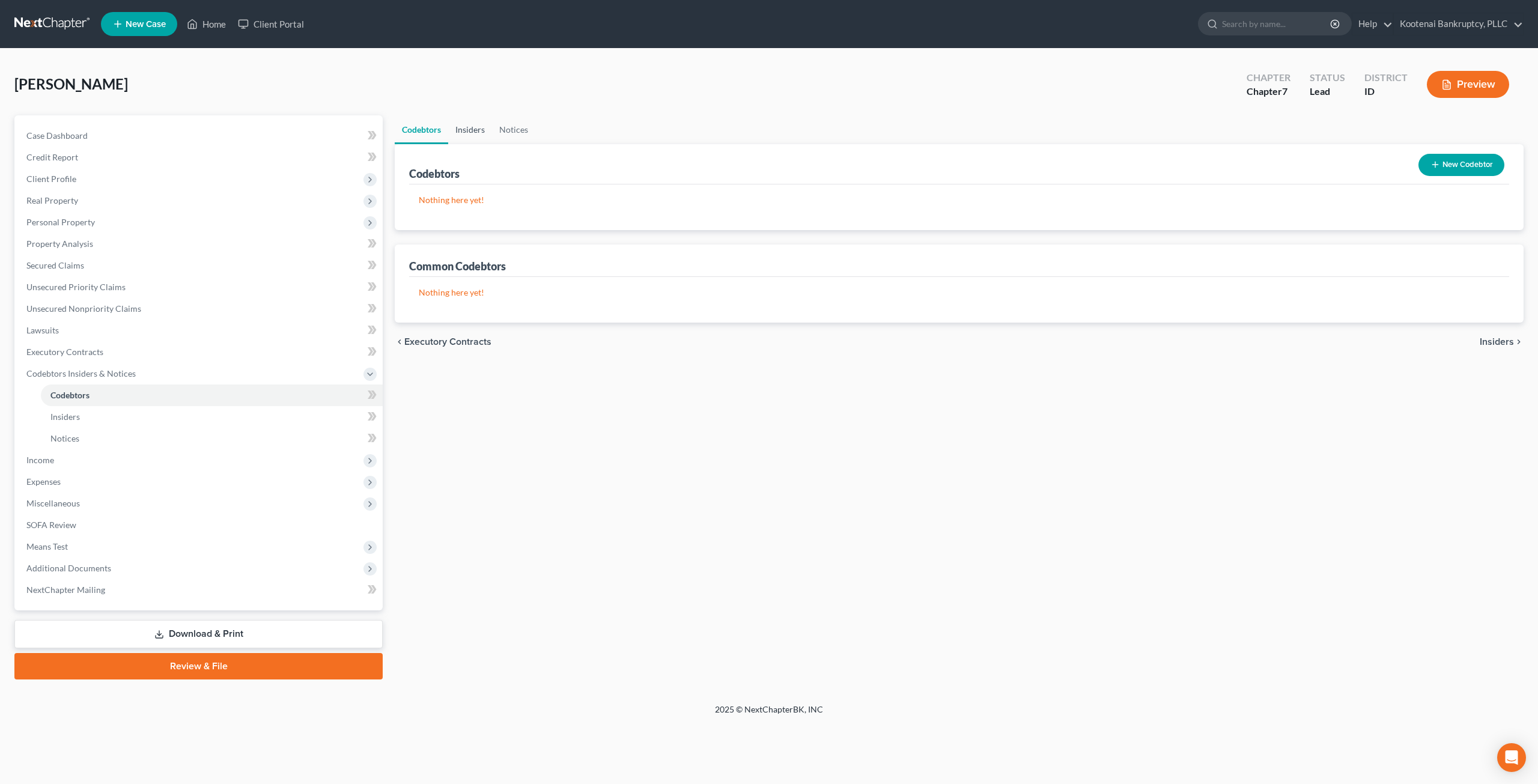
click at [465, 127] on link "Insiders" at bounding box center [470, 130] width 44 height 29
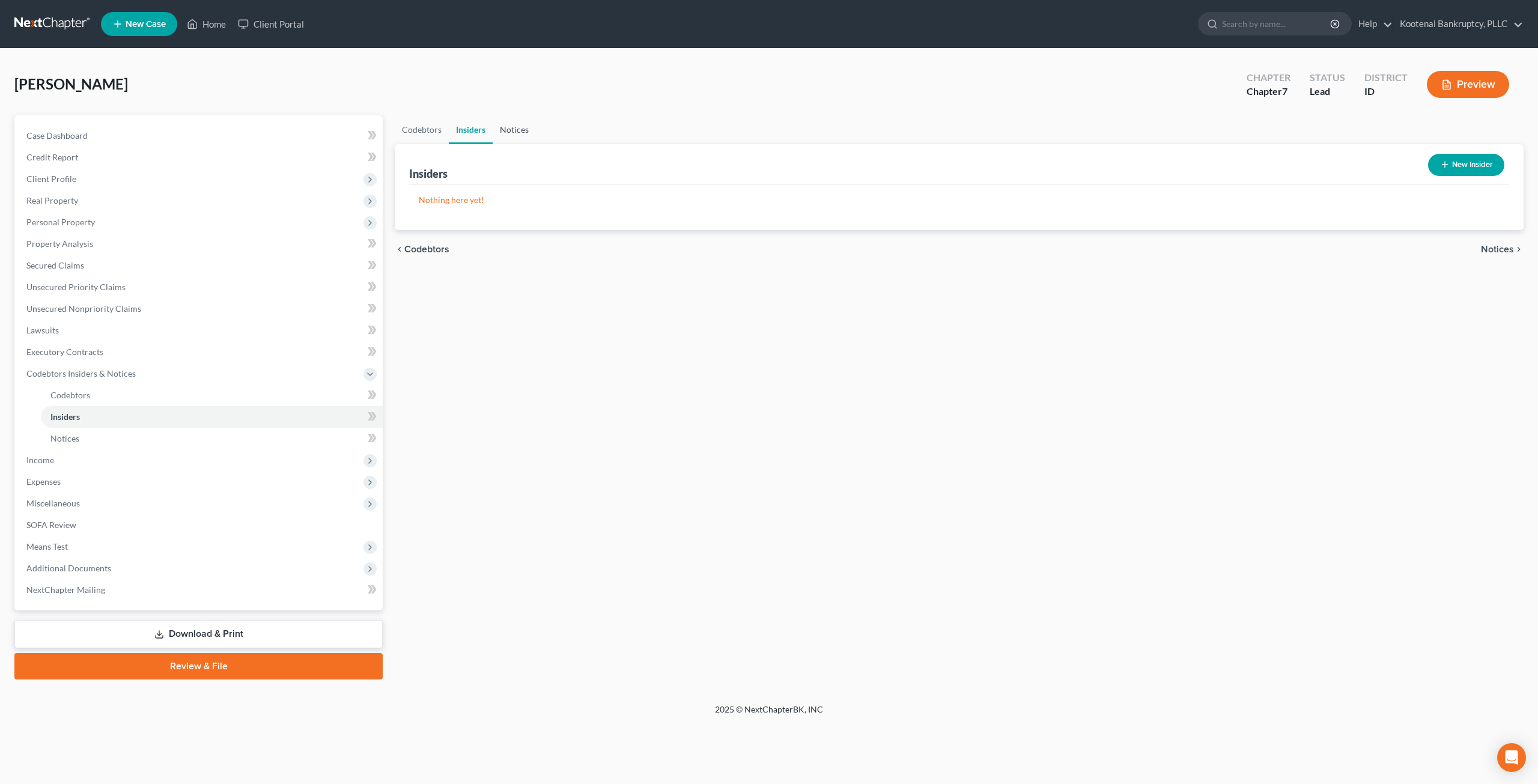
click at [520, 125] on link "Notices" at bounding box center [514, 130] width 44 height 29
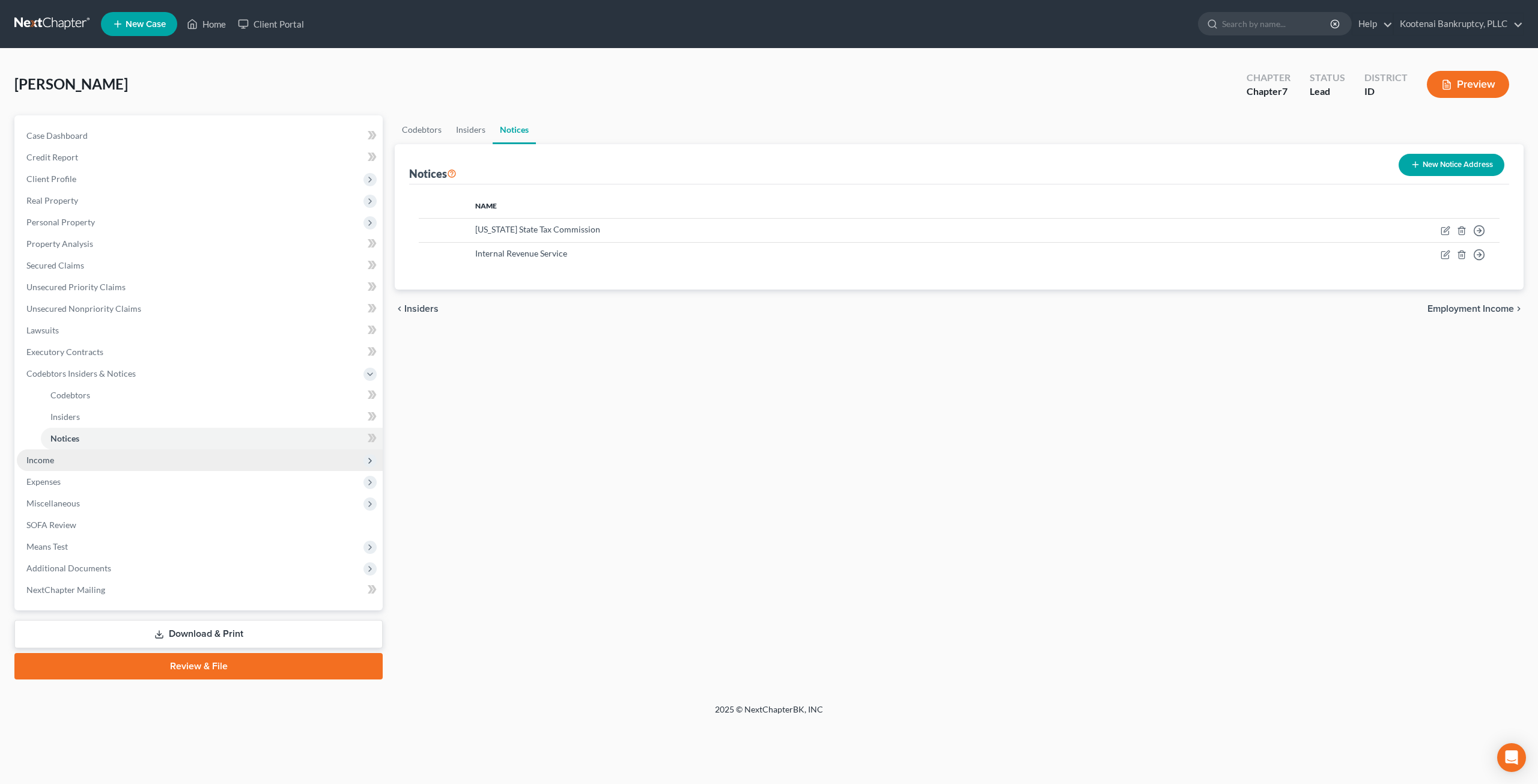
click at [121, 459] on span "Income" at bounding box center [199, 460] width 366 height 22
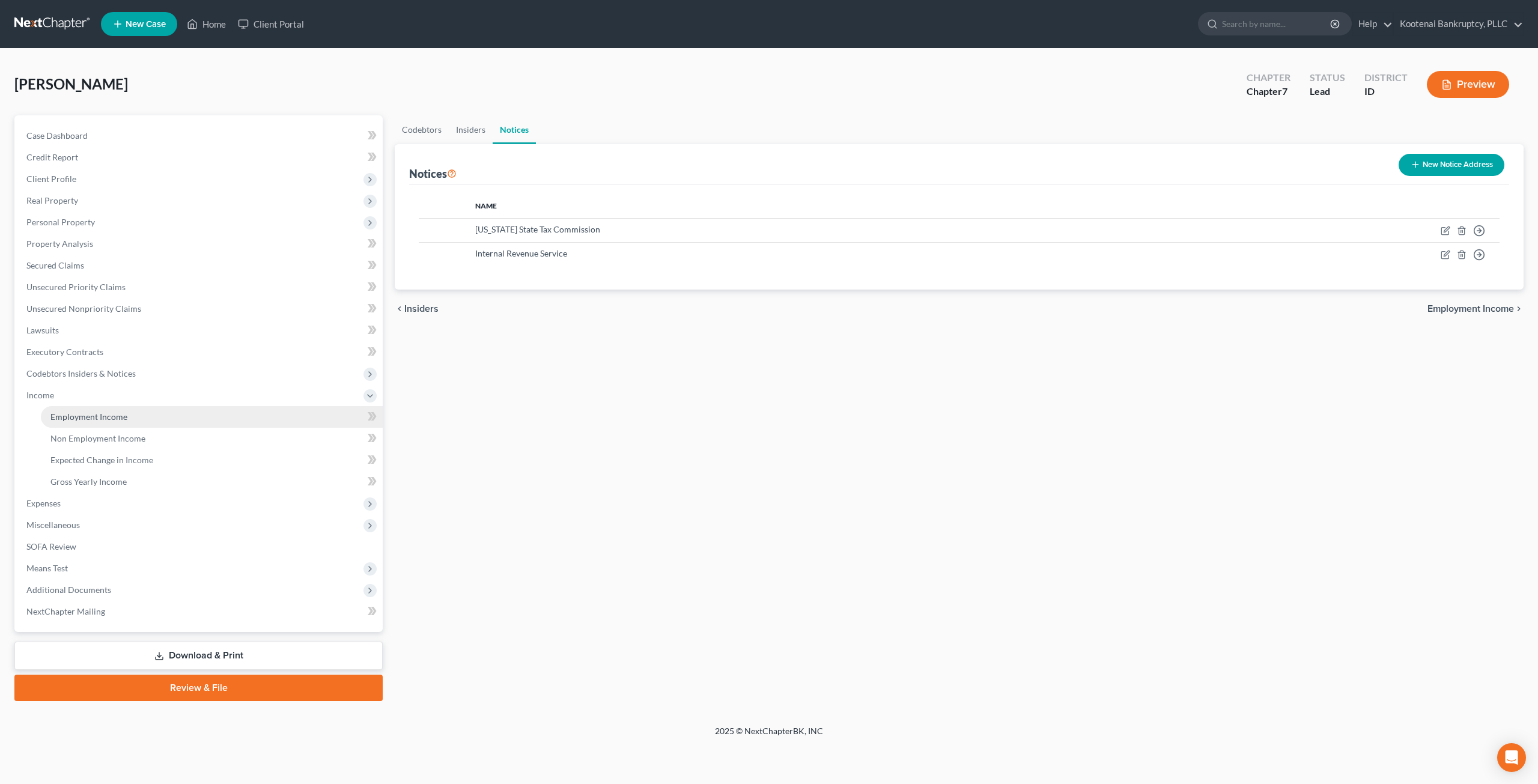
click at [169, 408] on link "Employment Income" at bounding box center [212, 416] width 342 height 22
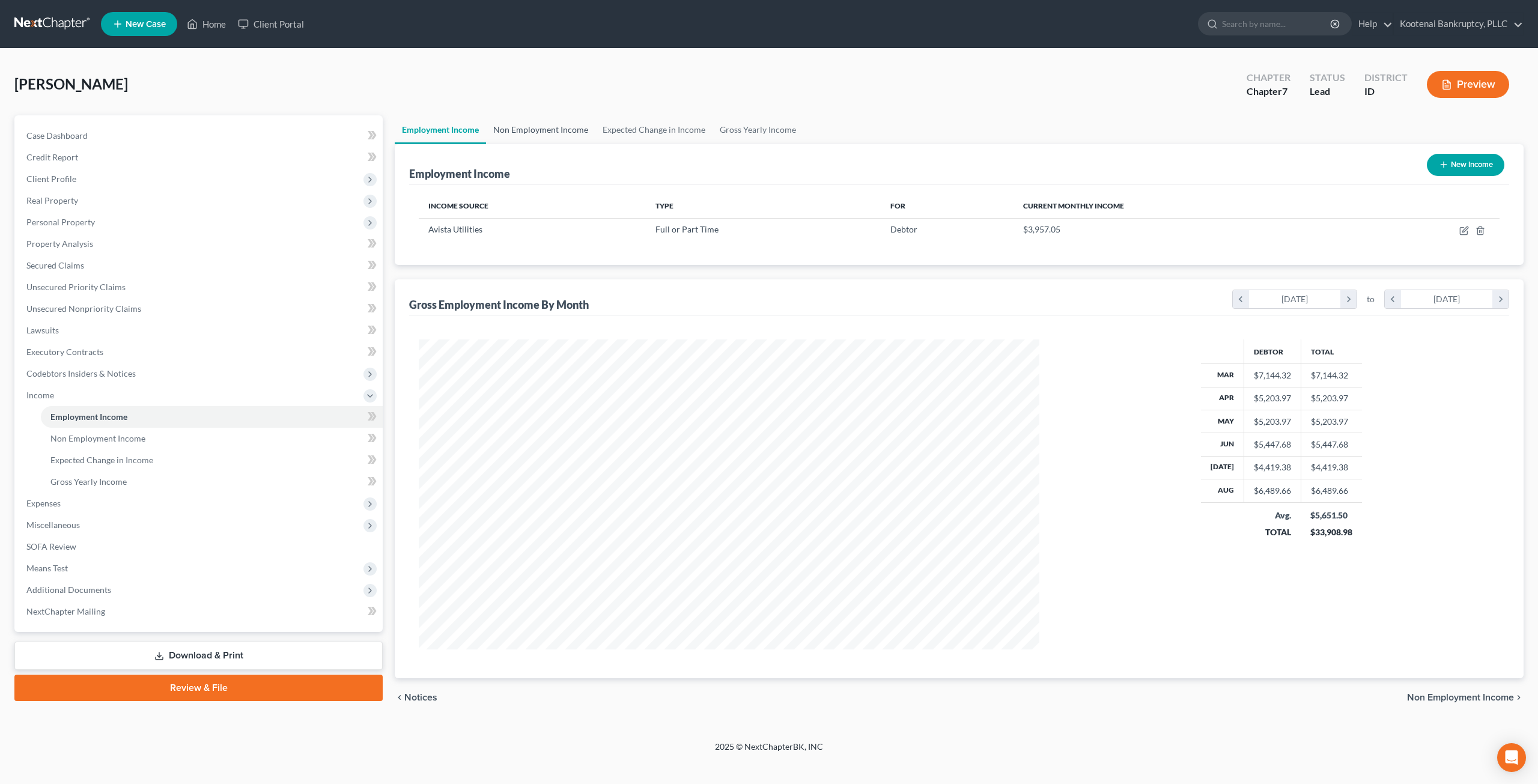
scroll to position [310, 644]
click at [556, 130] on link "Non Employment Income" at bounding box center [541, 130] width 110 height 29
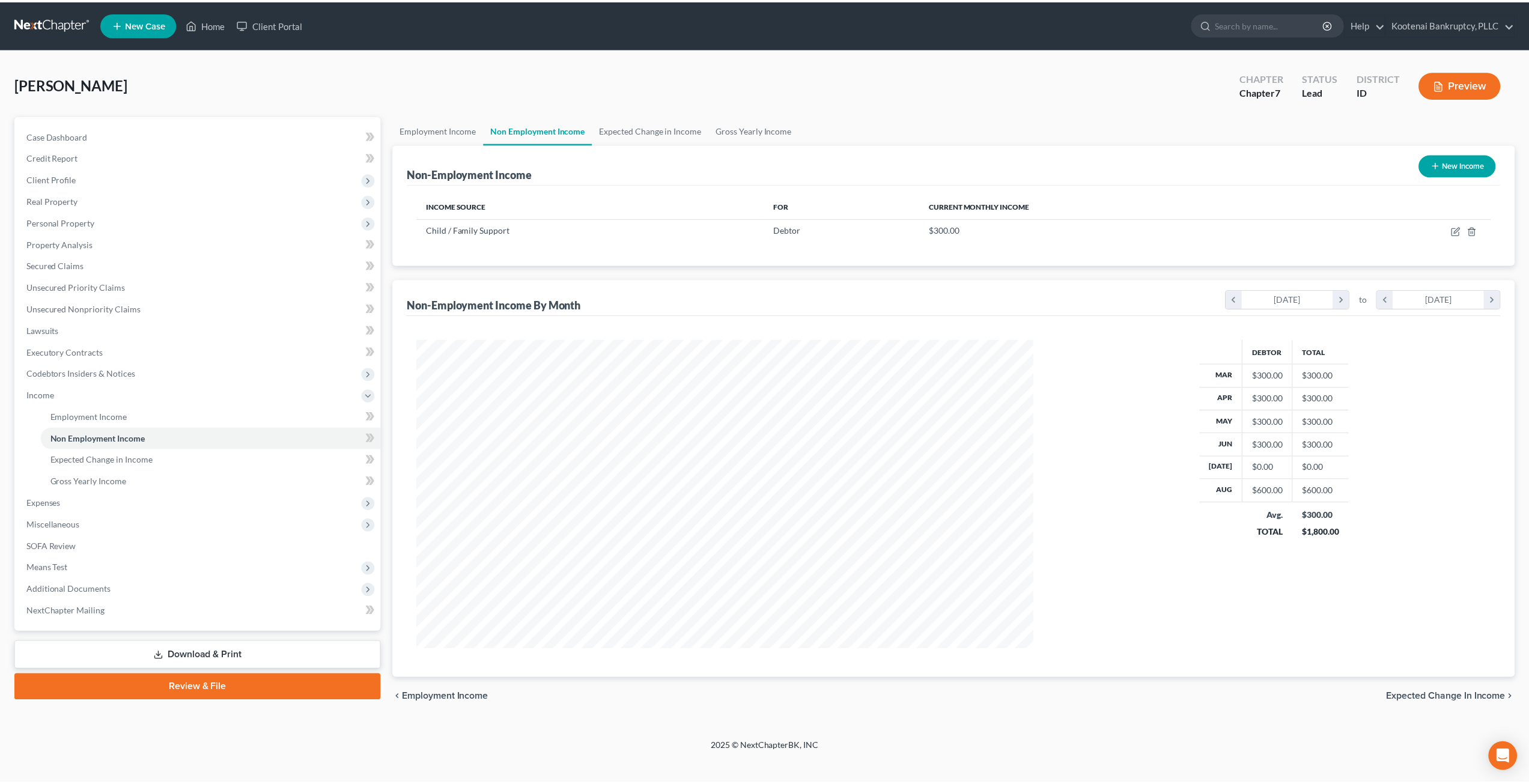
scroll to position [310, 644]
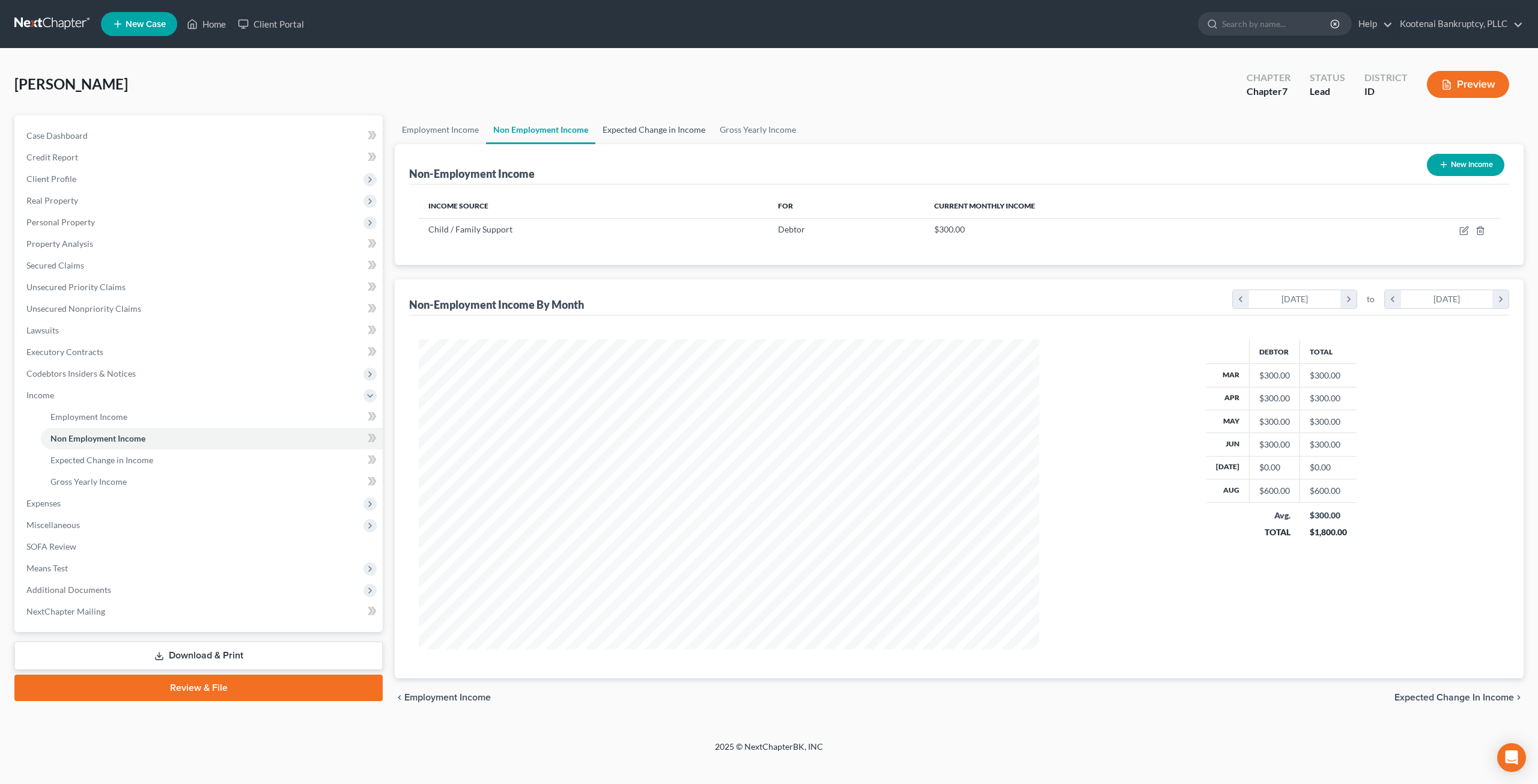
click at [651, 127] on link "Expected Change in Income" at bounding box center [653, 130] width 117 height 29
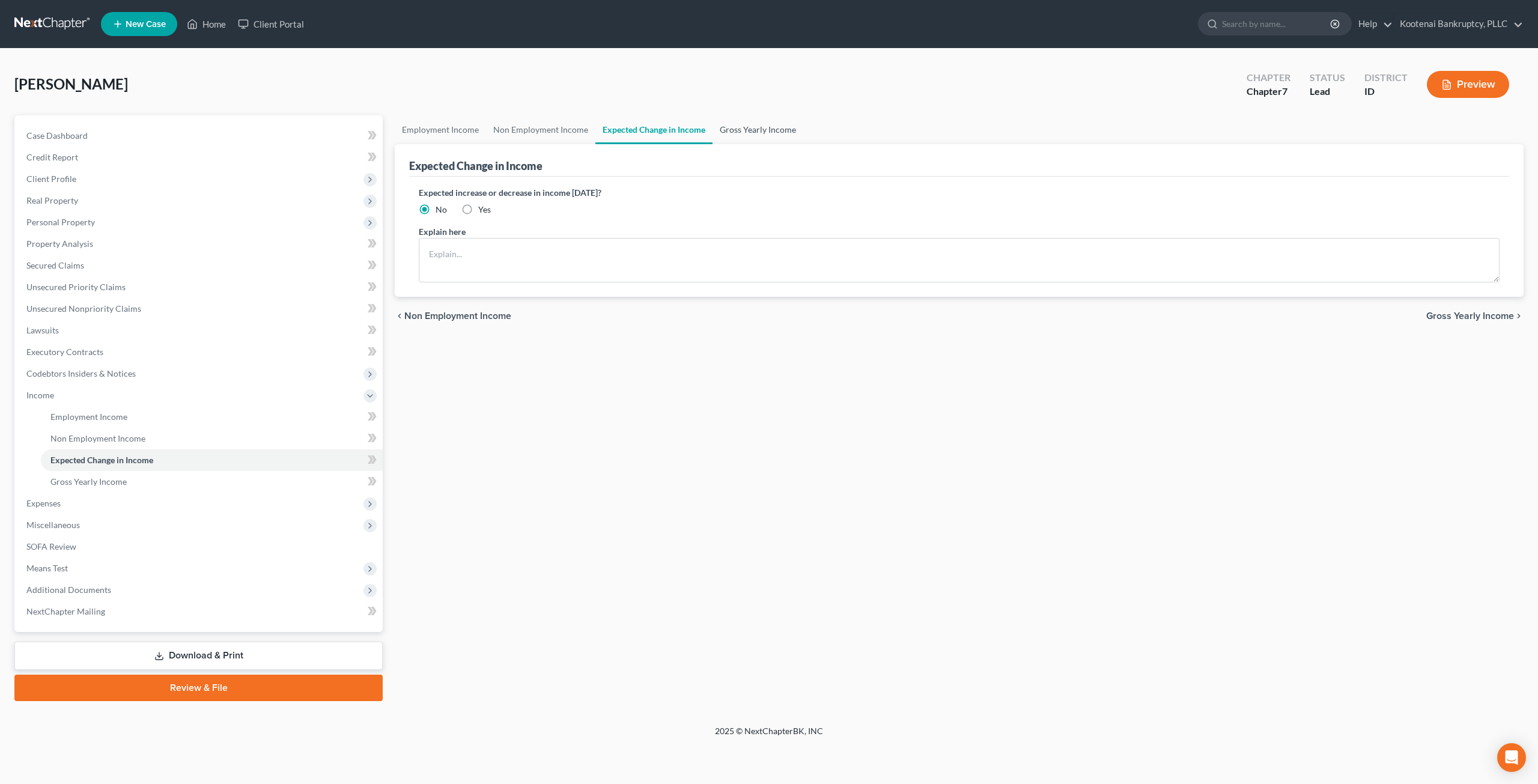
click at [756, 132] on link "Gross Yearly Income" at bounding box center [757, 130] width 90 height 29
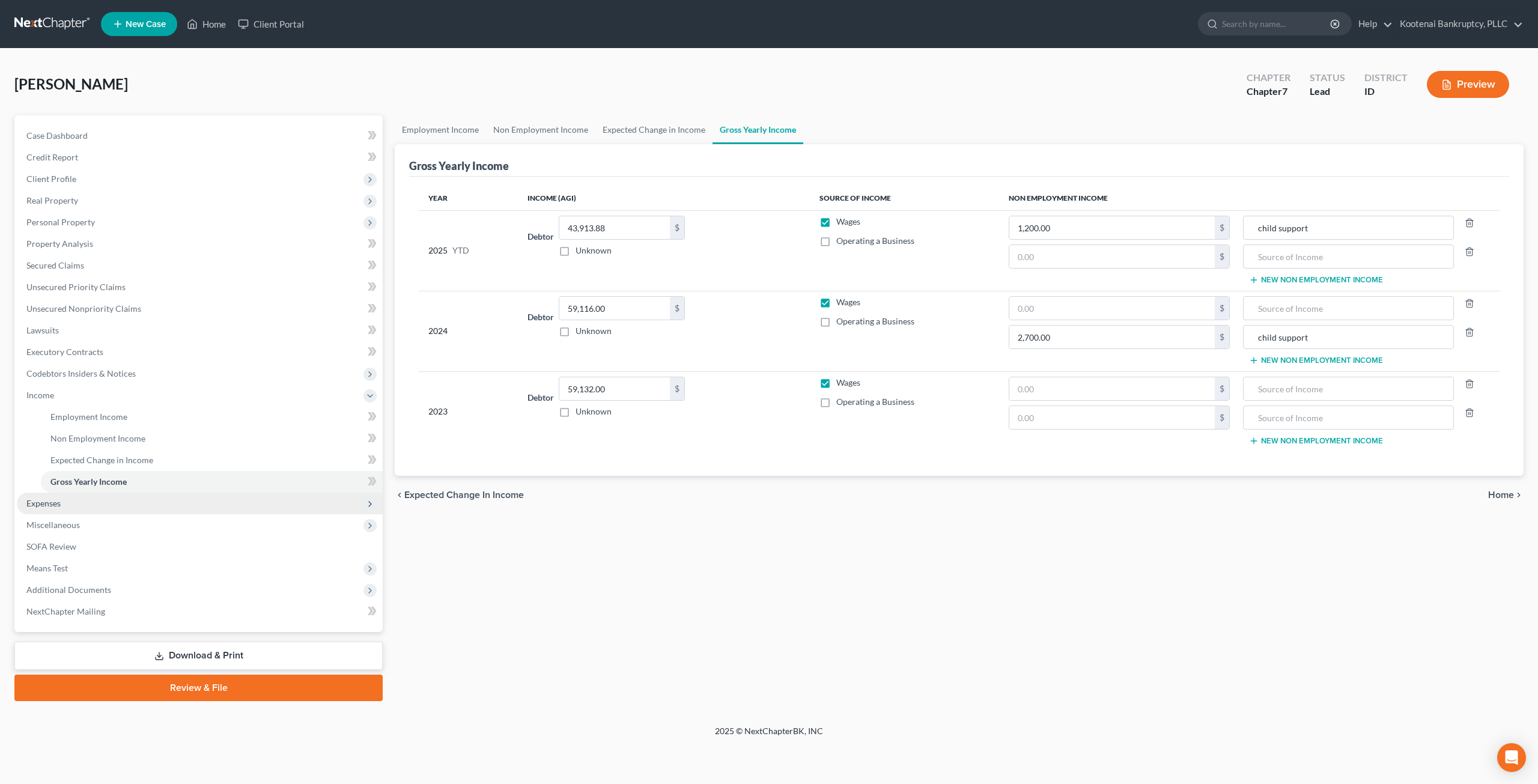
click at [133, 502] on span "Expenses" at bounding box center [199, 503] width 366 height 22
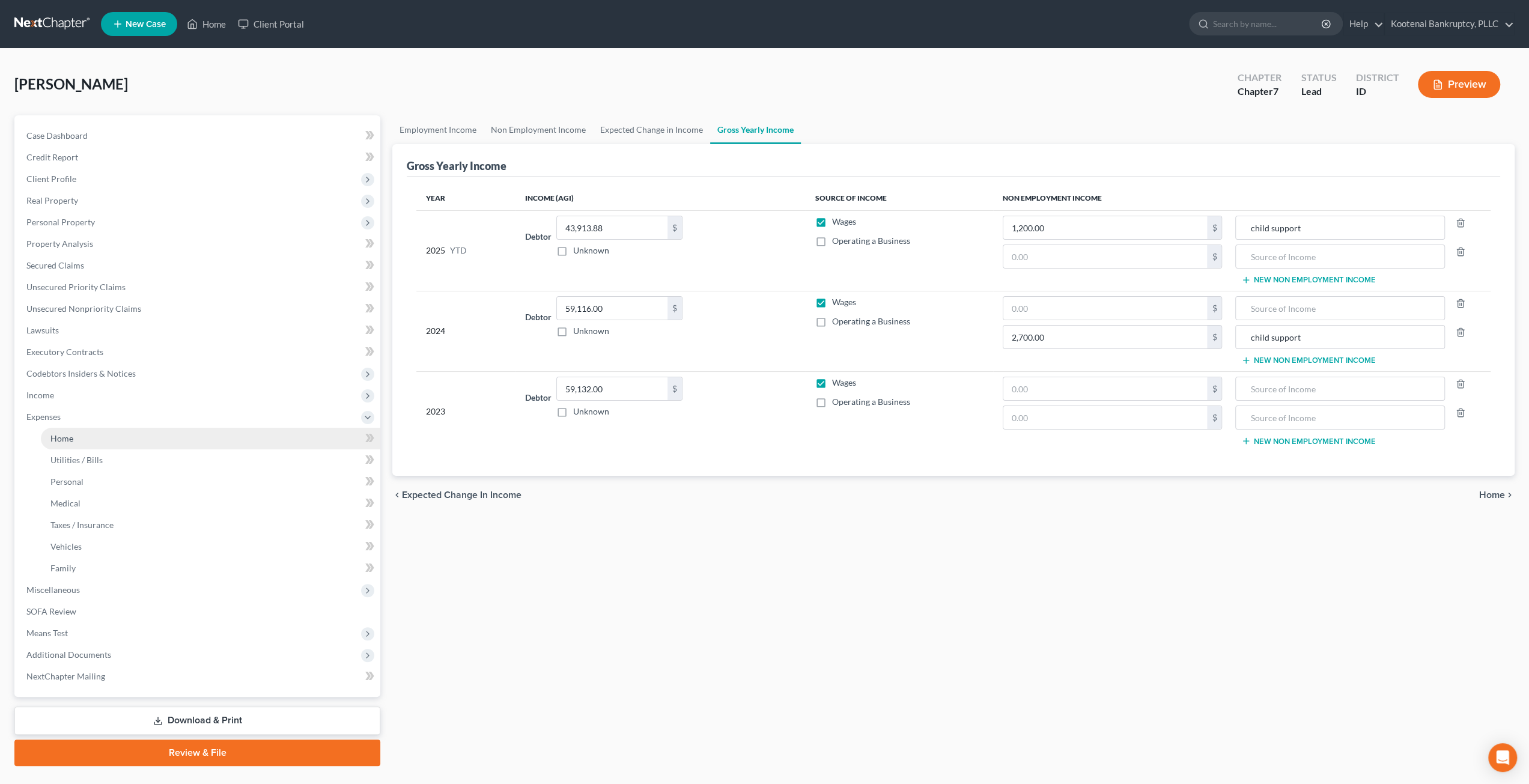
click at [123, 441] on link "Home" at bounding box center [211, 438] width 339 height 22
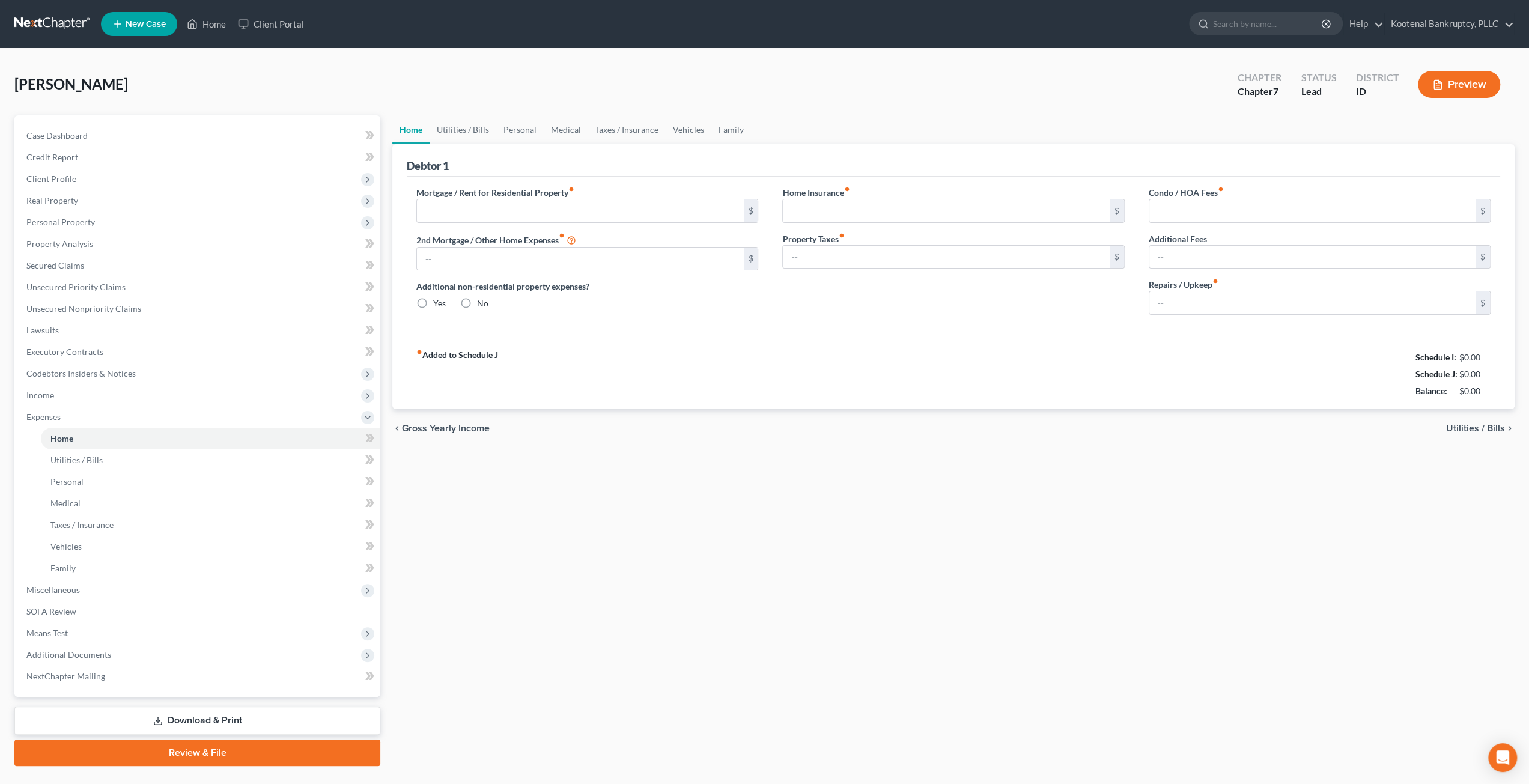
type input "500.00"
type input "0.00"
radio input "true"
type input "0.00"
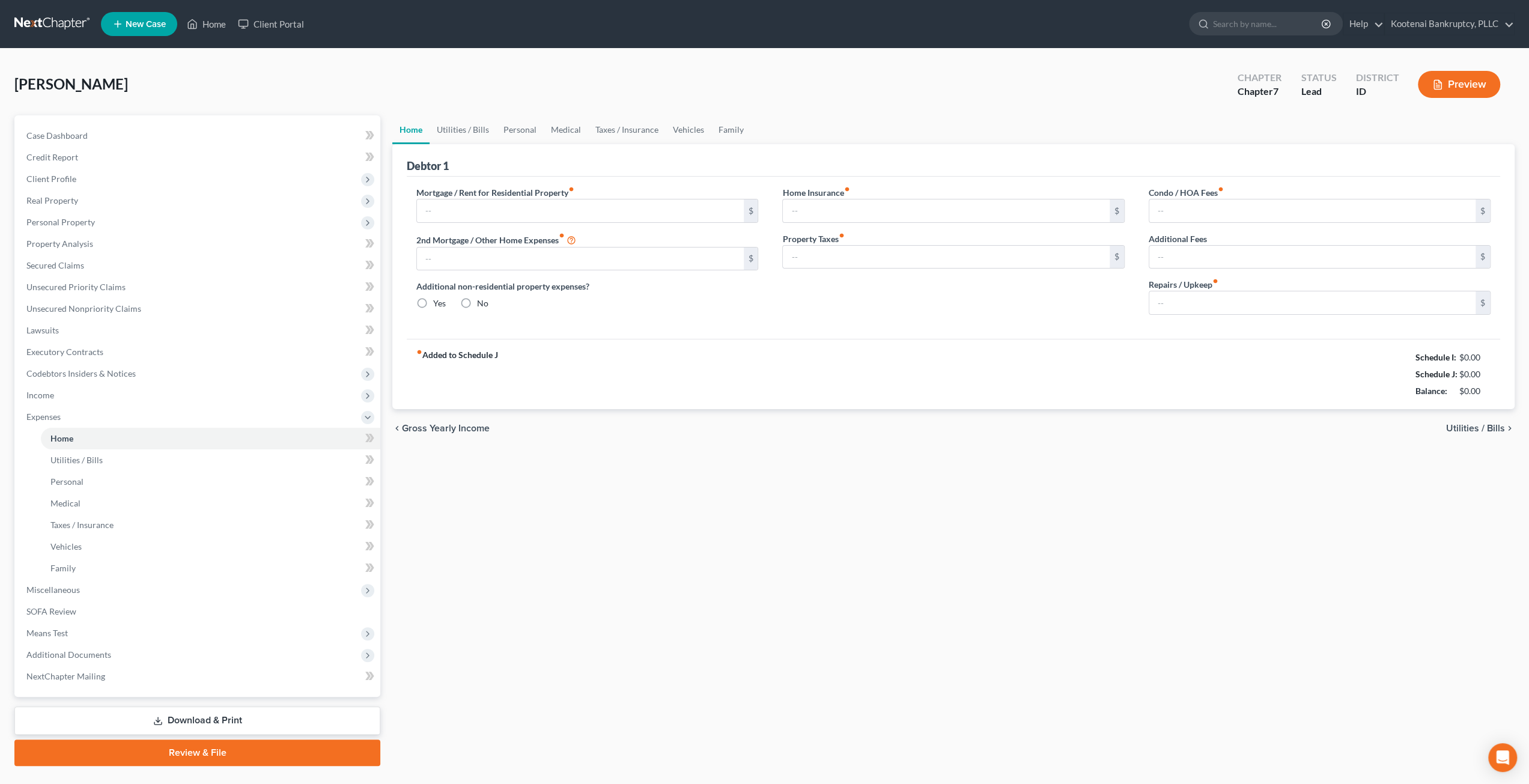
type input "0.00"
click at [472, 128] on link "Utilities / Bills" at bounding box center [463, 130] width 67 height 29
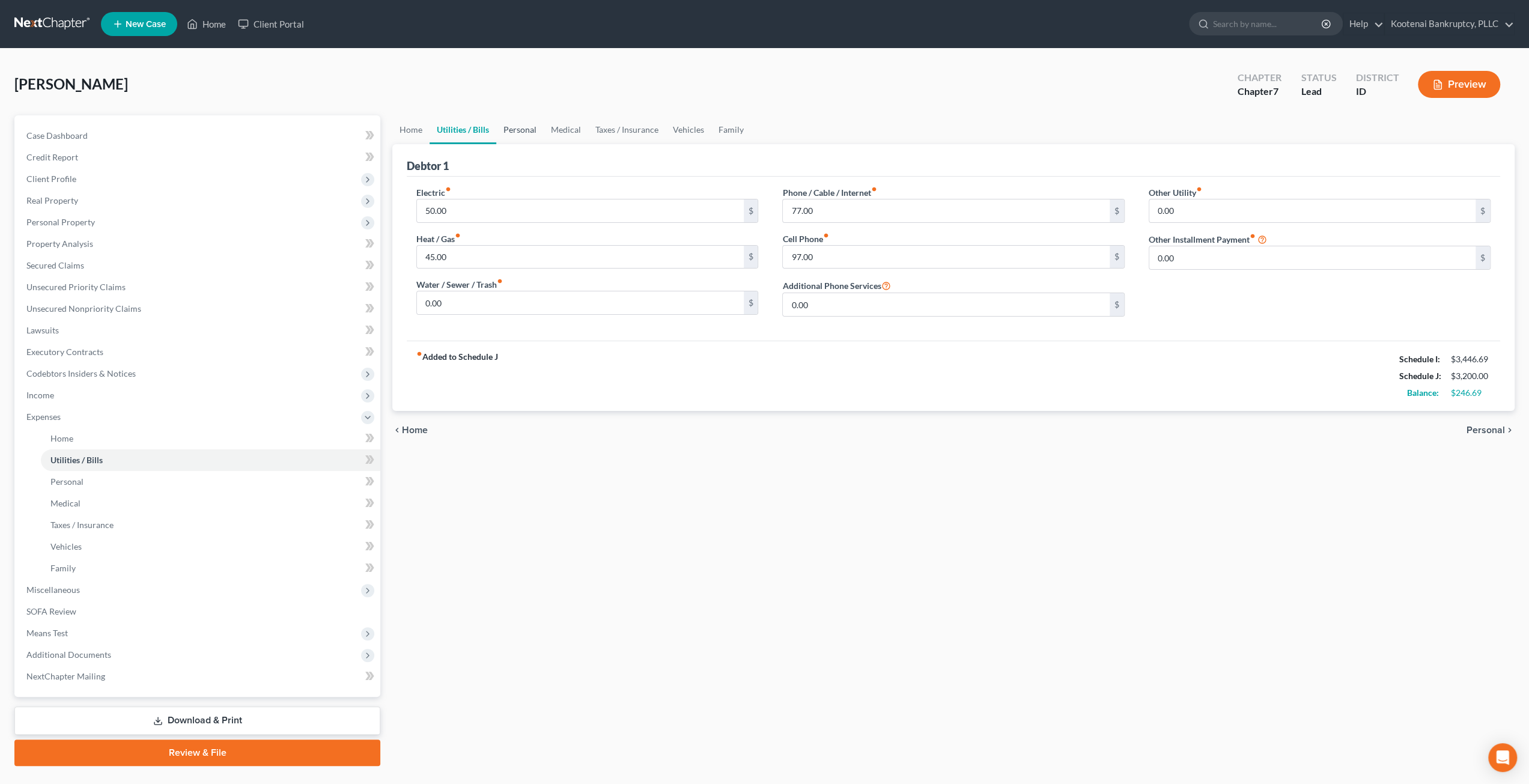
click at [532, 127] on link "Personal" at bounding box center [520, 130] width 48 height 29
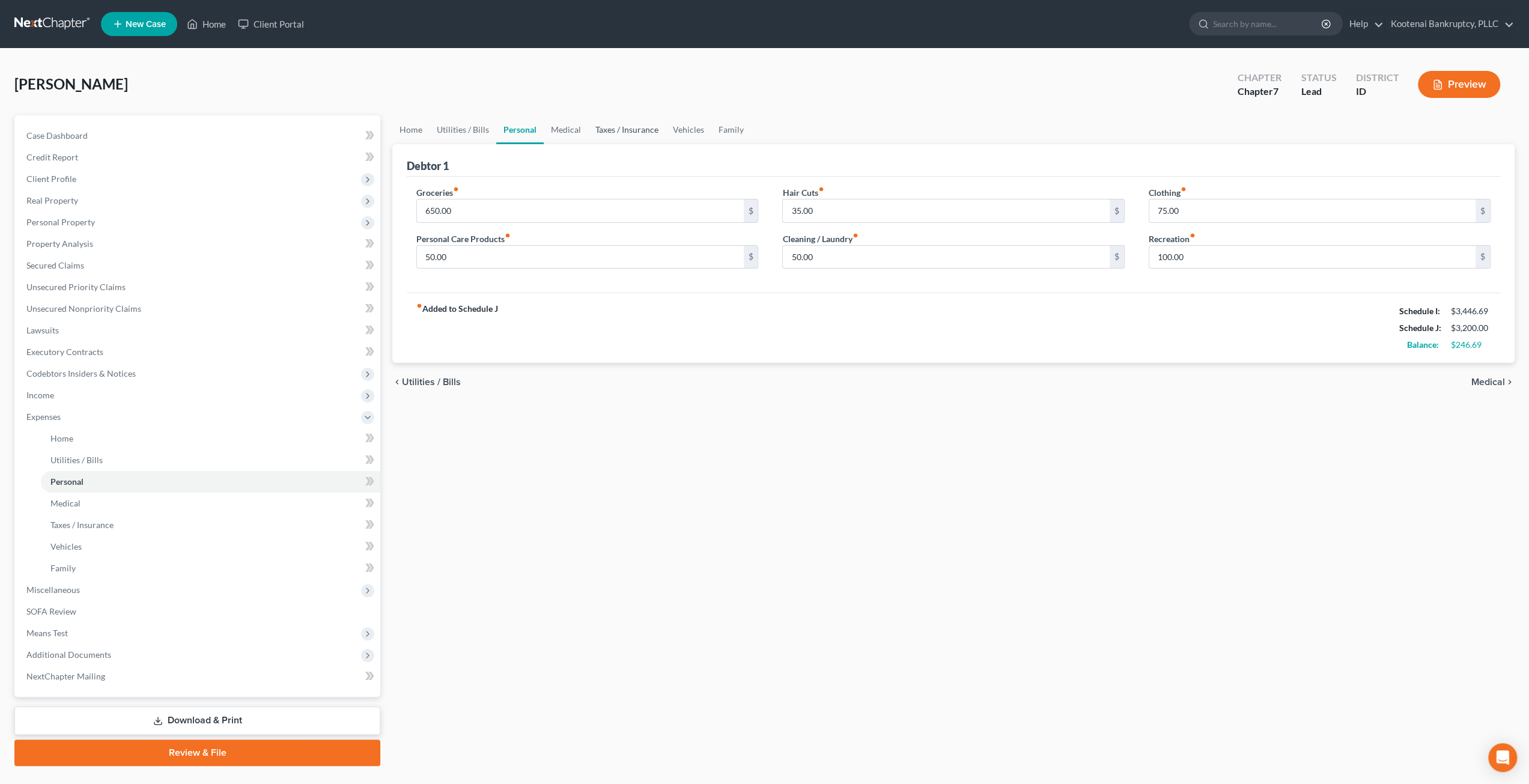
click at [603, 131] on link "Taxes / Insurance" at bounding box center [627, 130] width 77 height 29
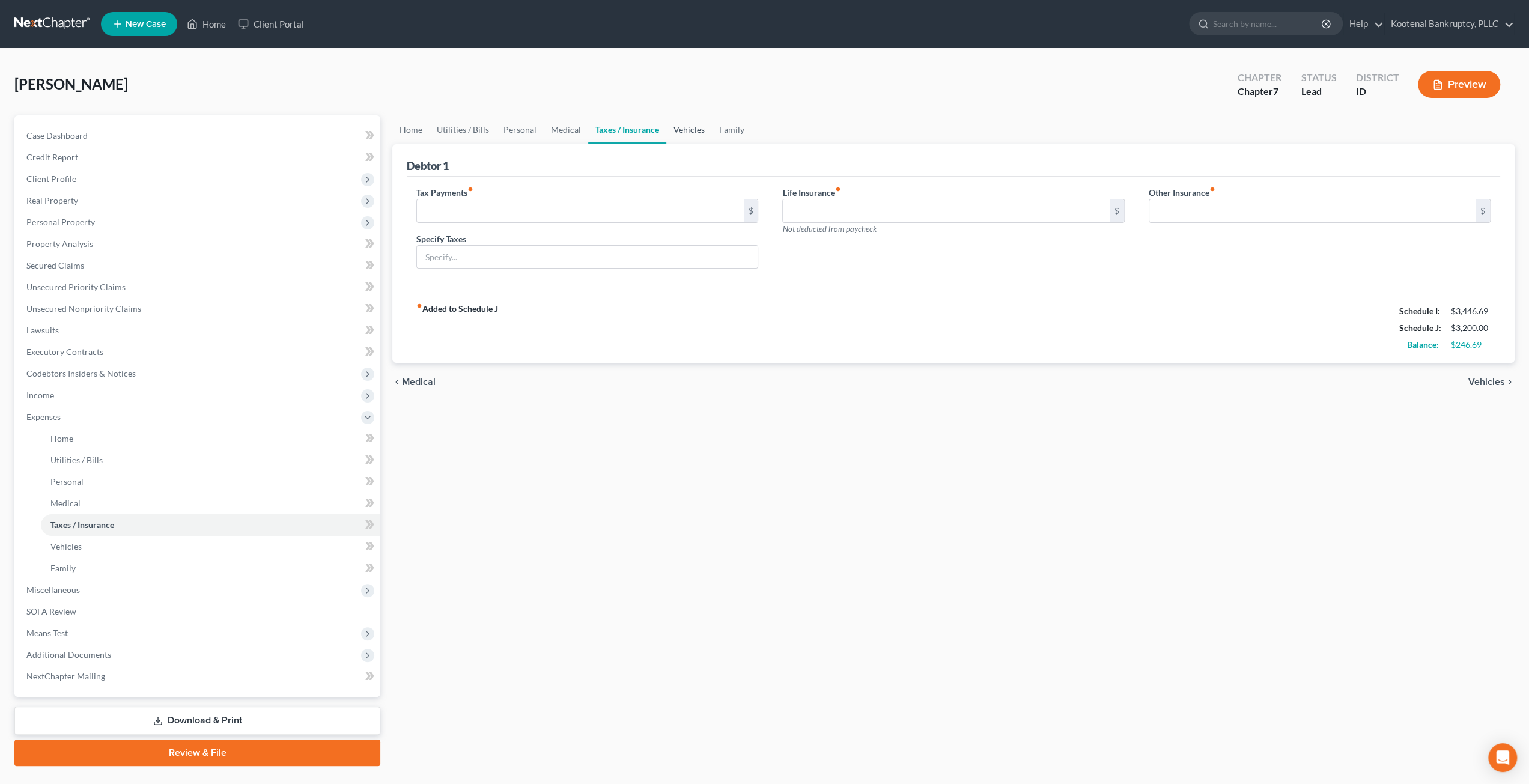
click at [673, 127] on link "Vehicles" at bounding box center [689, 130] width 46 height 29
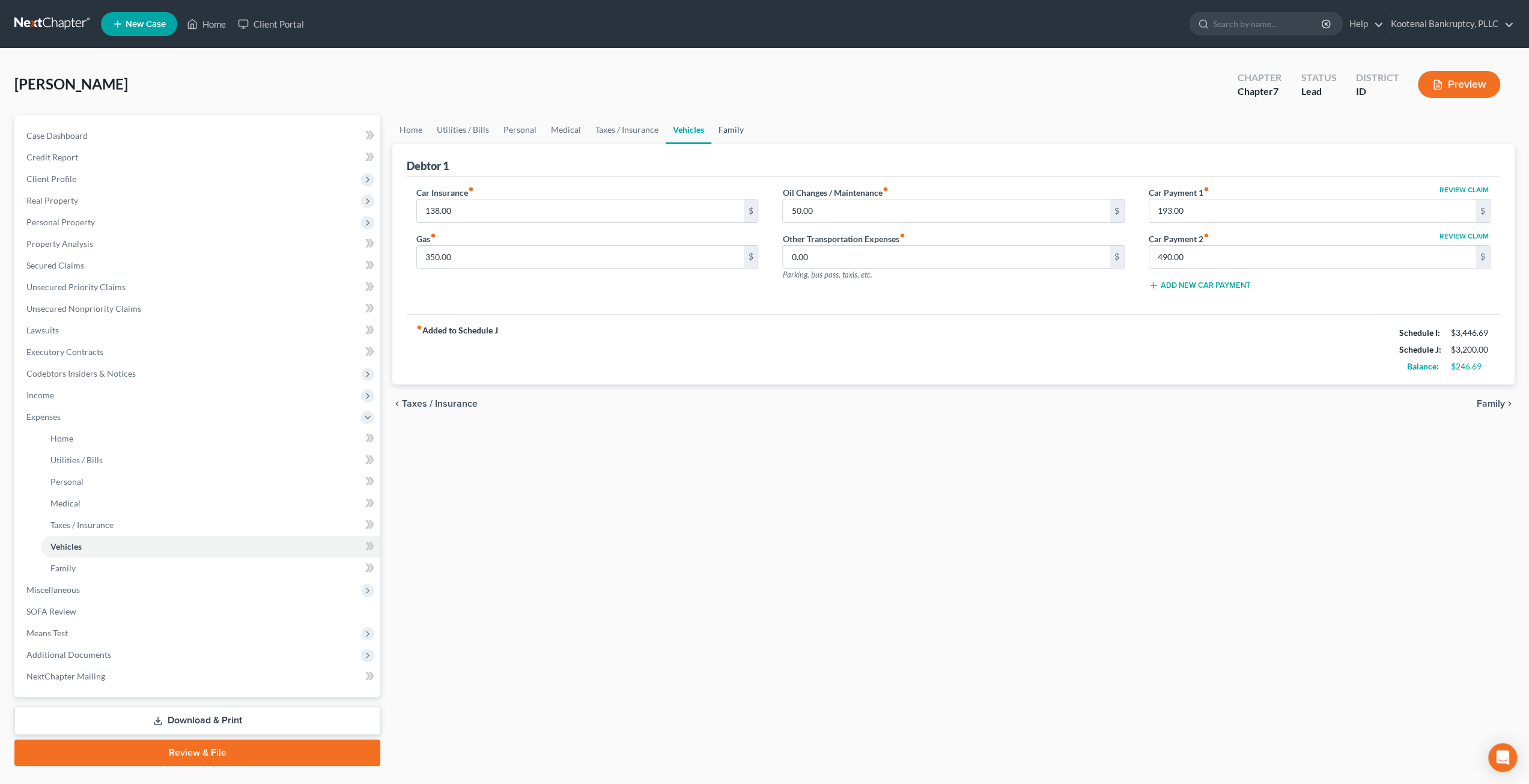
click at [725, 127] on link "Family" at bounding box center [731, 130] width 40 height 29
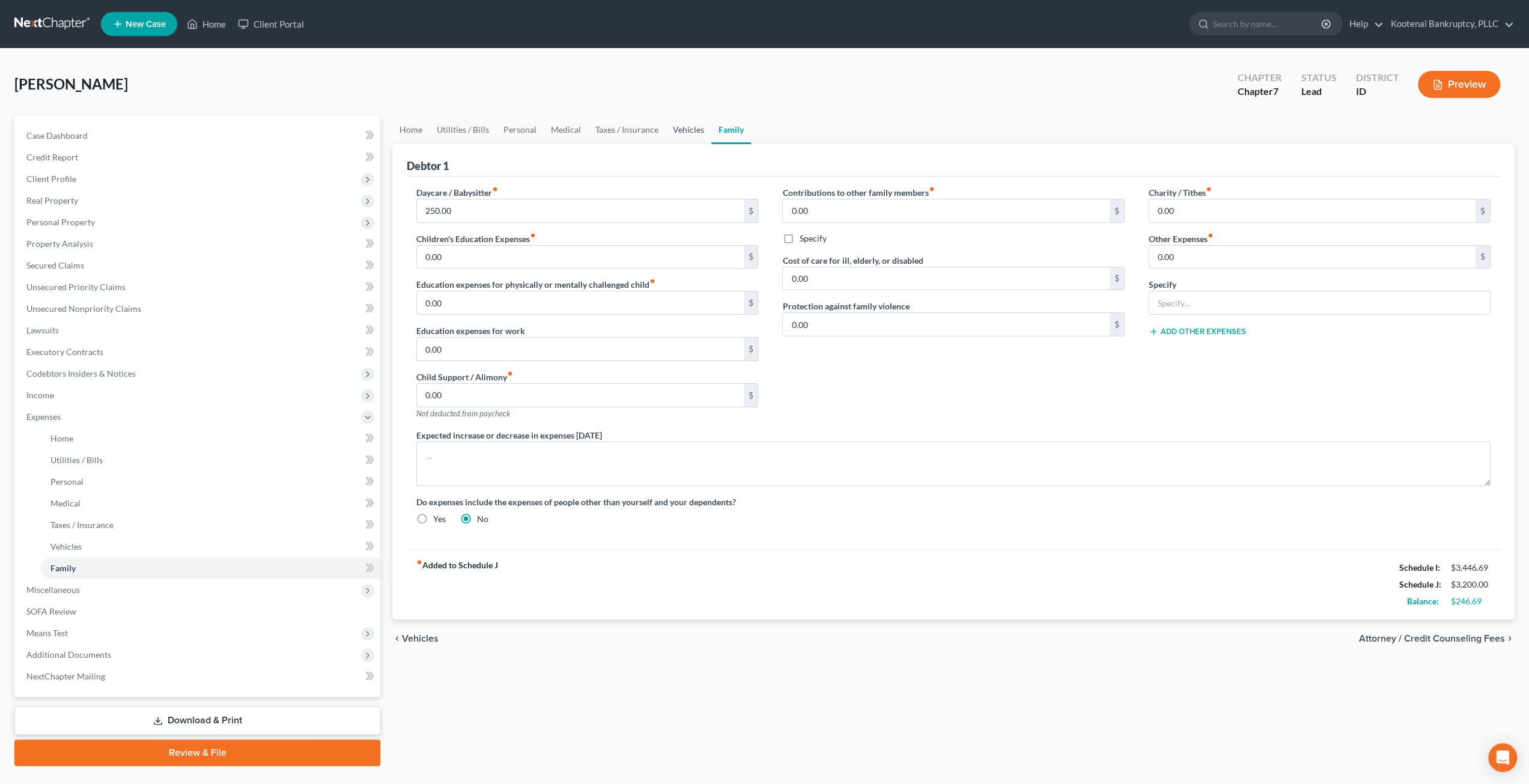
click at [693, 130] on link "Vehicles" at bounding box center [688, 130] width 46 height 29
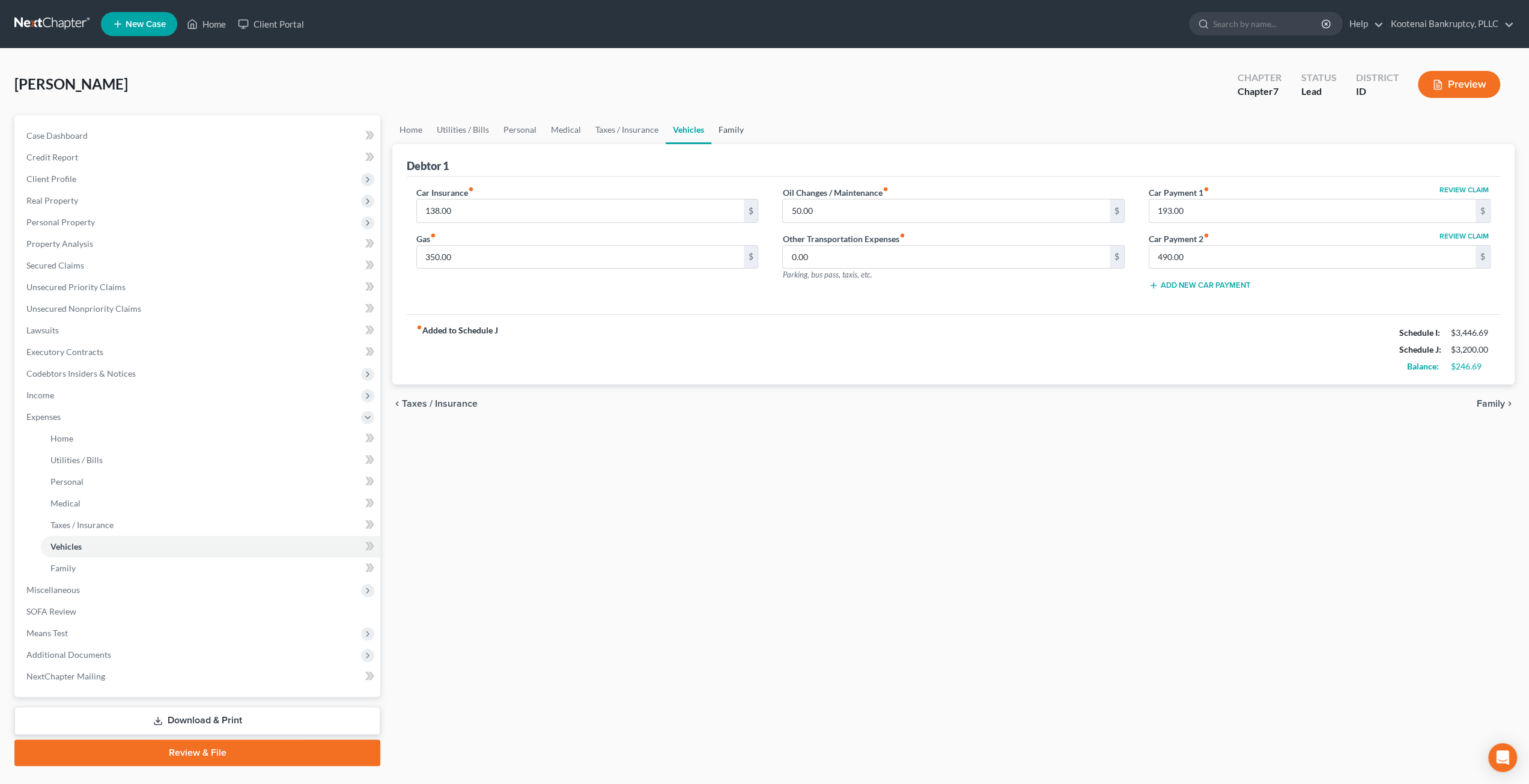
click at [741, 127] on link "Family" at bounding box center [731, 130] width 40 height 29
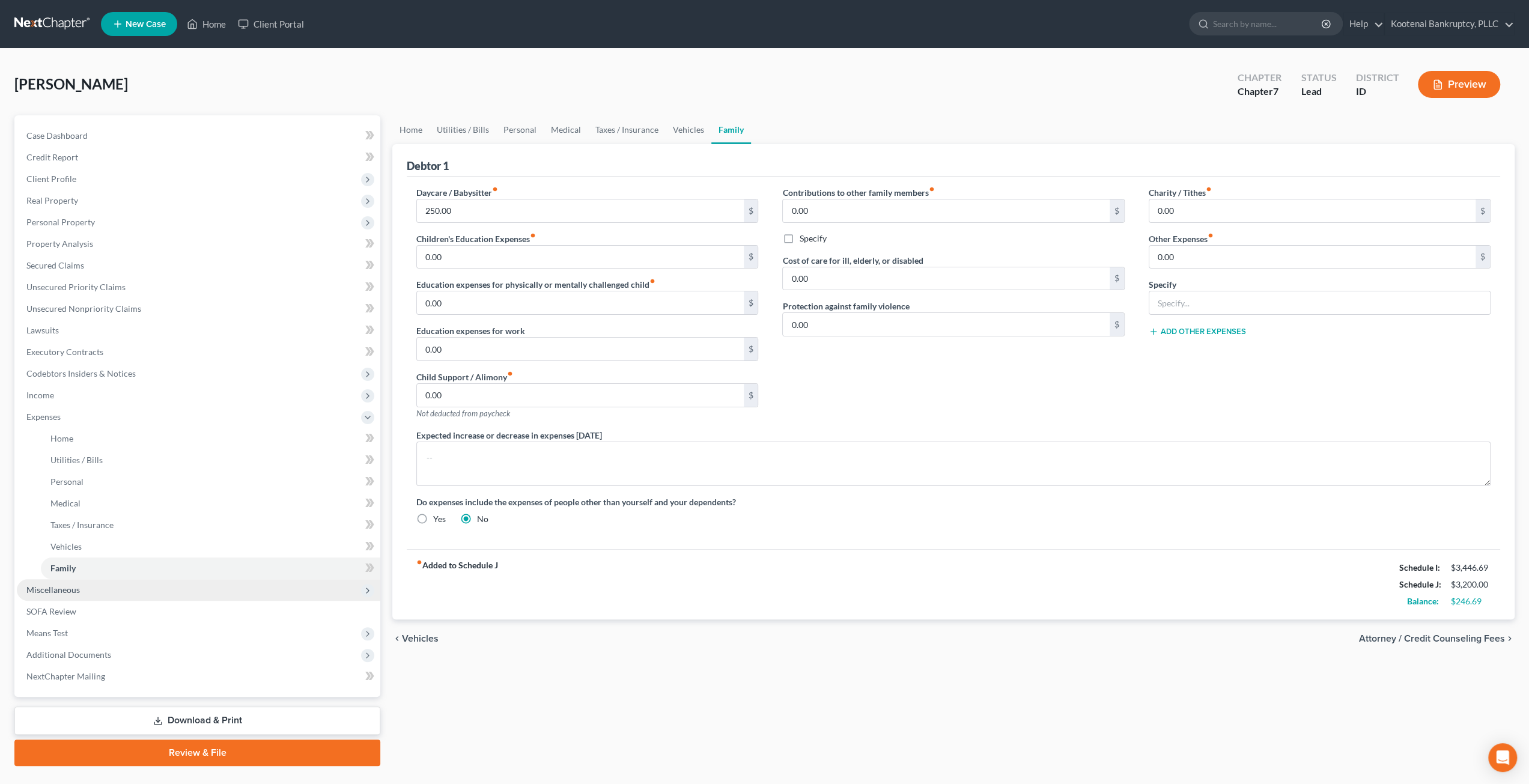
click at [118, 591] on span "Miscellaneous" at bounding box center [198, 589] width 364 height 22
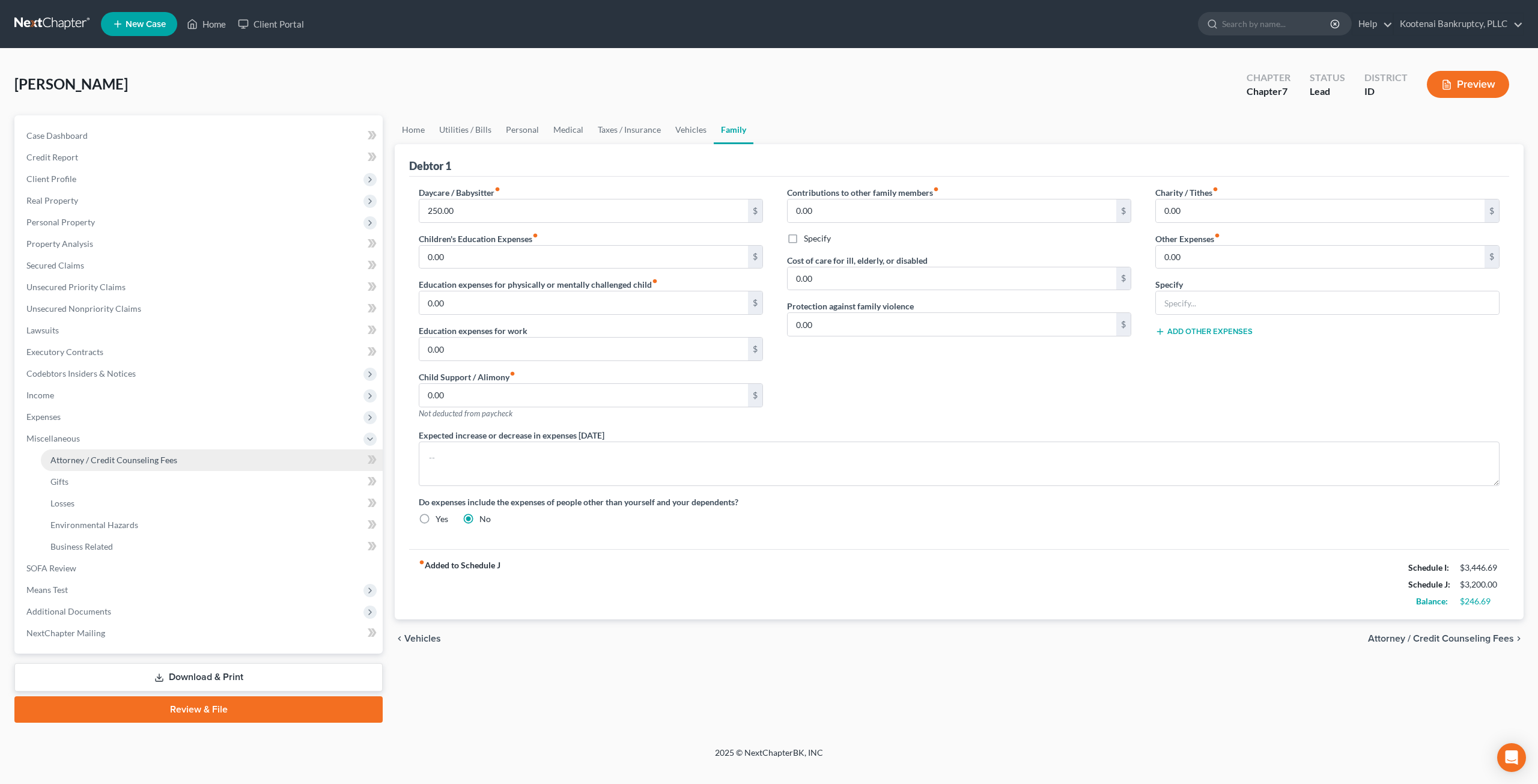
click at [136, 463] on span "Attorney / Credit Counseling Fees" at bounding box center [114, 459] width 127 height 10
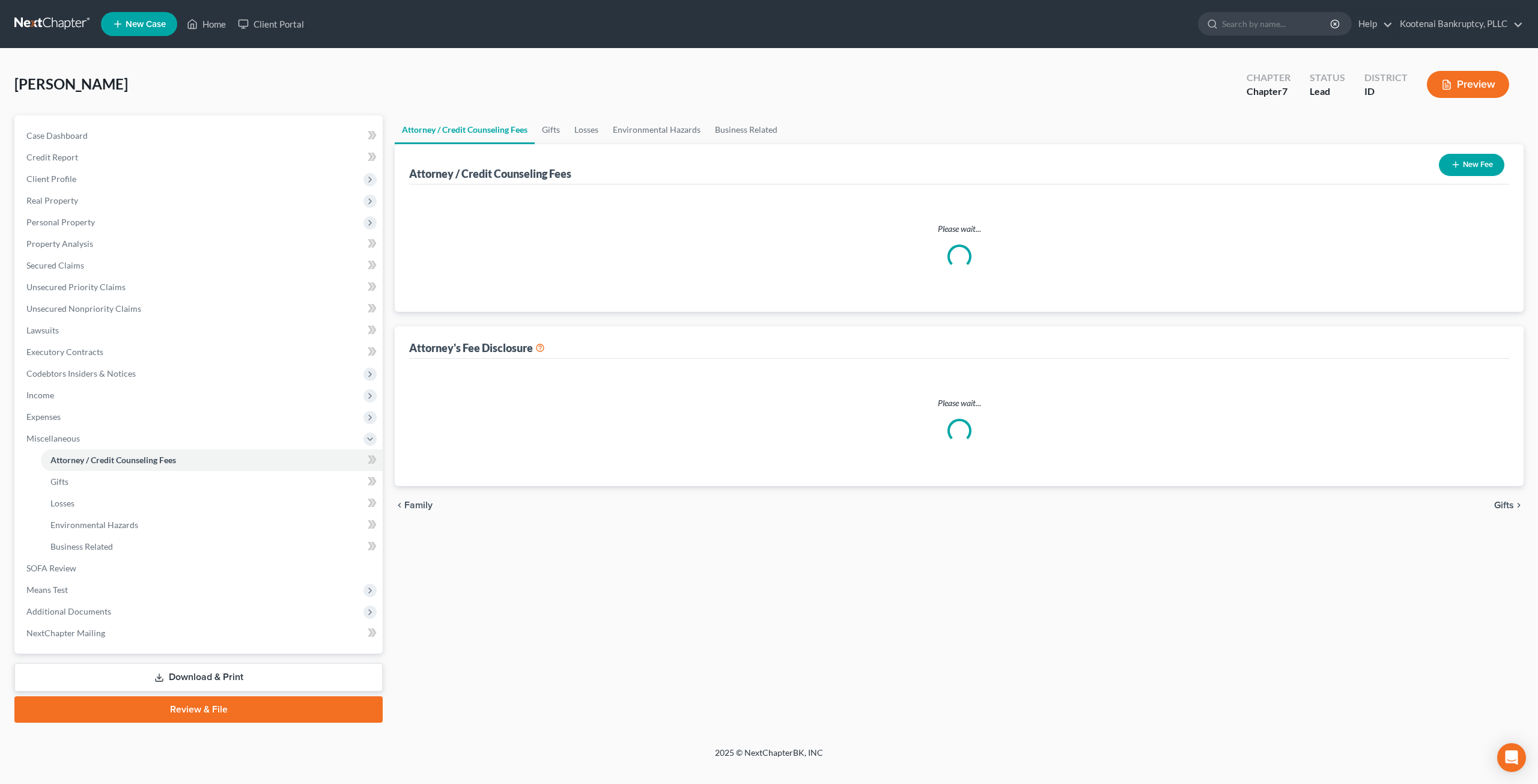
select select "3"
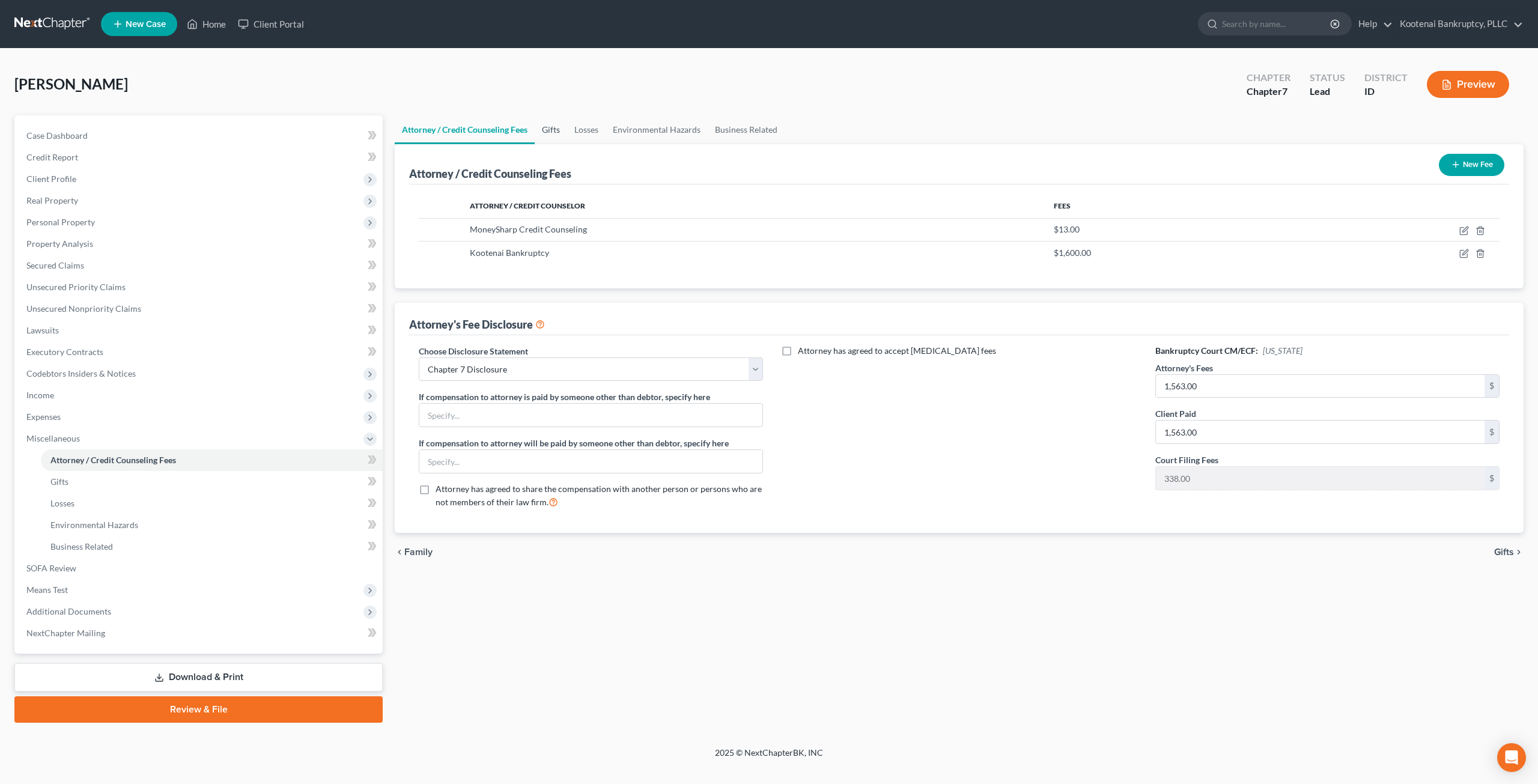
click at [554, 124] on link "Gifts" at bounding box center [551, 130] width 32 height 29
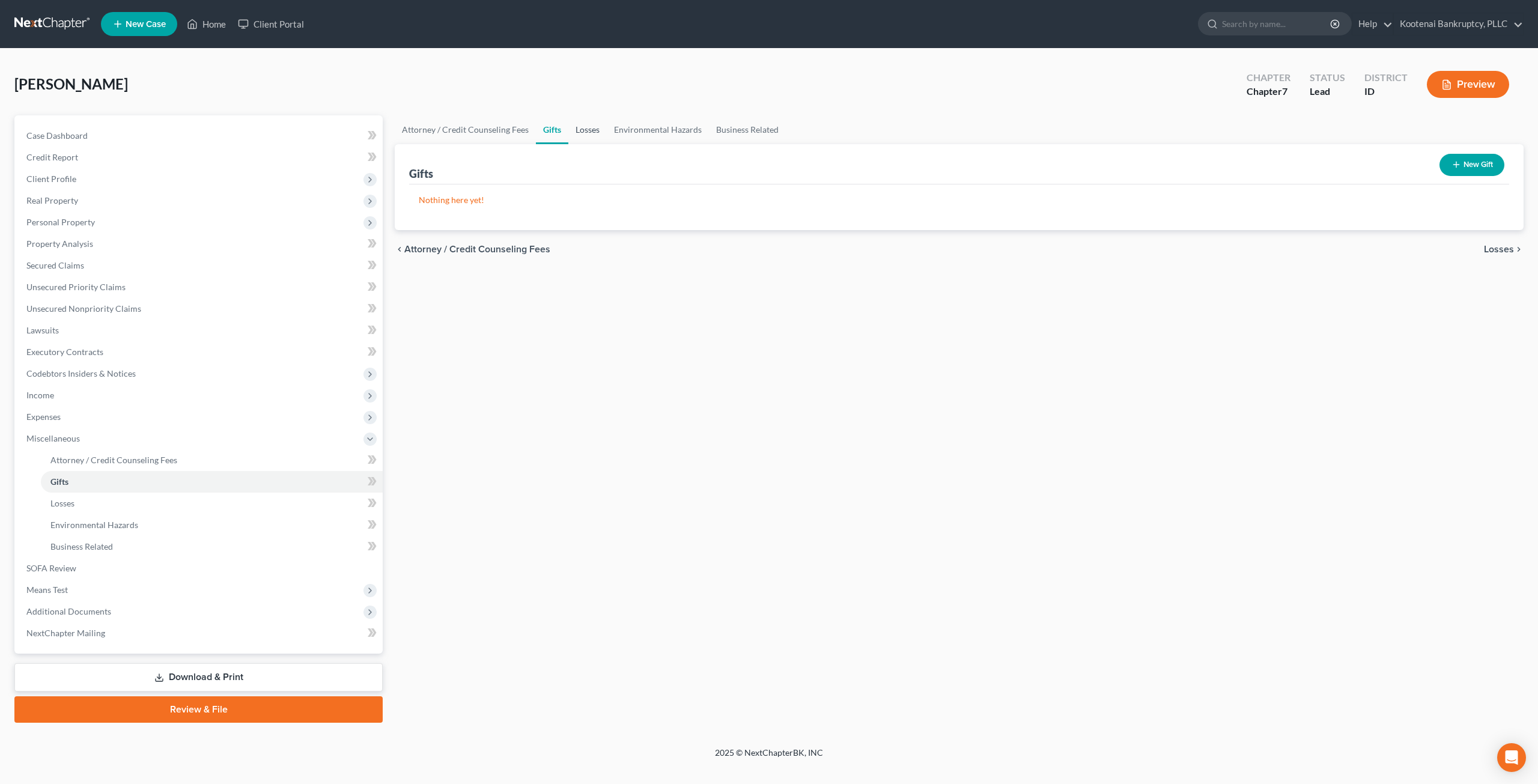
click at [590, 124] on link "Losses" at bounding box center [587, 130] width 38 height 29
click at [650, 124] on link "Environmental Hazards" at bounding box center [657, 130] width 102 height 29
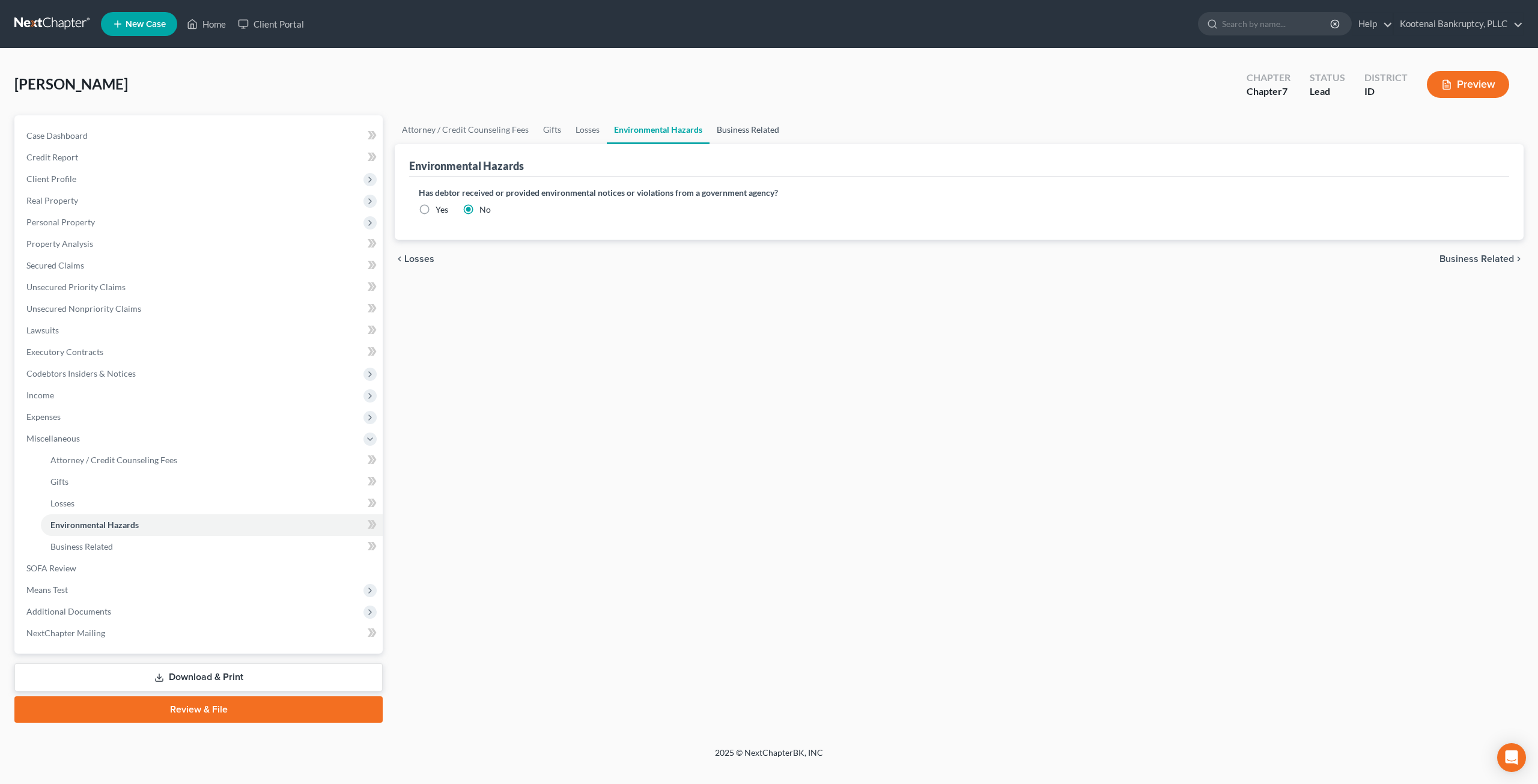
click at [744, 130] on link "Business Related" at bounding box center [748, 130] width 77 height 29
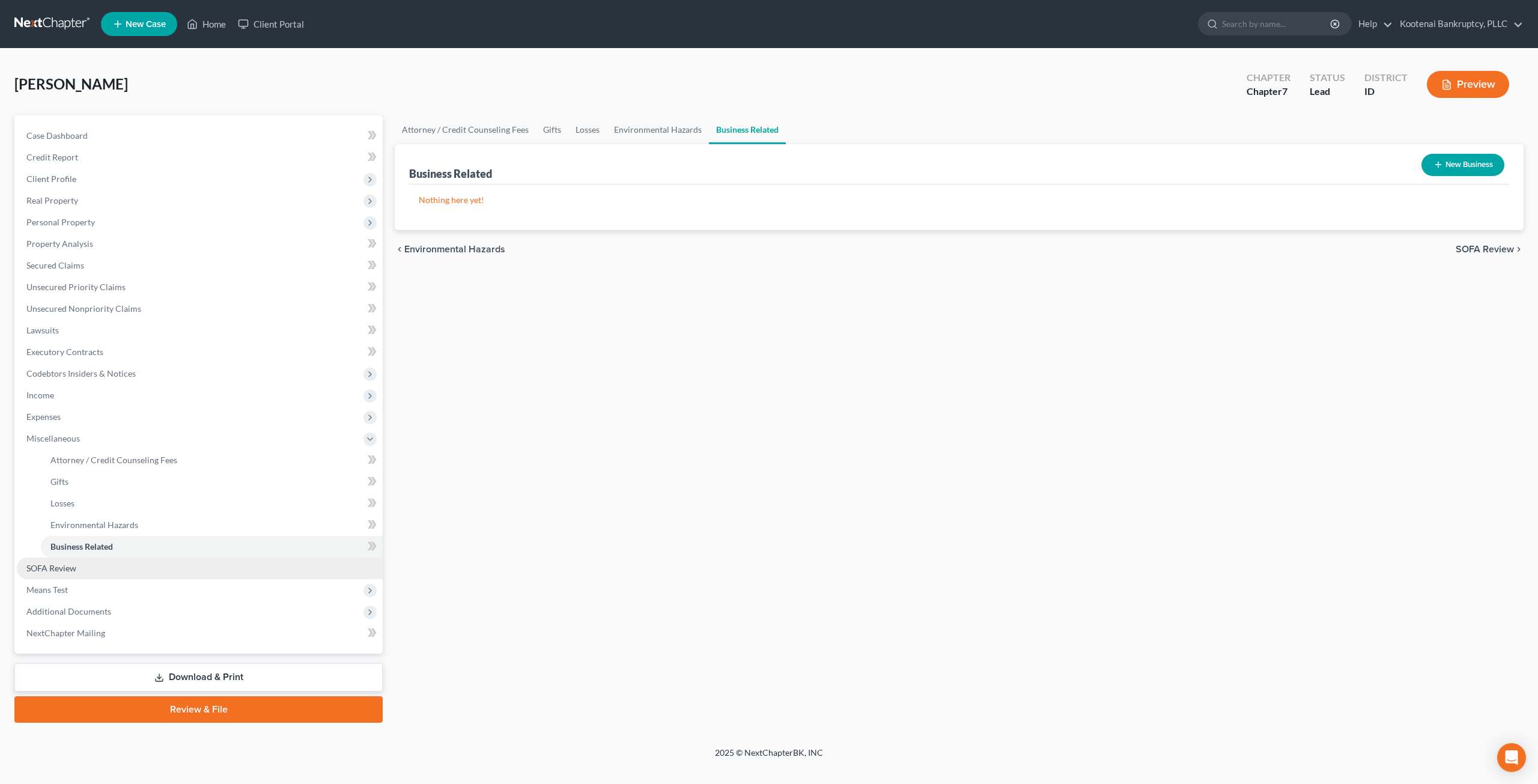
click at [129, 568] on link "SOFA Review" at bounding box center [199, 568] width 366 height 22
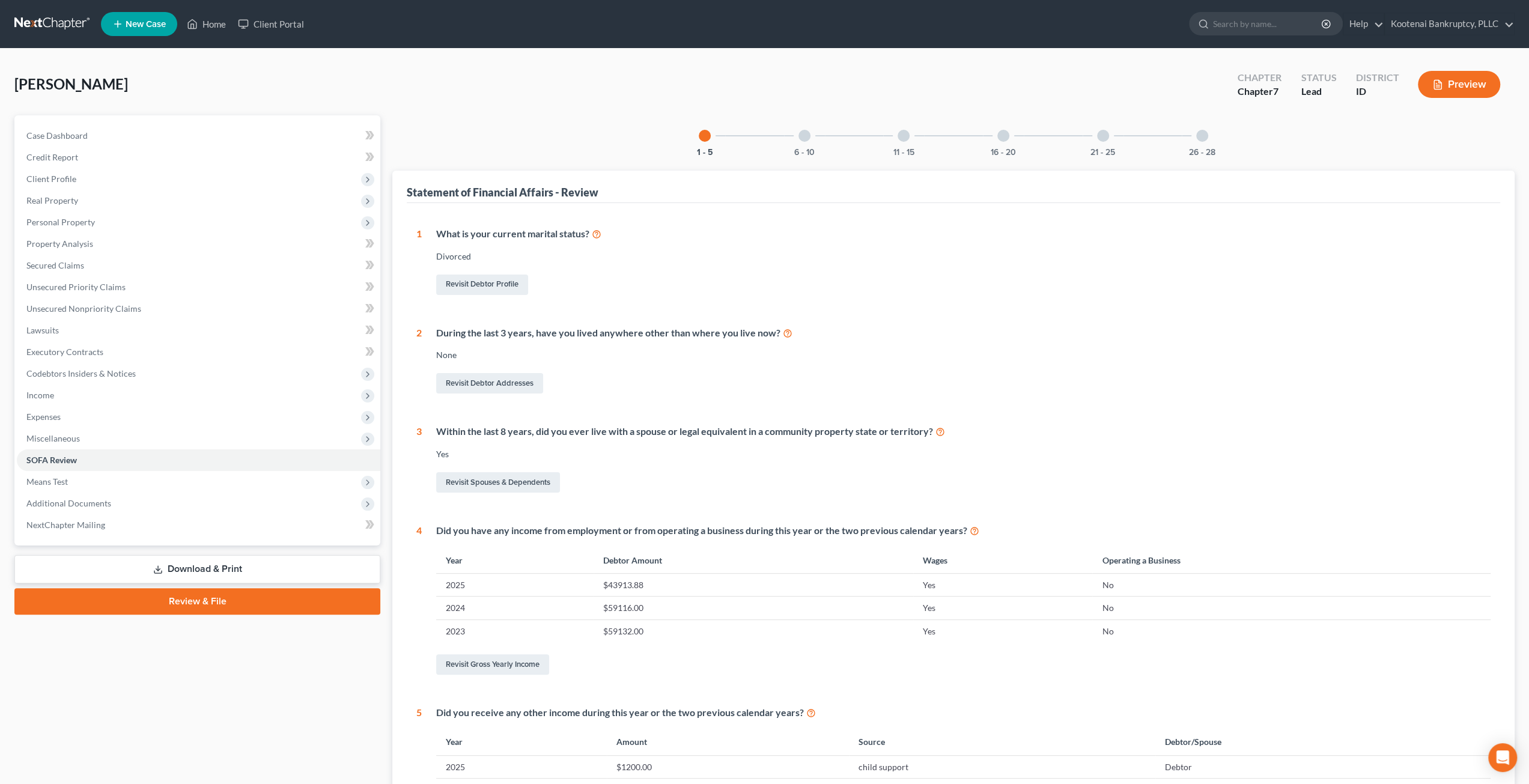
click at [806, 137] on div at bounding box center [805, 136] width 12 height 12
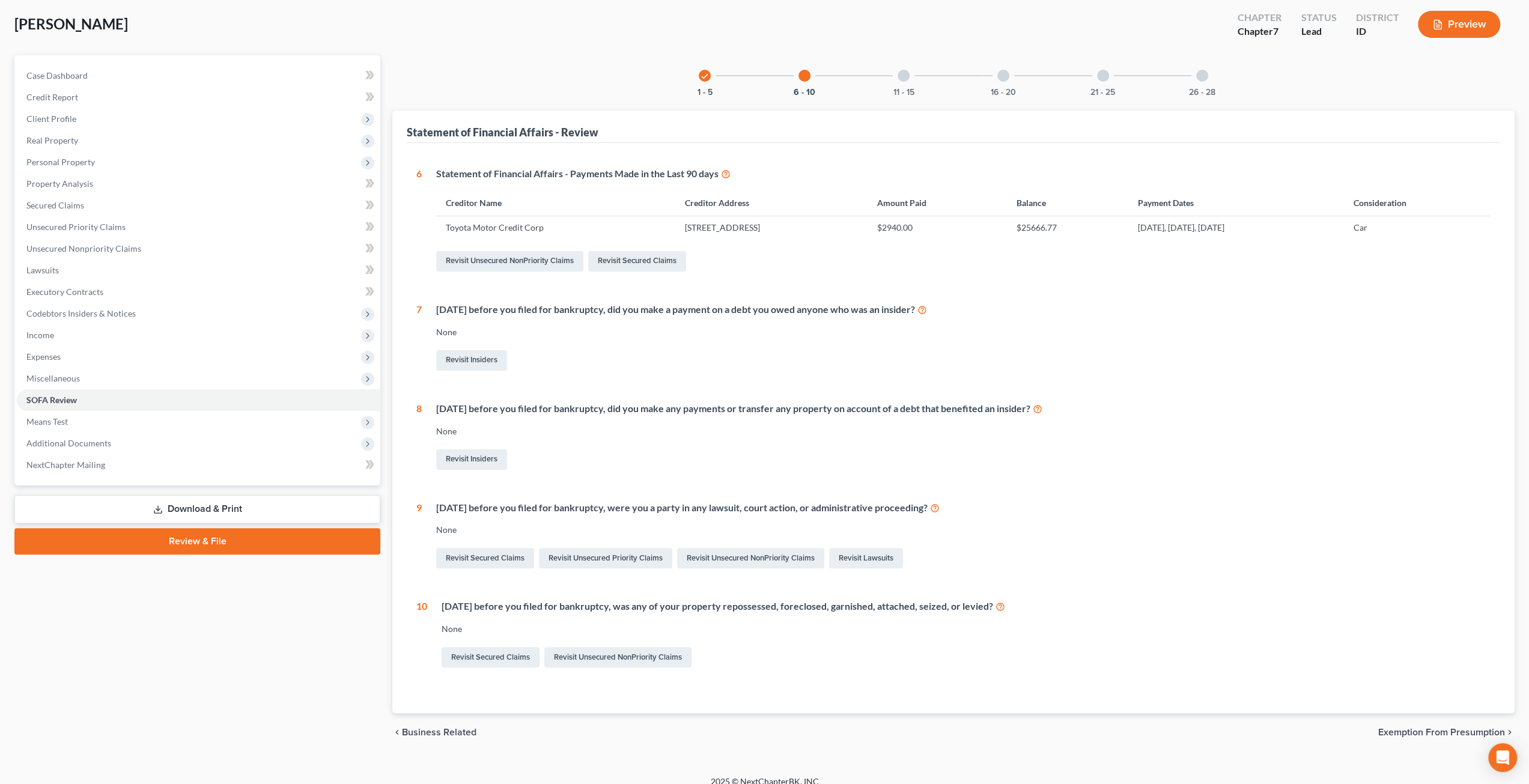
click at [896, 86] on div "11 - 15" at bounding box center [904, 76] width 41 height 41
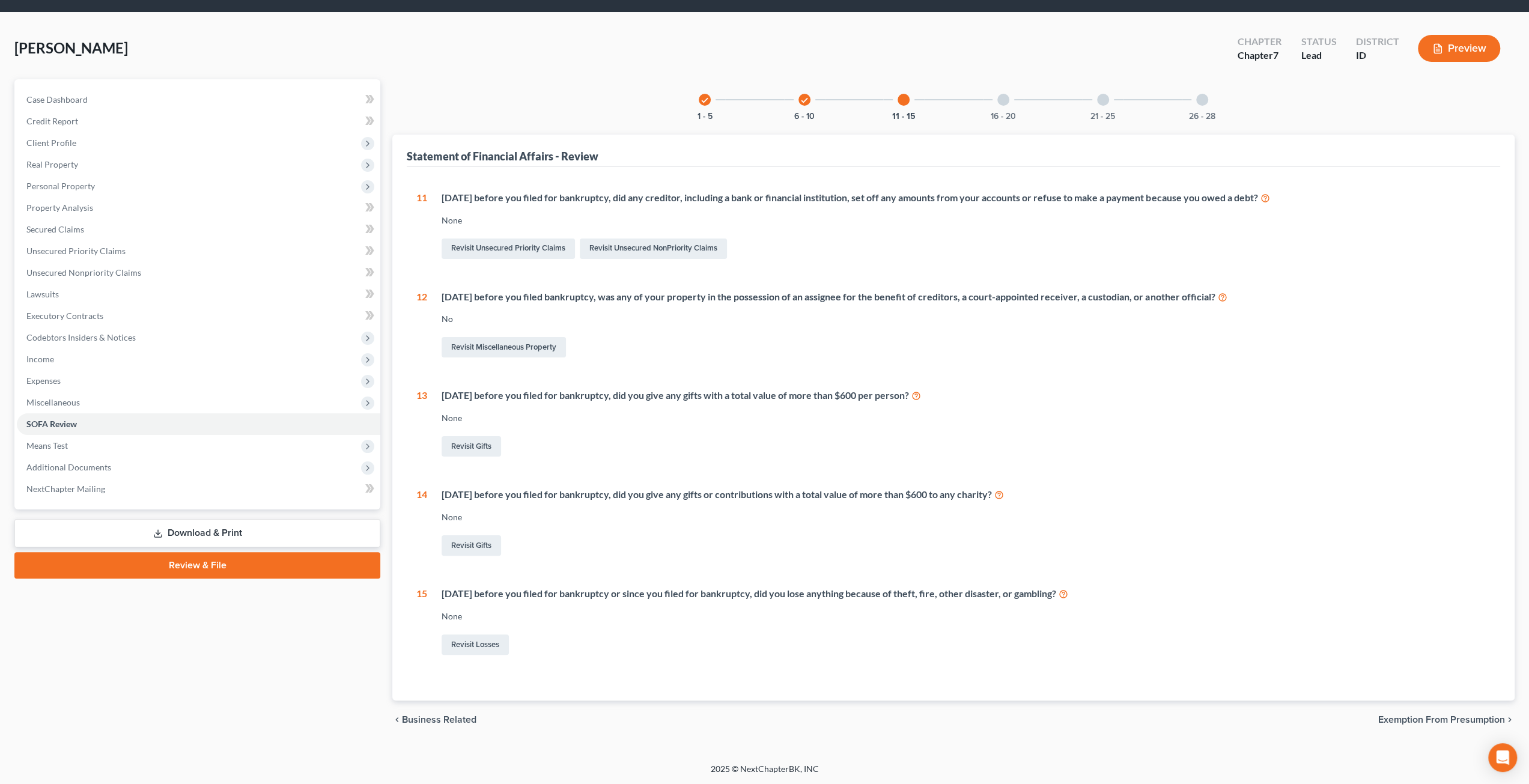
click at [1000, 97] on div at bounding box center [1003, 100] width 12 height 12
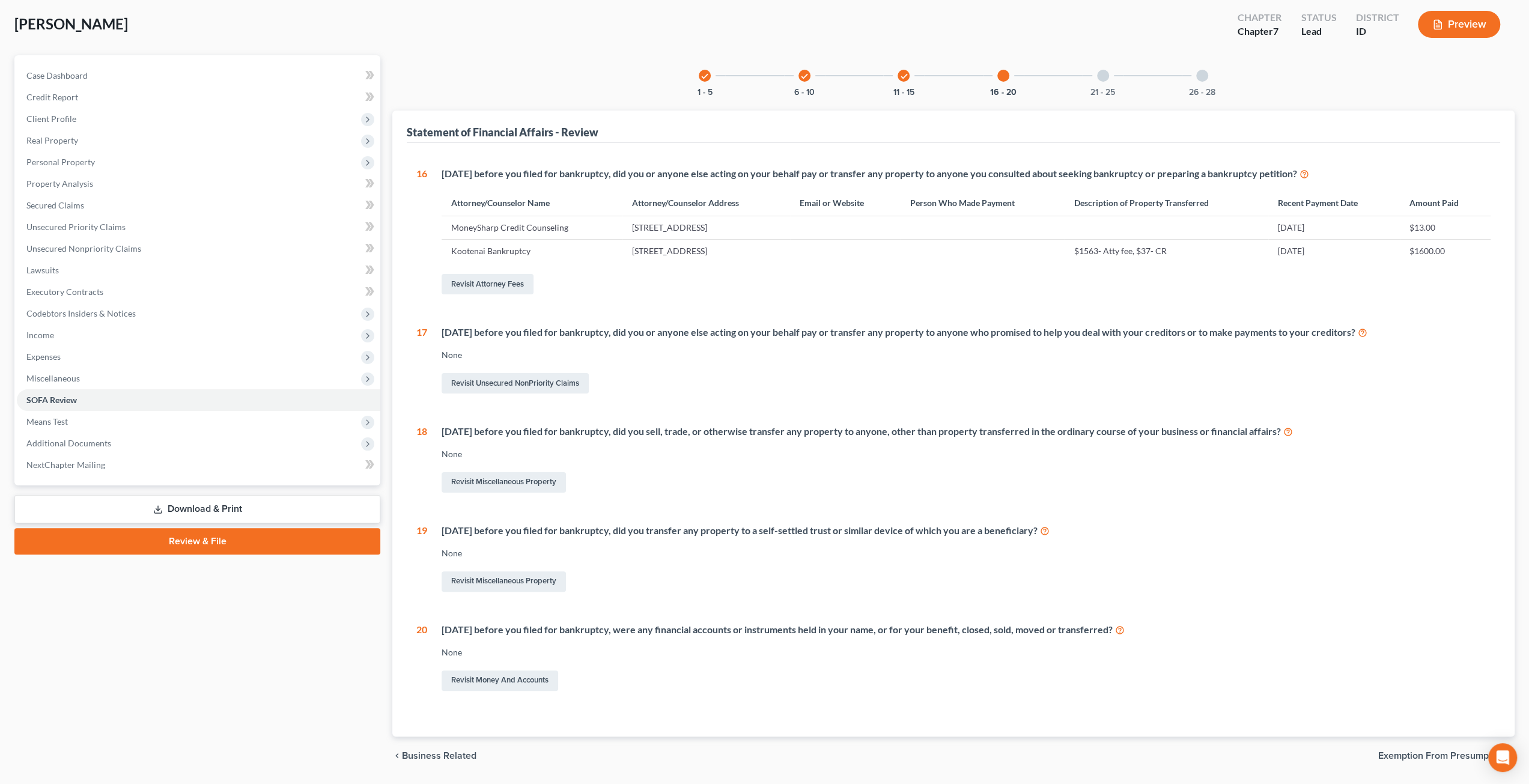
click at [1104, 85] on div "21 - 25" at bounding box center [1103, 76] width 41 height 41
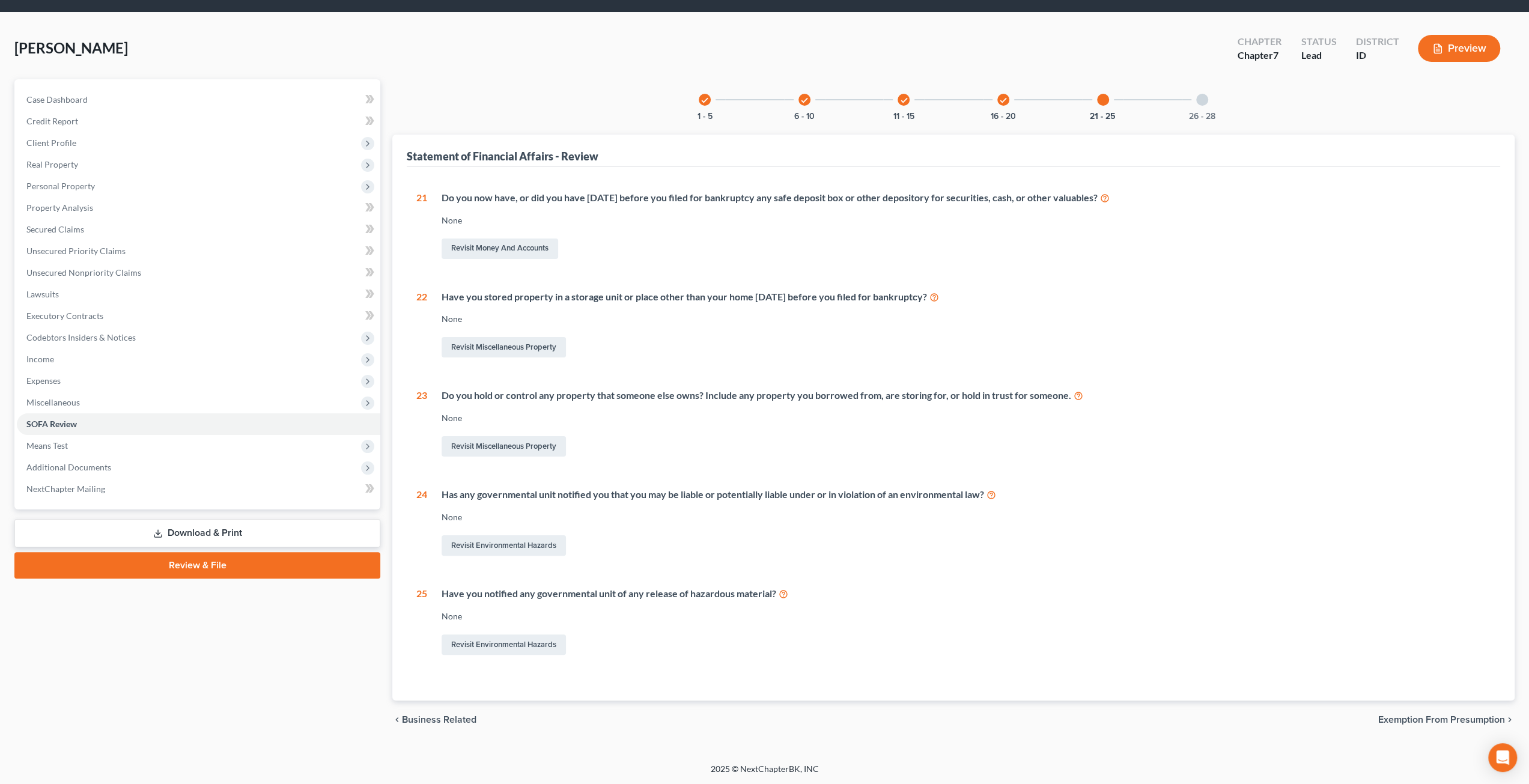
click at [1188, 87] on div "26 - 28" at bounding box center [1202, 100] width 41 height 41
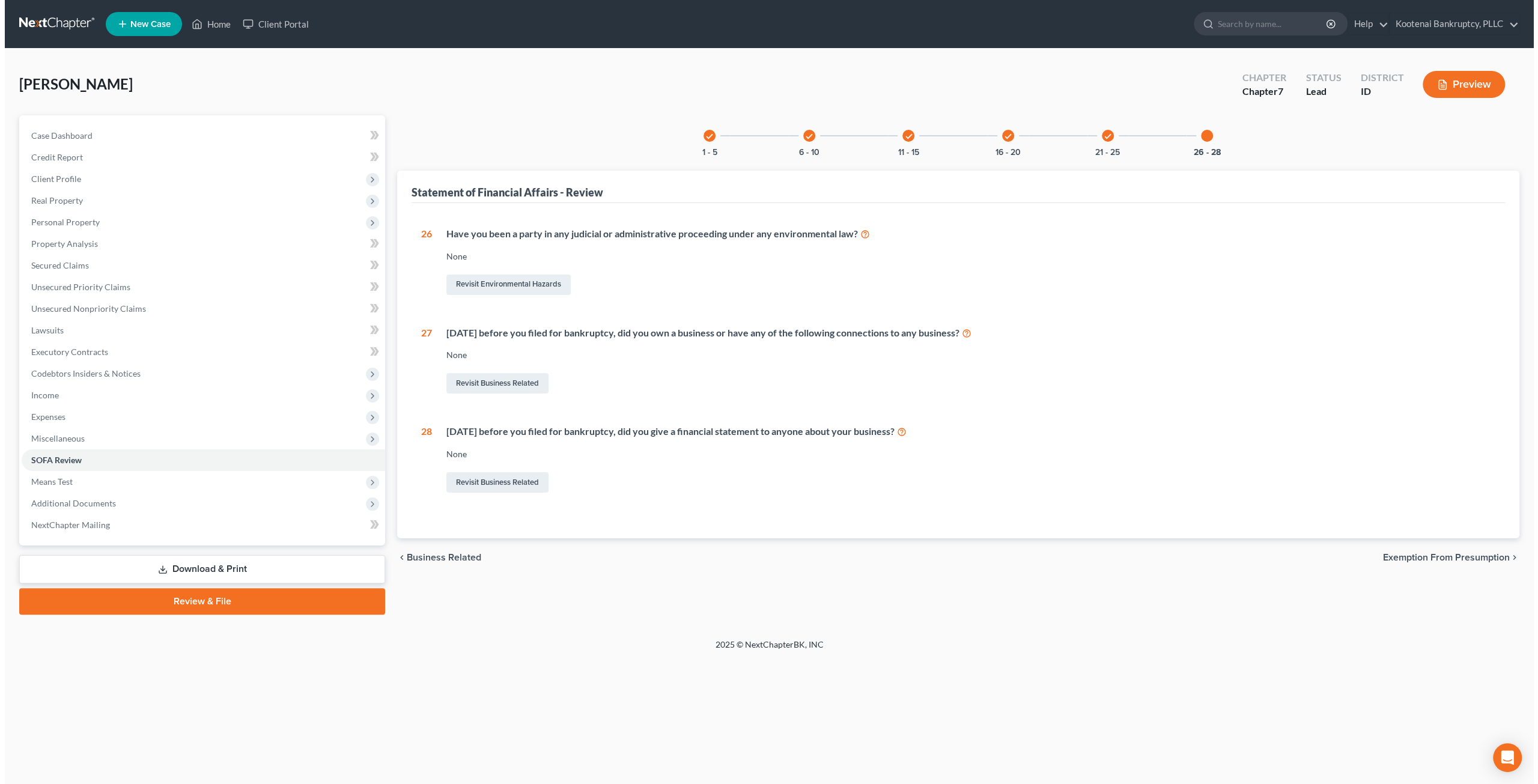
scroll to position [0, 0]
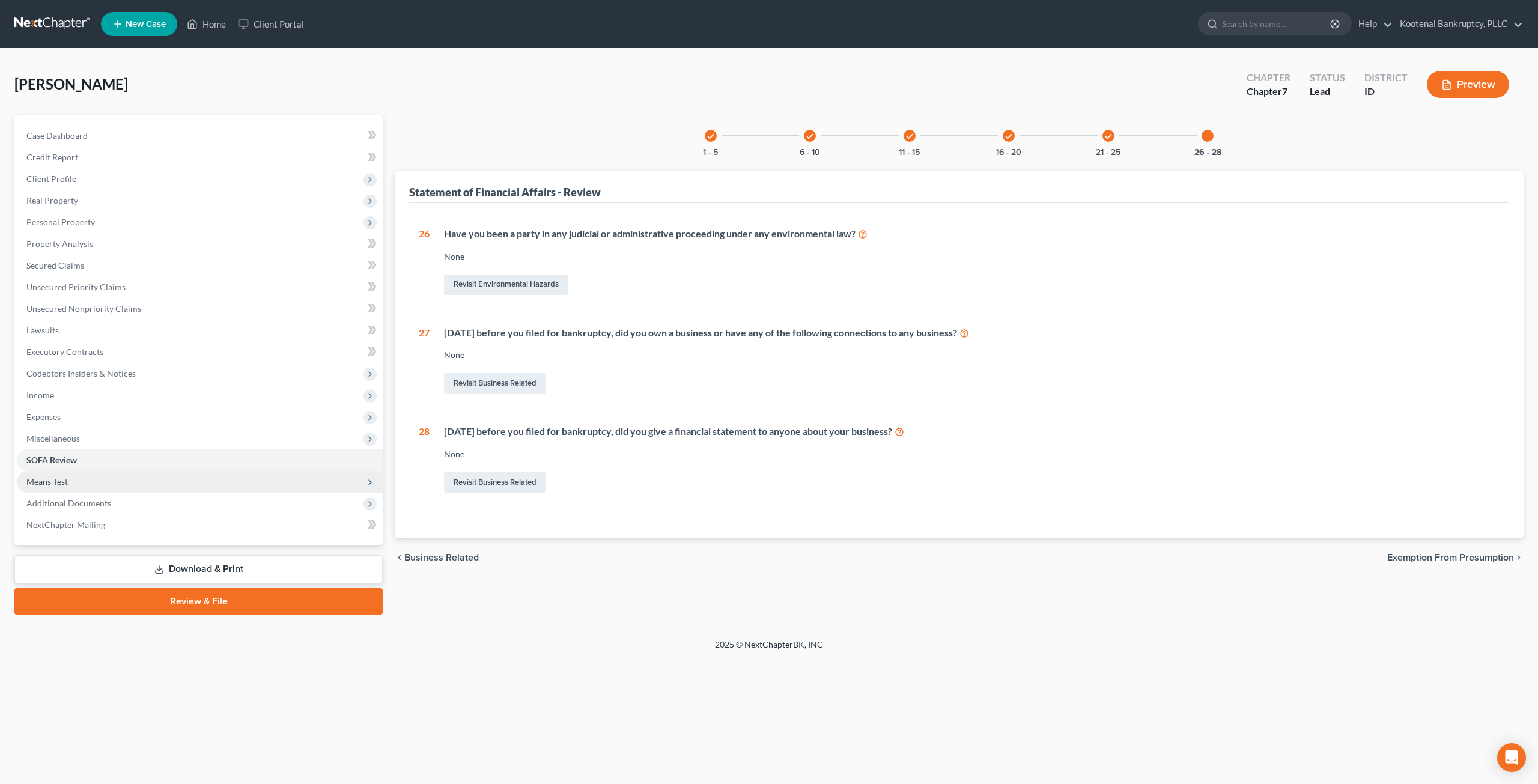
drag, startPoint x: 113, startPoint y: 486, endPoint x: 121, endPoint y: 484, distance: 8.2
click at [114, 486] on span "Means Test" at bounding box center [199, 482] width 366 height 22
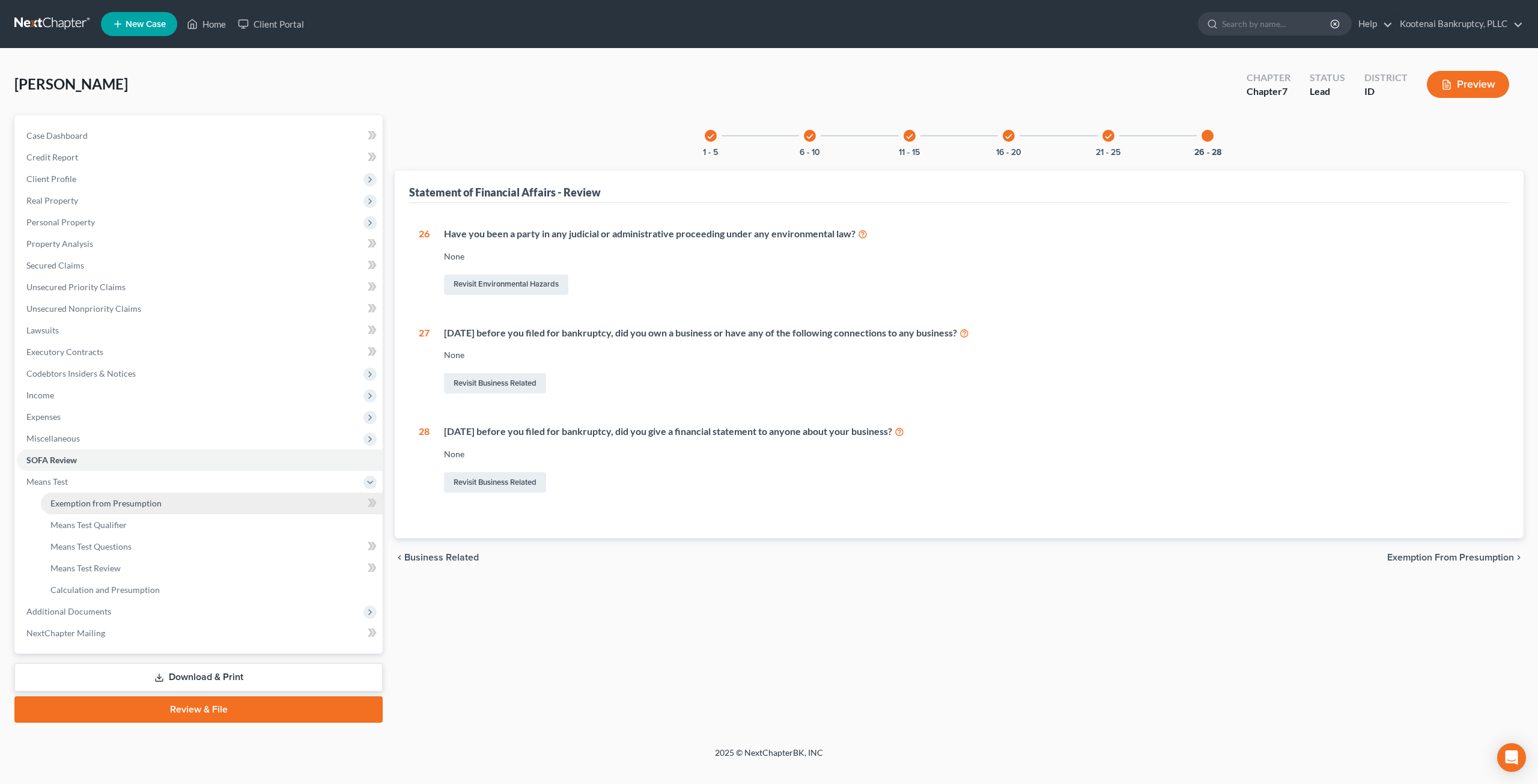
click at [125, 502] on span "Exemption from Presumption" at bounding box center [106, 502] width 111 height 10
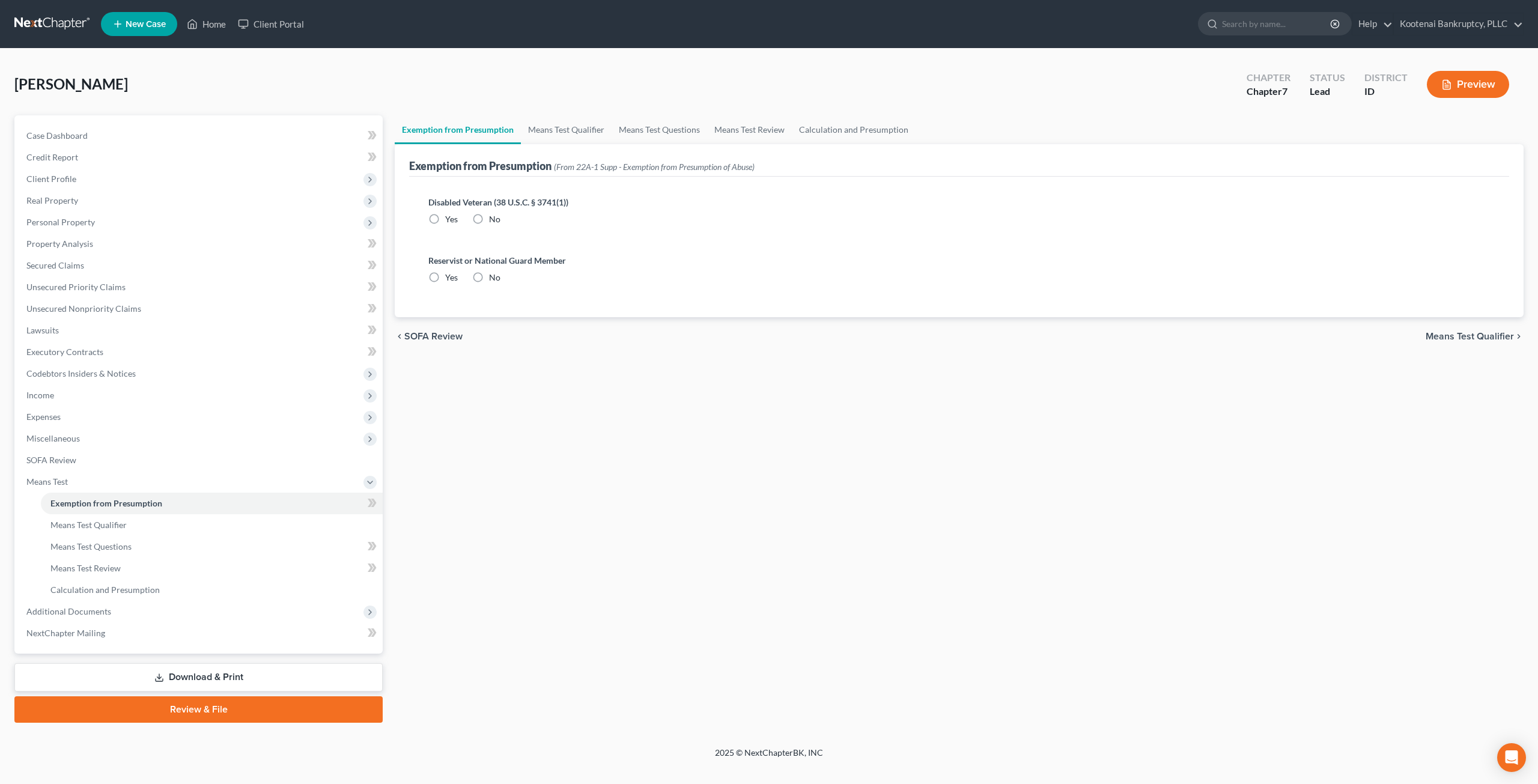
radio input "true"
click at [567, 129] on link "Means Test Qualifier" at bounding box center [566, 130] width 90 height 29
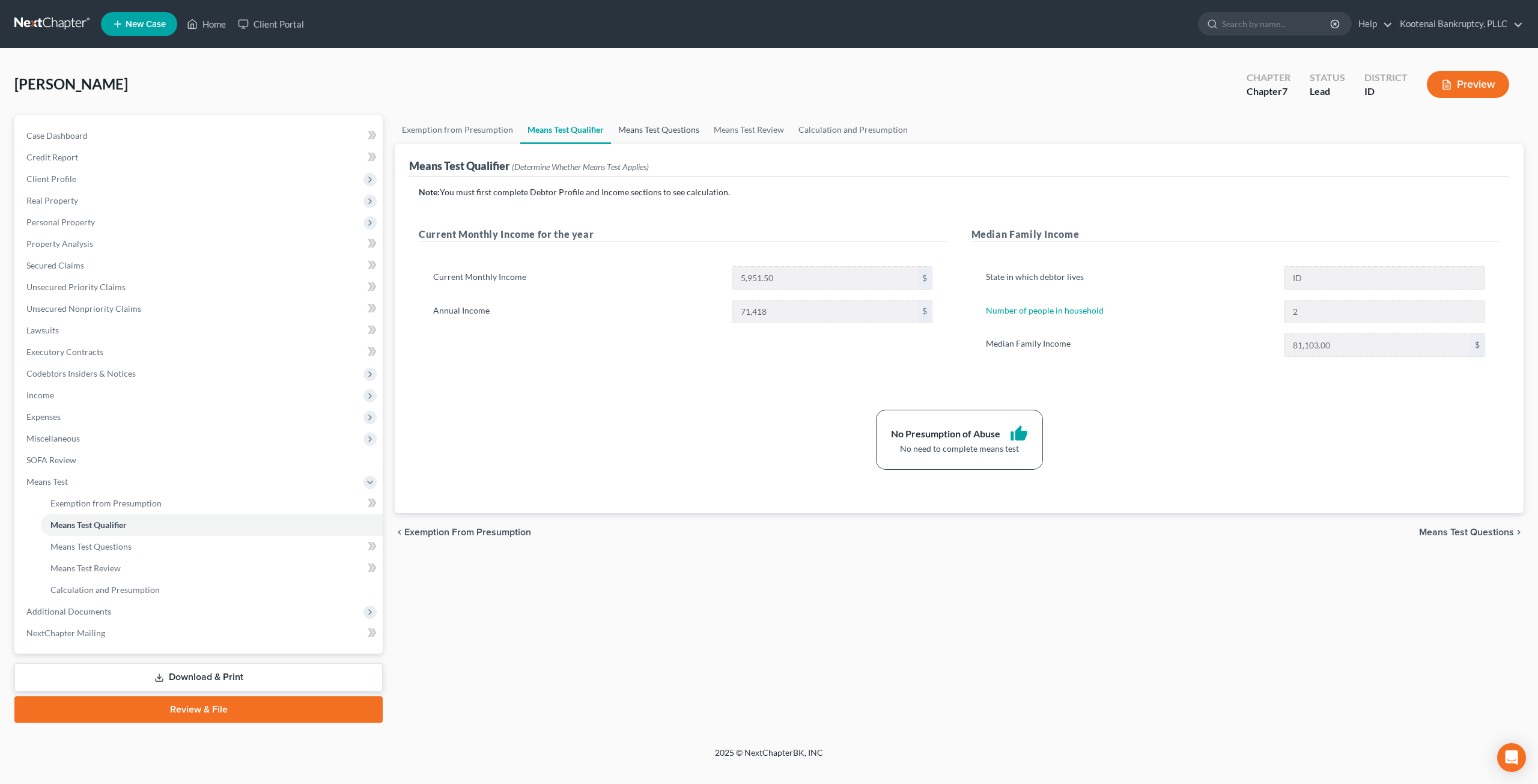
click at [690, 128] on link "Means Test Questions" at bounding box center [659, 130] width 96 height 29
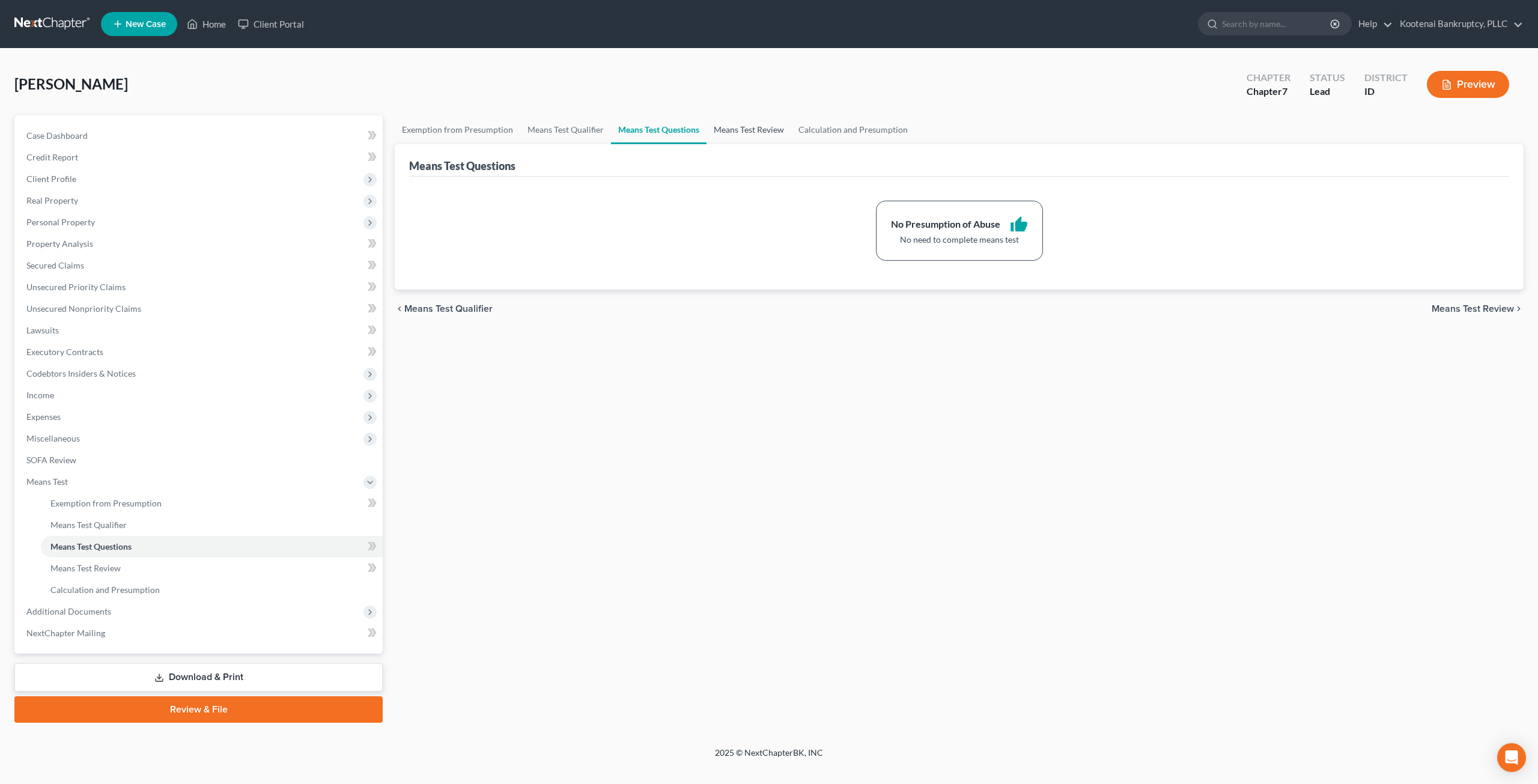
click at [772, 129] on link "Means Test Review" at bounding box center [749, 130] width 84 height 29
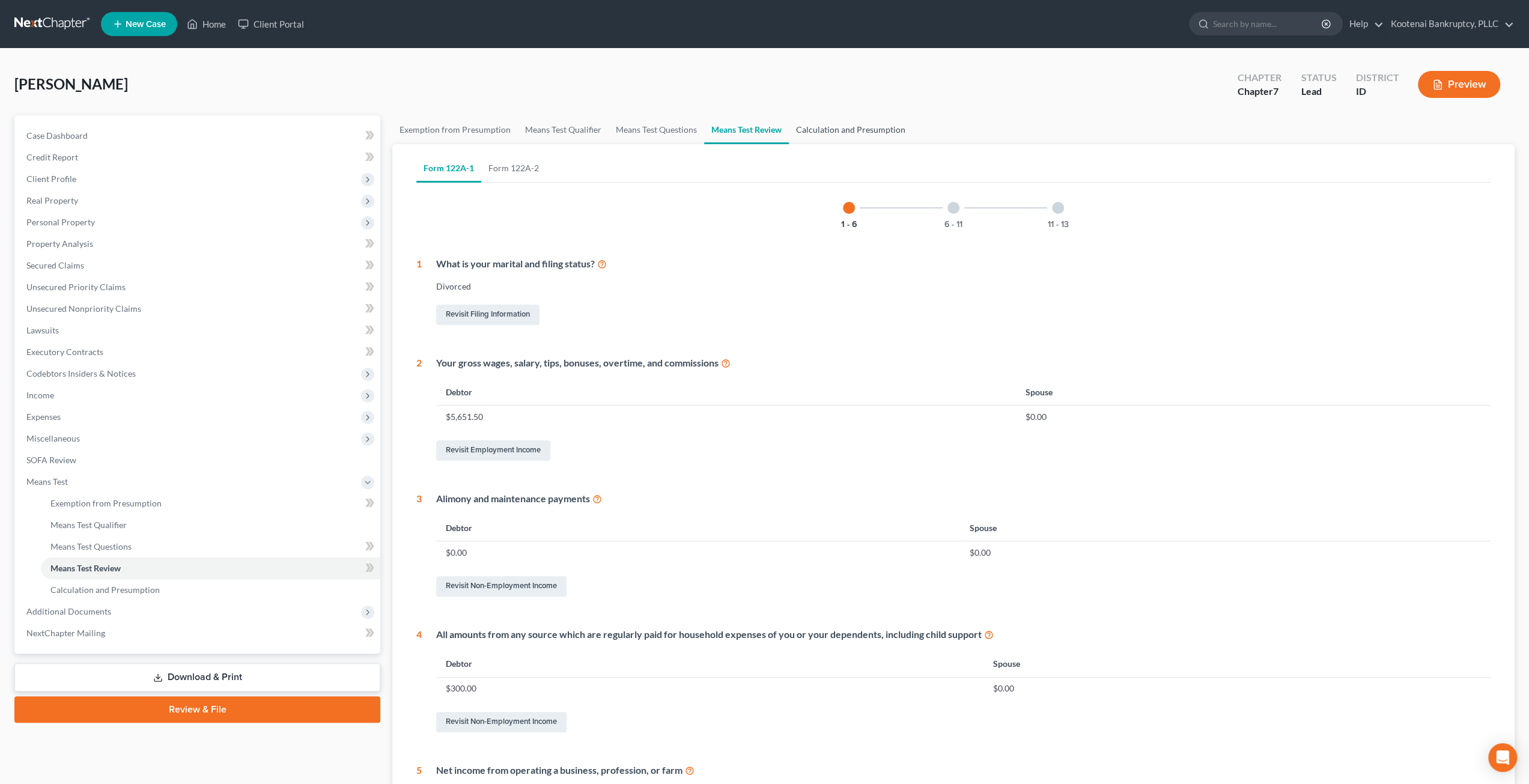
click at [859, 131] on link "Calculation and Presumption" at bounding box center [850, 130] width 123 height 29
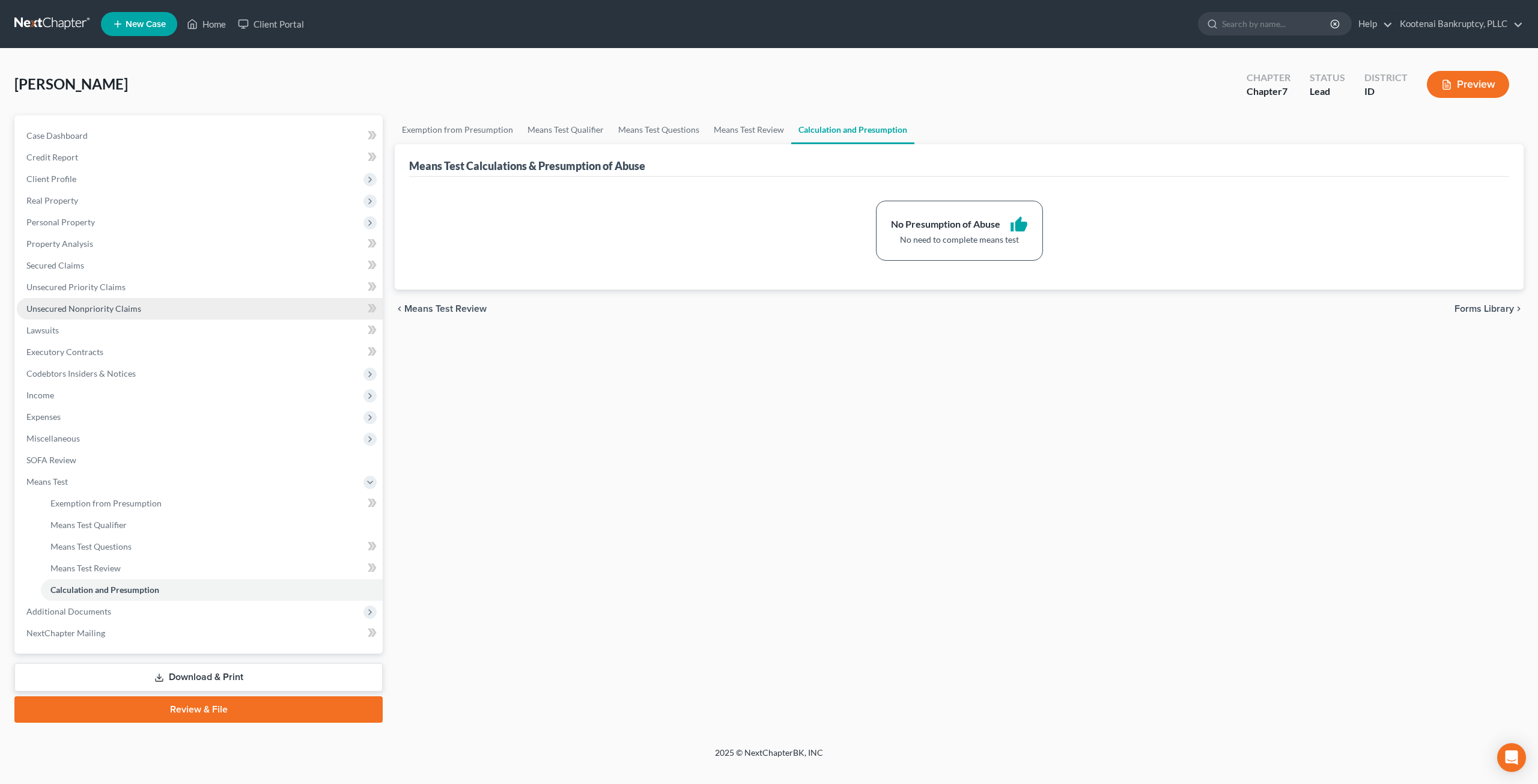
click at [98, 307] on span "Unsecured Nonpriority Claims" at bounding box center [84, 308] width 115 height 10
